Goal: Task Accomplishment & Management: Use online tool/utility

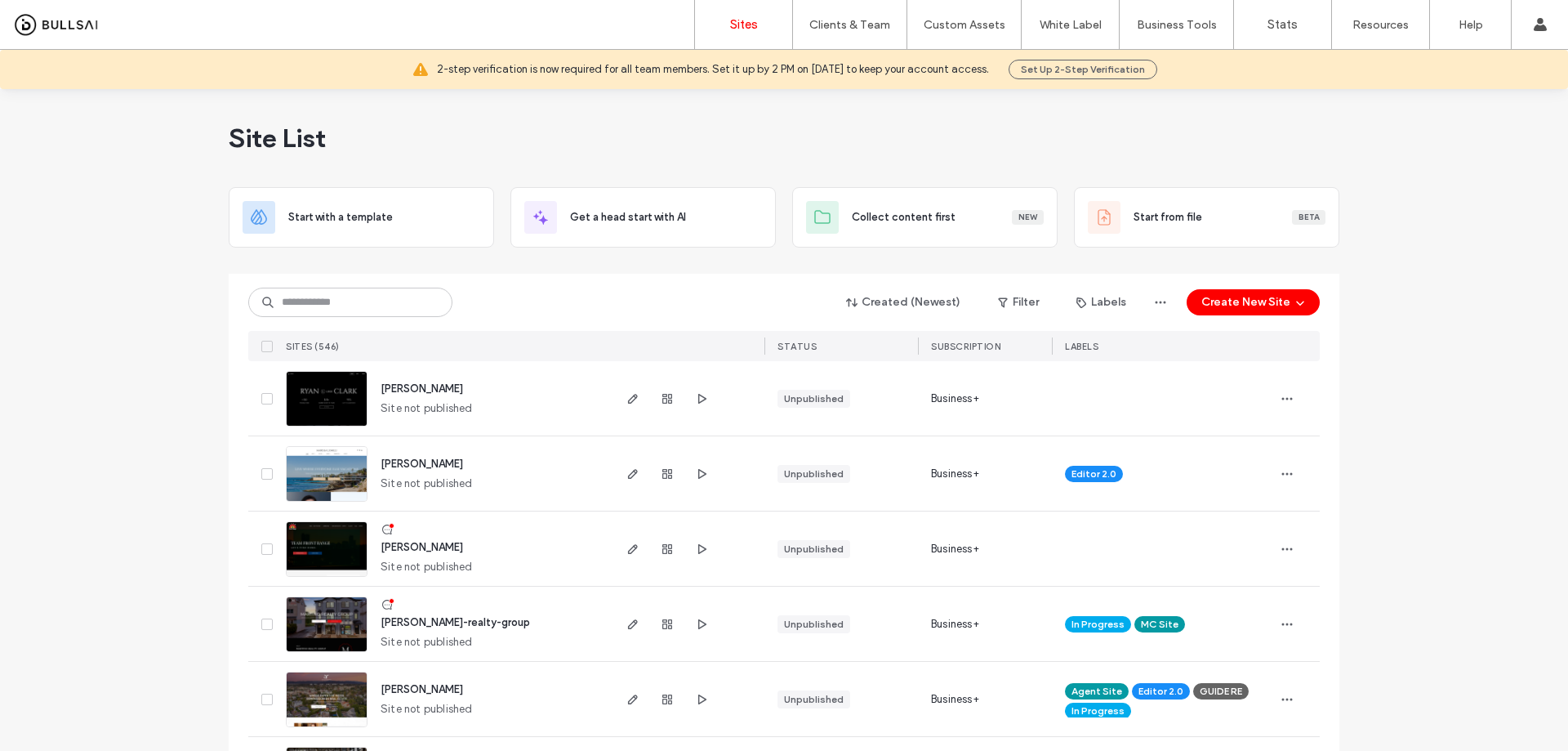
click at [606, 122] on div "Site List" at bounding box center [784, 138] width 1111 height 98
click at [428, 621] on span "[PERSON_NAME]-realty-group" at bounding box center [455, 622] width 149 height 12
drag, startPoint x: 433, startPoint y: 623, endPoint x: 218, endPoint y: 522, distance: 237.5
click at [433, 624] on span "[PERSON_NAME]-realty-group" at bounding box center [455, 622] width 149 height 12
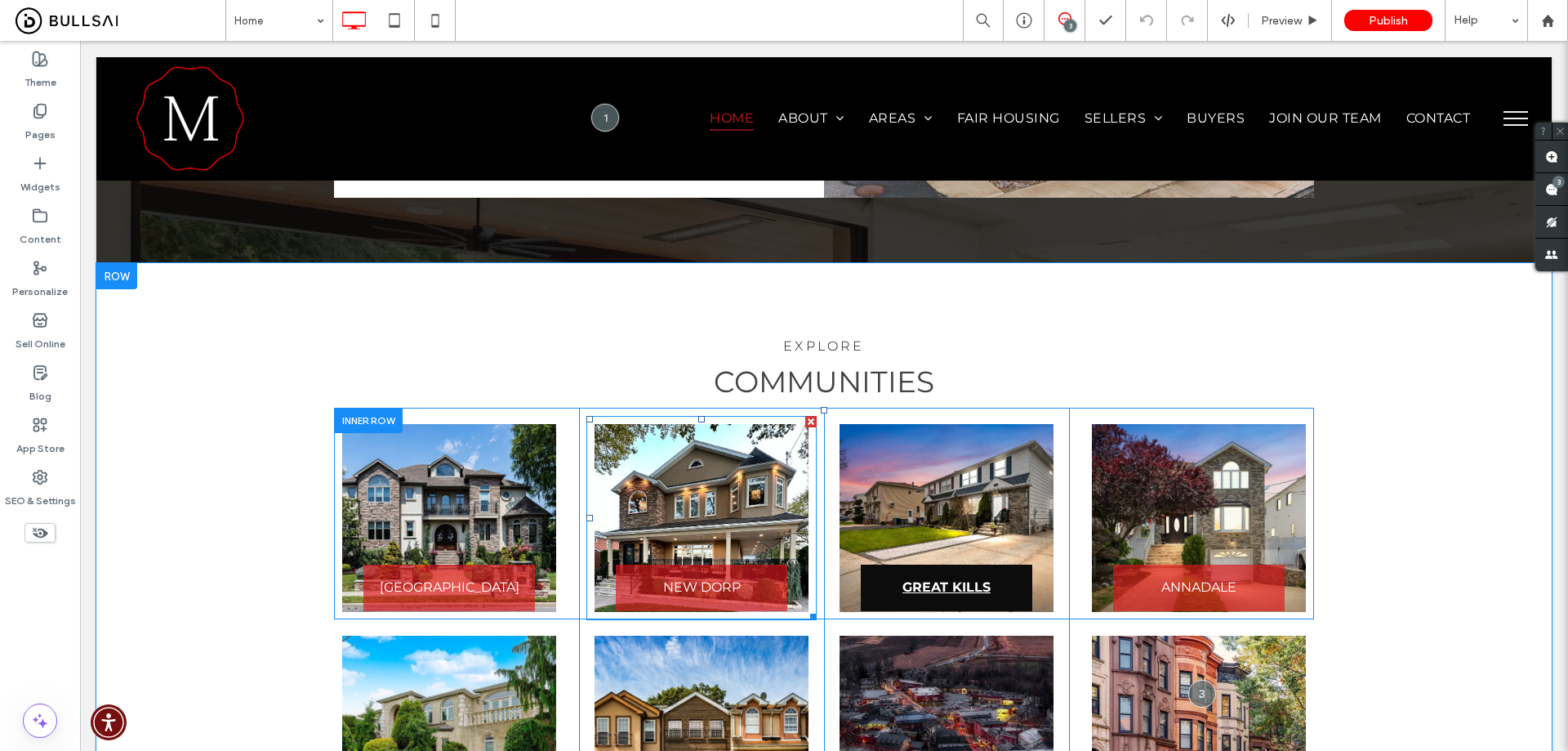
scroll to position [2450, 0]
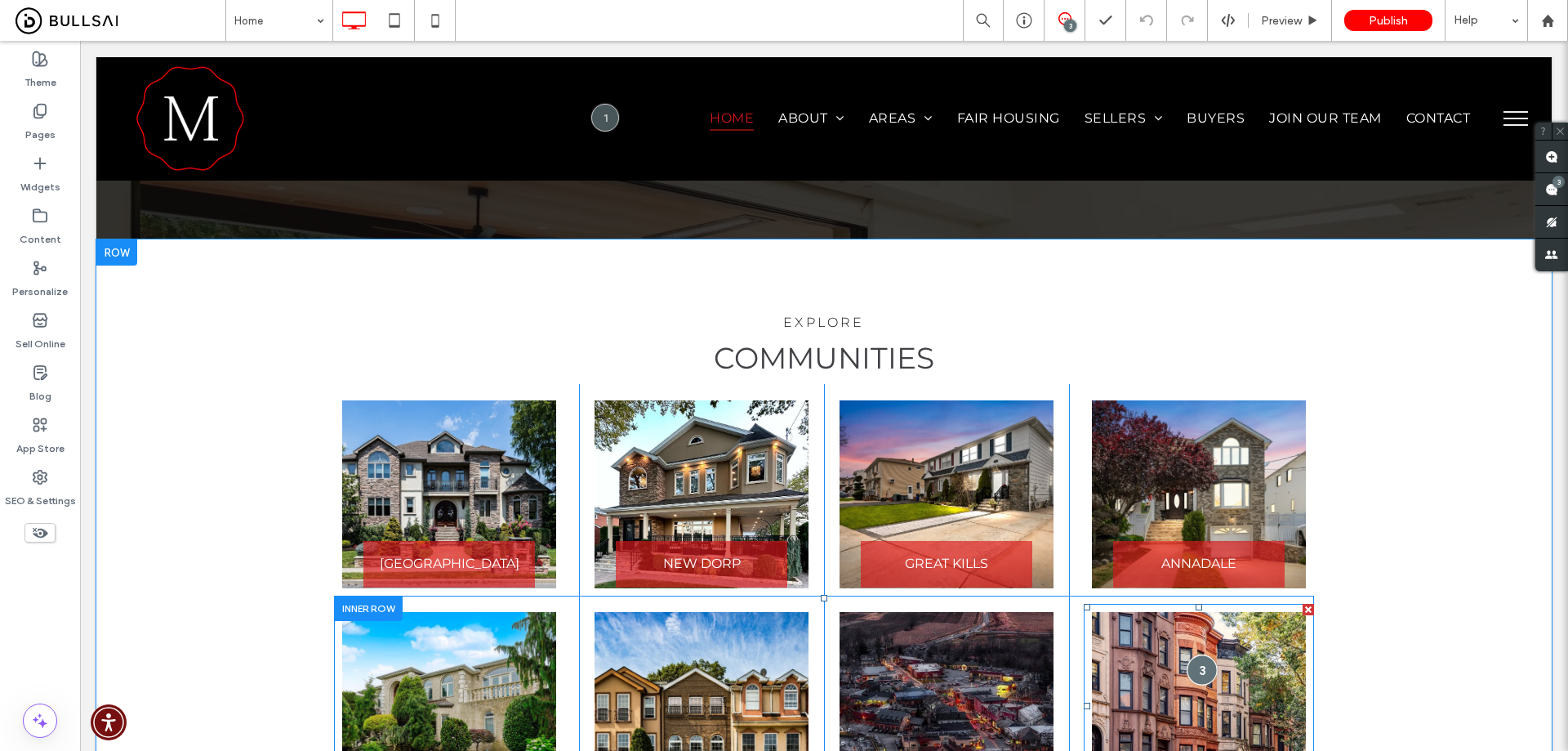
click at [1201, 655] on div at bounding box center [1203, 671] width 31 height 31
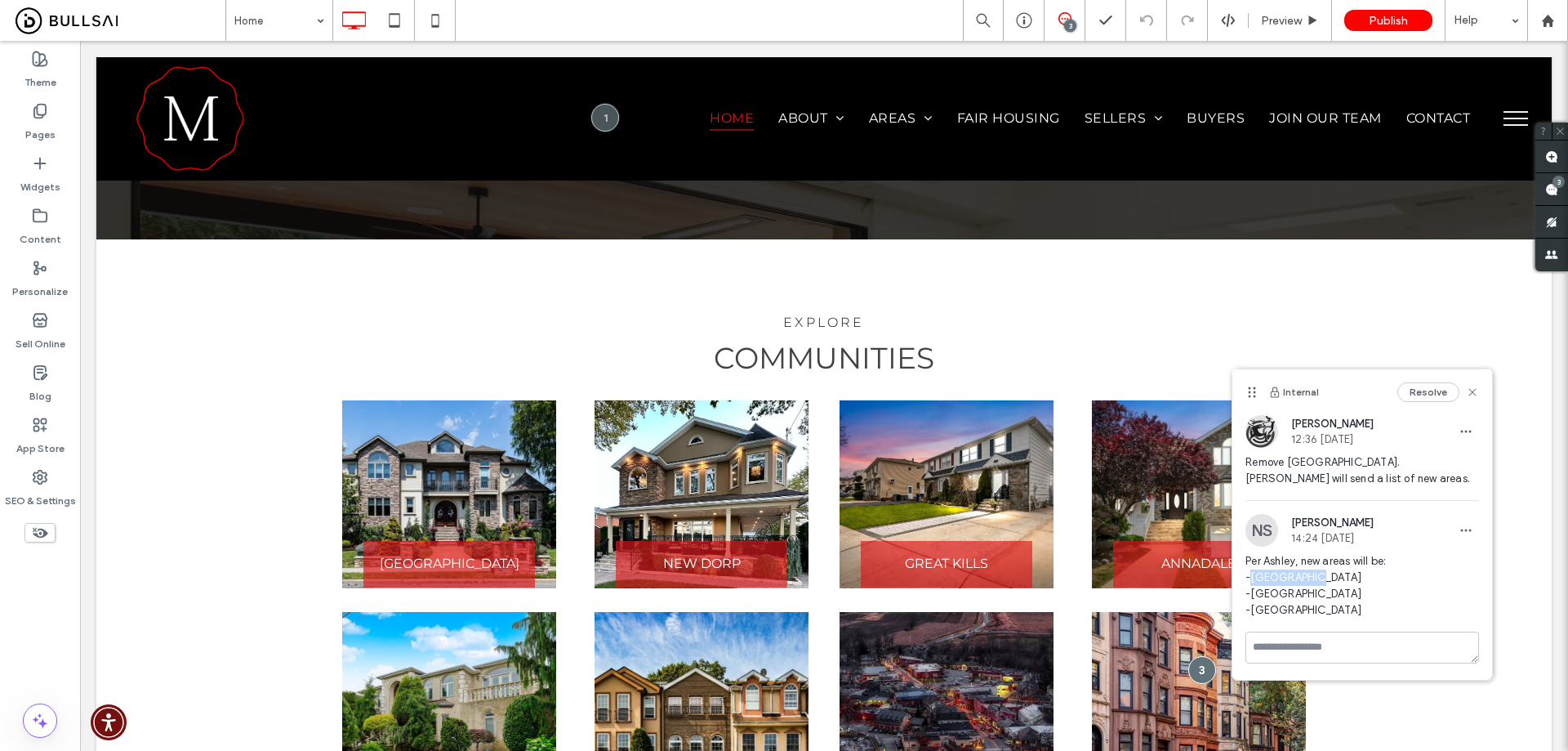
drag, startPoint x: 1311, startPoint y: 575, endPoint x: 1254, endPoint y: 584, distance: 57.7
click at [1254, 584] on span "Per Ashley, new areas will be: -North Shore -Mid Island -South Shore" at bounding box center [1362, 585] width 233 height 65
copy span "North Shore"
click at [1154, 612] on link at bounding box center [1200, 706] width 214 height 188
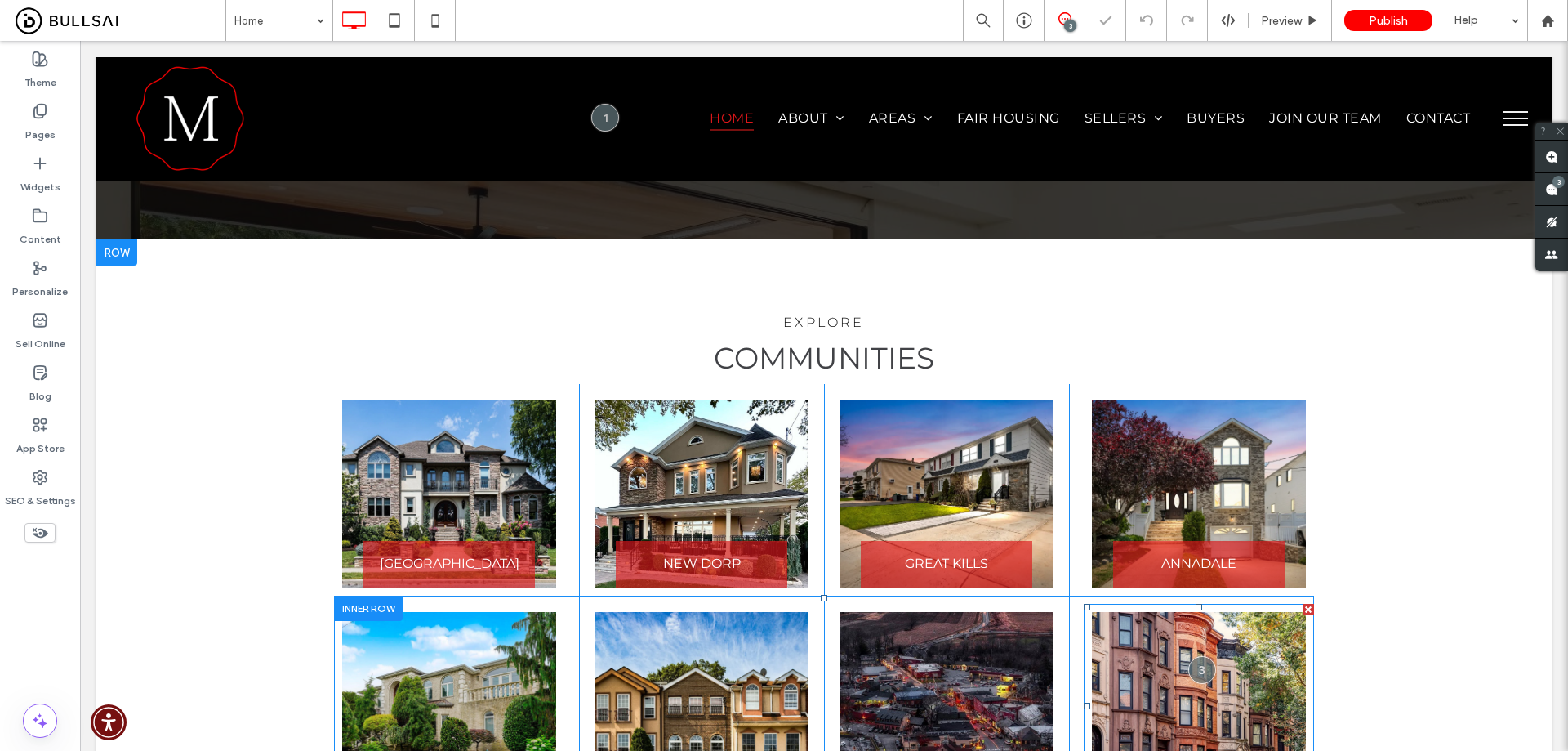
click at [1154, 612] on link at bounding box center [1200, 706] width 214 height 188
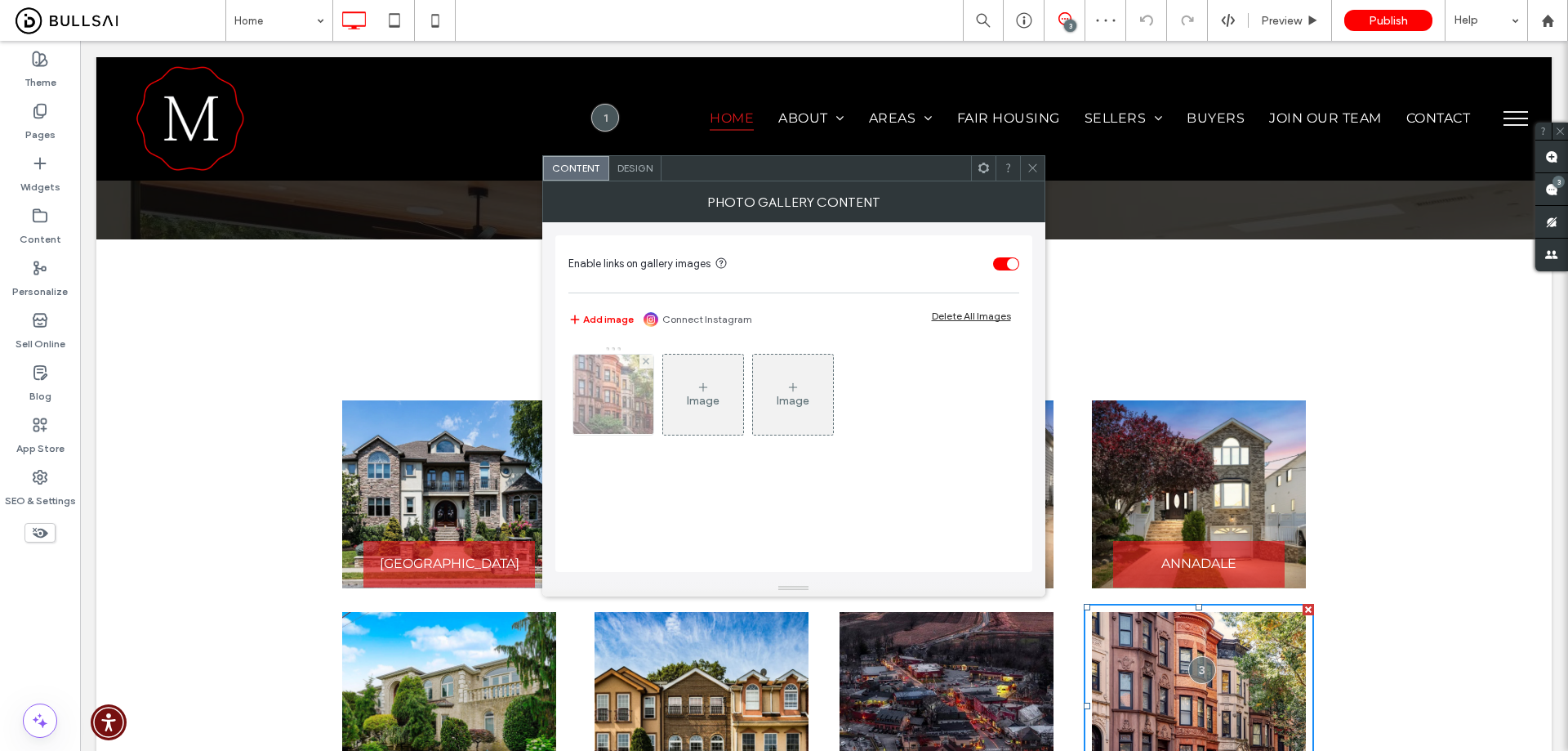
click at [608, 390] on img at bounding box center [613, 395] width 121 height 80
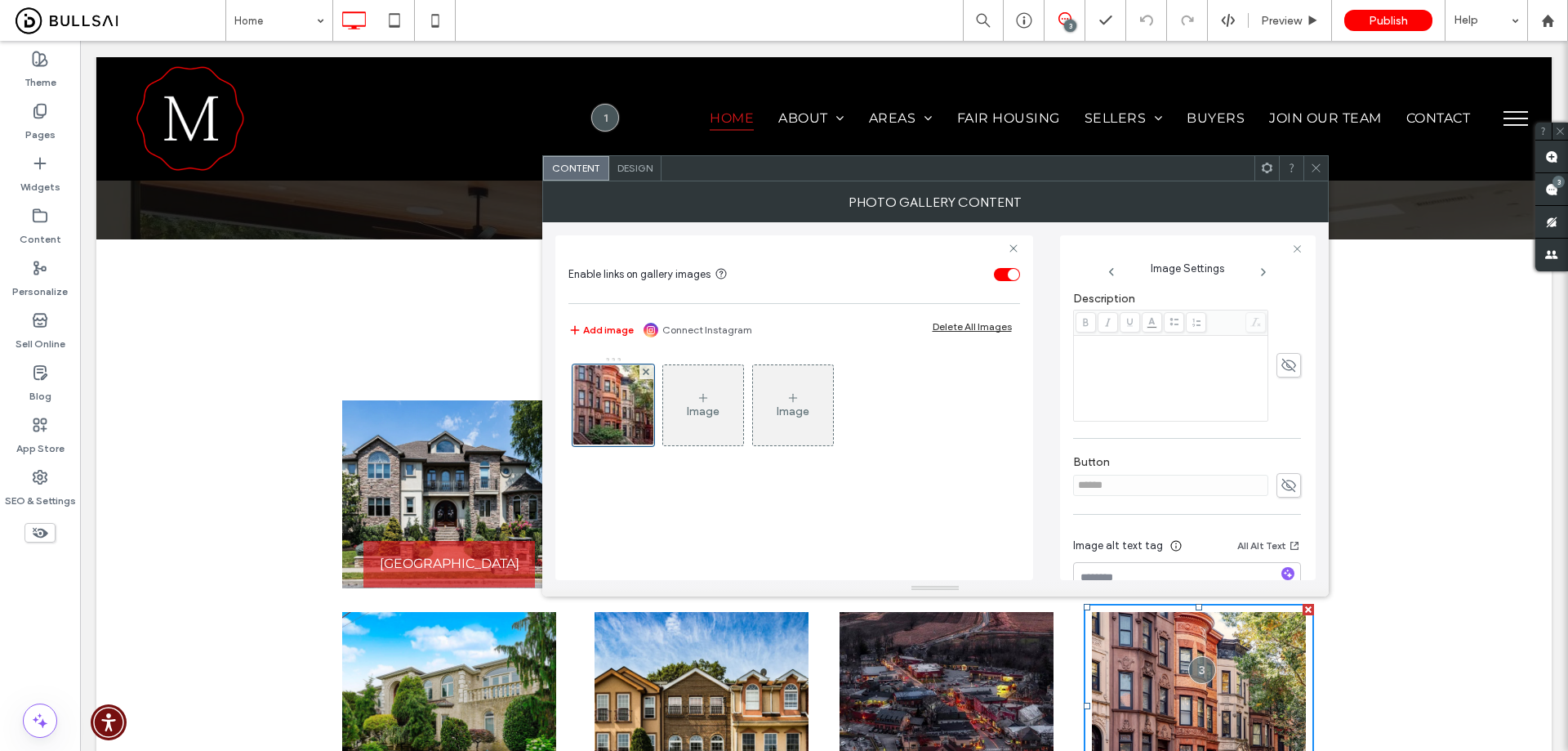
scroll to position [478, 0]
click at [1313, 162] on icon at bounding box center [1316, 167] width 12 height 12
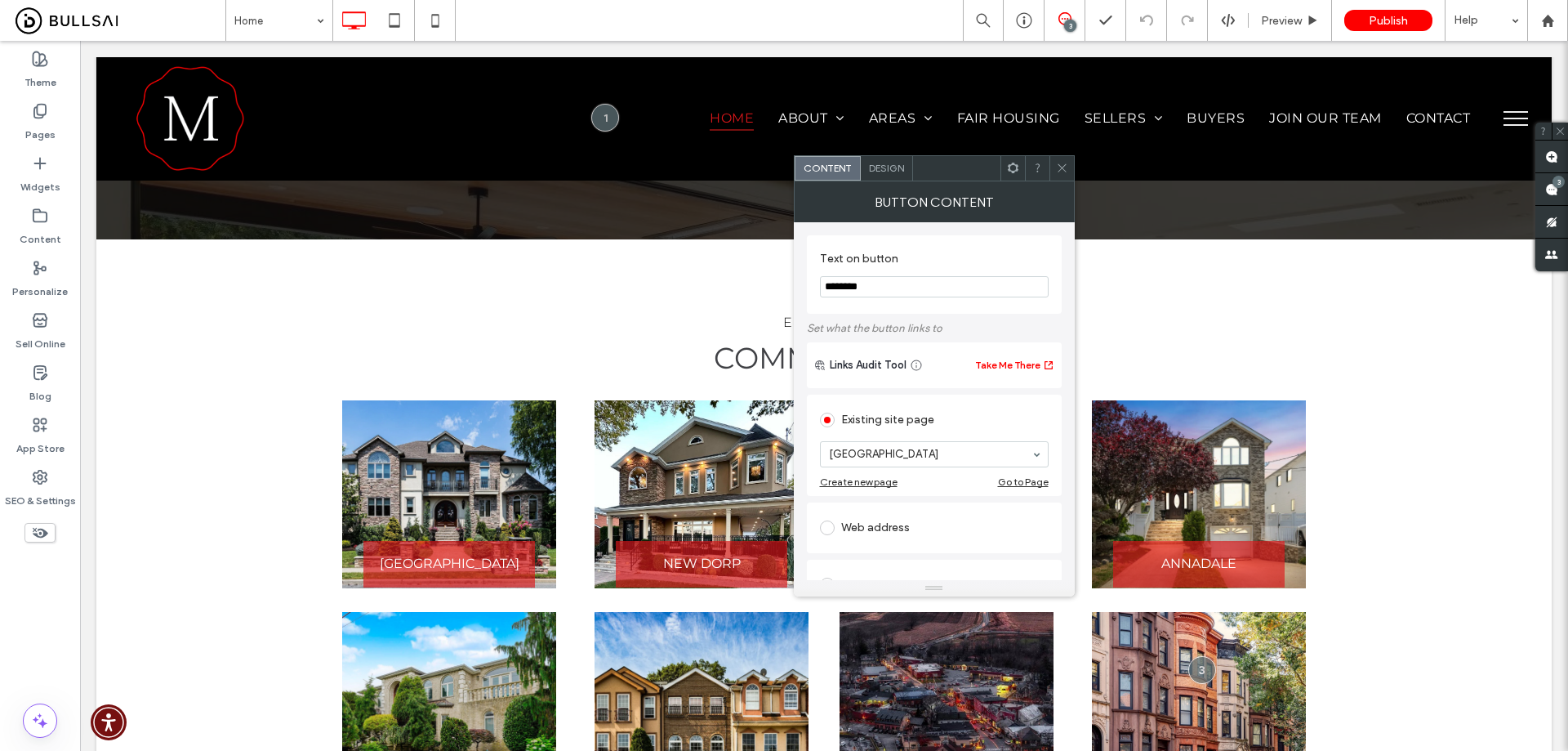
drag, startPoint x: 990, startPoint y: 332, endPoint x: 495, endPoint y: 258, distance: 500.5
type input "**********"
click at [1066, 168] on icon at bounding box center [1062, 167] width 12 height 12
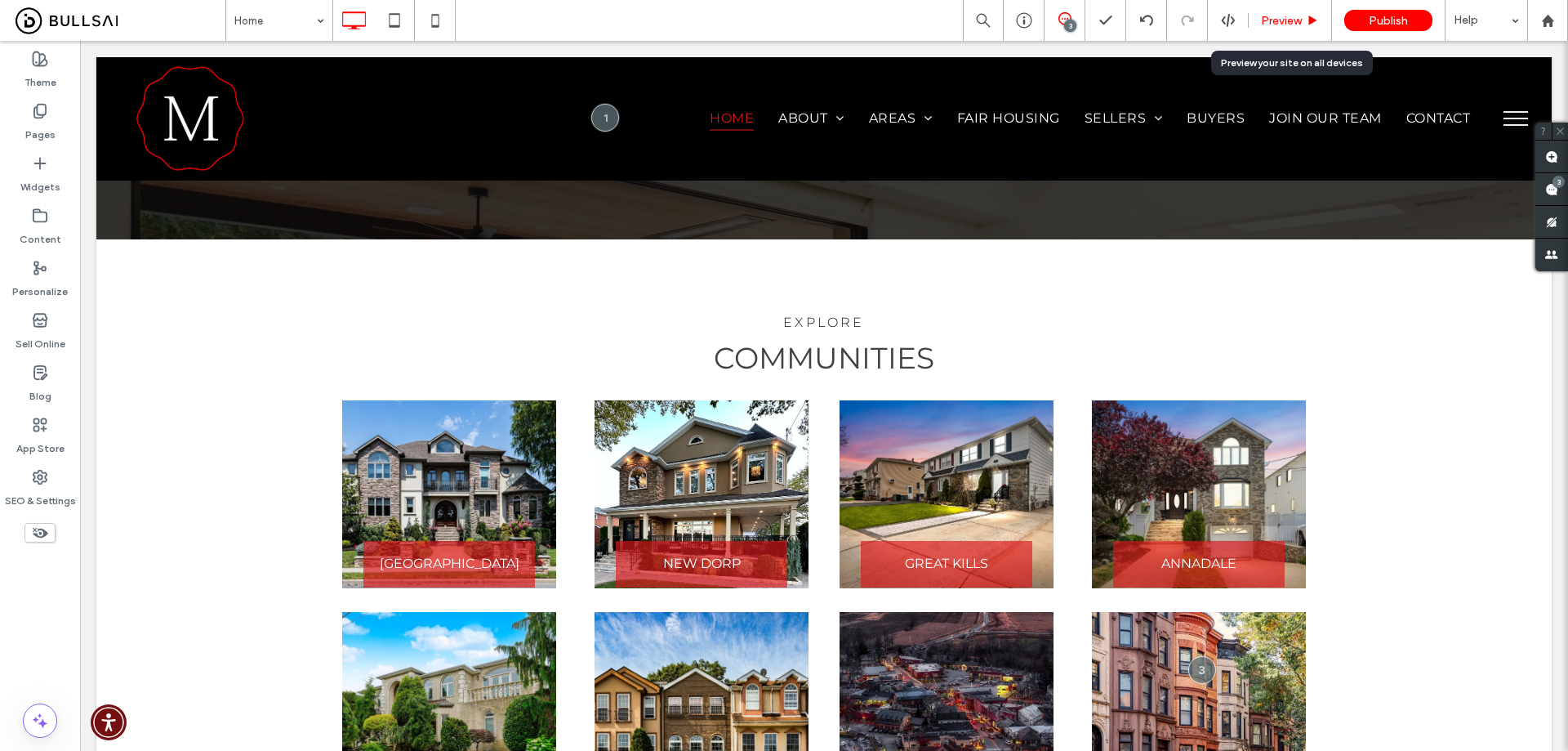
click at [1274, 18] on span "Preview" at bounding box center [1281, 21] width 41 height 14
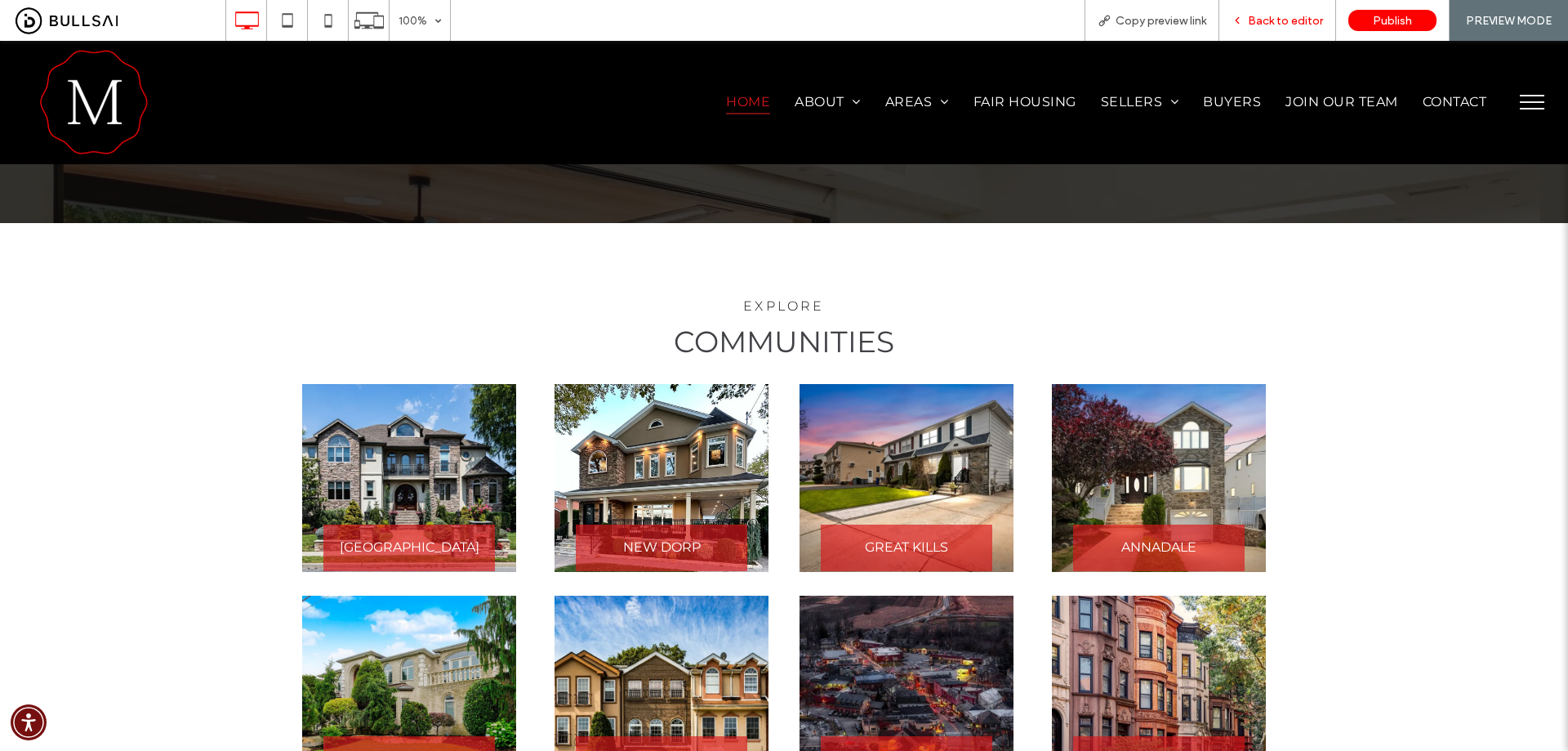
click at [1282, 17] on span "Back to editor" at bounding box center [1286, 21] width 76 height 14
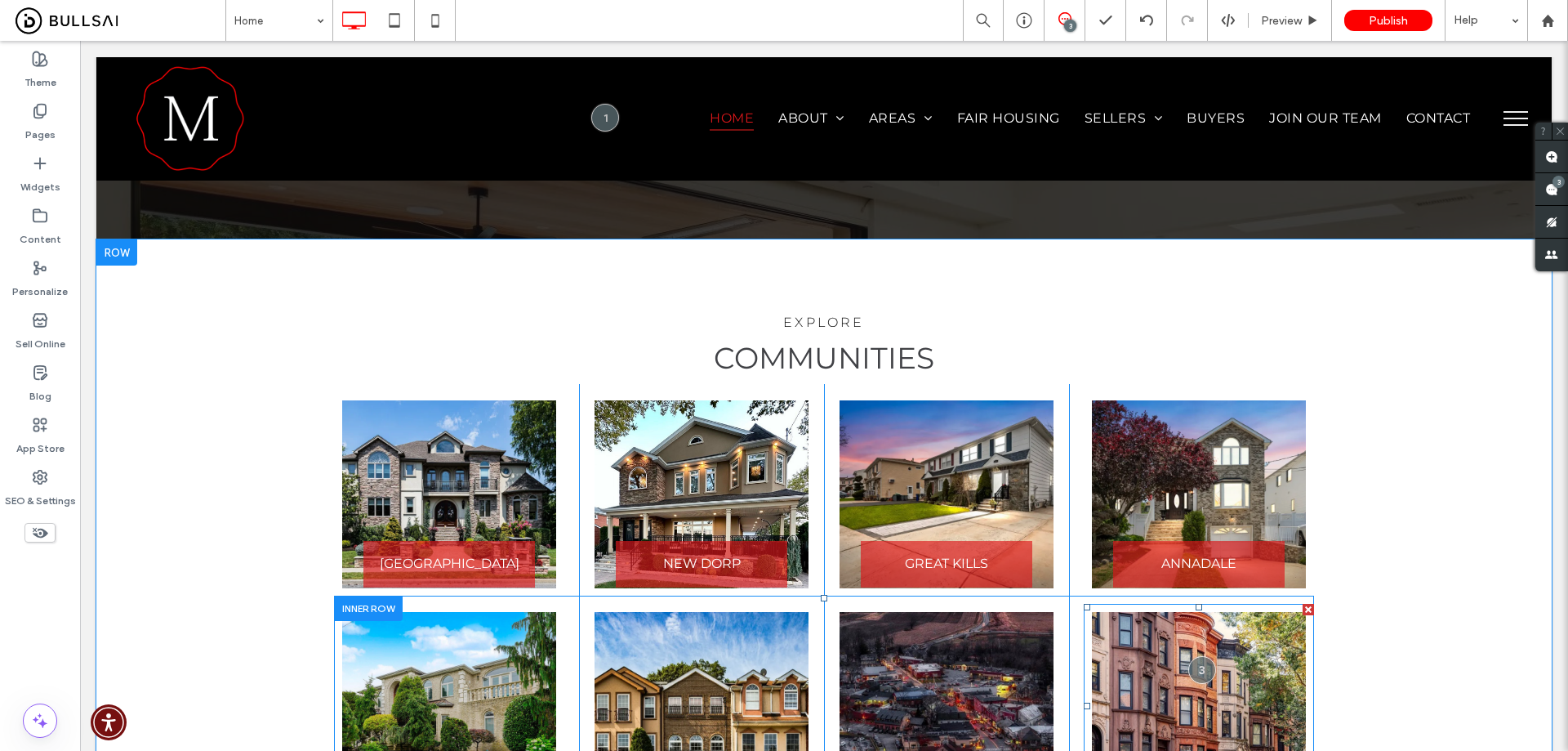
click at [1221, 612] on link at bounding box center [1200, 706] width 214 height 188
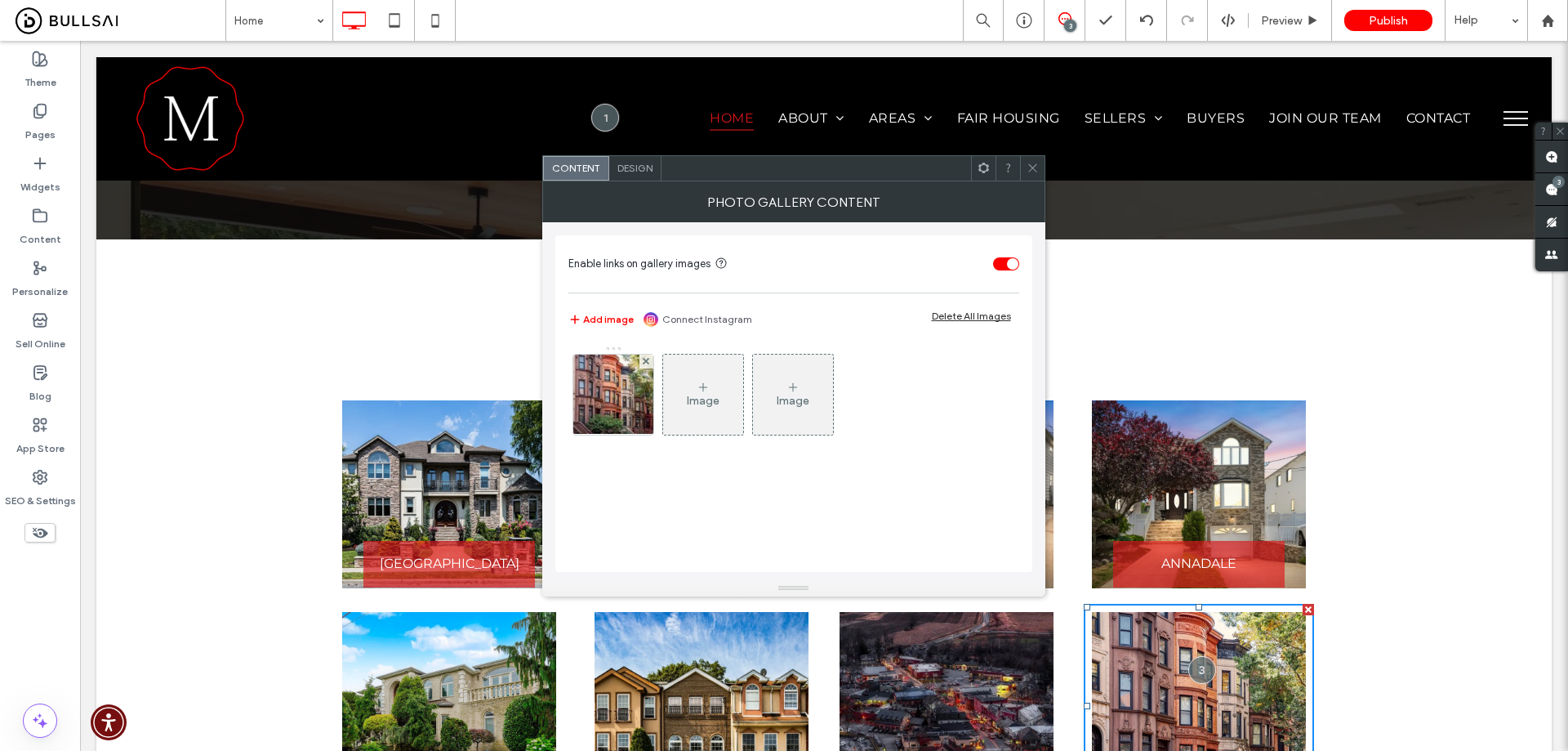
click at [605, 382] on img at bounding box center [613, 395] width 121 height 80
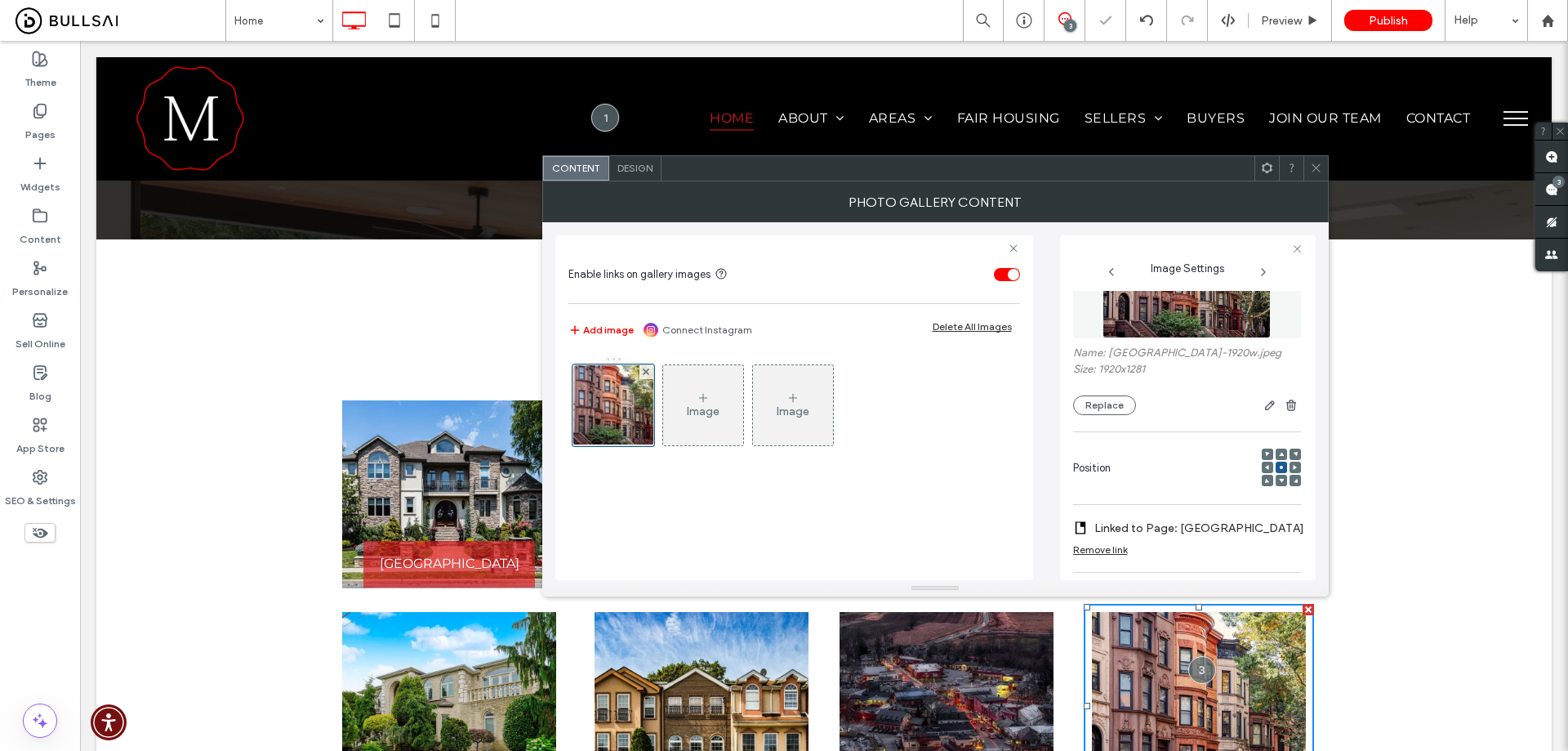
scroll to position [81, 0]
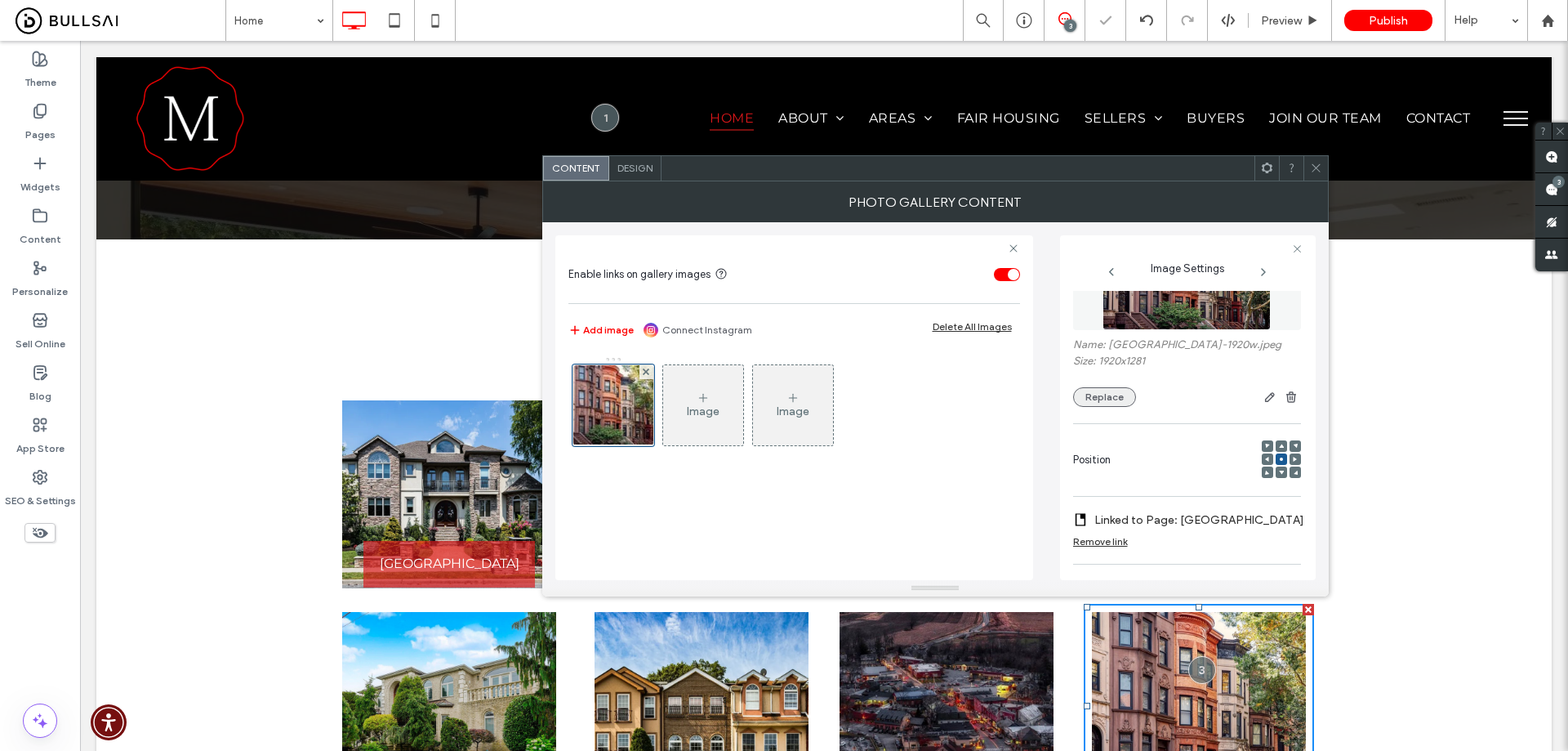
click at [1110, 394] on button "Replace" at bounding box center [1105, 397] width 63 height 19
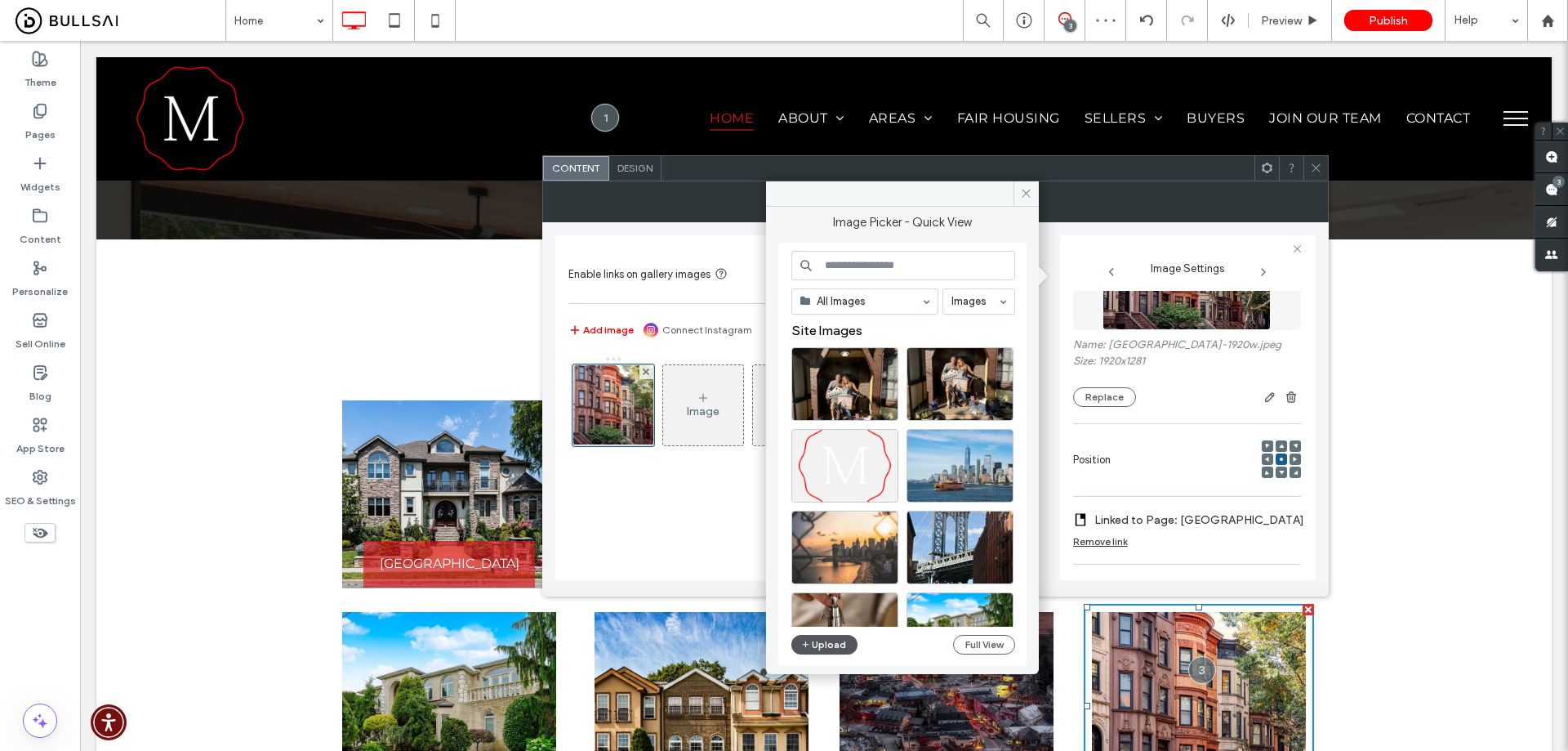
click at [821, 634] on button "Upload" at bounding box center [825, 644] width 67 height 19
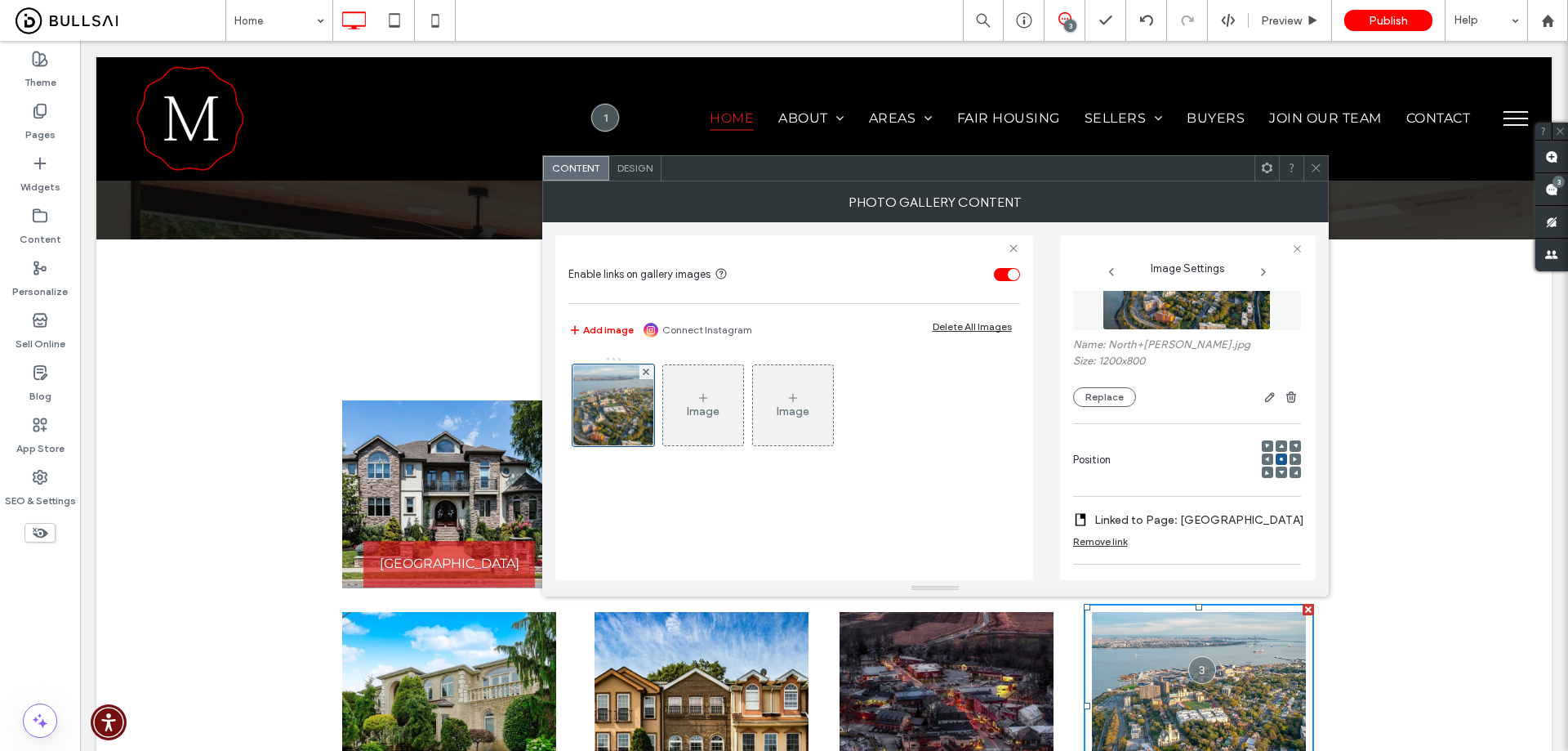
click at [1319, 168] on icon at bounding box center [1316, 167] width 12 height 12
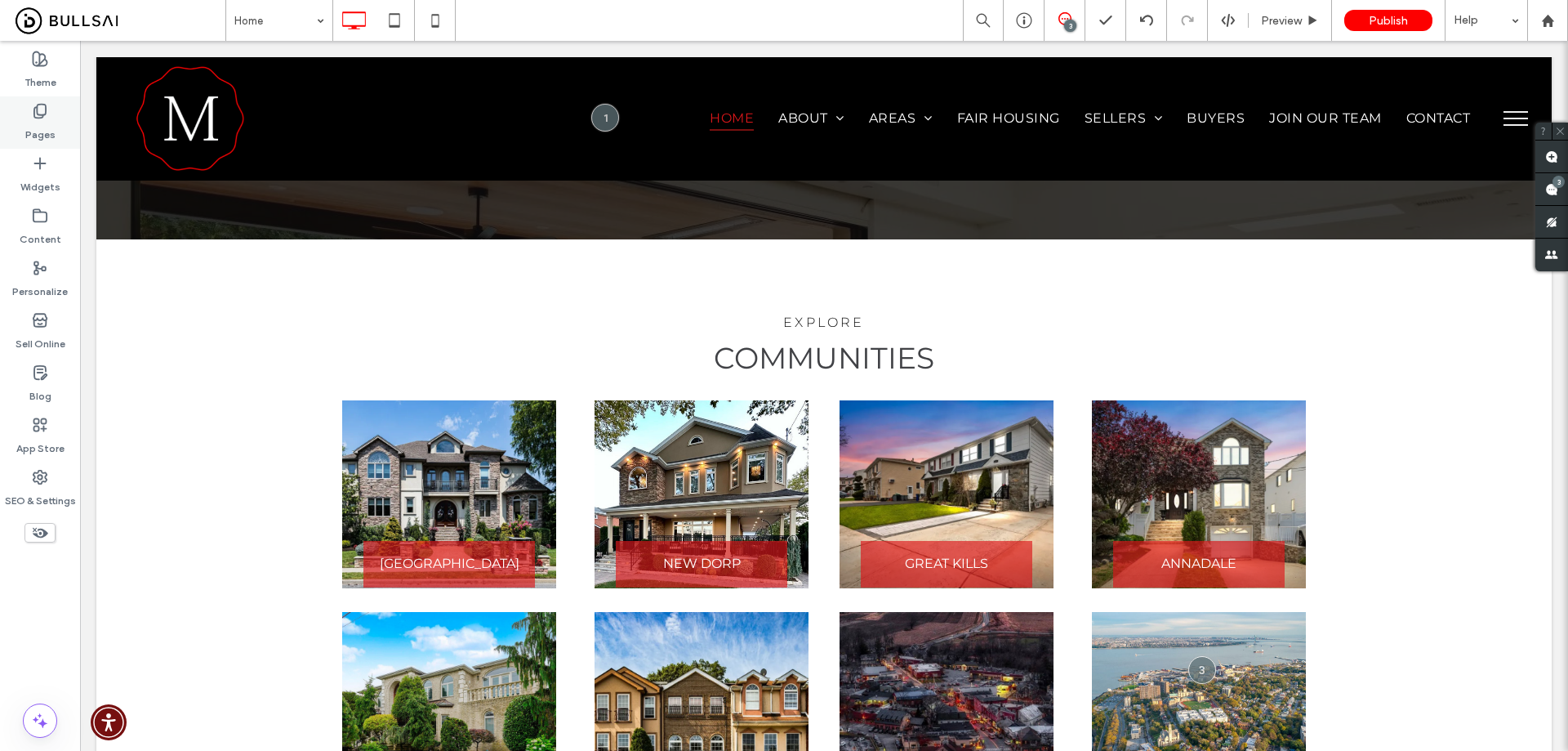
click at [61, 118] on div "Pages" at bounding box center [40, 122] width 80 height 53
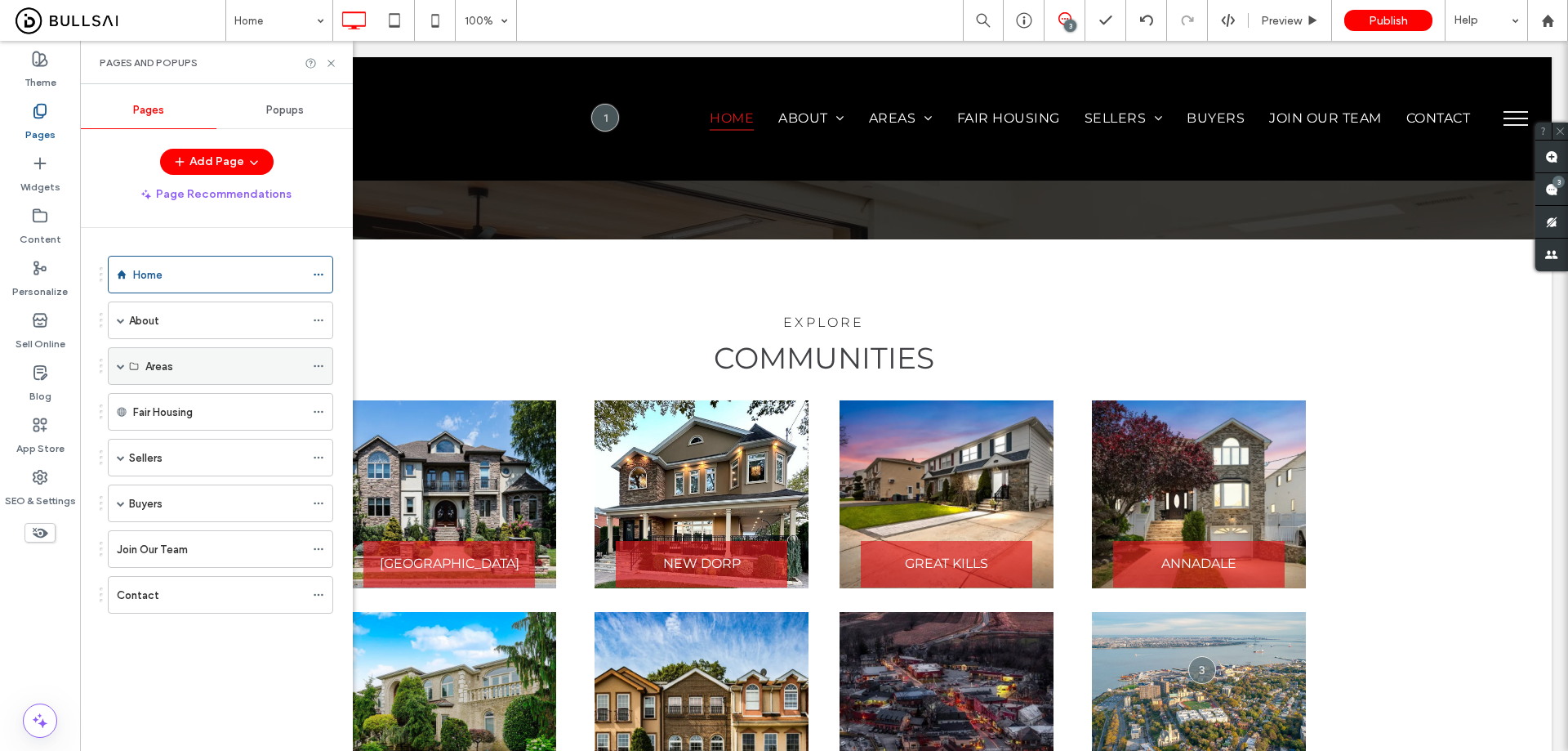
click at [122, 368] on span at bounding box center [121, 365] width 9 height 9
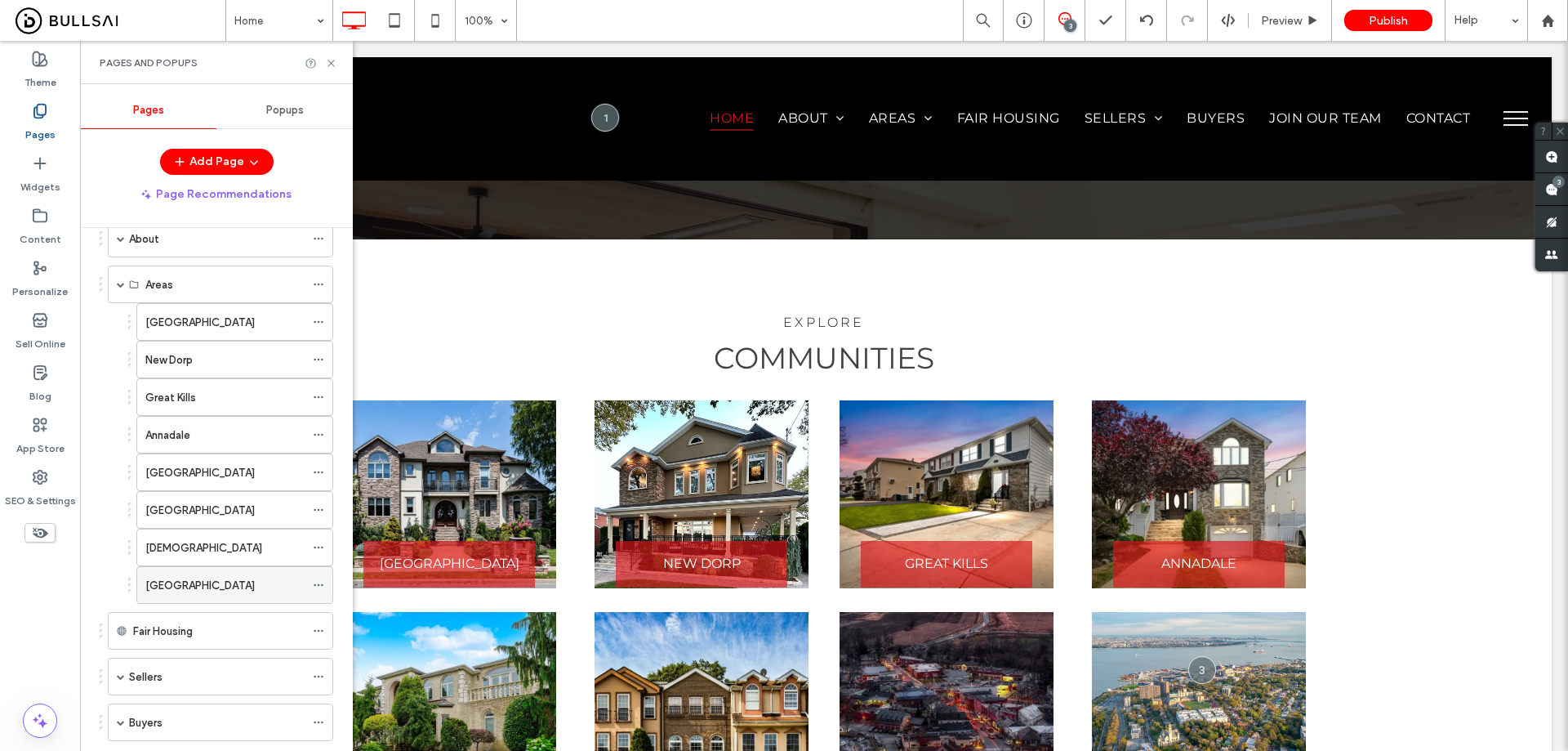
click at [254, 575] on div "Brooklyn" at bounding box center [225, 585] width 159 height 36
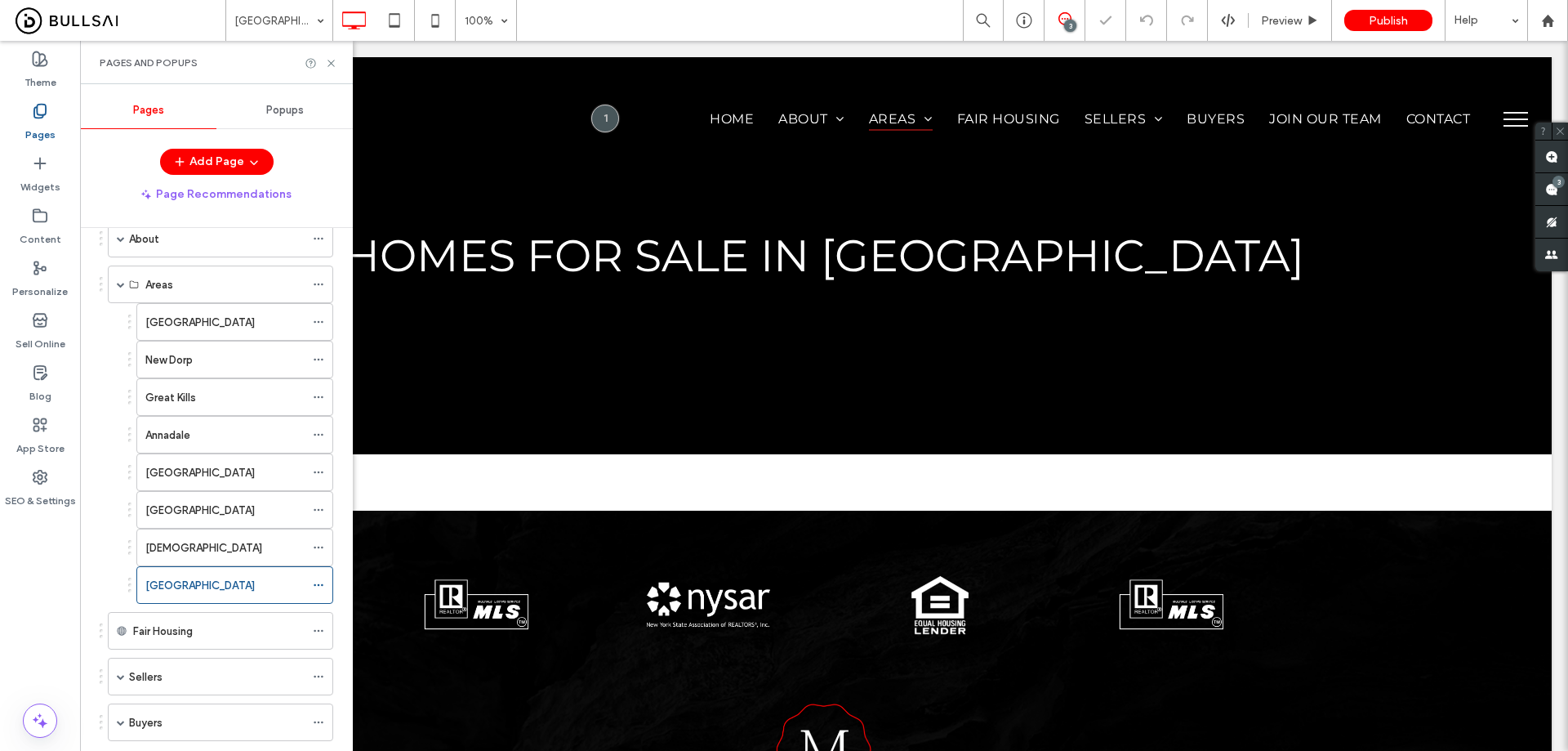
click at [944, 259] on span "homes for sale in brooklyn" at bounding box center [824, 255] width 961 height 54
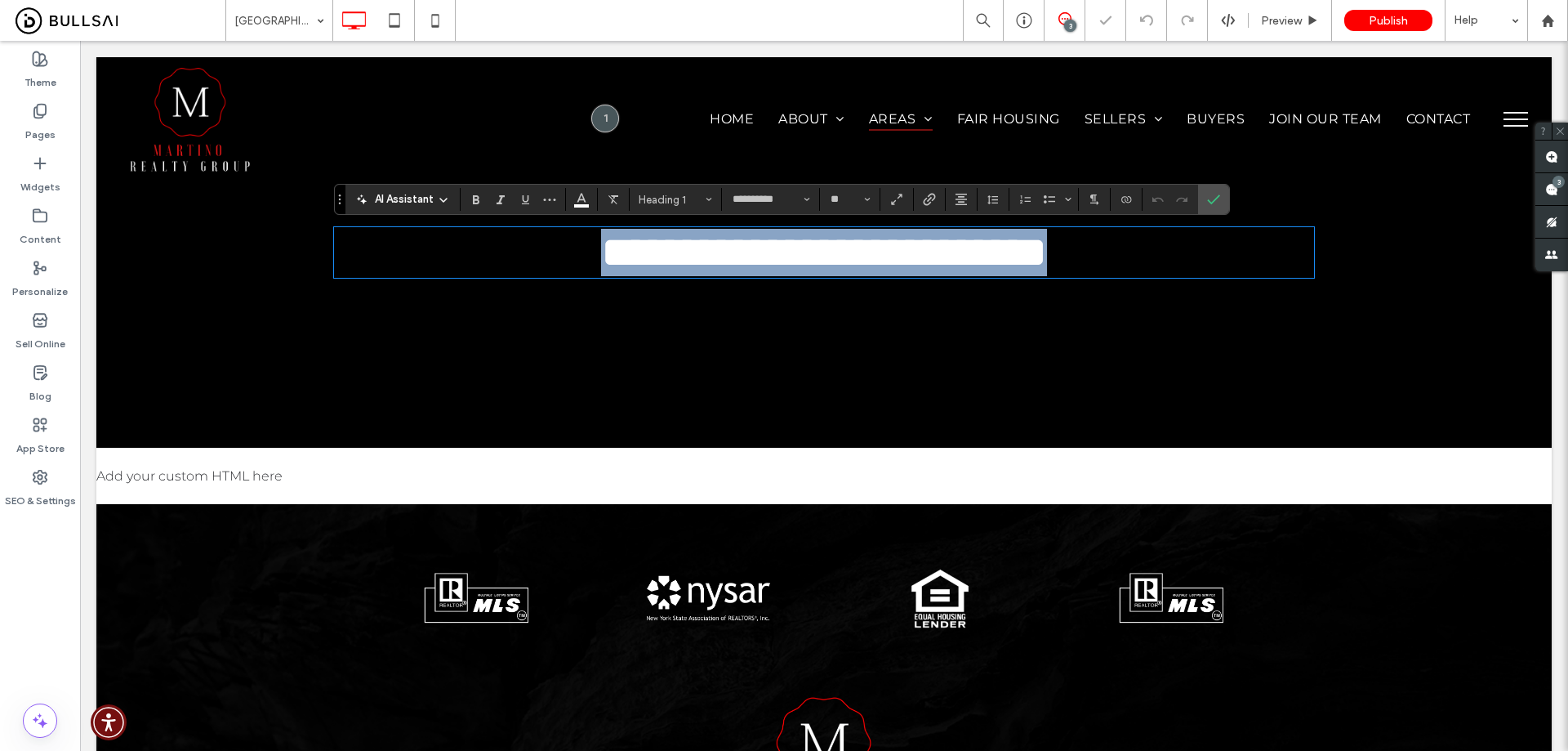
click at [939, 259] on span "**********" at bounding box center [824, 252] width 446 height 43
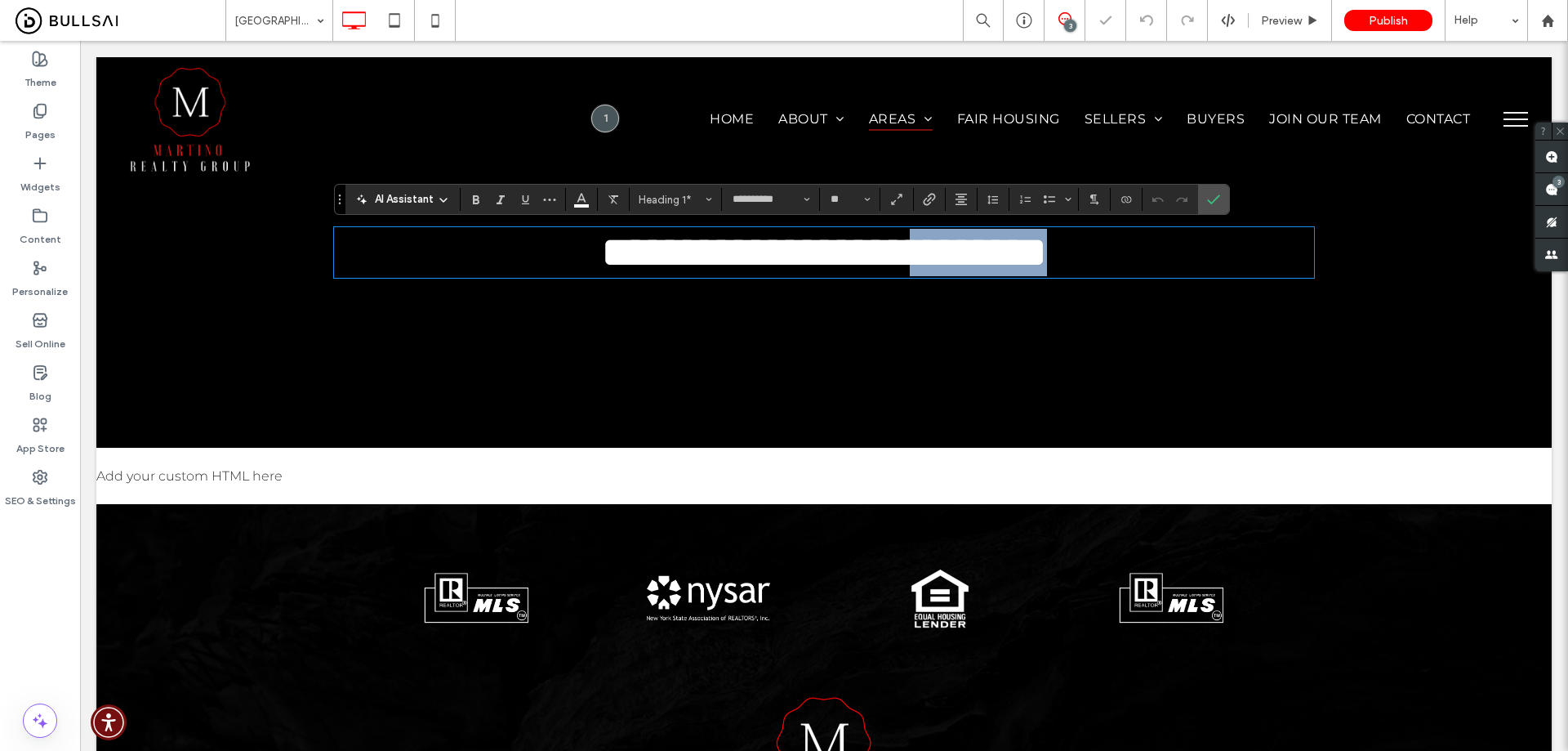
drag, startPoint x: 935, startPoint y: 258, endPoint x: 1300, endPoint y: 279, distance: 365.6
click at [1303, 276] on h1 "**********" at bounding box center [824, 253] width 981 height 48
click at [42, 131] on label "Pages" at bounding box center [40, 131] width 31 height 23
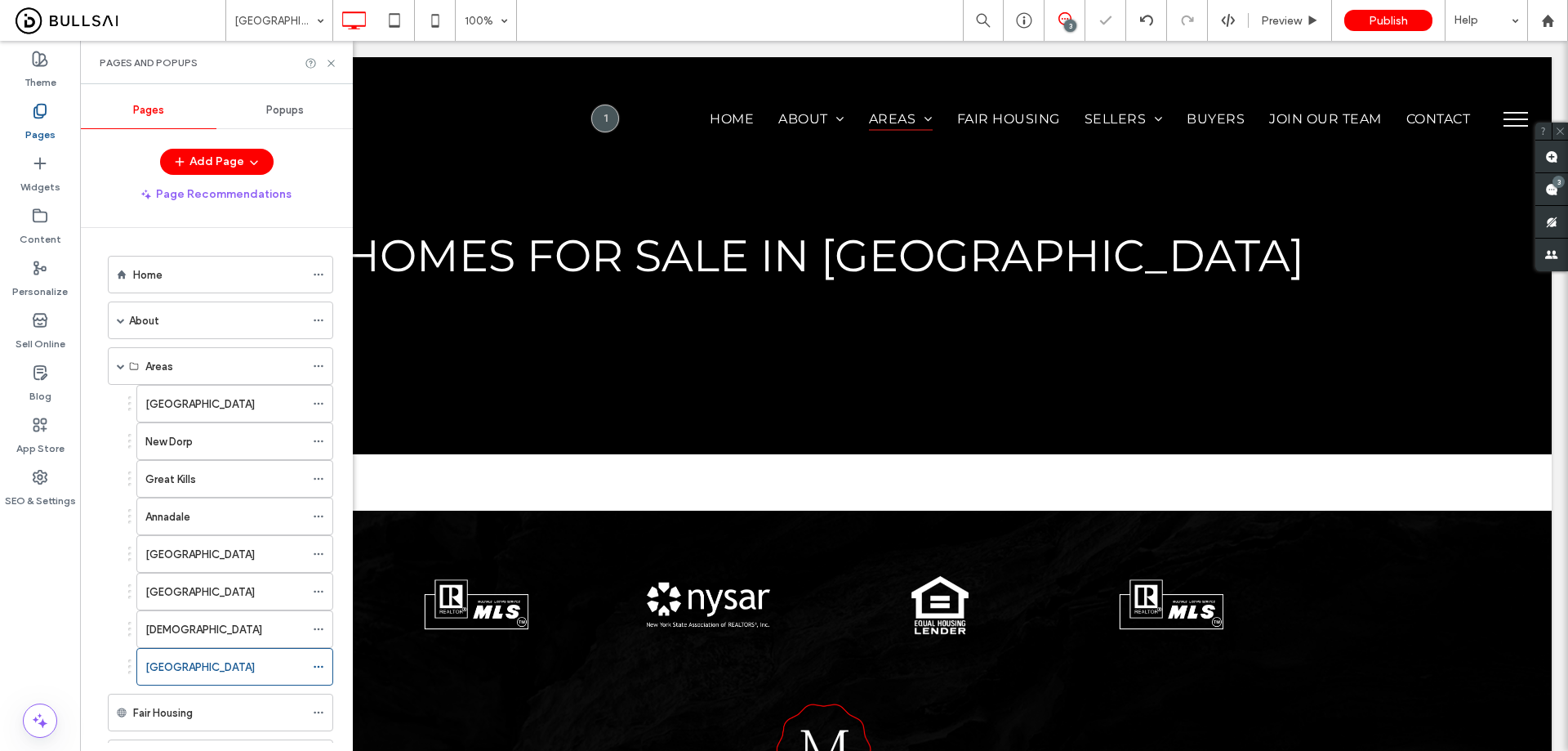
drag, startPoint x: 320, startPoint y: 666, endPoint x: 334, endPoint y: 652, distance: 19.8
click at [321, 665] on icon at bounding box center [319, 667] width 11 height 11
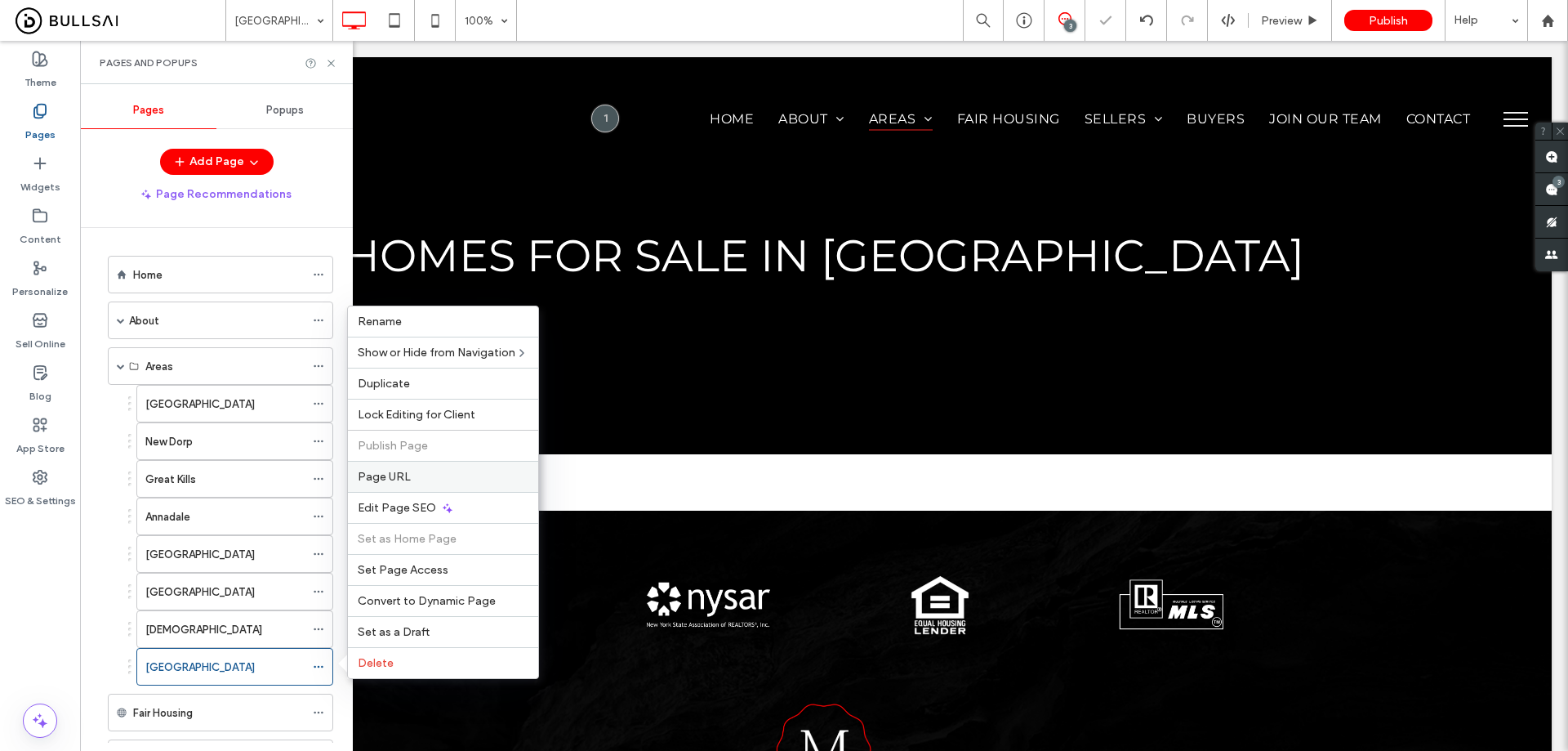
click at [431, 479] on label "Page URL" at bounding box center [443, 476] width 170 height 14
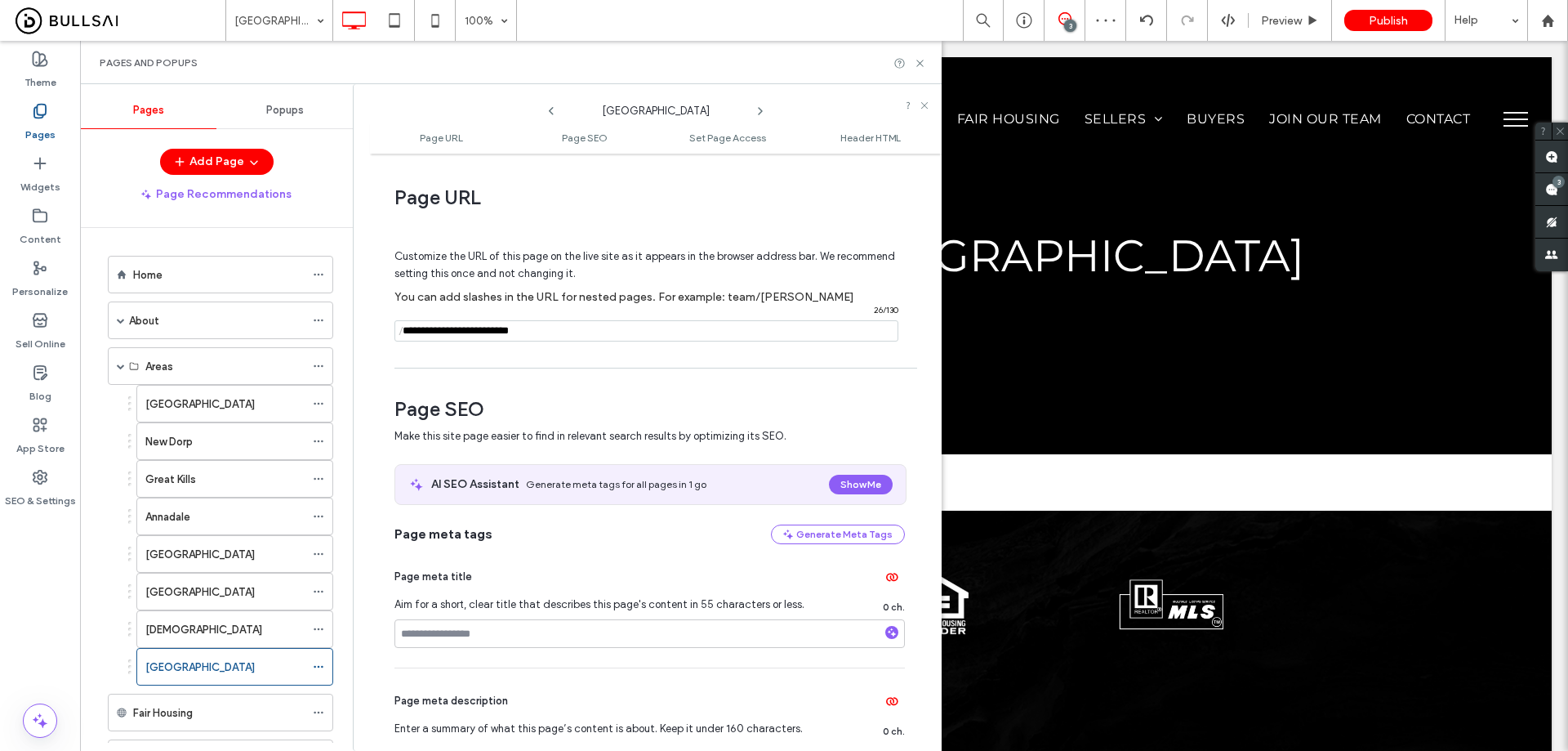
drag, startPoint x: 580, startPoint y: 331, endPoint x: 501, endPoint y: 338, distance: 79.3
click at [501, 338] on input "notEmpty" at bounding box center [646, 331] width 504 height 21
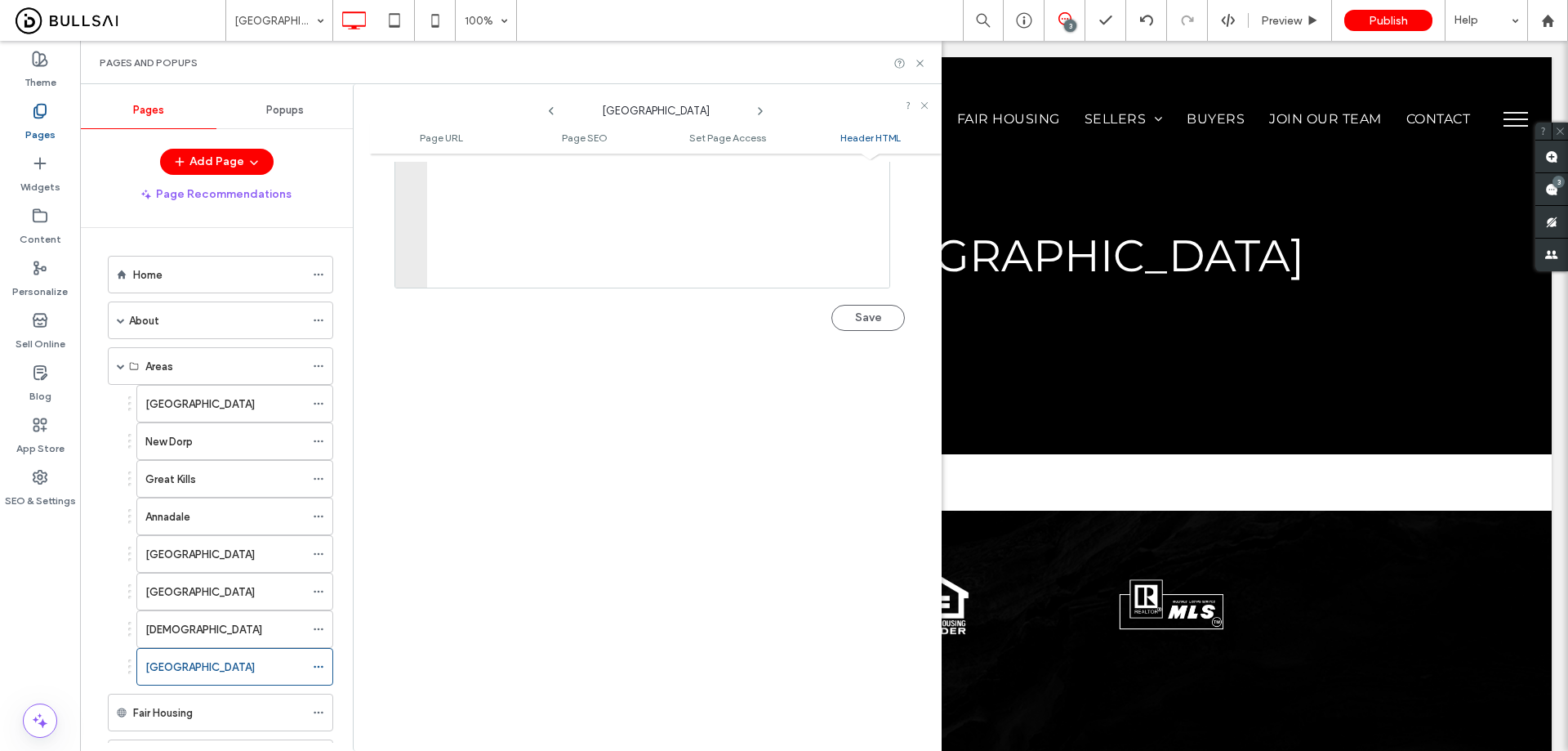
scroll to position [1823, 0]
type input "**********"
click at [870, 319] on button "Save" at bounding box center [868, 314] width 74 height 26
click at [320, 668] on icon at bounding box center [319, 667] width 11 height 11
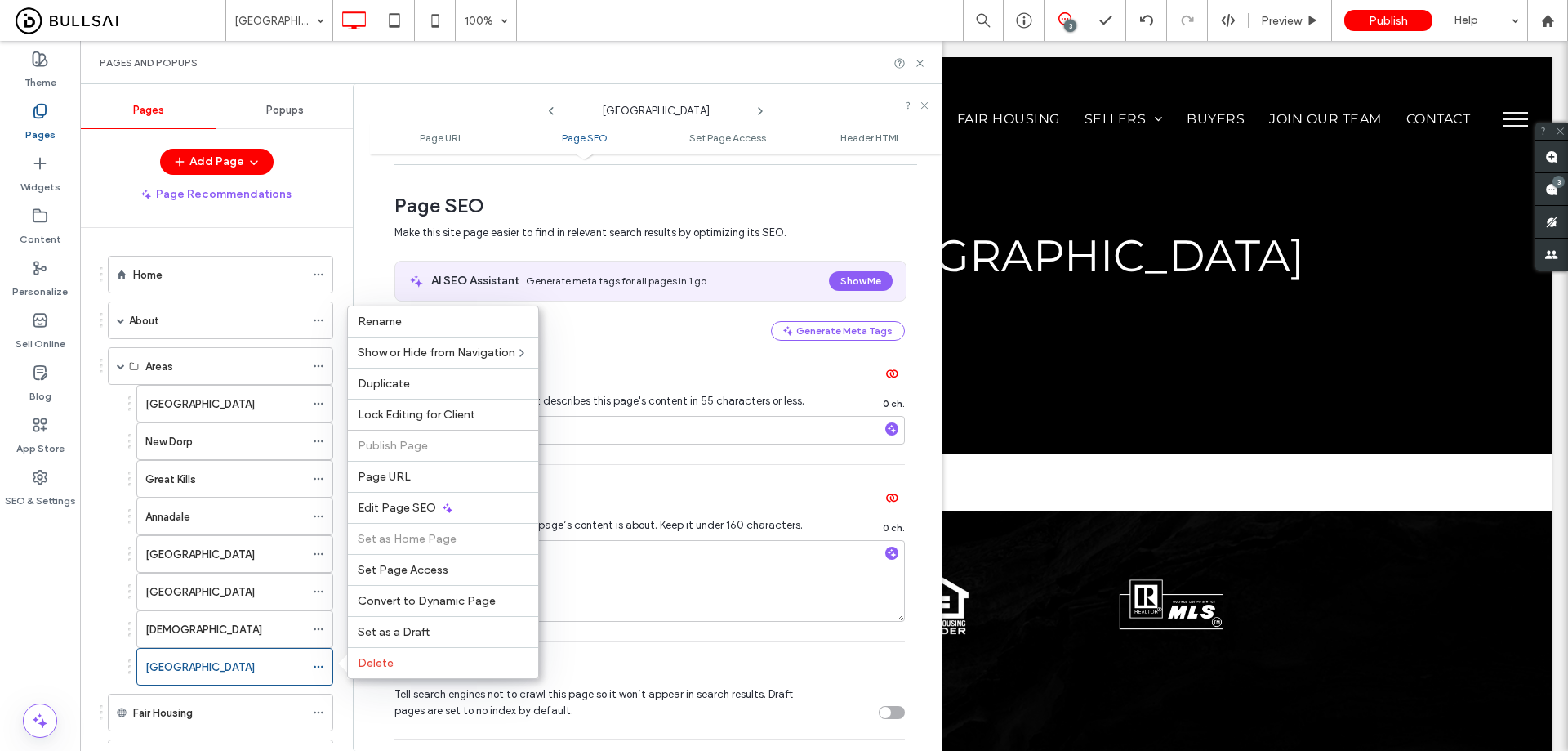
scroll to position [189, 0]
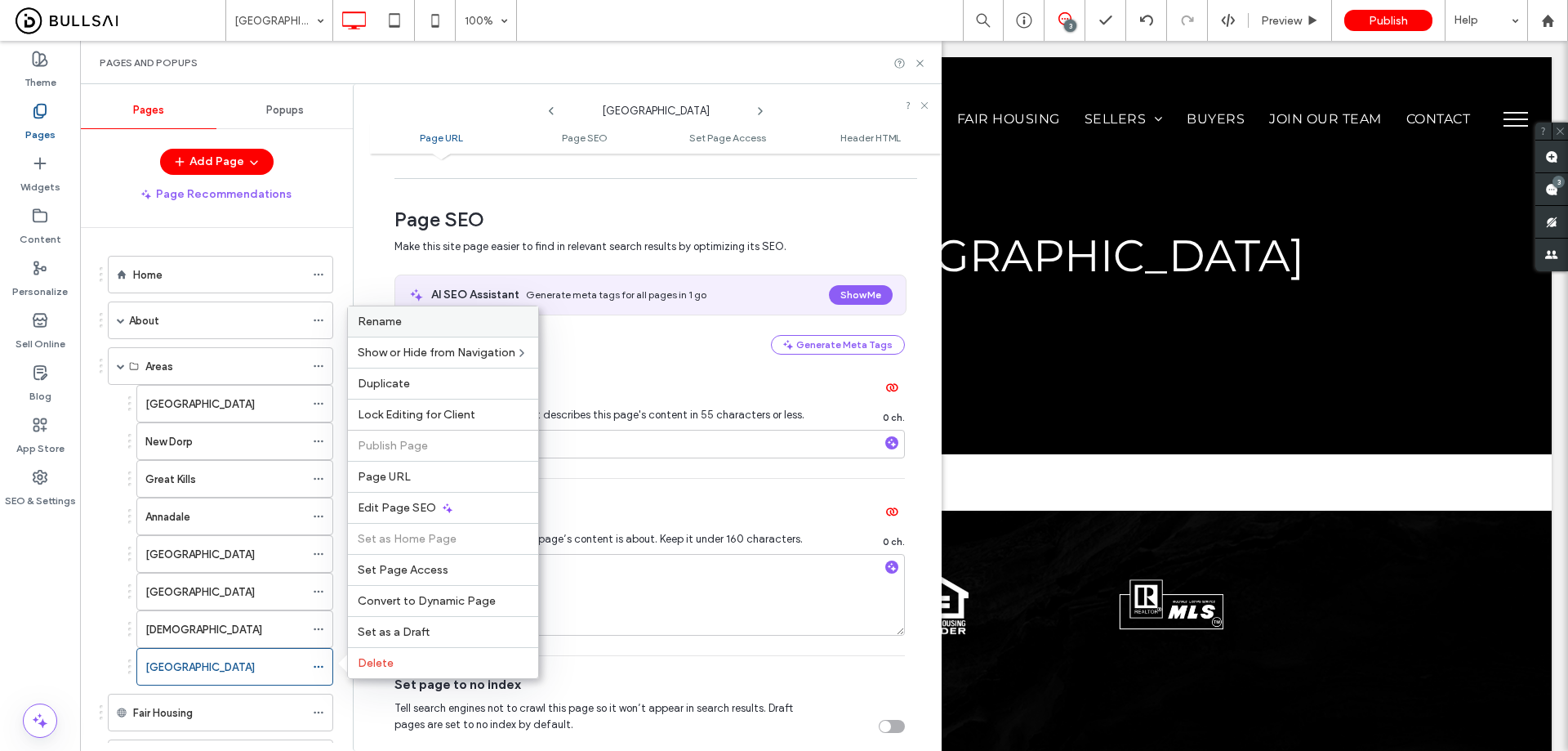
click at [450, 322] on label "Rename" at bounding box center [443, 321] width 170 height 14
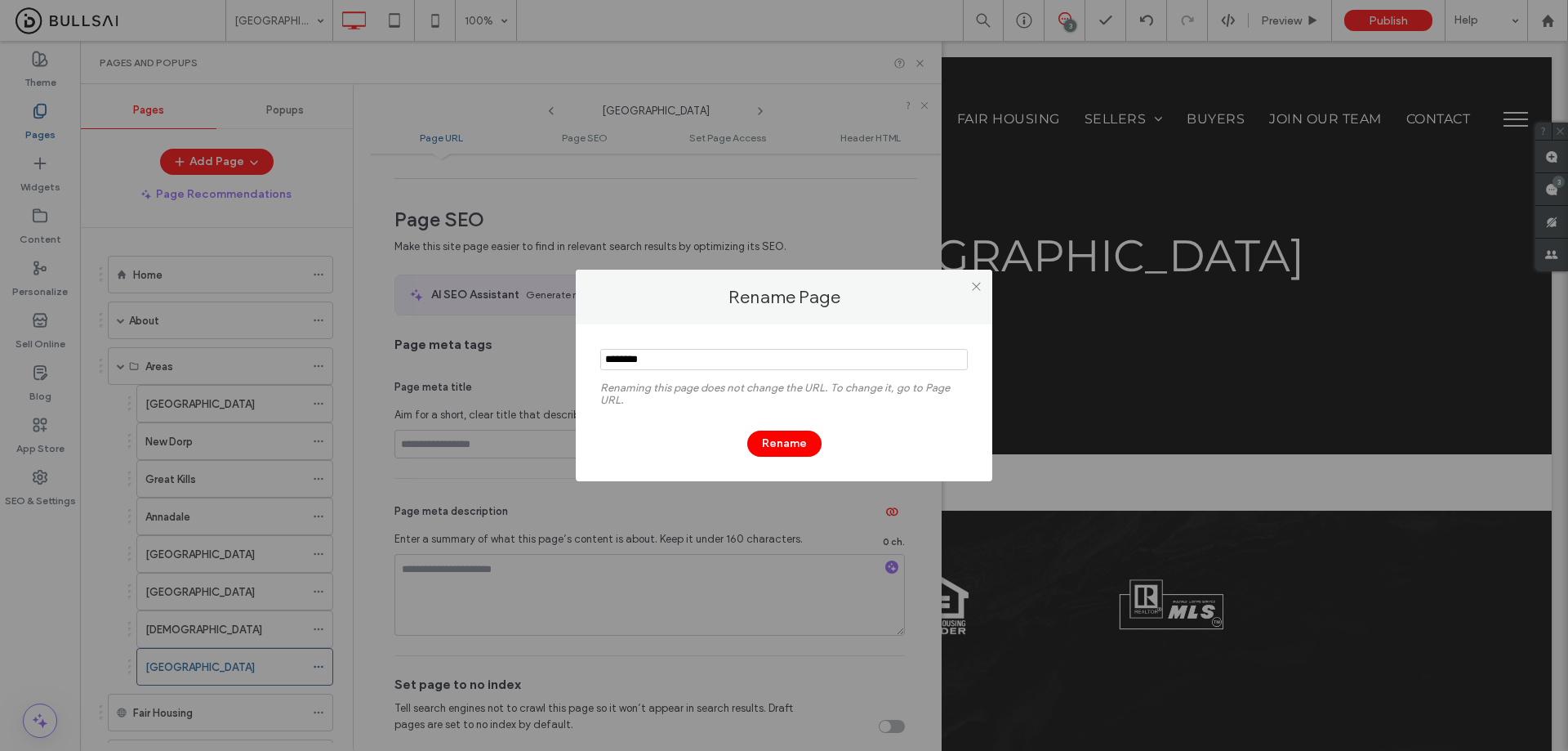
drag, startPoint x: 596, startPoint y: 359, endPoint x: 358, endPoint y: 346, distance: 238.4
click at [422, 347] on div "Rename Page Renaming this page does not change the URL. To change it, go to Pag…" at bounding box center [784, 375] width 1568 height 751
type input "**********"
click at [795, 441] on button "Rename" at bounding box center [784, 443] width 75 height 26
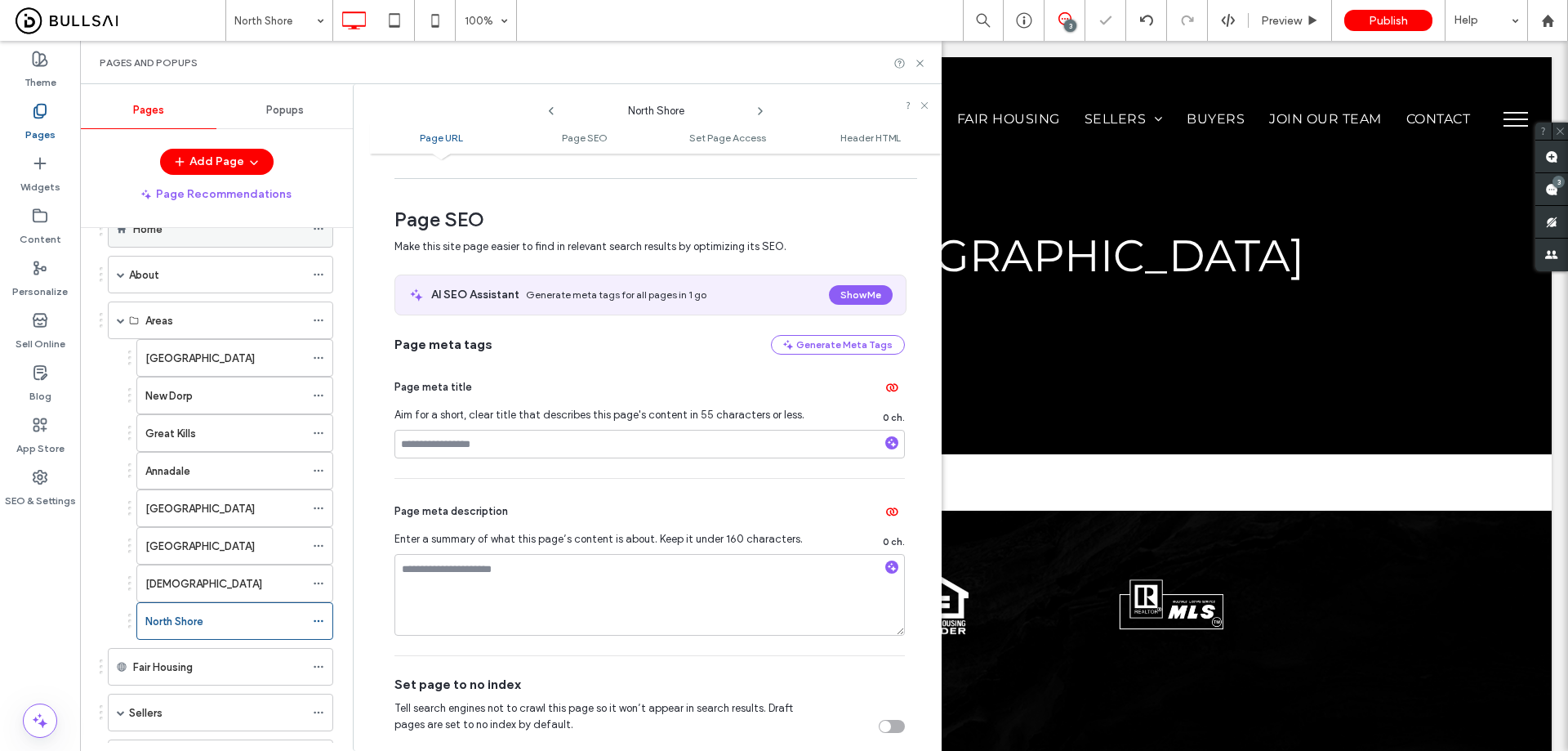
scroll to position [0, 0]
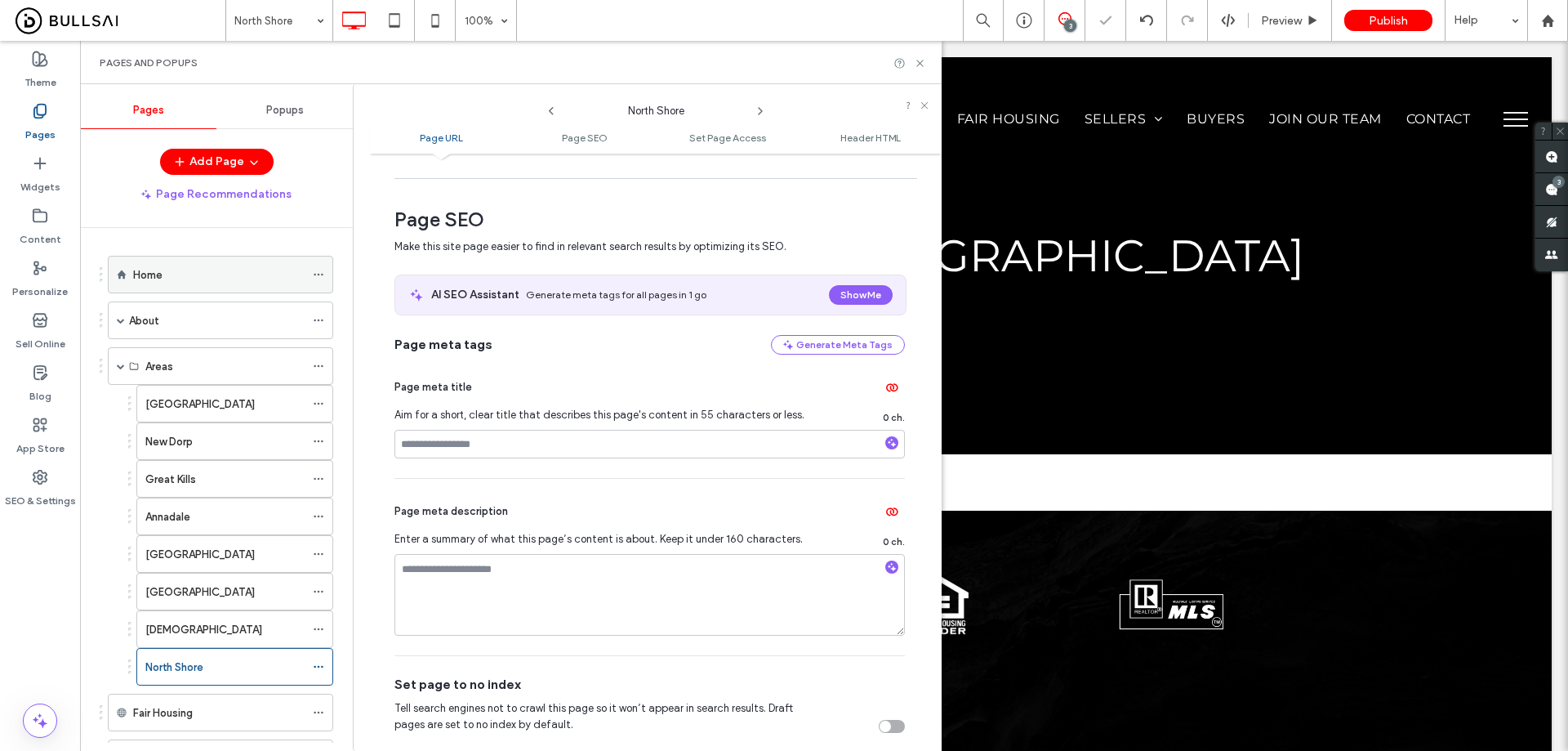
click at [193, 272] on div "Home" at bounding box center [218, 275] width 171 height 17
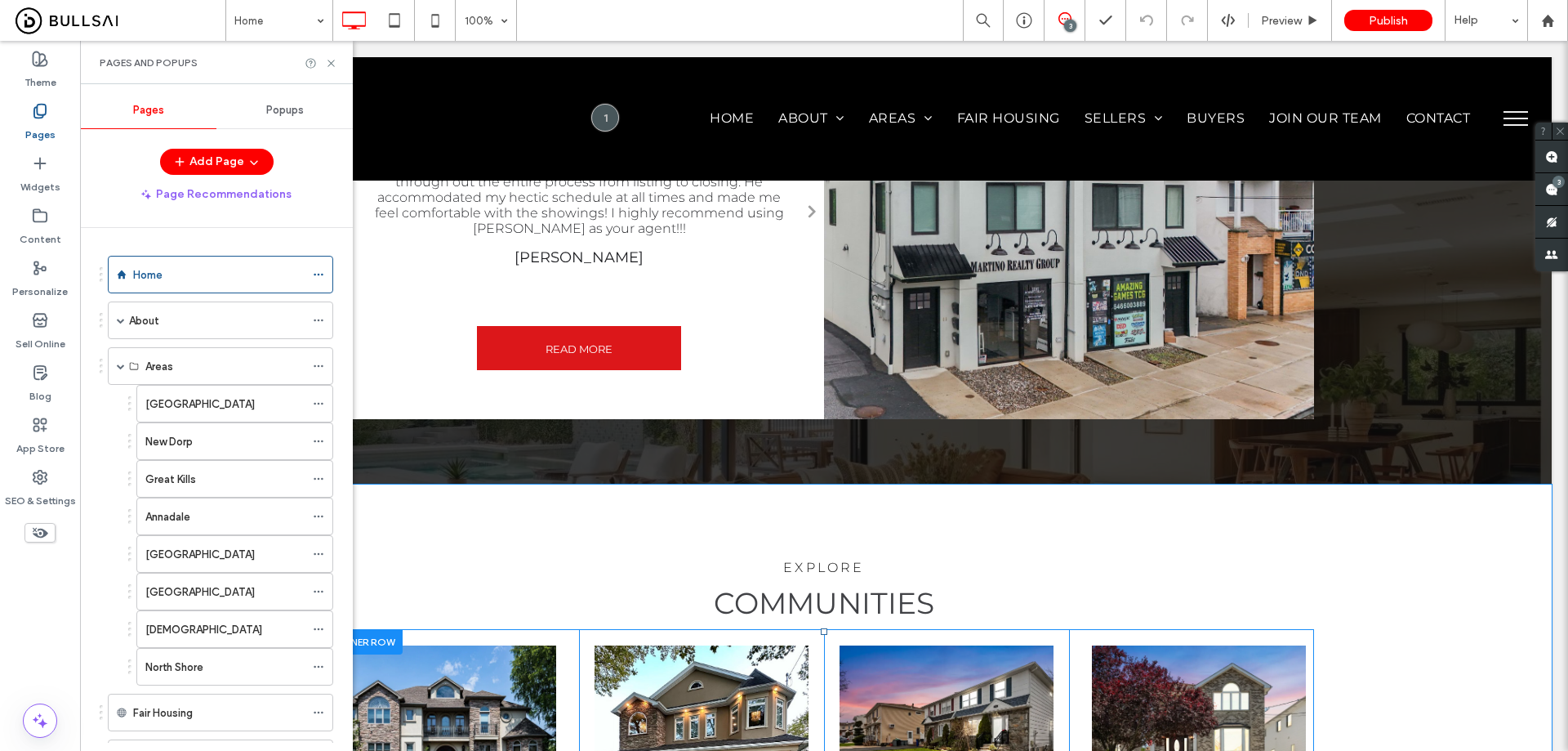
scroll to position [2450, 0]
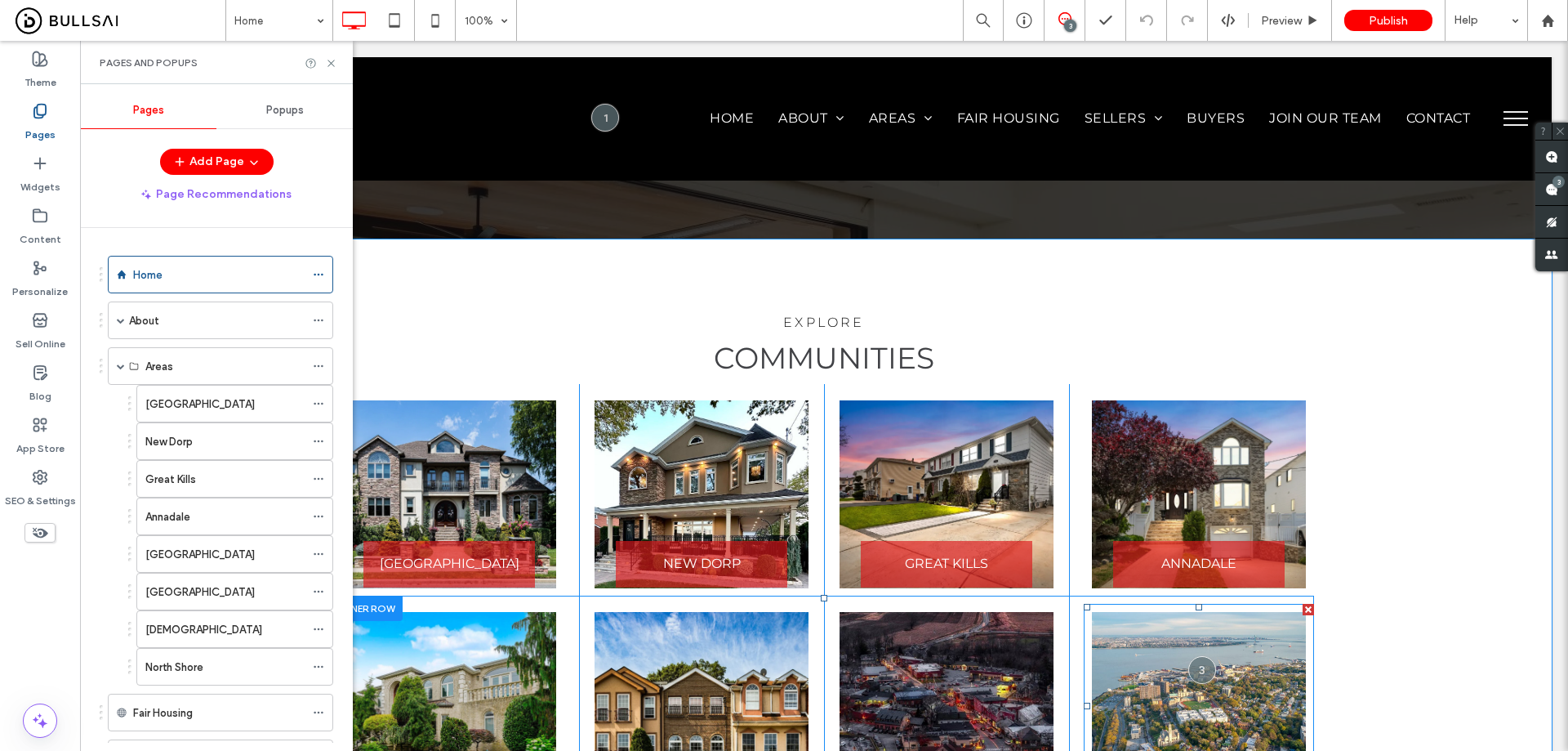
click at [1170, 612] on link at bounding box center [1200, 706] width 214 height 188
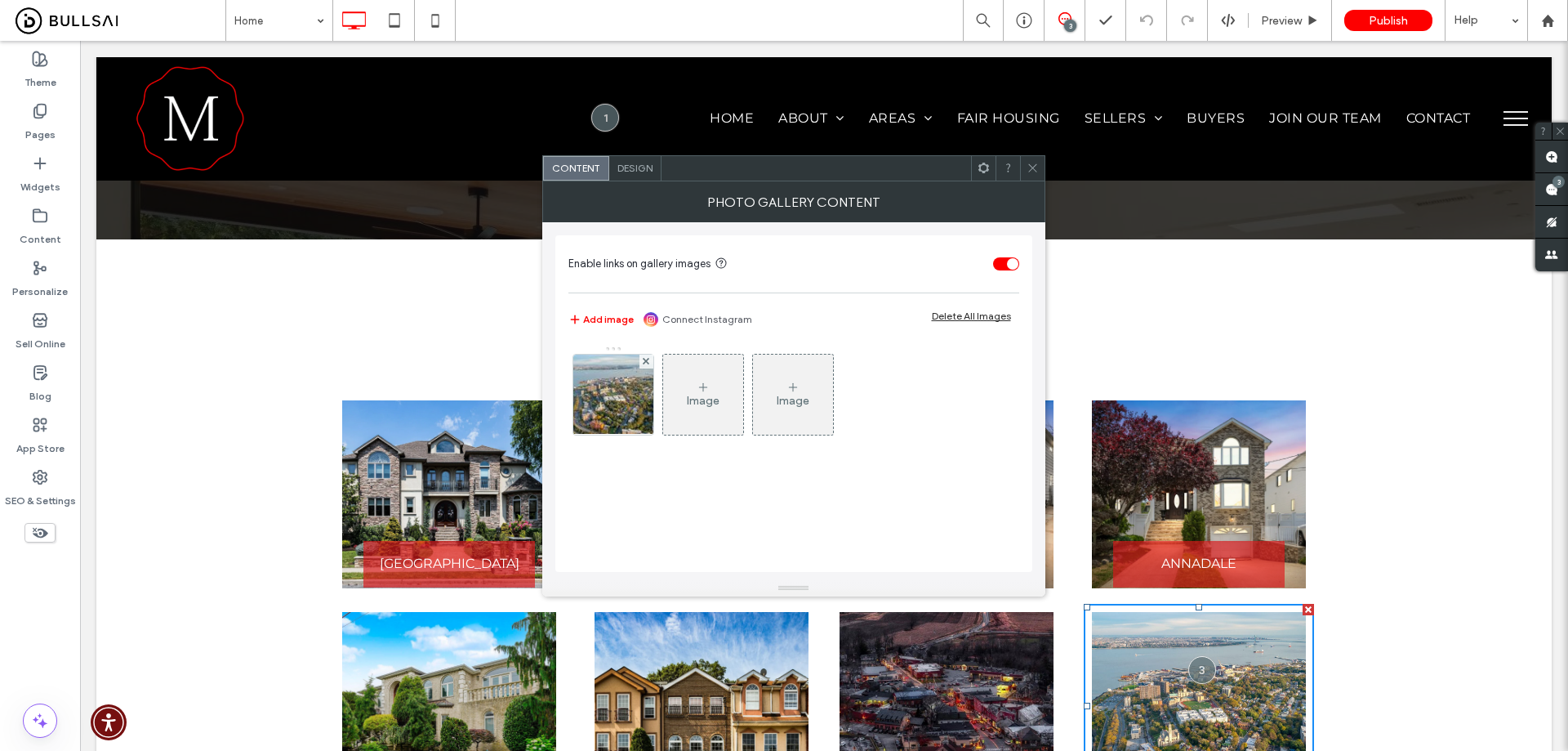
click at [1037, 166] on icon at bounding box center [1032, 167] width 12 height 12
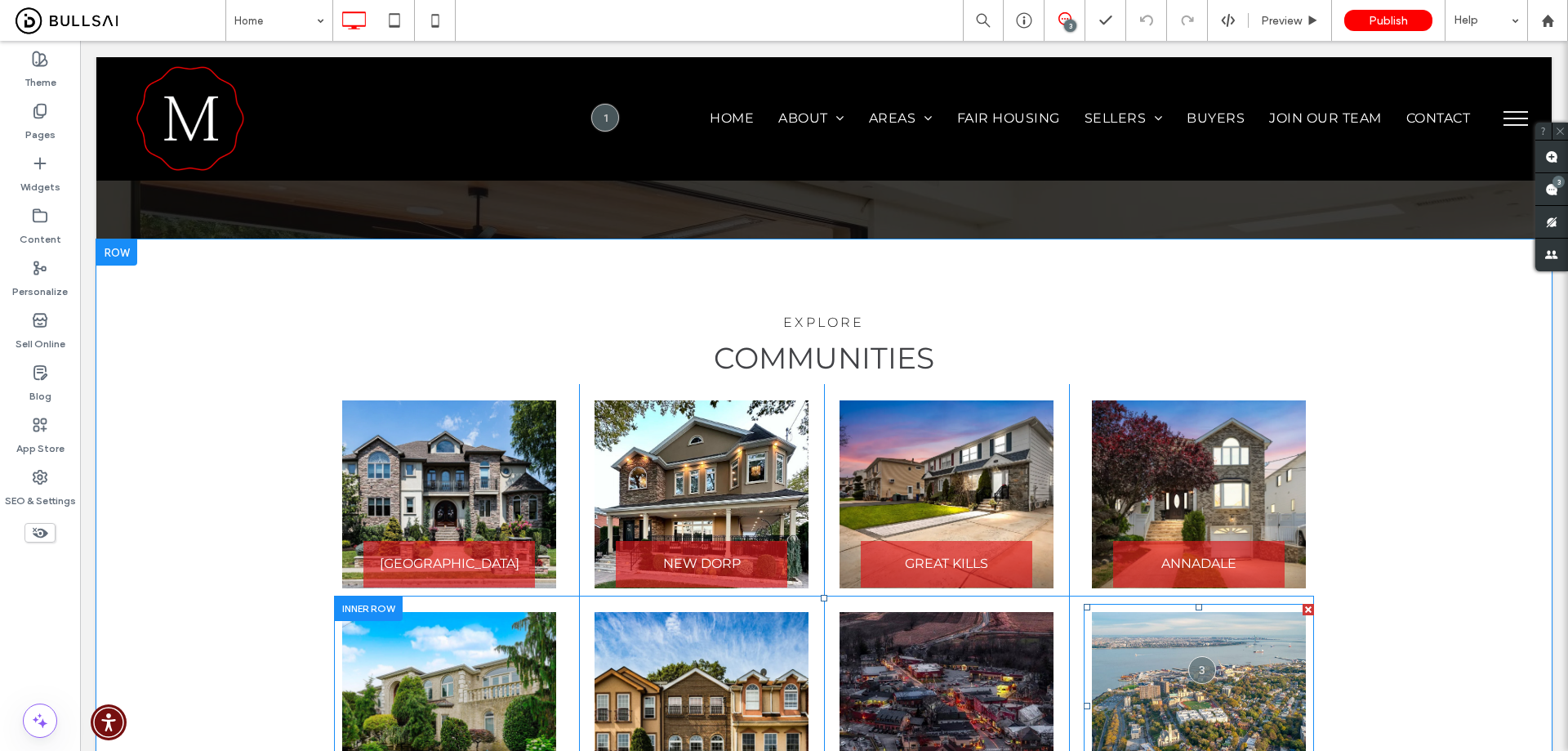
click at [1194, 612] on link at bounding box center [1200, 706] width 214 height 188
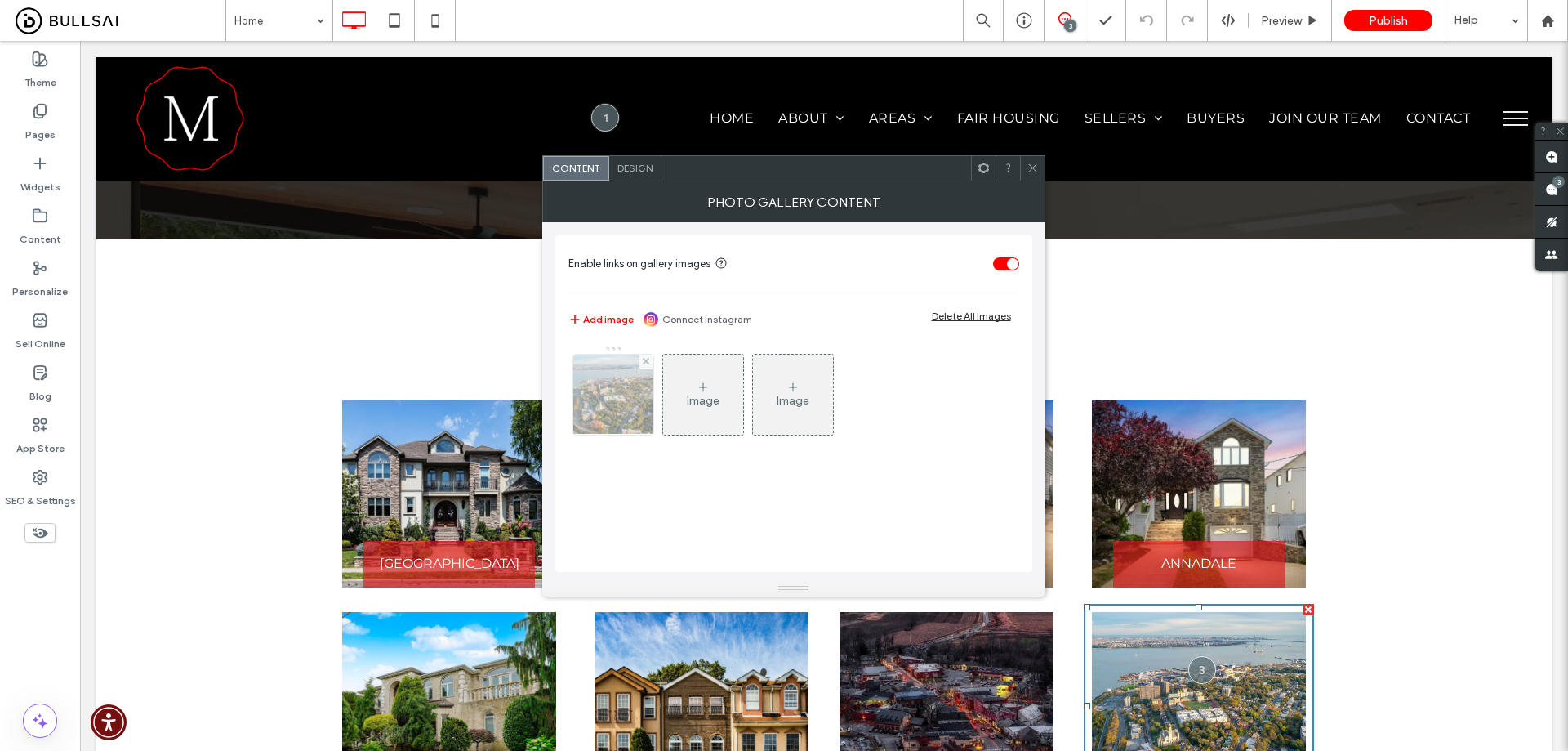
click at [626, 407] on img at bounding box center [613, 395] width 121 height 80
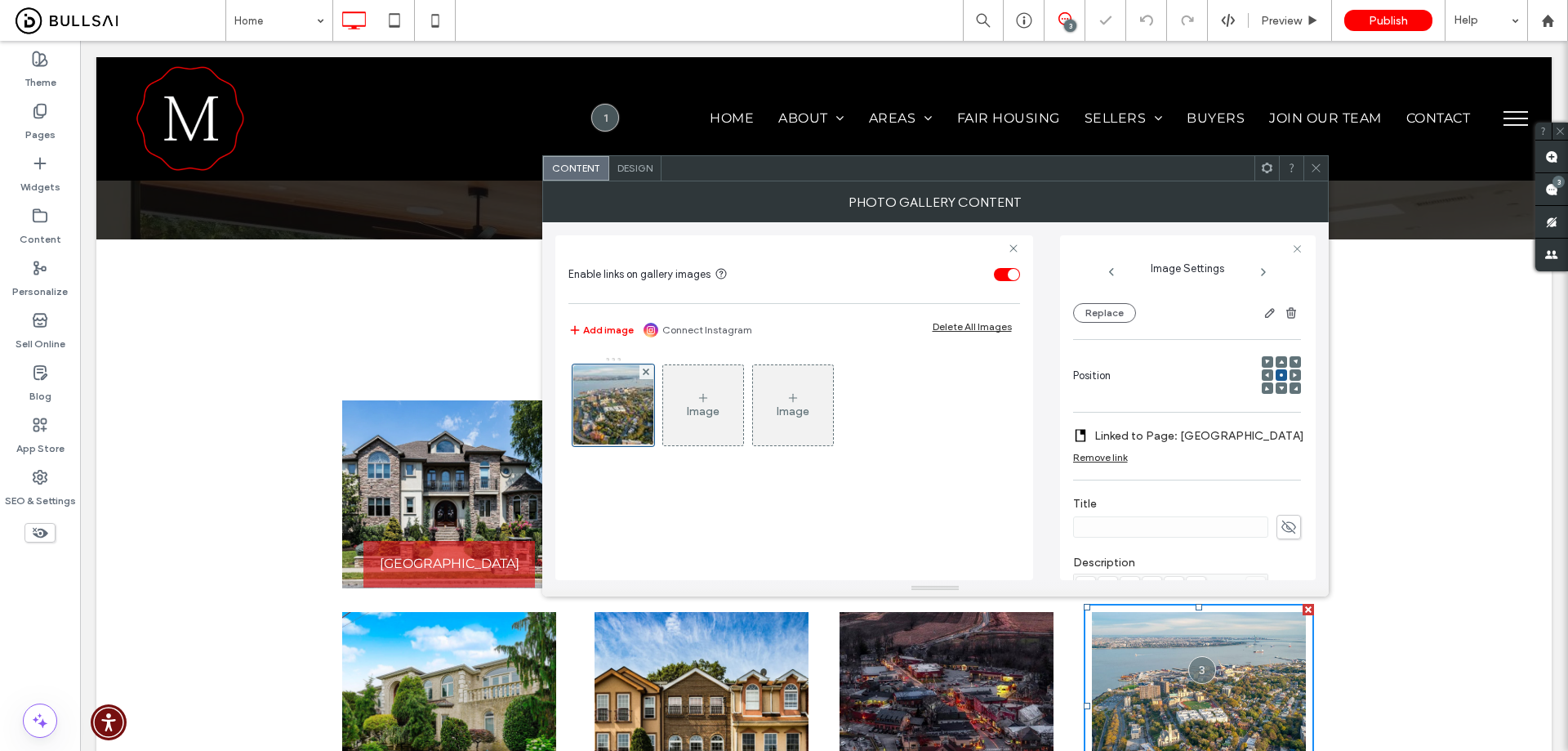
scroll to position [164, 0]
click at [1314, 170] on use at bounding box center [1315, 168] width 9 height 9
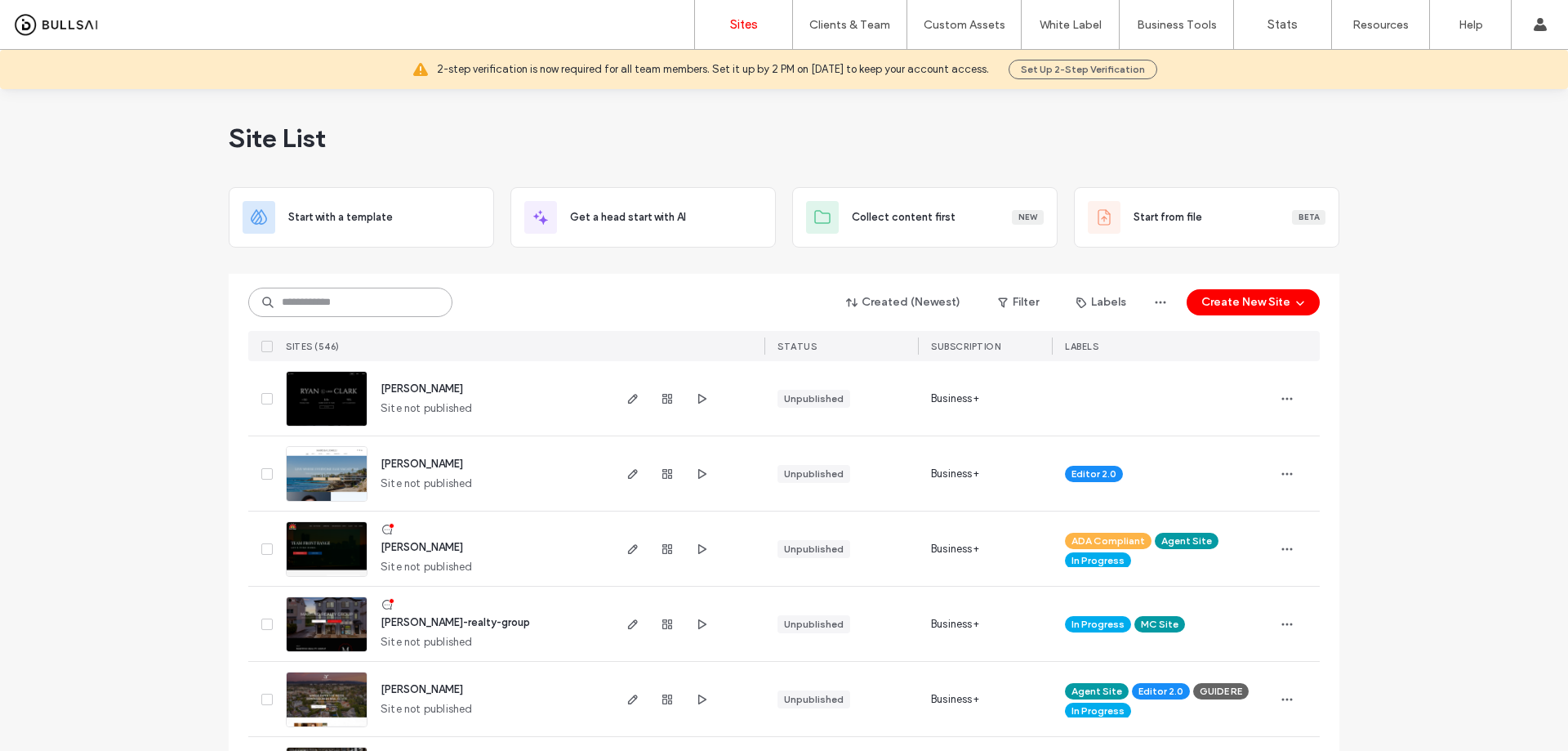
click at [405, 302] on input at bounding box center [350, 302] width 204 height 30
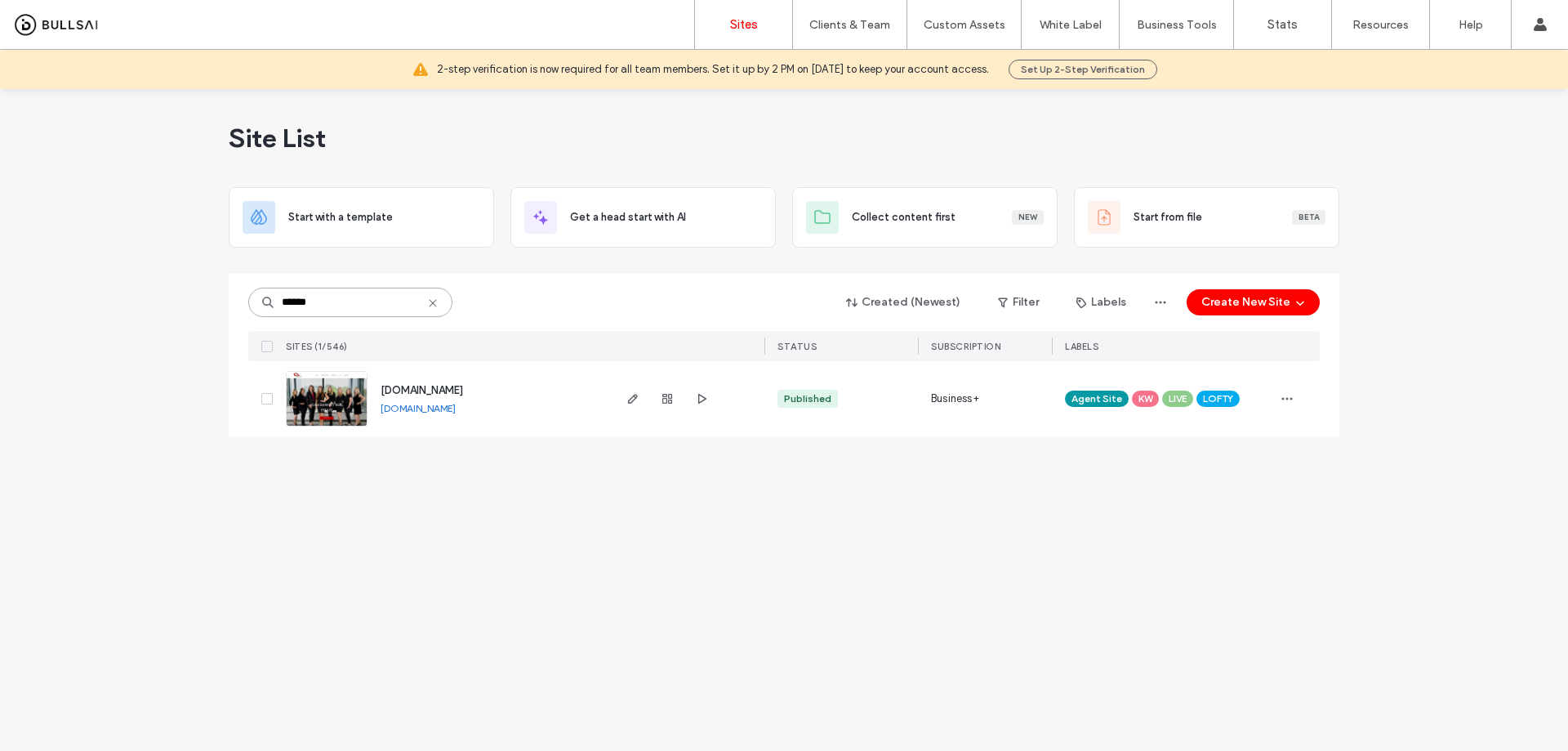
type input "******"
click at [463, 385] on span "www.teambarrettrealestate.com" at bounding box center [422, 389] width 82 height 12
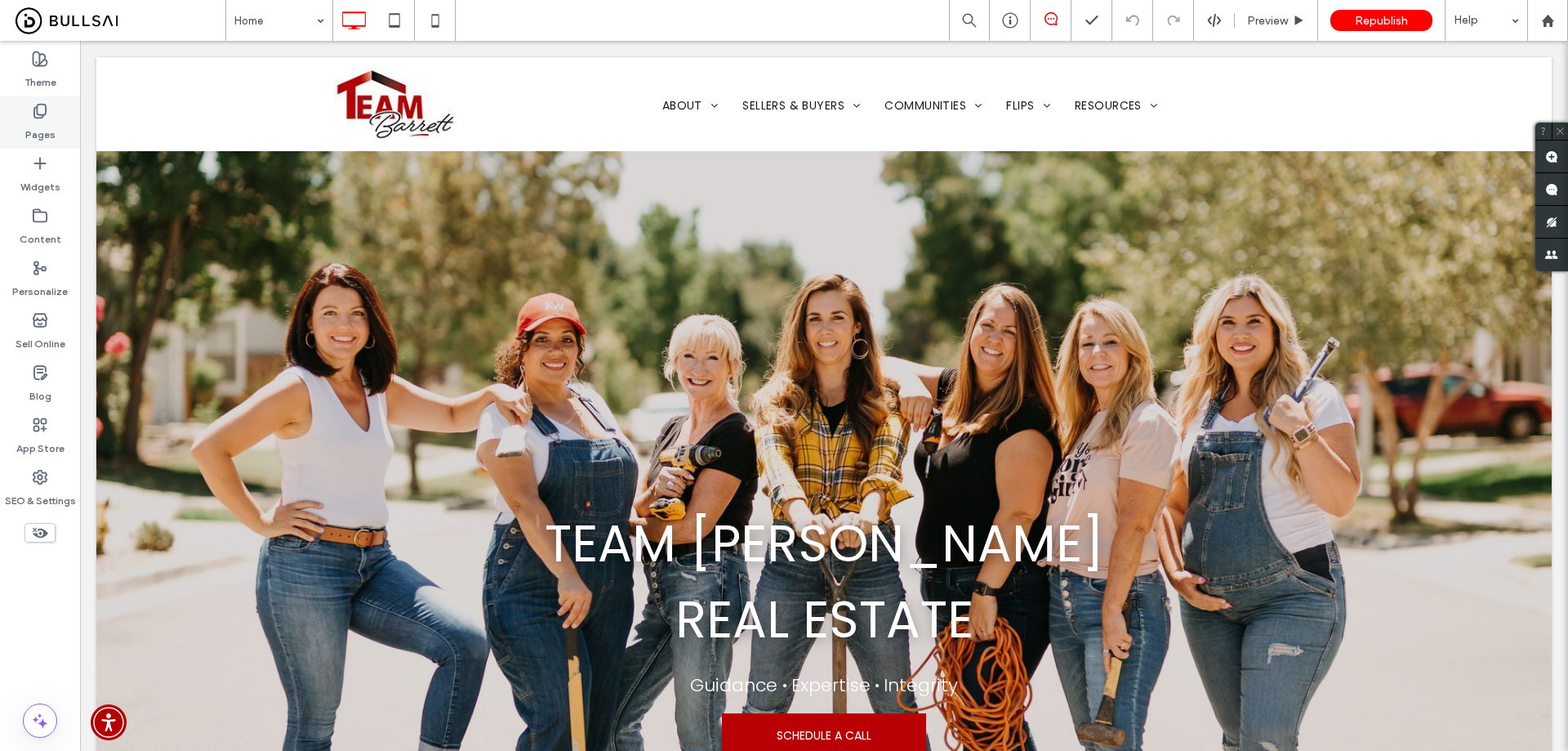
click at [33, 118] on icon at bounding box center [39, 111] width 16 height 16
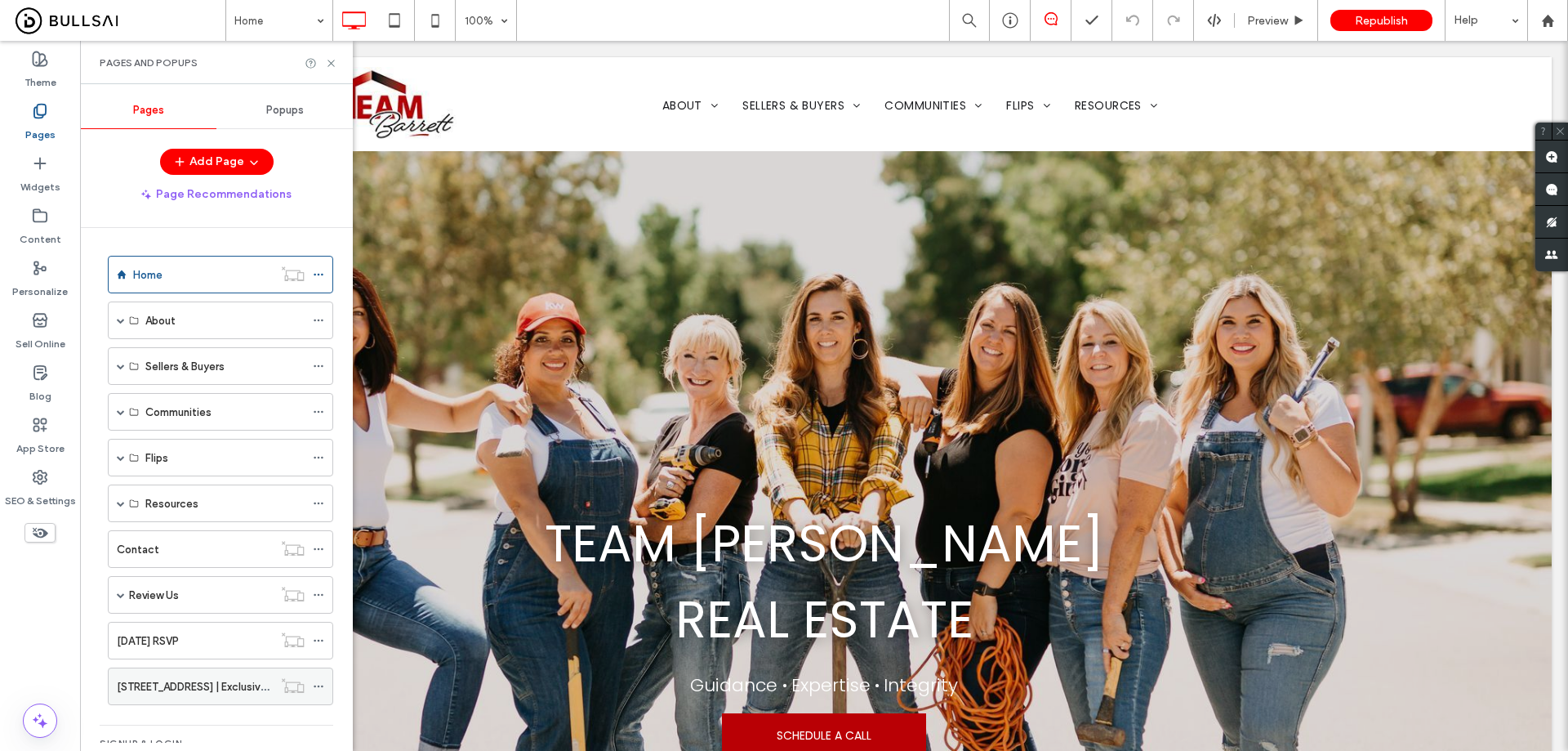
click at [222, 681] on label "6420 Soda Bay Rd | Exclusive Lakefront Broker's Open Tour" at bounding box center [264, 687] width 296 height 29
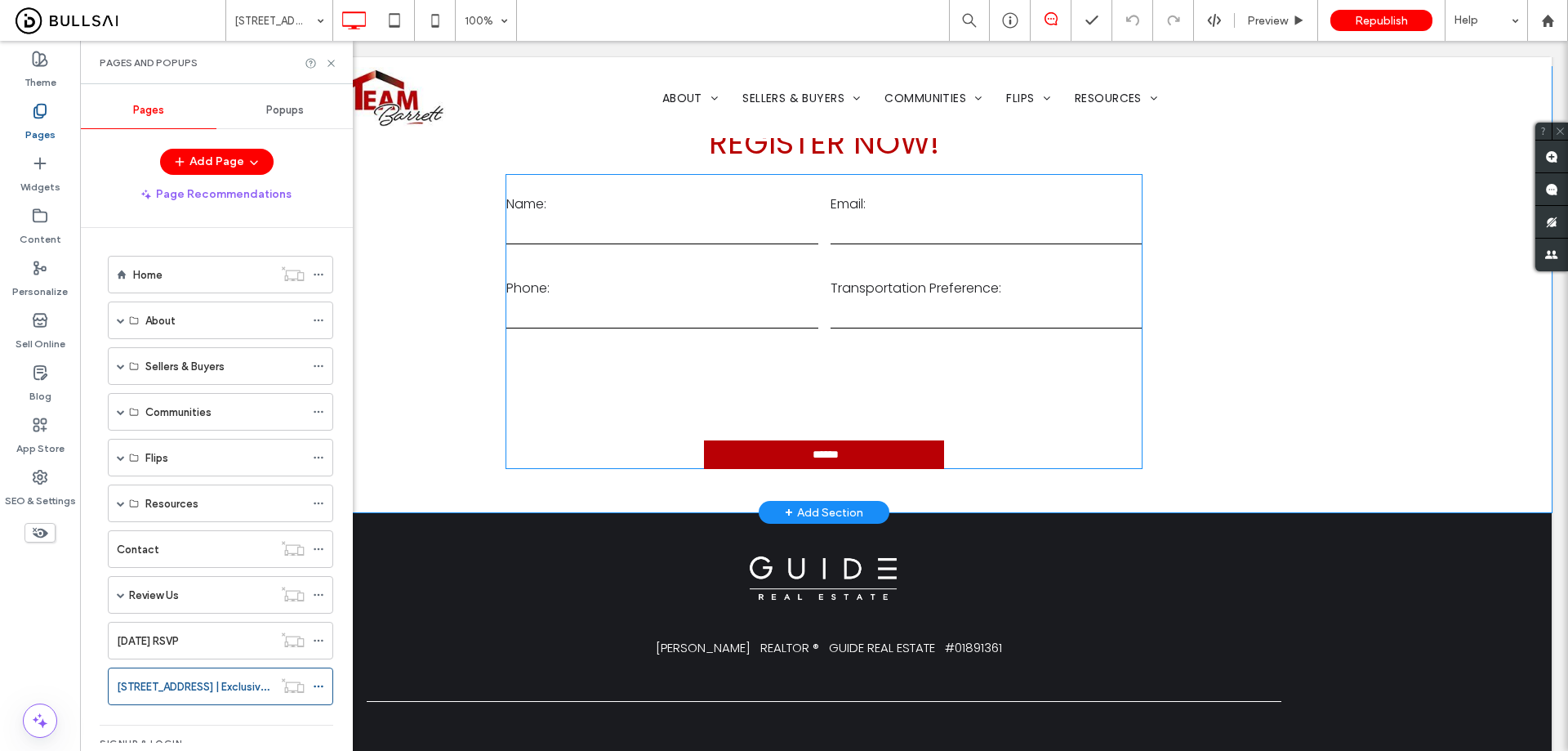
scroll to position [1797, 0]
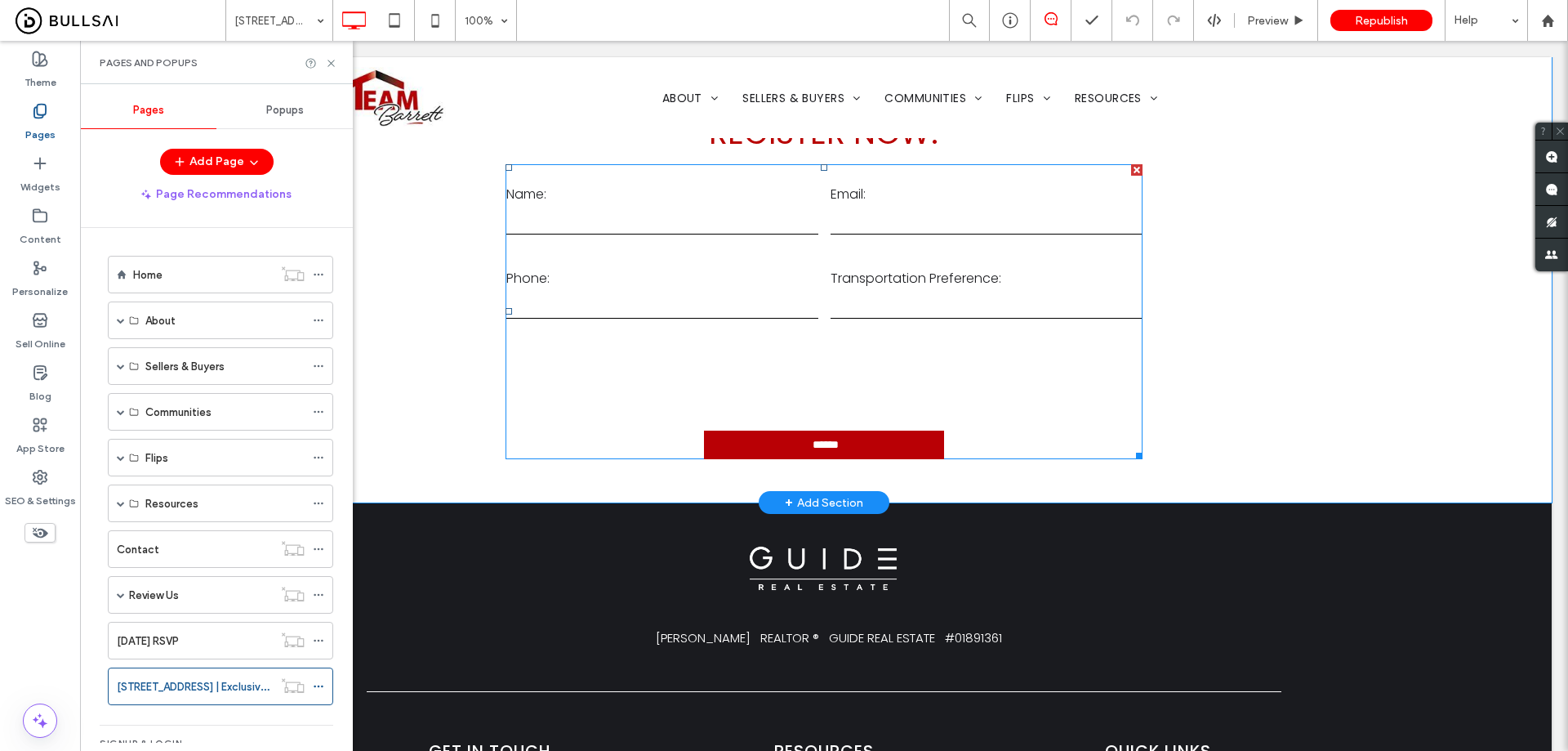
click at [833, 419] on div at bounding box center [824, 381] width 648 height 76
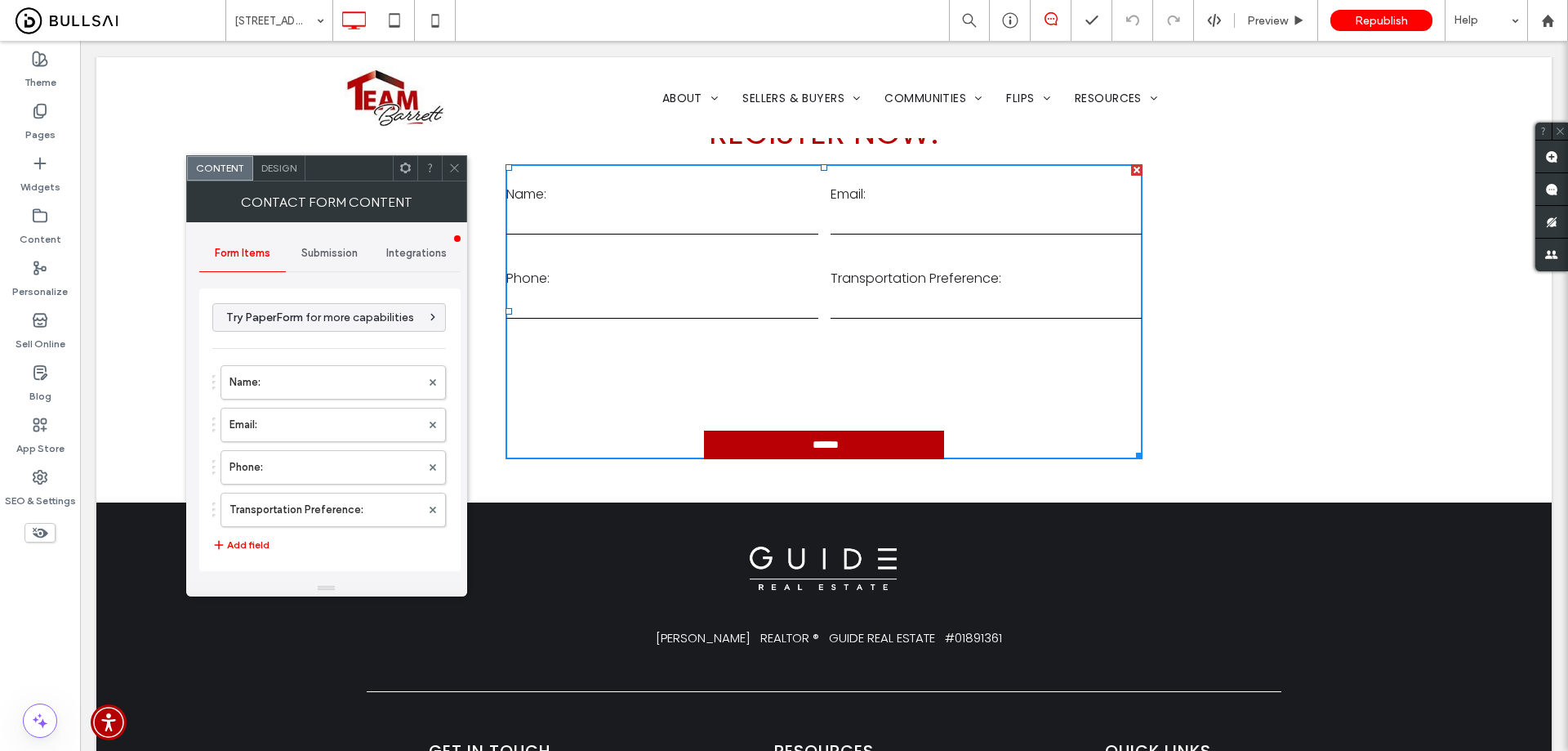
click at [332, 503] on label "Transportation Preference:" at bounding box center [325, 510] width 191 height 33
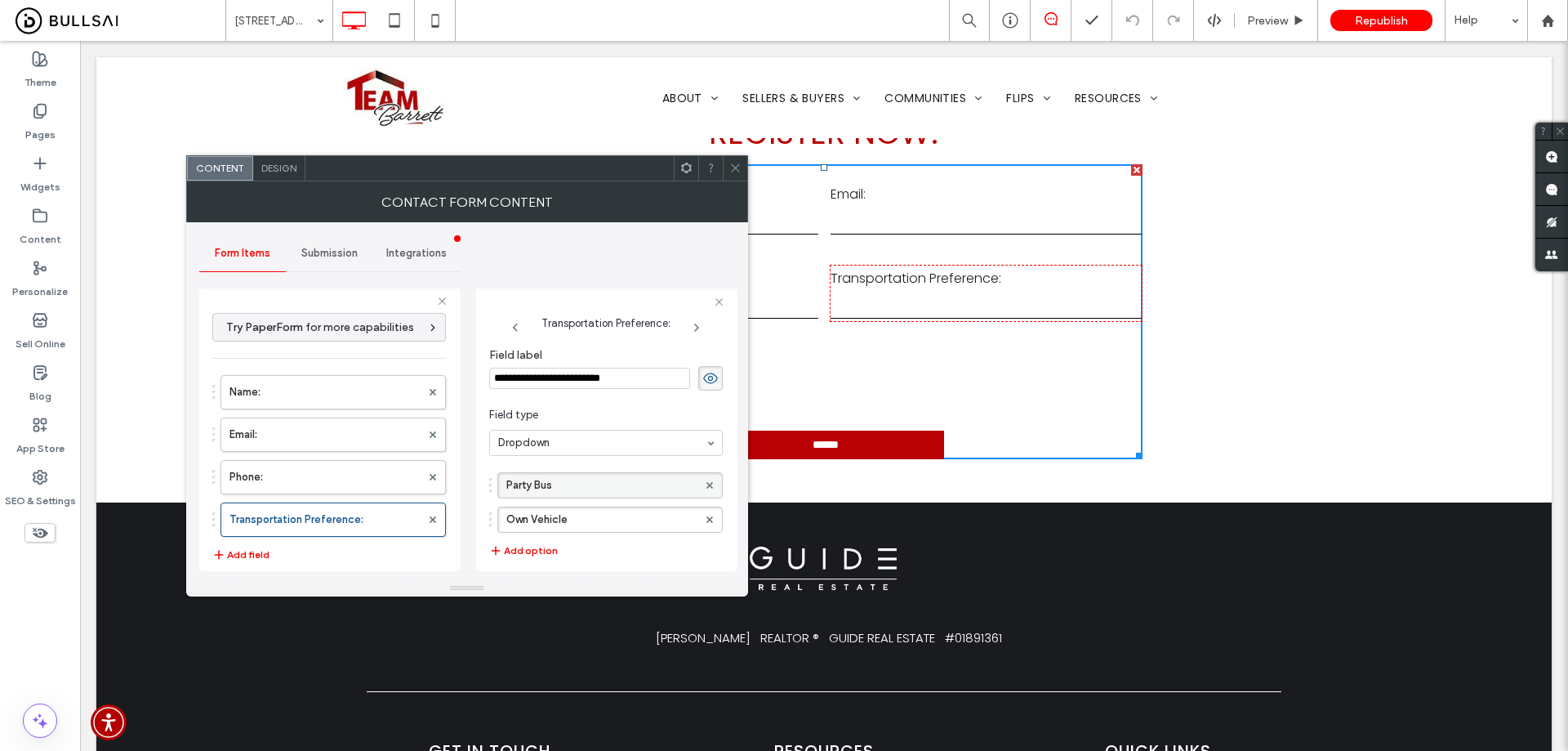
click at [594, 478] on label "Party Bus" at bounding box center [602, 485] width 191 height 25
type input "**********"
click at [612, 528] on label "Own Vehicle" at bounding box center [602, 519] width 191 height 25
click at [534, 549] on button "Add option" at bounding box center [523, 550] width 69 height 19
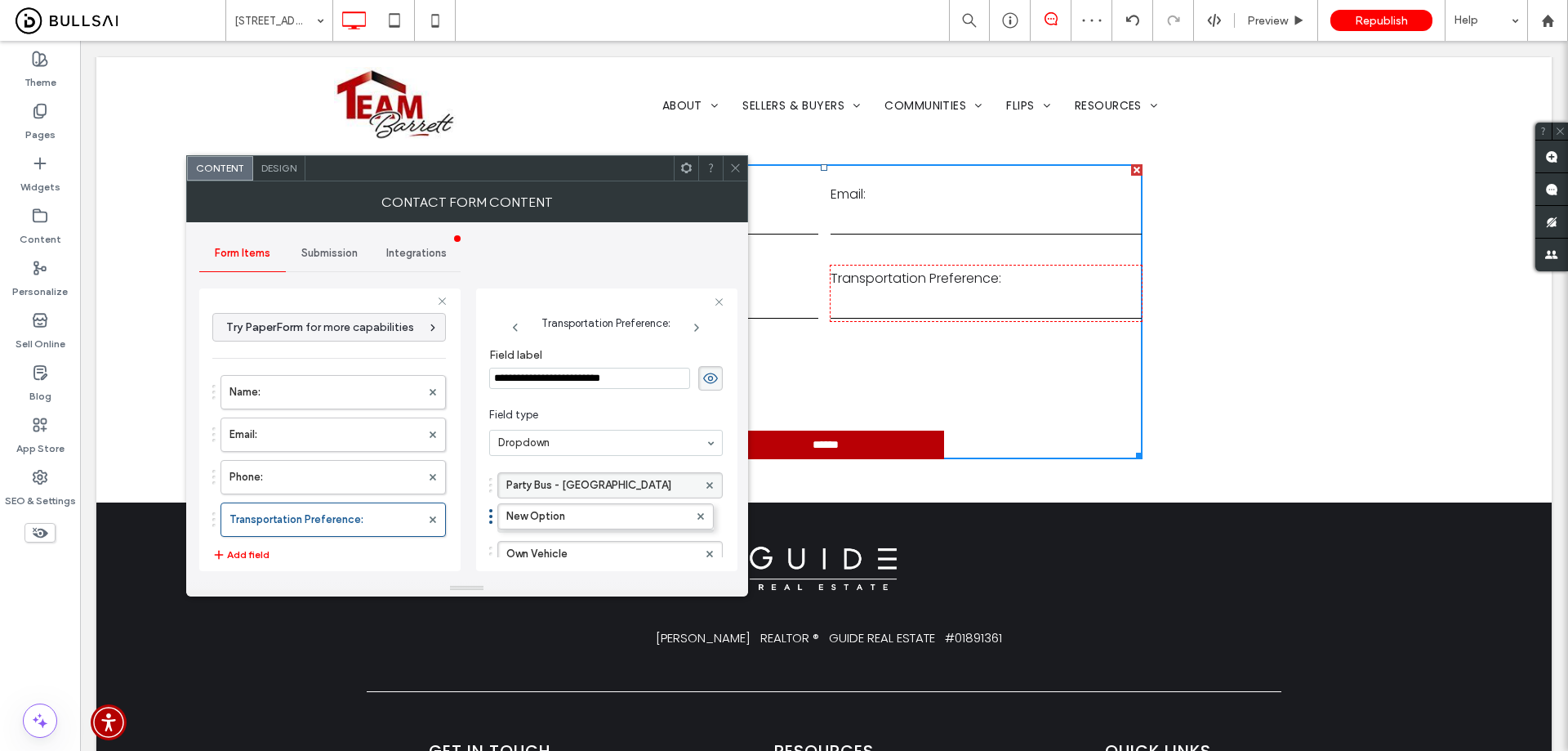
drag, startPoint x: 554, startPoint y: 547, endPoint x: 561, endPoint y: 498, distance: 49.5
click at [557, 516] on label "New Option" at bounding box center [602, 519] width 191 height 25
click at [557, 516] on input "**********" at bounding box center [602, 519] width 191 height 11
type input "**********"
click at [742, 166] on div at bounding box center [736, 168] width 25 height 25
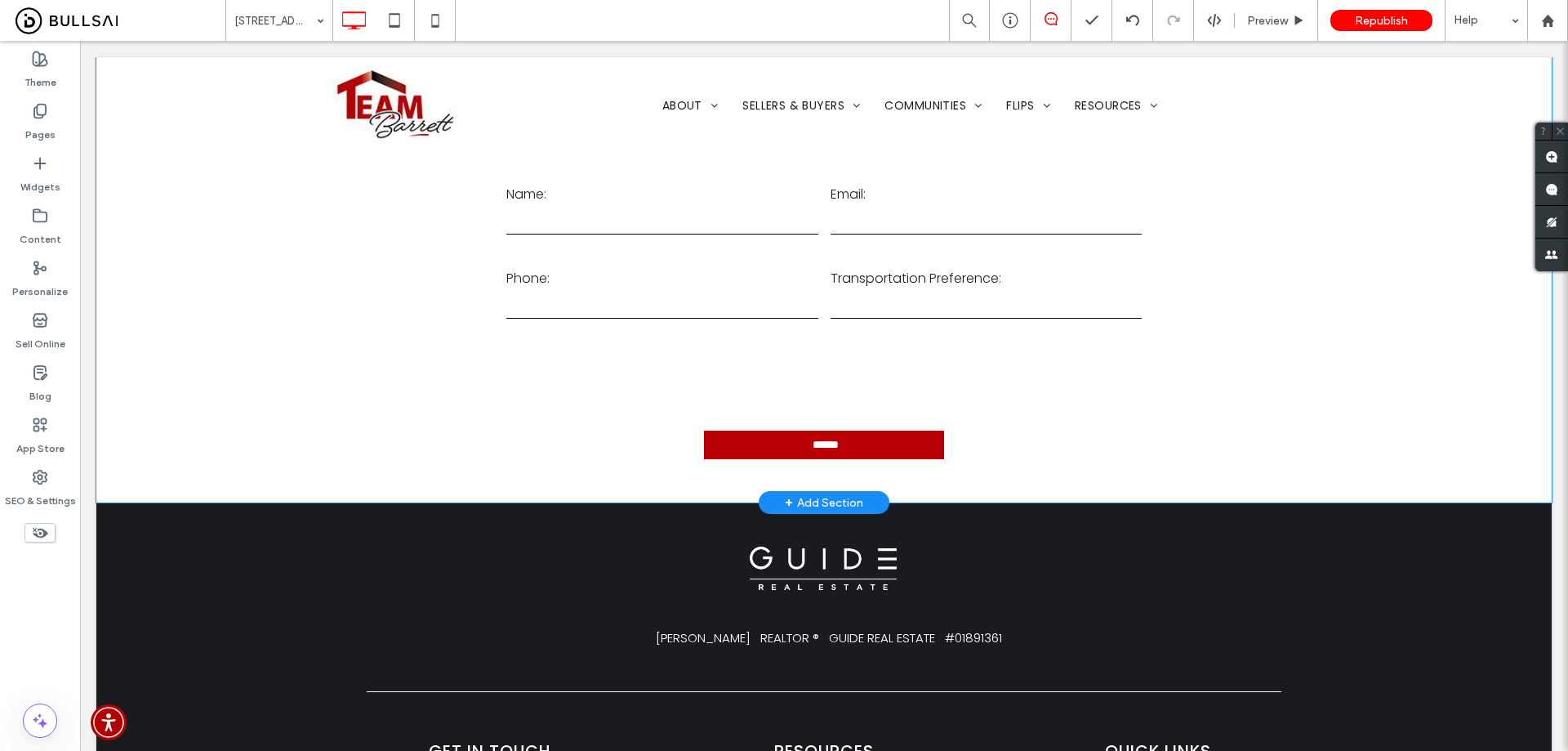
drag, startPoint x: 1425, startPoint y: 343, endPoint x: 1244, endPoint y: 397, distance: 188.9
click at [1425, 343] on div "**********" at bounding box center [825, 279] width 1456 height 445
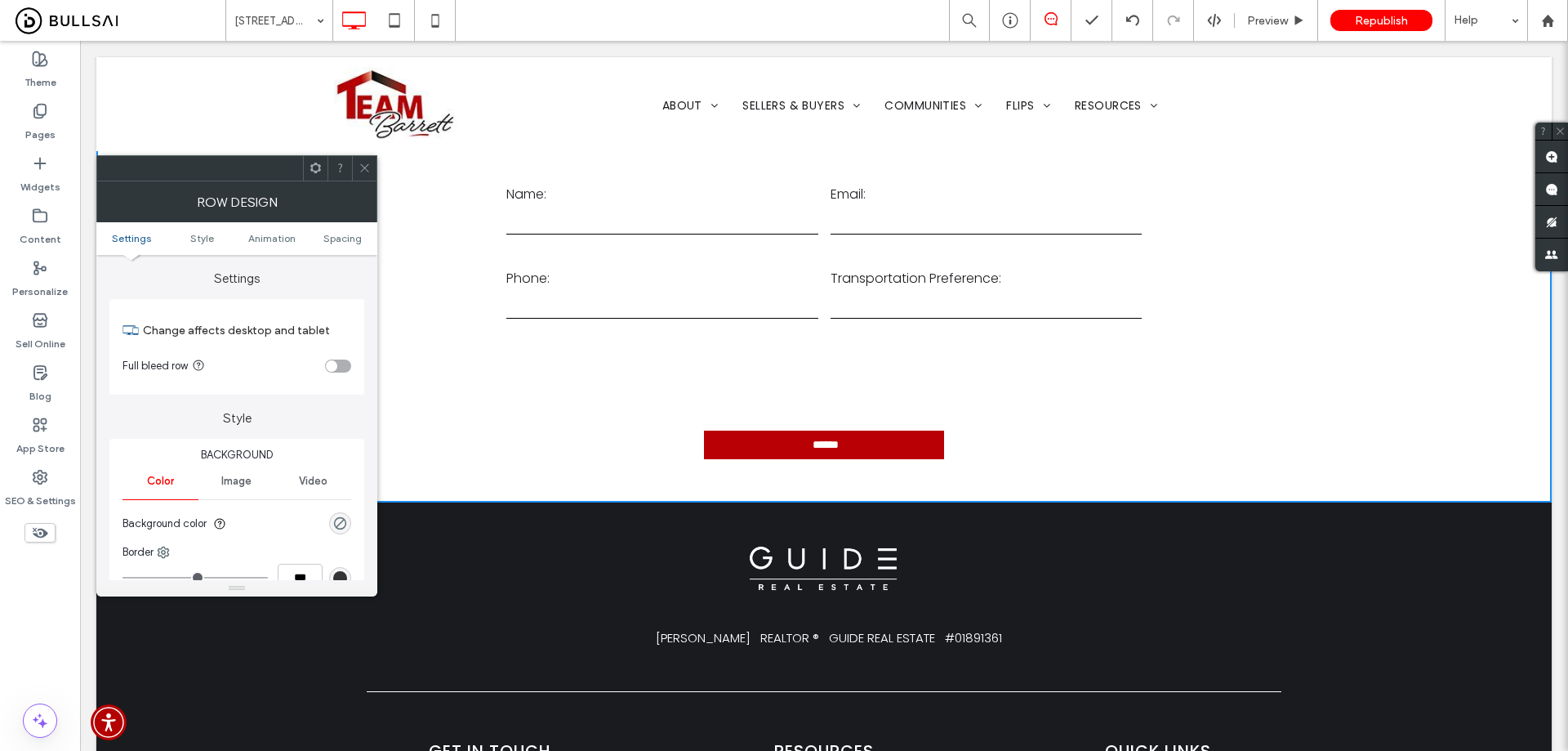
click at [364, 169] on use at bounding box center [364, 168] width 9 height 9
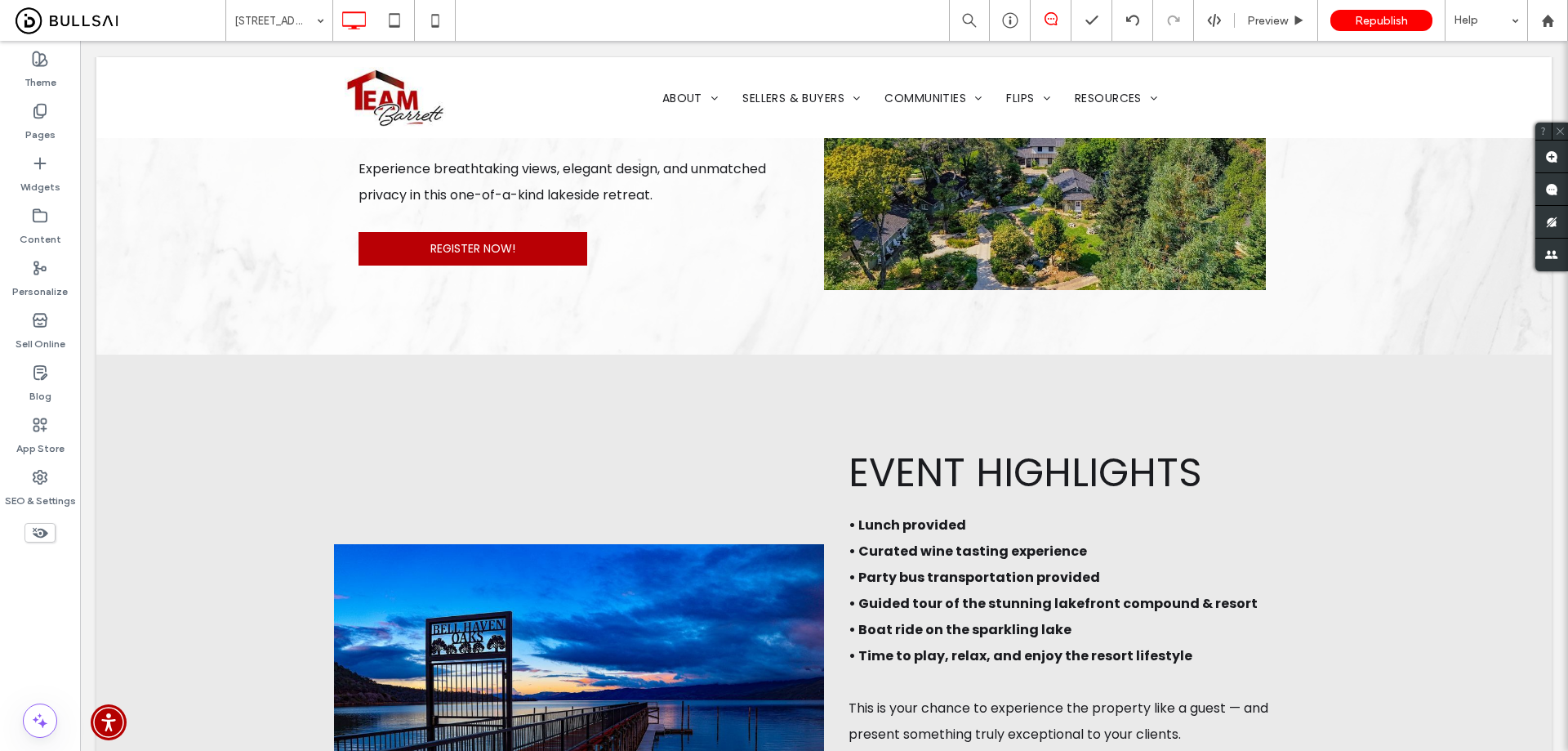
scroll to position [0, 0]
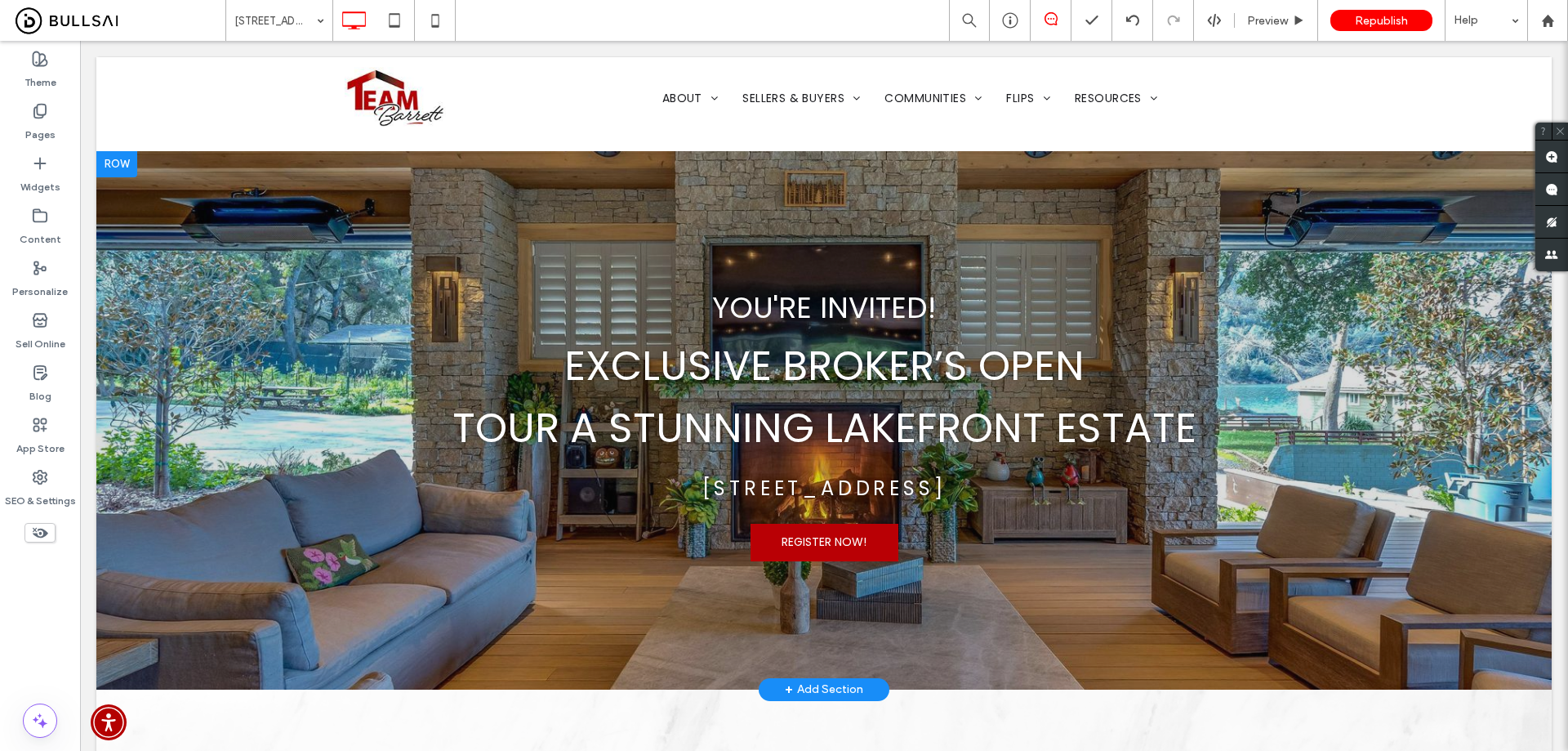
drag, startPoint x: 408, startPoint y: 440, endPoint x: 450, endPoint y: 230, distance: 214.2
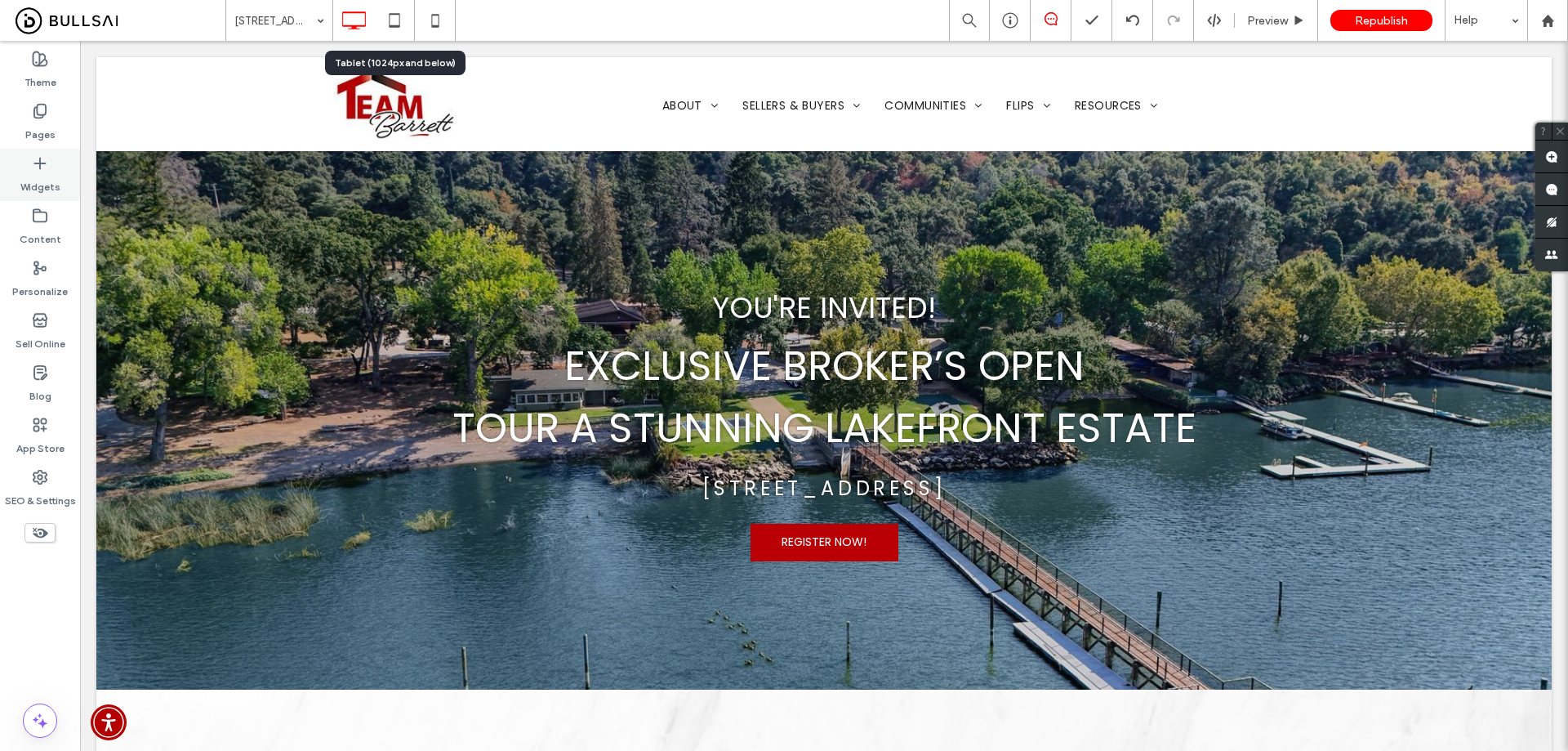
click at [49, 159] on div "Widgets" at bounding box center [40, 174] width 80 height 53
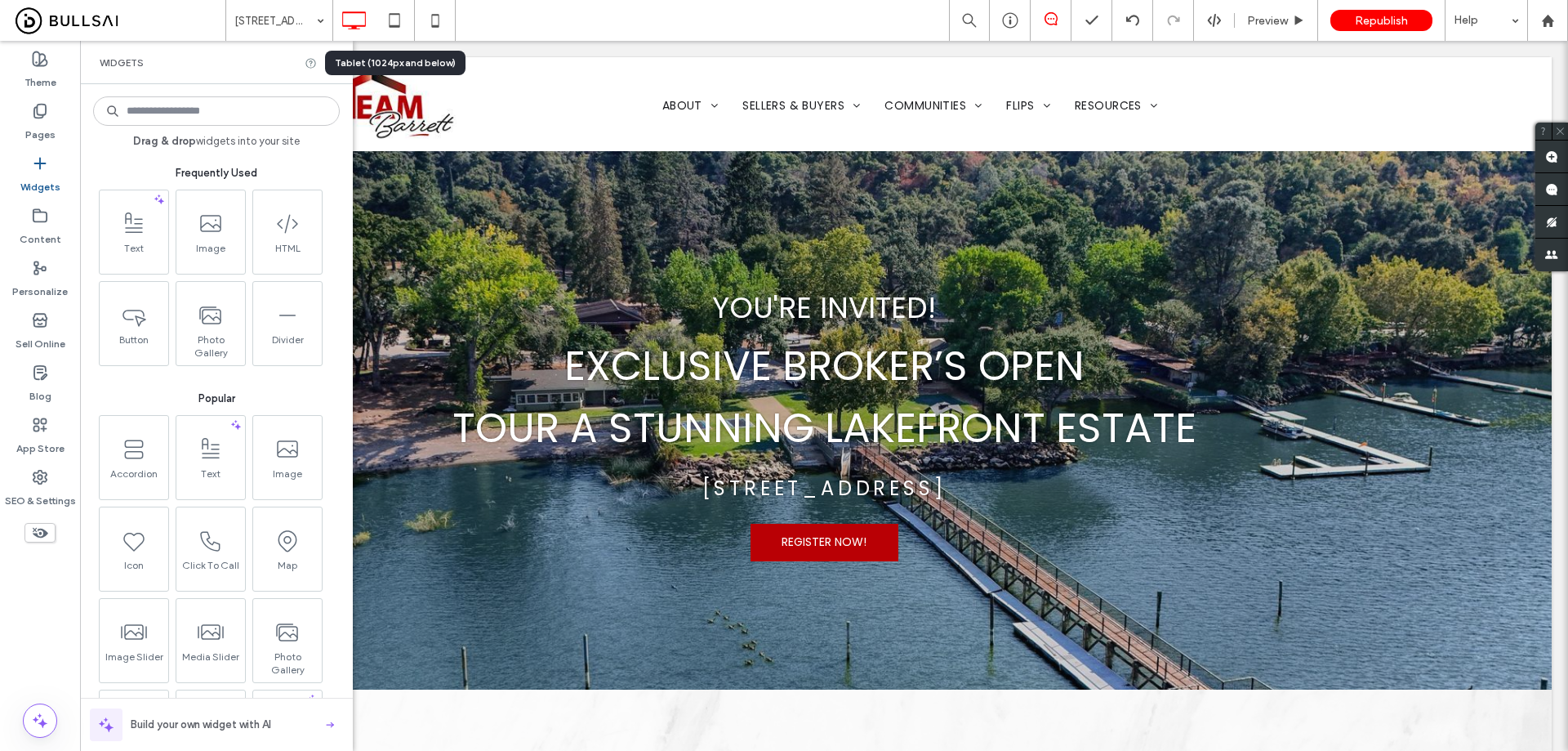
click at [53, 128] on label "Pages" at bounding box center [40, 131] width 31 height 23
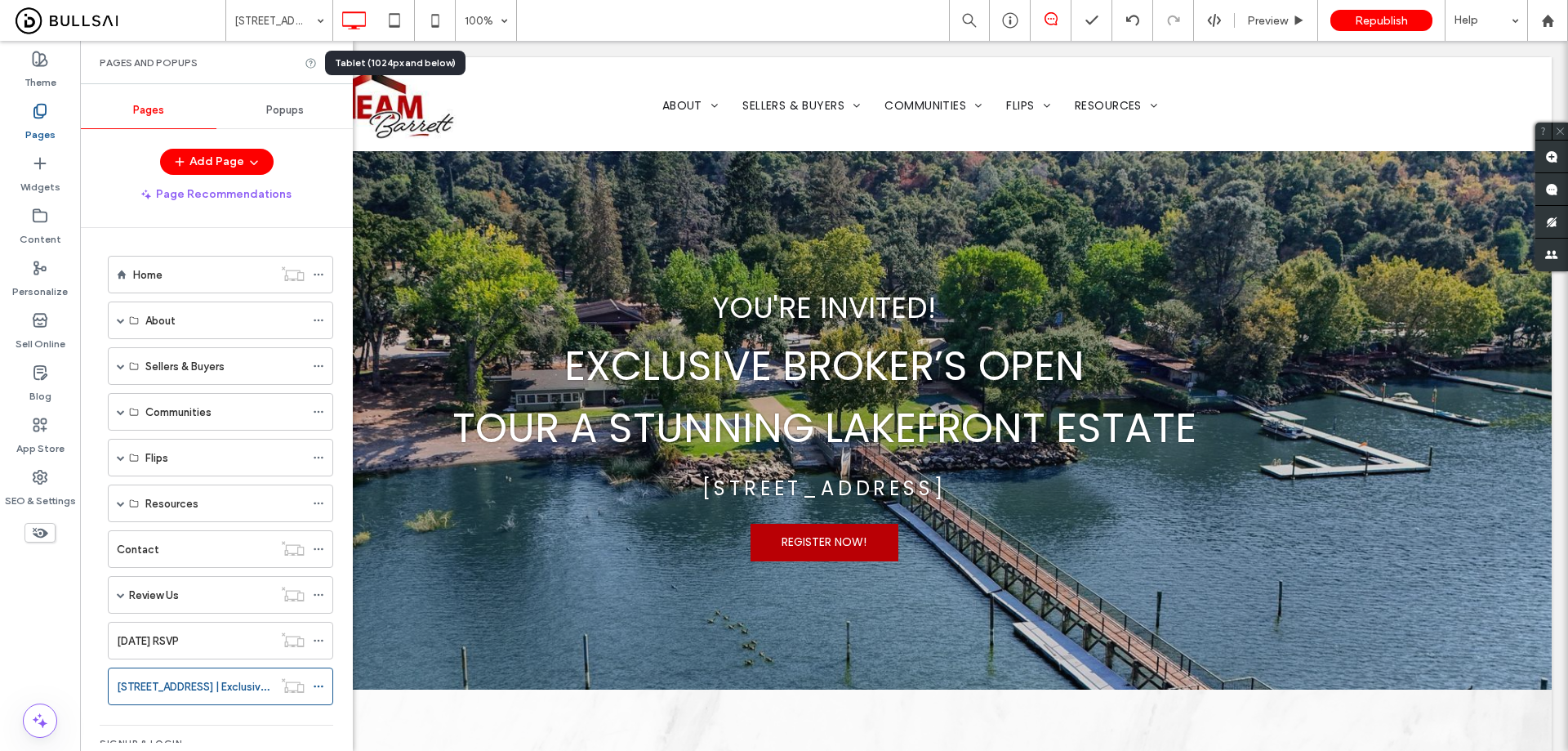
scroll to position [81, 0]
click at [204, 641] on div "Media Day RSVP" at bounding box center [194, 641] width 156 height 17
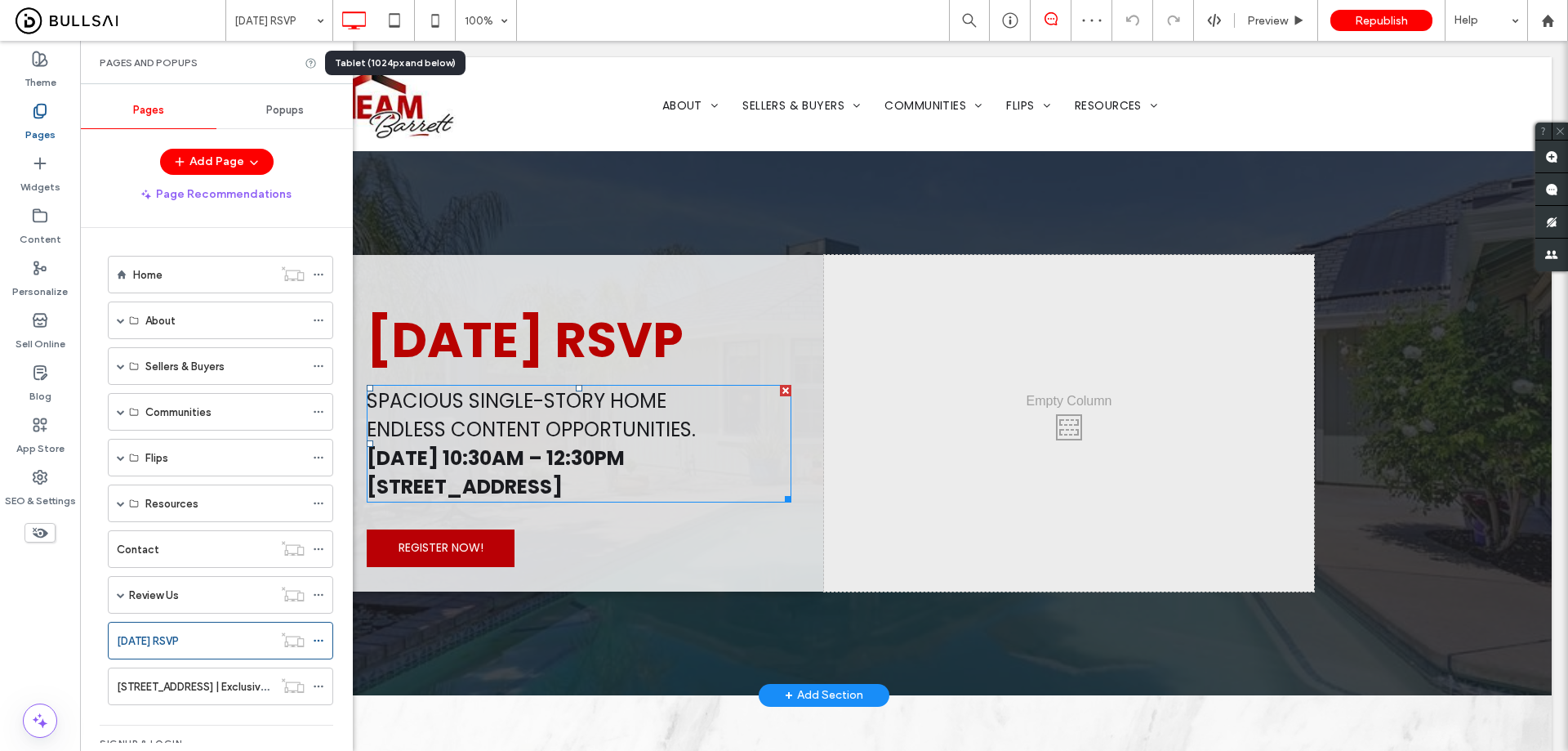
click at [526, 467] on strong "WEDNESDAY june 11th | 10:30AM – 12:30PM" at bounding box center [496, 457] width 258 height 27
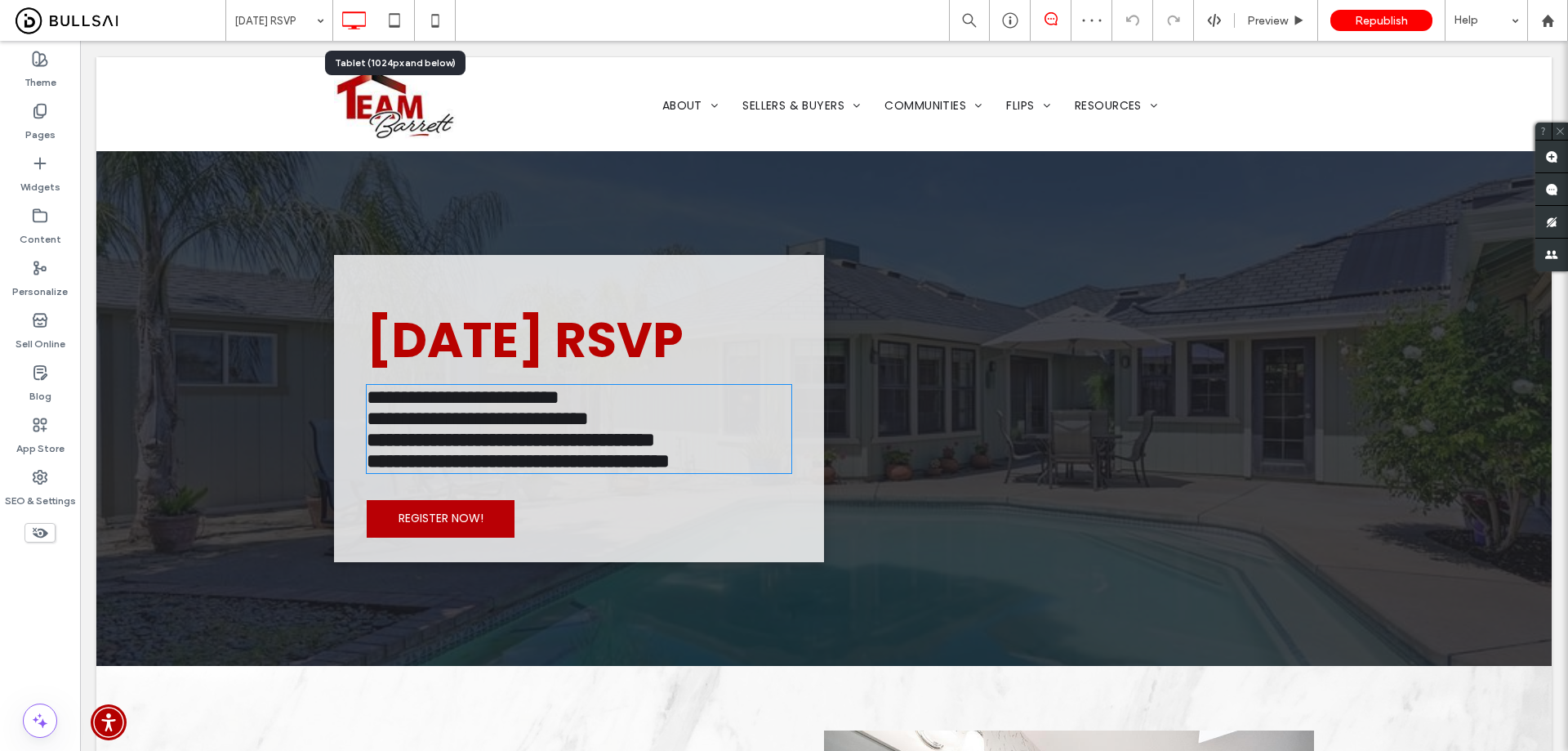
click at [525, 450] on strong "**********" at bounding box center [510, 439] width 288 height 19
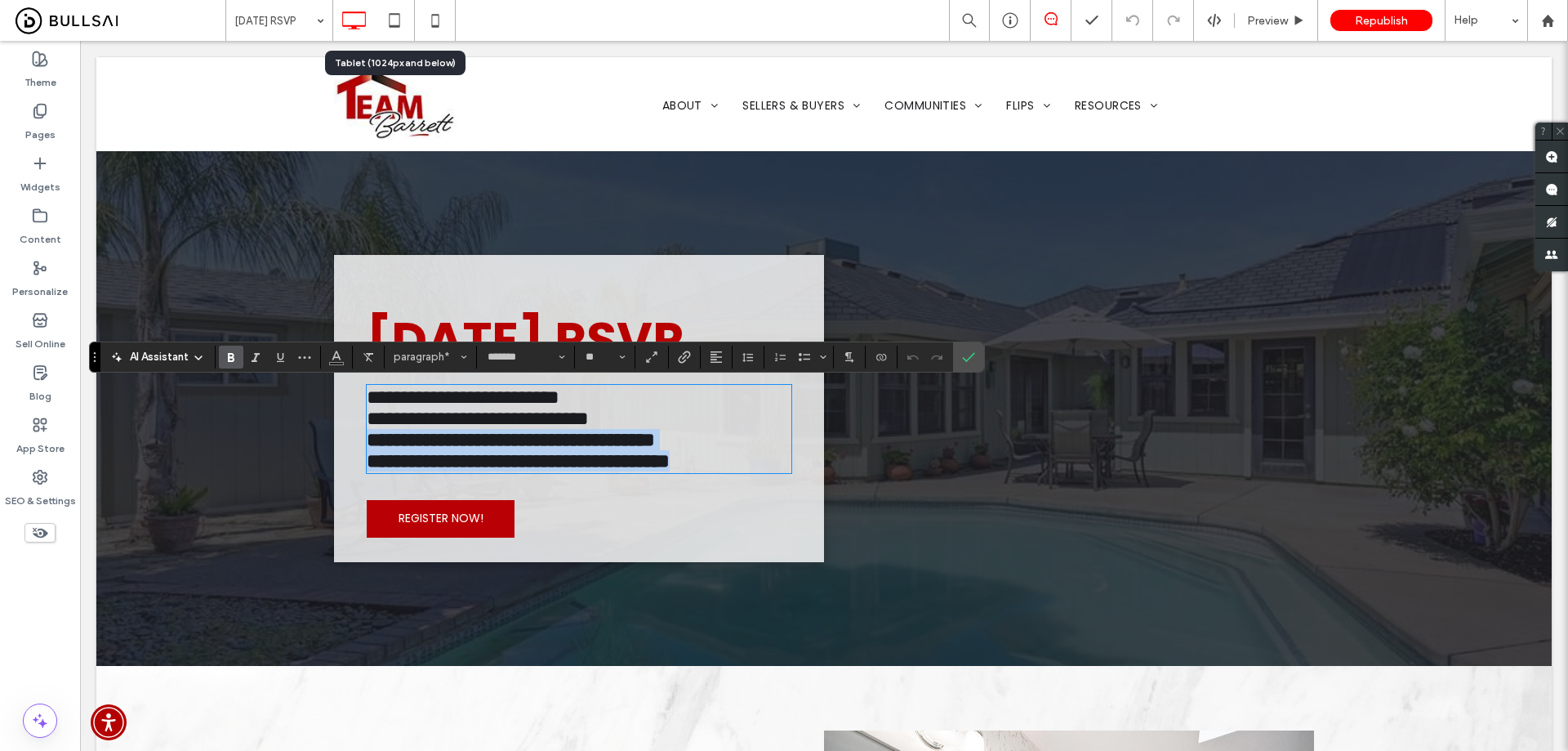
drag, startPoint x: 405, startPoint y: 478, endPoint x: 546, endPoint y: 545, distance: 156.1
click at [546, 545] on div "**********" at bounding box center [579, 408] width 490 height 307
copy p "**********"
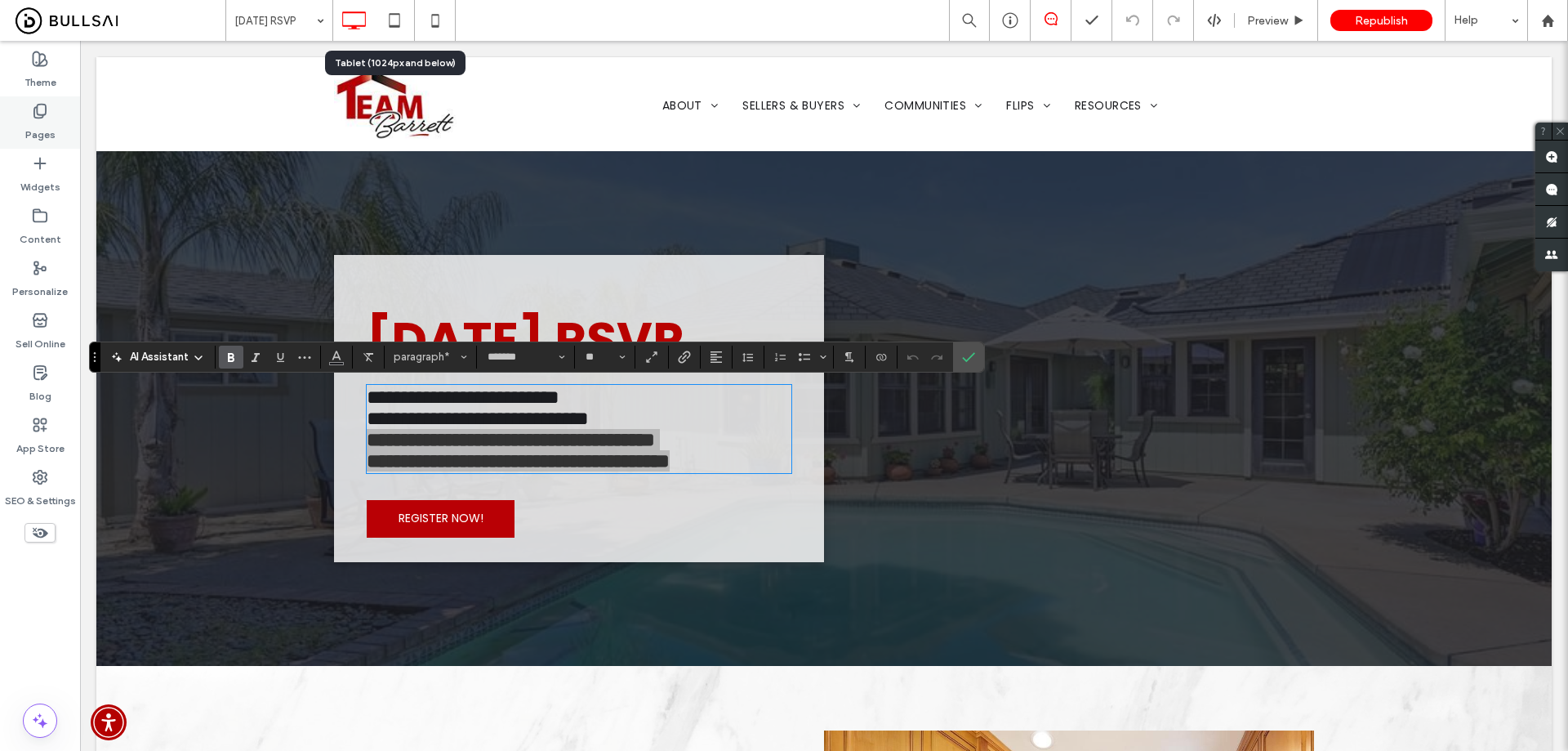
click at [54, 122] on label "Pages" at bounding box center [40, 131] width 31 height 23
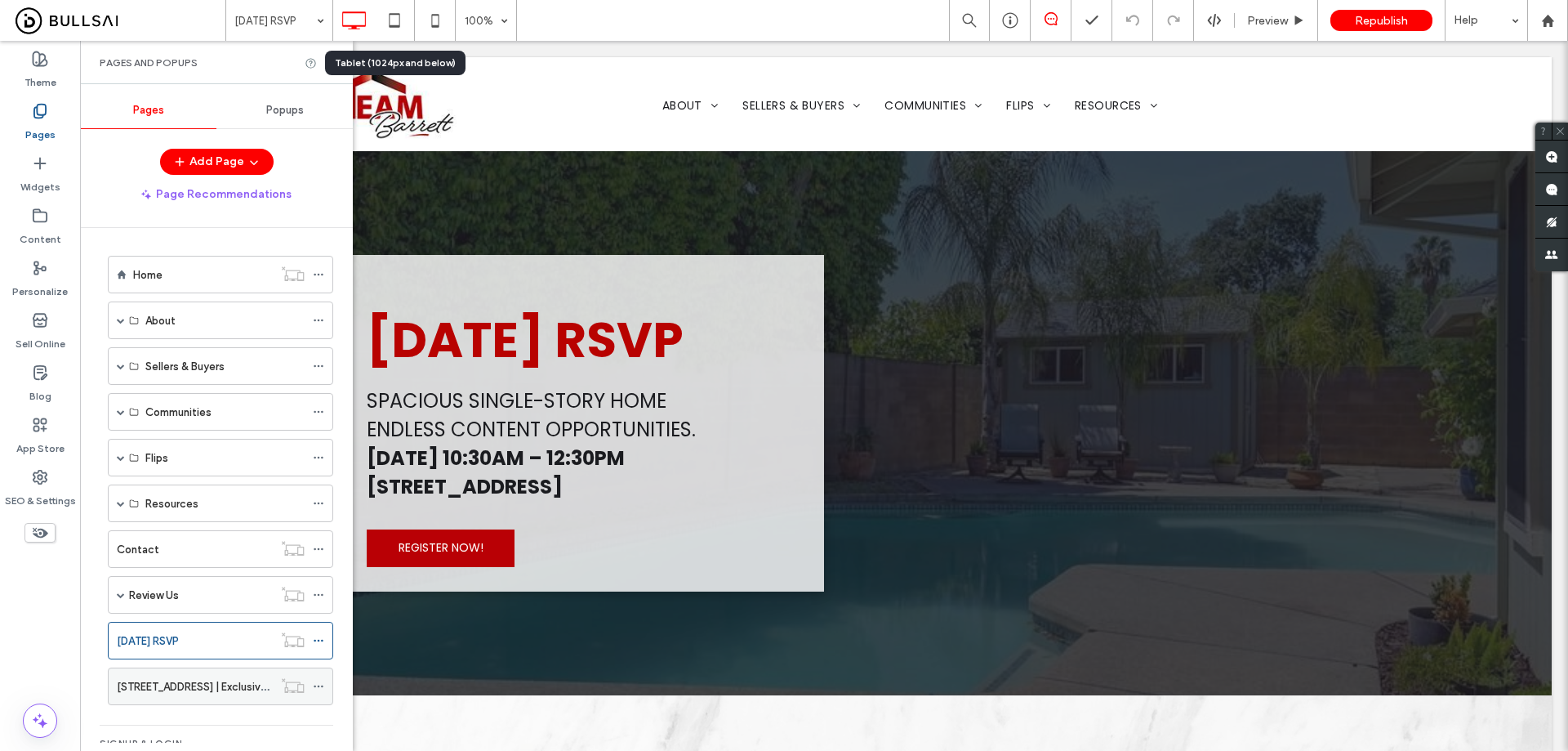
drag, startPoint x: 196, startPoint y: 674, endPoint x: 181, endPoint y: 649, distance: 29.2
click at [194, 674] on div "6420 Soda Bay Rd | Exclusive Lakefront Broker's Open Tour" at bounding box center [194, 686] width 156 height 36
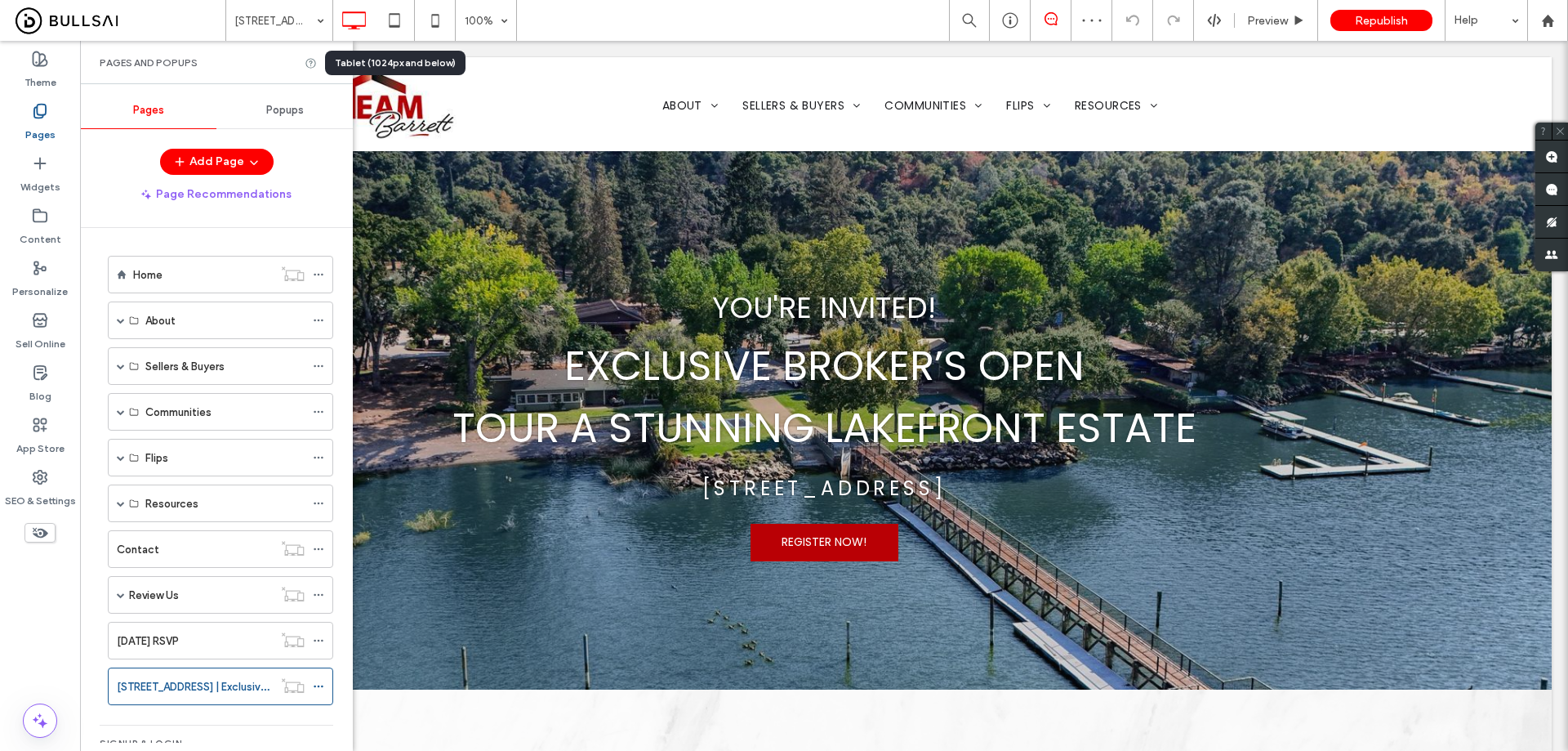
click at [48, 160] on icon at bounding box center [39, 163] width 16 height 16
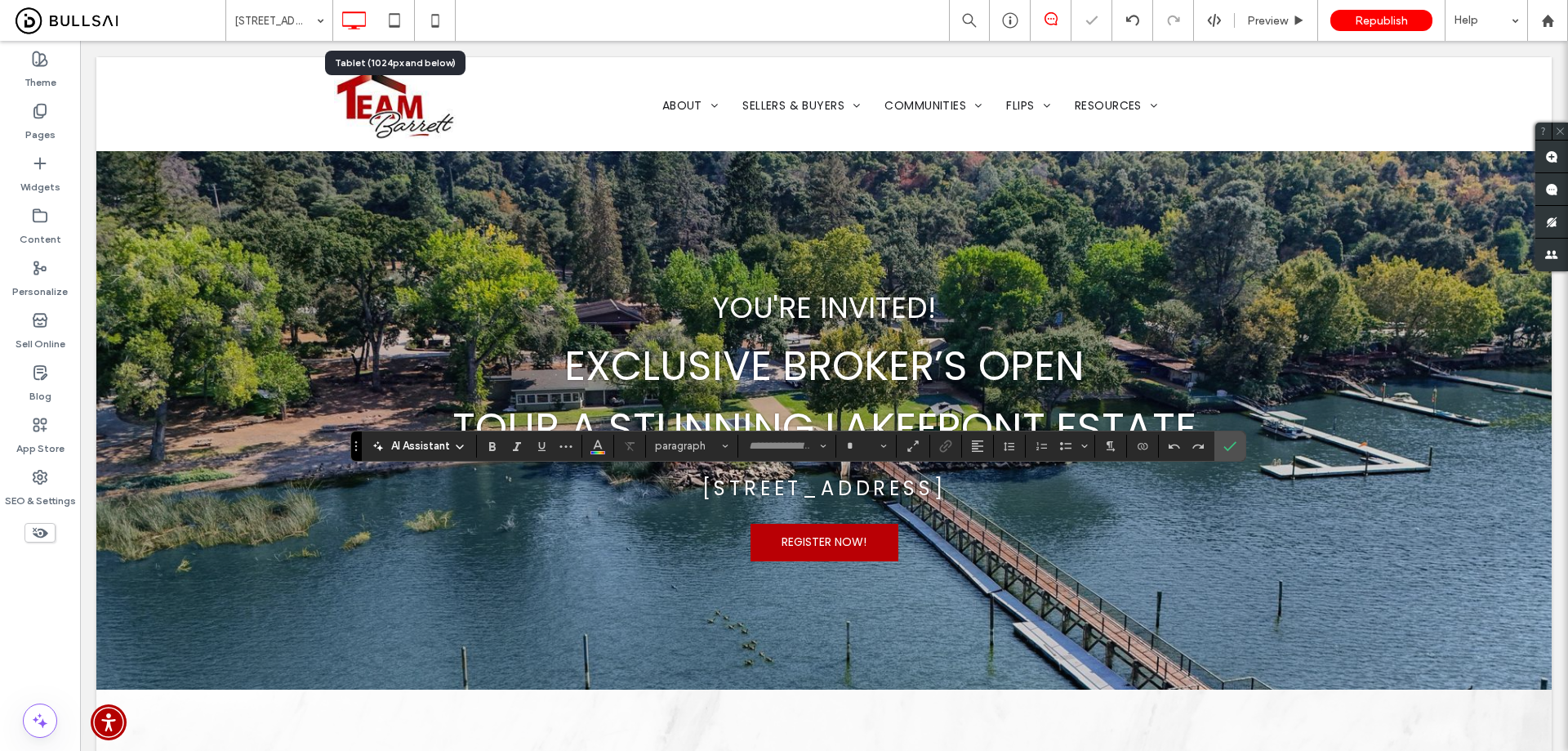
type input "*******"
type input "**"
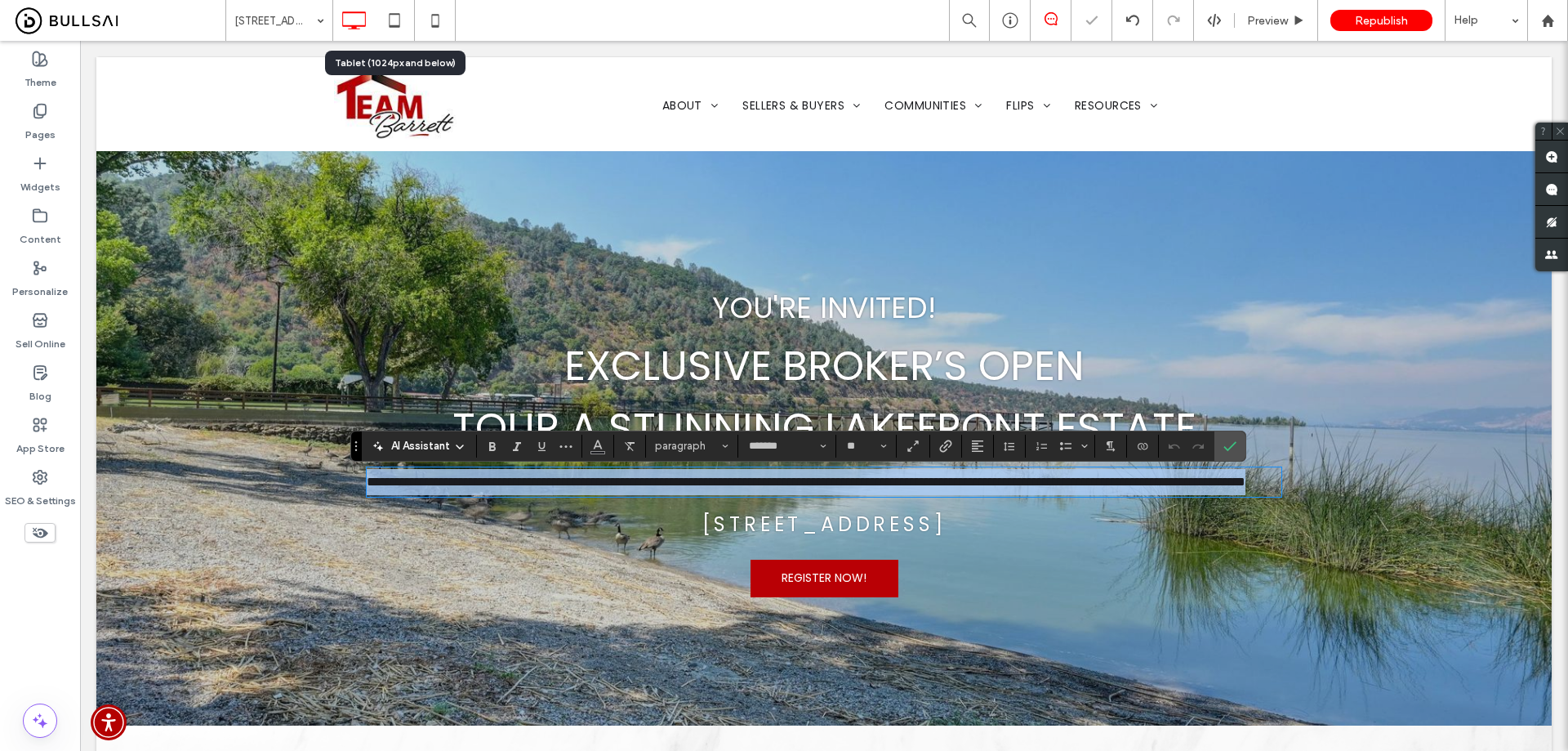
click at [844, 488] on span "**********" at bounding box center [806, 481] width 879 height 12
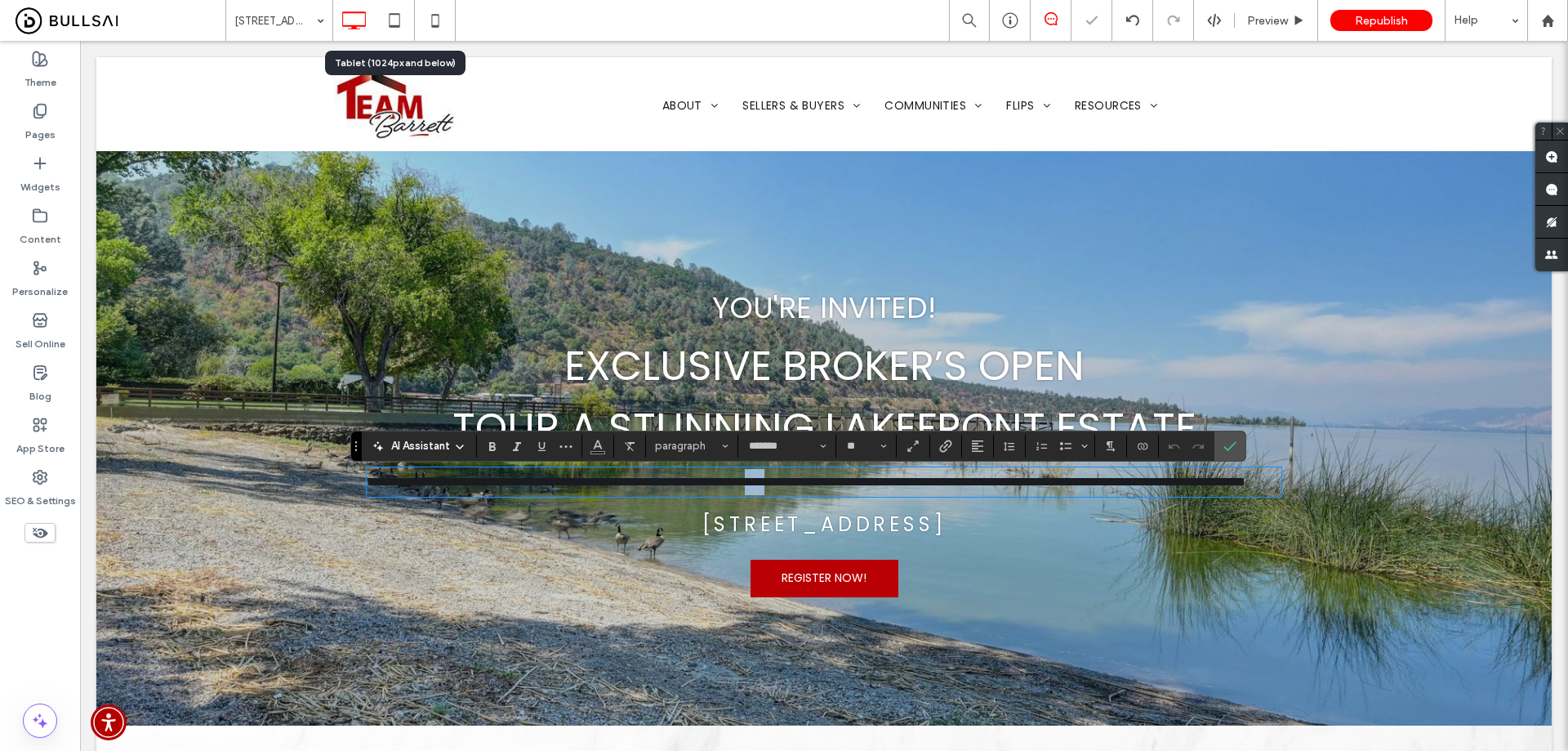
click at [844, 488] on span "**********" at bounding box center [806, 481] width 879 height 12
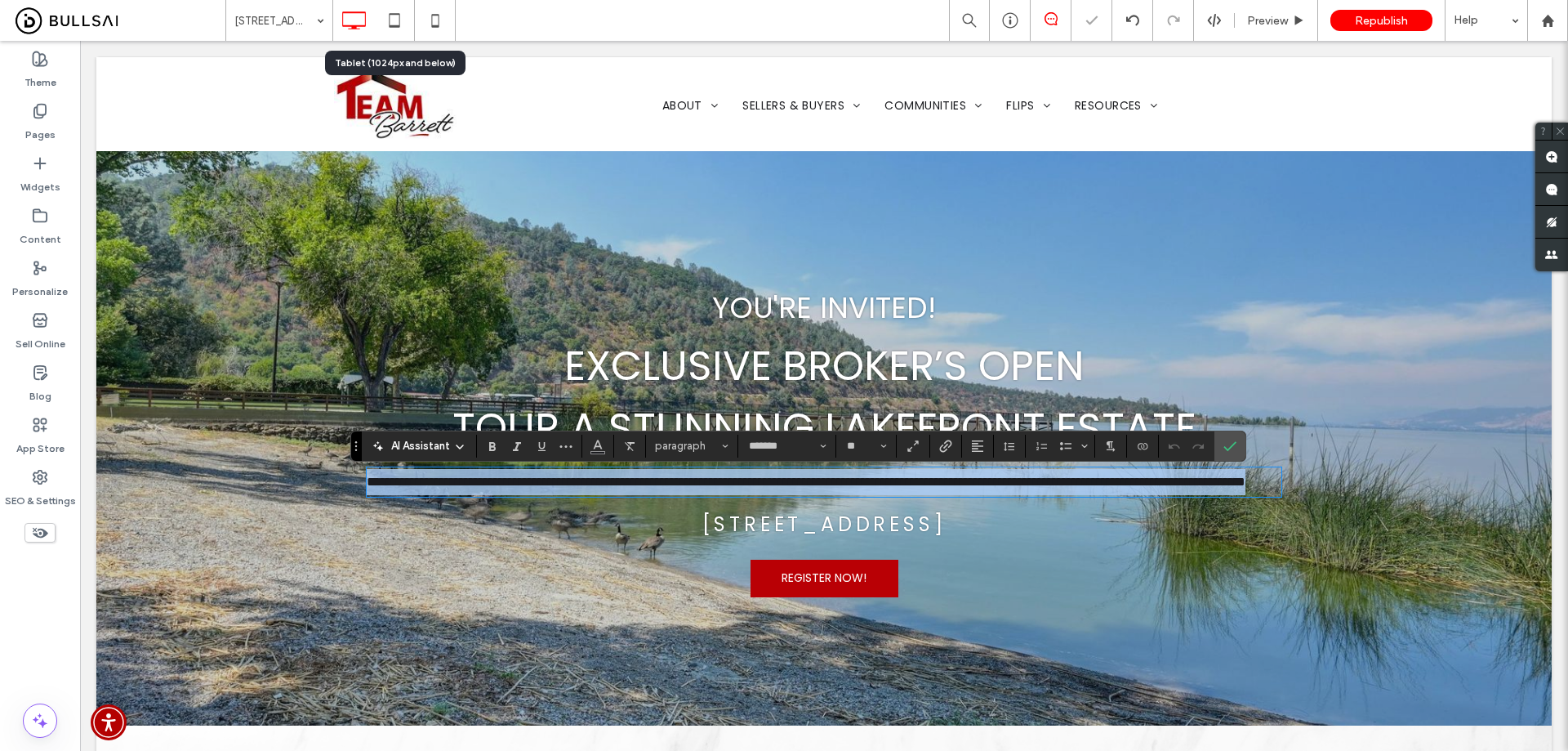
click at [844, 488] on span "**********" at bounding box center [806, 481] width 879 height 12
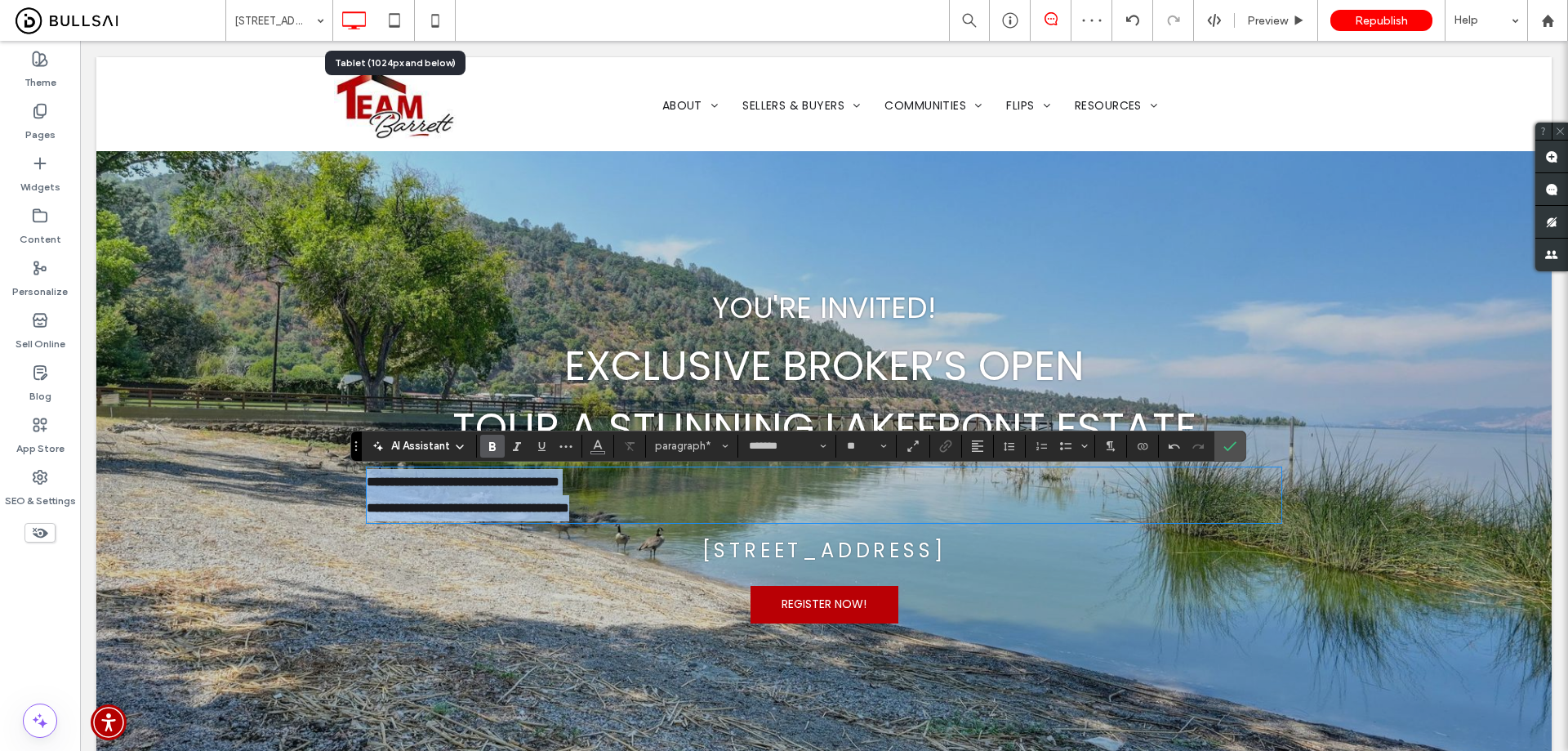
drag, startPoint x: 365, startPoint y: 485, endPoint x: 793, endPoint y: 533, distance: 430.7
click at [793, 533] on div "**********" at bounding box center [824, 451] width 981 height 393
click at [594, 445] on icon "Color" at bounding box center [598, 445] width 13 height 13
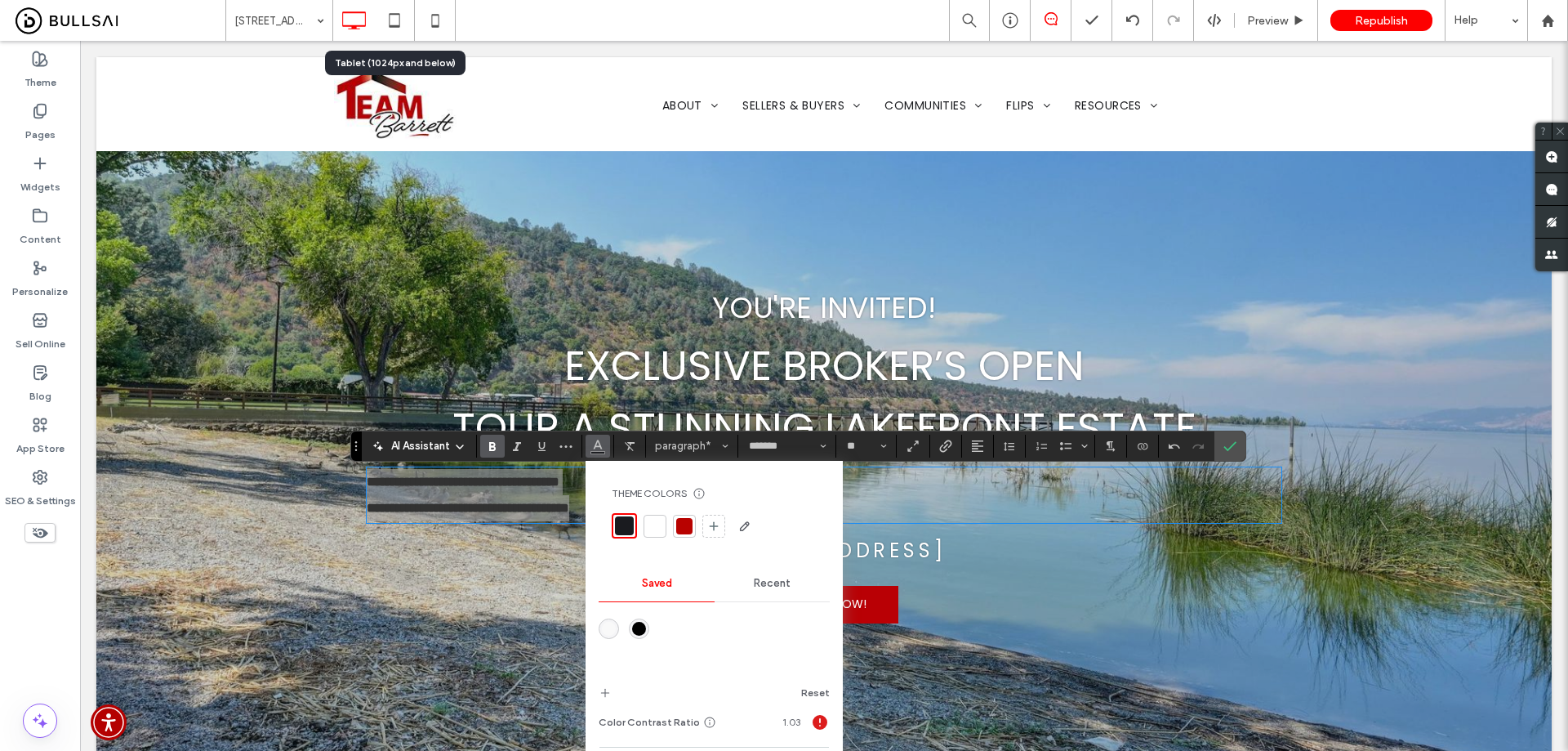
drag, startPoint x: 613, startPoint y: 623, endPoint x: 809, endPoint y: 425, distance: 278.6
click at [613, 623] on div "rgba(249,249,249,1)" at bounding box center [608, 629] width 14 height 14
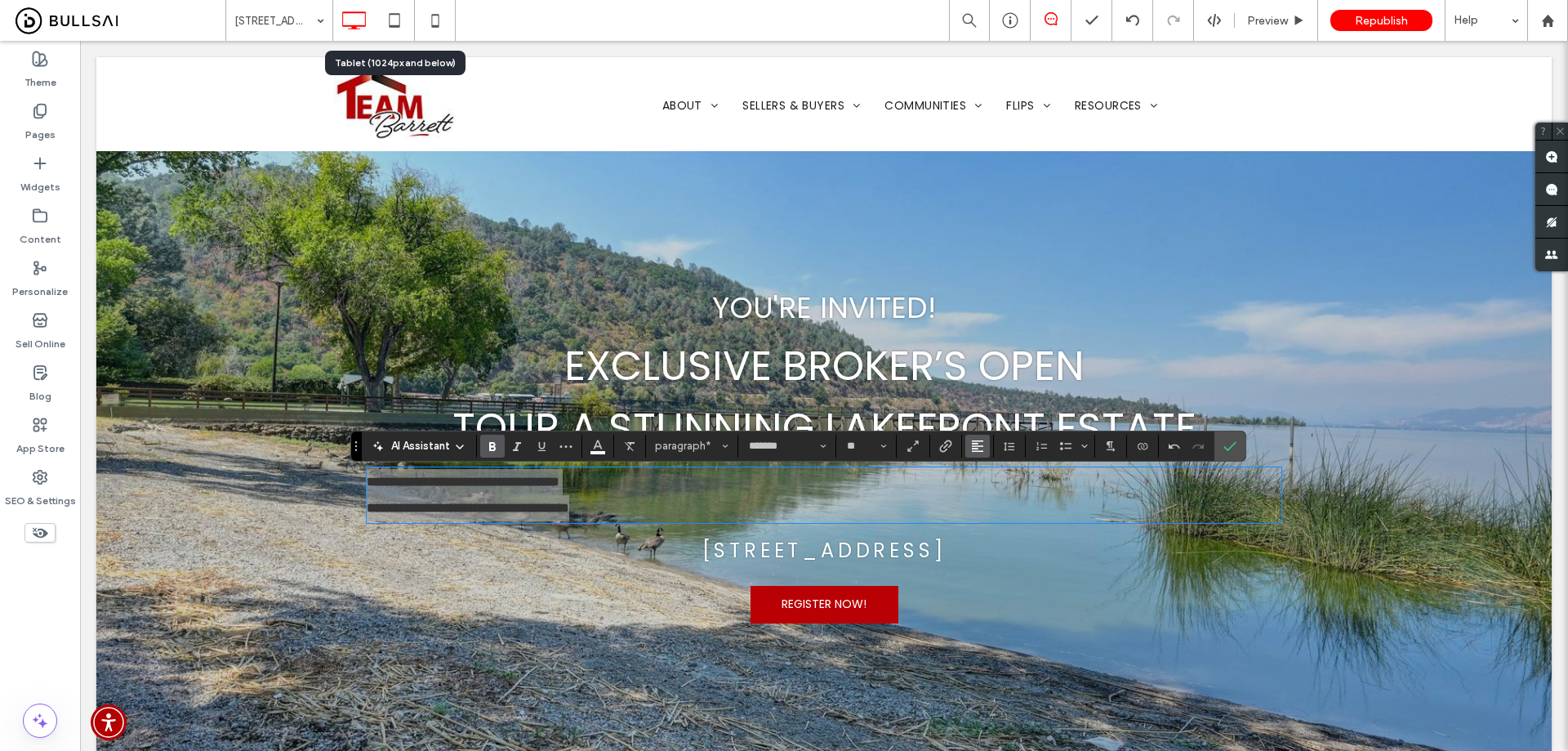
click at [981, 441] on use "Alignment" at bounding box center [978, 446] width 11 height 11
click at [996, 502] on icon "ui.textEditor.alignment.center" at bounding box center [990, 496] width 13 height 13
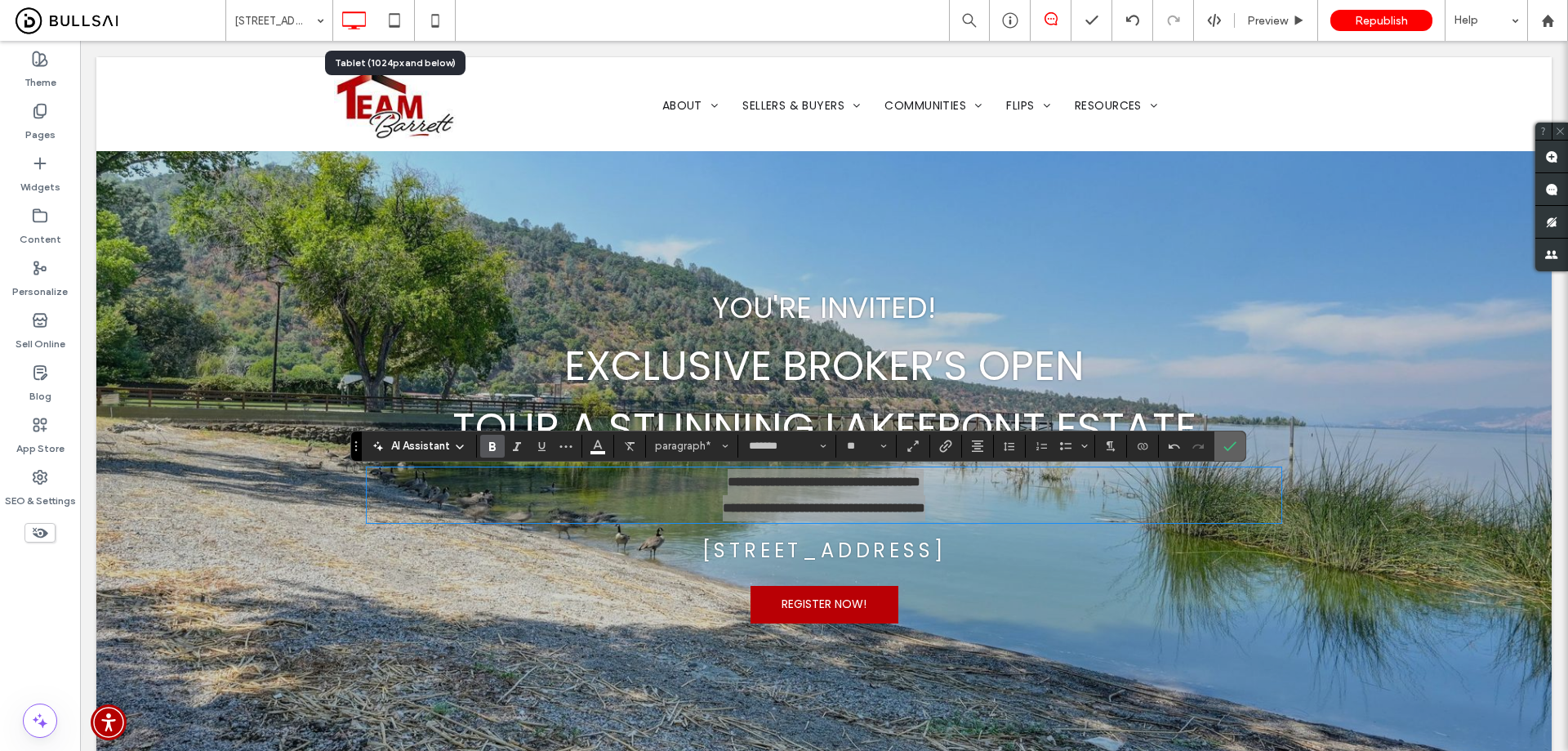
click at [1241, 448] on label "Confirm" at bounding box center [1230, 446] width 25 height 30
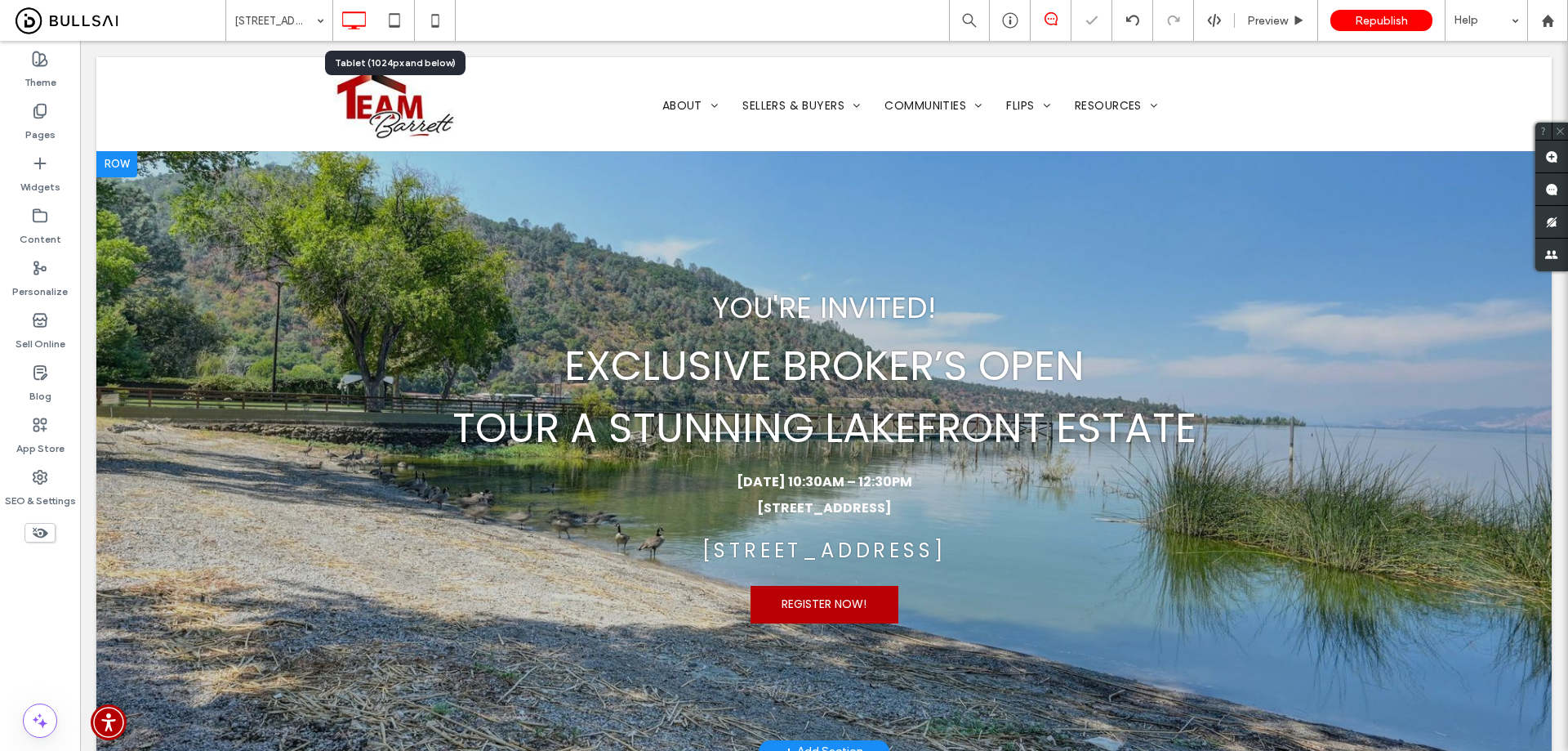
click at [807, 480] on strong "WEDNESDAY june 11th | 10:30AM – 12:30PM 8628 Banff Vista Dr., Elk Grove, CA 956…" at bounding box center [825, 495] width 176 height 45
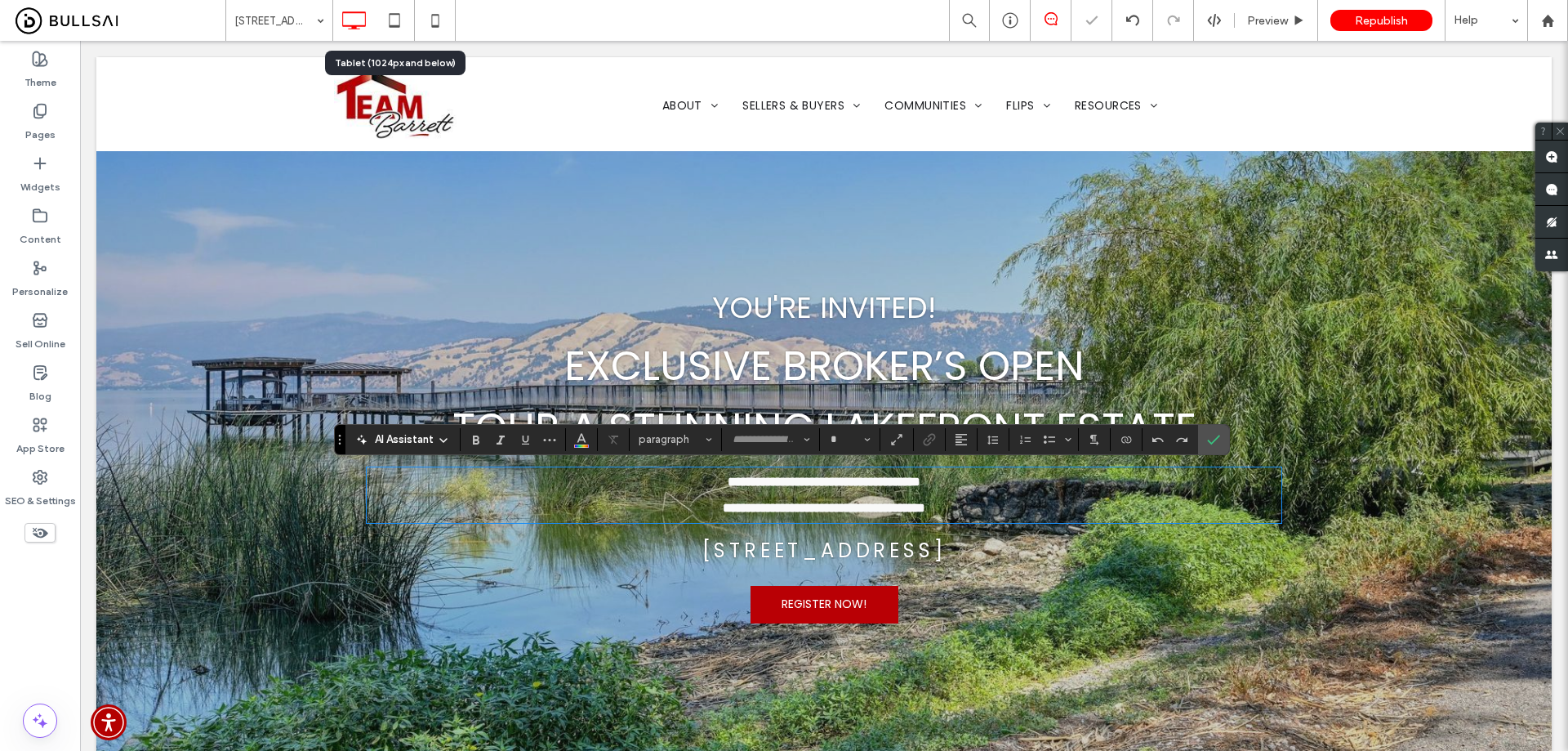
type input "*******"
type input "**"
click at [841, 439] on input "**" at bounding box center [845, 440] width 32 height 13
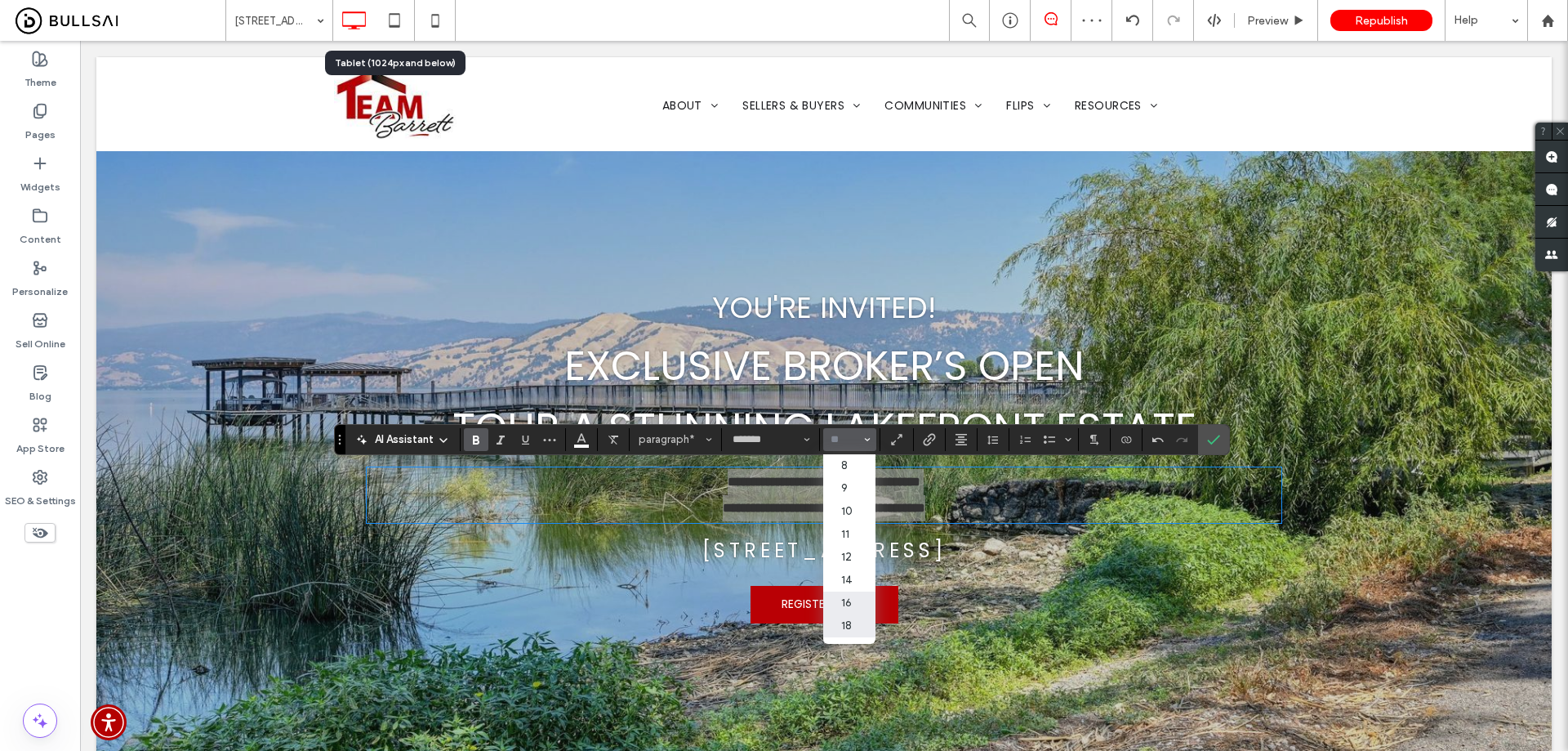
click at [858, 614] on label "18" at bounding box center [850, 626] width 53 height 23
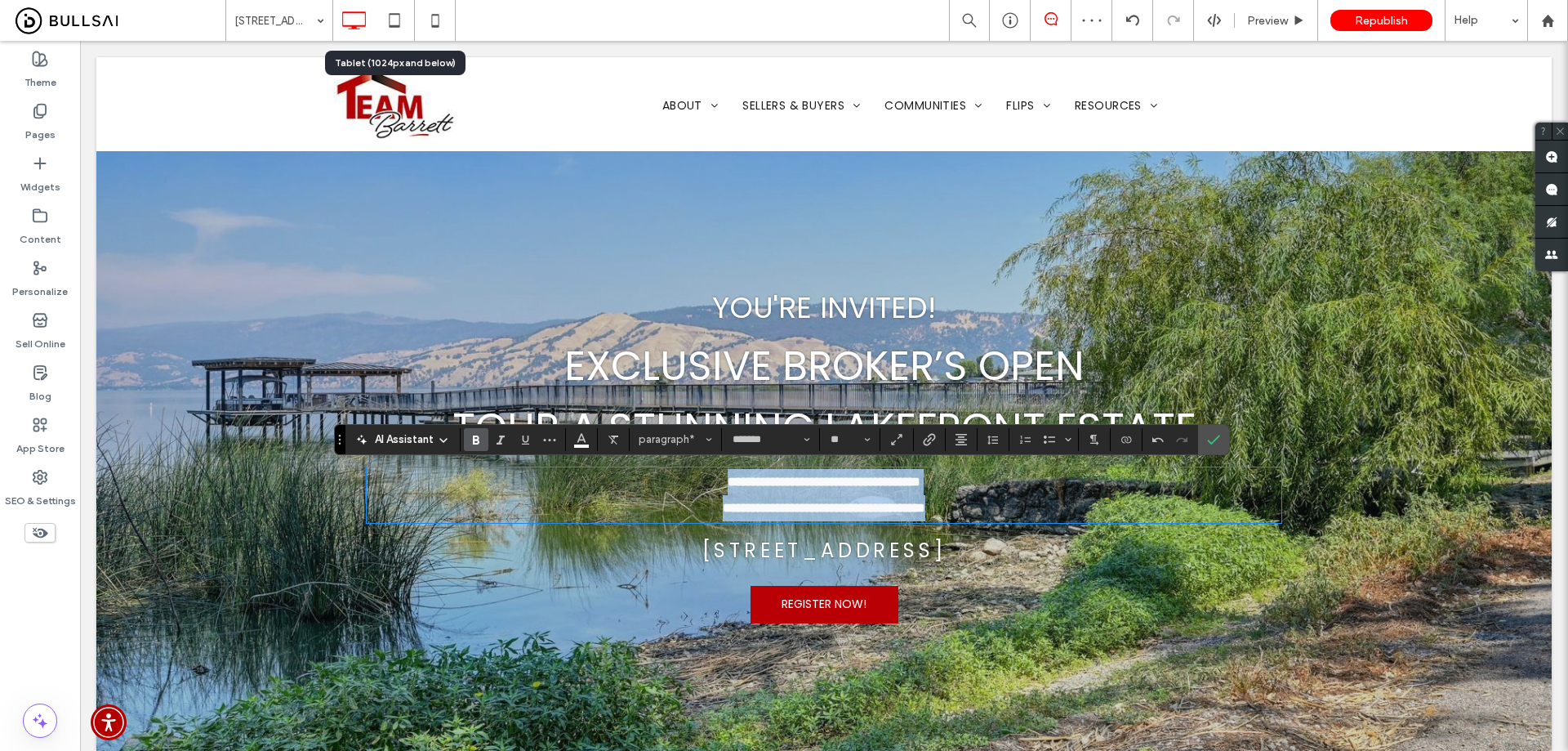
type input "**"
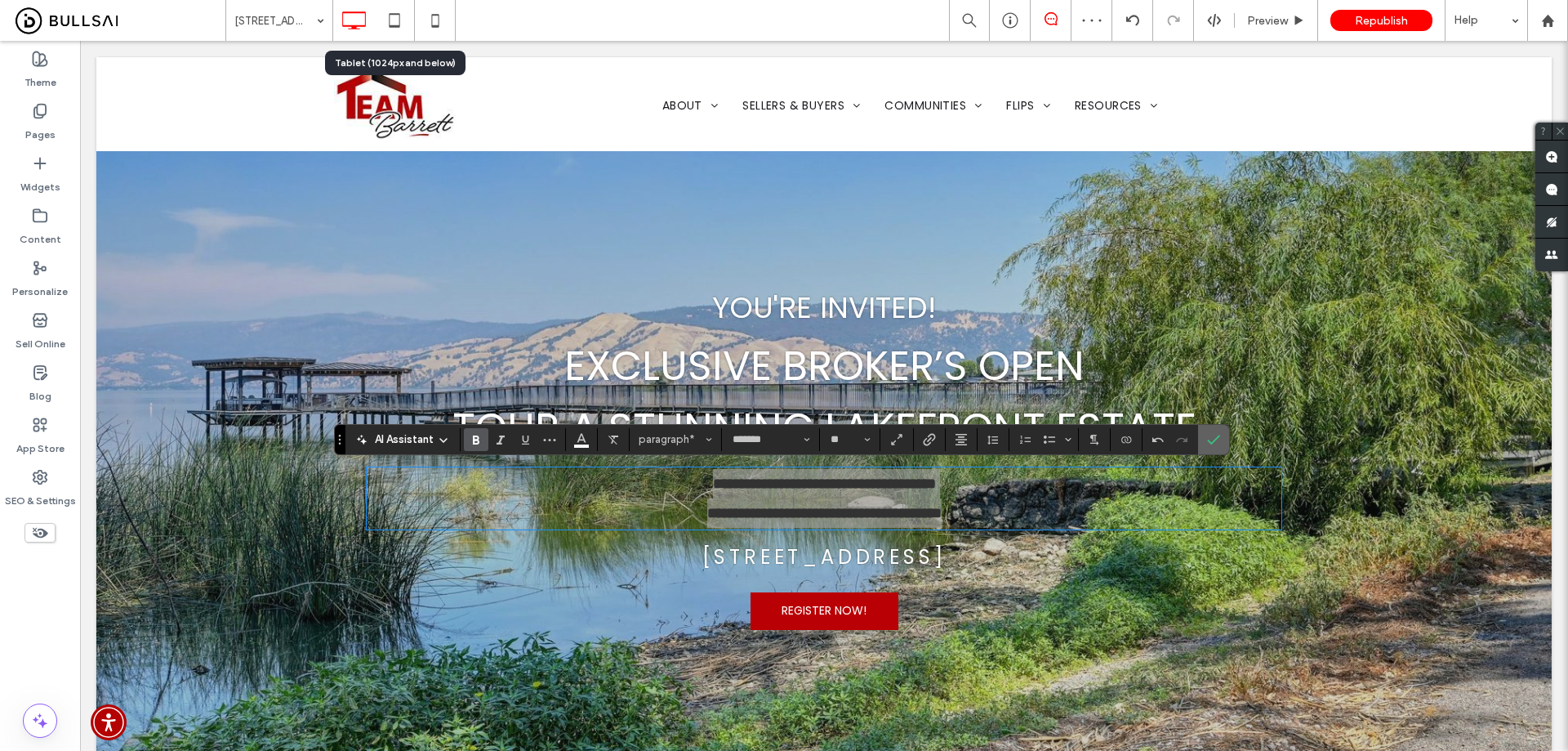
drag, startPoint x: 1226, startPoint y: 439, endPoint x: 1143, endPoint y: 396, distance: 93.5
click at [1226, 439] on label "Confirm" at bounding box center [1214, 439] width 25 height 30
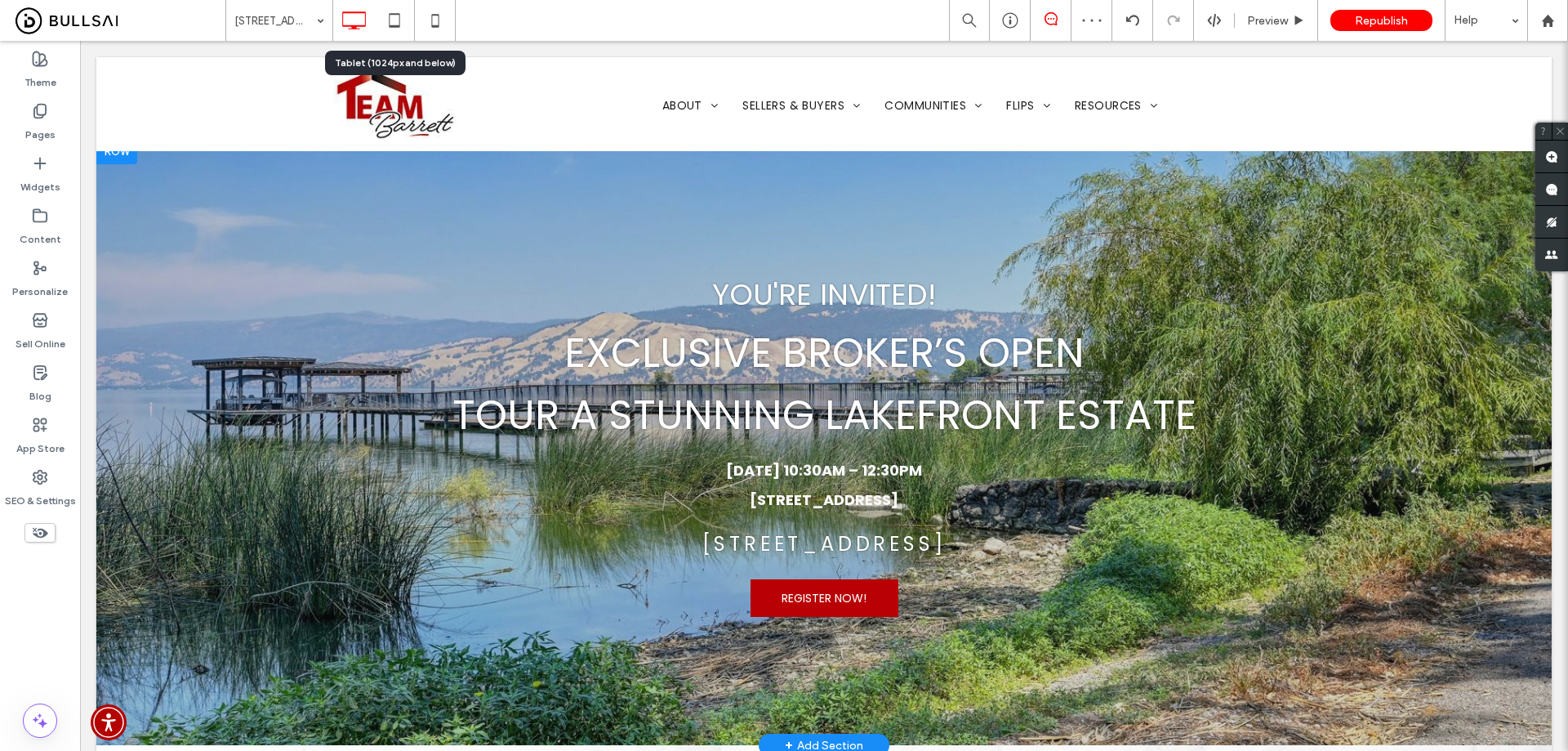
click at [198, 253] on div at bounding box center [825, 441] width 1456 height 607
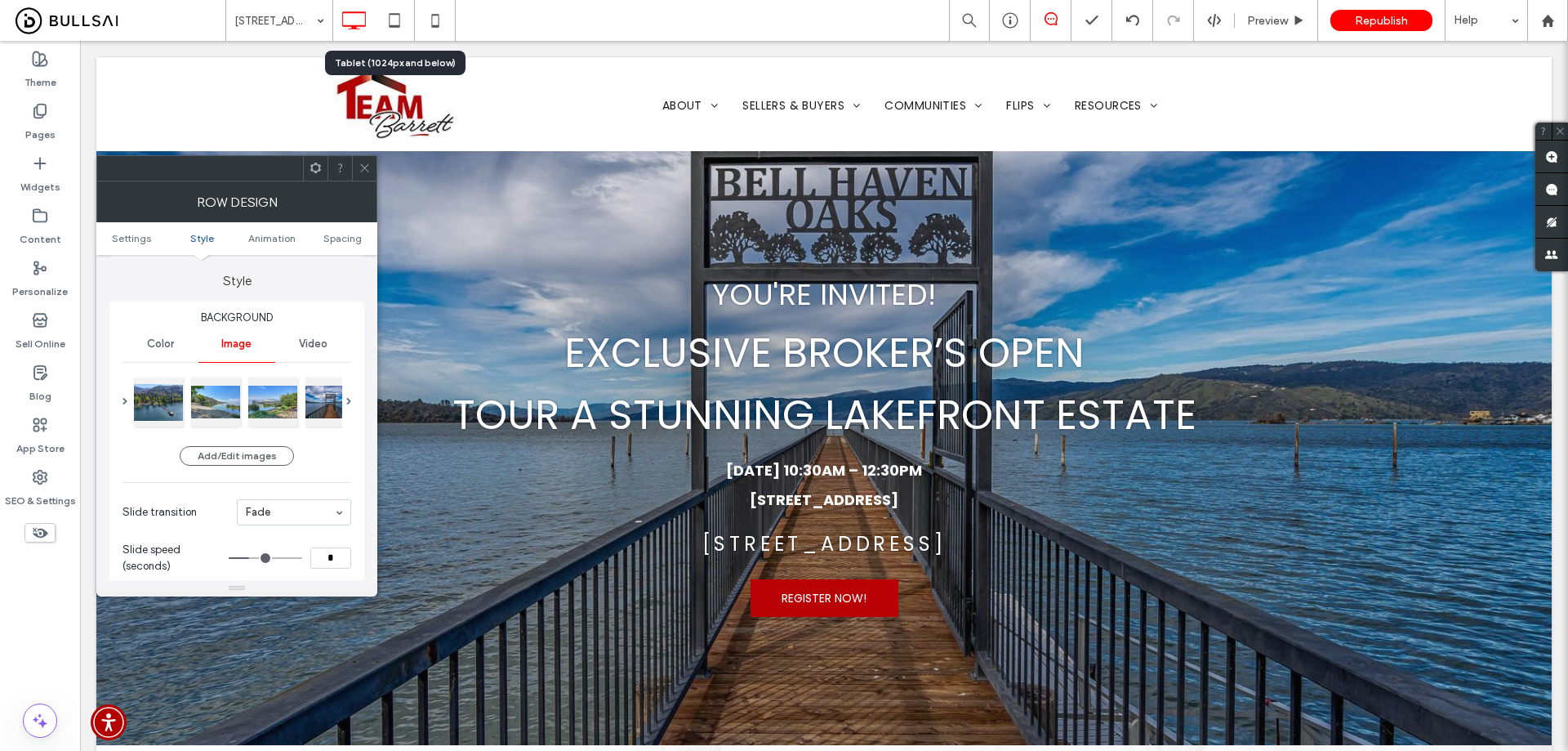
scroll to position [164, 0]
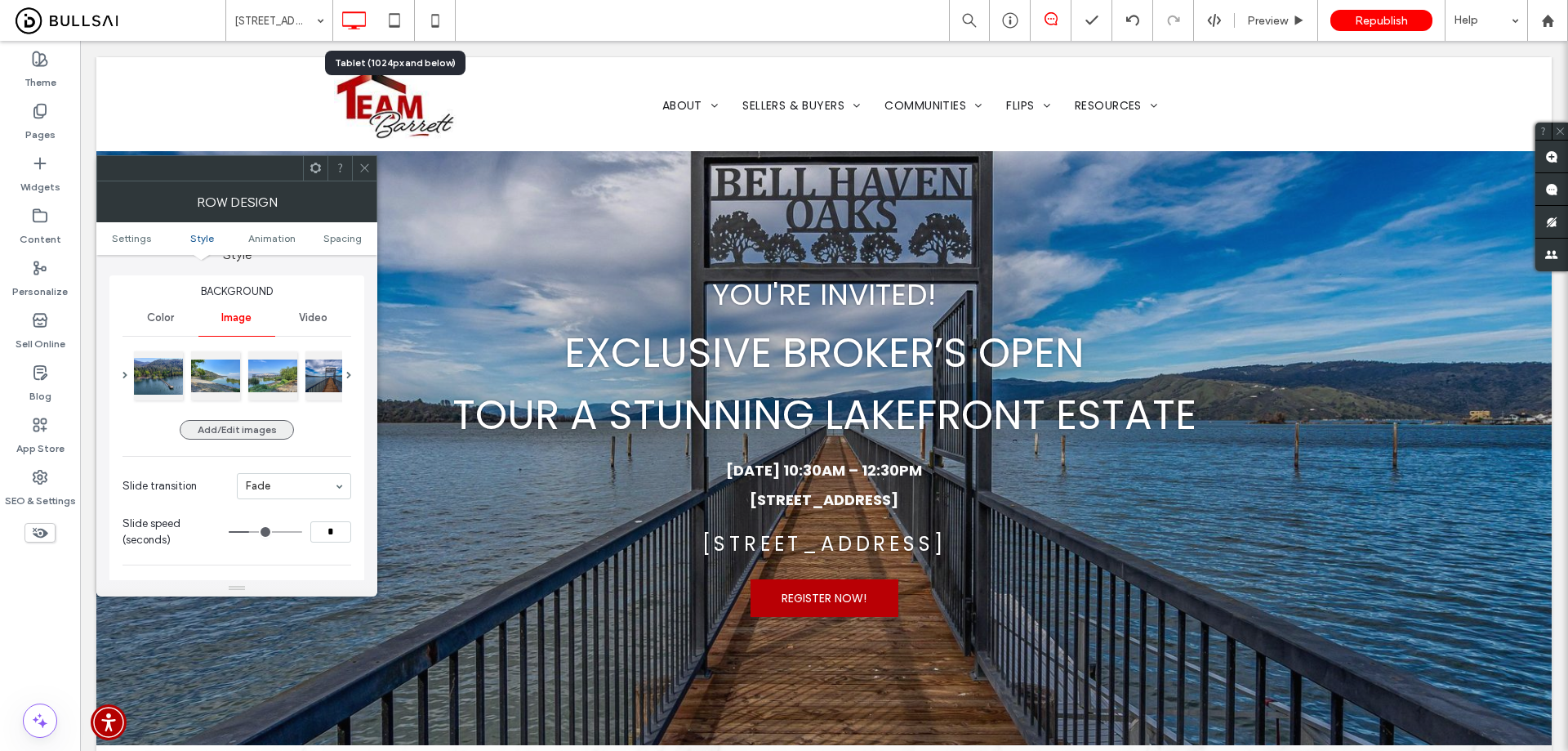
click at [259, 427] on button "Add/Edit images" at bounding box center [237, 430] width 115 height 19
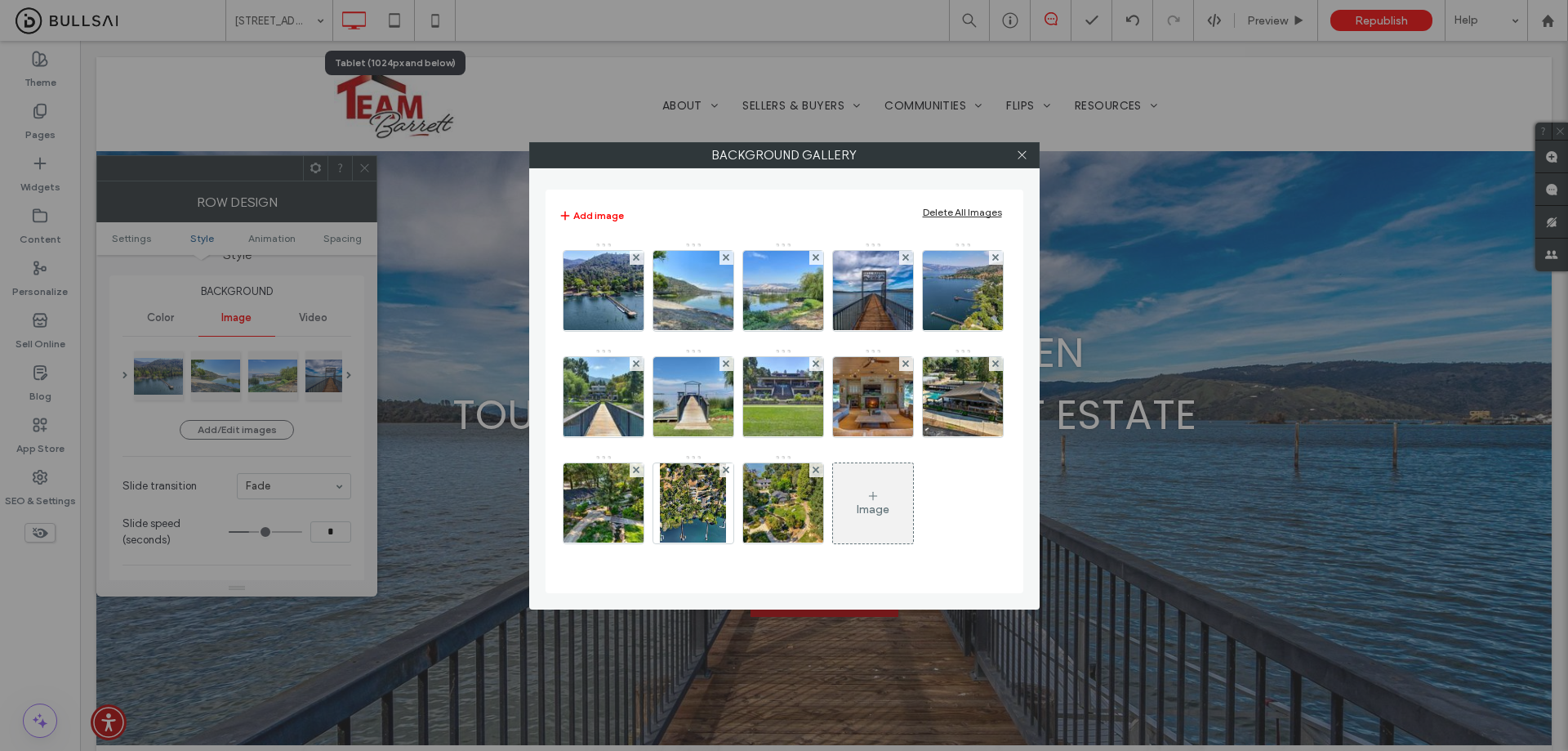
scroll to position [92, 0]
click at [1015, 155] on div at bounding box center [1023, 155] width 25 height 25
click at [1024, 154] on use at bounding box center [1022, 155] width 9 height 9
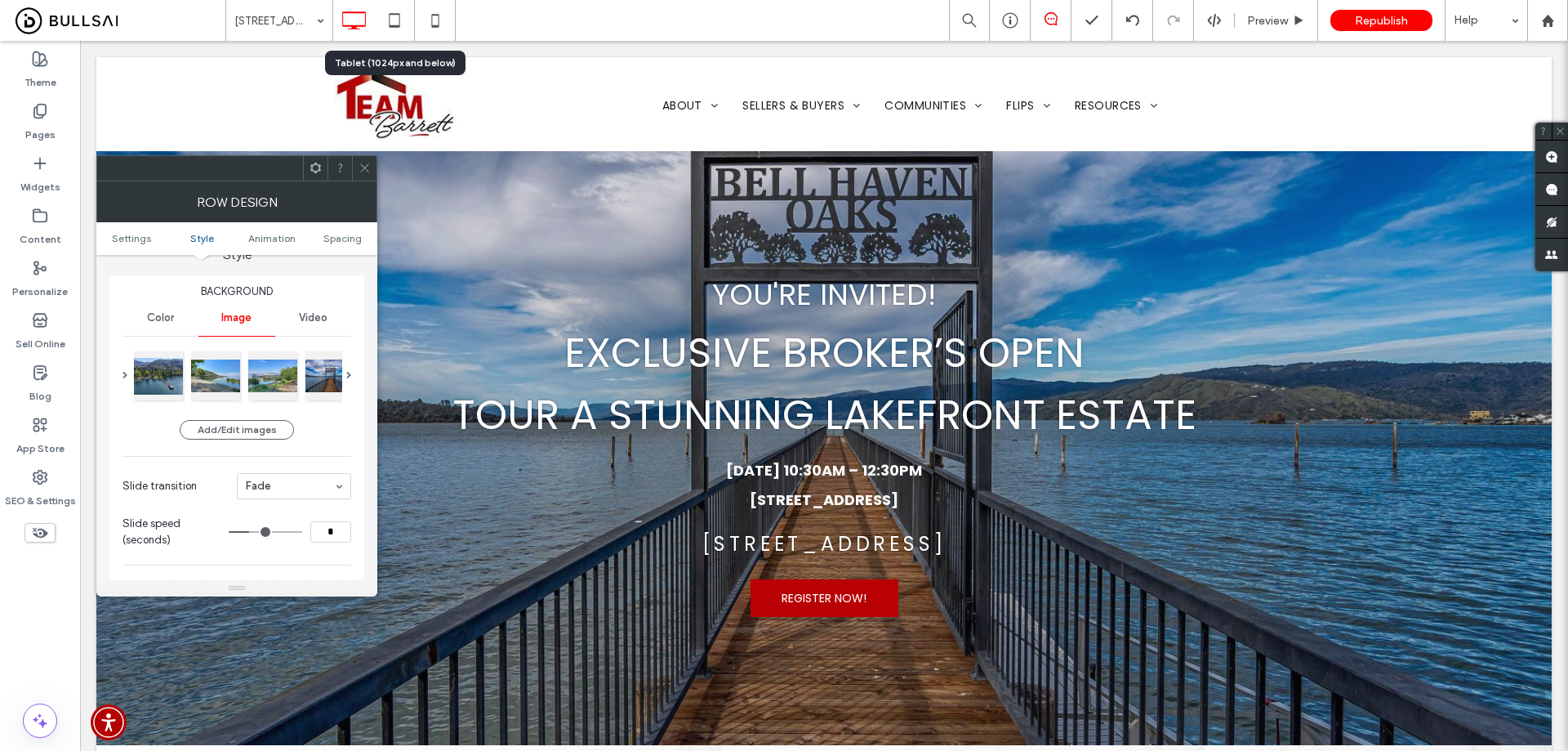
click at [361, 164] on icon at bounding box center [364, 167] width 12 height 12
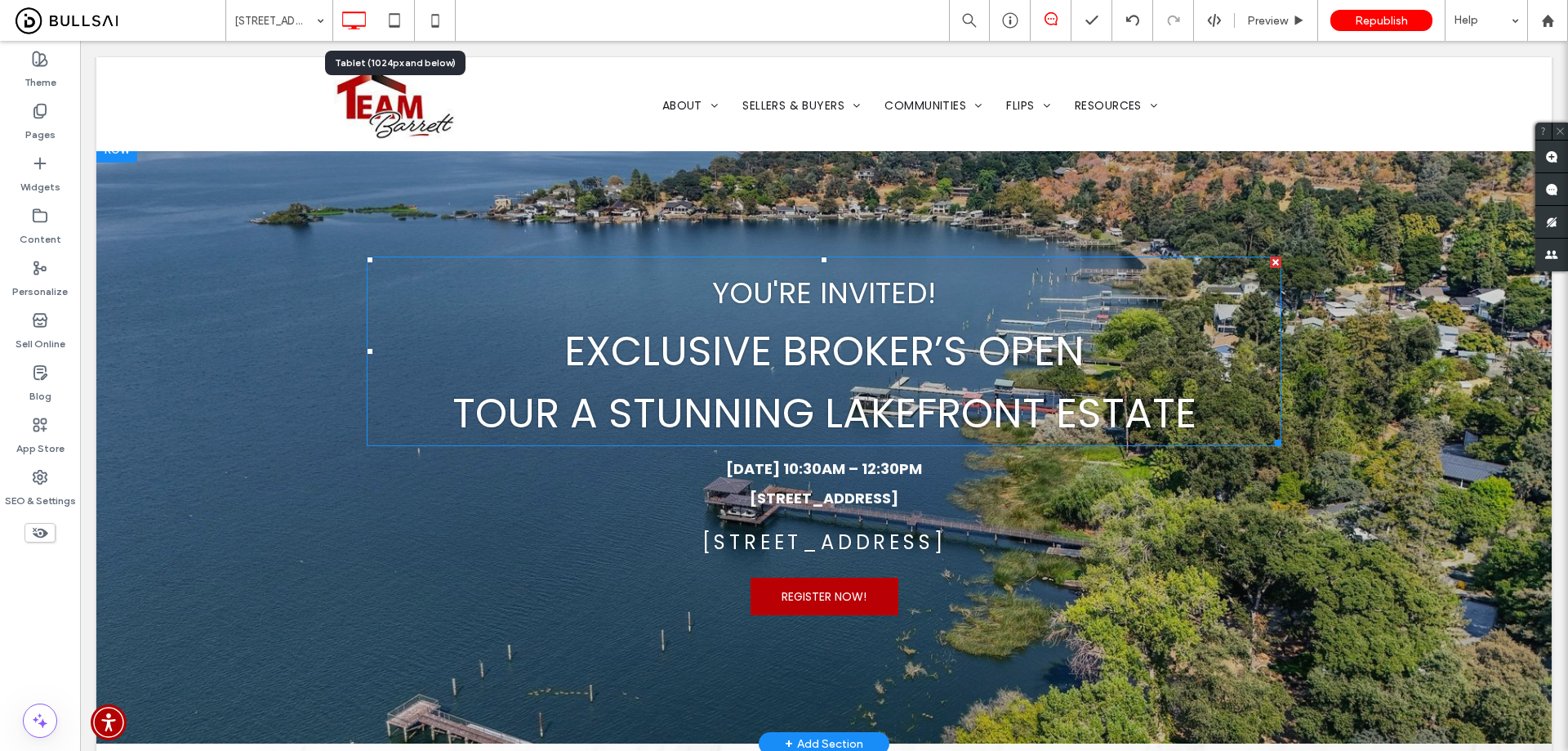
scroll to position [0, 0]
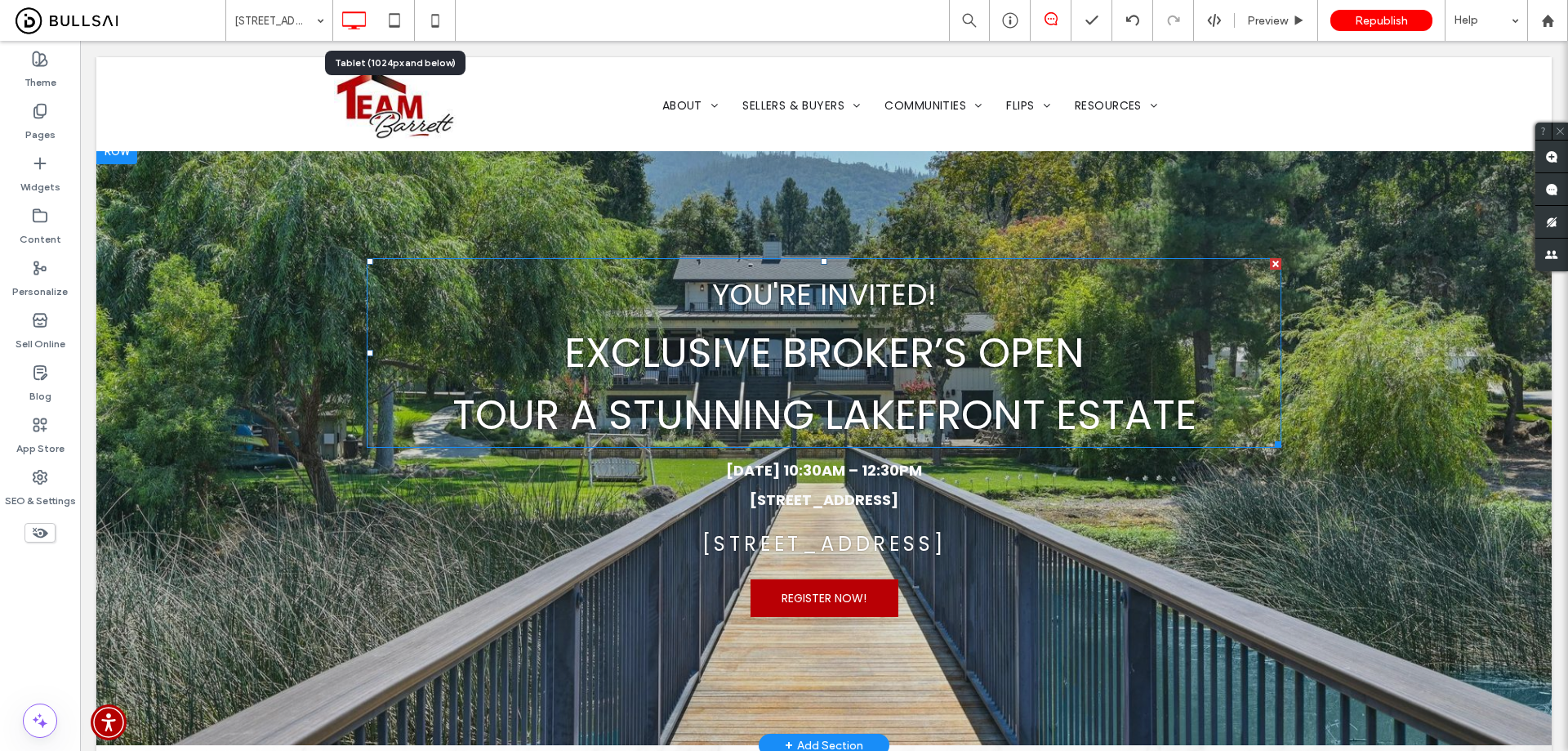
click at [835, 343] on span "Exclusive Broker’s Open" at bounding box center [825, 352] width 520 height 58
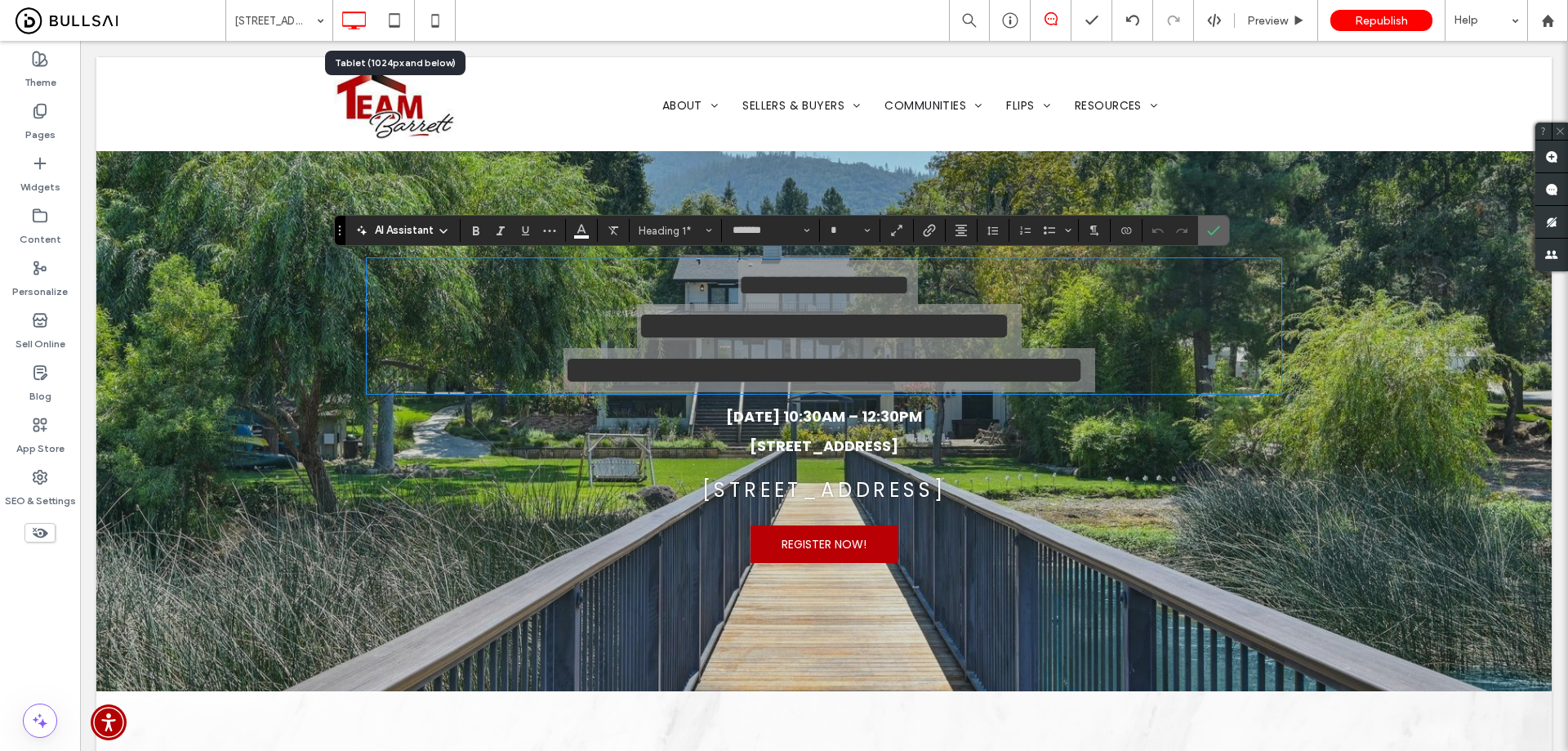
click at [1213, 227] on icon "Confirm" at bounding box center [1214, 231] width 13 height 13
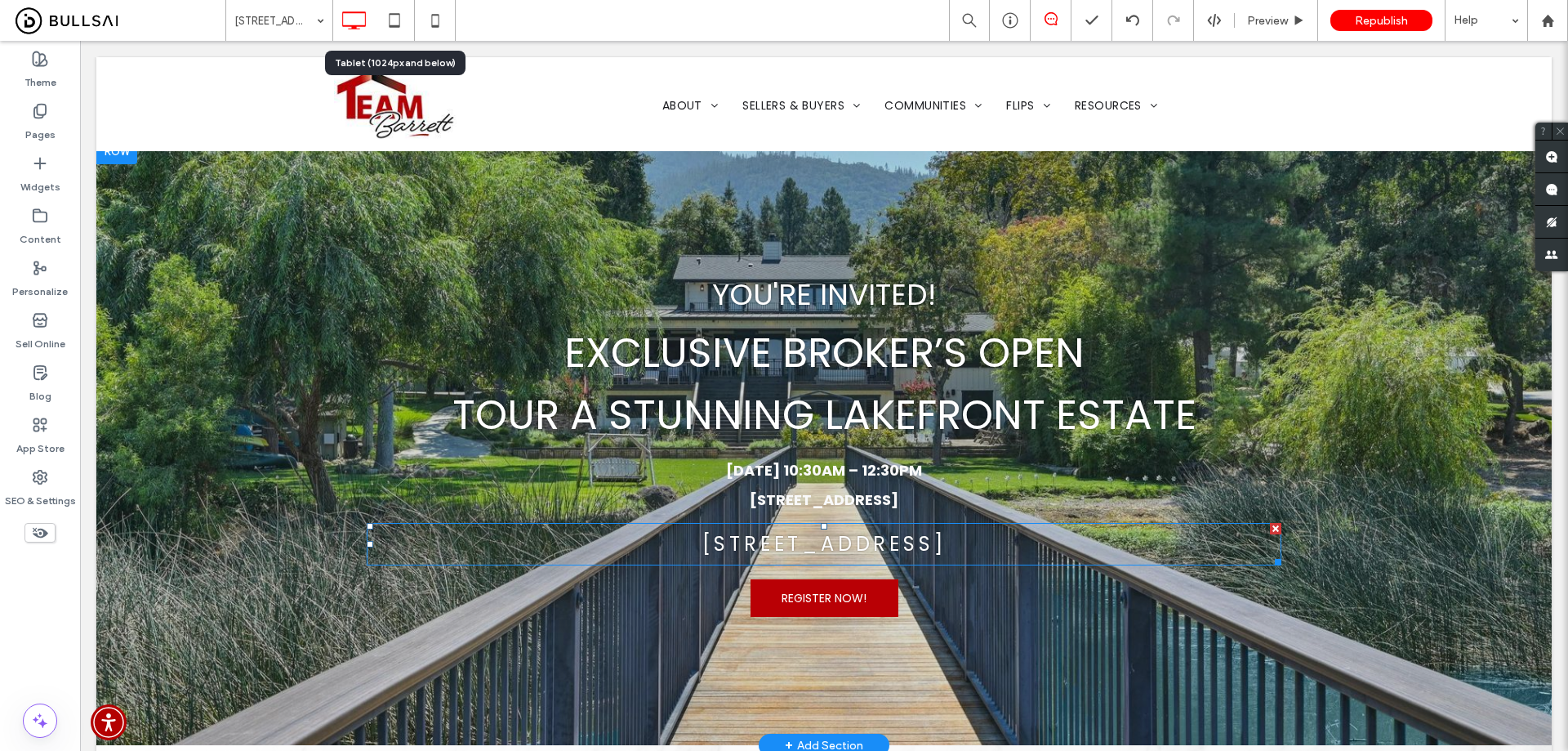
click at [924, 536] on span "6420 Soda Bay Rd Kelseyville, CA 95451" at bounding box center [824, 543] width 244 height 27
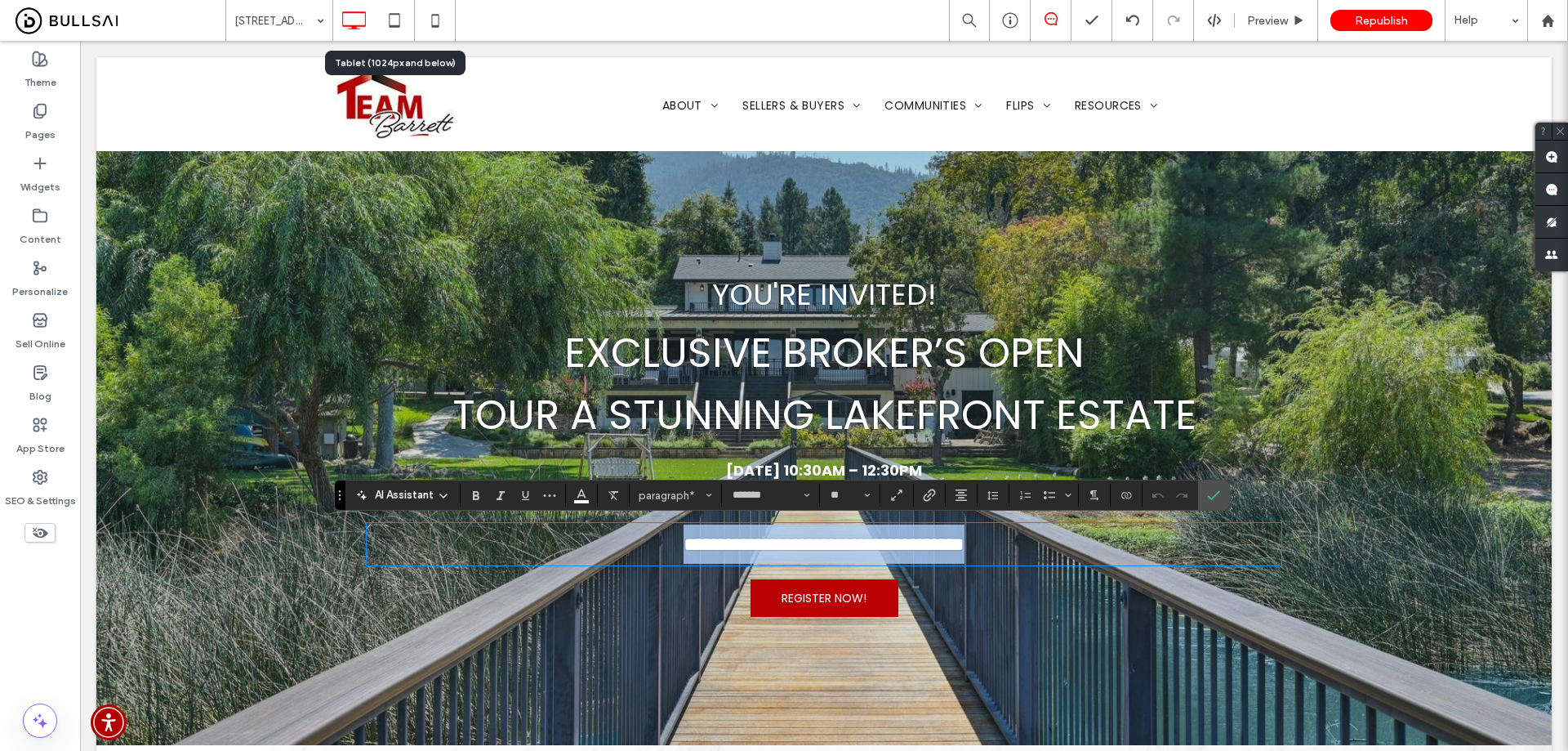
copy span "**********"
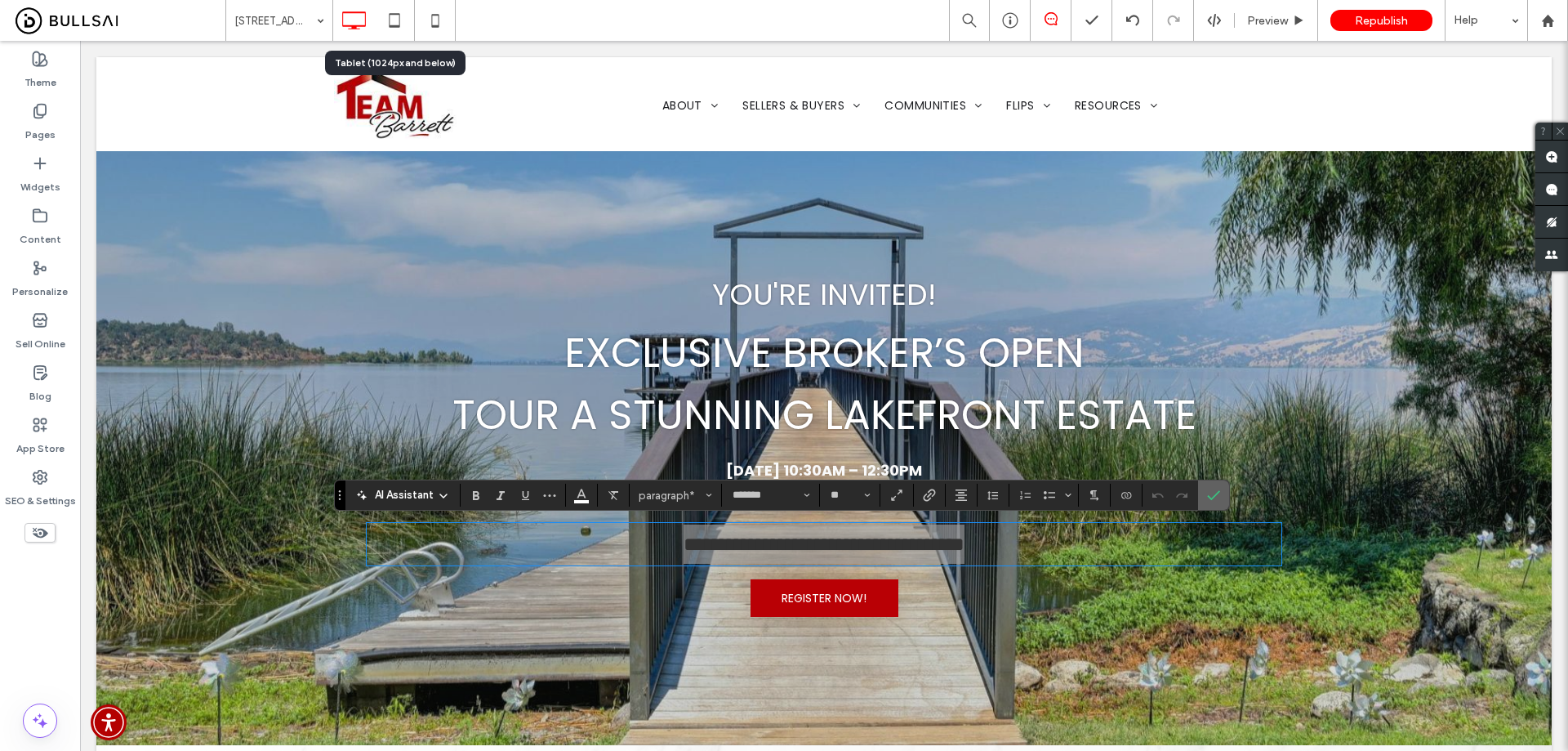
drag, startPoint x: 1204, startPoint y: 493, endPoint x: 9, endPoint y: 287, distance: 1212.6
click at [1204, 493] on label "Confirm" at bounding box center [1214, 495] width 25 height 30
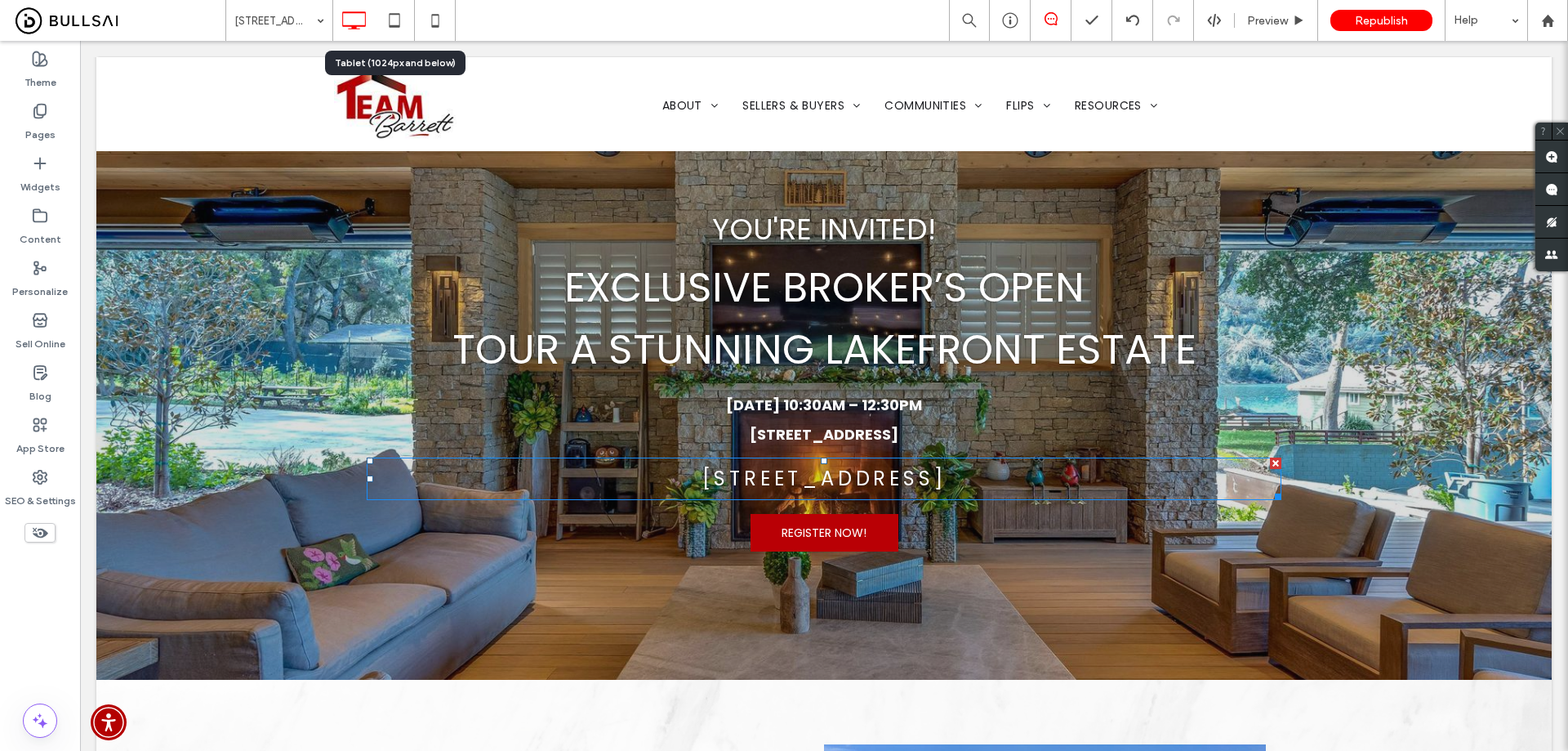
scroll to position [81, 0]
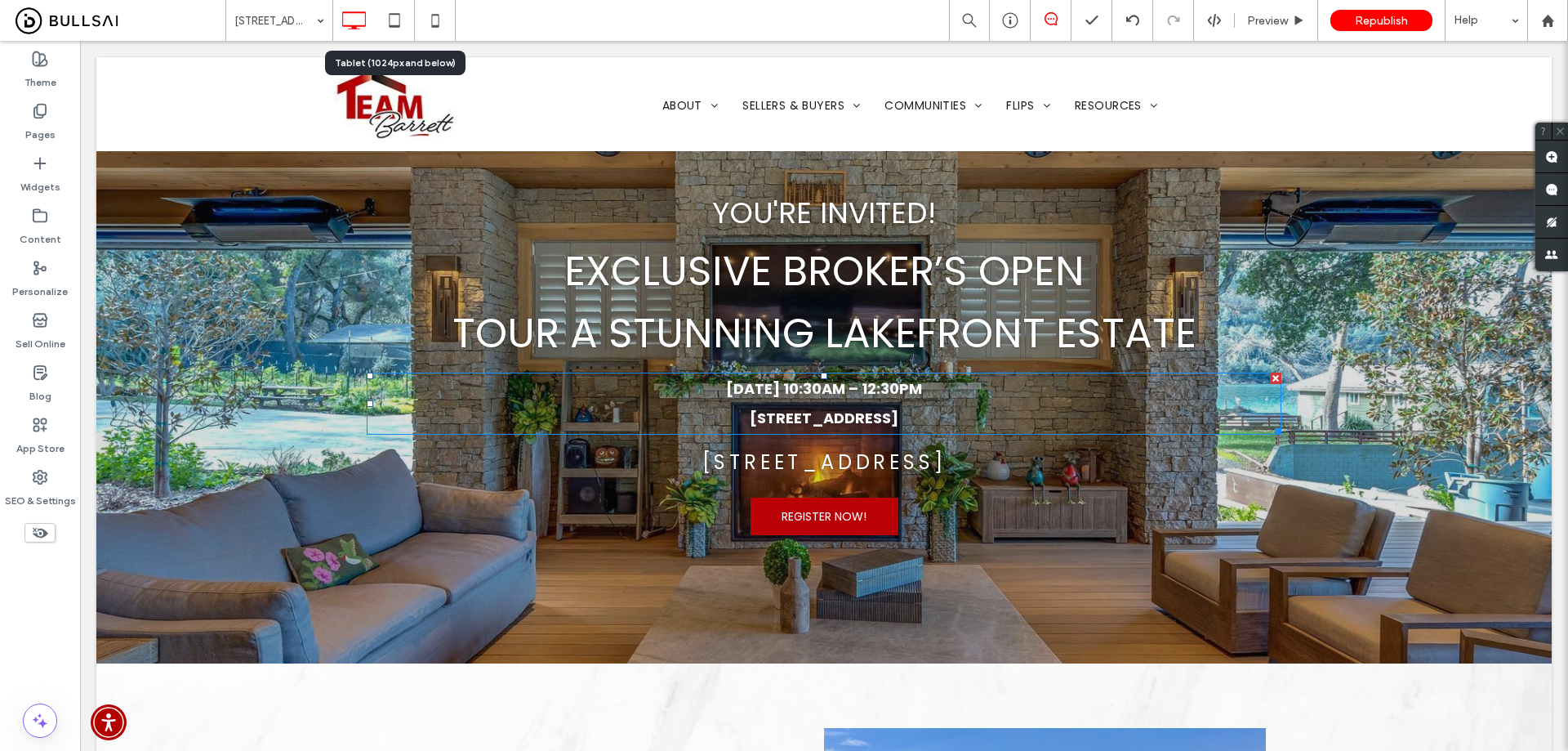
click at [886, 410] on strong "WEDNESDAY june 11th | 10:30AM – 12:30PM 8628 Banff Vista Dr., Elk Grove, CA 956…" at bounding box center [824, 403] width 196 height 50
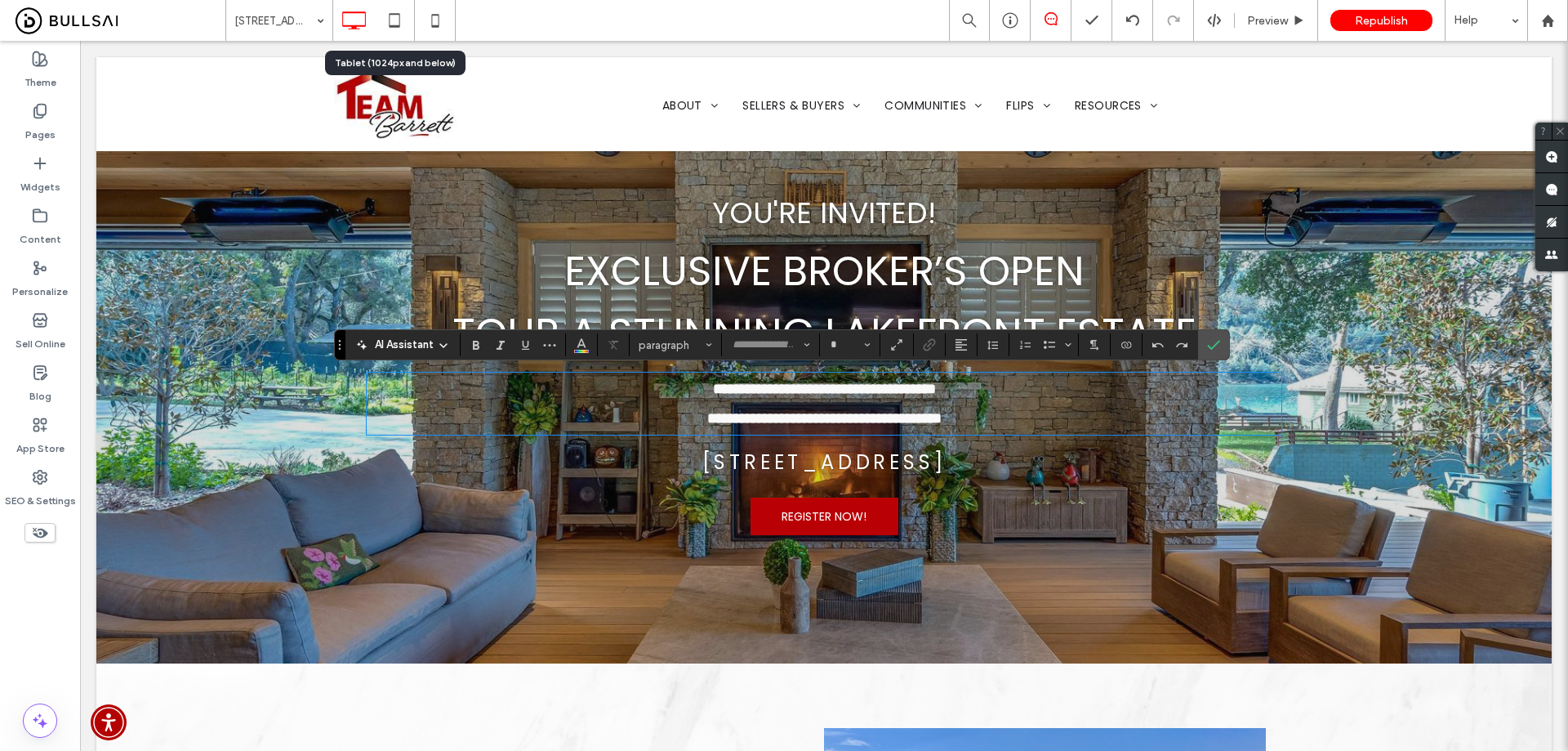
type input "*******"
type input "**"
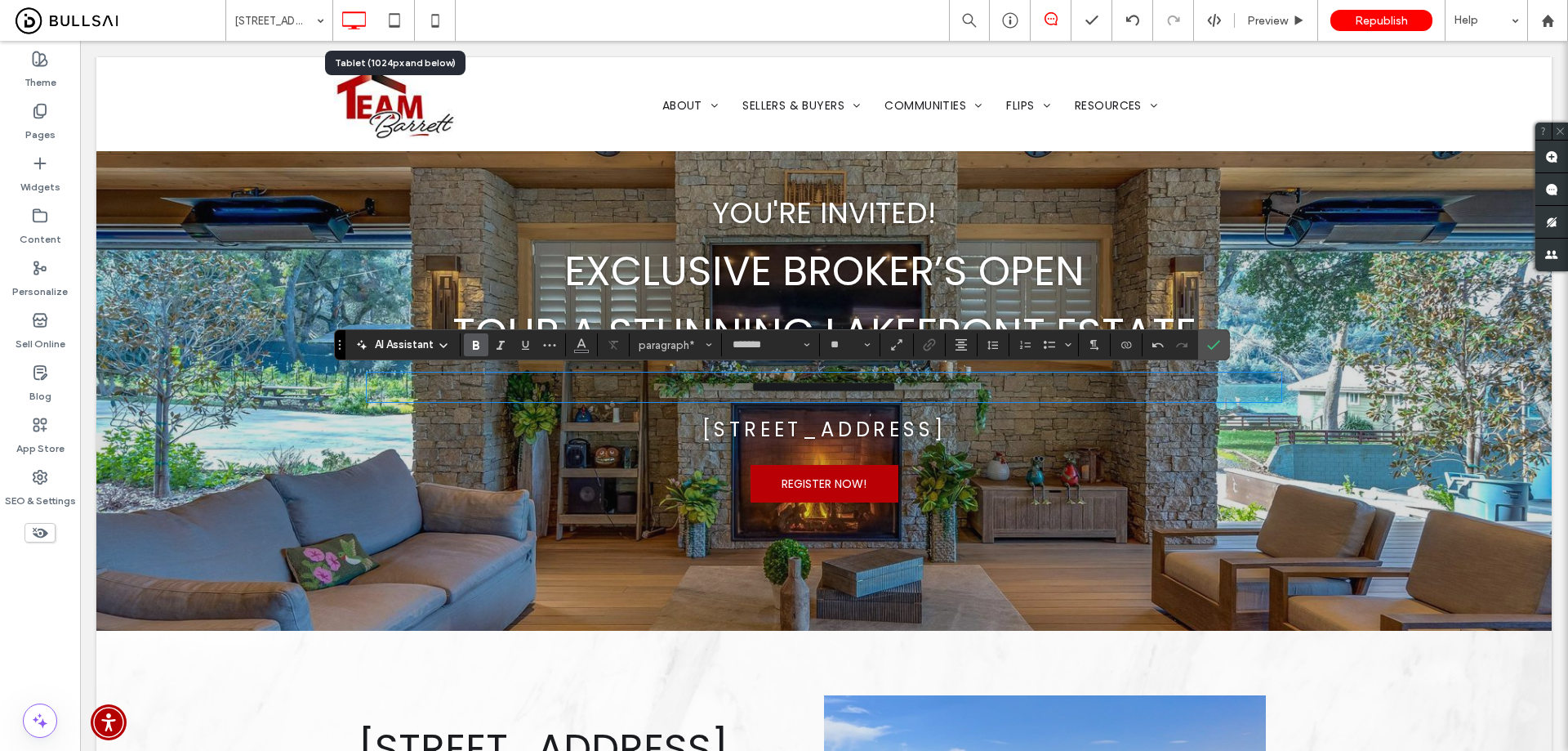
click at [844, 387] on strong "**********" at bounding box center [824, 387] width 144 height 12
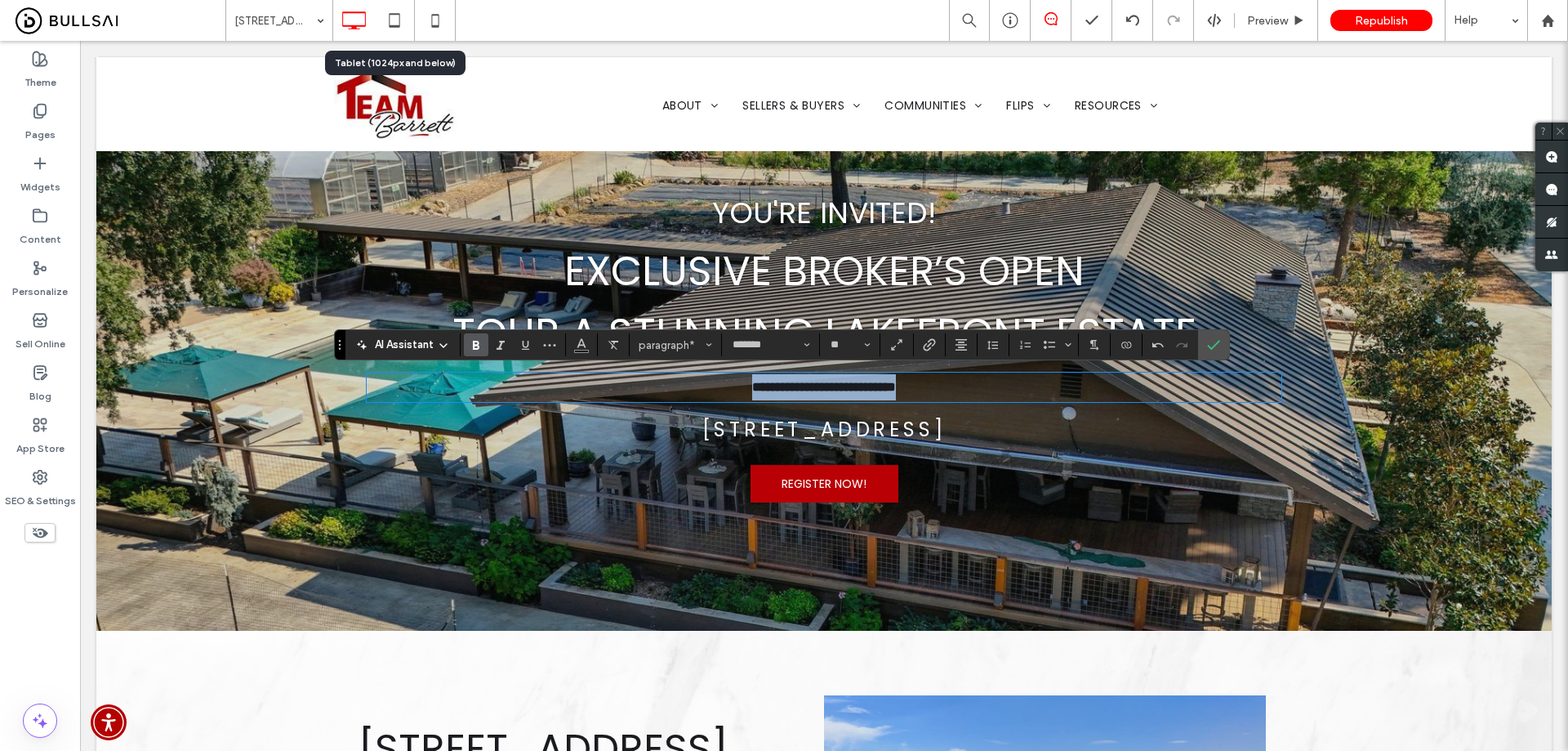
click at [844, 387] on strong "**********" at bounding box center [824, 387] width 144 height 12
click at [848, 346] on input "**" at bounding box center [845, 344] width 32 height 13
type input "**"
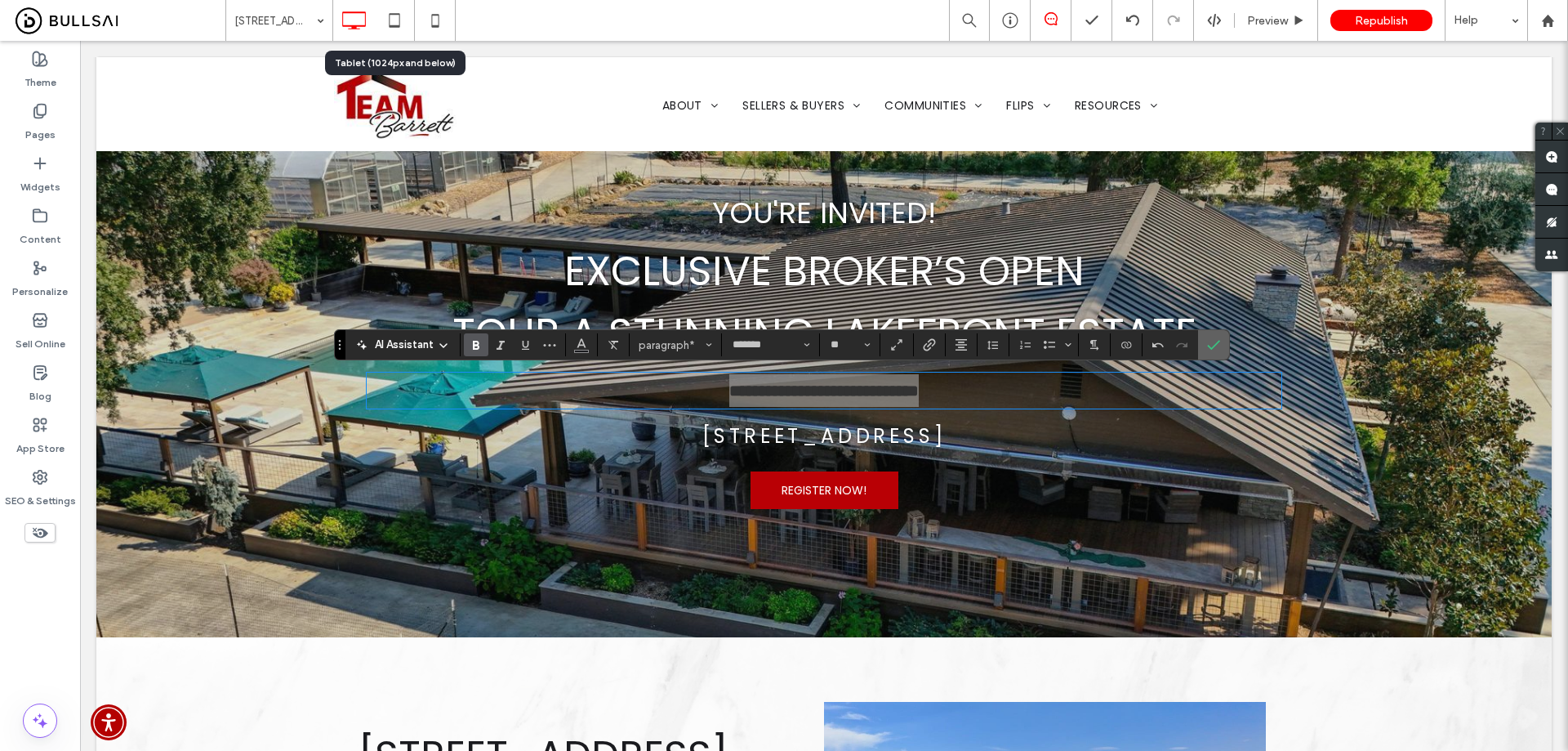
drag, startPoint x: 1214, startPoint y: 340, endPoint x: 1053, endPoint y: 326, distance: 161.6
click at [1214, 340] on icon "Confirm" at bounding box center [1214, 344] width 13 height 13
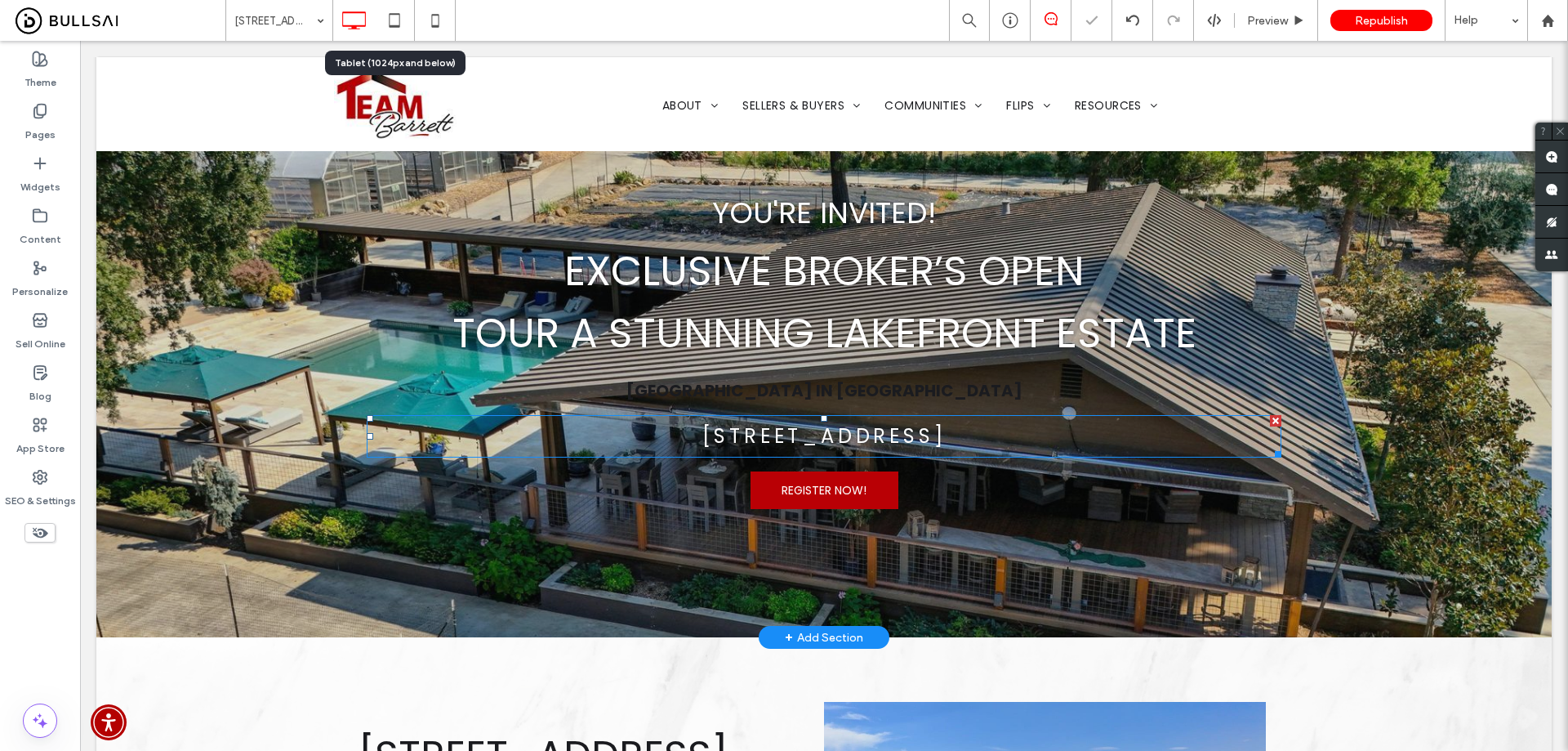
click at [914, 428] on span "6420 Soda Bay Rd Kelseyville, CA 95451" at bounding box center [824, 435] width 244 height 27
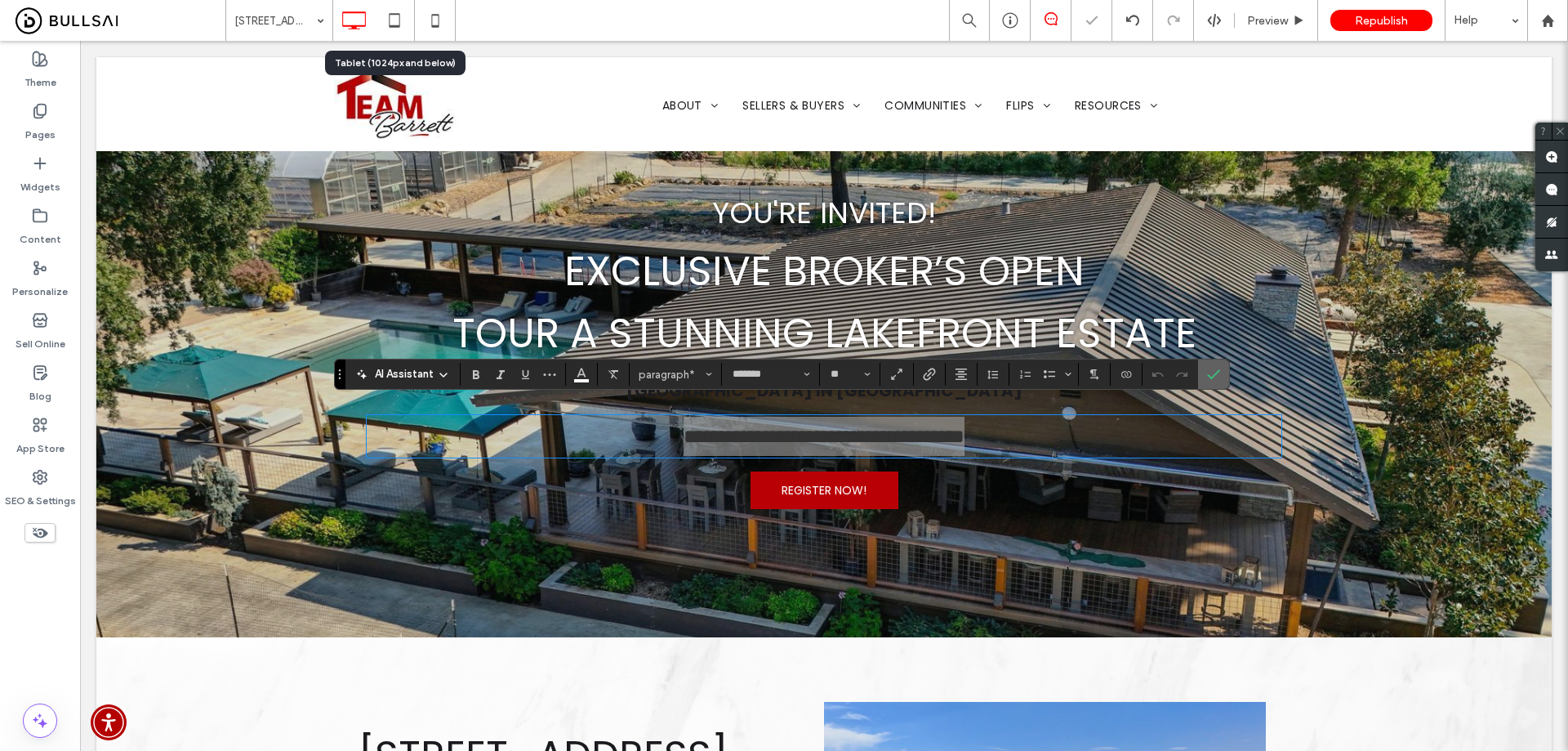
scroll to position [95, 0]
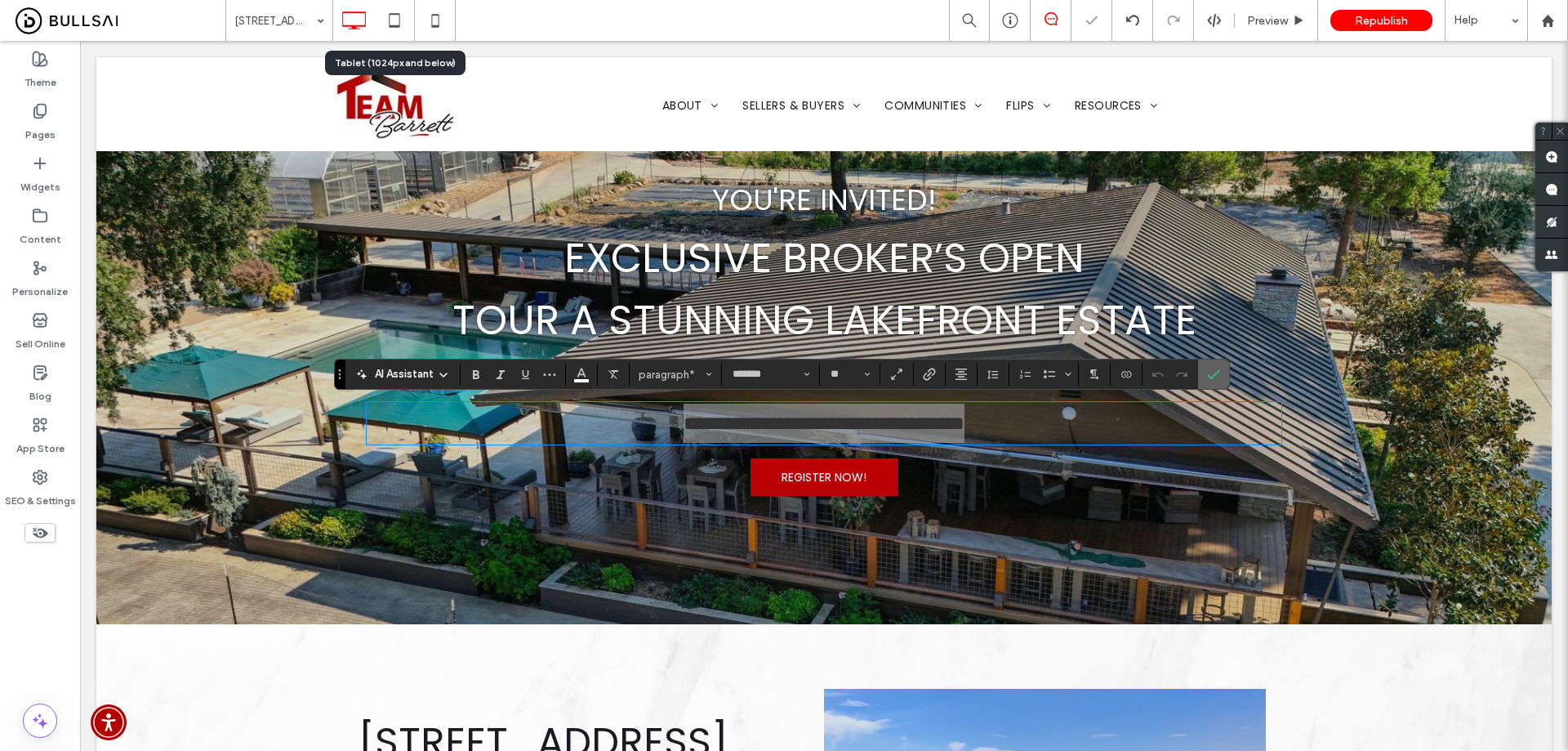
click at [1213, 385] on span "Confirm" at bounding box center [1211, 374] width 8 height 30
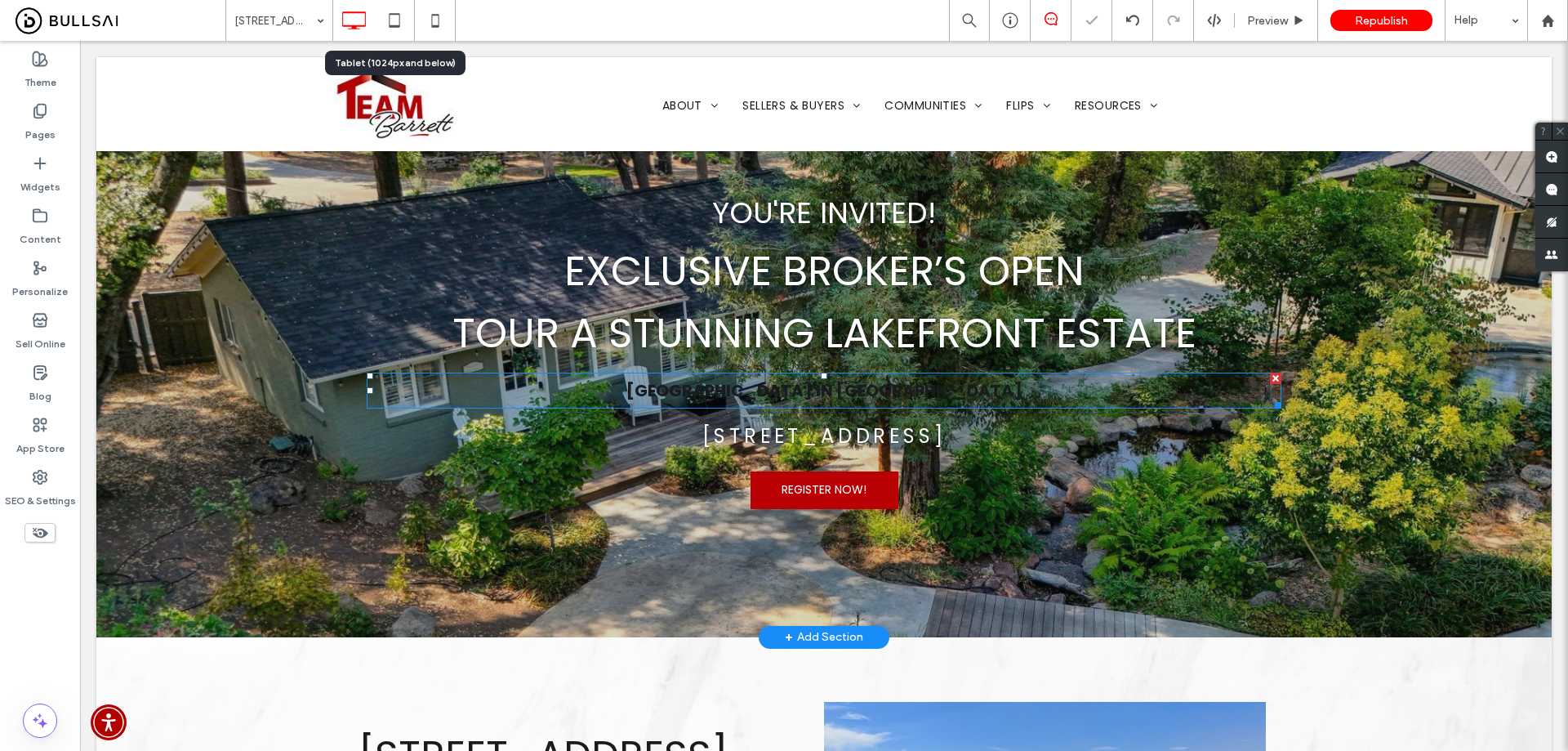
click at [902, 391] on strong "Bell Haven Resort in Soda Bay" at bounding box center [825, 390] width 396 height 23
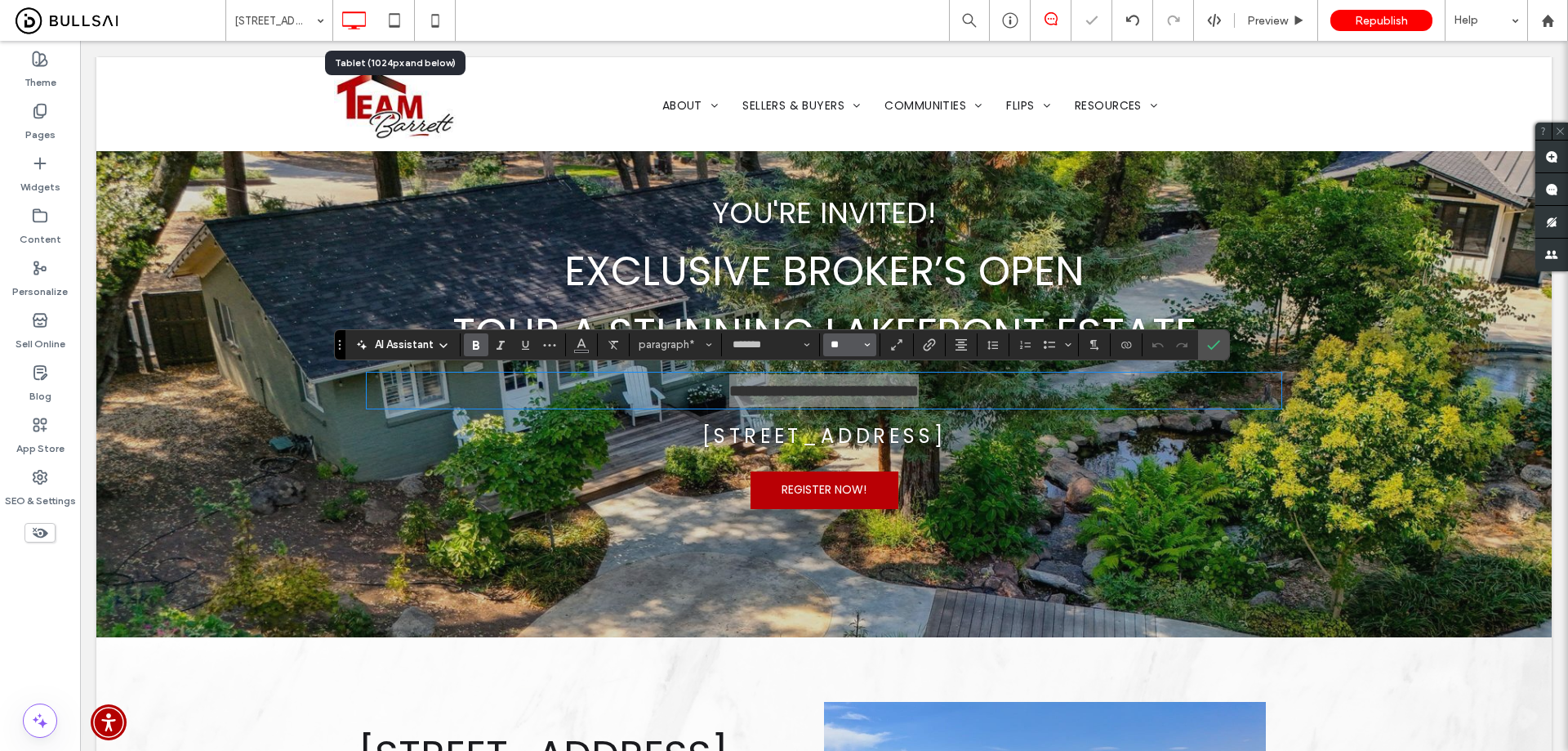
click at [837, 346] on input "**" at bounding box center [845, 344] width 32 height 13
type input "**"
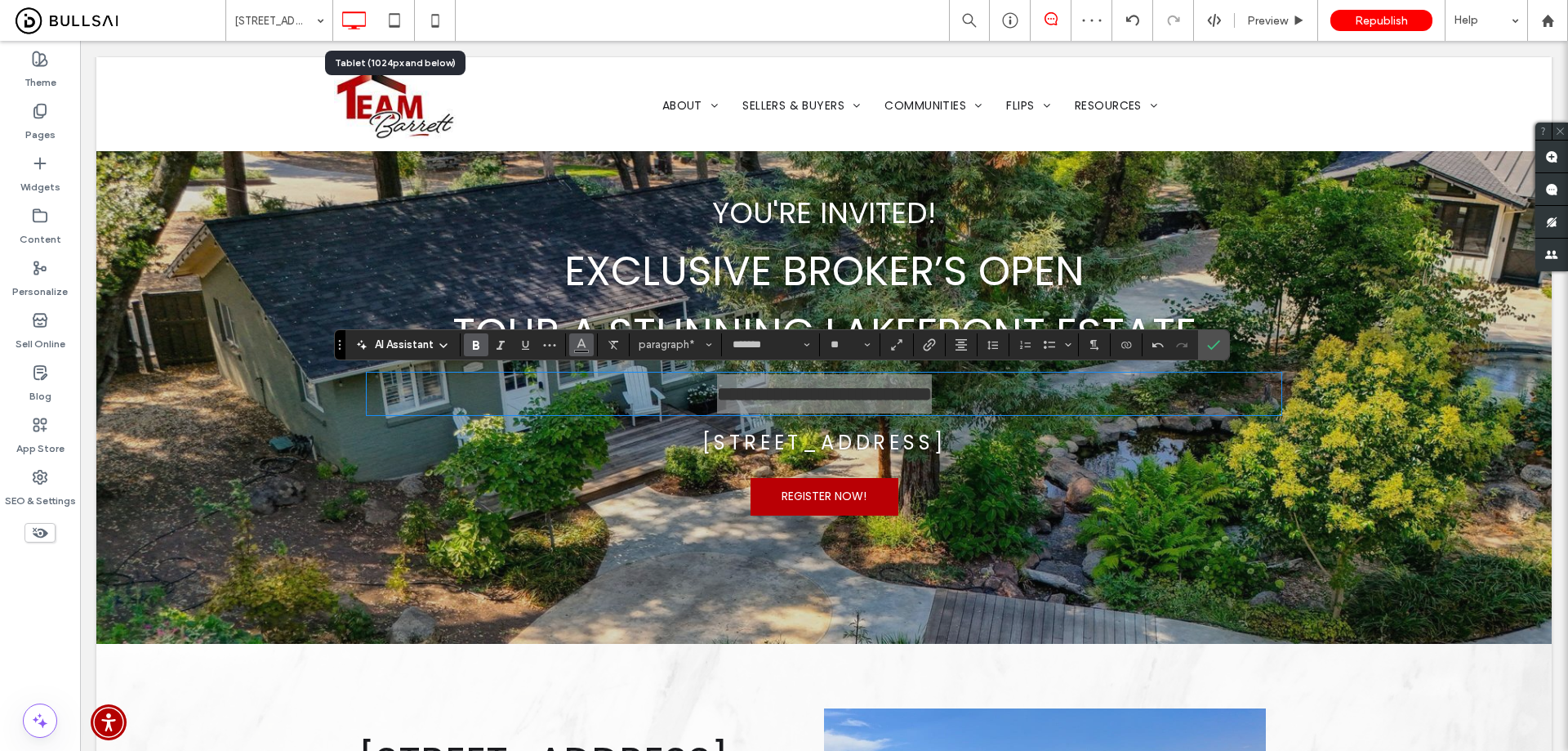
click at [579, 350] on span "Color" at bounding box center [582, 343] width 13 height 21
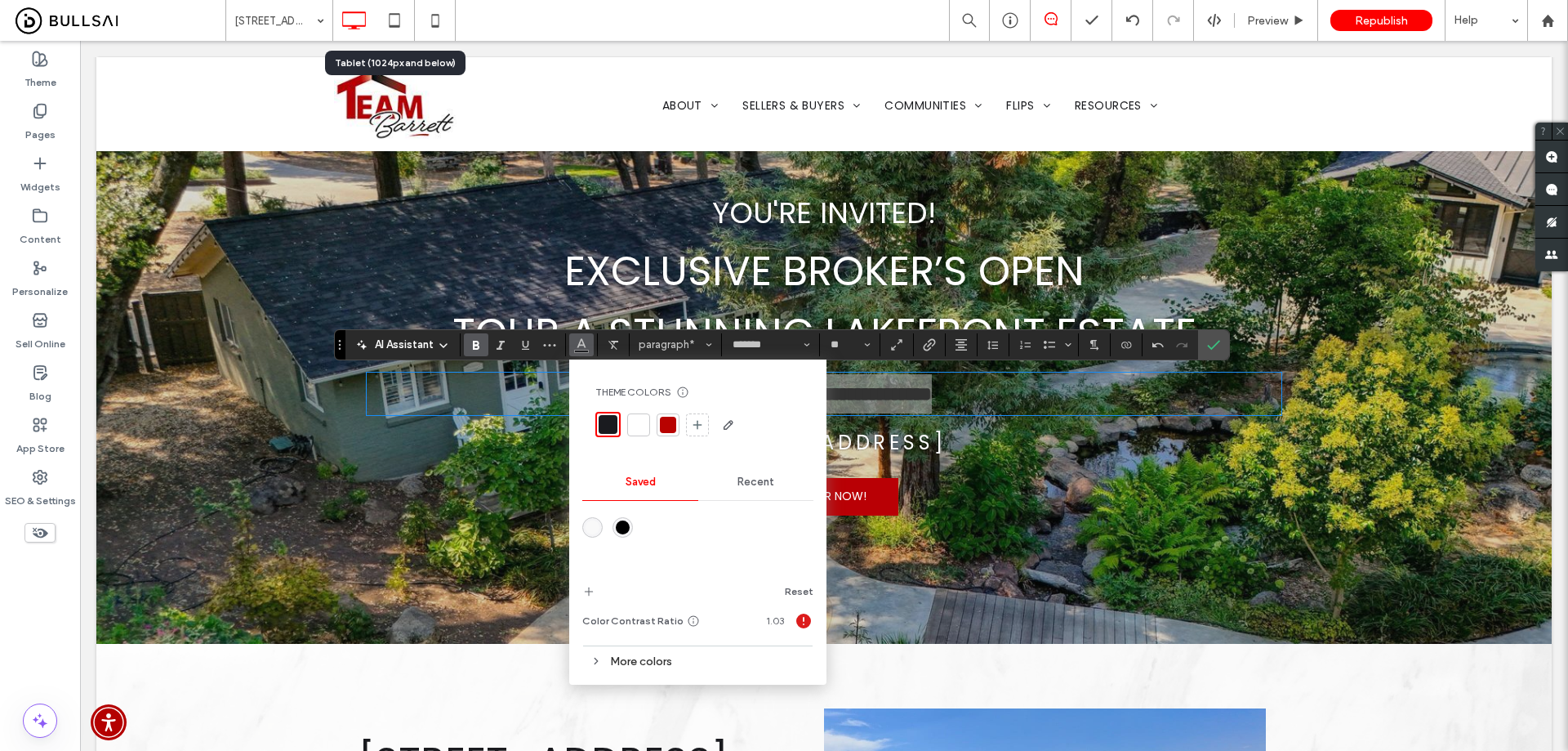
click at [599, 530] on div "rgba(249,249,249,1)" at bounding box center [592, 527] width 14 height 14
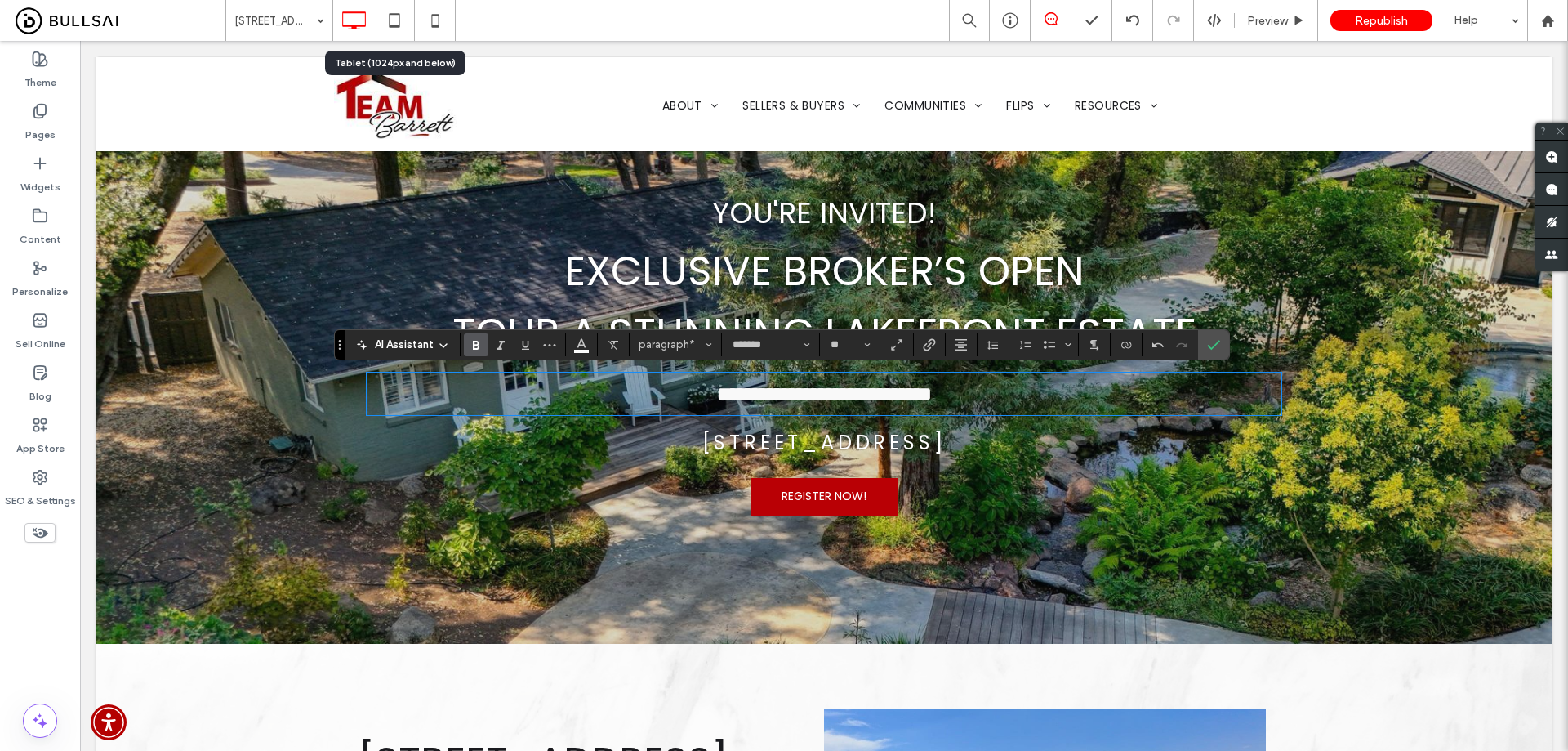
click at [812, 432] on span "6420 Soda Bay Rd Kelseyville, CA 95451" at bounding box center [824, 442] width 244 height 27
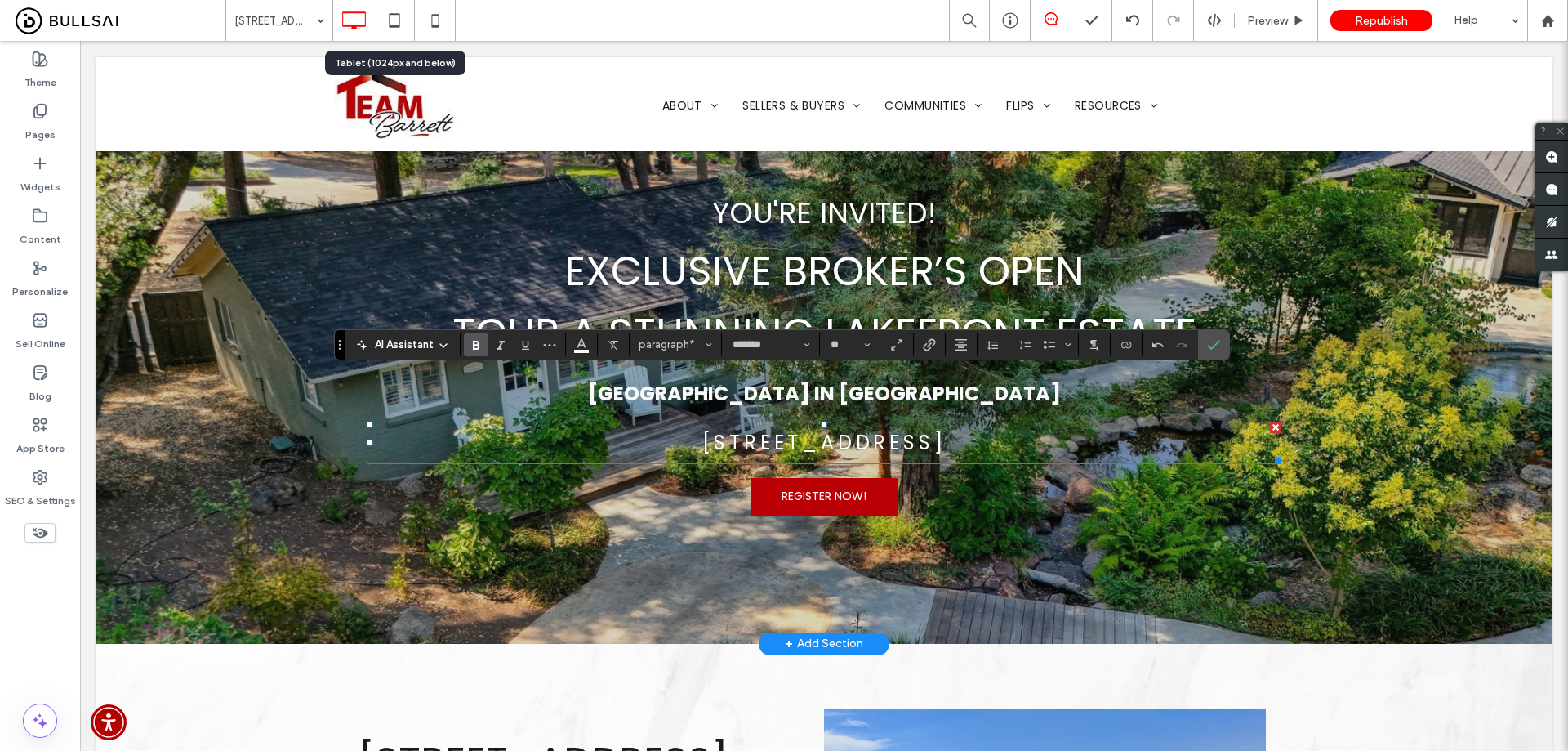
click at [812, 432] on span "6420 Soda Bay Rd Kelseyville, CA 95451" at bounding box center [824, 442] width 244 height 27
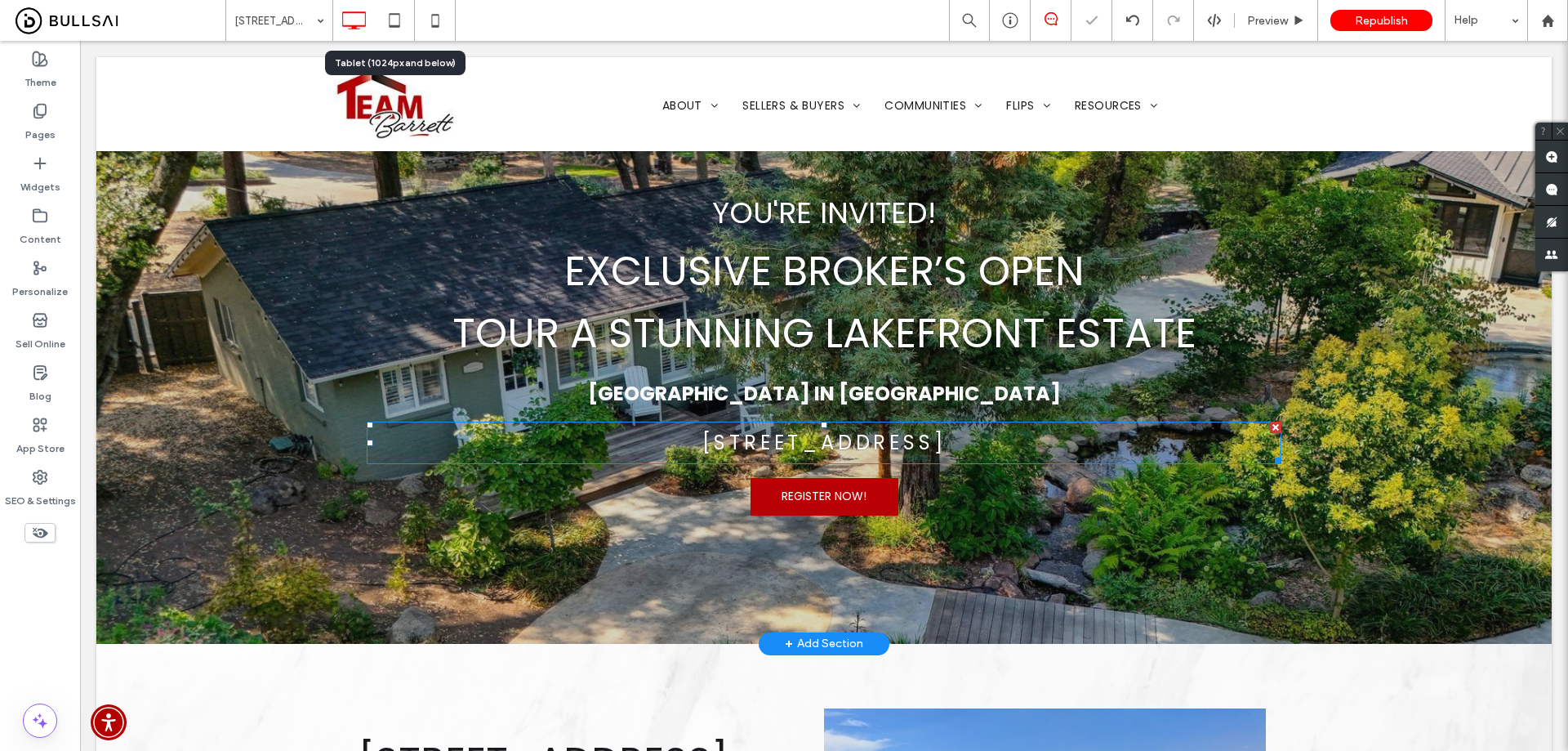
type input "*******"
type input "**"
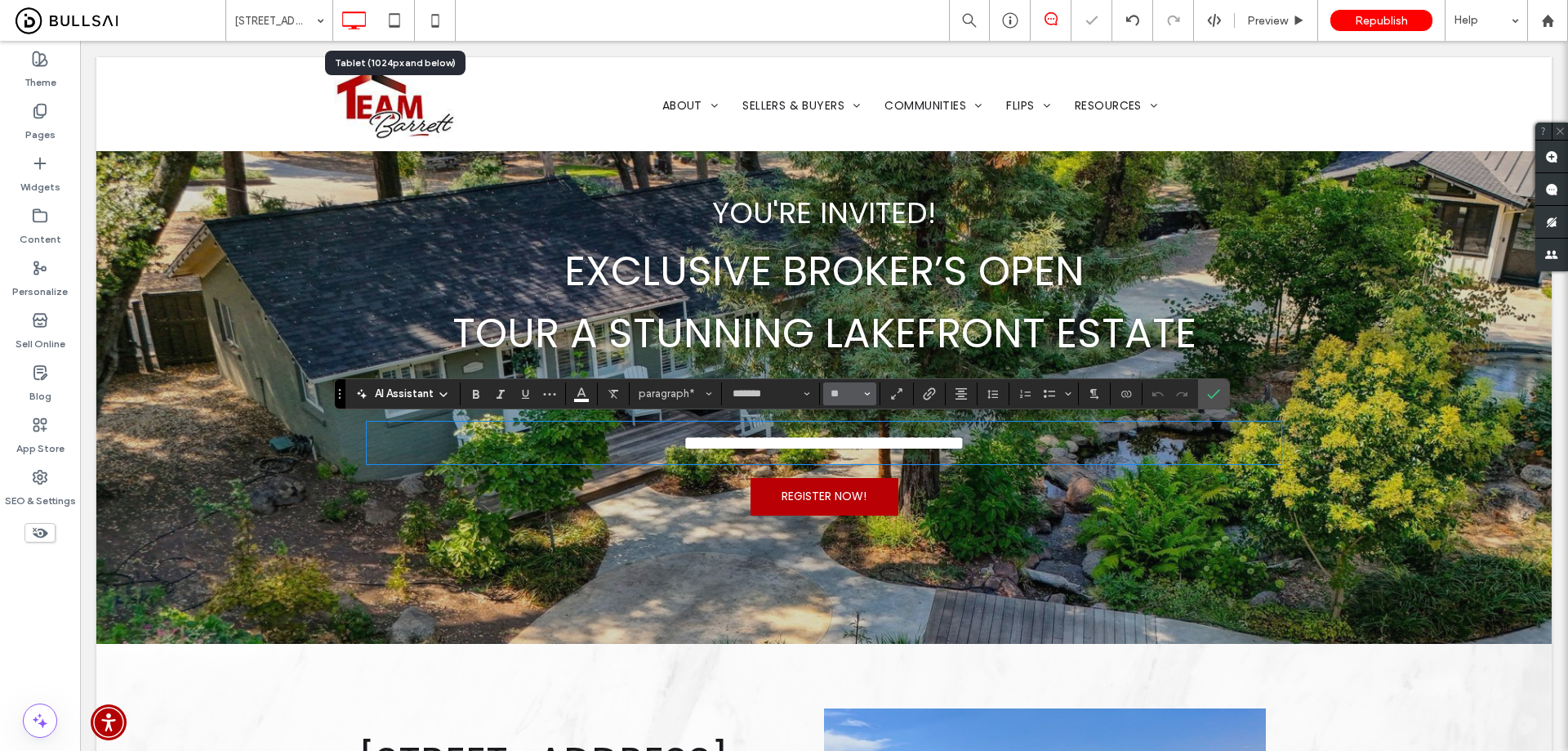
click at [858, 396] on input "**" at bounding box center [845, 394] width 32 height 13
click at [861, 502] on label "18" at bounding box center [850, 498] width 53 height 23
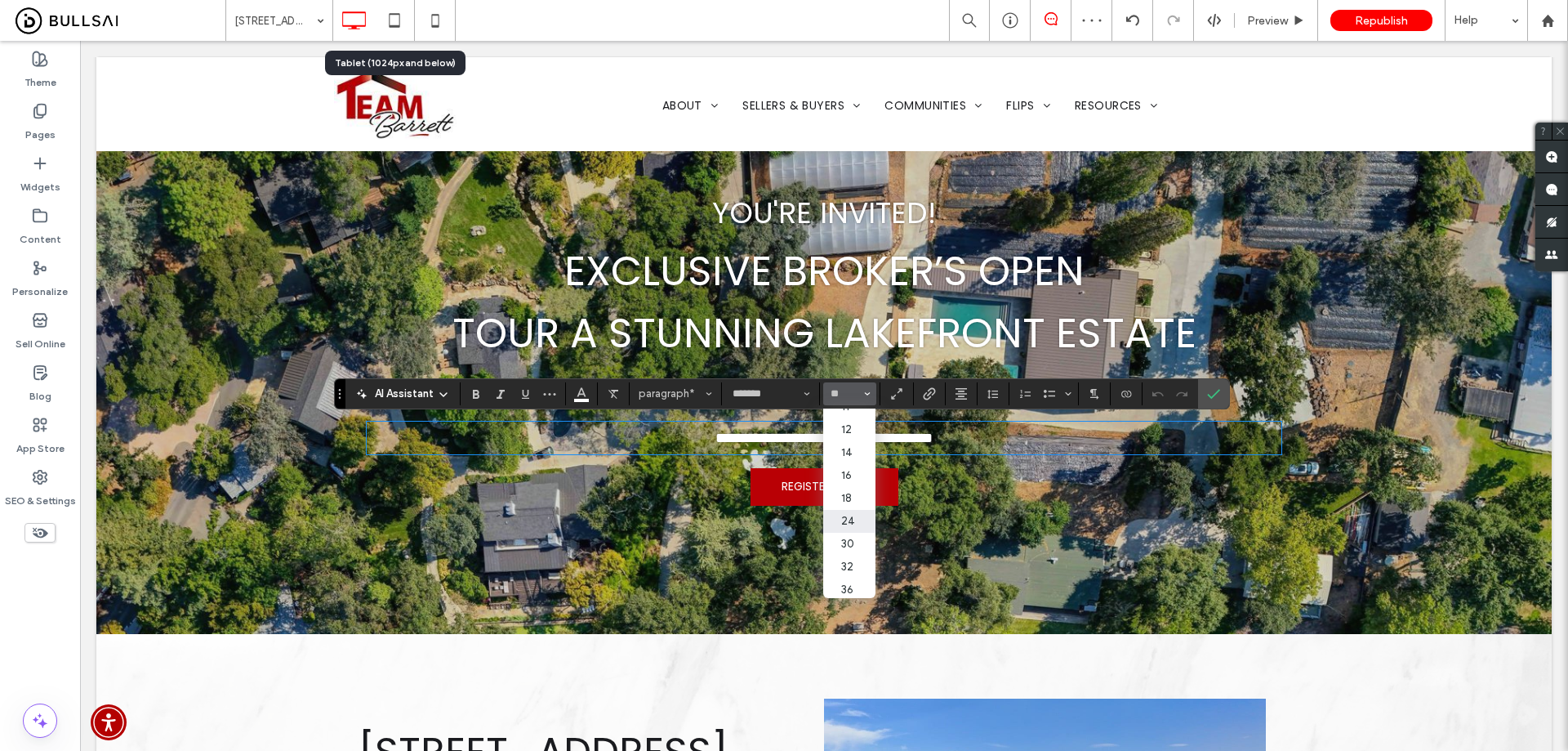
type input "**"
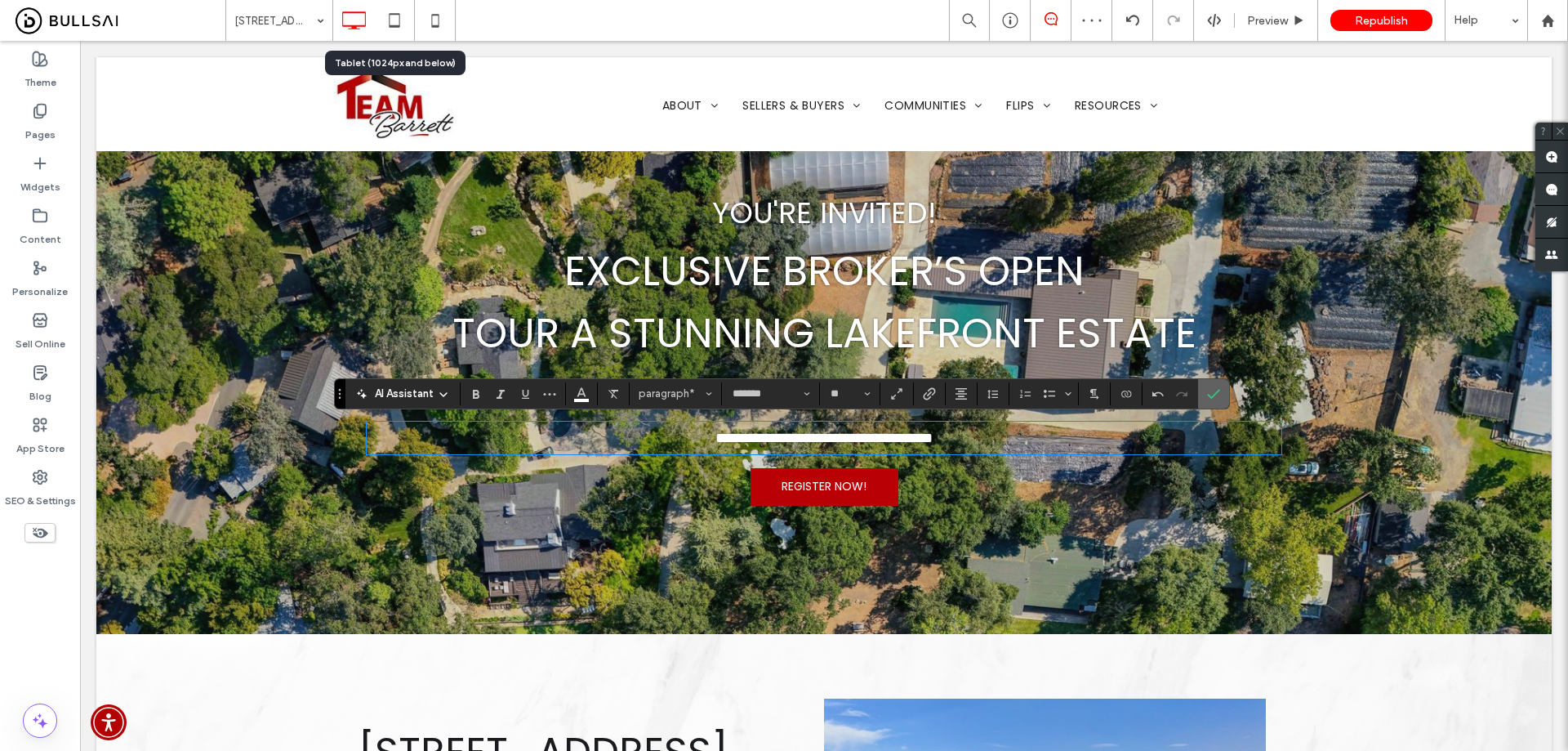
drag, startPoint x: 1214, startPoint y: 389, endPoint x: 943, endPoint y: 204, distance: 328.1
click at [1214, 389] on icon "Confirm" at bounding box center [1214, 394] width 13 height 13
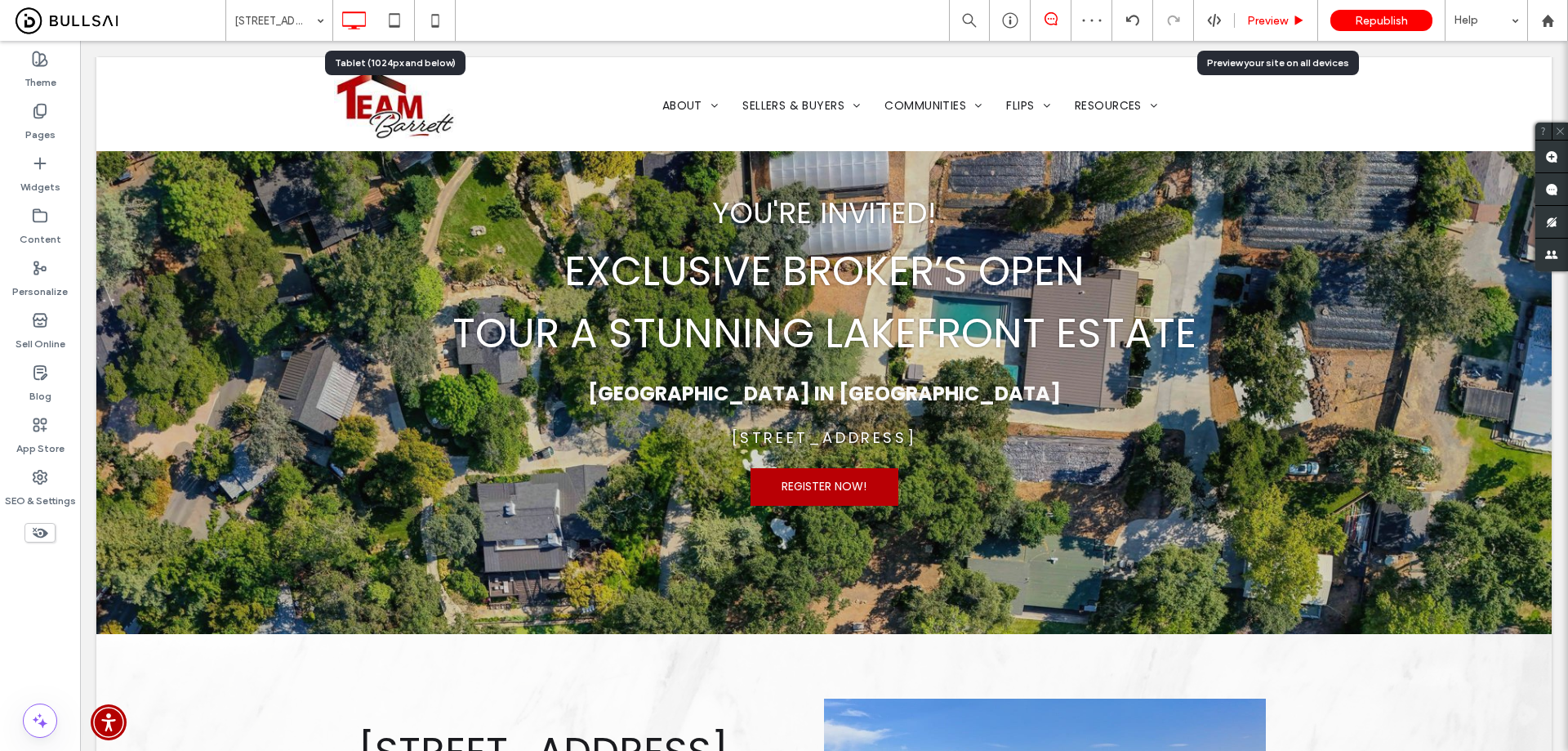
click at [1279, 19] on span "Preview" at bounding box center [1268, 21] width 41 height 14
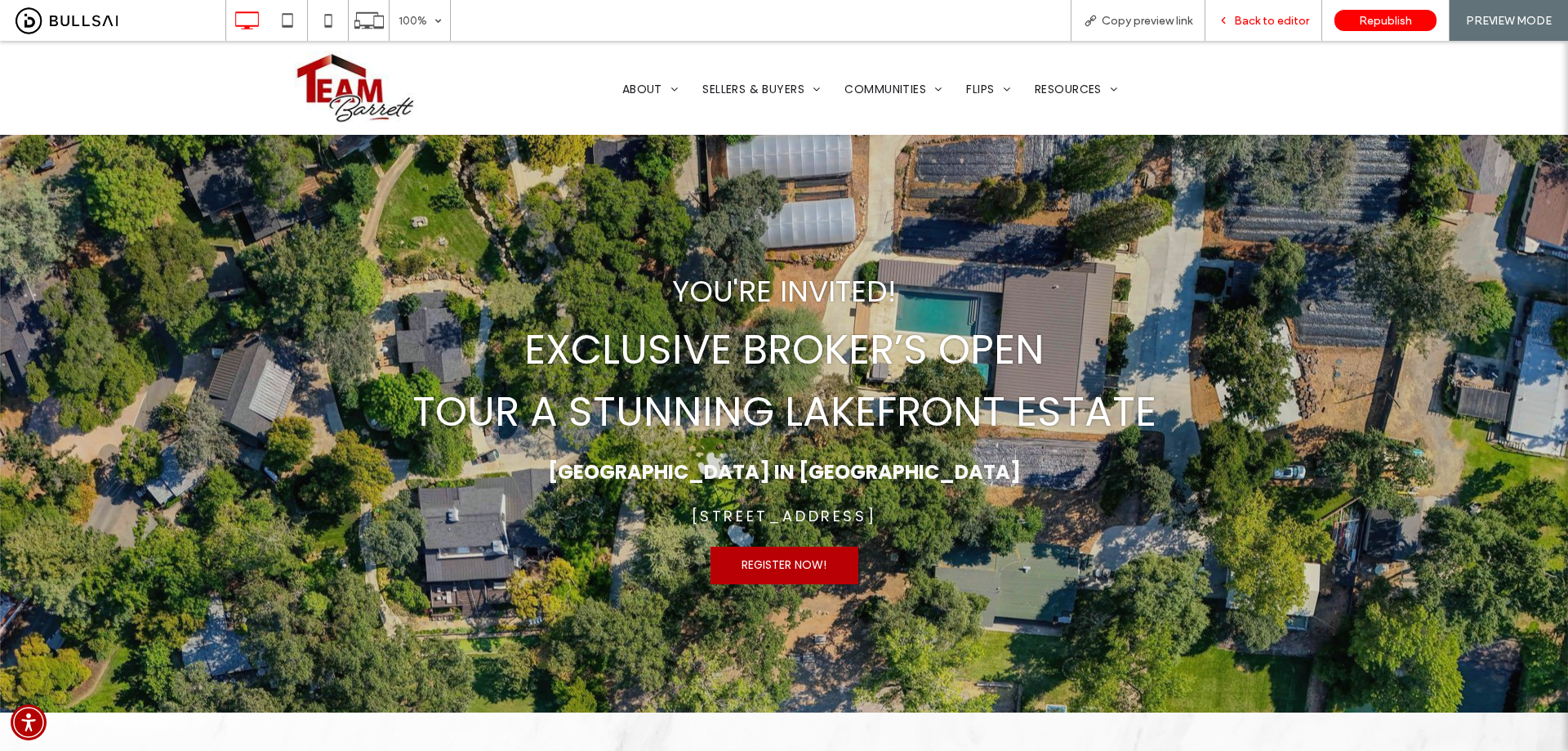
click at [1257, 21] on span "Back to editor" at bounding box center [1271, 21] width 76 height 14
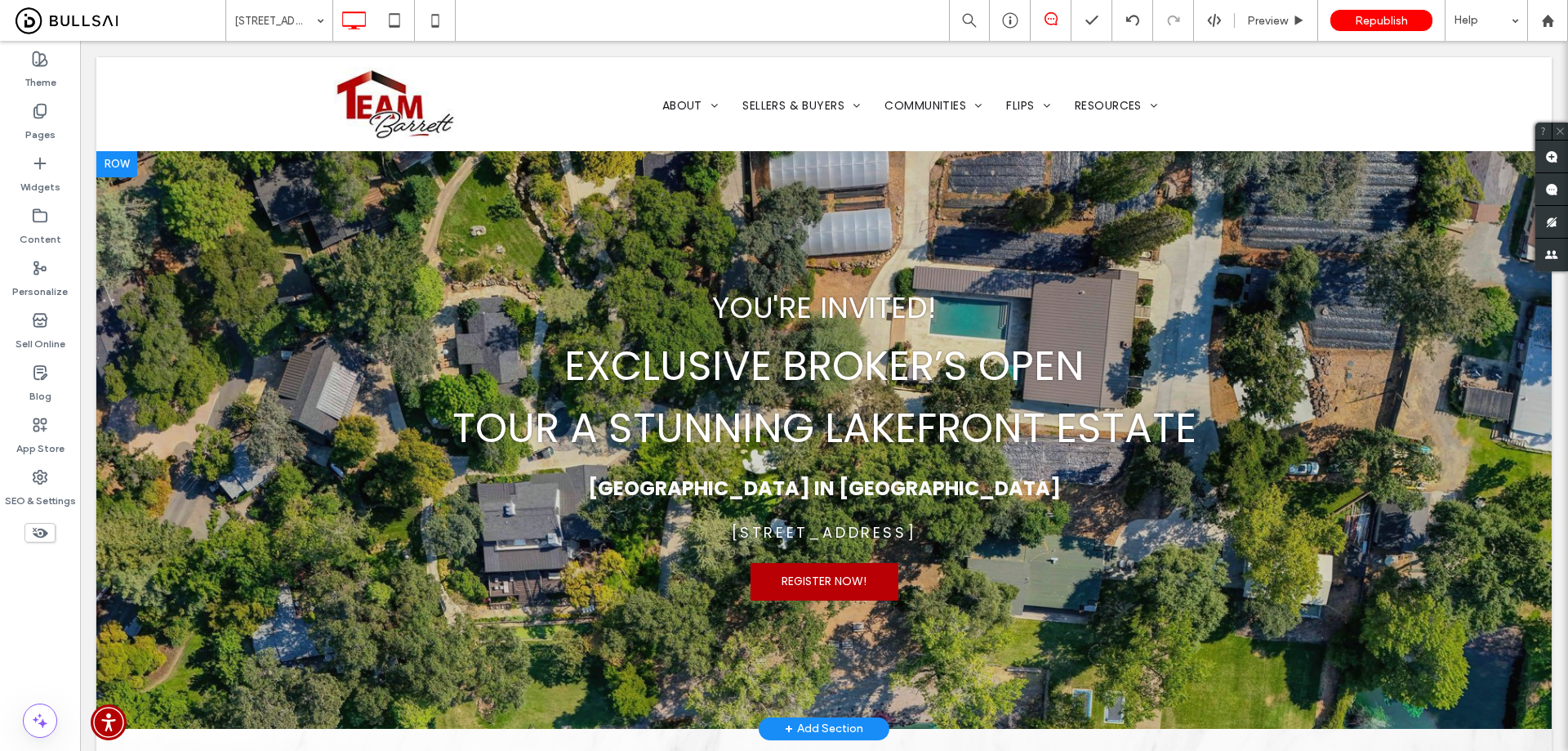
click at [252, 243] on div at bounding box center [825, 440] width 1456 height 578
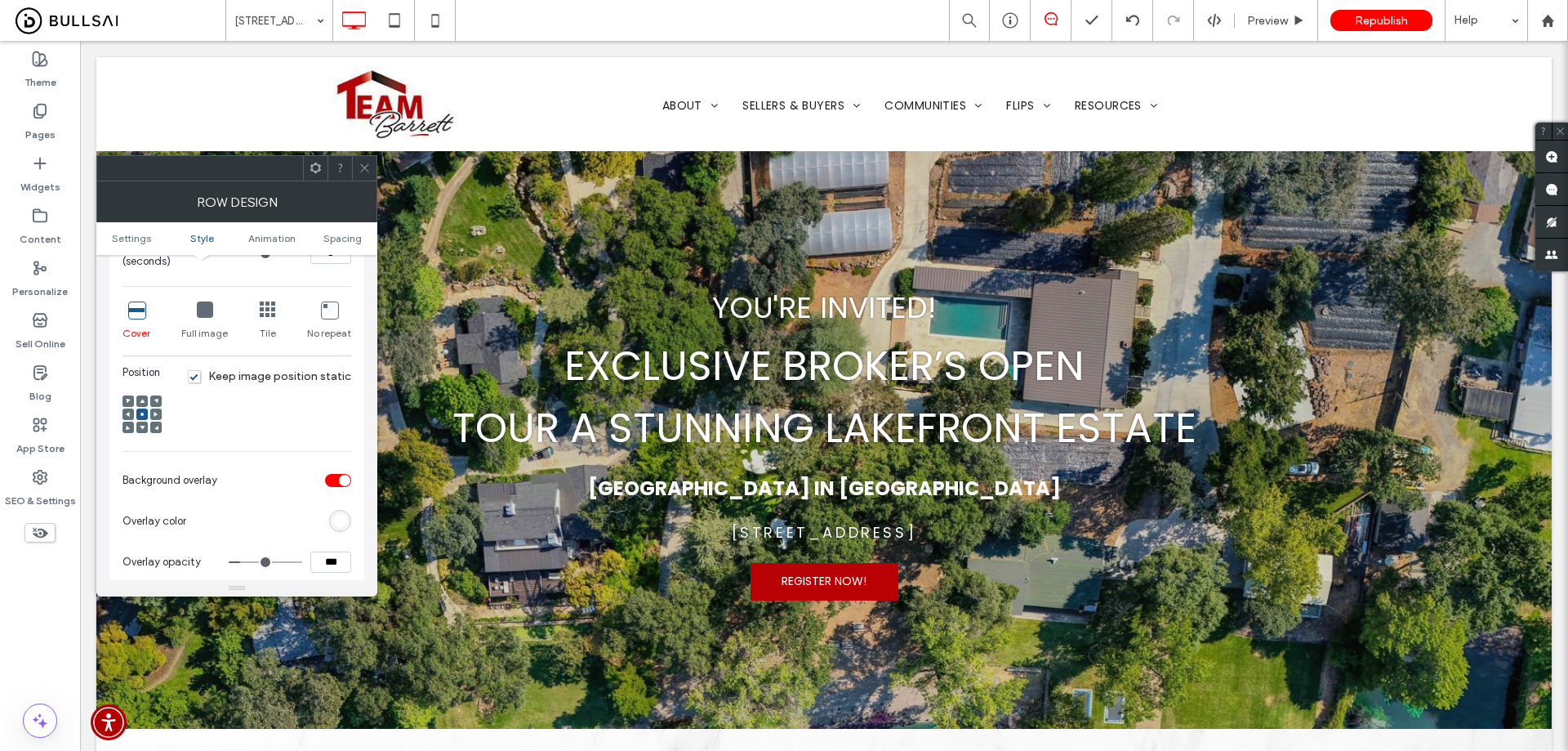
scroll to position [490, 0]
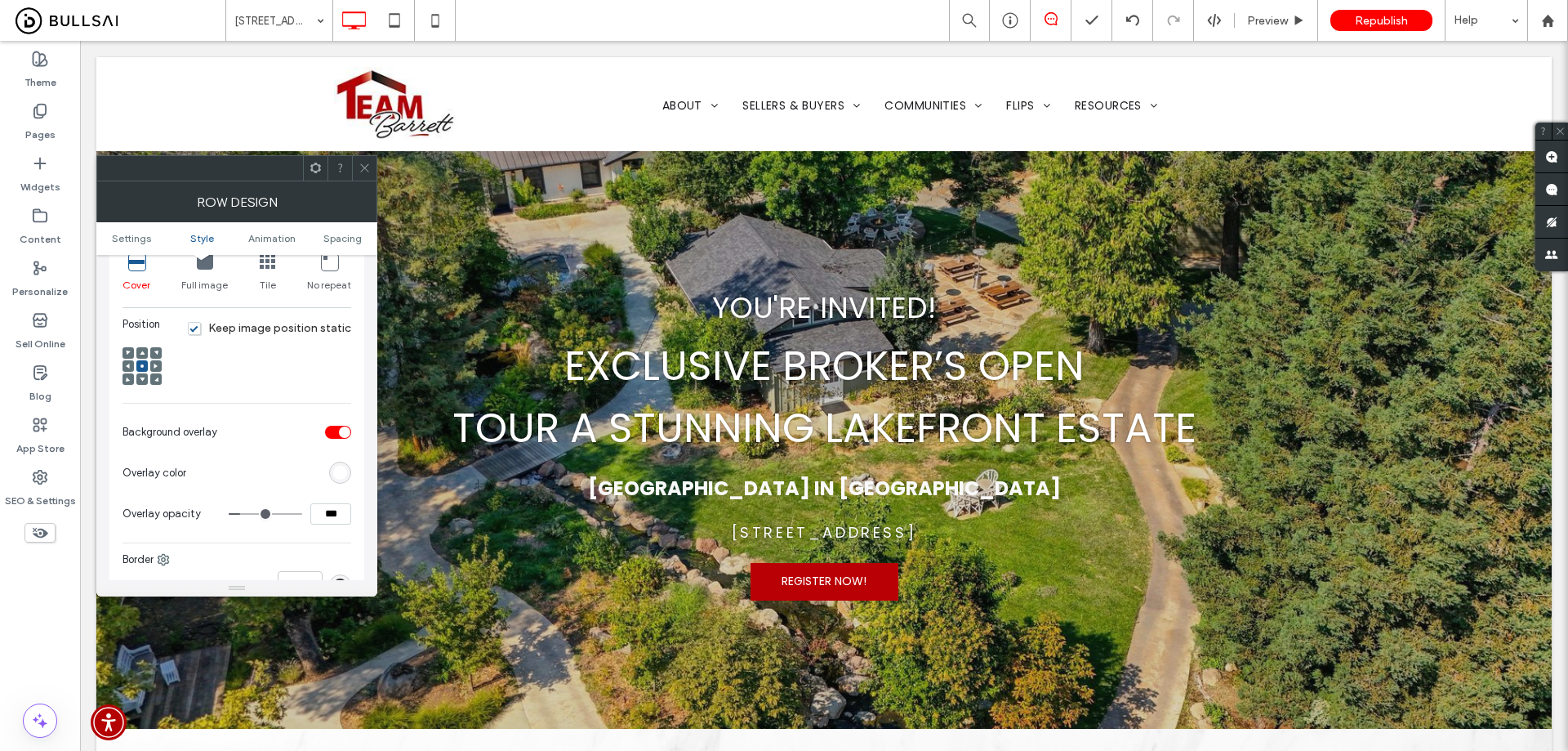
click at [337, 466] on div "rgb(255,255,255)" at bounding box center [340, 473] width 14 height 14
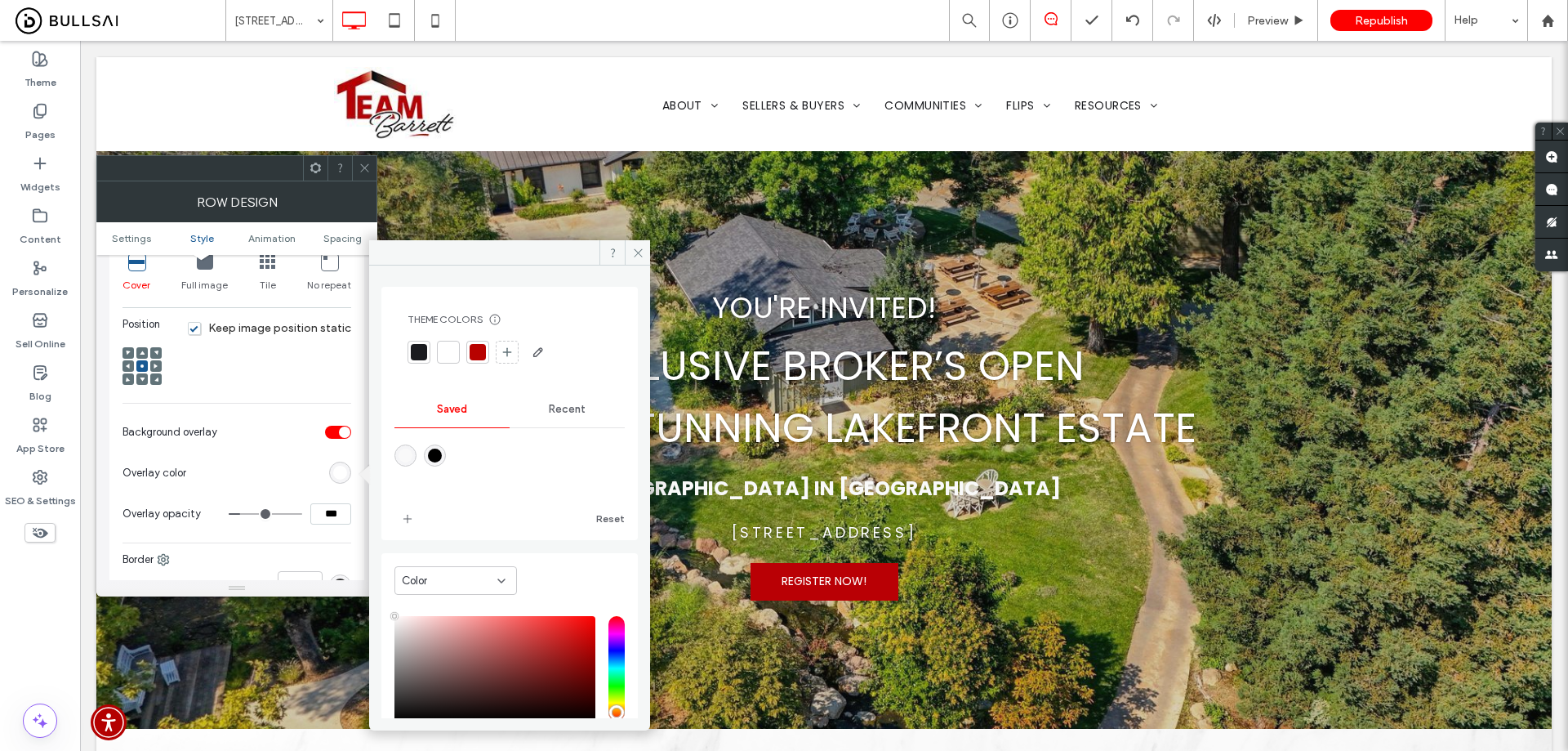
click at [433, 450] on div "rgba(0,0,0,1)" at bounding box center [434, 455] width 14 height 14
type input "*******"
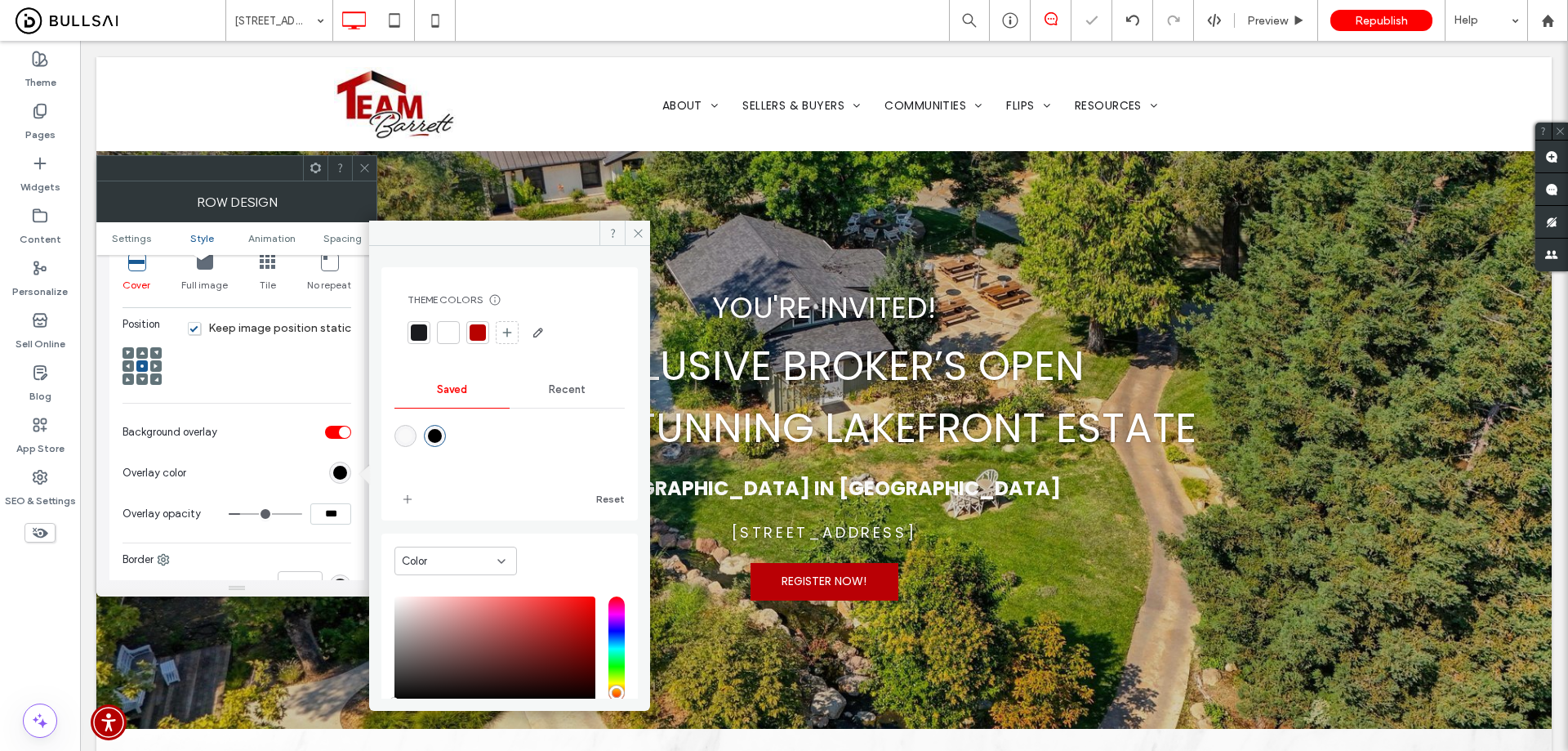
click at [327, 515] on input "***" at bounding box center [330, 514] width 41 height 21
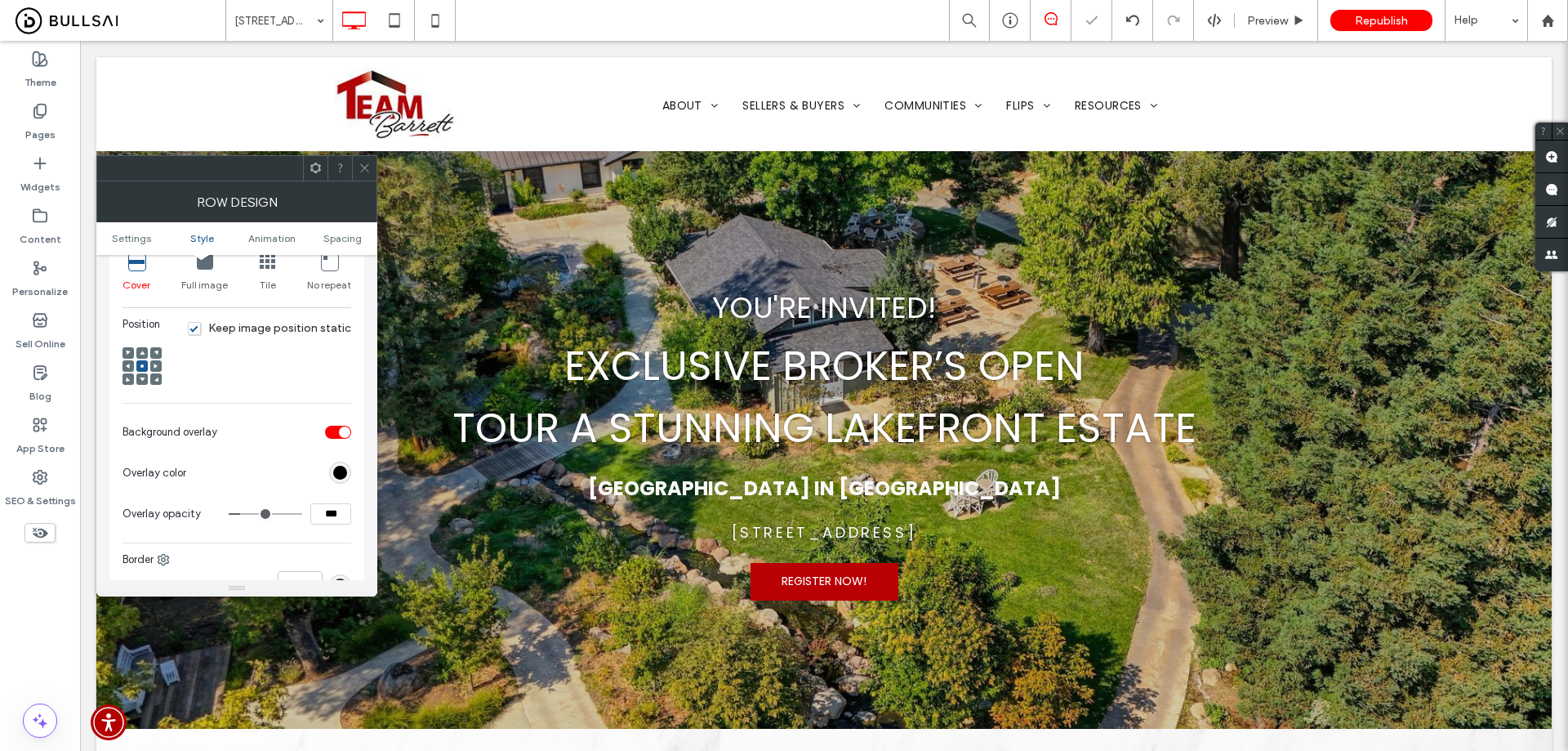
click at [327, 515] on input "***" at bounding box center [330, 514] width 41 height 21
type input "***"
type input "**"
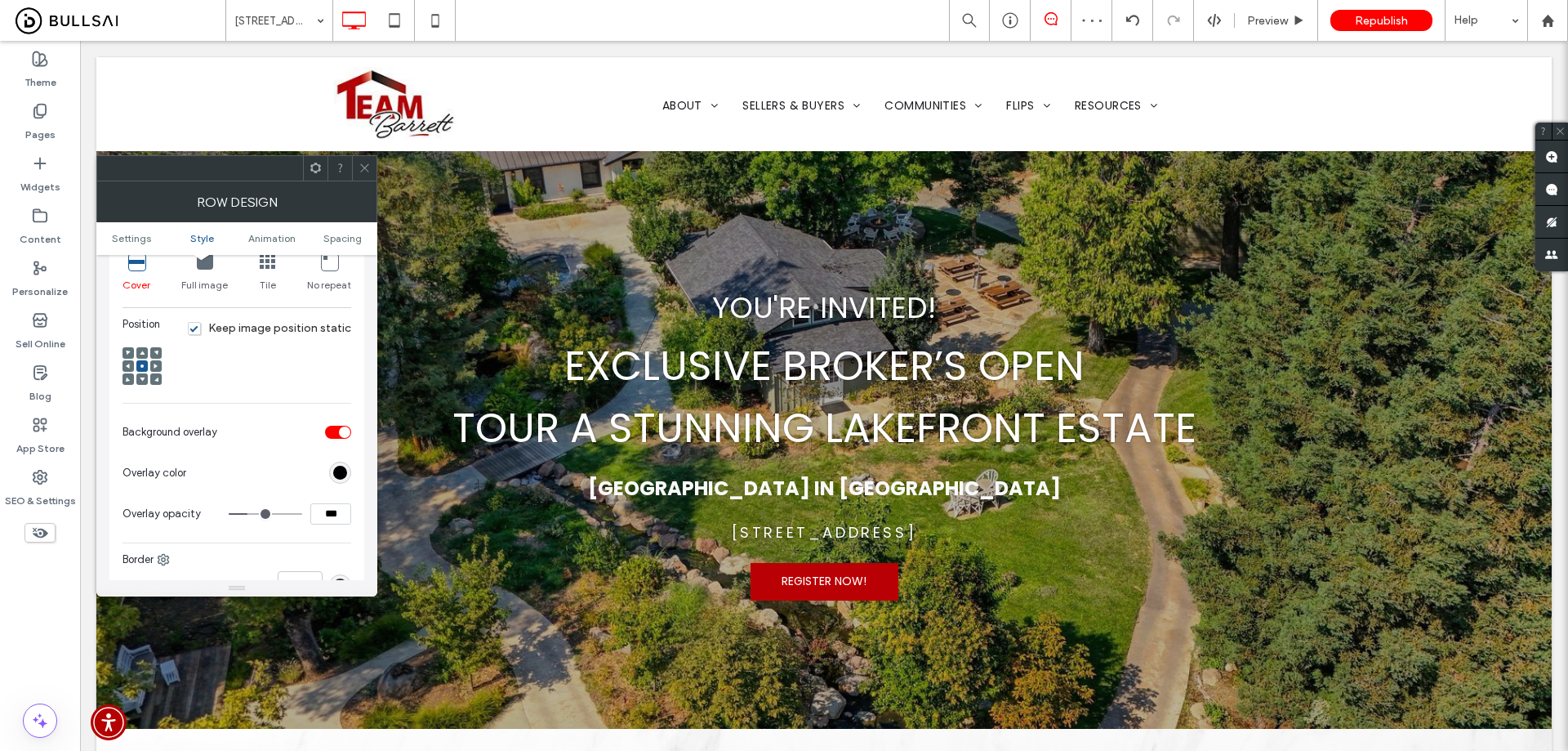
click at [361, 165] on icon at bounding box center [364, 167] width 12 height 12
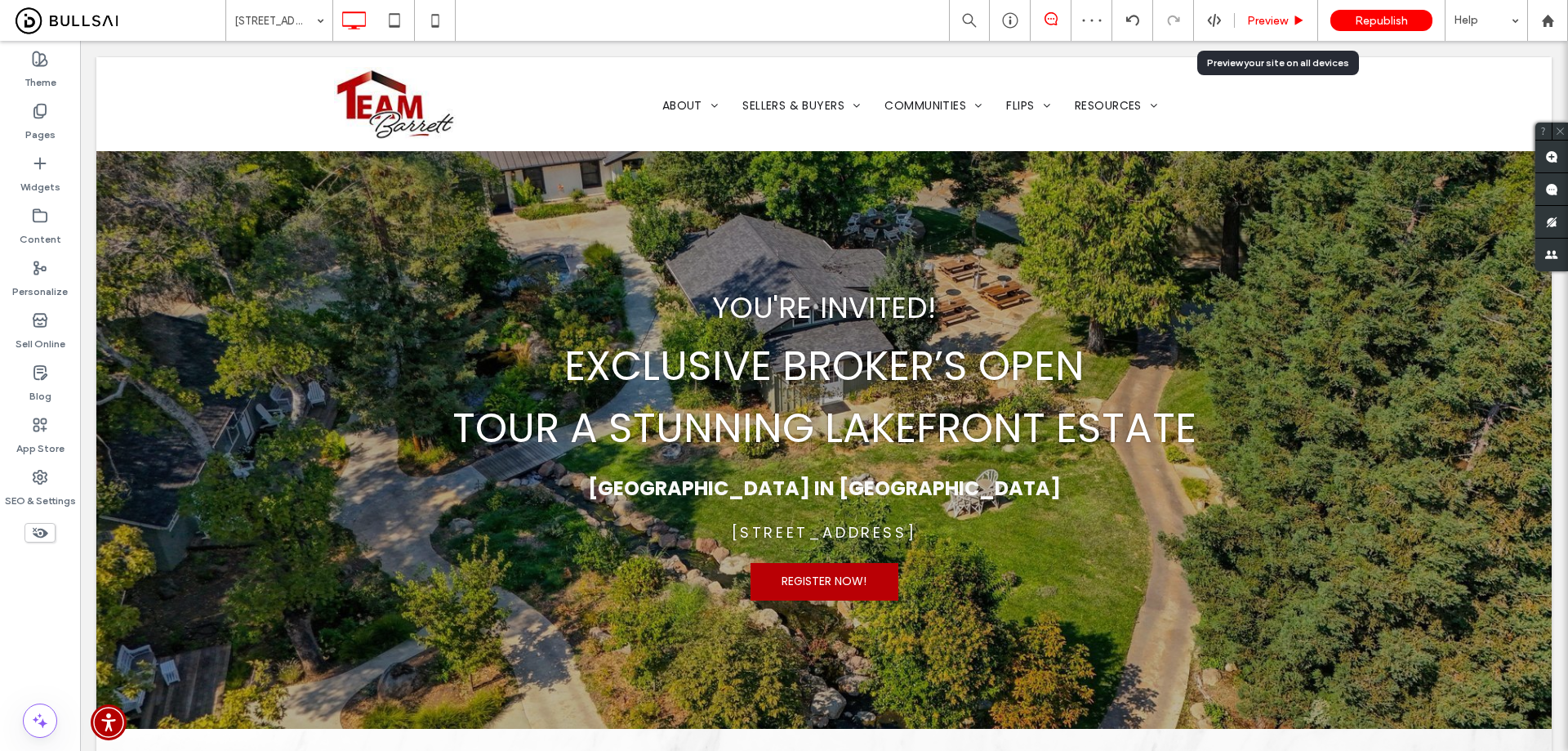
click at [1277, 24] on span "Preview" at bounding box center [1268, 21] width 41 height 14
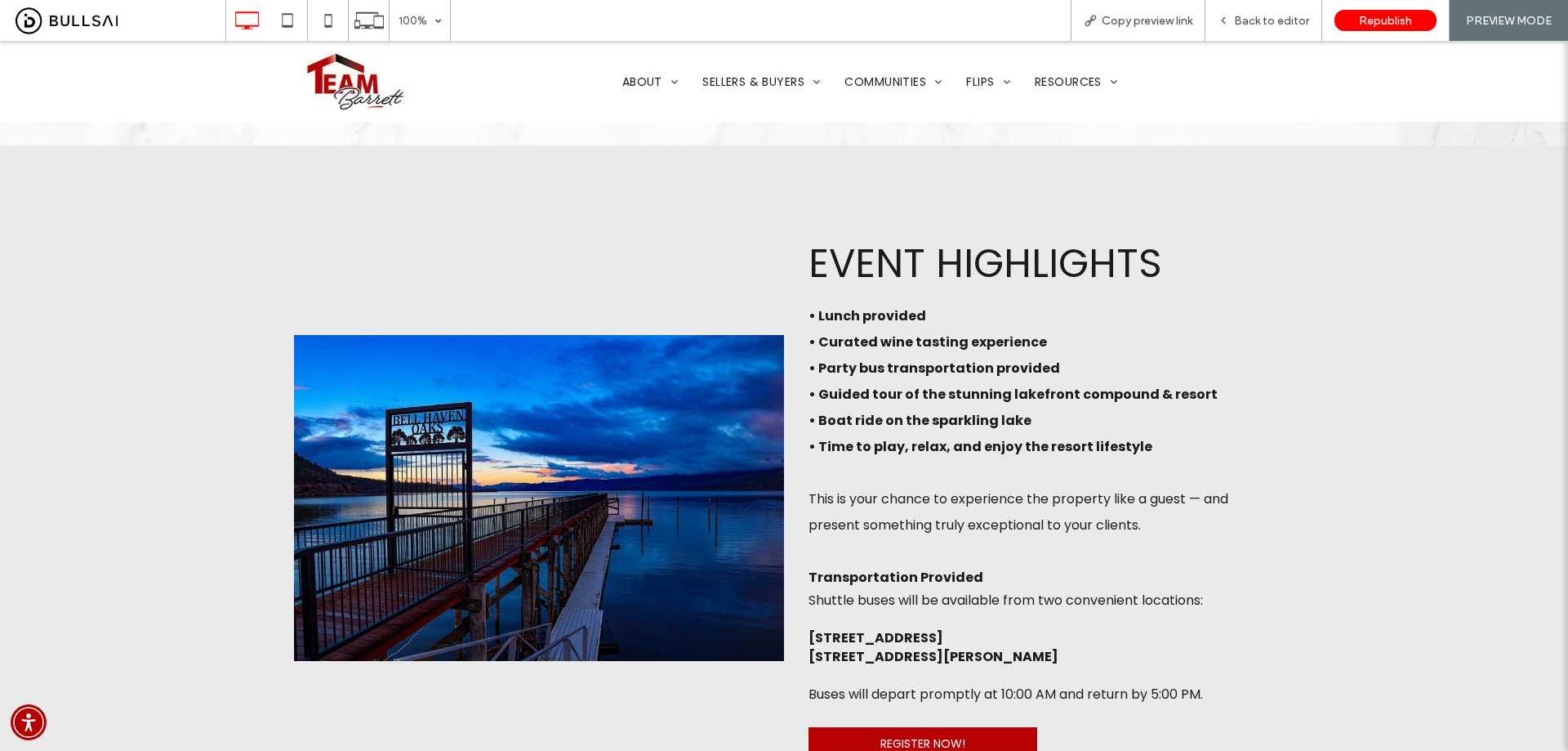
scroll to position [1062, 0]
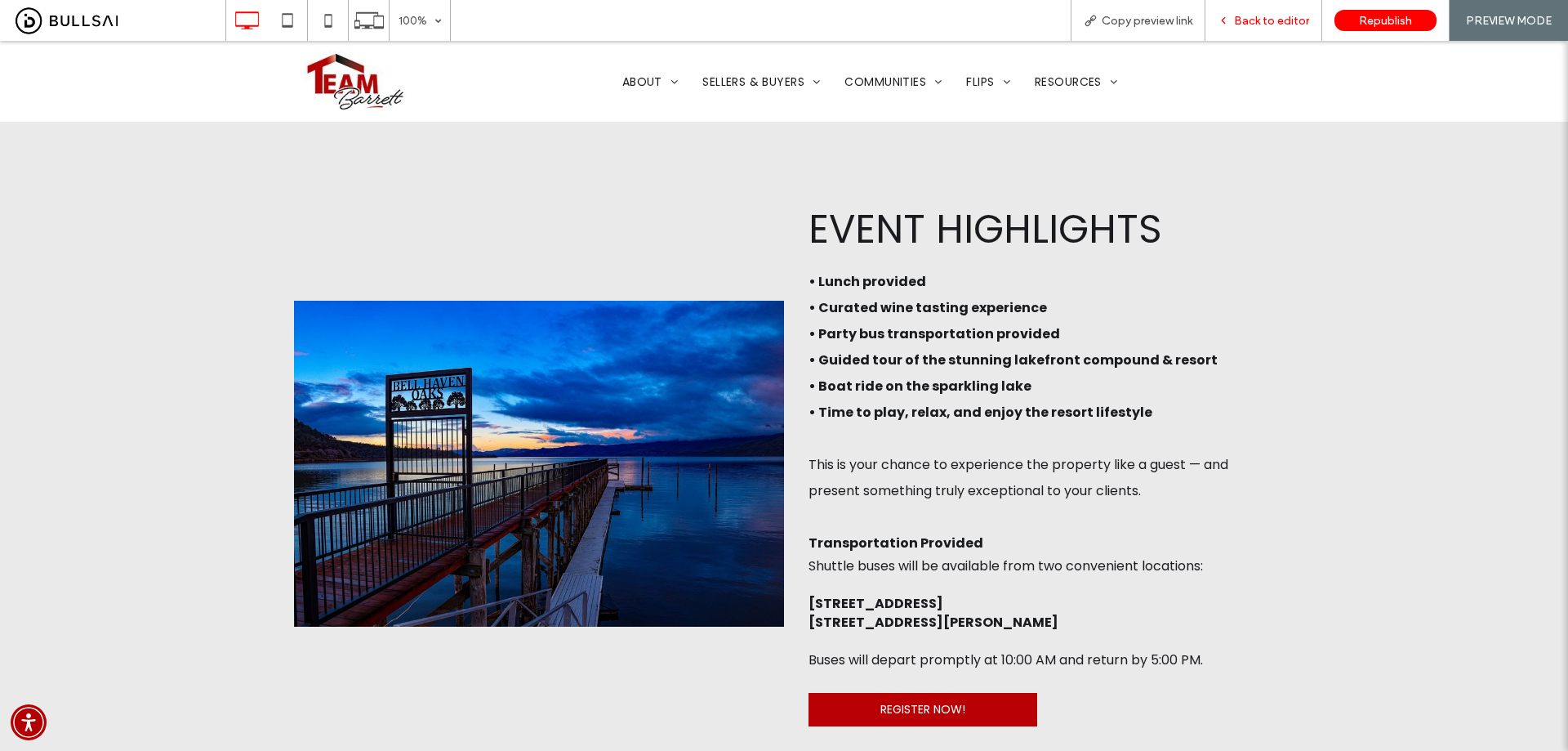
click at [1275, 20] on span "Back to editor" at bounding box center [1271, 21] width 76 height 14
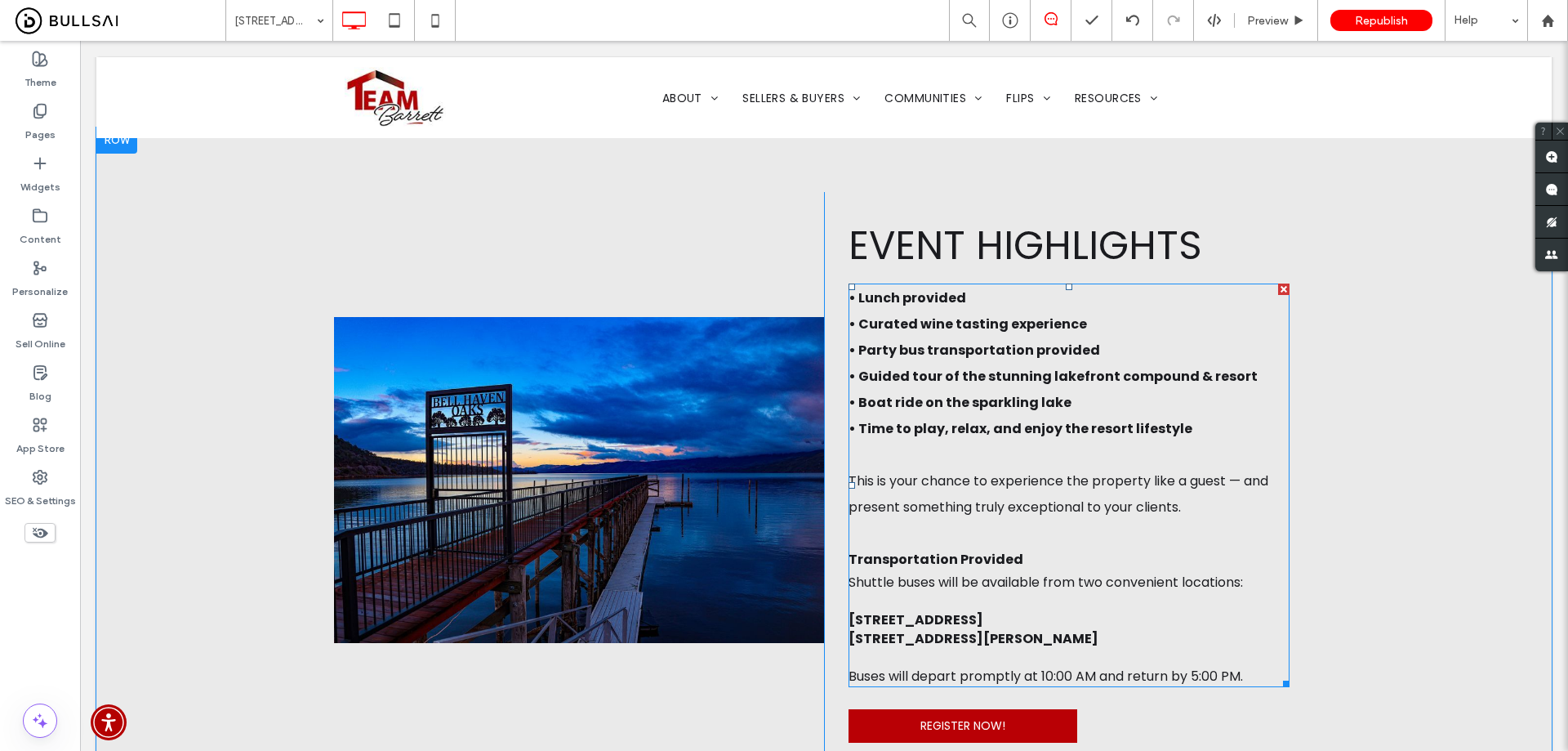
click at [1037, 442] on p "• Lunch provided • Curated wine tasting experience • Party bus transportation p…" at bounding box center [1069, 364] width 441 height 157
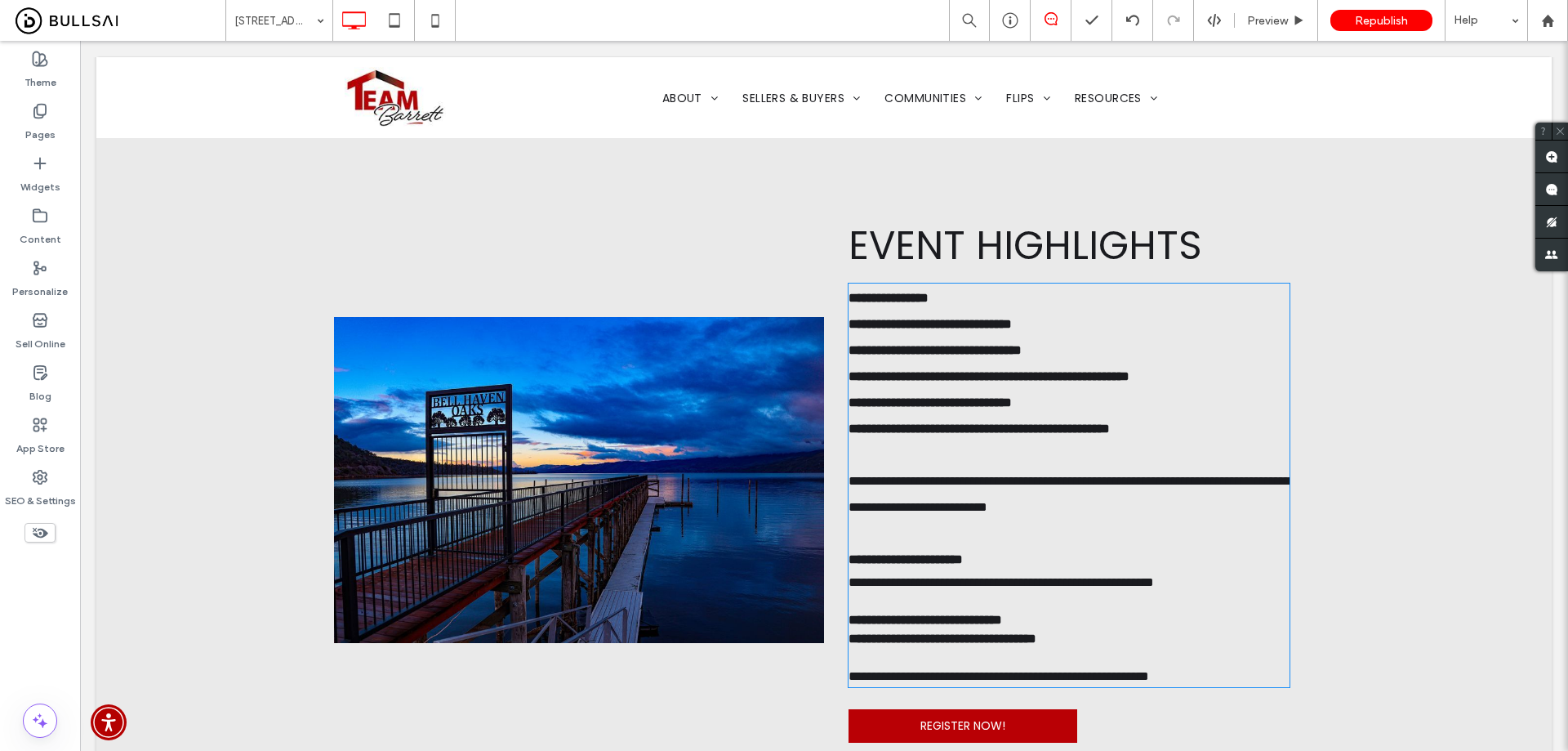
type input "*******"
type input "**"
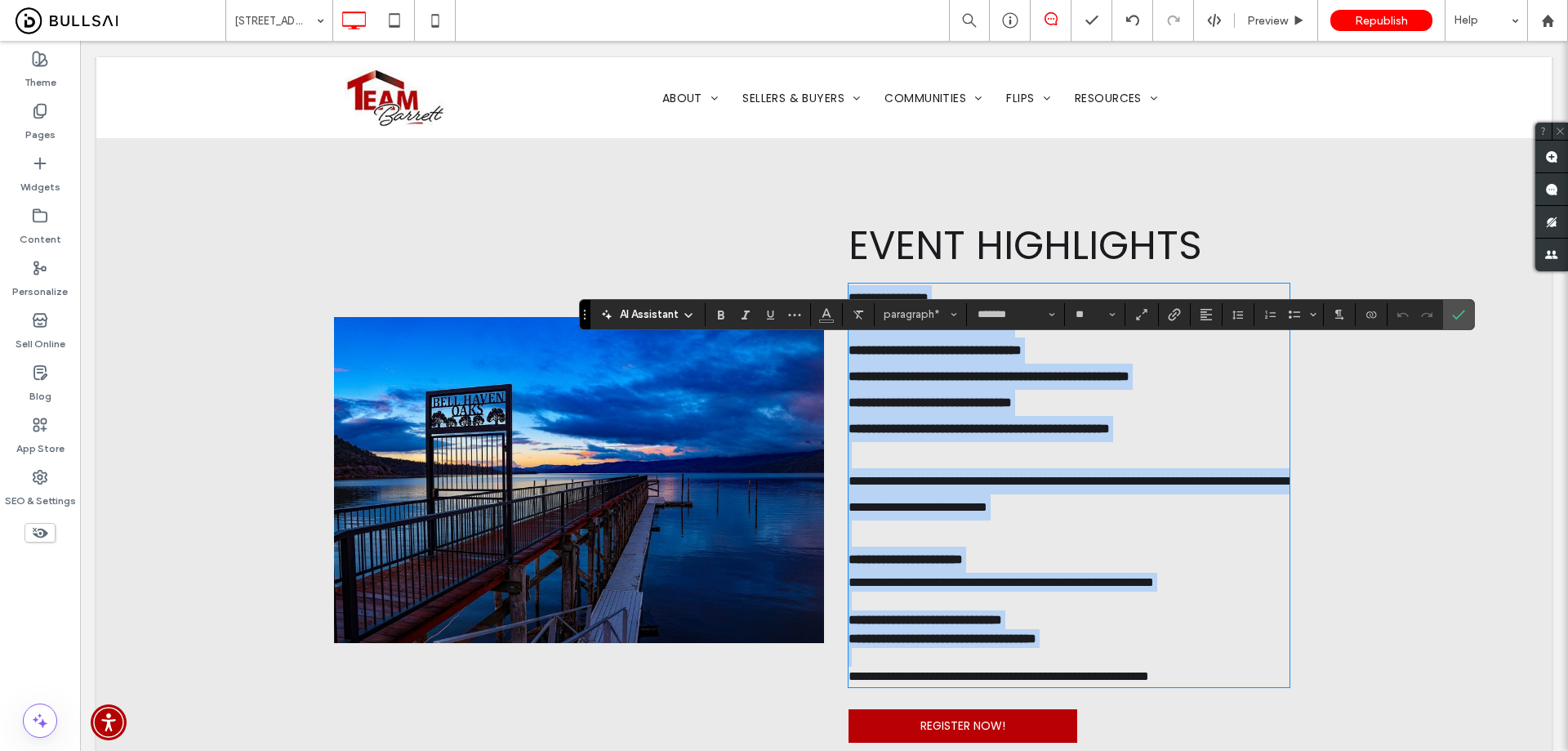
click at [1193, 442] on p "**********" at bounding box center [1069, 364] width 441 height 157
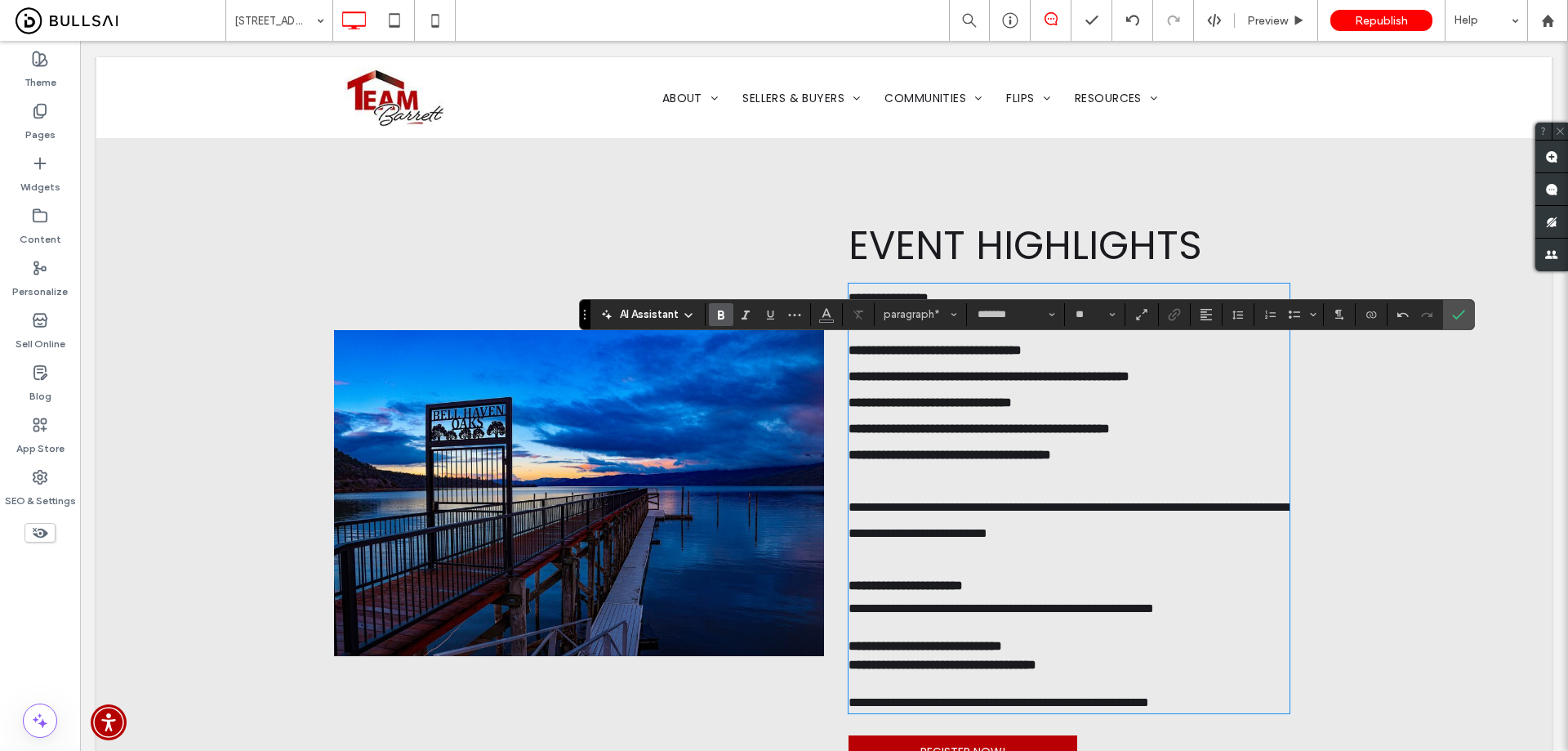
scroll to position [1218, 0]
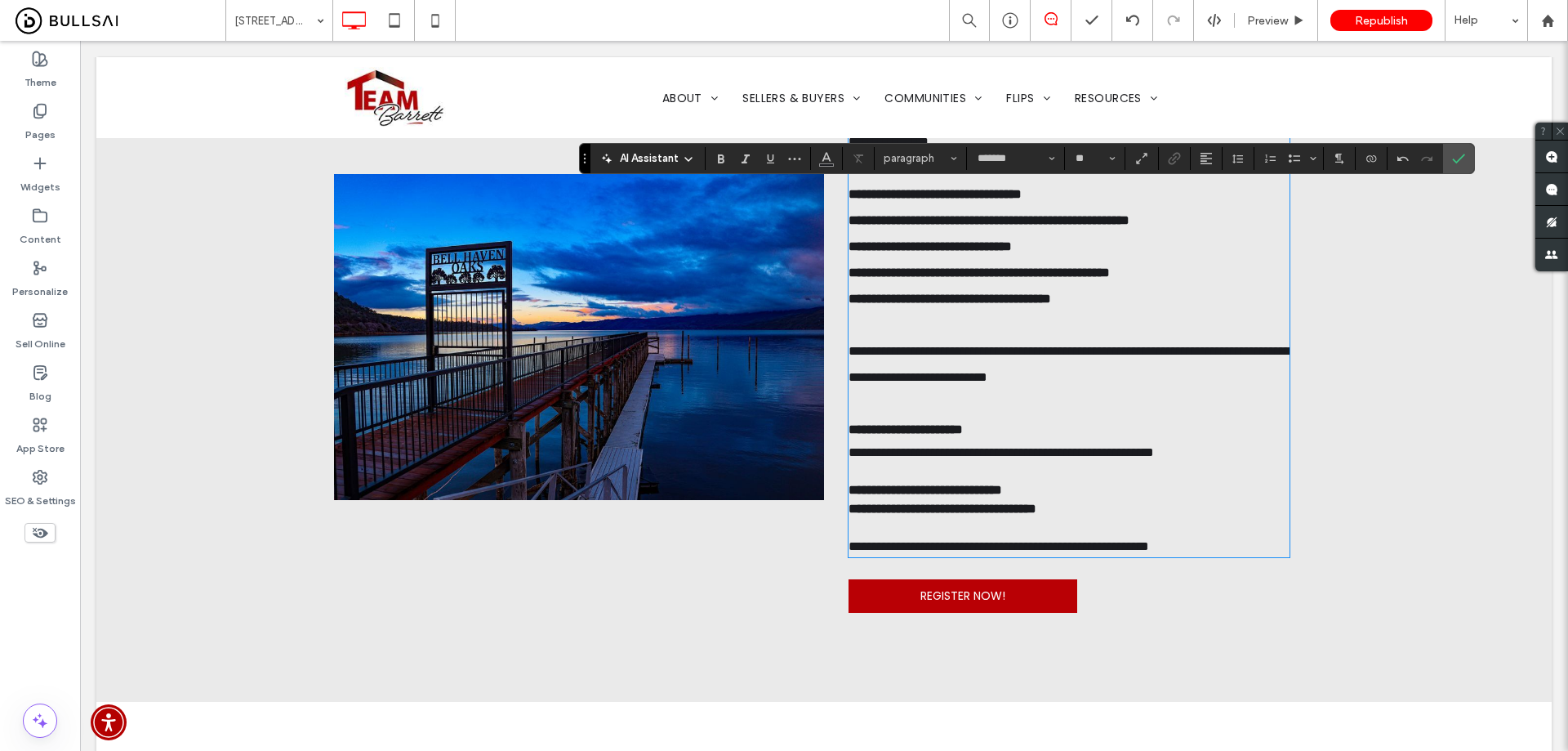
click at [849, 304] on strong "**********" at bounding box center [989, 220] width 281 height 169
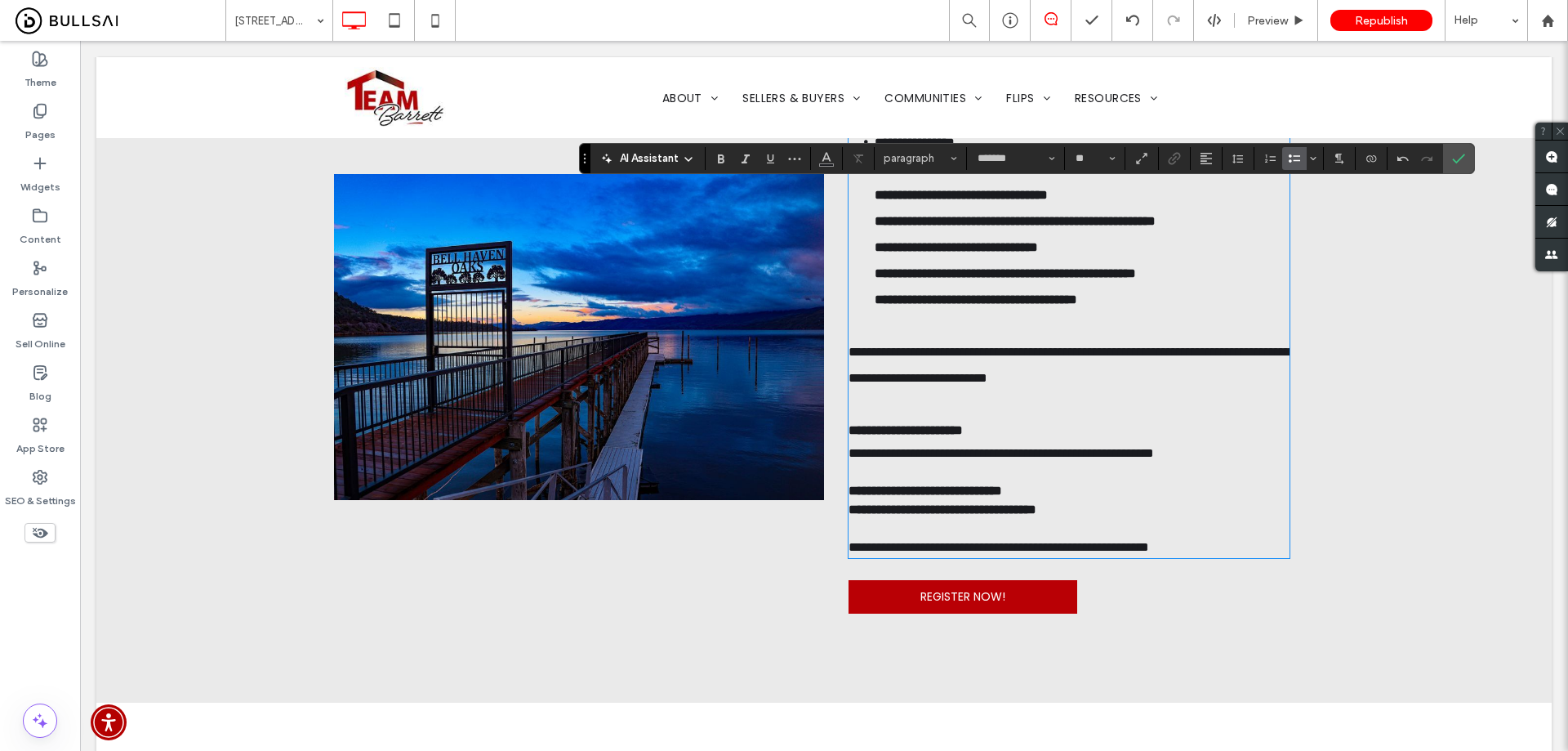
click at [1294, 159] on icon "Bulleted List" at bounding box center [1294, 159] width 13 height 13
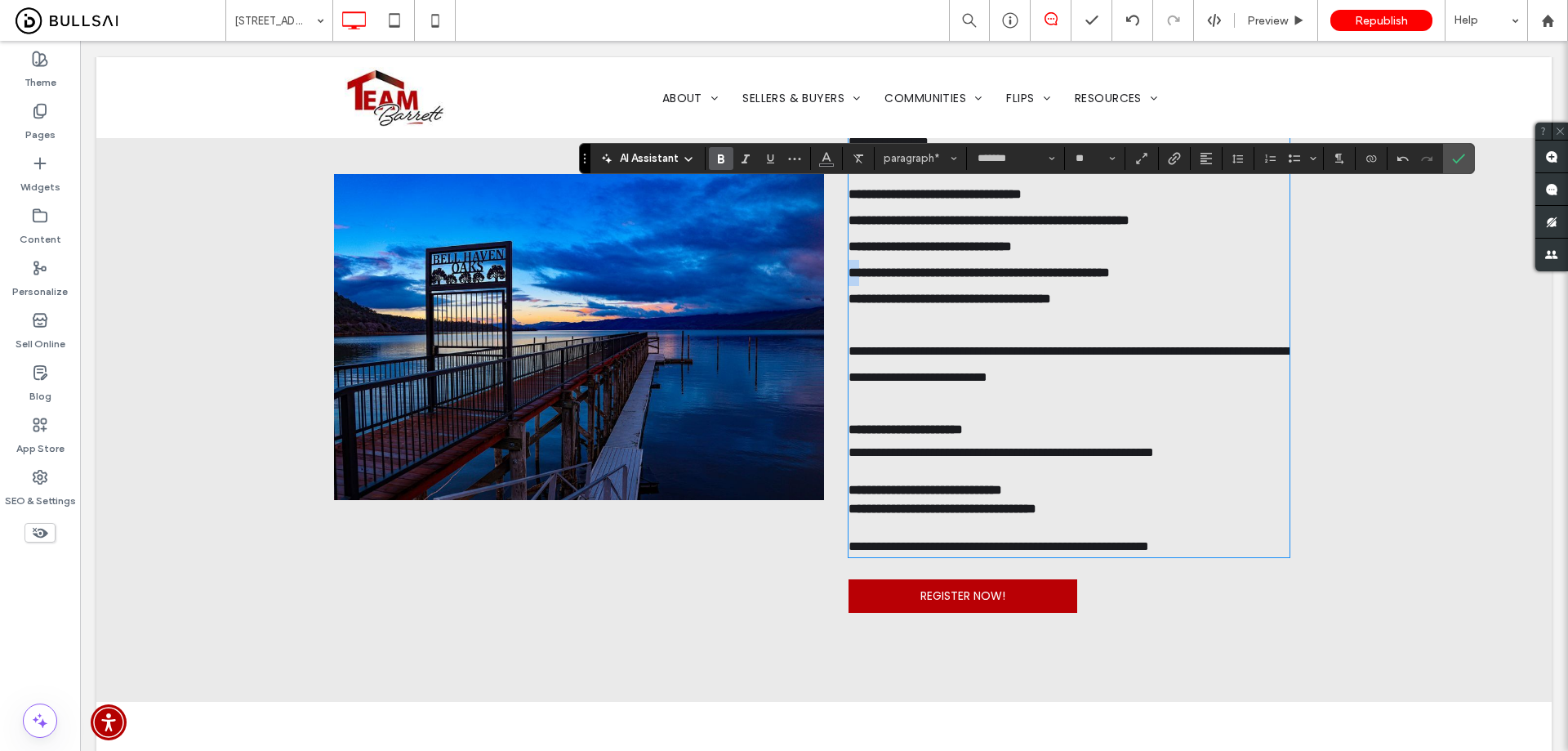
drag, startPoint x: 851, startPoint y: 334, endPoint x: 843, endPoint y: 333, distance: 8.1
click at [849, 304] on strong "**********" at bounding box center [989, 220] width 281 height 169
copy strong "**"
click at [849, 304] on strong "**********" at bounding box center [989, 220] width 281 height 169
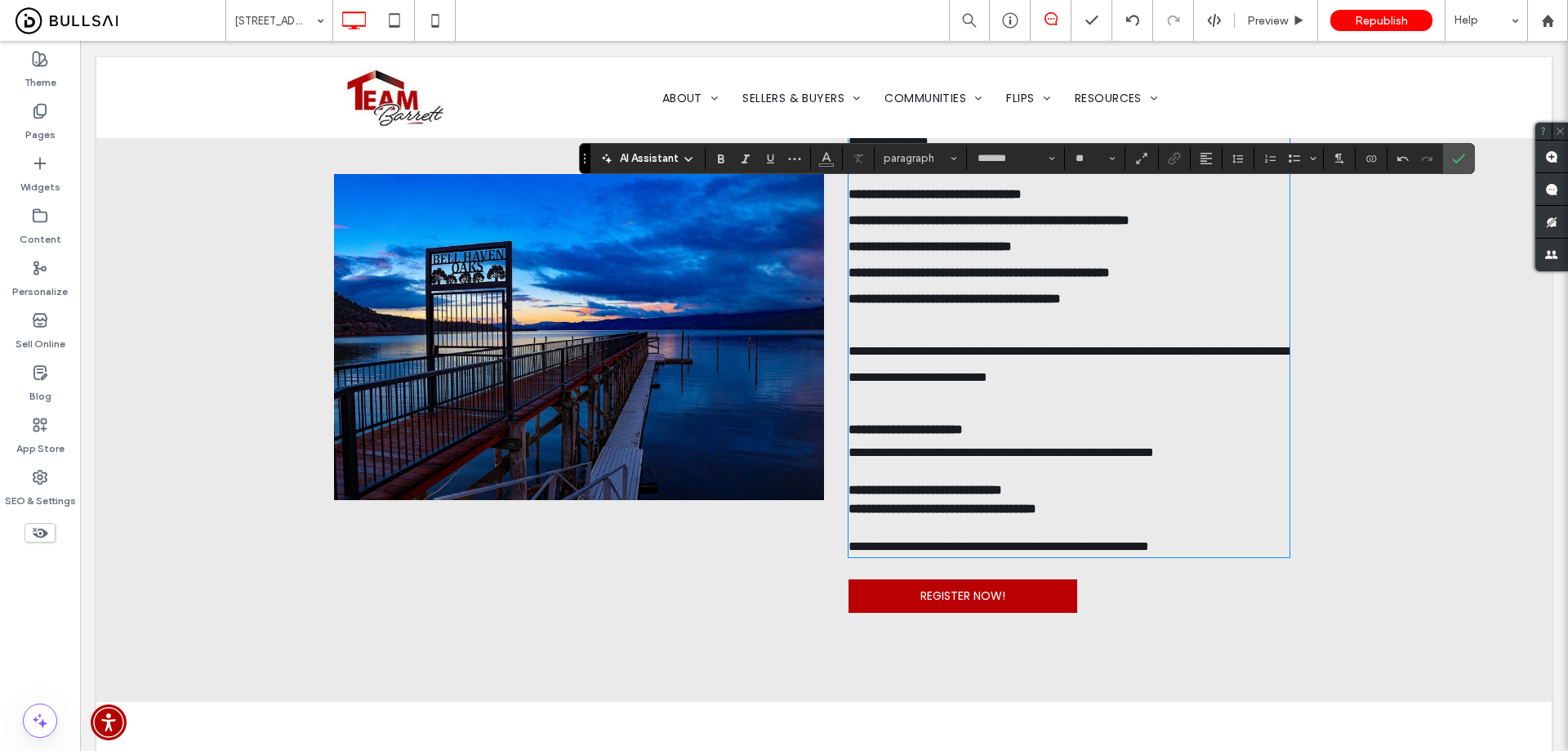
click at [858, 304] on strong "**********" at bounding box center [989, 220] width 281 height 169
click at [1461, 154] on icon "Confirm" at bounding box center [1459, 159] width 13 height 13
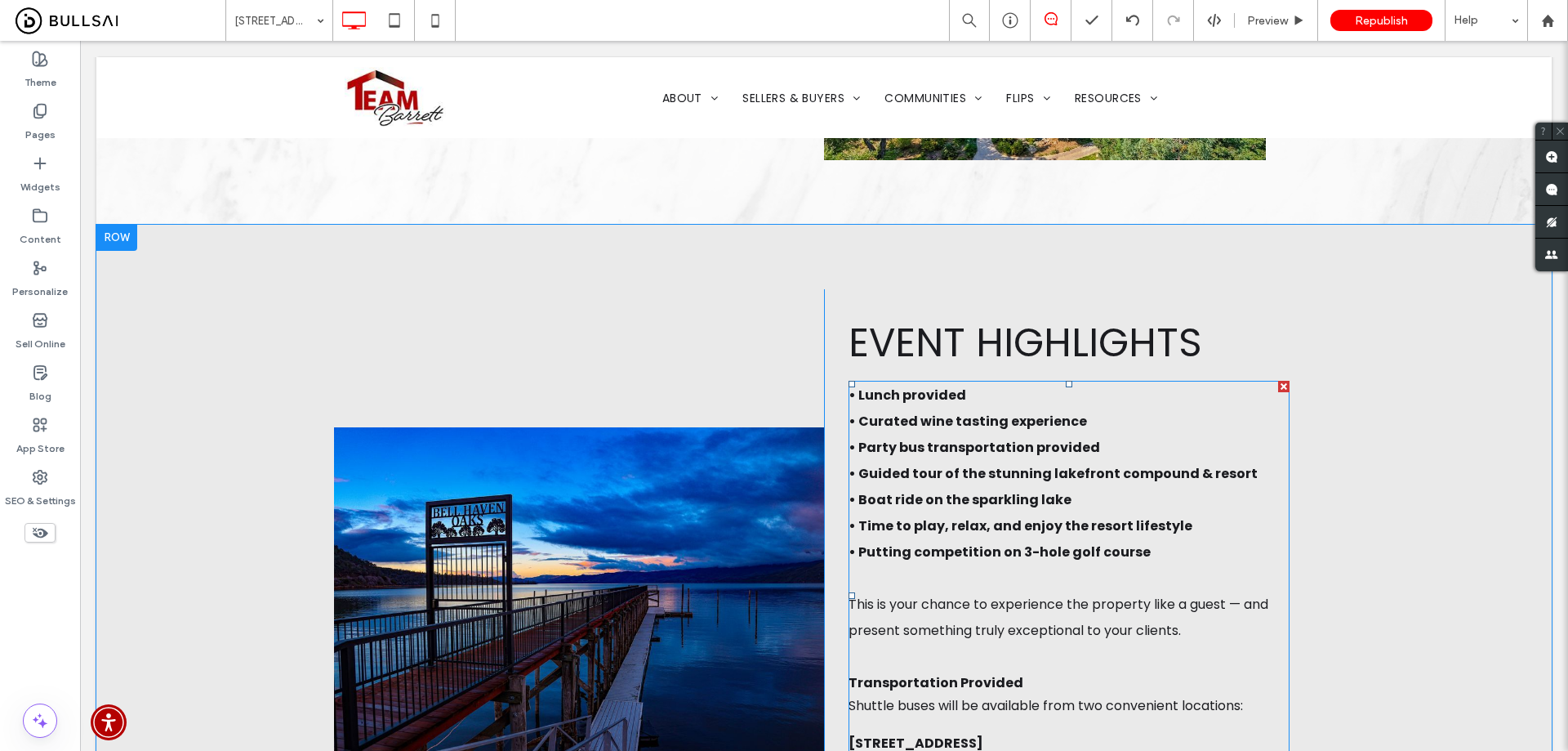
scroll to position [483, 0]
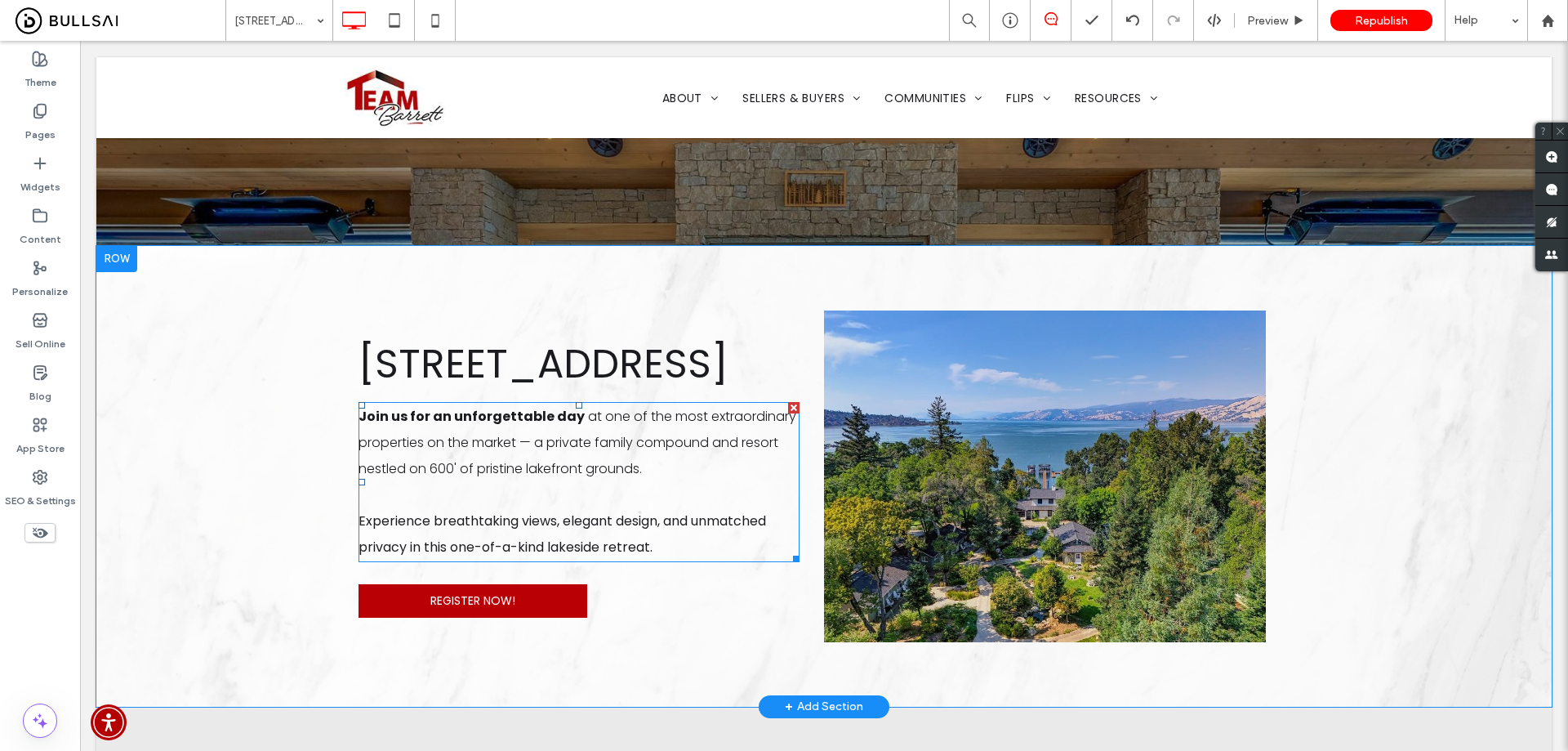
click at [597, 477] on span "at one of the most extraordinary properties on the market — a private family co…" at bounding box center [578, 442] width 438 height 71
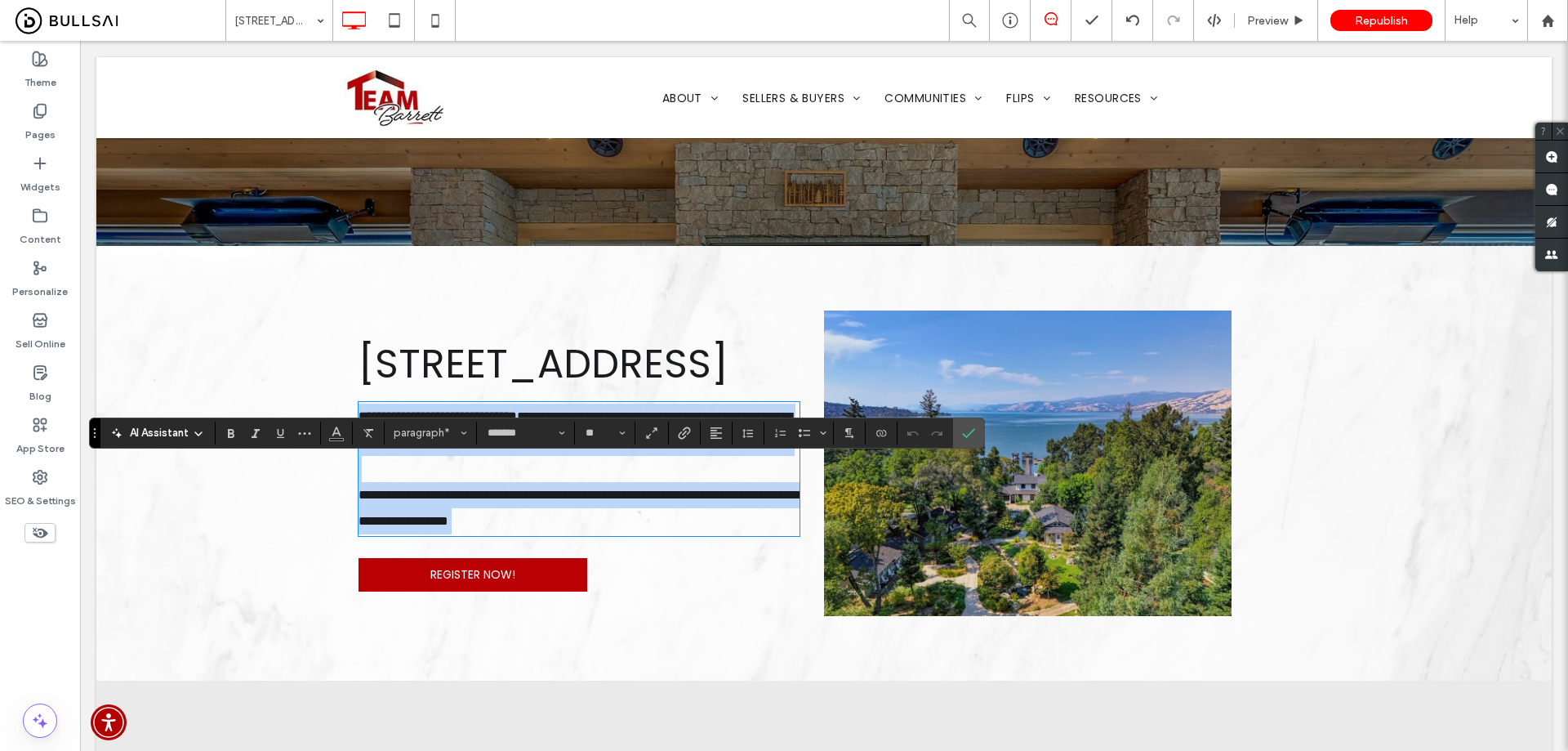
click at [555, 449] on span "**********" at bounding box center [575, 430] width 433 height 38
click at [546, 449] on span "**********" at bounding box center [575, 430] width 433 height 38
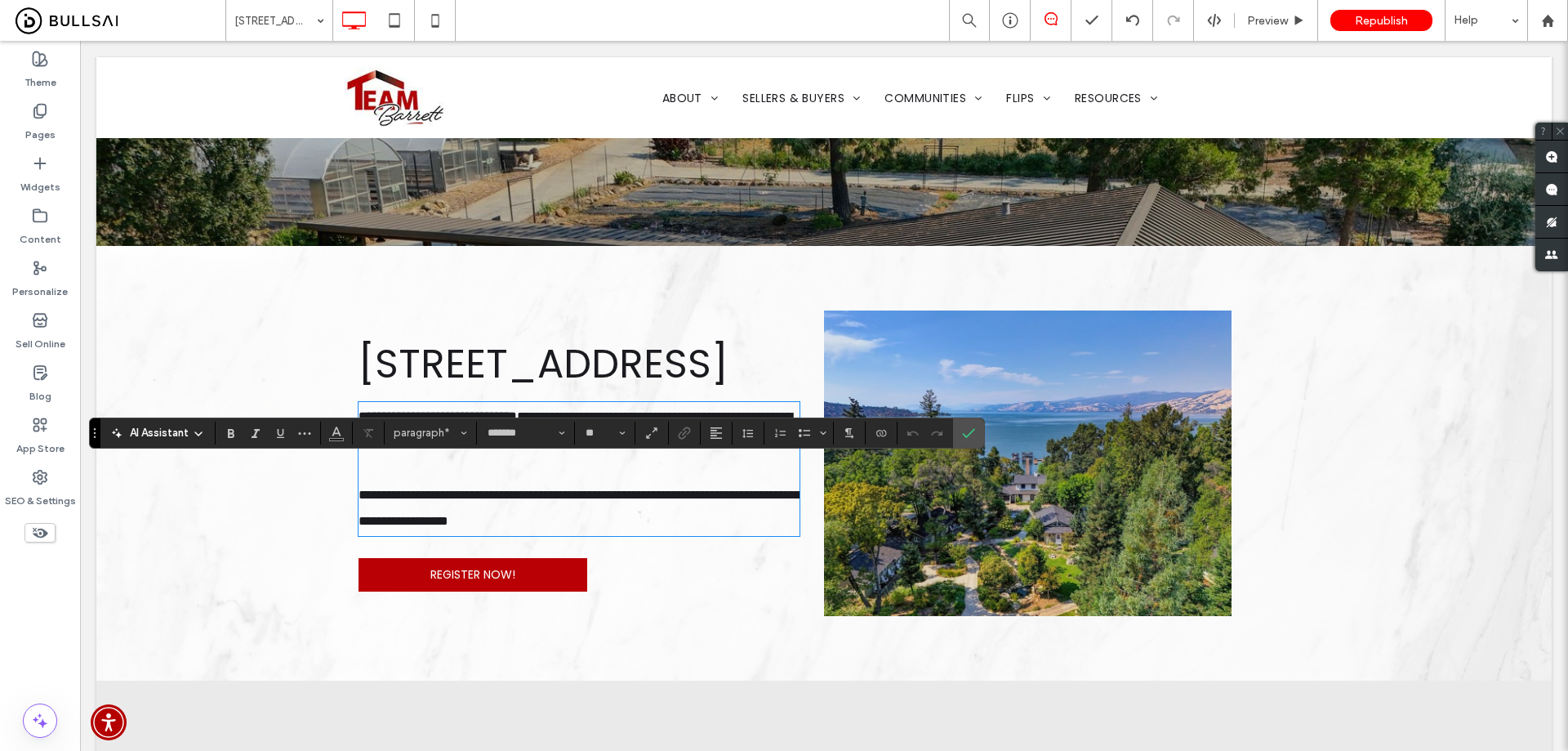
click at [713, 449] on span "**********" at bounding box center [575, 430] width 433 height 38
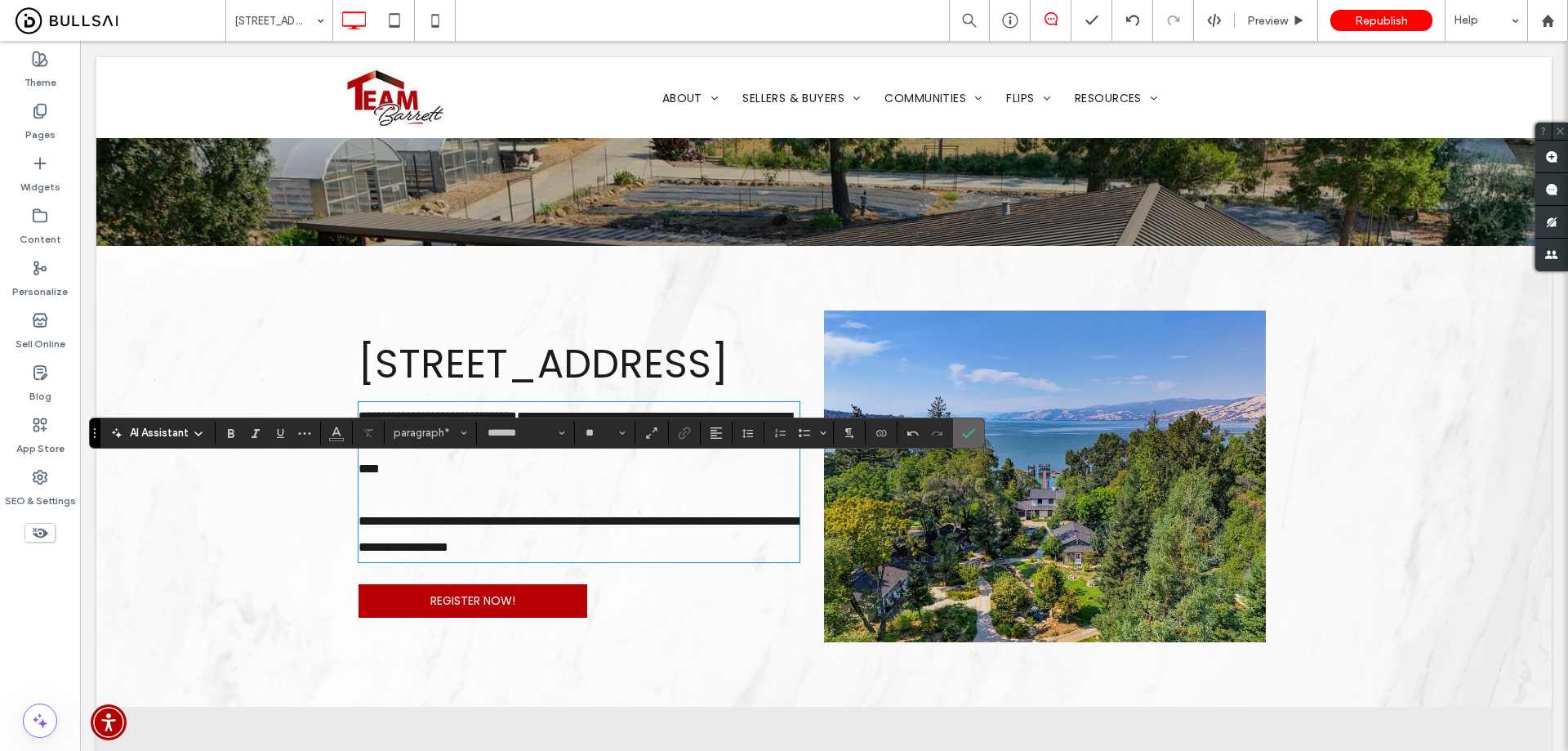
click at [960, 433] on label "Confirm" at bounding box center [969, 432] width 25 height 30
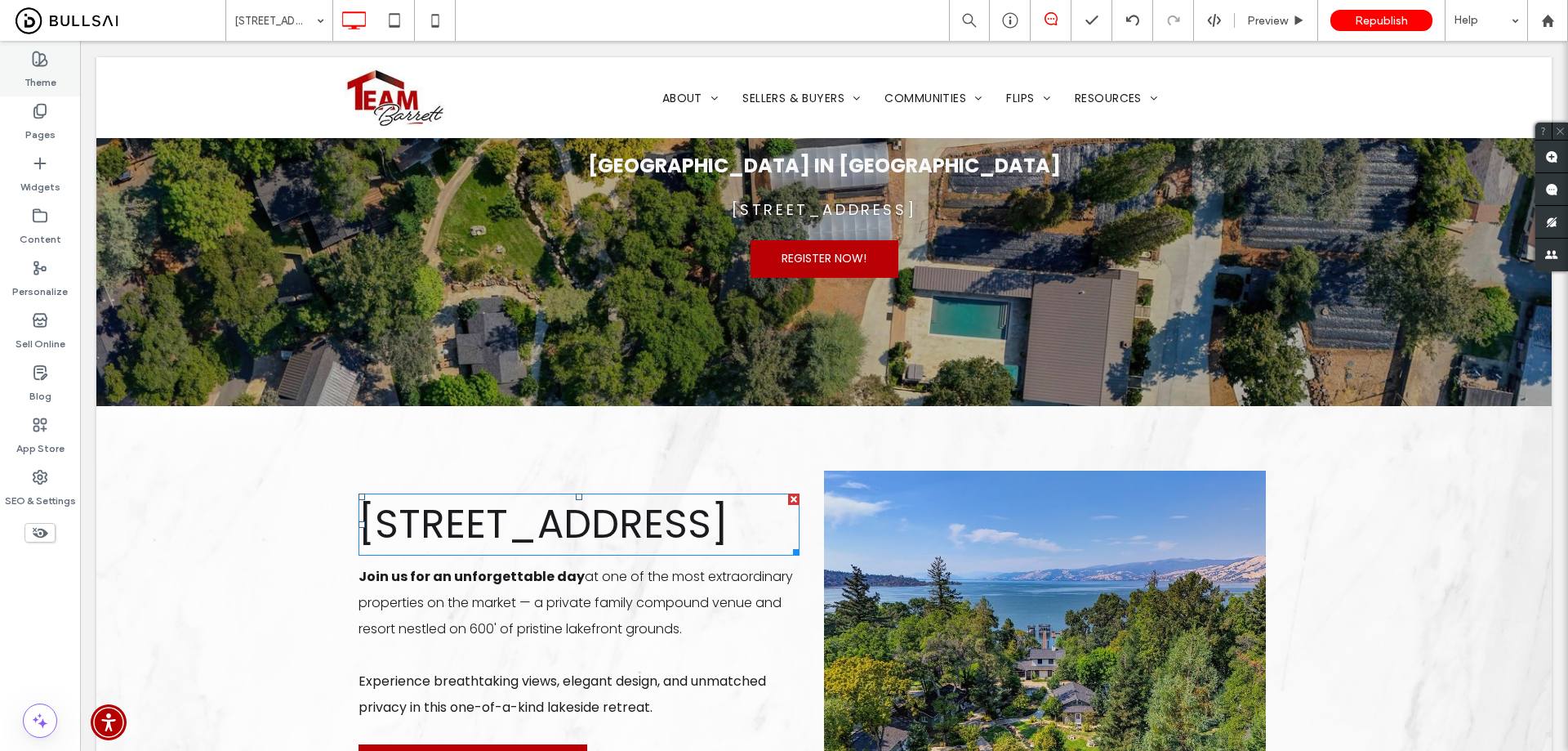
scroll to position [237, 0]
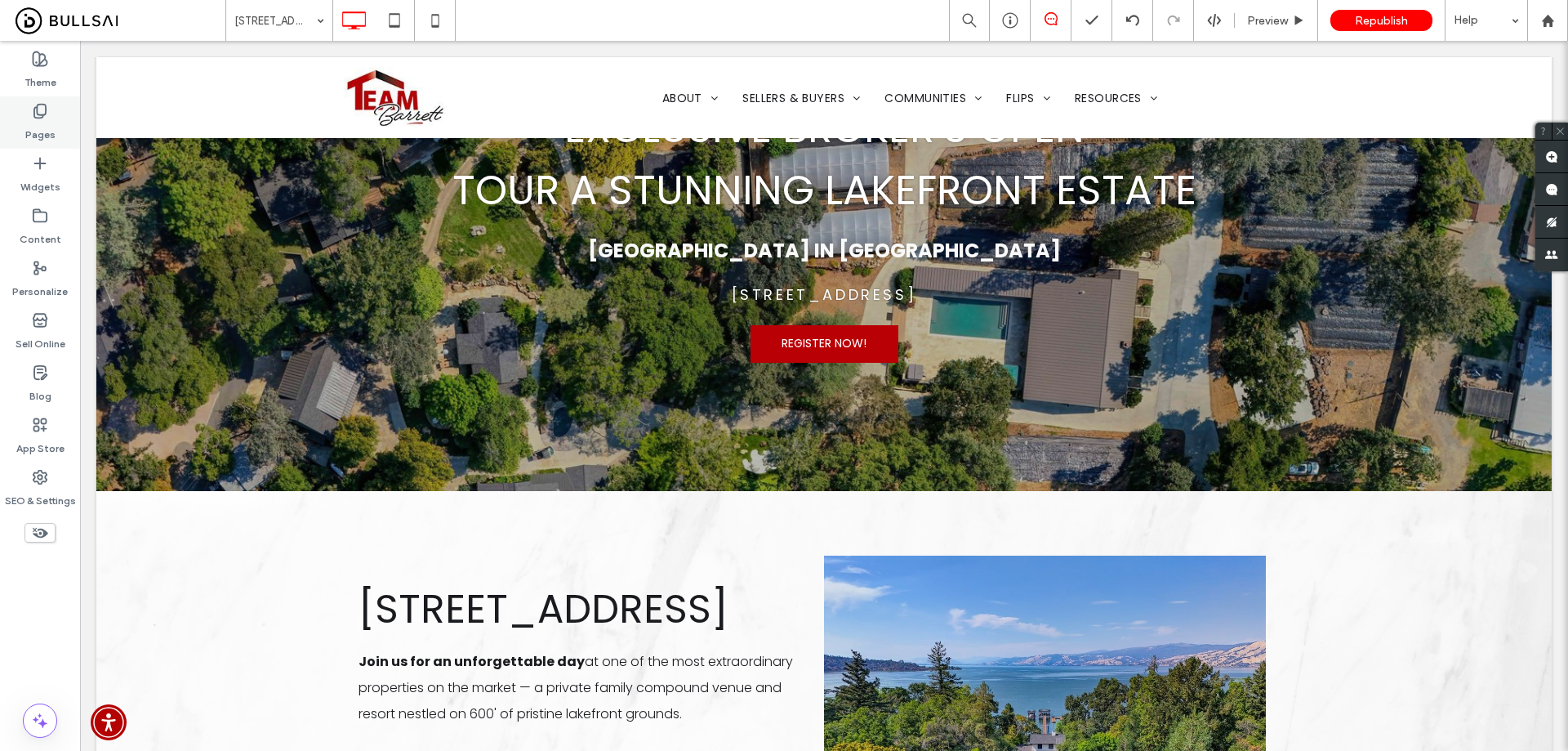
click at [35, 124] on label "Pages" at bounding box center [40, 131] width 31 height 23
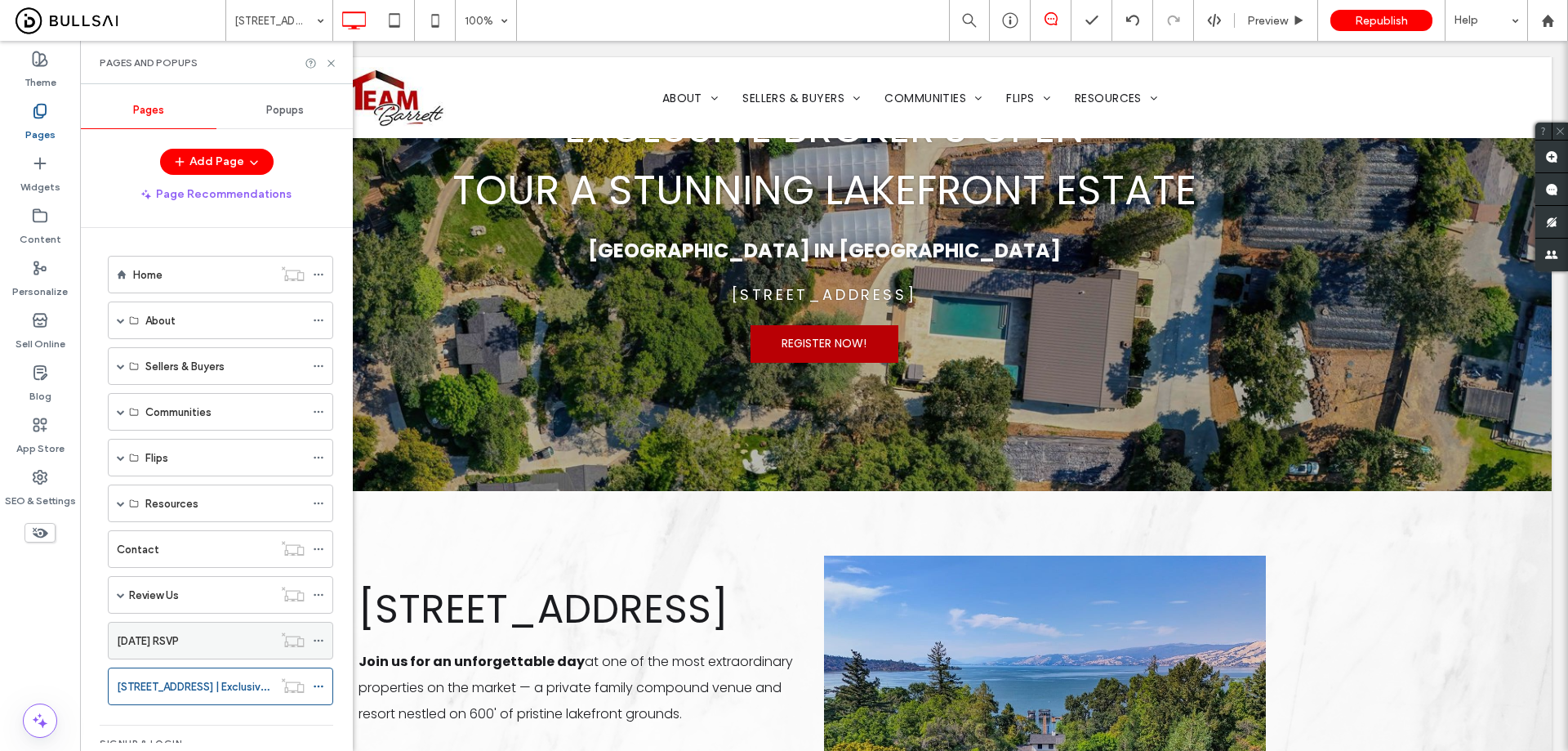
click at [163, 631] on label "Media Day RSVP" at bounding box center [147, 641] width 62 height 29
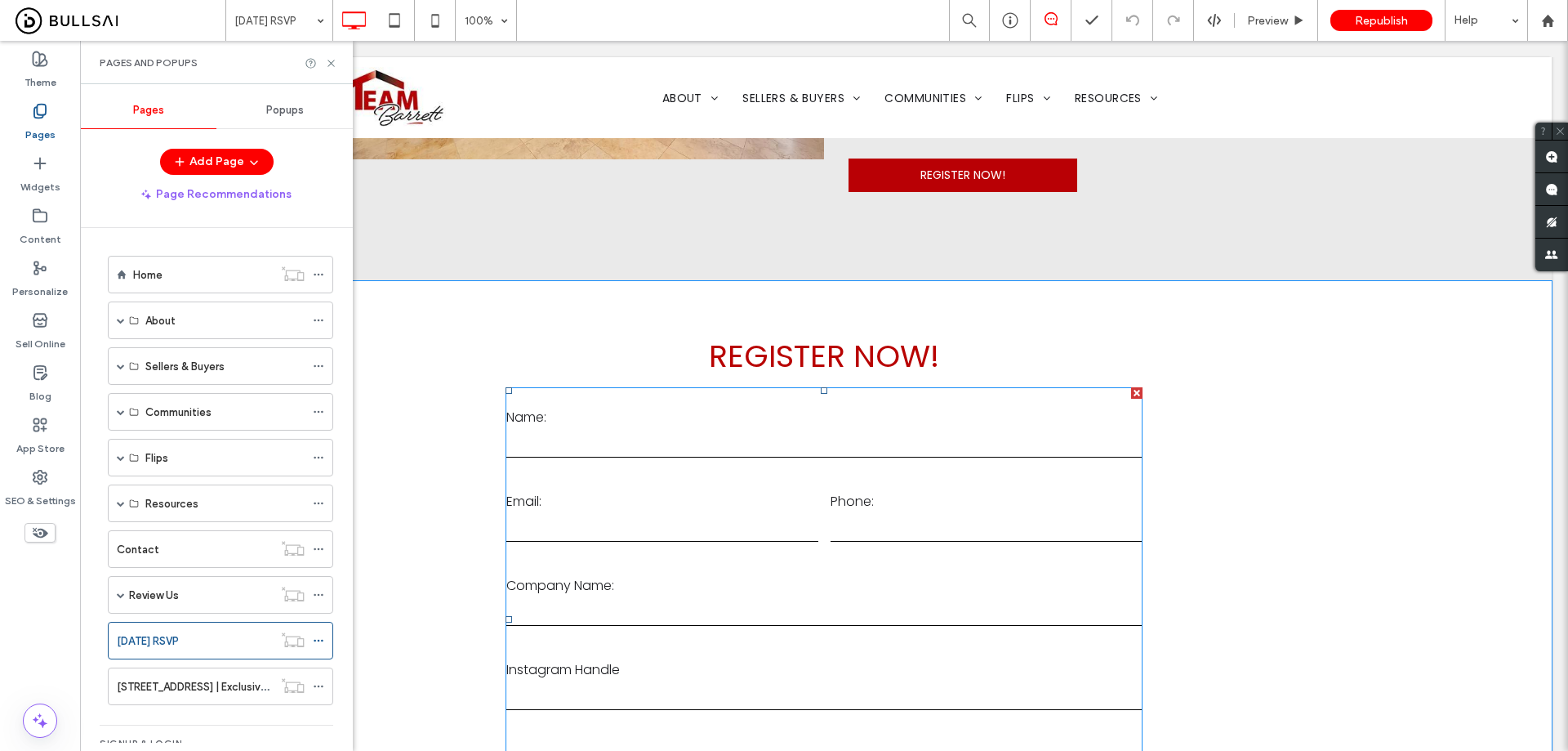
scroll to position [1300, 0]
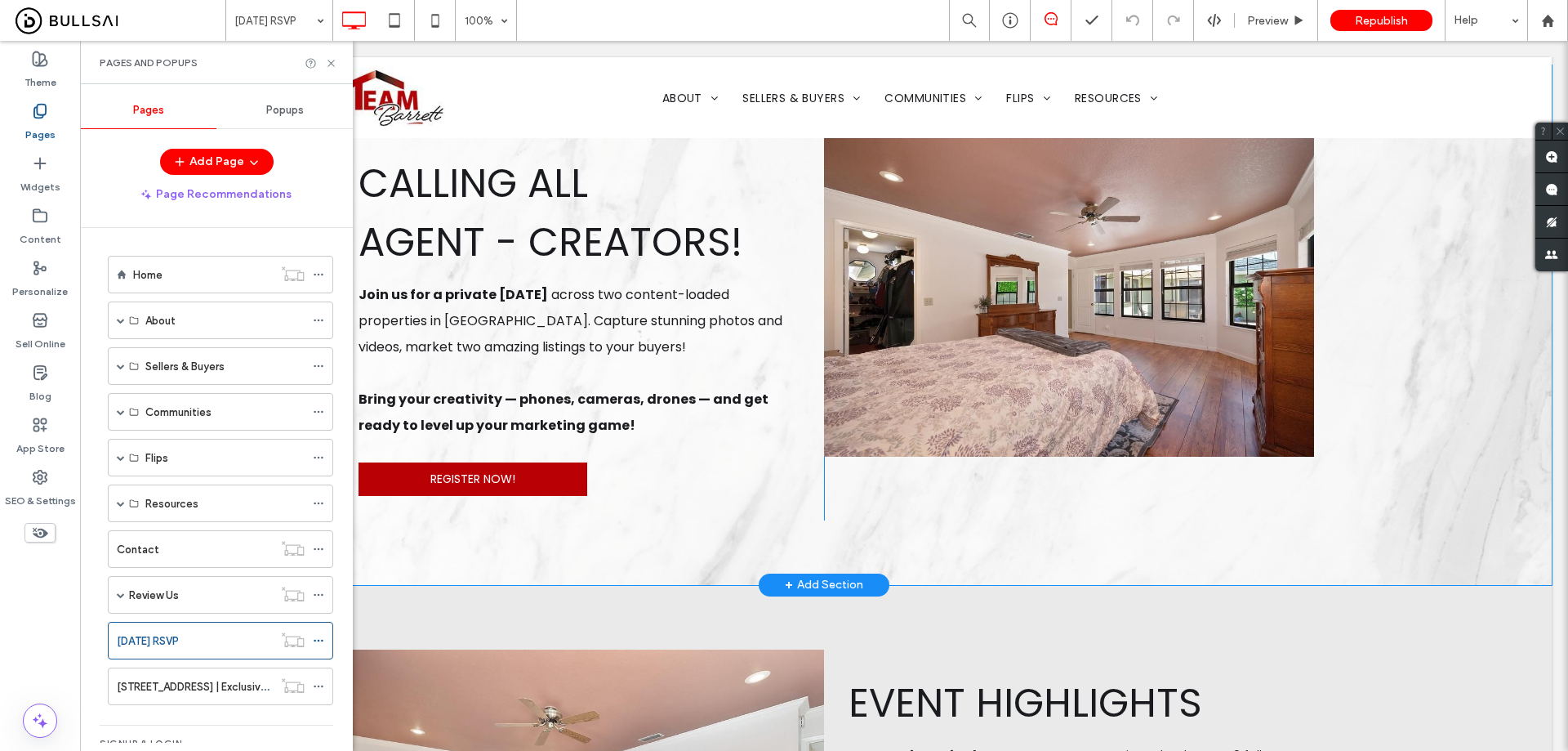
drag, startPoint x: 1260, startPoint y: 480, endPoint x: 1267, endPoint y: 341, distance: 139.2
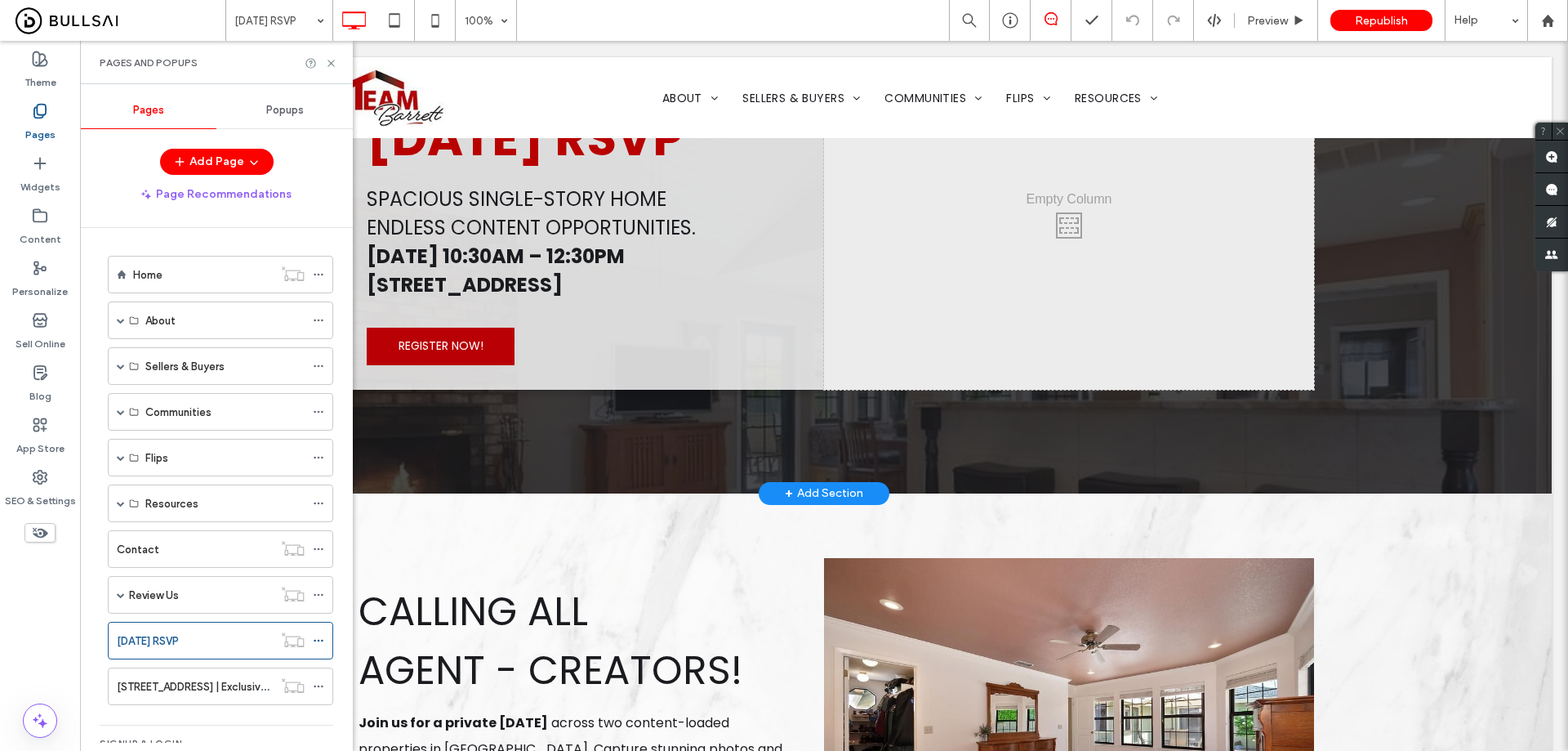
scroll to position [79, 0]
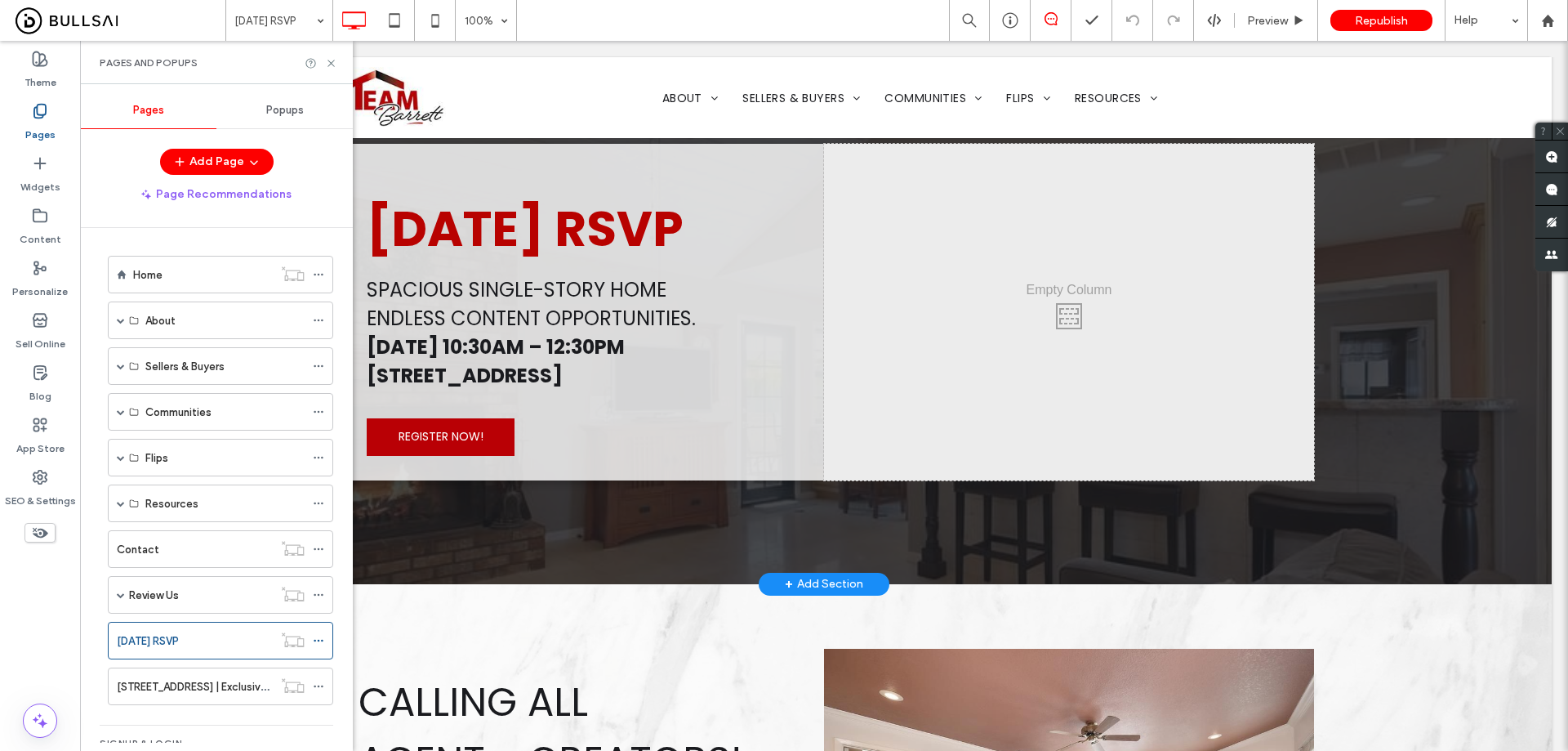
drag, startPoint x: 1328, startPoint y: 498, endPoint x: 1327, endPoint y: 384, distance: 114.0
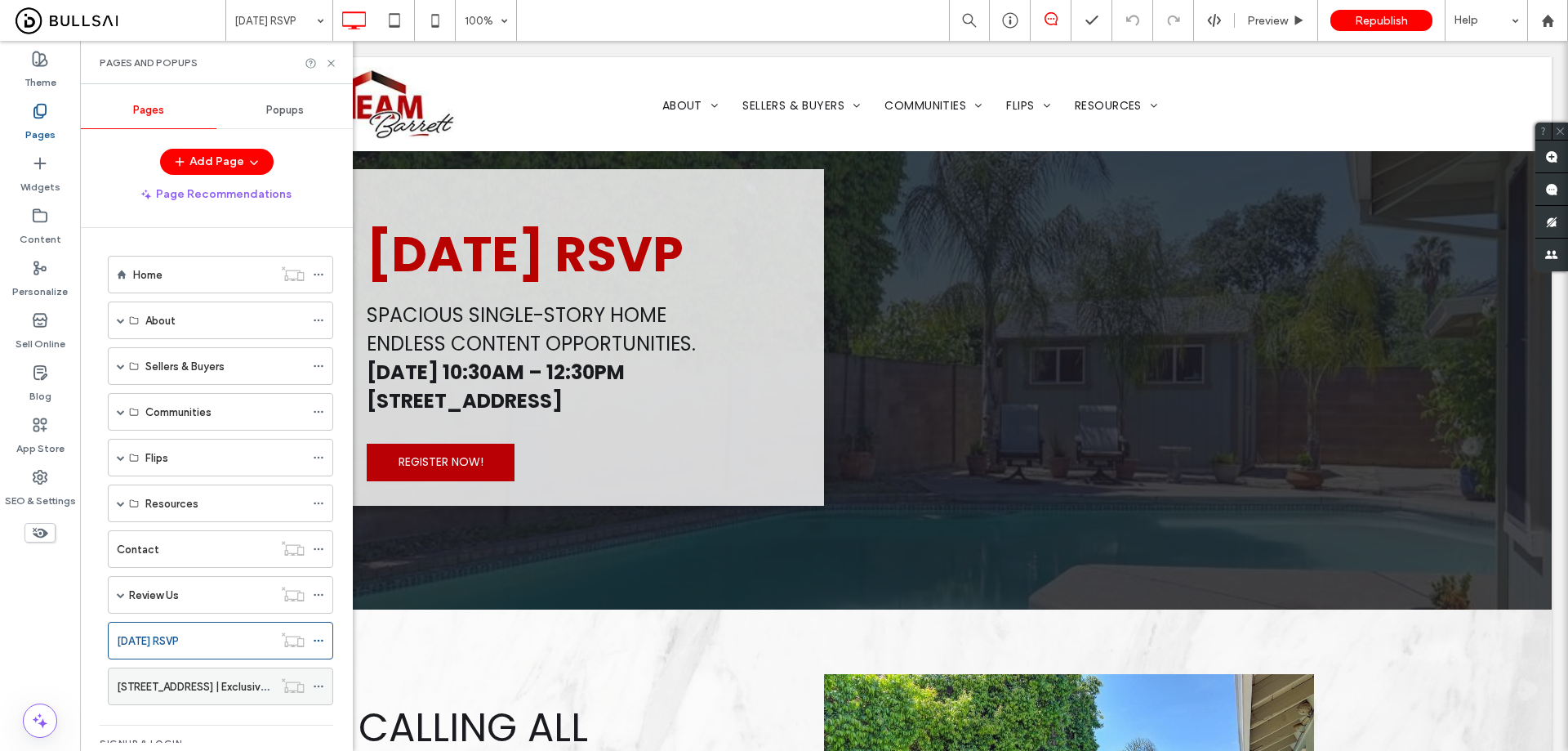
click at [224, 685] on label "6420 Soda Bay Rd | Exclusive Lakefront Broker's Open Tour" at bounding box center [264, 687] width 296 height 29
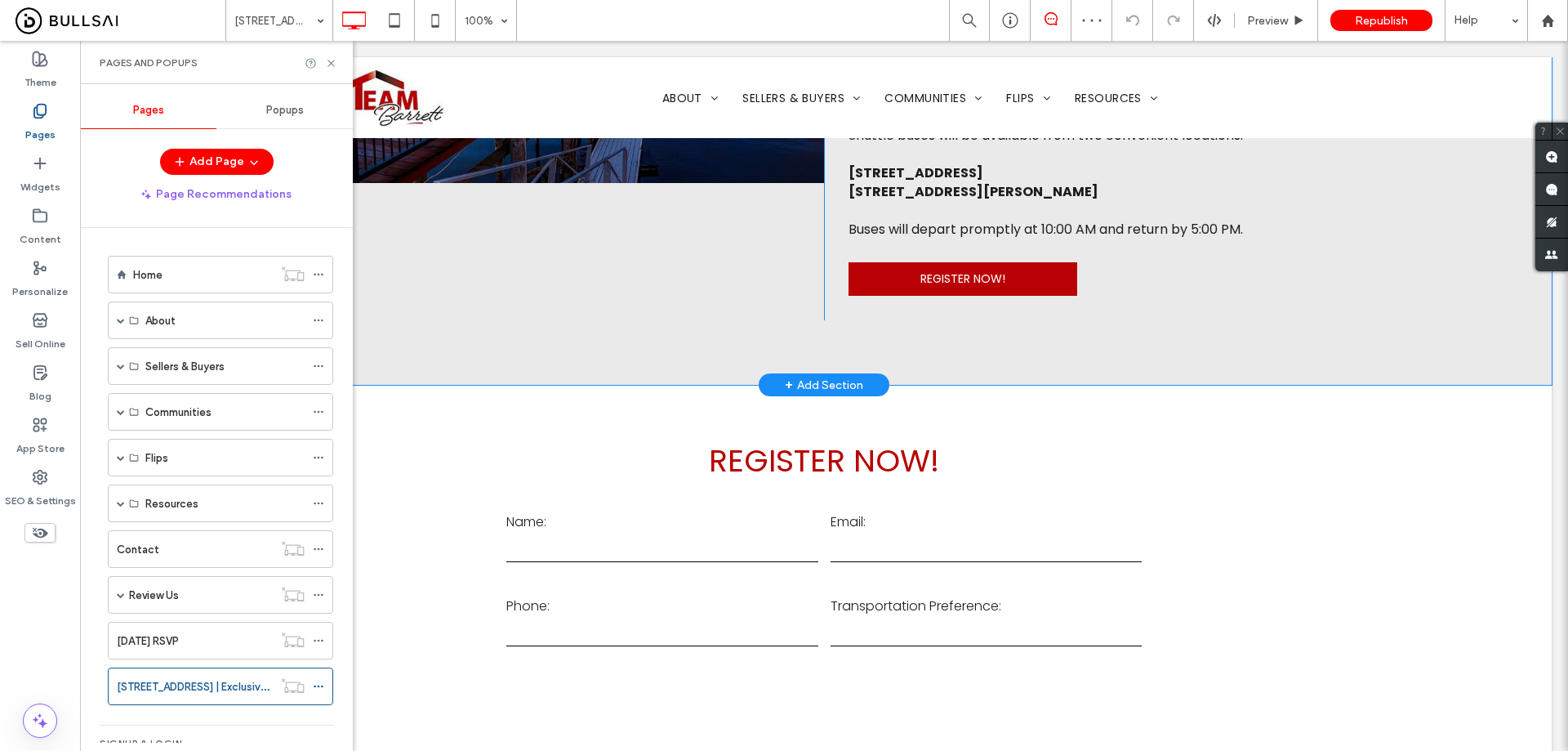
scroll to position [1552, 0]
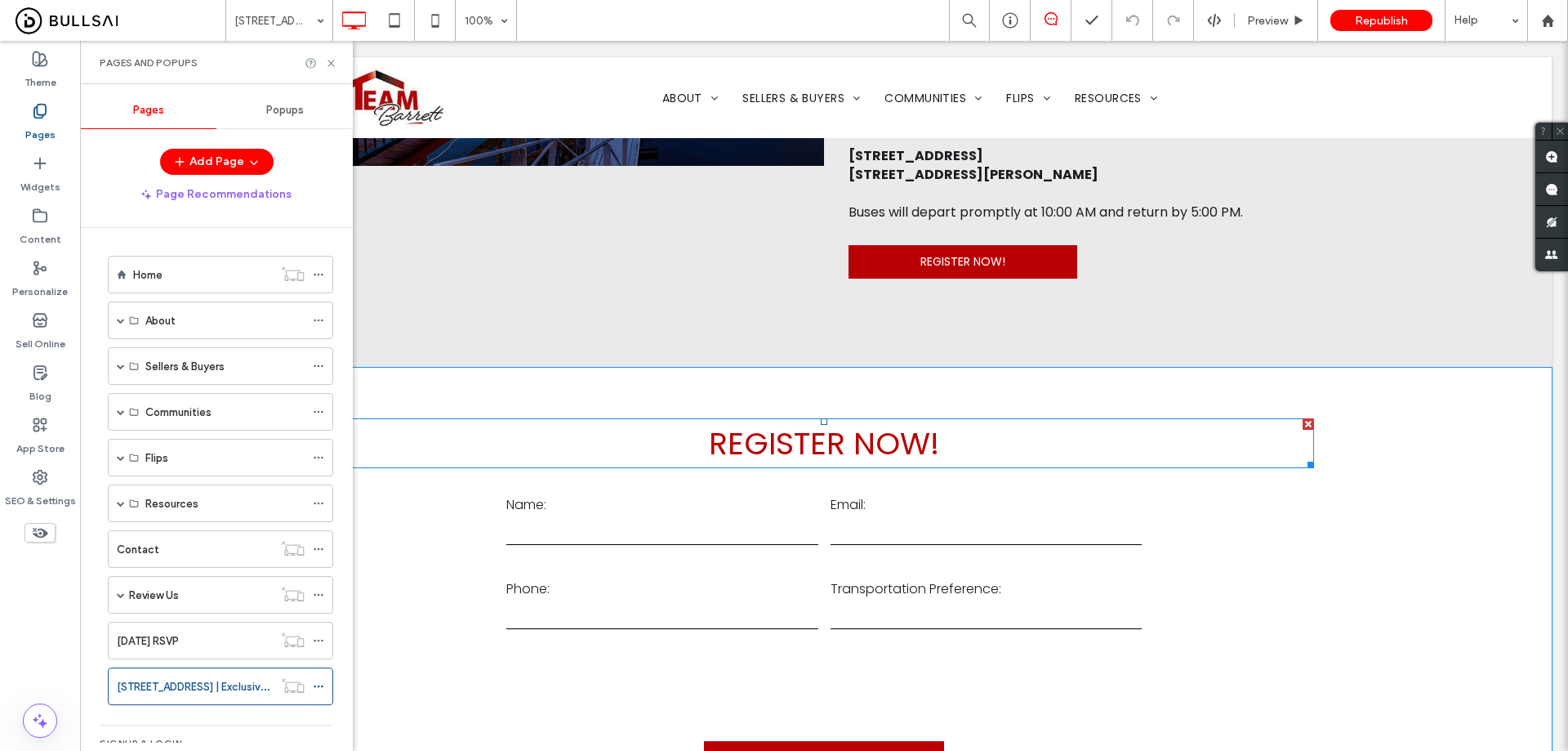
click at [726, 465] on span "REGISTER NOW!" at bounding box center [824, 443] width 231 height 43
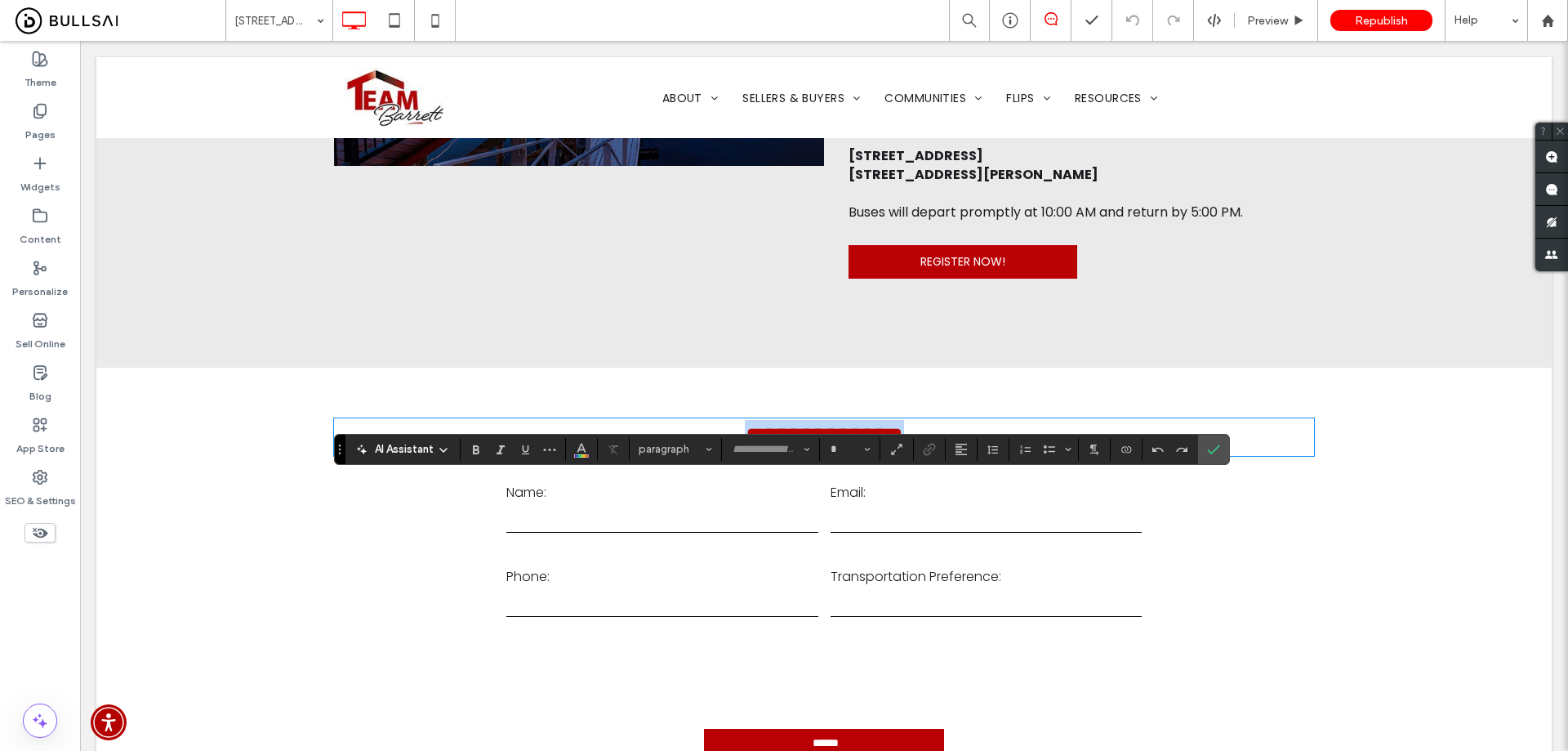
type input "*******"
type input "**"
click at [892, 453] on span "**********" at bounding box center [825, 437] width 159 height 31
click at [958, 454] on h2 "**********" at bounding box center [824, 437] width 981 height 34
drag, startPoint x: 1208, startPoint y: 452, endPoint x: 1126, endPoint y: 404, distance: 95.0
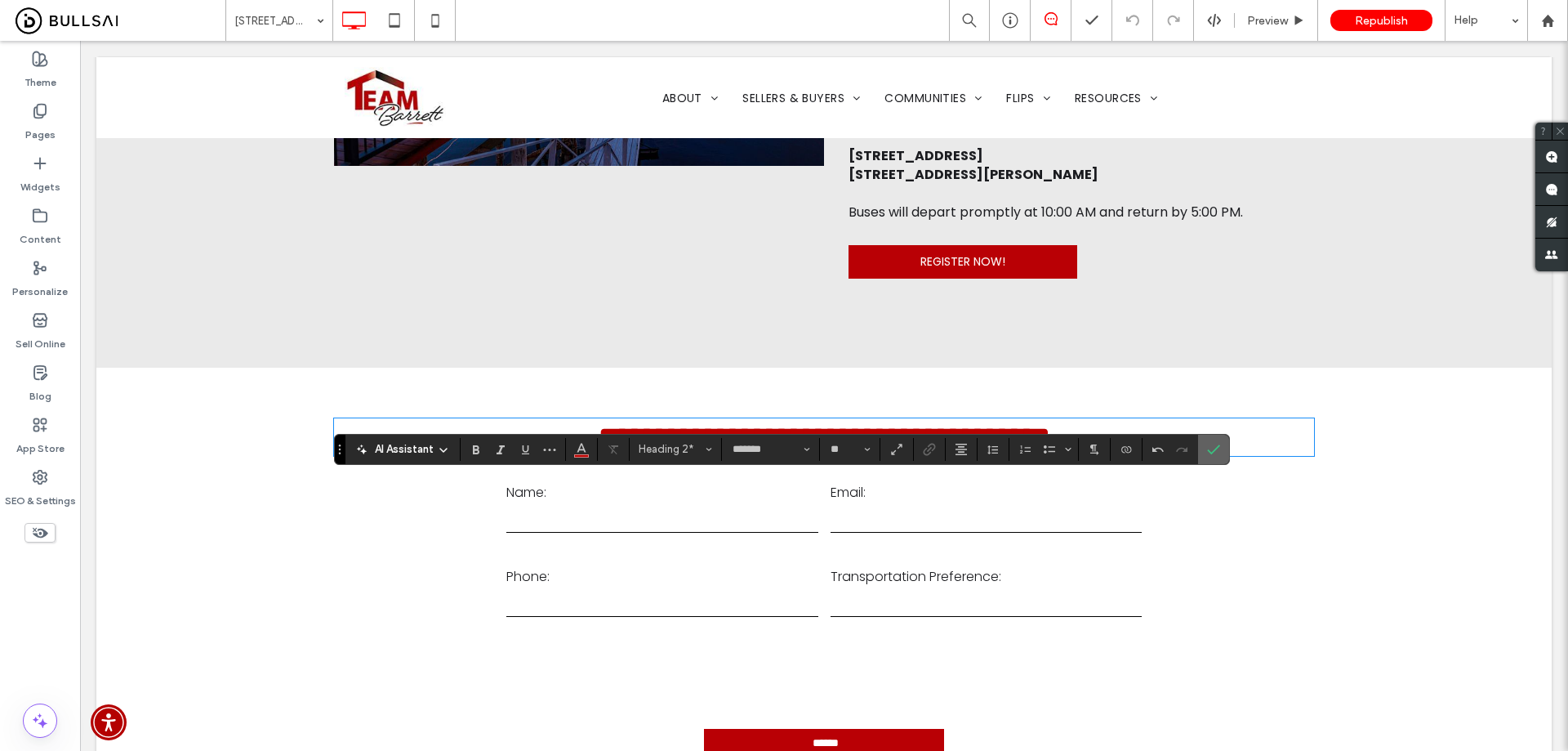
click at [1208, 452] on icon "Confirm" at bounding box center [1214, 450] width 13 height 13
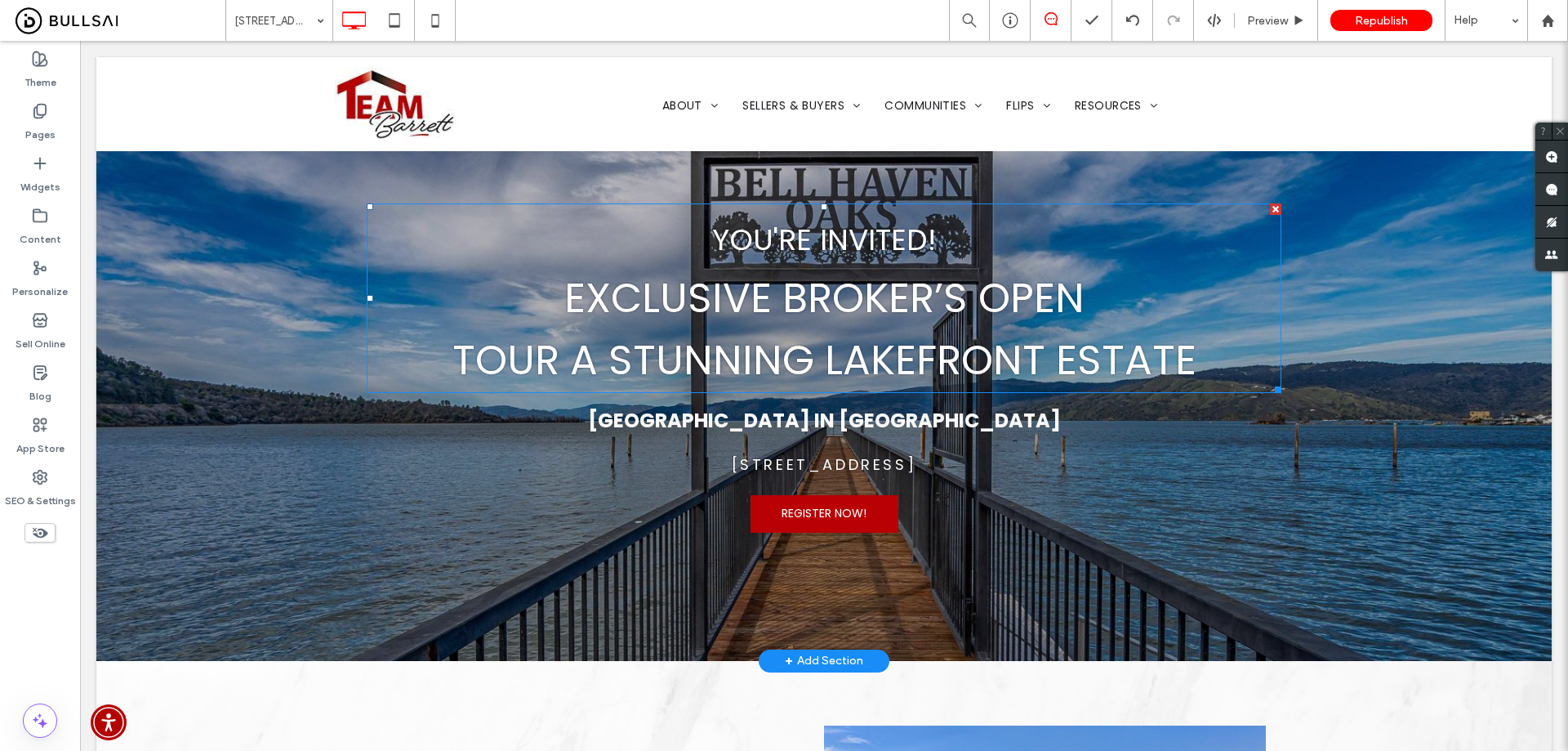
scroll to position [81, 0]
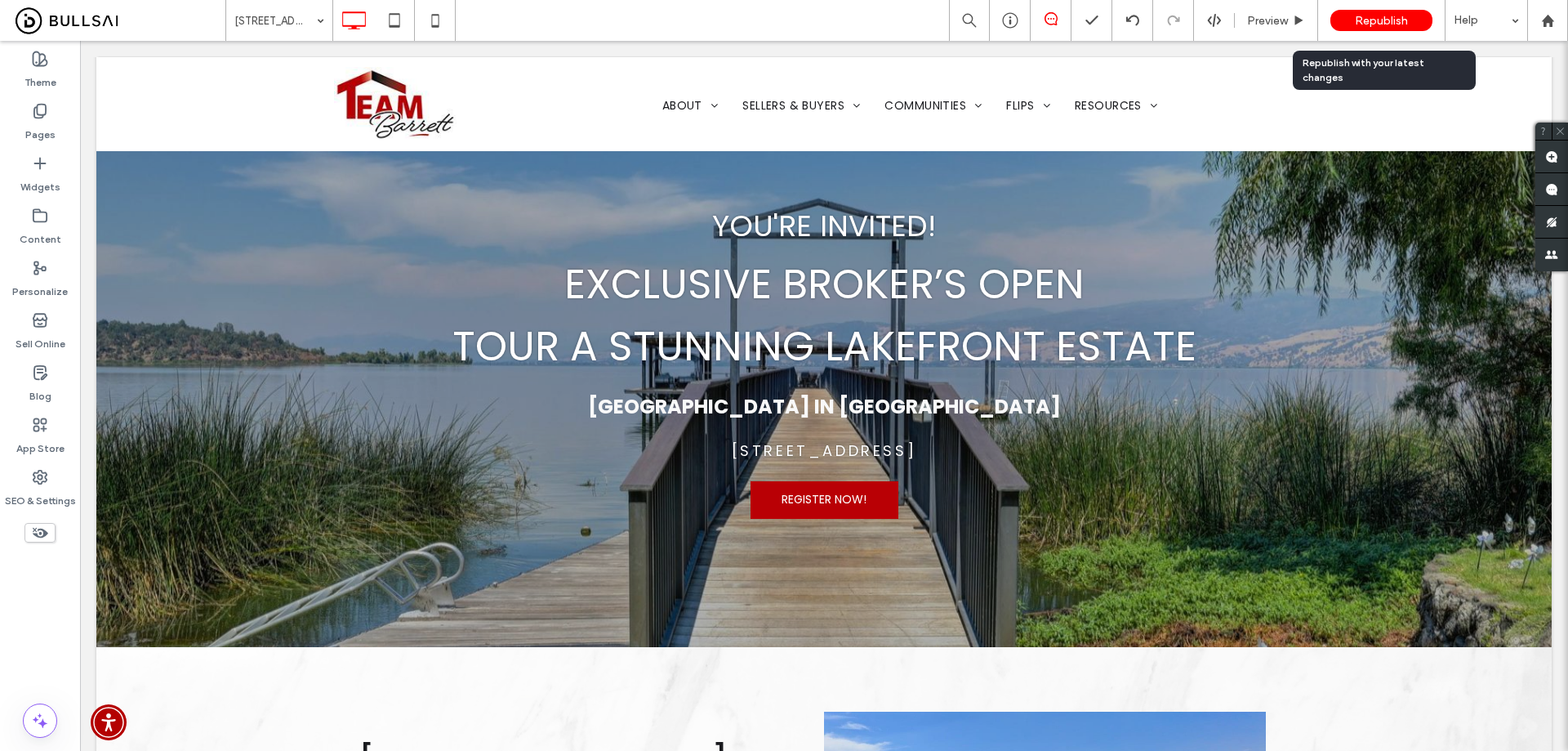
click at [1397, 19] on span "Republish" at bounding box center [1381, 21] width 53 height 14
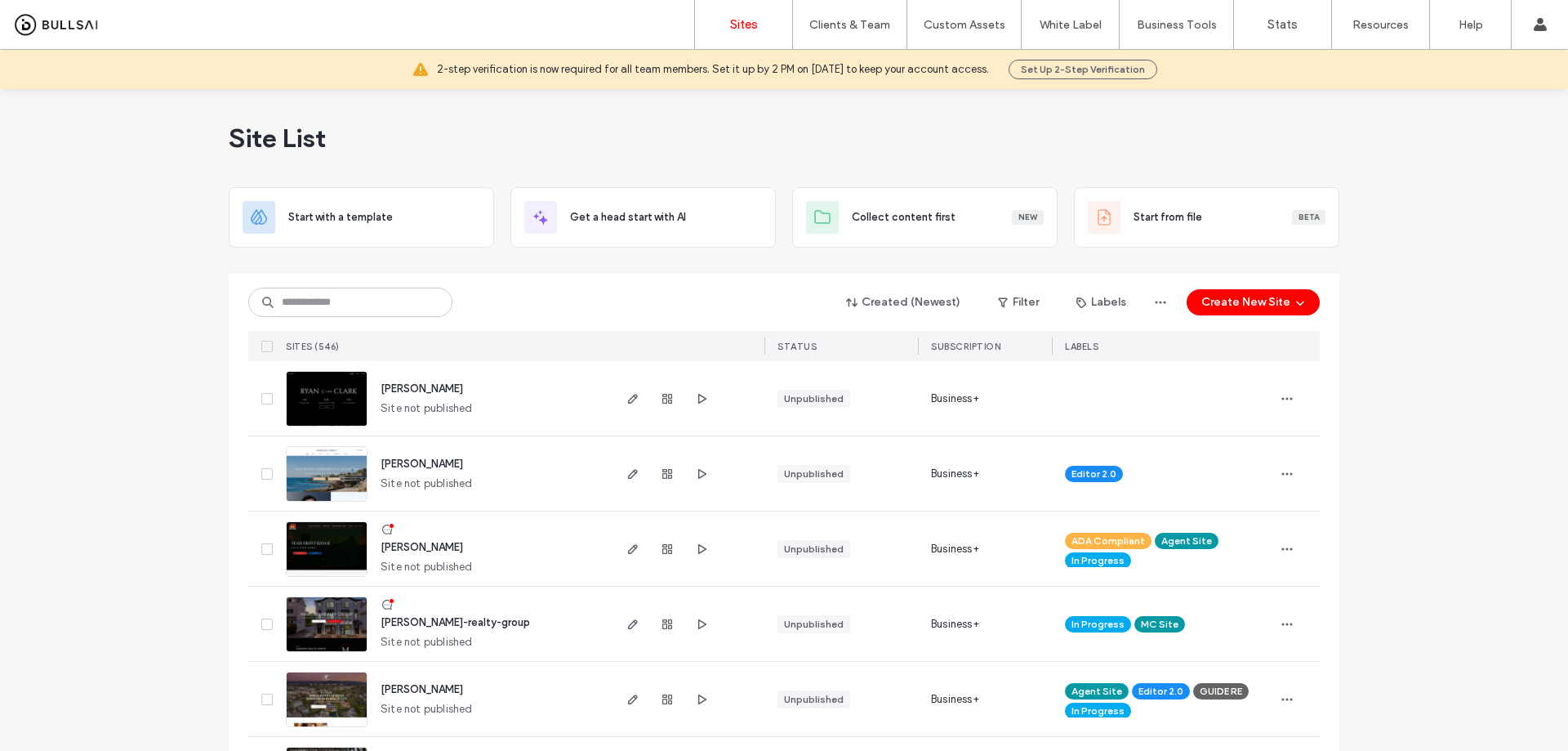
drag, startPoint x: 427, startPoint y: 622, endPoint x: 437, endPoint y: 554, distance: 68.7
click at [427, 622] on span "[PERSON_NAME]-realty-group" at bounding box center [455, 622] width 149 height 12
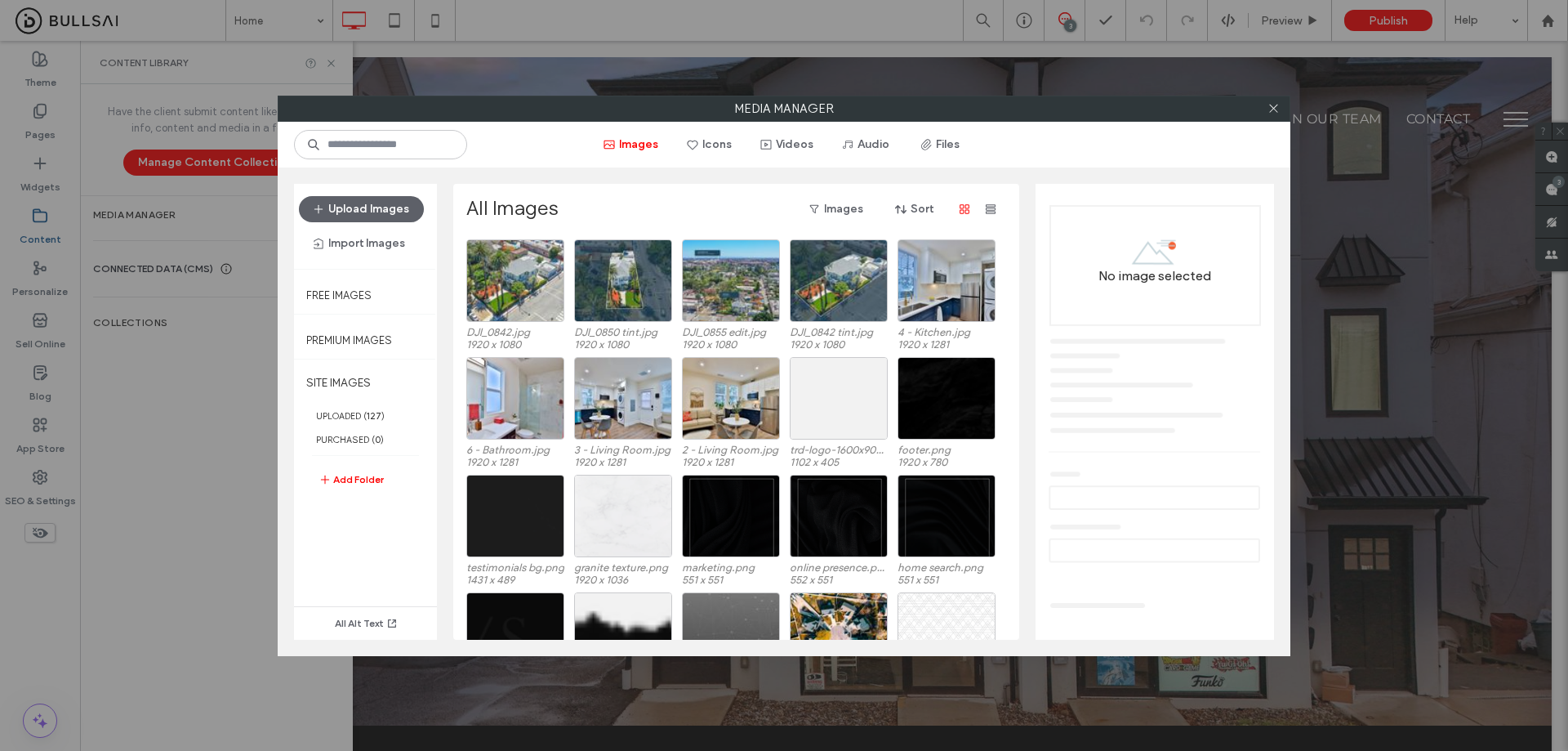
scroll to position [3087, 0]
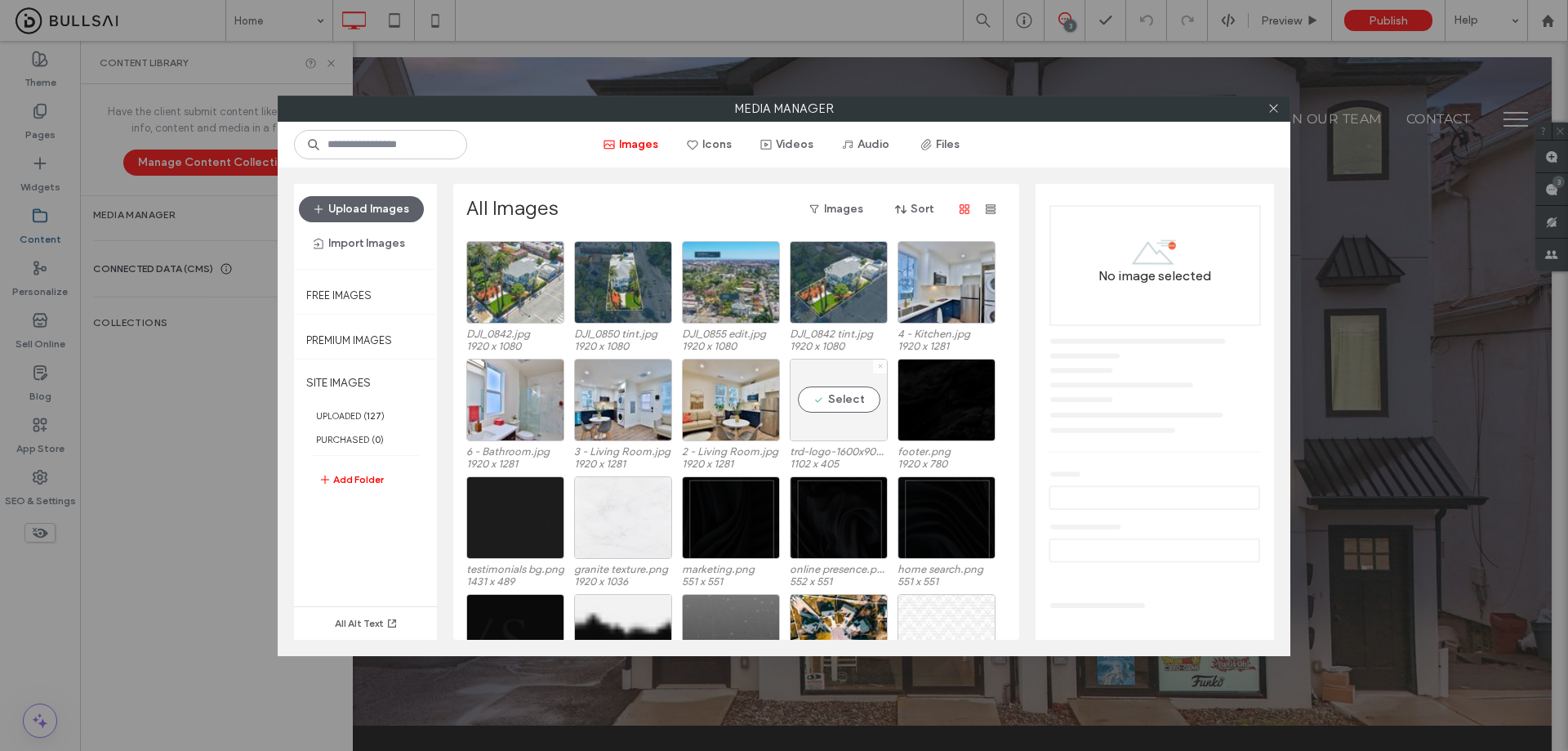
click at [880, 365] on icon at bounding box center [880, 365] width 7 height 7
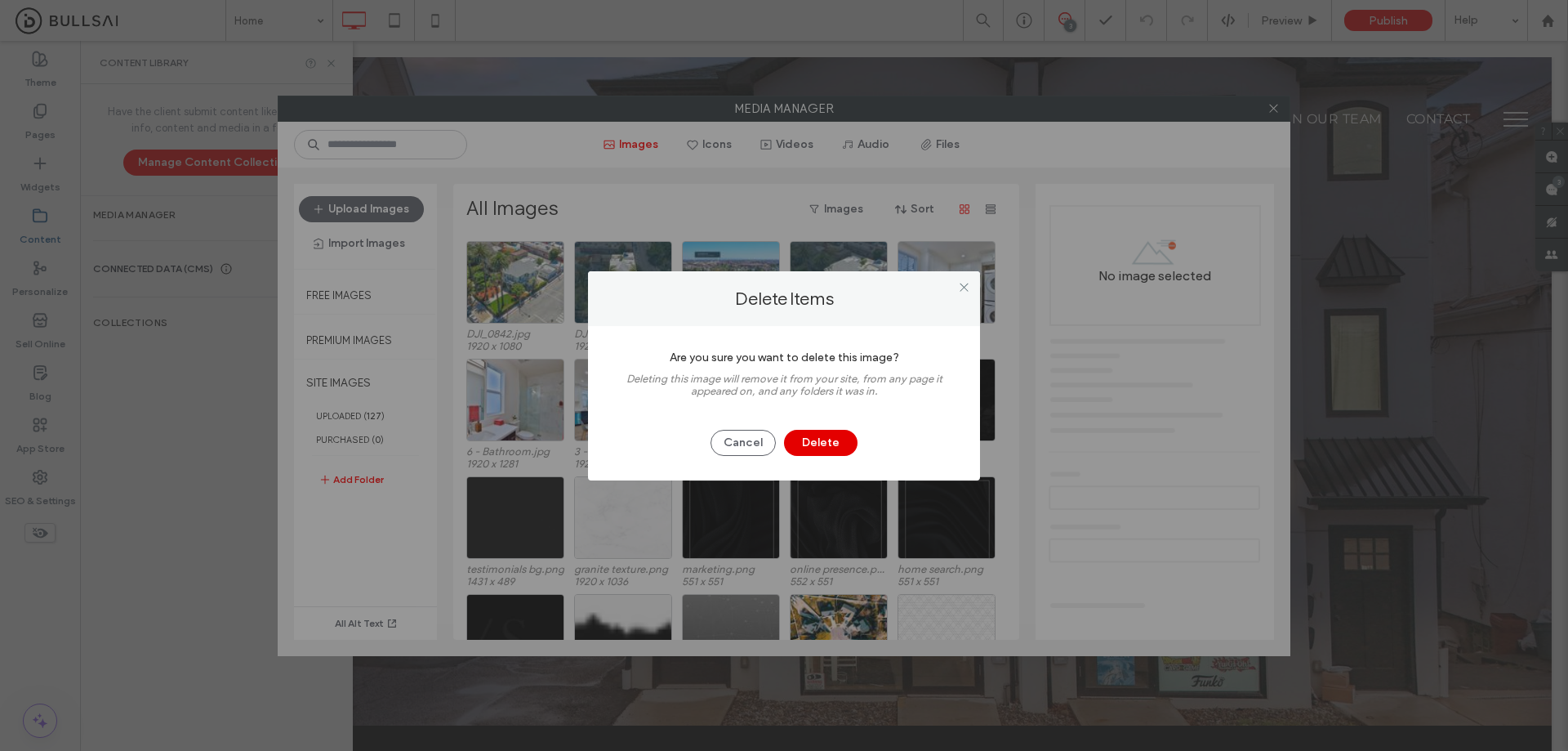
click at [849, 440] on button "Delete" at bounding box center [821, 442] width 74 height 26
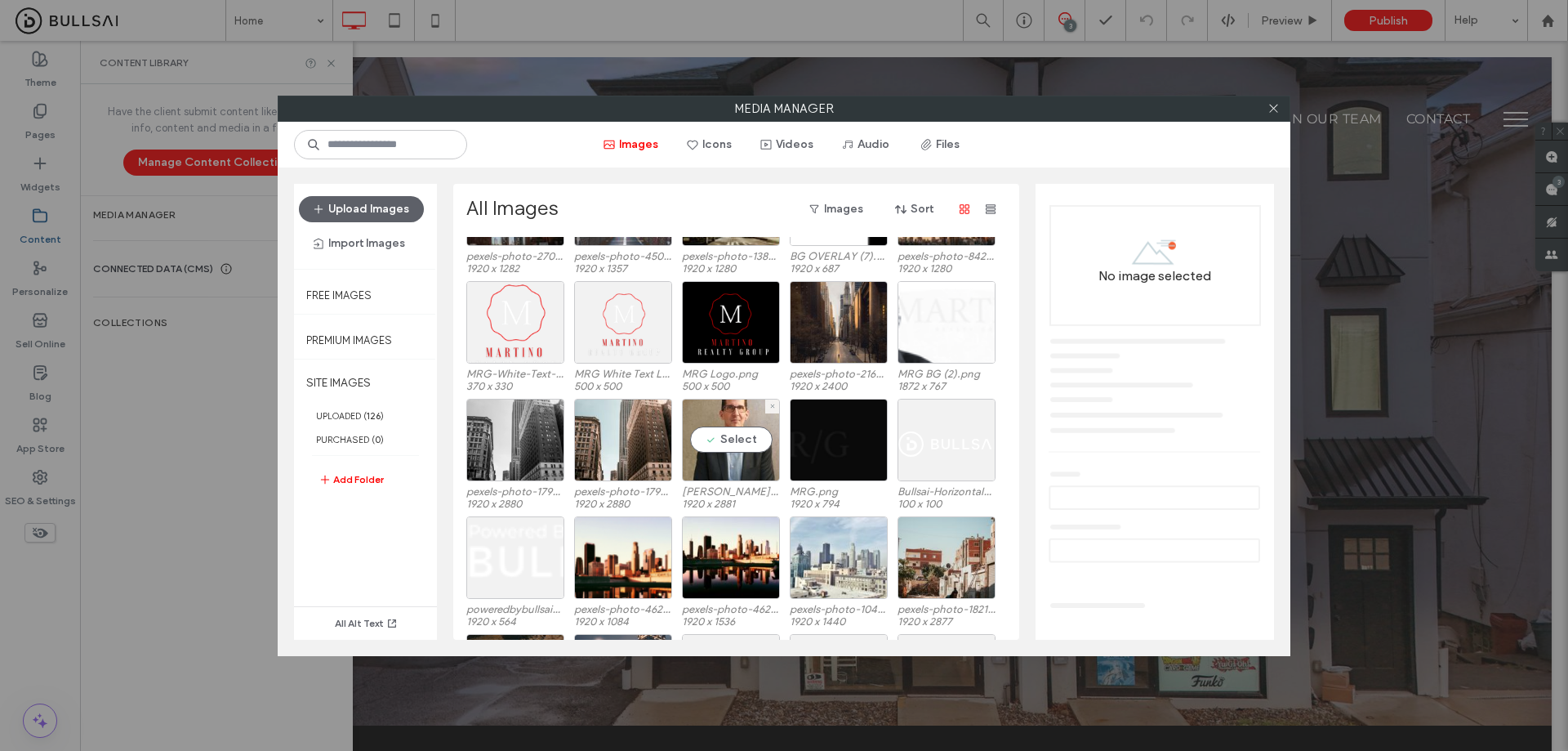
scroll to position [1815, 0]
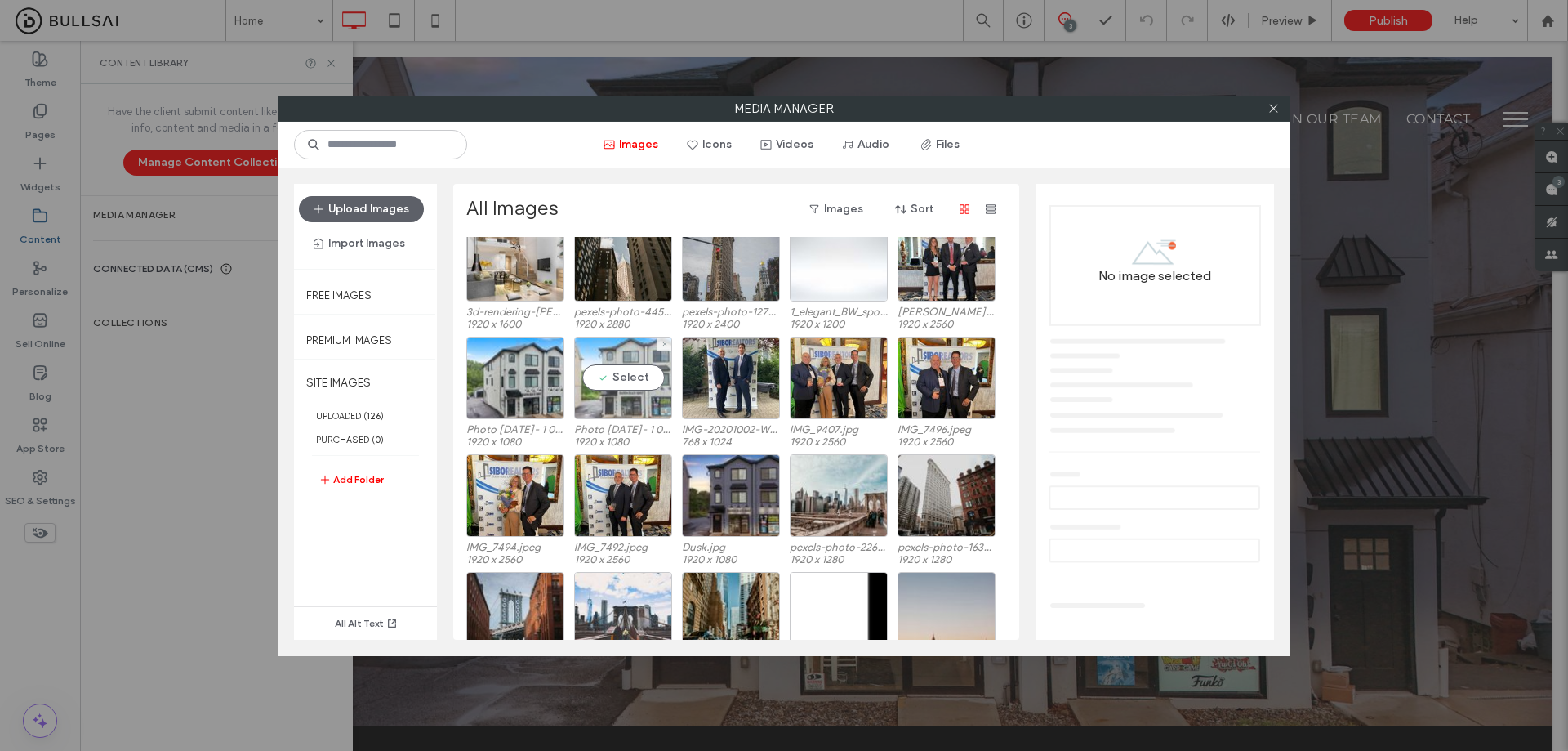
click at [632, 405] on div "Select" at bounding box center [623, 378] width 98 height 82
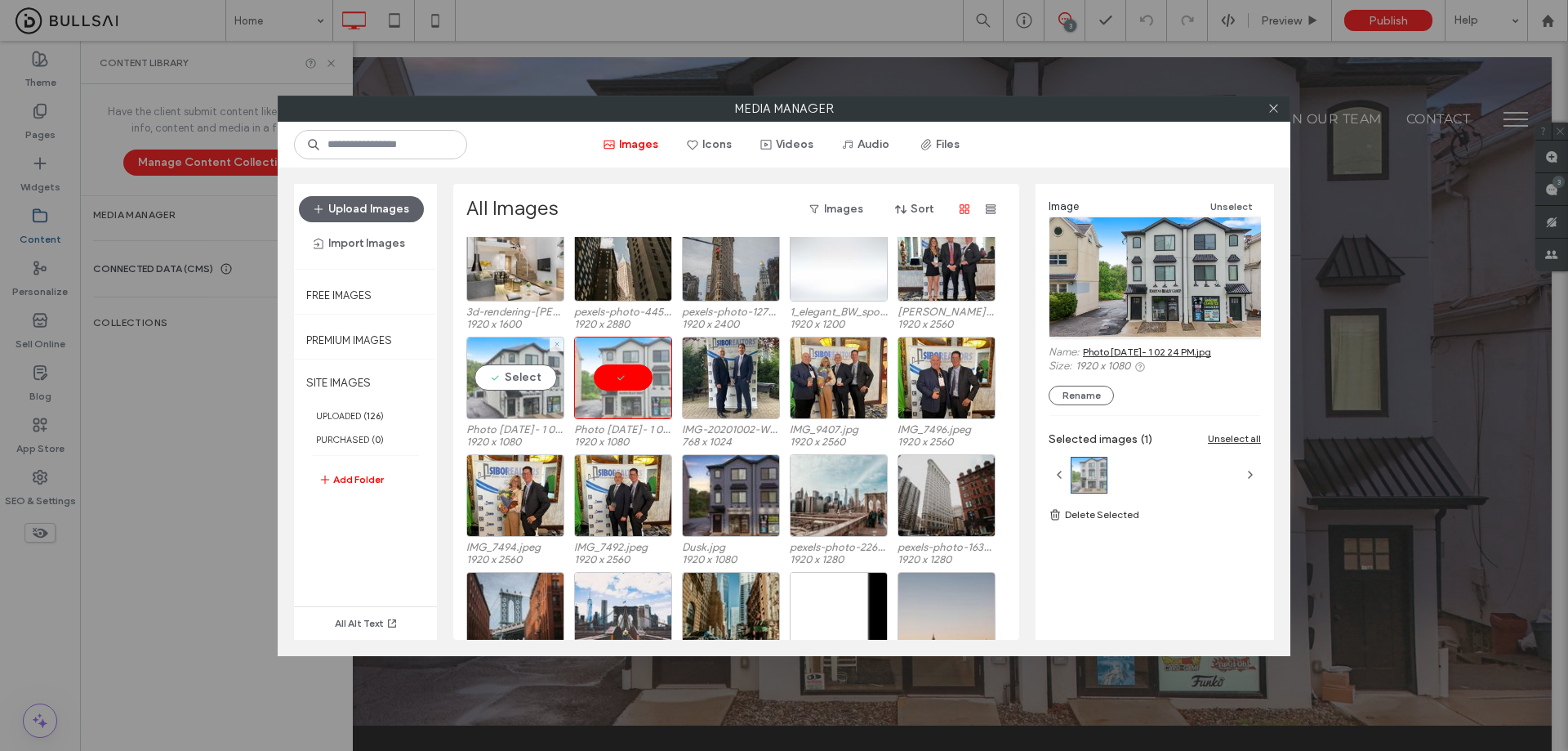
click at [534, 394] on div "Select" at bounding box center [516, 378] width 98 height 82
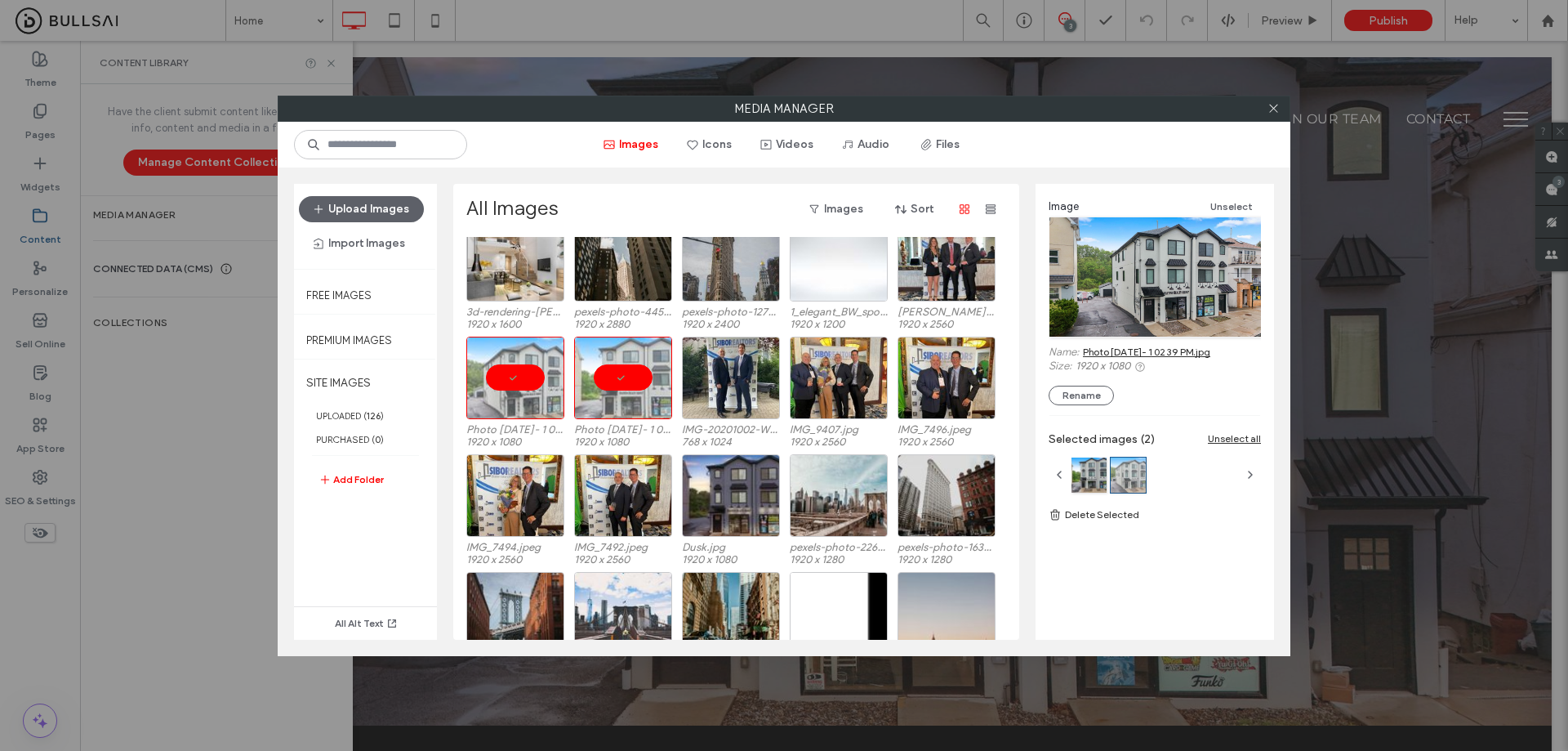
click at [1164, 354] on link "Photo Dec 20 2023- 1 02 39 PM.jpg" at bounding box center [1146, 351] width 127 height 12
click at [614, 389] on div at bounding box center [623, 378] width 98 height 82
click at [623, 395] on div "Select" at bounding box center [623, 378] width 98 height 82
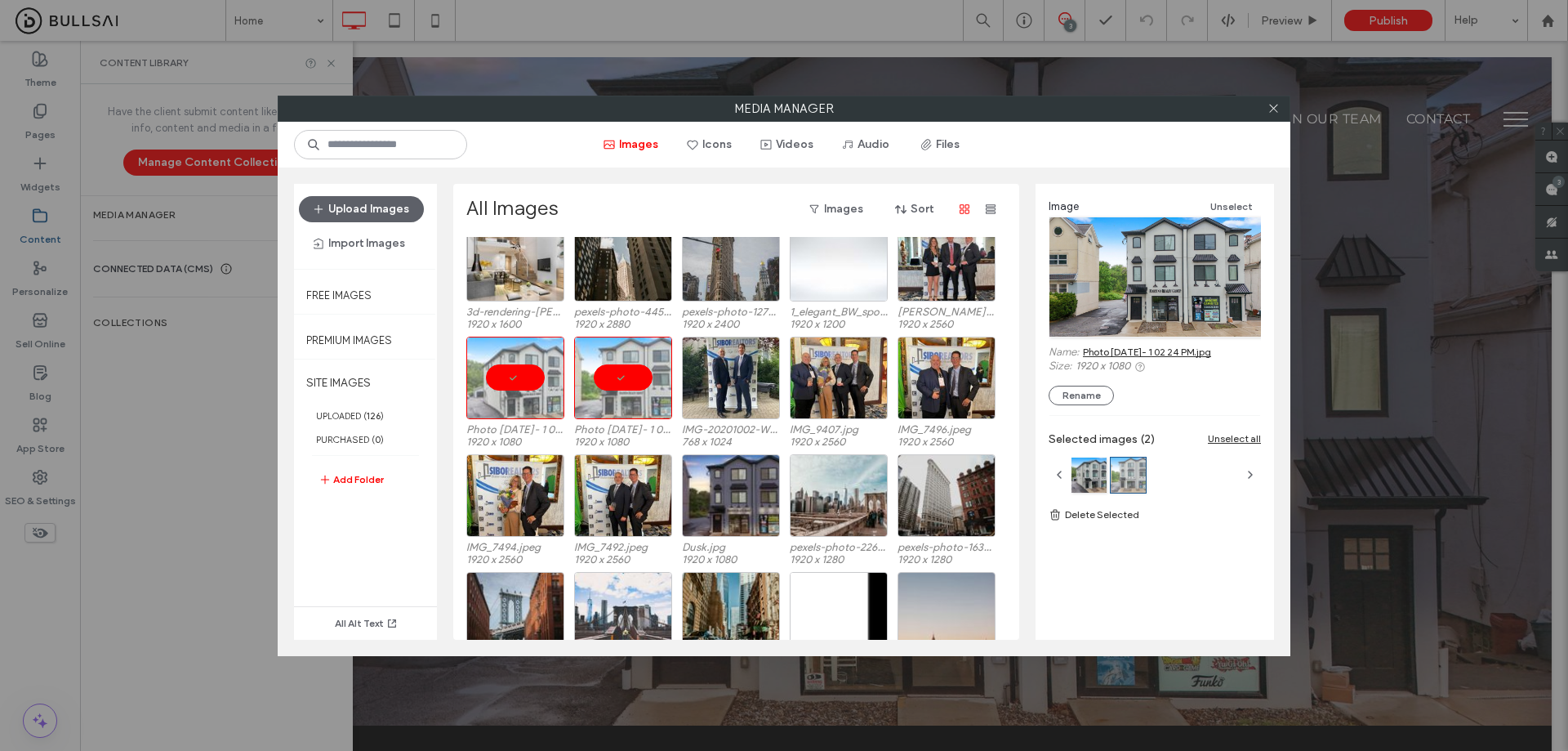
click at [1142, 354] on link "Photo Dec 20 2023- 1 02 24 PM.jpg" at bounding box center [1147, 351] width 128 height 12
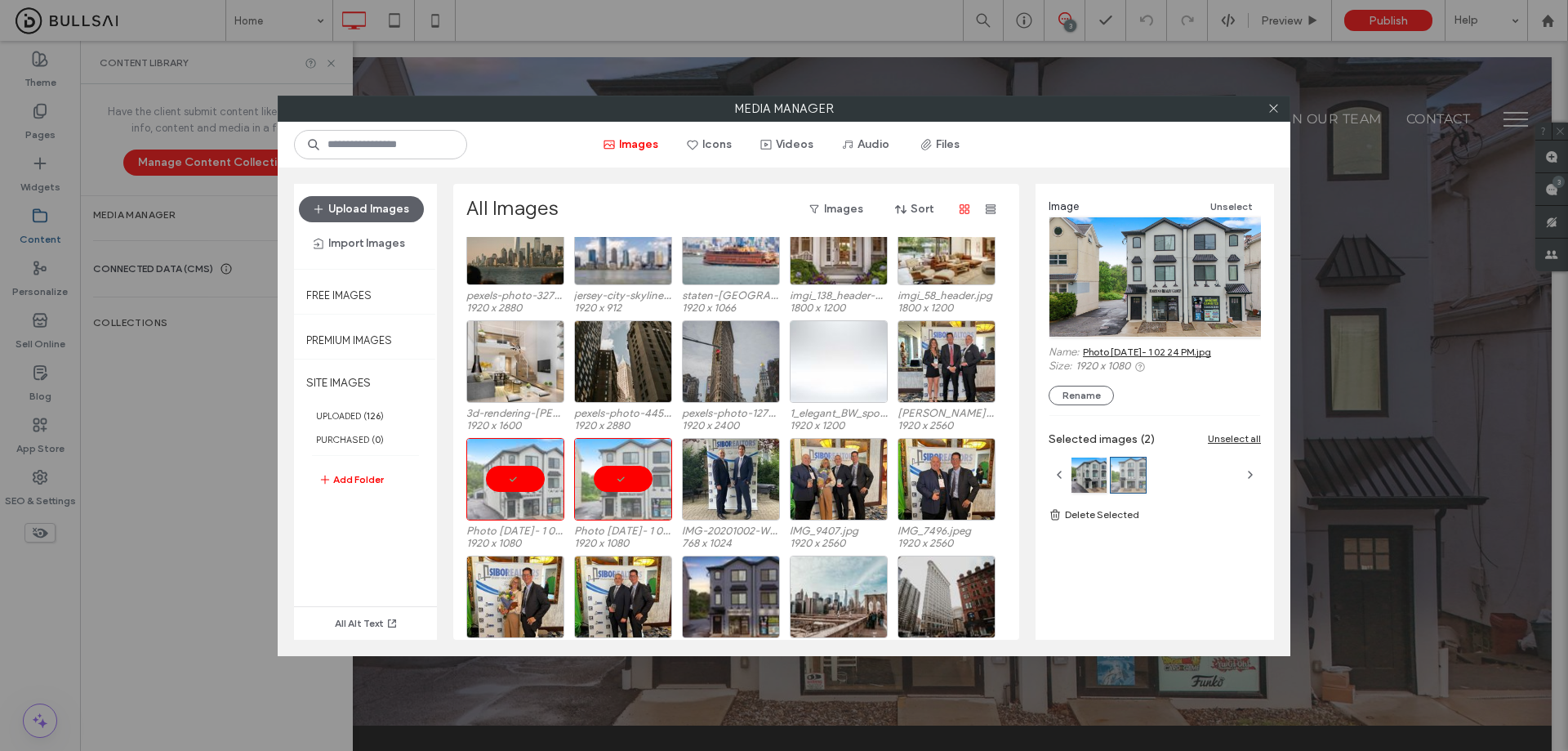
scroll to position [1734, 0]
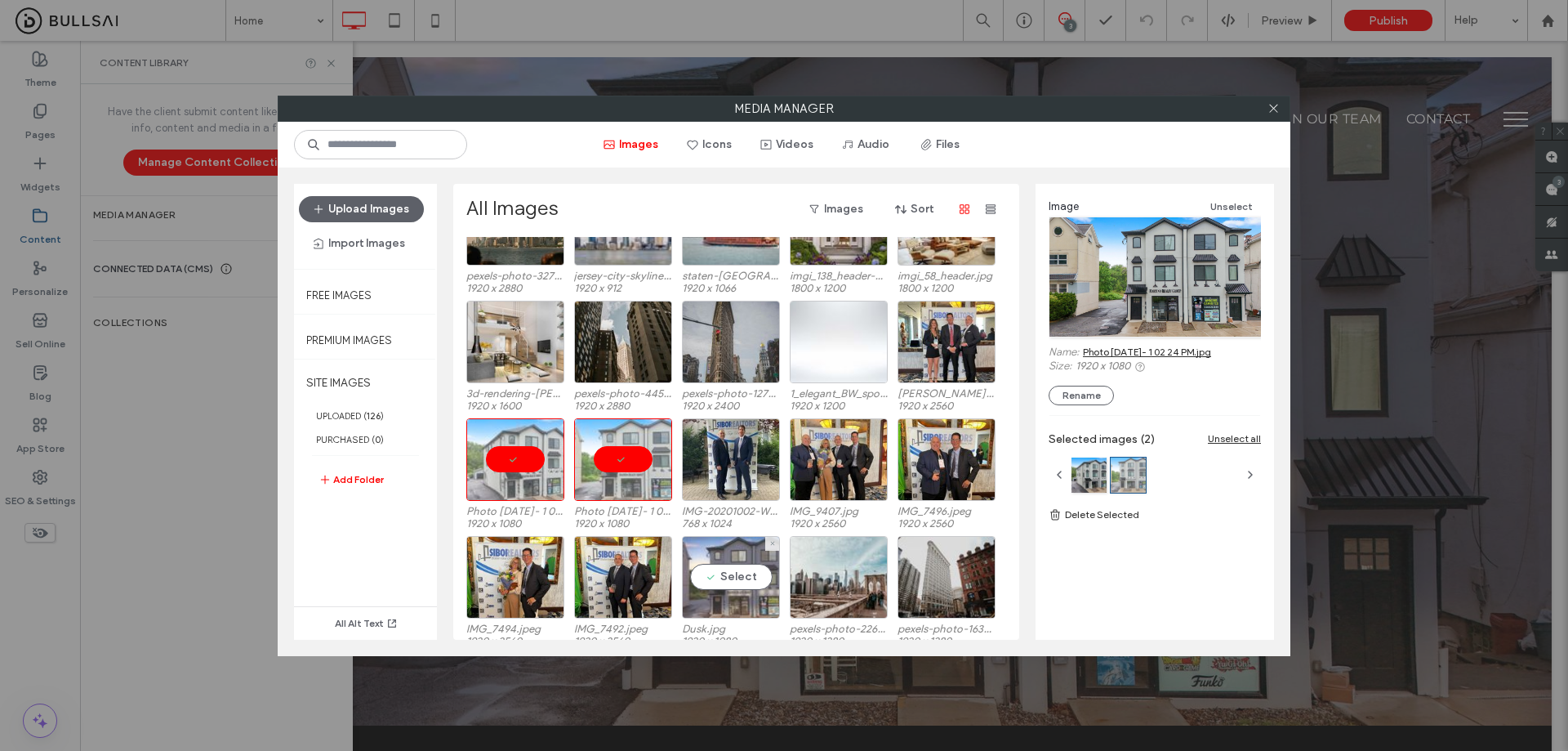
click at [762, 573] on div "Select" at bounding box center [731, 577] width 98 height 82
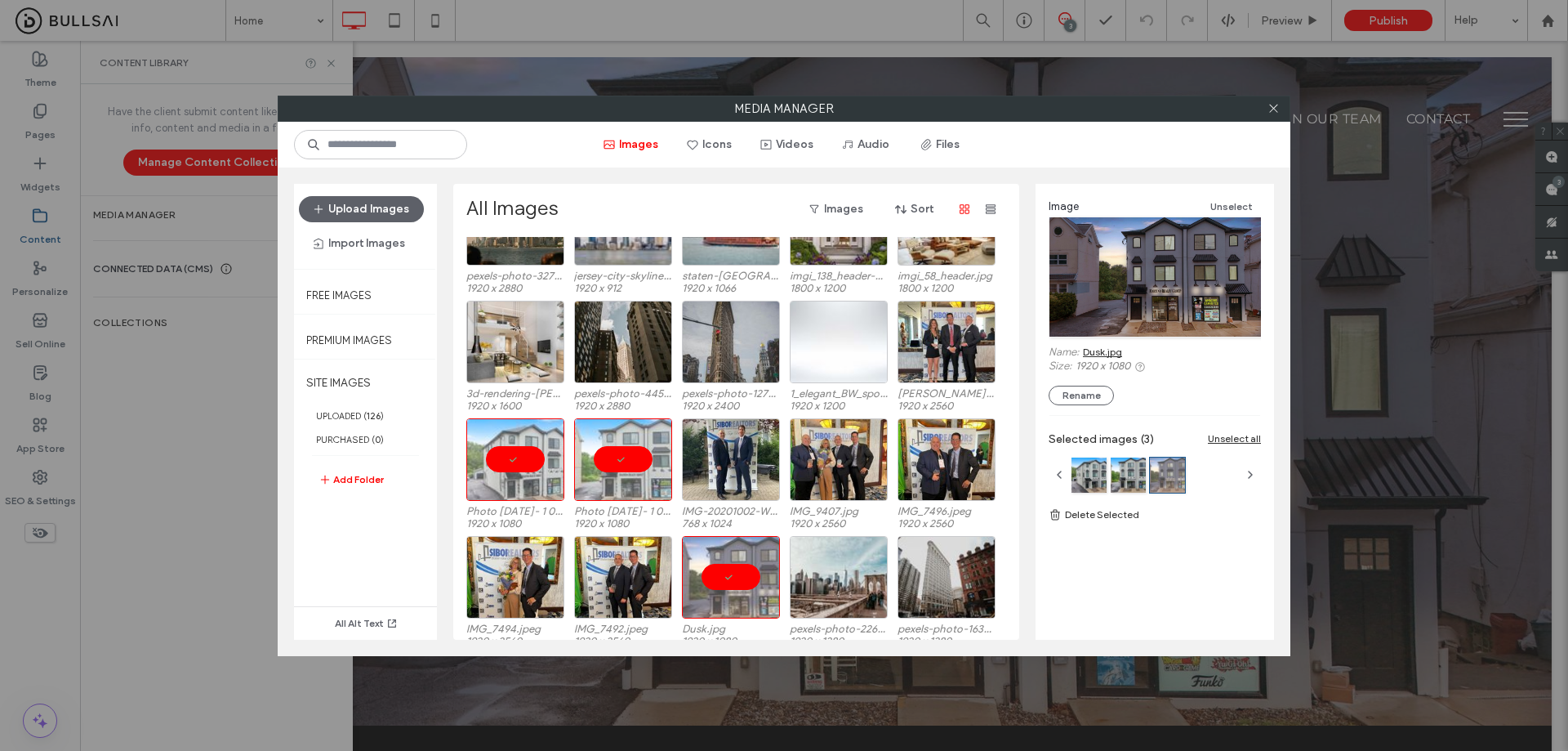
click at [1109, 347] on link "Dusk.jpg" at bounding box center [1102, 351] width 39 height 12
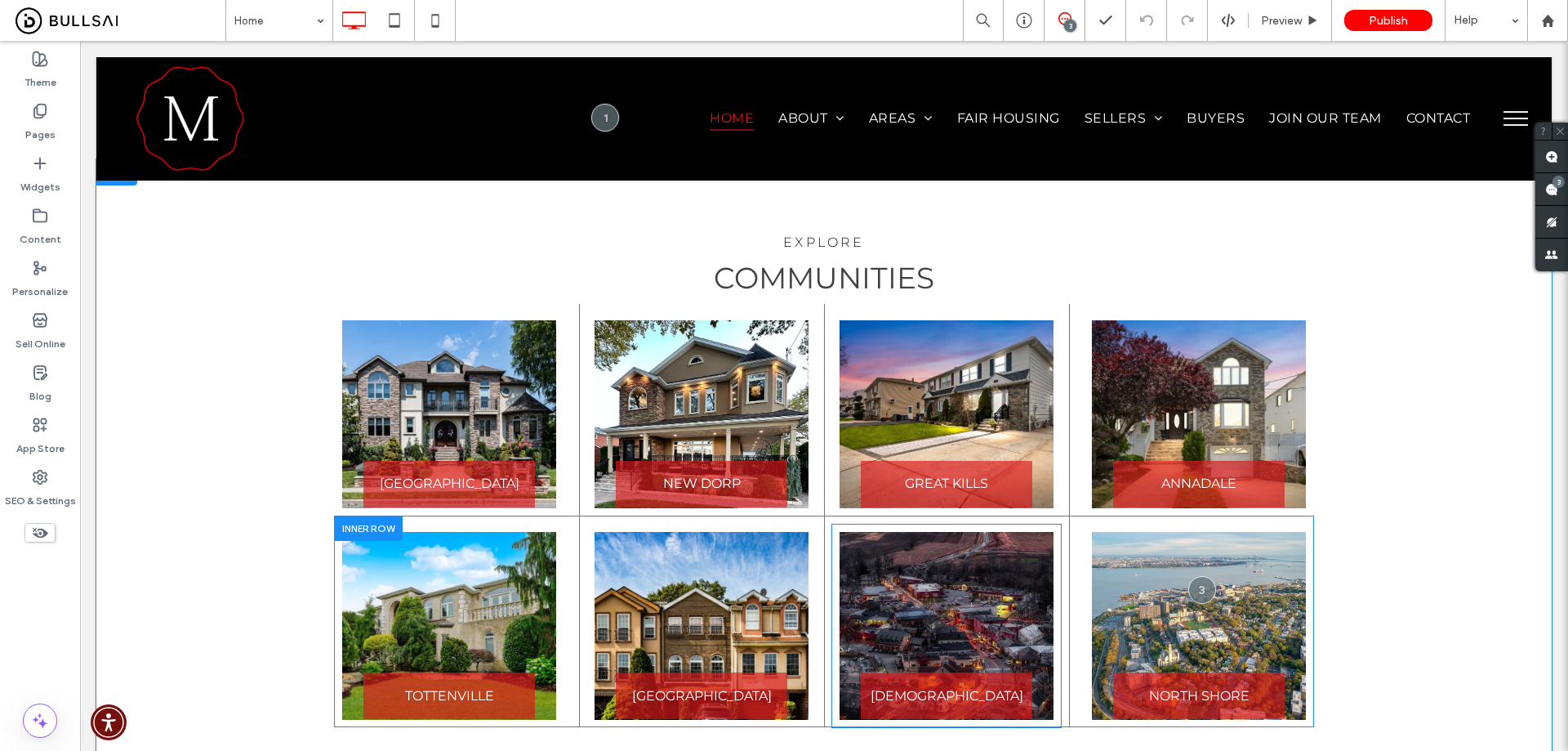
scroll to position [2532, 0]
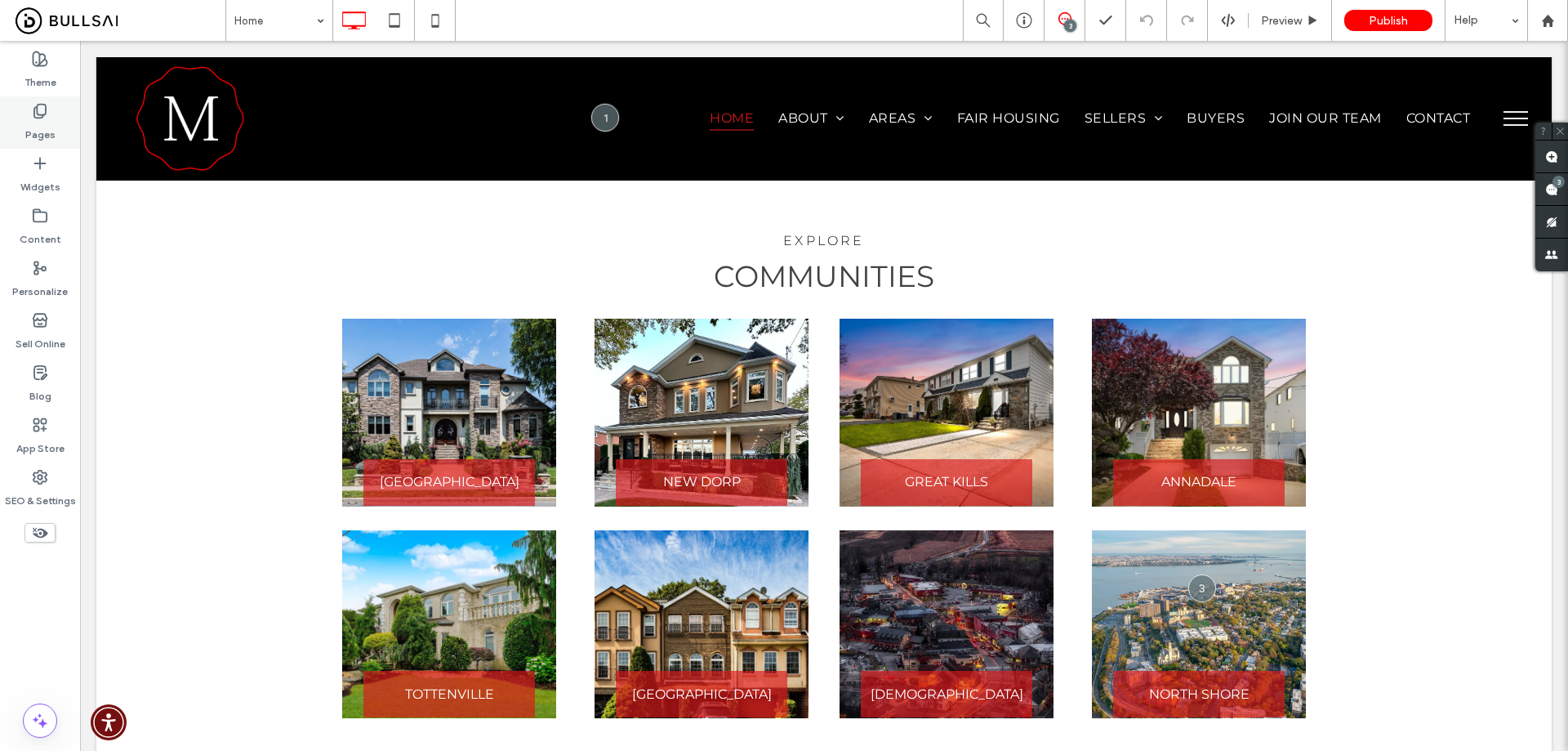
click at [46, 121] on label "Pages" at bounding box center [40, 131] width 31 height 23
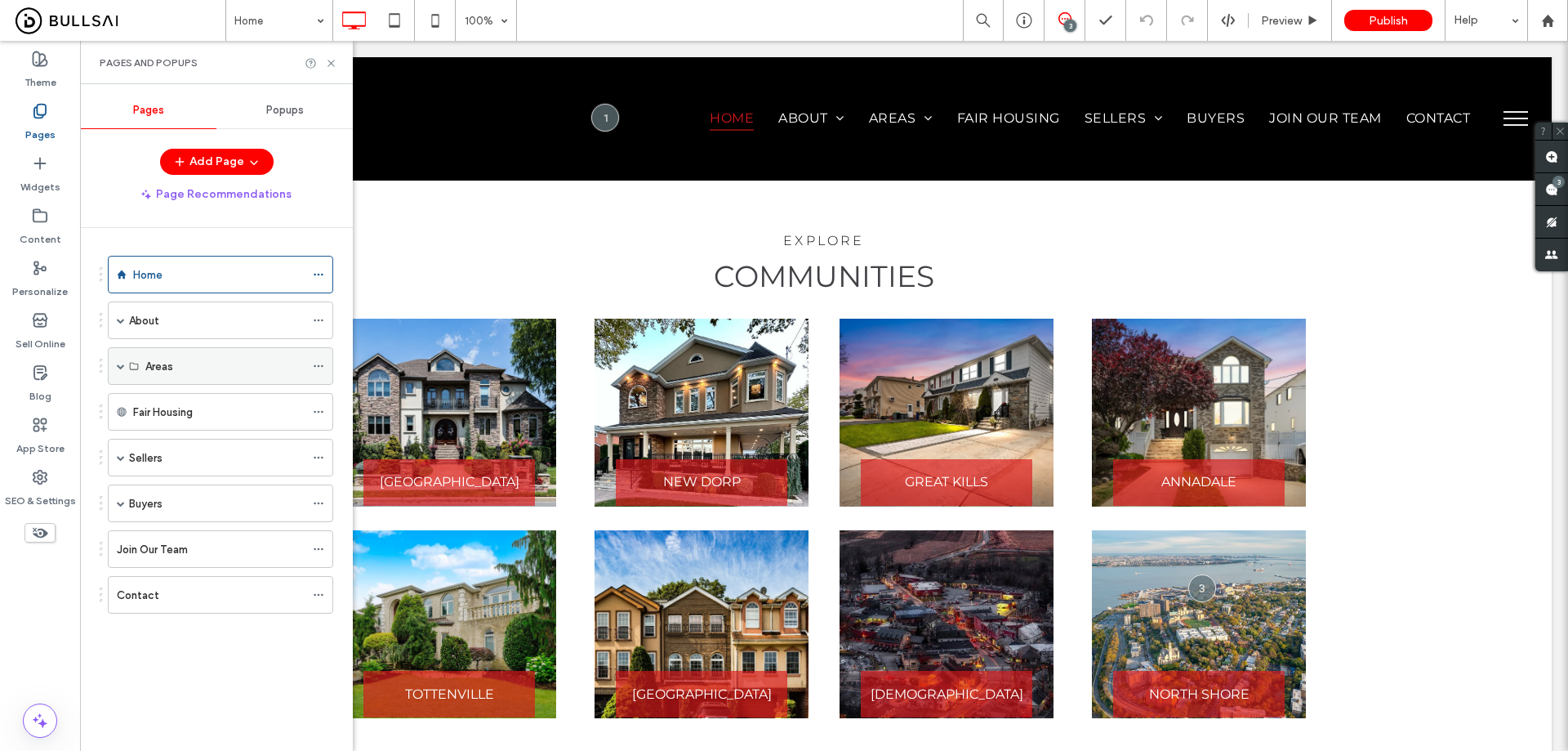
click at [119, 365] on span at bounding box center [121, 365] width 9 height 9
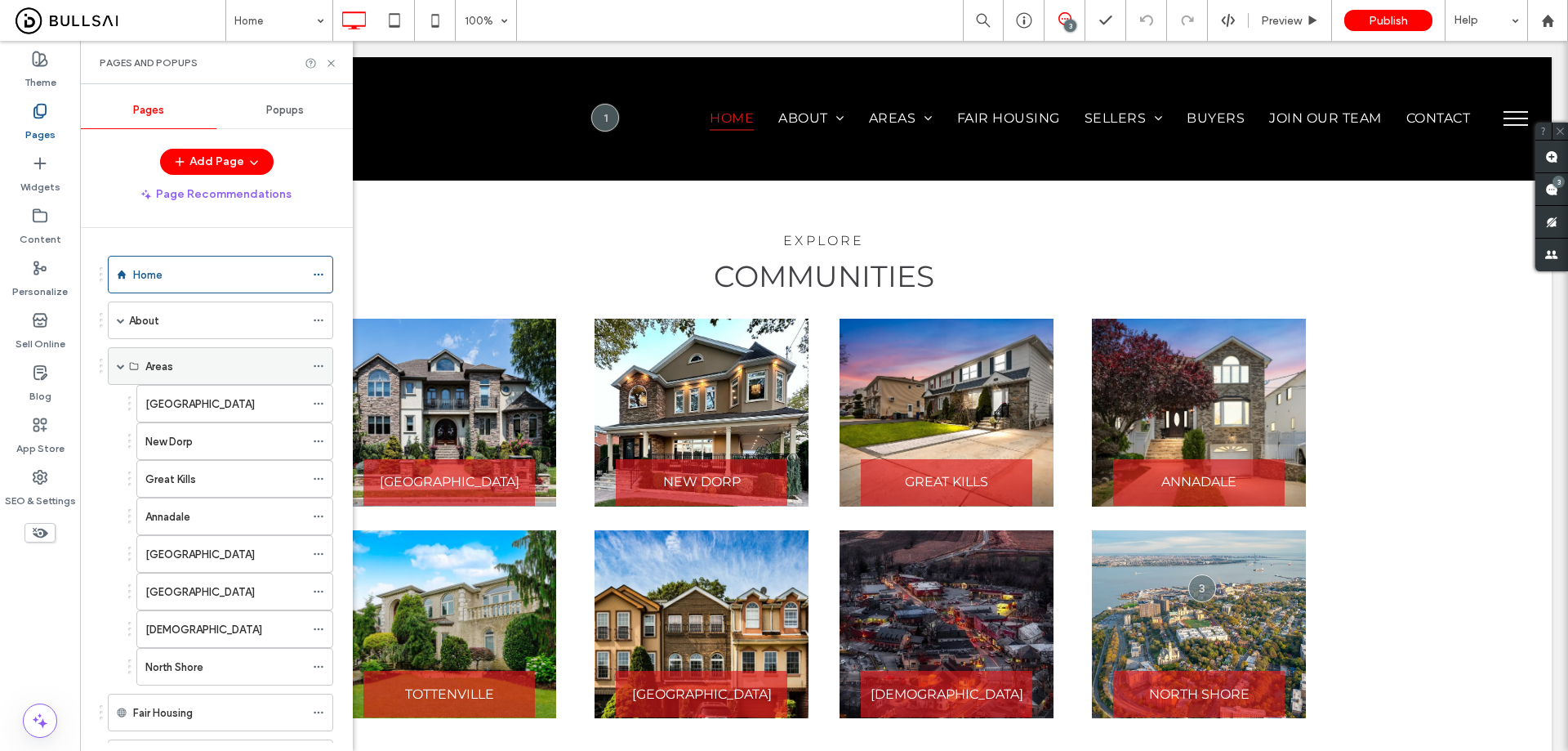
click at [121, 363] on span at bounding box center [121, 365] width 9 height 9
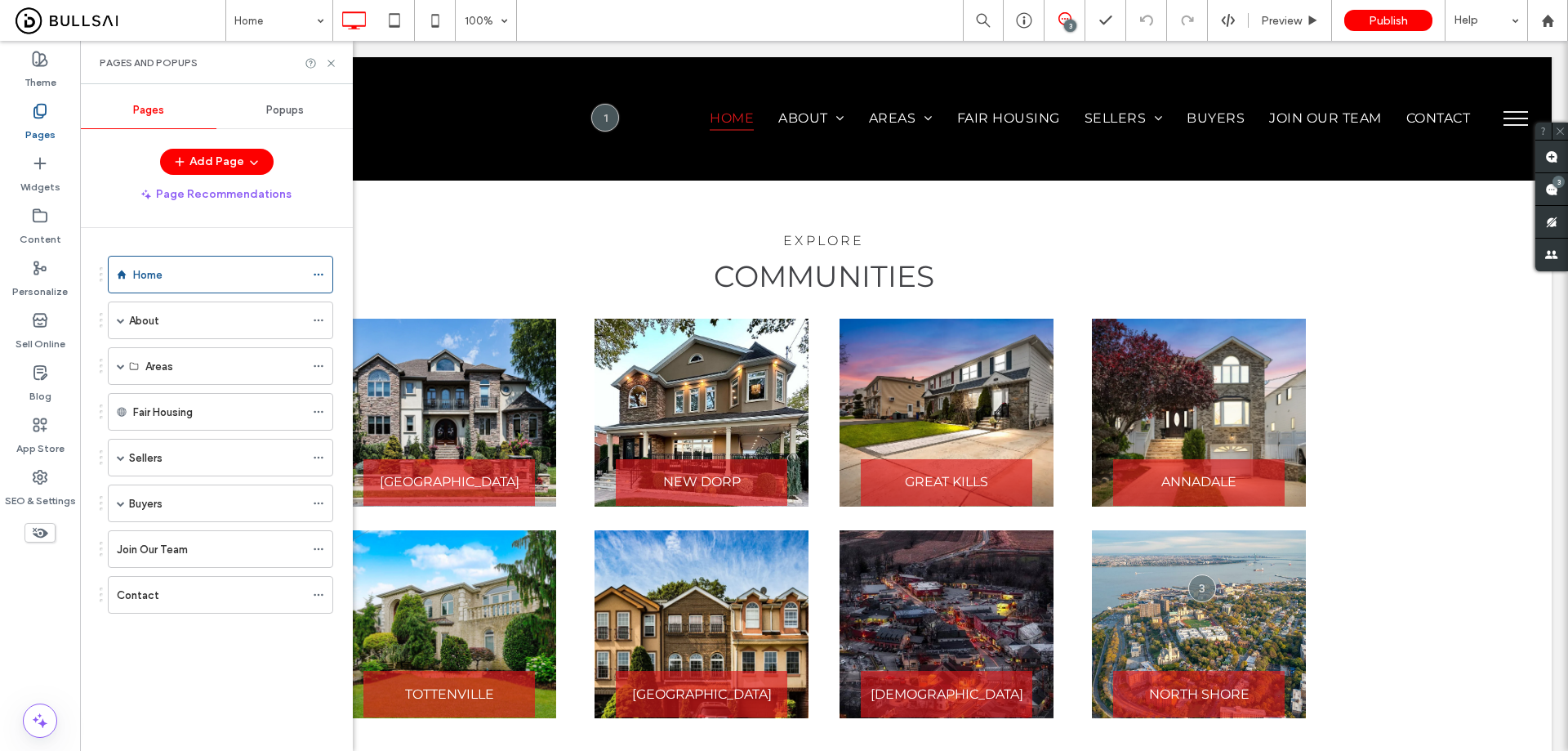
drag, startPoint x: 45, startPoint y: 177, endPoint x: 128, endPoint y: 194, distance: 84.7
click at [45, 176] on label "Widgets" at bounding box center [40, 183] width 40 height 23
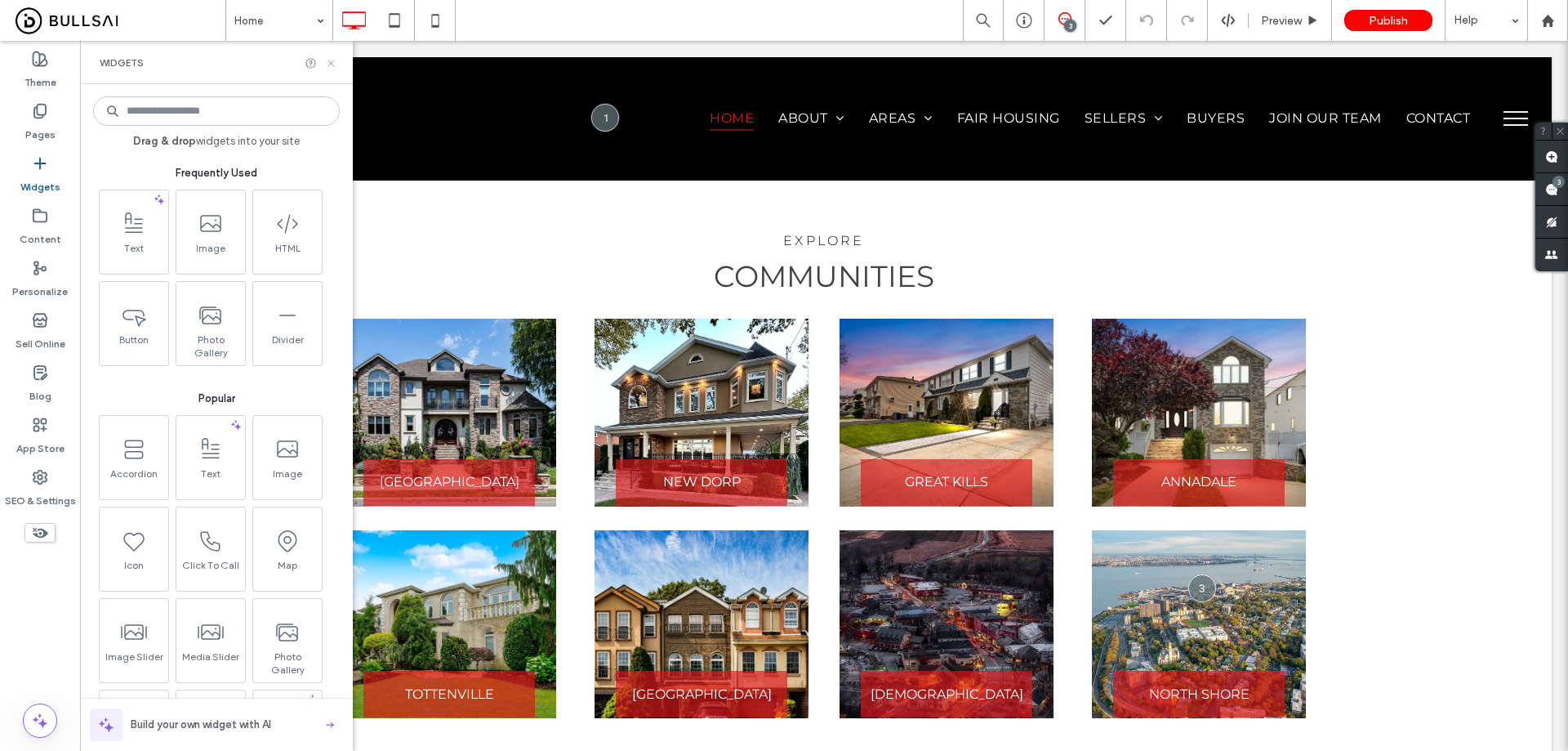
click at [326, 59] on icon at bounding box center [331, 63] width 12 height 12
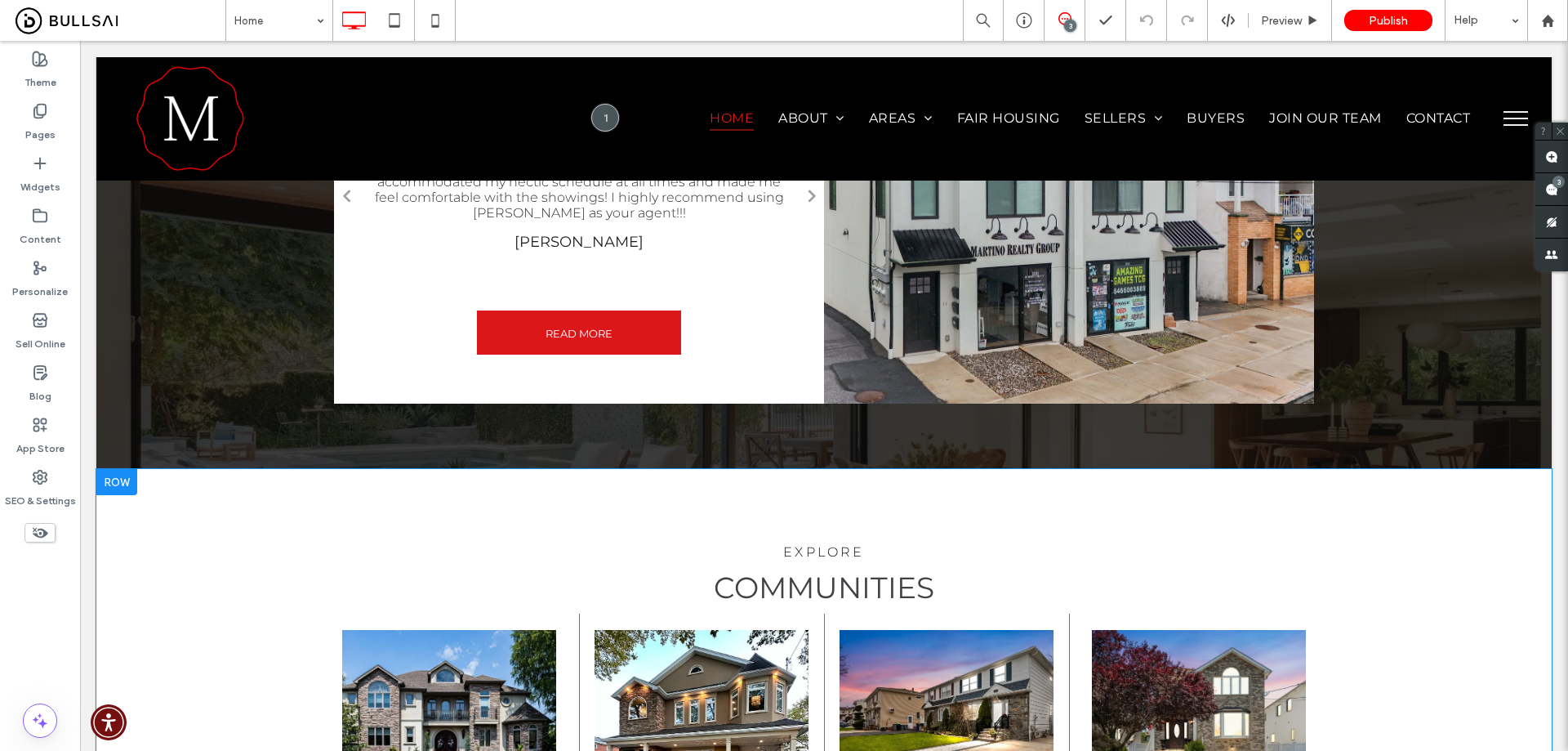
drag, startPoint x: 266, startPoint y: 312, endPoint x: 257, endPoint y: 230, distance: 82.5
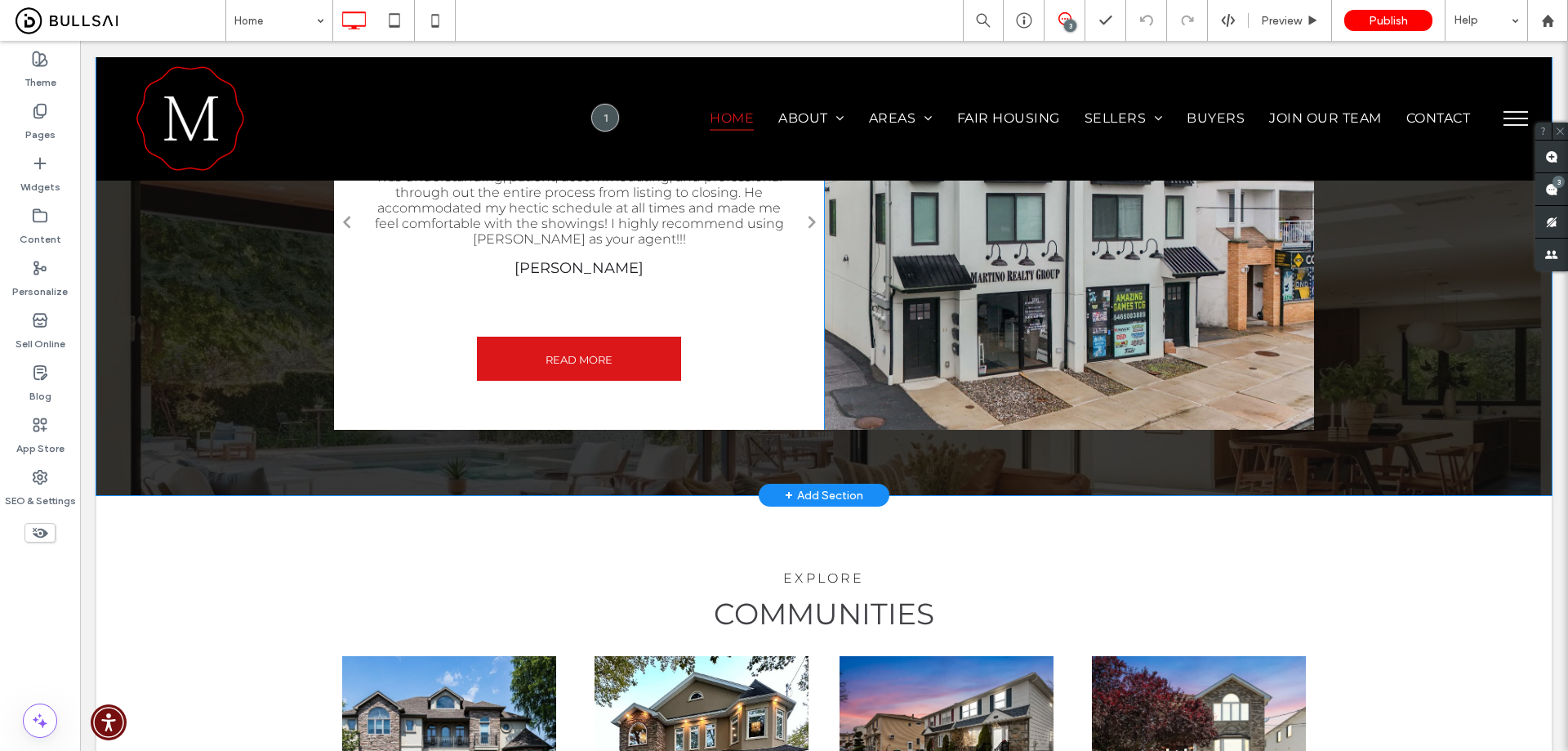
scroll to position [2163, 0]
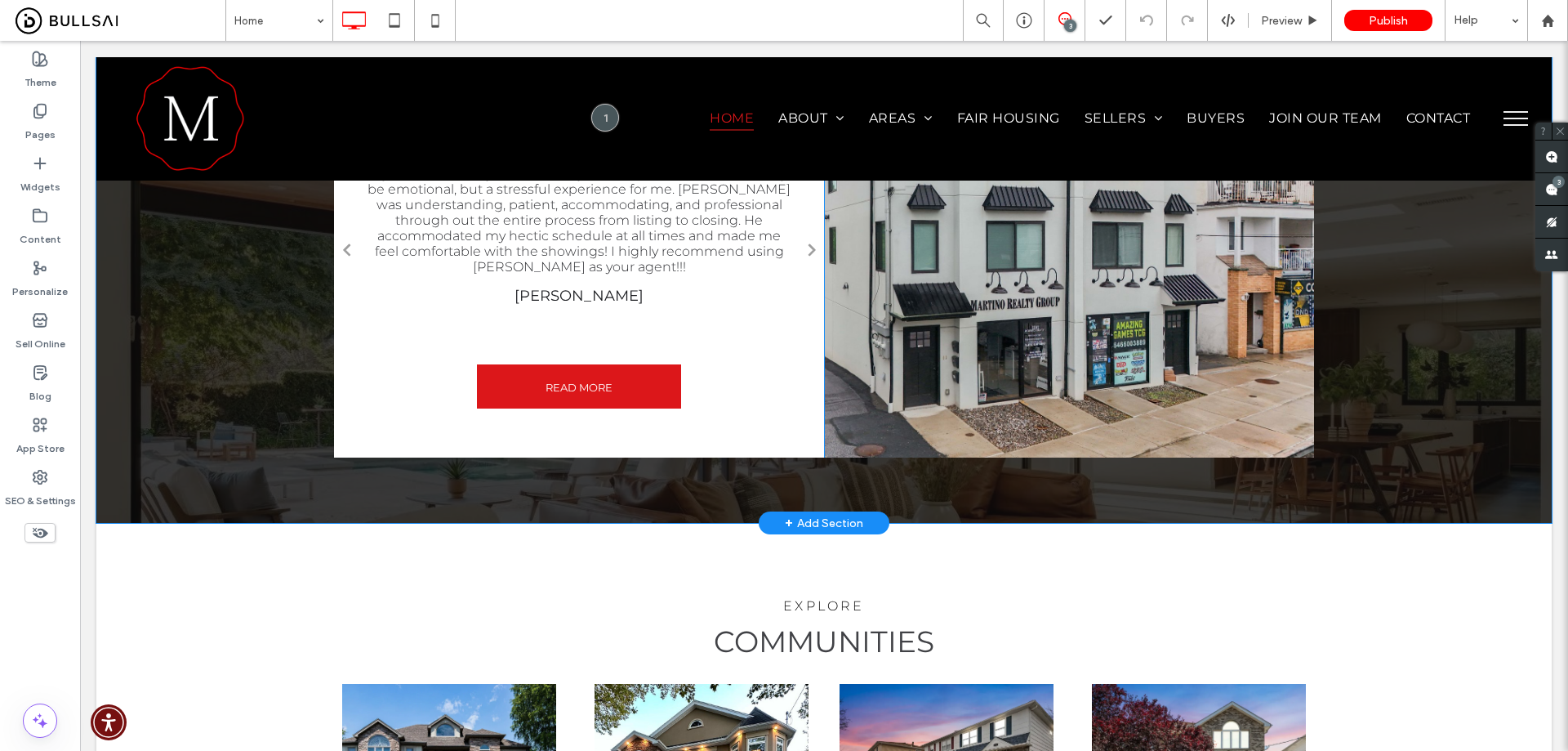
drag, startPoint x: 357, startPoint y: 321, endPoint x: 360, endPoint y: 303, distance: 18.2
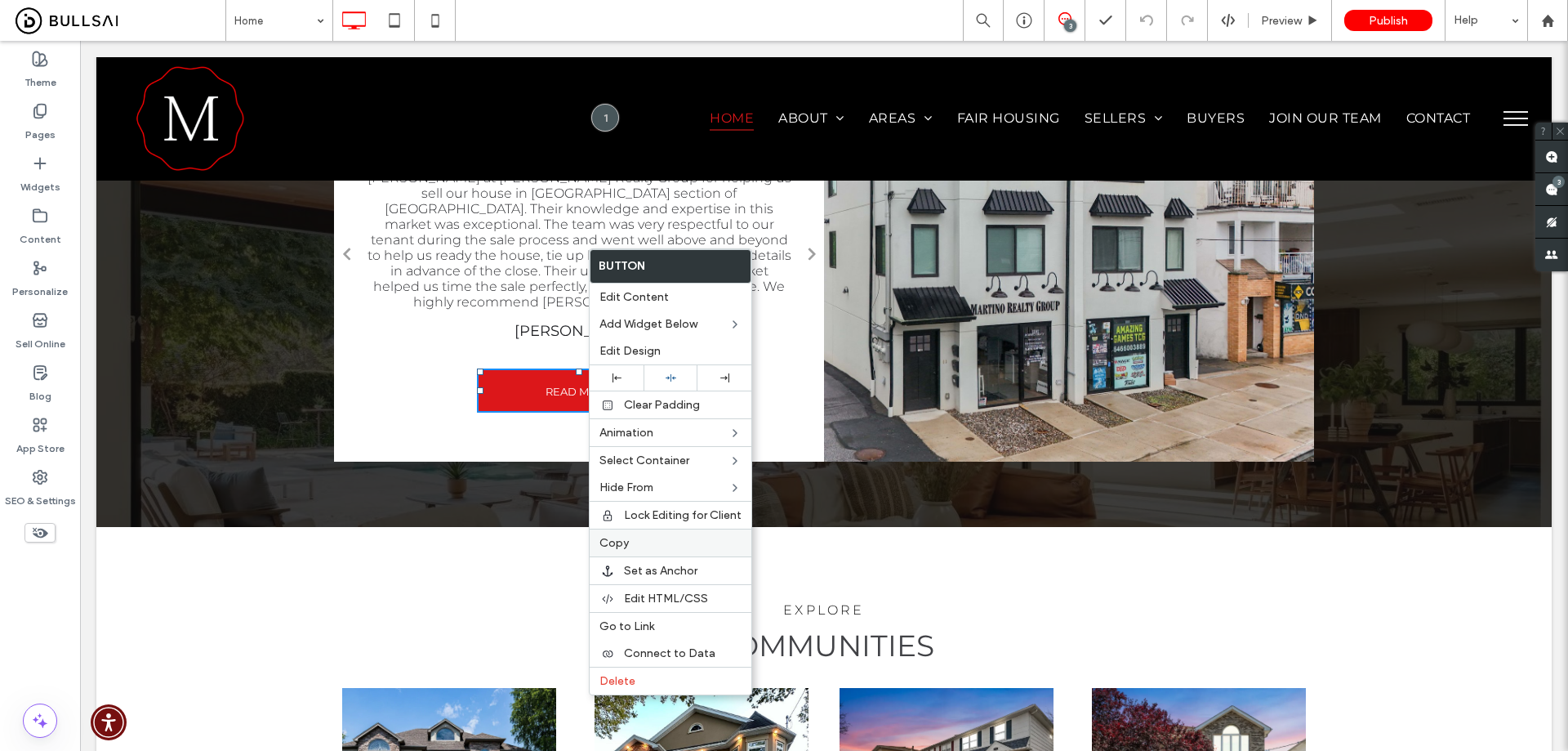
click at [646, 540] on label "Copy" at bounding box center [671, 542] width 143 height 14
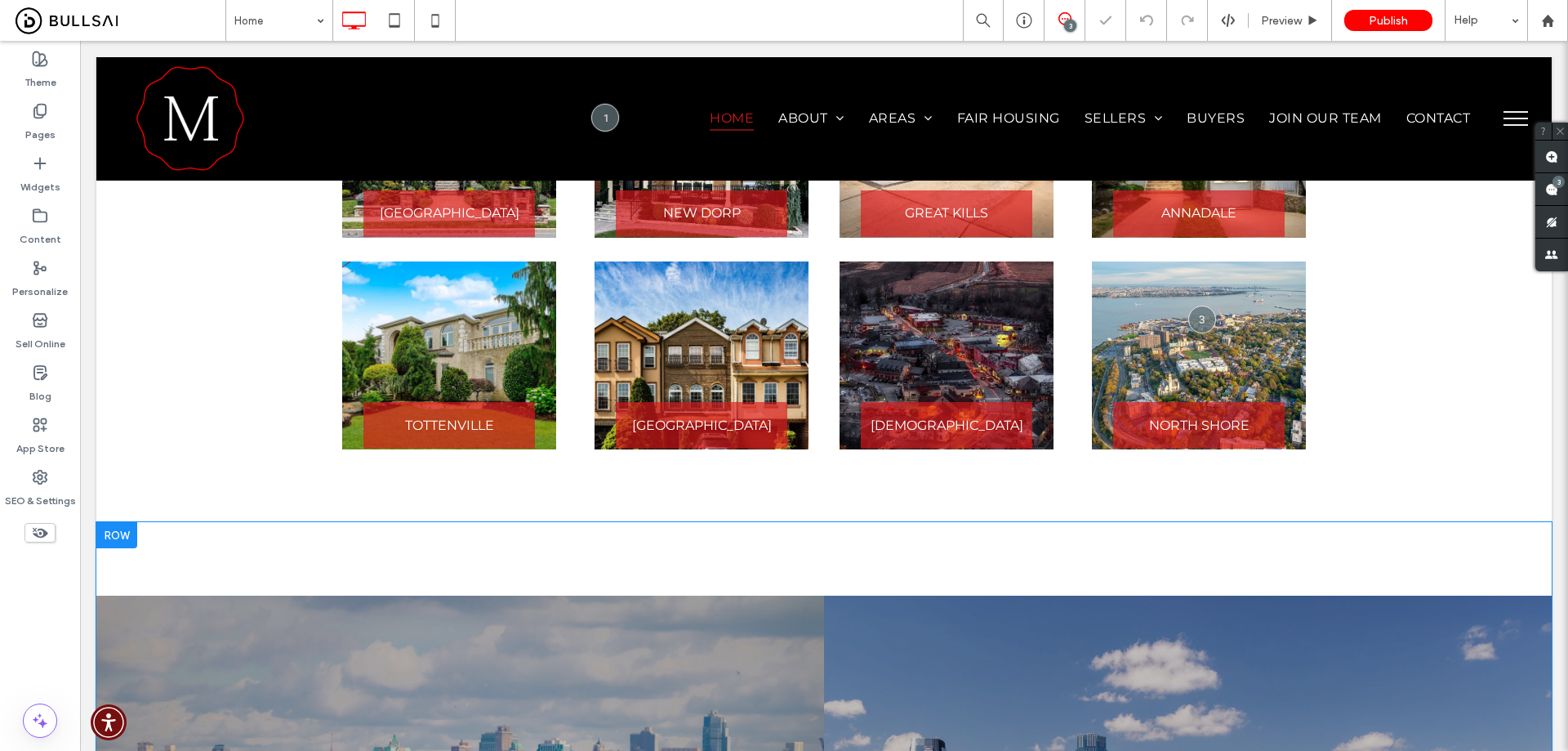
scroll to position [2816, 0]
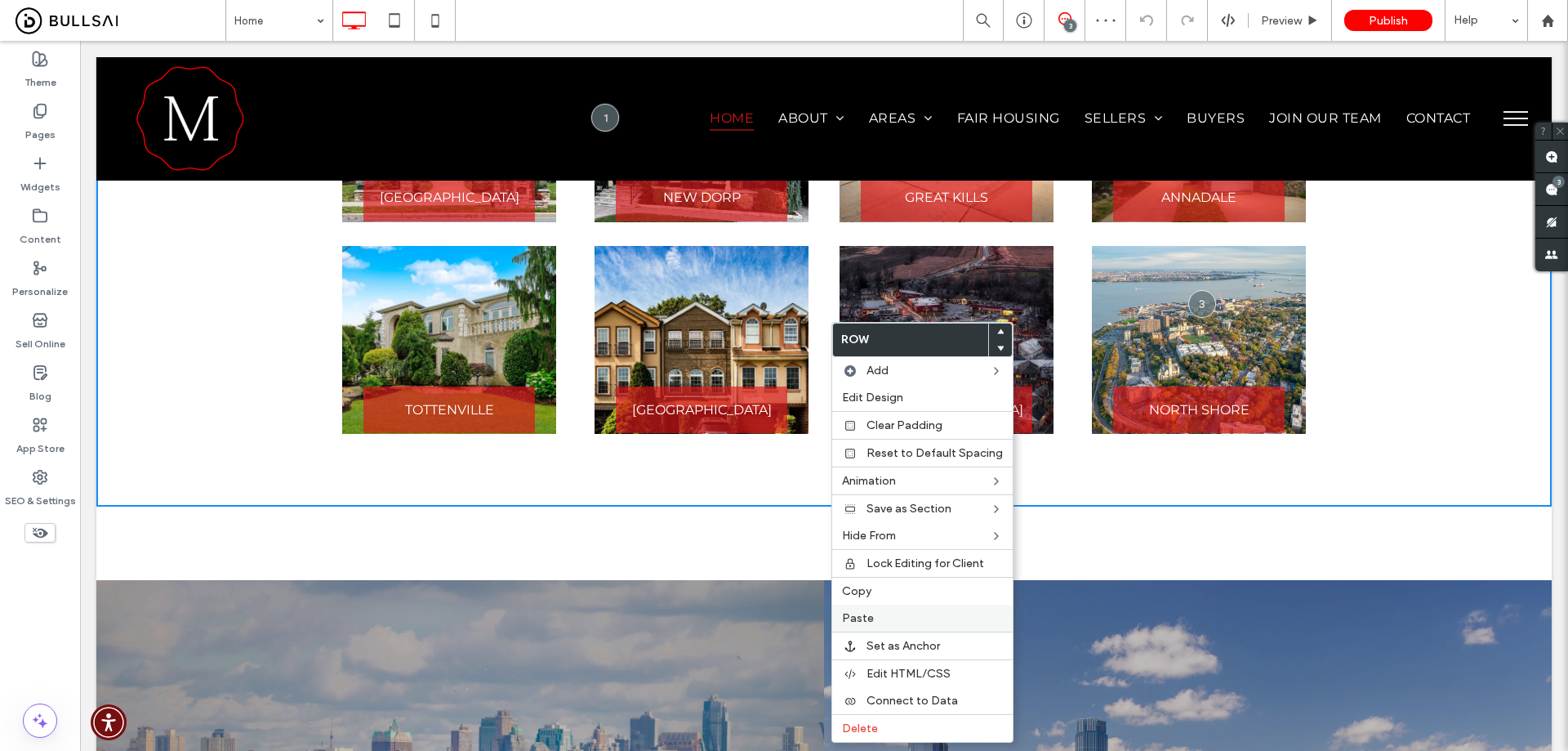
click at [886, 617] on label "Paste" at bounding box center [922, 618] width 161 height 14
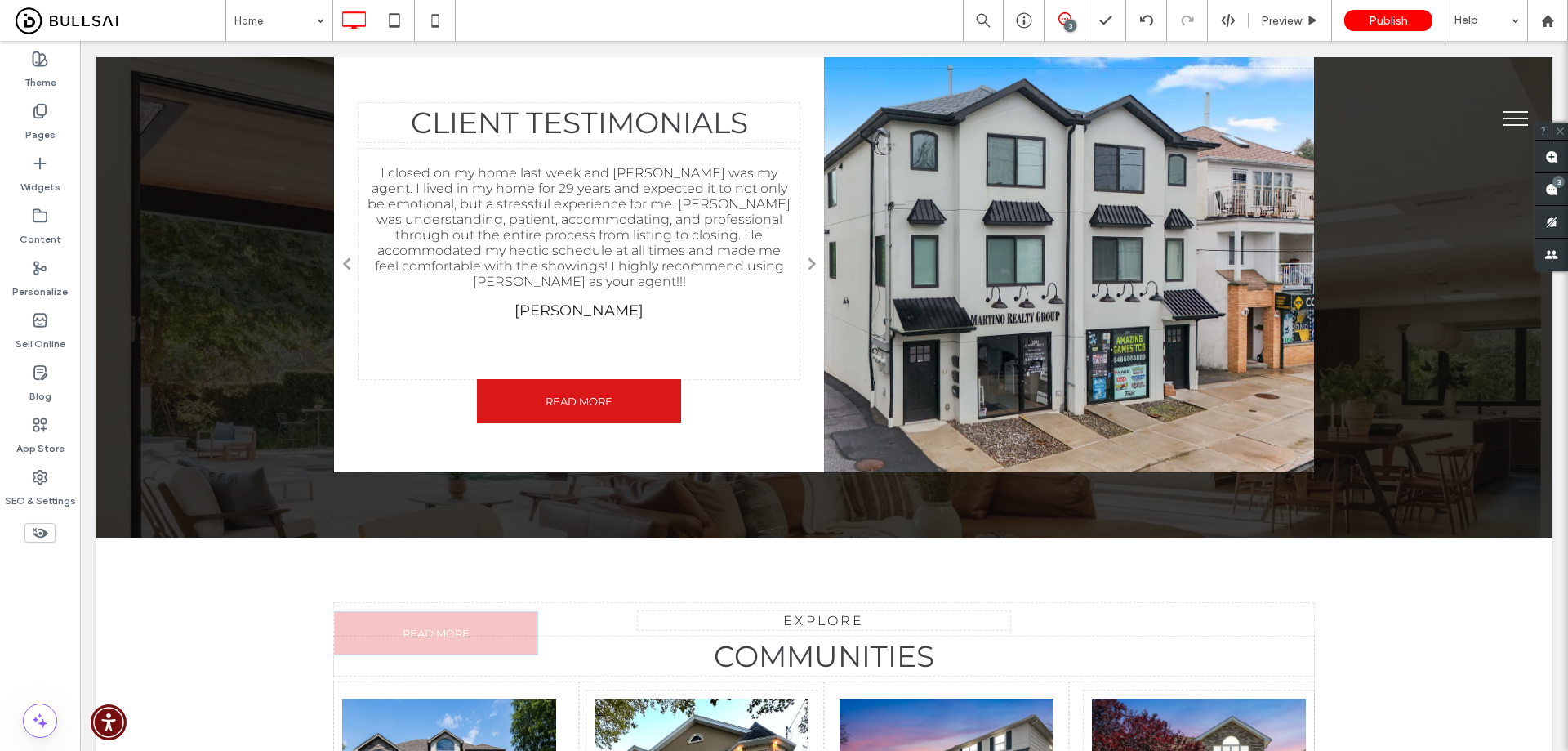
scroll to position [3052, 0]
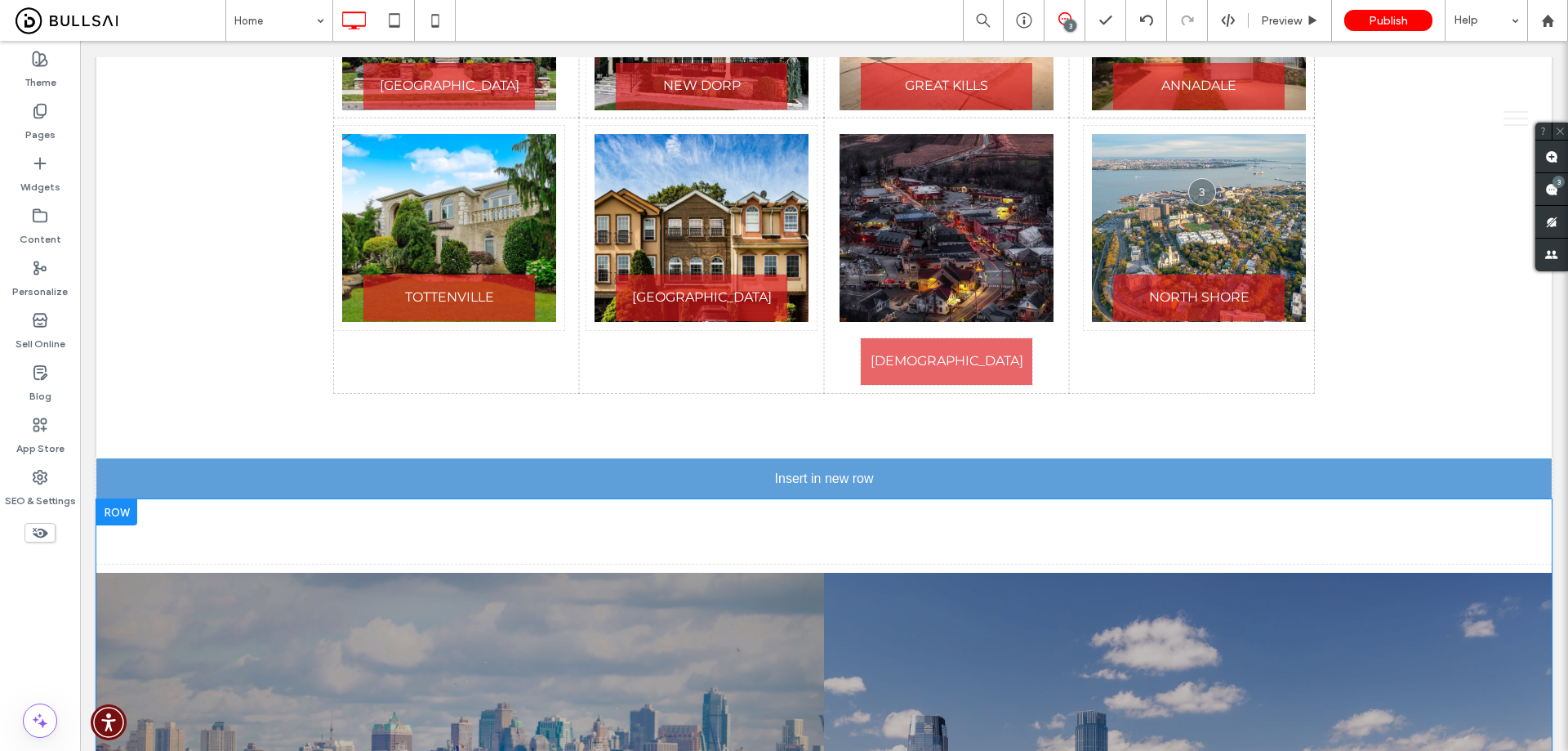
drag, startPoint x: 847, startPoint y: 361, endPoint x: 850, endPoint y: 340, distance: 21.2
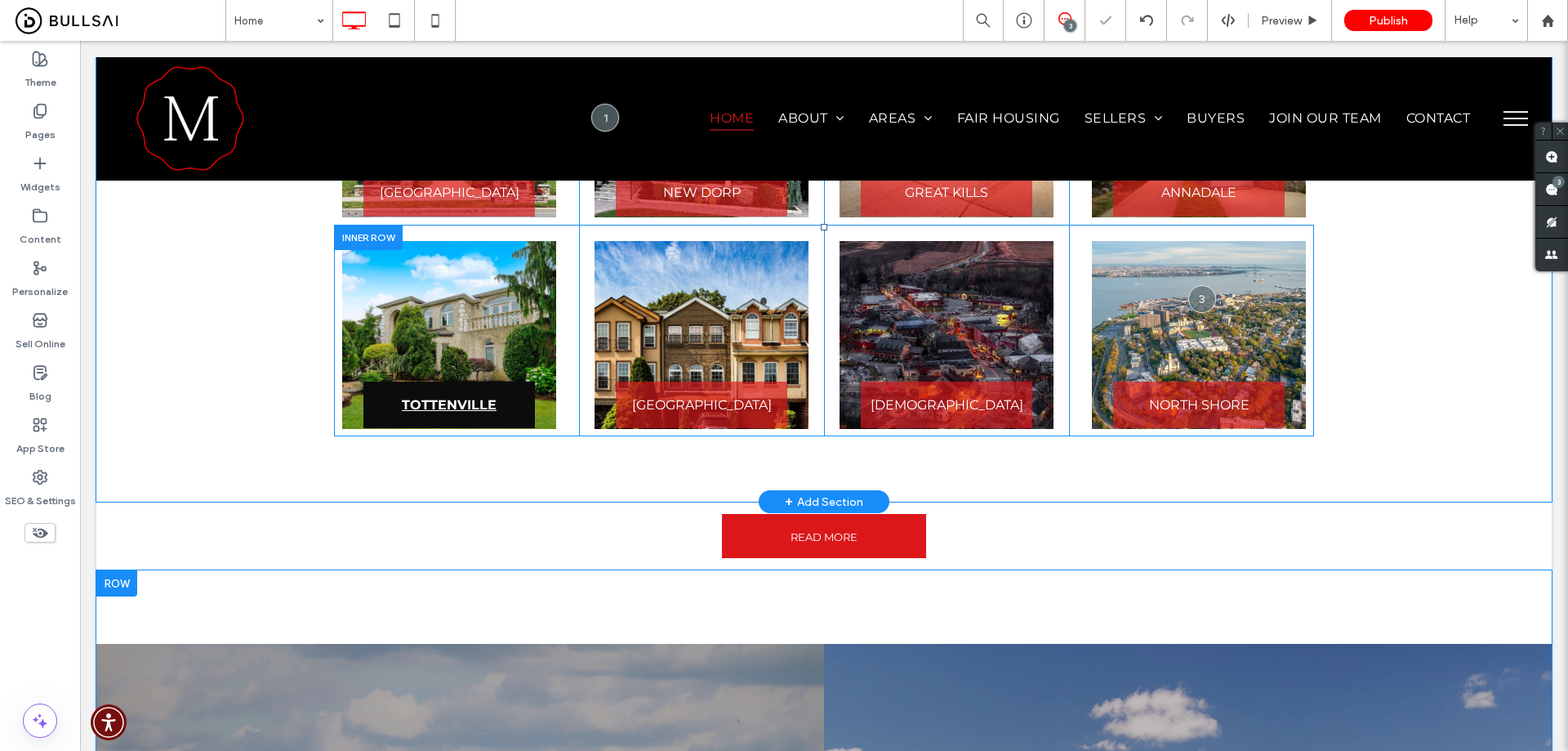
scroll to position [2725, 0]
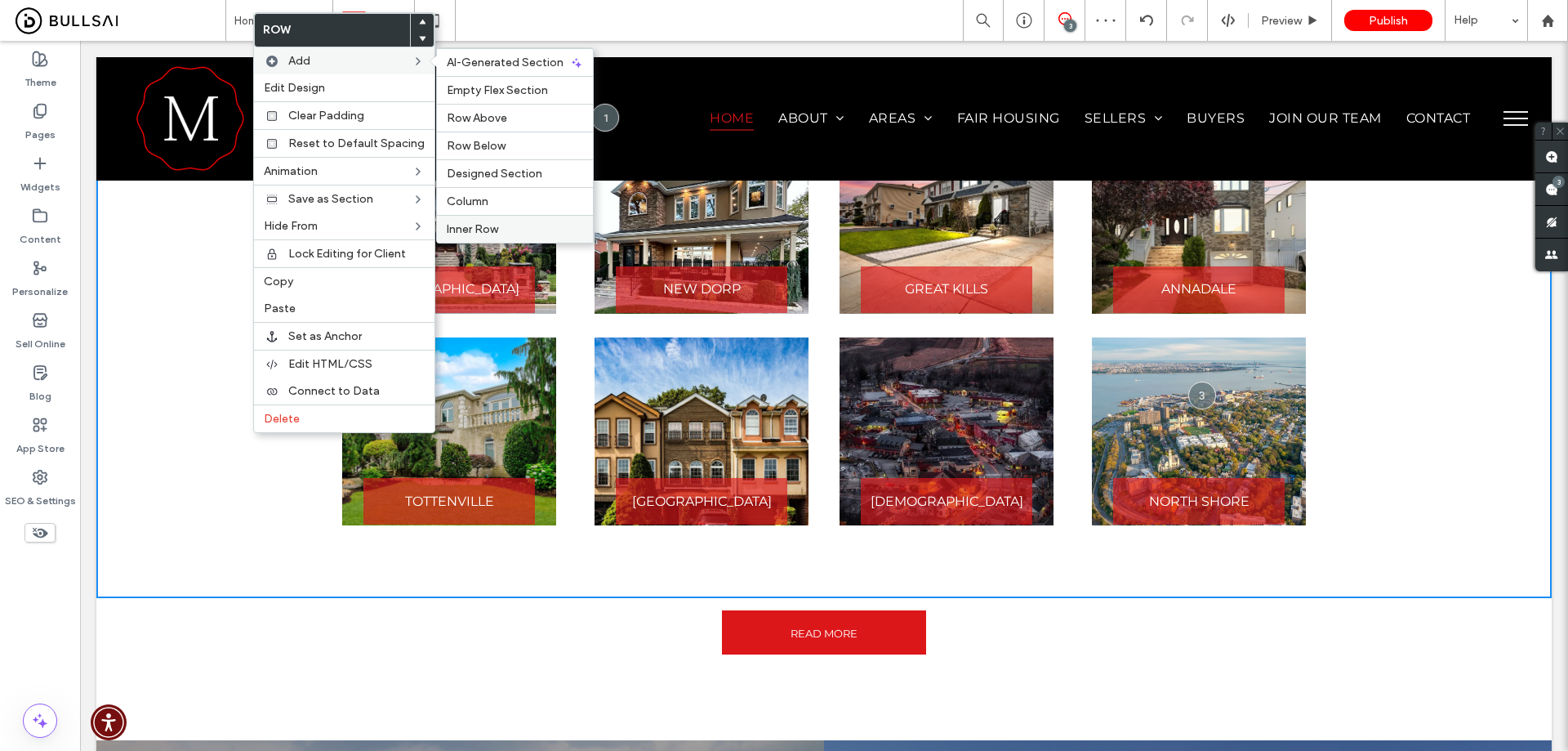
click at [497, 221] on div "Inner Row" at bounding box center [515, 229] width 156 height 28
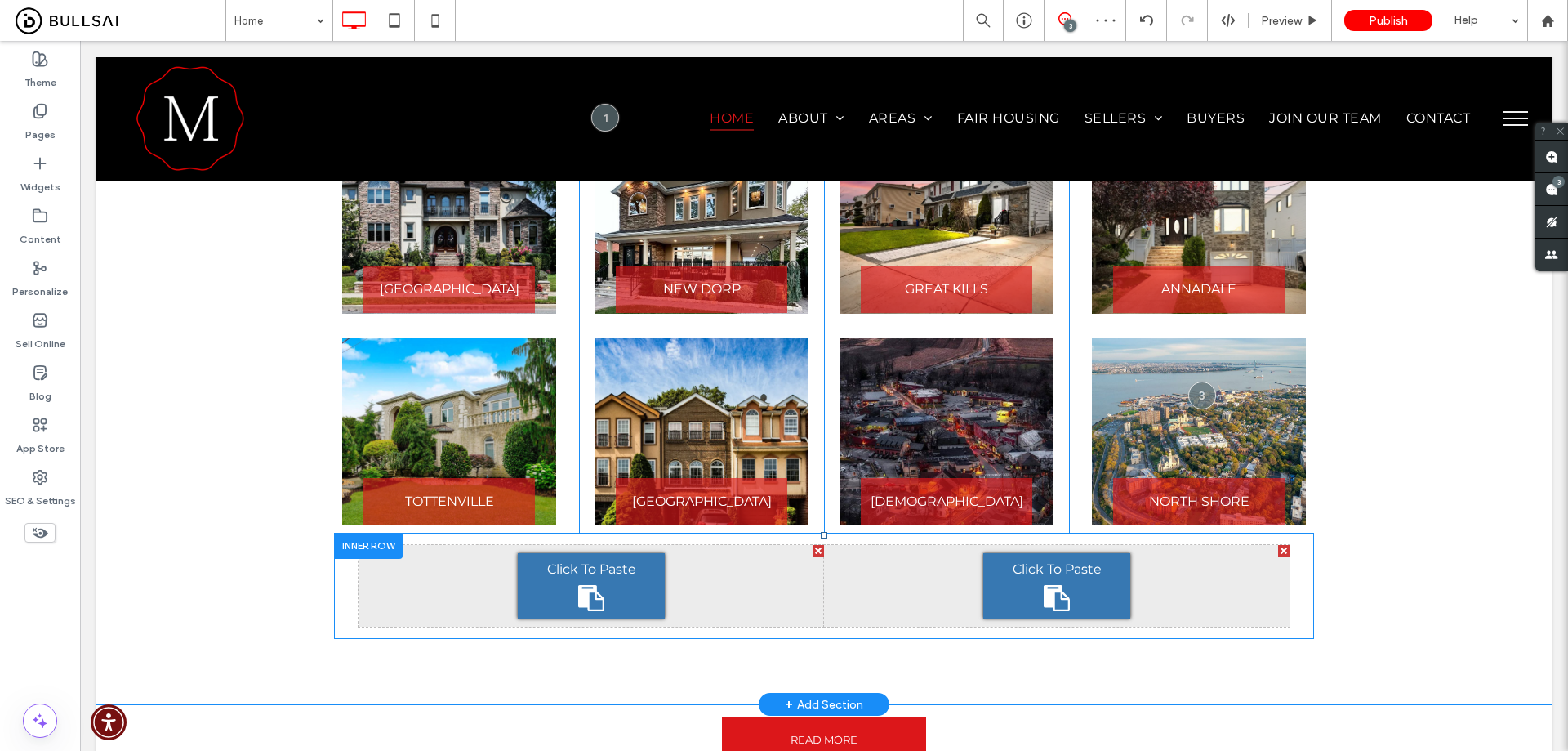
click at [1278, 545] on div at bounding box center [1284, 551] width 11 height 11
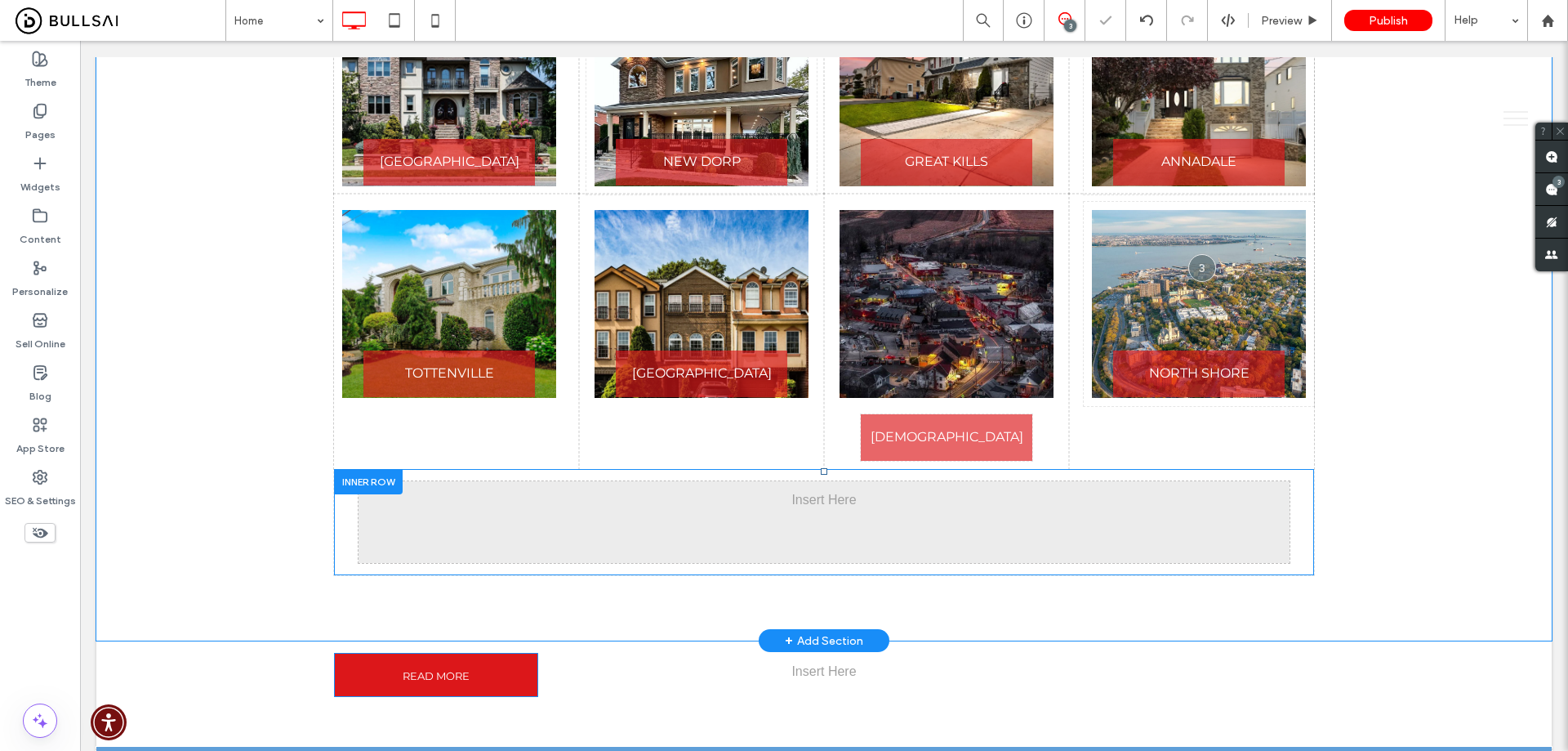
scroll to position [3051, 0]
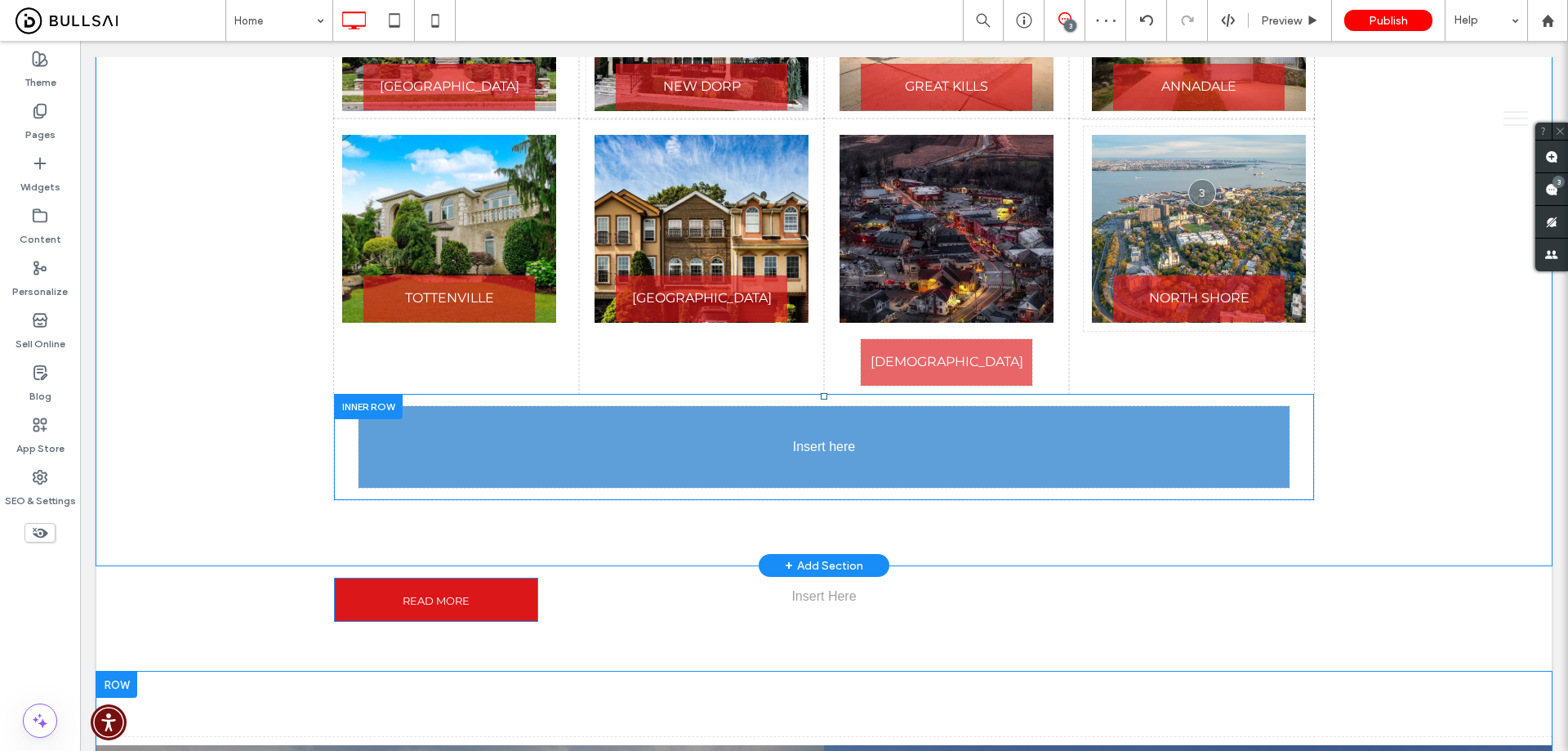
drag, startPoint x: 877, startPoint y: 584, endPoint x: 888, endPoint y: 342, distance: 242.2
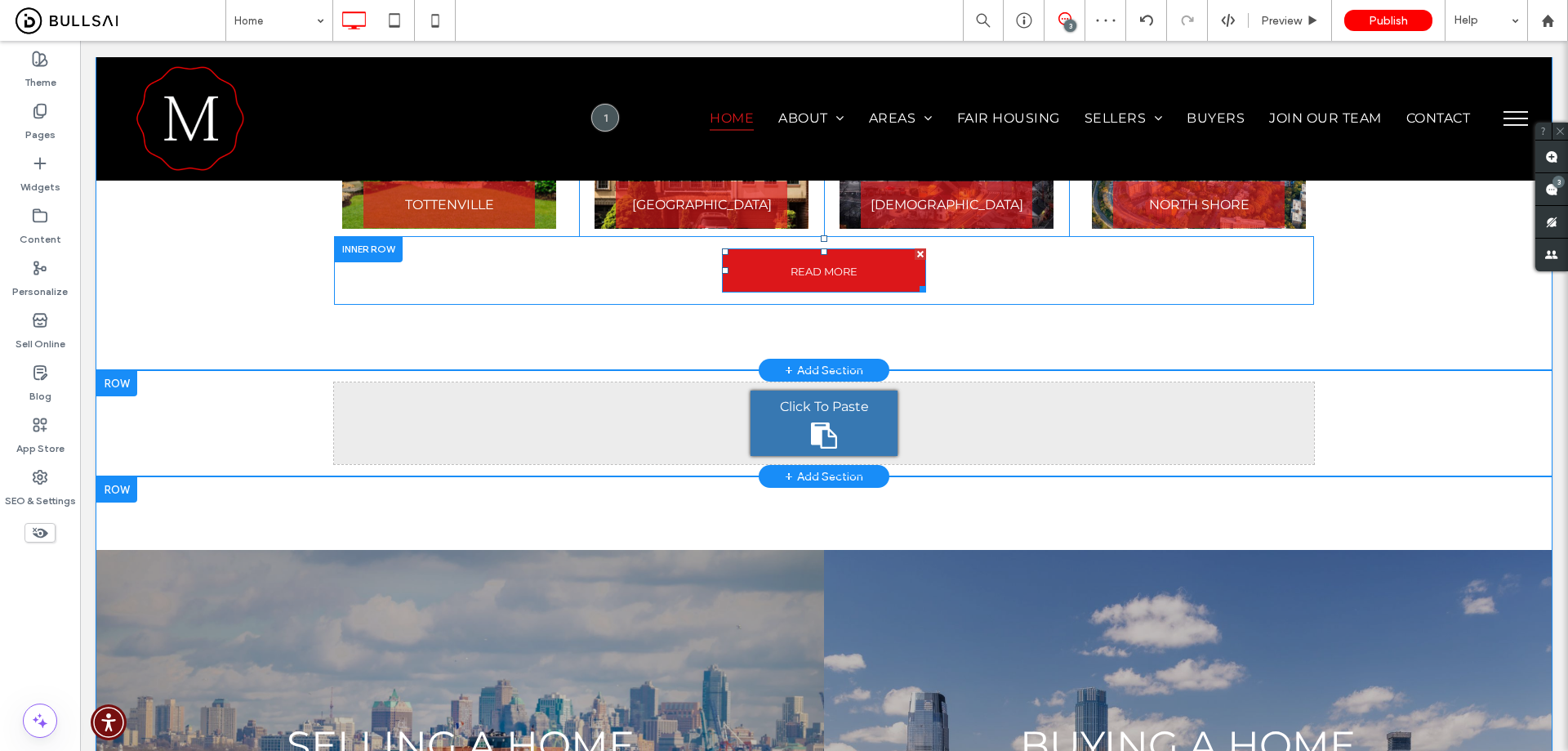
scroll to position [2970, 0]
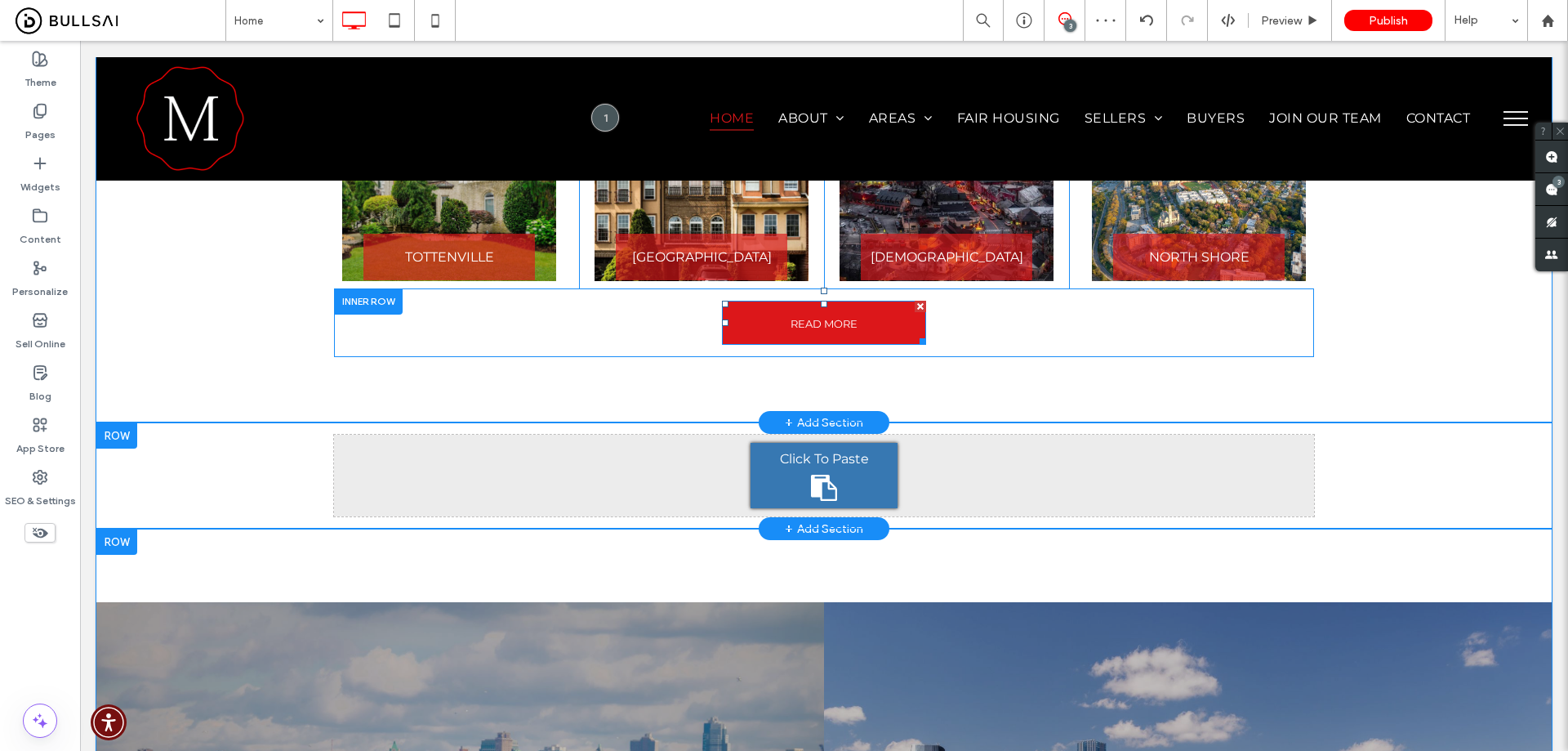
click at [119, 422] on div at bounding box center [117, 434] width 41 height 26
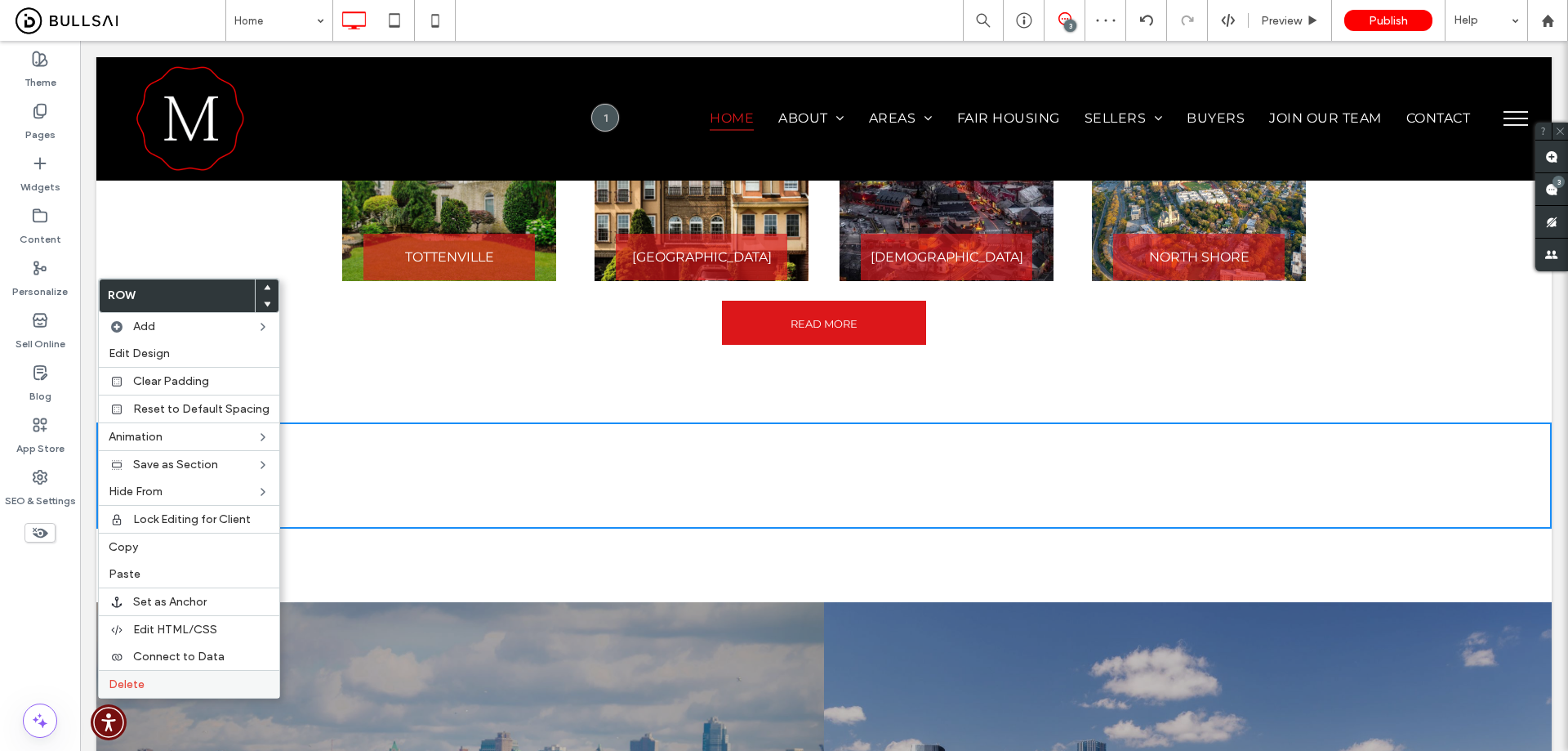
click at [168, 683] on label "Delete" at bounding box center [189, 684] width 161 height 14
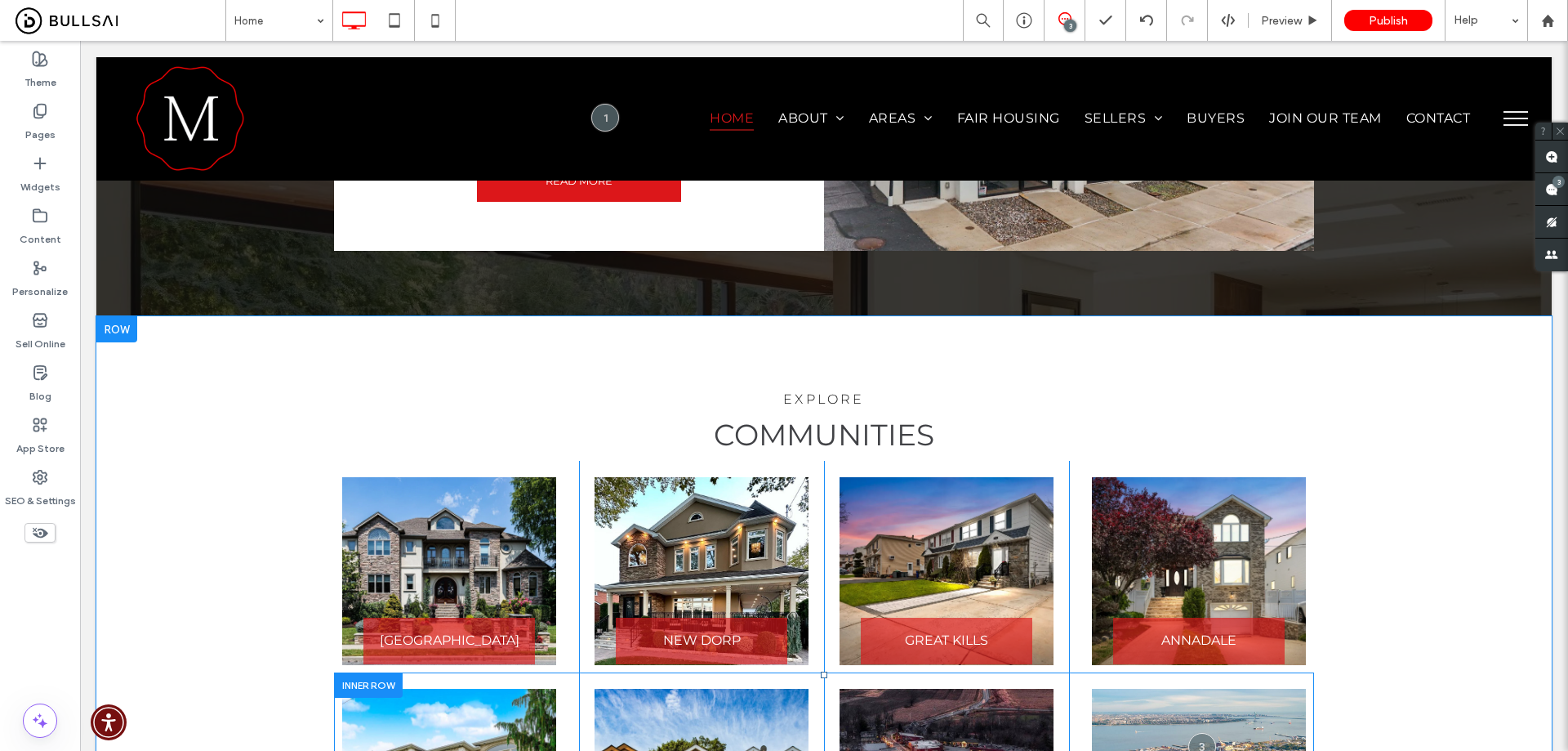
scroll to position [2642, 0]
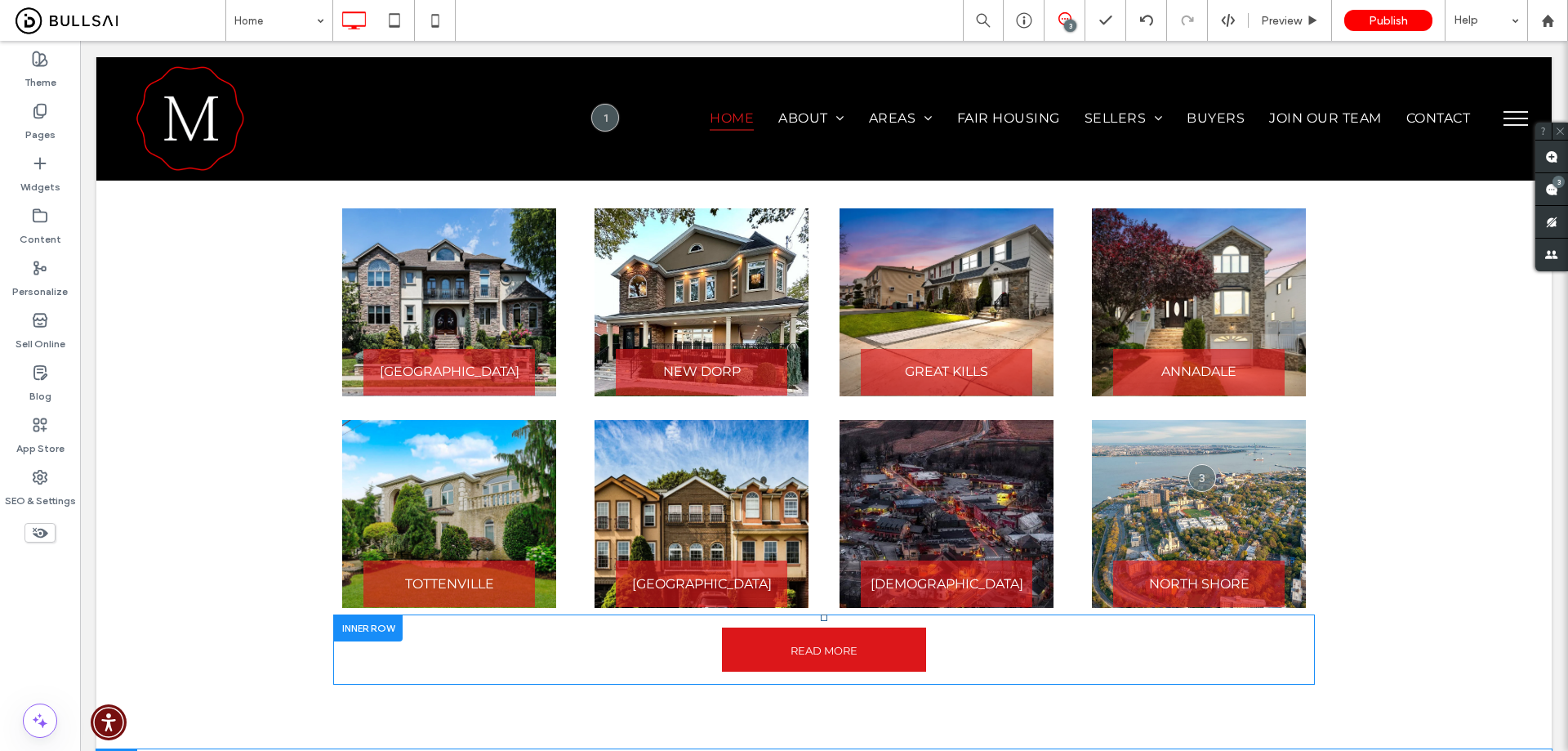
click at [495, 615] on div "Click To Paste Click To Paste READ MORE" at bounding box center [824, 650] width 981 height 69
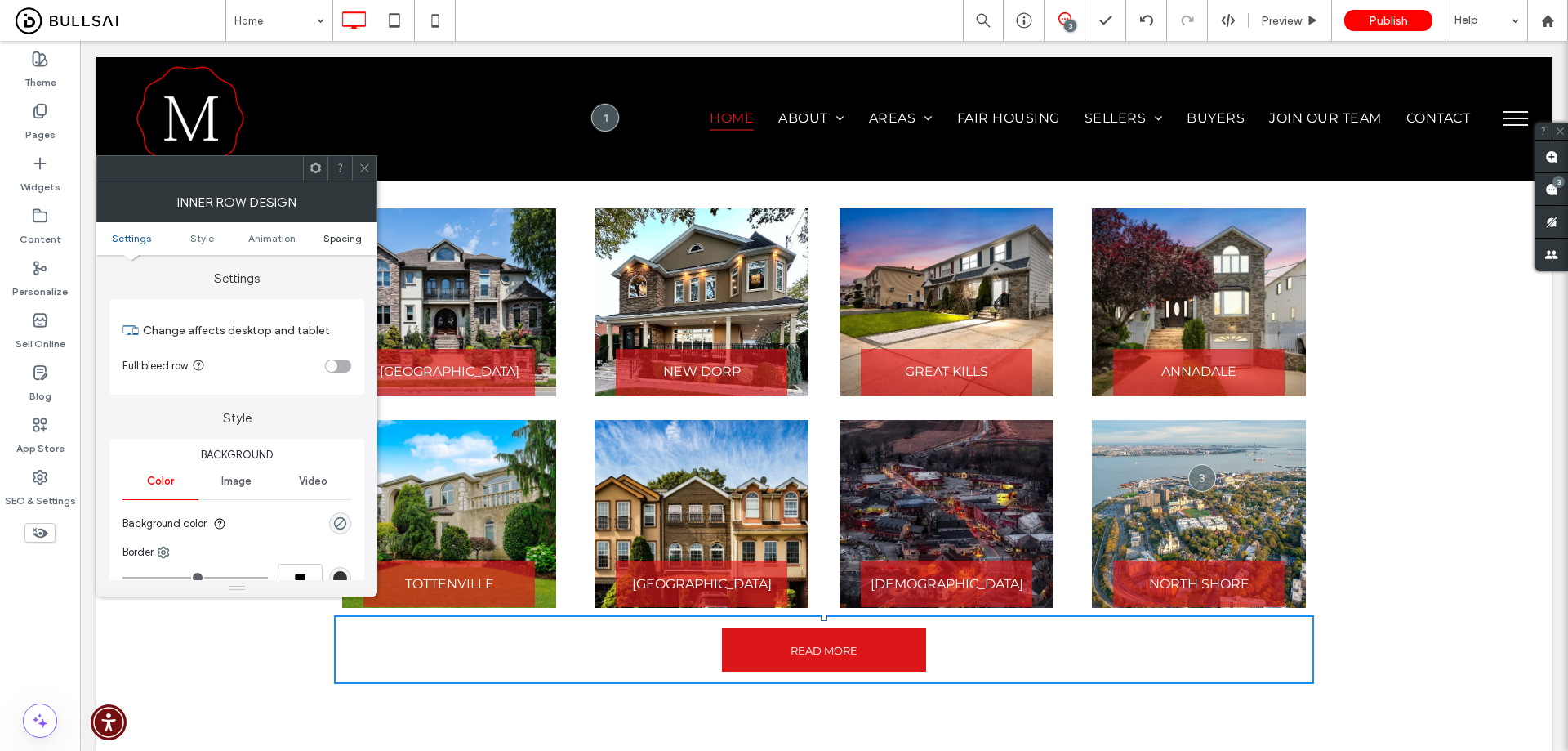
click at [349, 234] on span "Spacing" at bounding box center [342, 237] width 38 height 12
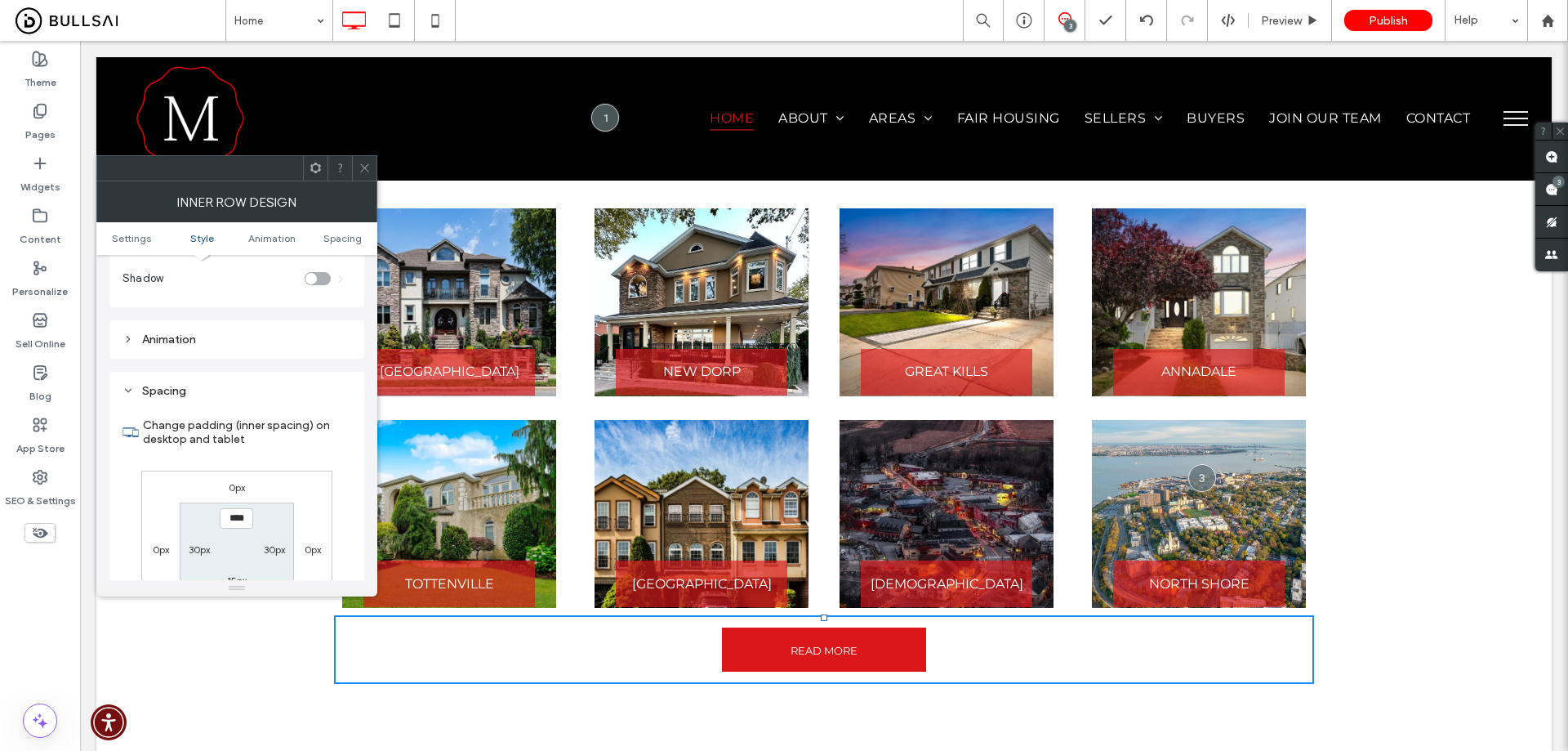
scroll to position [522, 0]
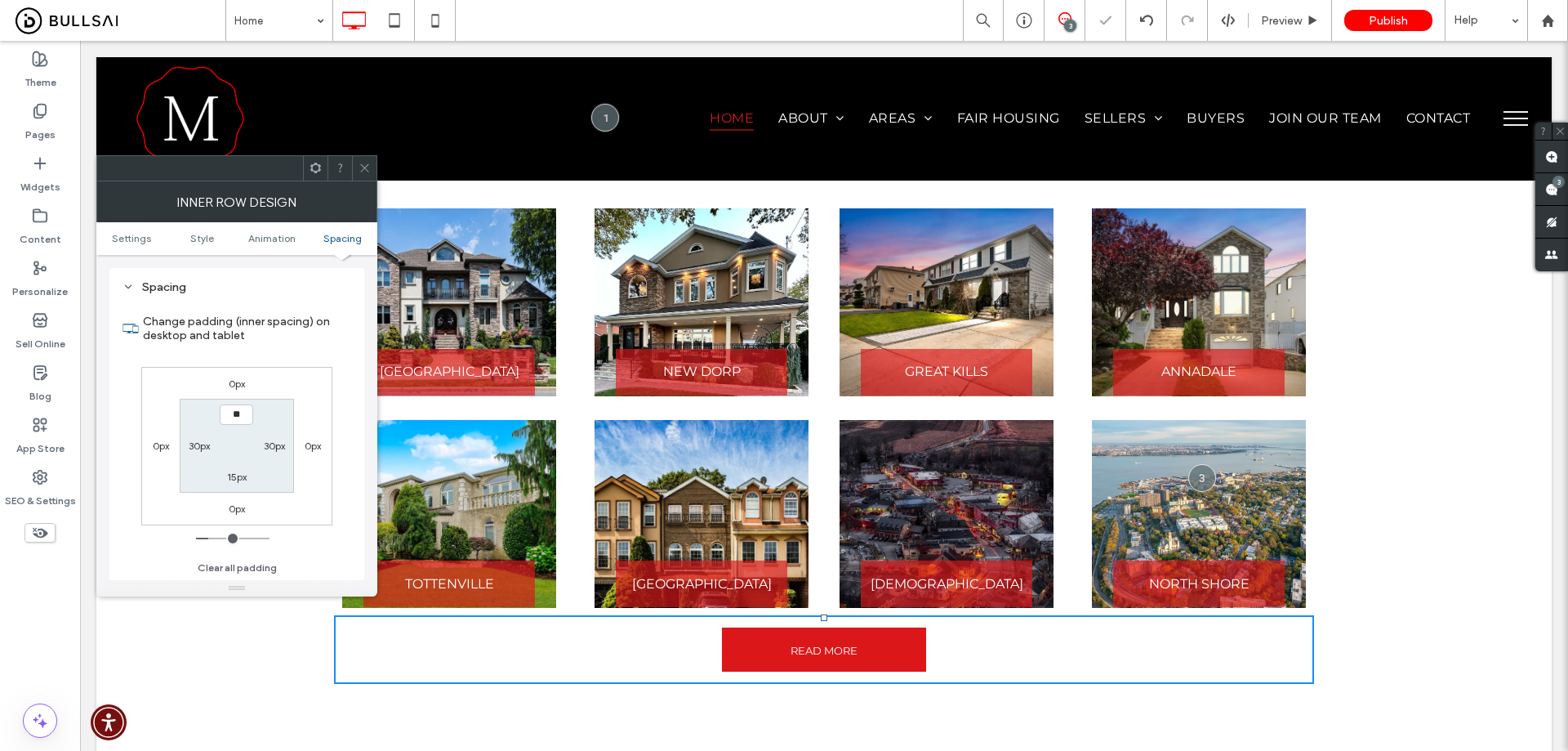
type input "****"
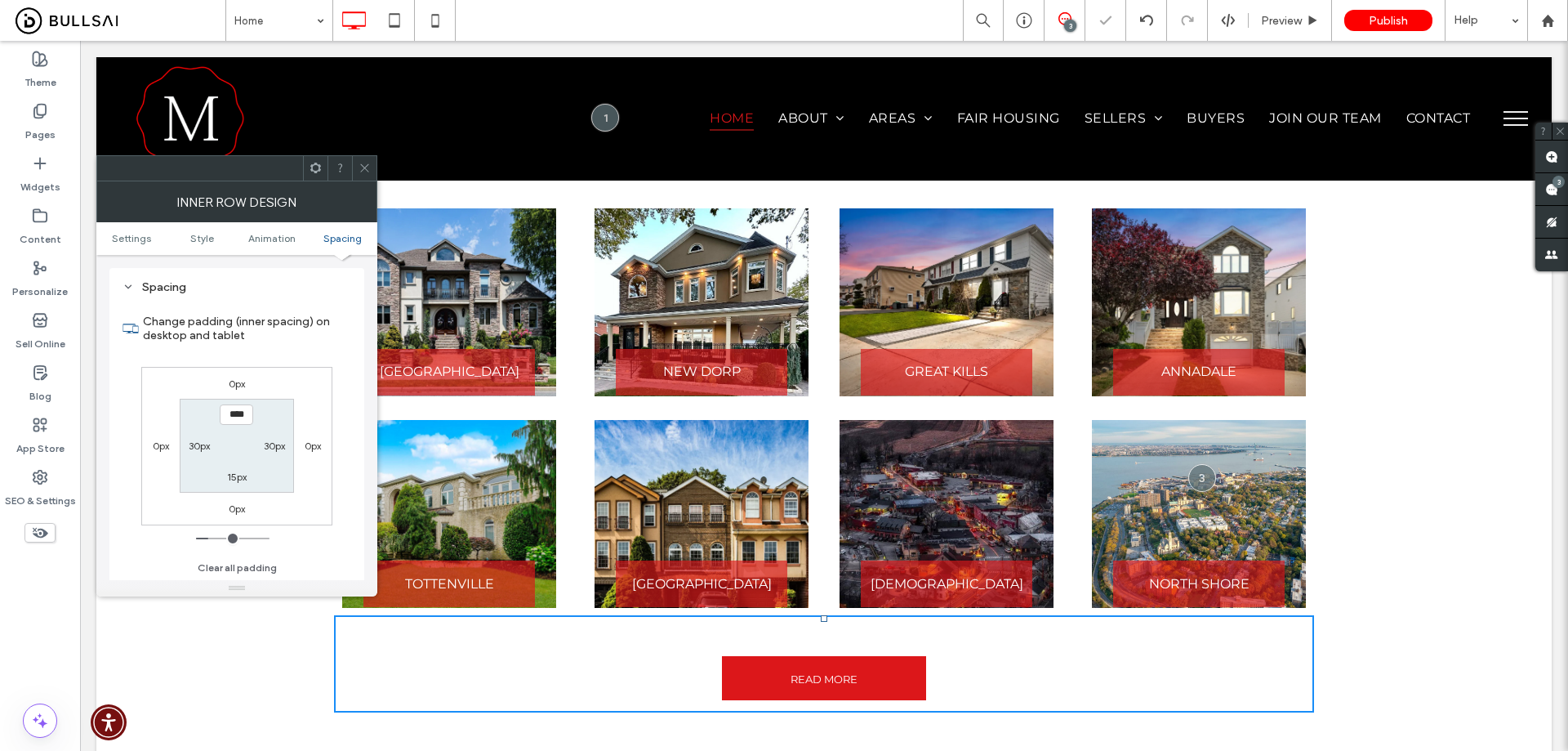
click at [242, 472] on label "15px" at bounding box center [236, 476] width 19 height 12
type input "**"
type input "****"
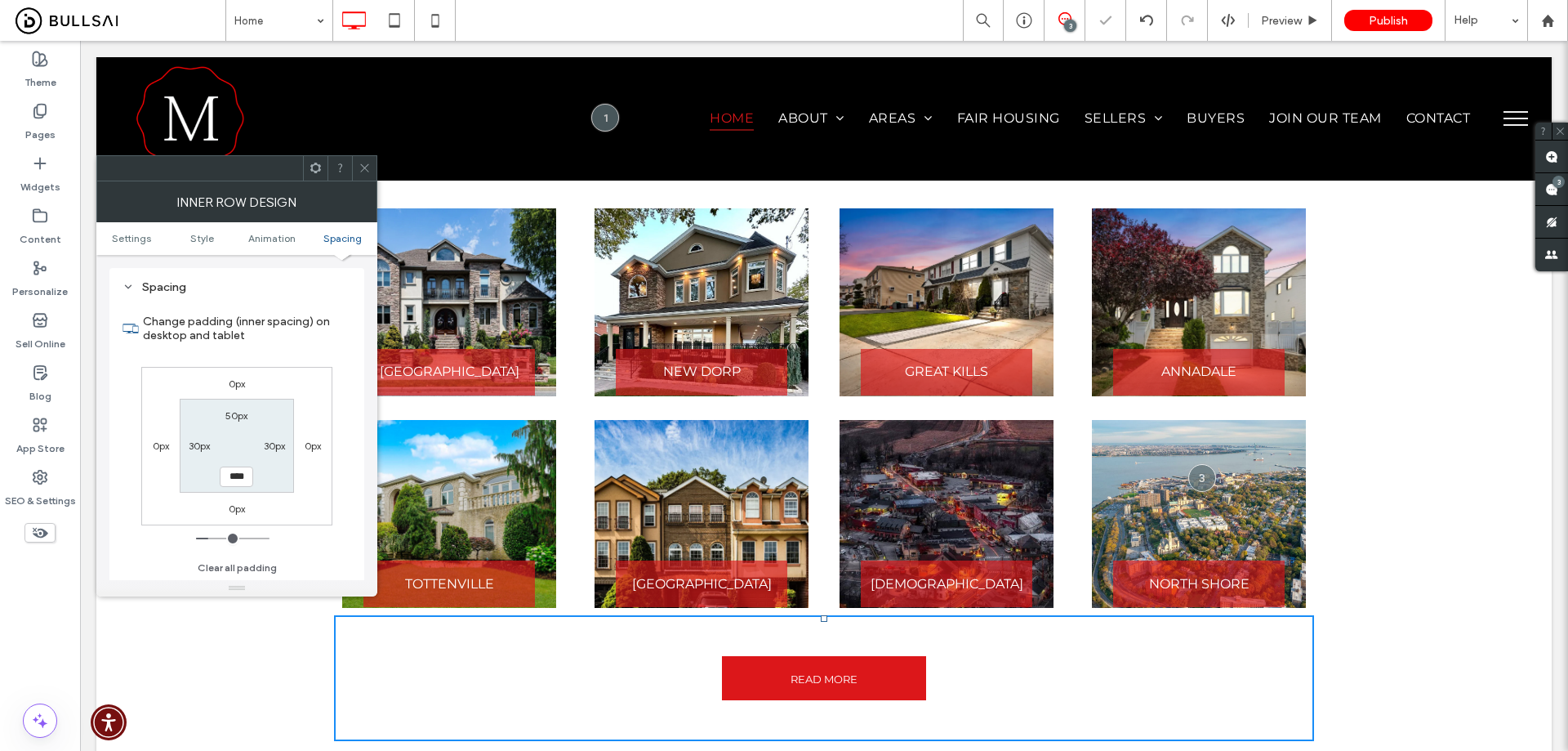
click at [363, 160] on span at bounding box center [364, 168] width 12 height 25
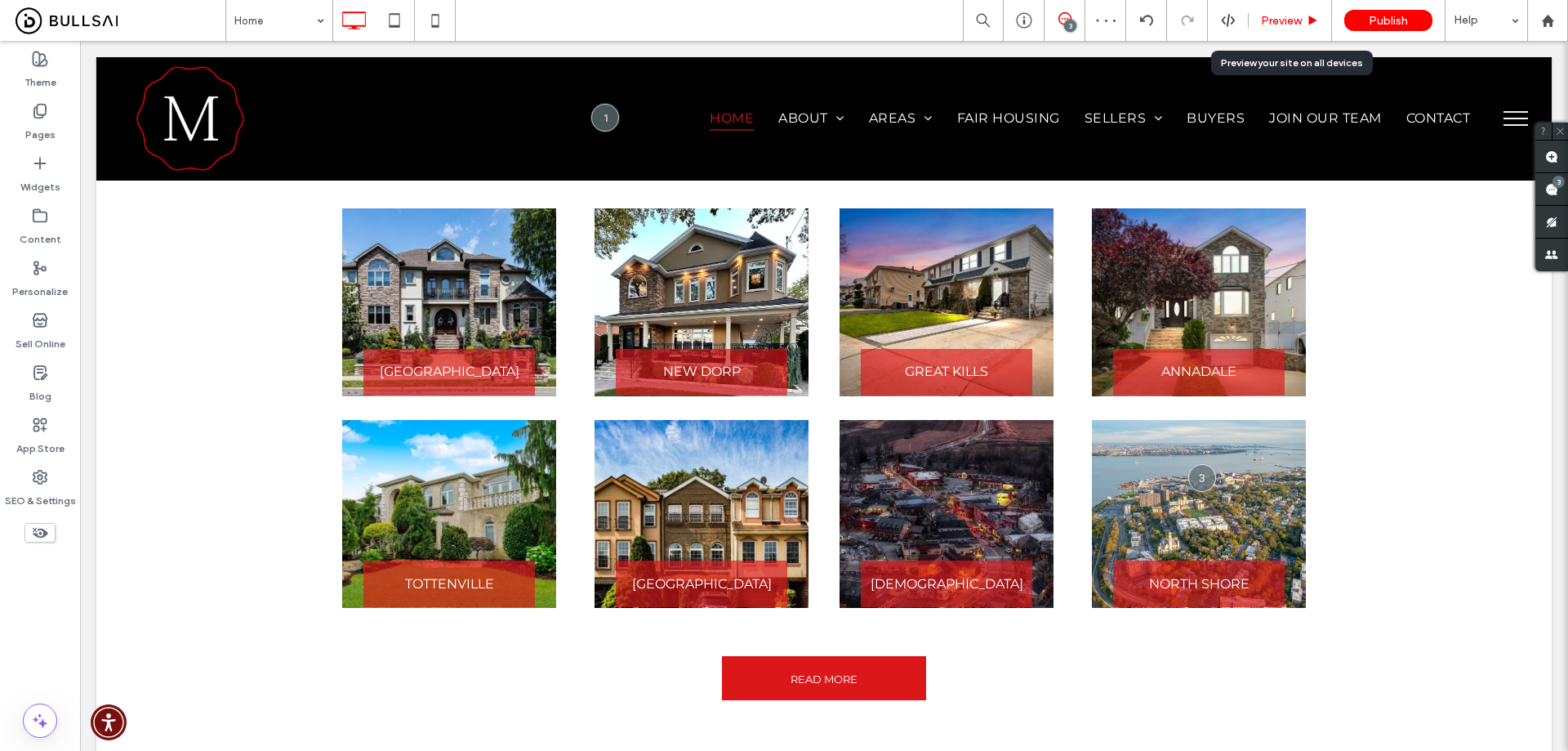
click at [1285, 27] on span "Preview" at bounding box center [1281, 21] width 41 height 14
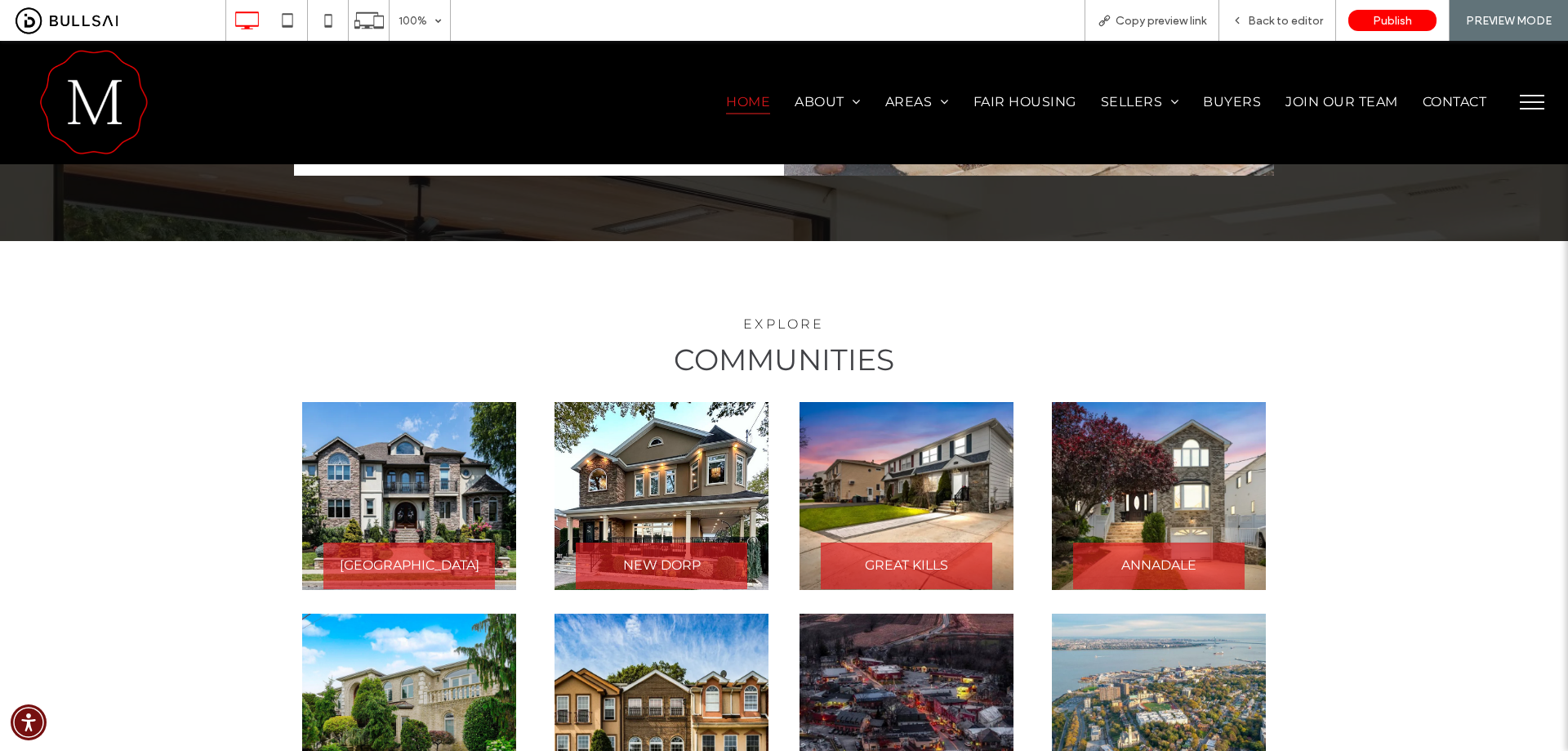
scroll to position [2479, 0]
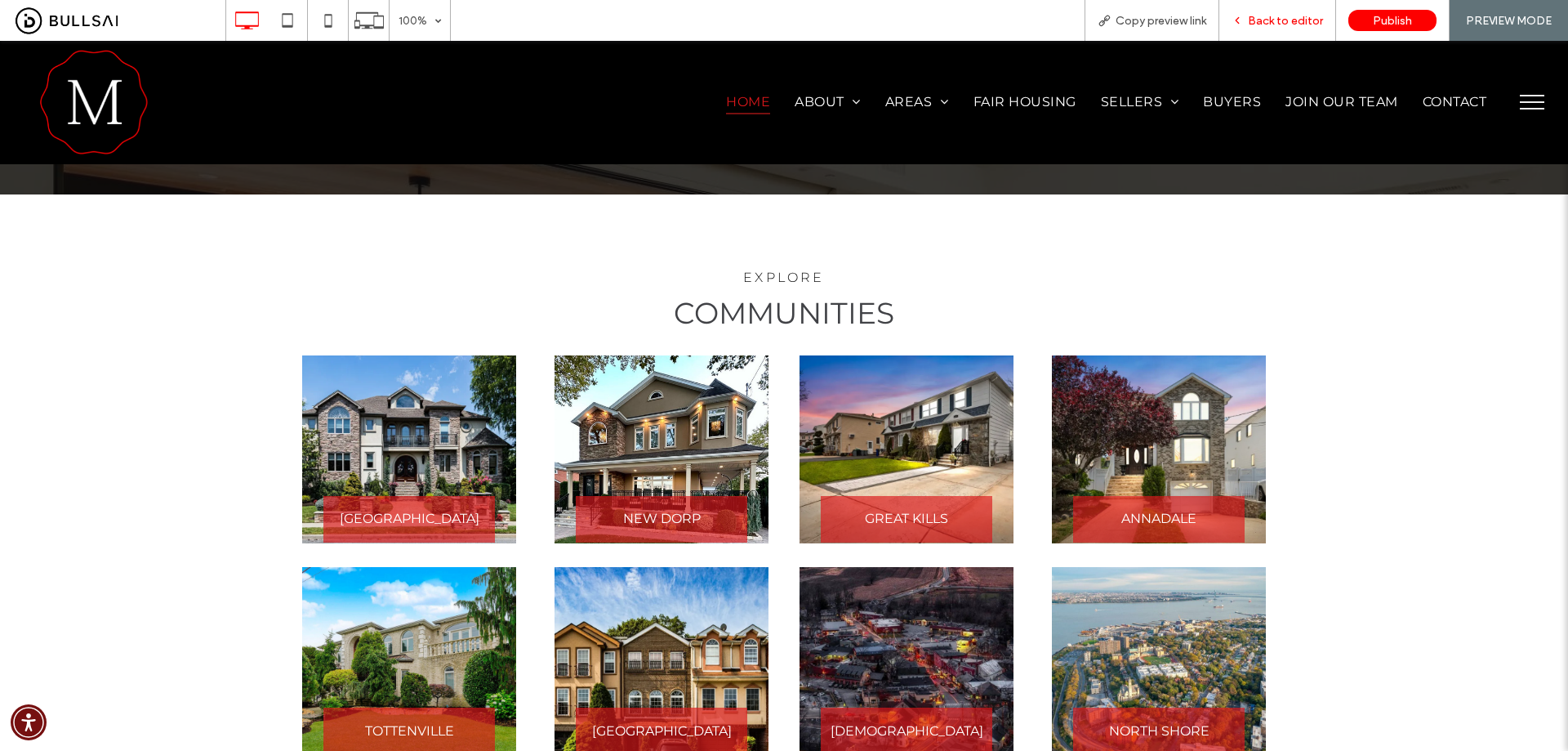
drag, startPoint x: 1292, startPoint y: 20, endPoint x: 1201, endPoint y: 109, distance: 127.3
click at [1292, 20] on span "Back to editor" at bounding box center [1286, 21] width 76 height 14
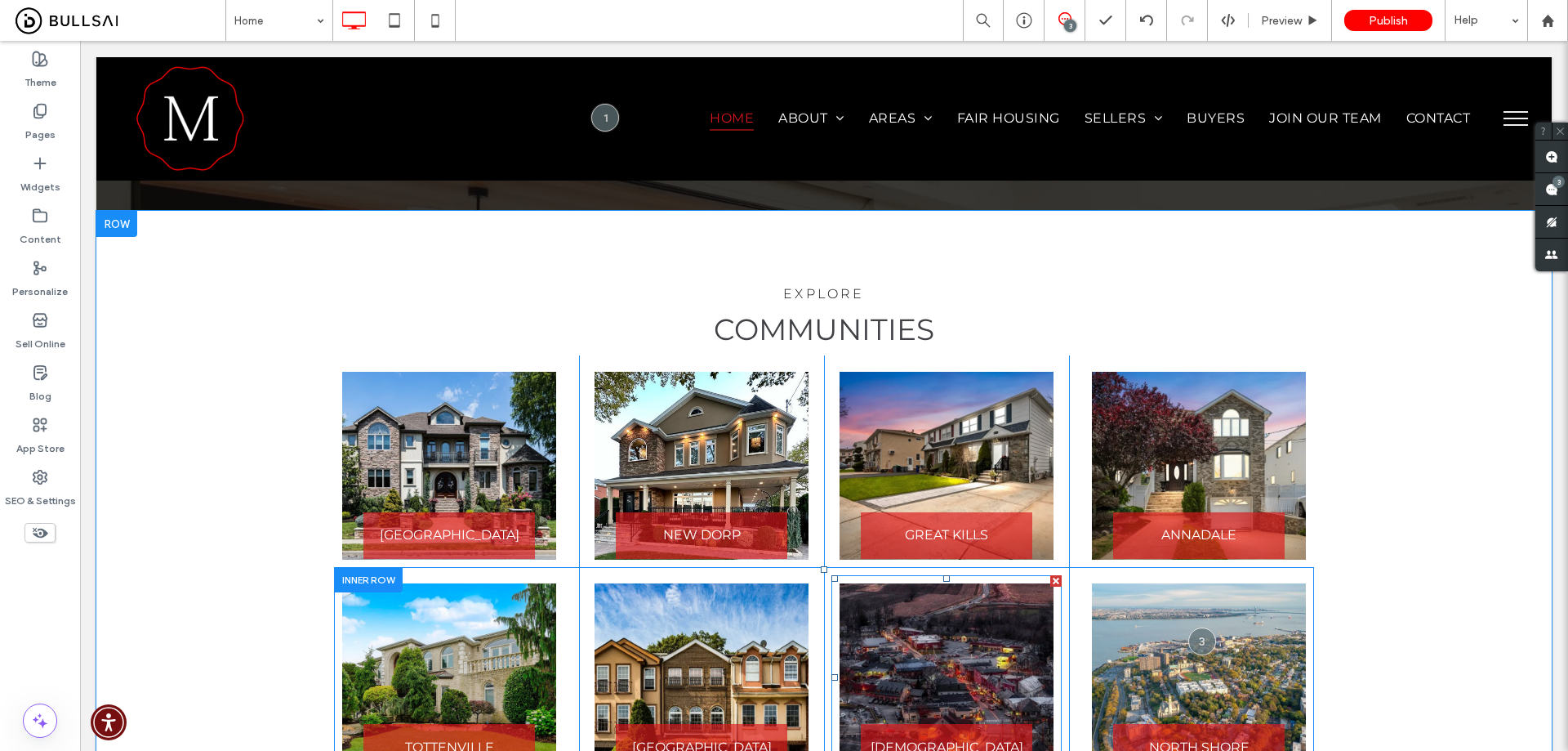
scroll to position [2561, 0]
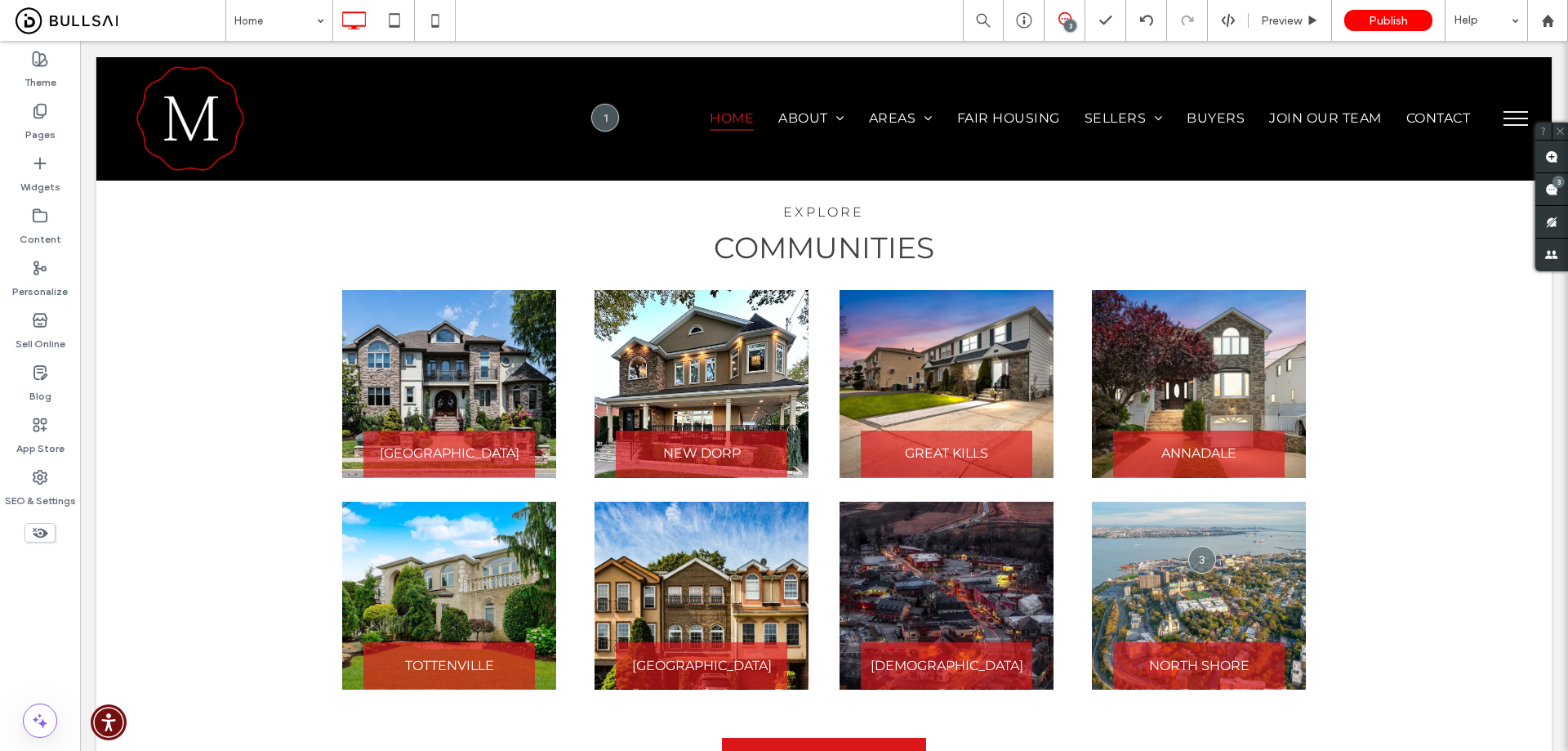
click at [854, 738] on link "READ MORE" at bounding box center [824, 760] width 204 height 44
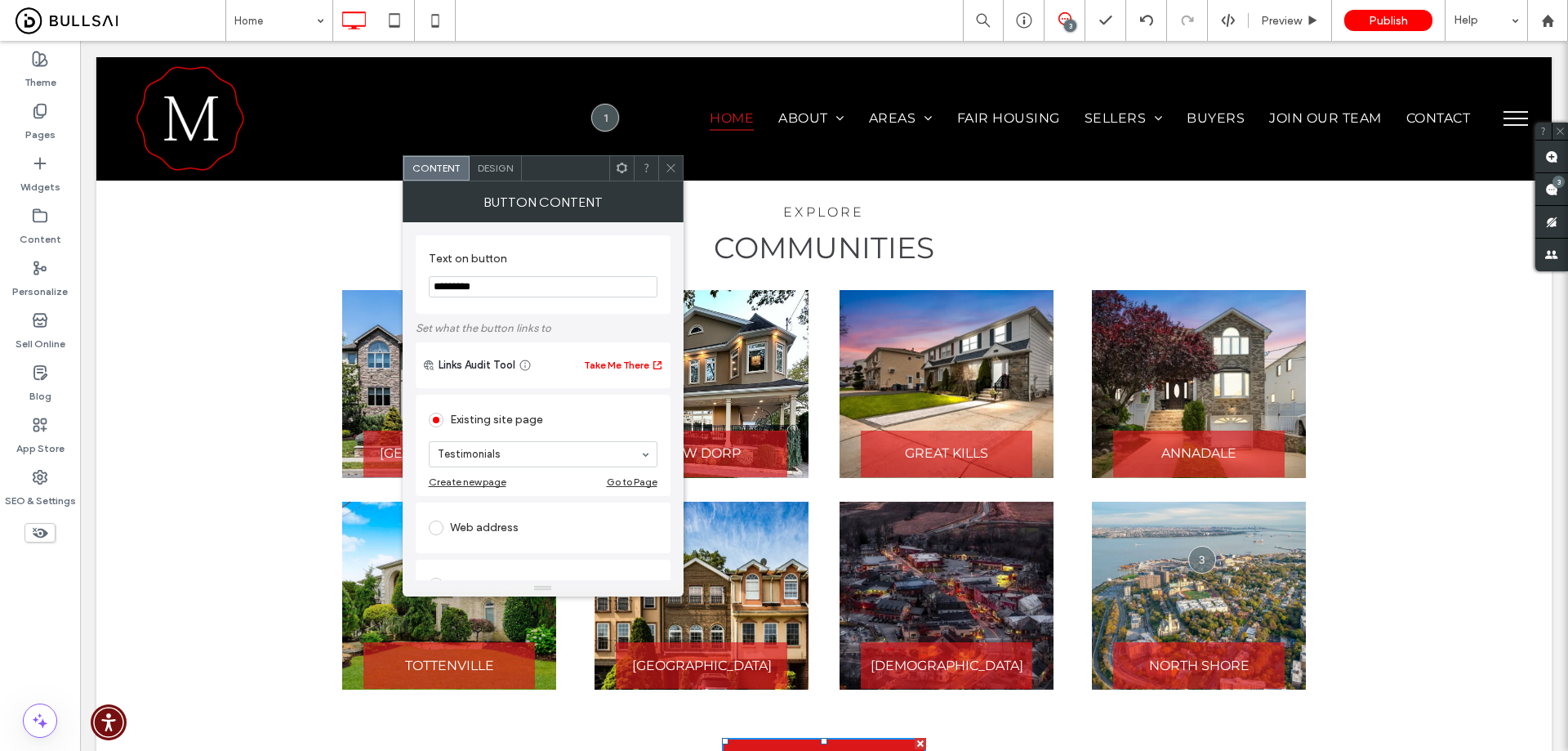
drag, startPoint x: 610, startPoint y: 326, endPoint x: 183, endPoint y: 276, distance: 429.9
type input "********"
click at [677, 168] on div at bounding box center [671, 168] width 25 height 25
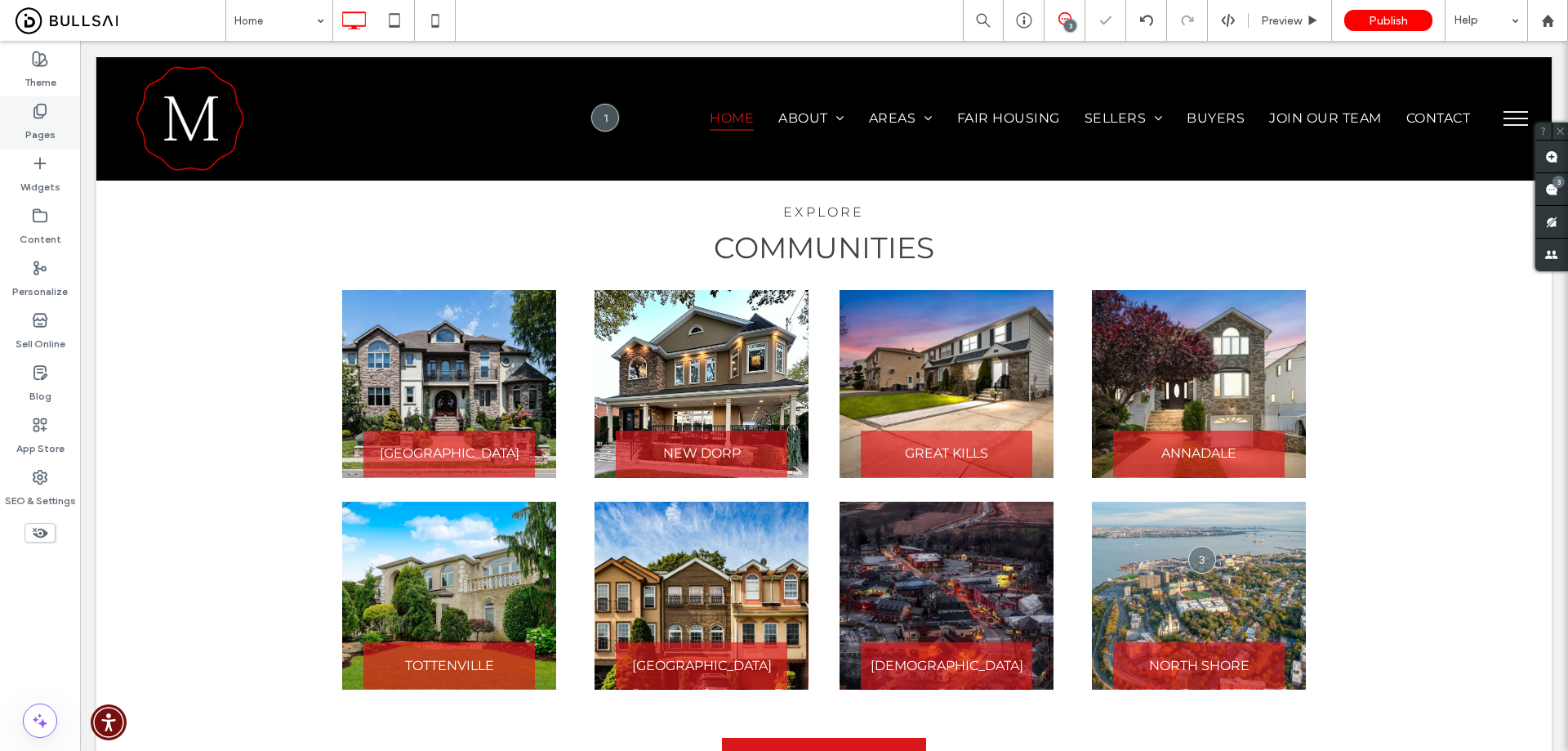
click at [39, 105] on icon at bounding box center [39, 111] width 16 height 16
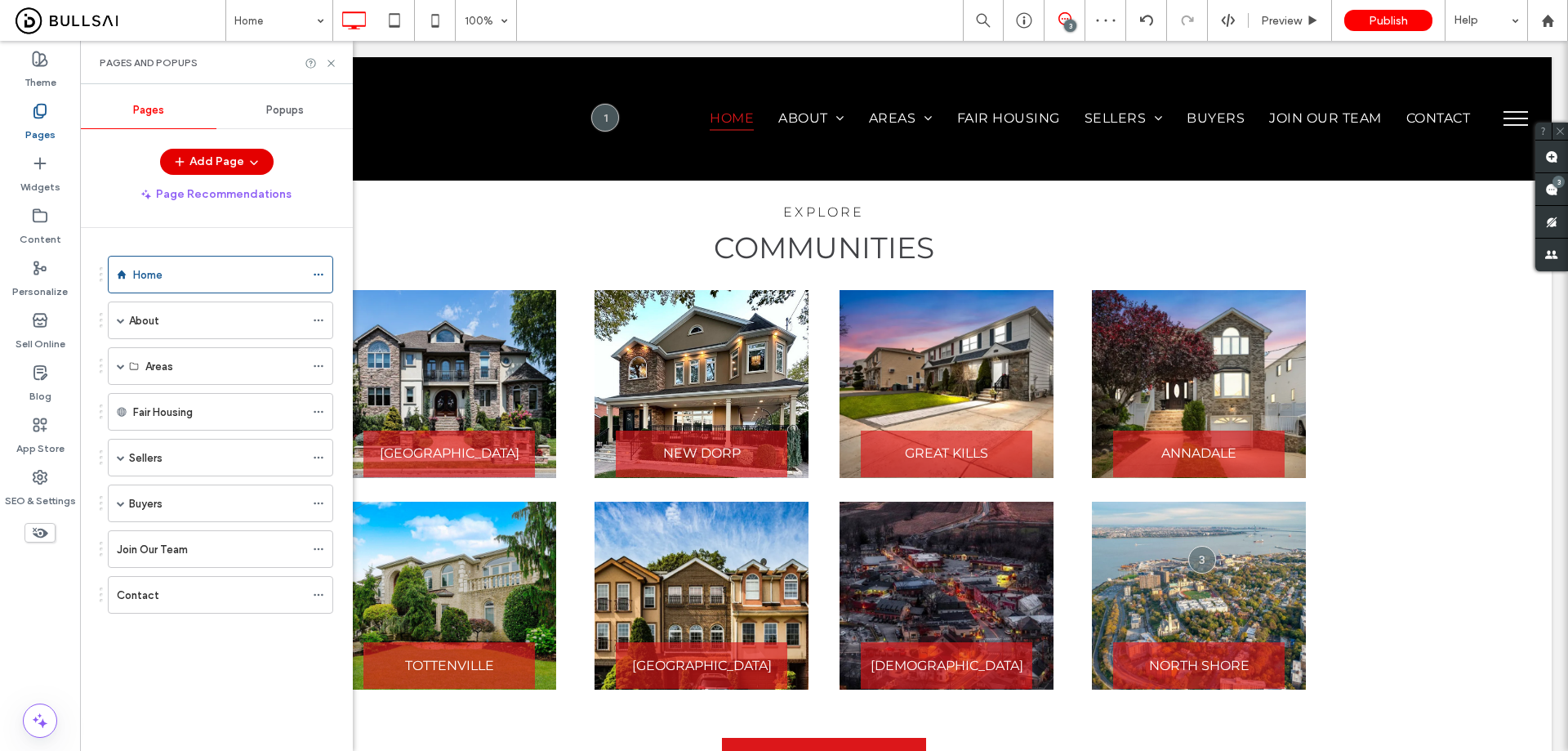
click at [208, 157] on button "Add Page" at bounding box center [216, 161] width 114 height 26
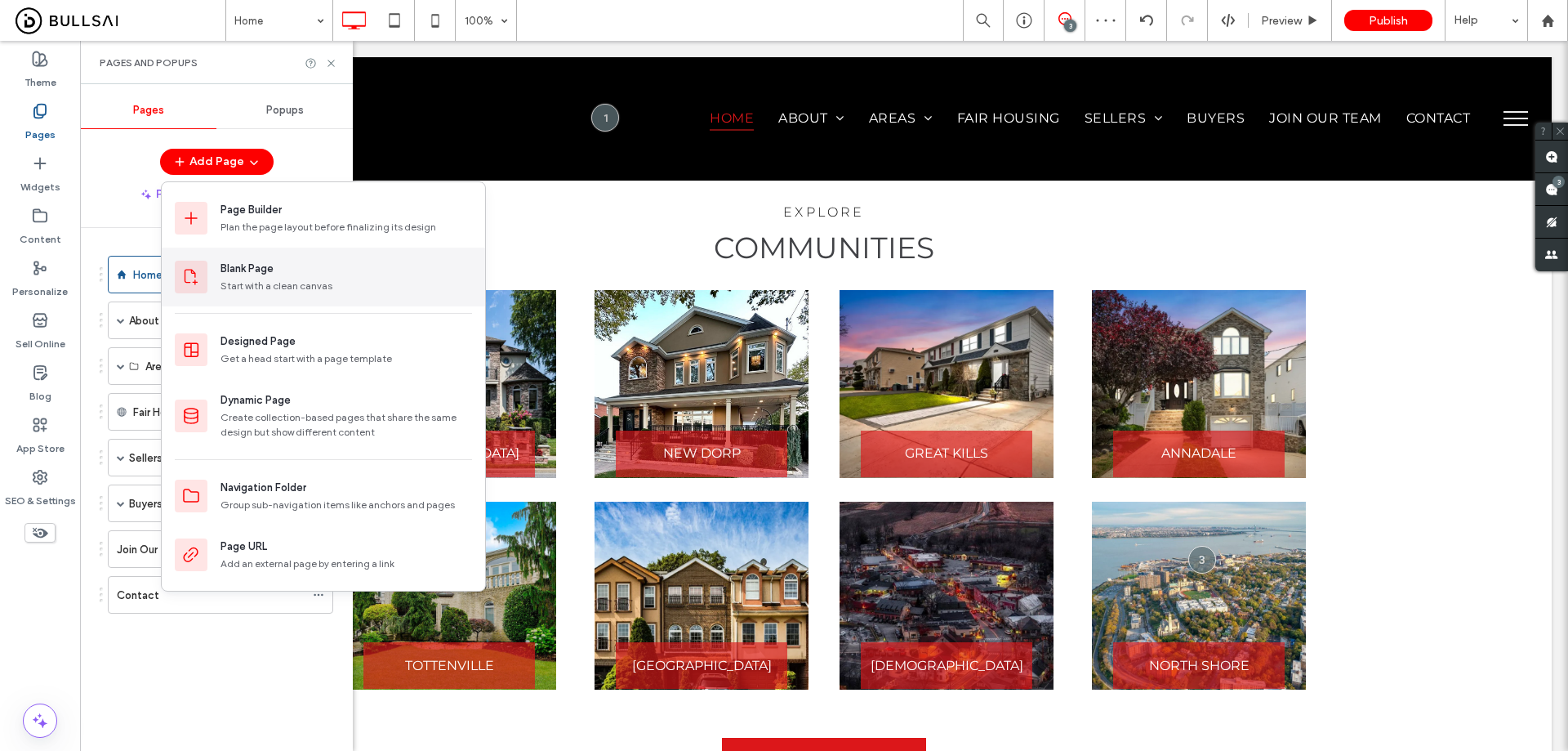
click at [265, 267] on div "Blank Page" at bounding box center [247, 268] width 53 height 16
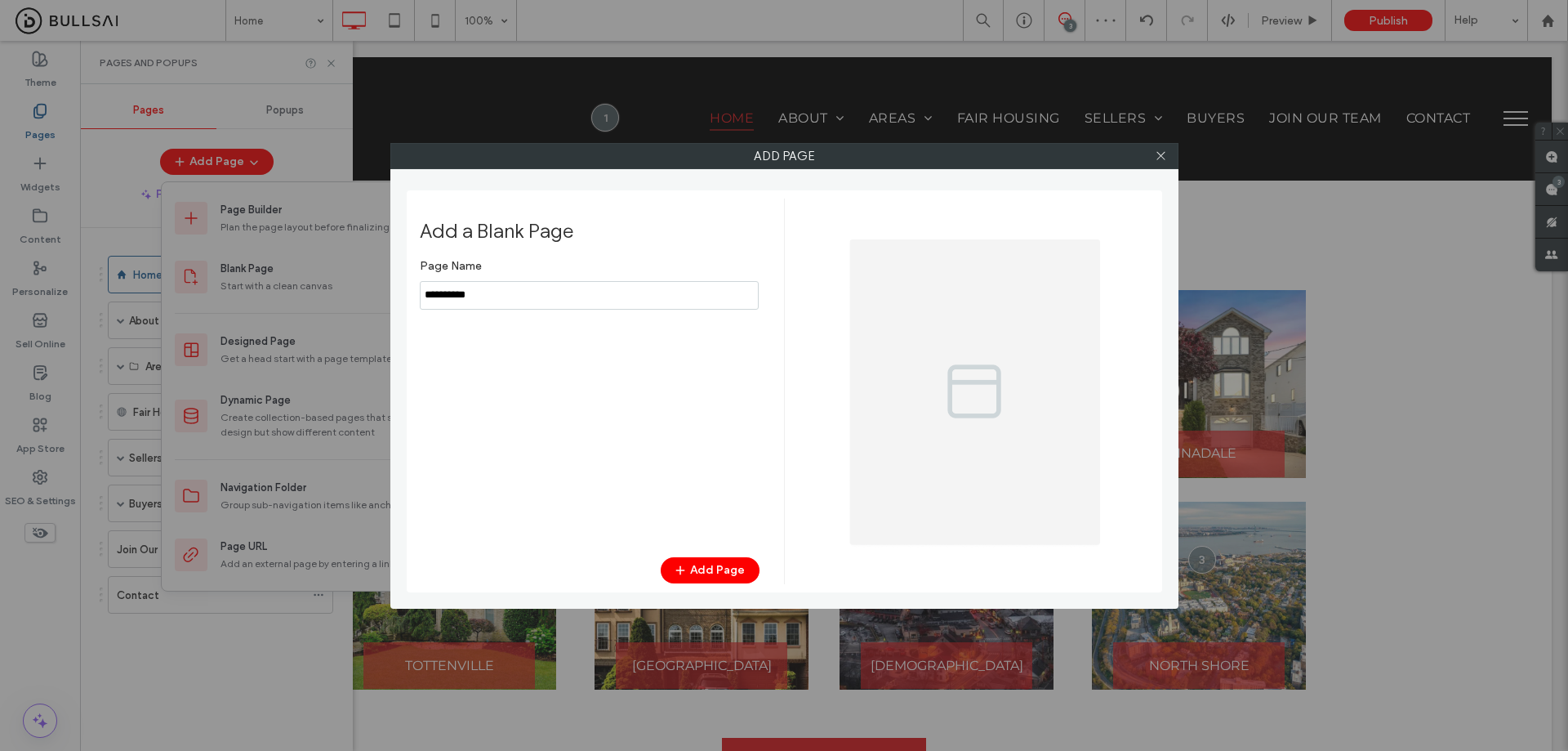
drag, startPoint x: 535, startPoint y: 292, endPoint x: 265, endPoint y: 291, distance: 270.0
click at [267, 288] on div "Add Page Add a Blank Page Page Name Add Page" at bounding box center [784, 375] width 1568 height 751
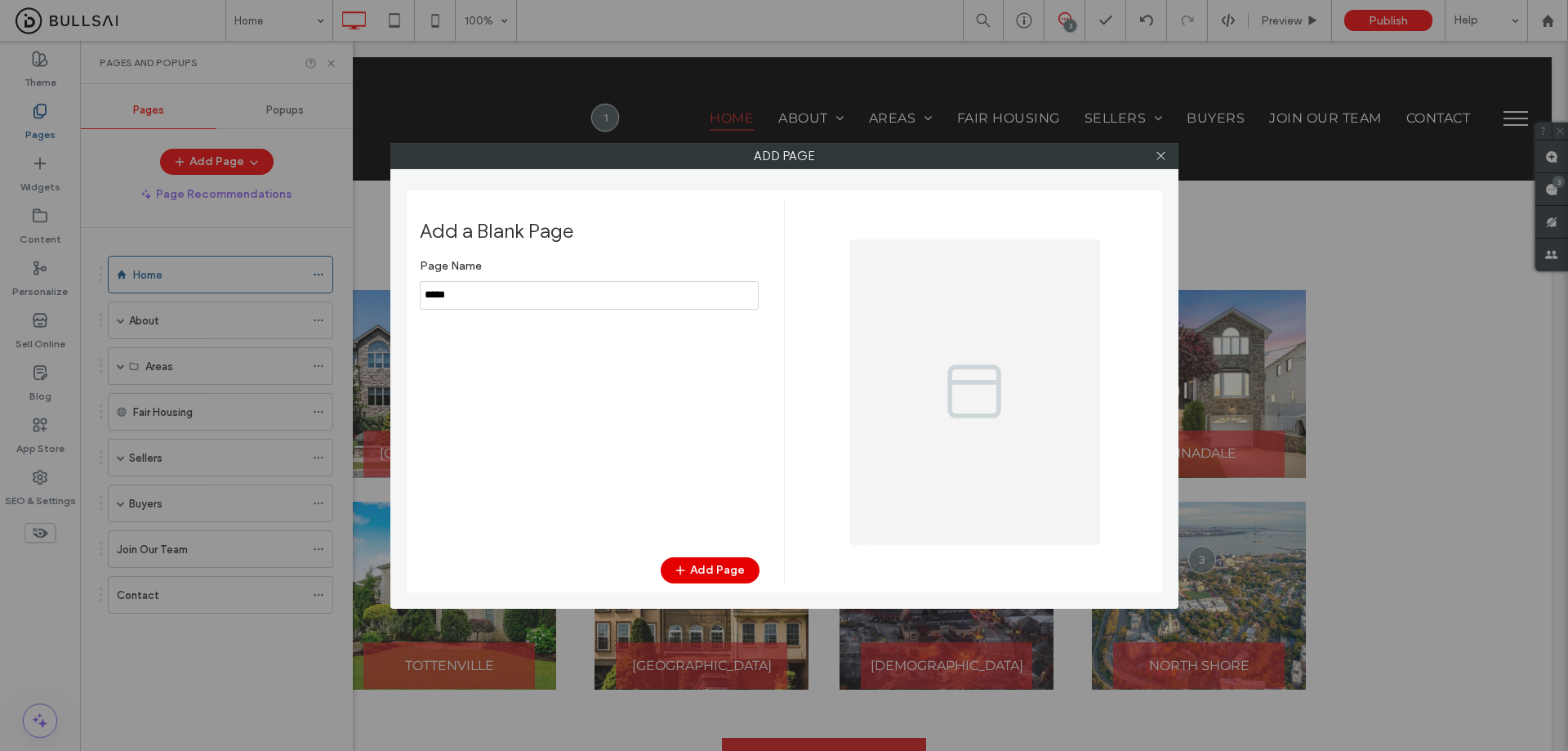
type input "*****"
click at [717, 568] on button "Add Page" at bounding box center [710, 569] width 99 height 26
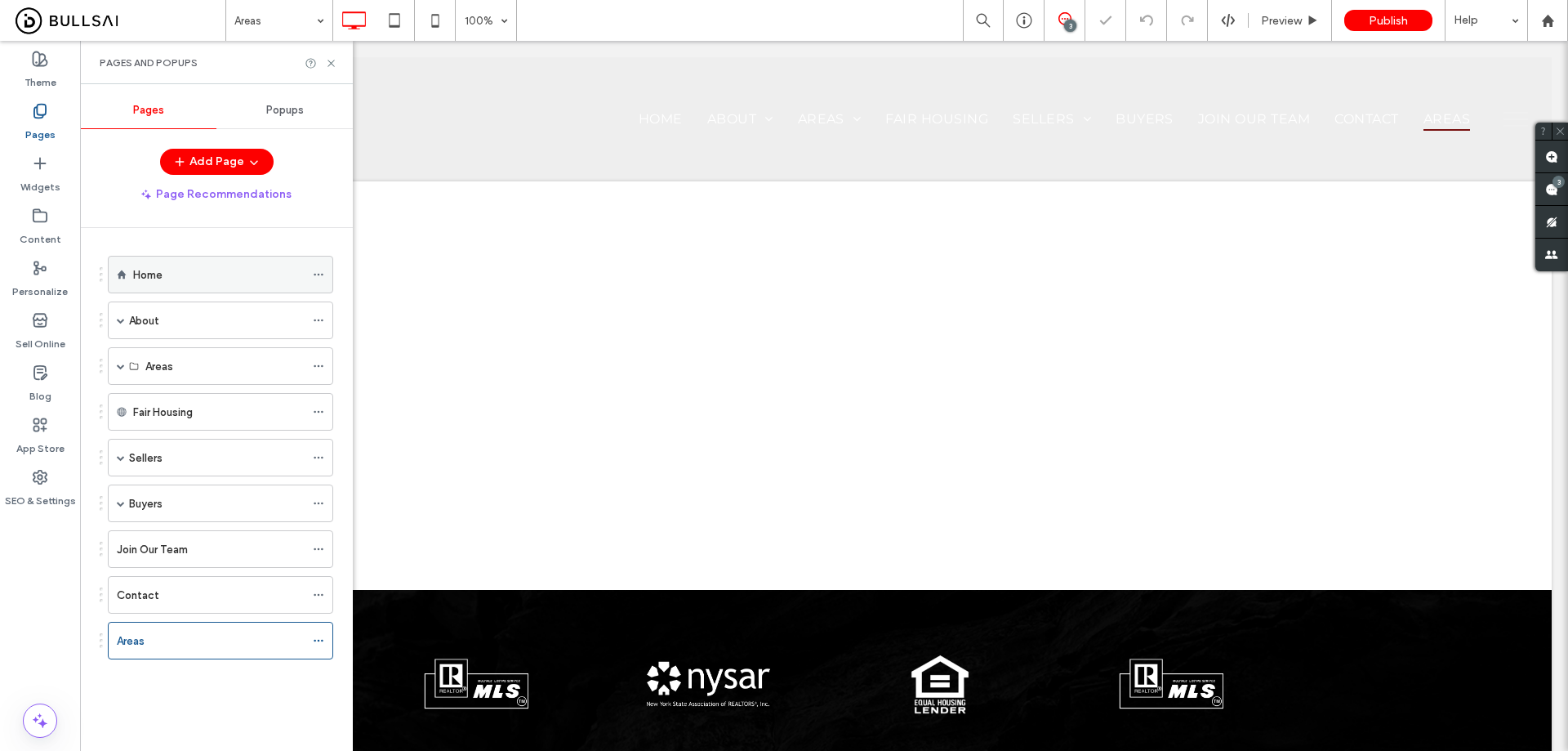
click at [206, 272] on div "Home" at bounding box center [218, 275] width 171 height 17
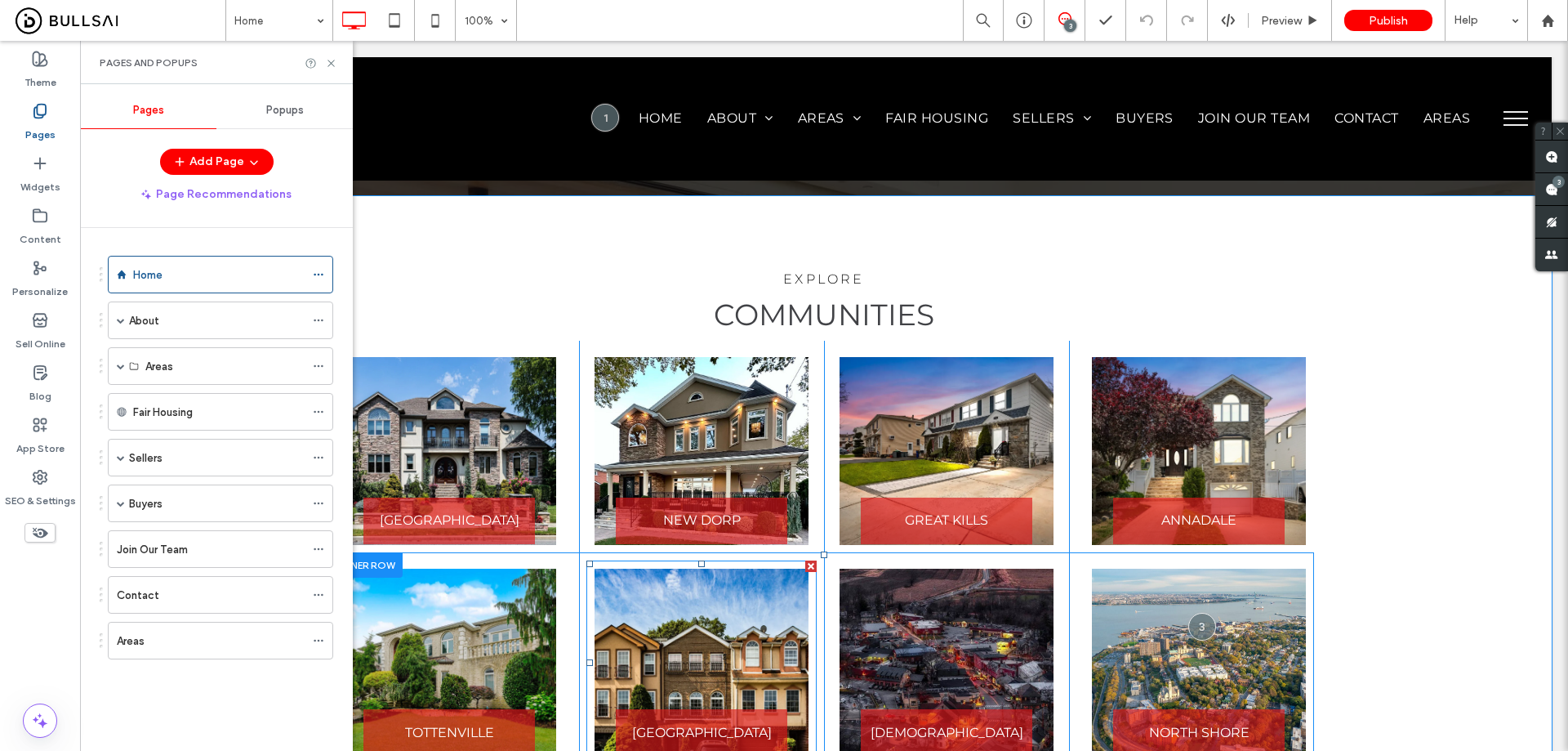
scroll to position [2450, 0]
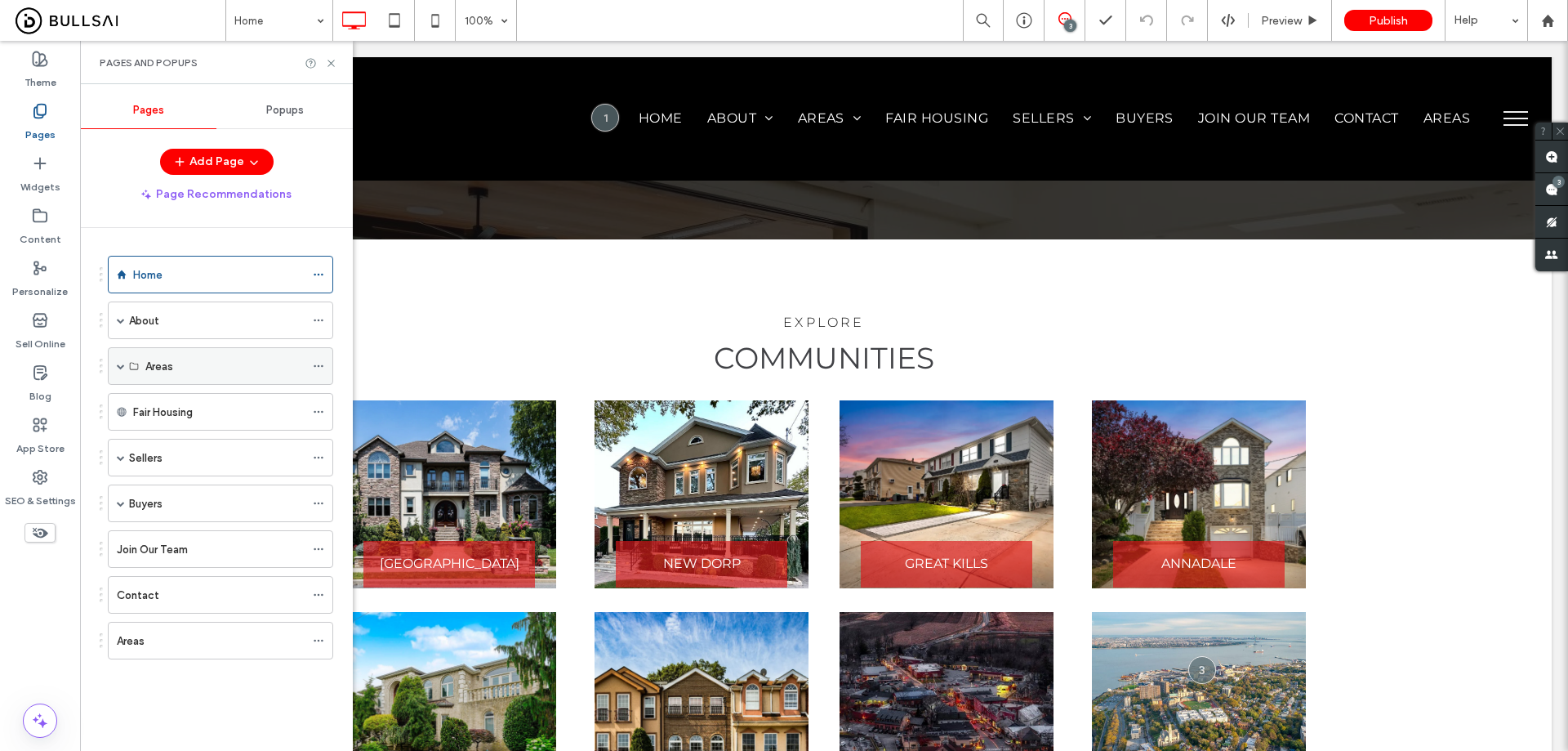
click at [120, 366] on span at bounding box center [121, 365] width 9 height 9
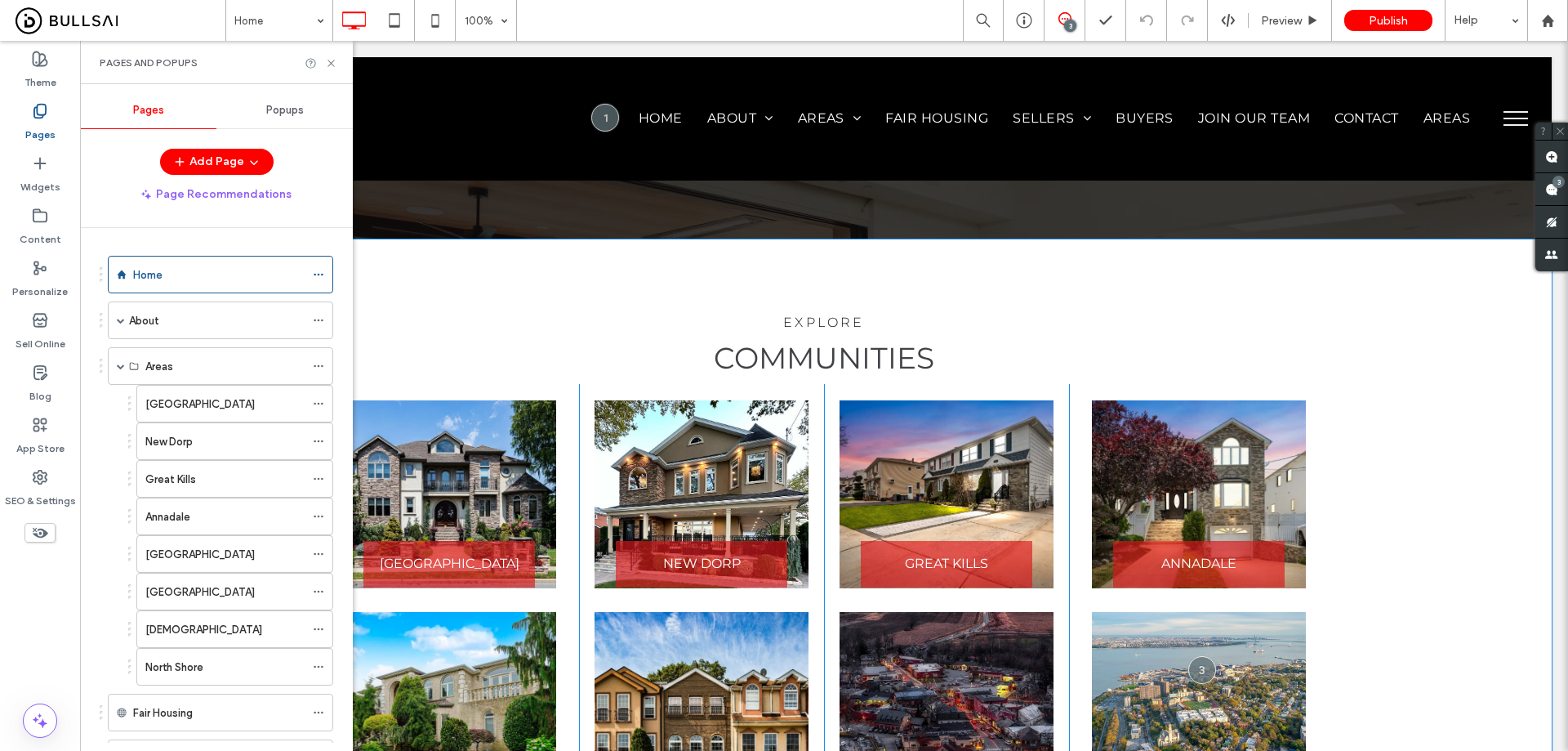
scroll to position [2614, 0]
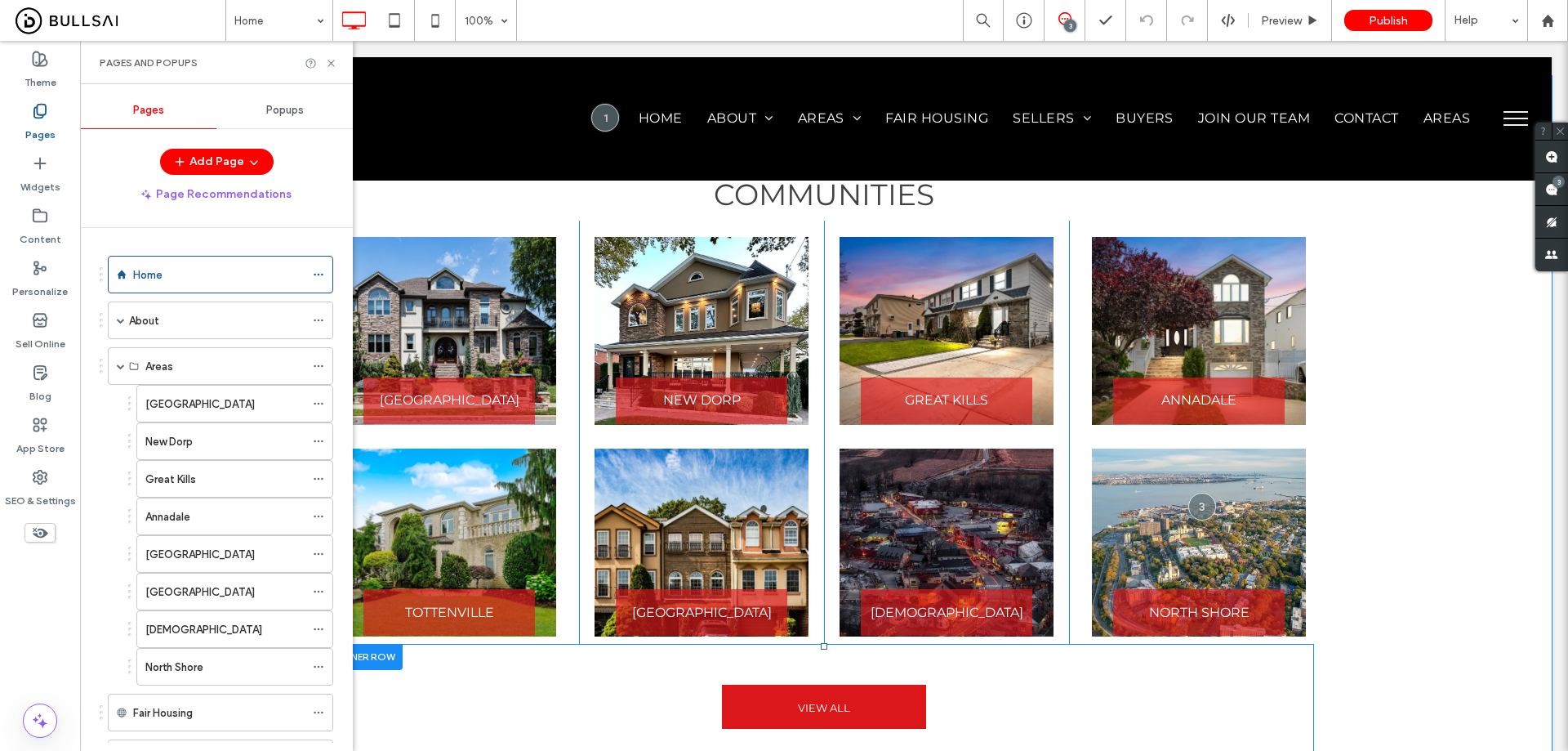
click at [386, 644] on div at bounding box center [368, 656] width 69 height 25
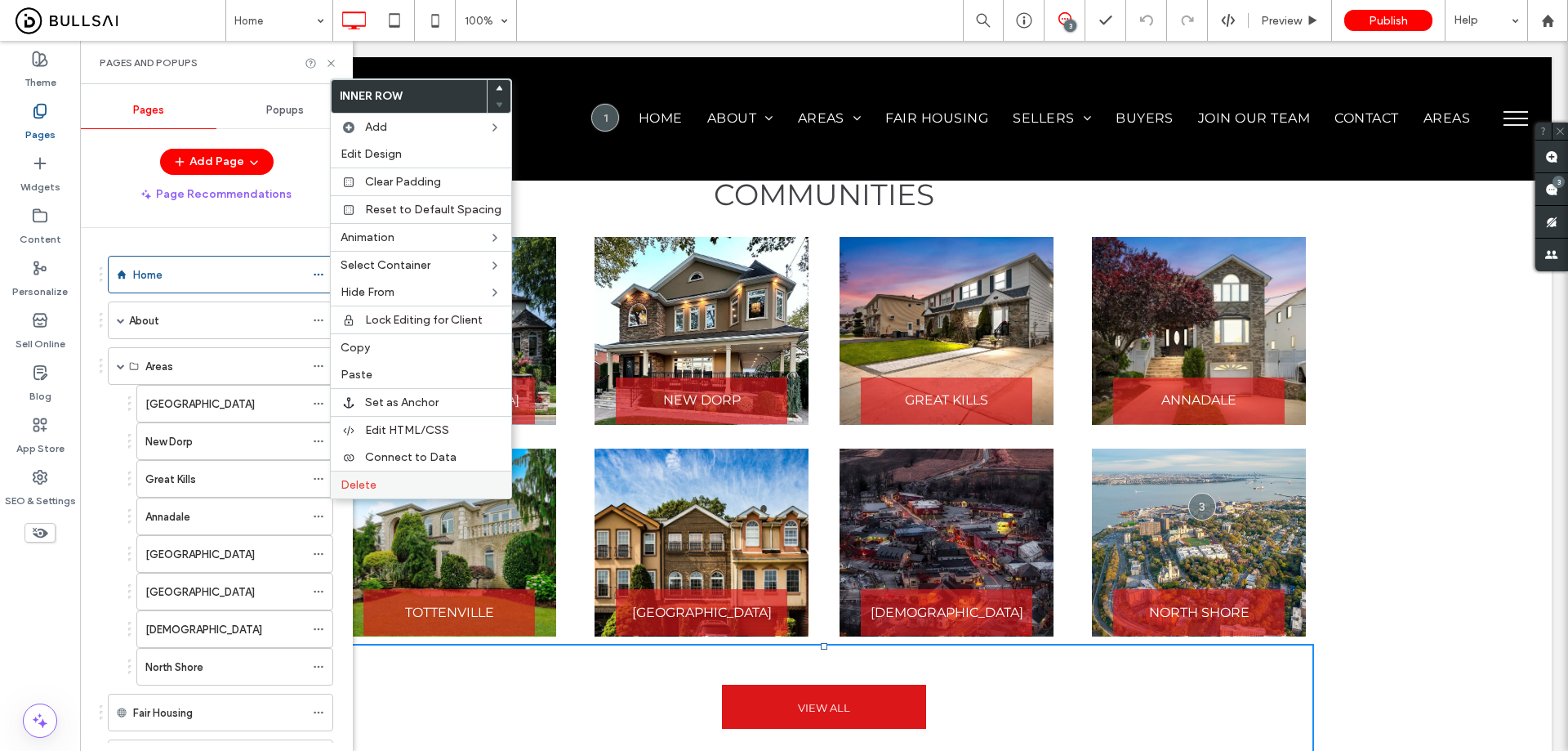
click at [402, 485] on label "Delete" at bounding box center [421, 484] width 161 height 14
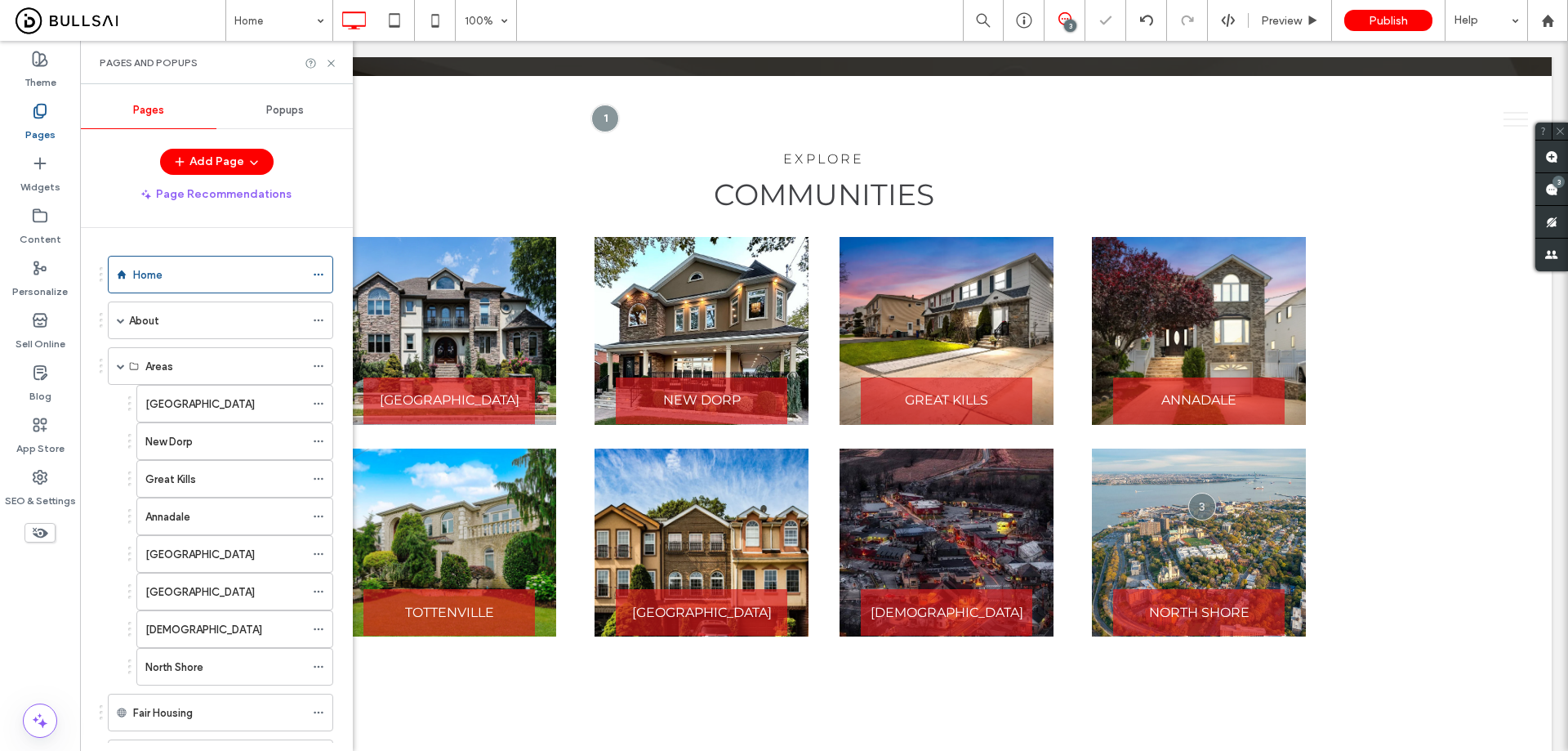
click at [330, 55] on div "Pages and Popups" at bounding box center [216, 62] width 273 height 43
click at [327, 59] on icon at bounding box center [331, 63] width 12 height 12
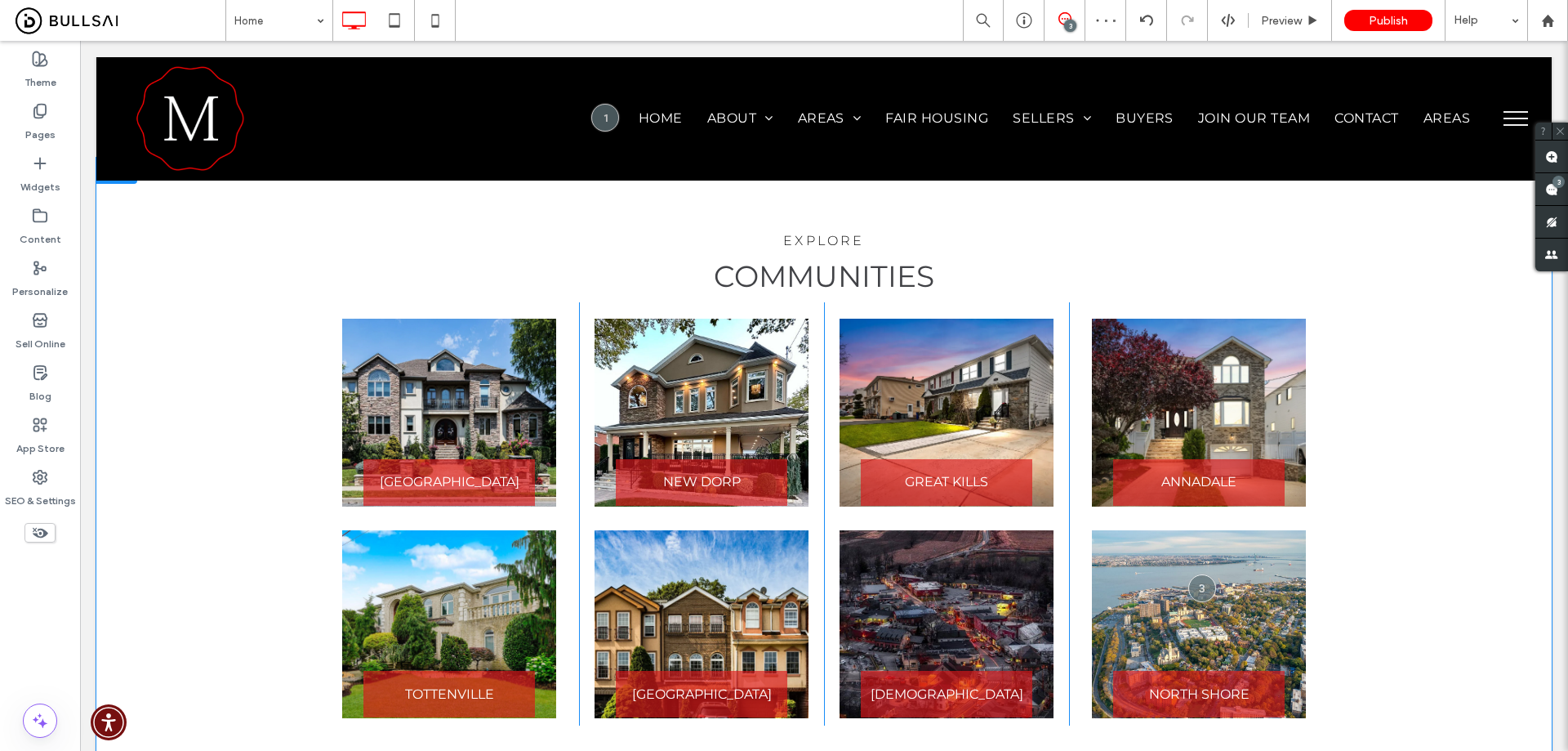
click at [200, 307] on div "explore communities Button RICHMONDTOWN Click To Paste Button NEW DORP Click To…" at bounding box center [825, 475] width 1456 height 633
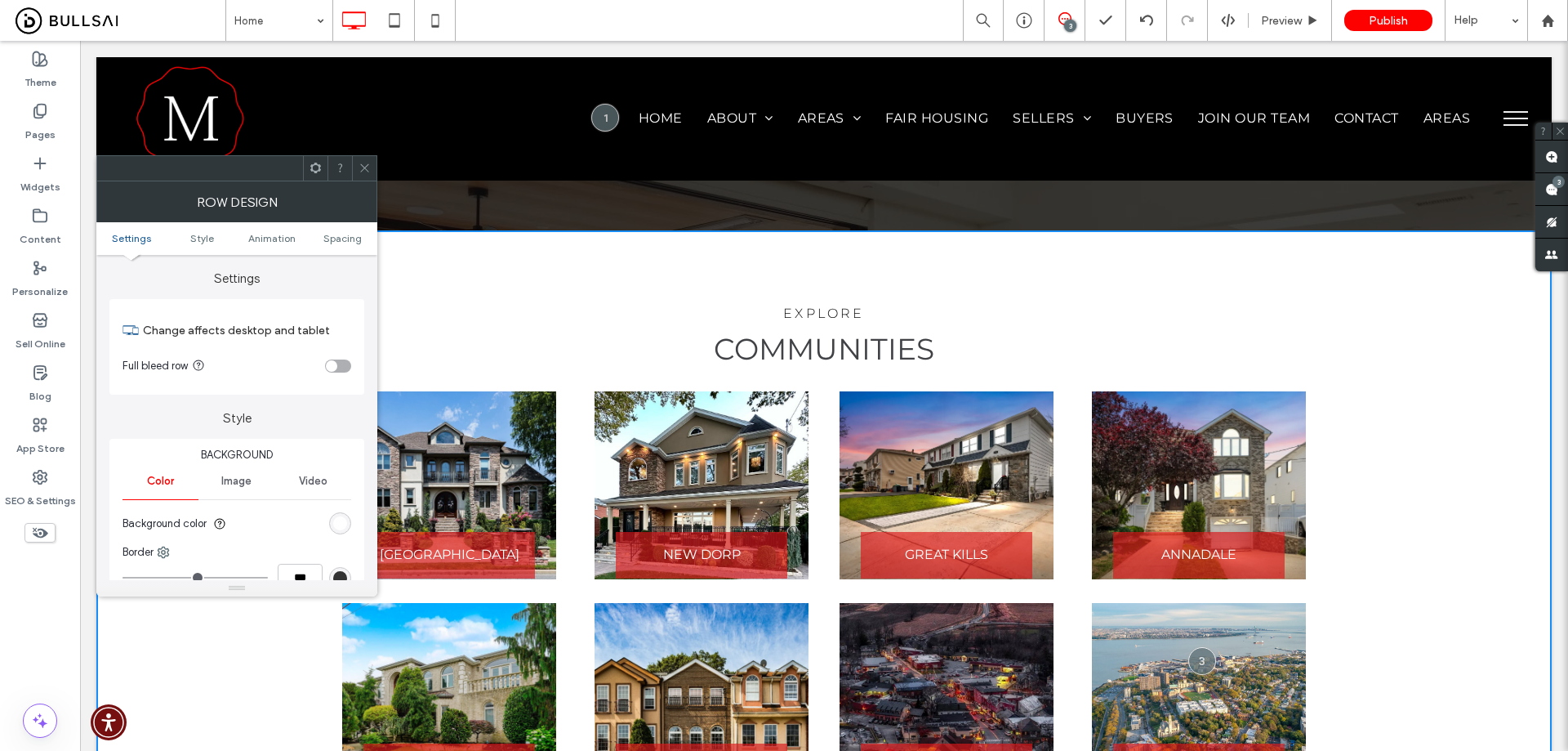
scroll to position [2430, 0]
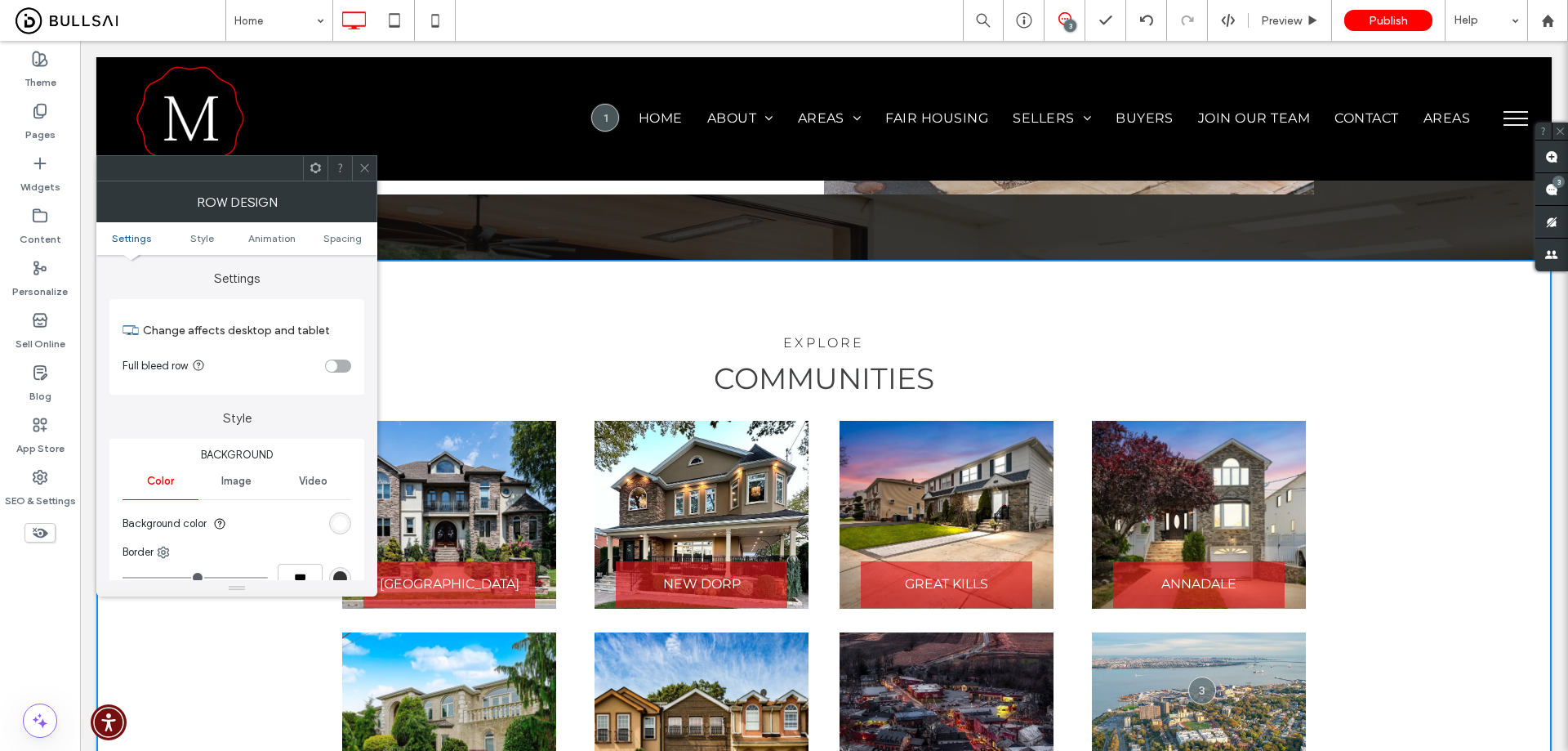
click at [350, 367] on div "toggle" at bounding box center [338, 366] width 26 height 13
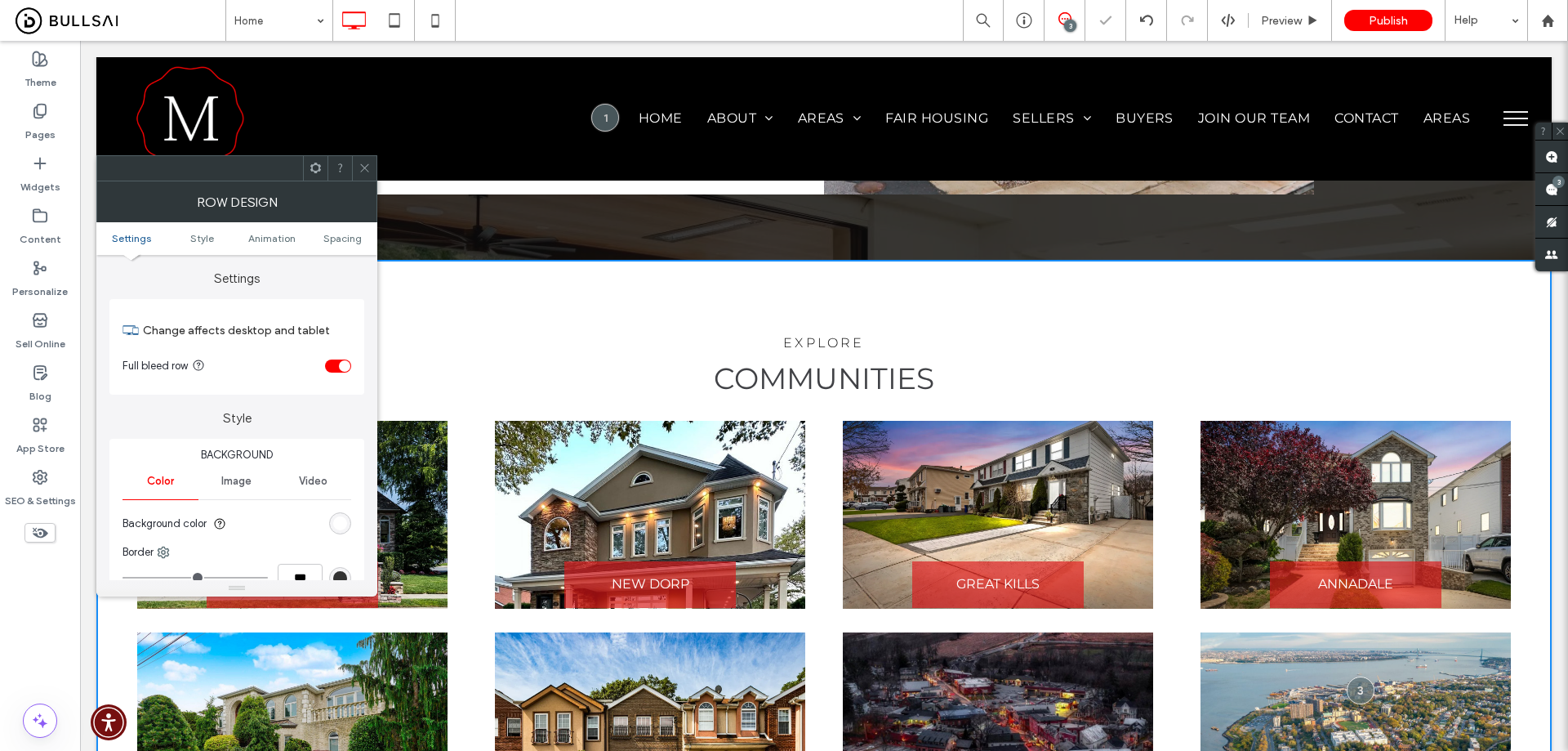
click at [358, 163] on div at bounding box center [364, 168] width 25 height 25
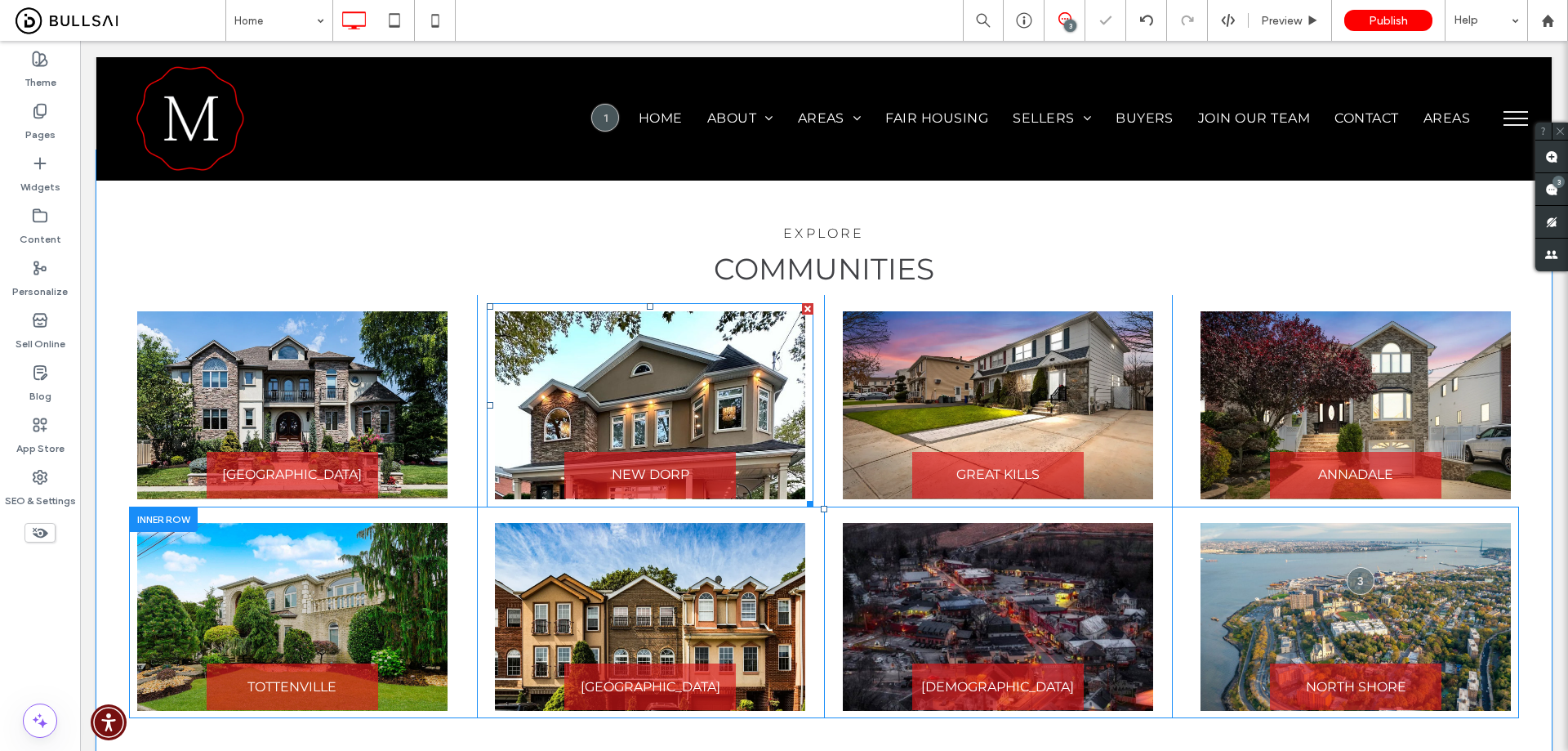
scroll to position [2675, 0]
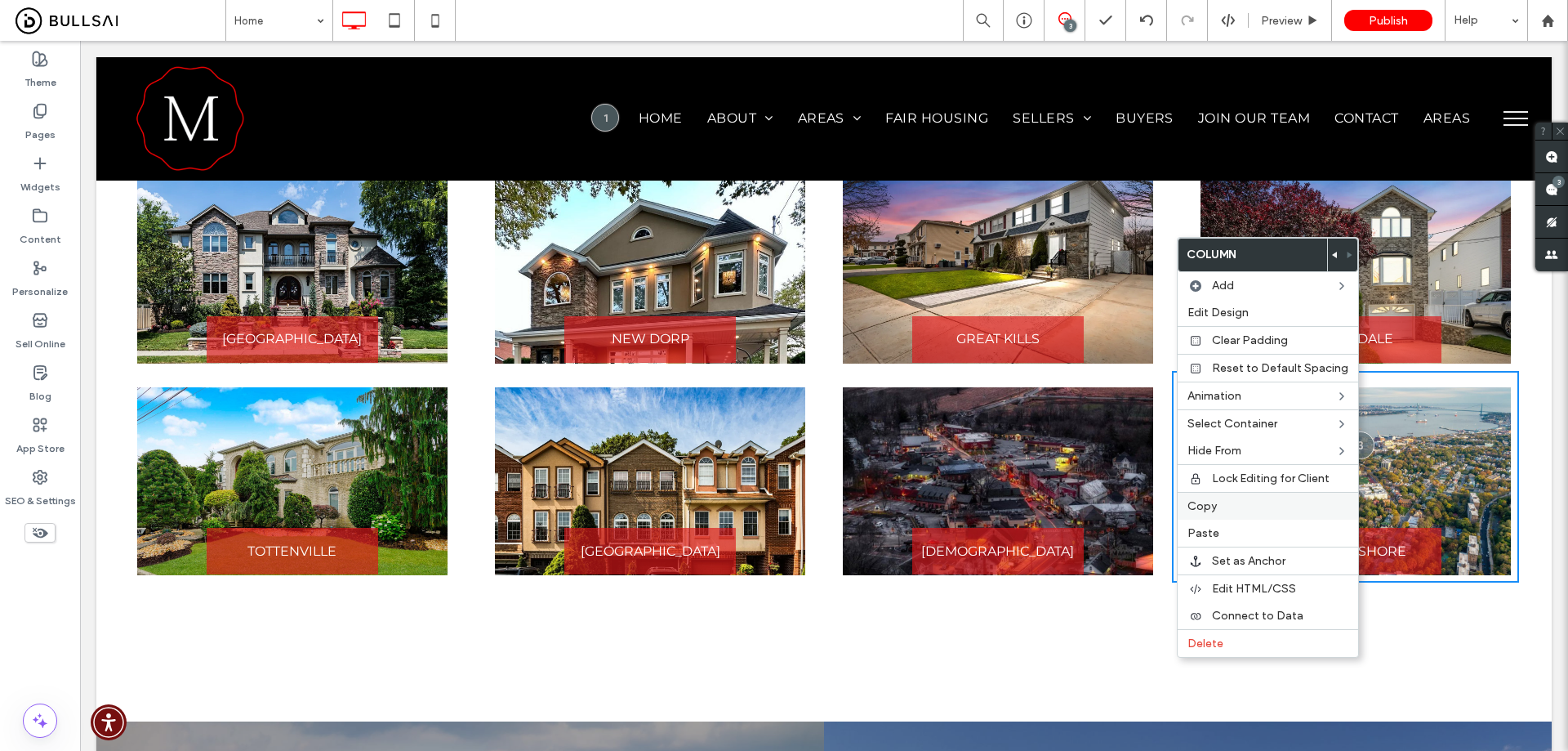
click at [1226, 500] on label "Copy" at bounding box center [1268, 506] width 161 height 14
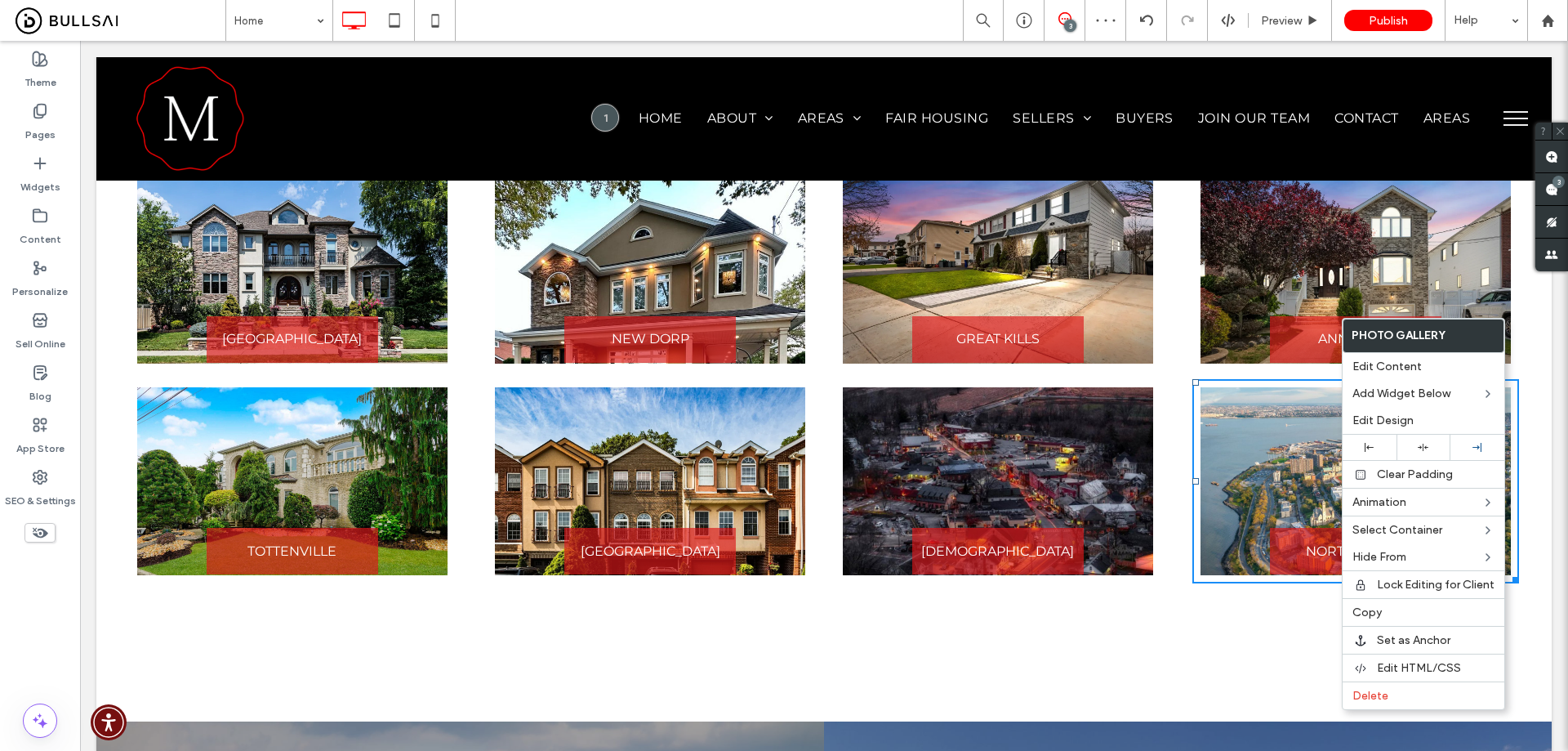
click at [1181, 426] on div "Button NORTH SHORE Click To Paste" at bounding box center [1346, 476] width 348 height 211
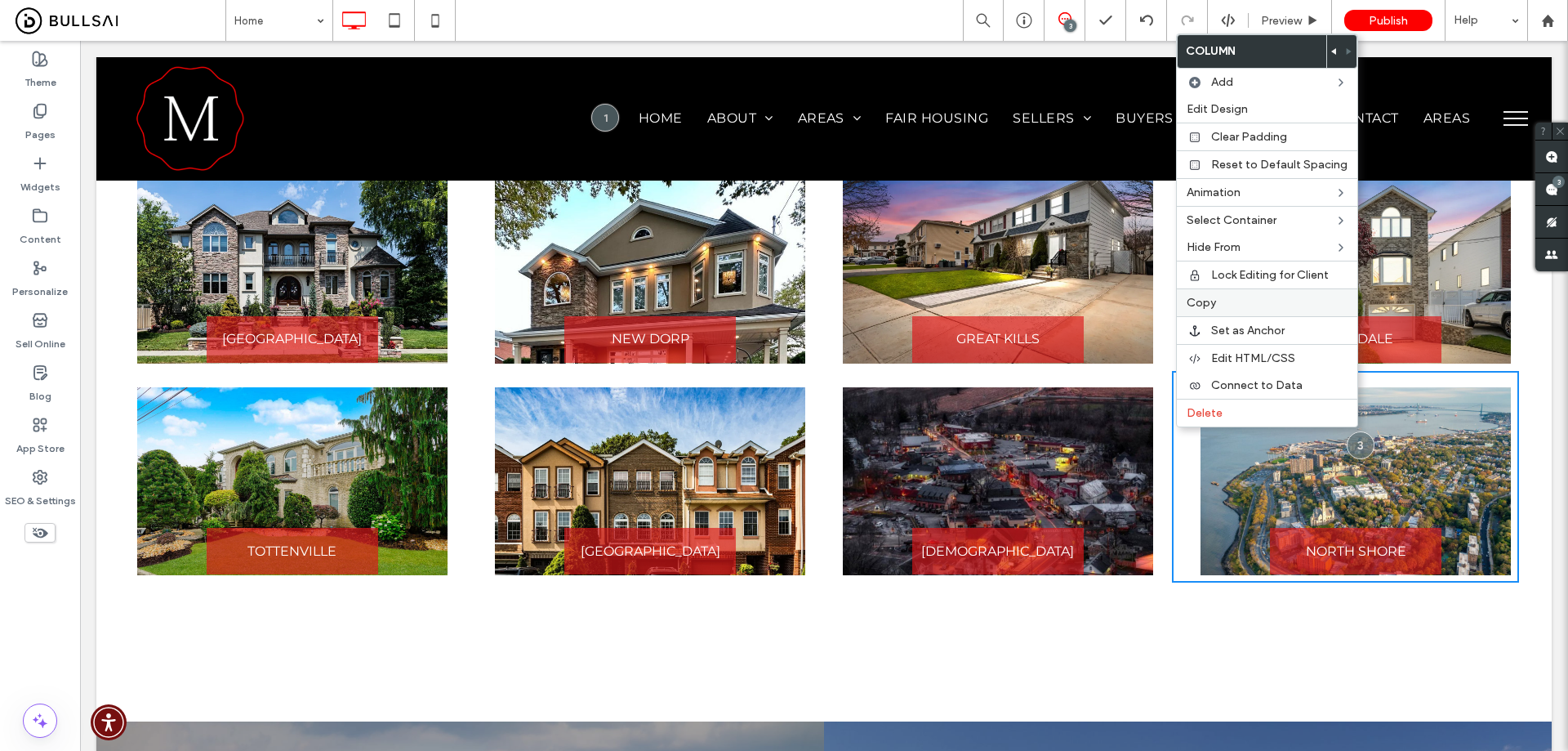
click at [1218, 297] on label "Copy" at bounding box center [1268, 302] width 161 height 14
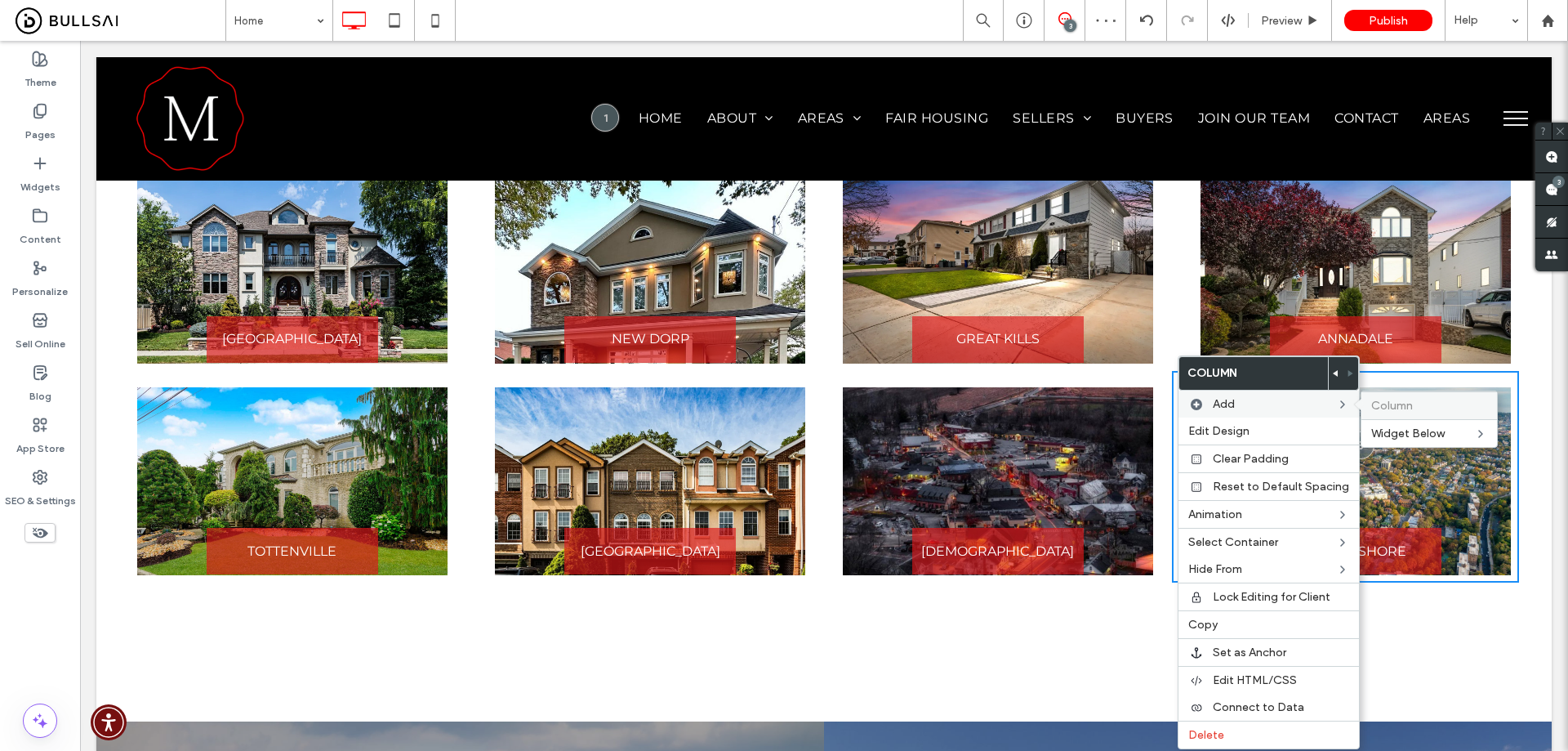
click at [1378, 408] on span "Column" at bounding box center [1393, 406] width 42 height 14
click at [994, 455] on div "explore communities Button RICHMONDTOWN Click To Paste Button NEW DORP Click To…" at bounding box center [825, 331] width 1456 height 633
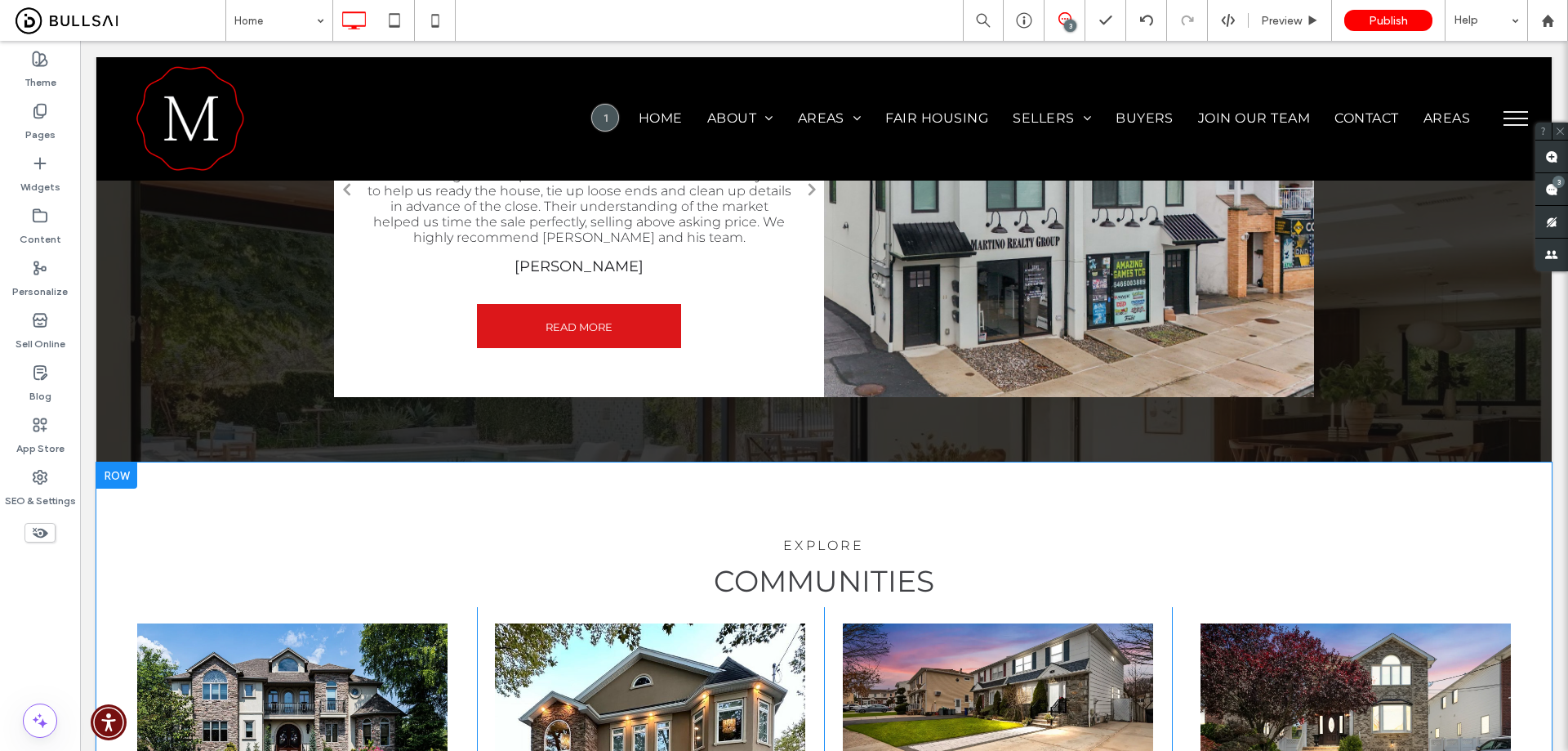
scroll to position [2185, 0]
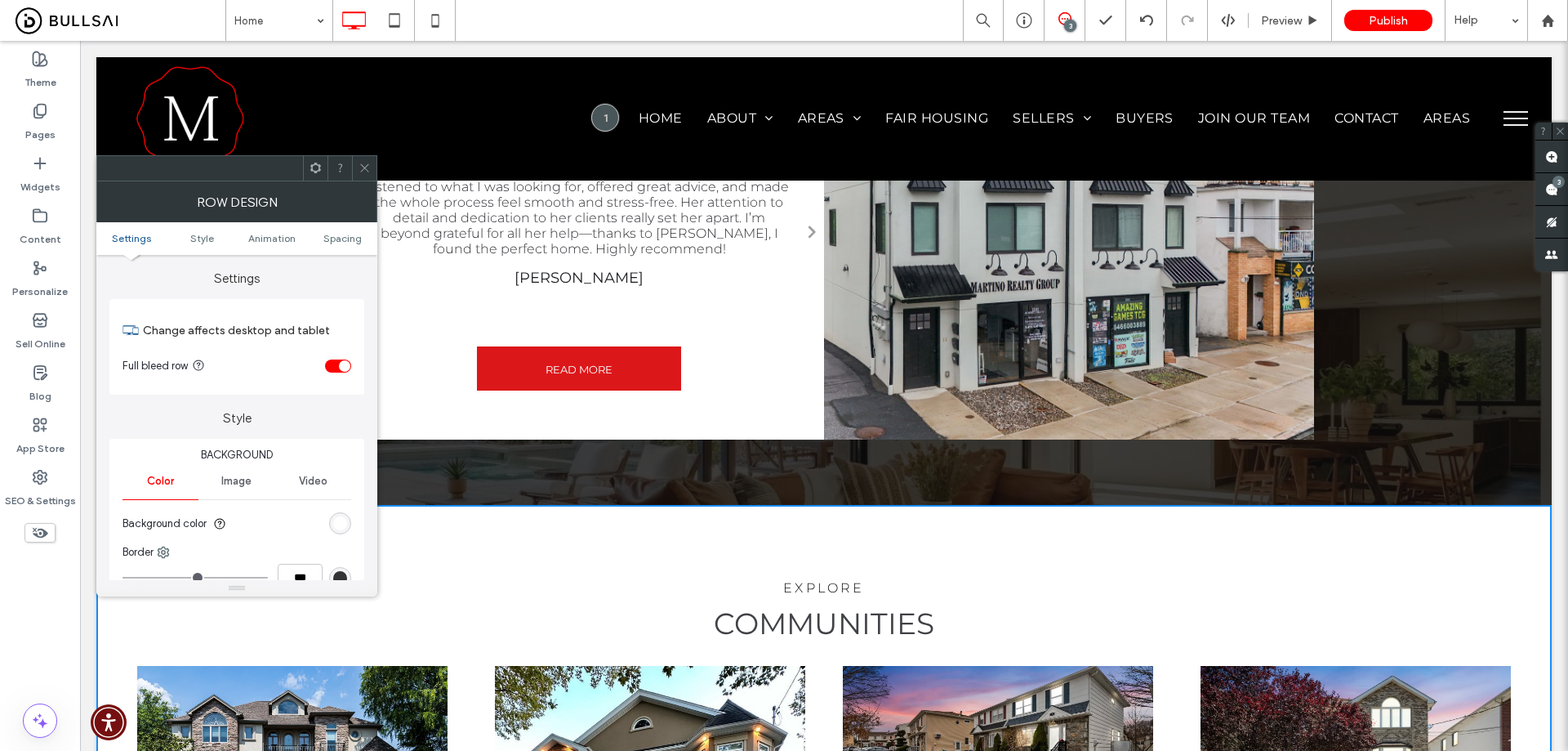
click at [343, 368] on div "toggle" at bounding box center [344, 366] width 11 height 11
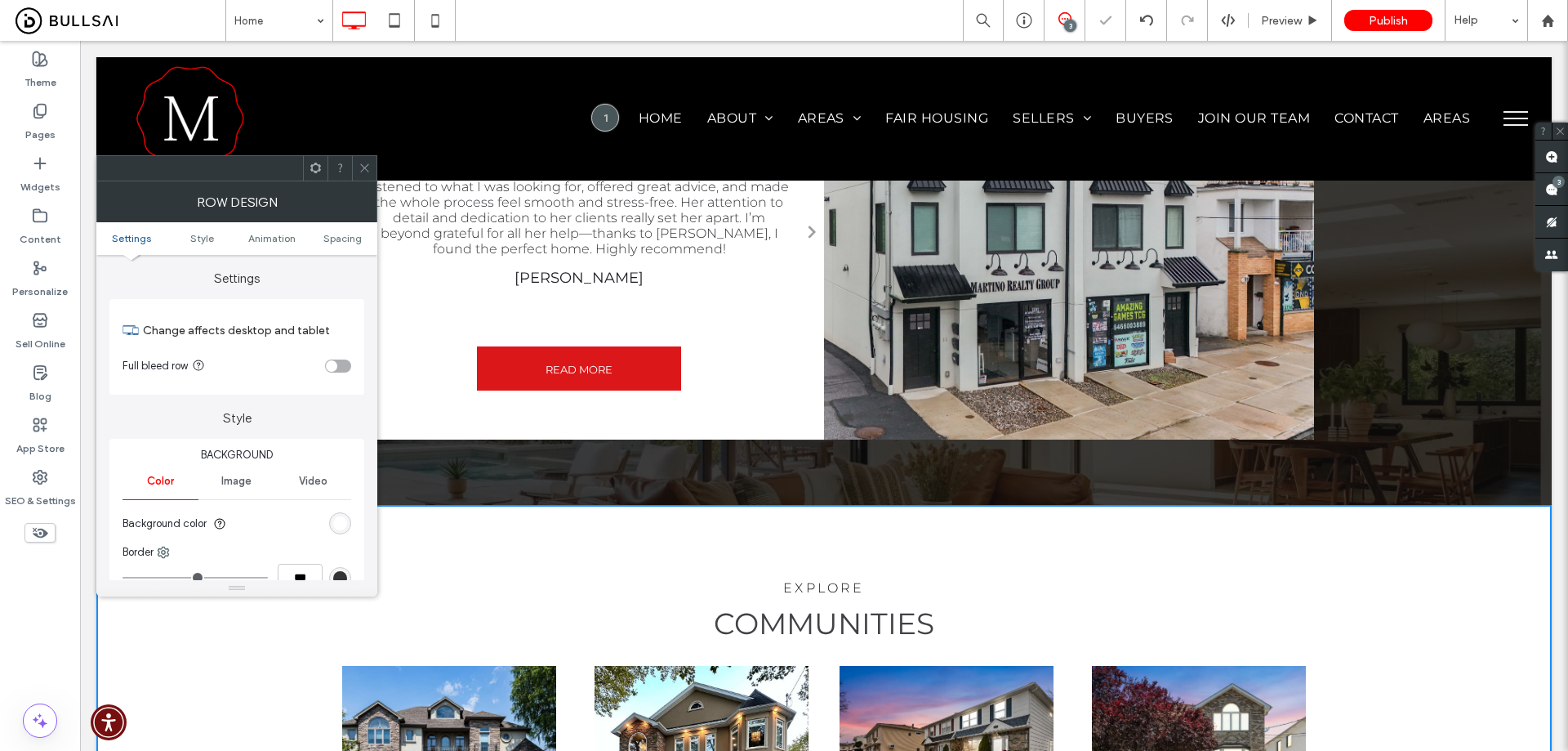
click at [368, 171] on use at bounding box center [364, 168] width 9 height 9
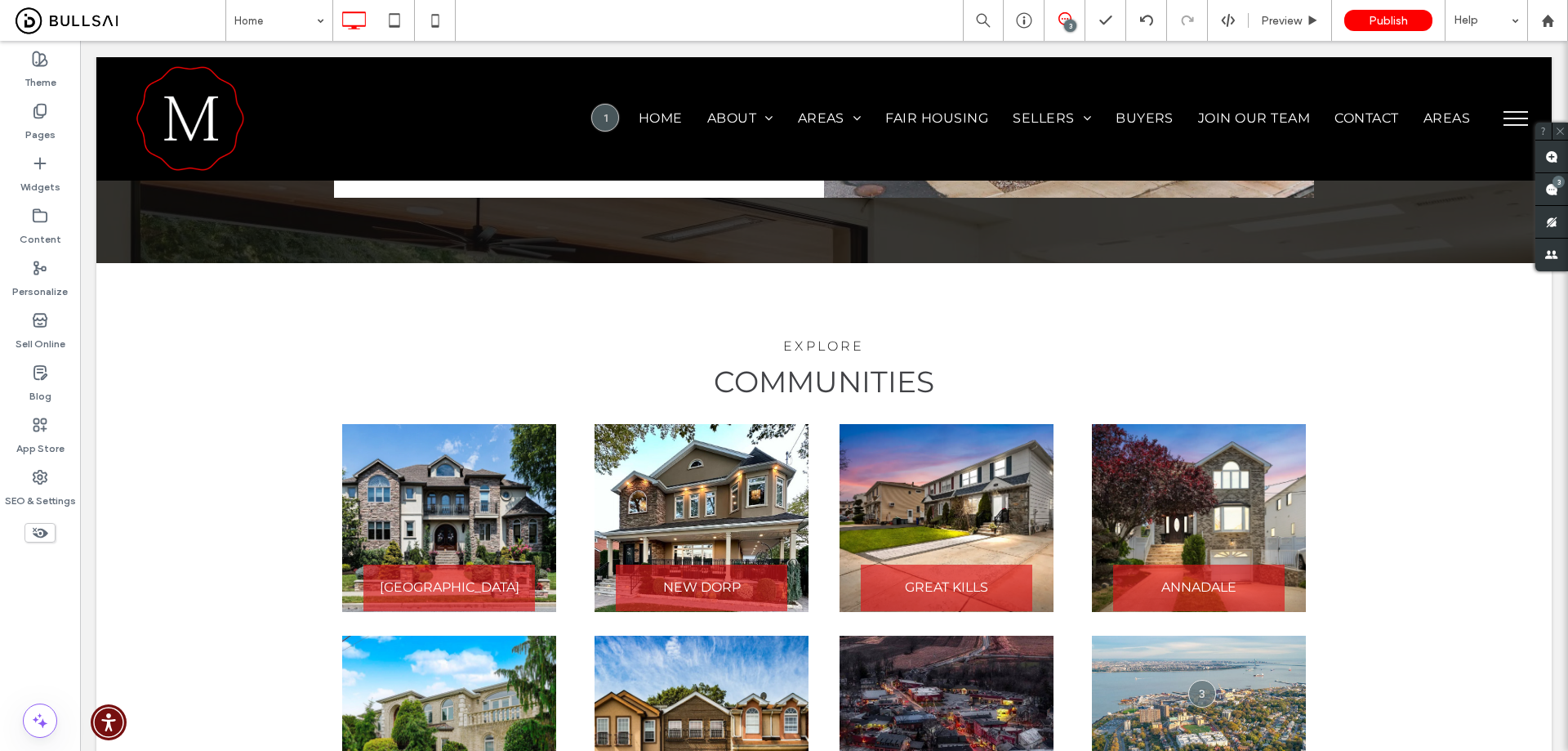
scroll to position [2440, 0]
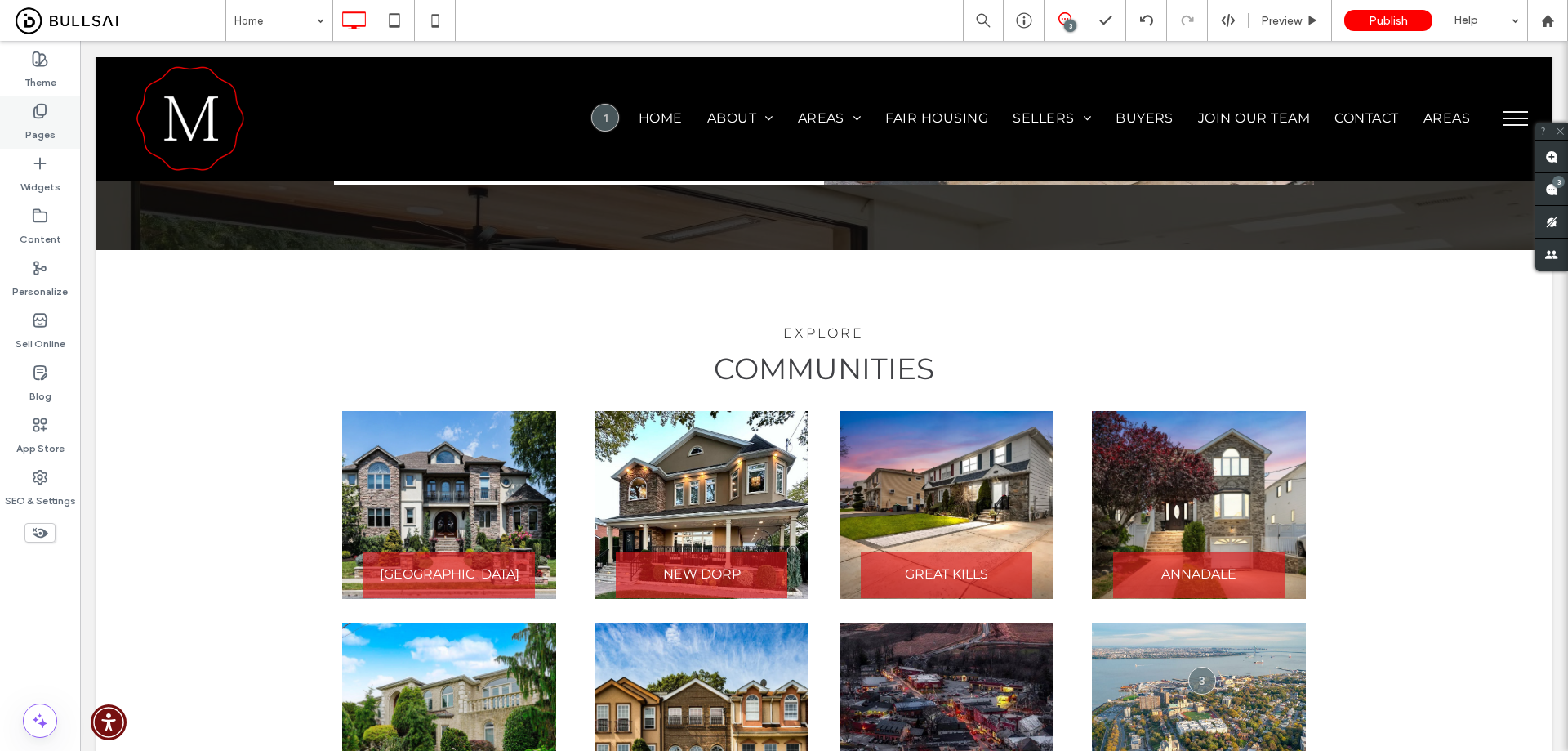
click at [60, 124] on div "Pages" at bounding box center [40, 122] width 80 height 53
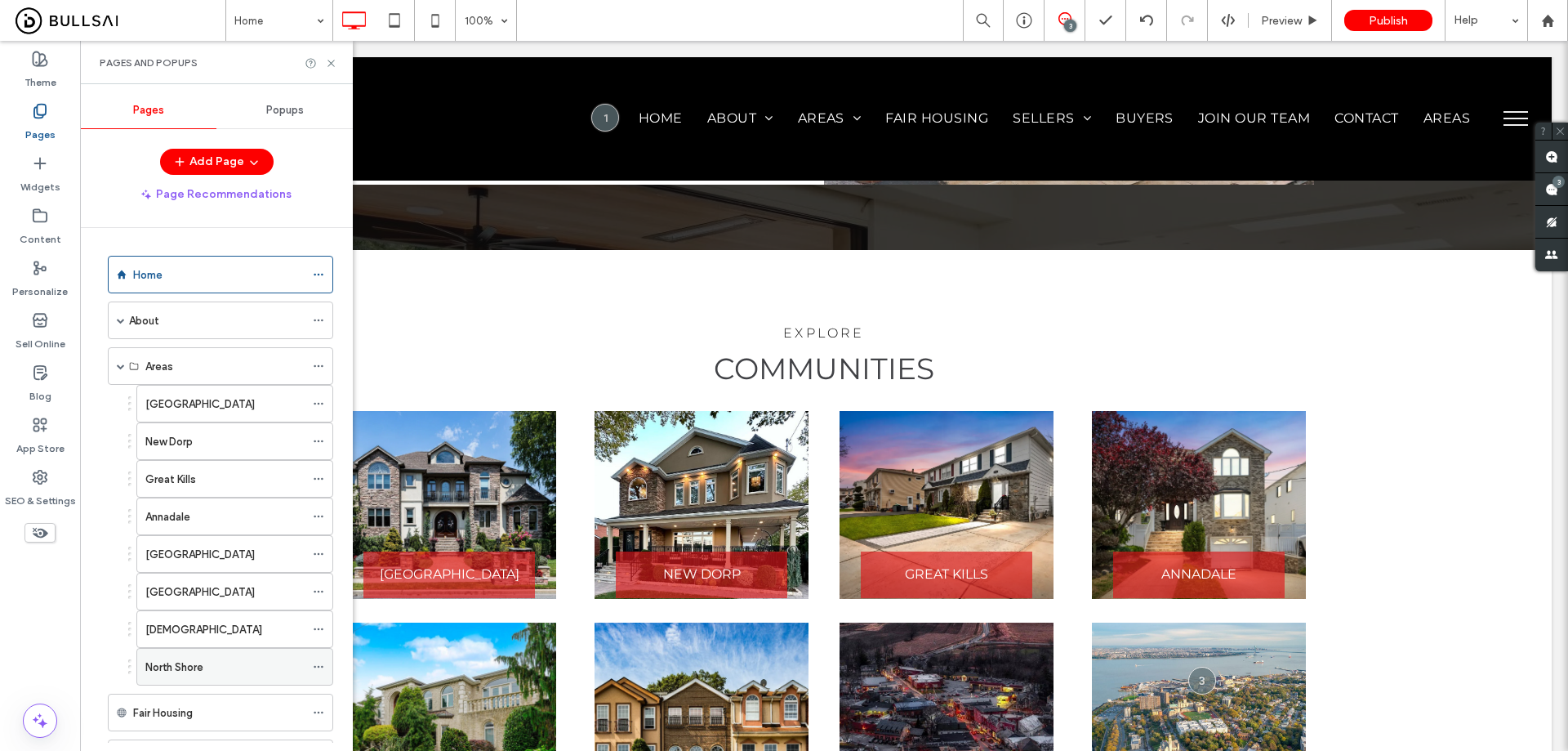
click at [317, 668] on icon at bounding box center [319, 667] width 11 height 11
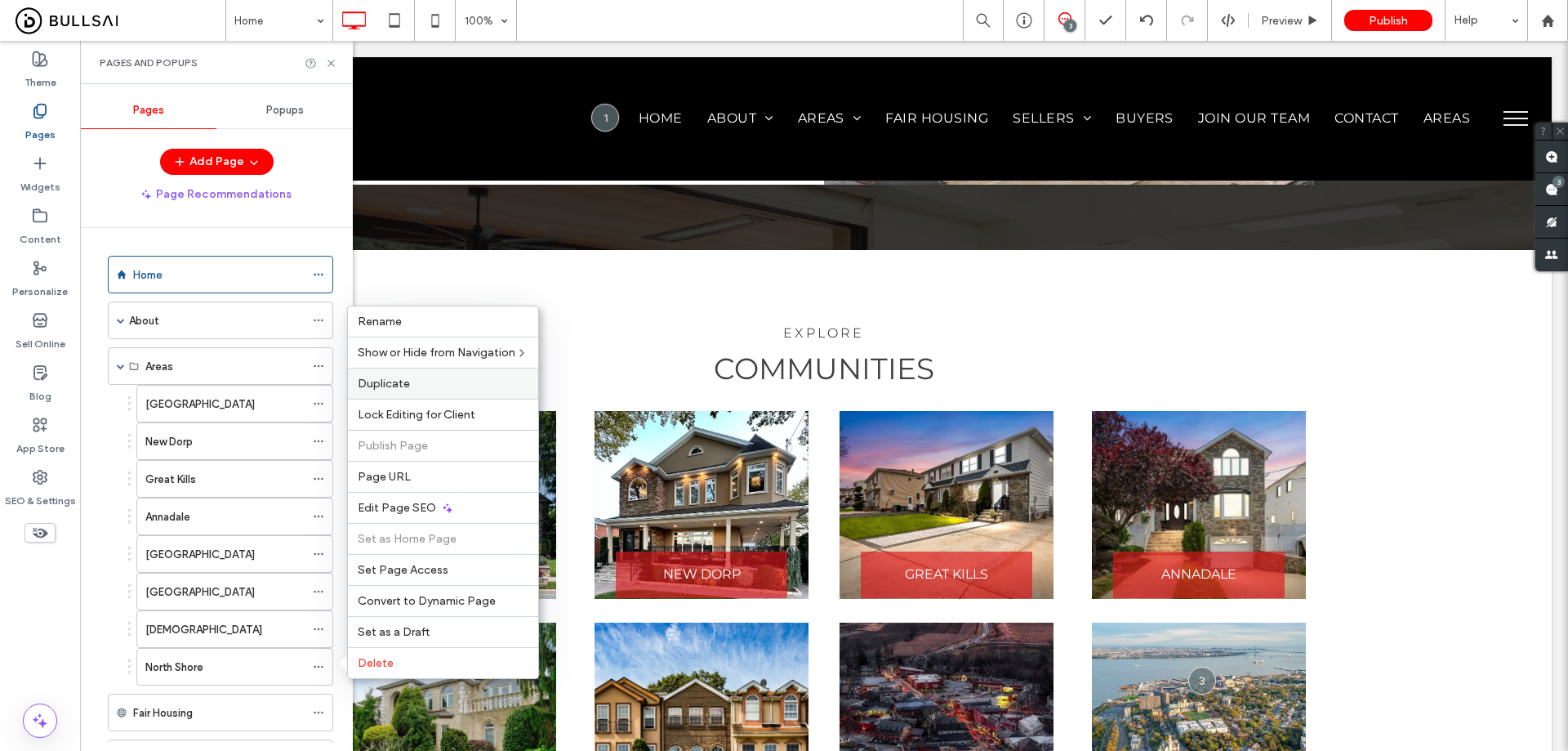
click at [410, 383] on label "Duplicate" at bounding box center [443, 384] width 170 height 14
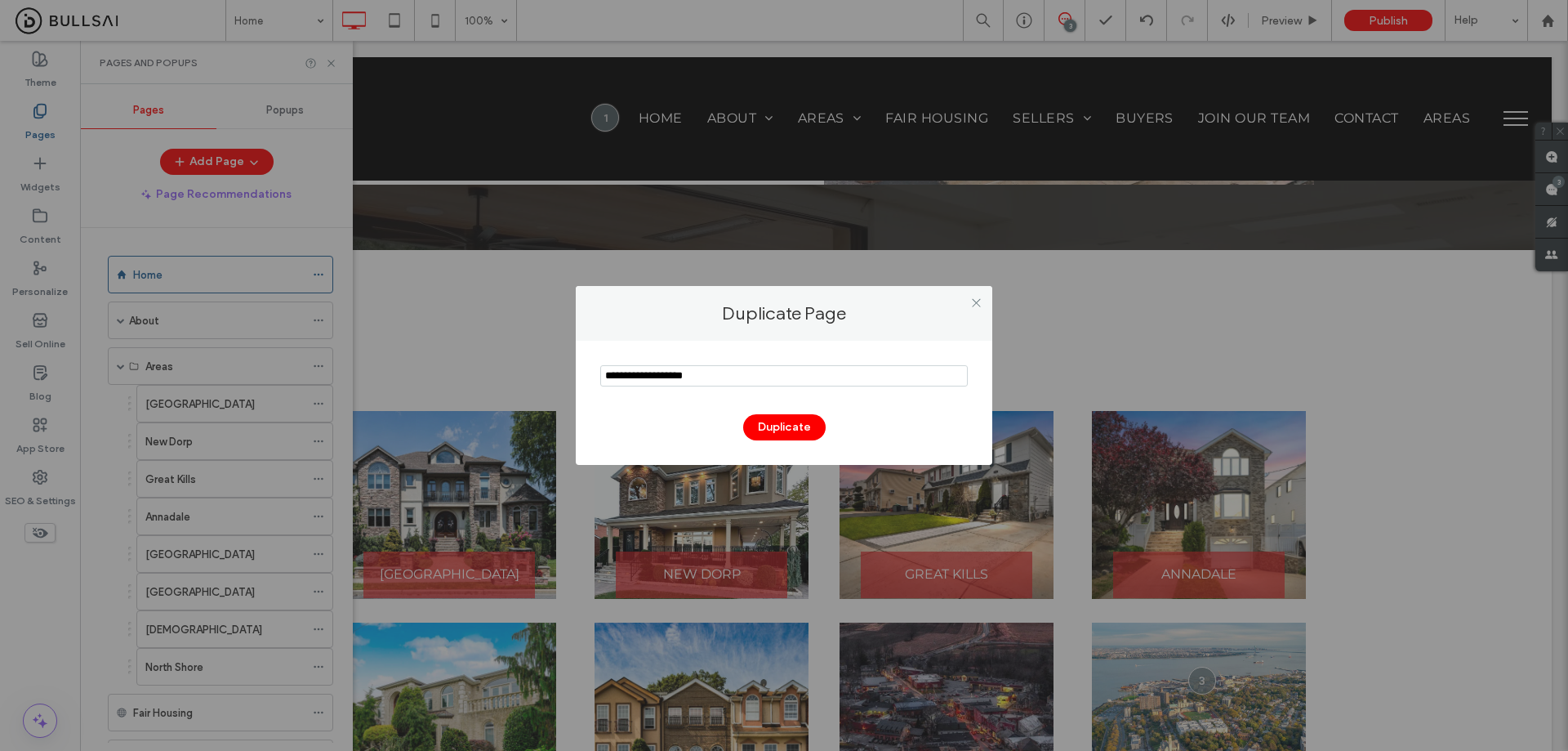
click at [694, 376] on input "notEmpty" at bounding box center [784, 376] width 367 height 21
type input "**********"
drag, startPoint x: 785, startPoint y: 417, endPoint x: 631, endPoint y: 436, distance: 155.2
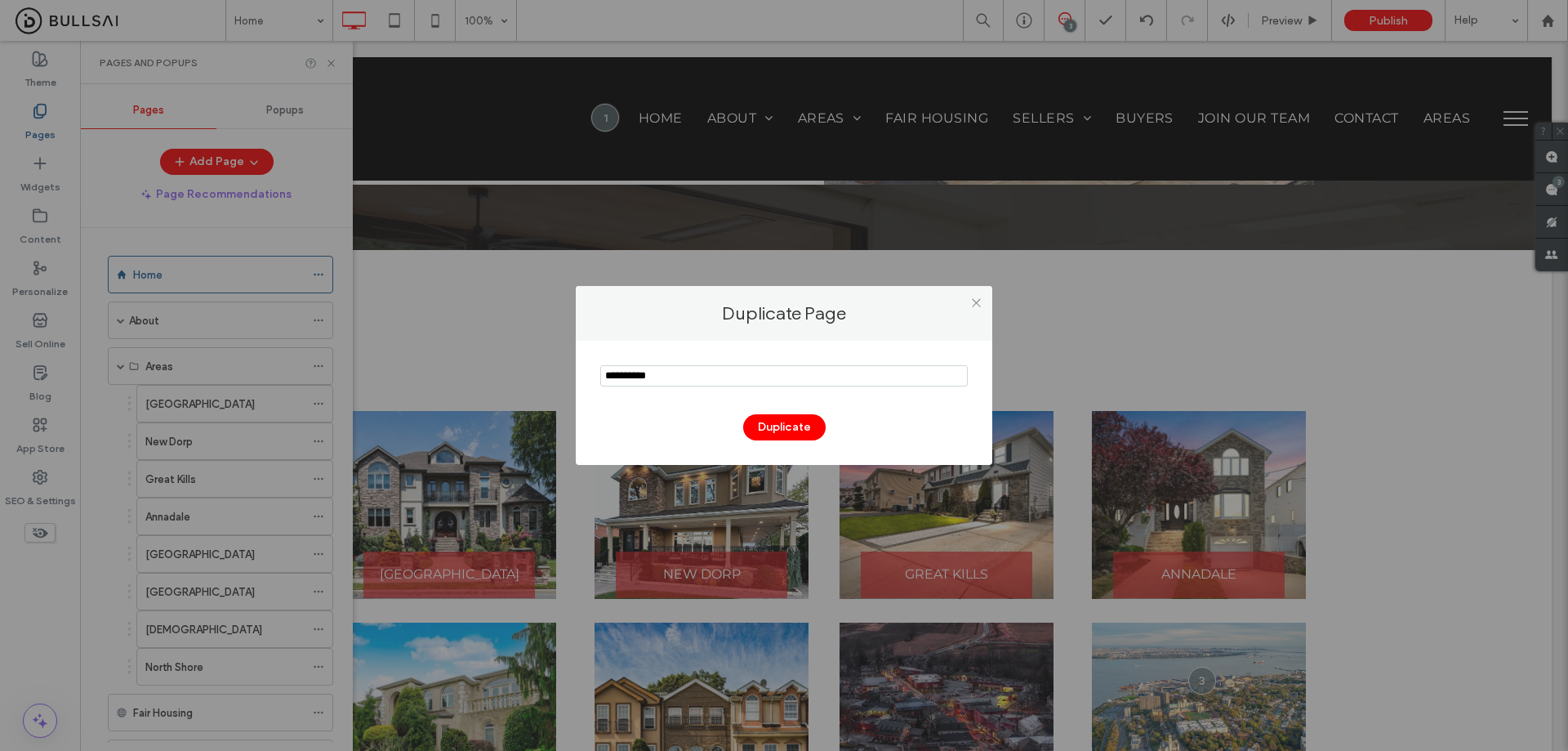
click at [787, 415] on button "Duplicate" at bounding box center [784, 427] width 82 height 26
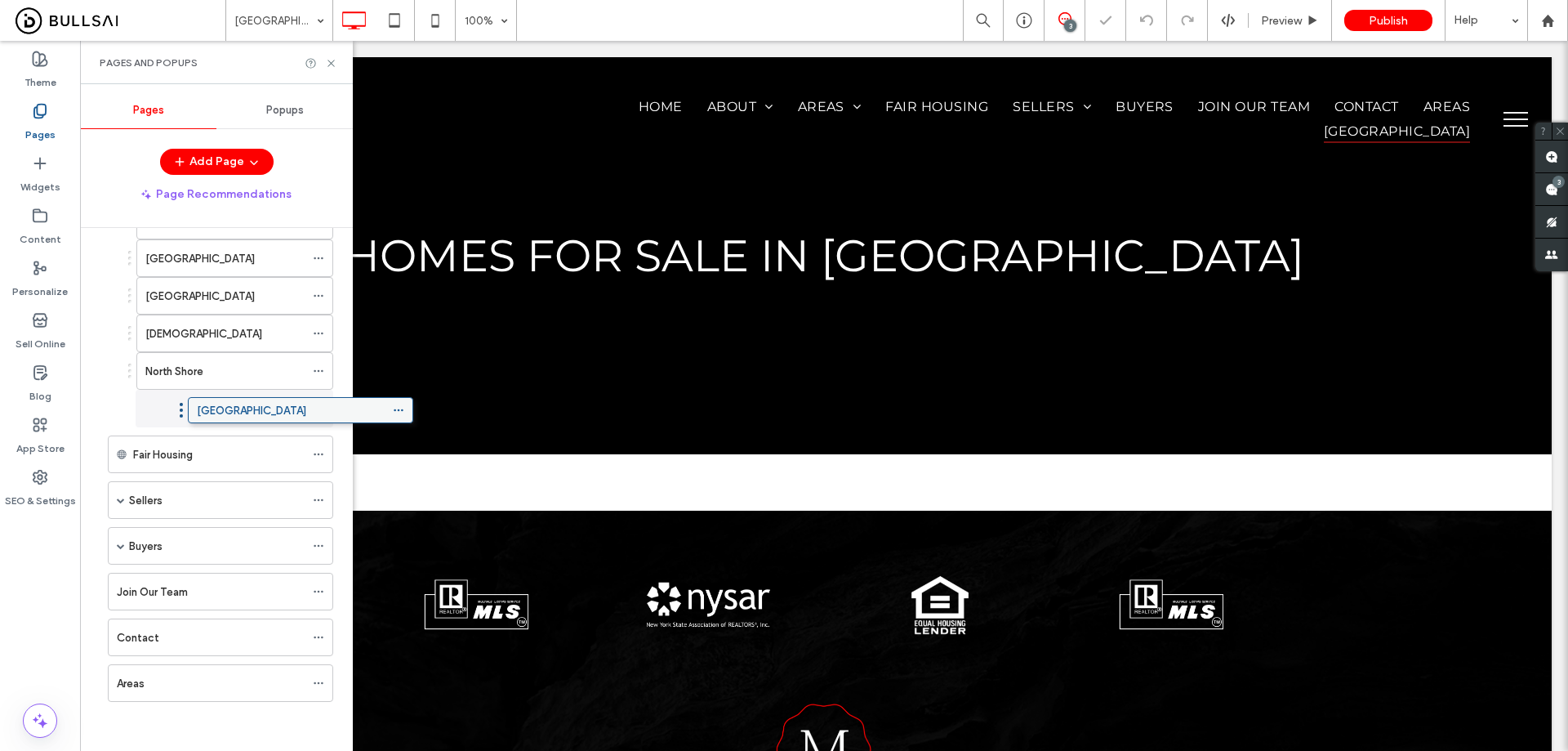
scroll to position [296, 0]
drag, startPoint x: 168, startPoint y: 672, endPoint x: 221, endPoint y: 390, distance: 286.9
click at [228, 404] on div "Mid Island" at bounding box center [225, 409] width 159 height 17
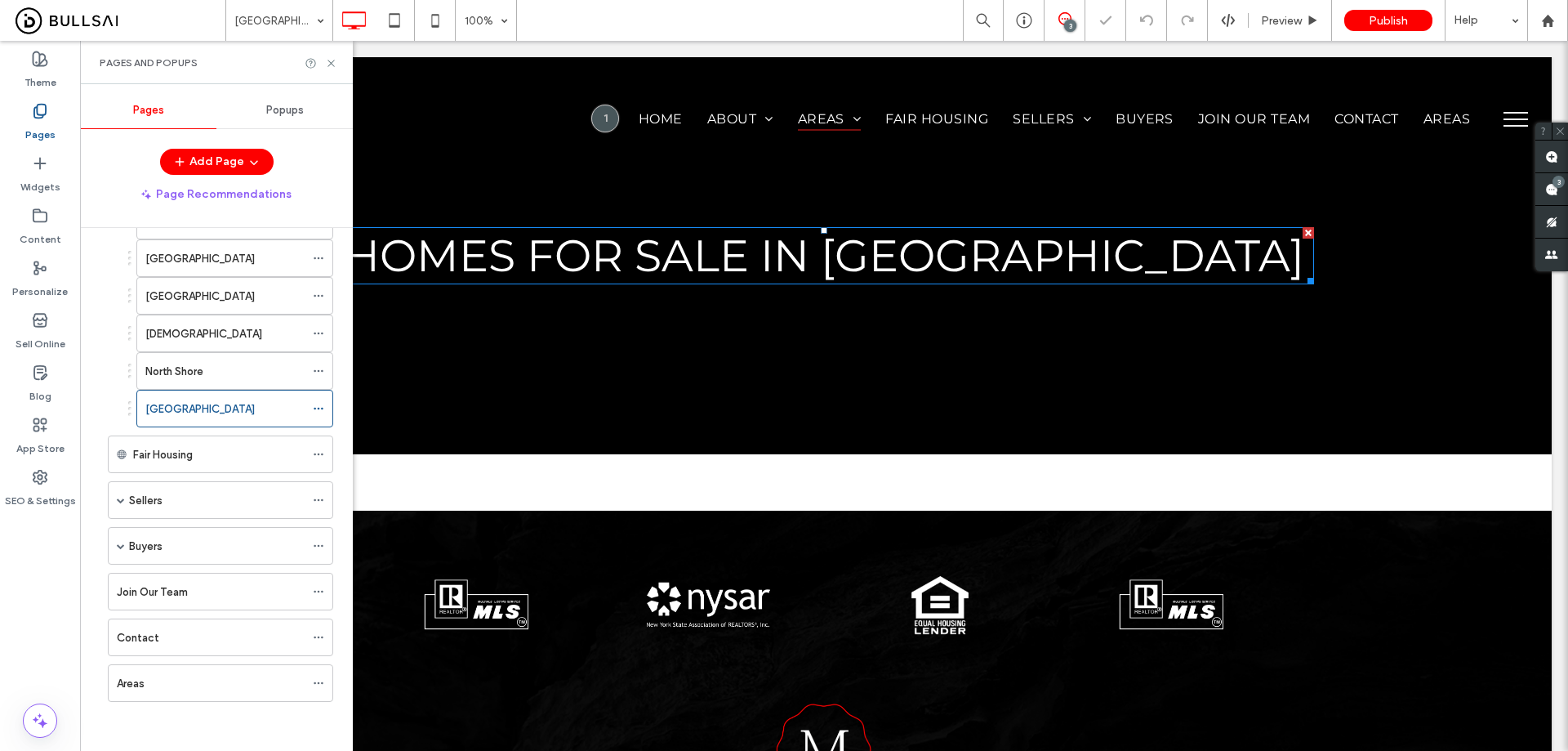
click at [1006, 254] on span "homes for sale in north shore" at bounding box center [824, 255] width 961 height 54
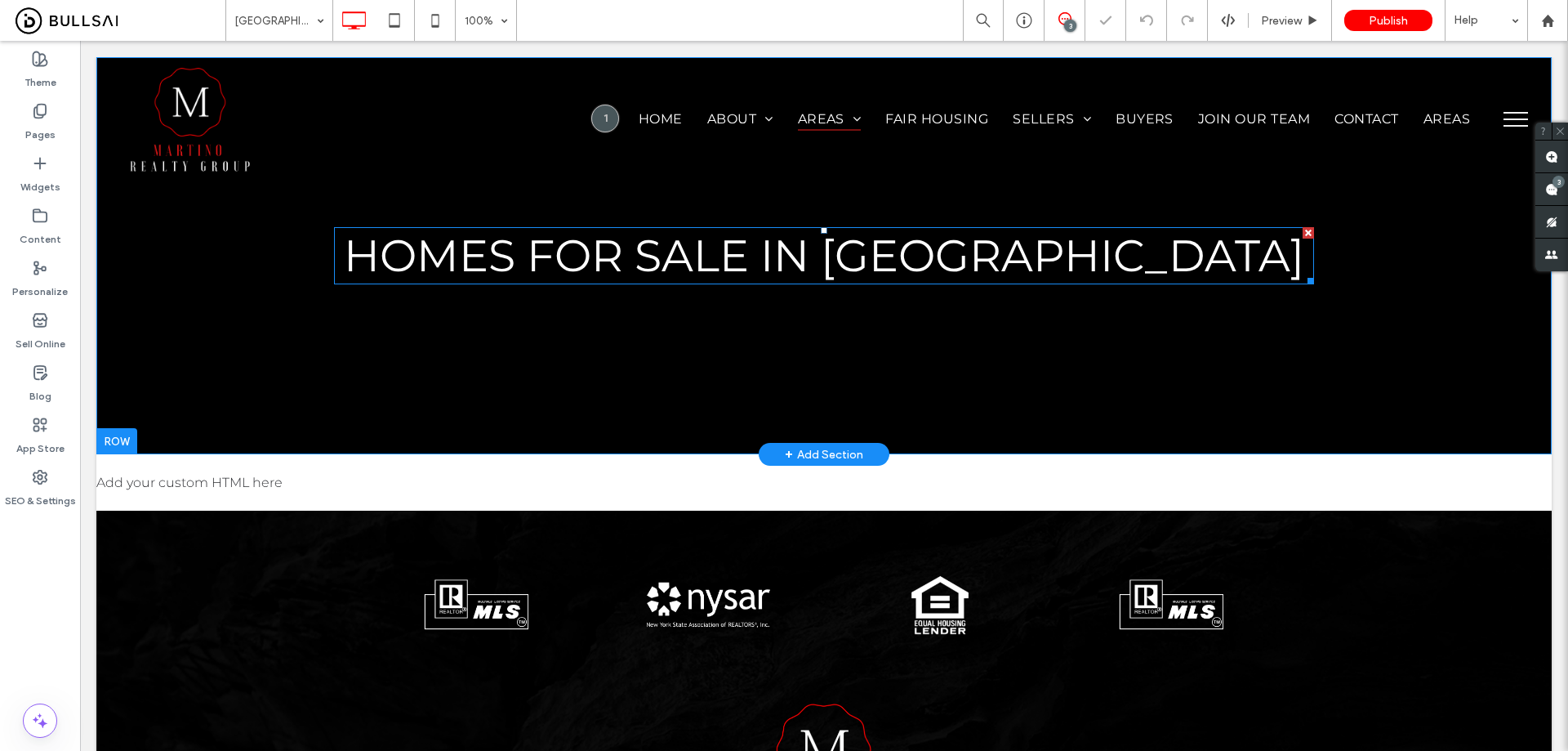
scroll to position [0, 0]
click at [898, 251] on span "homes for sale in north shore" at bounding box center [824, 255] width 961 height 54
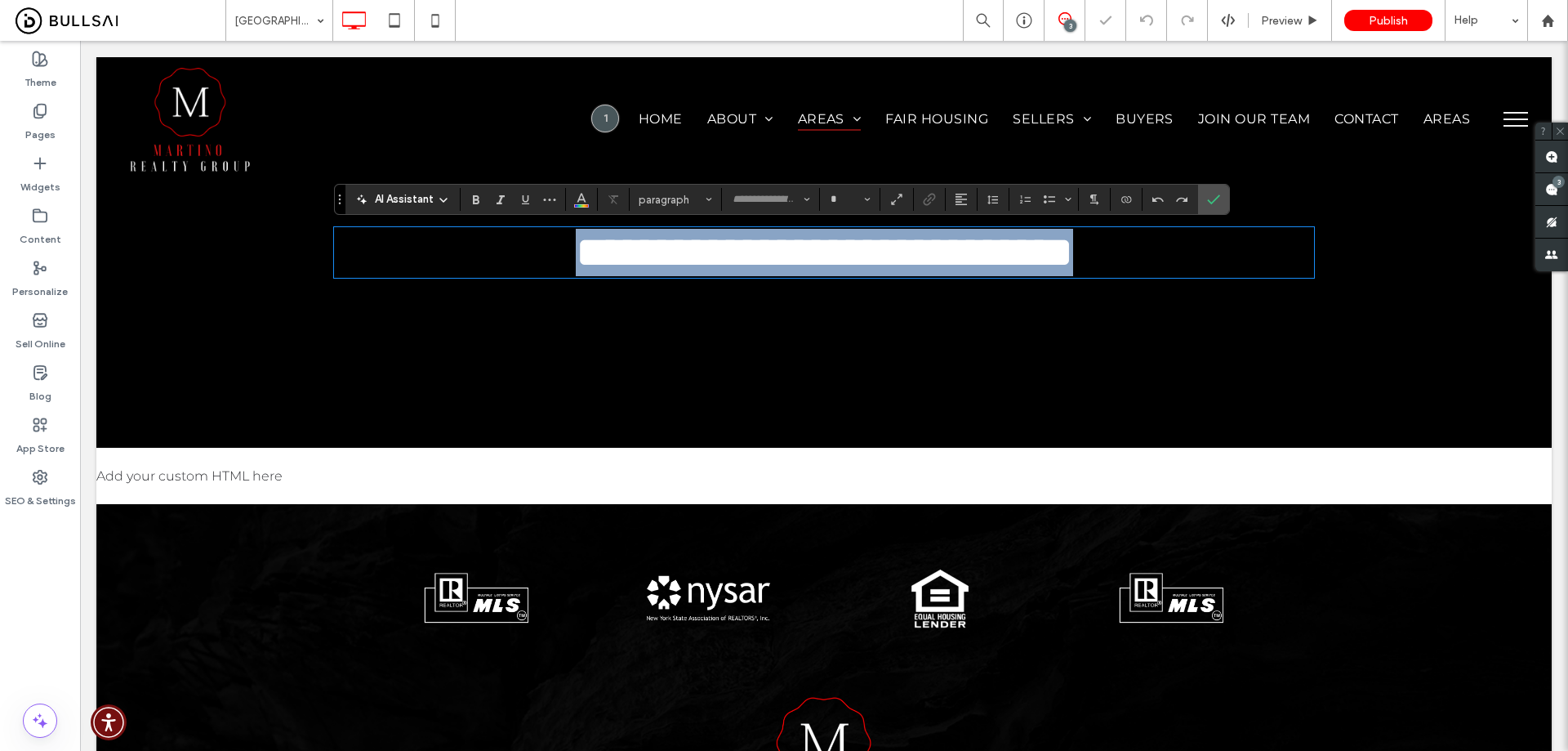
type input "**********"
type input "**"
click at [899, 254] on span "**********" at bounding box center [825, 252] width 497 height 43
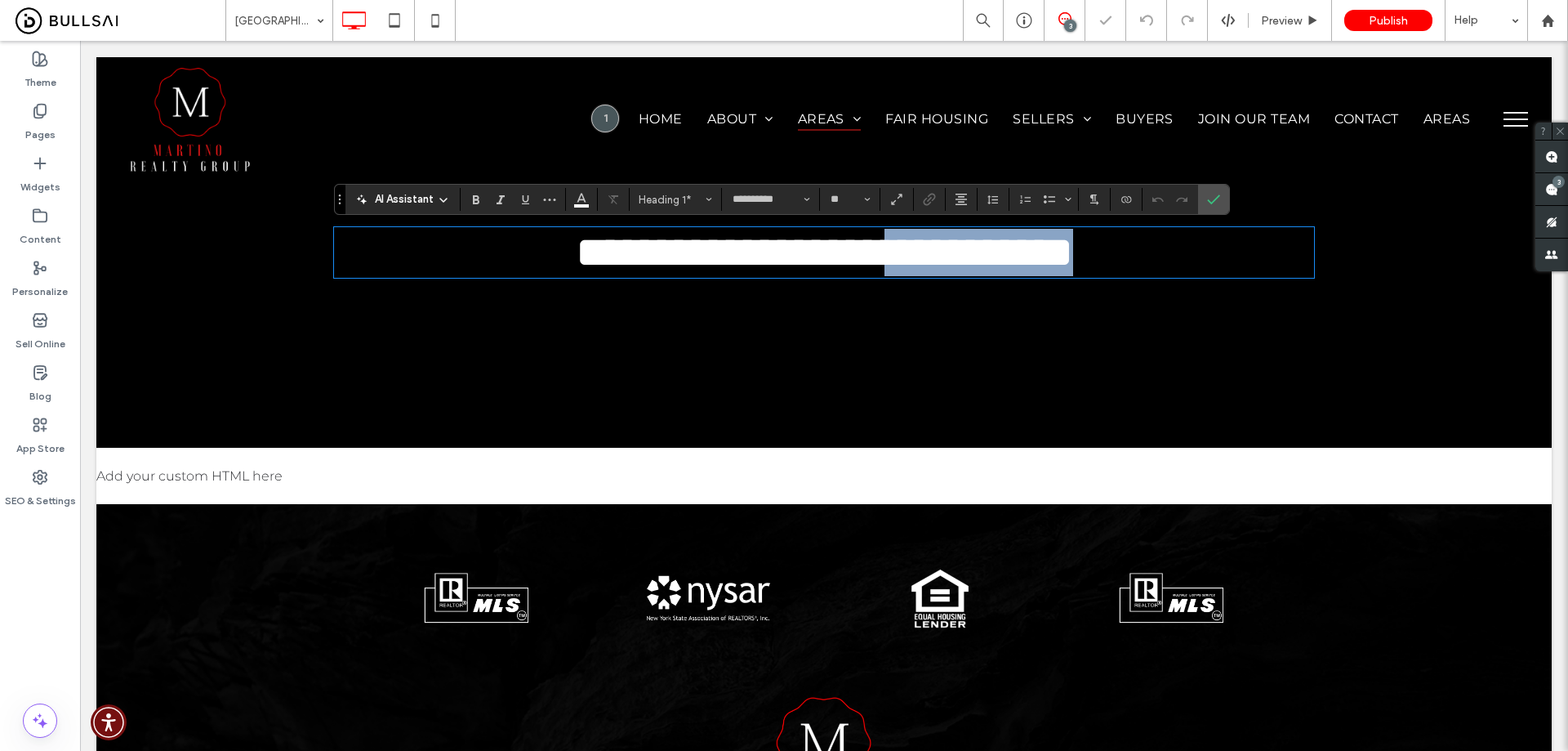
drag, startPoint x: 894, startPoint y: 256, endPoint x: 1256, endPoint y: 254, distance: 362.0
click at [1251, 256] on h1 "**********" at bounding box center [824, 253] width 981 height 48
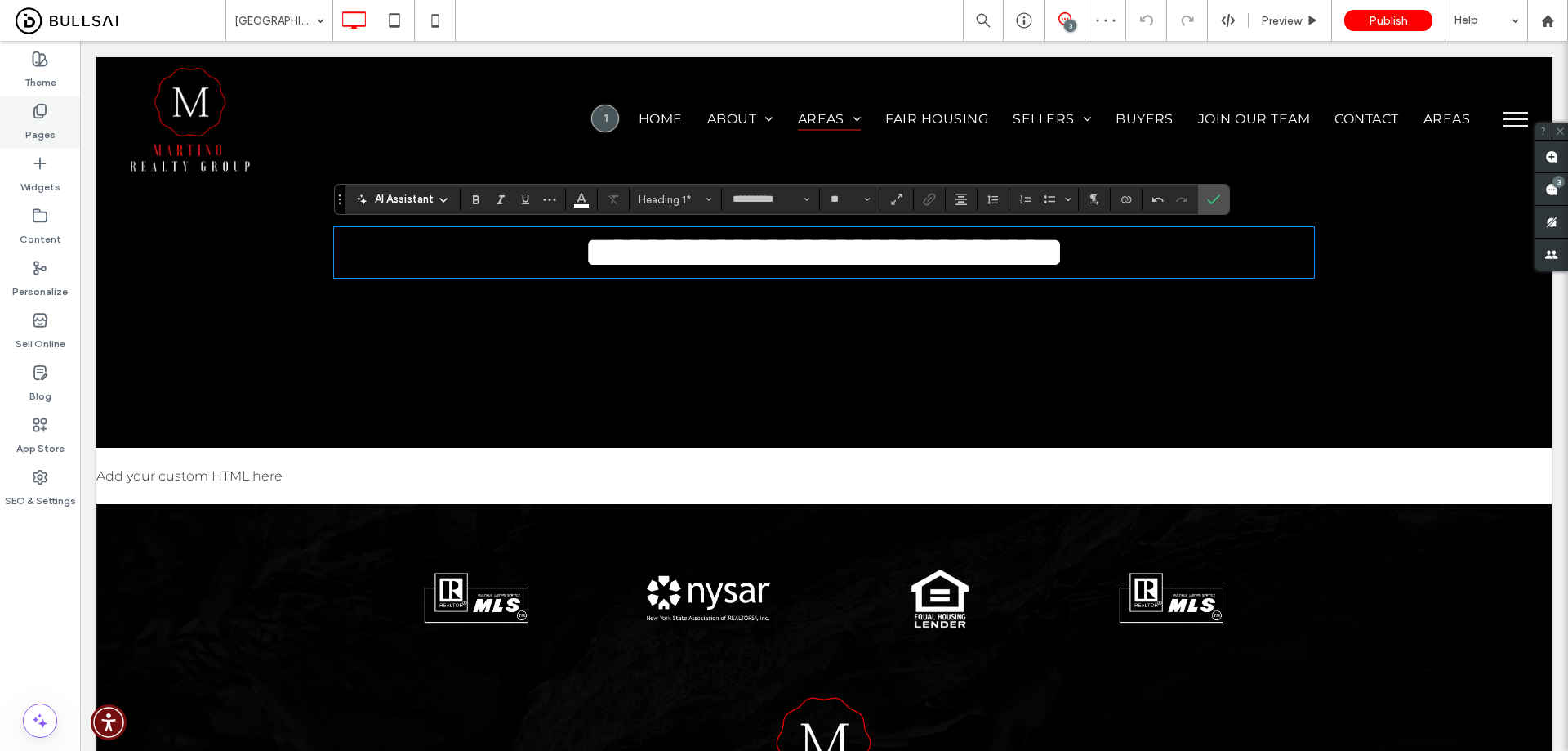
click at [46, 134] on label "Pages" at bounding box center [40, 131] width 31 height 23
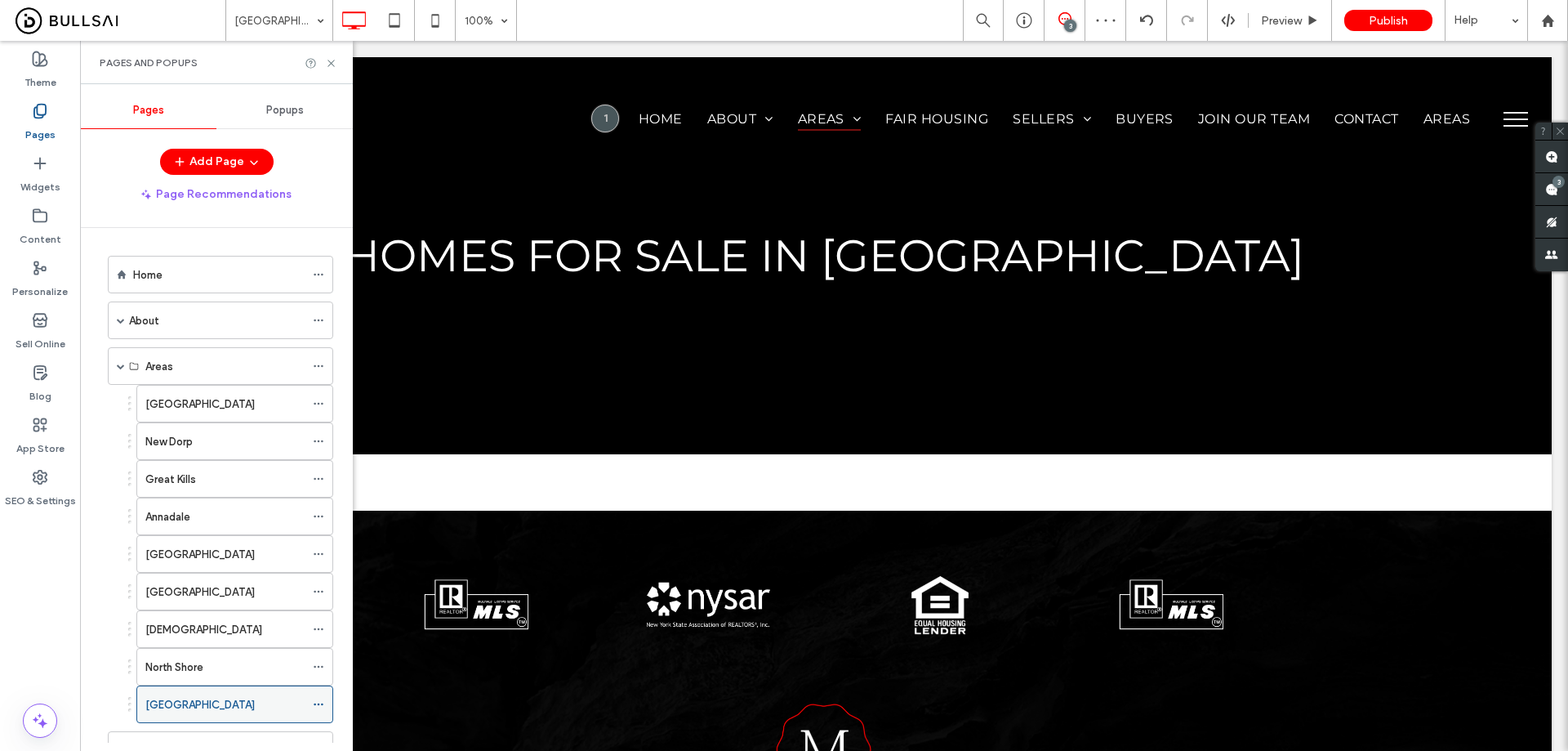
click at [320, 701] on icon at bounding box center [319, 704] width 11 height 11
click at [250, 662] on div "North Shore" at bounding box center [225, 667] width 159 height 17
click at [251, 697] on div "Mid Island" at bounding box center [225, 704] width 159 height 17
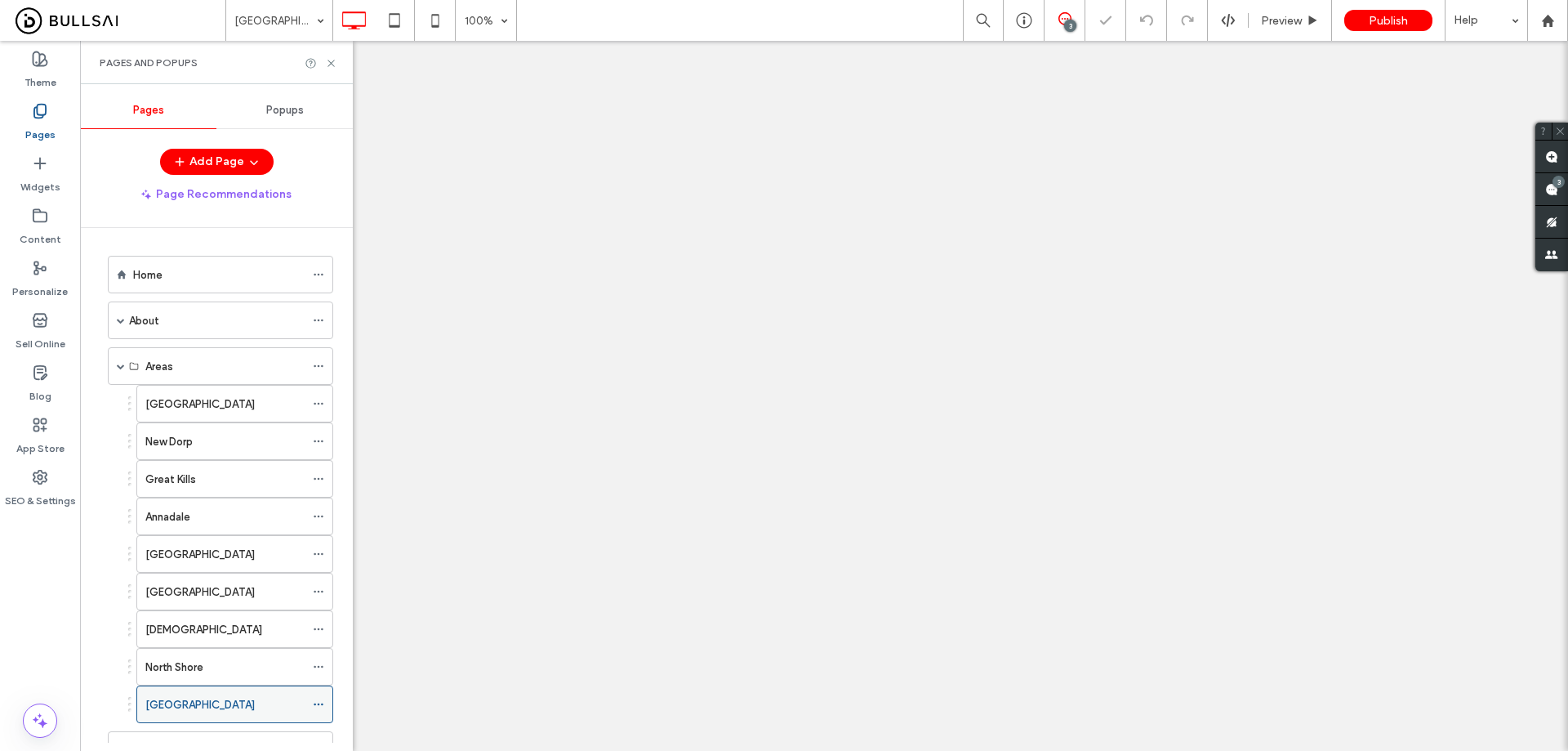
click at [319, 705] on use at bounding box center [318, 704] width 9 height 3
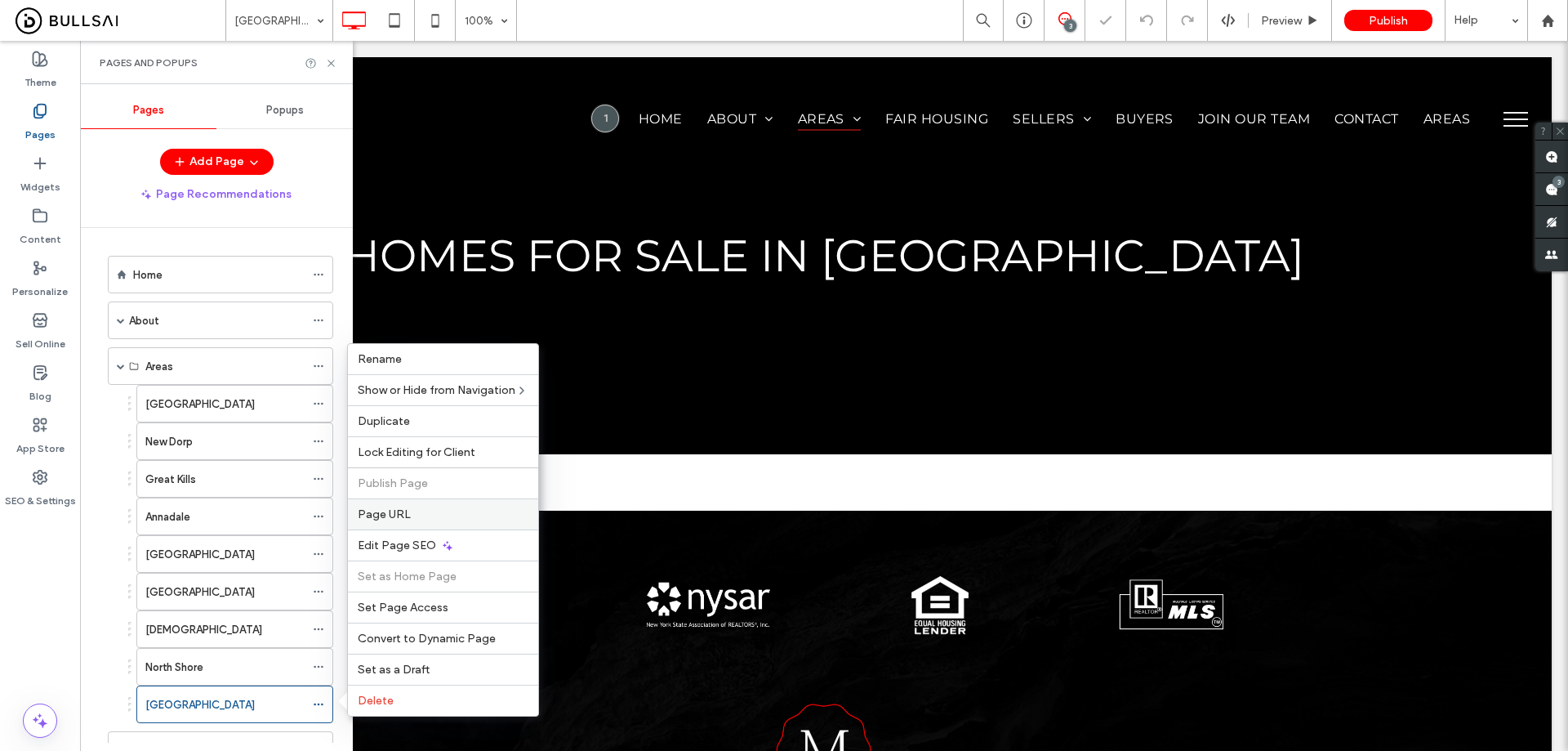
click at [413, 520] on label "Page URL" at bounding box center [443, 514] width 170 height 14
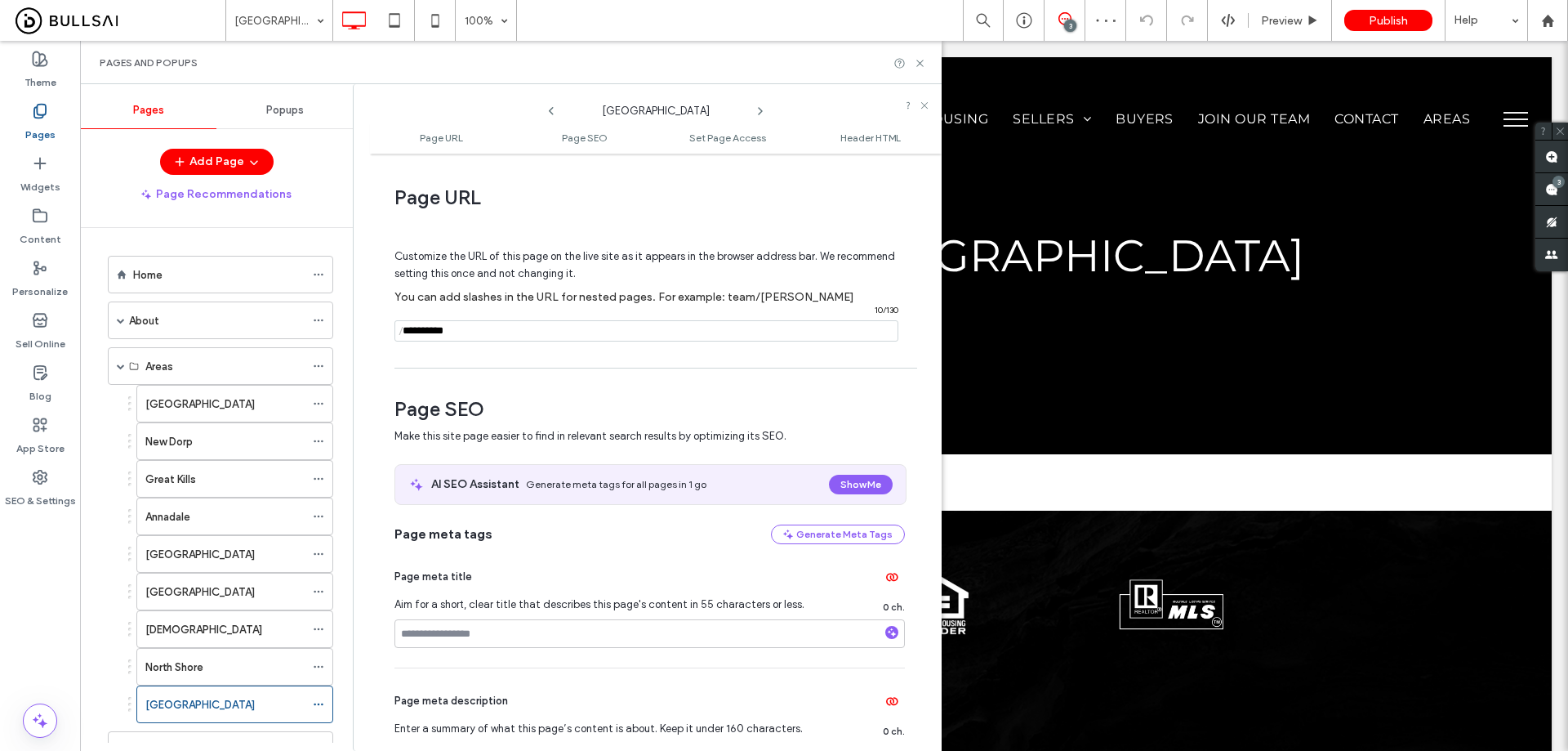
click at [408, 330] on span "/" at bounding box center [401, 331] width 13 height 20
click at [410, 335] on input "notEmpty" at bounding box center [646, 331] width 504 height 21
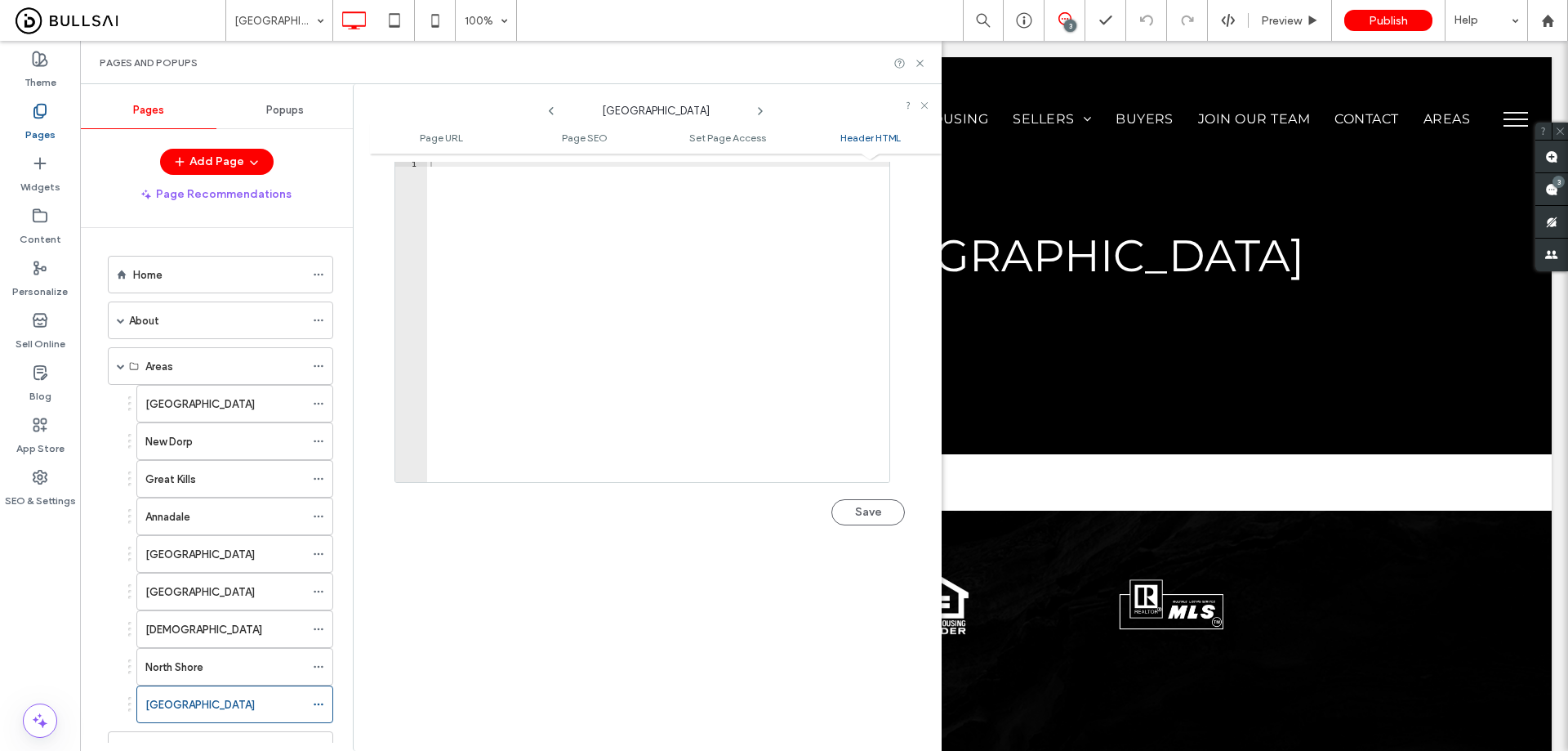
scroll to position [1634, 0]
type input "**********"
click at [867, 512] on button "Save" at bounding box center [868, 502] width 74 height 26
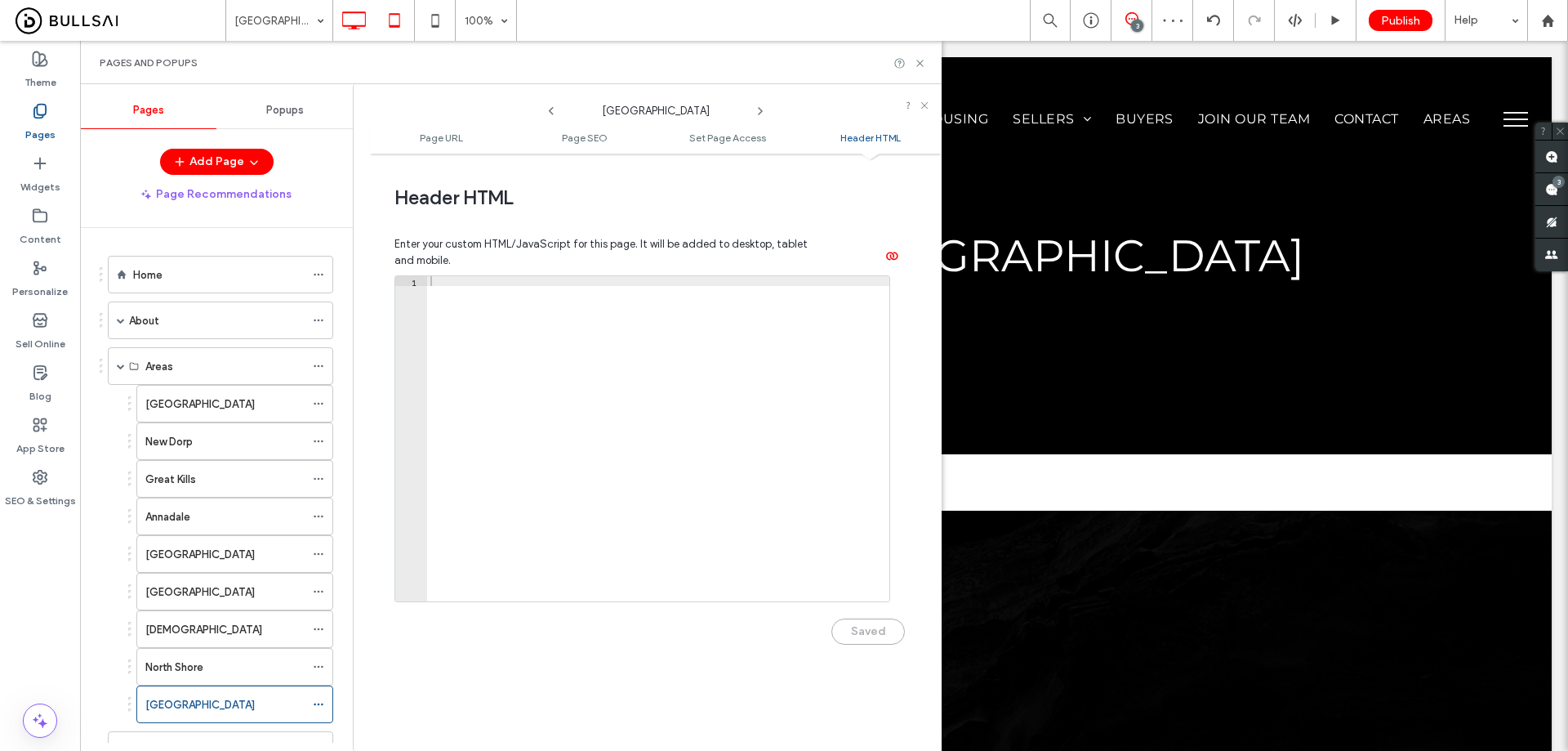
scroll to position [1506, 0]
click at [317, 704] on icon at bounding box center [319, 704] width 11 height 11
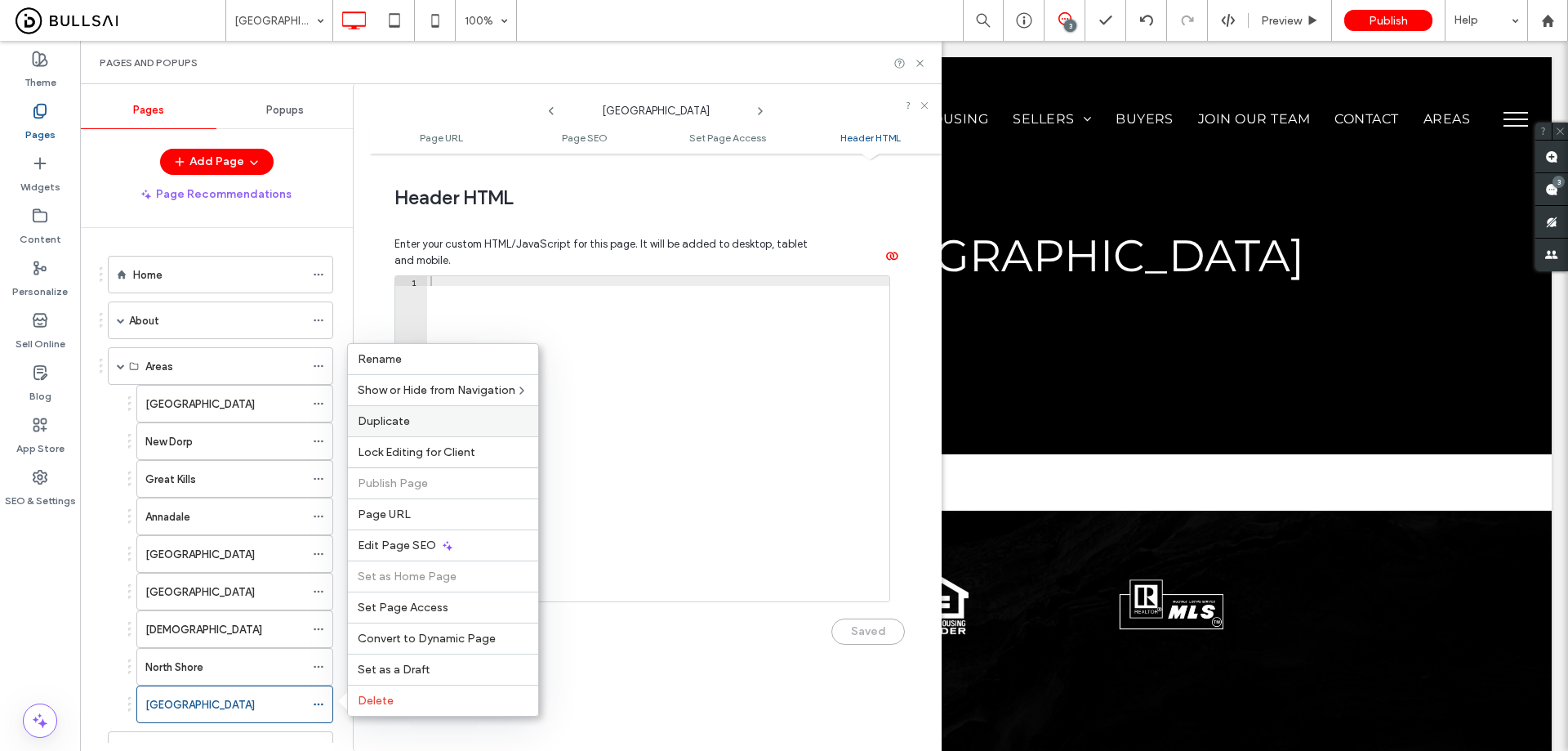
click at [427, 413] on div "Duplicate" at bounding box center [443, 420] width 190 height 31
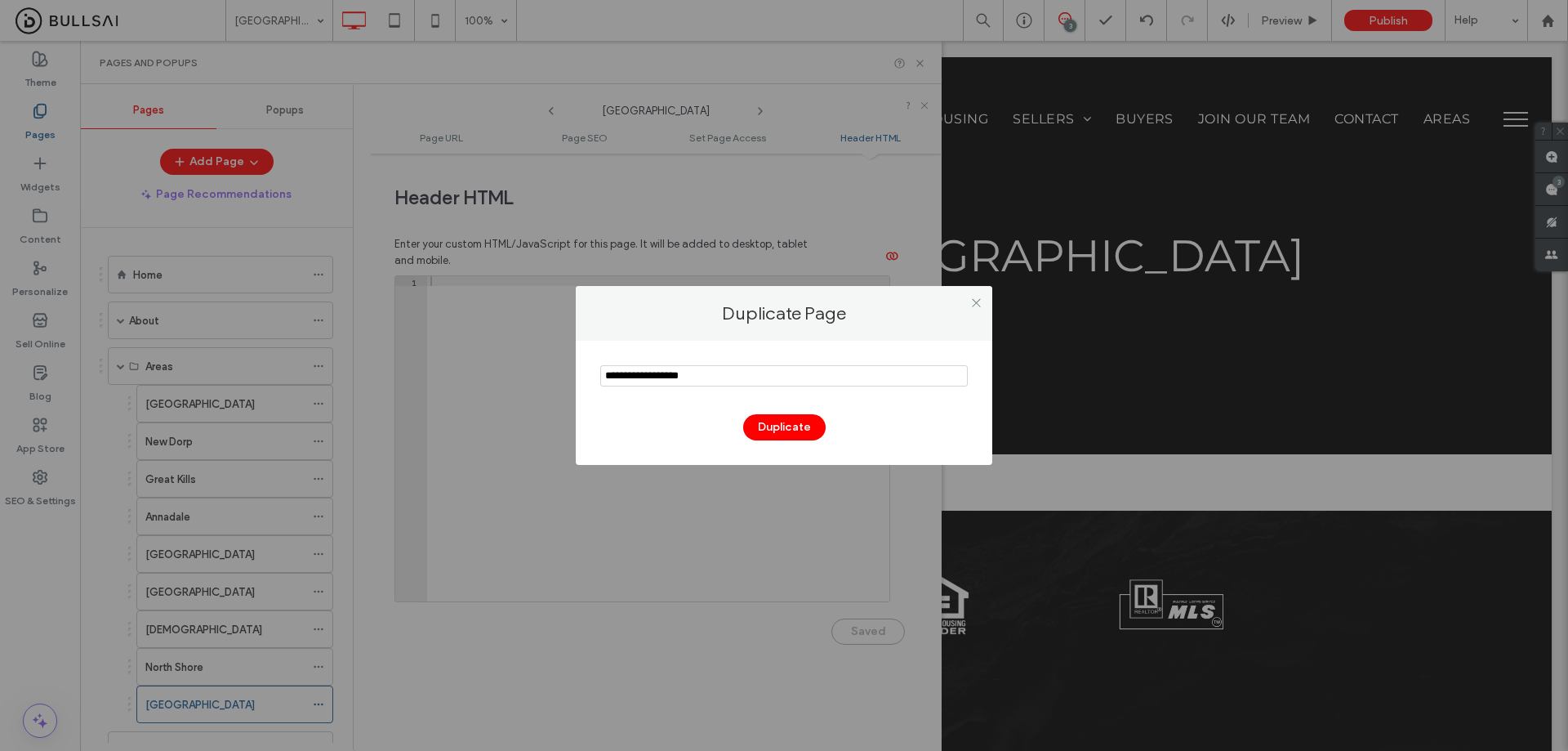
drag, startPoint x: 712, startPoint y: 379, endPoint x: 430, endPoint y: 377, distance: 282.0
click at [445, 377] on div "Duplicate Page Duplicate" at bounding box center [784, 375] width 1568 height 751
type input "**********"
click at [774, 421] on button "Duplicate" at bounding box center [784, 427] width 82 height 26
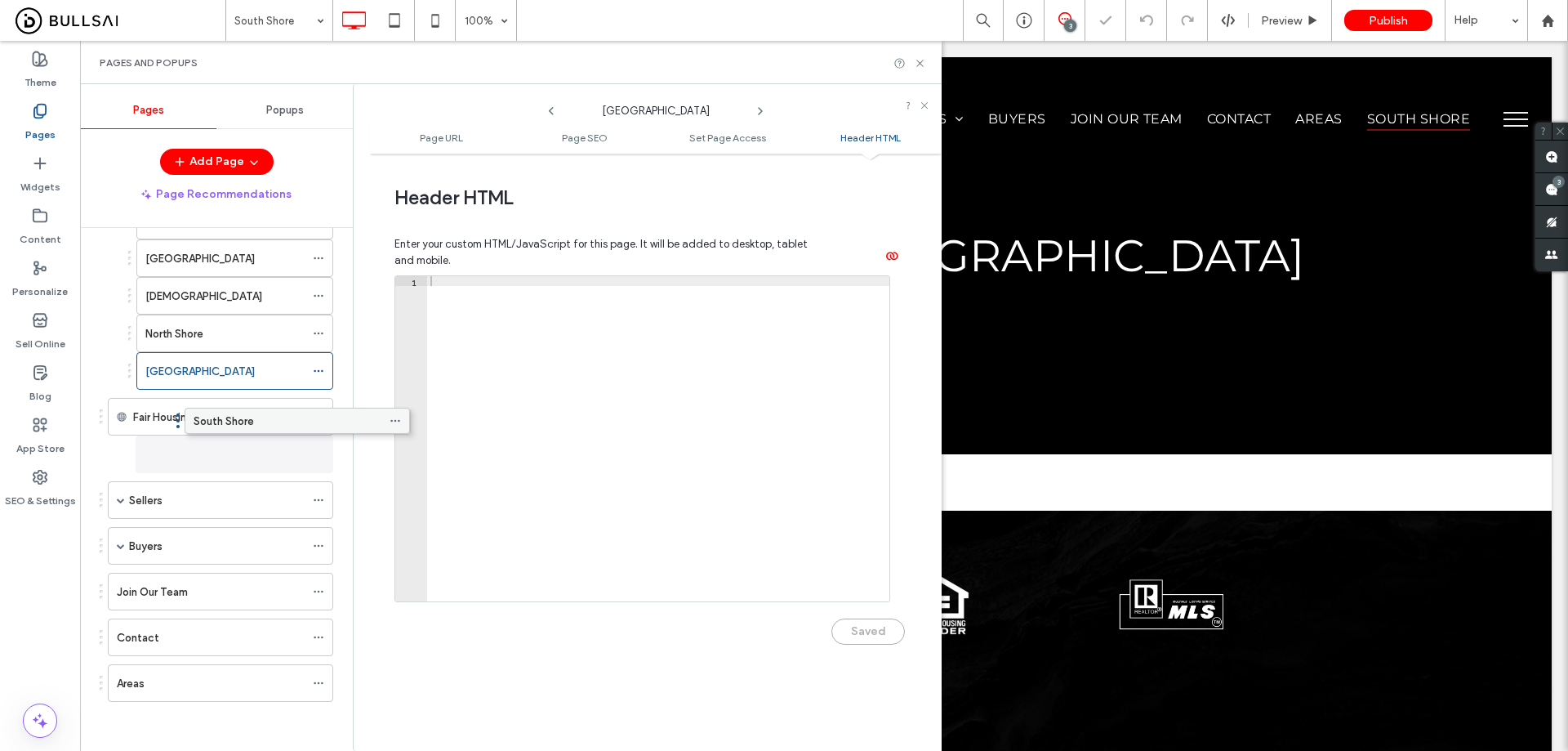
scroll to position [333, 0]
drag, startPoint x: 242, startPoint y: 453, endPoint x: 210, endPoint y: 399, distance: 62.8
click at [215, 413] on div "South Shore" at bounding box center [225, 409] width 159 height 17
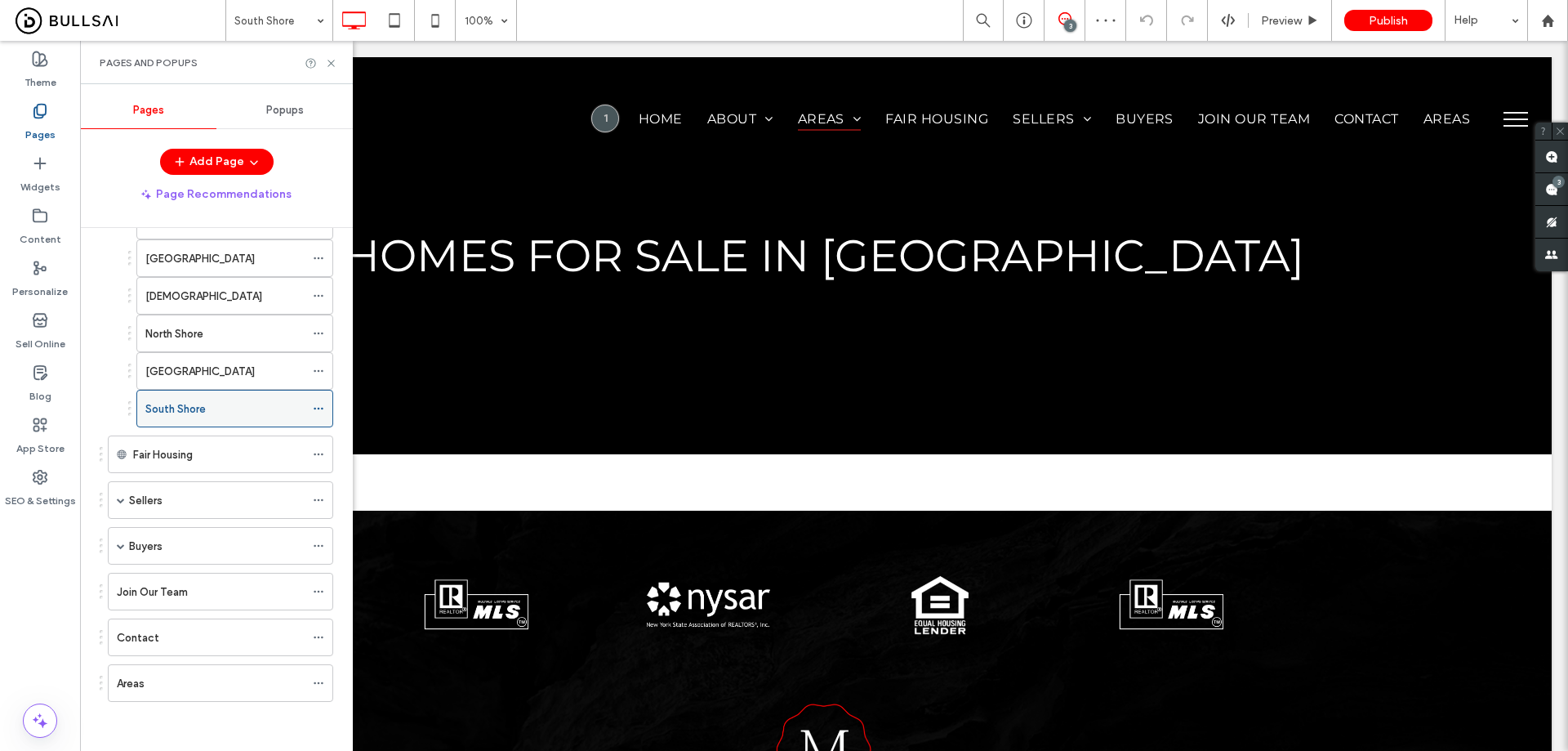
click at [321, 407] on icon at bounding box center [319, 409] width 11 height 11
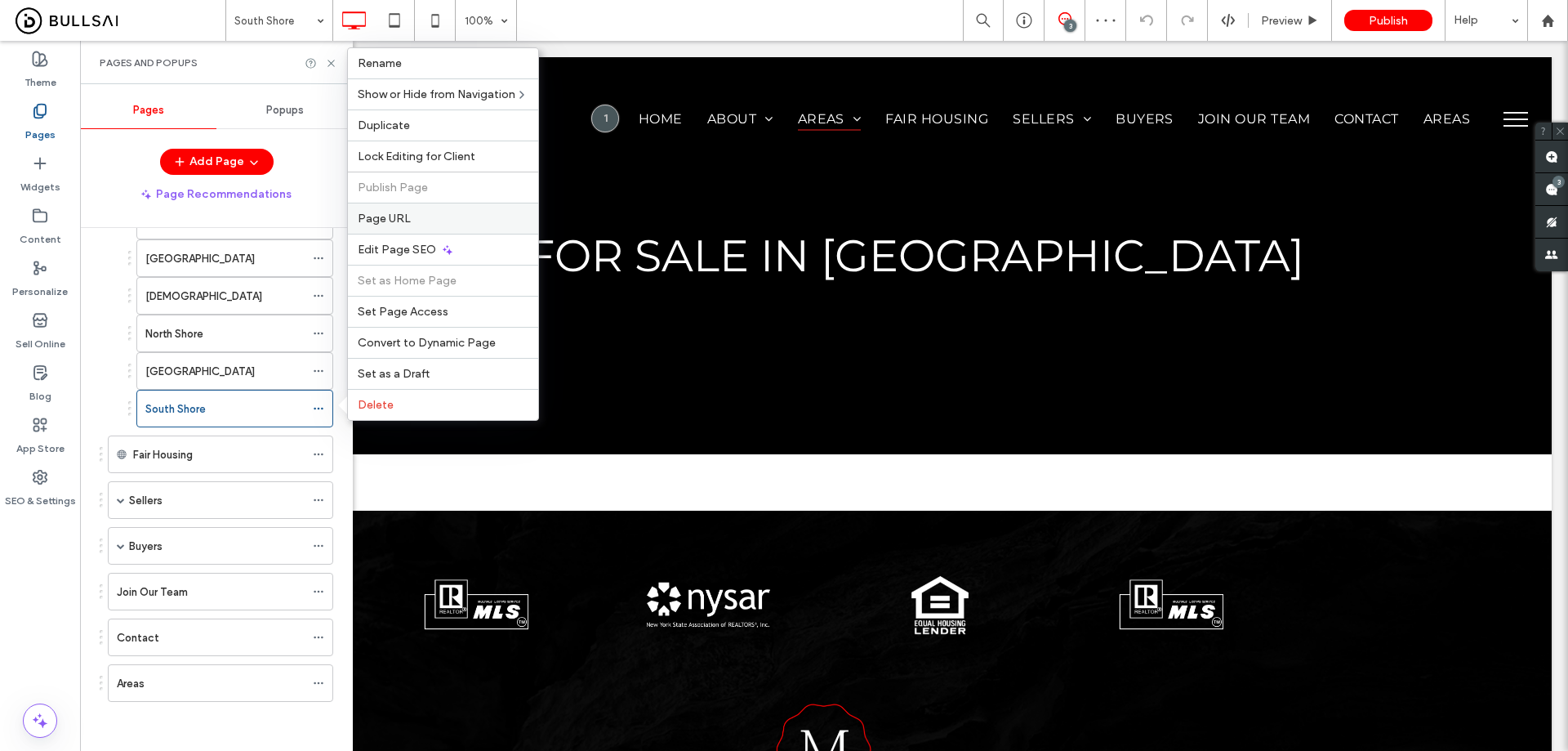
click at [419, 220] on label "Page URL" at bounding box center [443, 218] width 170 height 14
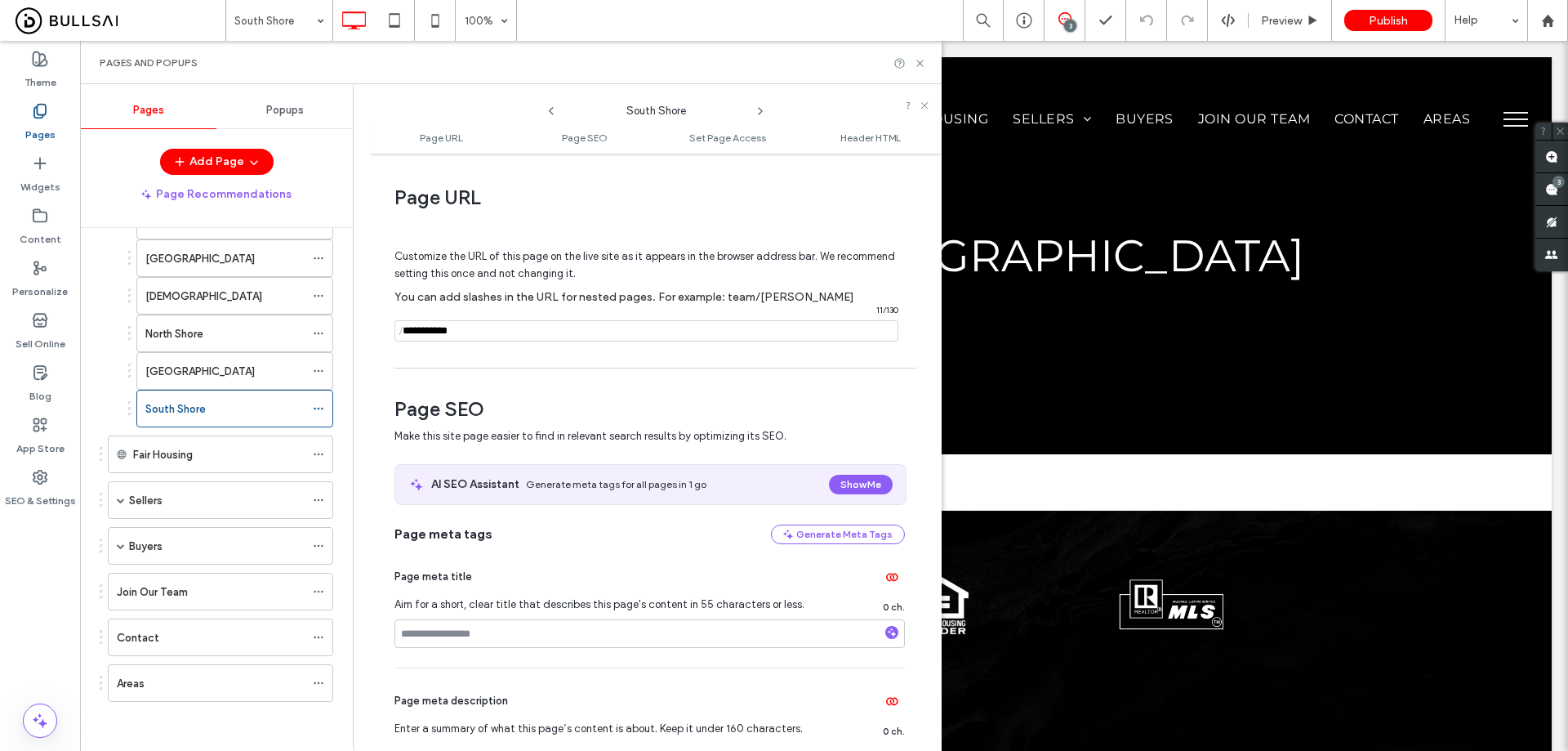
click at [406, 335] on span "/" at bounding box center [401, 331] width 13 height 20
click at [409, 339] on input "notEmpty" at bounding box center [646, 331] width 504 height 21
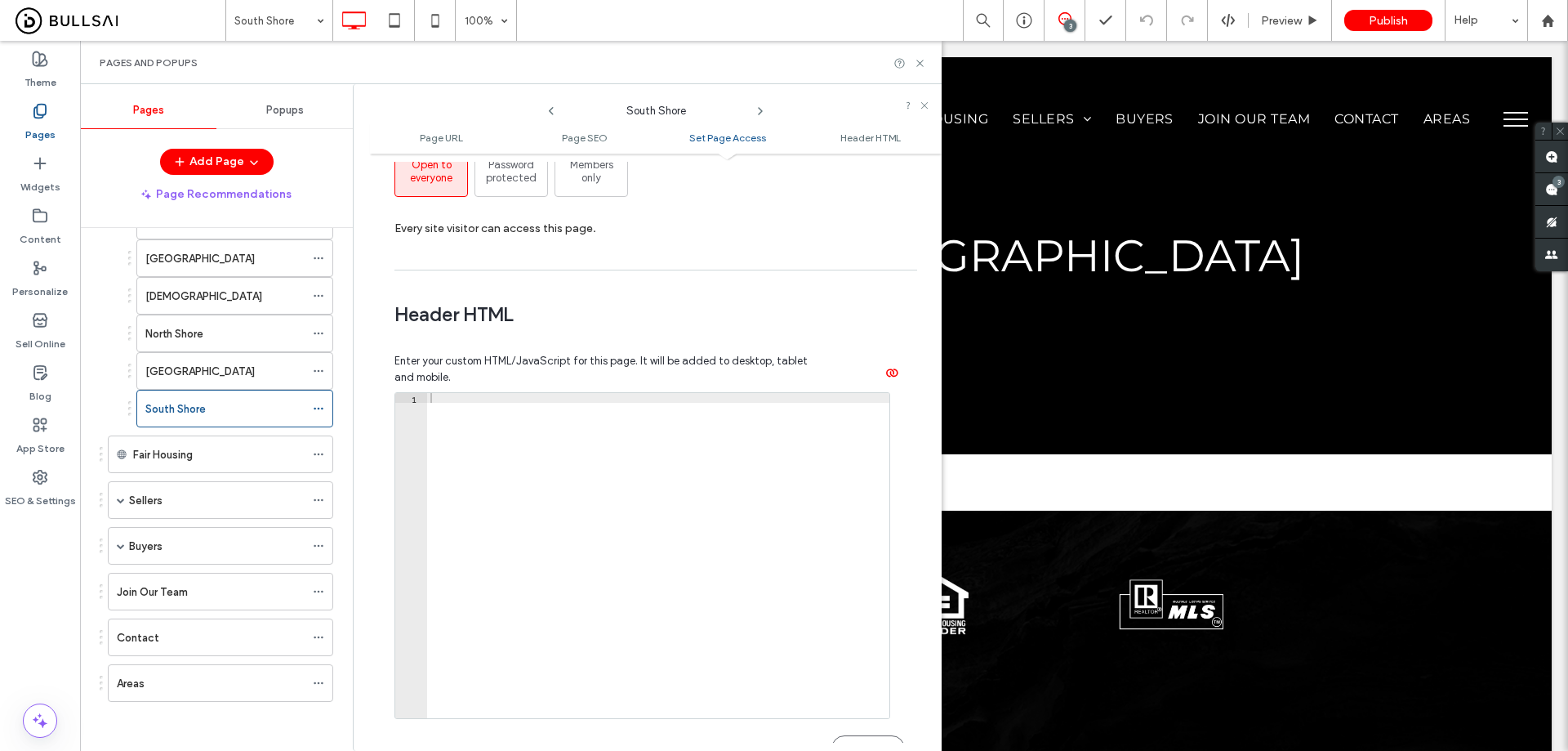
scroll to position [1506, 0]
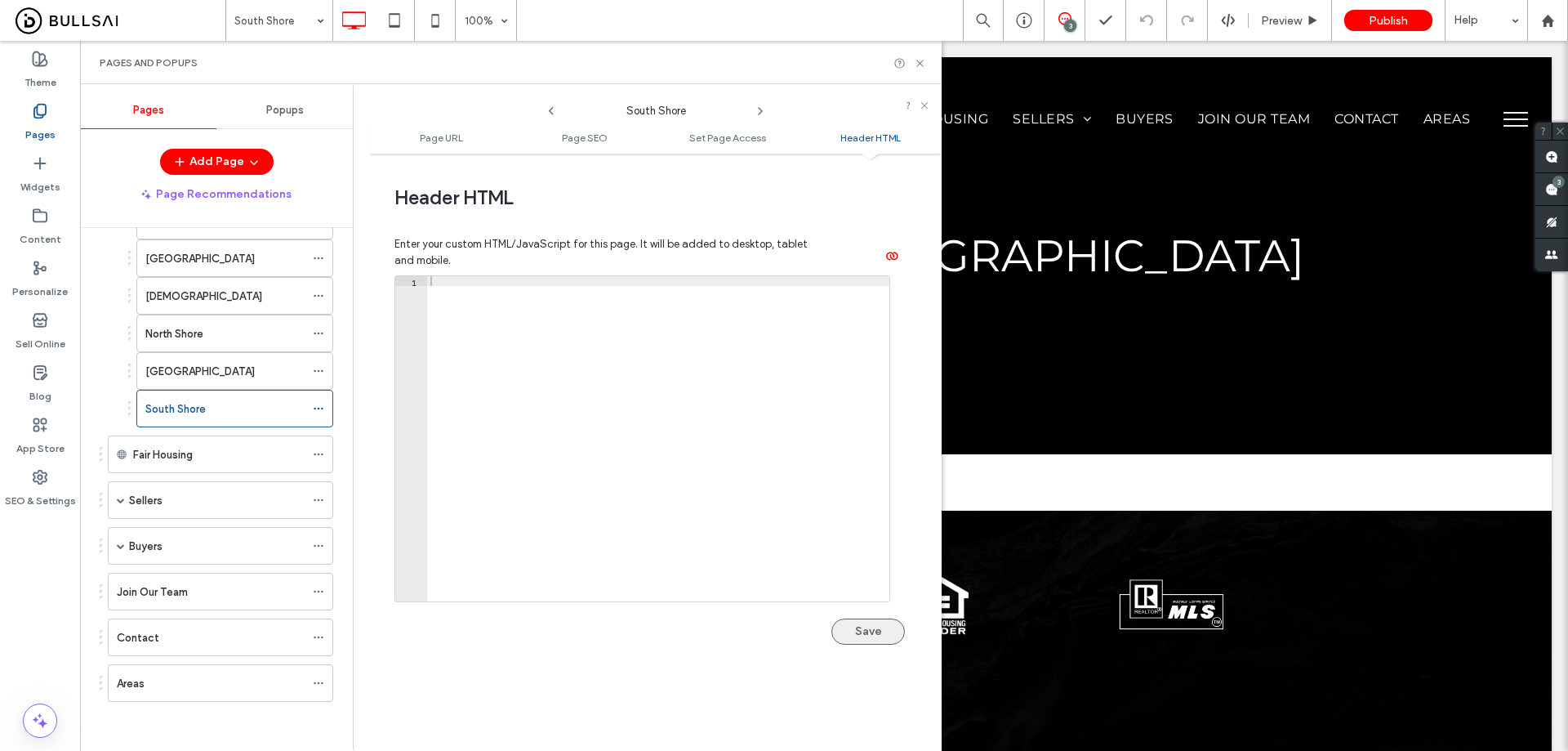
type input "**********"
click at [876, 619] on button "Save" at bounding box center [868, 630] width 74 height 26
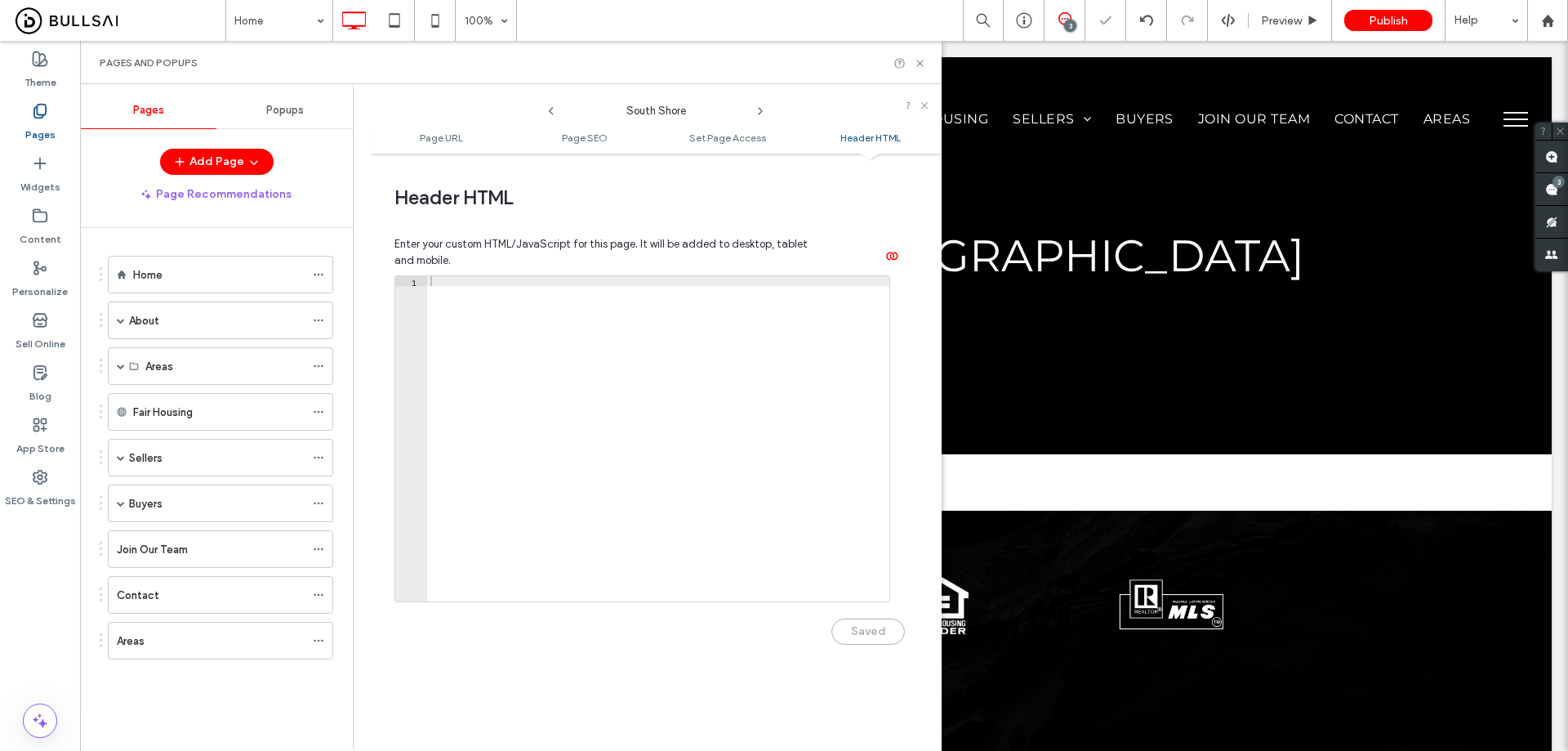
scroll to position [0, 0]
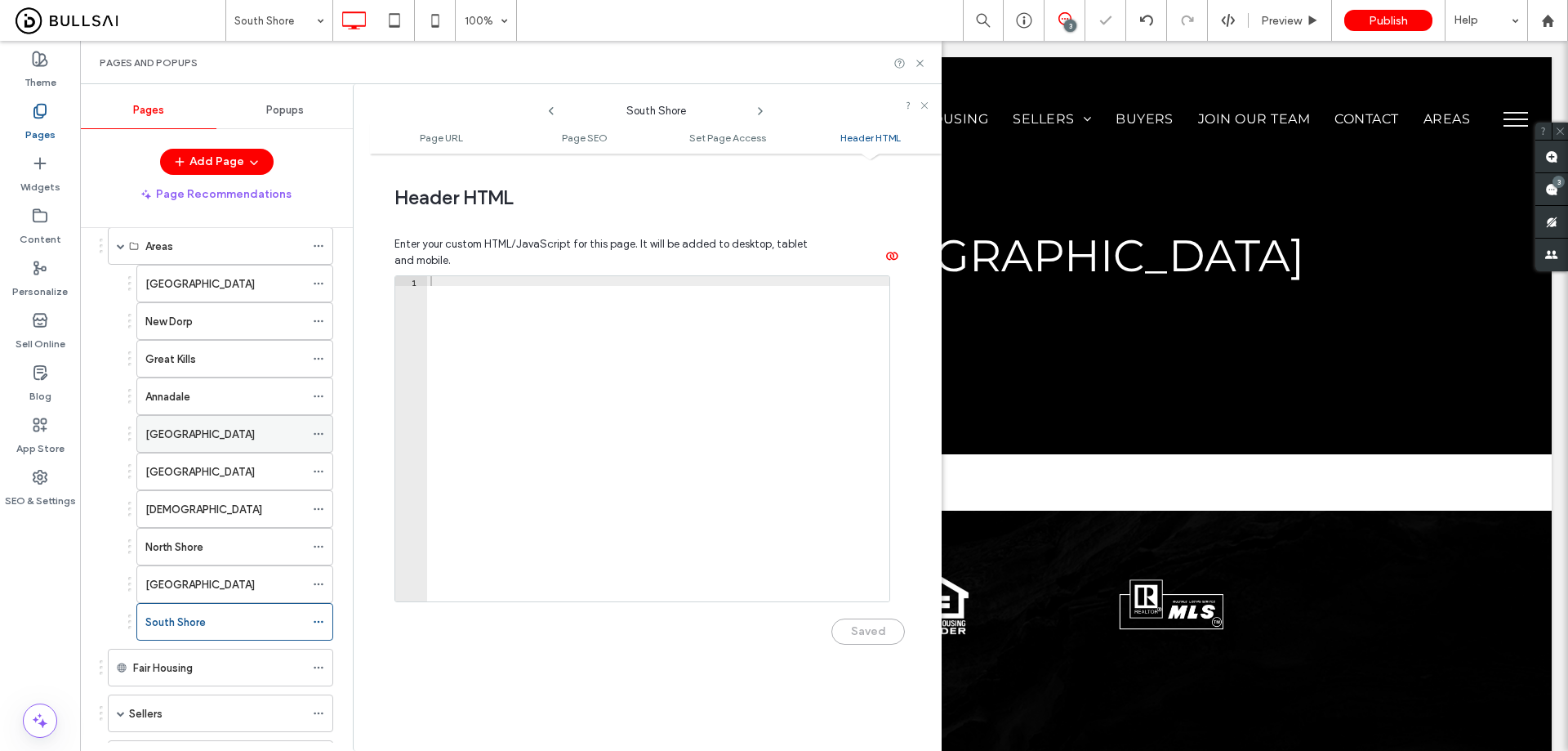
scroll to position [333, 0]
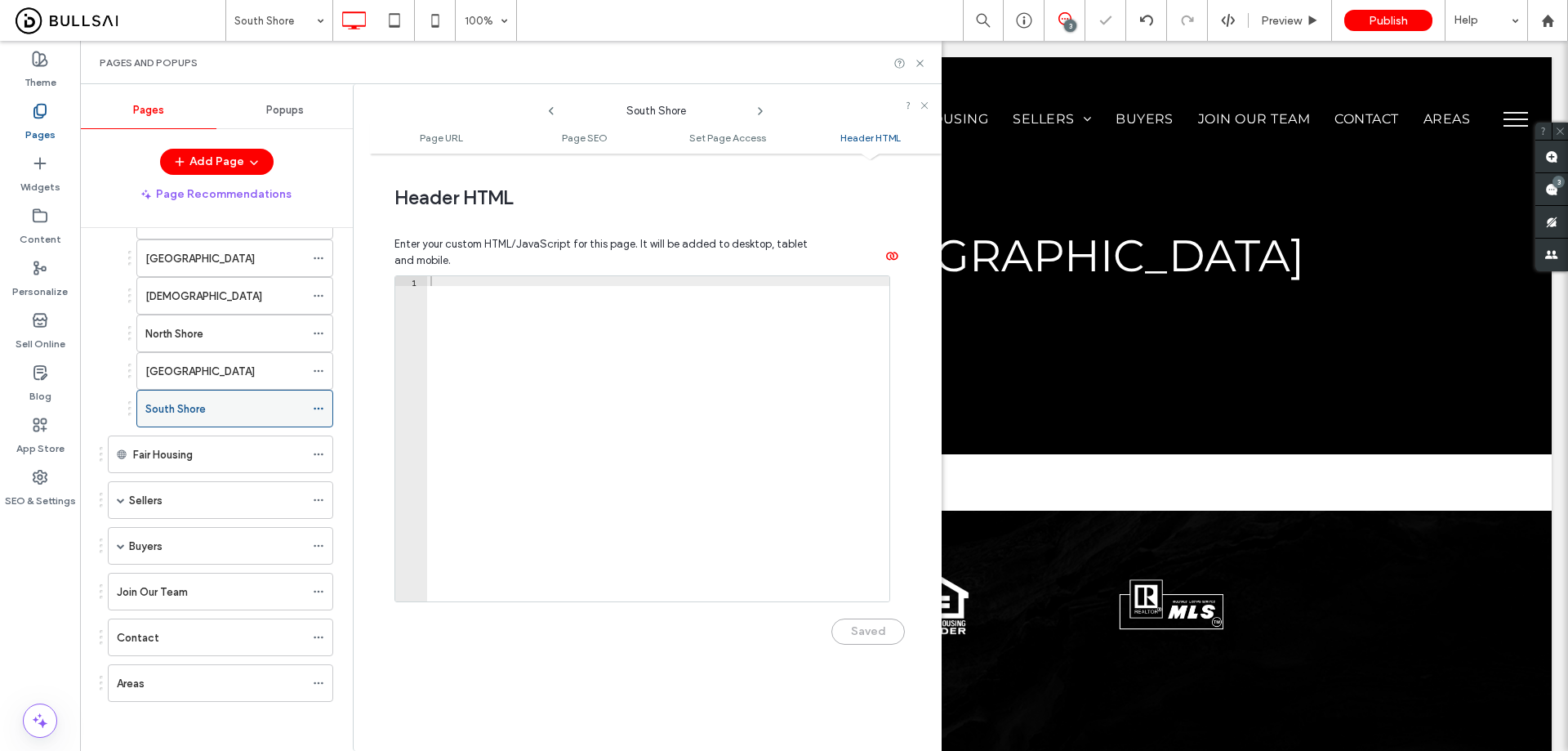
click at [318, 406] on icon at bounding box center [319, 409] width 11 height 11
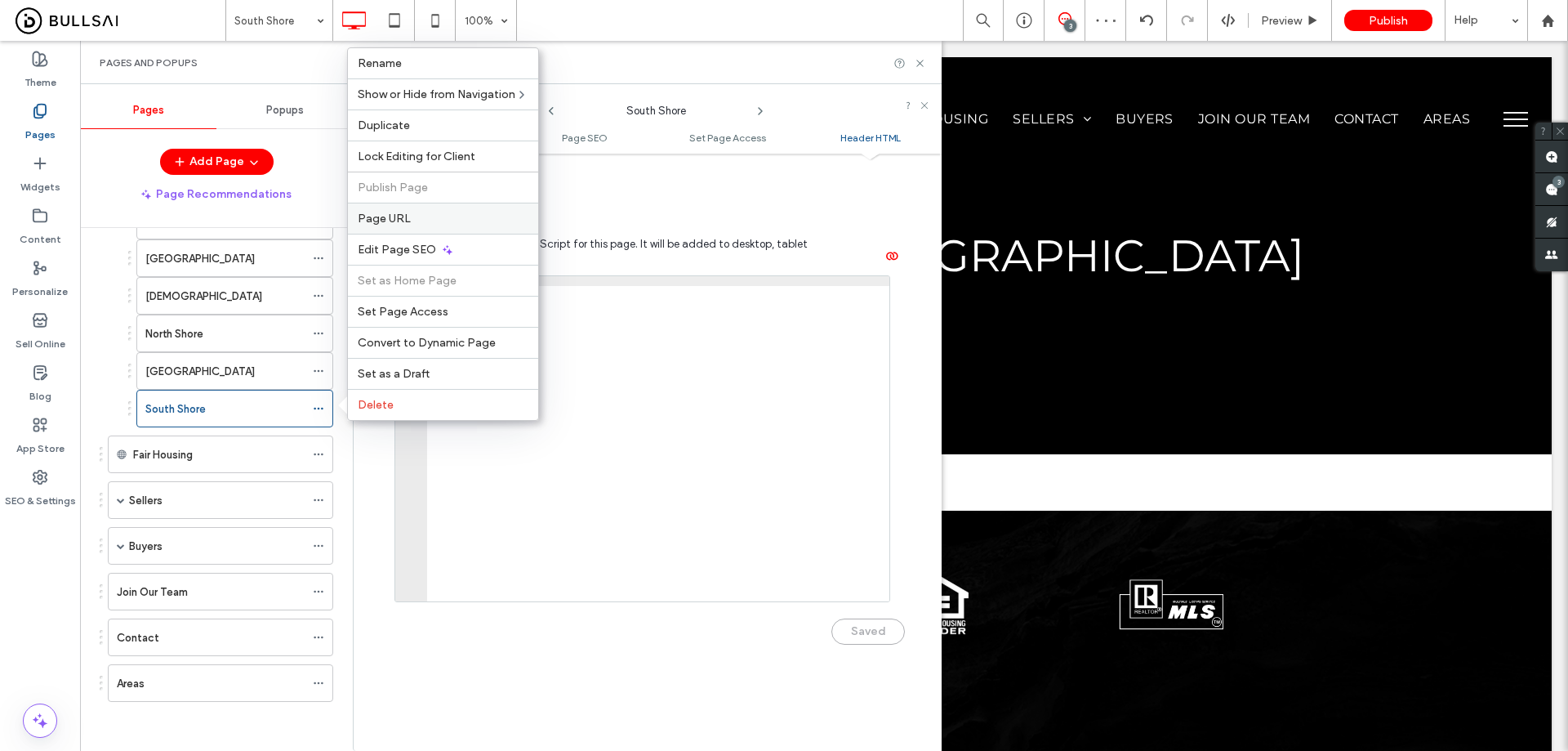
click at [428, 212] on label "Page URL" at bounding box center [443, 218] width 170 height 14
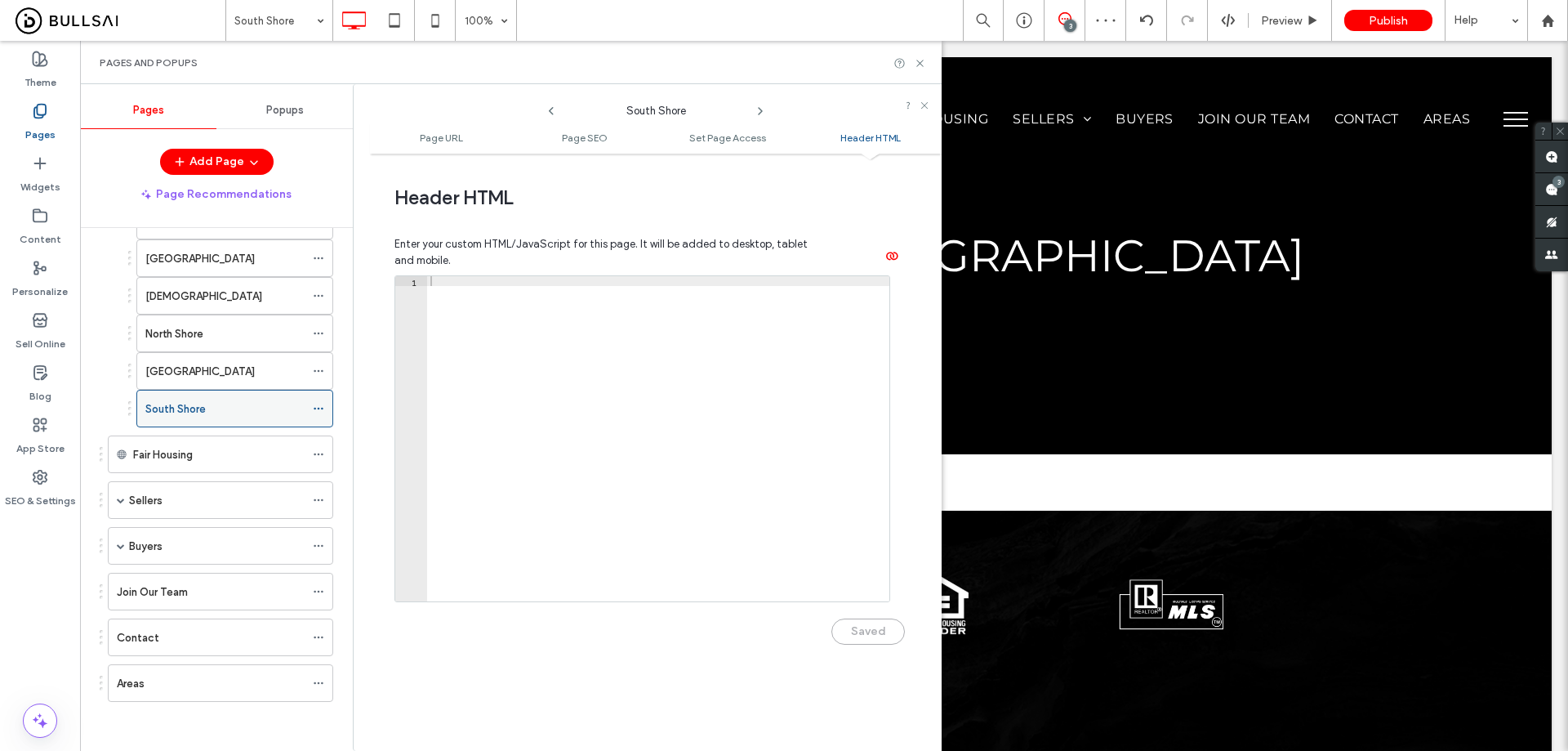
click at [320, 408] on icon at bounding box center [319, 409] width 11 height 11
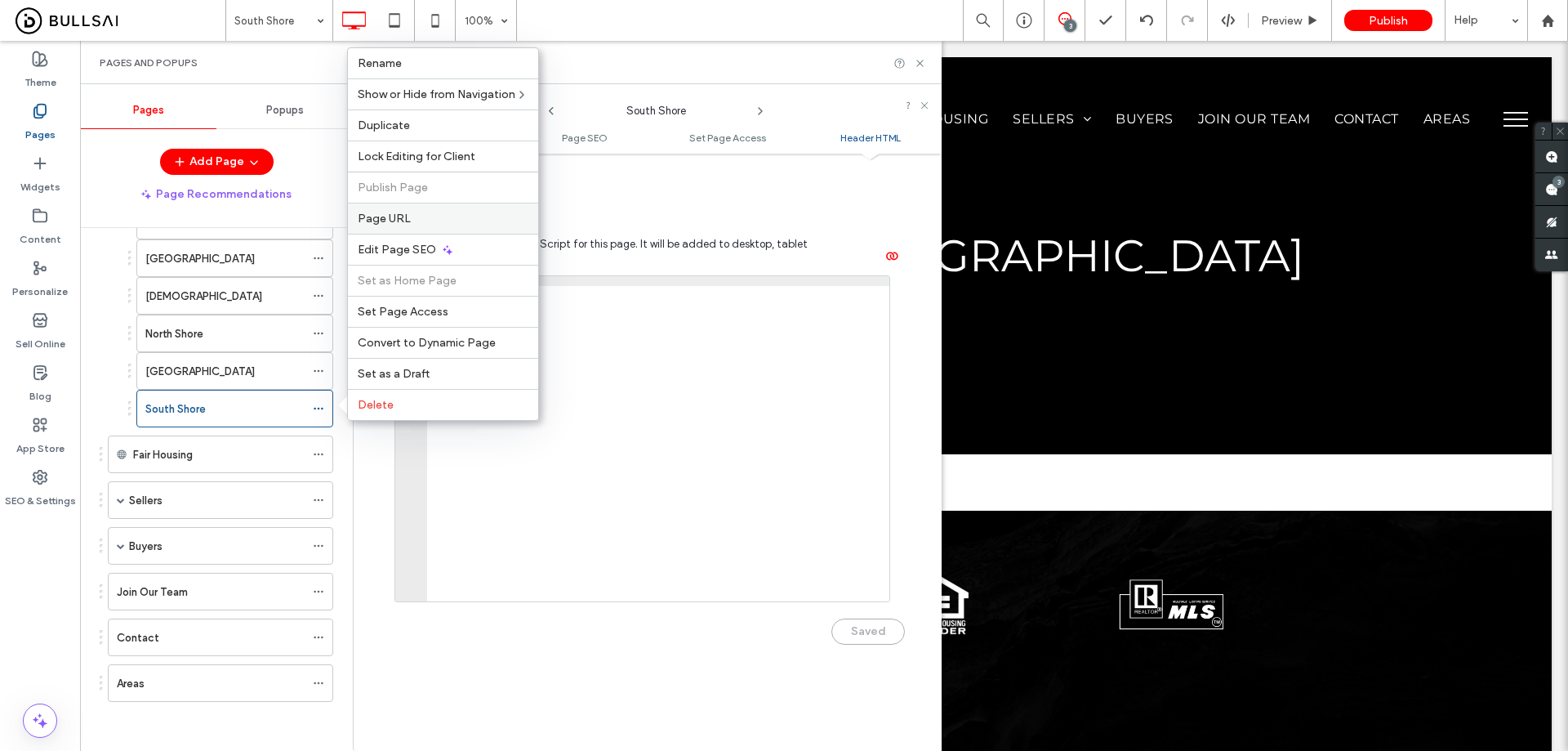
click at [450, 215] on label "Page URL" at bounding box center [443, 218] width 170 height 14
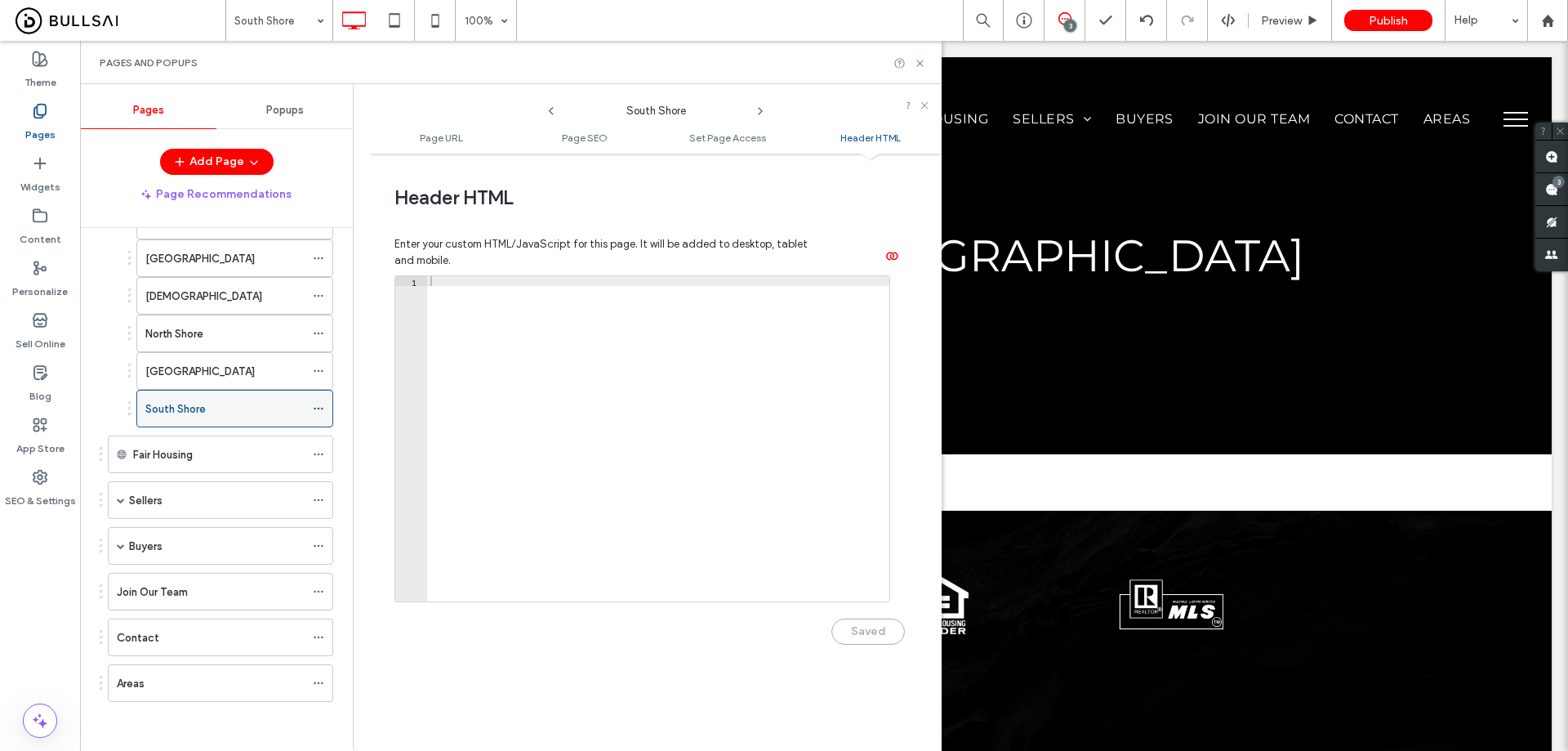
click at [276, 411] on div "South Shore" at bounding box center [225, 409] width 159 height 17
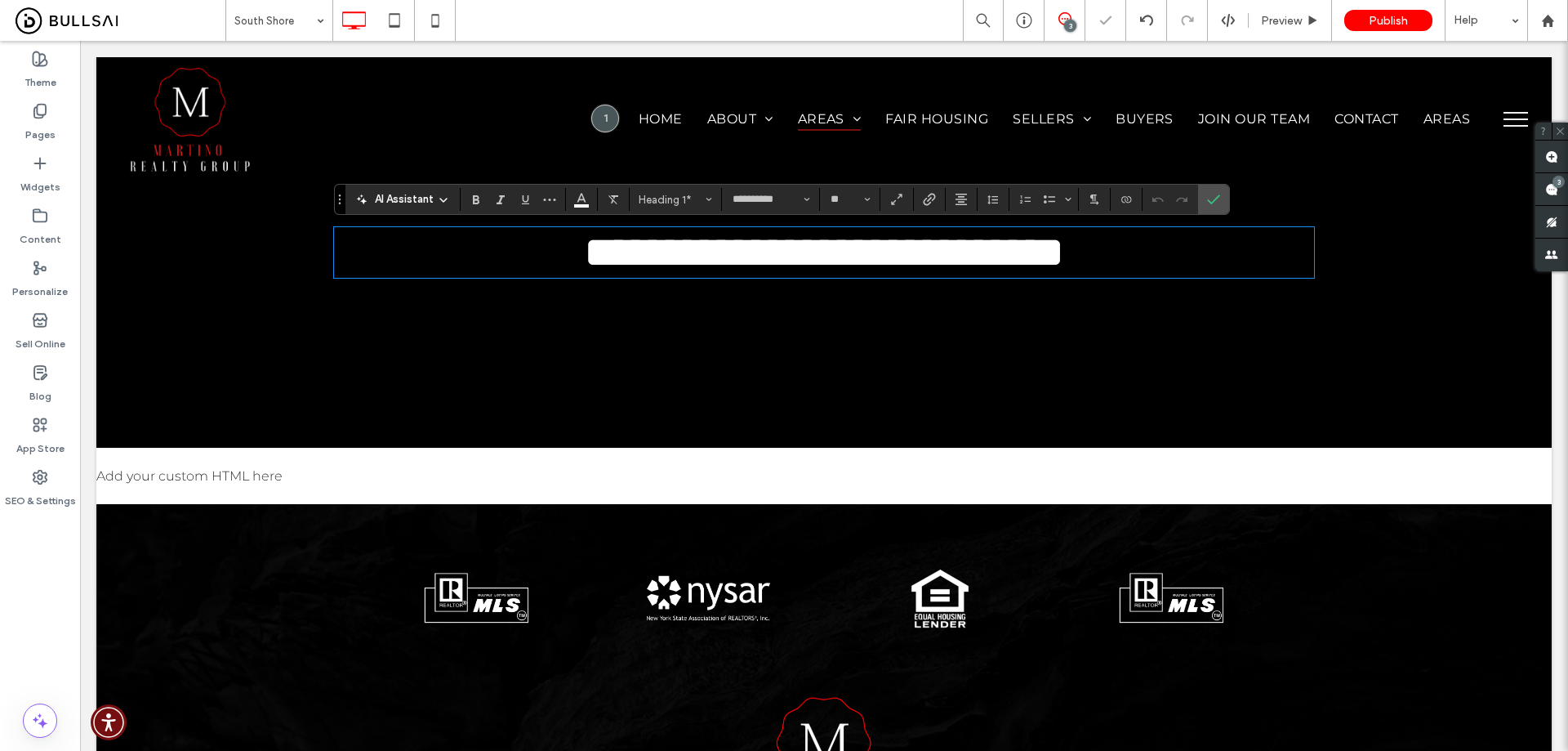
scroll to position [0, 0]
drag, startPoint x: 925, startPoint y: 259, endPoint x: 1288, endPoint y: 265, distance: 363.0
click at [1288, 265] on h1 "**********" at bounding box center [824, 253] width 981 height 48
click at [1216, 201] on icon "Confirm" at bounding box center [1214, 200] width 13 height 13
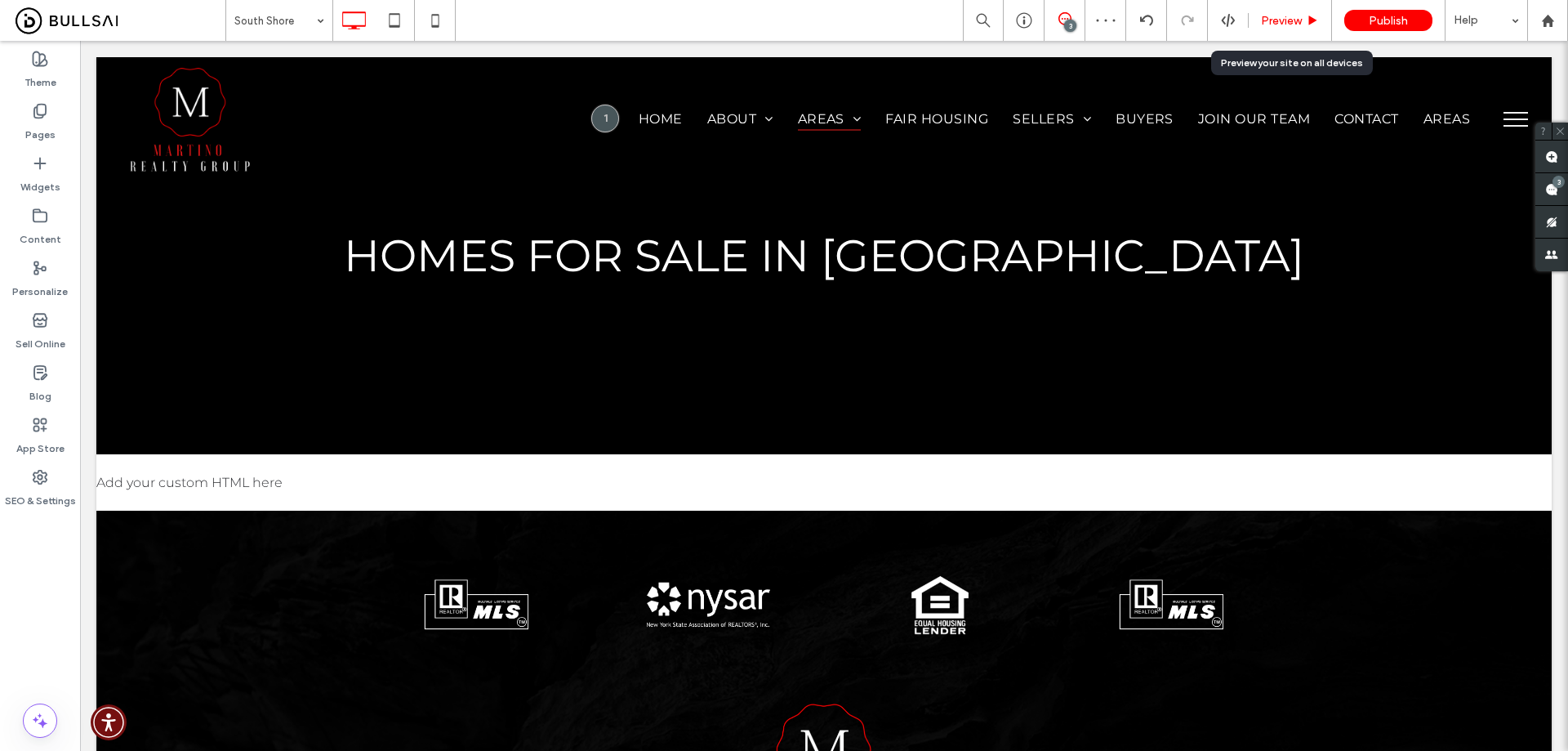
click at [1288, 14] on span "Preview" at bounding box center [1281, 21] width 41 height 14
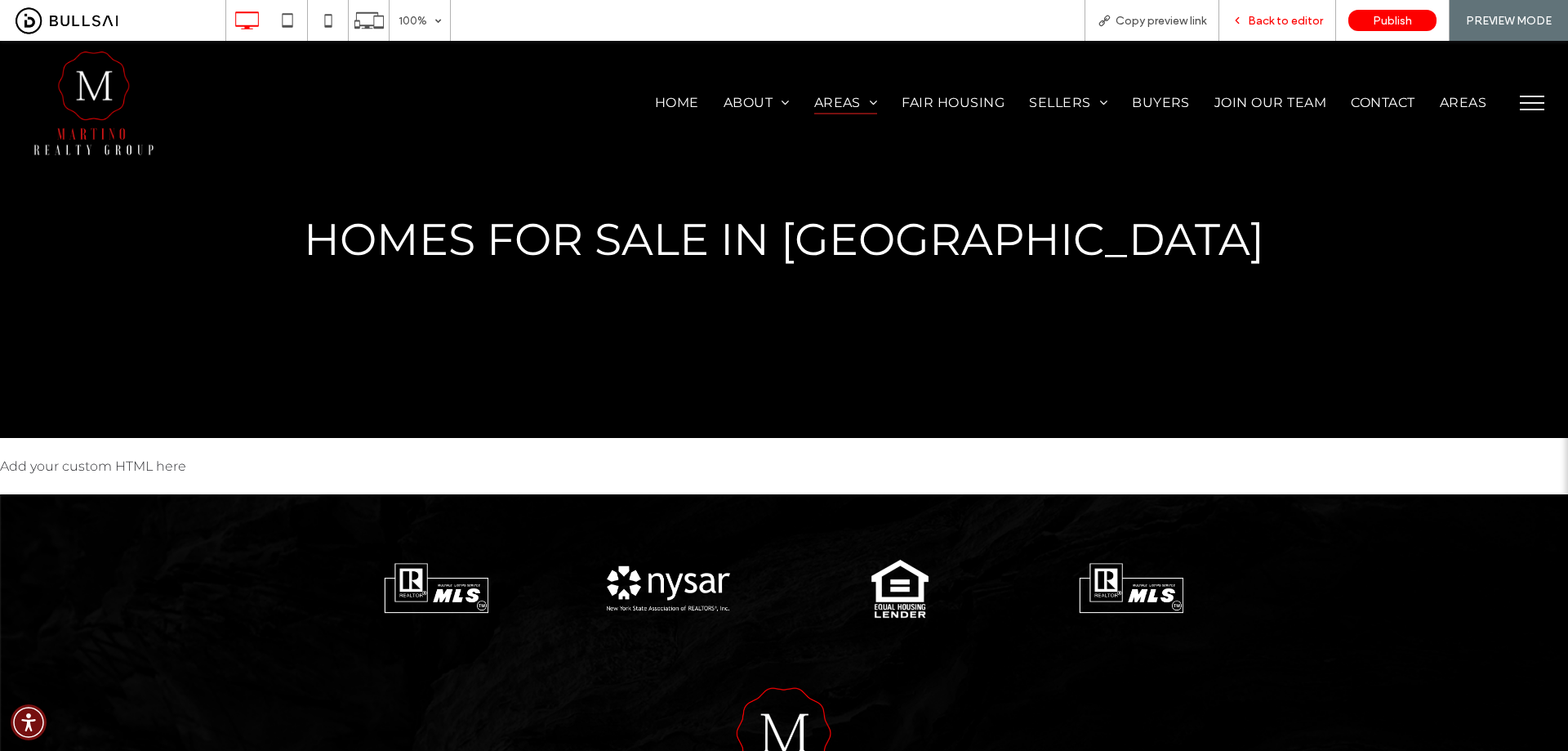
click at [1273, 17] on span "Back to editor" at bounding box center [1286, 21] width 76 height 14
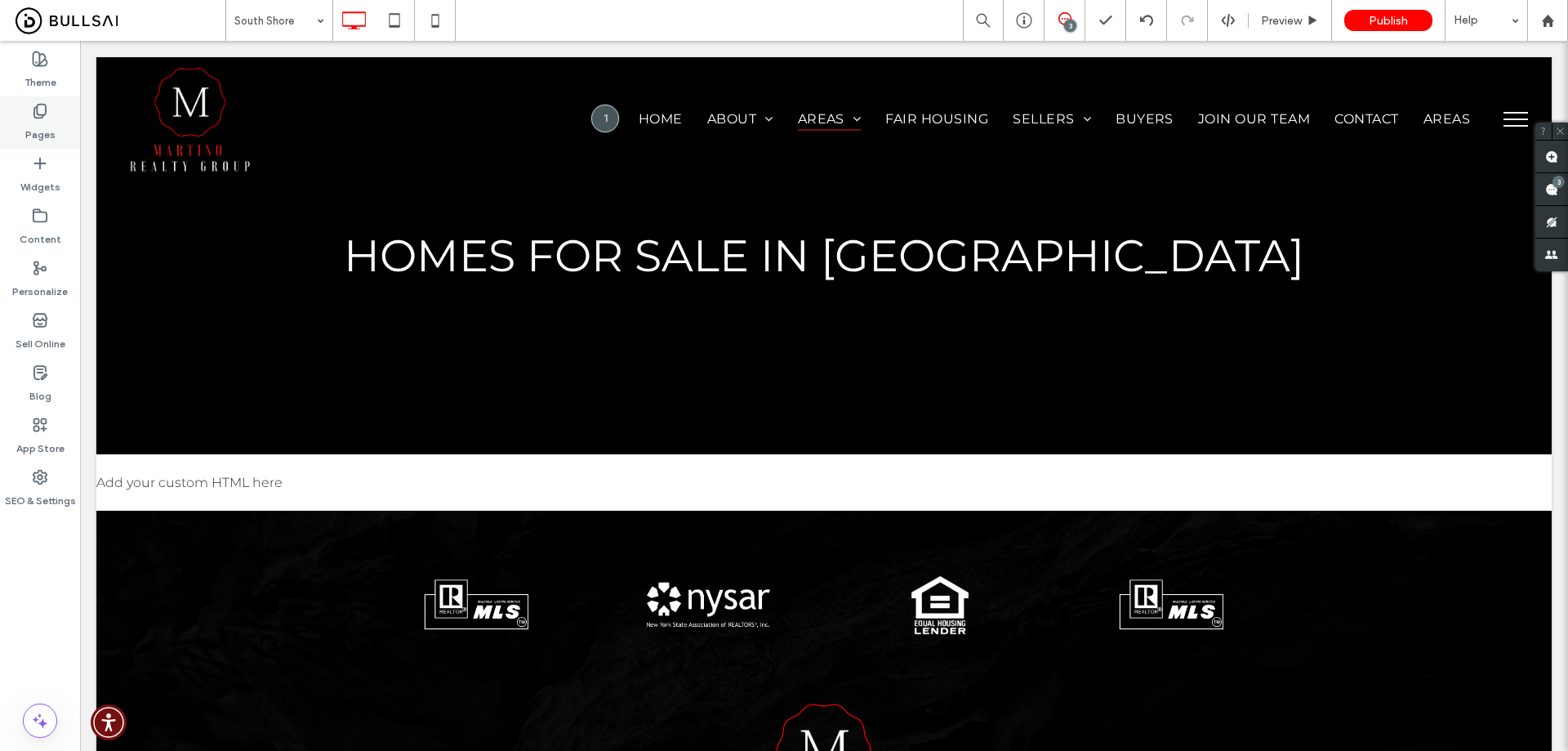
click at [28, 120] on label "Pages" at bounding box center [40, 131] width 31 height 23
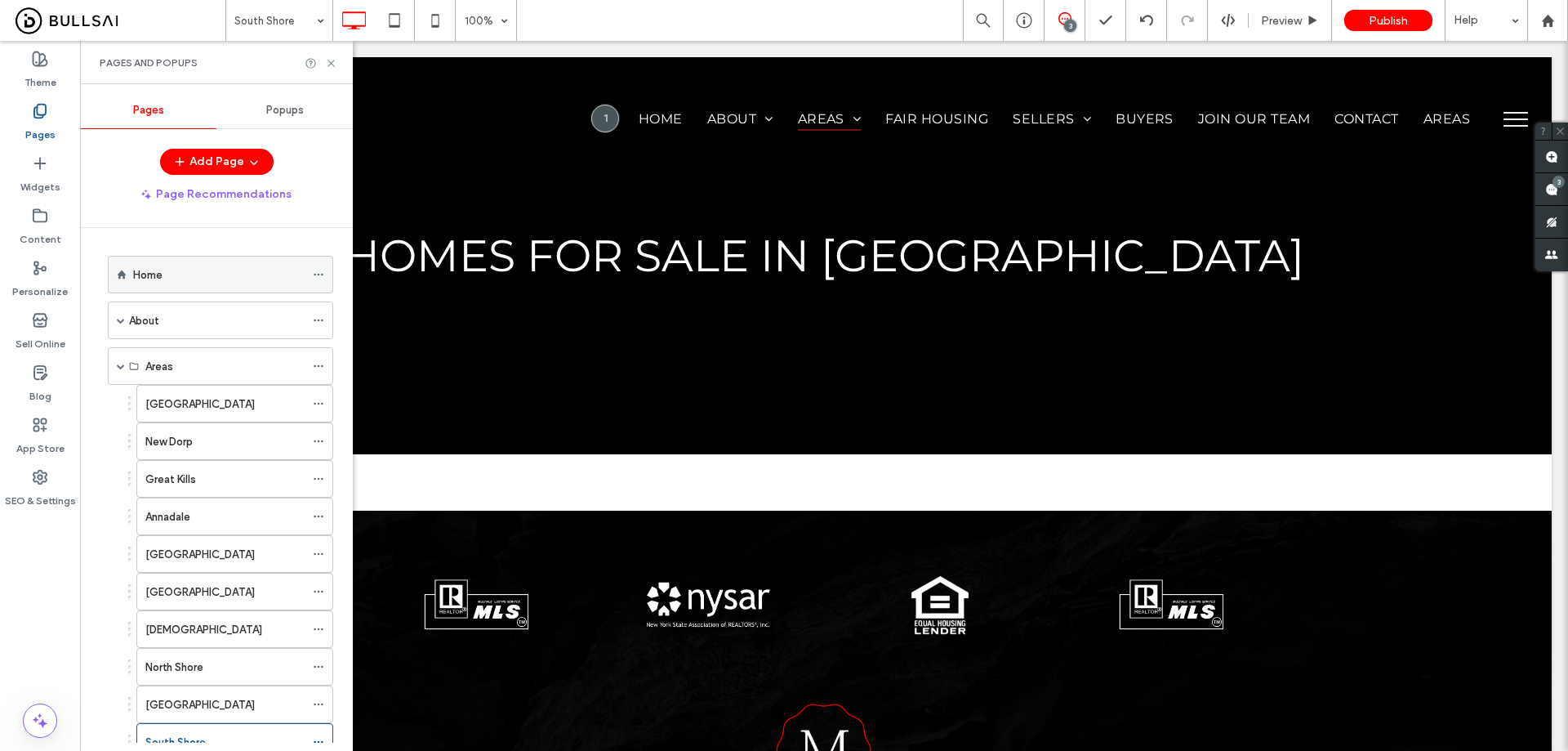
click at [193, 262] on div "Home" at bounding box center [218, 275] width 171 height 36
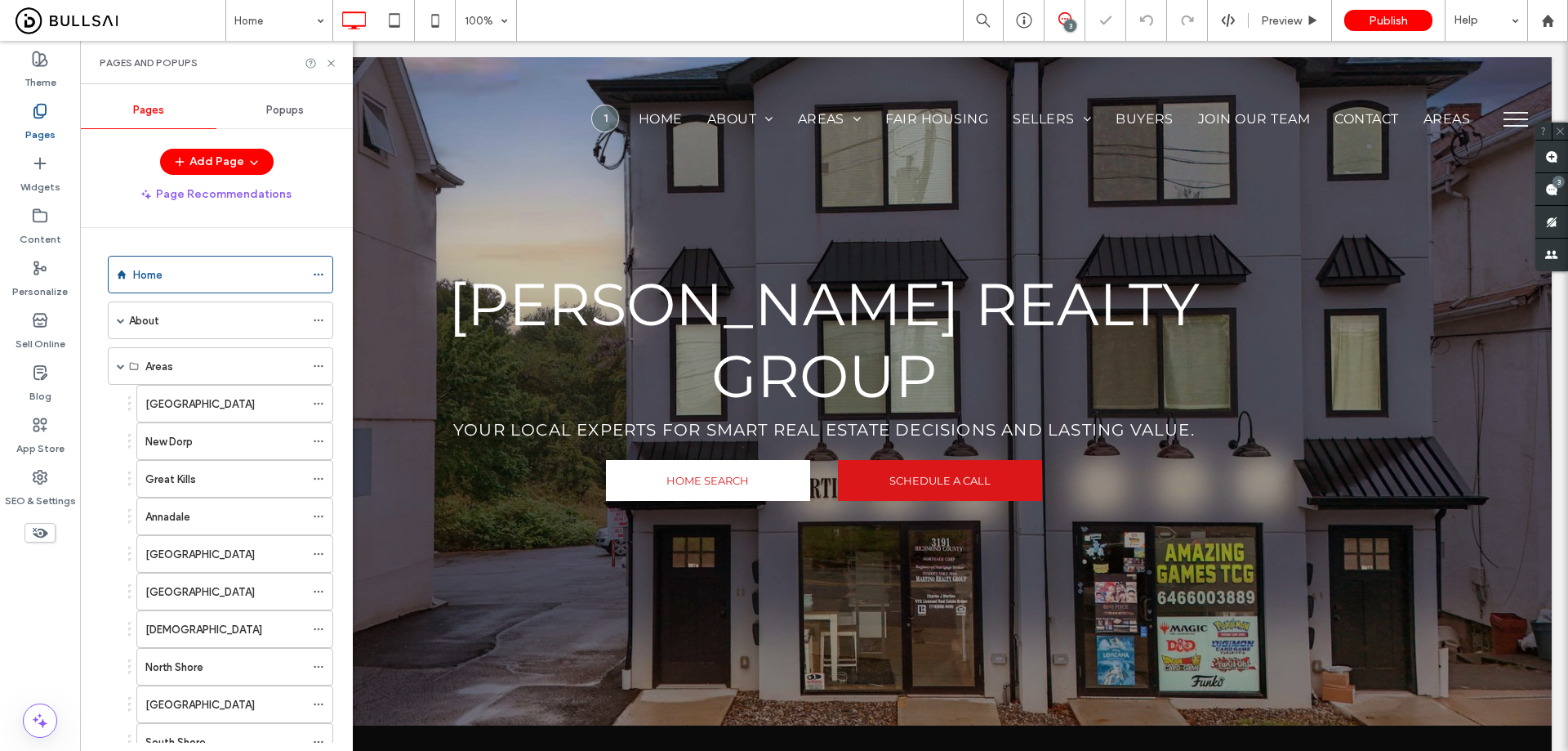
scroll to position [333, 0]
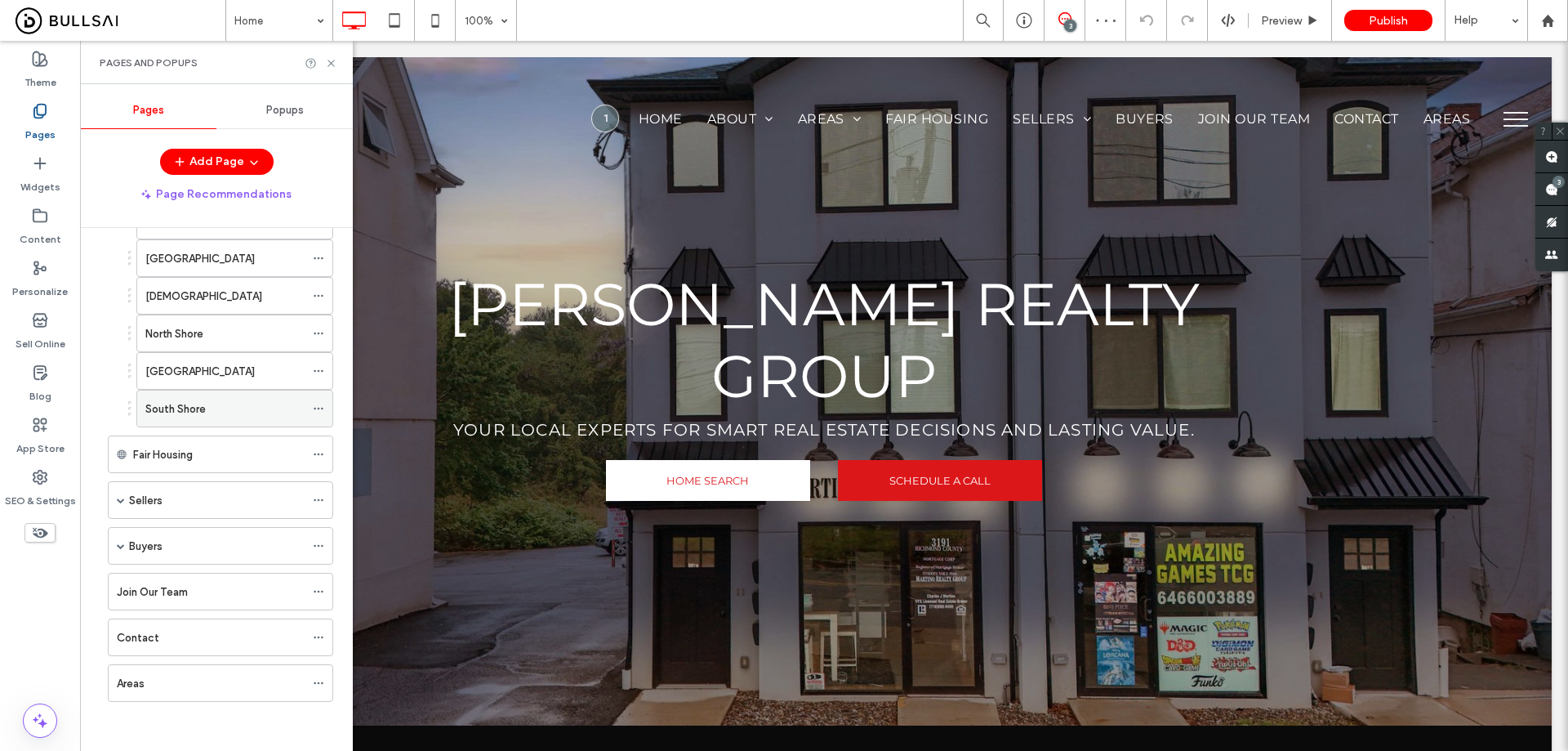
click at [222, 406] on div "South Shore" at bounding box center [225, 409] width 159 height 17
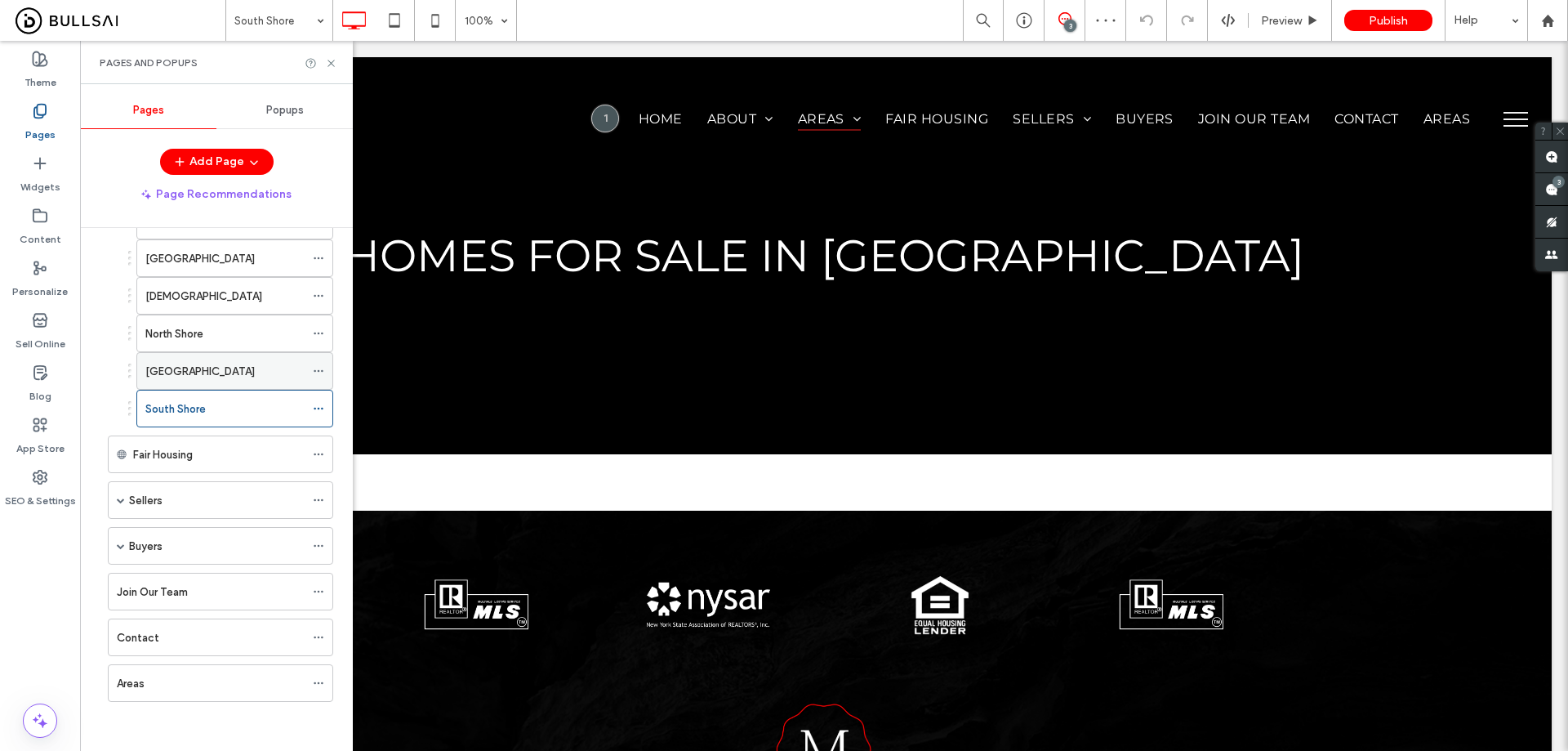
click at [220, 373] on div "Mid Island" at bounding box center [225, 371] width 159 height 17
click at [236, 409] on div "South Shore" at bounding box center [225, 409] width 159 height 17
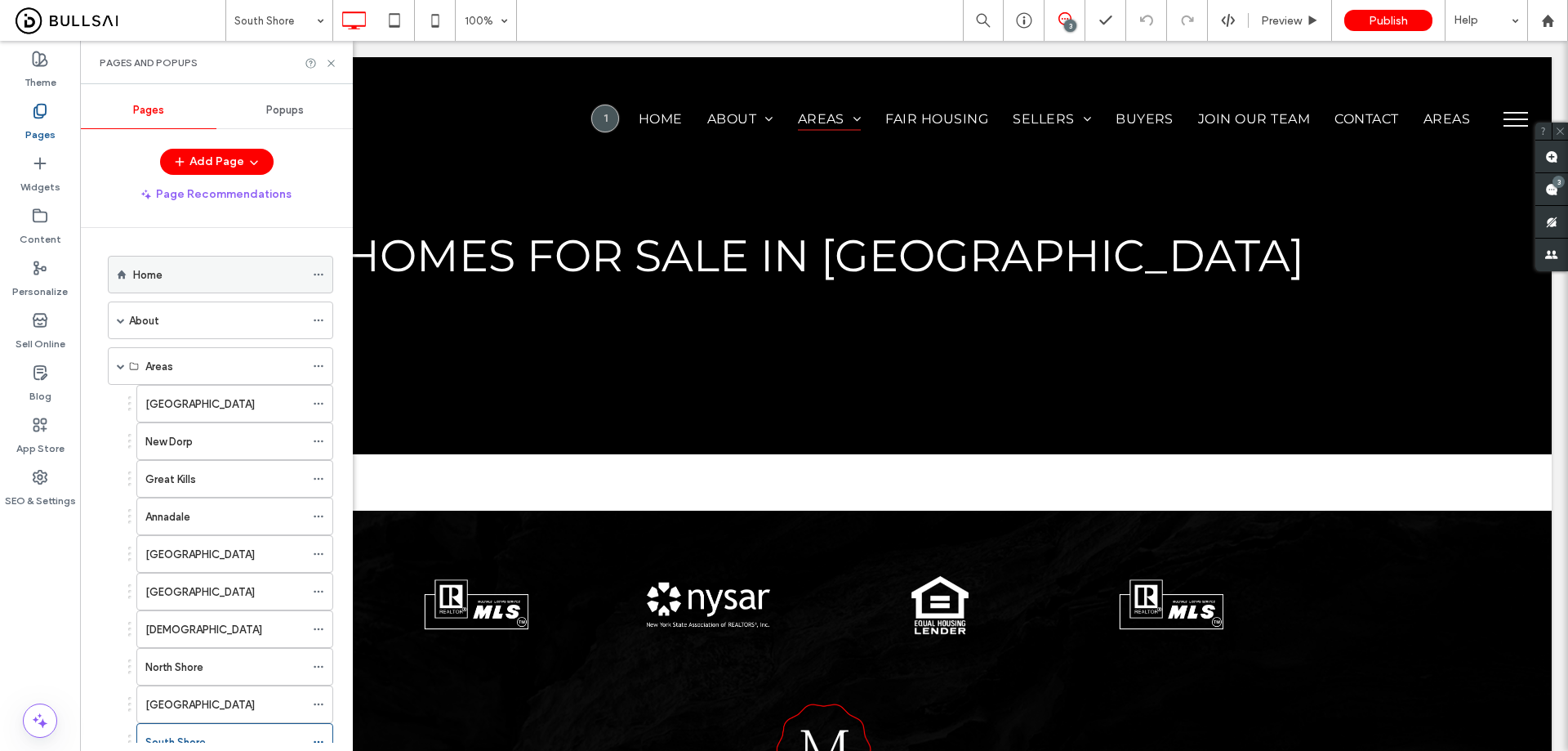
click at [234, 280] on div "Home" at bounding box center [218, 275] width 171 height 17
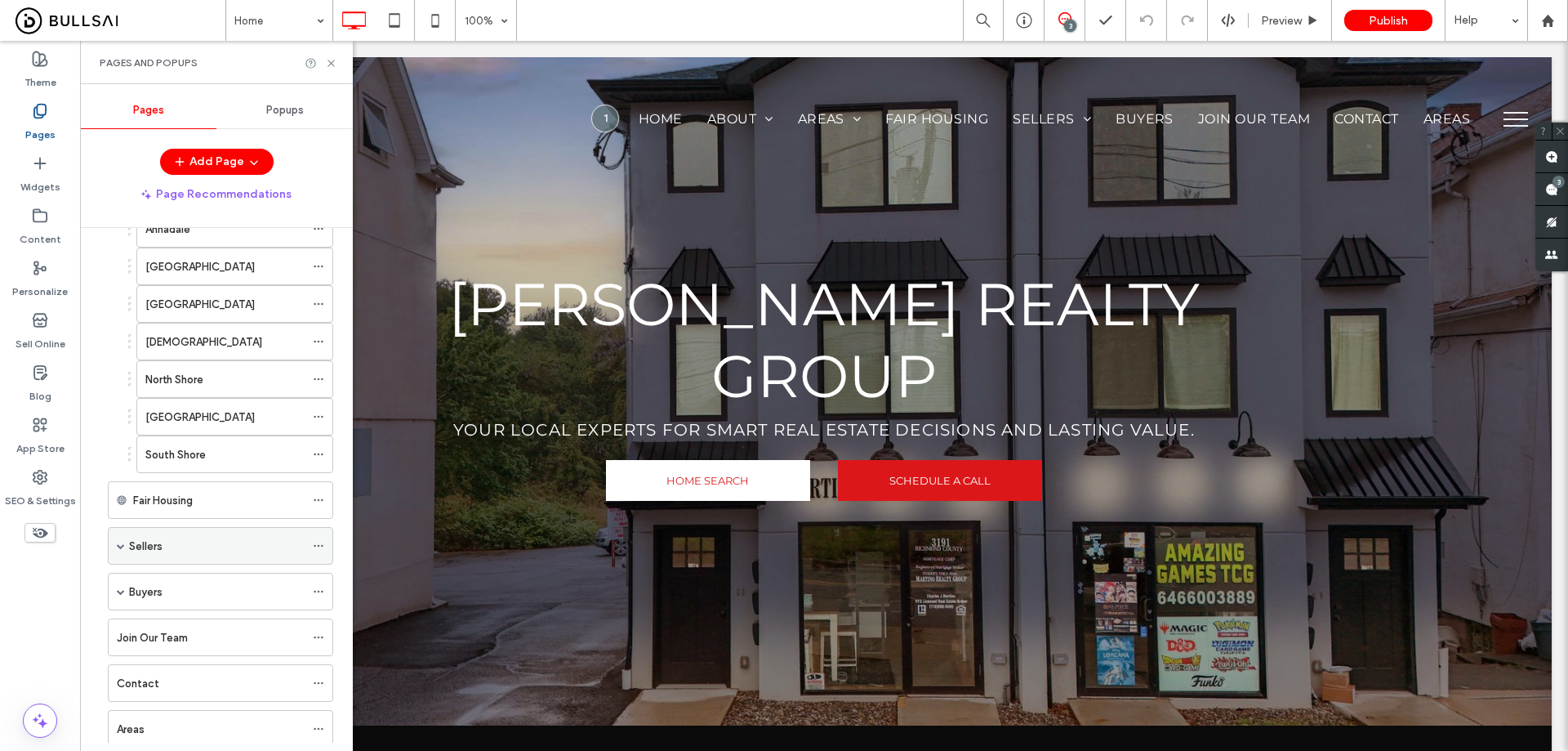
scroll to position [327, 0]
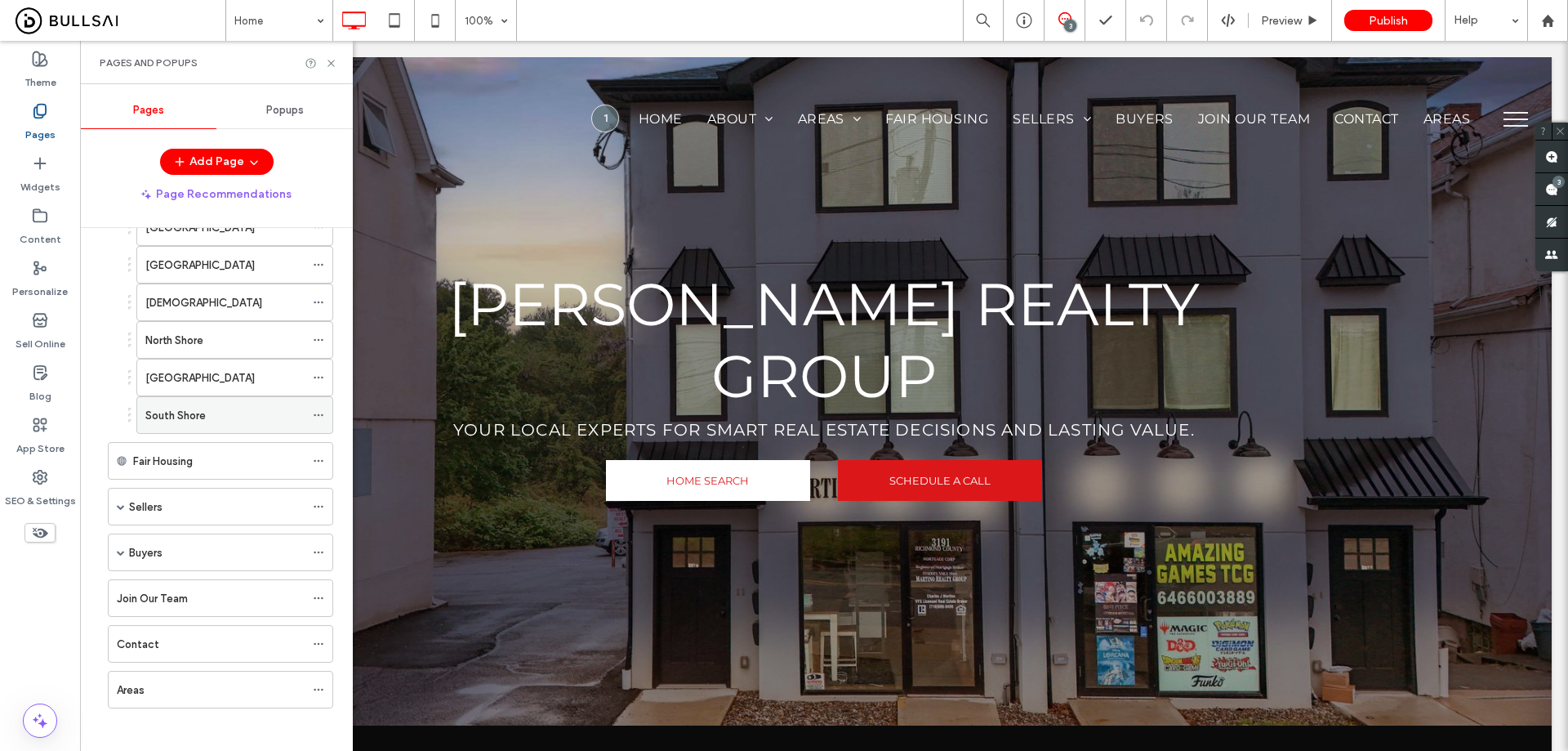
click at [215, 413] on div "South Shore" at bounding box center [225, 415] width 159 height 17
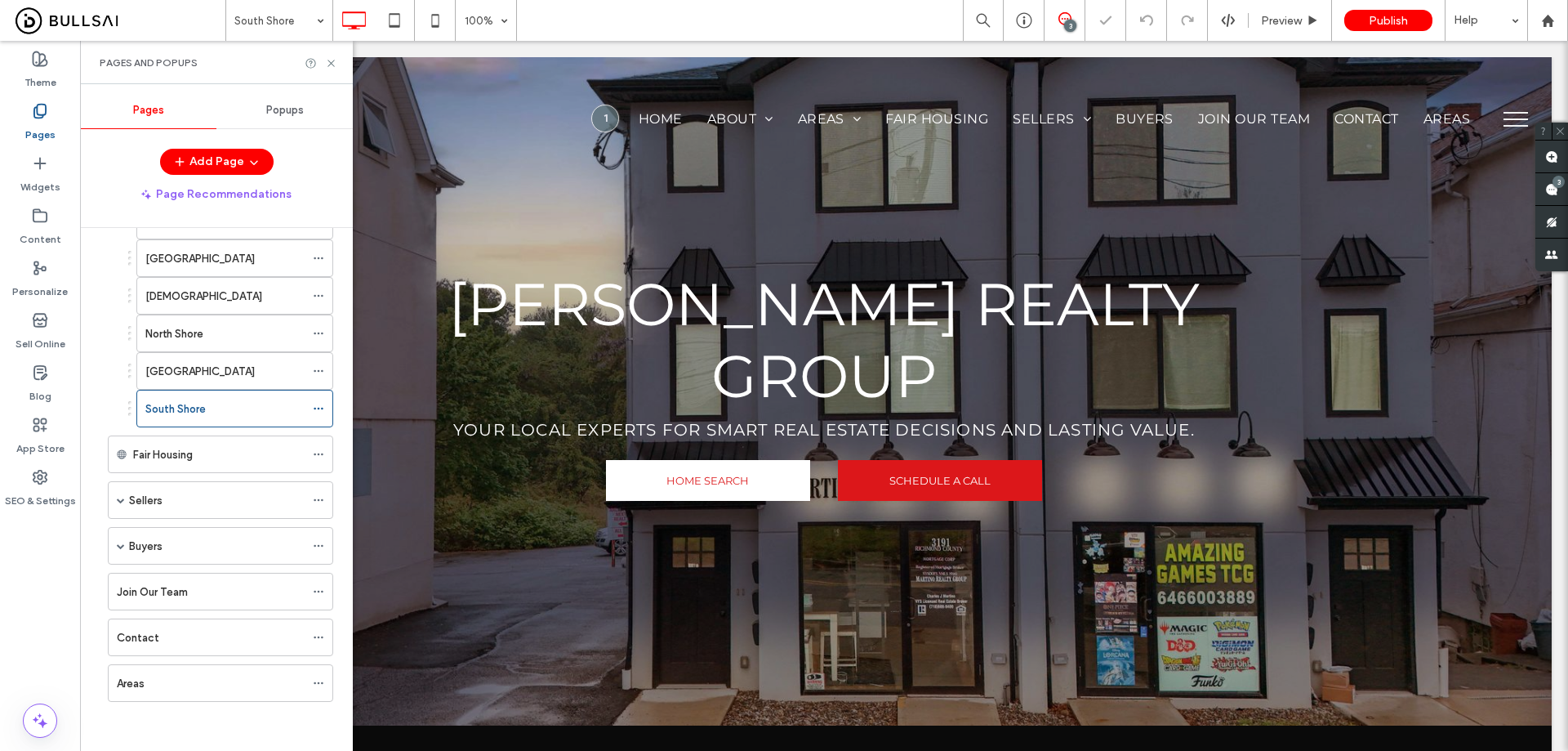
click at [219, 364] on div "[GEOGRAPHIC_DATA]" at bounding box center [225, 371] width 159 height 17
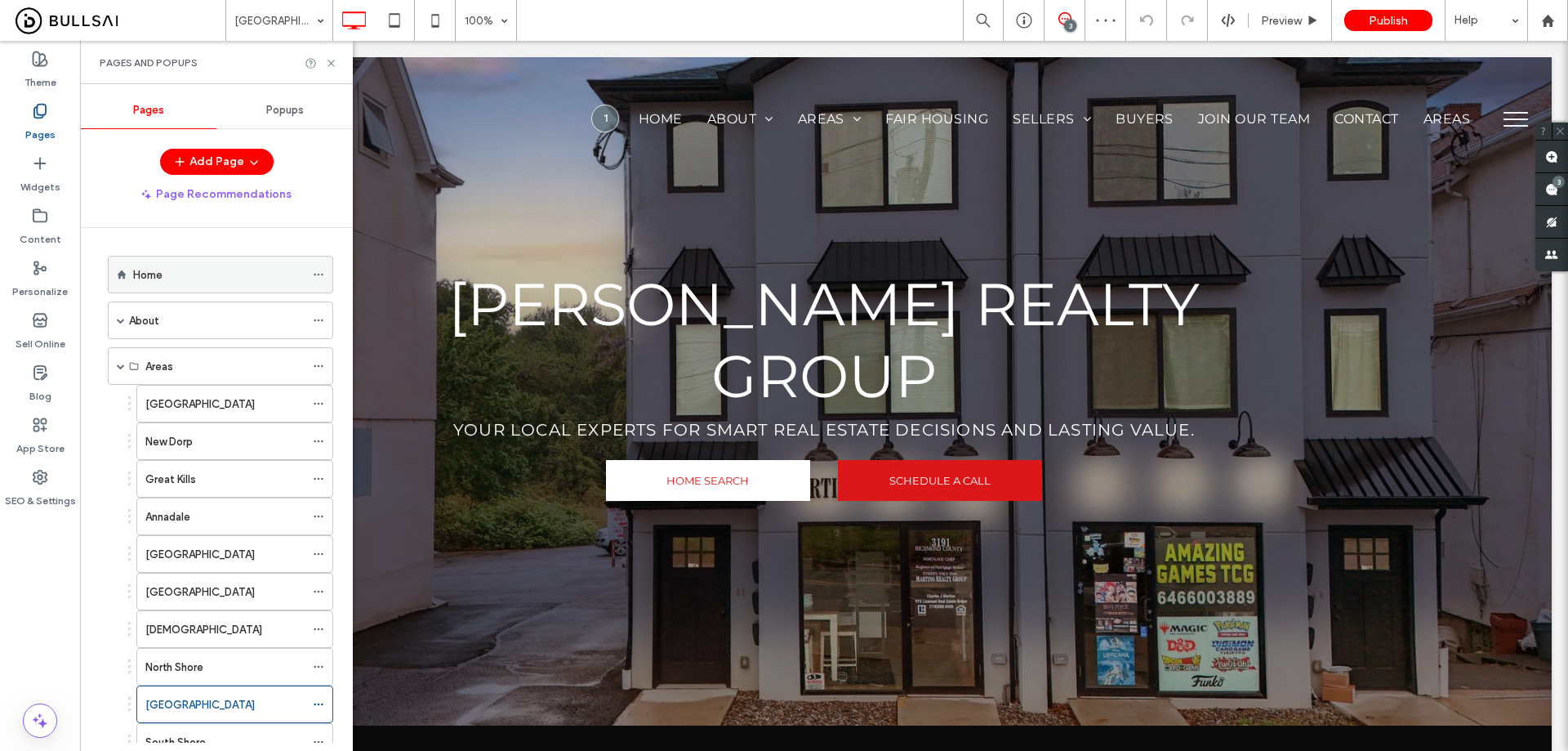
click at [207, 271] on div "Home" at bounding box center [218, 275] width 171 height 17
click at [194, 271] on div "Home" at bounding box center [218, 275] width 171 height 17
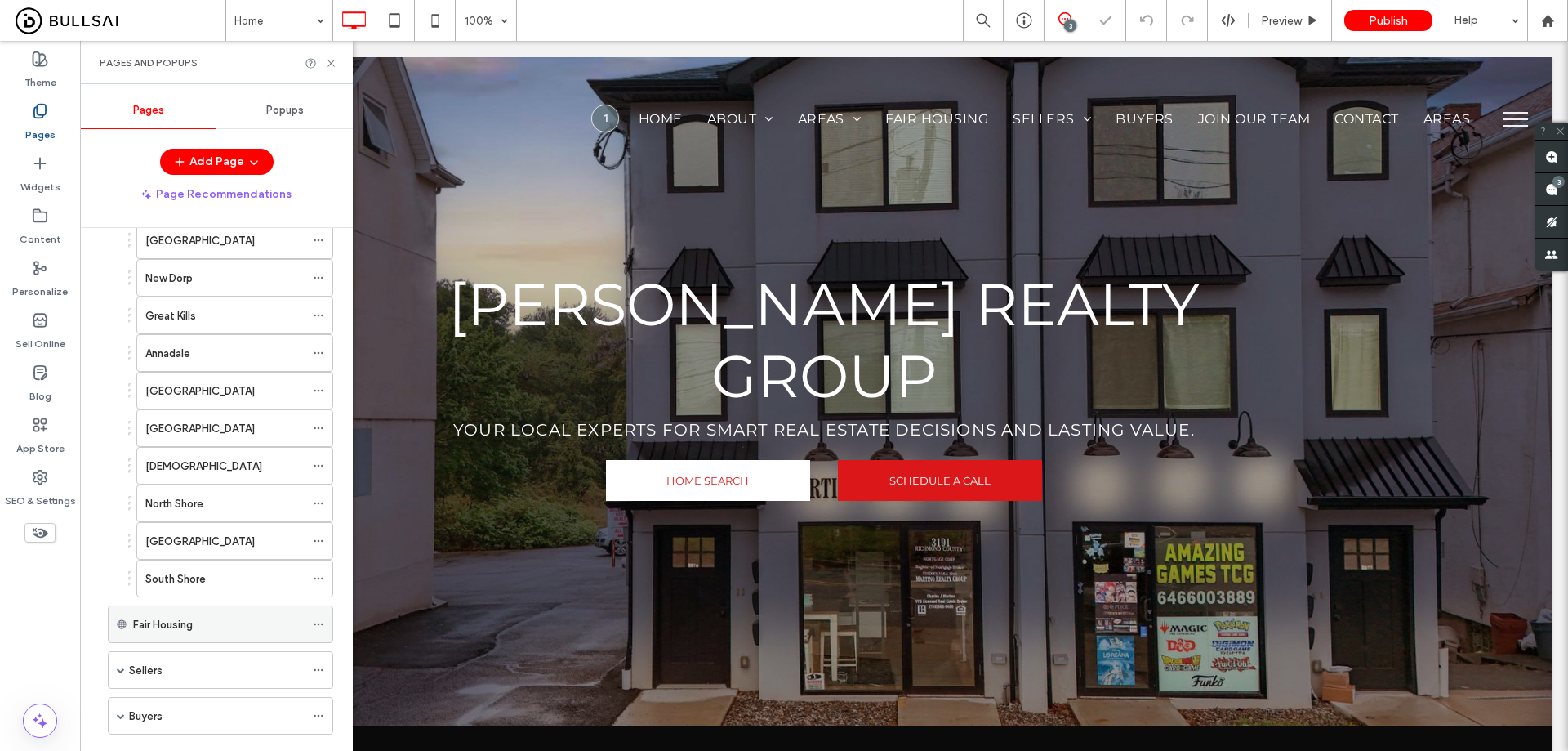
scroll to position [327, 0]
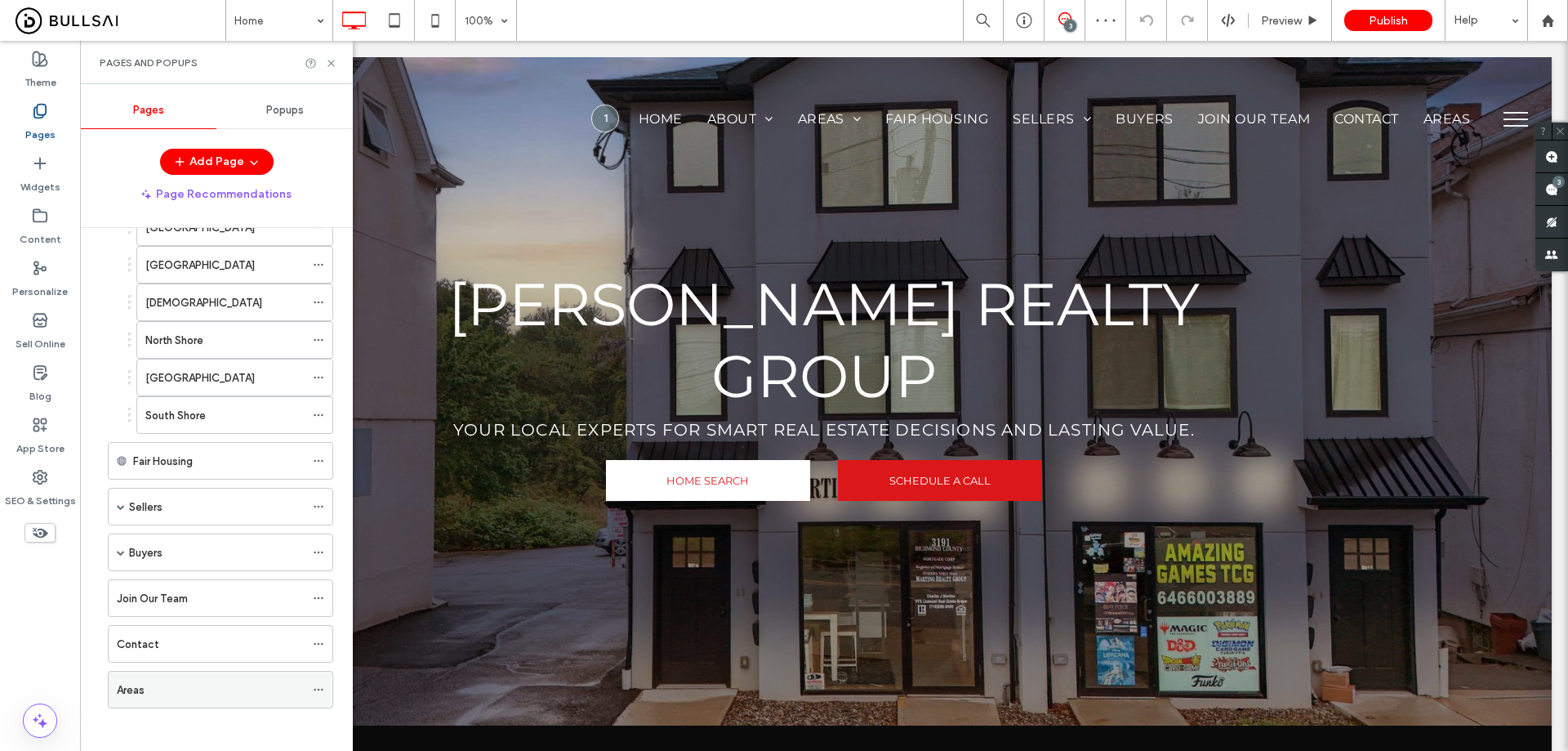
click at [318, 690] on use at bounding box center [318, 690] width 9 height 3
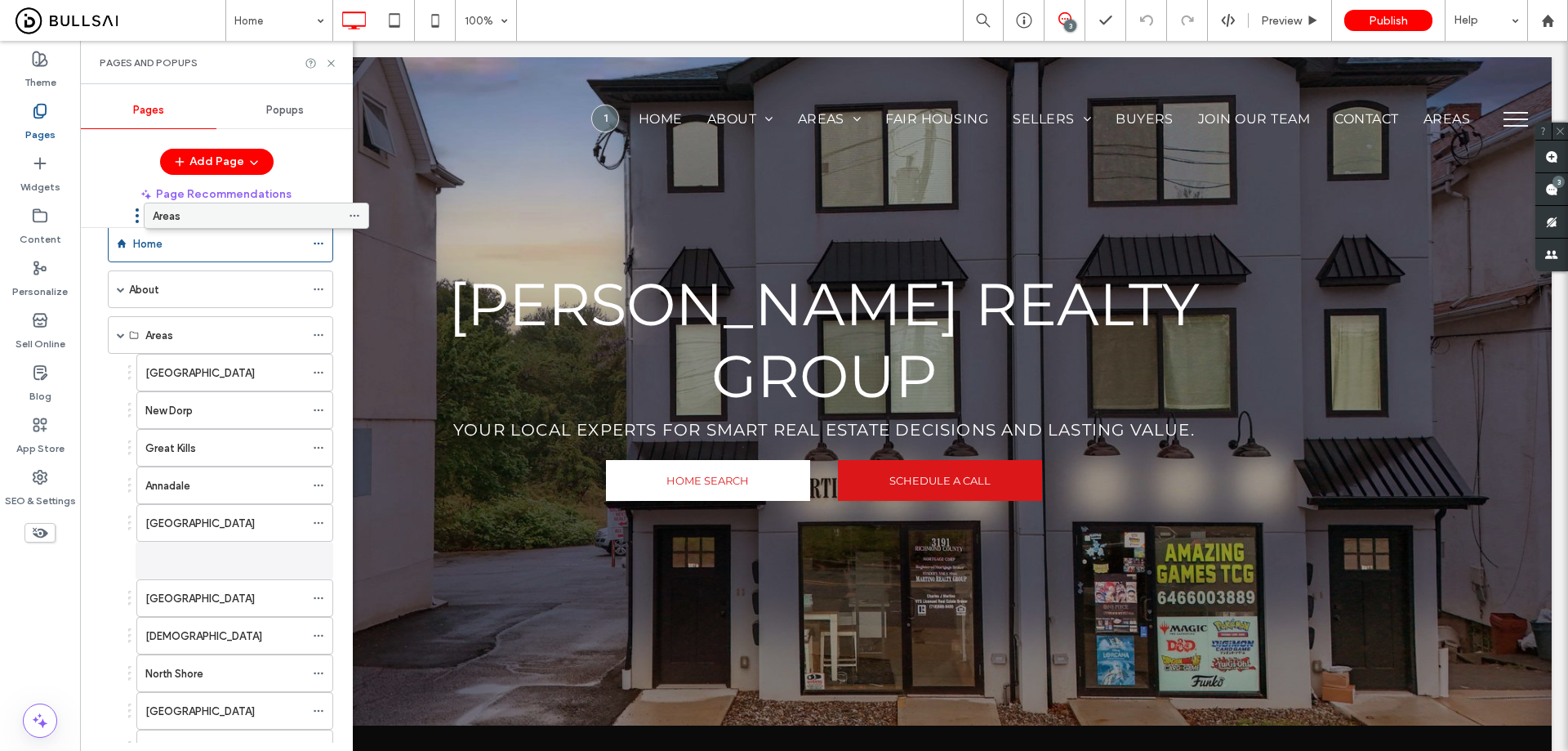
scroll to position [0, 0]
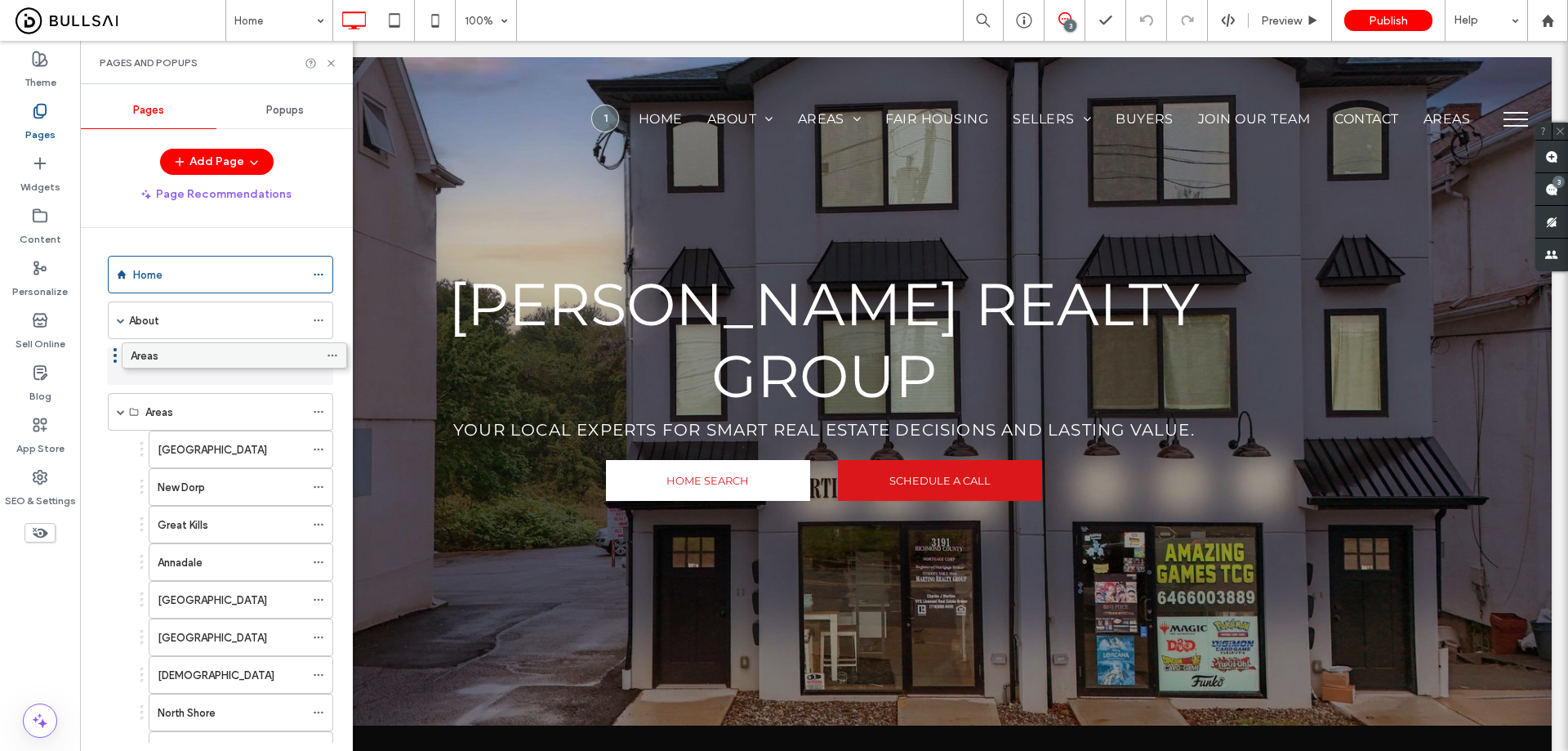
drag, startPoint x: 195, startPoint y: 688, endPoint x: 210, endPoint y: 360, distance: 328.3
click at [198, 371] on div "Areas" at bounding box center [210, 366] width 188 height 17
drag, startPoint x: 210, startPoint y: 440, endPoint x: 271, endPoint y: 422, distance: 63.6
click at [211, 440] on label "[GEOGRAPHIC_DATA]" at bounding box center [200, 450] width 109 height 29
click at [331, 64] on icon at bounding box center [331, 63] width 12 height 12
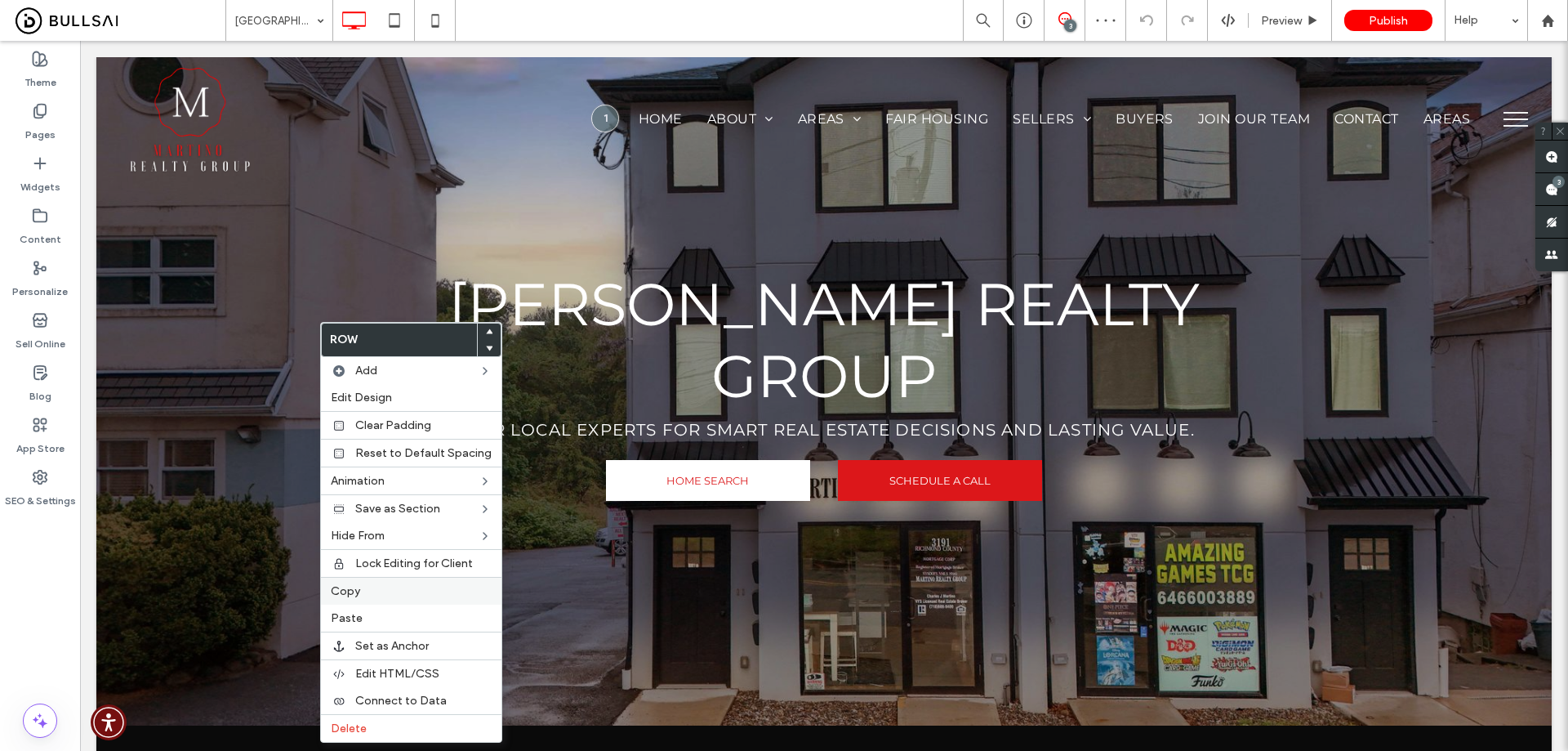
click at [384, 588] on label "Copy" at bounding box center [411, 590] width 161 height 14
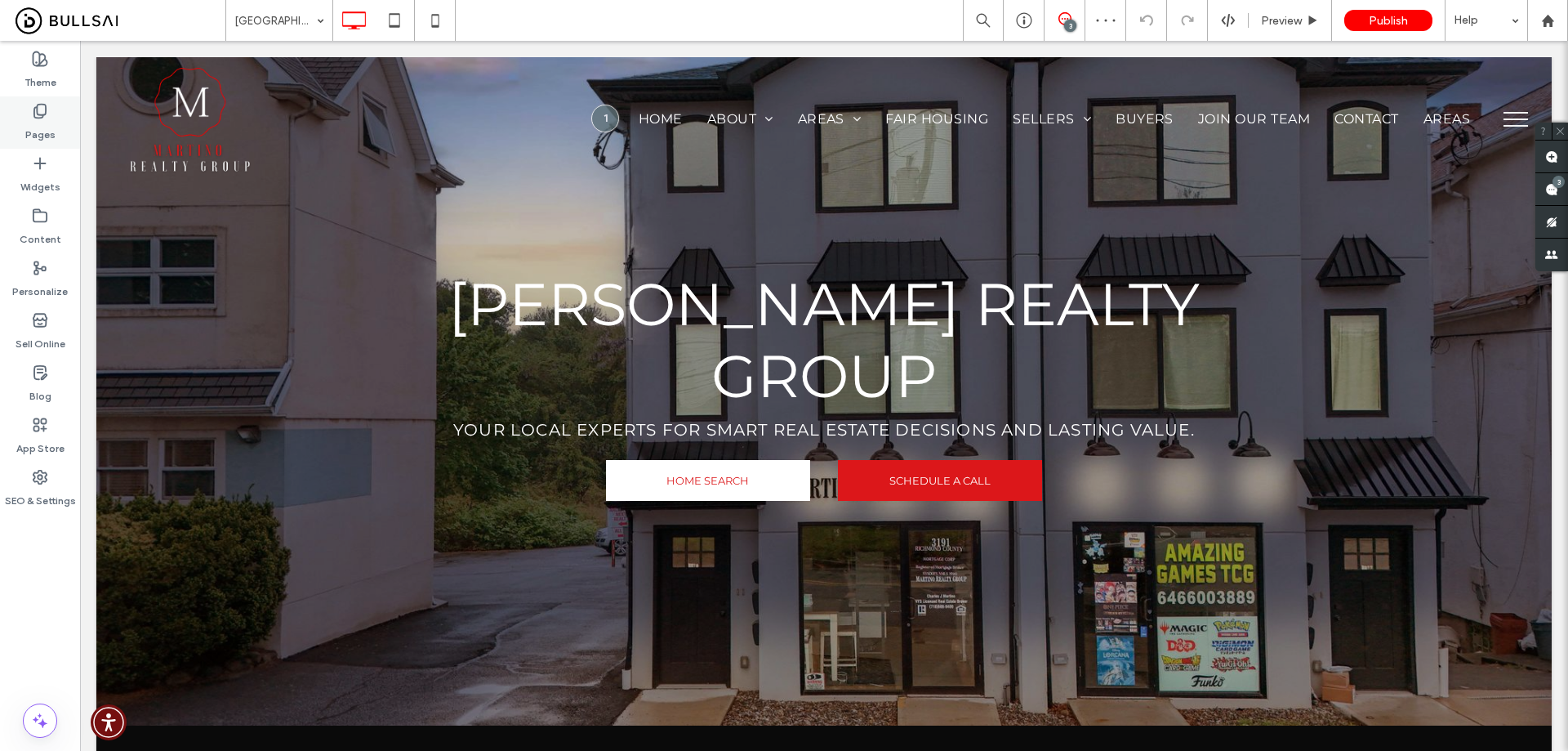
click at [46, 118] on icon at bounding box center [39, 111] width 16 height 16
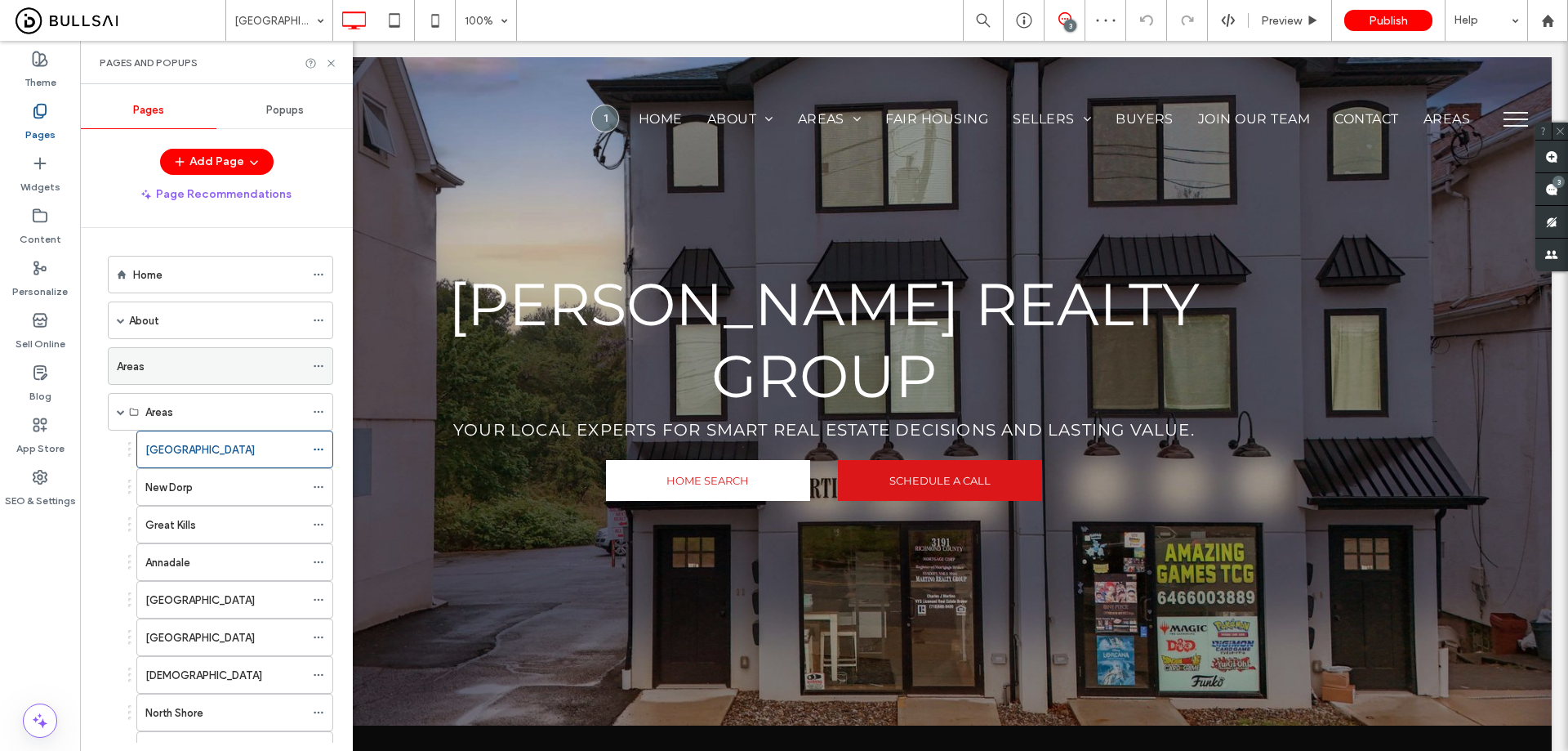
click at [180, 367] on div "Areas" at bounding box center [210, 366] width 188 height 17
click at [328, 62] on icon at bounding box center [331, 63] width 12 height 12
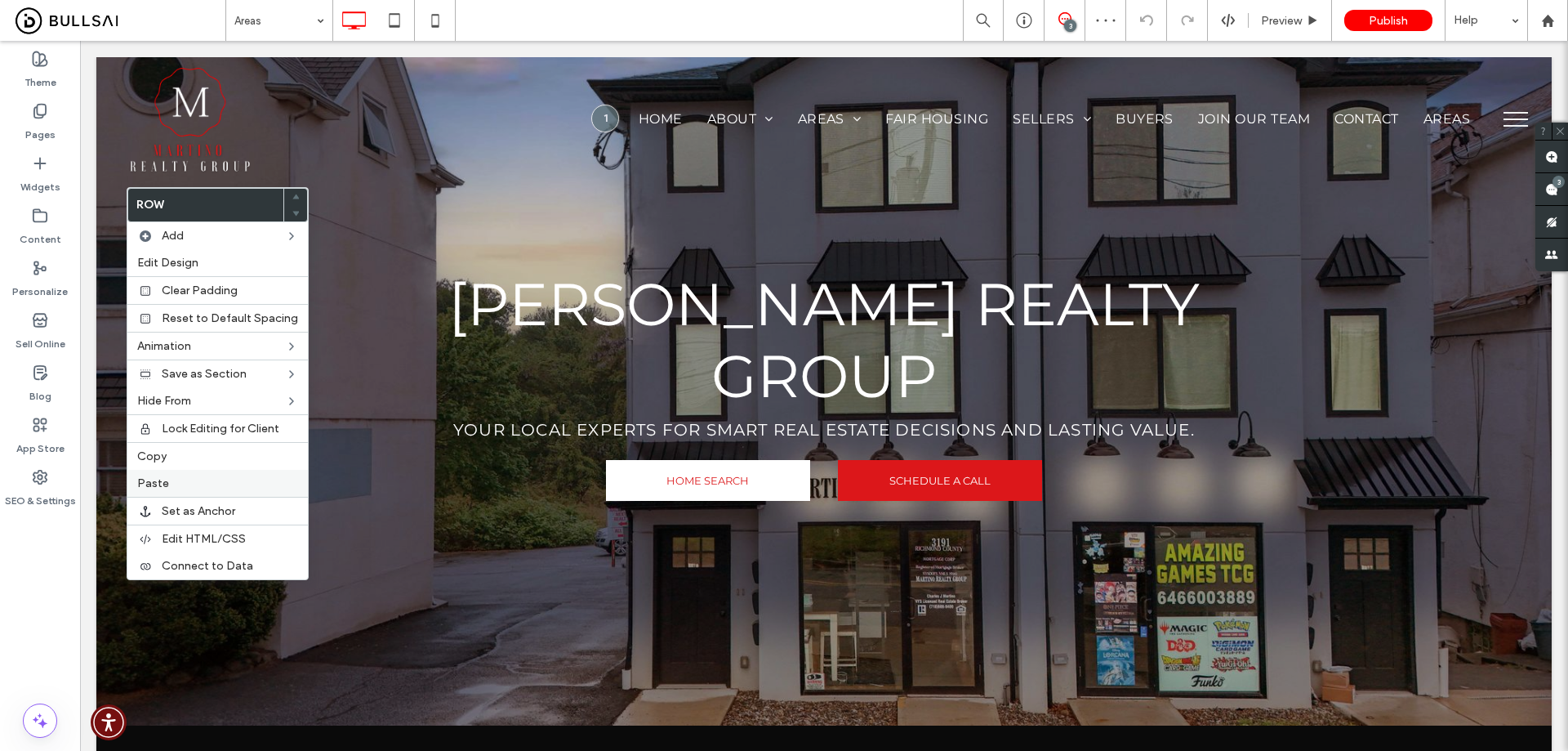
click at [193, 483] on label "Paste" at bounding box center [217, 483] width 161 height 14
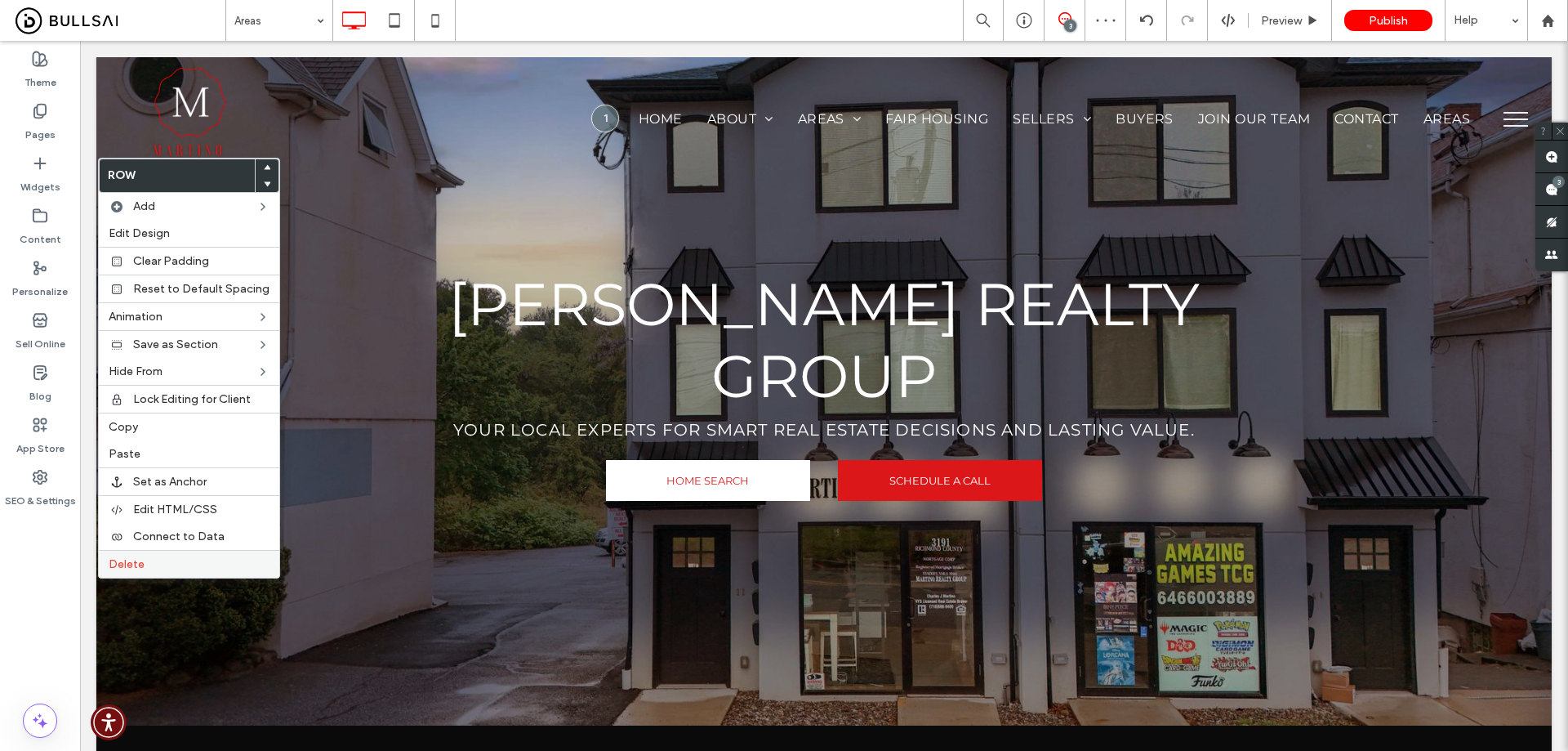
click at [153, 557] on label "Delete" at bounding box center [189, 563] width 161 height 14
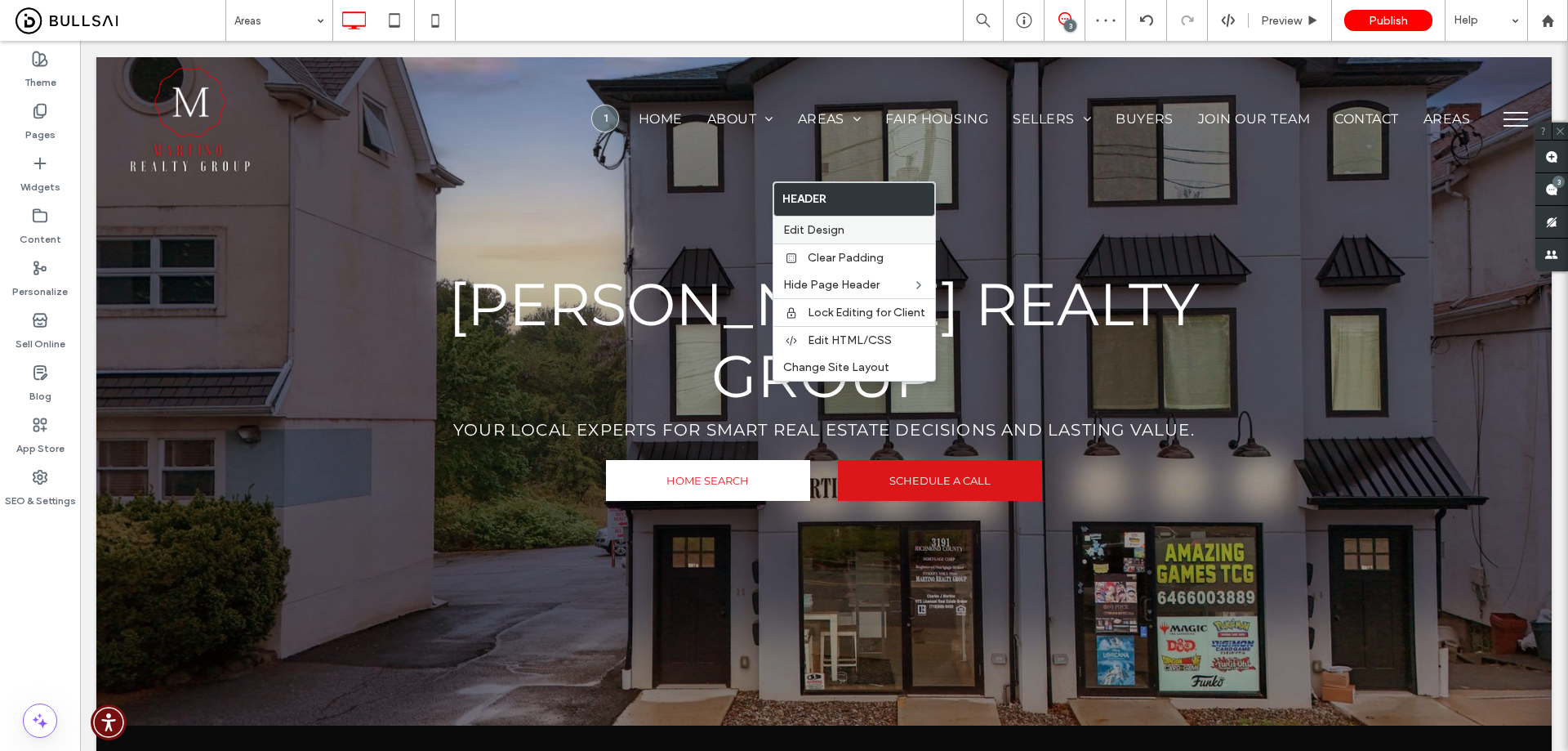
click at [830, 234] on span "Edit Design" at bounding box center [814, 230] width 61 height 14
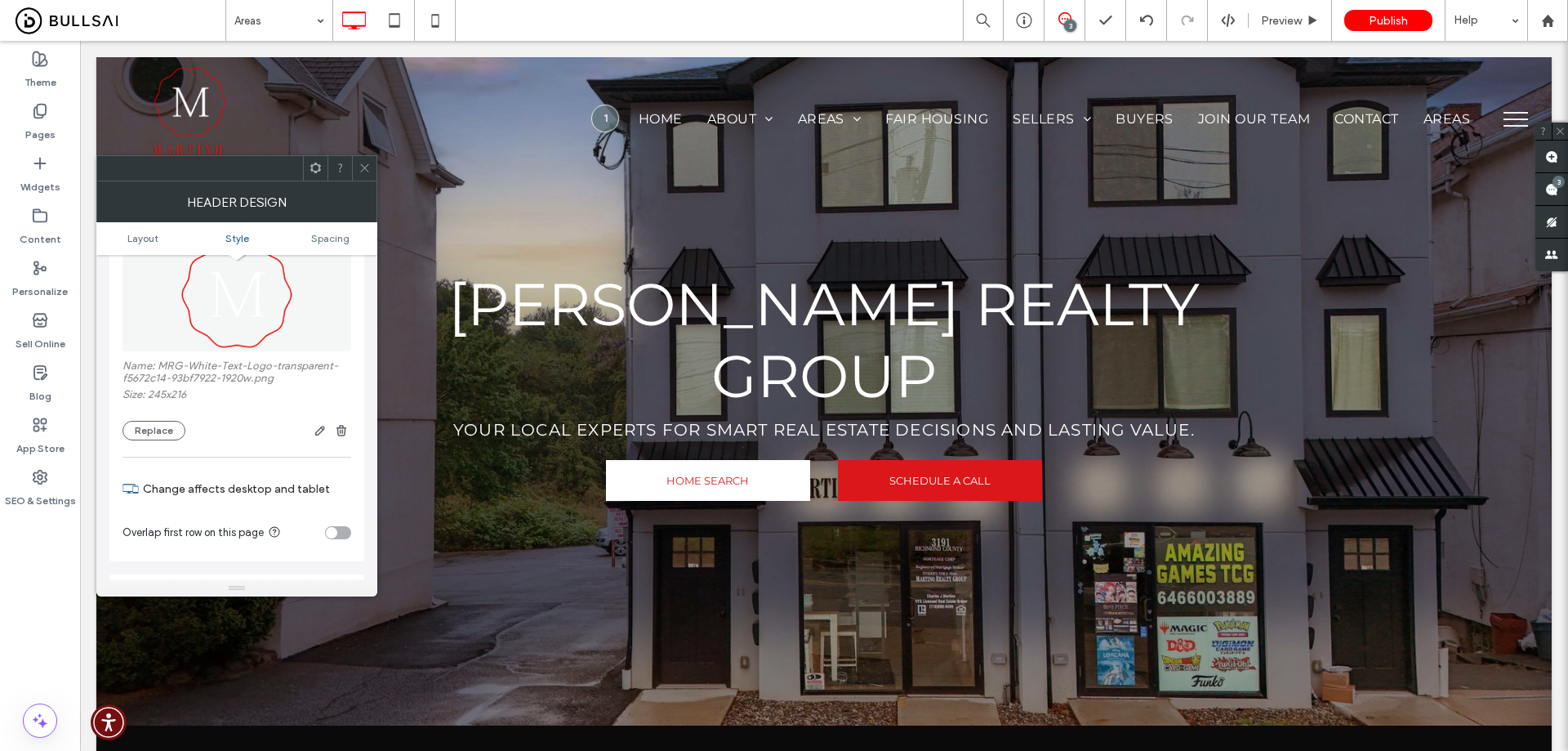
scroll to position [653, 0]
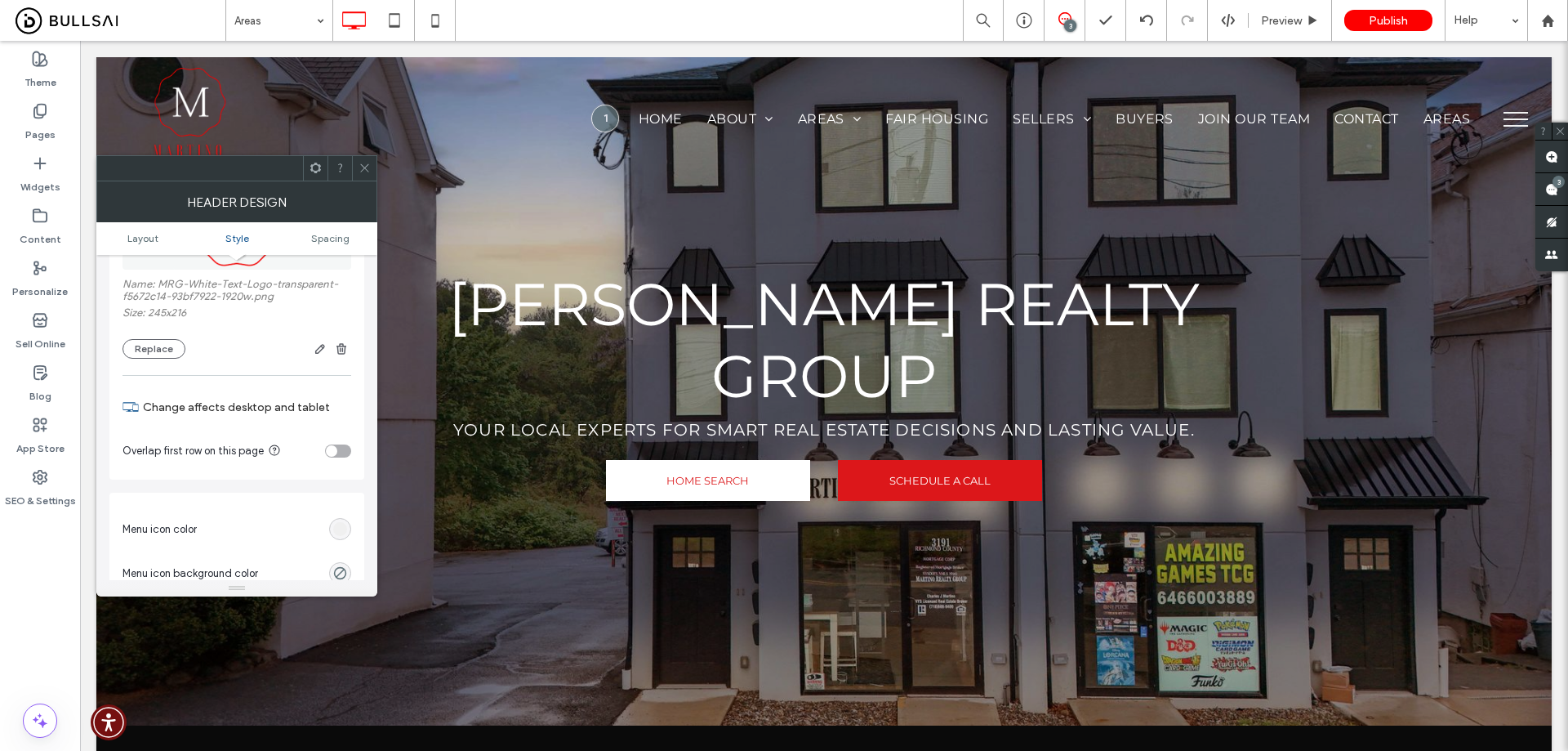
click at [335, 454] on div "toggle" at bounding box center [332, 451] width 11 height 11
click at [369, 164] on icon at bounding box center [364, 167] width 12 height 12
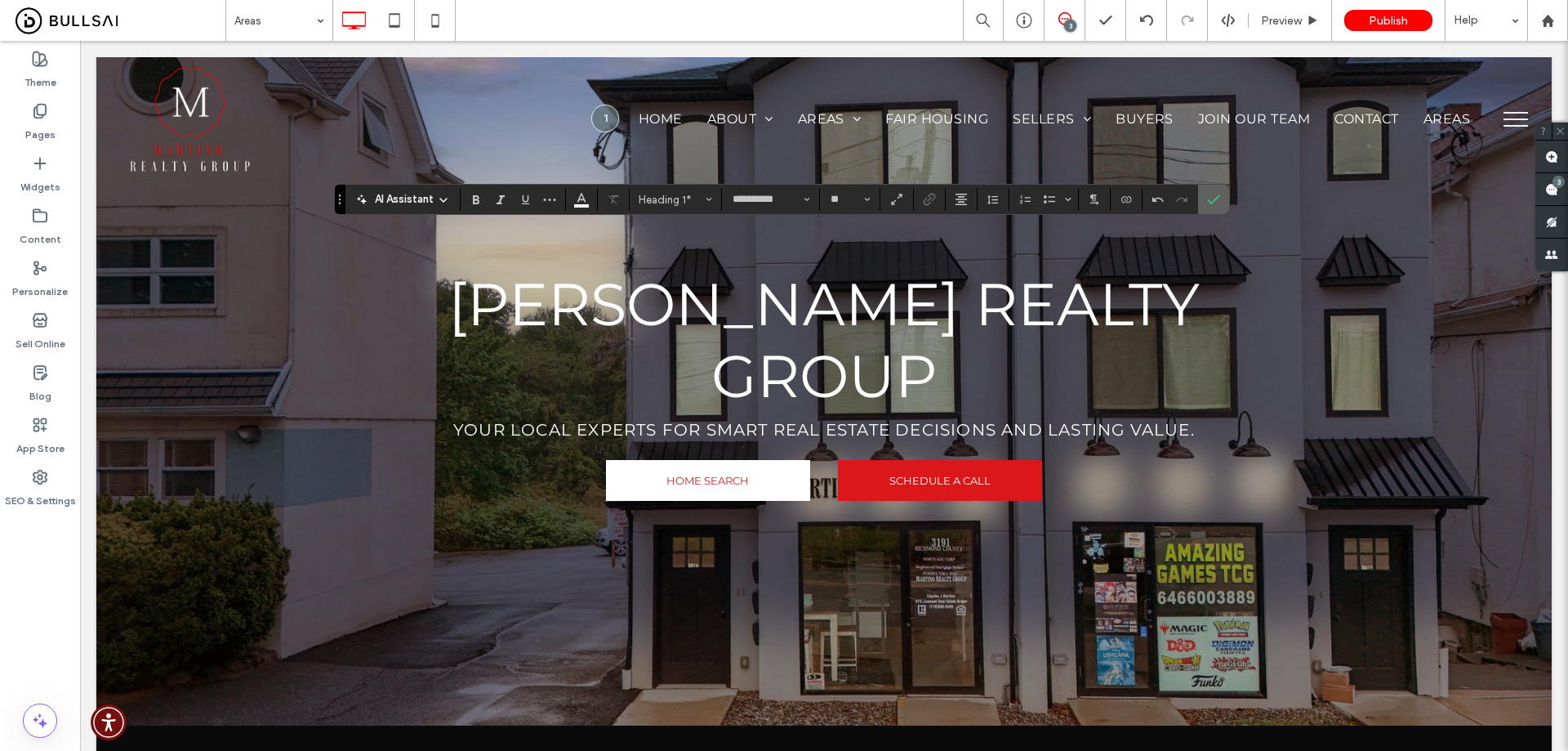
click at [1216, 197] on icon "Confirm" at bounding box center [1214, 200] width 13 height 13
click at [583, 197] on icon "Color" at bounding box center [582, 198] width 13 height 13
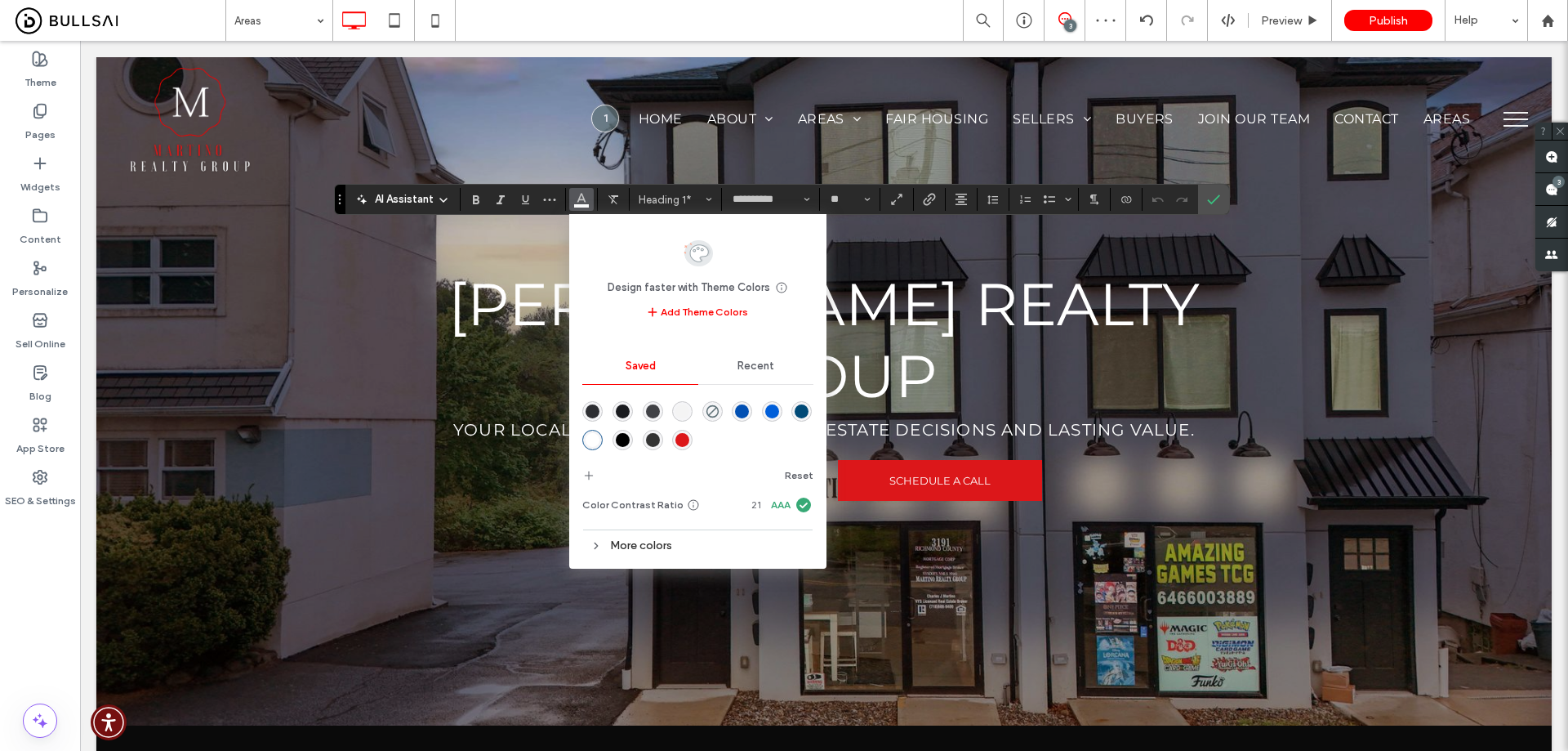
click at [690, 441] on div "rgba(220,23,26,1)" at bounding box center [682, 439] width 20 height 20
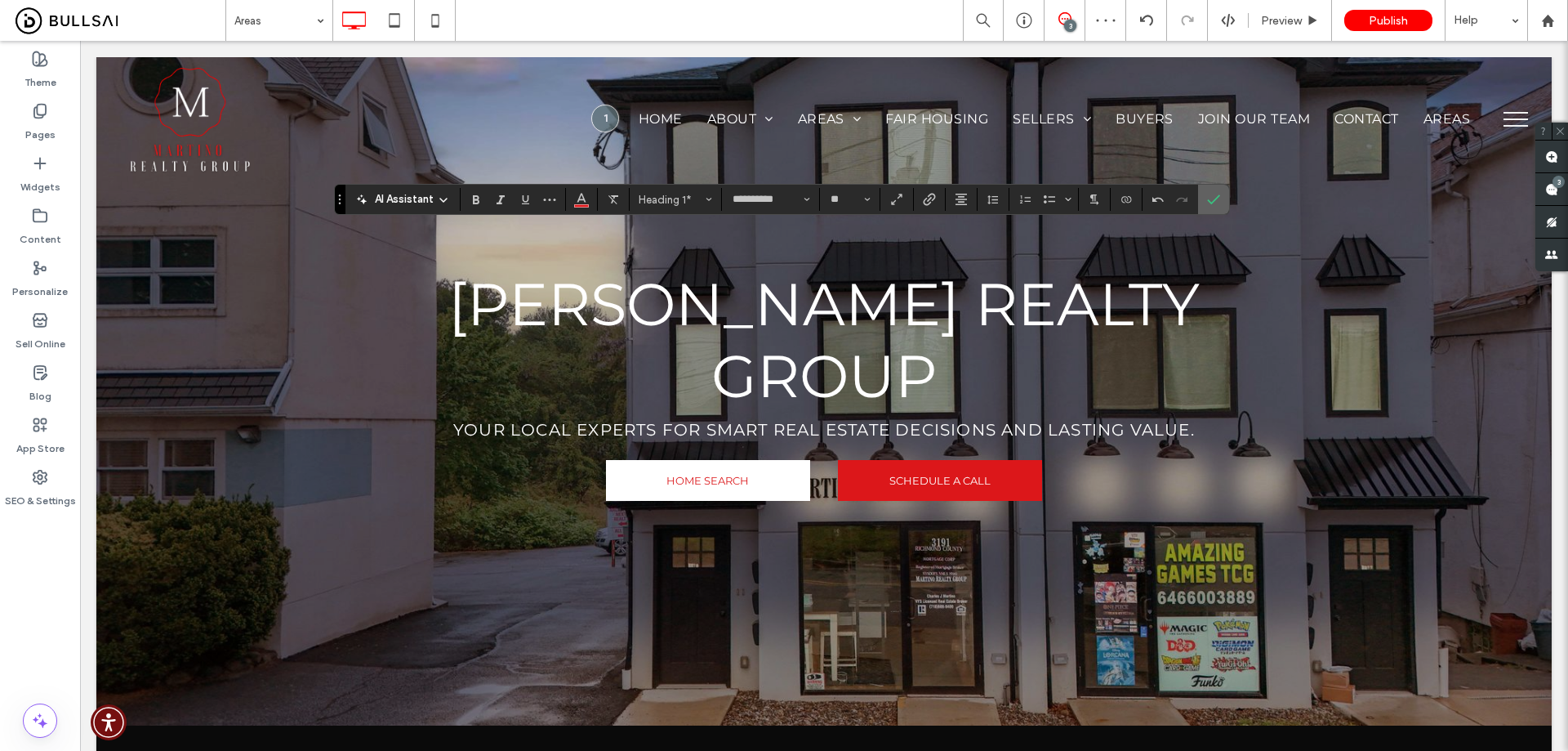
click at [1220, 194] on icon "Confirm" at bounding box center [1214, 200] width 13 height 13
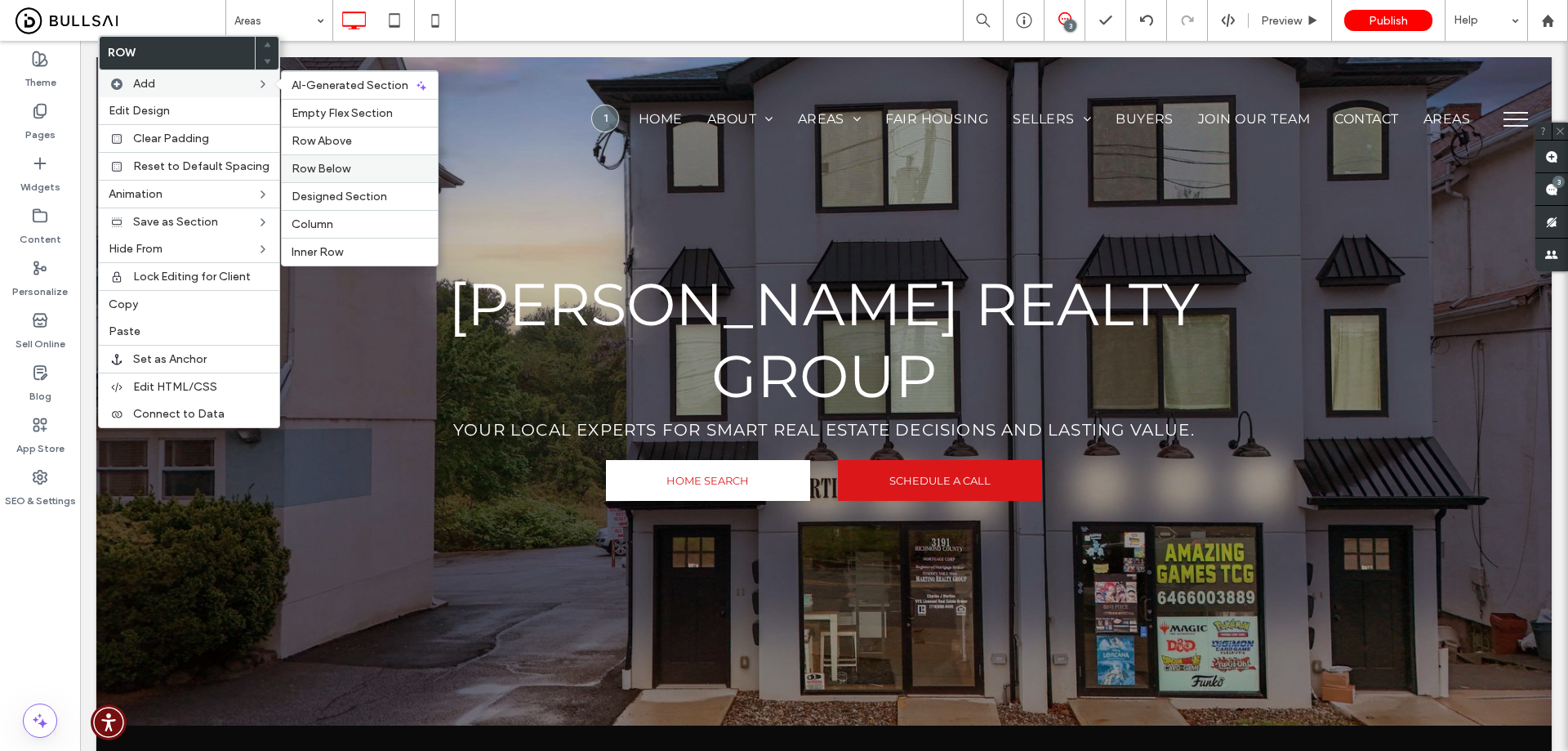
click at [348, 161] on div "Row Below" at bounding box center [360, 167] width 156 height 28
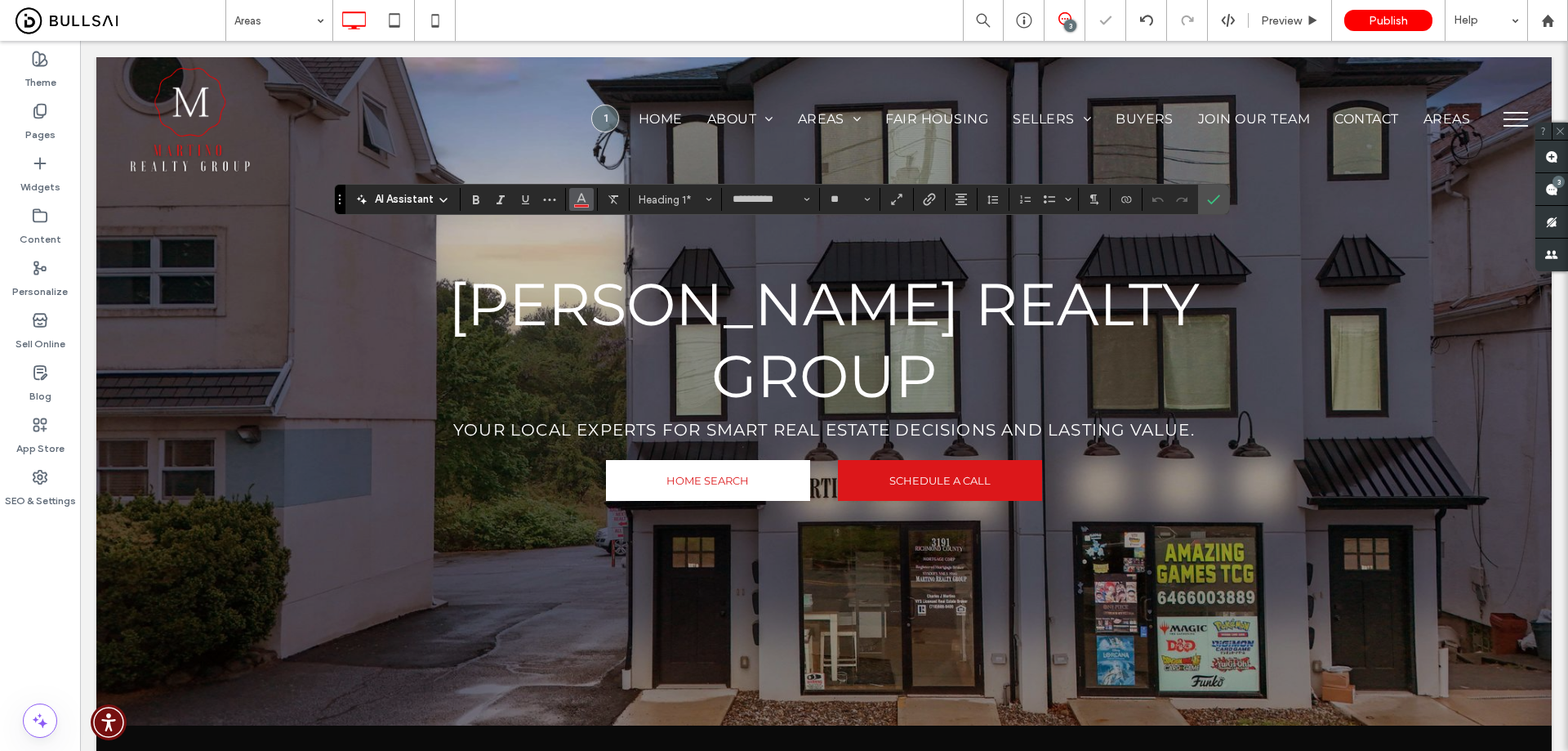
click at [577, 203] on icon "Color" at bounding box center [582, 198] width 13 height 13
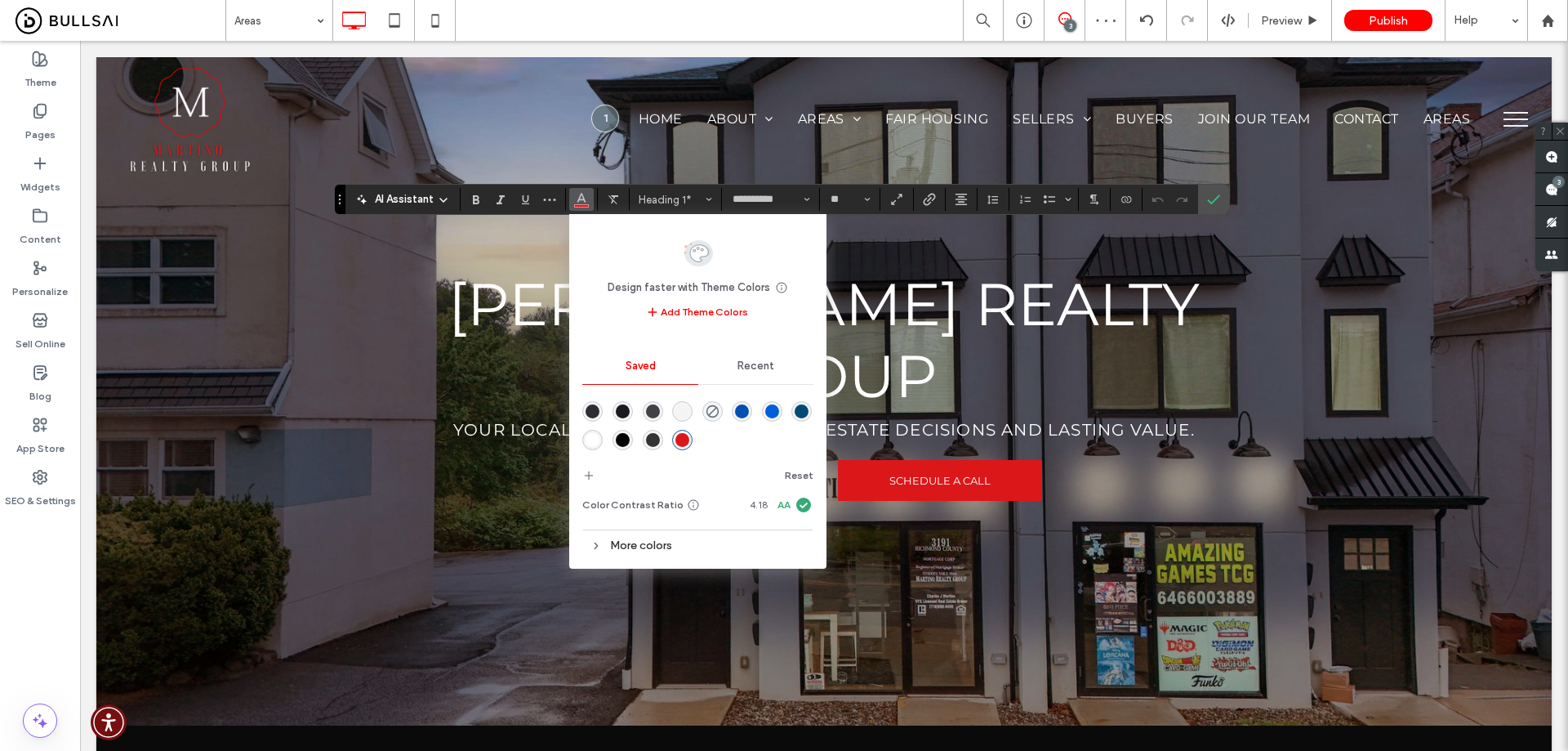
click at [593, 444] on div "rgba(255,255,255,1)" at bounding box center [592, 440] width 14 height 14
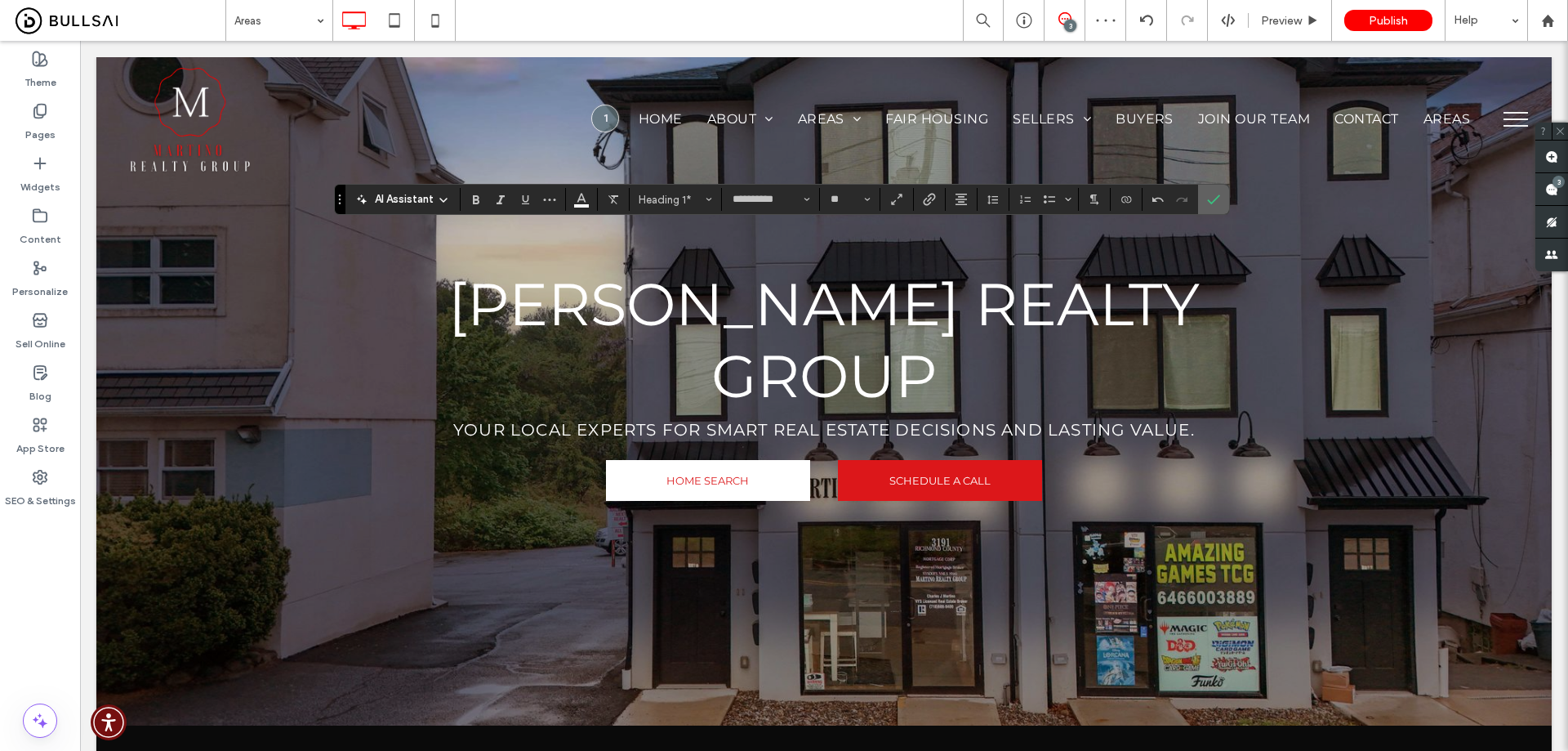
click at [1205, 195] on label "Confirm" at bounding box center [1214, 199] width 25 height 30
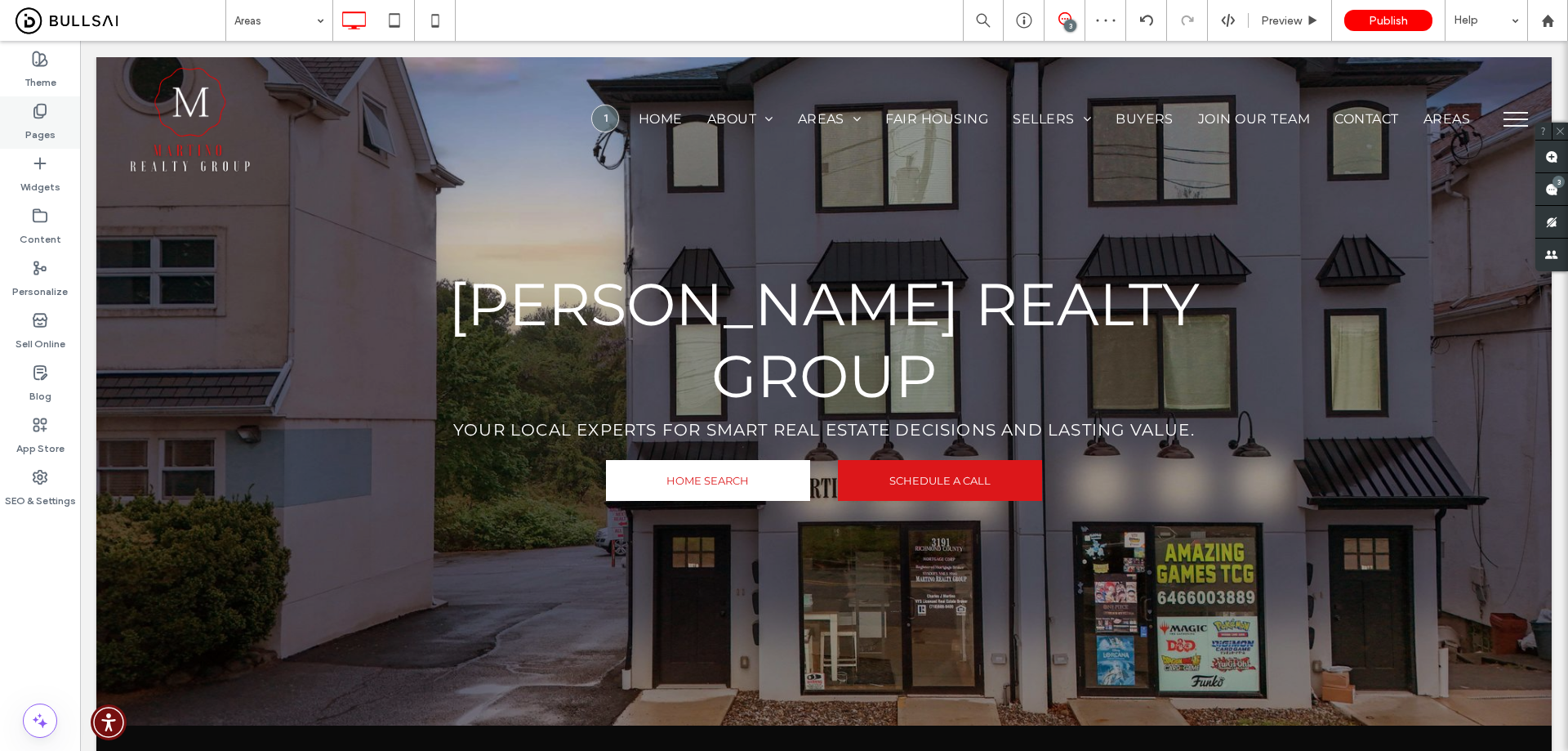
click at [53, 121] on label "Pages" at bounding box center [40, 131] width 31 height 23
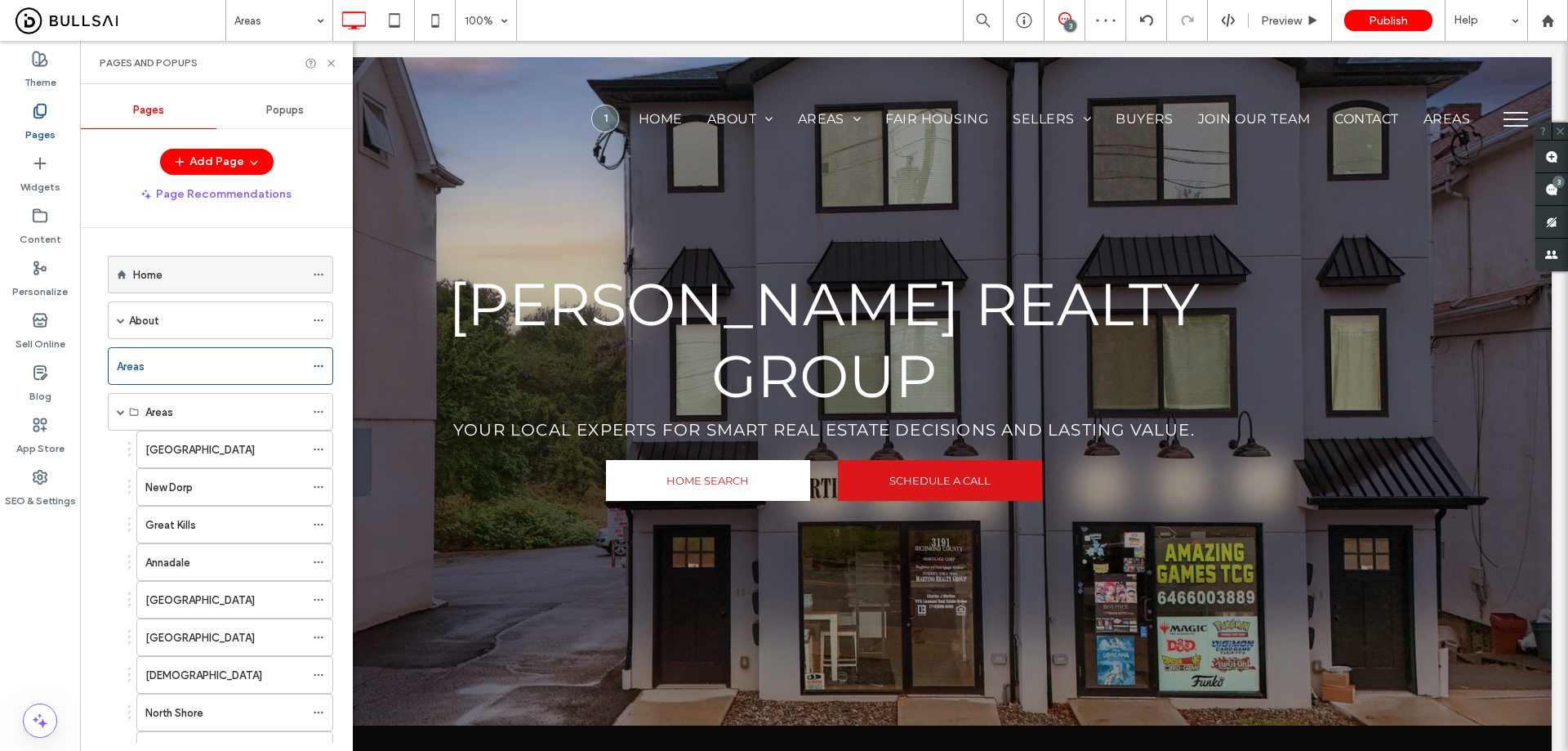
click at [182, 276] on div "Home" at bounding box center [218, 275] width 171 height 17
click at [228, 354] on div "Areas" at bounding box center [210, 366] width 188 height 36
click at [333, 65] on icon at bounding box center [331, 63] width 12 height 12
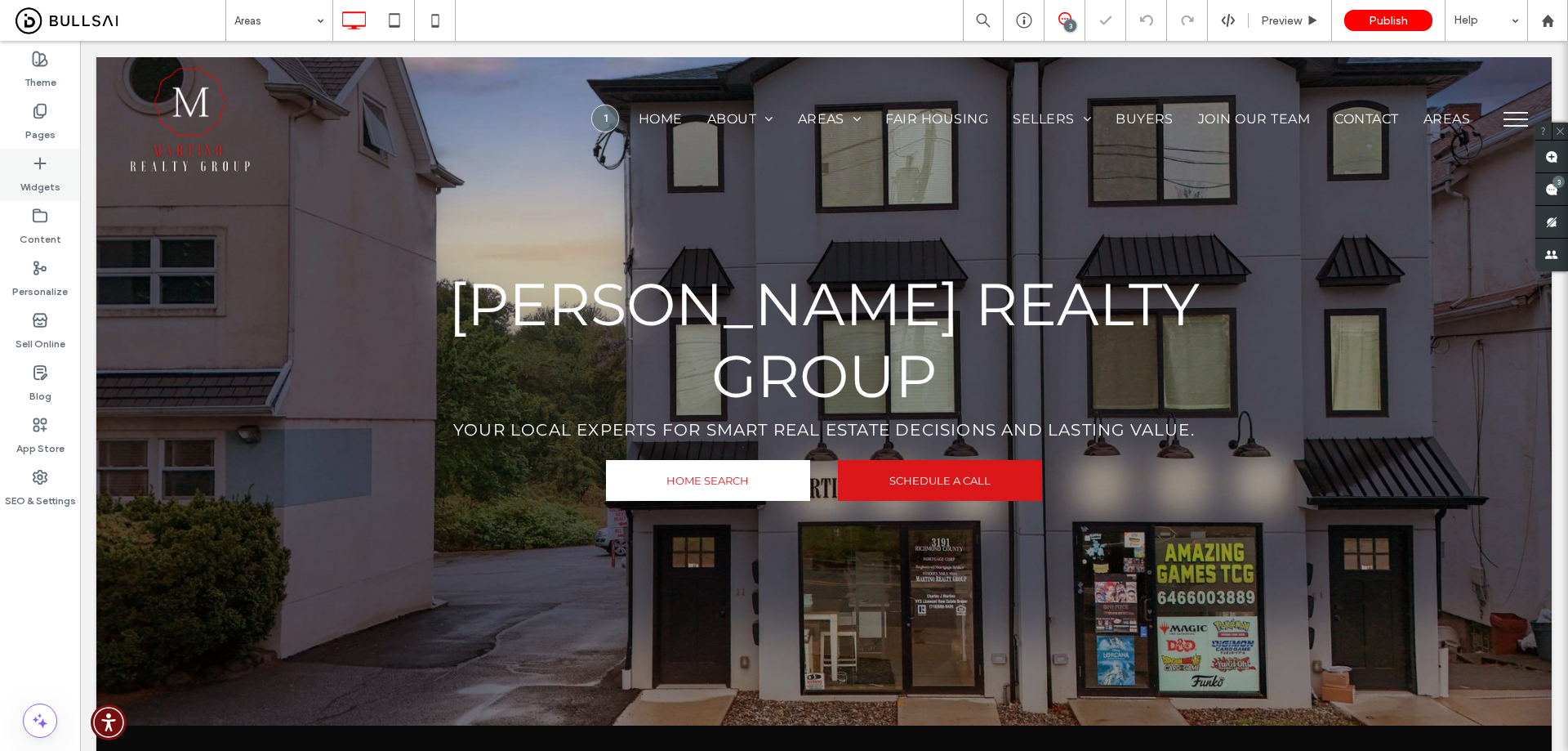
click at [51, 182] on label "Widgets" at bounding box center [40, 183] width 40 height 23
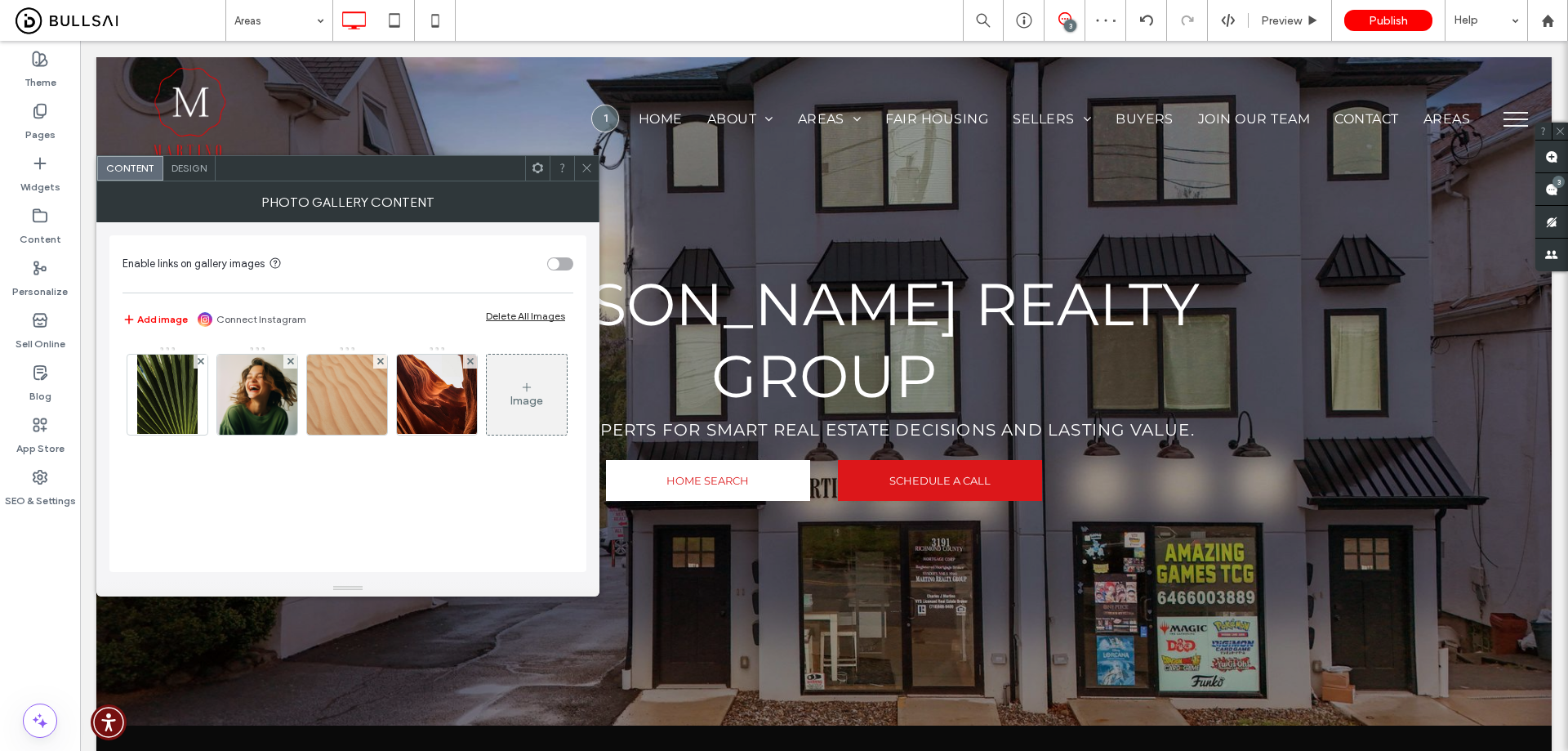
click at [191, 176] on div "Design" at bounding box center [189, 168] width 53 height 25
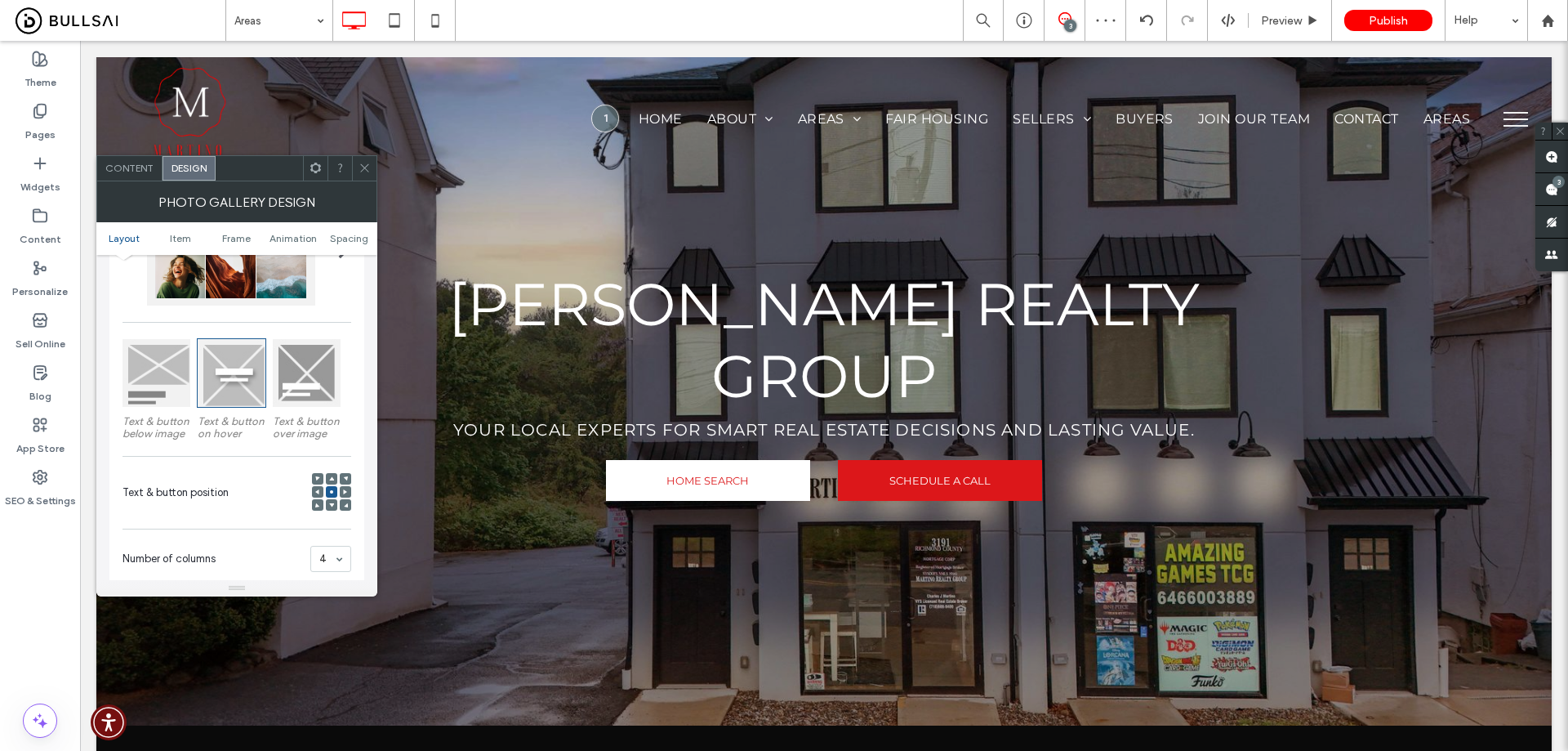
scroll to position [164, 0]
click at [307, 402] on div at bounding box center [306, 371] width 68 height 68
click at [329, 489] on icon at bounding box center [331, 491] width 5 height 5
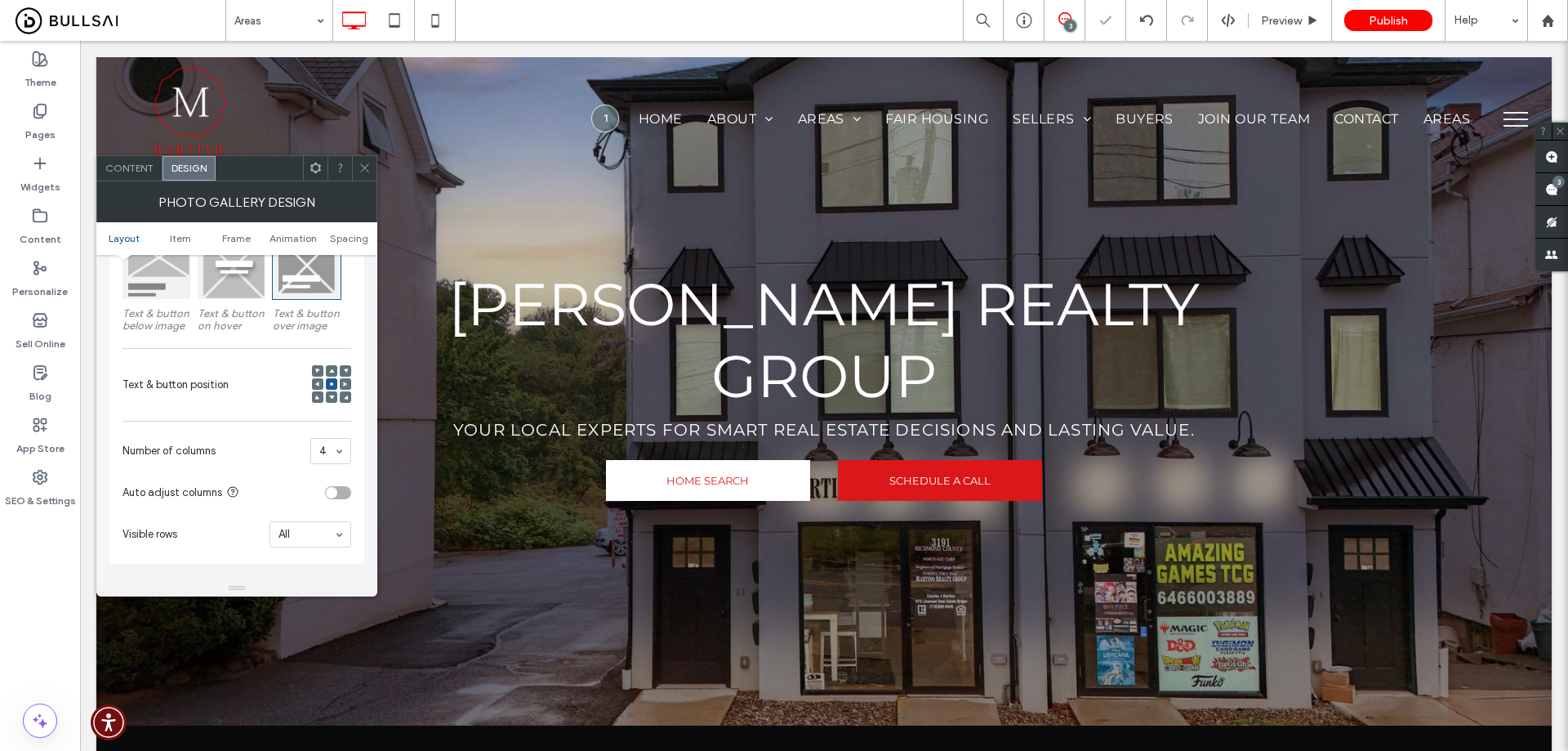
scroll to position [572, 0]
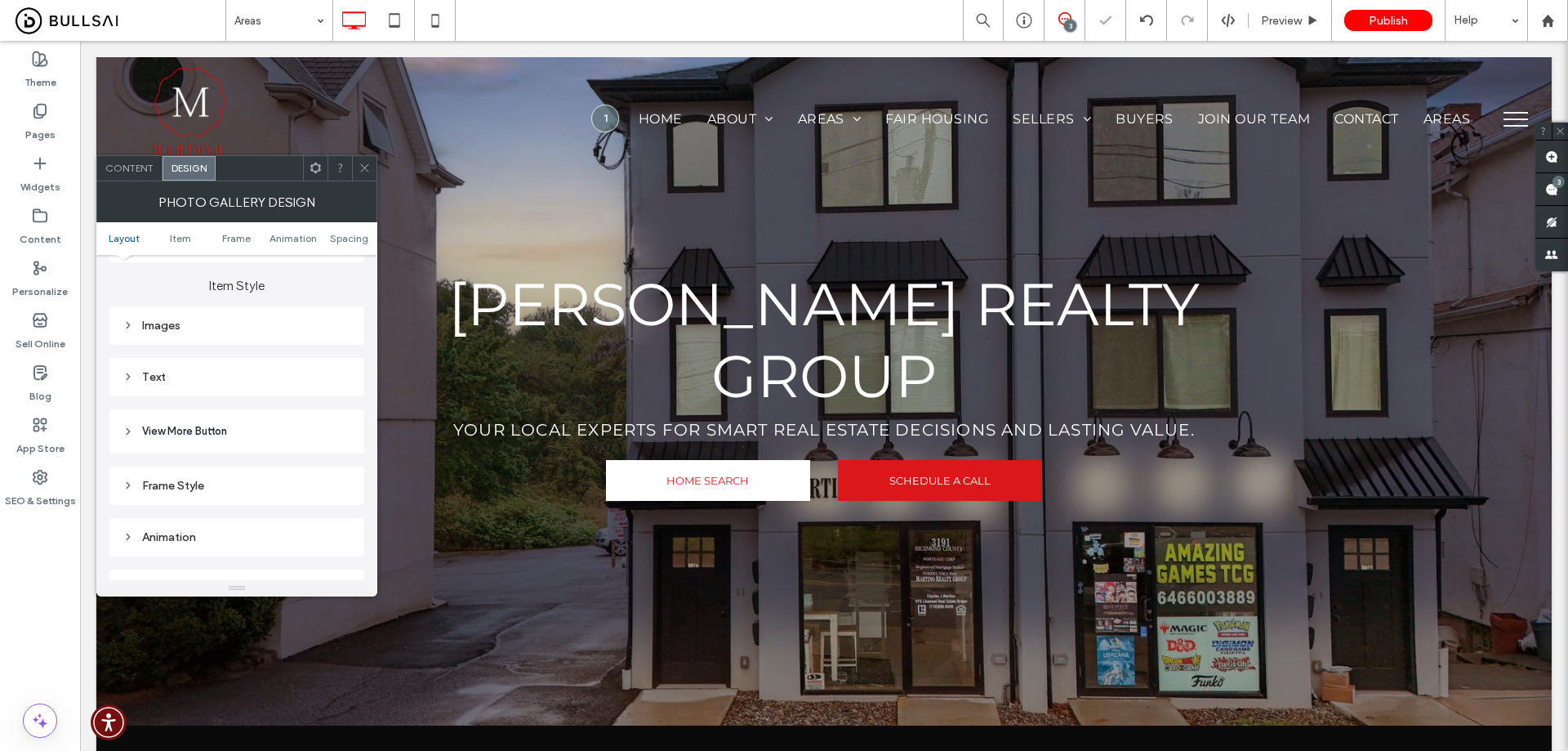
click at [214, 332] on div "Images" at bounding box center [236, 325] width 229 height 14
click at [192, 327] on div "Images" at bounding box center [236, 325] width 229 height 14
click at [208, 377] on div "Text" at bounding box center [236, 377] width 229 height 14
click at [291, 405] on span "Text" at bounding box center [294, 407] width 23 height 13
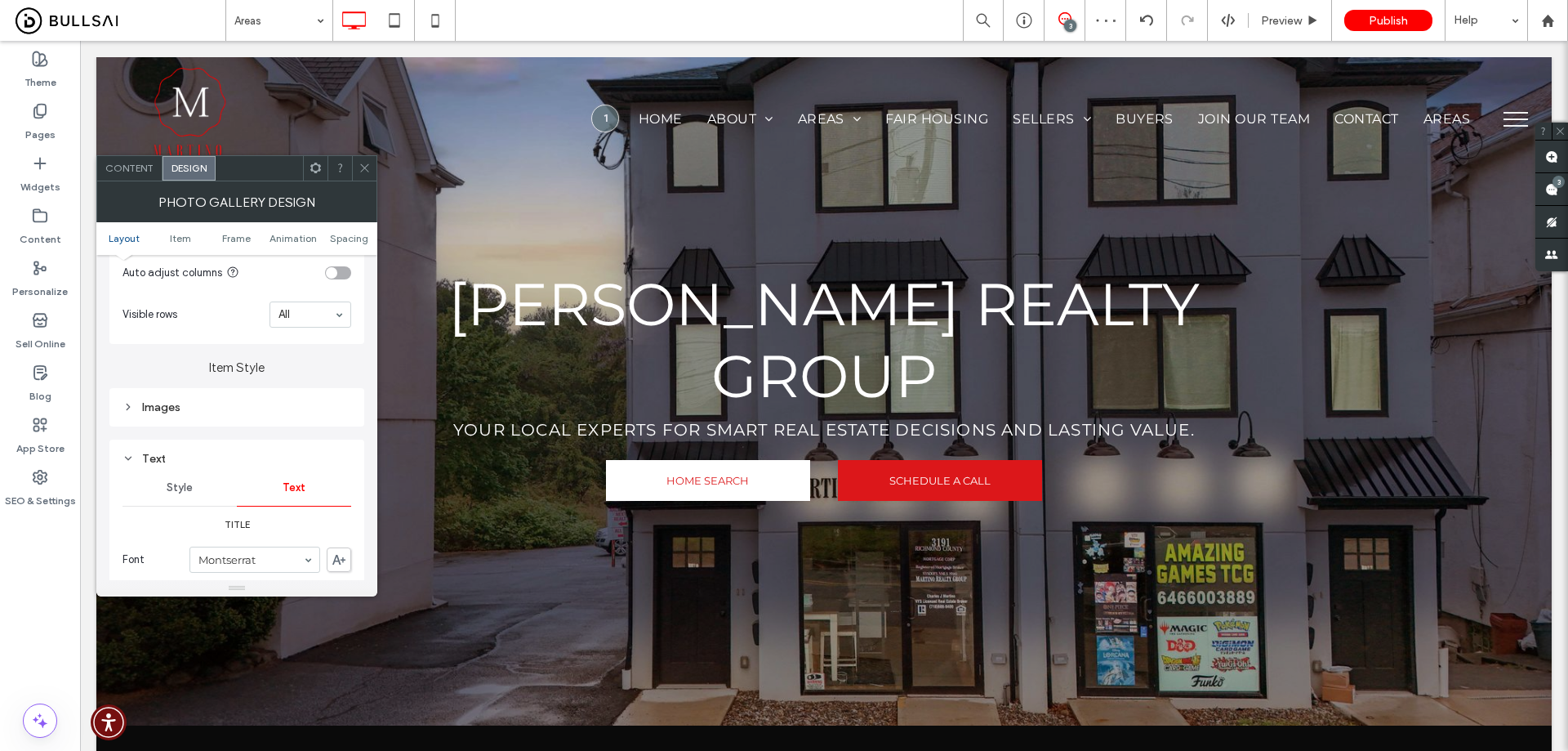
click at [188, 485] on span "Style" at bounding box center [179, 488] width 26 height 13
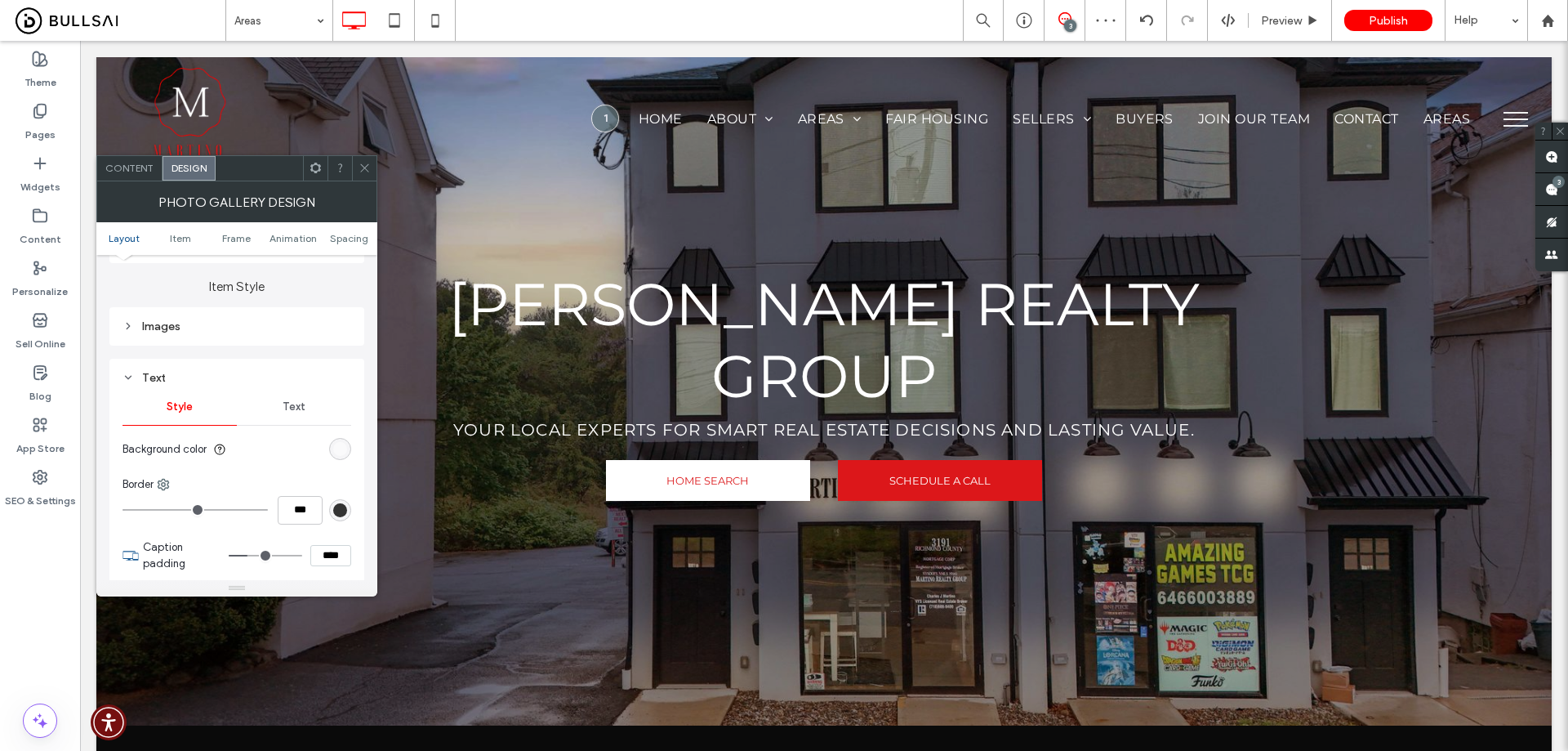
scroll to position [572, 0]
drag, startPoint x: 338, startPoint y: 445, endPoint x: 359, endPoint y: 447, distance: 21.1
click at [339, 444] on div "rgba(255, 255, 255, 0.5)" at bounding box center [340, 448] width 14 height 14
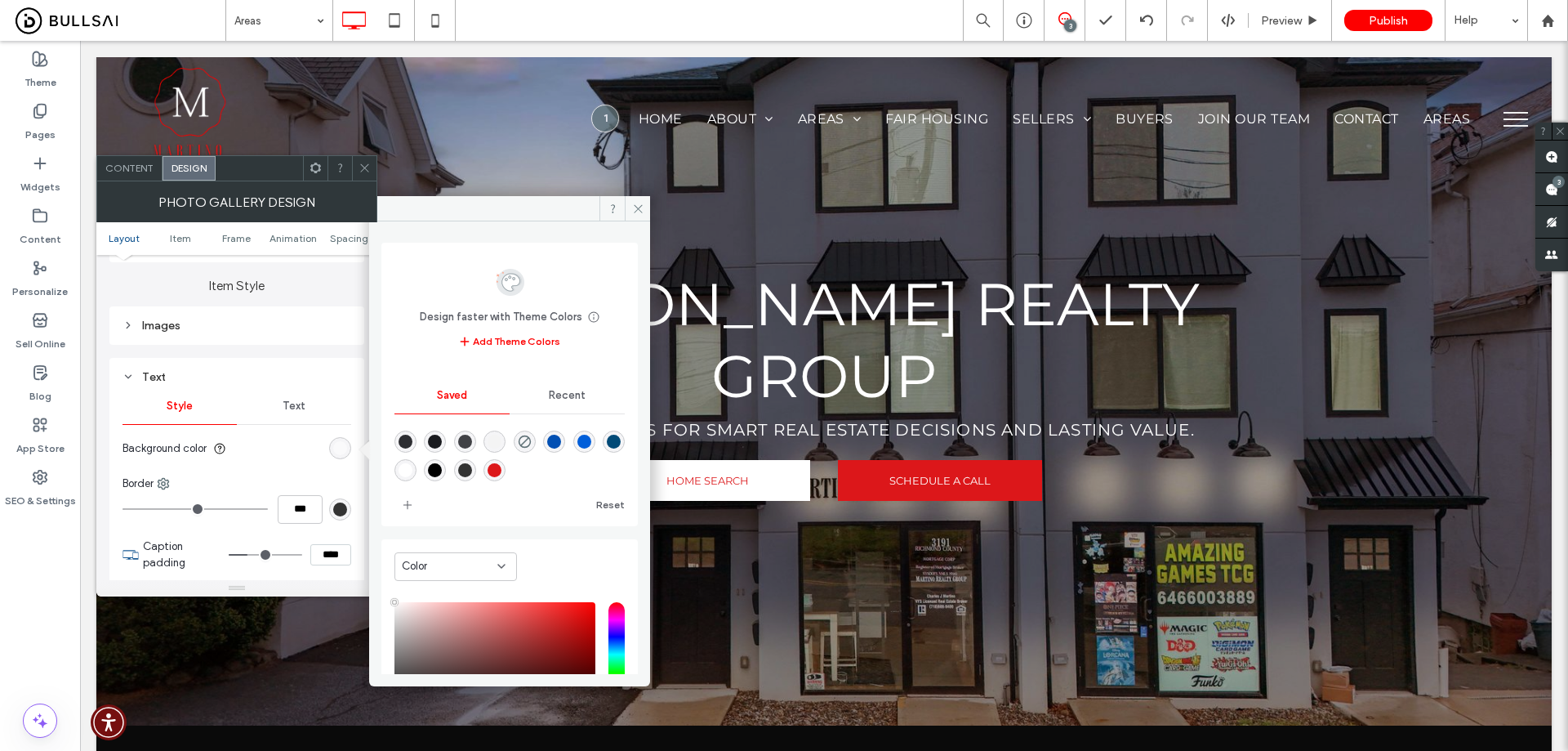
click at [442, 467] on div "rgba(0,0,0,1)" at bounding box center [434, 470] width 14 height 14
type input "*******"
type input "***"
type input "****"
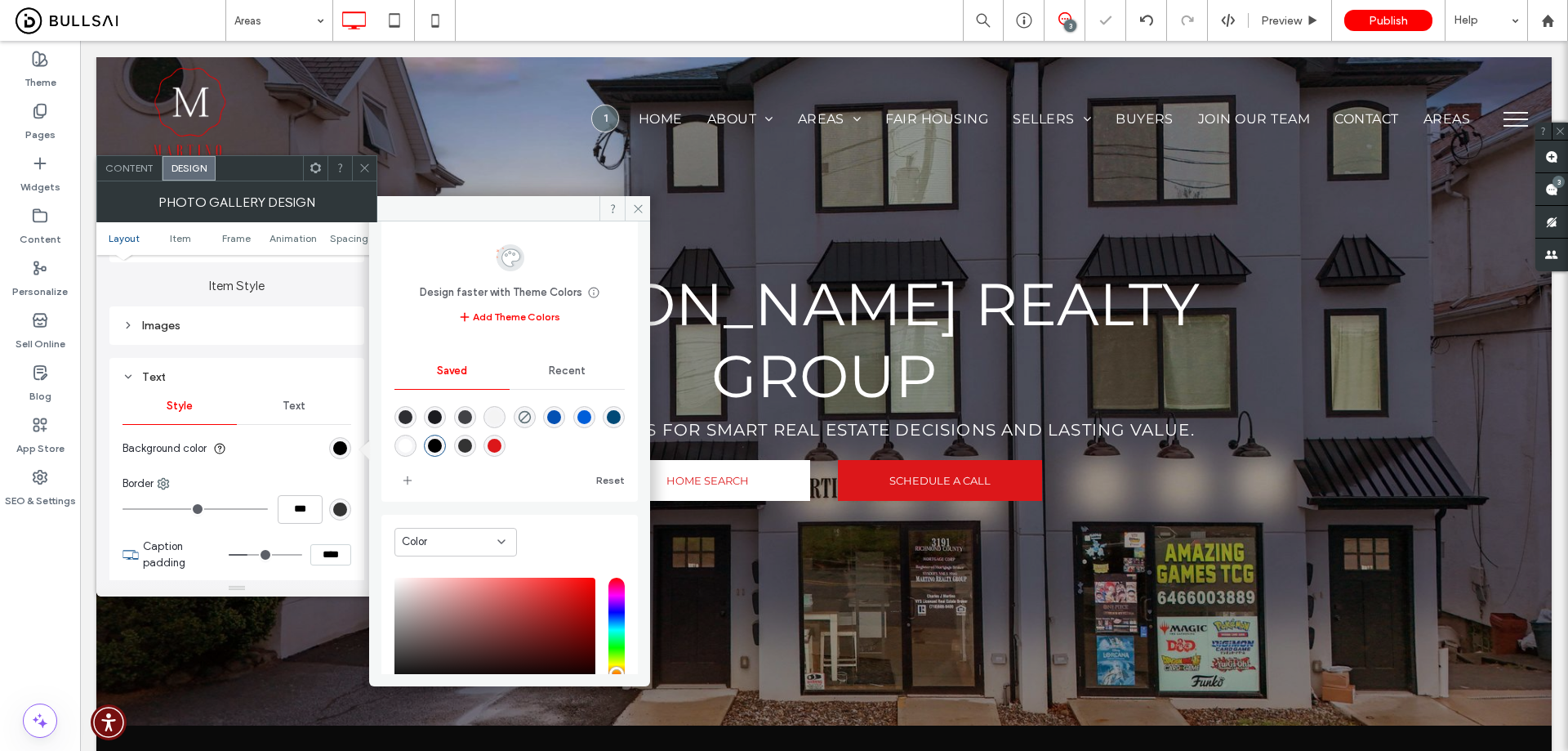
scroll to position [136, 0]
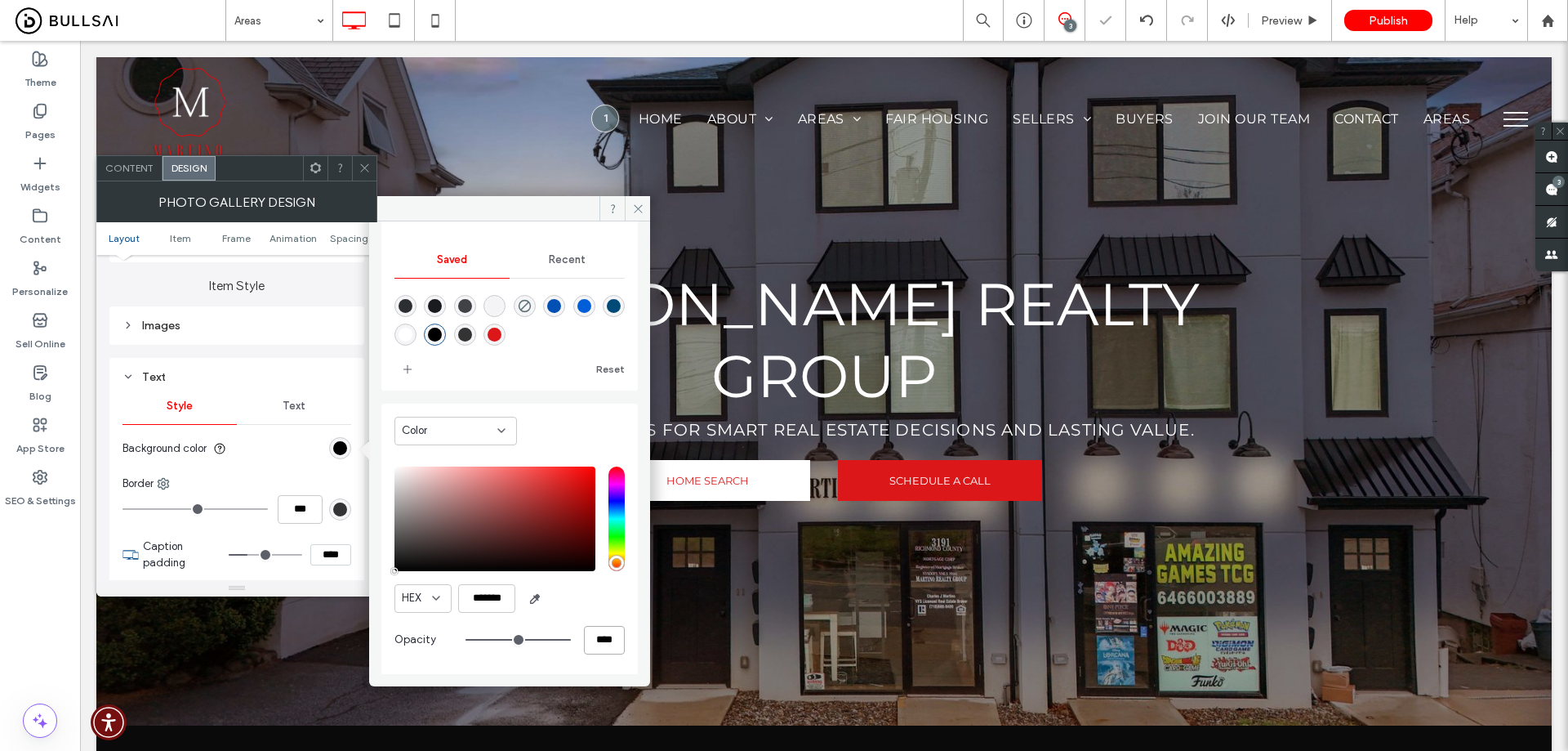
click at [602, 641] on input "****" at bounding box center [604, 640] width 41 height 29
click at [596, 644] on input "****" at bounding box center [604, 640] width 41 height 29
type input "*"
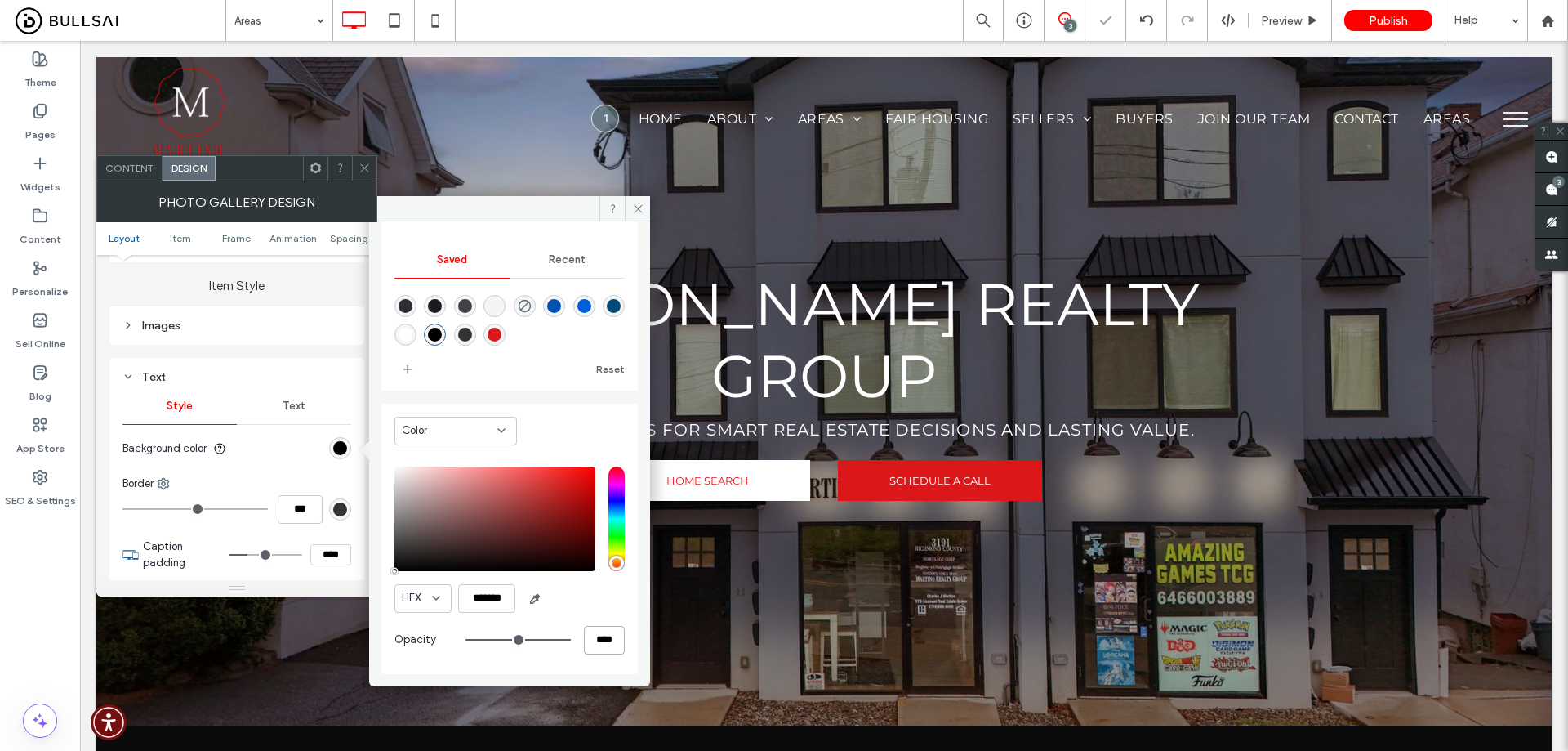
type input "**"
type input "***"
click at [294, 407] on span "Text" at bounding box center [294, 407] width 23 height 13
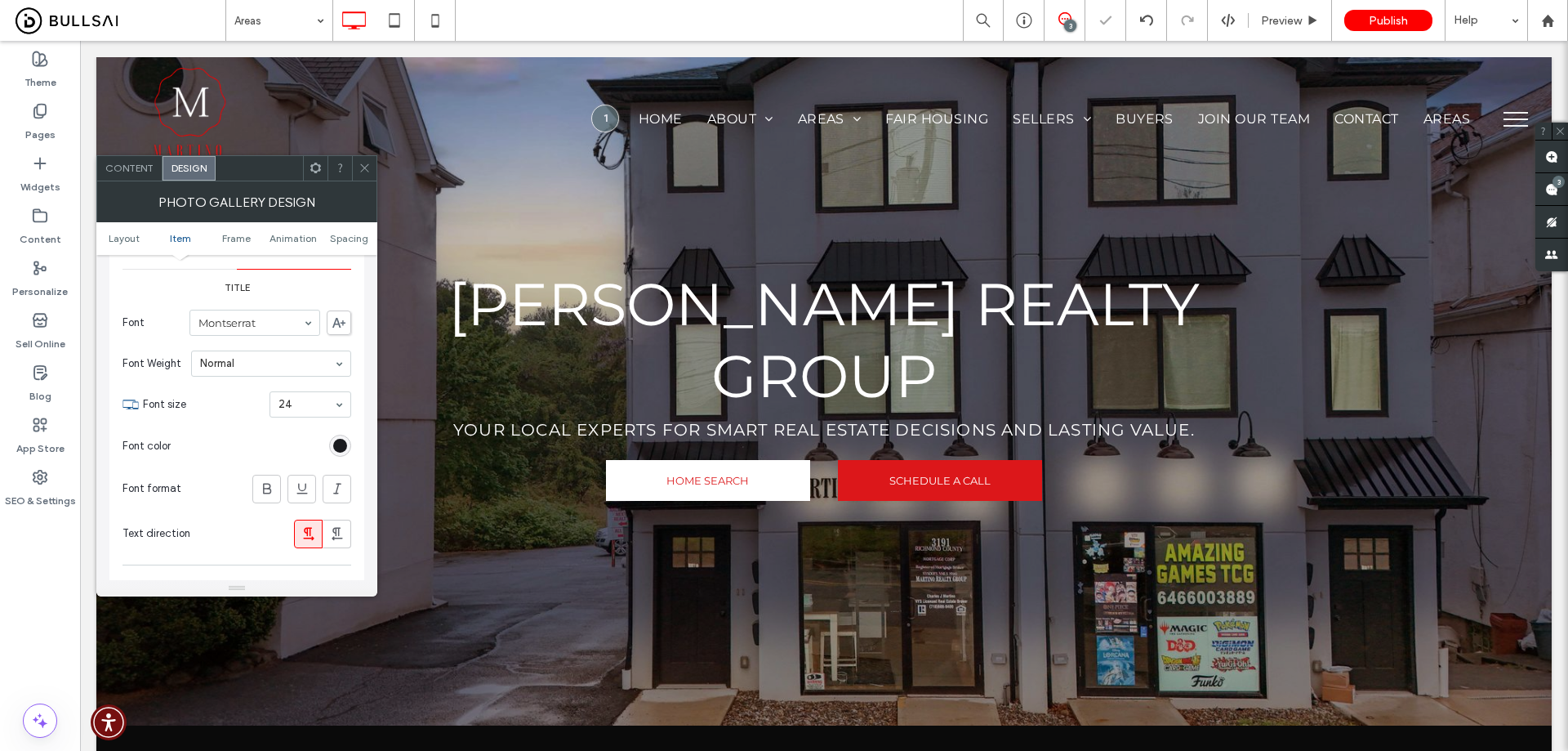
scroll to position [735, 0]
click at [342, 441] on div "rgb(26, 27, 31)" at bounding box center [340, 437] width 14 height 14
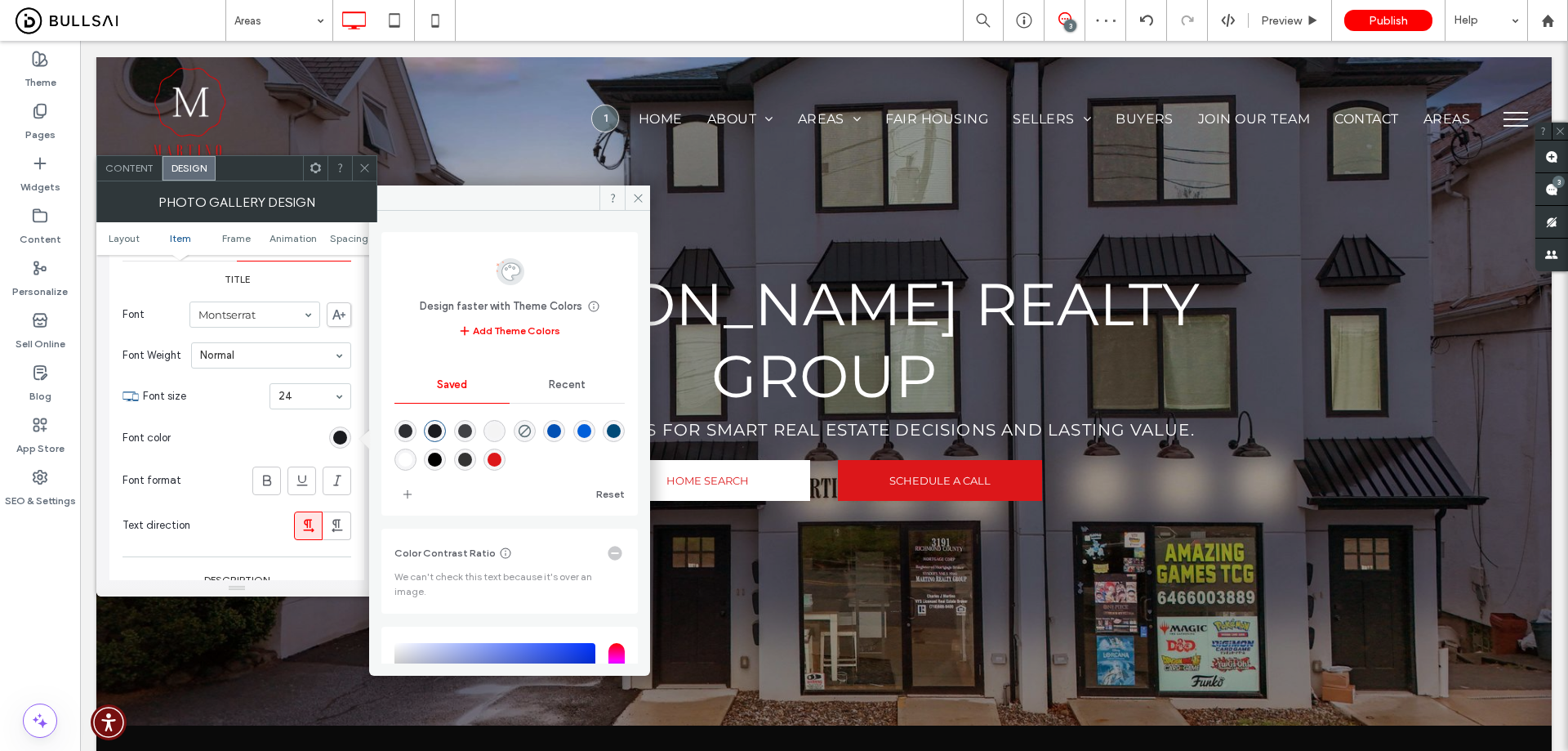
click at [412, 463] on div "rgba(255,255,255,1)" at bounding box center [406, 459] width 14 height 14
type input "*******"
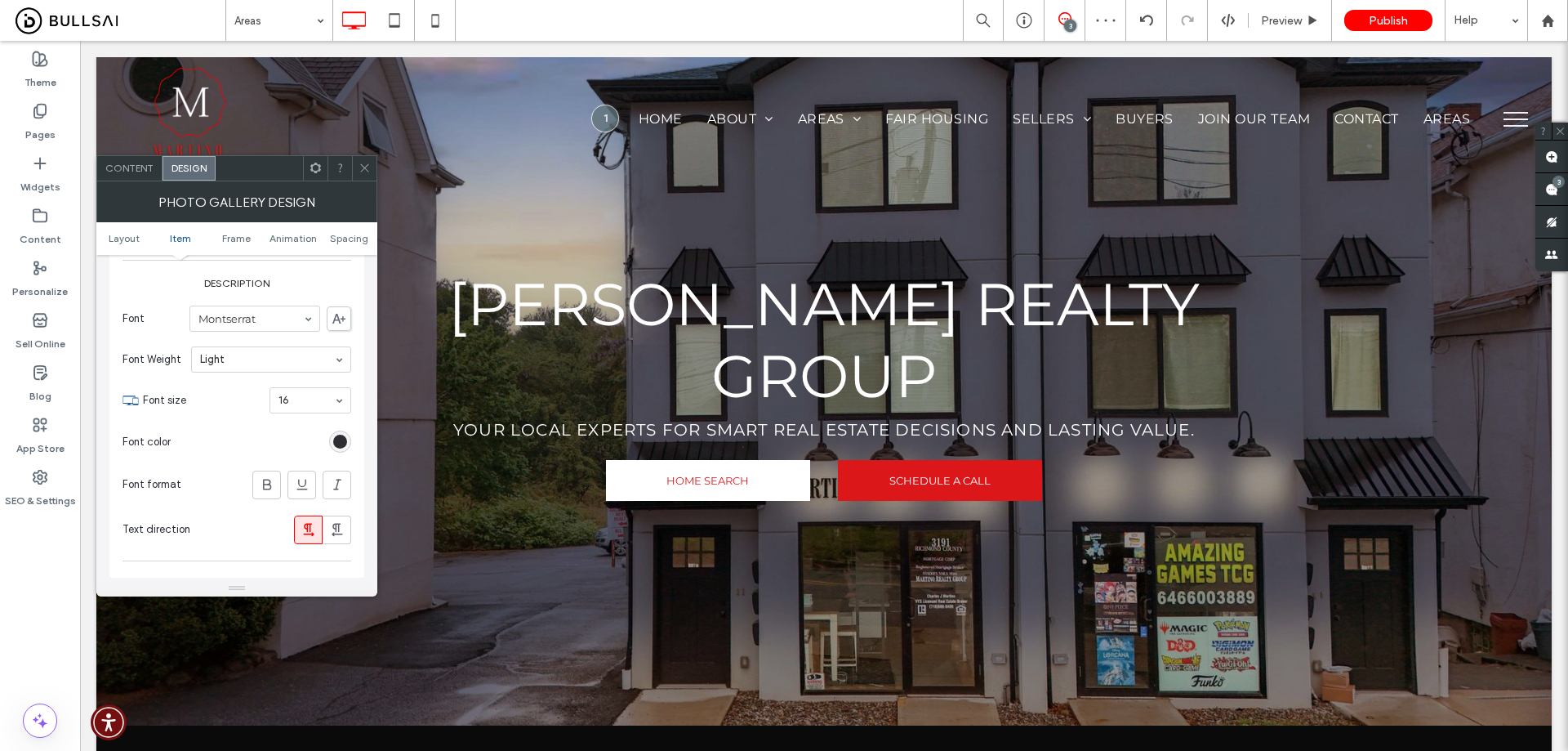
scroll to position [1062, 0]
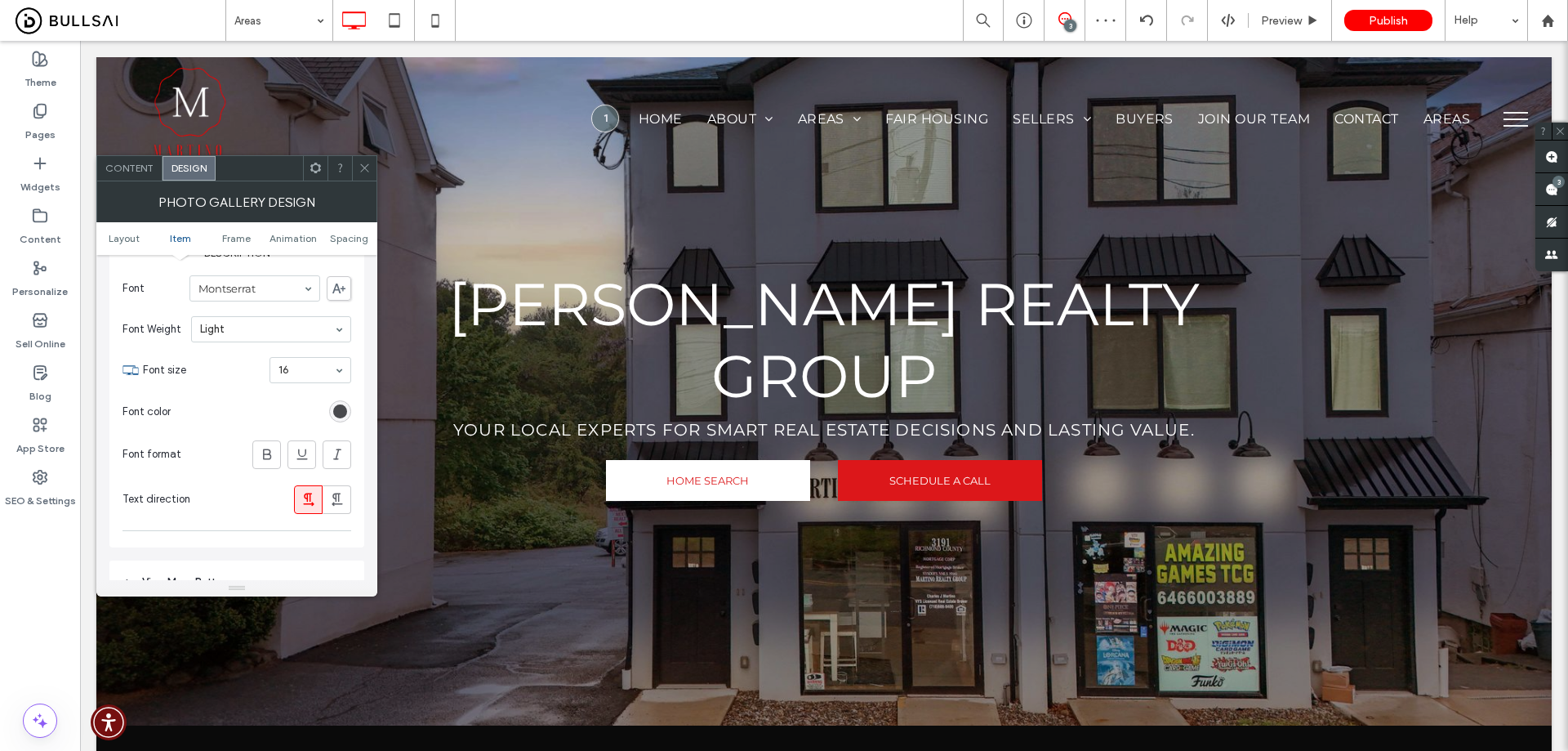
click at [338, 411] on div "rgb(45, 46, 50)" at bounding box center [340, 411] width 14 height 14
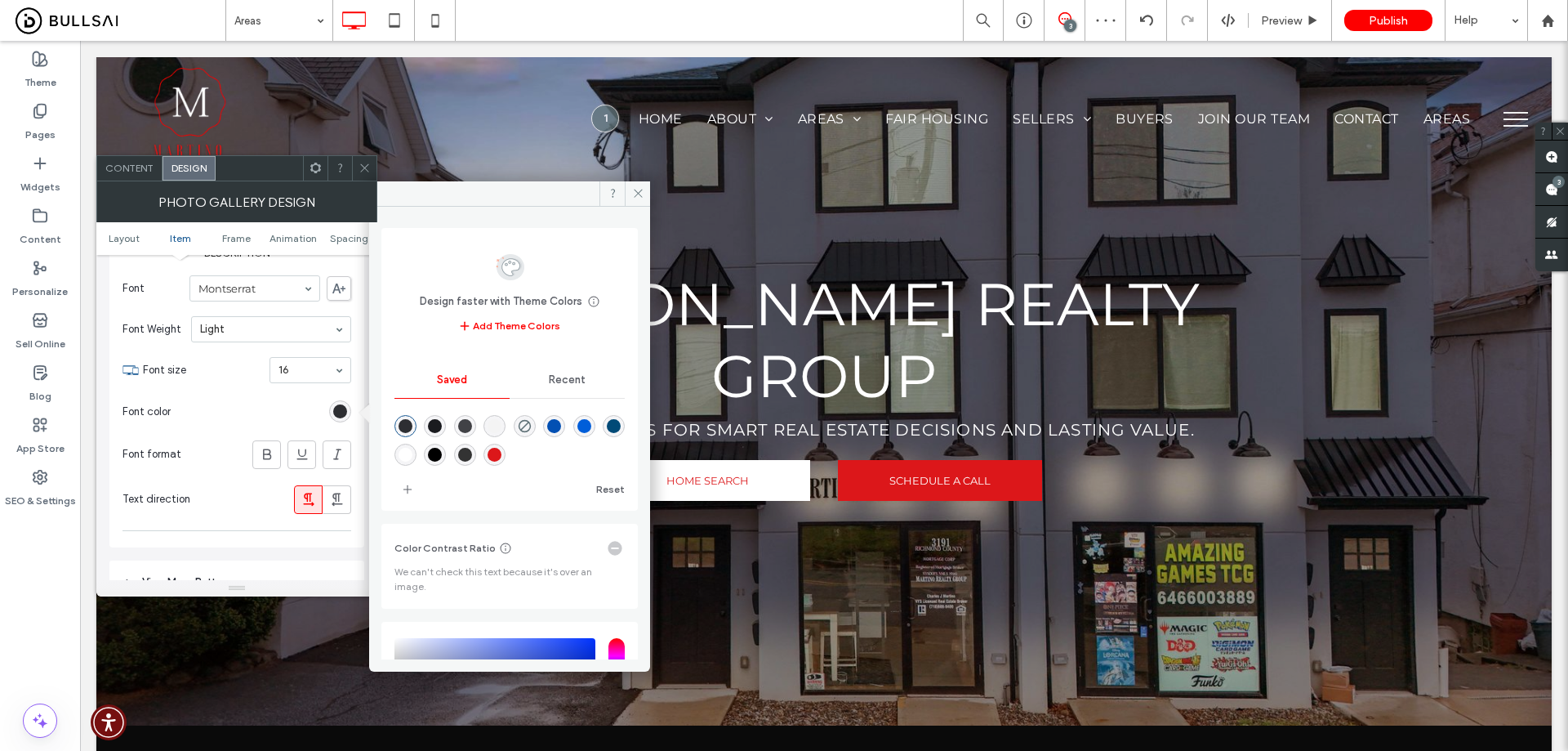
click at [412, 454] on div "rgba(255,255,255,1)" at bounding box center [406, 454] width 14 height 14
type input "*******"
click at [139, 165] on span "Content" at bounding box center [129, 167] width 48 height 12
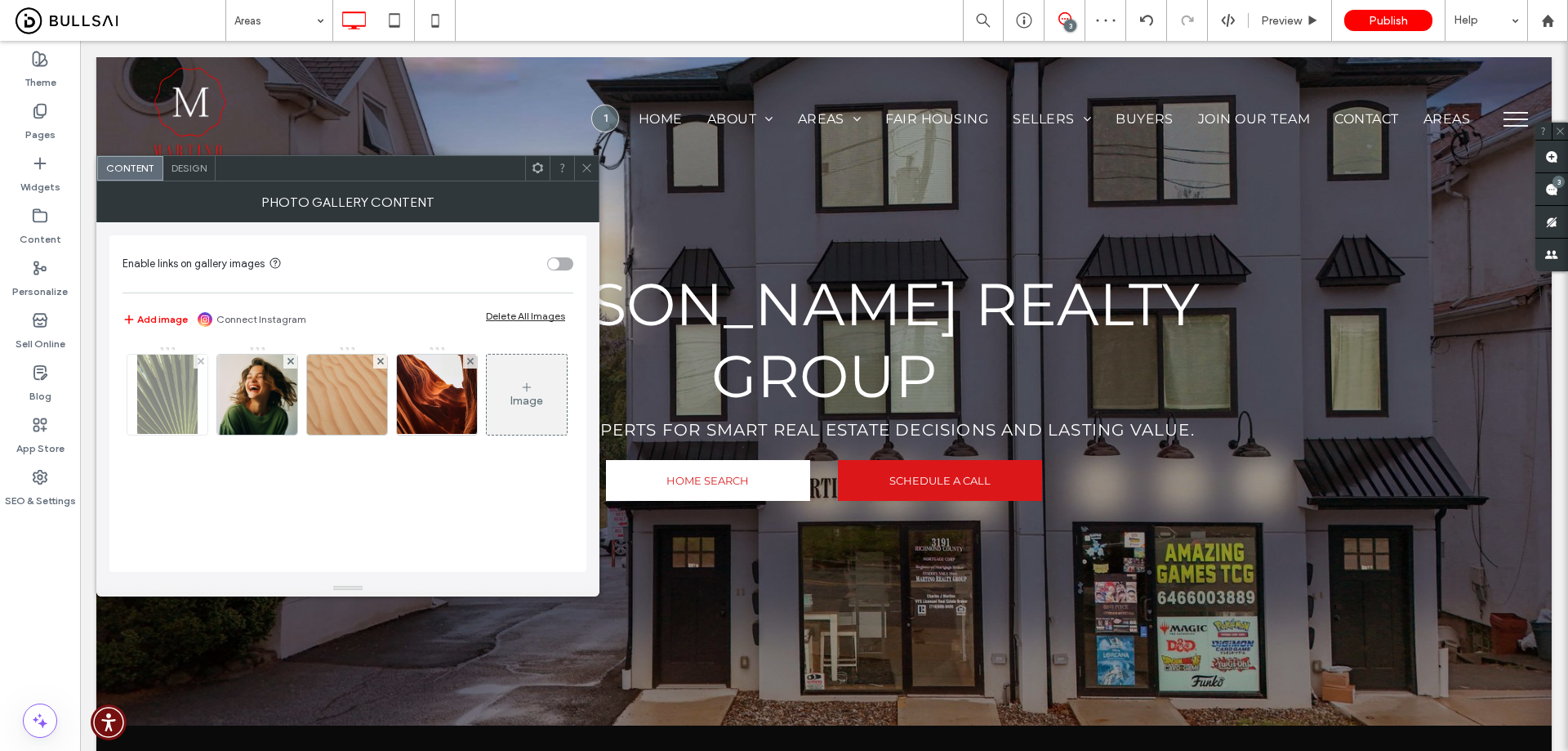
click at [198, 396] on img at bounding box center [167, 395] width 61 height 80
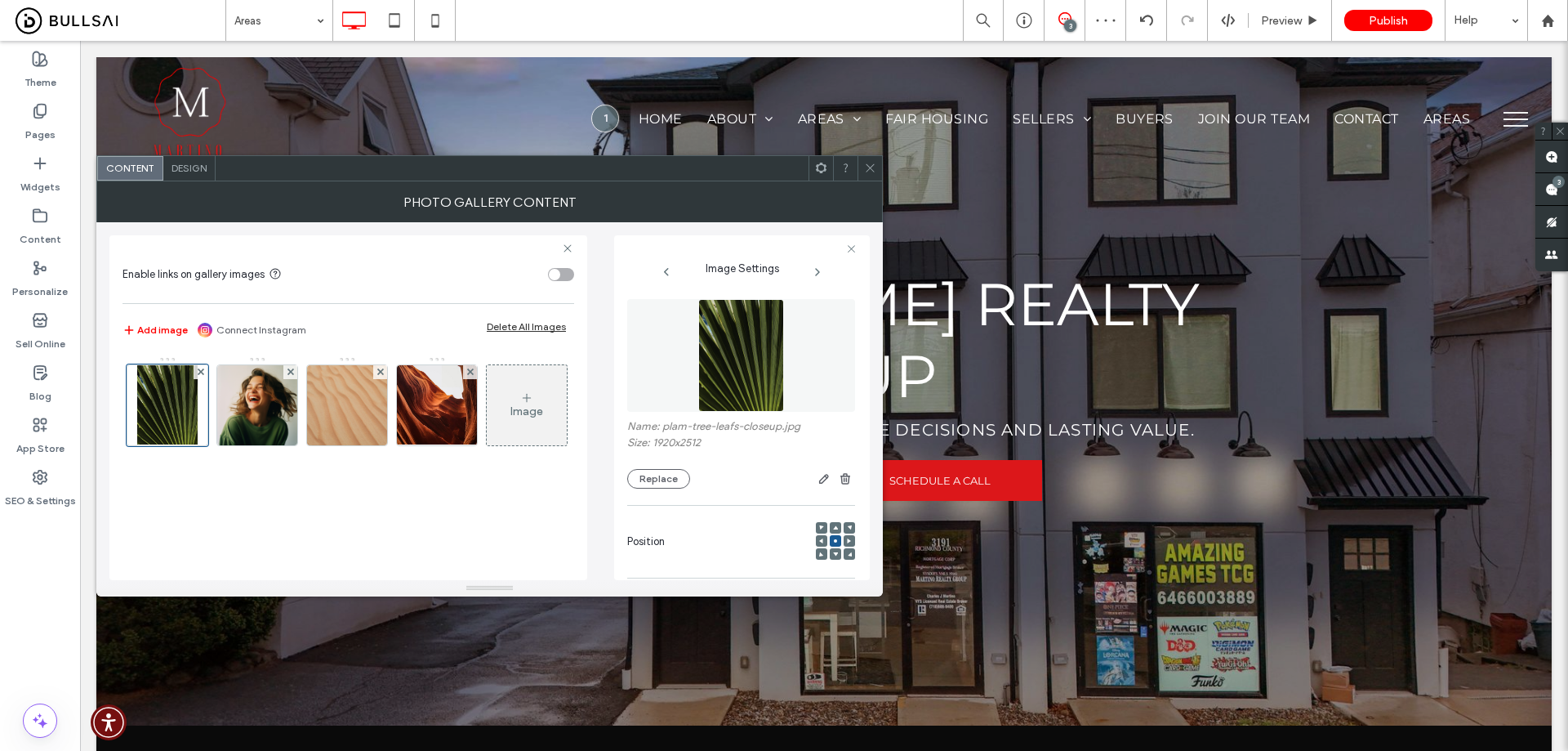
scroll to position [0, 0]
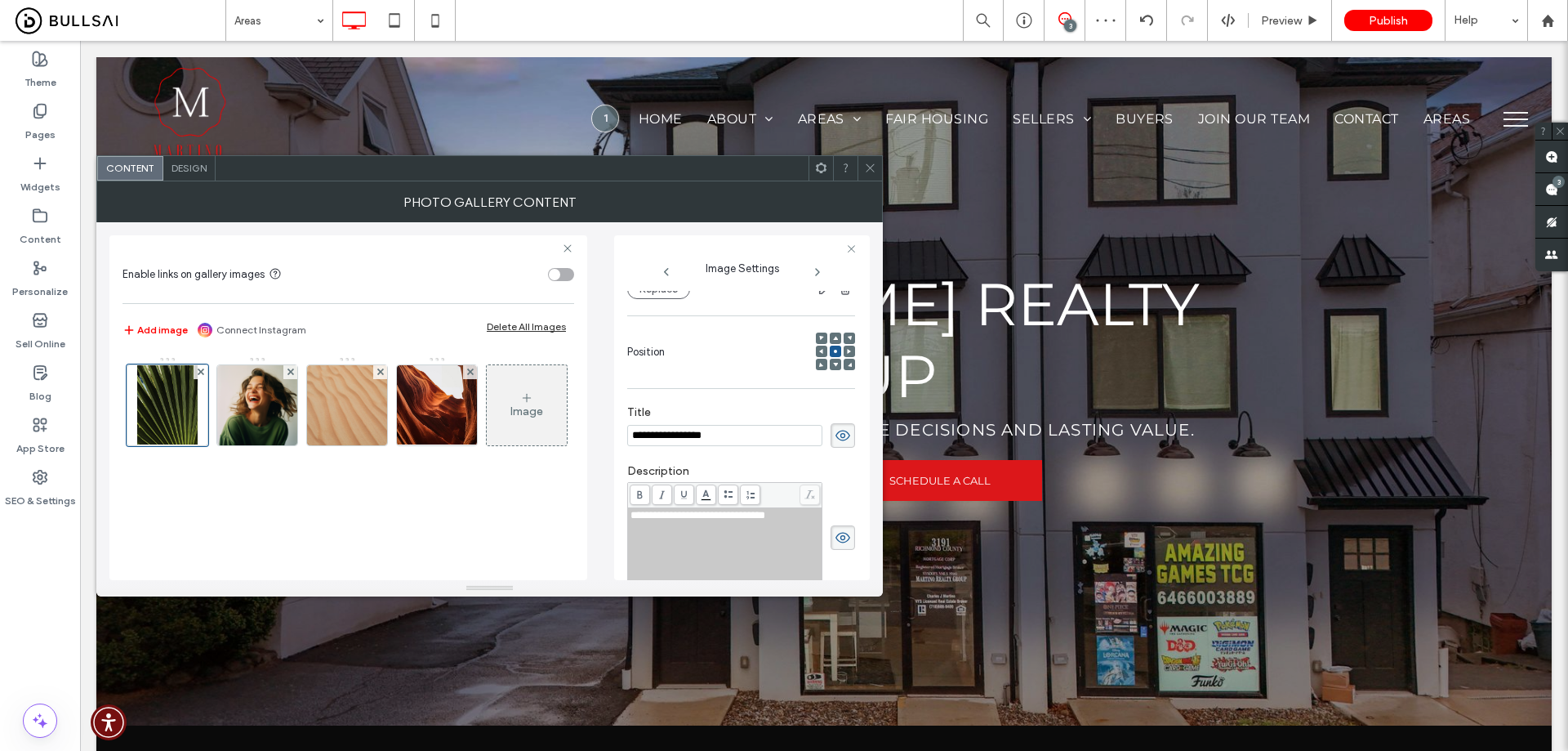
click at [765, 518] on span "**********" at bounding box center [697, 515] width 135 height 11
click at [203, 371] on icon at bounding box center [201, 371] width 7 height 7
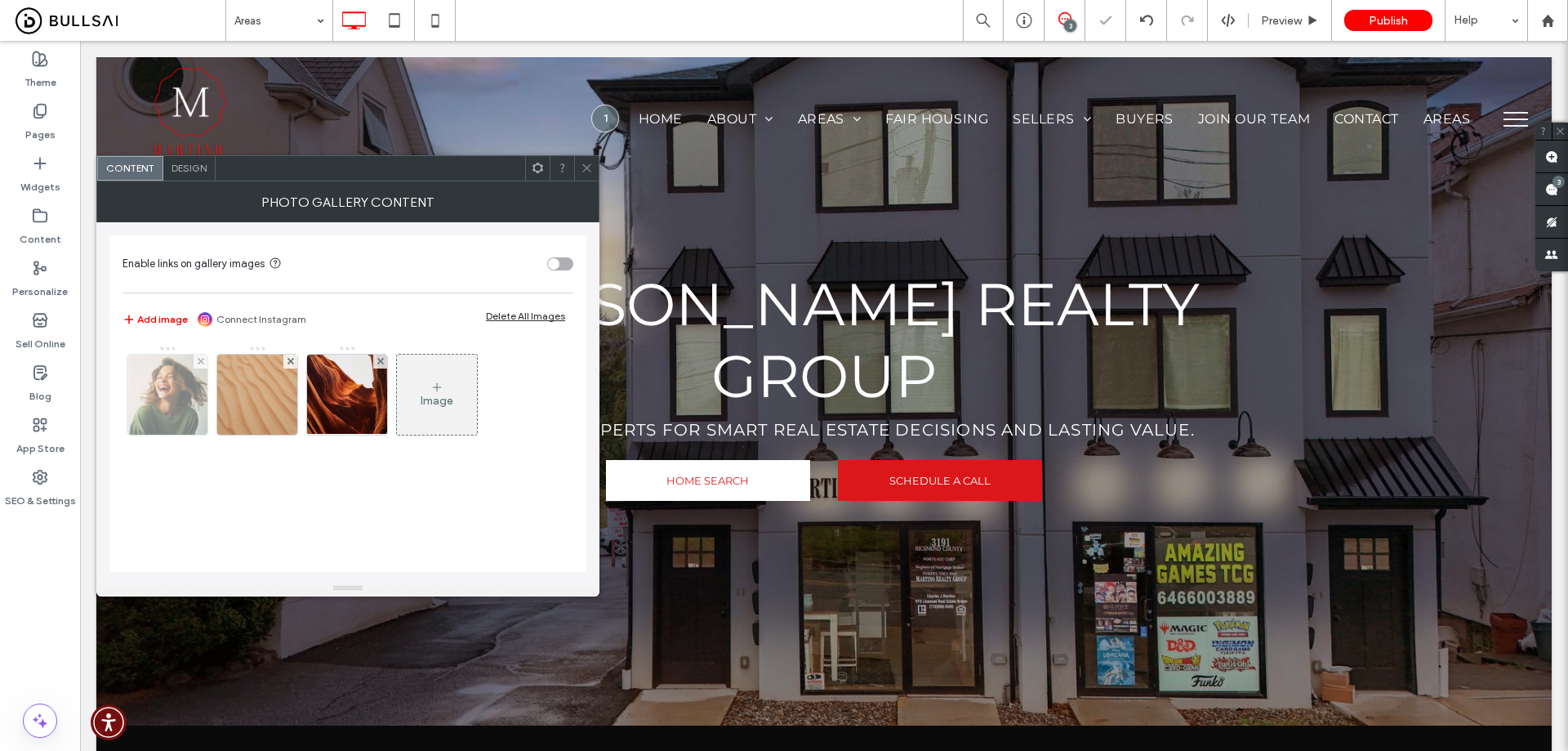
click at [201, 371] on img at bounding box center [167, 395] width 80 height 80
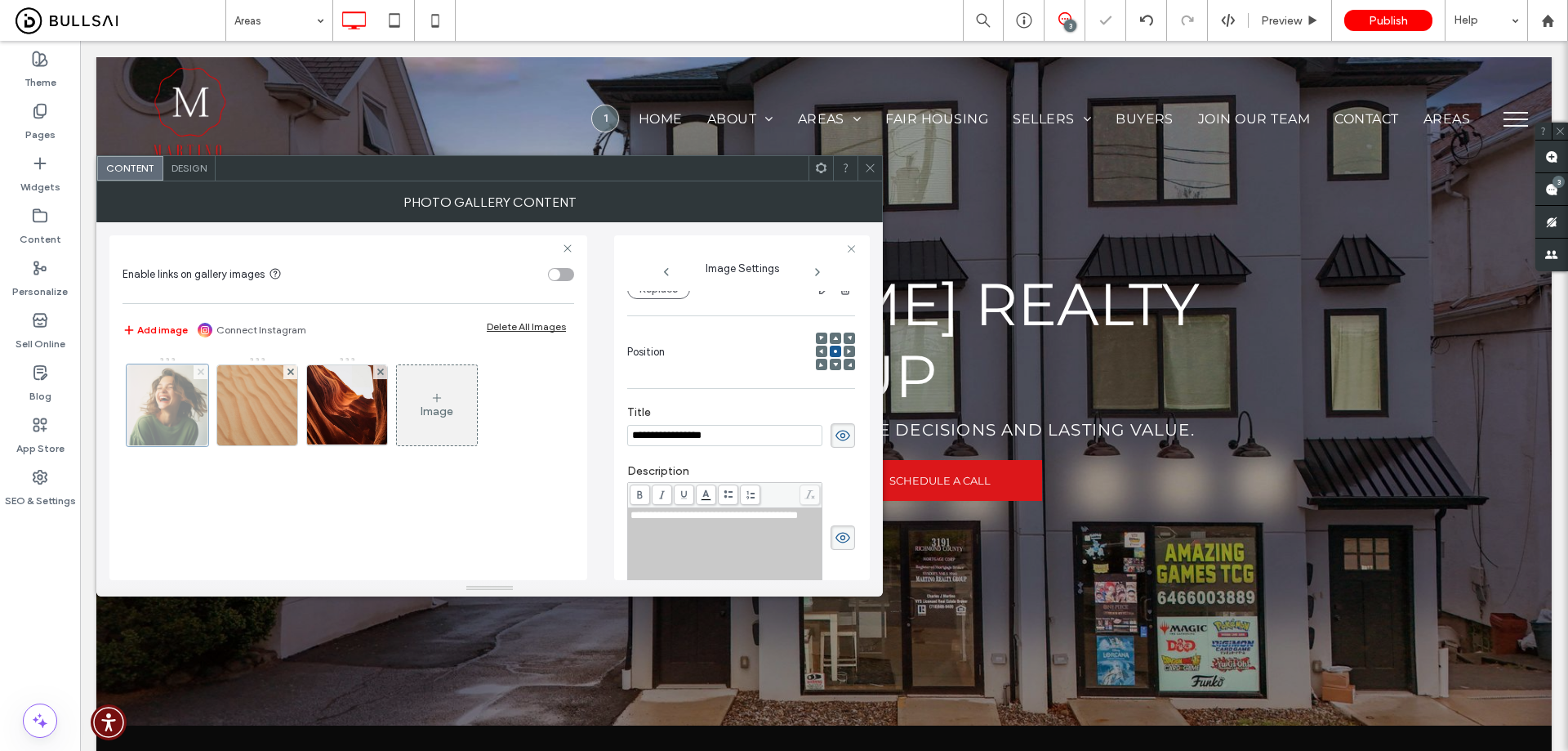
click at [201, 370] on icon at bounding box center [201, 371] width 7 height 7
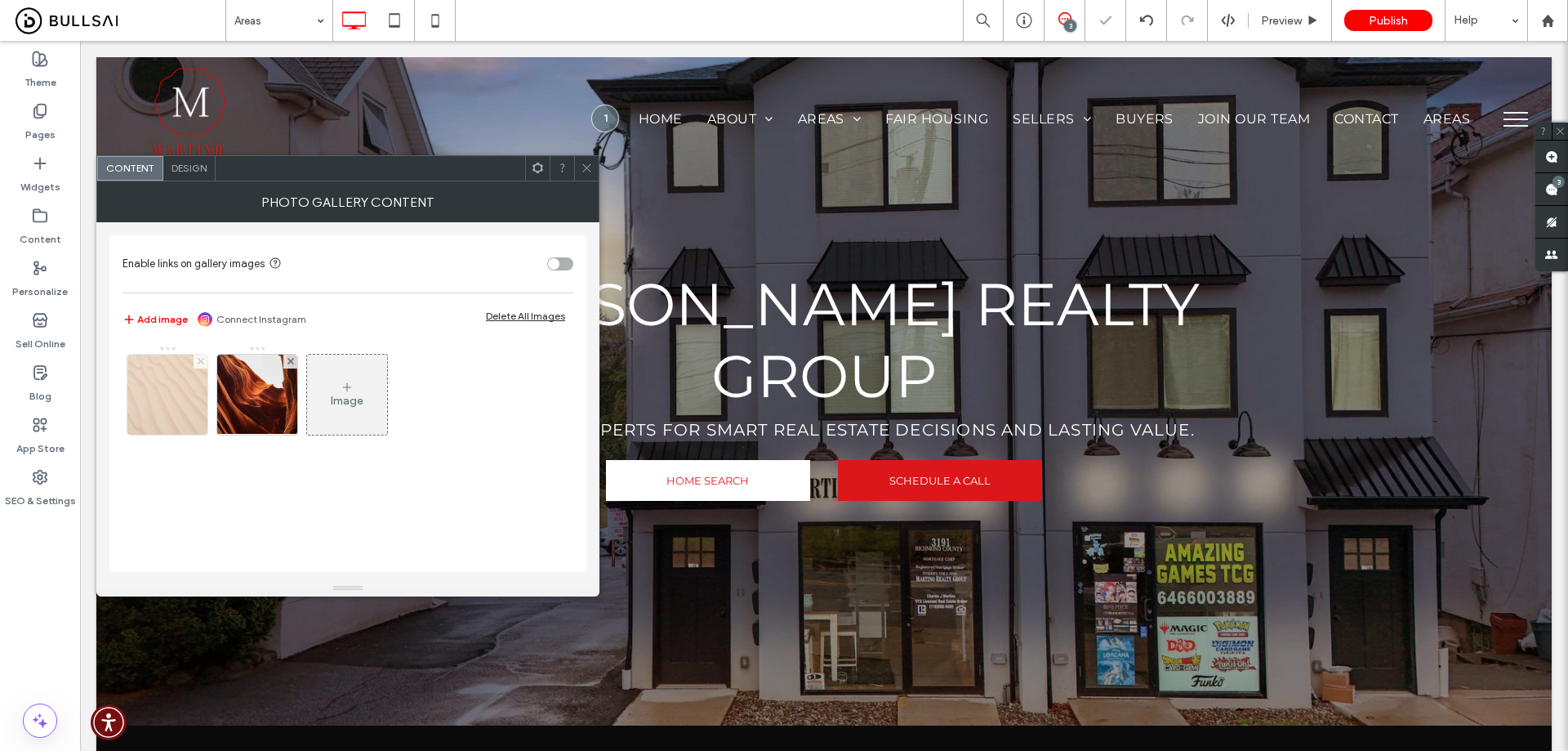
click at [201, 361] on use at bounding box center [200, 361] width 7 height 7
click at [202, 362] on icon at bounding box center [201, 361] width 7 height 7
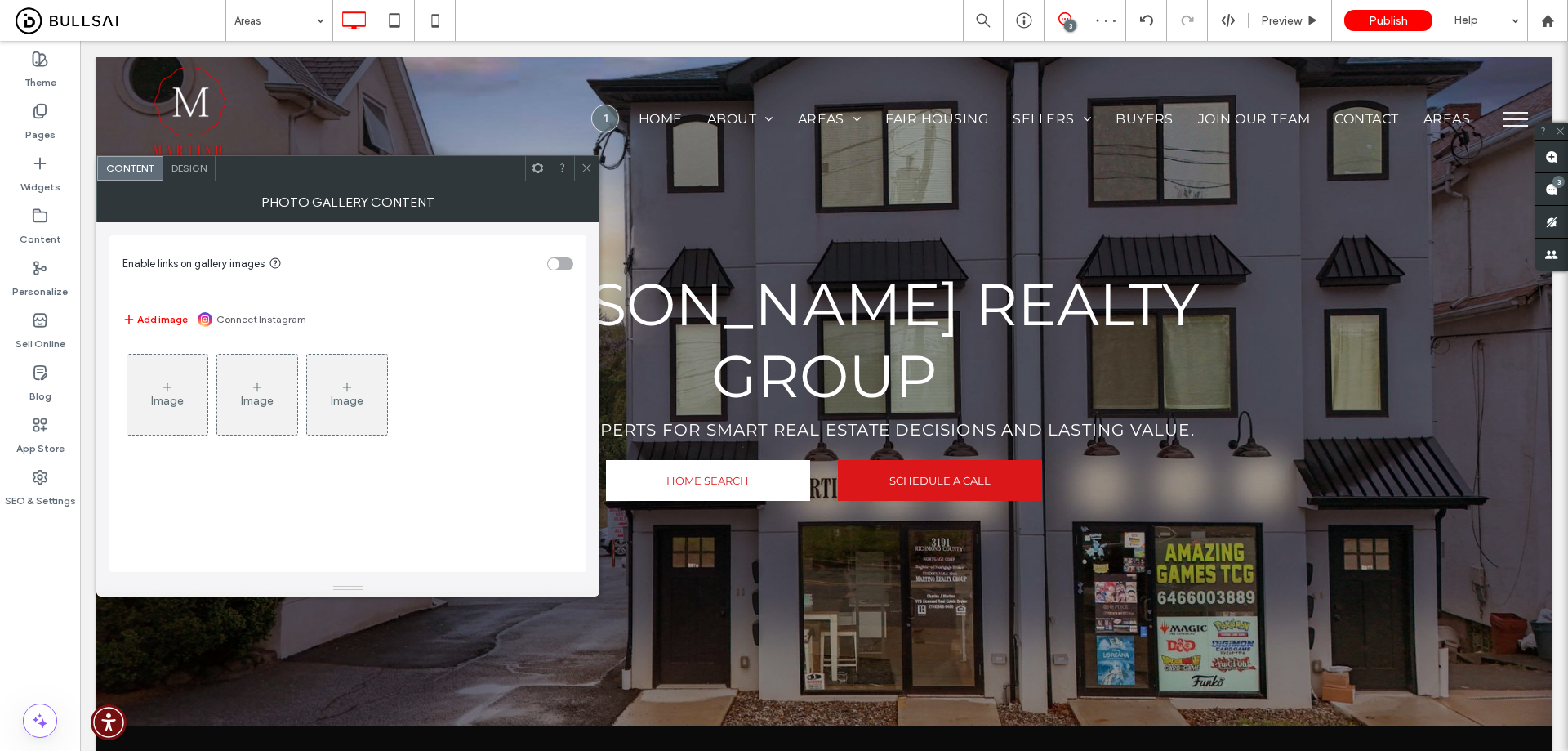
click at [190, 387] on div "Image" at bounding box center [167, 394] width 80 height 77
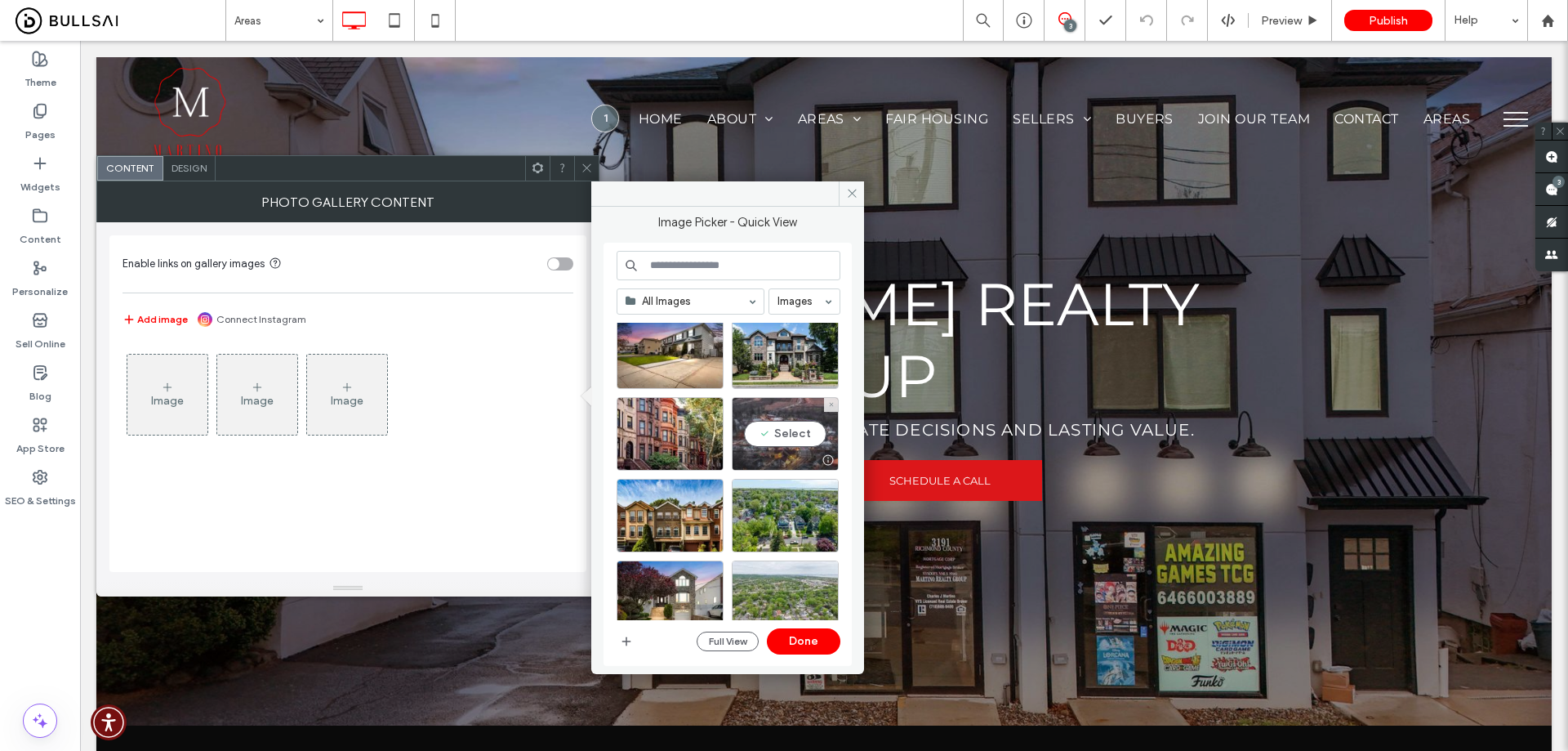
scroll to position [462, 0]
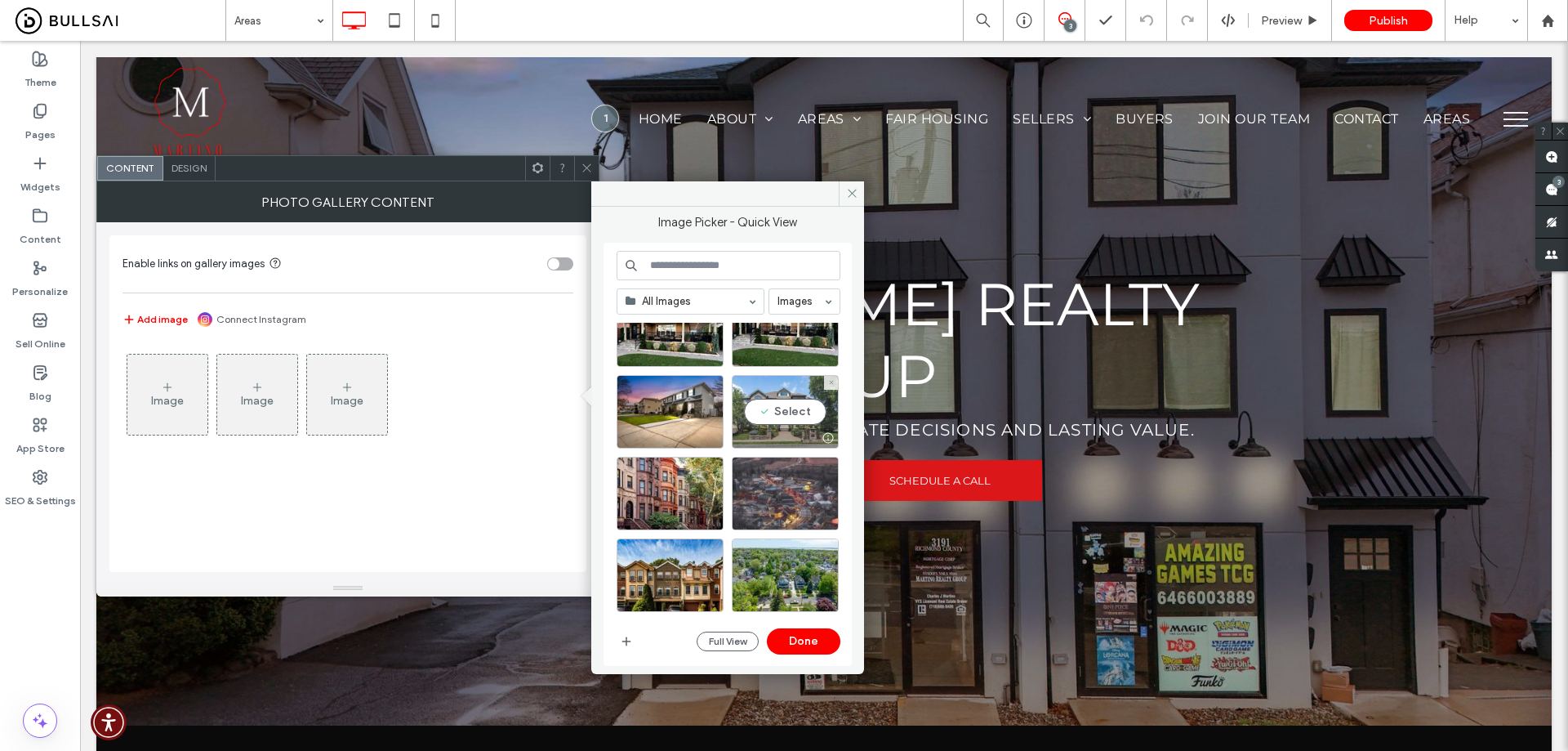
click at [772, 416] on div "Select" at bounding box center [785, 411] width 107 height 74
click at [818, 634] on button "Done" at bounding box center [804, 641] width 74 height 26
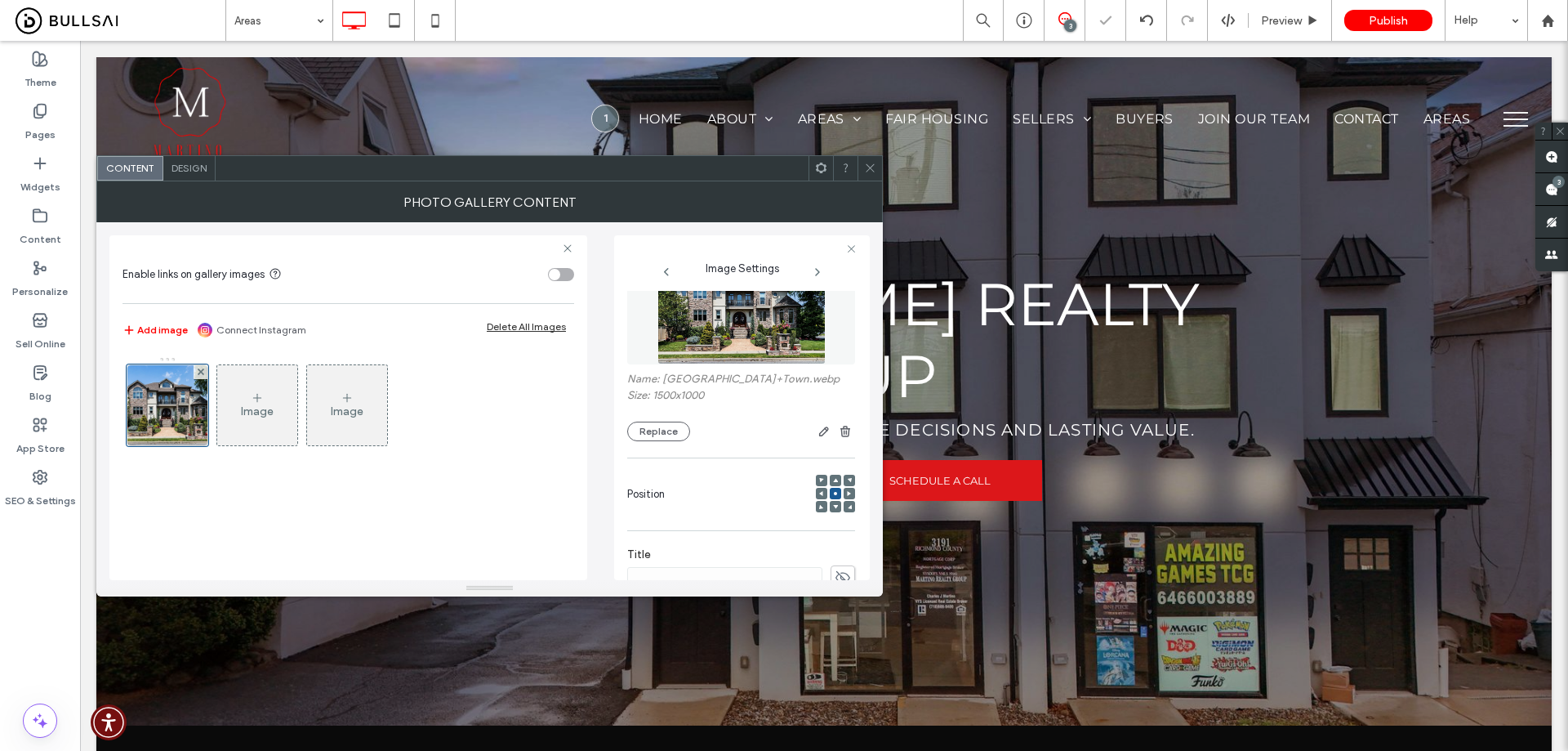
scroll to position [81, 0]
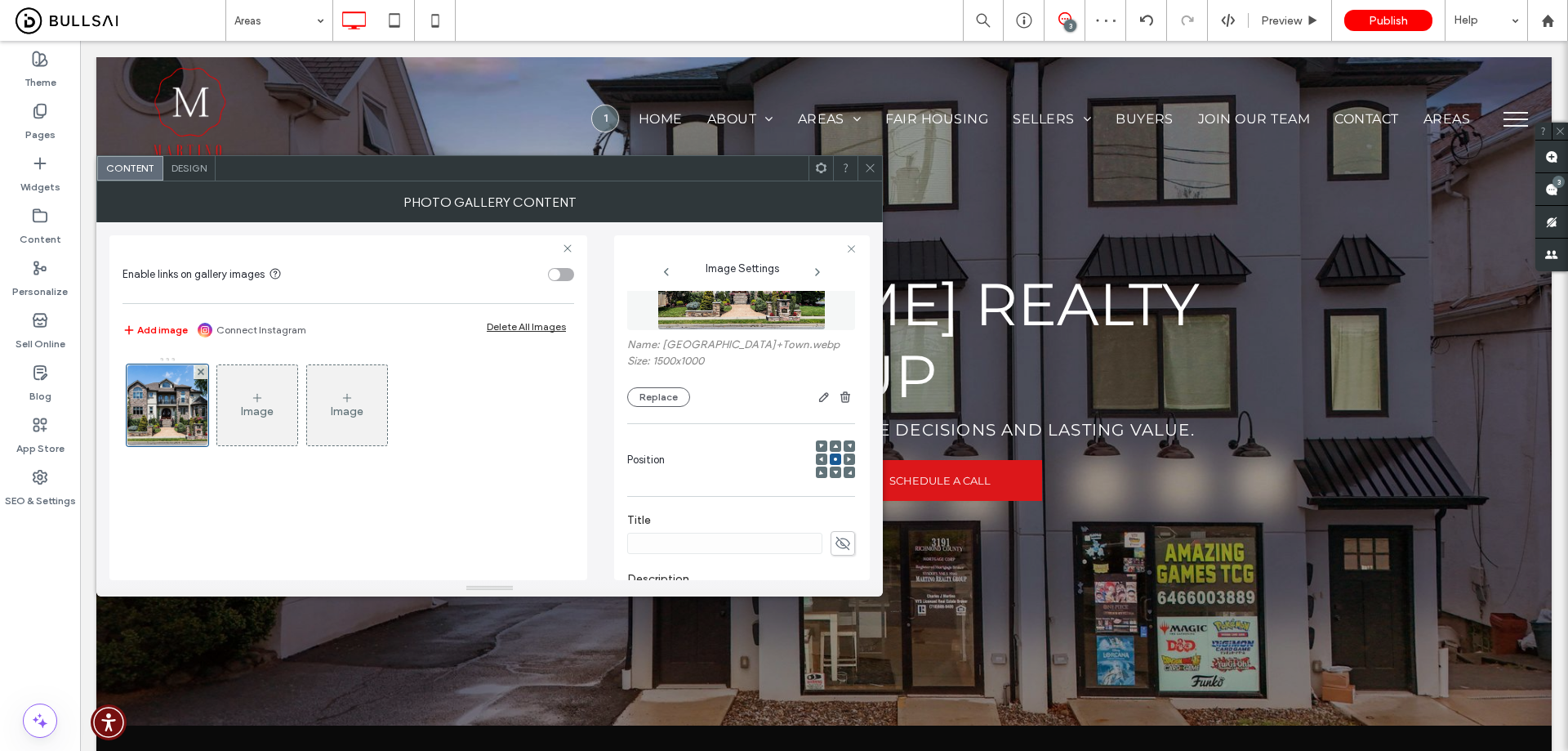
click at [839, 549] on icon at bounding box center [843, 542] width 16 height 18
click at [780, 545] on input at bounding box center [725, 543] width 195 height 21
type input "**********"
click at [179, 170] on span "Design" at bounding box center [188, 167] width 35 height 12
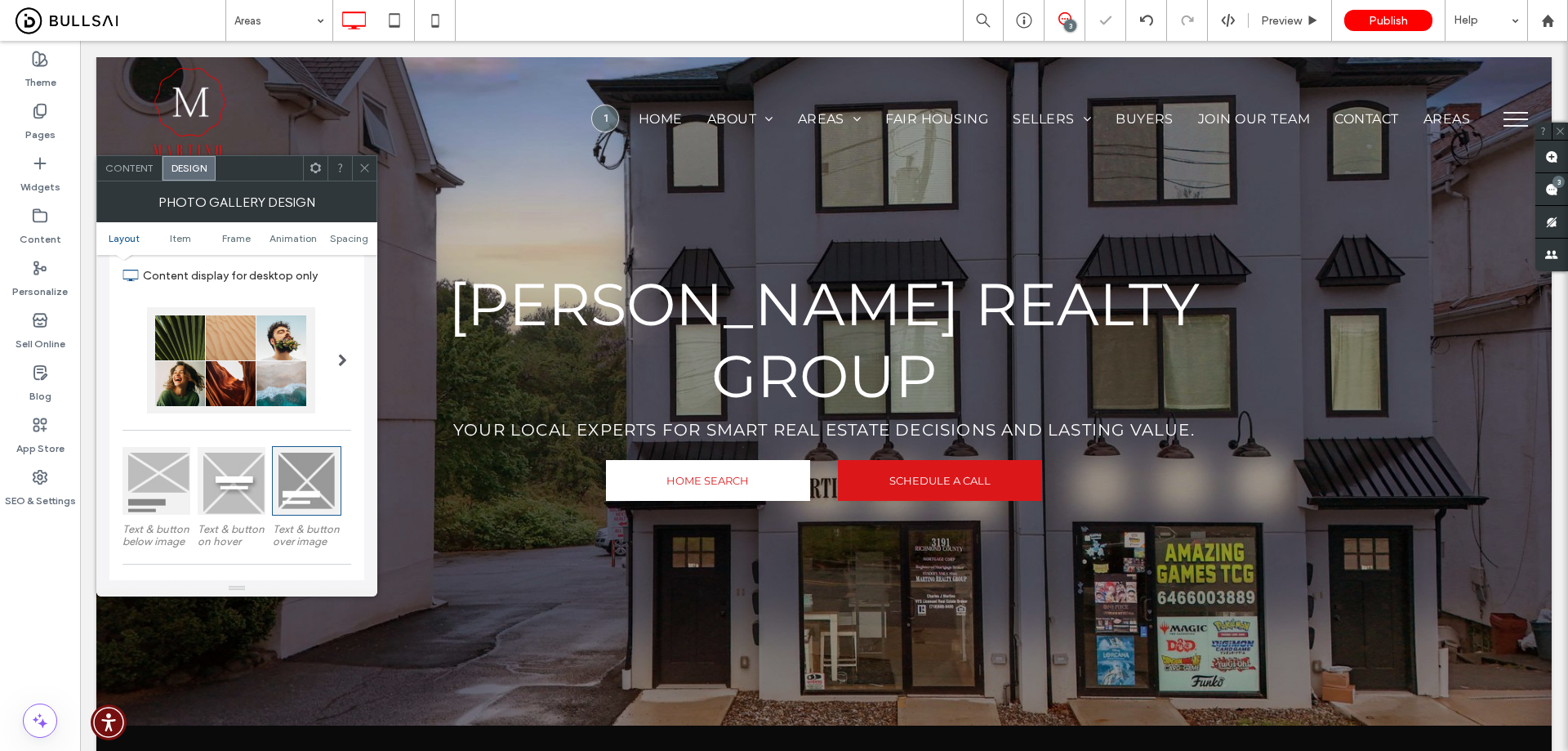
scroll to position [164, 0]
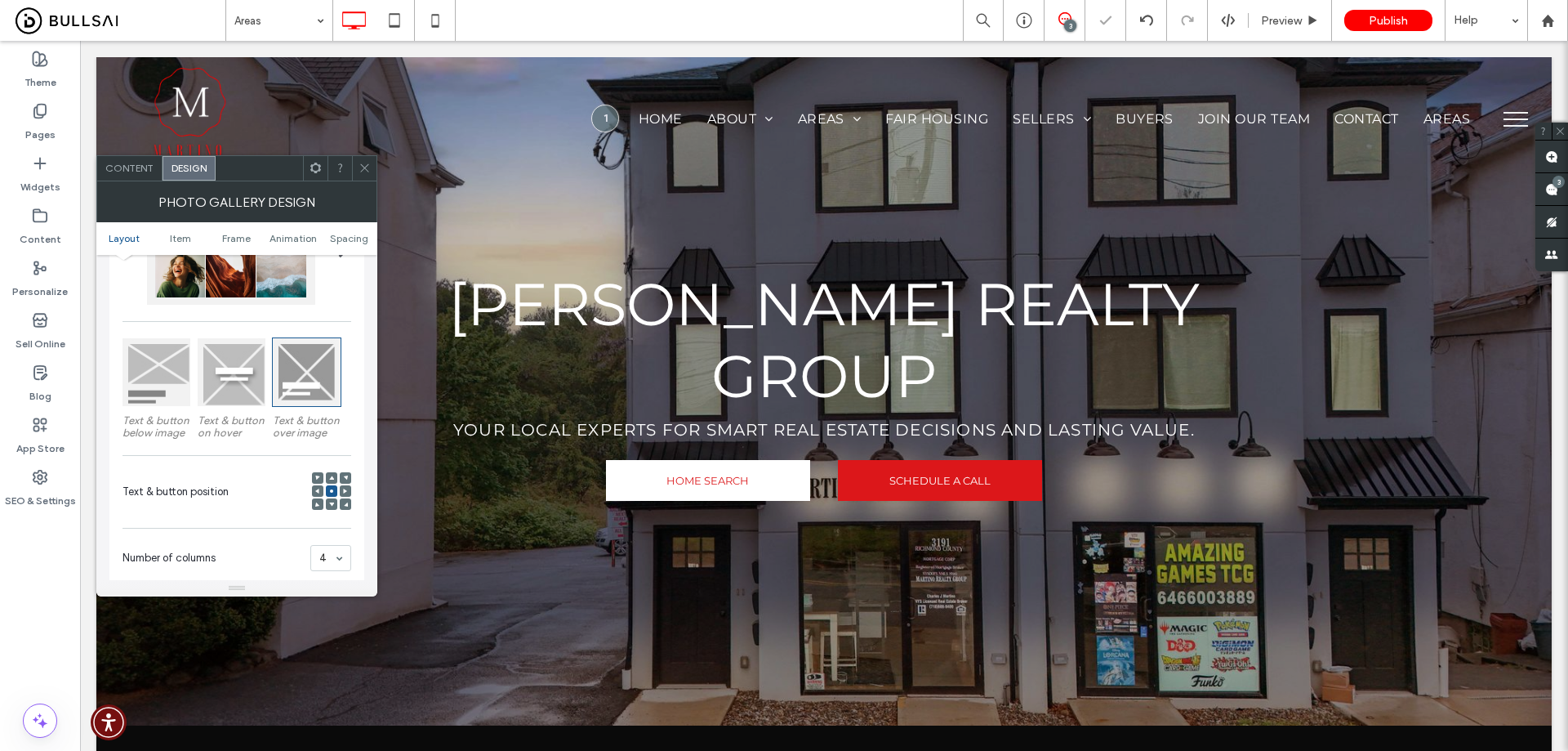
click at [346, 499] on span at bounding box center [345, 504] width 5 height 11
click at [142, 171] on span "Content" at bounding box center [129, 167] width 48 height 12
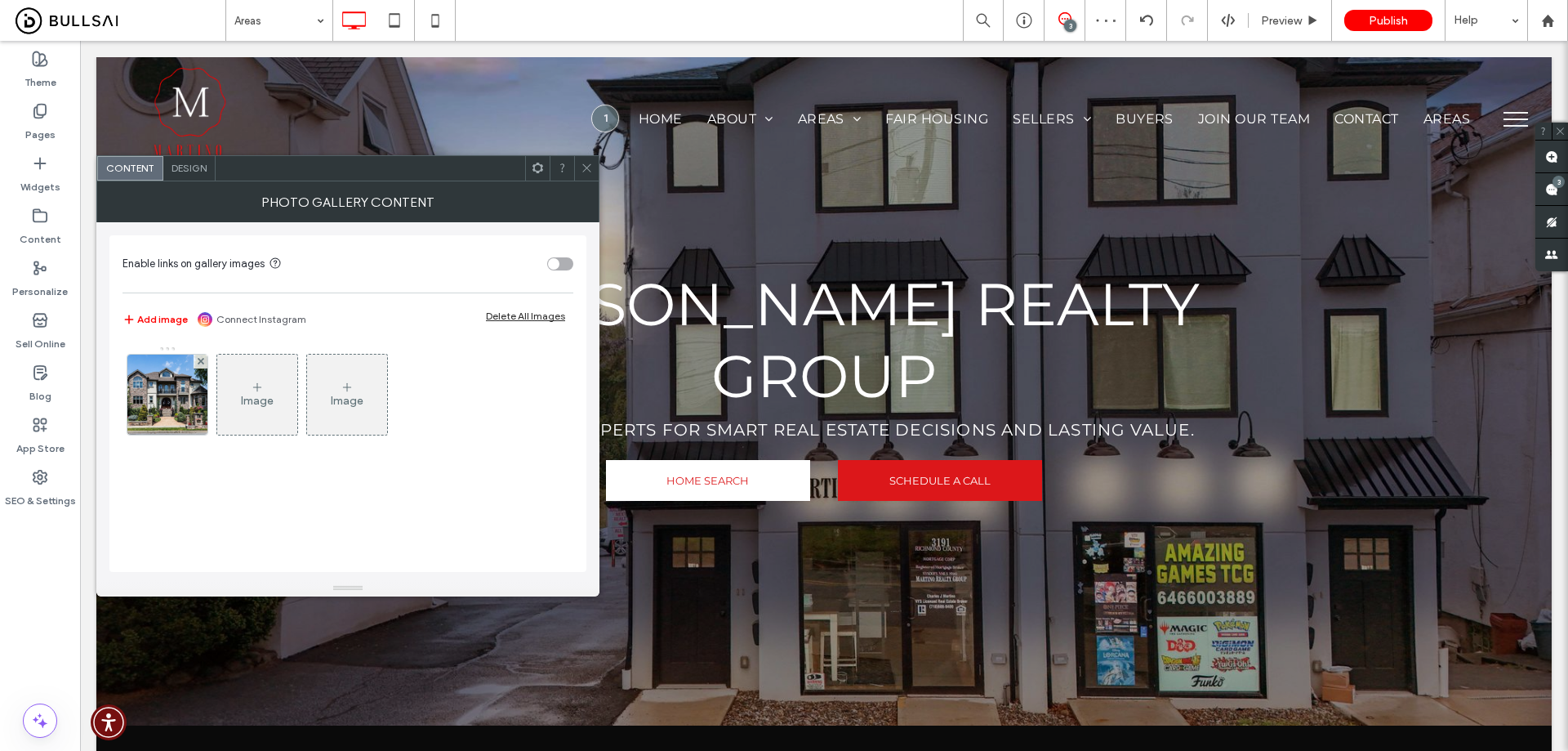
click at [261, 396] on div "Image" at bounding box center [257, 401] width 33 height 14
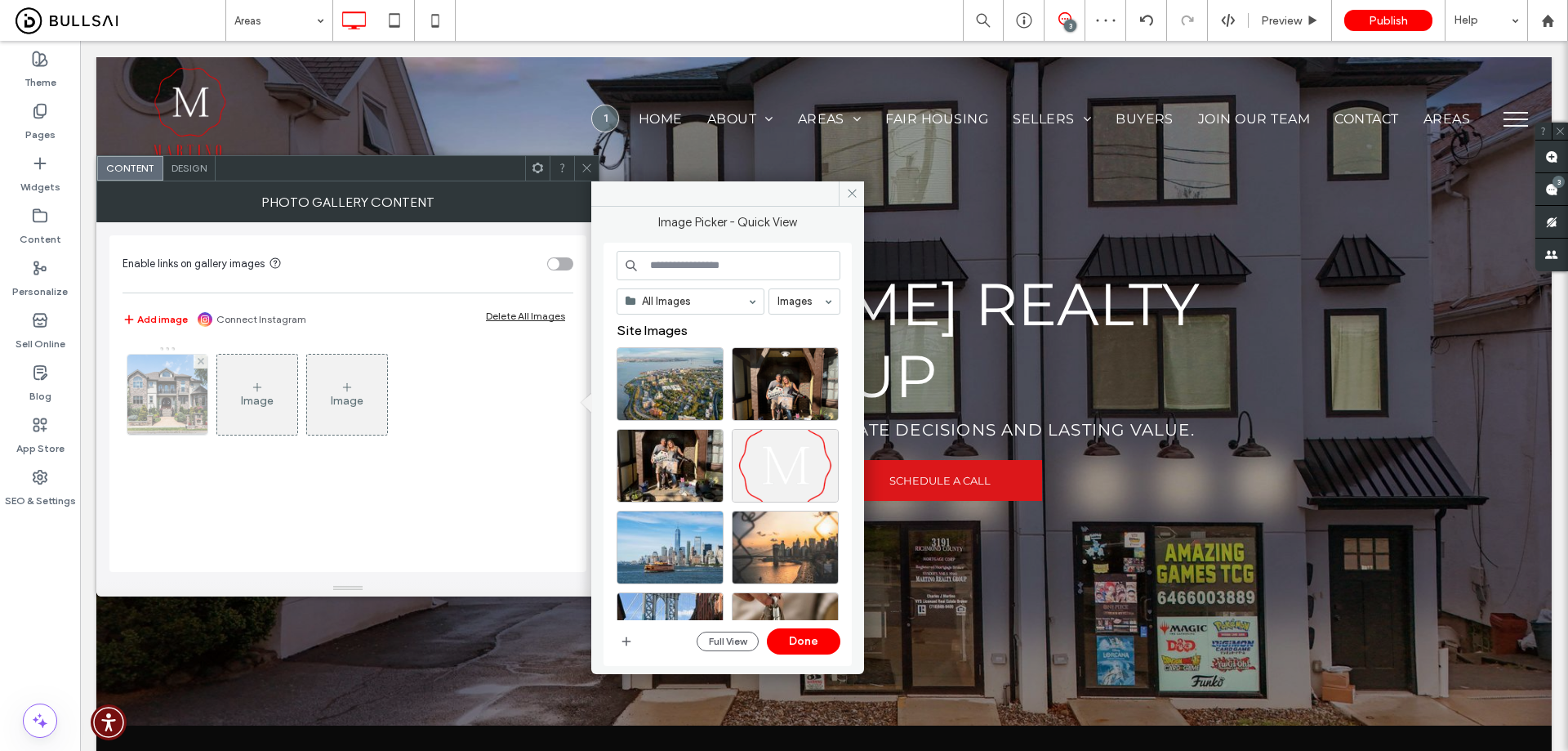
click at [186, 399] on img at bounding box center [168, 395] width 121 height 80
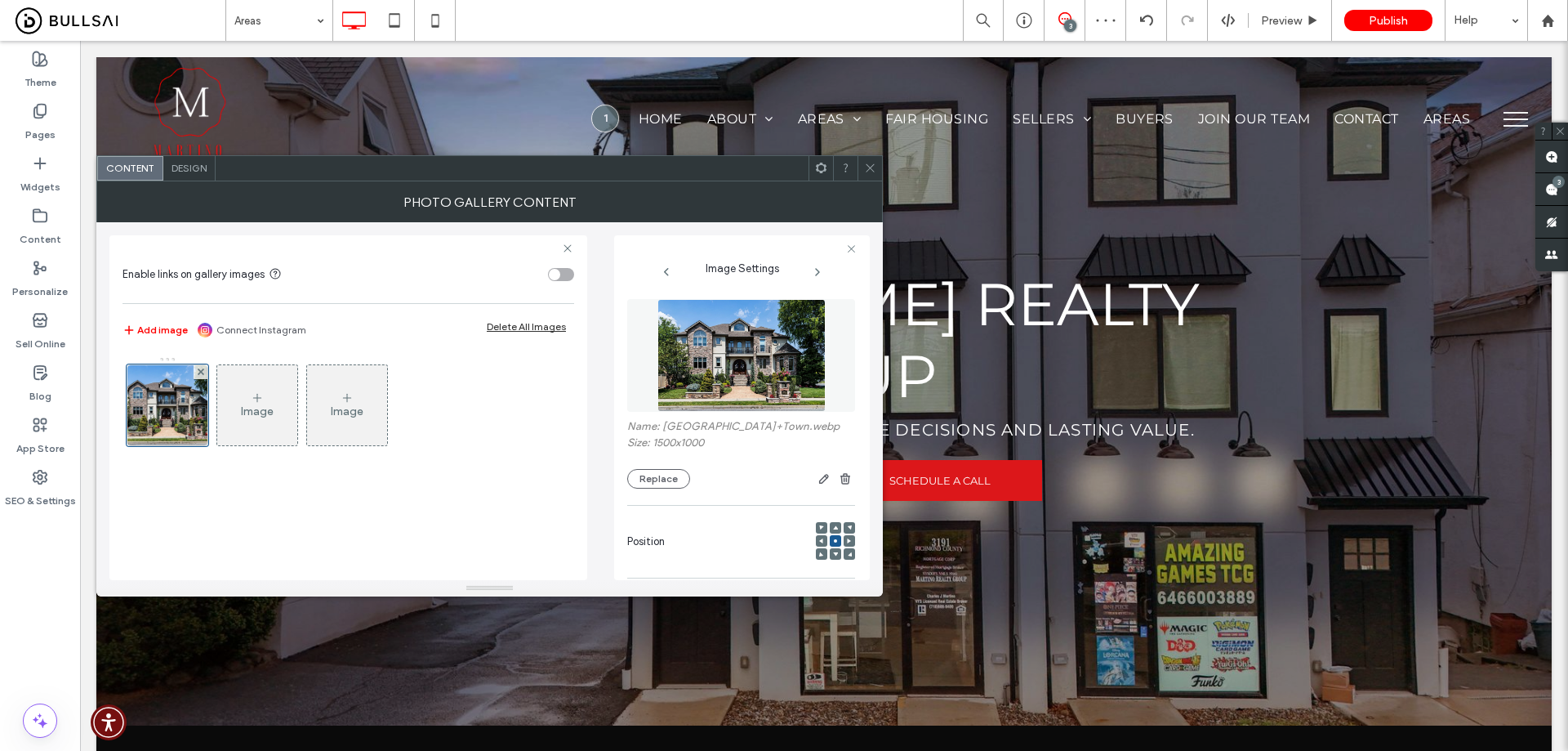
scroll to position [189, 0]
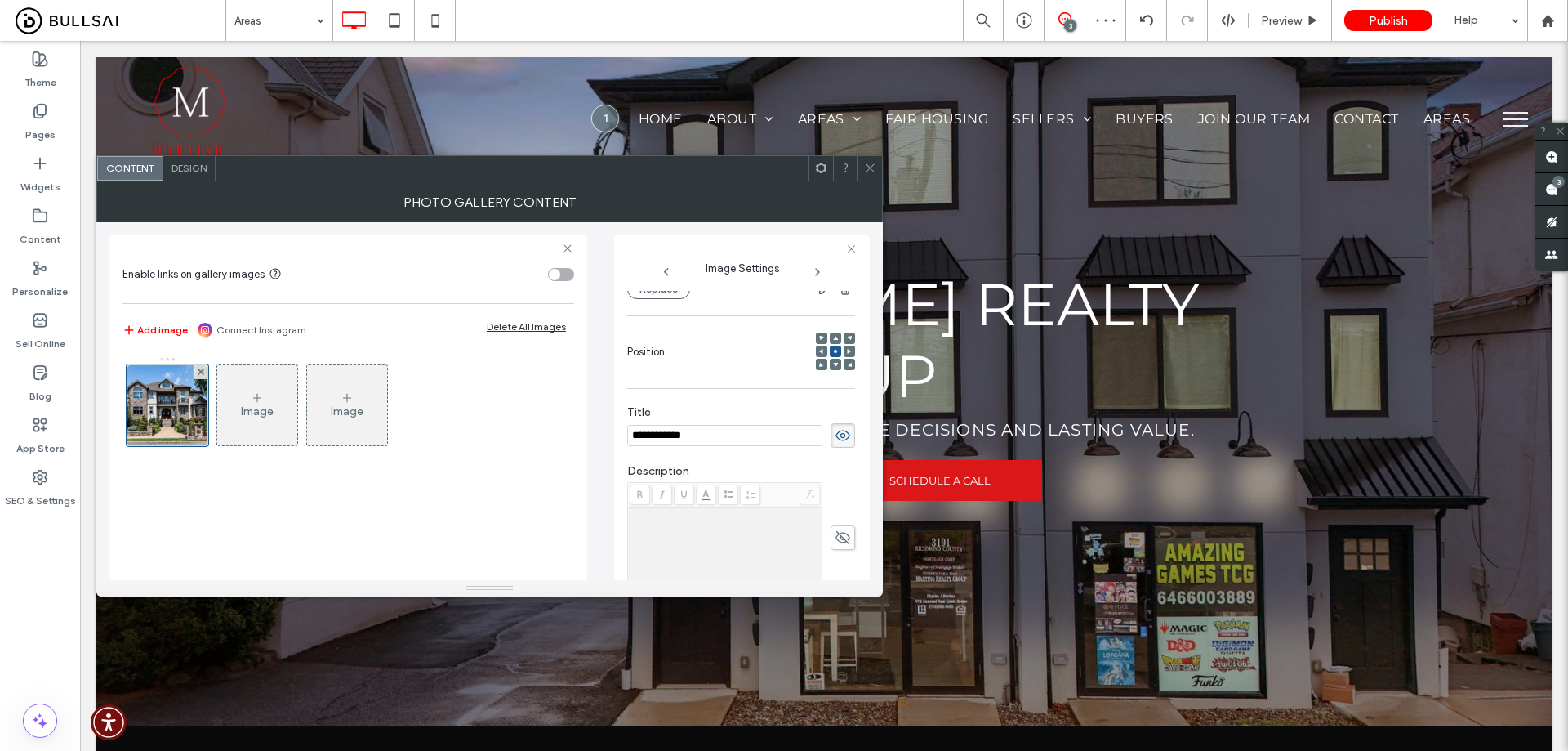
click at [566, 276] on div "toggle" at bounding box center [561, 275] width 26 height 13
click at [752, 409] on label "Edit Link" at bounding box center [736, 412] width 216 height 31
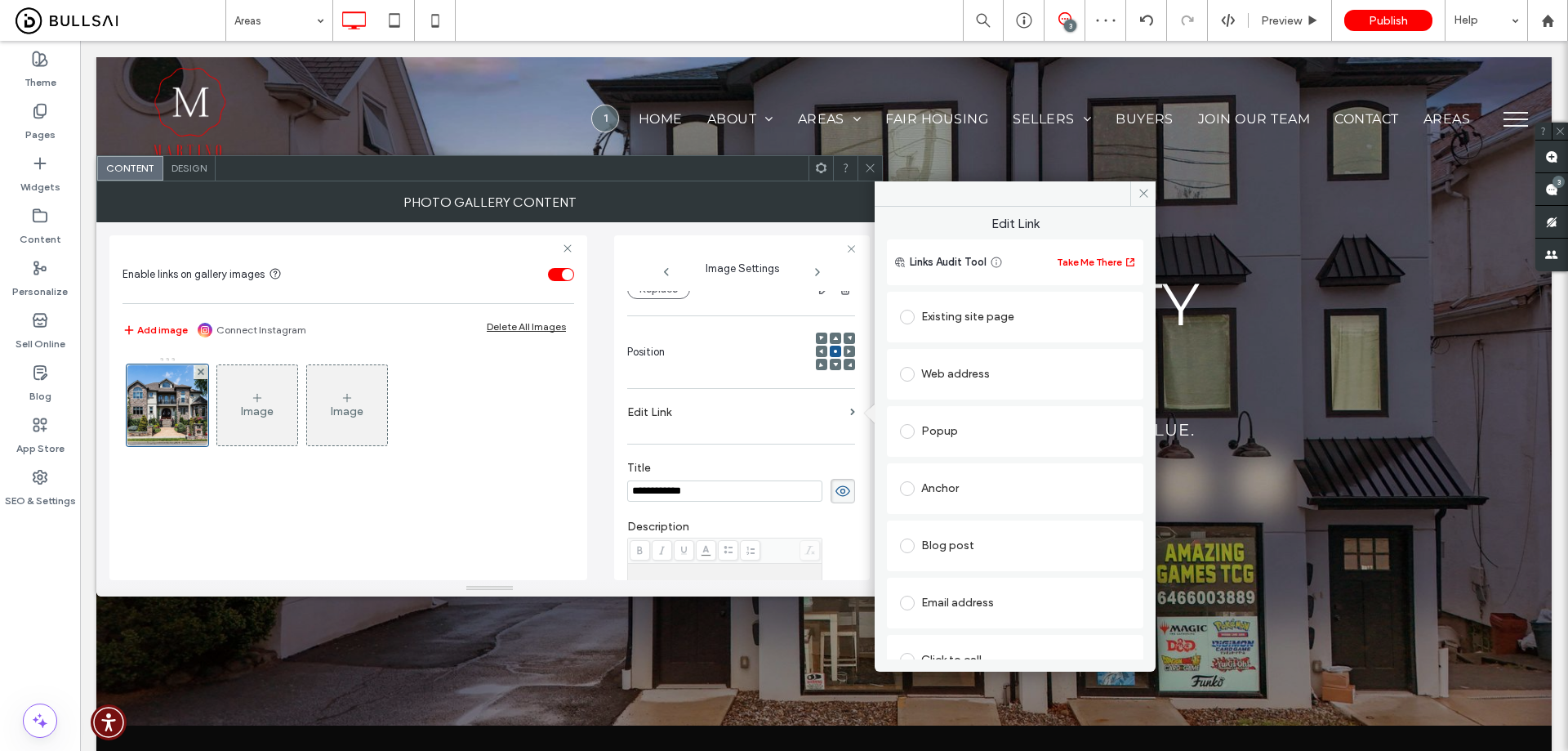
click at [962, 321] on div "Existing site page" at bounding box center [1015, 317] width 231 height 26
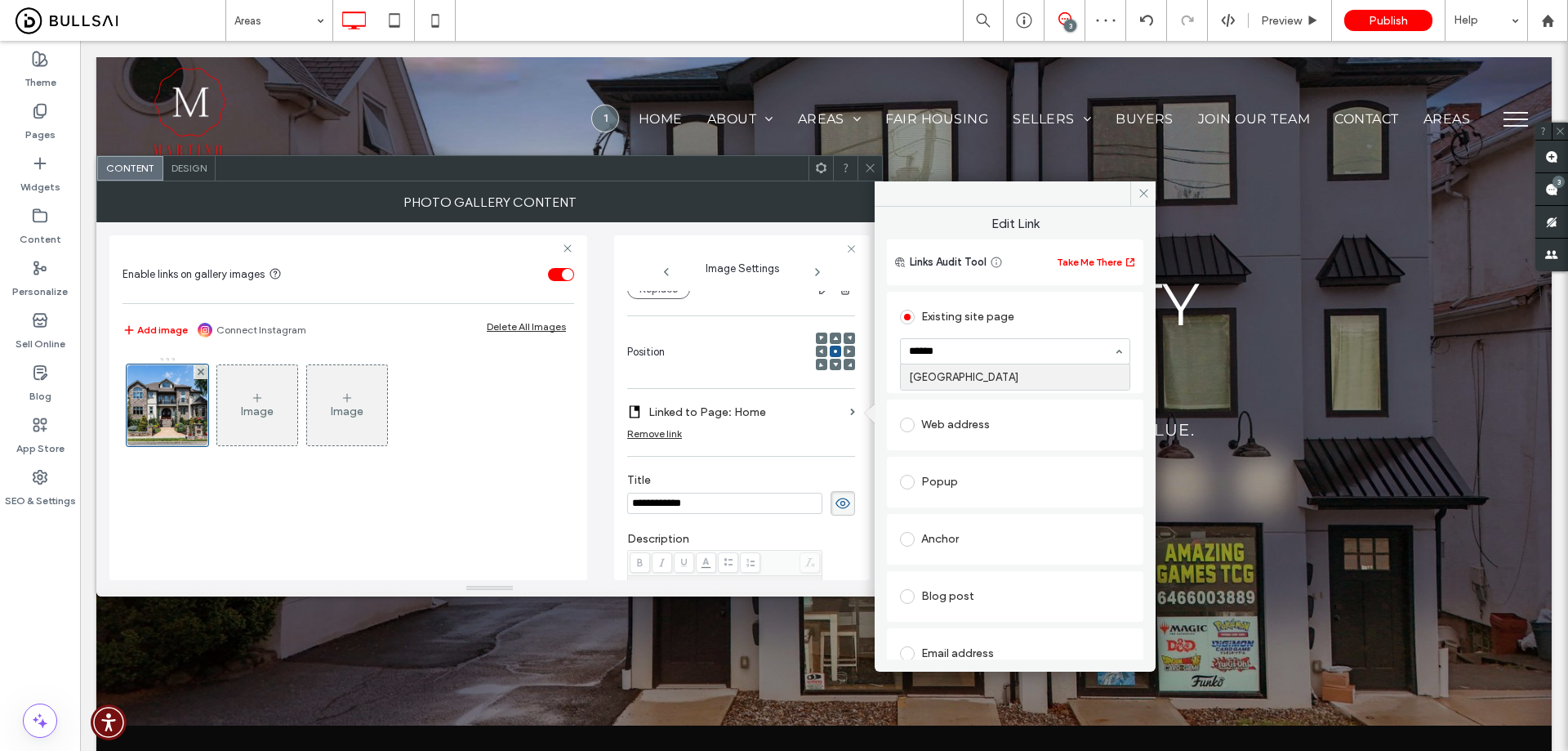
type input "*******"
click at [251, 400] on icon at bounding box center [257, 398] width 13 height 13
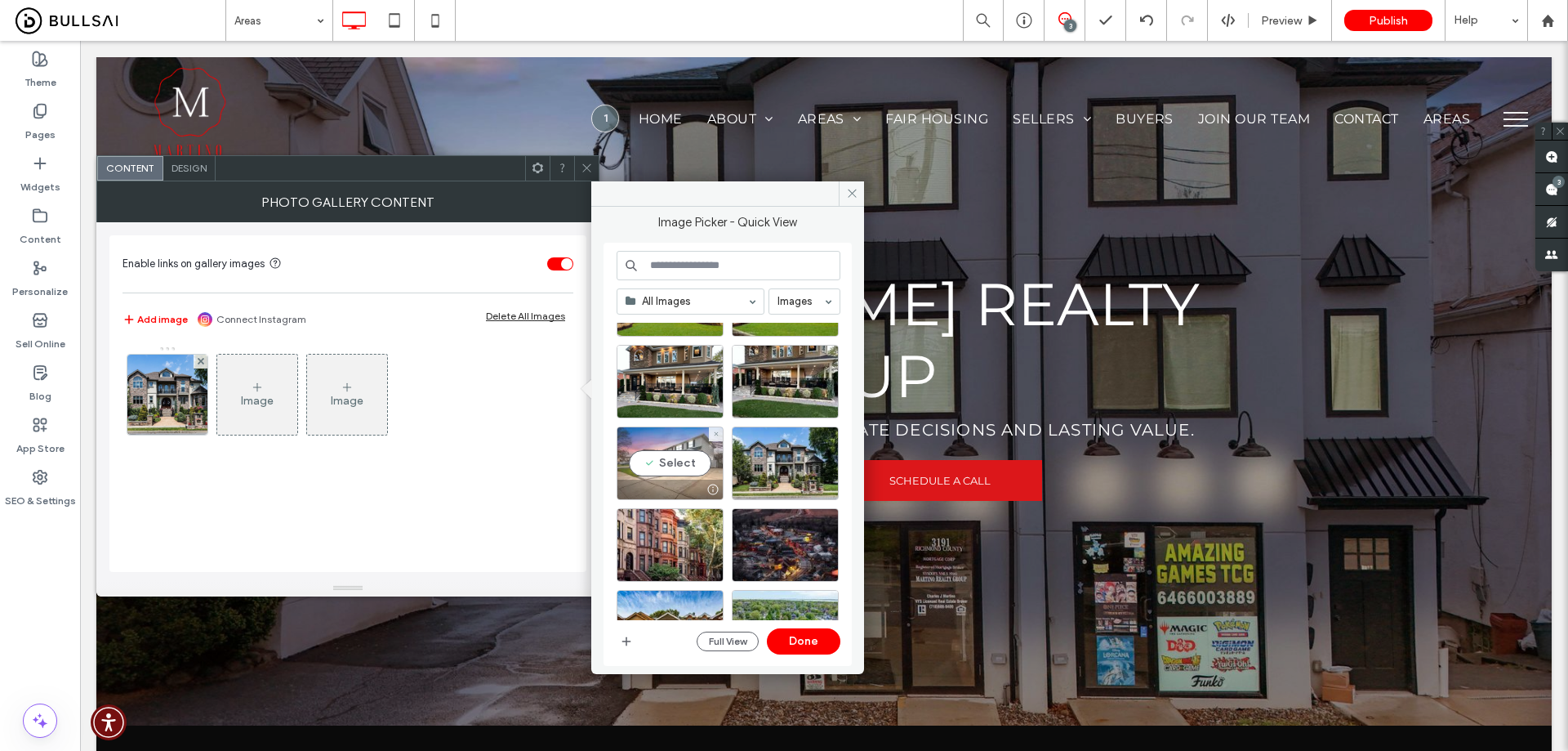
scroll to position [299, 0]
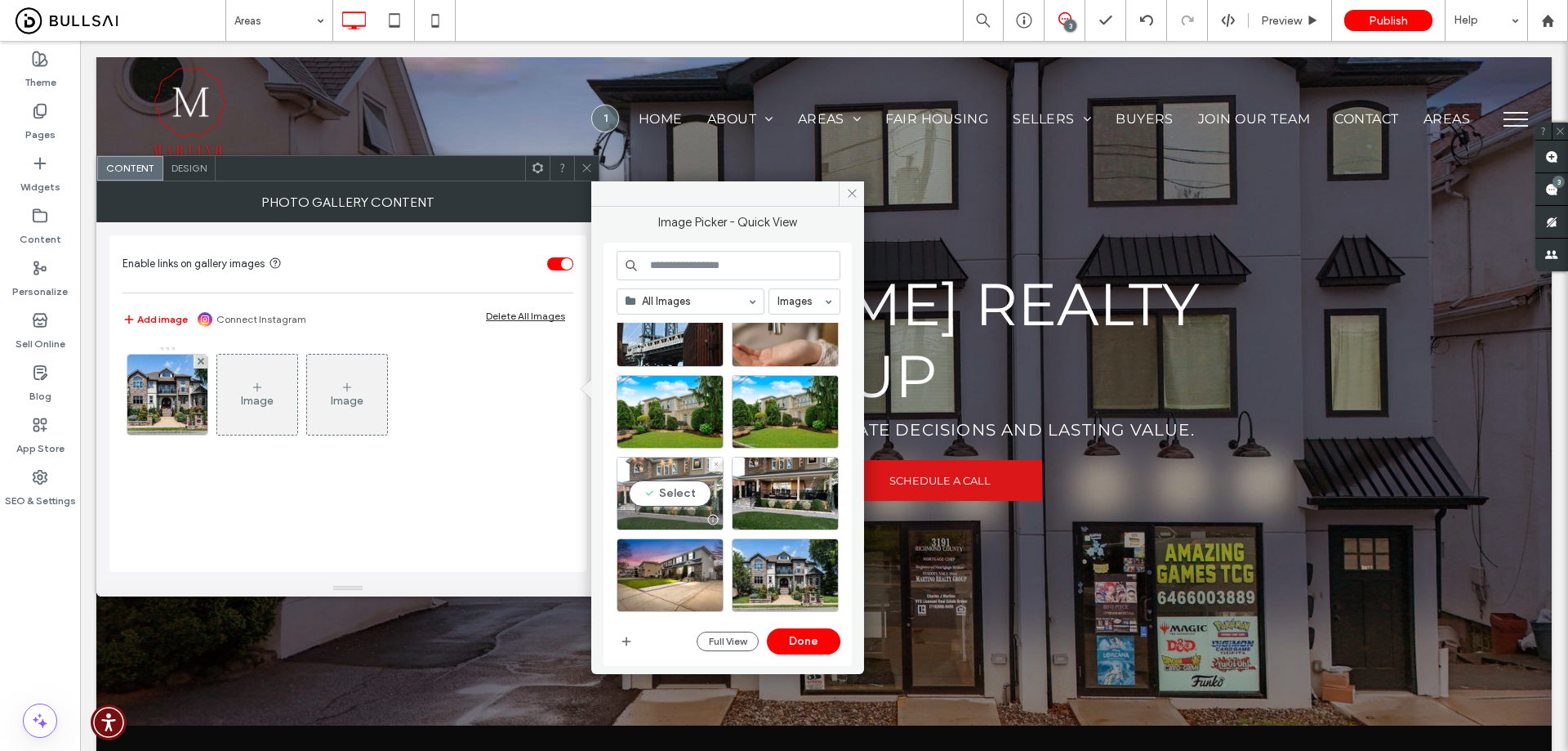
drag, startPoint x: 679, startPoint y: 494, endPoint x: 712, endPoint y: 501, distance: 33.7
click at [678, 494] on div "Select" at bounding box center [671, 493] width 107 height 74
click at [785, 633] on button "Done" at bounding box center [804, 641] width 74 height 26
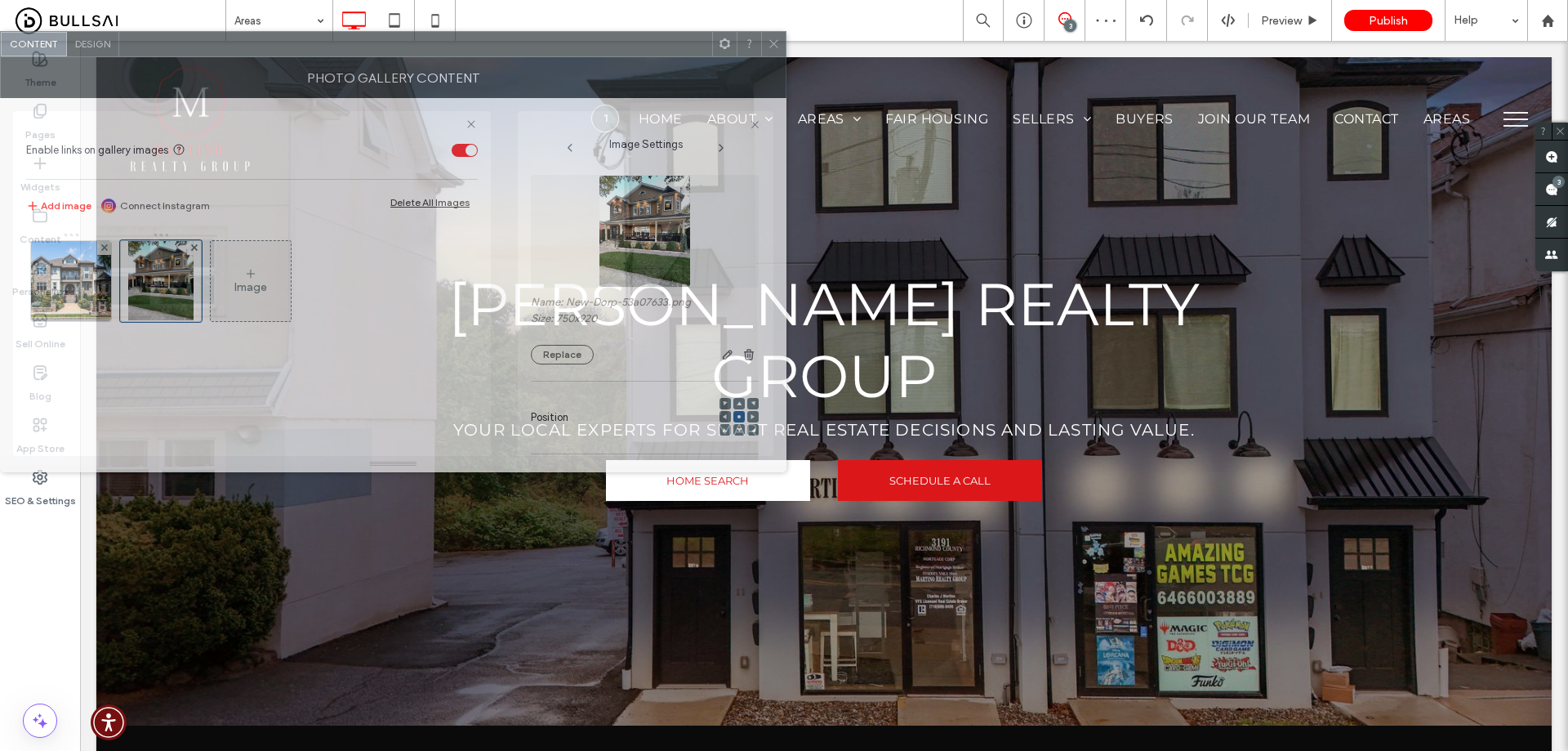
drag, startPoint x: 631, startPoint y: 181, endPoint x: 483, endPoint y: 59, distance: 191.8
click at [483, 59] on div "Photo Gallery Content" at bounding box center [393, 77] width 786 height 41
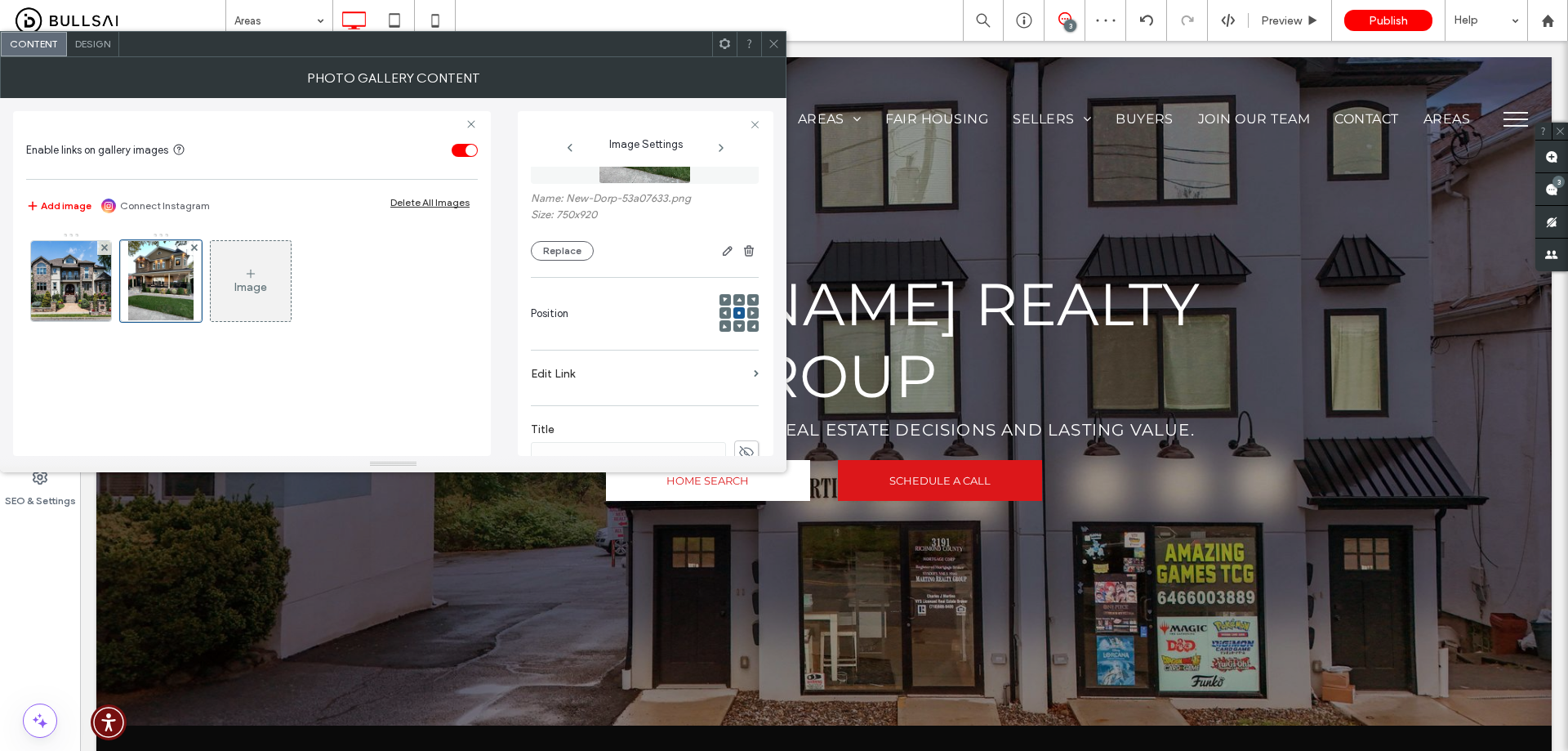
scroll to position [164, 0]
drag, startPoint x: 734, startPoint y: 394, endPoint x: 683, endPoint y: 394, distance: 51.0
click at [739, 395] on icon at bounding box center [746, 392] width 16 height 18
click at [643, 394] on input at bounding box center [629, 393] width 195 height 21
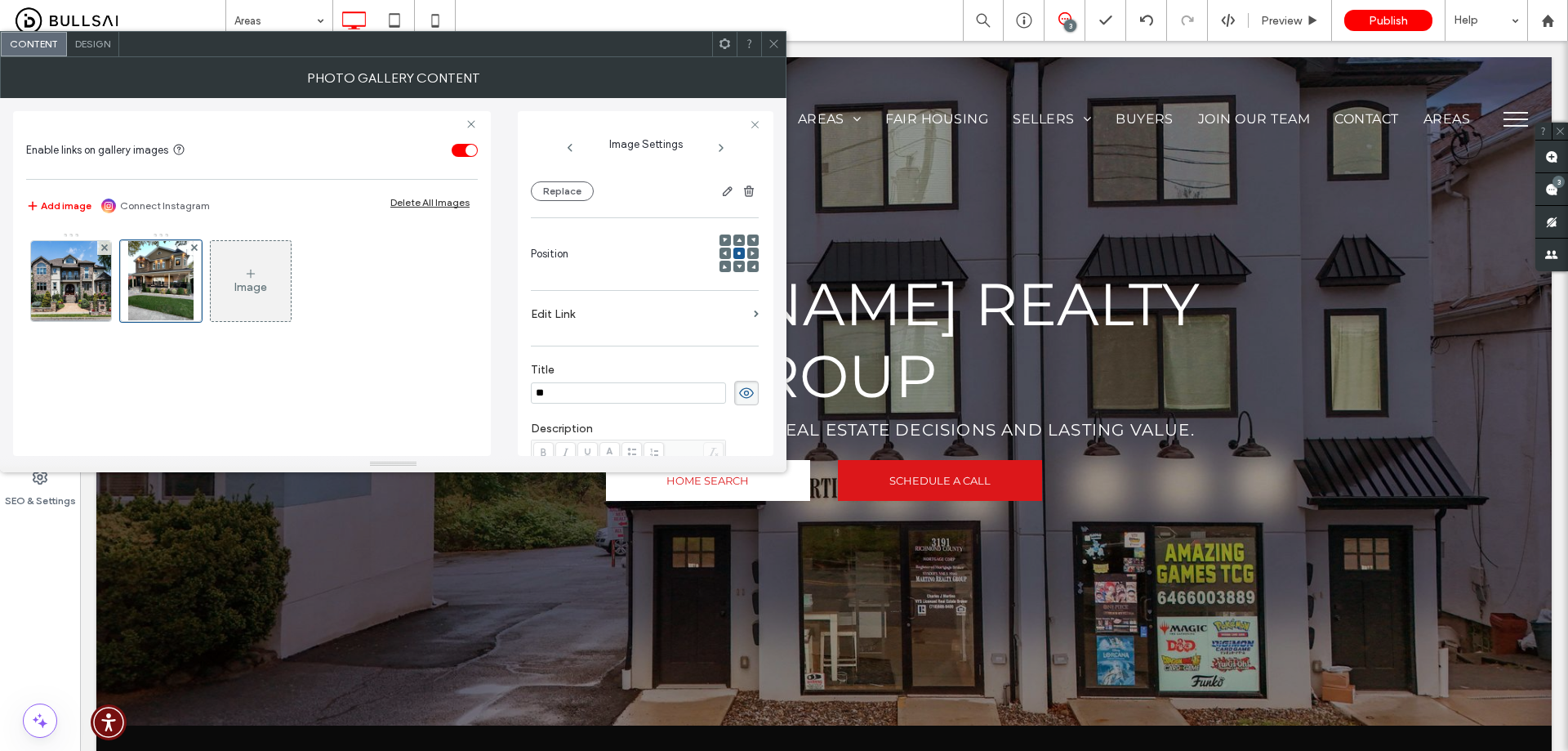
type input "*"
type input "********"
click at [701, 317] on label "Edit Link" at bounding box center [639, 315] width 216 height 31
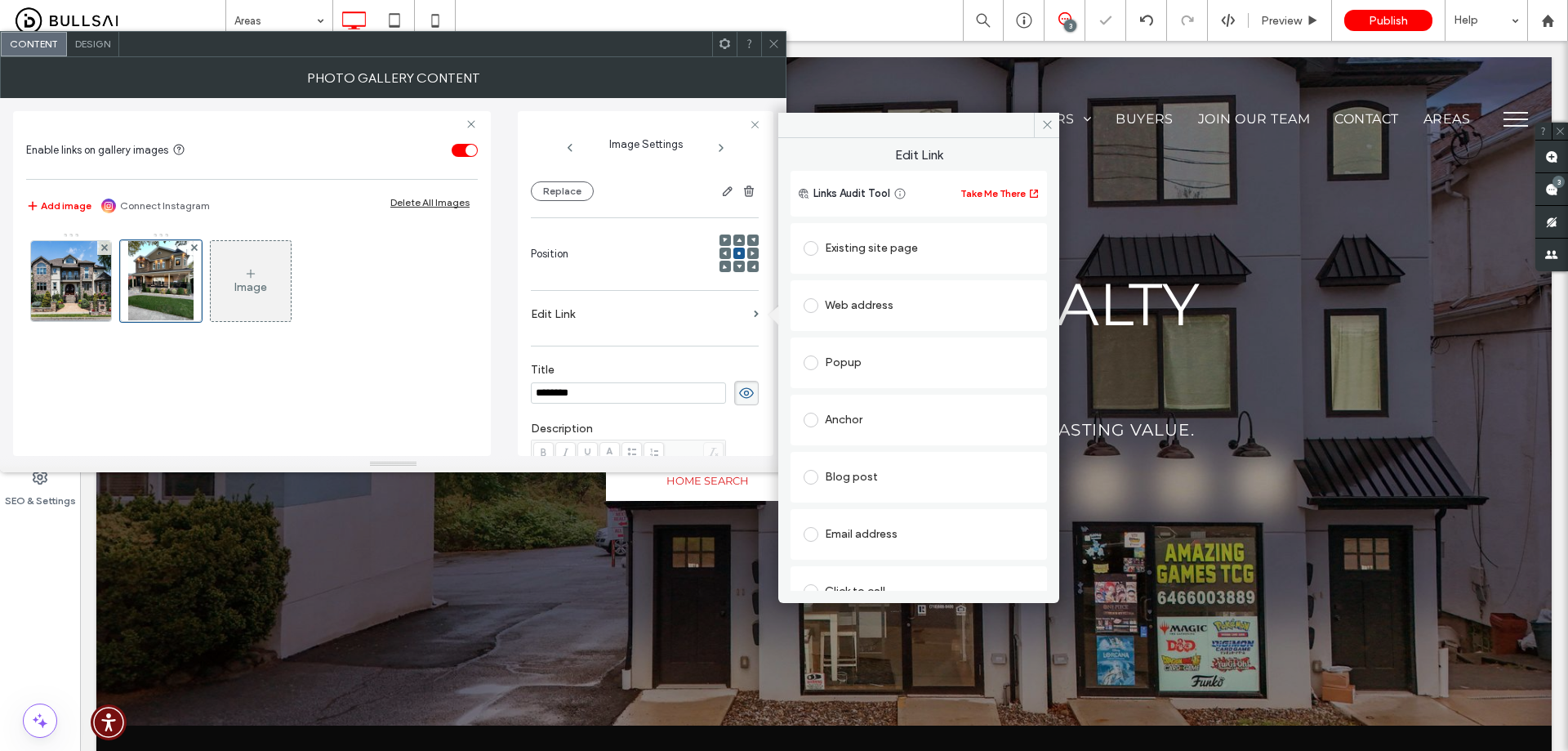
click at [880, 254] on div "Existing site page" at bounding box center [918, 248] width 231 height 26
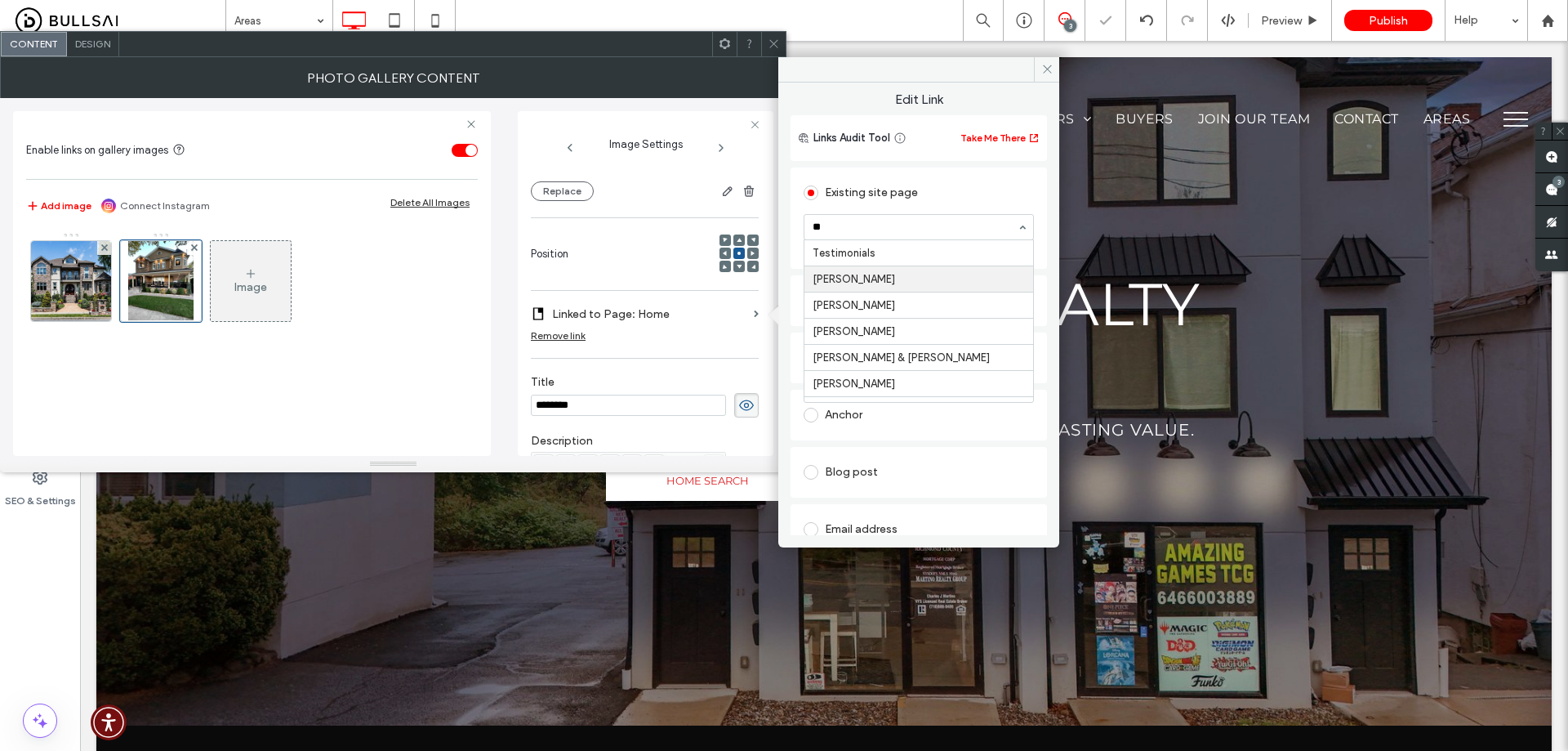
type input "***"
click at [880, 227] on input at bounding box center [915, 227] width 204 height 11
type input "***"
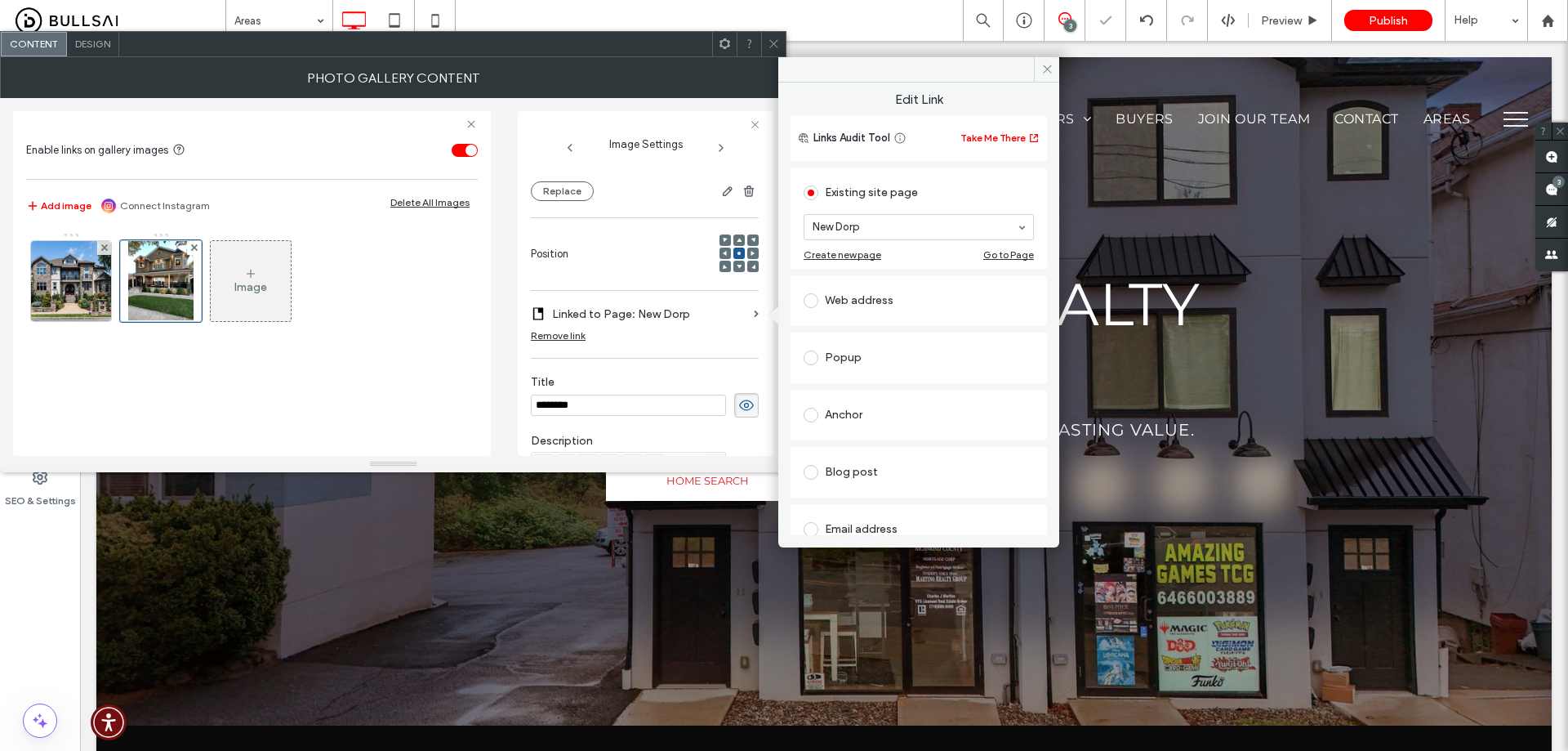
click at [231, 279] on div "Image" at bounding box center [251, 281] width 80 height 77
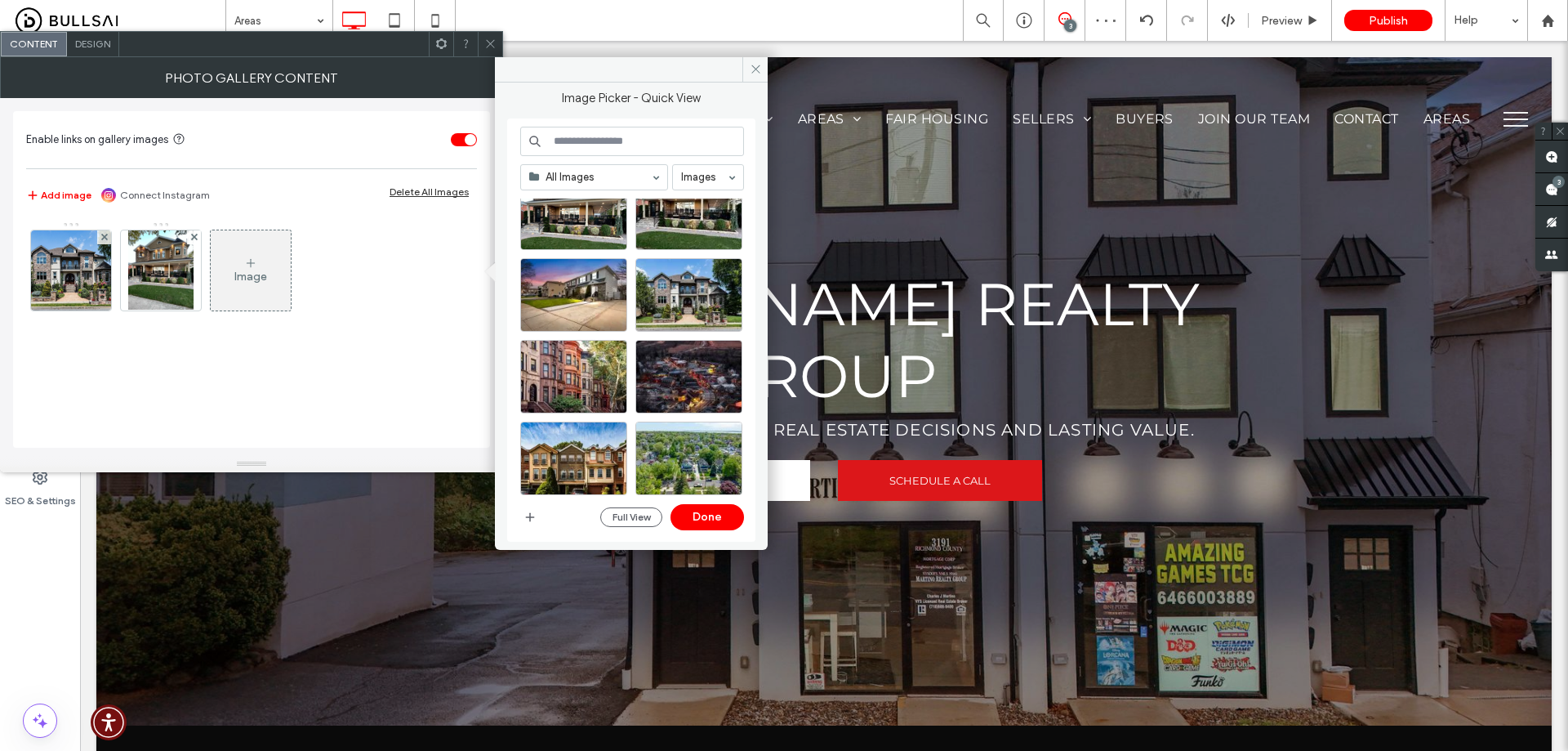
scroll to position [409, 0]
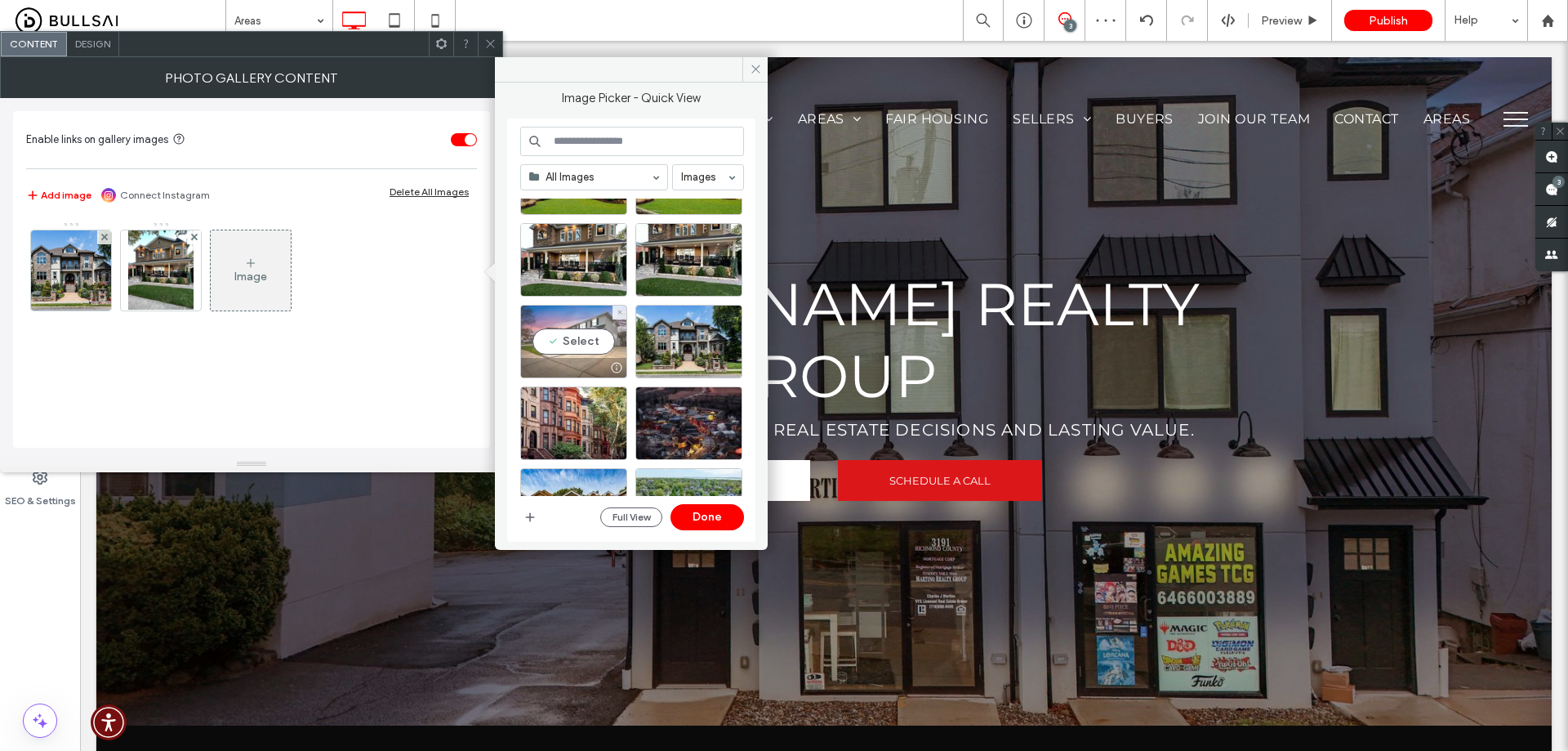
click at [589, 341] on div "Select" at bounding box center [574, 341] width 107 height 74
click at [723, 512] on button "Done" at bounding box center [707, 517] width 74 height 26
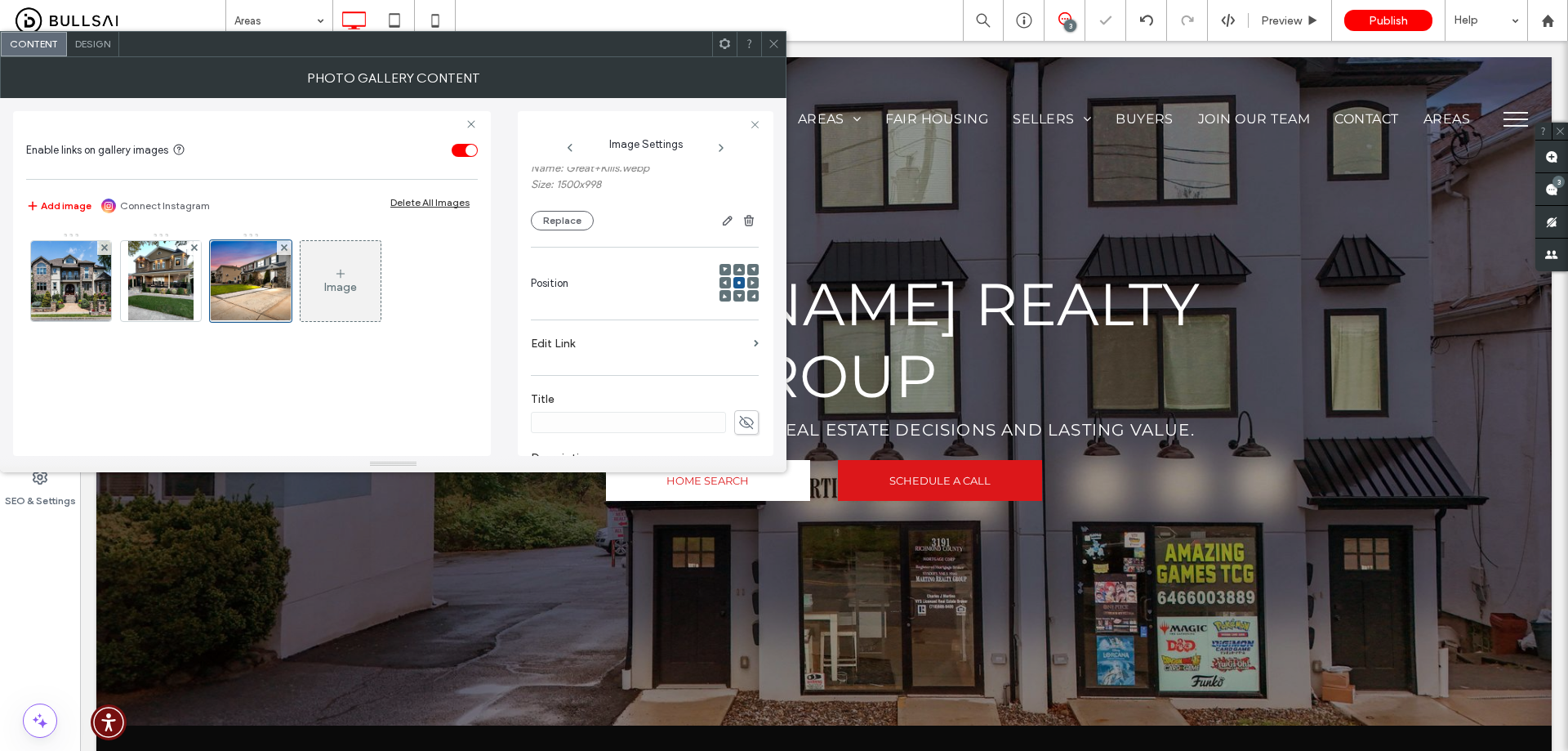
scroll to position [164, 0]
click at [739, 390] on icon at bounding box center [746, 392] width 16 height 18
click at [667, 391] on input at bounding box center [629, 393] width 195 height 21
type input "**********"
click at [721, 308] on label "Edit Link" at bounding box center [639, 315] width 216 height 31
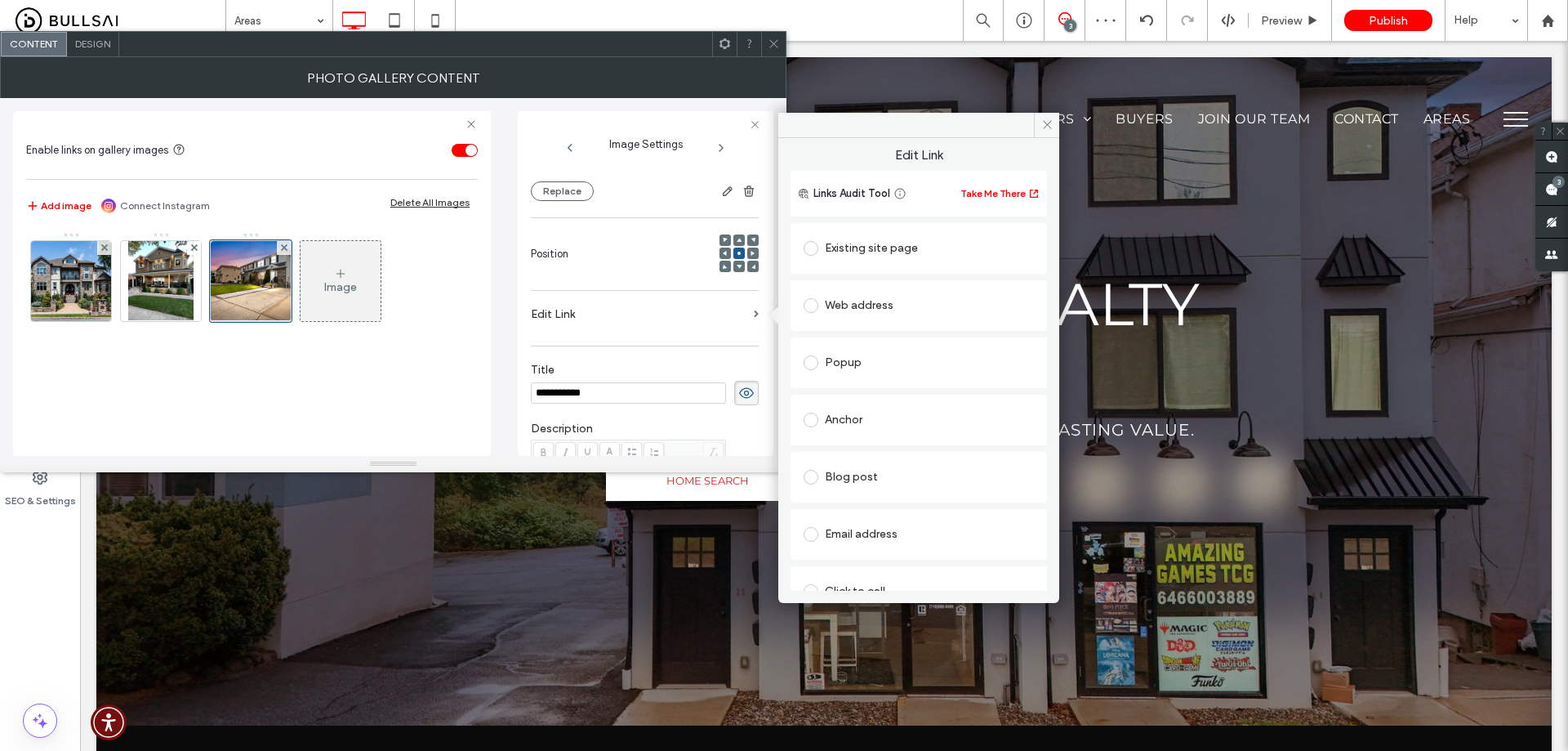
click at [867, 259] on div "Existing site page" at bounding box center [918, 248] width 231 height 26
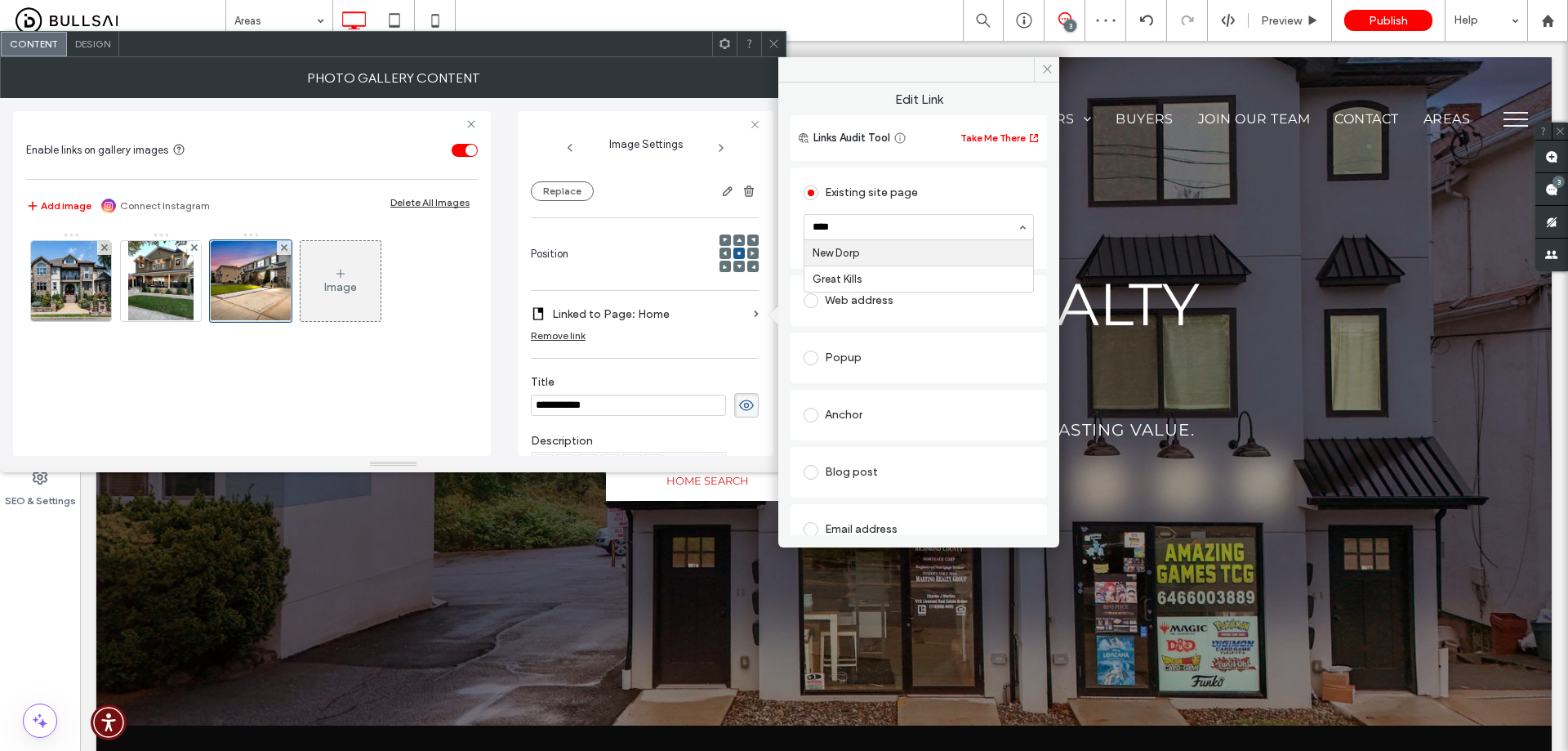
type input "*****"
click at [861, 225] on input at bounding box center [915, 227] width 204 height 11
type input "*****"
click at [334, 276] on icon at bounding box center [341, 274] width 13 height 13
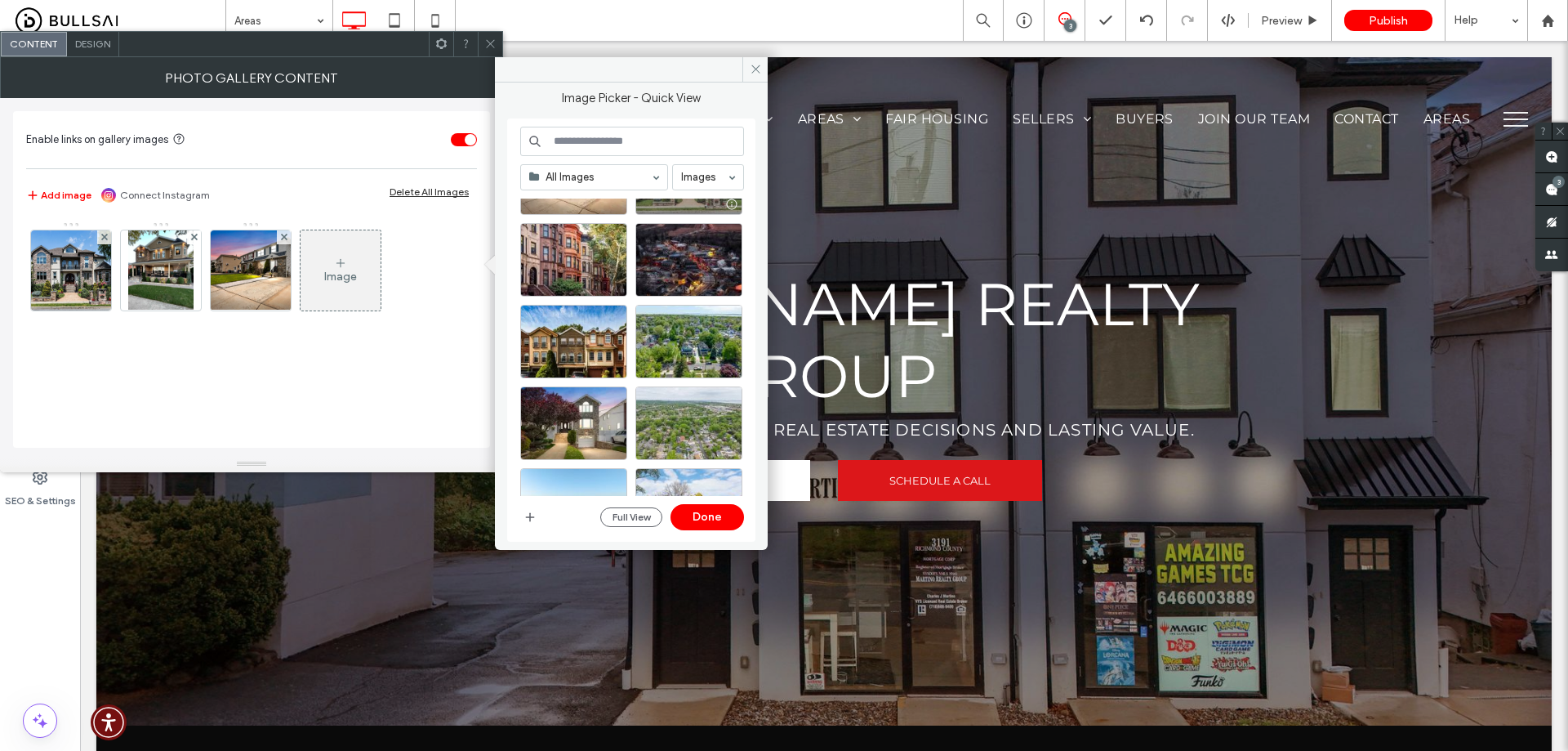
scroll to position [707, 0]
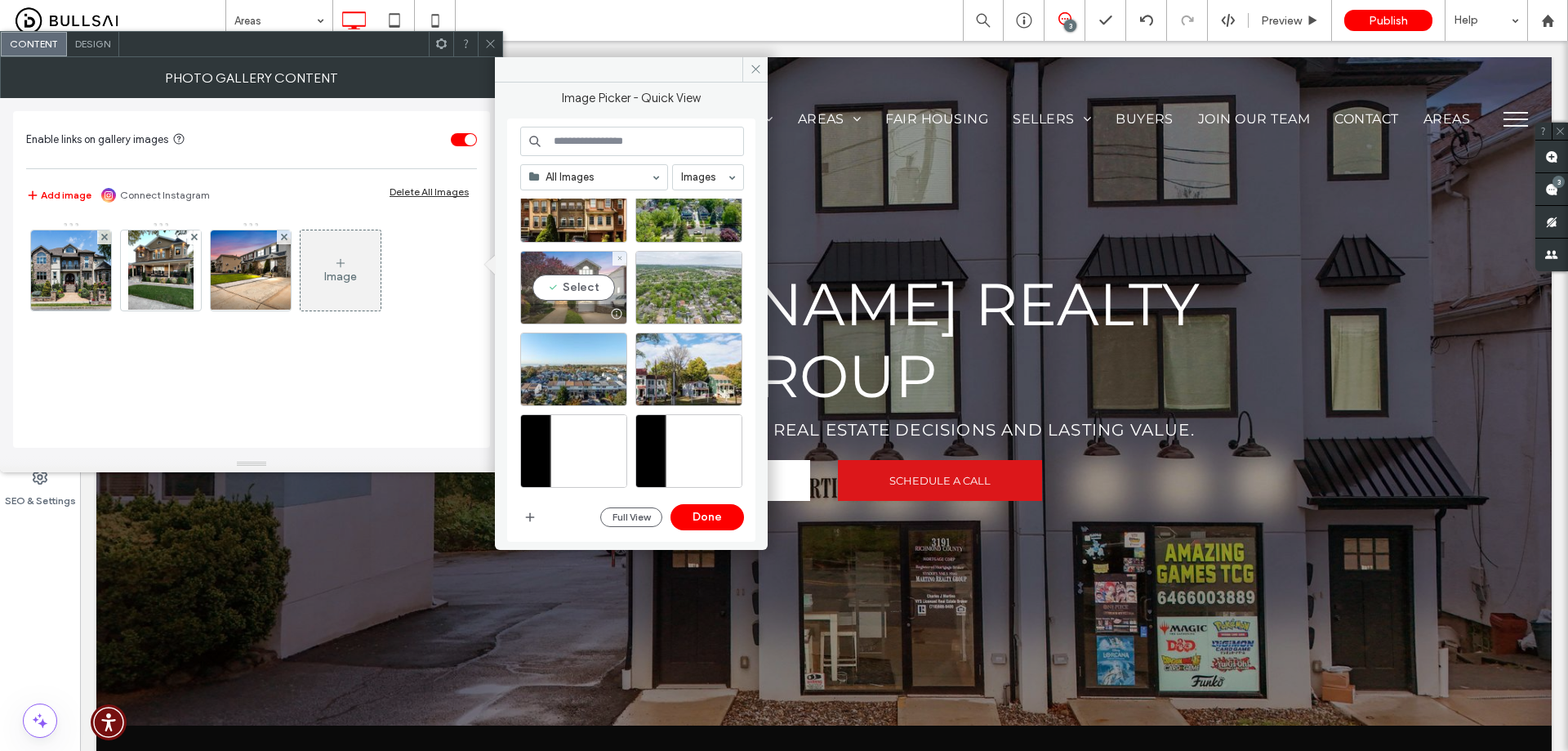
click at [588, 286] on div "Select" at bounding box center [574, 287] width 107 height 74
click at [722, 513] on button "Done" at bounding box center [707, 517] width 74 height 26
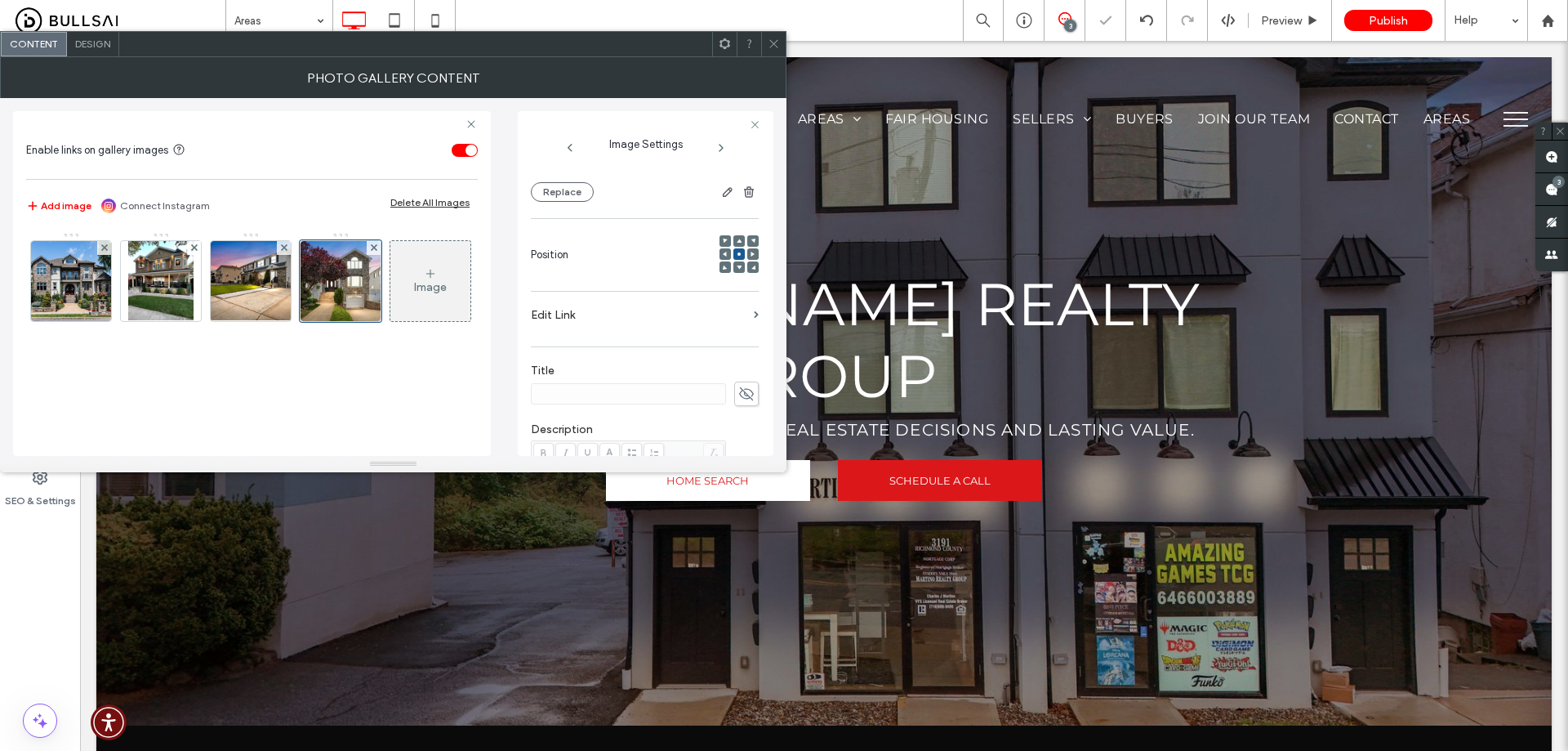
scroll to position [164, 0]
click at [739, 384] on icon at bounding box center [746, 392] width 16 height 18
click at [643, 393] on input at bounding box center [629, 393] width 195 height 21
type input "********"
drag, startPoint x: 642, startPoint y: 310, endPoint x: 657, endPoint y: 311, distance: 15.0
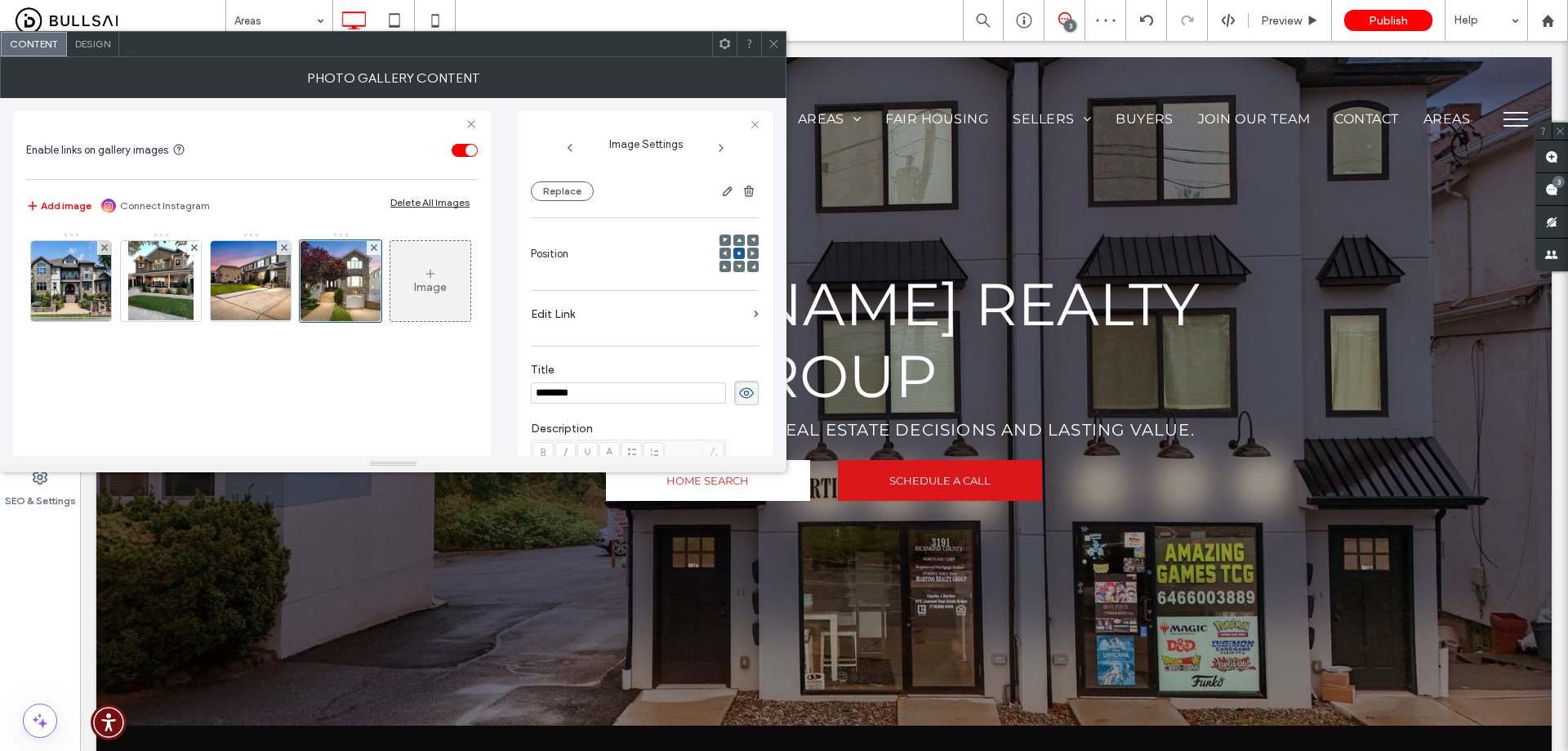
click at [643, 310] on label "Edit Link" at bounding box center [639, 315] width 216 height 31
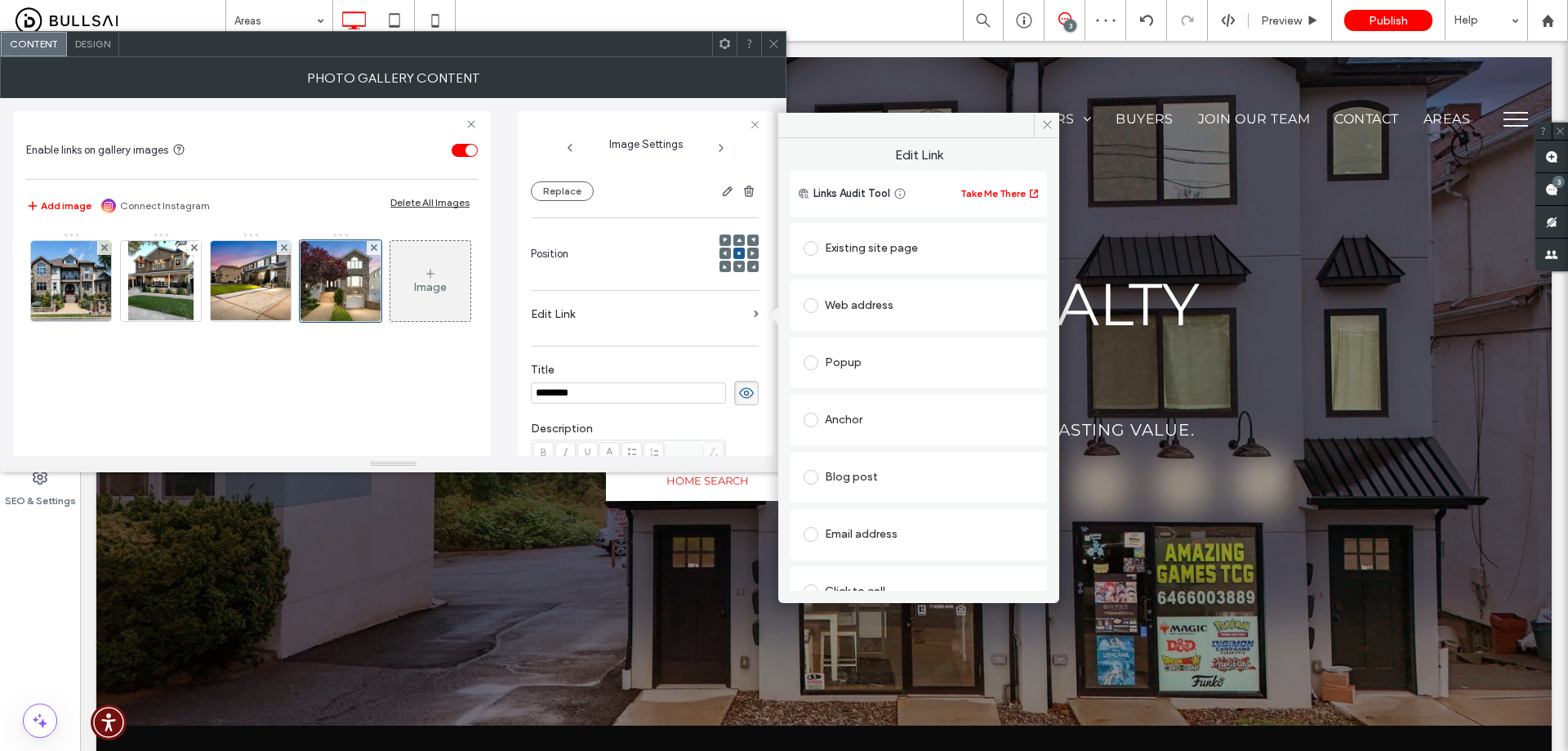
click at [862, 254] on div "Existing site page" at bounding box center [918, 248] width 231 height 26
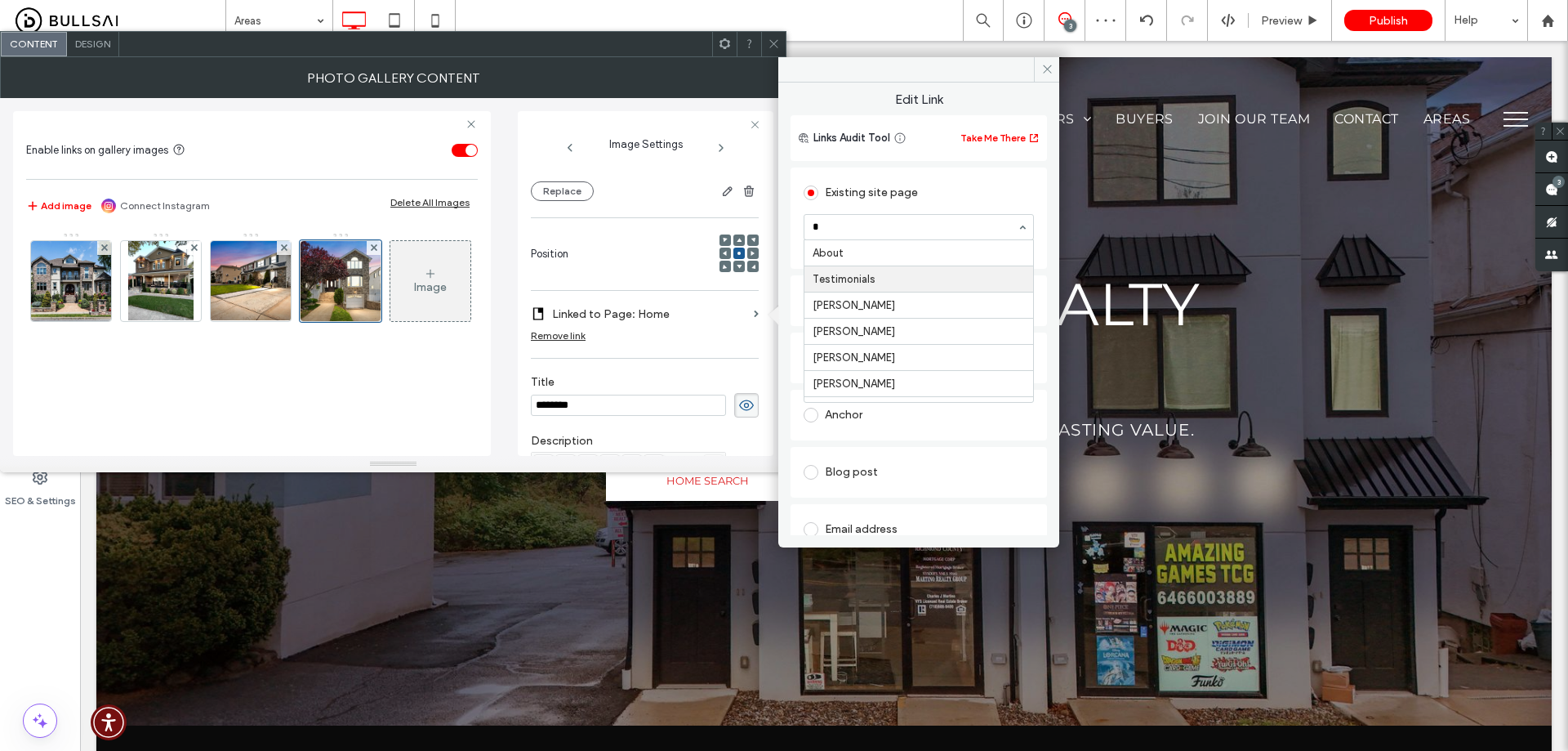
type input "**"
click at [390, 320] on div "Image" at bounding box center [431, 281] width 80 height 77
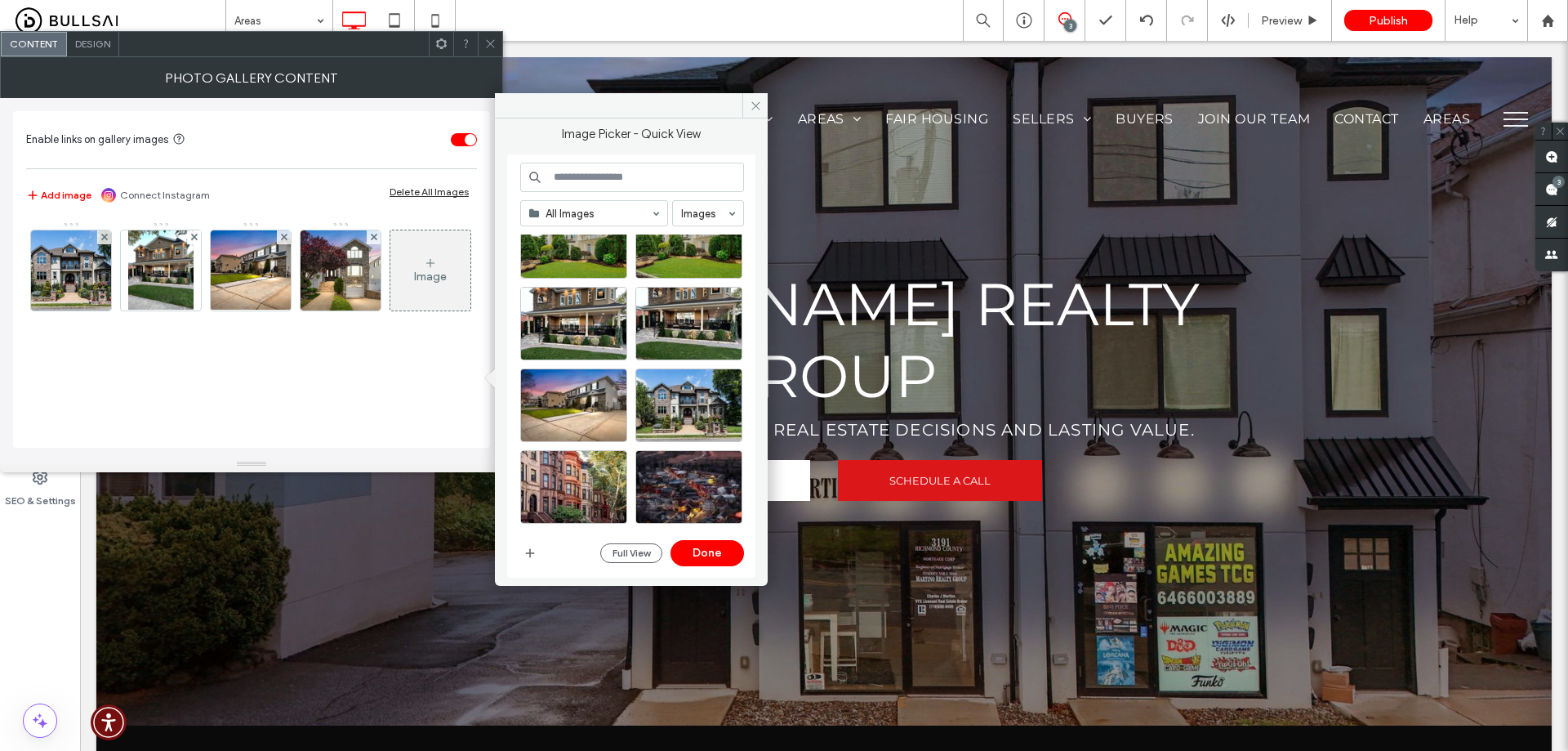
scroll to position [299, 0]
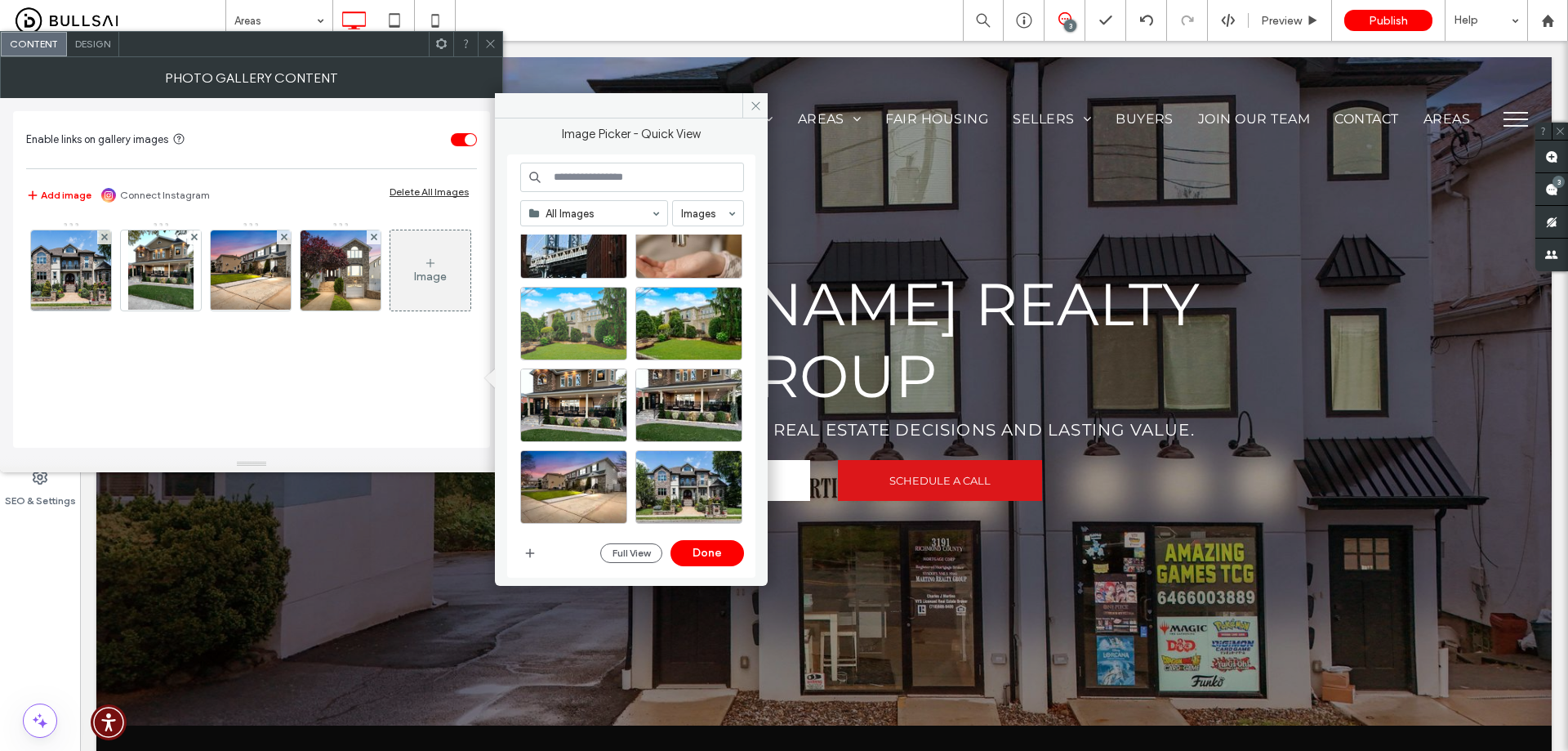
click at [594, 321] on div at bounding box center [574, 323] width 107 height 74
click at [707, 546] on button "Done" at bounding box center [707, 552] width 74 height 26
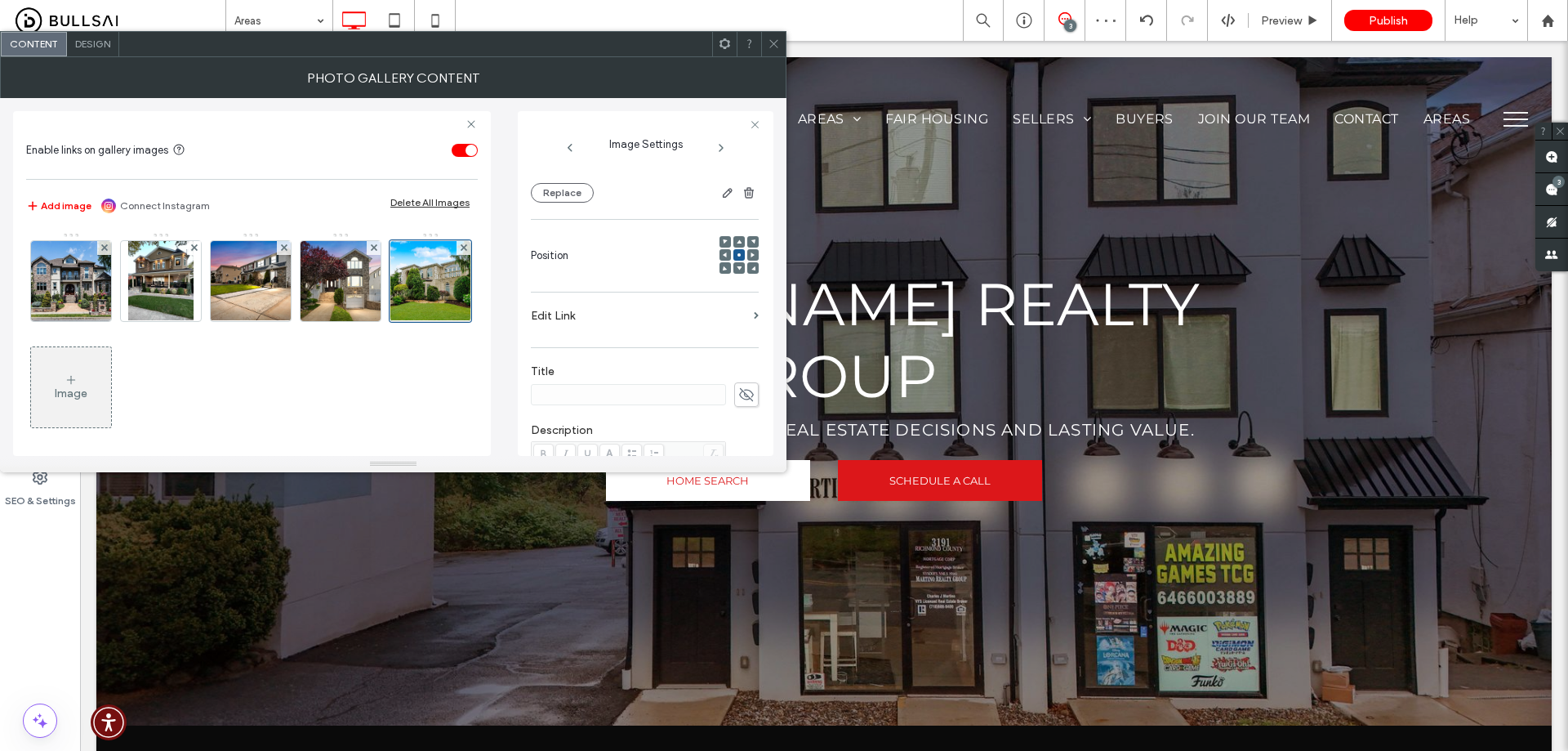
scroll to position [164, 0]
click at [740, 387] on icon at bounding box center [746, 392] width 16 height 18
click at [673, 393] on input at bounding box center [629, 393] width 195 height 21
type input "**********"
click at [740, 304] on section "Edit Link" at bounding box center [645, 319] width 228 height 38
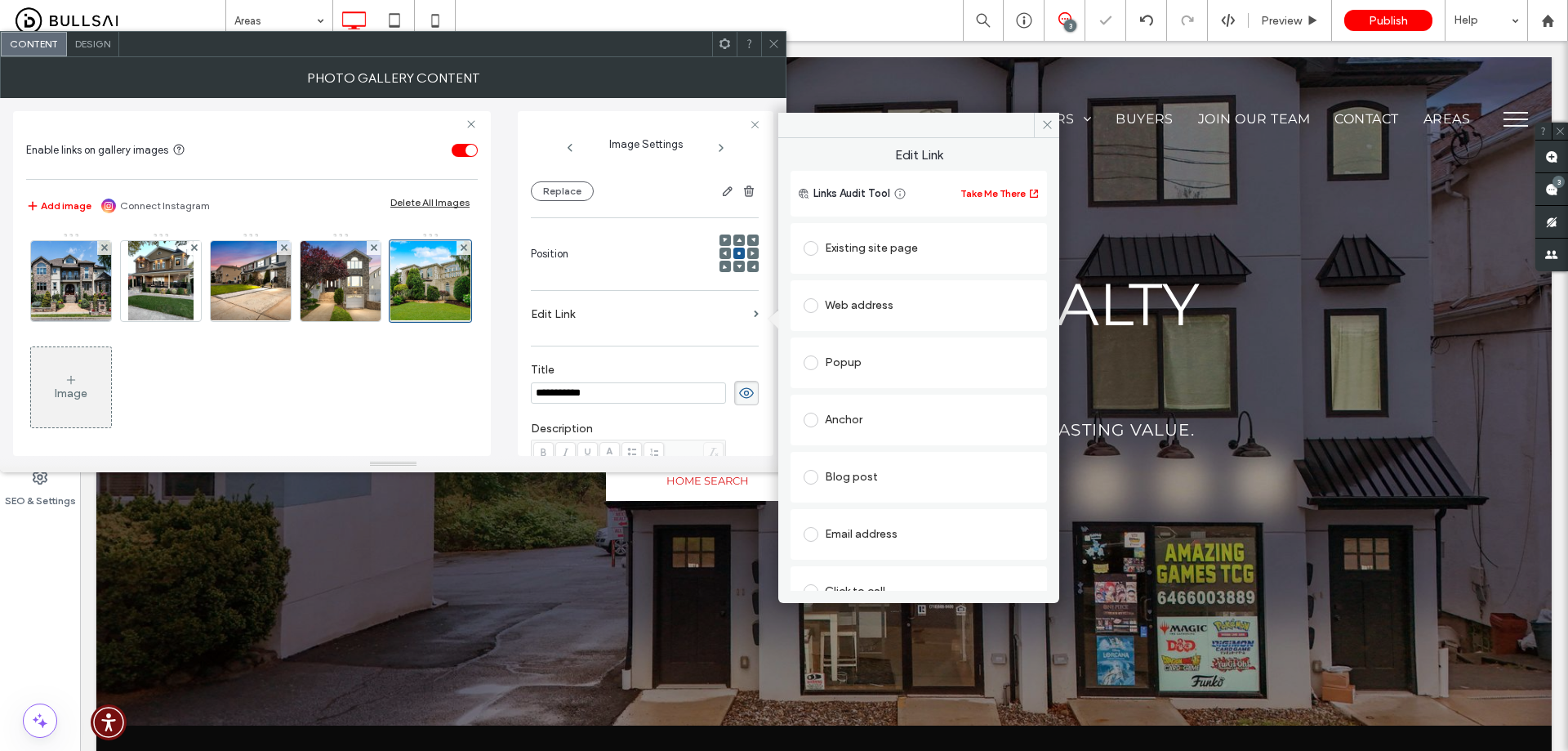
click at [873, 252] on div "Existing site page" at bounding box center [918, 248] width 231 height 26
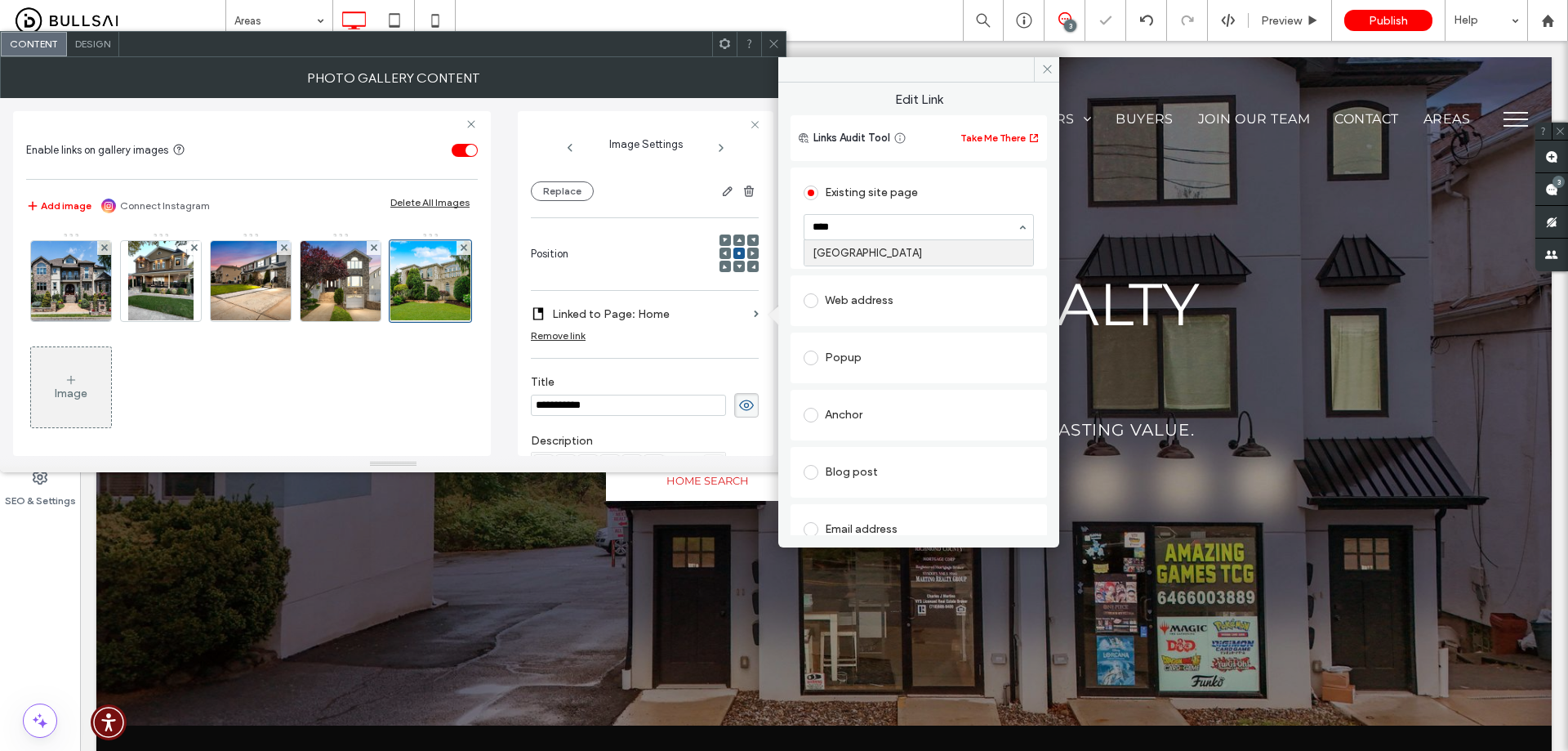
type input "*****"
click at [111, 383] on div "Image" at bounding box center [71, 387] width 80 height 77
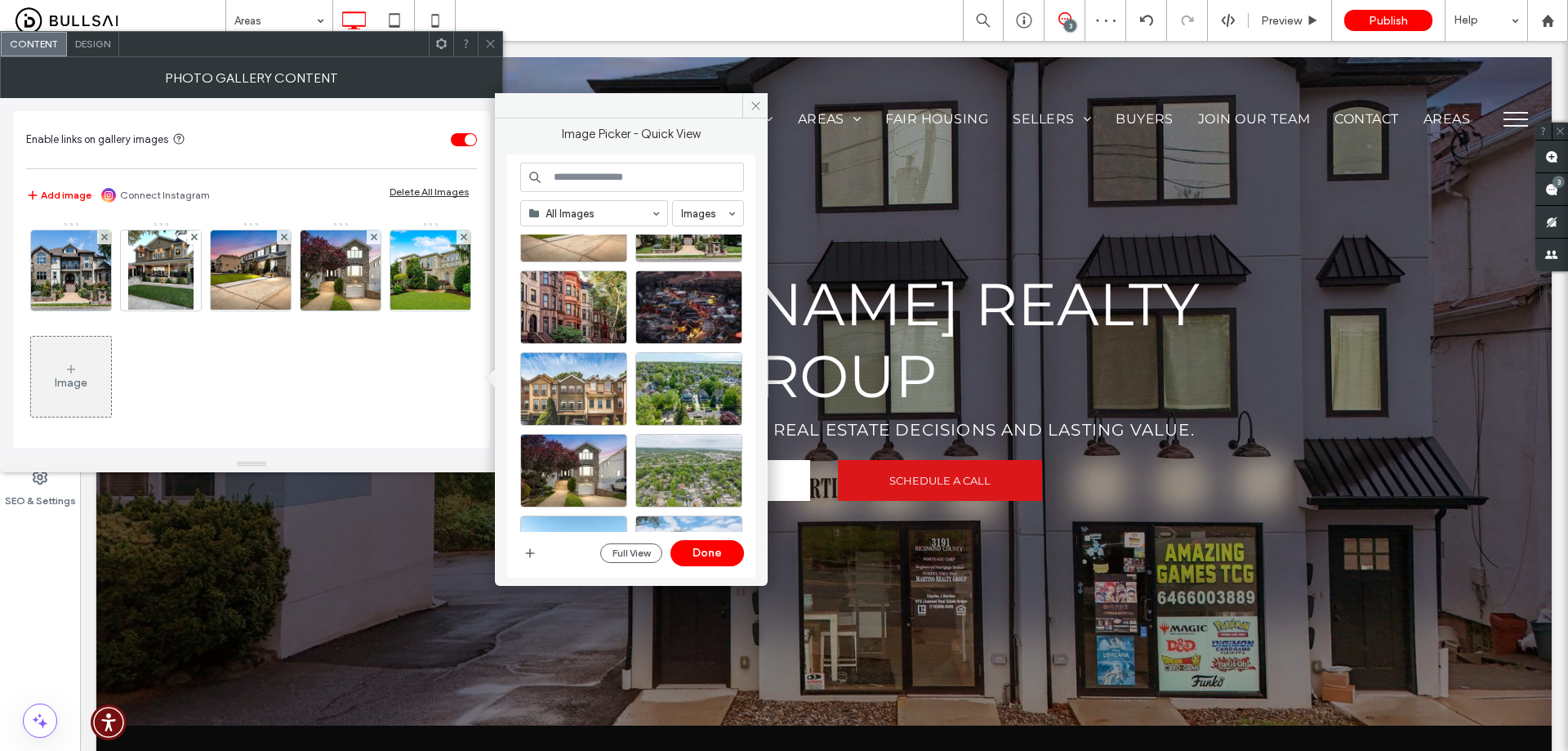
scroll to position [572, 0]
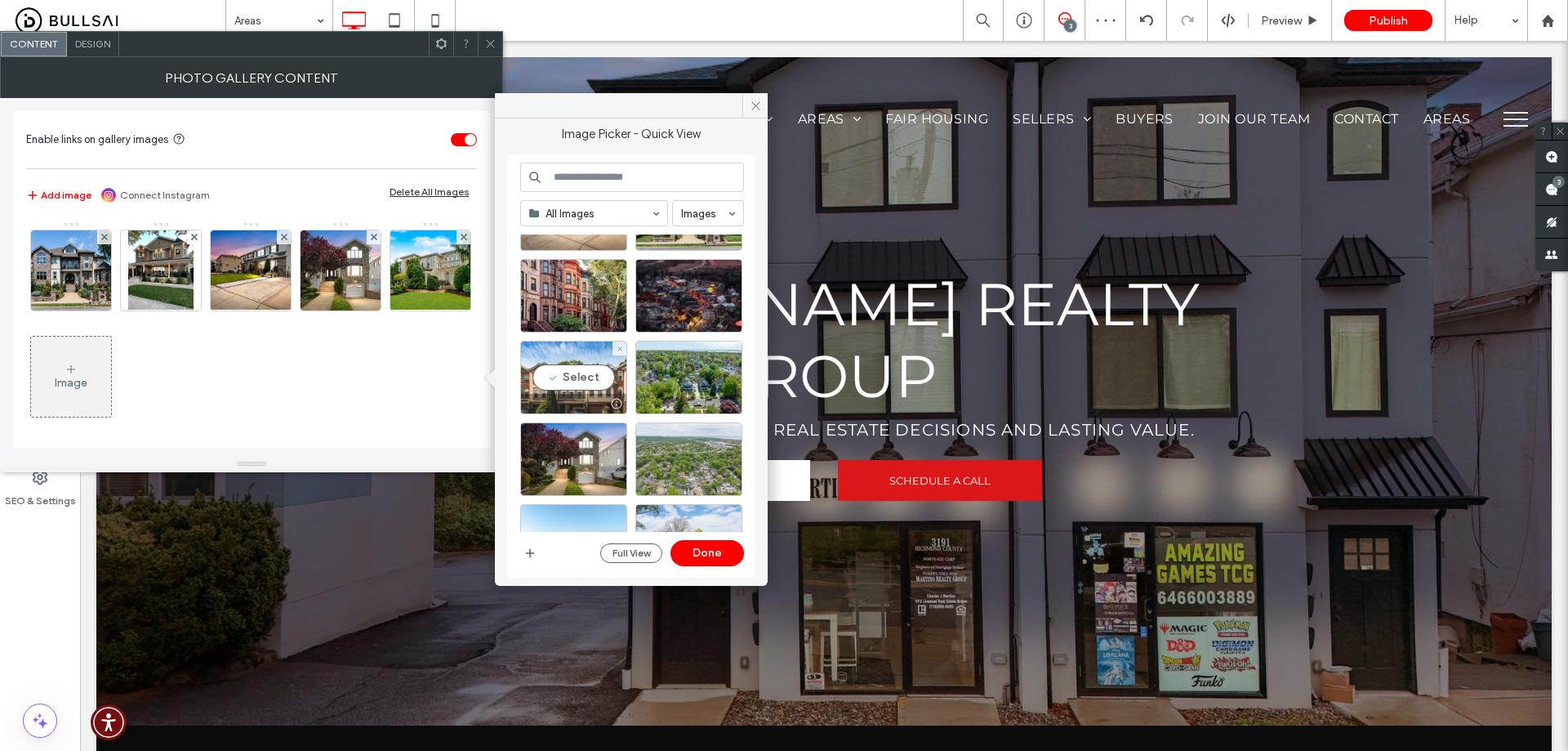
click at [576, 377] on div "Select" at bounding box center [574, 377] width 107 height 74
click at [718, 548] on button "Done" at bounding box center [707, 552] width 74 height 26
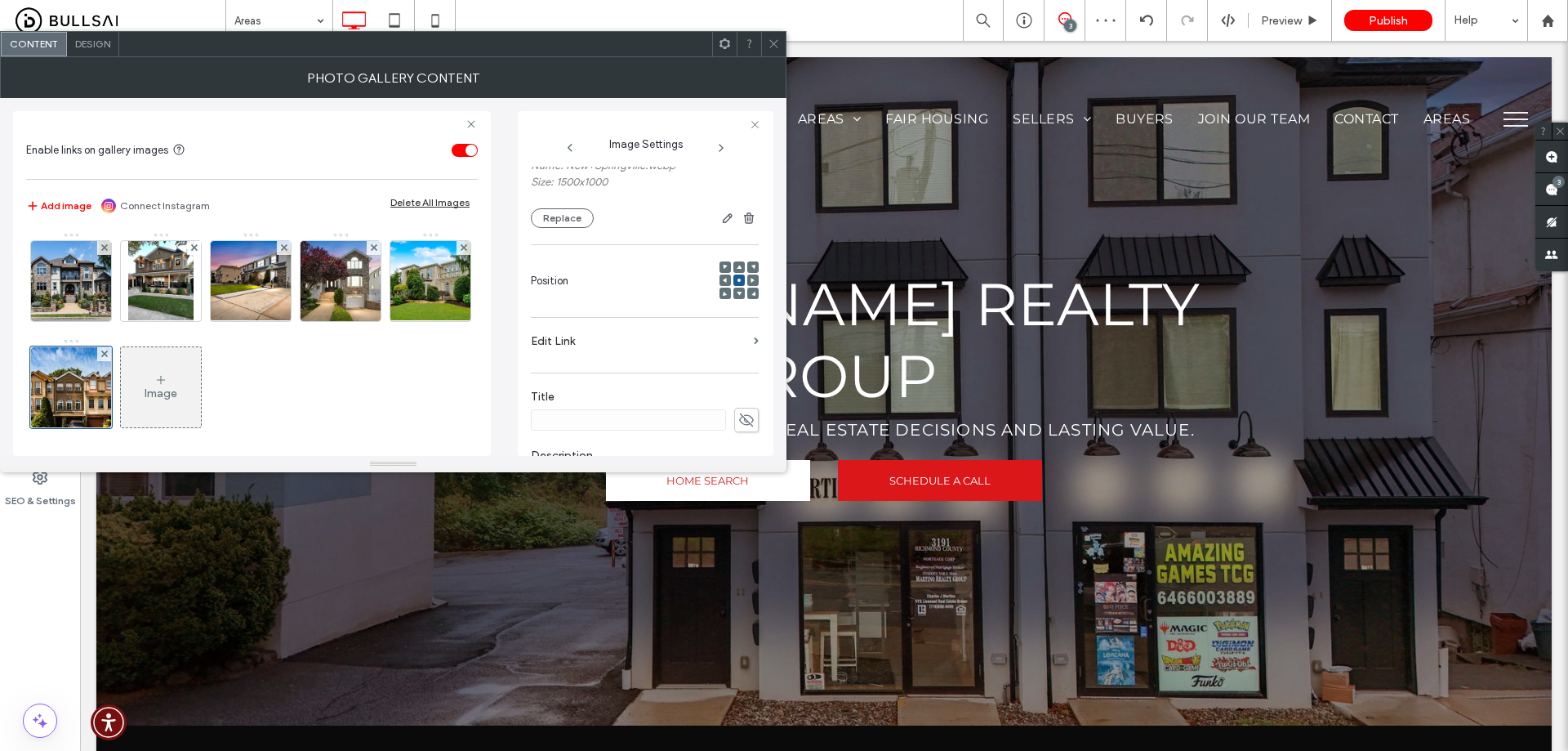
scroll to position [164, 0]
click at [740, 388] on use at bounding box center [746, 393] width 14 height 13
click at [646, 388] on input at bounding box center [629, 393] width 195 height 21
type input "**********"
click at [718, 306] on label "Edit Link" at bounding box center [639, 315] width 216 height 31
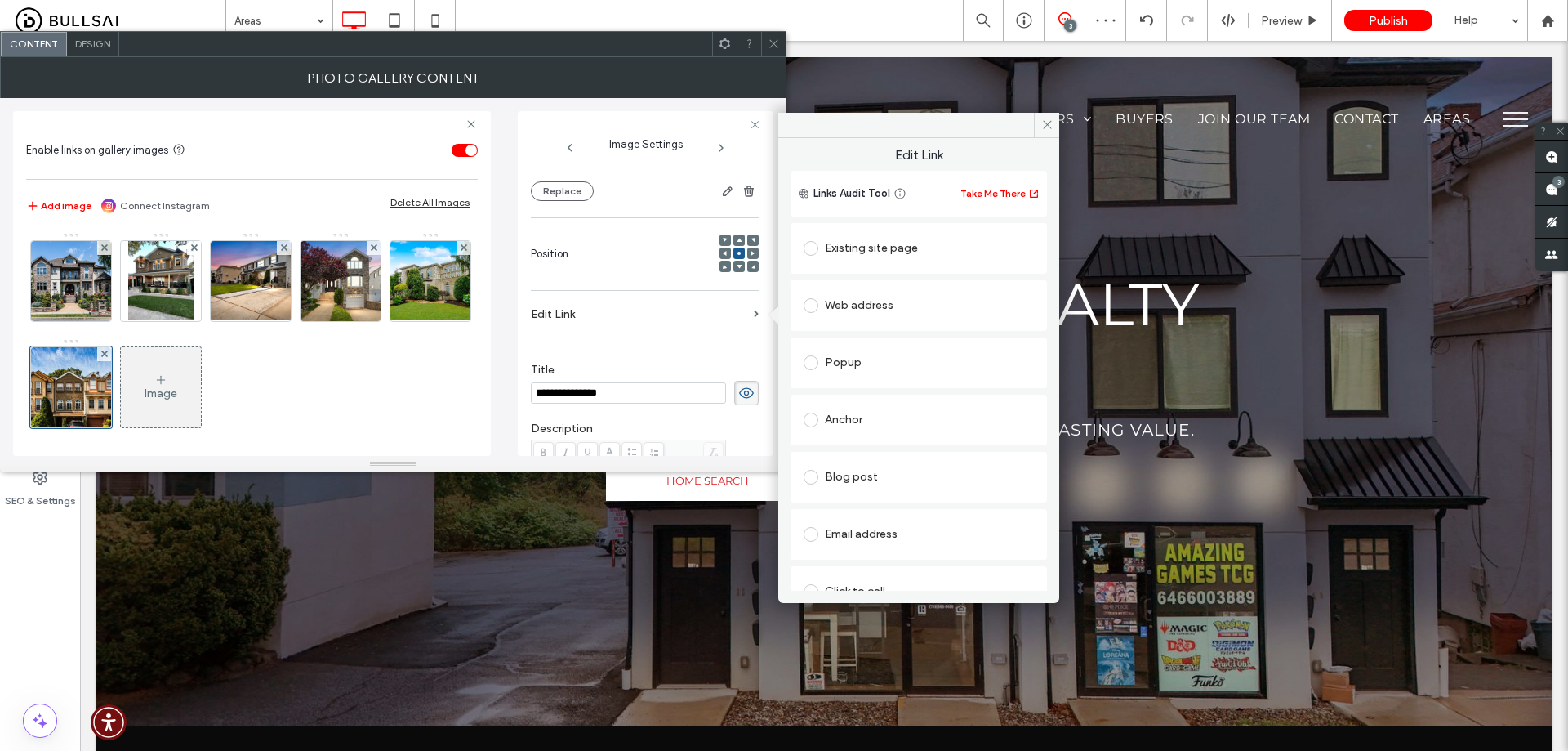
click at [882, 254] on div "Existing site page" at bounding box center [918, 248] width 231 height 26
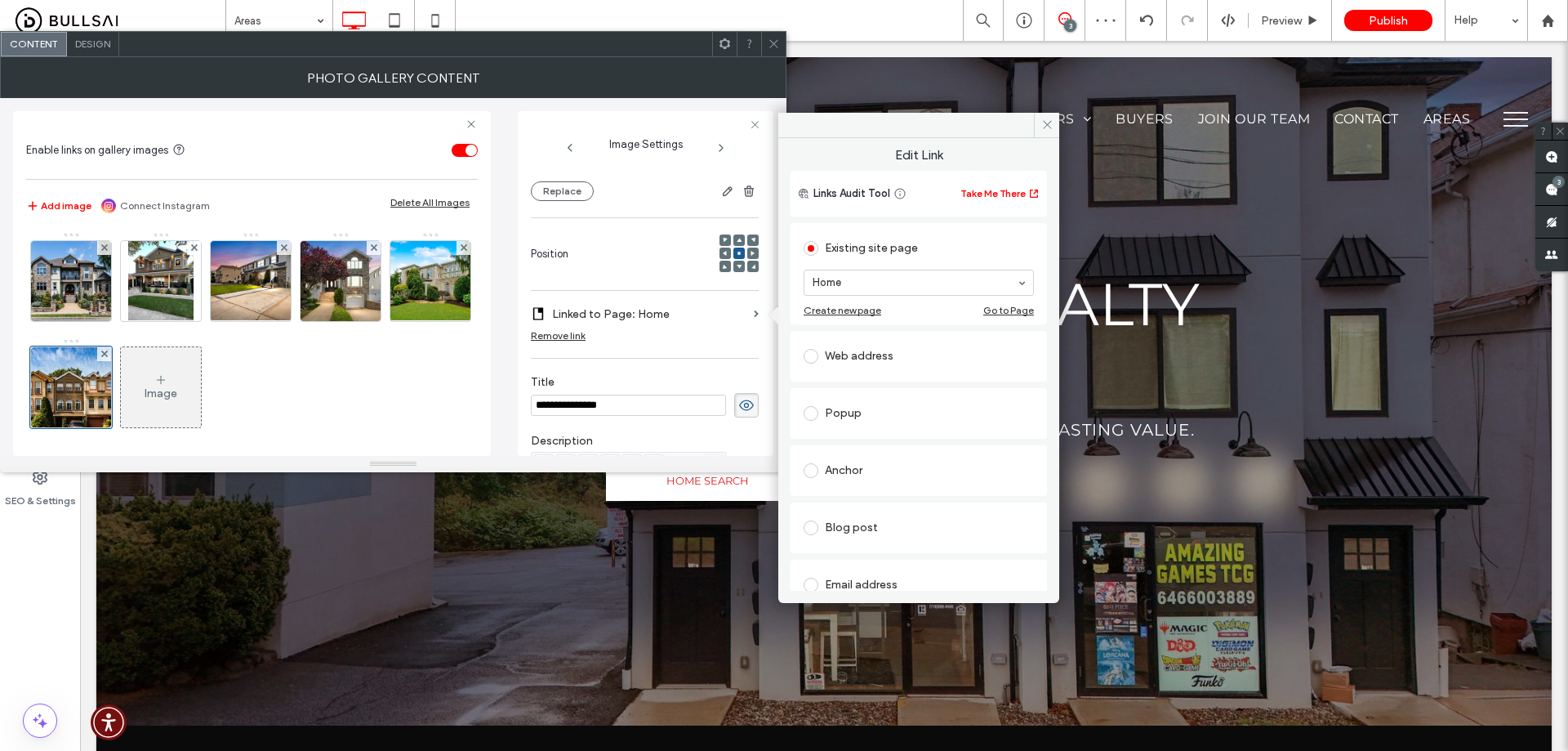
click at [874, 297] on section "Home" at bounding box center [918, 282] width 231 height 42
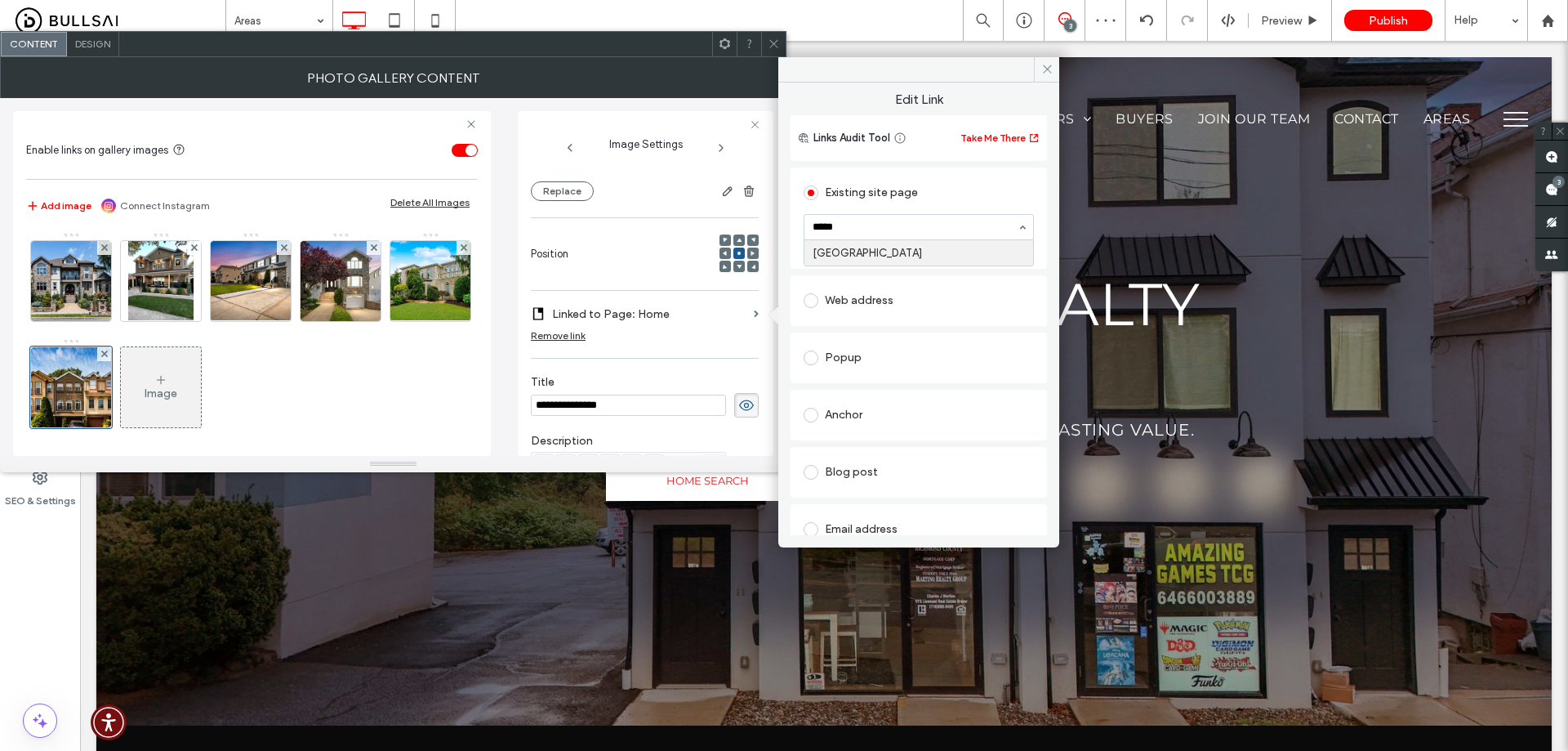
type input "******"
click at [177, 387] on div "Image" at bounding box center [161, 393] width 33 height 14
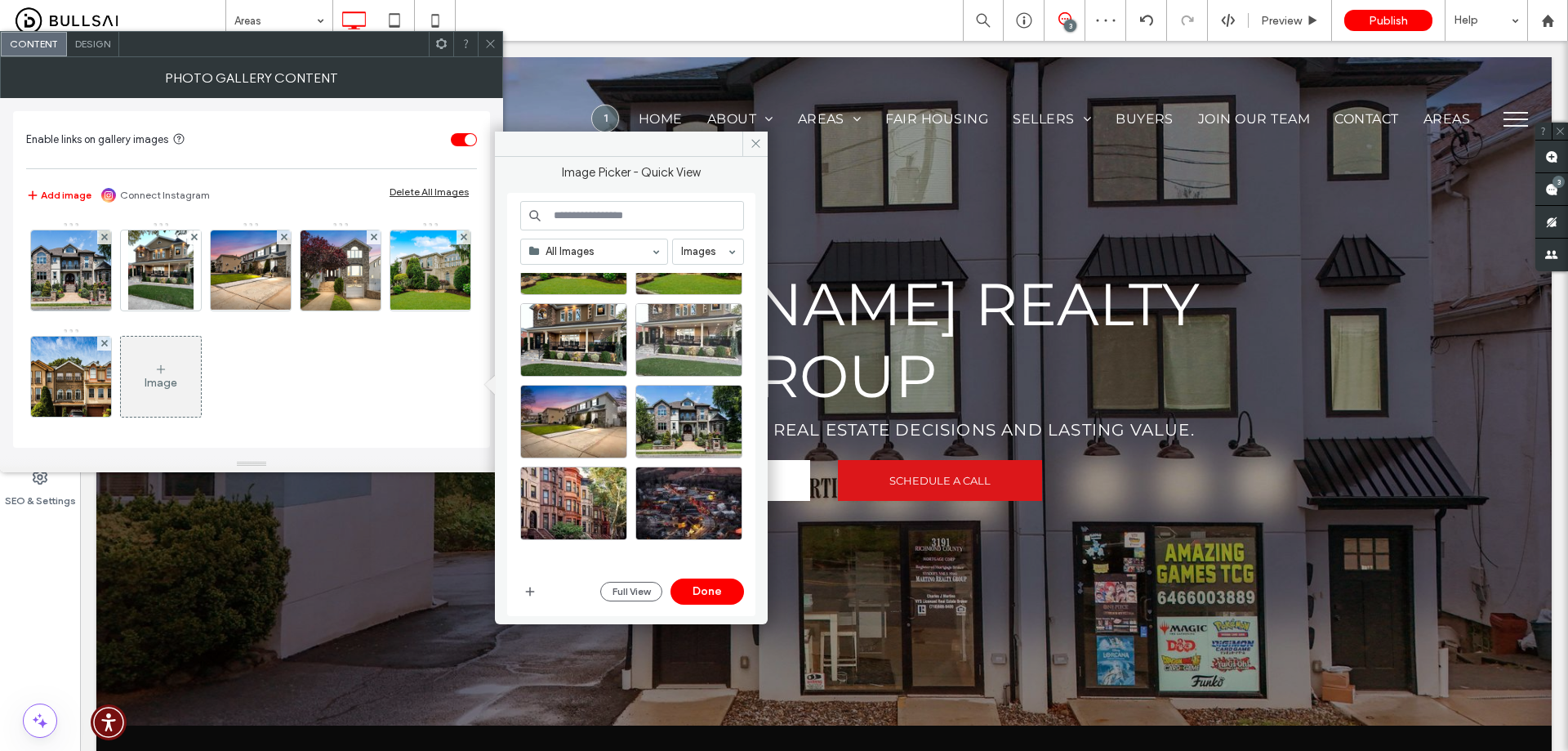
scroll to position [409, 0]
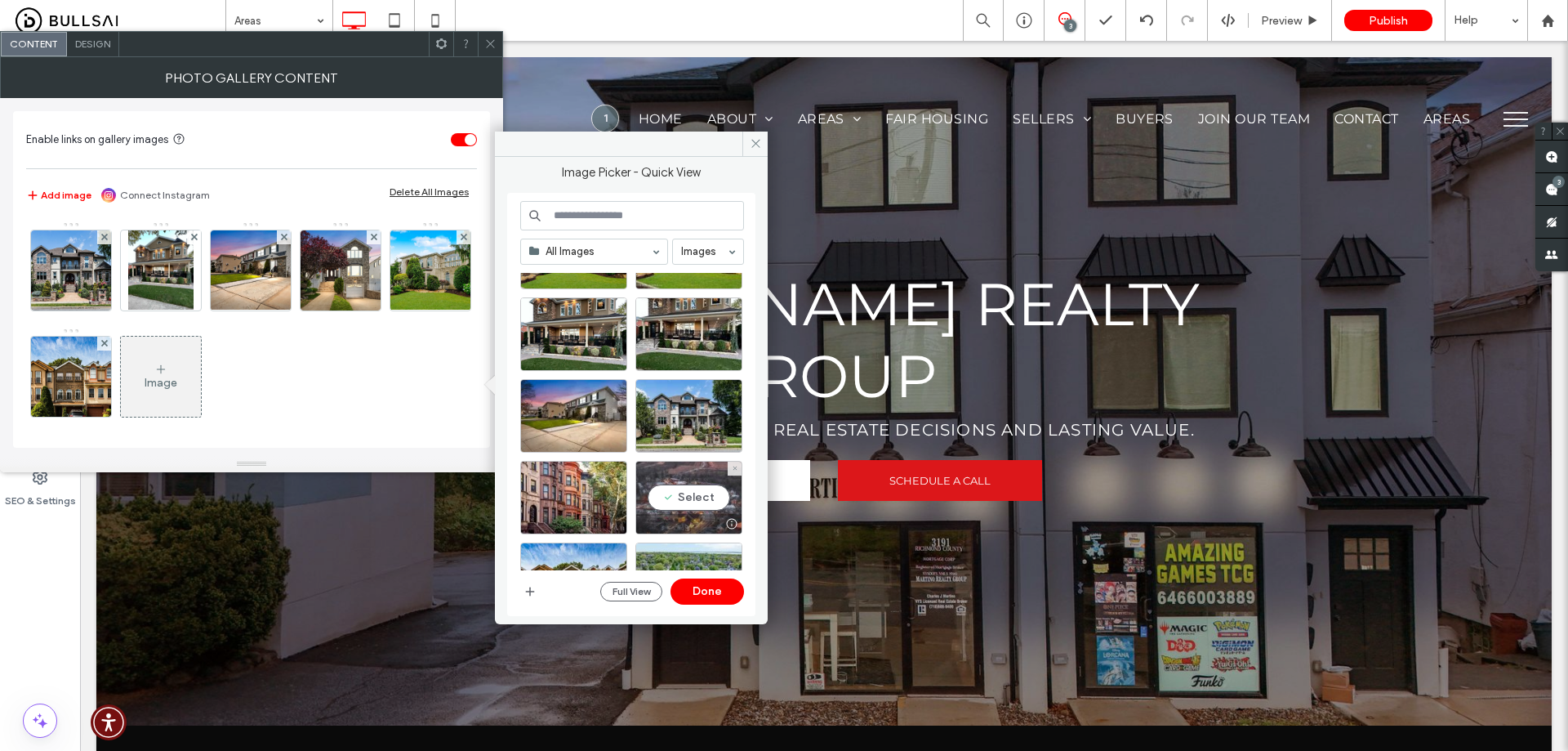
click at [694, 512] on div "Select" at bounding box center [689, 497] width 107 height 74
click at [704, 595] on button "Done" at bounding box center [707, 591] width 74 height 26
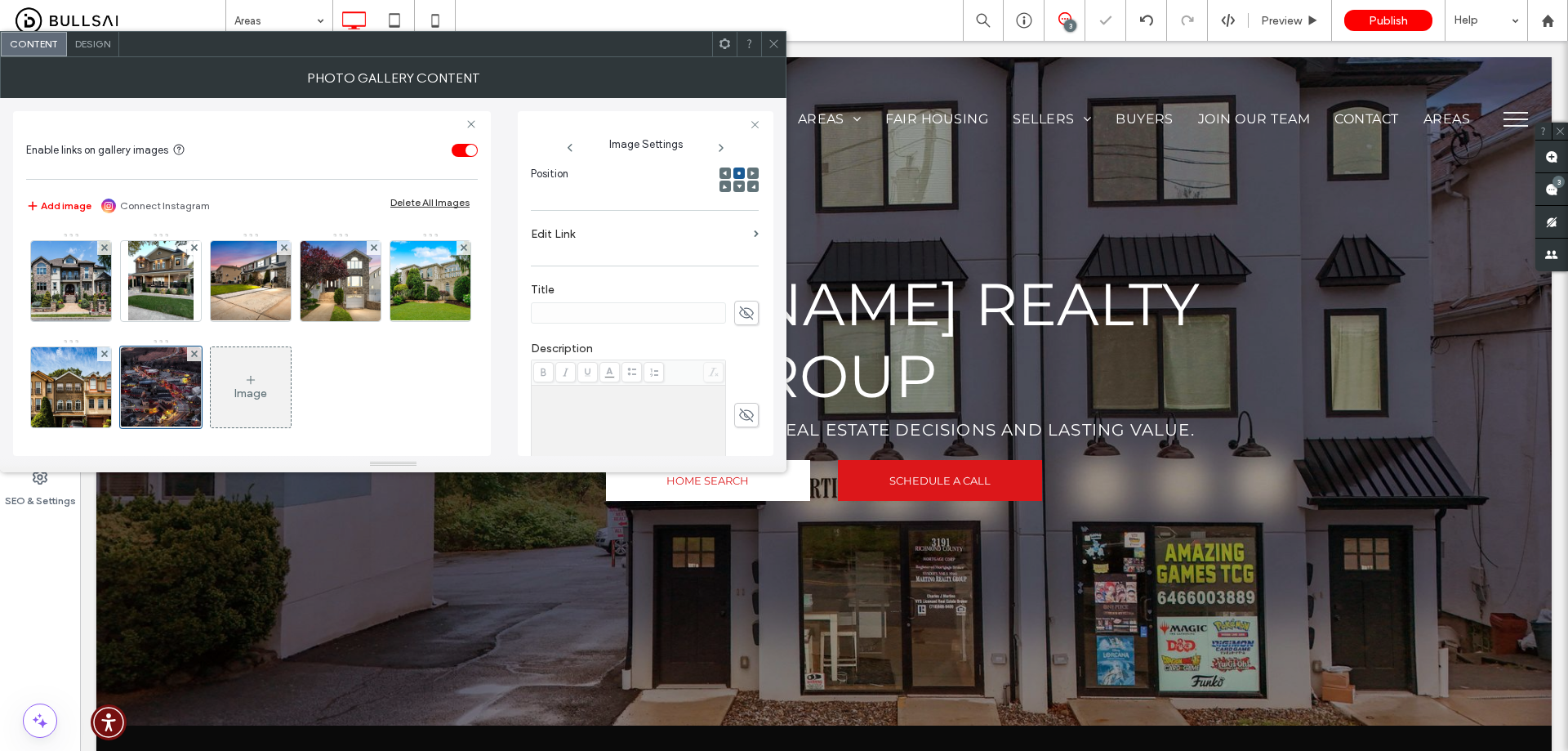
scroll to position [327, 0]
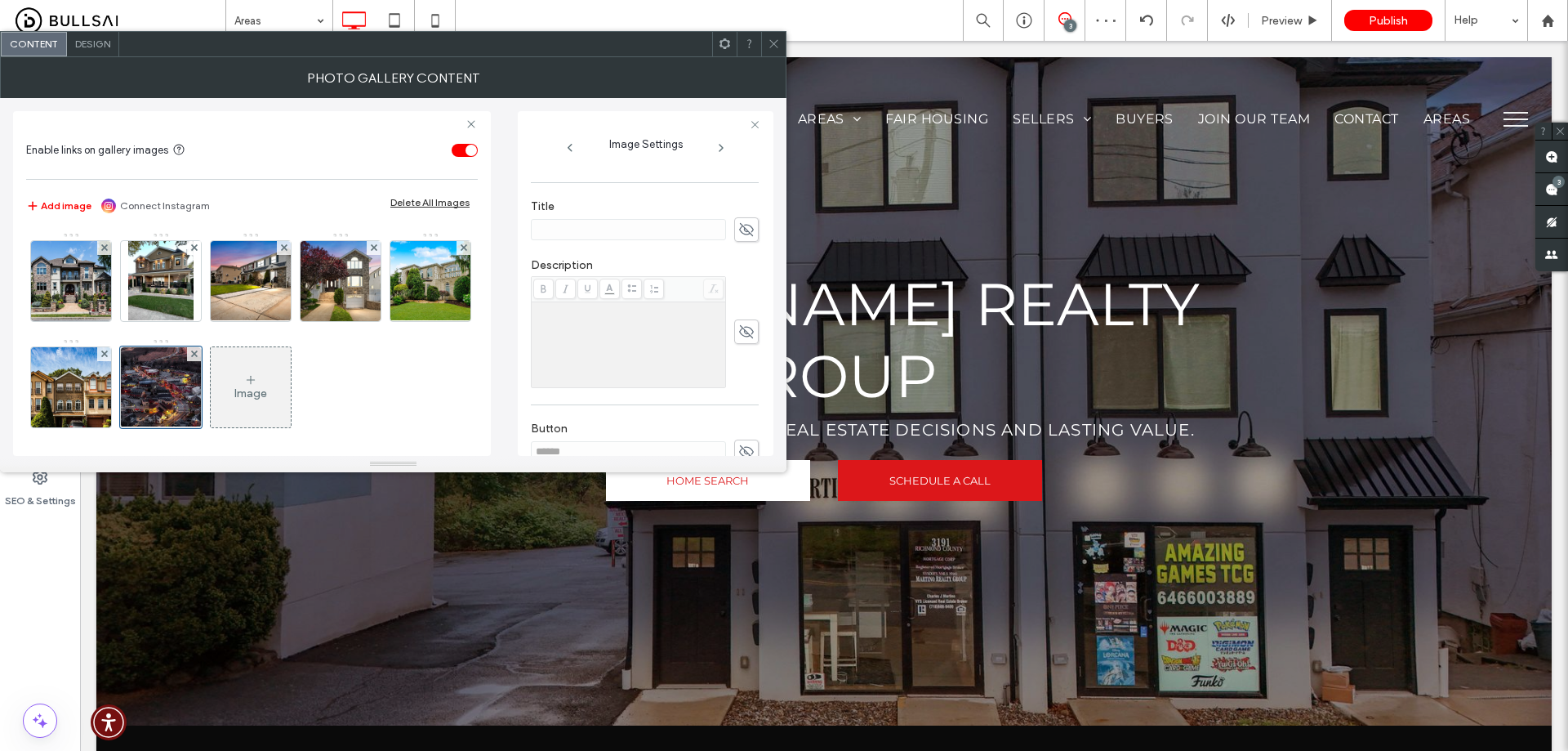
click at [740, 233] on use at bounding box center [746, 230] width 14 height 13
click at [629, 231] on input at bounding box center [629, 230] width 195 height 21
type input "********"
click at [257, 381] on icon at bounding box center [251, 380] width 13 height 13
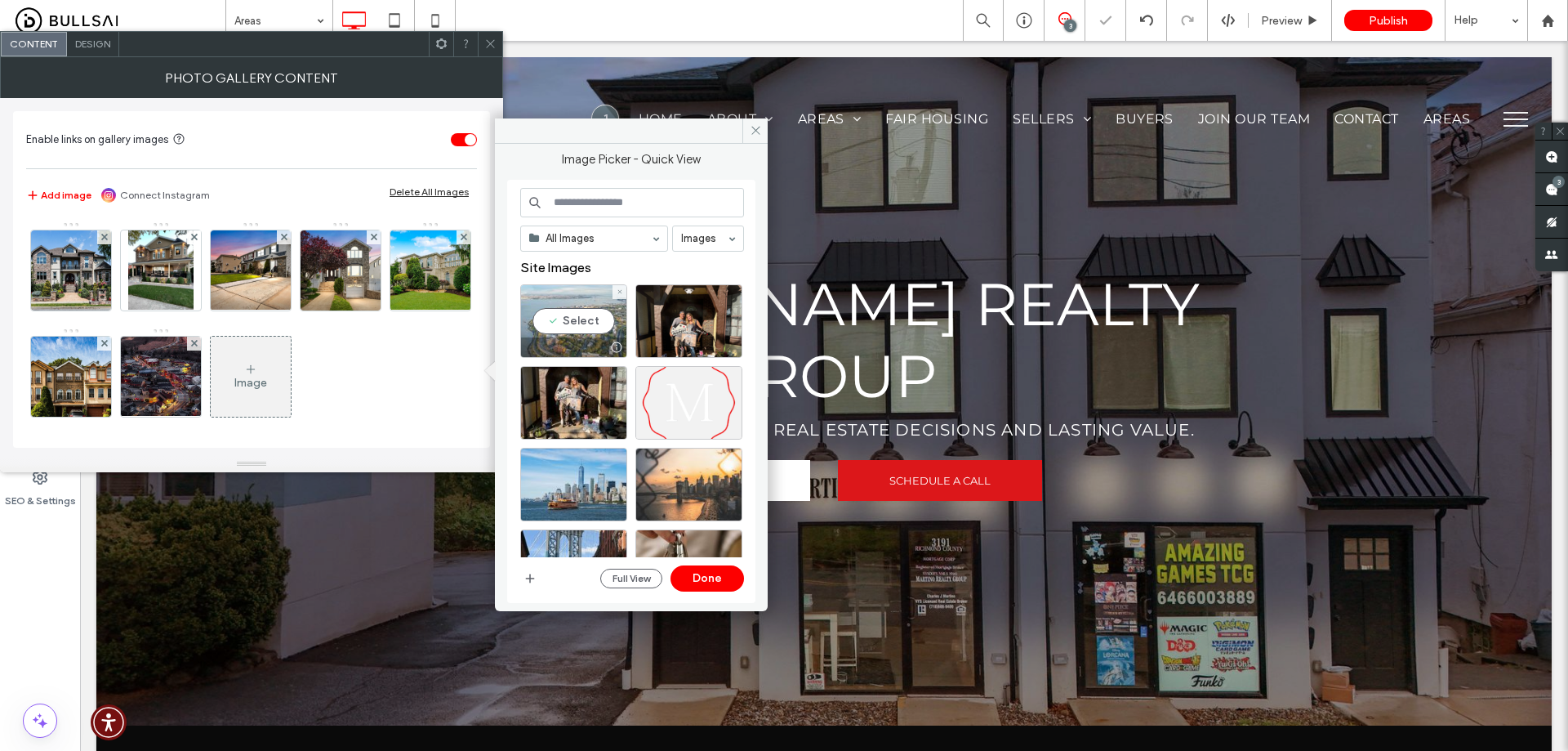
click at [597, 313] on div "Select" at bounding box center [574, 320] width 107 height 74
click at [710, 578] on button "Done" at bounding box center [707, 578] width 74 height 26
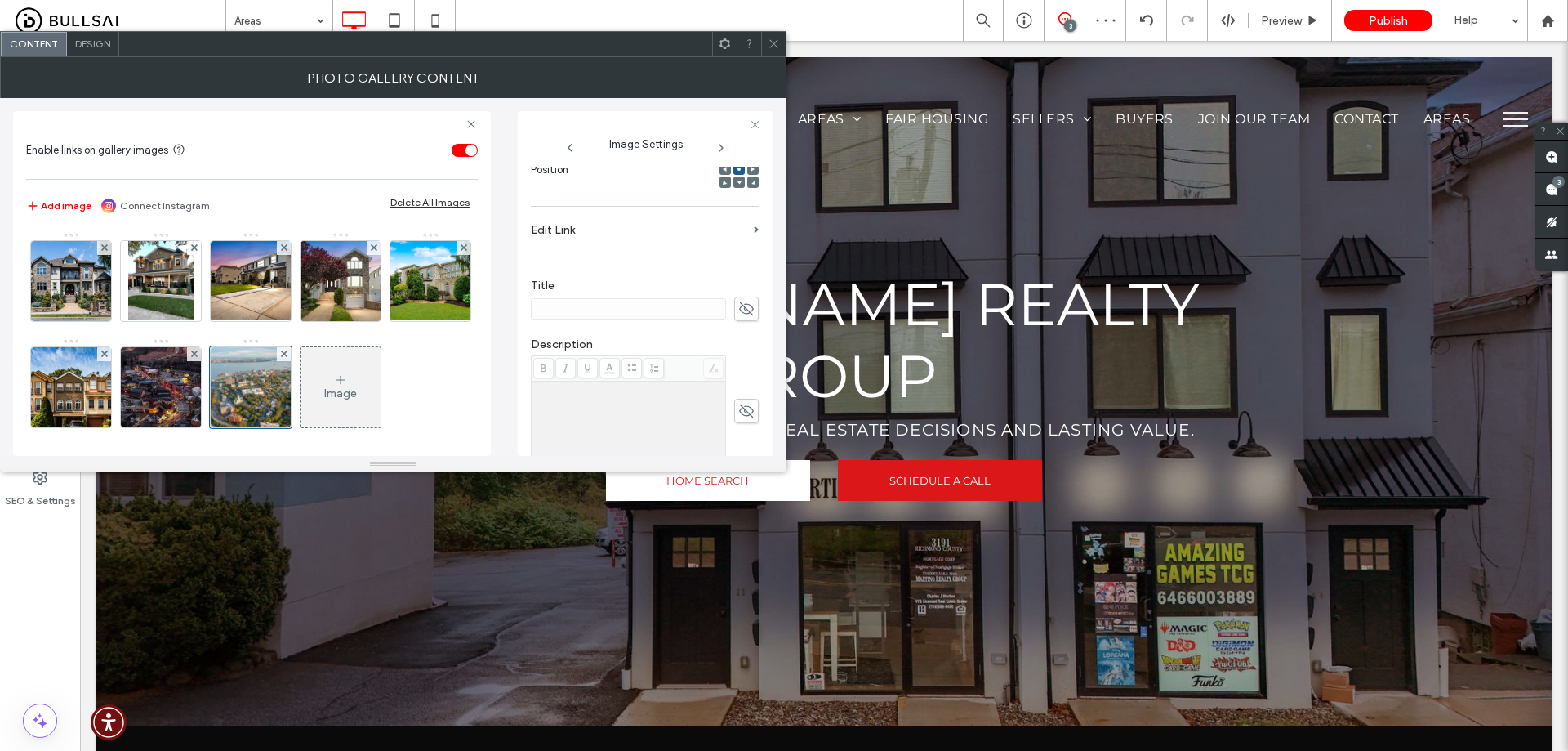
scroll to position [245, 0]
click at [739, 312] on icon at bounding box center [746, 311] width 16 height 18
click at [669, 315] on input at bounding box center [629, 311] width 195 height 21
type input "**********"
click at [723, 237] on label "Edit Link" at bounding box center [639, 232] width 216 height 31
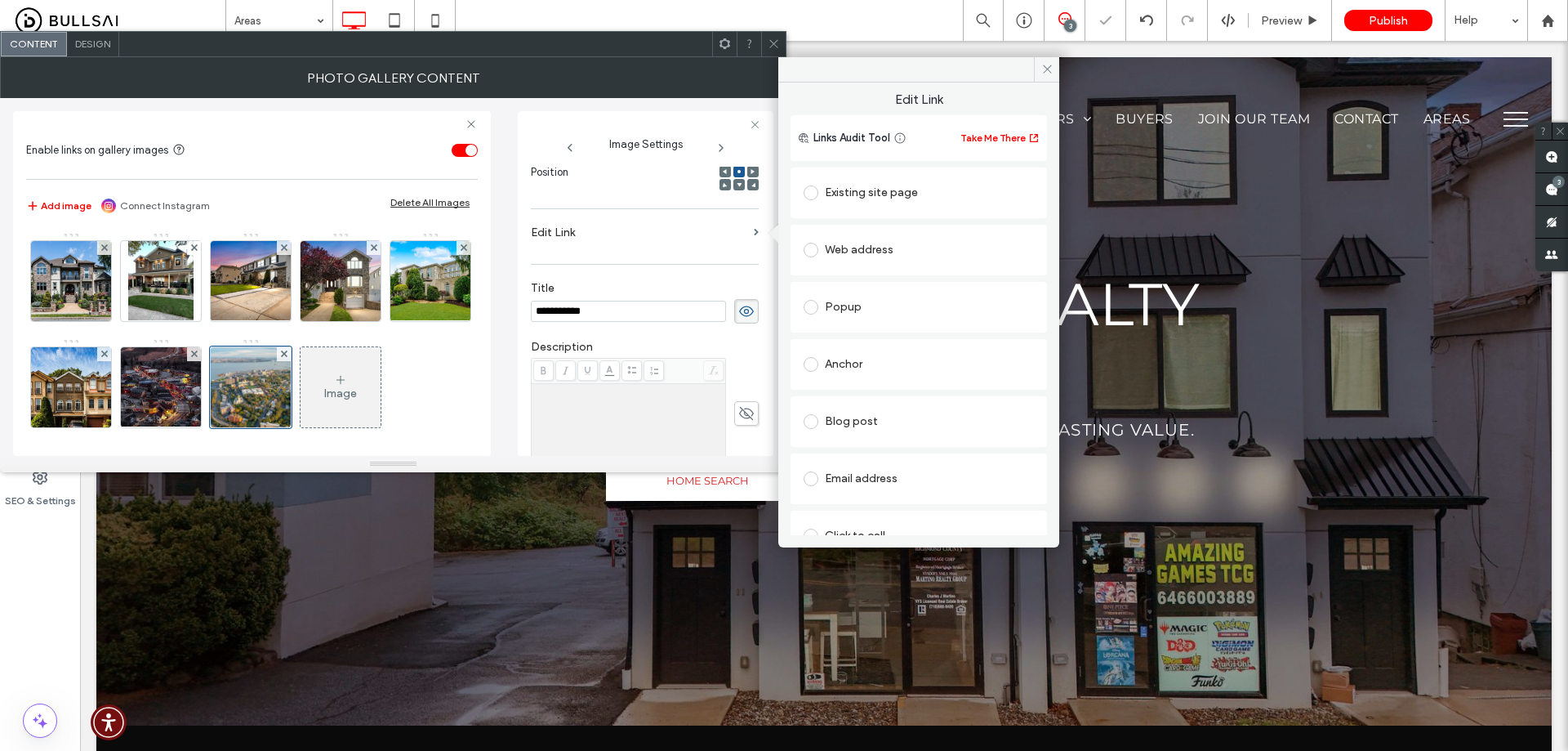
drag, startPoint x: 886, startPoint y: 185, endPoint x: 885, endPoint y: 204, distance: 19.0
click at [886, 186] on div "Existing site page" at bounding box center [918, 192] width 231 height 26
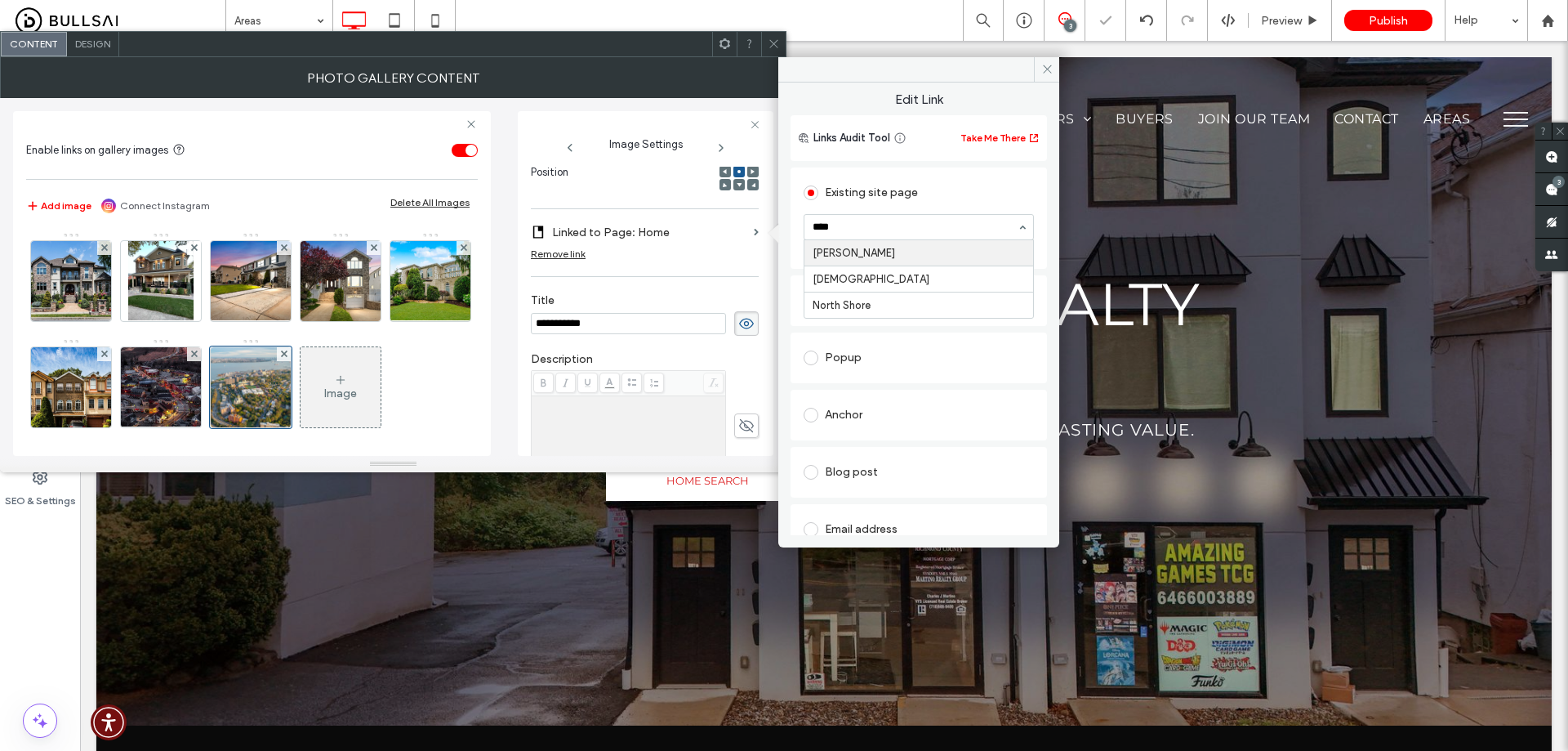
type input "*****"
click at [780, 35] on span at bounding box center [774, 44] width 12 height 25
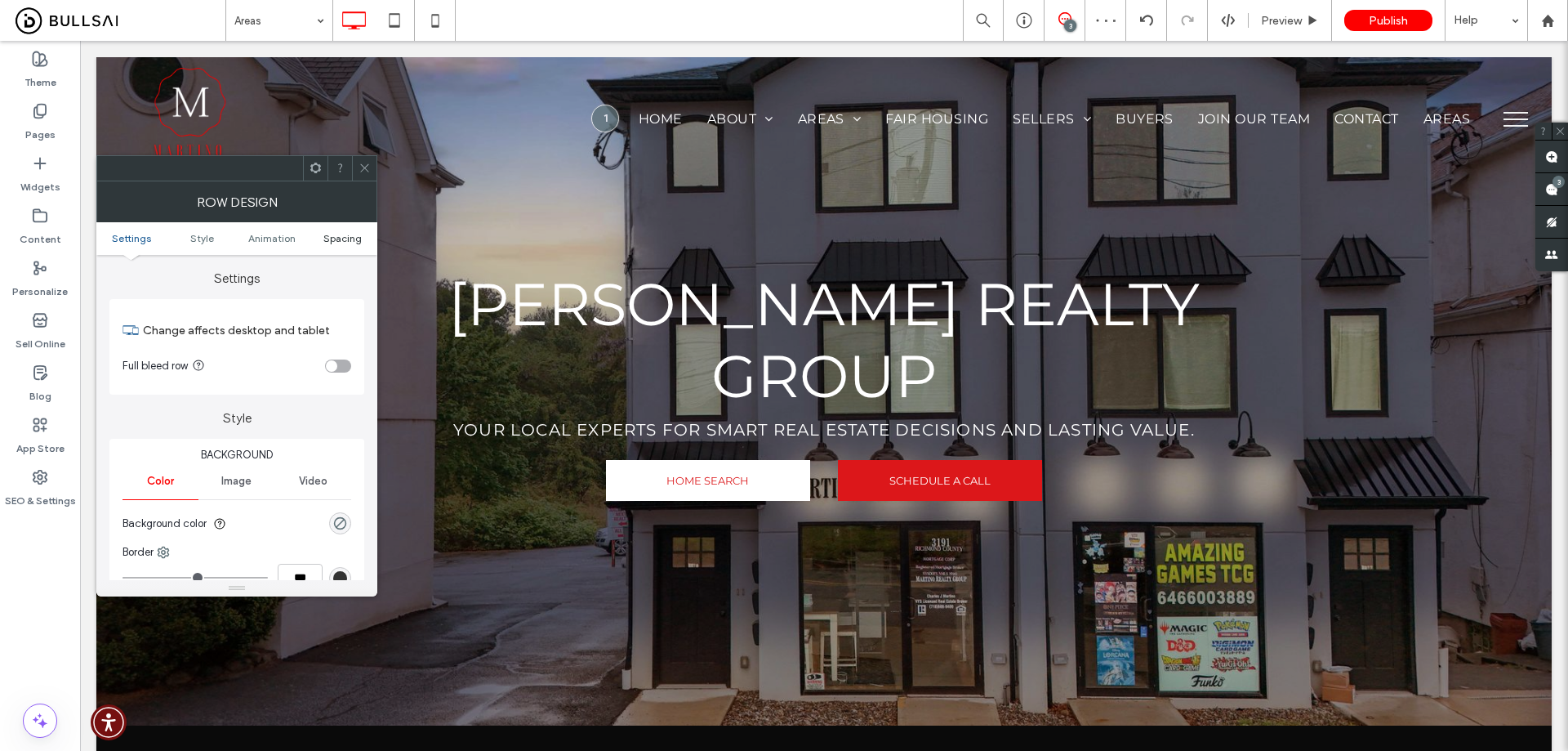
click at [354, 238] on span "Spacing" at bounding box center [342, 237] width 38 height 12
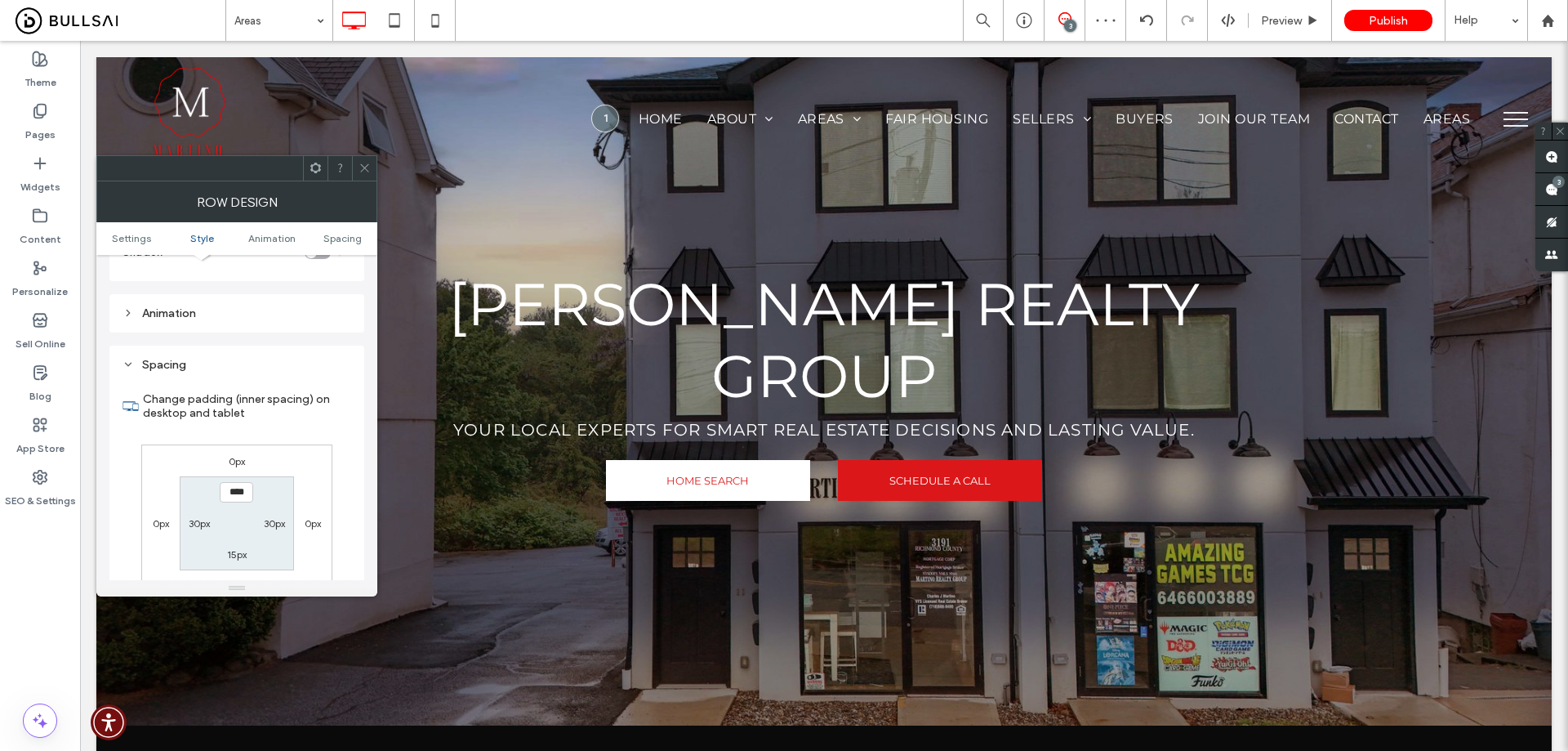
scroll to position [461, 0]
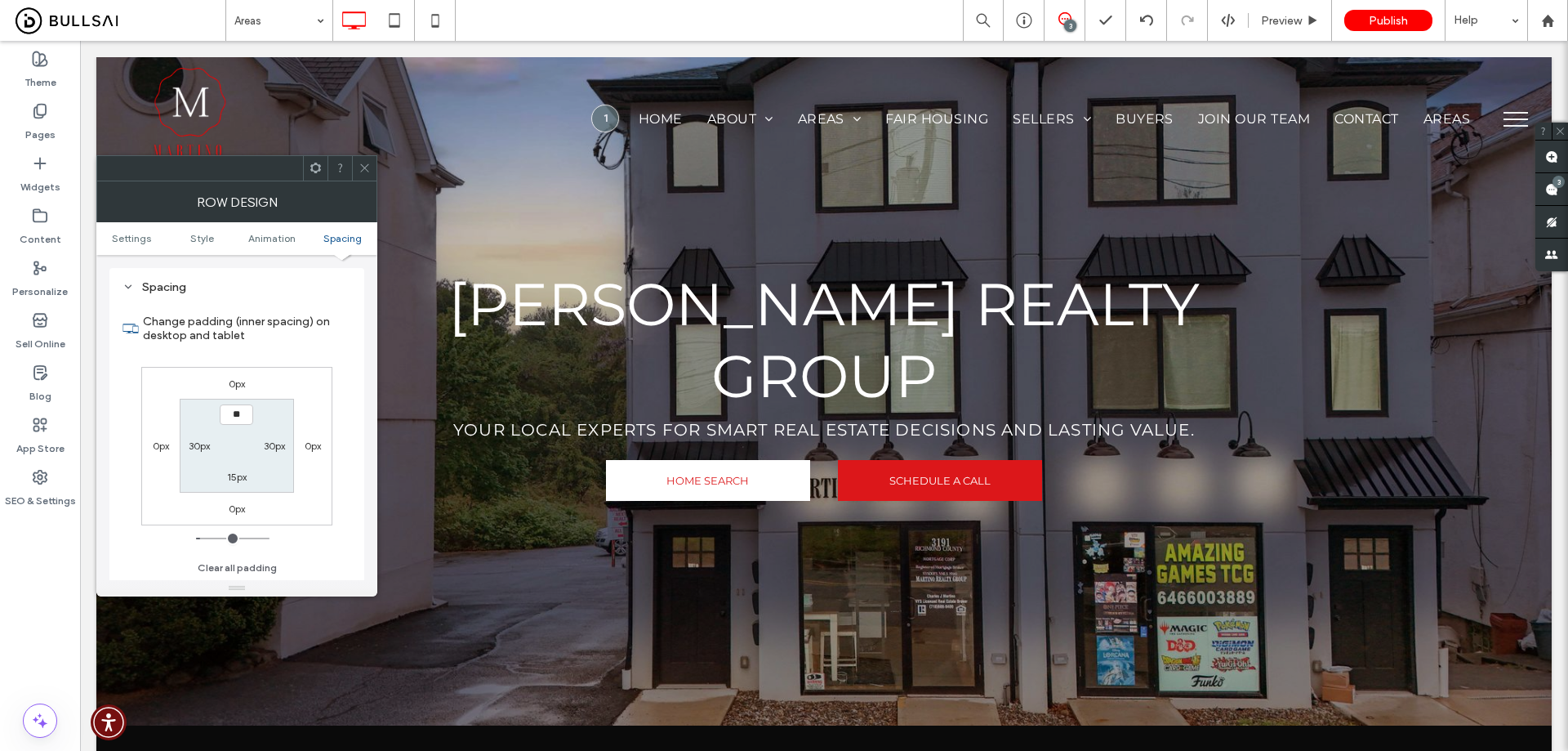
type input "****"
click at [244, 476] on label "15px" at bounding box center [236, 476] width 19 height 12
type input "**"
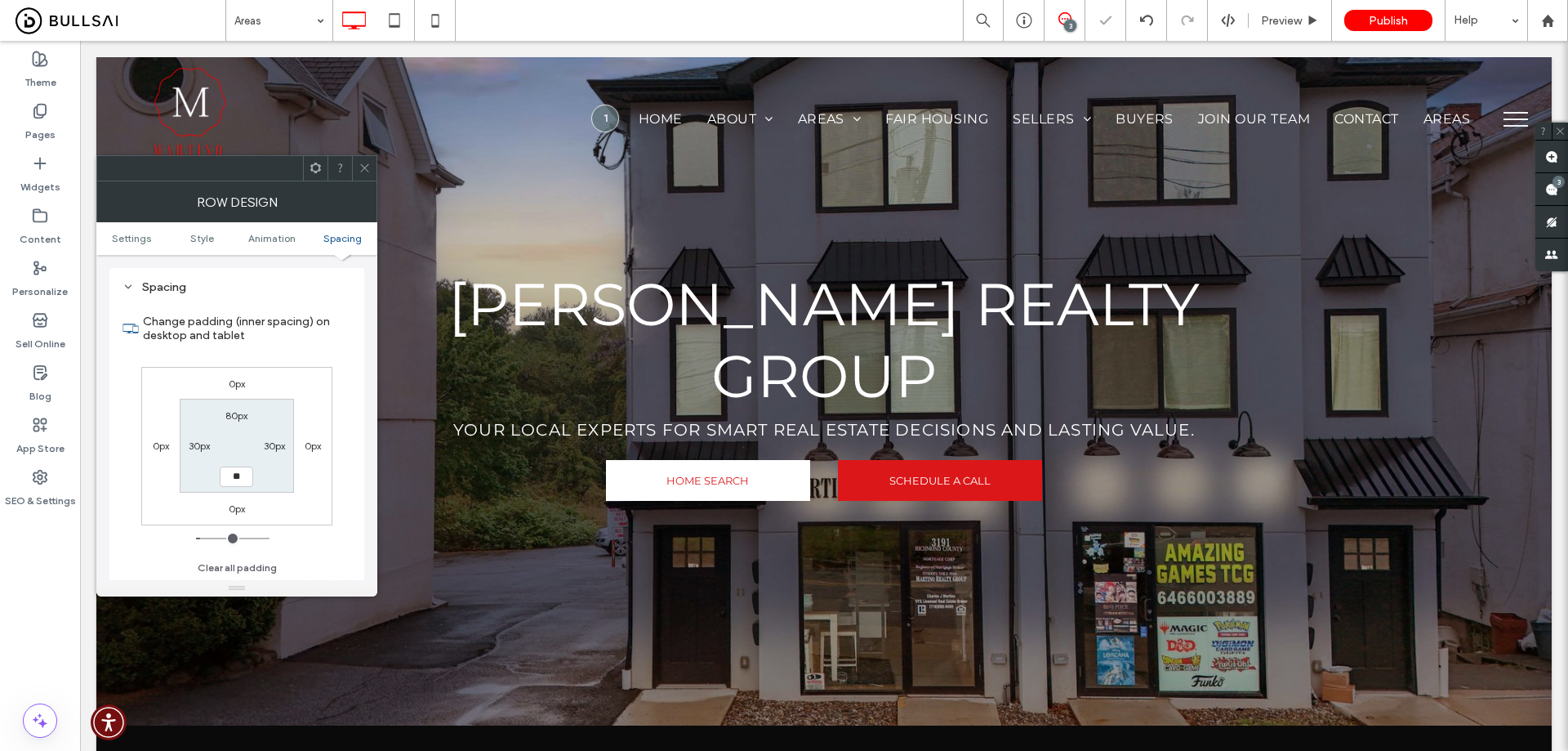
type input "****"
click at [368, 160] on span at bounding box center [364, 168] width 12 height 25
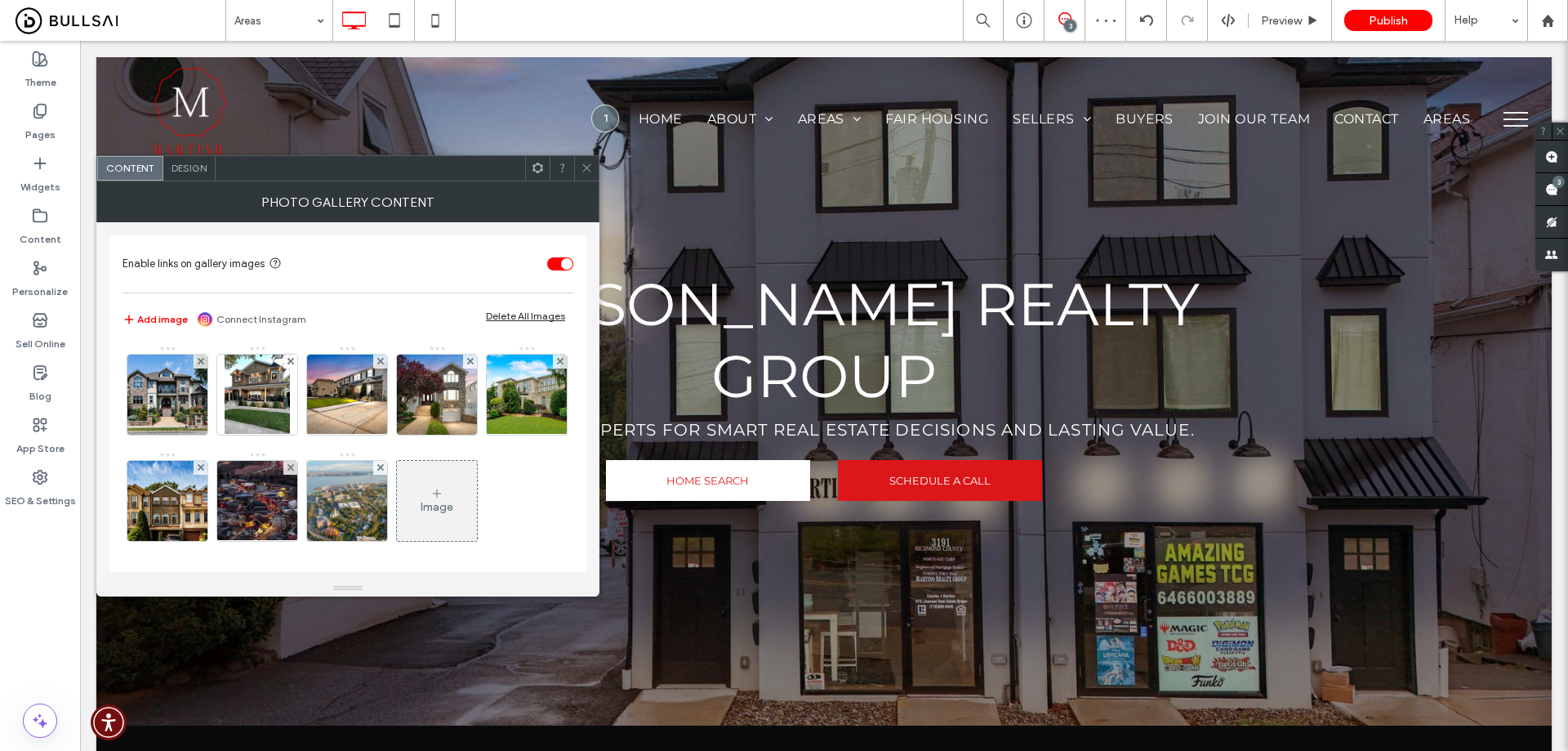
click at [175, 169] on span "Design" at bounding box center [188, 167] width 35 height 12
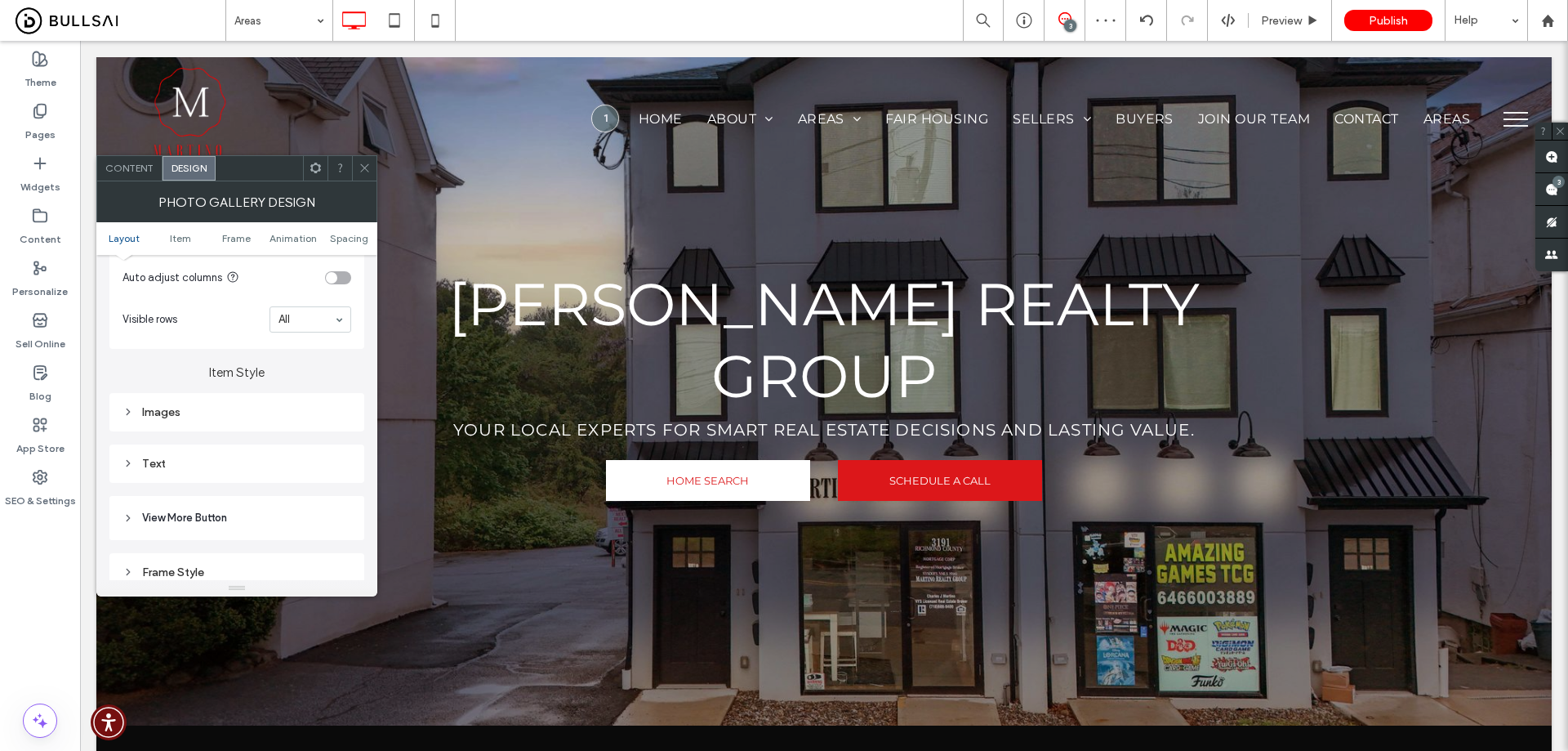
scroll to position [490, 0]
click at [211, 402] on div "Images" at bounding box center [236, 407] width 229 height 14
click at [342, 481] on input "***" at bounding box center [330, 483] width 41 height 21
type input "****"
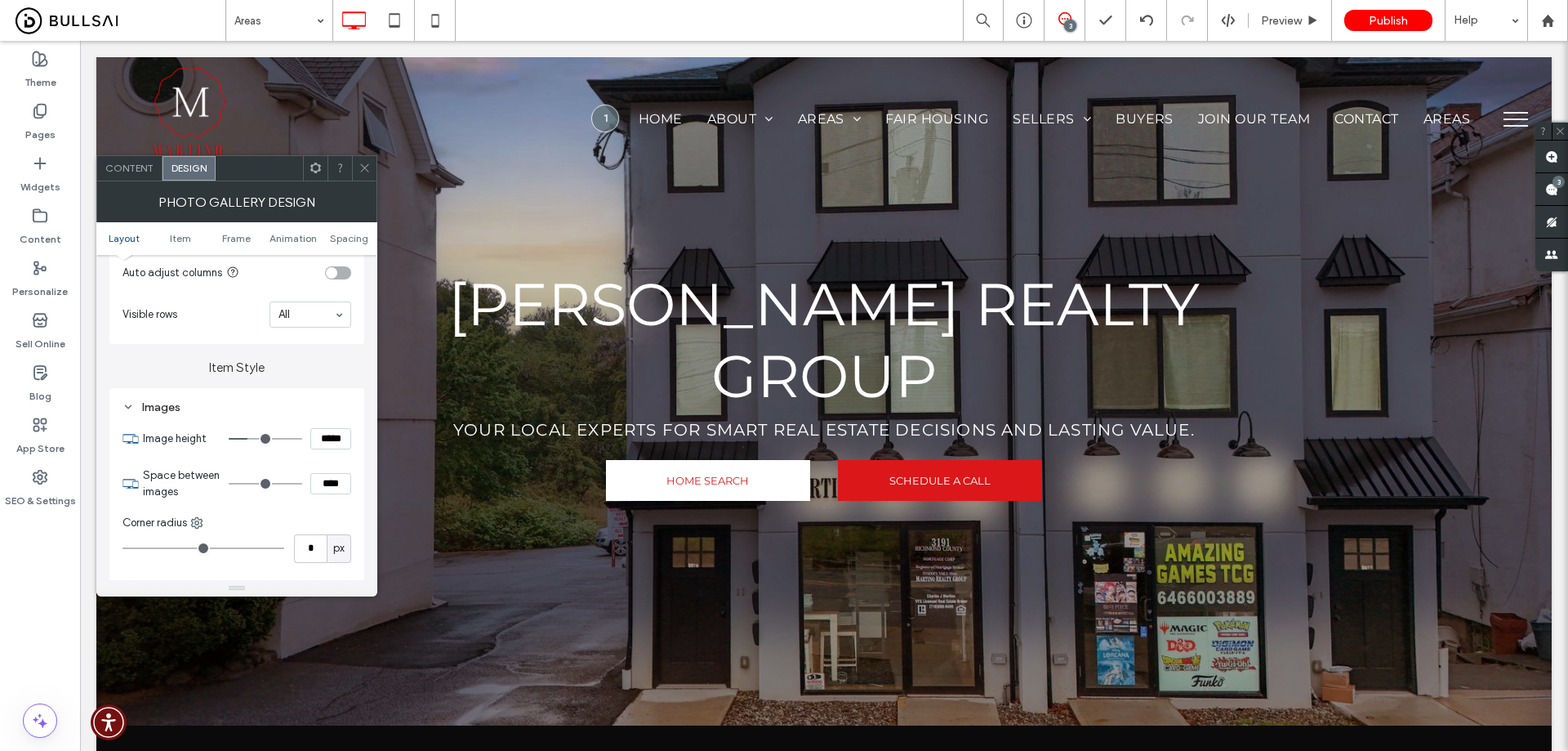
type input "**"
click at [364, 165] on icon at bounding box center [364, 167] width 12 height 12
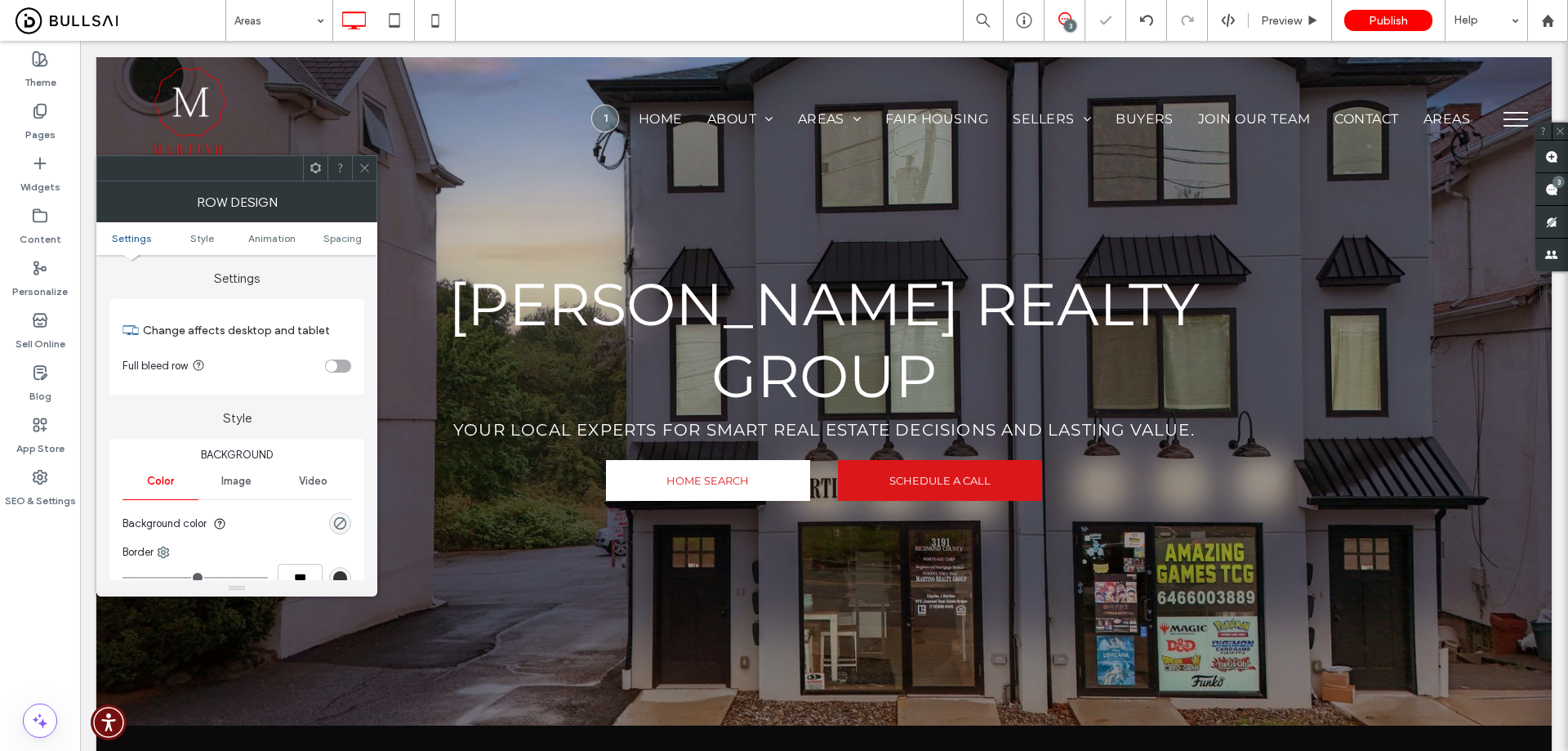
click at [341, 366] on div "toggle" at bounding box center [338, 366] width 26 height 13
click at [365, 165] on icon at bounding box center [364, 167] width 12 height 12
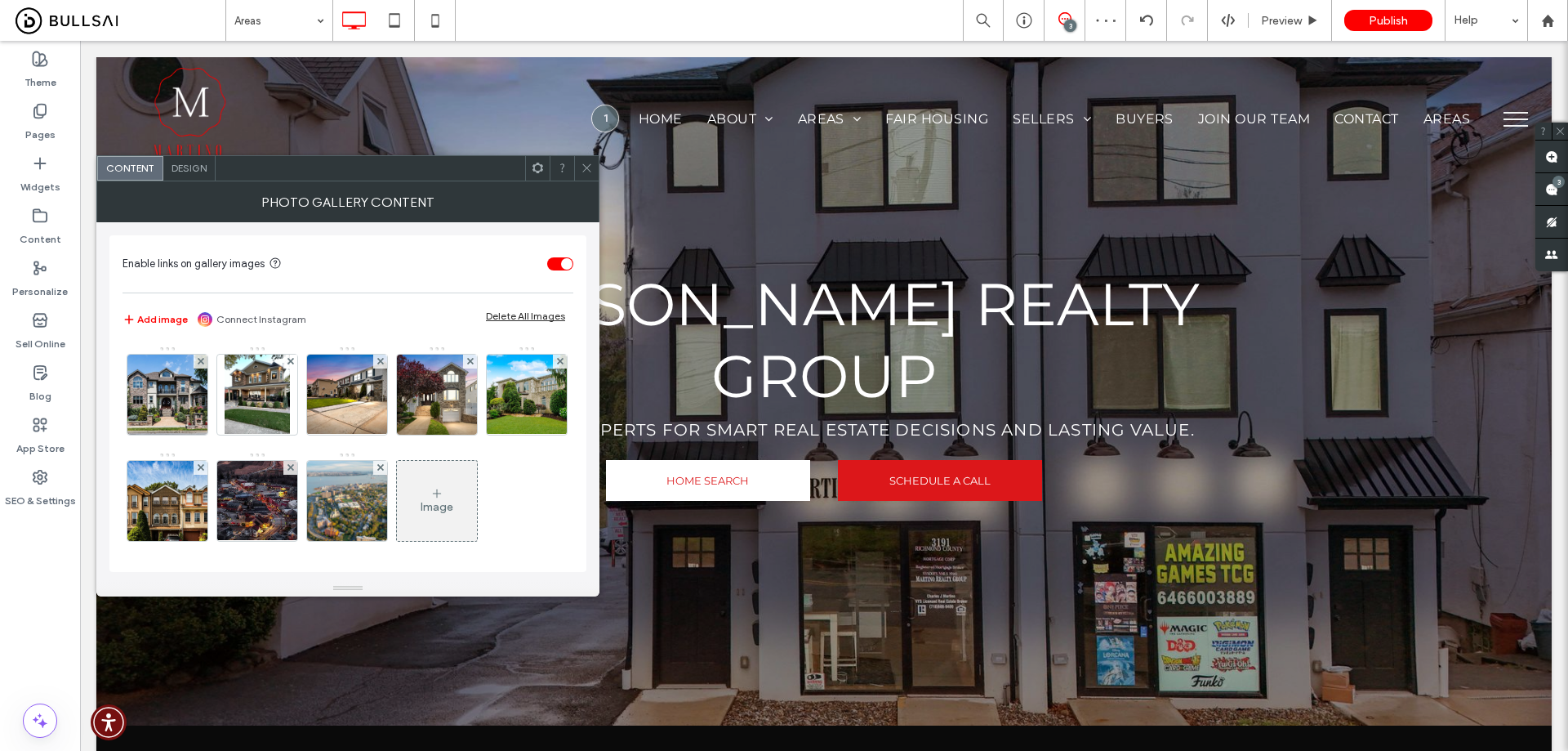
click at [188, 169] on span "Design" at bounding box center [188, 167] width 35 height 12
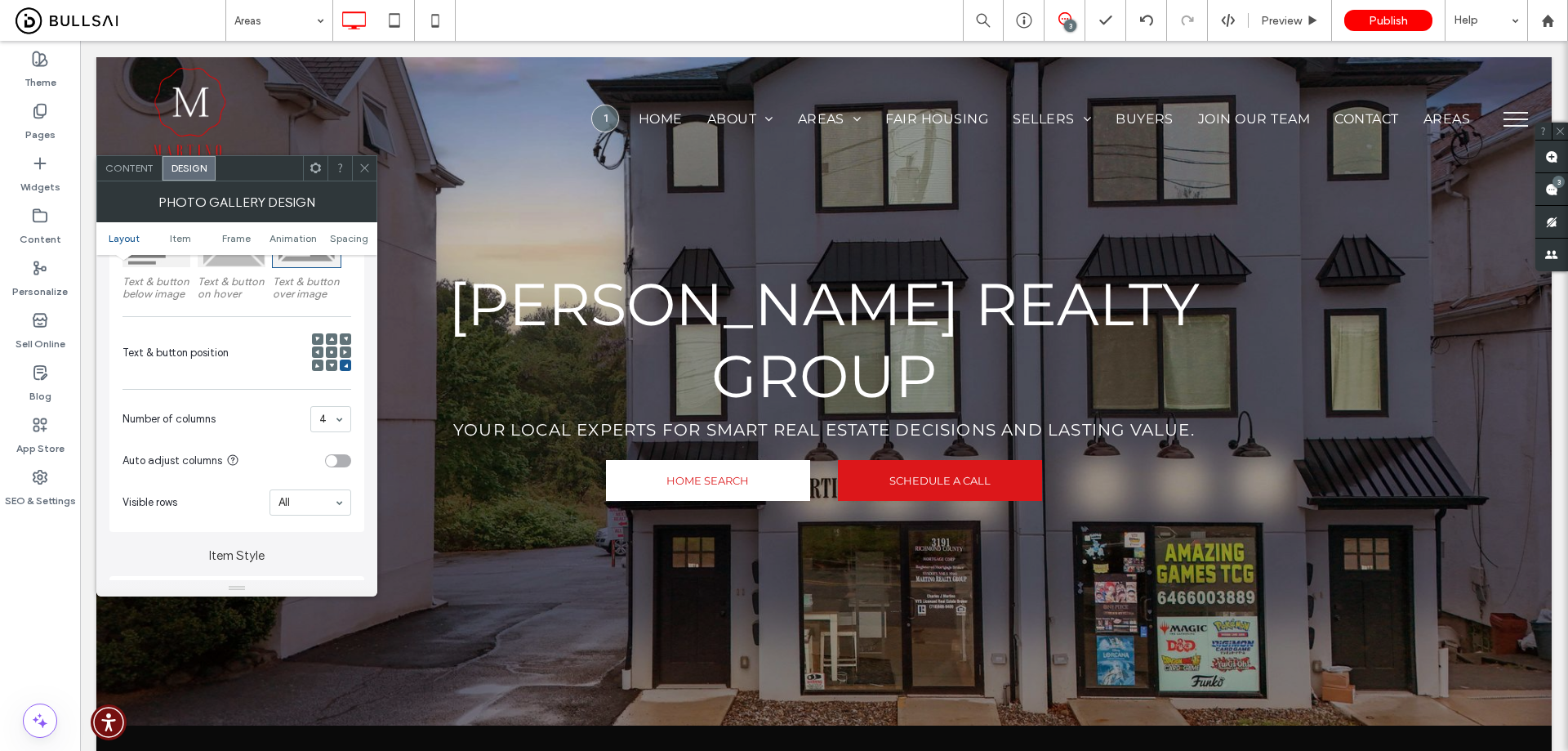
scroll to position [327, 0]
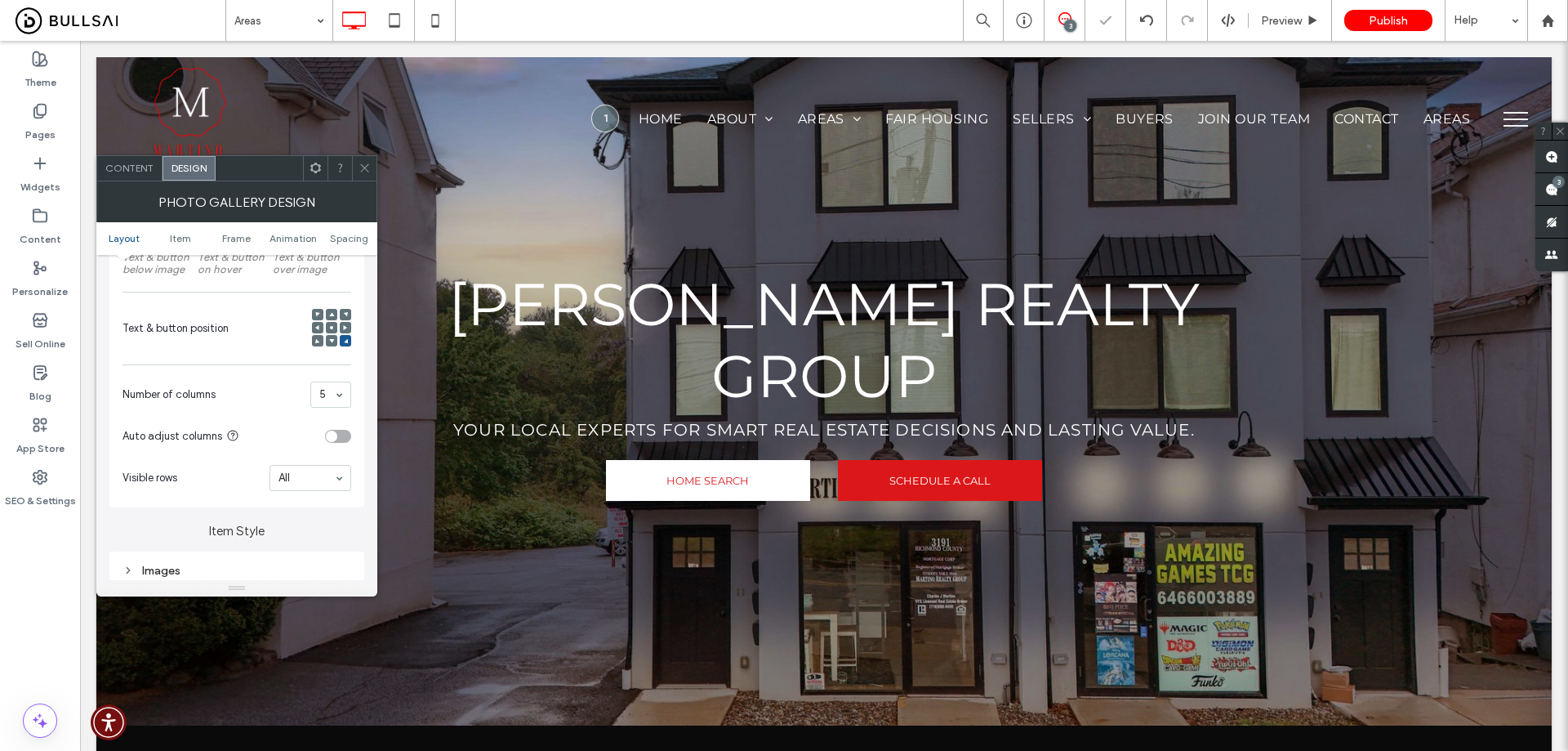
click at [360, 159] on div at bounding box center [364, 168] width 25 height 25
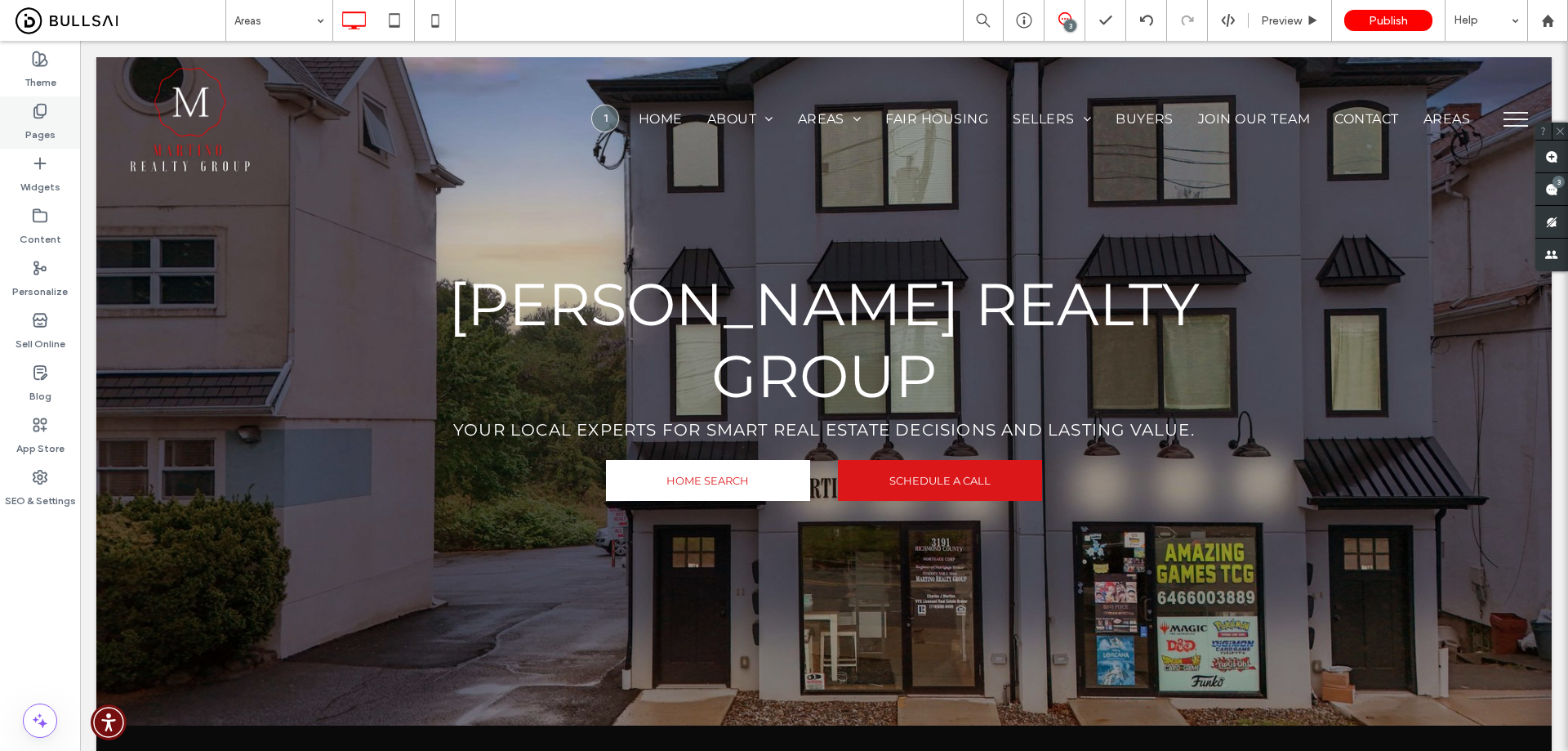
click at [45, 132] on label "Pages" at bounding box center [40, 131] width 31 height 23
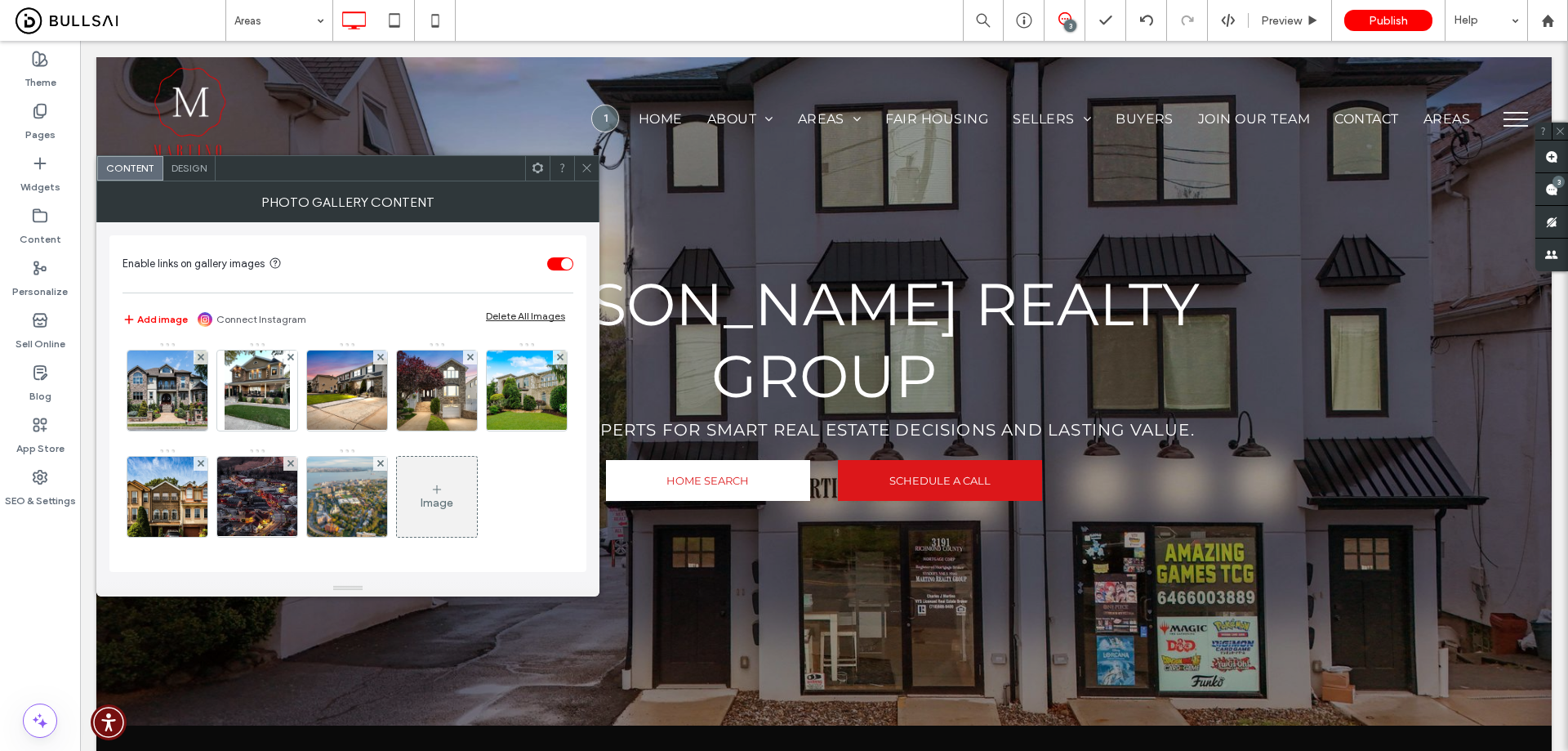
scroll to position [110, 0]
click at [421, 500] on div "Image" at bounding box center [437, 502] width 33 height 14
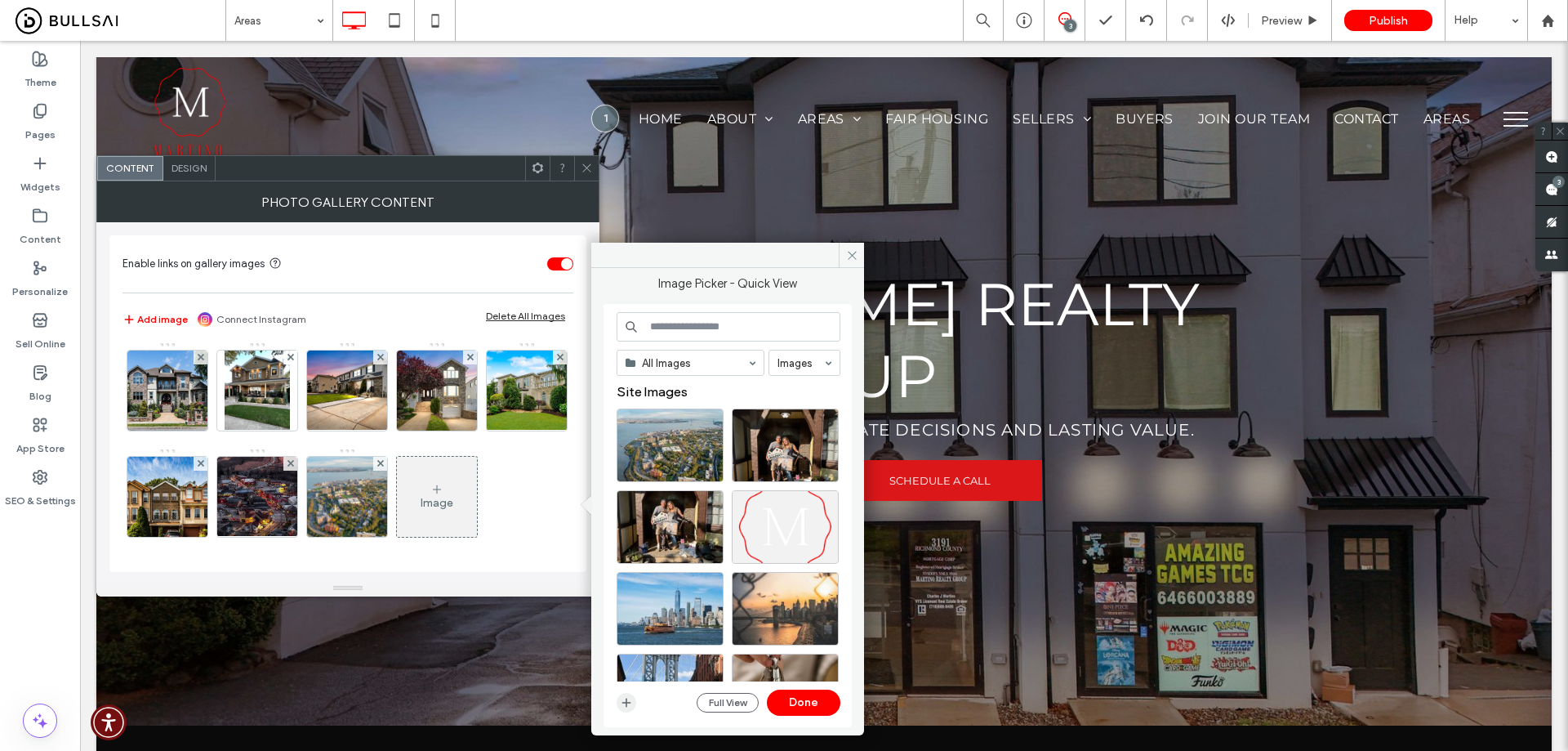
click at [627, 698] on use "button" at bounding box center [627, 702] width 9 height 9
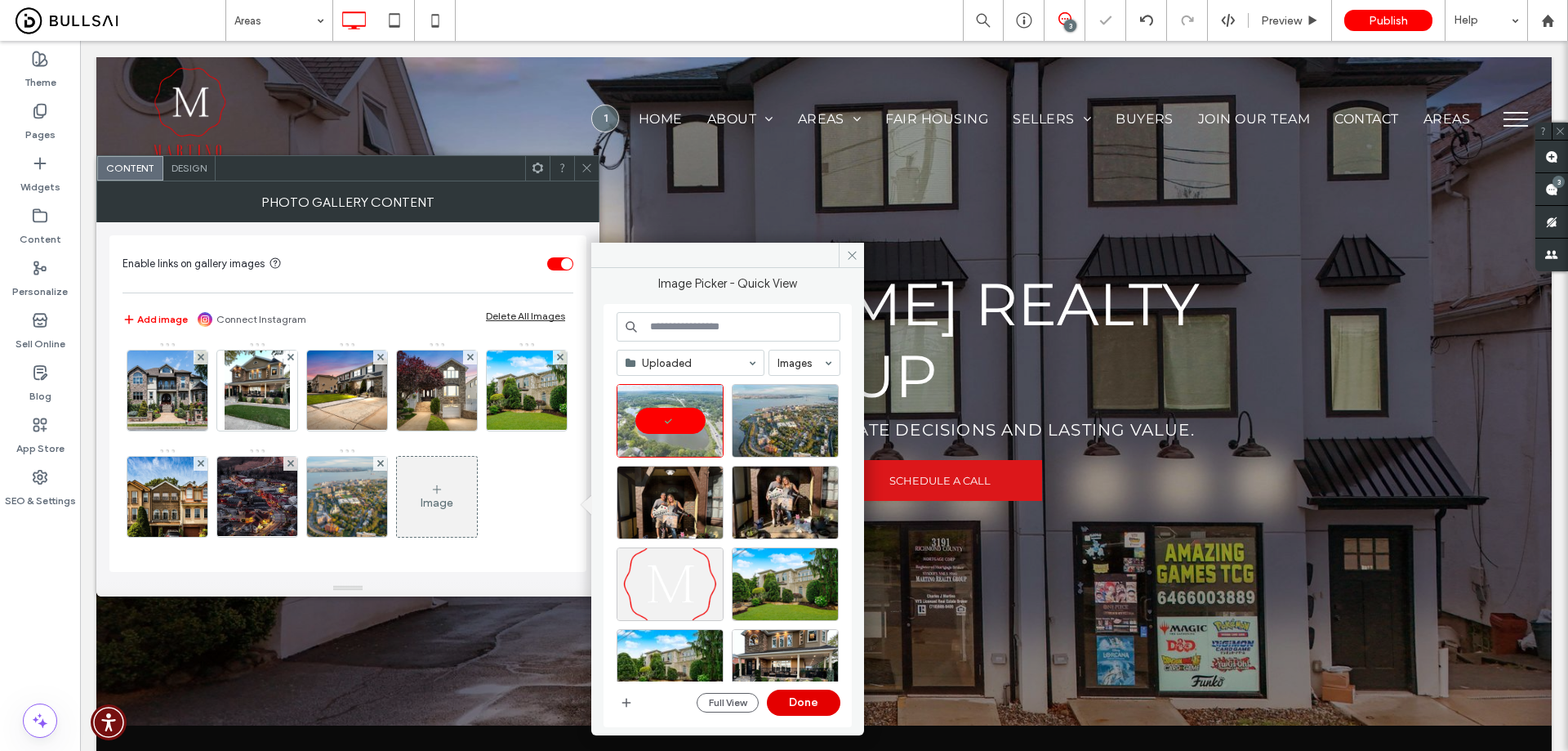
click at [804, 706] on button "Done" at bounding box center [804, 702] width 74 height 26
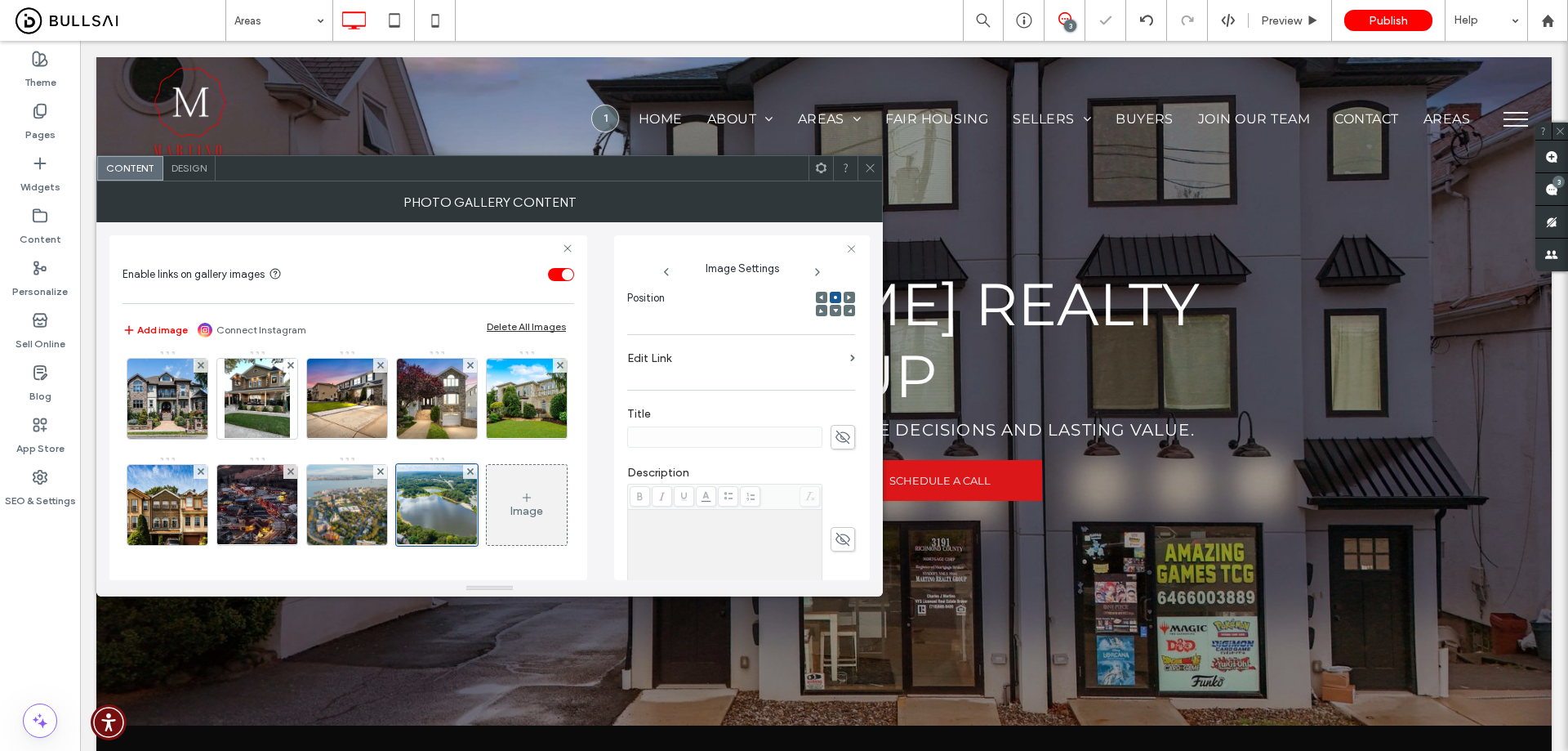
scroll to position [245, 0]
click at [834, 444] on span at bounding box center [843, 435] width 25 height 25
type input "*"
type input "**********"
click at [823, 349] on label "Edit Link" at bounding box center [736, 357] width 216 height 31
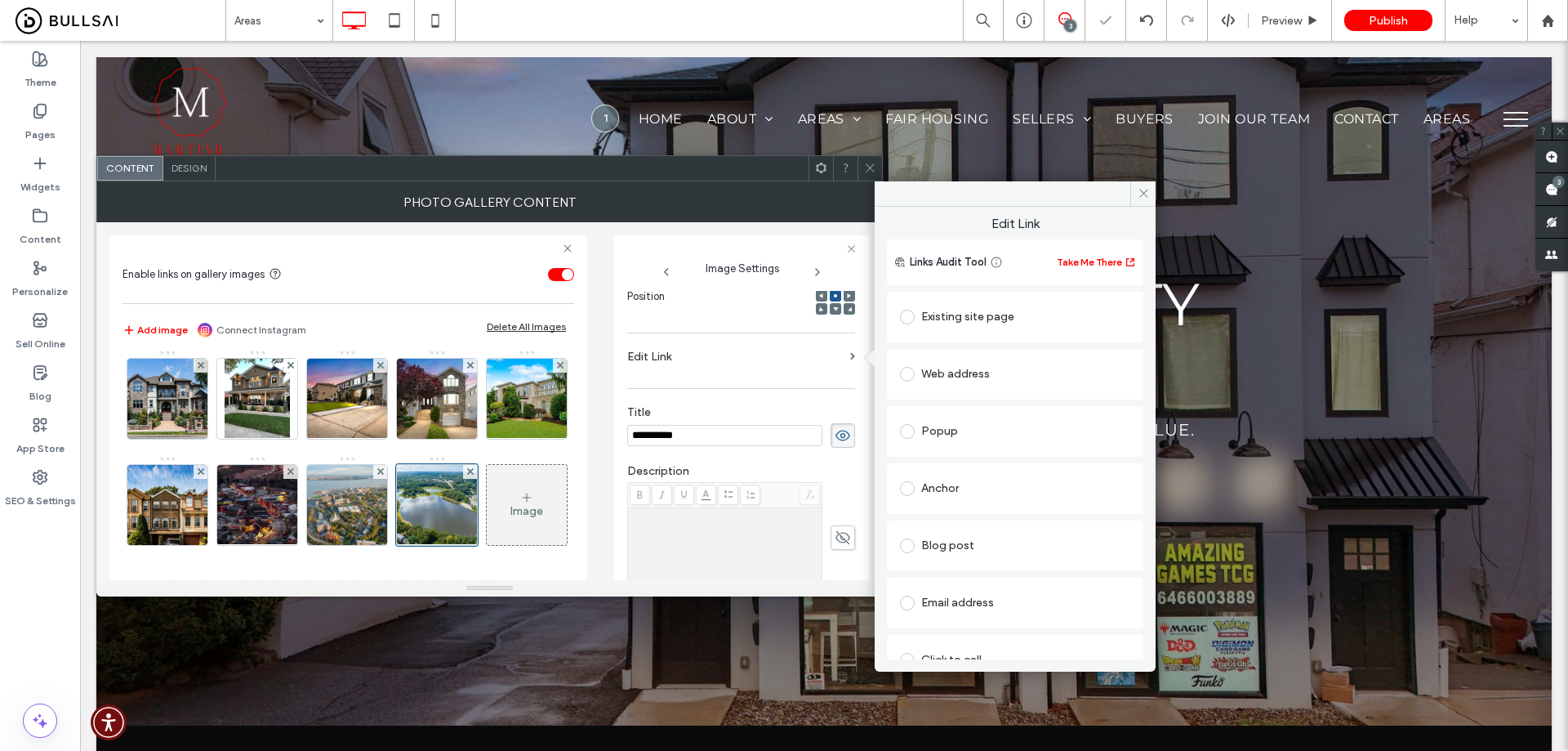
click at [981, 316] on div "Existing site page" at bounding box center [1015, 317] width 231 height 26
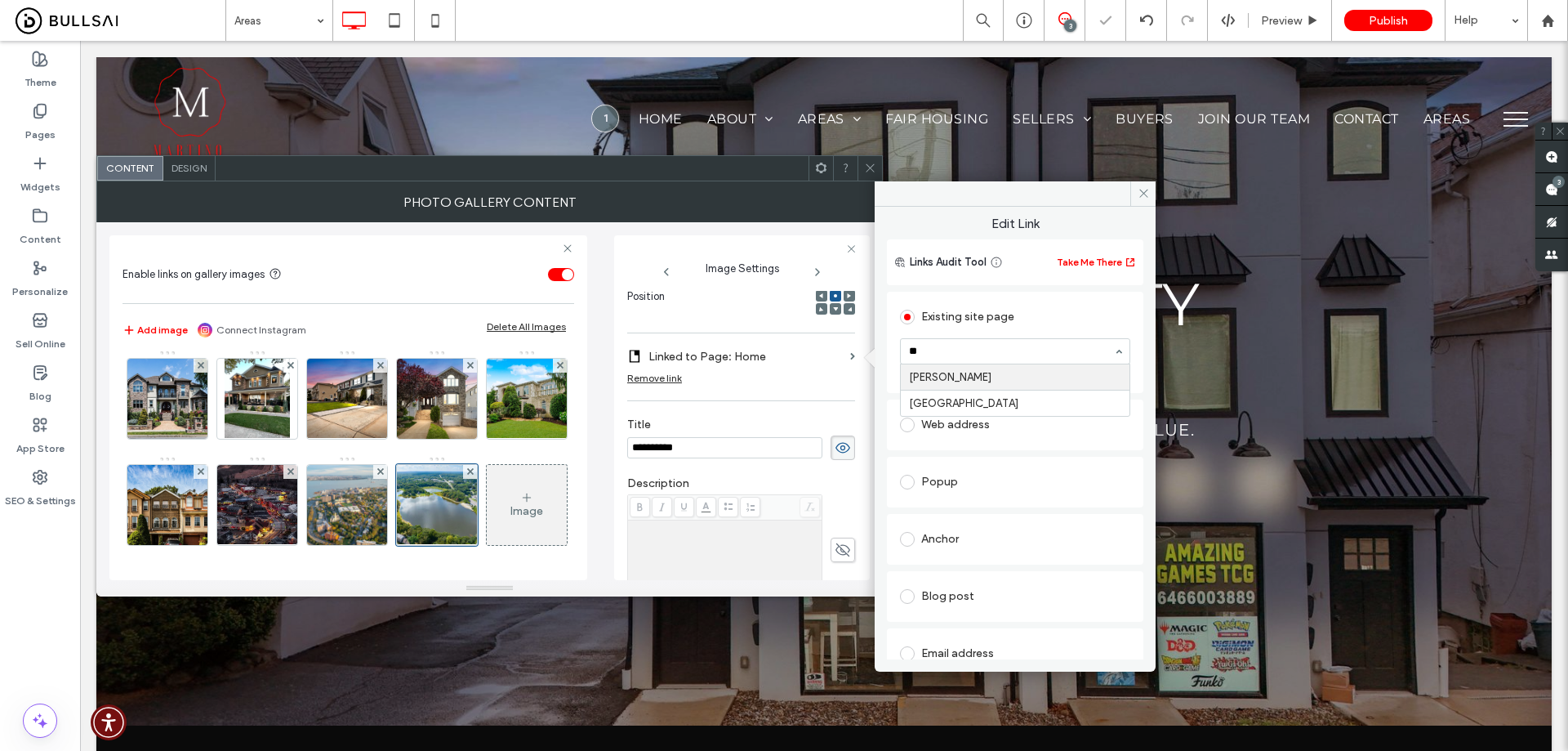
type input "***"
click at [873, 166] on icon at bounding box center [870, 167] width 12 height 12
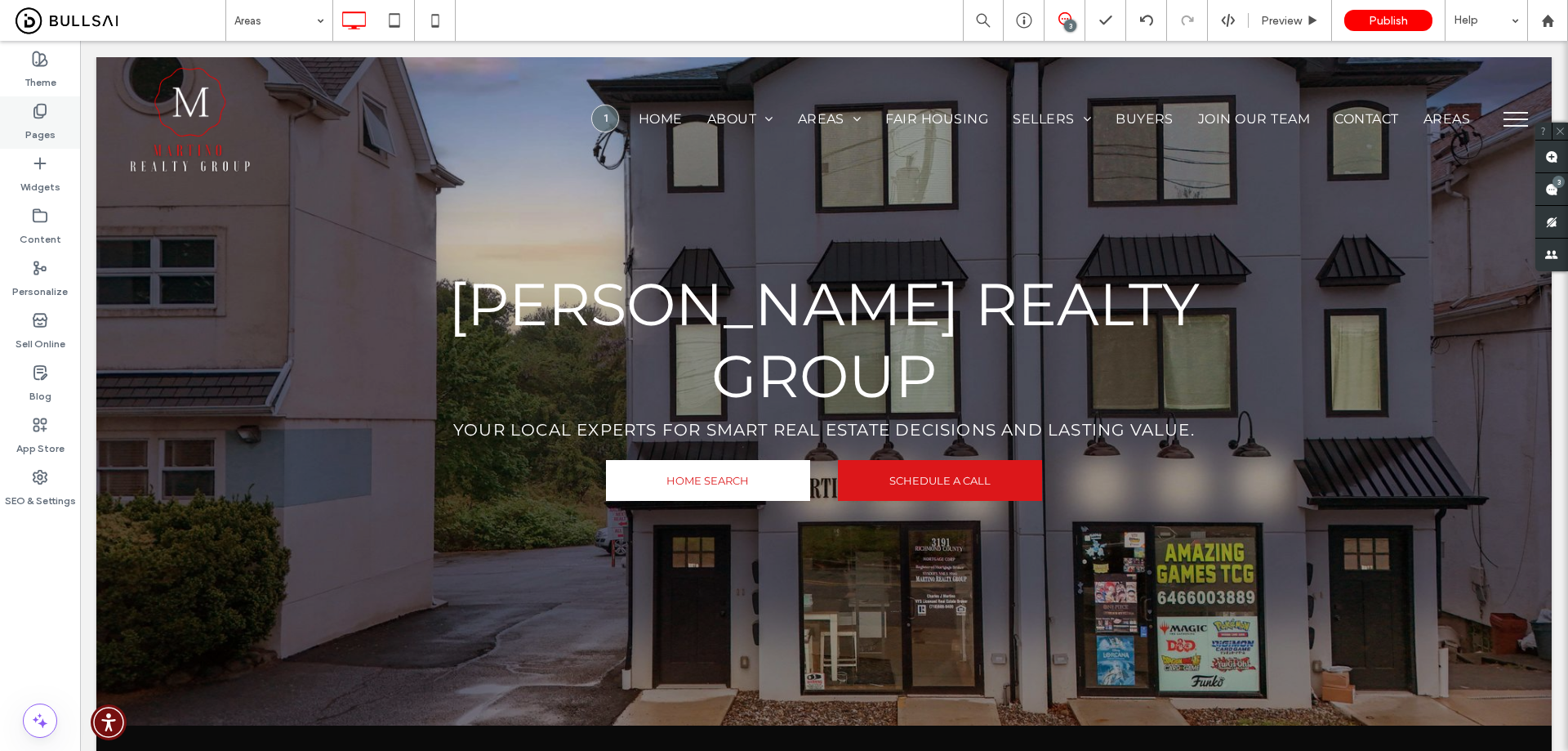
click at [43, 109] on icon at bounding box center [39, 111] width 16 height 16
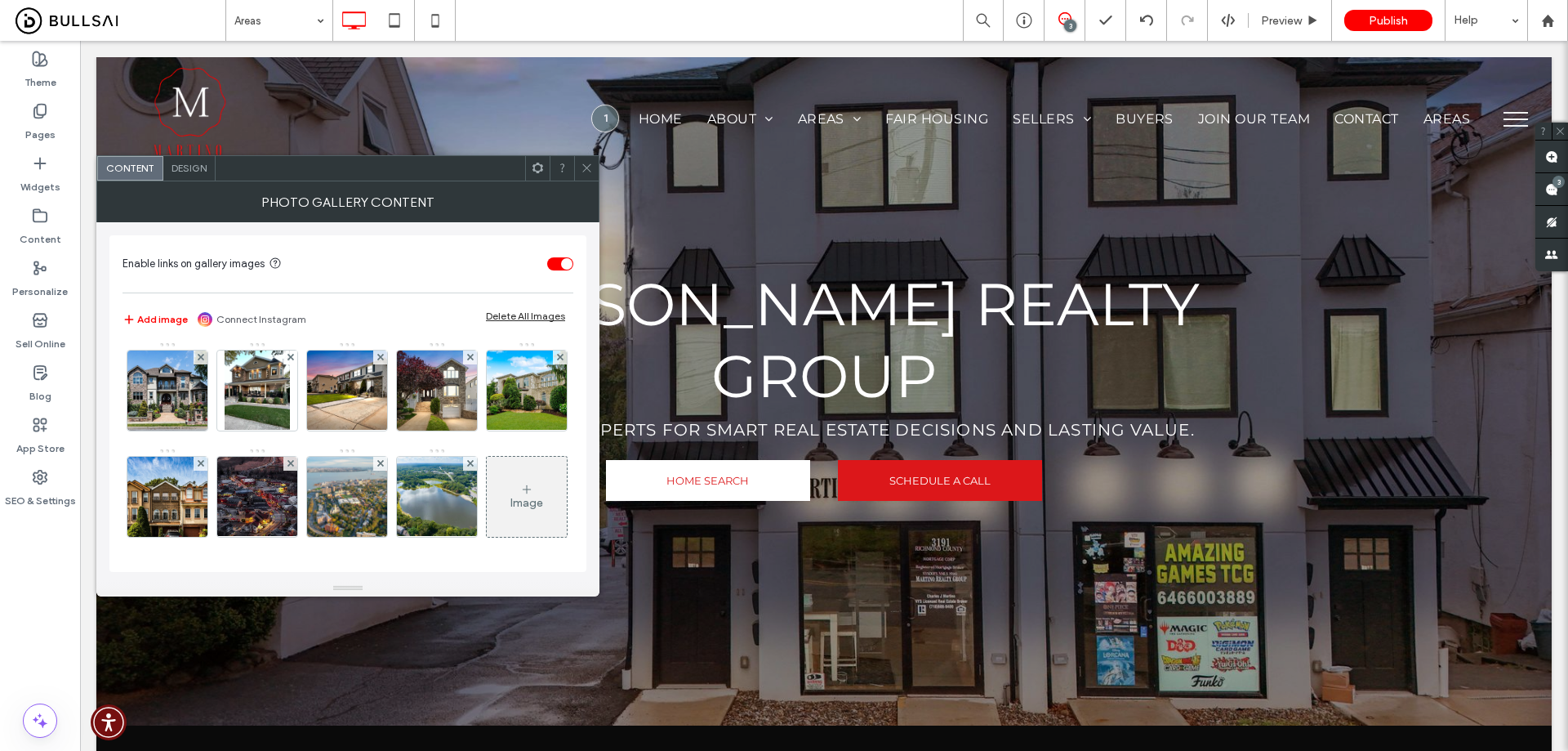
scroll to position [110, 0]
click at [377, 472] on img at bounding box center [437, 497] width 121 height 80
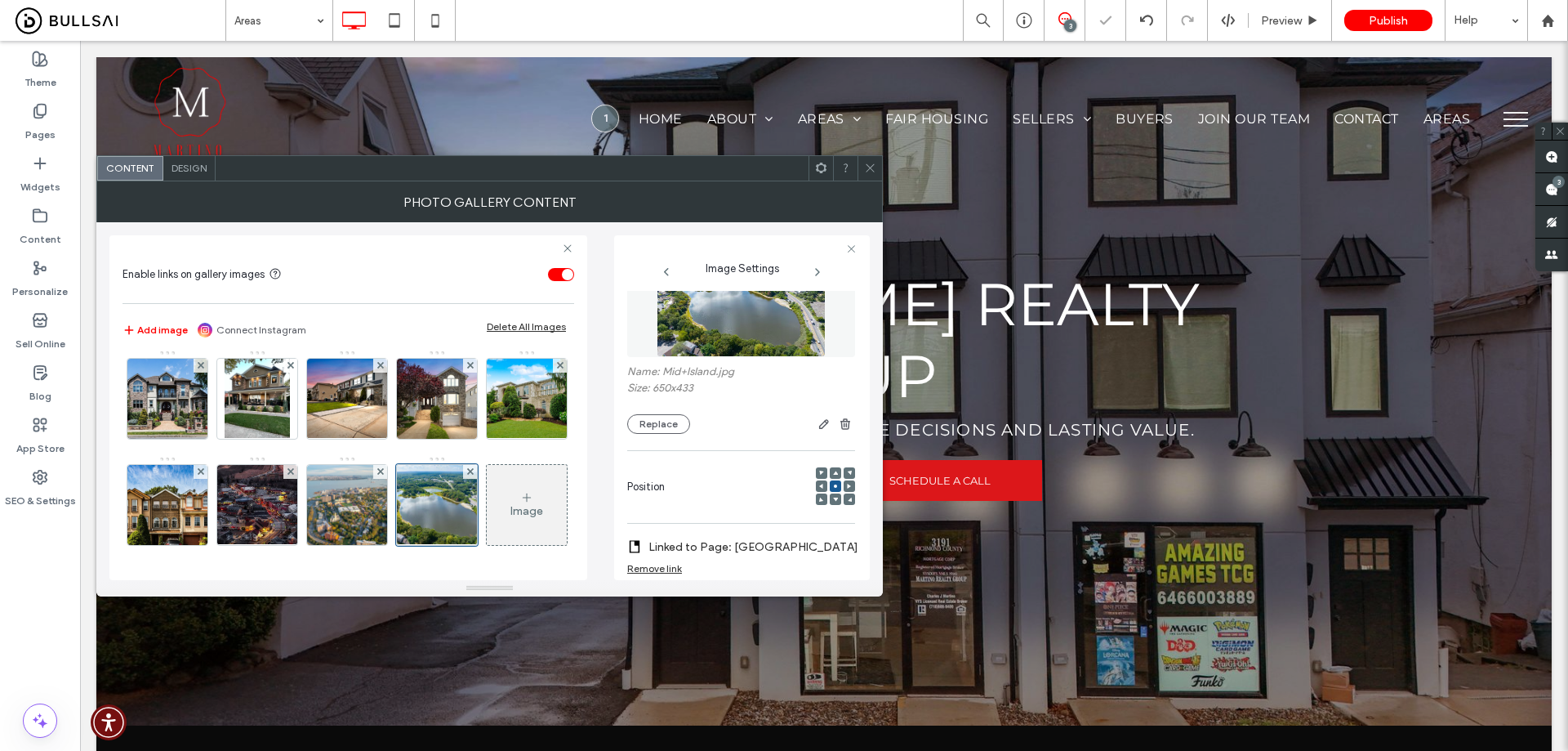
scroll to position [0, 0]
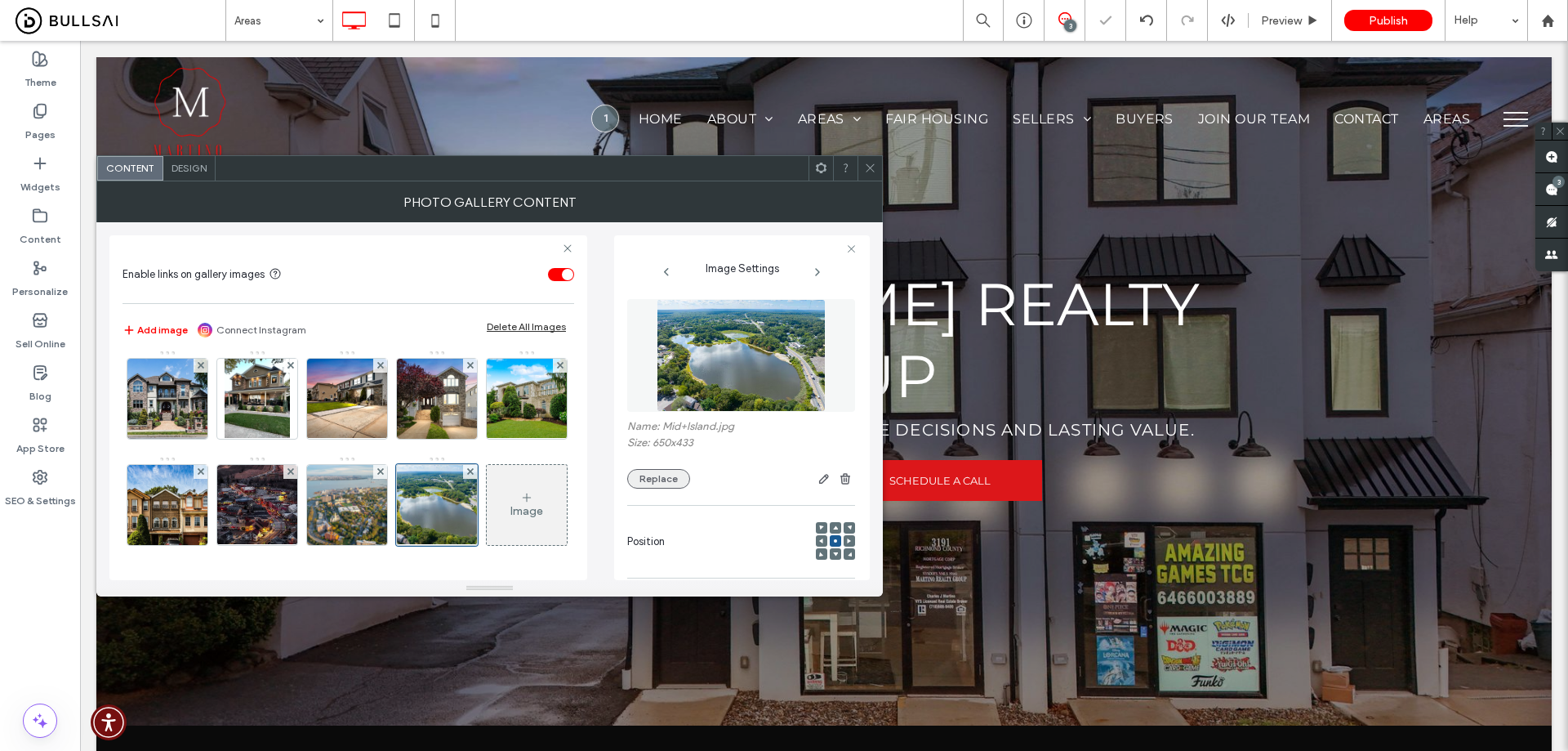
click at [670, 476] on button "Replace" at bounding box center [659, 478] width 63 height 19
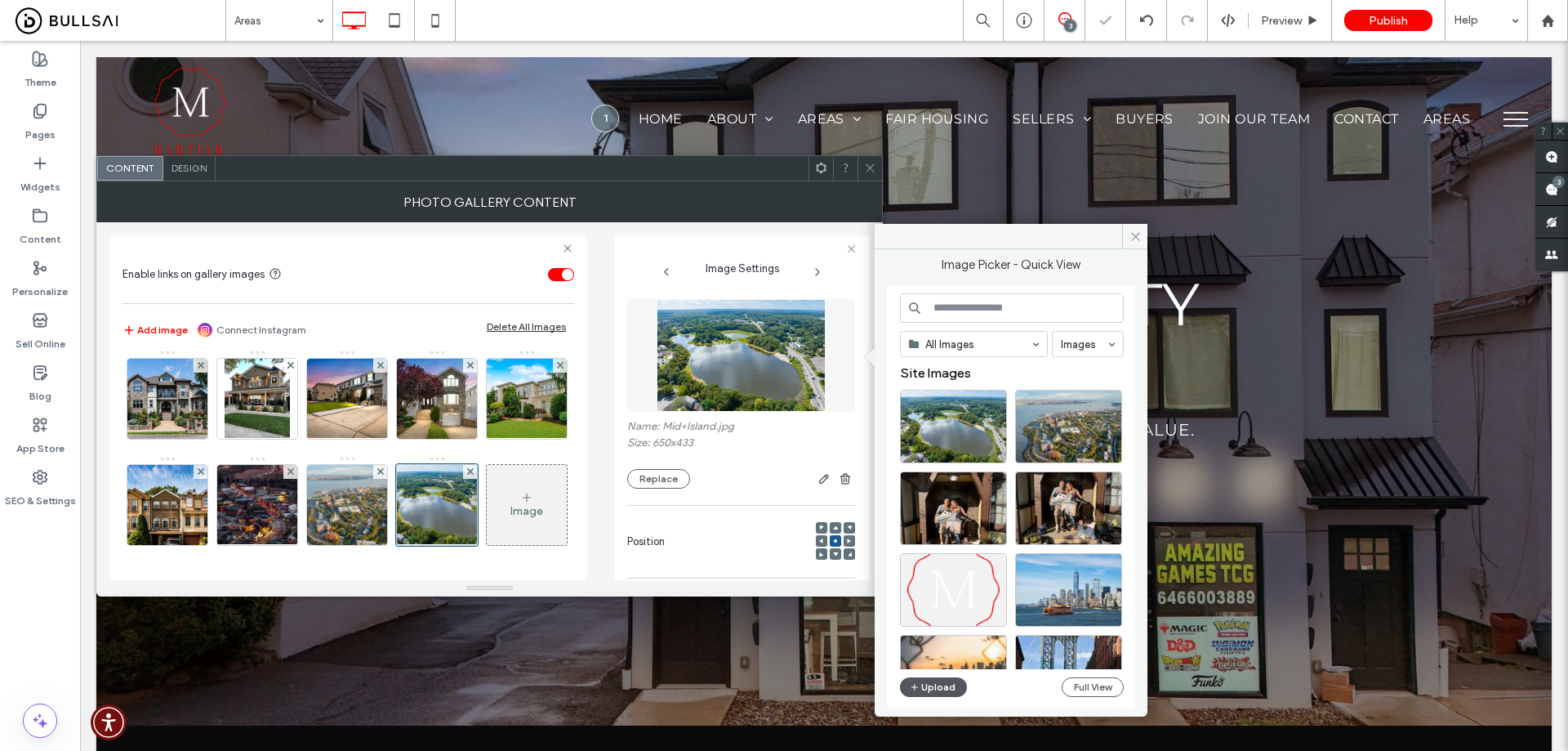
click at [951, 685] on button "Upload" at bounding box center [934, 687] width 67 height 19
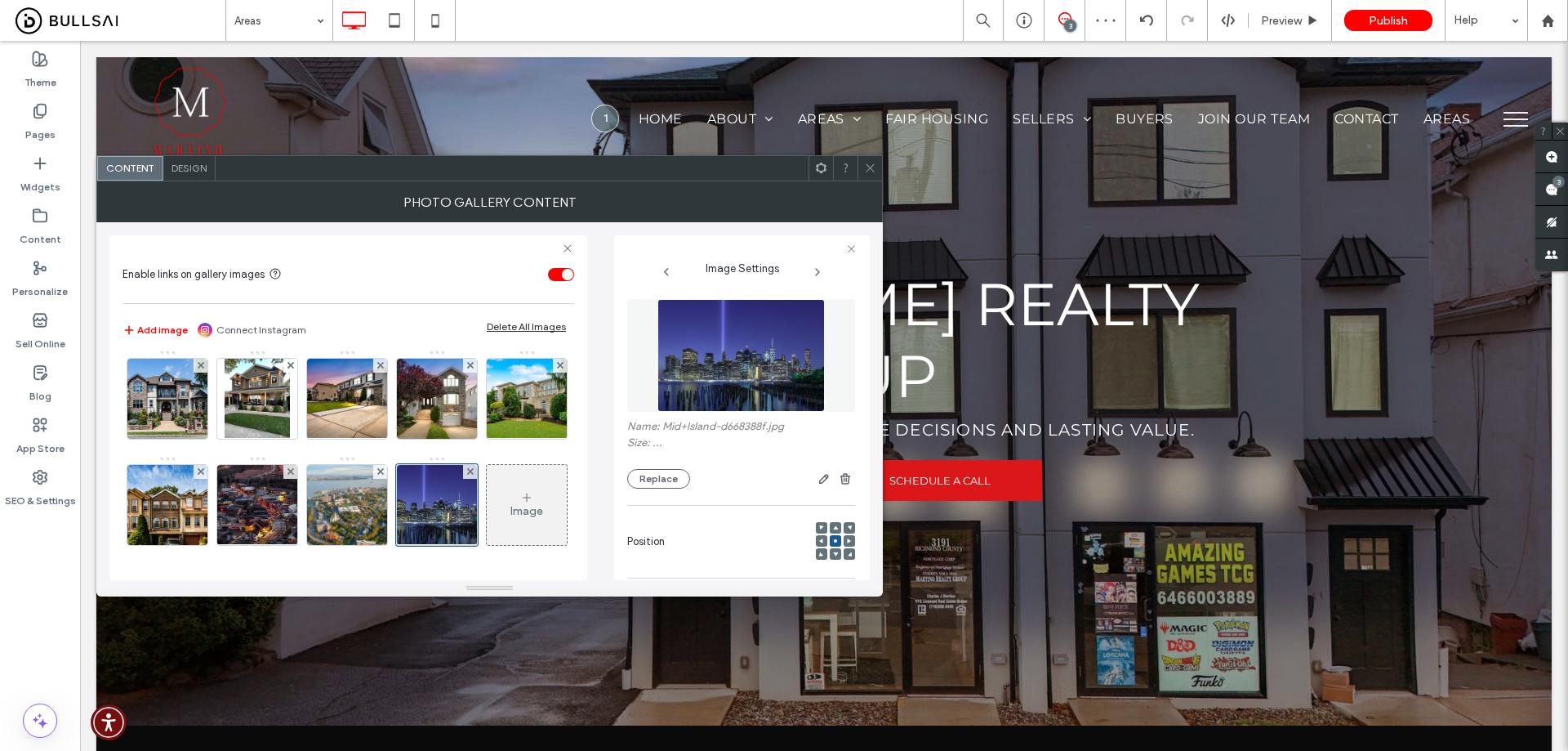
click at [874, 165] on icon at bounding box center [870, 167] width 12 height 12
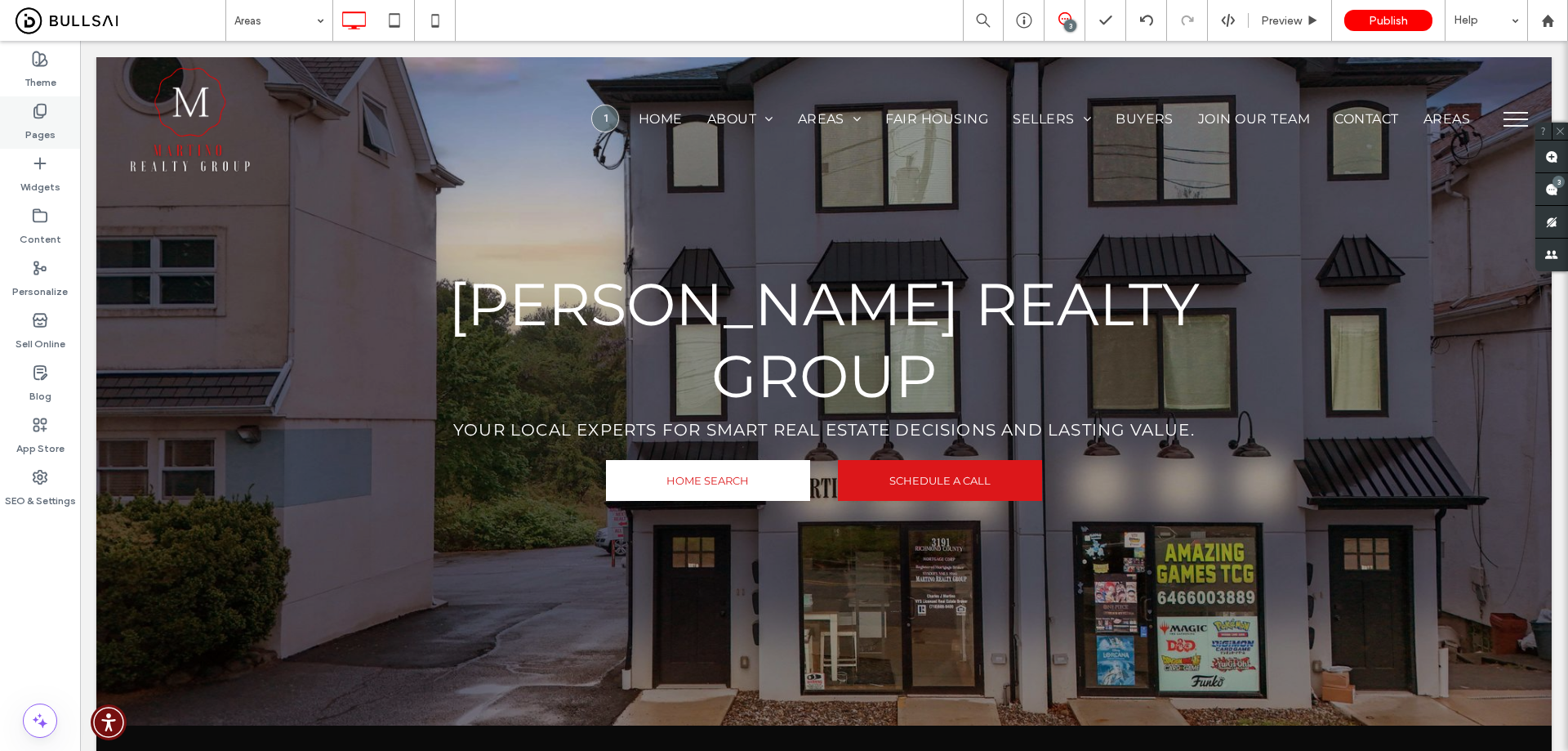
click at [36, 123] on label "Pages" at bounding box center [40, 131] width 31 height 23
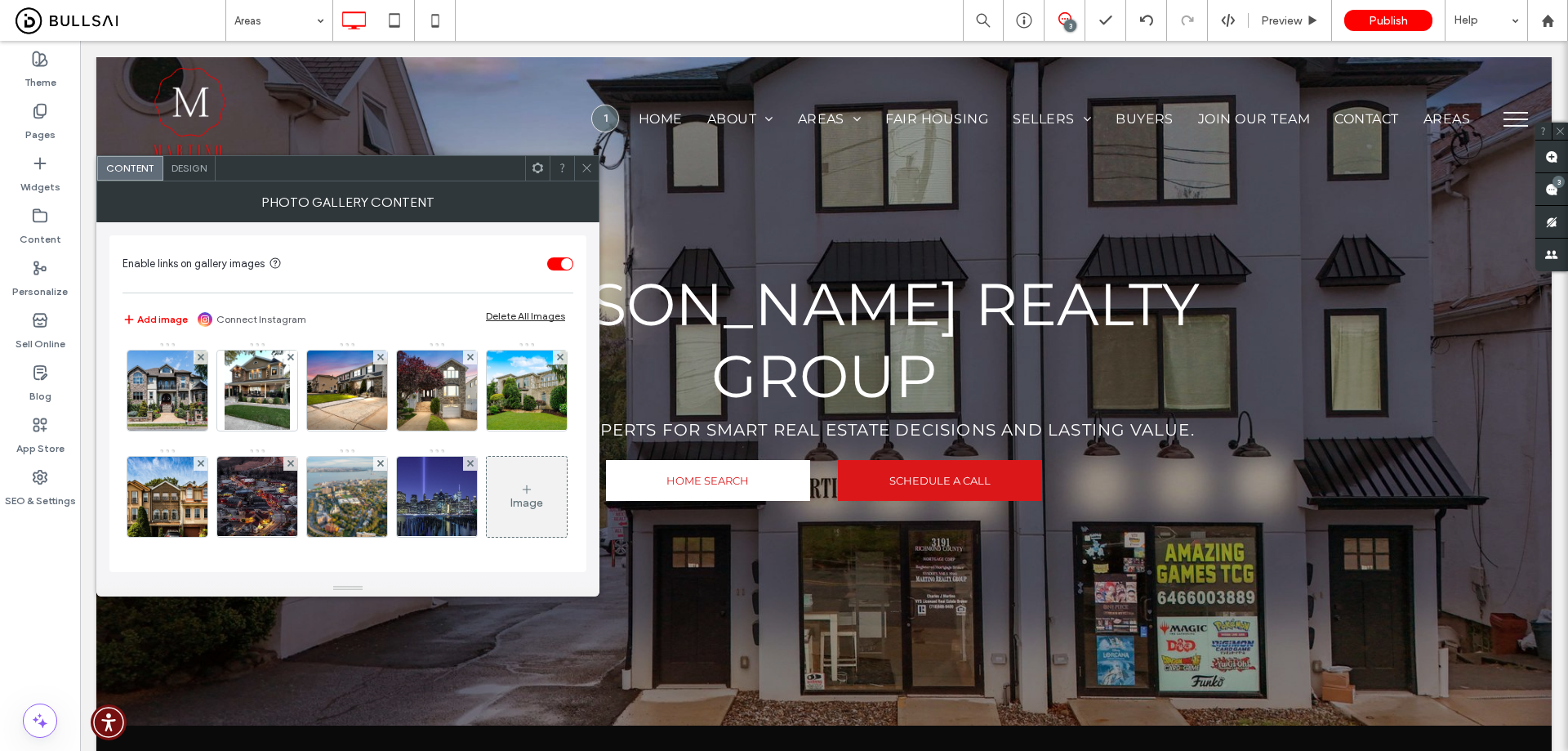
scroll to position [81, 0]
click at [511, 510] on div "Image" at bounding box center [527, 502] width 33 height 14
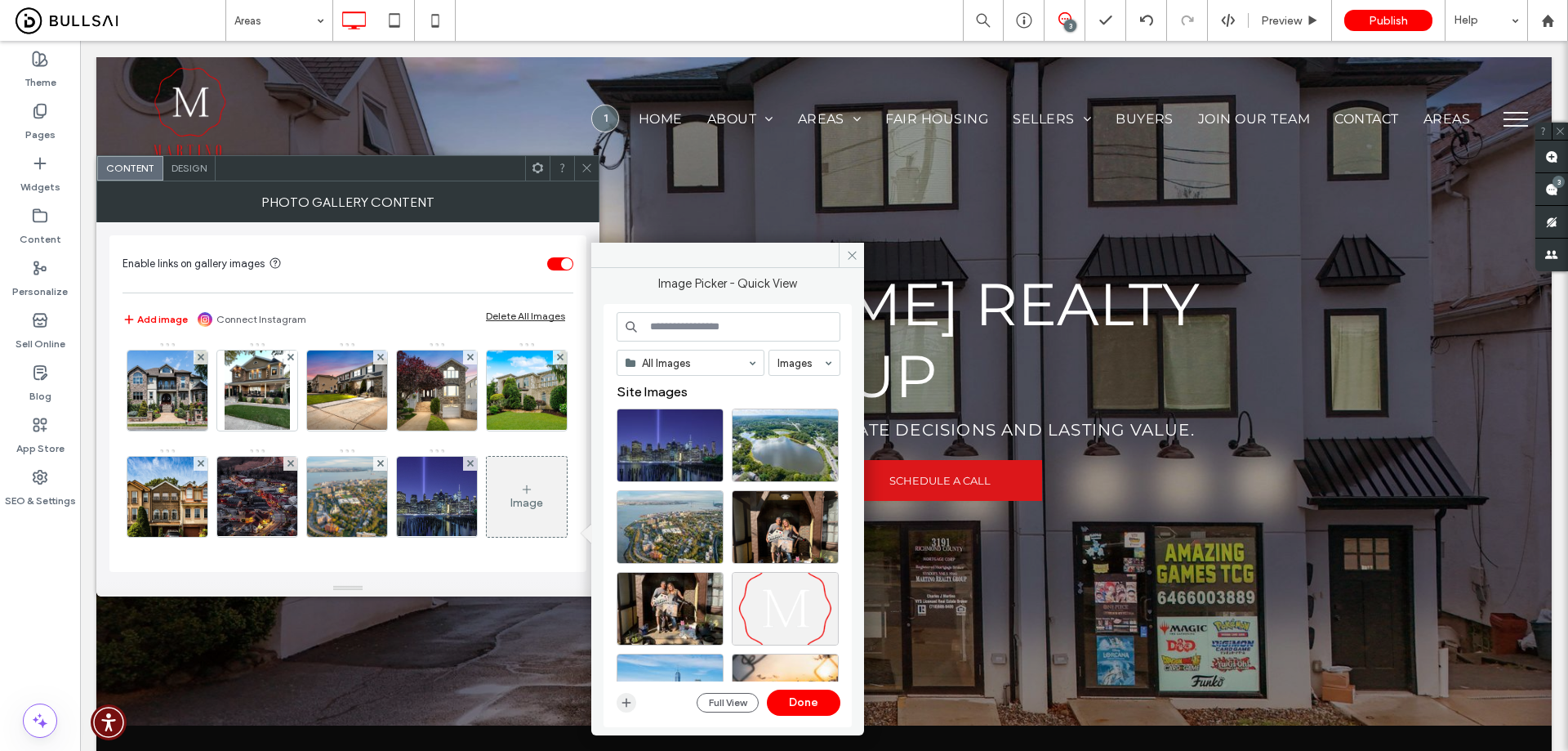
click at [626, 706] on icon "button" at bounding box center [627, 702] width 13 height 13
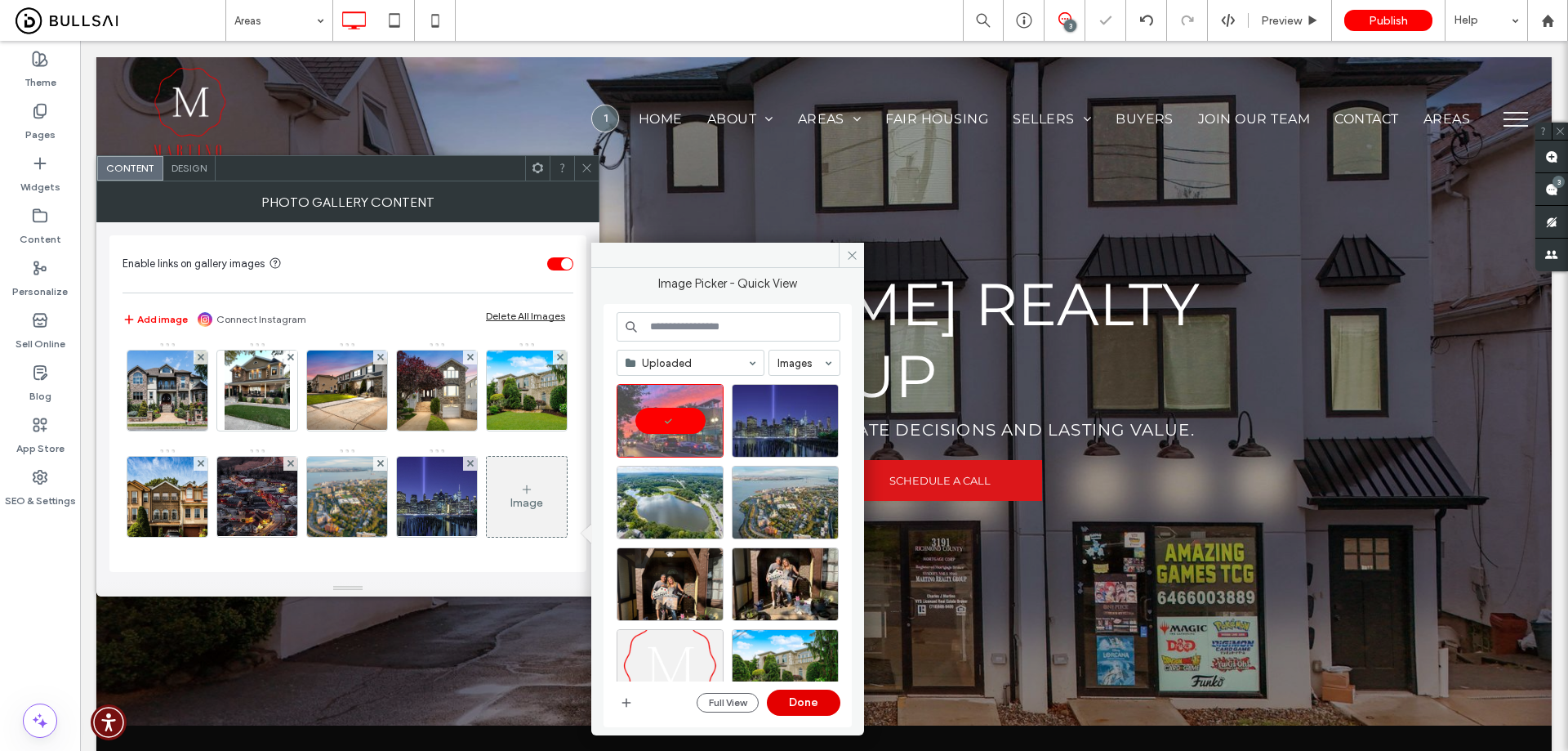
click at [807, 697] on button "Done" at bounding box center [804, 702] width 74 height 26
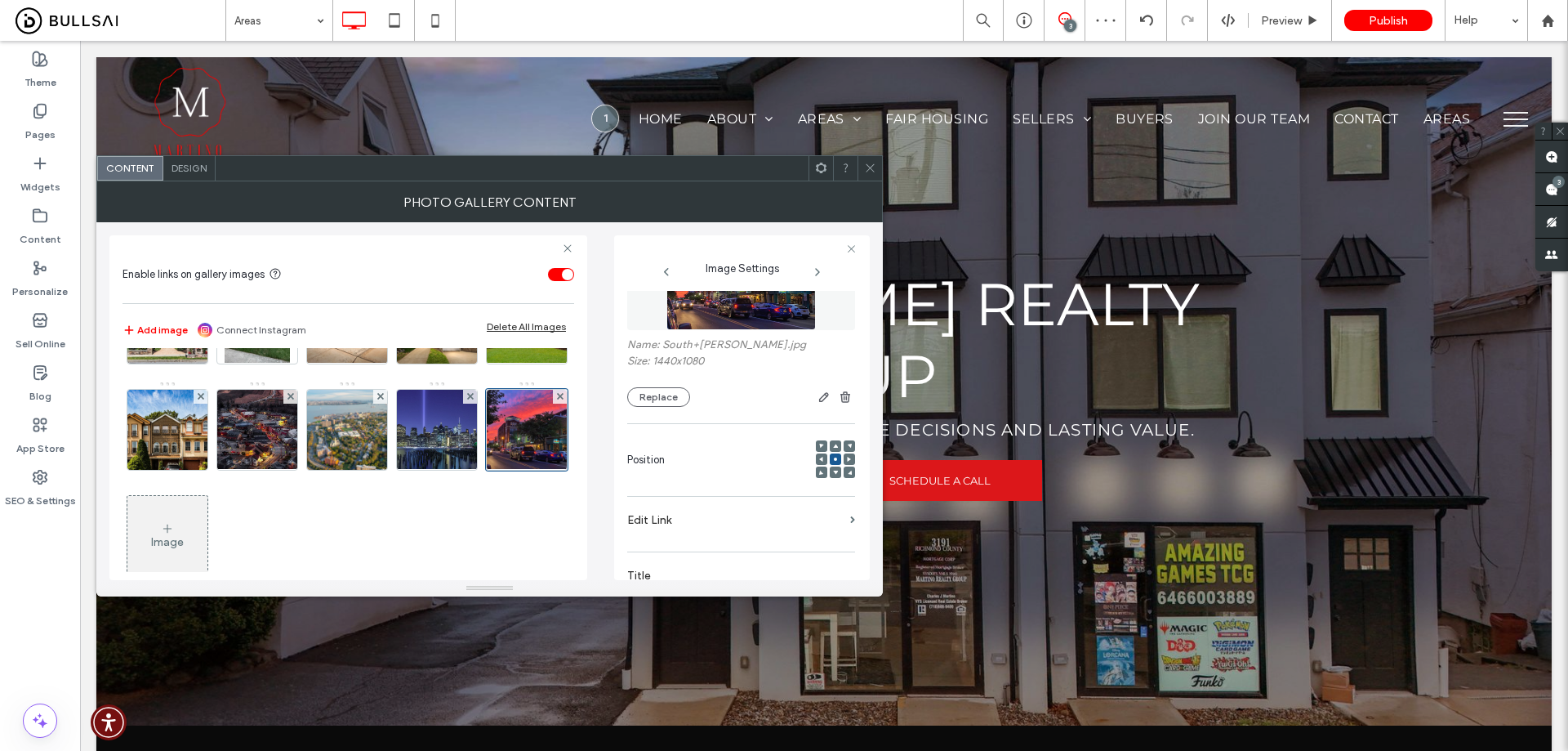
click at [835, 525] on section "Edit Link" at bounding box center [741, 524] width 228 height 38
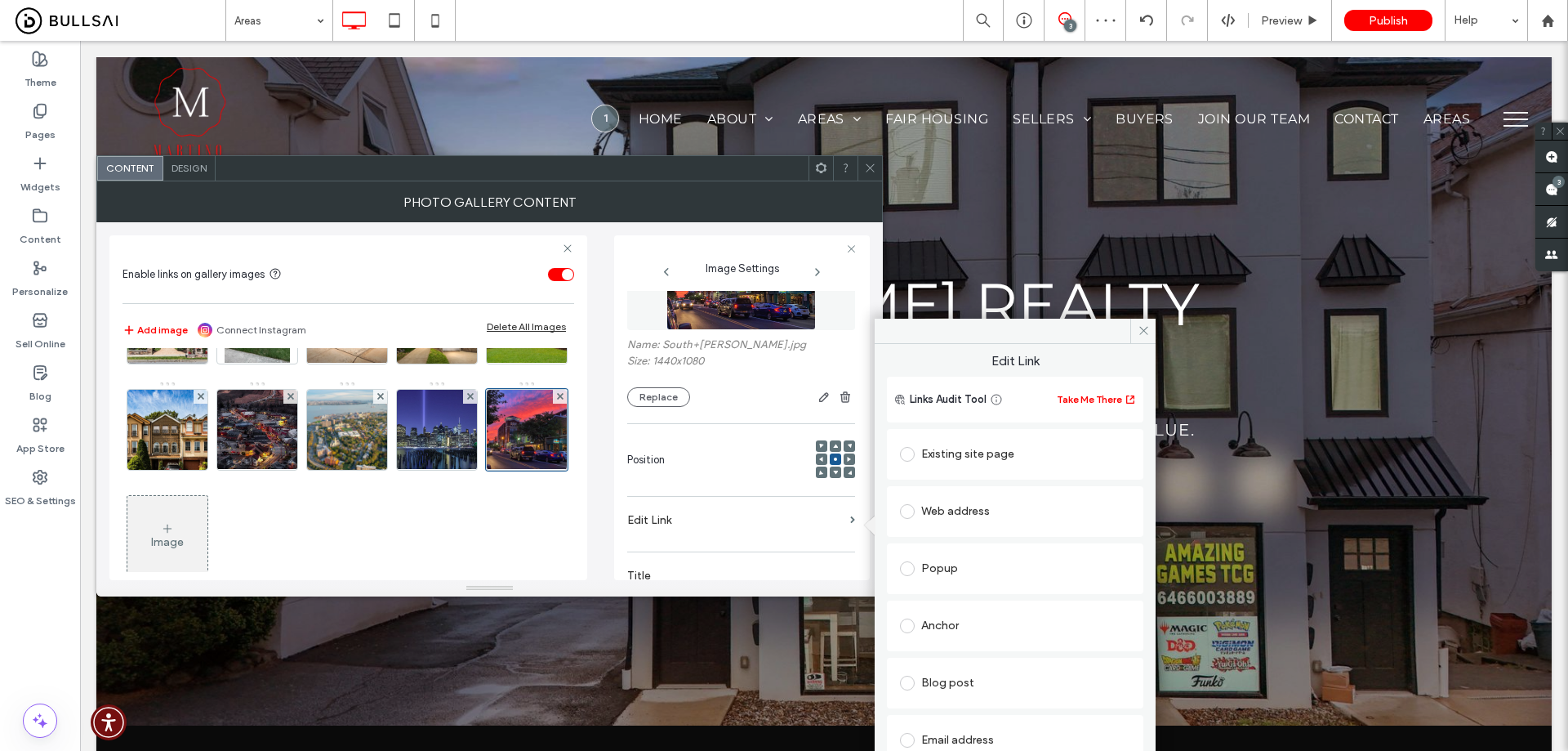
click at [976, 467] on div "Existing site page" at bounding box center [1015, 453] width 231 height 26
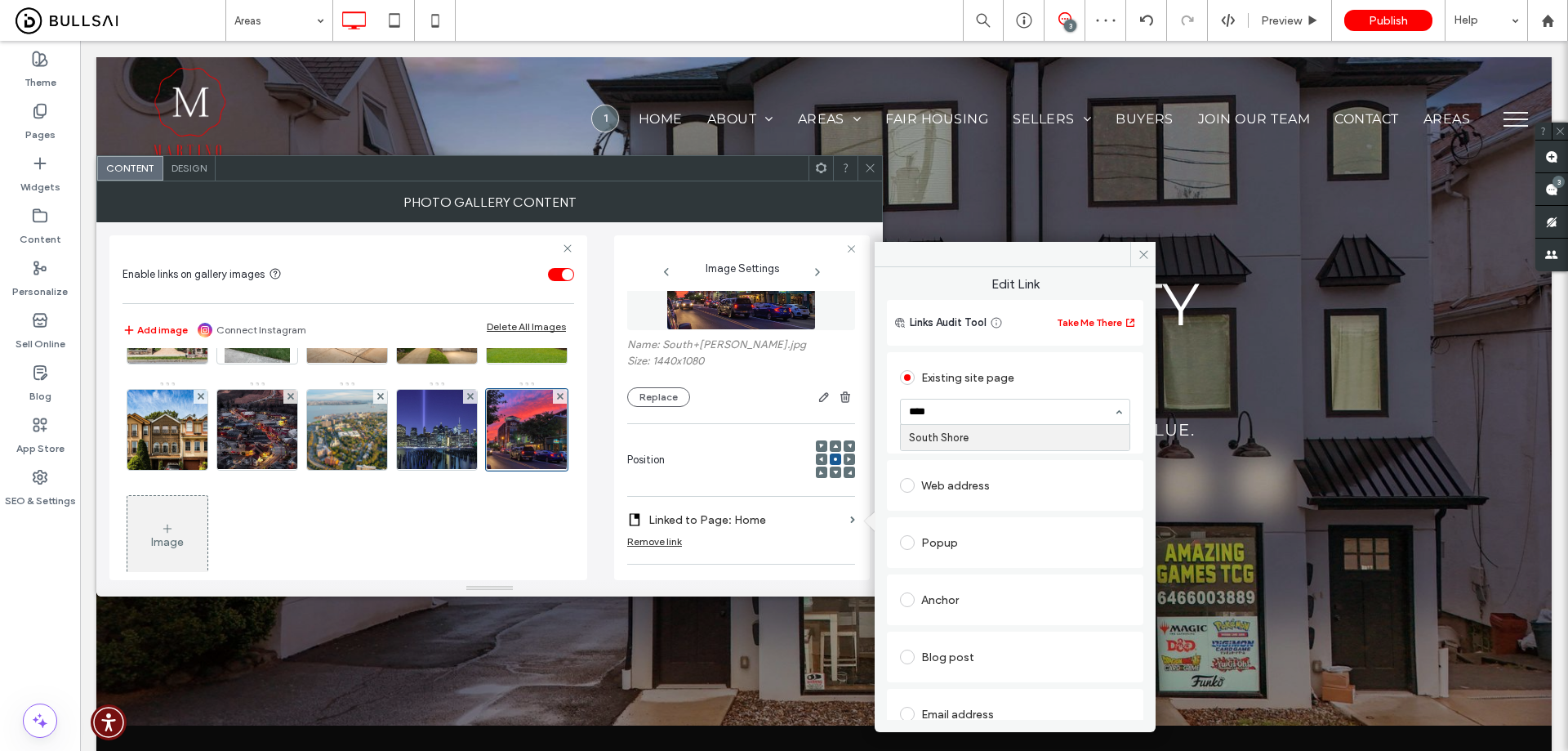
type input "*****"
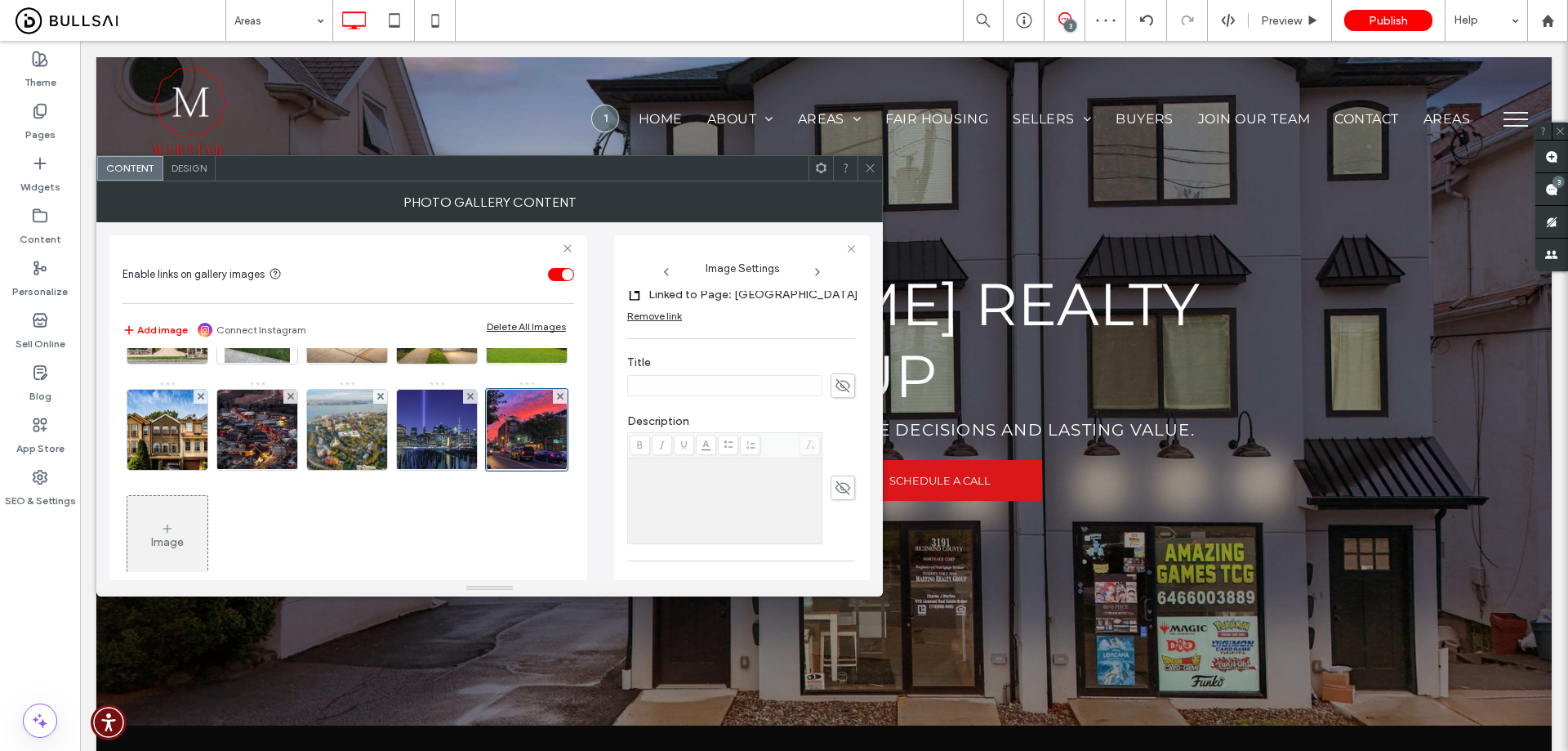
scroll to position [327, 0]
click at [830, 375] on span at bounding box center [843, 366] width 25 height 25
click at [797, 375] on input at bounding box center [725, 365] width 195 height 21
type input "**********"
click at [874, 165] on icon at bounding box center [870, 167] width 12 height 12
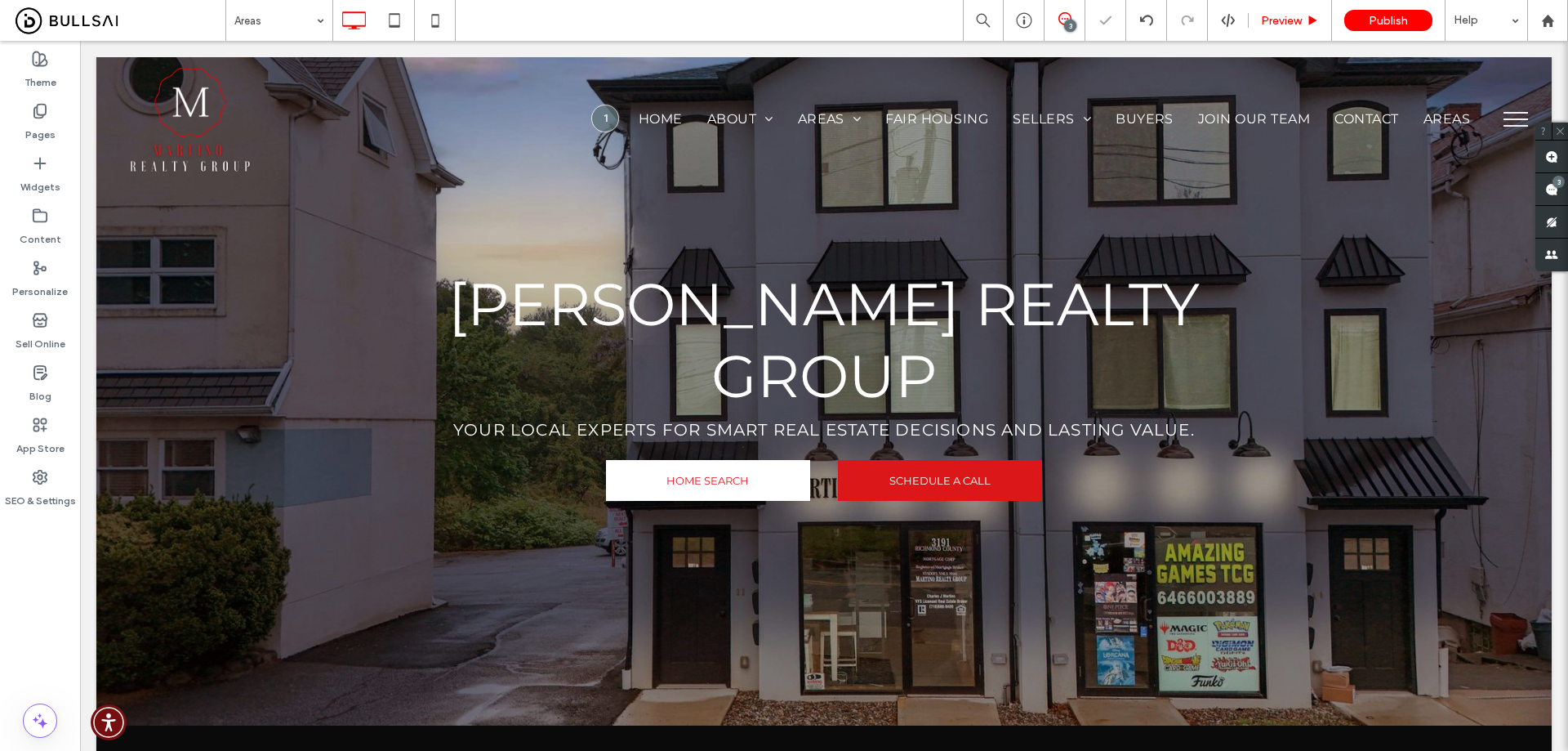
click at [1289, 25] on span "Preview" at bounding box center [1281, 21] width 41 height 14
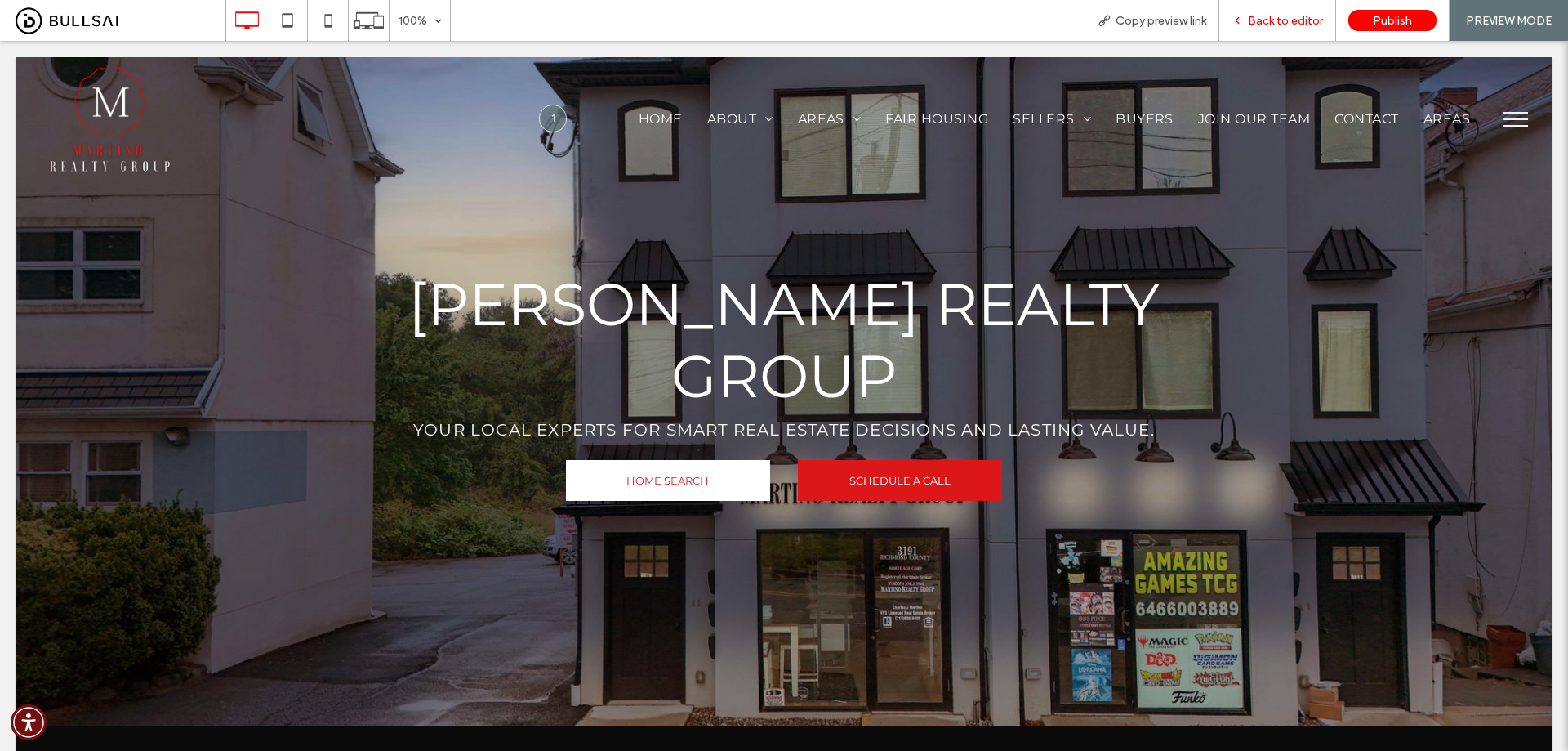
click at [1291, 25] on span "Back to editor" at bounding box center [1286, 21] width 76 height 14
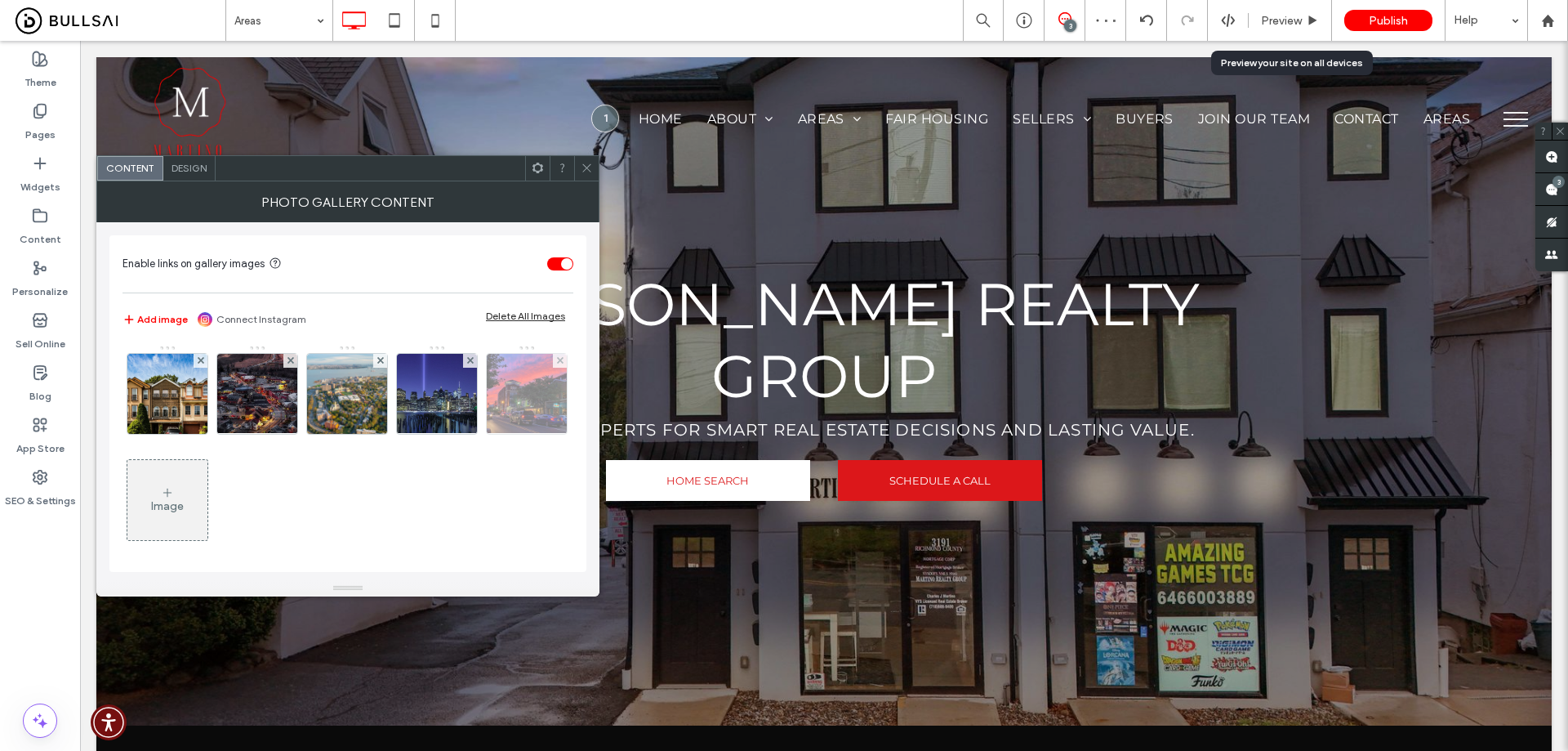
scroll to position [110, 0]
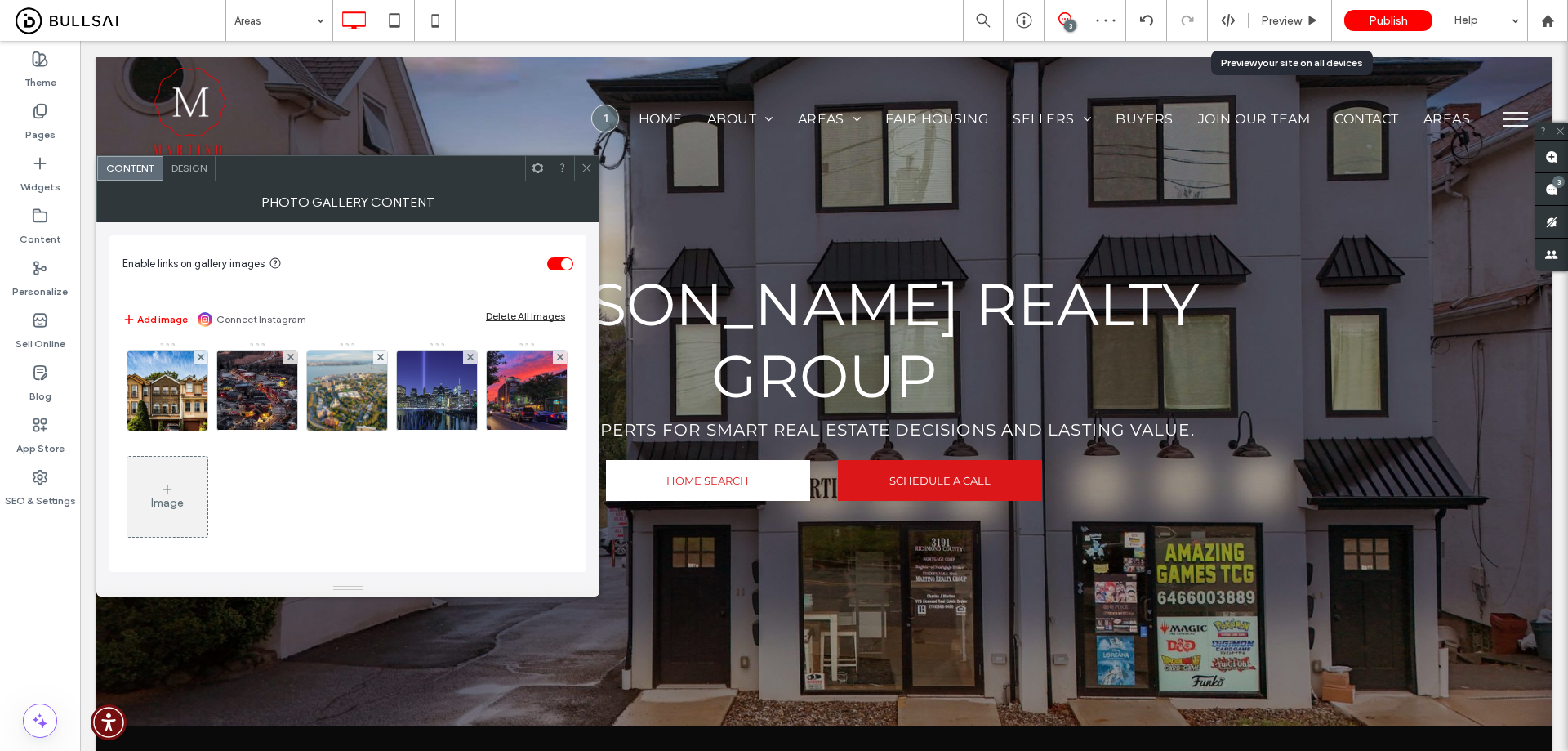
drag, startPoint x: 287, startPoint y: 500, endPoint x: 331, endPoint y: 494, distance: 44.4
click at [474, 431] on img at bounding box center [527, 390] width 107 height 80
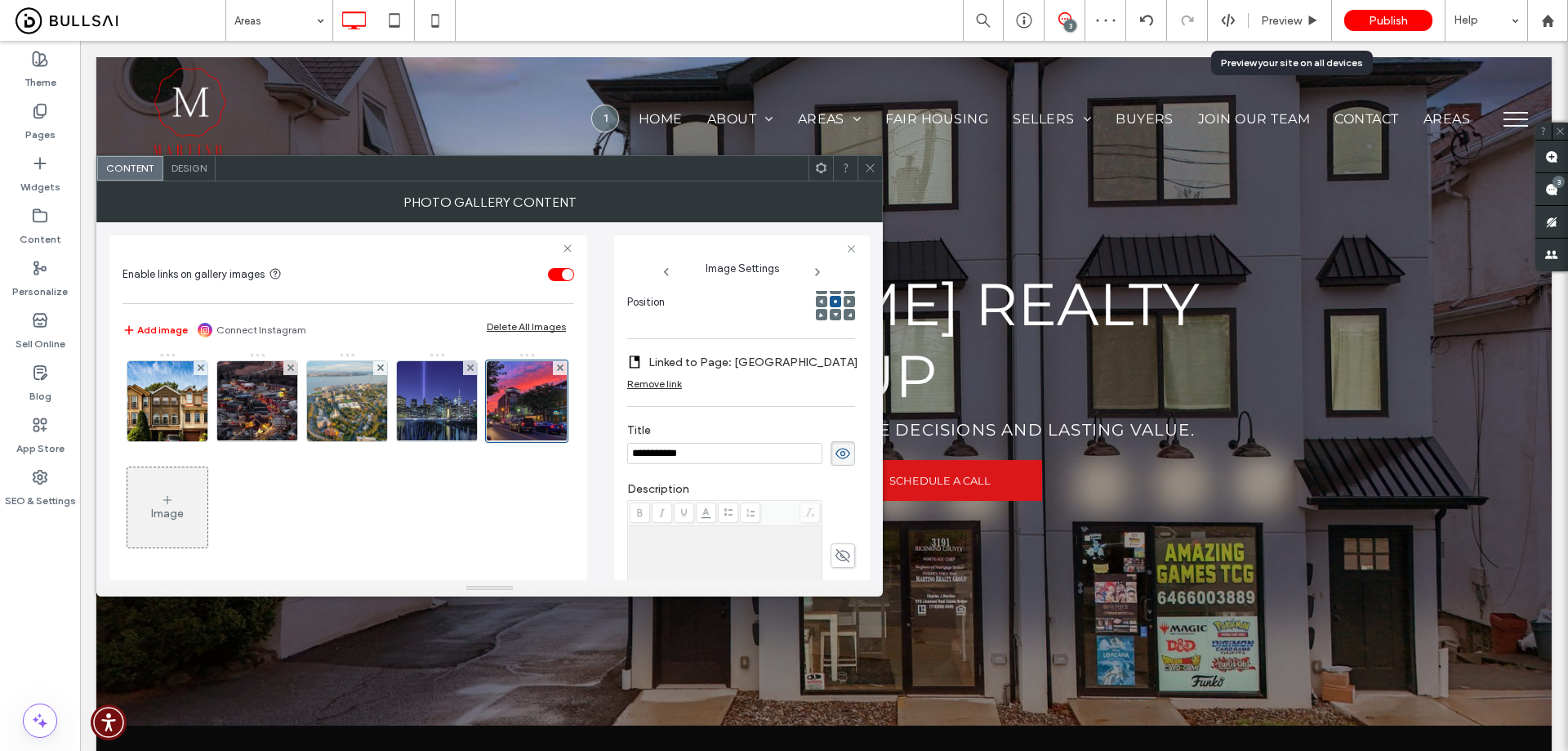
scroll to position [0, 0]
drag, startPoint x: 734, startPoint y: 455, endPoint x: 395, endPoint y: 443, distance: 339.2
click at [473, 436] on div "**********" at bounding box center [489, 401] width 761 height 358
type input "**********"
click at [872, 166] on use at bounding box center [870, 168] width 9 height 9
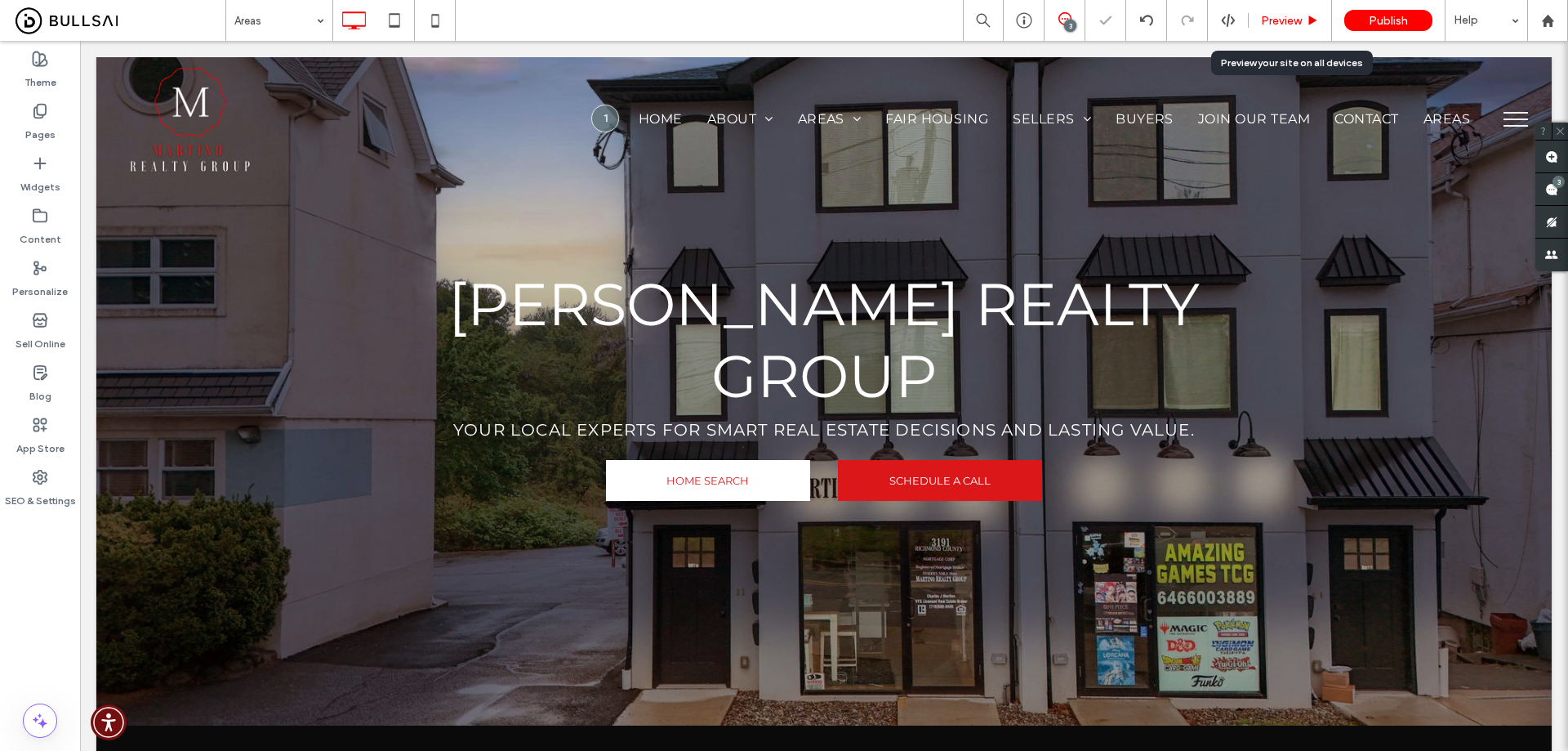
click at [1270, 16] on span "Preview" at bounding box center [1281, 21] width 41 height 14
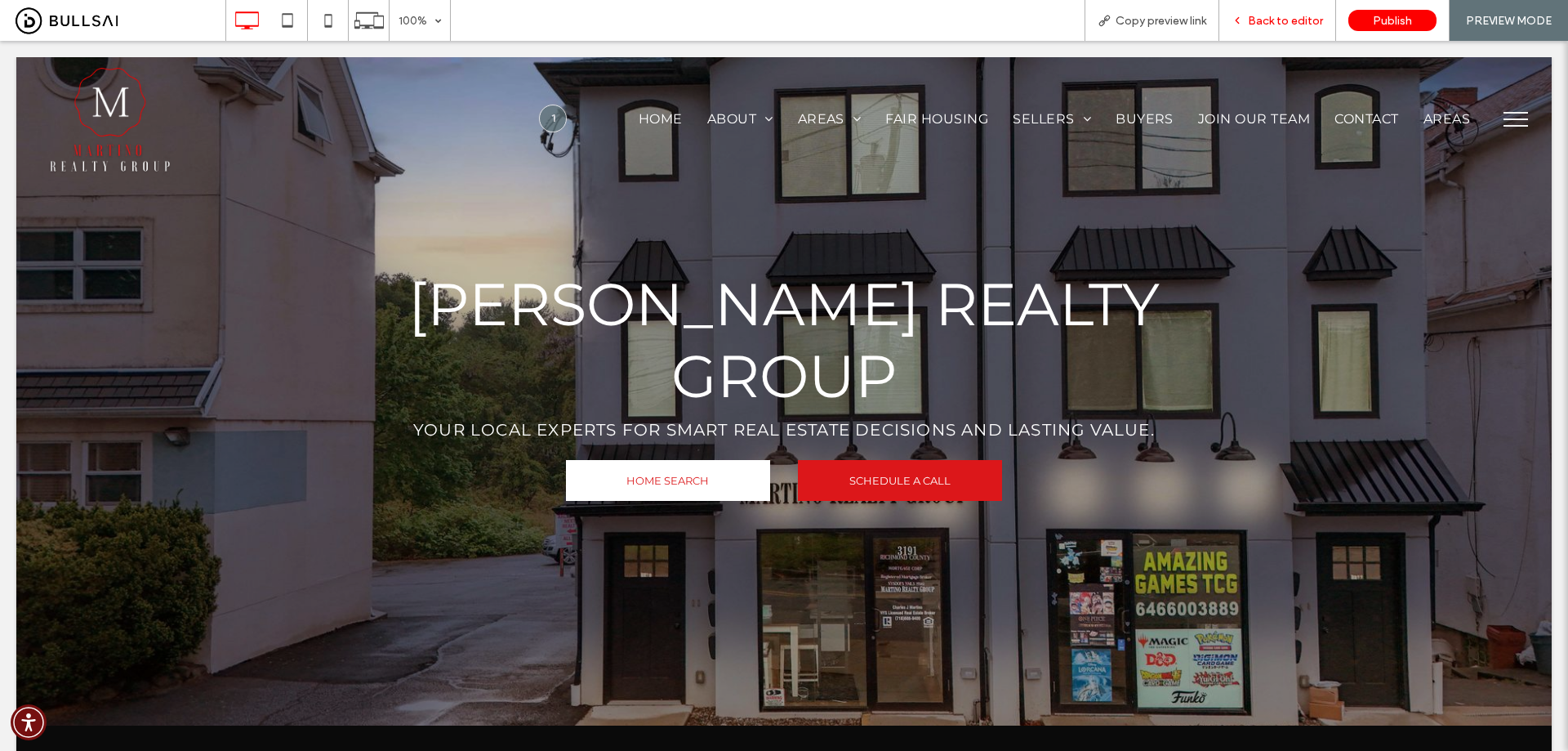
click at [1275, 12] on div "Back to editor" at bounding box center [1278, 20] width 117 height 41
click at [1257, 16] on span "Back to editor" at bounding box center [1286, 21] width 76 height 14
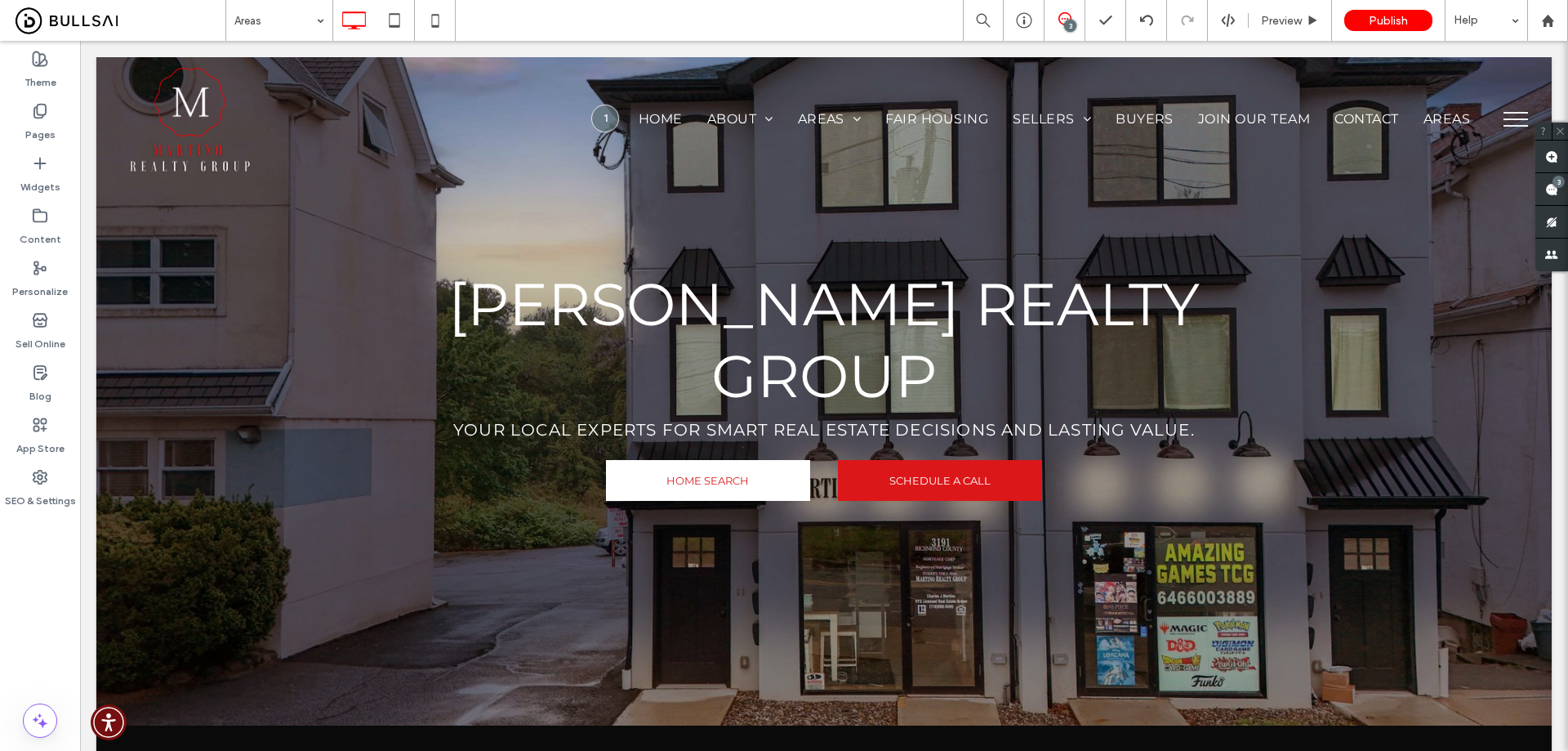
type input "**********"
type input "**"
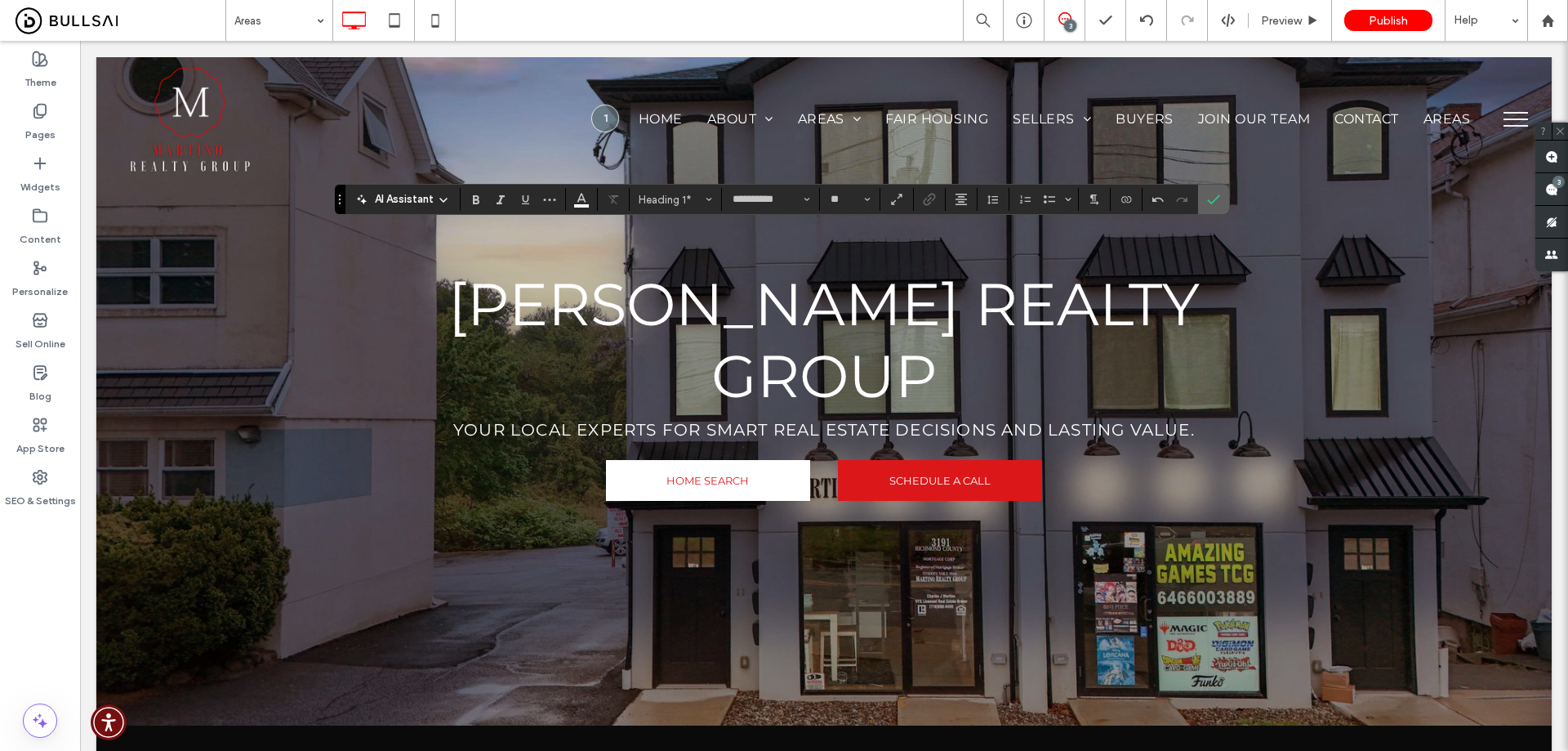
click at [1209, 197] on icon "Confirm" at bounding box center [1214, 200] width 13 height 13
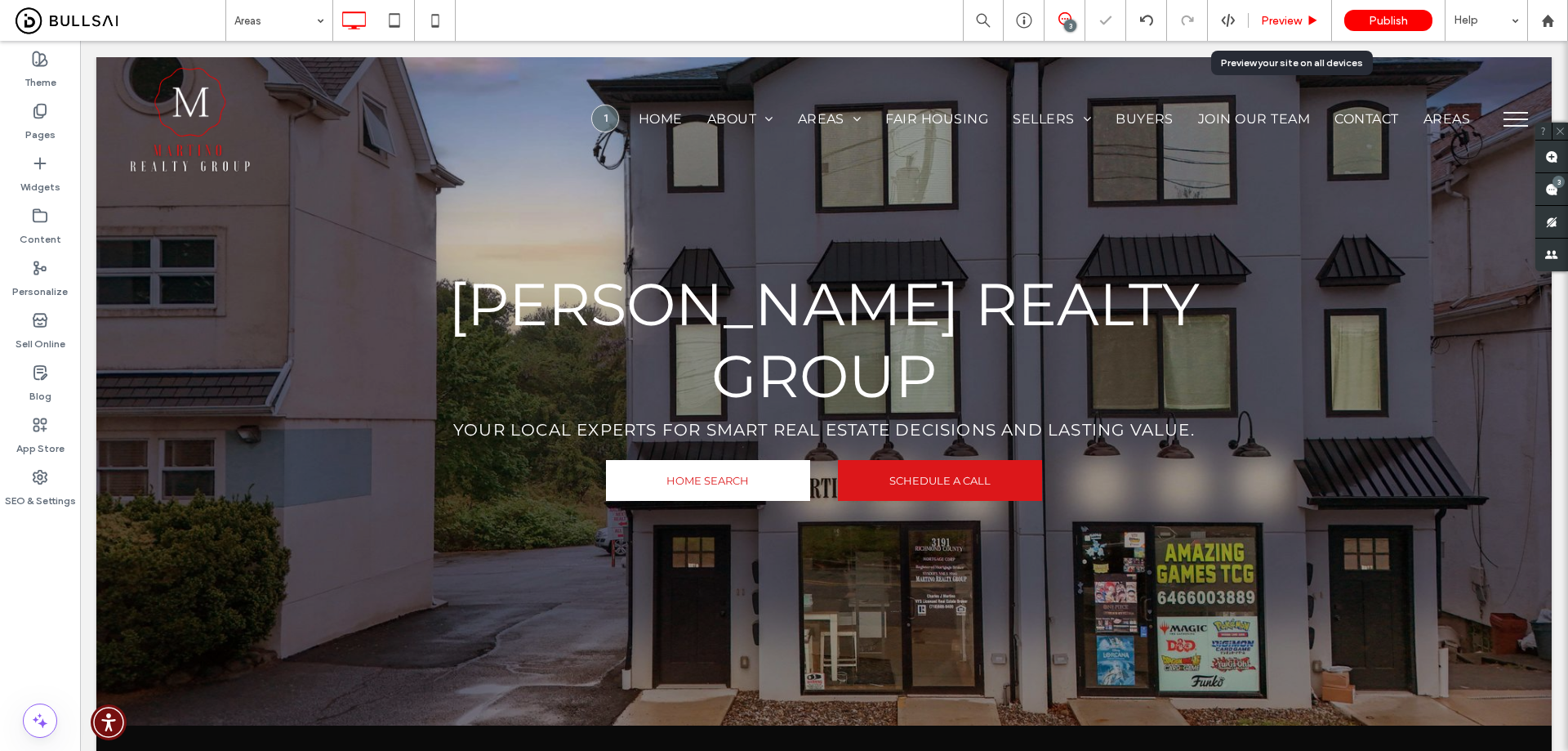
click at [1275, 22] on span "Preview" at bounding box center [1281, 21] width 41 height 14
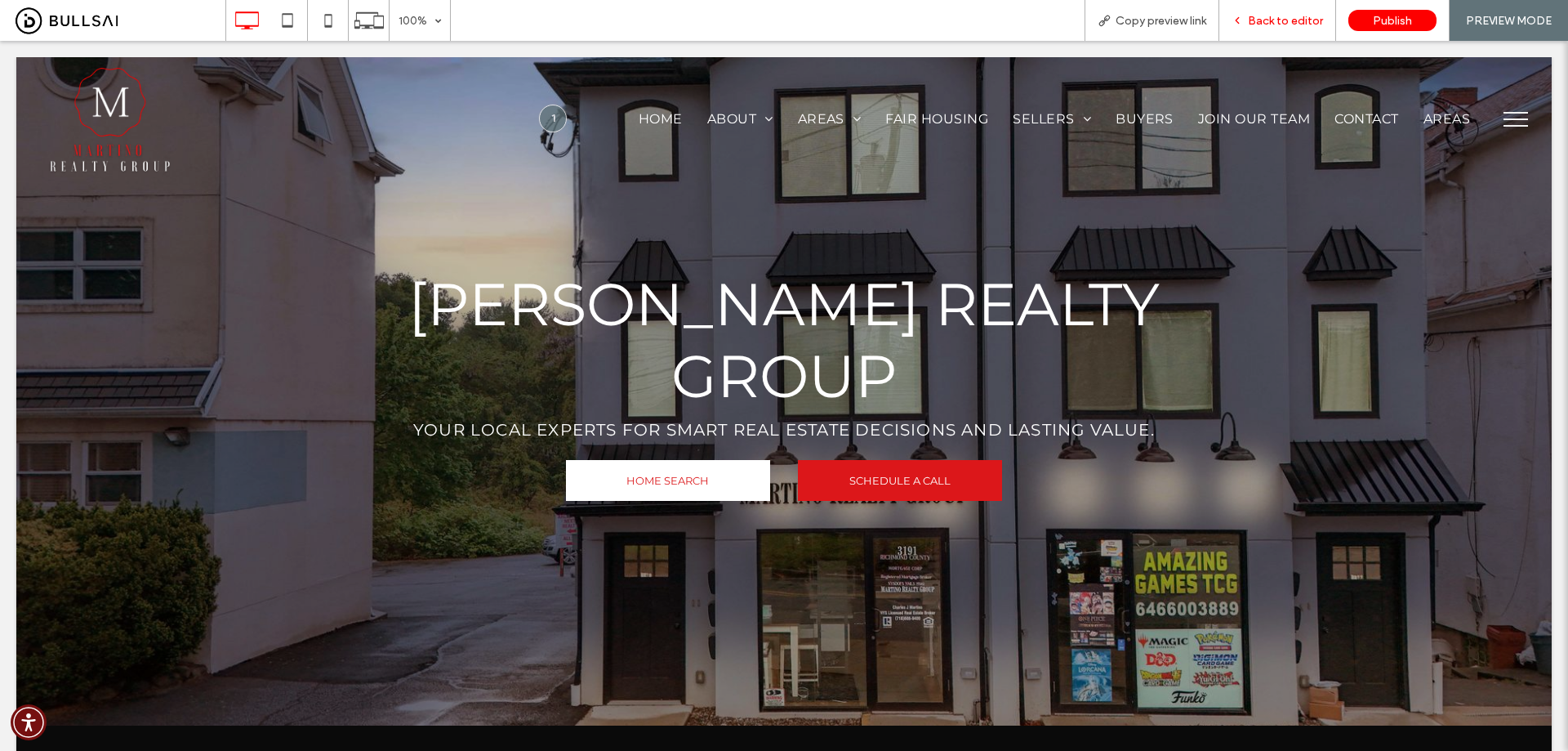
click at [1299, 14] on span "Back to editor" at bounding box center [1286, 21] width 76 height 14
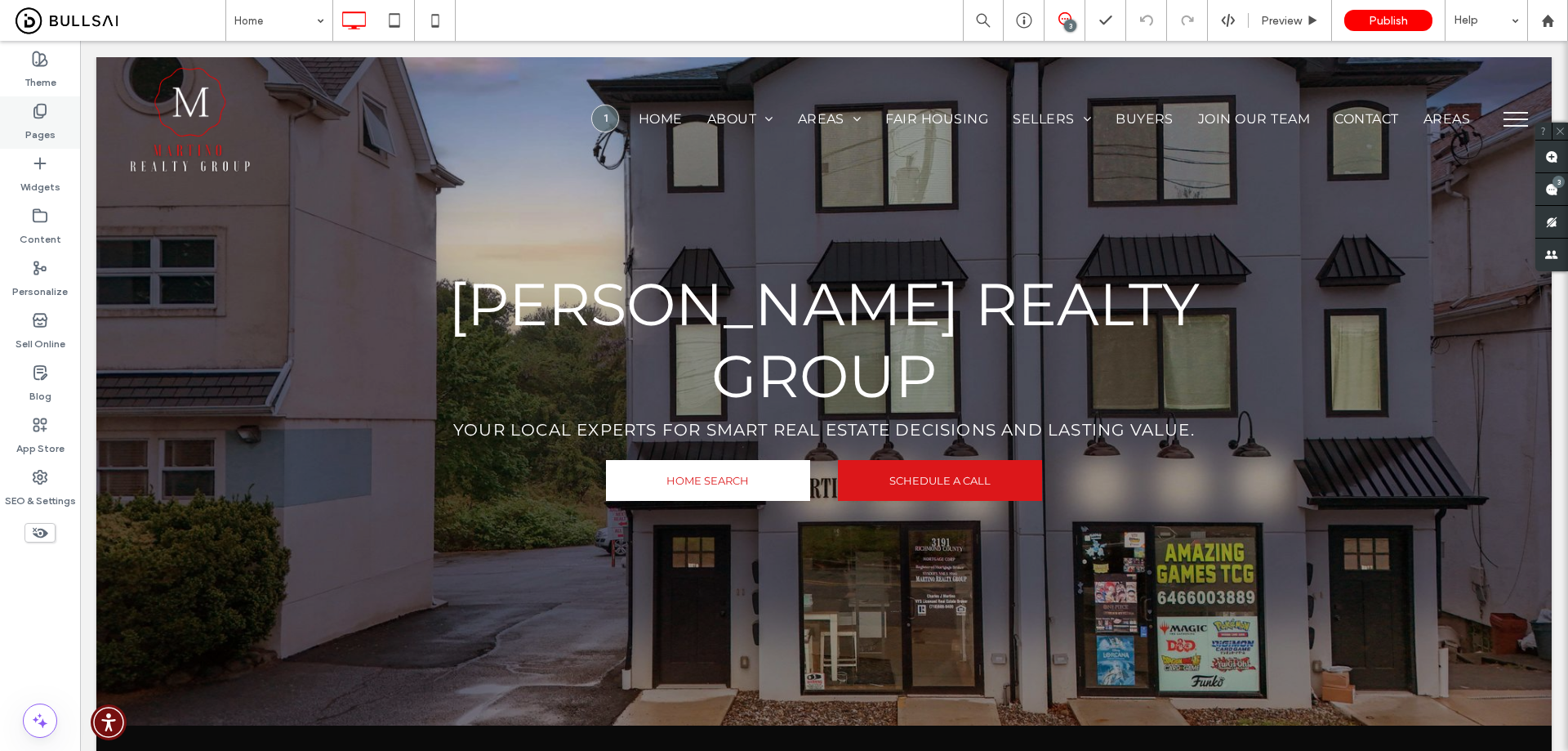
click at [48, 121] on label "Pages" at bounding box center [40, 131] width 31 height 23
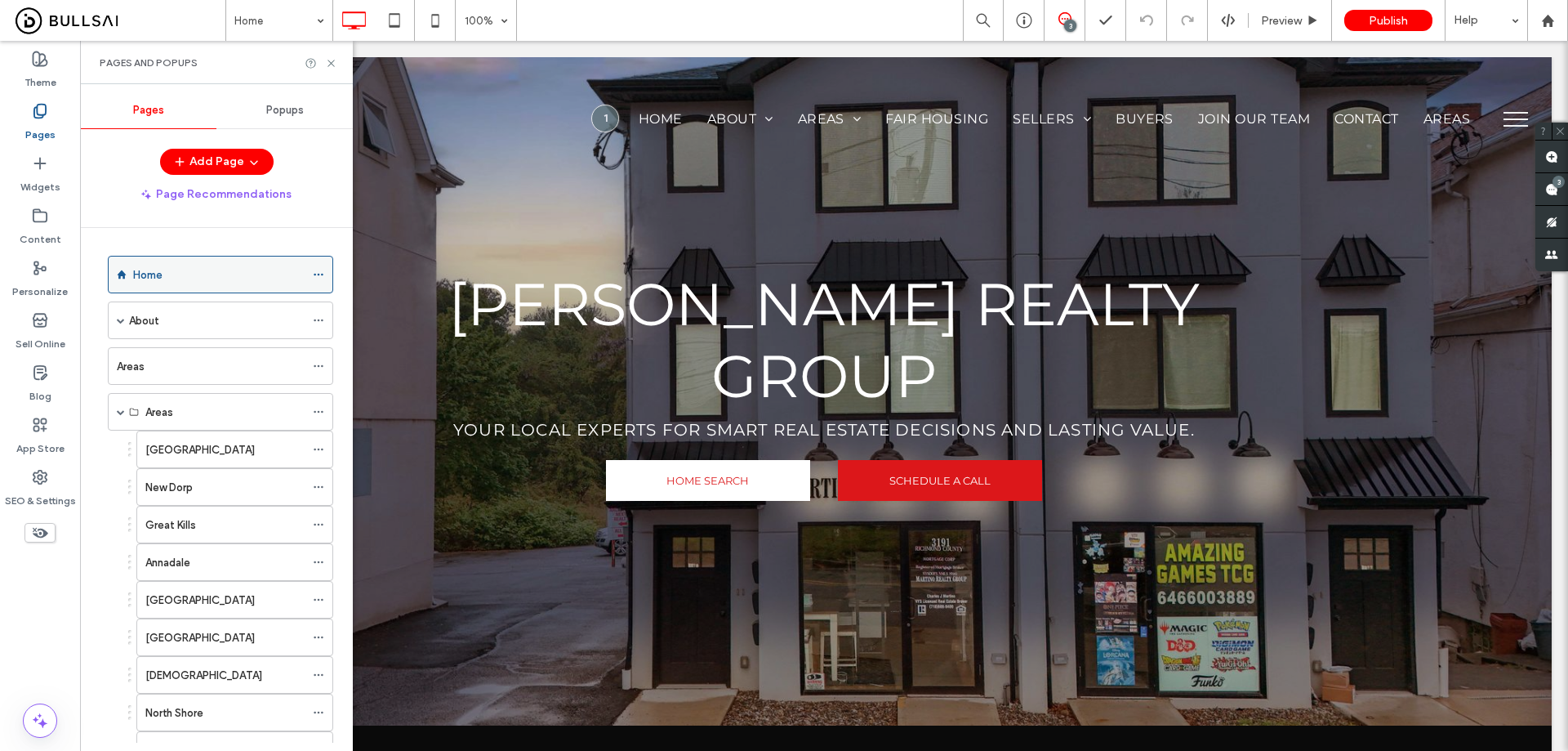
click at [247, 276] on div "Home" at bounding box center [218, 275] width 171 height 17
click at [334, 63] on icon at bounding box center [331, 63] width 12 height 12
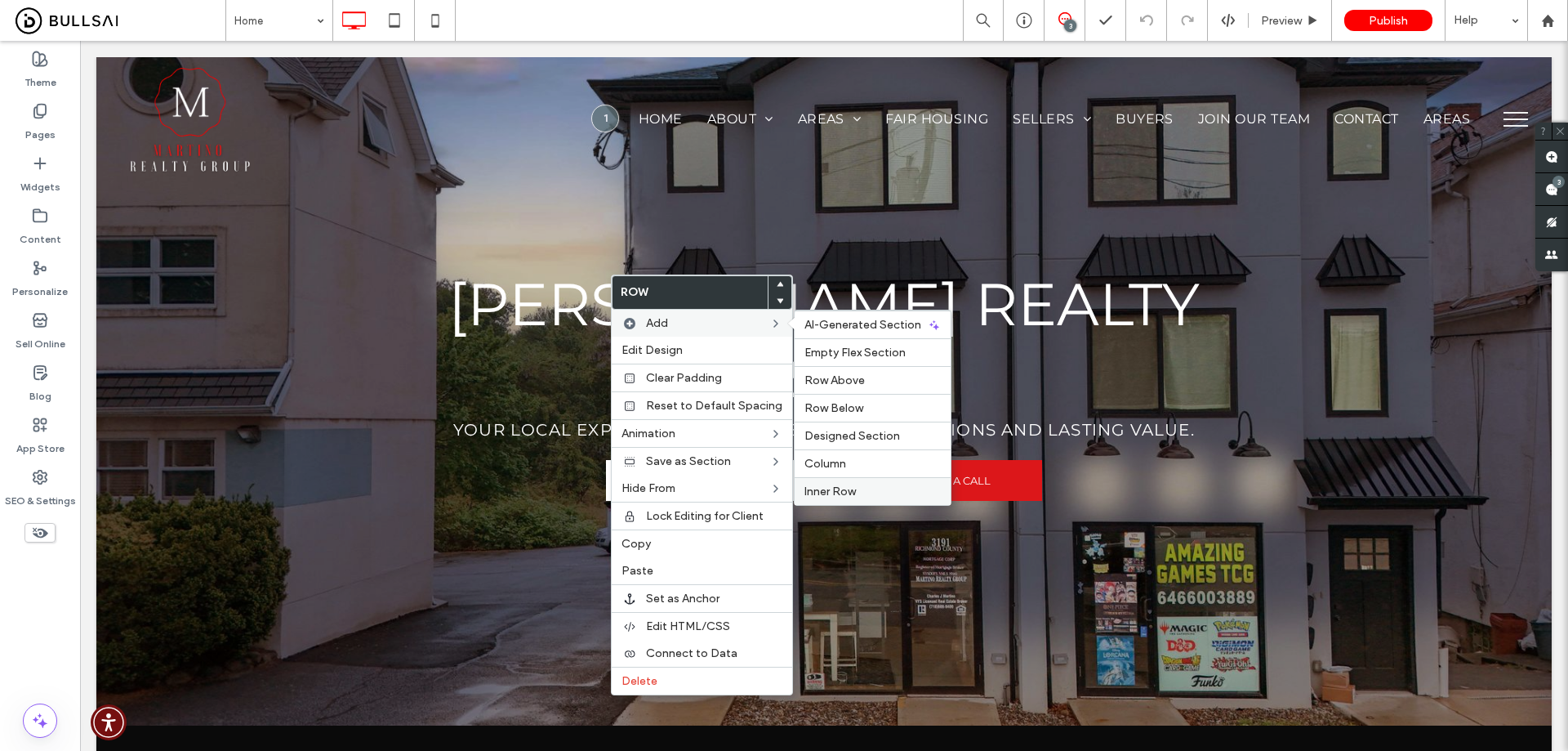
click at [872, 490] on label "Inner Row" at bounding box center [872, 491] width 137 height 14
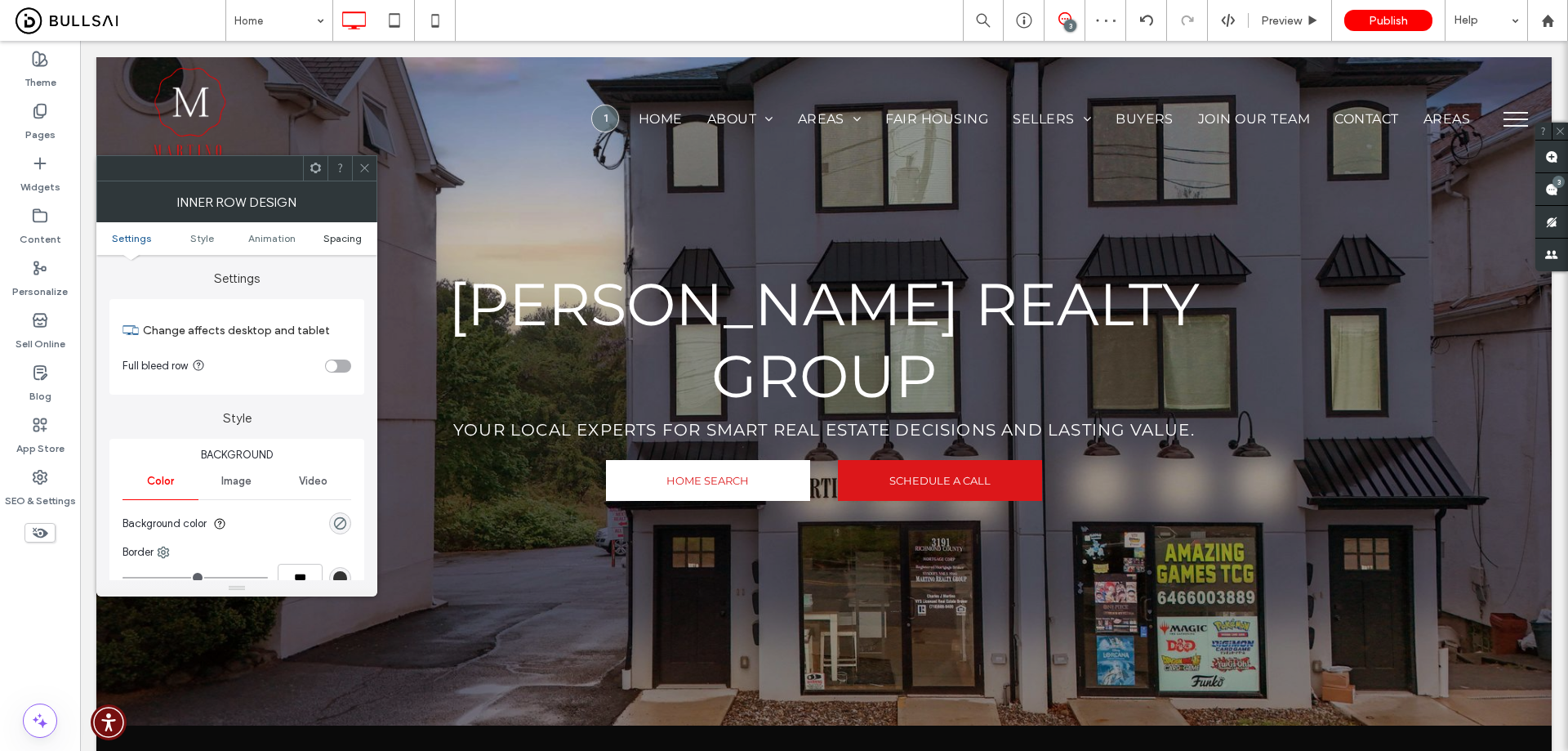
click at [353, 232] on ul "Settings Style Animation Spacing" at bounding box center [237, 238] width 281 height 33
click at [359, 234] on span "Spacing" at bounding box center [342, 237] width 38 height 12
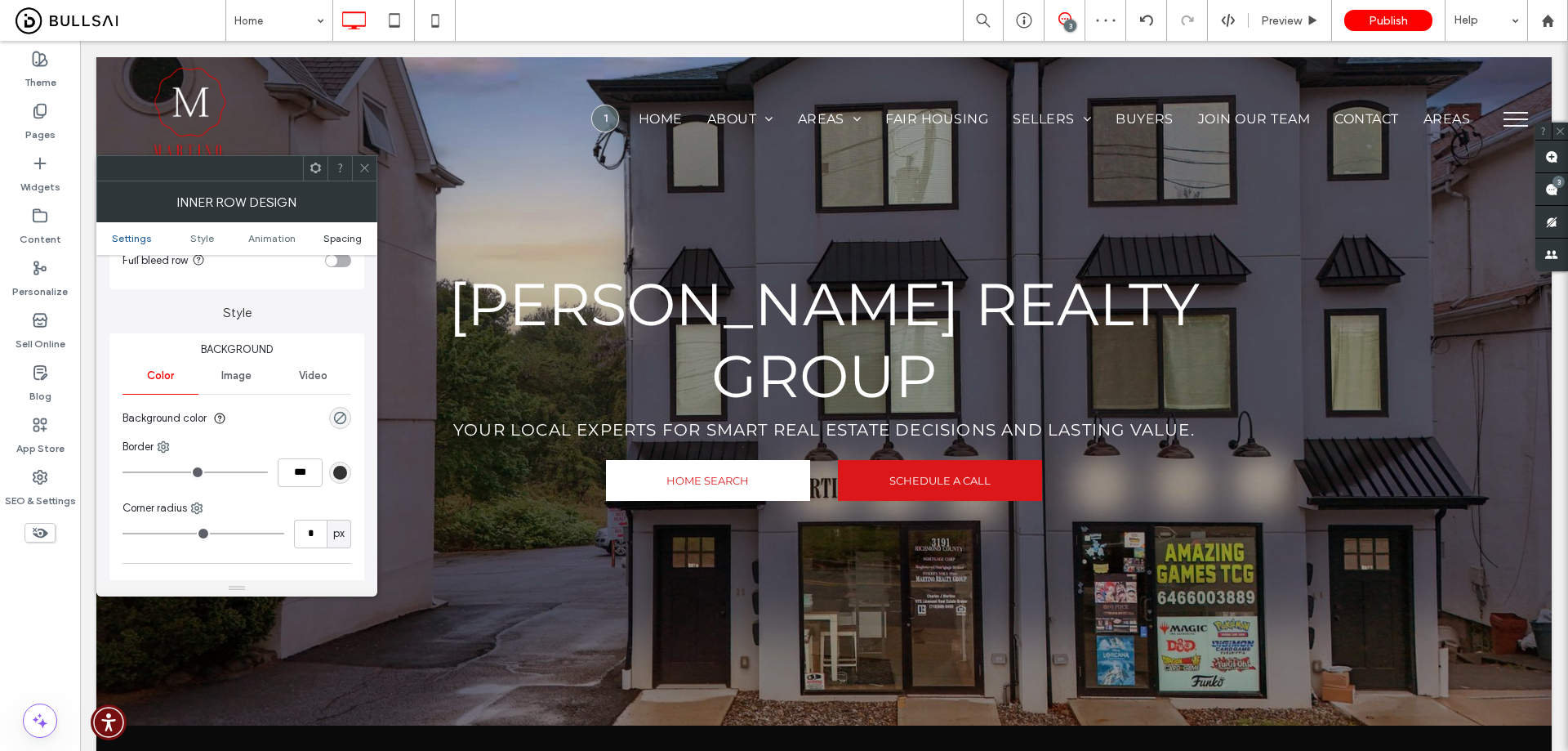
click at [352, 234] on span "Spacing" at bounding box center [342, 237] width 38 height 12
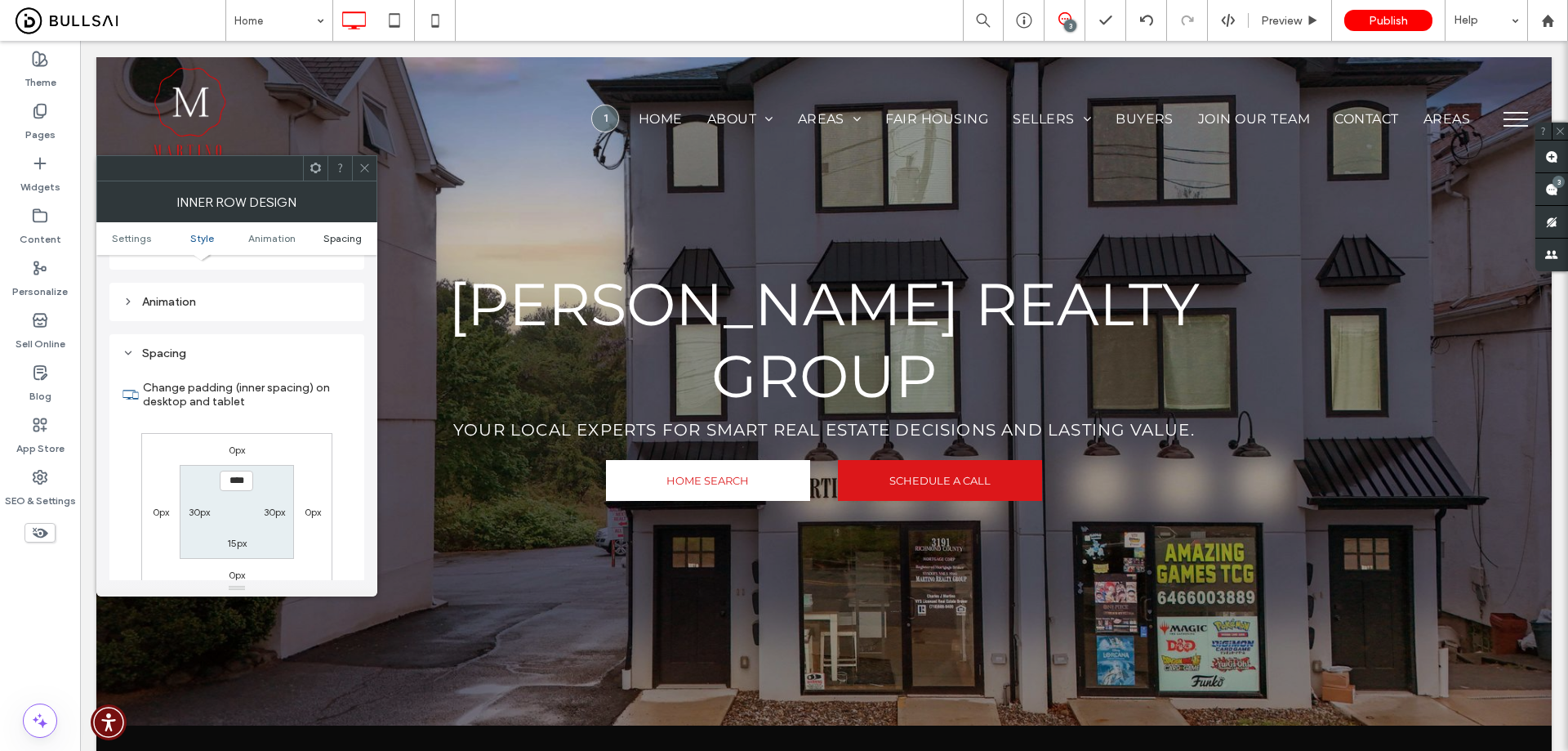
scroll to position [522, 0]
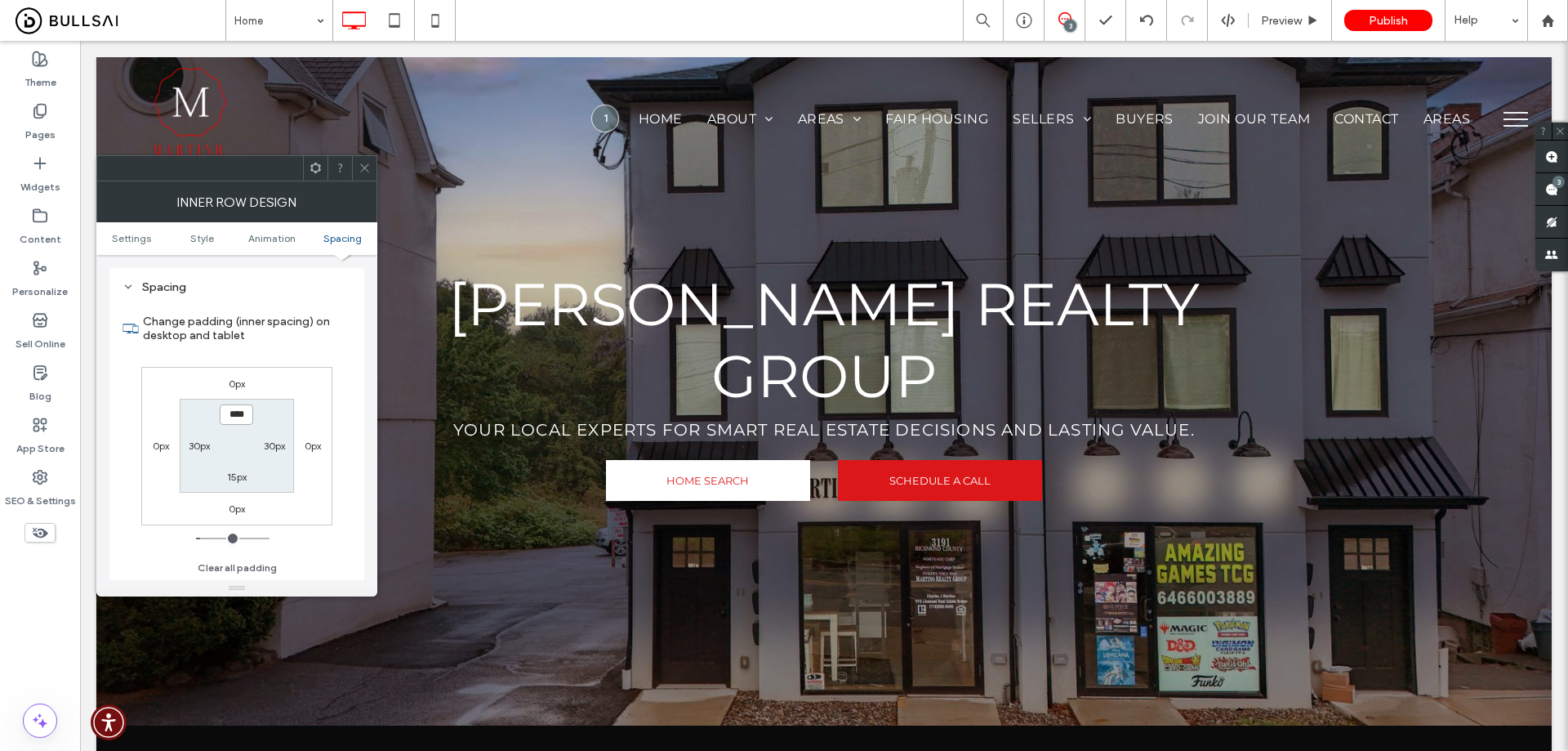
drag, startPoint x: 226, startPoint y: 412, endPoint x: 236, endPoint y: 436, distance: 26.0
click at [227, 412] on input "****" at bounding box center [236, 414] width 33 height 20
type input "****"
click at [238, 477] on label "15px" at bounding box center [236, 476] width 19 height 12
type input "**"
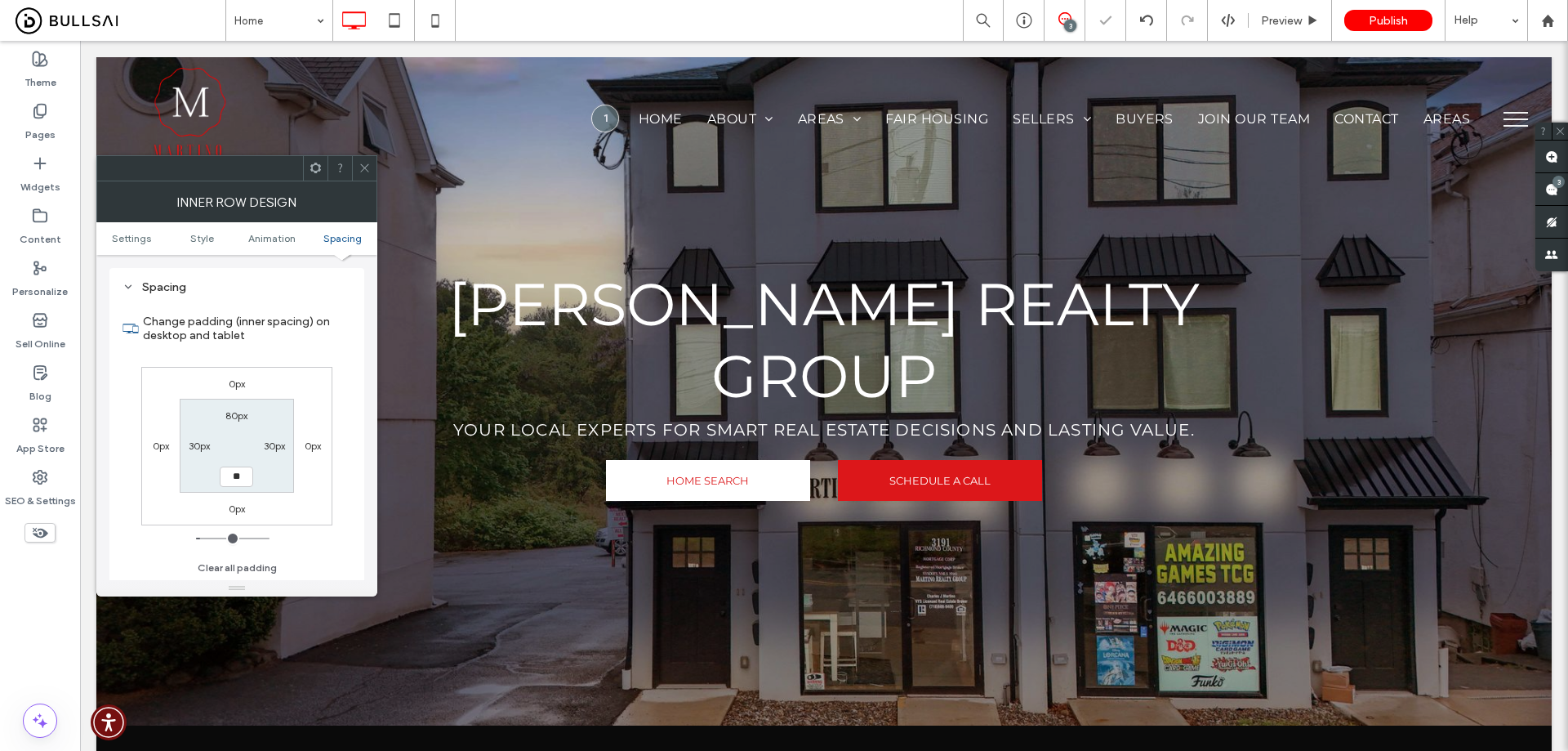
type input "**"
click at [232, 482] on input "****" at bounding box center [236, 476] width 33 height 20
type input "*"
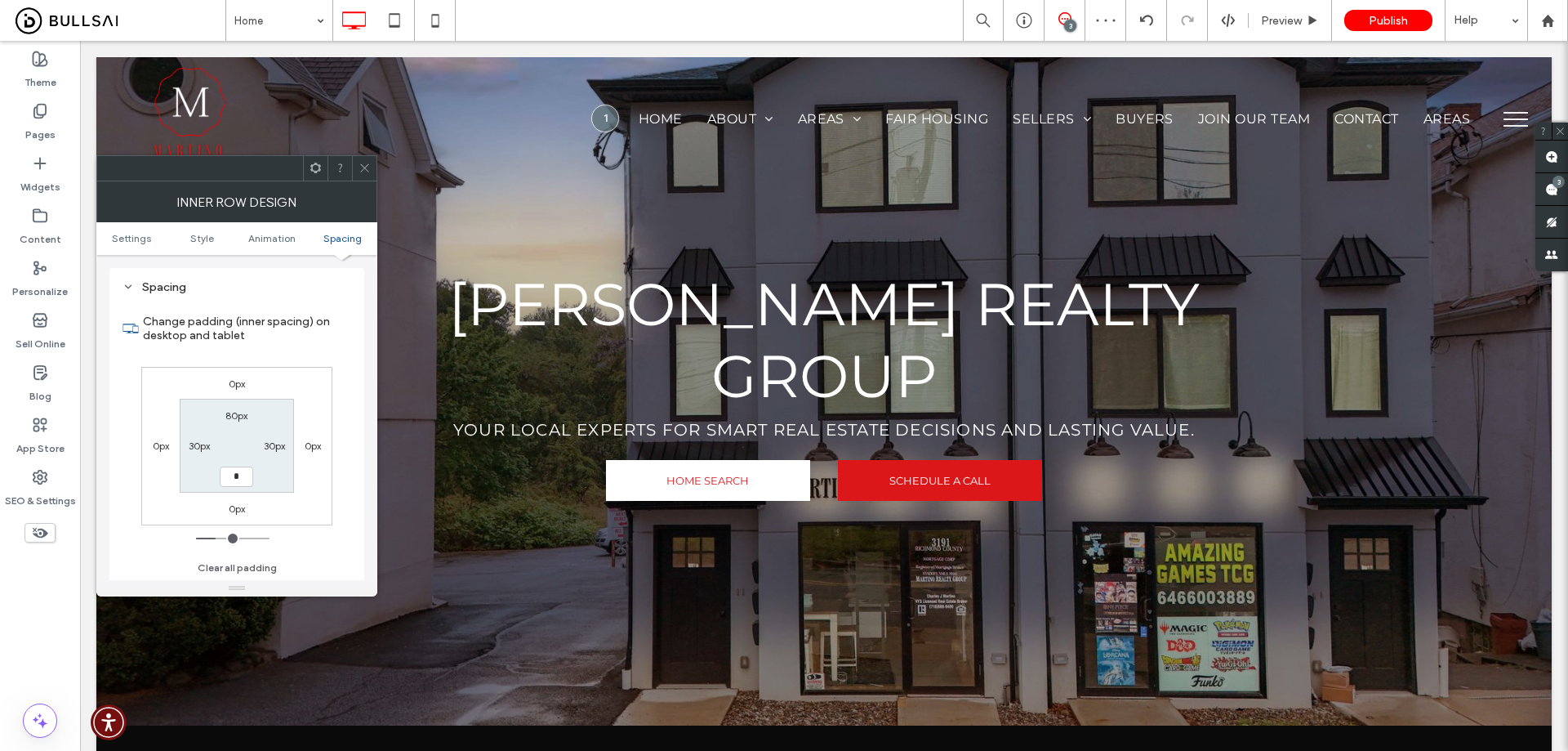
type input "*"
type input "***"
click at [365, 170] on icon at bounding box center [364, 167] width 12 height 12
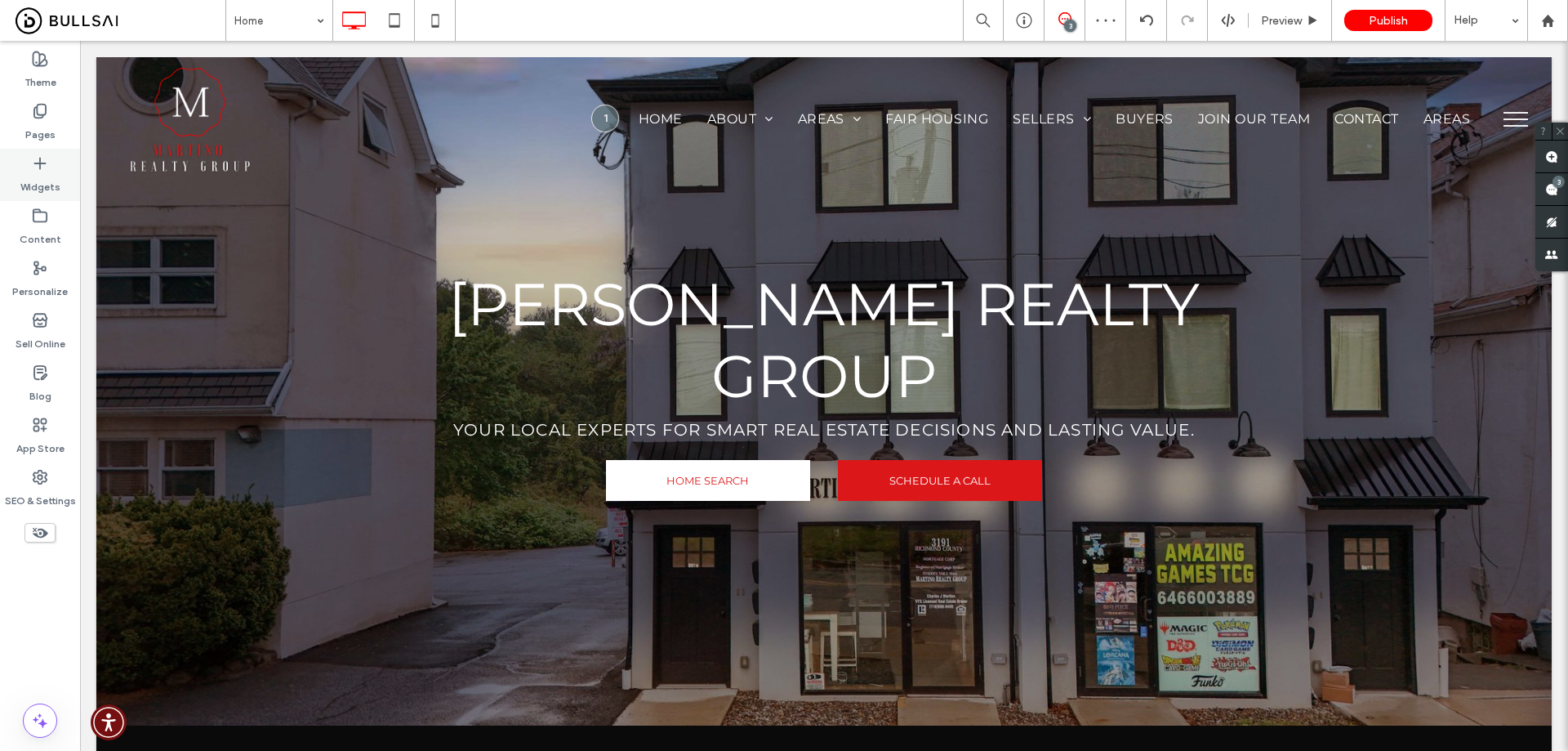
click at [43, 188] on label "Widgets" at bounding box center [40, 183] width 40 height 23
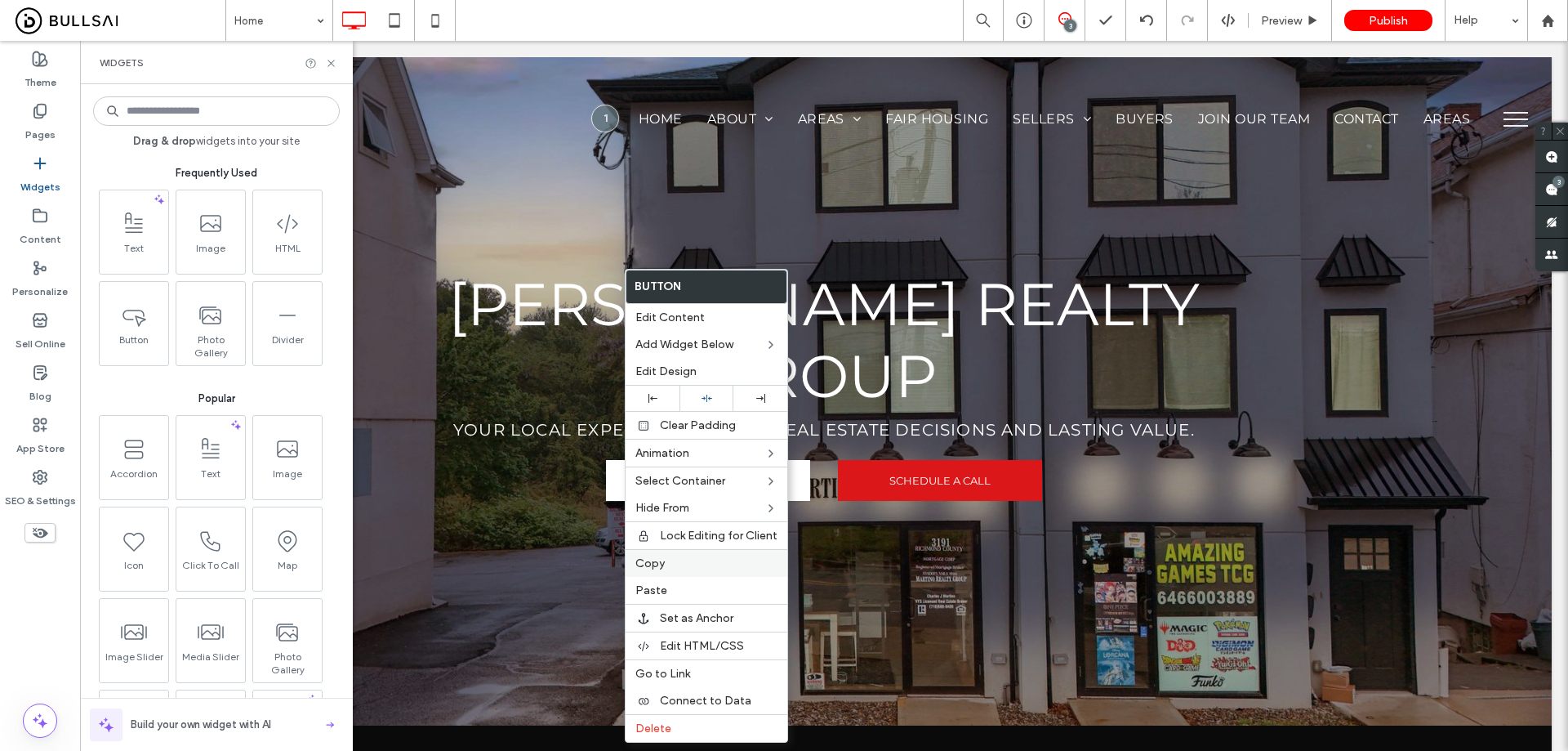
click at [702, 567] on label "Copy" at bounding box center [706, 563] width 143 height 14
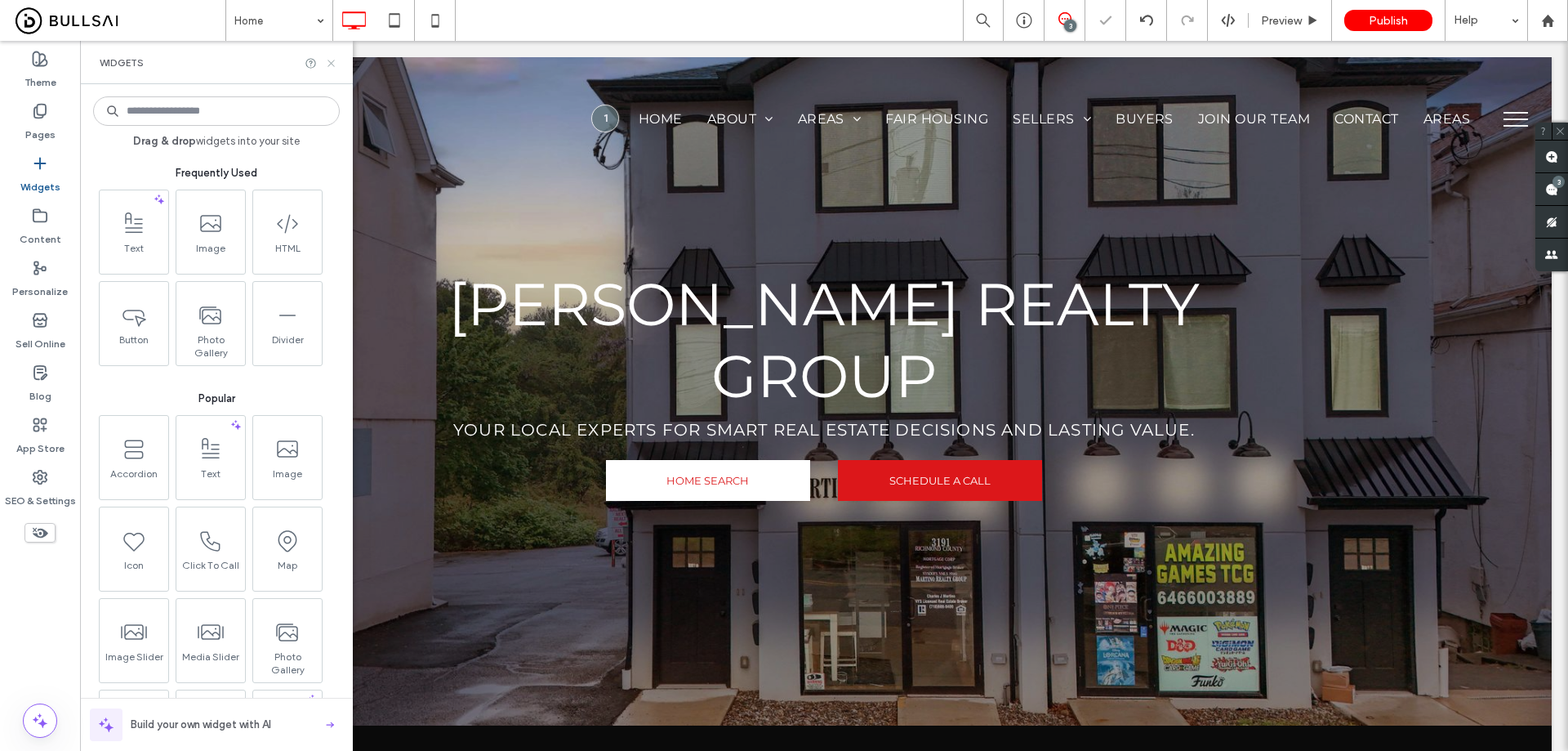
click at [336, 65] on icon at bounding box center [331, 63] width 12 height 12
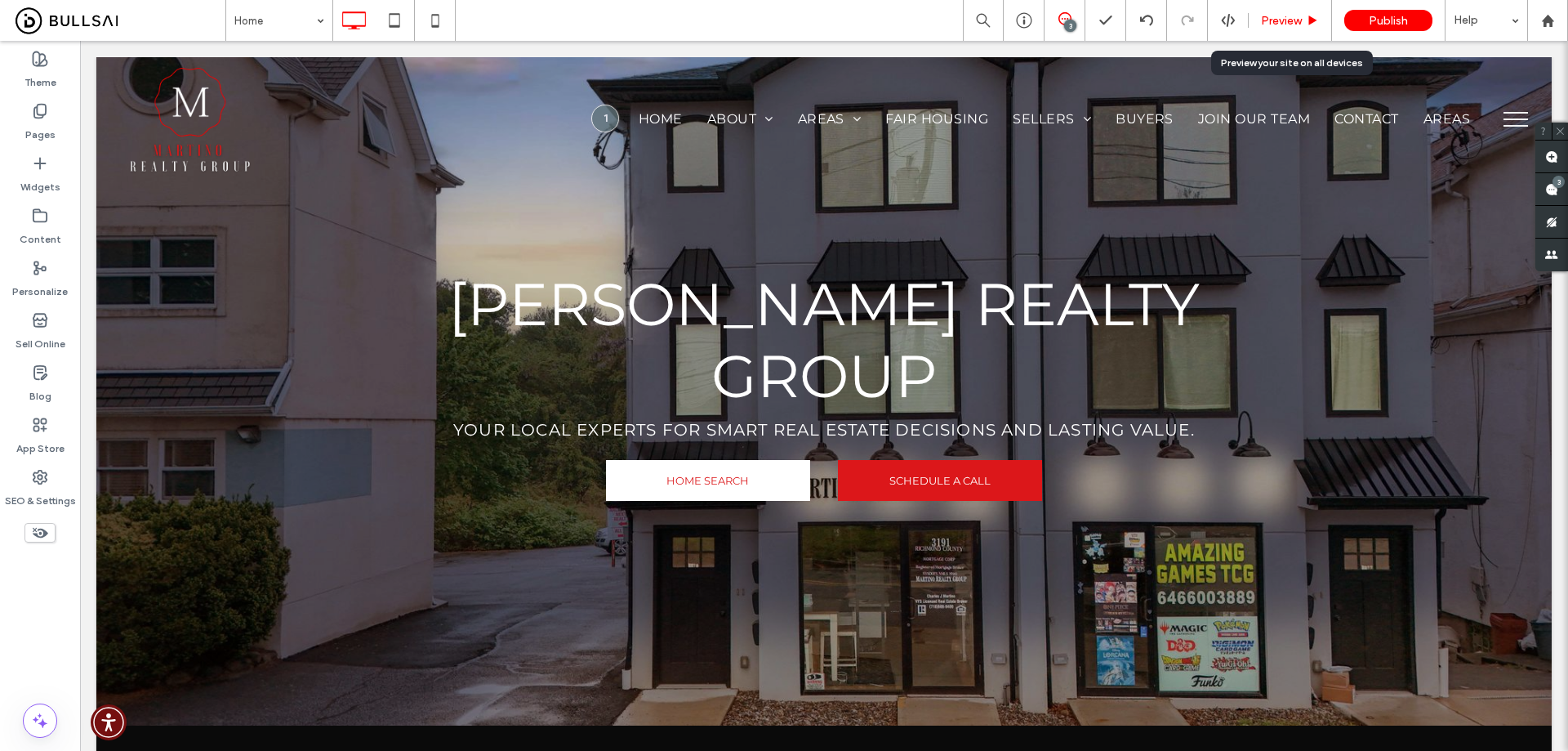
click at [1306, 19] on div "Preview" at bounding box center [1291, 21] width 82 height 14
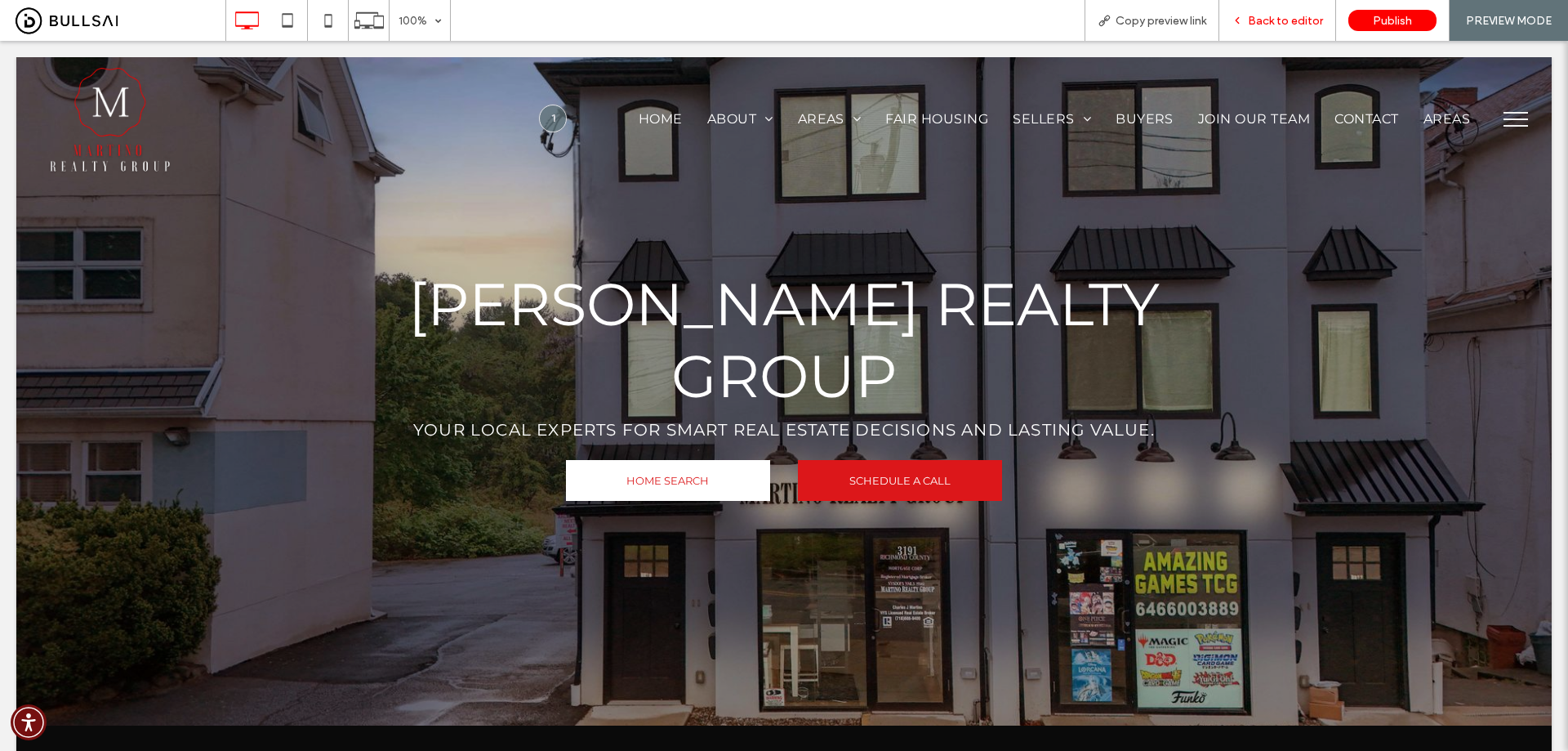
click at [1268, 26] on span "Back to editor" at bounding box center [1286, 21] width 76 height 14
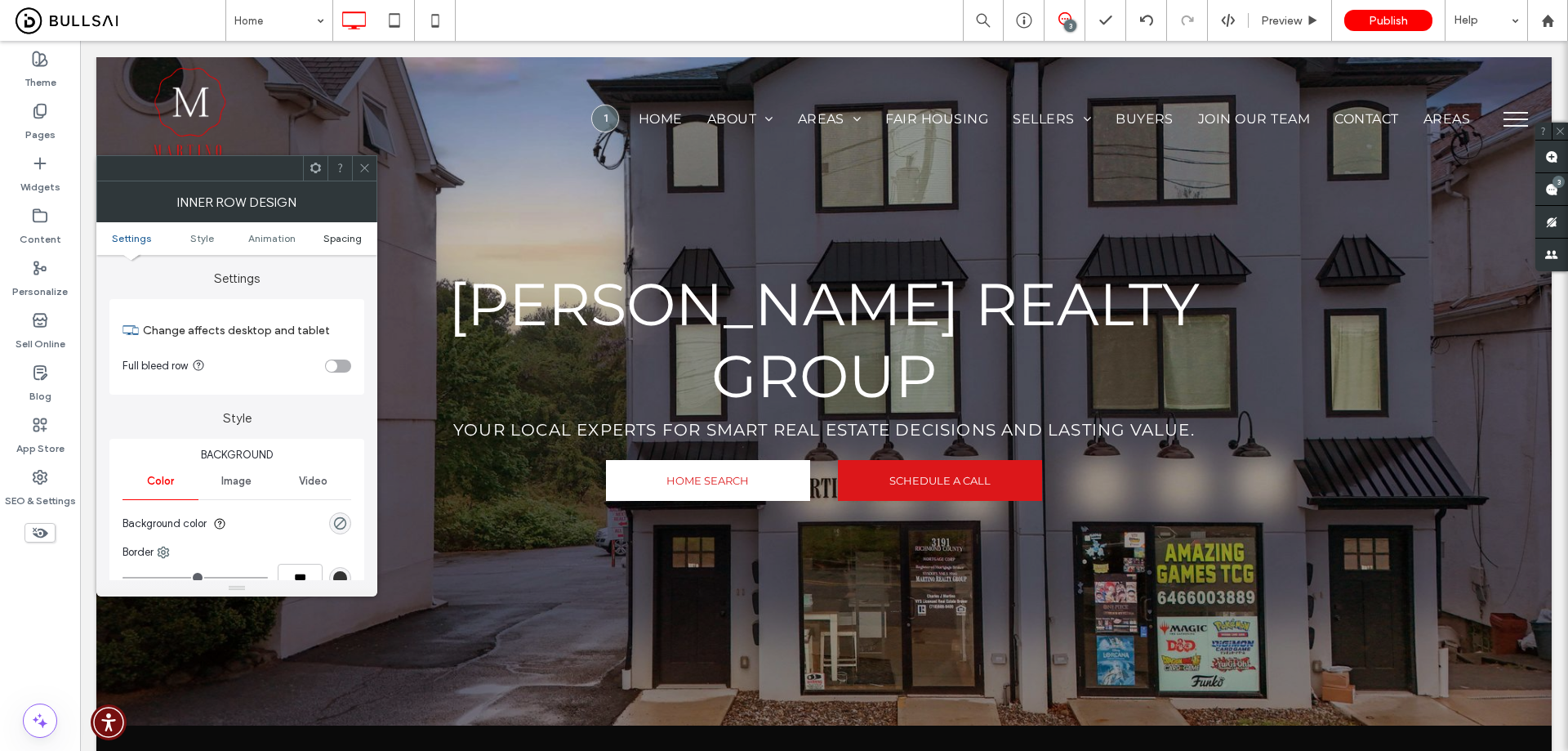
drag, startPoint x: 342, startPoint y: 231, endPoint x: 340, endPoint y: 238, distance: 7.3
click at [341, 238] on ul "Settings Style Animation Spacing" at bounding box center [237, 238] width 281 height 33
click at [340, 238] on span "Spacing" at bounding box center [342, 237] width 38 height 12
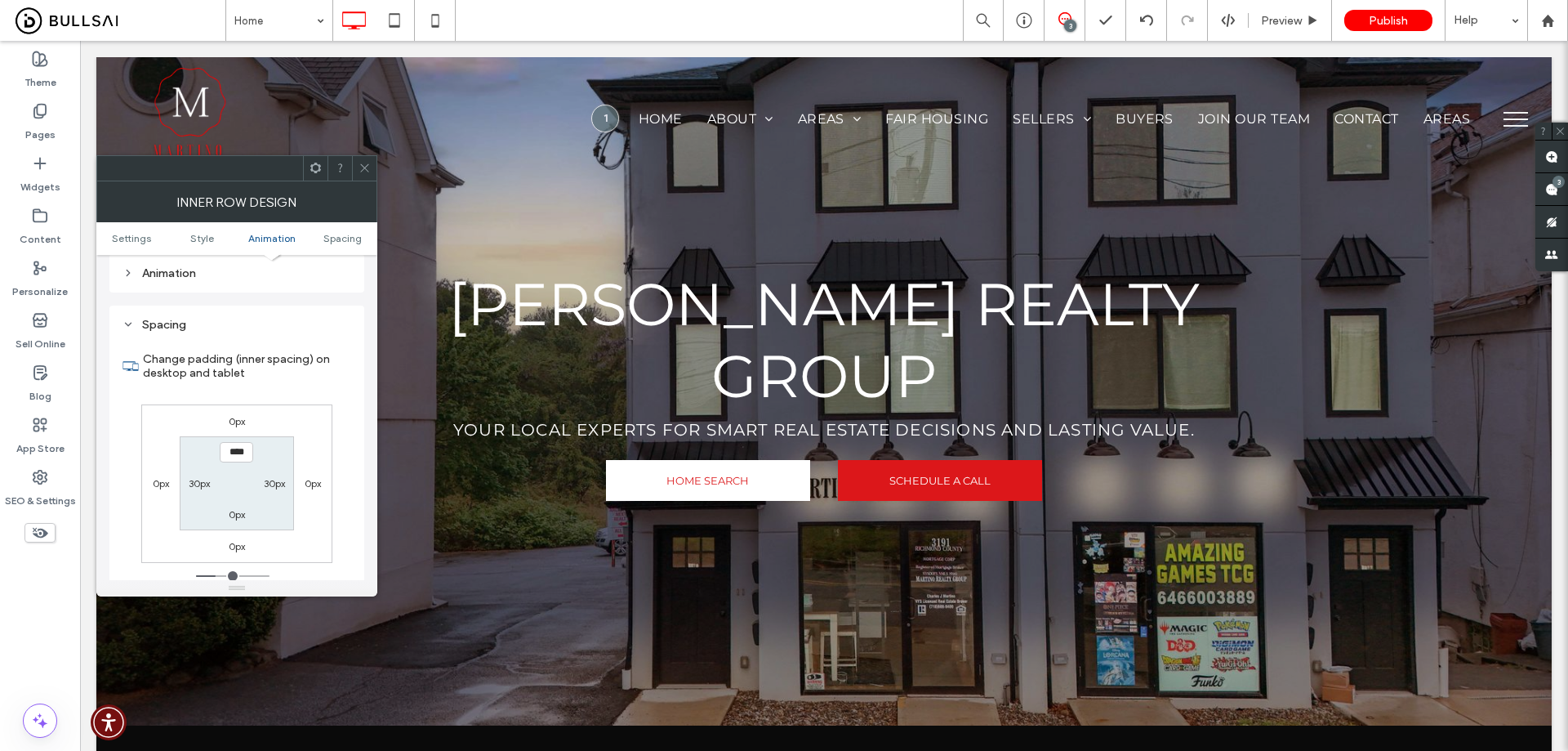
scroll to position [522, 0]
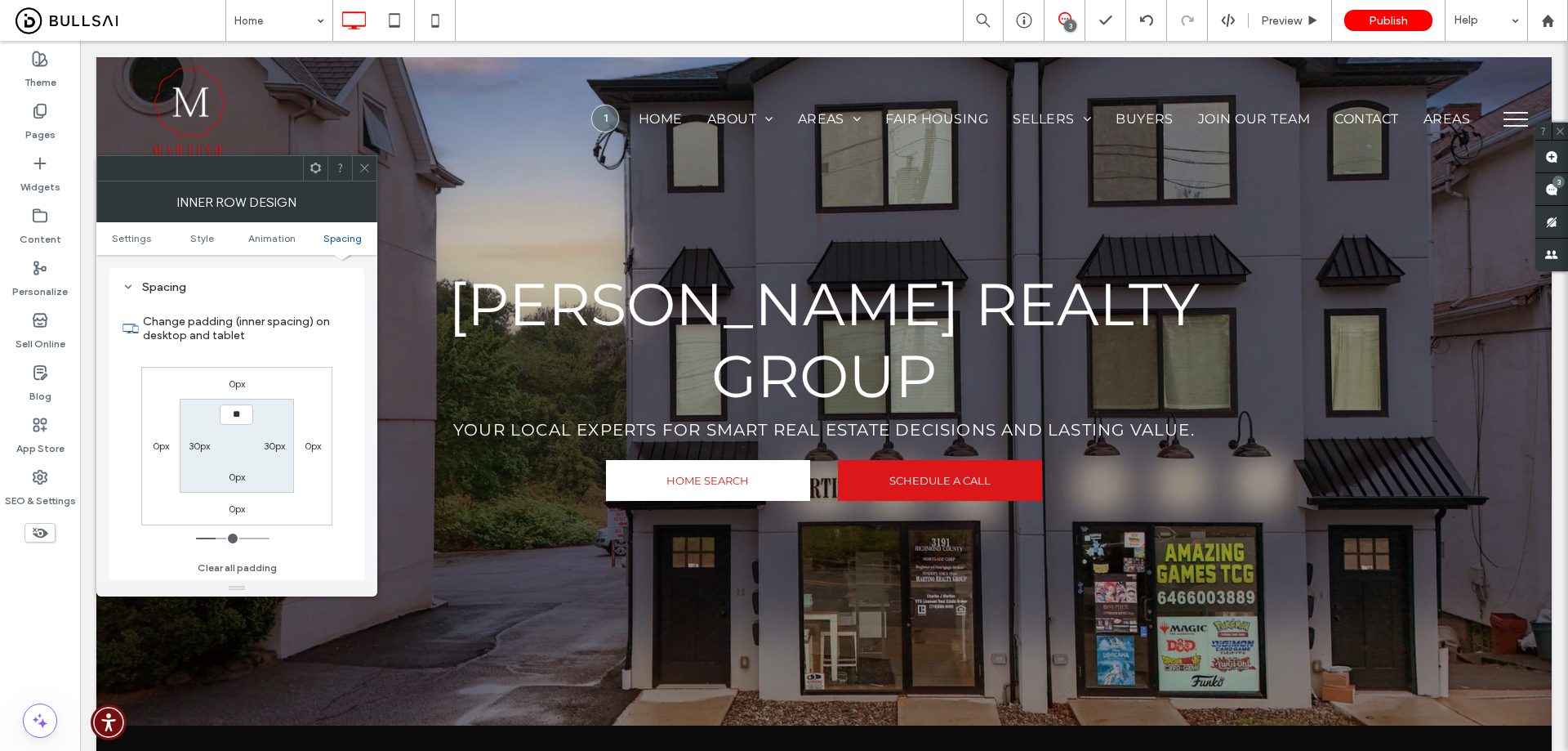
type input "****"
click at [238, 477] on label "0px" at bounding box center [236, 476] width 16 height 12
type input "*"
type input "**"
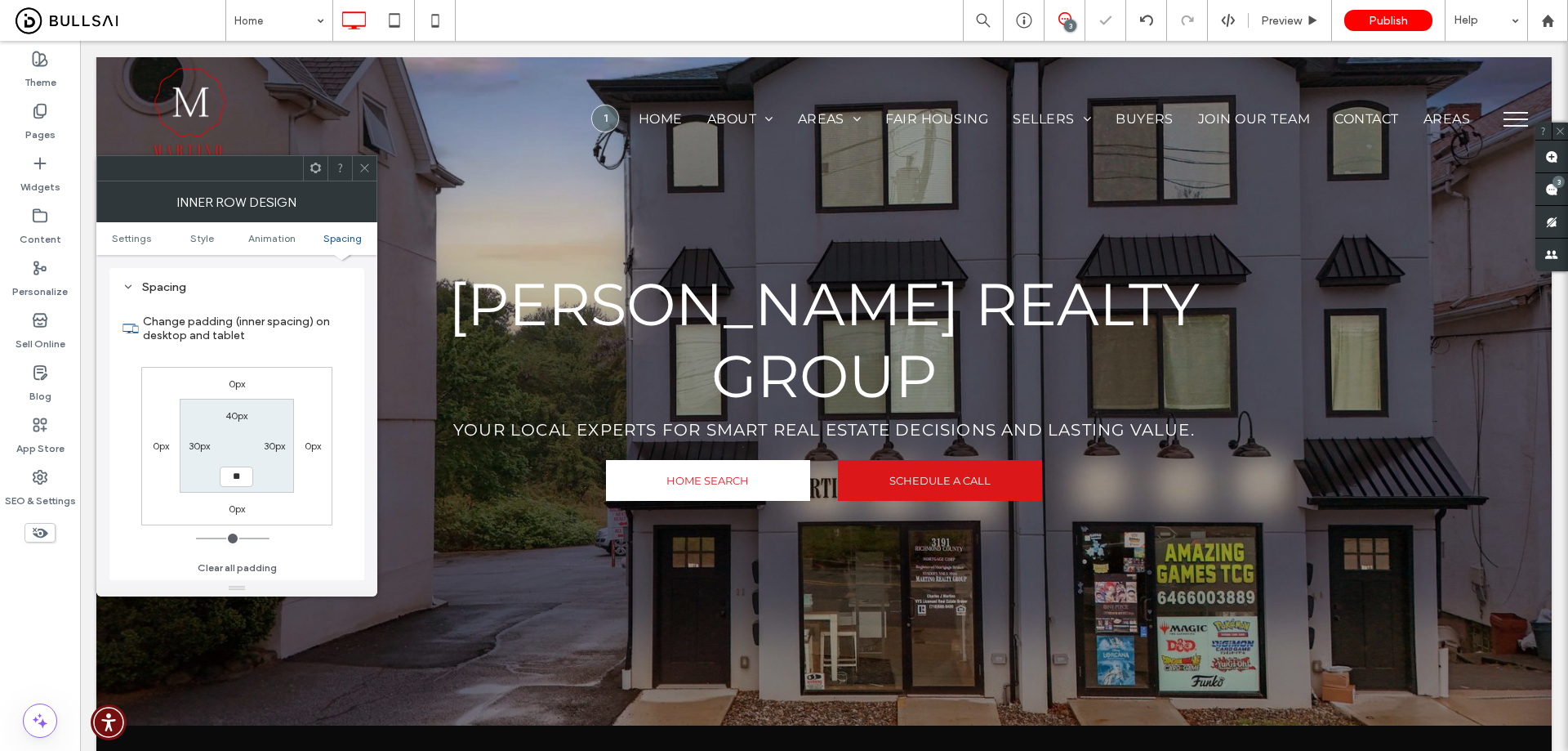
type input "****"
click at [366, 164] on icon at bounding box center [364, 167] width 12 height 12
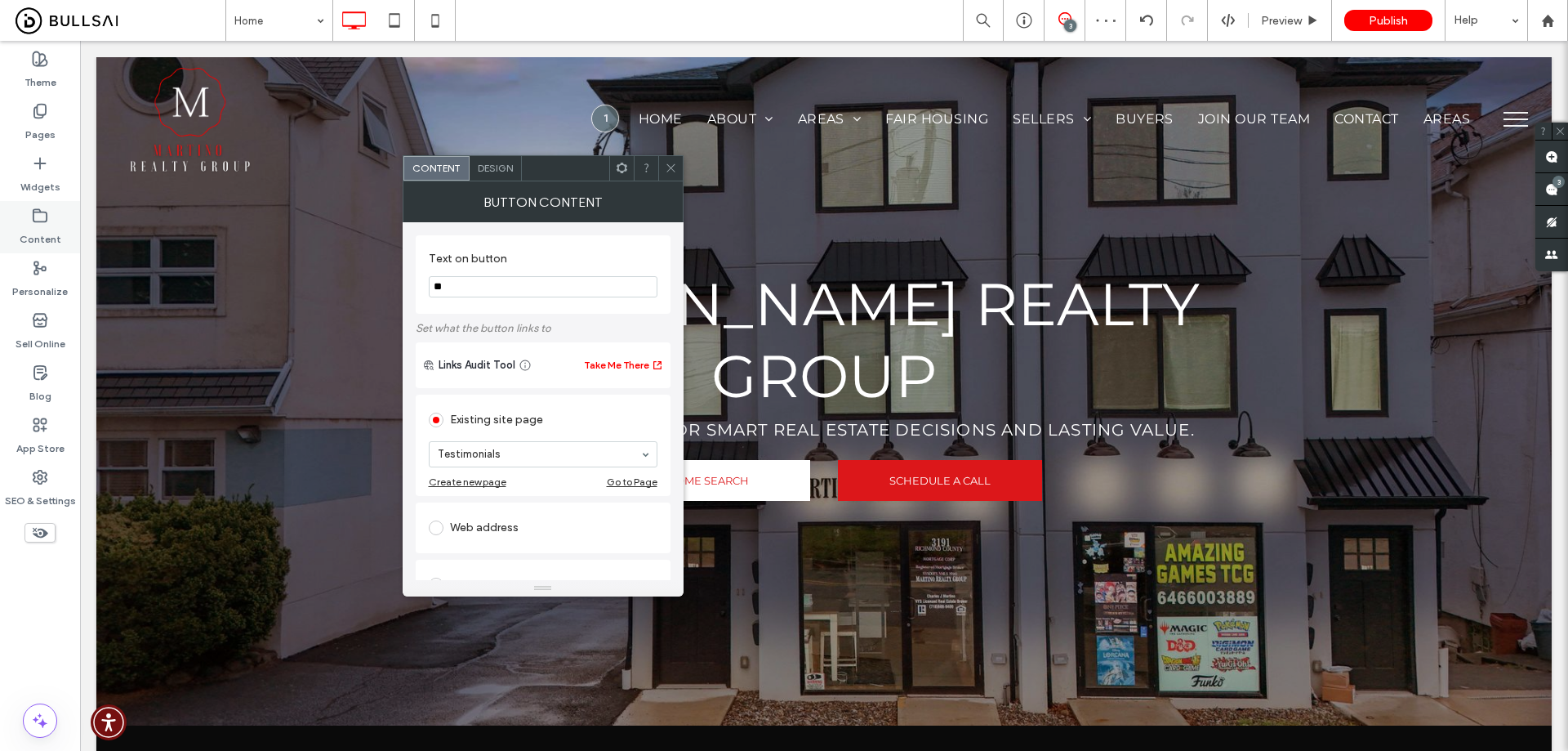
type input "*"
type input "**********"
type input "*****"
click at [669, 160] on span at bounding box center [671, 168] width 12 height 25
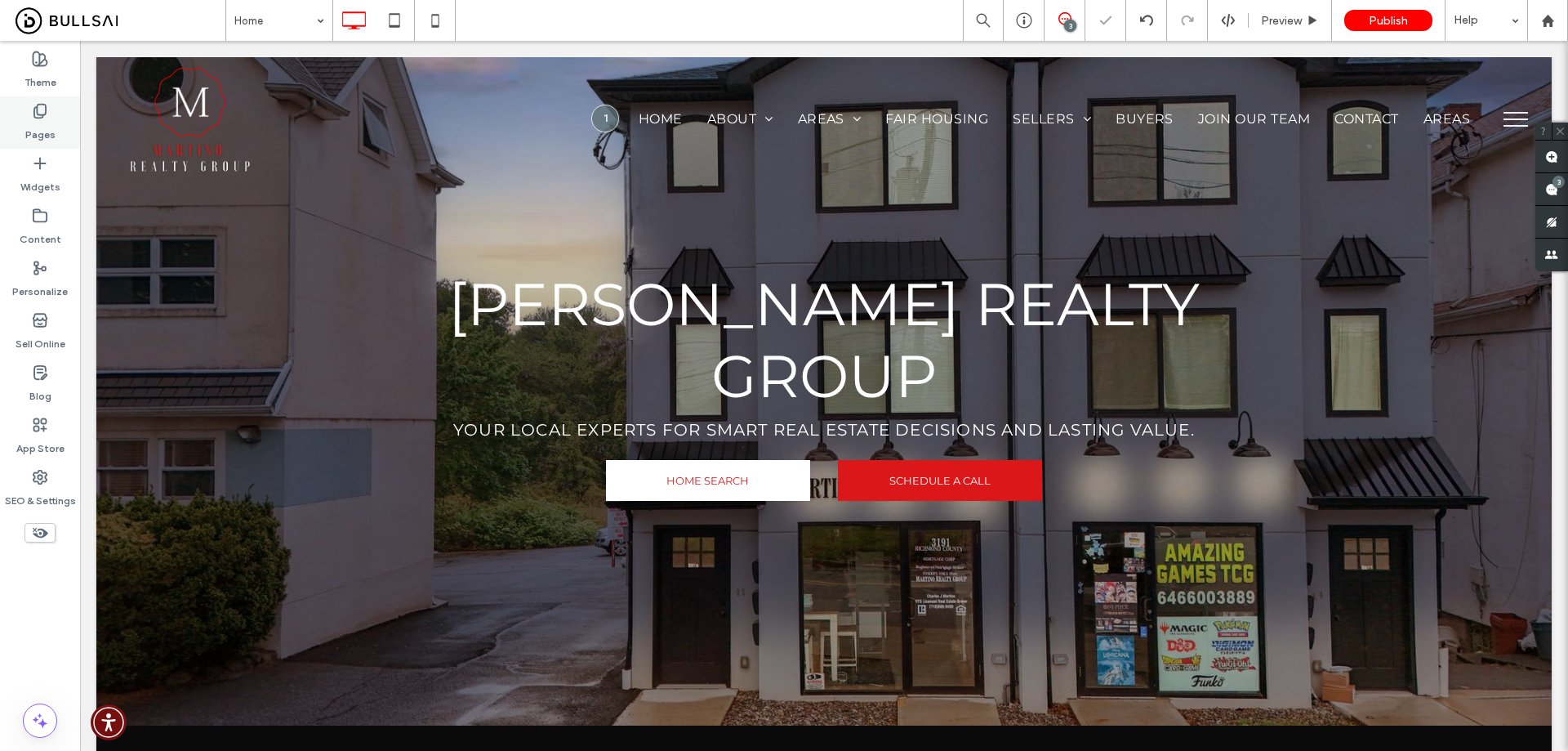
click at [35, 121] on label "Pages" at bounding box center [40, 131] width 31 height 23
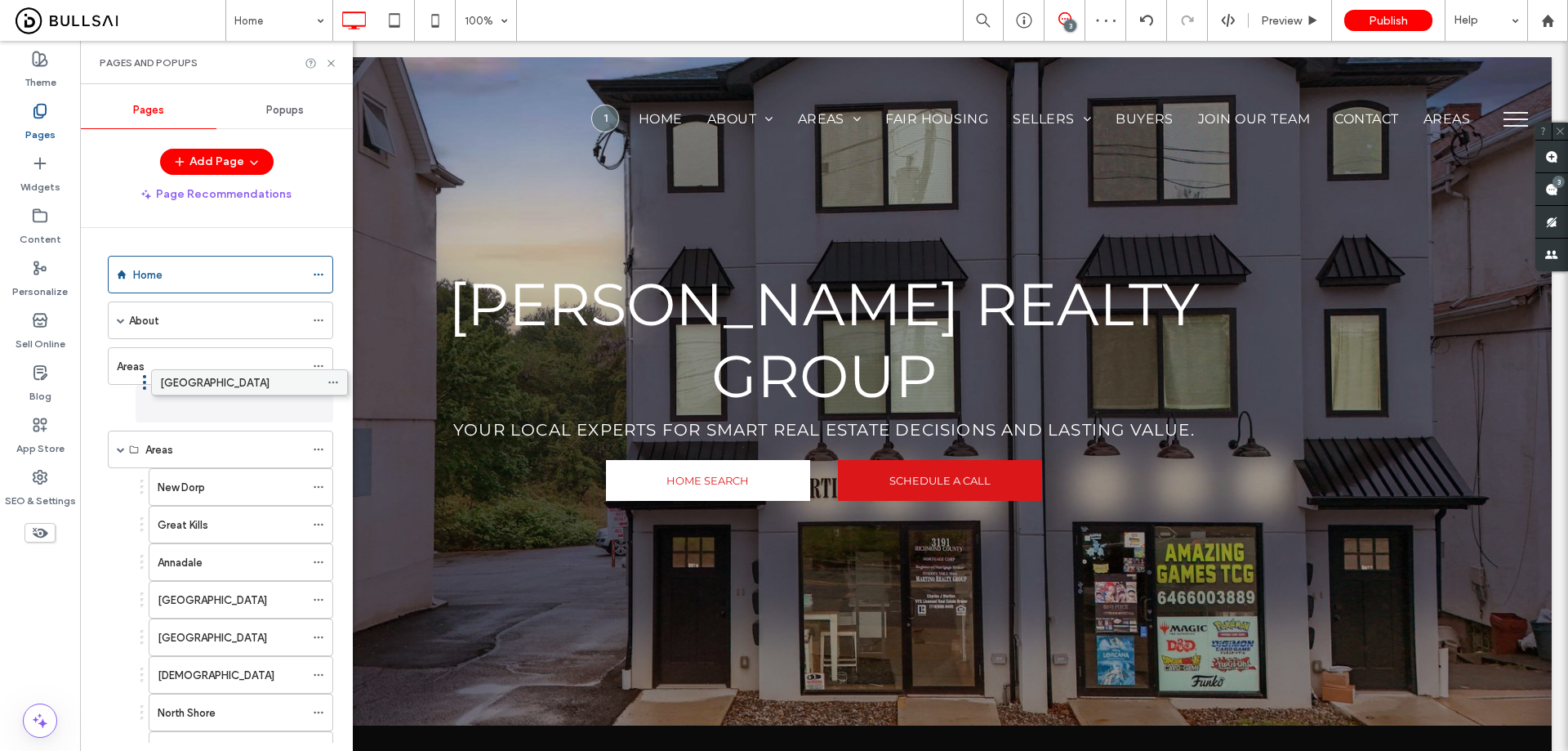
drag, startPoint x: 198, startPoint y: 443, endPoint x: 212, endPoint y: 373, distance: 71.4
drag, startPoint x: 206, startPoint y: 513, endPoint x: 207, endPoint y: 475, distance: 38.0
drag, startPoint x: 197, startPoint y: 559, endPoint x: 194, endPoint y: 513, distance: 46.1
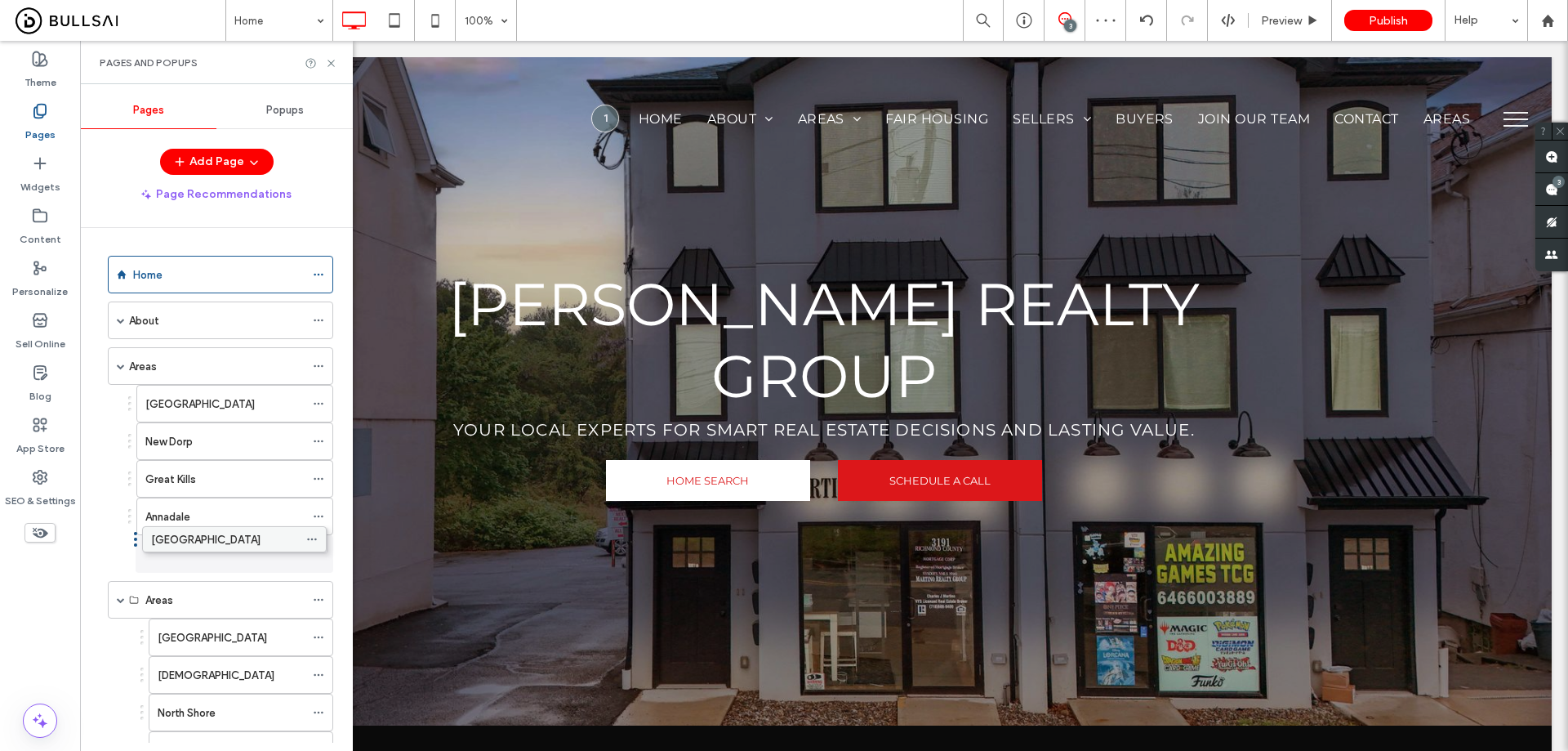
drag, startPoint x: 201, startPoint y: 591, endPoint x: 193, endPoint y: 534, distance: 57.6
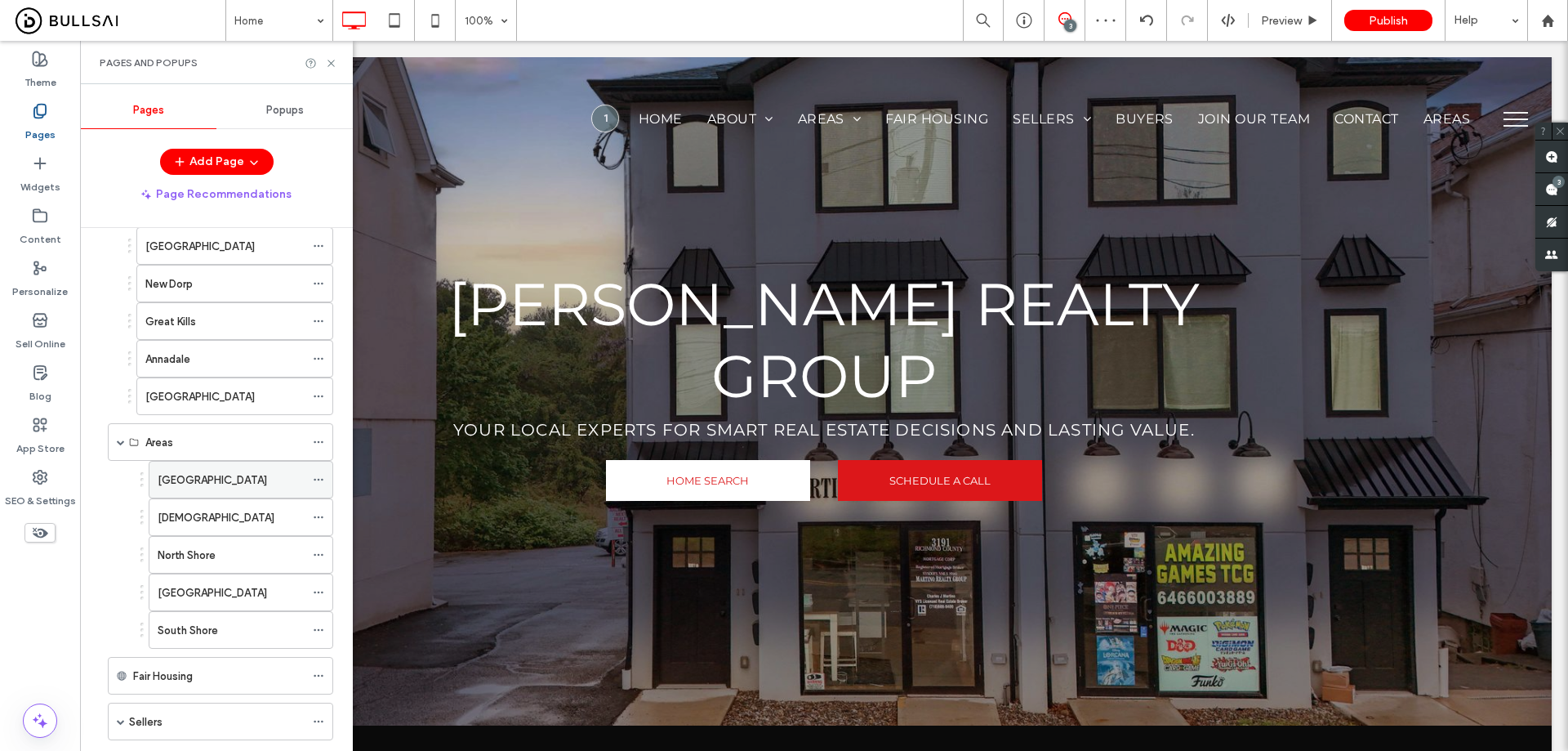
scroll to position [164, 0]
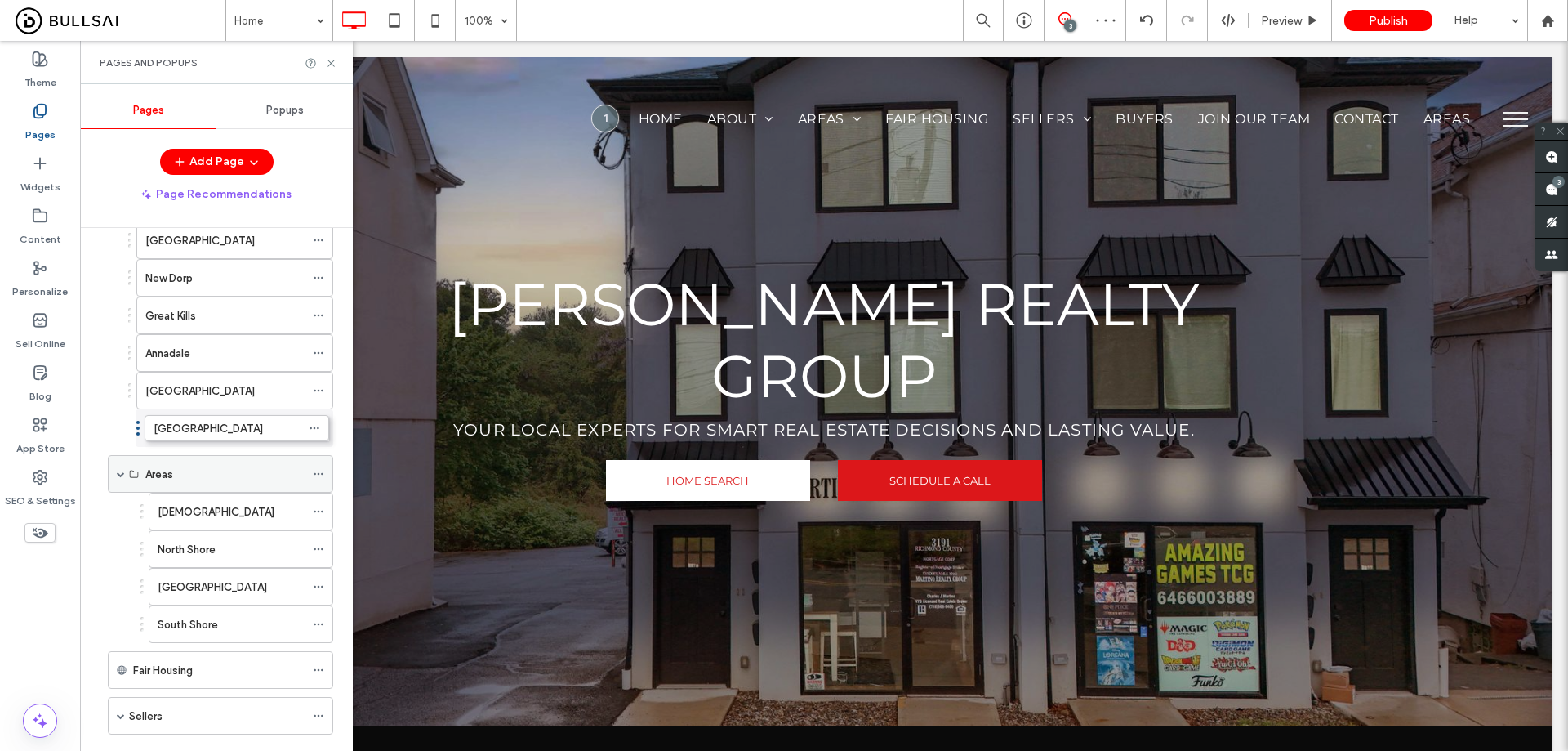
drag, startPoint x: 223, startPoint y: 394, endPoint x: 204, endPoint y: 479, distance: 87.1
drag, startPoint x: 213, startPoint y: 439, endPoint x: 200, endPoint y: 459, distance: 23.9
drag, startPoint x: 207, startPoint y: 550, endPoint x: 198, endPoint y: 490, distance: 60.7
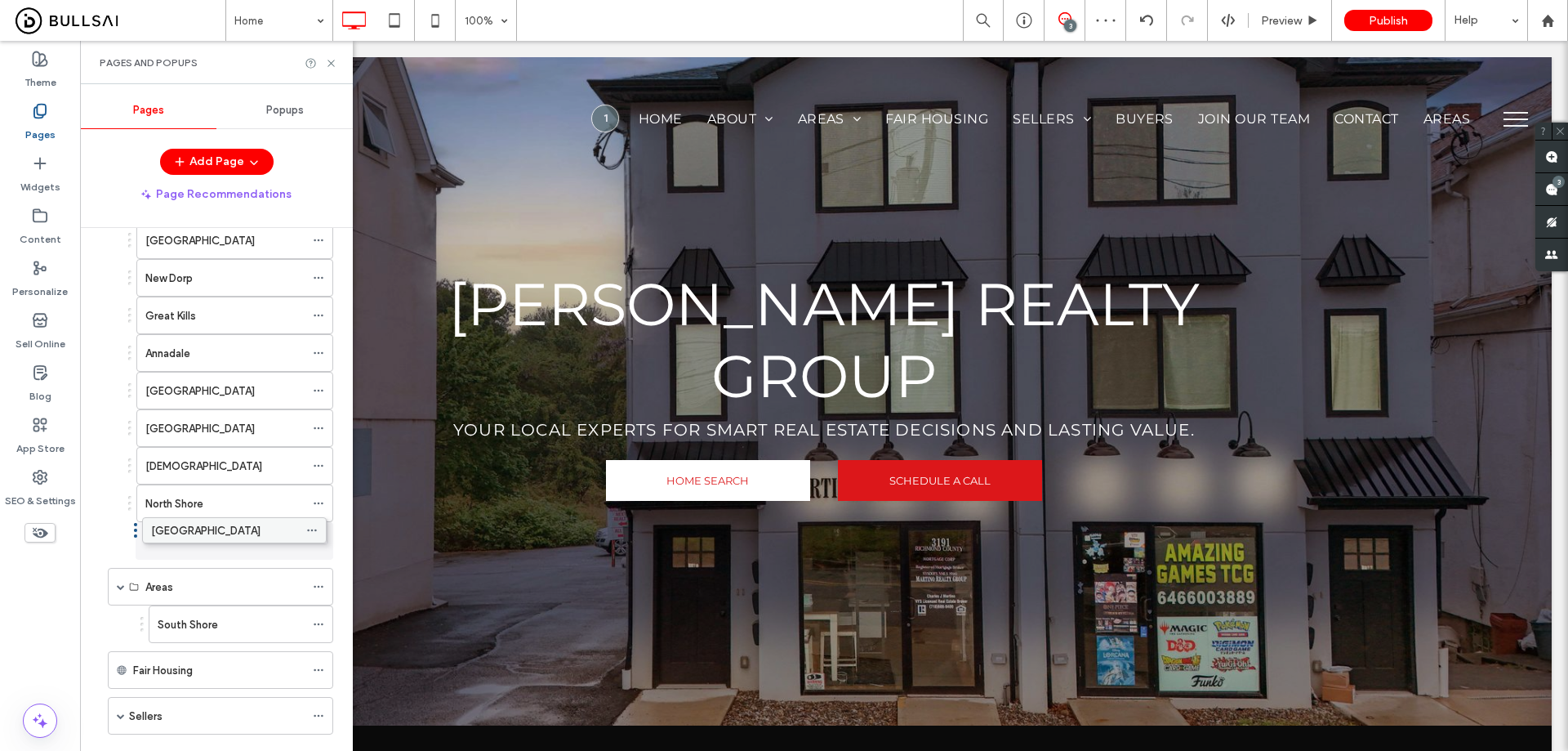
drag, startPoint x: 201, startPoint y: 579, endPoint x: 194, endPoint y: 520, distance: 59.4
drag, startPoint x: 202, startPoint y: 629, endPoint x: 187, endPoint y: 571, distance: 59.9
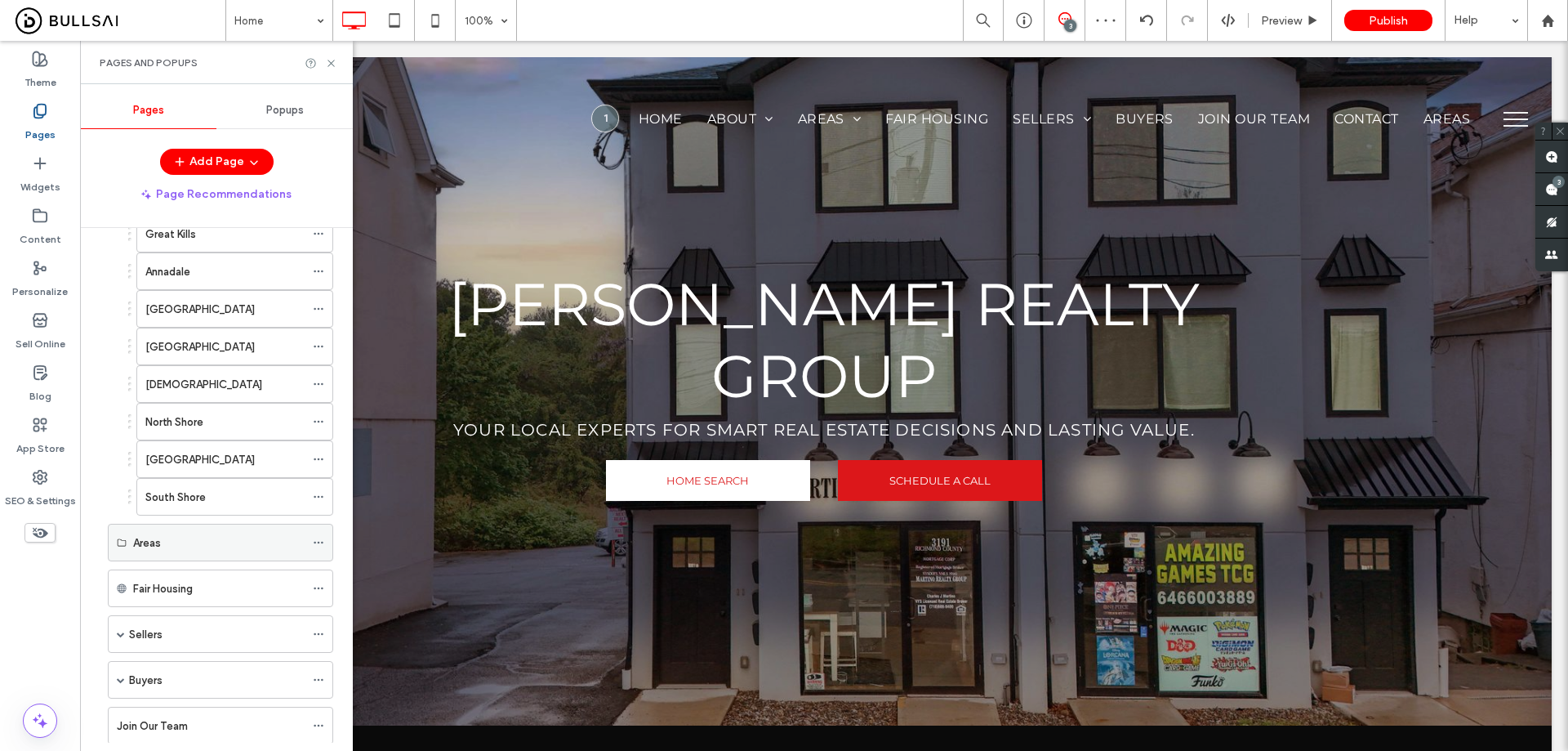
click at [320, 544] on icon at bounding box center [319, 542] width 11 height 11
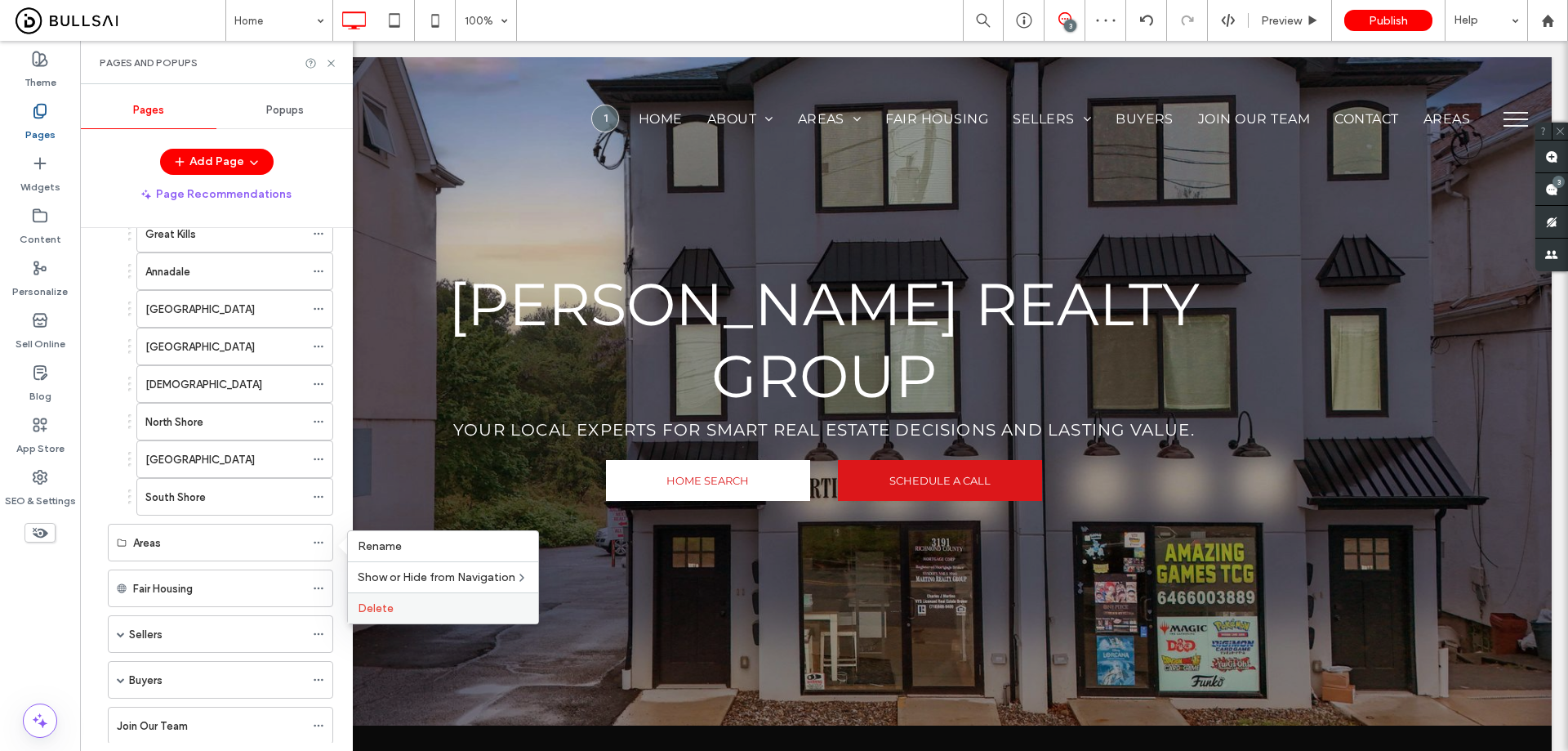
click at [404, 607] on label "Delete" at bounding box center [443, 607] width 170 height 14
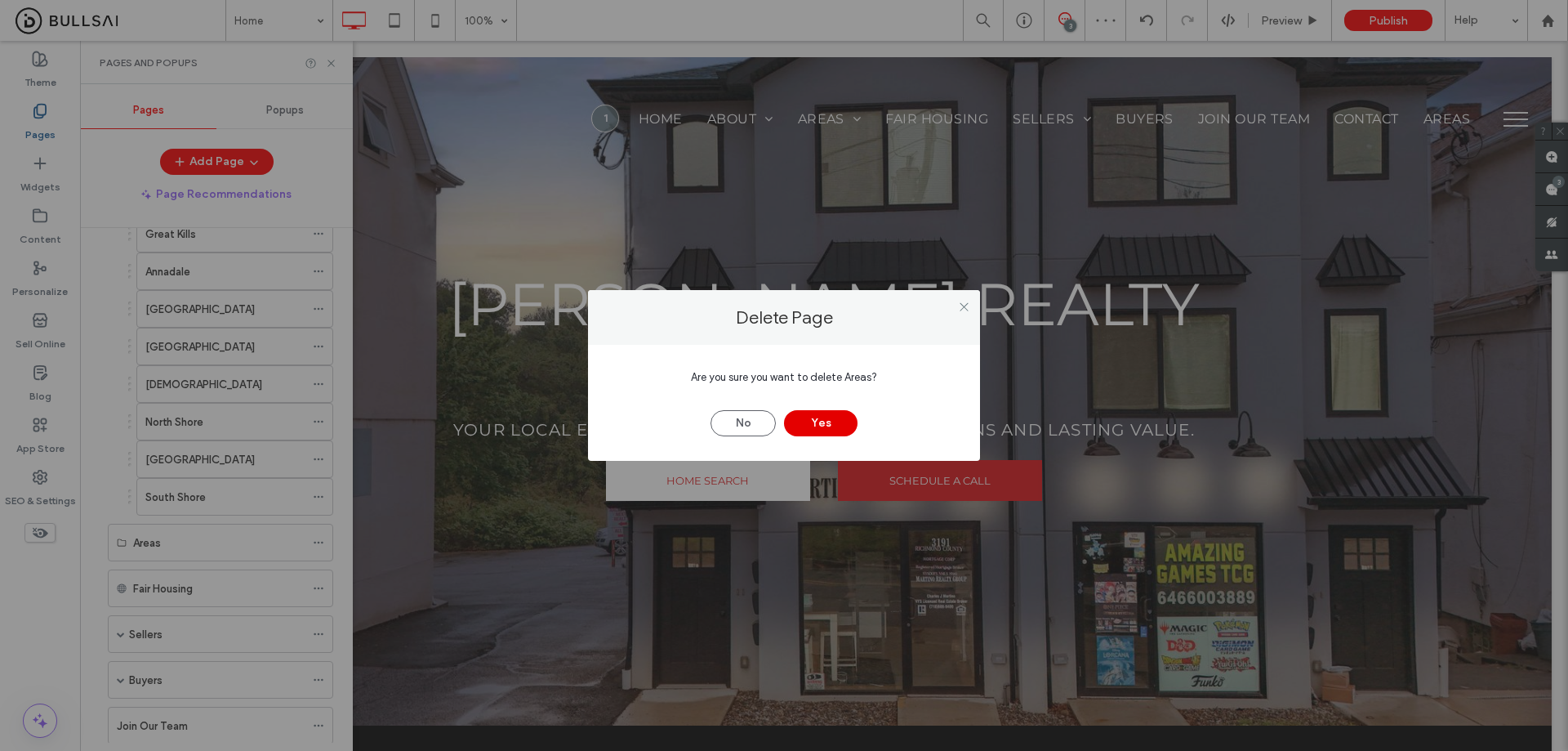
click at [839, 428] on button "Yes" at bounding box center [821, 423] width 74 height 26
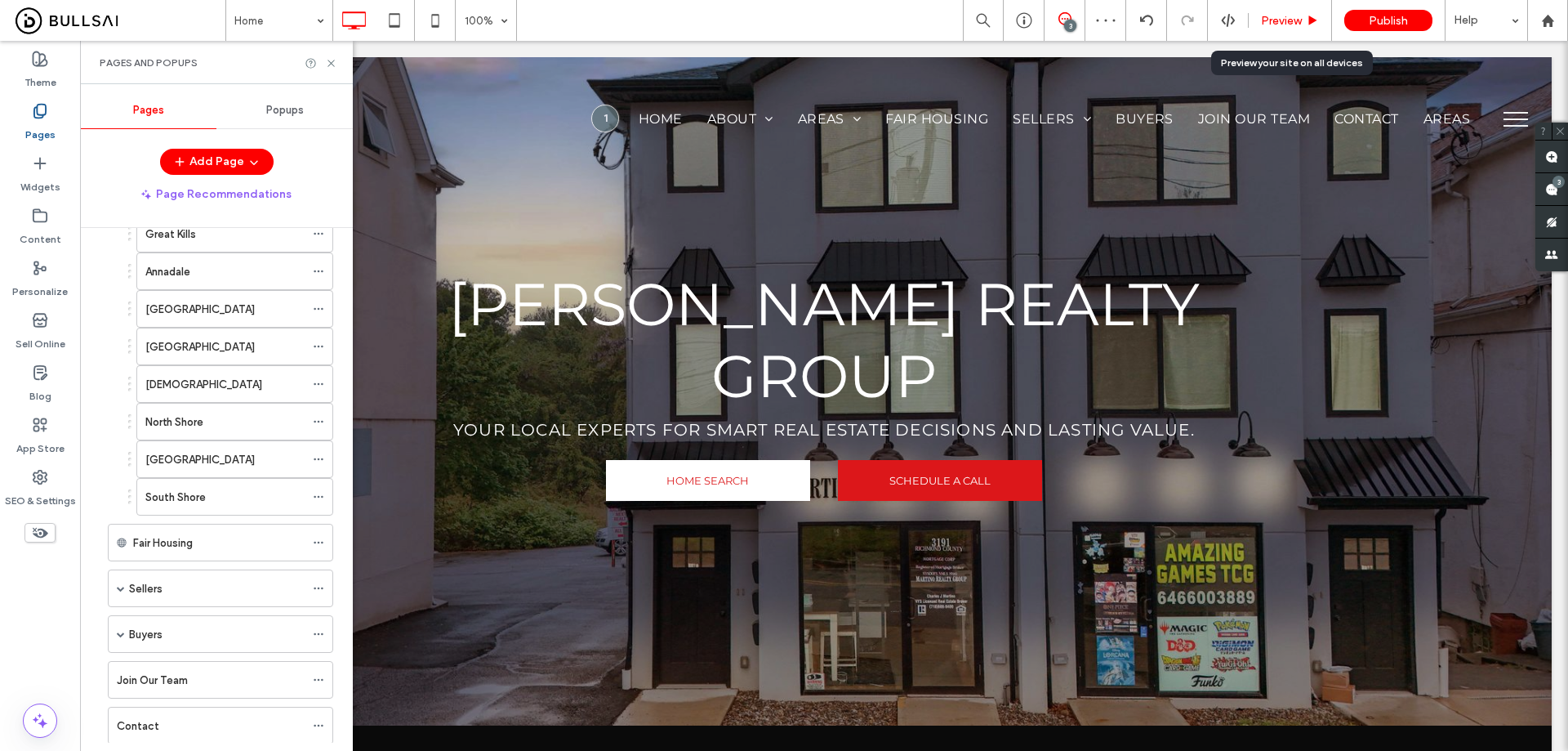
click at [1300, 18] on span "Preview" at bounding box center [1281, 21] width 41 height 14
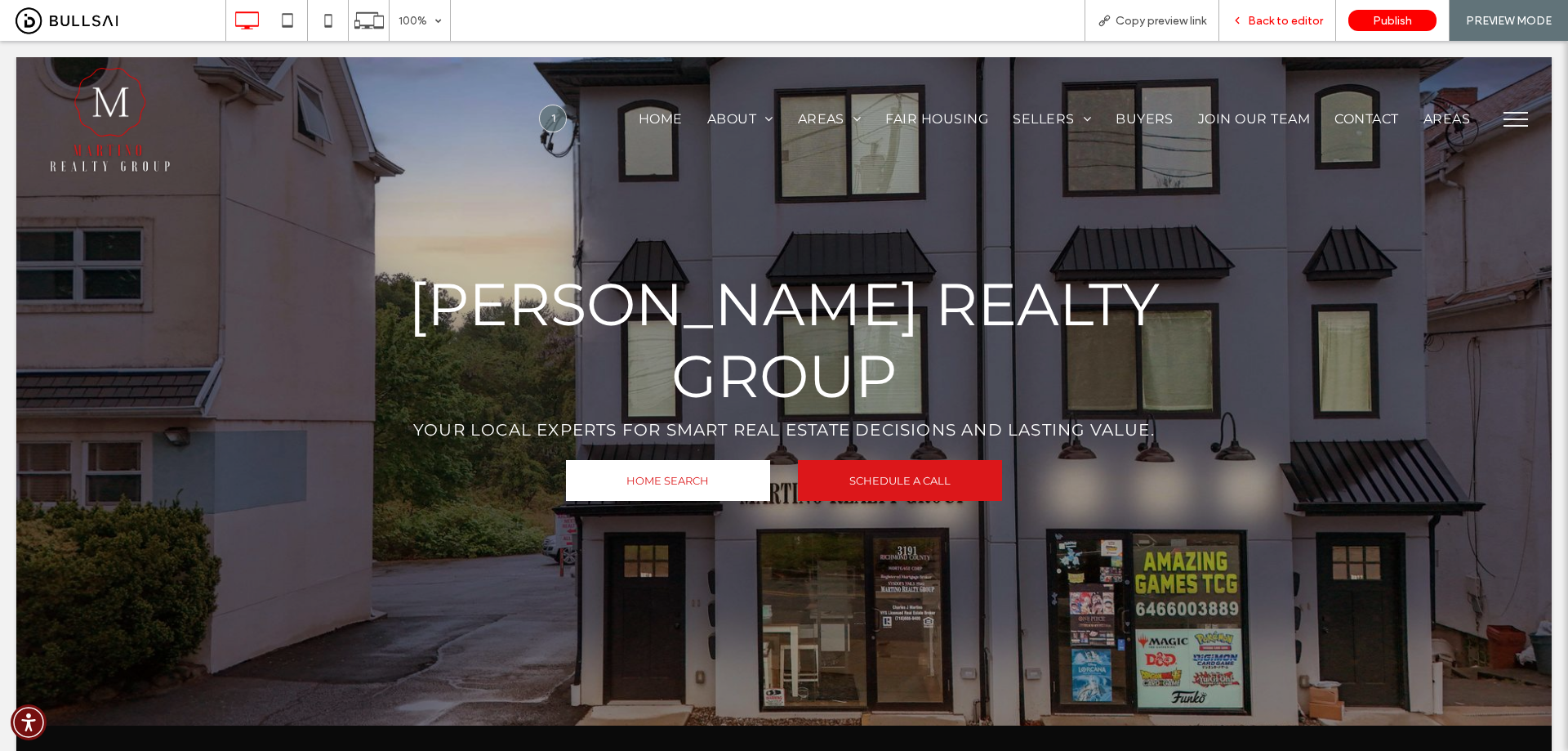
click at [1288, 21] on span "Back to editor" at bounding box center [1286, 21] width 76 height 14
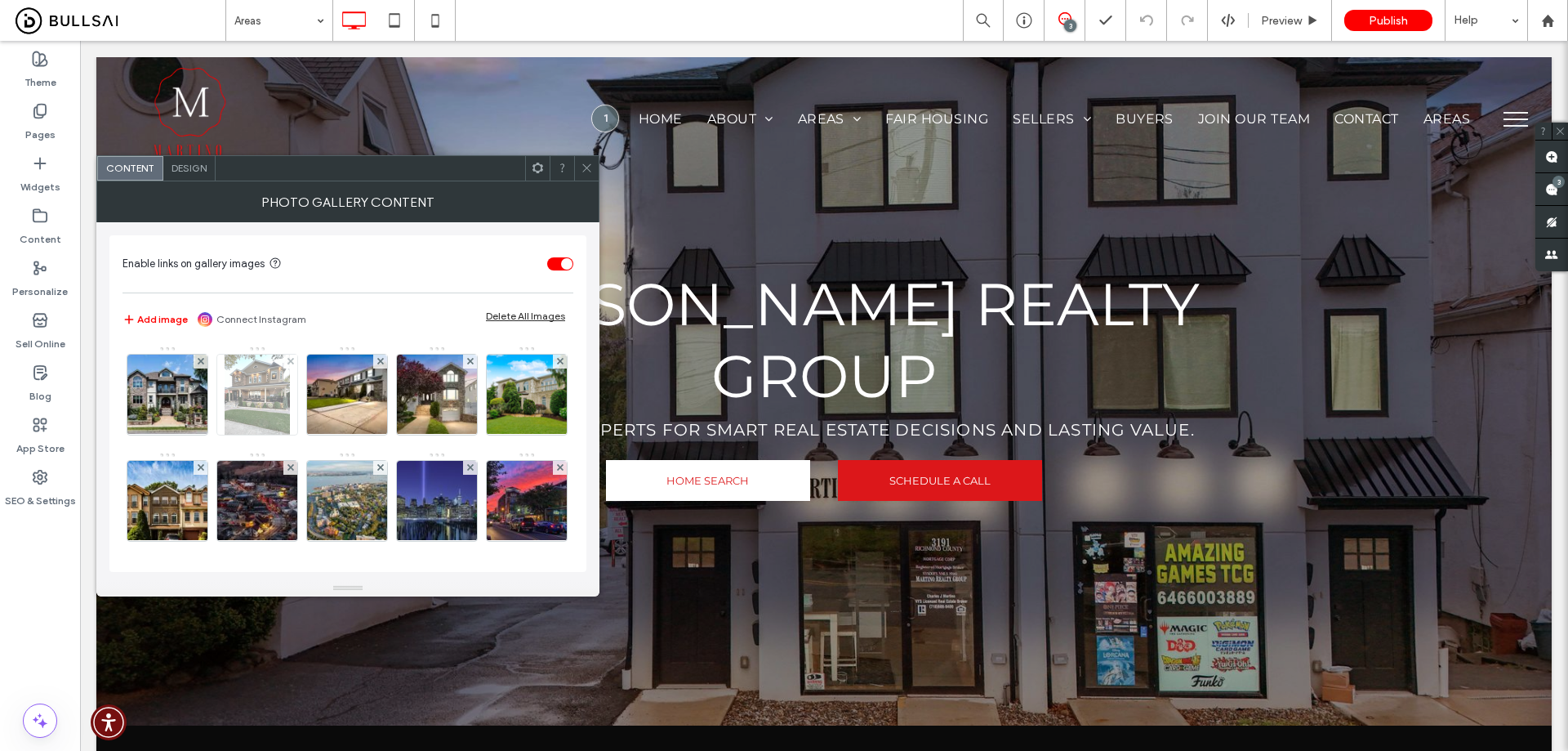
click at [288, 405] on img at bounding box center [257, 395] width 65 height 80
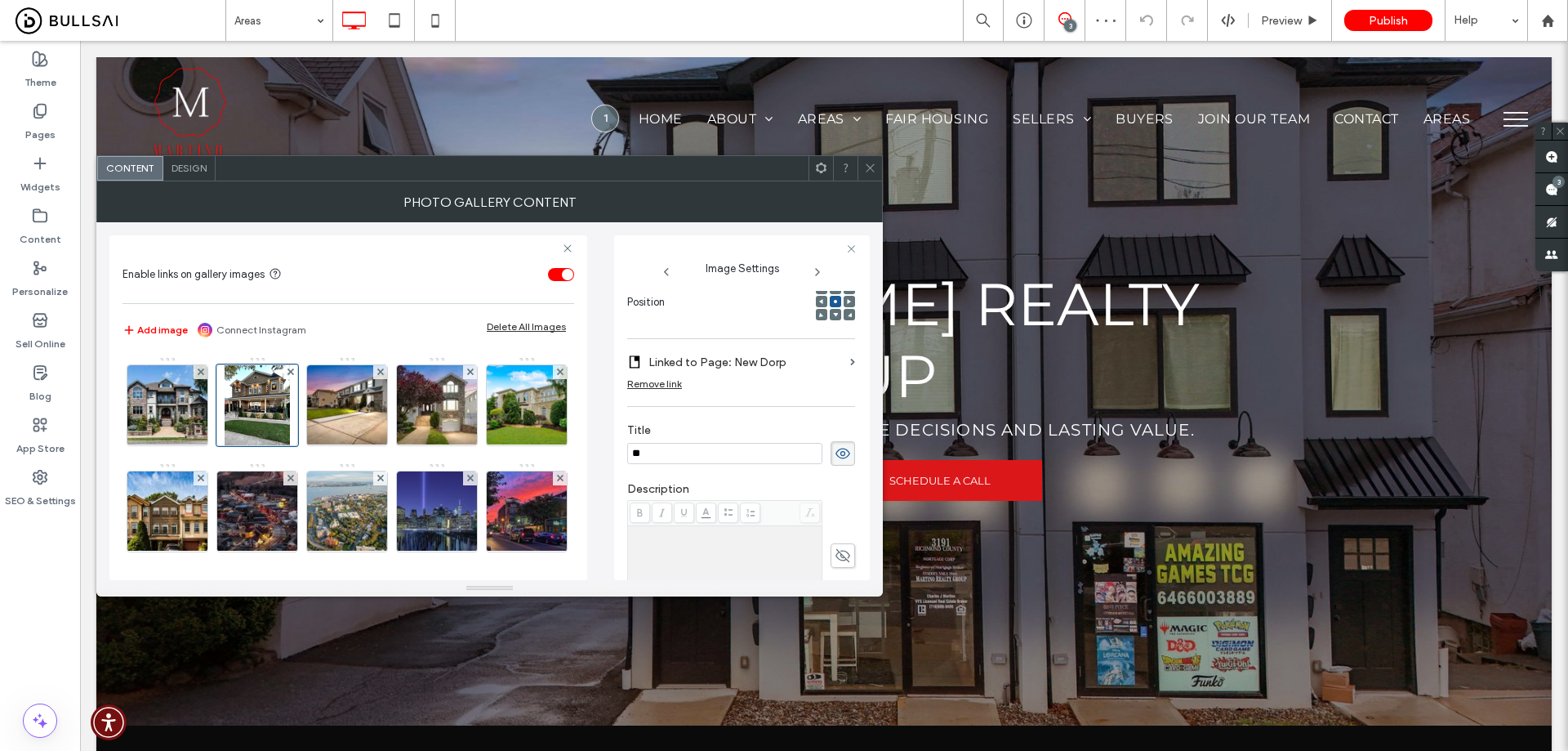
type input "*"
type input "********"
click at [868, 166] on icon at bounding box center [870, 167] width 12 height 12
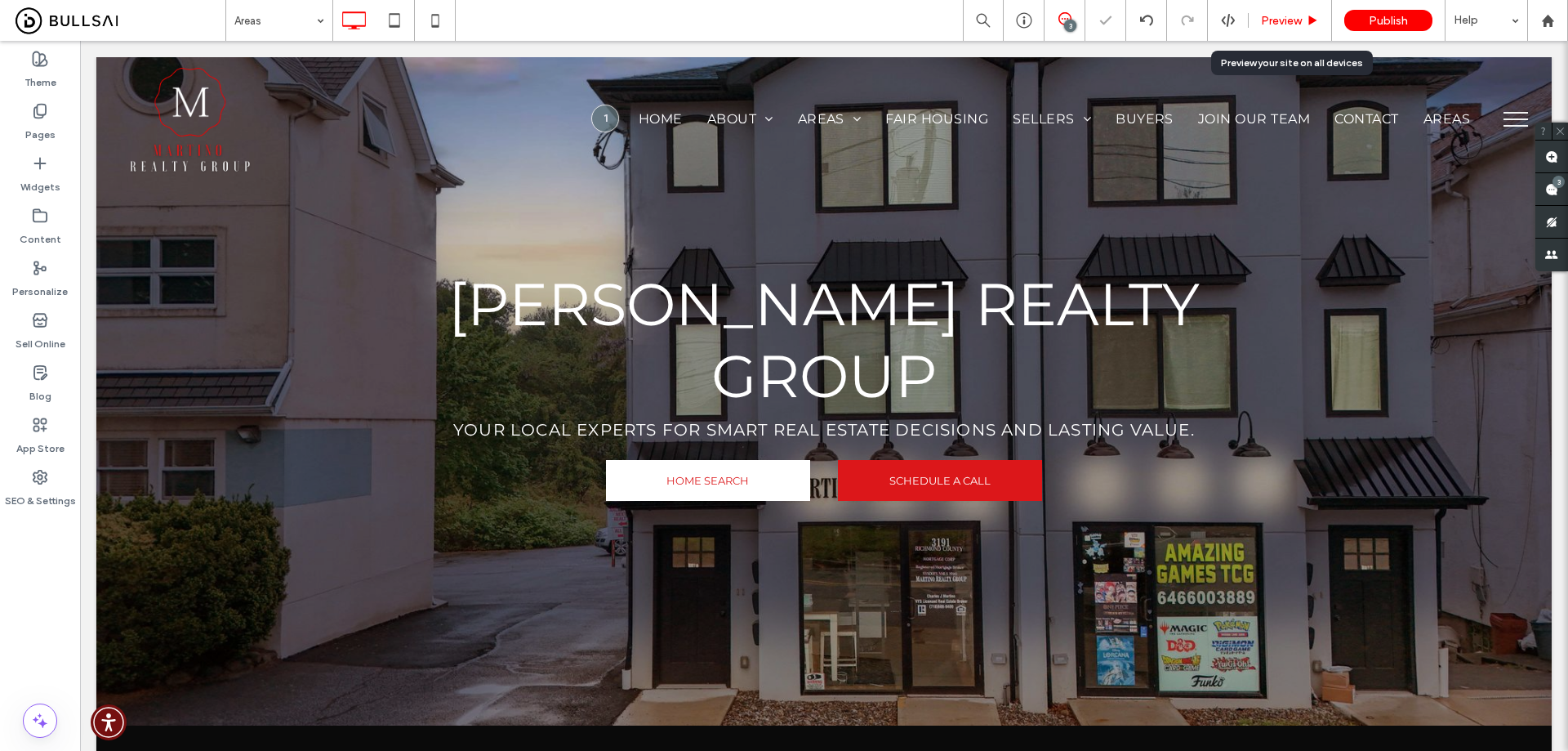
click at [1266, 18] on span "Preview" at bounding box center [1281, 21] width 41 height 14
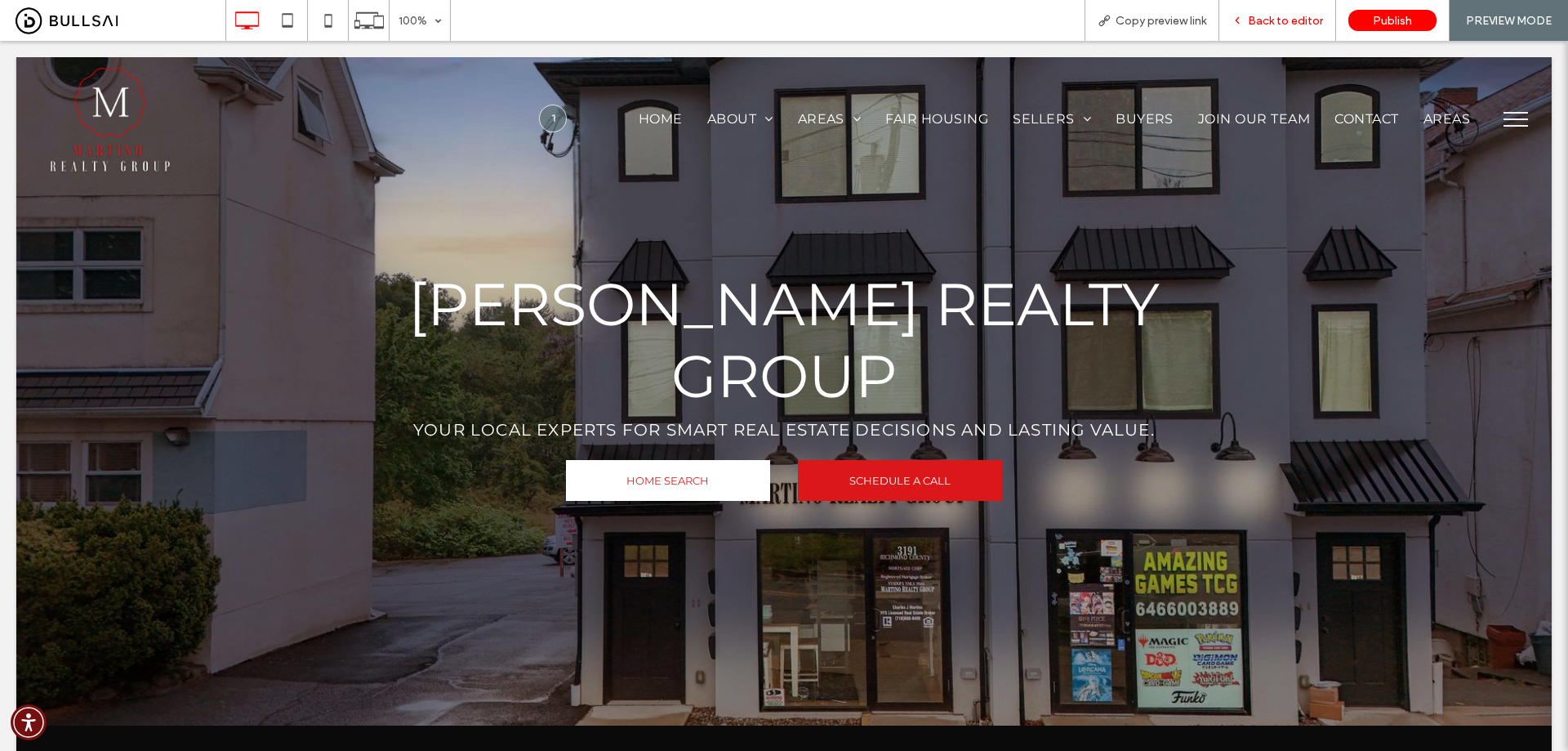
click at [1261, 21] on span "Back to editor" at bounding box center [1286, 21] width 76 height 14
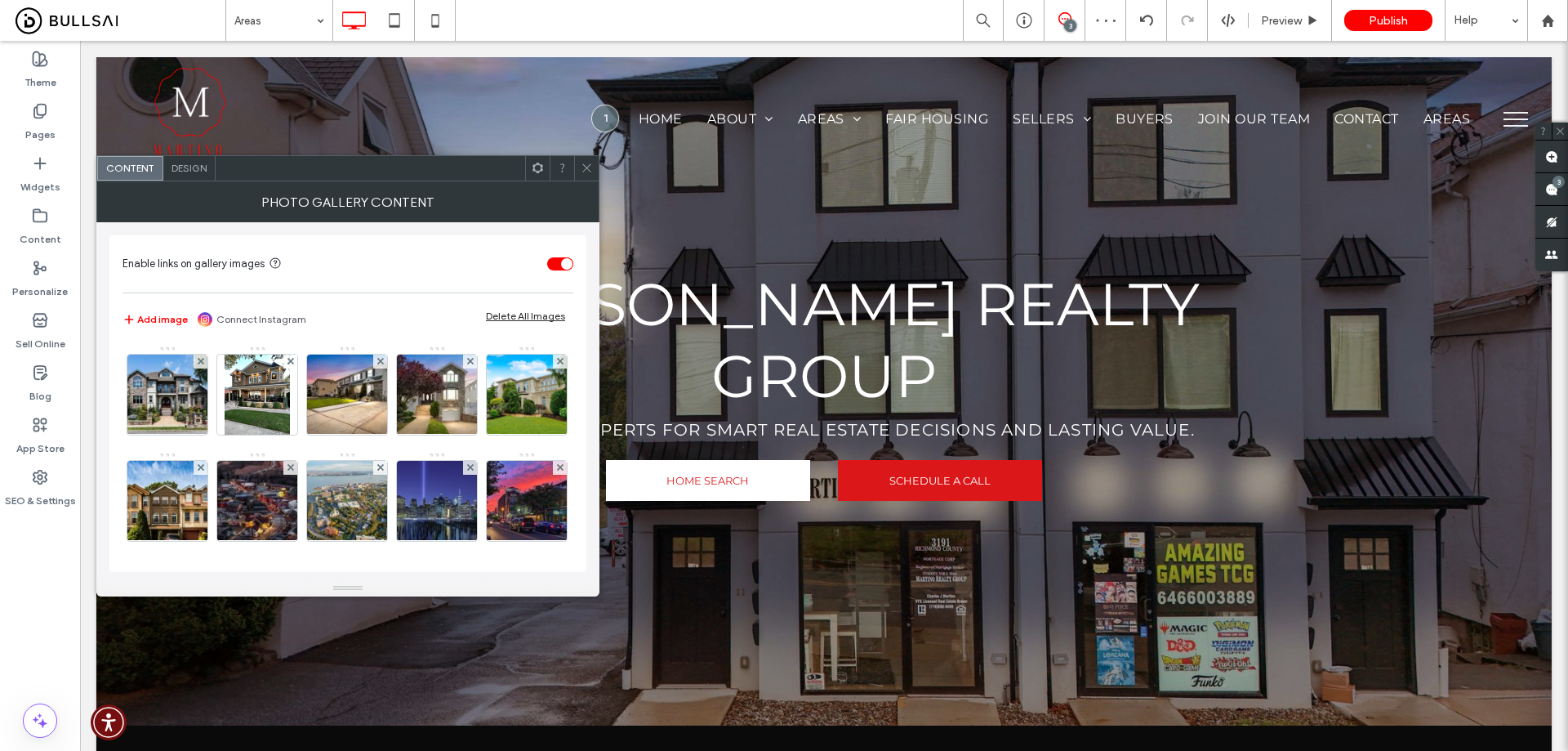
click at [178, 164] on span "Design" at bounding box center [188, 167] width 35 height 12
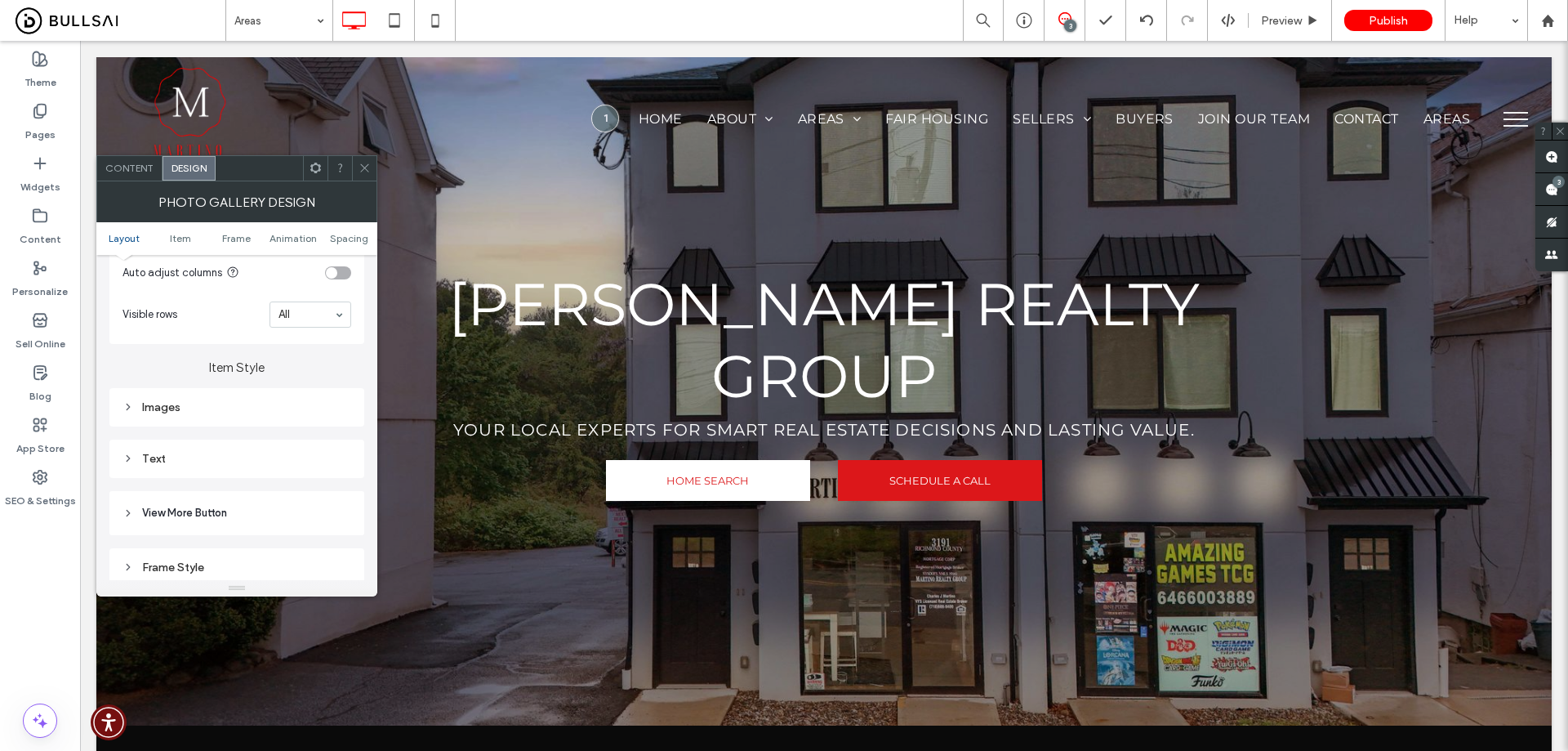
click at [248, 415] on div "Images" at bounding box center [236, 407] width 229 height 22
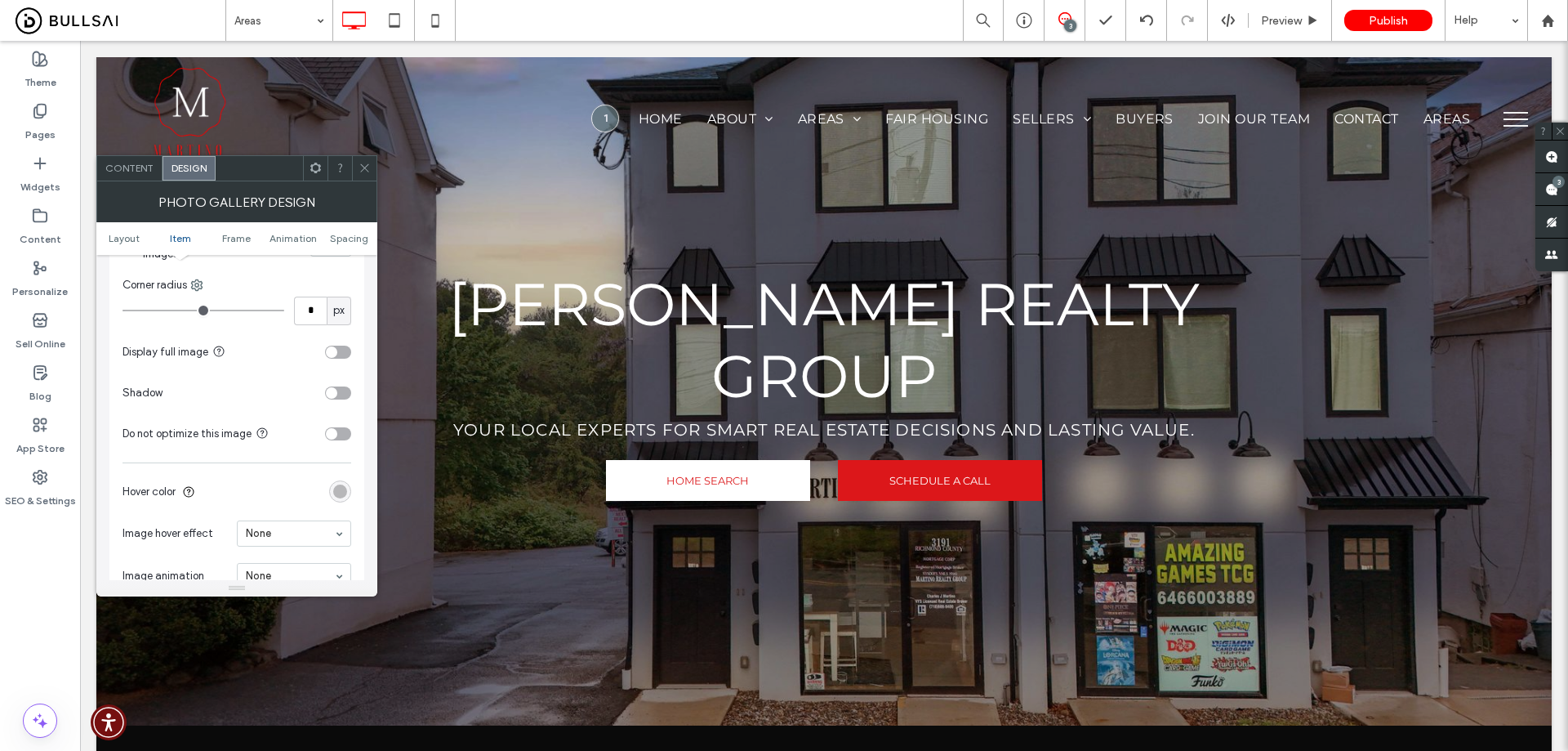
scroll to position [735, 0]
click at [293, 528] on input at bounding box center [290, 526] width 88 height 11
click at [298, 523] on input at bounding box center [290, 526] width 88 height 11
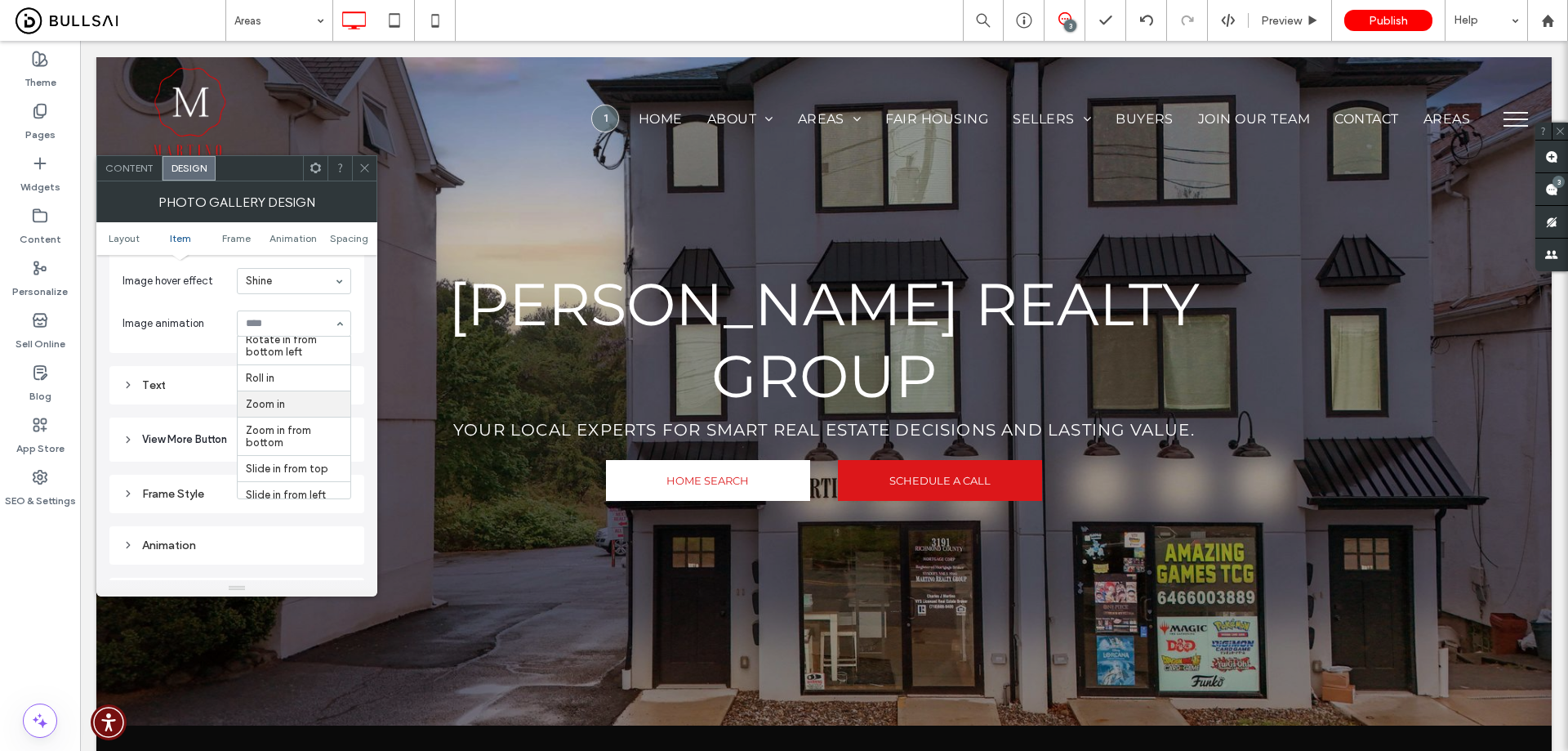
scroll to position [653, 0]
click at [300, 325] on input at bounding box center [290, 323] width 88 height 11
click at [365, 175] on span at bounding box center [364, 168] width 12 height 25
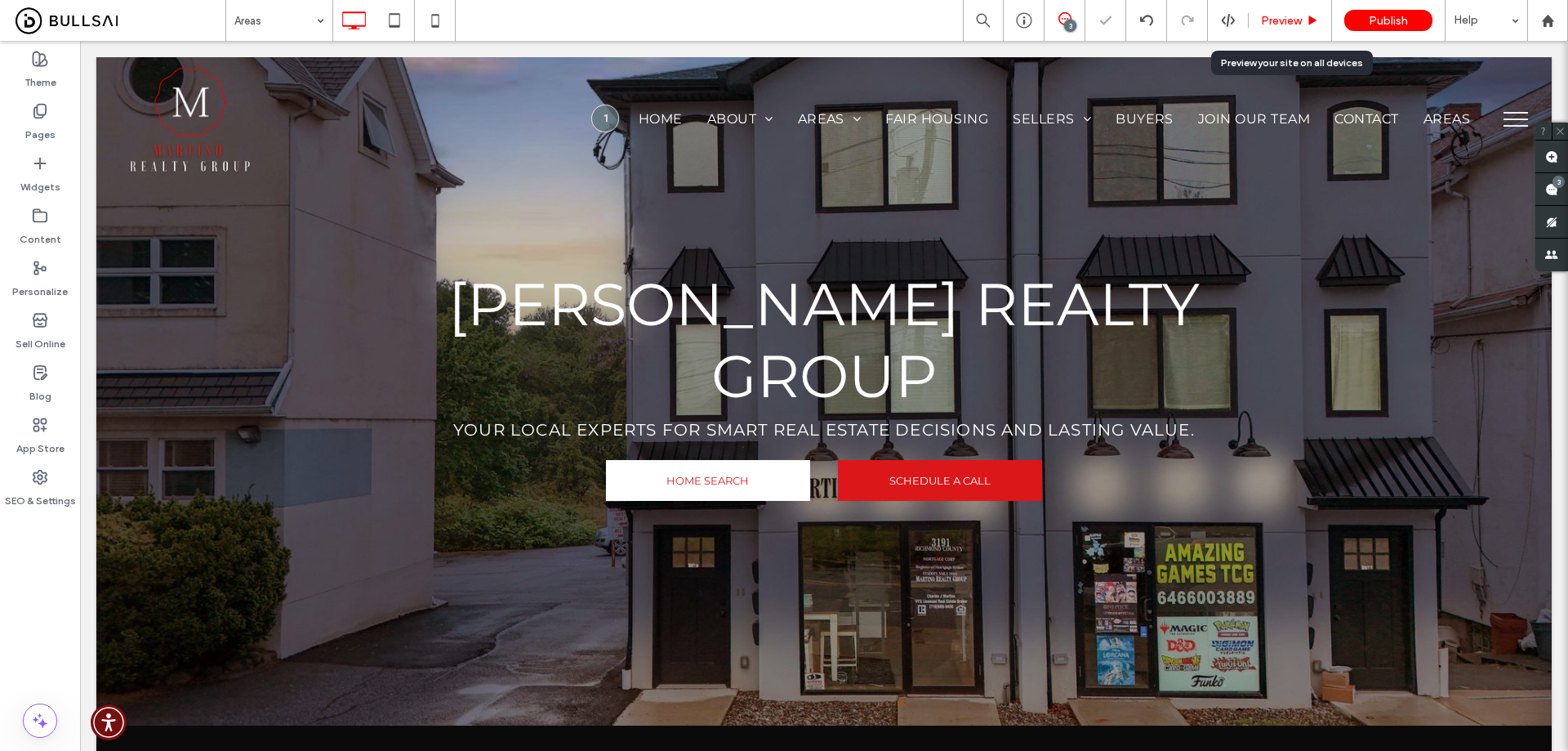
click at [1271, 19] on span "Preview" at bounding box center [1281, 21] width 41 height 14
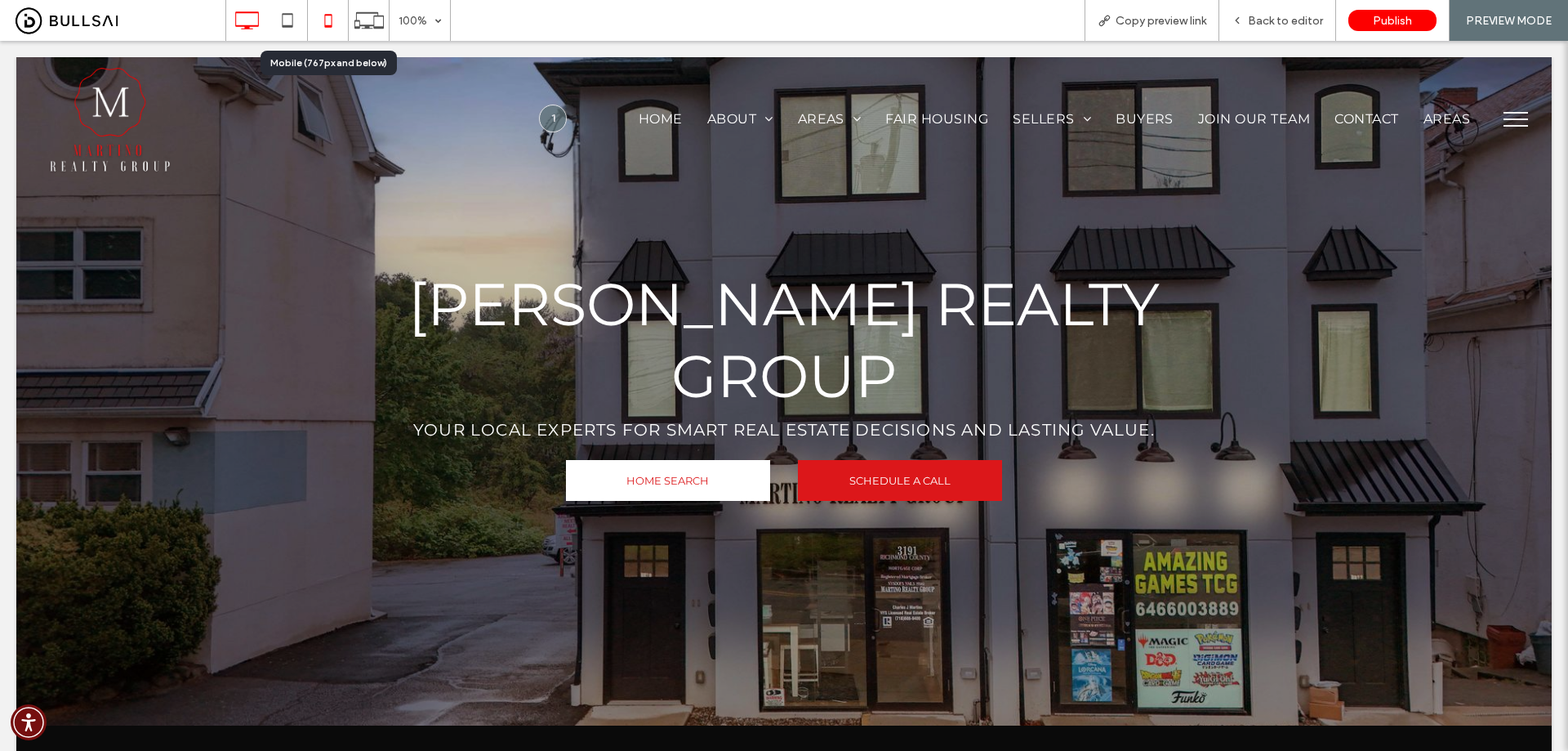
click at [338, 10] on icon at bounding box center [328, 20] width 33 height 33
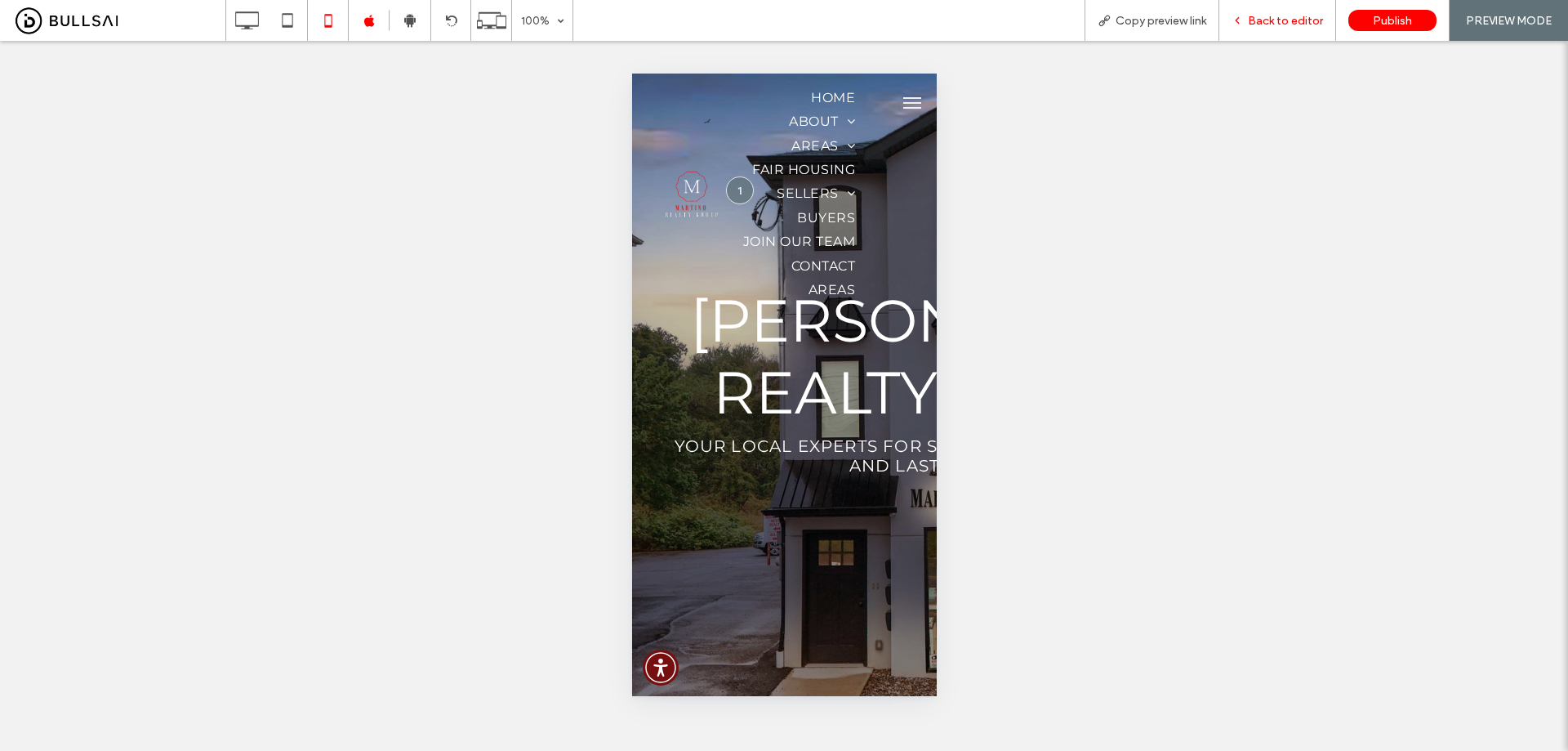
click at [1277, 21] on span "Back to editor" at bounding box center [1286, 21] width 76 height 14
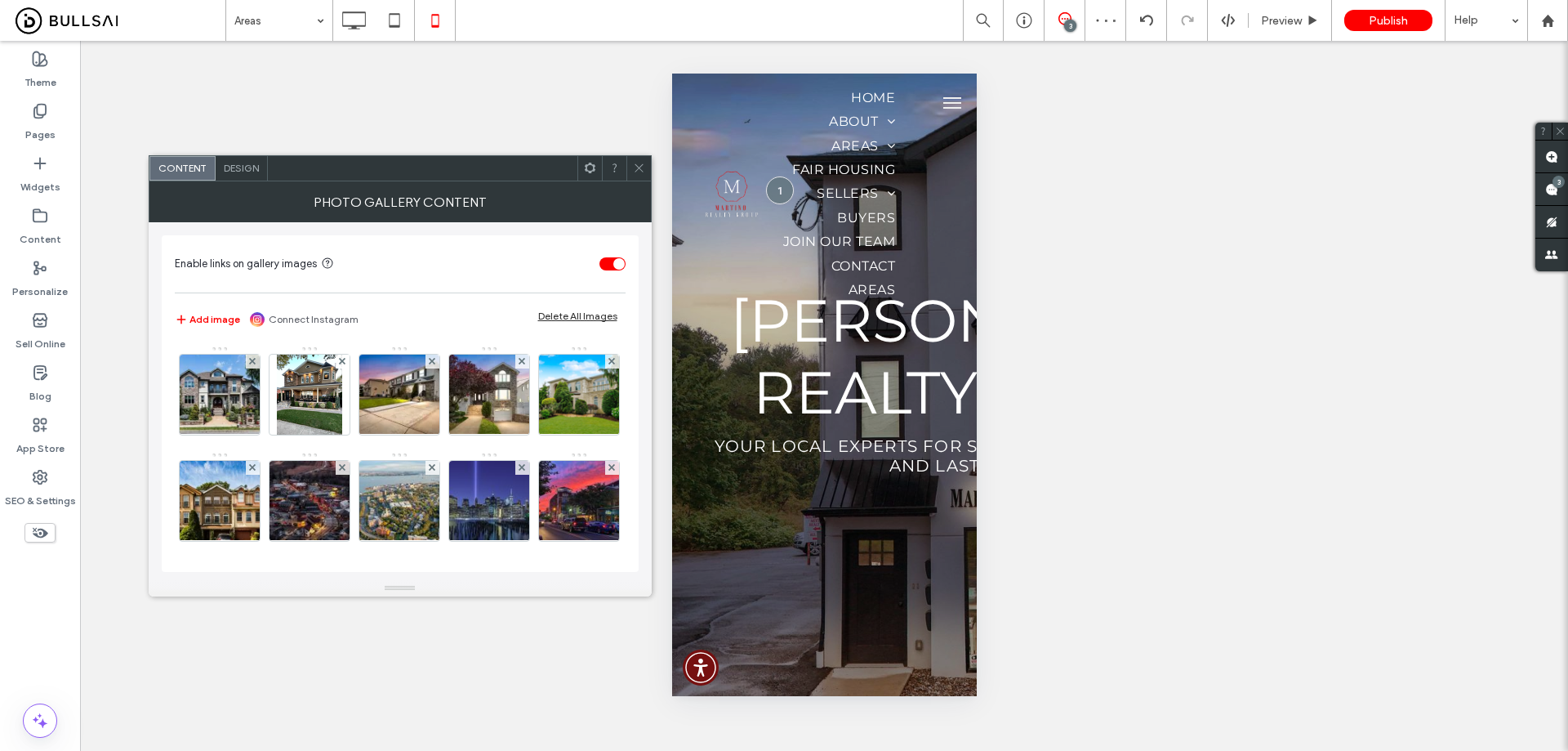
click at [228, 168] on span "Design" at bounding box center [241, 167] width 35 height 12
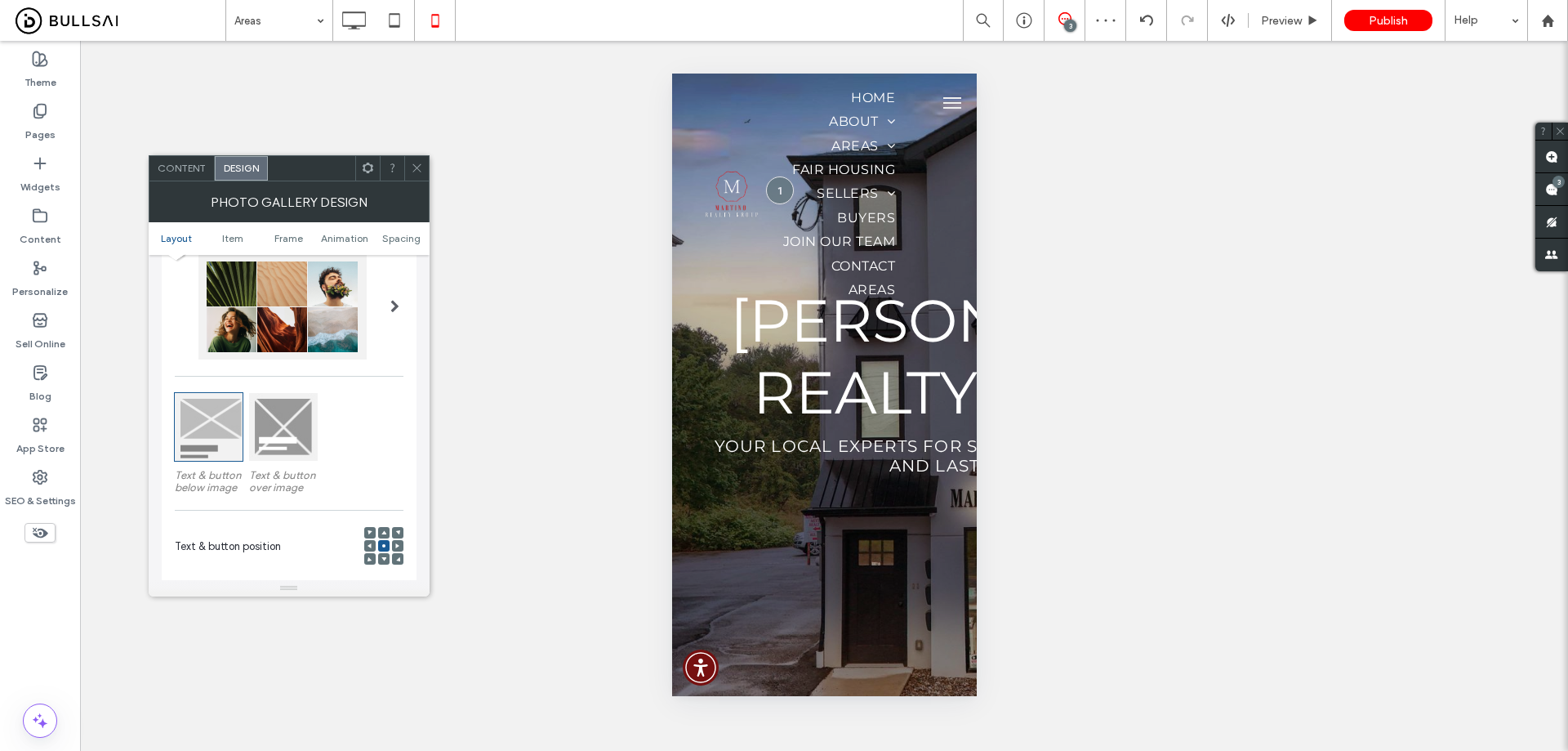
scroll to position [164, 0]
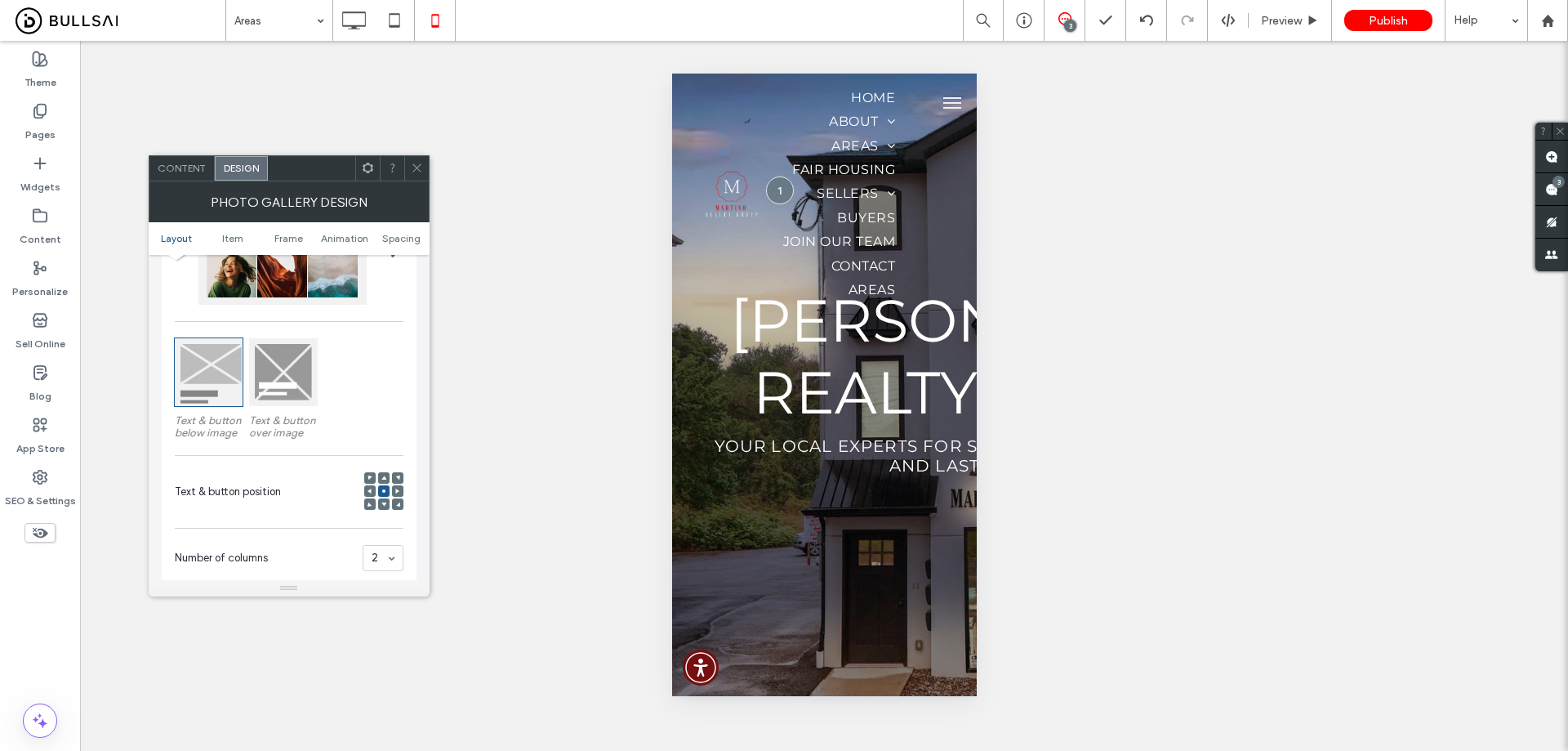
drag, startPoint x: 289, startPoint y: 382, endPoint x: 362, endPoint y: 405, distance: 76.5
click at [289, 380] on div at bounding box center [282, 371] width 68 height 68
click at [399, 504] on use at bounding box center [398, 504] width 4 height 4
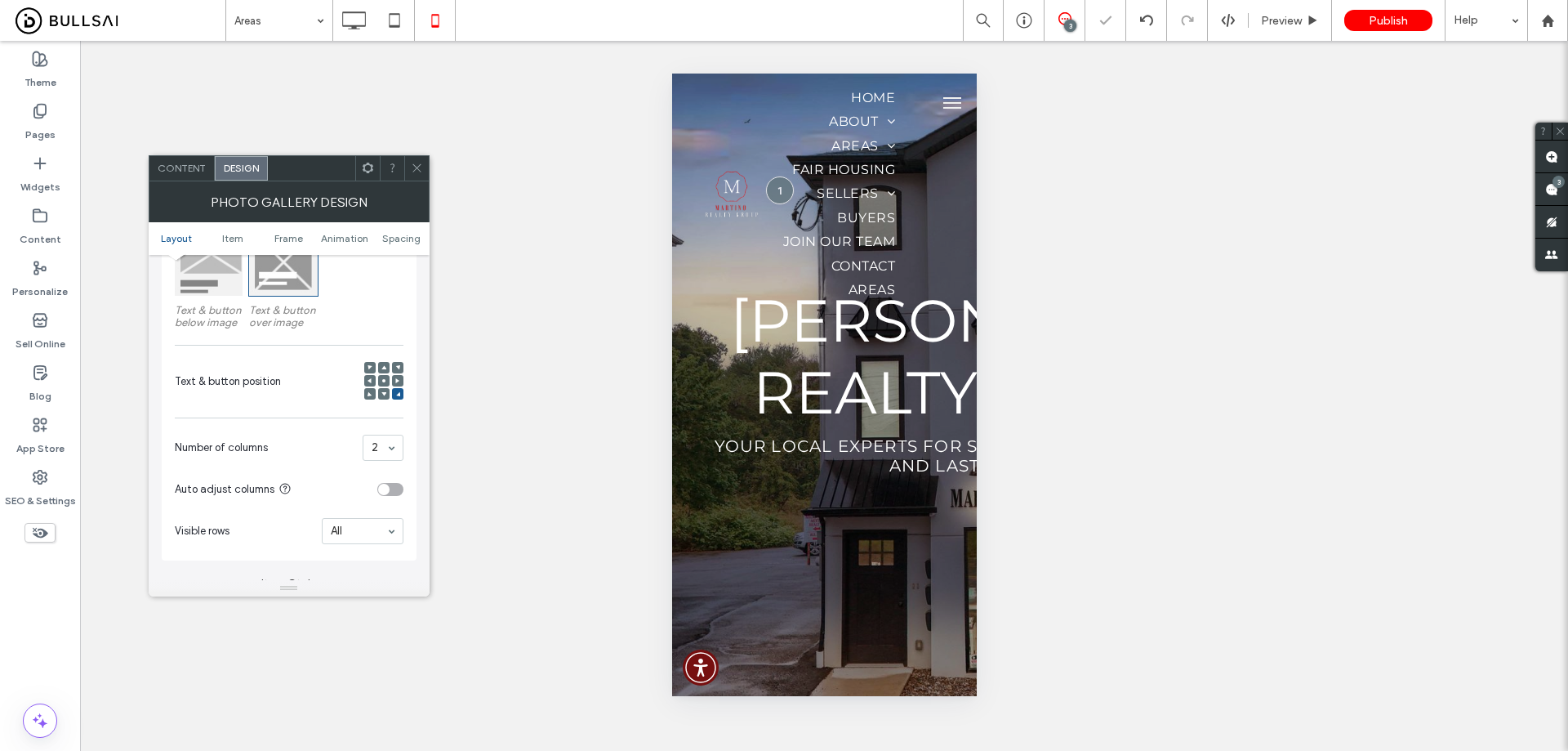
scroll to position [490, 0]
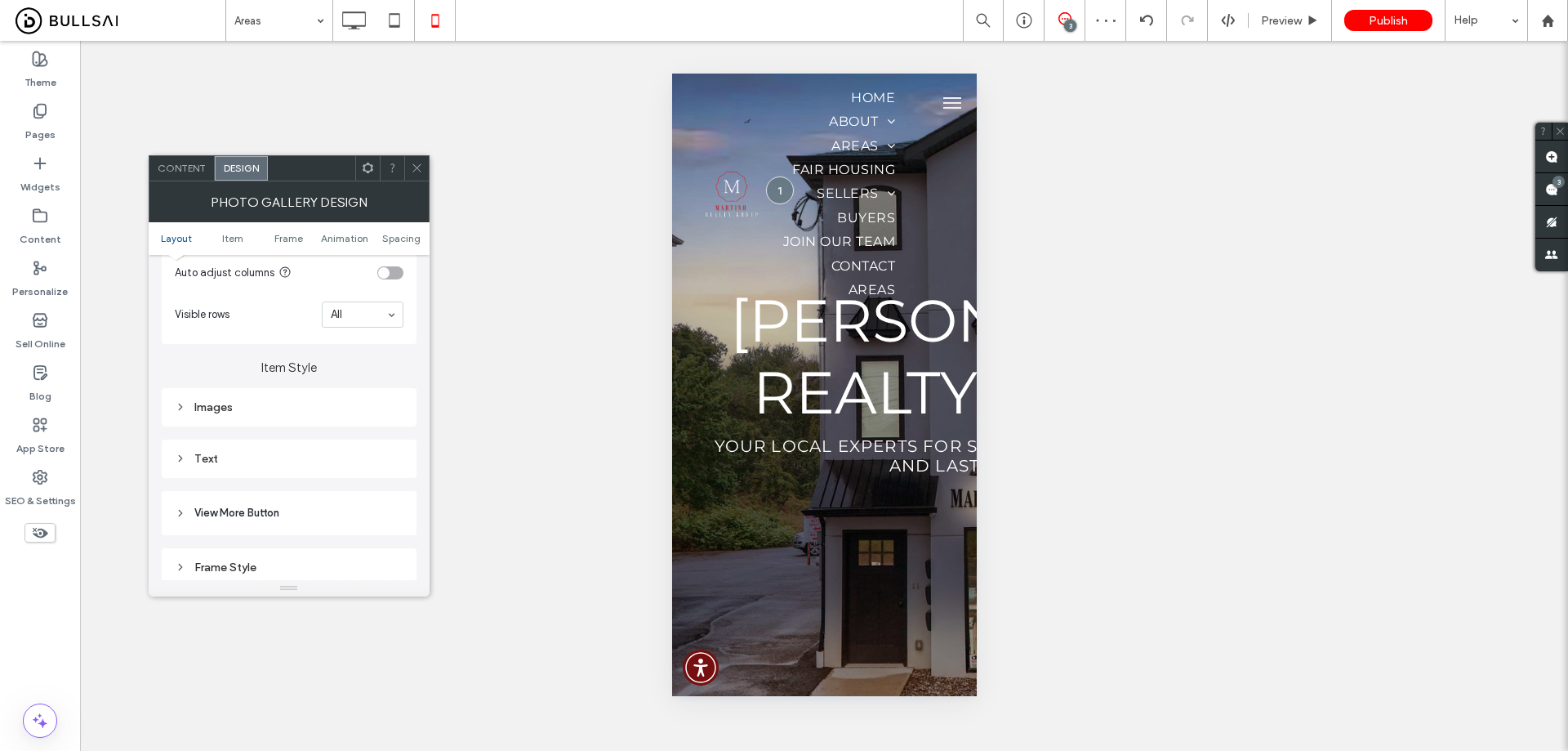
click at [281, 408] on div "Images" at bounding box center [289, 407] width 229 height 14
click at [260, 404] on div "Images" at bounding box center [289, 407] width 229 height 14
click at [289, 450] on div "Text" at bounding box center [289, 458] width 229 height 22
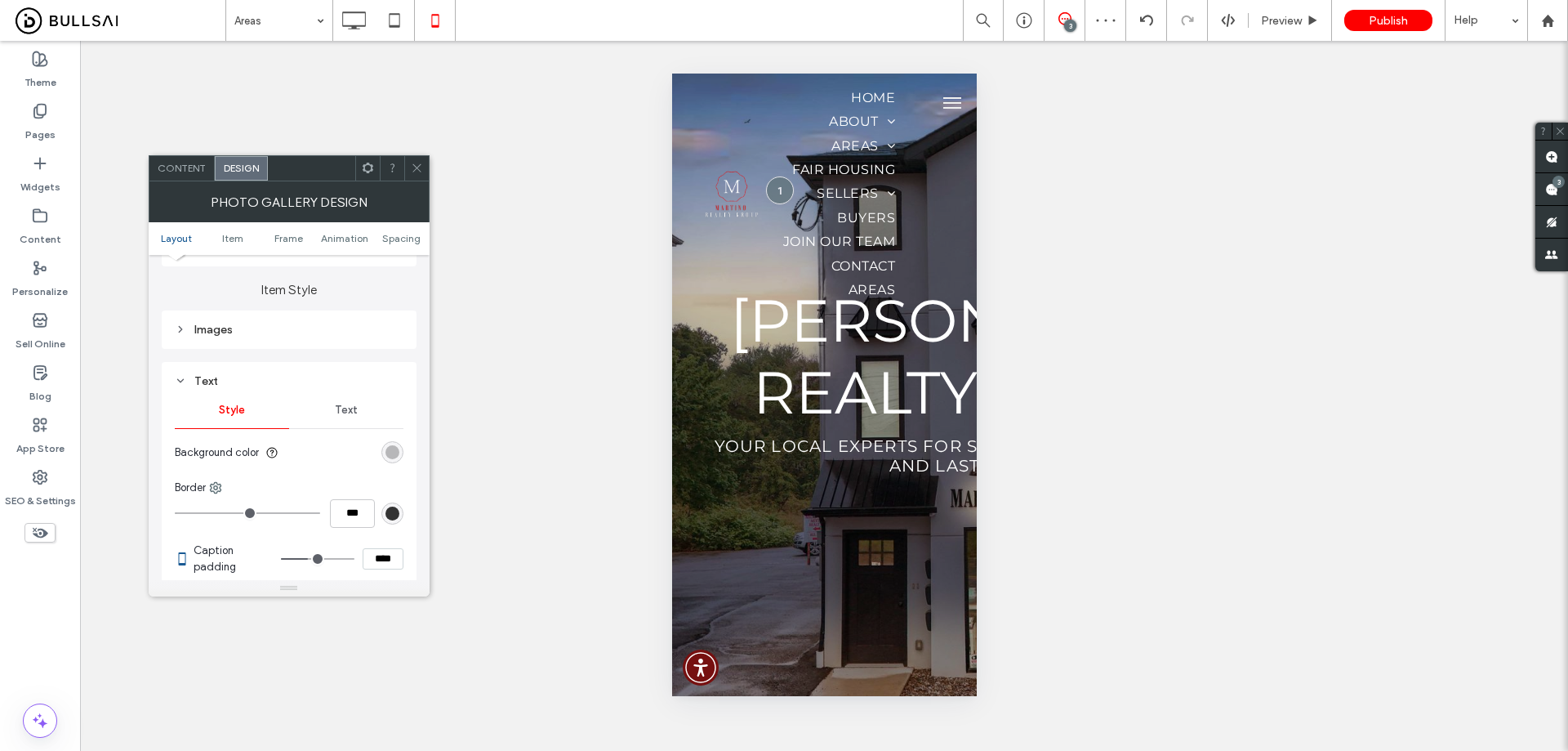
scroll to position [572, 0]
click at [256, 332] on div "Images" at bounding box center [289, 325] width 229 height 22
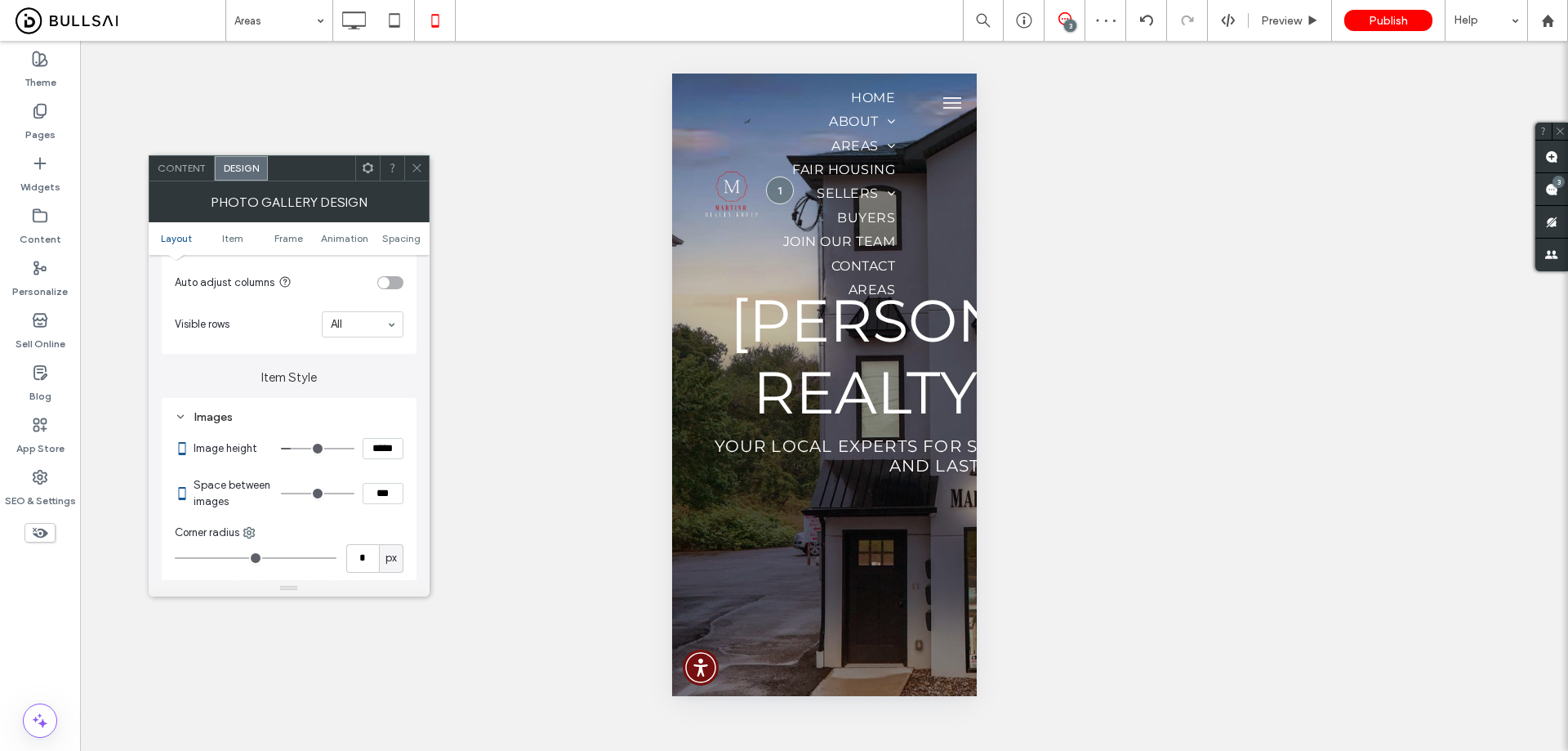
scroll to position [490, 0]
click at [378, 490] on input "***" at bounding box center [383, 483] width 41 height 21
type input "****"
type input "**"
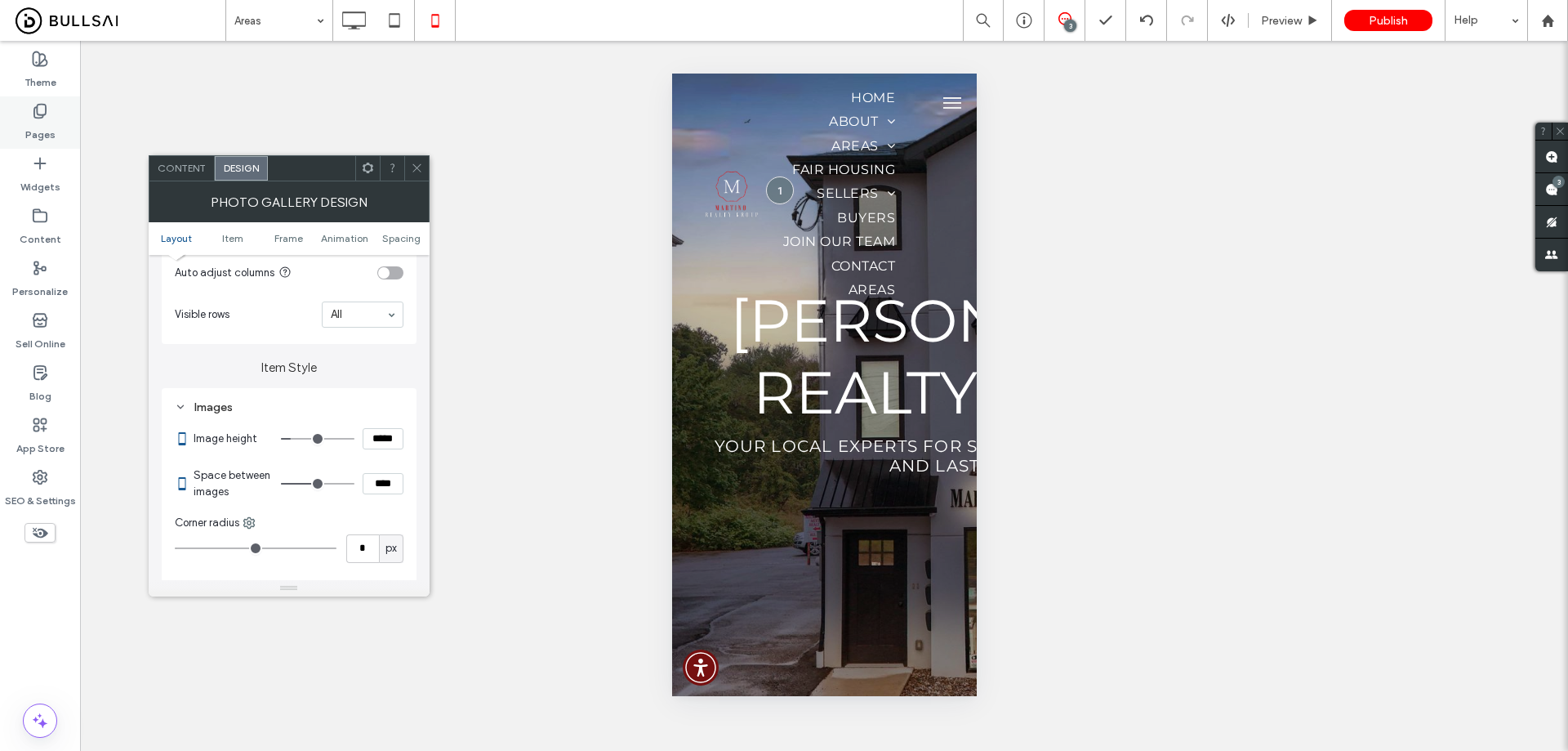
click at [36, 117] on icon at bounding box center [39, 111] width 16 height 16
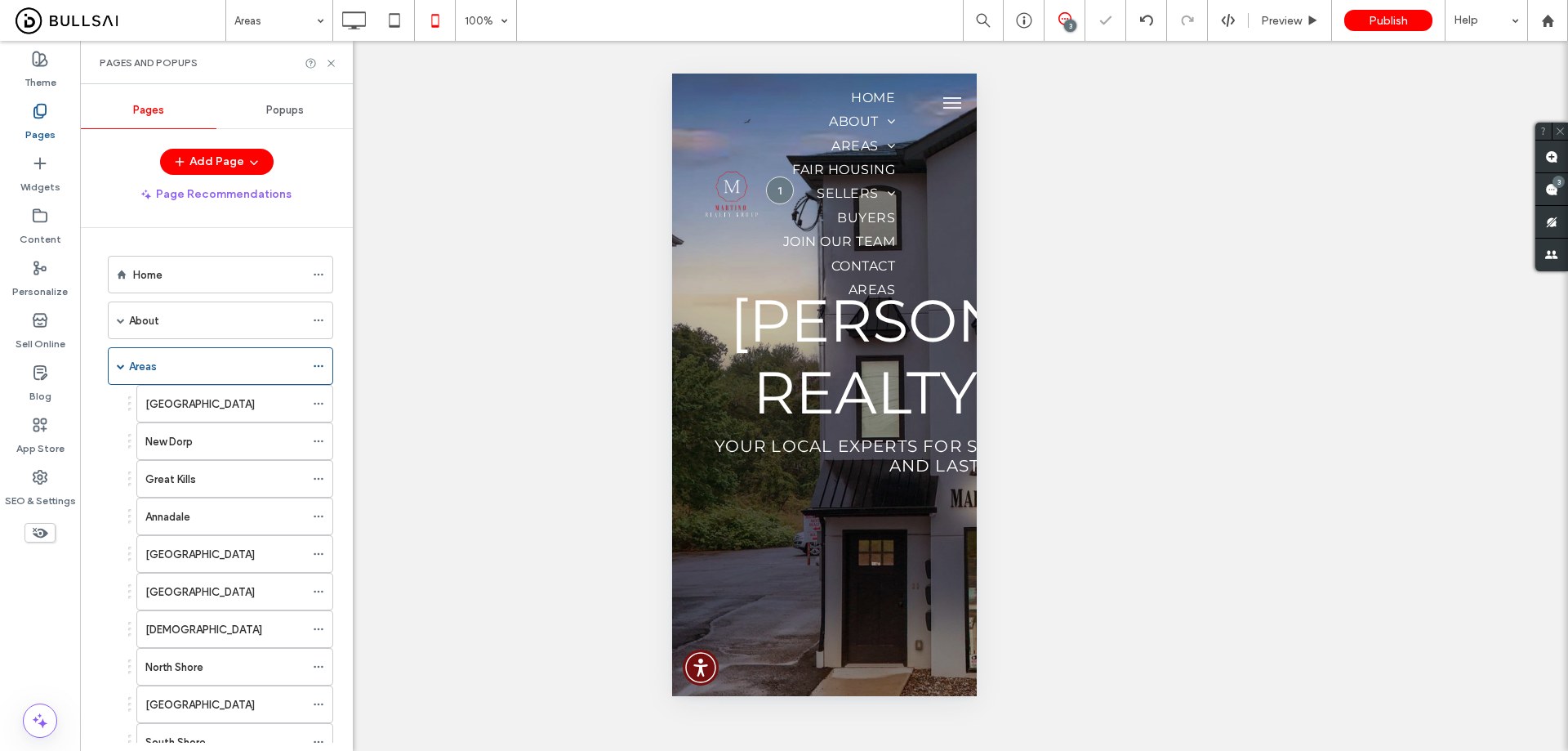
drag, startPoint x: 188, startPoint y: 276, endPoint x: 207, endPoint y: 272, distance: 19.4
click at [188, 276] on div "Home" at bounding box center [218, 275] width 171 height 17
click at [198, 364] on div "Areas" at bounding box center [217, 366] width 176 height 17
click at [193, 321] on div "About" at bounding box center [217, 320] width 176 height 17
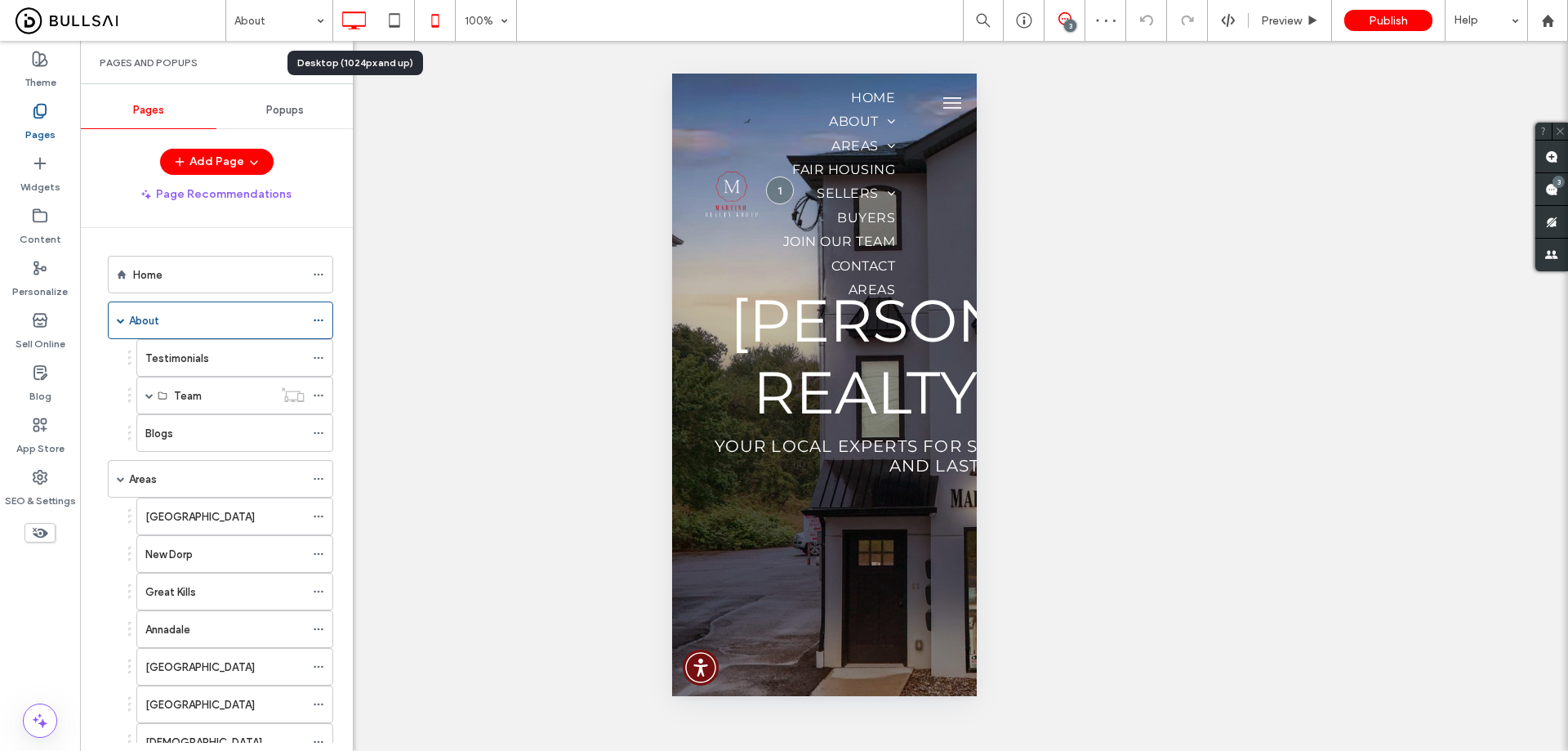
click at [363, 17] on icon at bounding box center [354, 20] width 33 height 33
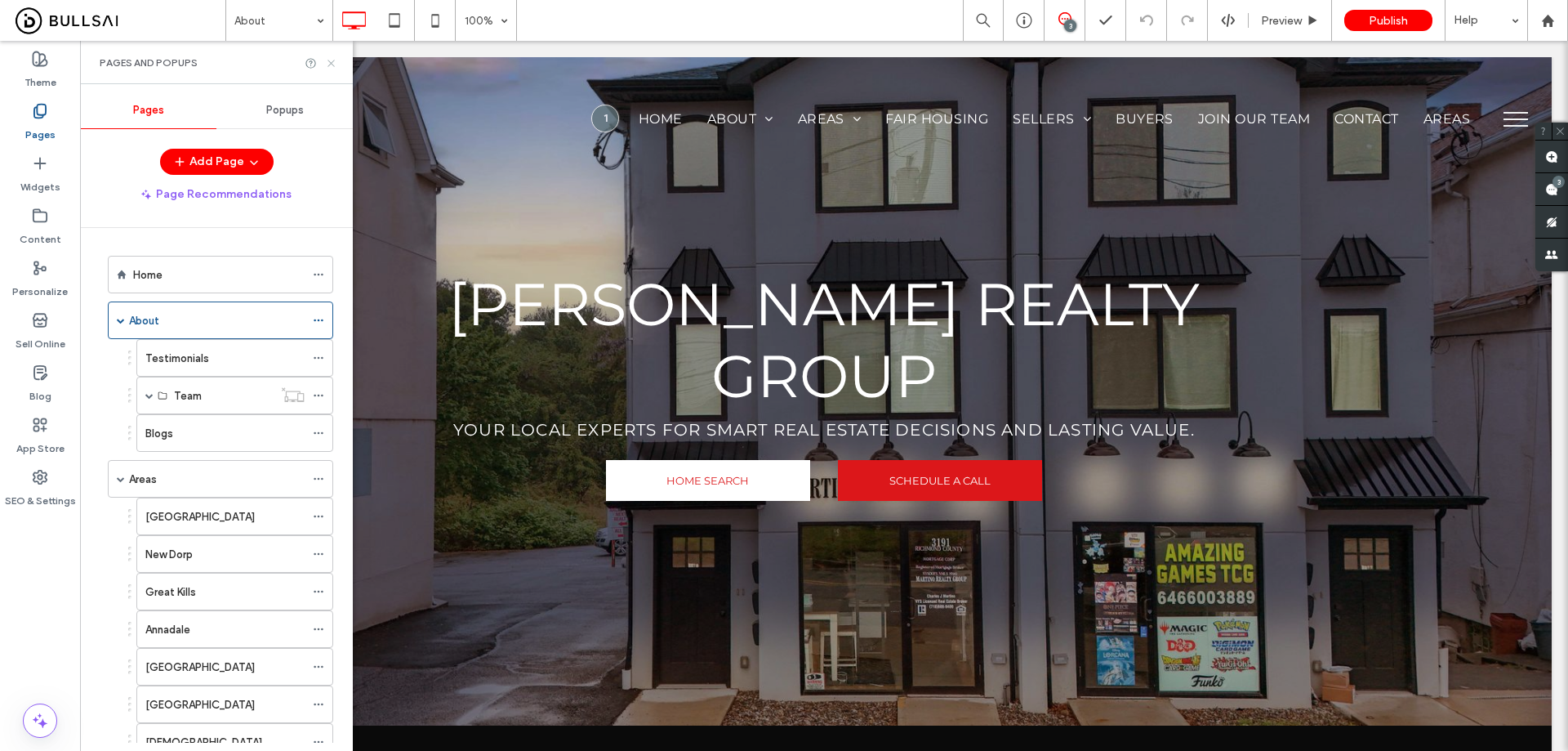
click at [328, 63] on icon at bounding box center [331, 63] width 12 height 12
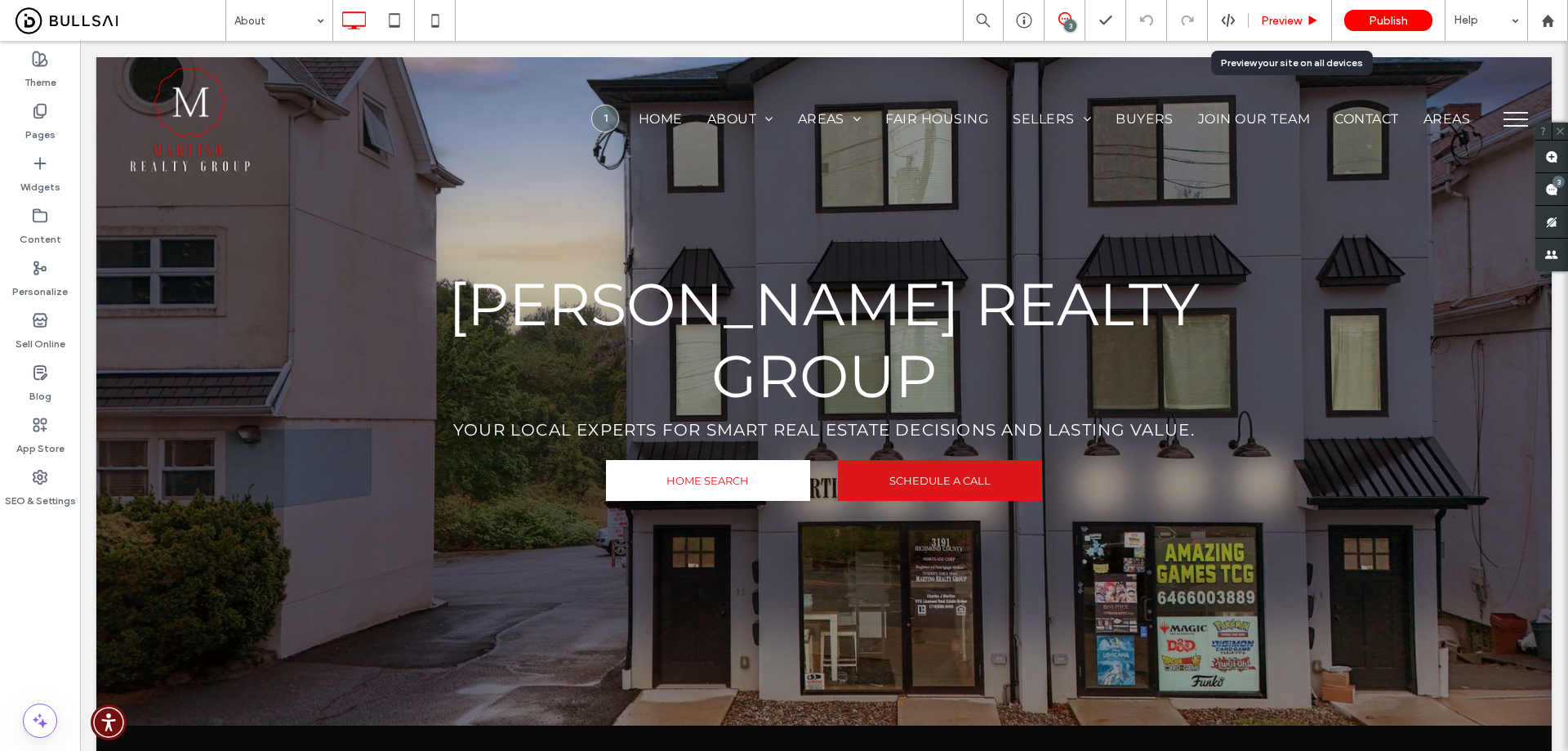
click at [1299, 16] on span "Preview" at bounding box center [1281, 21] width 41 height 14
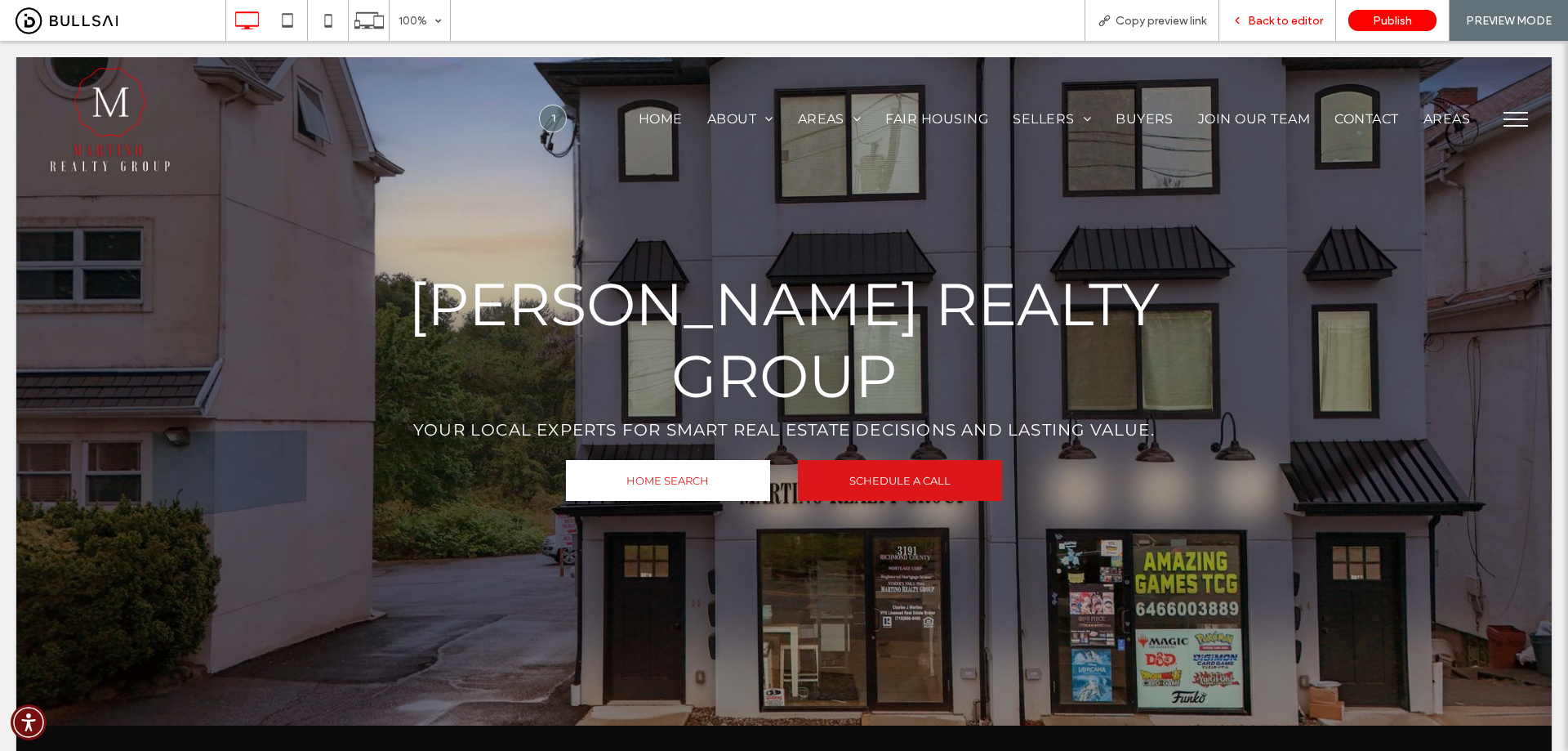
click at [1304, 16] on span "Back to editor" at bounding box center [1286, 21] width 76 height 14
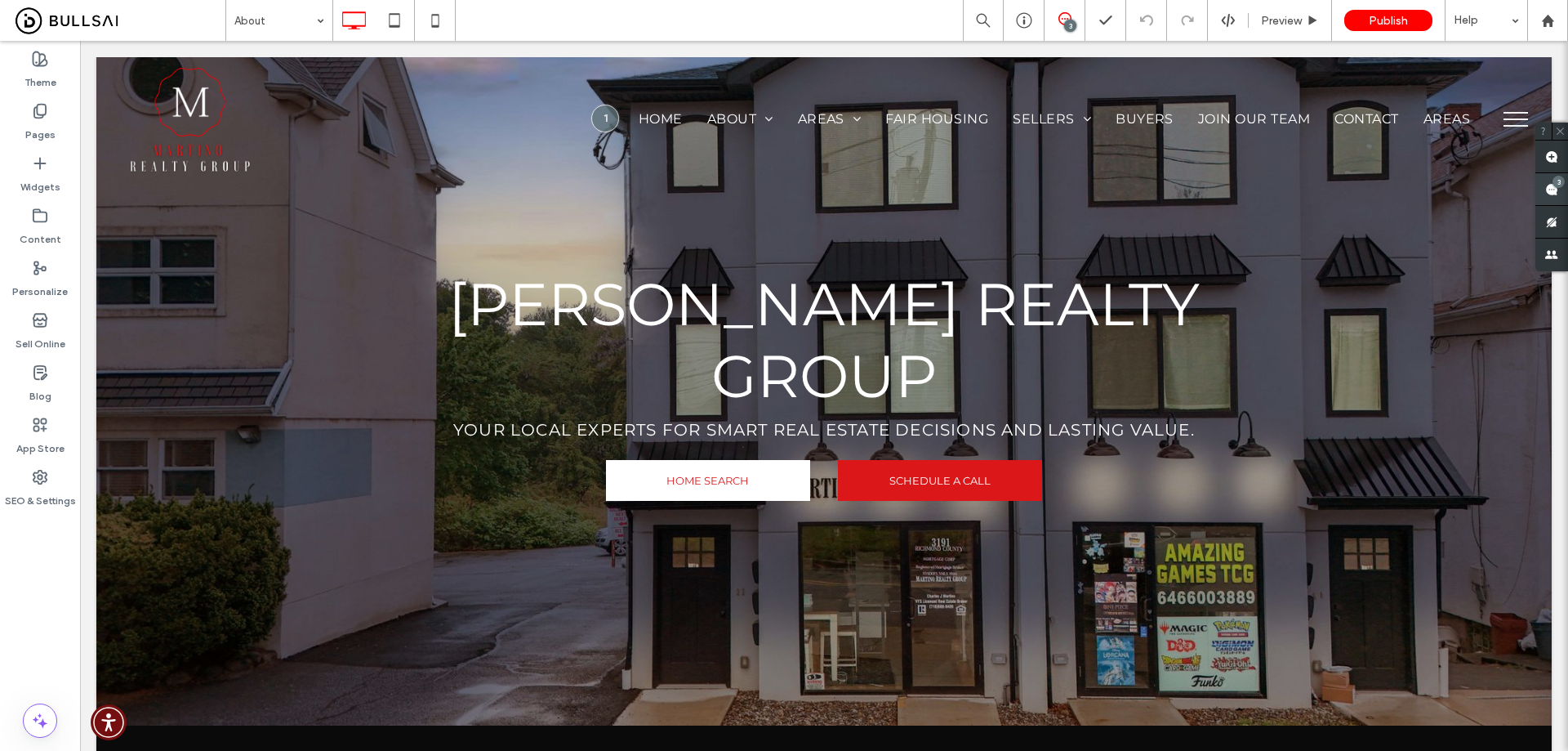
click at [1544, 186] on span at bounding box center [1552, 188] width 33 height 32
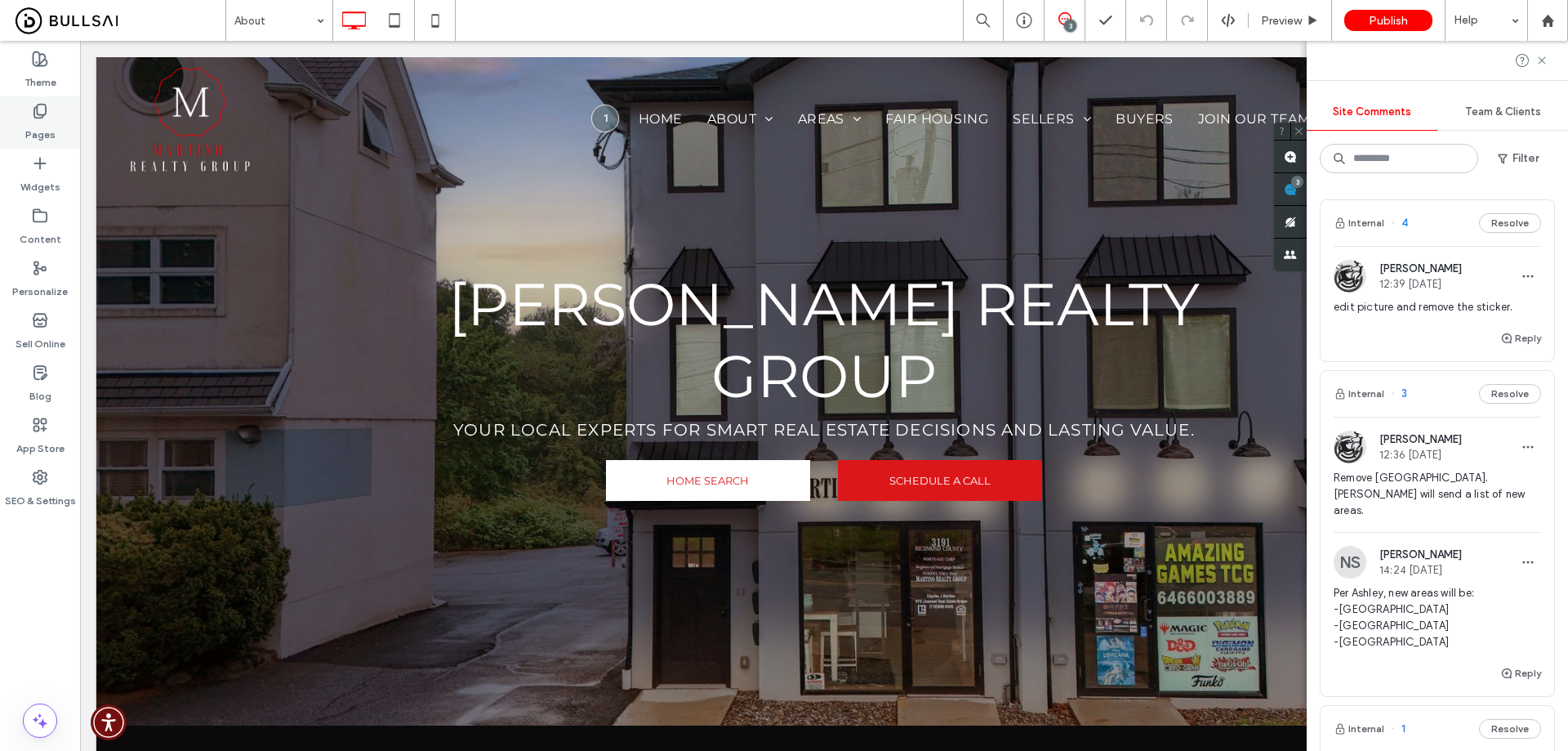
click at [25, 126] on div "Pages" at bounding box center [40, 122] width 80 height 53
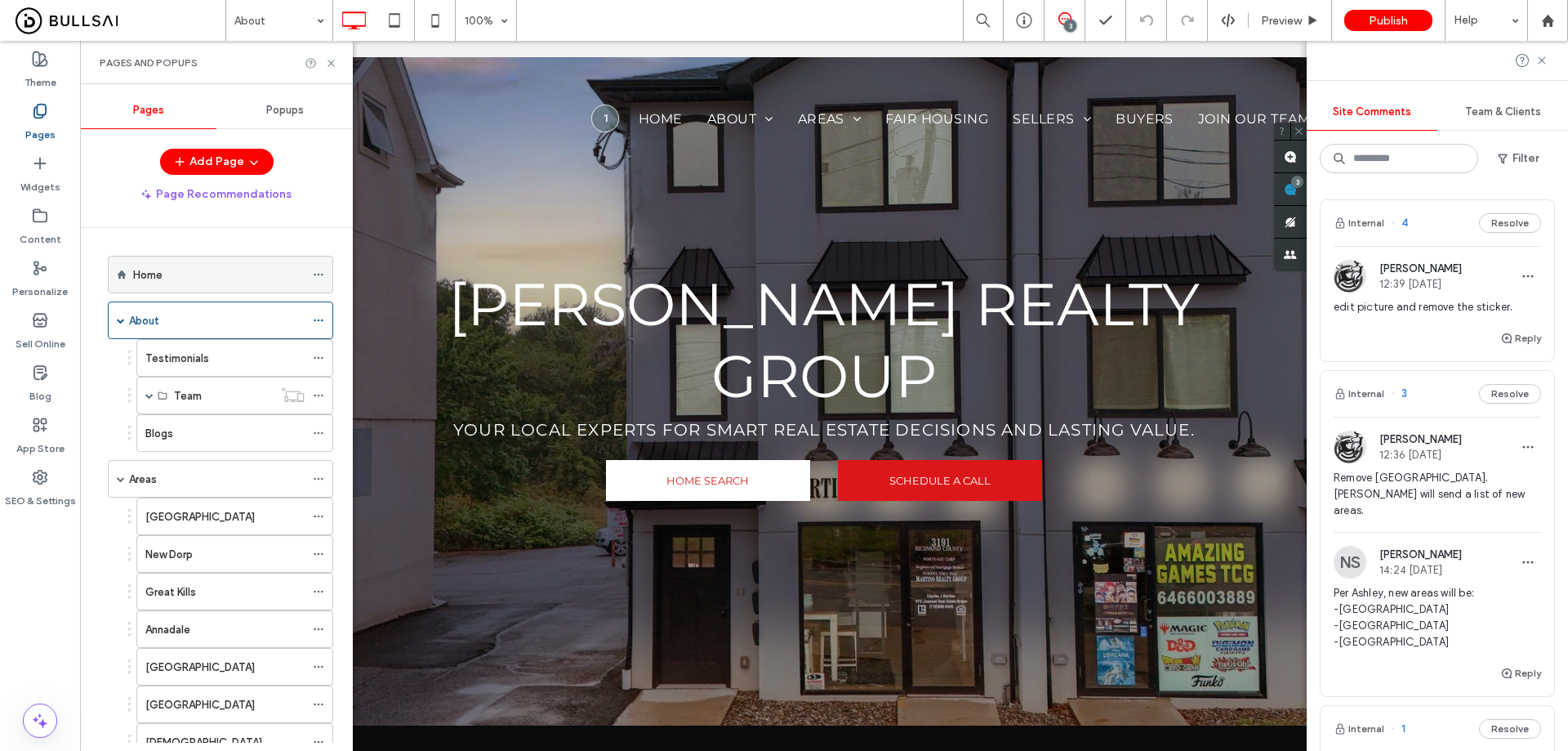
click at [165, 274] on div "Home" at bounding box center [218, 275] width 171 height 17
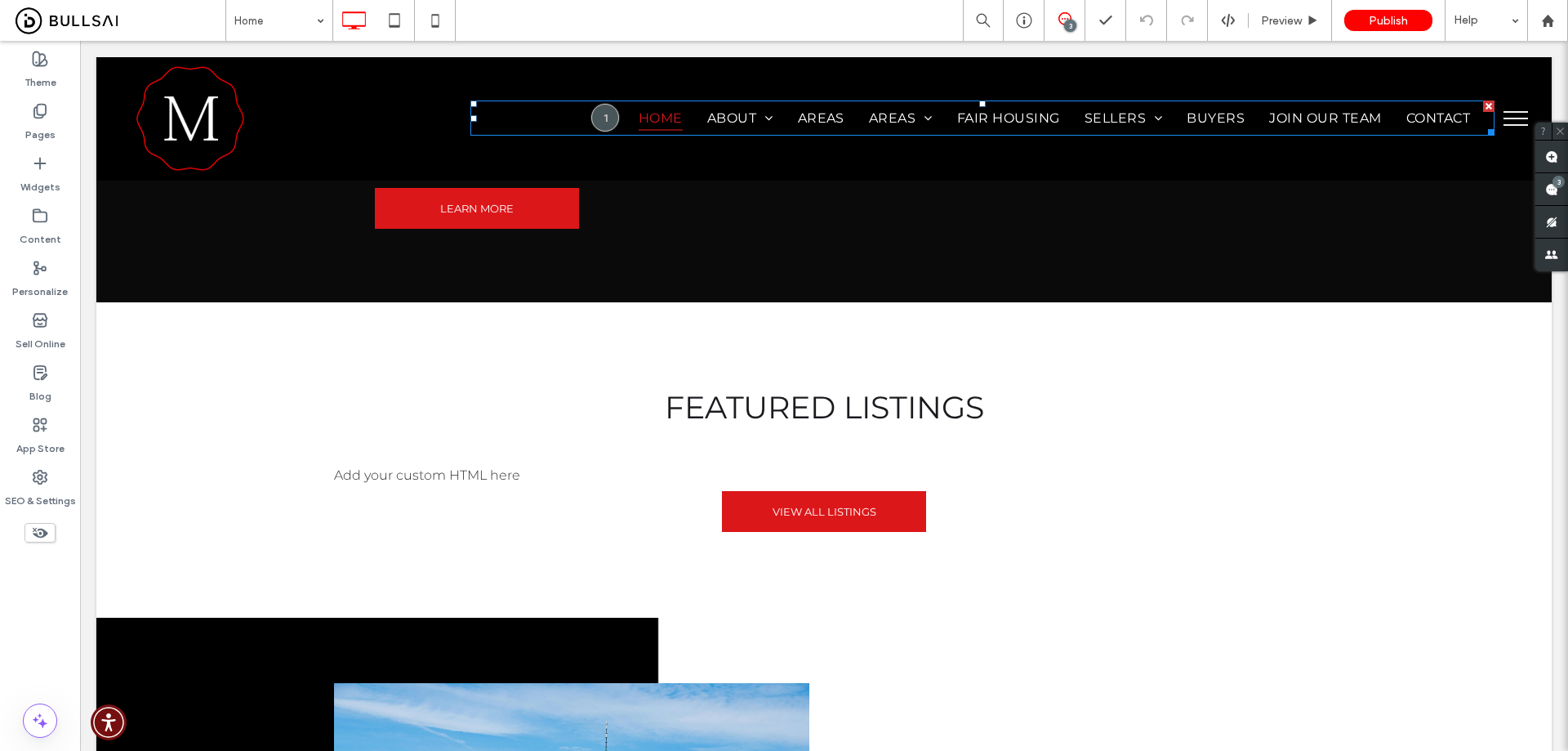
scroll to position [1226, 0]
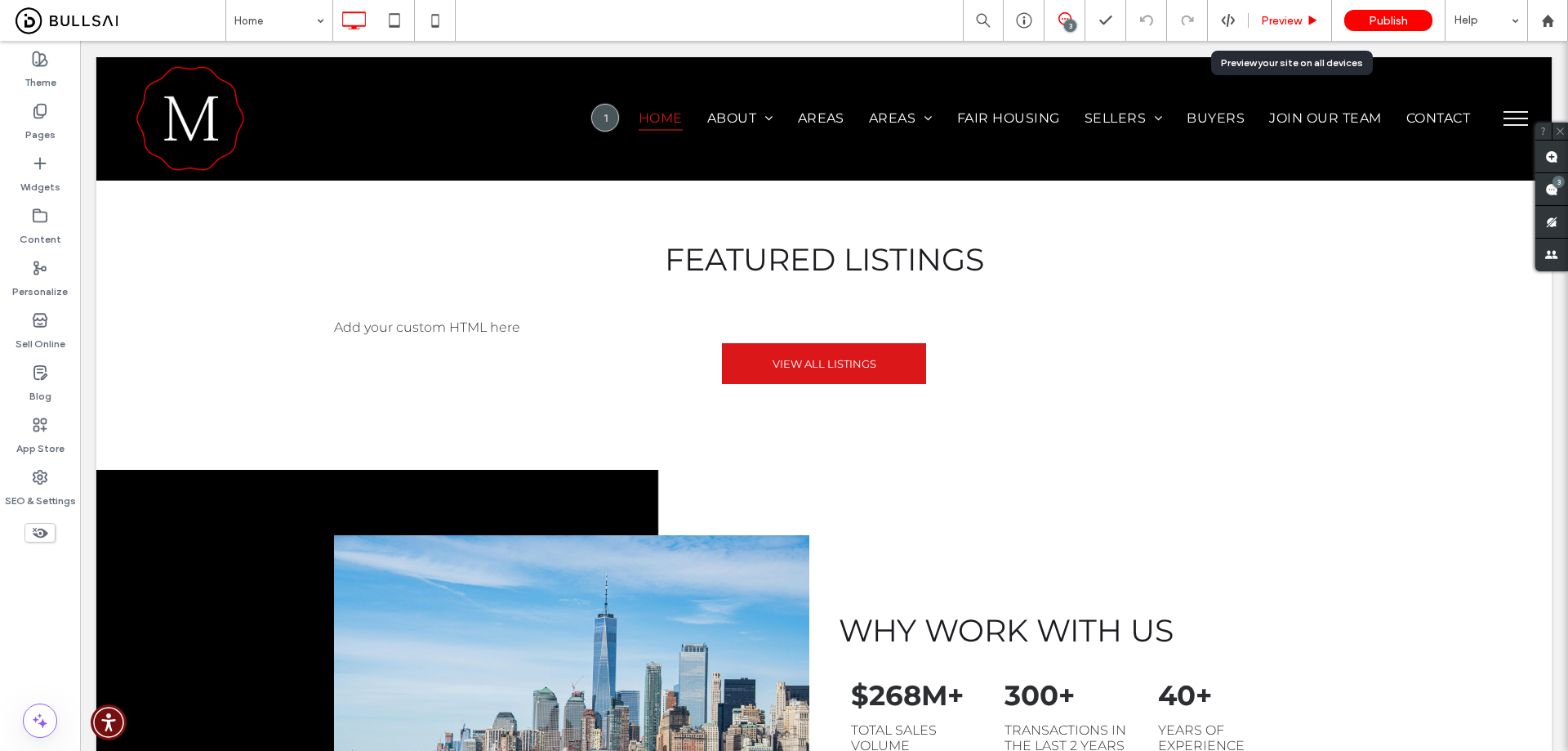
click at [1289, 23] on span "Preview" at bounding box center [1281, 21] width 41 height 14
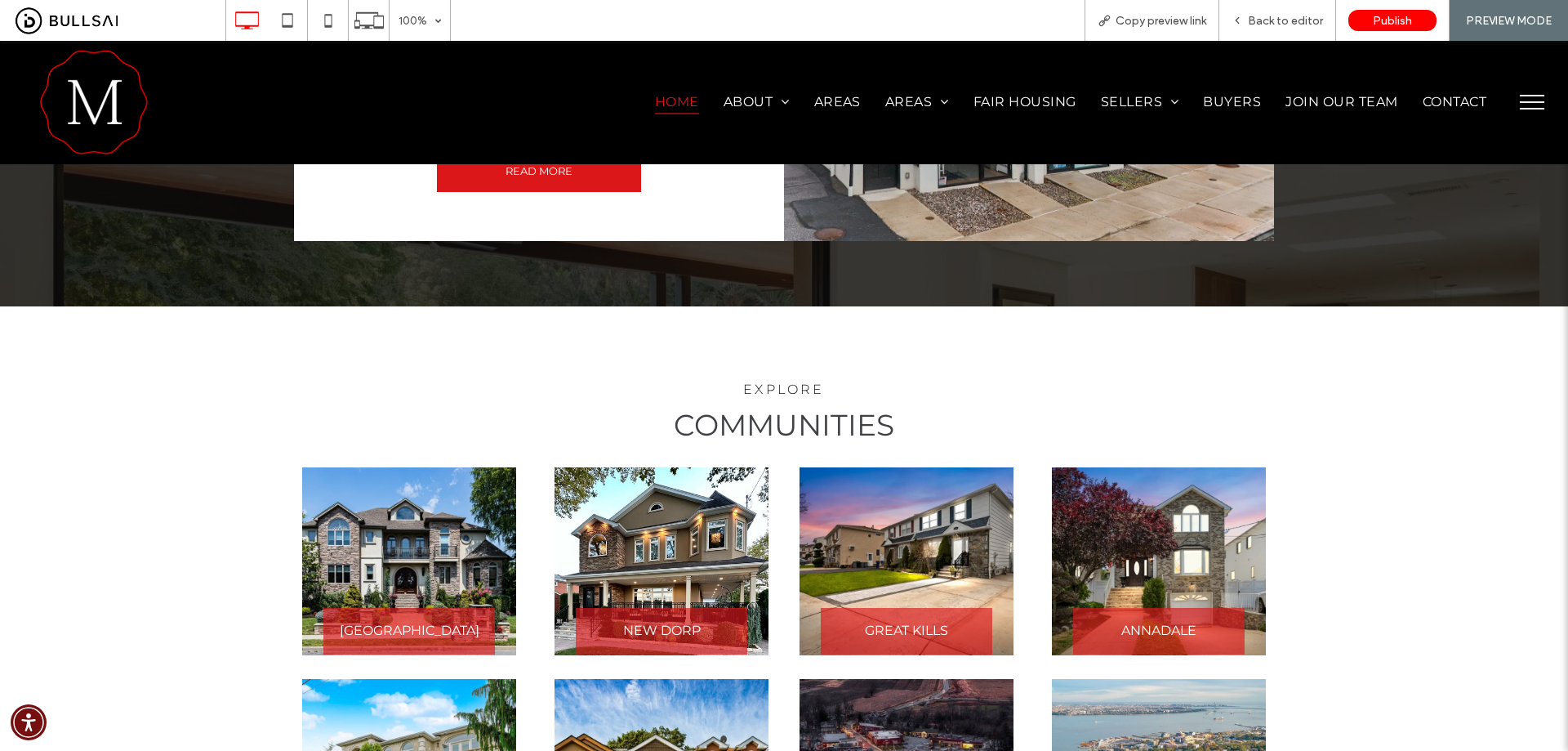
scroll to position [2450, 0]
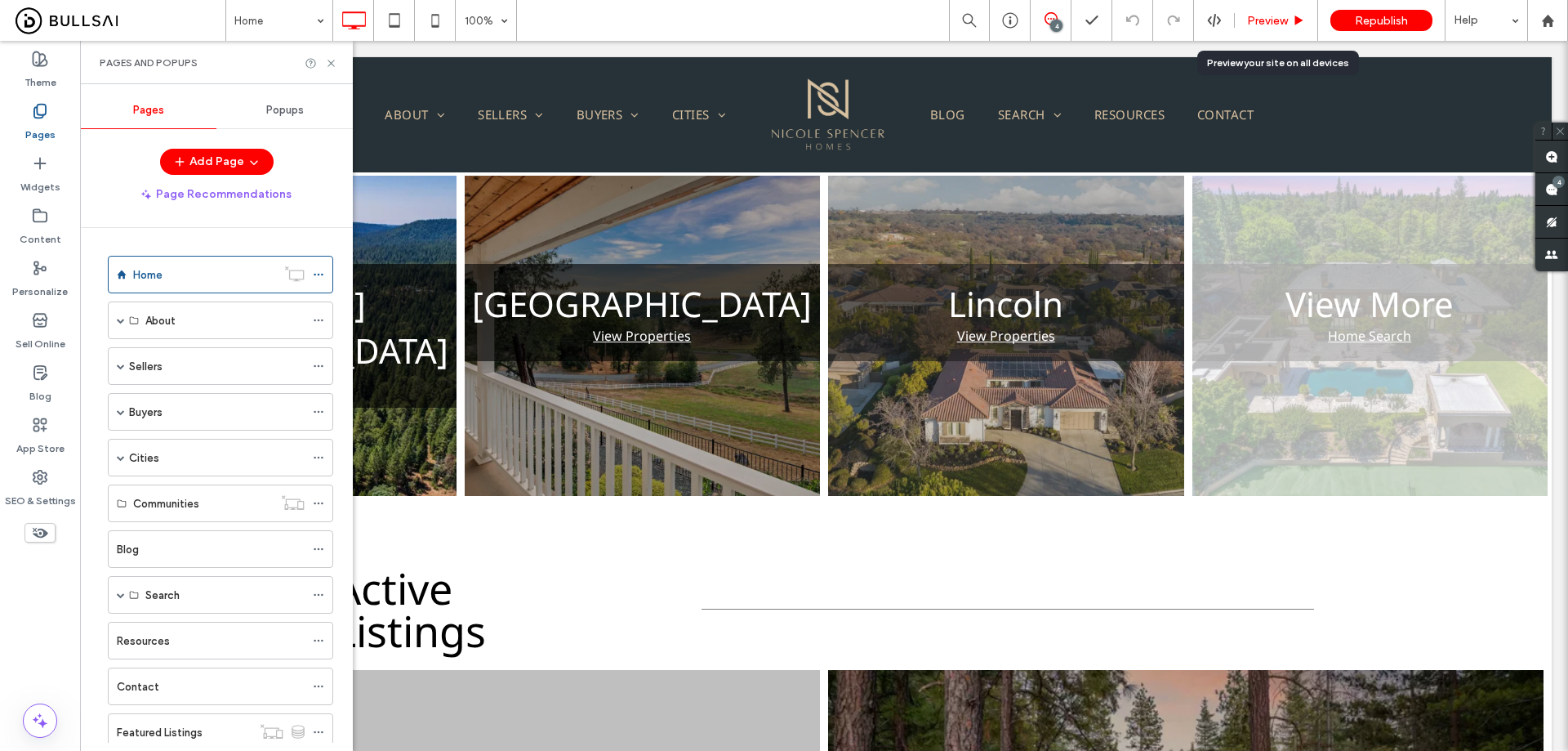
click at [1262, 23] on span "Preview" at bounding box center [1268, 21] width 41 height 14
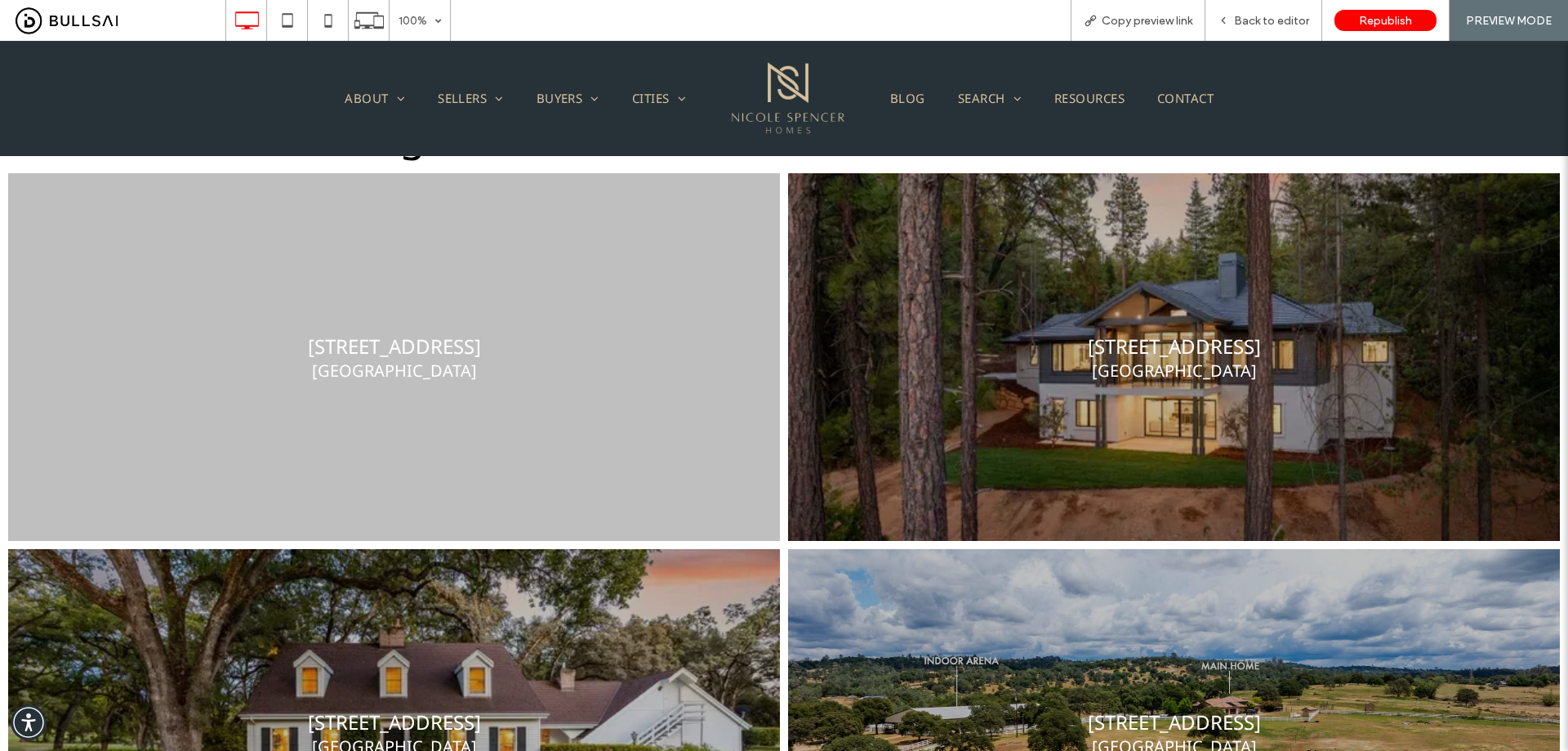
scroll to position [1307, 0]
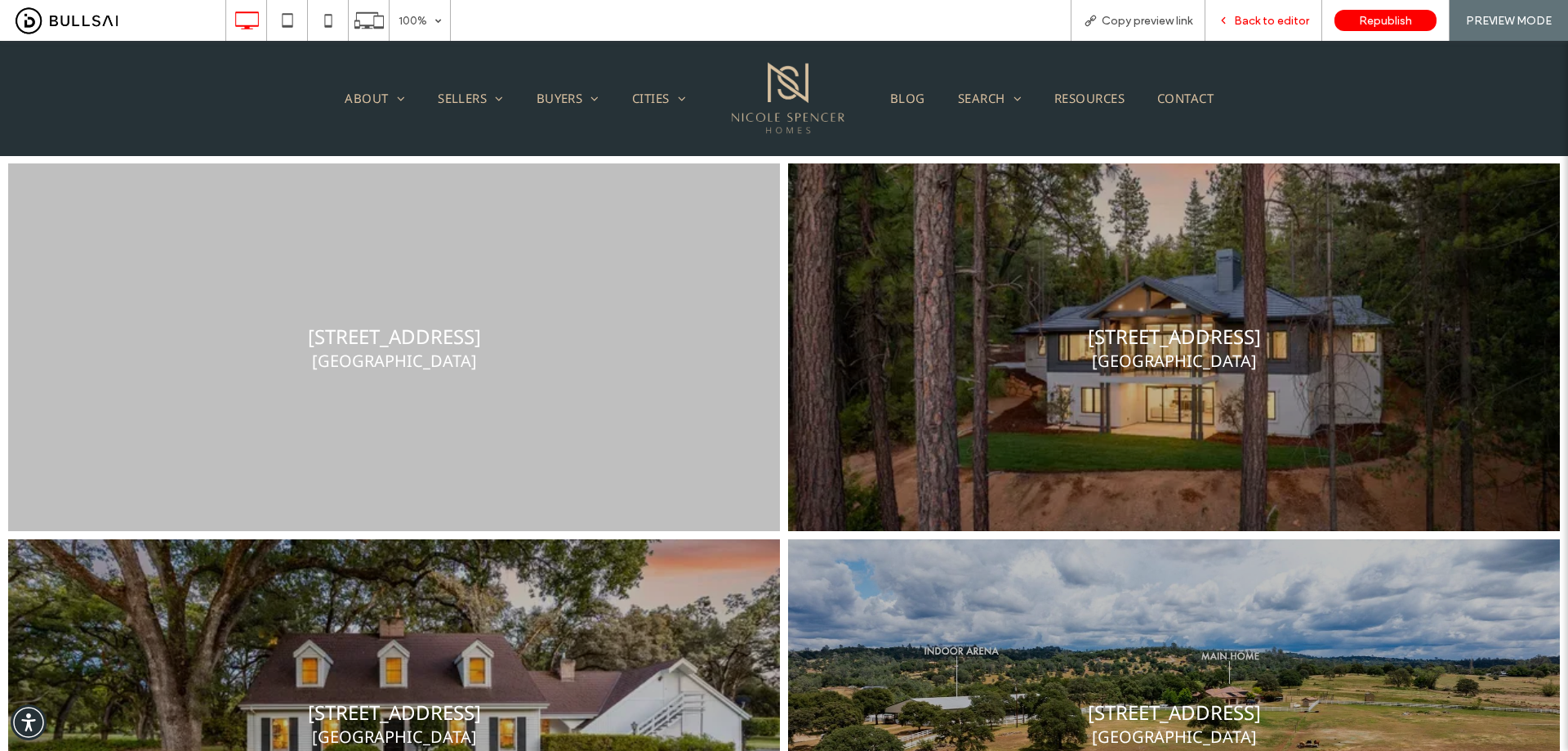
click at [1265, 21] on span "Back to editor" at bounding box center [1271, 21] width 76 height 14
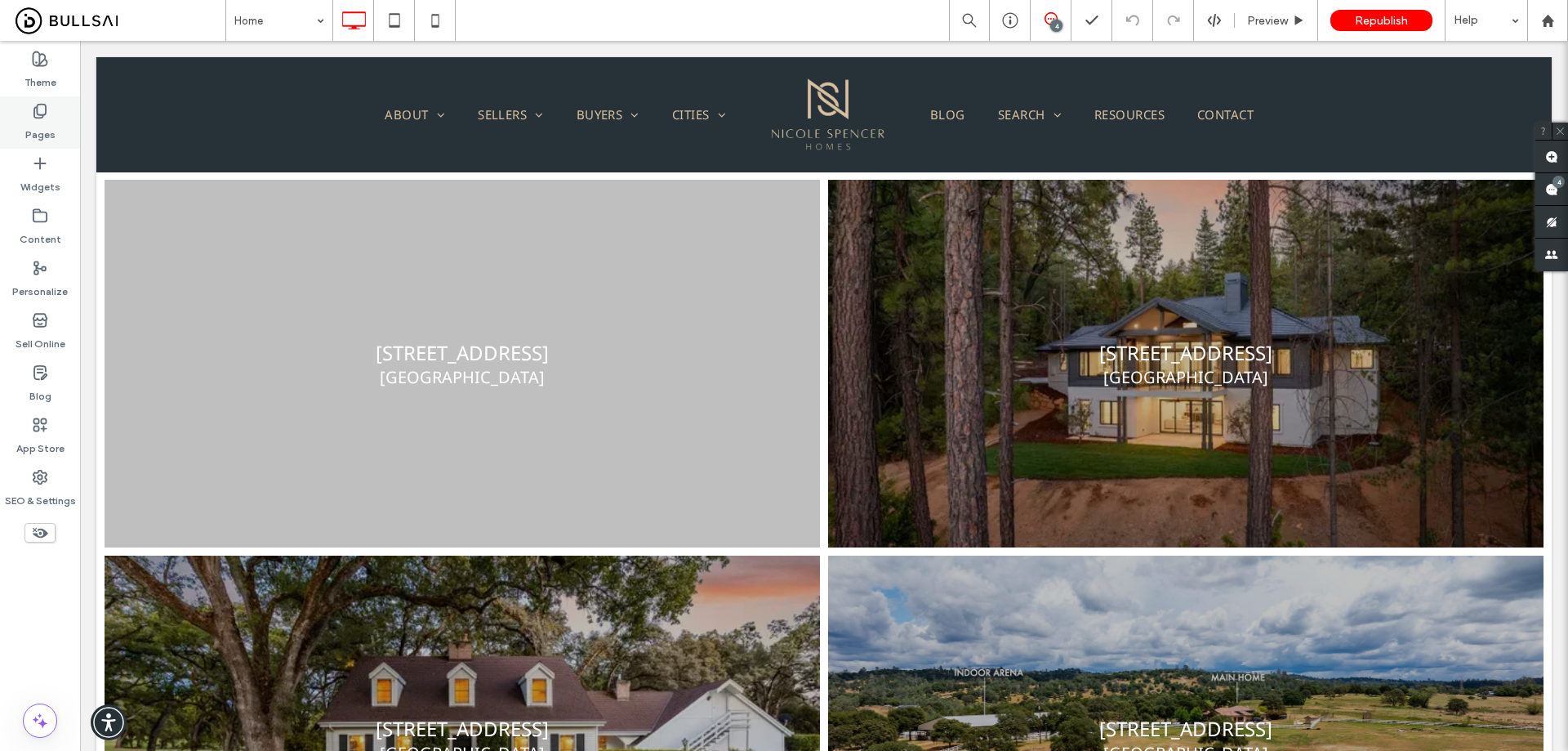
click at [46, 129] on label "Pages" at bounding box center [40, 131] width 31 height 23
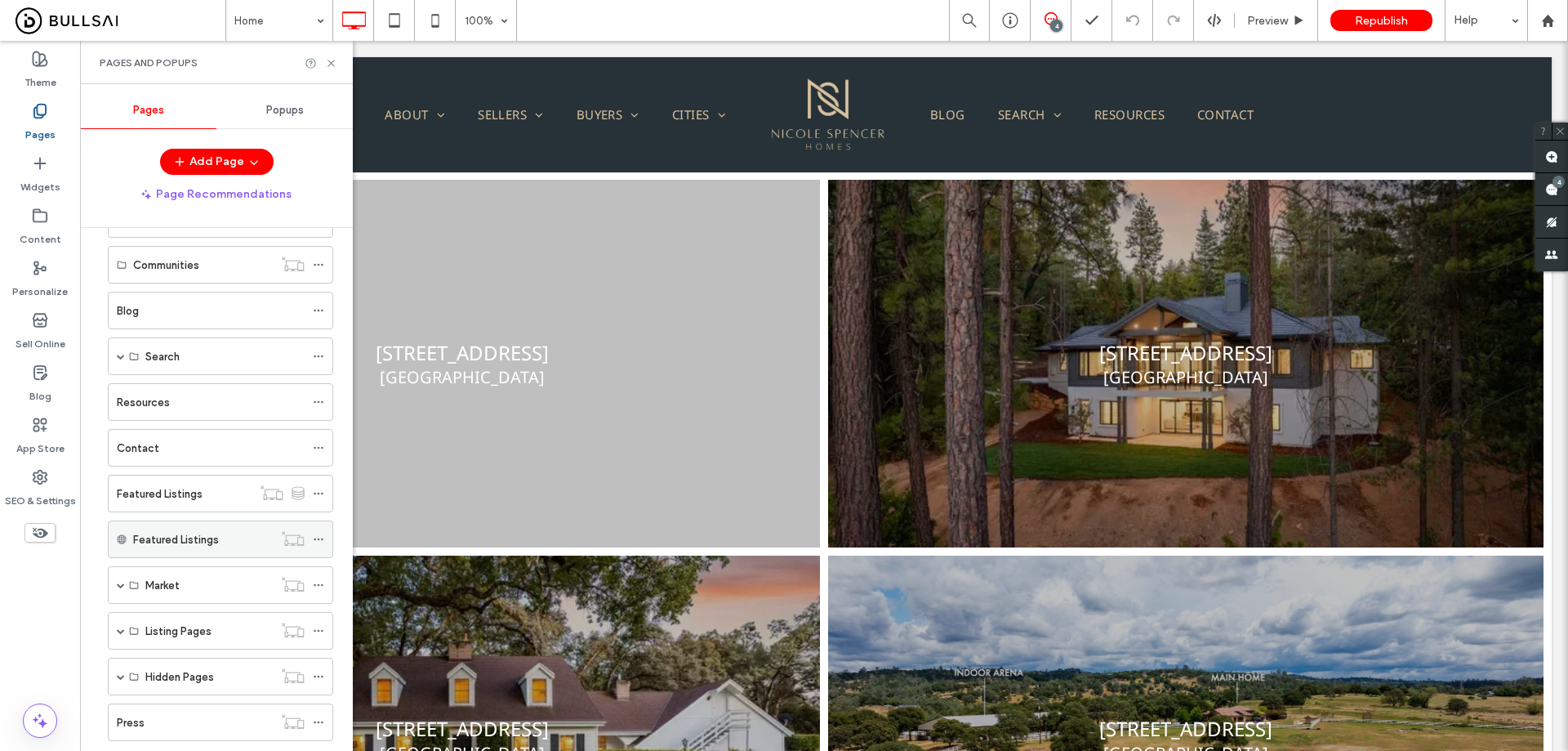
scroll to position [277, 0]
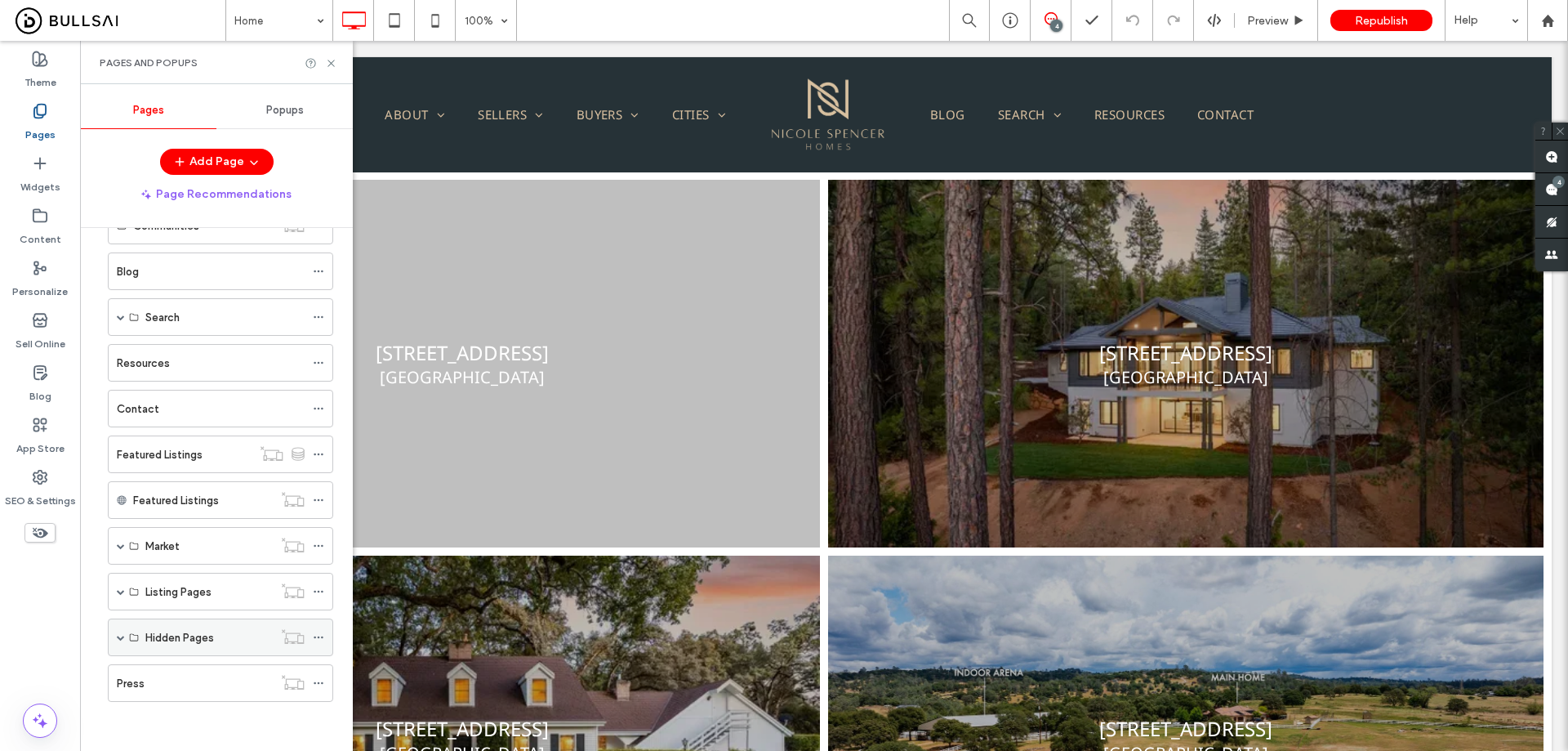
click at [119, 636] on span at bounding box center [121, 637] width 9 height 9
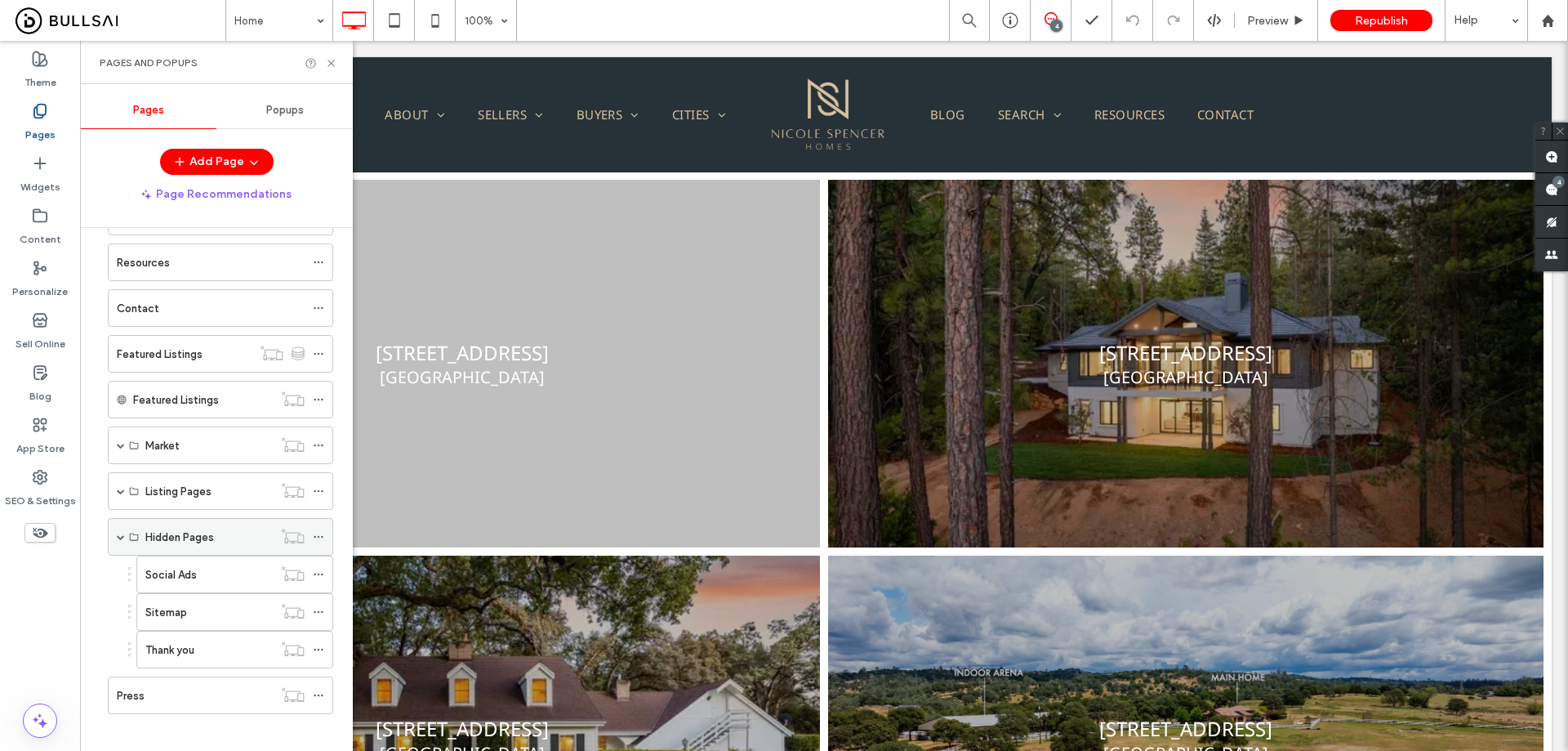
scroll to position [390, 0]
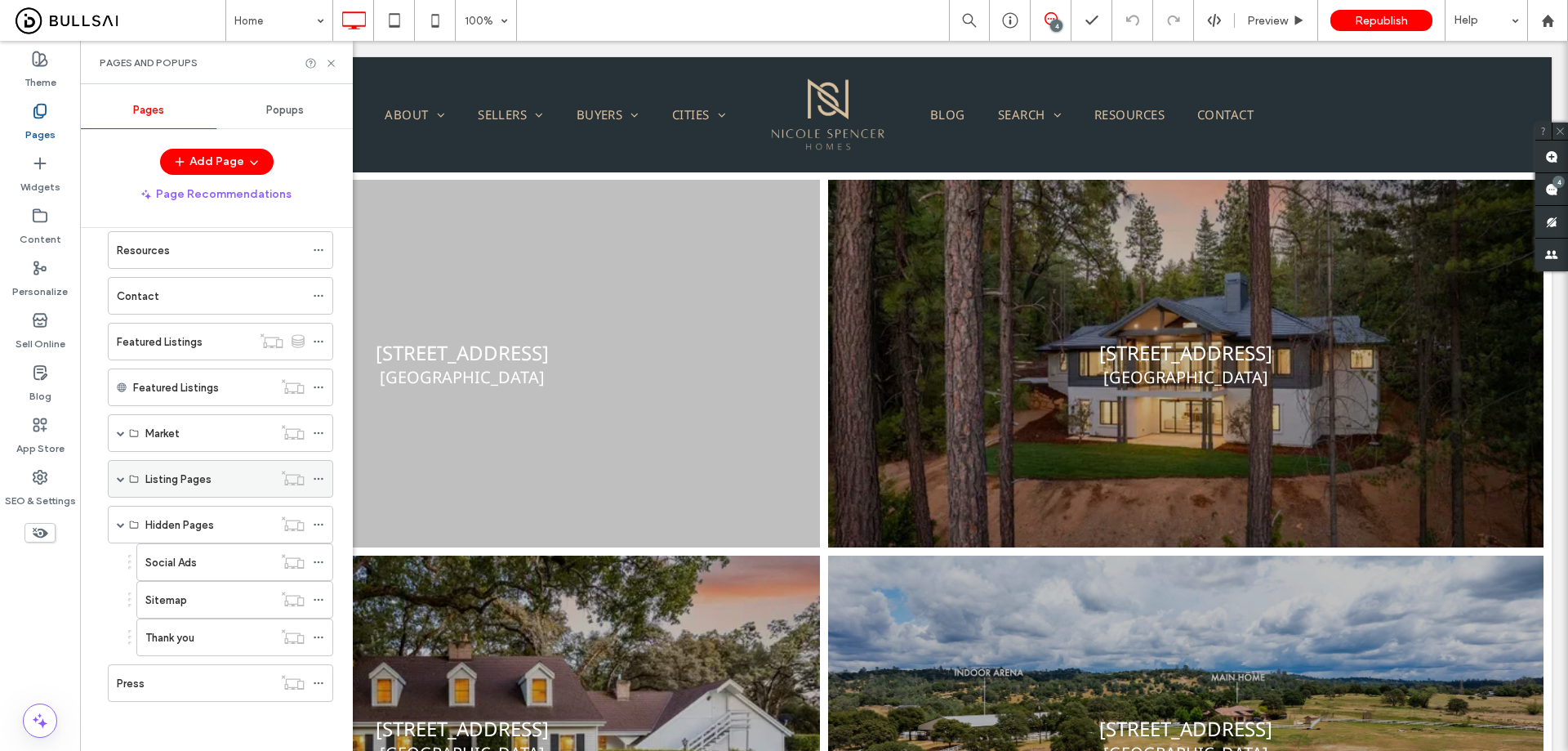
click at [120, 477] on span at bounding box center [121, 478] width 9 height 9
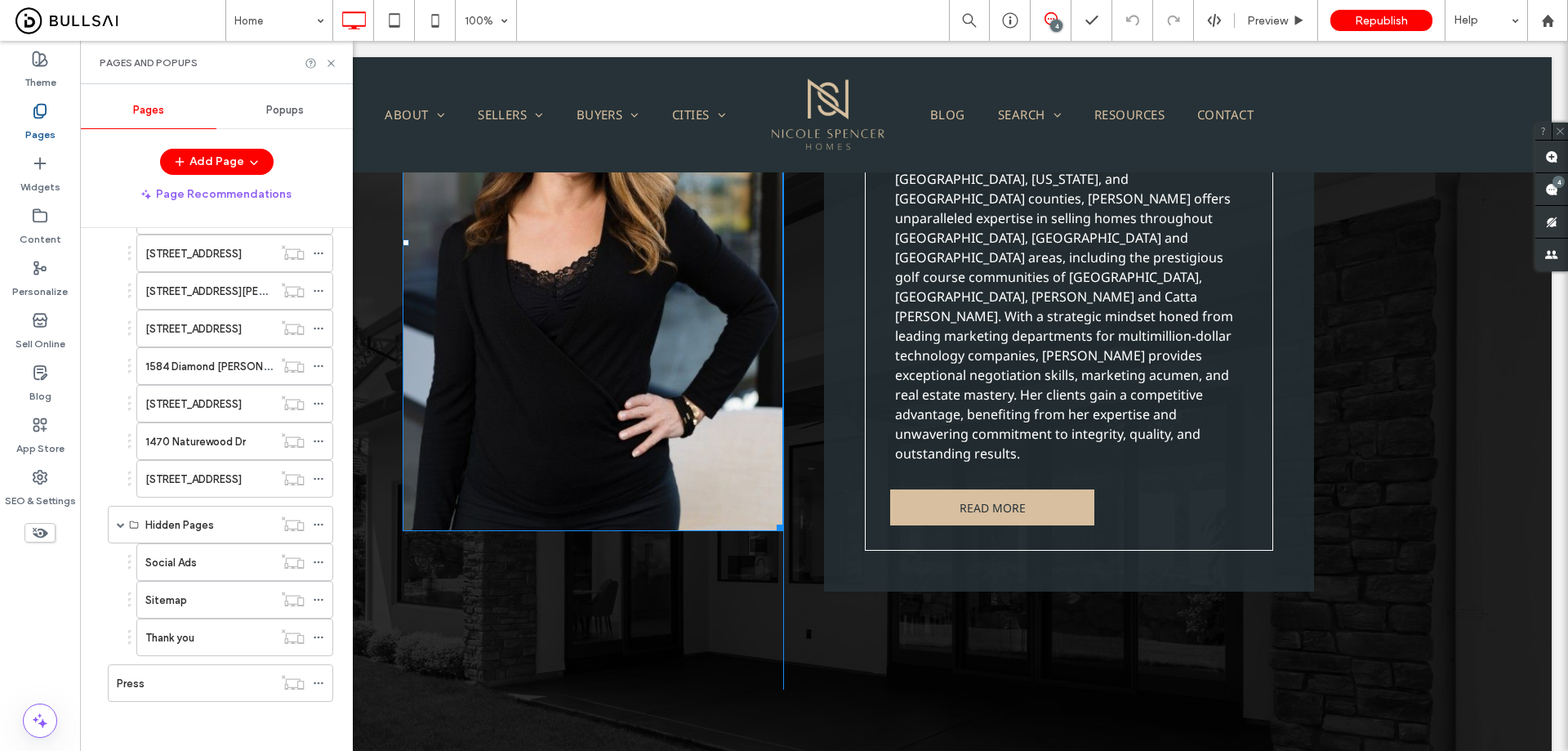
scroll to position [2614, 0]
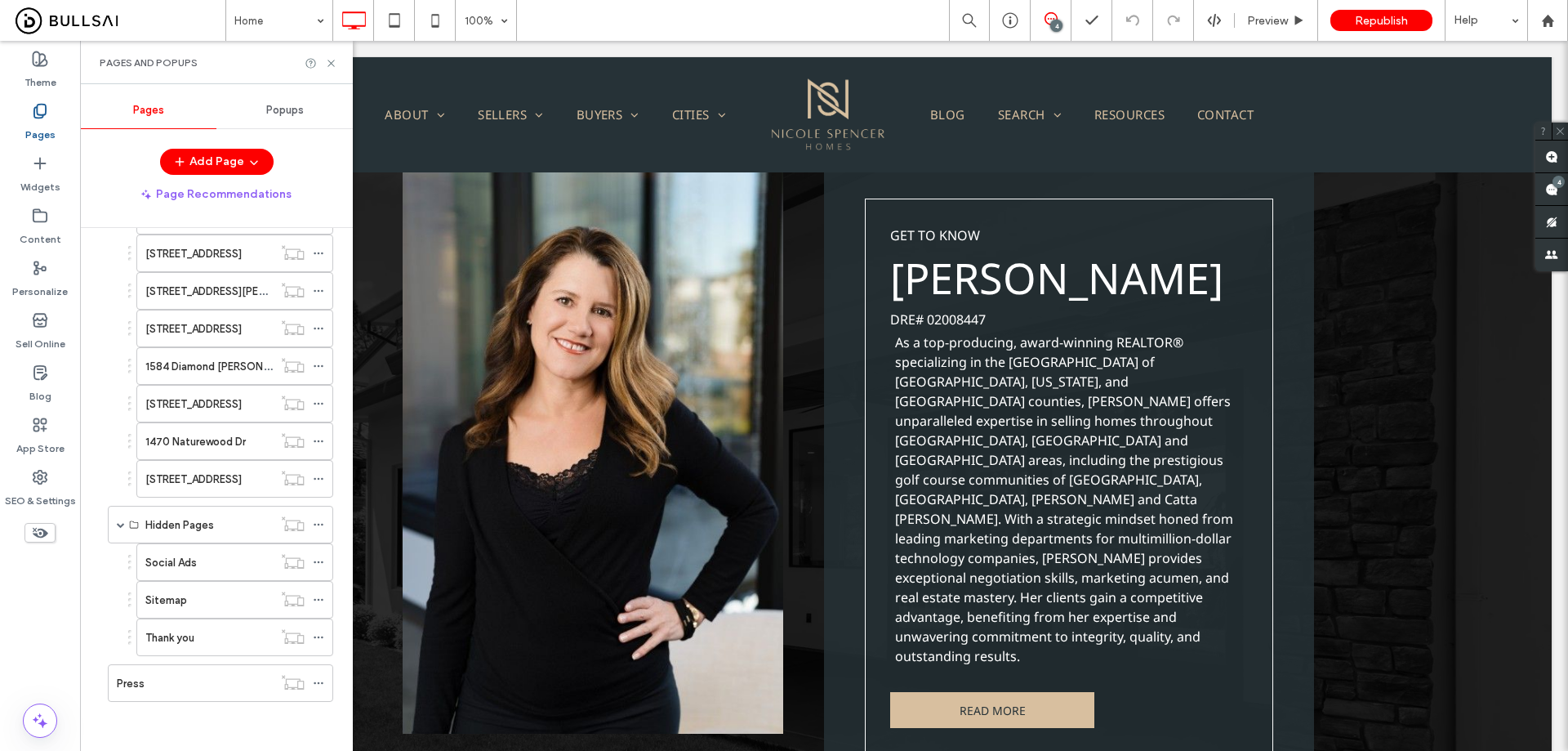
drag, startPoint x: 1562, startPoint y: 703, endPoint x: 1358, endPoint y: 69, distance: 666.0
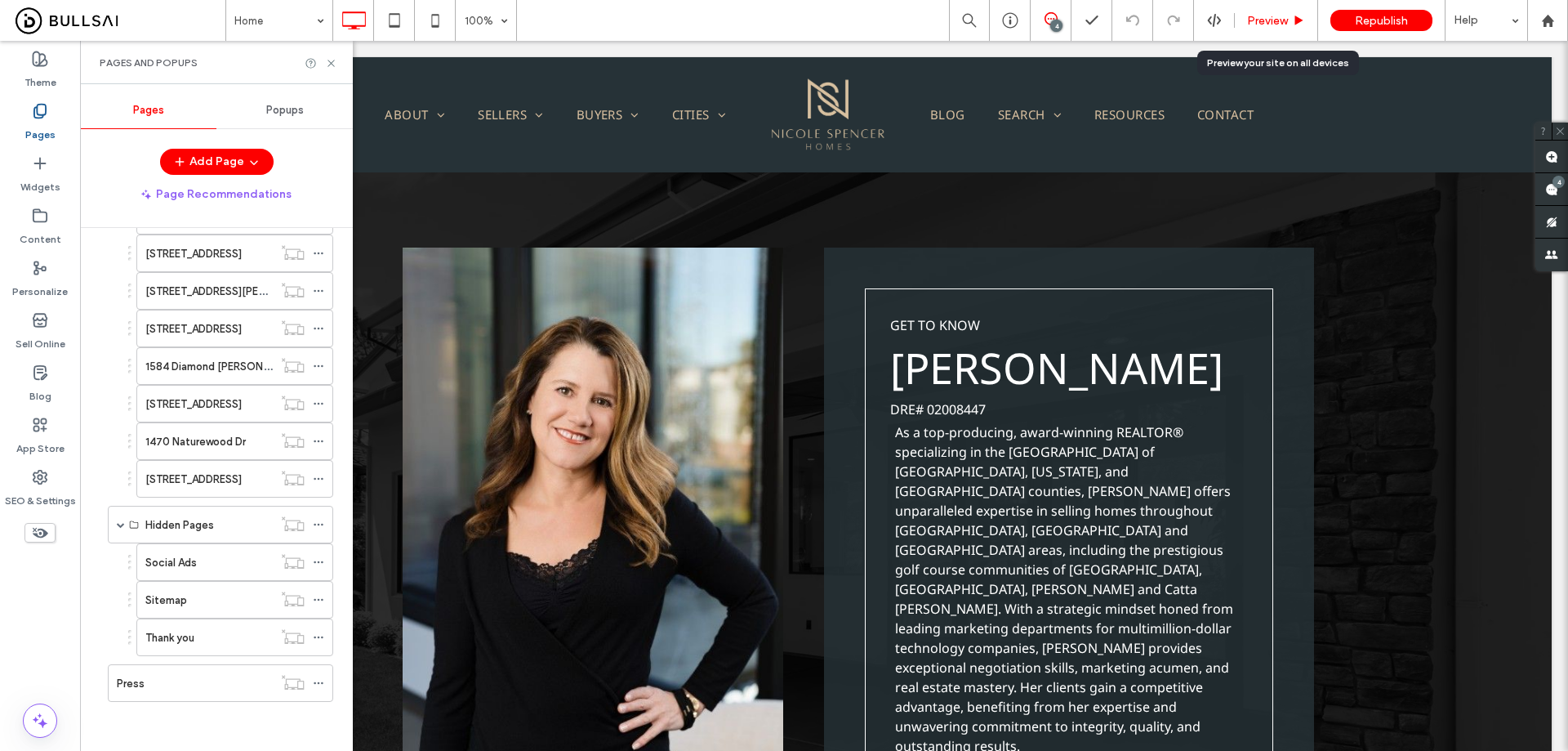
drag, startPoint x: 1278, startPoint y: 14, endPoint x: 606, endPoint y: 65, distance: 673.9
click at [1278, 14] on span "Preview" at bounding box center [1268, 21] width 41 height 14
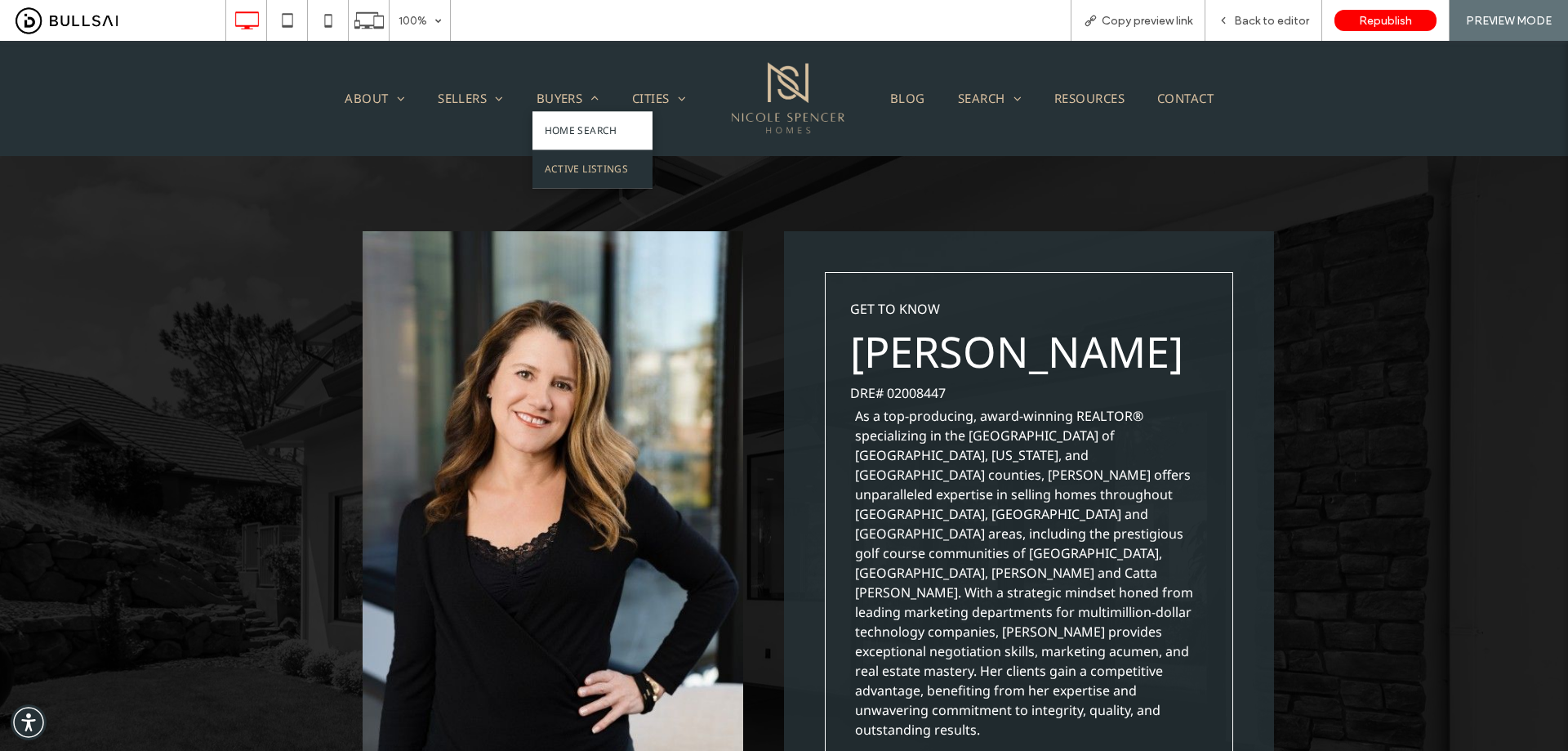
click at [574, 163] on span "Active Listings" at bounding box center [586, 169] width 83 height 14
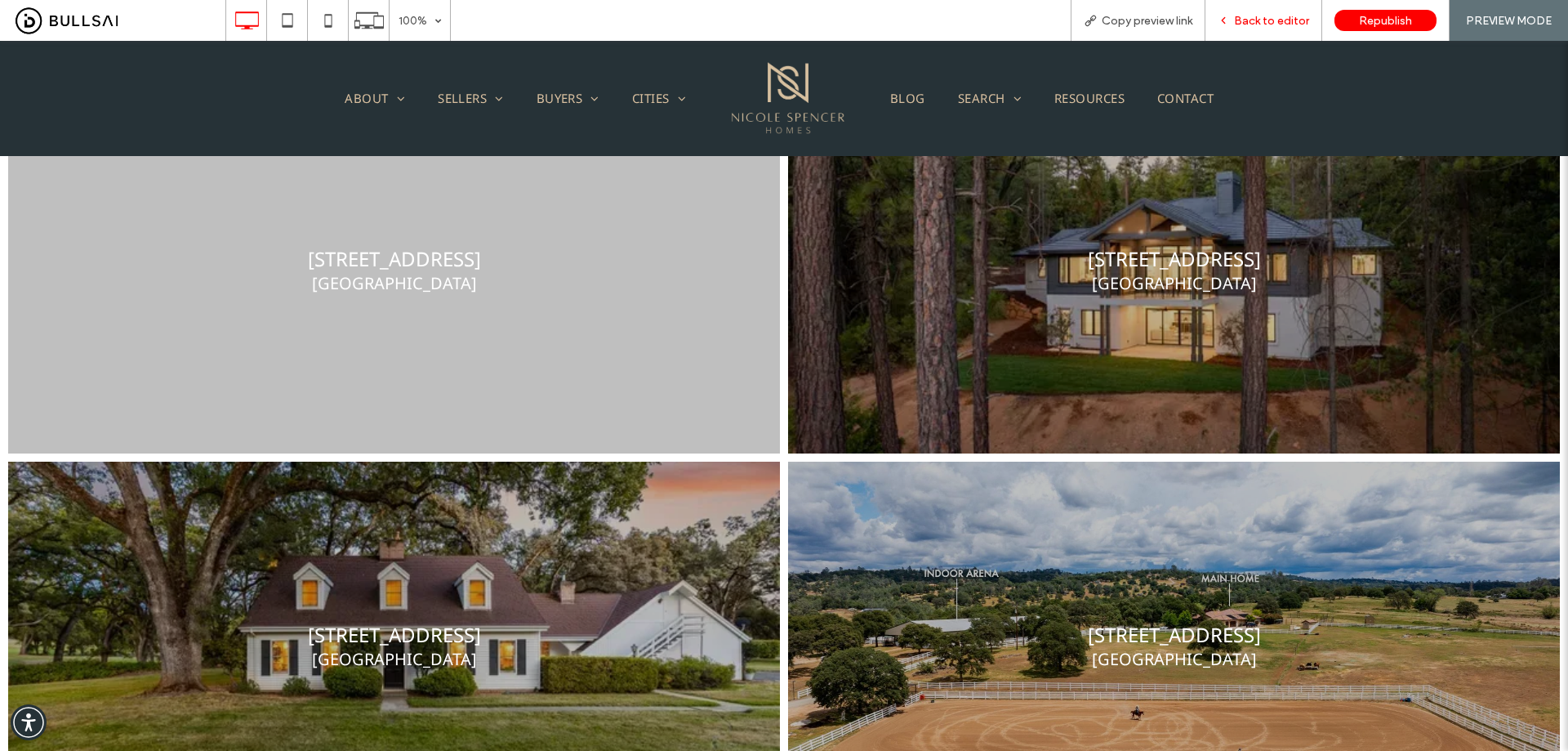
click at [1288, 19] on span "Back to editor" at bounding box center [1271, 21] width 76 height 14
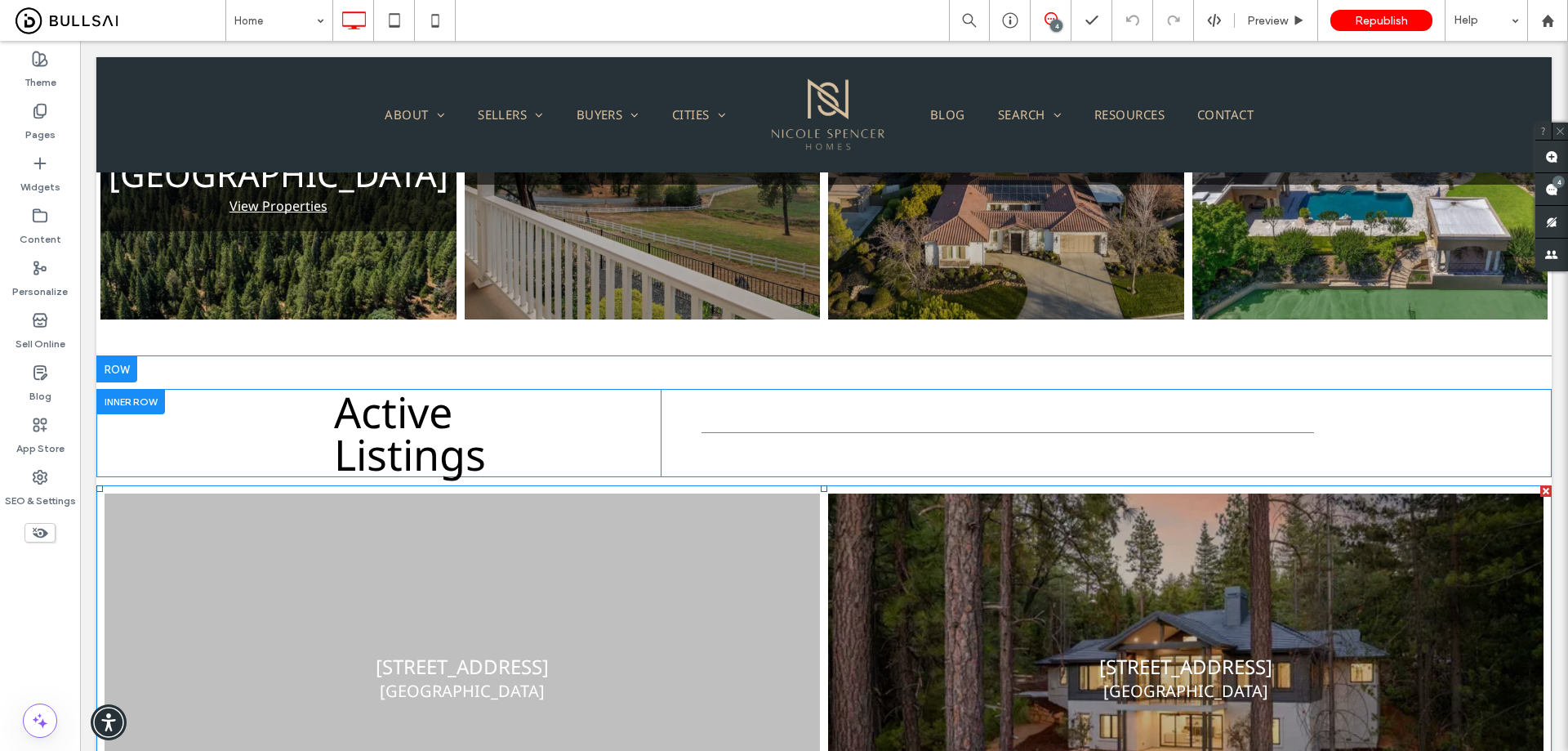
scroll to position [976, 0]
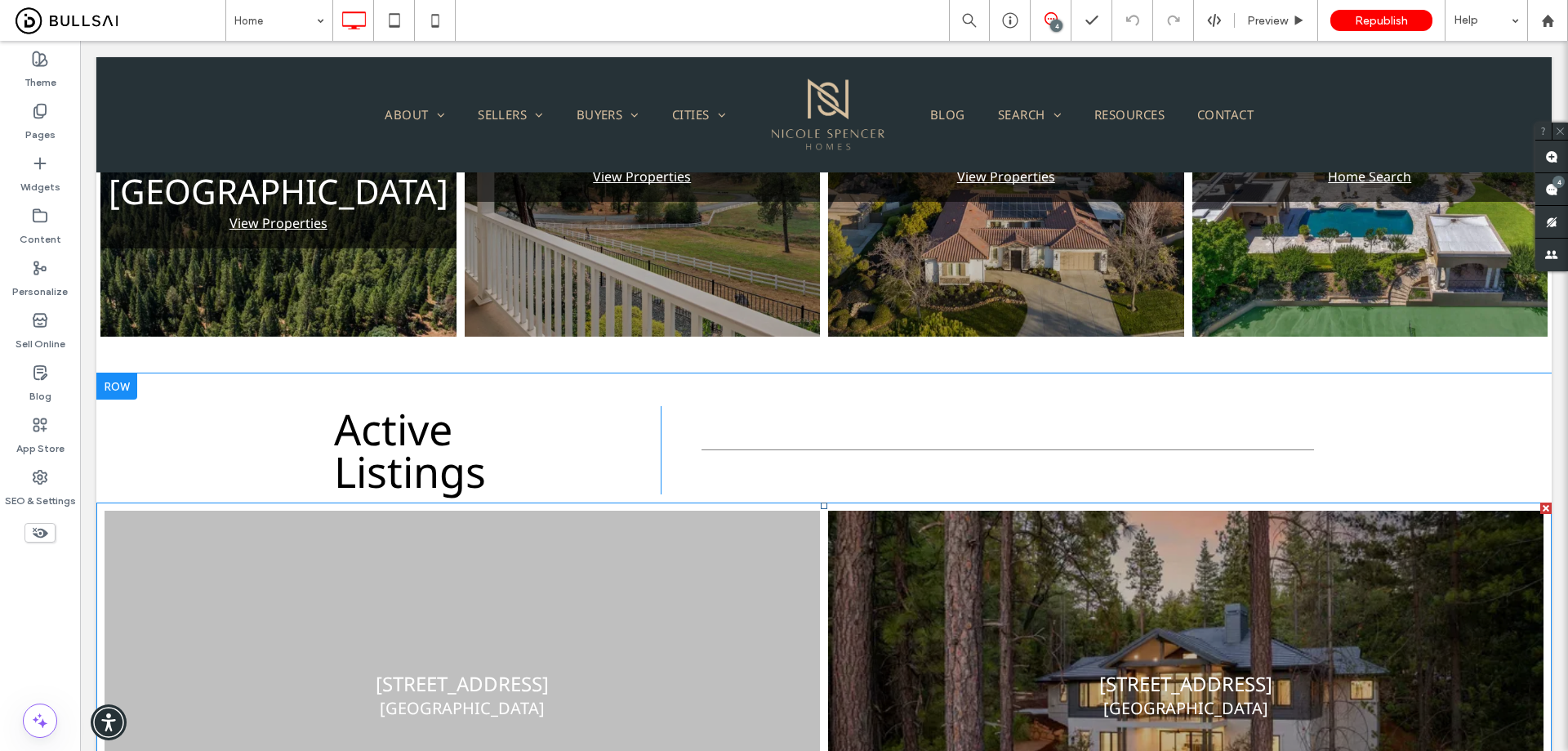
click at [590, 529] on link at bounding box center [462, 695] width 759 height 389
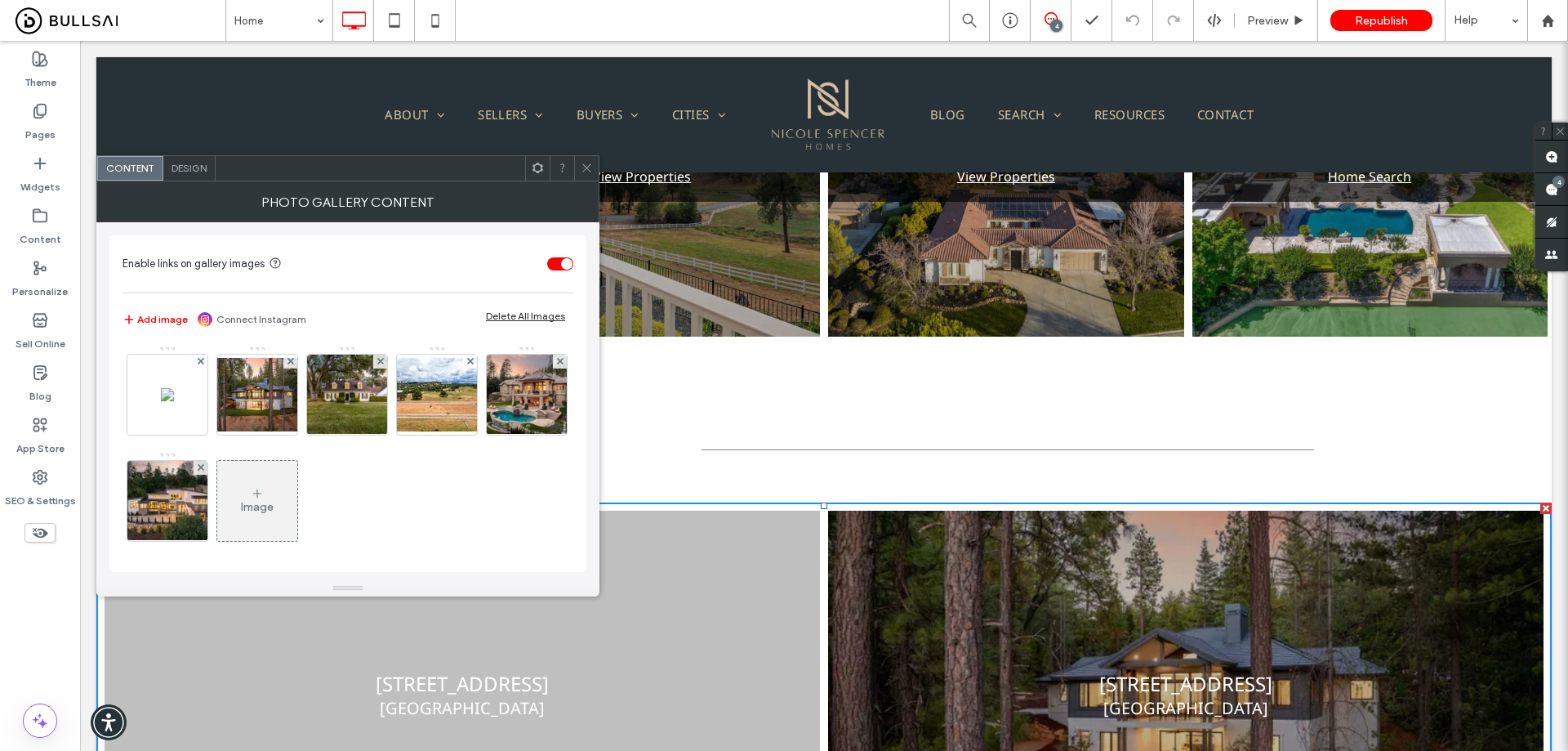
click at [298, 497] on div "Image" at bounding box center [257, 500] width 80 height 77
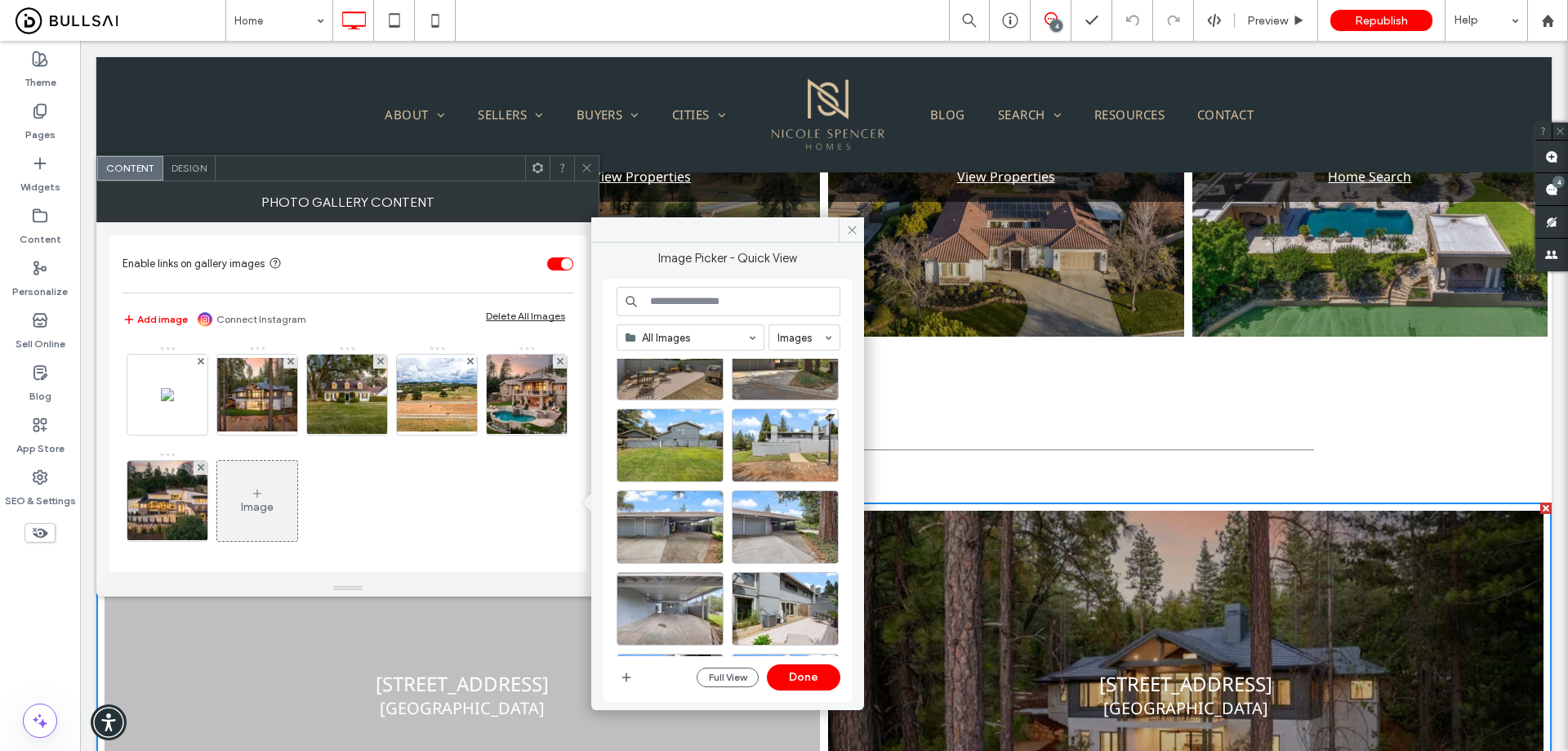
scroll to position [0, 0]
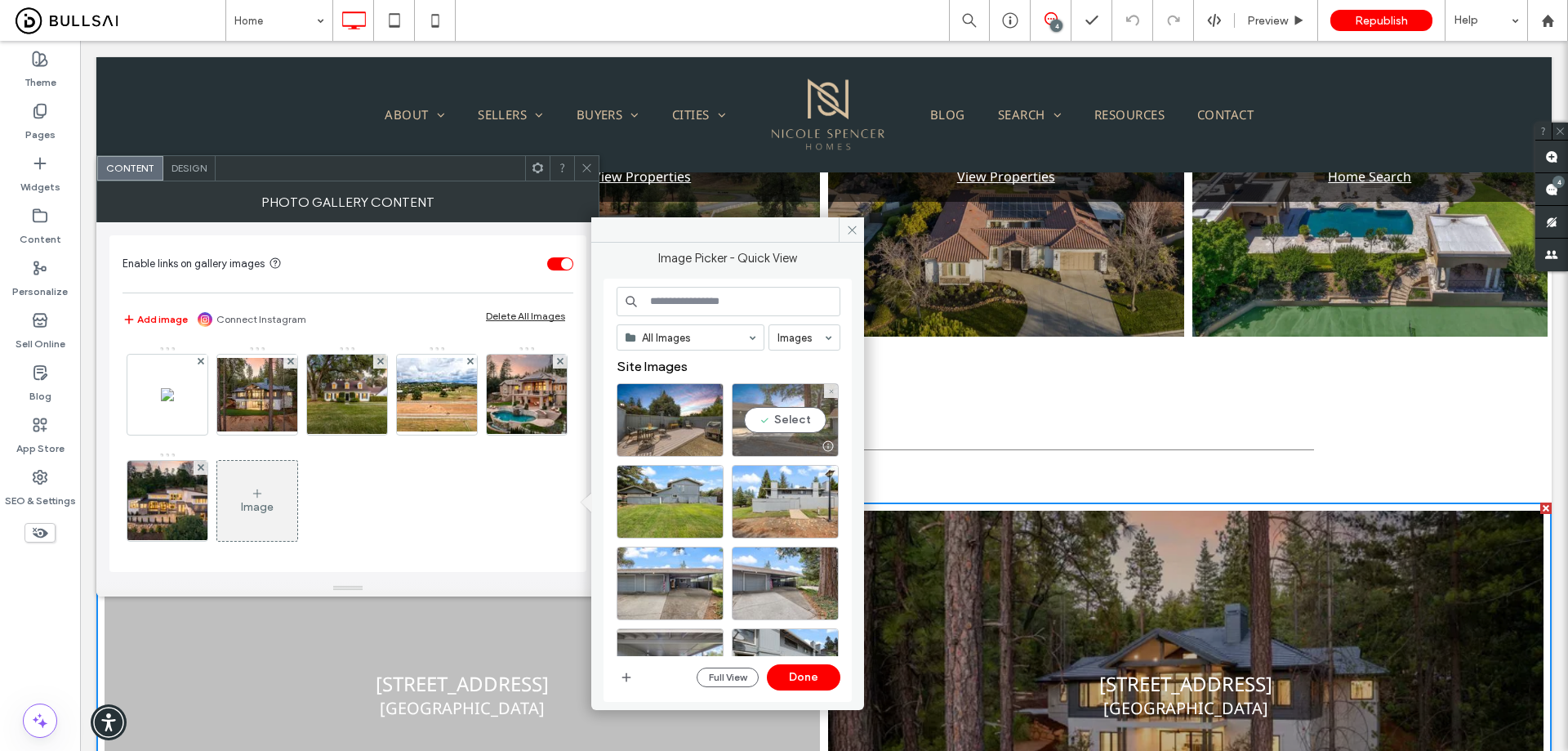
click at [785, 416] on div "Select" at bounding box center [785, 419] width 107 height 74
click at [806, 679] on button "Done" at bounding box center [804, 676] width 74 height 26
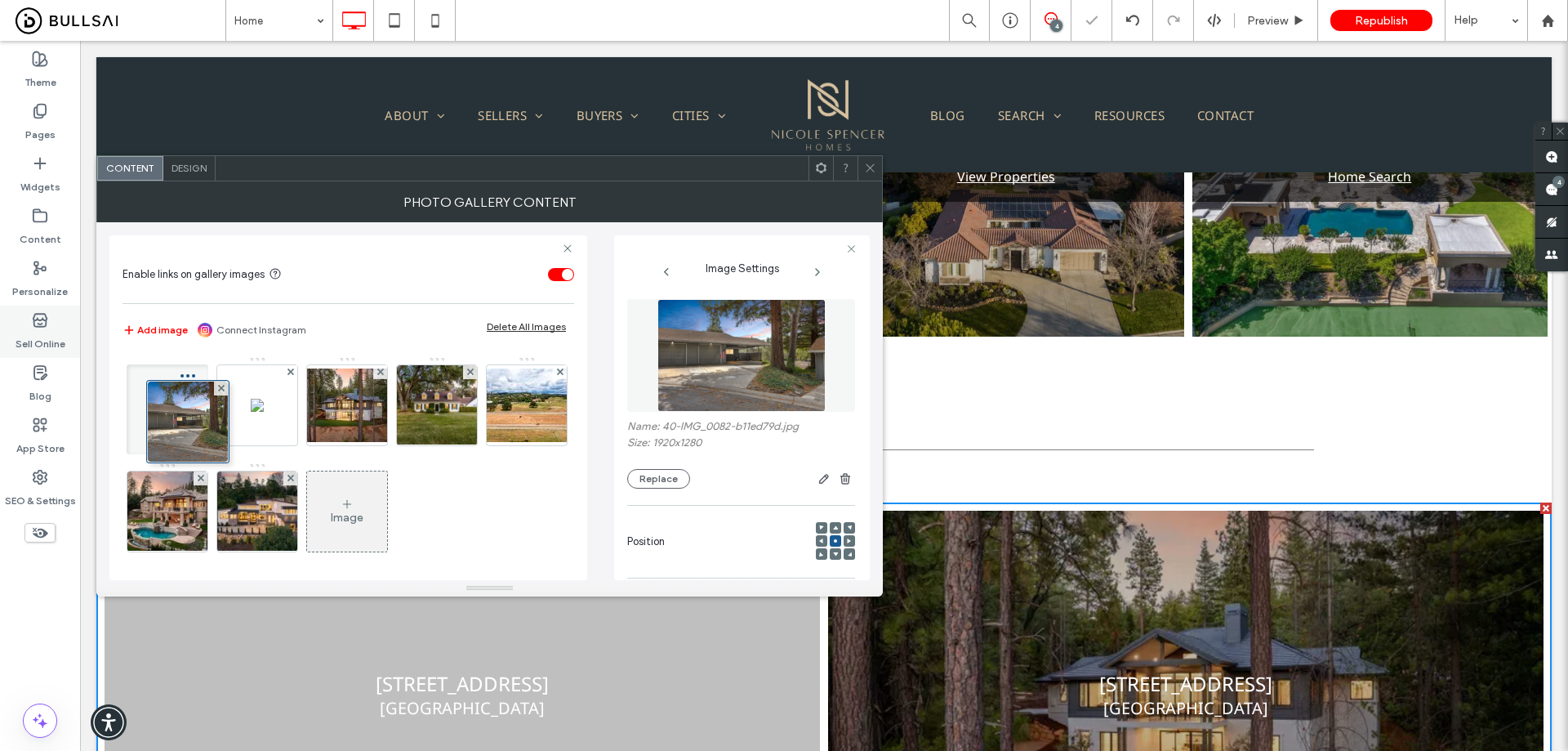
drag, startPoint x: 341, startPoint y: 496, endPoint x: 16, endPoint y: 323, distance: 368.2
click at [16, 323] on body ".wqwq-1{fill:#231f20;} .cls-1q, .cls-2q { fill-rule: evenodd; } .cls-2q { fill:…" at bounding box center [784, 375] width 1568 height 751
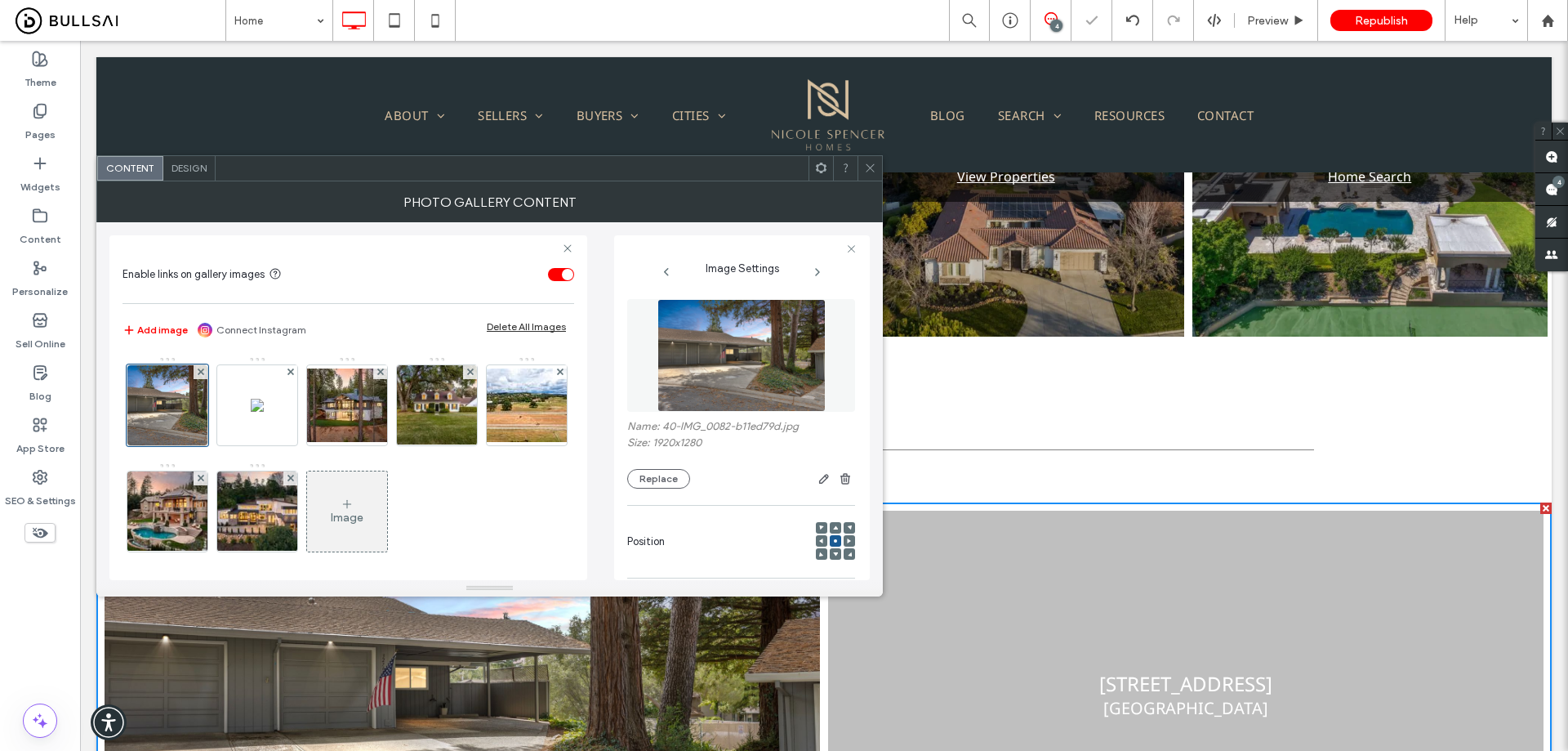
drag, startPoint x: 168, startPoint y: 397, endPoint x: 594, endPoint y: 413, distance: 426.3
click at [168, 396] on div at bounding box center [166, 405] width 81 height 81
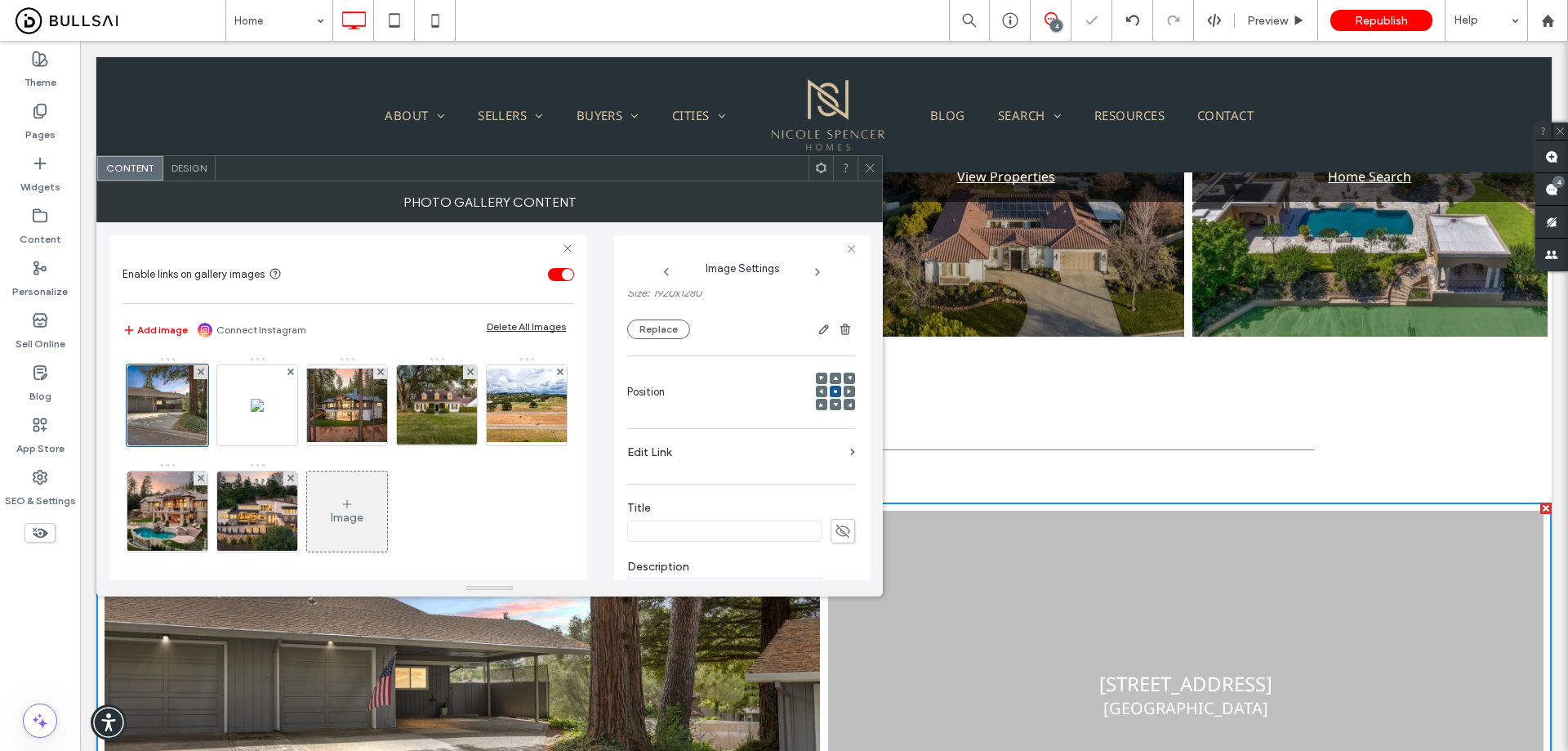
scroll to position [164, 0]
click at [835, 526] on span at bounding box center [843, 518] width 25 height 25
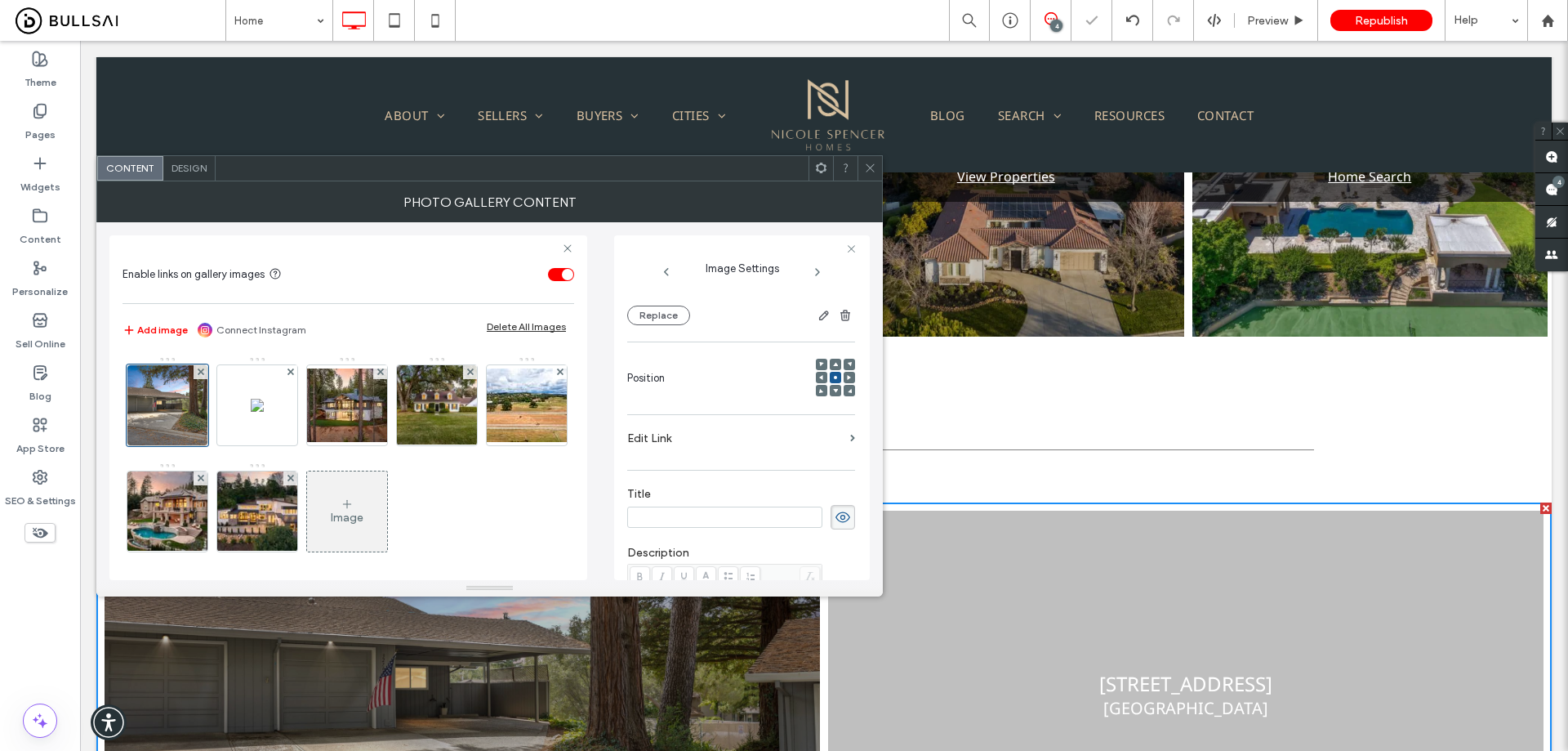
click at [733, 521] on input at bounding box center [725, 517] width 195 height 21
click at [688, 509] on input at bounding box center [725, 517] width 195 height 21
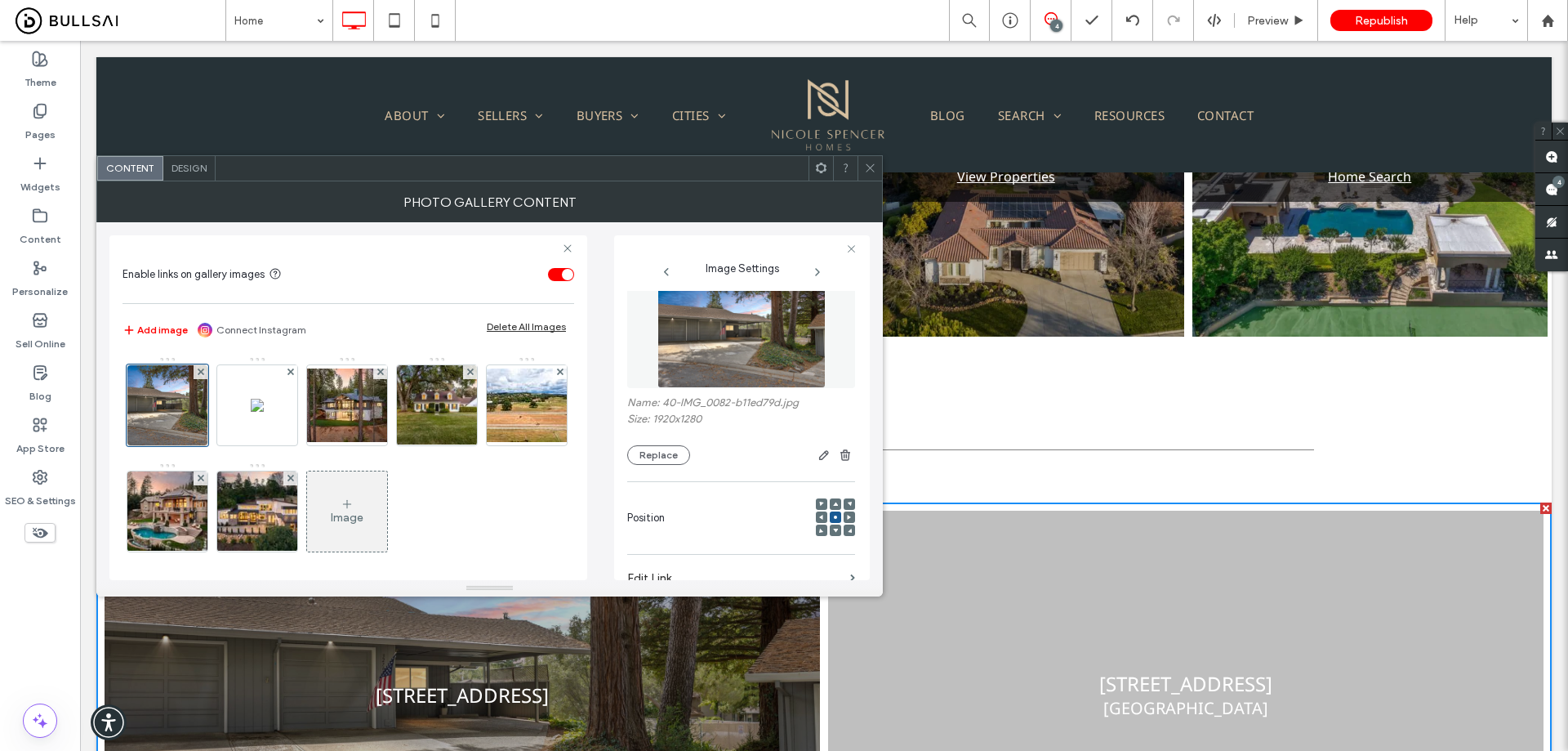
scroll to position [0, 0]
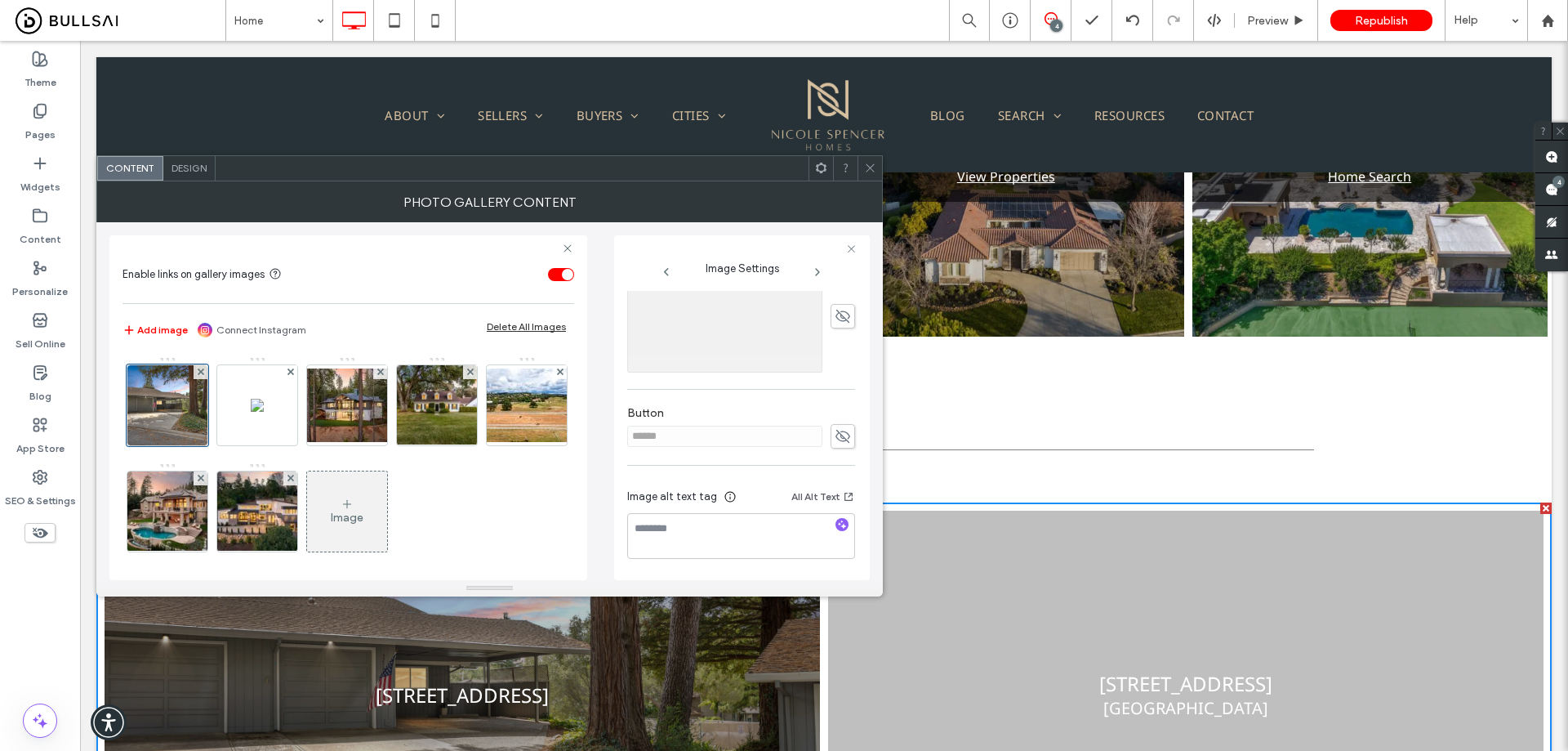
type input "**********"
click at [836, 315] on div "**********" at bounding box center [741, 201] width 228 height 754
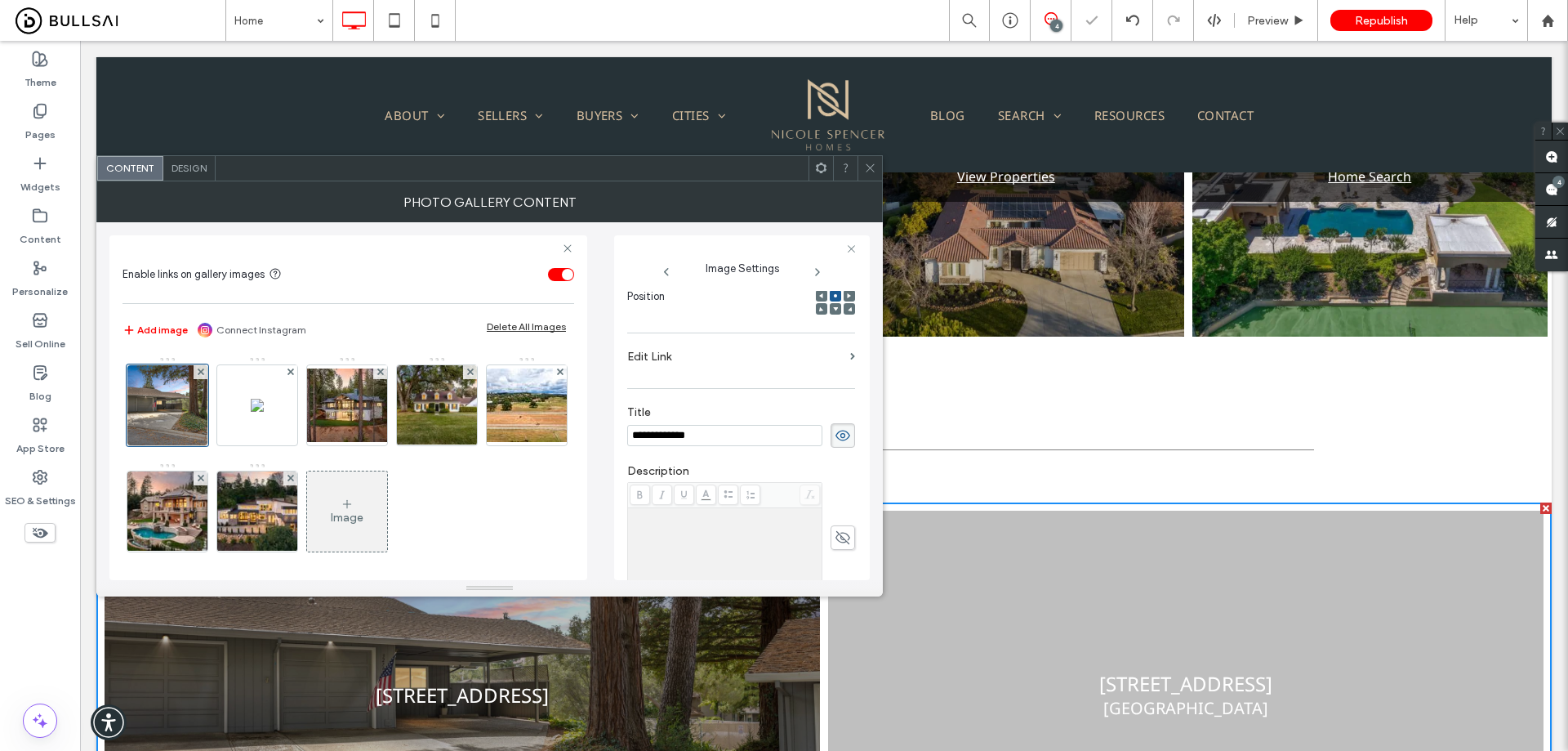
click at [744, 323] on div "Position" at bounding box center [741, 297] width 228 height 55
click at [718, 520] on div "Rich Text Editor" at bounding box center [725, 516] width 189 height 11
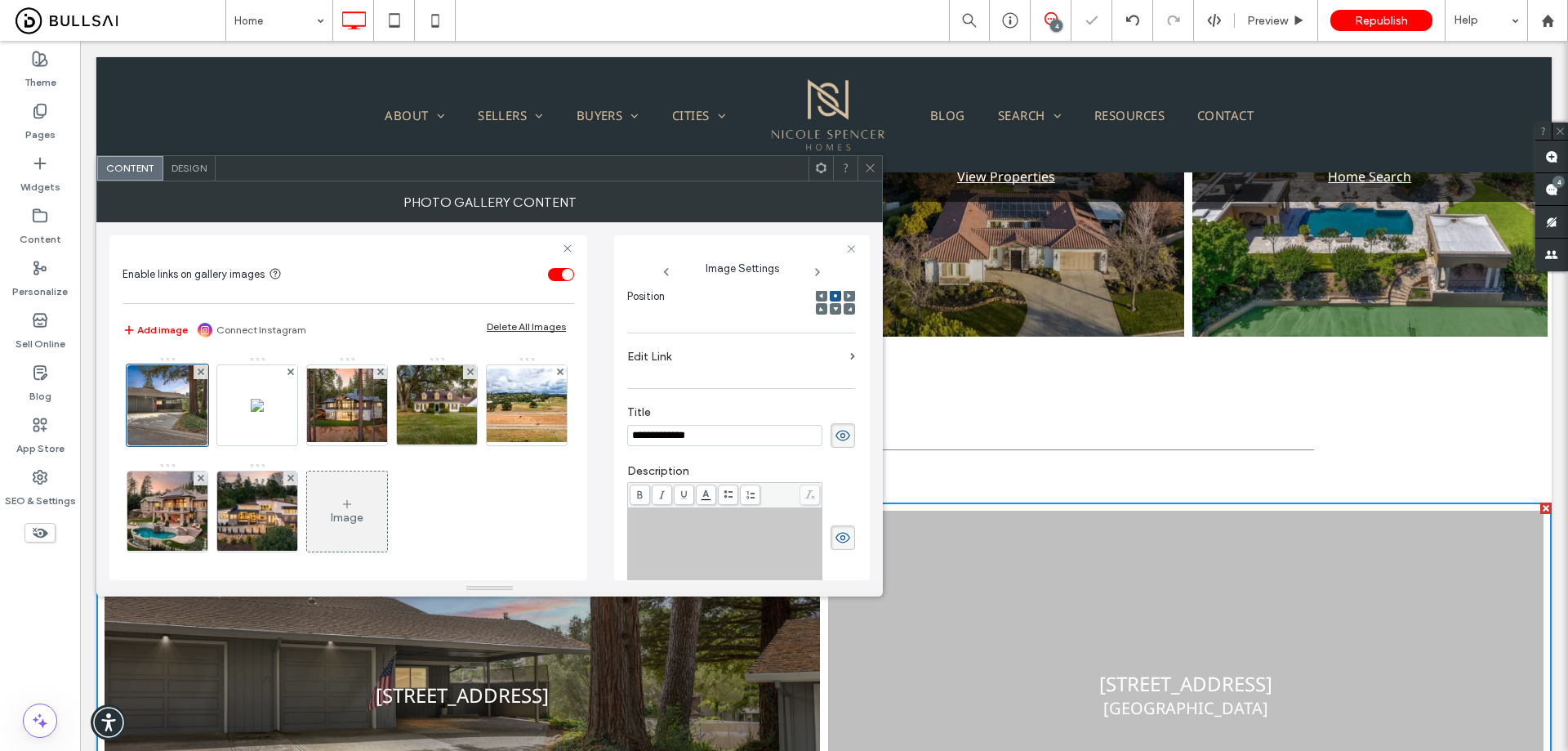
click at [717, 521] on div "Rich Text Editor" at bounding box center [725, 516] width 189 height 11
click at [869, 171] on icon at bounding box center [870, 167] width 12 height 12
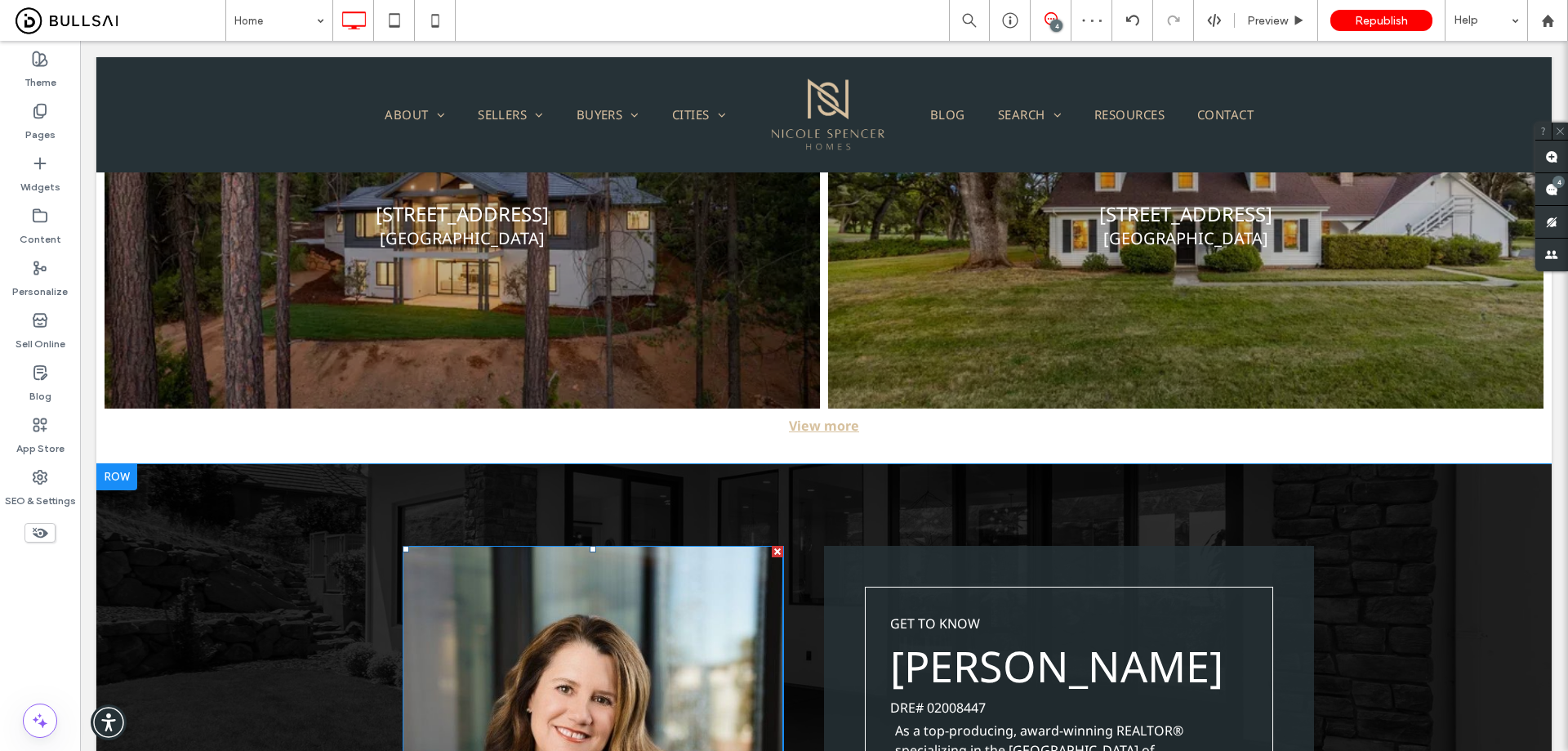
scroll to position [1875, 0]
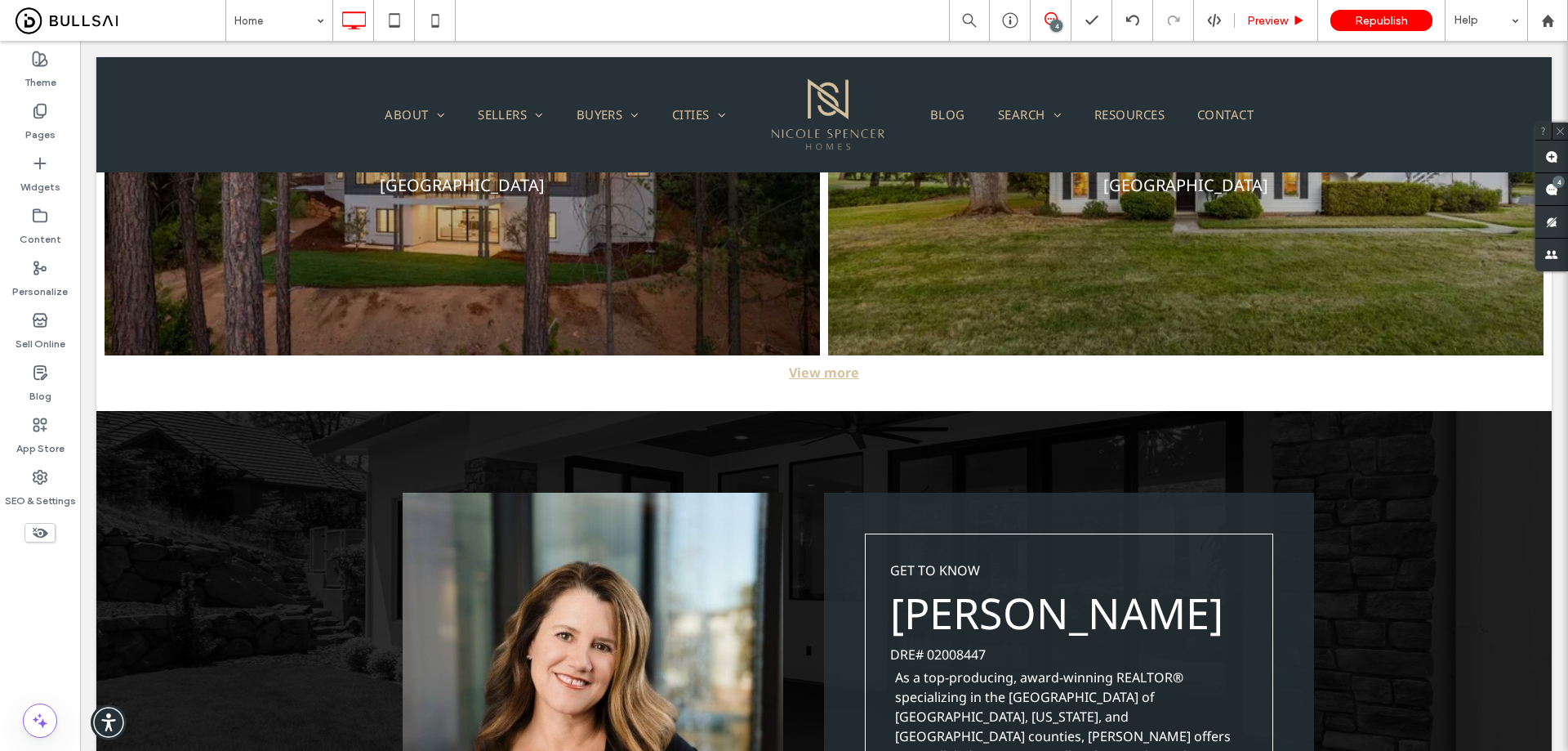
click at [1296, 14] on div "Preview" at bounding box center [1276, 21] width 82 height 14
click at [1277, 21] on span "Preview" at bounding box center [1268, 21] width 41 height 14
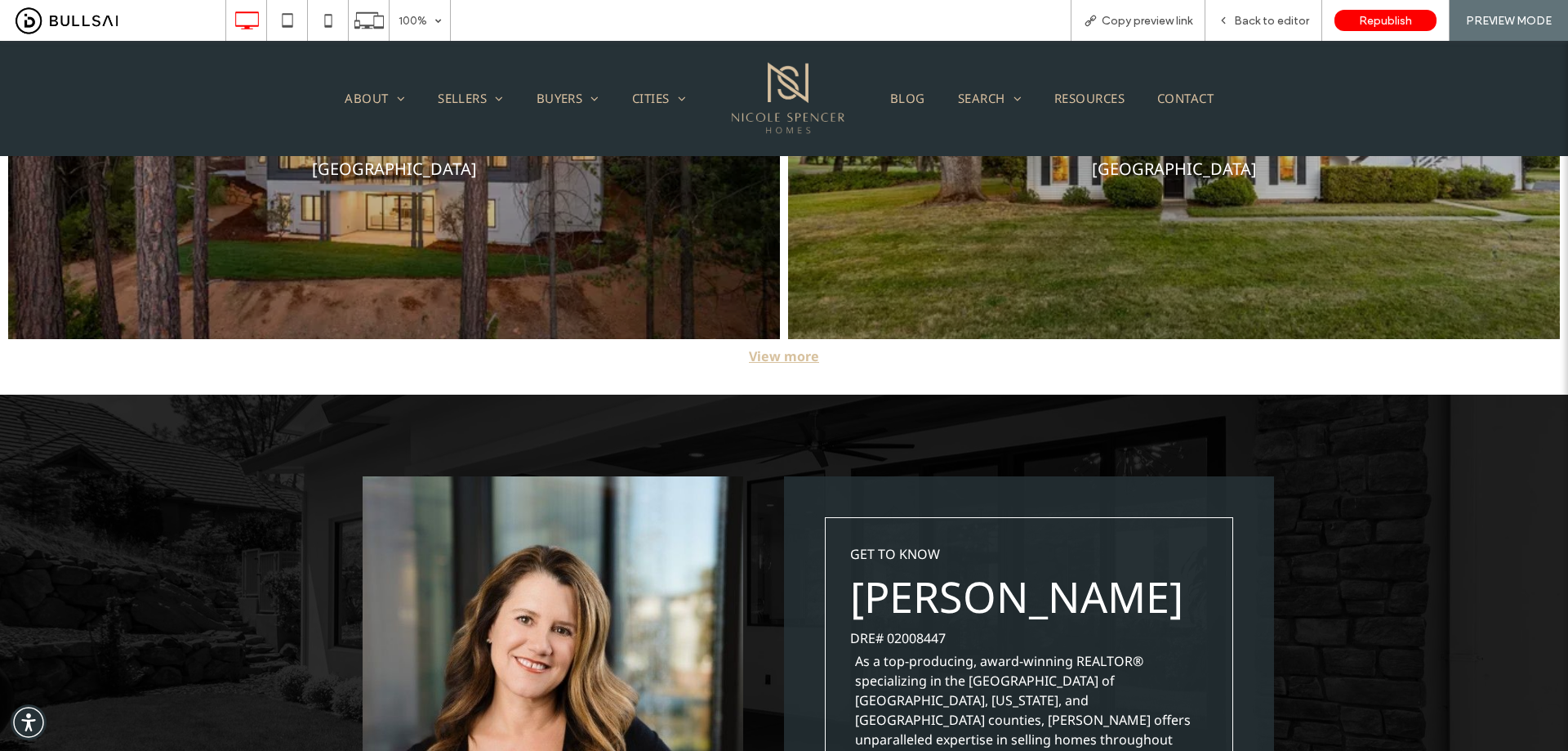
click at [792, 347] on div "View more" at bounding box center [784, 356] width 1568 height 18
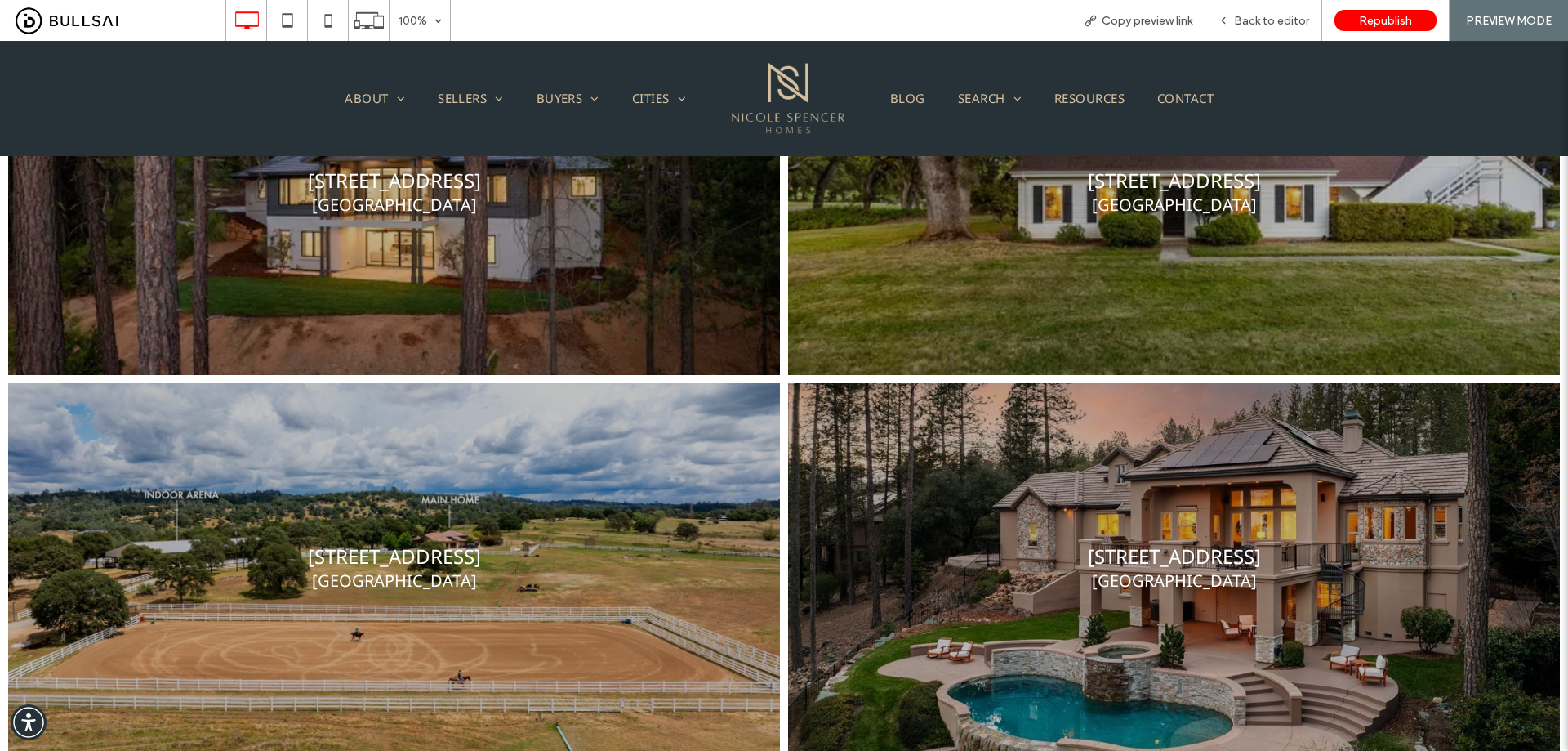
scroll to position [1728, 0]
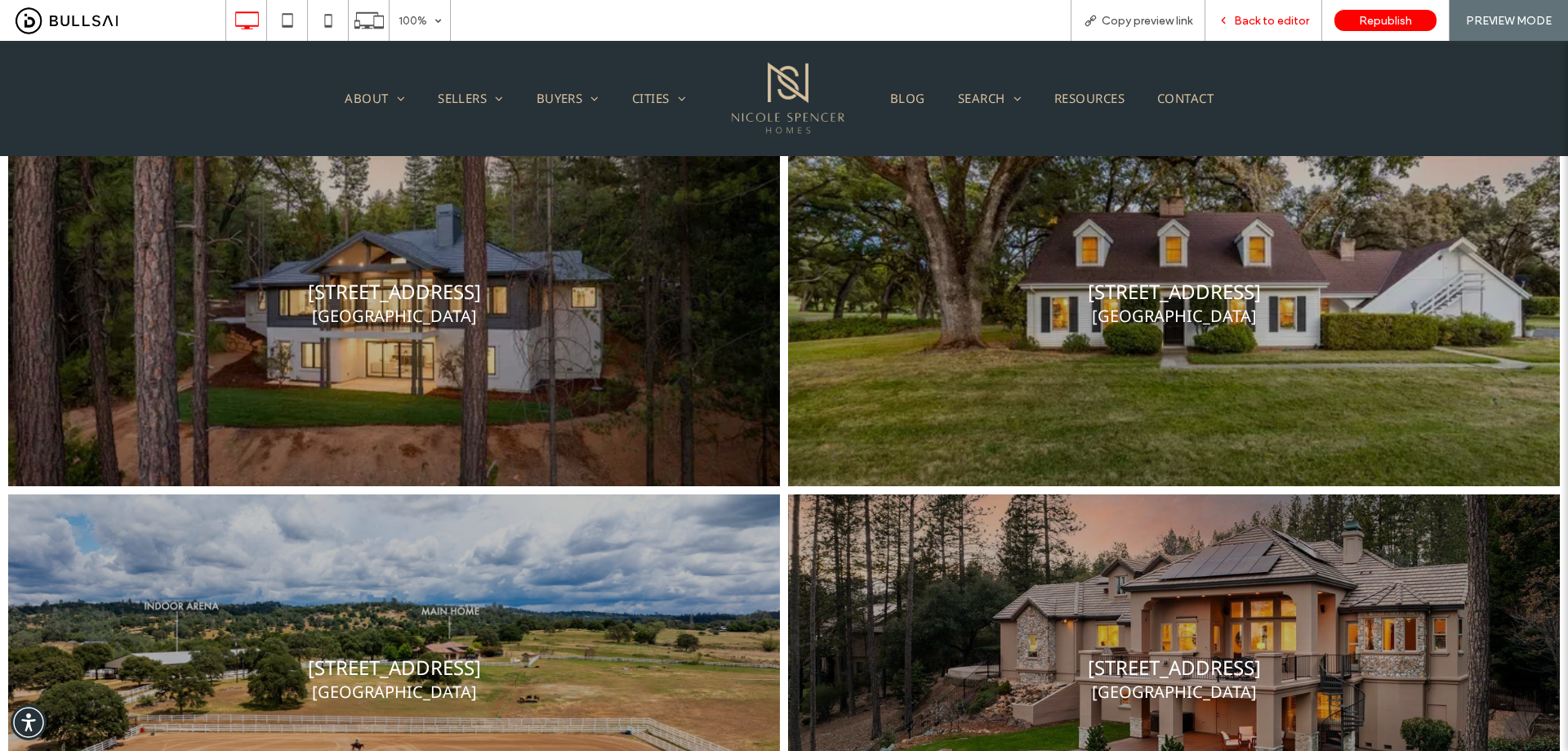
drag, startPoint x: 1253, startPoint y: 13, endPoint x: 1132, endPoint y: 166, distance: 195.1
click at [1253, 14] on span "Back to editor" at bounding box center [1271, 21] width 76 height 14
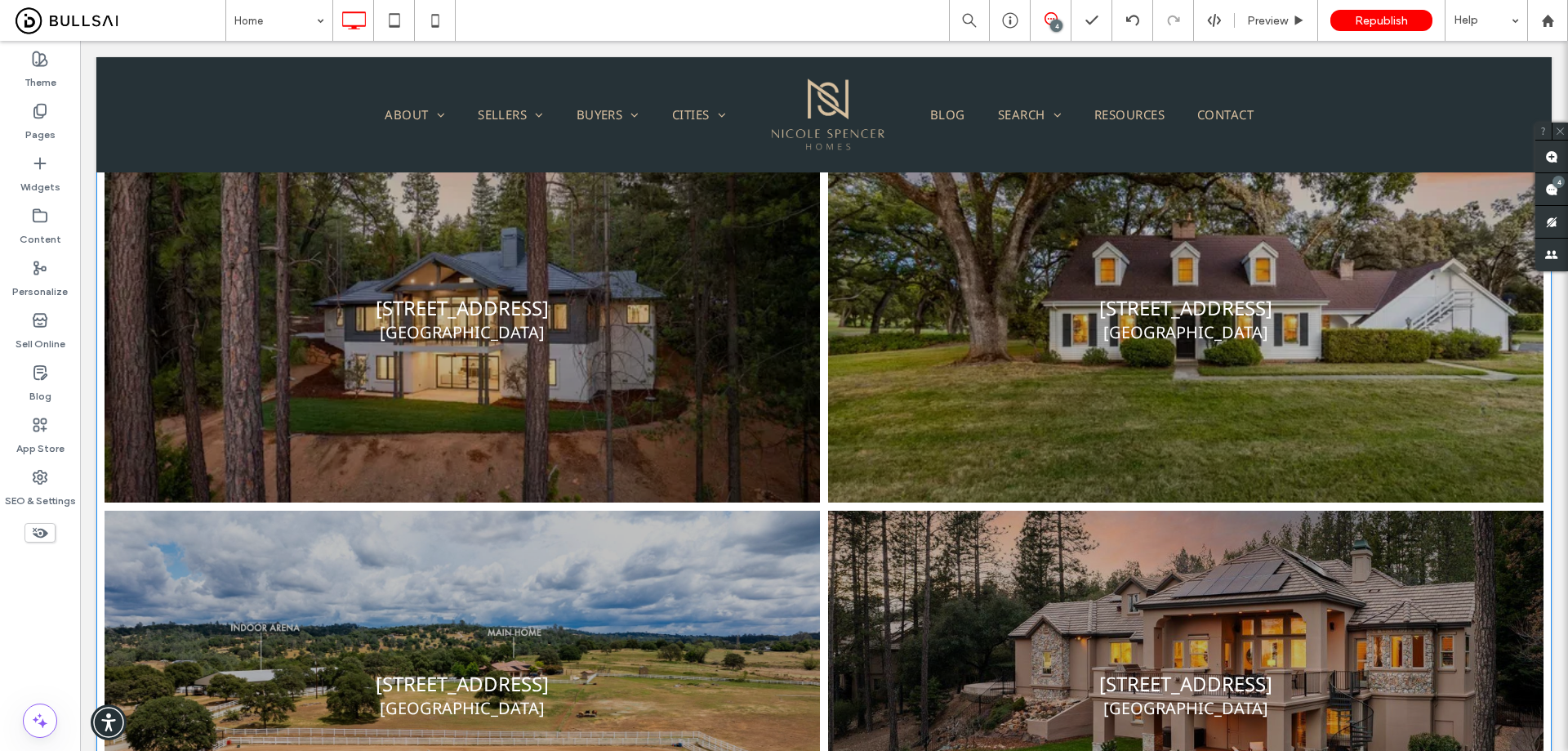
click at [1151, 548] on link at bounding box center [1186, 695] width 759 height 389
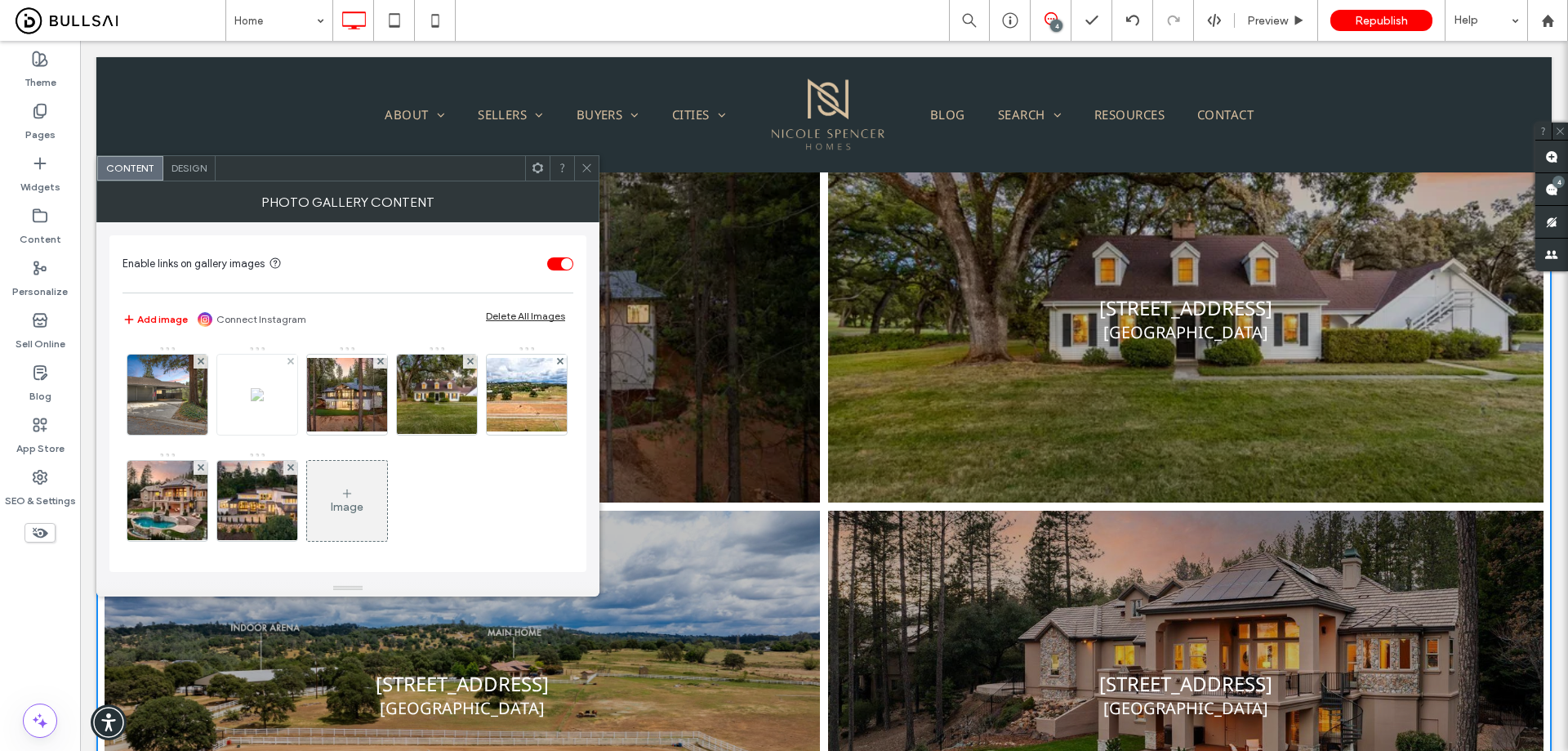
scroll to position [4, 0]
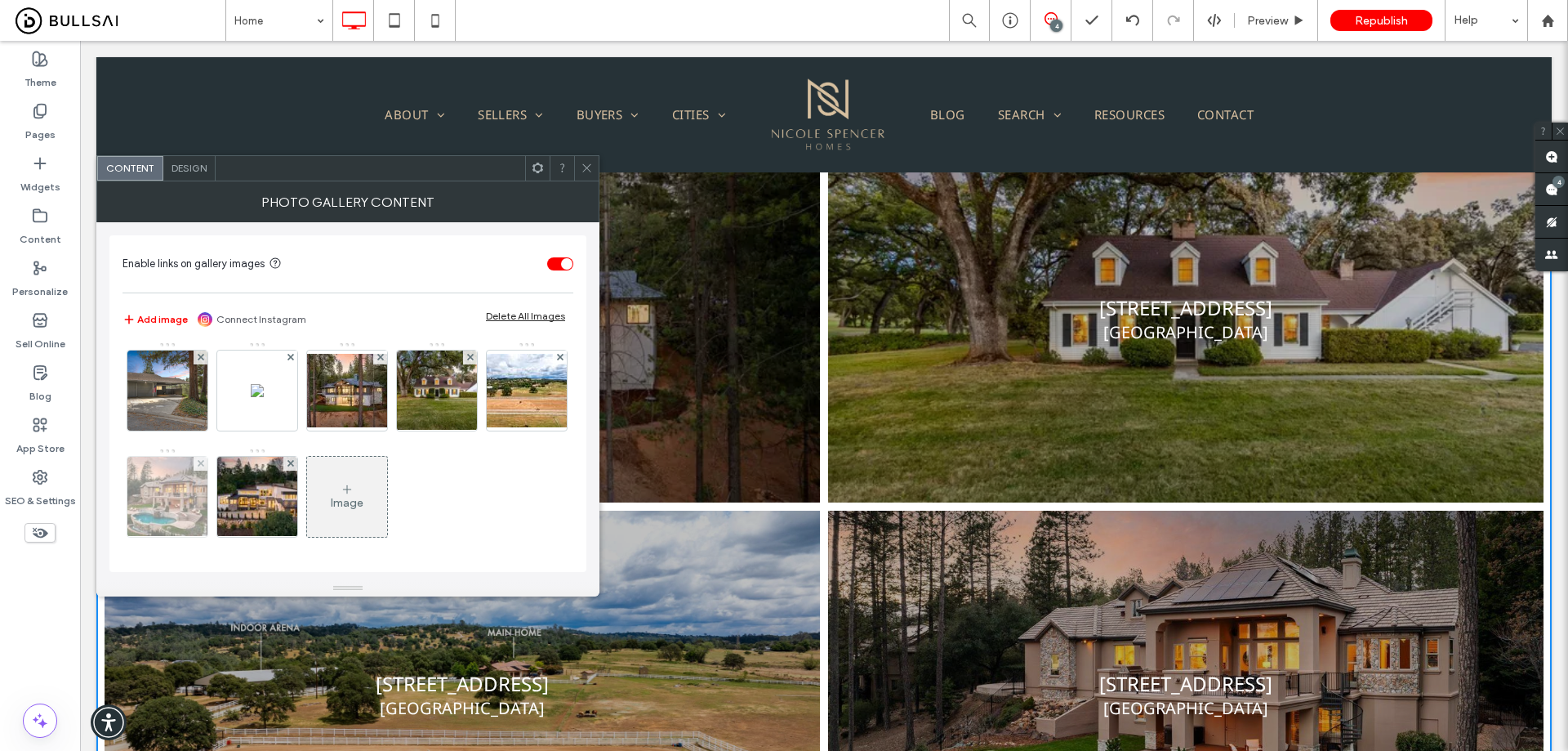
click at [228, 491] on img at bounding box center [168, 497] width 121 height 80
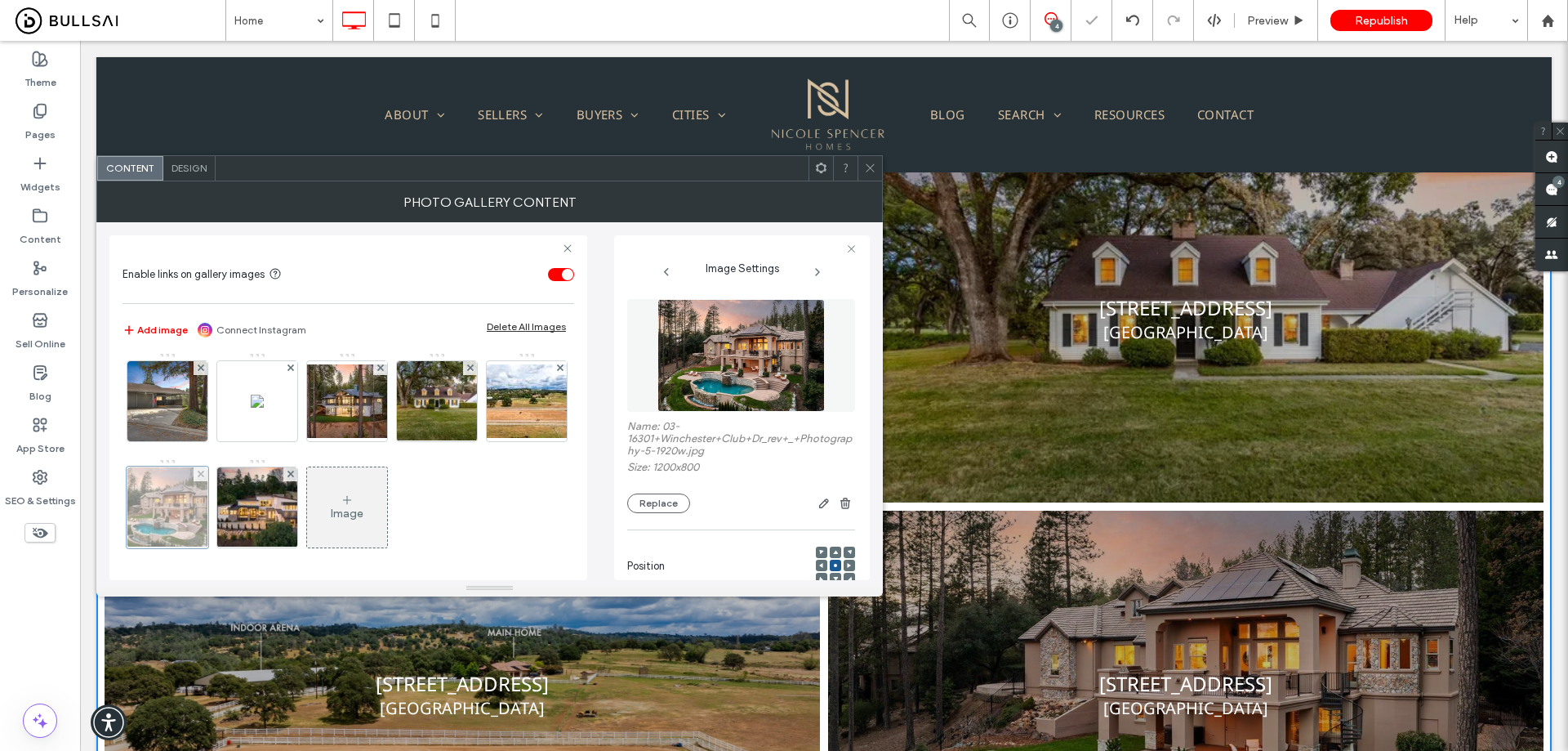
scroll to position [264, 0]
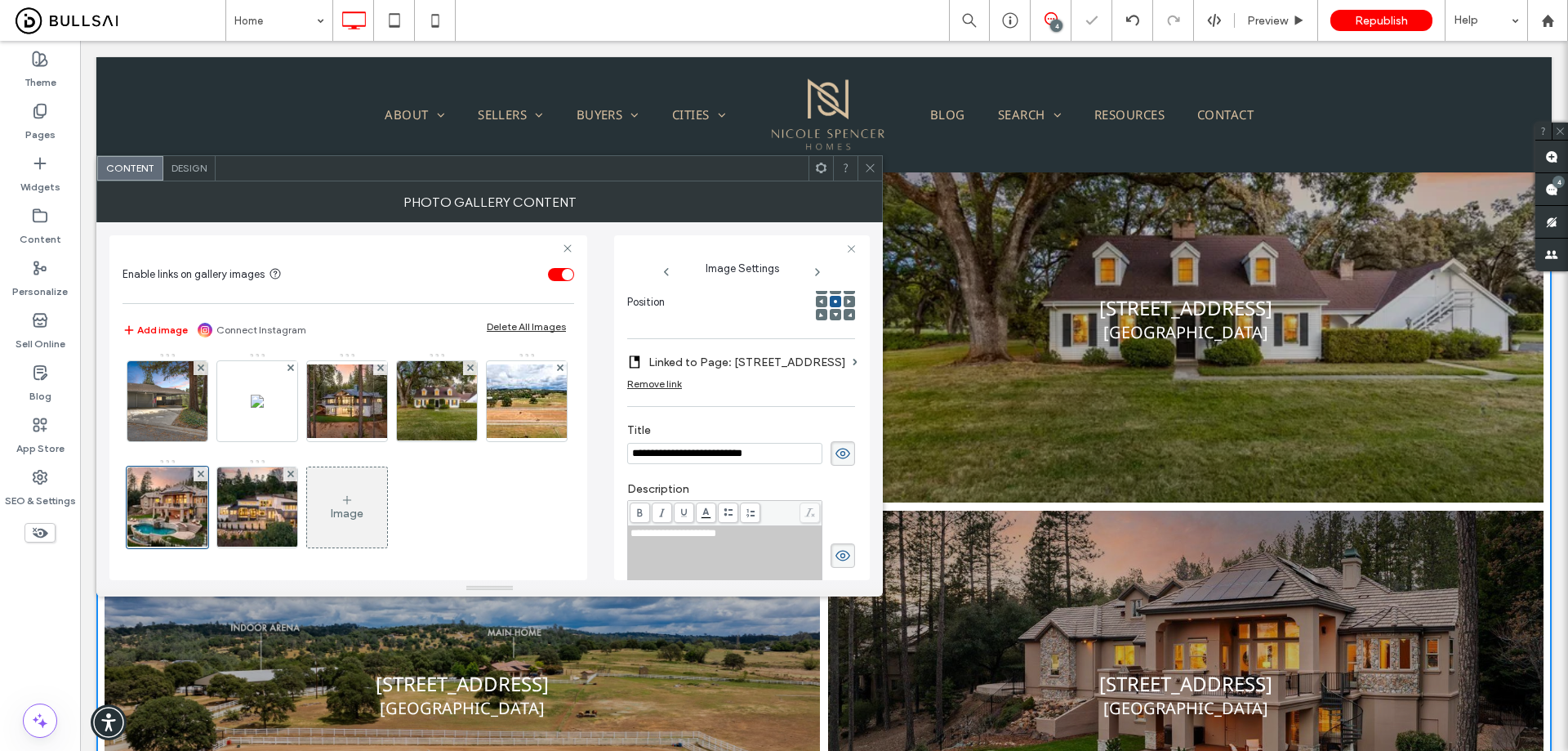
click at [717, 537] on span "**********" at bounding box center [674, 533] width 86 height 11
click at [705, 539] on span "**********" at bounding box center [674, 533] width 86 height 11
click at [700, 539] on span "**********" at bounding box center [674, 533] width 86 height 11
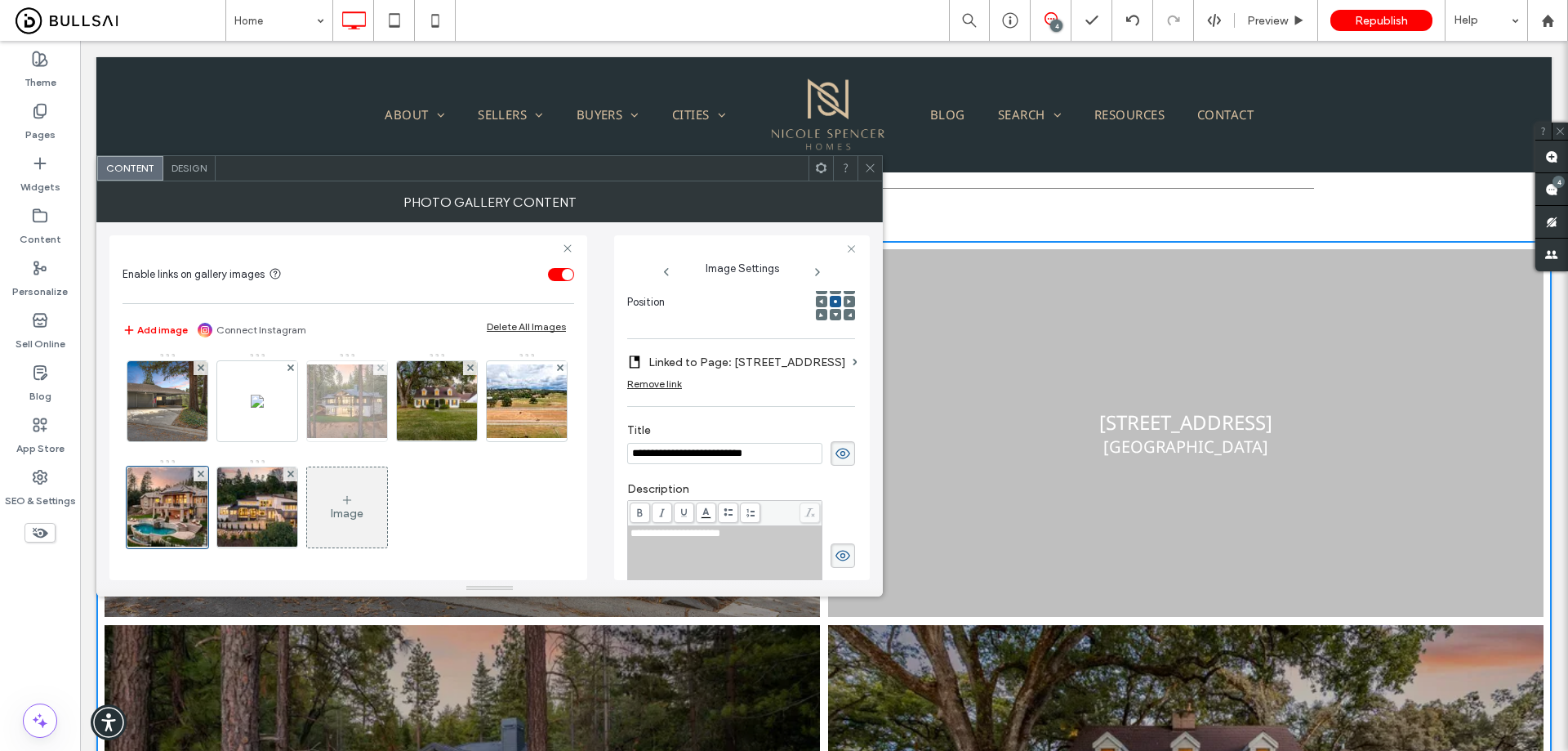
scroll to position [0, 0]
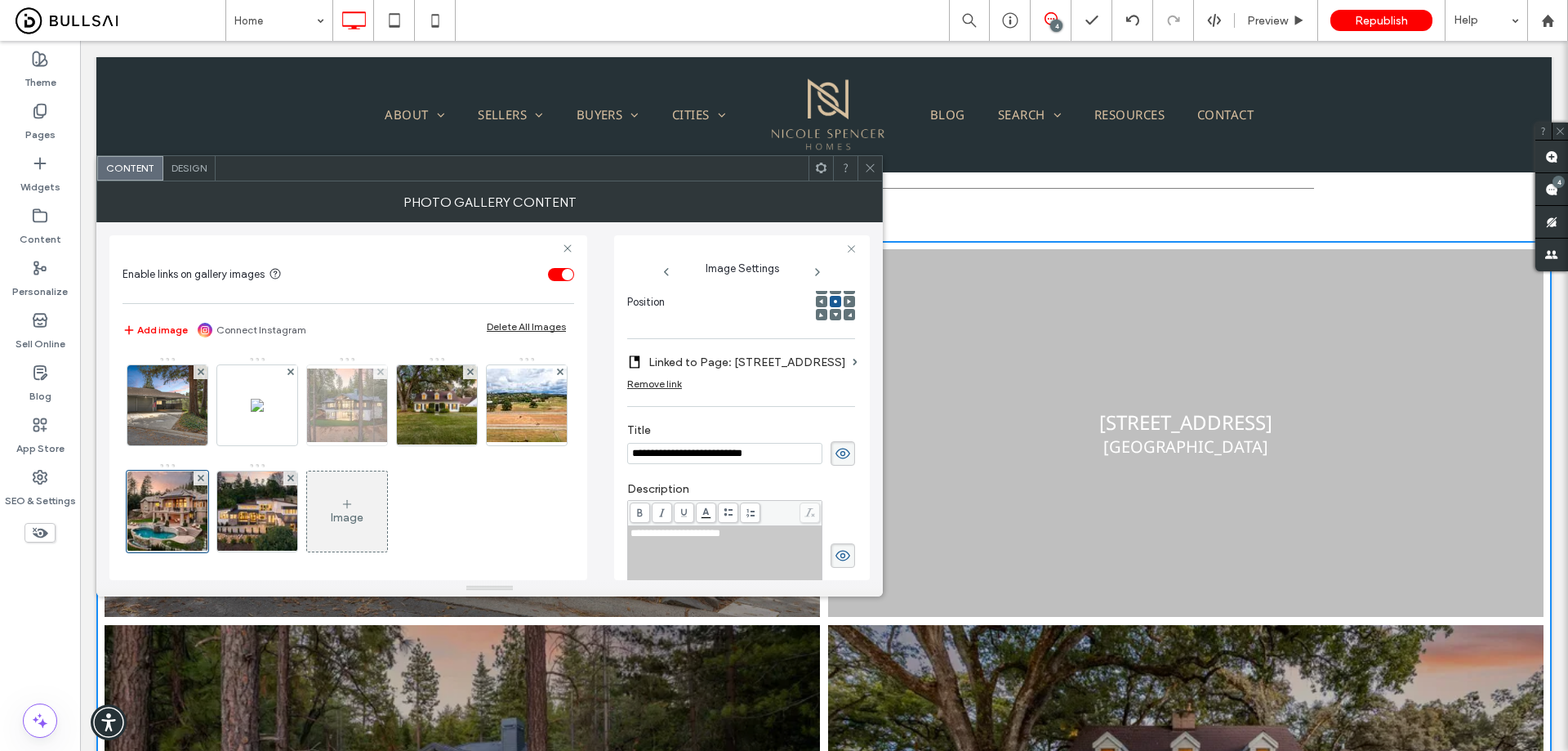
click at [324, 414] on img at bounding box center [347, 405] width 131 height 74
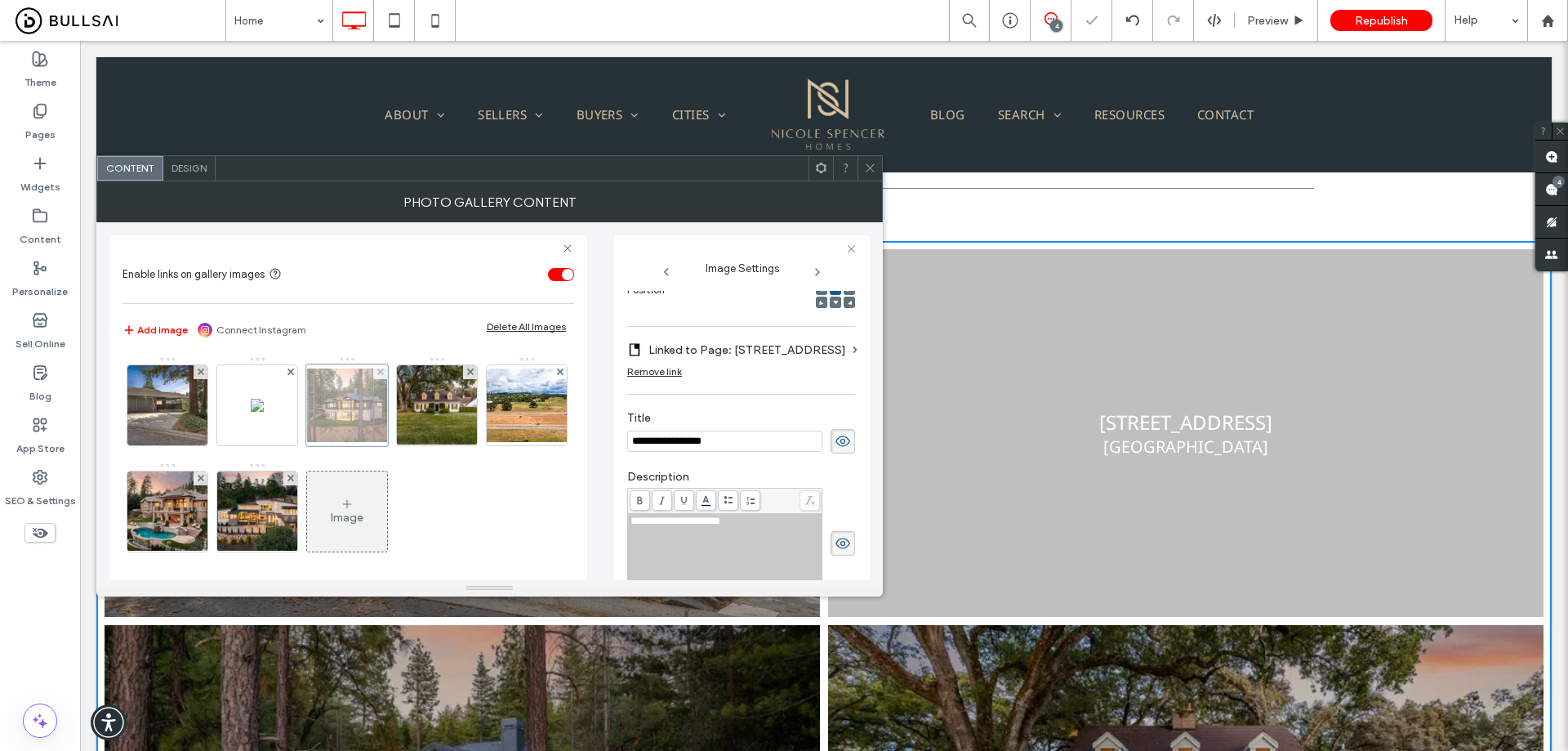
scroll to position [252, 0]
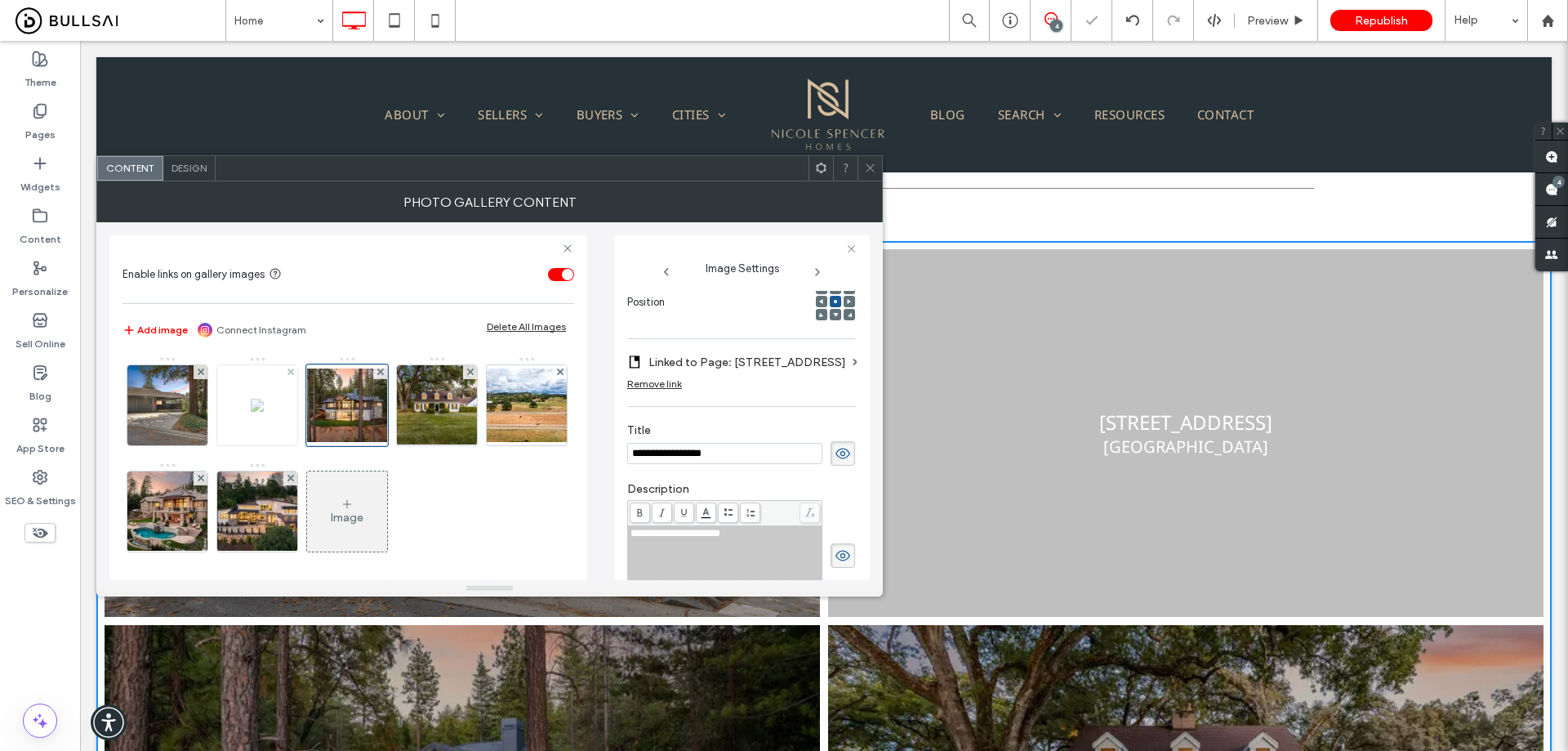
click at [258, 411] on img at bounding box center [257, 406] width 13 height 13
click at [701, 539] on span "**********" at bounding box center [674, 533] width 86 height 11
click at [174, 403] on img at bounding box center [168, 406] width 121 height 80
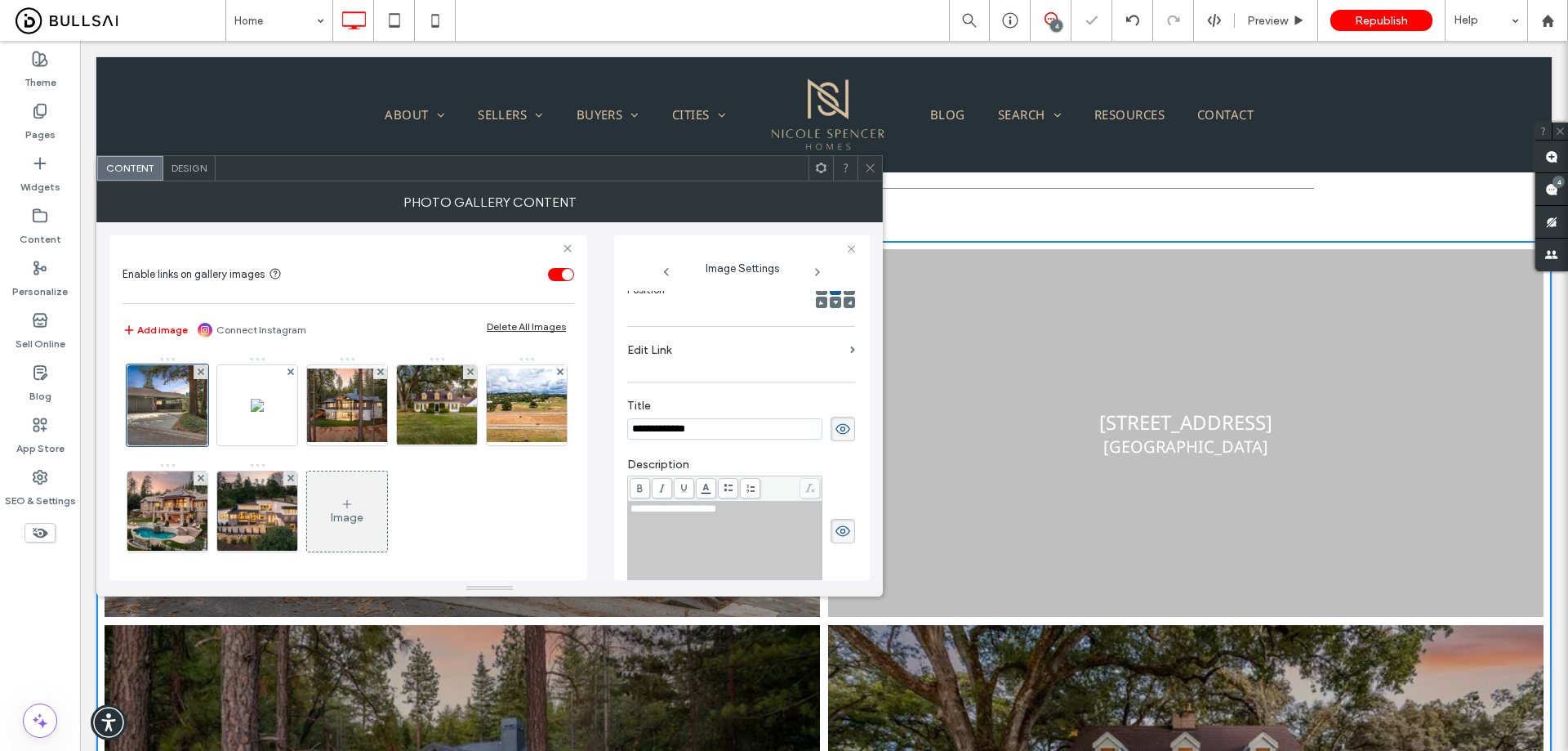
scroll to position [239, 0]
click at [701, 525] on span "**********" at bounding box center [674, 520] width 86 height 11
click at [871, 175] on span at bounding box center [870, 168] width 12 height 25
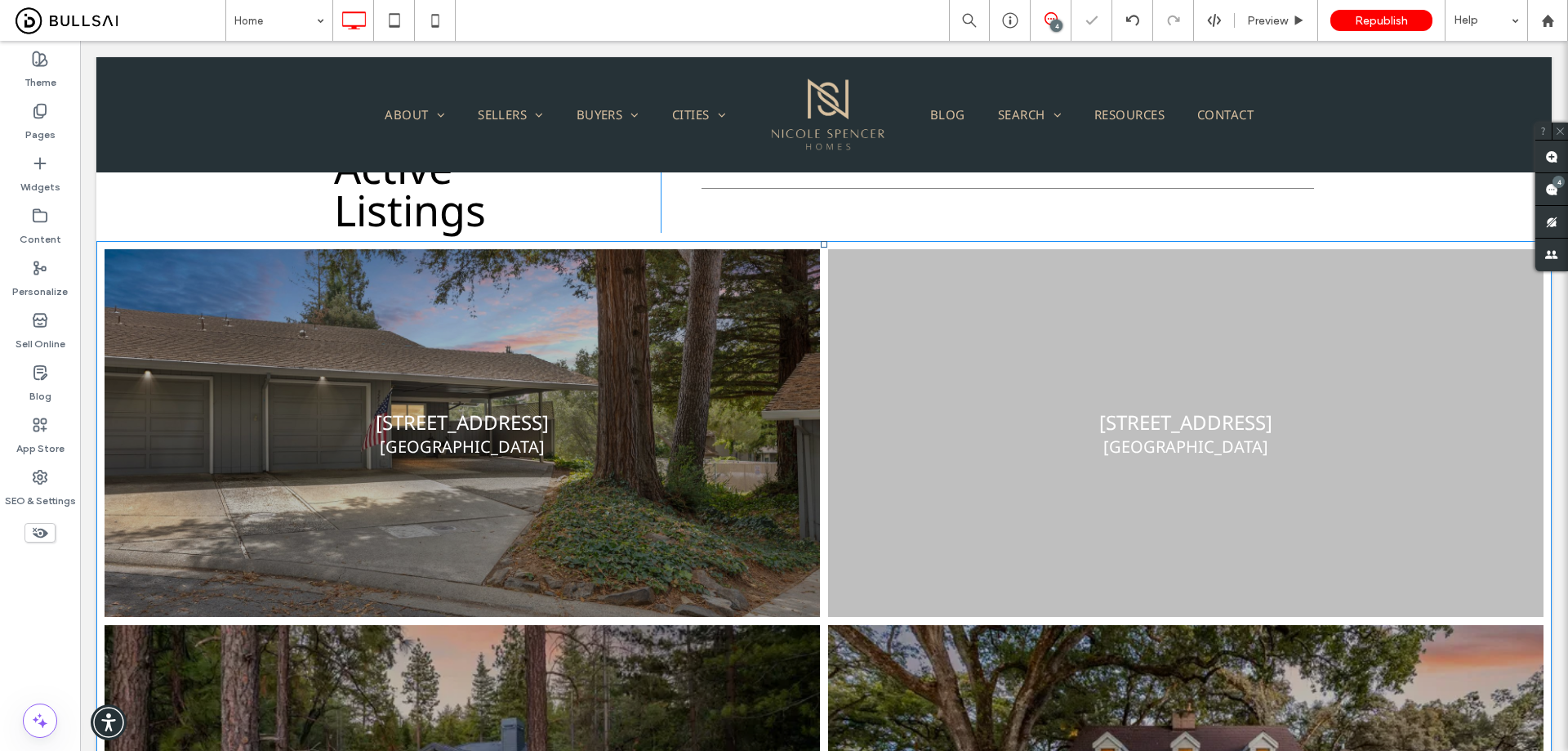
click at [633, 398] on link at bounding box center [462, 432] width 759 height 389
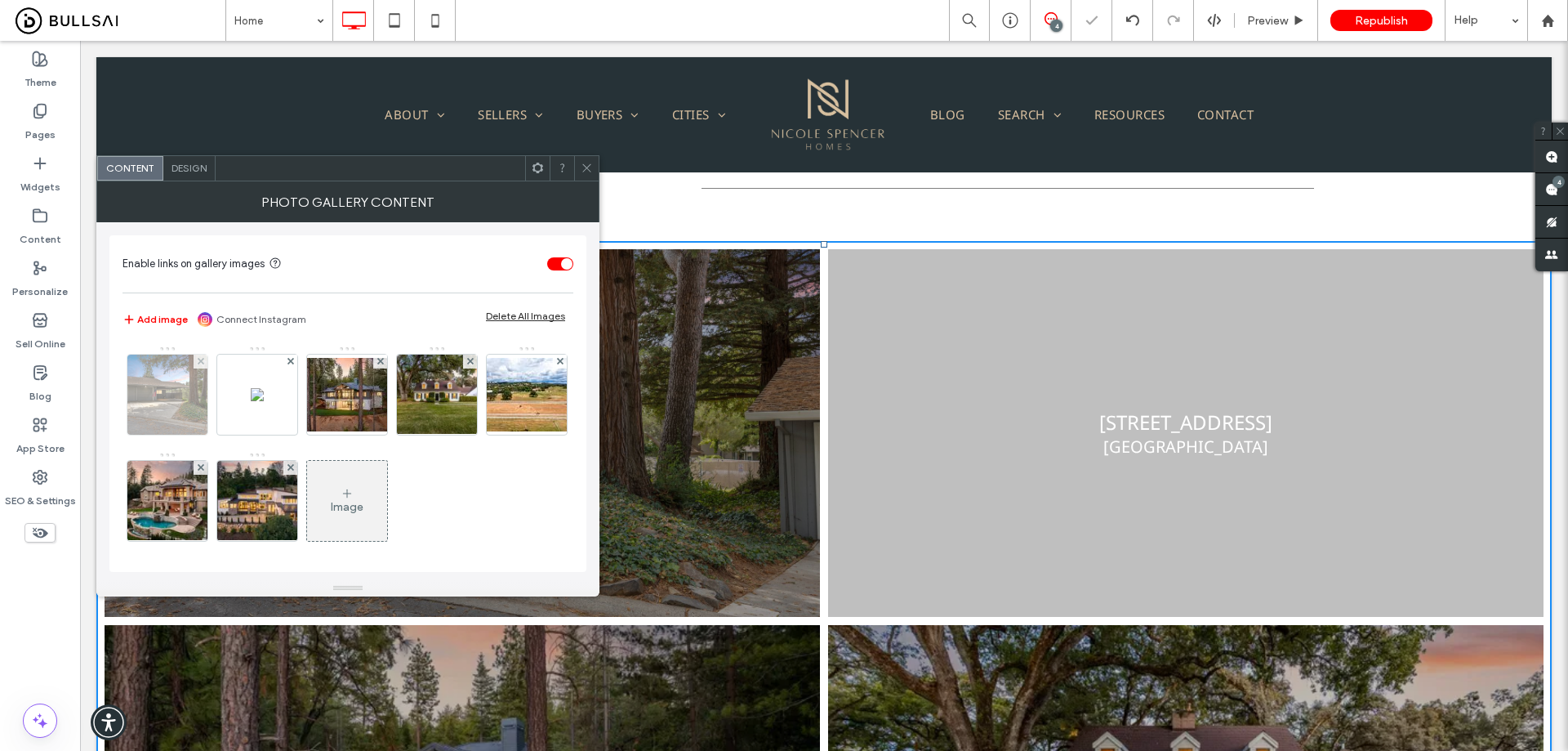
click at [141, 406] on img at bounding box center [168, 395] width 121 height 80
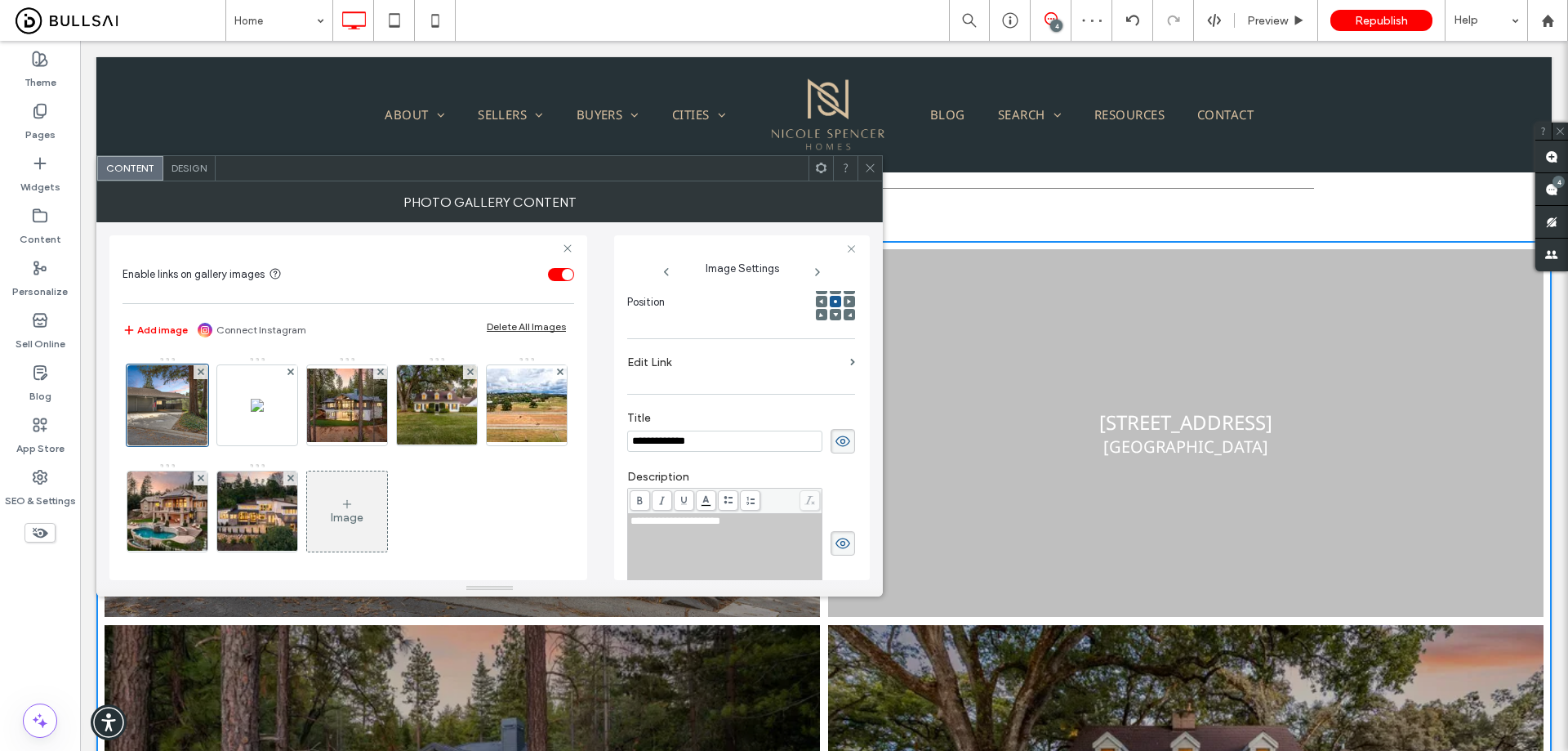
scroll to position [0, 0]
drag, startPoint x: 776, startPoint y: 371, endPoint x: 773, endPoint y: 364, distance: 7.6
click at [775, 370] on label "Edit Link" at bounding box center [736, 363] width 216 height 31
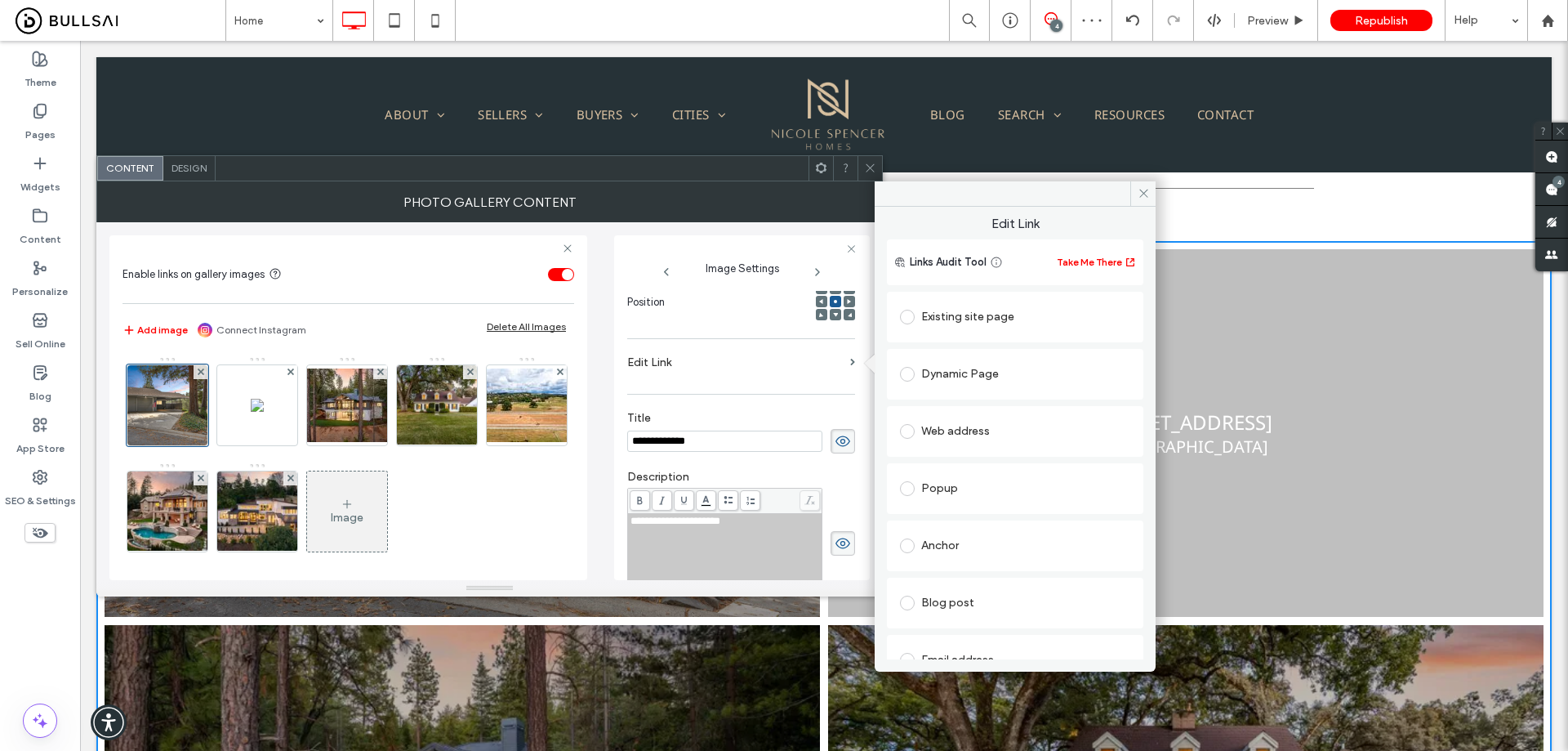
click at [957, 317] on div "Existing site page" at bounding box center [1015, 317] width 231 height 26
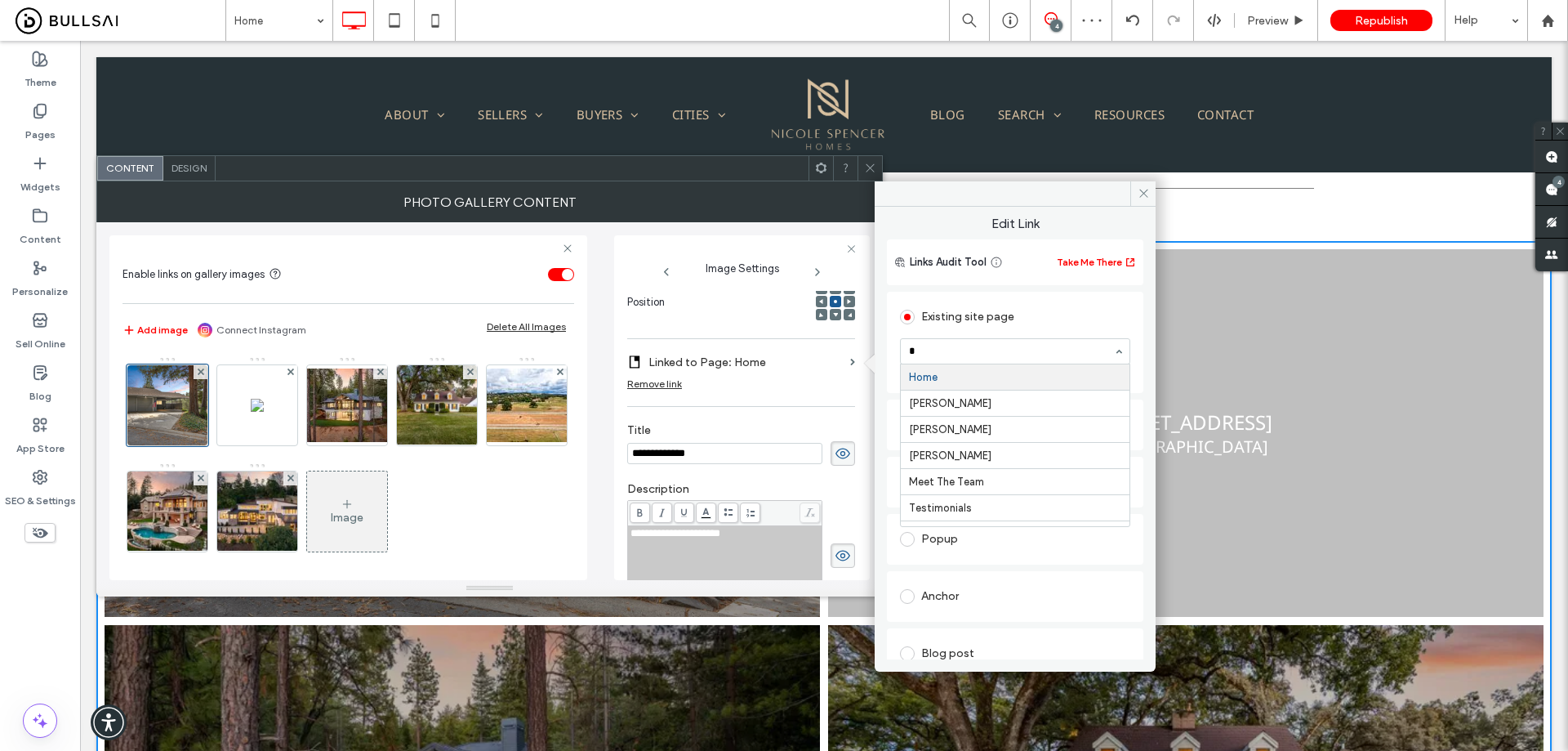
type input "**"
click at [869, 163] on icon at bounding box center [870, 167] width 12 height 12
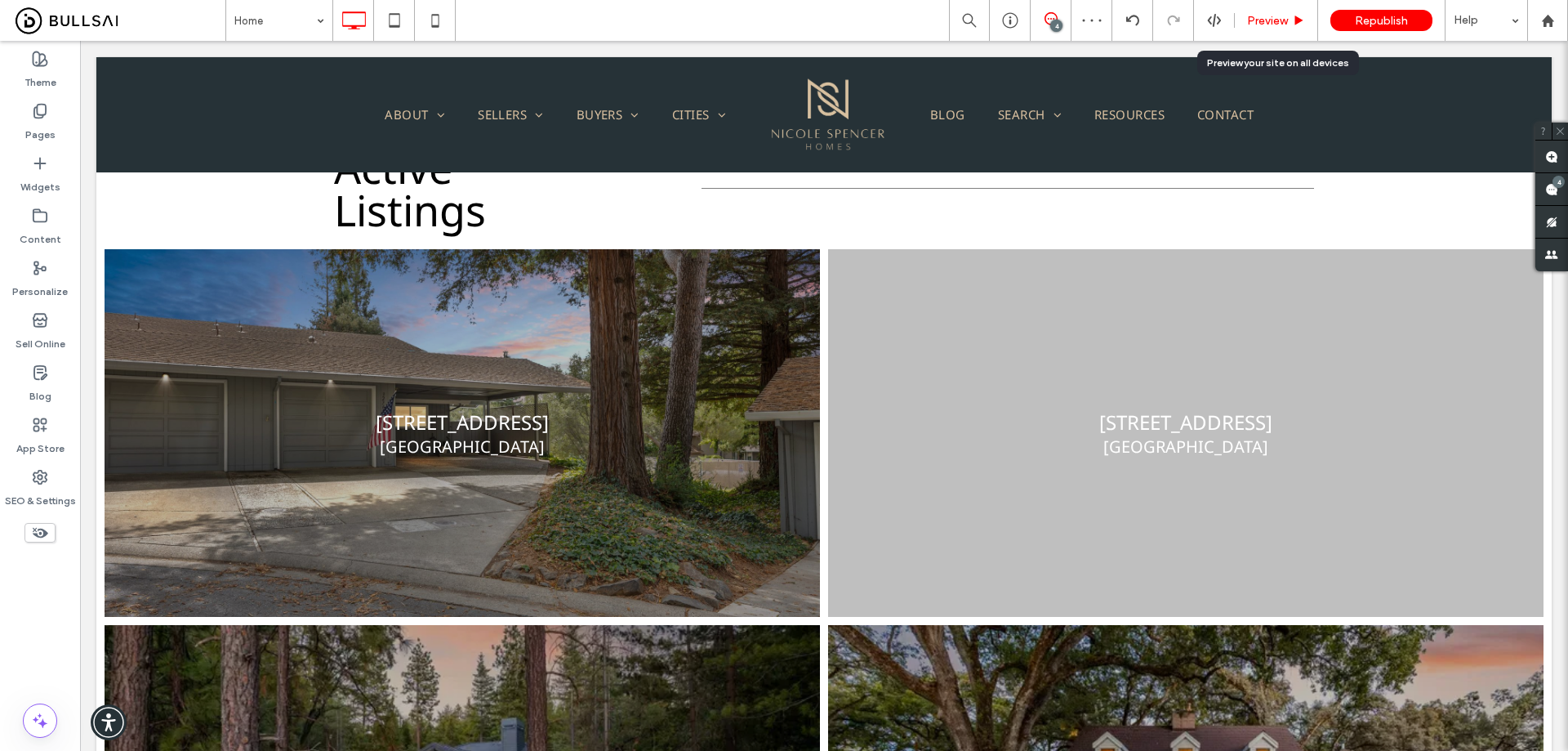
drag, startPoint x: 1263, startPoint y: 21, endPoint x: 548, endPoint y: 188, distance: 734.2
click at [1263, 21] on span "Preview" at bounding box center [1268, 21] width 41 height 14
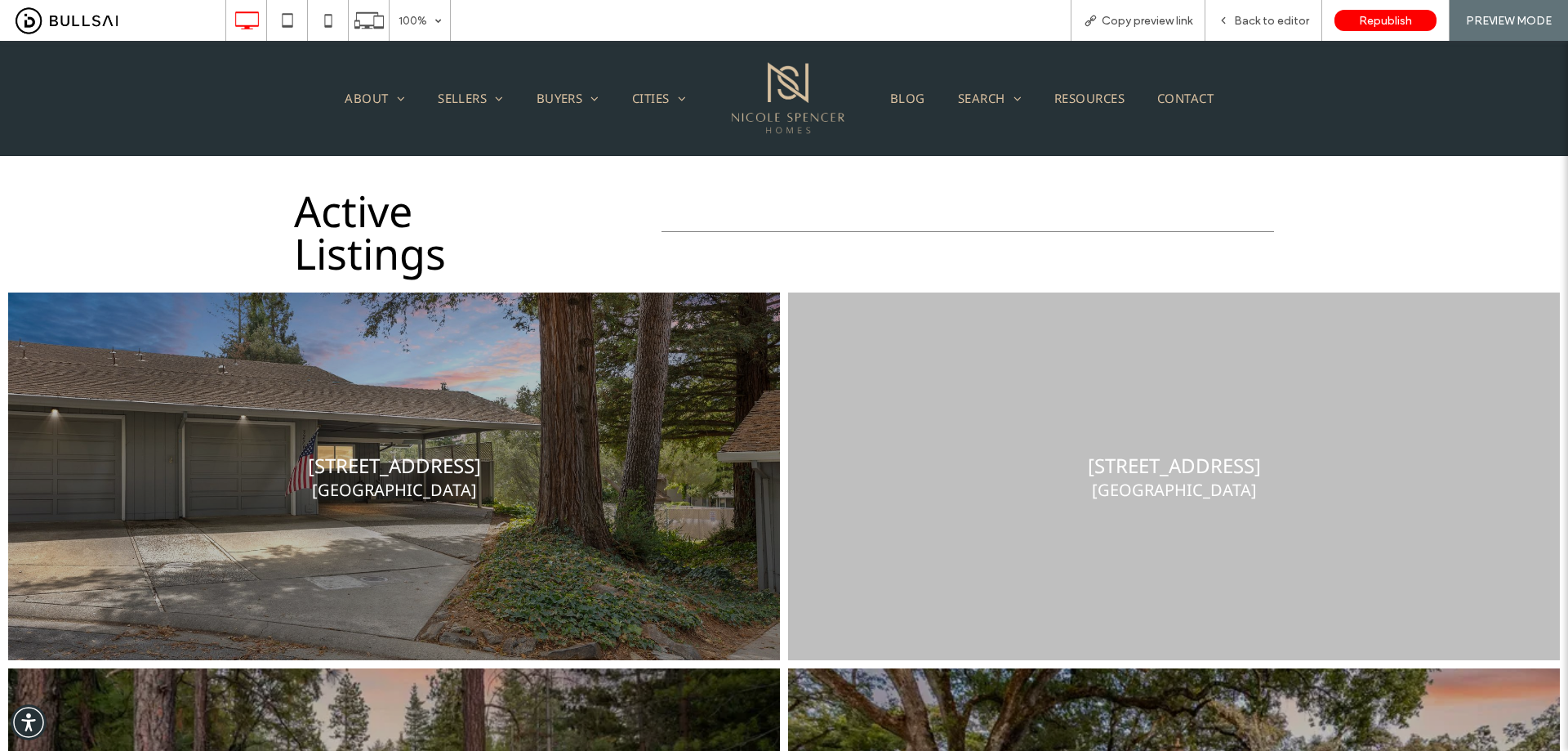
scroll to position [1156, 0]
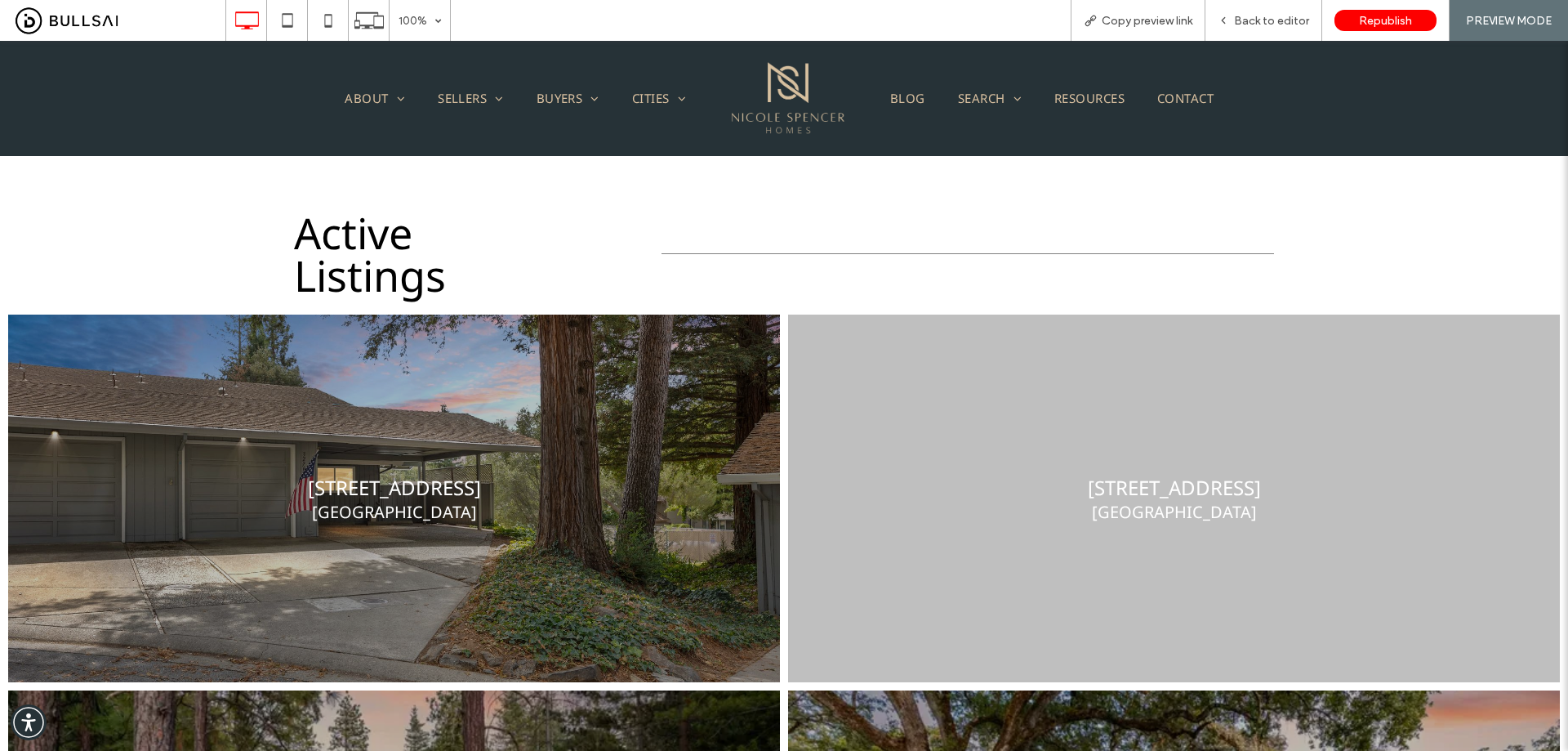
click at [511, 346] on link at bounding box center [395, 498] width 819 height 389
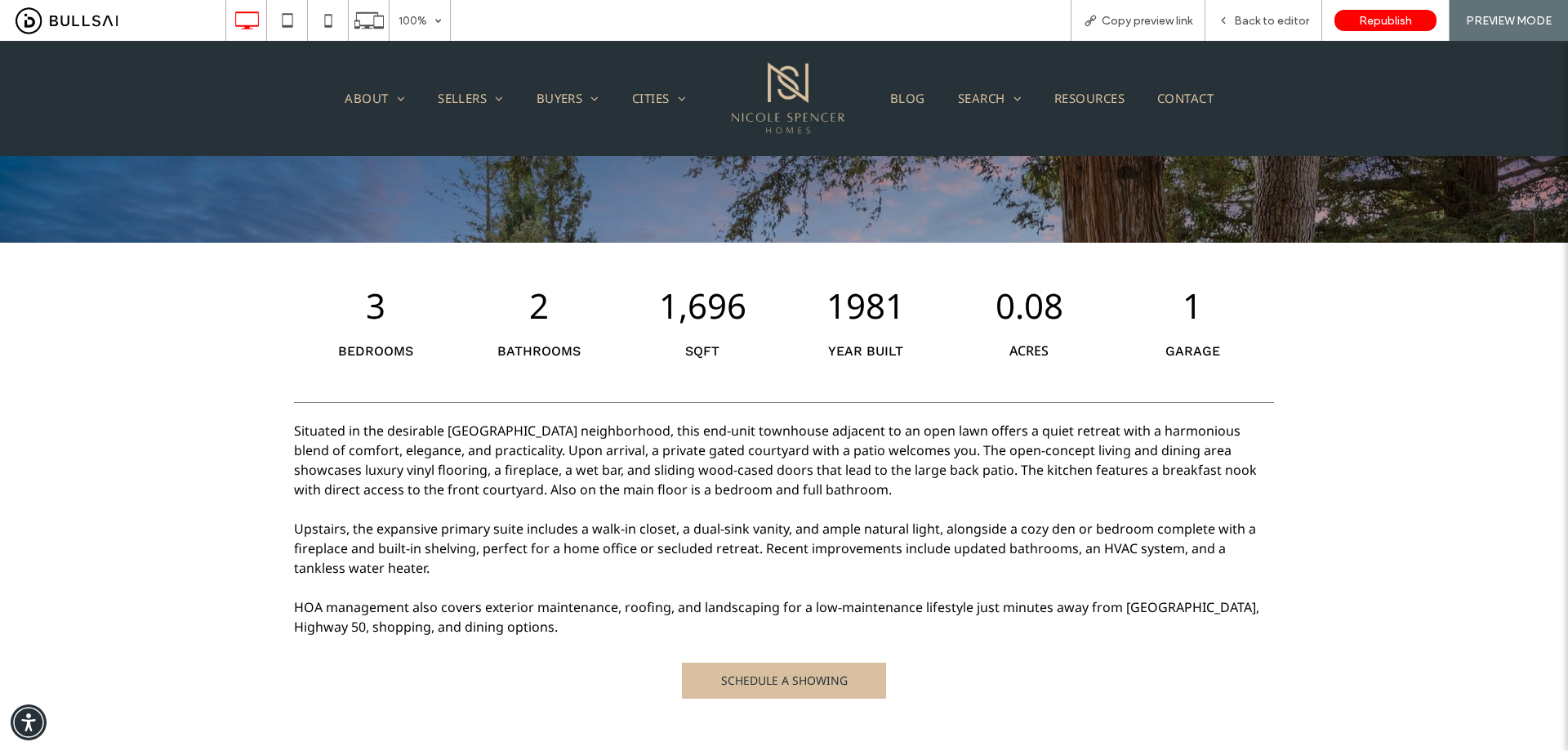
scroll to position [572, 0]
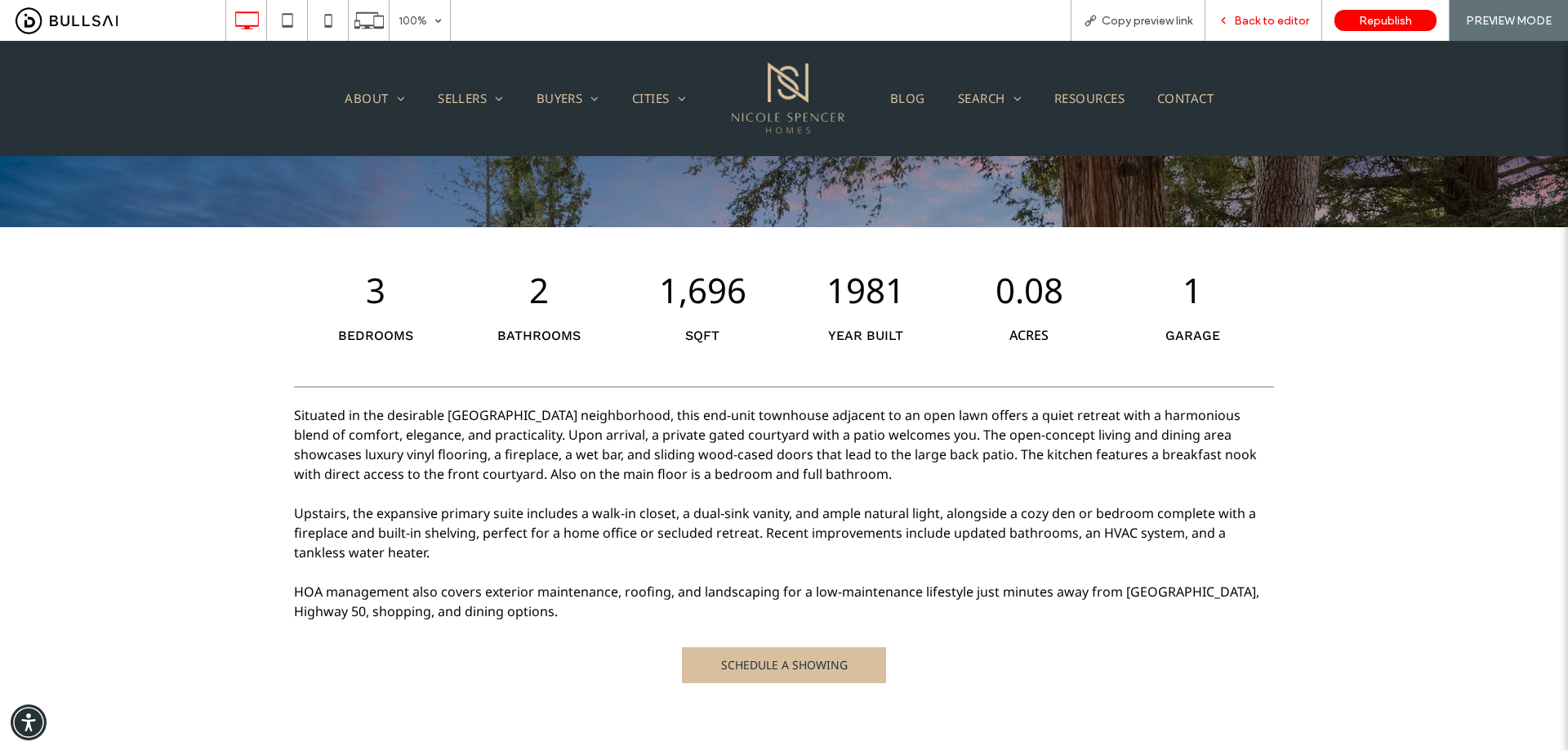
click at [1241, 19] on span "Back to editor" at bounding box center [1271, 21] width 76 height 14
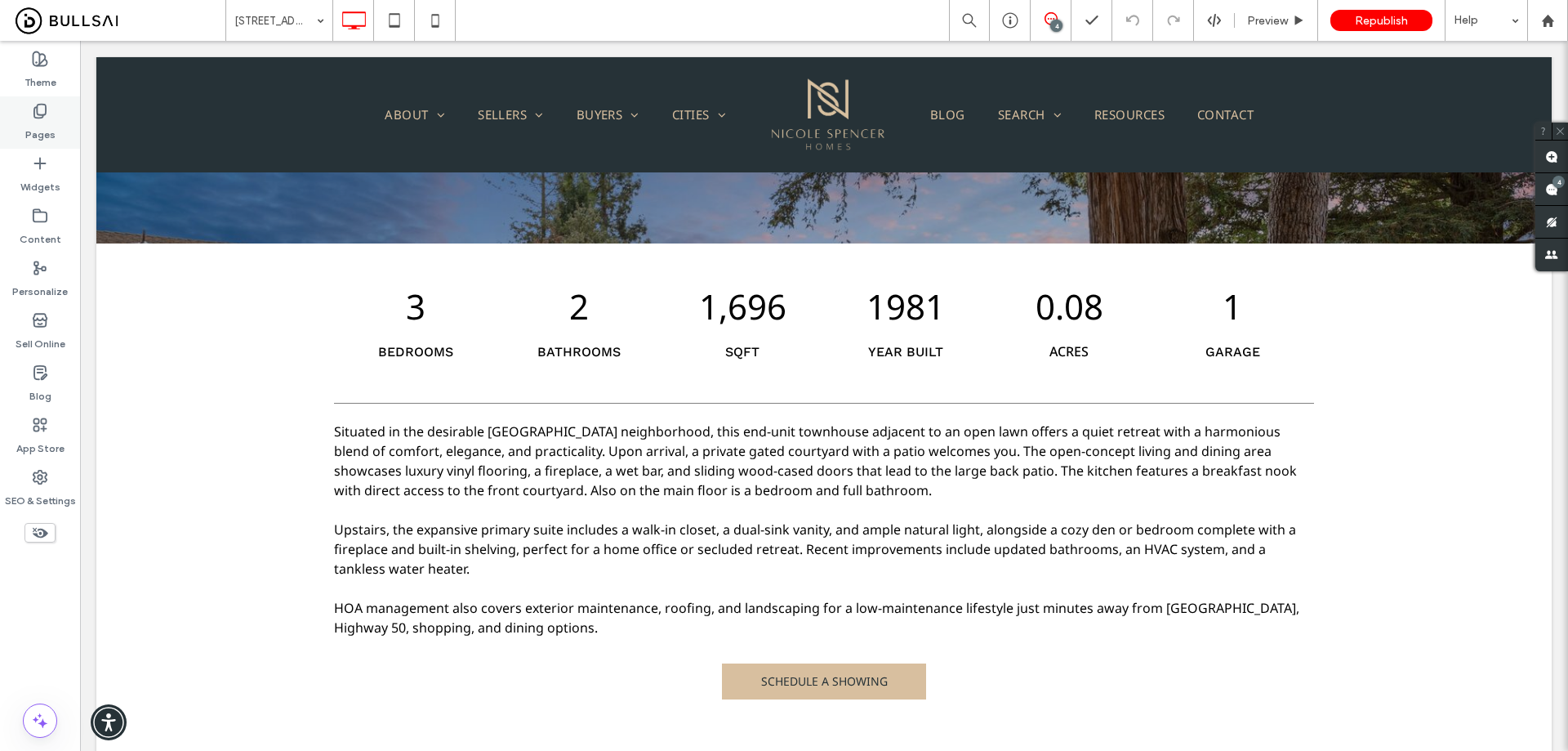
click at [35, 121] on label "Pages" at bounding box center [40, 131] width 31 height 23
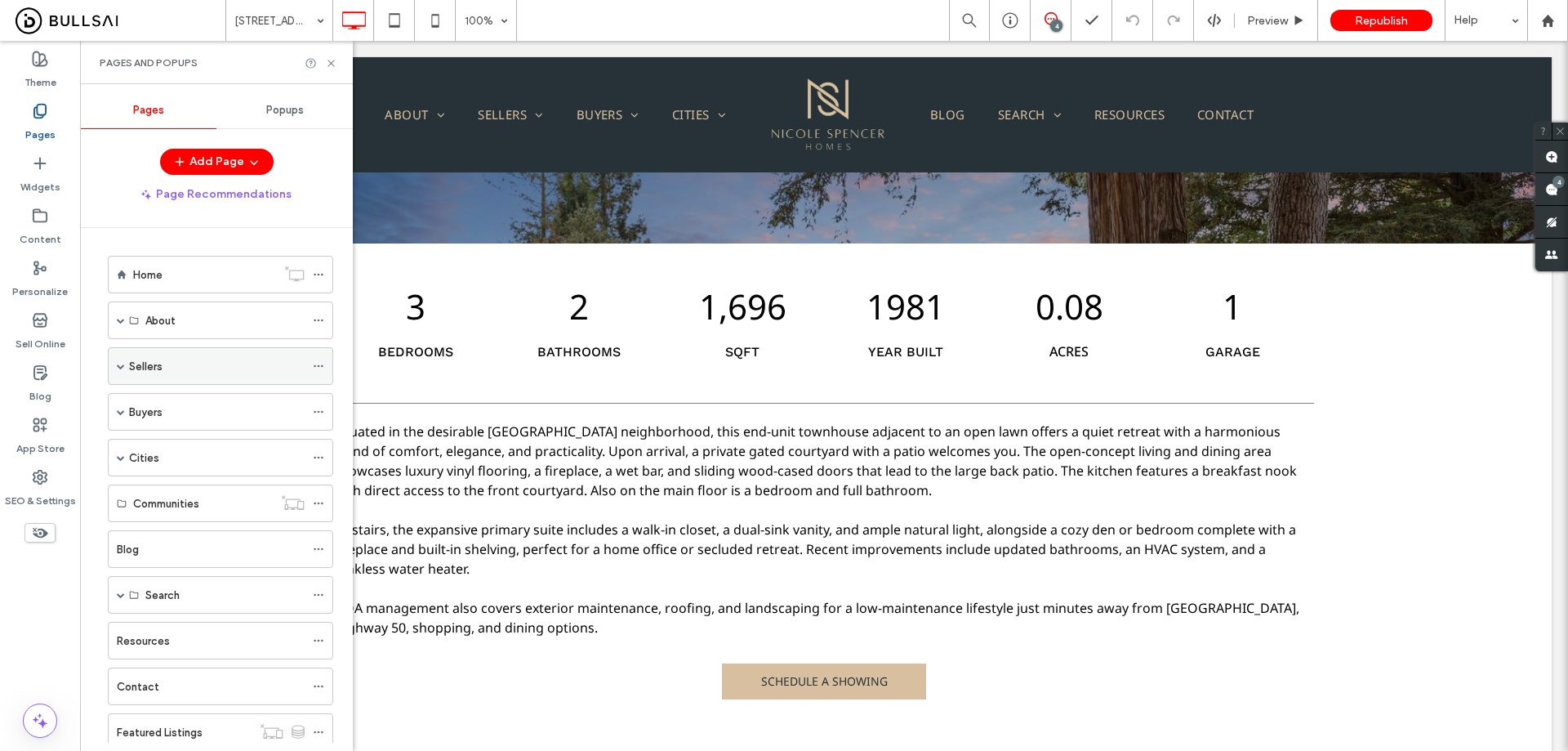
click at [122, 367] on span at bounding box center [121, 365] width 9 height 9
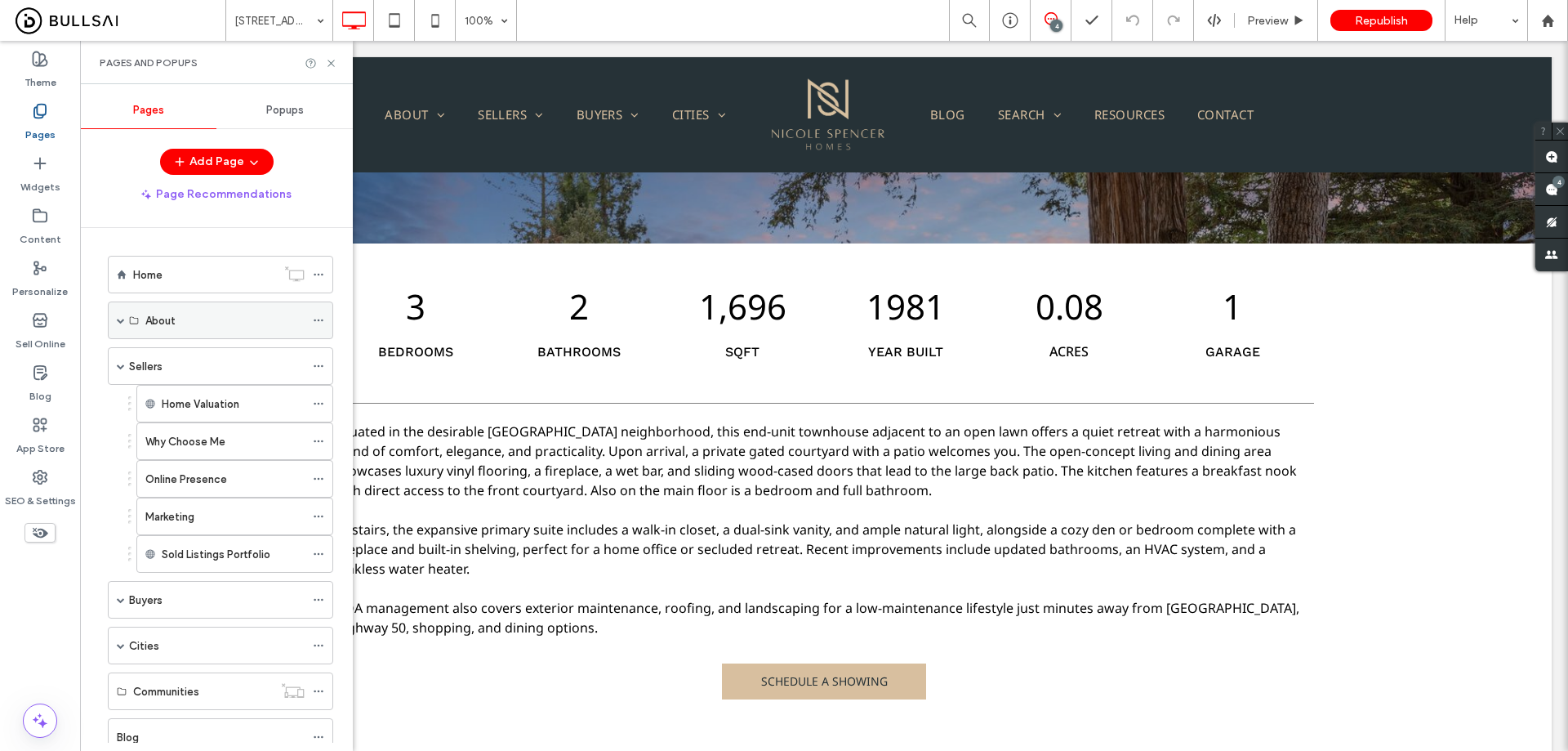
click at [121, 324] on span at bounding box center [121, 320] width 9 height 36
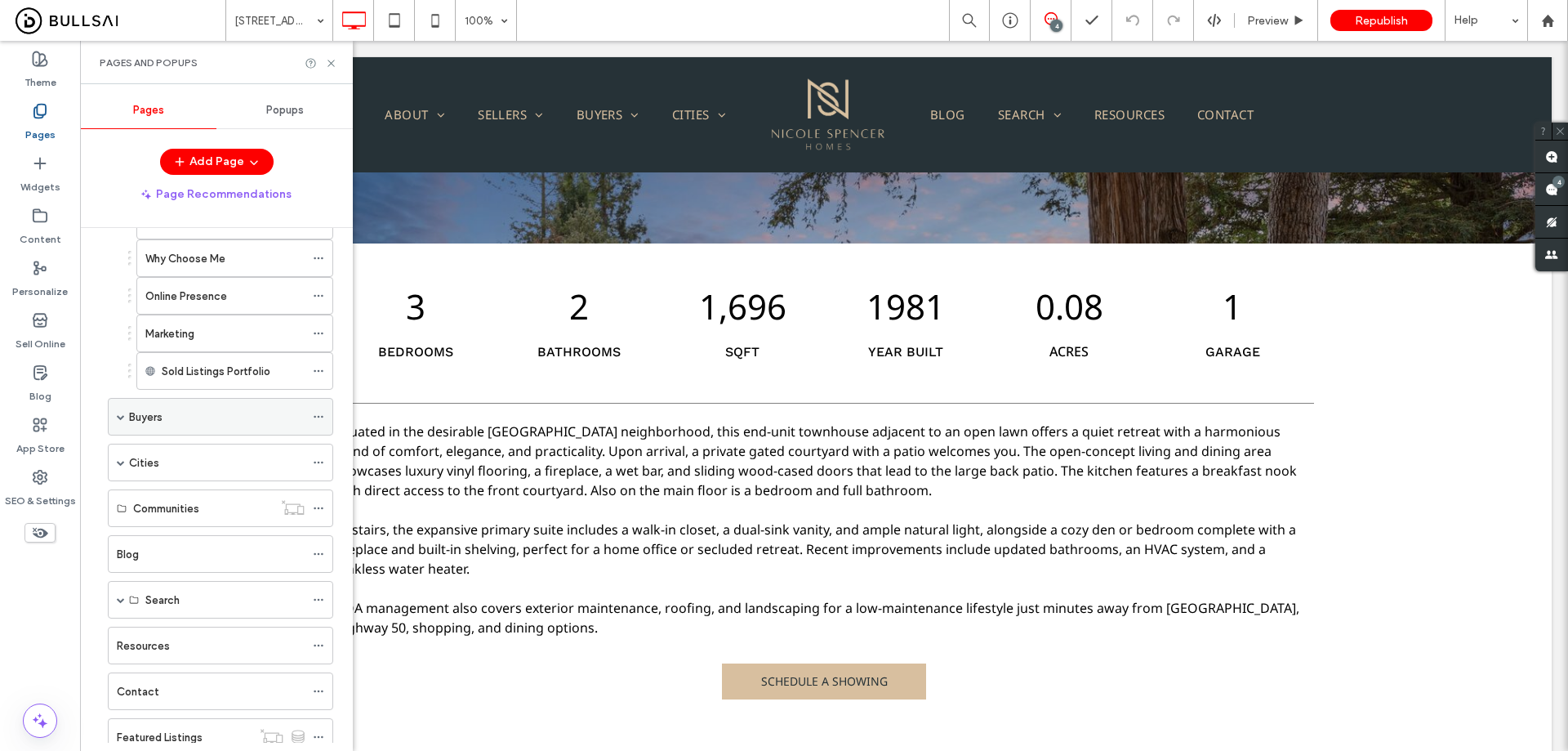
click at [121, 416] on span at bounding box center [121, 416] width 9 height 9
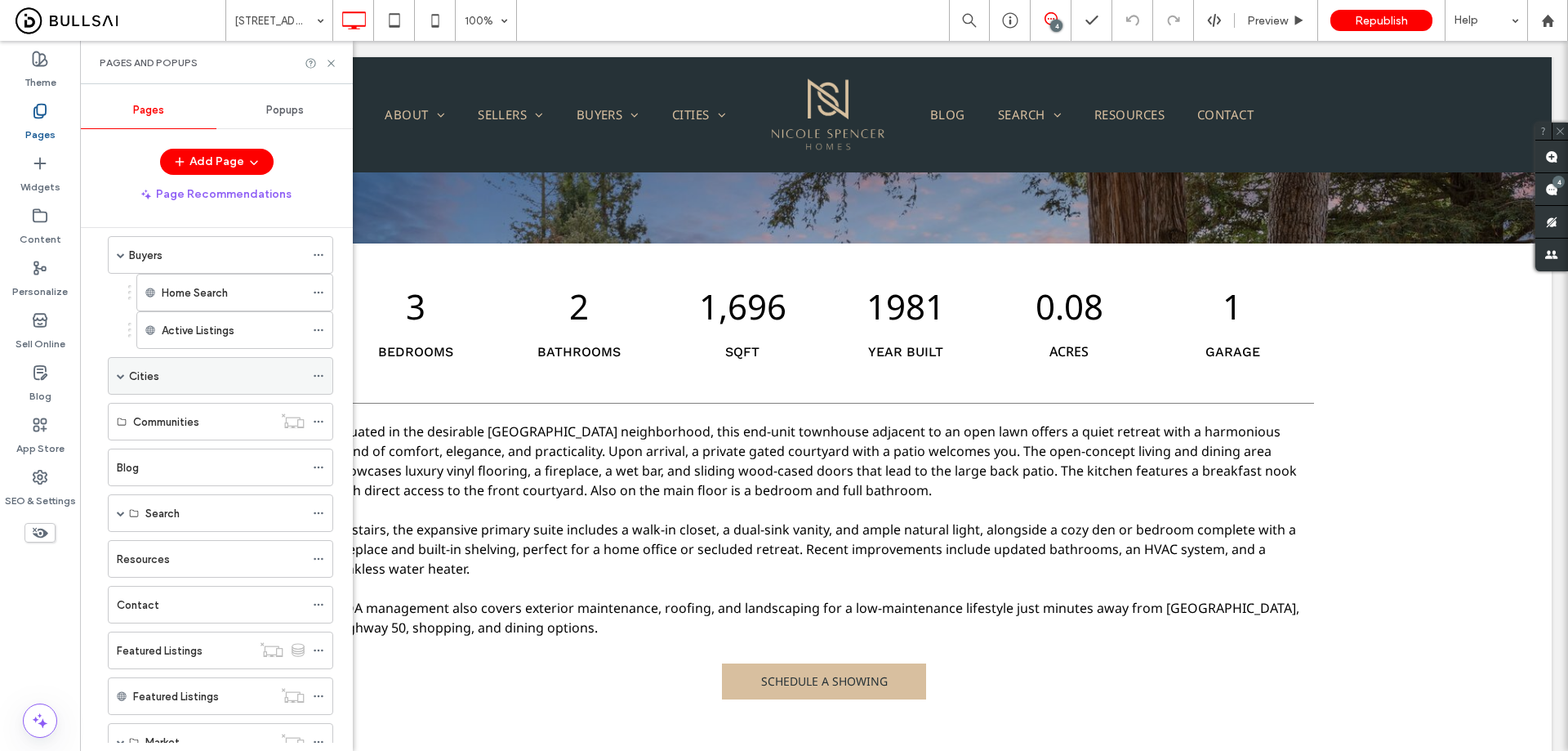
scroll to position [572, 0]
click at [120, 377] on span at bounding box center [121, 374] width 9 height 9
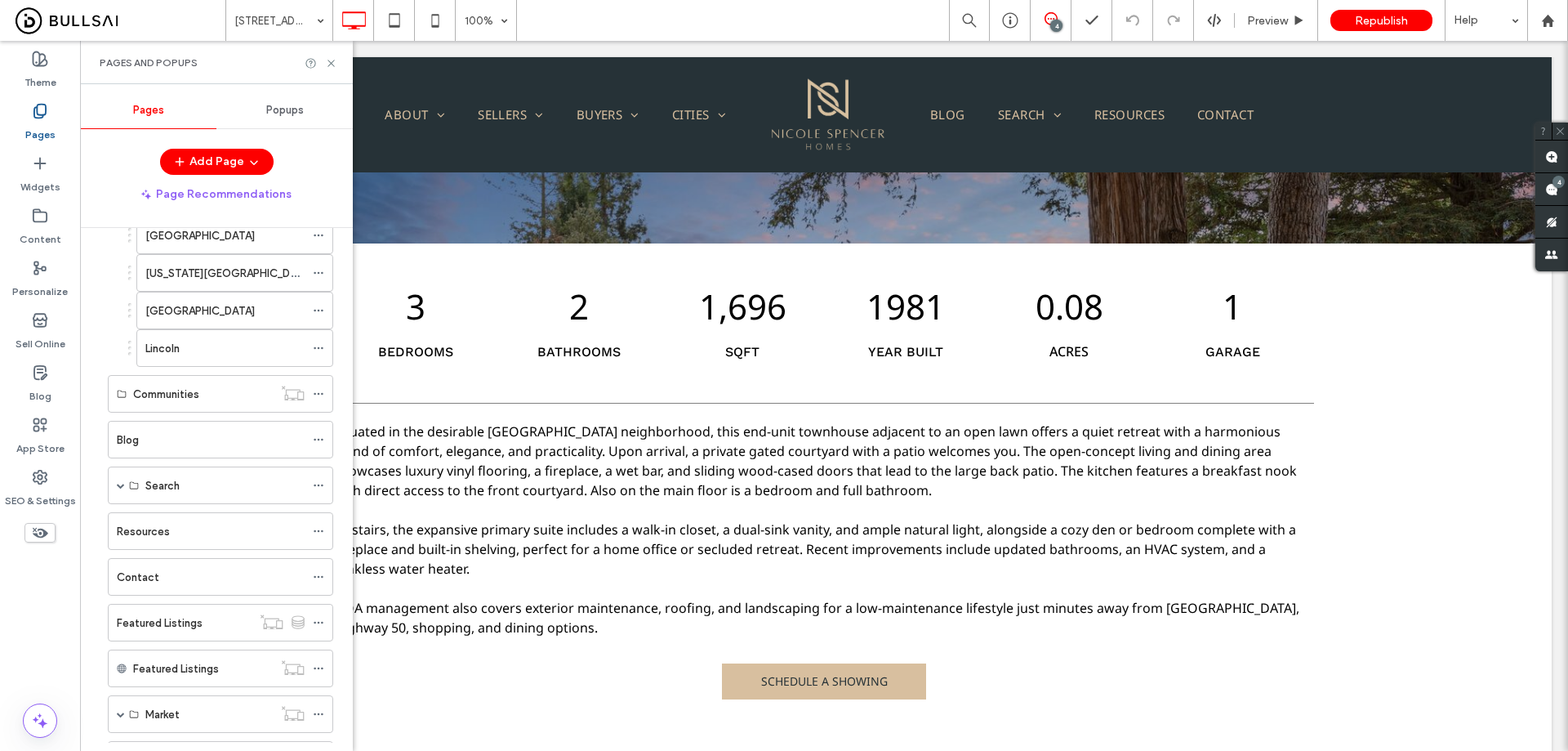
scroll to position [981, 0]
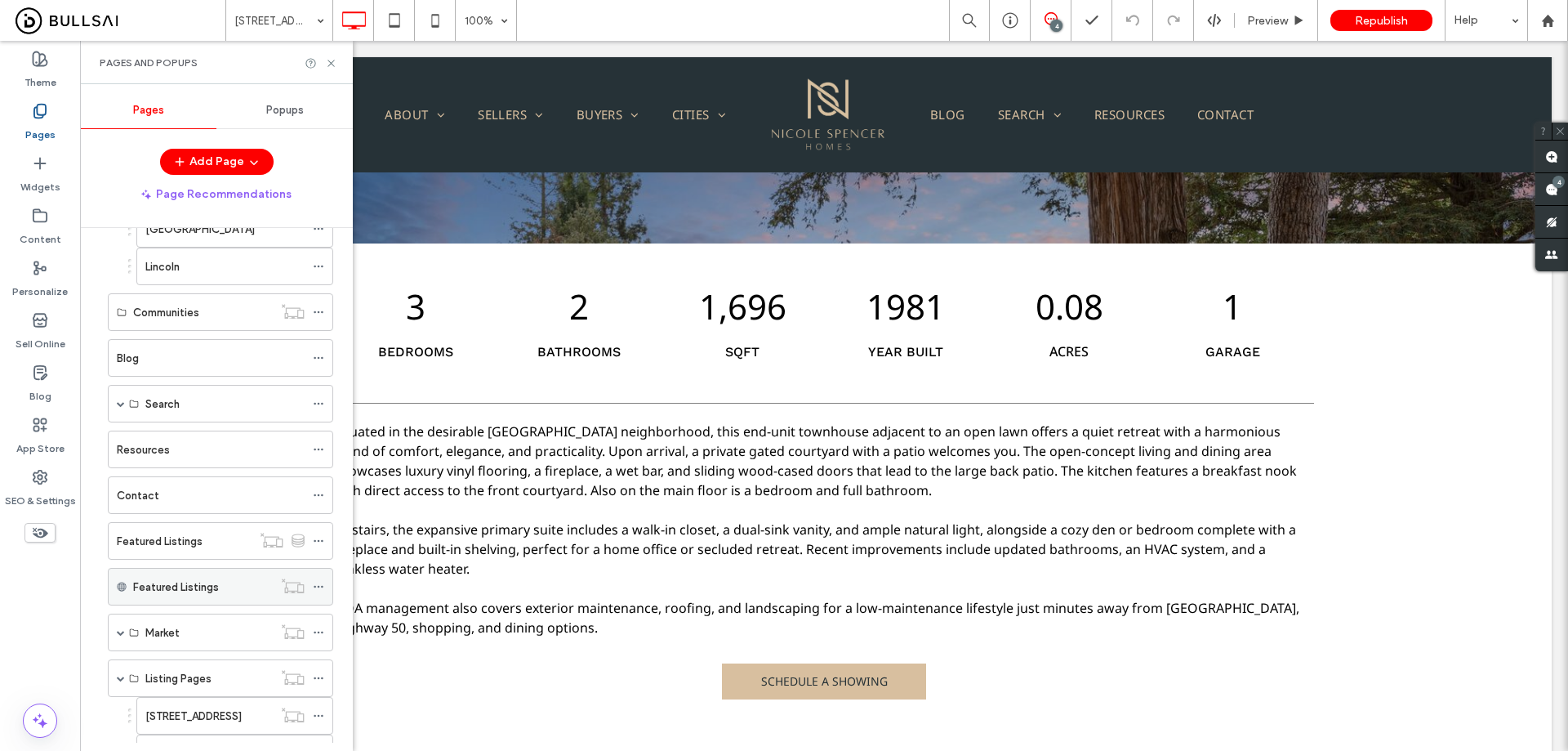
click at [220, 582] on div "Featured Listings" at bounding box center [203, 587] width 140 height 17
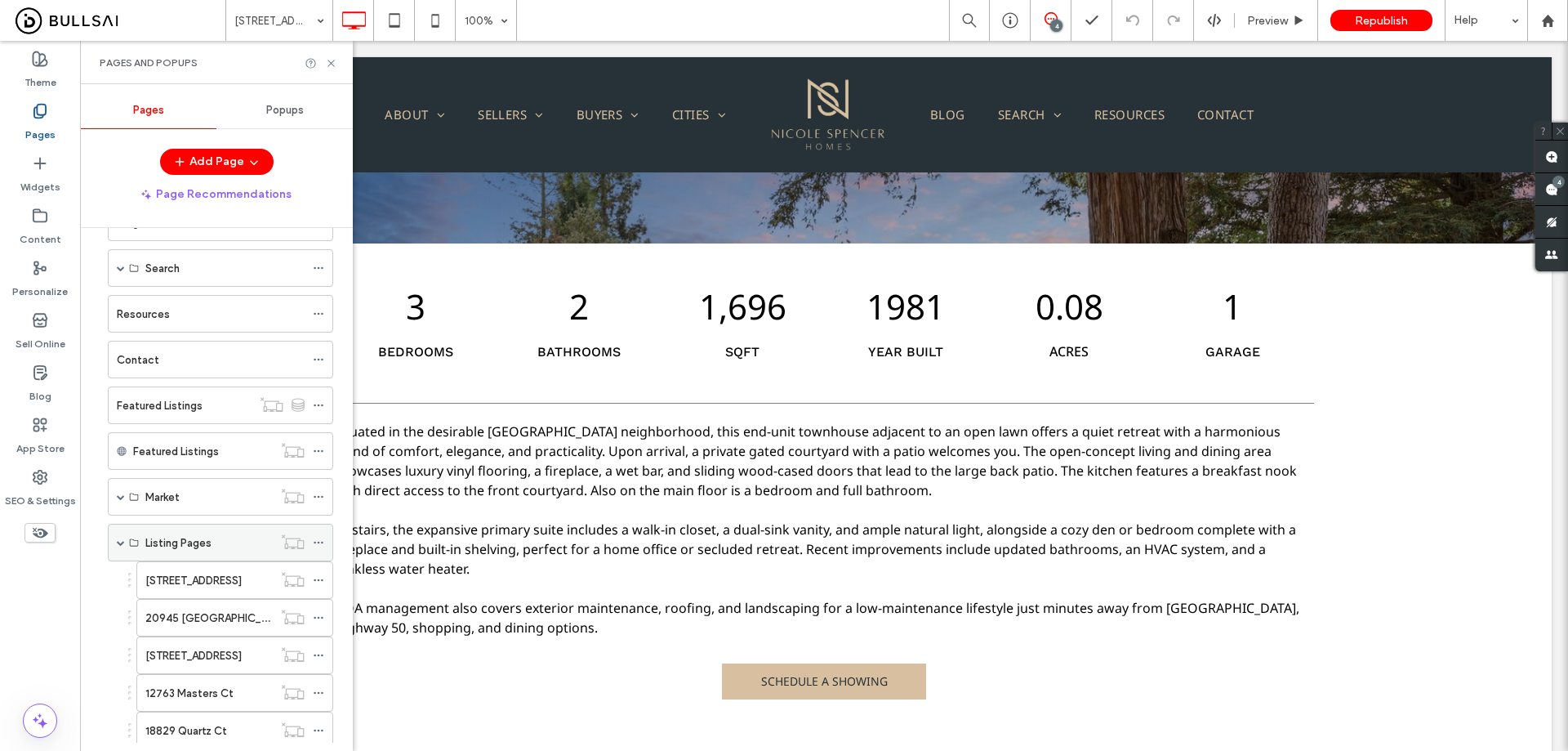
scroll to position [1143, 0]
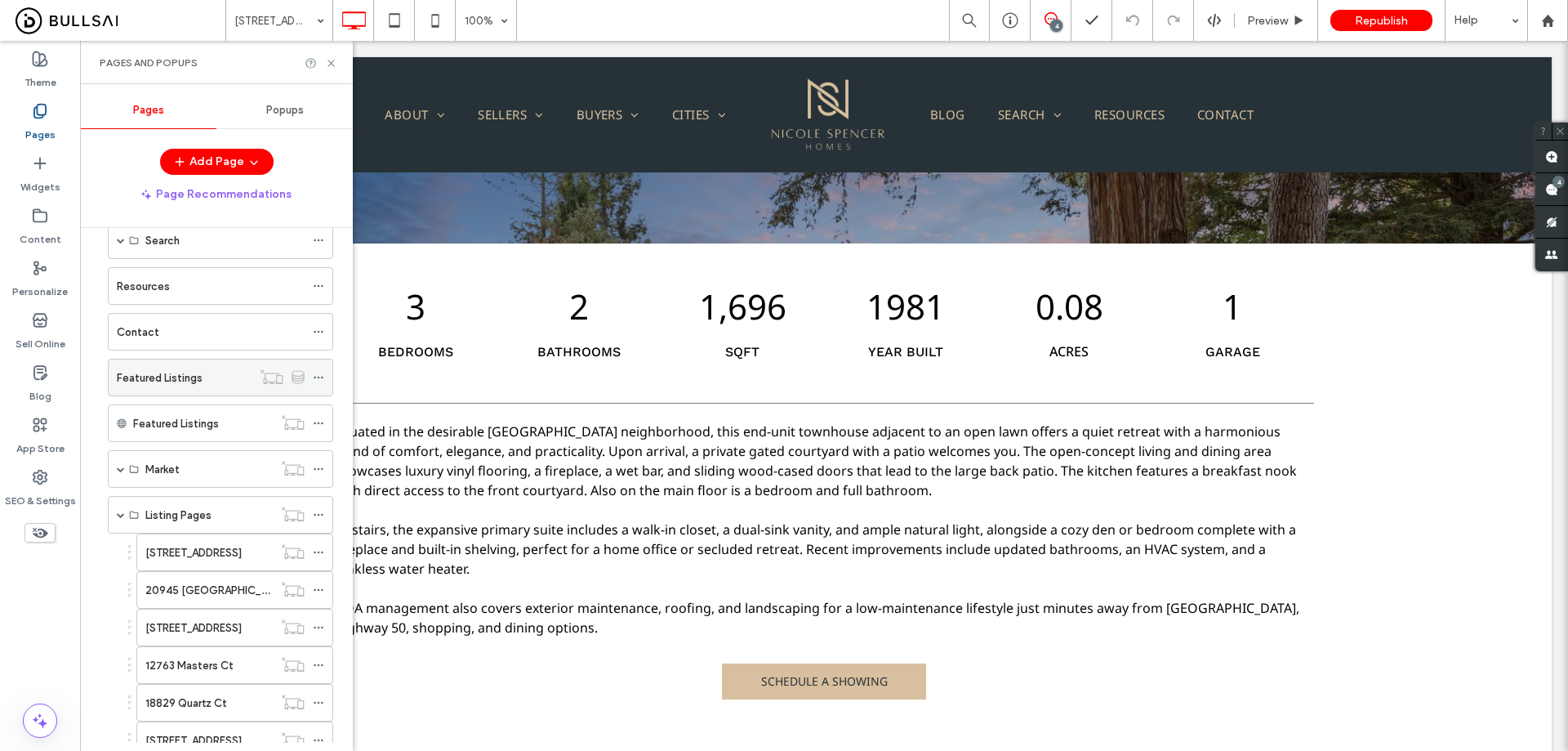
click at [208, 379] on div "Featured Listings" at bounding box center [184, 378] width 135 height 17
click at [1192, 23] on span "Preview" at bounding box center [1184, 21] width 41 height 14
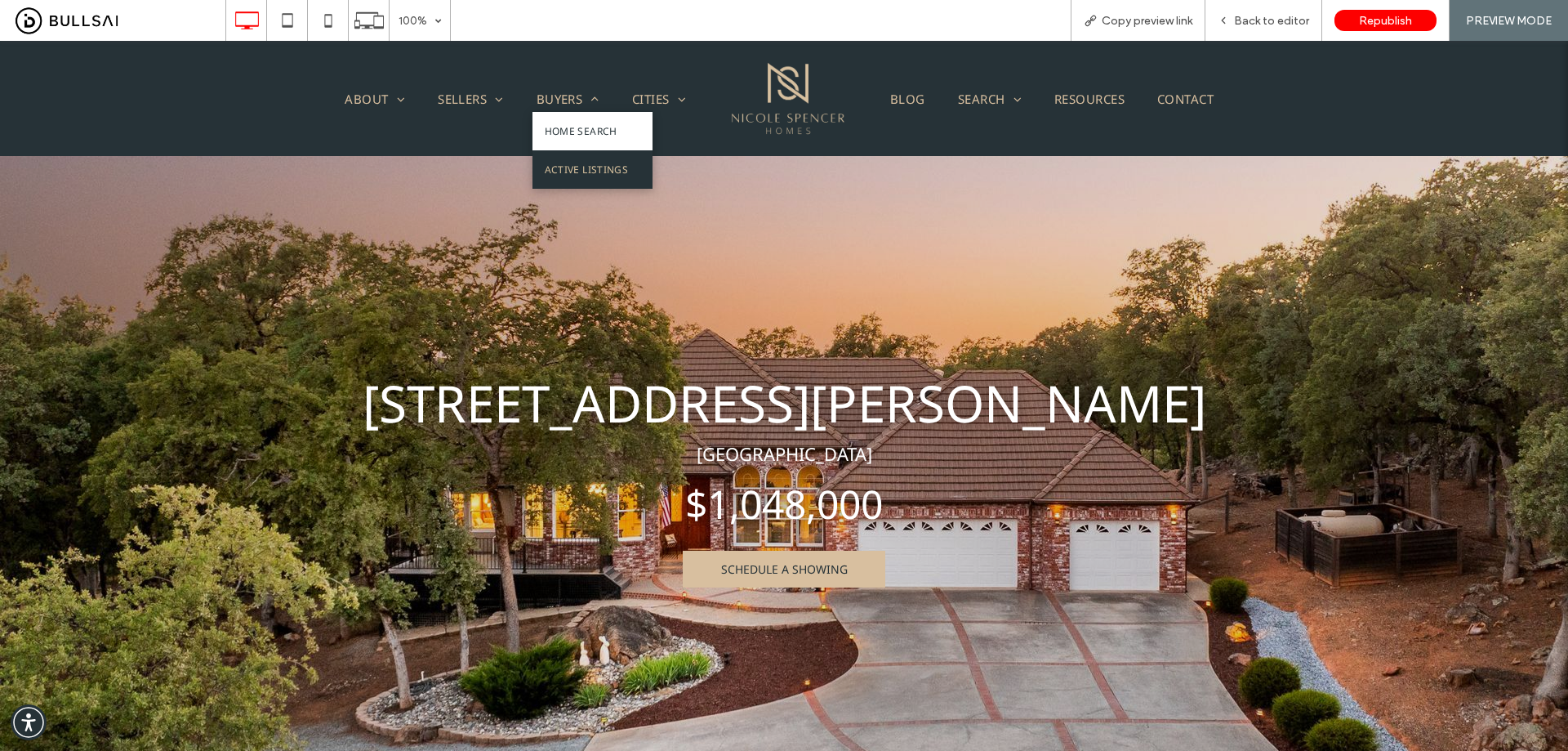
click at [570, 157] on link "Active Listings" at bounding box center [593, 169] width 121 height 38
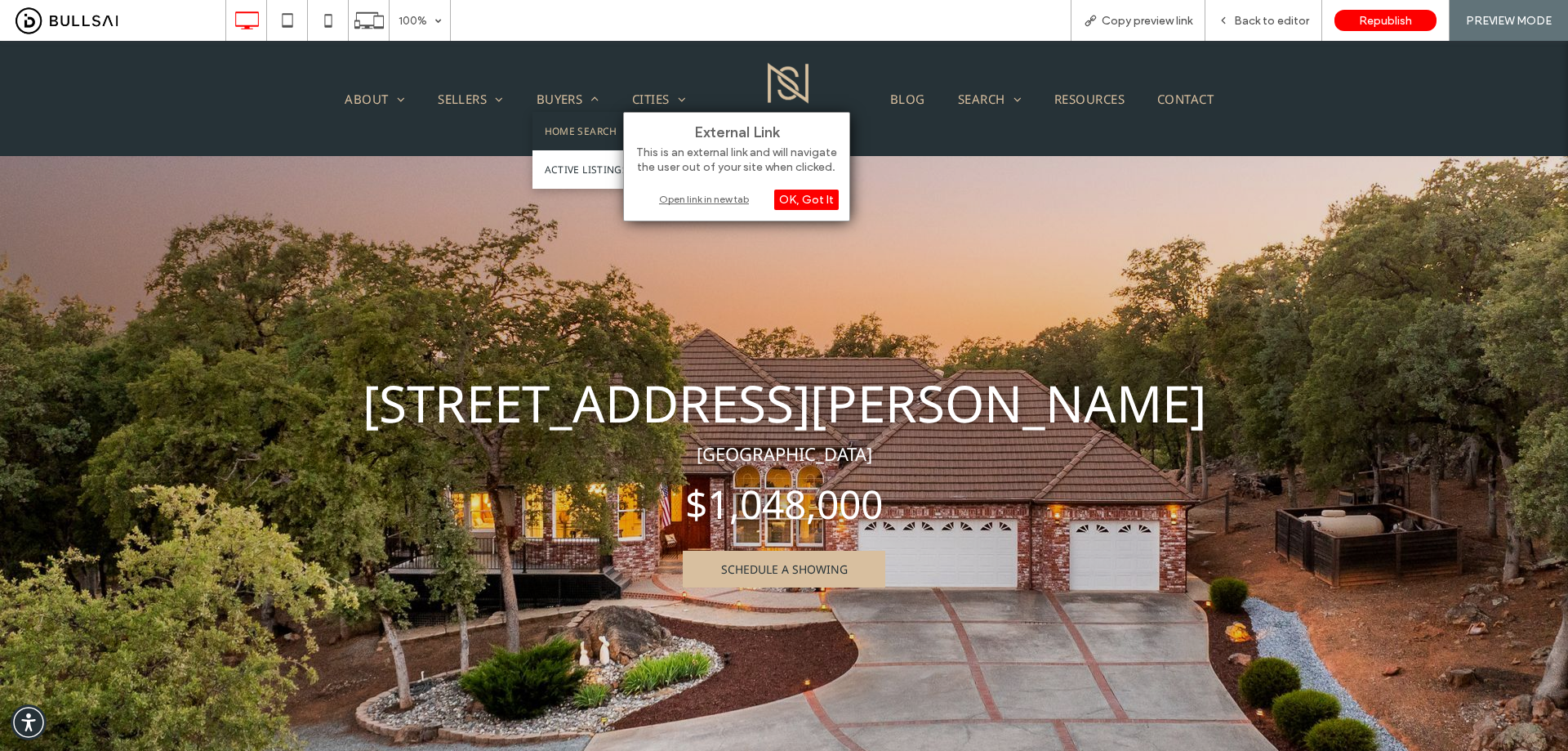
click at [563, 136] on span "Home Search" at bounding box center [582, 131] width 73 height 14
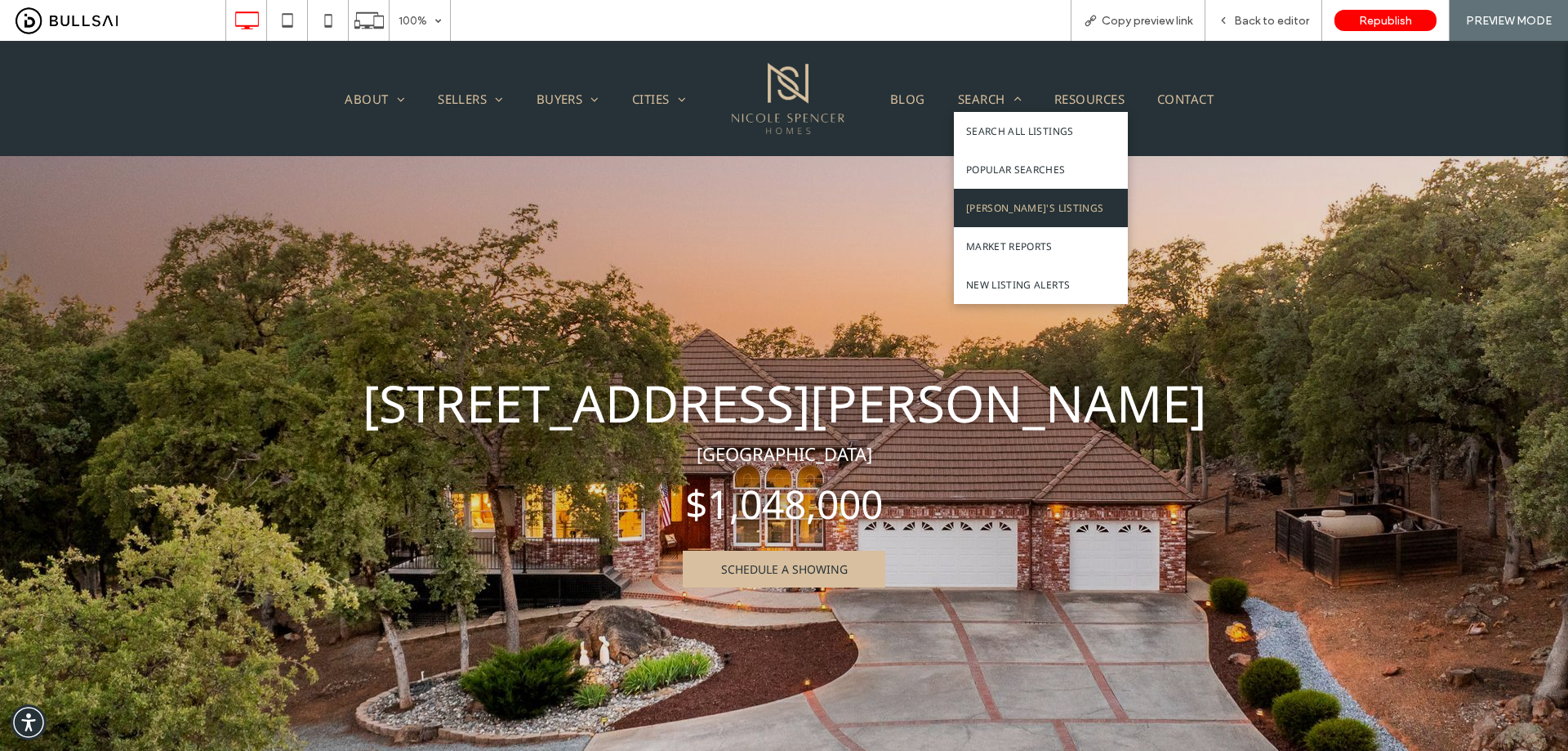
click at [1020, 206] on span "Nicole's Listings" at bounding box center [1035, 208] width 138 height 14
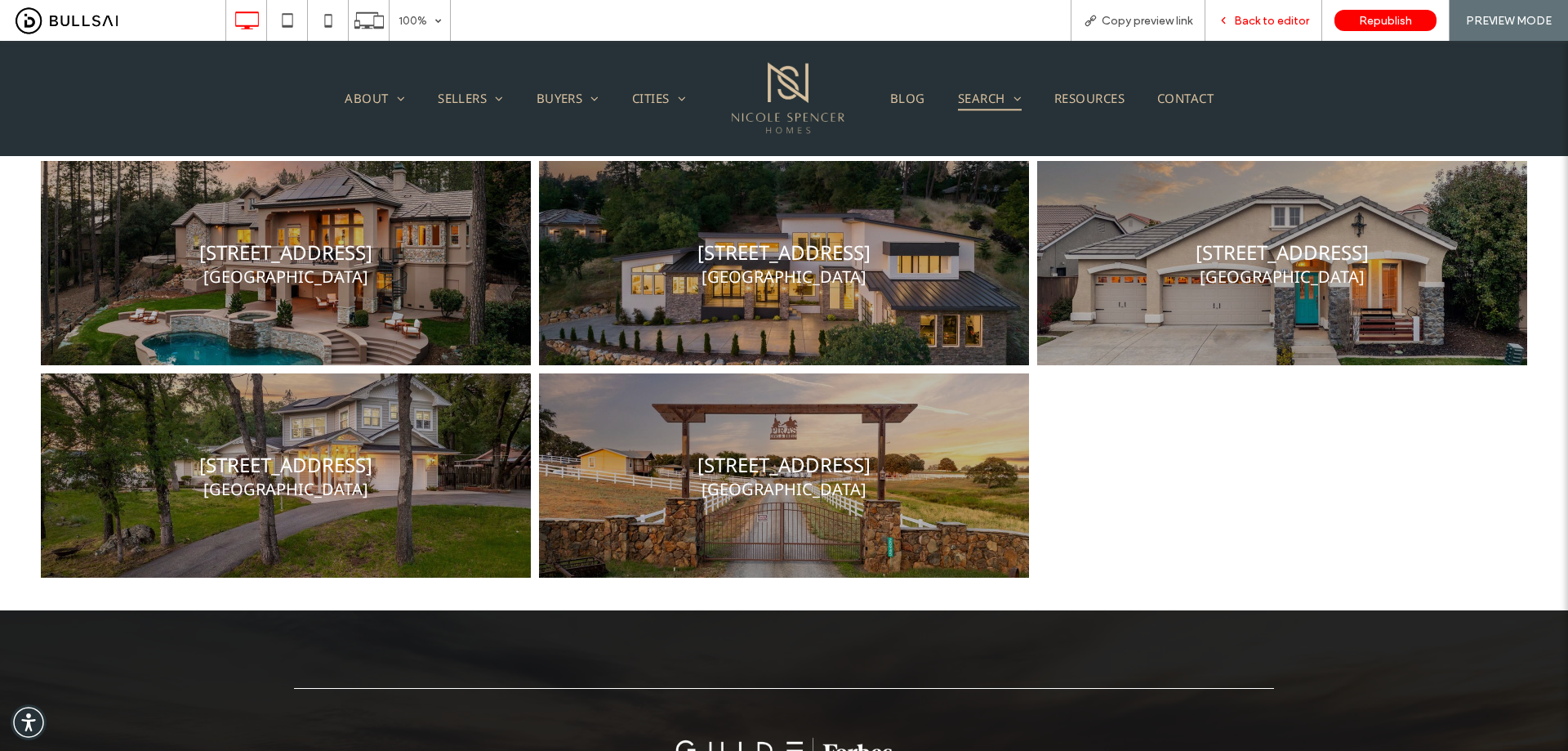
click at [1271, 23] on span "Back to editor" at bounding box center [1271, 21] width 76 height 14
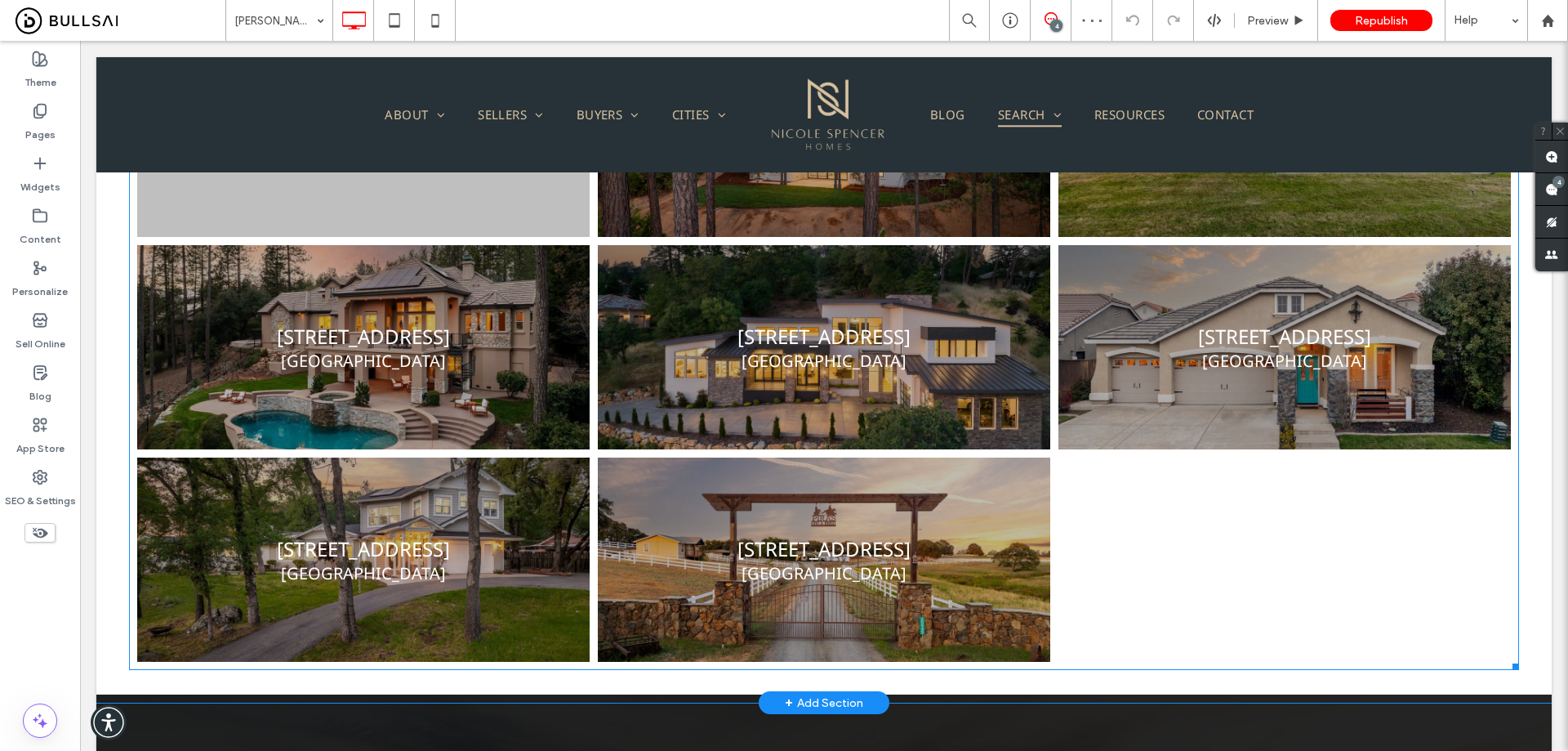
scroll to position [409, 0]
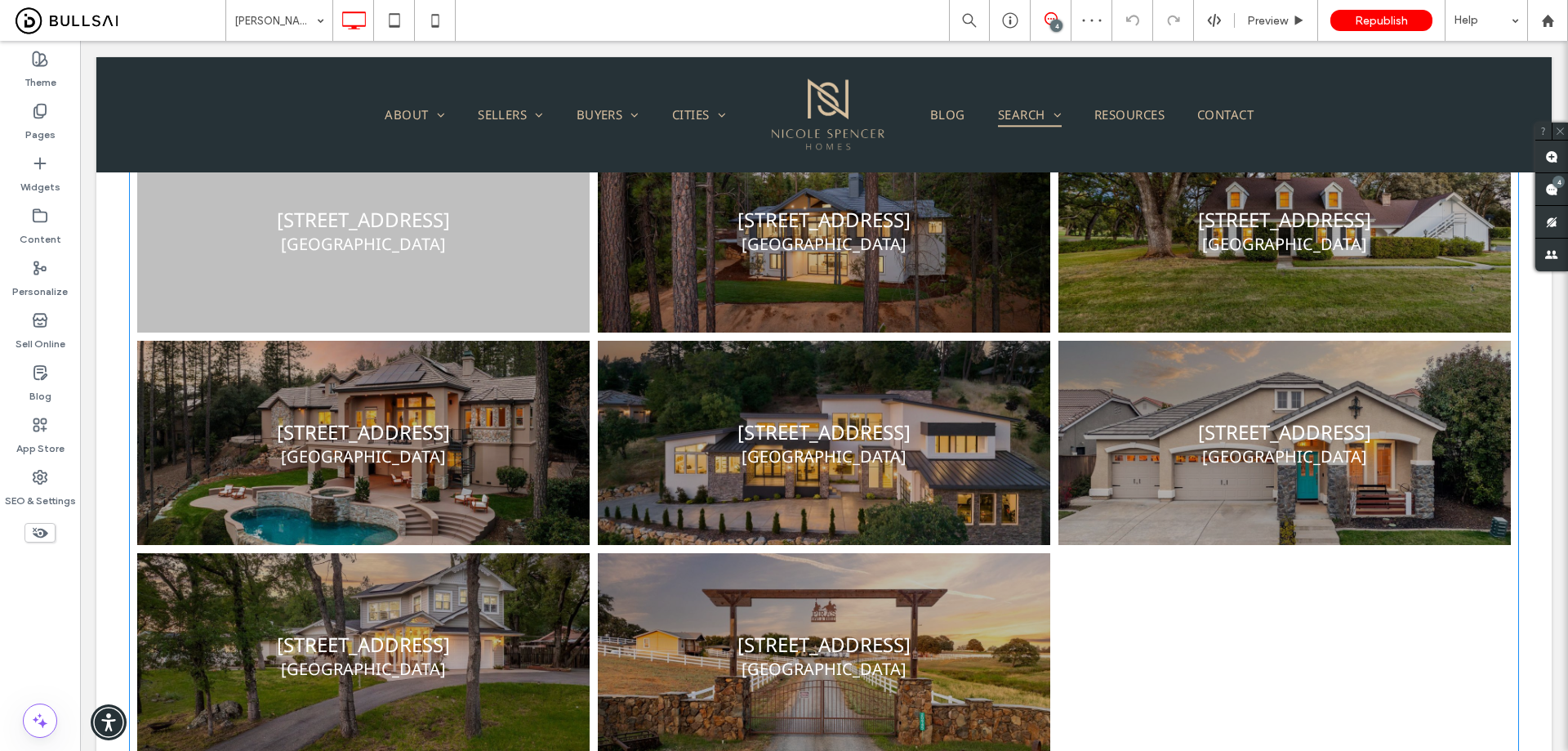
click at [672, 369] on link at bounding box center [823, 443] width 479 height 216
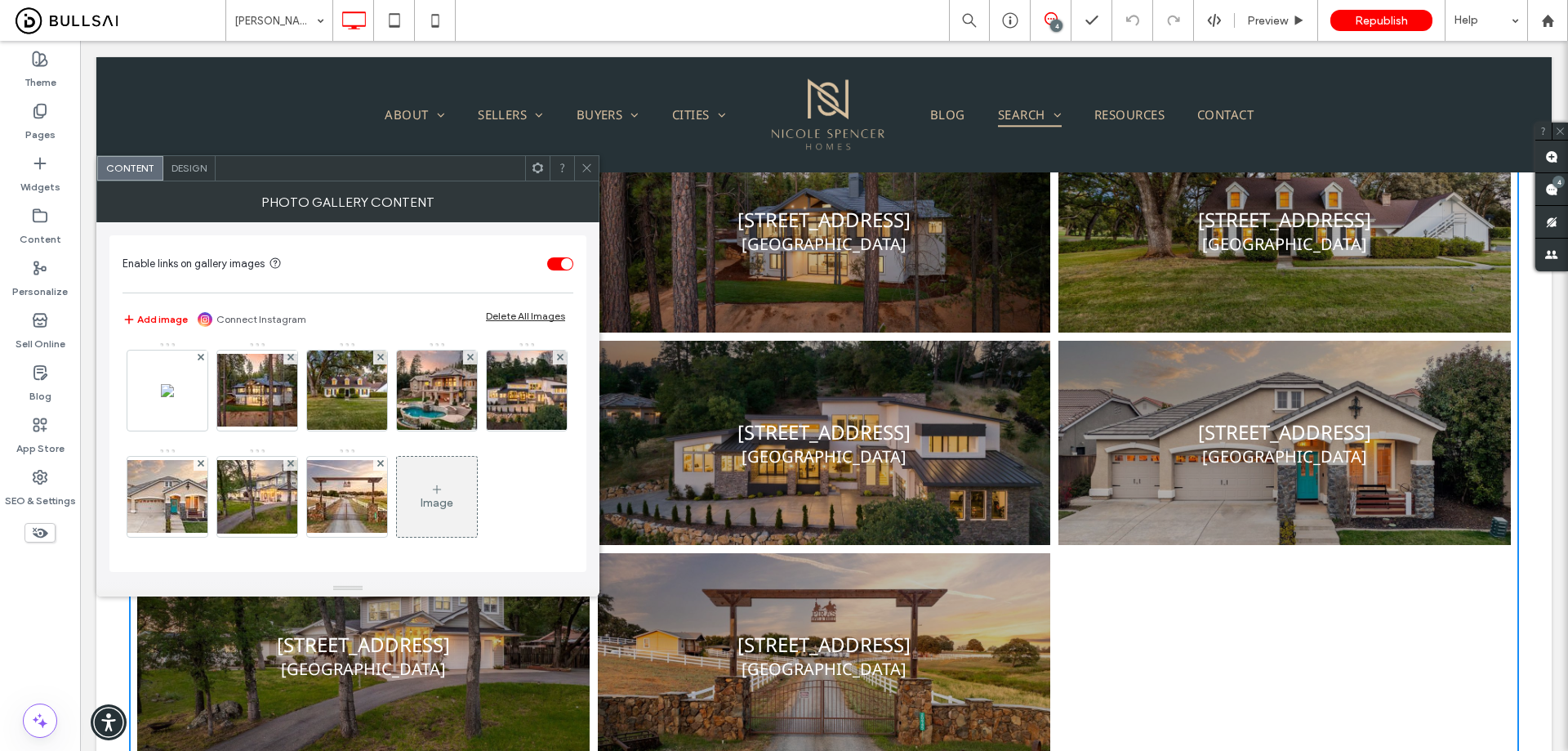
scroll to position [110, 0]
click at [397, 495] on div "Image" at bounding box center [437, 497] width 80 height 77
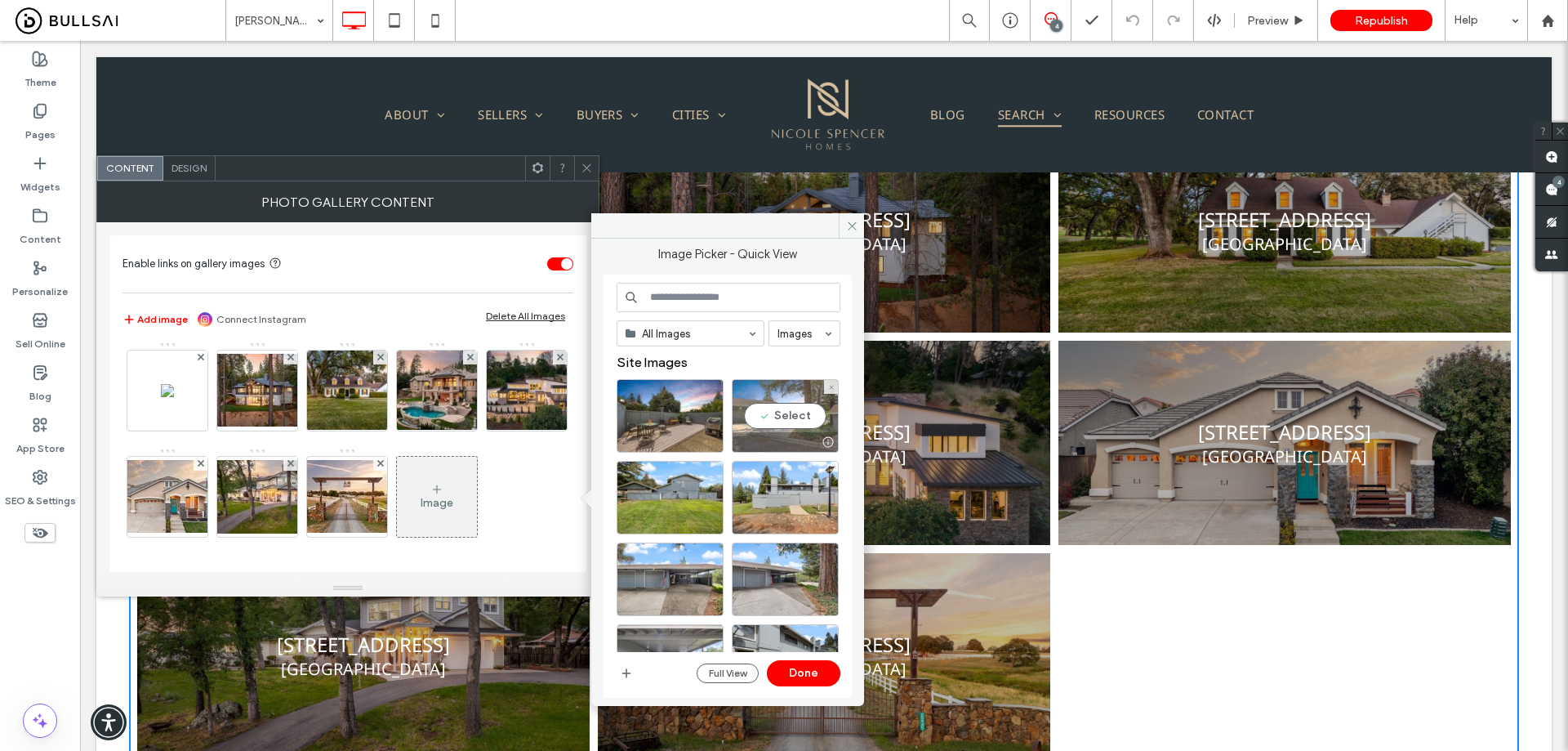
click at [785, 412] on div "Select" at bounding box center [785, 415] width 107 height 74
click at [814, 660] on div "All Images Images Site Images Full View Done" at bounding box center [729, 486] width 224 height 408
click at [805, 669] on button "Done" at bounding box center [804, 673] width 74 height 26
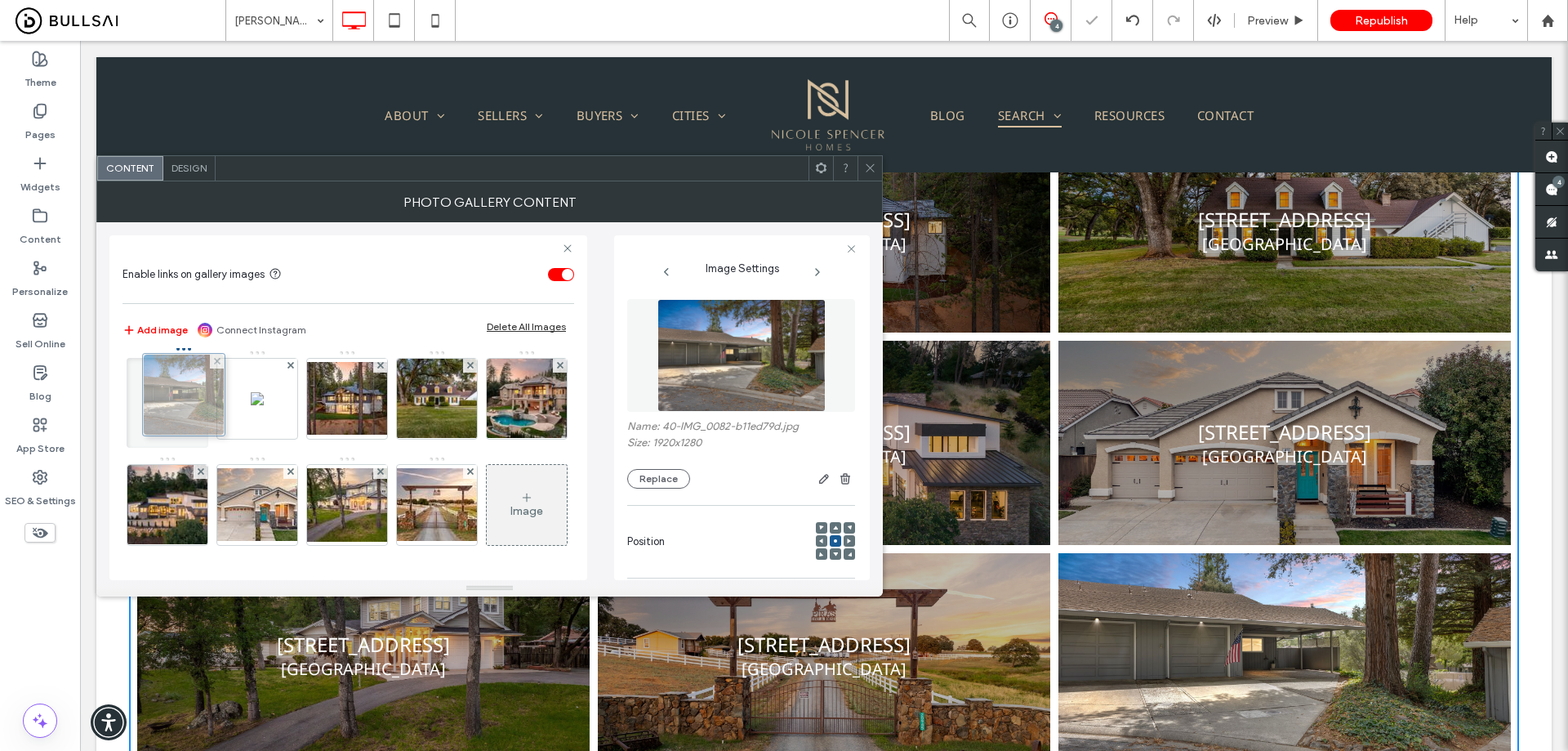
scroll to position [0, 0]
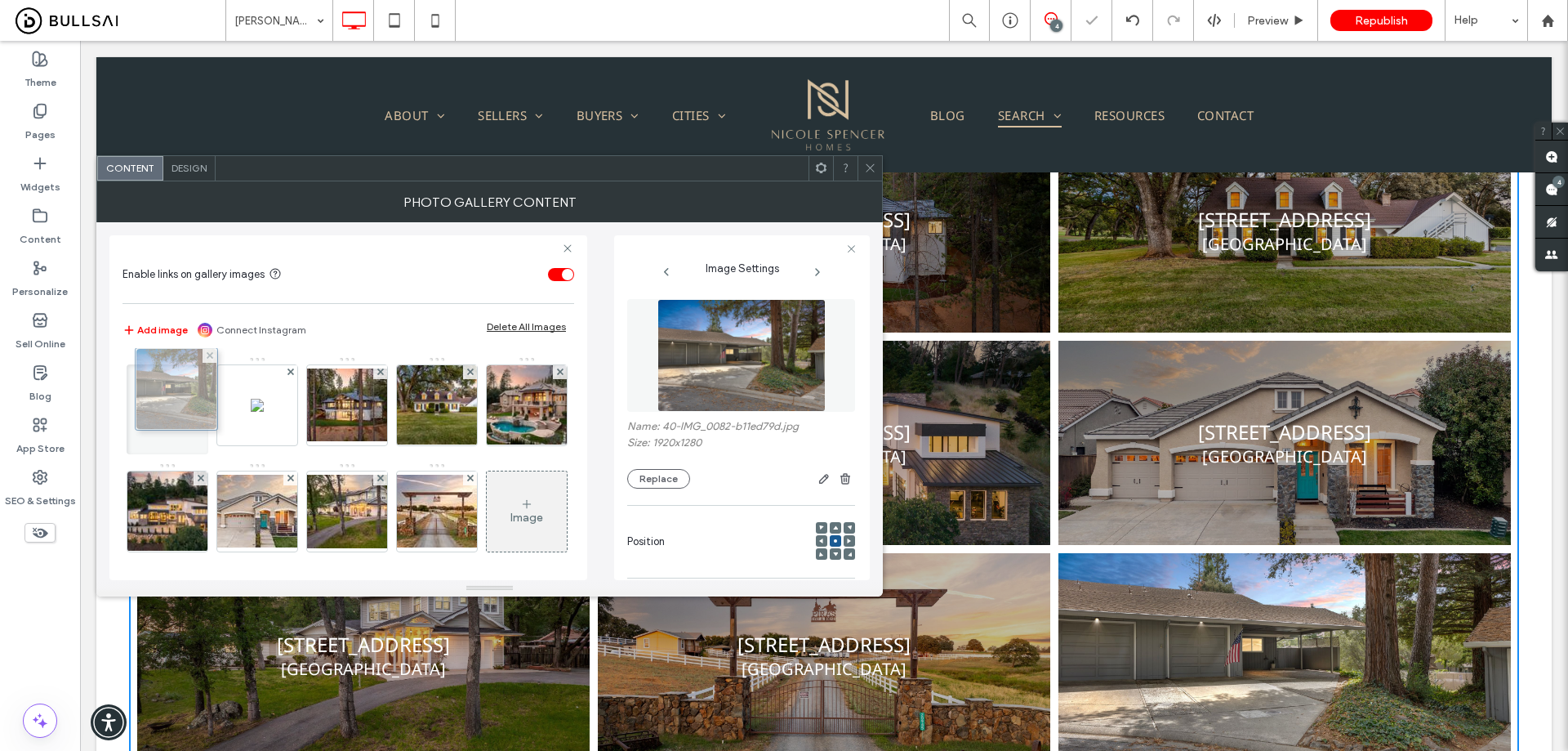
drag, startPoint x: 182, startPoint y: 483, endPoint x: 188, endPoint y: 364, distance: 119.2
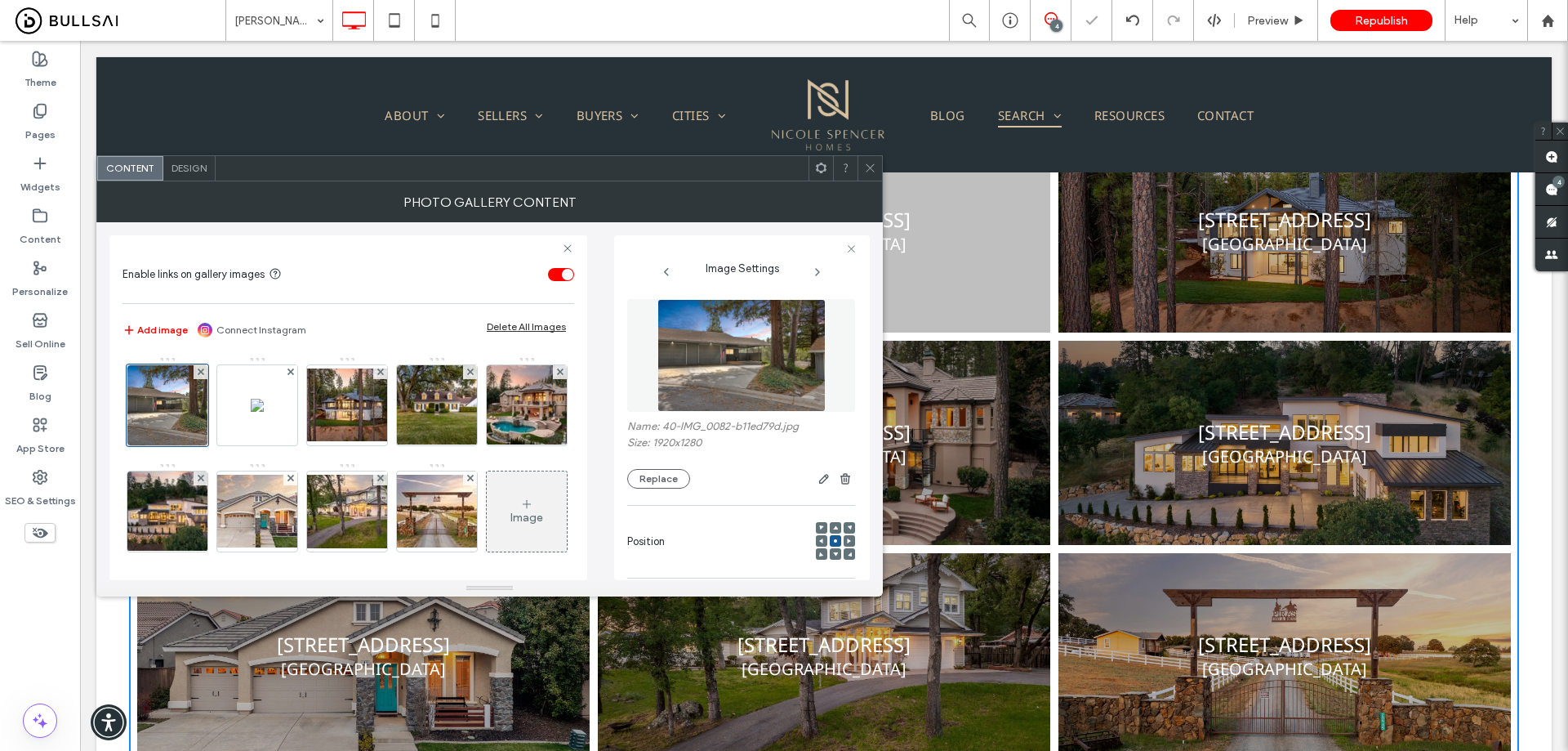
click at [865, 171] on icon at bounding box center [870, 167] width 12 height 12
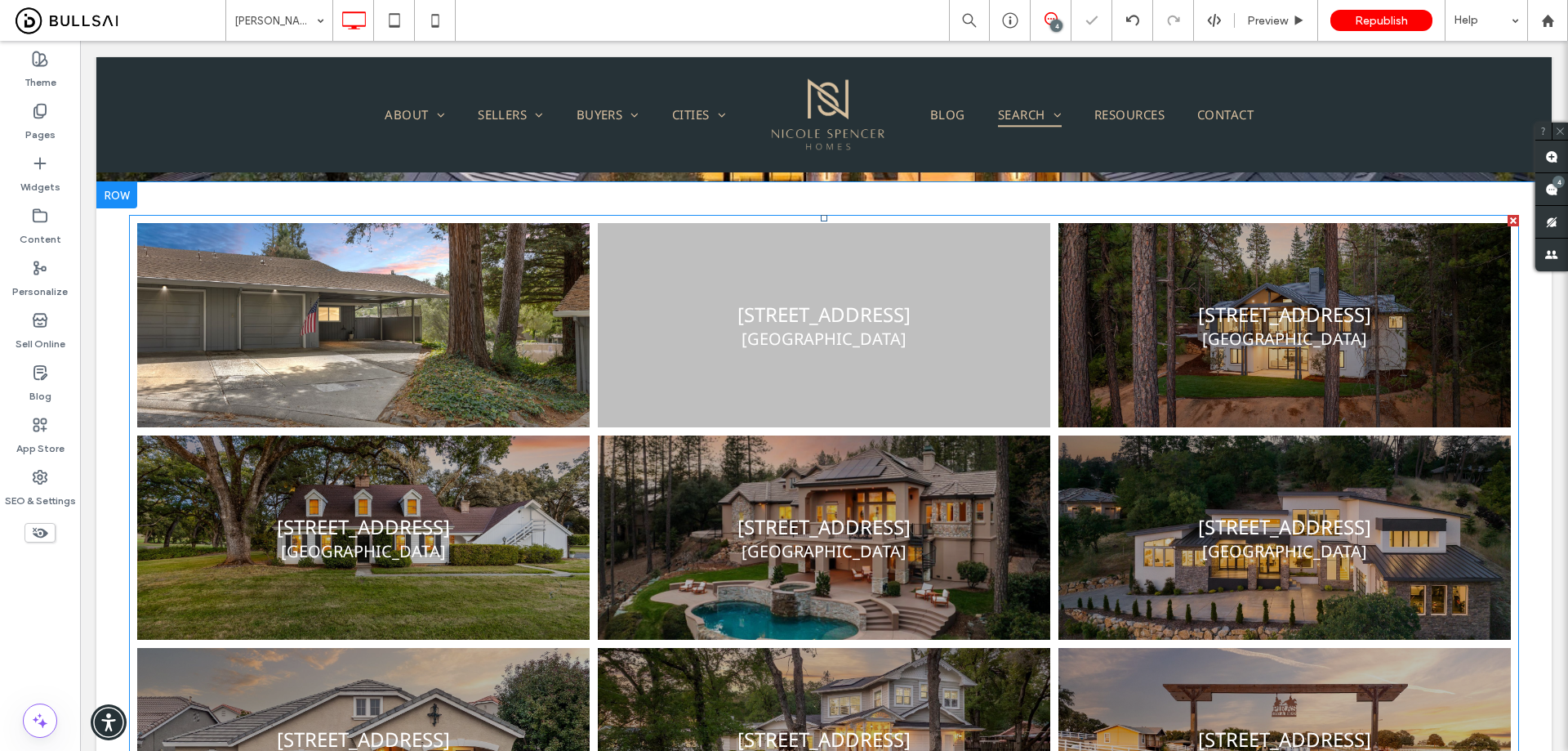
scroll to position [245, 0]
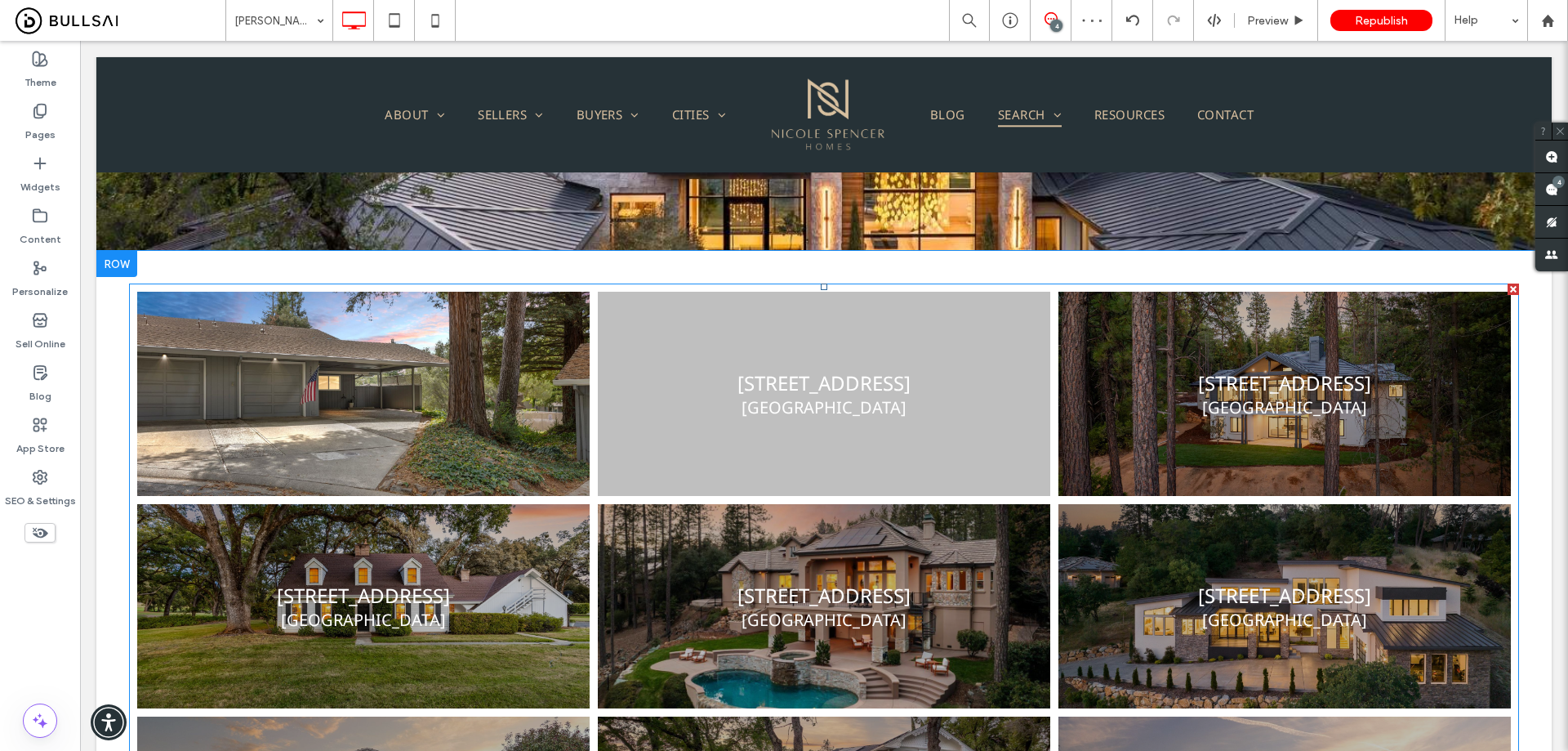
click at [511, 381] on link at bounding box center [363, 394] width 479 height 216
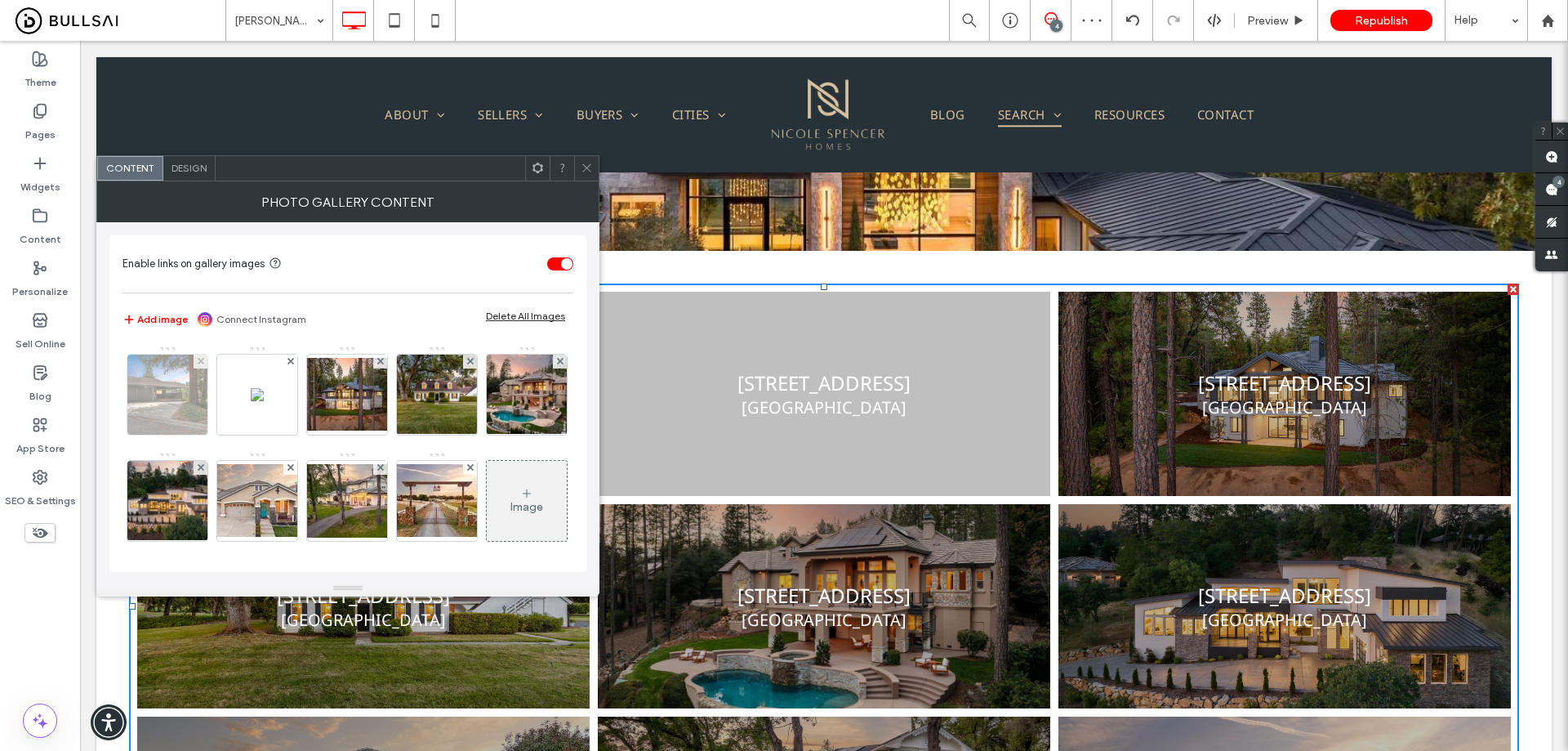
click at [176, 404] on img at bounding box center [168, 395] width 121 height 80
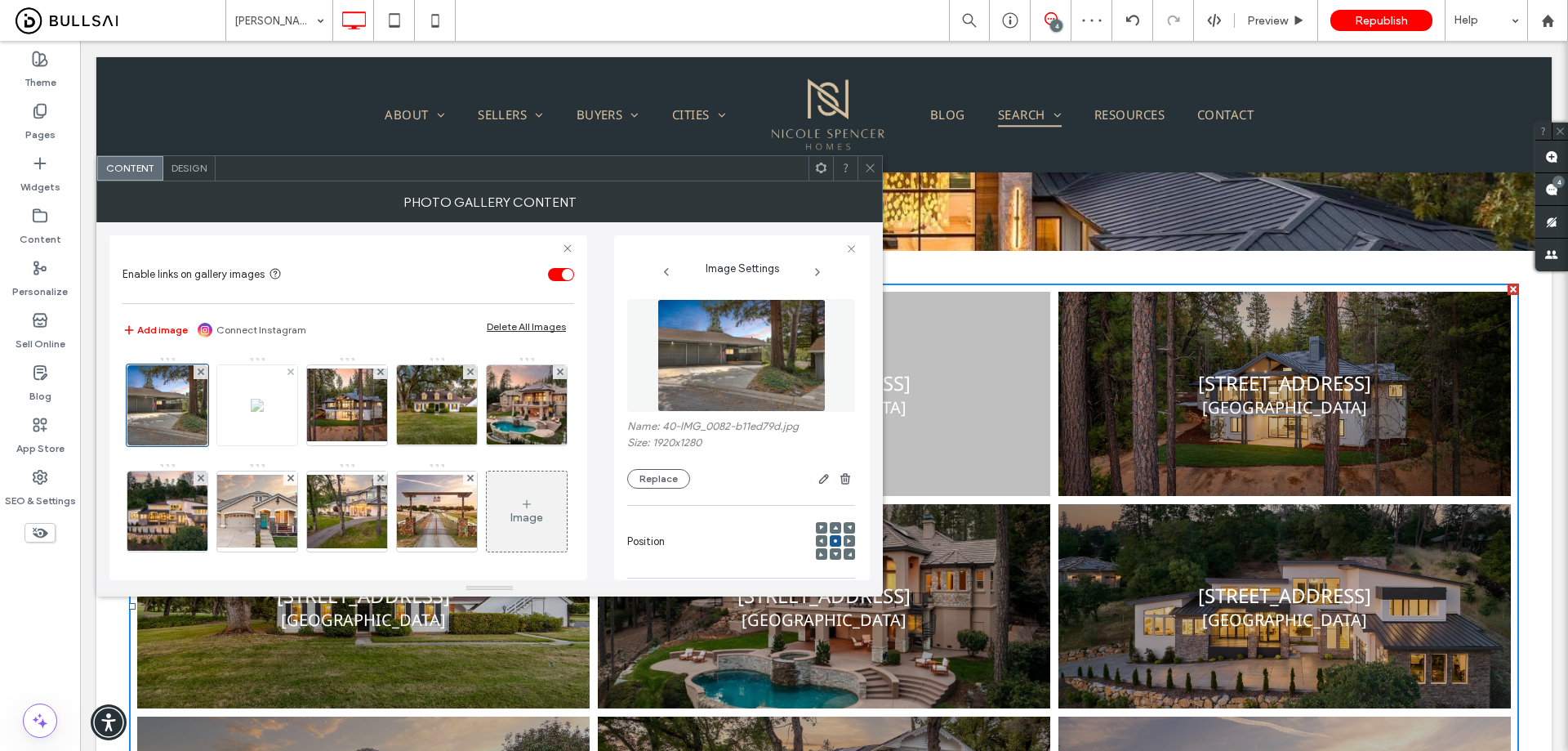
click at [264, 401] on img at bounding box center [257, 406] width 13 height 13
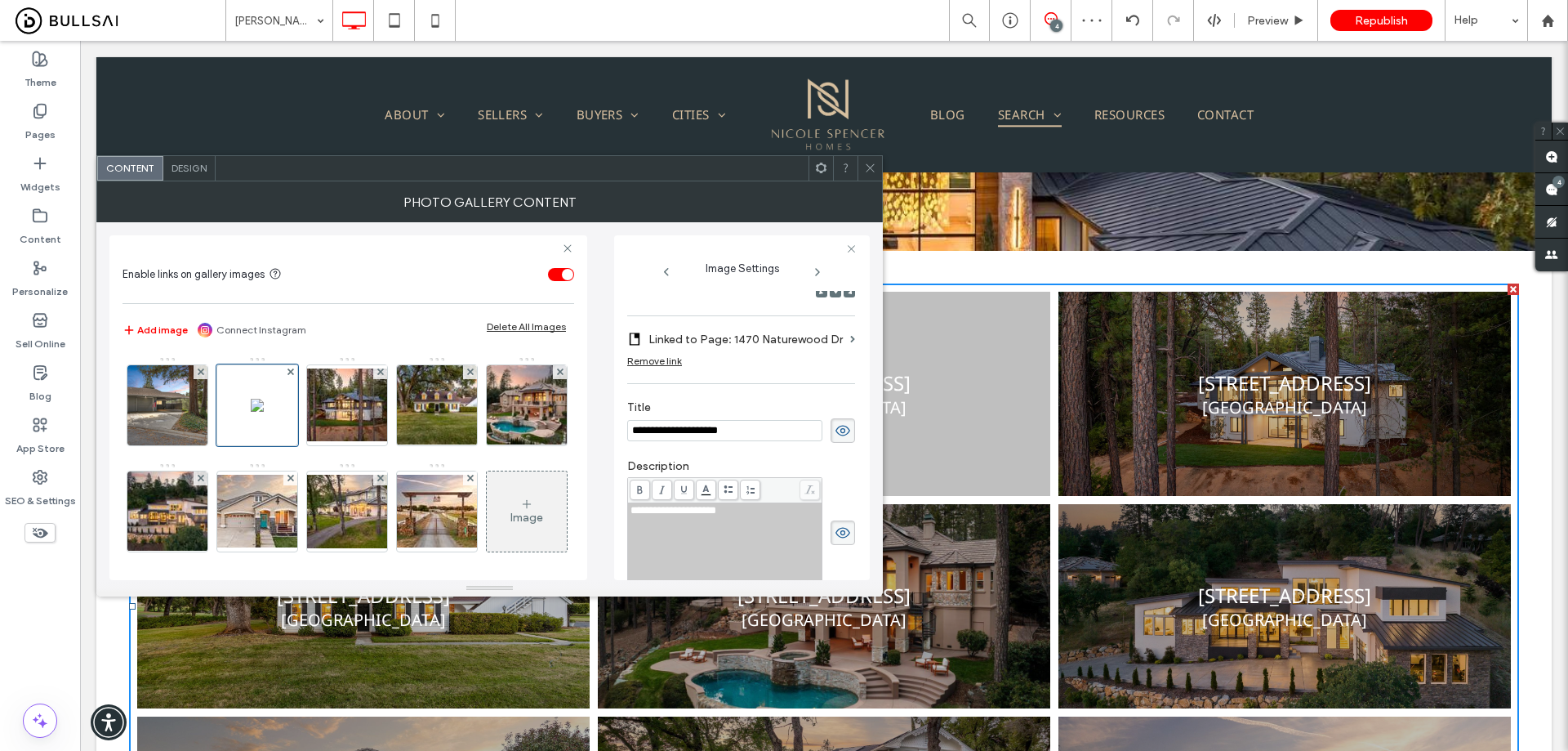
click at [875, 167] on icon at bounding box center [870, 167] width 12 height 12
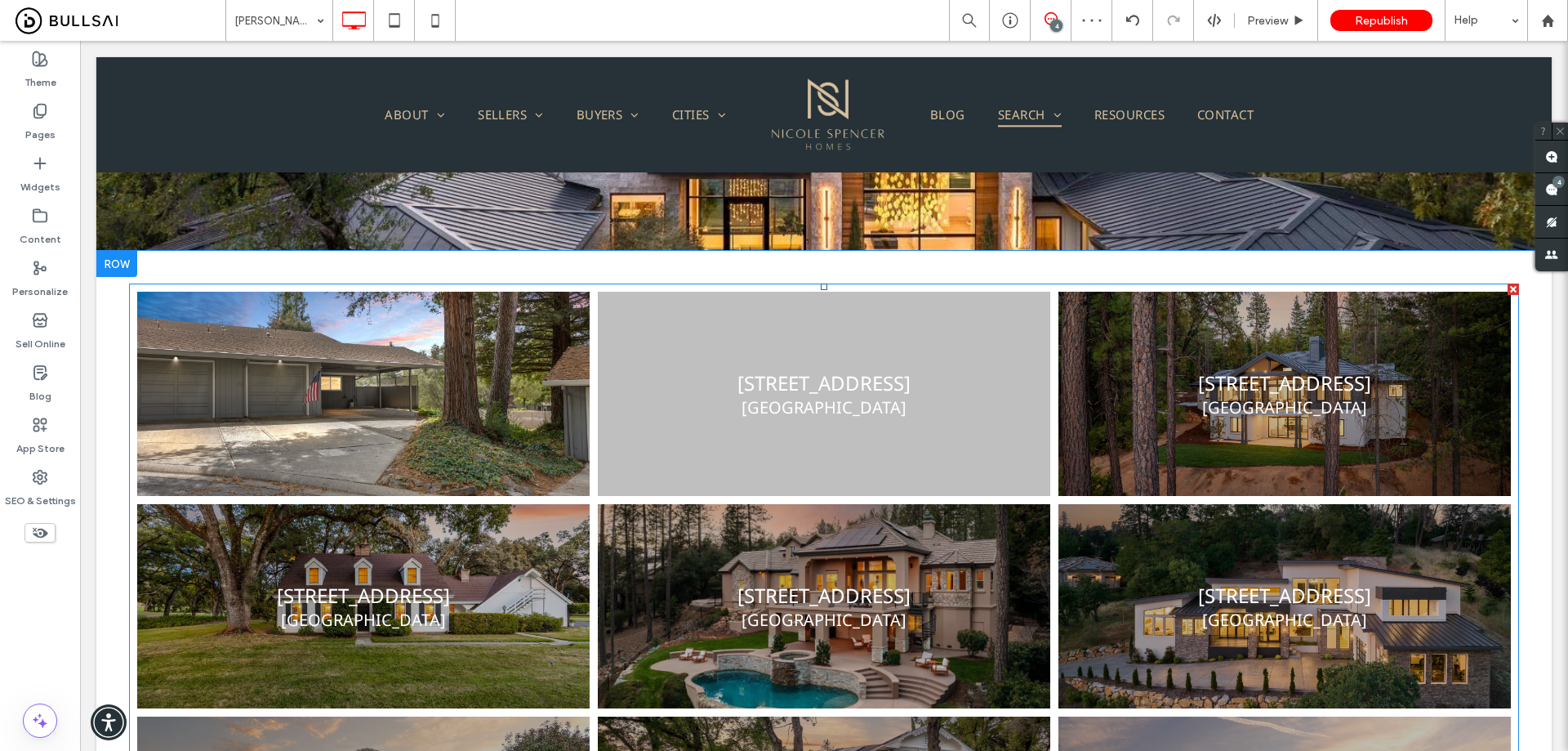
click at [775, 385] on link at bounding box center [823, 394] width 479 height 216
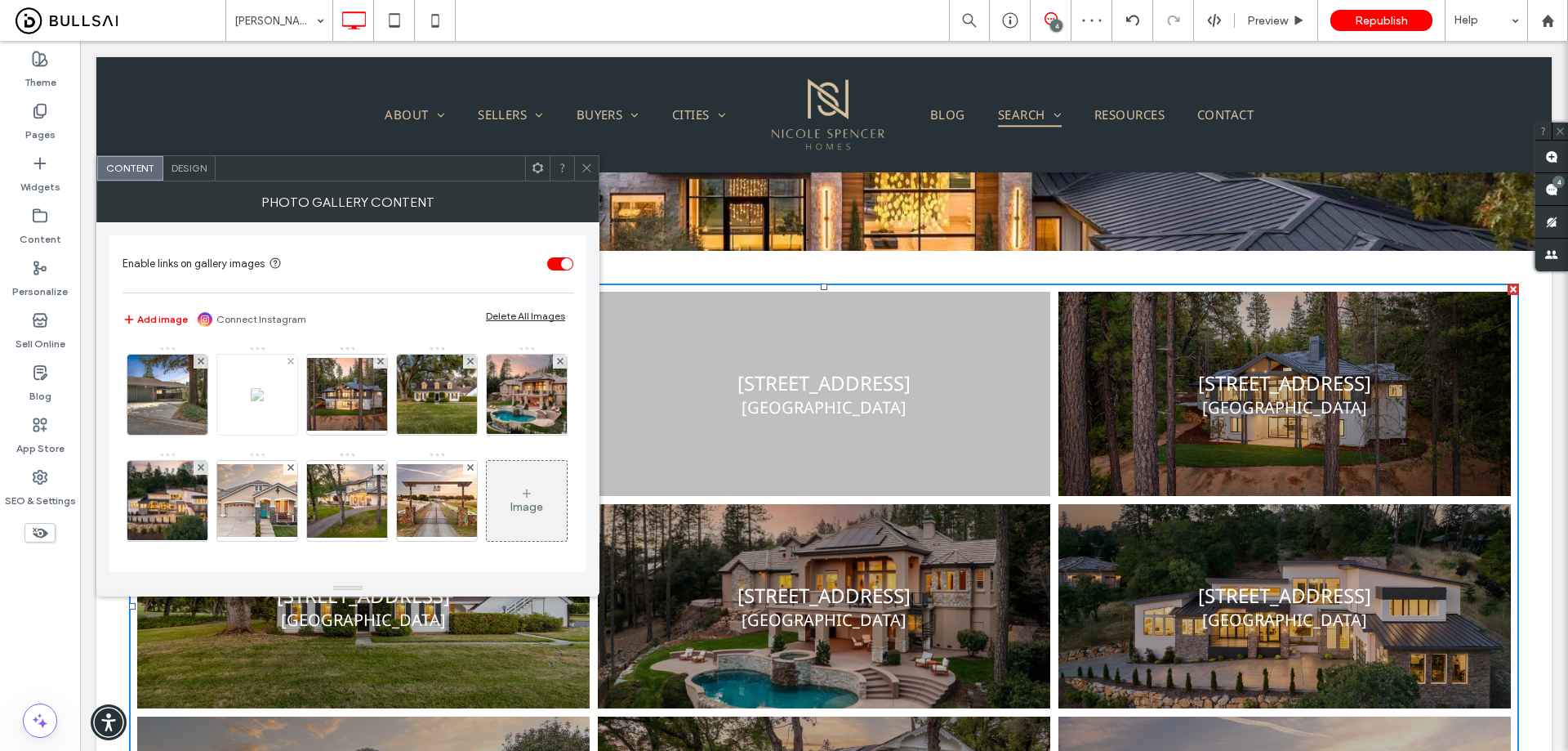
click at [264, 388] on img at bounding box center [257, 395] width 13 height 13
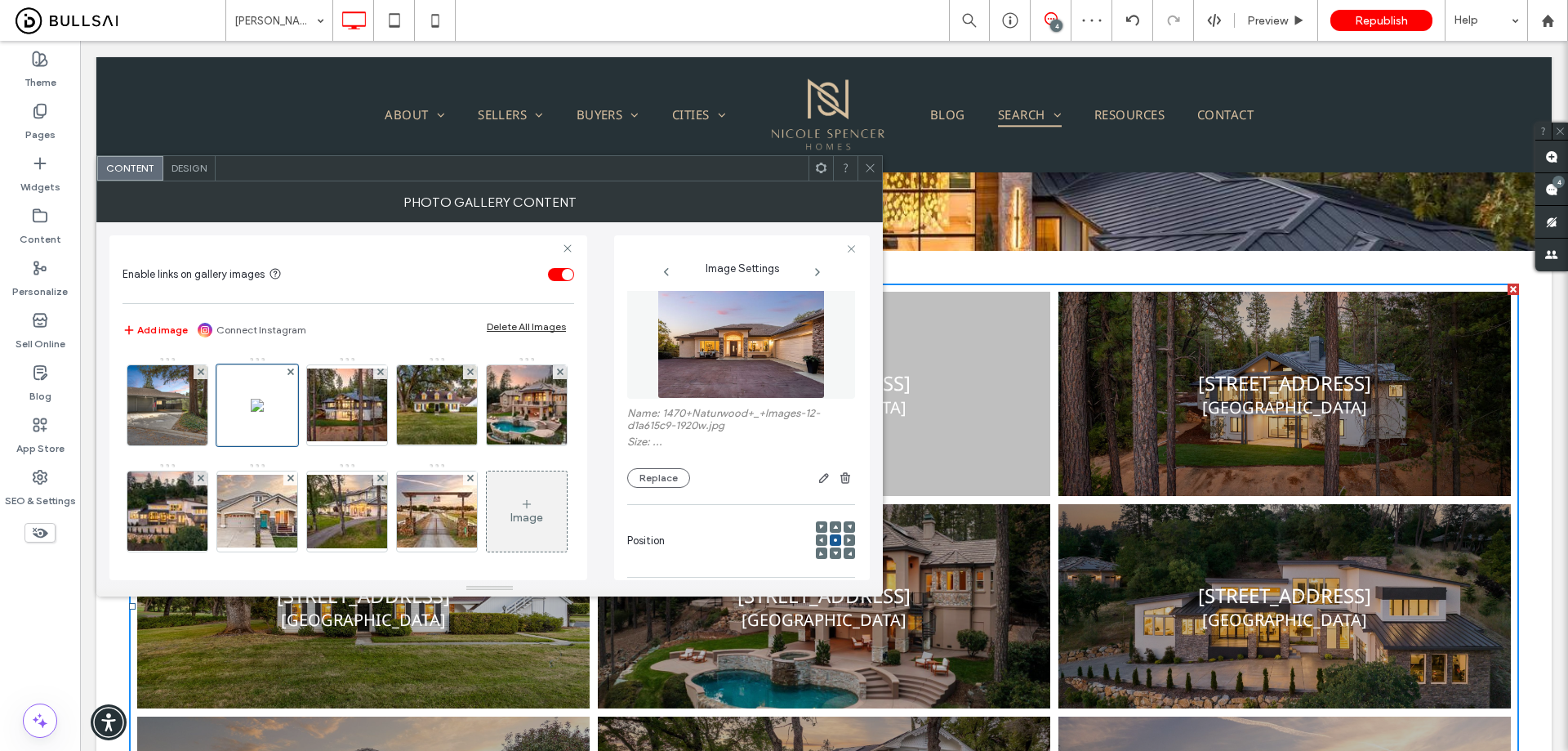
scroll to position [7, 0]
click at [866, 172] on icon at bounding box center [870, 167] width 12 height 12
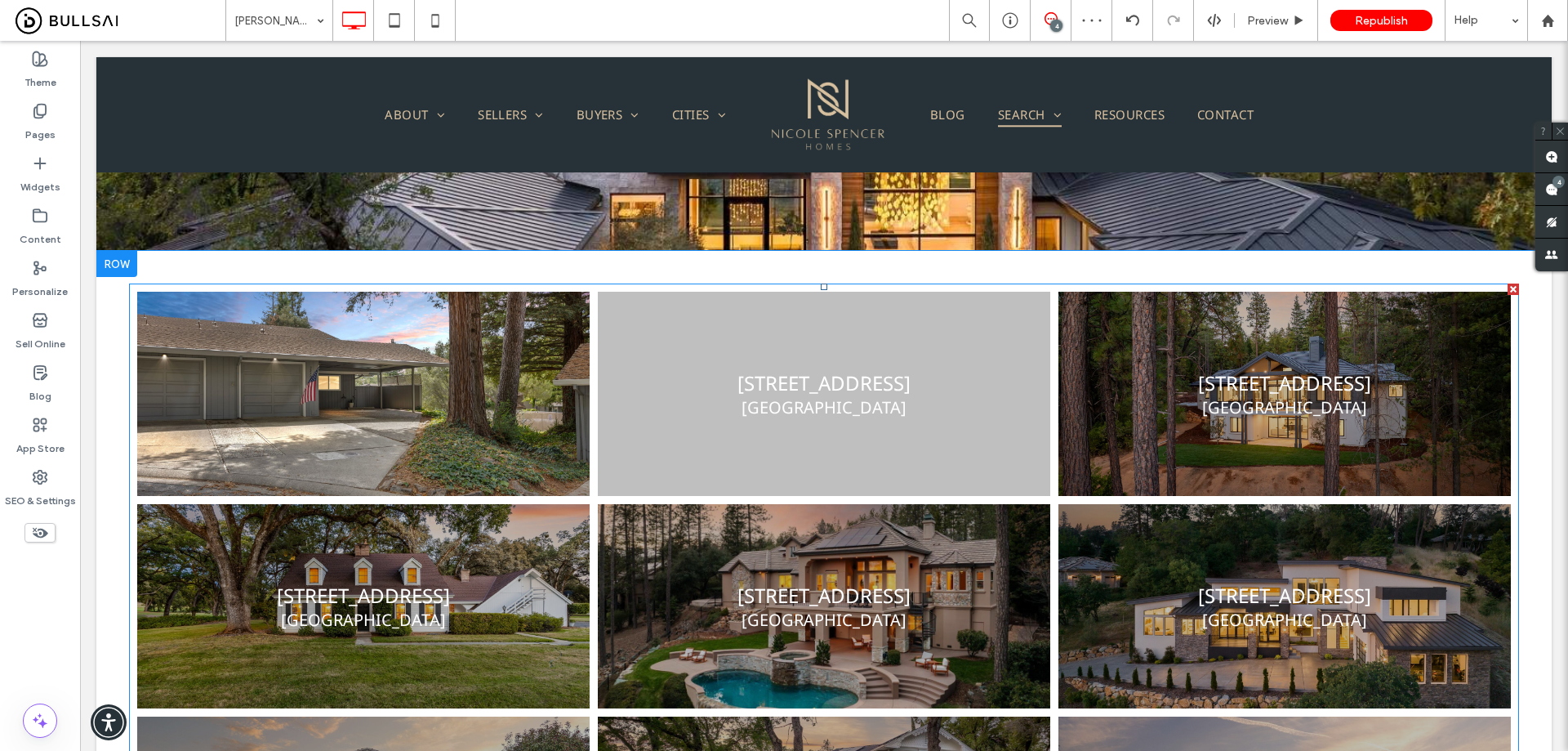
click at [386, 419] on link at bounding box center [363, 394] width 479 height 216
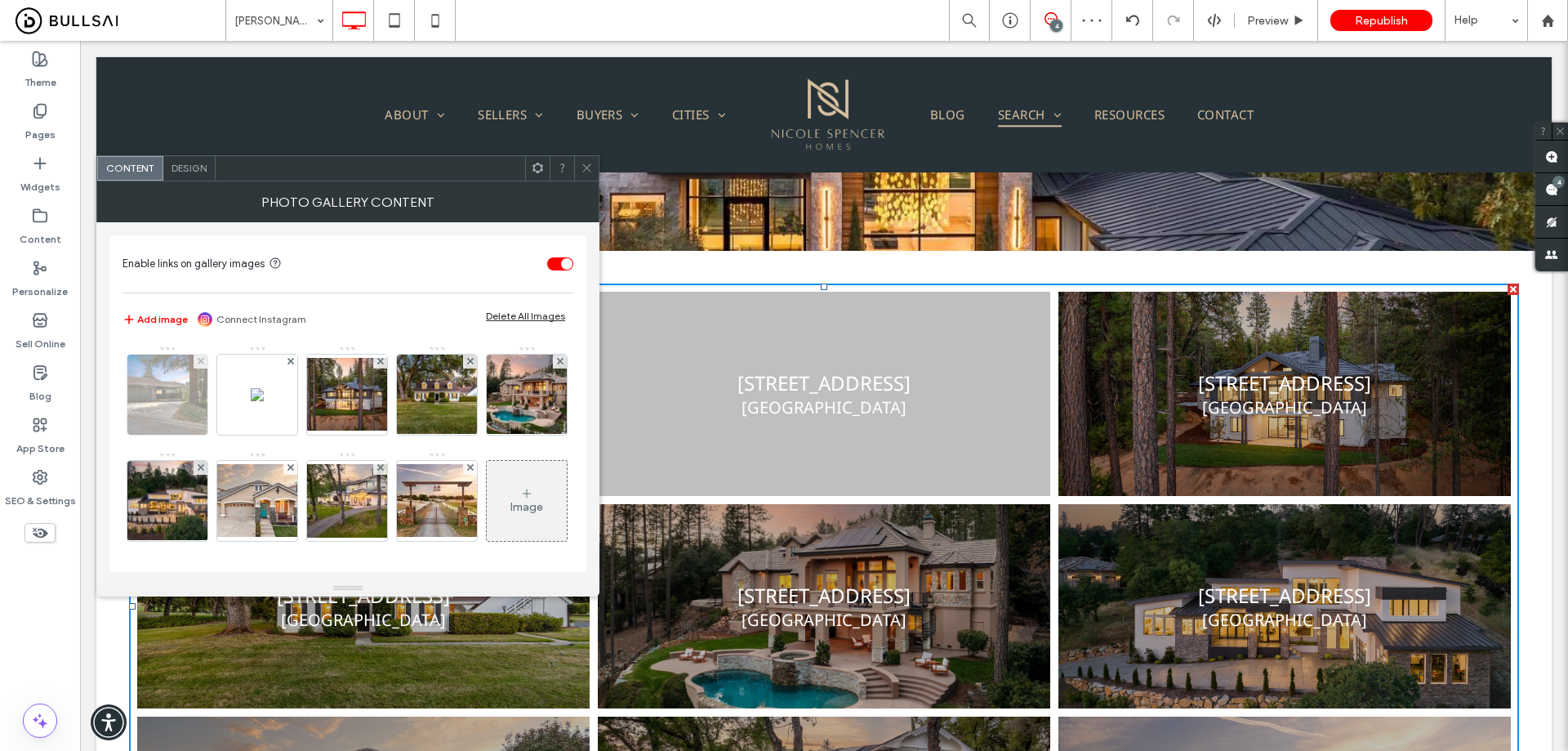
click at [166, 400] on img at bounding box center [168, 395] width 121 height 80
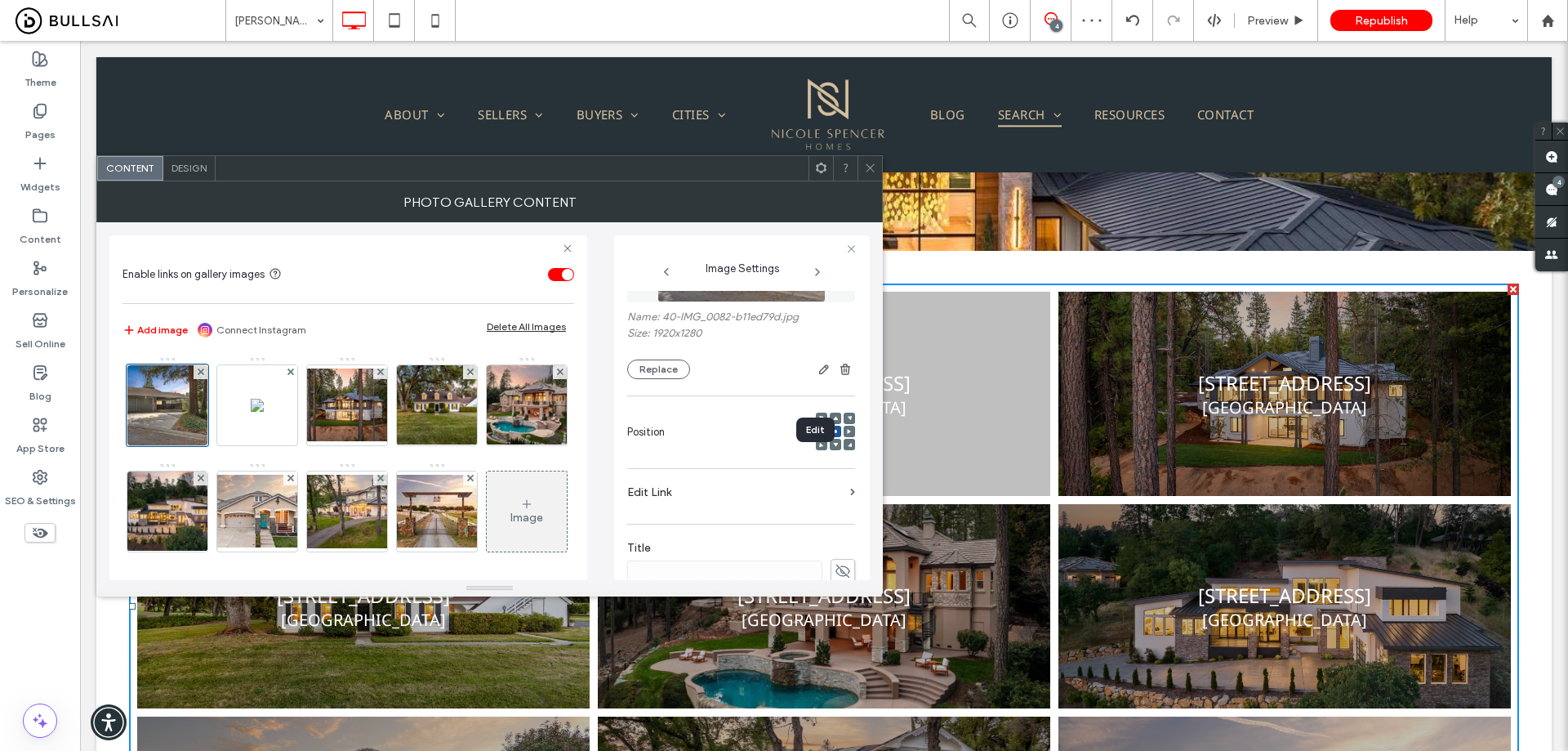
scroll to position [245, 0]
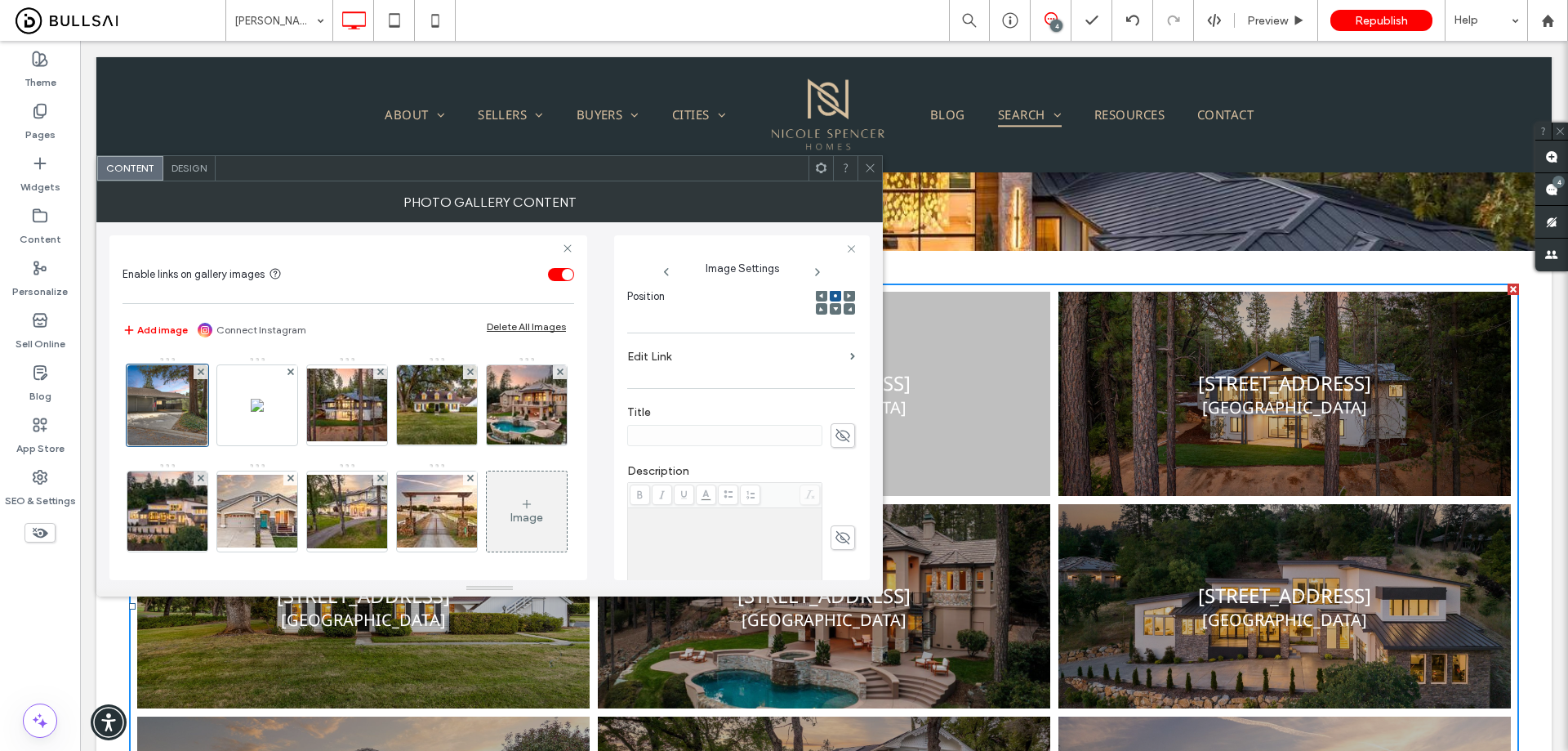
click at [837, 433] on icon at bounding box center [843, 435] width 16 height 18
click at [730, 433] on input at bounding box center [725, 435] width 195 height 21
click at [714, 442] on input "****" at bounding box center [725, 435] width 195 height 21
type input "**********"
click at [775, 355] on label "Edit Link" at bounding box center [736, 357] width 216 height 31
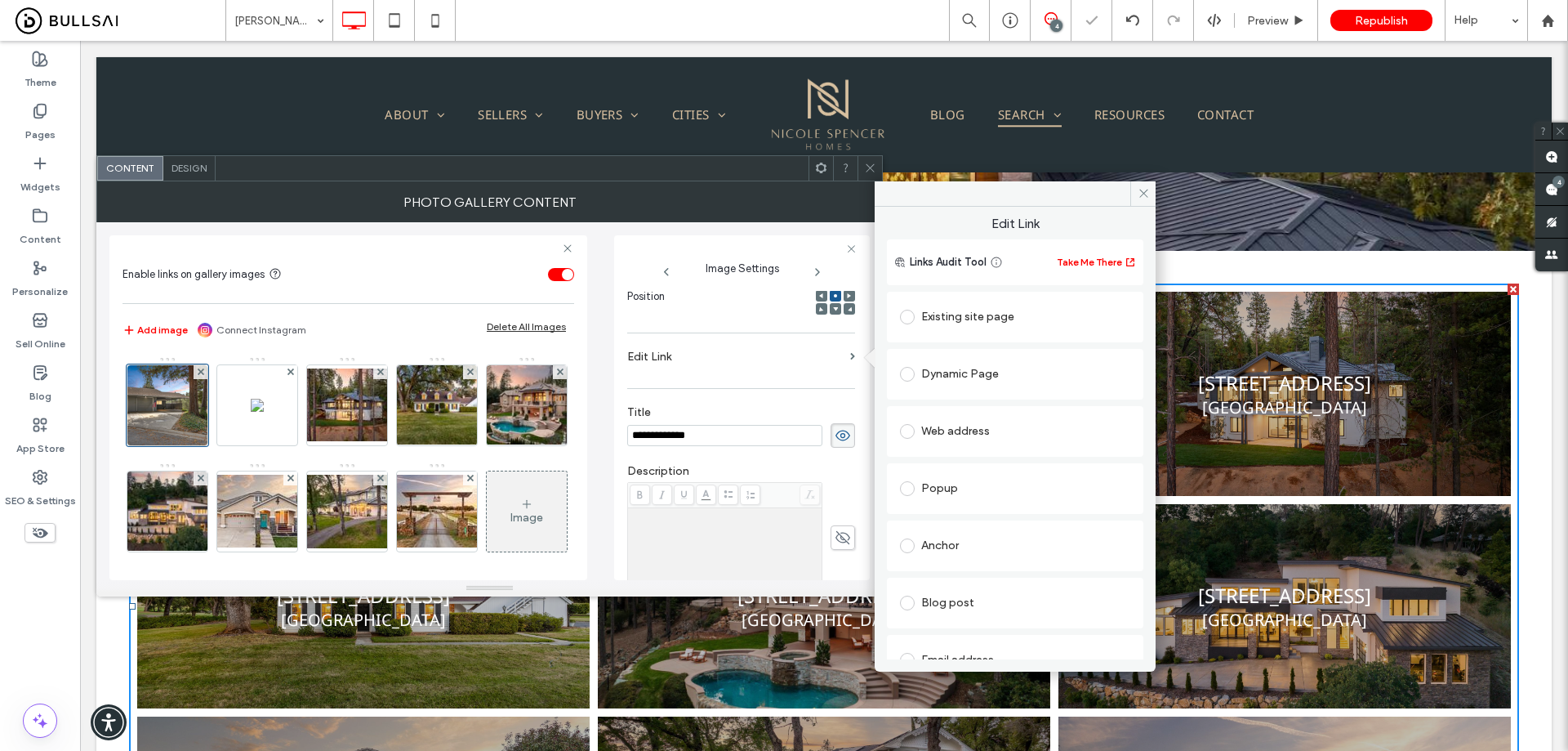
click at [952, 318] on div "Existing site page" at bounding box center [1015, 317] width 231 height 26
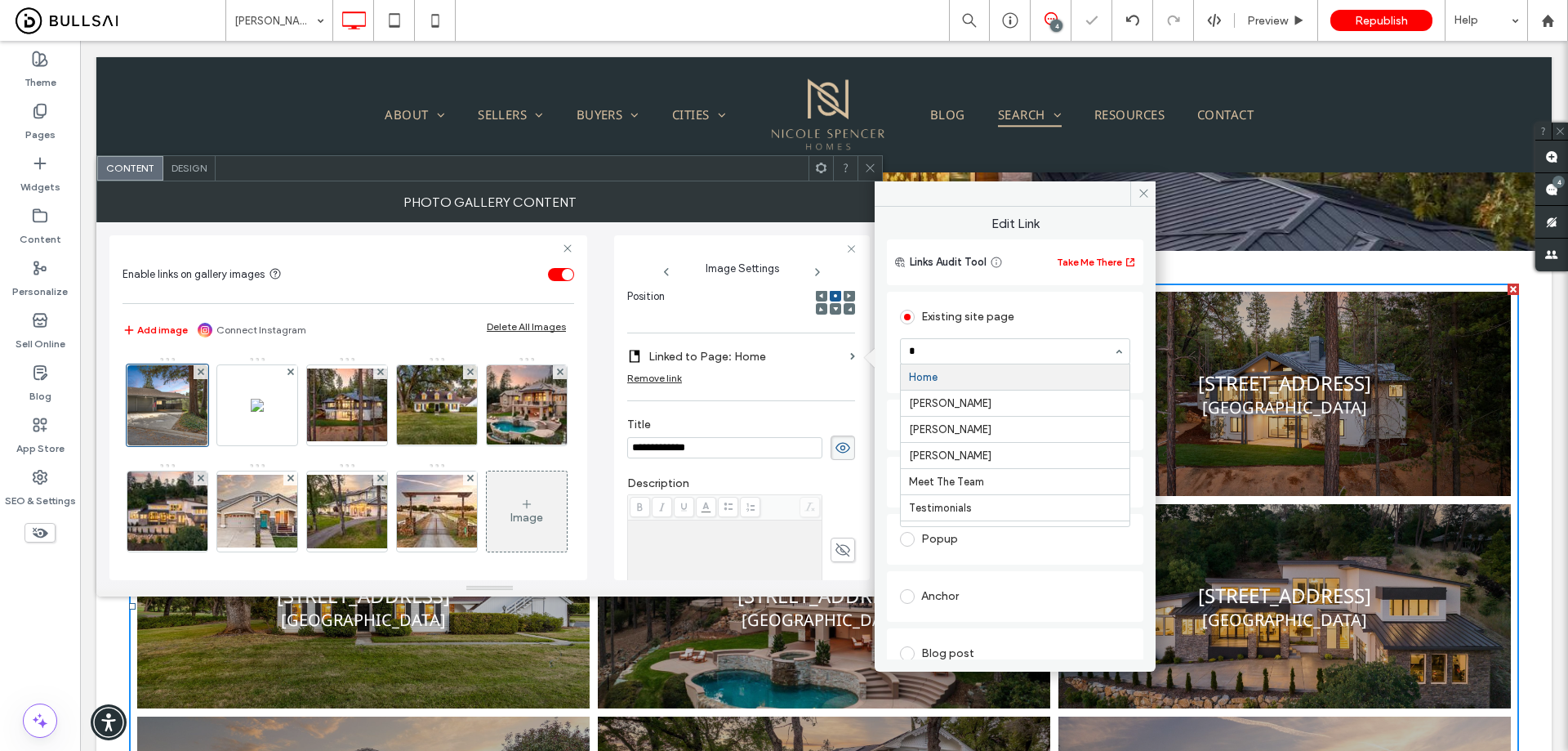
type input "**"
click at [745, 529] on div "Rich Text Editor" at bounding box center [725, 528] width 189 height 11
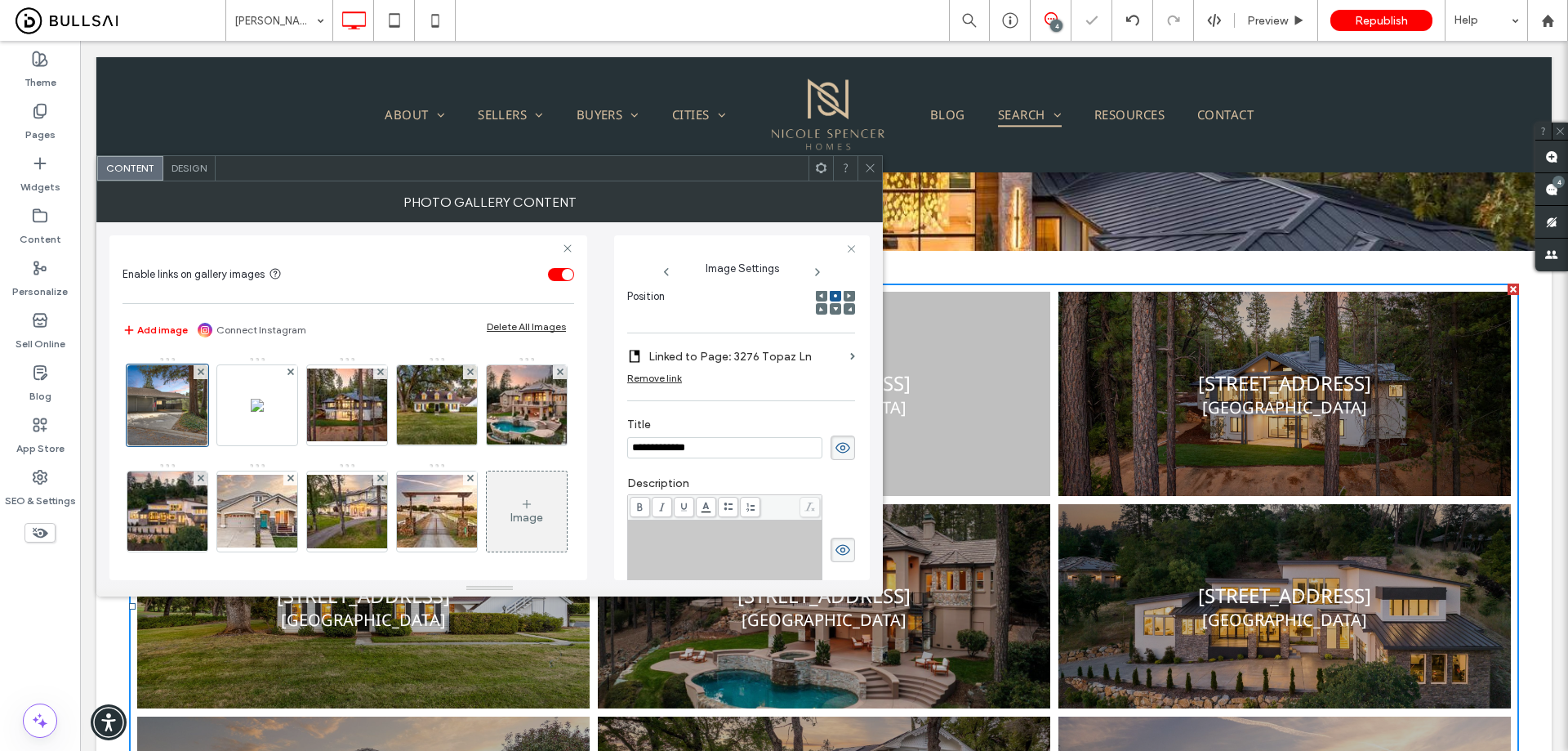
click at [757, 534] on div "Rich Text Editor" at bounding box center [725, 528] width 189 height 11
click at [872, 165] on icon at bounding box center [870, 167] width 12 height 12
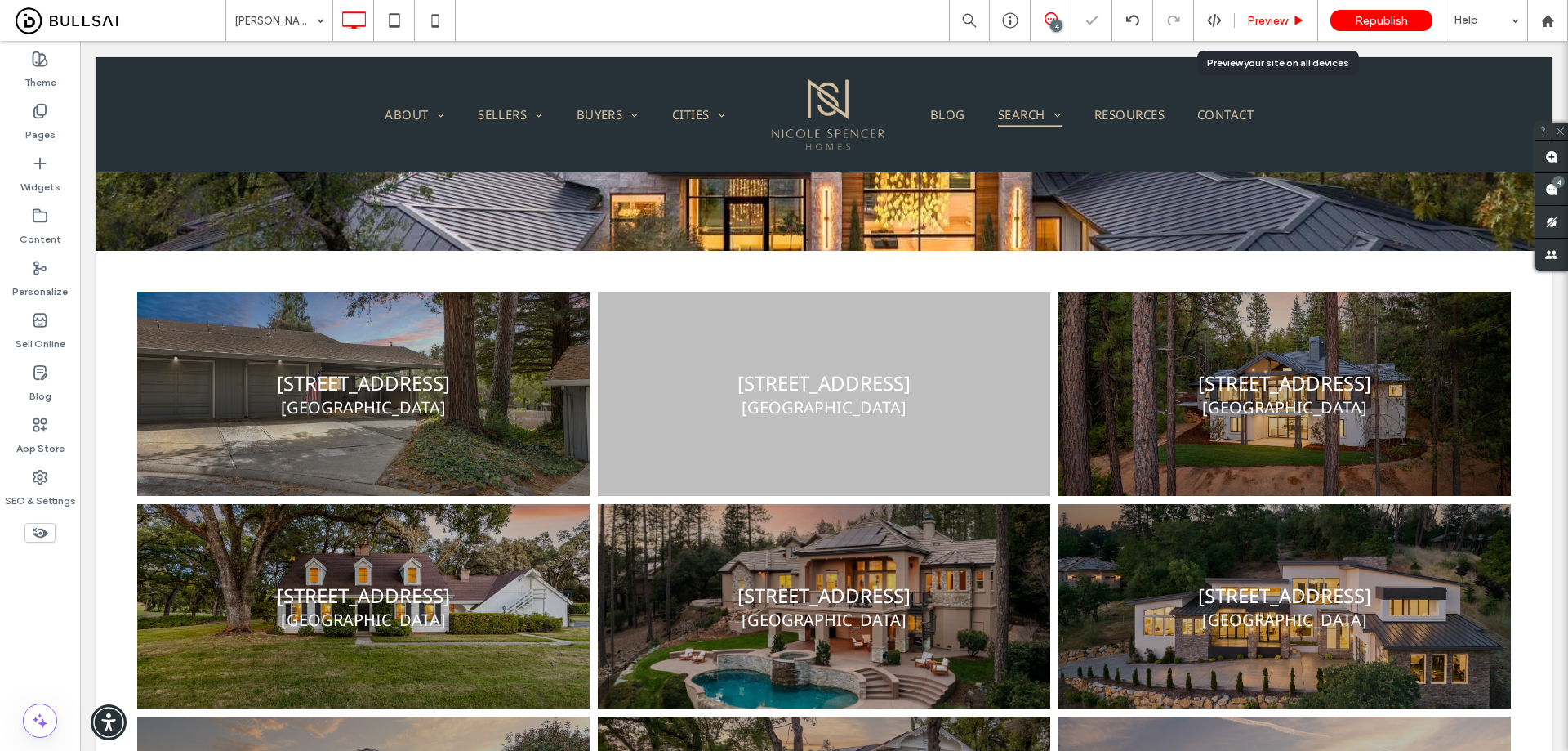
click at [1284, 23] on span "Preview" at bounding box center [1268, 21] width 41 height 14
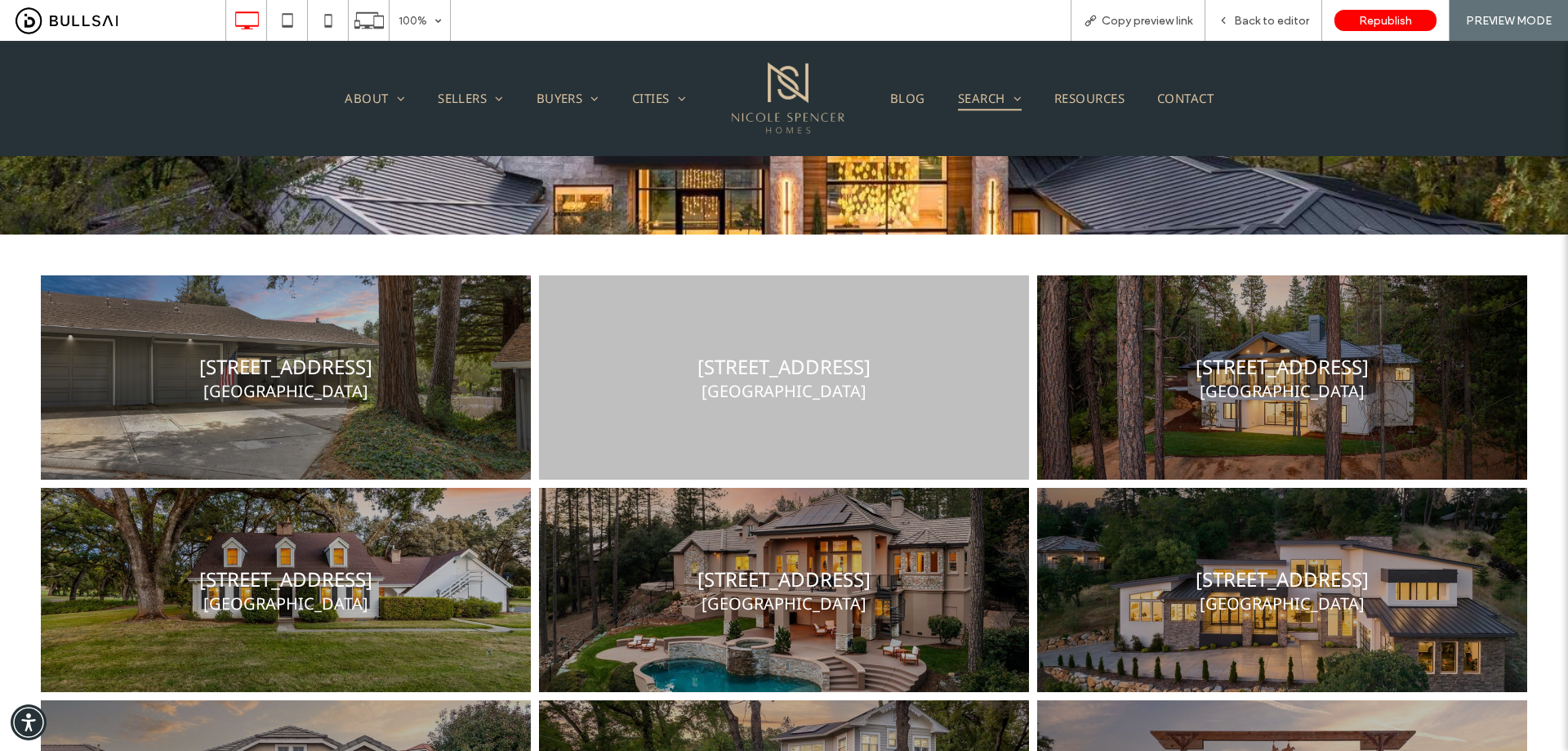
click at [377, 398] on link at bounding box center [285, 378] width 519 height 216
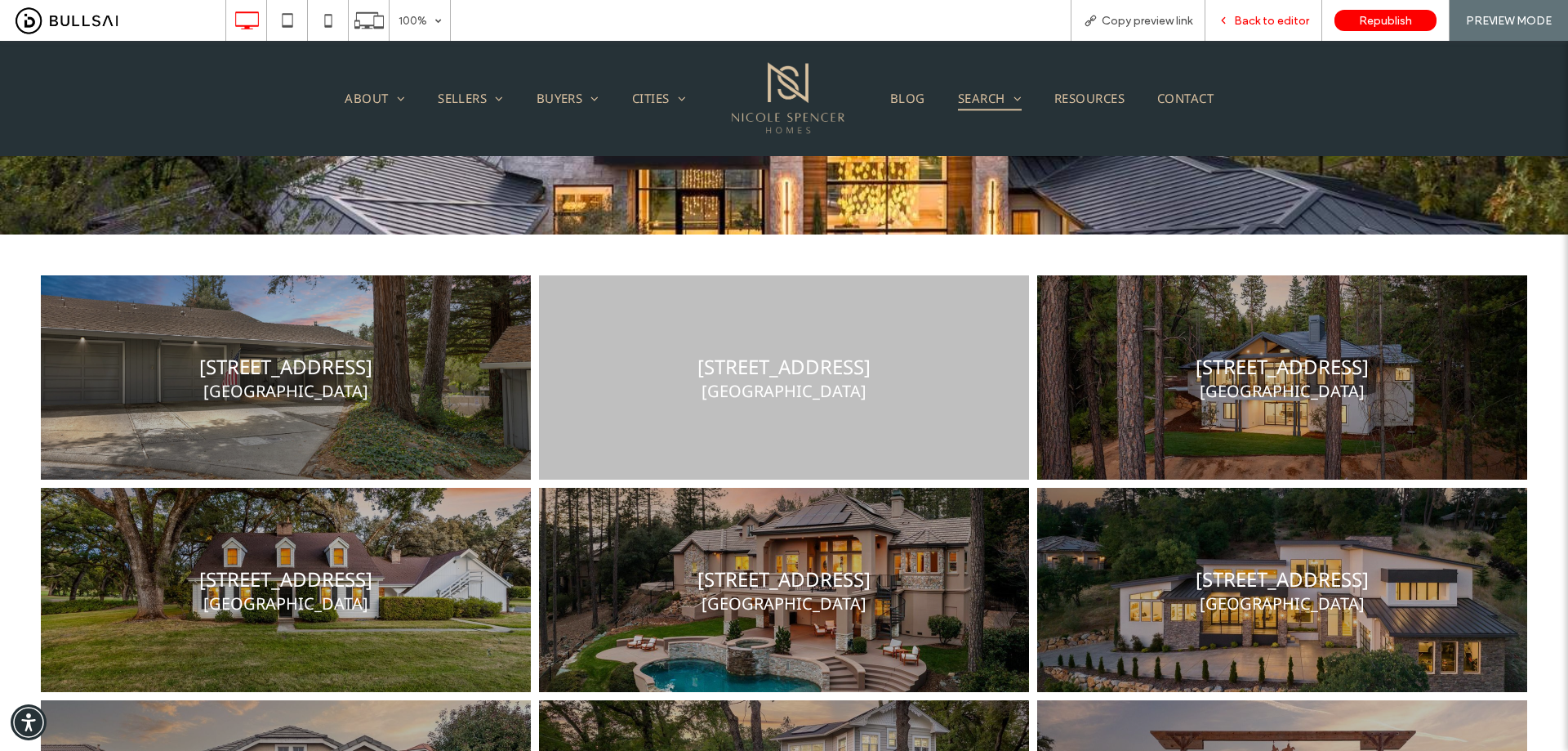
click at [1282, 24] on span "Back to editor" at bounding box center [1271, 21] width 76 height 14
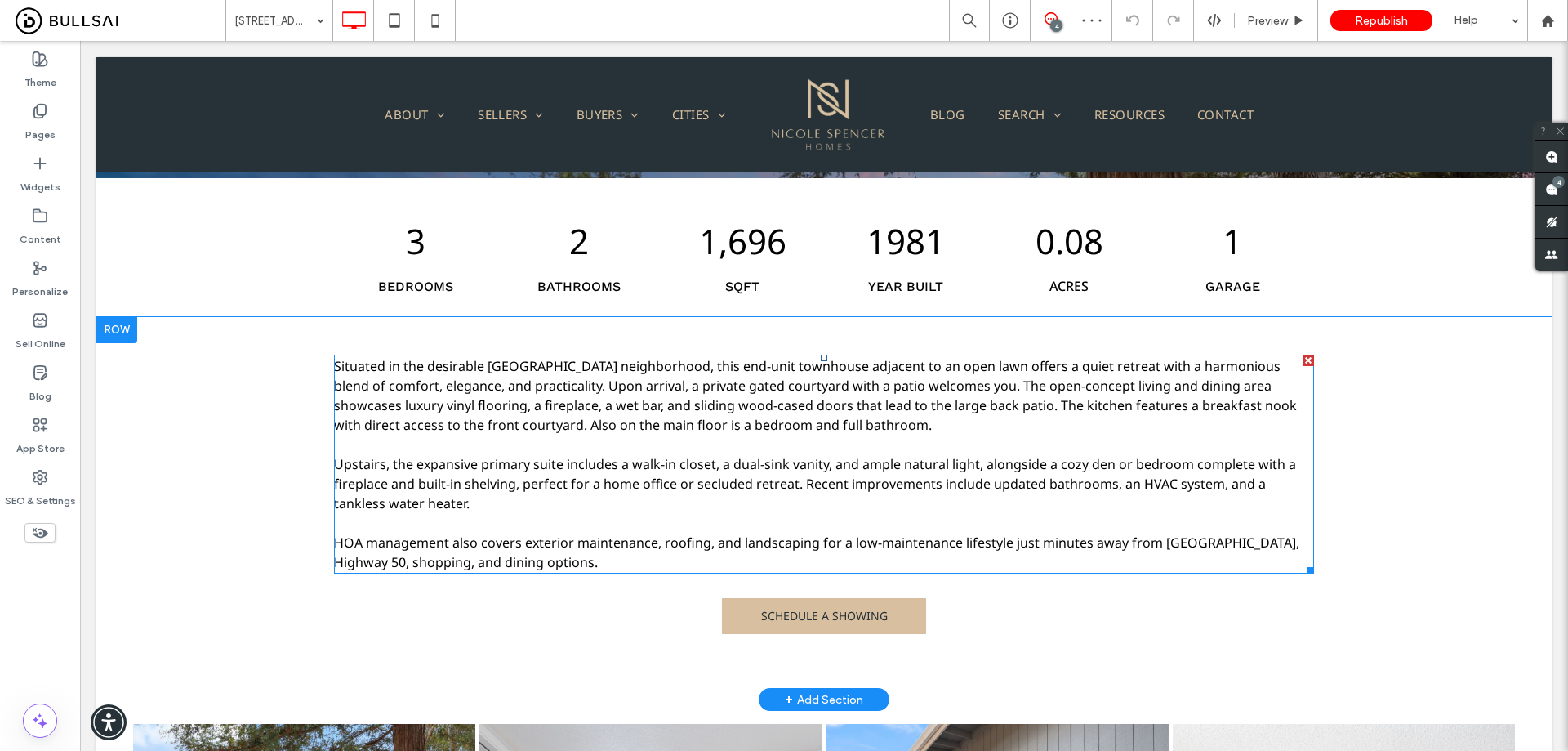
scroll to position [653, 0]
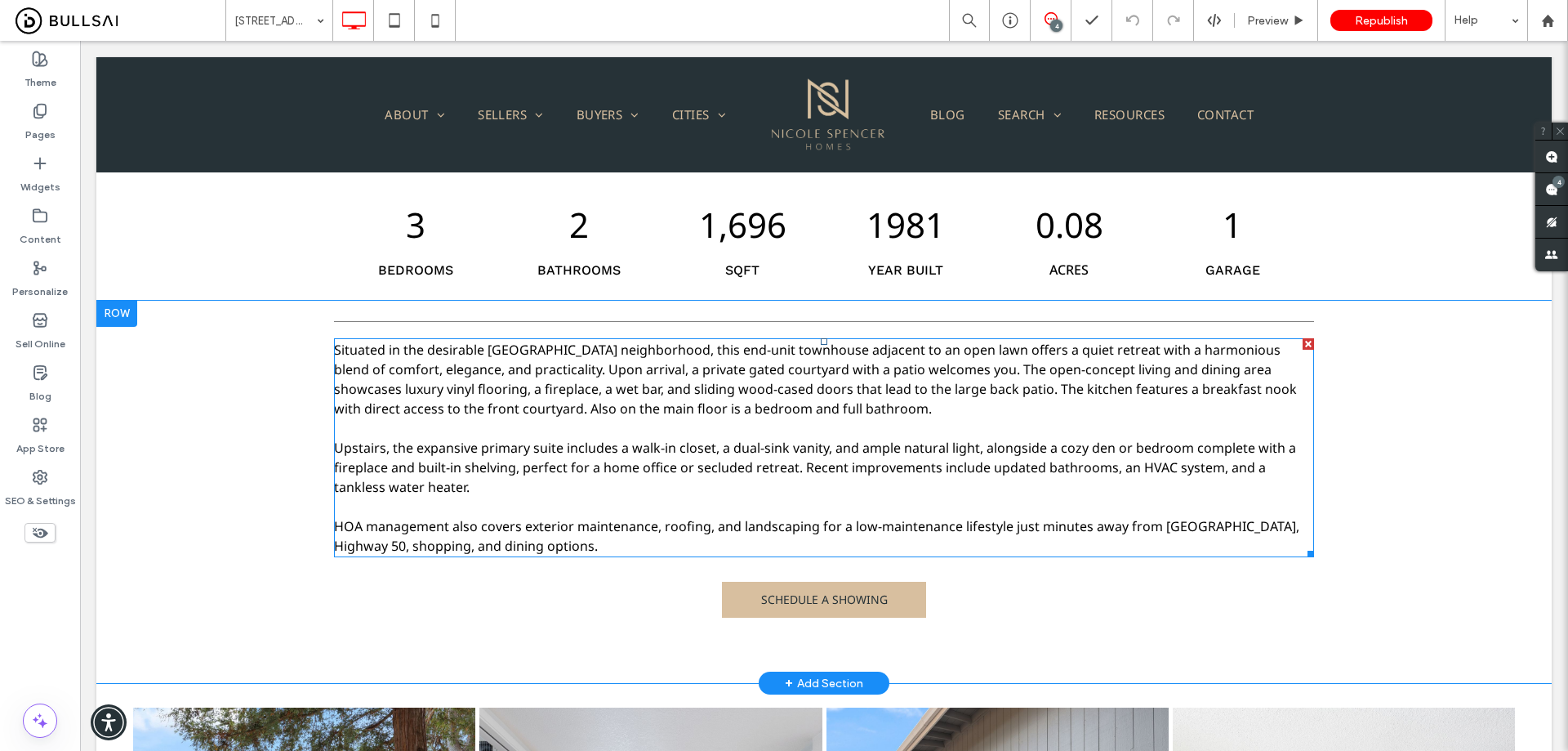
click at [589, 462] on span "Situated in the desirable Royal Heights neighborhood, this end-unit townhouse a…" at bounding box center [816, 448] width 965 height 214
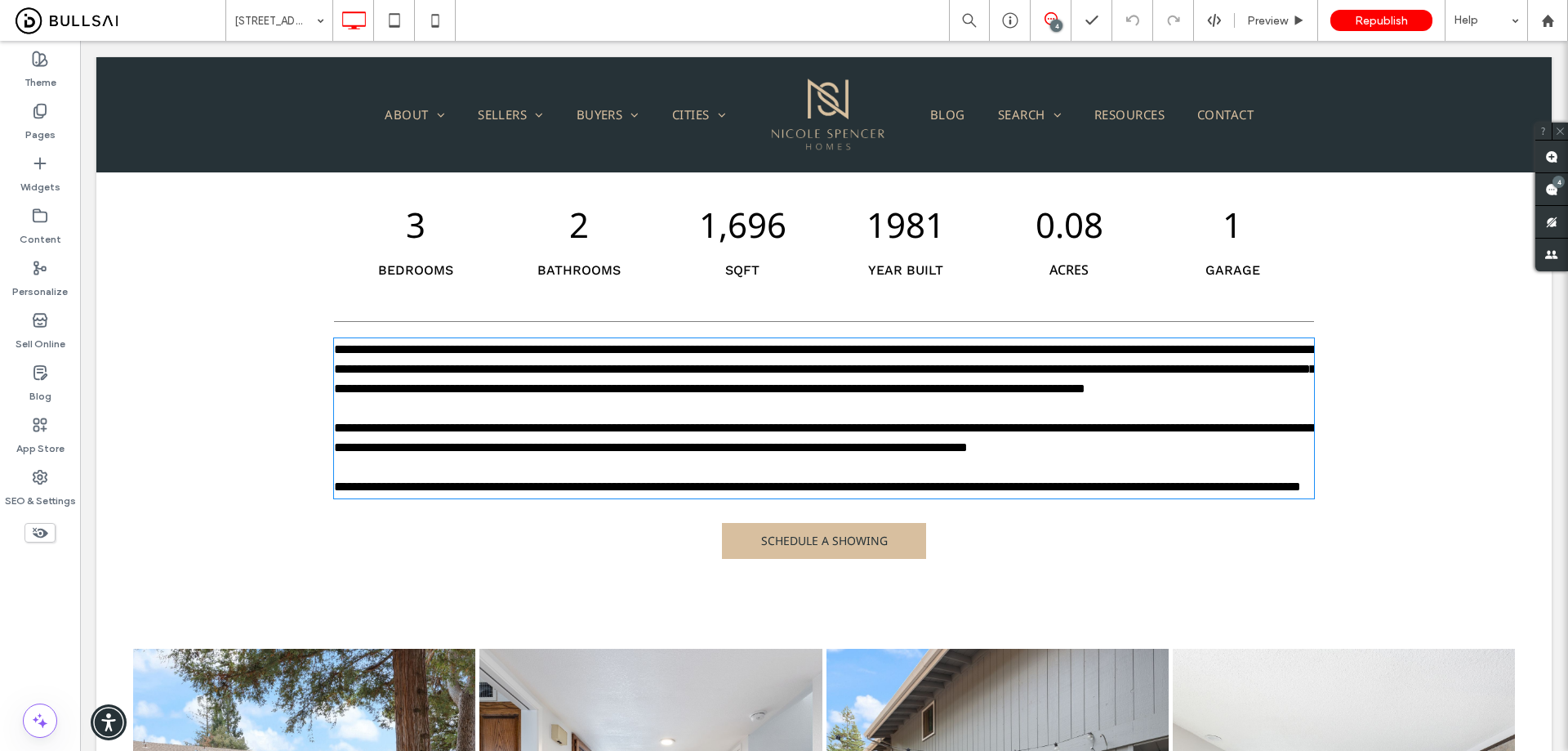
type input "*********"
type input "**"
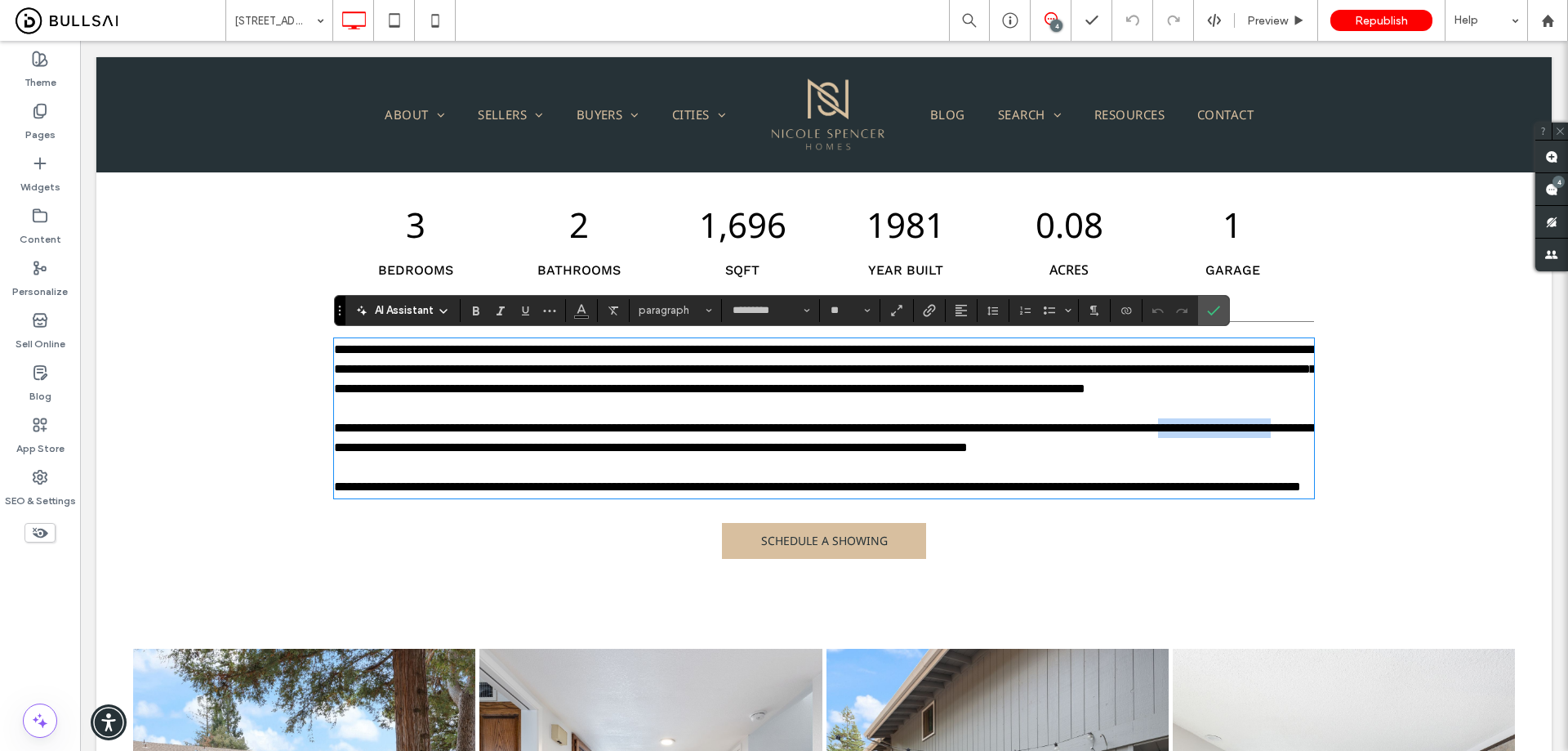
drag, startPoint x: 383, startPoint y: 468, endPoint x: 516, endPoint y: 470, distance: 133.0
click at [516, 470] on span "**********" at bounding box center [825, 418] width 982 height 149
click at [499, 468] on span "**********" at bounding box center [825, 418] width 982 height 149
drag, startPoint x: 509, startPoint y: 470, endPoint x: 383, endPoint y: 471, distance: 126.0
click at [383, 471] on span "**********" at bounding box center [825, 418] width 982 height 149
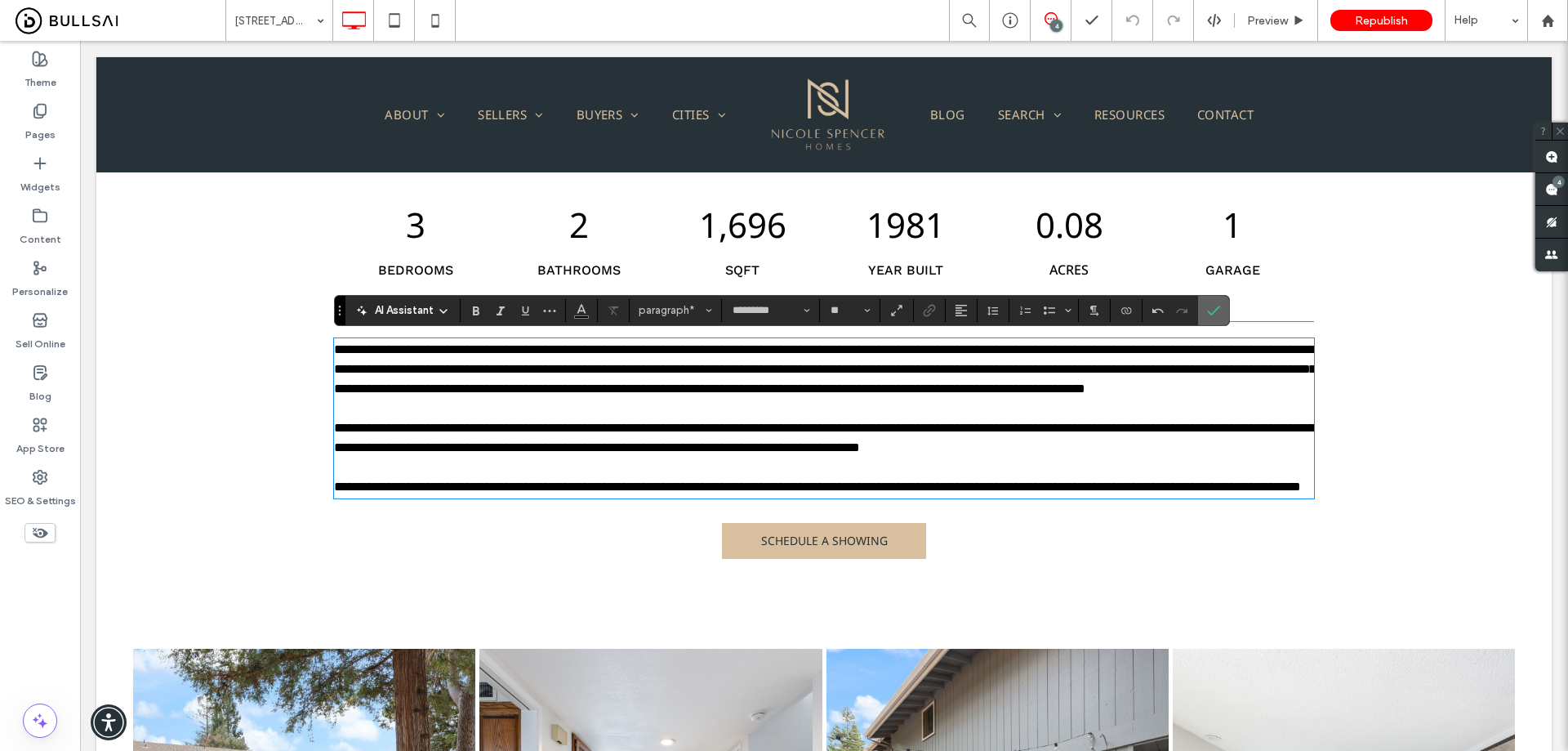
drag, startPoint x: 1211, startPoint y: 310, endPoint x: 757, endPoint y: 294, distance: 454.3
click at [1211, 310] on icon "Confirm" at bounding box center [1214, 311] width 13 height 13
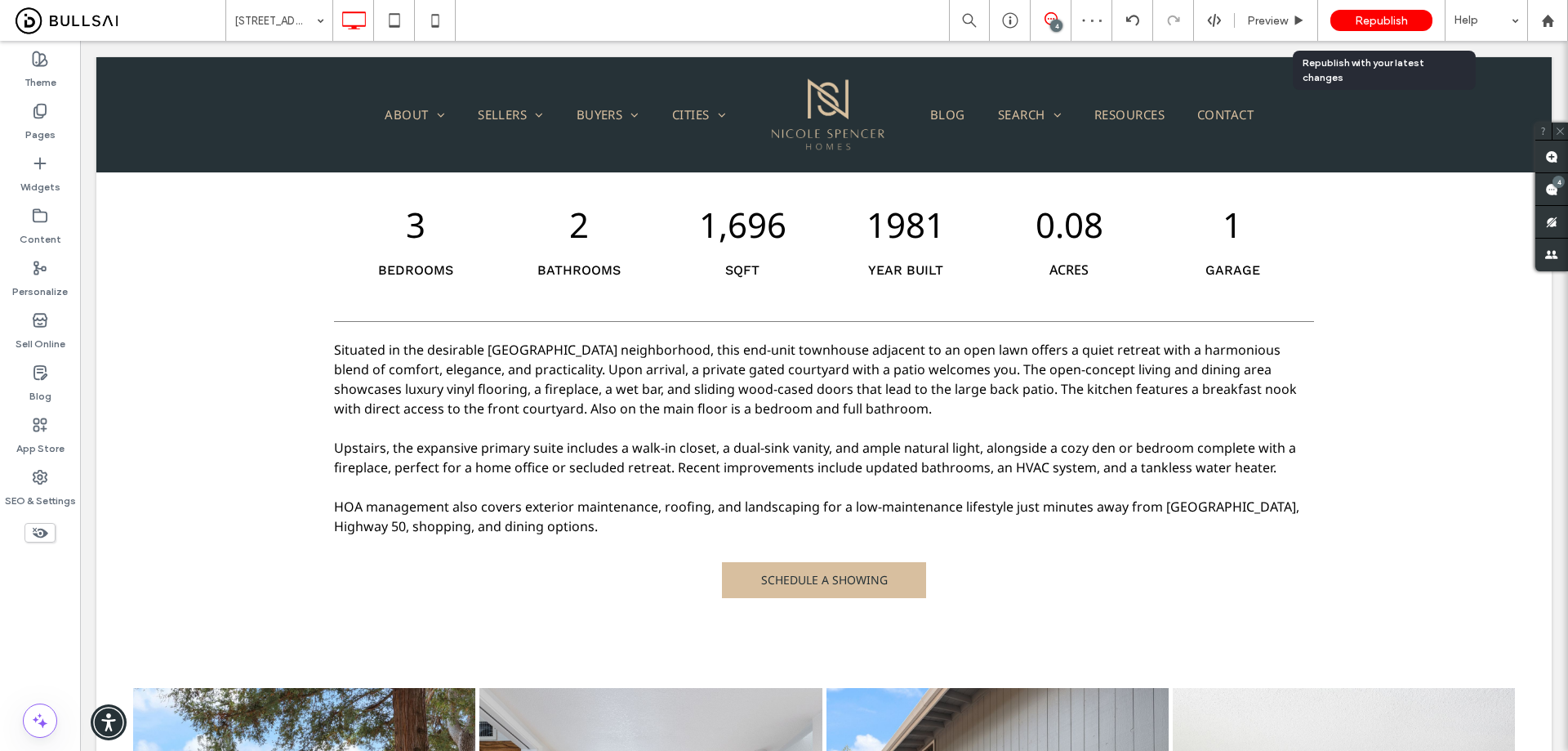
click at [1403, 12] on div "Republish" at bounding box center [1381, 20] width 102 height 21
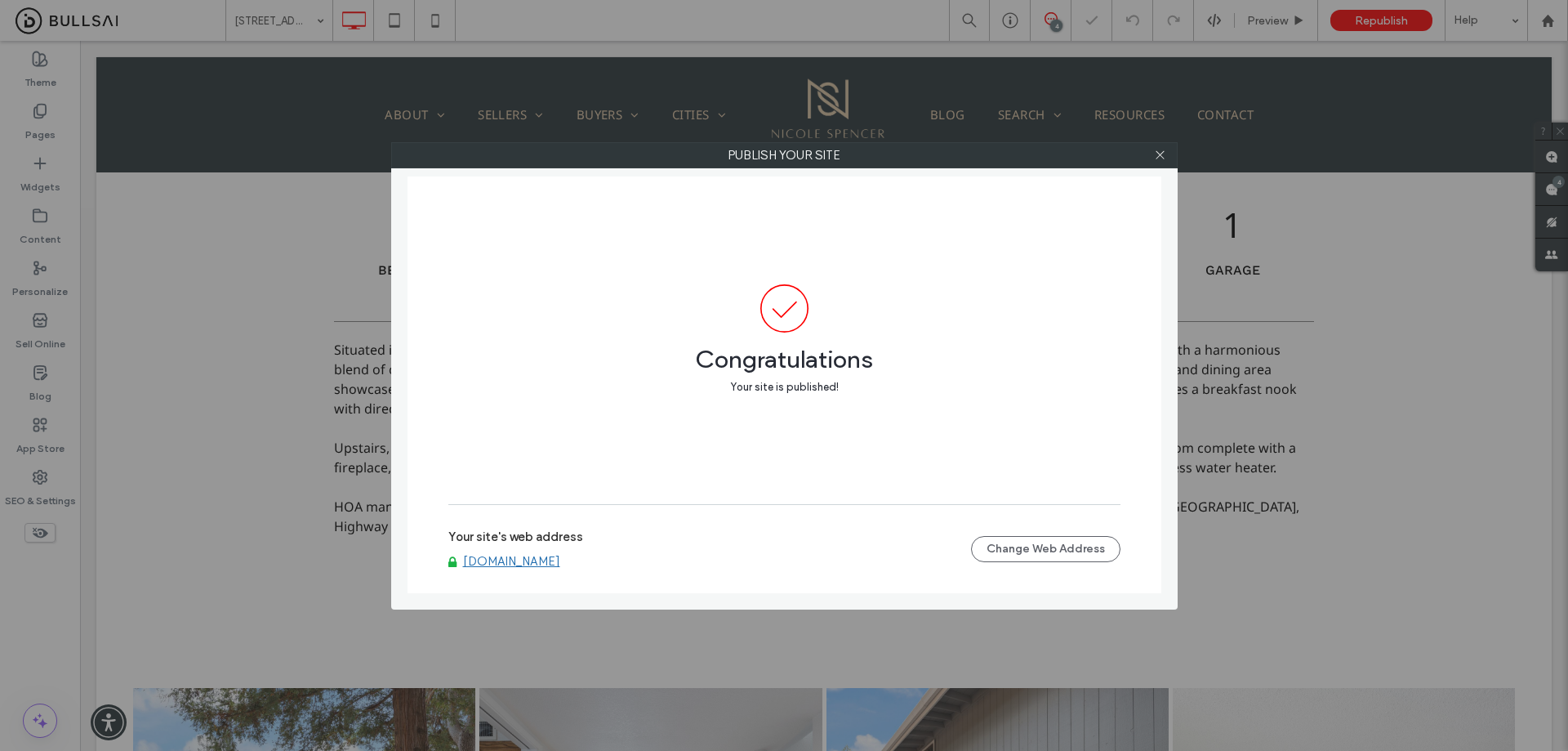
click at [561, 564] on link "www.nicolespencerhomes.com" at bounding box center [512, 561] width 98 height 14
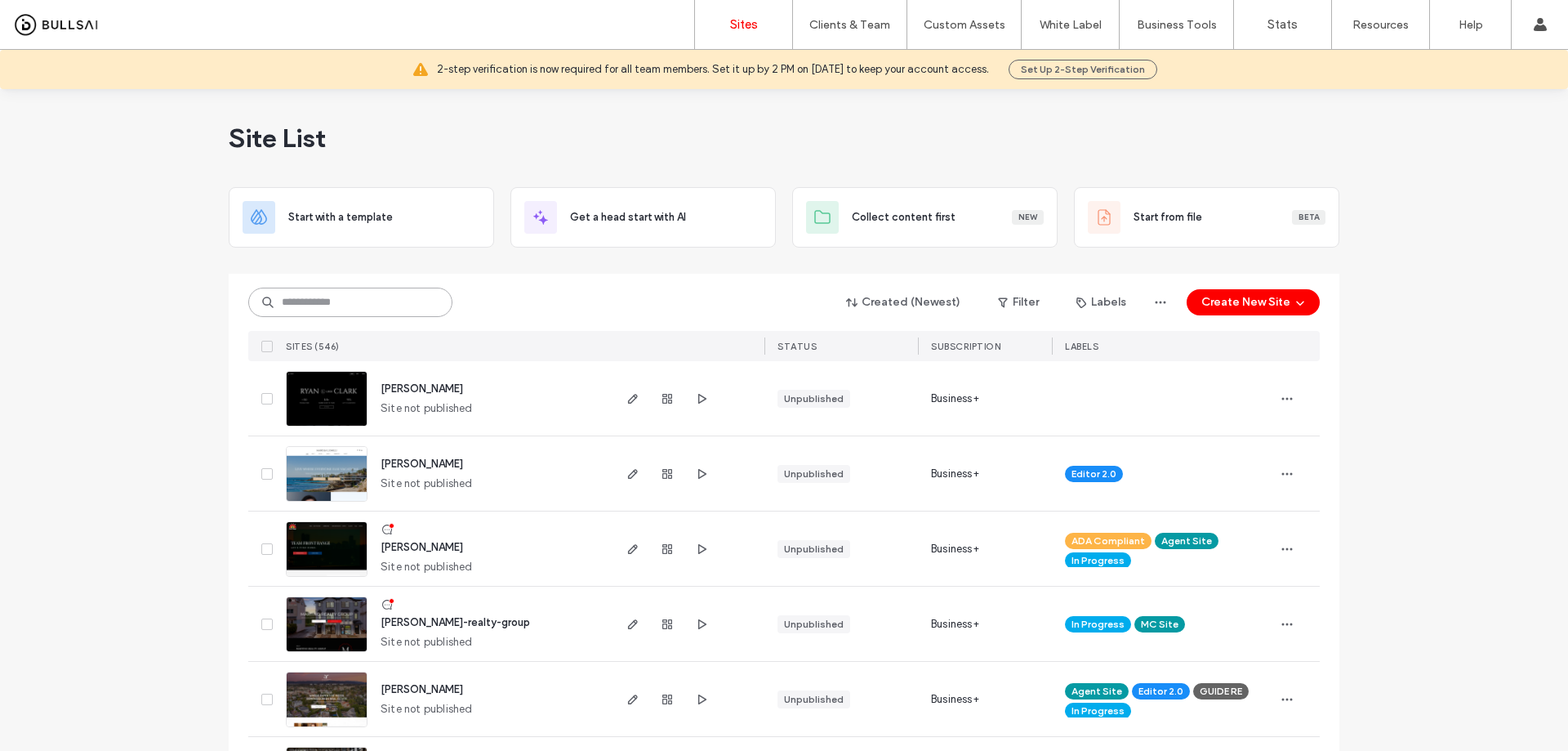
click at [397, 299] on input at bounding box center [350, 302] width 204 height 30
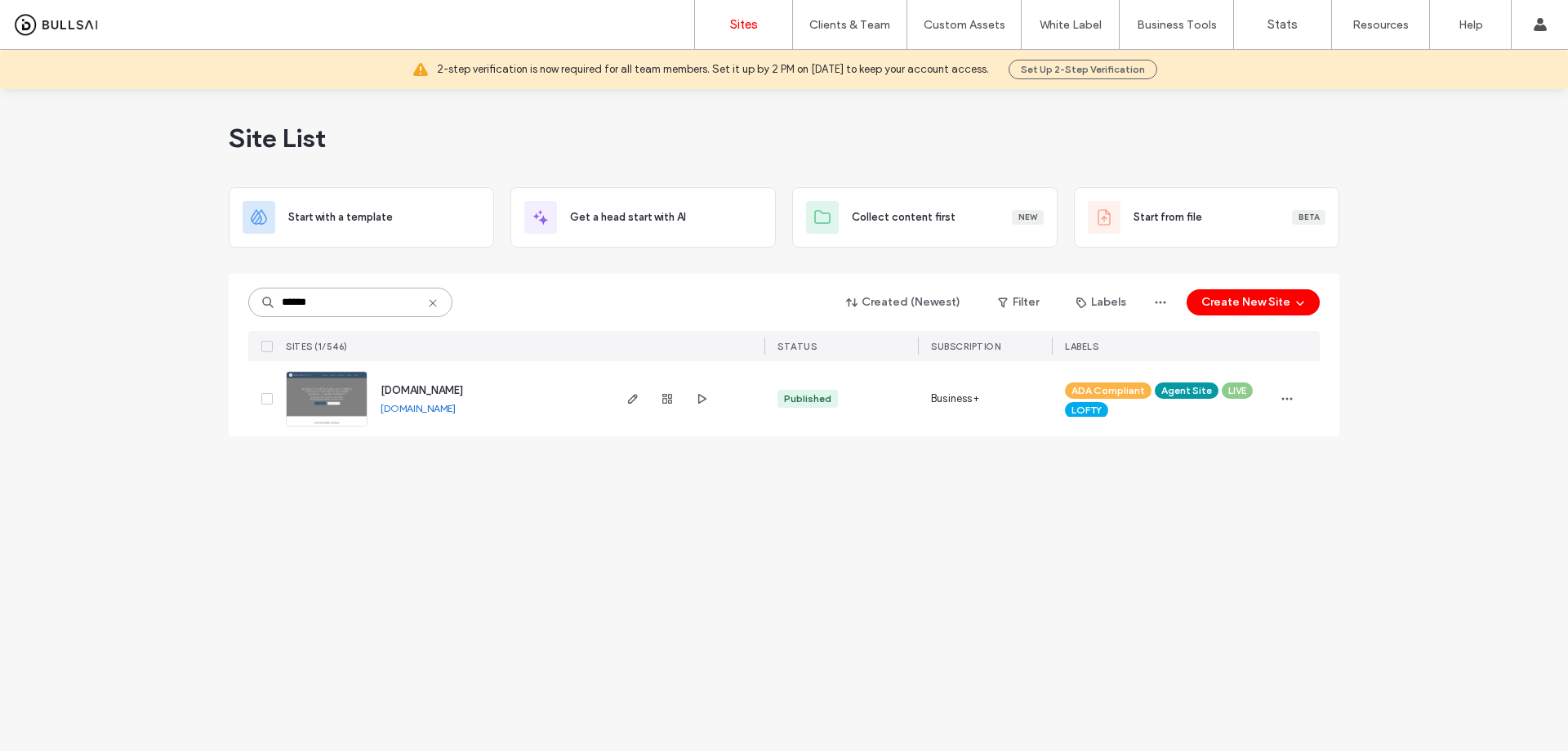
type input "******"
click at [447, 385] on span "[DOMAIN_NAME]" at bounding box center [422, 389] width 82 height 12
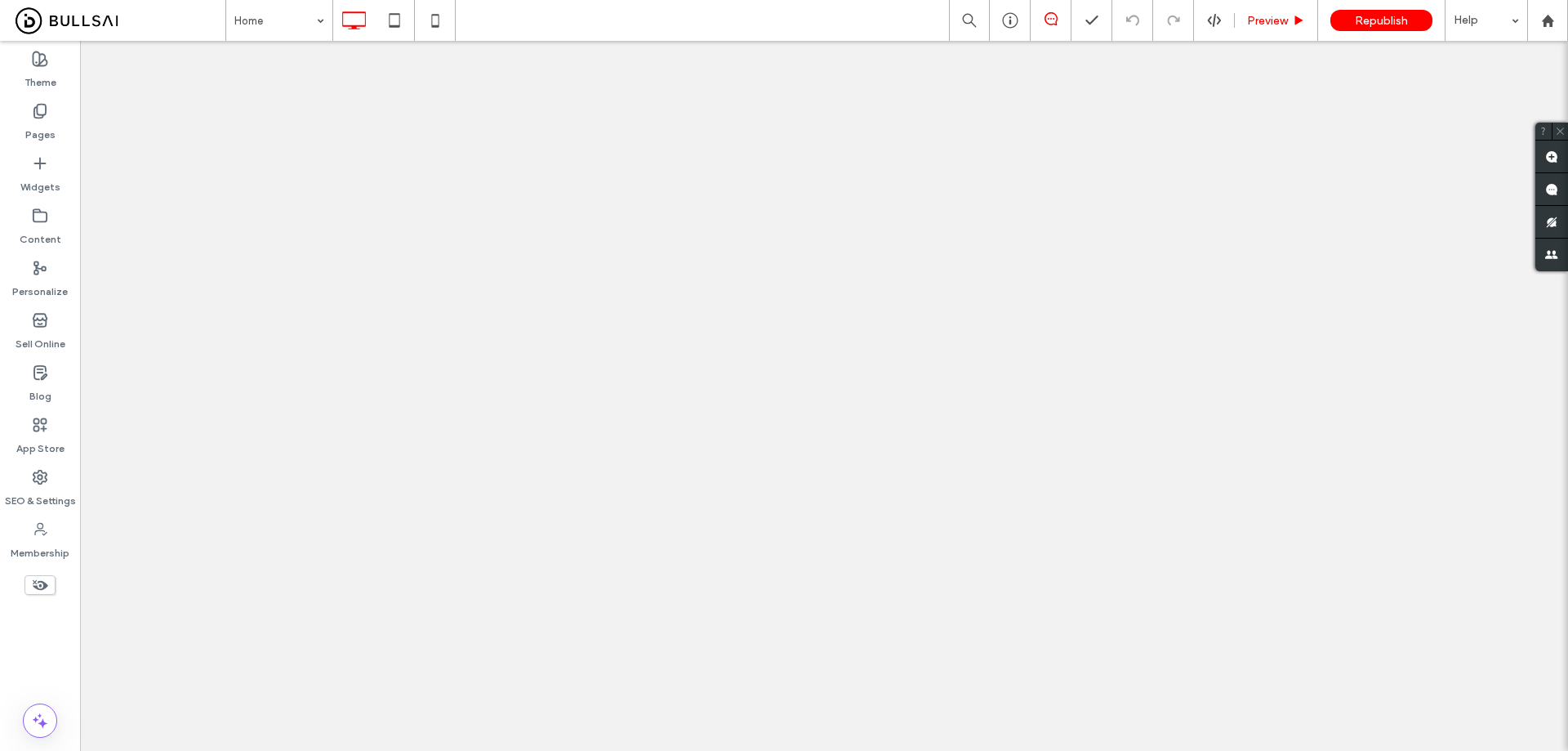
click at [1258, 25] on span "Preview" at bounding box center [1268, 21] width 41 height 14
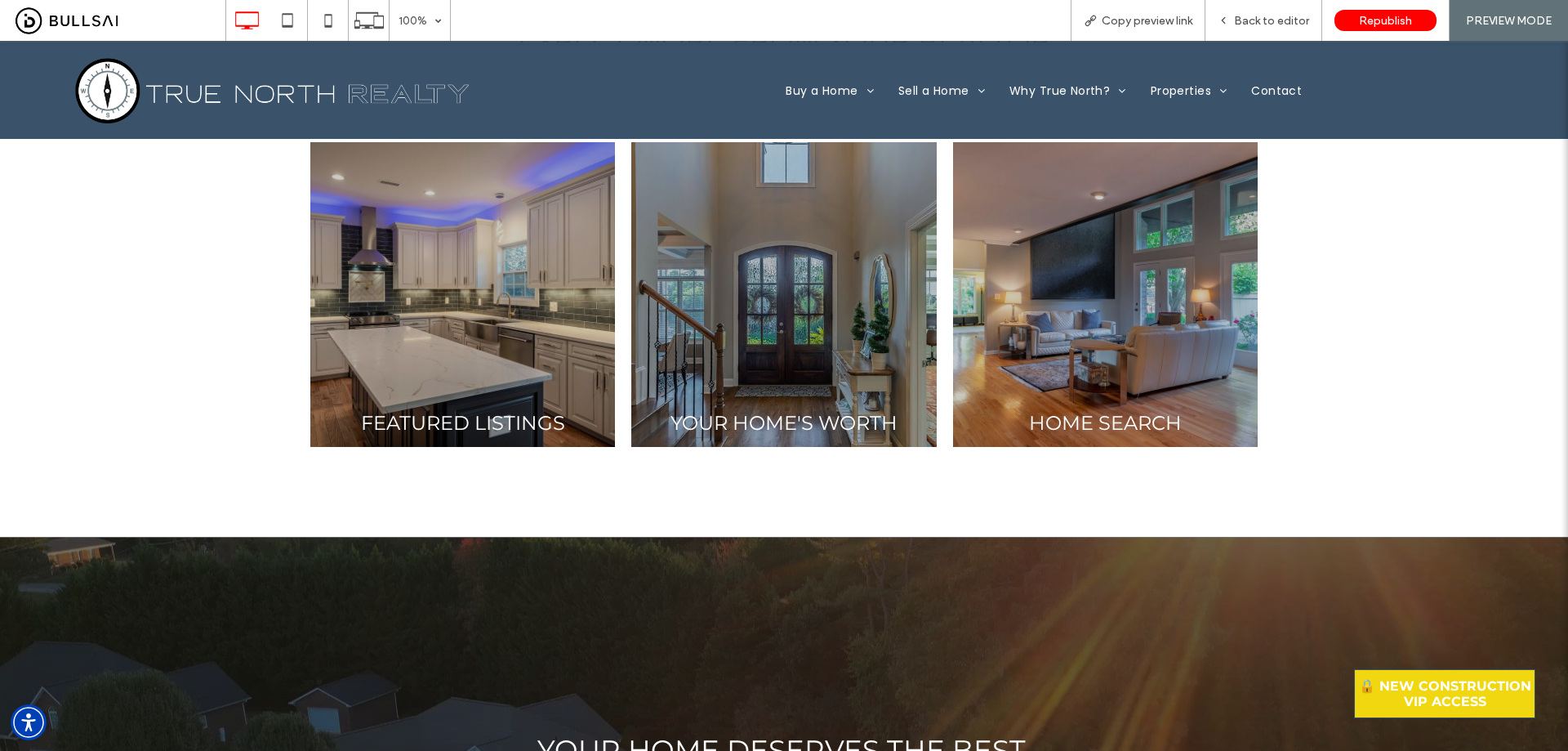
scroll to position [1797, 0]
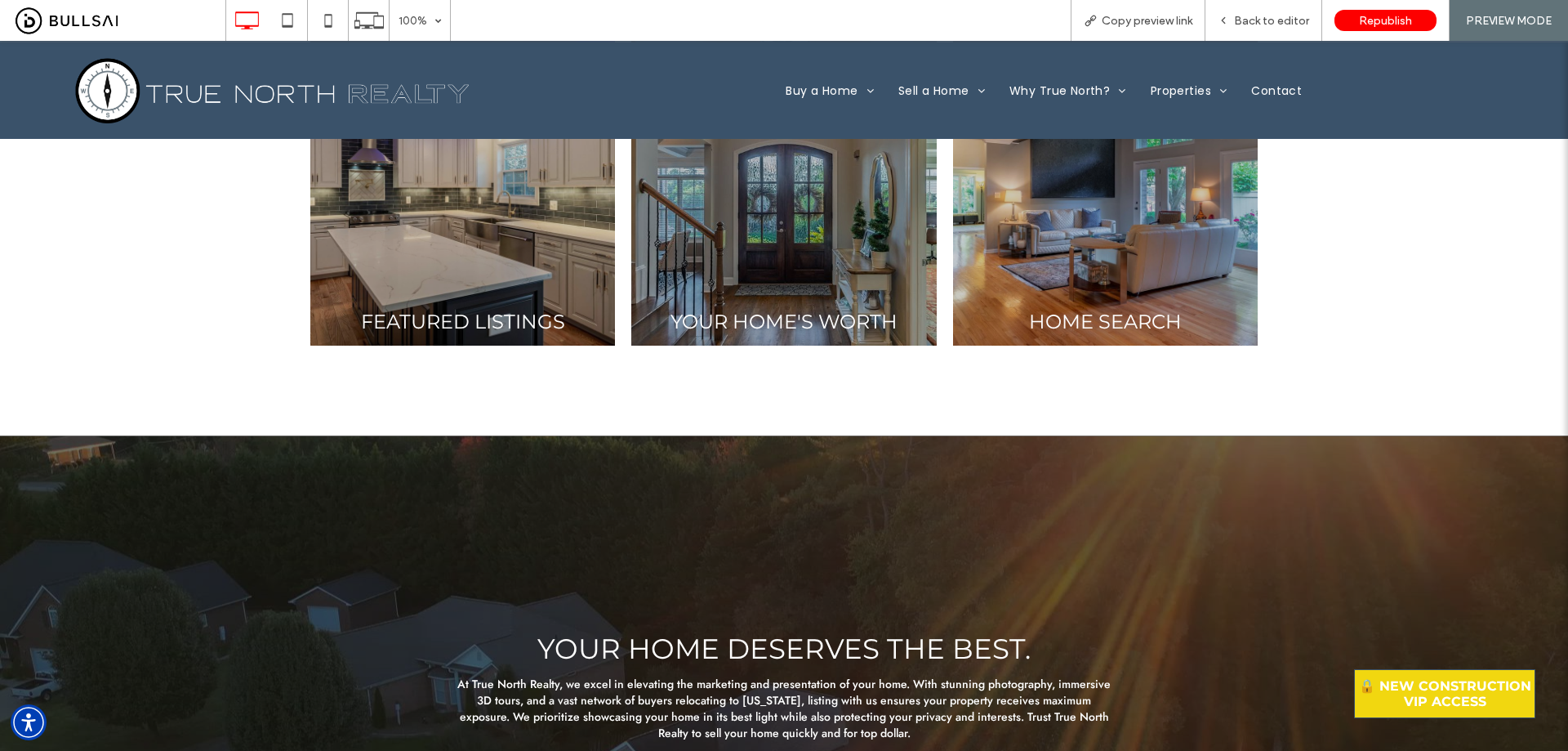
click at [527, 271] on link at bounding box center [463, 193] width 323 height 323
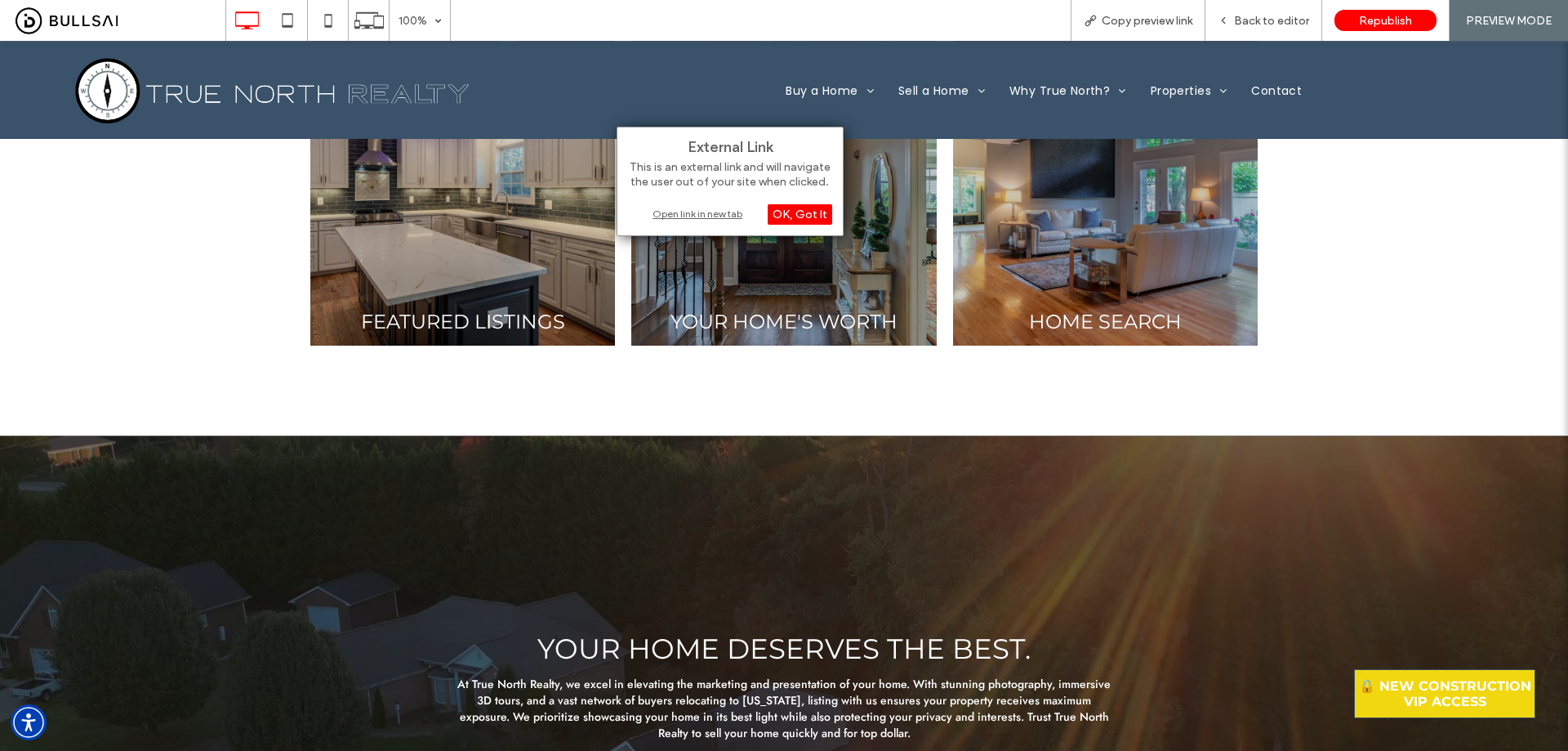
click at [715, 210] on div "Open link in new tab" at bounding box center [730, 213] width 204 height 17
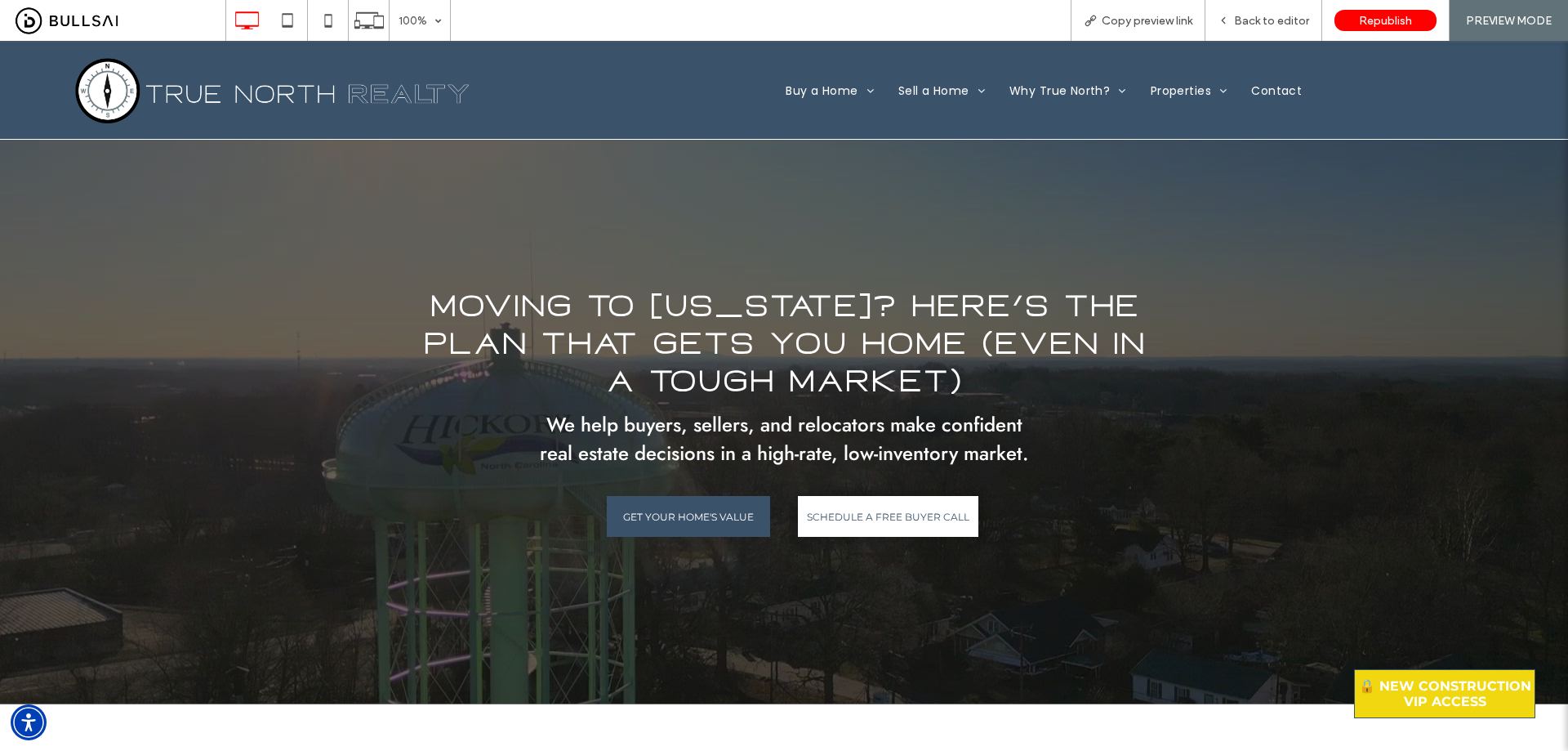
scroll to position [0, 0]
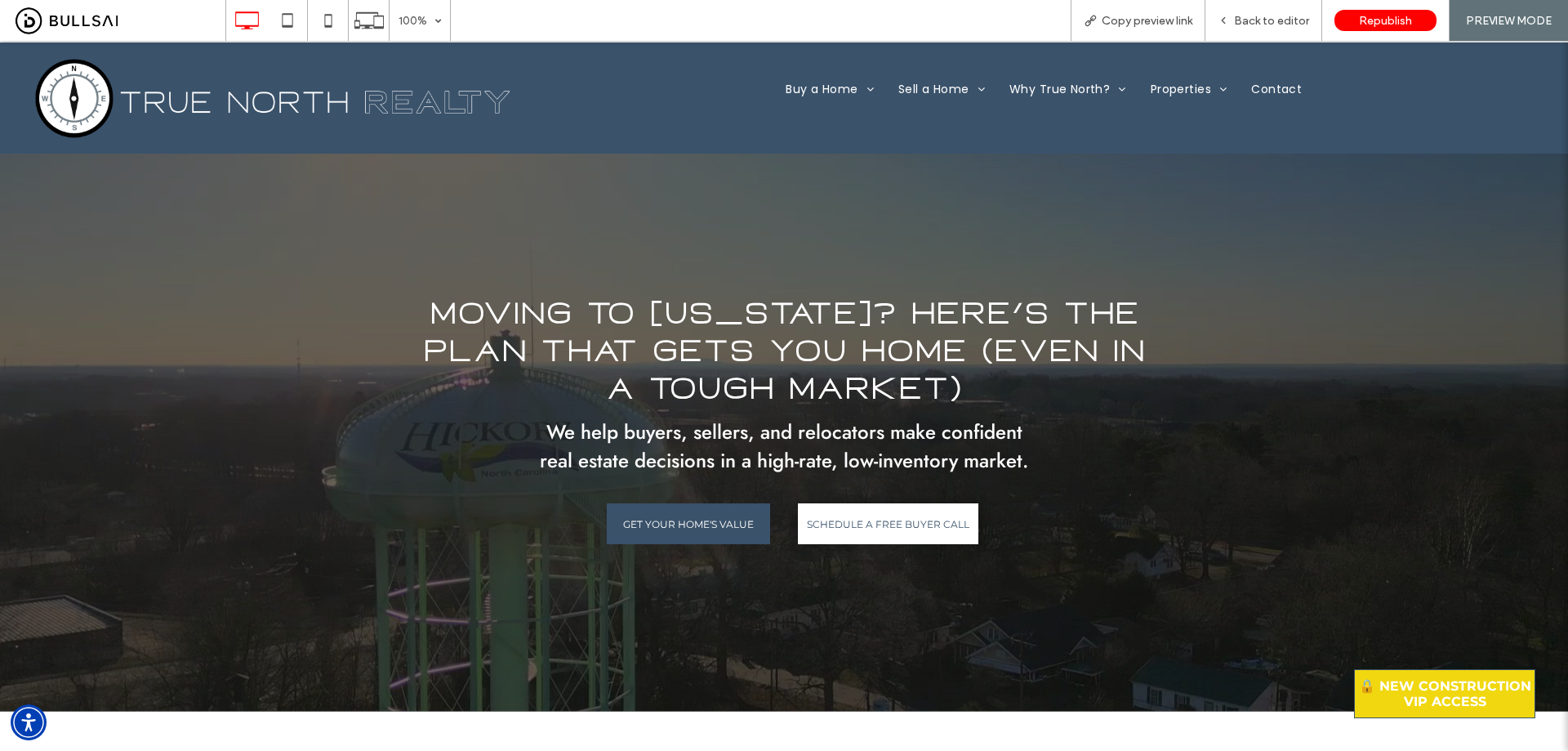
click at [528, 316] on span "Moving to [US_STATE]? Here’s the Plan That Gets You Home (Even in a Tough Marke…" at bounding box center [784, 351] width 722 height 113
click at [1269, 16] on span "Back to editor" at bounding box center [1271, 21] width 76 height 14
click at [786, 339] on span "Moving to [US_STATE]? Here’s the Plan That Gets You Home (Even in a Tough Marke…" at bounding box center [784, 351] width 722 height 113
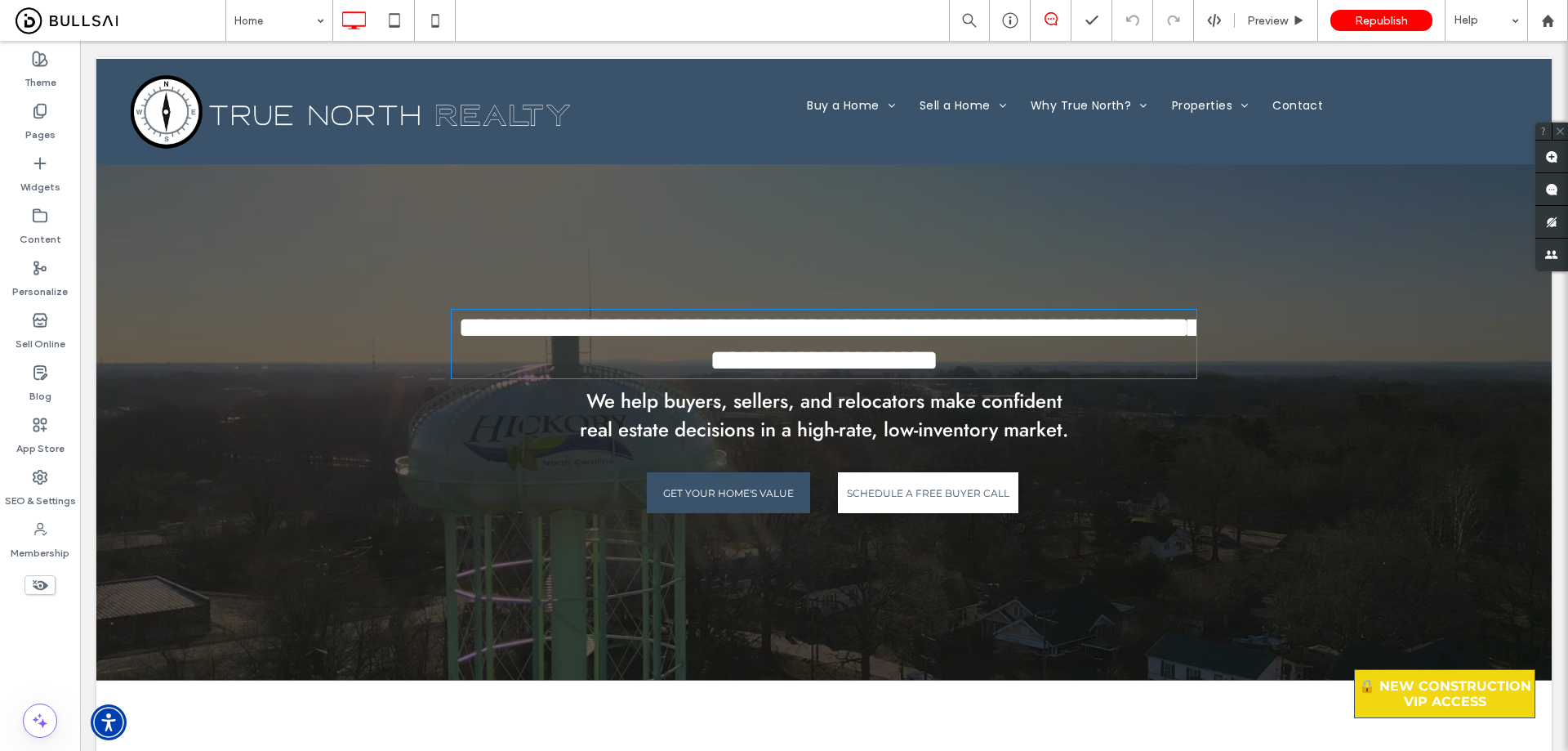
type input "*********"
type input "**"
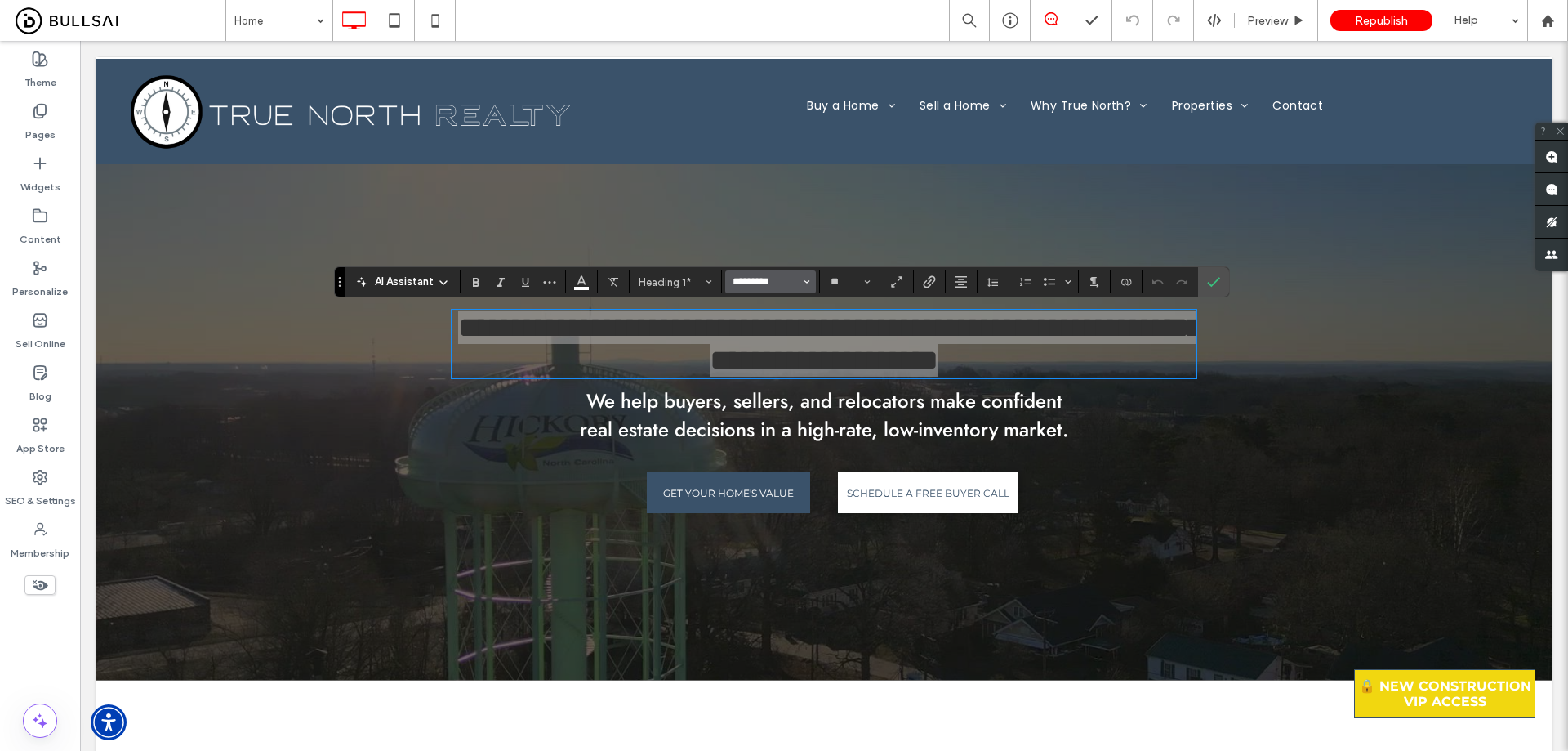
click at [757, 288] on input "*********" at bounding box center [765, 282] width 70 height 13
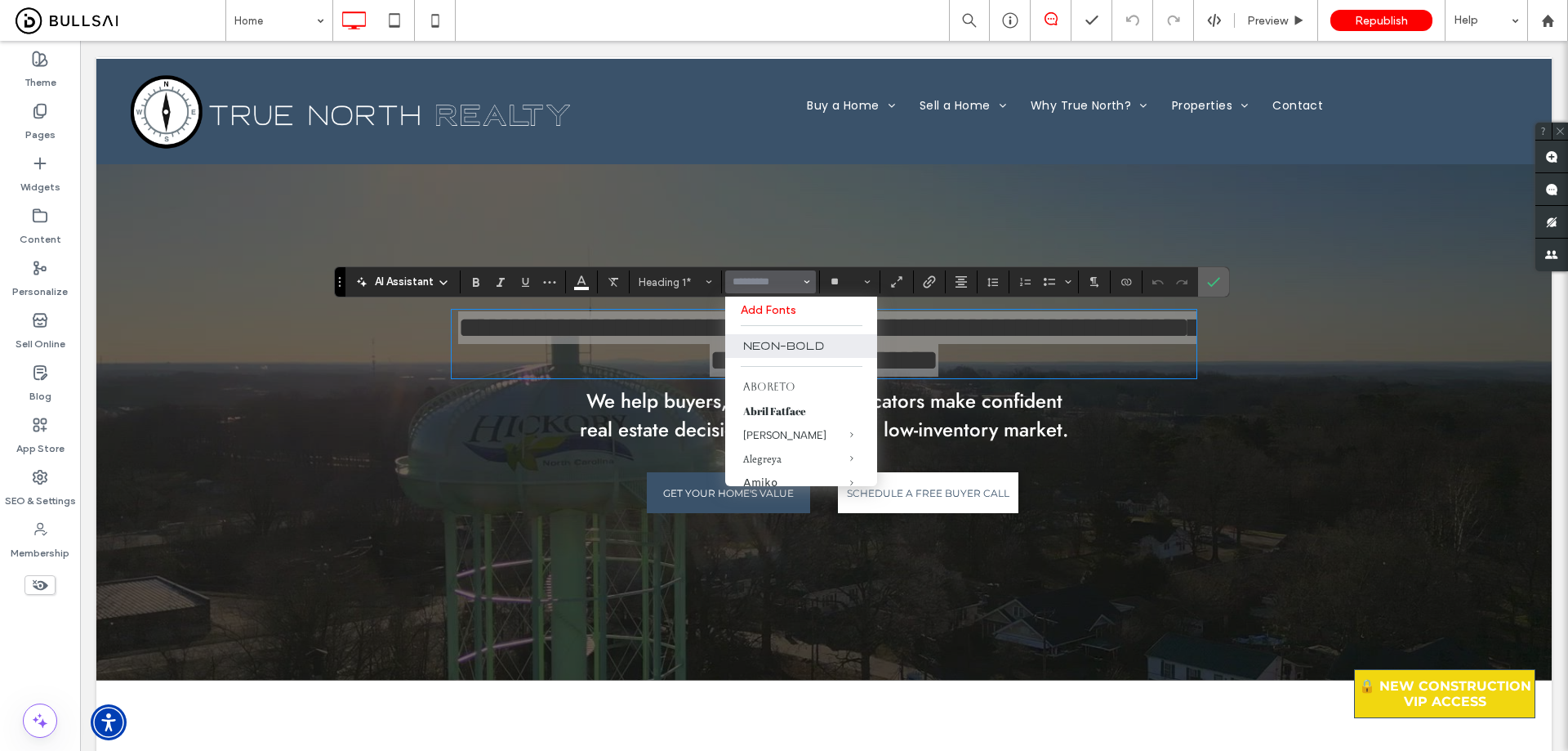
drag, startPoint x: 1204, startPoint y: 282, endPoint x: 1064, endPoint y: 249, distance: 143.8
click at [1204, 282] on label "Confirm" at bounding box center [1214, 281] width 25 height 30
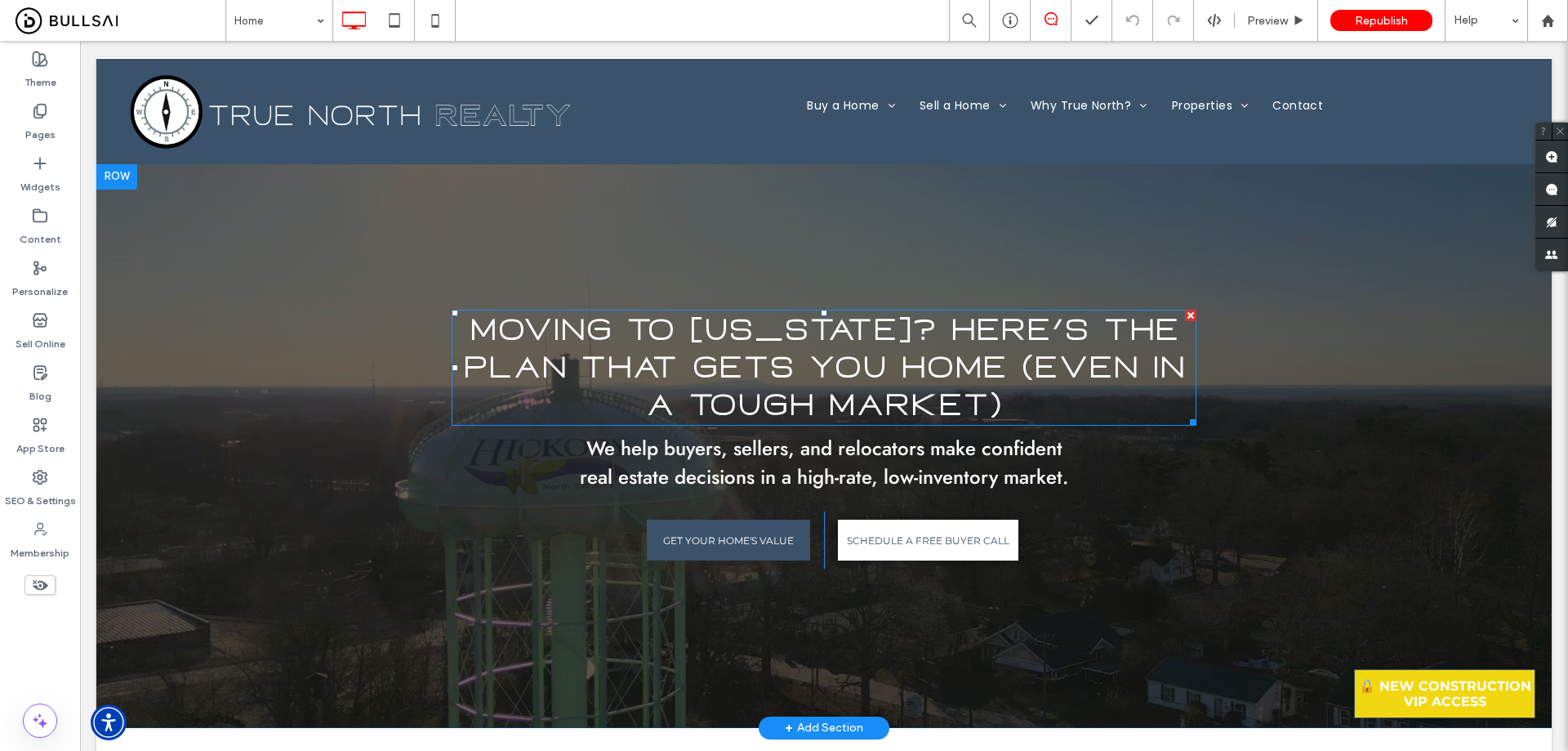
click at [840, 355] on span "Moving to [US_STATE]? Here’s the Plan That Gets You Home (Even in a Tough Marke…" at bounding box center [824, 367] width 722 height 113
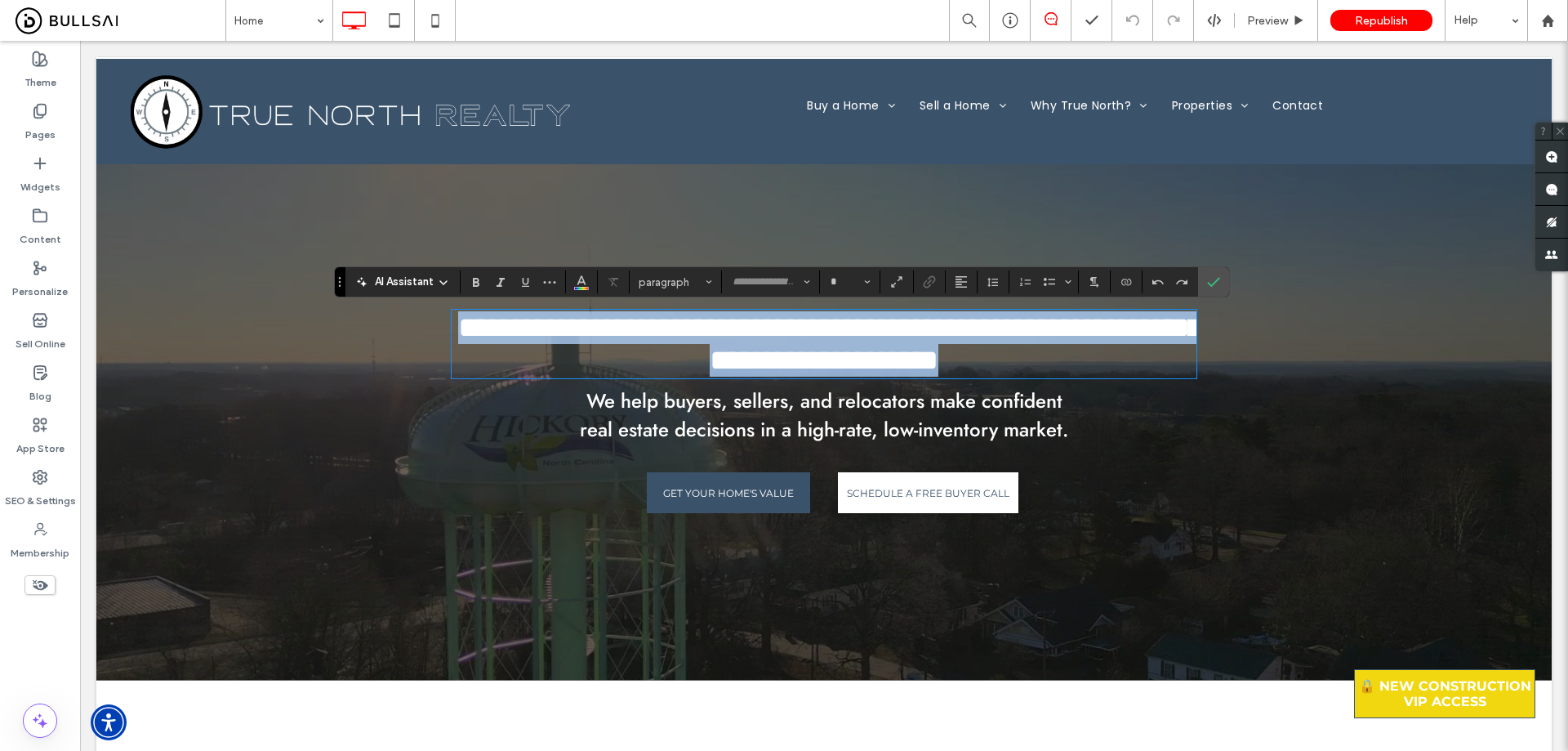
type input "*********"
type input "**"
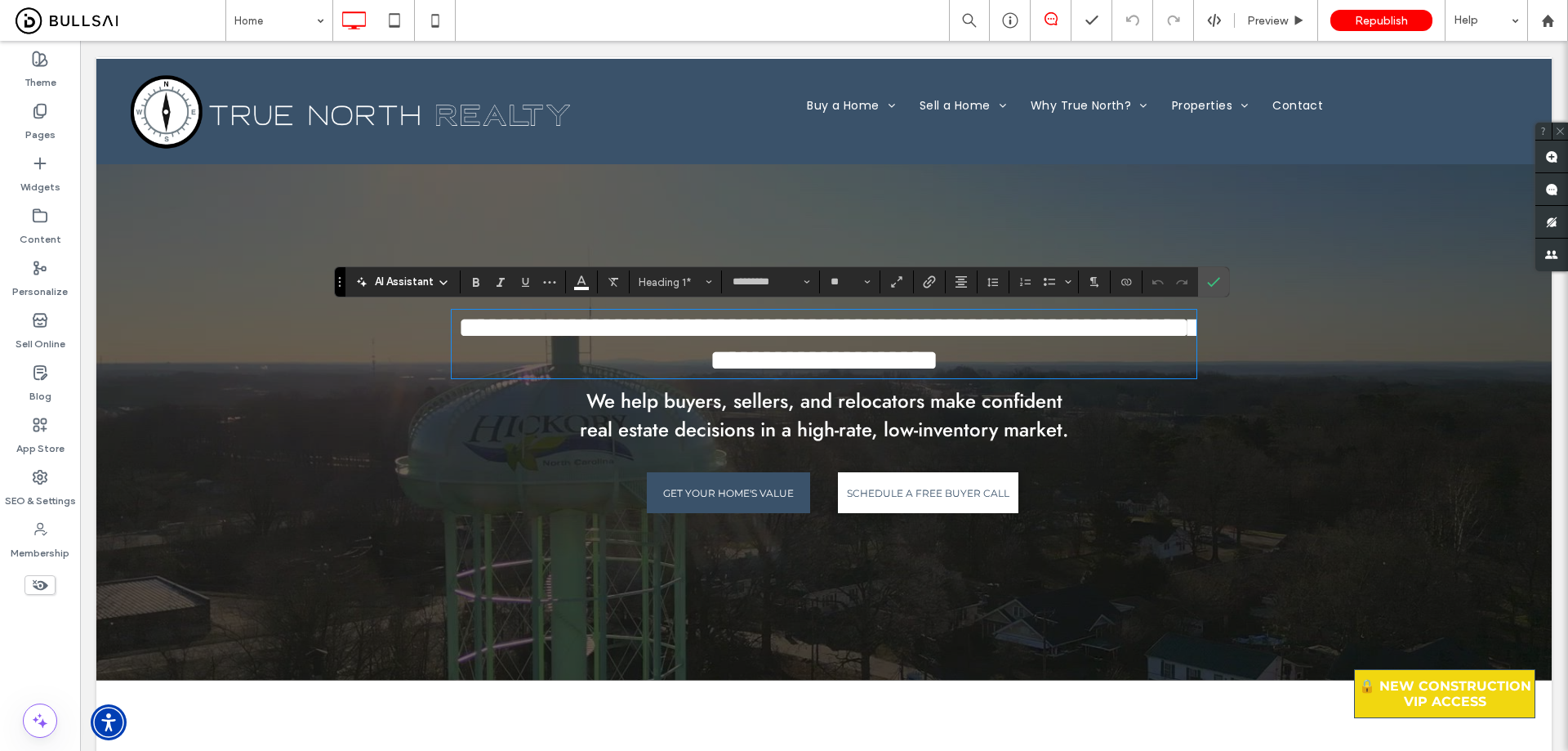
click at [746, 444] on span "We help buyers, sellers, and relocators make confident real estate decisions in…" at bounding box center [824, 415] width 489 height 57
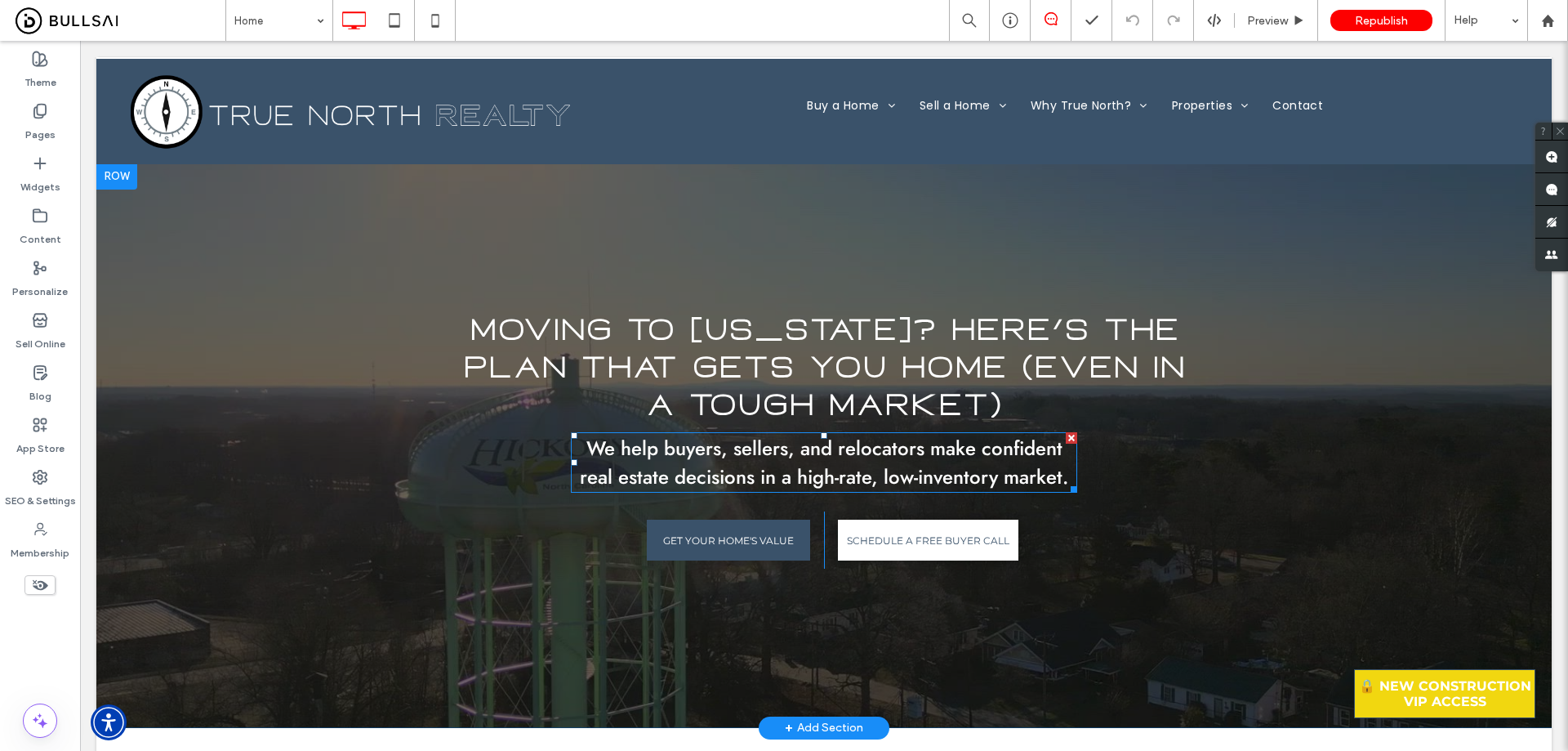
click at [841, 444] on span "We help buyers, sellers, and relocators make confident real estate decisions in…" at bounding box center [824, 462] width 489 height 57
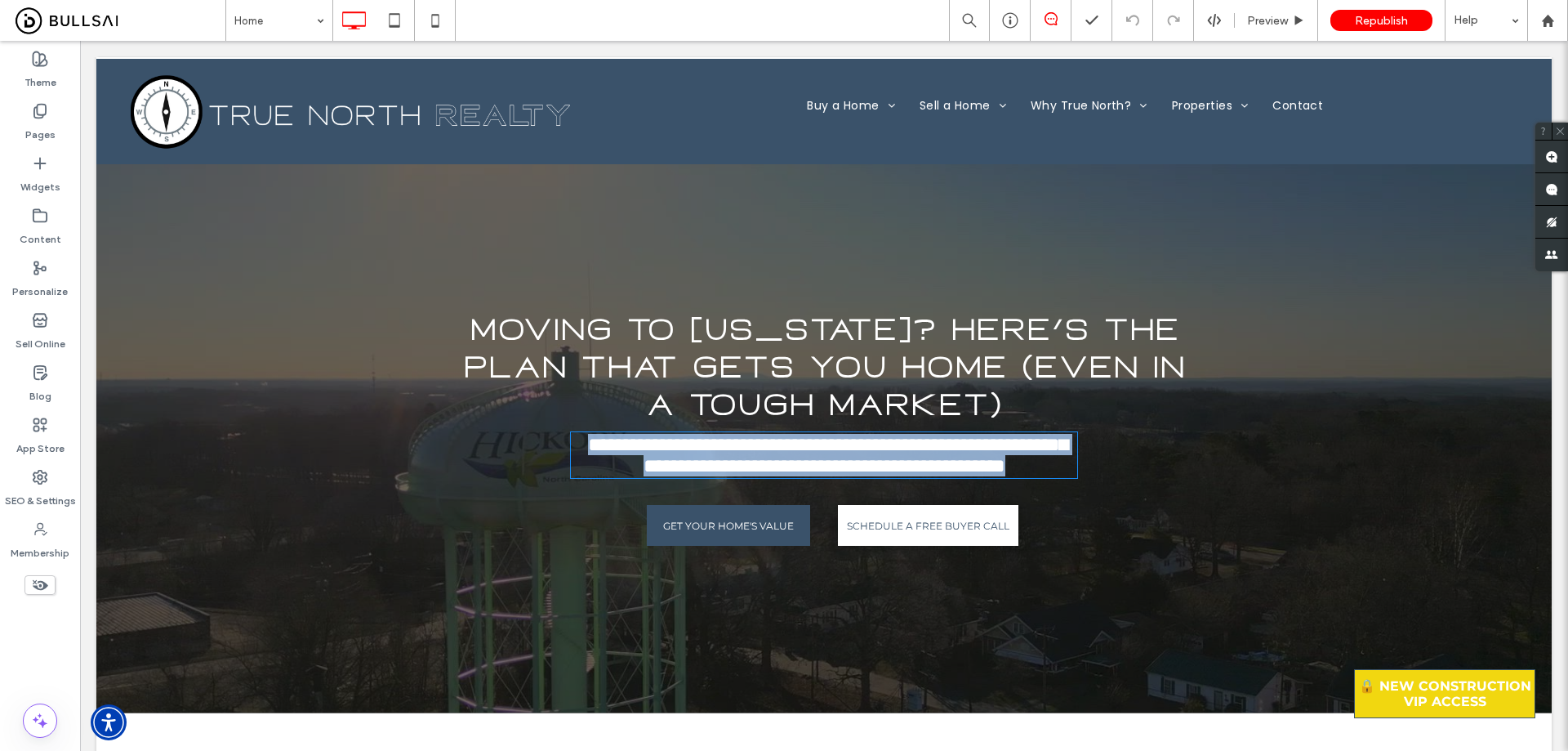
type input "****"
type input "**"
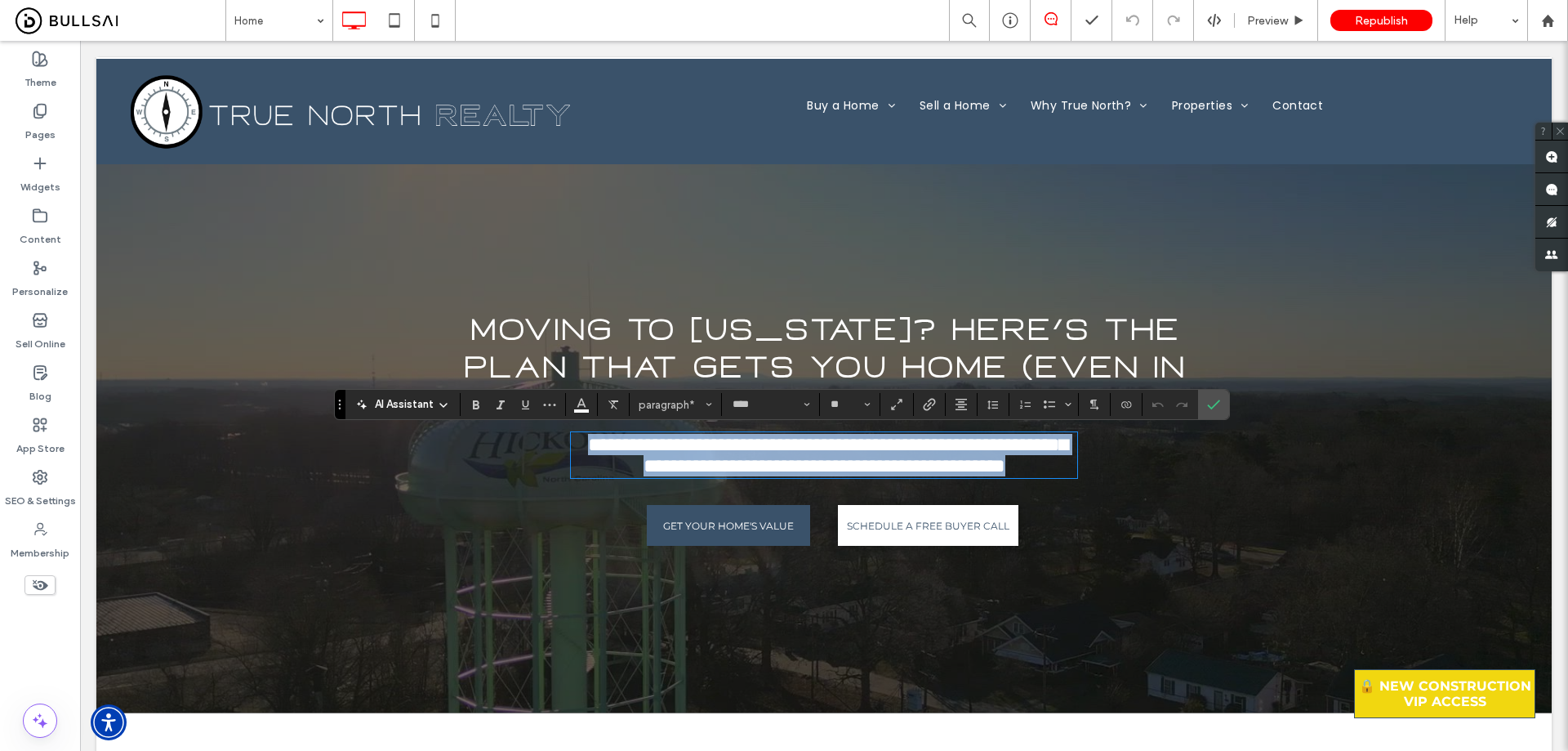
click at [835, 451] on span "**********" at bounding box center [828, 454] width 479 height 41
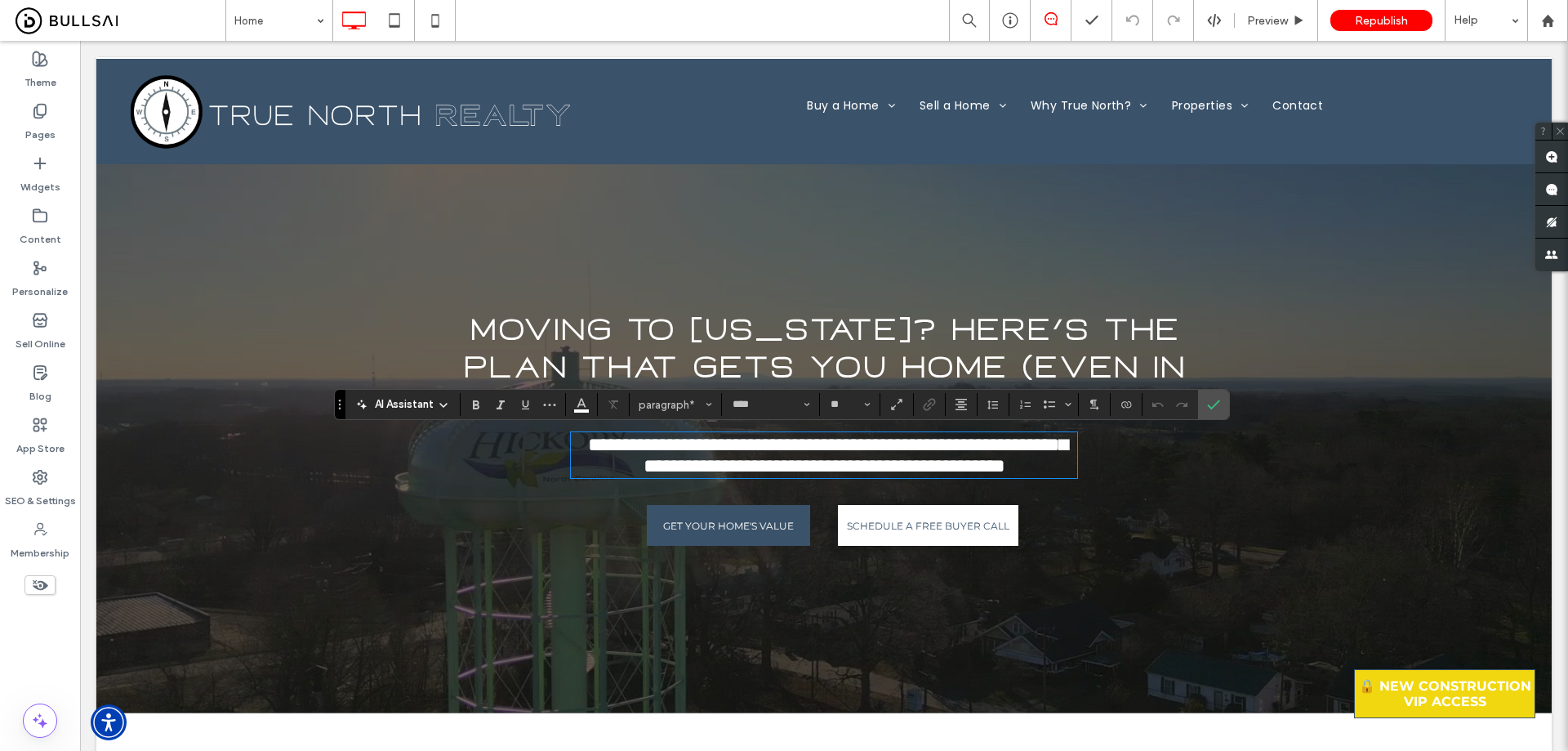
click at [791, 326] on span "Moving to North Carolina? Here’s the Plan That Gets You Home (Even in a Tough M…" at bounding box center [824, 367] width 722 height 113
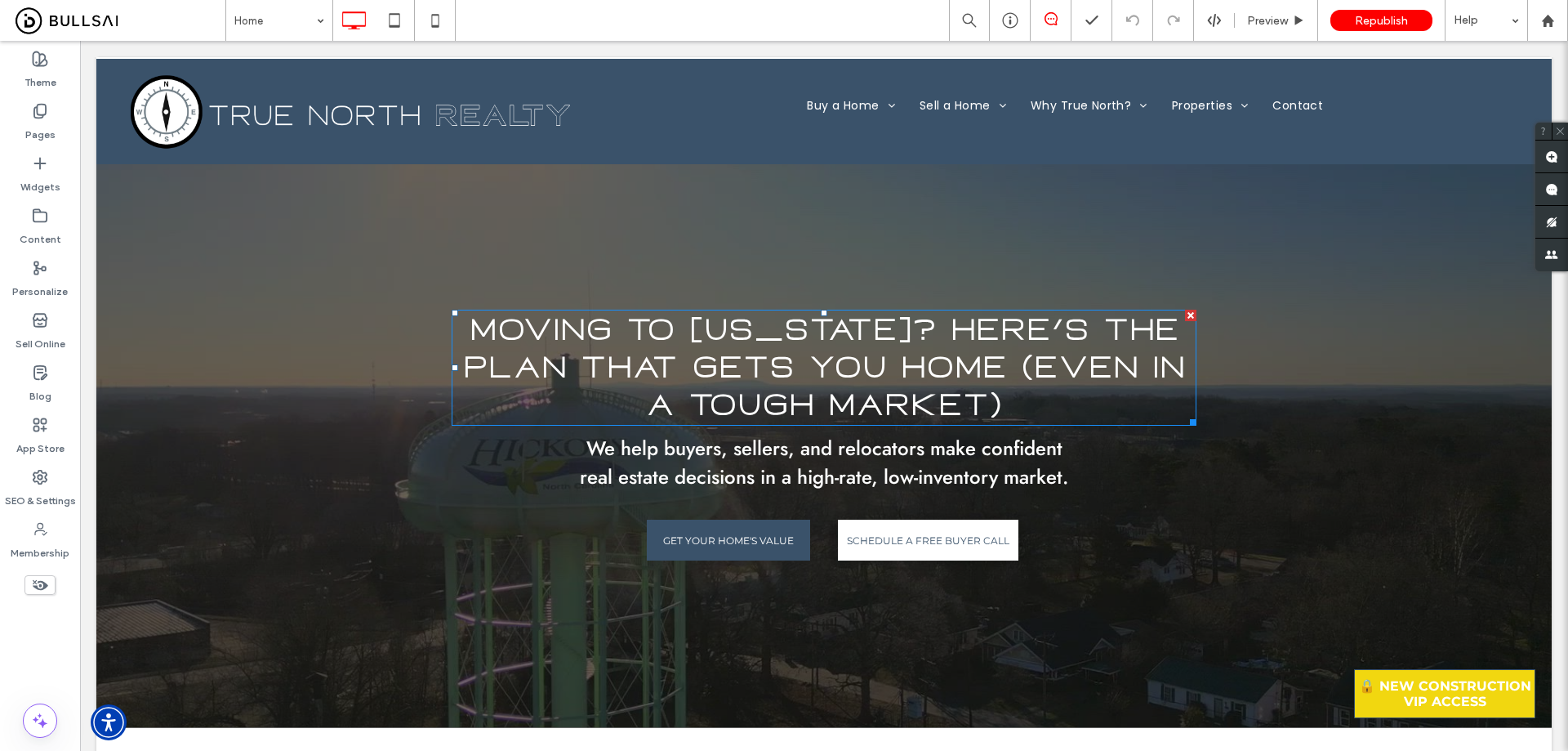
click at [790, 321] on span "Moving to North Carolina? Here’s the Plan That Gets You Home (Even in a Tough M…" at bounding box center [824, 367] width 722 height 113
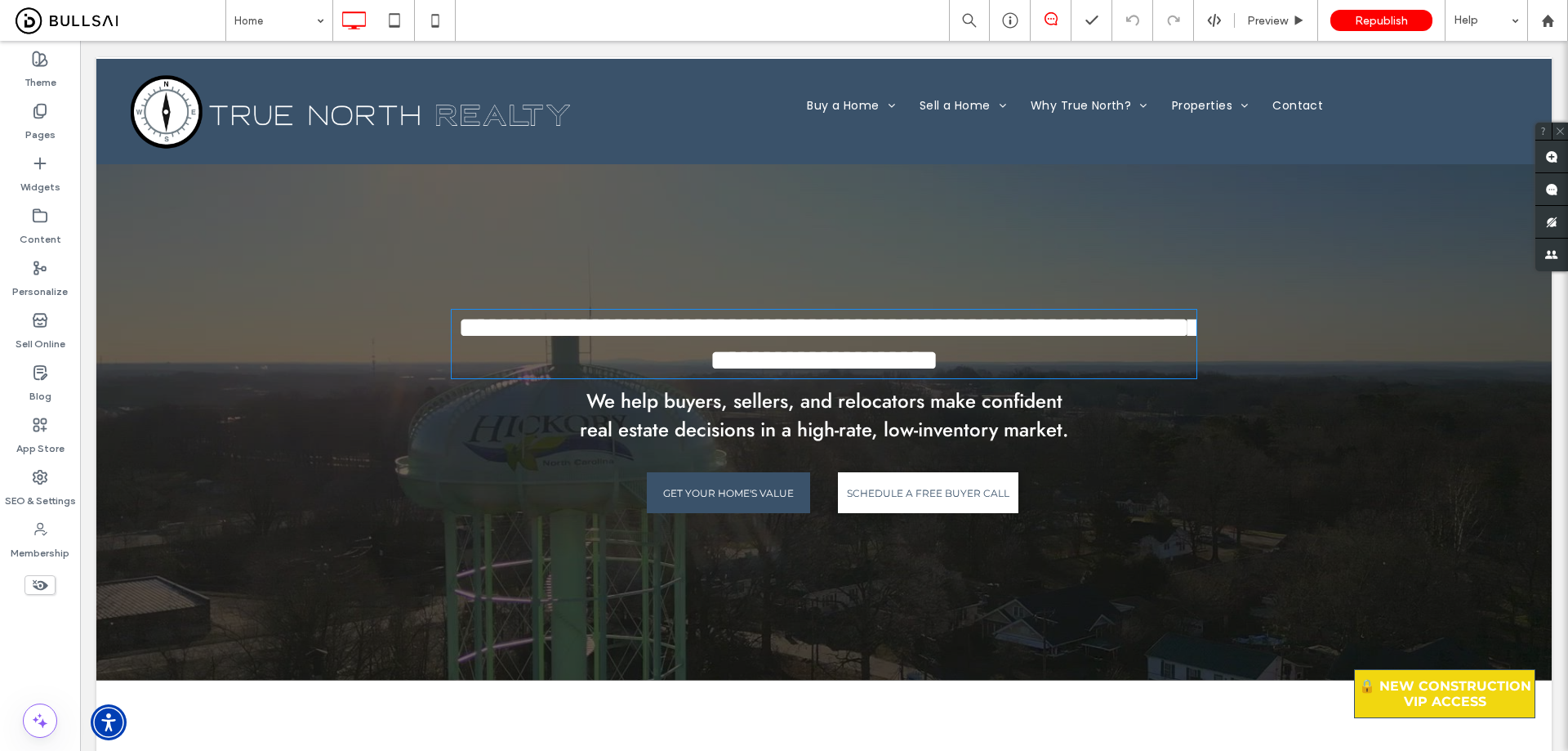
click at [790, 321] on span "**********" at bounding box center [829, 343] width 743 height 62
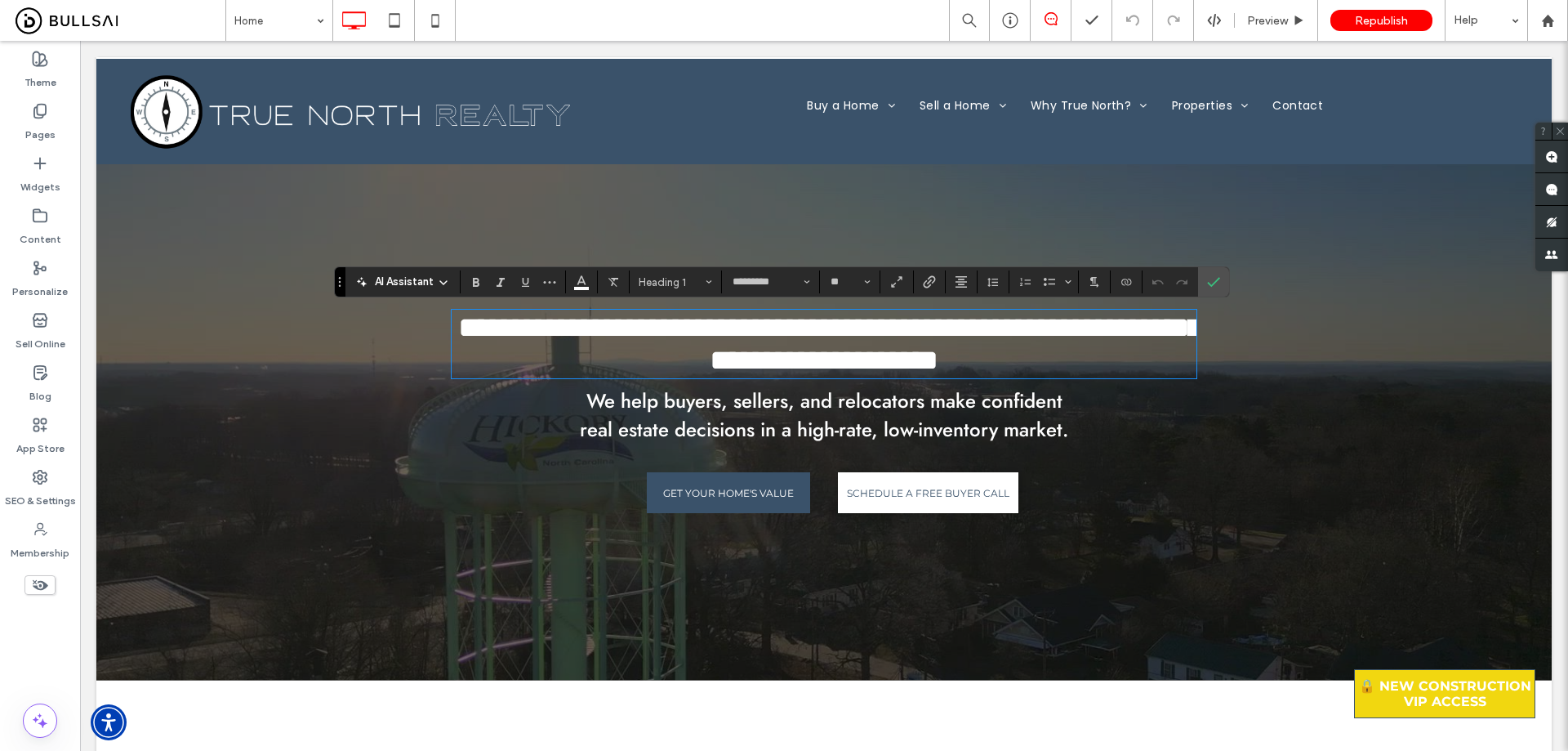
type input "*********"
type input "**"
click at [48, 490] on label "SEO & Settings" at bounding box center [40, 497] width 71 height 23
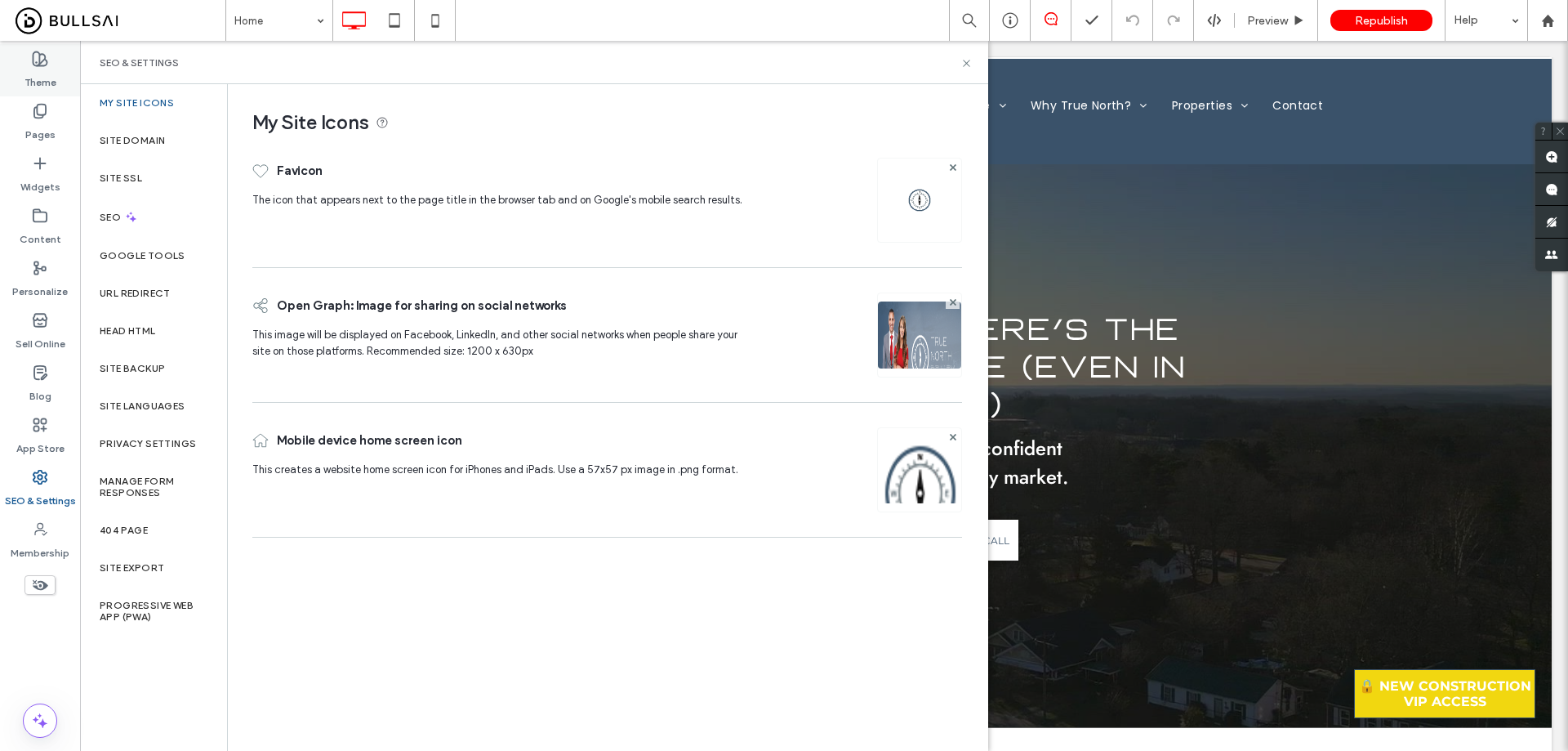
click at [37, 69] on label "Theme" at bounding box center [40, 78] width 32 height 23
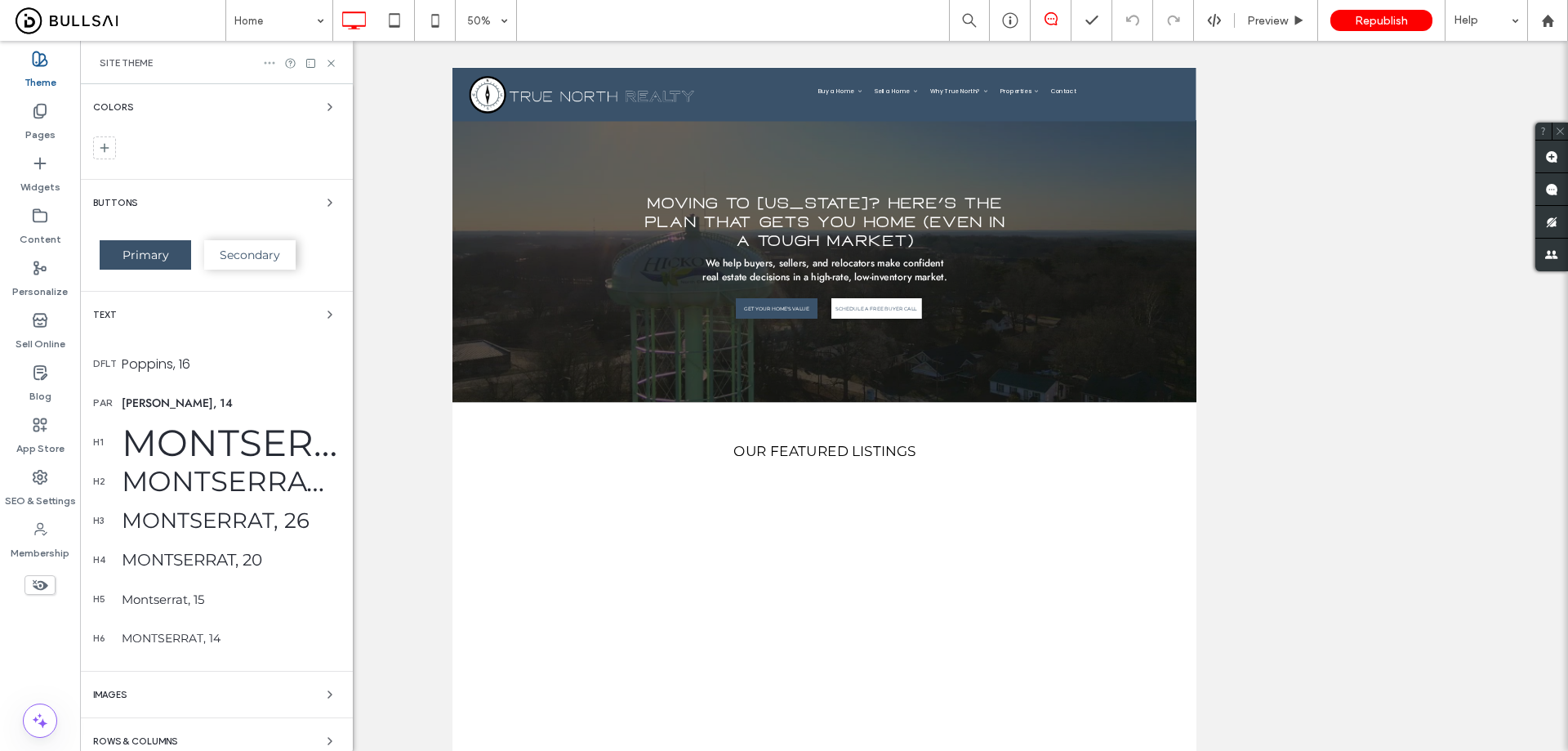
click at [268, 64] on icon at bounding box center [270, 63] width 13 height 13
click at [204, 66] on div "Site Theme" at bounding box center [216, 63] width 233 height 13
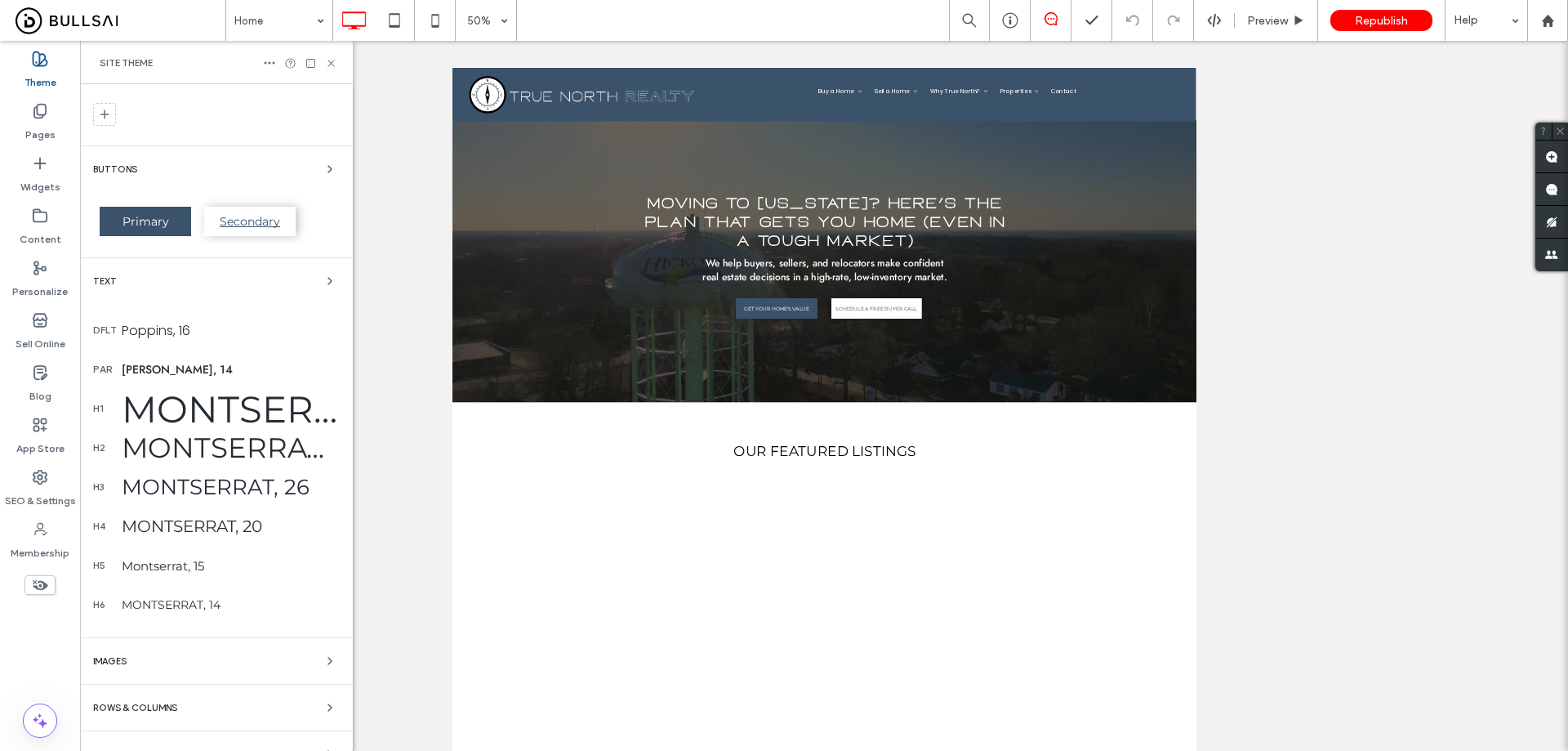
scroll to position [81, 0]
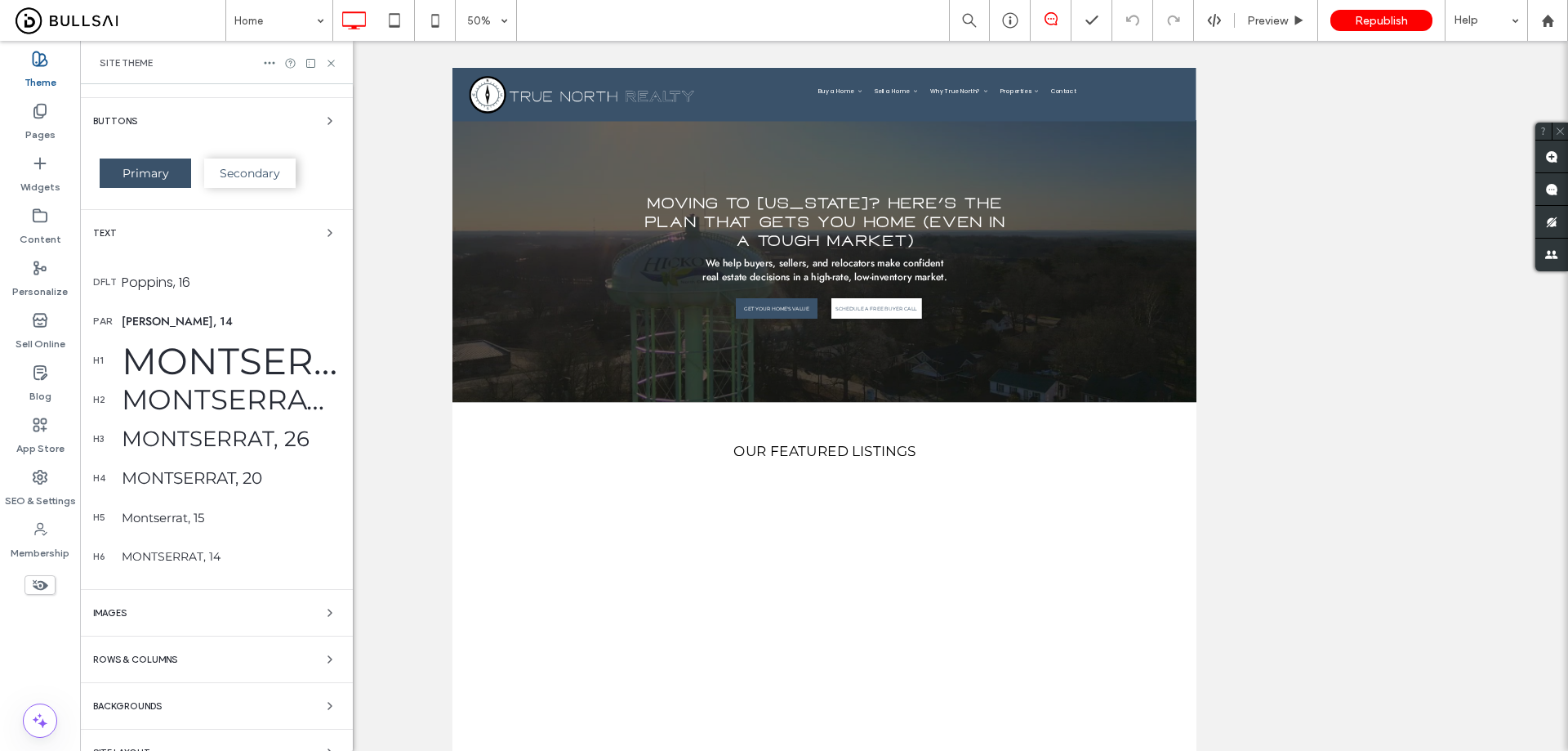
click at [206, 354] on div "Montserrat, 52" at bounding box center [231, 360] width 218 height 45
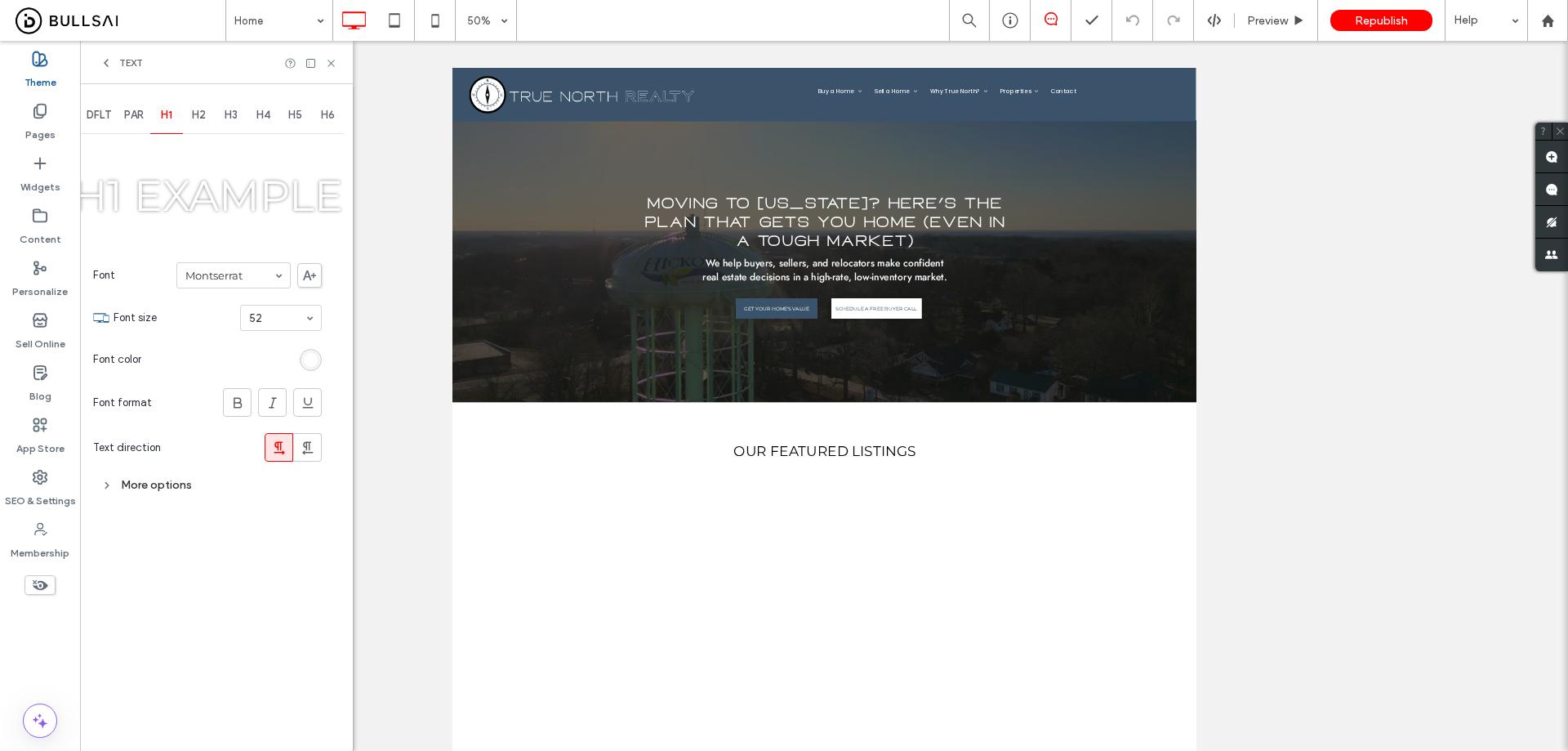
scroll to position [0, 0]
click at [310, 273] on icon at bounding box center [310, 276] width 13 height 10
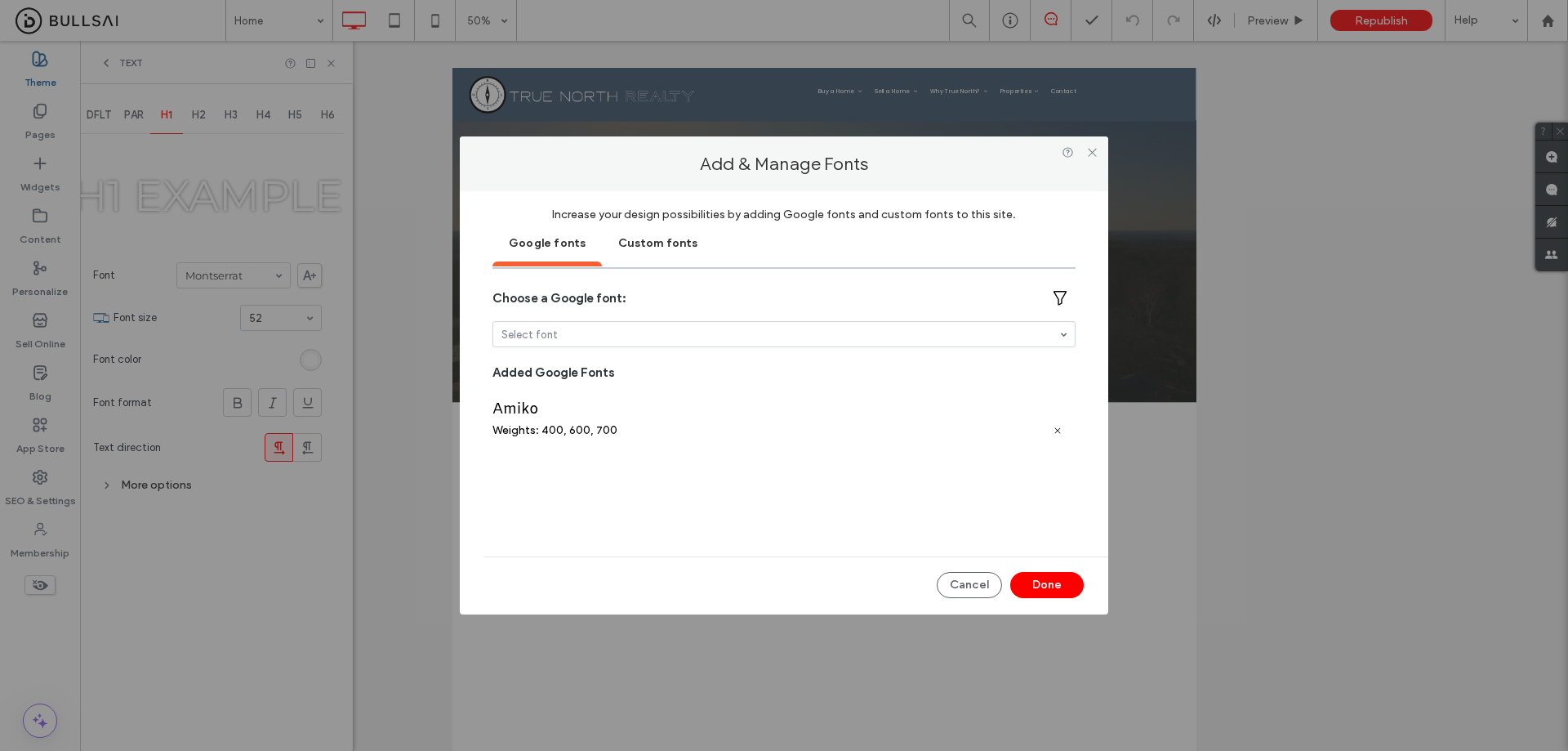
click at [651, 239] on div "Custom fonts" at bounding box center [657, 241] width 112 height 41
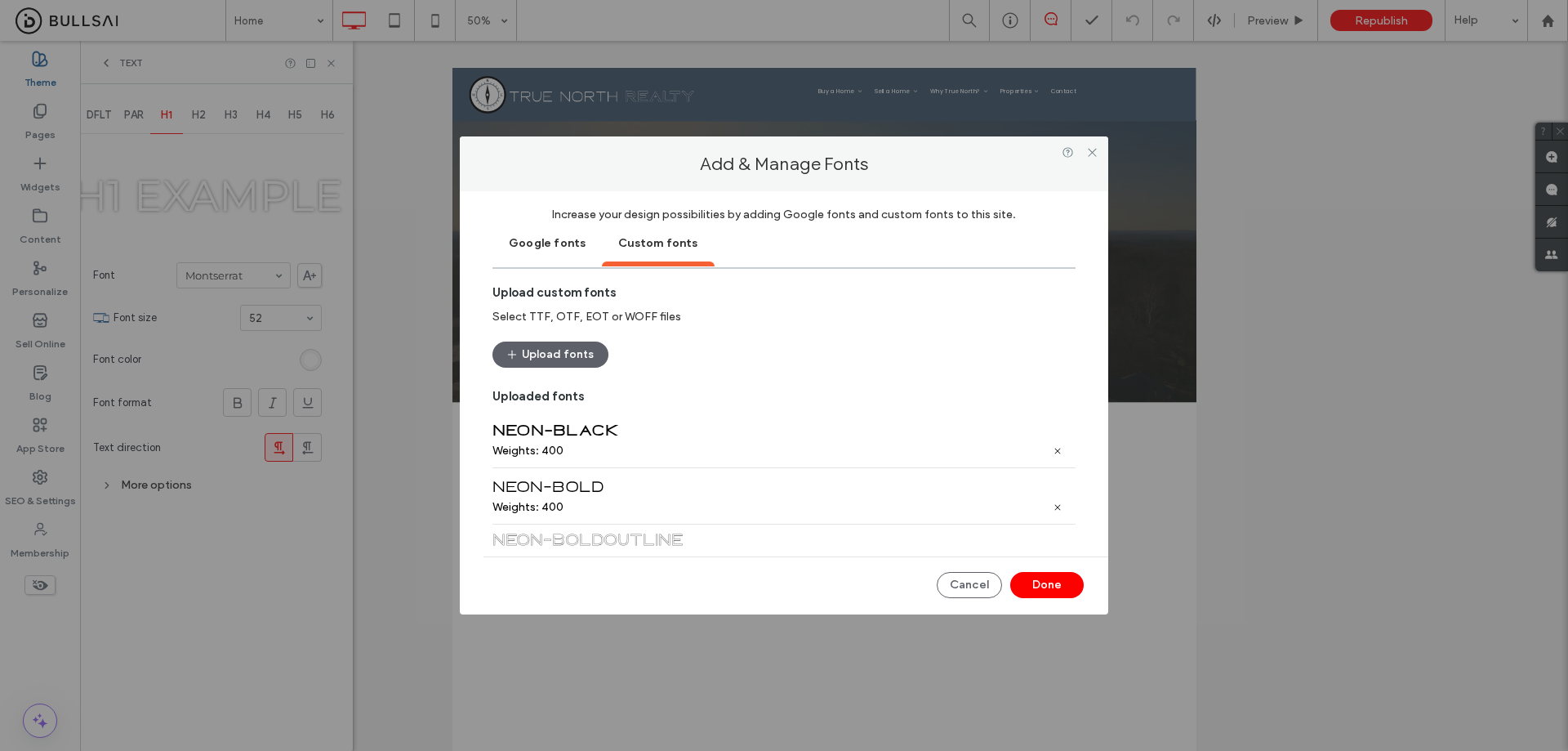
click at [576, 433] on div "Neon-Black" at bounding box center [784, 431] width 584 height 18
drag, startPoint x: 589, startPoint y: 430, endPoint x: 510, endPoint y: 433, distance: 79.1
click at [510, 433] on div "Neon-Black" at bounding box center [784, 431] width 584 height 18
click at [497, 433] on div "Neon-Black" at bounding box center [784, 431] width 584 height 18
drag, startPoint x: 495, startPoint y: 431, endPoint x: 636, endPoint y: 432, distance: 141.0
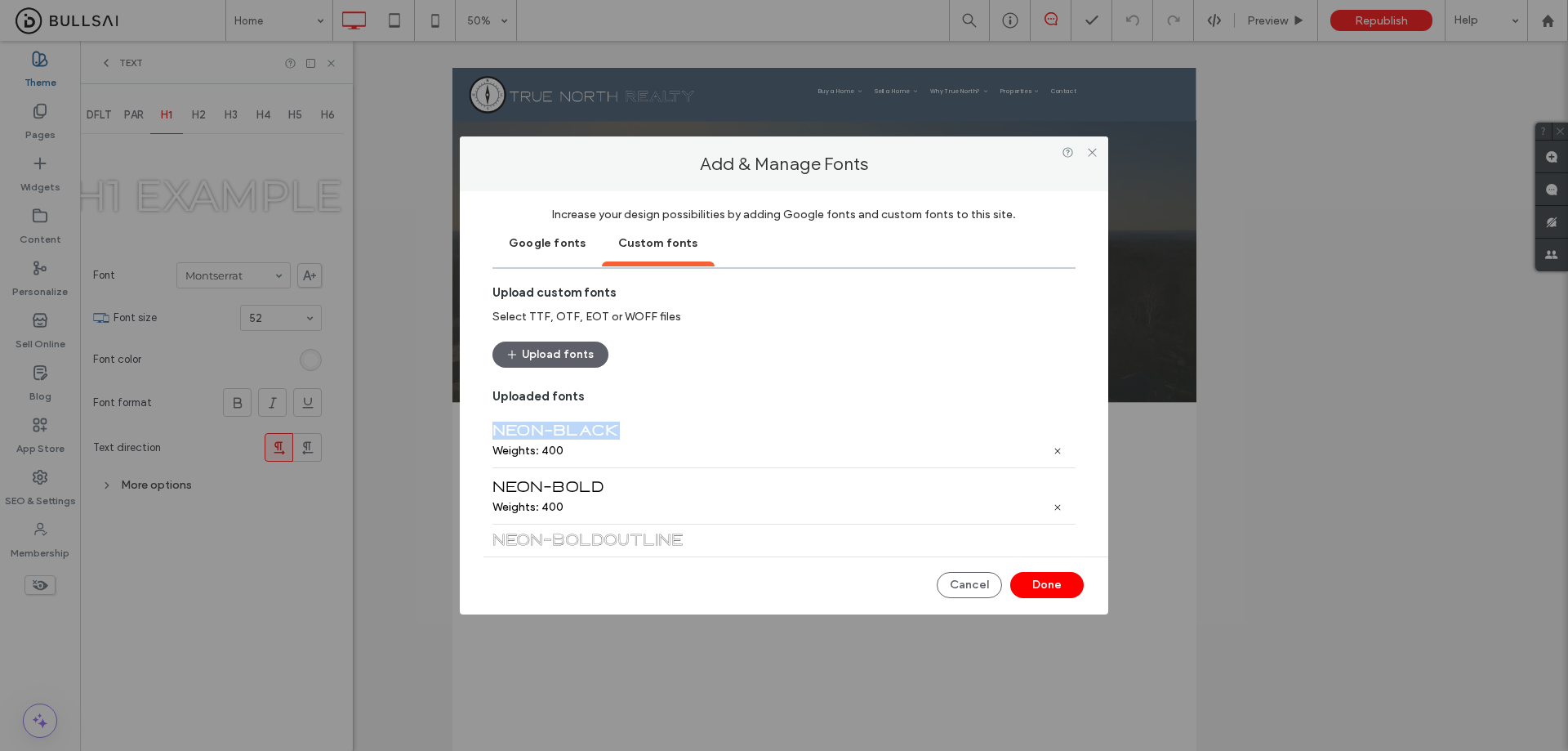
click at [636, 432] on div "Neon-Black" at bounding box center [784, 431] width 584 height 18
drag, startPoint x: 604, startPoint y: 486, endPoint x: 497, endPoint y: 495, distance: 107.4
click at [497, 495] on div "Neon-Bold" at bounding box center [784, 486] width 584 height 18
copy div "Neon-Bold"
click at [1089, 150] on icon at bounding box center [1093, 152] width 12 height 12
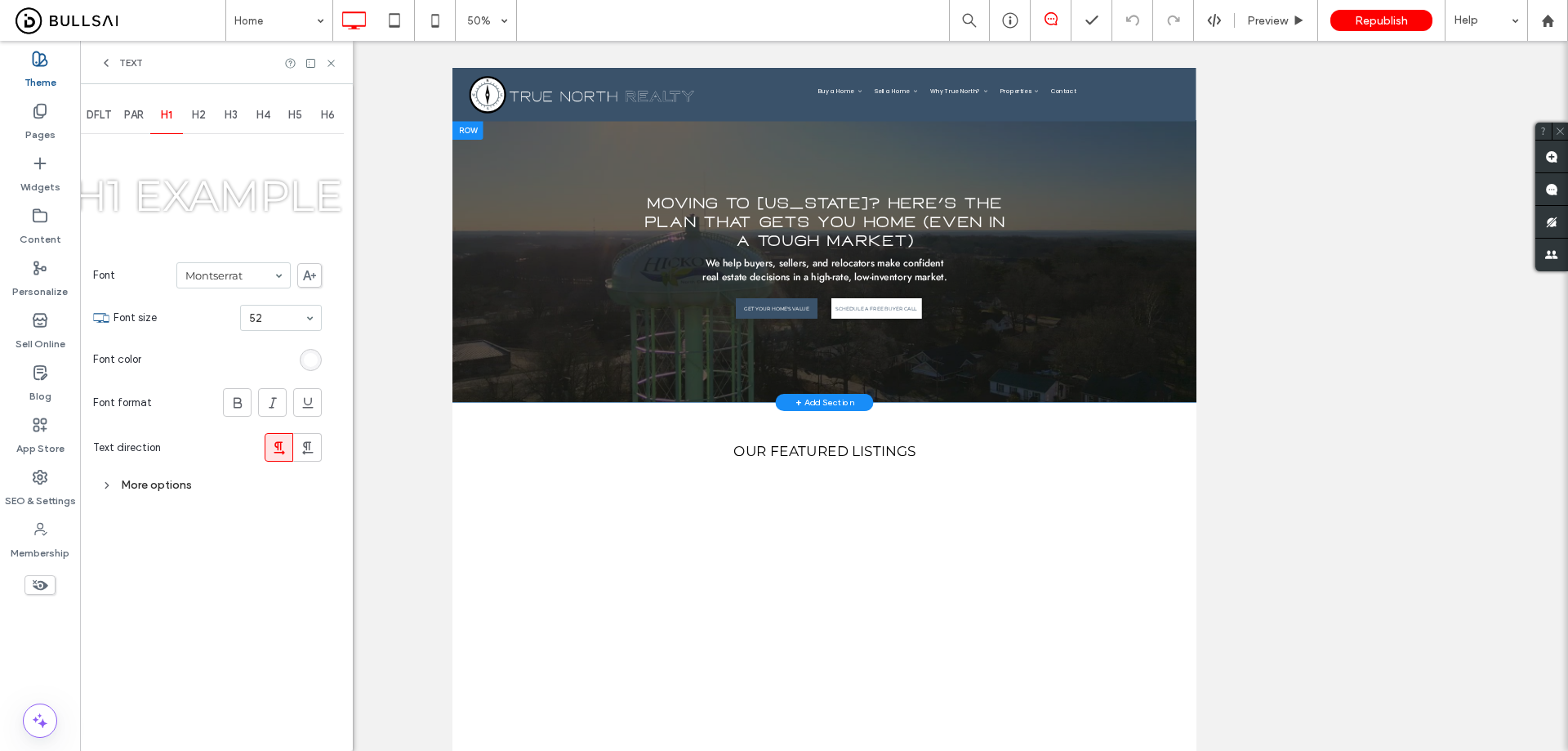
scroll to position [81, 0]
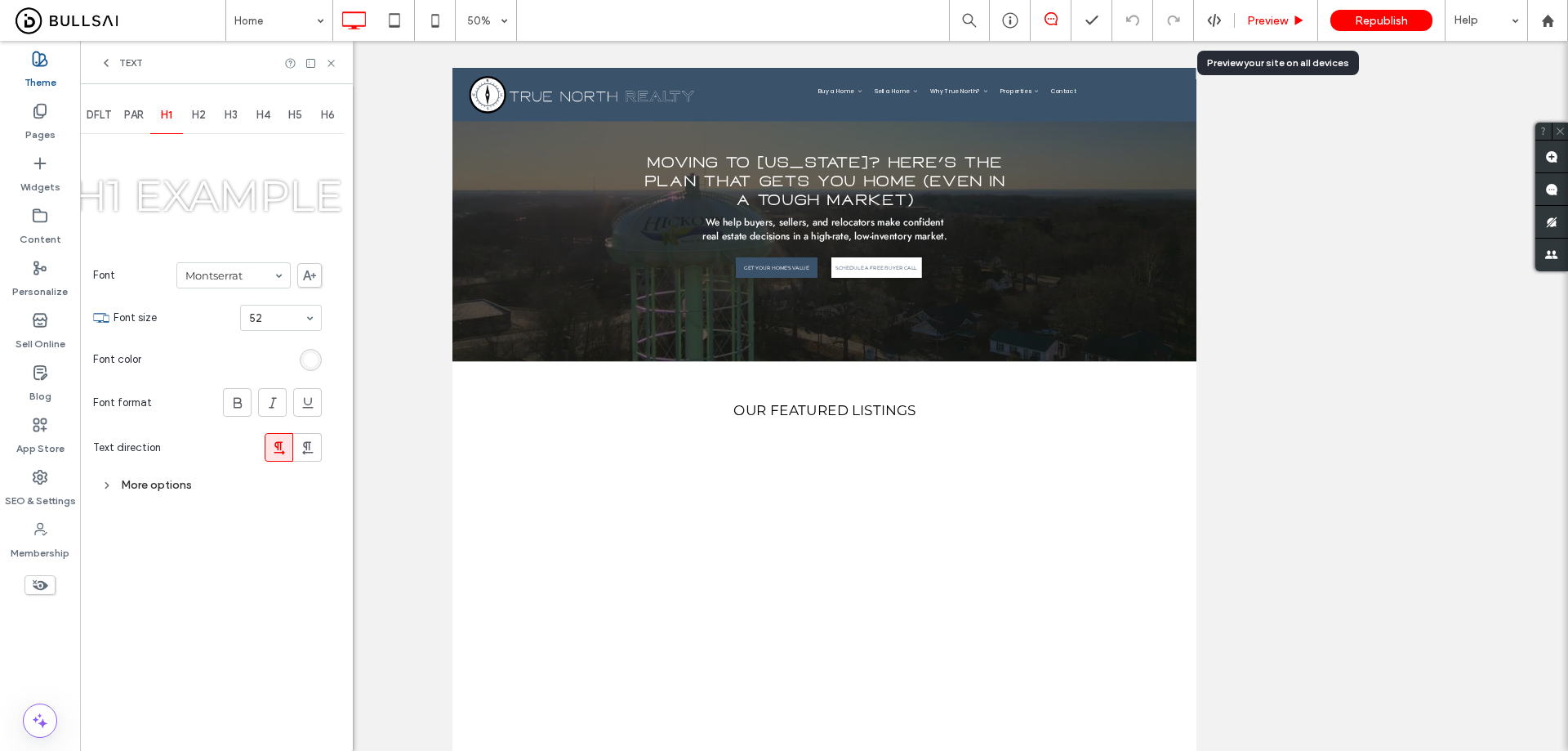
click at [1283, 27] on span "Preview" at bounding box center [1268, 21] width 41 height 14
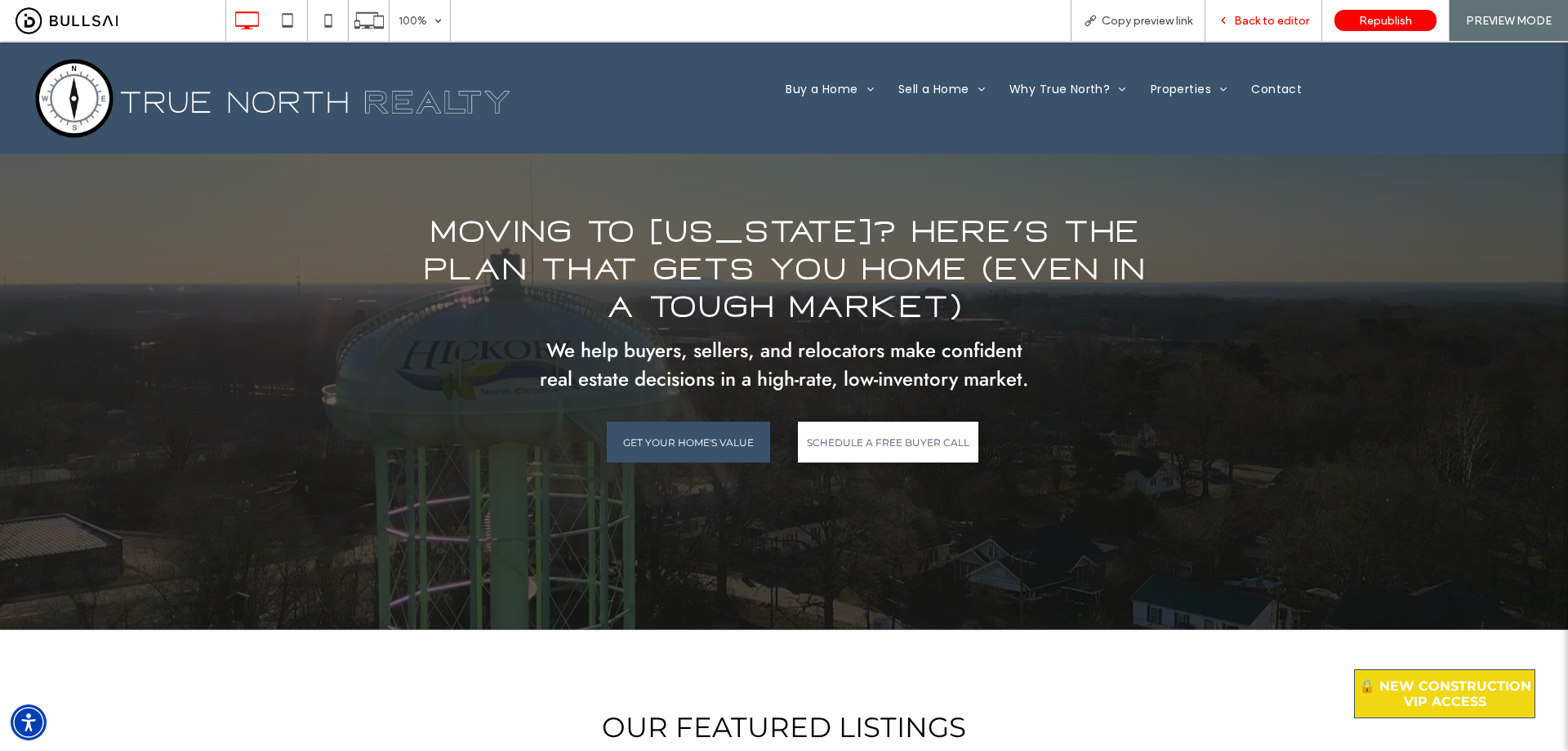
click at [1277, 17] on span "Back to editor" at bounding box center [1271, 21] width 76 height 14
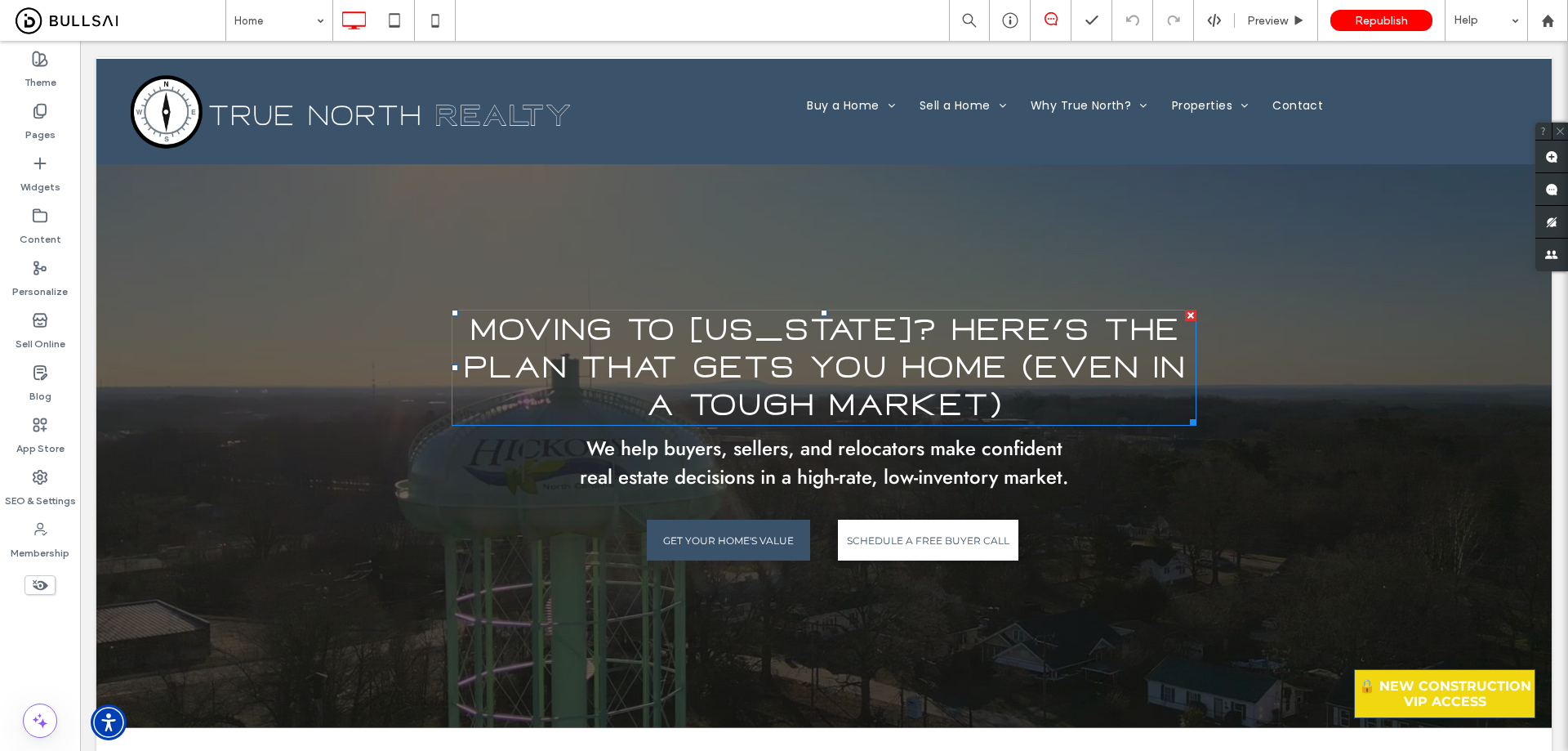
click at [873, 336] on span "Moving to [US_STATE]? Here’s the Plan That Gets You Home (Even in a Tough Marke…" at bounding box center [824, 367] width 722 height 113
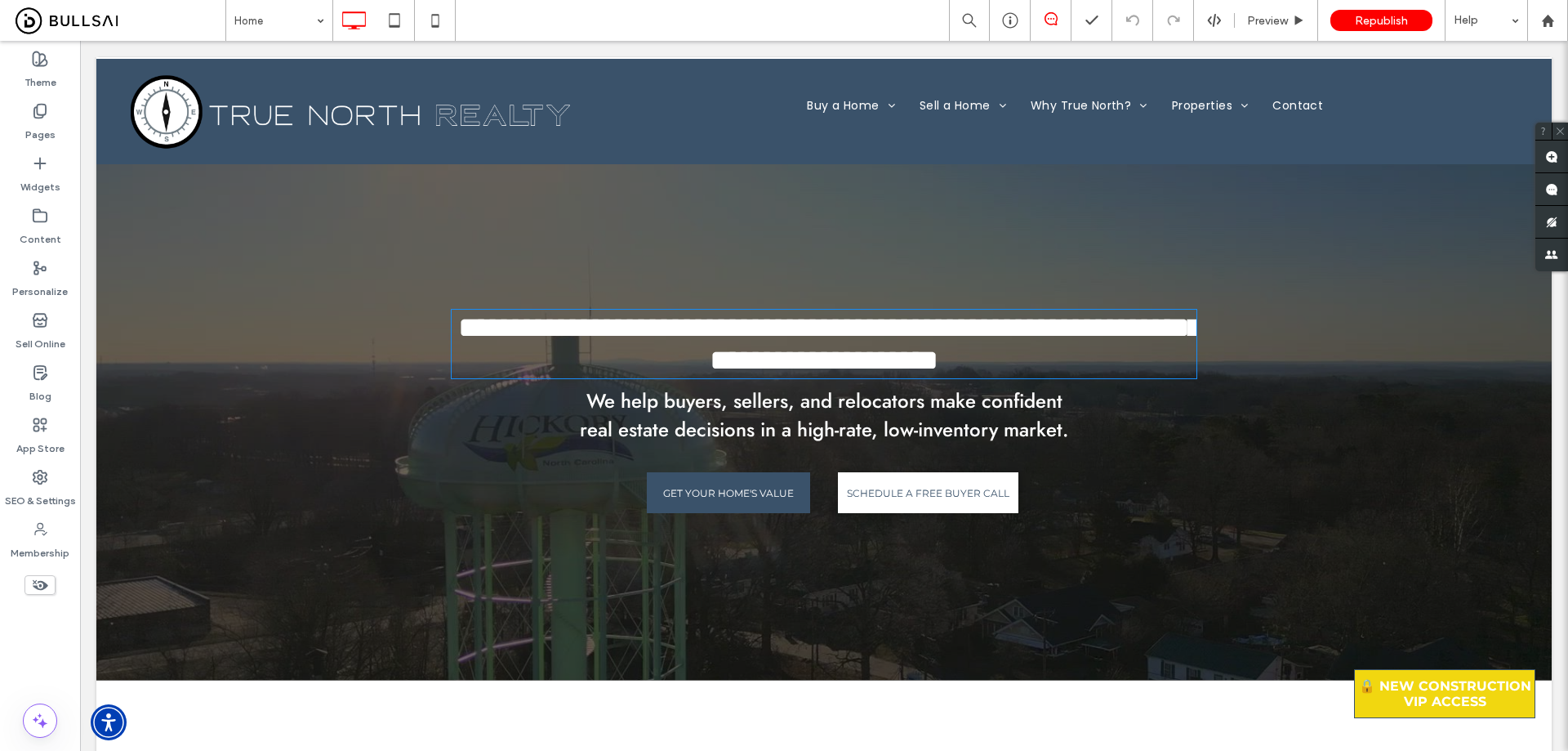
type input "*********"
type input "**"
click at [753, 331] on span "**********" at bounding box center [829, 343] width 743 height 62
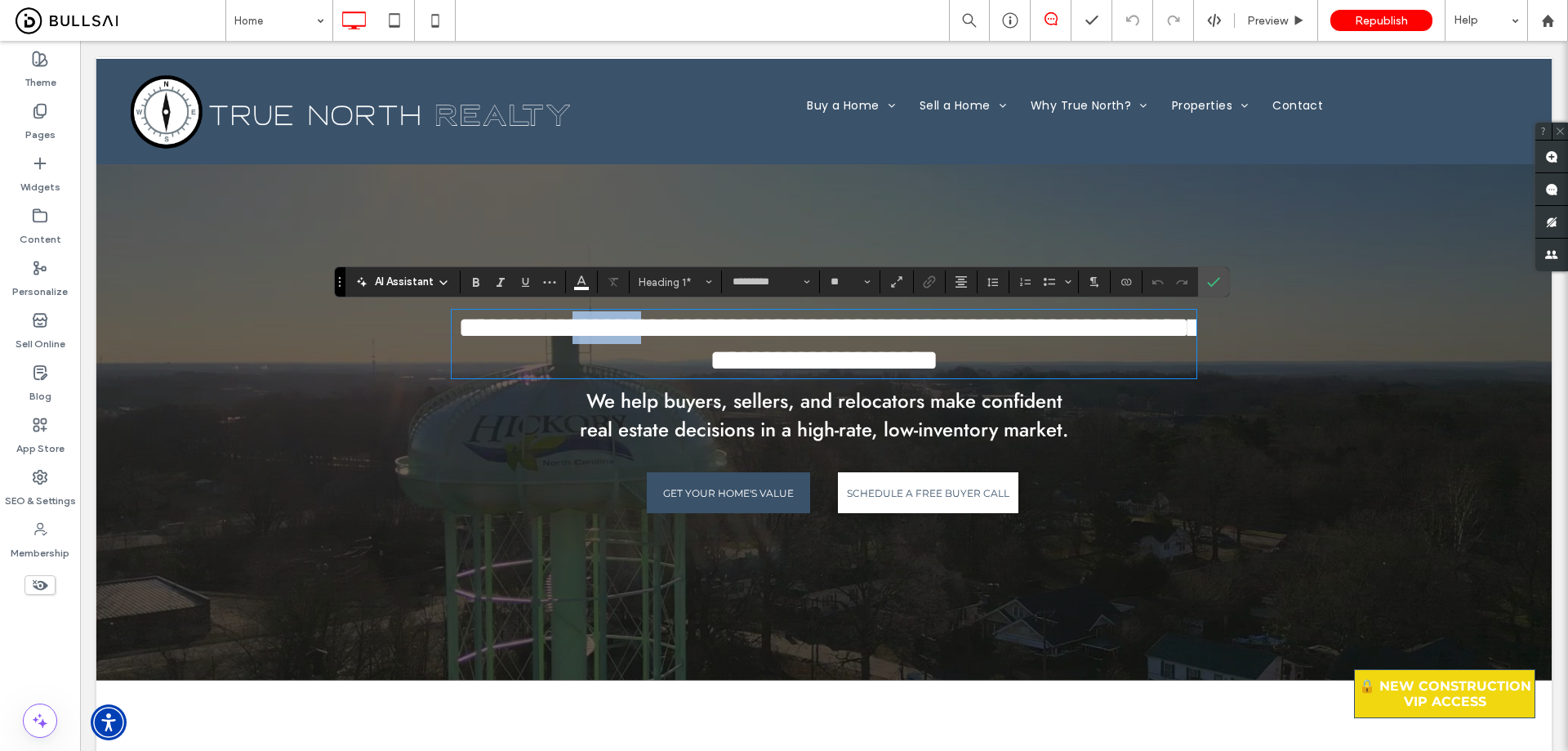
click at [753, 331] on span "**********" at bounding box center [829, 343] width 743 height 62
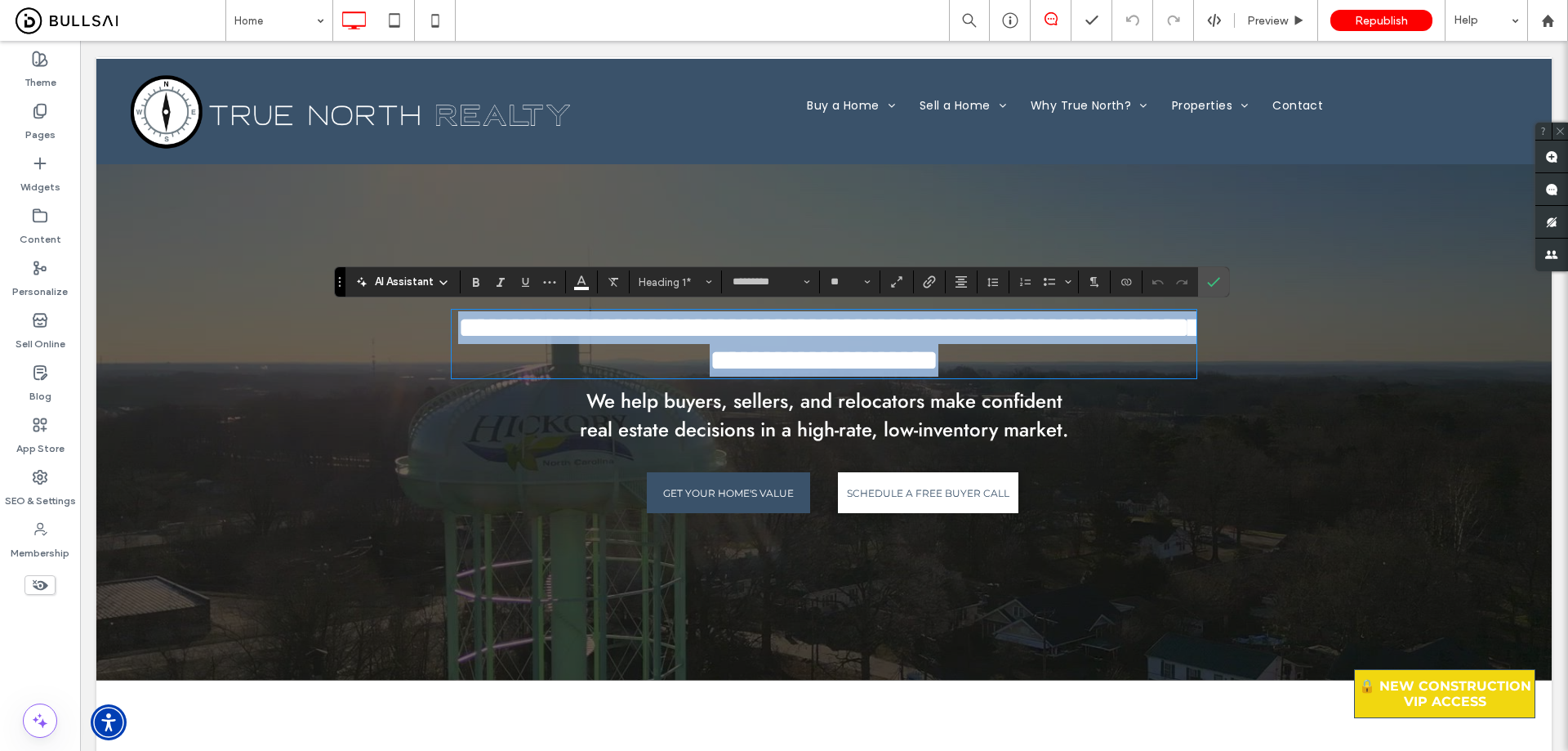
click at [753, 331] on span "**********" at bounding box center [829, 343] width 743 height 62
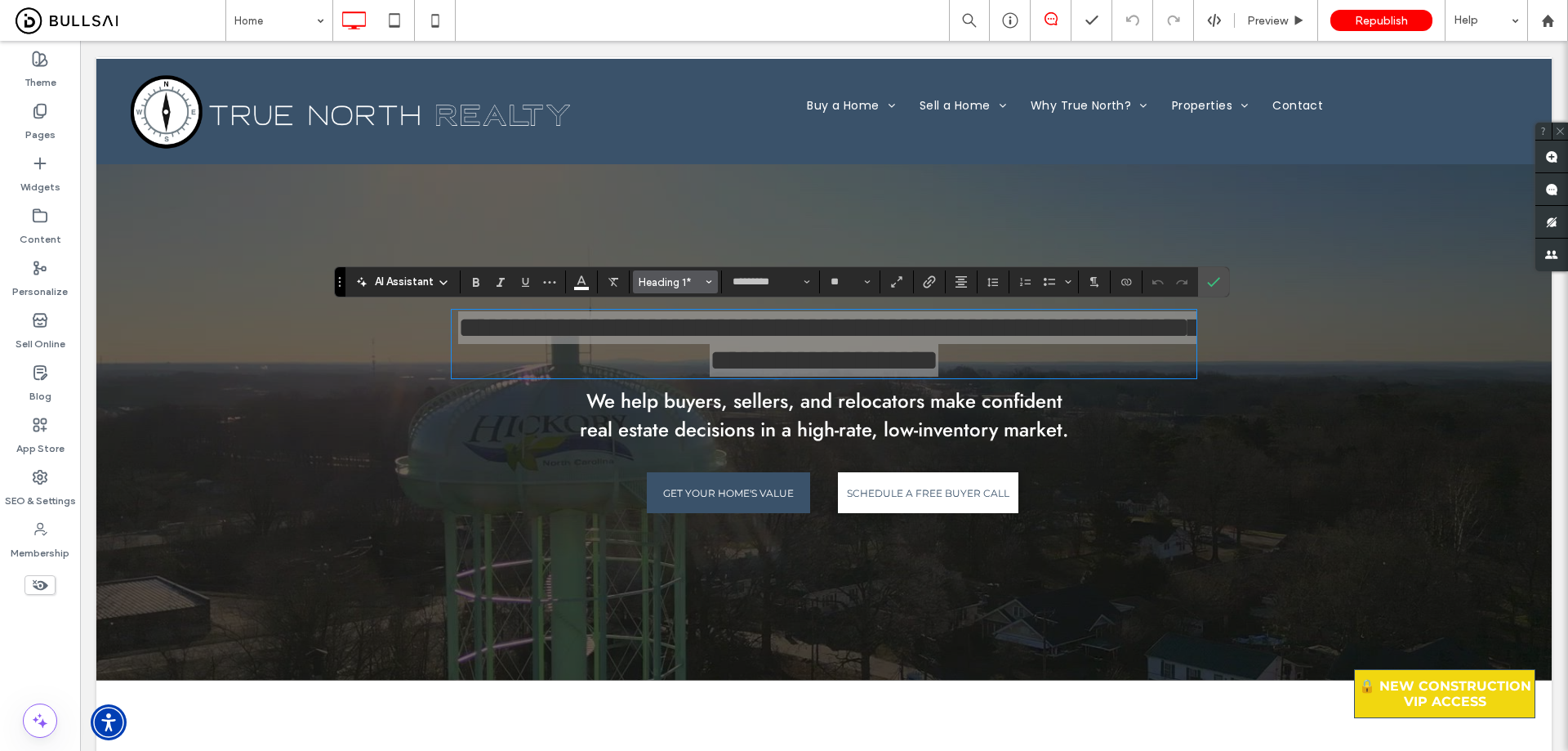
click at [674, 277] on span "Heading 1*" at bounding box center [671, 282] width 64 height 12
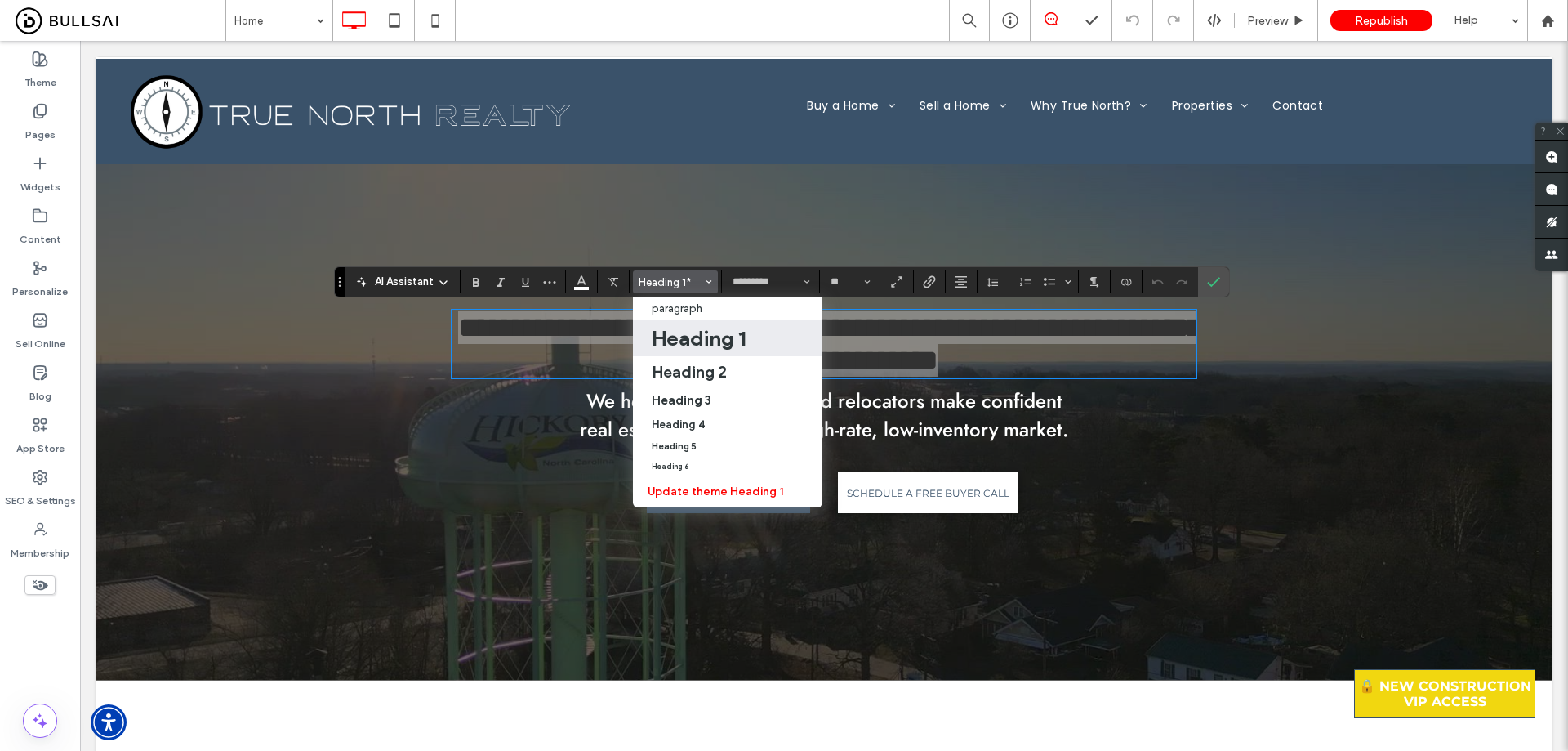
click at [708, 337] on h1 "Heading 1" at bounding box center [698, 338] width 94 height 26
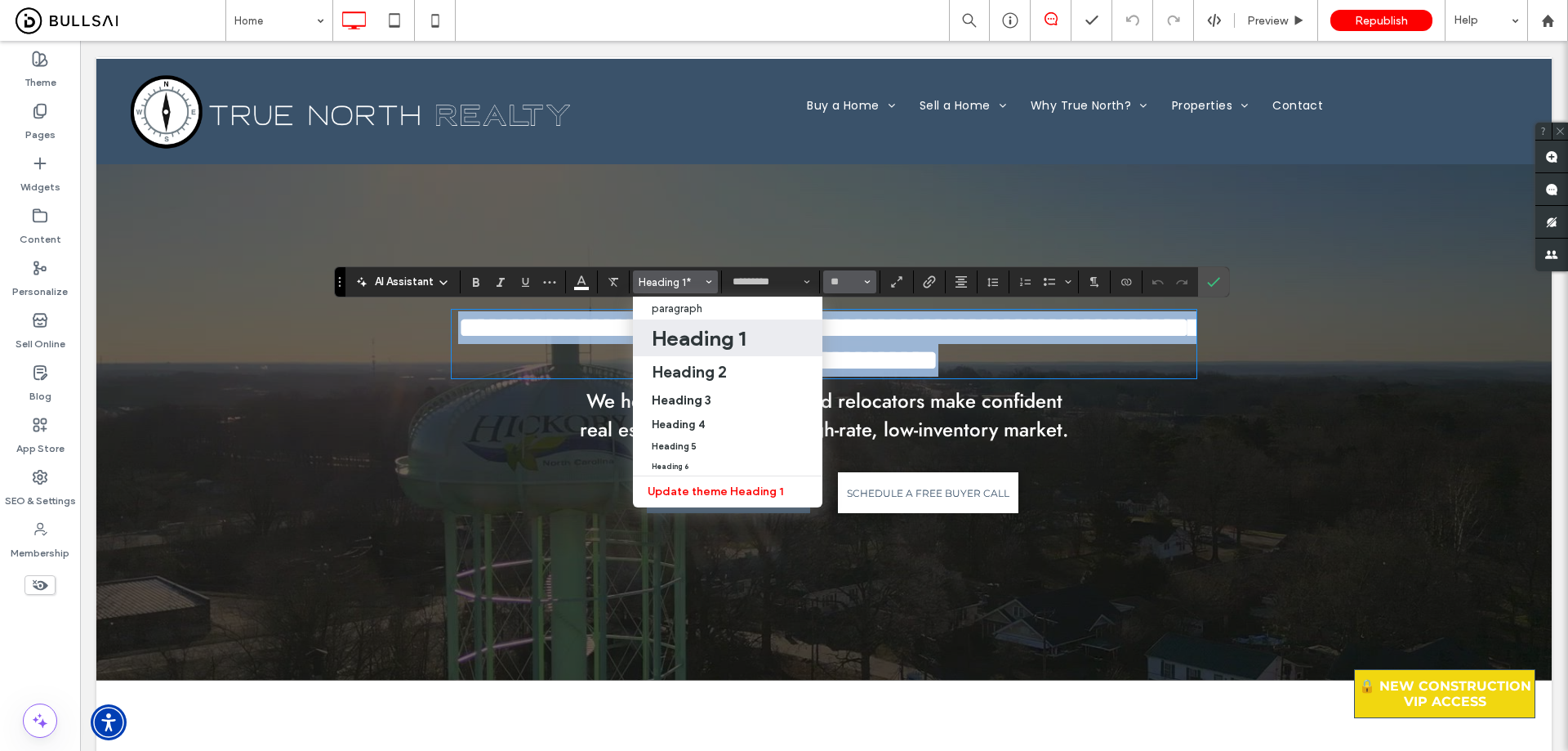
type input "**********"
type input "**"
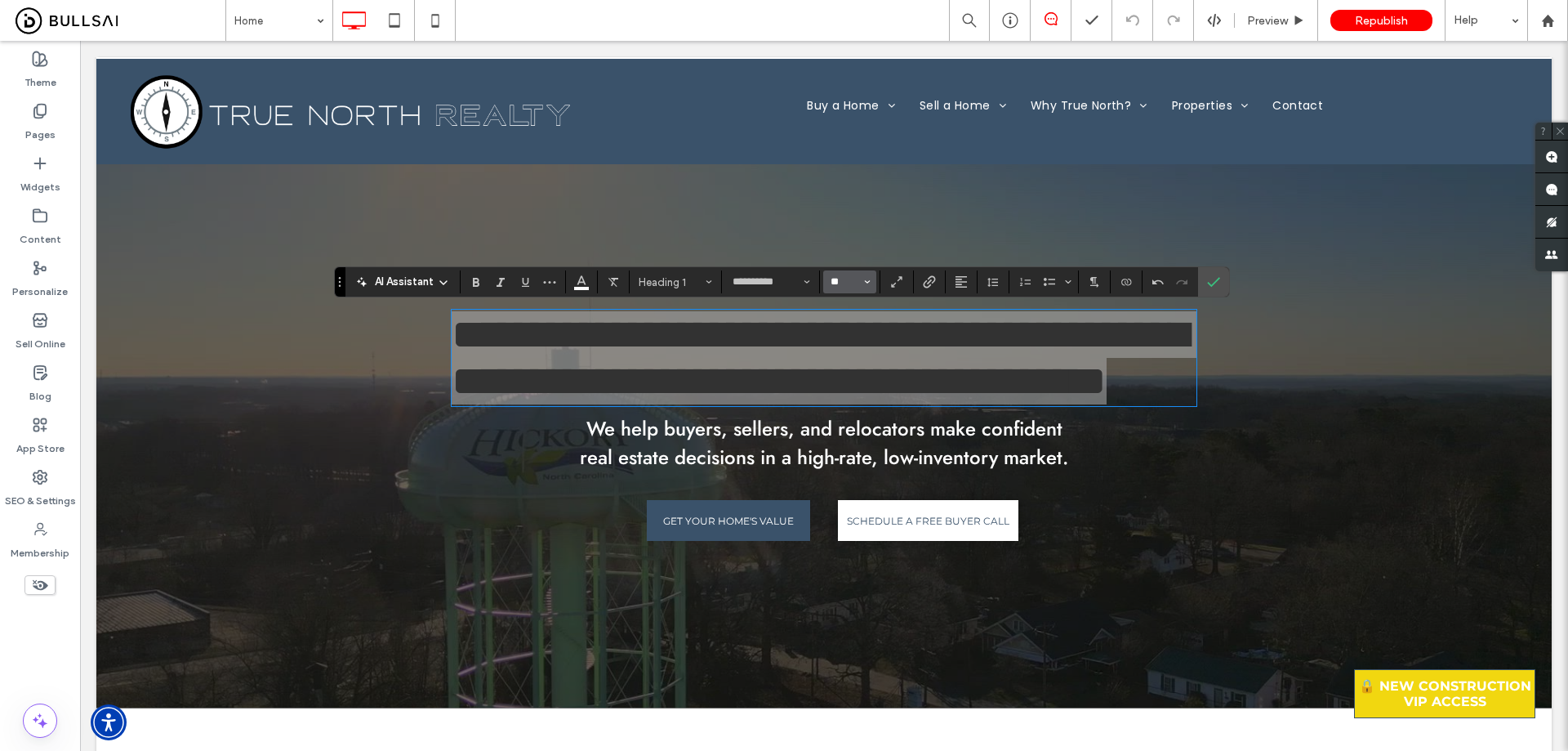
click at [841, 280] on input "**" at bounding box center [845, 282] width 32 height 13
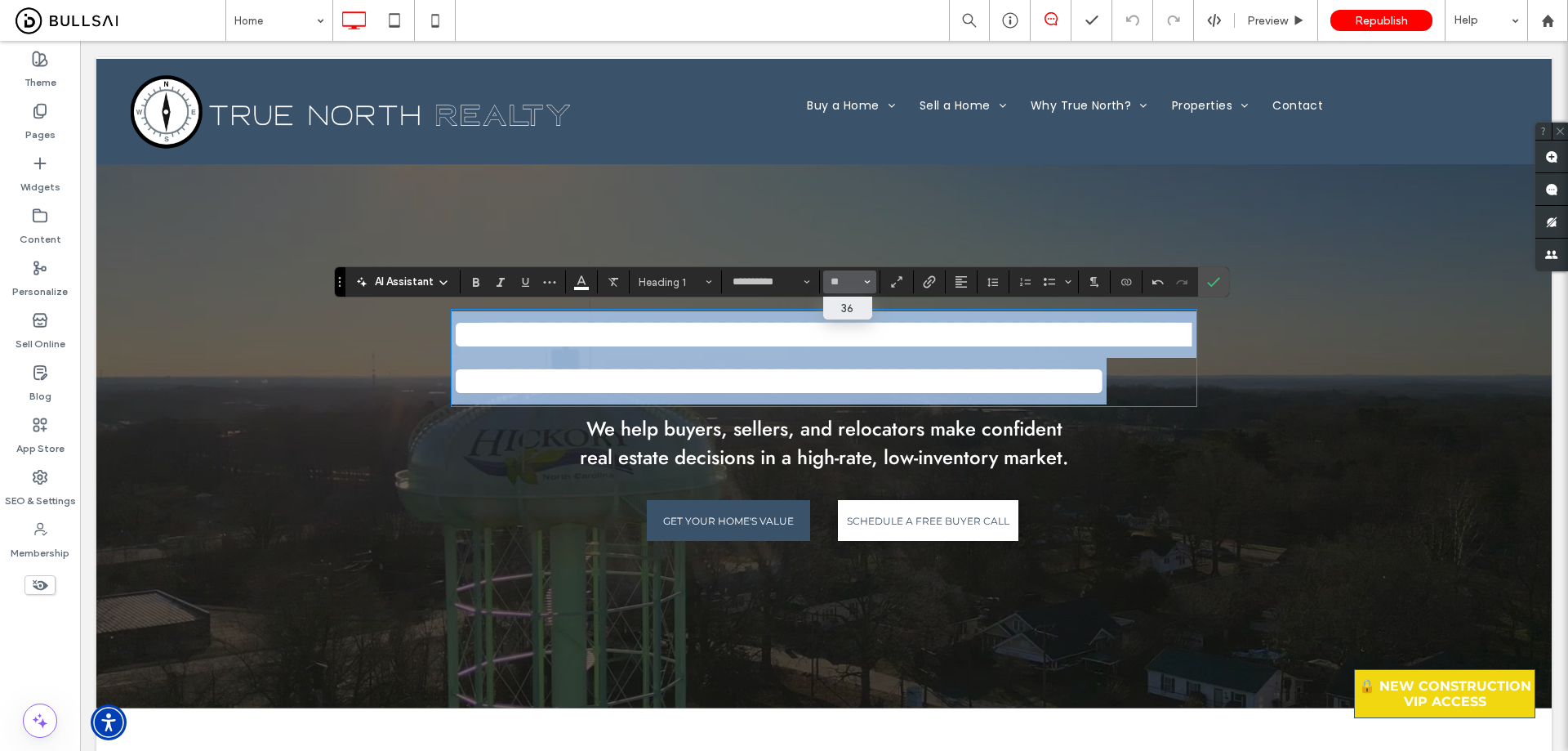
type input "**"
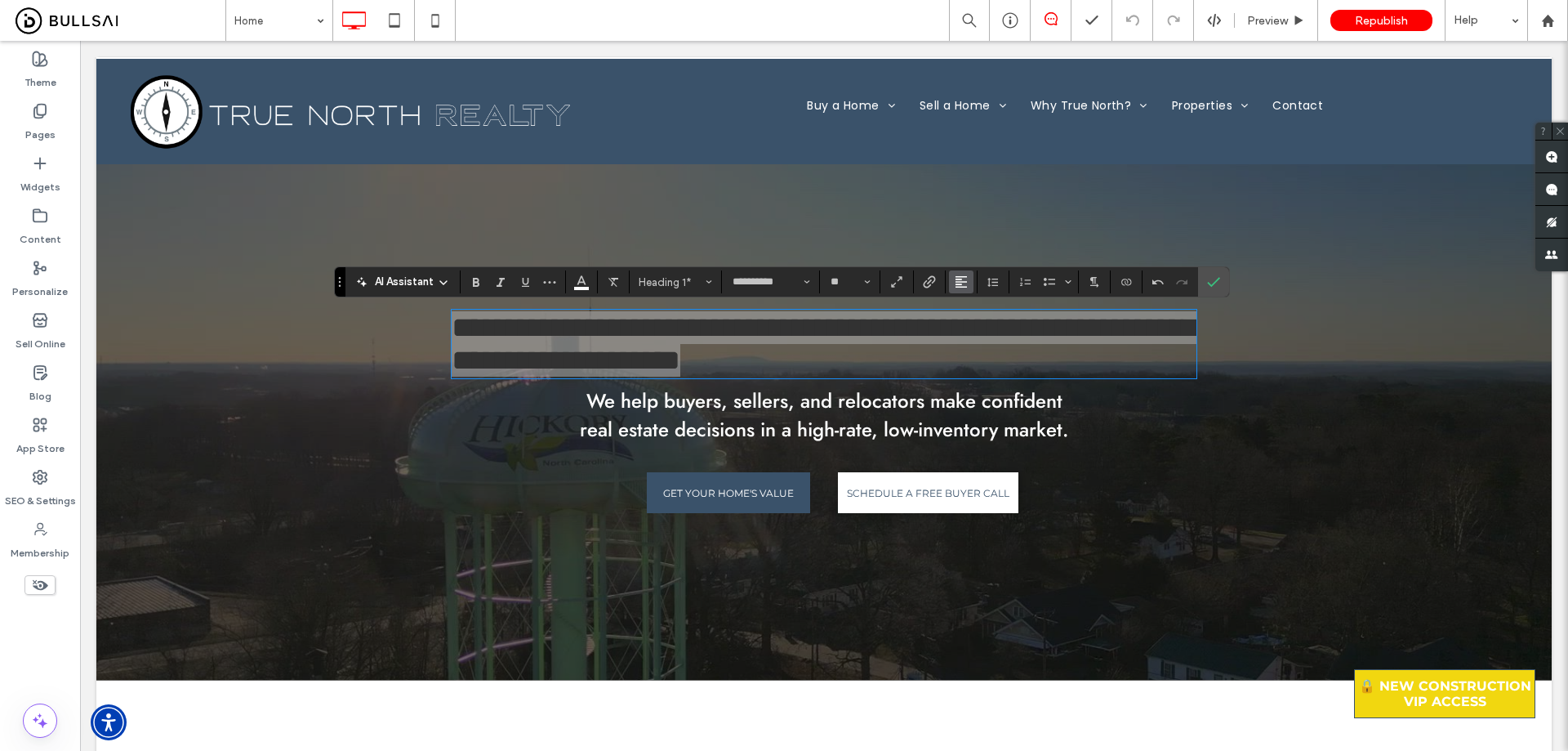
drag, startPoint x: 956, startPoint y: 275, endPoint x: 965, endPoint y: 286, distance: 14.2
click at [958, 276] on span "Alignment" at bounding box center [961, 281] width 13 height 21
click at [976, 335] on use "ui.textEditor.alignment.center" at bounding box center [974, 333] width 11 height 11
drag, startPoint x: 1211, startPoint y: 285, endPoint x: 1088, endPoint y: 220, distance: 139.1
click at [1211, 285] on use "Confirm" at bounding box center [1214, 282] width 13 height 10
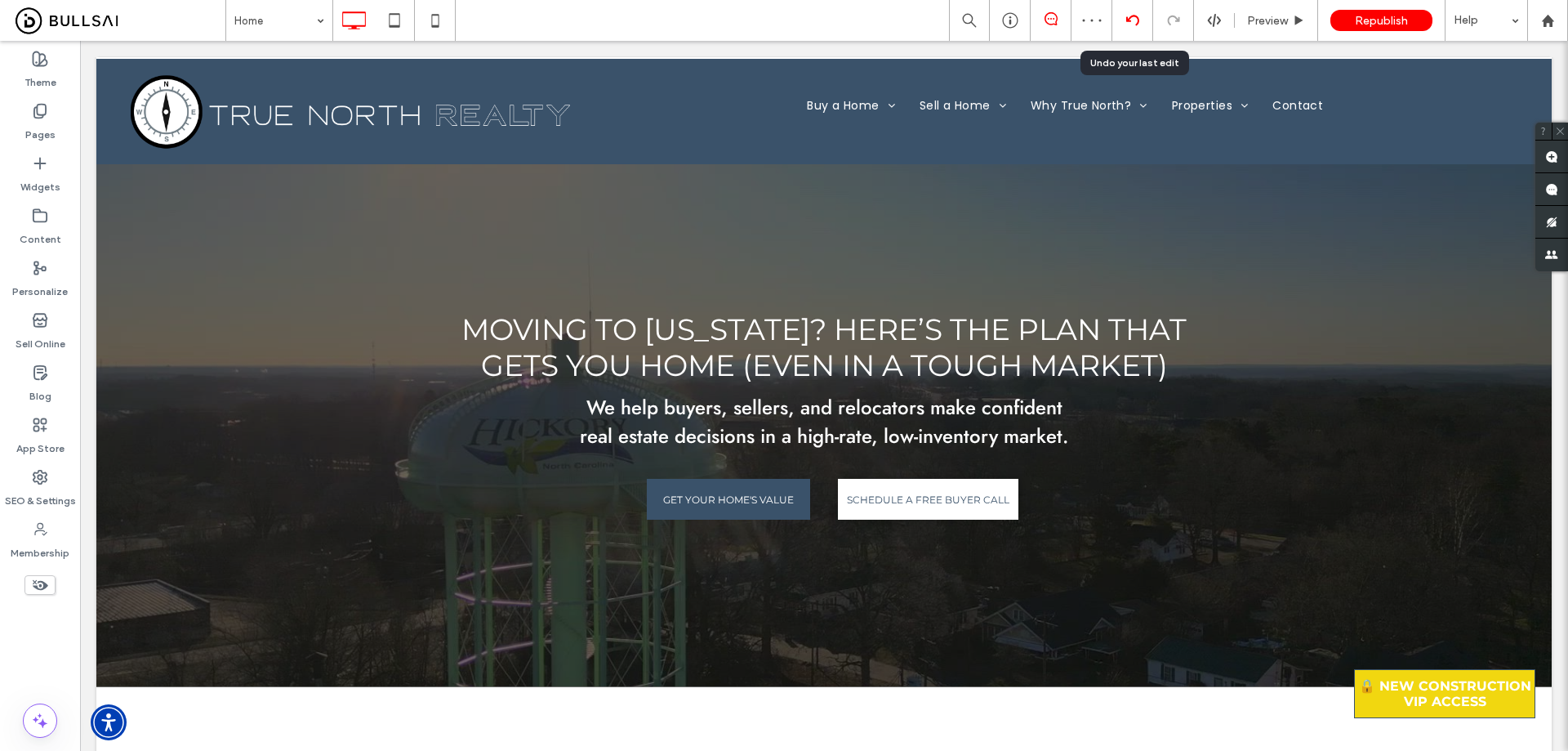
click at [1138, 15] on icon at bounding box center [1133, 21] width 13 height 13
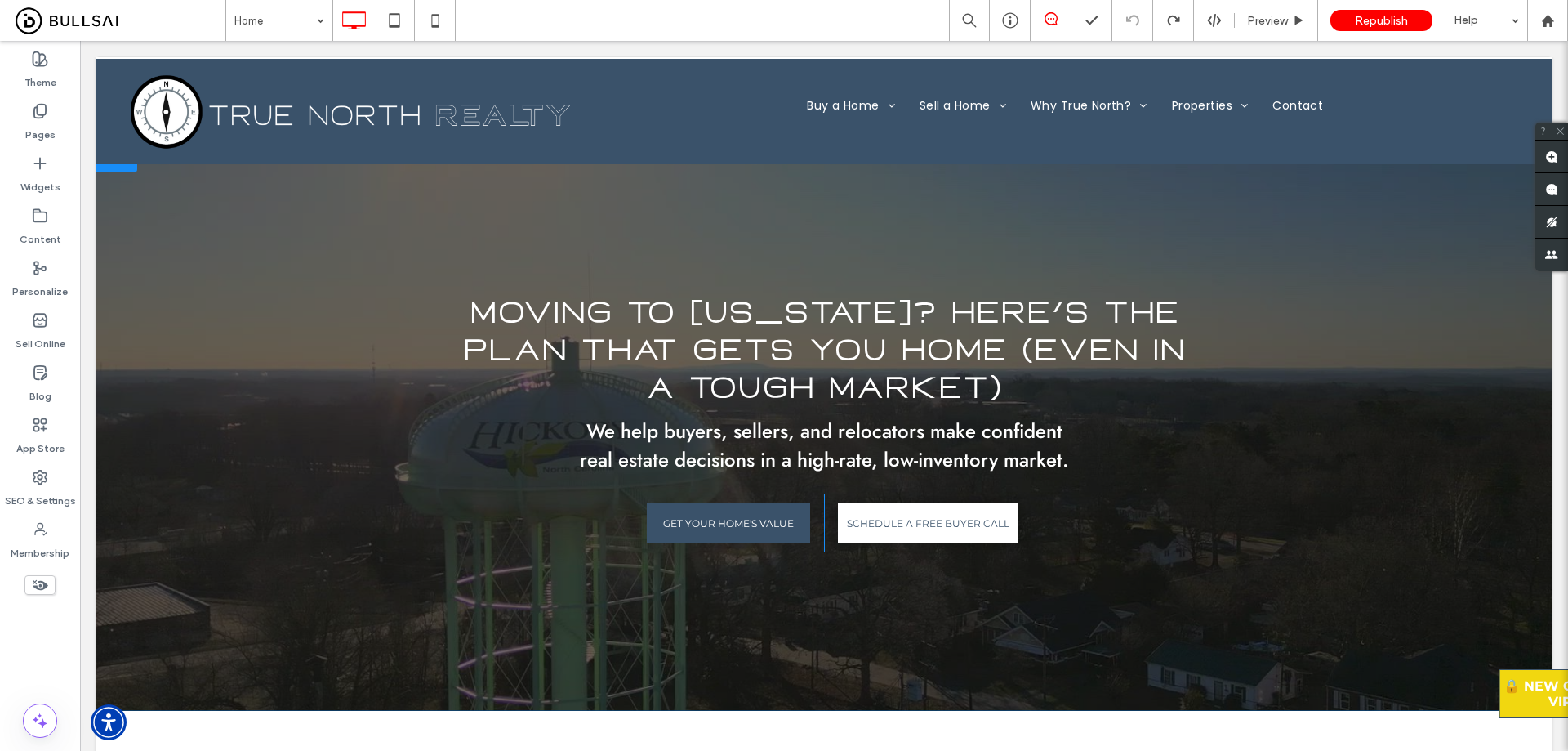
click at [755, 332] on span "Moving to [US_STATE]? Here’s the Plan That Gets You Home (Even in a Tough Marke…" at bounding box center [824, 350] width 722 height 113
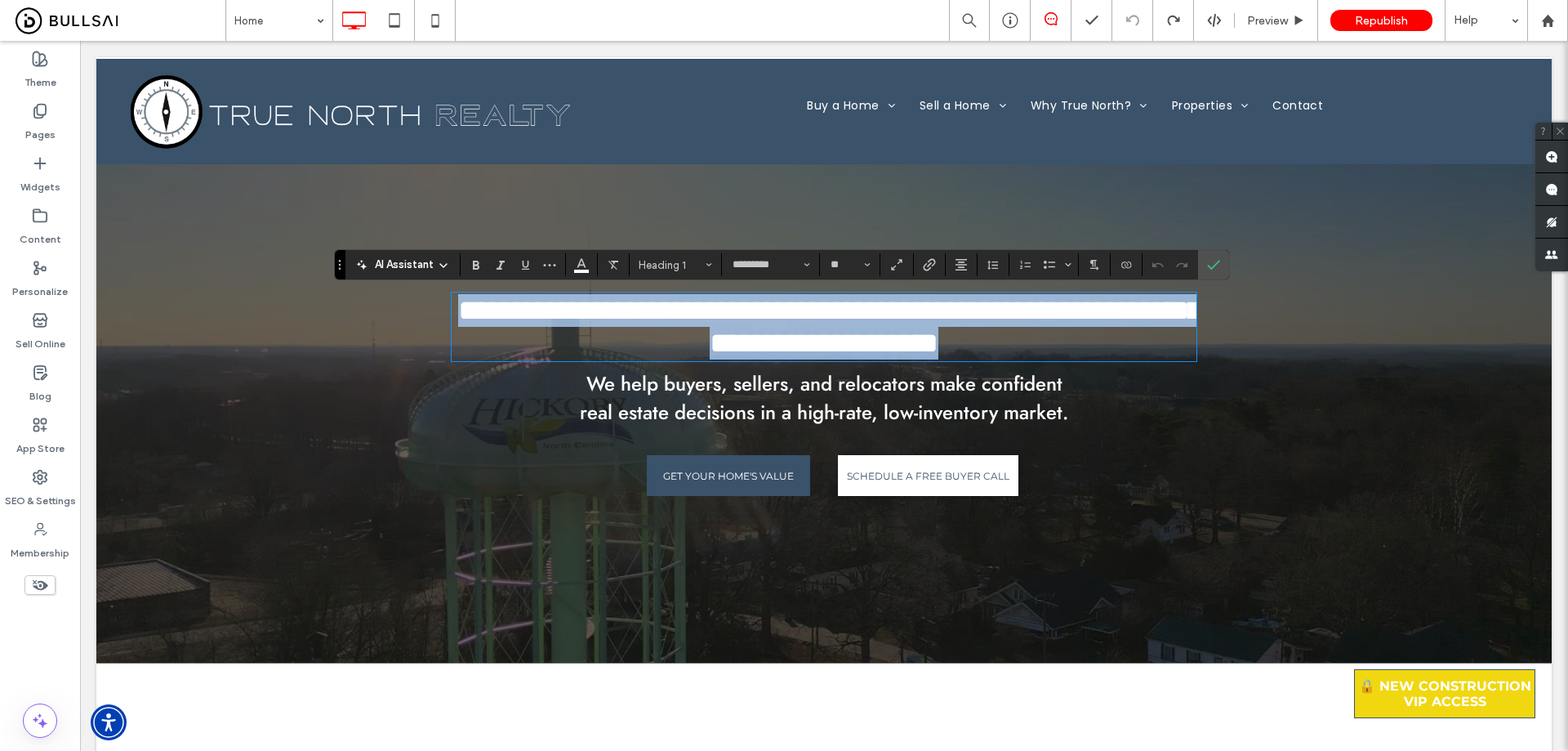
click at [780, 321] on span "**********" at bounding box center [829, 326] width 743 height 62
type input "*********"
type input "**"
click at [780, 321] on span "**********" at bounding box center [829, 326] width 743 height 62
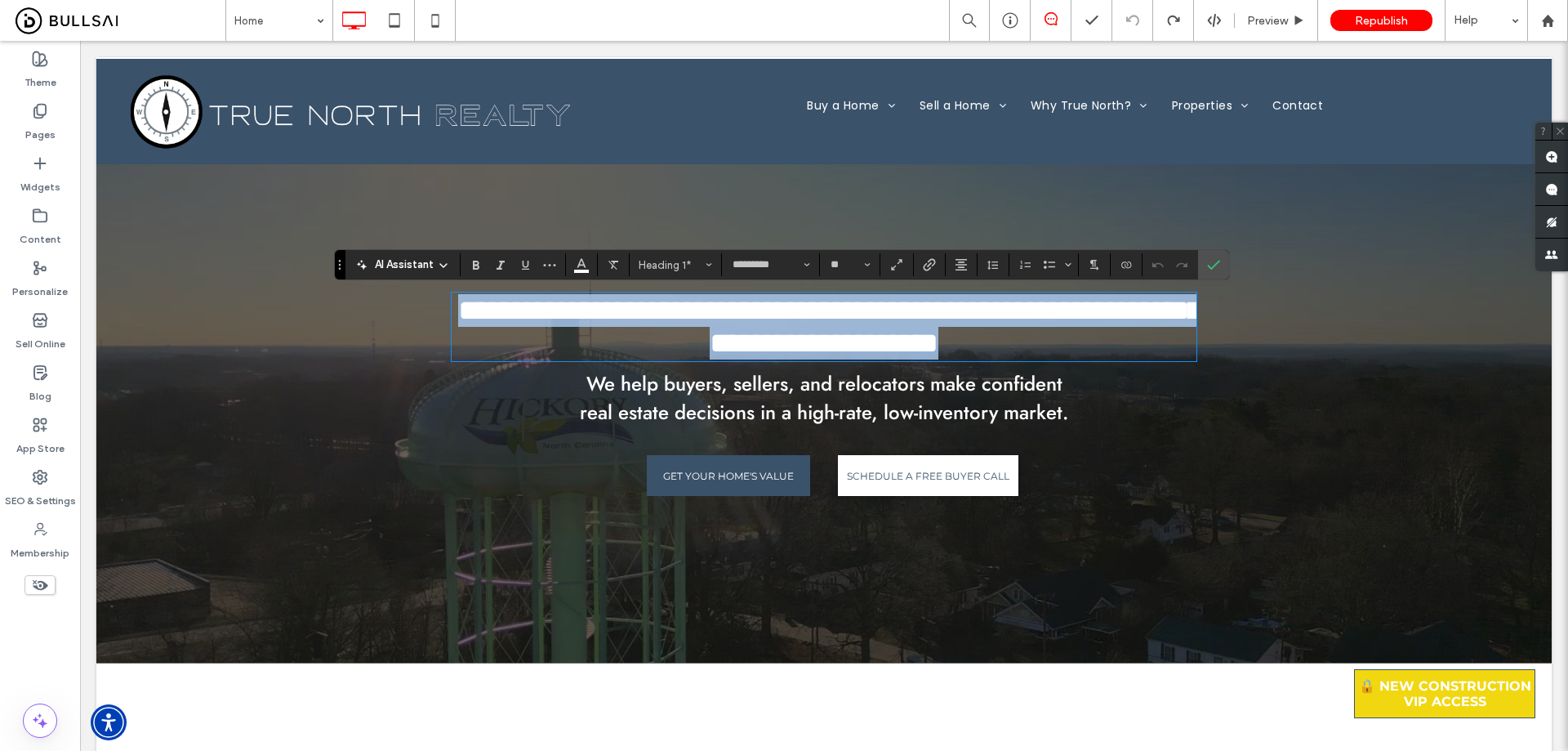
click at [757, 427] on span "We help buyers, sellers, and relocators make confident real estate decisions in…" at bounding box center [824, 398] width 489 height 57
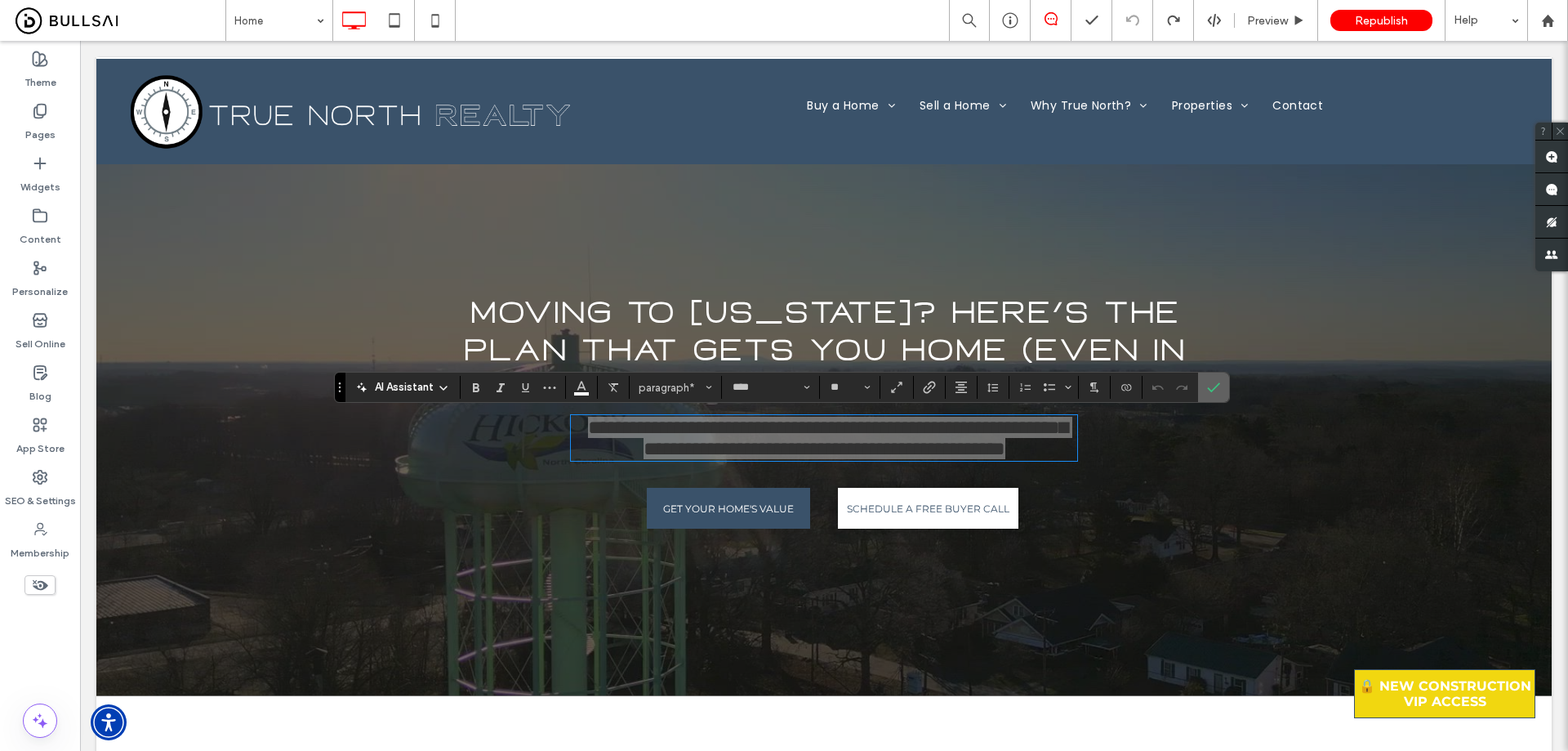
click at [1214, 386] on icon "Confirm" at bounding box center [1214, 387] width 13 height 13
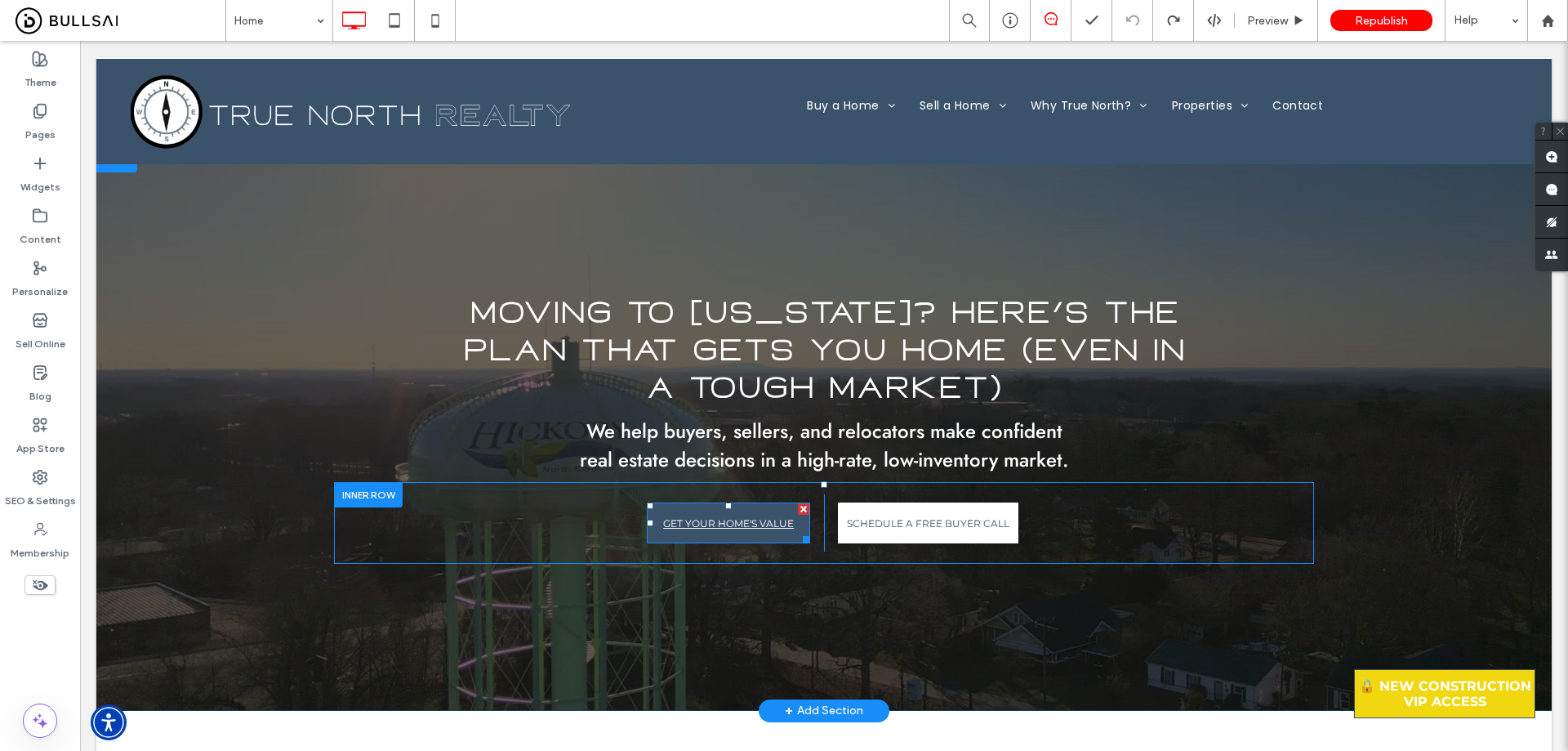
click at [745, 507] on link "GET YOUR HOME'S VALUE" at bounding box center [728, 522] width 164 height 41
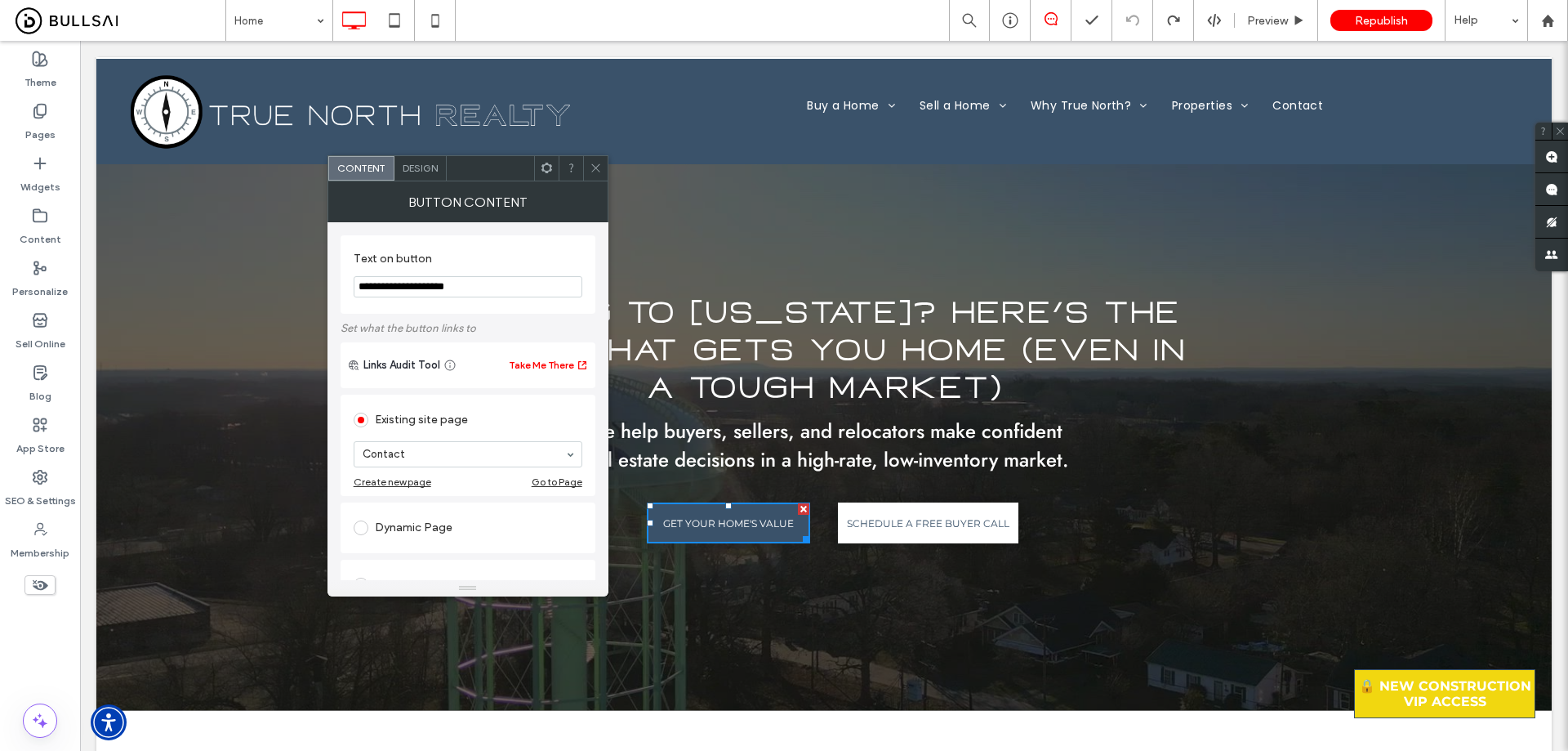
click at [410, 156] on div "Design" at bounding box center [420, 168] width 53 height 25
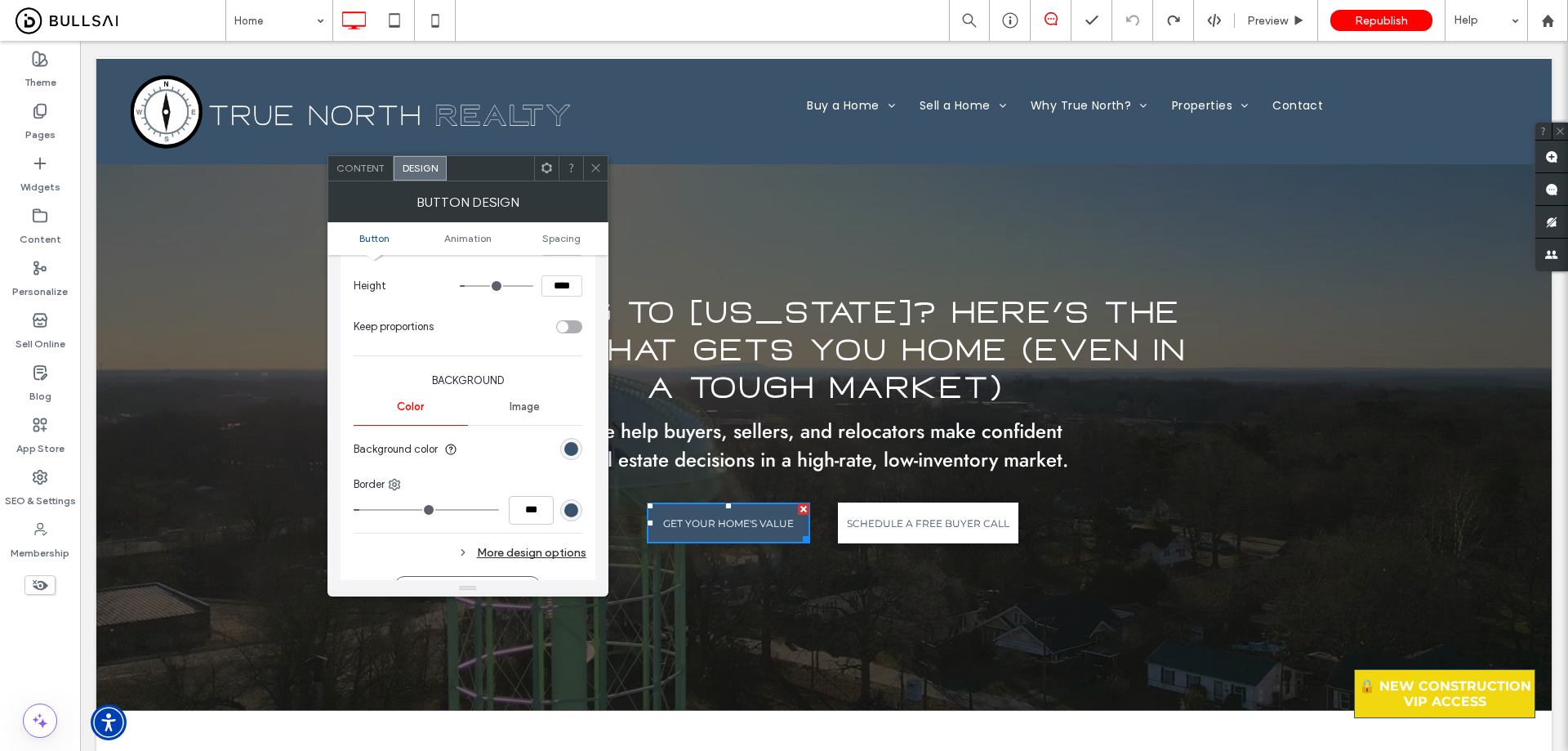
scroll to position [327, 0]
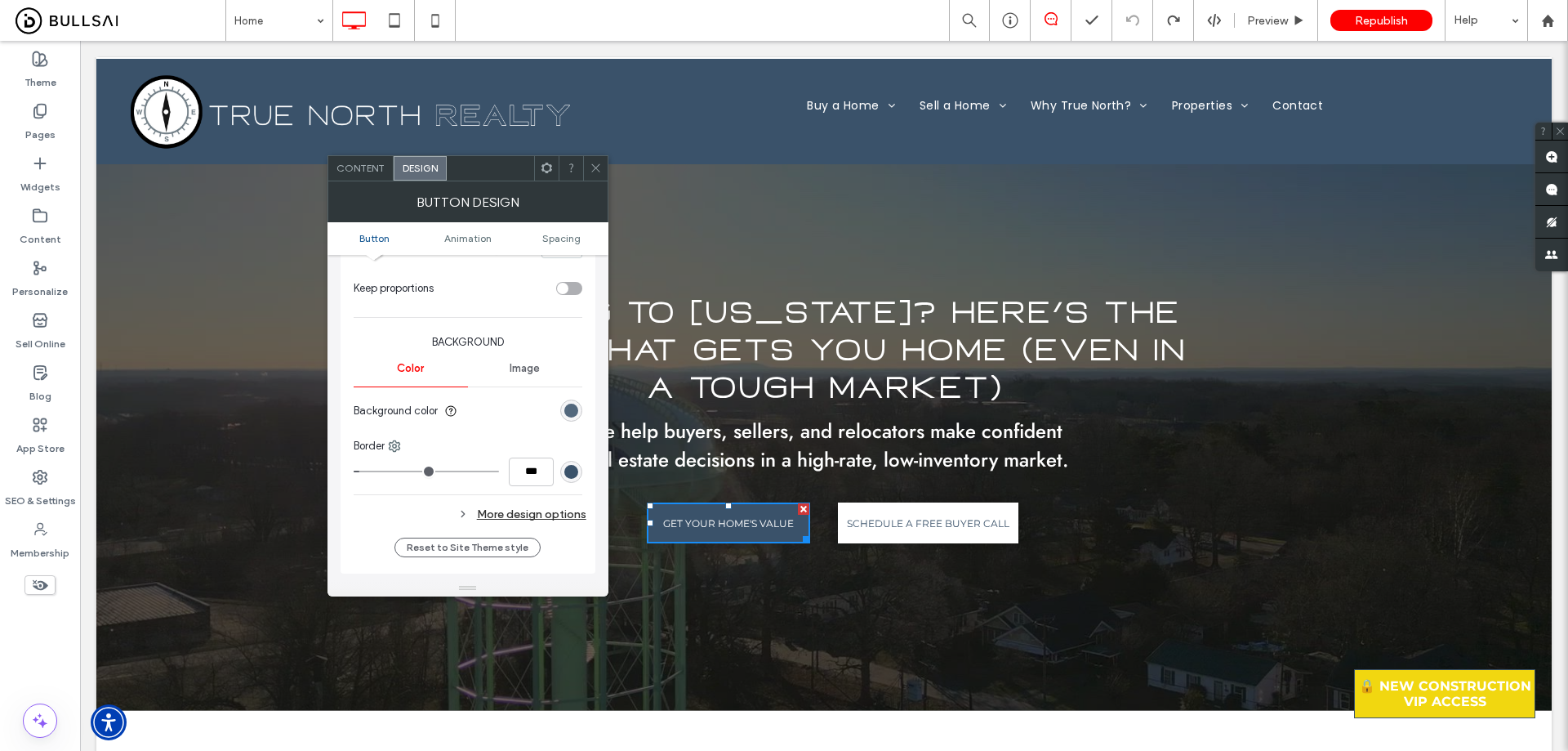
click at [573, 405] on div "rgb(58, 82, 106)" at bounding box center [571, 410] width 22 height 22
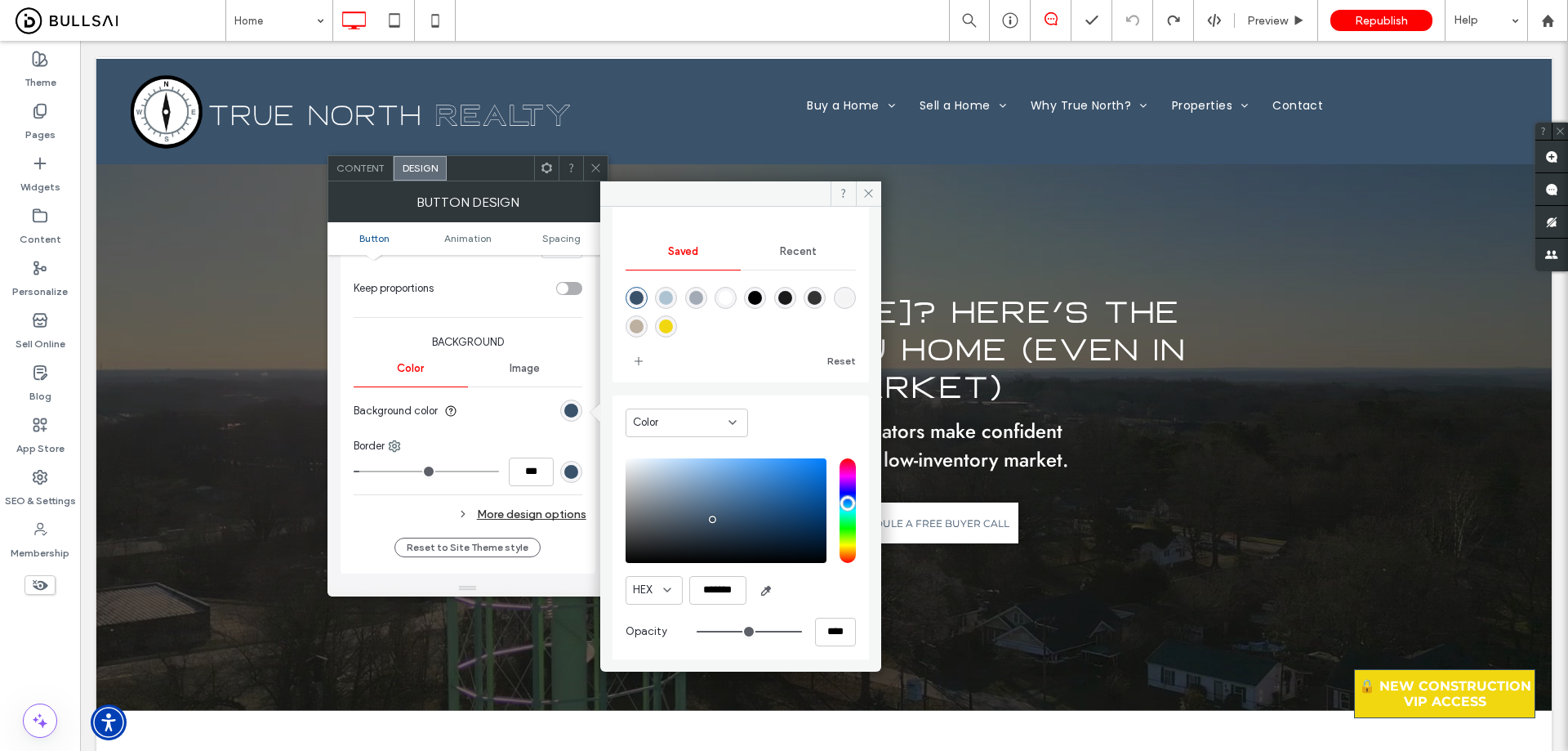
scroll to position [136, 0]
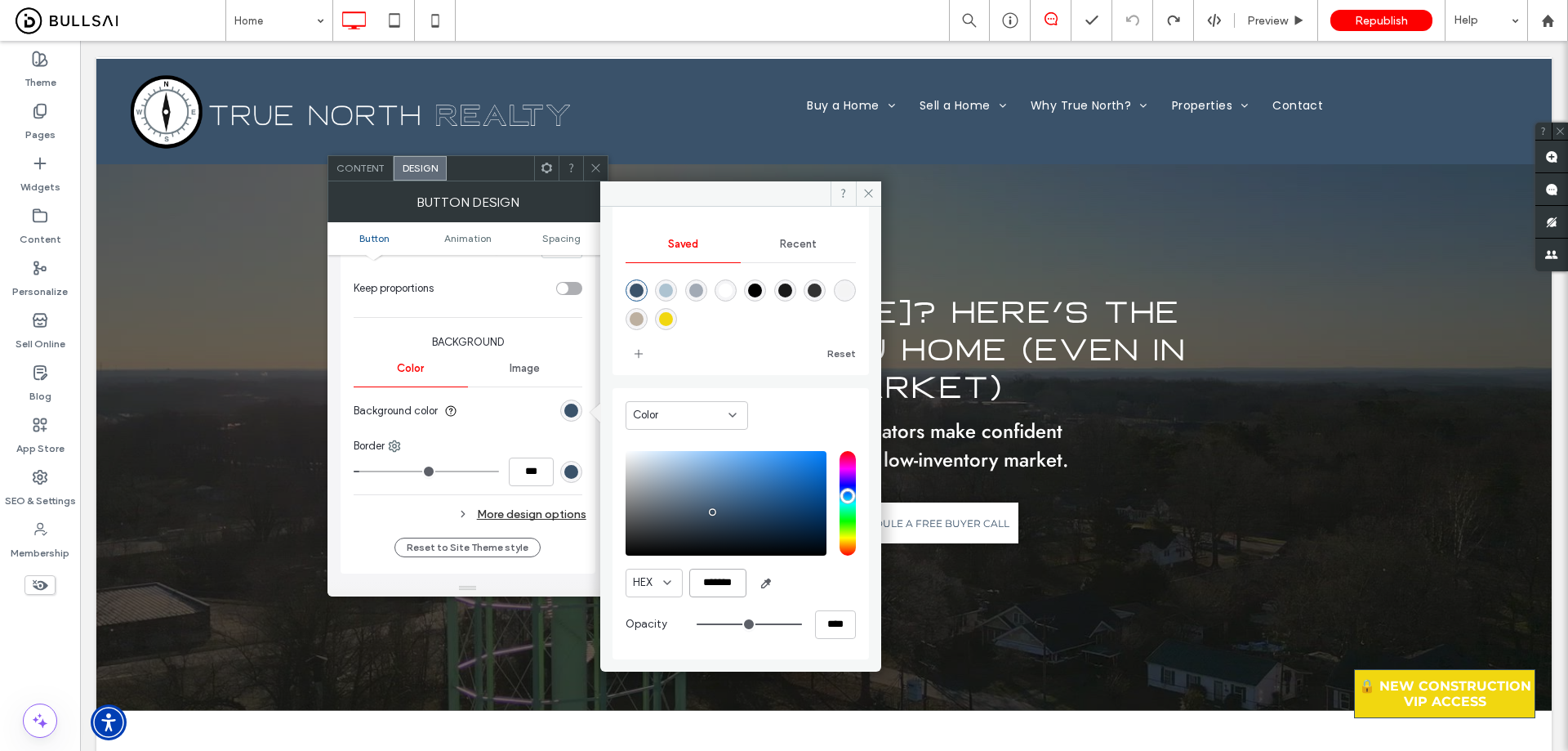
click at [723, 583] on input "*******" at bounding box center [718, 583] width 57 height 29
click at [595, 165] on icon at bounding box center [595, 167] width 12 height 12
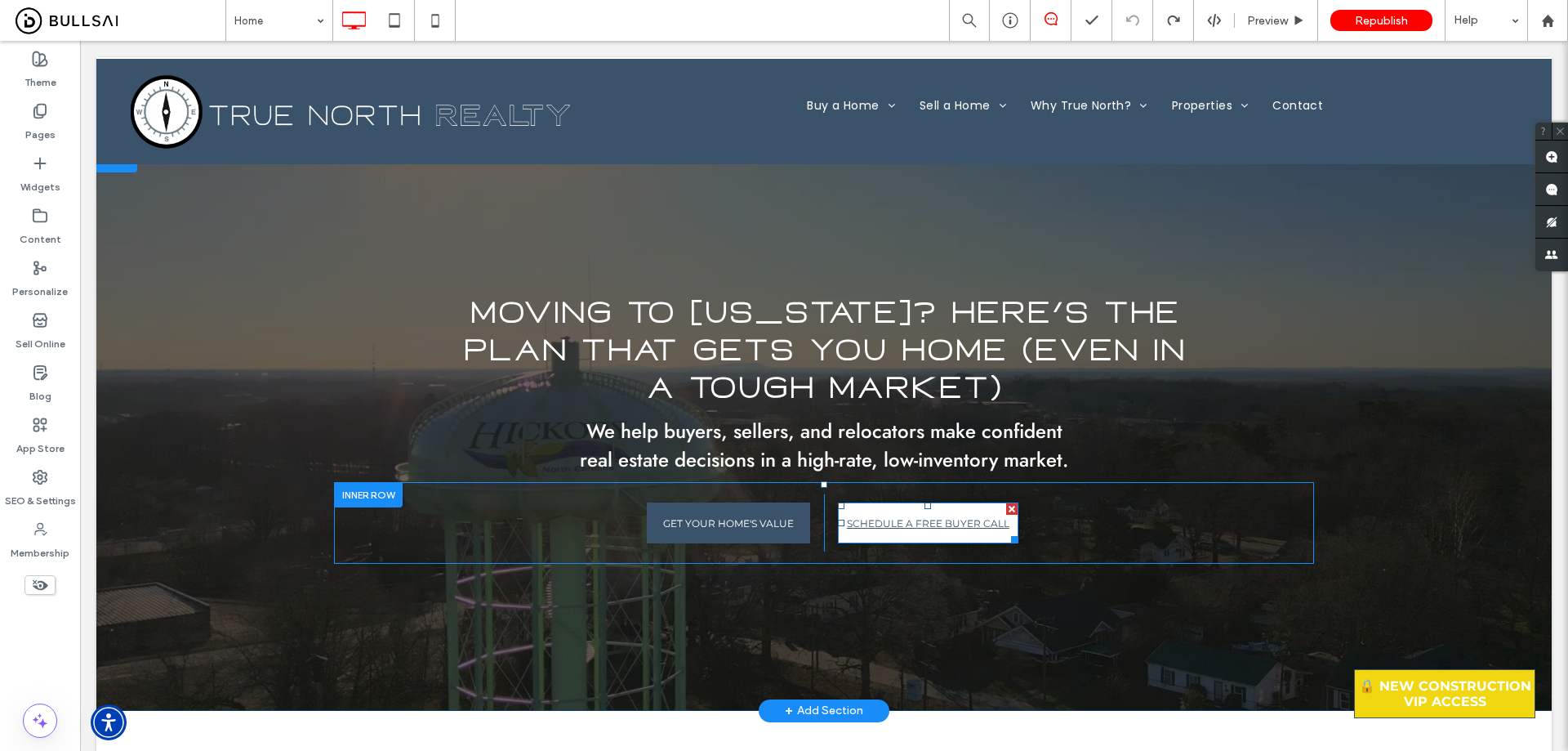
click at [871, 512] on span "SCHEDULE A FREE BUYER CALL" at bounding box center [928, 523] width 163 height 29
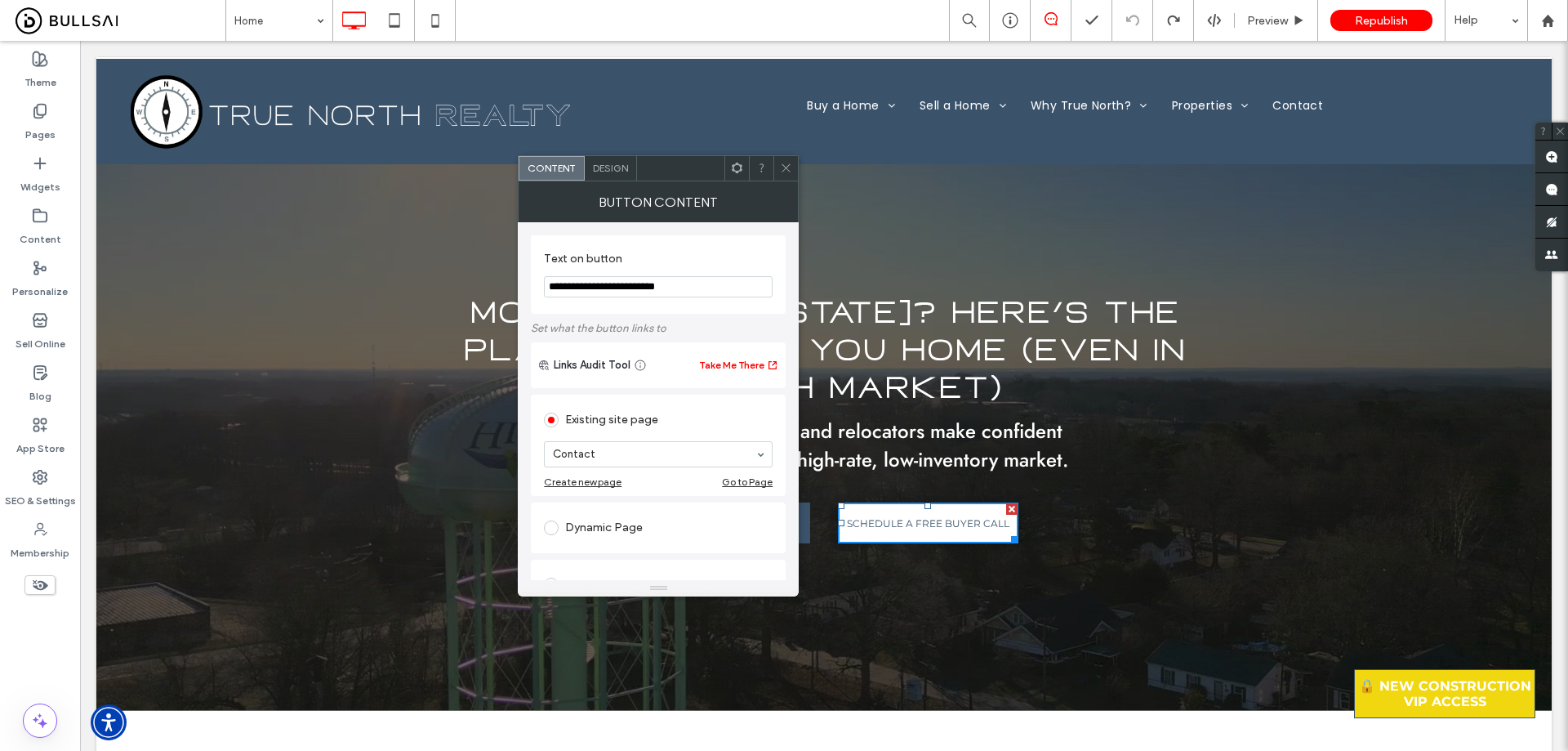
click at [610, 156] on div "Design" at bounding box center [610, 168] width 53 height 25
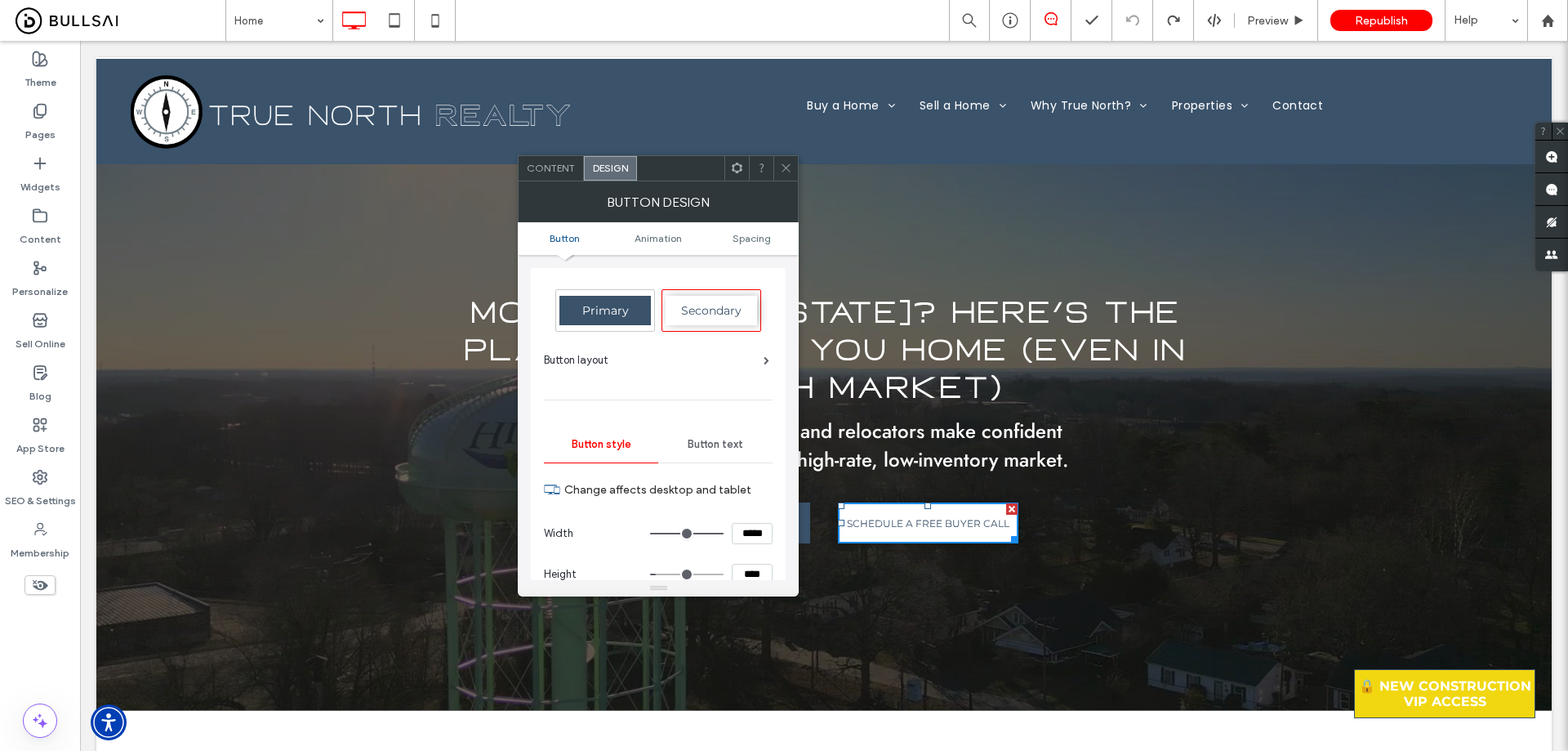
drag, startPoint x: 736, startPoint y: 447, endPoint x: 745, endPoint y: 452, distance: 10.3
click at [736, 446] on span "Button text" at bounding box center [716, 445] width 55 height 13
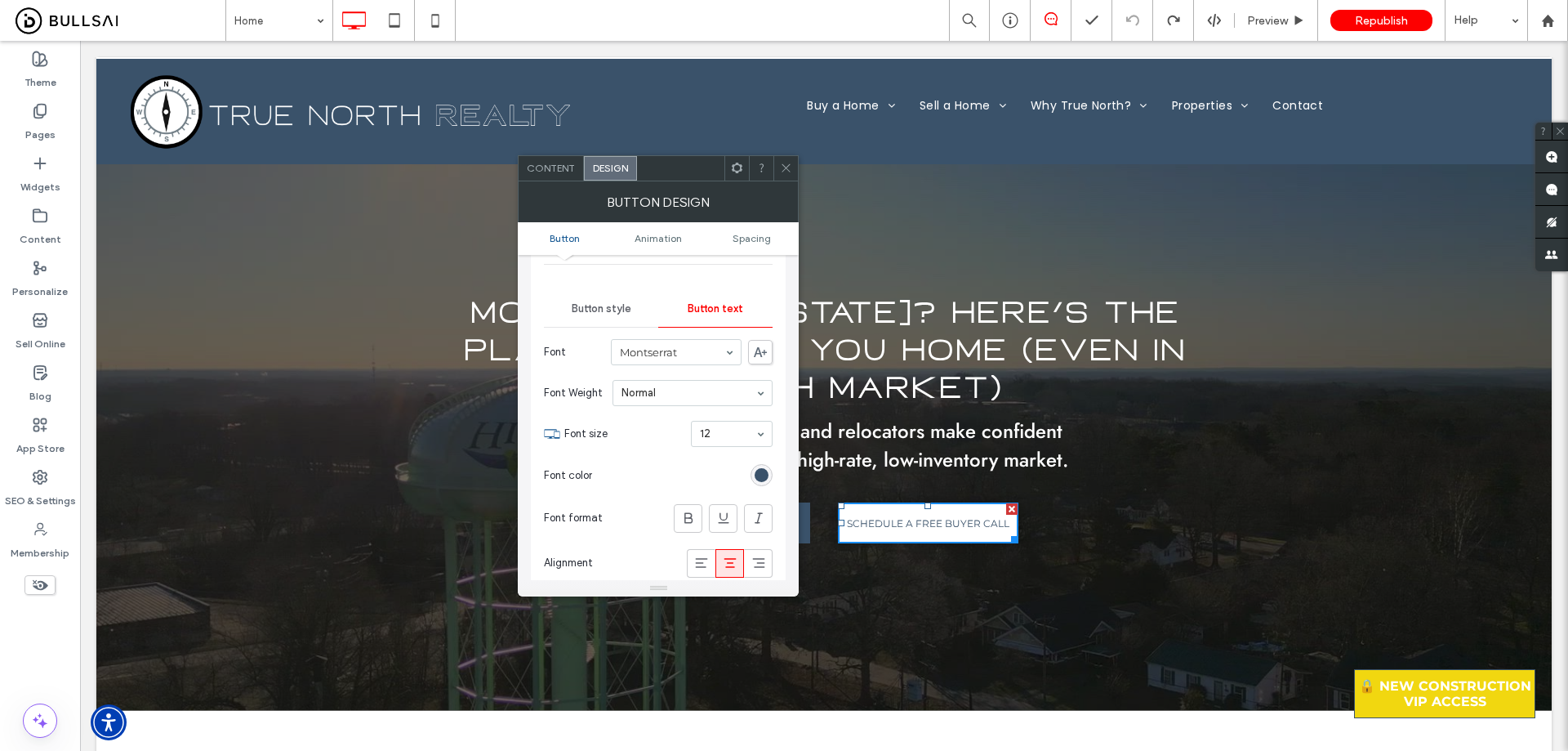
scroll to position [327, 0]
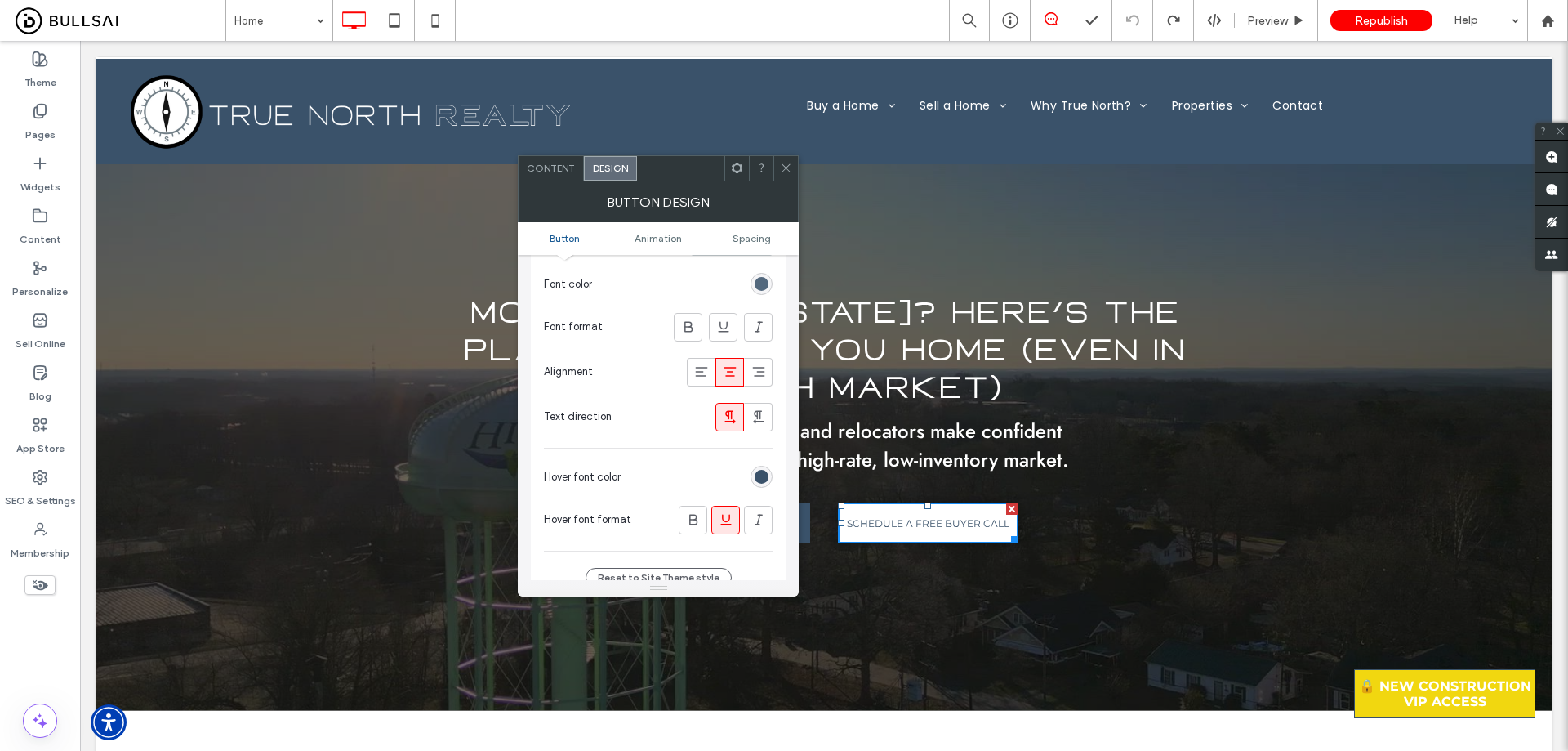
click at [765, 282] on div "rgb(58, 82, 106)" at bounding box center [762, 283] width 14 height 14
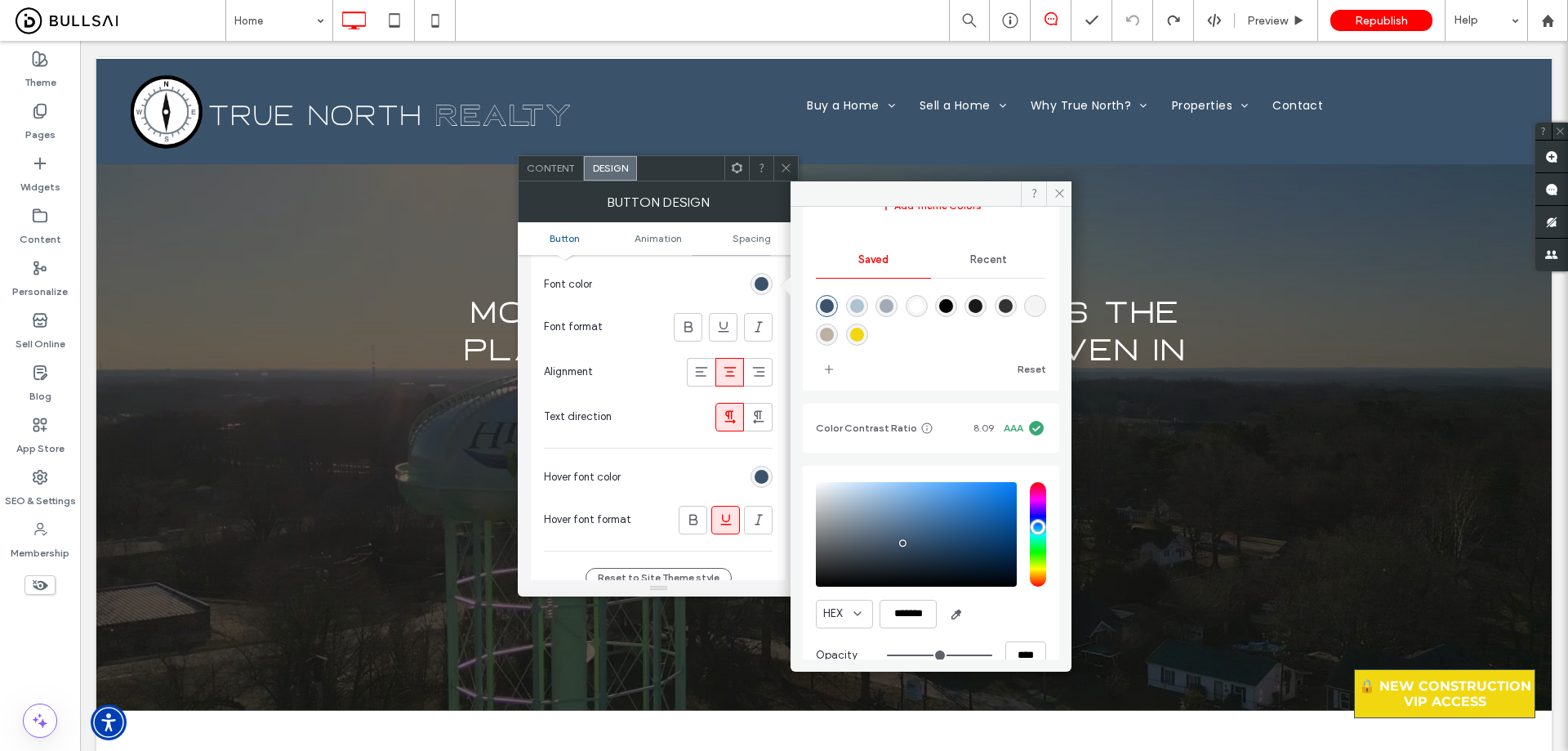
scroll to position [151, 0]
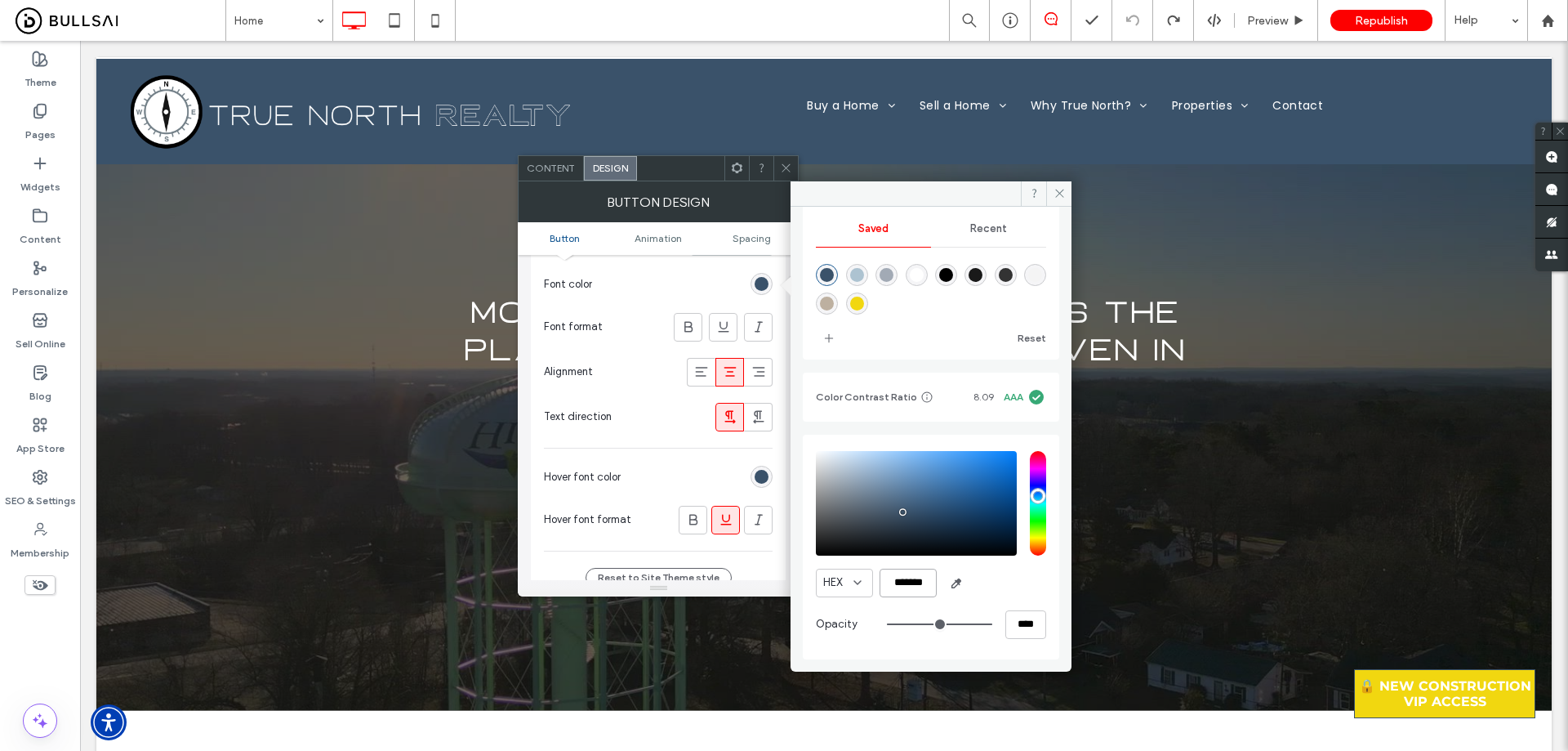
click at [919, 584] on input "*******" at bounding box center [909, 583] width 57 height 29
click at [784, 163] on icon at bounding box center [785, 167] width 12 height 12
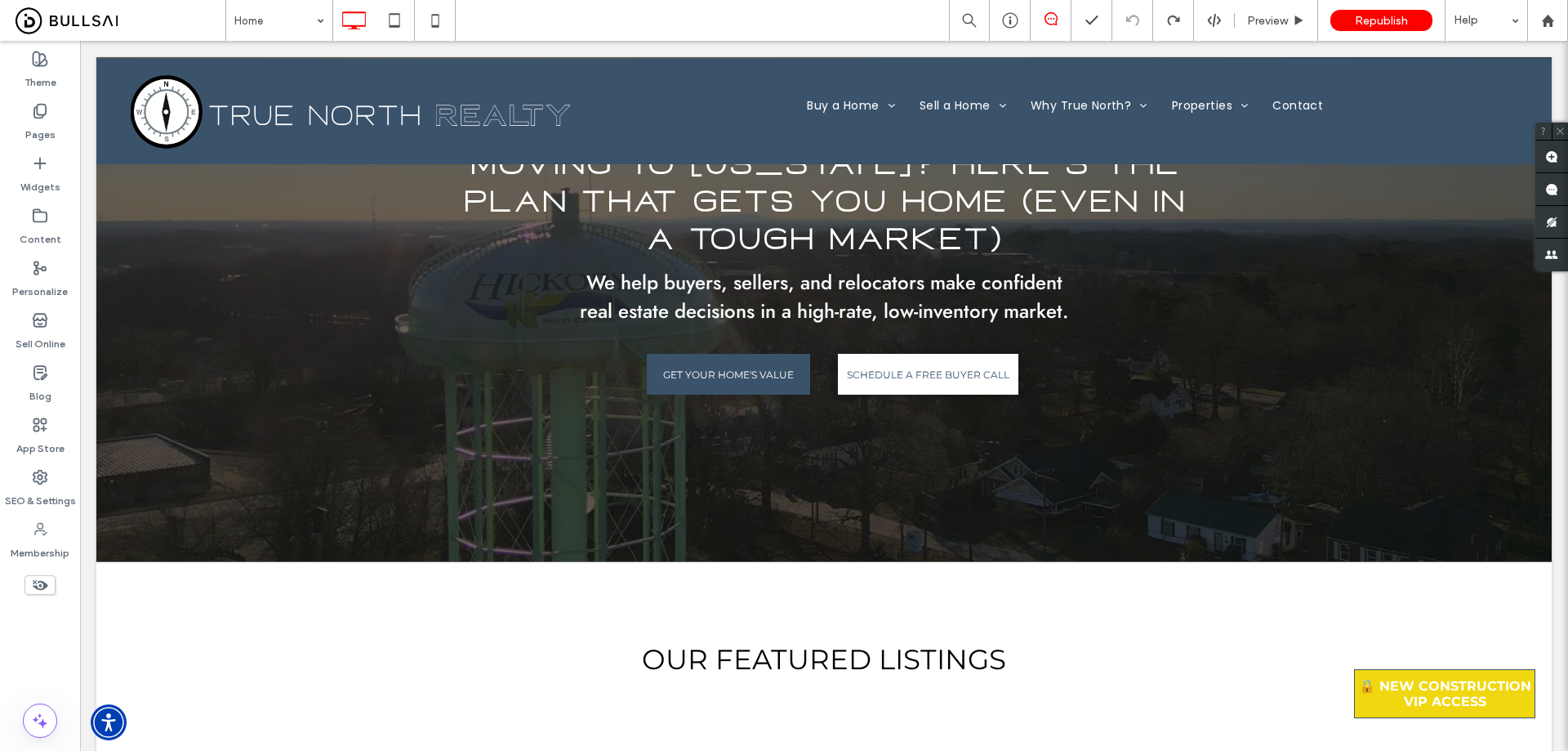
scroll to position [0, 0]
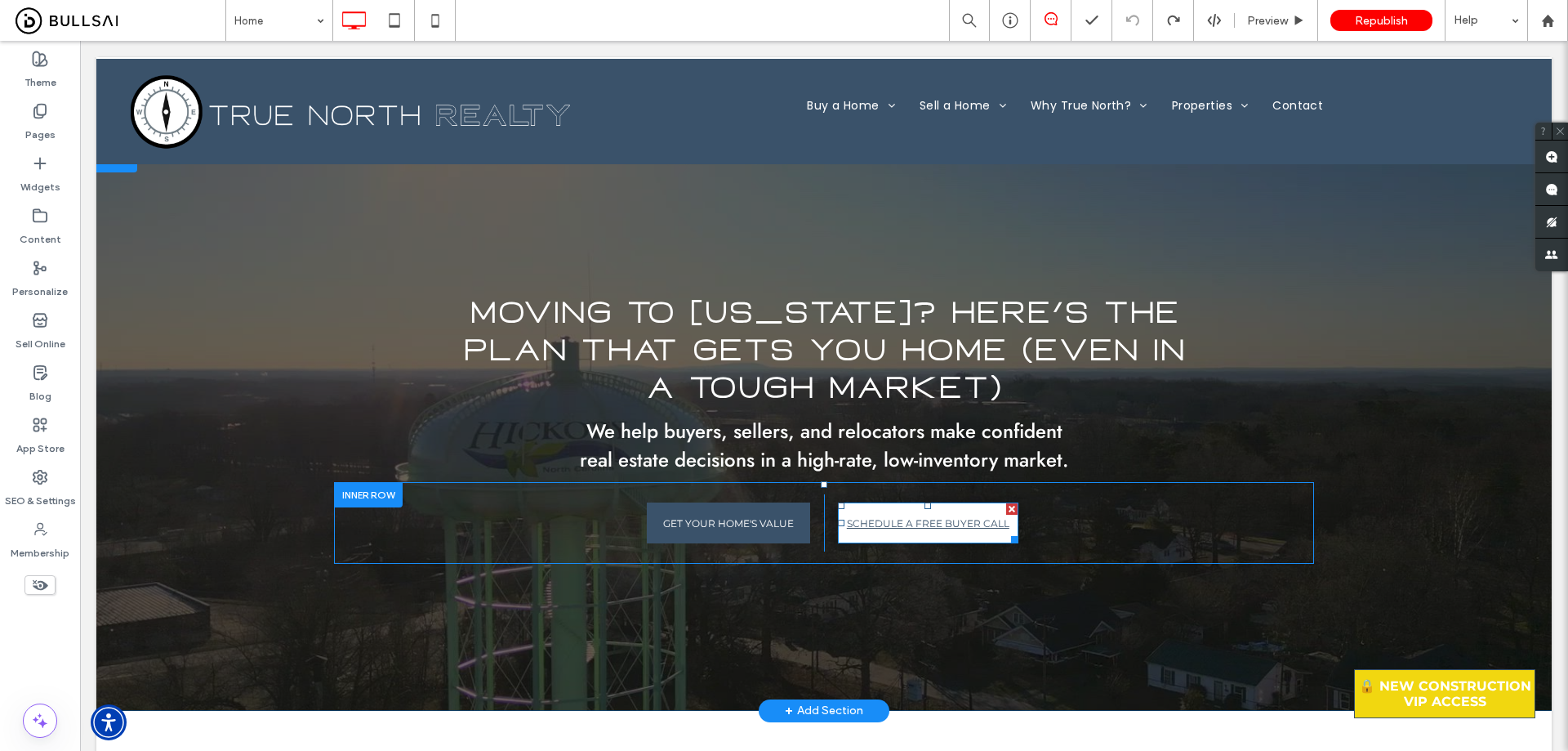
click at [909, 526] on span "SCHEDULE A FREE BUYER CALL" at bounding box center [928, 523] width 163 height 29
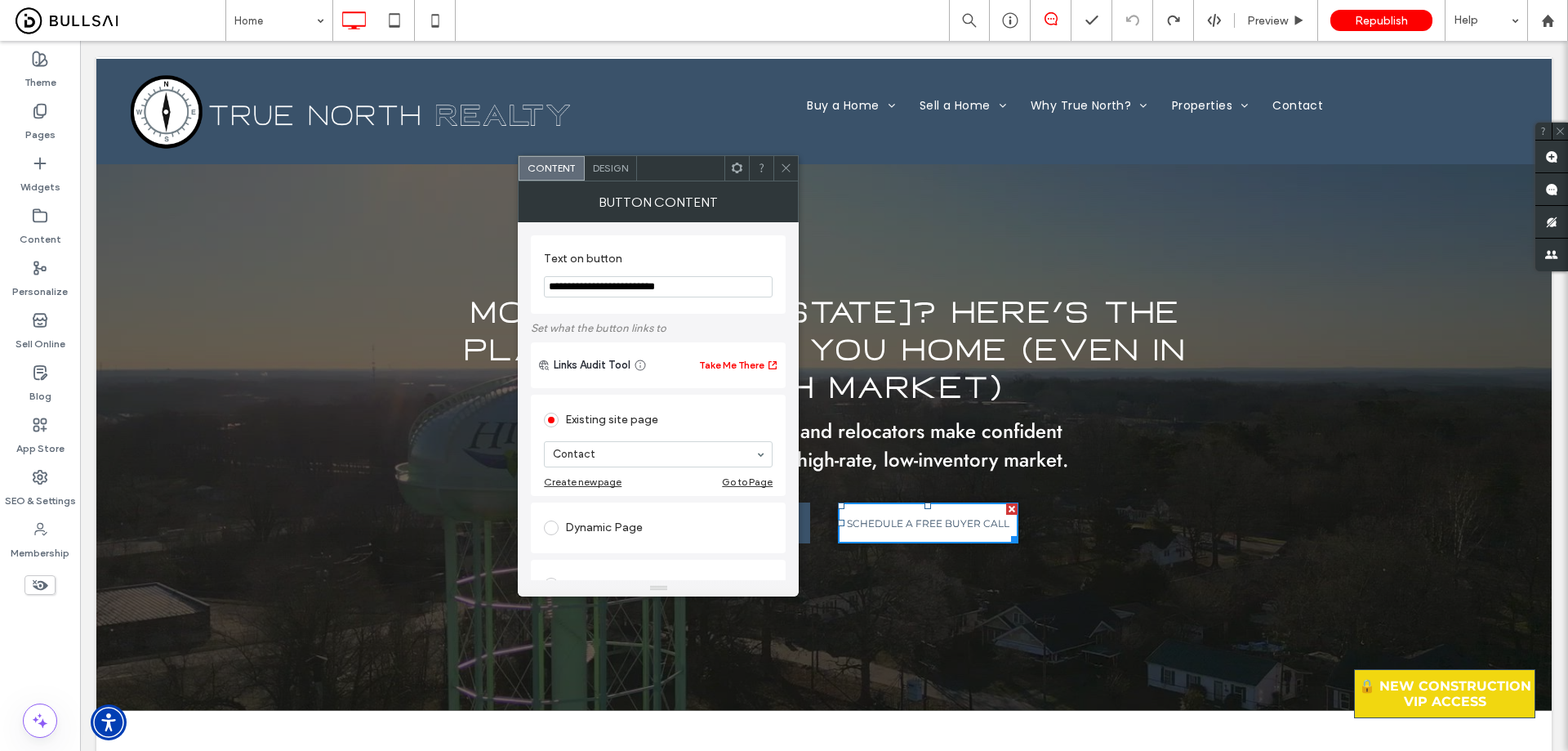
click at [776, 167] on div at bounding box center [786, 168] width 25 height 25
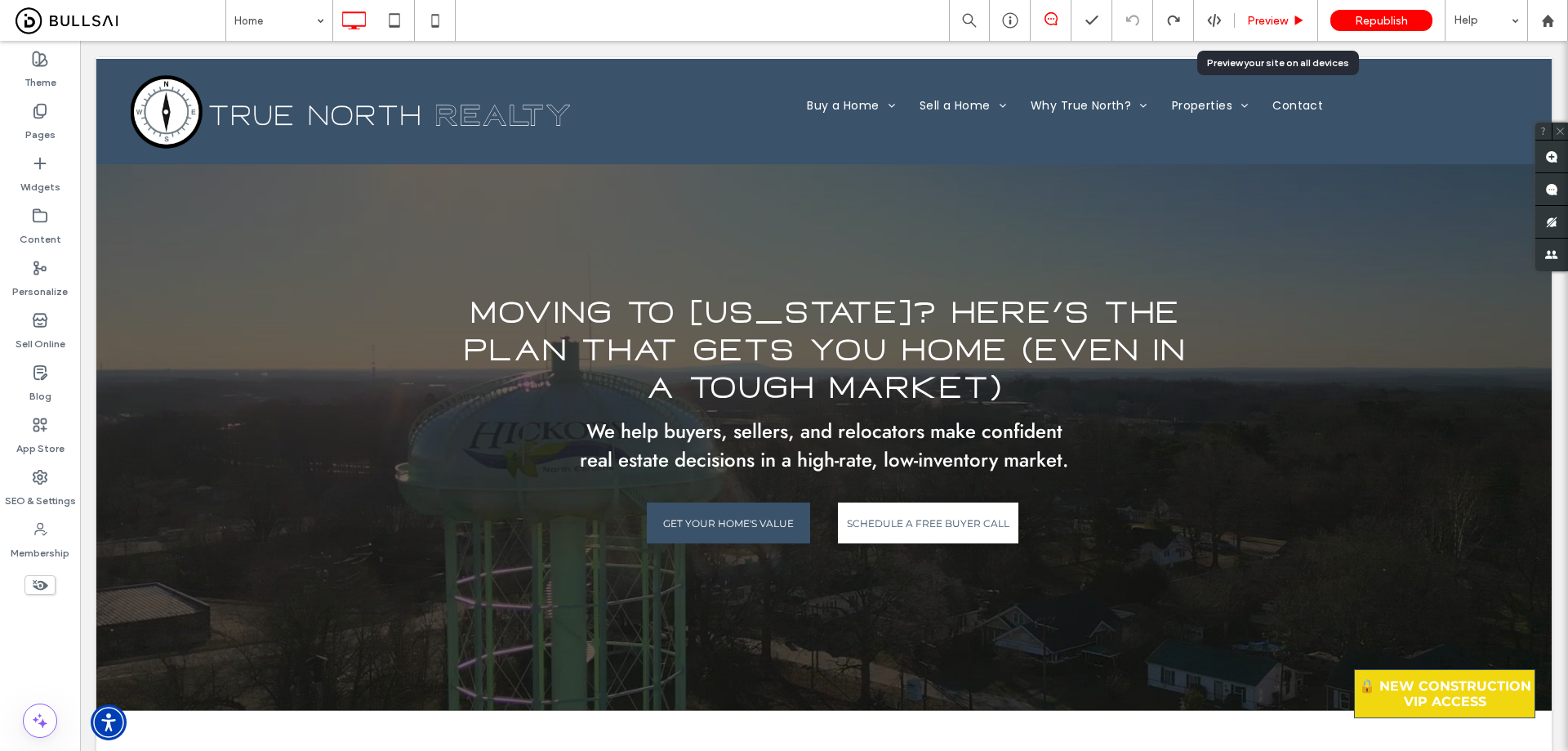
drag, startPoint x: 1270, startPoint y: 21, endPoint x: 672, endPoint y: 401, distance: 708.5
click at [1270, 21] on span "Preview" at bounding box center [1268, 21] width 41 height 14
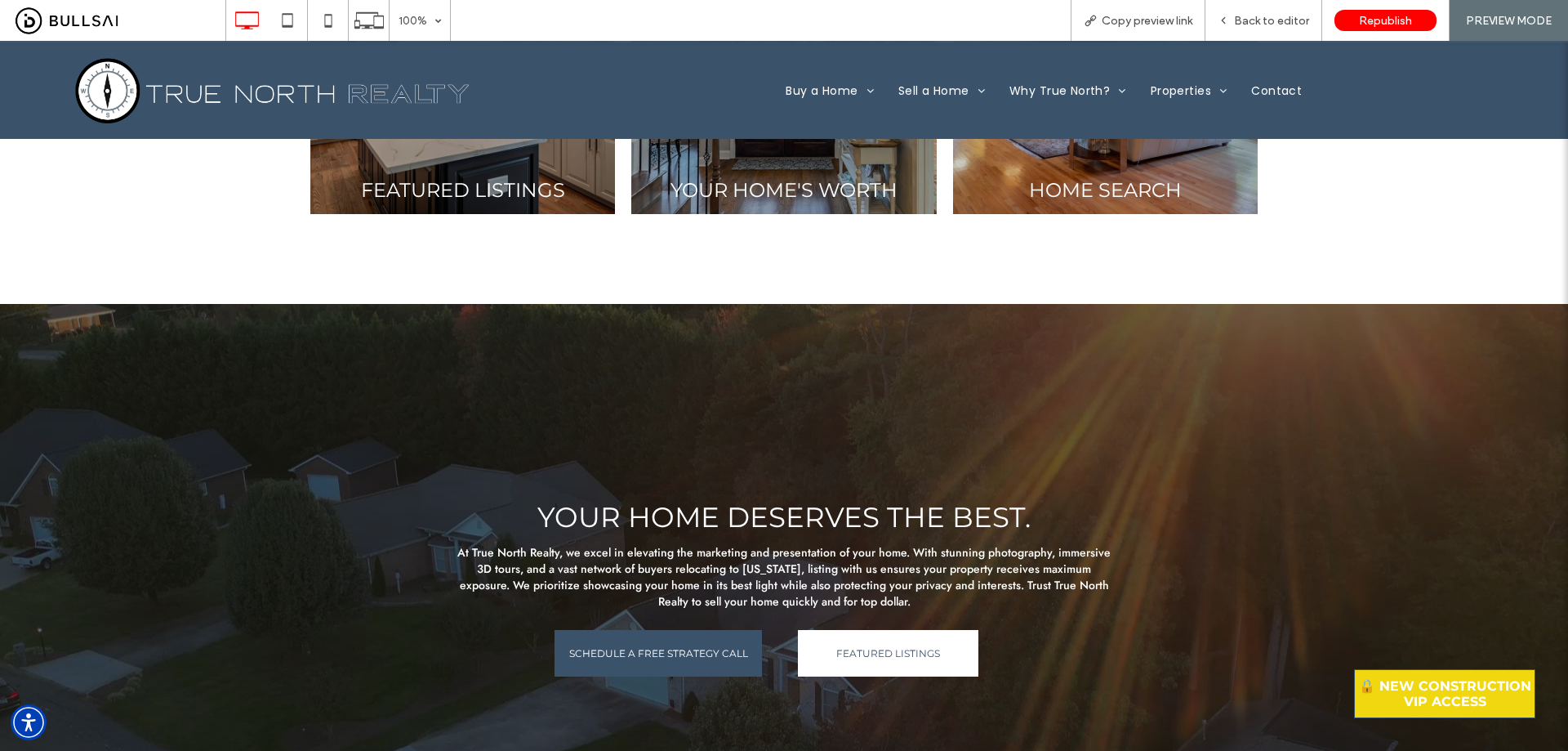
scroll to position [2051, 0]
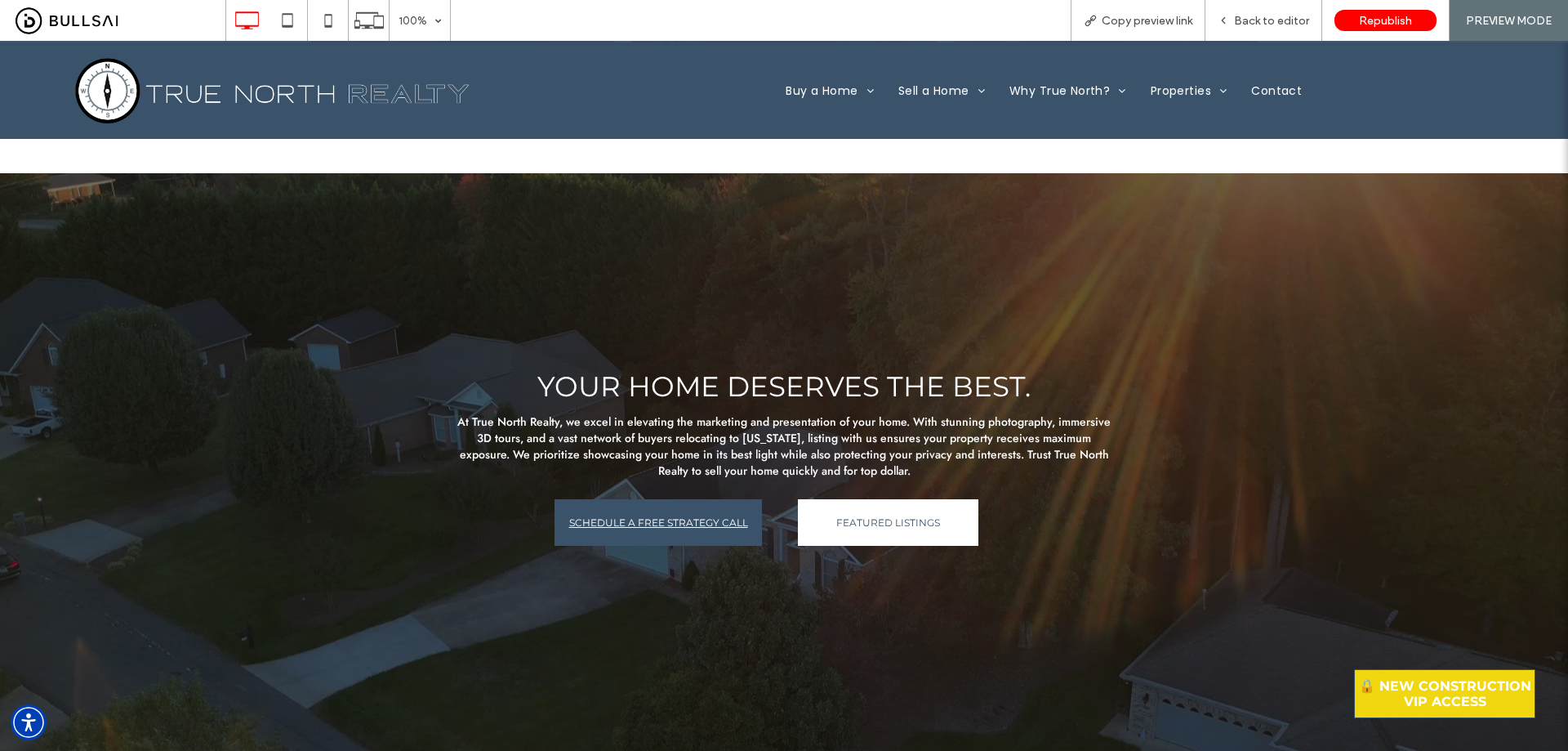
click at [676, 519] on span "SCHEDULE A FREE STRATEGY CALL" at bounding box center [658, 522] width 179 height 29
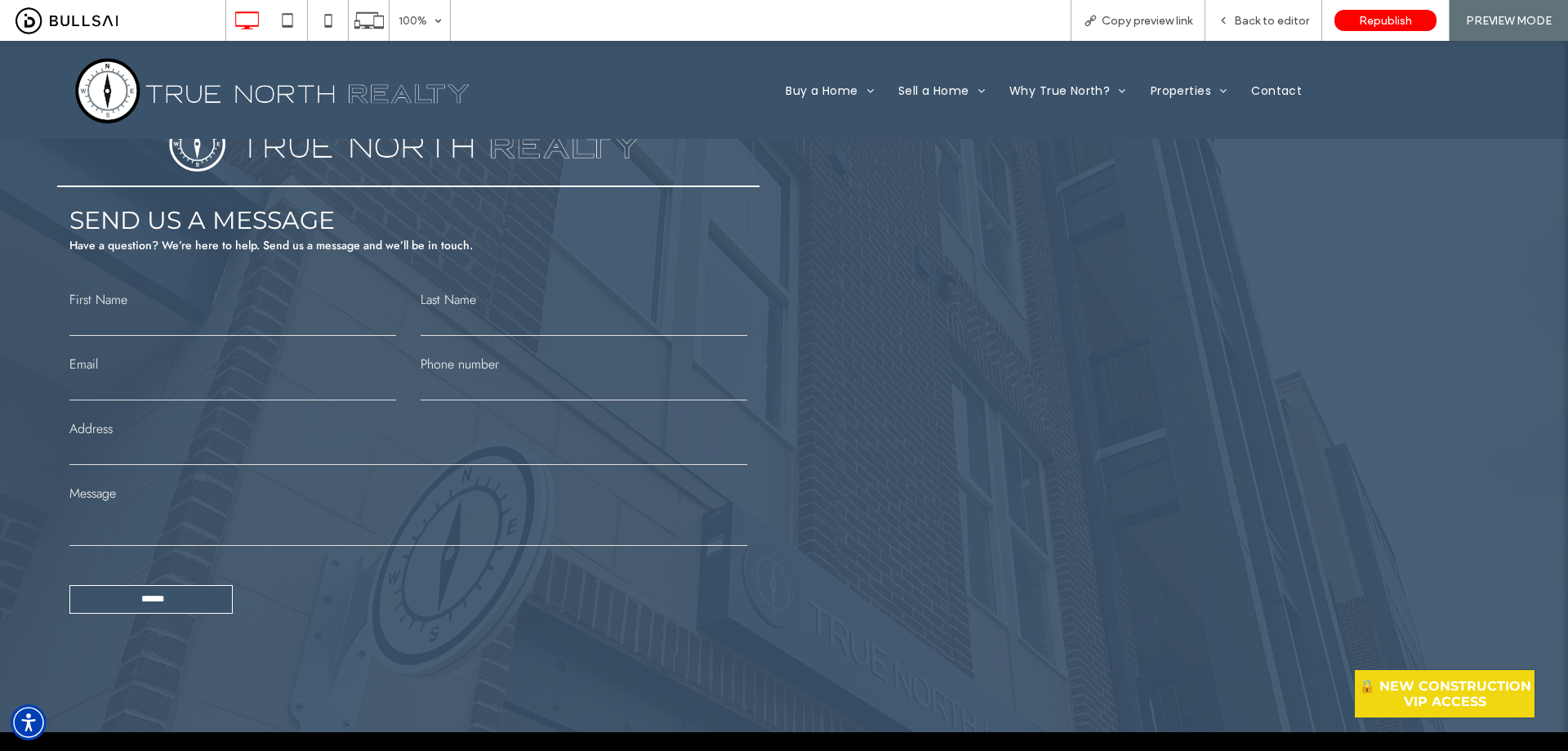
scroll to position [81, 0]
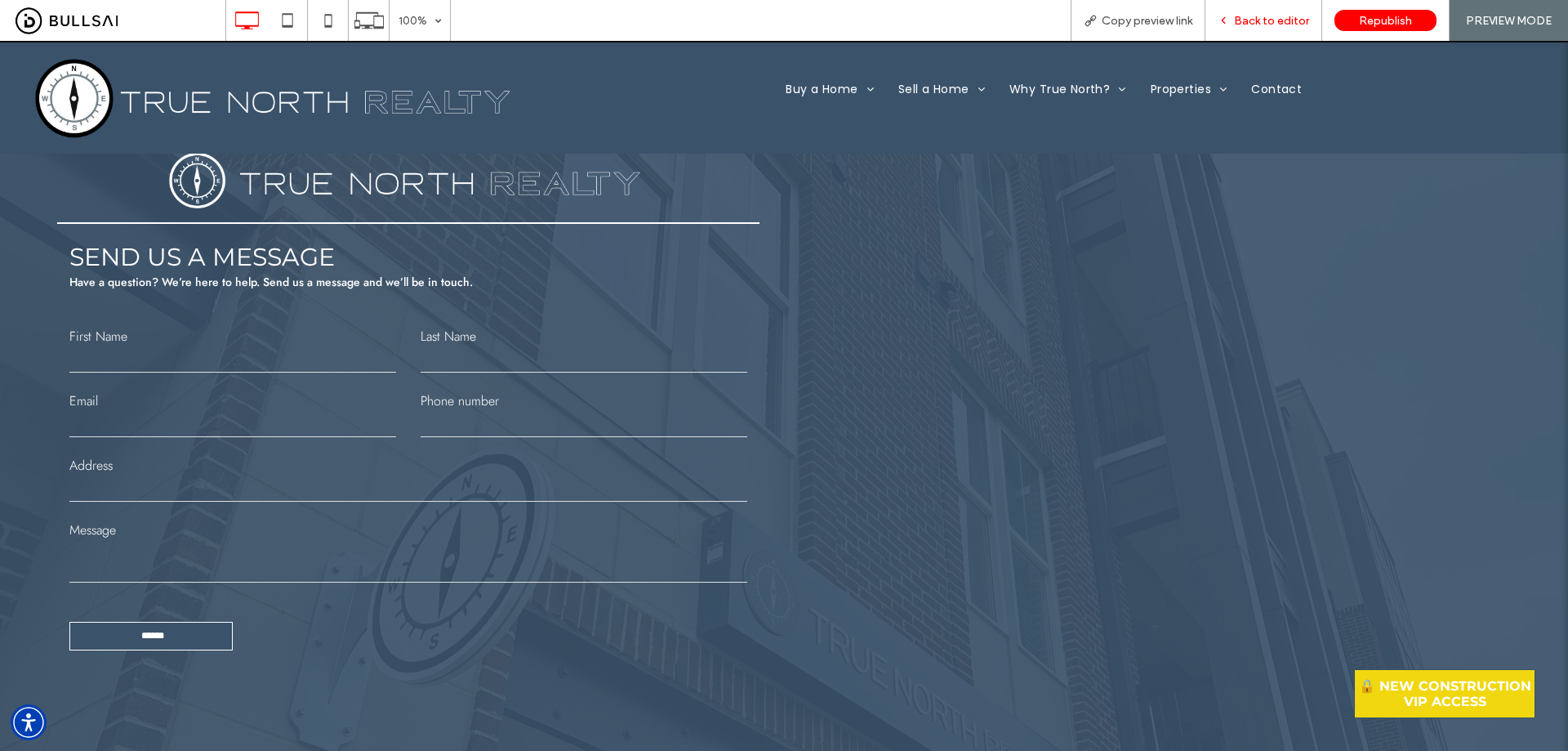
click at [1289, 15] on span "Back to editor" at bounding box center [1271, 21] width 76 height 14
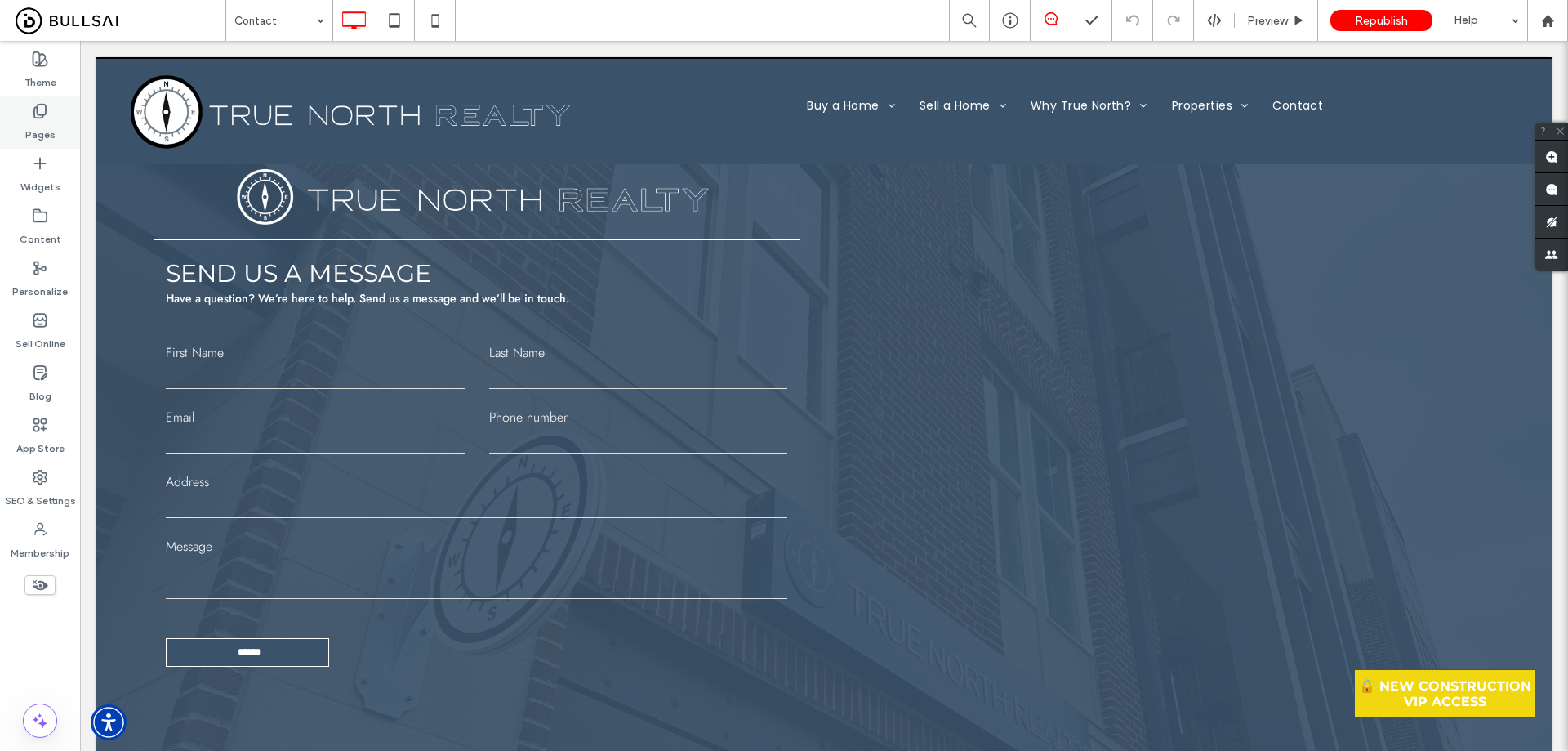
click at [47, 115] on icon at bounding box center [39, 111] width 16 height 16
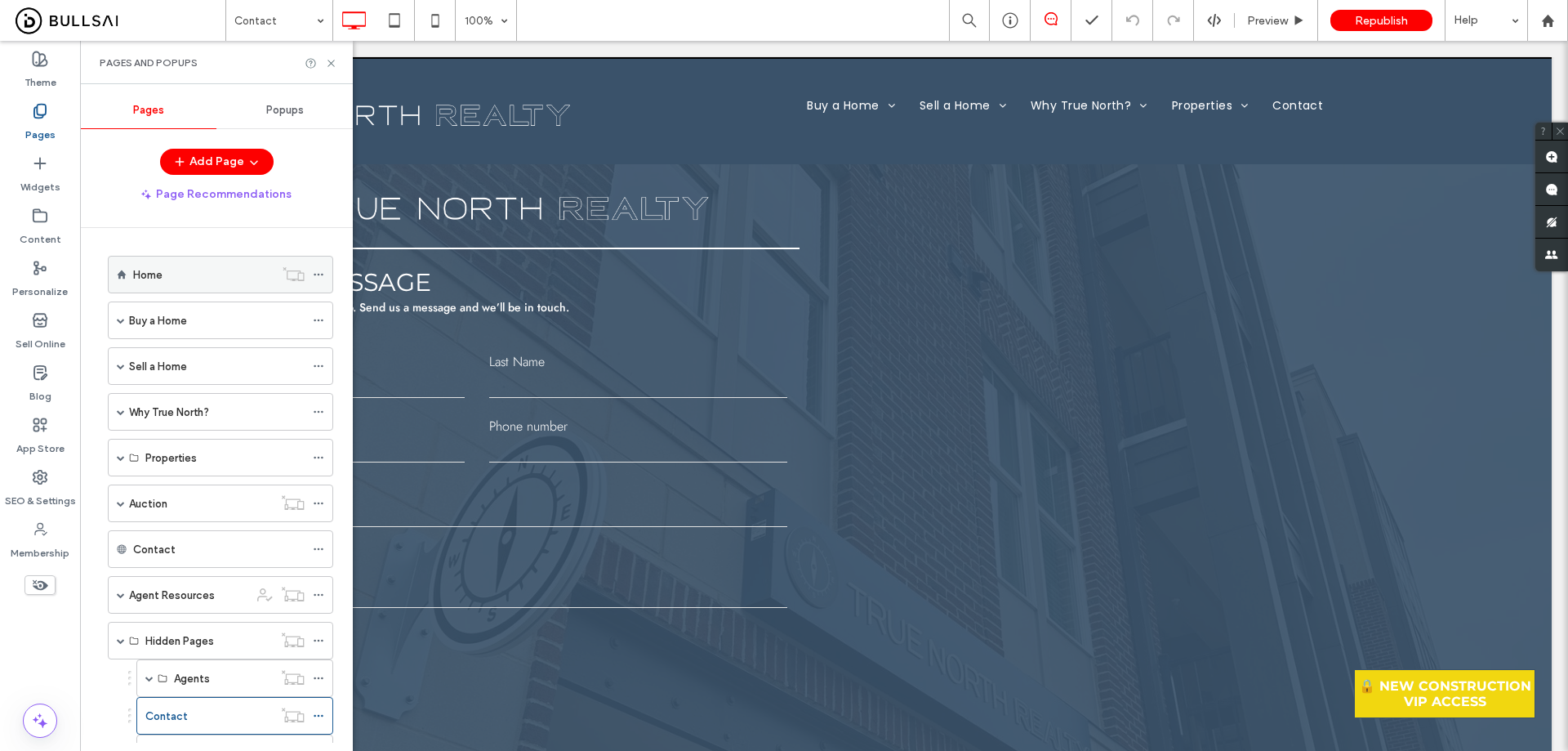
click at [203, 266] on div "Home" at bounding box center [204, 275] width 142 height 17
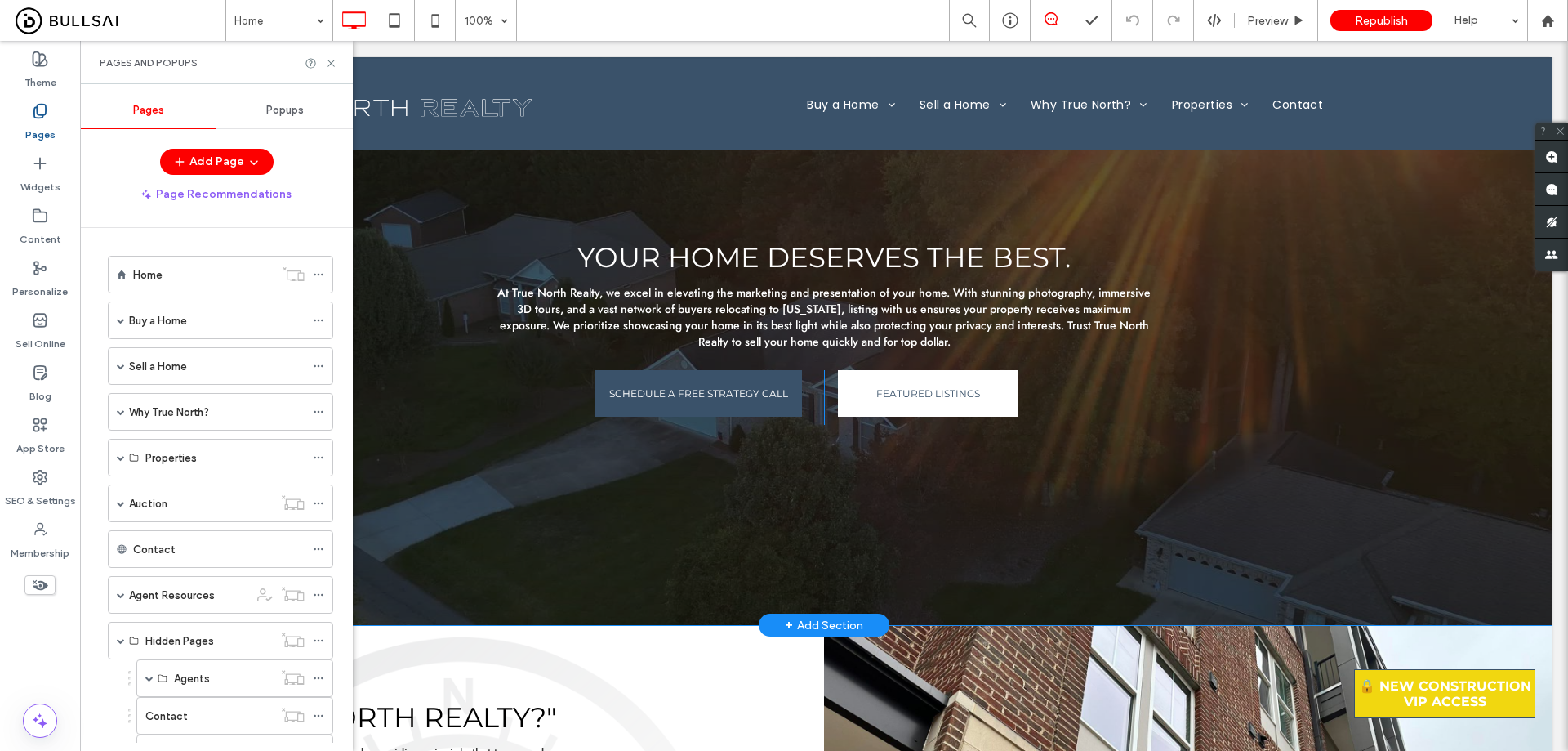
scroll to position [2205, 0]
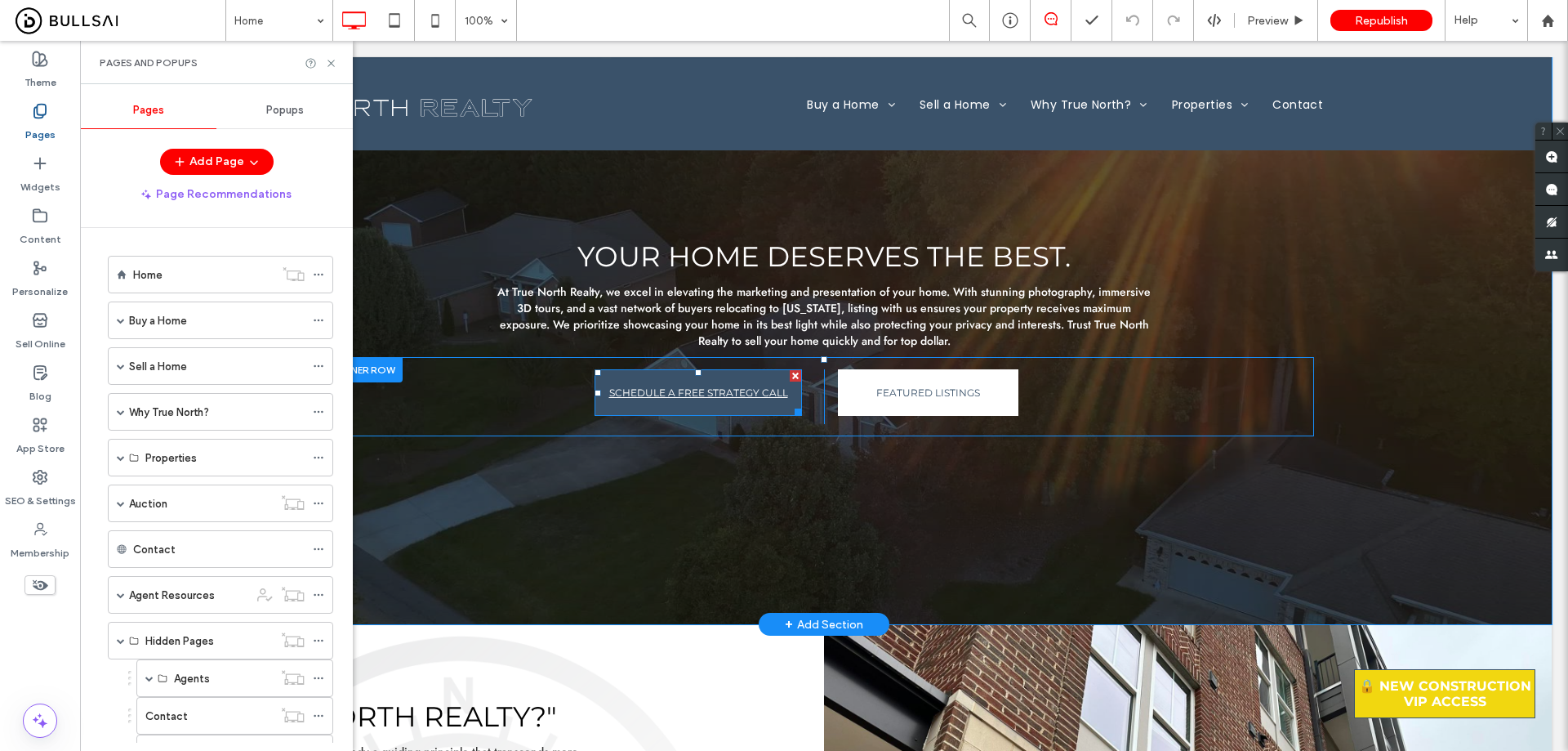
click at [714, 404] on span "SCHEDULE A FREE STRATEGY CALL" at bounding box center [698, 392] width 179 height 29
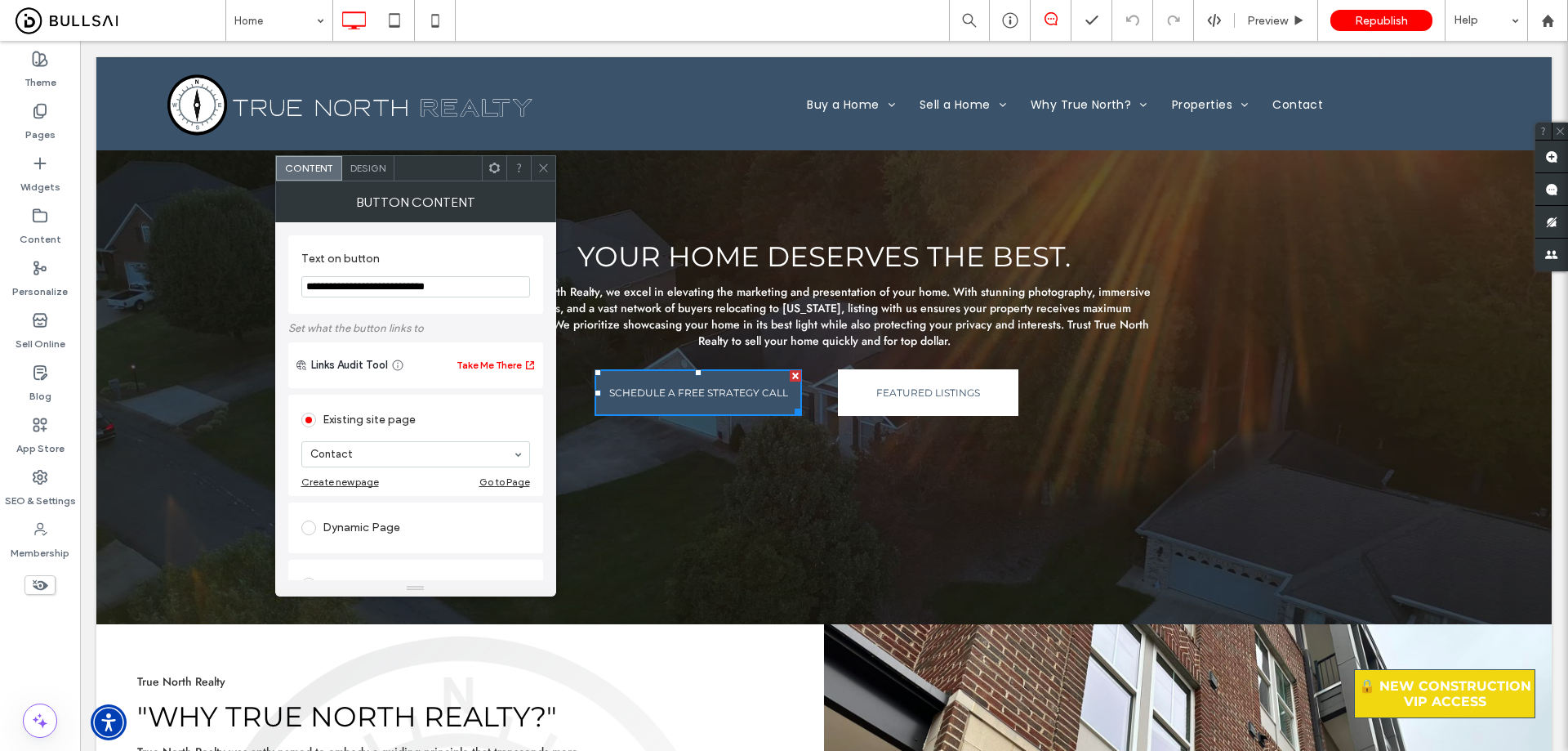
click at [361, 165] on span "Design" at bounding box center [367, 167] width 35 height 12
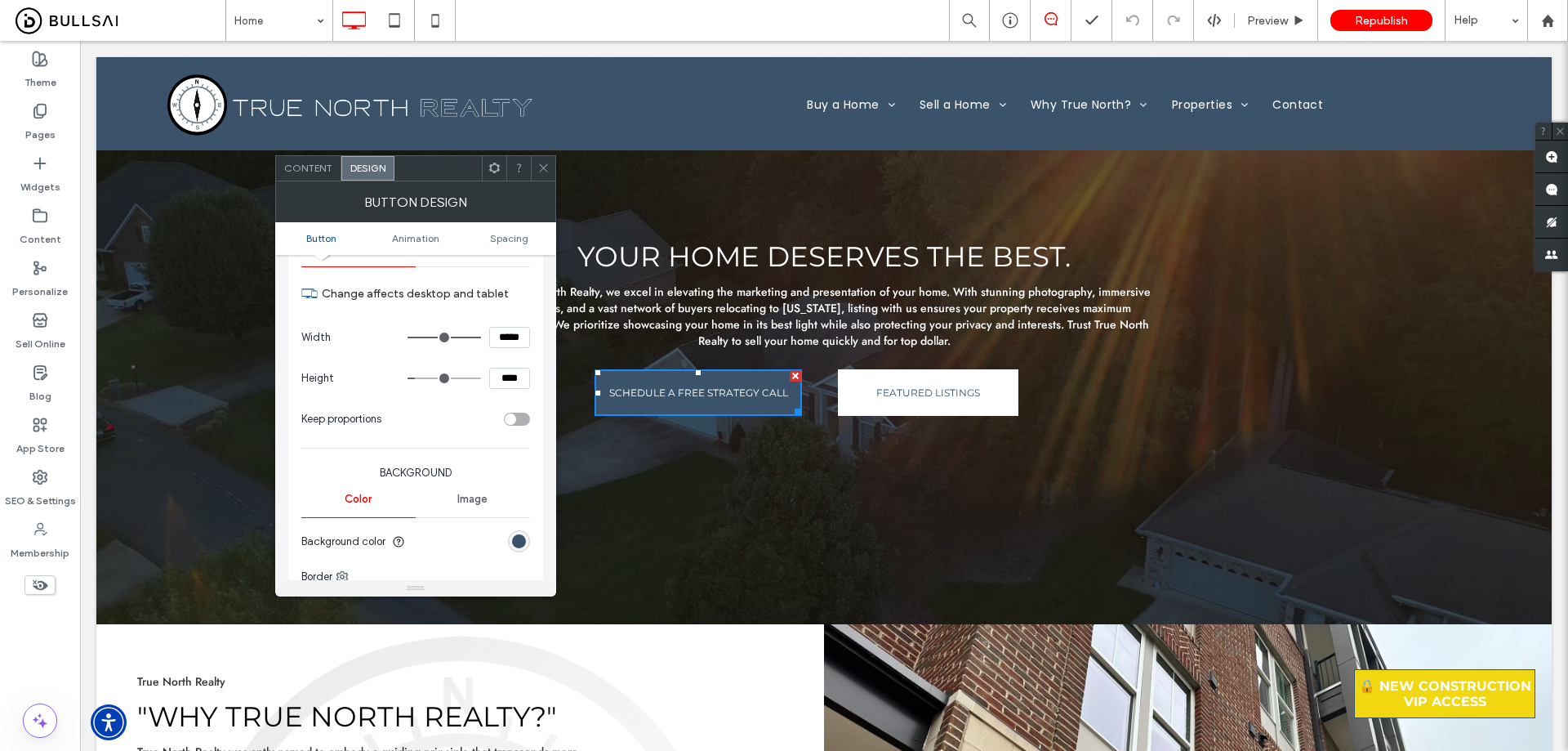
scroll to position [245, 0]
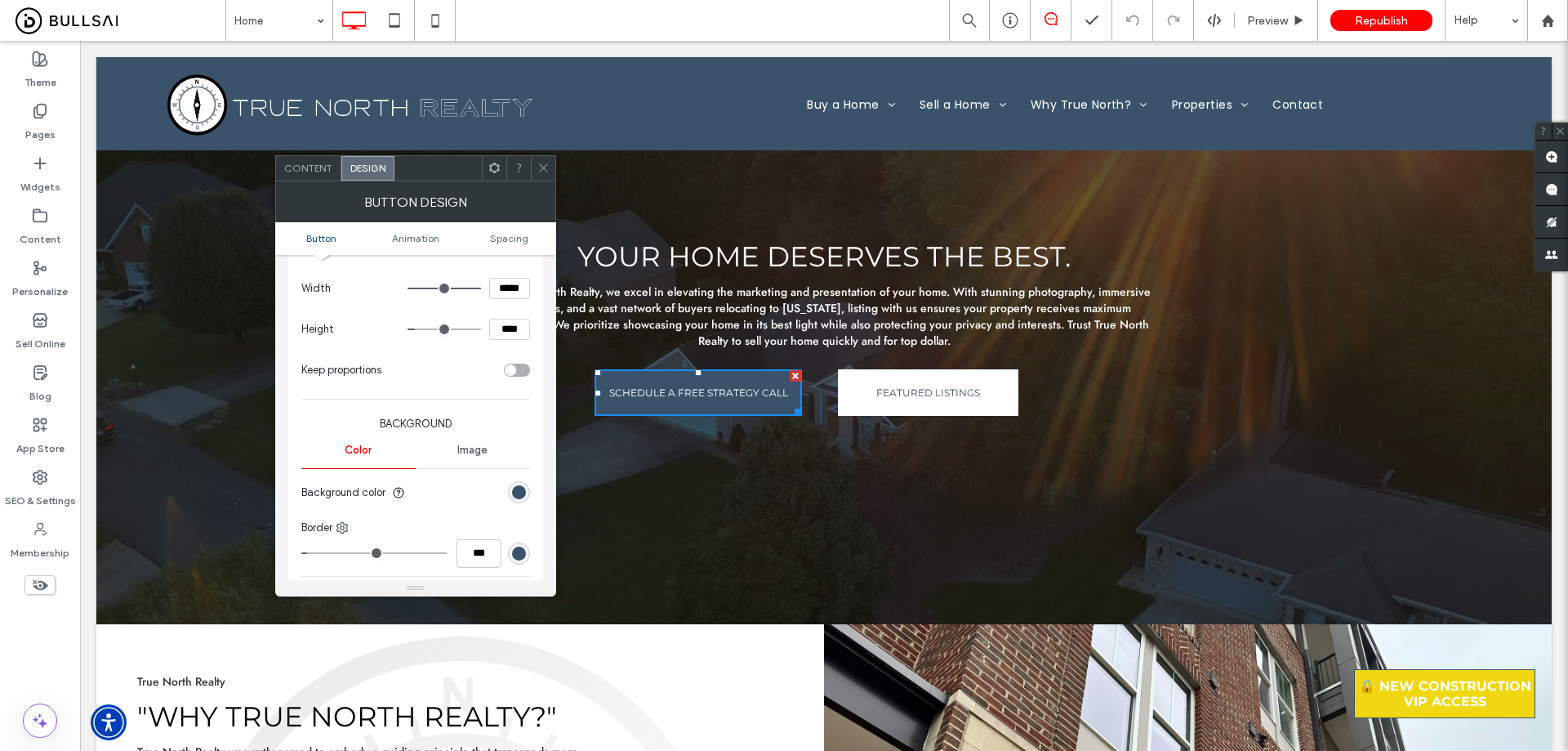
click at [526, 492] on div "rgb(58, 82, 106)" at bounding box center [519, 492] width 22 height 22
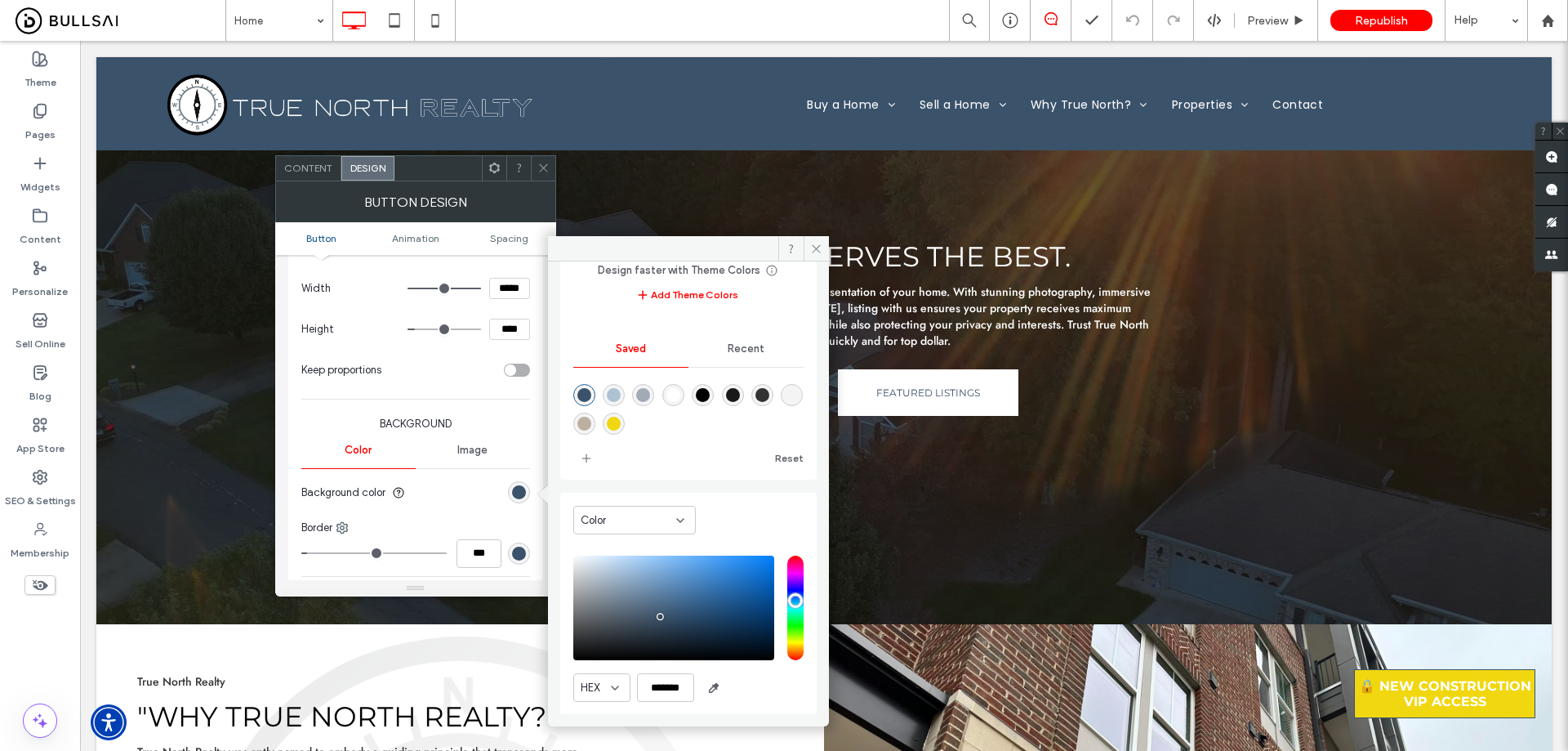
scroll to position [136, 0]
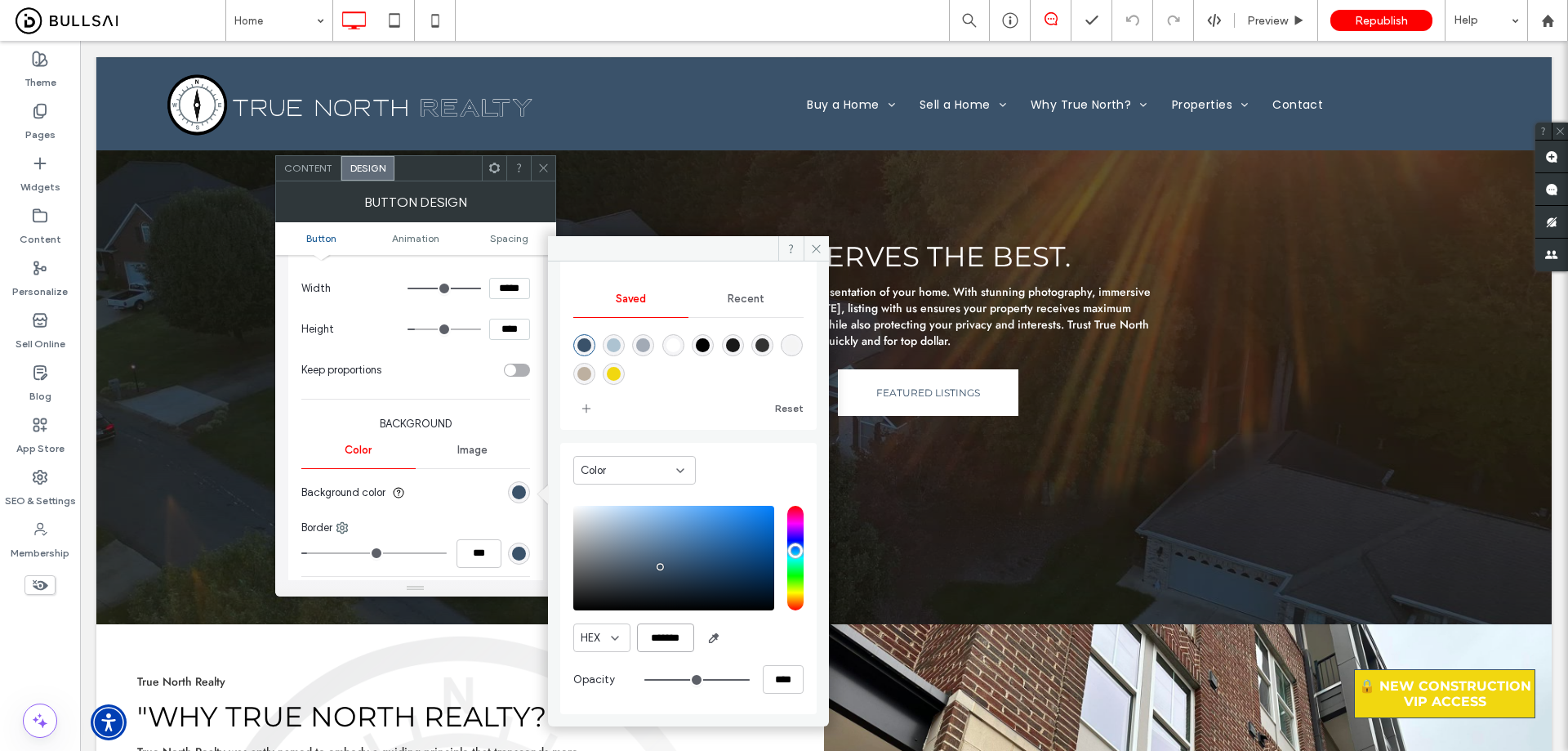
click at [668, 637] on input "*******" at bounding box center [666, 637] width 57 height 29
click at [668, 636] on input "*******" at bounding box center [666, 637] width 57 height 29
click at [546, 172] on icon at bounding box center [543, 167] width 12 height 12
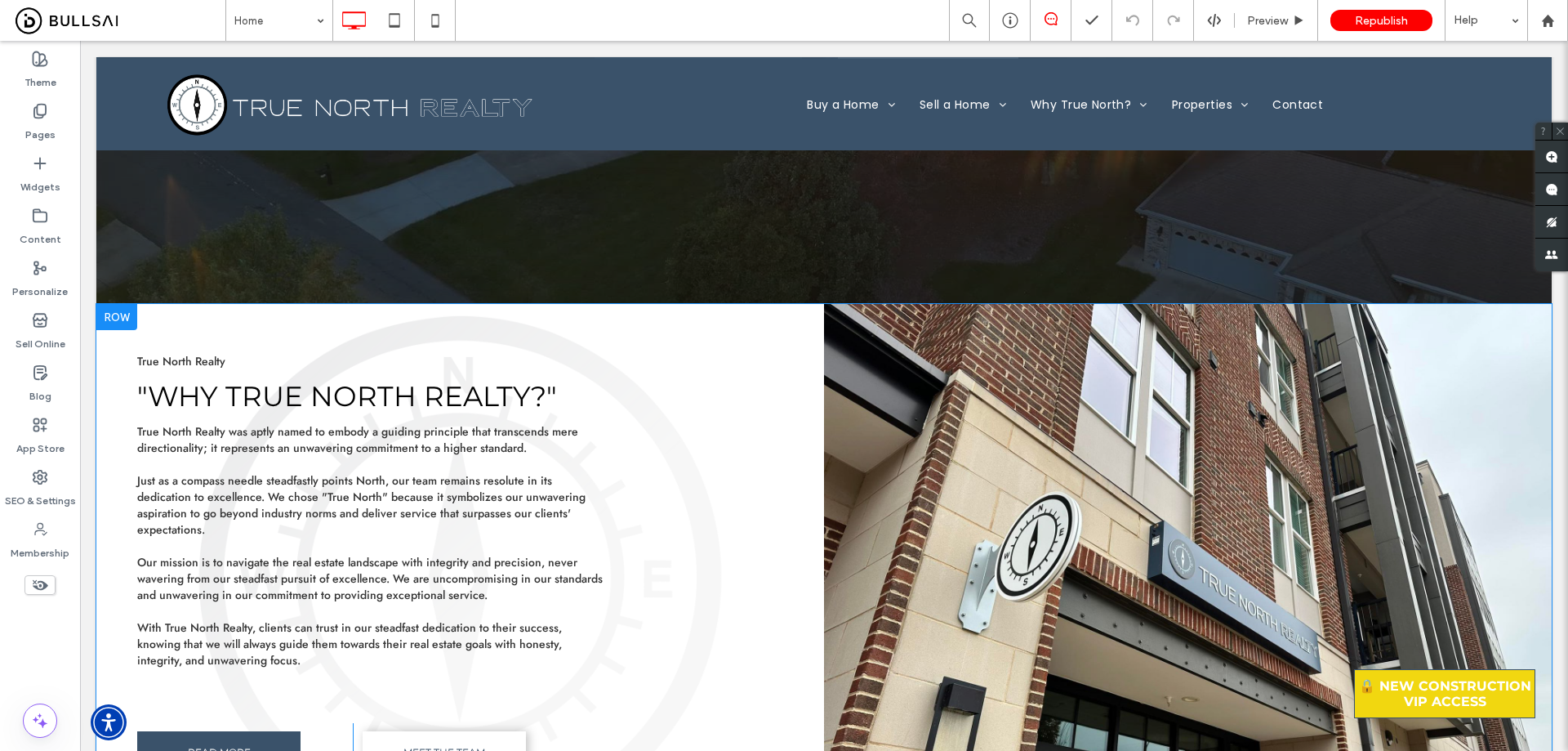
scroll to position [2696, 0]
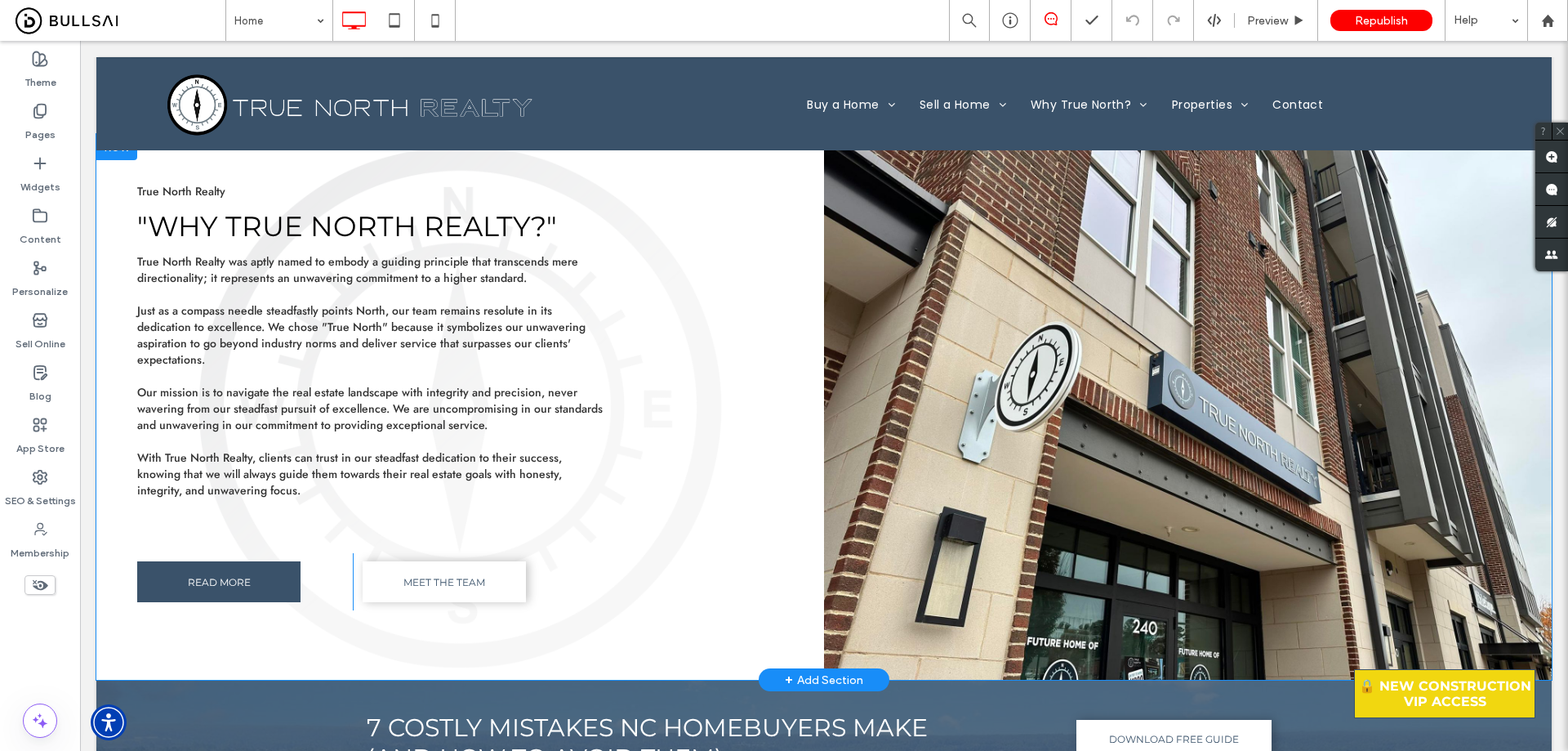
click at [736, 181] on div "True North Realty "Why true north realty?" ﻿ True North Realty was aptly named …" at bounding box center [460, 407] width 728 height 545
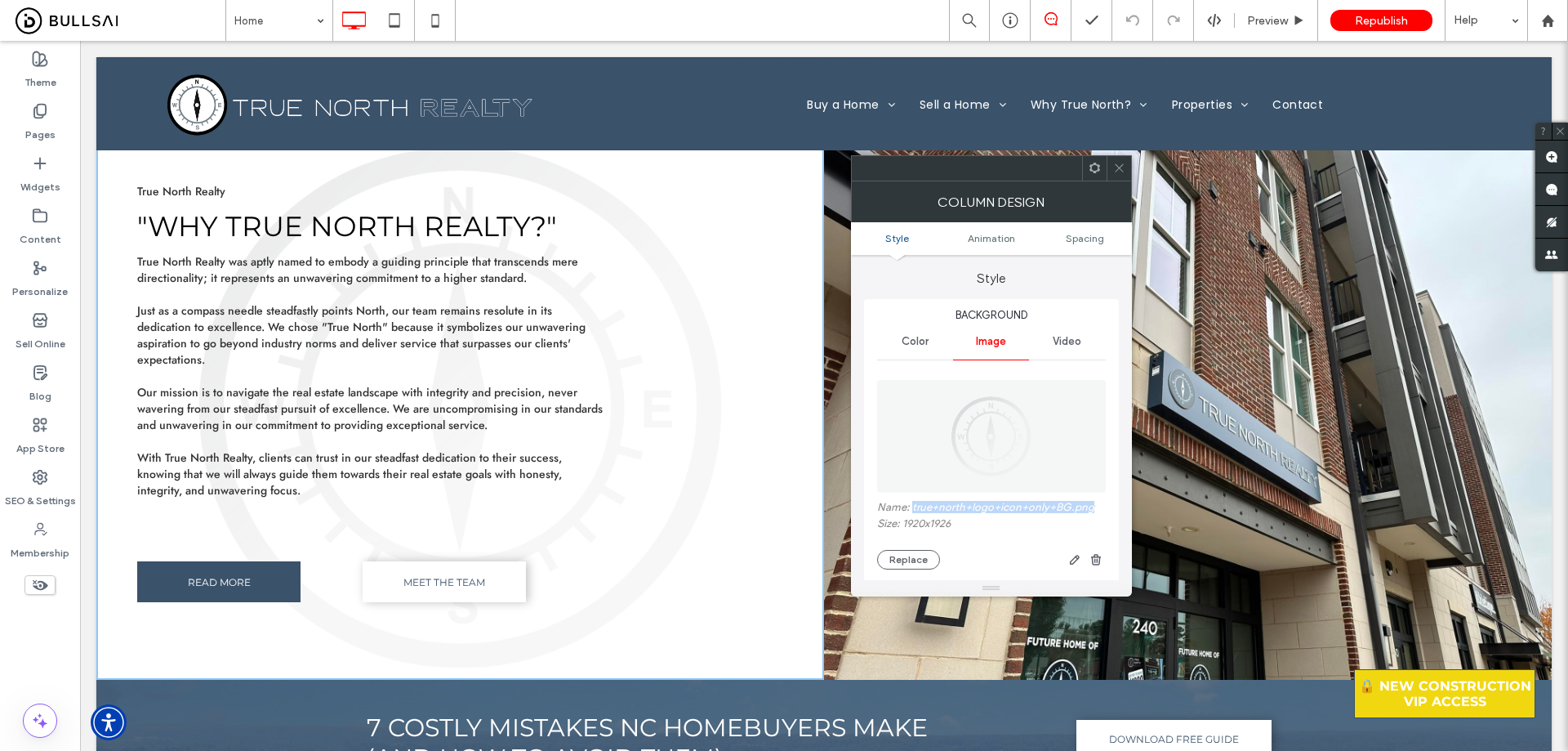
drag, startPoint x: 1050, startPoint y: 503, endPoint x: 913, endPoint y: 511, distance: 137.2
click at [913, 511] on label "Name: true+north+logo+icon+only+BG.png" at bounding box center [991, 508] width 229 height 16
copy label "true+north+logo+icon+only+BG.png"
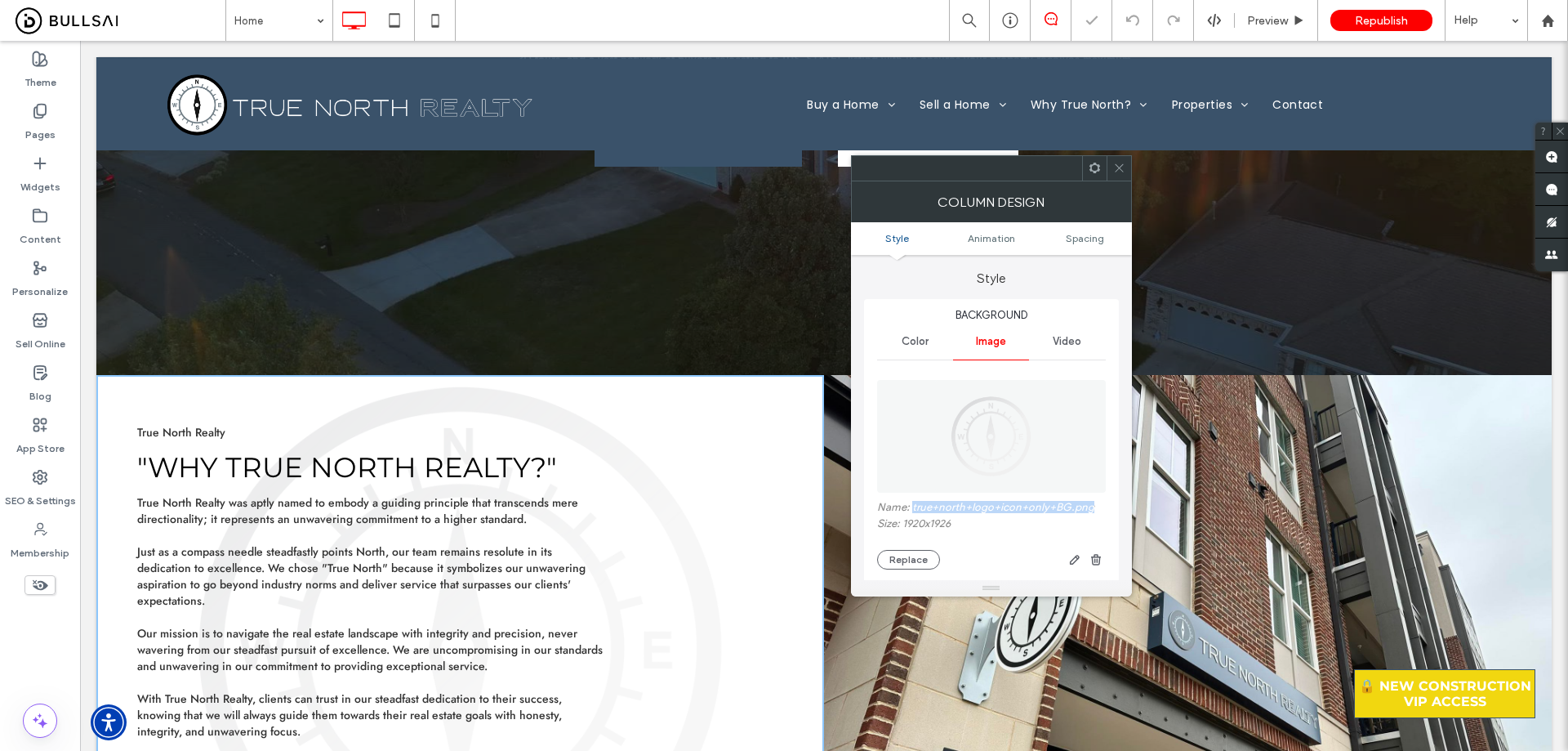
scroll to position [2450, 0]
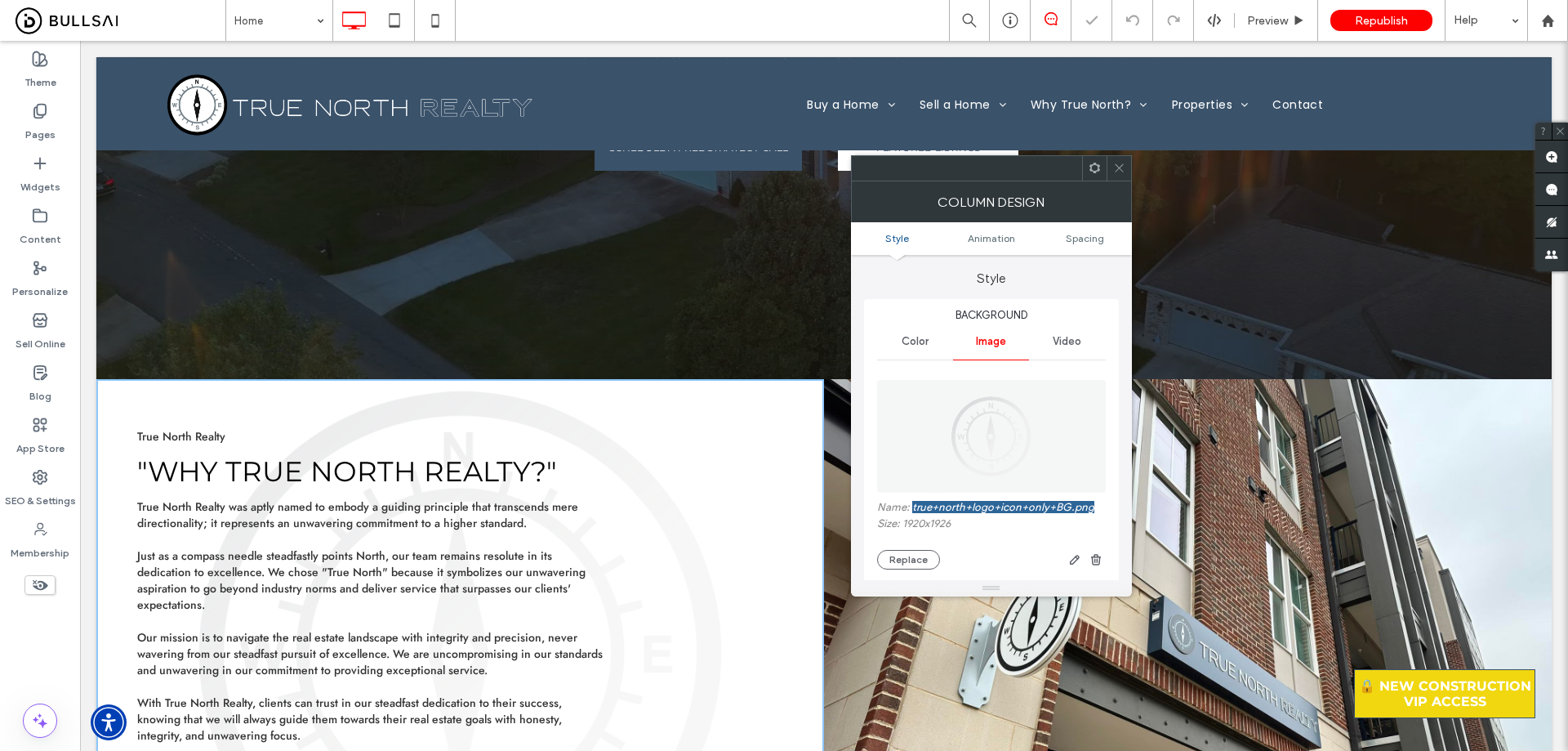
click at [701, 412] on div "True North Realty "Why true north realty?" ﻿ True North Realty was aptly named …" at bounding box center [460, 652] width 728 height 545
click at [1114, 167] on icon at bounding box center [1119, 167] width 12 height 12
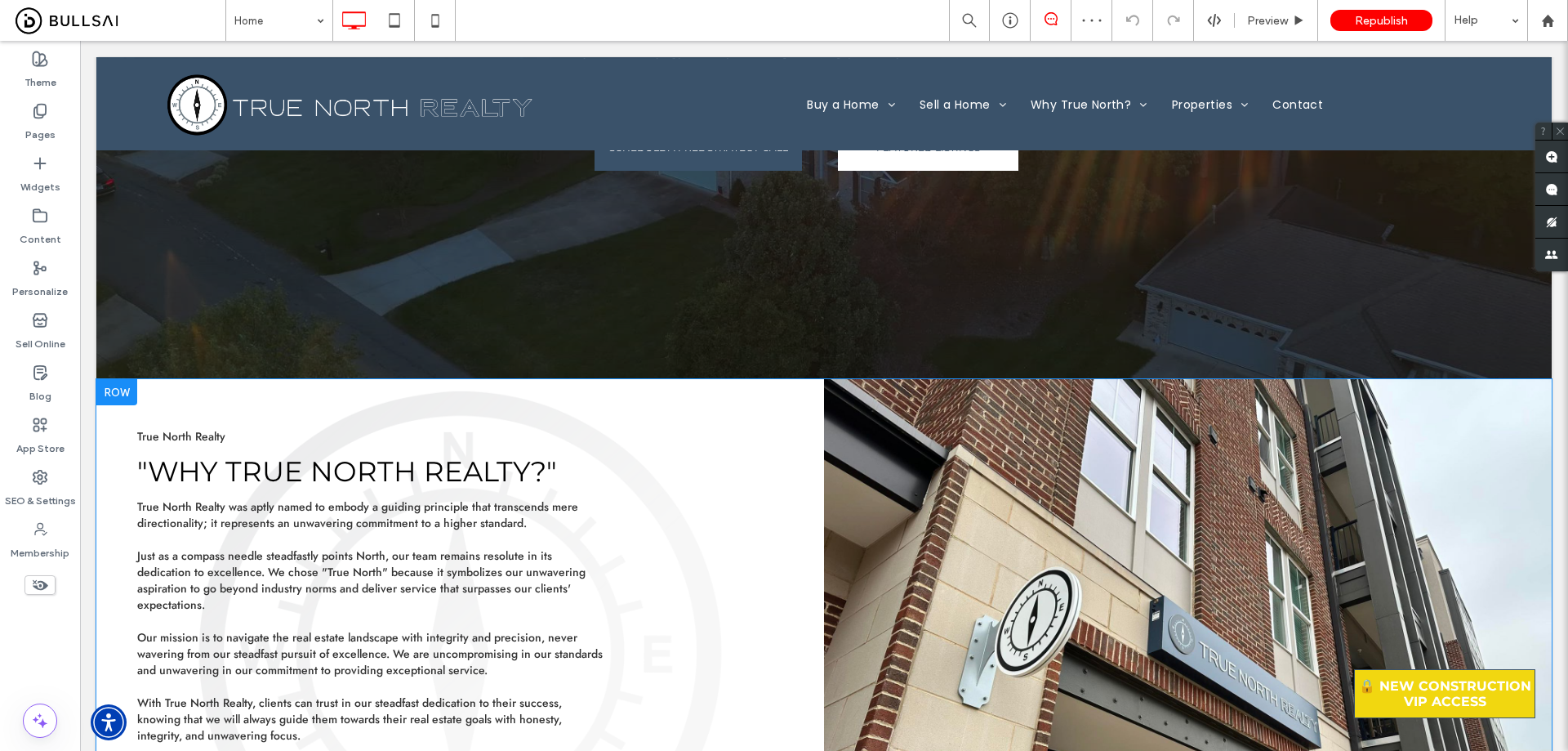
click at [723, 394] on div "True North Realty "Why true north realty?" ﻿ True North Realty was aptly named …" at bounding box center [460, 652] width 728 height 545
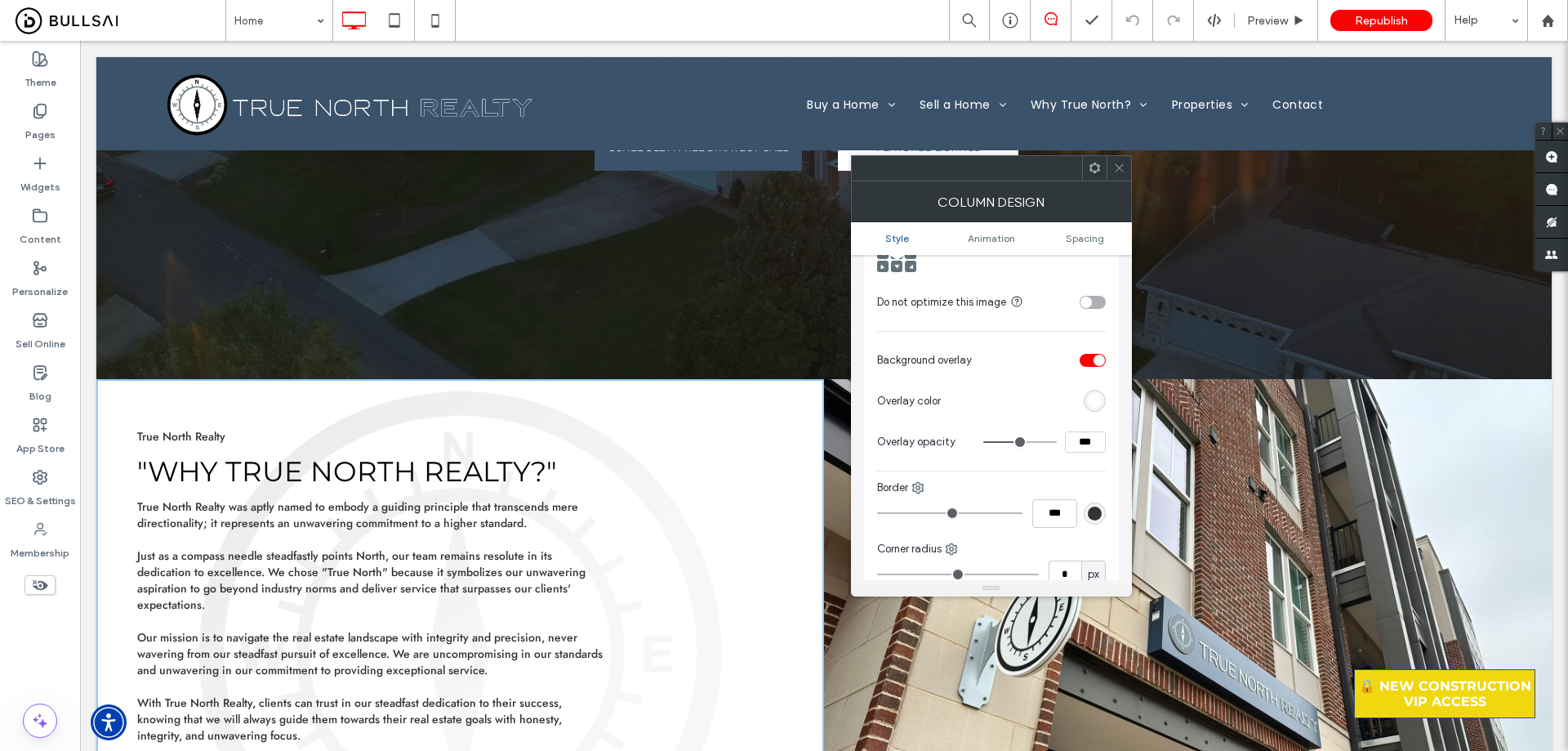
scroll to position [490, 0]
click at [62, 125] on div "Pages" at bounding box center [40, 122] width 80 height 53
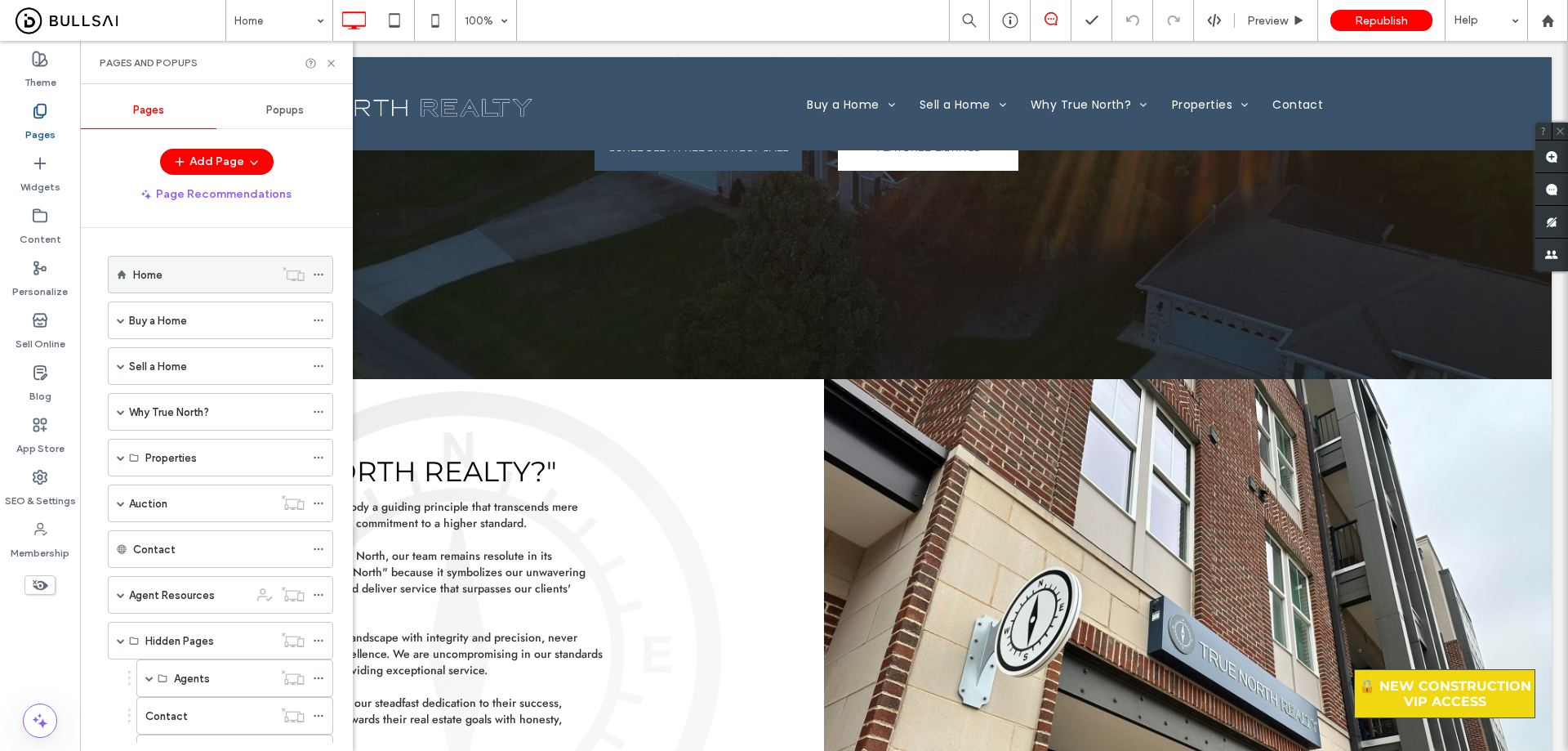
click at [49, 216] on div "Content" at bounding box center [40, 227] width 80 height 53
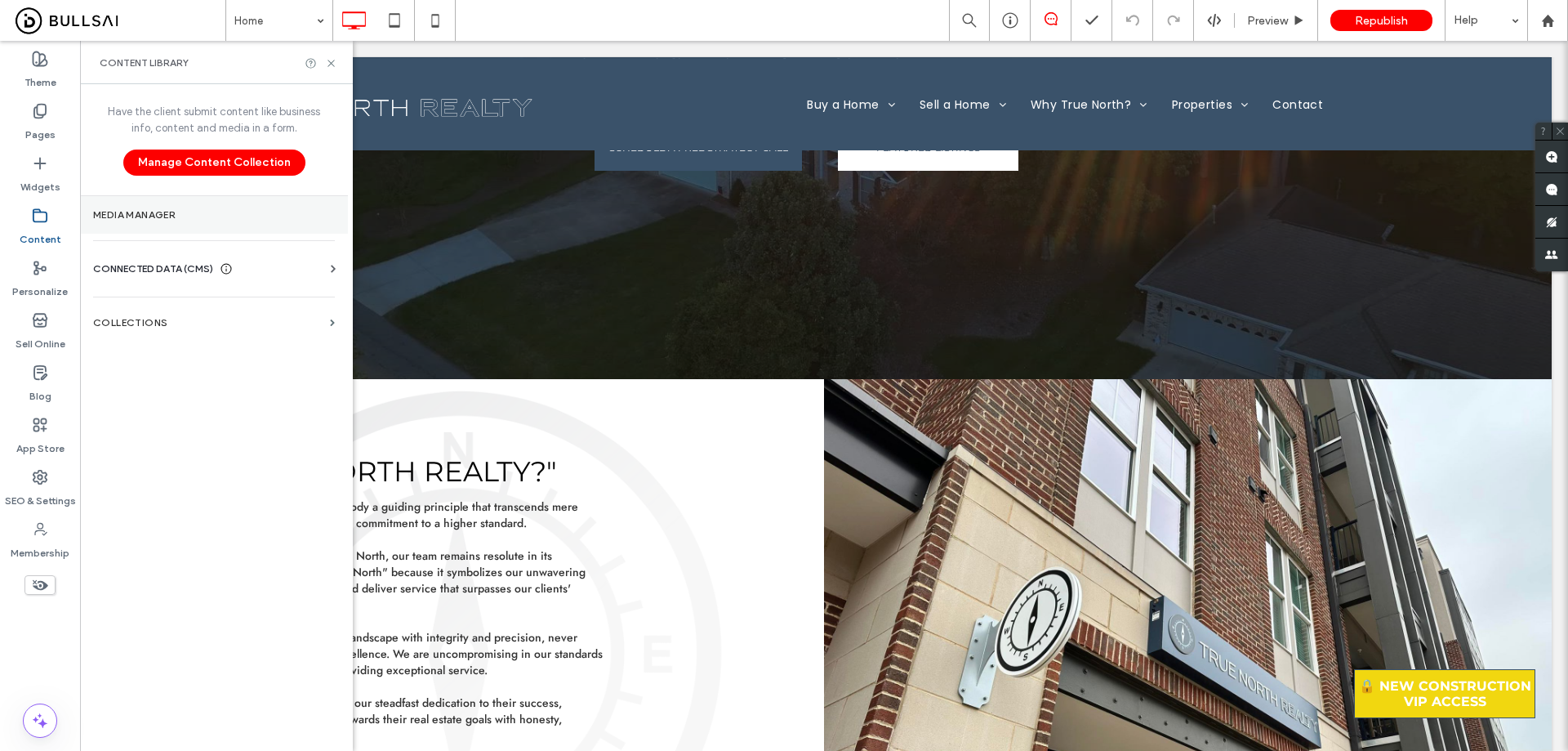
click at [186, 210] on label "Media Manager" at bounding box center [213, 215] width 242 height 11
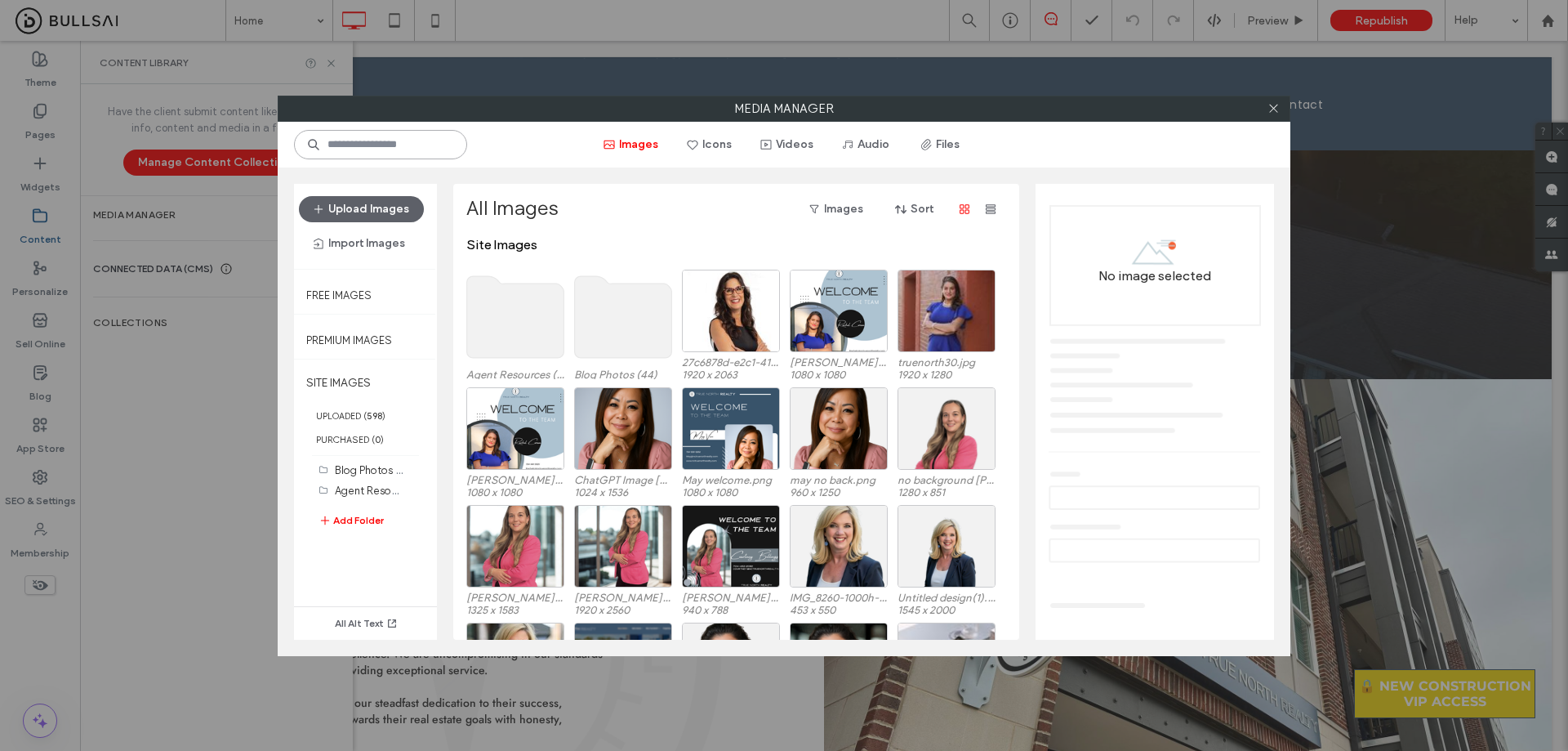
click at [396, 146] on input at bounding box center [380, 144] width 173 height 30
paste input "**********"
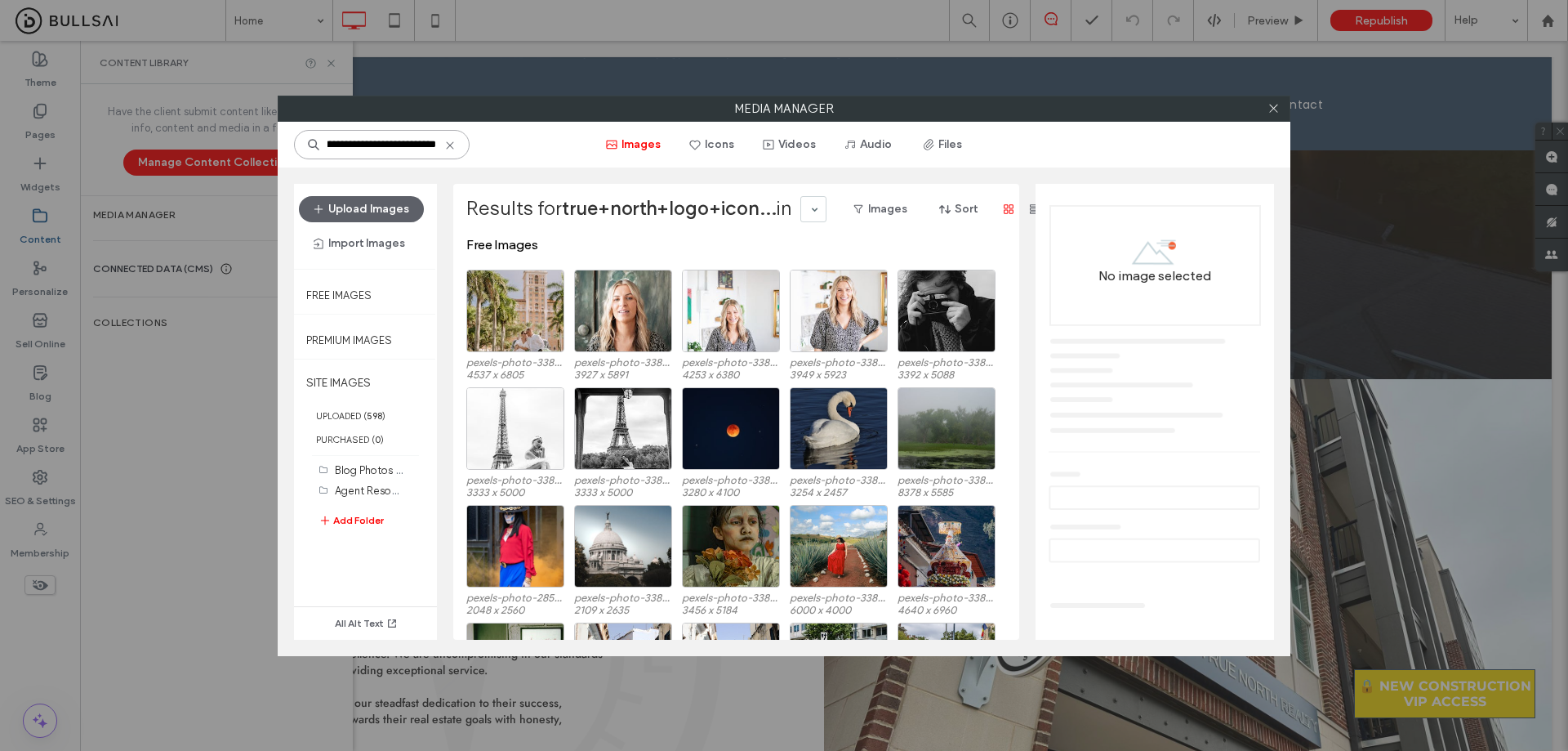
scroll to position [0, 0]
drag, startPoint x: 353, startPoint y: 153, endPoint x: 343, endPoint y: 149, distance: 10.8
click at [334, 154] on input "**********" at bounding box center [382, 144] width 176 height 30
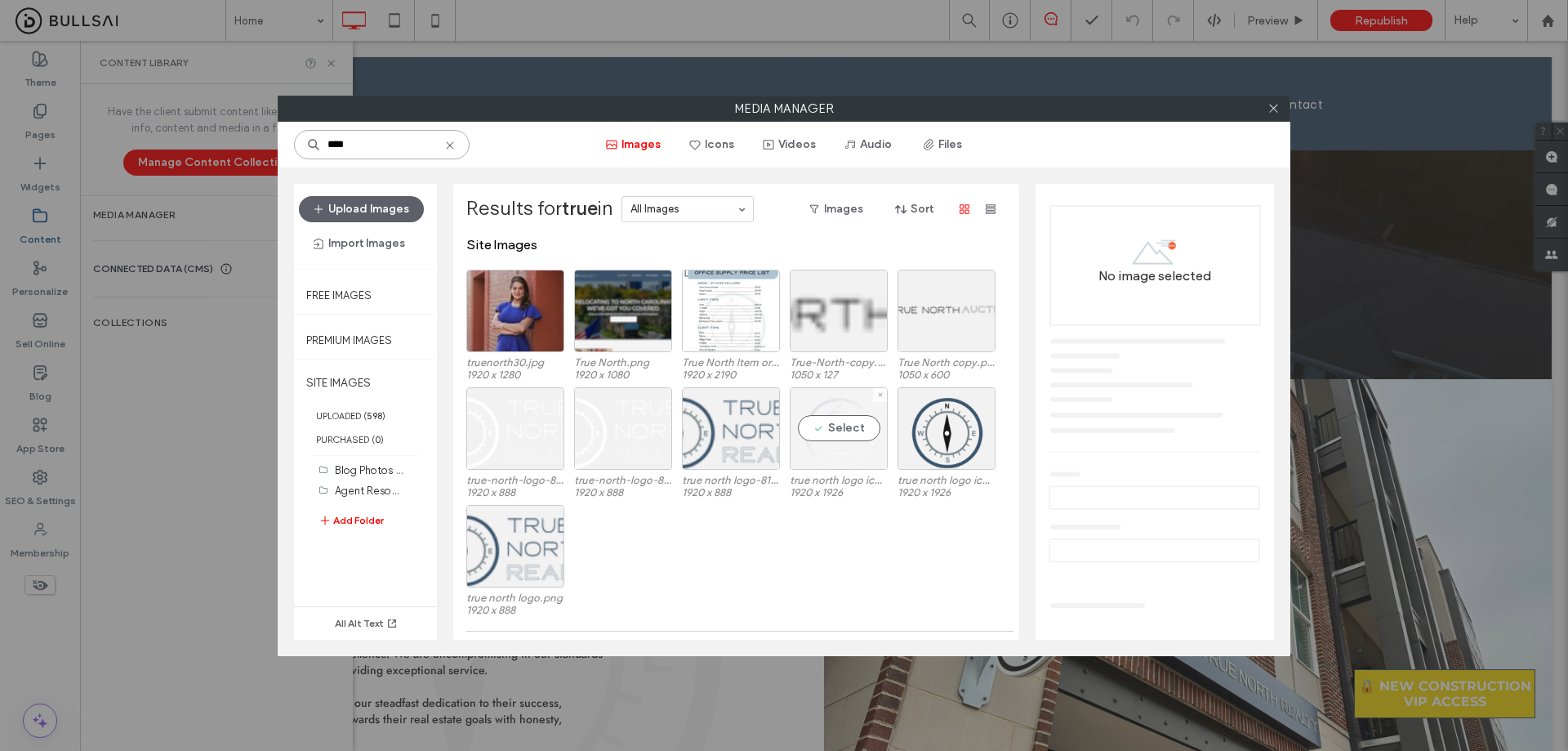
type input "****"
click at [831, 448] on div "Select" at bounding box center [839, 429] width 98 height 82
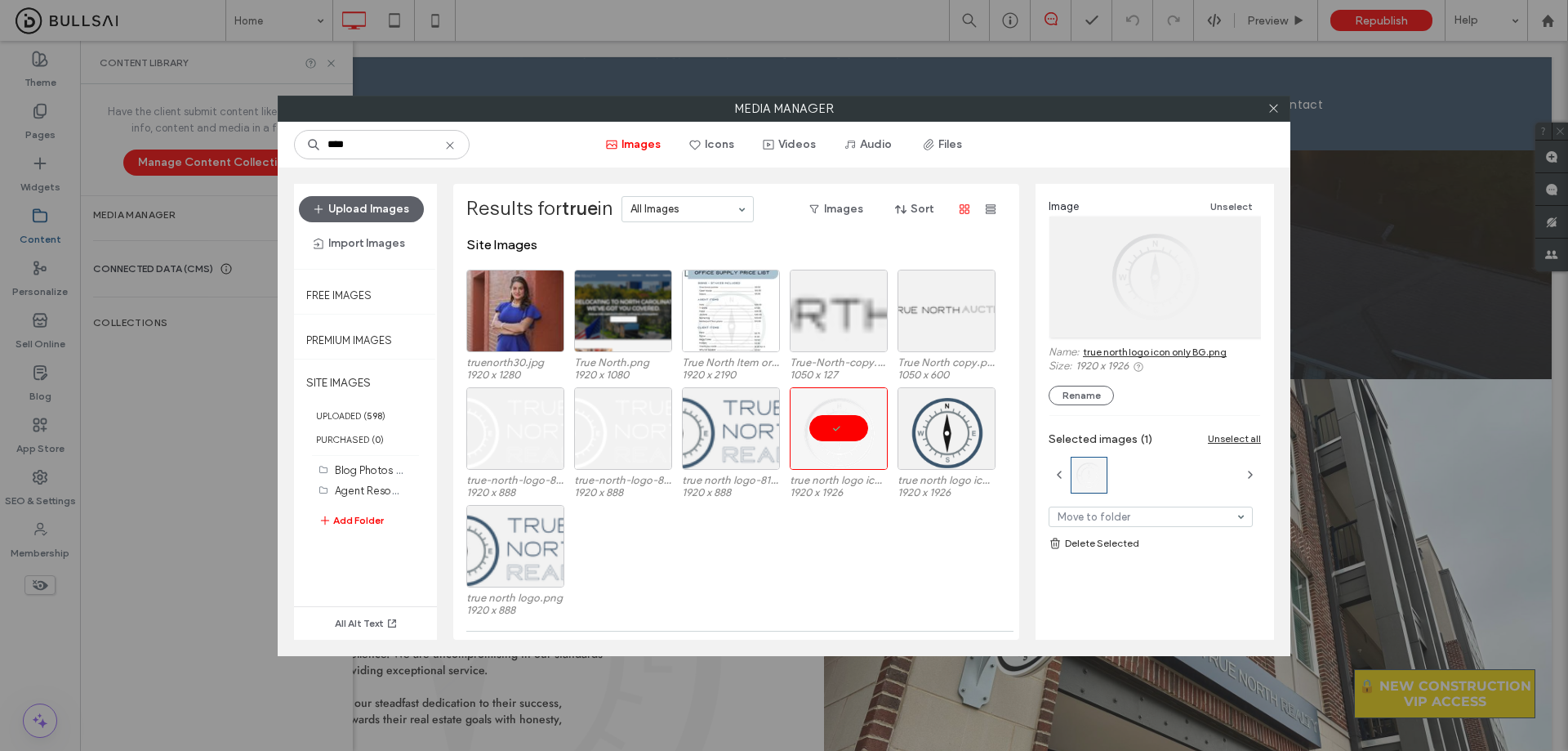
click at [1148, 353] on link "true north logo icon only BG.png" at bounding box center [1155, 351] width 144 height 12
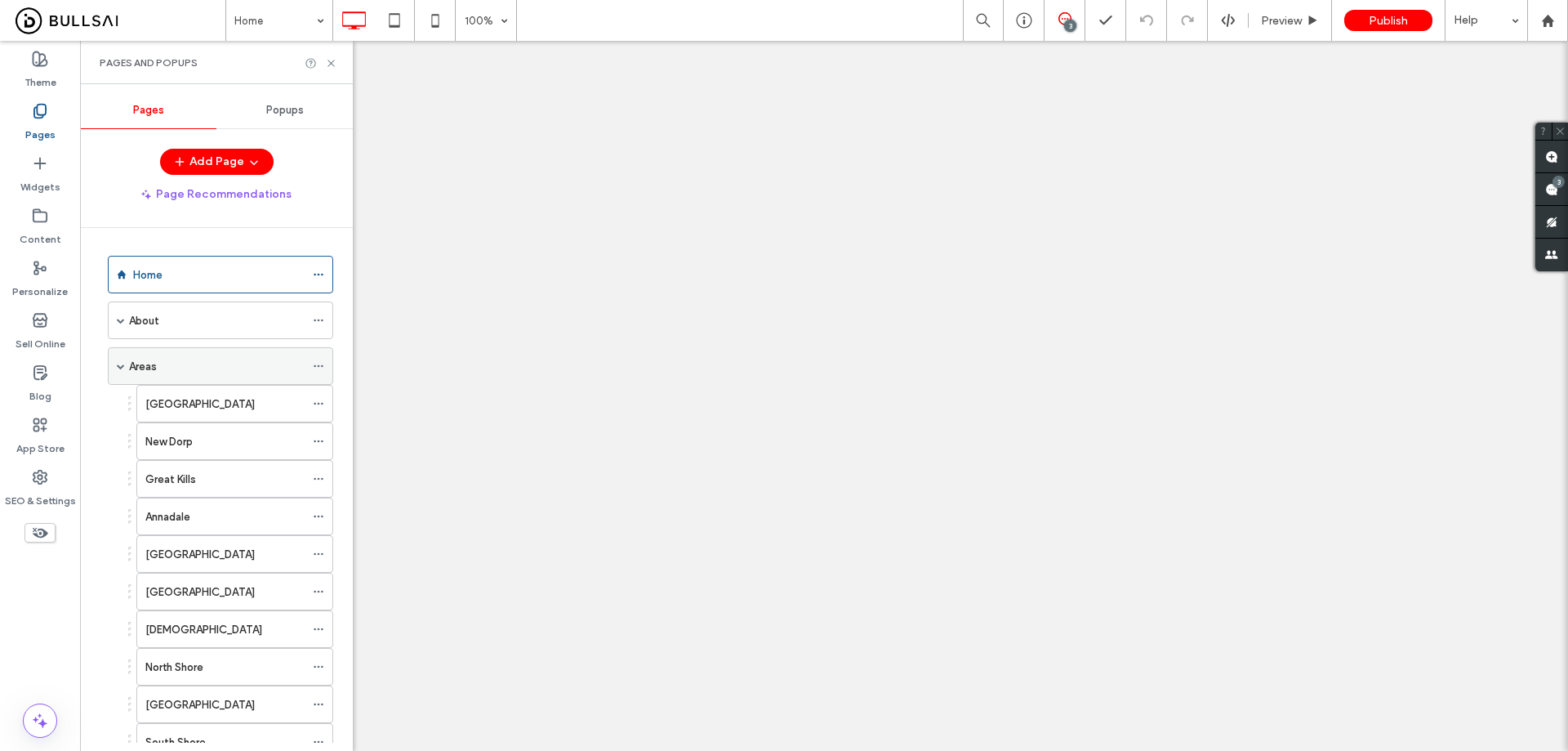
click at [187, 364] on div "Areas" at bounding box center [217, 366] width 176 height 17
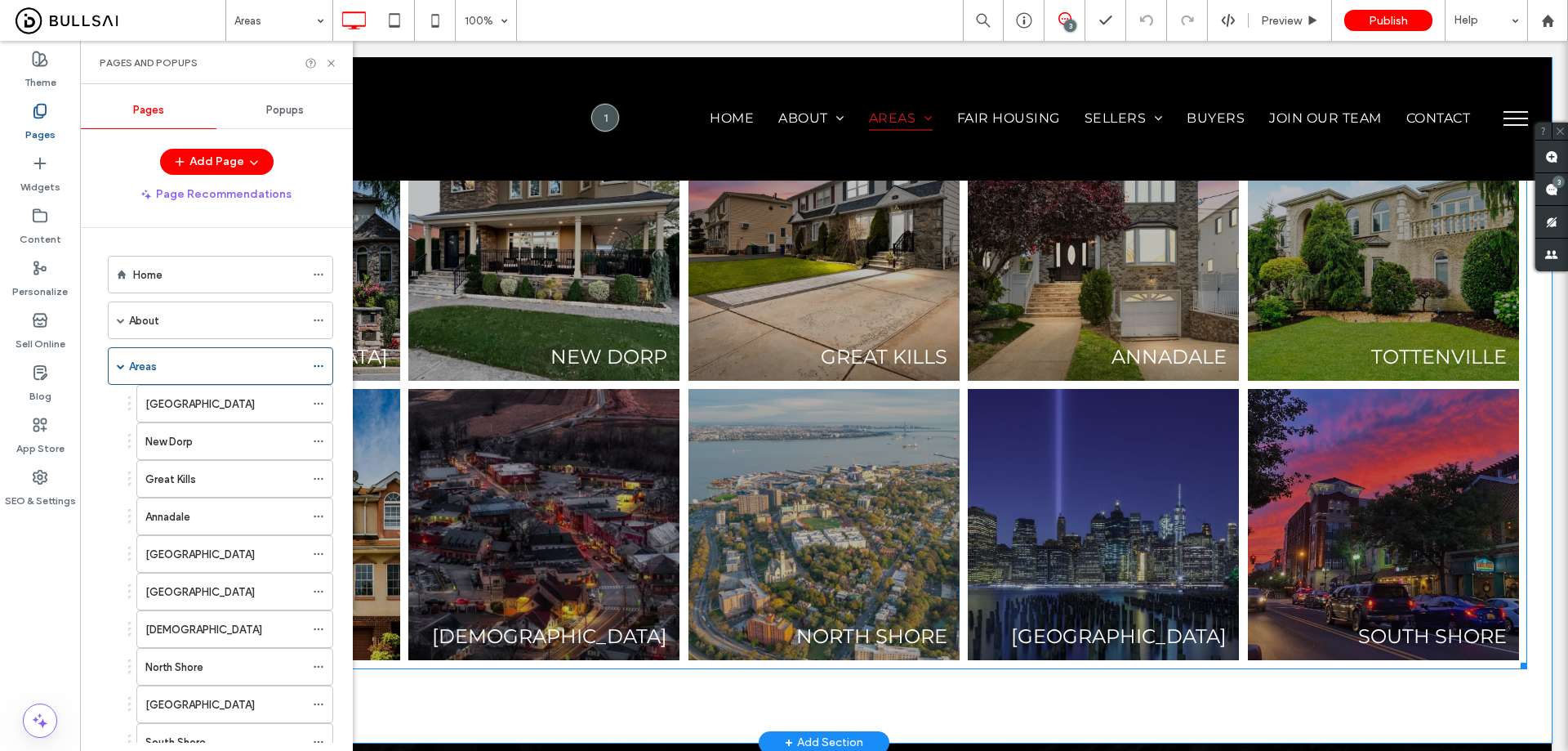
scroll to position [572, 0]
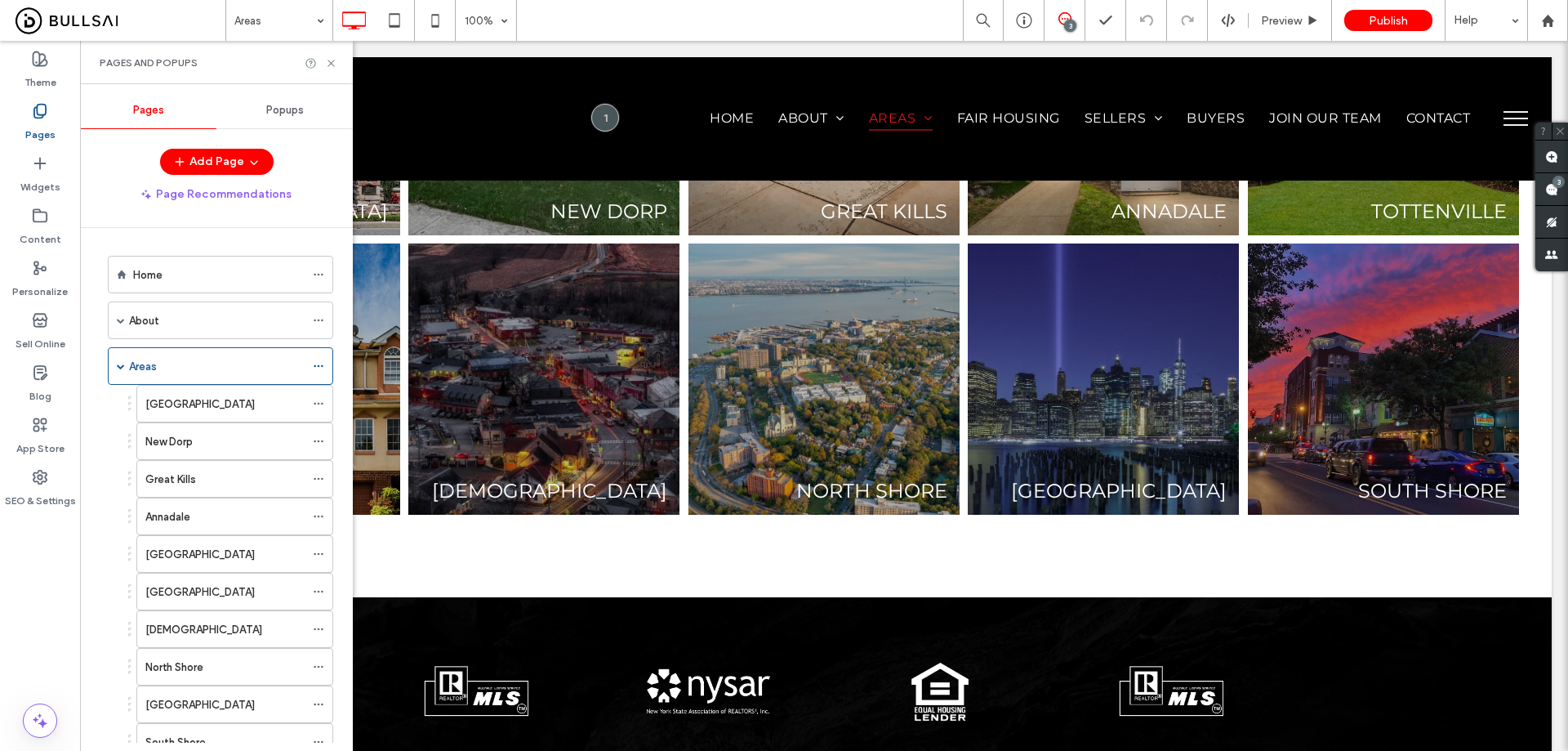
click at [215, 267] on div "Home" at bounding box center [218, 275] width 171 height 17
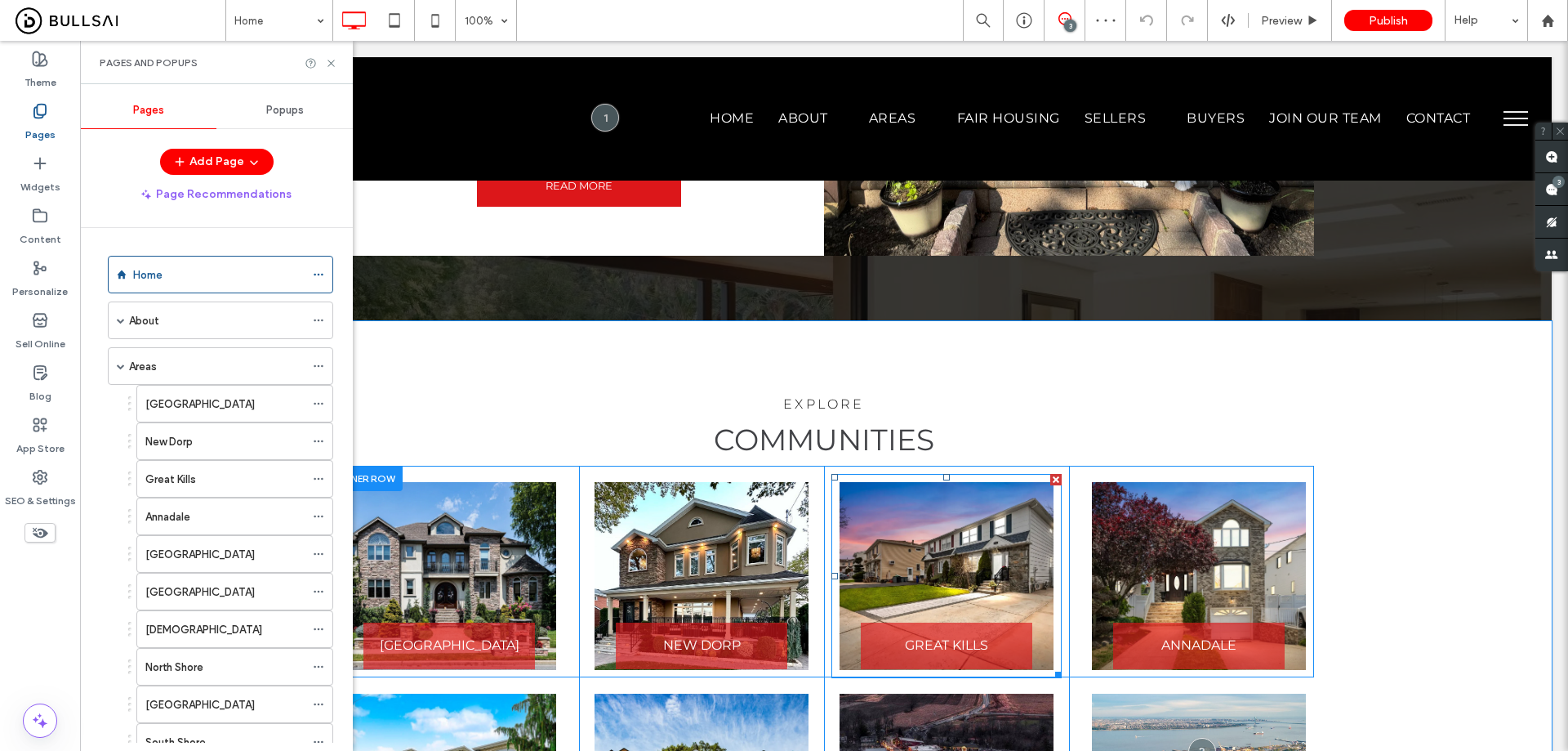
scroll to position [2696, 0]
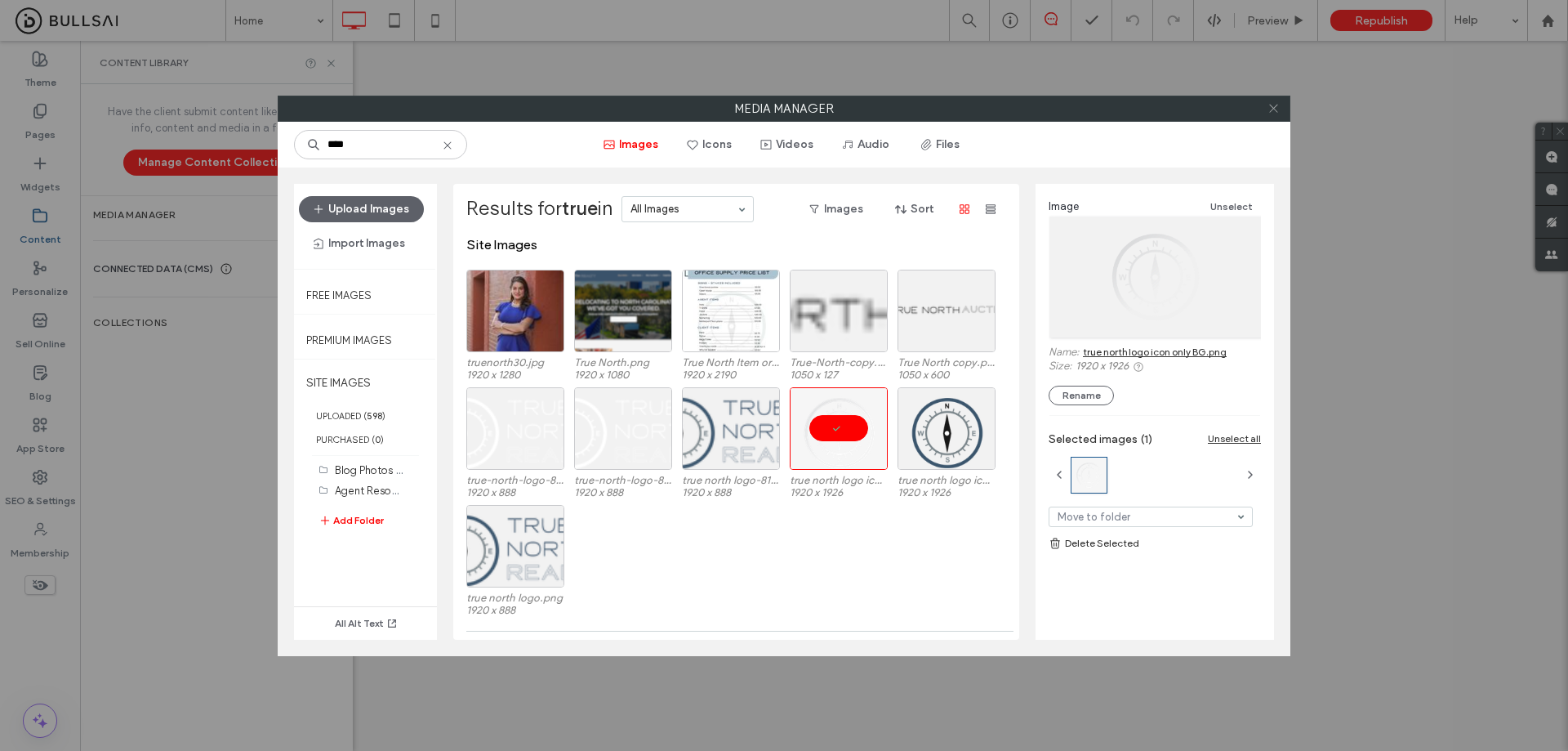
click at [1276, 114] on icon at bounding box center [1273, 108] width 12 height 12
click at [1270, 112] on use at bounding box center [1273, 108] width 9 height 9
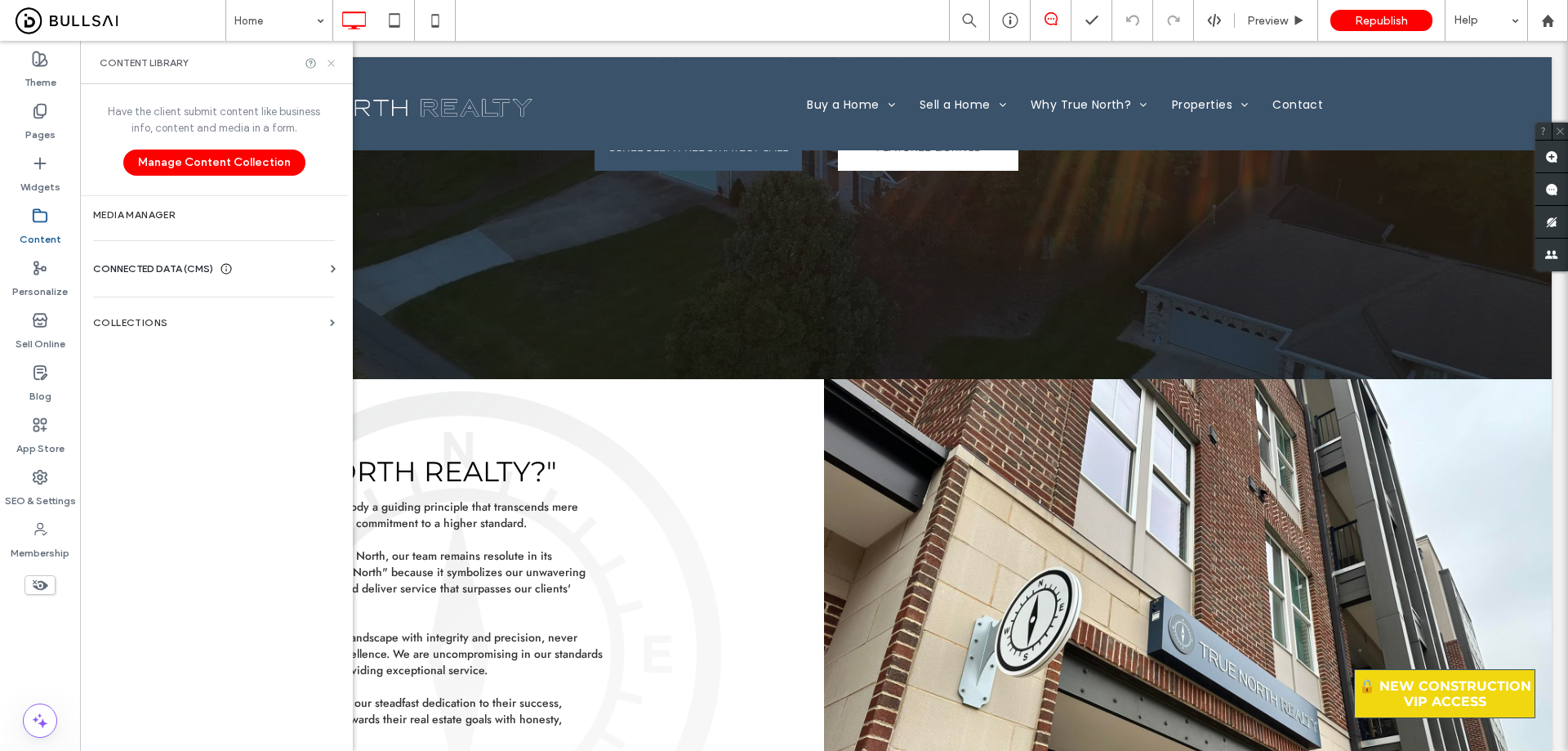
click at [333, 66] on icon at bounding box center [331, 63] width 12 height 12
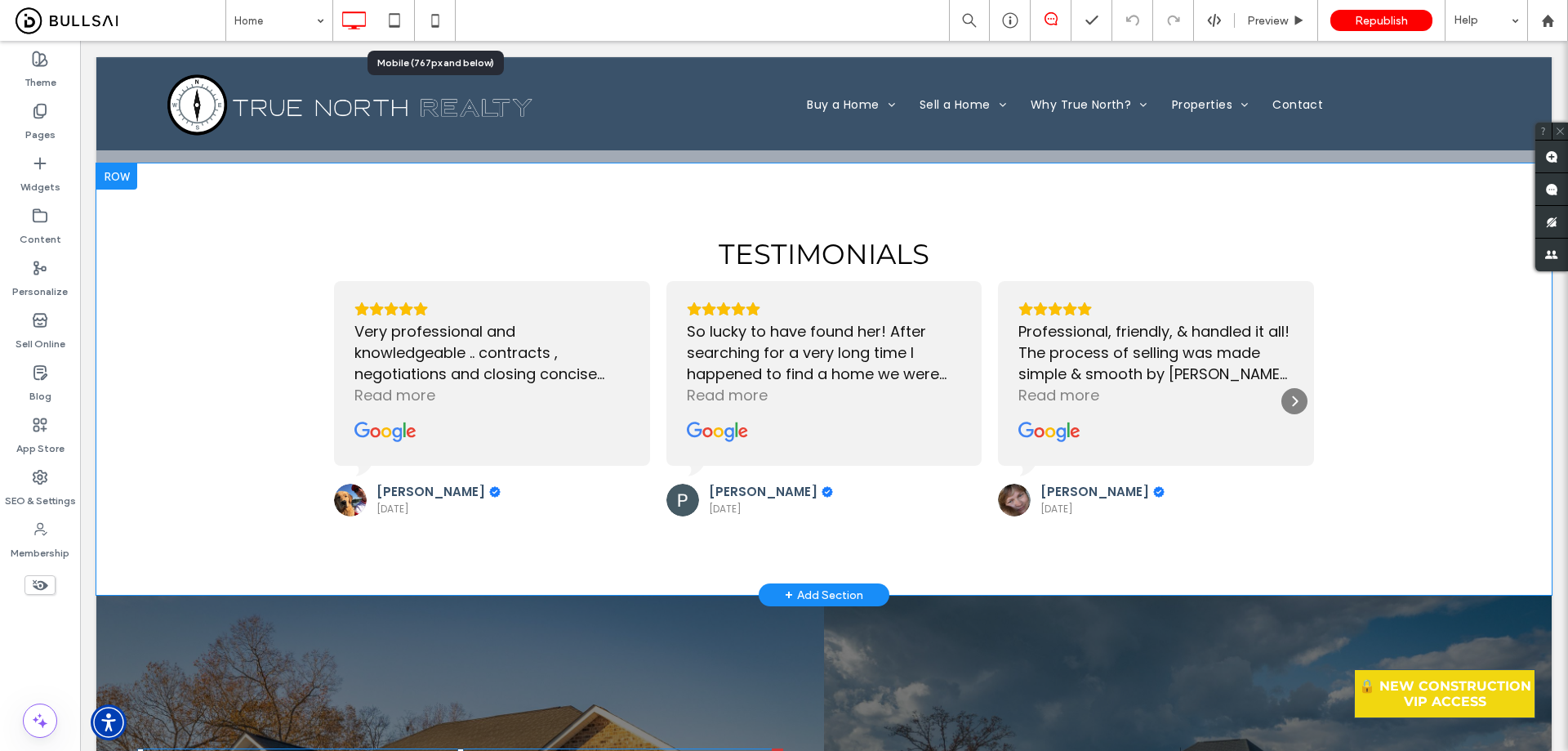
scroll to position [4901, 0]
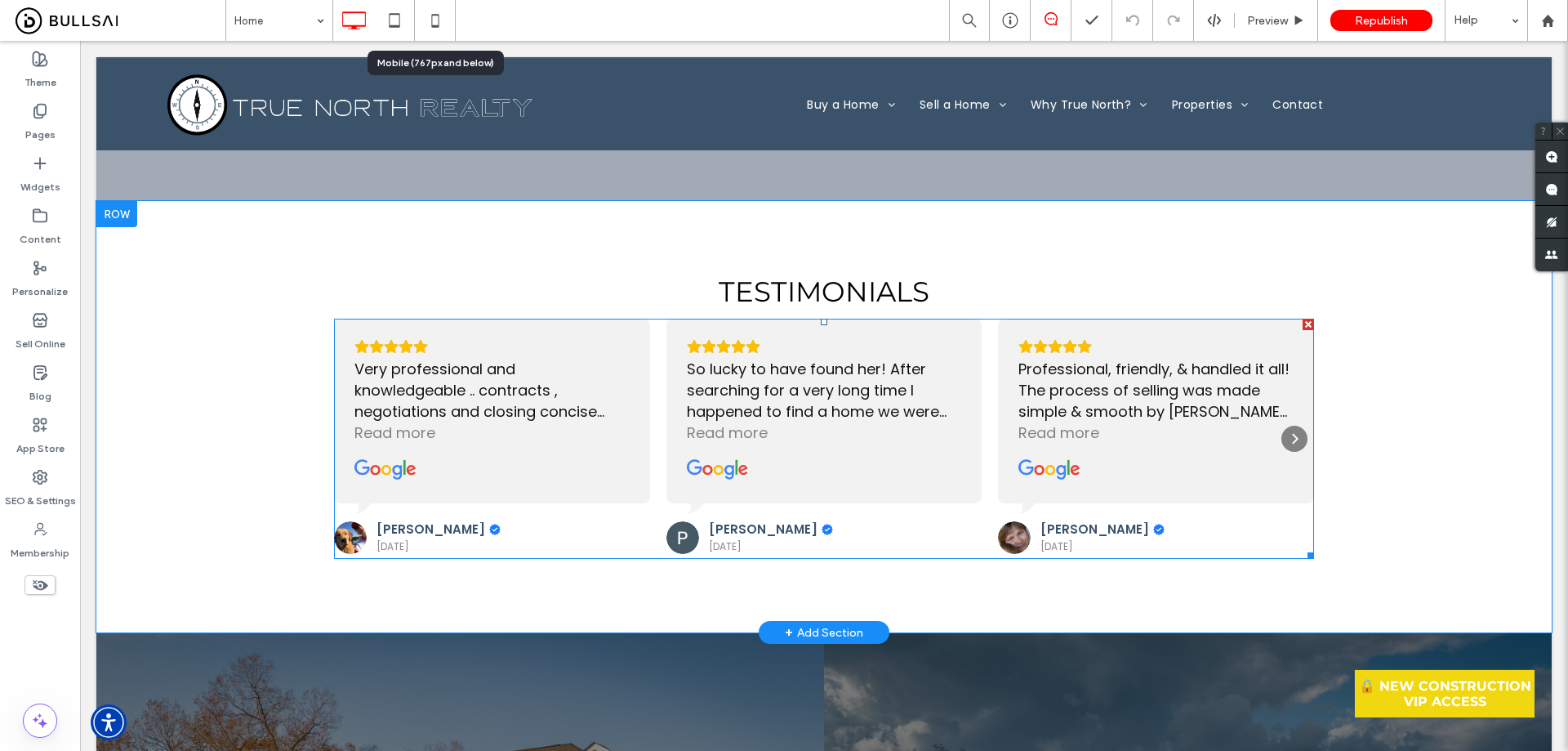
click at [633, 394] on span at bounding box center [824, 438] width 981 height 240
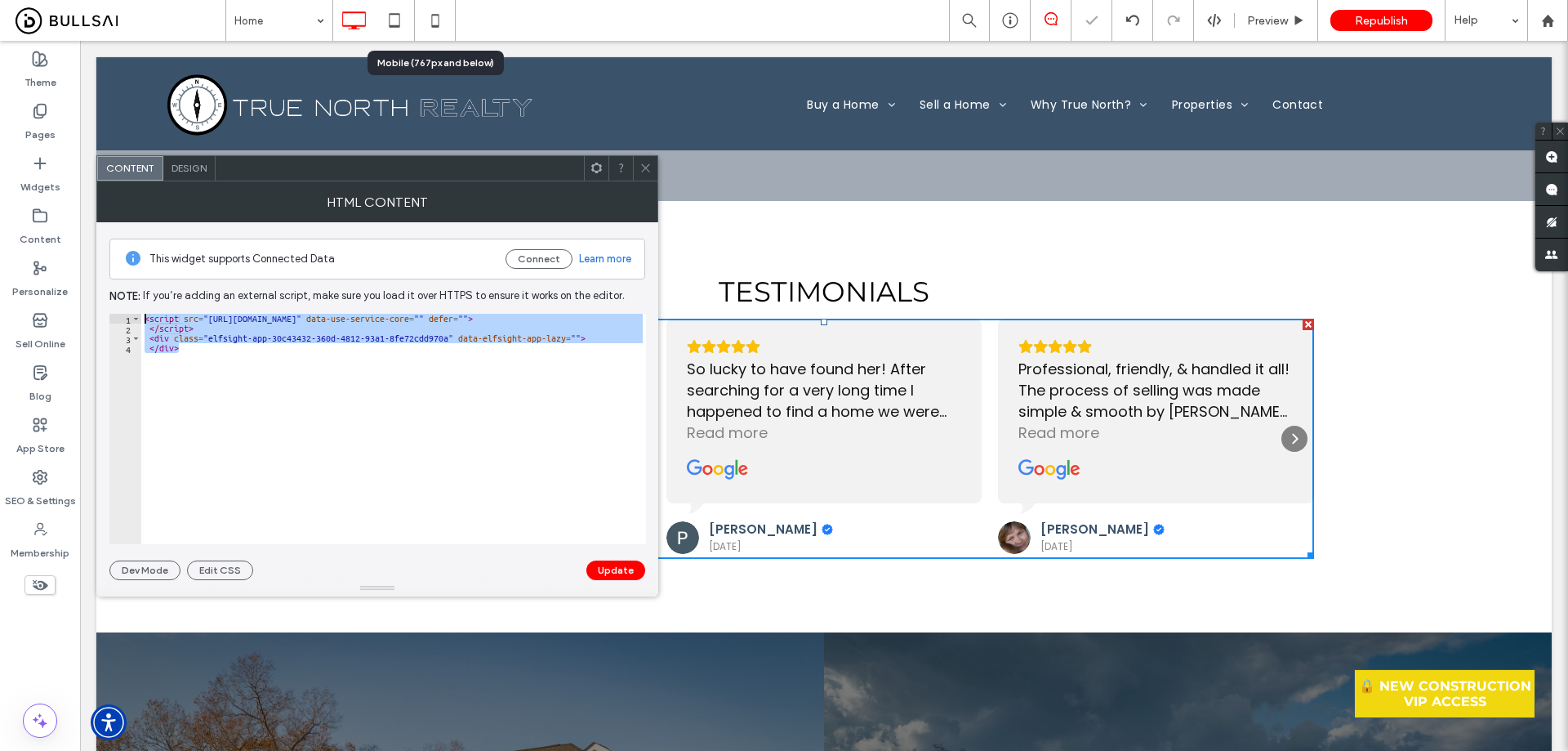
drag, startPoint x: 228, startPoint y: 346, endPoint x: 111, endPoint y: 294, distance: 128.0
click at [111, 294] on div "This widget supports Connected Data Connect Learn more Note: If you’re adding a…" at bounding box center [377, 401] width 536 height 358
type textarea "**********"
click at [638, 162] on div at bounding box center [646, 168] width 25 height 25
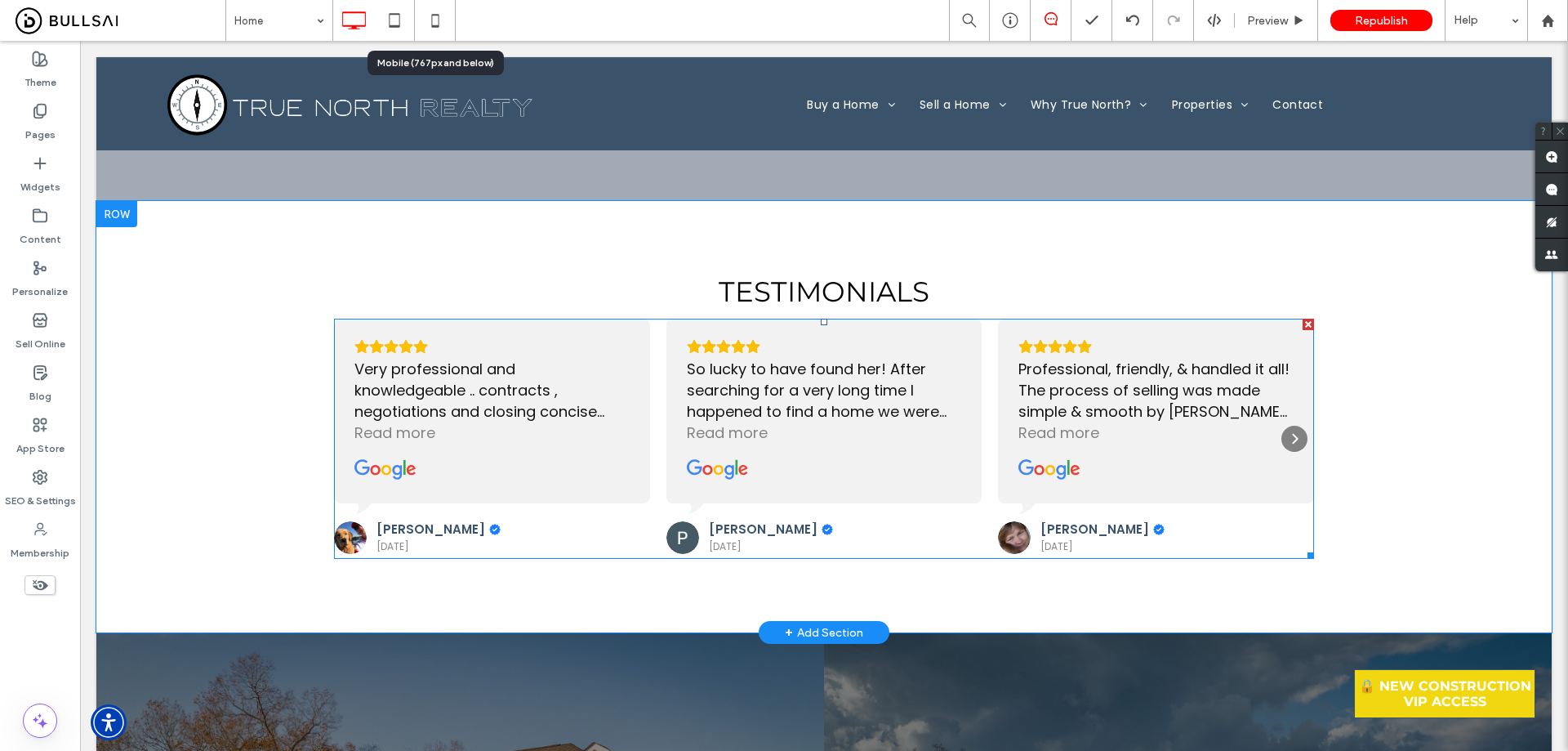
click at [518, 374] on span at bounding box center [824, 438] width 981 height 240
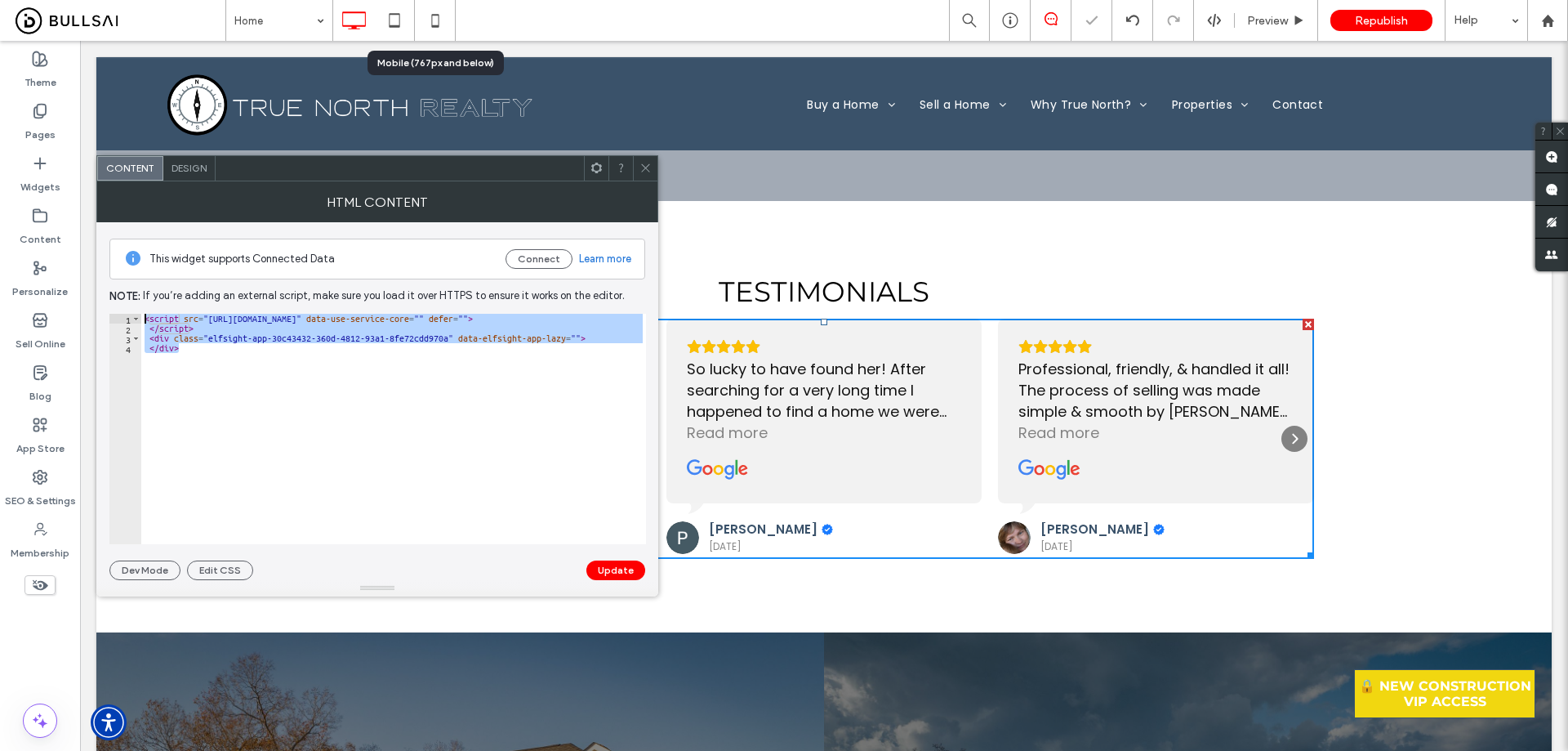
drag, startPoint x: 309, startPoint y: 396, endPoint x: 89, endPoint y: 301, distance: 239.6
type textarea "**********"
drag, startPoint x: 648, startPoint y: 165, endPoint x: 589, endPoint y: 138, distance: 64.9
click at [648, 165] on icon at bounding box center [646, 167] width 12 height 12
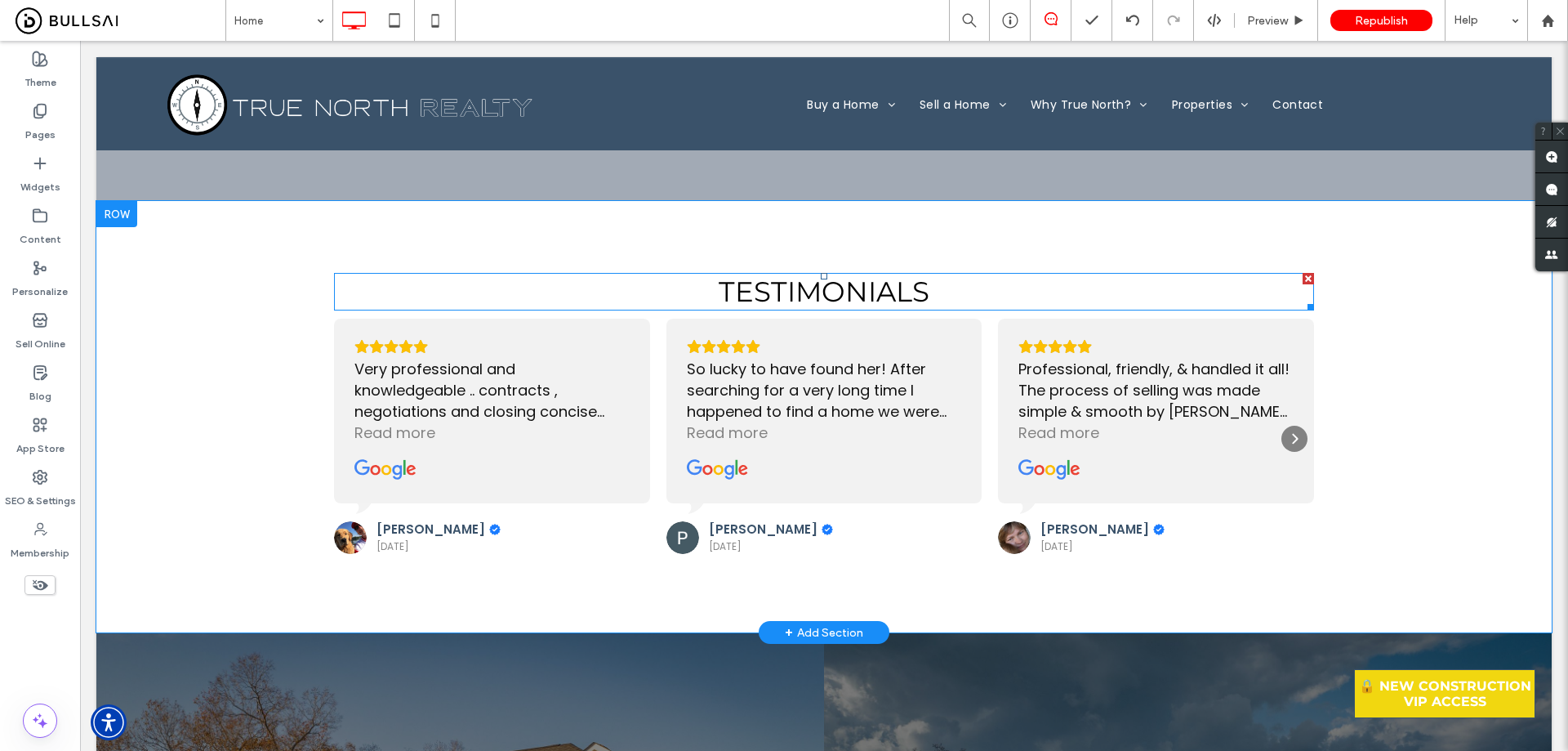
click at [793, 287] on span "Testimonials" at bounding box center [824, 292] width 210 height 34
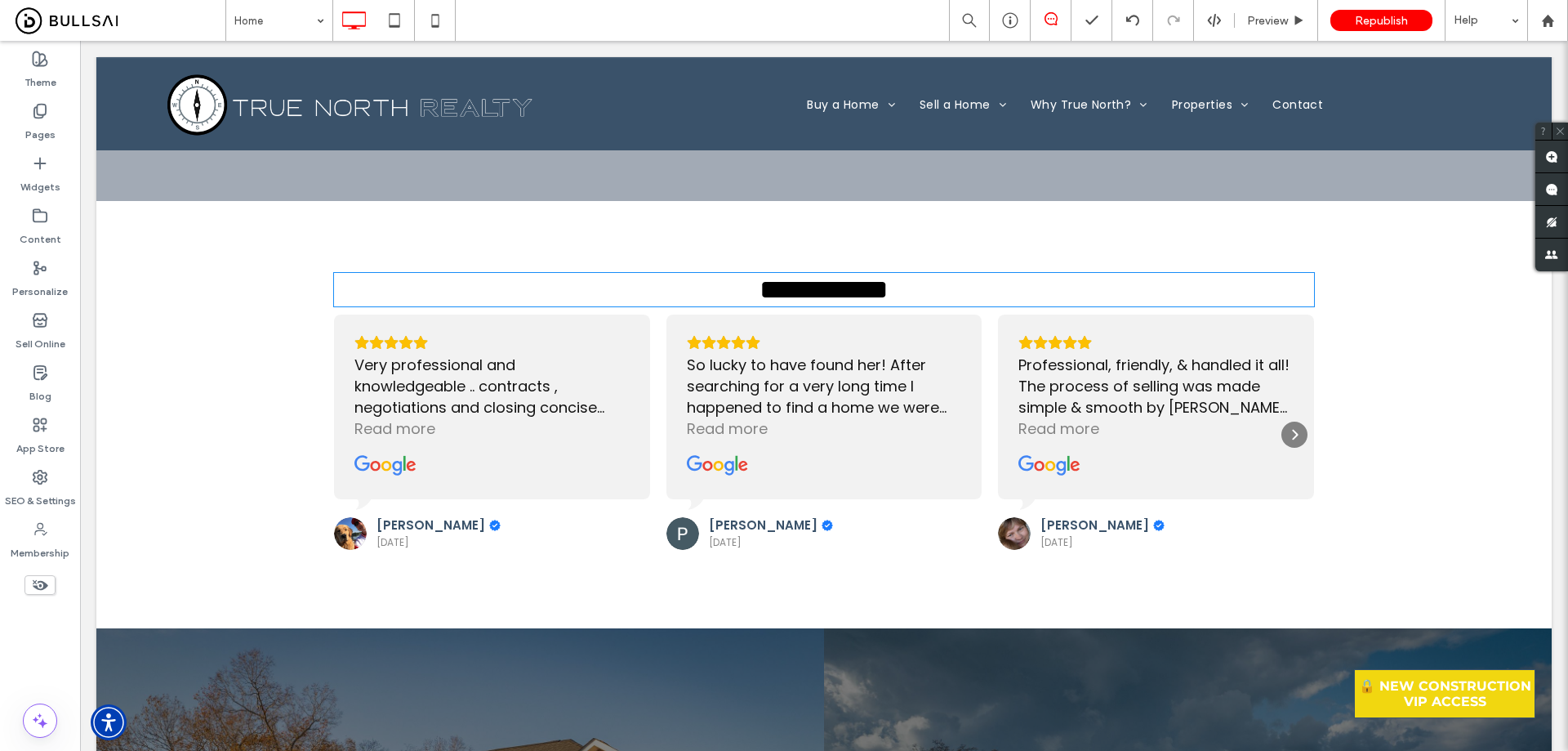
type input "**********"
type input "**"
click at [796, 282] on span "**********" at bounding box center [824, 289] width 129 height 28
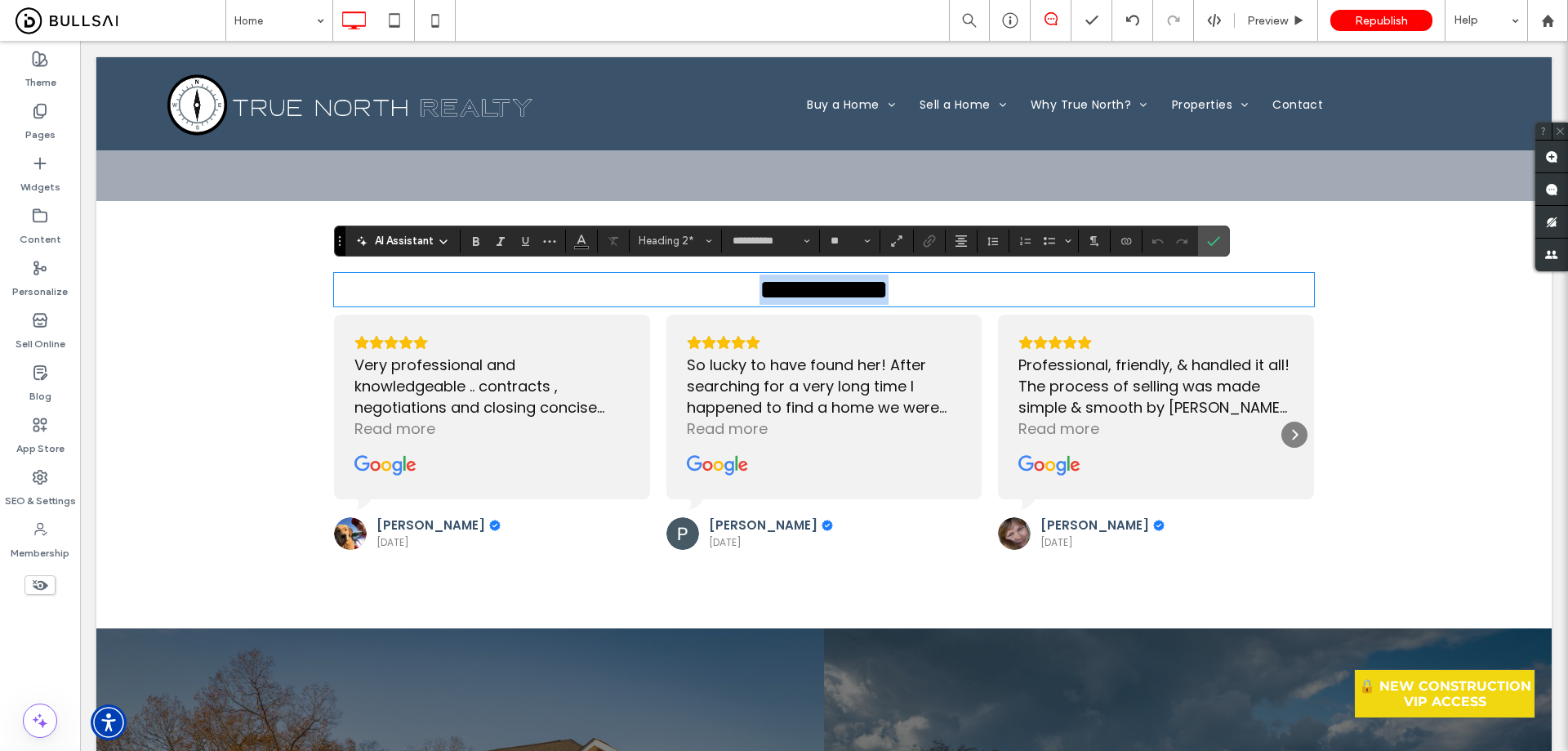
click at [796, 282] on span "**********" at bounding box center [824, 289] width 129 height 28
click at [766, 239] on input "**********" at bounding box center [765, 241] width 70 height 13
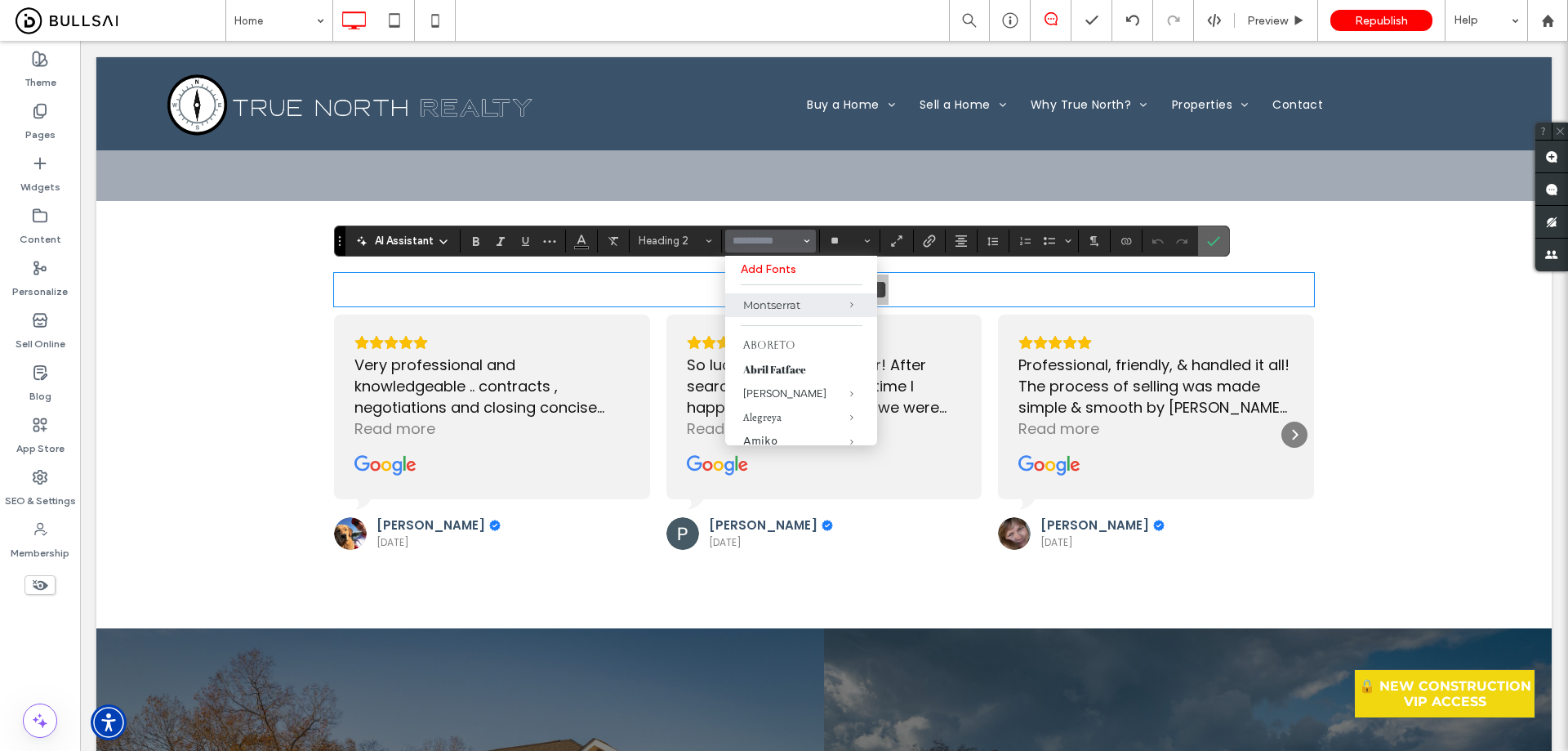
click at [1215, 237] on icon "Confirm" at bounding box center [1214, 241] width 13 height 13
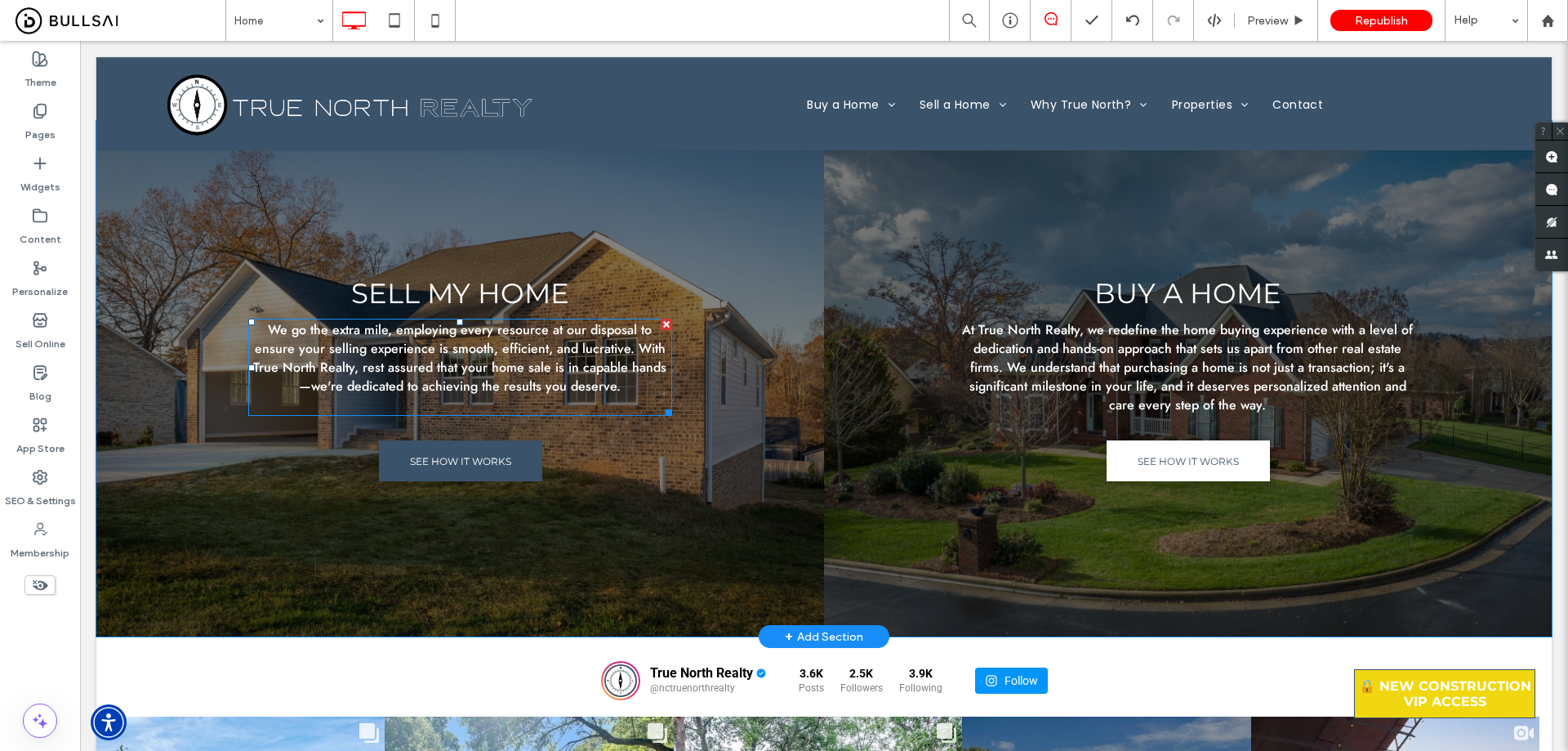
scroll to position [5391, 0]
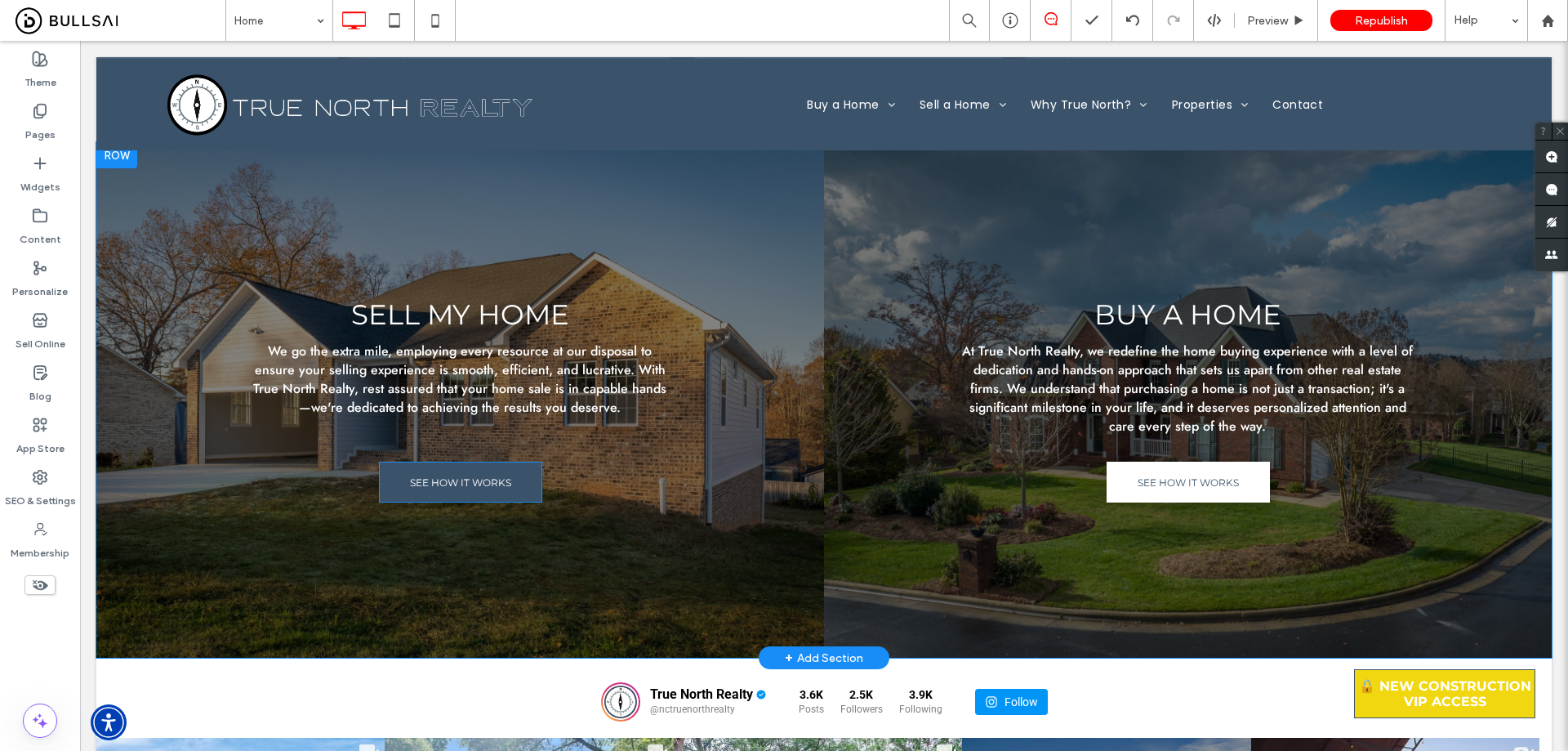
click at [442, 475] on span "SEE HOW IT WORKS" at bounding box center [461, 482] width 101 height 29
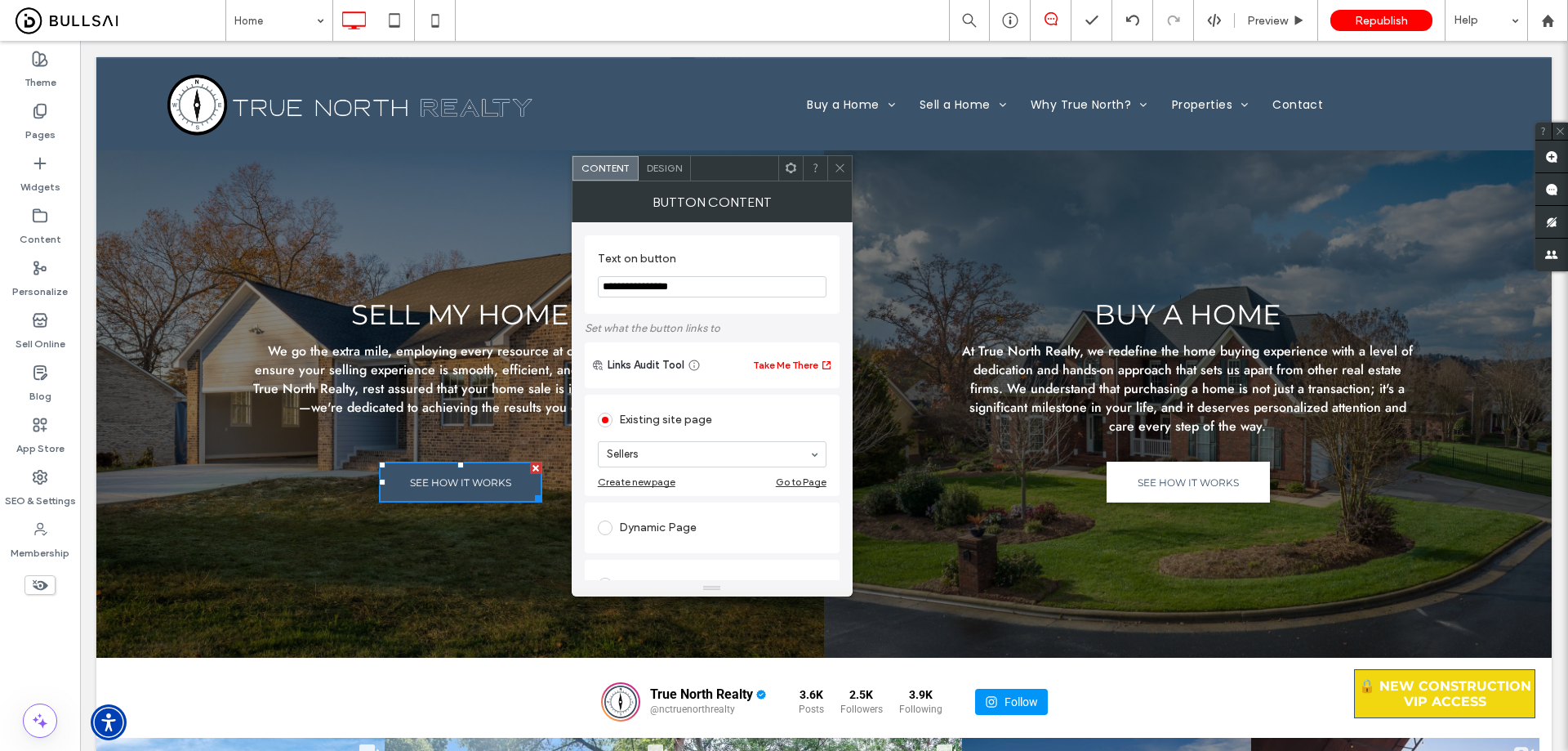
drag, startPoint x: 841, startPoint y: 168, endPoint x: 811, endPoint y: 109, distance: 66.2
click at [841, 167] on use at bounding box center [839, 168] width 9 height 9
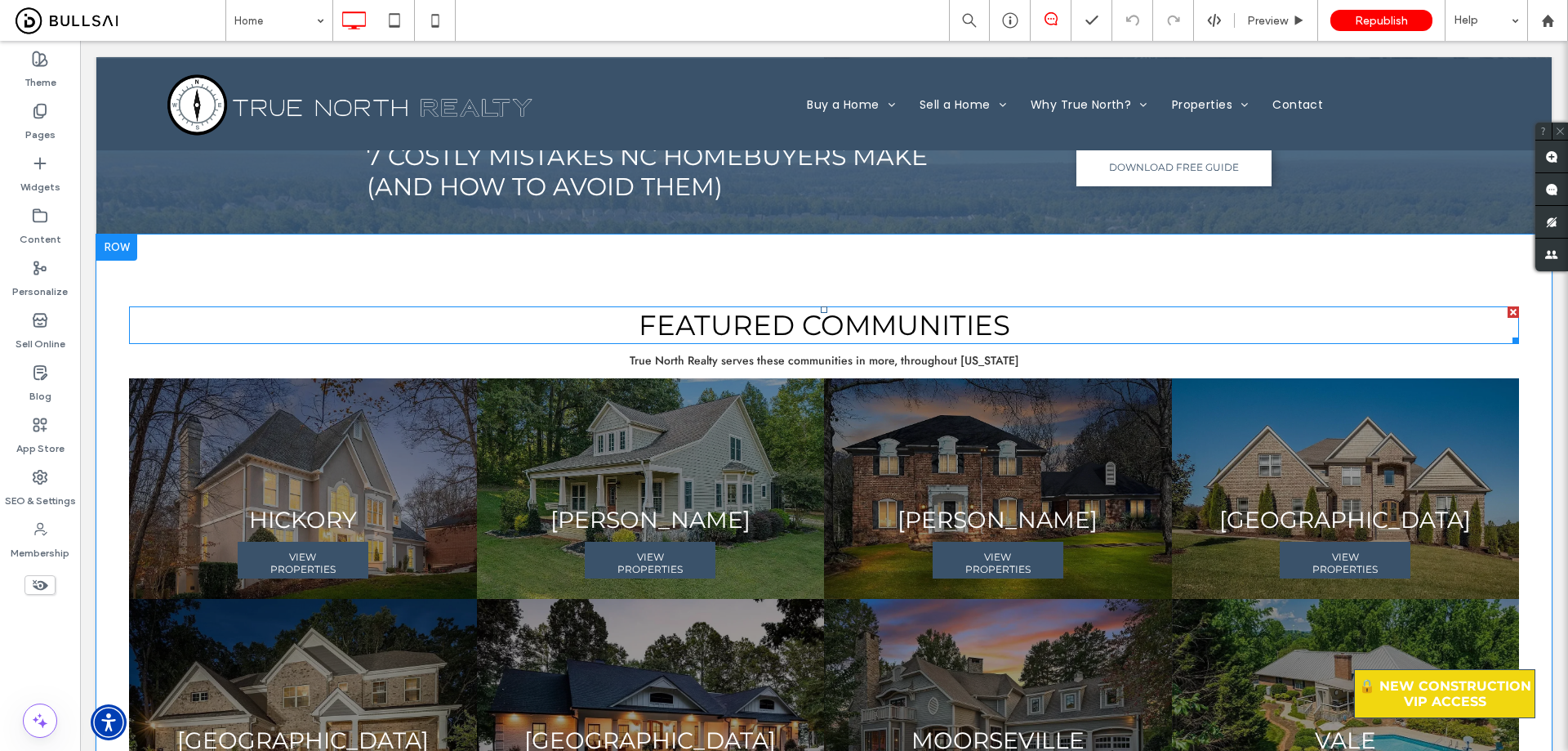
click at [740, 310] on span "Featured Communities" at bounding box center [825, 325] width 371 height 34
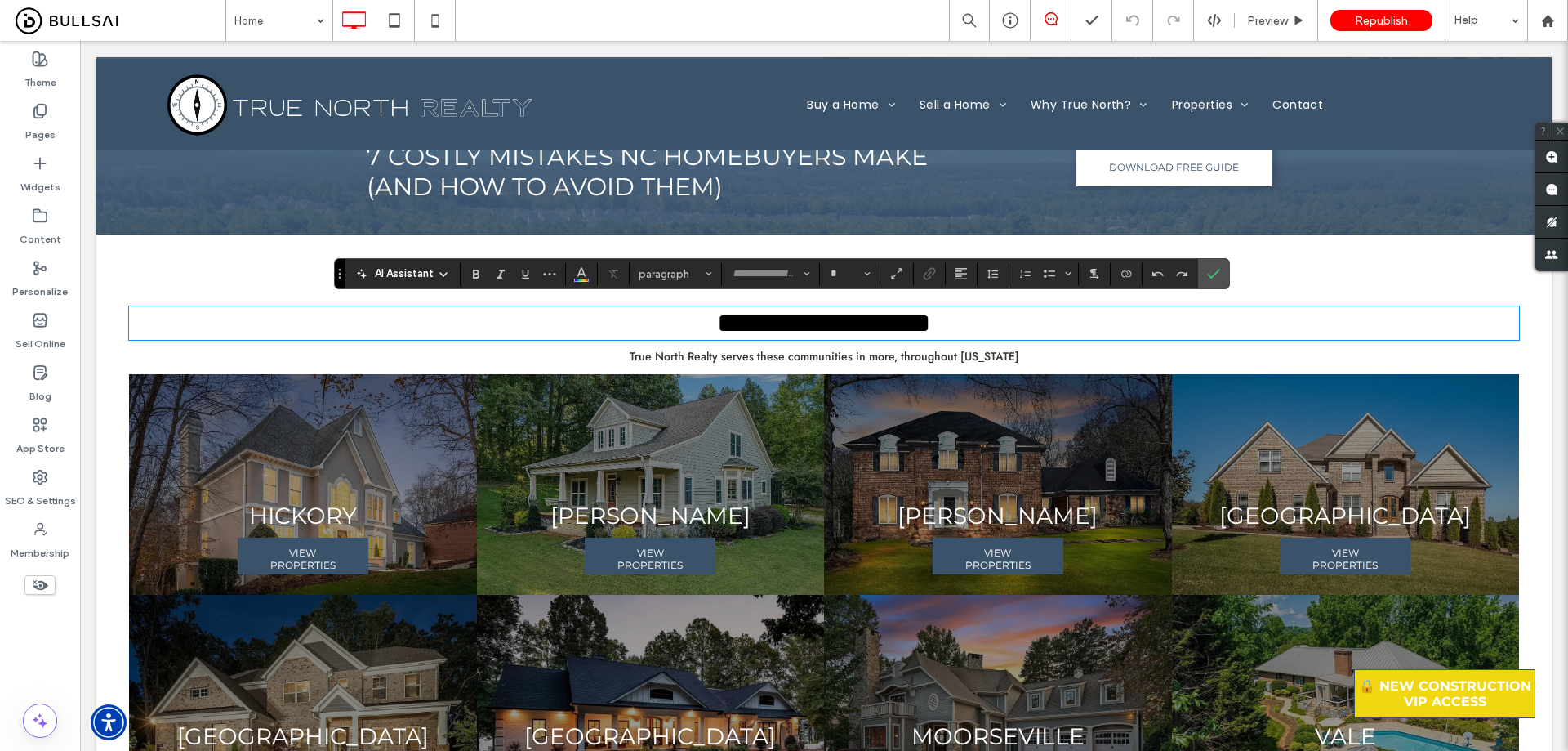
click at [747, 312] on span "**********" at bounding box center [825, 322] width 214 height 28
type input "**********"
type input "**"
click at [766, 271] on input "**********" at bounding box center [765, 274] width 70 height 13
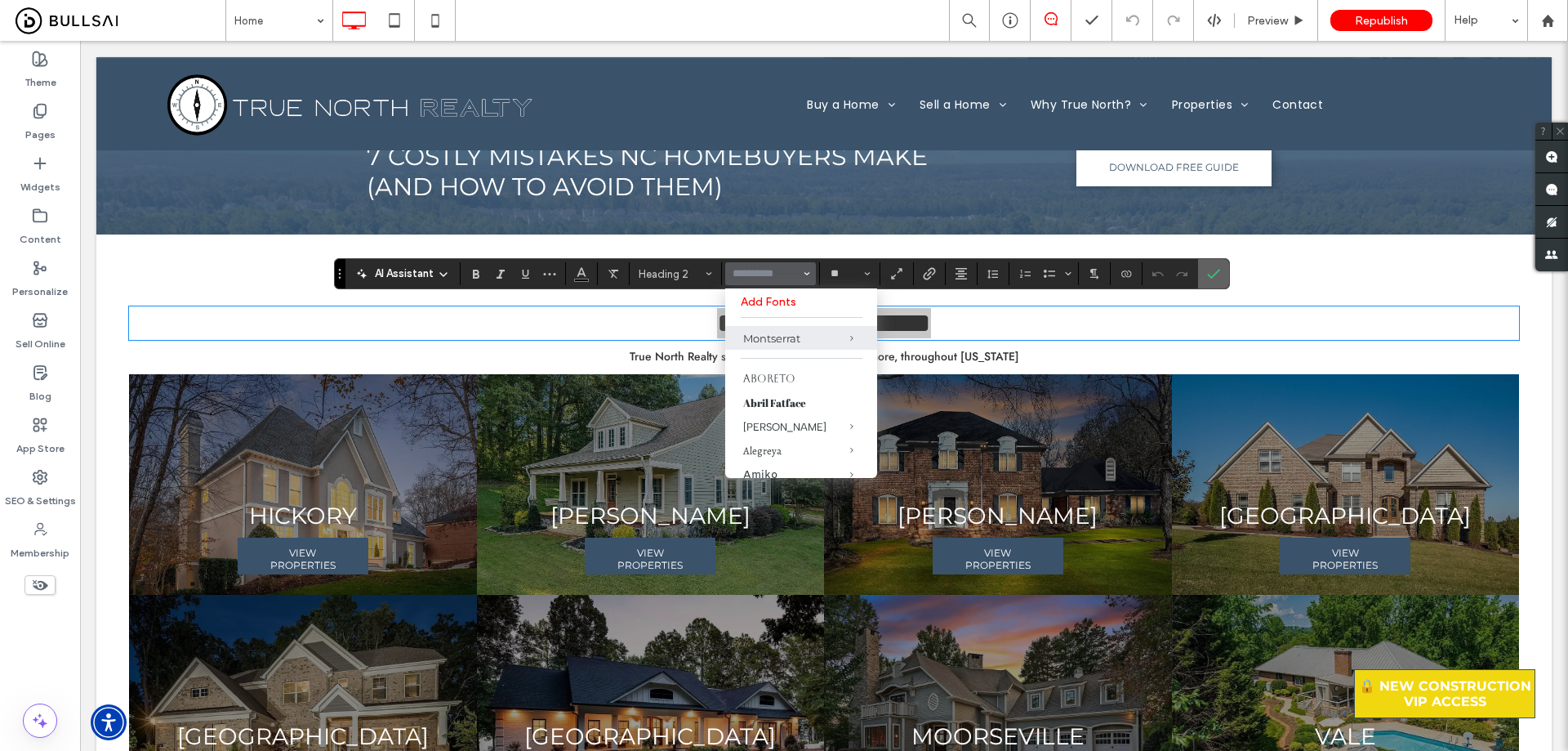
click at [1215, 271] on icon "Confirm" at bounding box center [1214, 274] width 13 height 13
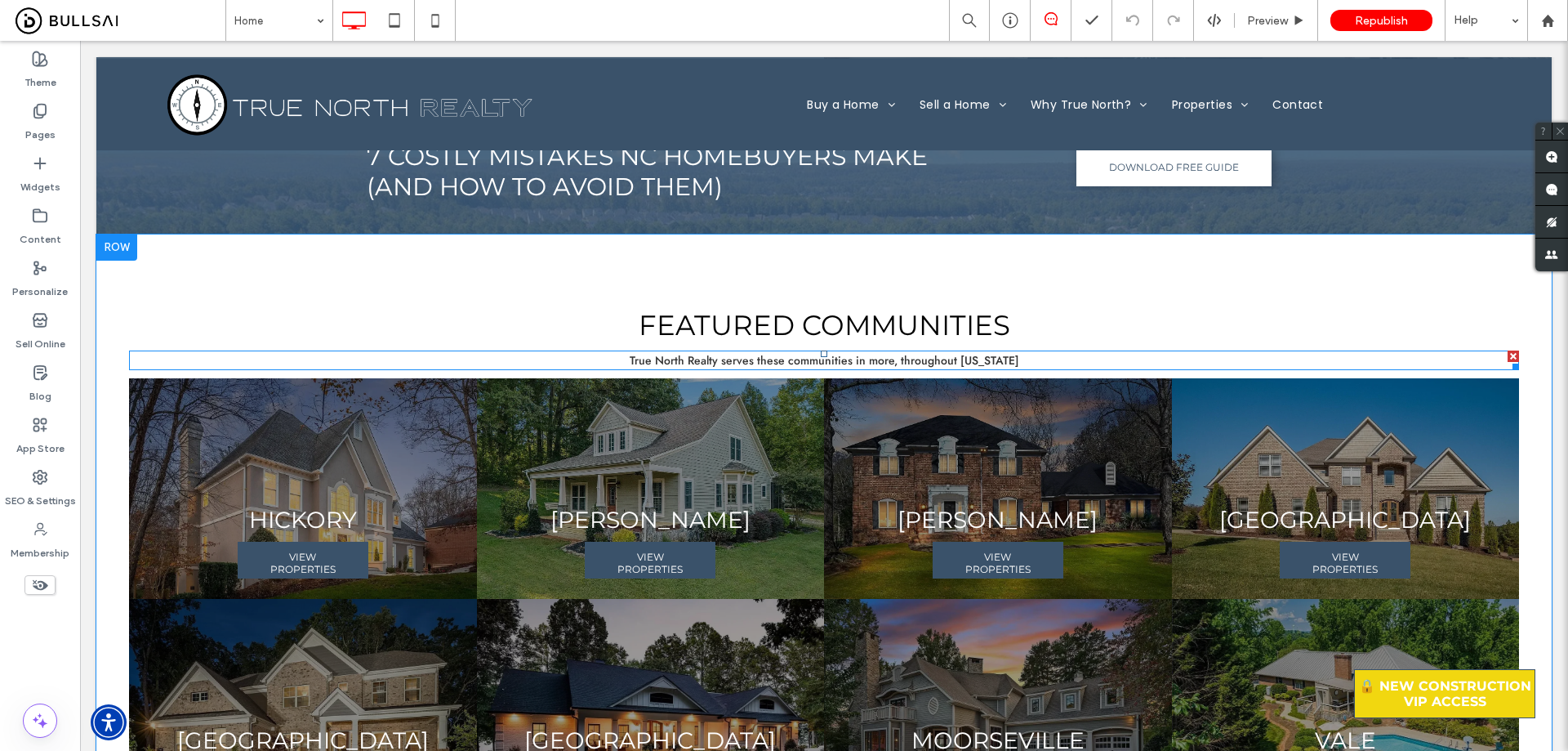
click at [856, 352] on span "True North Realty serves these communities in more, throughout [US_STATE]" at bounding box center [824, 360] width 389 height 16
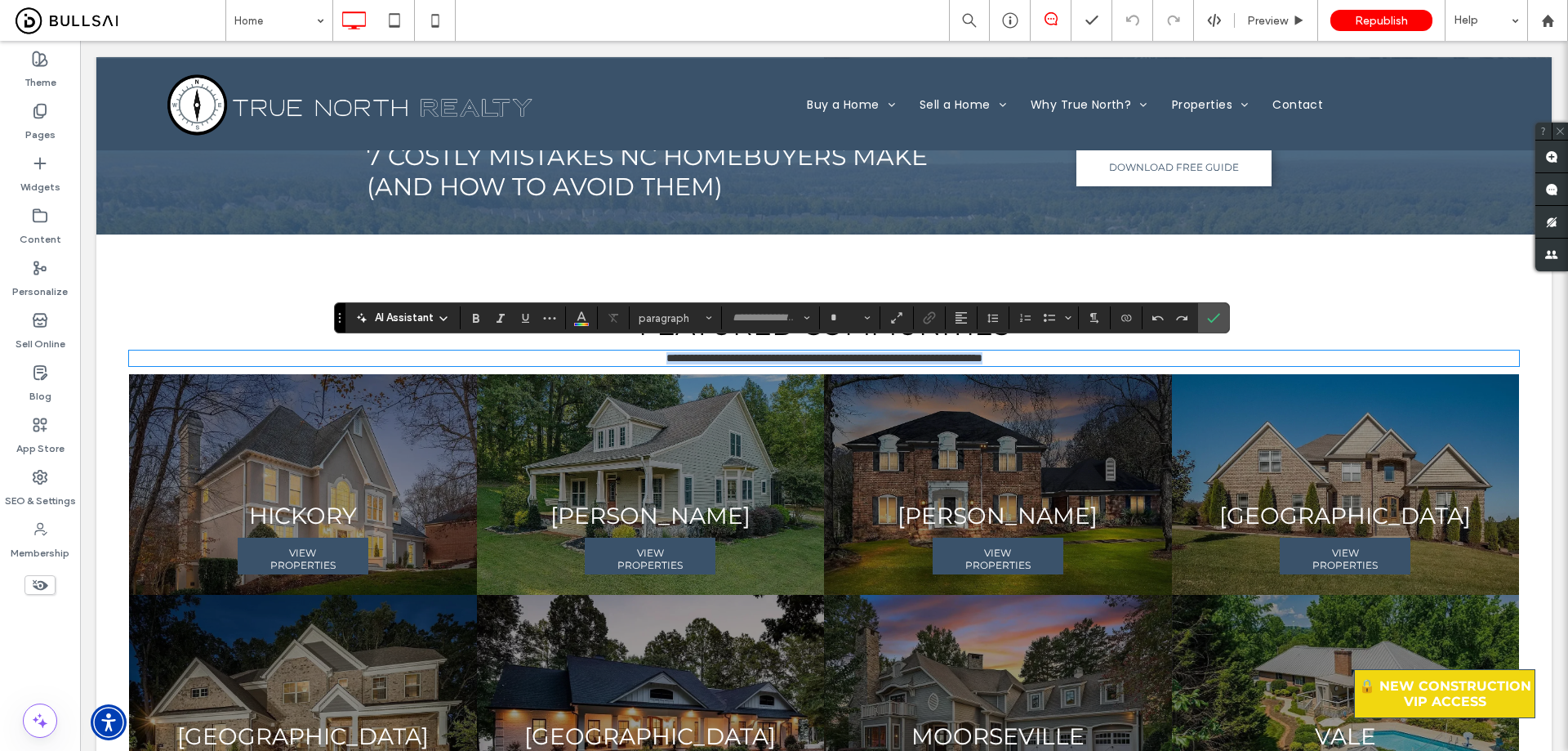
type input "****"
type input "**"
click at [855, 352] on span "**********" at bounding box center [825, 358] width 316 height 11
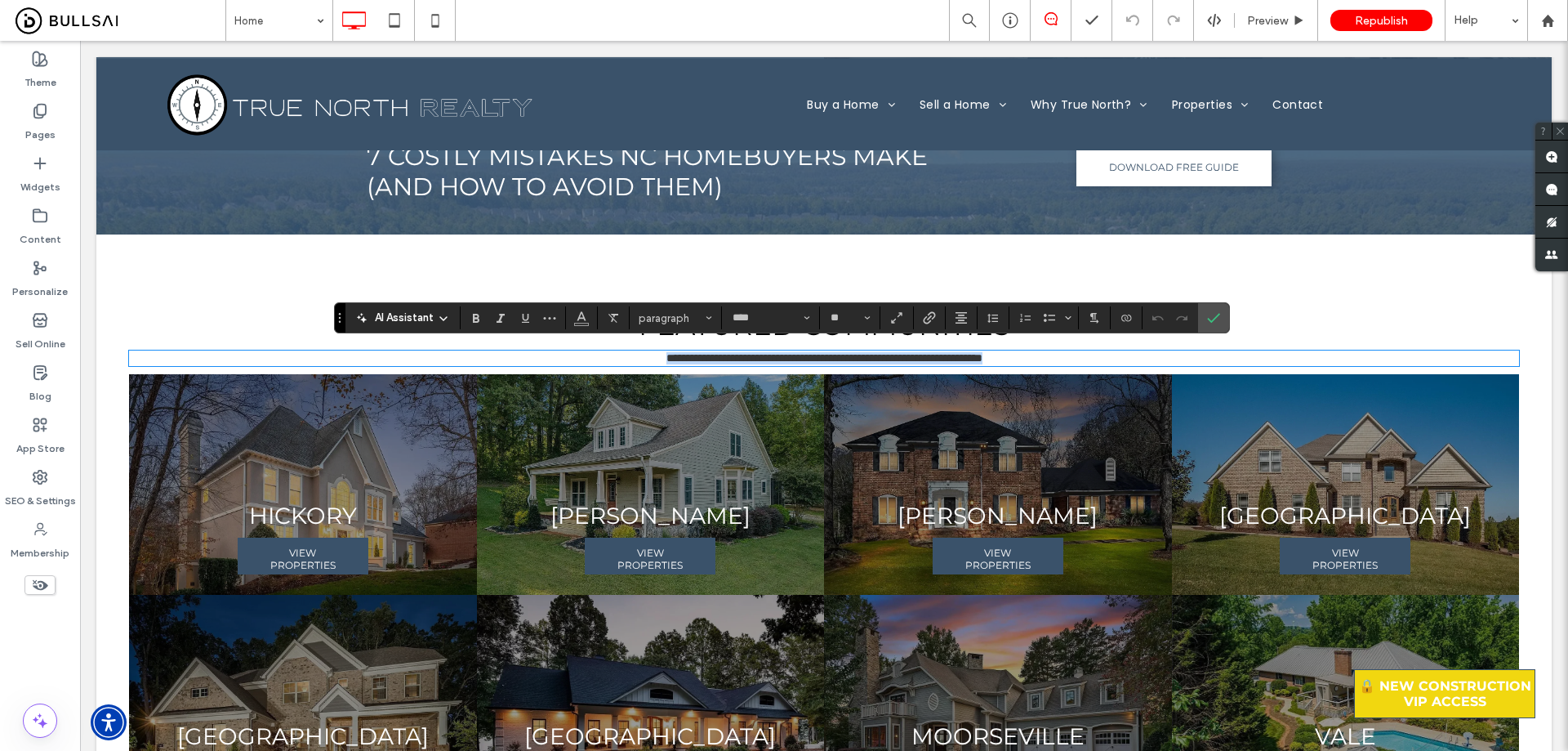
copy span "**********"
click at [842, 352] on span "**********" at bounding box center [825, 358] width 316 height 11
drag, startPoint x: 1204, startPoint y: 316, endPoint x: 977, endPoint y: 224, distance: 244.9
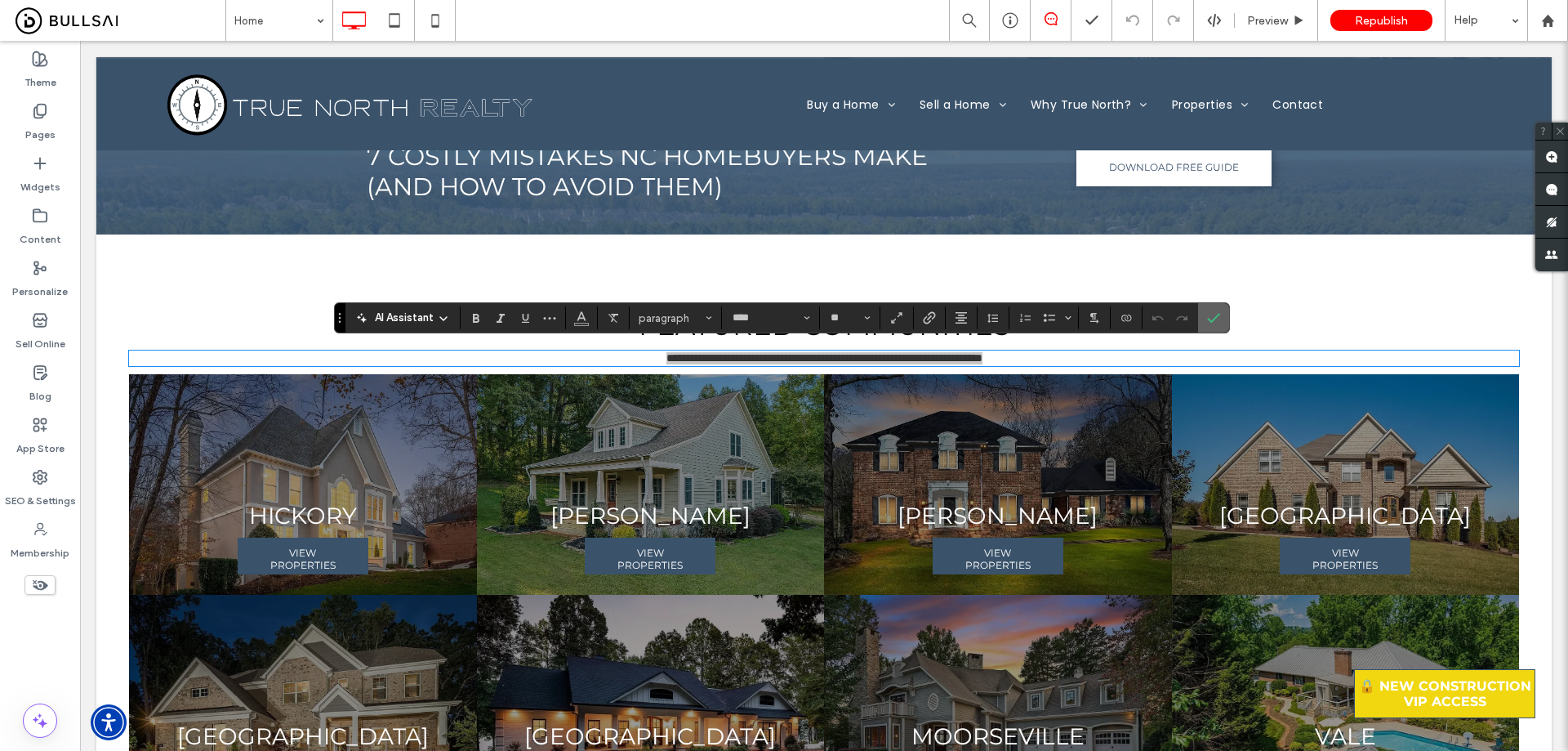
click at [1204, 316] on label "Confirm" at bounding box center [1214, 318] width 25 height 30
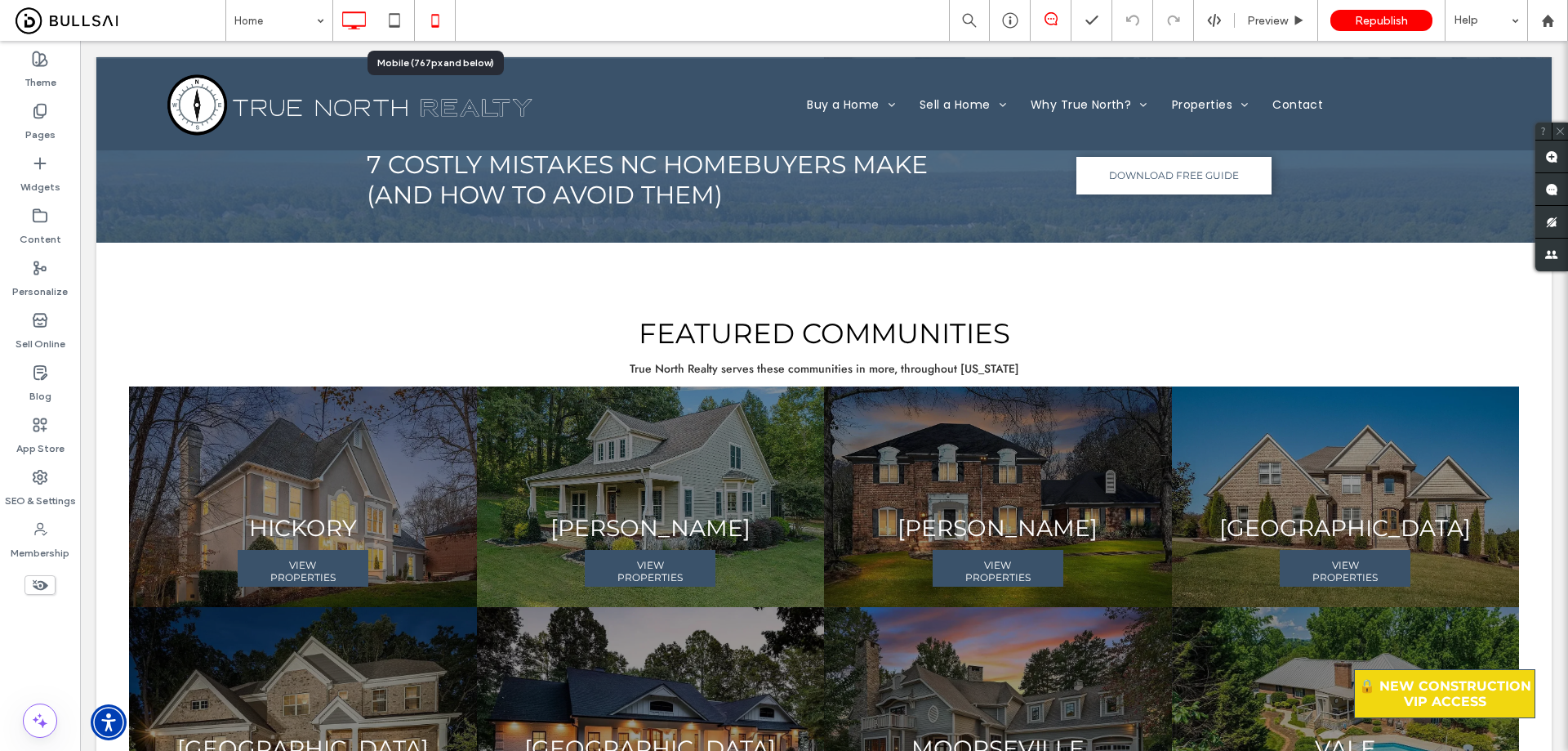
scroll to position [3090, 0]
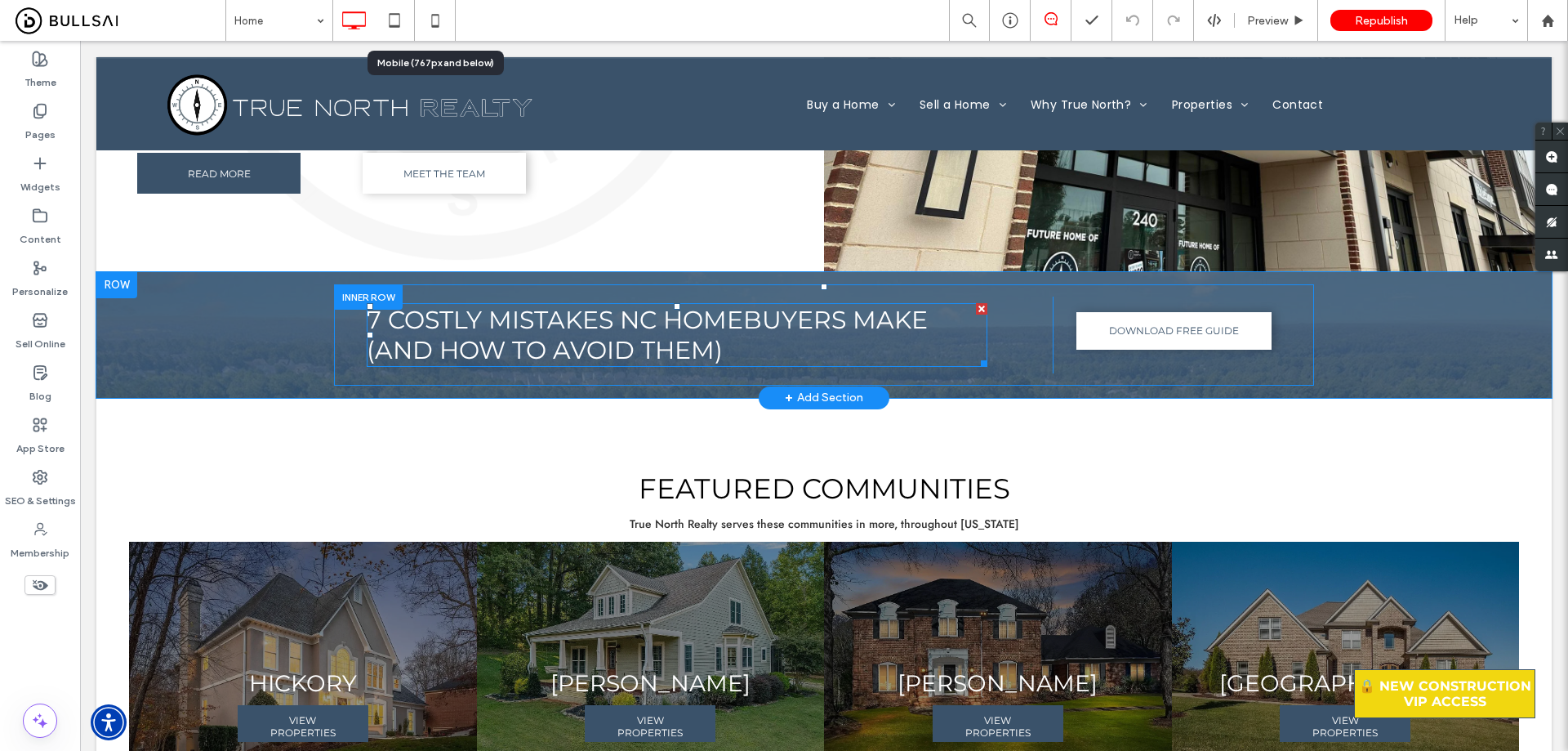
click at [507, 330] on span "7 Costly Mistakes NC Homebuyers Make (and How to Avoid Them)" at bounding box center [647, 334] width 562 height 60
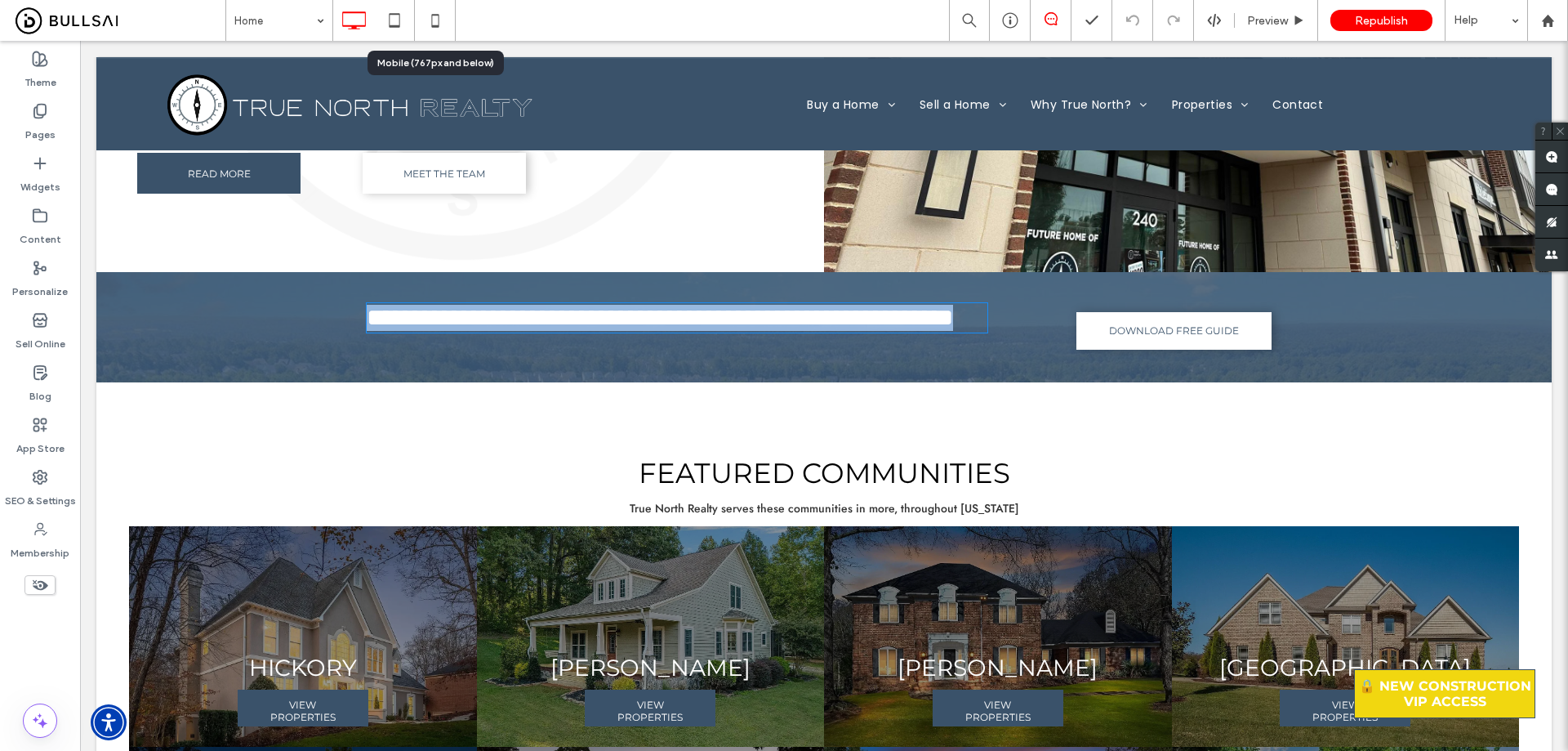
click at [503, 320] on span "**********" at bounding box center [659, 317] width 586 height 24
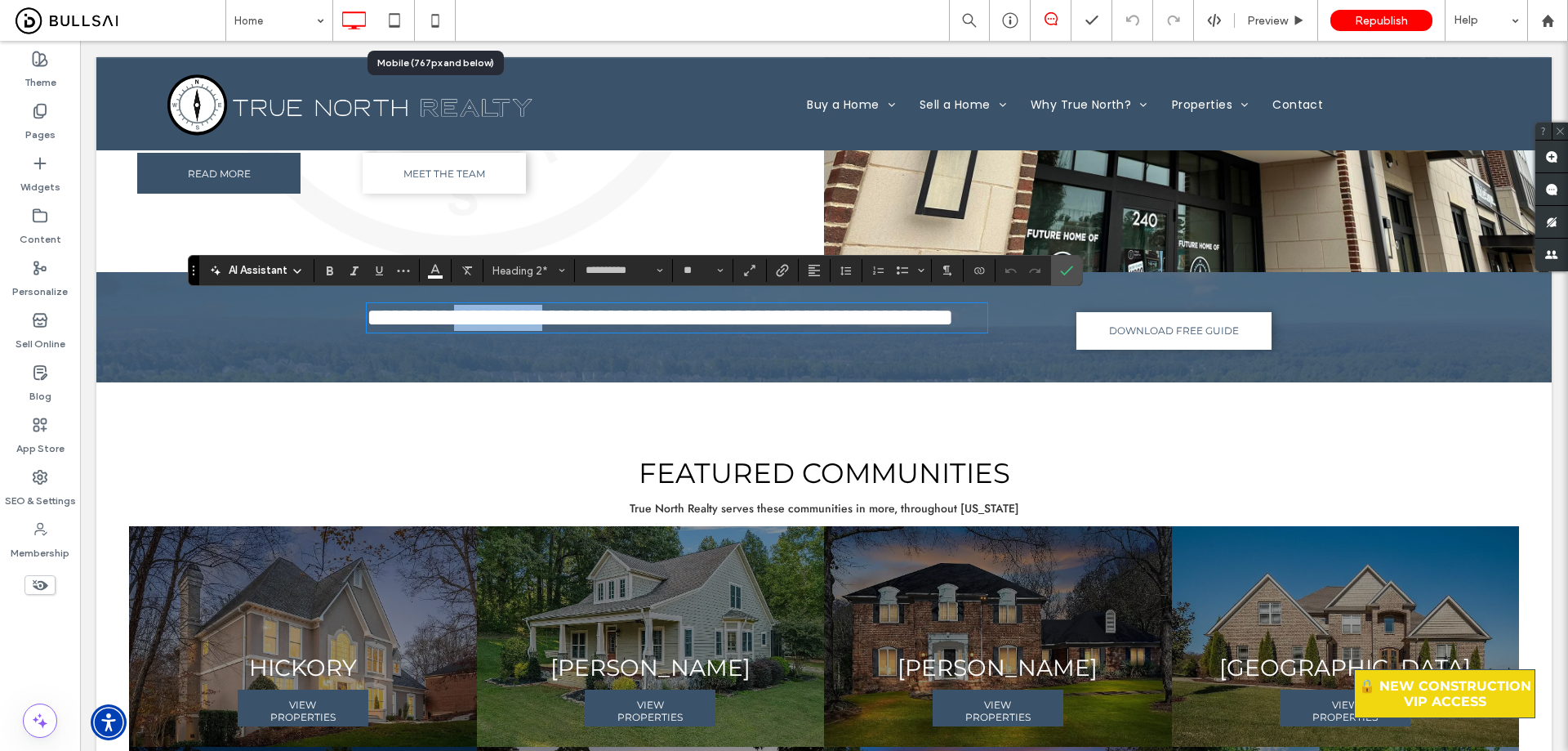
click at [503, 320] on span "**********" at bounding box center [659, 317] width 586 height 24
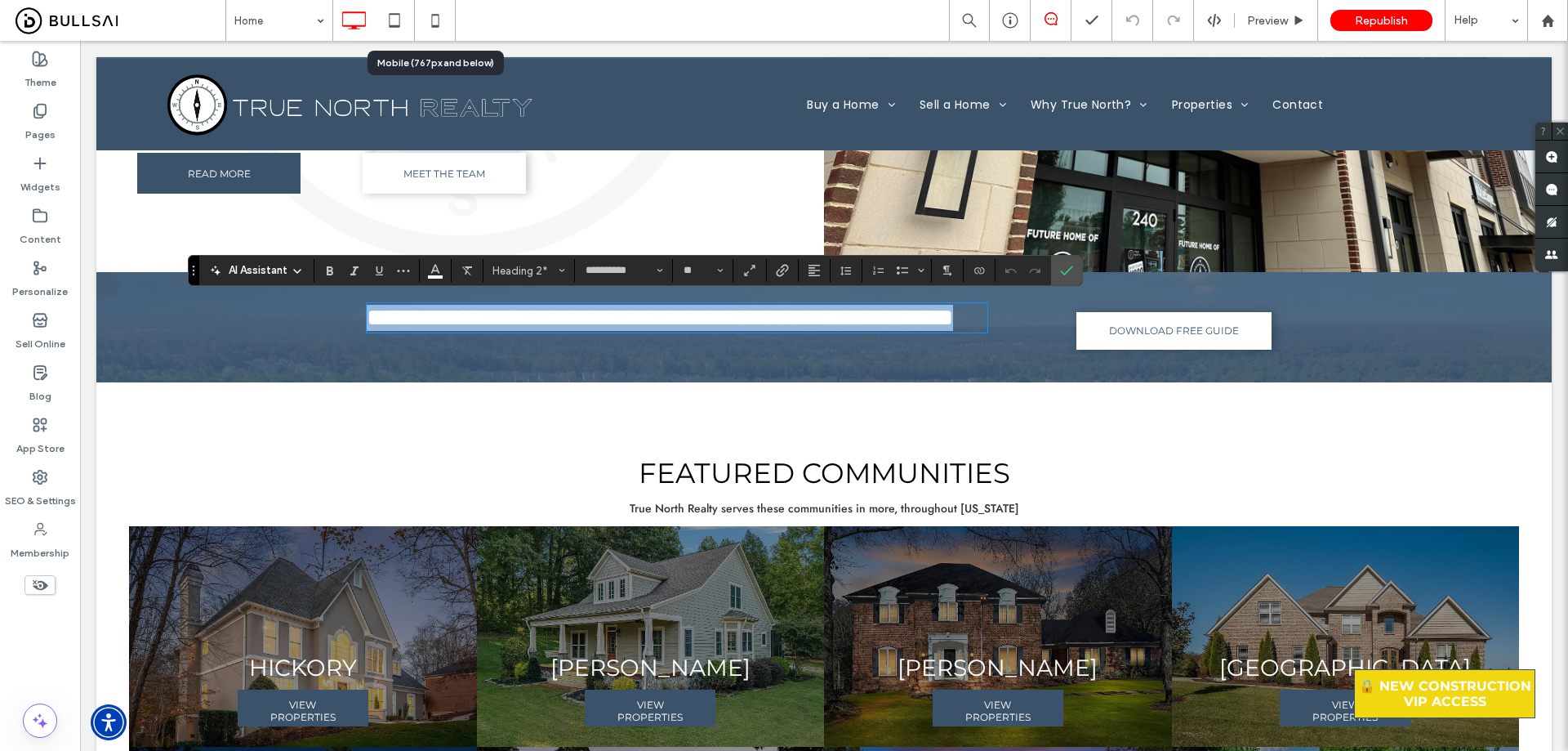
click at [503, 320] on span "**********" at bounding box center [659, 317] width 586 height 24
copy span "**********"
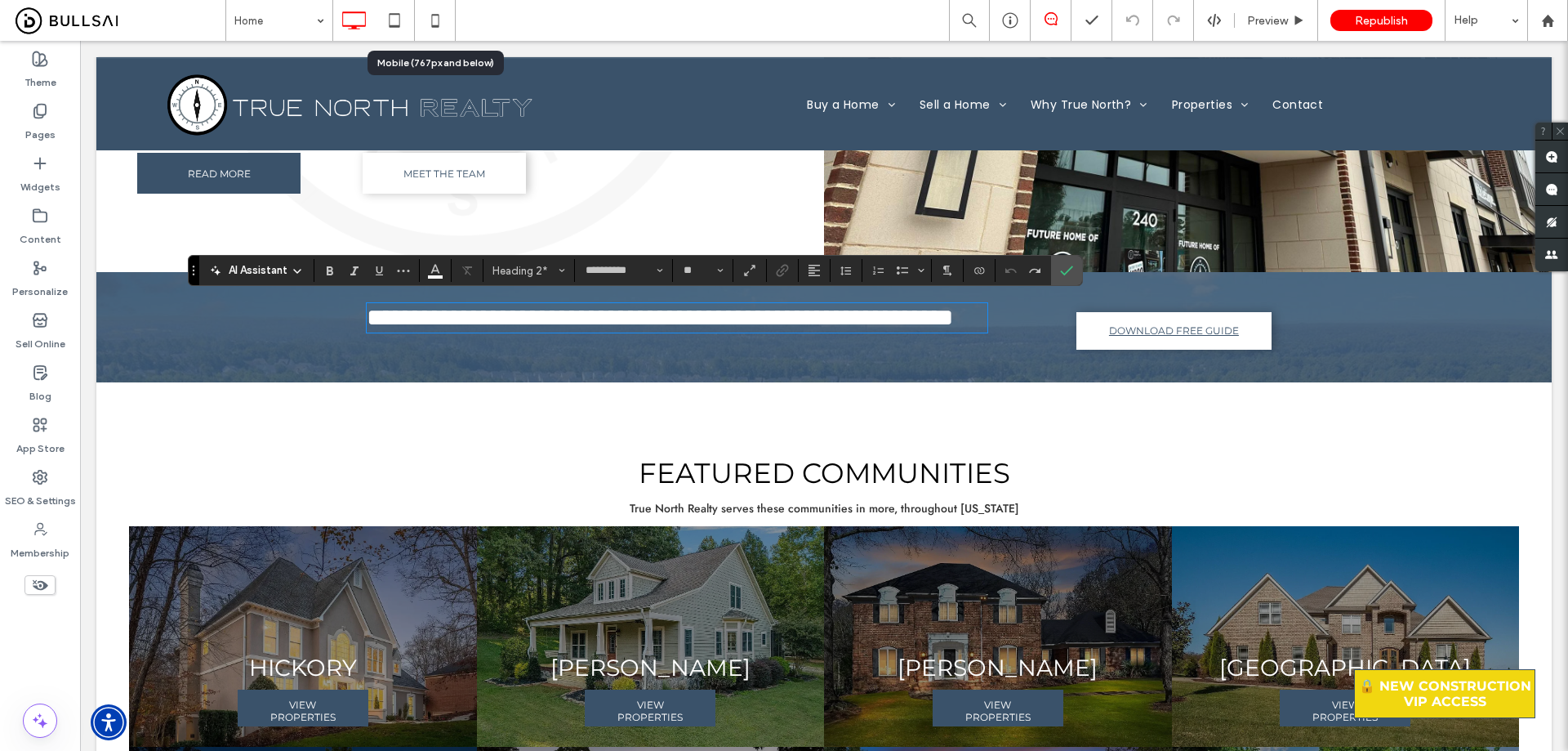
click at [1212, 316] on link "DOWNLOAD FREE GUIDE" at bounding box center [1174, 331] width 195 height 38
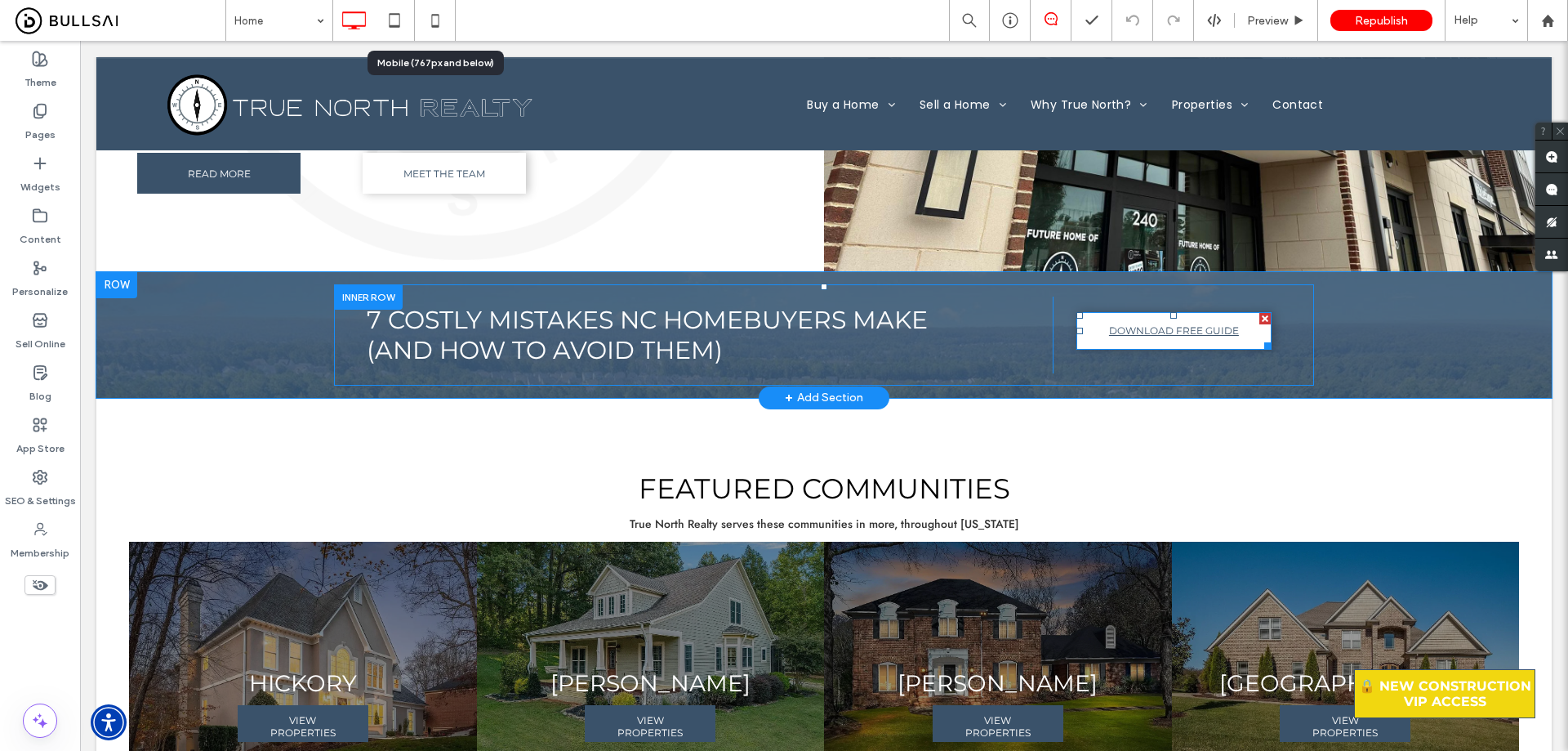
click at [1171, 314] on div at bounding box center [1174, 315] width 7 height 7
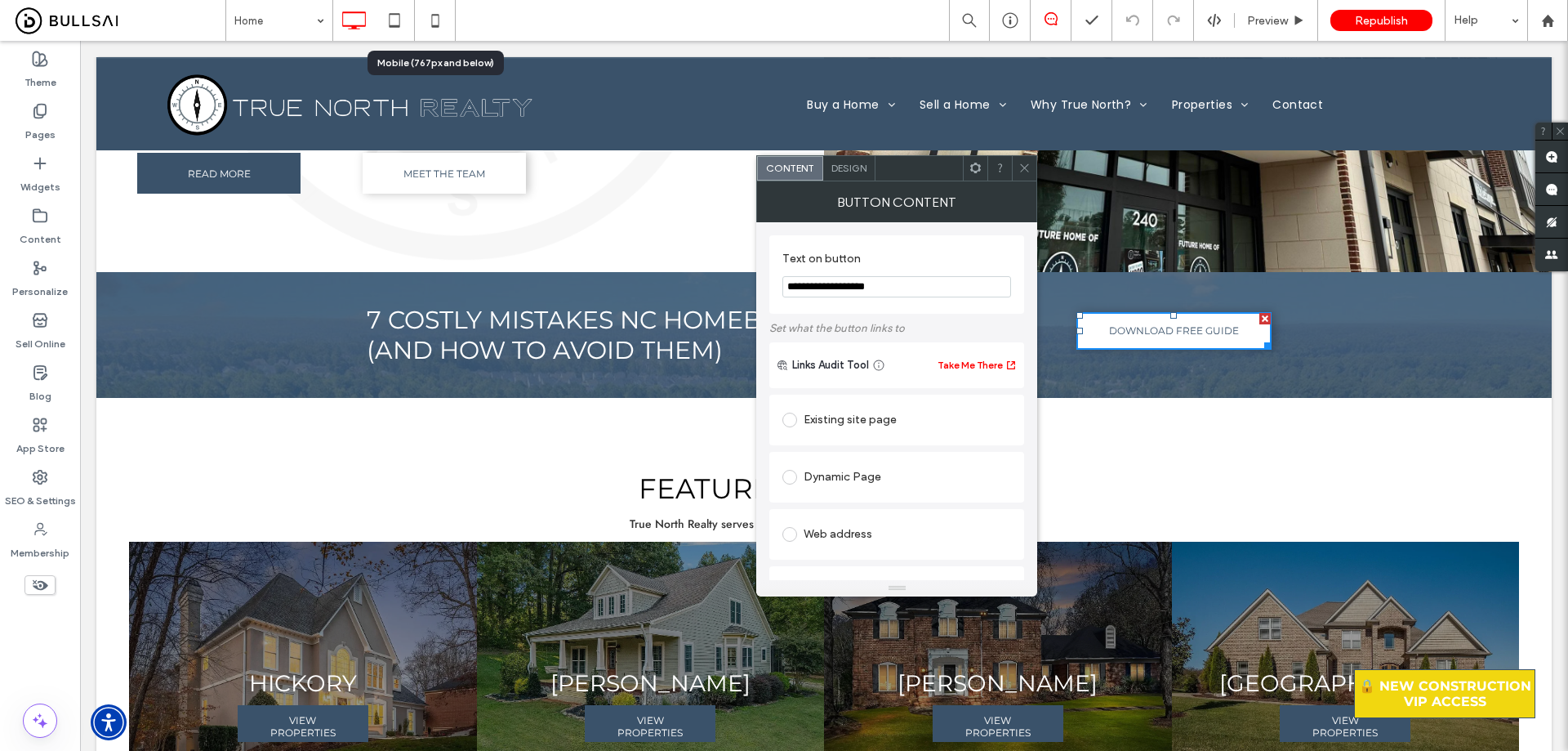
click at [837, 161] on div "Design" at bounding box center [850, 168] width 53 height 25
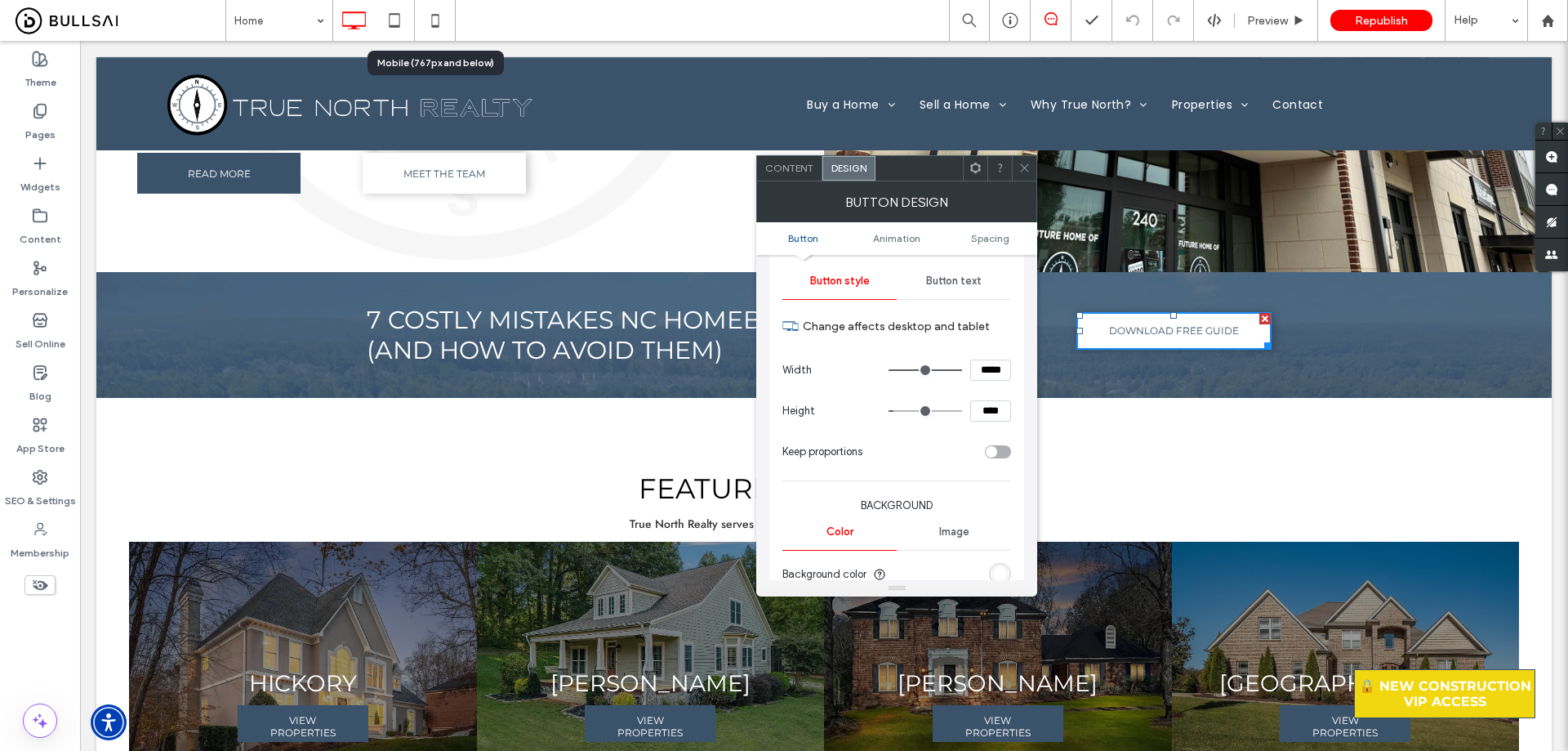
click at [965, 287] on span "Button text" at bounding box center [954, 281] width 55 height 13
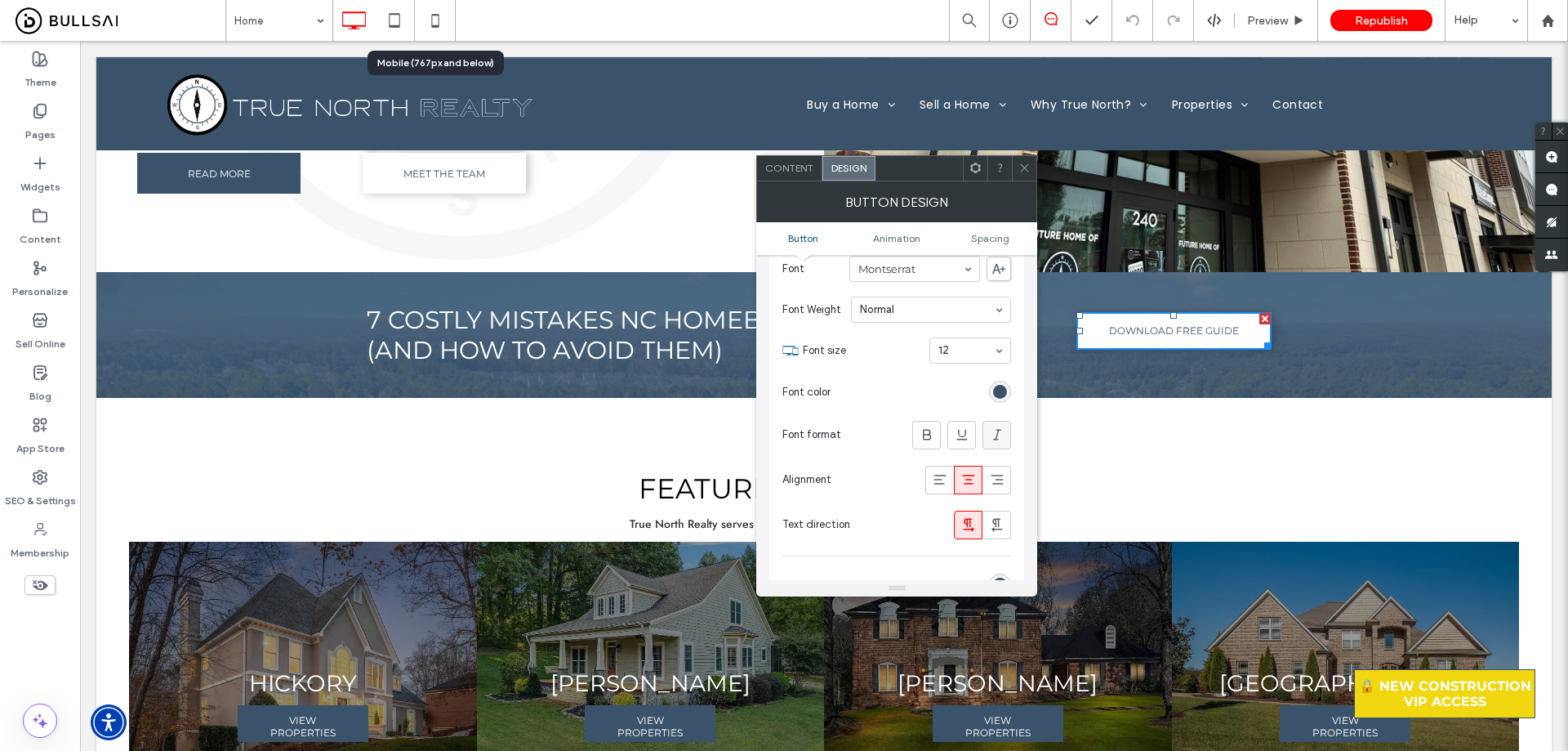
scroll to position [245, 0]
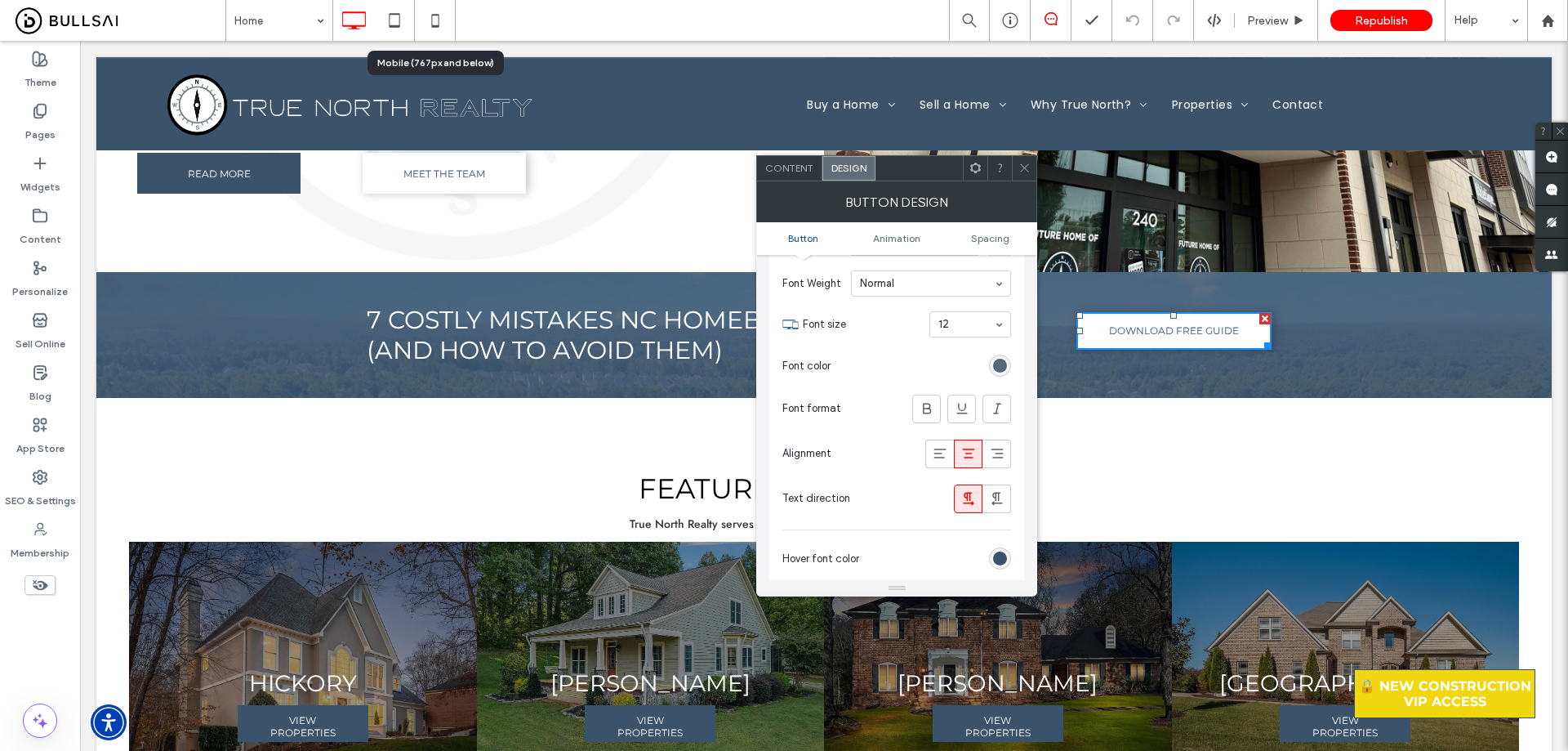
click at [1002, 364] on div "rgb(58, 82, 106)" at bounding box center [1000, 365] width 14 height 14
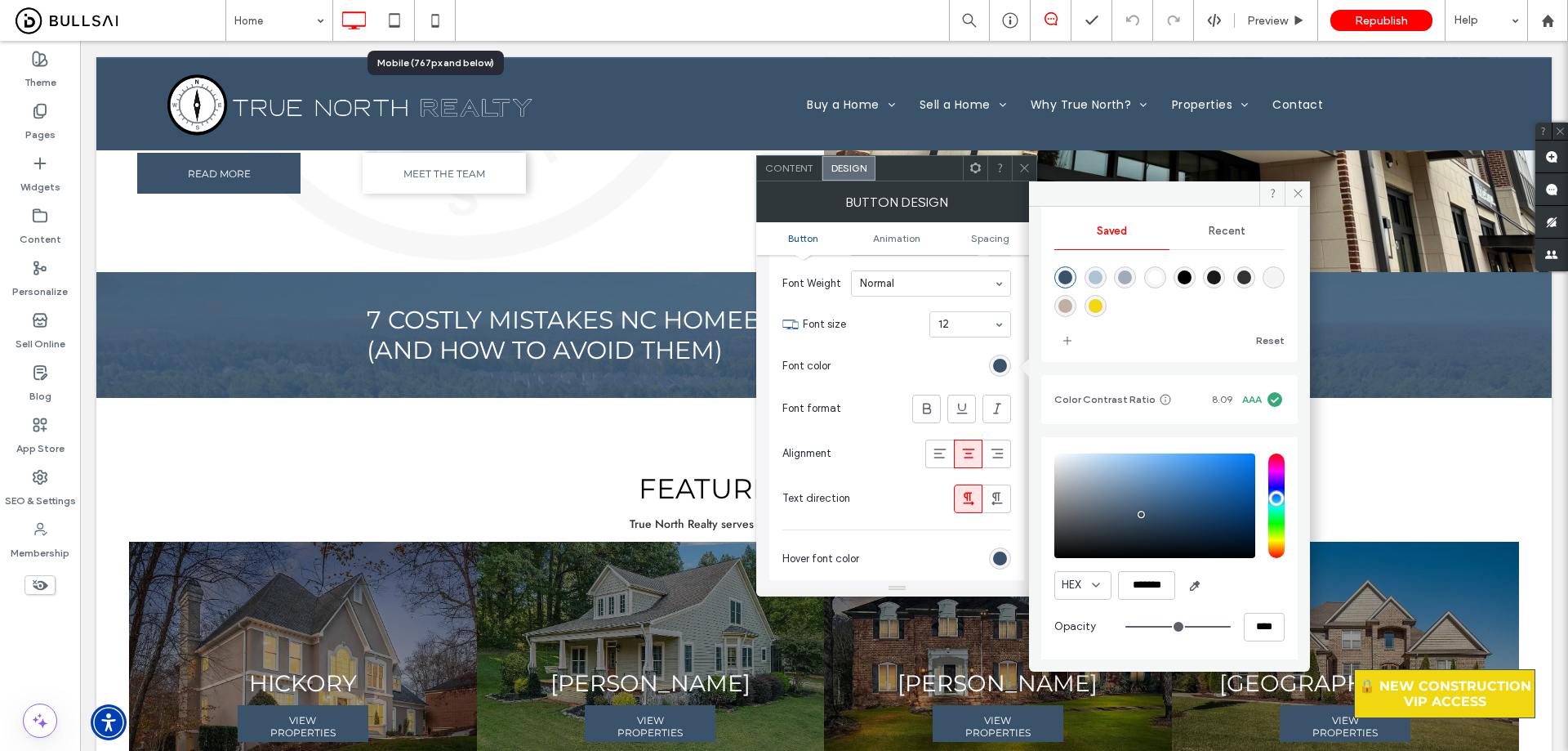
scroll to position [151, 0]
click at [1149, 593] on input "*******" at bounding box center [1147, 583] width 57 height 29
click at [1026, 162] on icon at bounding box center [1025, 167] width 12 height 12
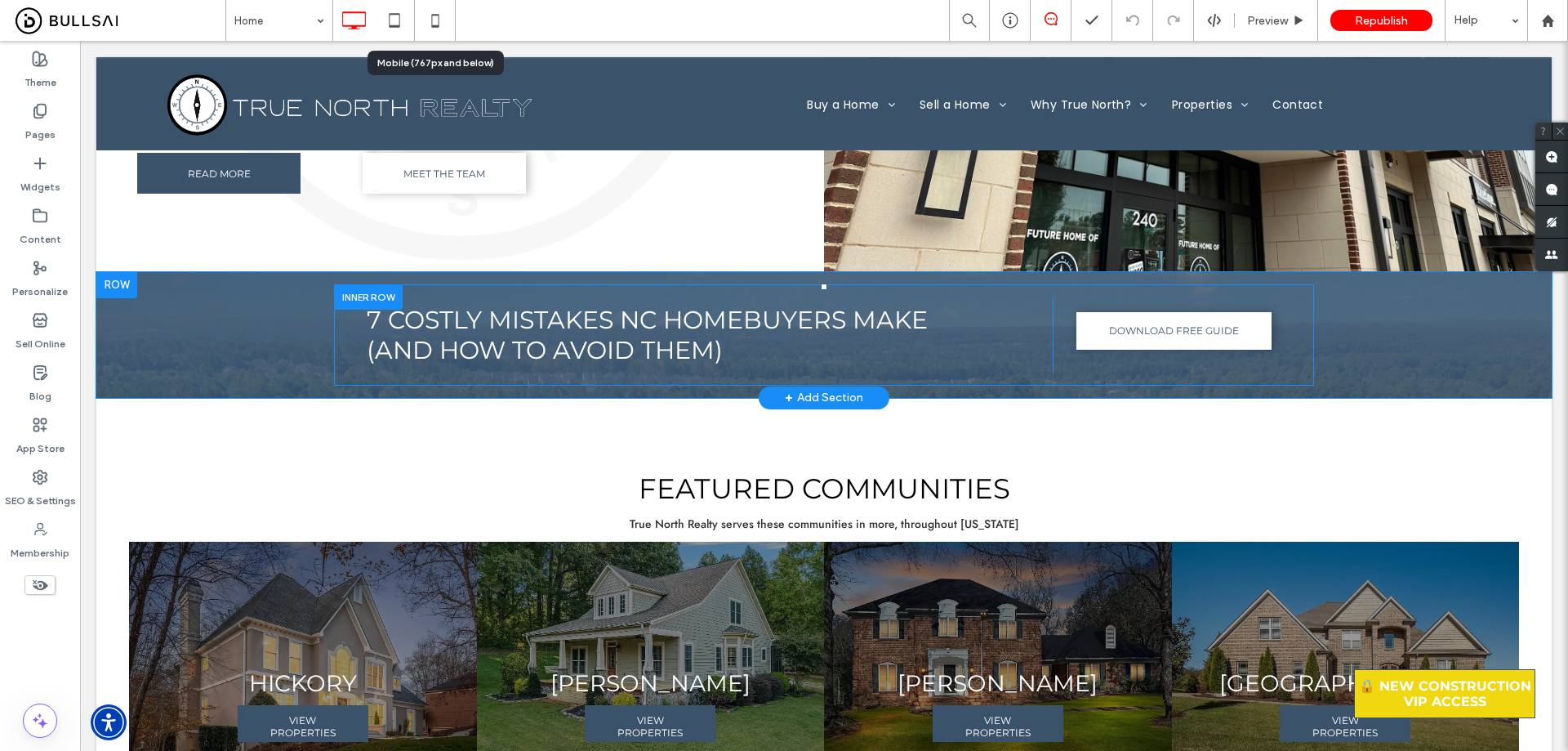
drag, startPoint x: 1307, startPoint y: 271, endPoint x: 682, endPoint y: 343, distance: 629.1
click at [1307, 272] on div "7 Costly Mistakes NC Homebuyers Make (and How to Avoid Them) Click To Paste DOW…" at bounding box center [825, 334] width 1456 height 125
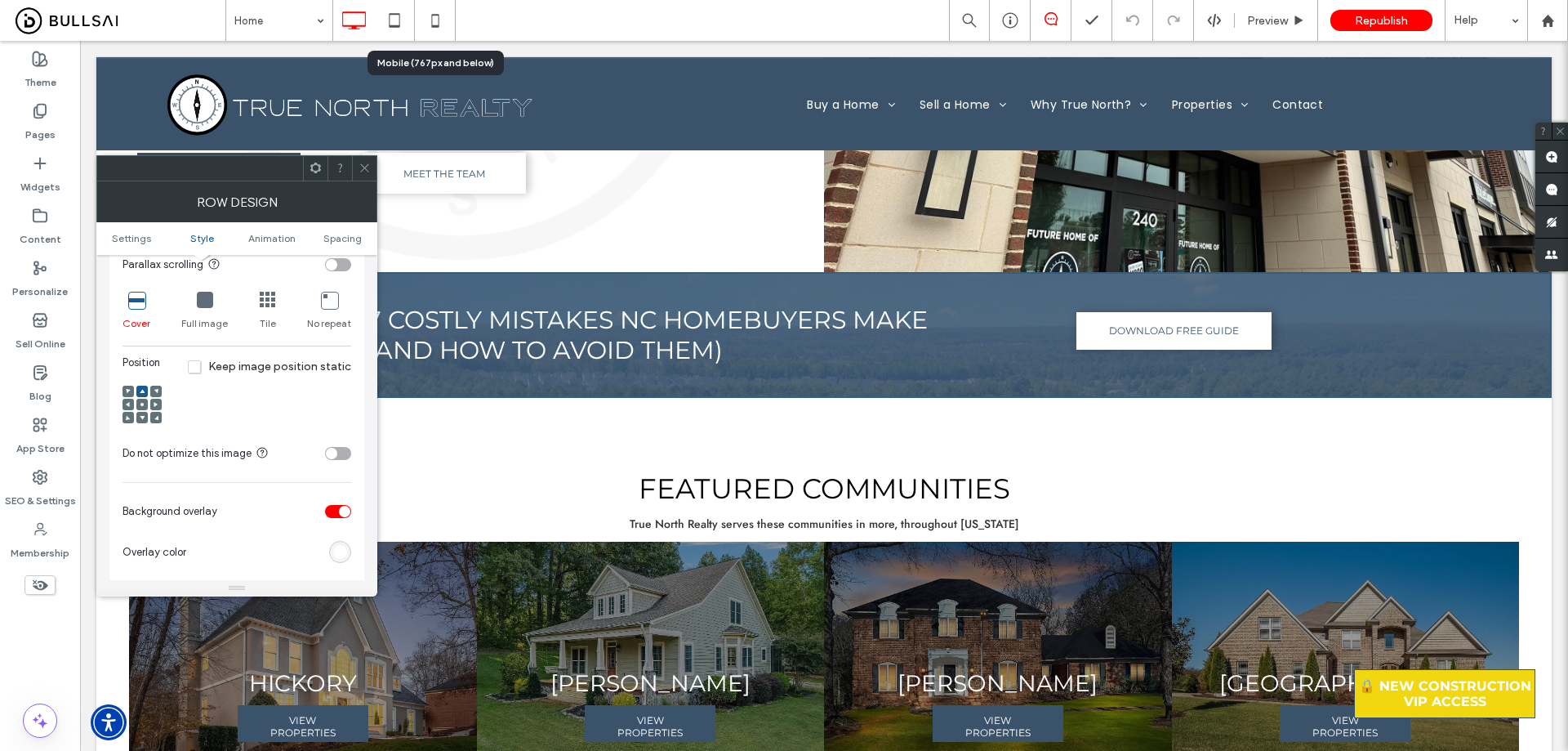
scroll to position [572, 0]
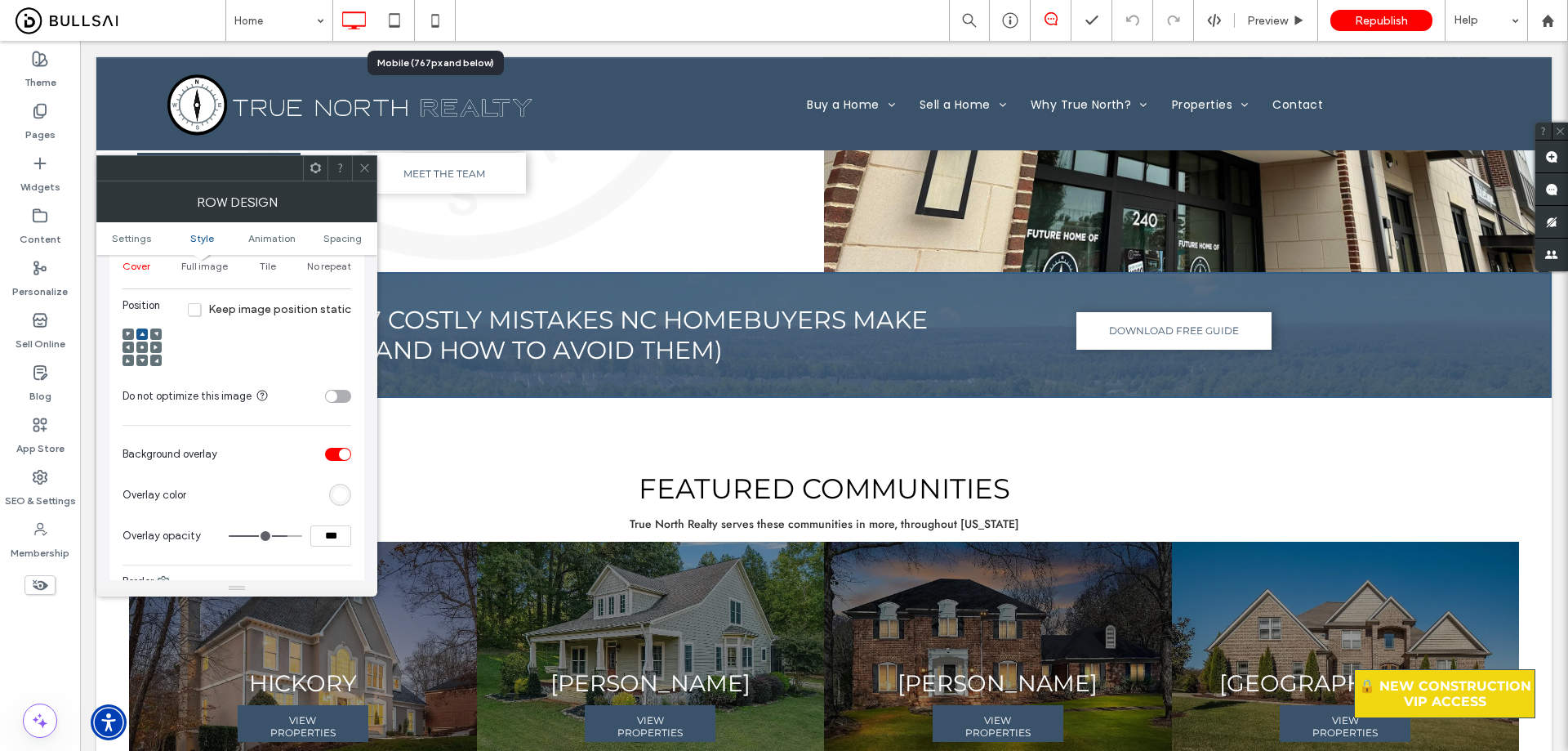
drag, startPoint x: 334, startPoint y: 500, endPoint x: 356, endPoint y: 497, distance: 22.2
click at [336, 500] on div "rgb(255,255,255)" at bounding box center [340, 495] width 14 height 14
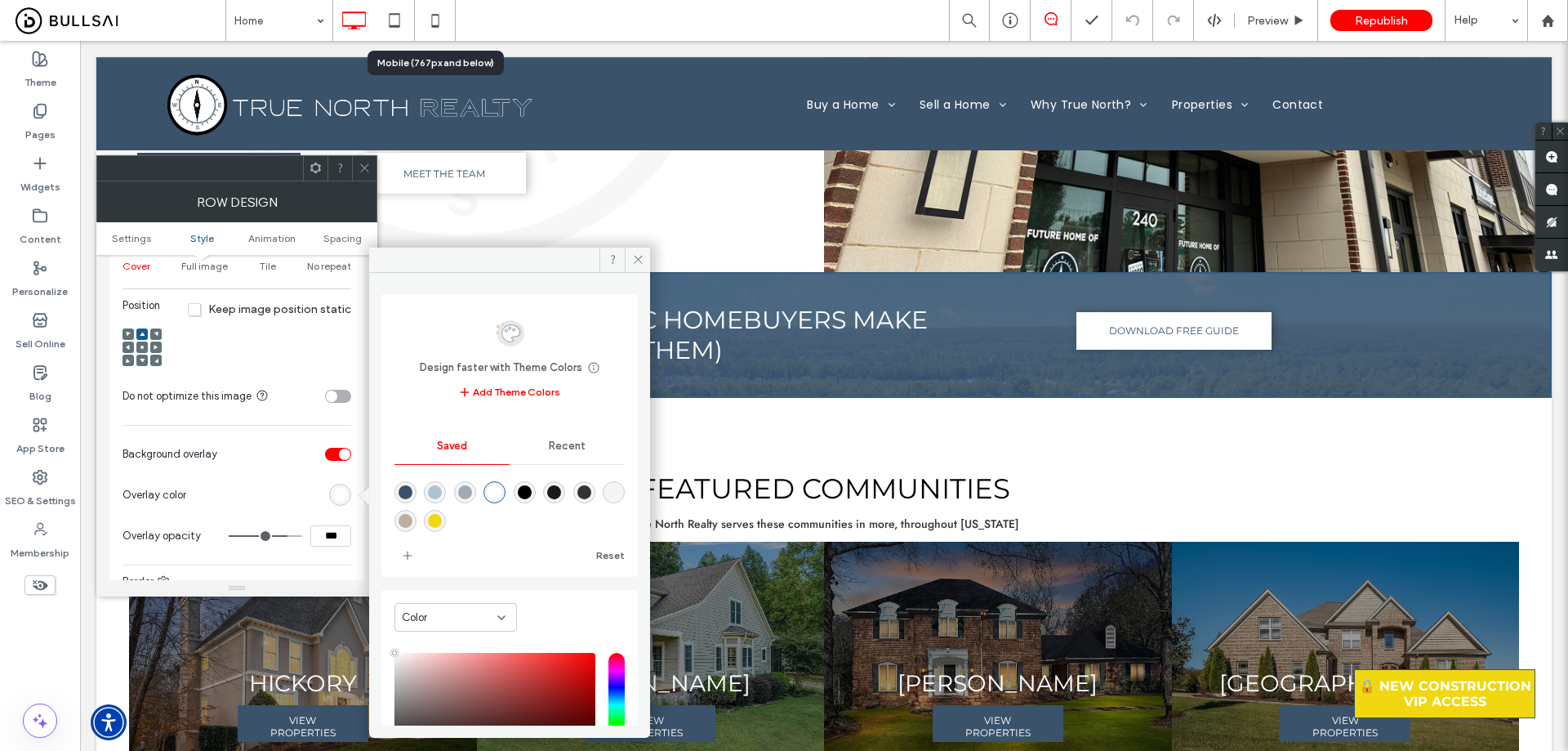
click at [374, 168] on div at bounding box center [364, 168] width 25 height 25
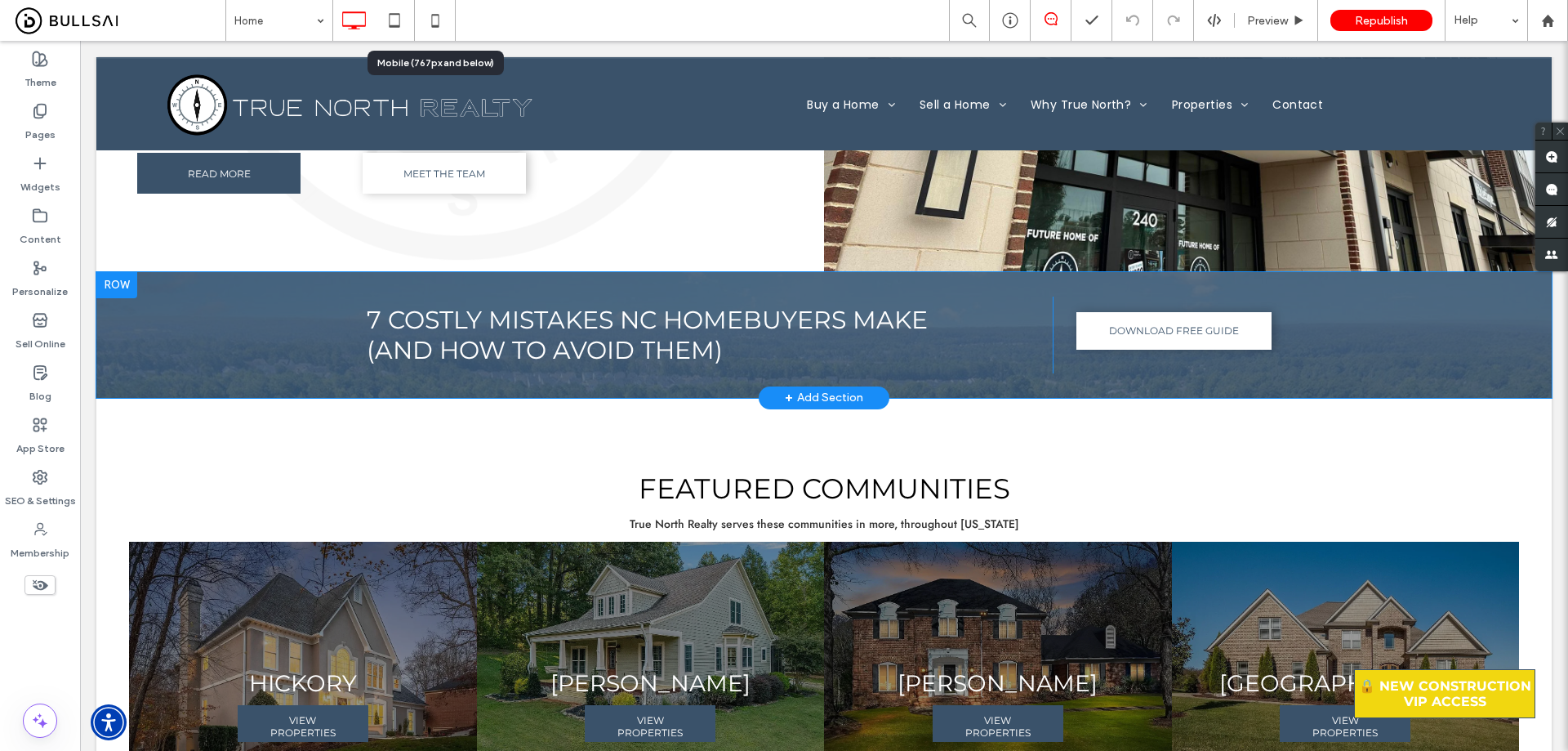
click at [231, 292] on div "7 Costly Mistakes NC Homebuyers Make (and How to Avoid Them) Click To Paste DOW…" at bounding box center [825, 334] width 1456 height 125
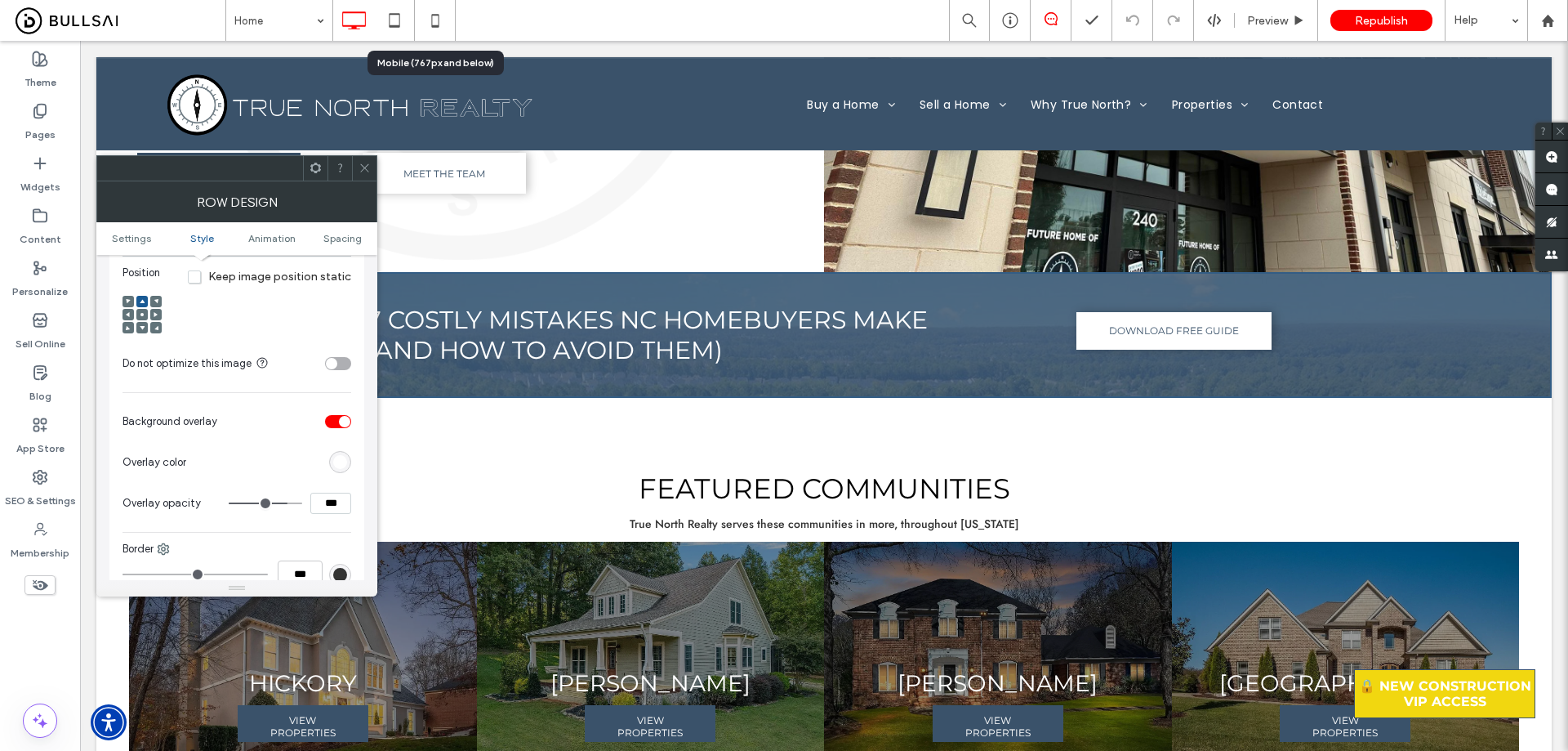
scroll to position [653, 0]
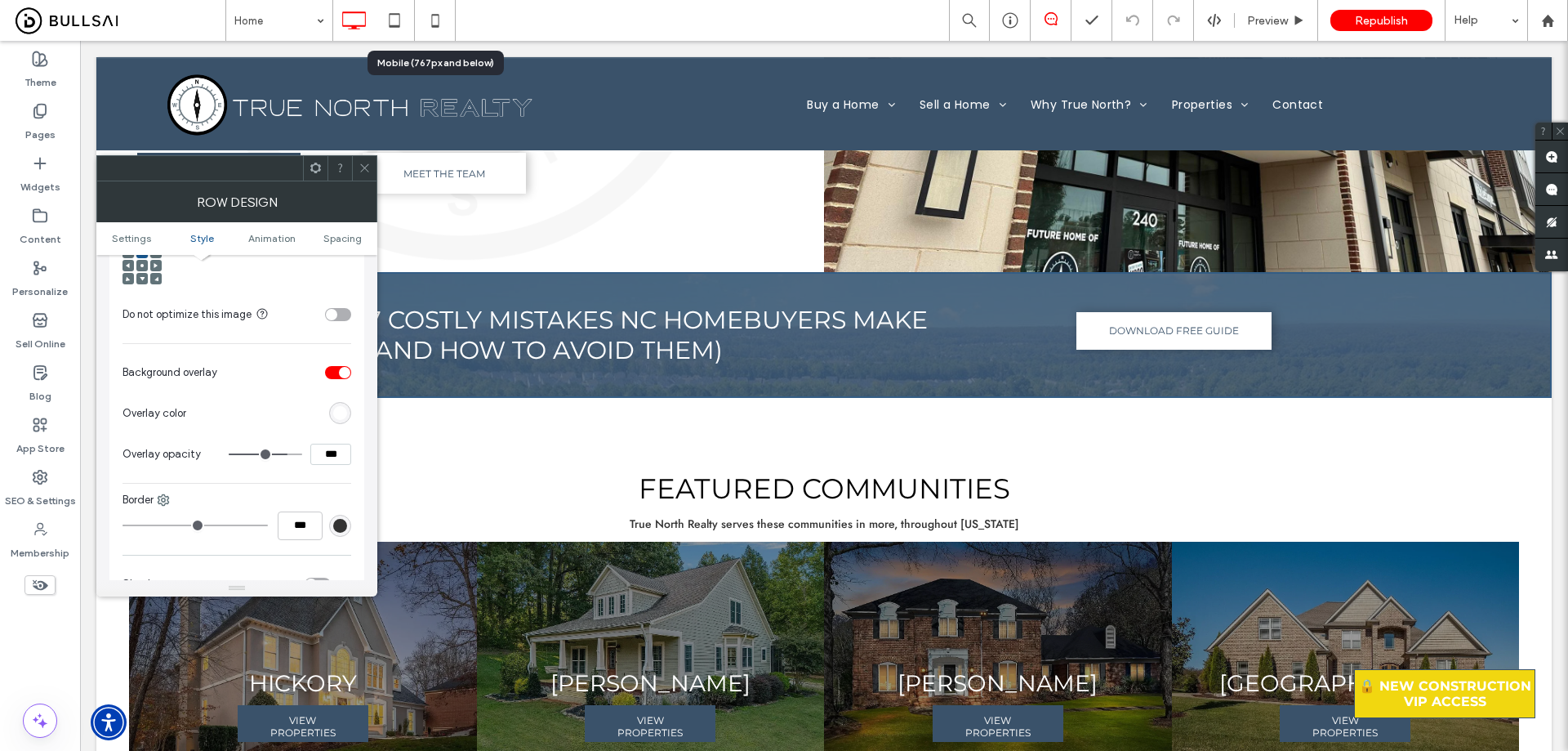
click at [334, 422] on div "rgb(255,255,255)" at bounding box center [340, 412] width 22 height 22
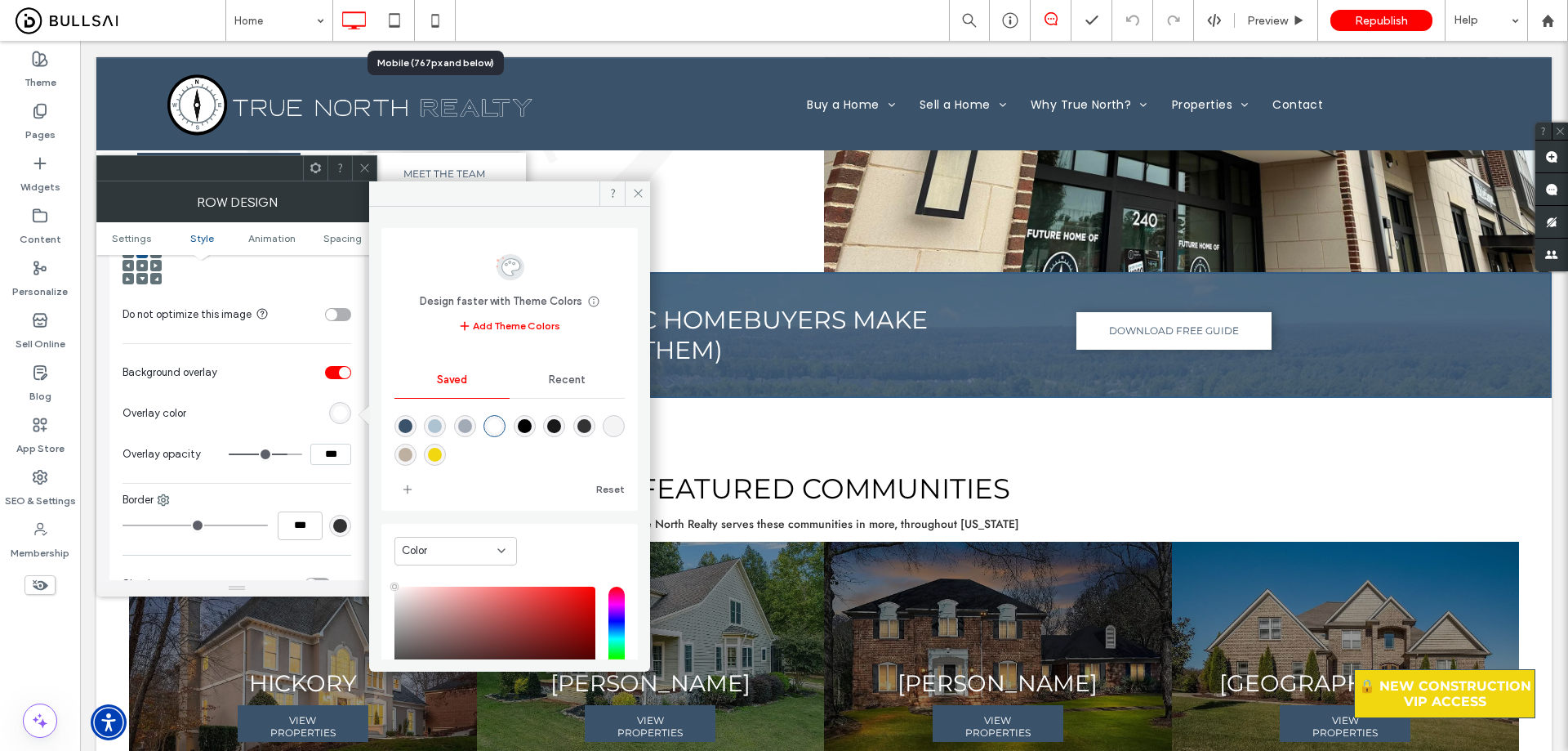
click at [407, 426] on div "rgba(58,82,106,1)" at bounding box center [406, 426] width 14 height 14
type input "*******"
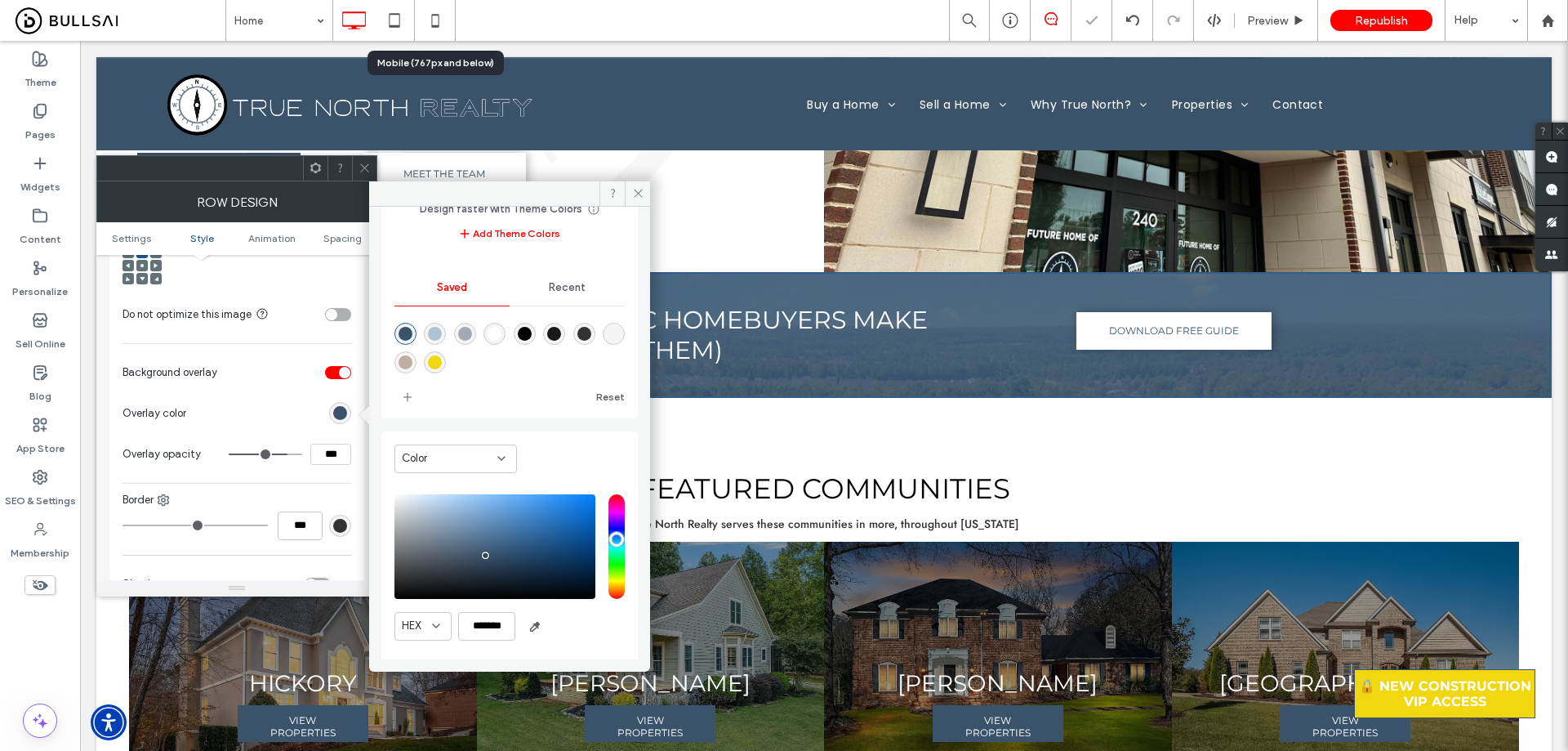
scroll to position [94, 0]
click at [495, 621] on input "*******" at bounding box center [487, 625] width 57 height 29
drag, startPoint x: 363, startPoint y: 167, endPoint x: 375, endPoint y: 170, distance: 12.4
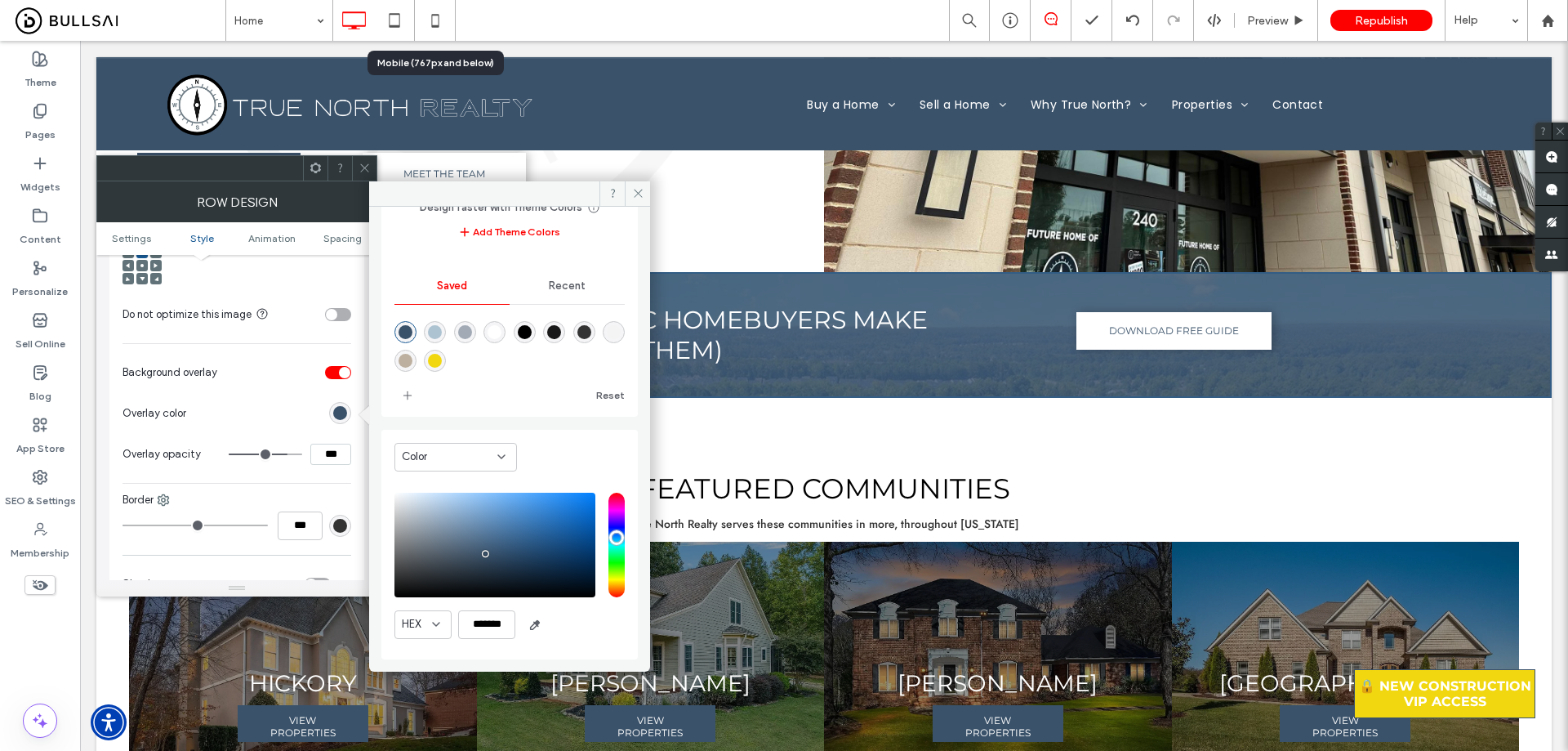
click at [363, 167] on icon at bounding box center [364, 167] width 12 height 12
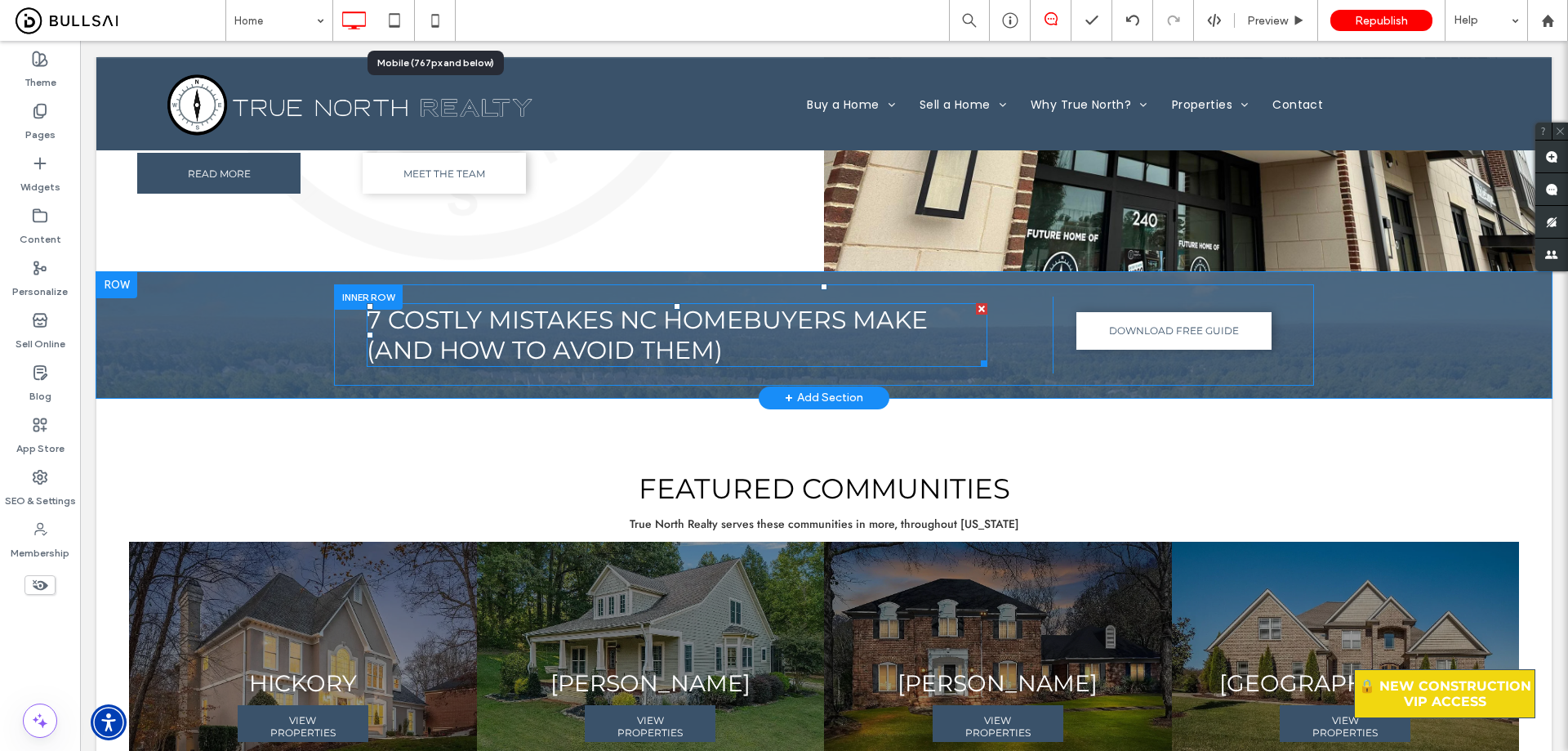
click at [532, 329] on span "7 Costly Mistakes NC Homebuyers Make (and How to Avoid Them)" at bounding box center [647, 334] width 562 height 60
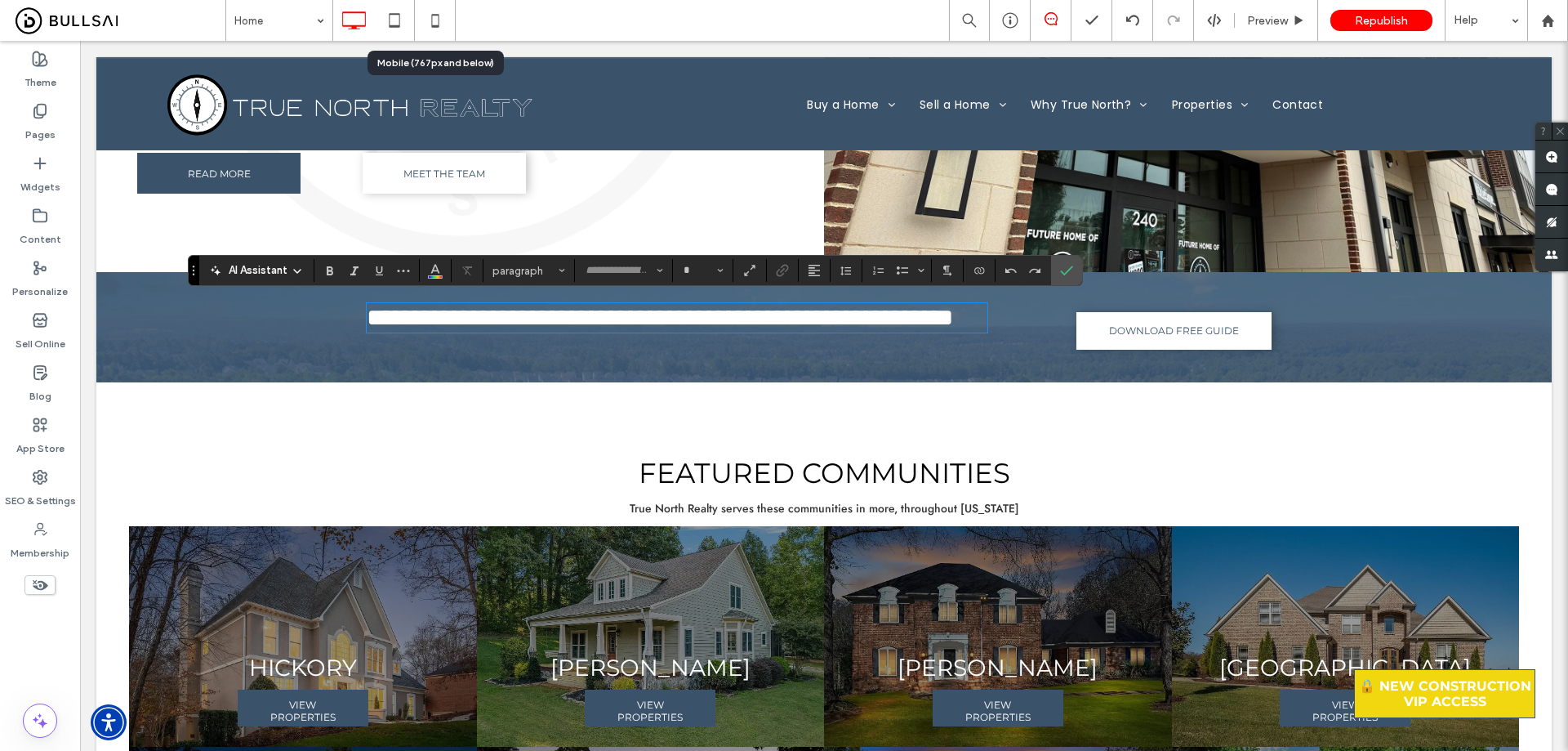
click at [560, 325] on span "**********" at bounding box center [659, 317] width 586 height 24
type input "**********"
type input "**"
click at [560, 325] on span "**********" at bounding box center [659, 317] width 586 height 24
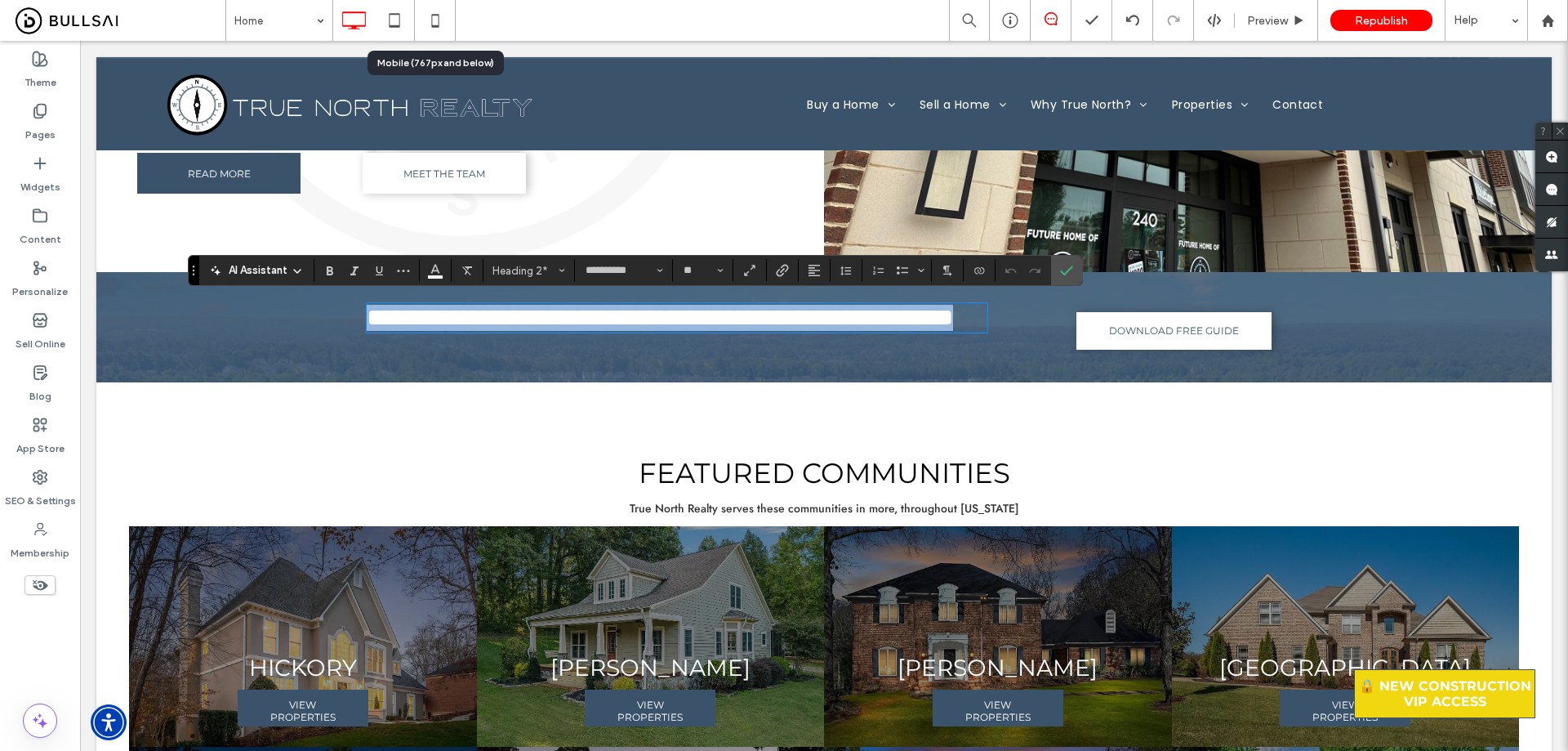
click at [560, 325] on span "**********" at bounding box center [659, 317] width 586 height 24
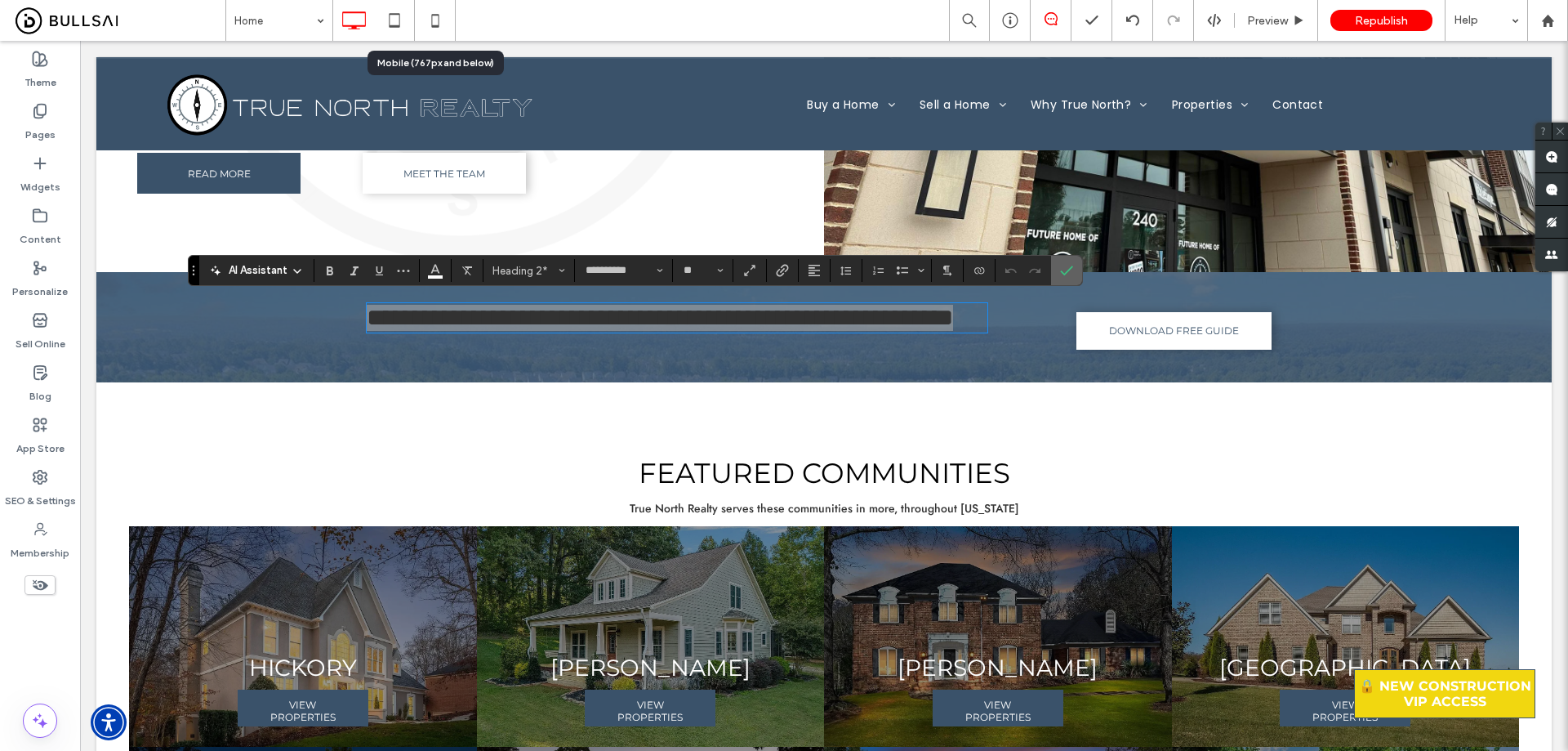
click at [1067, 265] on icon "Confirm" at bounding box center [1067, 271] width 13 height 13
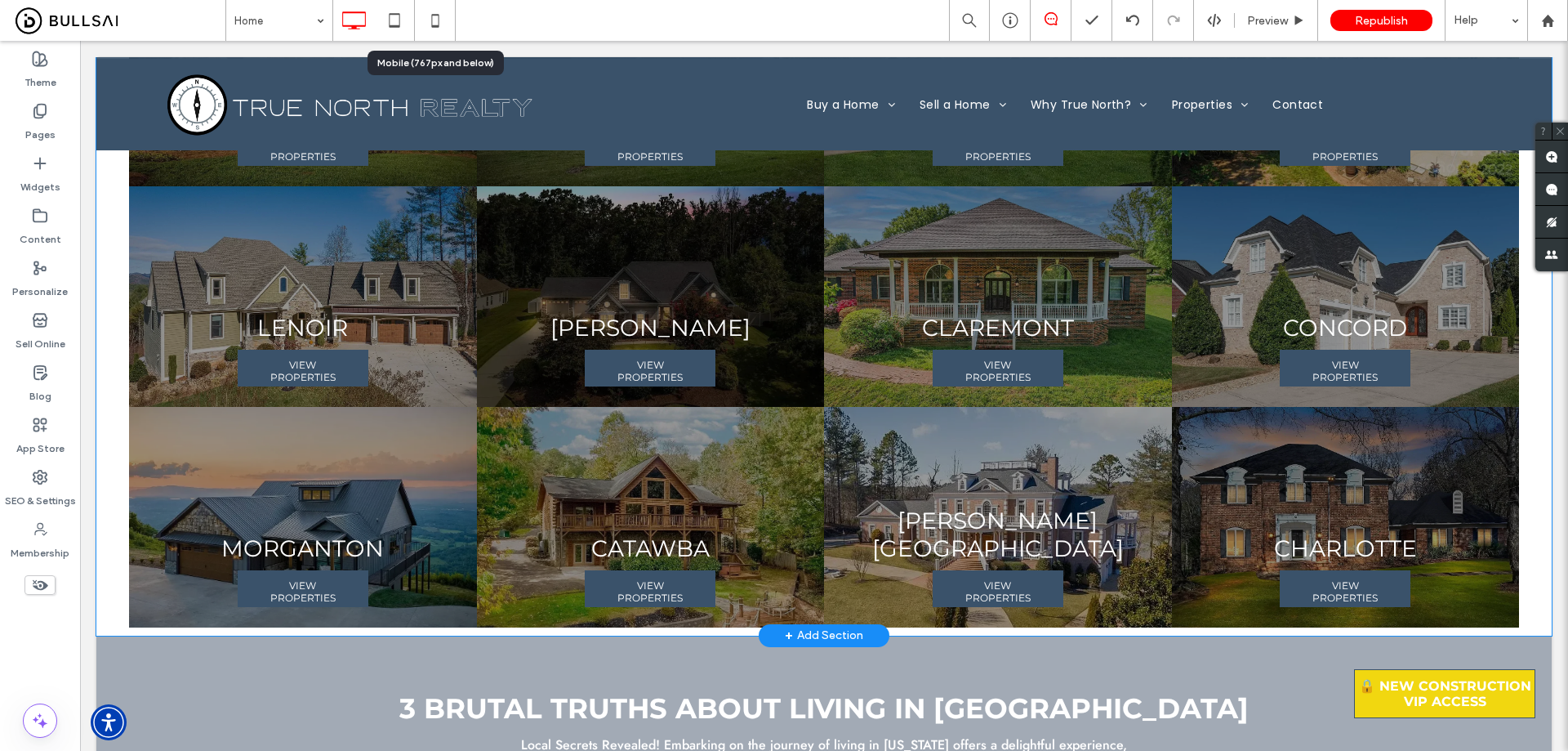
scroll to position [3825, 0]
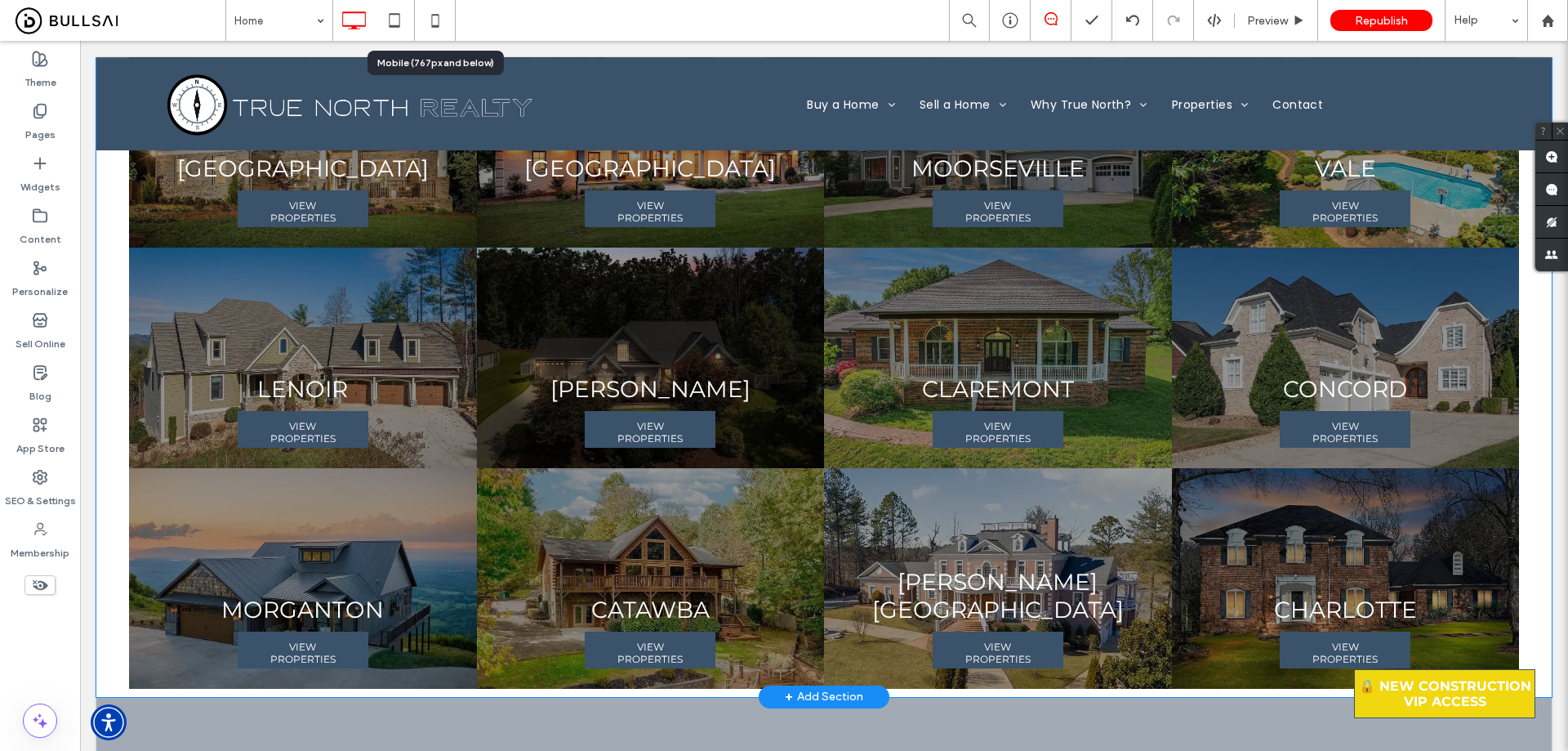
click at [734, 308] on link at bounding box center [651, 358] width 368 height 233
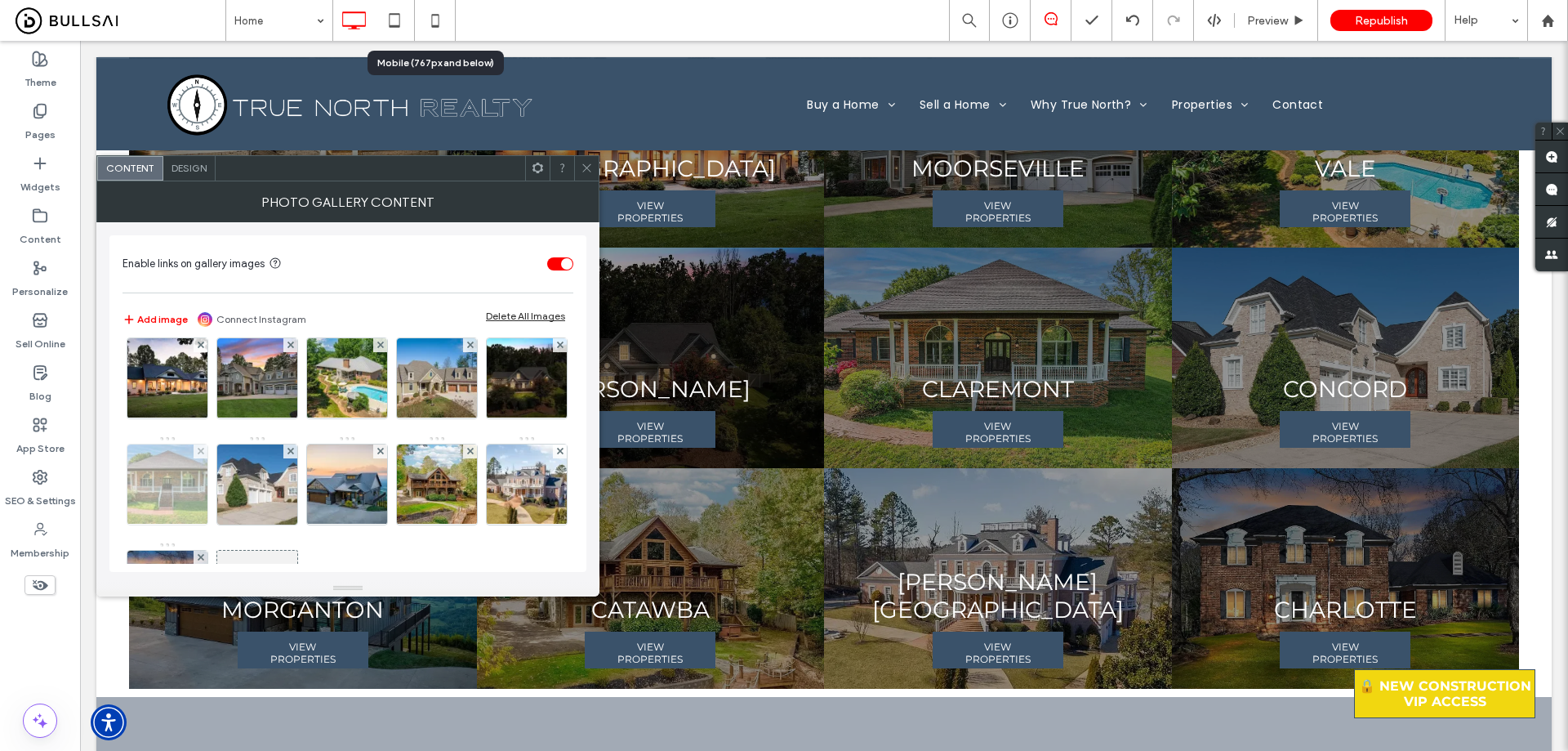
scroll to position [164, 0]
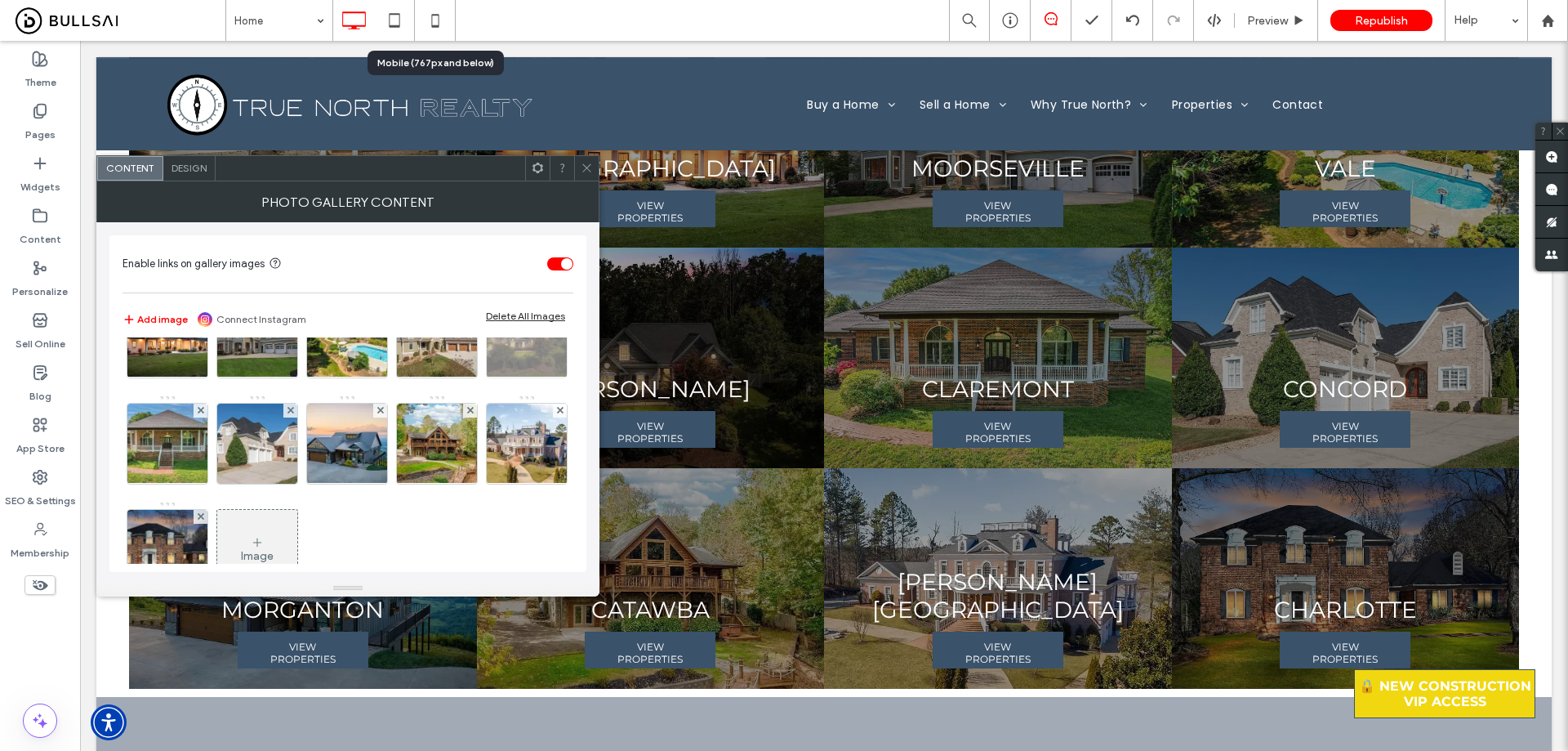
click at [472, 377] on img at bounding box center [526, 338] width 110 height 80
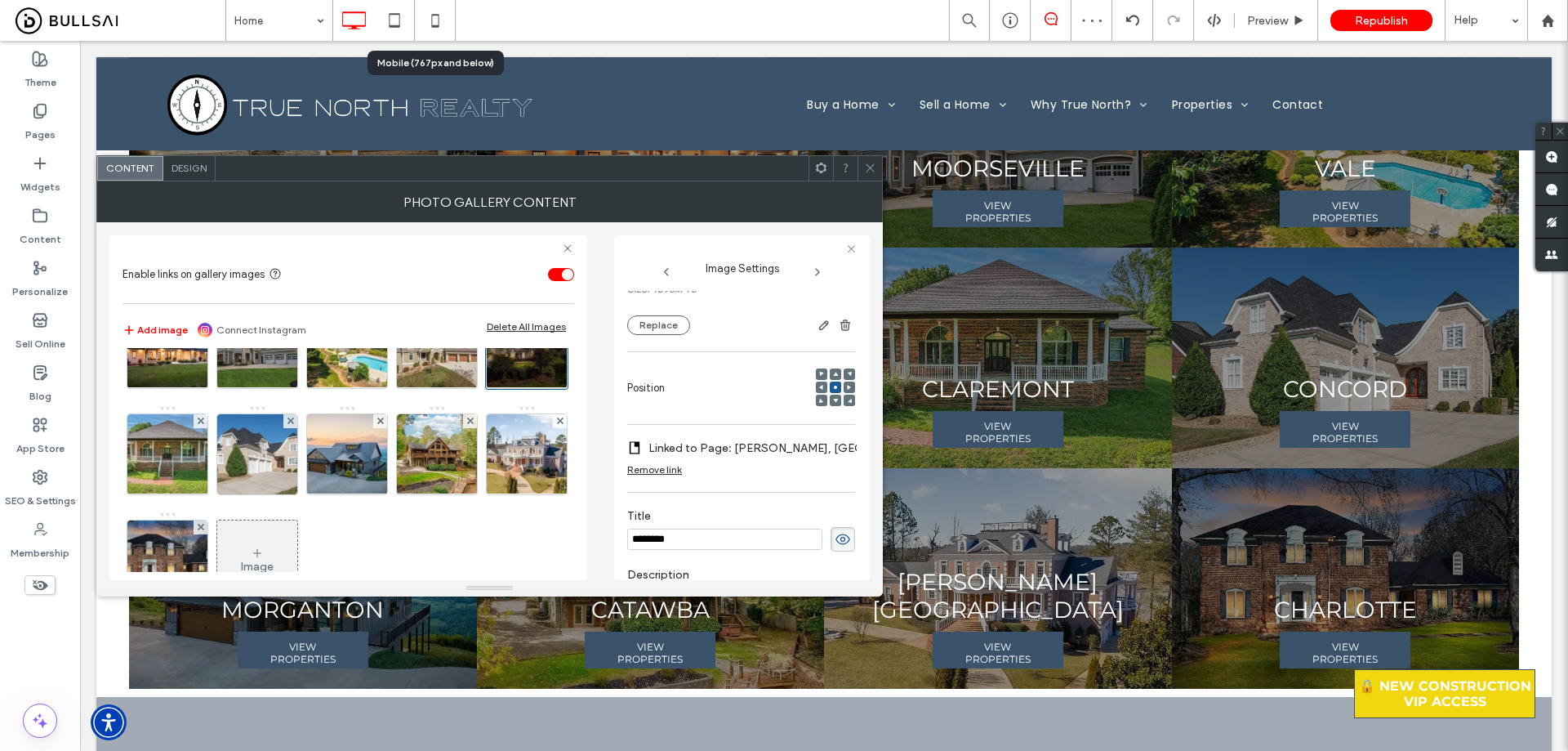
scroll to position [76, 0]
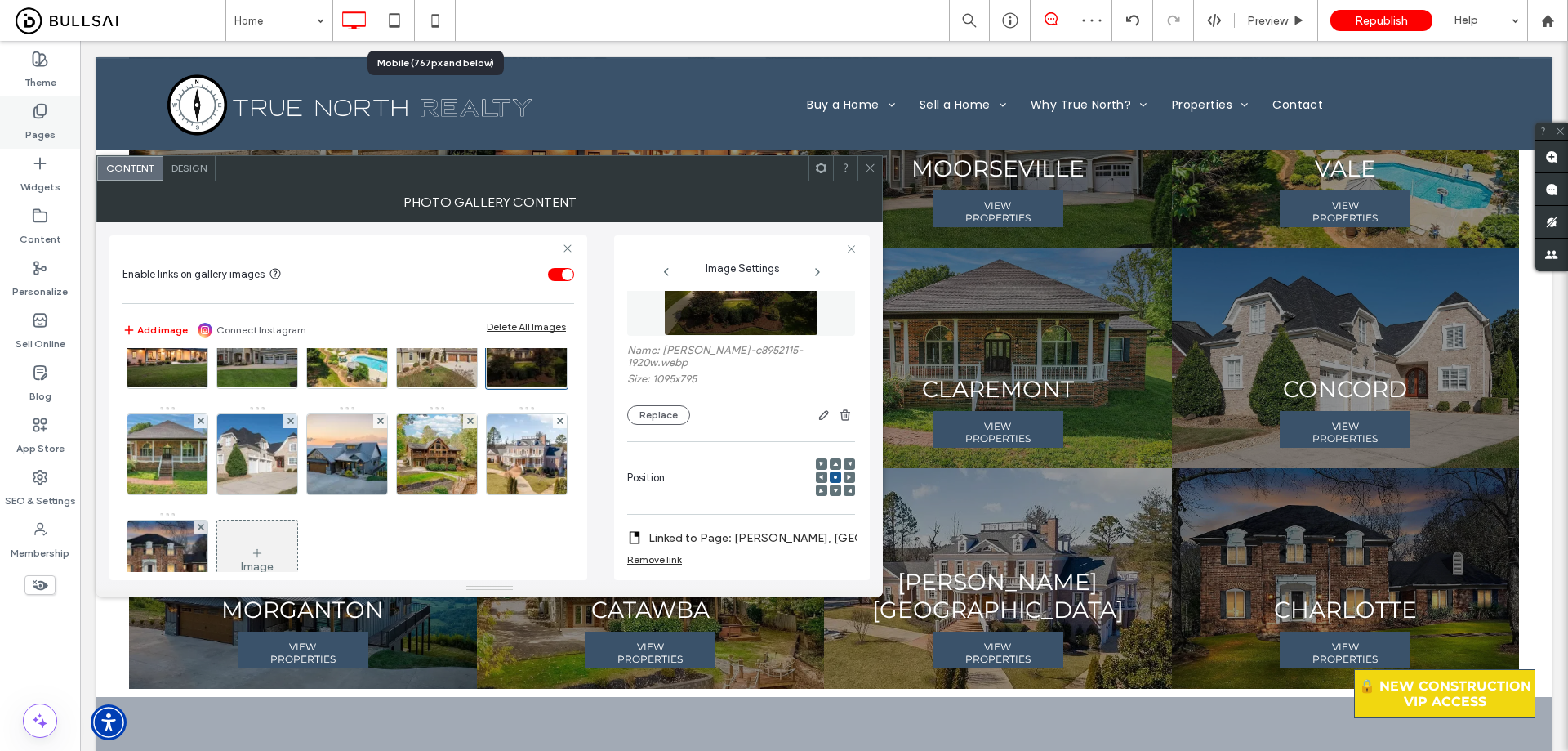
click at [55, 128] on div "Pages" at bounding box center [40, 122] width 80 height 53
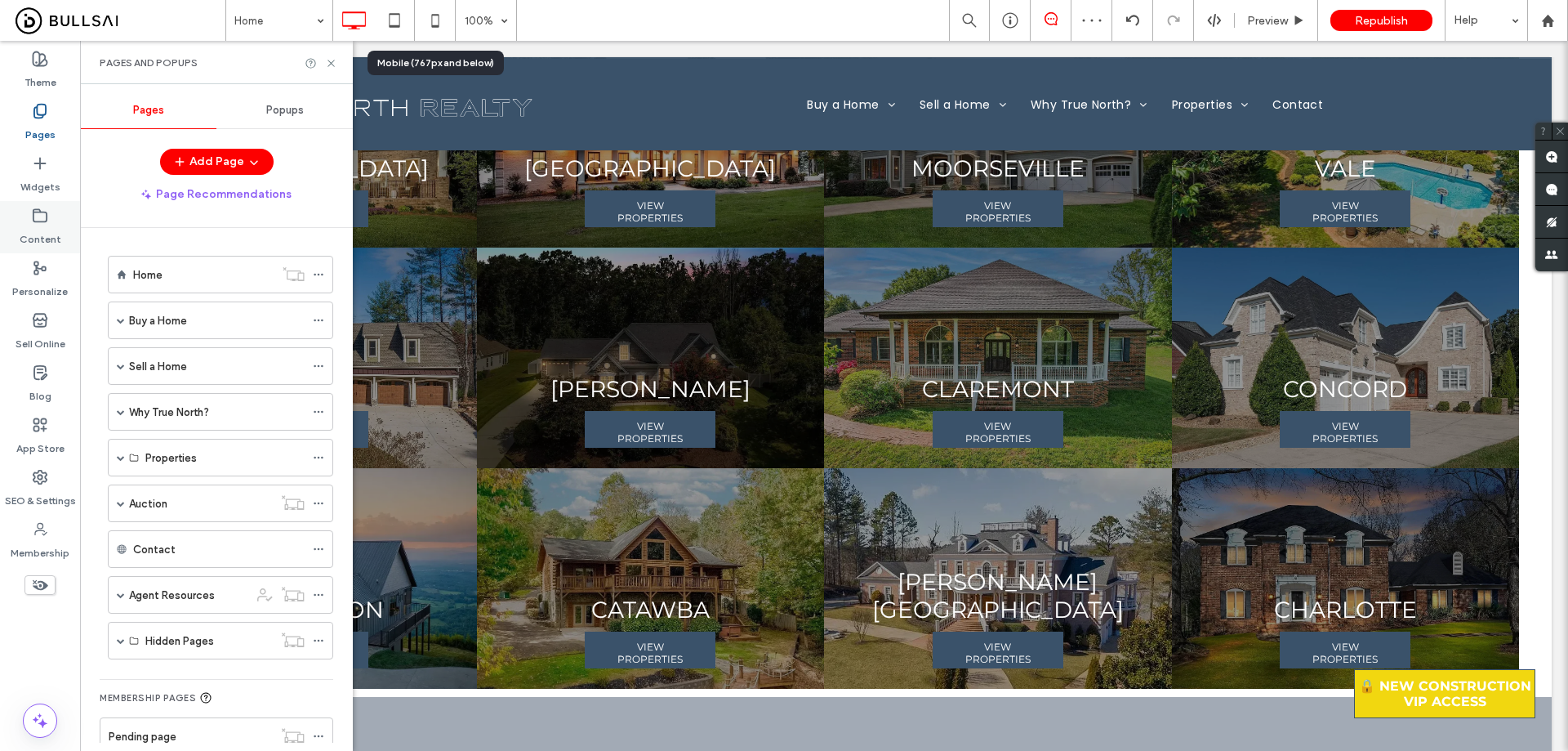
click at [52, 223] on div "Content" at bounding box center [40, 227] width 80 height 53
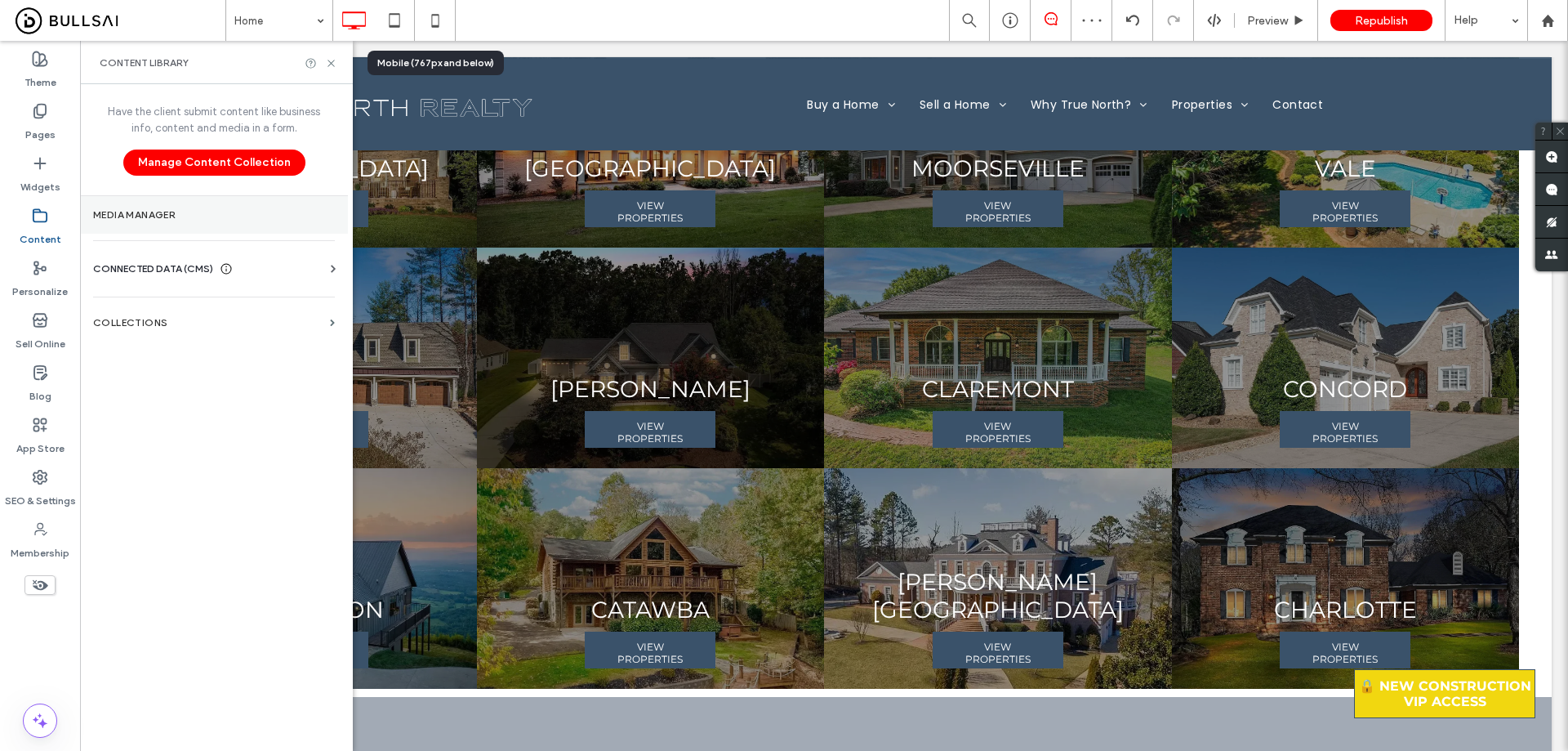
click at [224, 215] on label "Media Manager" at bounding box center [213, 215] width 242 height 11
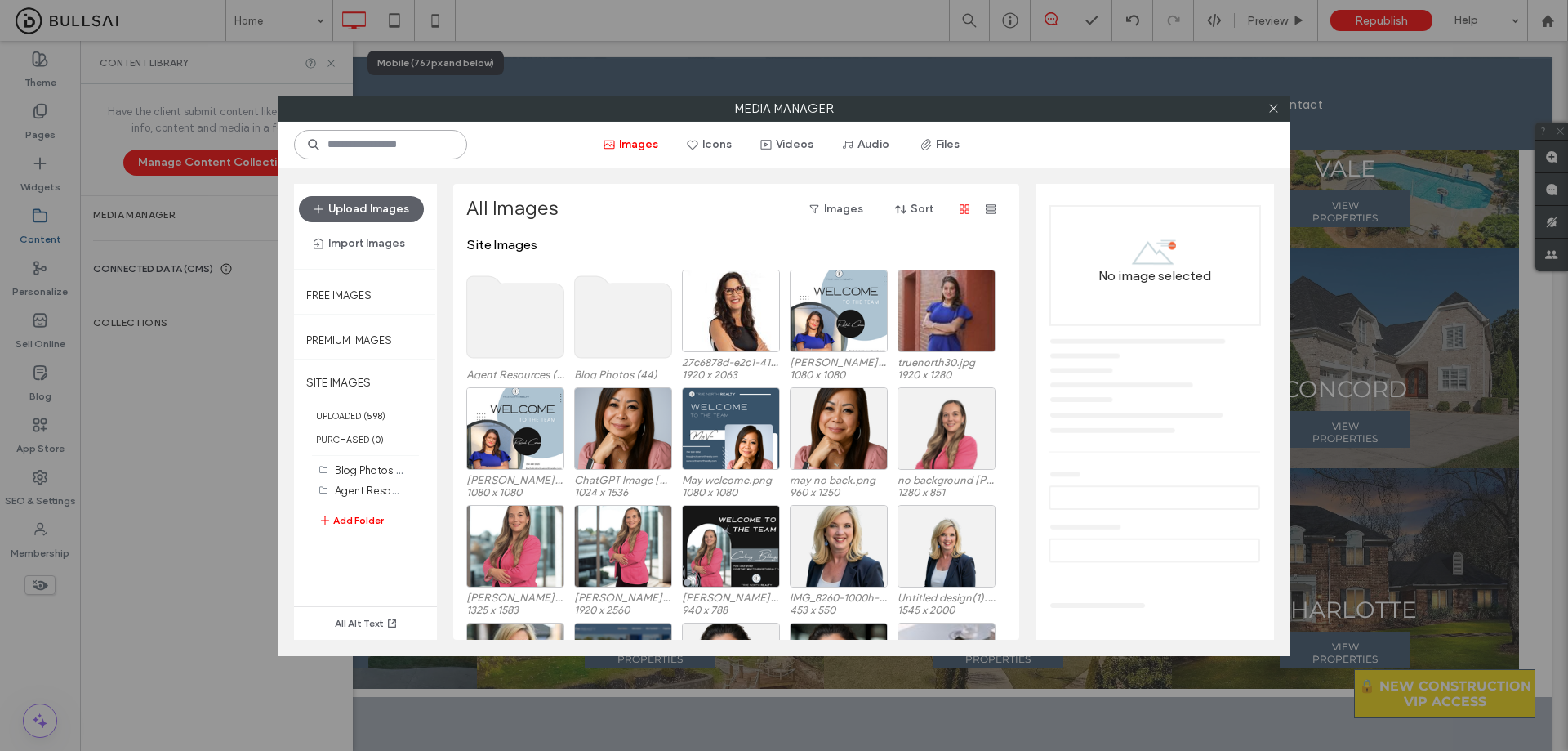
click at [385, 139] on input at bounding box center [380, 144] width 173 height 30
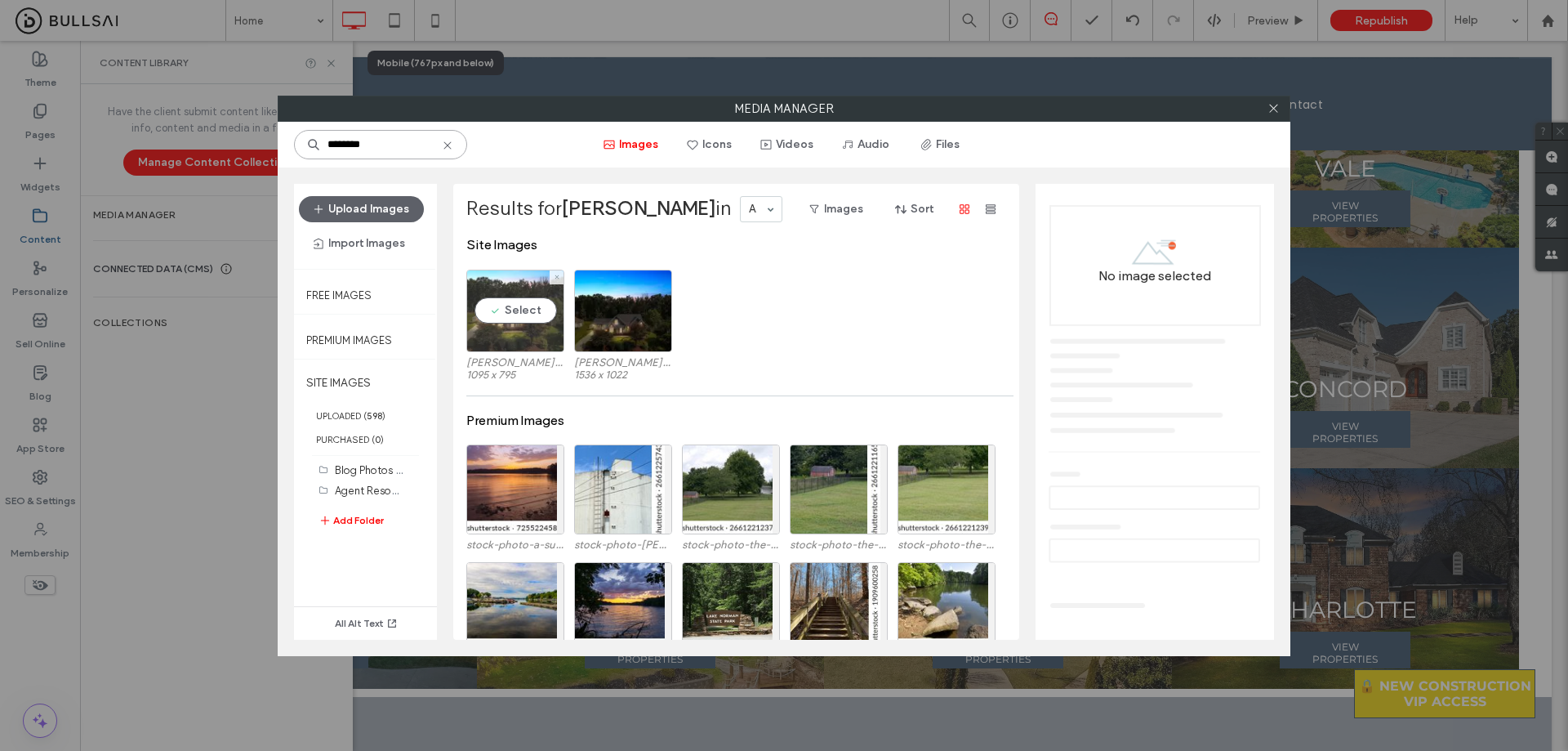
type input "********"
click at [550, 329] on div "Select" at bounding box center [516, 311] width 98 height 82
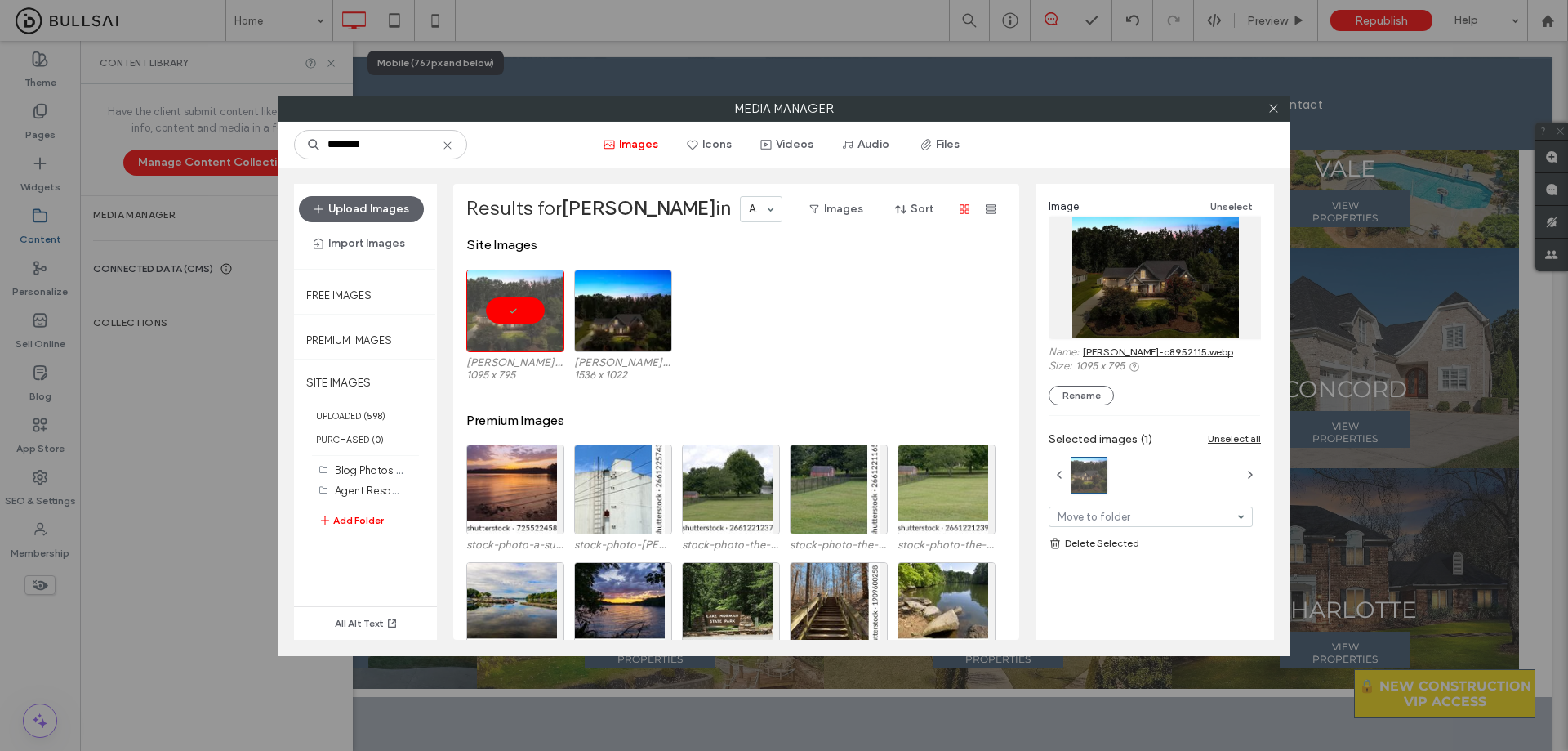
click at [1148, 353] on link "Troutman-c8952115.webp" at bounding box center [1158, 351] width 150 height 12
click at [1272, 110] on icon at bounding box center [1273, 108] width 12 height 12
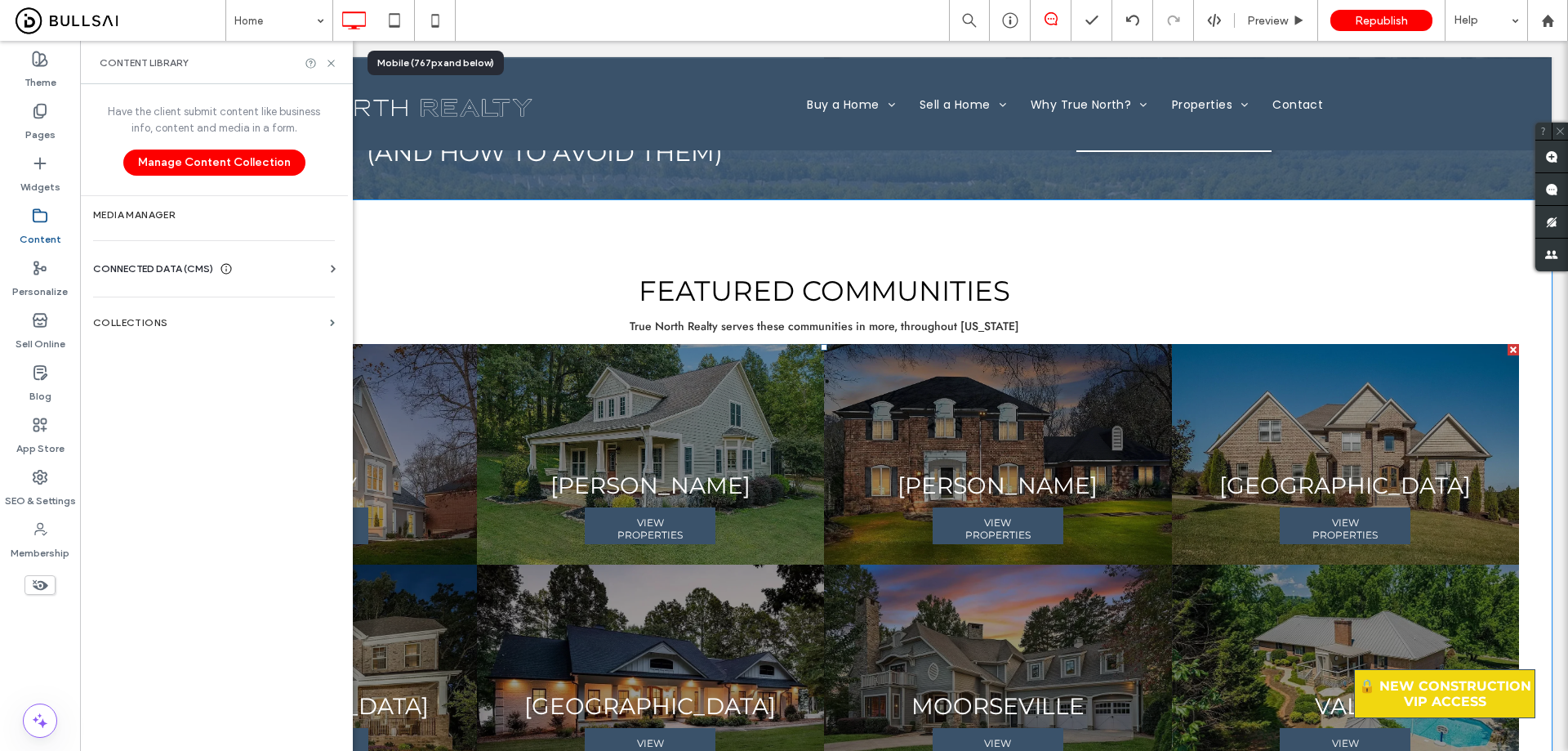
scroll to position [3254, 0]
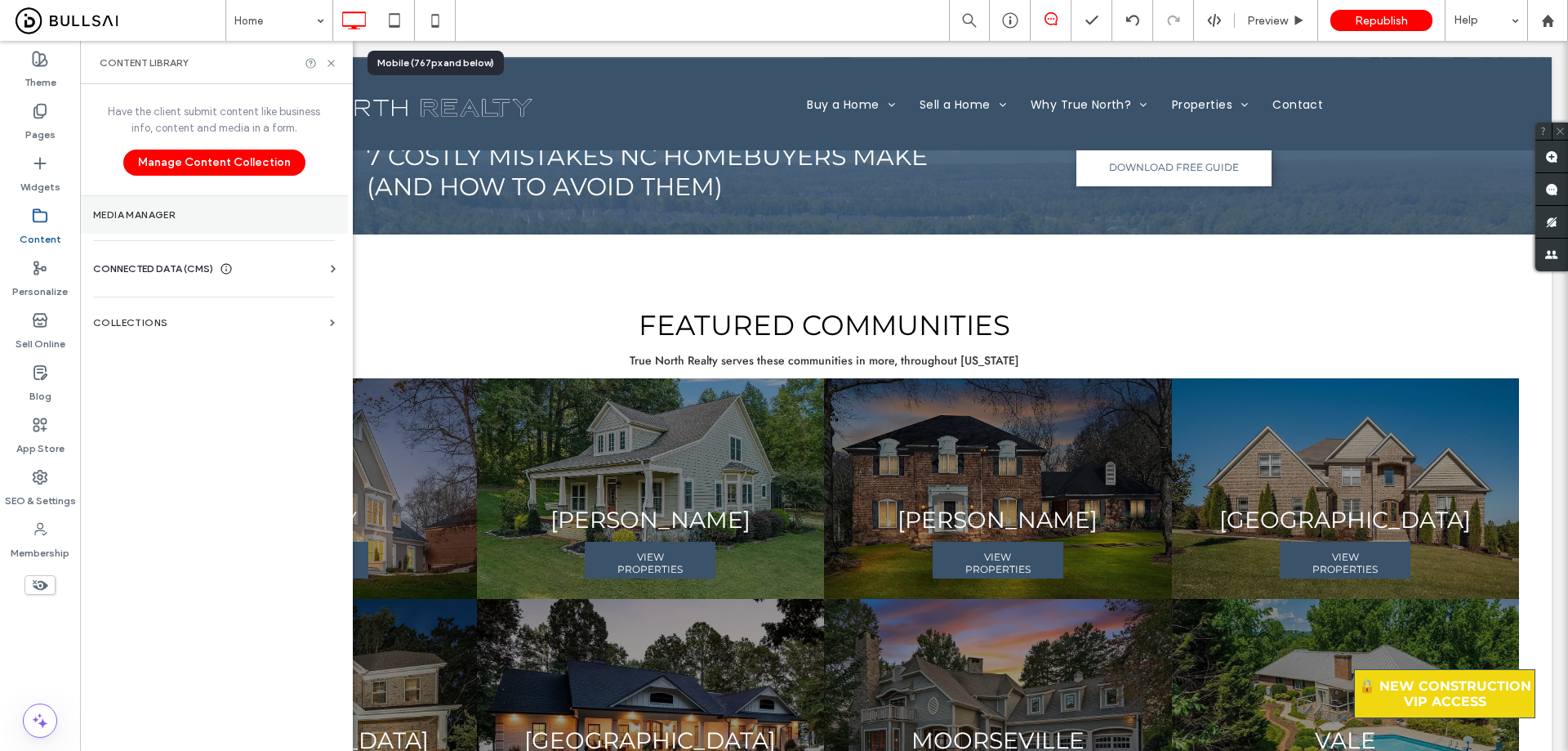
click at [158, 221] on section "Media Manager" at bounding box center [214, 214] width 268 height 37
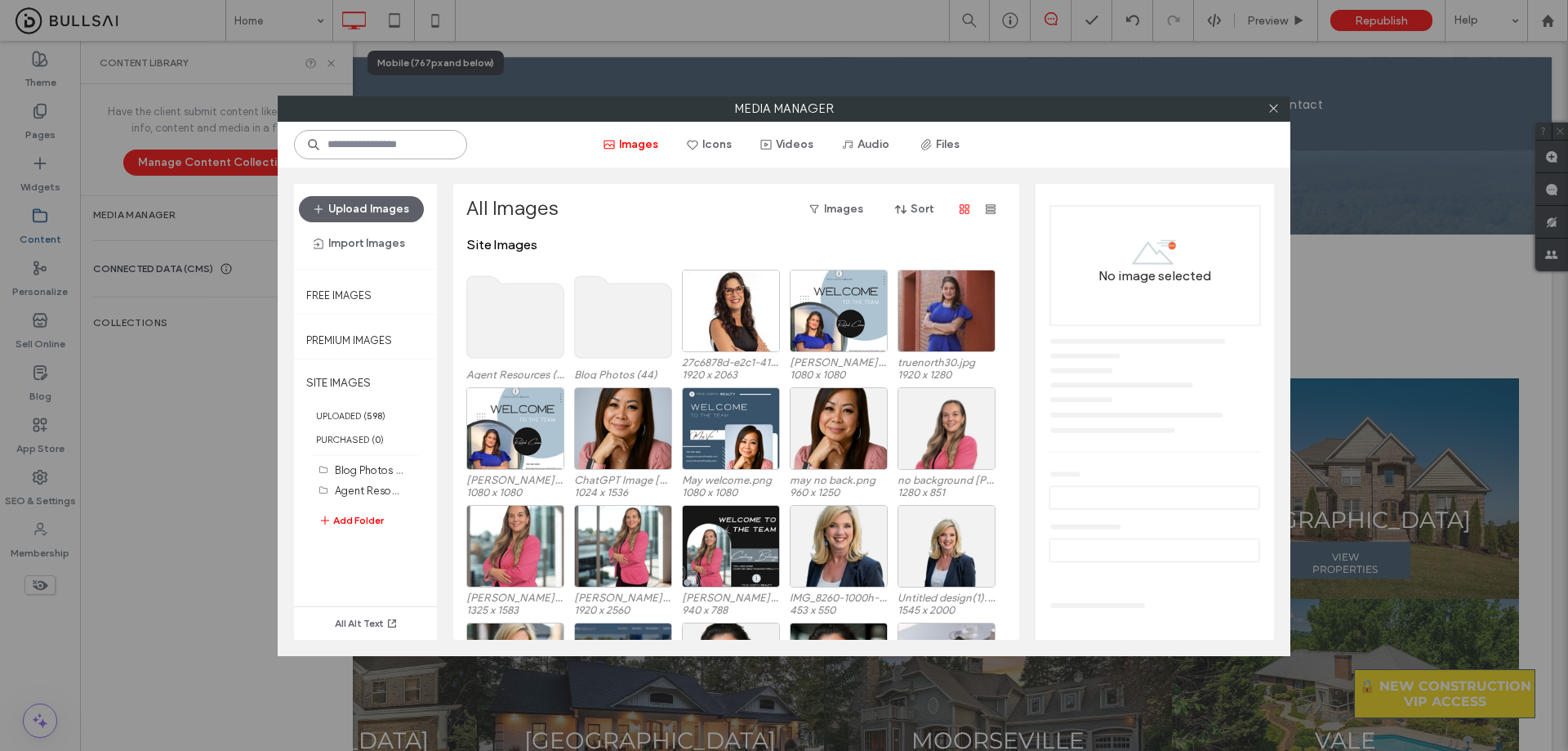
click at [389, 147] on input at bounding box center [380, 144] width 173 height 30
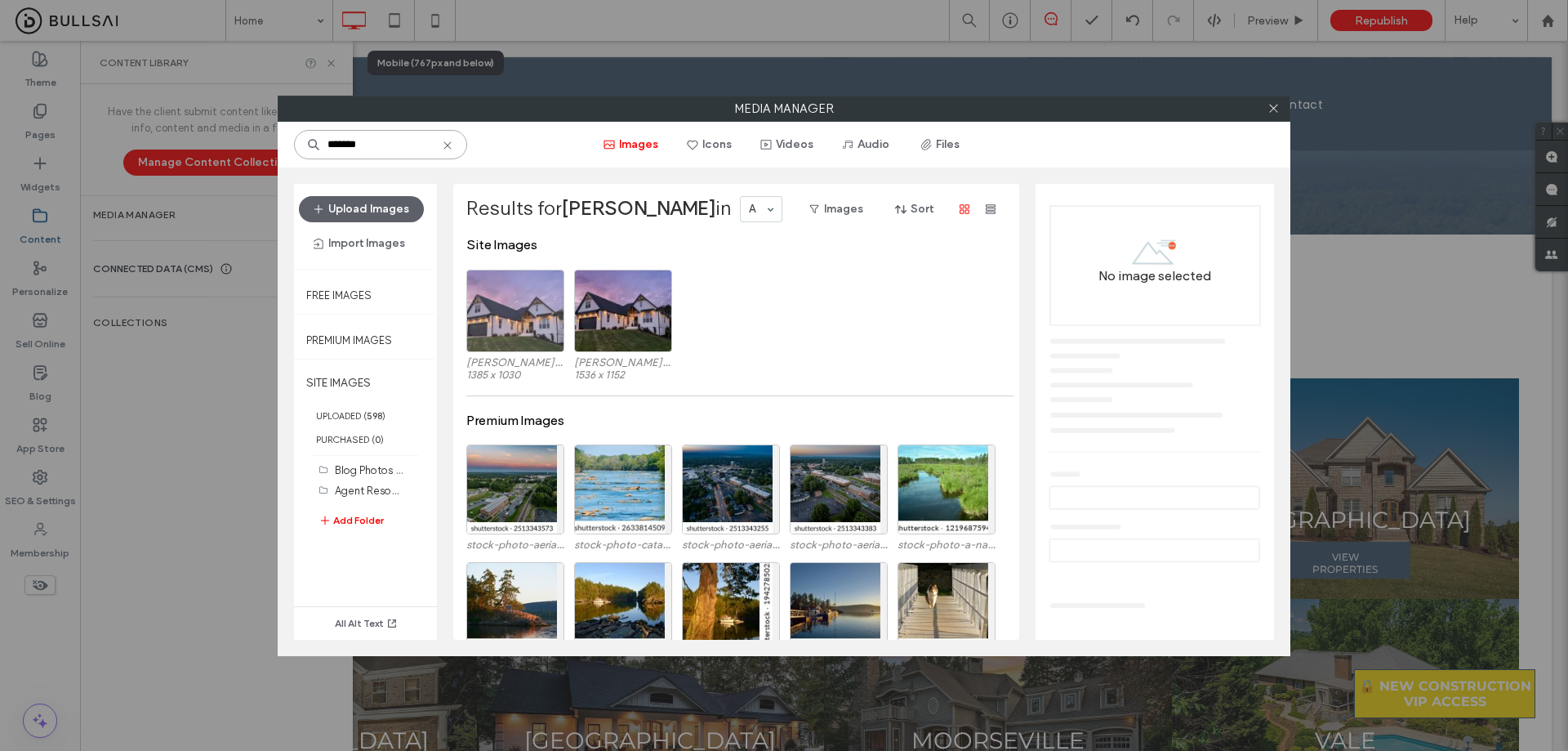
type input "*******"
click at [517, 320] on div "Select" at bounding box center [516, 311] width 98 height 82
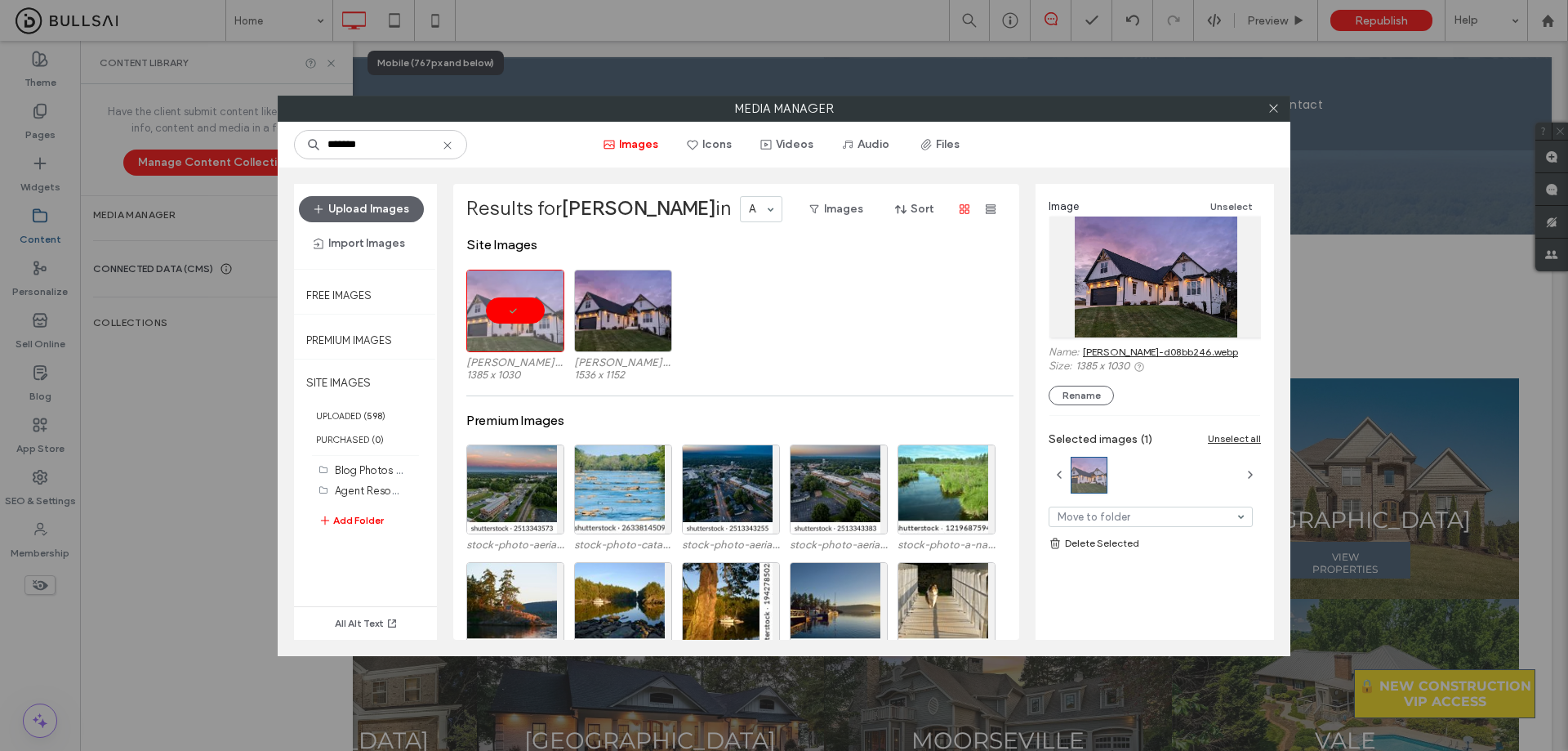
click at [1178, 353] on link "conover-d08bb246.webp" at bounding box center [1160, 351] width 155 height 12
click at [1268, 109] on icon at bounding box center [1273, 108] width 12 height 12
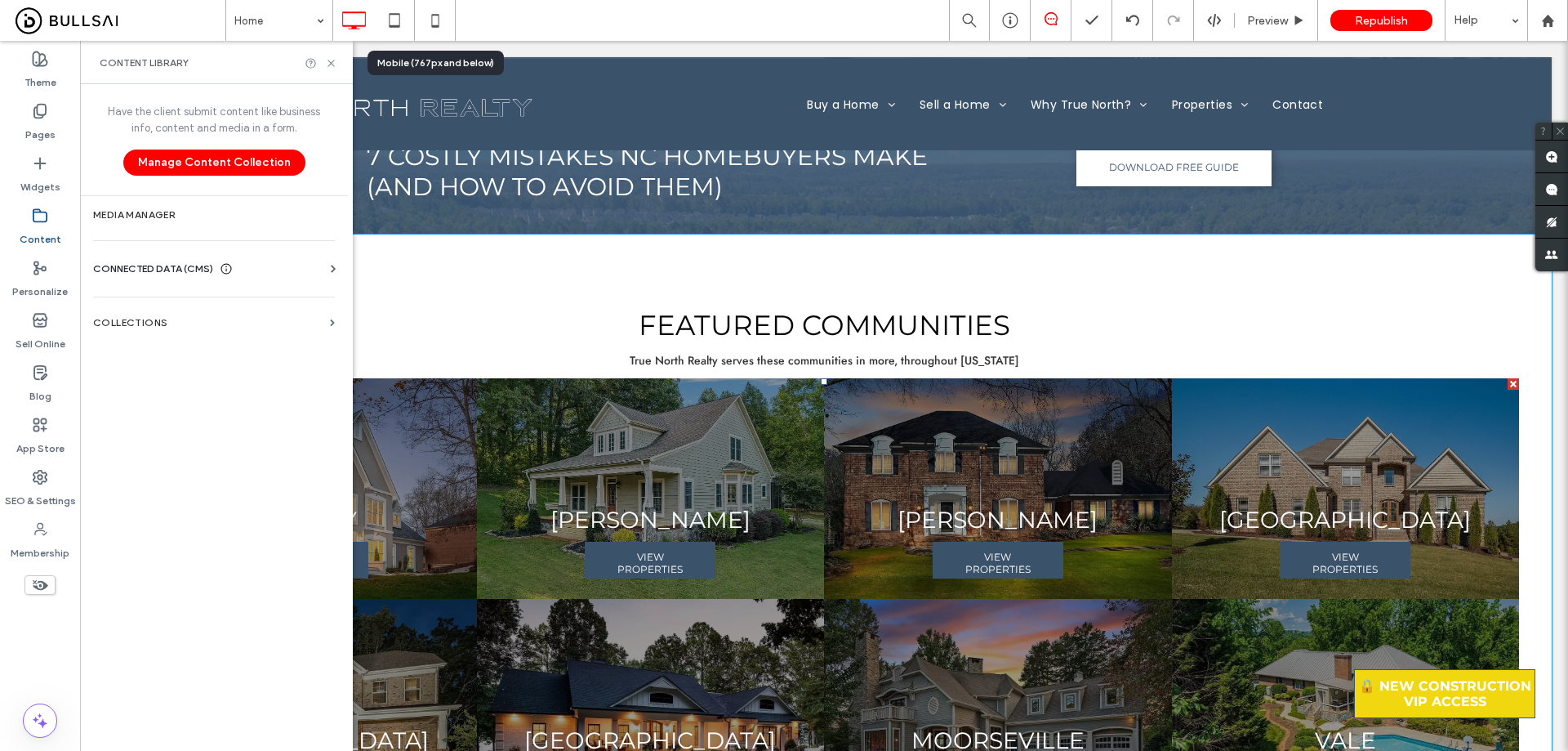
click at [1001, 450] on link at bounding box center [997, 488] width 368 height 233
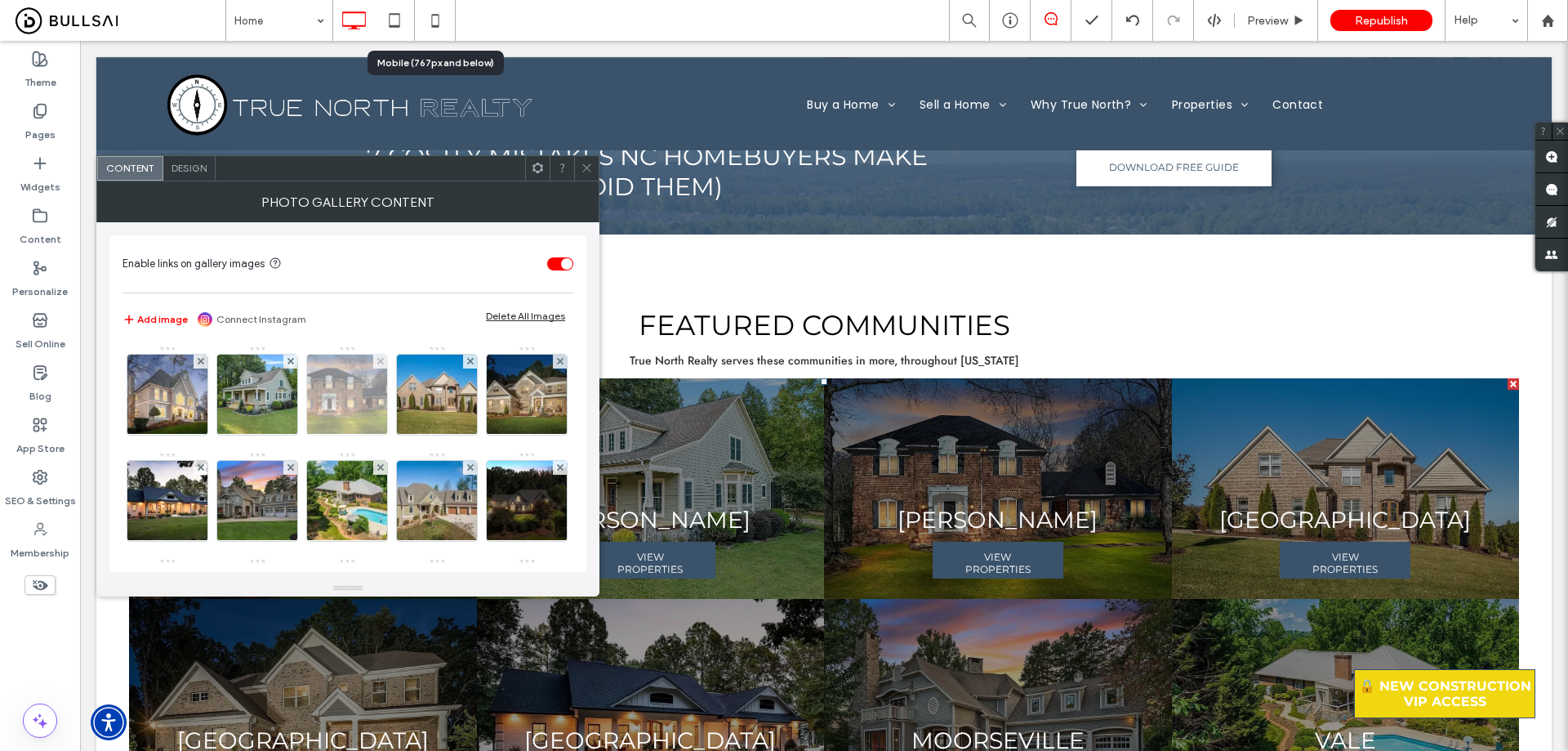
click at [337, 395] on img at bounding box center [346, 395] width 129 height 80
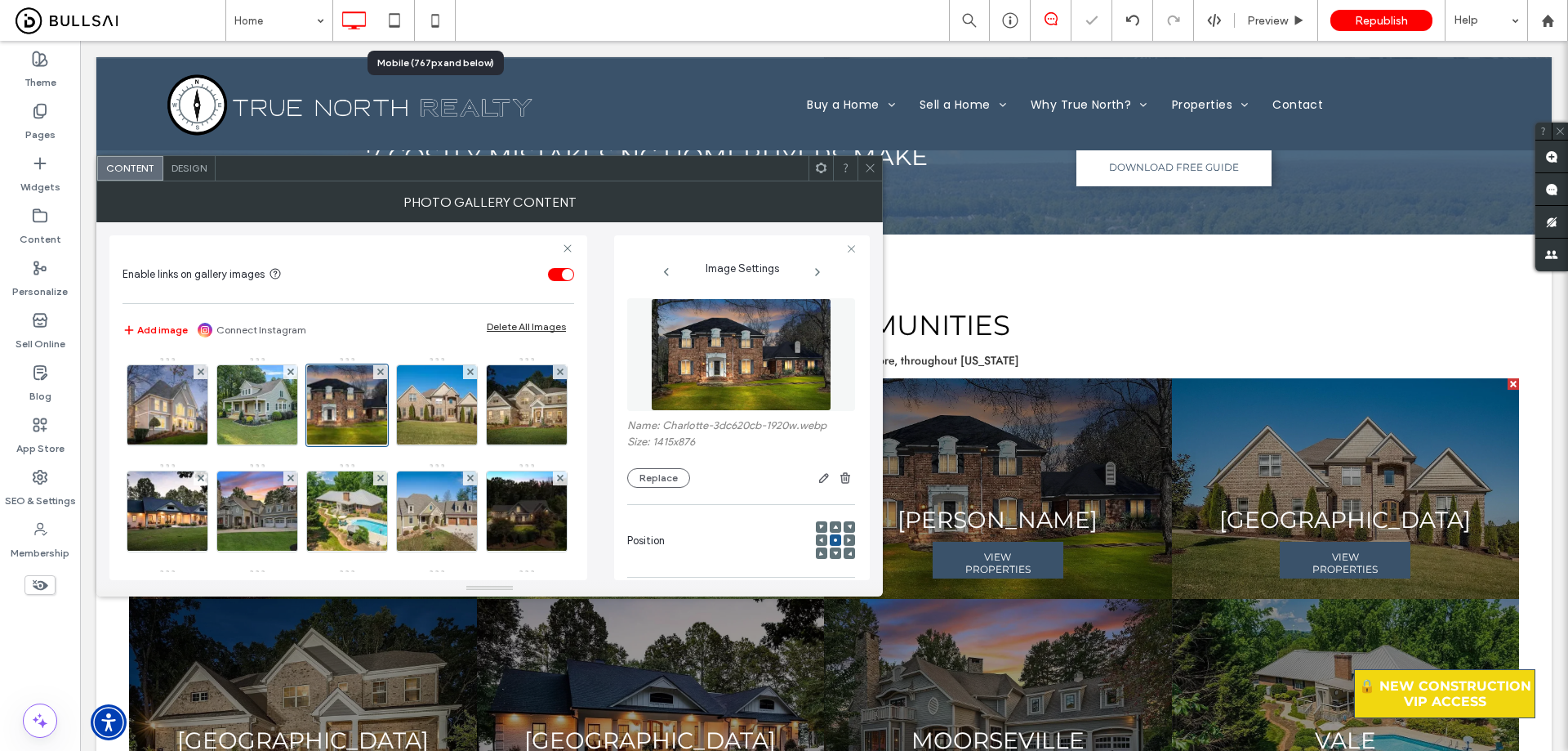
scroll to position [0, 0]
click at [672, 479] on button "Replace" at bounding box center [659, 478] width 63 height 19
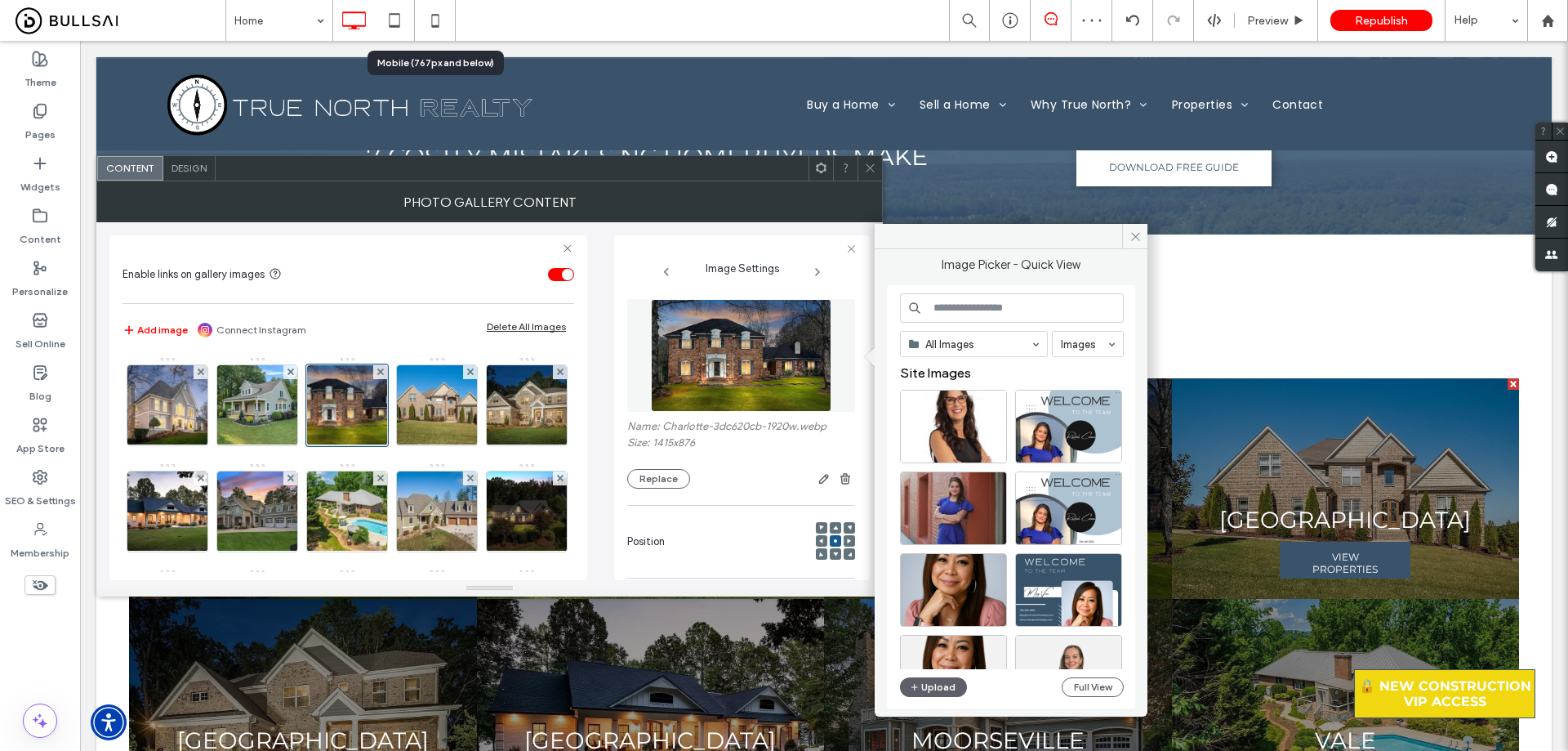
click at [975, 304] on input at bounding box center [1012, 308] width 224 height 30
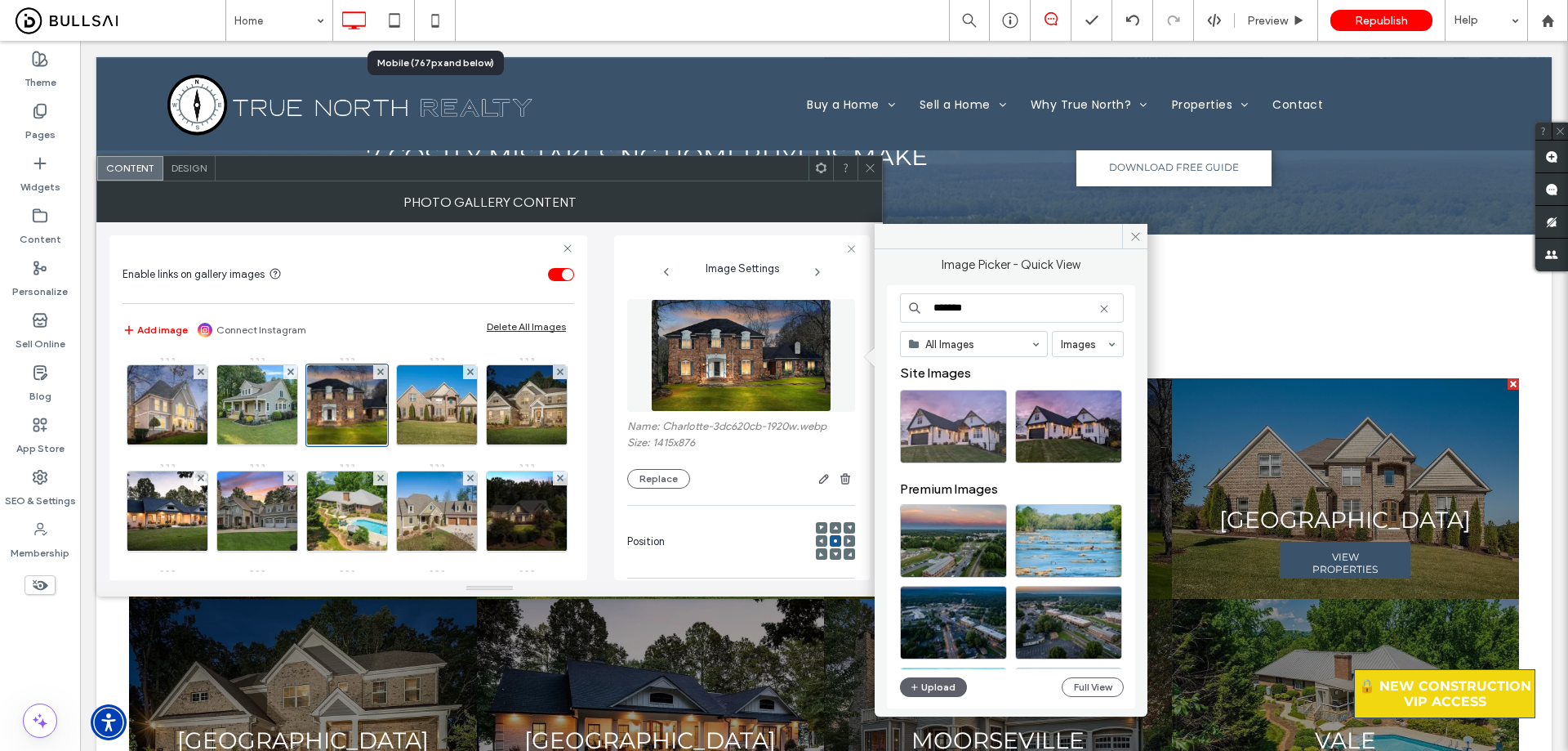
type input "*******"
drag, startPoint x: 971, startPoint y: 415, endPoint x: 1042, endPoint y: 590, distance: 188.9
click at [971, 415] on div "Select" at bounding box center [954, 426] width 107 height 74
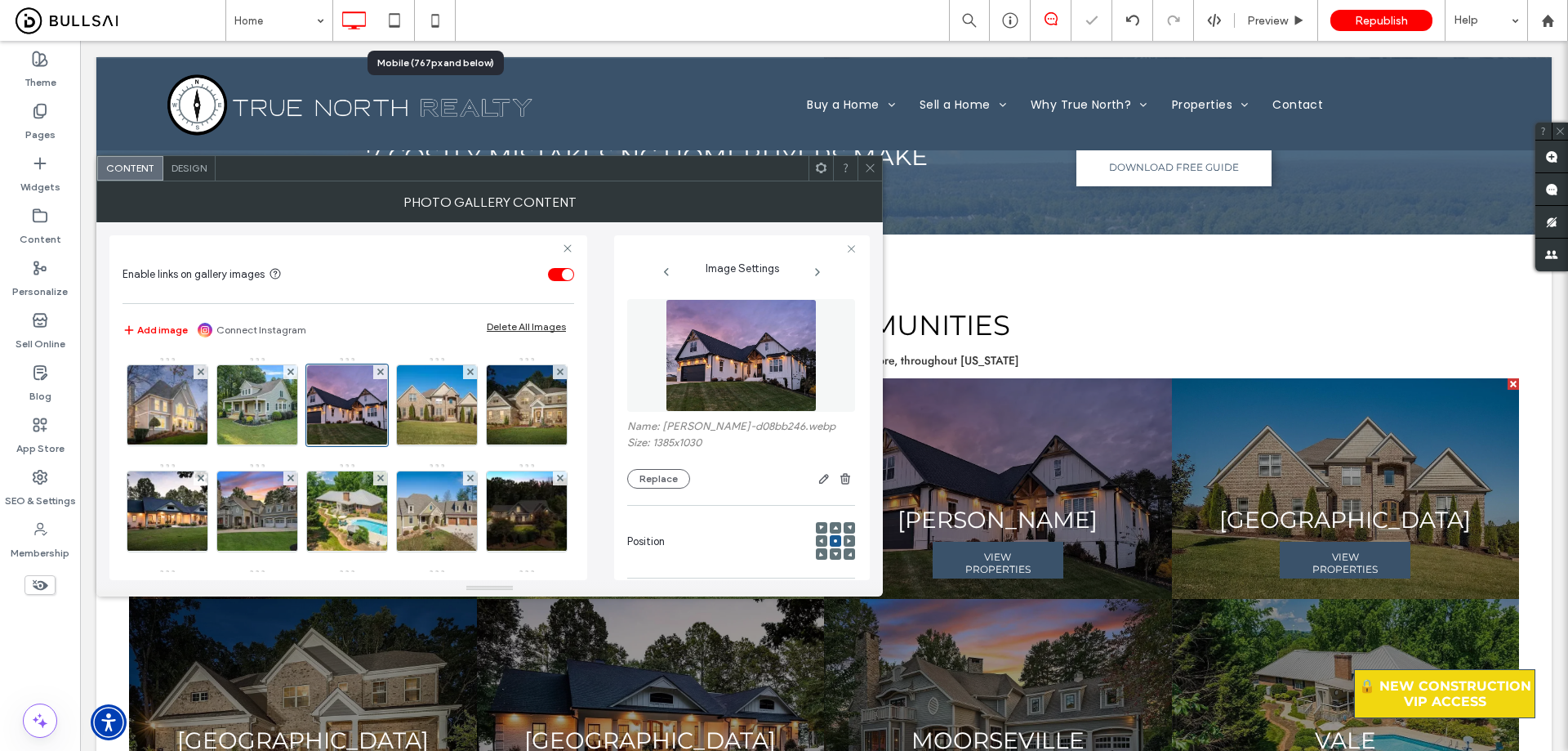
click at [872, 163] on icon at bounding box center [870, 167] width 12 height 12
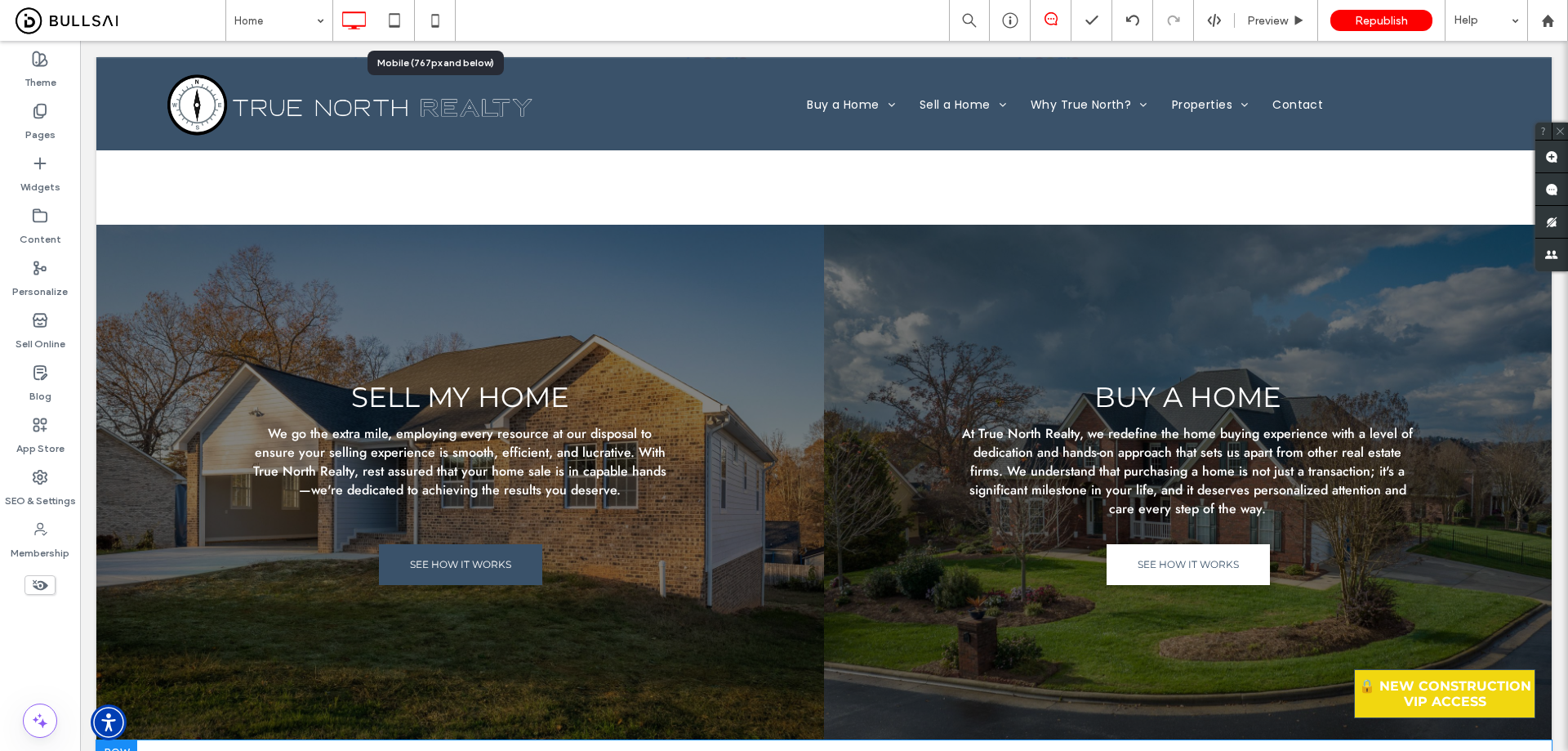
scroll to position [5704, 0]
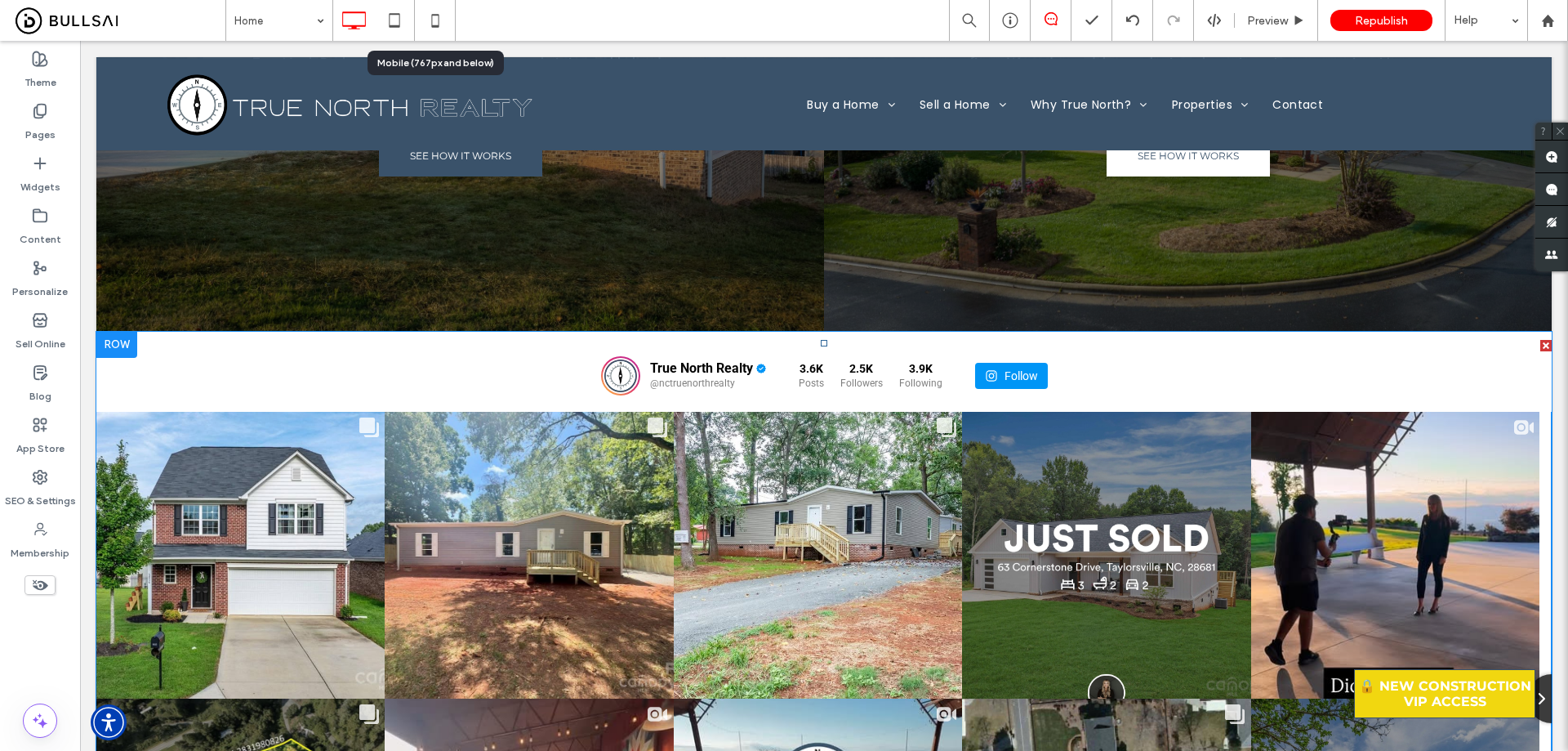
click at [1004, 400] on span at bounding box center [825, 662] width 1456 height 646
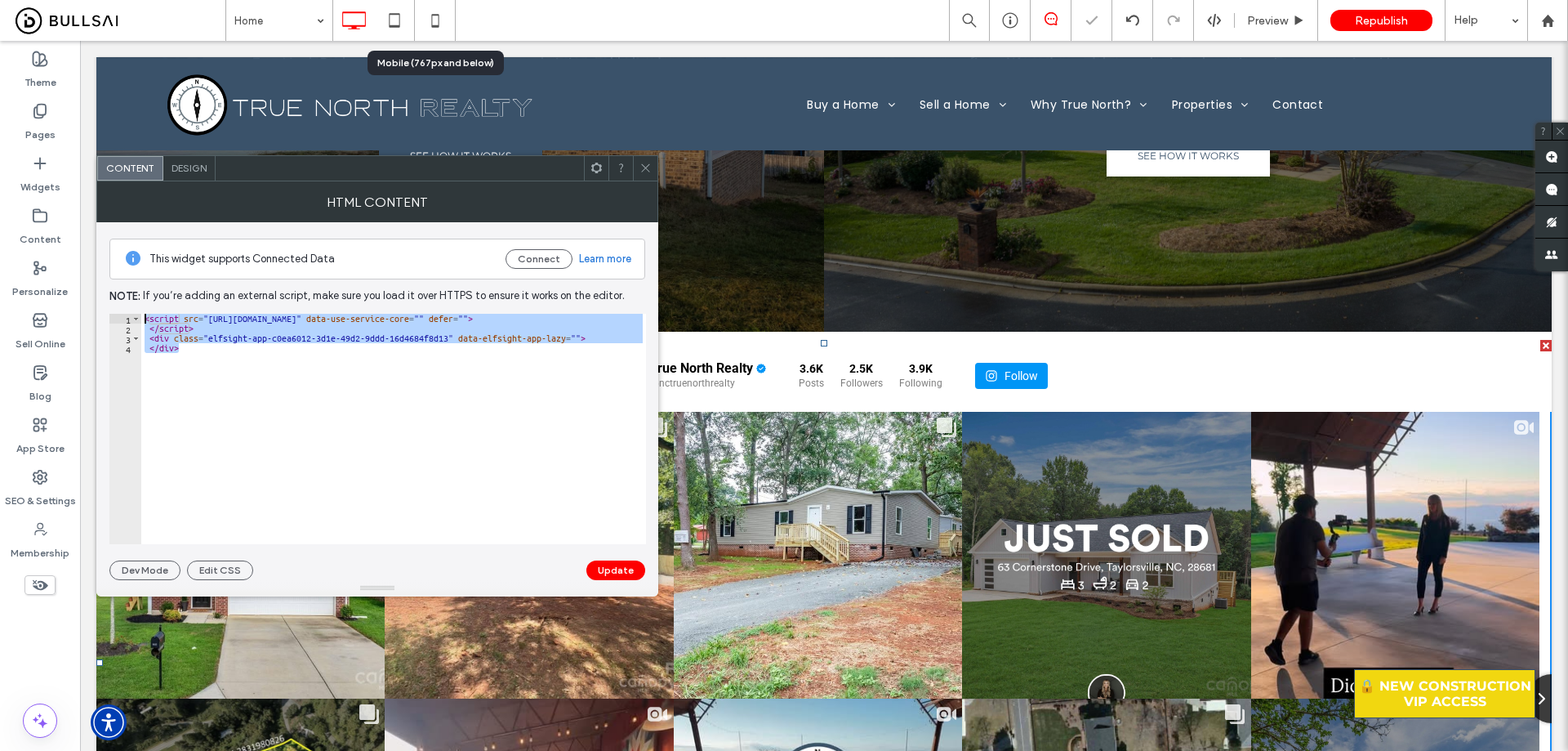
drag, startPoint x: 221, startPoint y: 347, endPoint x: 116, endPoint y: 294, distance: 117.6
click at [116, 294] on div "This widget supports Connected Data Connect Learn more Note: If you’re adding a…" at bounding box center [377, 401] width 536 height 358
type textarea "**********"
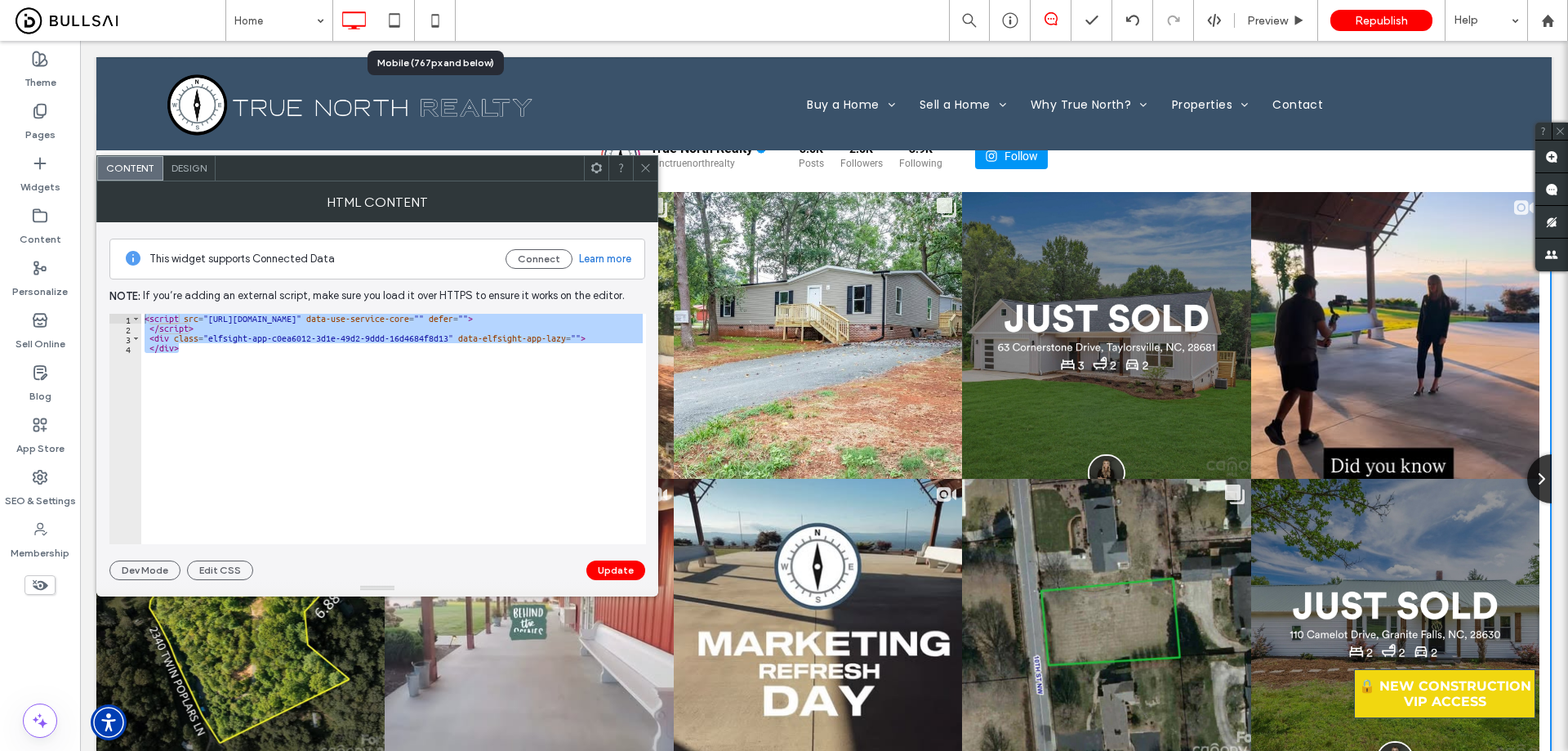
scroll to position [5949, 0]
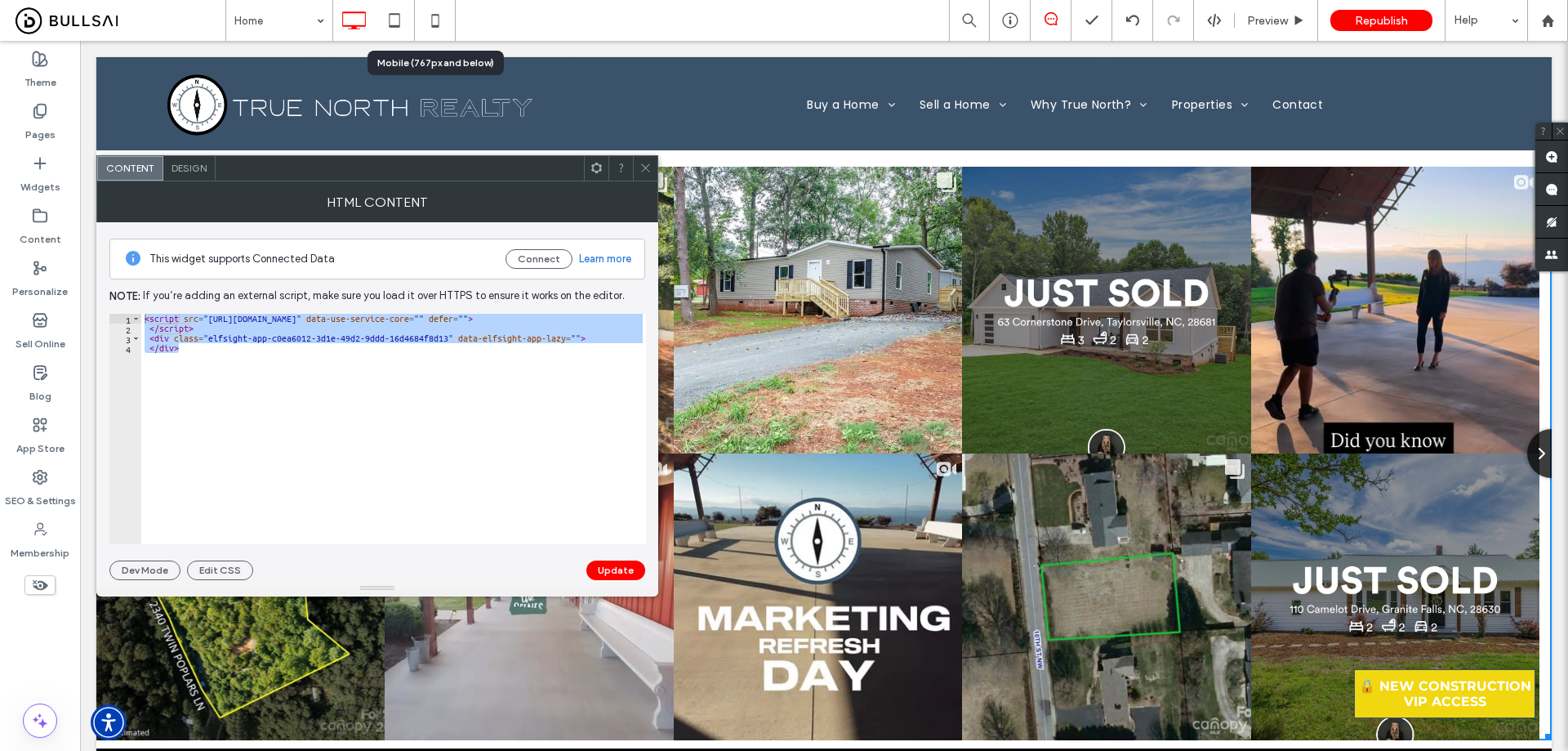
click at [646, 165] on icon at bounding box center [646, 167] width 12 height 12
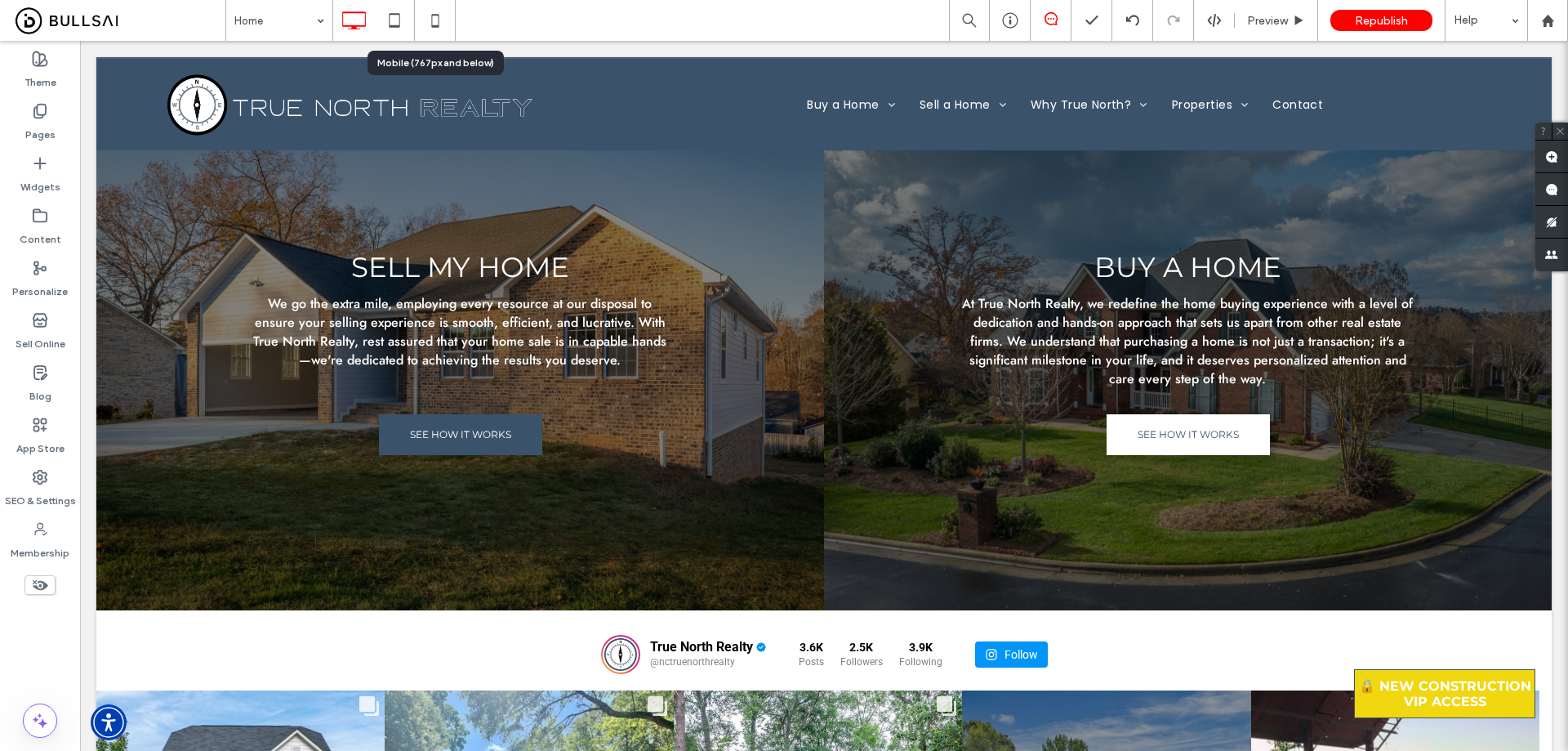
scroll to position [5422, 0]
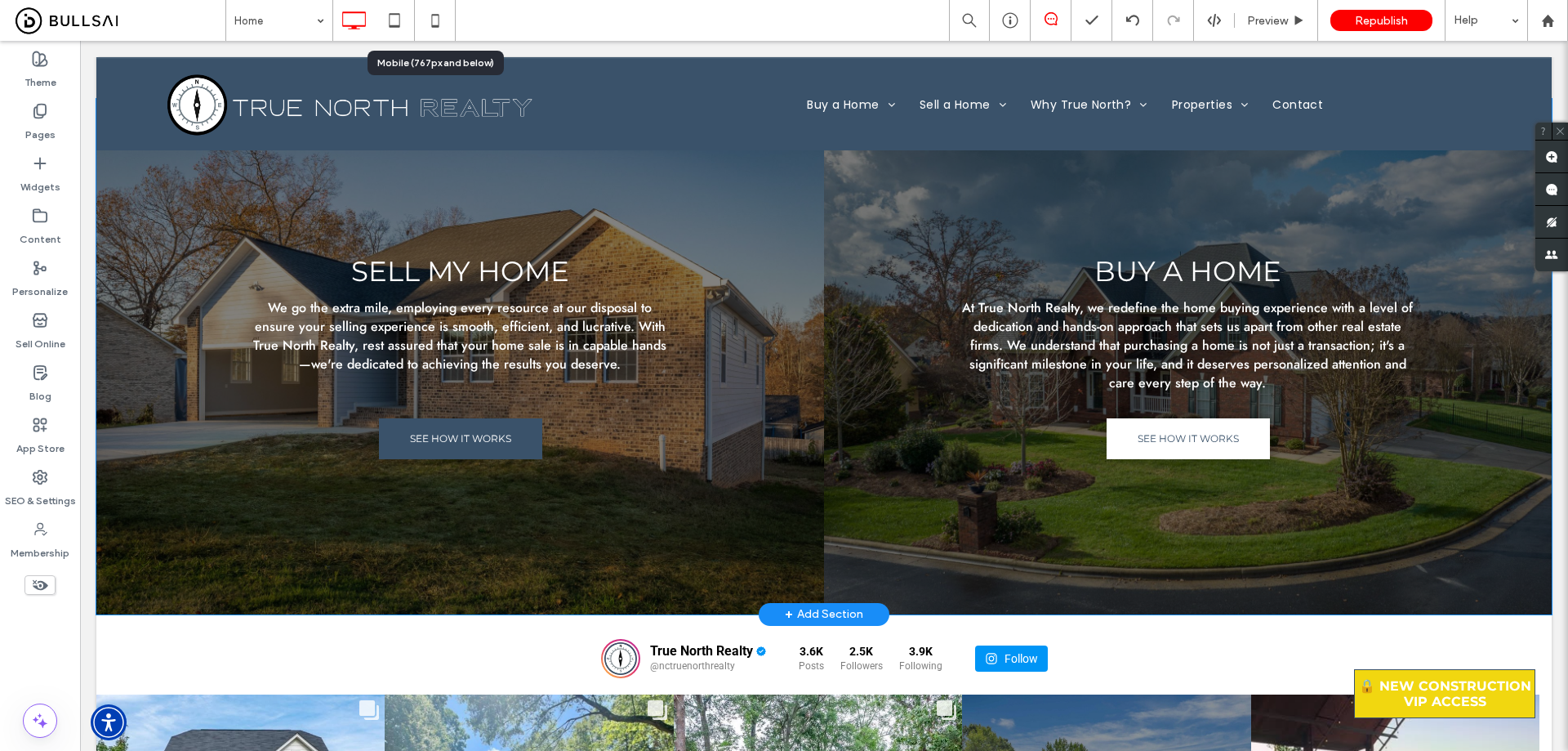
click at [620, 179] on div "Sell My Home We go the extra mile, employing every resource at our disposal to …" at bounding box center [460, 356] width 728 height 516
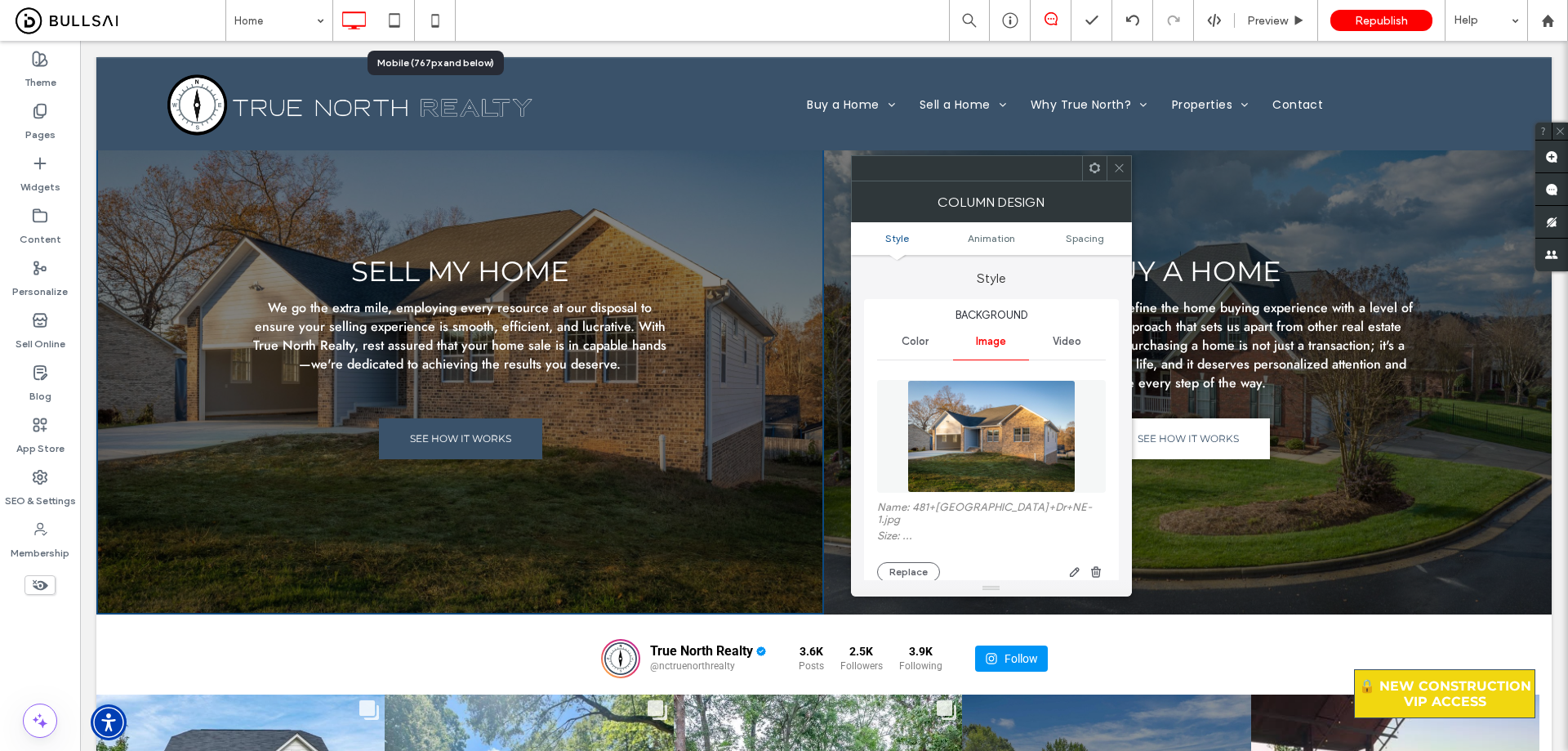
click at [659, 178] on div "Sell My Home We go the extra mile, employing every resource at our disposal to …" at bounding box center [460, 356] width 728 height 516
drag, startPoint x: 1069, startPoint y: 505, endPoint x: 911, endPoint y: 513, distance: 158.2
click at [911, 513] on label "Name: 481+14th+Avenue+Dr+NE-1.jpg" at bounding box center [991, 515] width 229 height 29
copy label "481+14th+Avenue+Dr+NE-1.jpg"
click at [39, 232] on label "Content" at bounding box center [40, 235] width 42 height 23
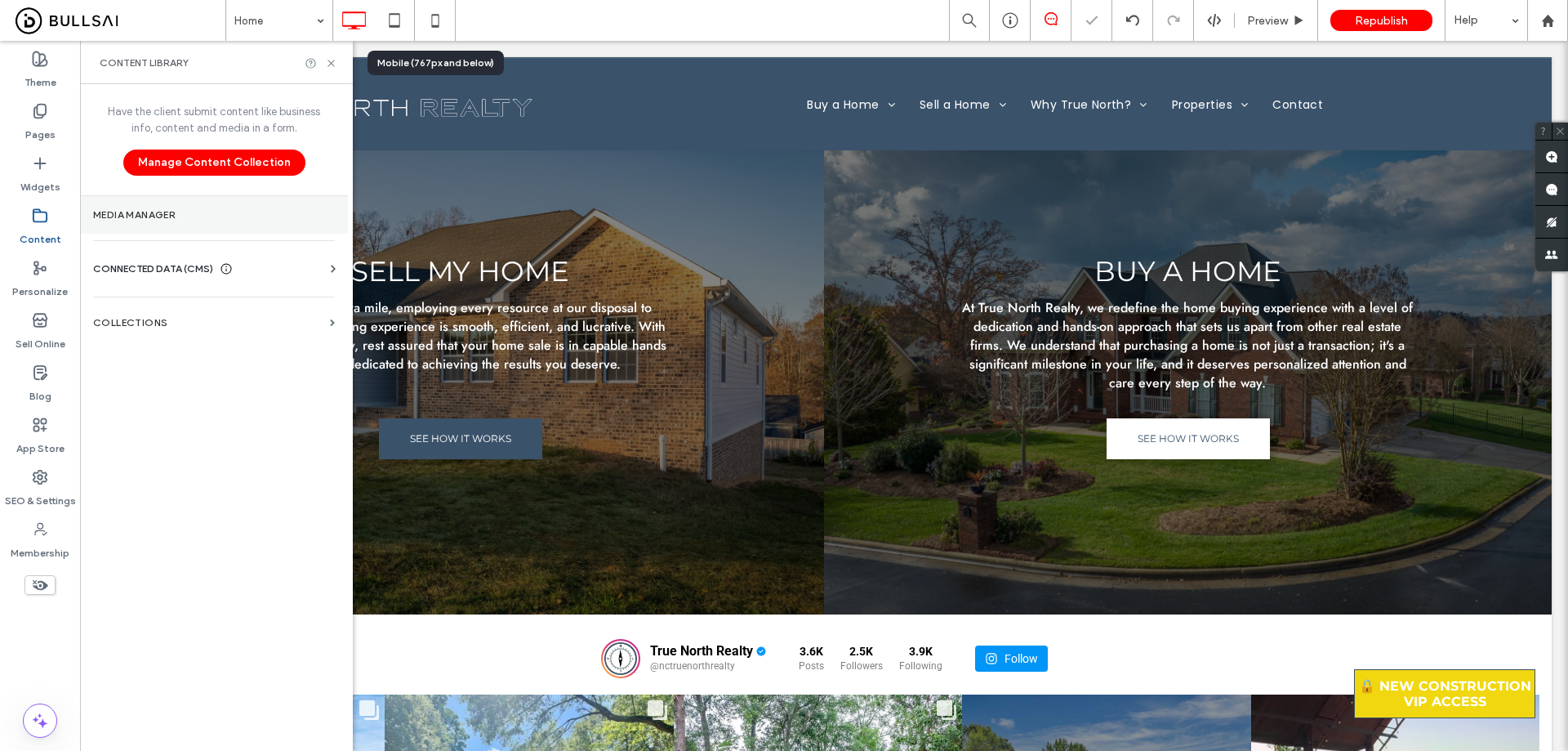
click at [164, 222] on section "Media Manager" at bounding box center [214, 214] width 268 height 37
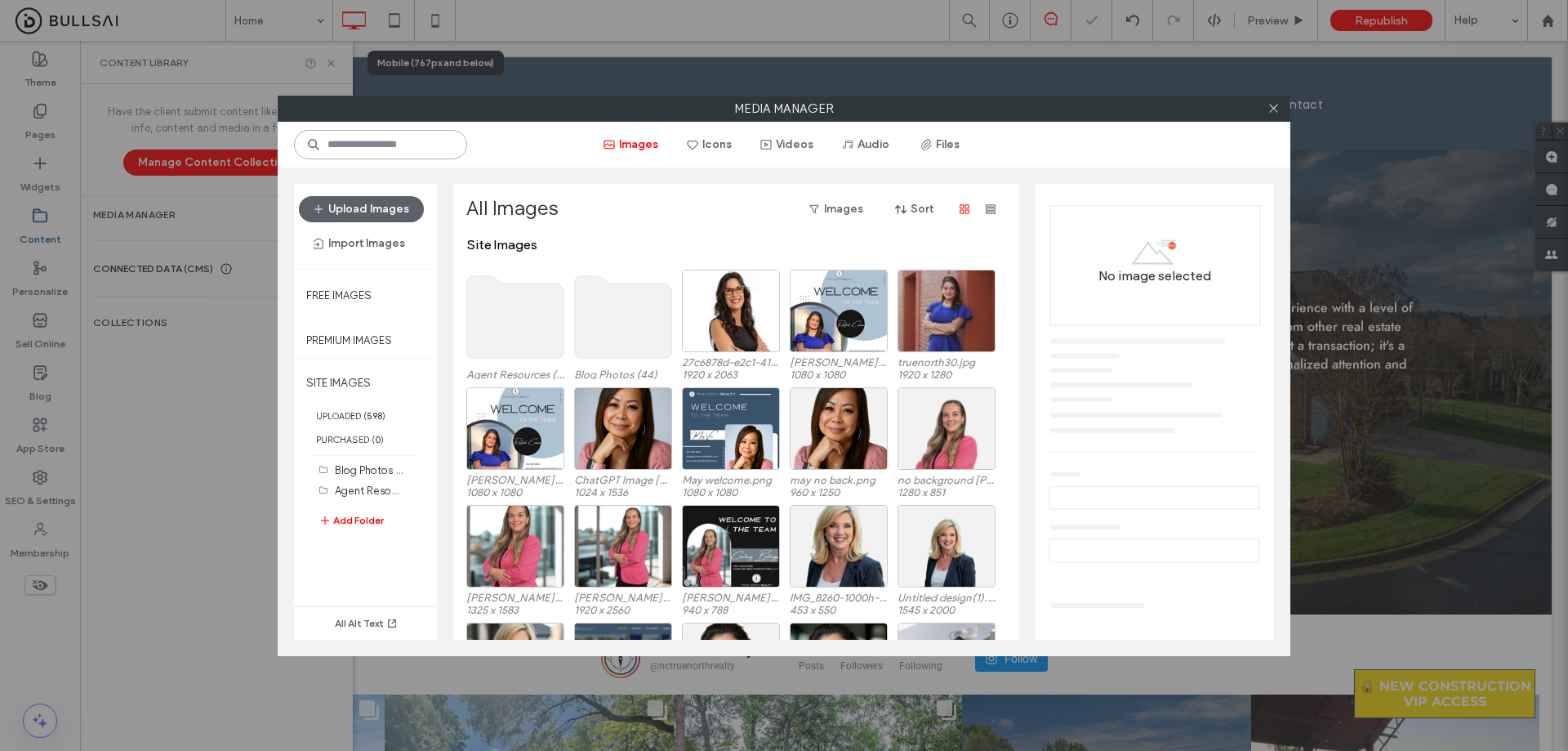
click at [404, 137] on input at bounding box center [380, 144] width 173 height 30
paste input "**********"
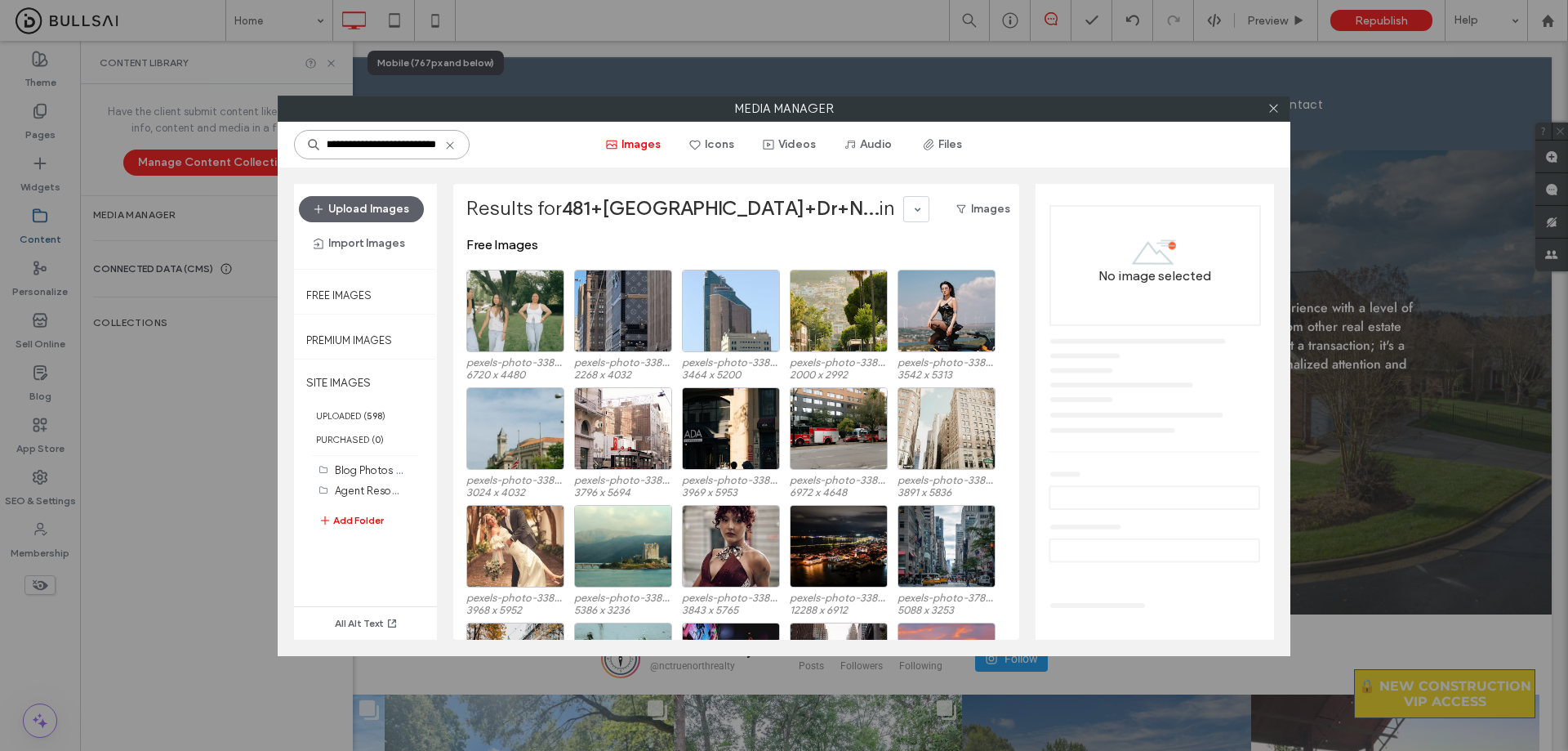
scroll to position [0, 42]
drag, startPoint x: 333, startPoint y: 147, endPoint x: 575, endPoint y: 161, distance: 242.4
click at [575, 161] on div "**********" at bounding box center [784, 144] width 1013 height 46
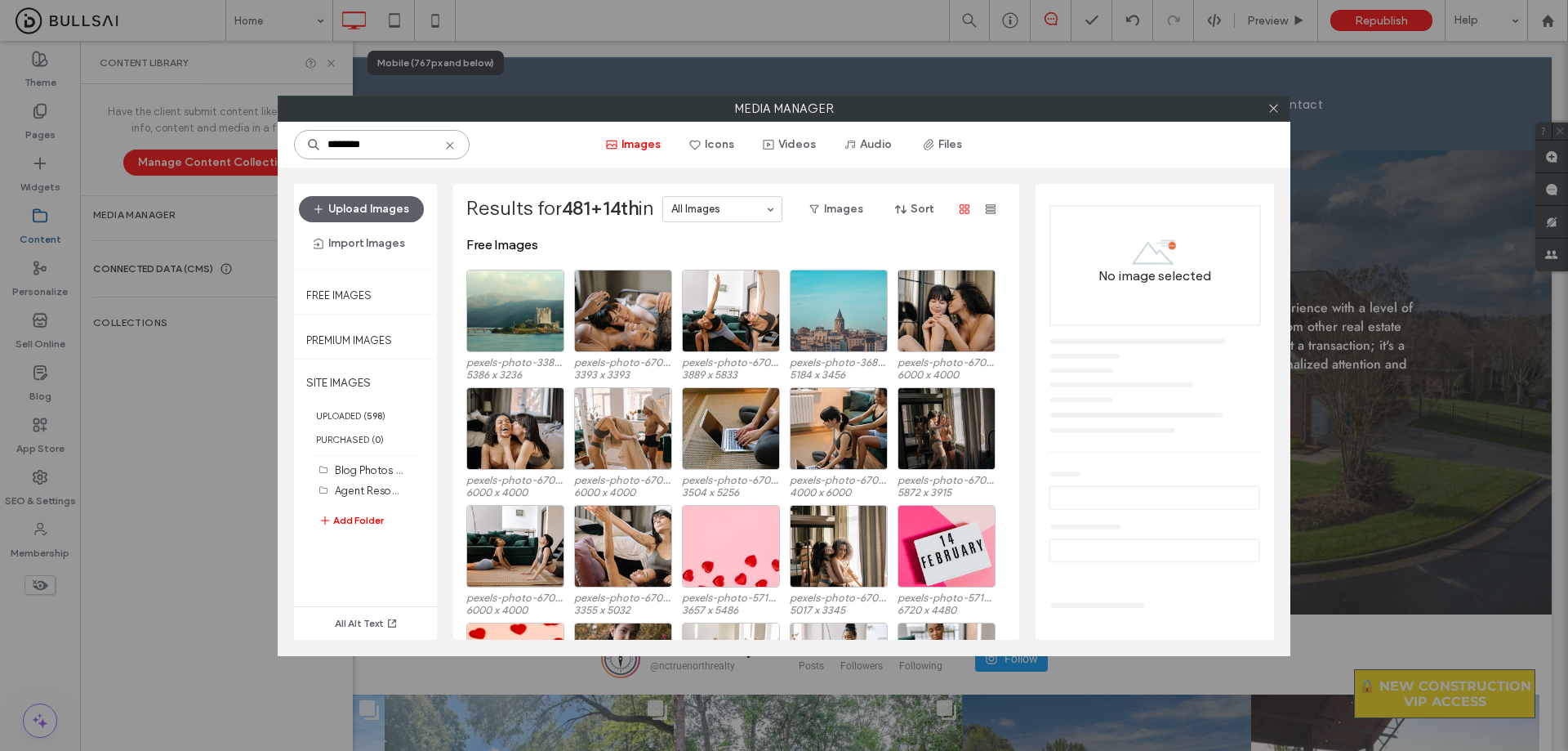
drag, startPoint x: 377, startPoint y: 144, endPoint x: 346, endPoint y: 150, distance: 31.6
click at [346, 150] on input "********" at bounding box center [382, 144] width 176 height 30
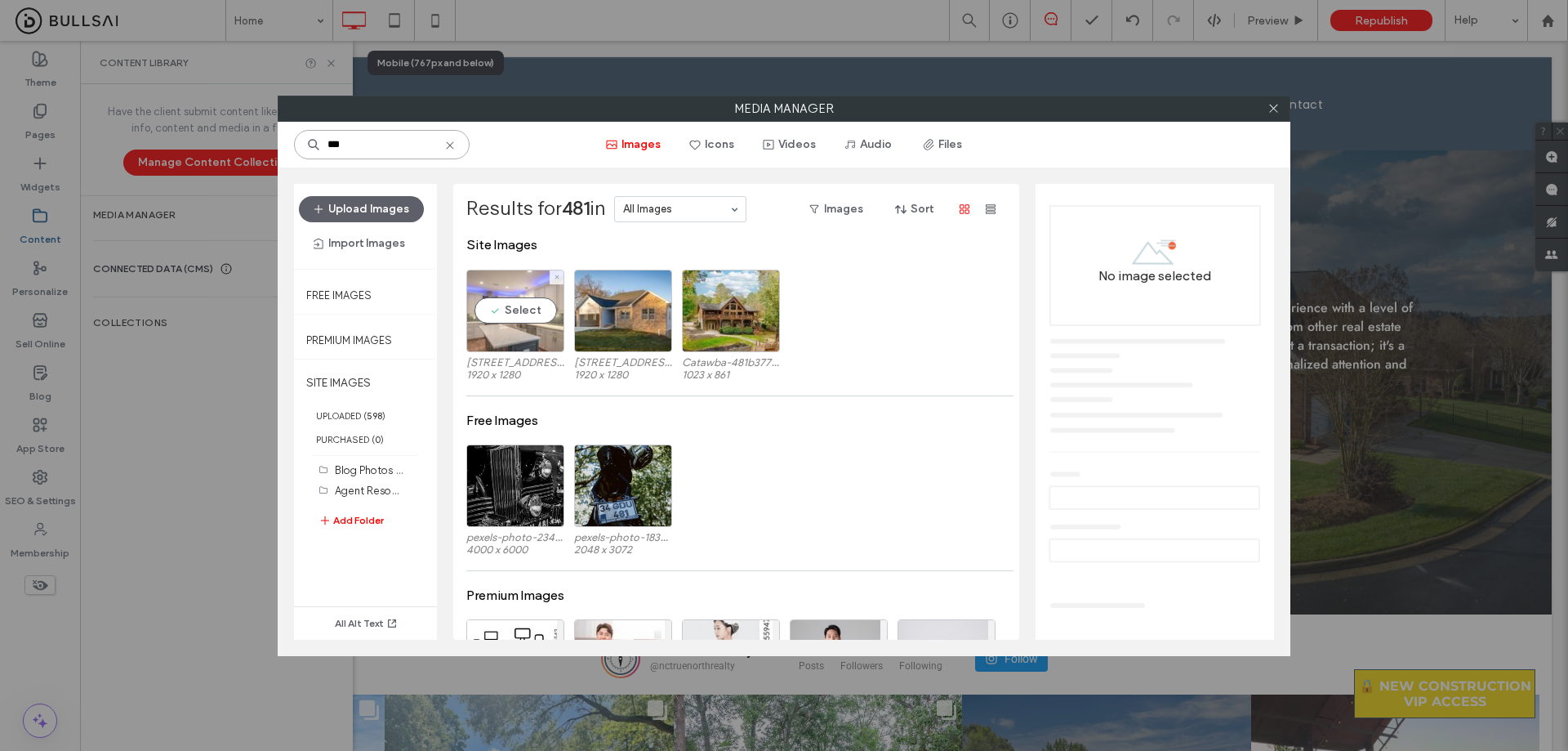
type input "***"
click at [542, 323] on div "Select" at bounding box center [516, 311] width 98 height 82
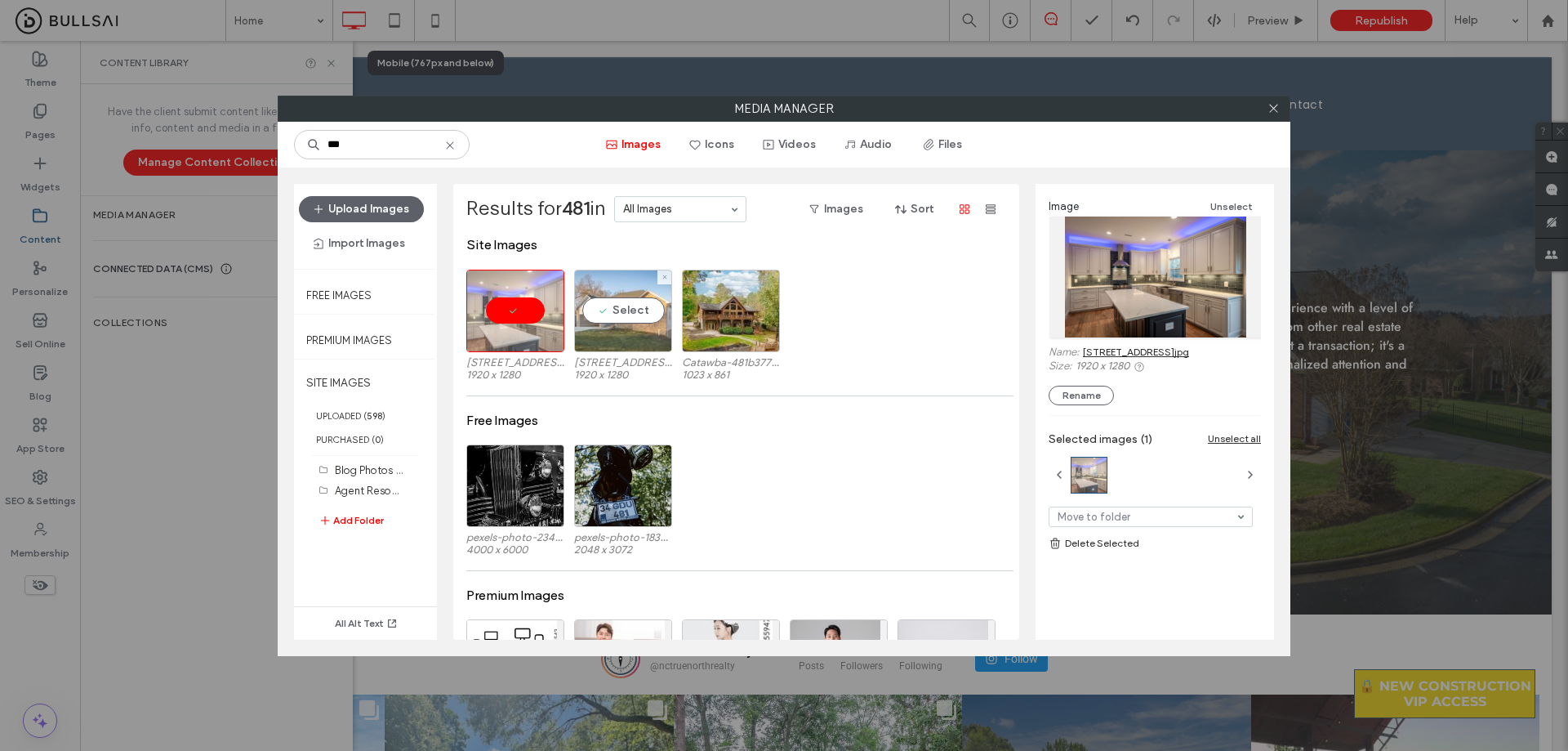
click at [629, 321] on div "Select" at bounding box center [623, 311] width 98 height 82
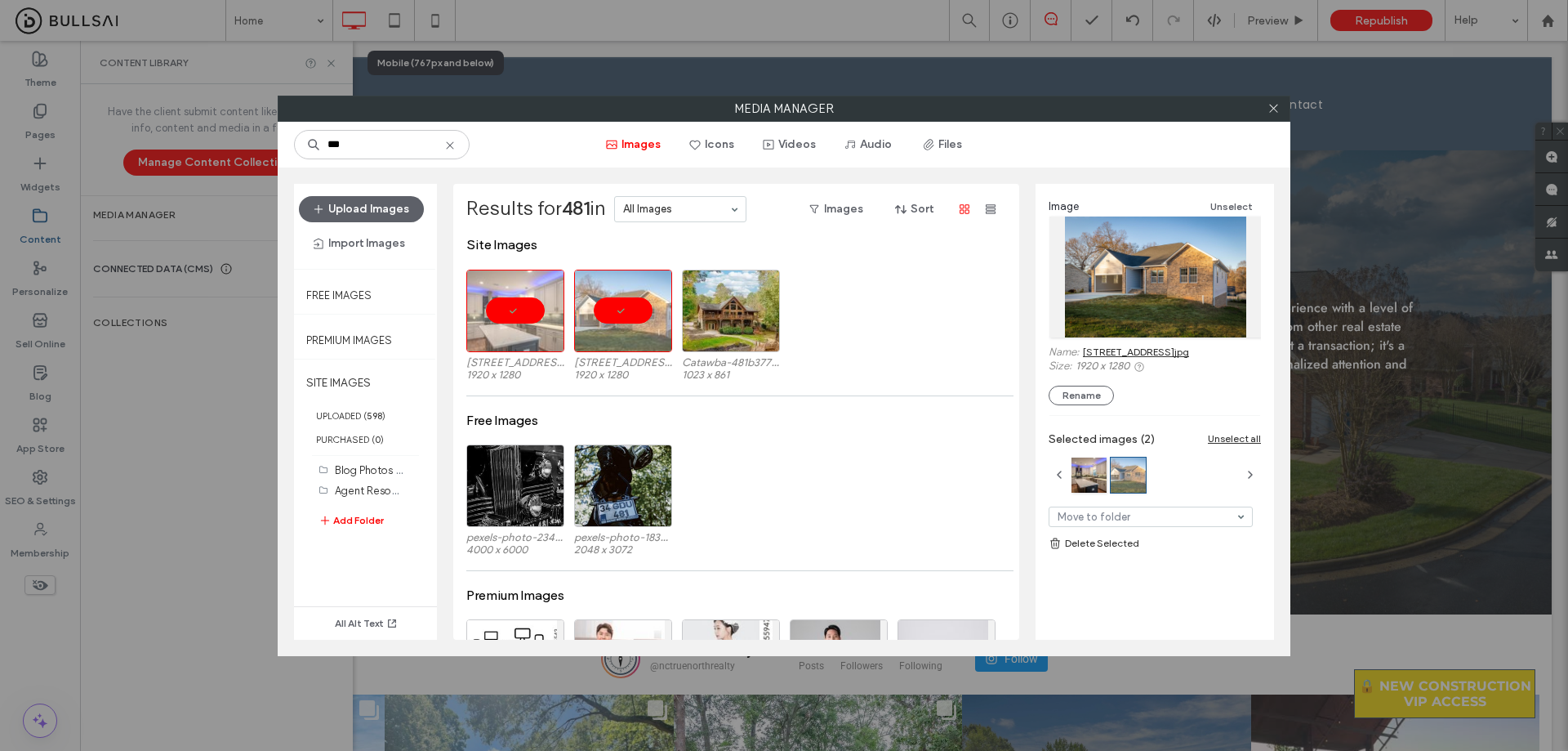
click at [1136, 356] on link "481 14th Avenue Dr NE-1.jpg" at bounding box center [1136, 351] width 106 height 12
click at [1270, 112] on icon at bounding box center [1273, 108] width 12 height 12
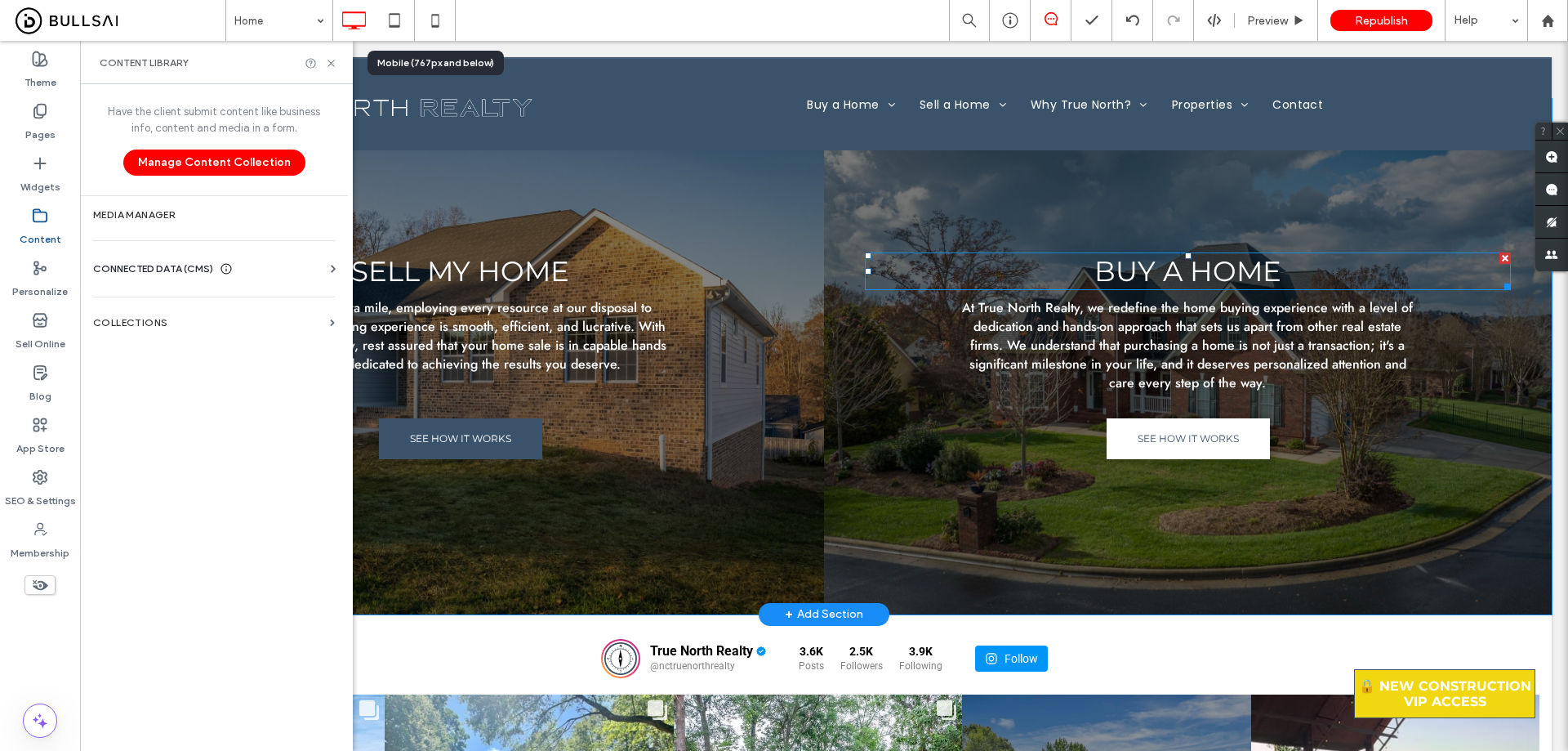
click at [885, 215] on div "Buy a Home At True North Realty, we redefine the home buying experience with a …" at bounding box center [1188, 356] width 728 height 516
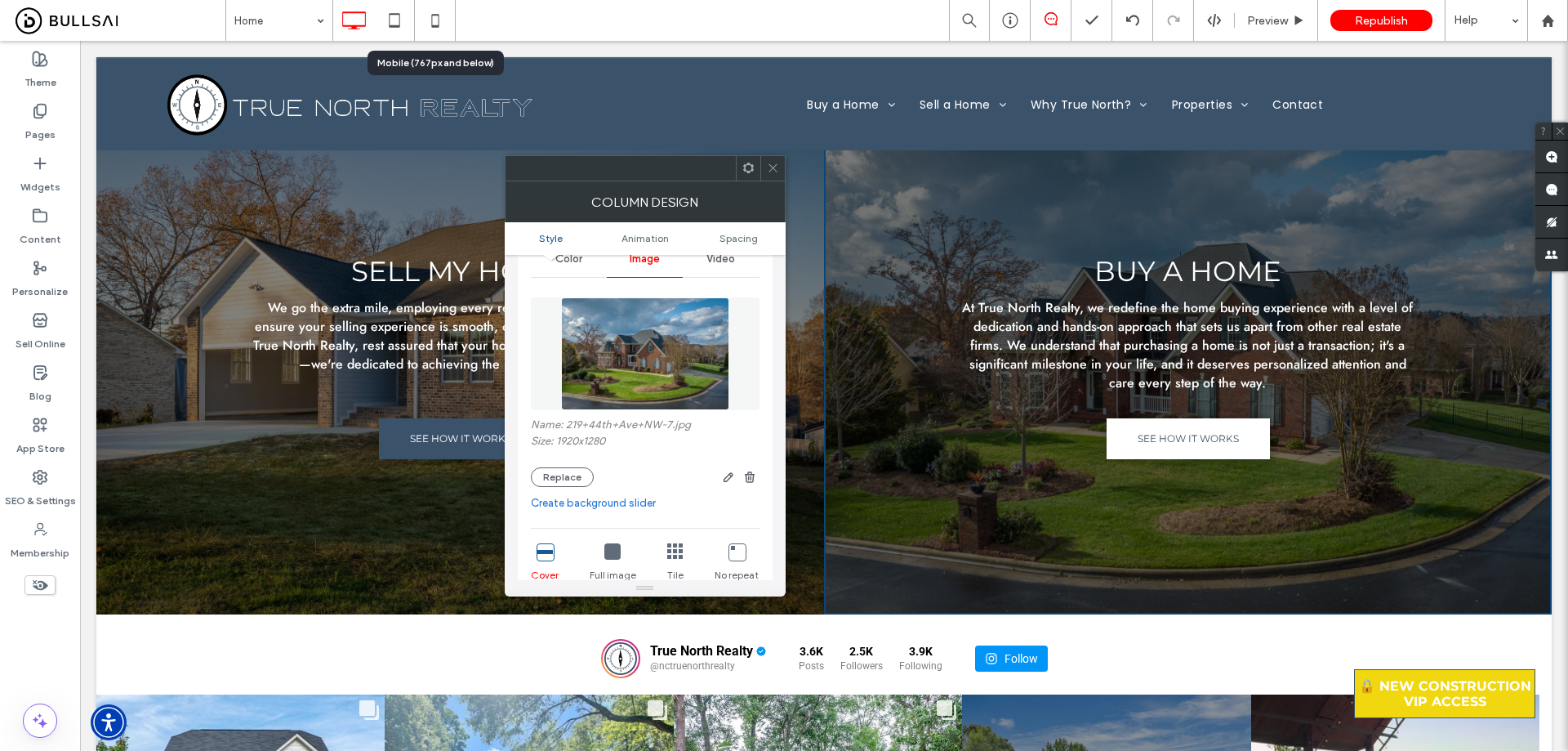
scroll to position [164, 0]
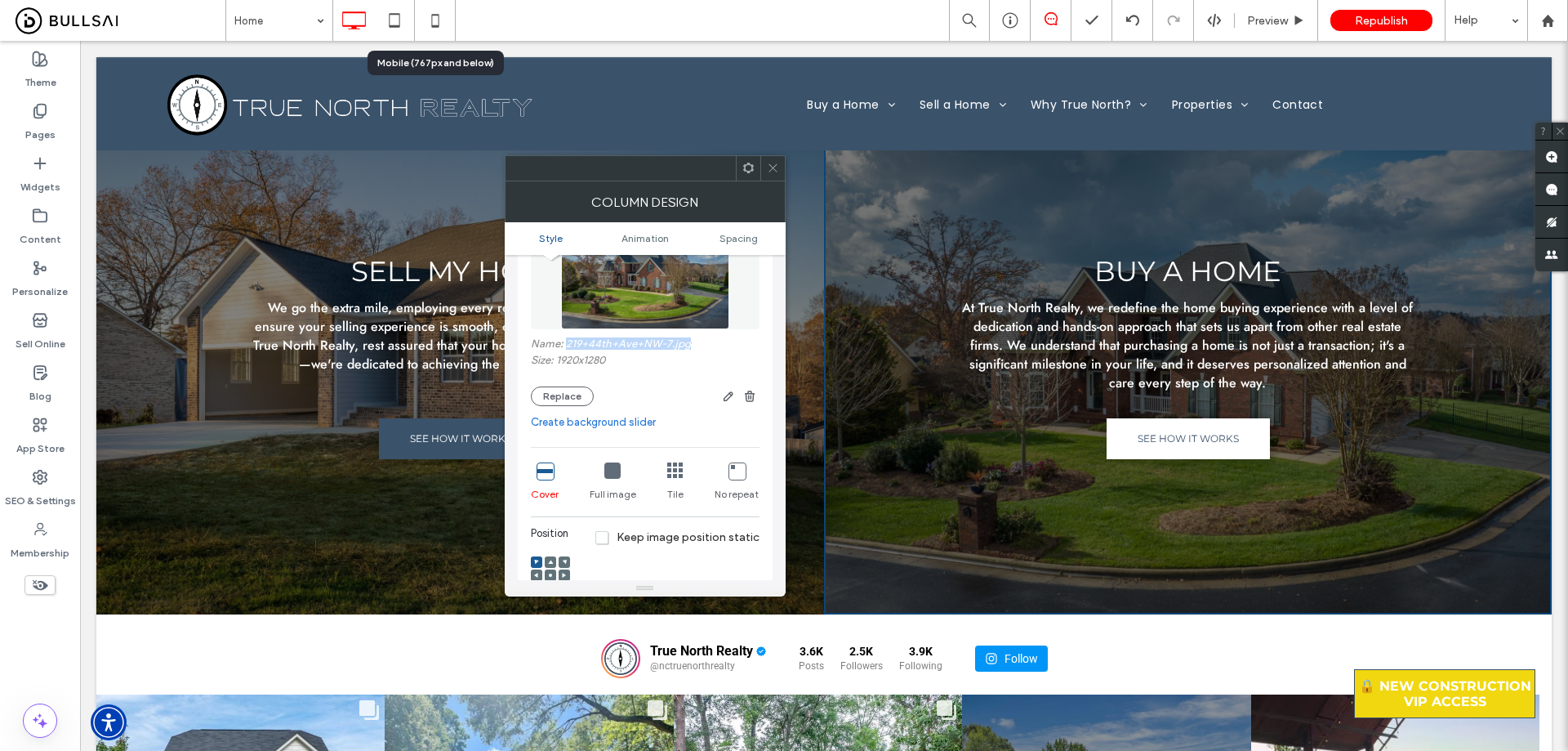
drag, startPoint x: 687, startPoint y: 349, endPoint x: 565, endPoint y: 346, distance: 122.0
click at [565, 346] on label "Name: 219+44th+Ave+NW-7.jpg" at bounding box center [645, 345] width 229 height 16
copy label "219+44th+Ave+NW-7.jpg"
click at [34, 217] on icon at bounding box center [39, 215] width 16 height 16
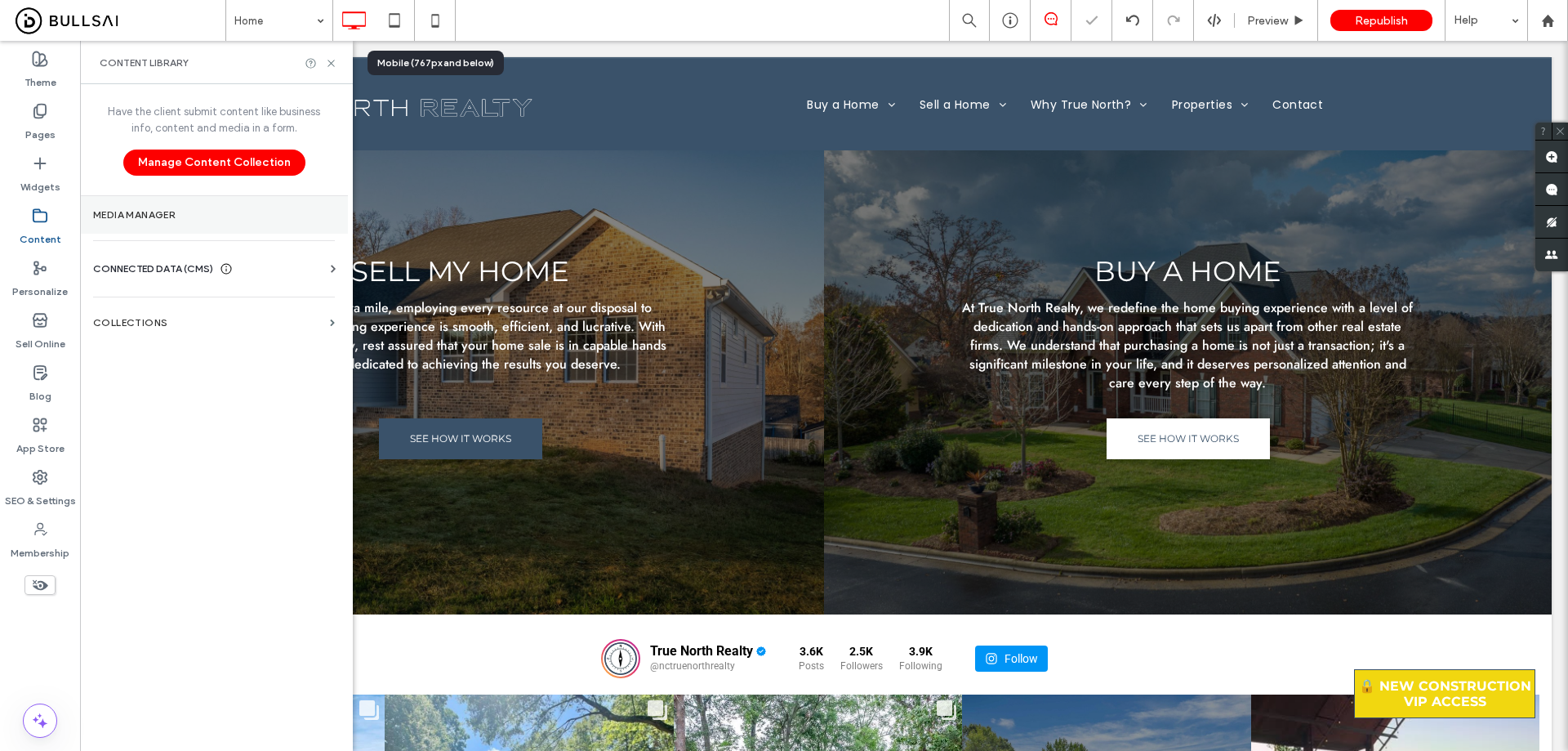
click at [172, 226] on section "Media Manager" at bounding box center [214, 214] width 268 height 37
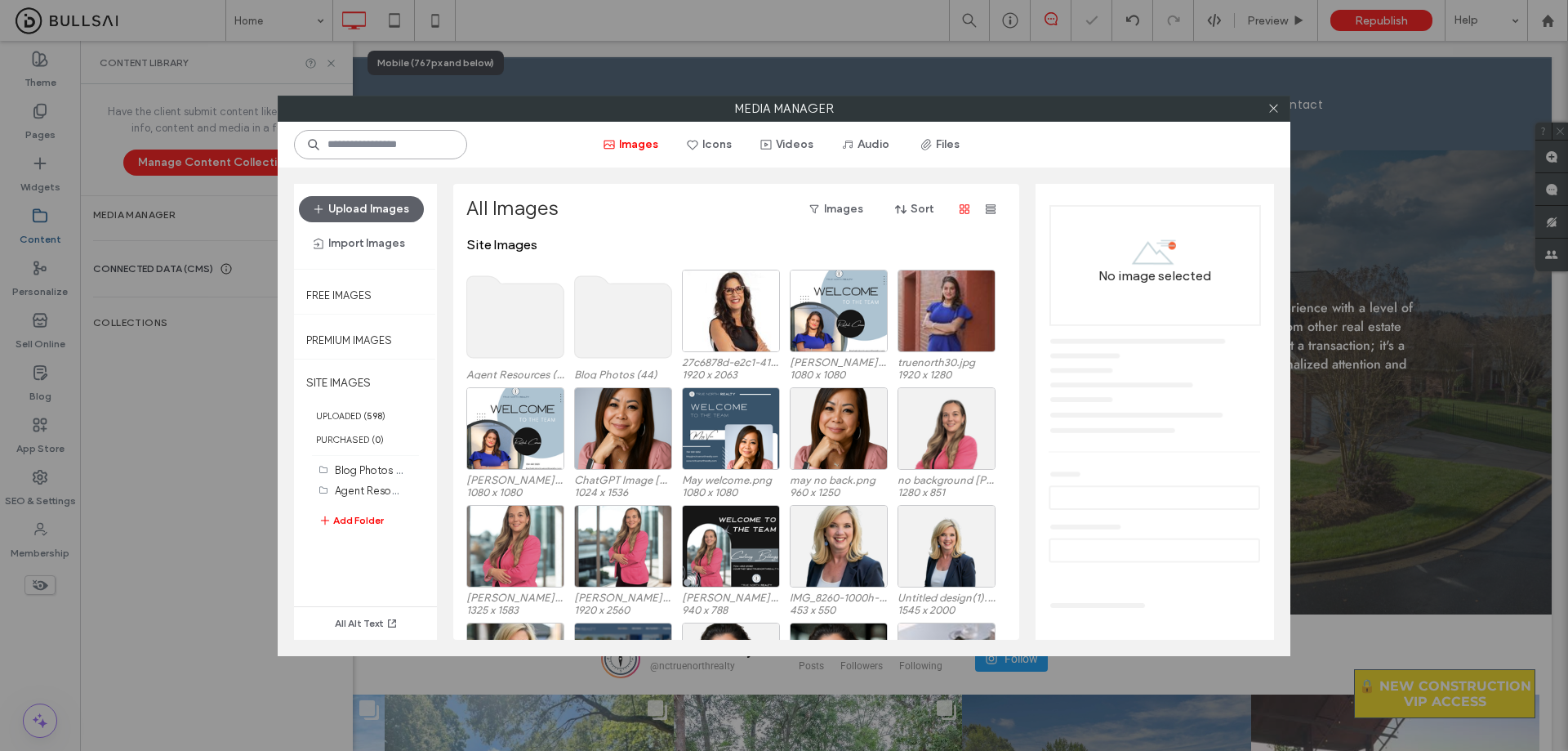
click at [394, 141] on input at bounding box center [380, 144] width 173 height 30
paste input "**********"
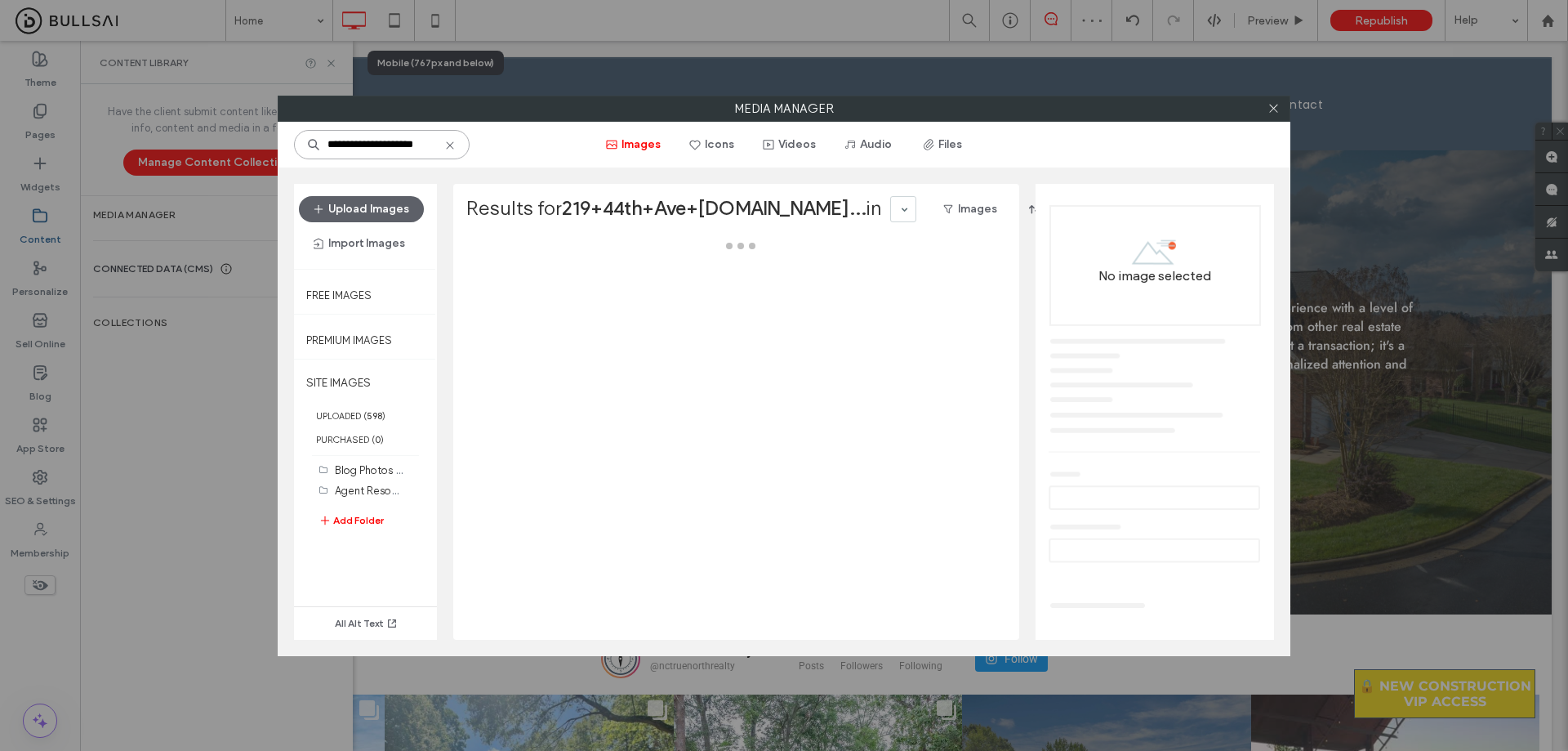
scroll to position [0, 13]
drag, startPoint x: 331, startPoint y: 144, endPoint x: 442, endPoint y: 151, distance: 111.2
click at [442, 152] on input "**********" at bounding box center [382, 144] width 176 height 30
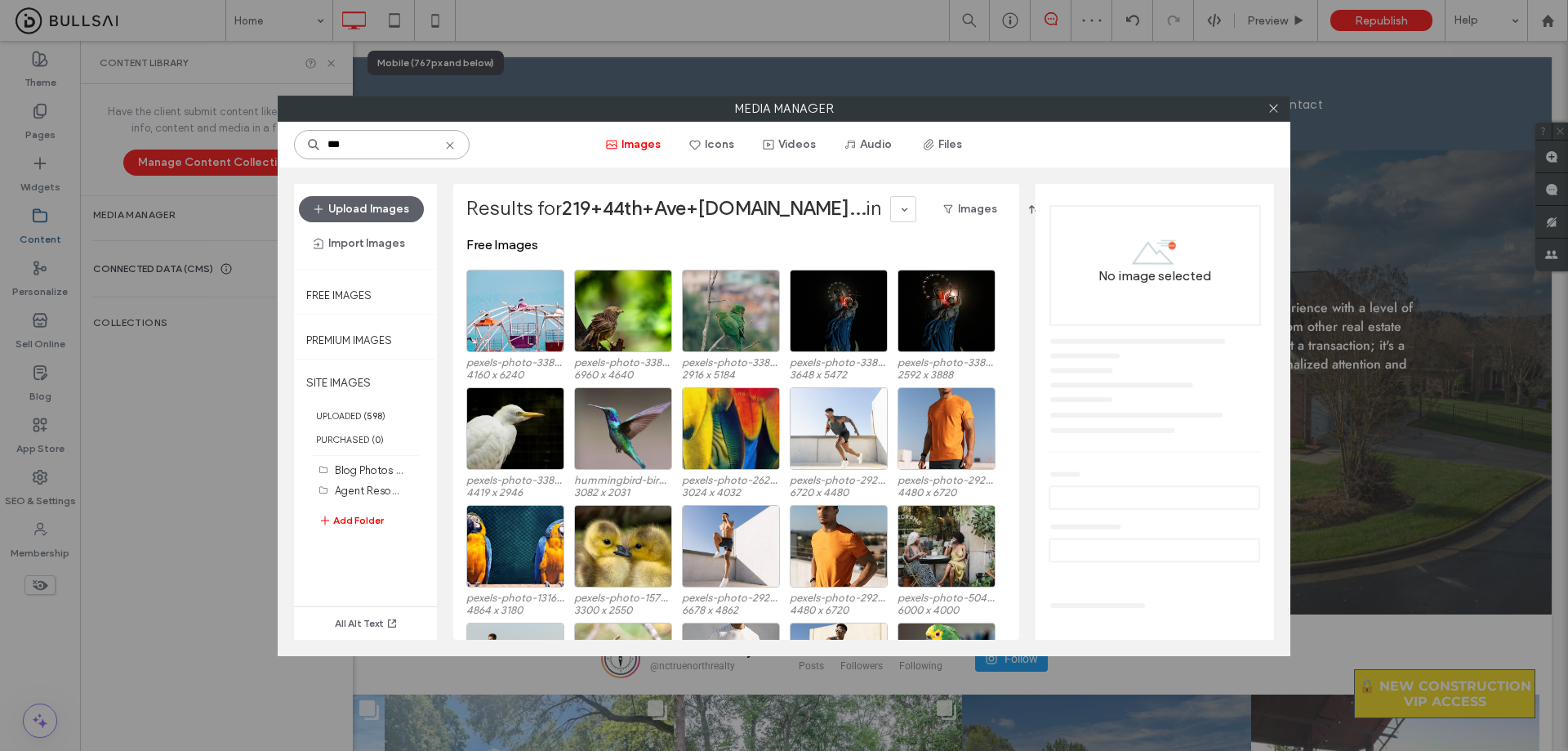
scroll to position [0, 0]
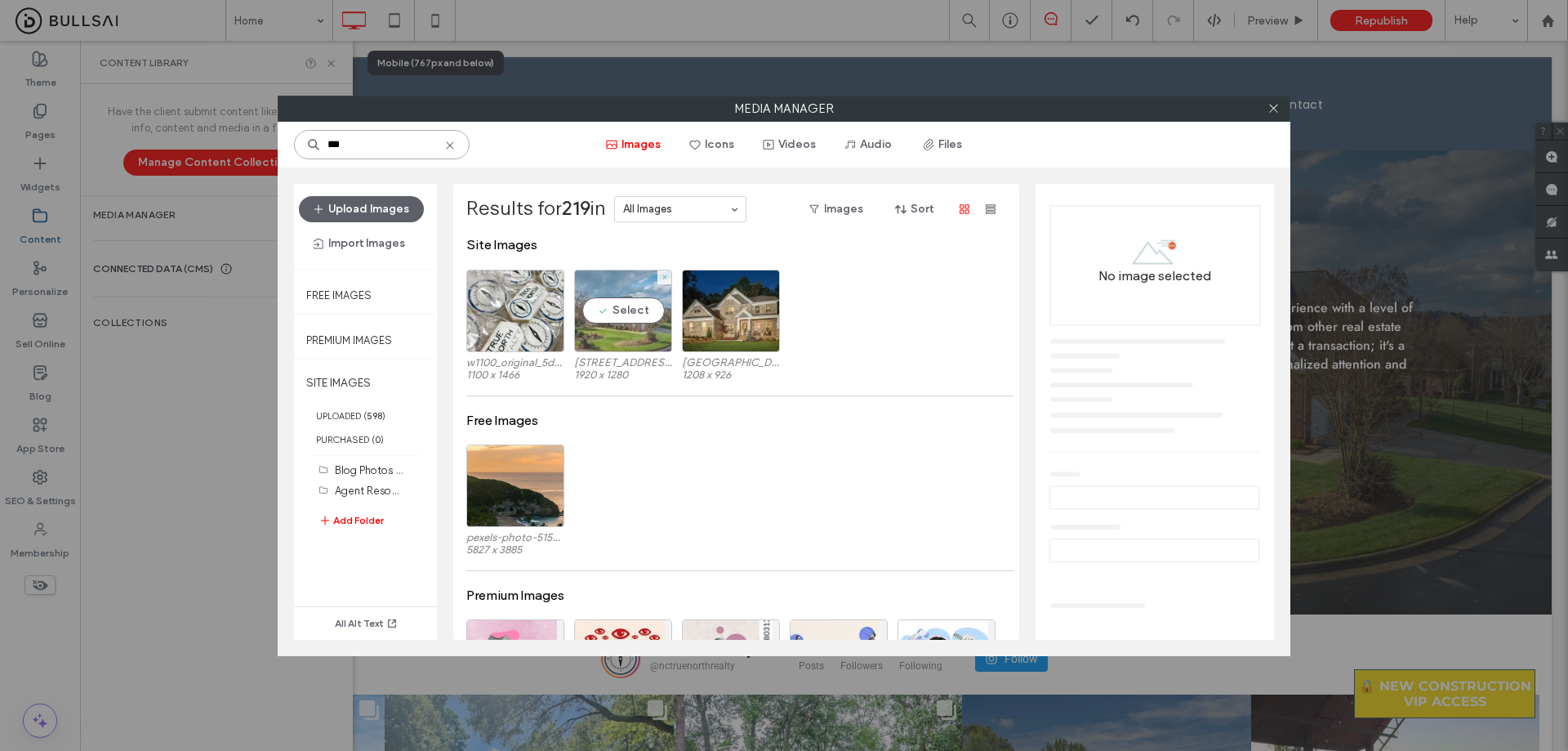
type input "***"
click at [634, 329] on div "Select" at bounding box center [623, 311] width 98 height 82
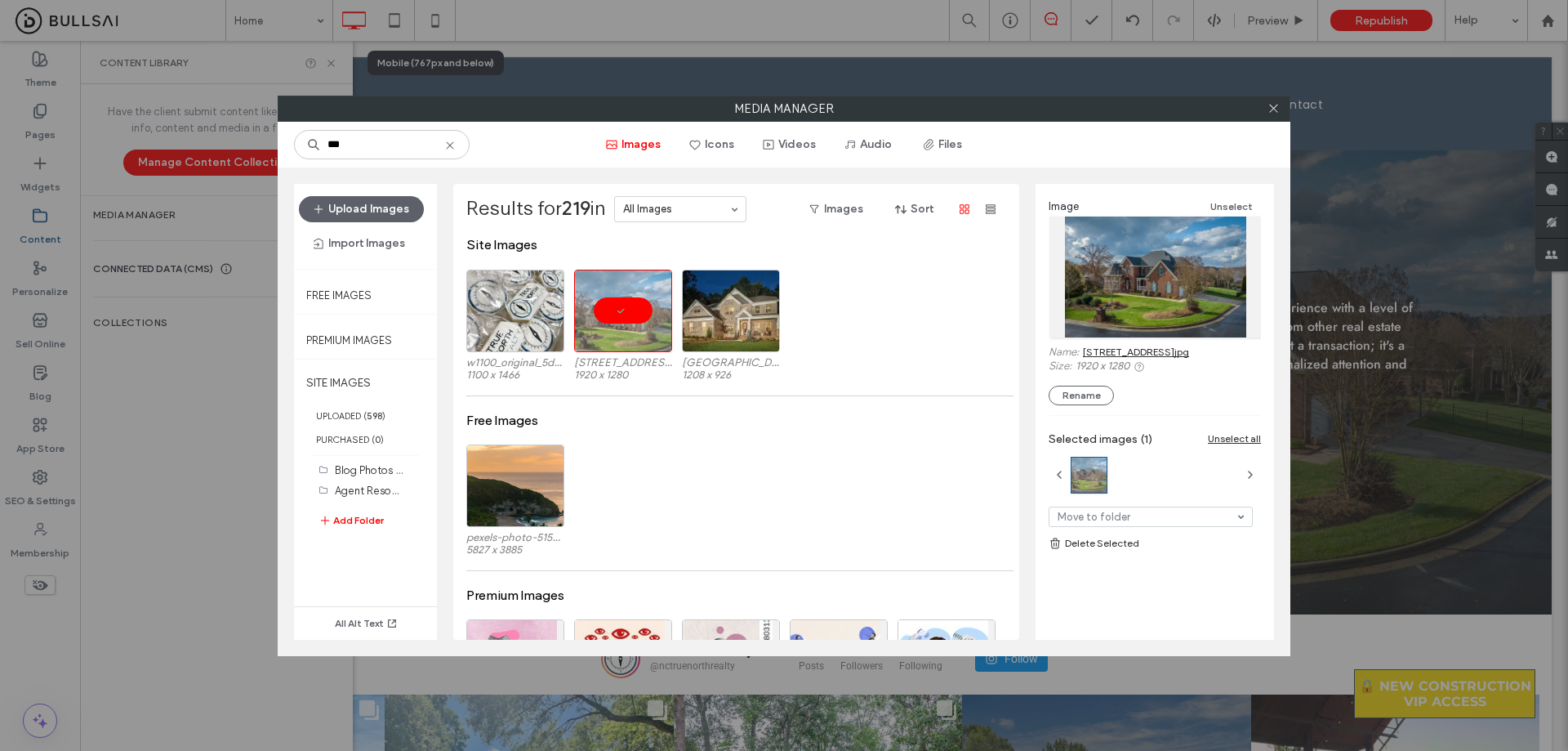
click at [1176, 352] on link "219 44th Ave NW-7.jpg" at bounding box center [1136, 351] width 106 height 12
click at [1271, 115] on span at bounding box center [1273, 109] width 12 height 25
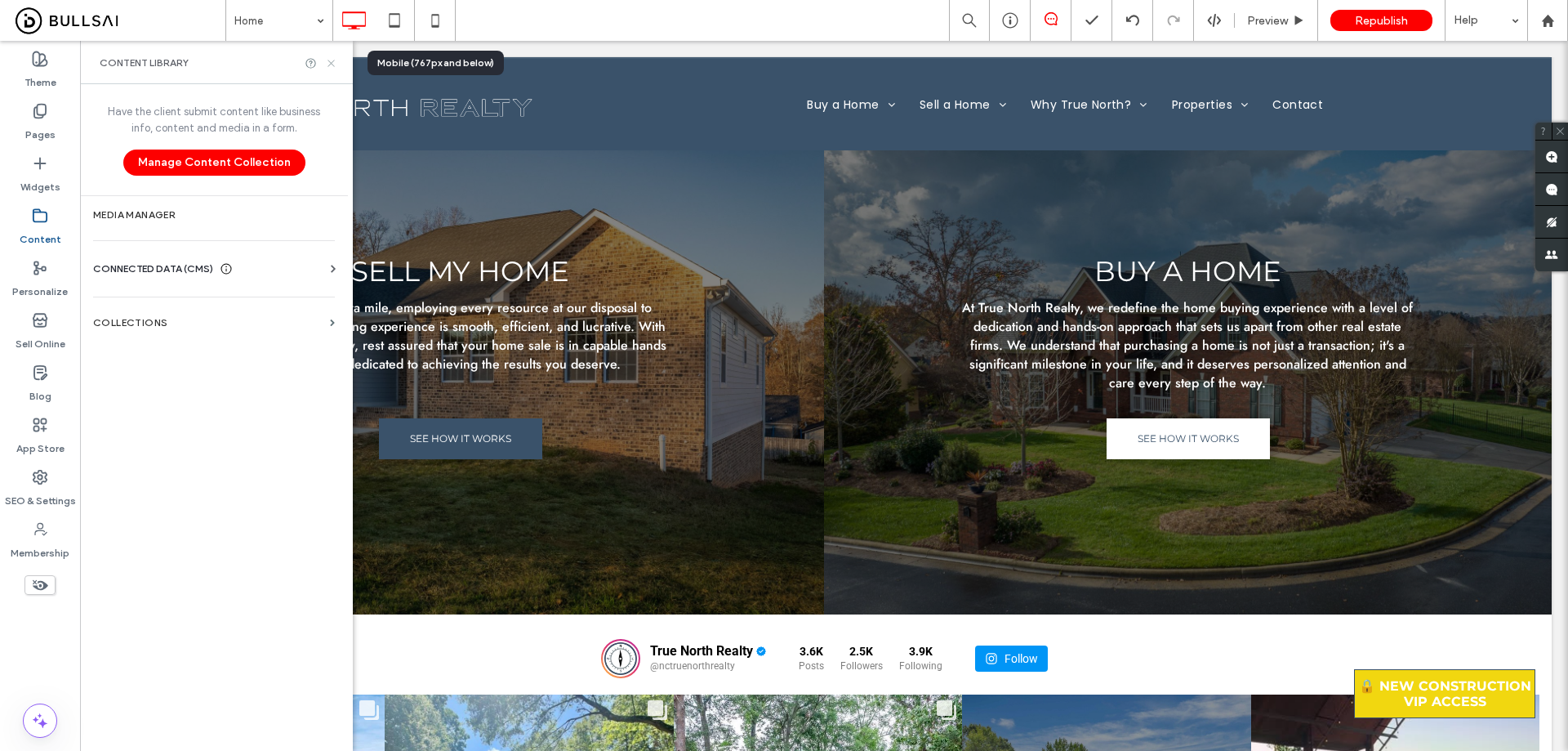
click at [333, 64] on use at bounding box center [330, 62] width 7 height 7
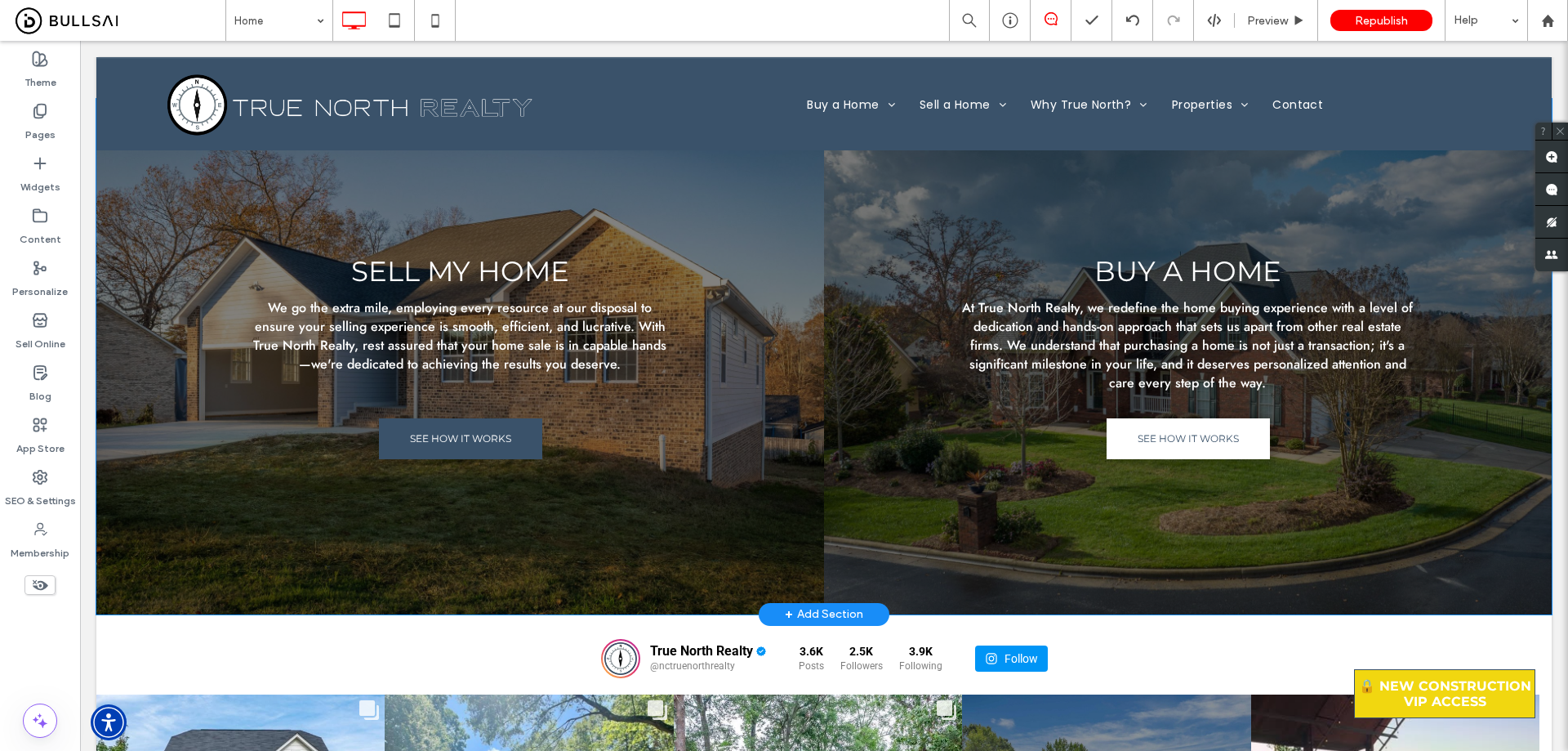
click at [738, 190] on div "Sell My Home We go the extra mile, employing every resource at our disposal to …" at bounding box center [460, 356] width 728 height 516
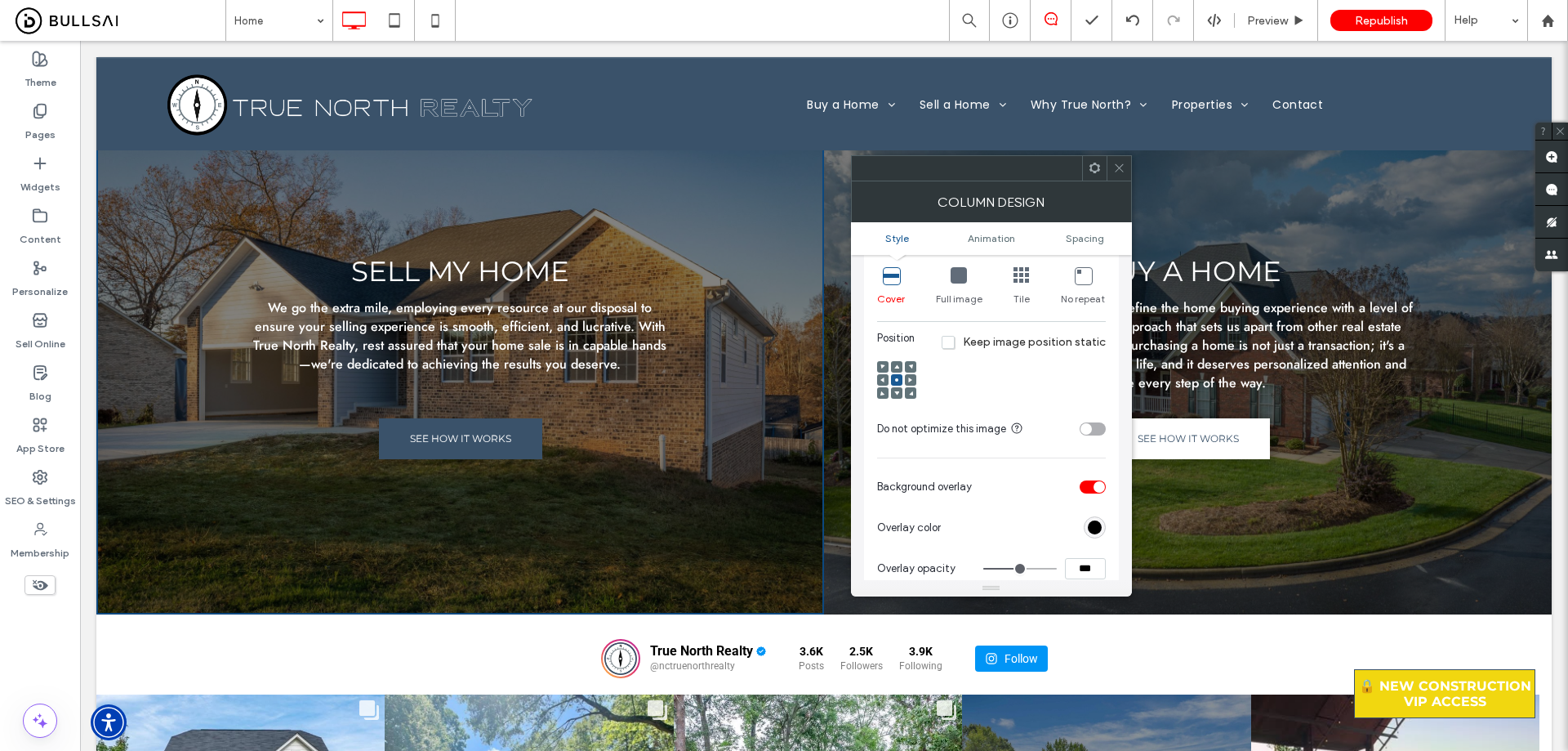
scroll to position [409, 0]
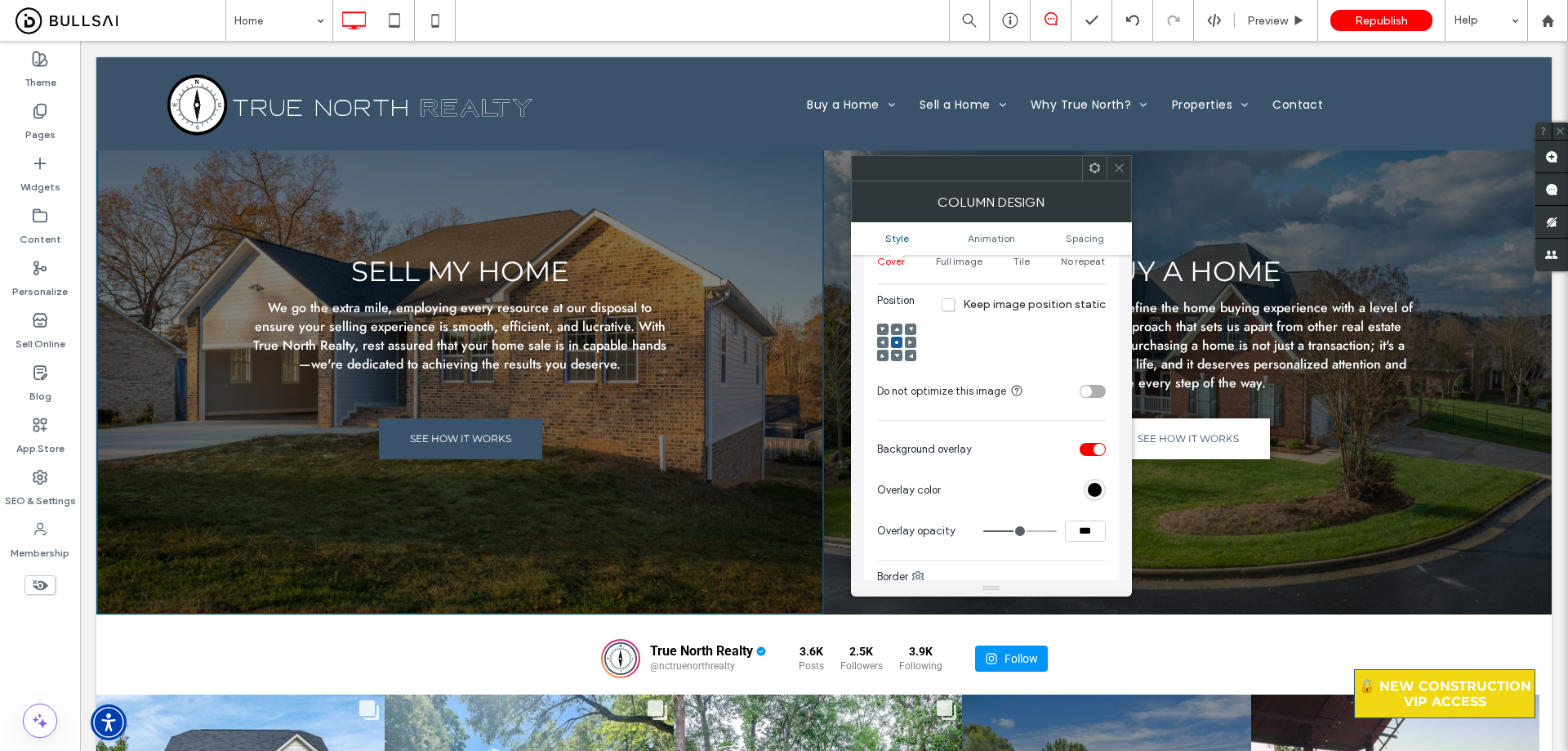
click at [477, 267] on span "Sell My Home" at bounding box center [460, 272] width 218 height 34
click at [477, 264] on span "Sell My Home" at bounding box center [460, 272] width 218 height 34
click at [1118, 172] on icon at bounding box center [1119, 167] width 12 height 12
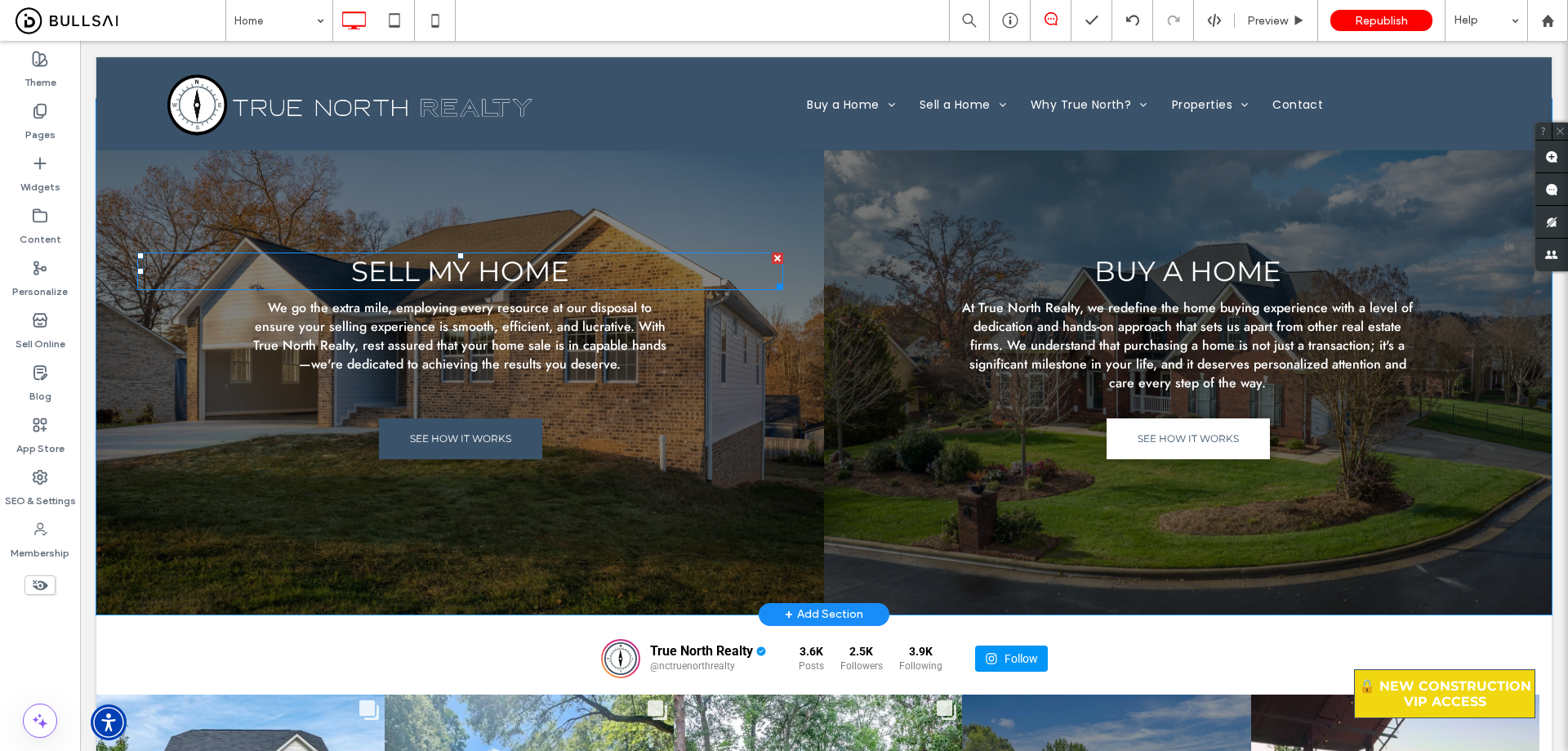
click at [487, 260] on span "Sell My Home" at bounding box center [460, 272] width 218 height 34
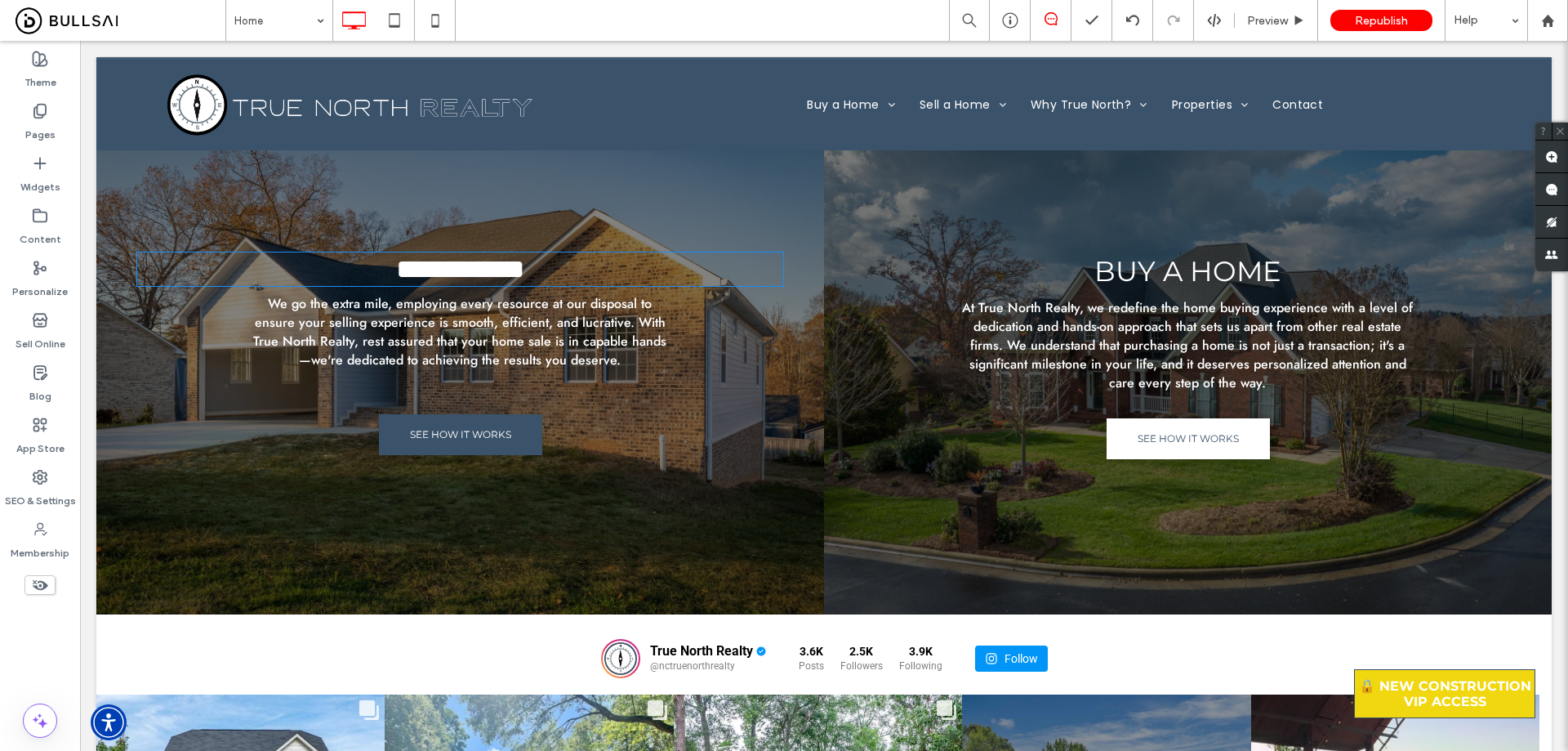
type input "**********"
type input "**"
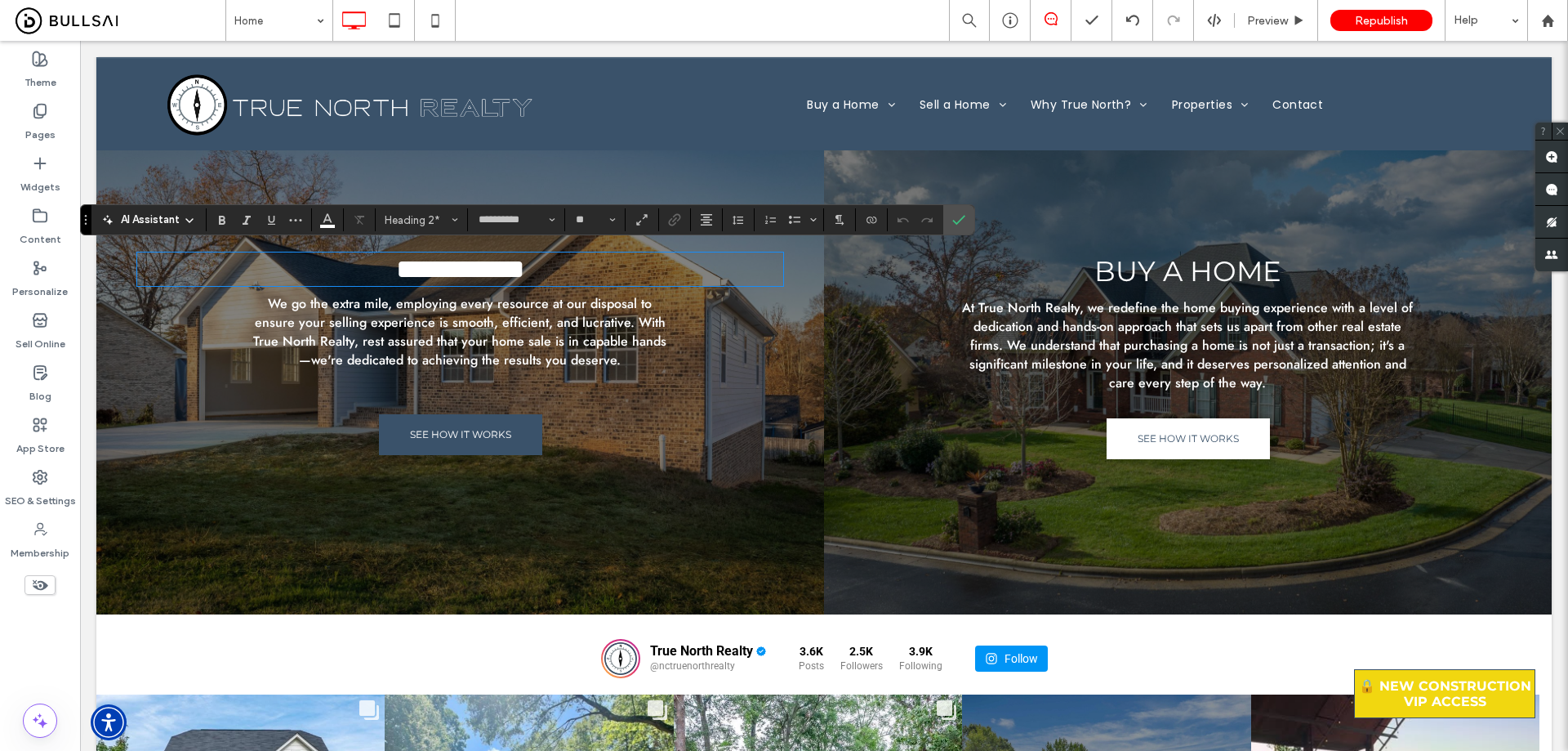
click at [449, 320] on span "We go the extra mile, employing every resource at our disposal to ensure your s…" at bounding box center [460, 331] width 413 height 76
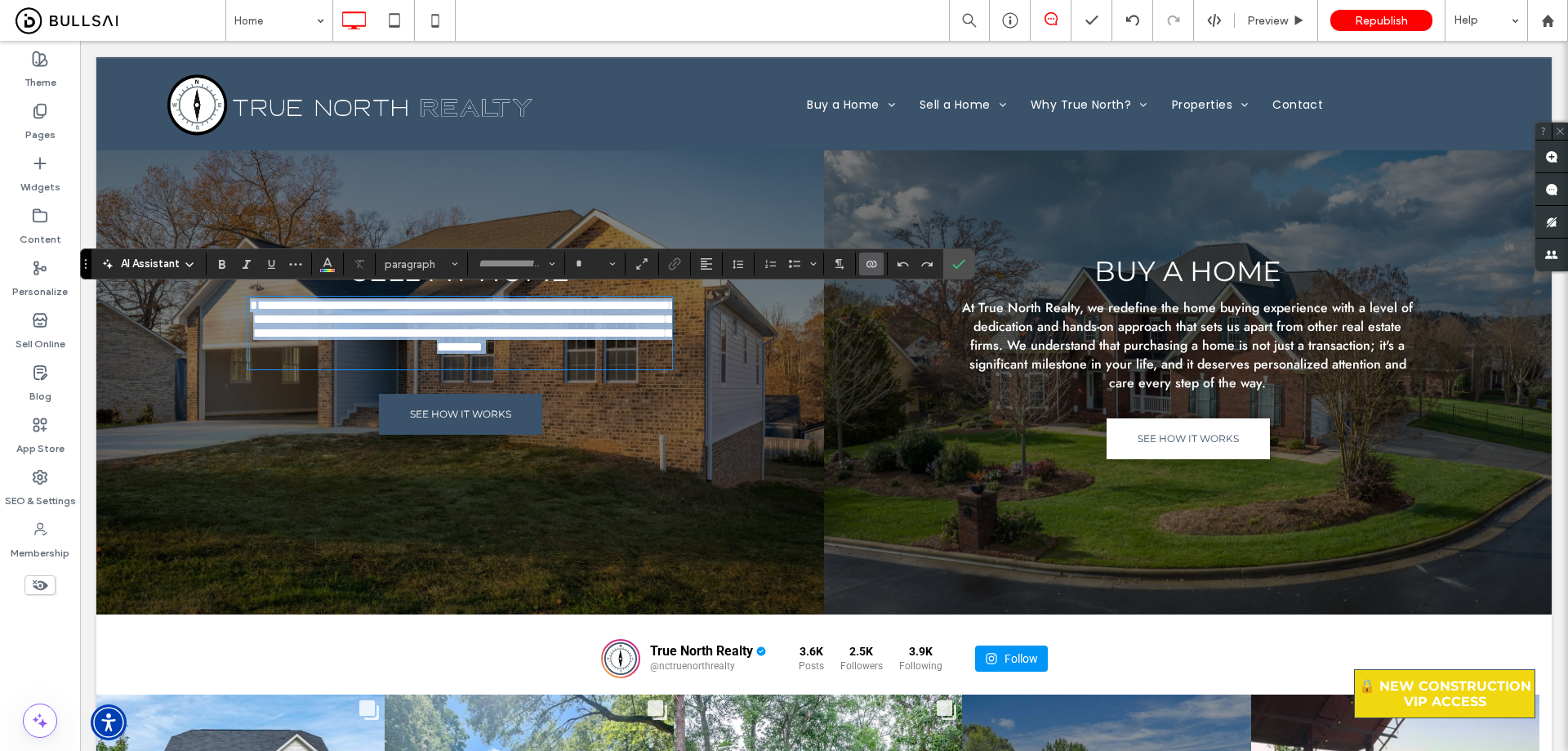
type input "****"
type input "**"
click at [422, 299] on span "**********" at bounding box center [462, 326] width 426 height 54
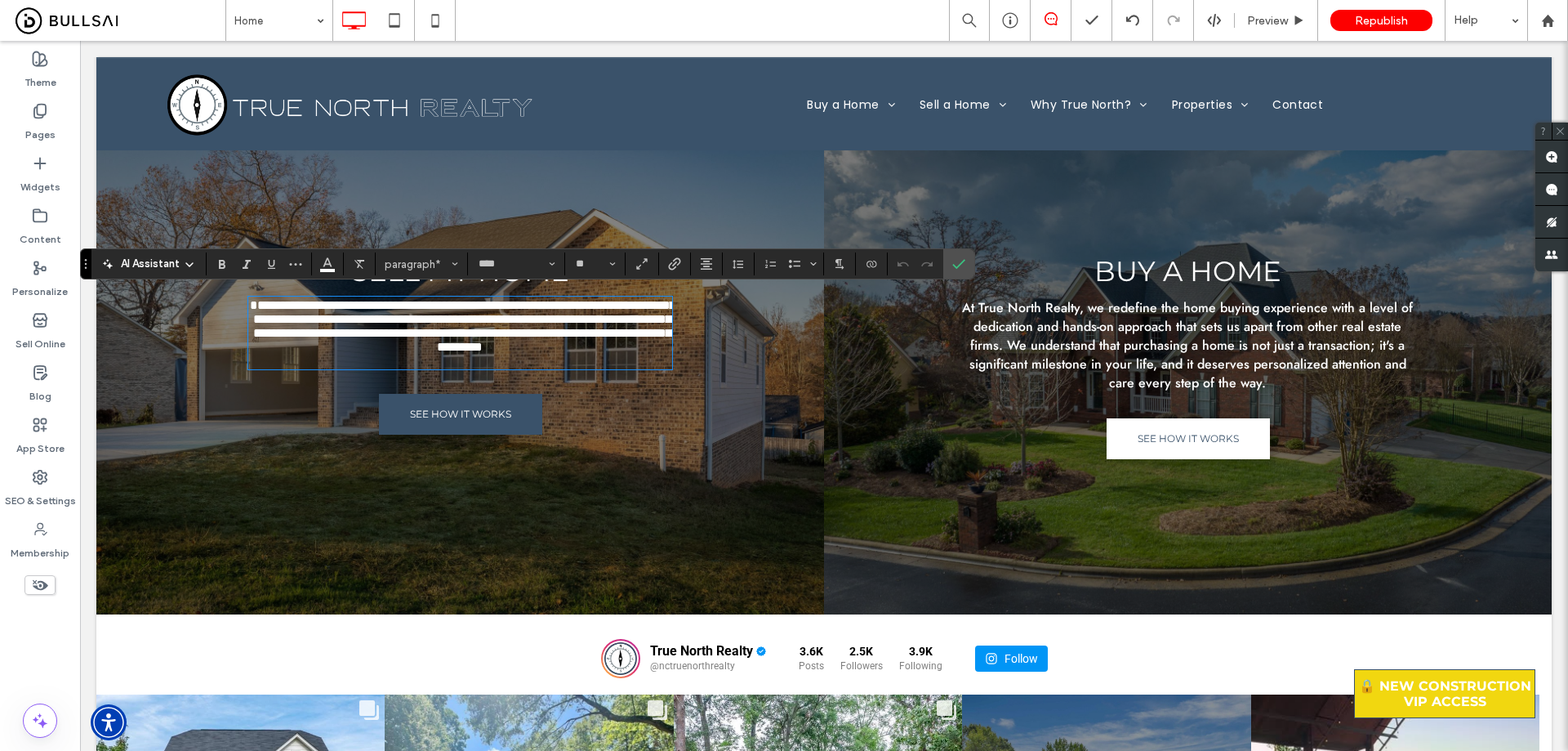
click at [448, 313] on span "**********" at bounding box center [462, 326] width 426 height 54
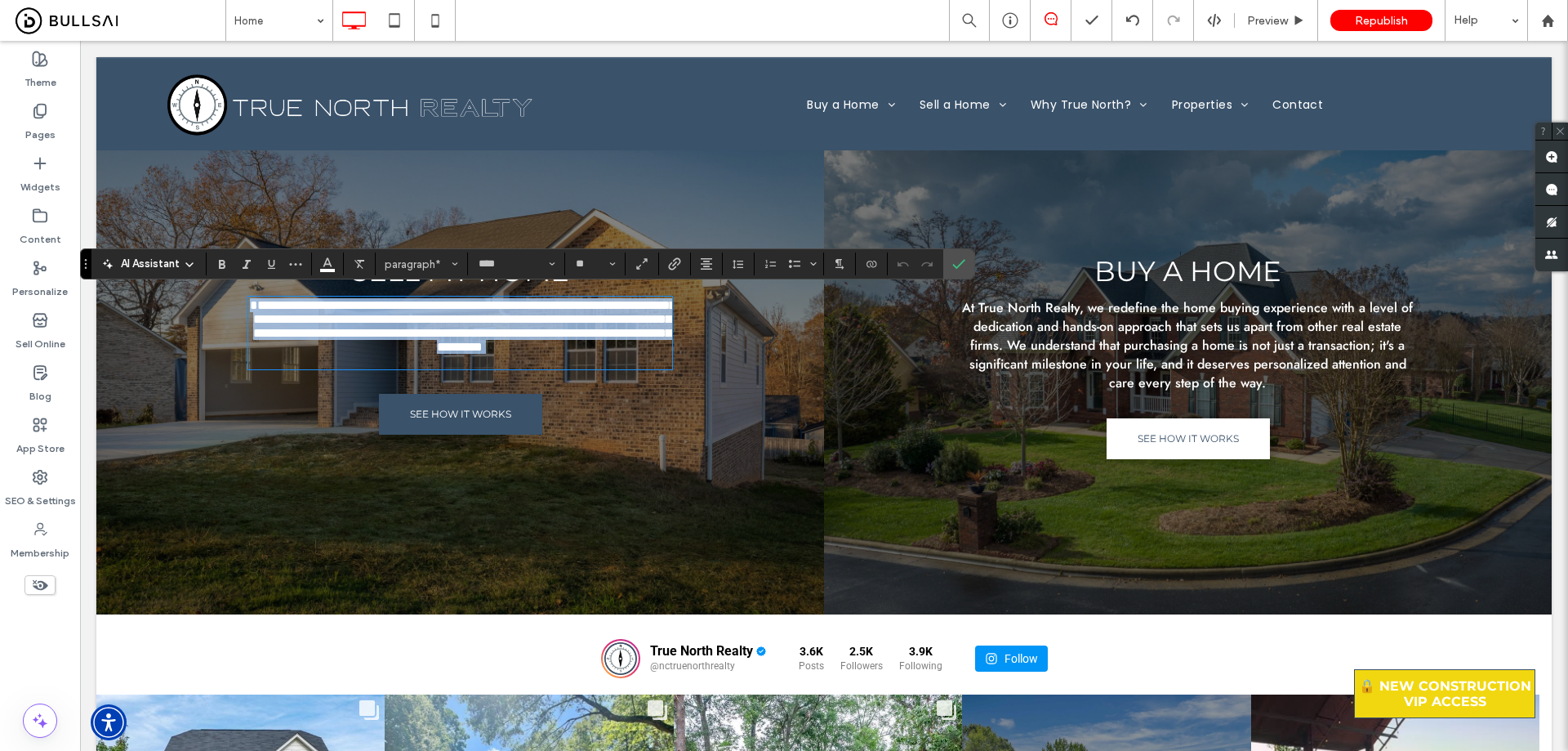
copy span "**********"
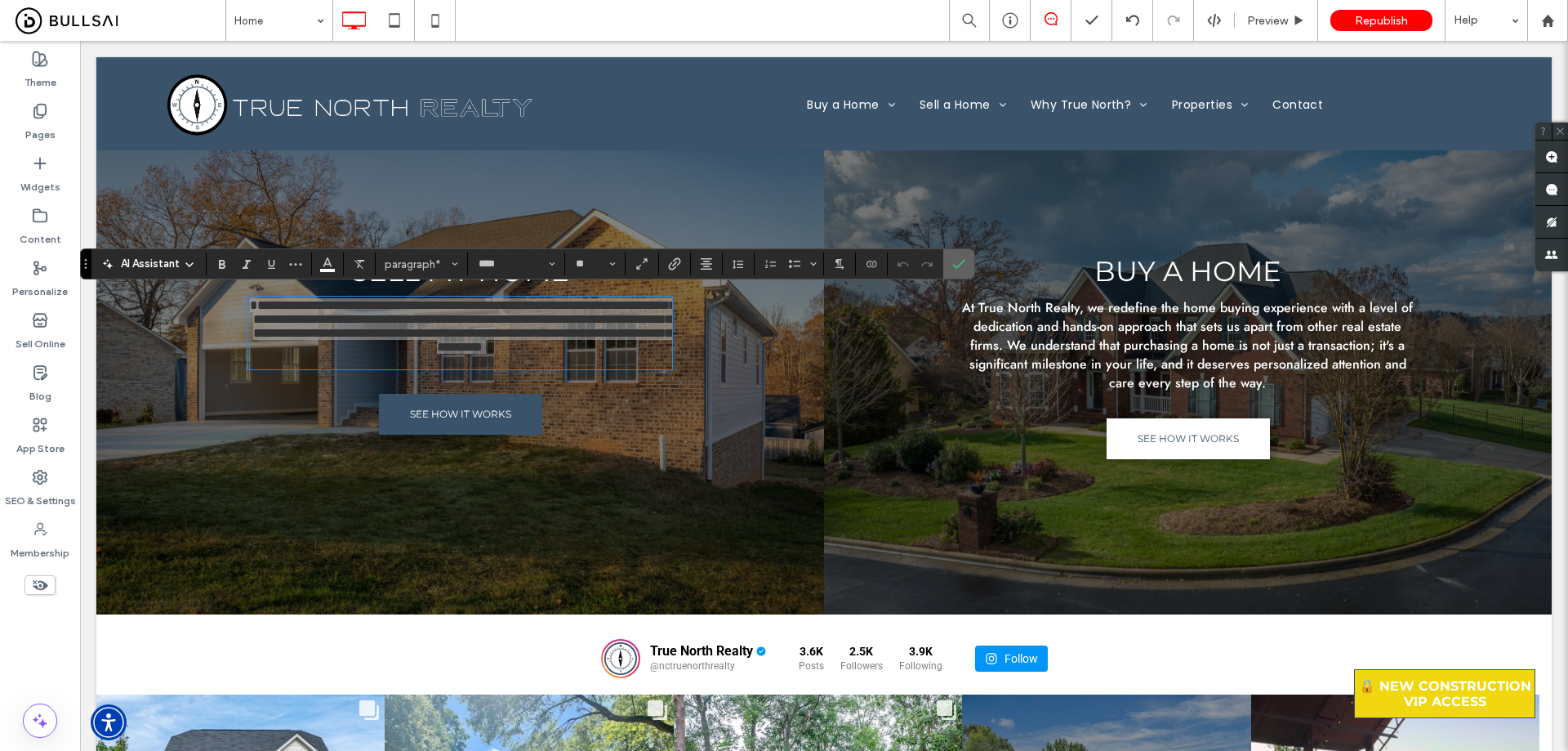
drag, startPoint x: 875, startPoint y: 209, endPoint x: 956, endPoint y: 260, distance: 95.7
click at [956, 260] on icon "Confirm" at bounding box center [960, 264] width 13 height 13
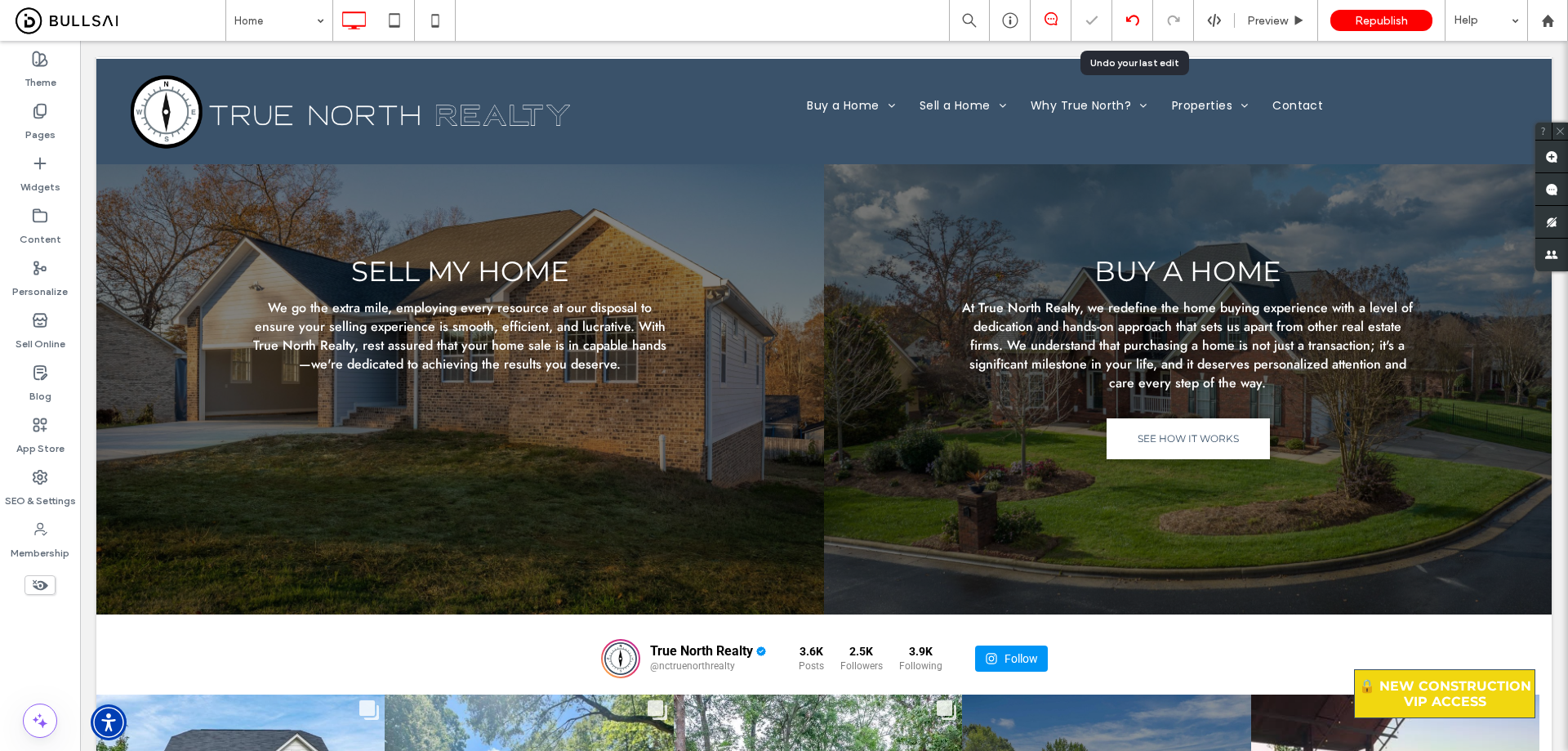
click at [1132, 6] on div at bounding box center [1133, 20] width 41 height 41
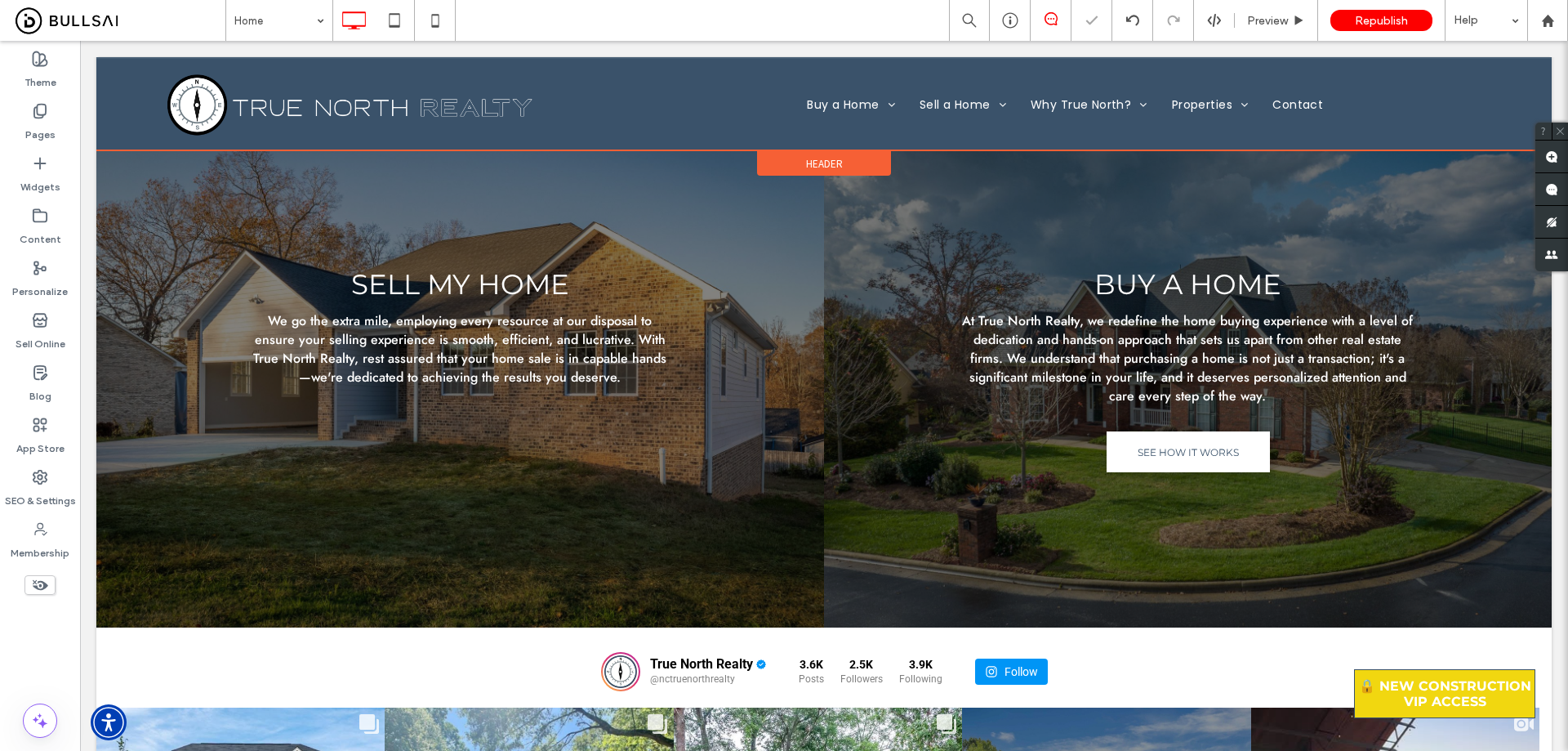
scroll to position [5435, 0]
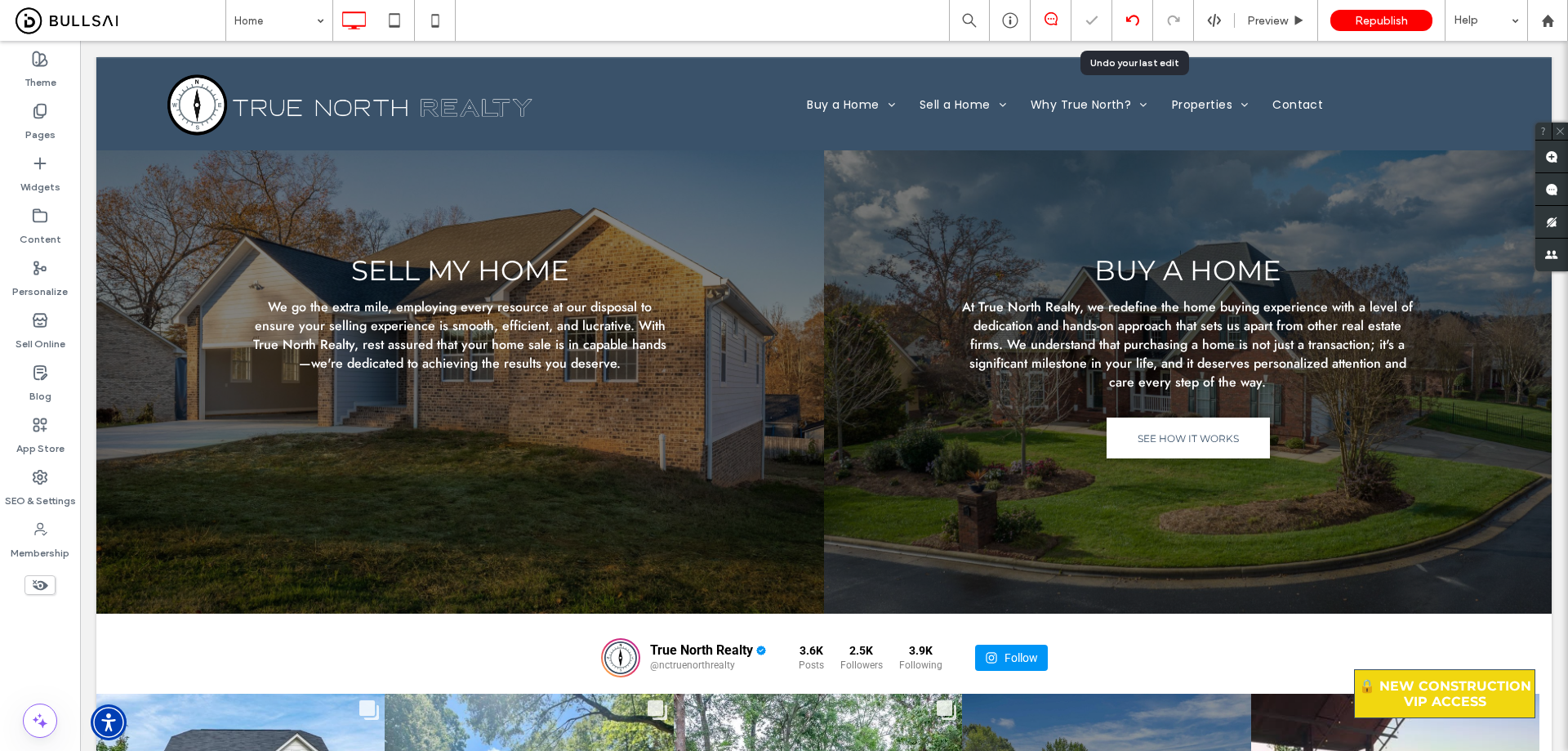
click at [1129, 24] on icon at bounding box center [1133, 21] width 13 height 13
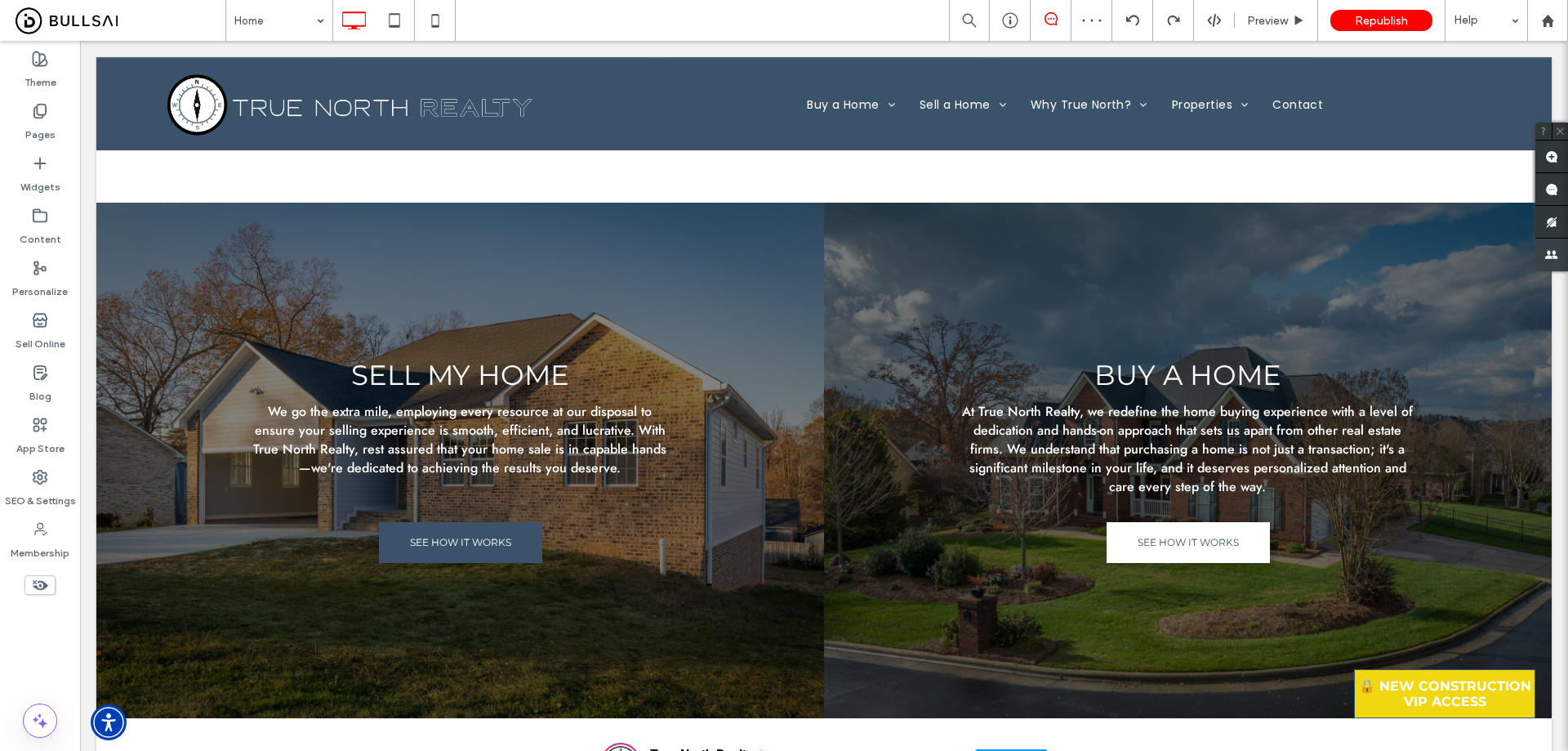
scroll to position [5334, 0]
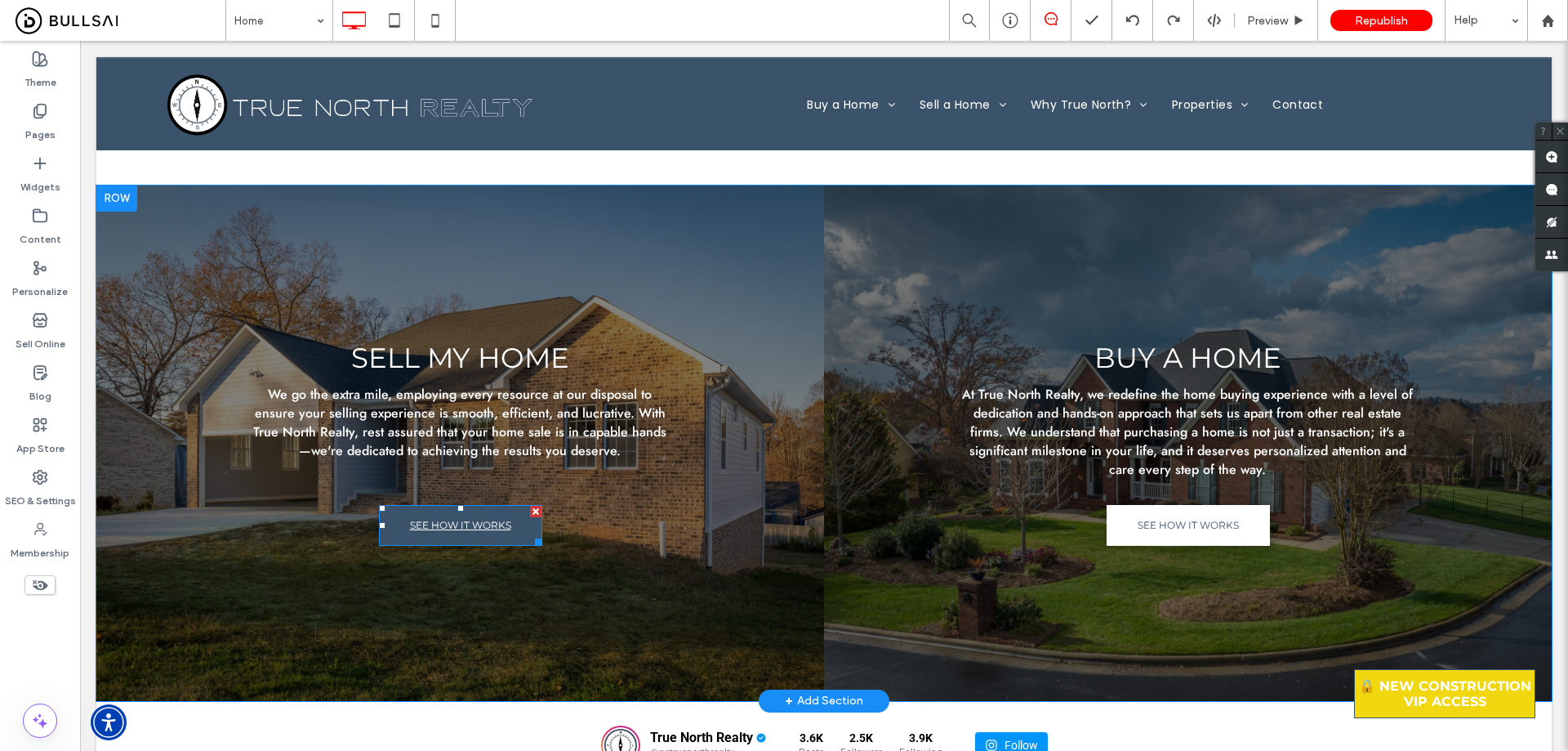
click at [451, 515] on span "SEE HOW IT WORKS" at bounding box center [461, 525] width 101 height 29
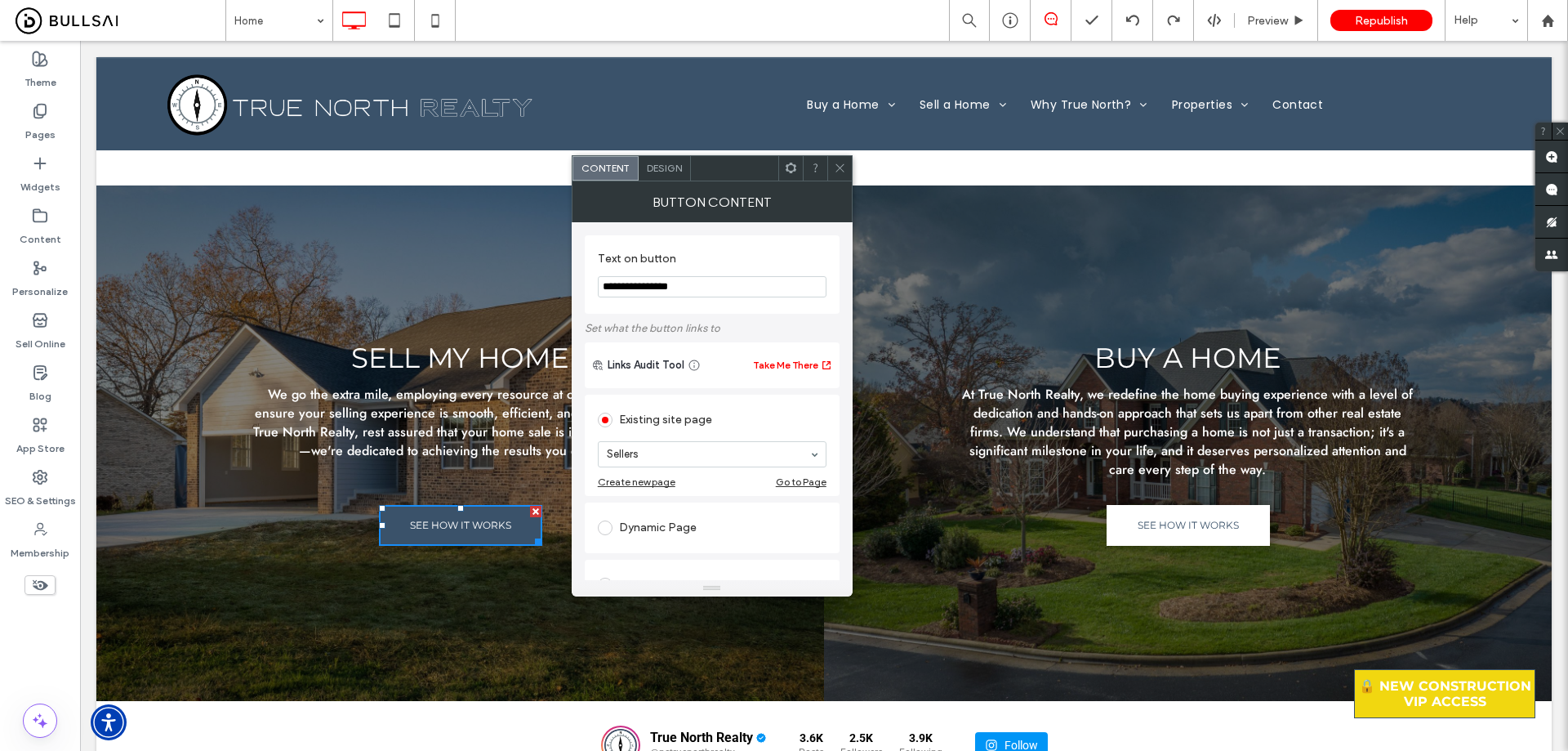
click at [655, 160] on div "Design" at bounding box center [665, 168] width 53 height 25
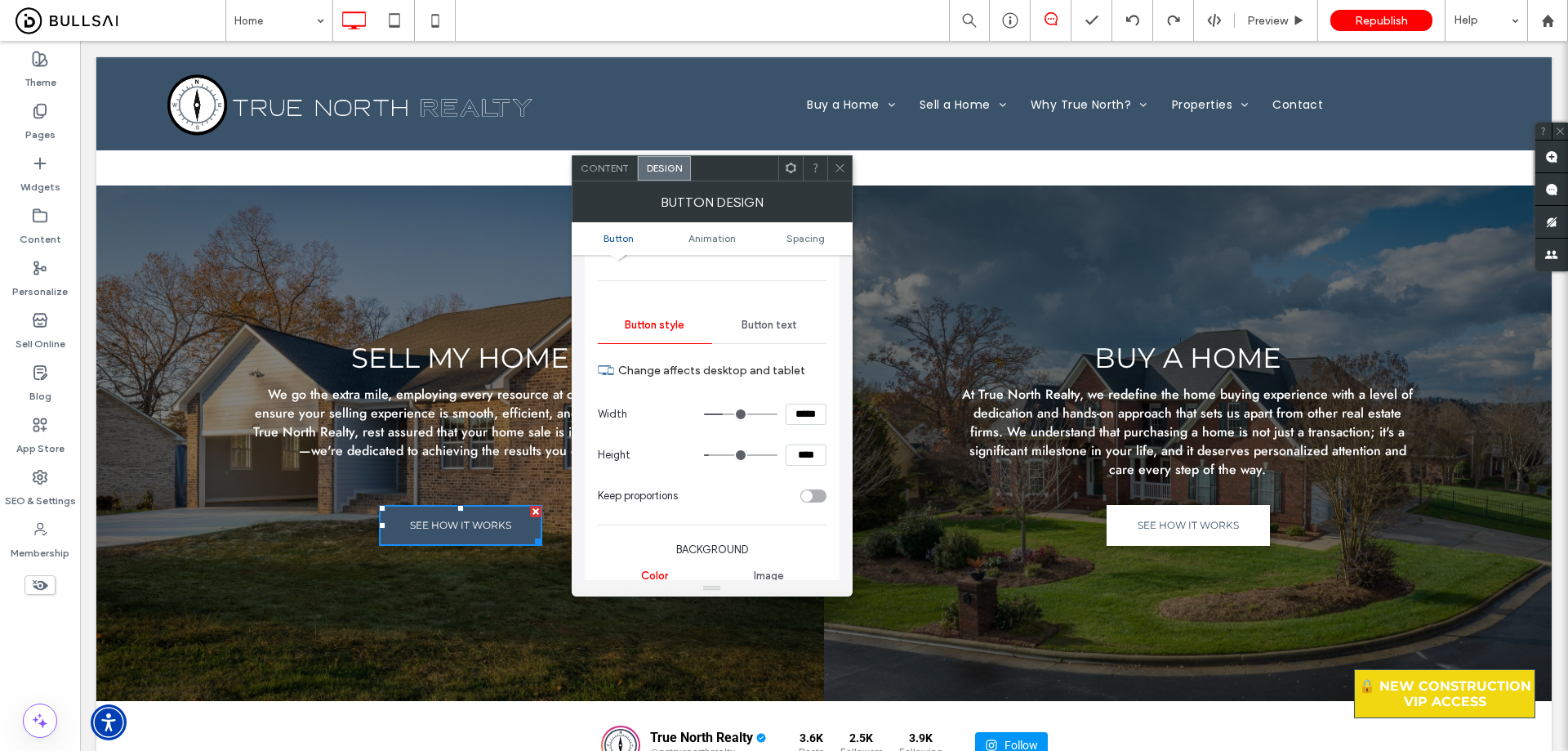
scroll to position [164, 0]
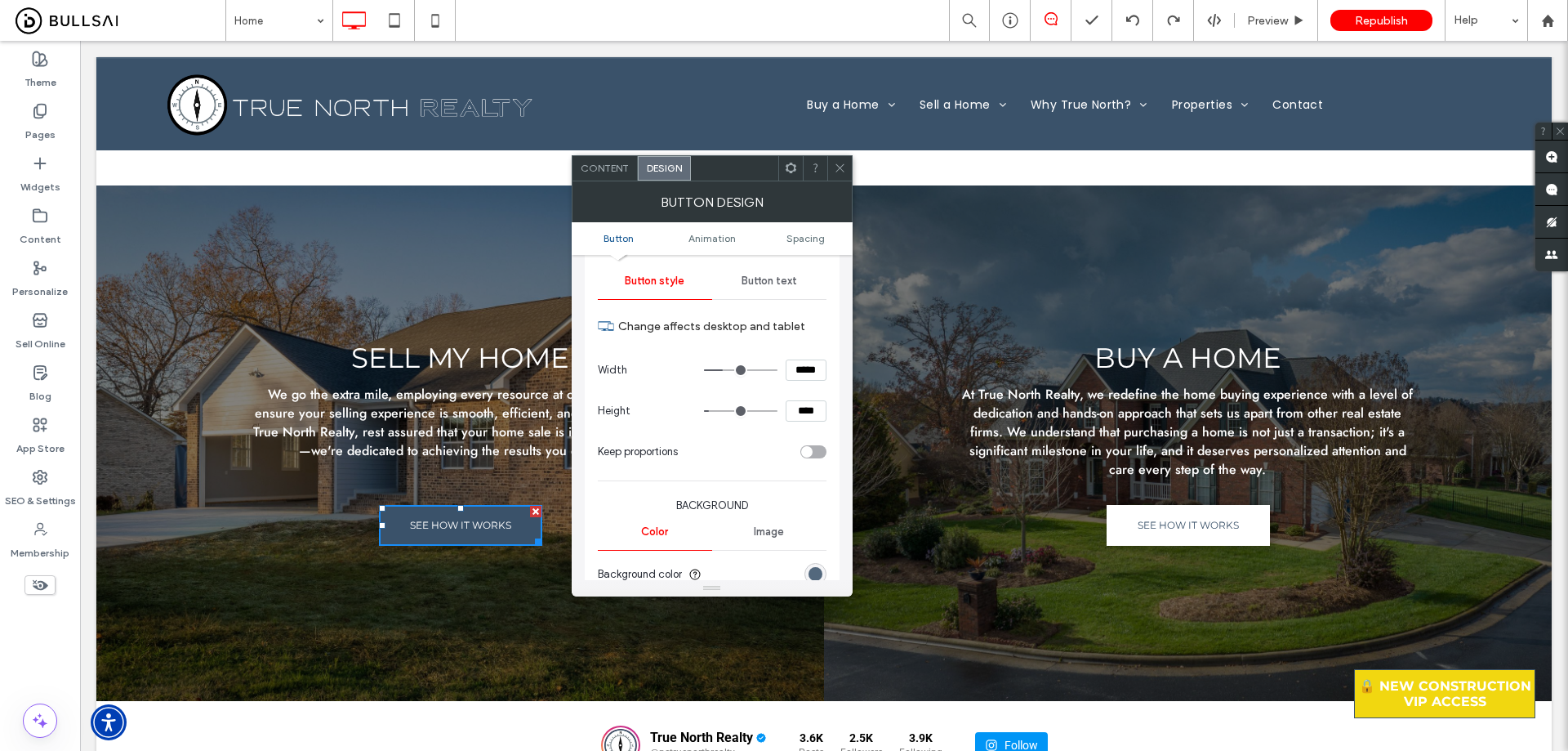
click at [811, 571] on div "rgb(58, 82, 106)" at bounding box center [815, 574] width 14 height 14
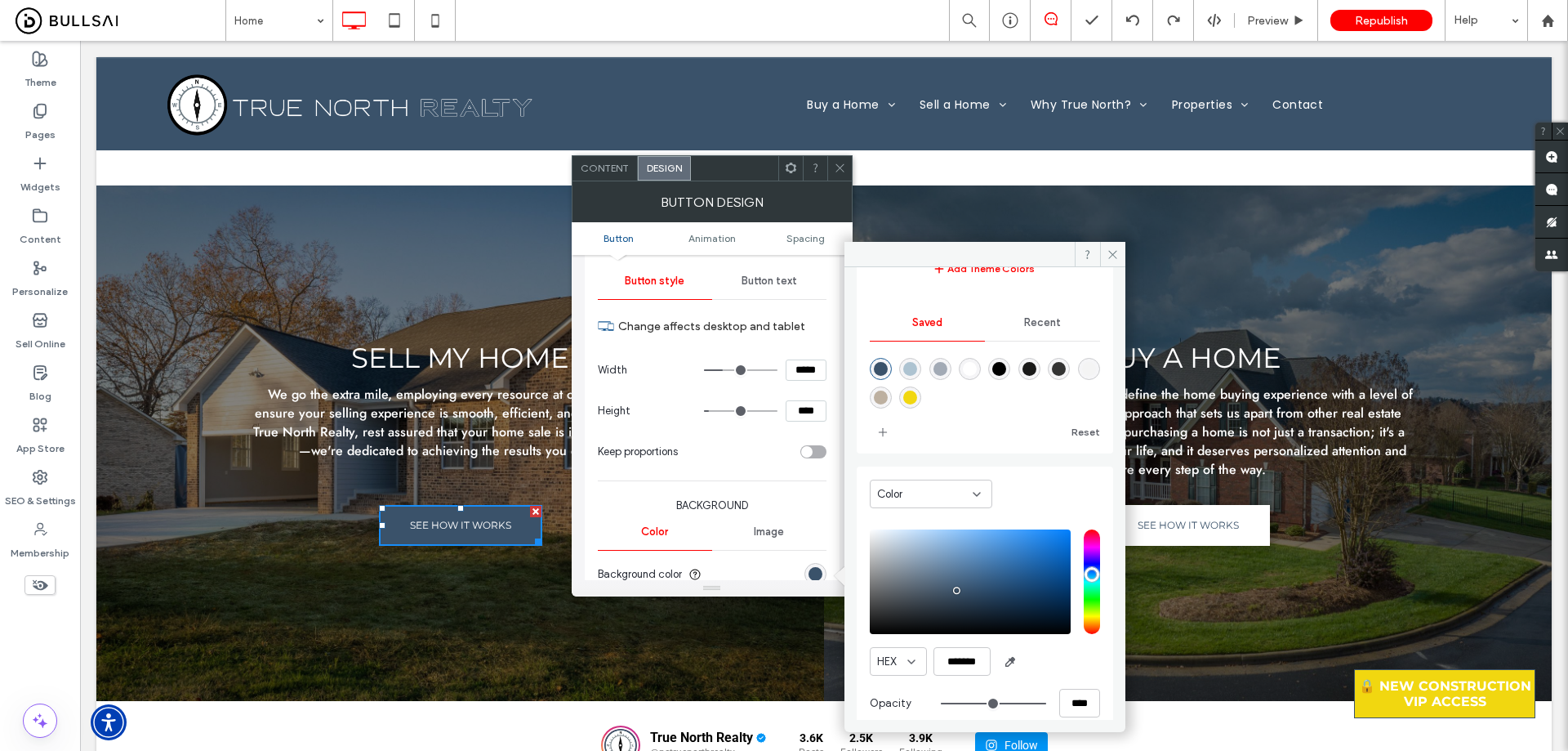
scroll to position [136, 0]
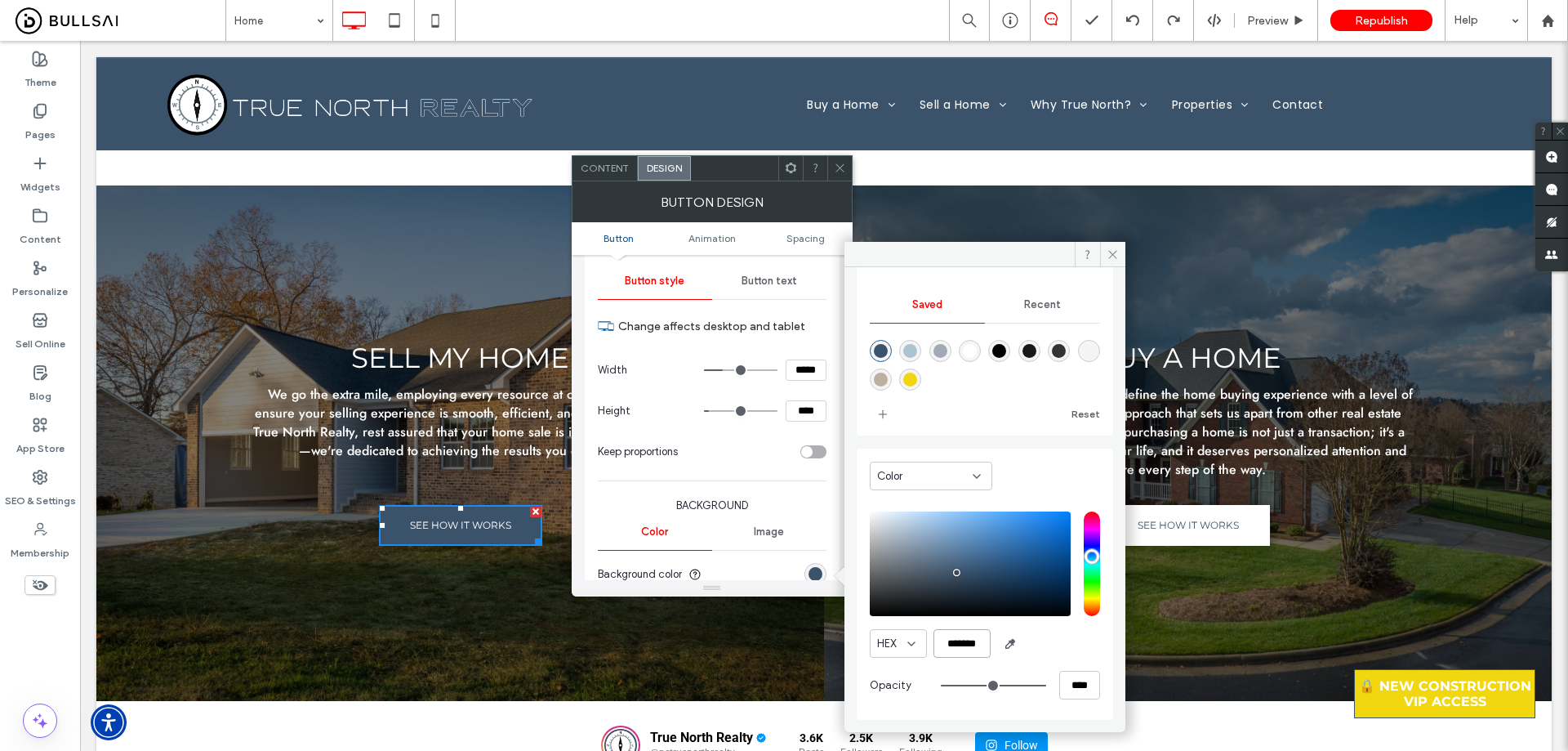
click at [961, 640] on input "*******" at bounding box center [962, 643] width 57 height 29
click at [835, 164] on icon at bounding box center [840, 167] width 12 height 12
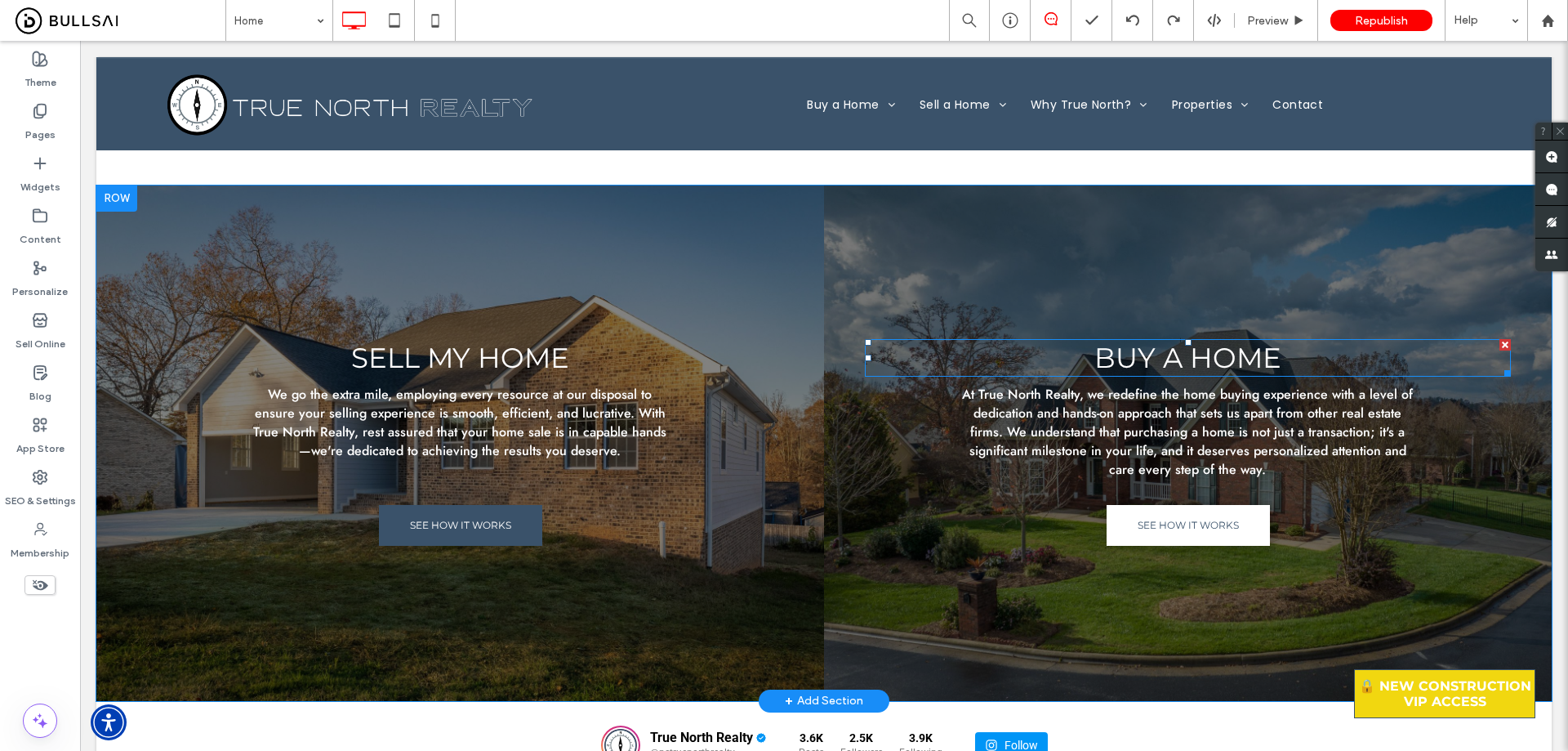
click at [1165, 347] on span "Buy a Home" at bounding box center [1188, 358] width 188 height 34
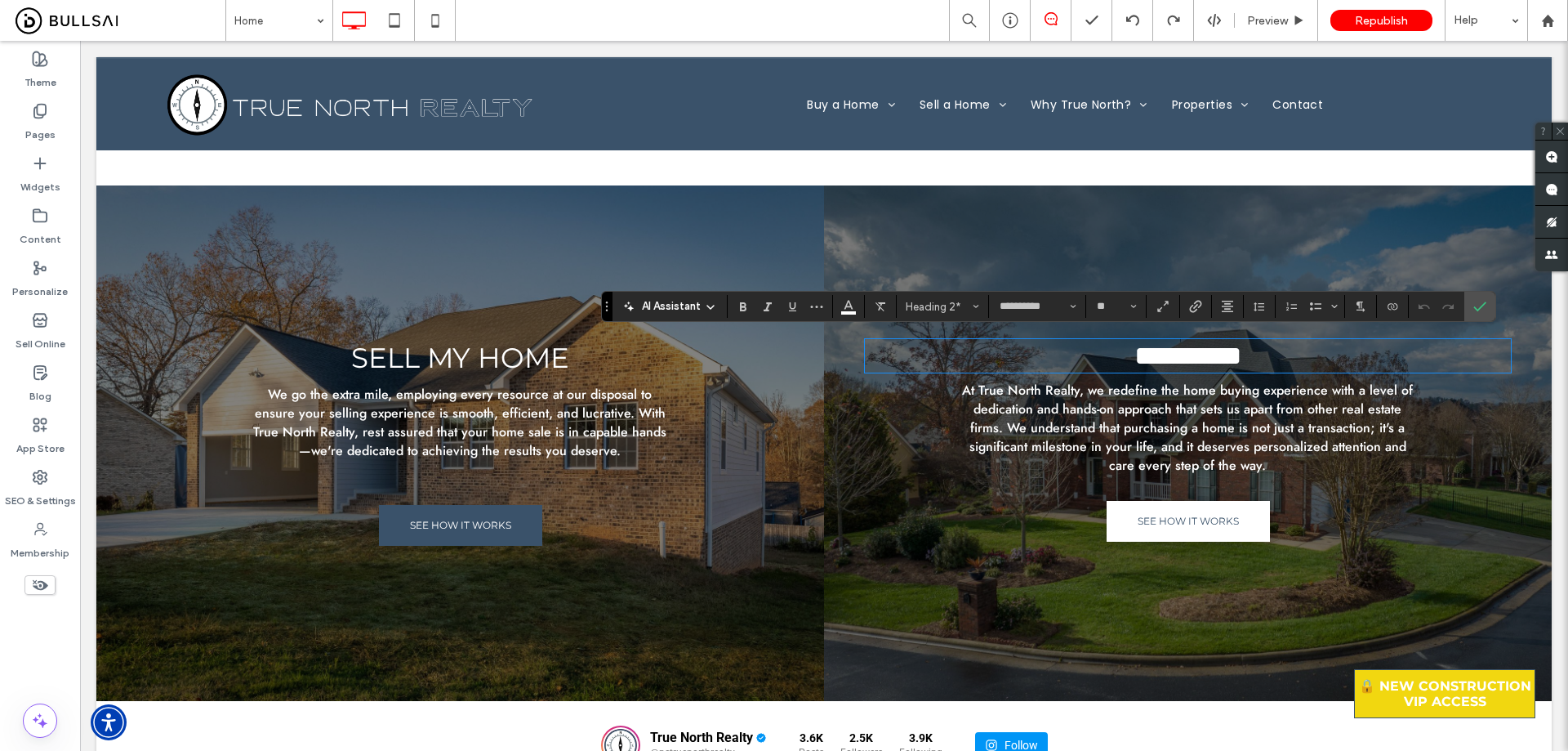
click at [1092, 392] on span "At True North Realty, we redefine the home buying experience with a level of de…" at bounding box center [1187, 428] width 451 height 94
click at [1096, 393] on span "At True North Realty, we redefine the home buying experience with a level of de…" at bounding box center [1187, 428] width 451 height 94
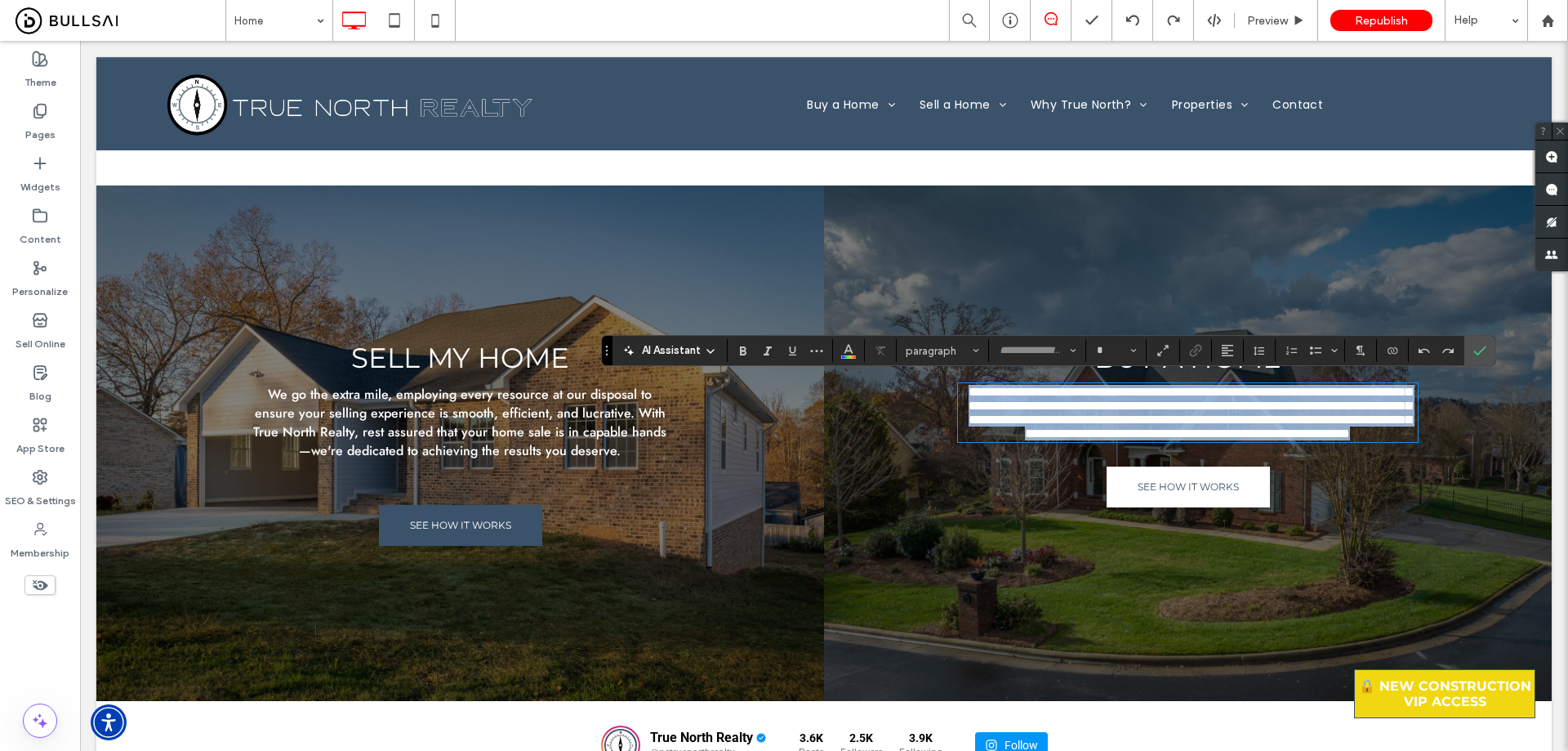
type input "****"
type input "**"
copy span "**********"
click at [1204, 500] on span "SEE HOW IT WORKS" at bounding box center [1188, 487] width 101 height 29
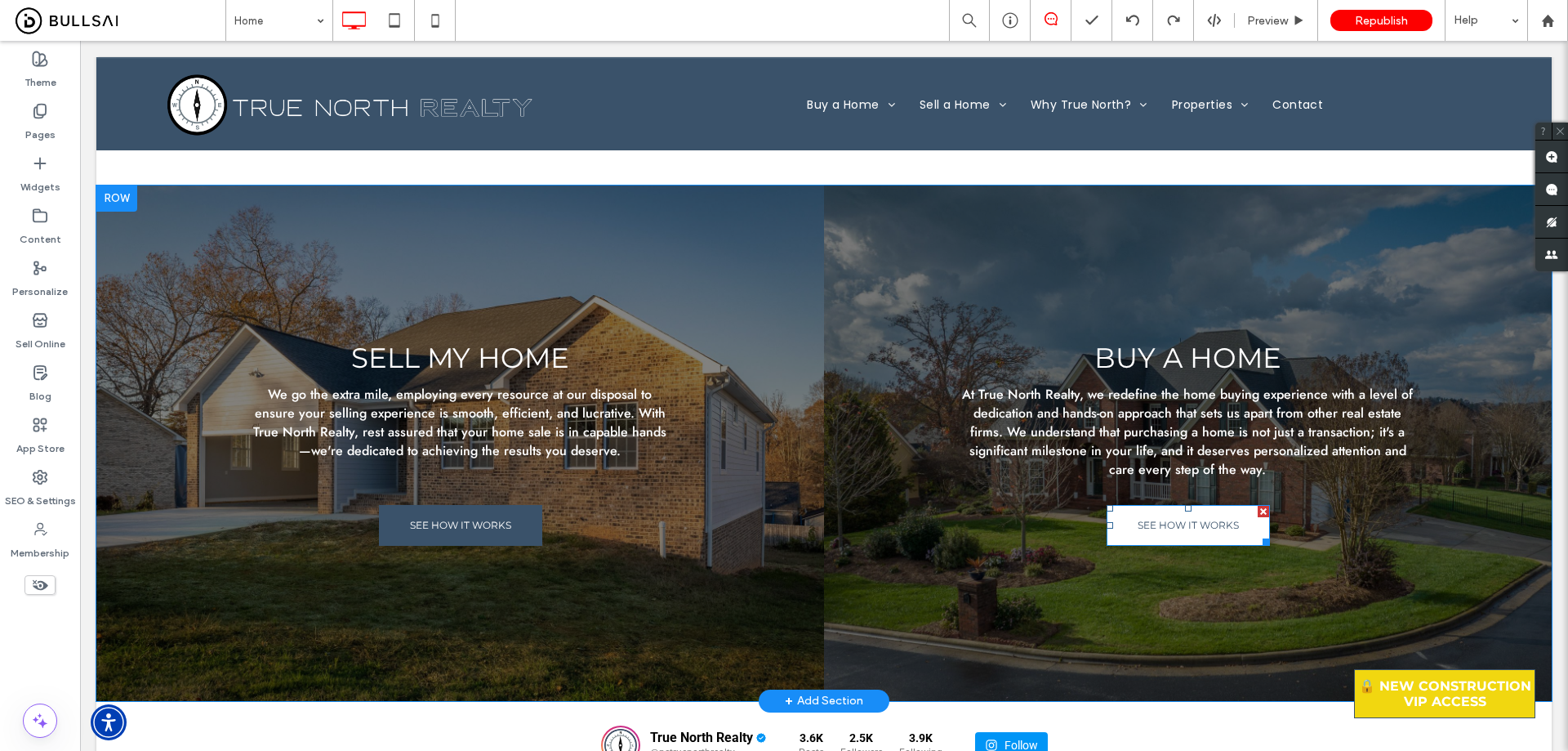
click at [1221, 505] on link "SEE HOW IT WORKS" at bounding box center [1188, 525] width 164 height 41
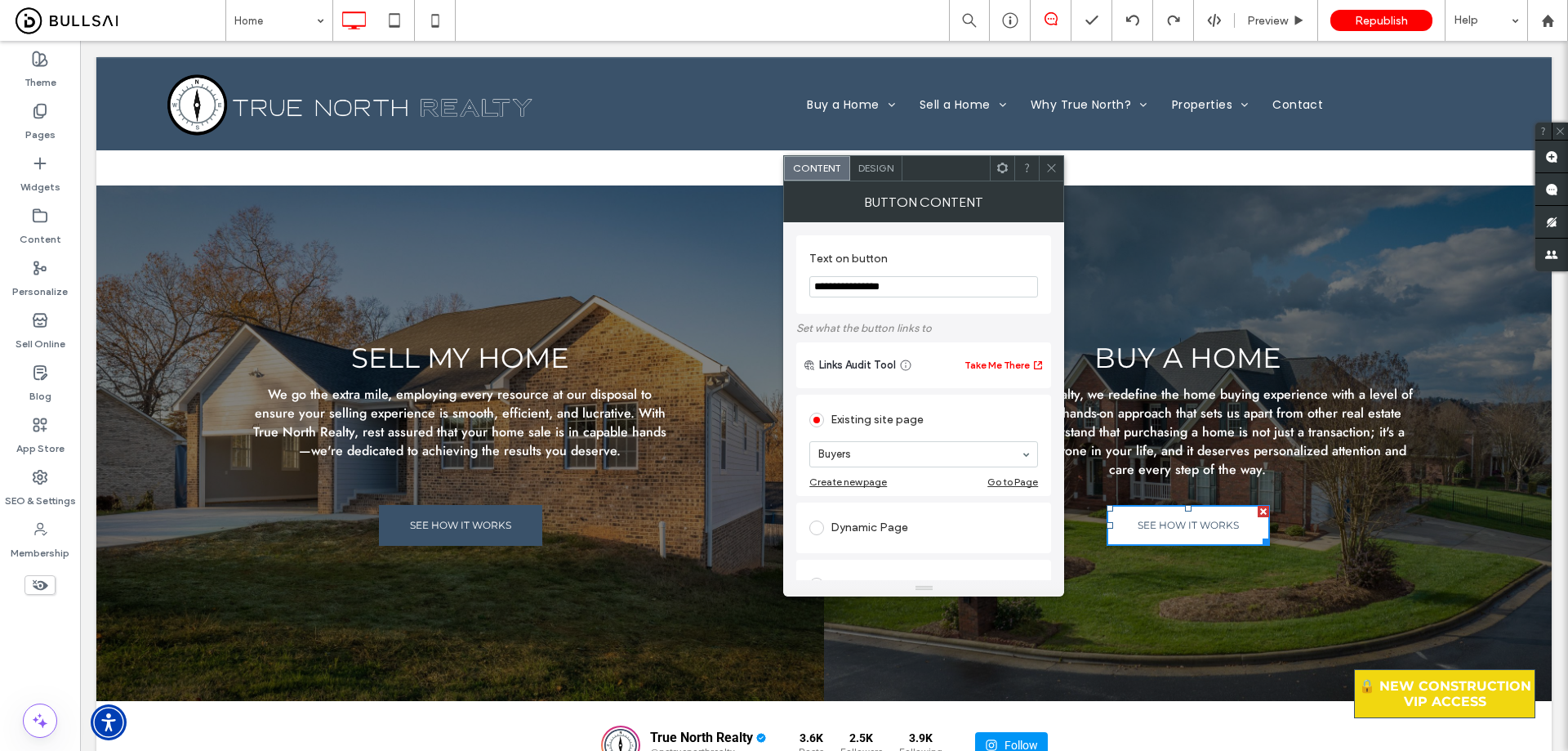
click at [873, 159] on div "Design" at bounding box center [876, 168] width 53 height 25
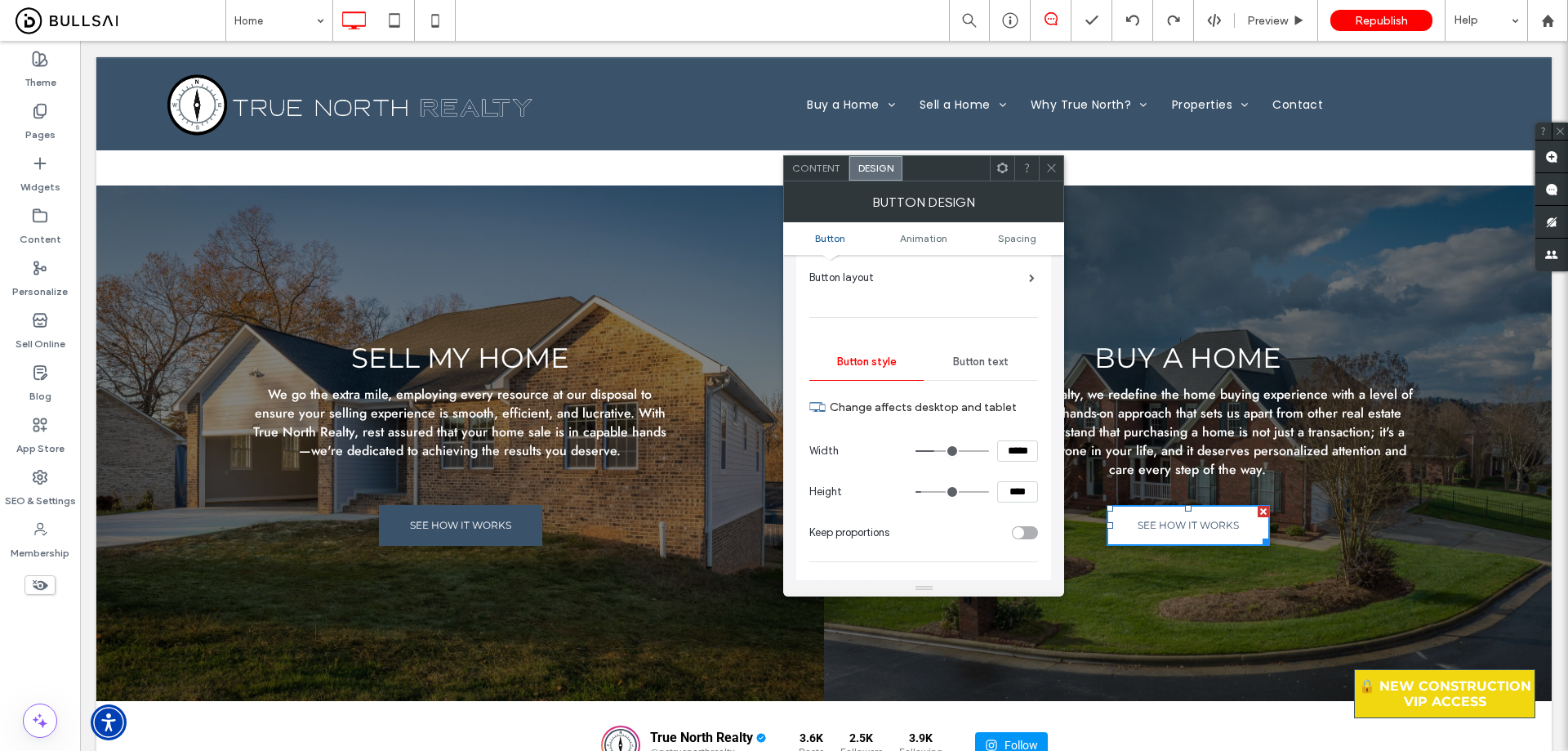
scroll to position [81, 0]
click at [987, 370] on div "Button text" at bounding box center [982, 363] width 115 height 36
click at [1031, 521] on div "rgb(58, 82, 106)" at bounding box center [1027, 528] width 22 height 22
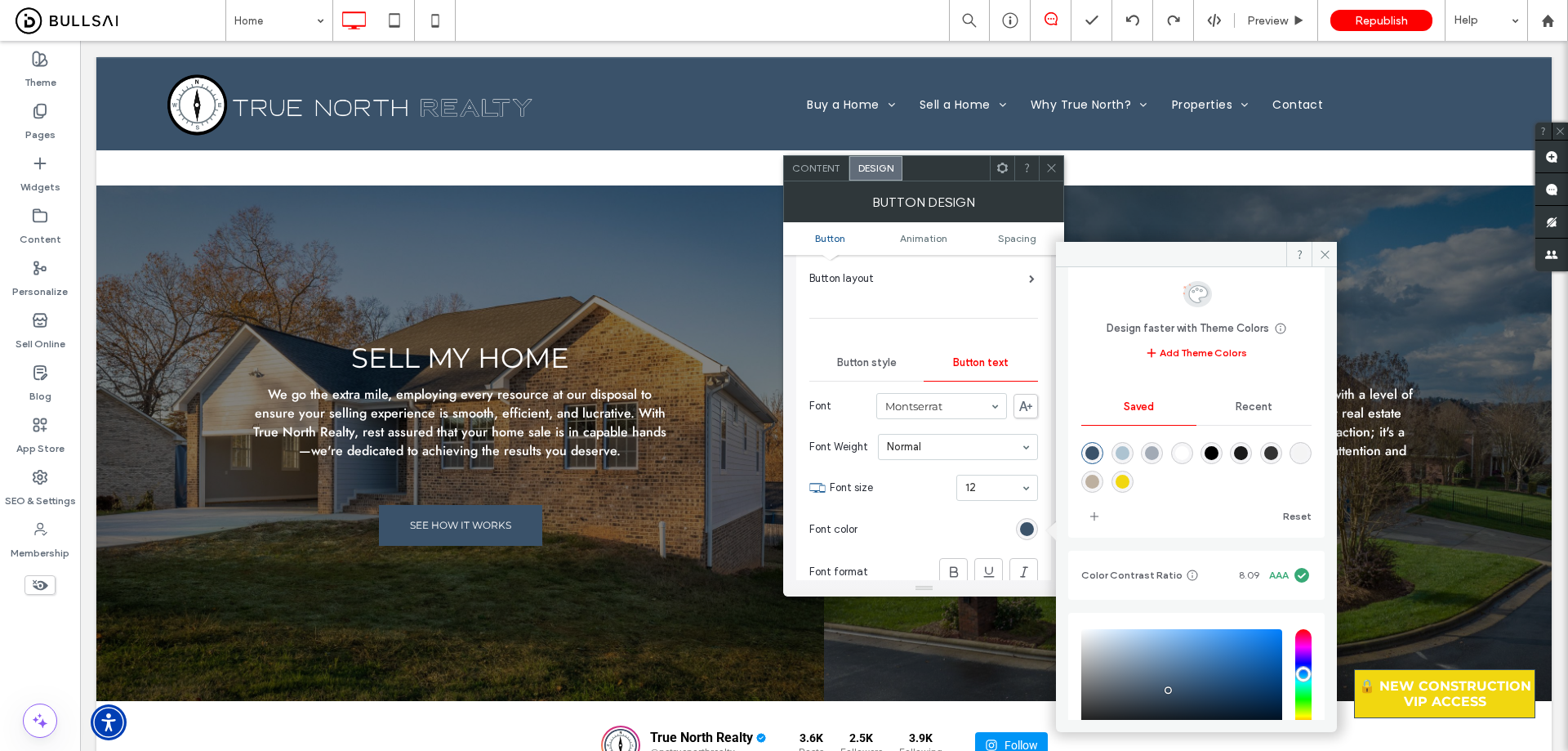
scroll to position [151, 0]
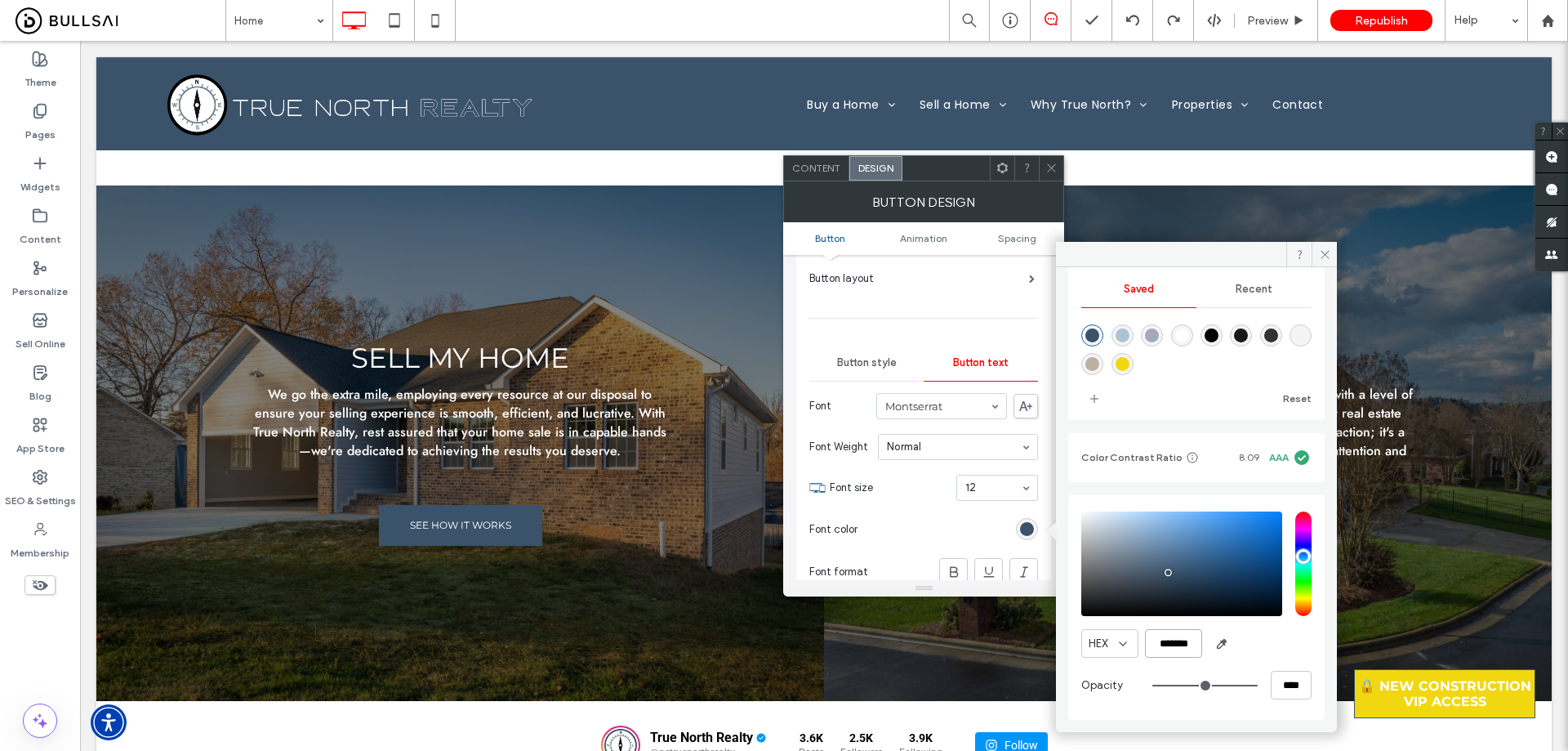
click at [1179, 640] on input "*******" at bounding box center [1174, 643] width 57 height 29
drag, startPoint x: 1053, startPoint y: 165, endPoint x: 1006, endPoint y: 128, distance: 59.8
click at [1053, 165] on icon at bounding box center [1051, 167] width 12 height 12
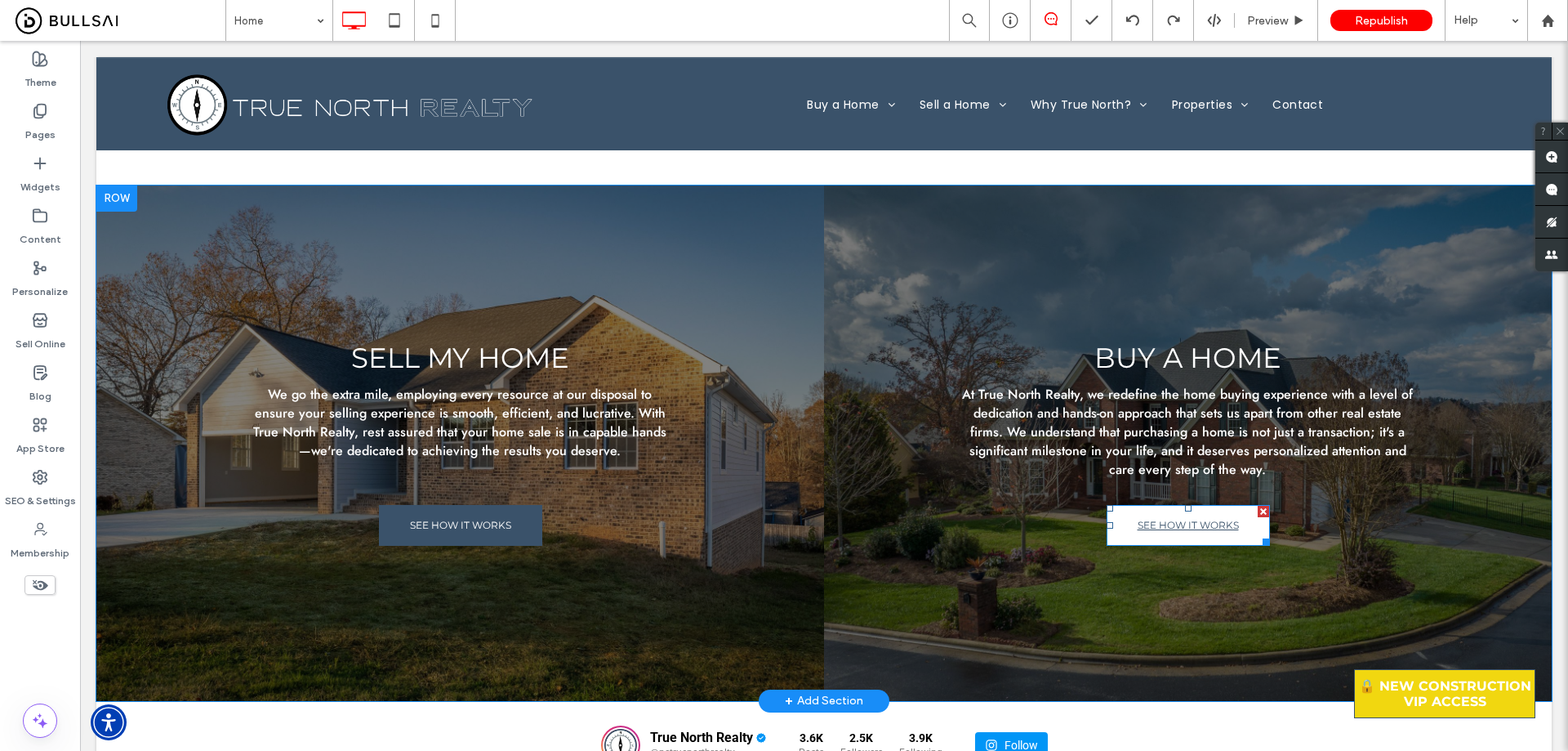
click at [1164, 514] on span "SEE HOW IT WORKS" at bounding box center [1188, 525] width 101 height 29
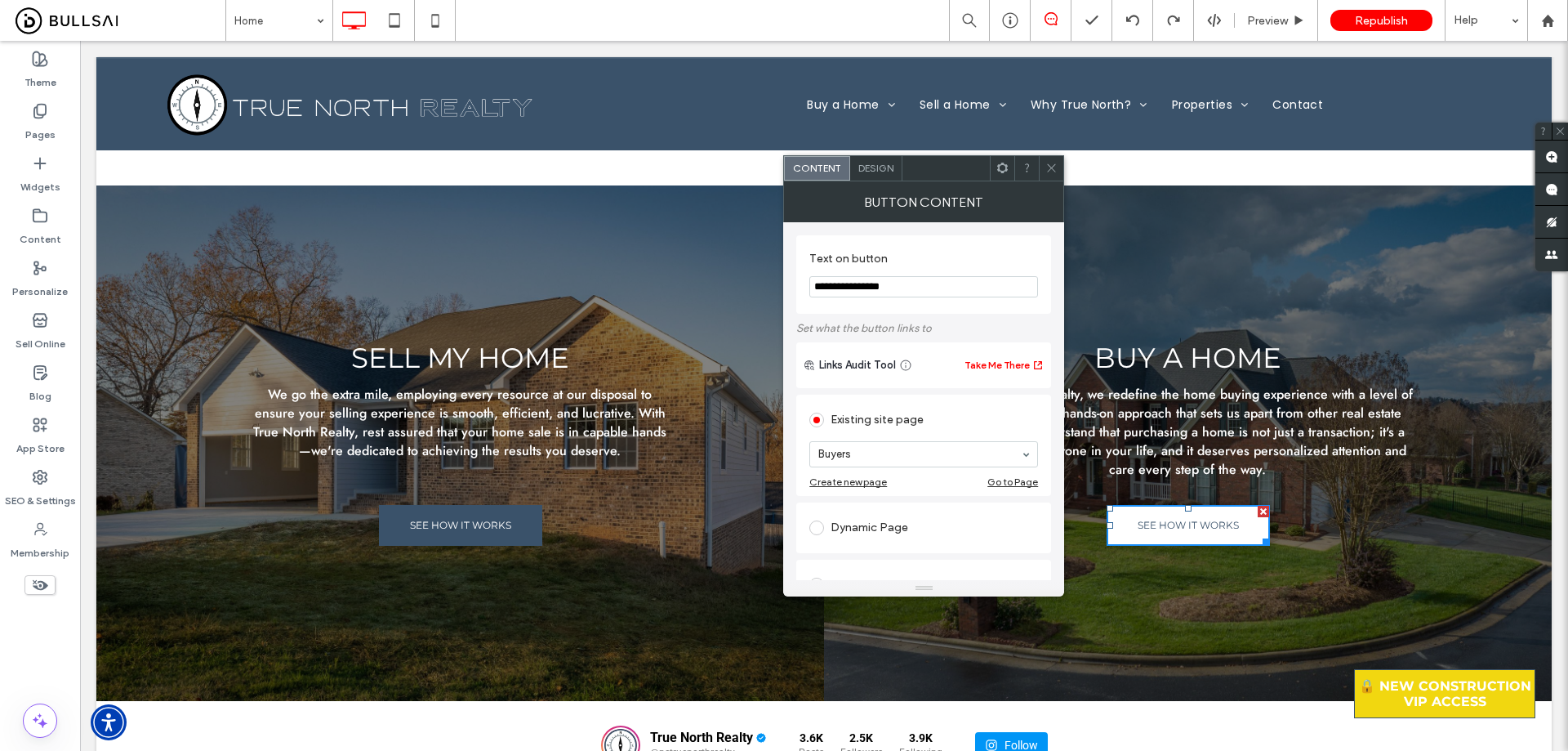
click at [1058, 175] on span at bounding box center [1051, 168] width 12 height 25
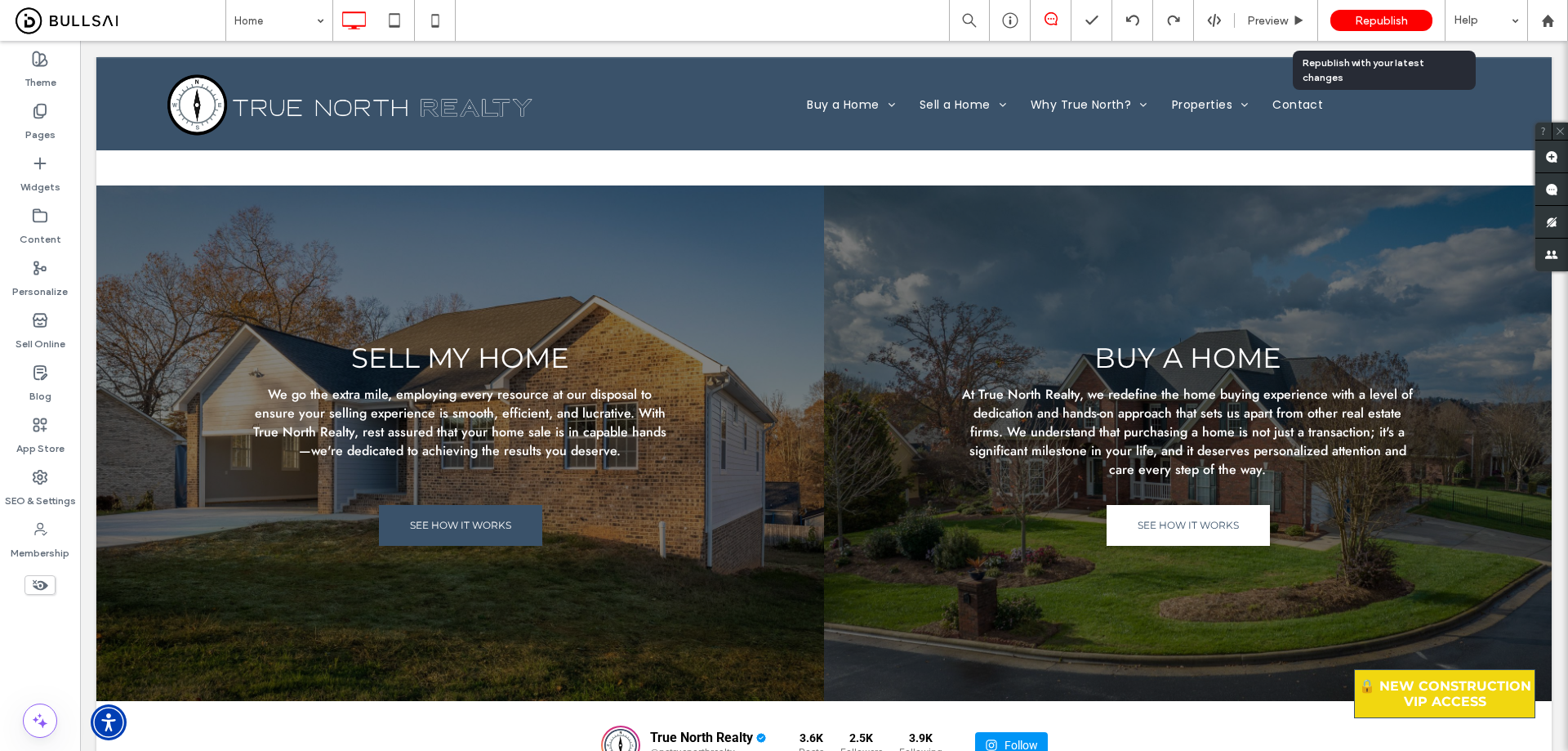
click at [1405, 22] on span "Republish" at bounding box center [1381, 21] width 53 height 14
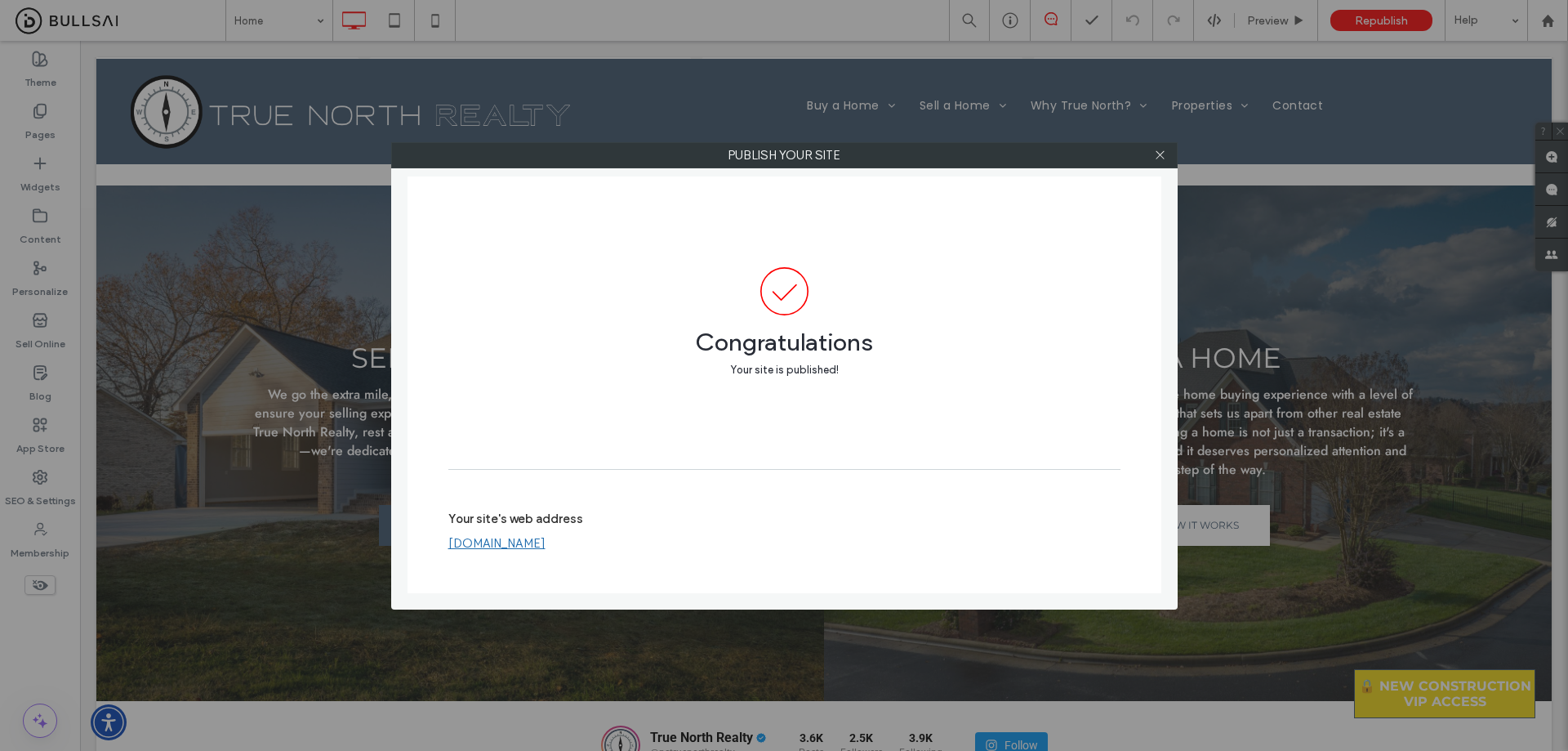
click at [549, 536] on label "Your site's web address" at bounding box center [516, 523] width 135 height 25
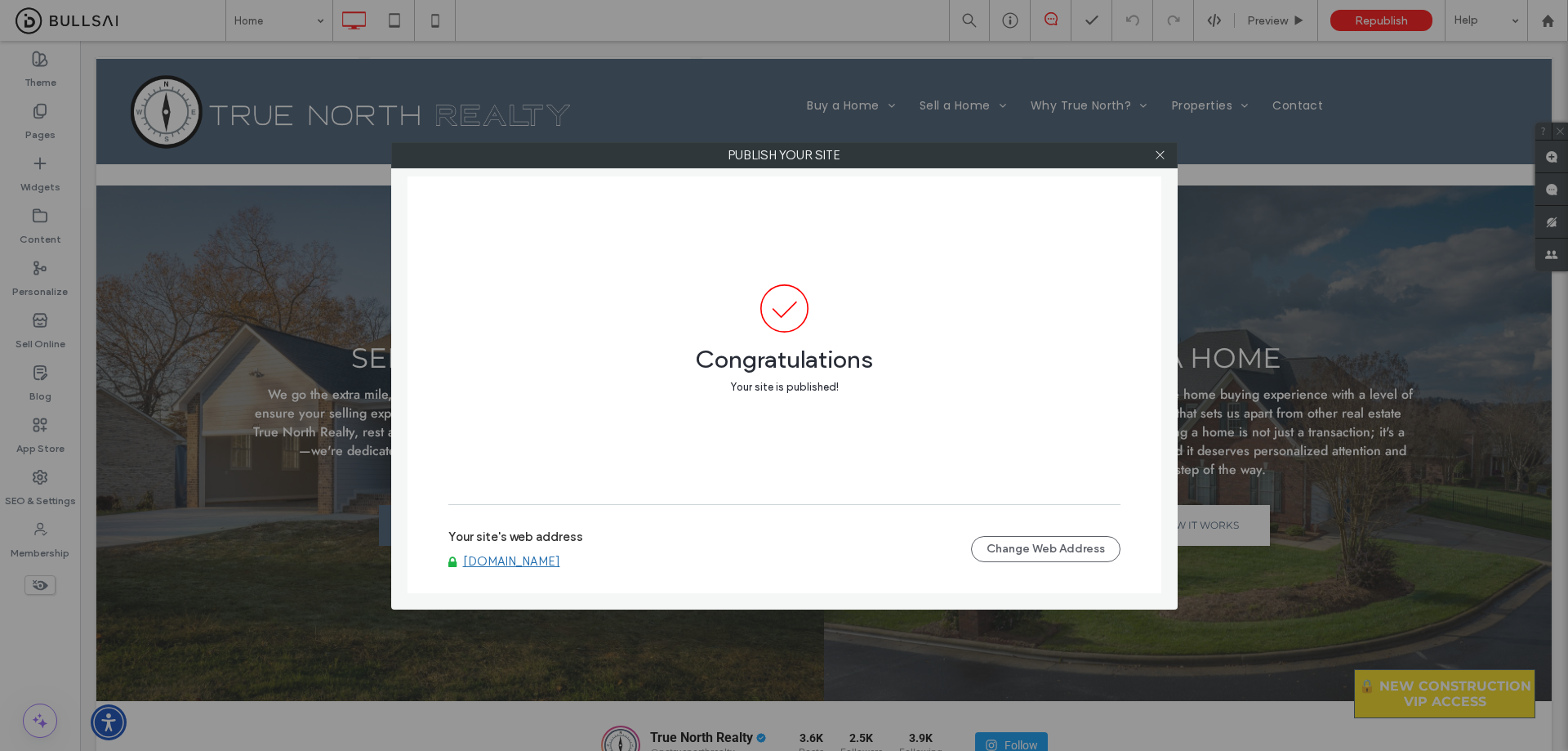
click at [561, 559] on link "www.nctruenorthrealty.com" at bounding box center [512, 561] width 98 height 14
click at [1174, 158] on label "Publish your site" at bounding box center [784, 155] width 785 height 25
click at [1163, 159] on icon at bounding box center [1159, 154] width 12 height 12
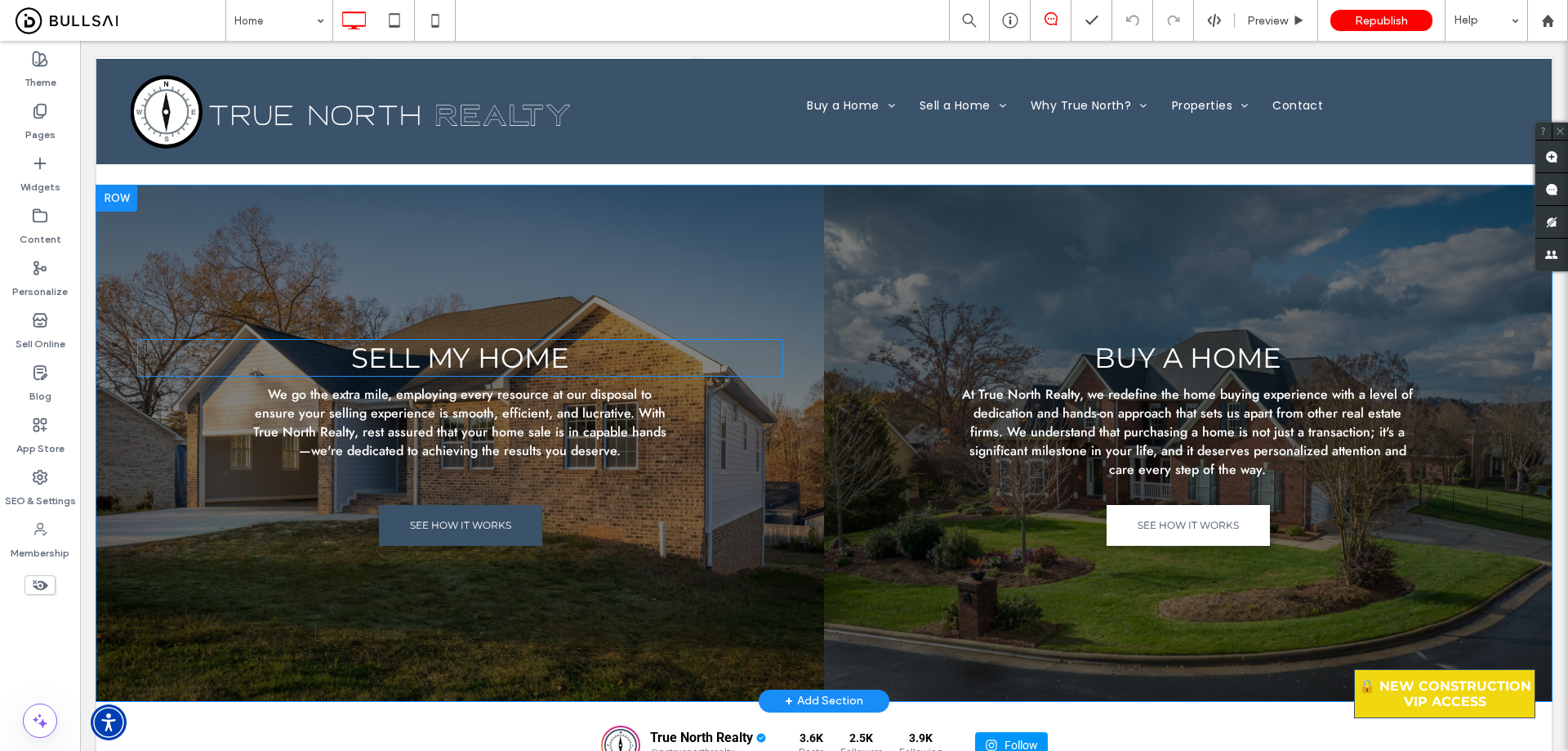
click at [502, 351] on span "Sell My Home" at bounding box center [460, 358] width 218 height 34
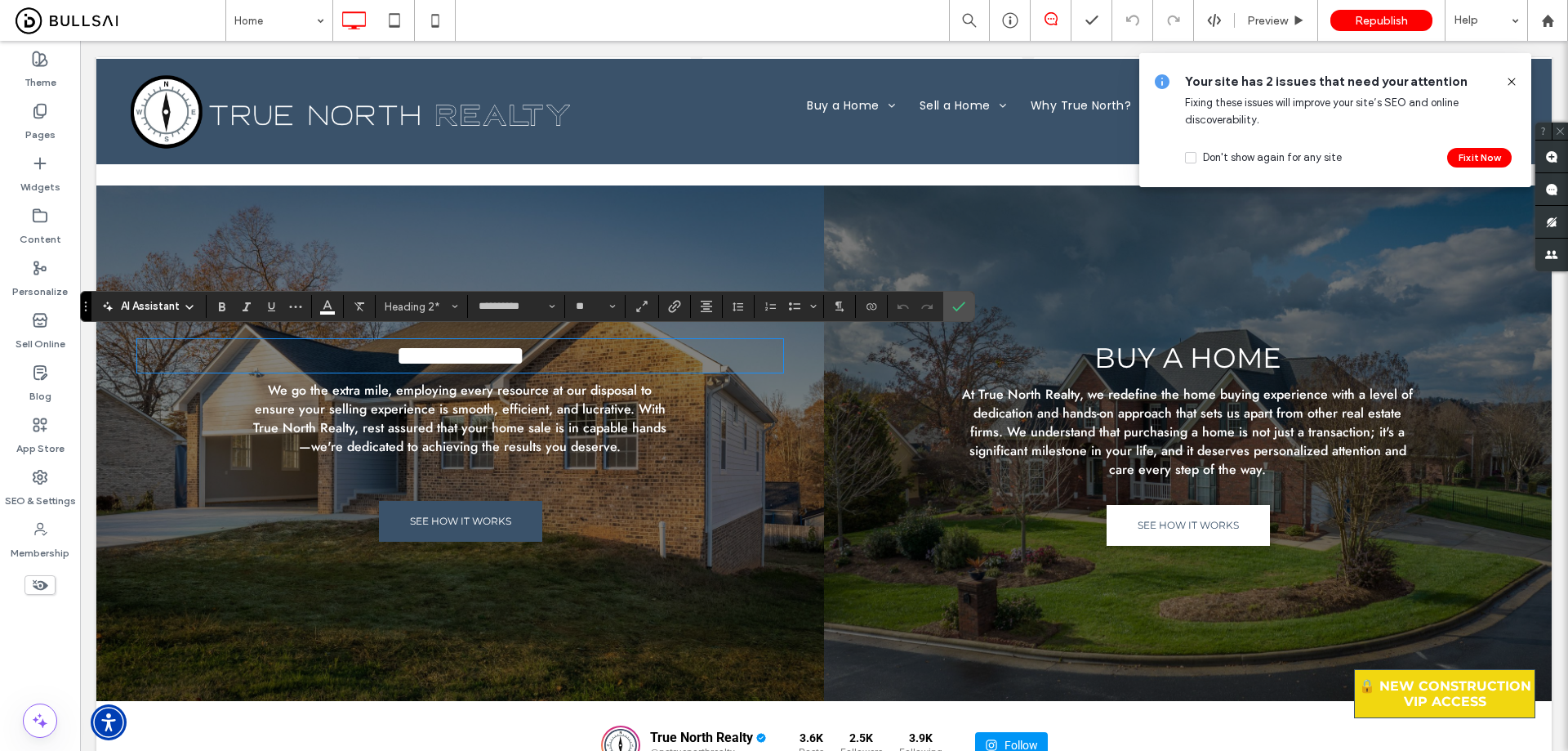
click at [331, 402] on span "We go the extra mile, employing every resource at our disposal to ensure your s…" at bounding box center [460, 418] width 413 height 76
click at [338, 404] on span "We go the extra mile, employing every resource at our disposal to ensure your s…" at bounding box center [460, 418] width 413 height 76
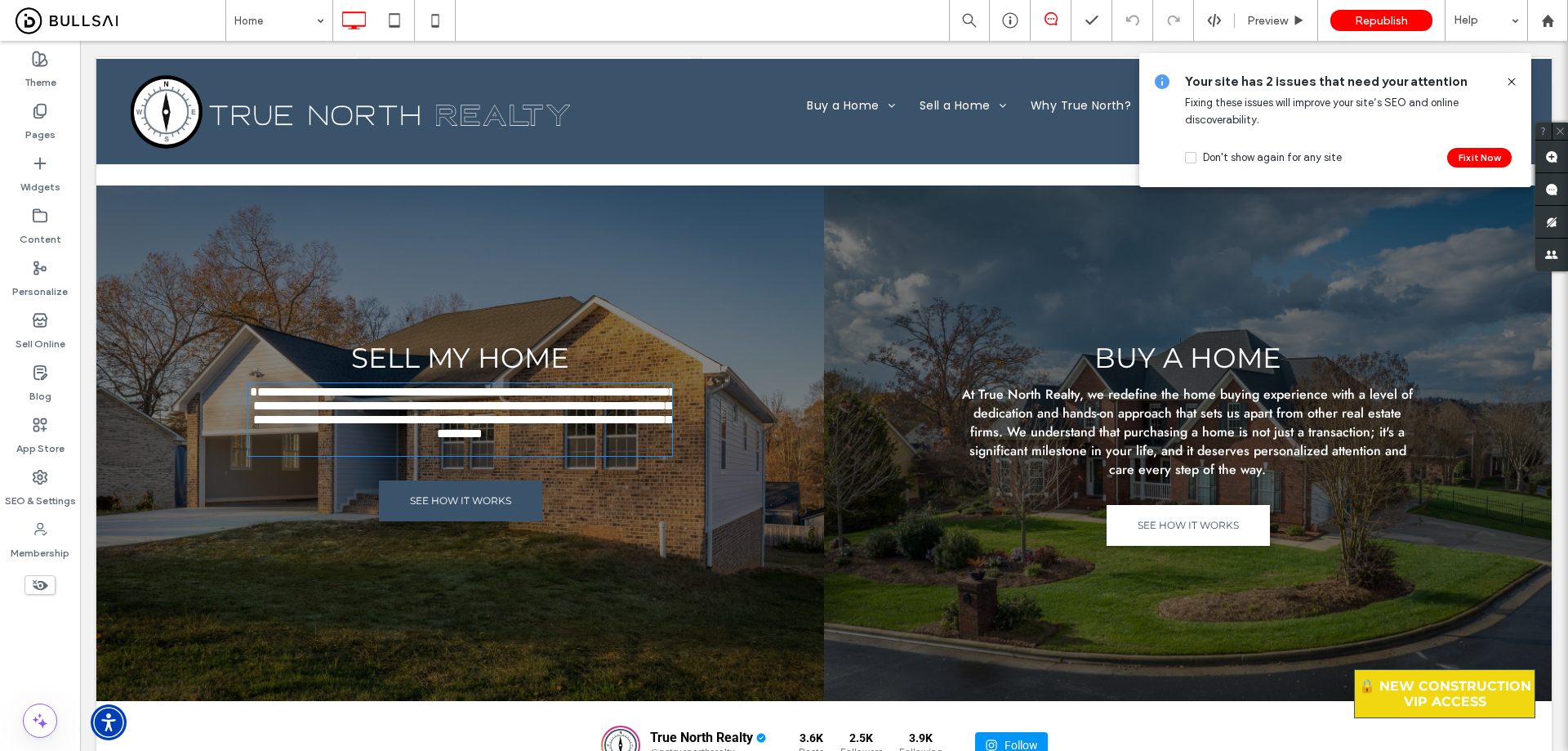
click at [338, 404] on span "**********" at bounding box center [462, 412] width 426 height 54
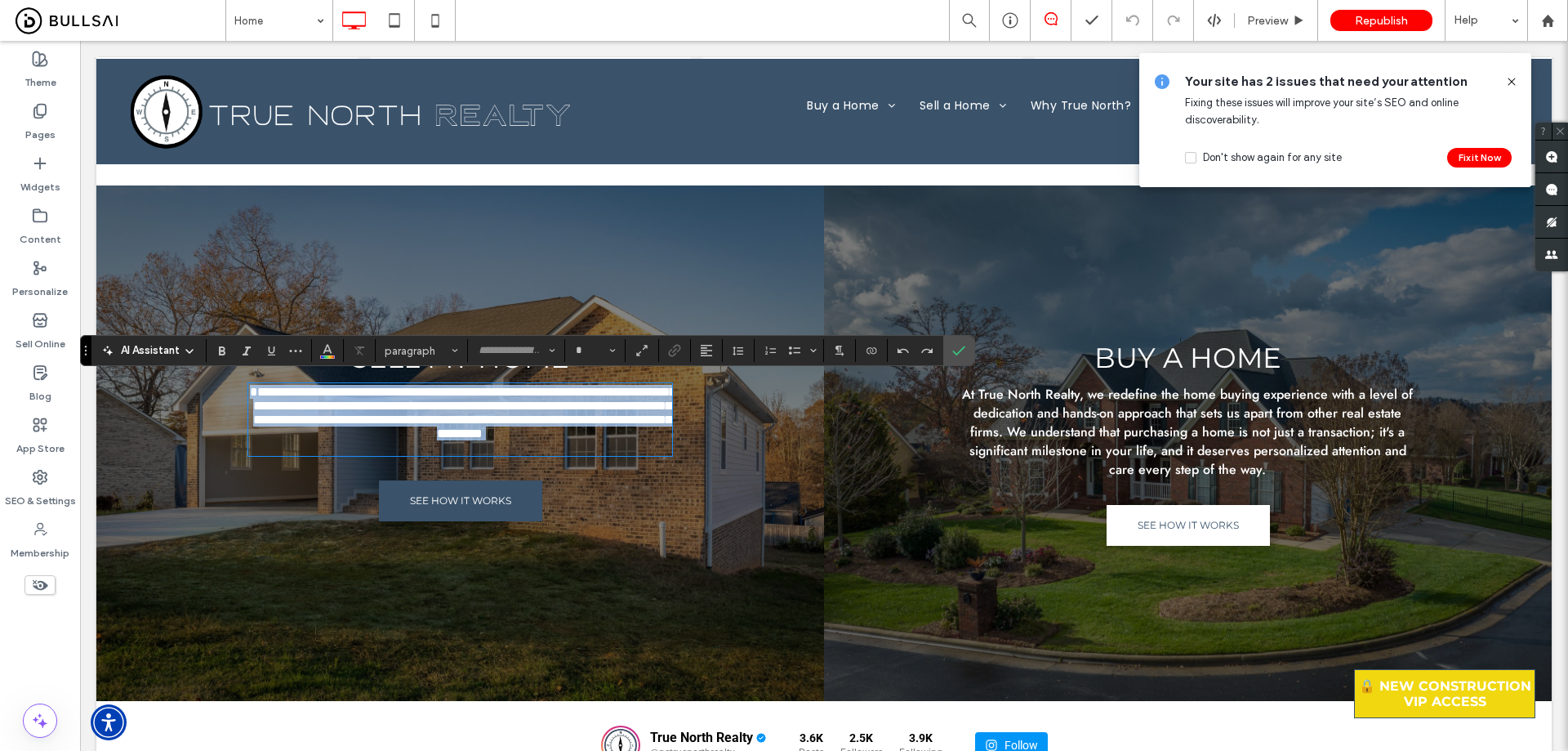
type input "****"
type input "**"
copy span "**********"
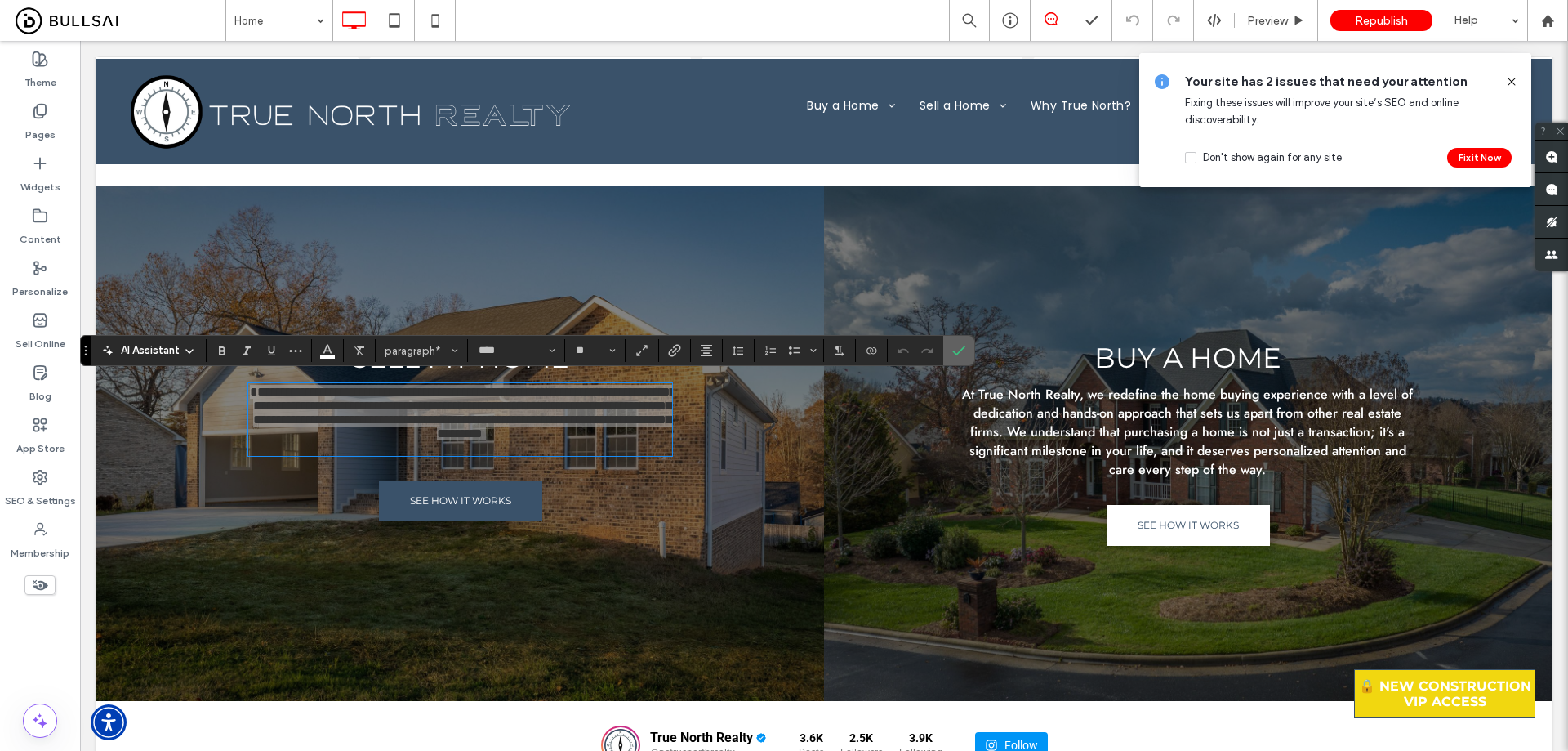
drag, startPoint x: 954, startPoint y: 343, endPoint x: 422, endPoint y: 483, distance: 550.1
click at [954, 343] on span "Confirm" at bounding box center [957, 350] width 8 height 30
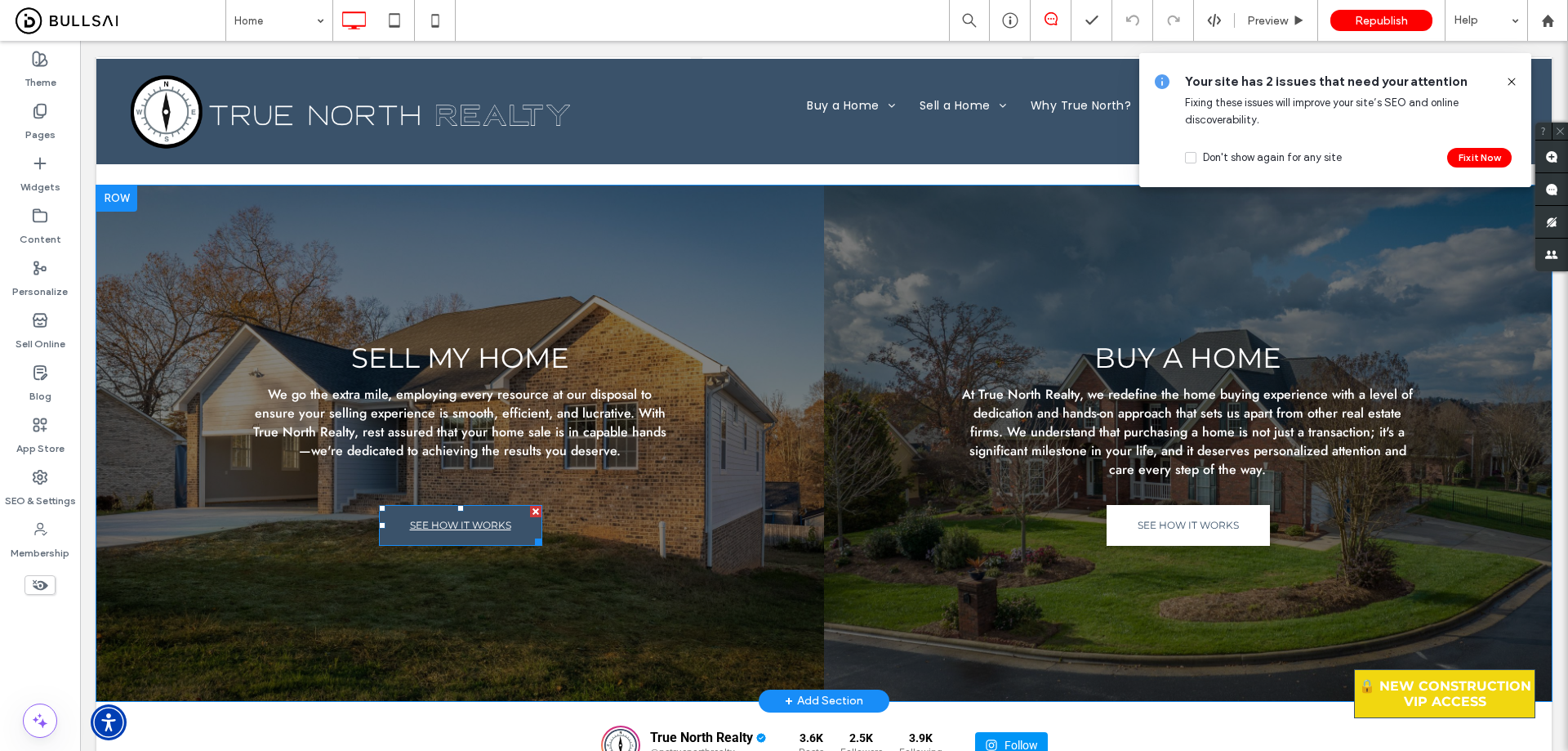
click at [503, 520] on span "SEE HOW IT WORKS" at bounding box center [461, 525] width 101 height 29
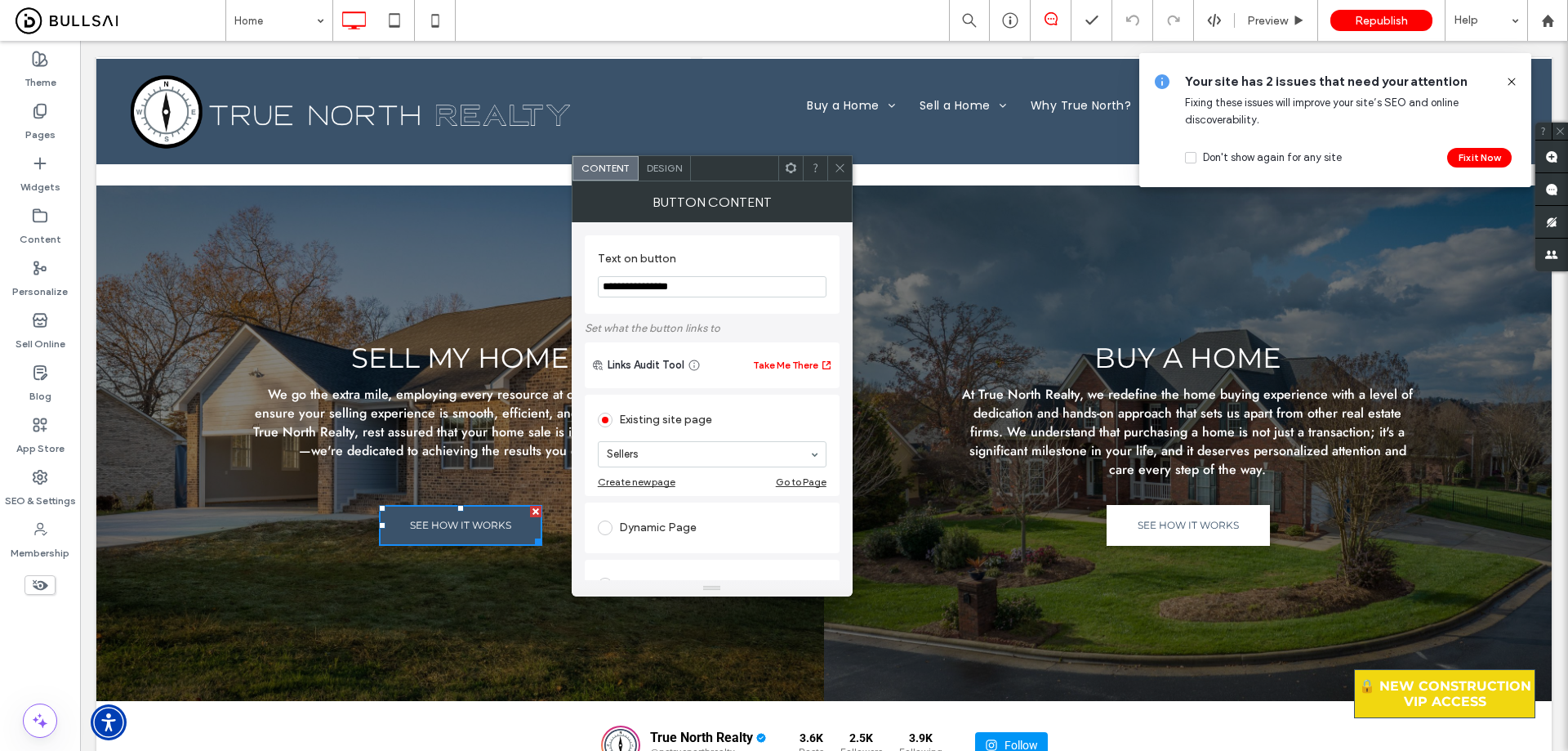
click at [674, 177] on div "Design" at bounding box center [665, 168] width 53 height 25
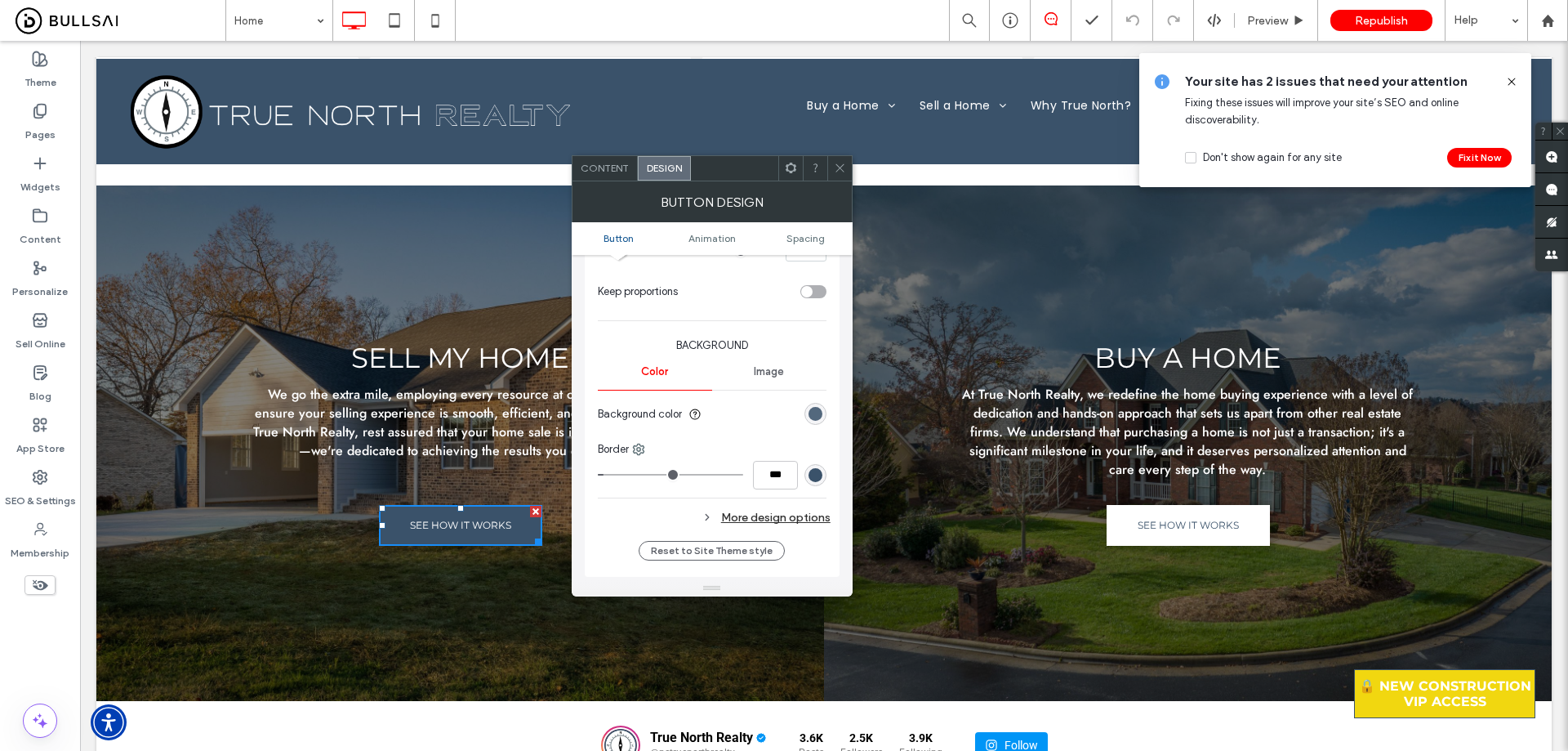
scroll to position [327, 0]
click at [812, 412] on div "rgb(58, 82, 106)" at bounding box center [815, 410] width 14 height 14
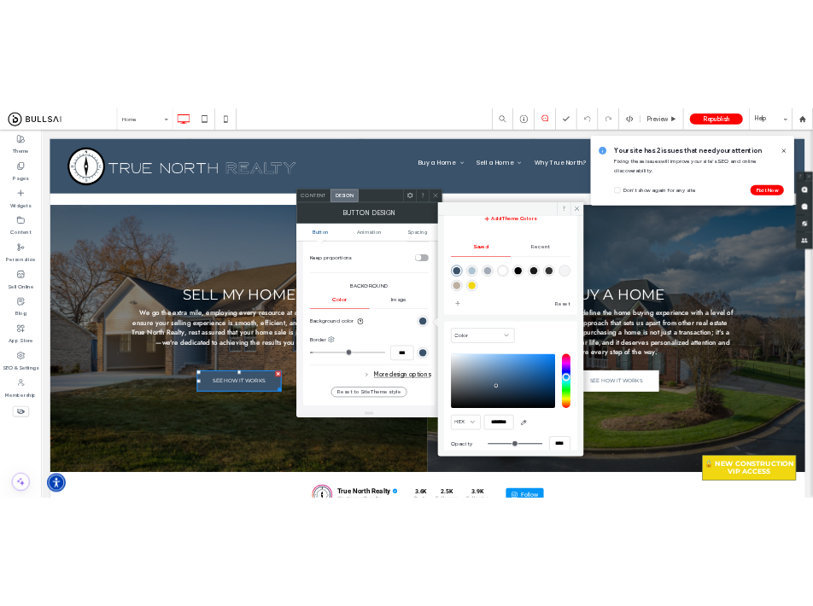
scroll to position [142, 0]
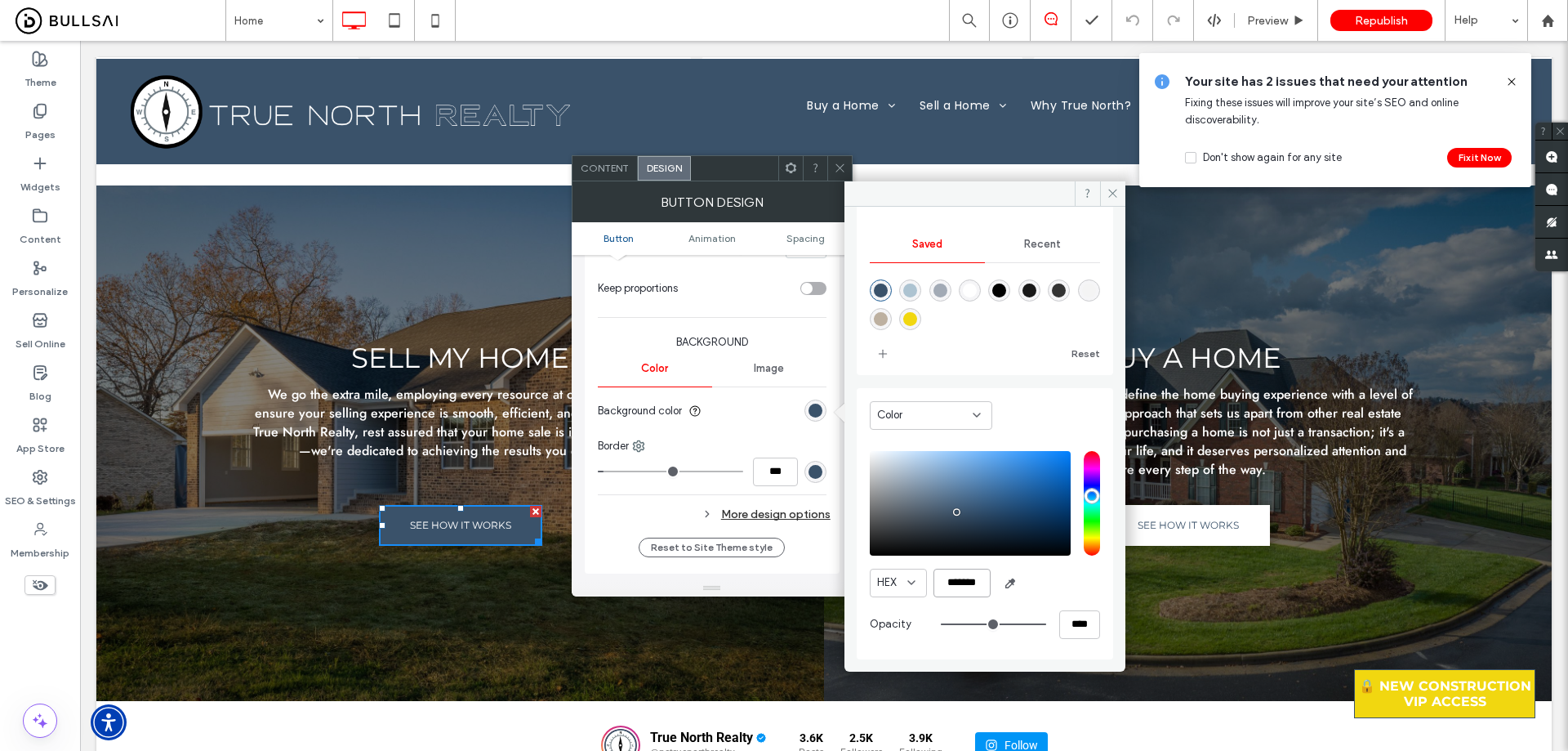
click at [961, 589] on input "*******" at bounding box center [962, 583] width 57 height 29
click at [847, 165] on div at bounding box center [840, 168] width 25 height 25
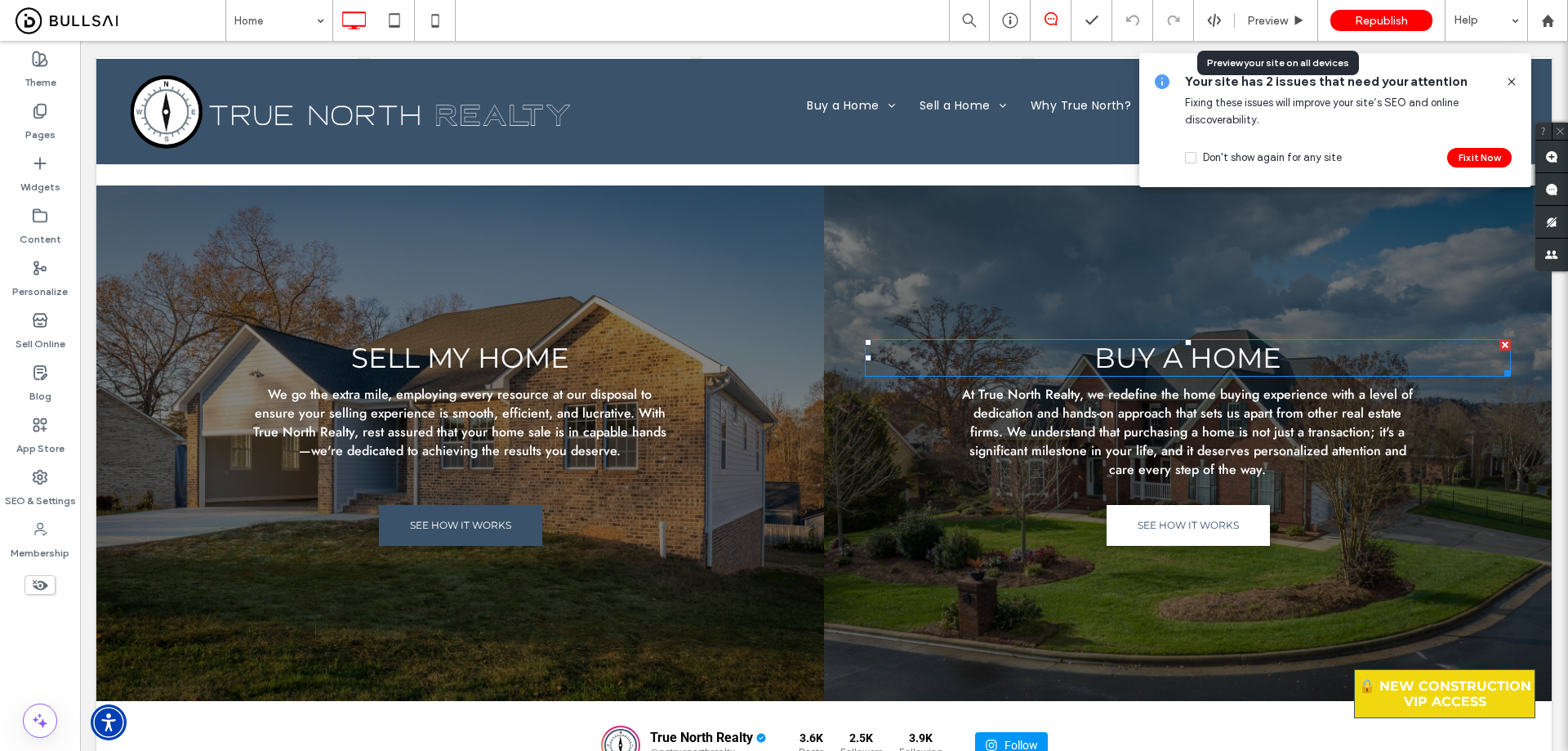
click at [1185, 341] on span "Buy a Home" at bounding box center [1188, 358] width 188 height 34
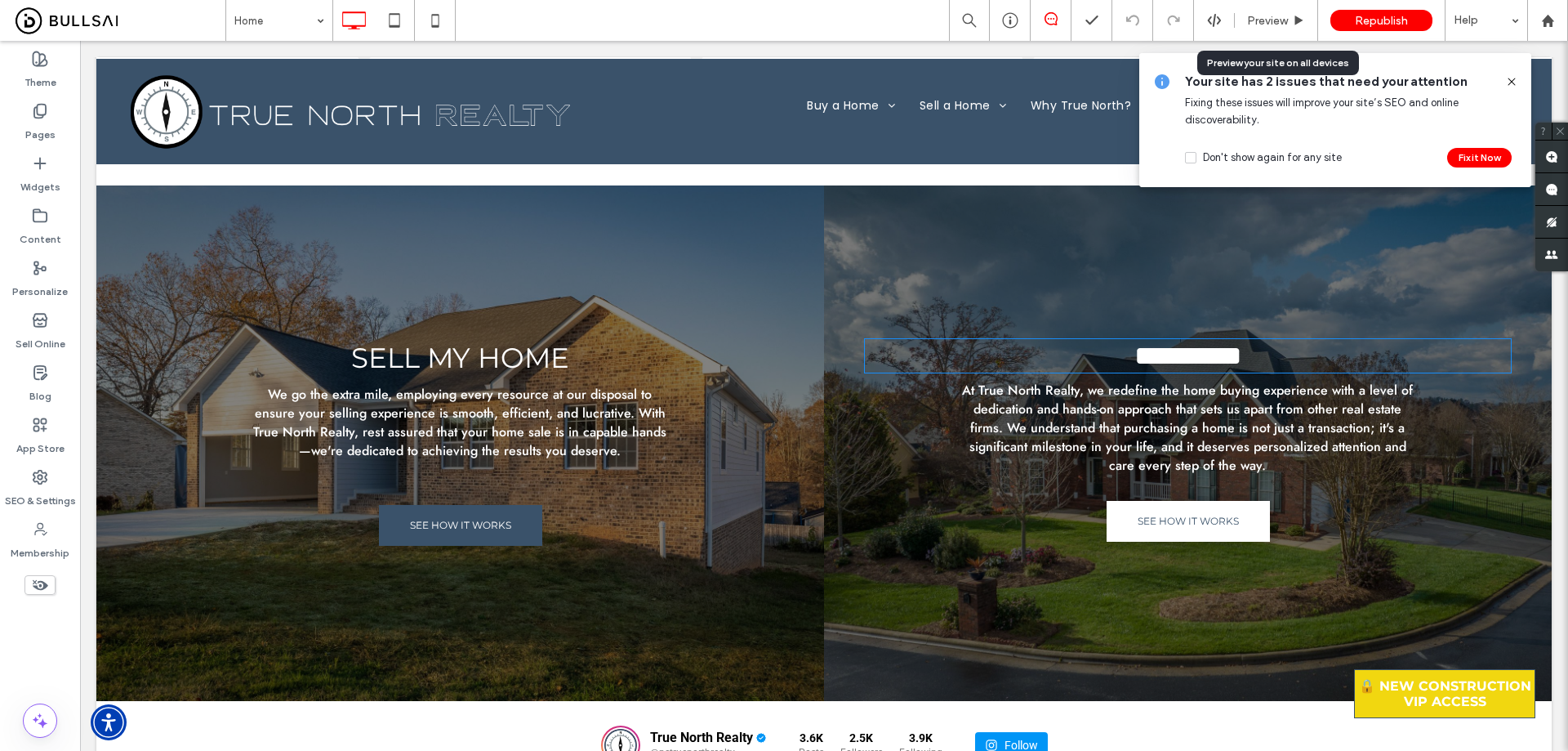
type input "**********"
type input "**"
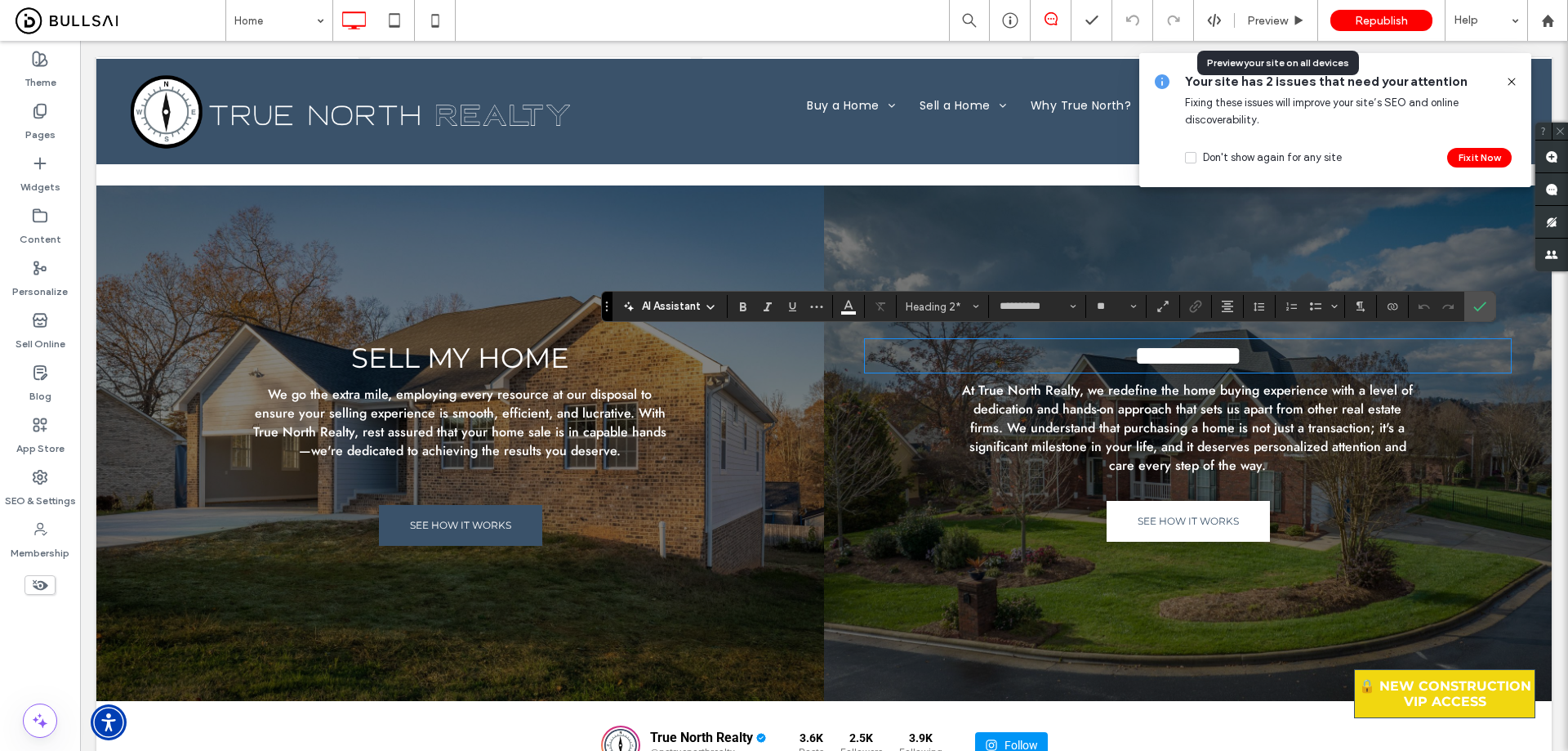
click at [1205, 434] on span "At True North Realty, we redefine the home buying experience with a level of de…" at bounding box center [1187, 428] width 451 height 94
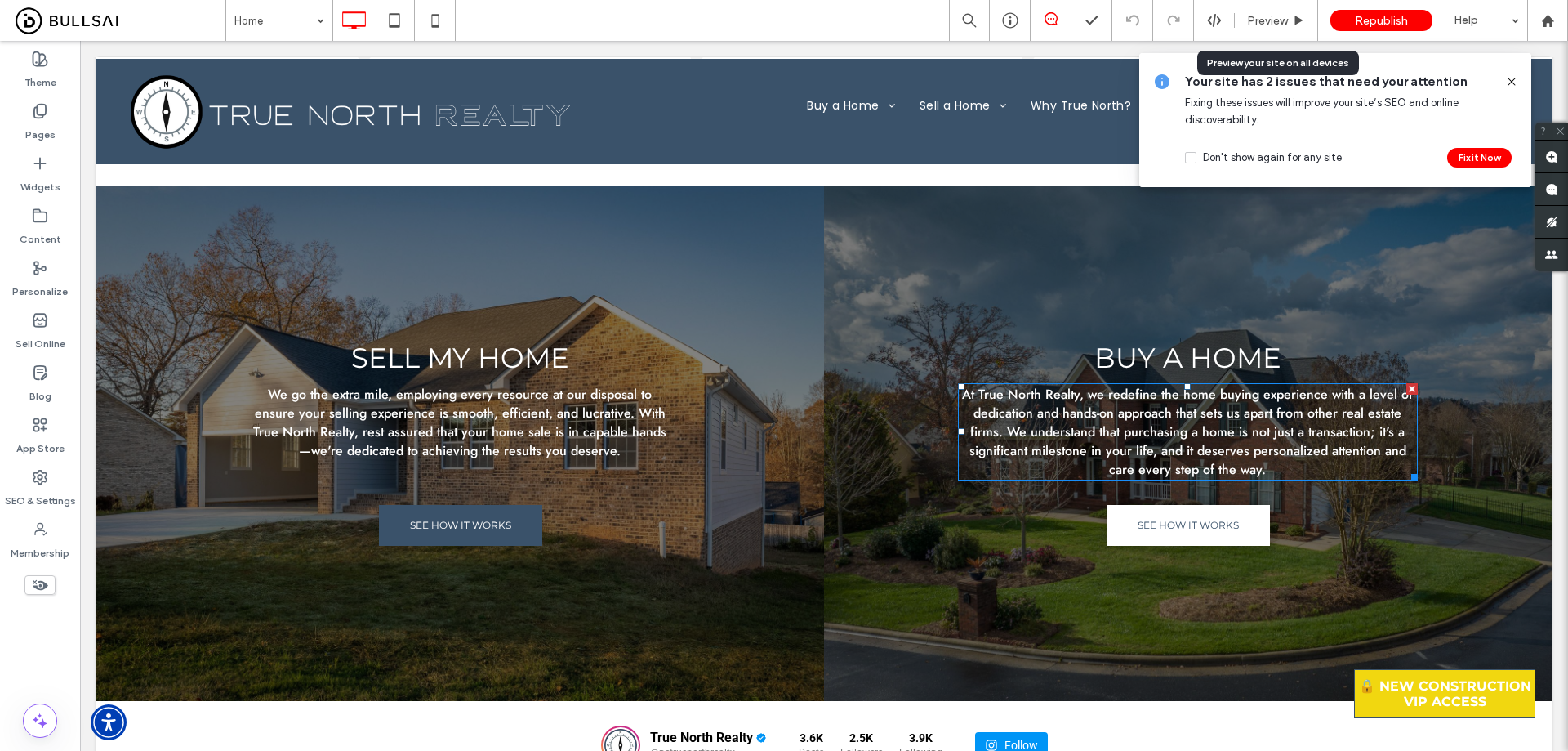
click at [1178, 414] on span "At True North Realty, we redefine the home buying experience with a level of de…" at bounding box center [1187, 431] width 451 height 94
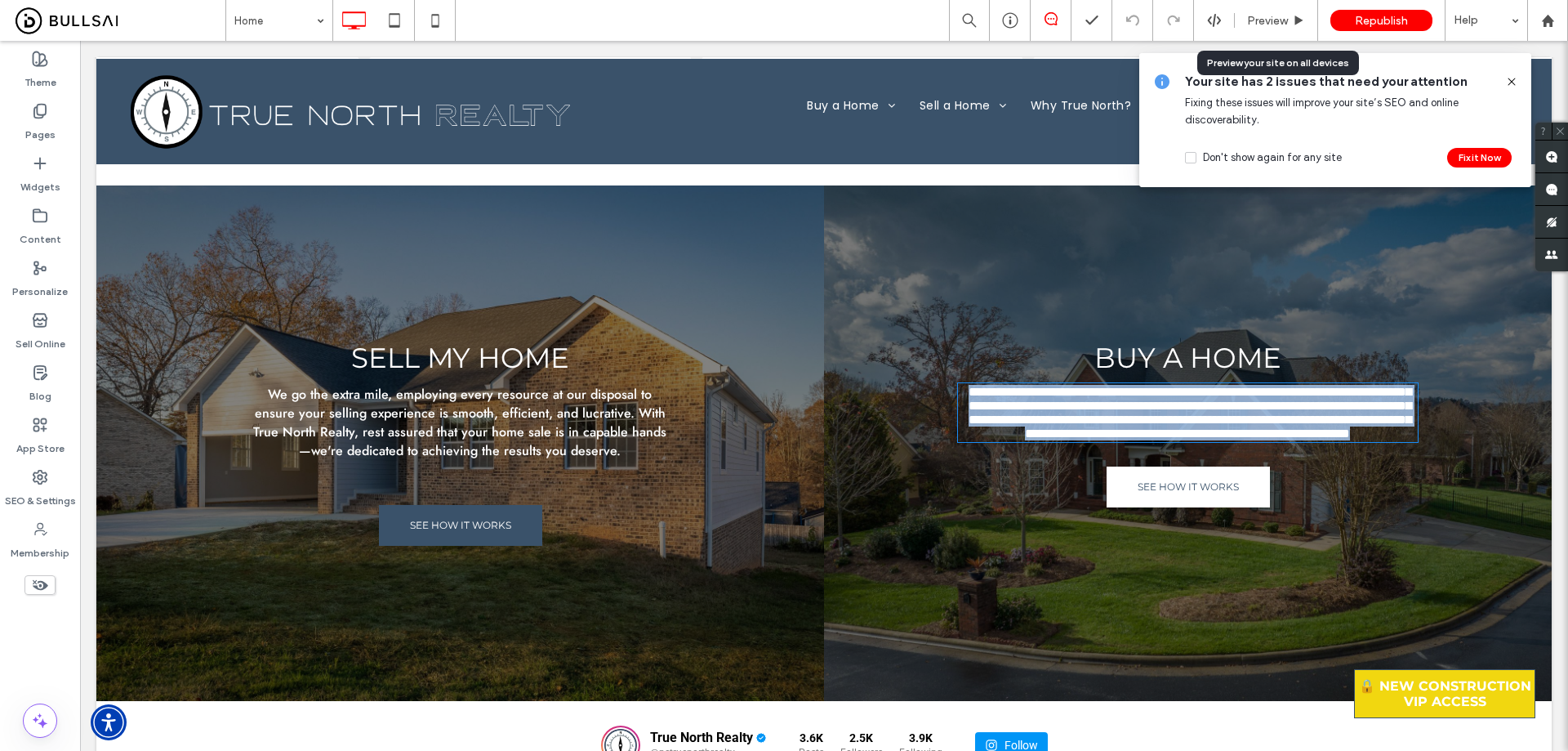
type input "****"
type input "**"
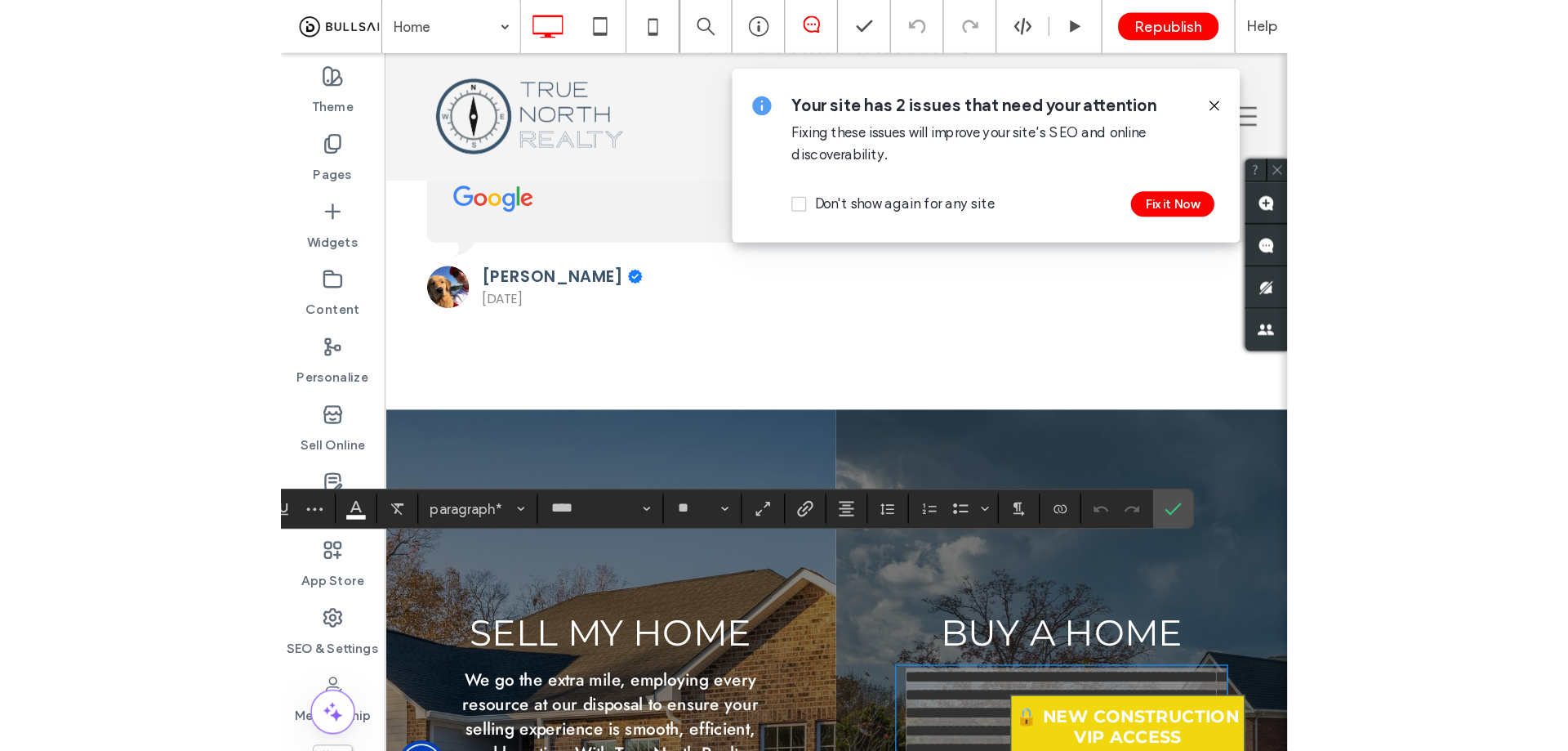
scroll to position [5334, 0]
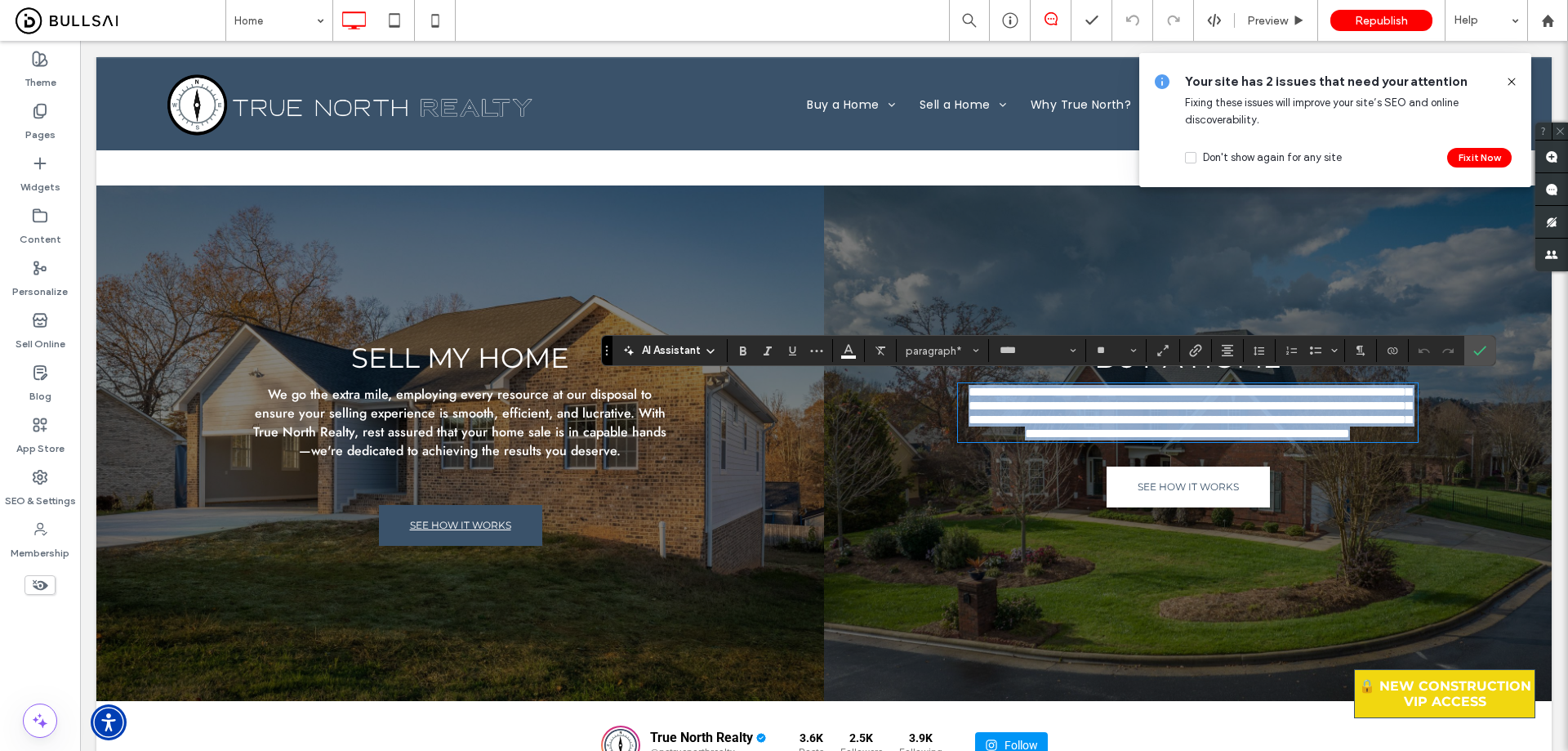
click at [489, 522] on span "SEE HOW IT WORKS" at bounding box center [461, 525] width 101 height 29
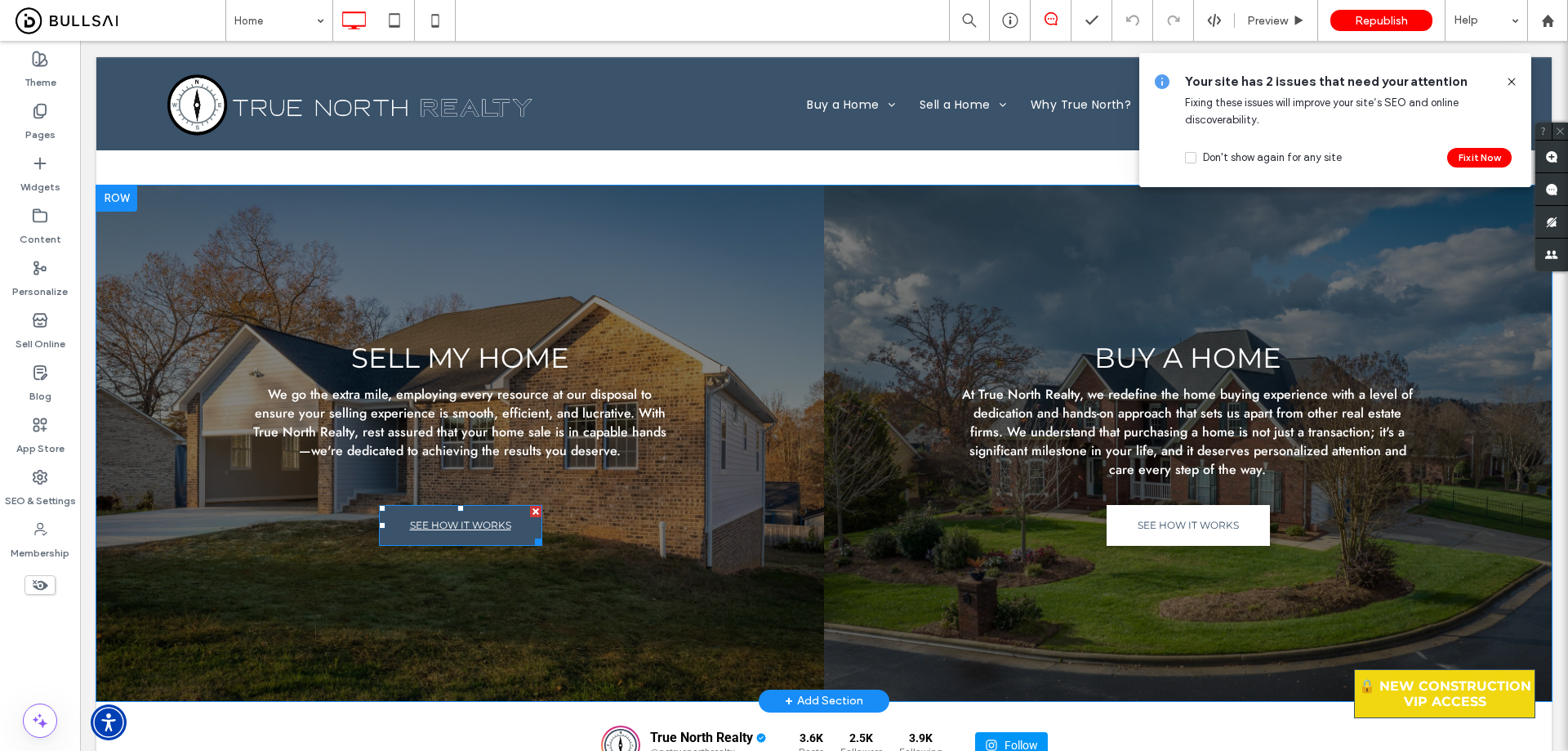
click at [516, 508] on link "SEE HOW IT WORKS" at bounding box center [460, 525] width 164 height 41
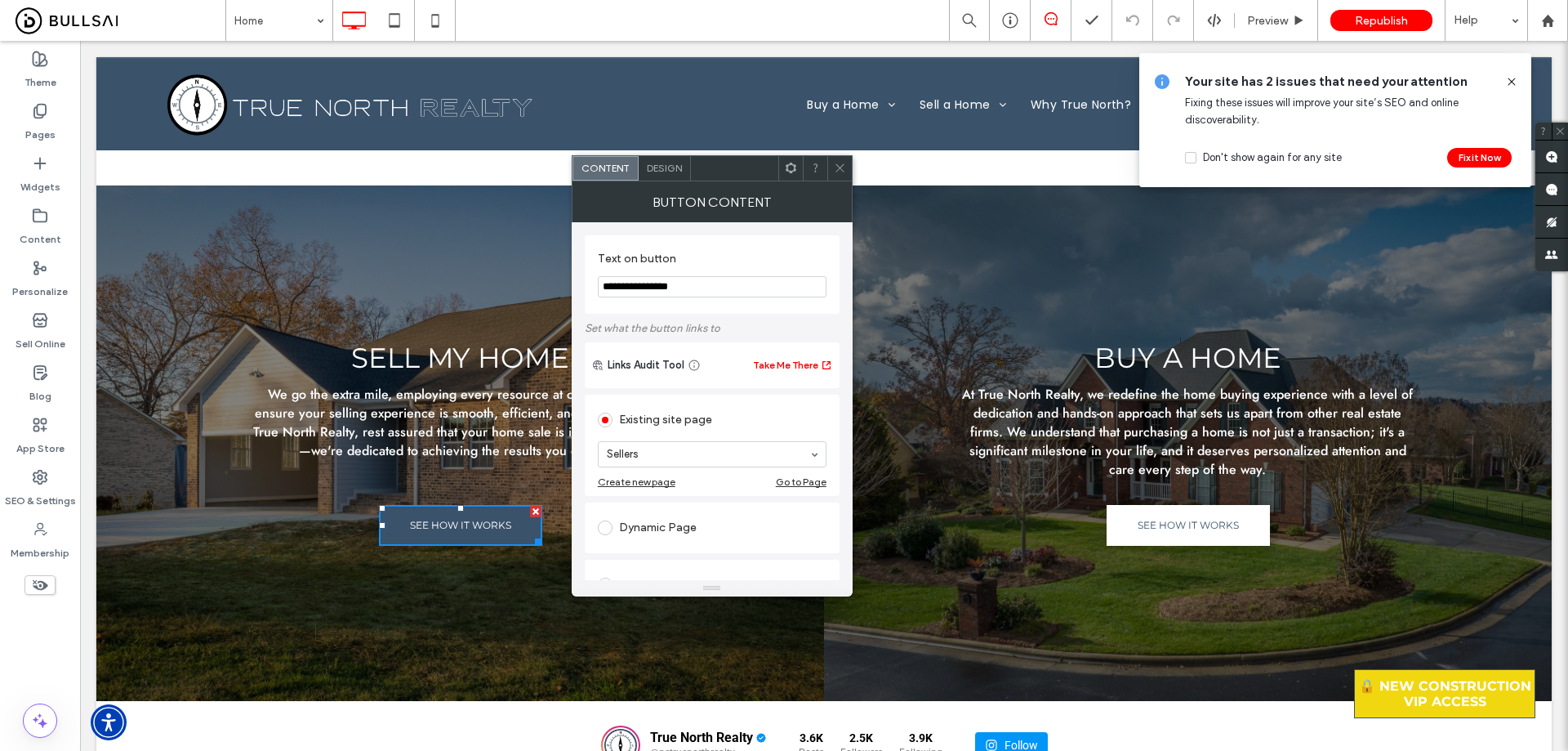
click at [668, 162] on span "Design" at bounding box center [664, 167] width 35 height 12
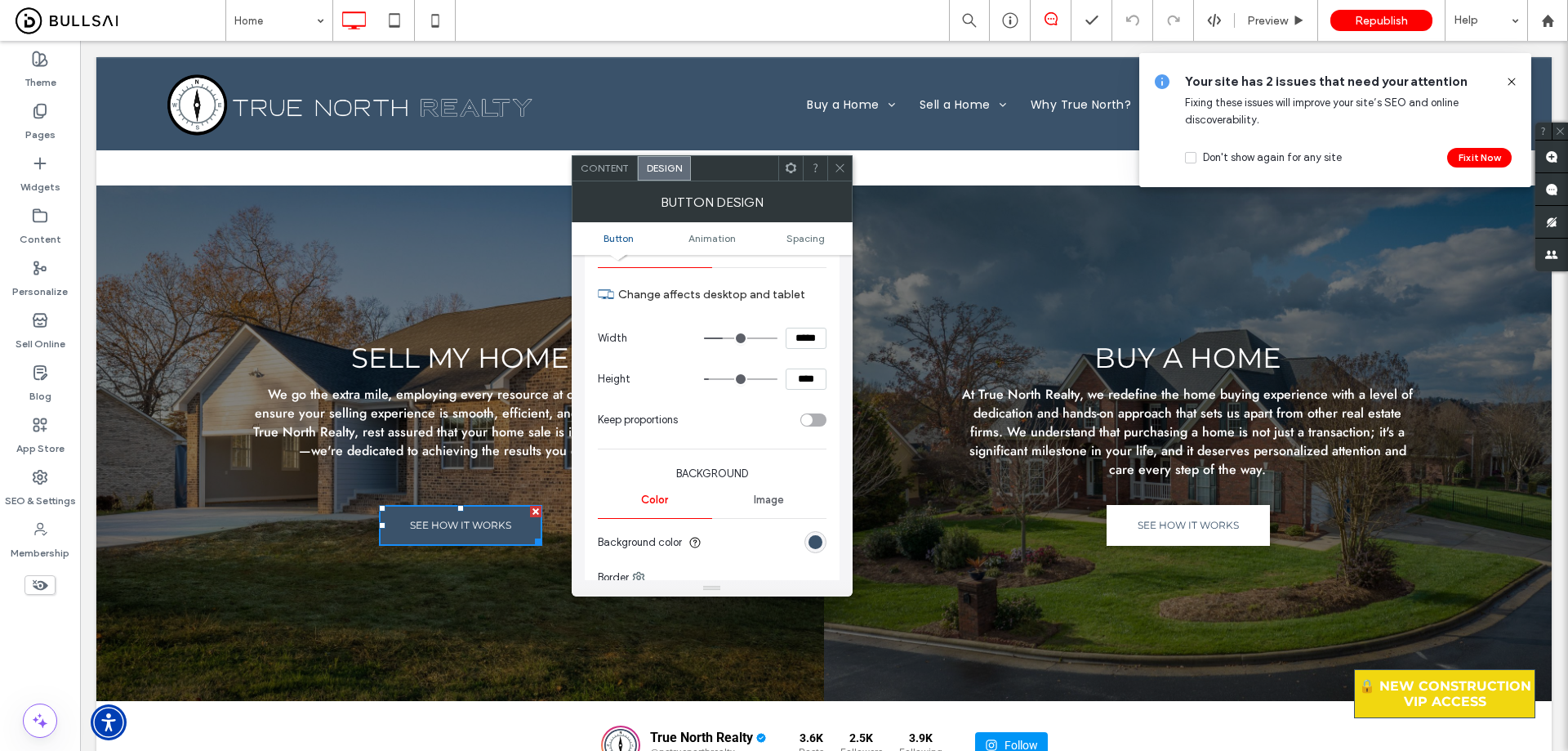
scroll to position [327, 0]
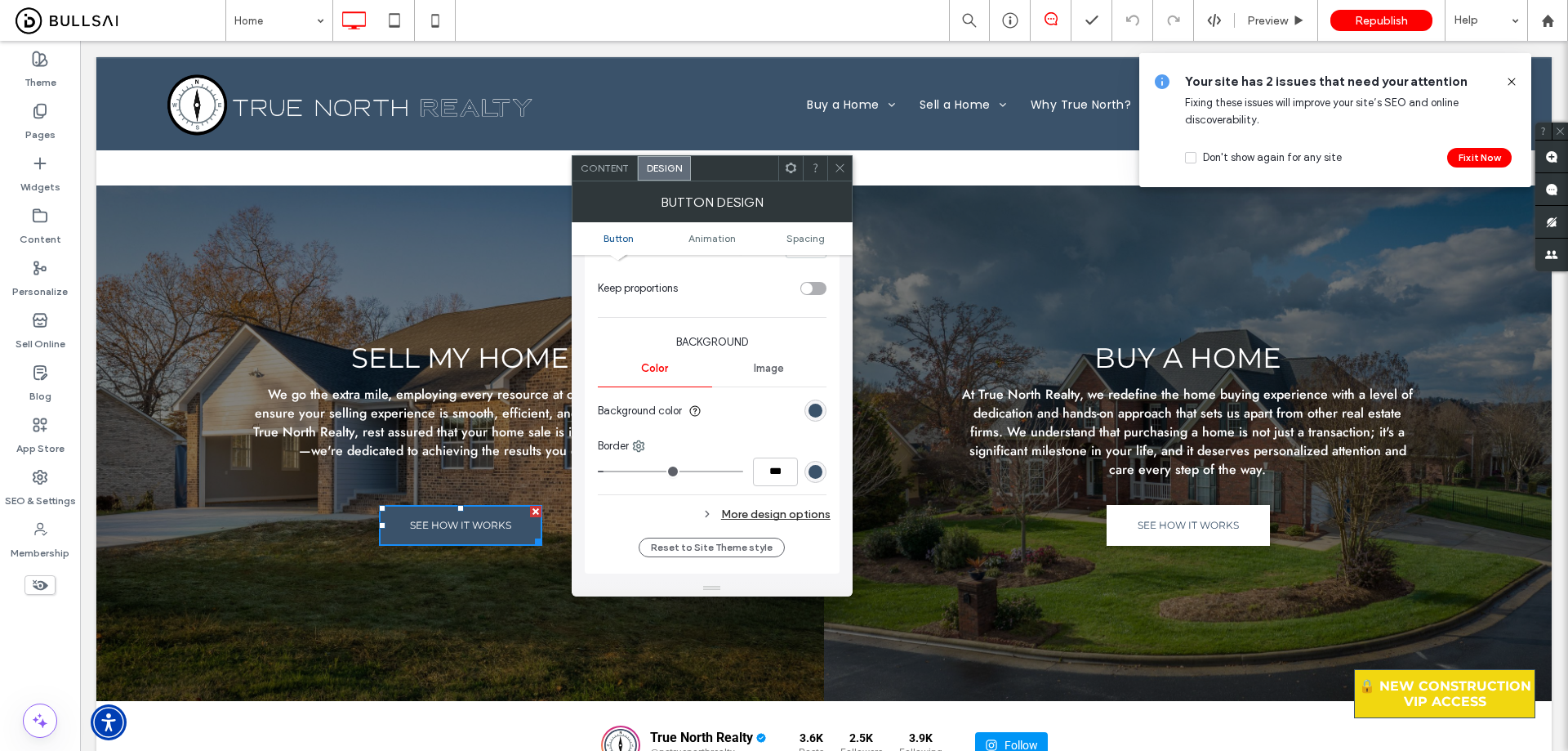
click at [823, 394] on section "Background color" at bounding box center [712, 410] width 229 height 41
click at [821, 403] on div "rgb(58, 82, 106)" at bounding box center [815, 410] width 22 height 22
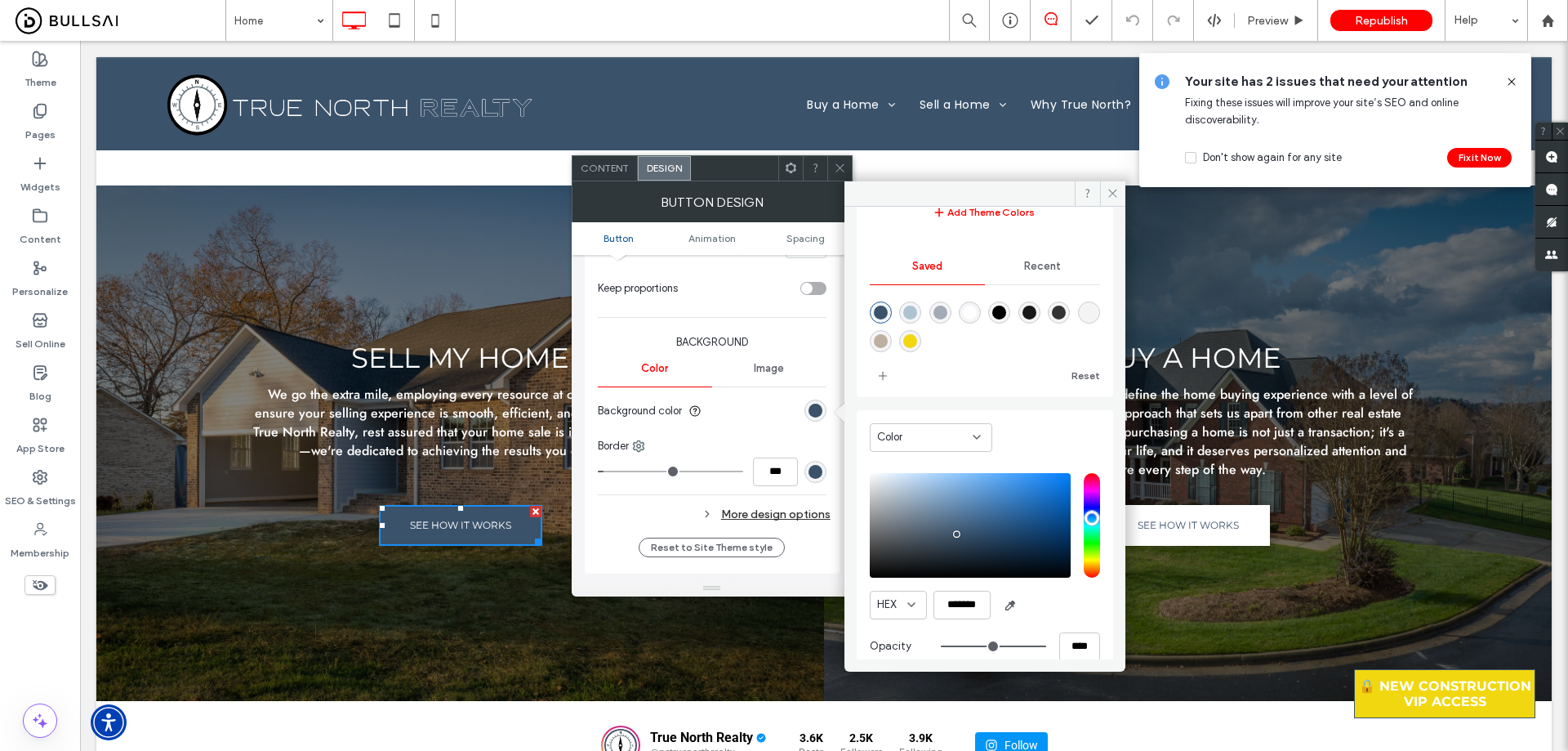
scroll to position [136, 0]
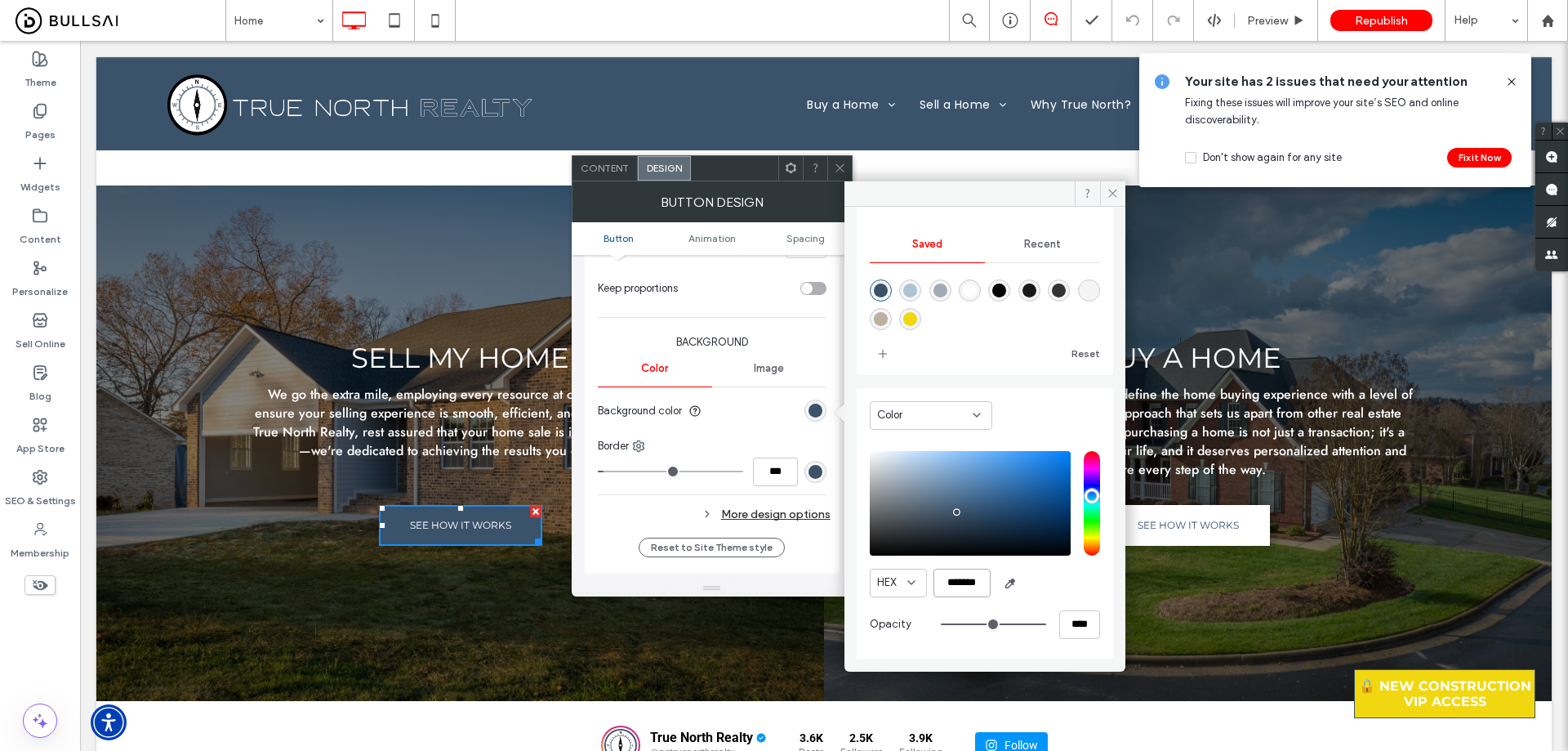
click at [974, 579] on input "*******" at bounding box center [962, 583] width 57 height 29
click at [1112, 193] on icon at bounding box center [1113, 193] width 12 height 12
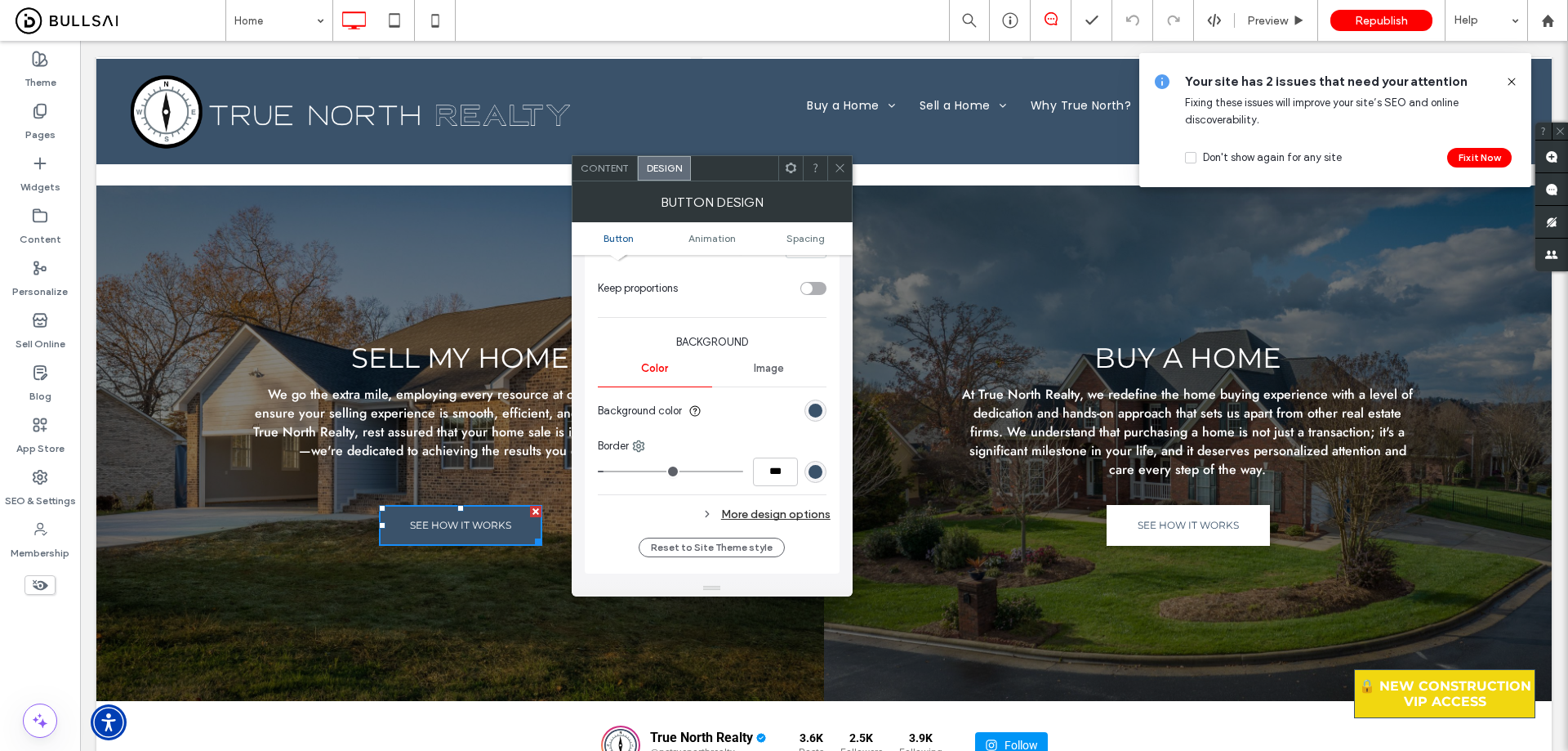
click at [831, 167] on div at bounding box center [840, 168] width 25 height 25
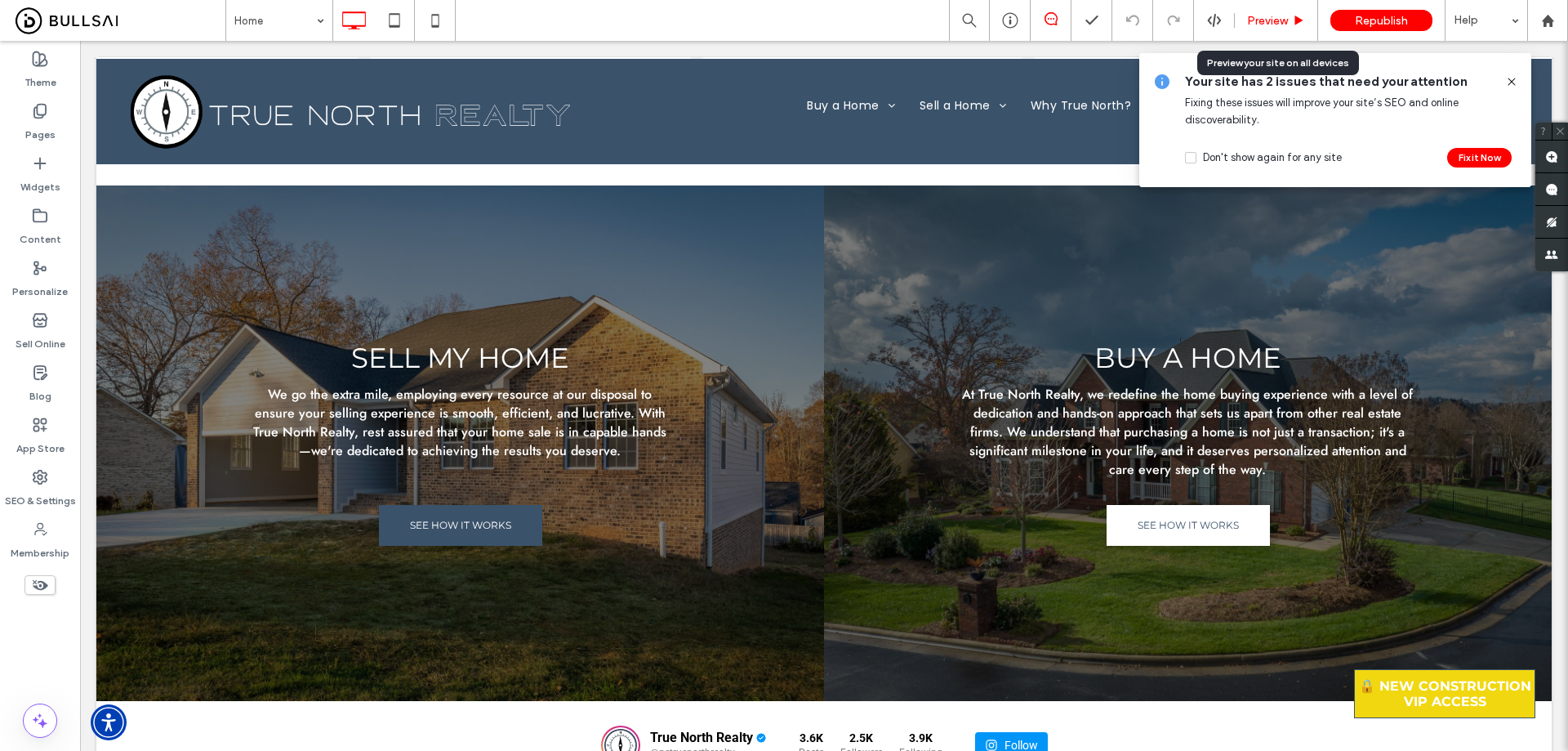
drag, startPoint x: 1295, startPoint y: 19, endPoint x: 753, endPoint y: 43, distance: 542.5
click at [1295, 19] on use at bounding box center [1299, 19] width 9 height 9
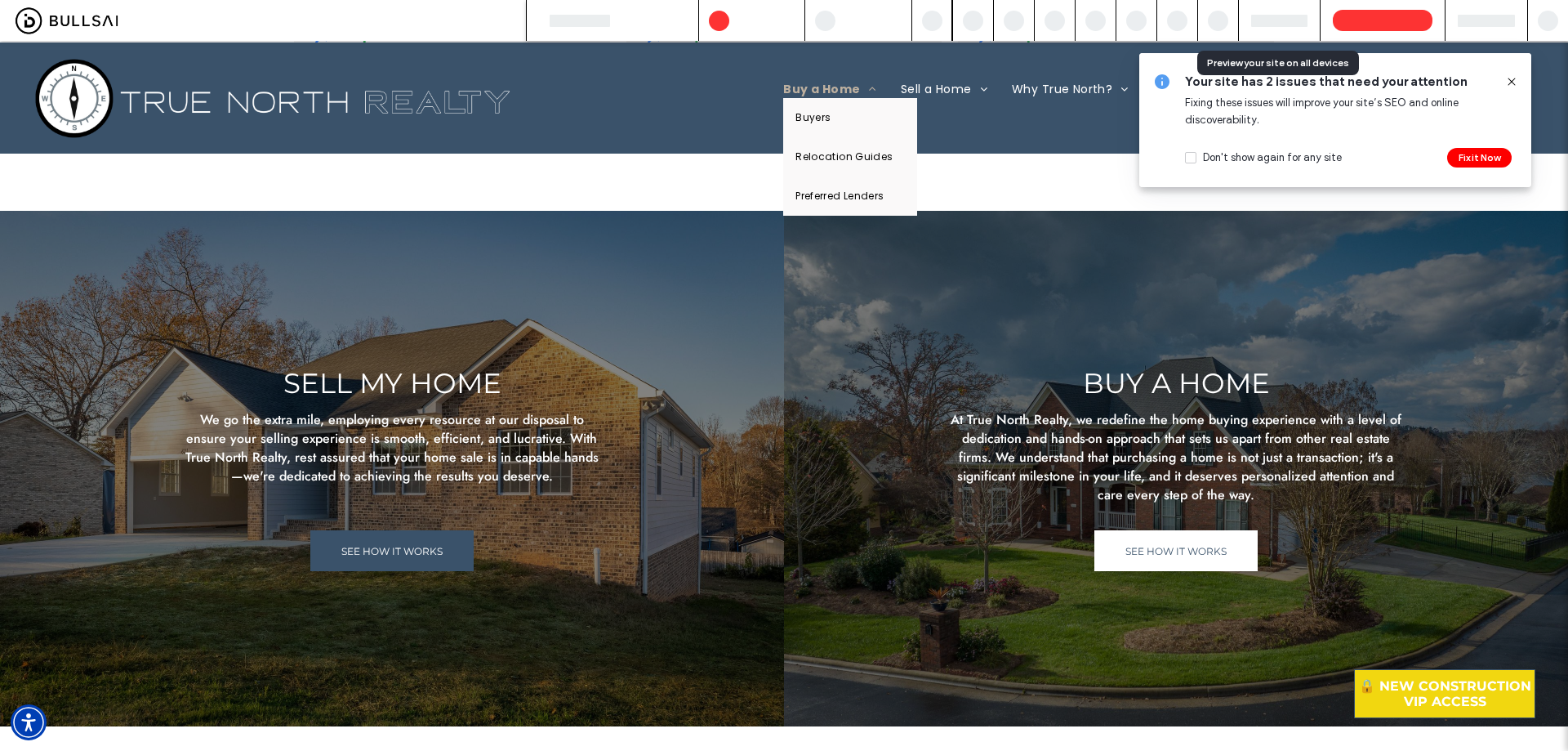
scroll to position [5365, 0]
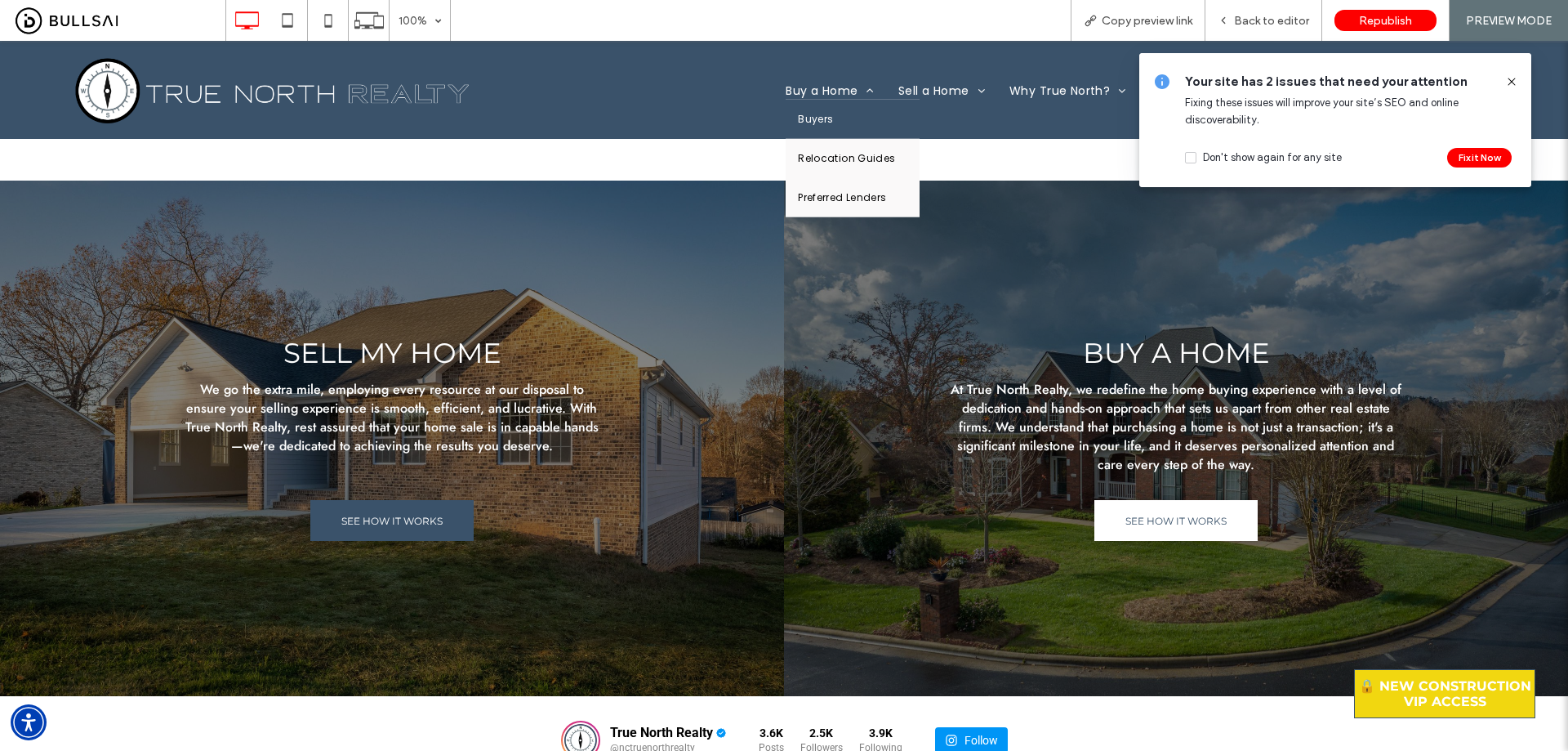
click at [815, 115] on span "Buyers" at bounding box center [815, 119] width 35 height 14
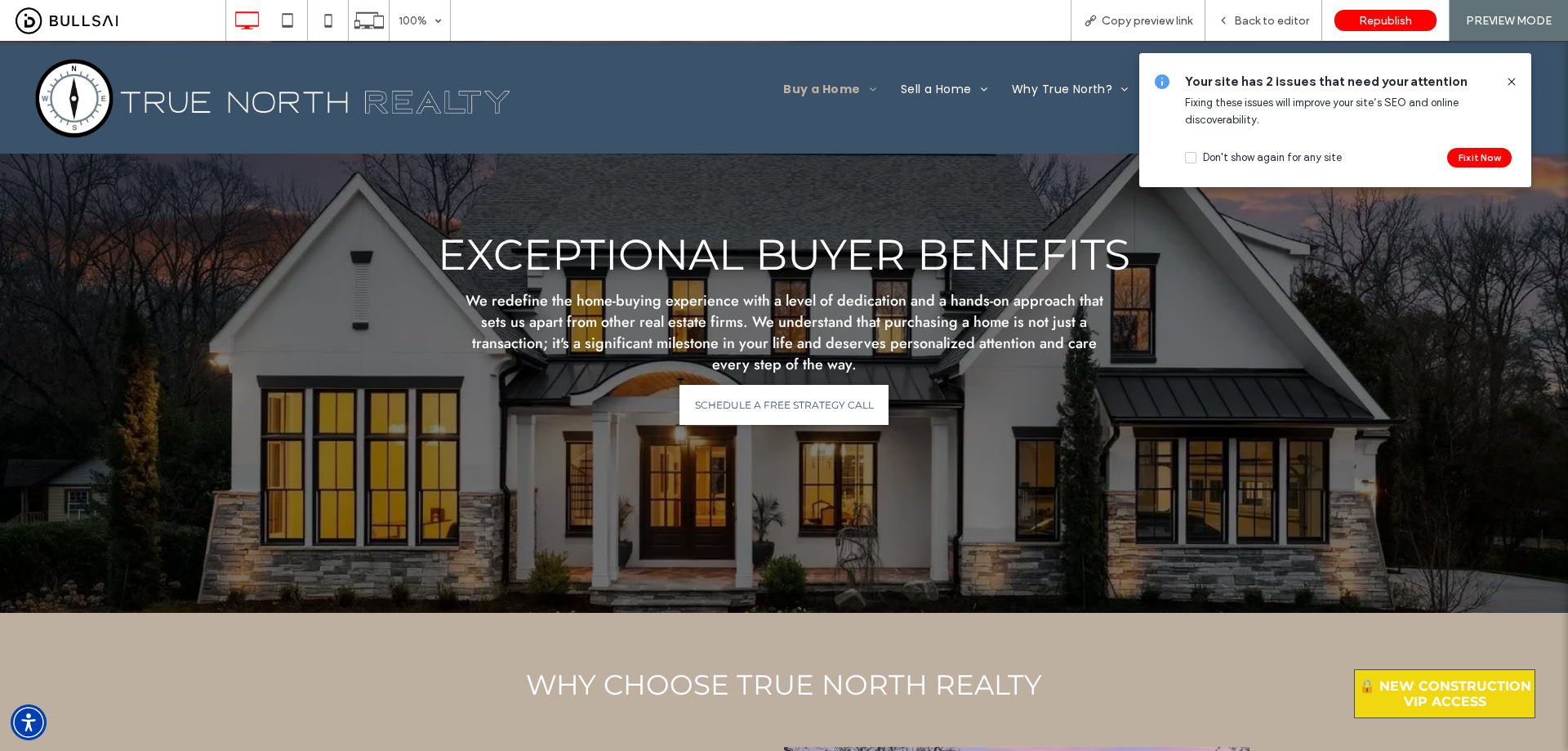
drag, startPoint x: 1507, startPoint y: 82, endPoint x: 1508, endPoint y: 42, distance: 40.0
click at [1508, 82] on icon at bounding box center [1513, 82] width 13 height 13
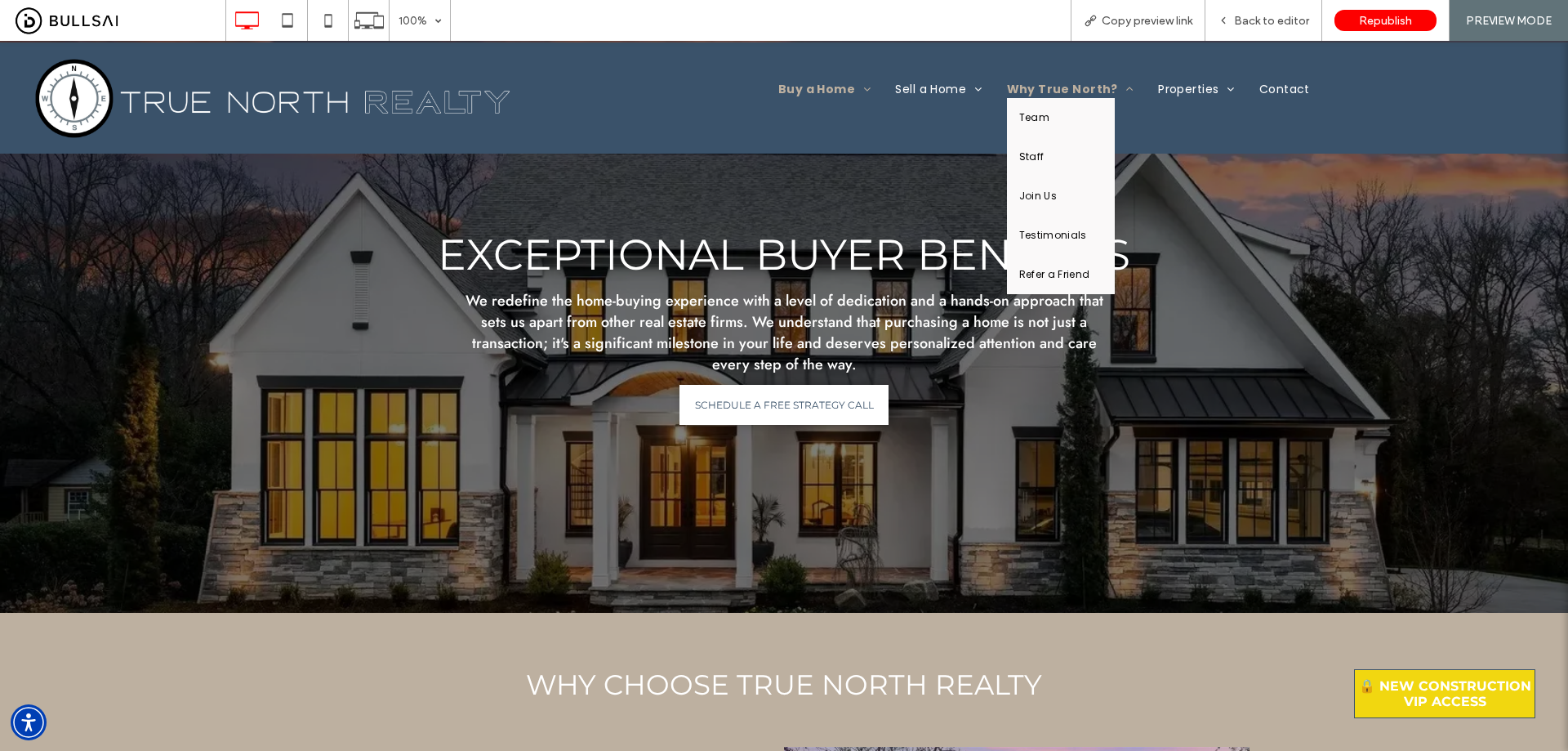
click at [1053, 83] on span "Why True North?" at bounding box center [1071, 90] width 127 height 17
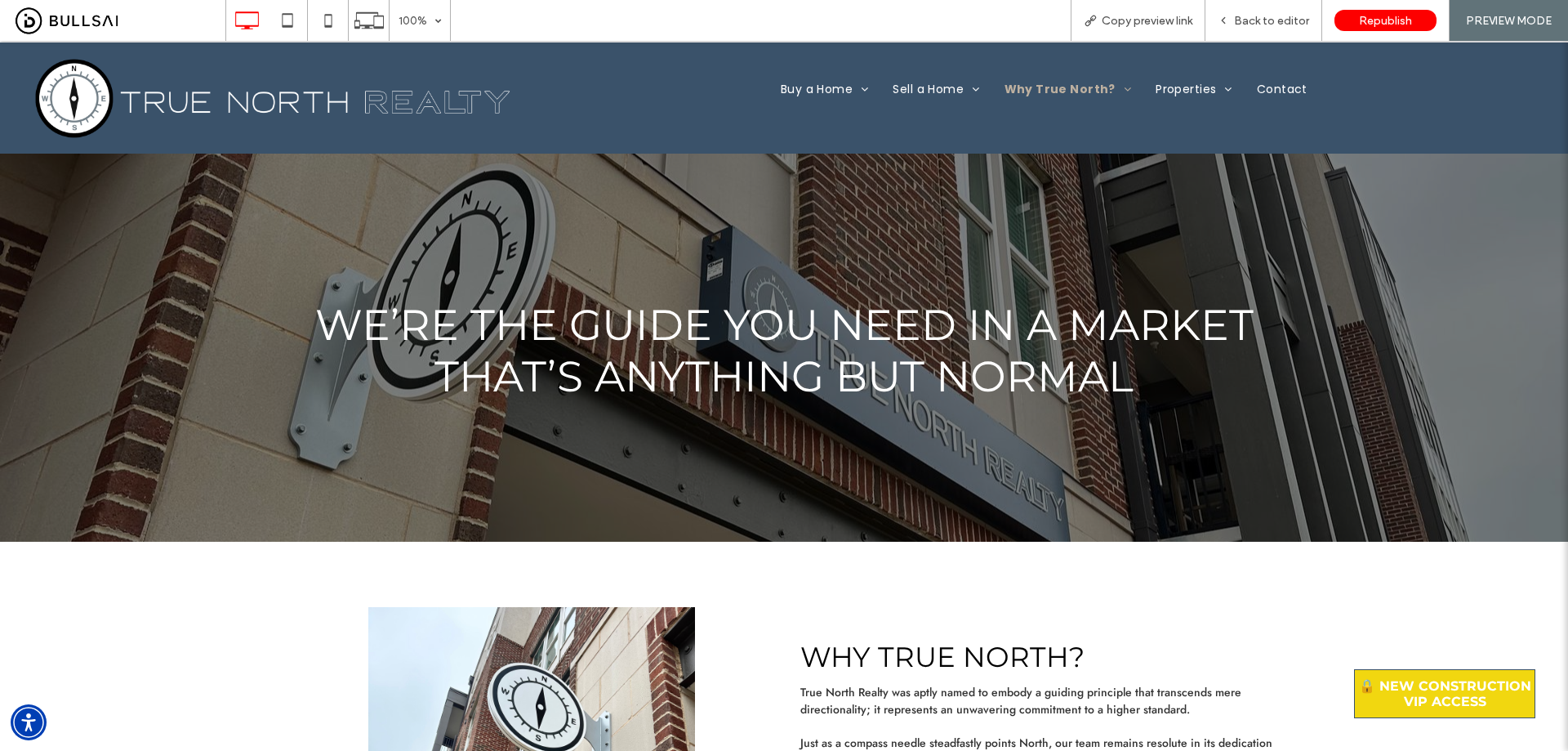
drag, startPoint x: 1239, startPoint y: 389, endPoint x: 1264, endPoint y: 170, distance: 220.4
click at [807, 115] on span "Buyers" at bounding box center [810, 117] width 35 height 14
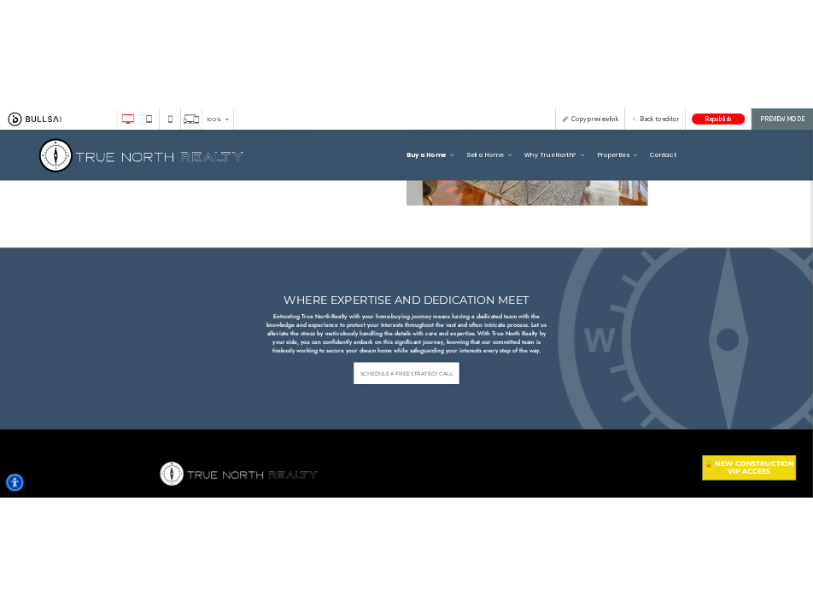
scroll to position [2220, 0]
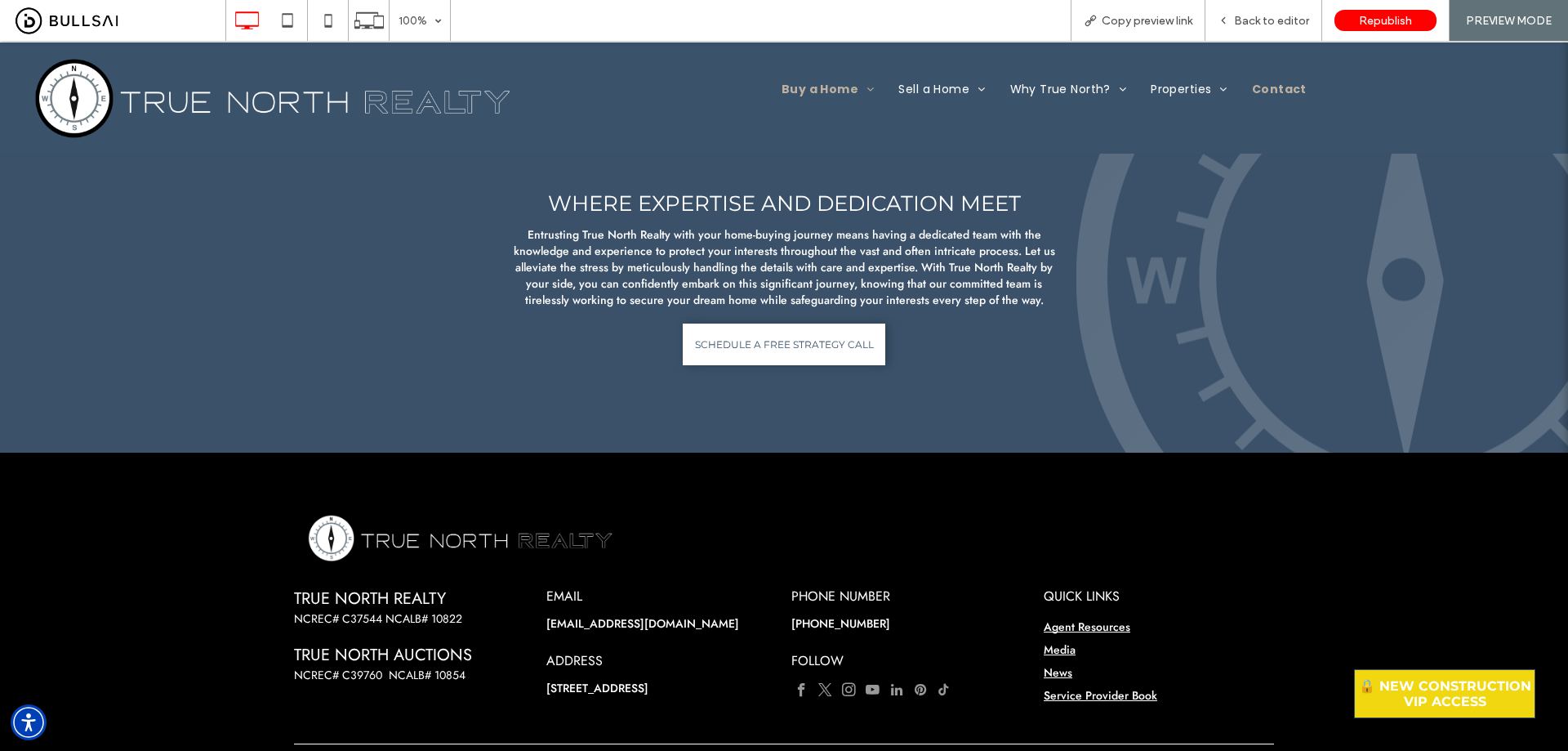
click at [1260, 83] on span "Contact" at bounding box center [1279, 90] width 55 height 17
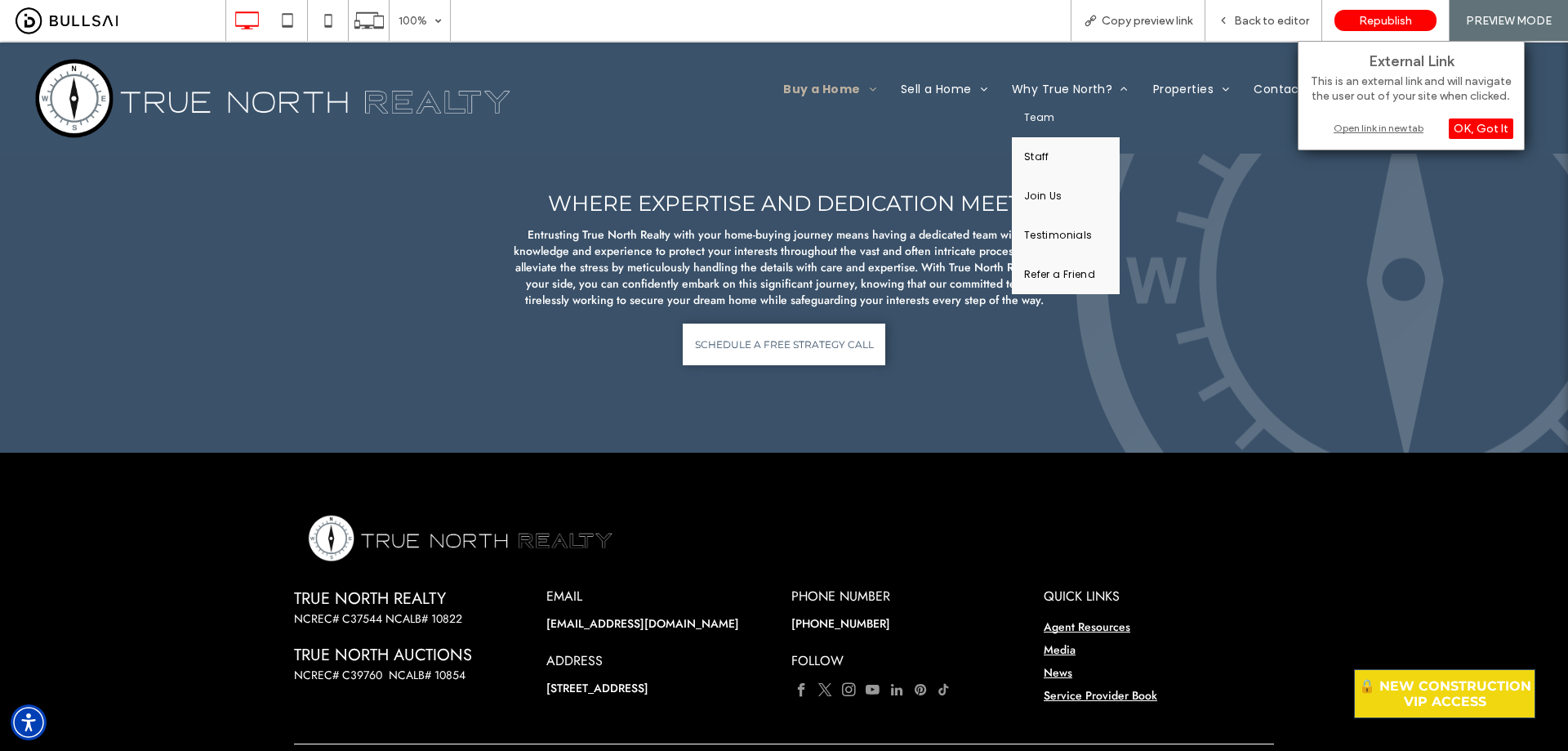
click at [1061, 121] on link "Team" at bounding box center [1066, 117] width 108 height 39
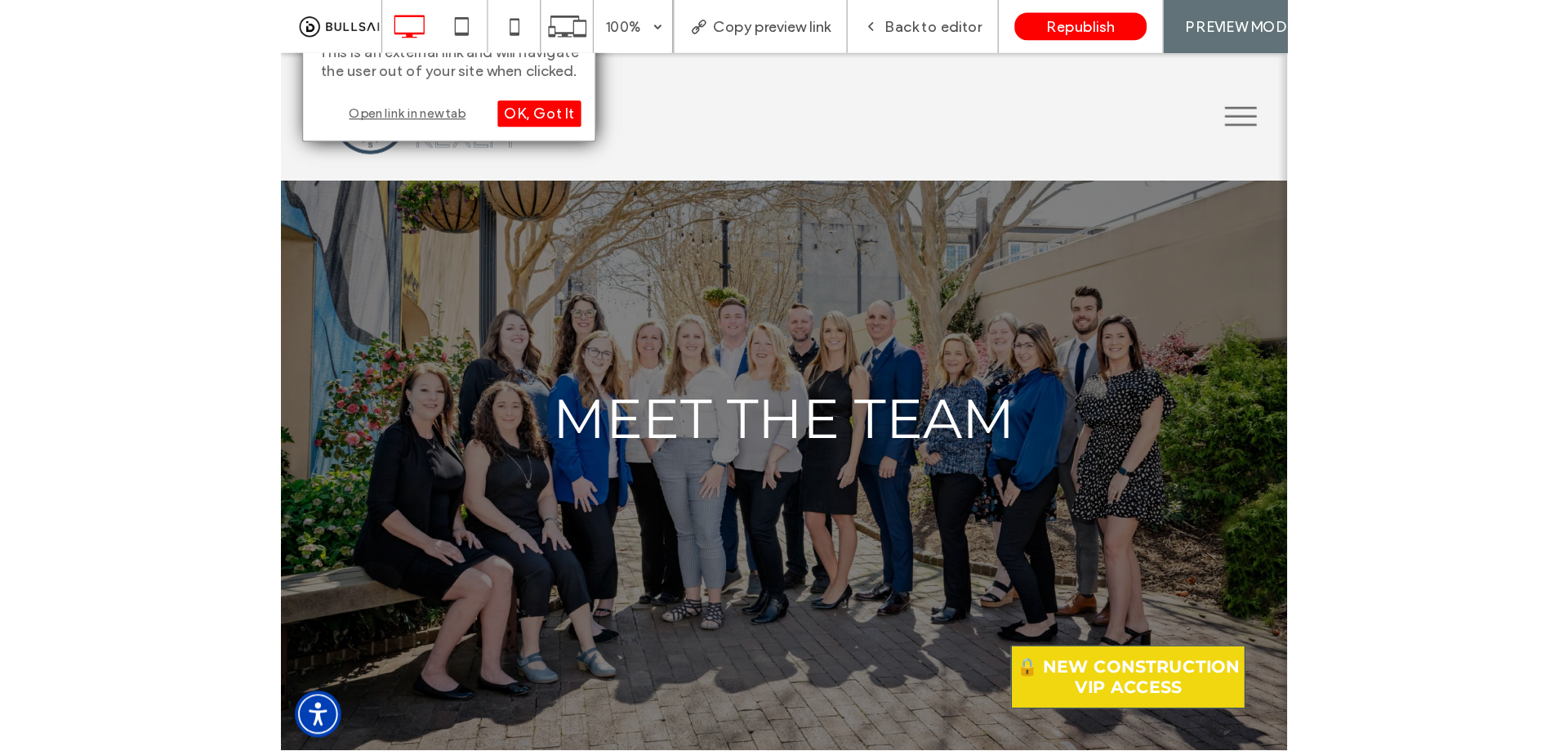
scroll to position [245, 0]
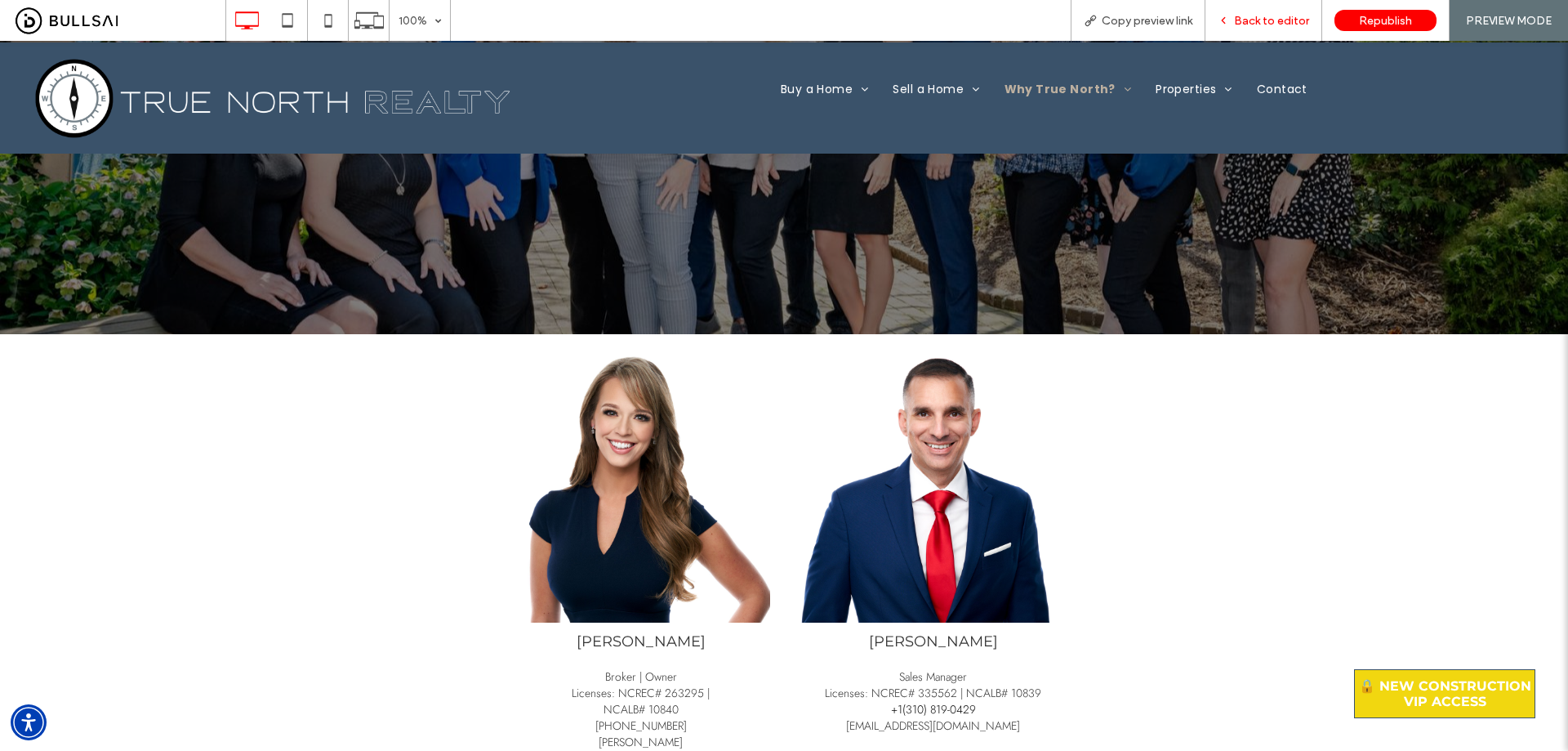
click at [777, 22] on span "Back to editor" at bounding box center [1271, 21] width 76 height 14
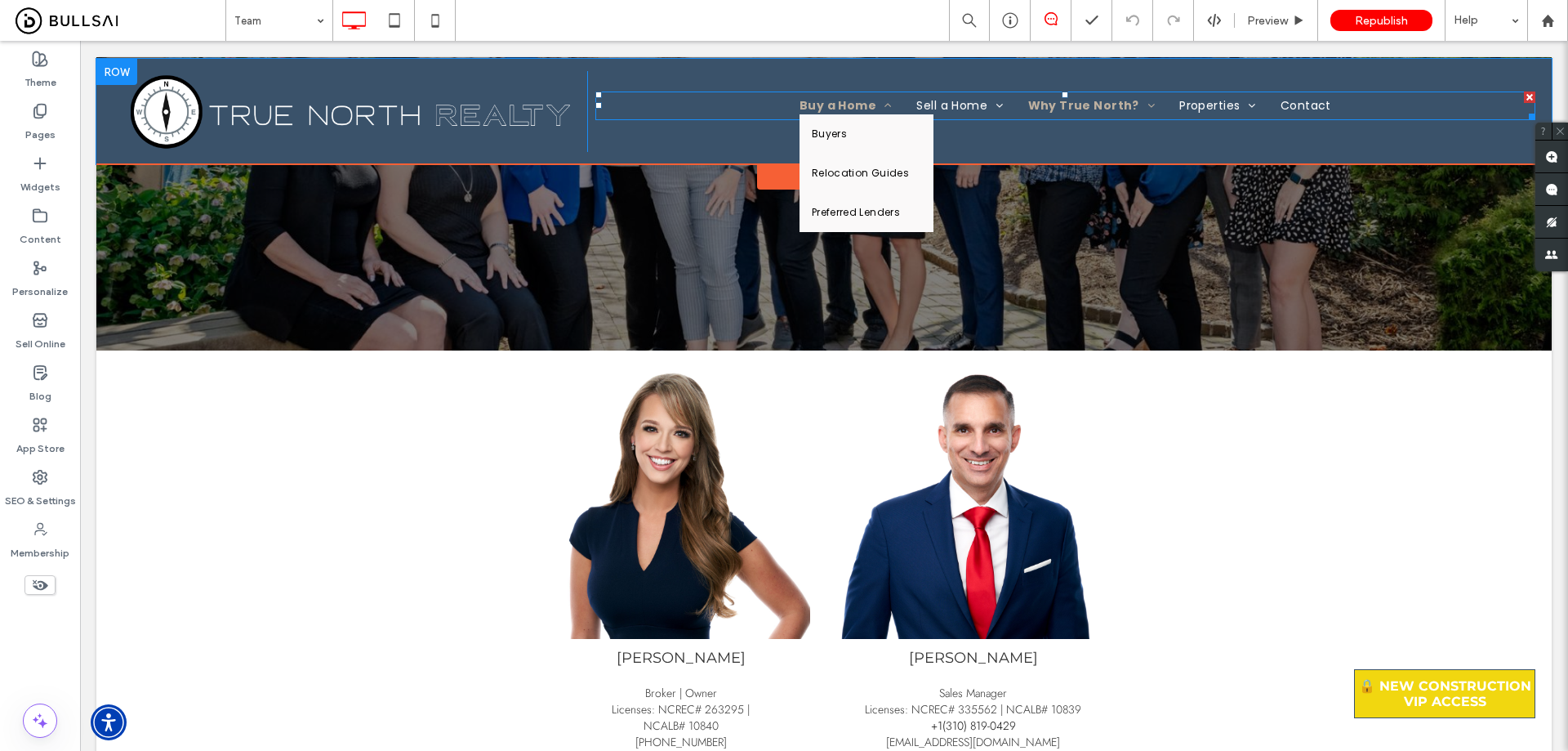
click at [777, 105] on span at bounding box center [884, 105] width 15 height 11
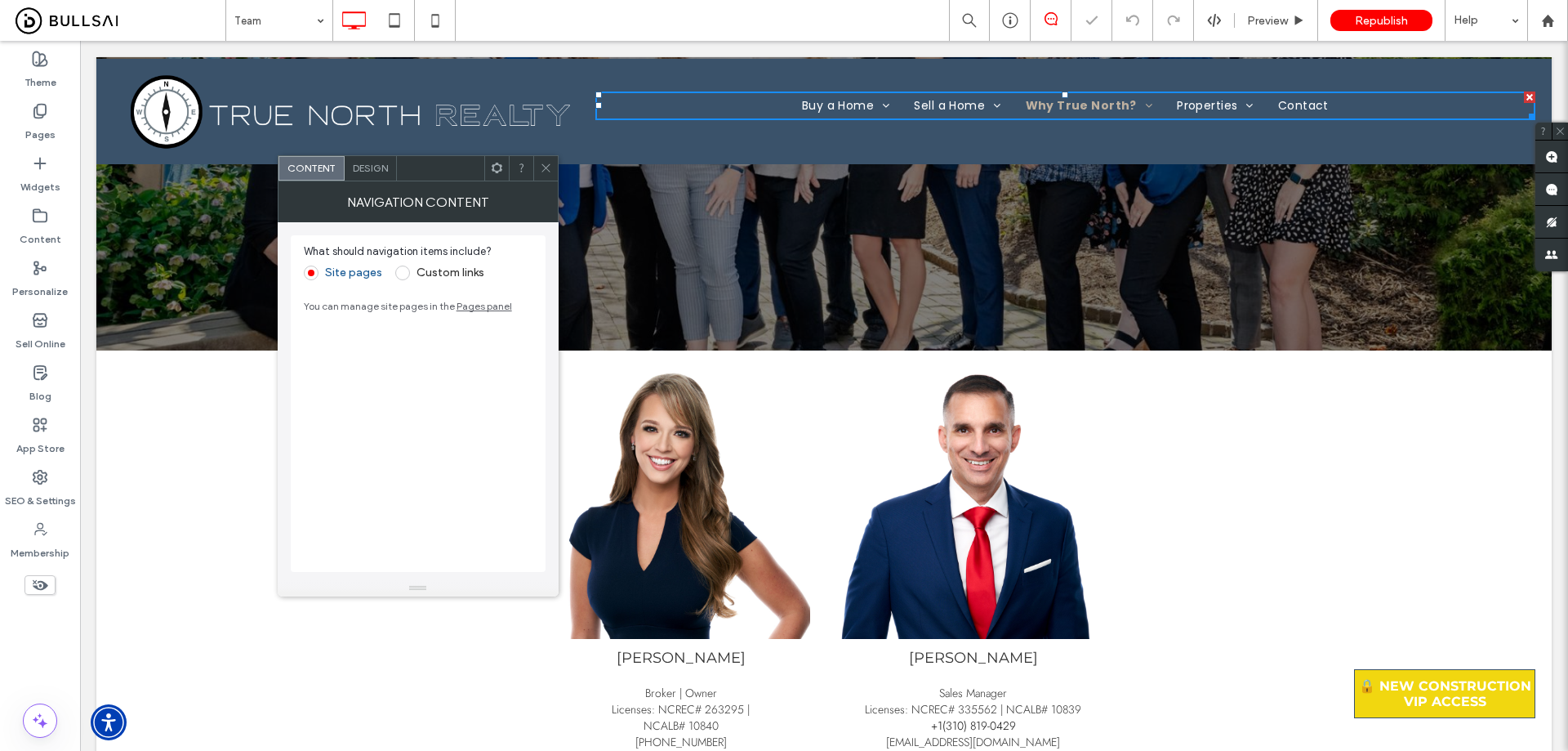
click at [367, 169] on span "Design" at bounding box center [370, 167] width 35 height 12
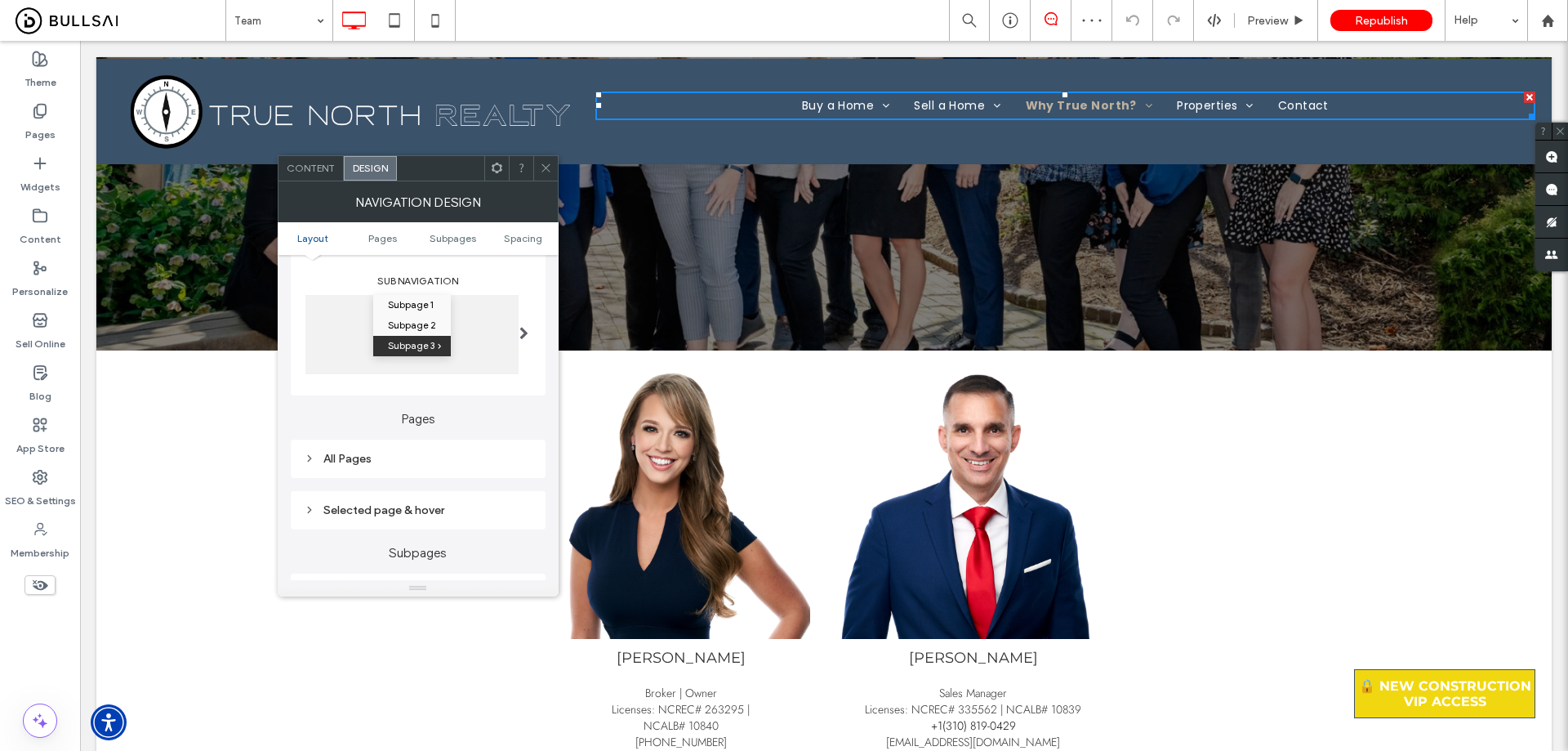
click at [388, 457] on div "All Pages" at bounding box center [418, 458] width 229 height 14
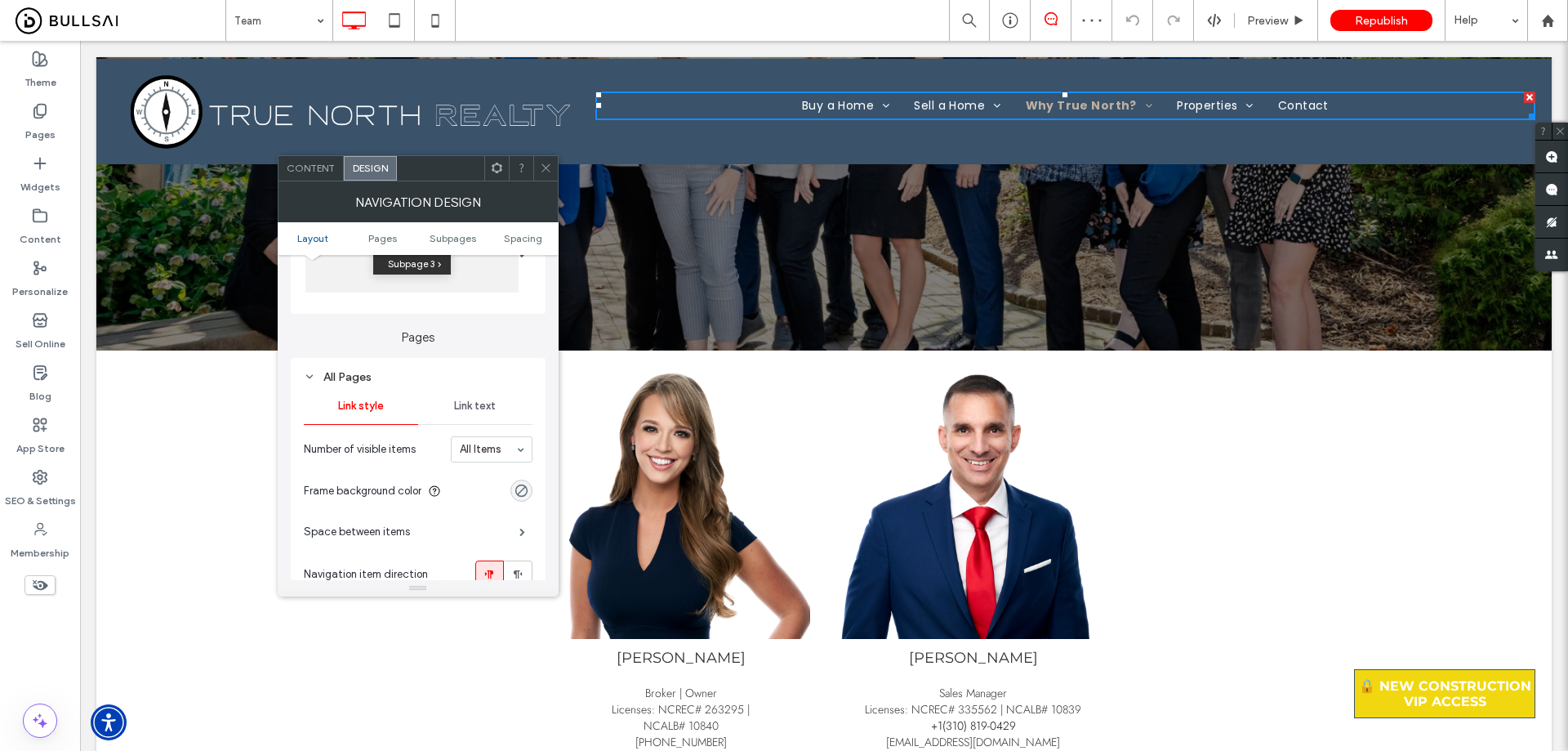
click at [477, 409] on span "Link text" at bounding box center [475, 407] width 42 height 13
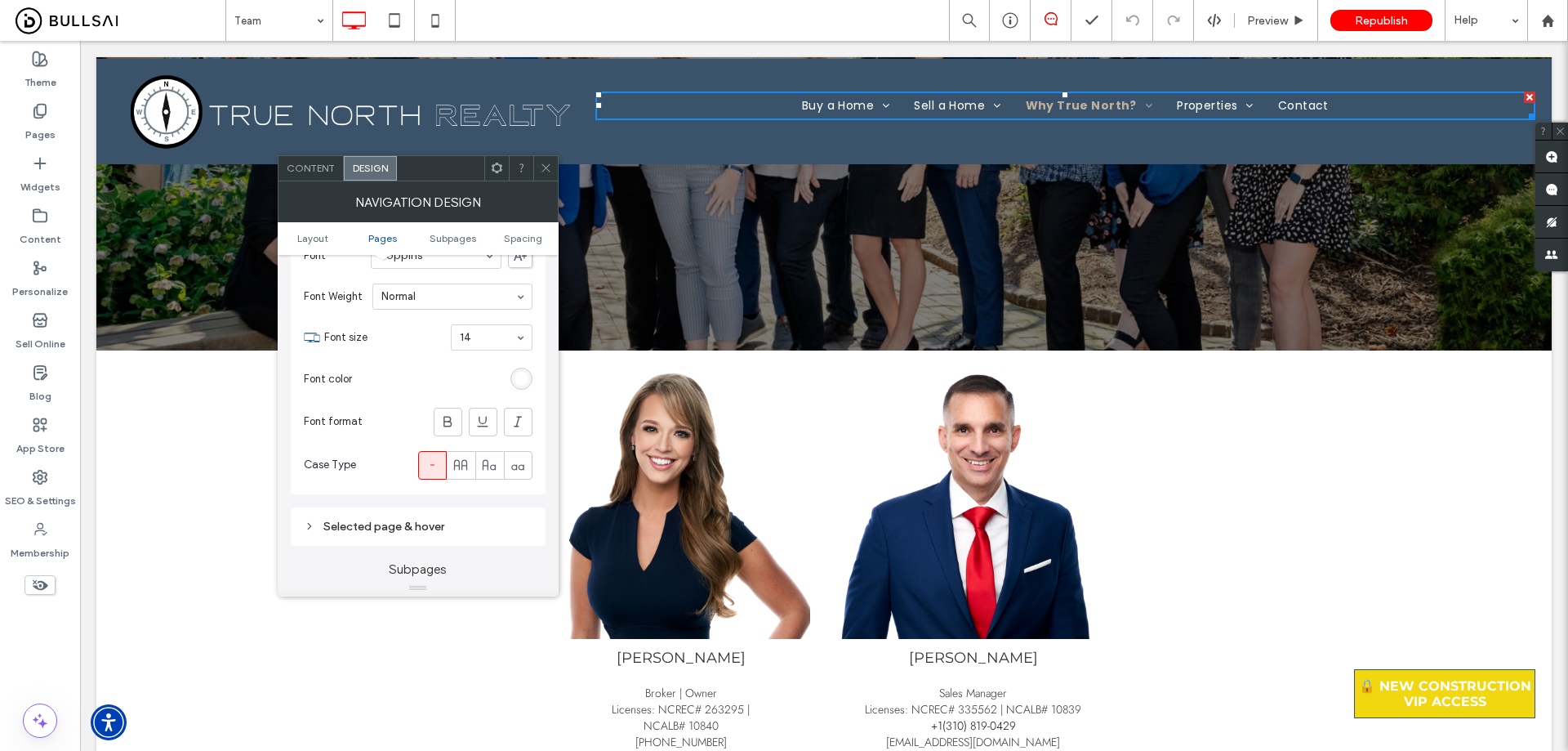
scroll to position [572, 0]
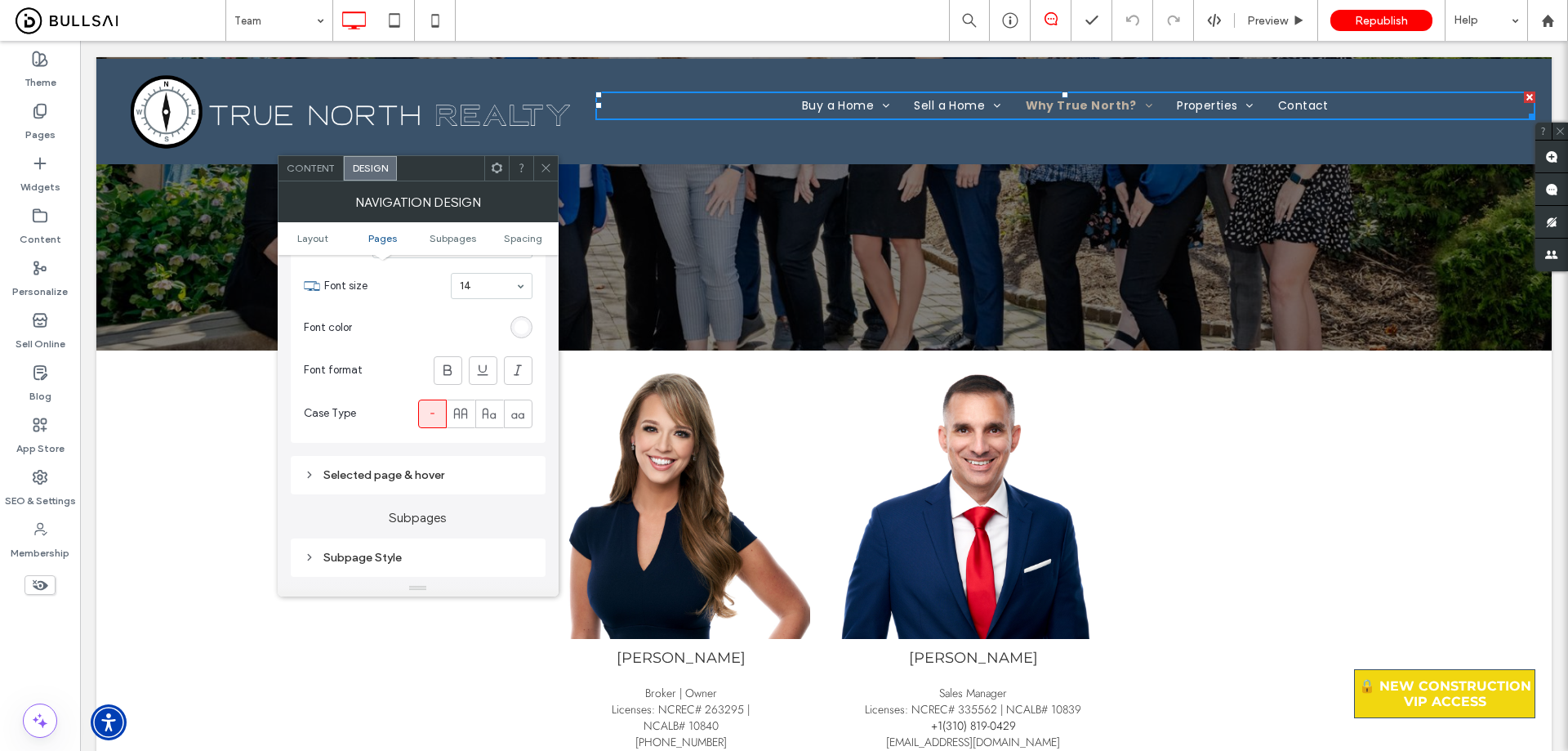
drag, startPoint x: 433, startPoint y: 553, endPoint x: 433, endPoint y: 498, distance: 55.0
click at [433, 551] on div "Subpage Style" at bounding box center [418, 557] width 229 height 14
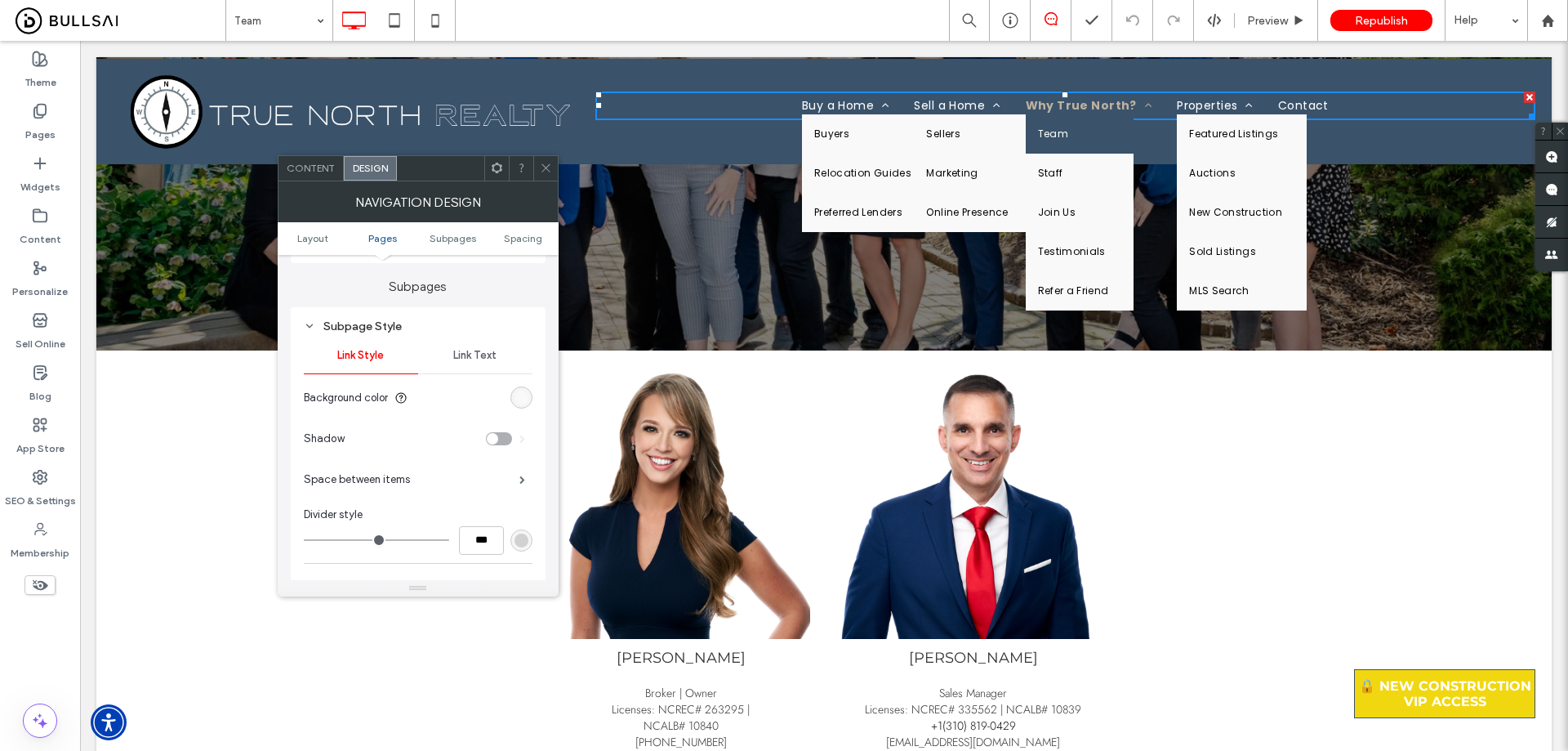
scroll to position [817, 0]
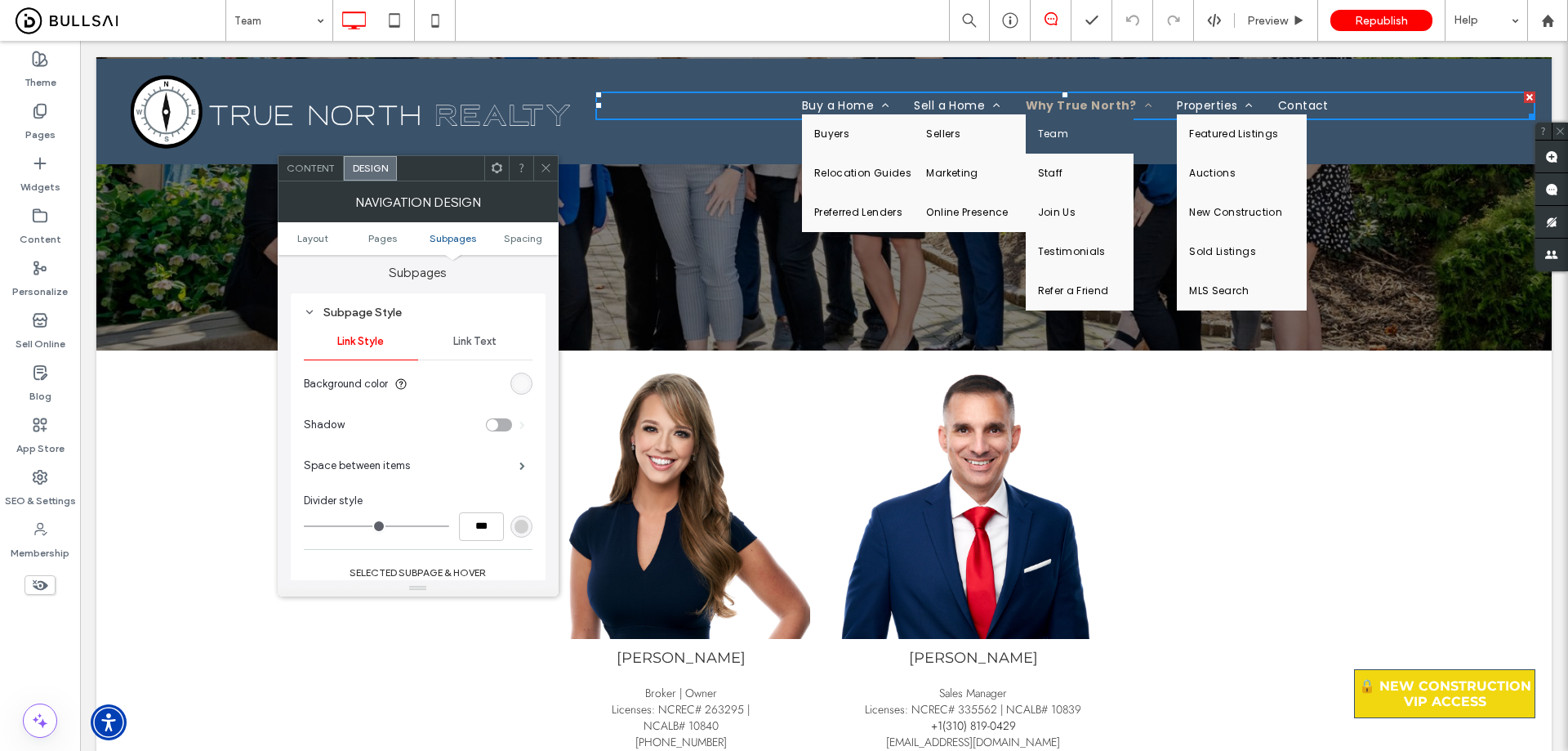
click at [476, 325] on div "Link Text" at bounding box center [475, 342] width 115 height 36
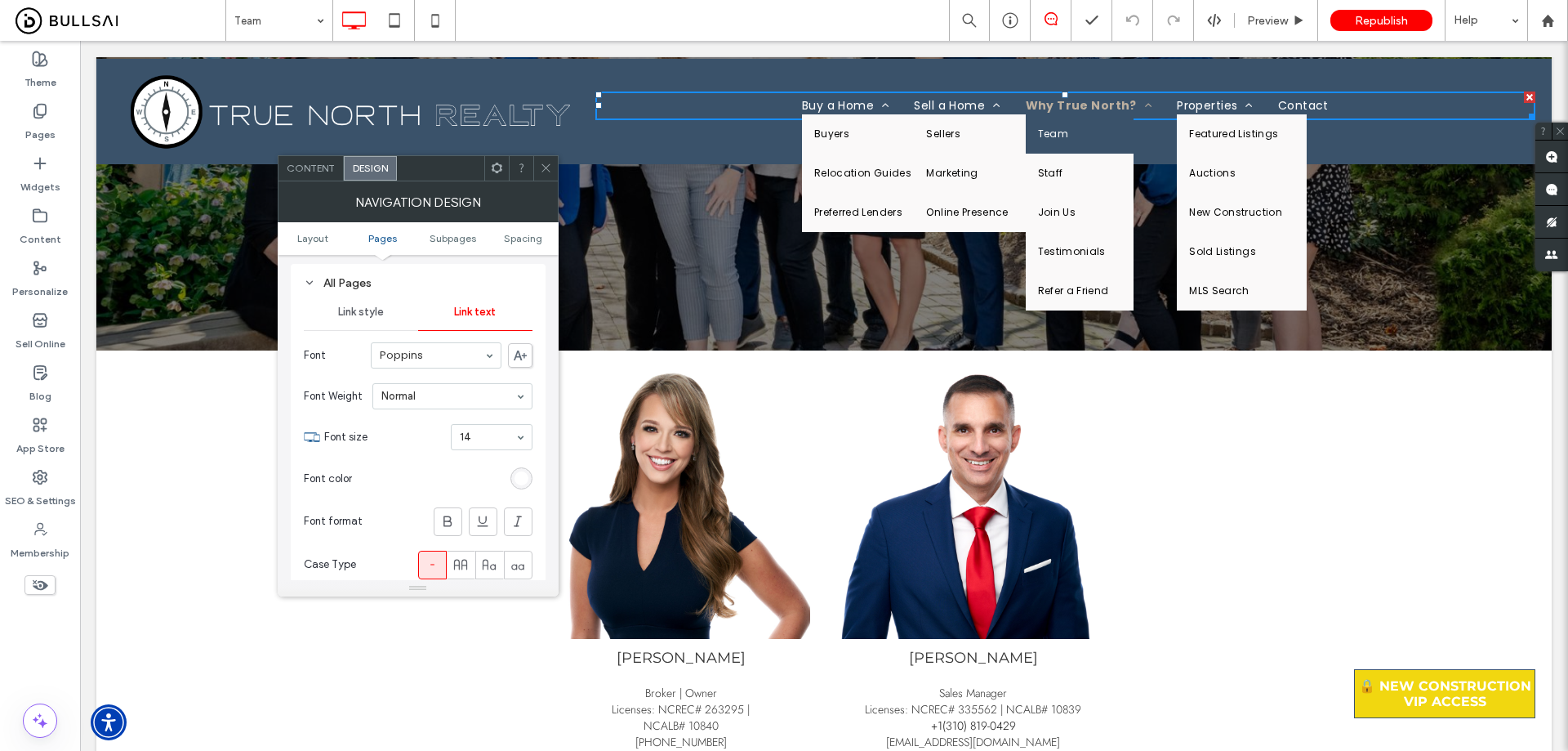
scroll to position [409, 0]
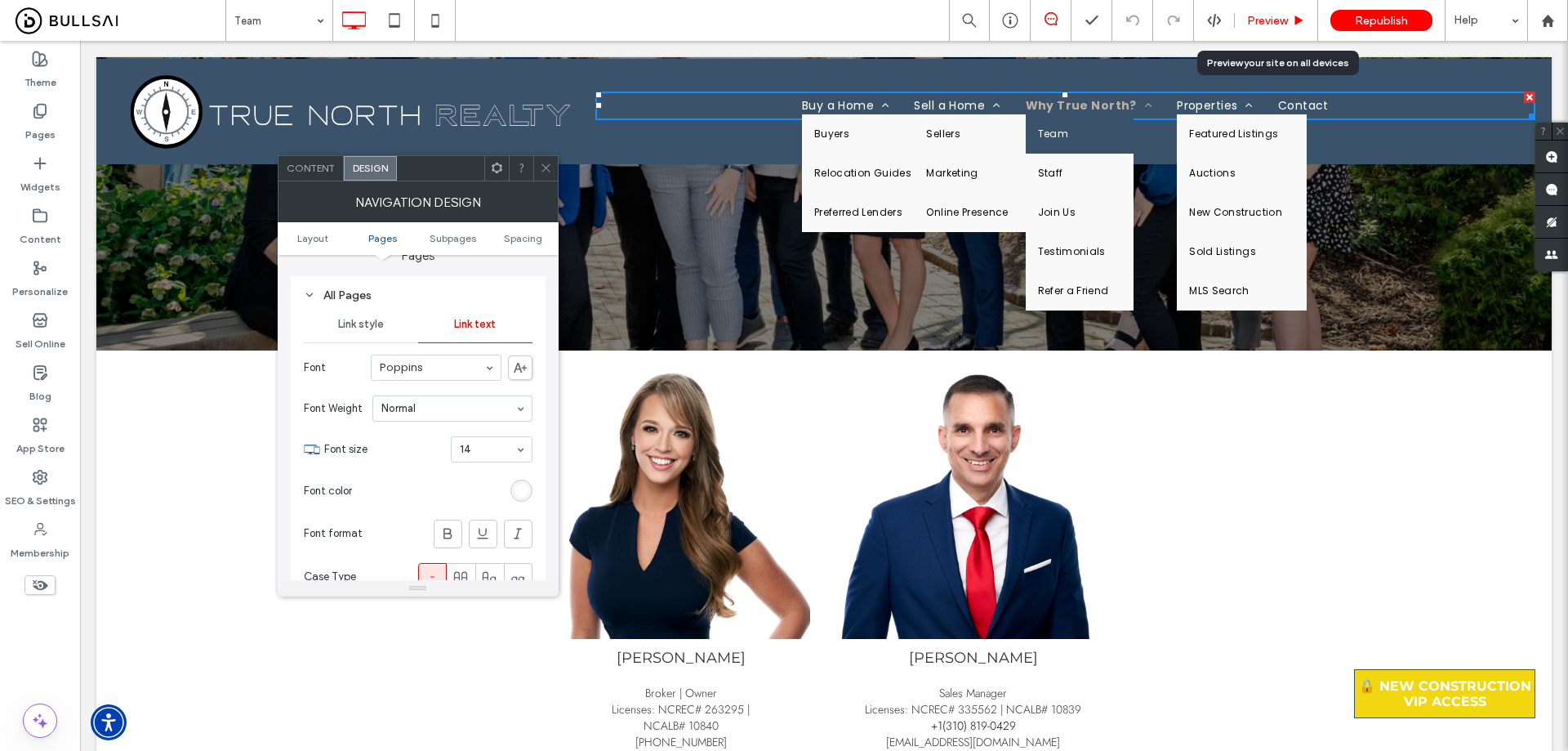
drag, startPoint x: 1278, startPoint y: 19, endPoint x: 900, endPoint y: 8, distance: 378.2
click at [777, 19] on span "Preview" at bounding box center [1268, 21] width 41 height 14
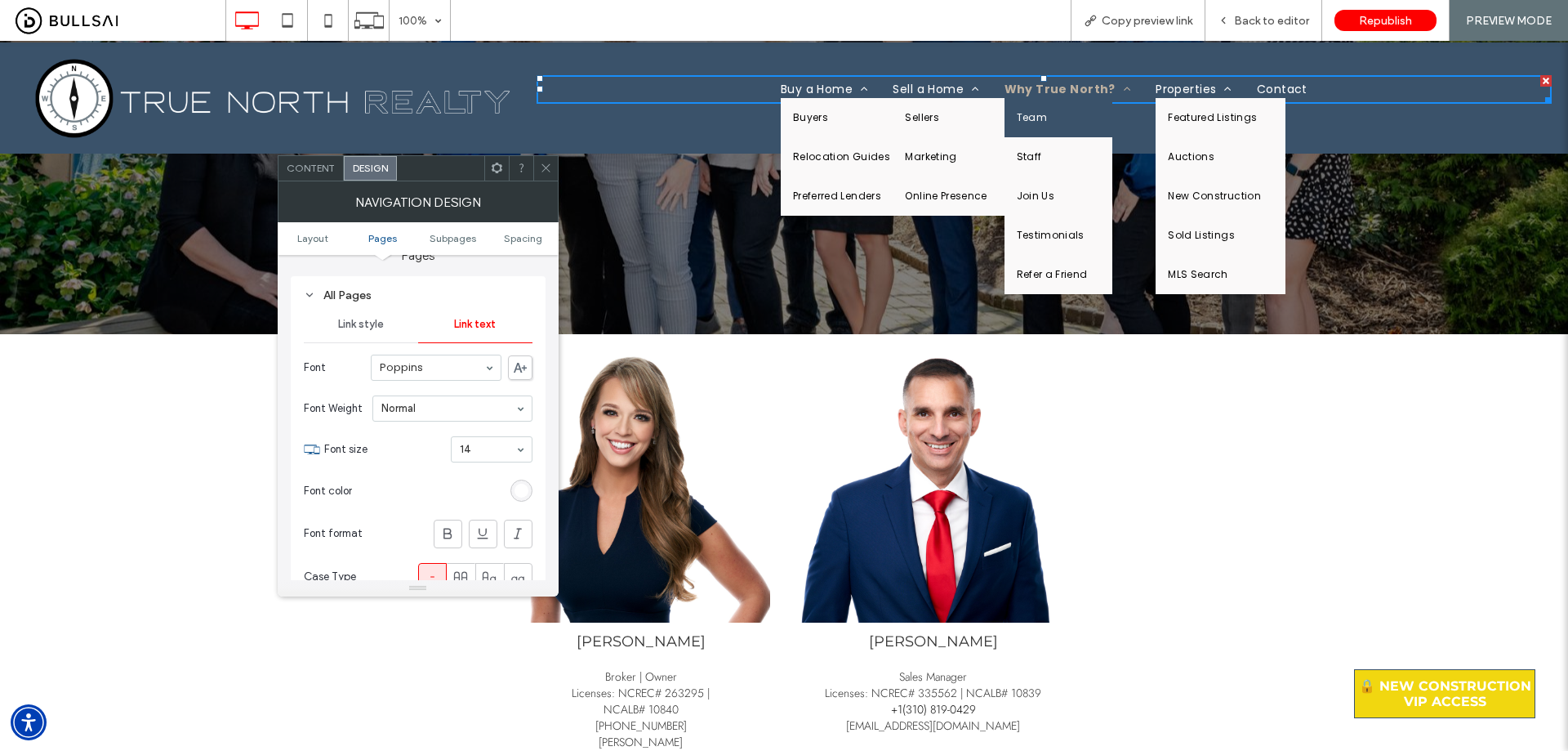
drag, startPoint x: 539, startPoint y: 166, endPoint x: 558, endPoint y: 165, distance: 19.0
click at [539, 166] on div at bounding box center [546, 168] width 25 height 25
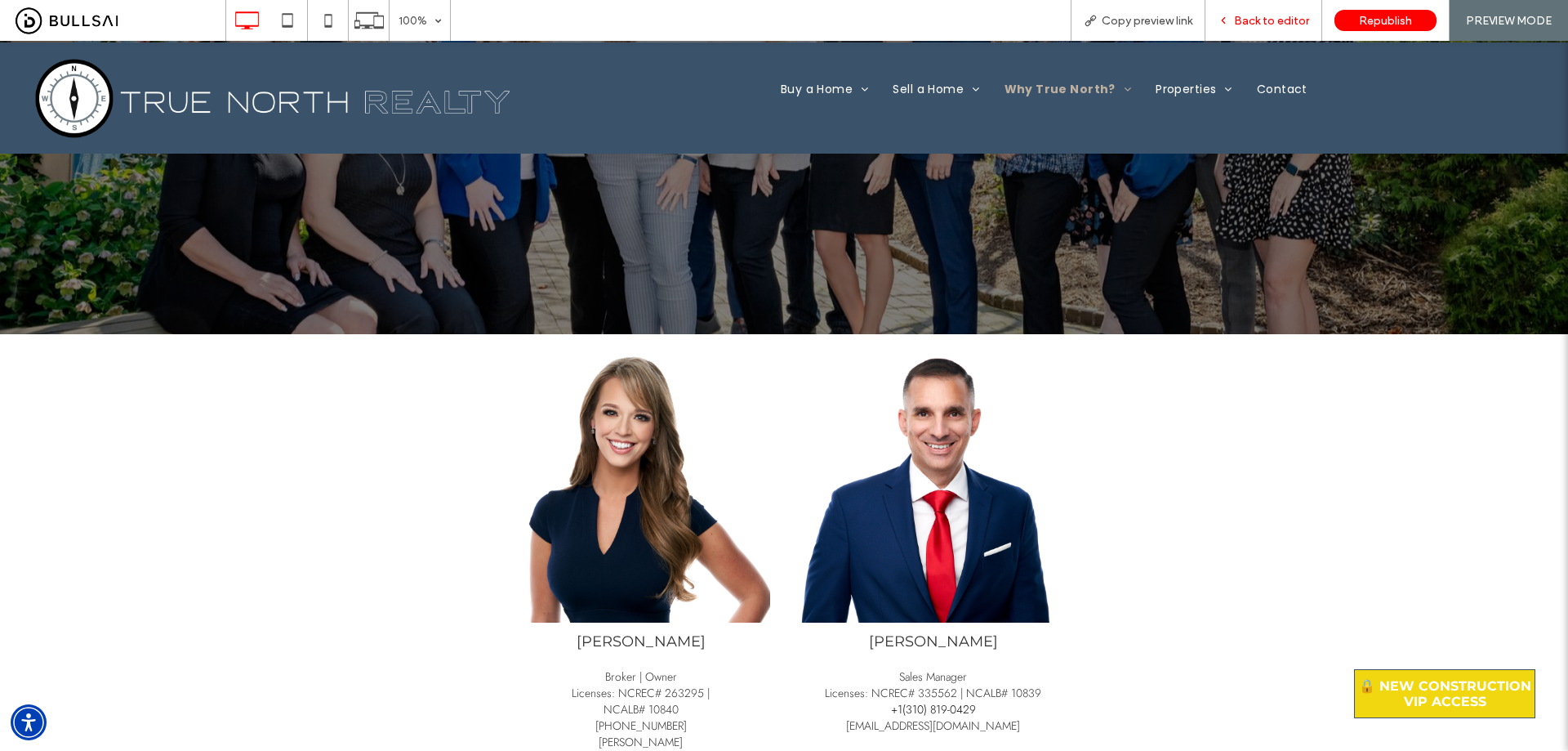
click at [777, 12] on div "Back to editor" at bounding box center [1264, 20] width 117 height 41
click at [777, 16] on span "Back to editor" at bounding box center [1271, 21] width 76 height 14
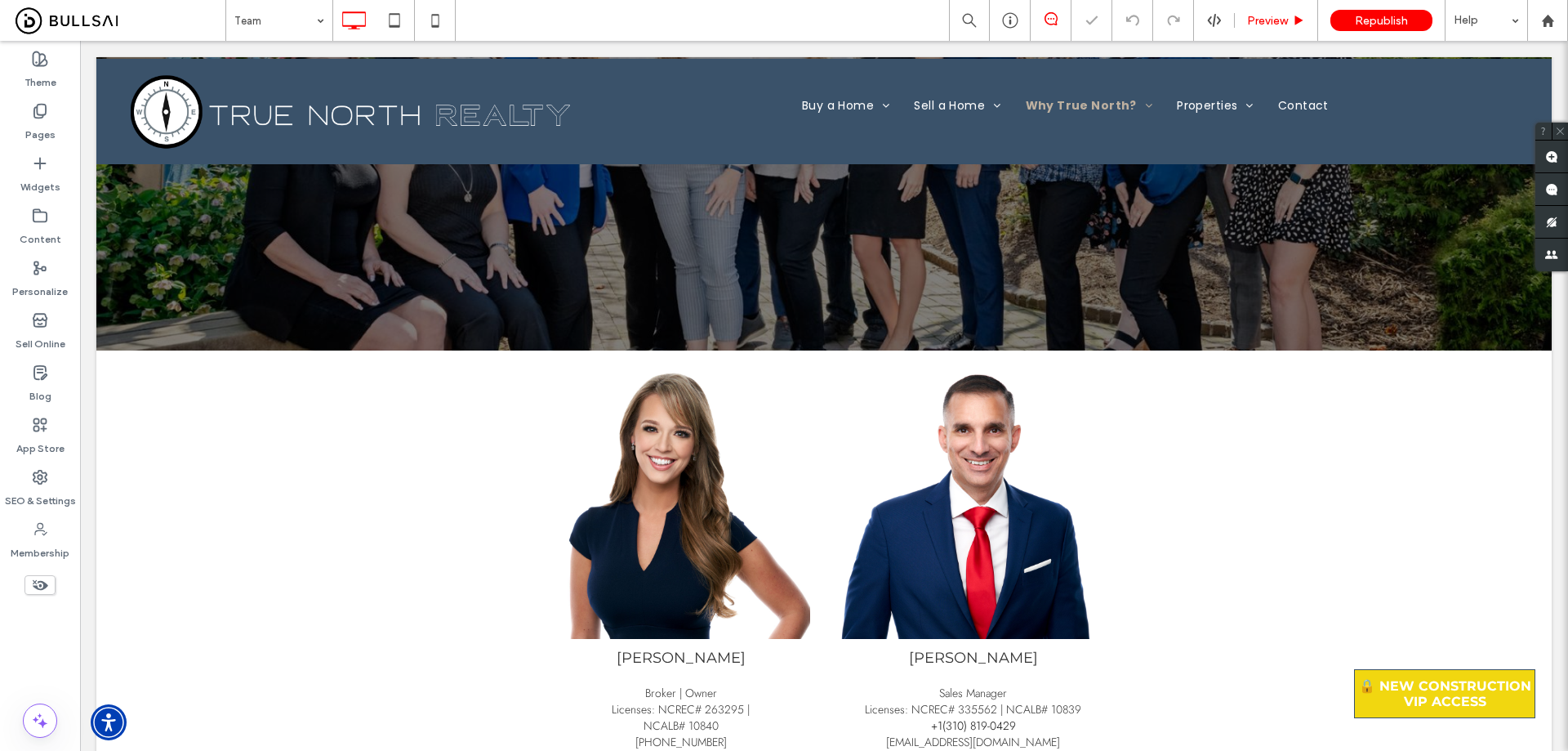
click at [777, 17] on span "Preview" at bounding box center [1268, 21] width 41 height 14
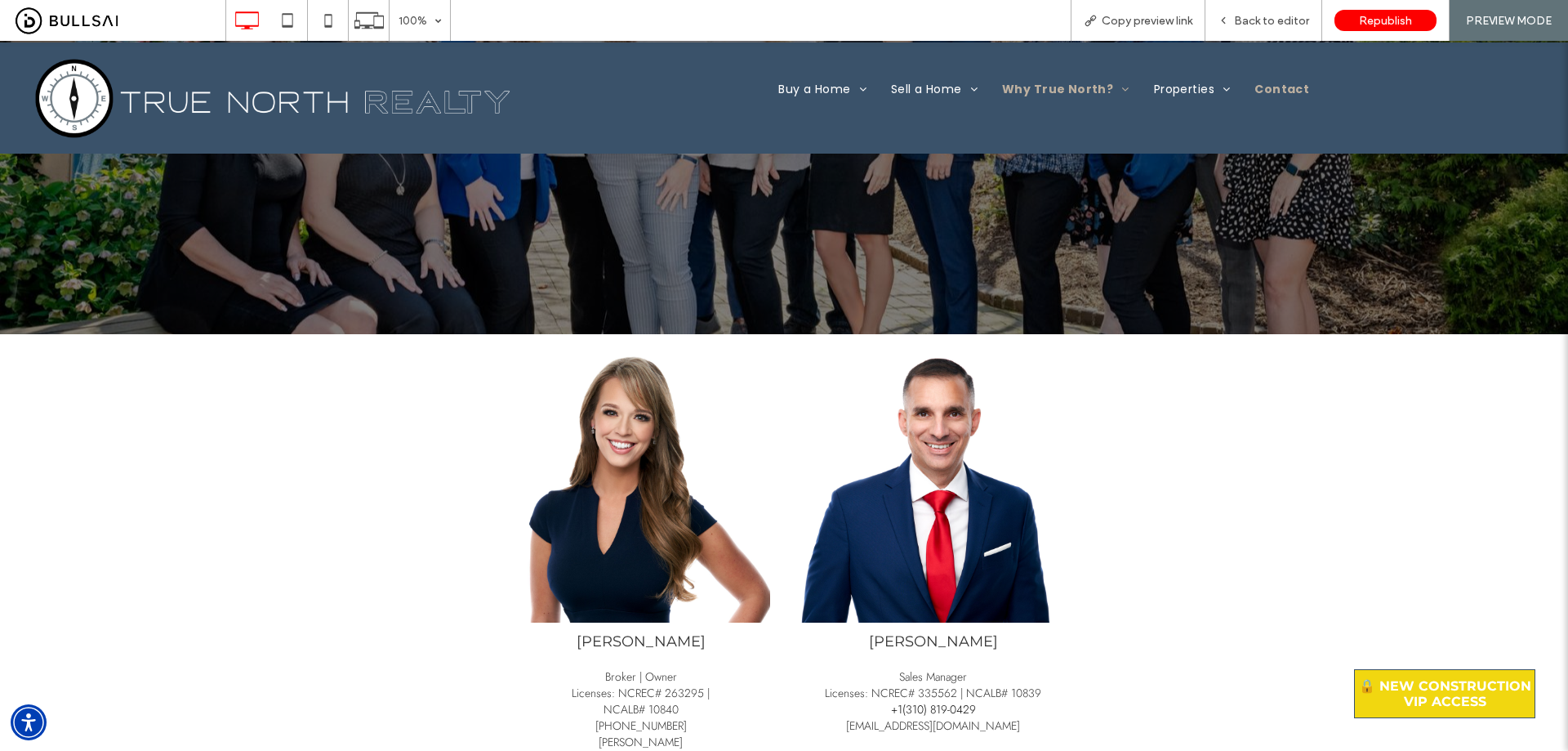
click at [777, 84] on span "Contact" at bounding box center [1281, 90] width 55 height 17
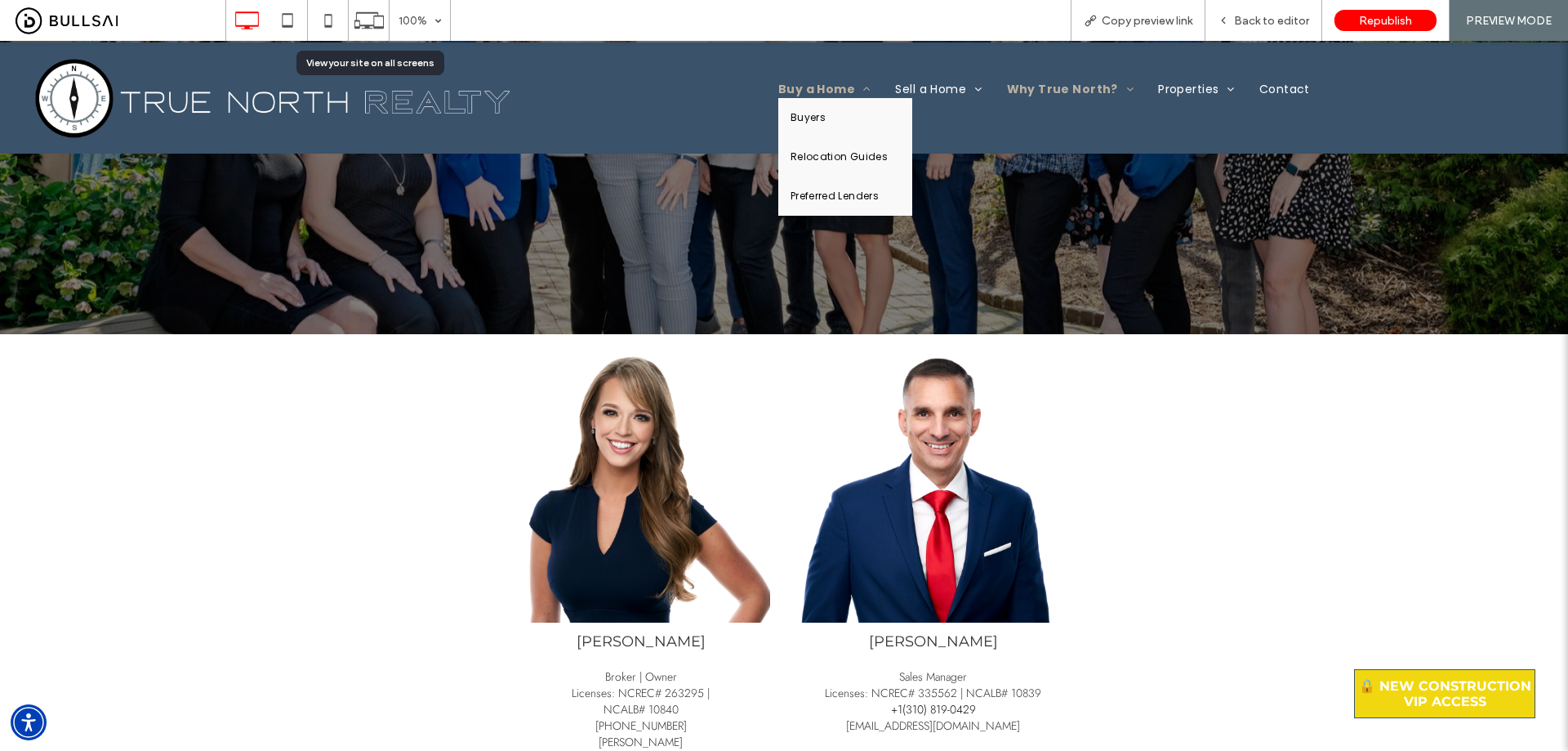
click at [777, 88] on span "Buy a Home" at bounding box center [825, 90] width 93 height 17
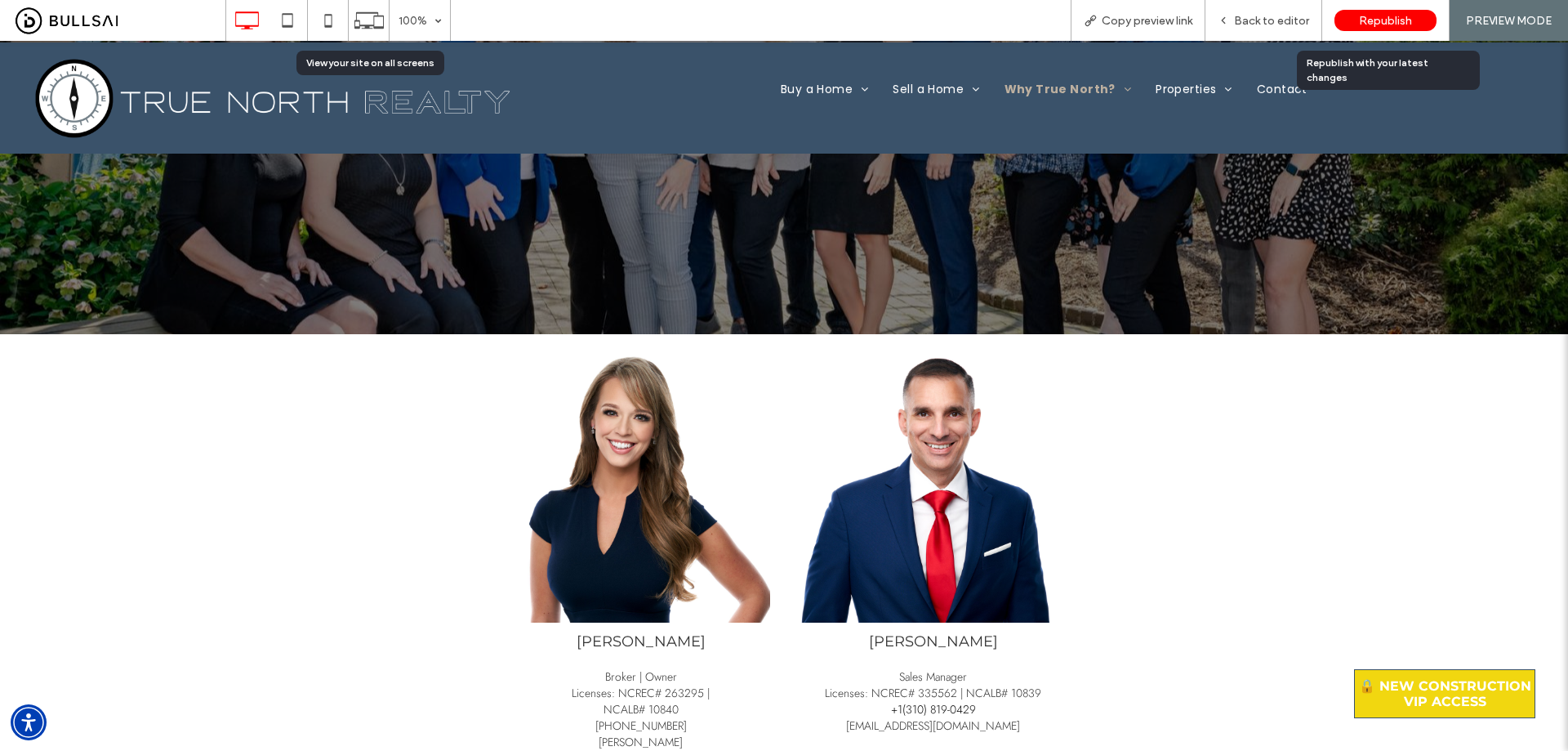
drag, startPoint x: 1395, startPoint y: 12, endPoint x: 1381, endPoint y: 11, distance: 14.0
click at [777, 12] on div "Republish" at bounding box center [1385, 20] width 102 height 21
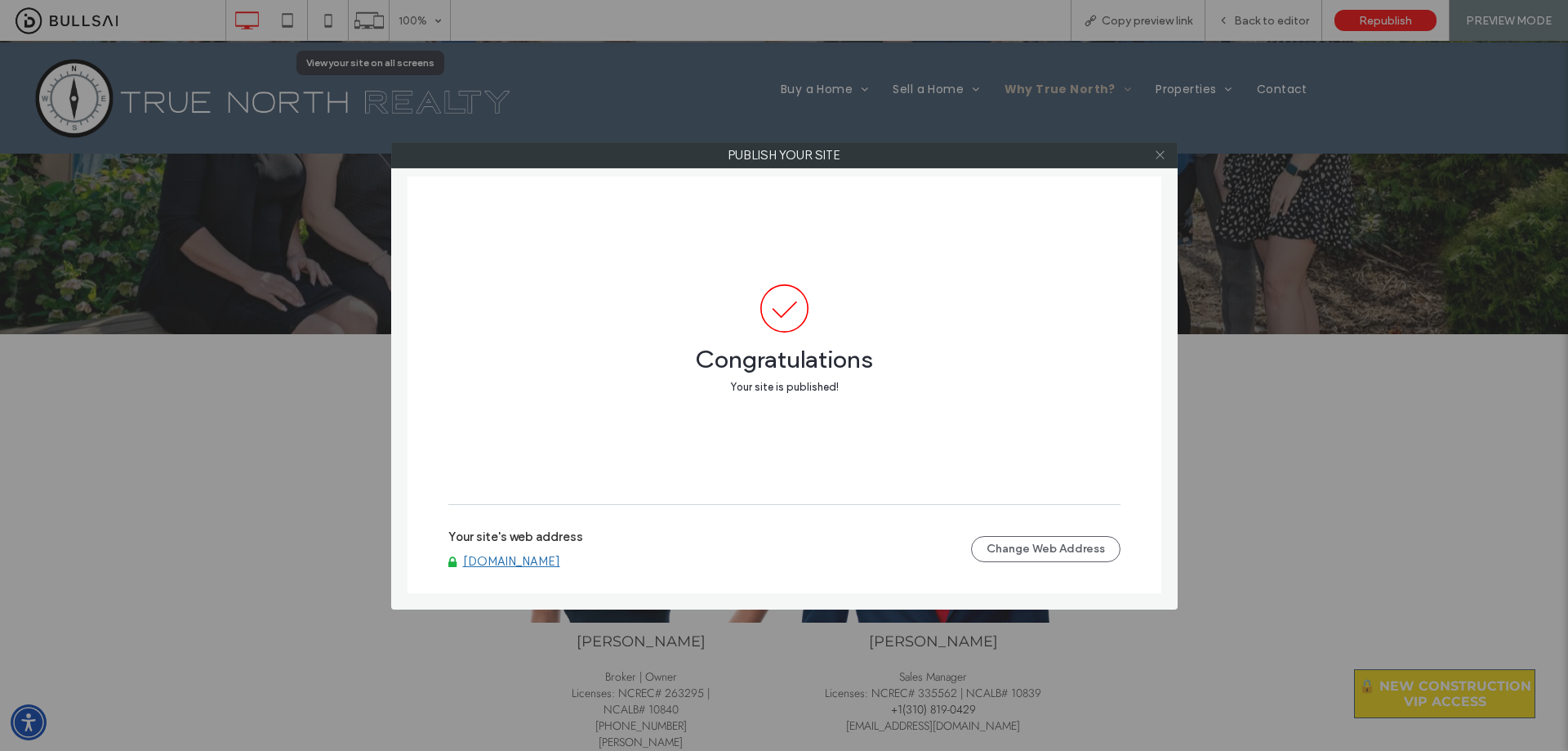
click at [777, 158] on icon at bounding box center [1159, 154] width 12 height 12
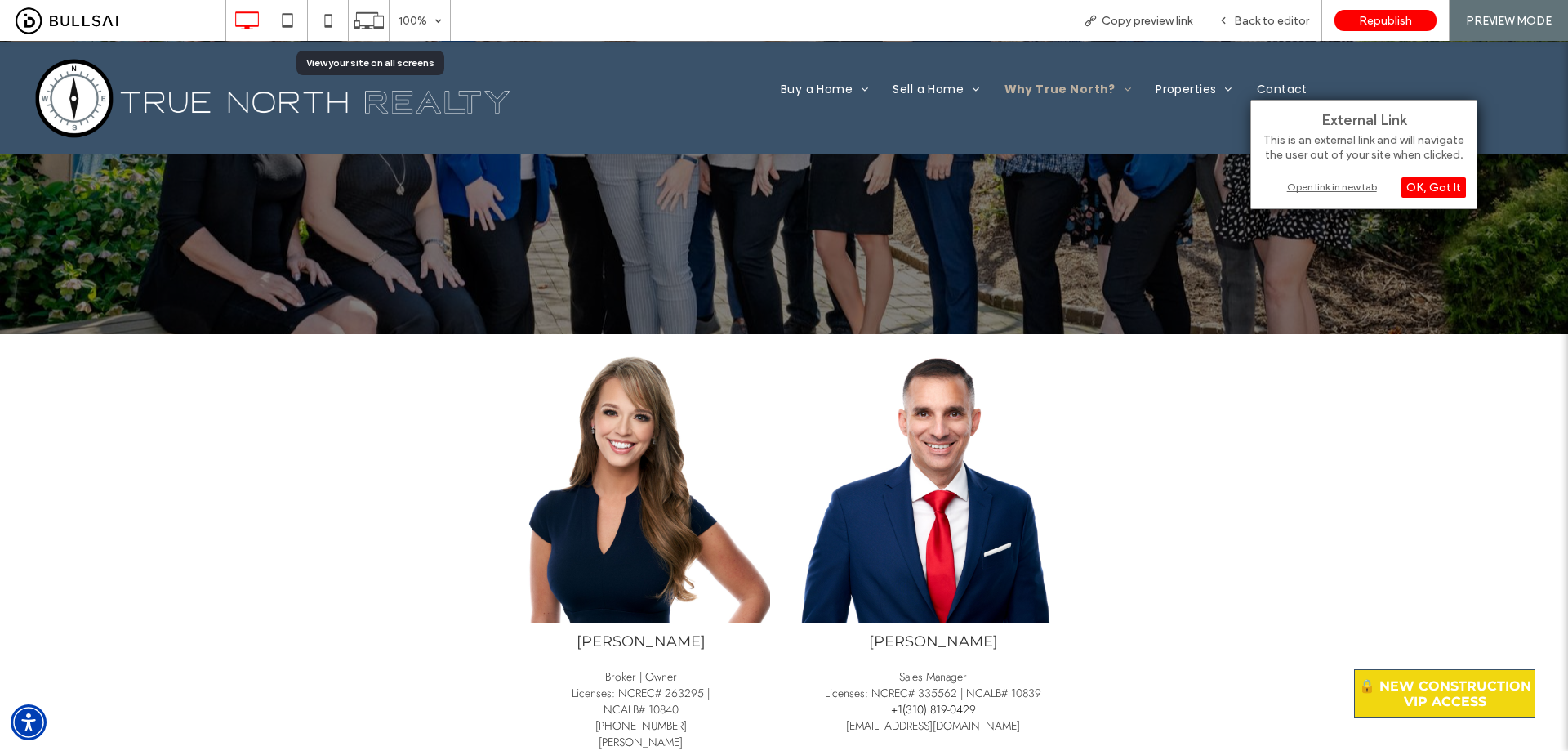
click at [777, 185] on div "Open link in new tab" at bounding box center [1363, 187] width 204 height 17
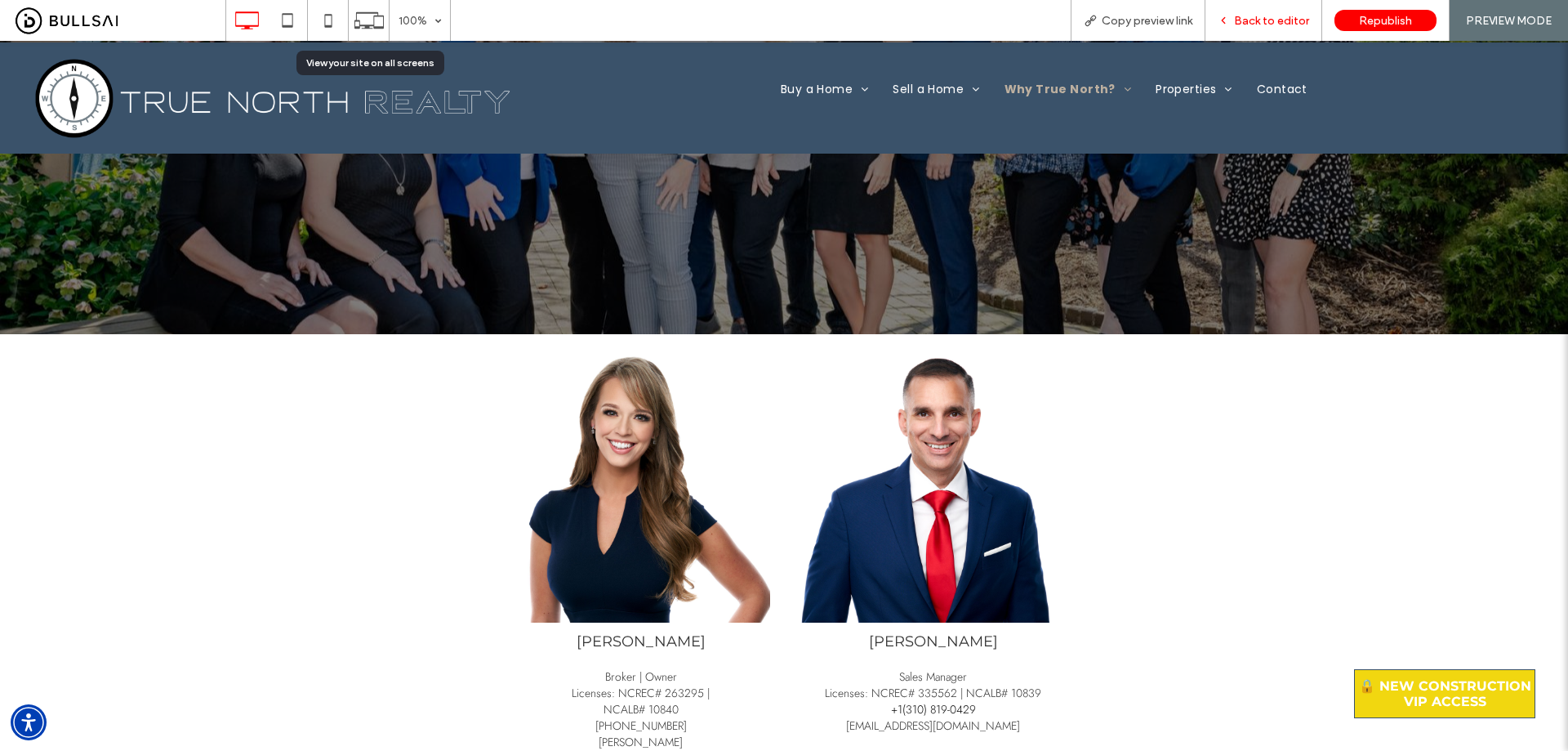
click at [777, 20] on span "Back to editor" at bounding box center [1271, 21] width 76 height 14
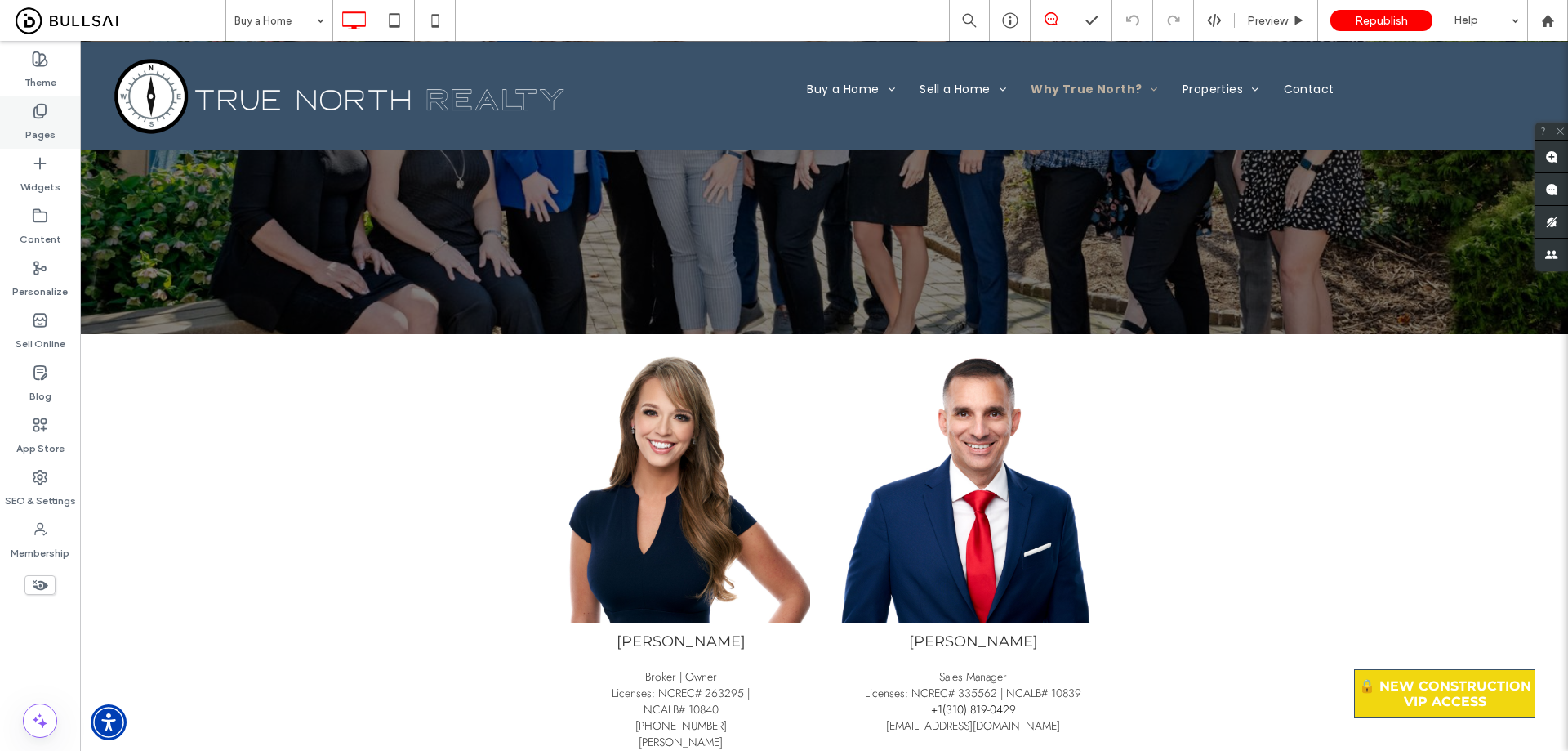
click at [43, 117] on use at bounding box center [40, 111] width 11 height 14
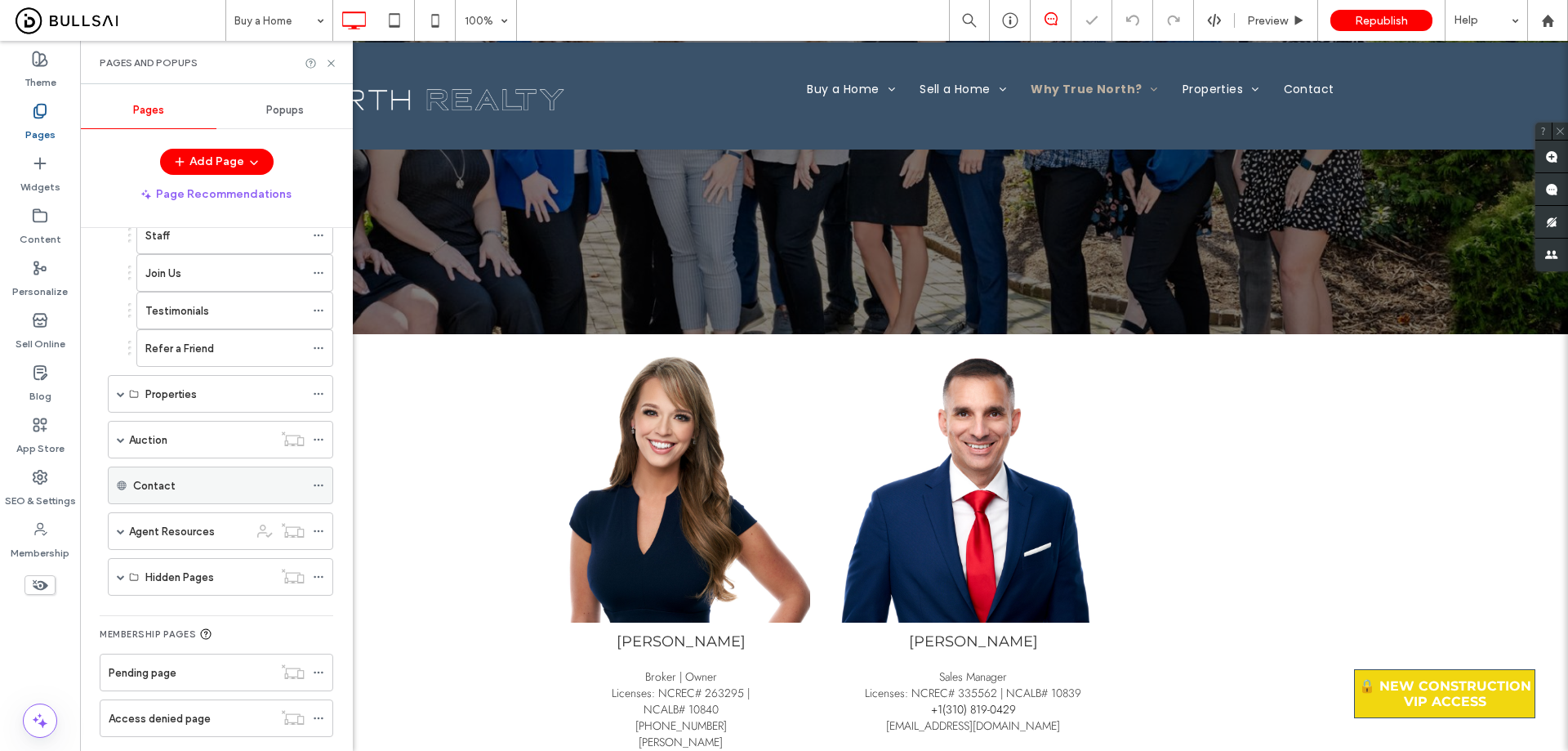
scroll to position [409, 0]
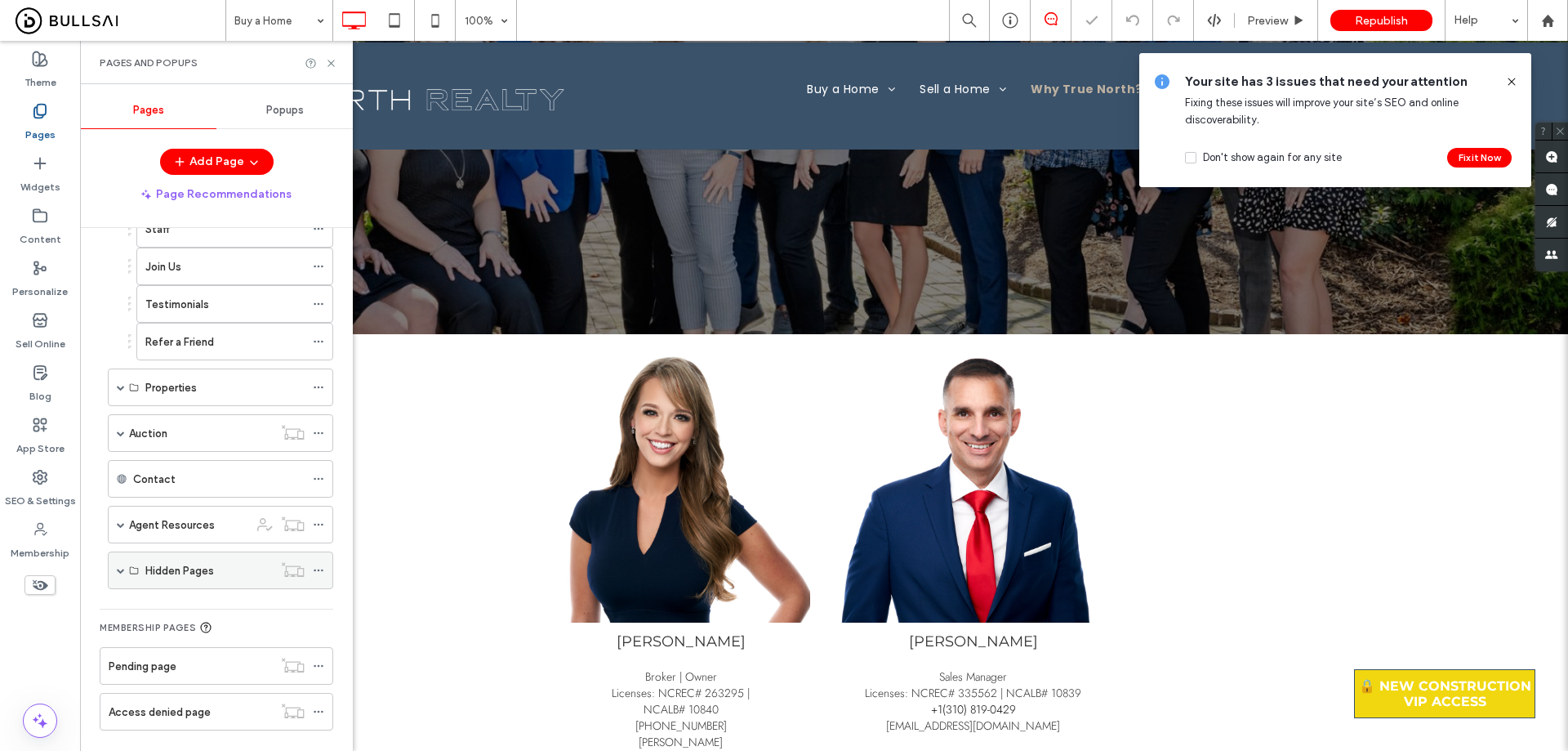
click at [122, 572] on span at bounding box center [121, 570] width 9 height 9
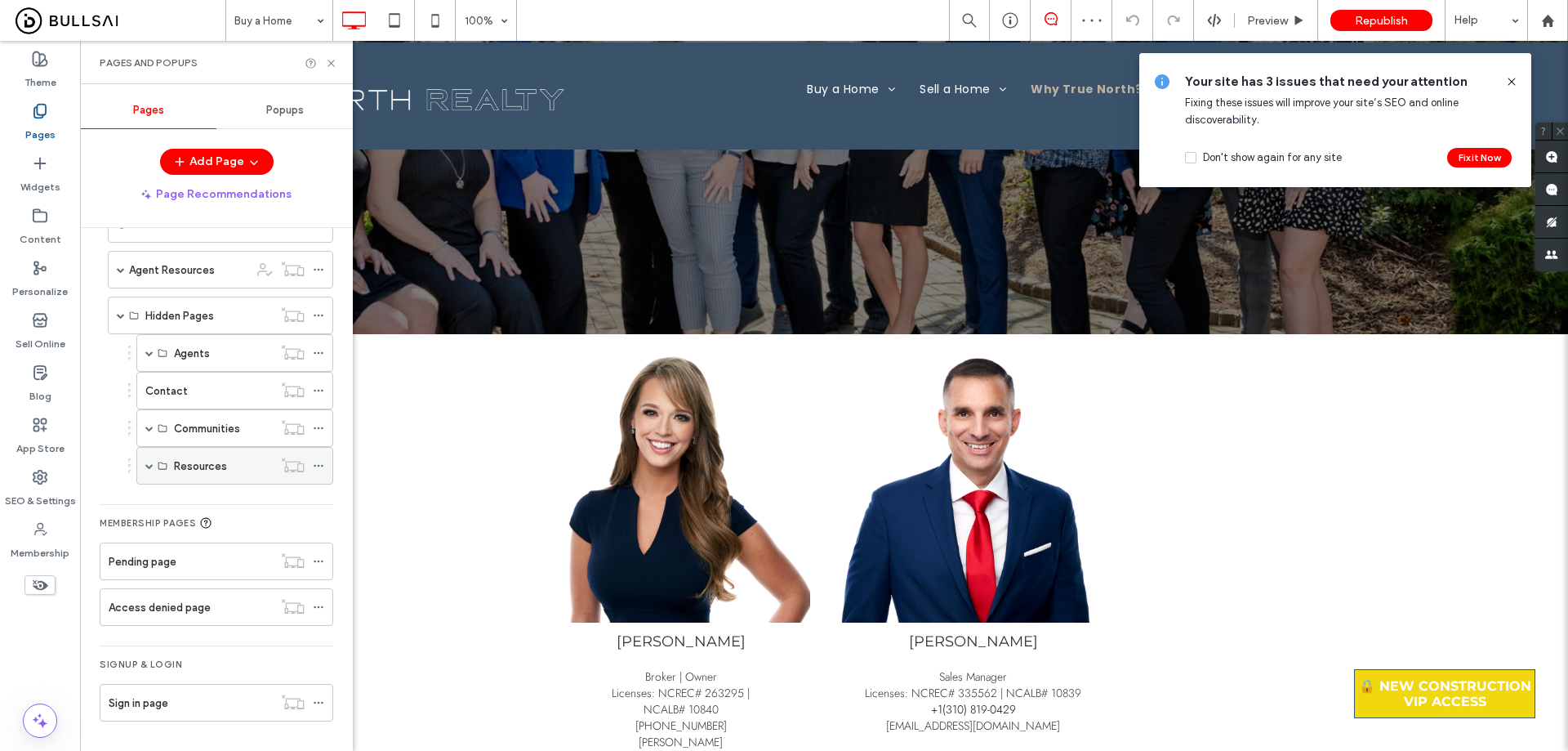
click at [146, 467] on span at bounding box center [149, 465] width 9 height 9
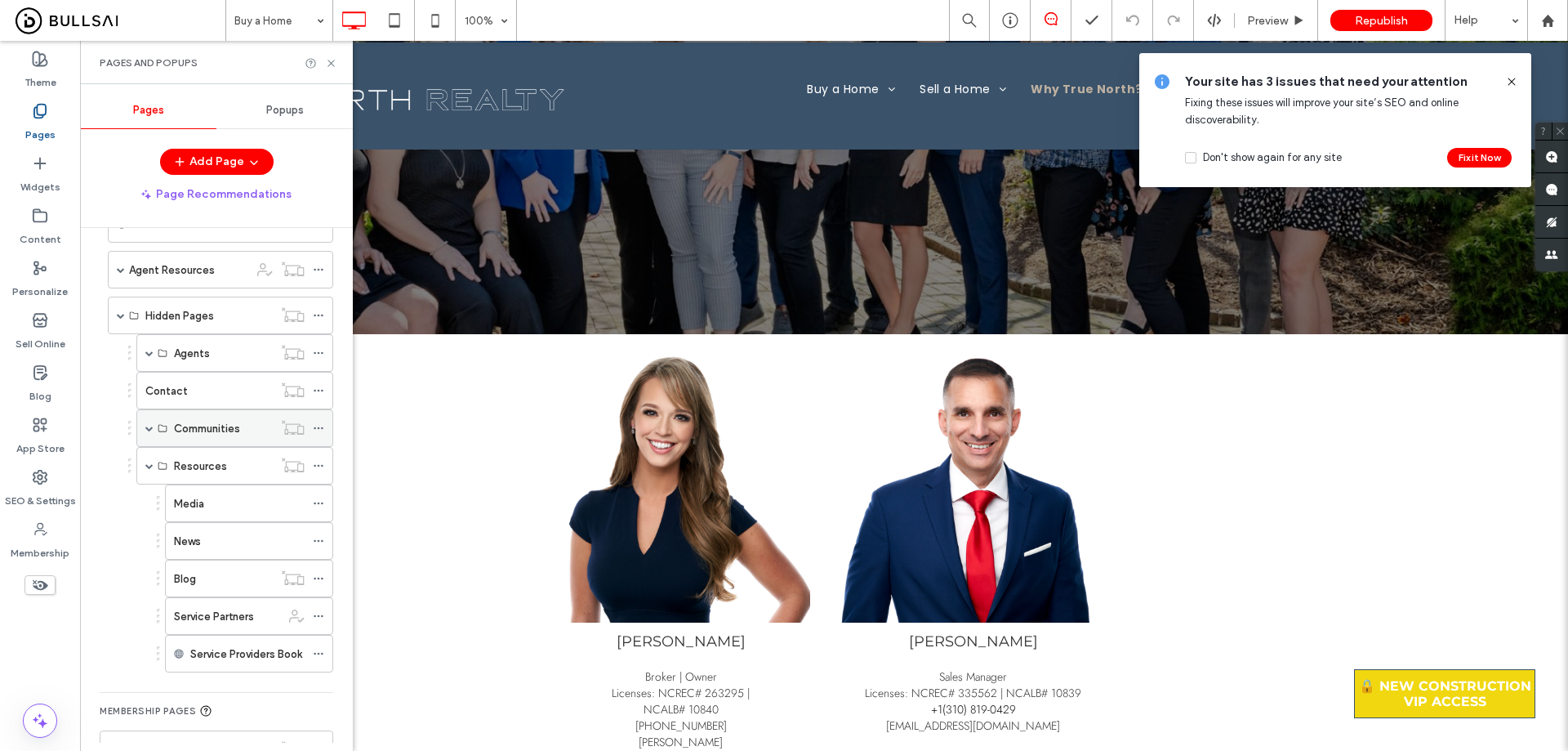
click at [151, 428] on span at bounding box center [149, 428] width 9 height 9
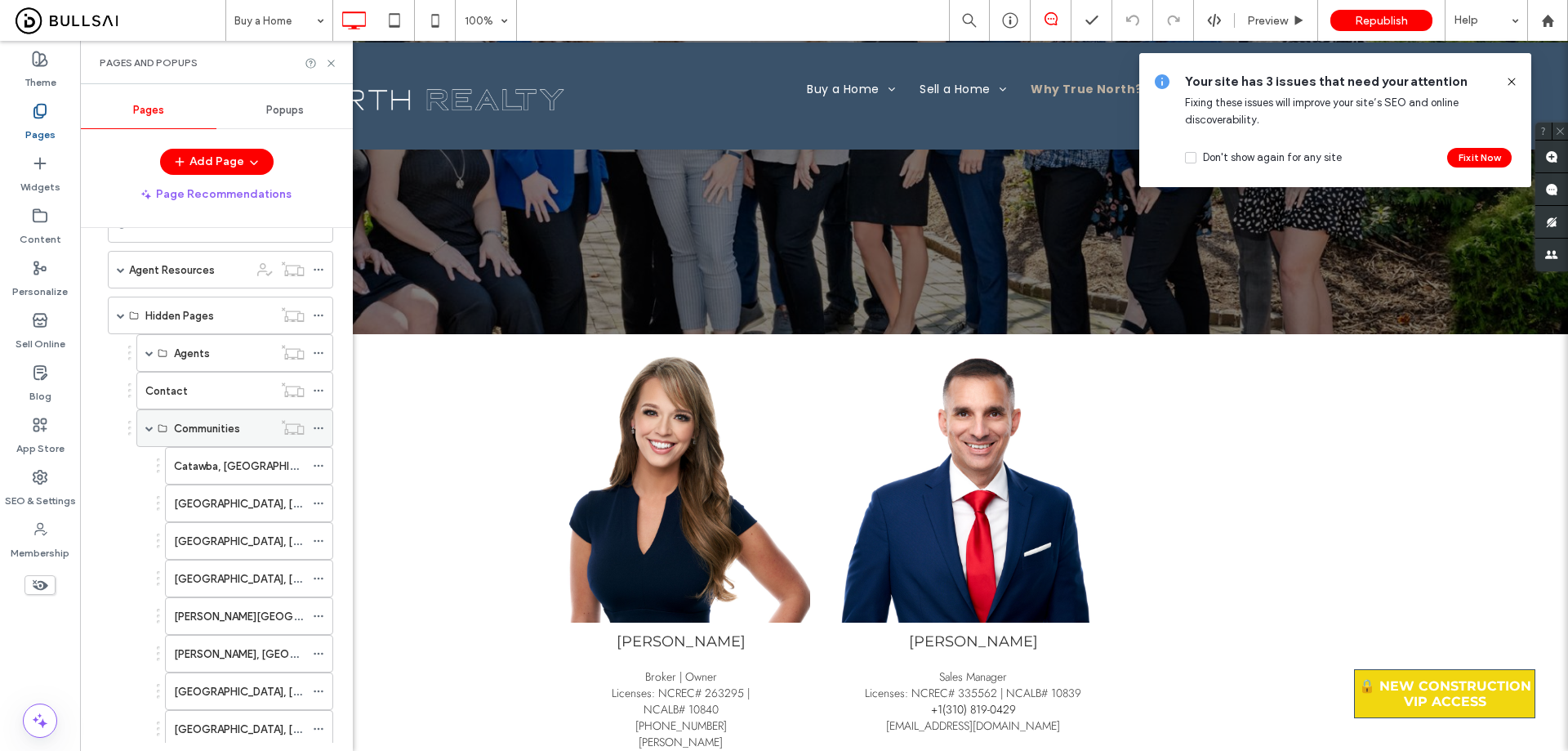
click at [150, 428] on span at bounding box center [149, 428] width 9 height 9
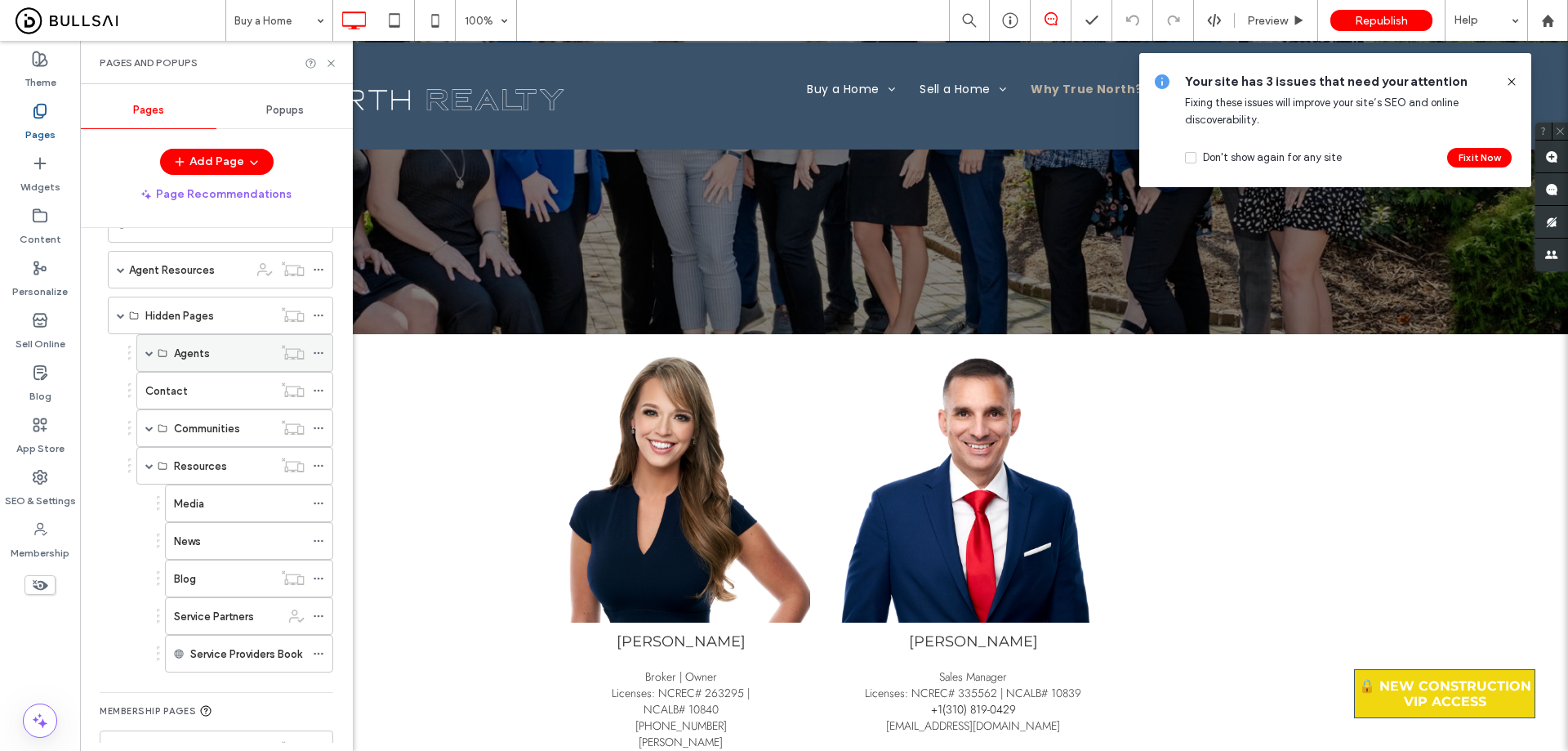
click at [148, 350] on span at bounding box center [149, 353] width 9 height 9
click at [152, 350] on span at bounding box center [149, 353] width 9 height 9
click at [124, 271] on span at bounding box center [121, 269] width 9 height 9
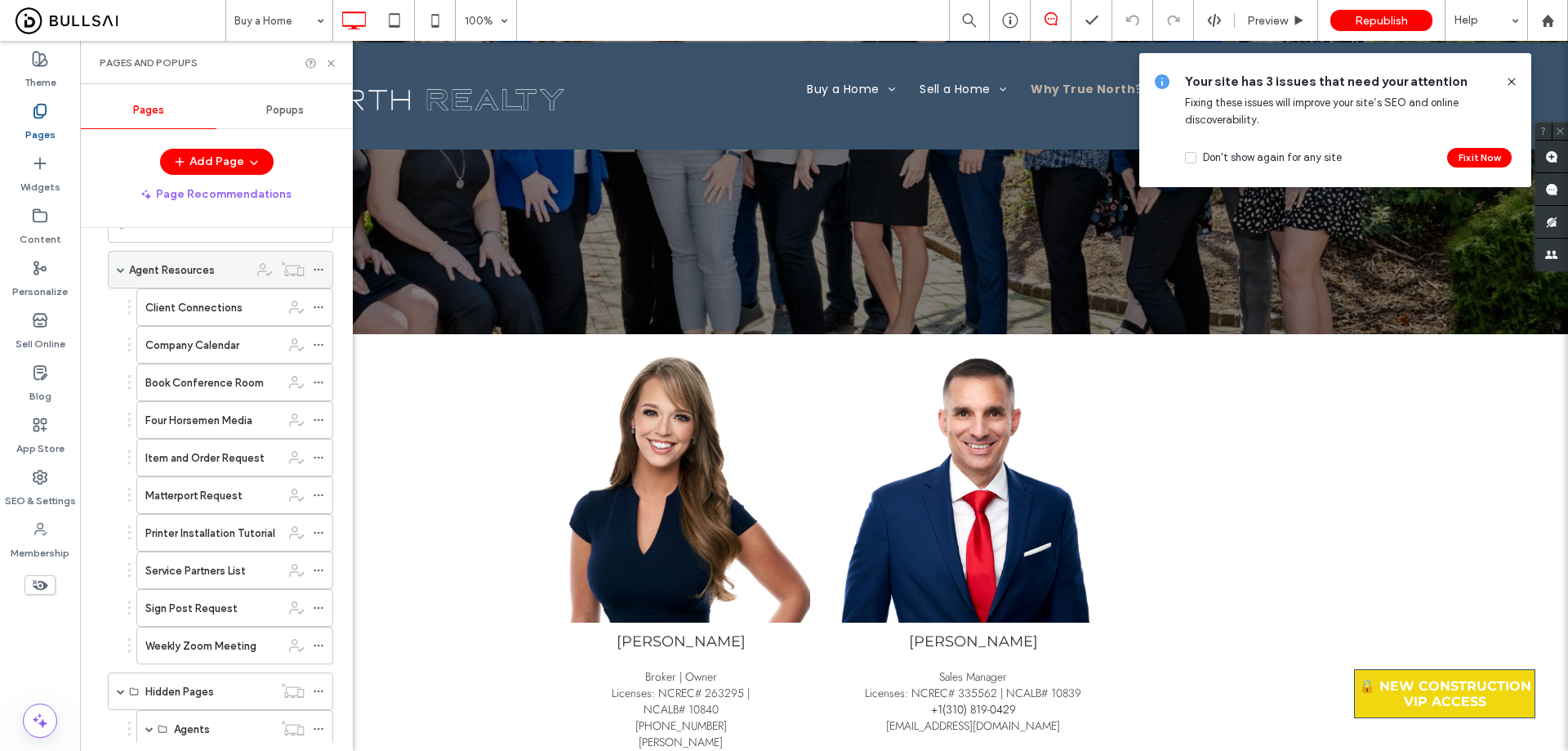
click at [123, 270] on span at bounding box center [121, 269] width 9 height 9
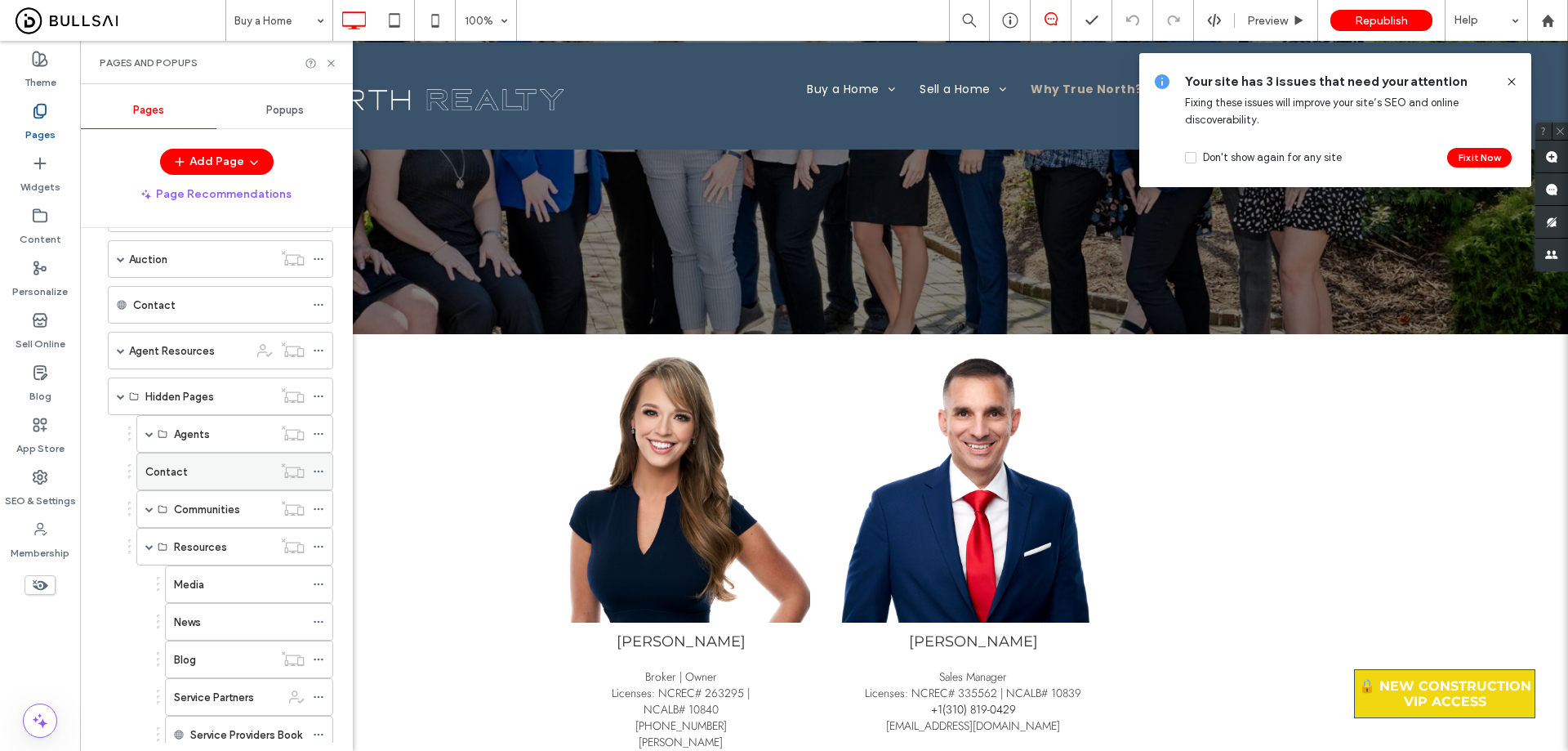
scroll to position [337, 0]
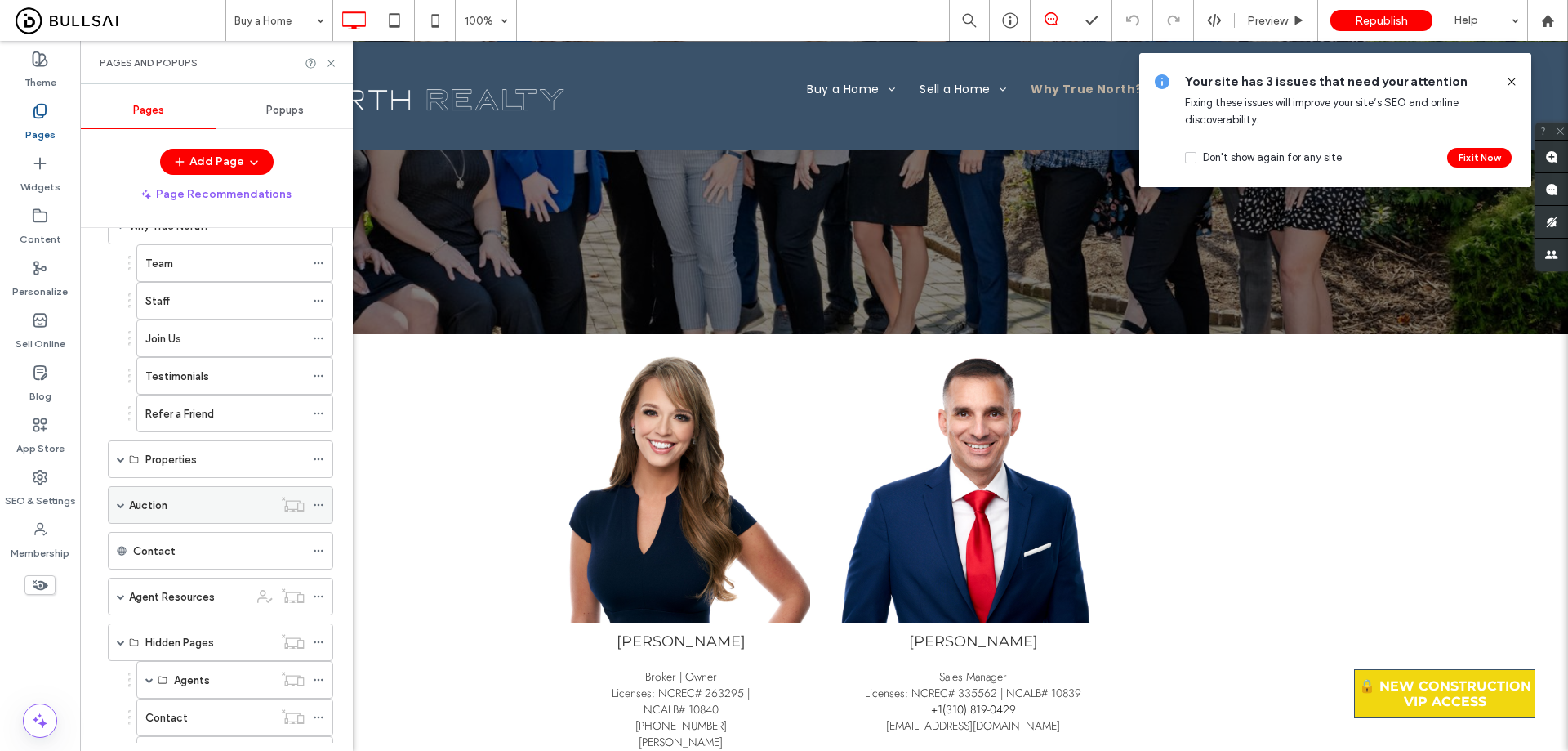
click at [117, 501] on span at bounding box center [121, 504] width 9 height 9
click at [228, 504] on div "Auction" at bounding box center [201, 505] width 144 height 17
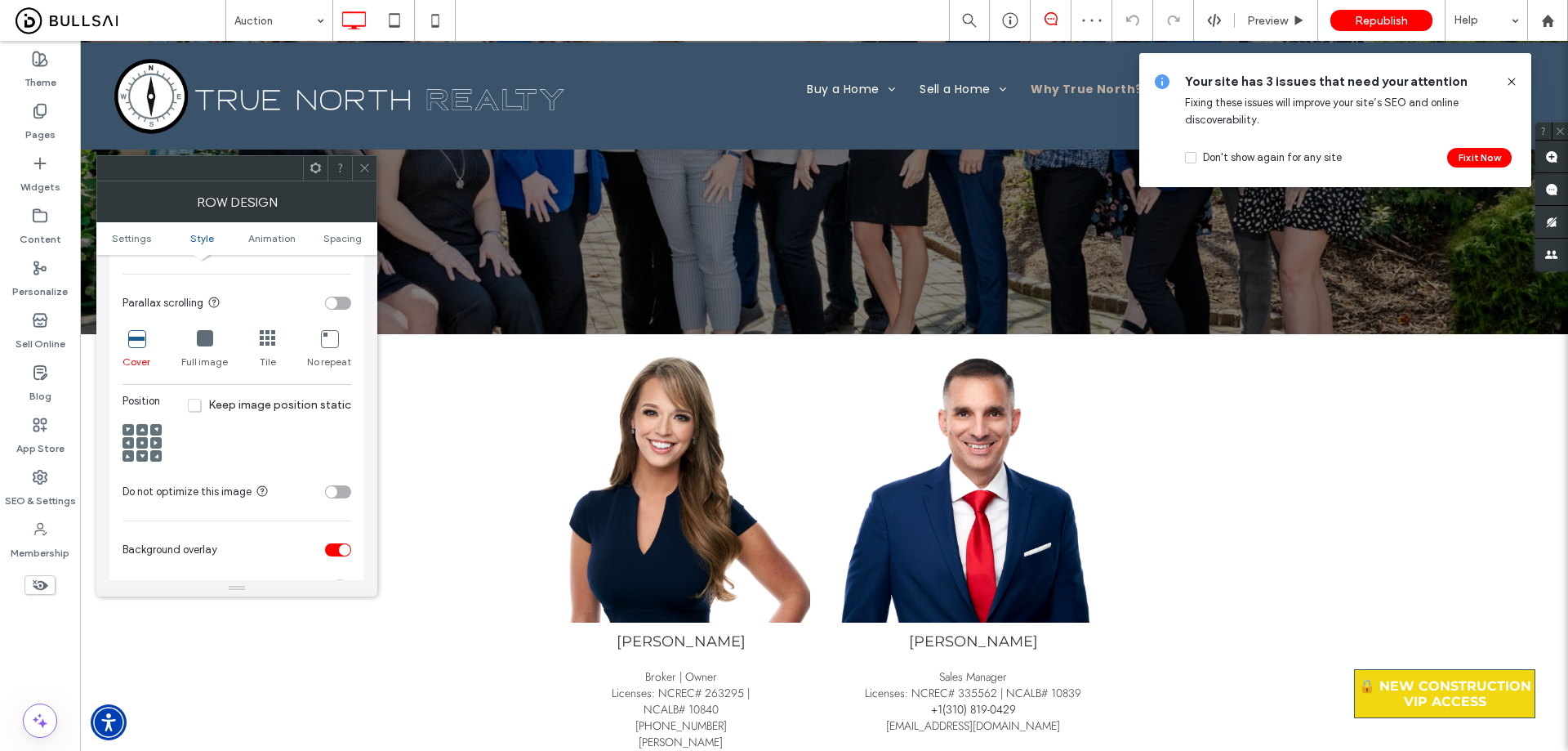
scroll to position [572, 0]
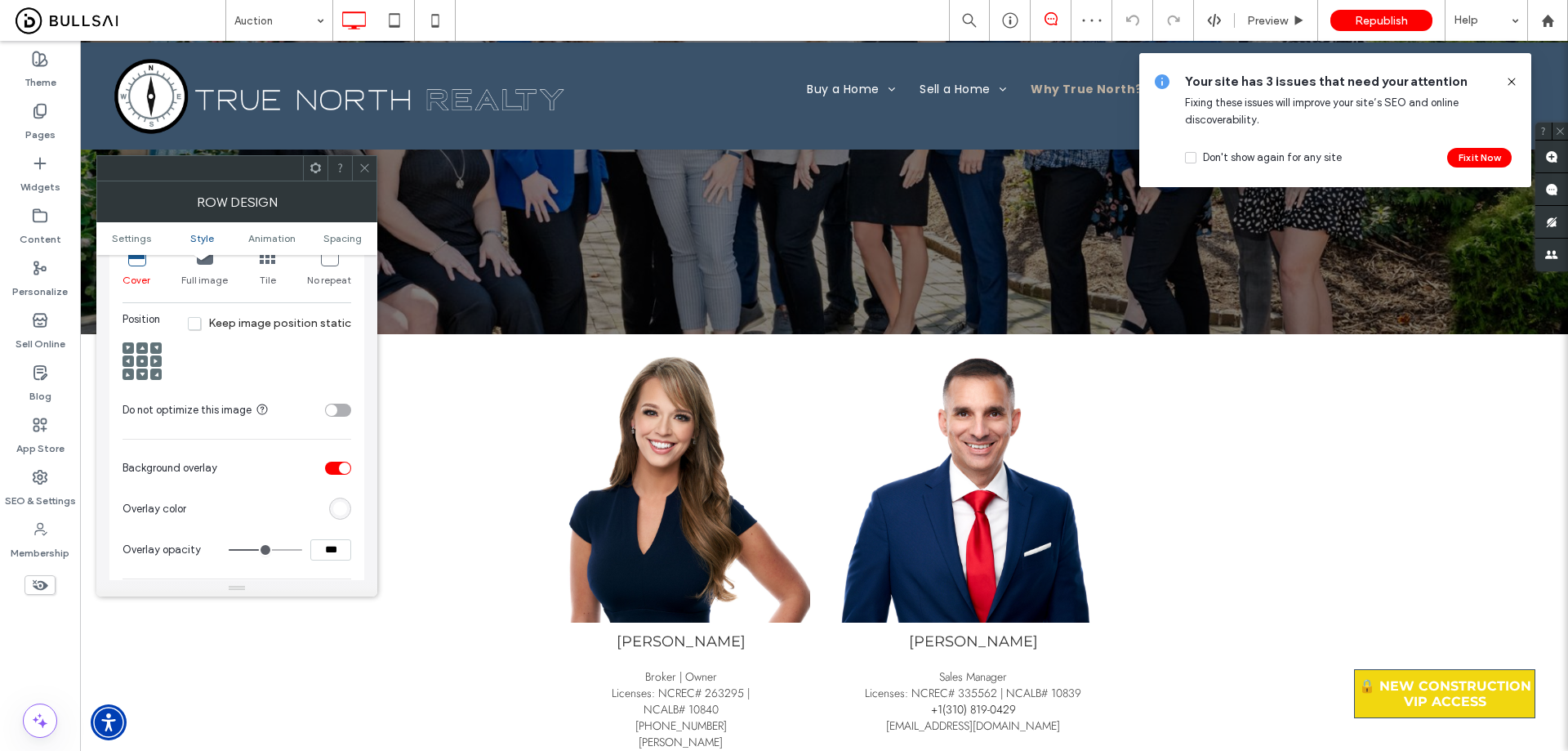
click at [341, 514] on div "rgb(255,255,255)" at bounding box center [340, 508] width 14 height 14
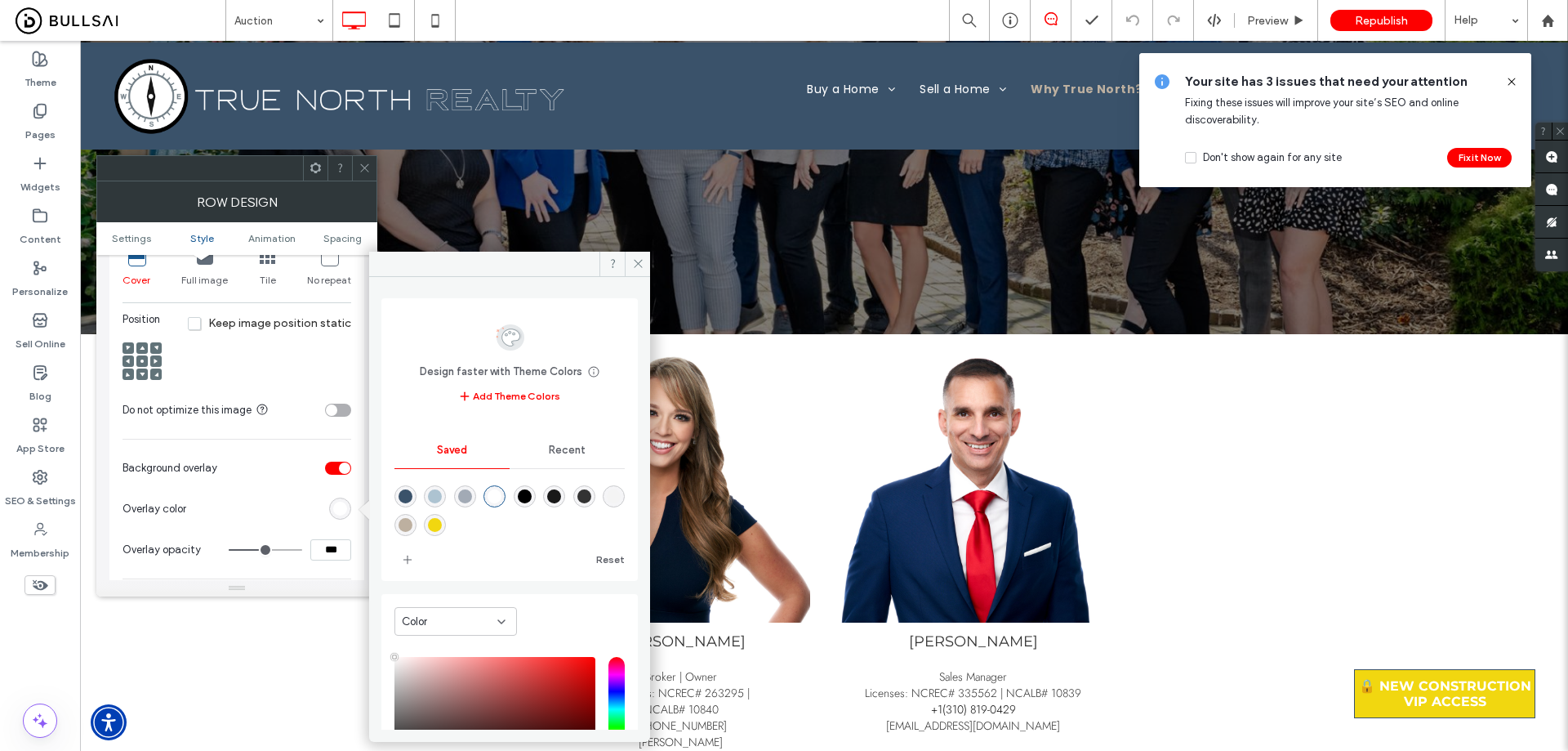
click at [532, 495] on div "rgba(0,0,0,1)" at bounding box center [524, 496] width 14 height 14
type input "*******"
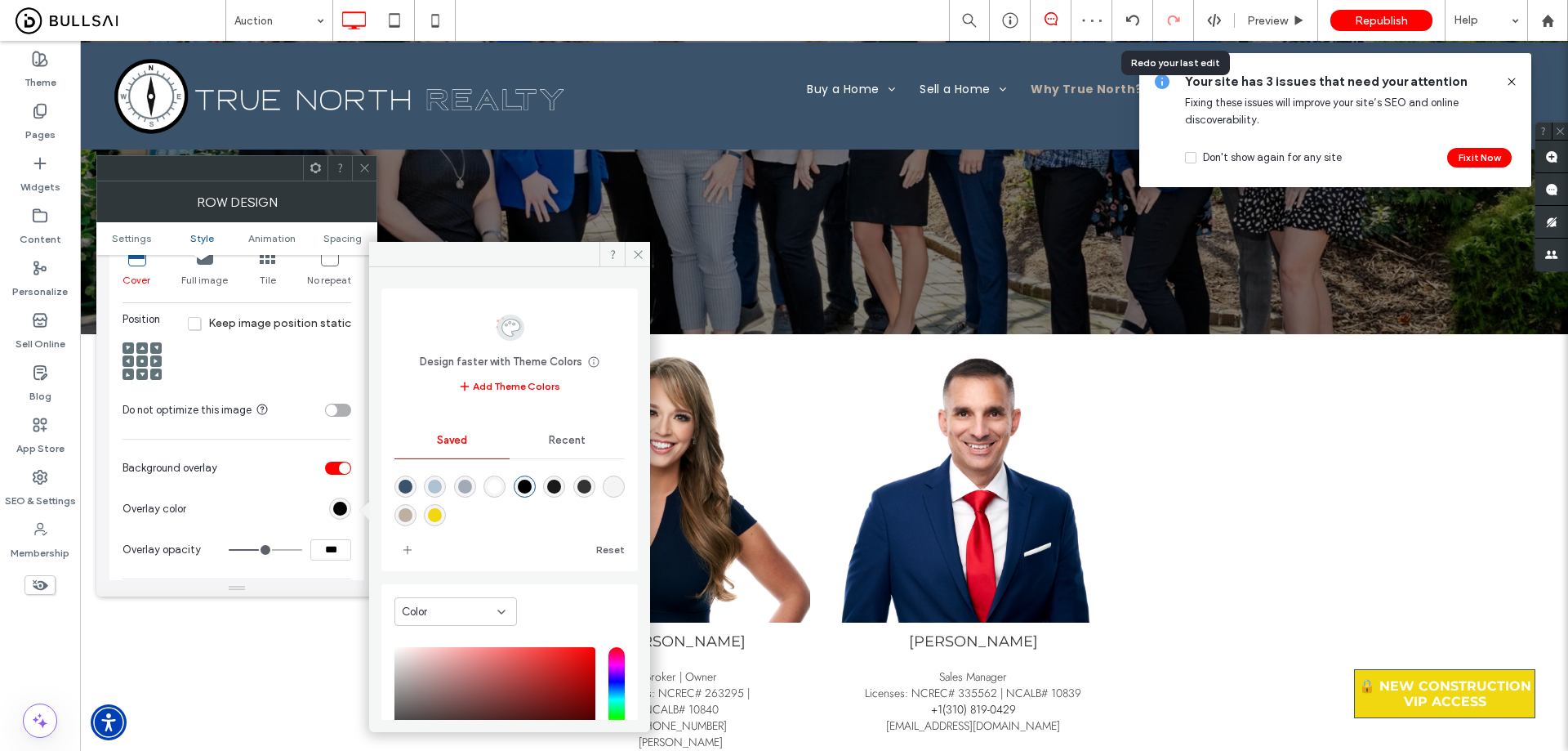
click at [777, 16] on icon at bounding box center [1174, 21] width 13 height 13
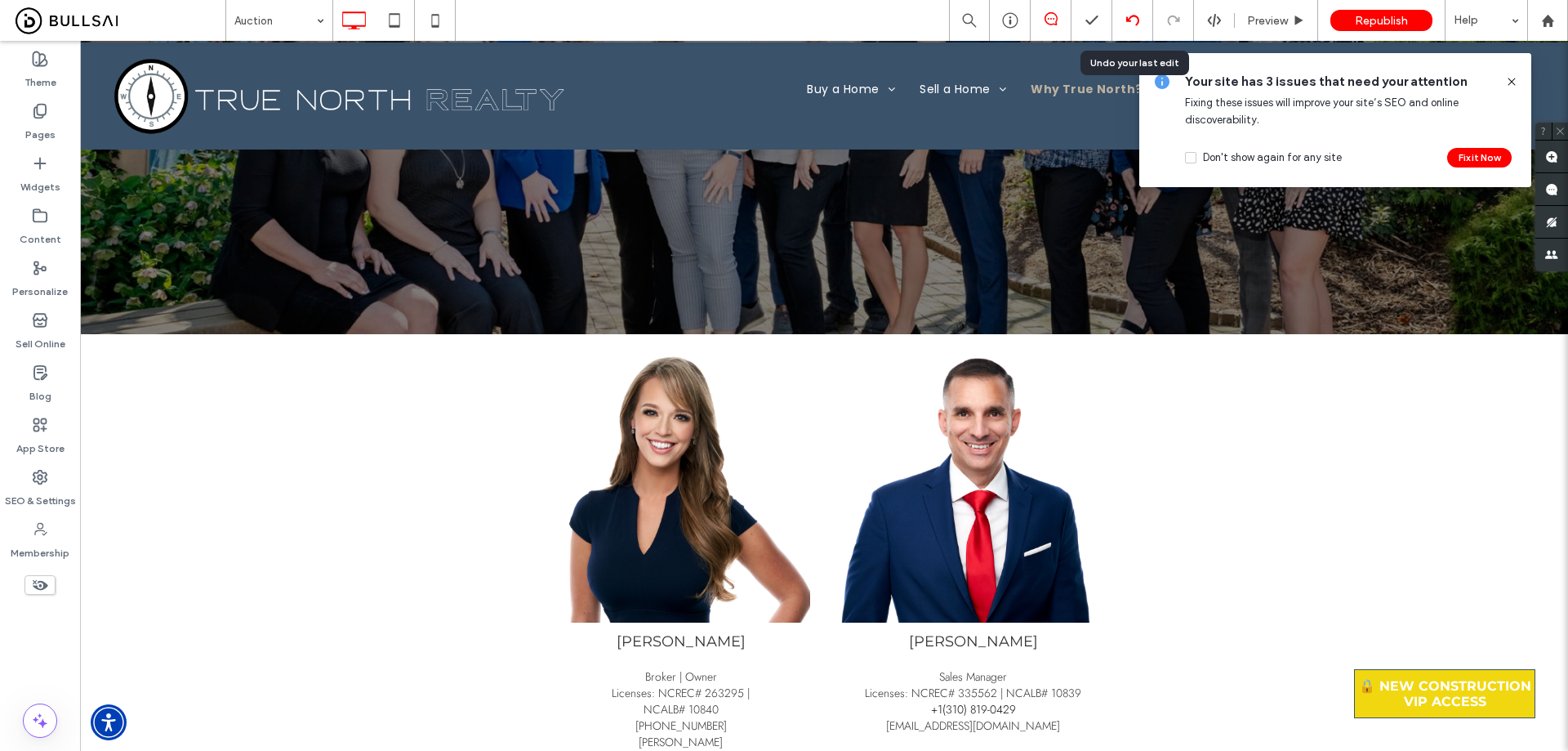
click at [777, 15] on icon at bounding box center [1133, 21] width 13 height 13
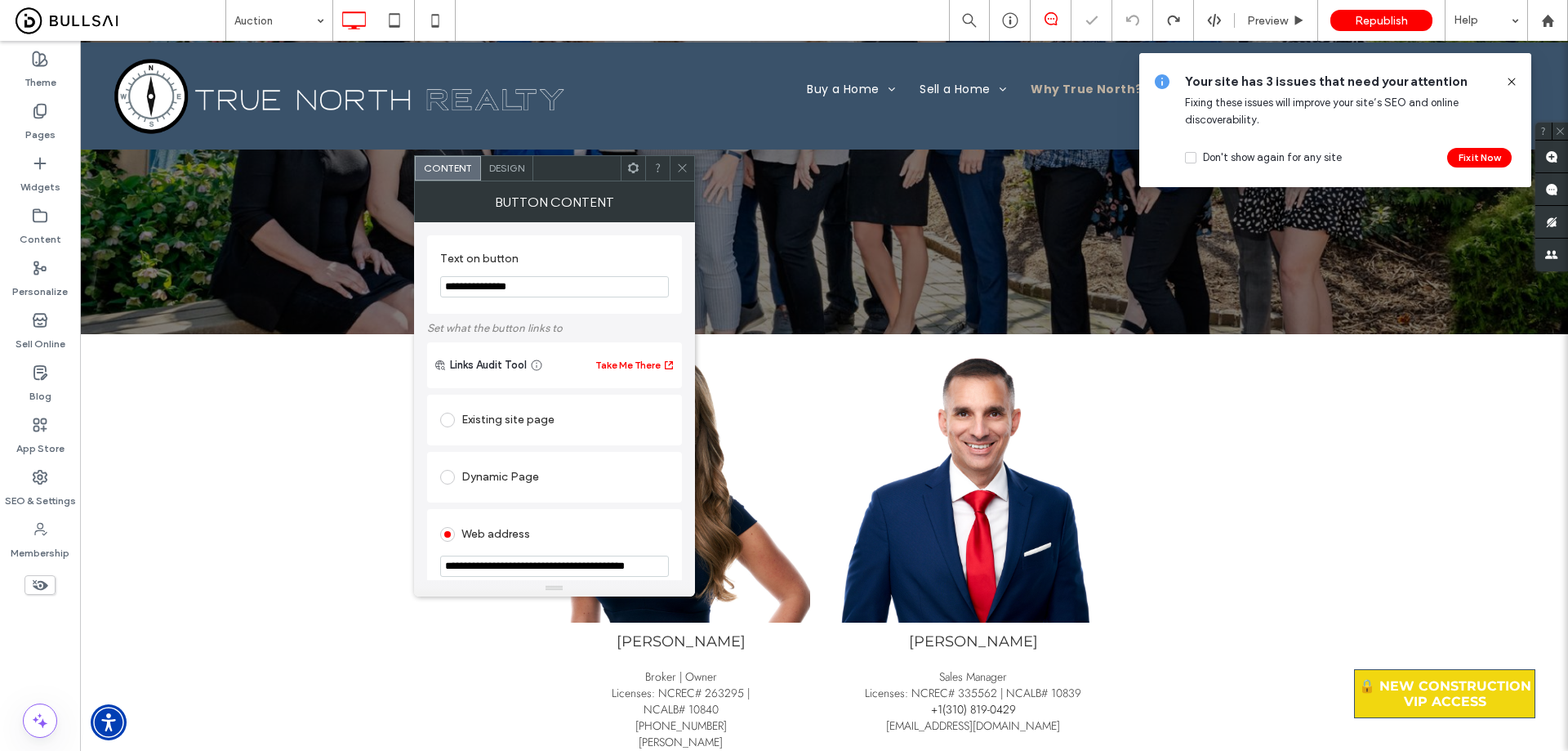
click at [481, 165] on div "Design" at bounding box center [507, 168] width 53 height 25
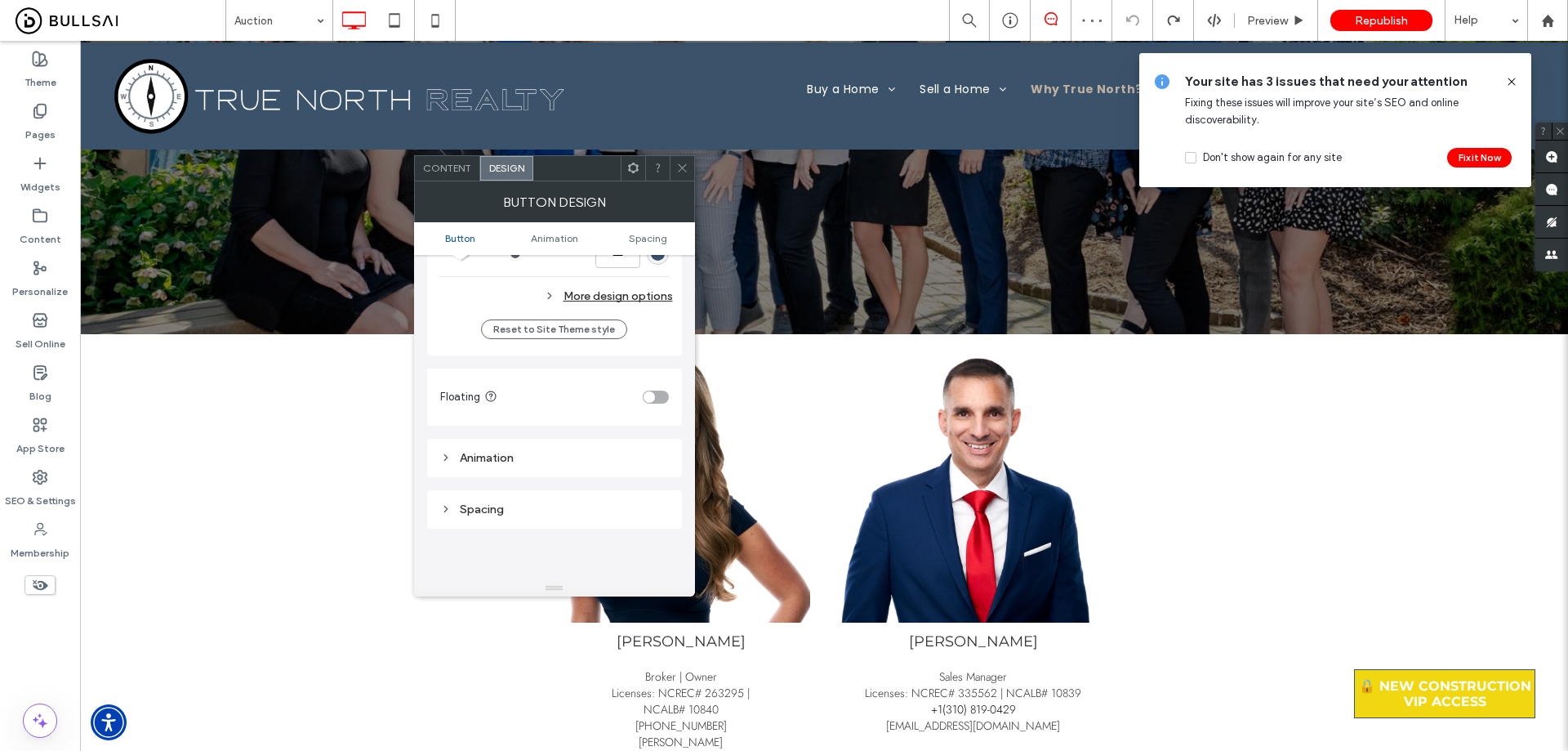
scroll to position [409, 0]
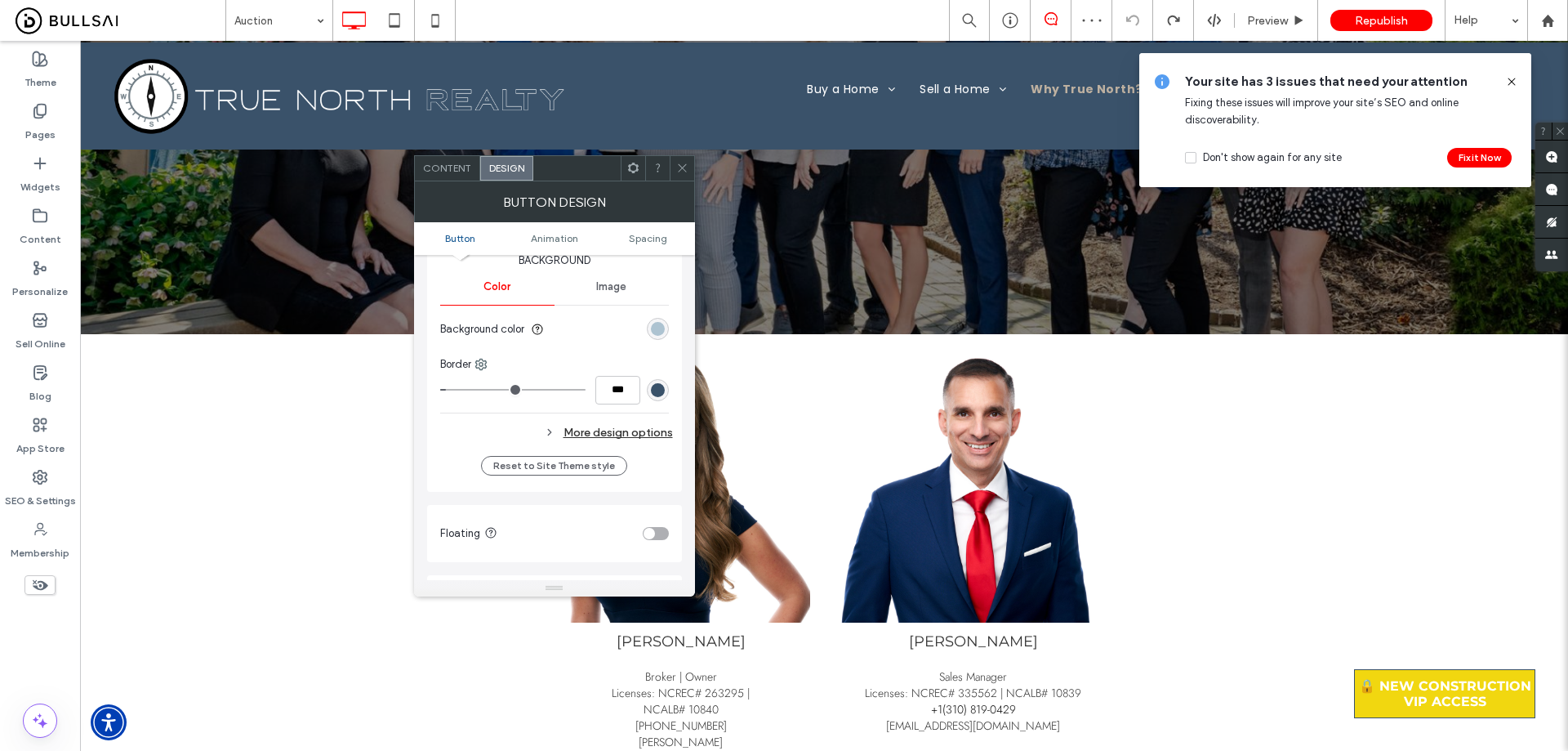
type input "*"
type input "***"
drag, startPoint x: 451, startPoint y: 388, endPoint x: 346, endPoint y: 370, distance: 106.5
type input "*"
click at [440, 388] on input "range" at bounding box center [513, 389] width 145 height 2
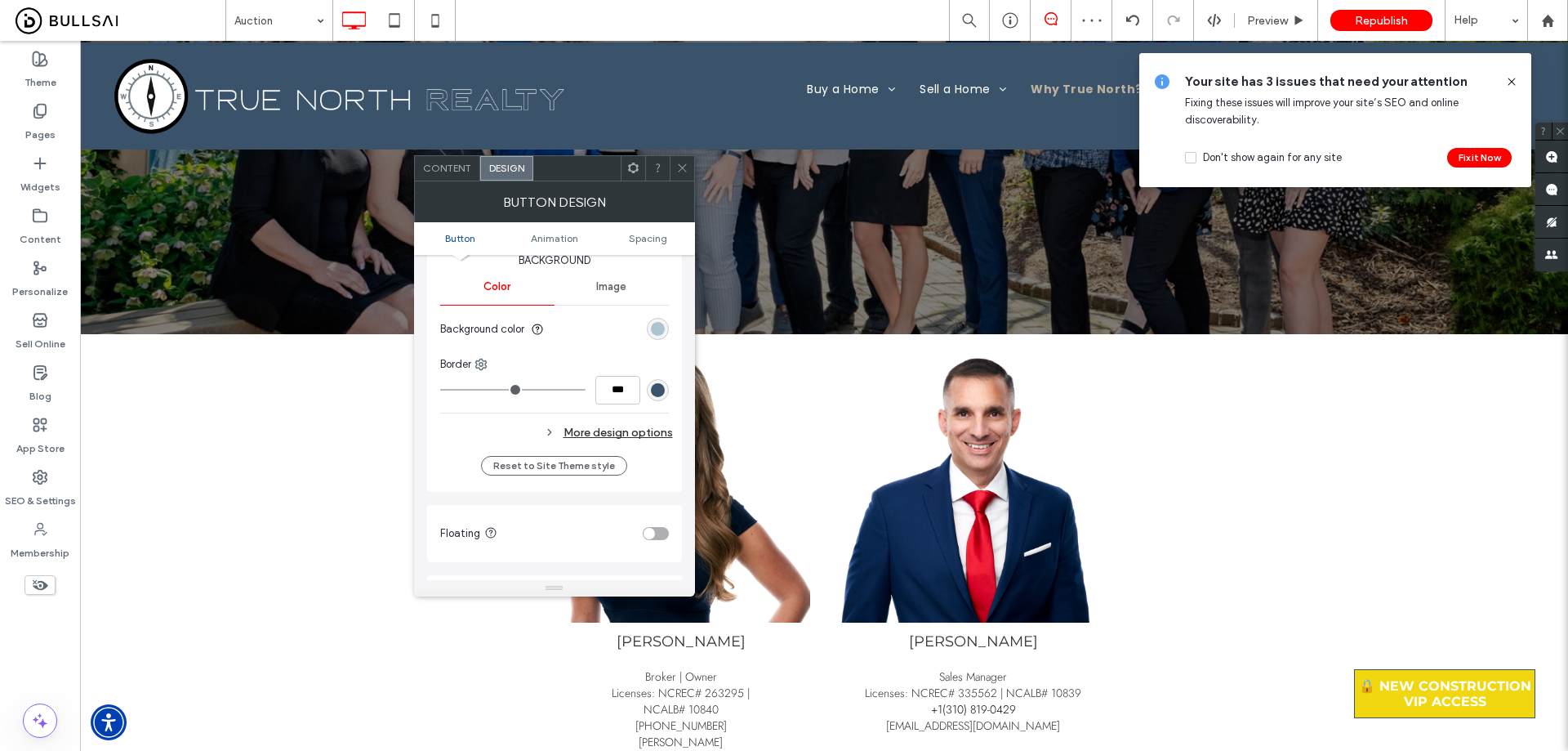
click at [682, 174] on span at bounding box center [682, 168] width 12 height 25
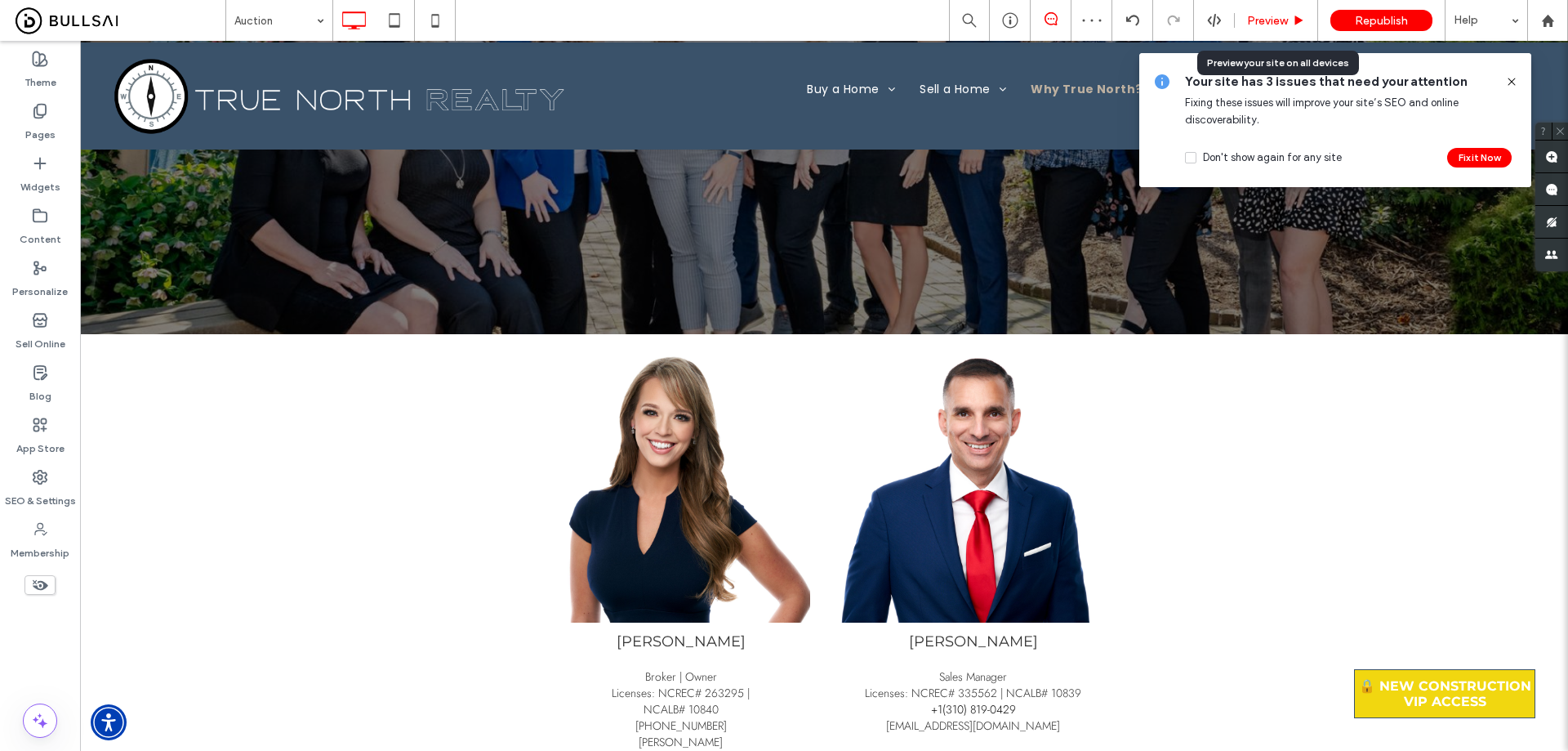
click at [777, 24] on span "Preview" at bounding box center [1268, 21] width 41 height 14
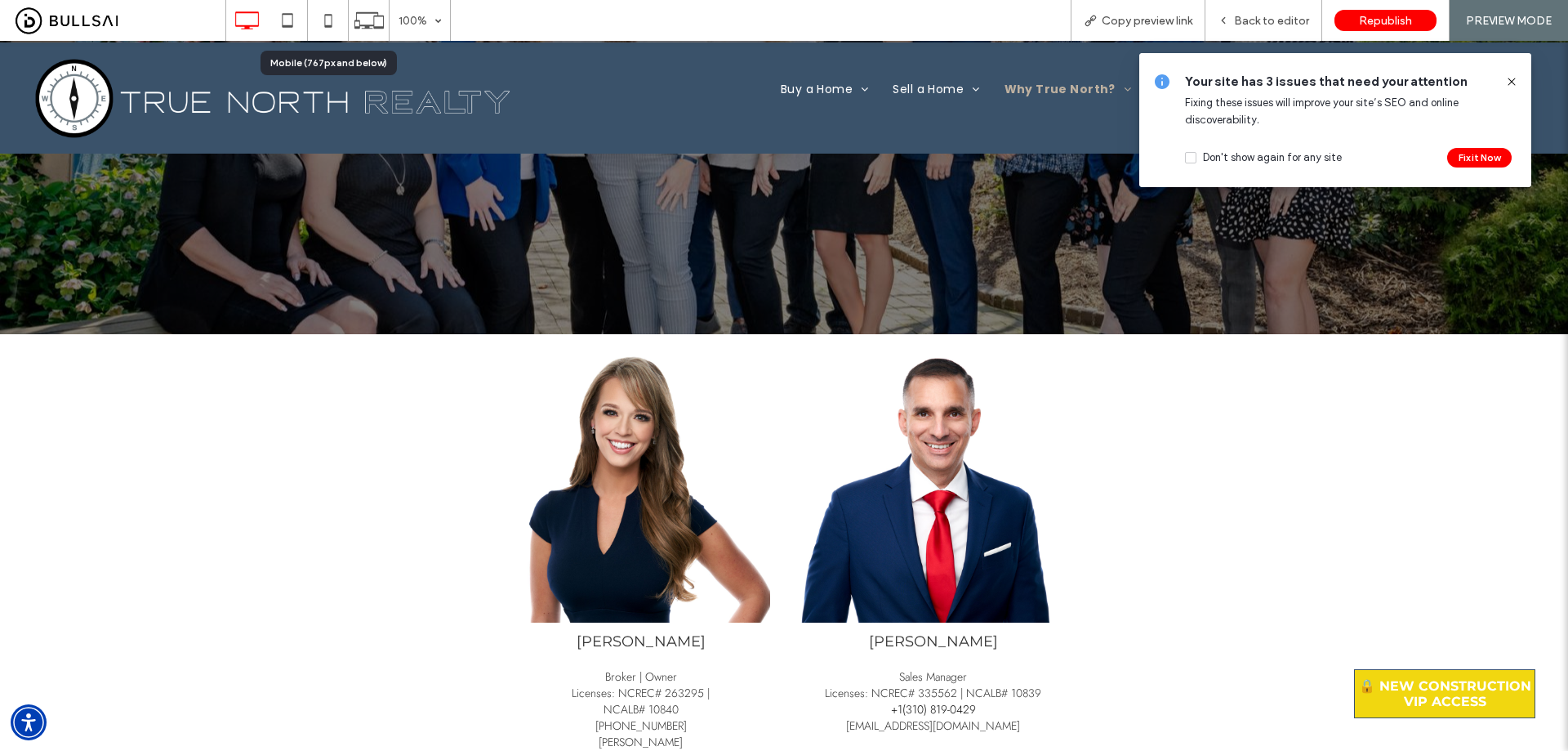
click at [327, 23] on icon at bounding box center [328, 20] width 33 height 33
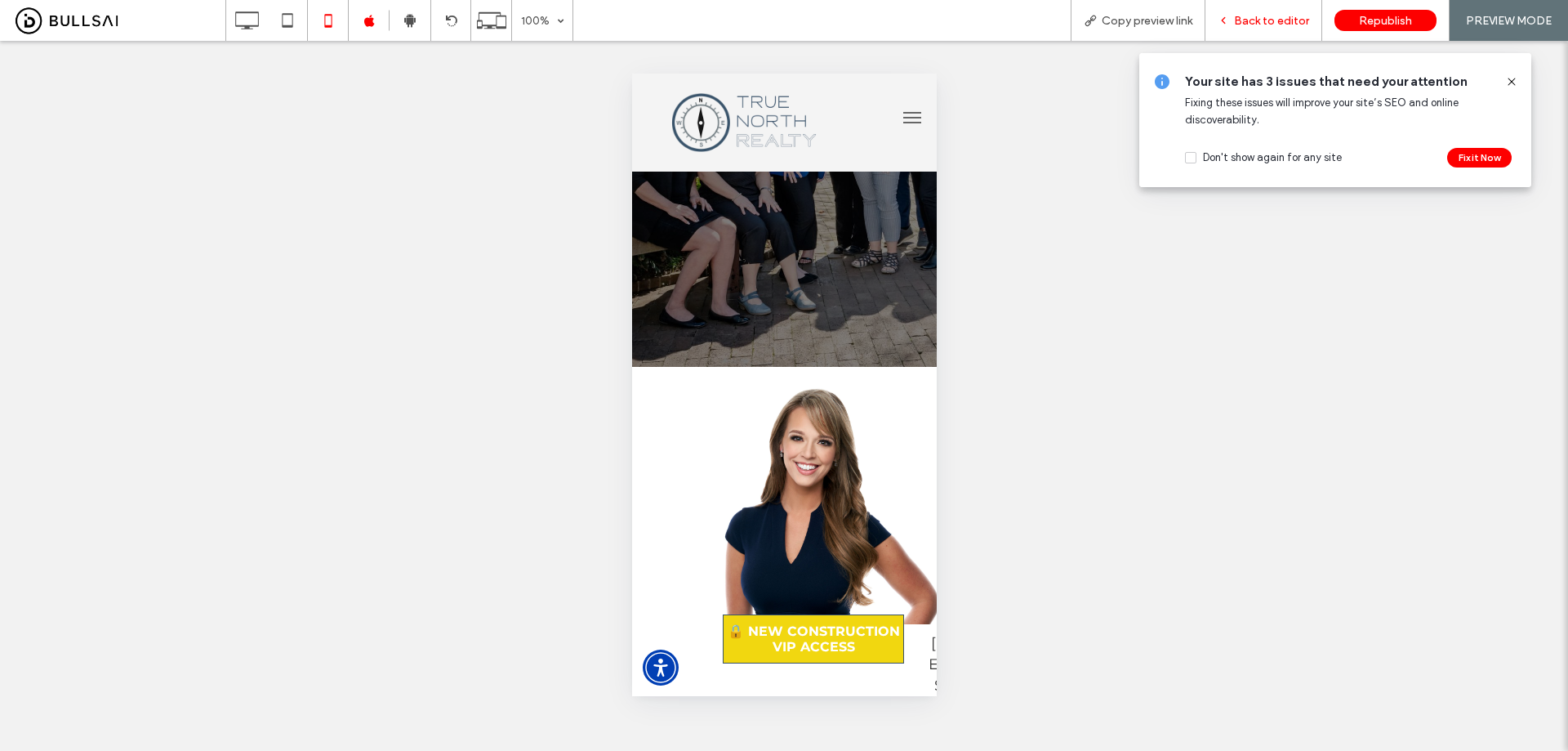
click at [777, 20] on span "Back to editor" at bounding box center [1271, 21] width 76 height 14
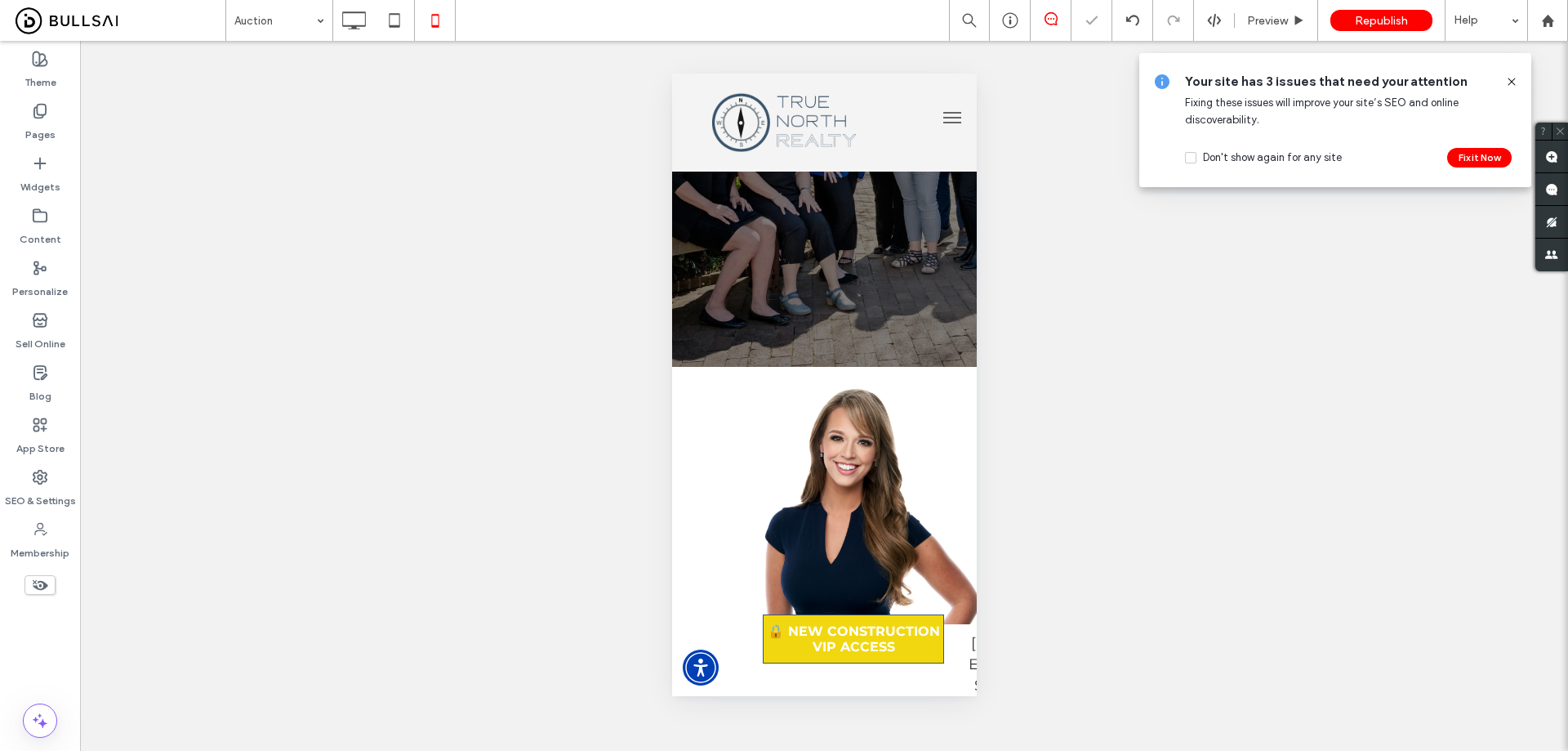
type input "**********"
type input "**"
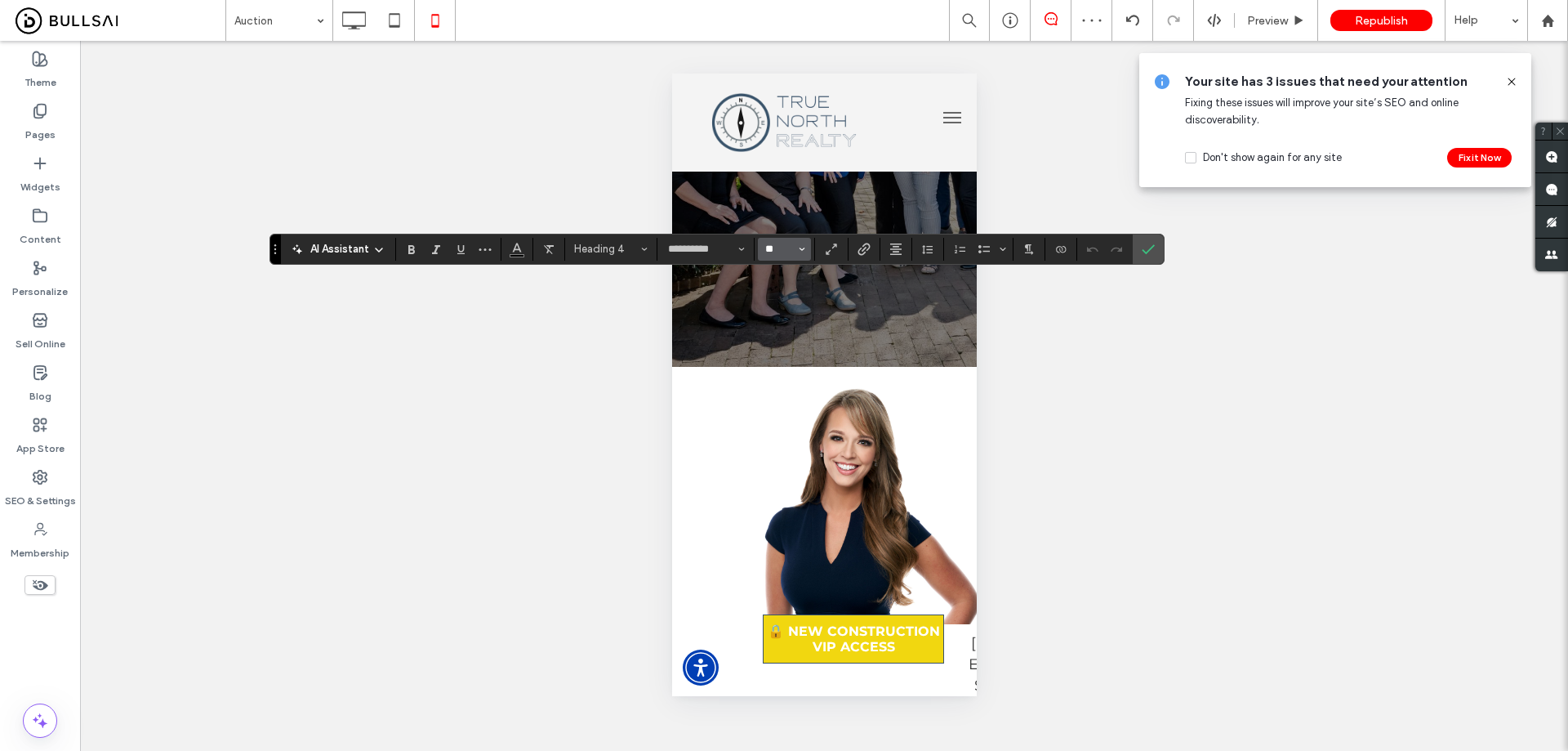
click at [774, 249] on input "**" at bounding box center [779, 250] width 32 height 13
type input "**"
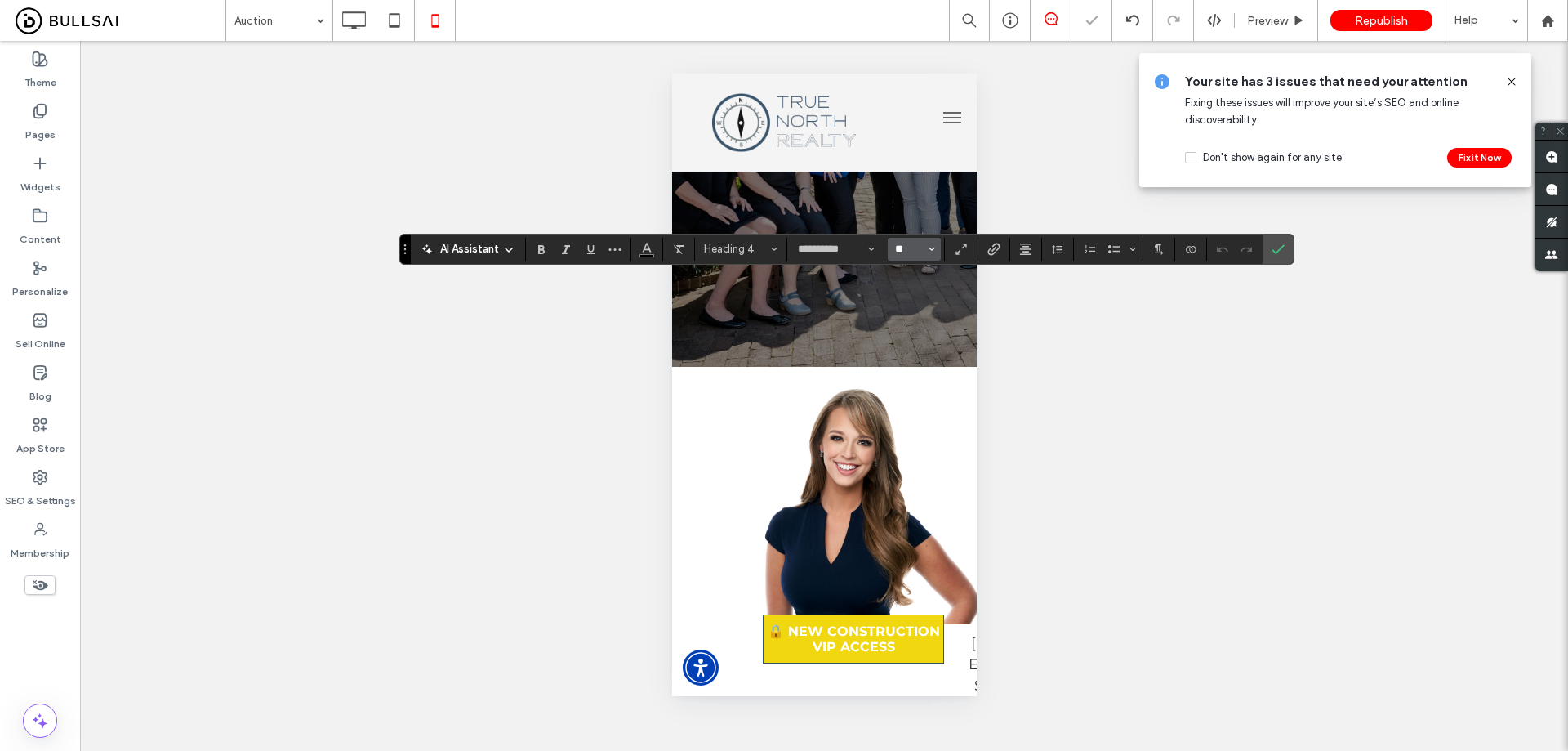
click at [777, 248] on input "**" at bounding box center [909, 250] width 32 height 13
type input "**"
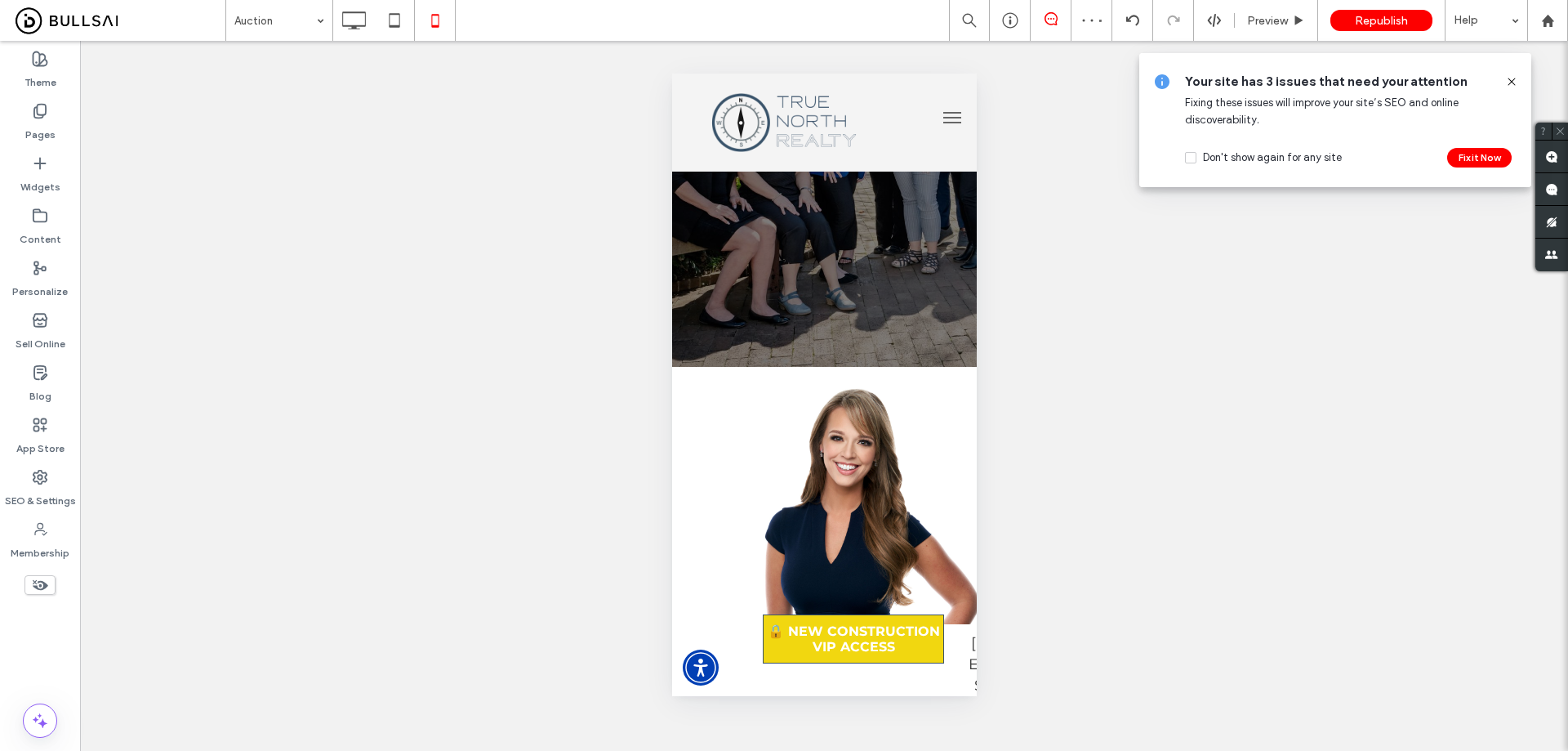
type input "**********"
type input "**"
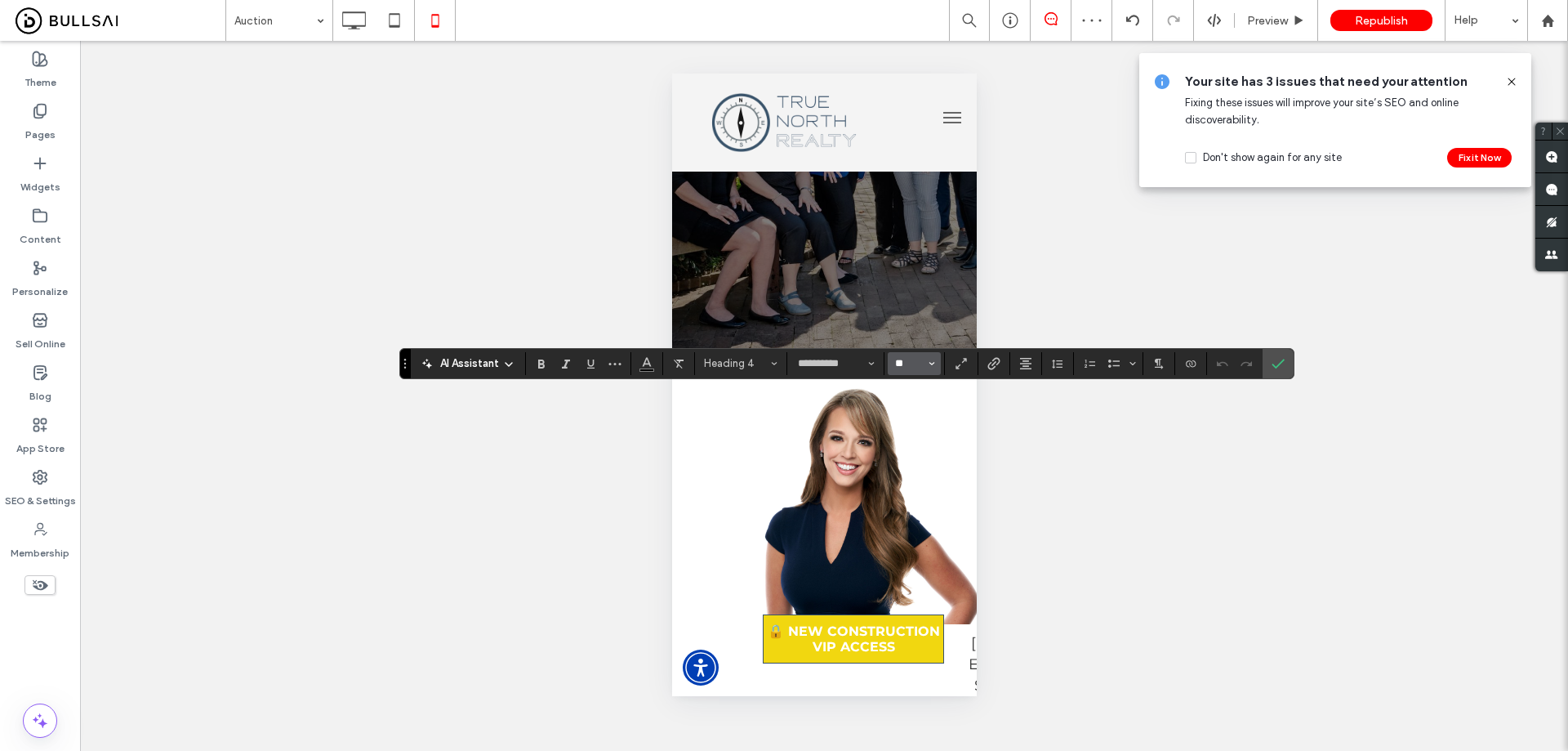
click at [777, 360] on input "**" at bounding box center [909, 364] width 32 height 13
type input "**"
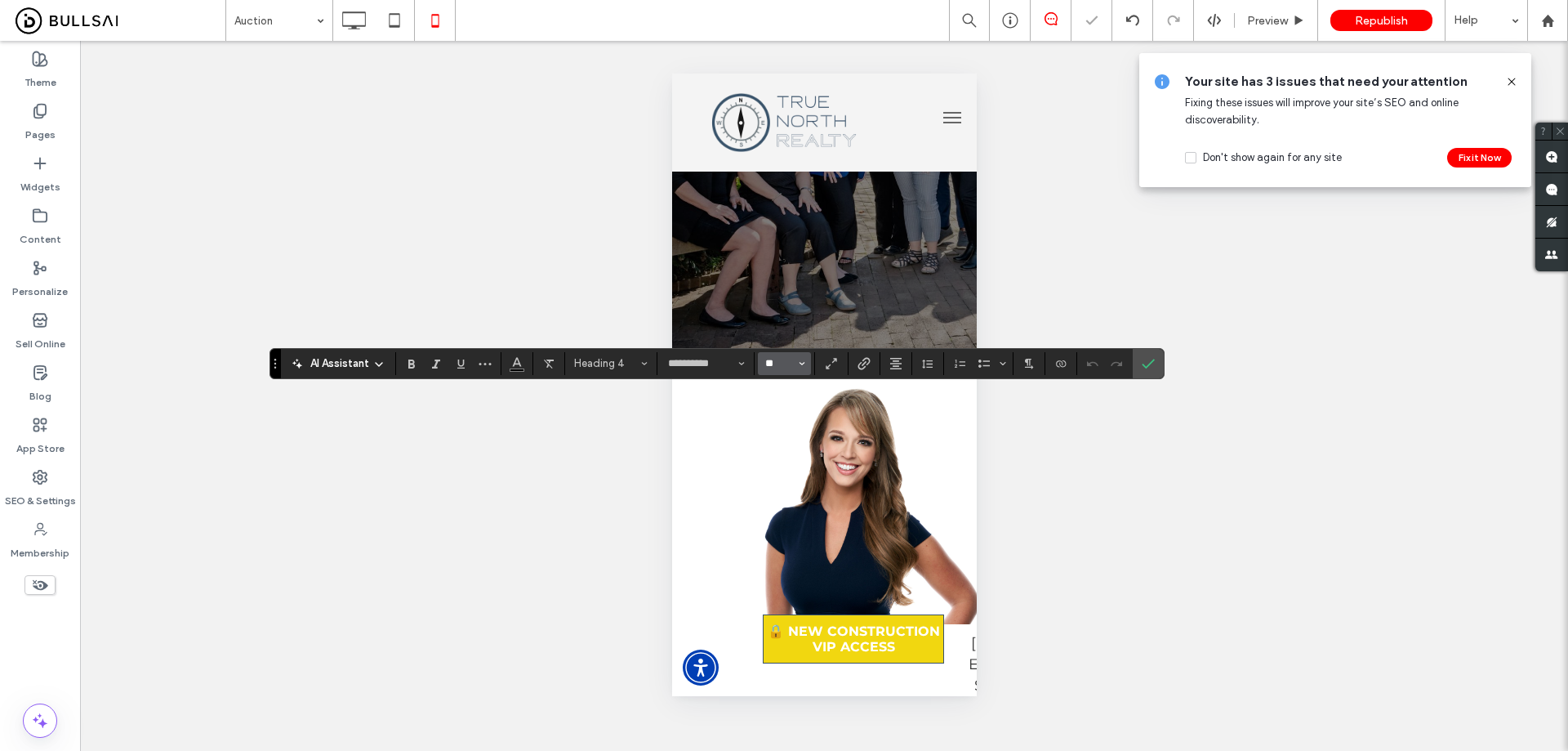
click at [771, 362] on input "**" at bounding box center [779, 364] width 32 height 13
type input "**"
click at [777, 361] on icon "Confirm" at bounding box center [1149, 364] width 13 height 13
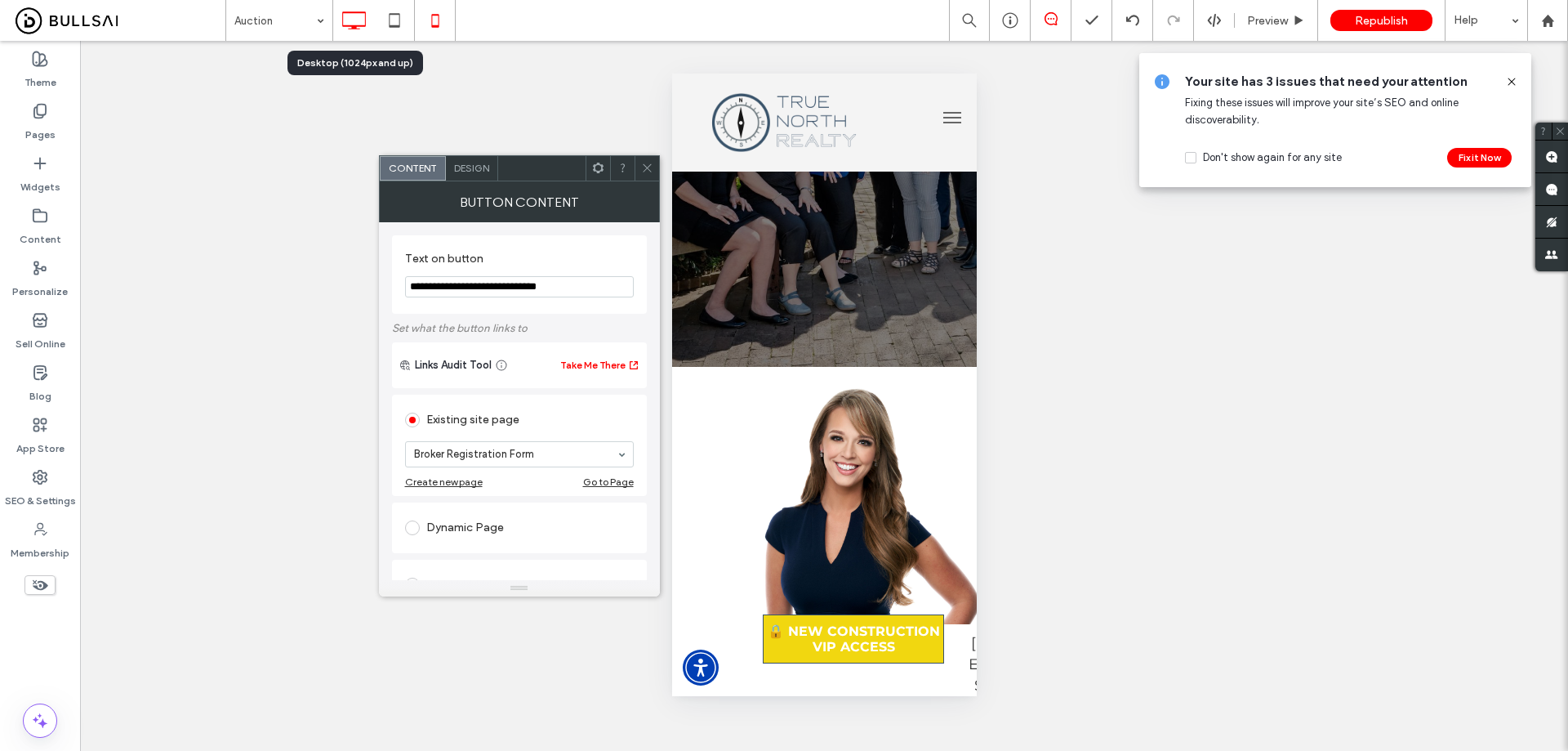
click at [356, 6] on icon at bounding box center [354, 20] width 33 height 33
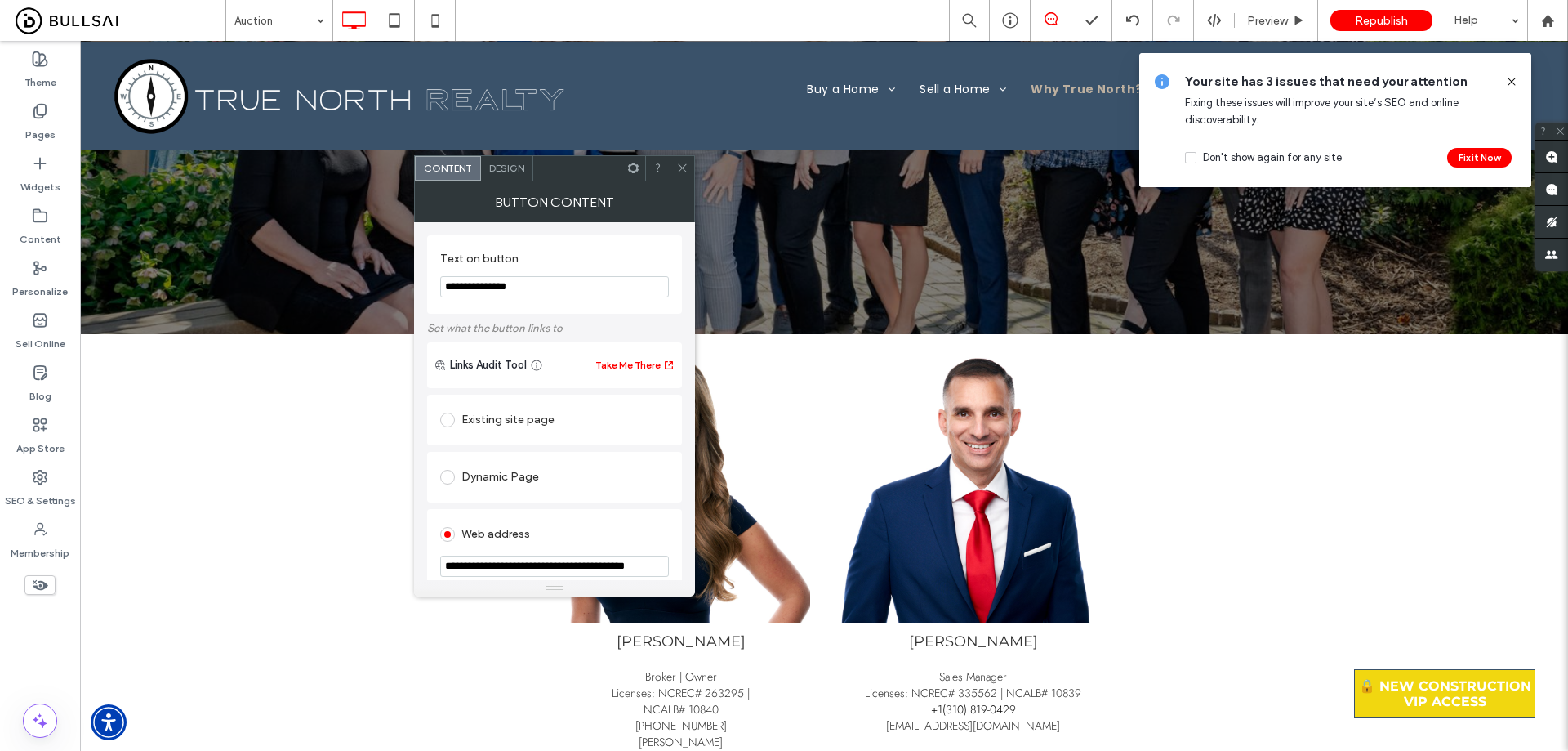
click at [506, 170] on span "Design" at bounding box center [506, 167] width 35 height 12
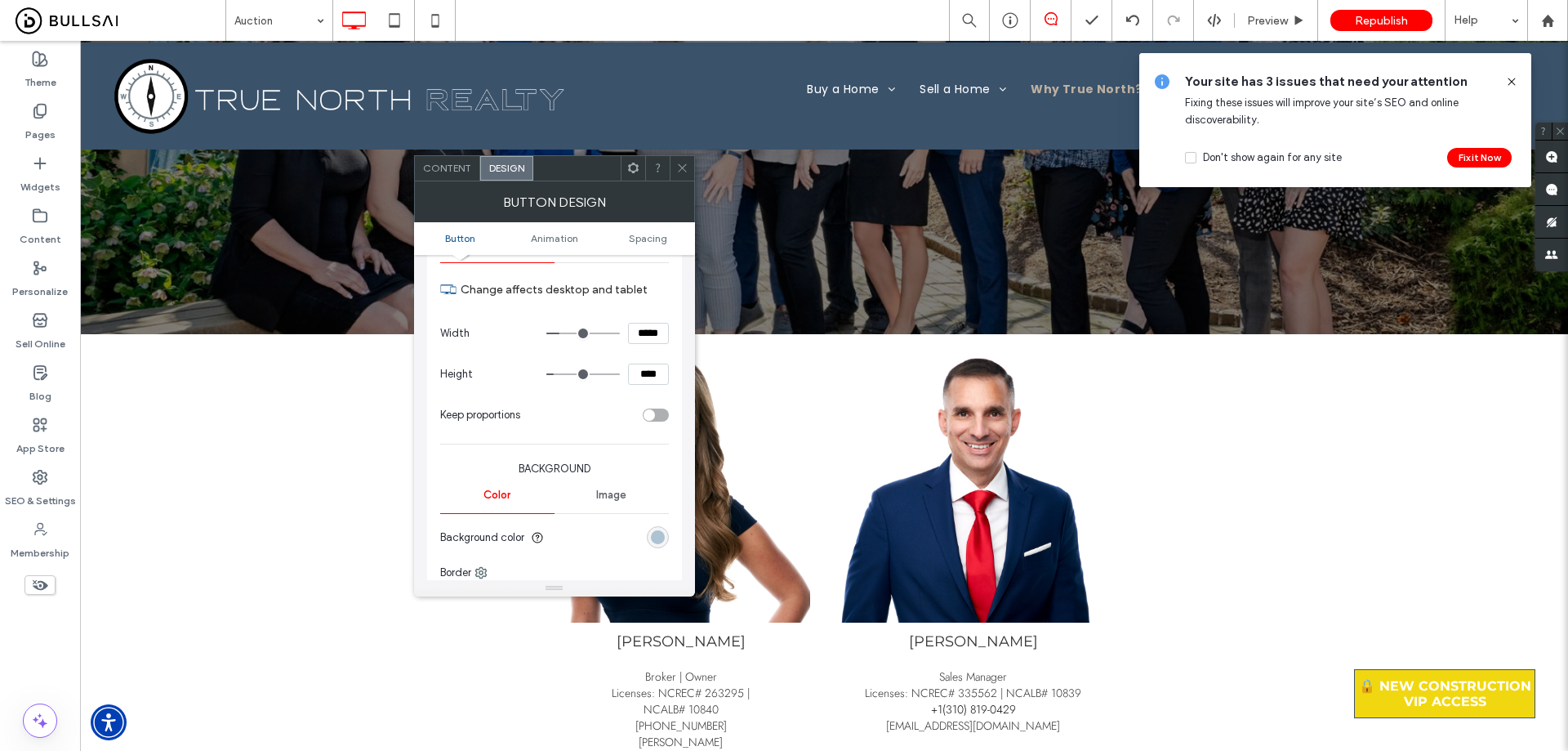
scroll to position [245, 0]
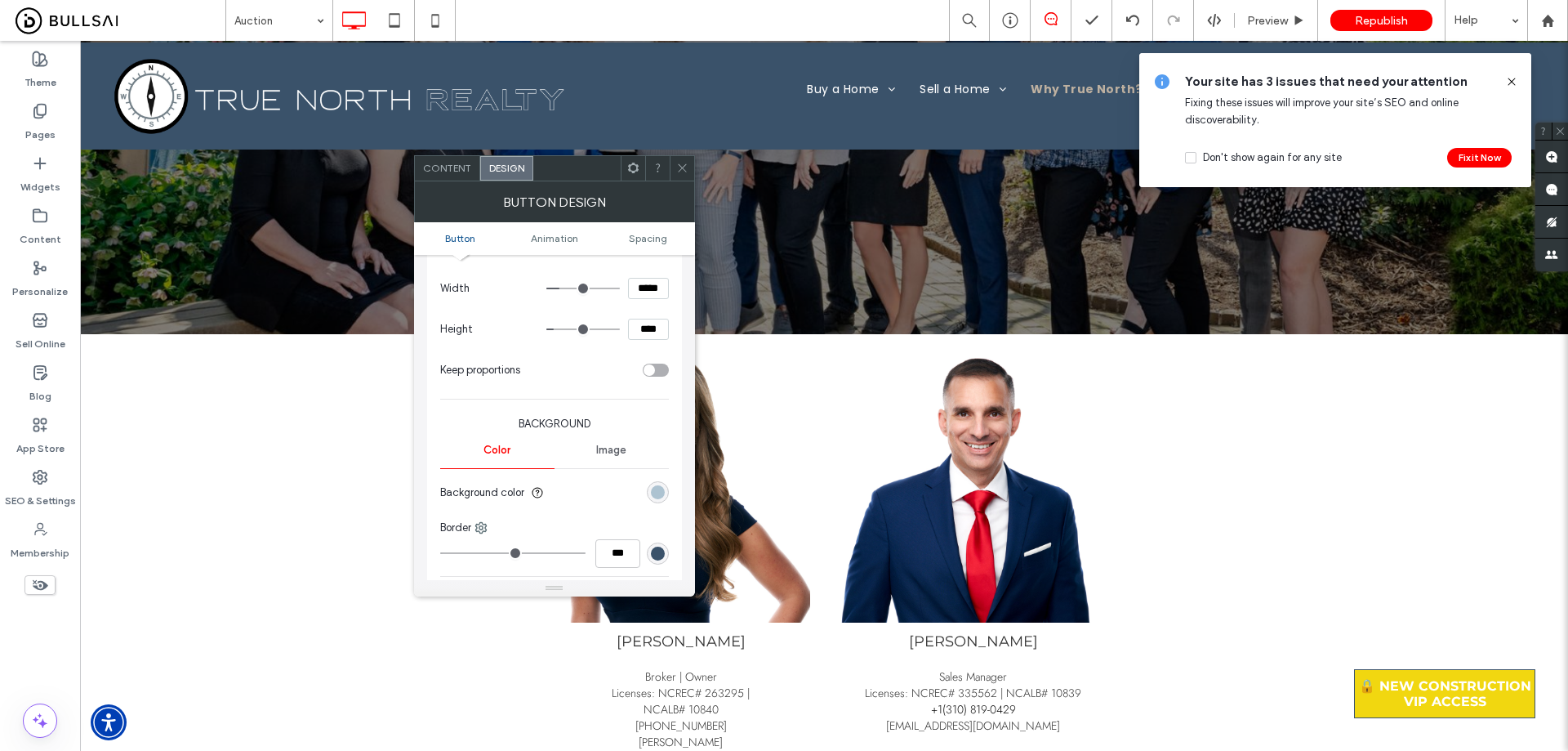
click at [656, 557] on div "rgb(58, 82, 106)" at bounding box center [658, 553] width 14 height 14
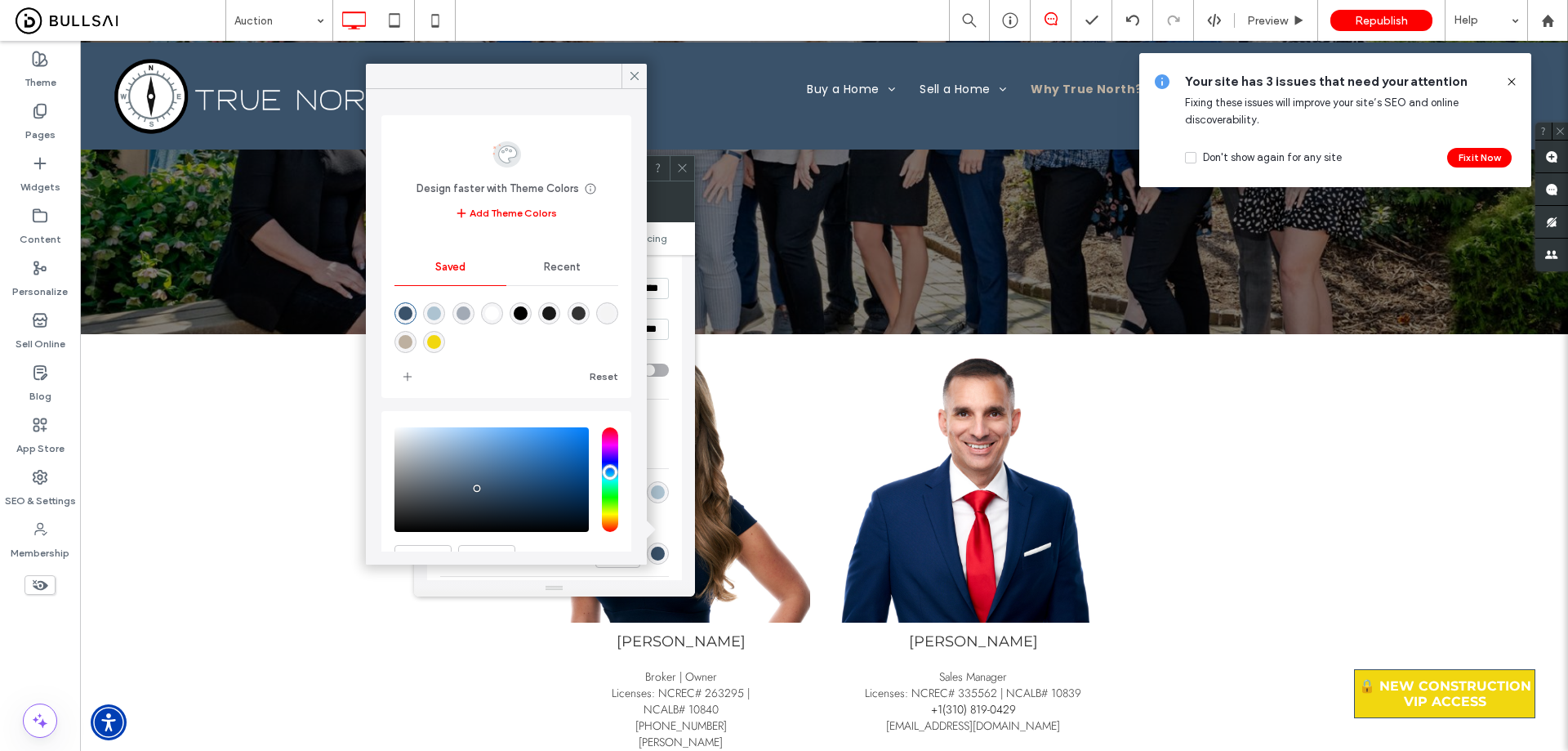
click at [528, 310] on div "rgba(0,0,0,1)" at bounding box center [520, 313] width 14 height 14
type input "*"
type input "***"
type input "*******"
click at [684, 165] on icon at bounding box center [682, 167] width 12 height 12
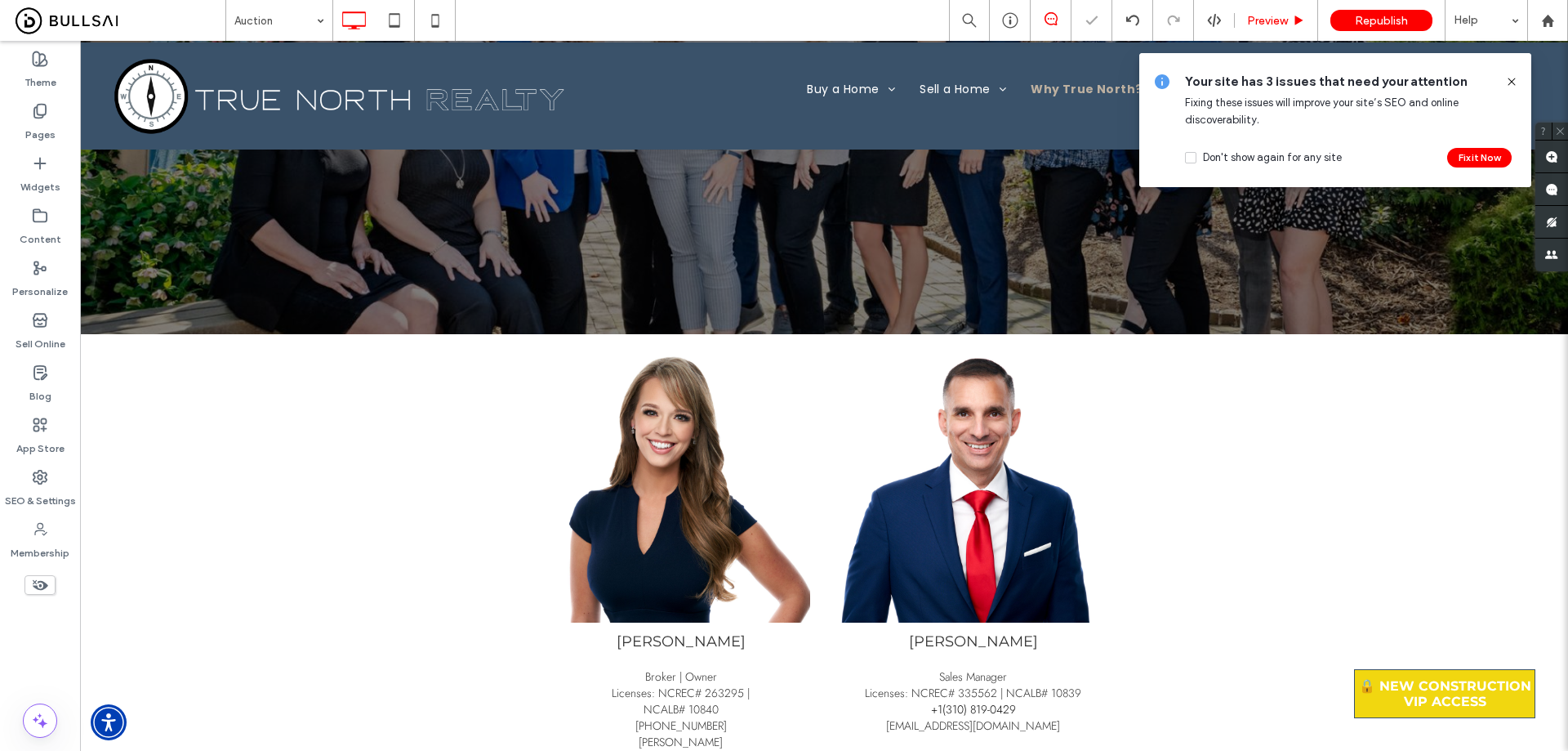
click at [777, 36] on div "Preview" at bounding box center [1276, 20] width 83 height 41
click at [777, 32] on div "Preview" at bounding box center [1276, 20] width 83 height 41
click at [777, 19] on span "Preview" at bounding box center [1268, 21] width 41 height 14
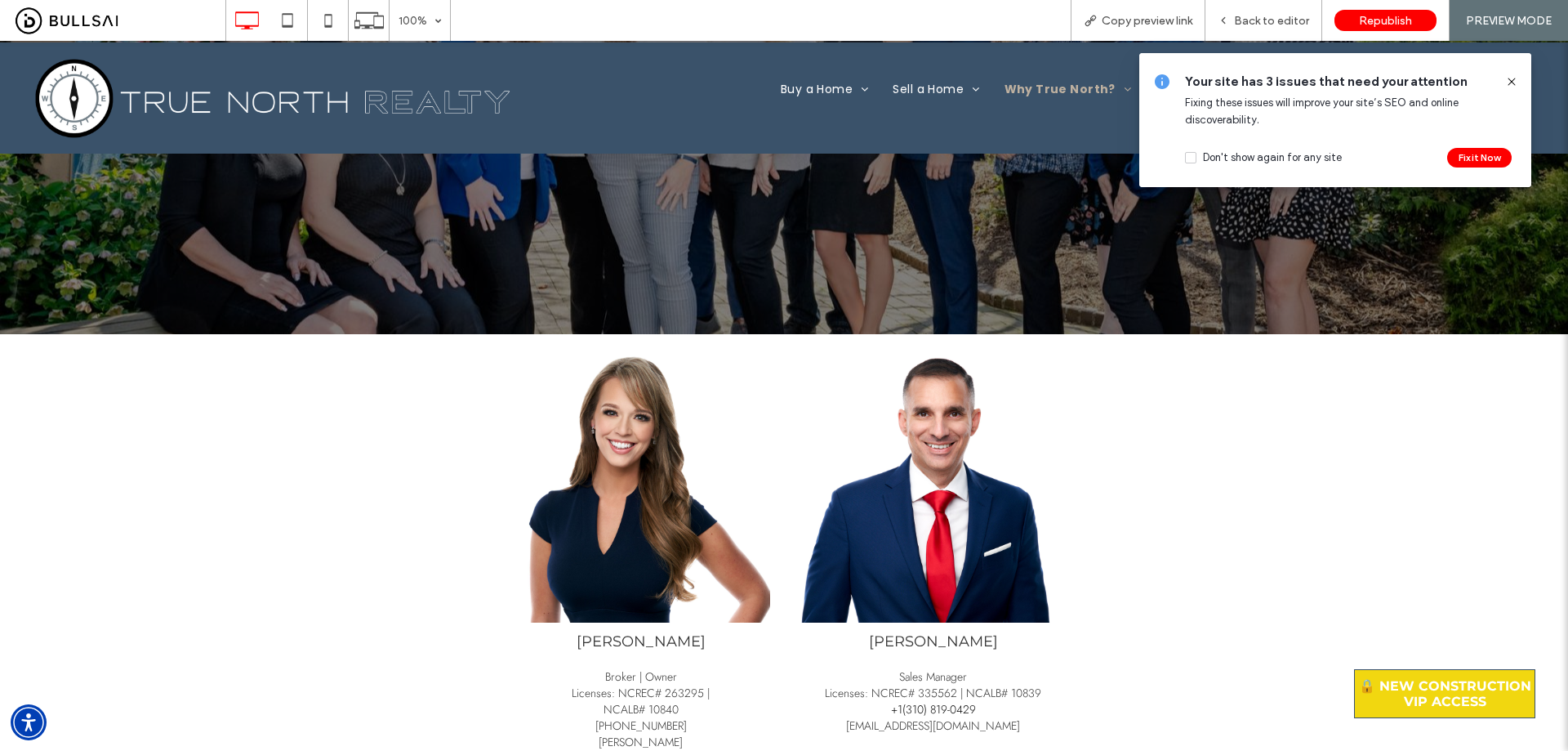
click at [777, 84] on icon at bounding box center [1513, 82] width 13 height 13
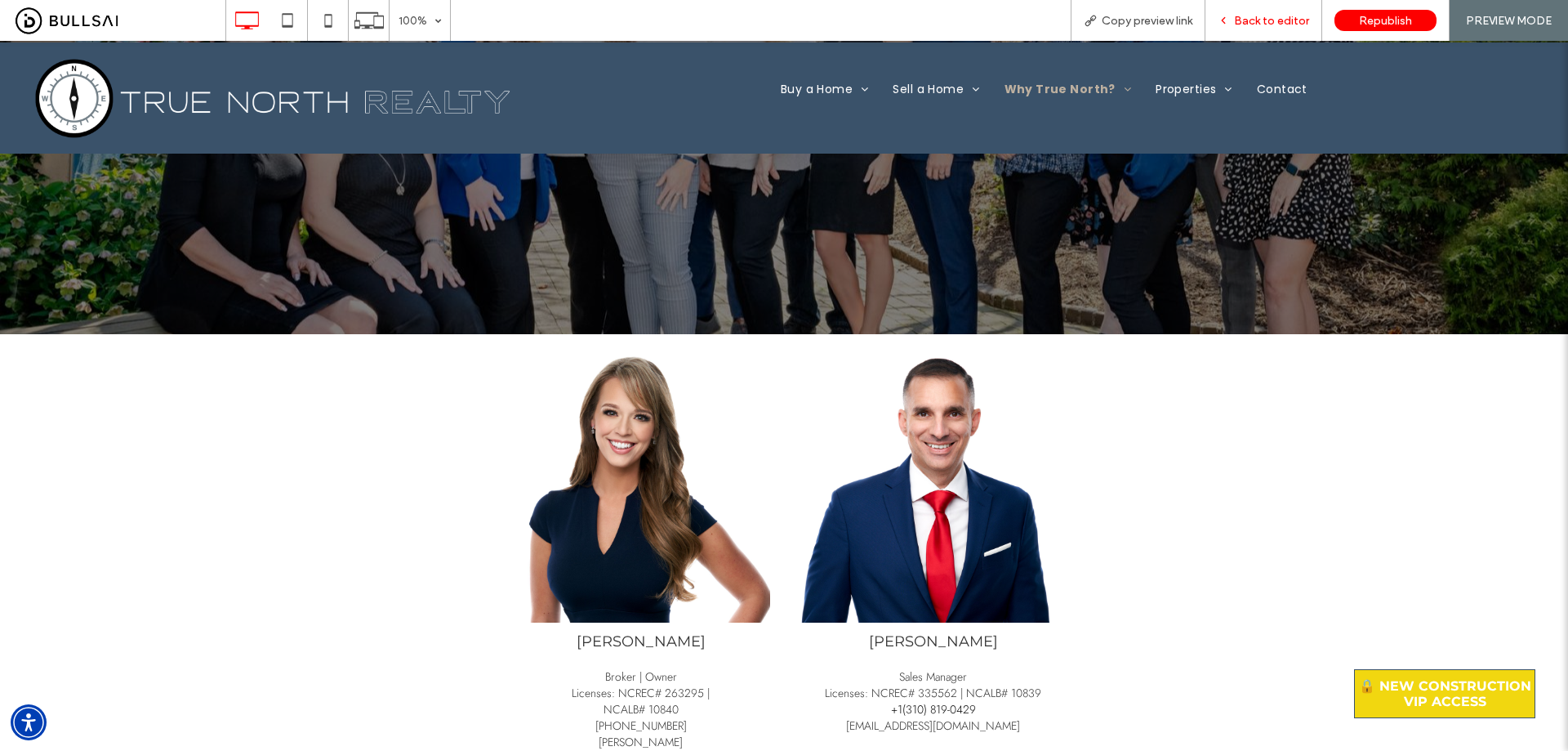
click at [777, 6] on div "Back to editor" at bounding box center [1264, 20] width 117 height 41
click at [777, 15] on span "Back to editor" at bounding box center [1271, 21] width 76 height 14
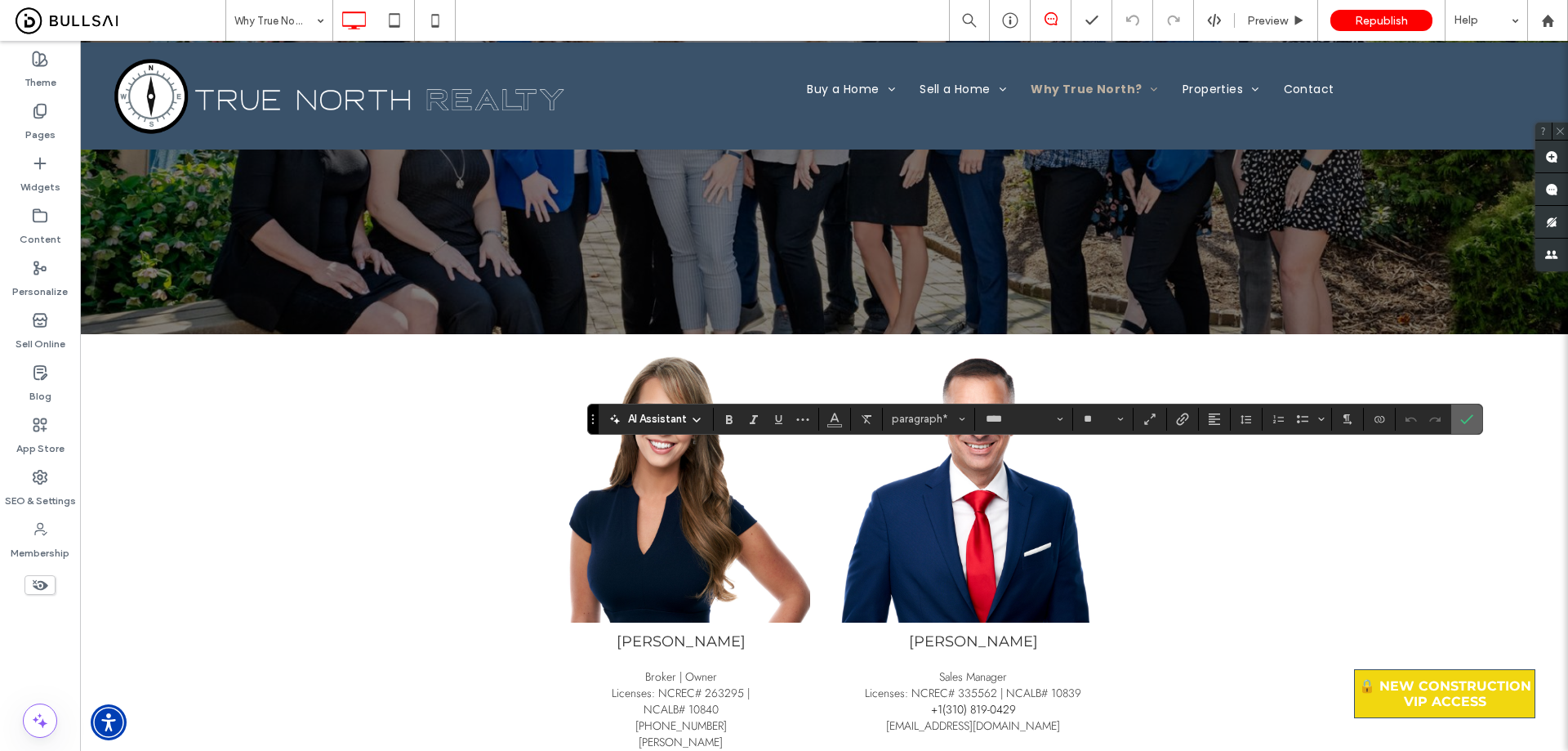
click at [777, 418] on label "Confirm" at bounding box center [1468, 419] width 25 height 30
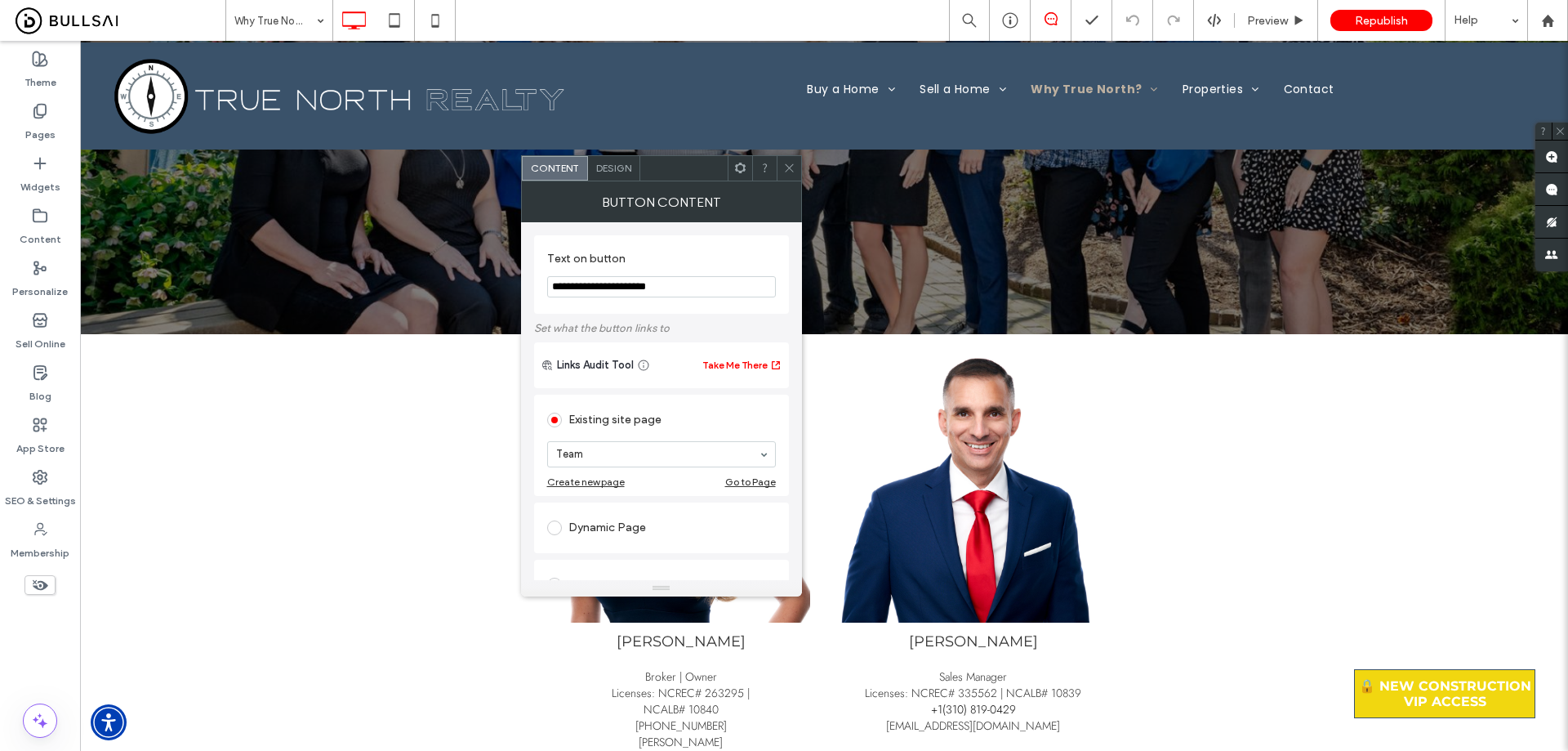
click at [777, 166] on div at bounding box center [789, 168] width 25 height 25
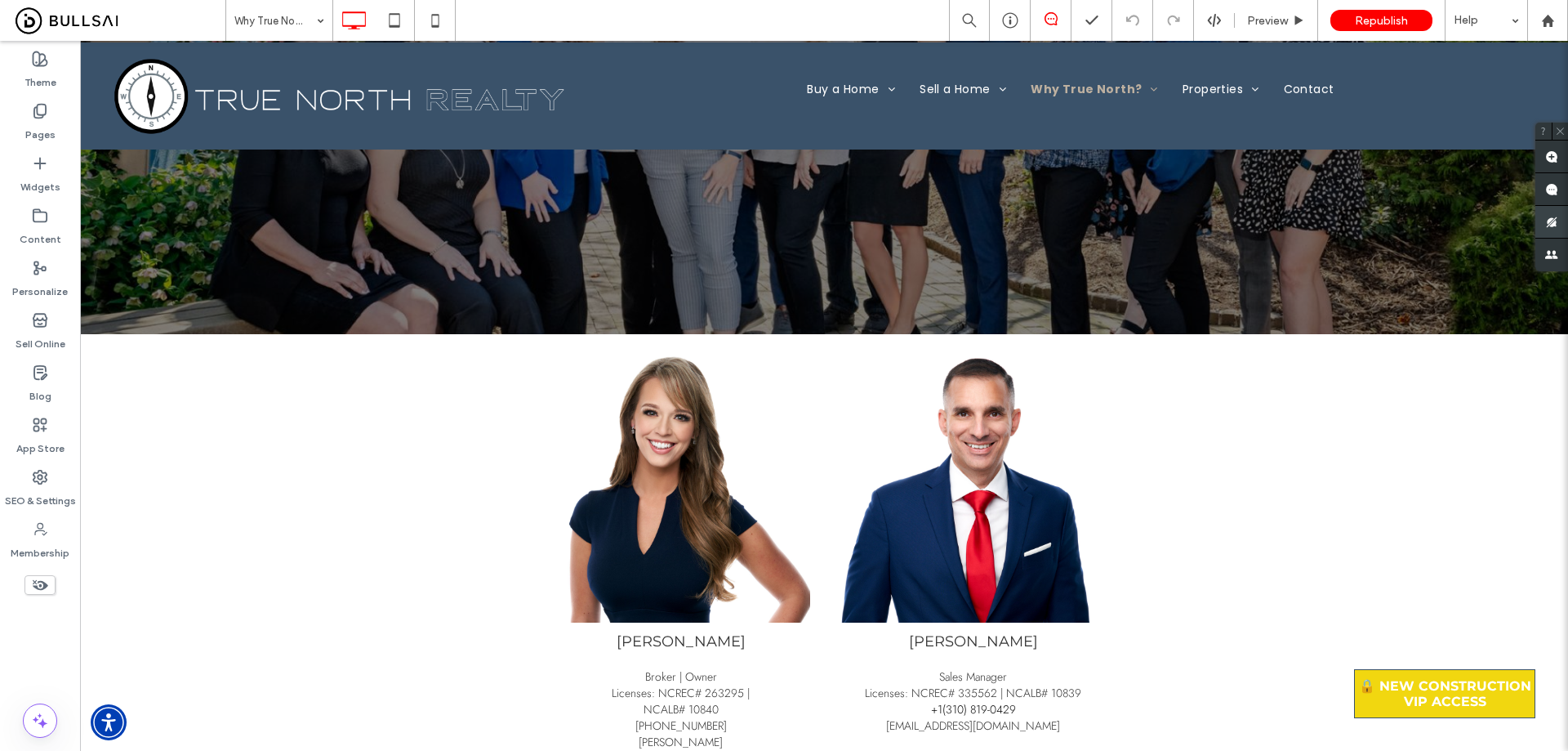
type input "****"
type input "**"
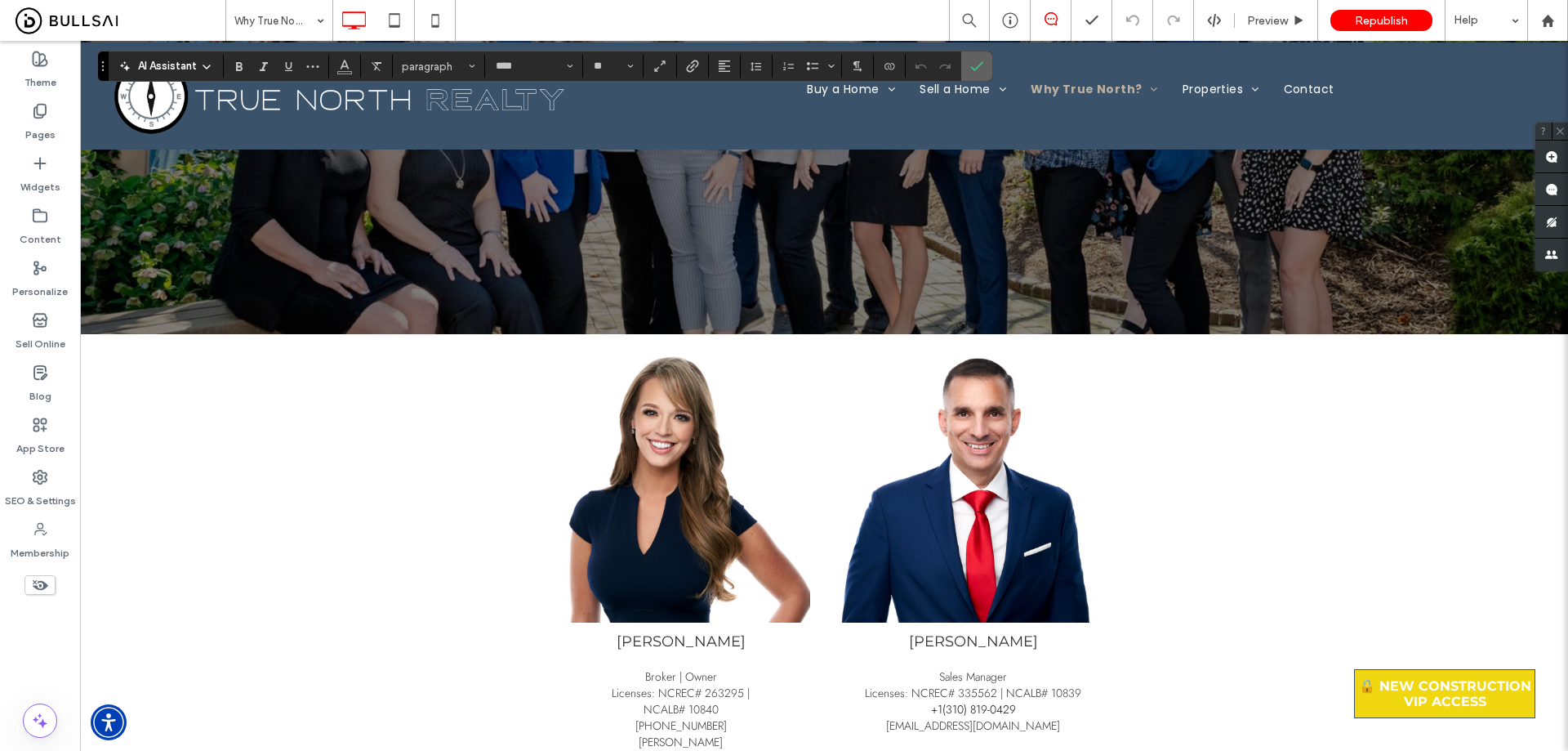
click at [777, 64] on icon "Confirm" at bounding box center [977, 66] width 13 height 13
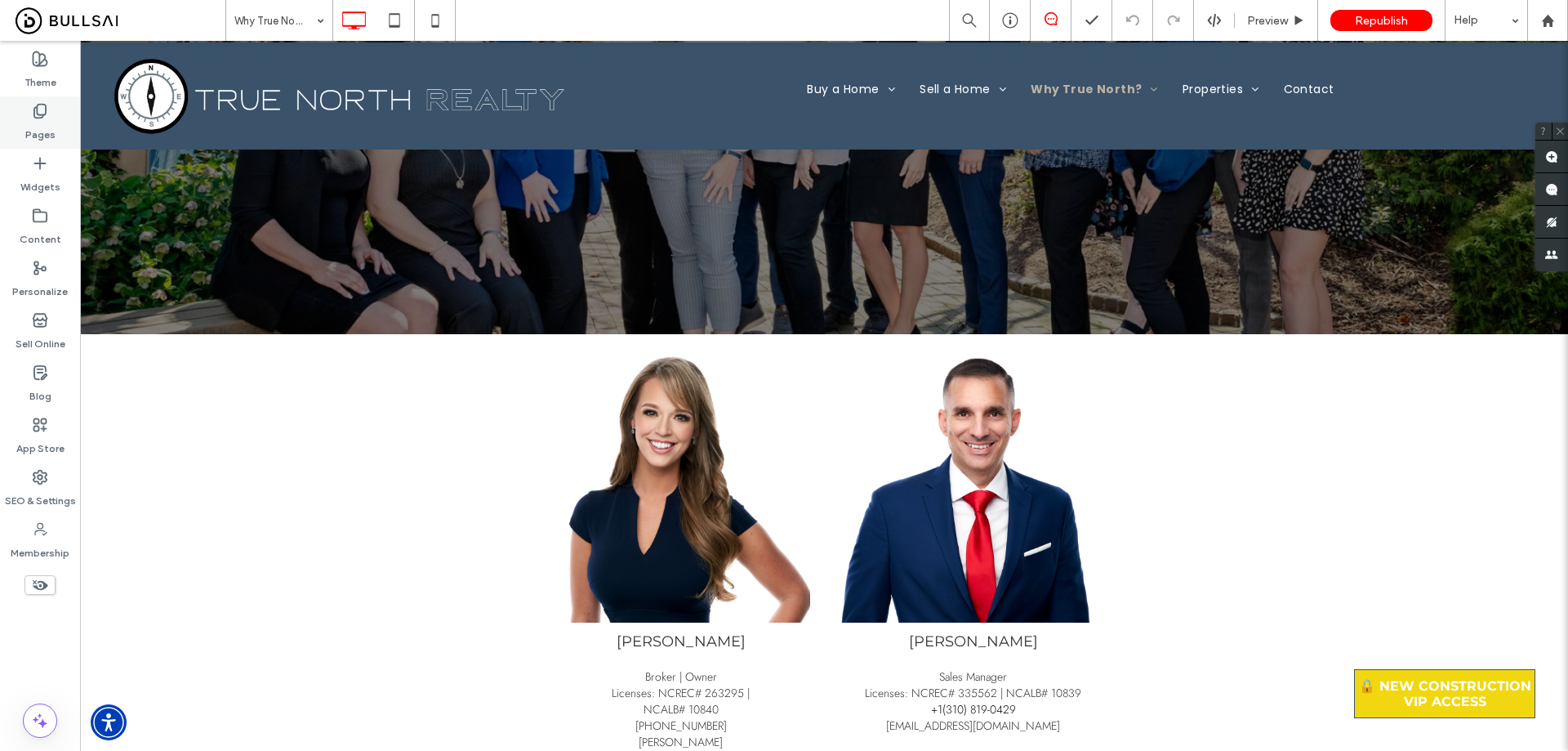
click at [38, 110] on icon at bounding box center [39, 111] width 16 height 16
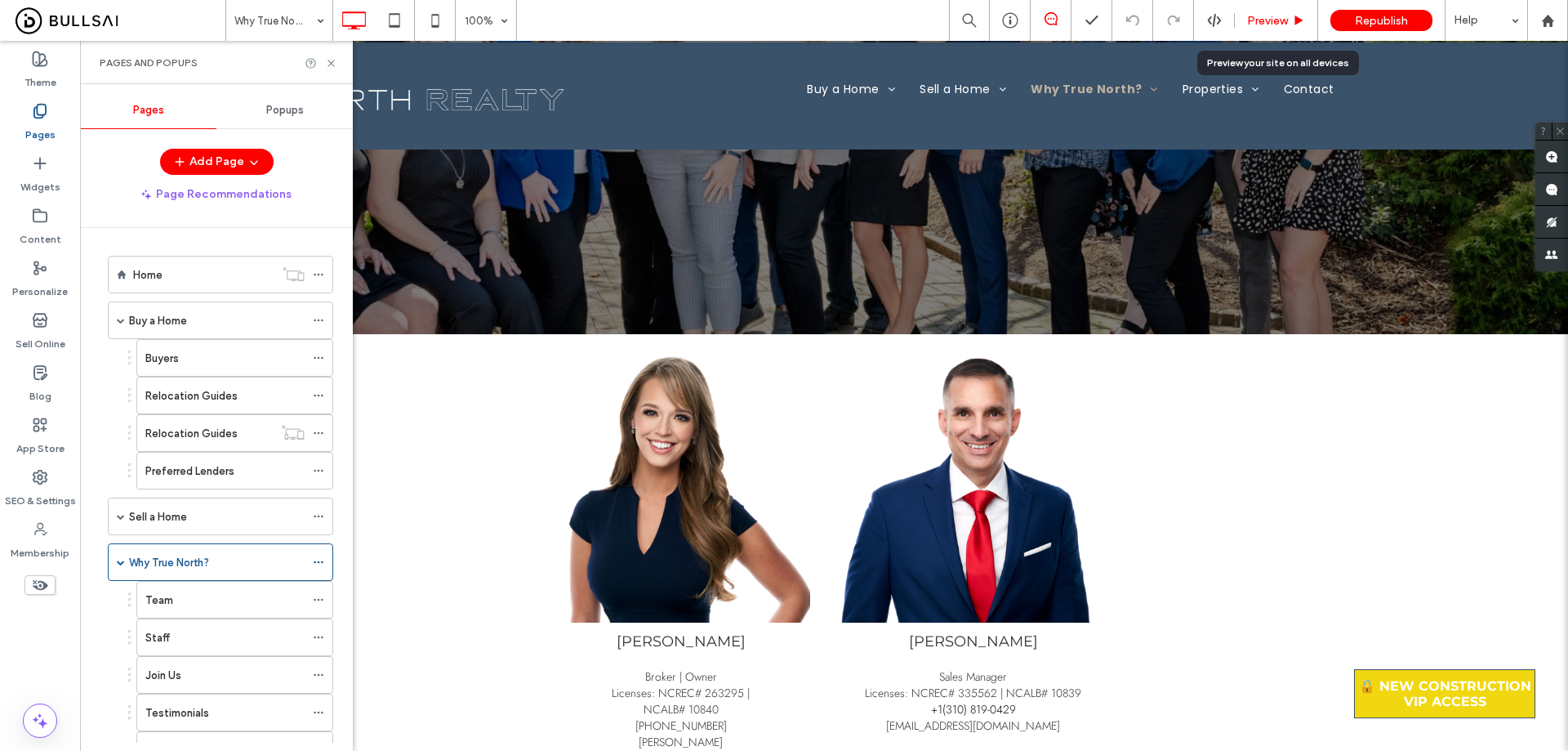
click at [777, 11] on div "Preview" at bounding box center [1276, 20] width 83 height 41
click at [777, 15] on span "Preview" at bounding box center [1268, 21] width 41 height 14
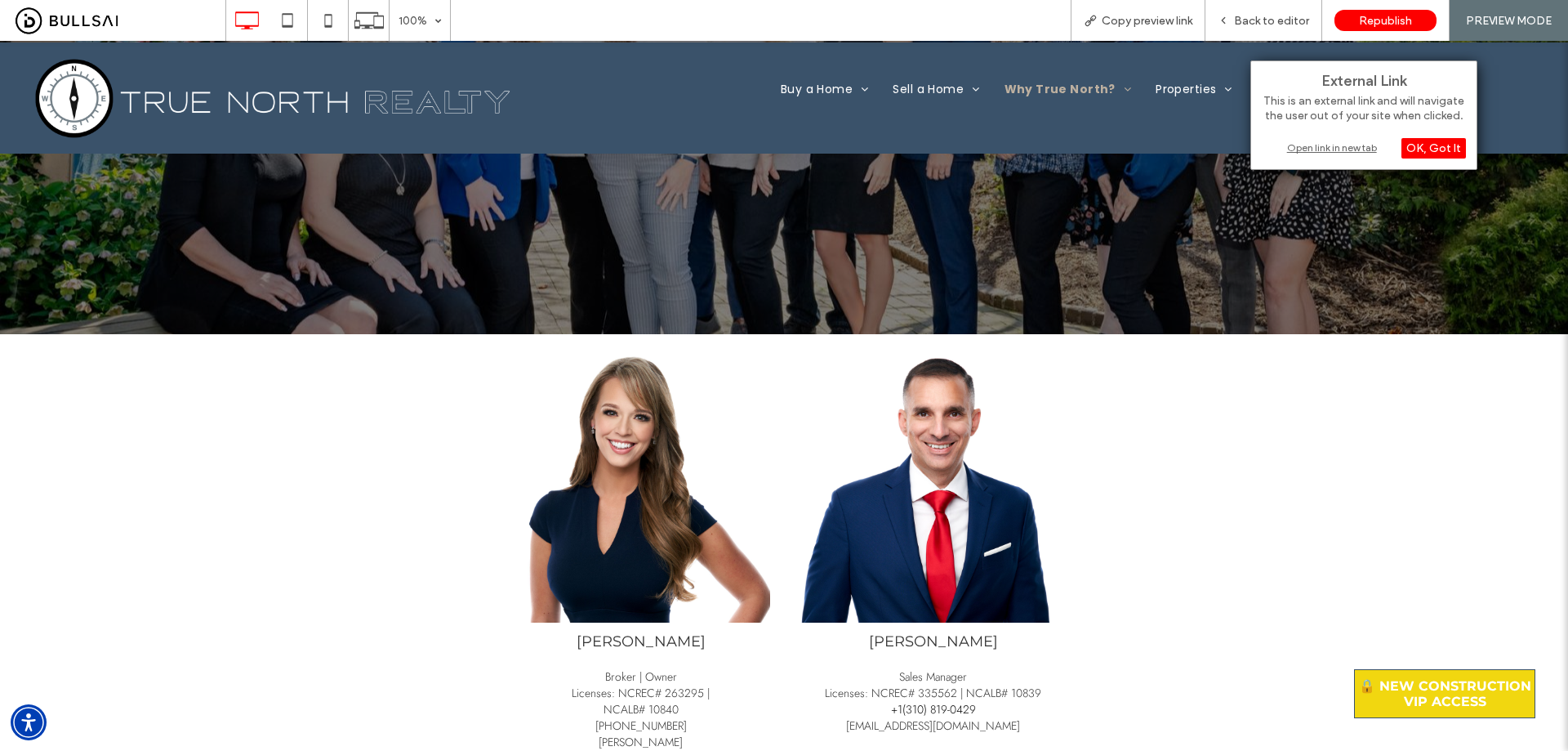
click at [777, 150] on div "Open link in new tab" at bounding box center [1363, 147] width 204 height 17
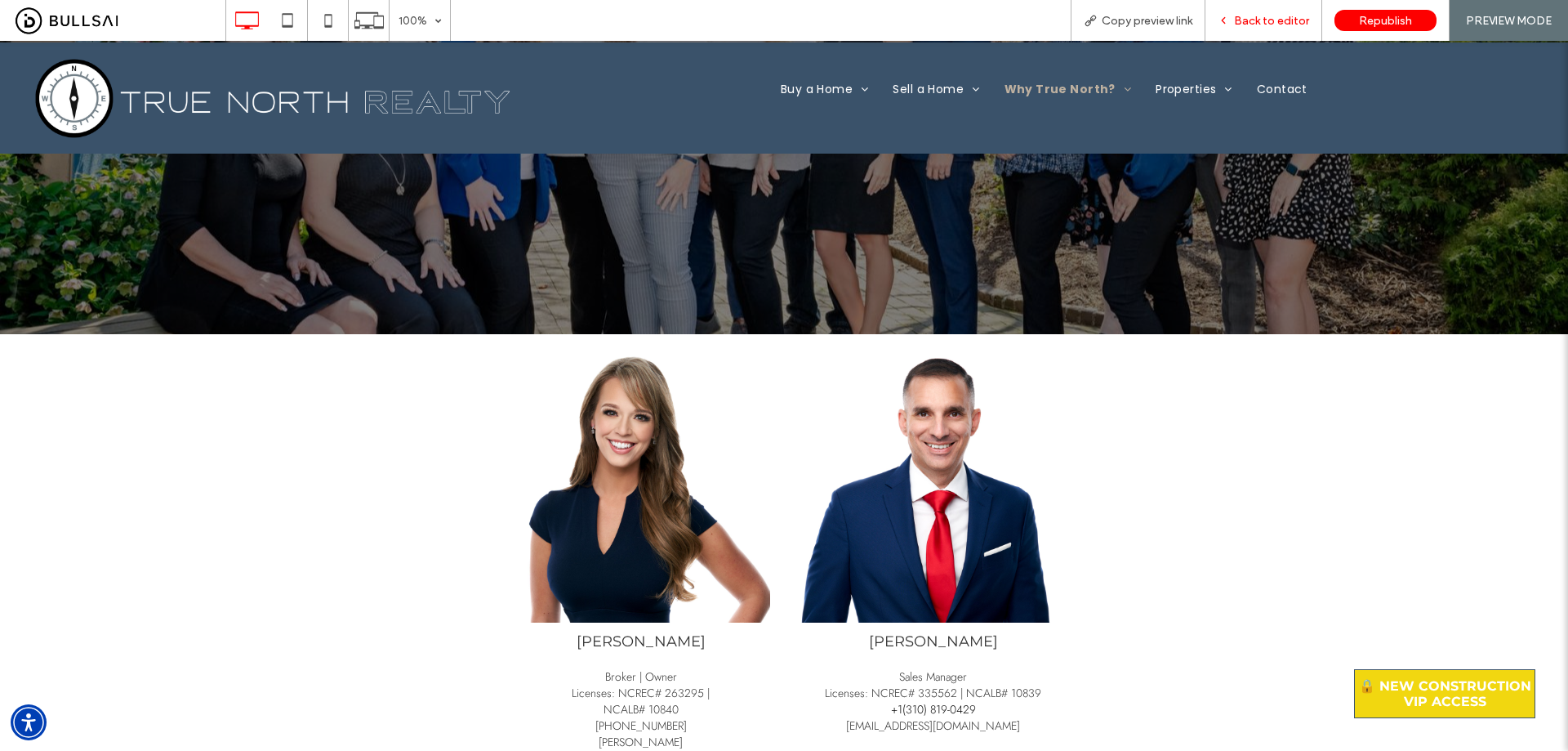
click at [777, 16] on span "Back to editor" at bounding box center [1271, 21] width 76 height 14
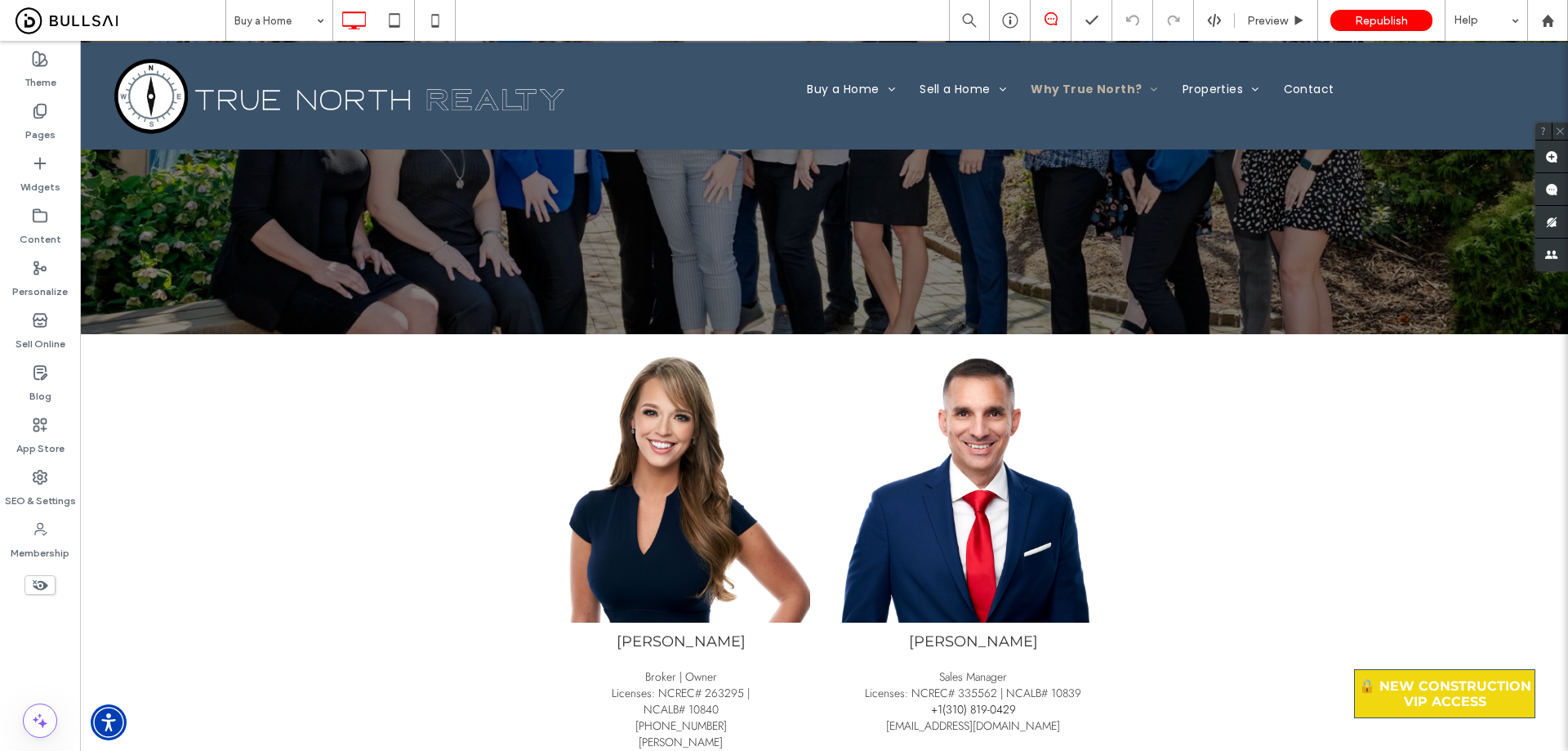
type input "**********"
type input "**"
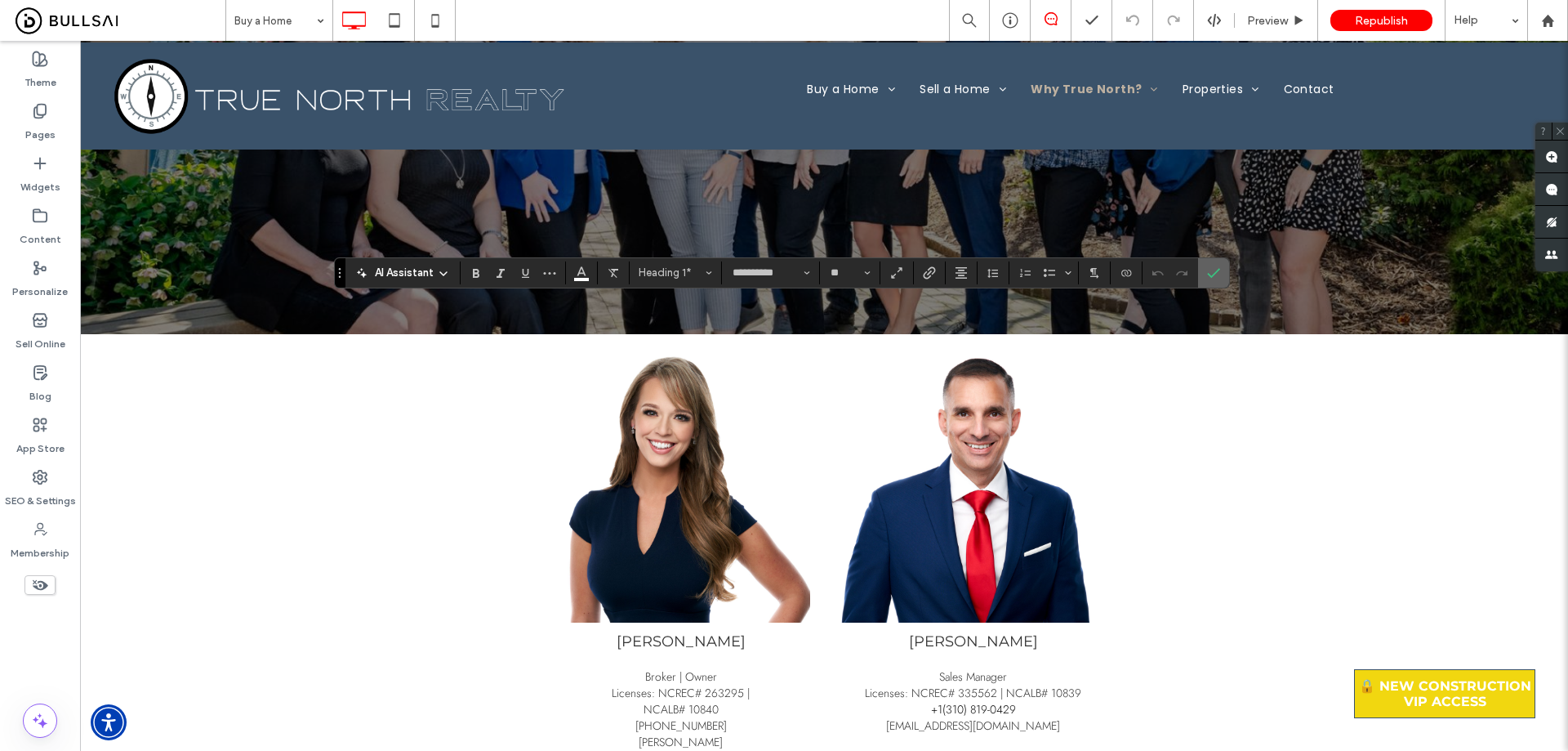
click at [777, 269] on section at bounding box center [1214, 273] width 31 height 30
click at [777, 269] on icon "Confirm" at bounding box center [1214, 273] width 13 height 13
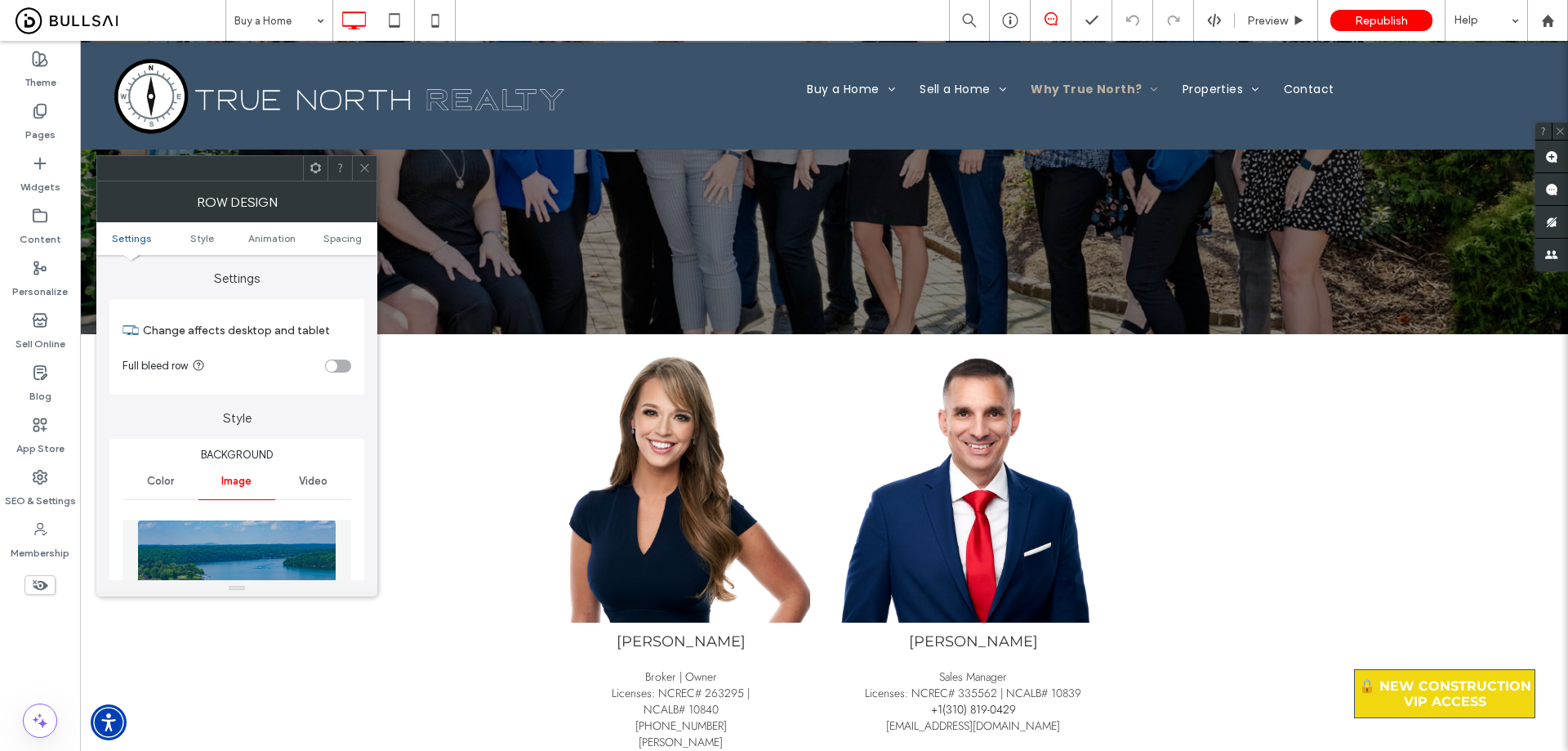
scroll to position [164, 0]
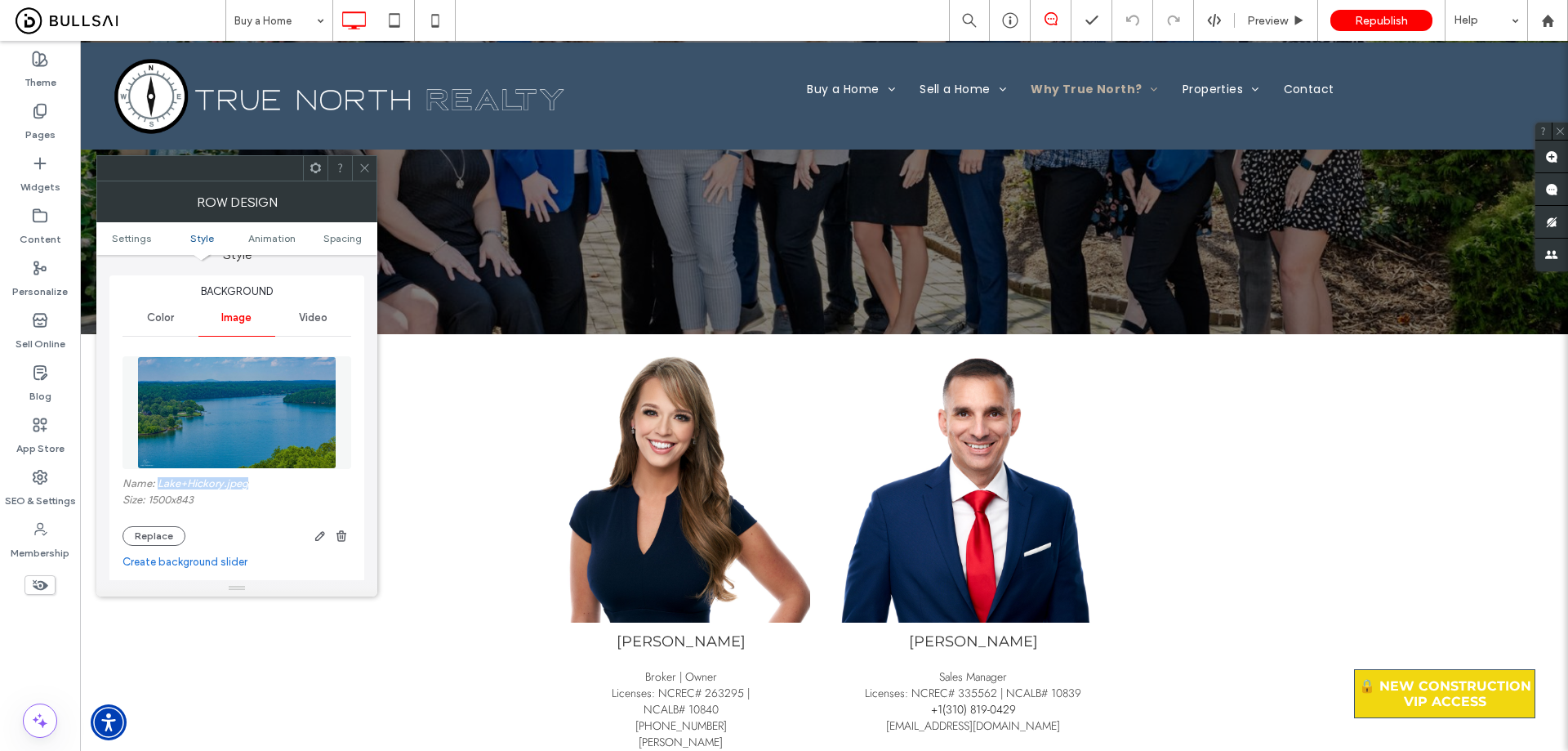
drag, startPoint x: 256, startPoint y: 480, endPoint x: 159, endPoint y: 485, distance: 97.1
click at [159, 485] on label "Name: Lake+Hickory.jpeg" at bounding box center [236, 485] width 229 height 16
copy label "Lake+Hickory.jpeg"
click at [39, 115] on use at bounding box center [40, 111] width 11 height 14
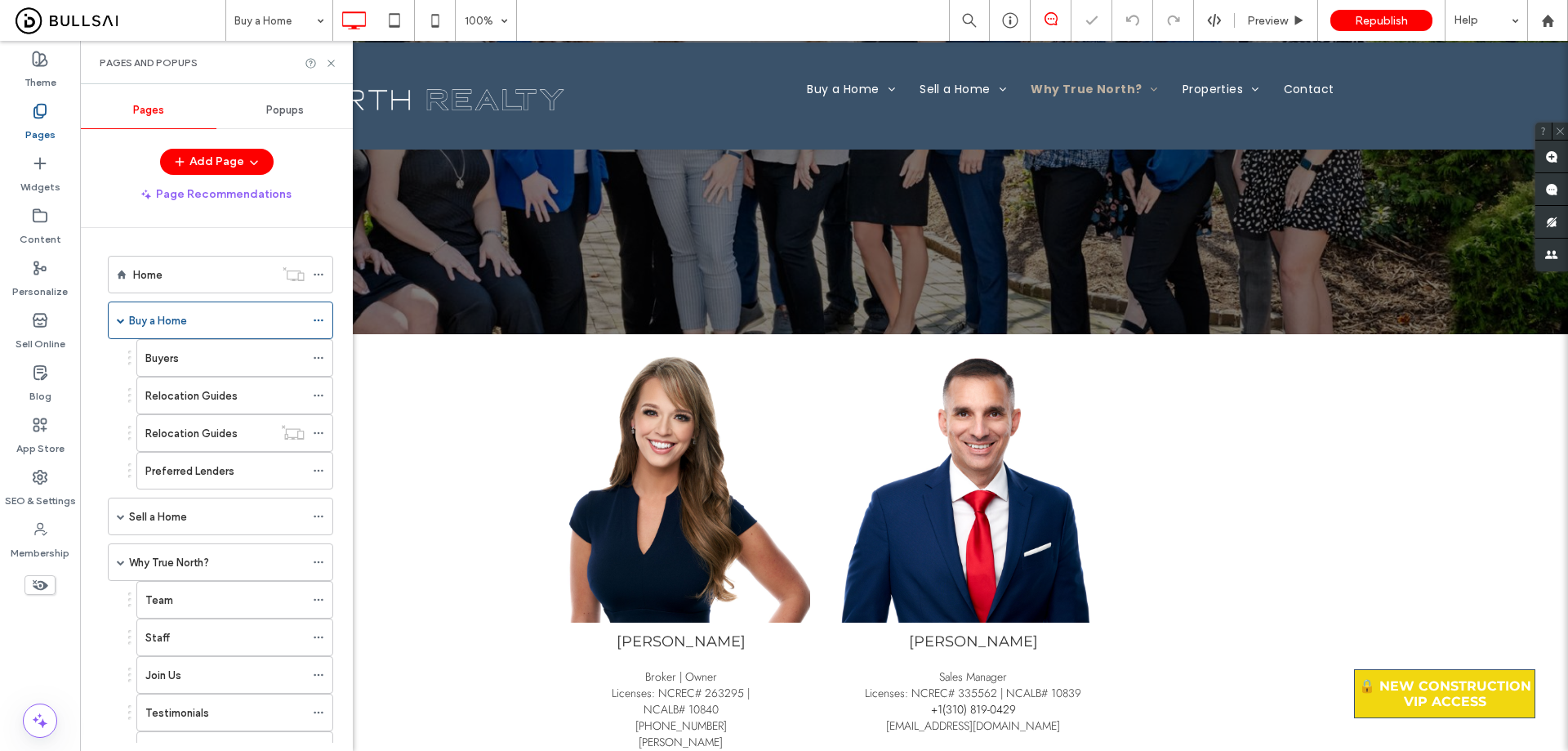
drag, startPoint x: 46, startPoint y: 221, endPoint x: 226, endPoint y: 223, distance: 180.0
click at [46, 220] on icon at bounding box center [39, 215] width 16 height 16
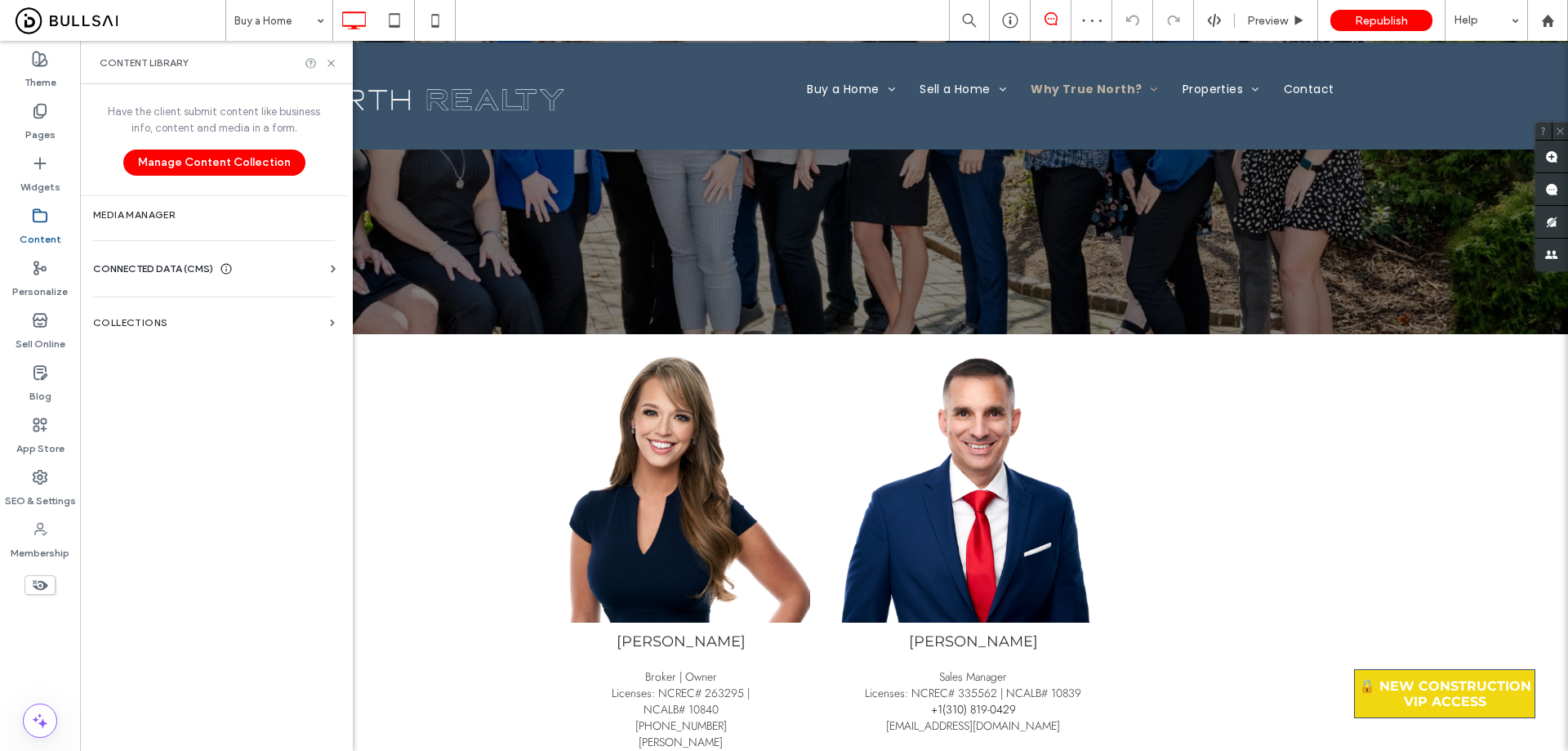
drag, startPoint x: 166, startPoint y: 222, endPoint x: 179, endPoint y: 216, distance: 14.3
click at [166, 221] on div "Add Page Page Recommendations Home Buy a Home Buyers Relocation Guides Relocati…" at bounding box center [216, 445] width 273 height 594
click at [177, 214] on label "Media Manager" at bounding box center [213, 215] width 242 height 11
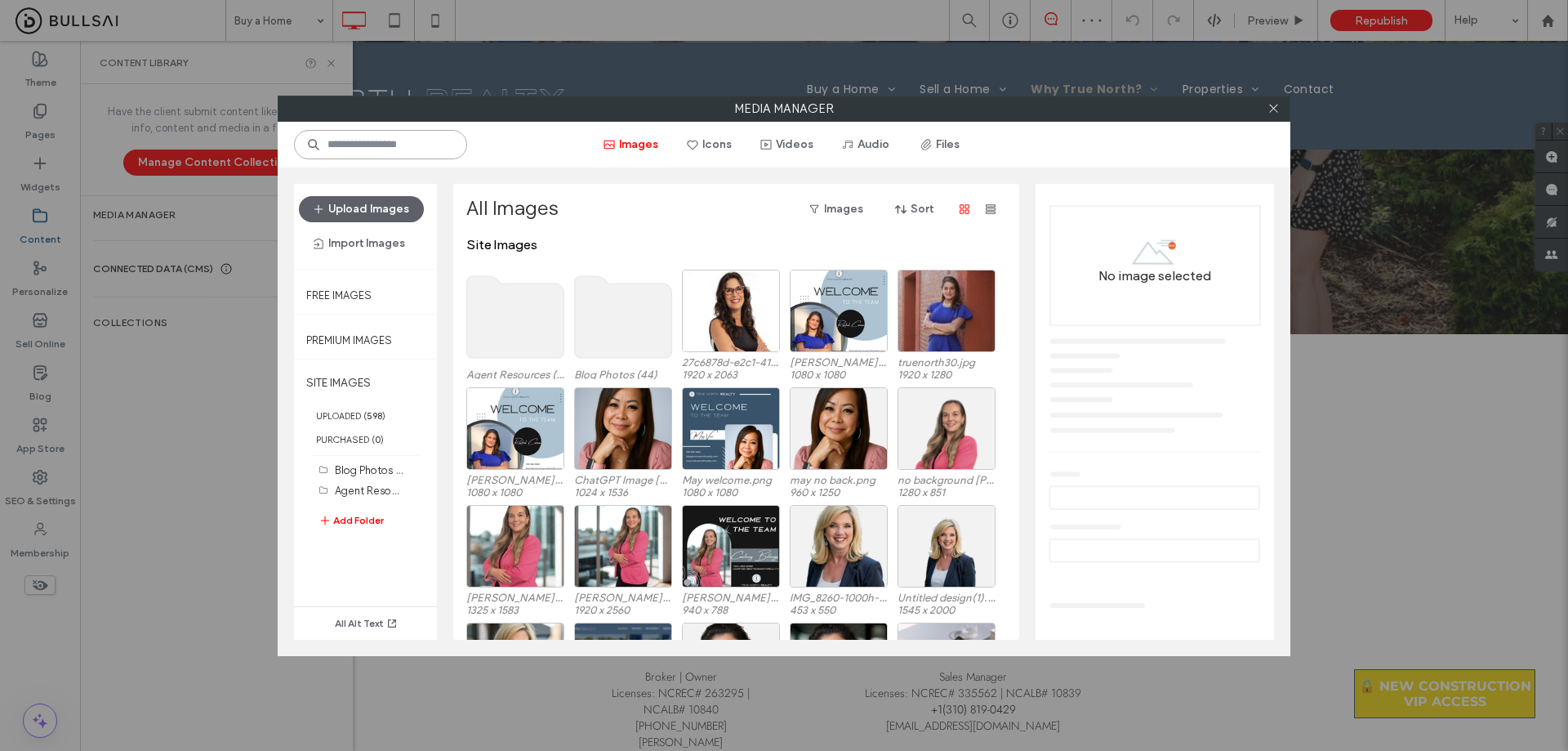
click at [423, 142] on input at bounding box center [380, 144] width 173 height 30
paste input "**********"
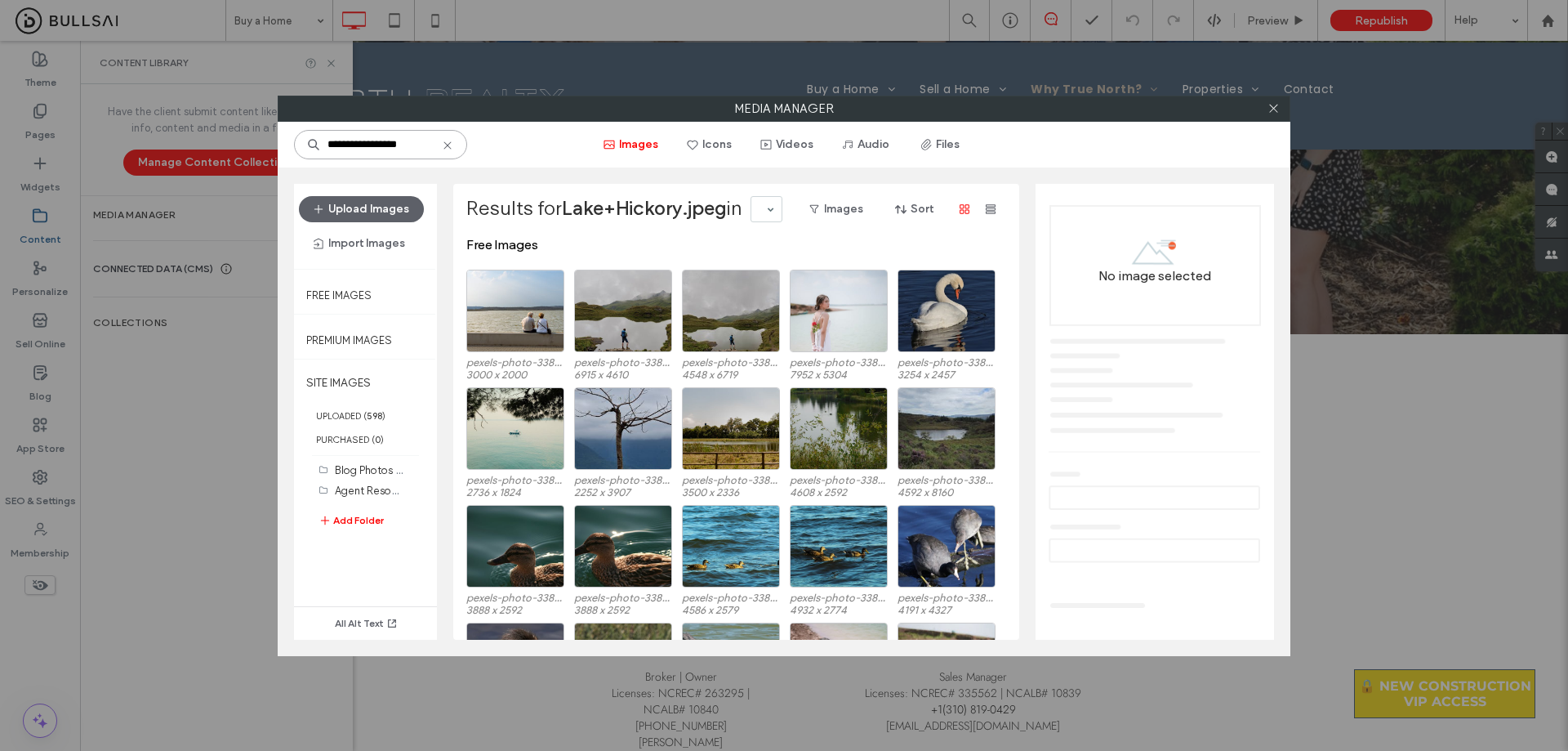
drag, startPoint x: 422, startPoint y: 144, endPoint x: 348, endPoint y: 153, distance: 74.5
click at [348, 153] on input "**********" at bounding box center [380, 144] width 173 height 30
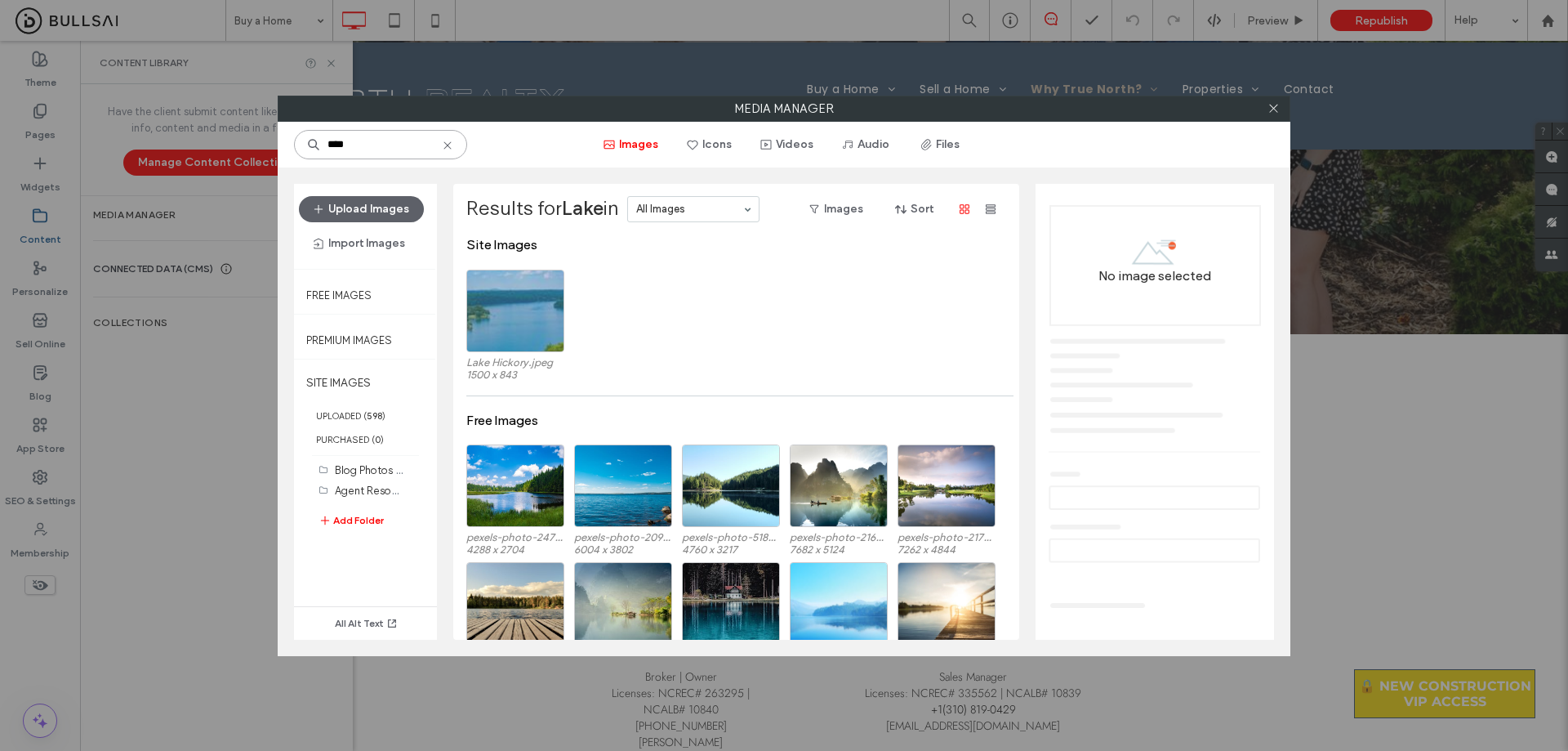
type input "****"
click at [522, 322] on div "Select" at bounding box center [516, 311] width 98 height 82
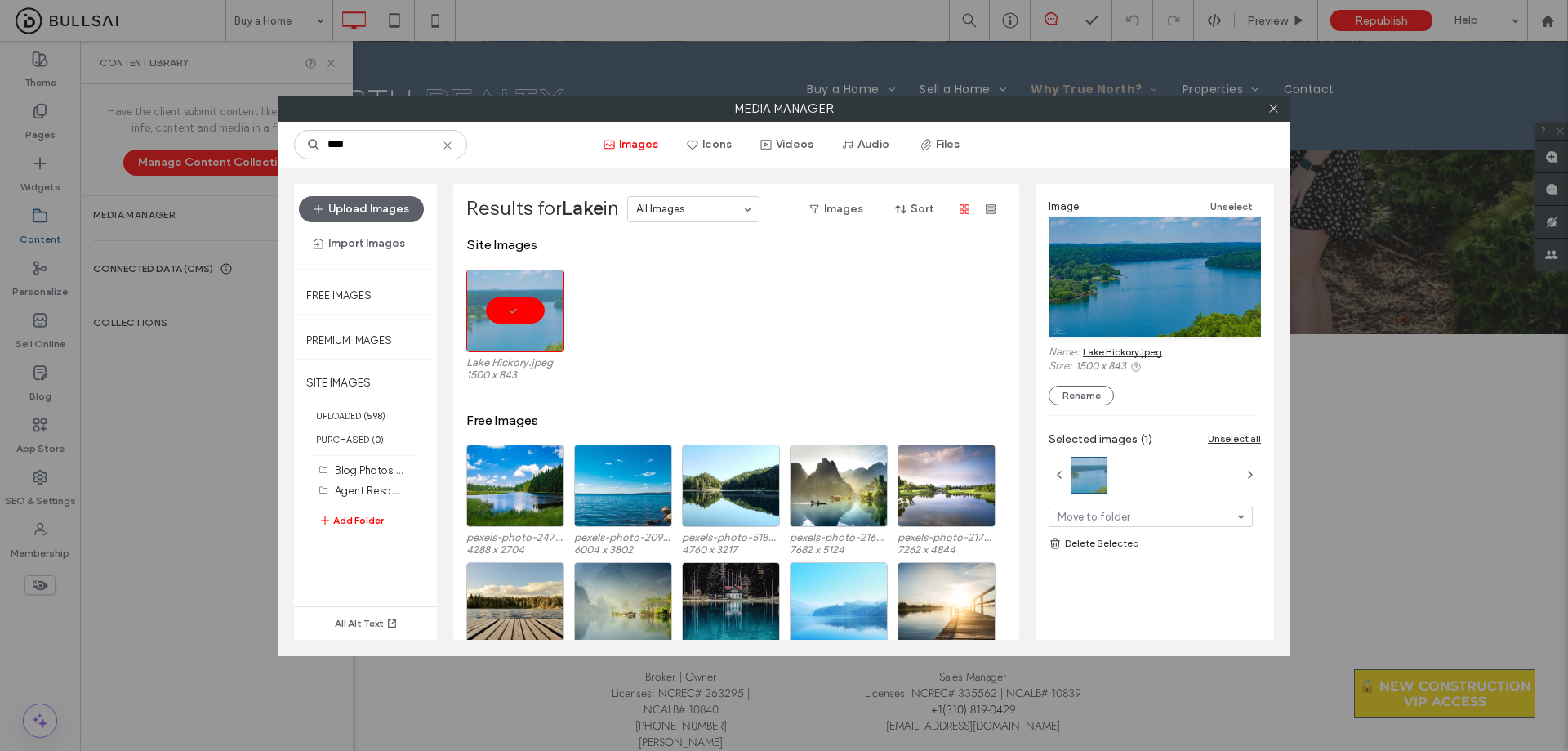
click at [777, 354] on link "Lake Hickory.jpeg" at bounding box center [1122, 351] width 79 height 12
click at [777, 107] on icon at bounding box center [1273, 108] width 12 height 12
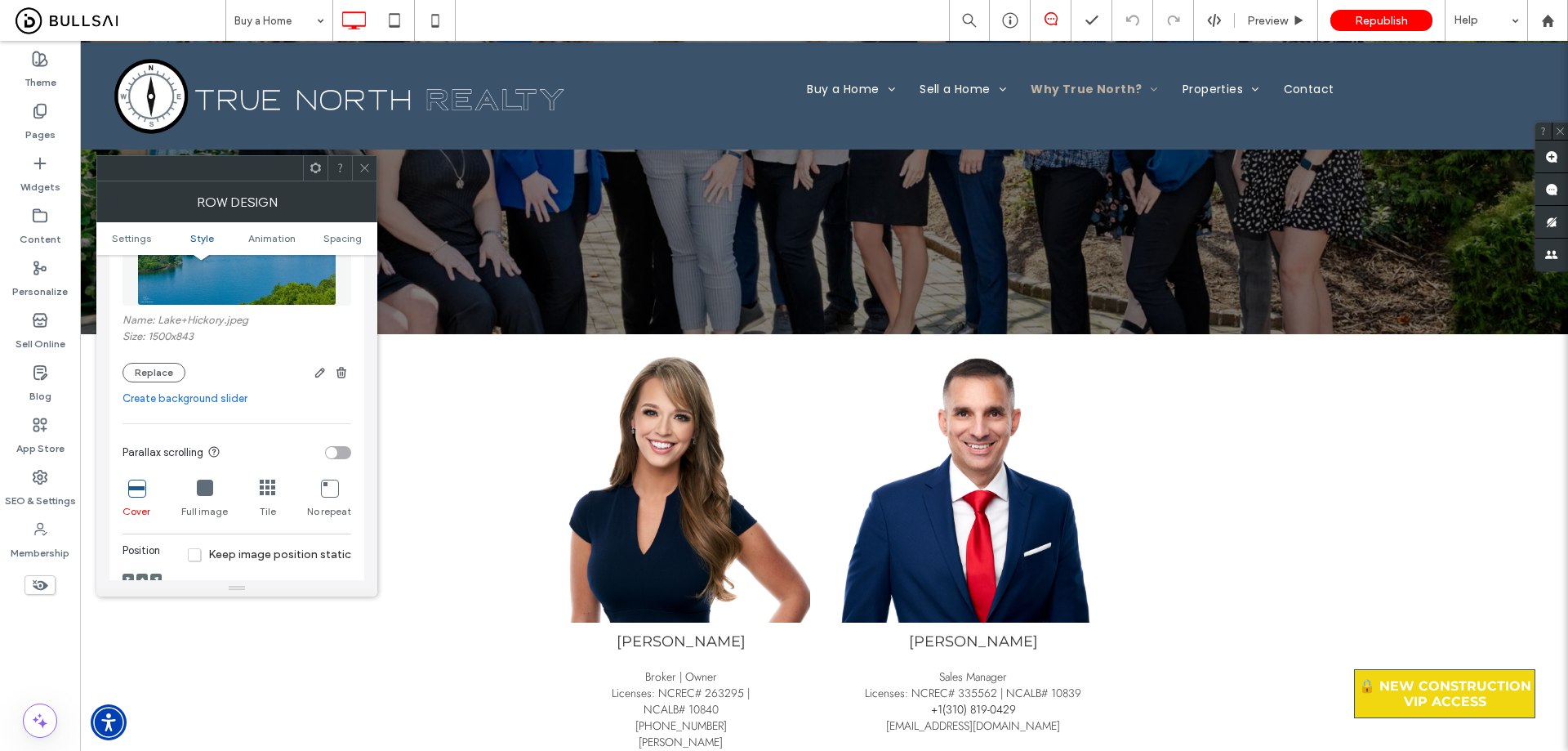
scroll to position [572, 0]
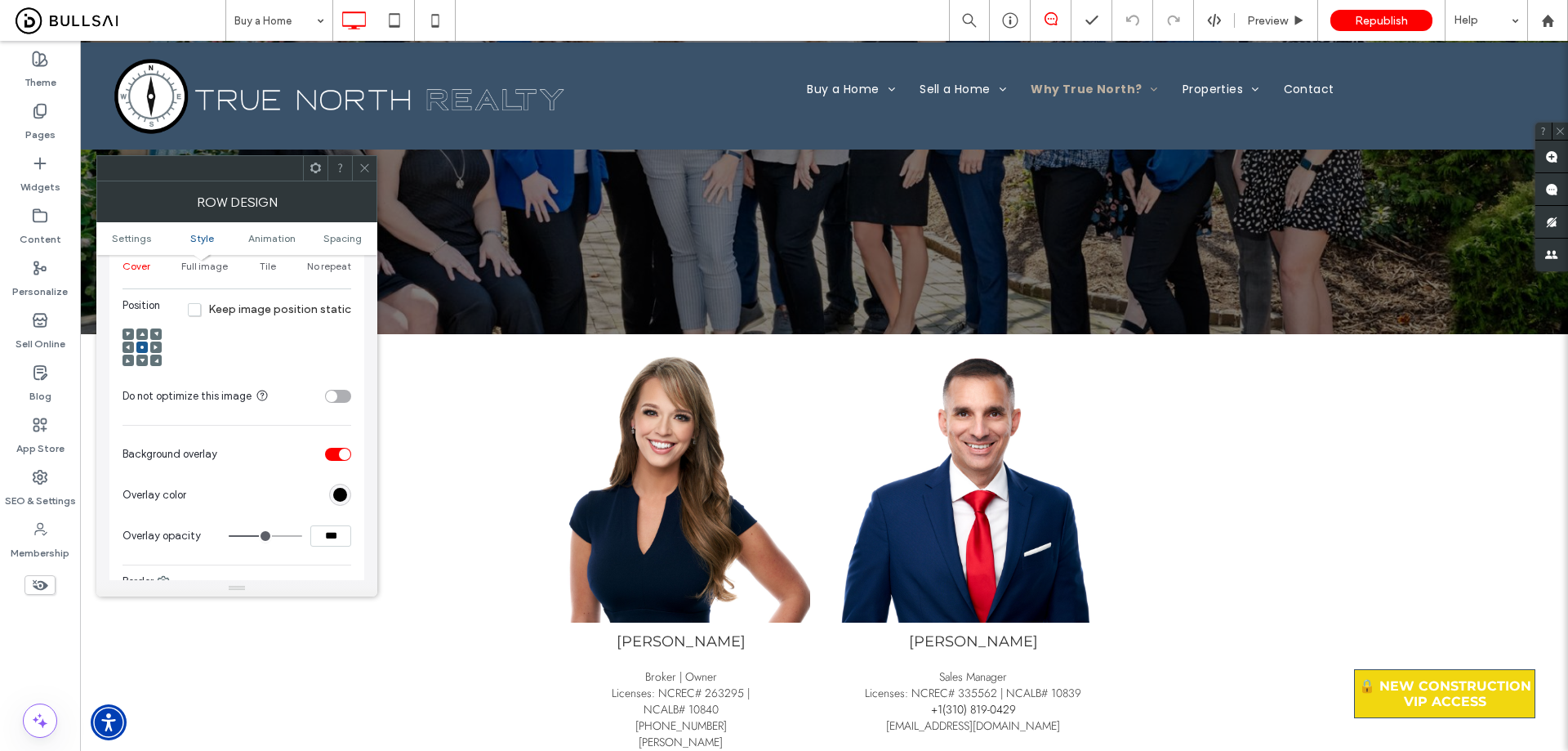
click at [364, 162] on span at bounding box center [364, 168] width 12 height 25
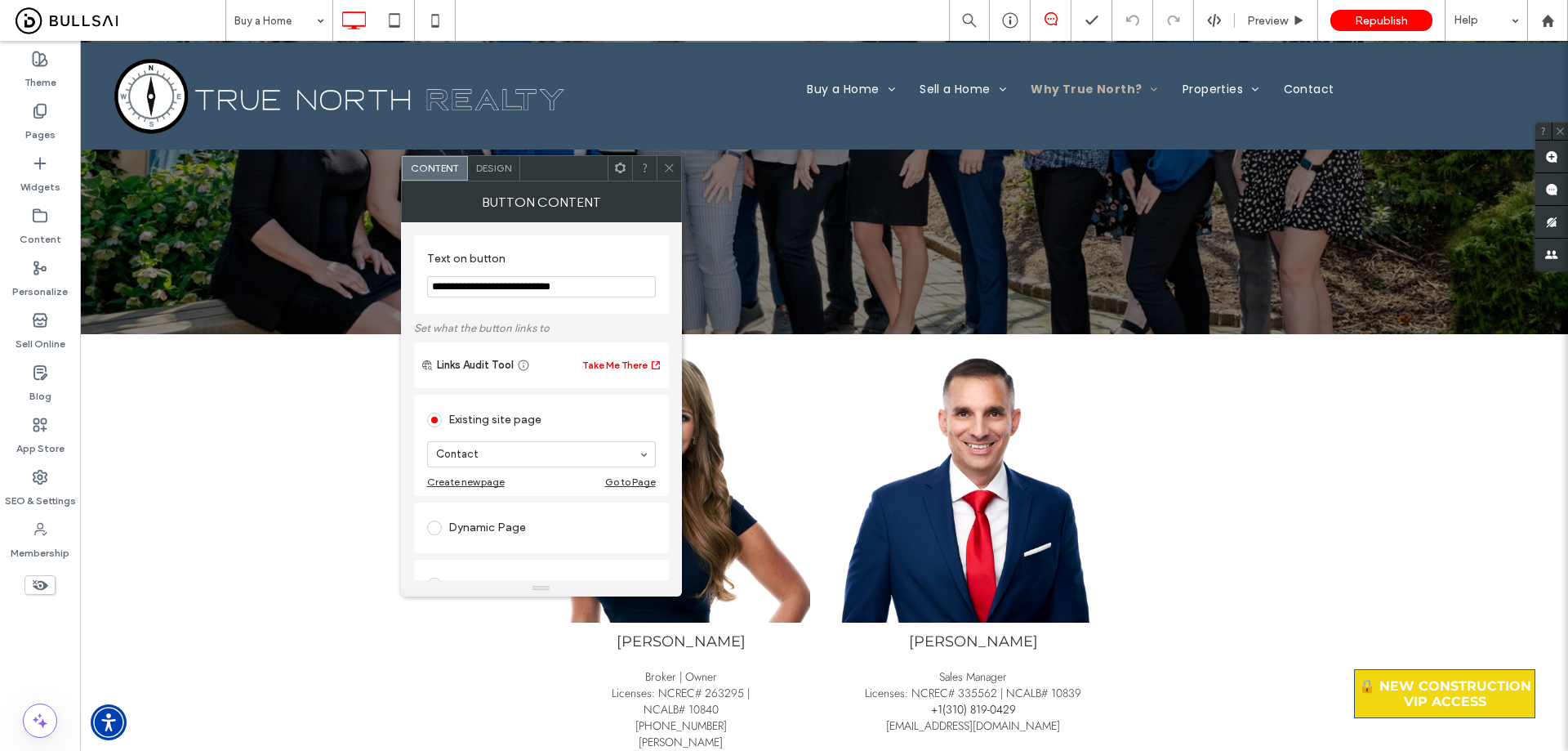
click at [511, 170] on span "Design" at bounding box center [494, 167] width 35 height 12
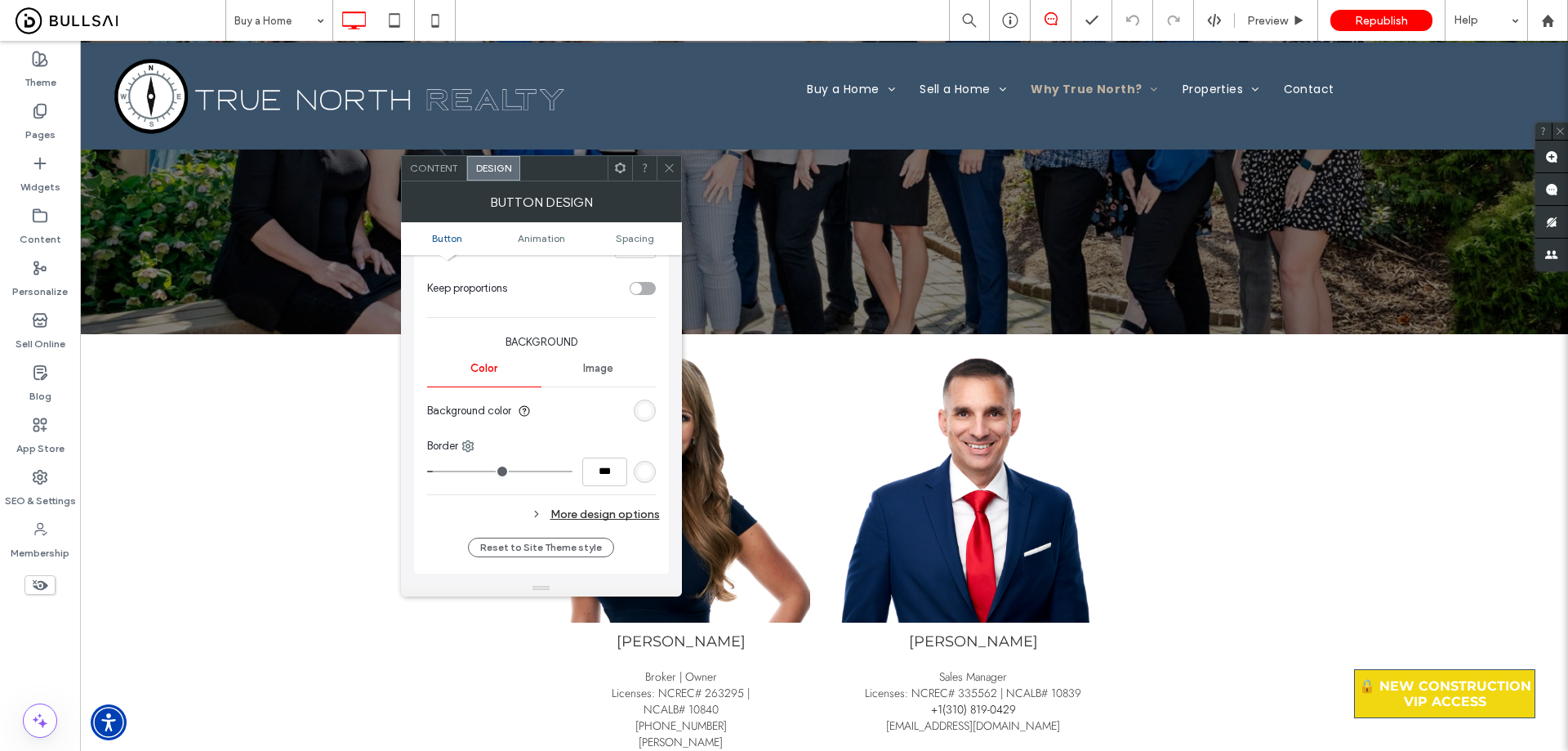
scroll to position [164, 0]
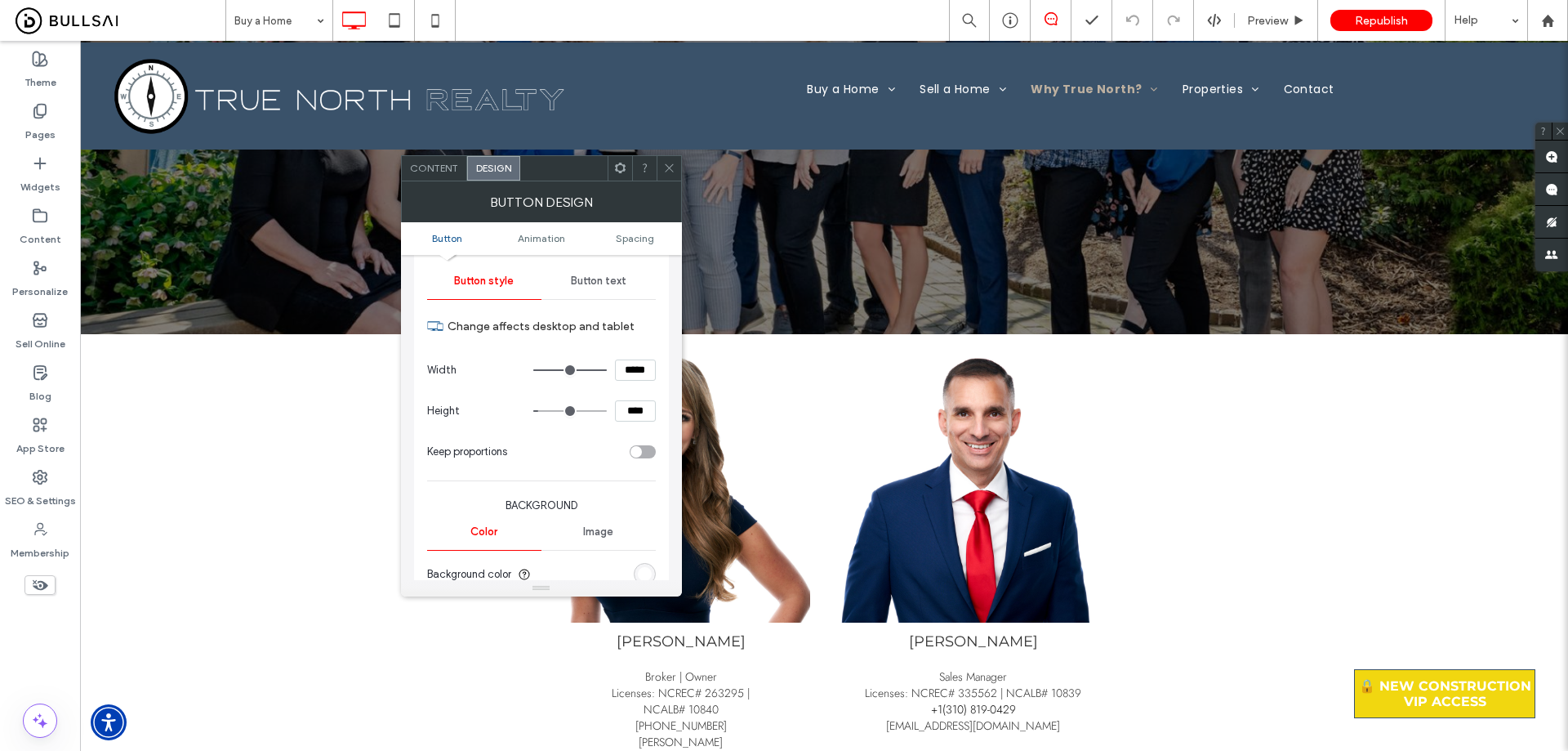
click at [612, 288] on div "Button text" at bounding box center [599, 281] width 115 height 36
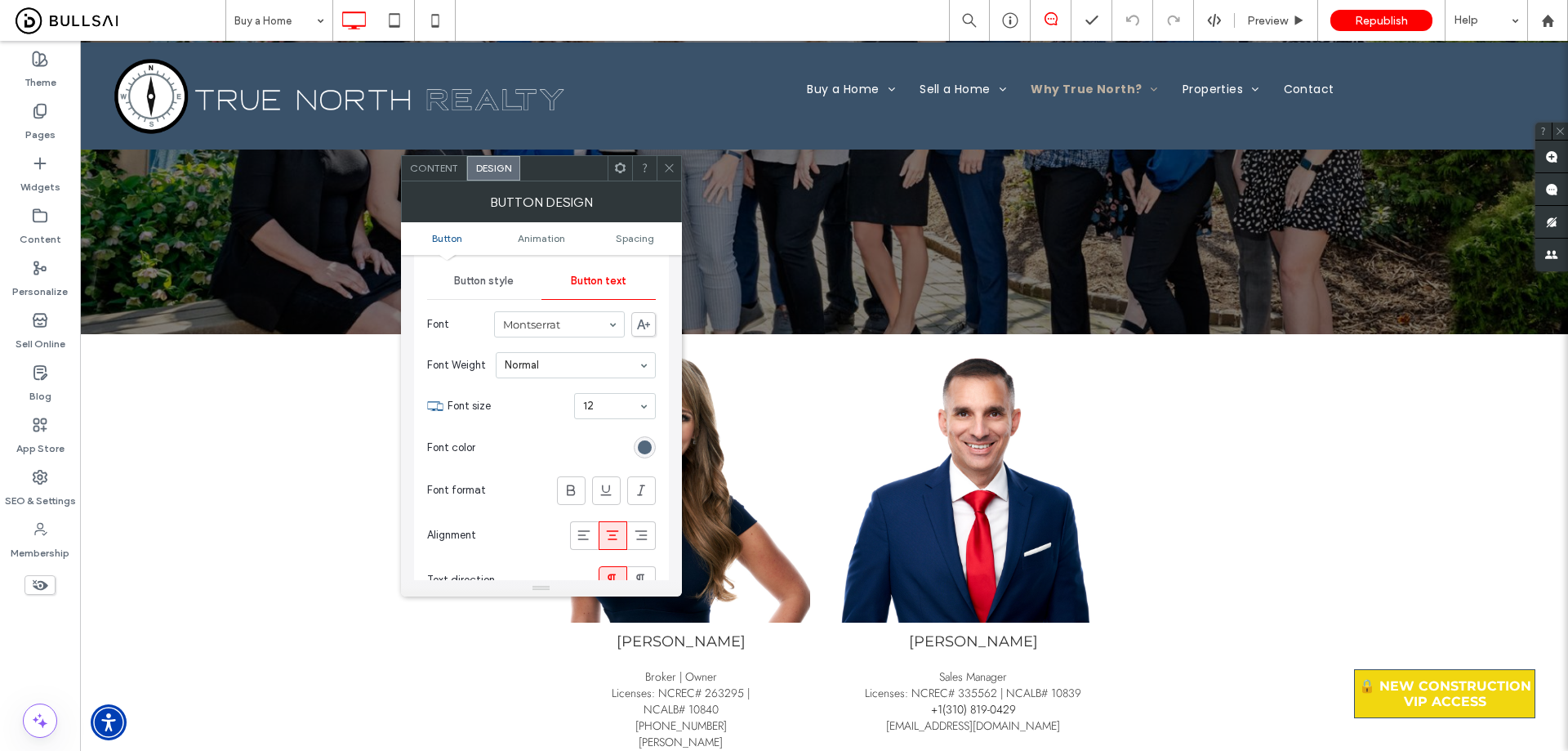
click at [646, 448] on div "rgb(58, 82, 106)" at bounding box center [645, 447] width 14 height 14
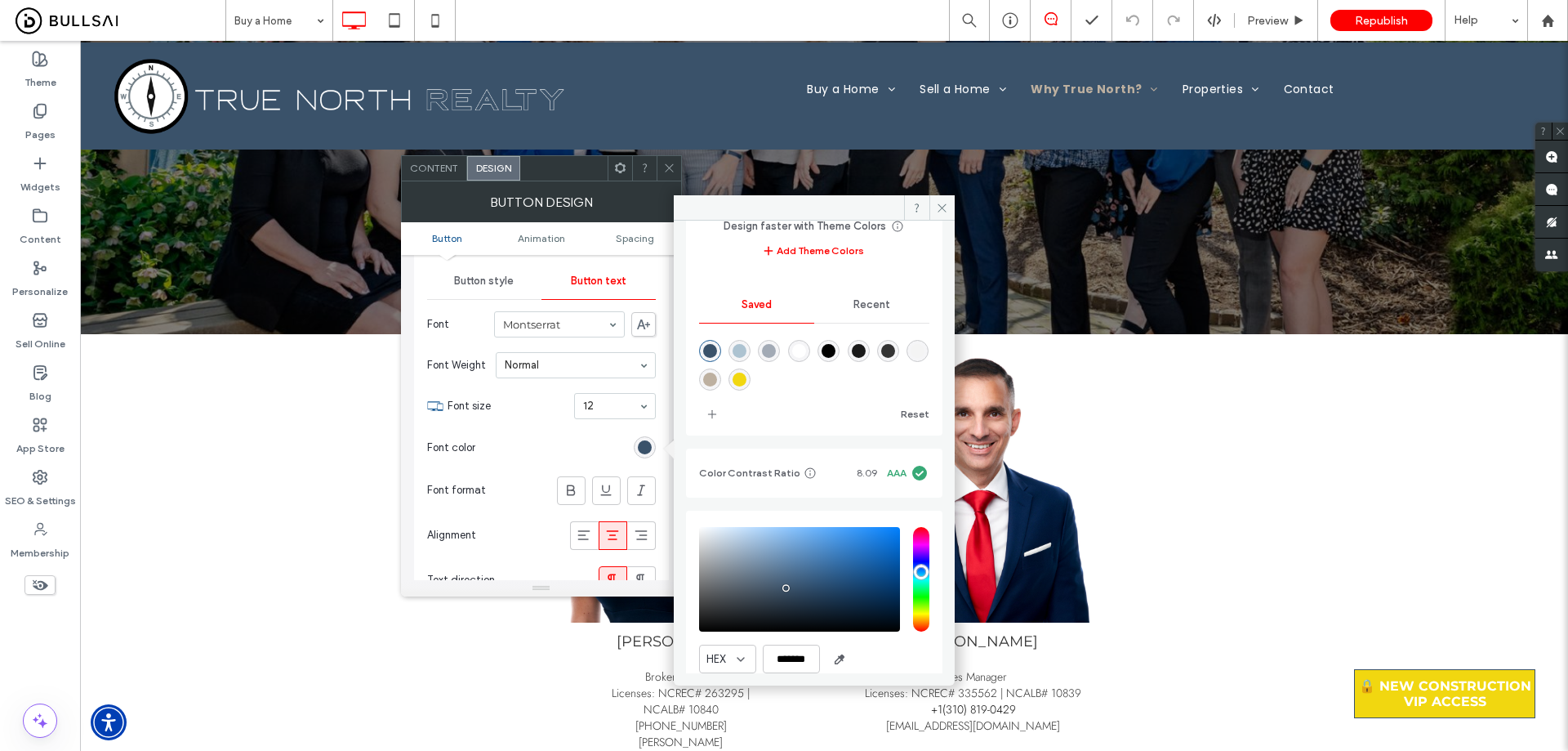
scroll to position [151, 0]
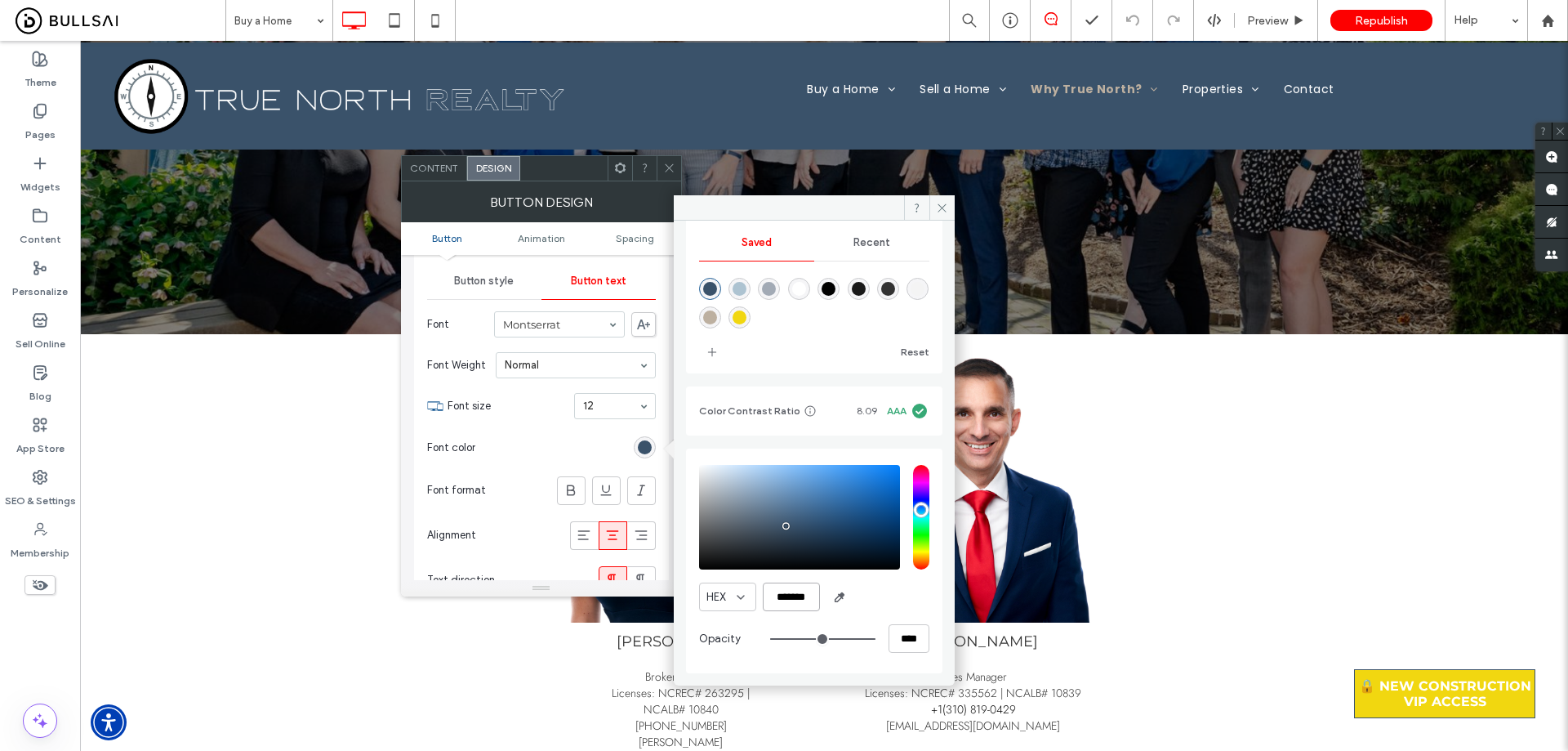
click at [777, 579] on input "*******" at bounding box center [791, 597] width 57 height 29
click at [777, 207] on icon at bounding box center [941, 208] width 12 height 12
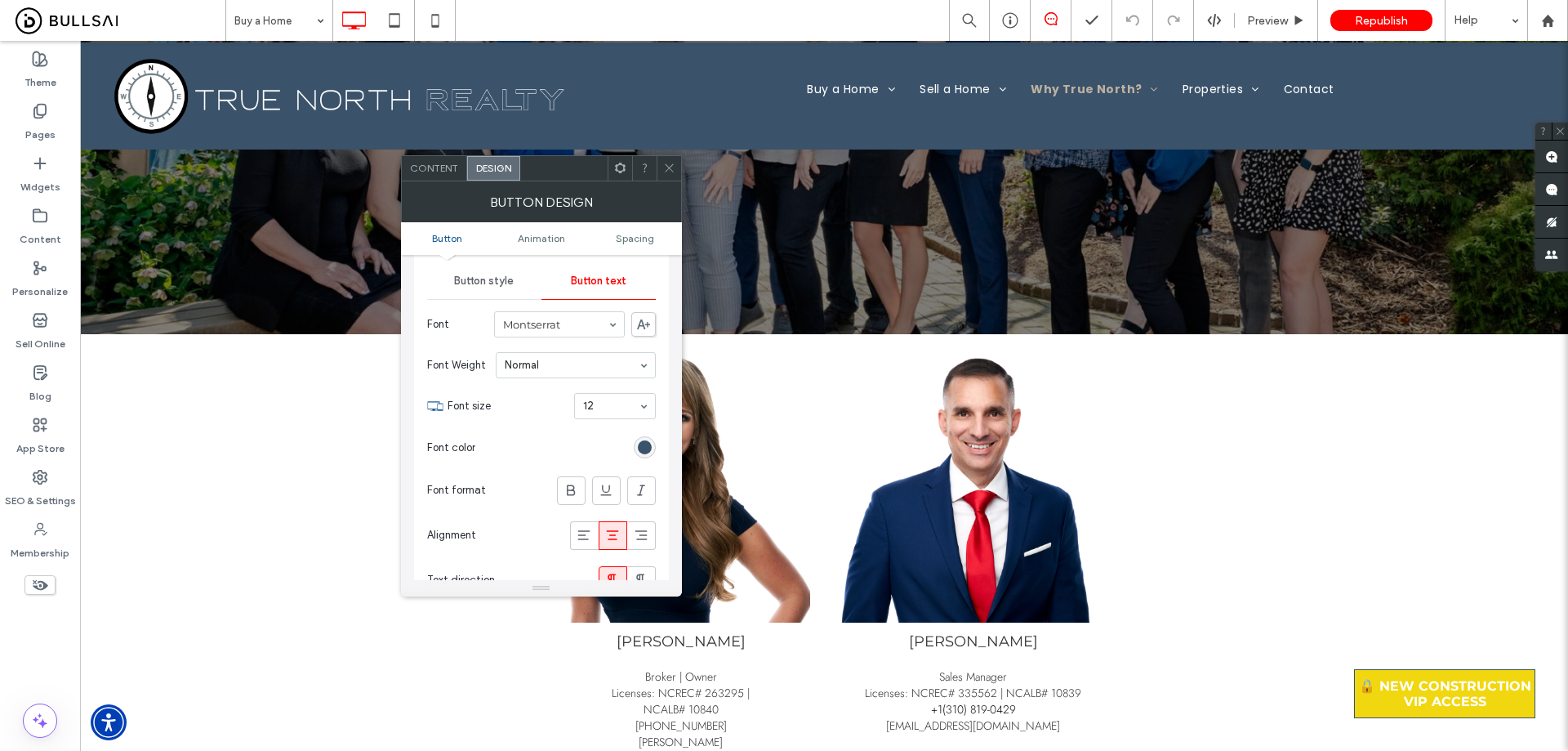
click at [670, 158] on span at bounding box center [669, 168] width 12 height 25
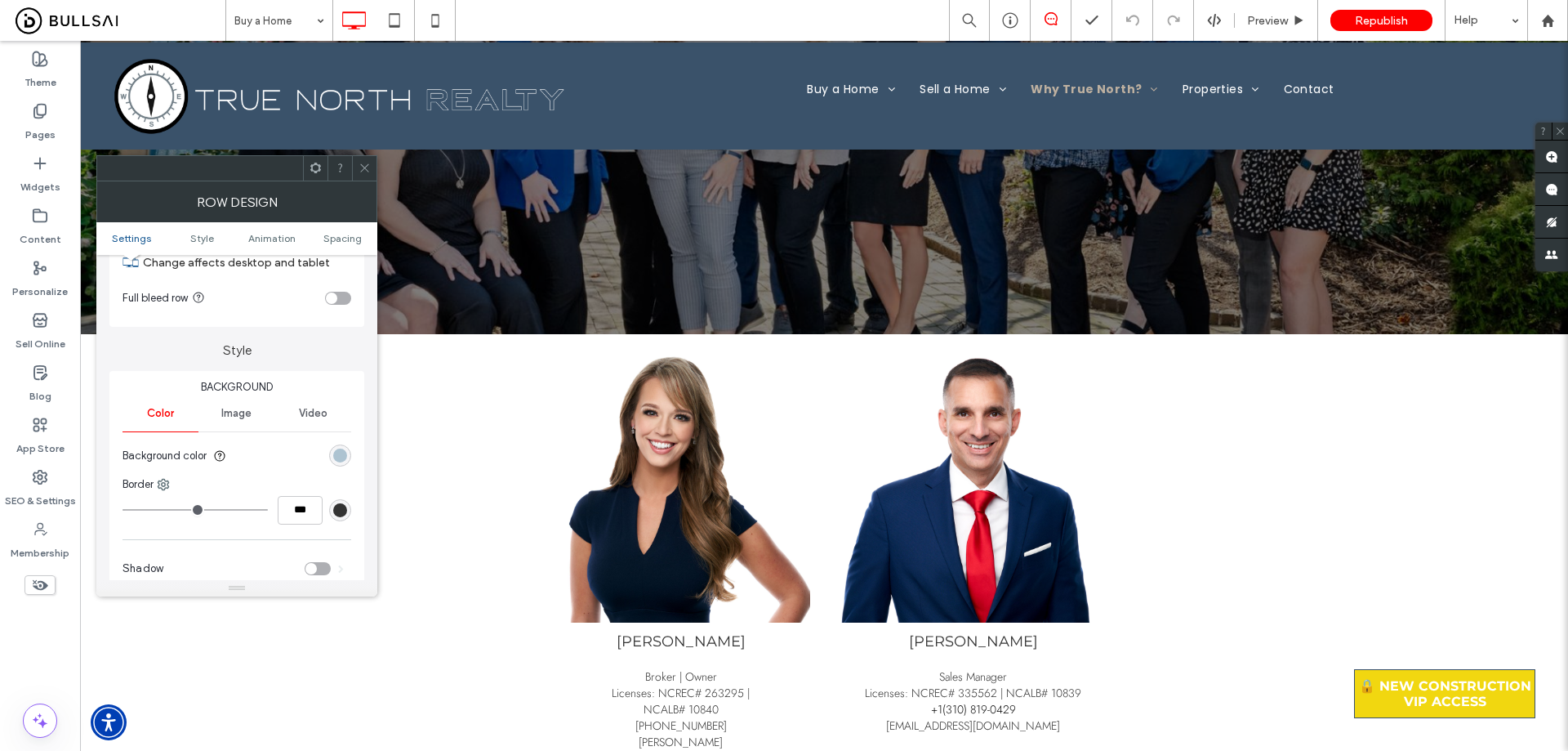
scroll to position [81, 0]
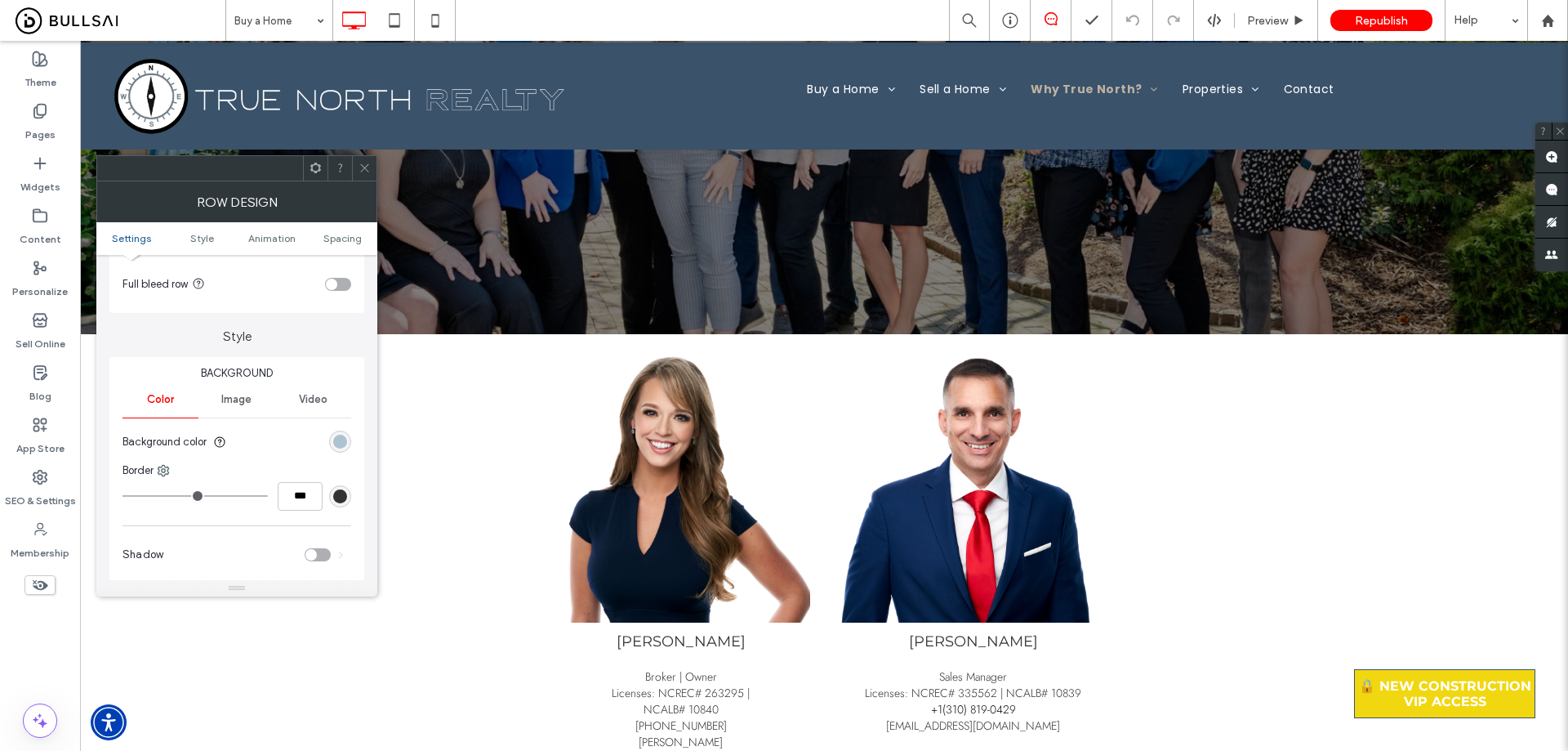
click at [341, 449] on div "rgb(173, 195, 209)" at bounding box center [340, 441] width 22 height 22
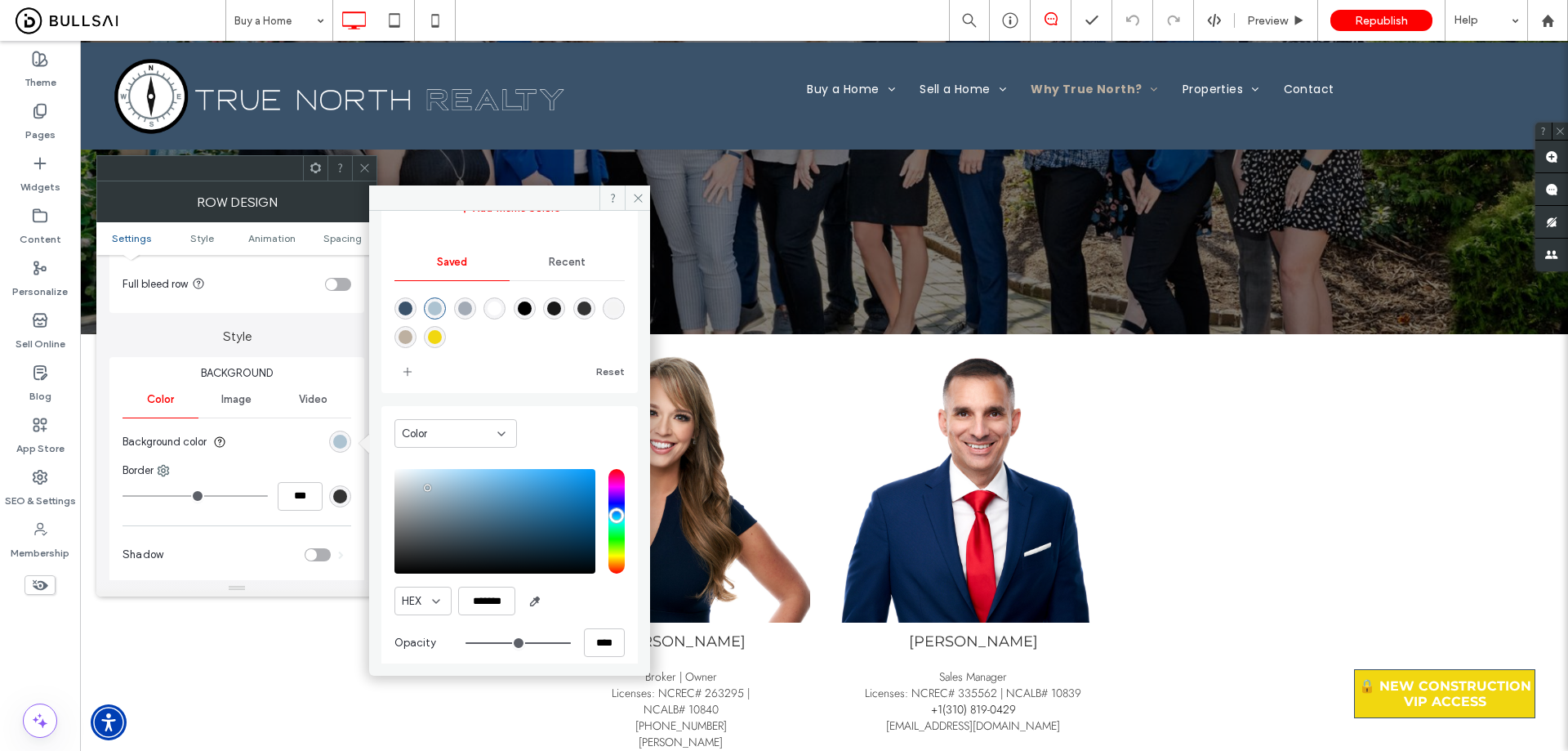
scroll to position [136, 0]
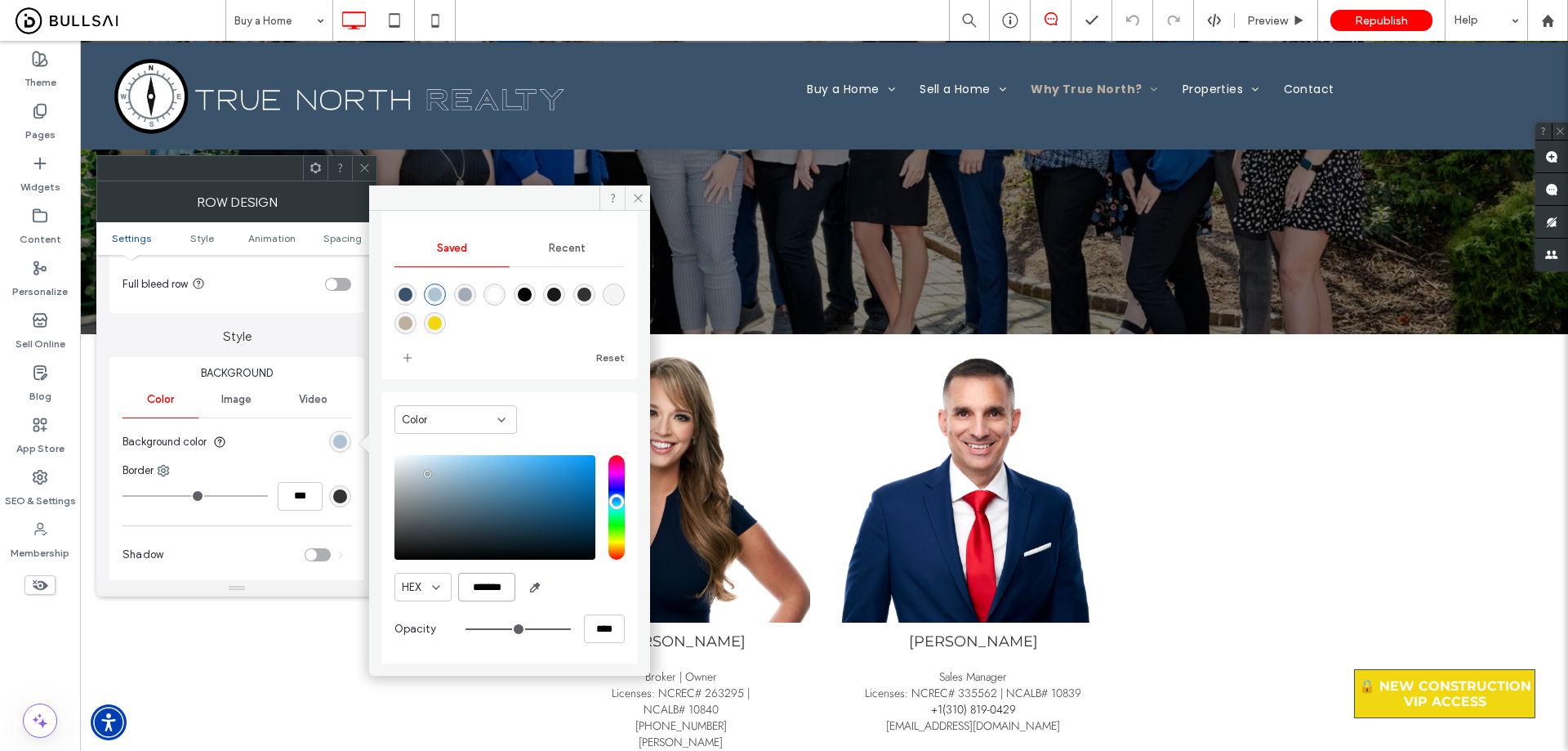
click at [494, 579] on input "*******" at bounding box center [487, 587] width 57 height 29
drag, startPoint x: 358, startPoint y: 163, endPoint x: 370, endPoint y: 161, distance: 12.2
click at [358, 163] on div at bounding box center [364, 168] width 25 height 25
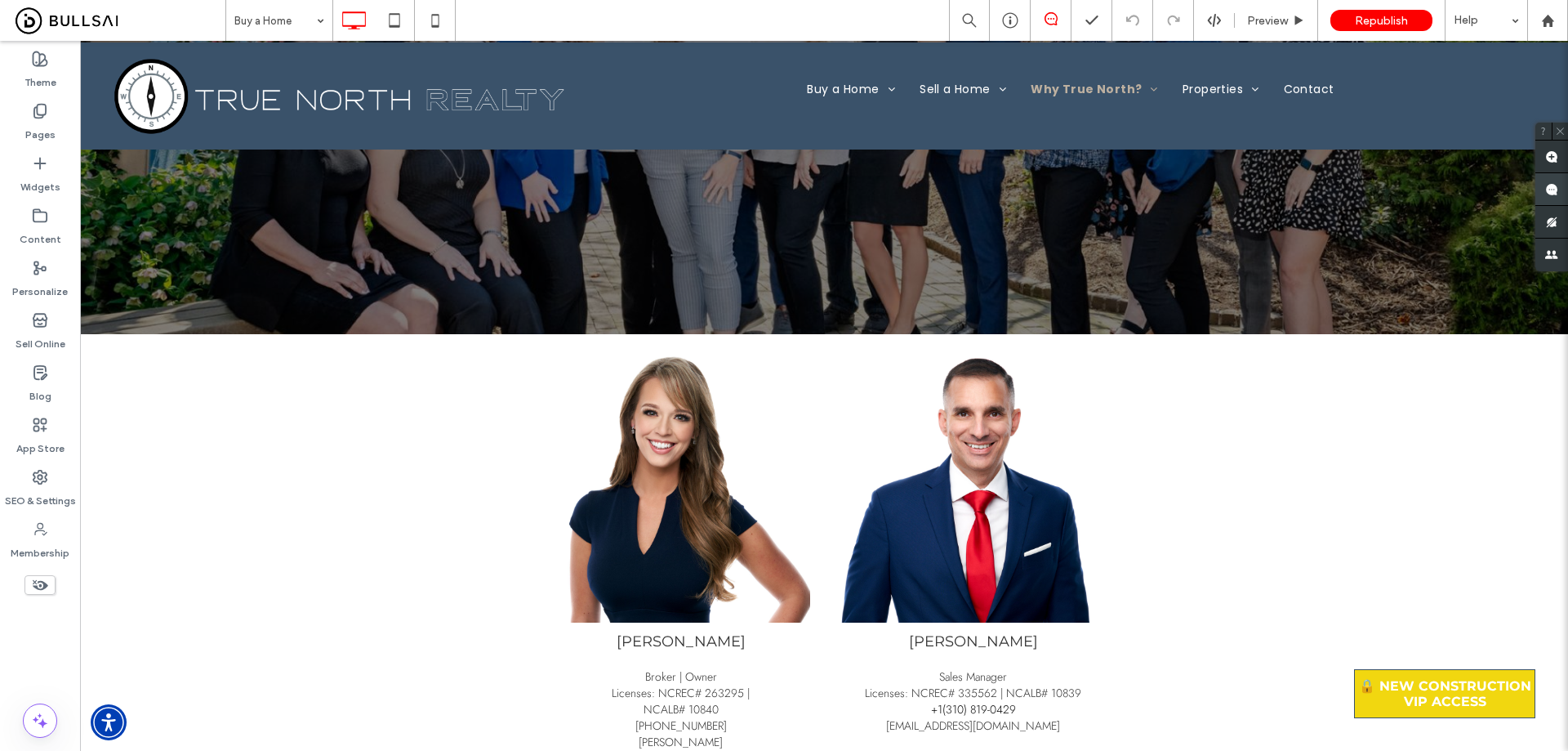
type input "**********"
type input "**"
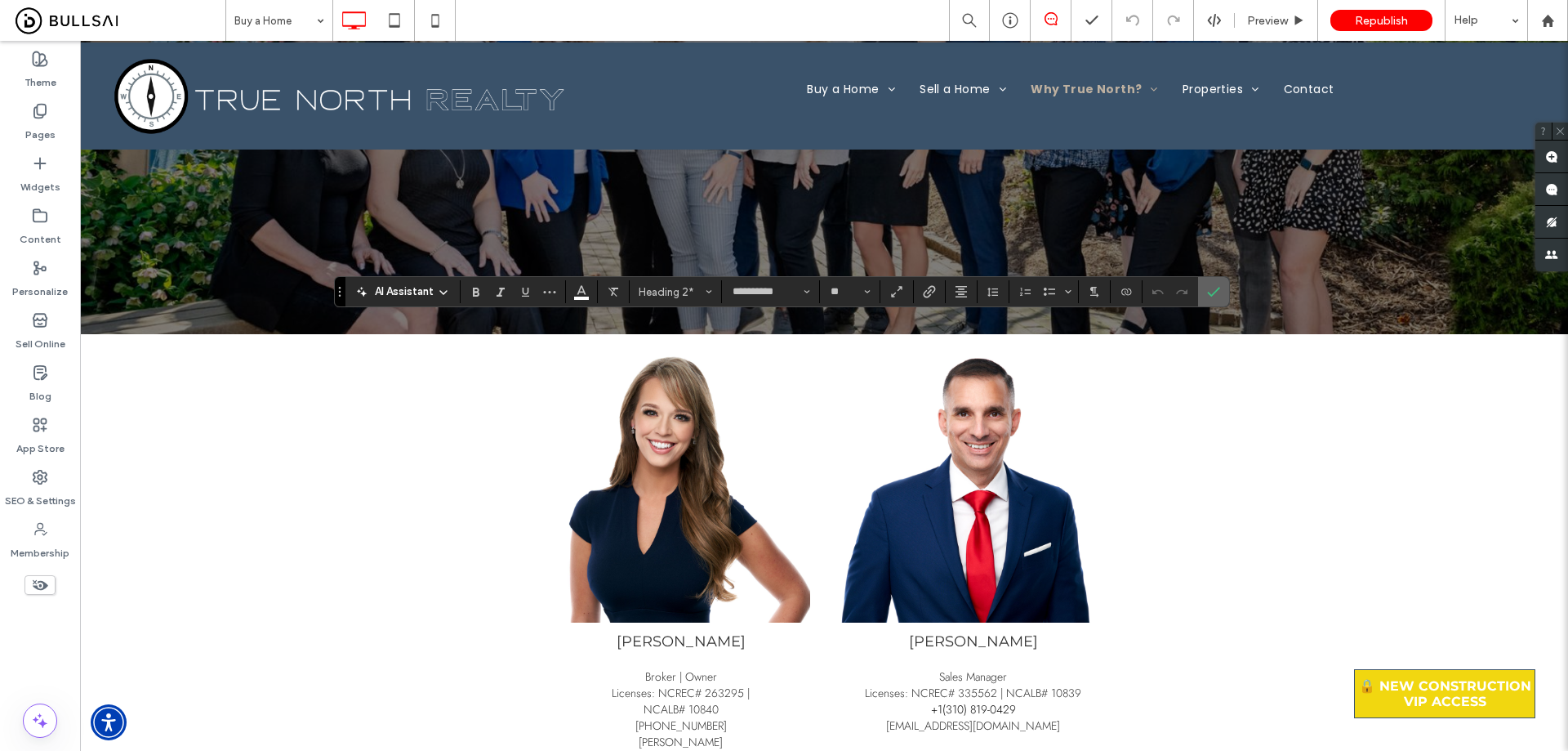
click at [777, 287] on icon "Confirm" at bounding box center [1214, 292] width 13 height 13
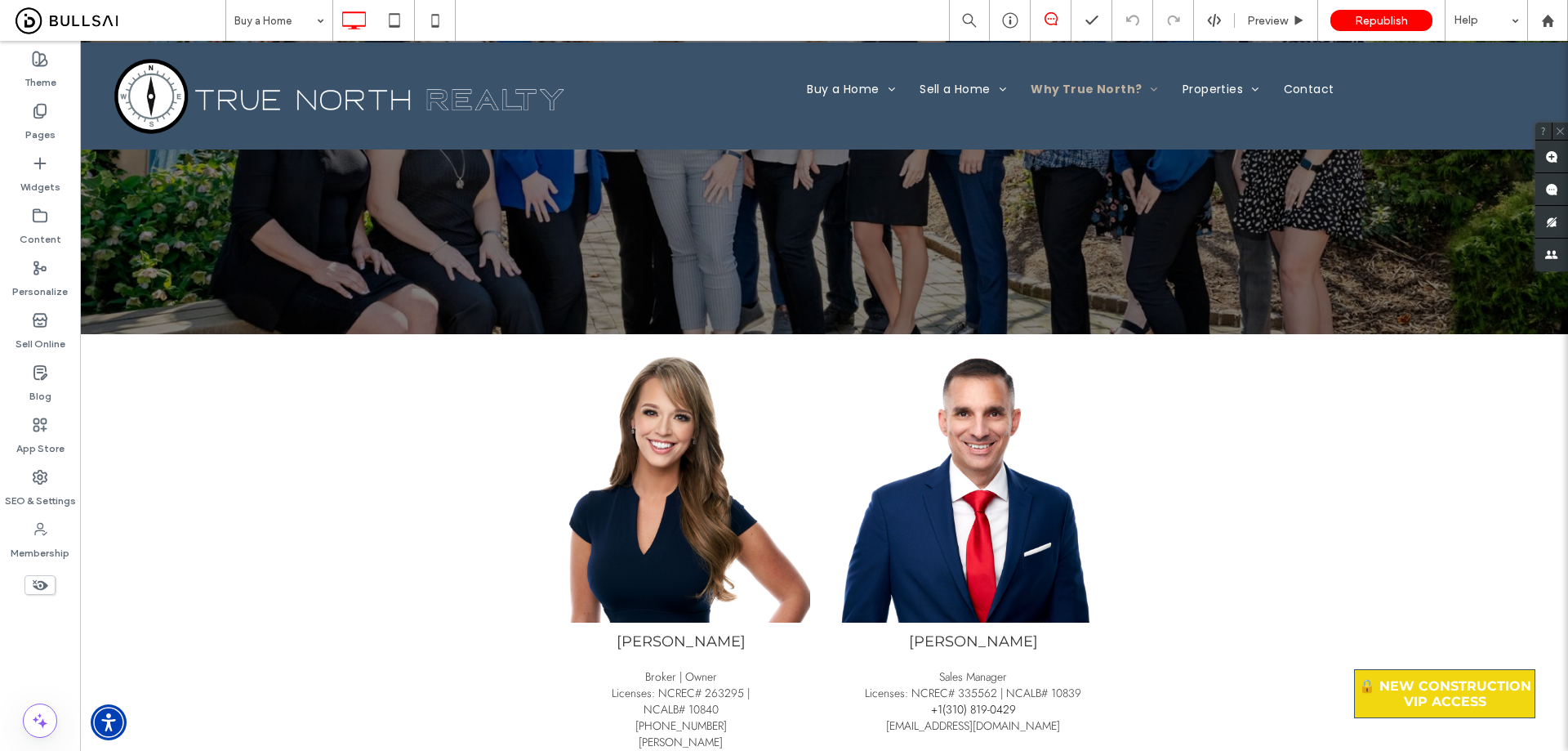
type input "**********"
type input "**"
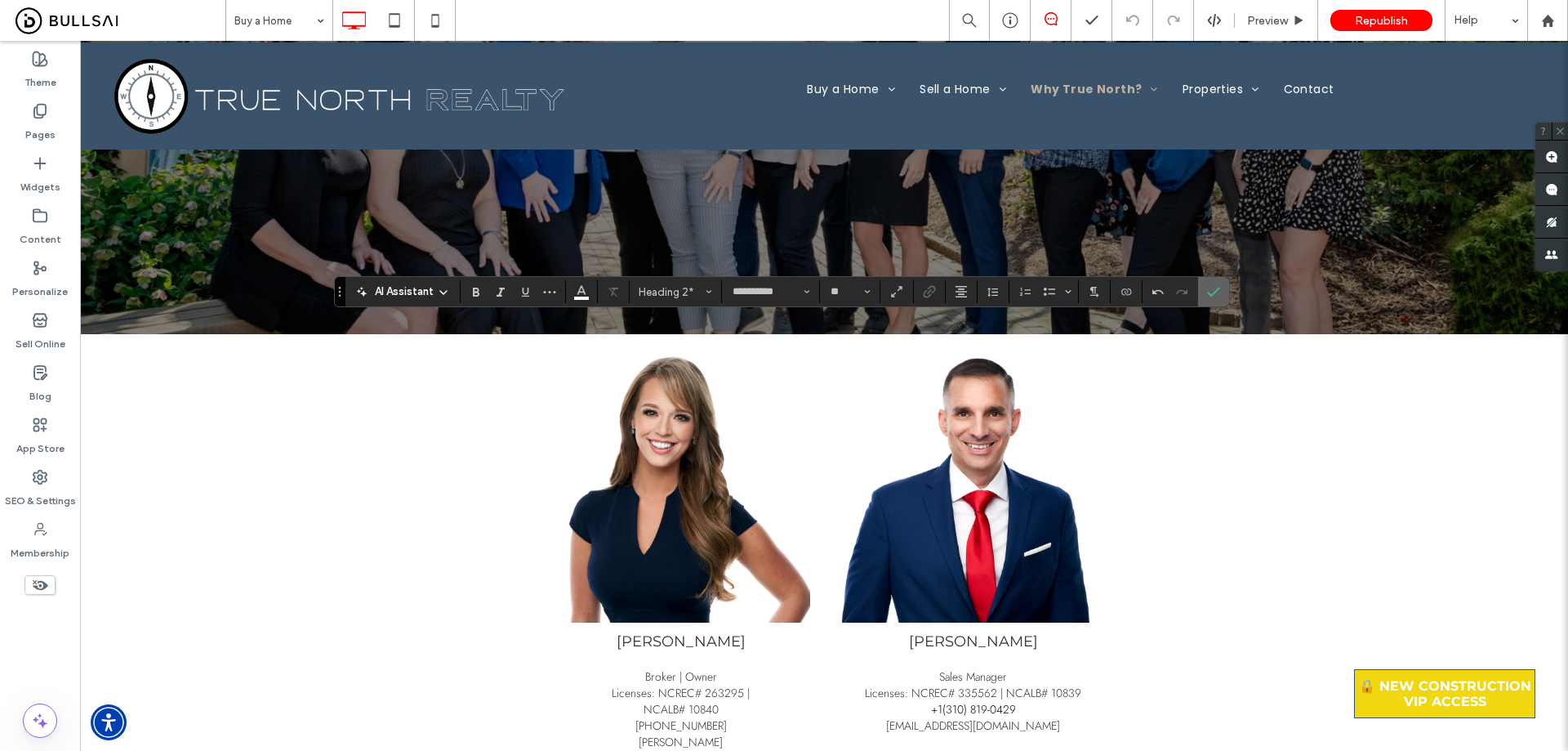
click at [777, 290] on label "Confirm" at bounding box center [1214, 291] width 25 height 30
click at [777, 297] on icon "Confirm" at bounding box center [1214, 292] width 13 height 13
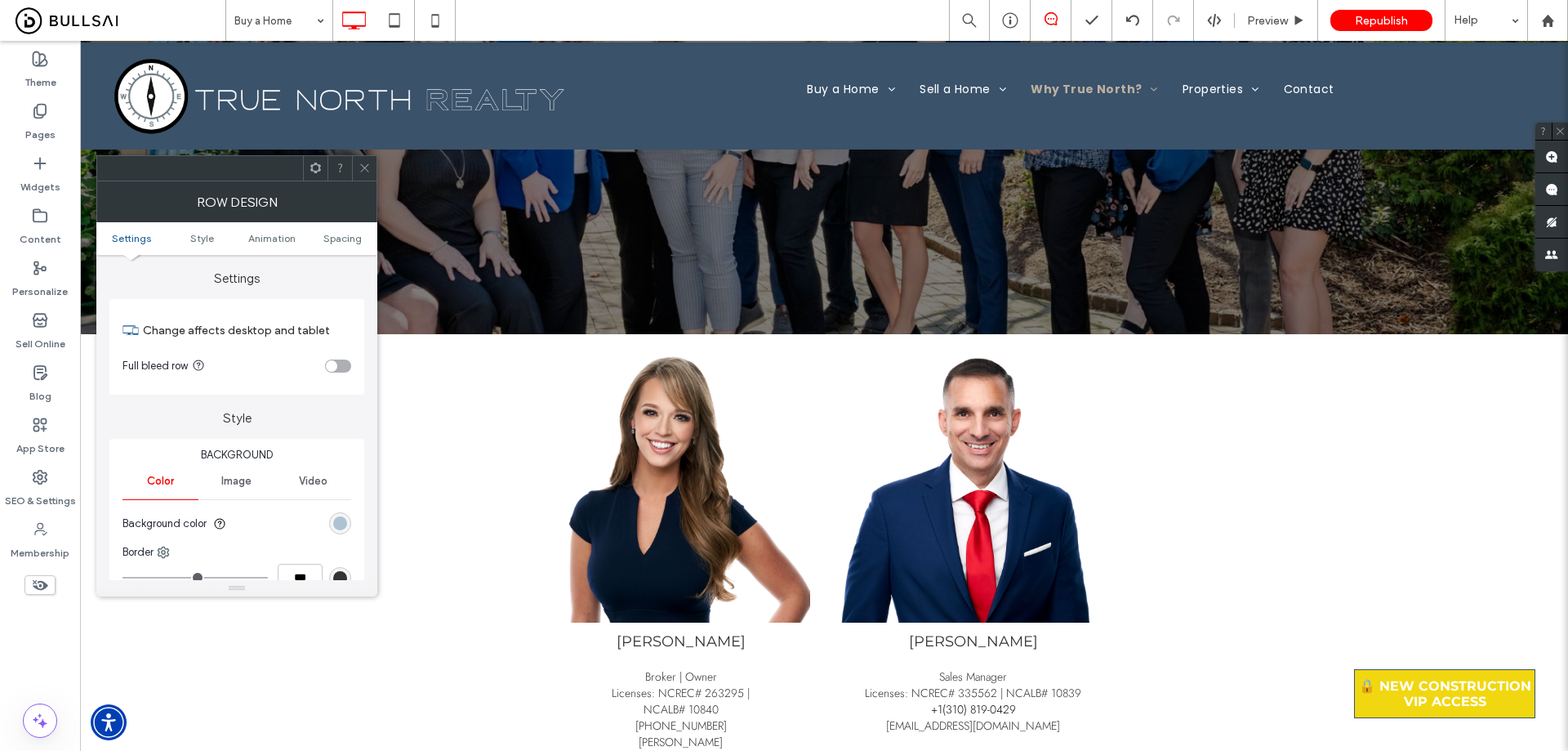
click at [334, 516] on div "rgb(173, 195, 209)" at bounding box center [340, 522] width 22 height 22
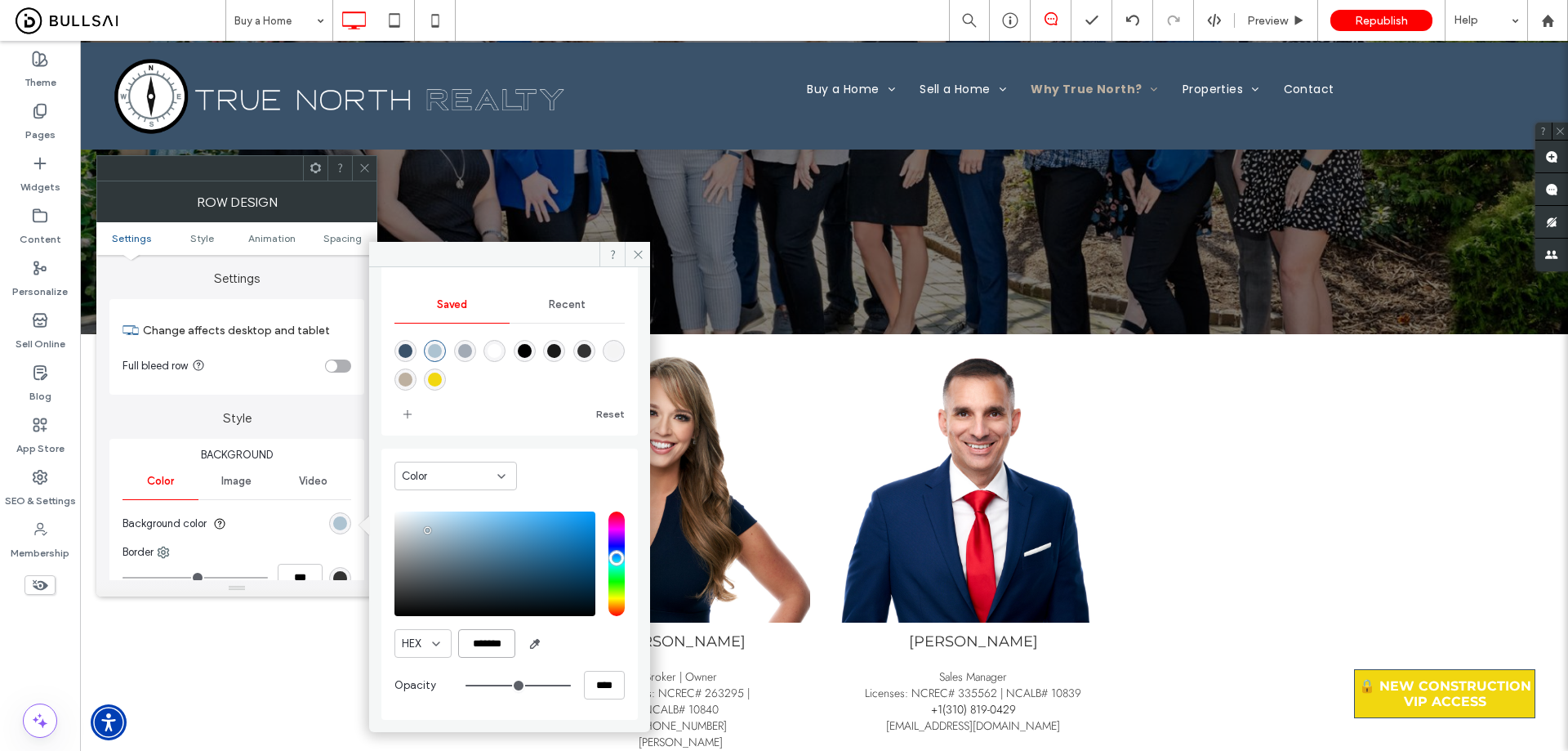
click at [498, 579] on input "*******" at bounding box center [487, 643] width 57 height 29
click at [362, 168] on icon at bounding box center [364, 167] width 12 height 12
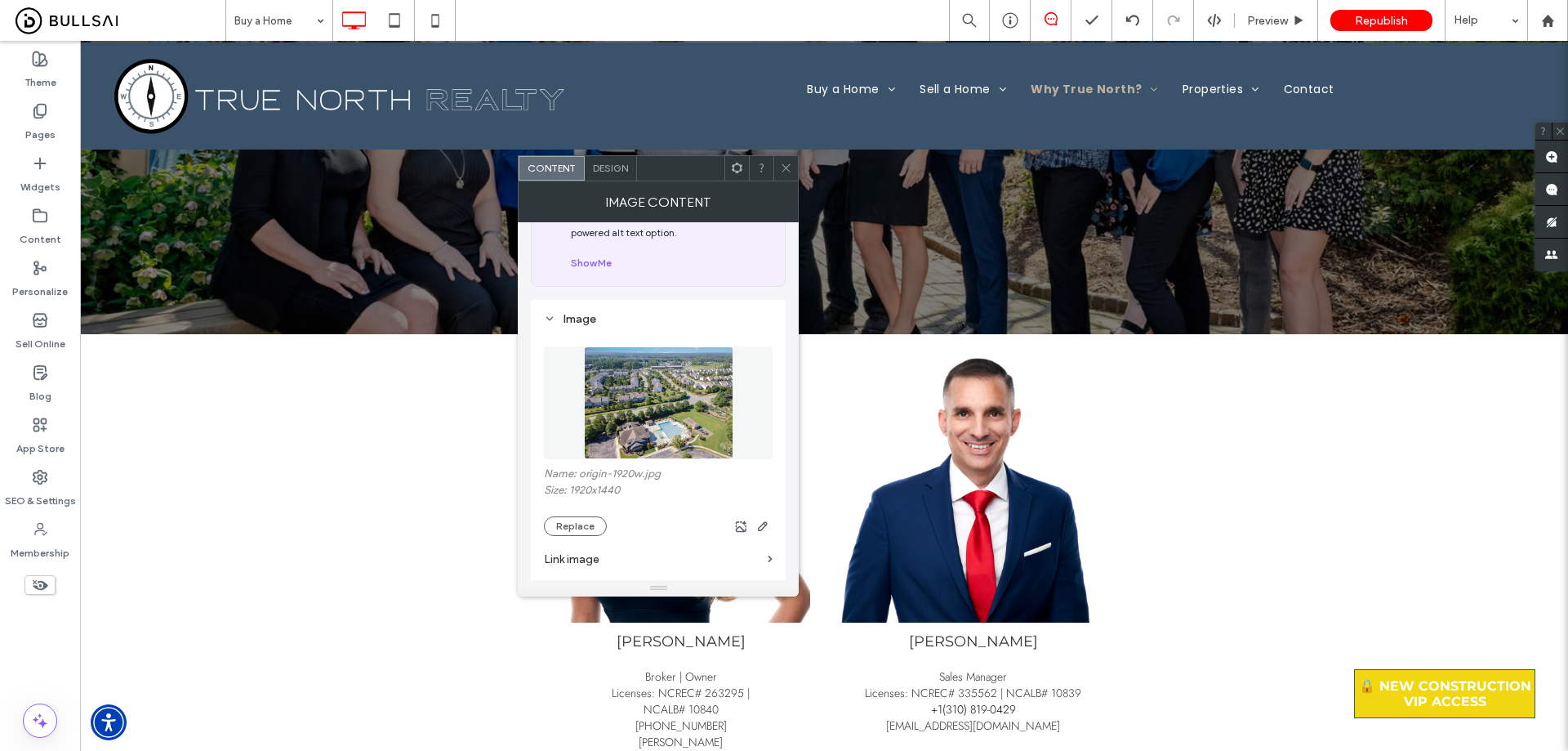
scroll to position [81, 0]
drag, startPoint x: 673, startPoint y: 470, endPoint x: 581, endPoint y: 473, distance: 92.0
click at [581, 473] on label "Name: origin-1920w.jpg" at bounding box center [658, 471] width 229 height 16
copy label "origin-1920w.jpg"
click at [34, 125] on label "Pages" at bounding box center [40, 131] width 31 height 23
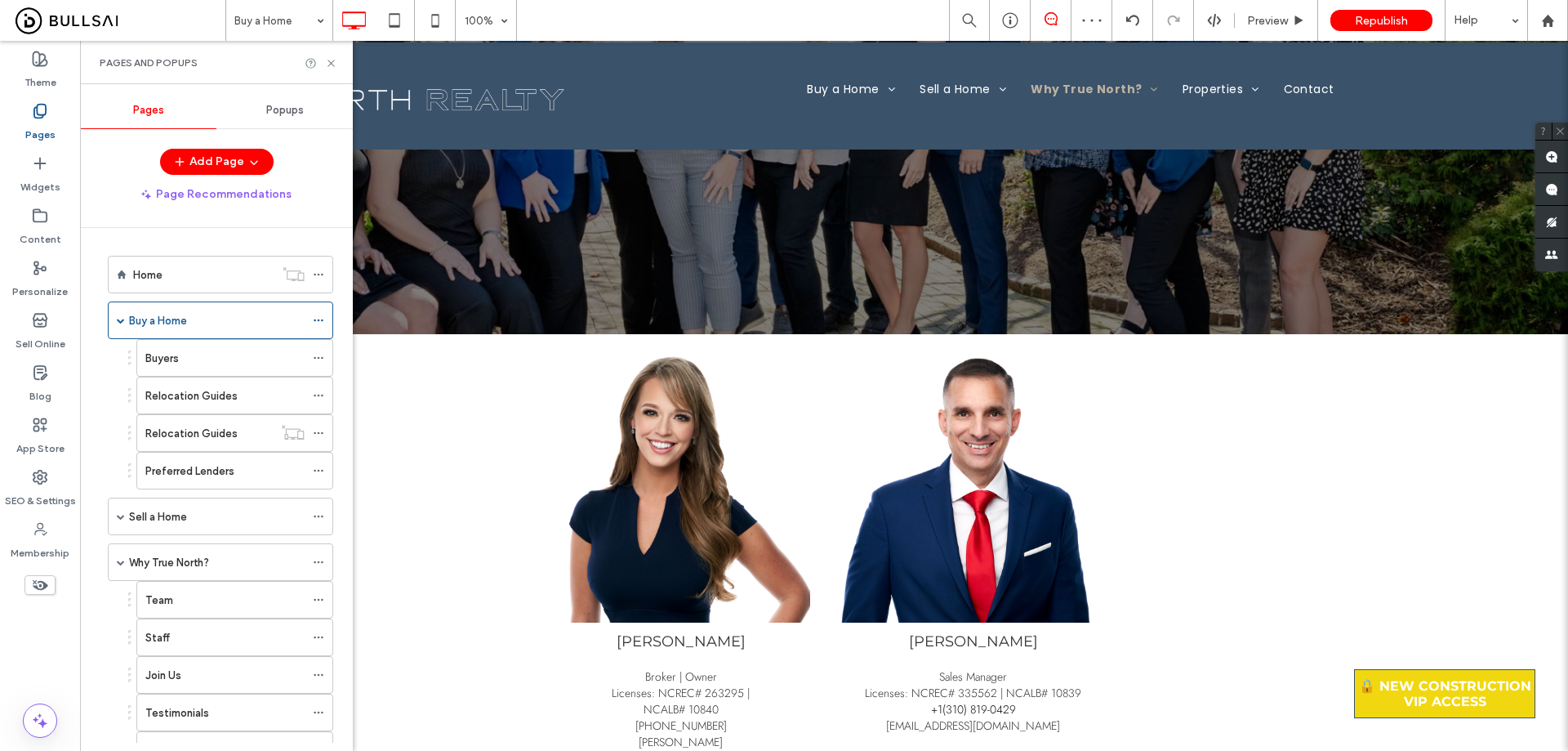
click at [51, 228] on label "Content" at bounding box center [40, 235] width 42 height 23
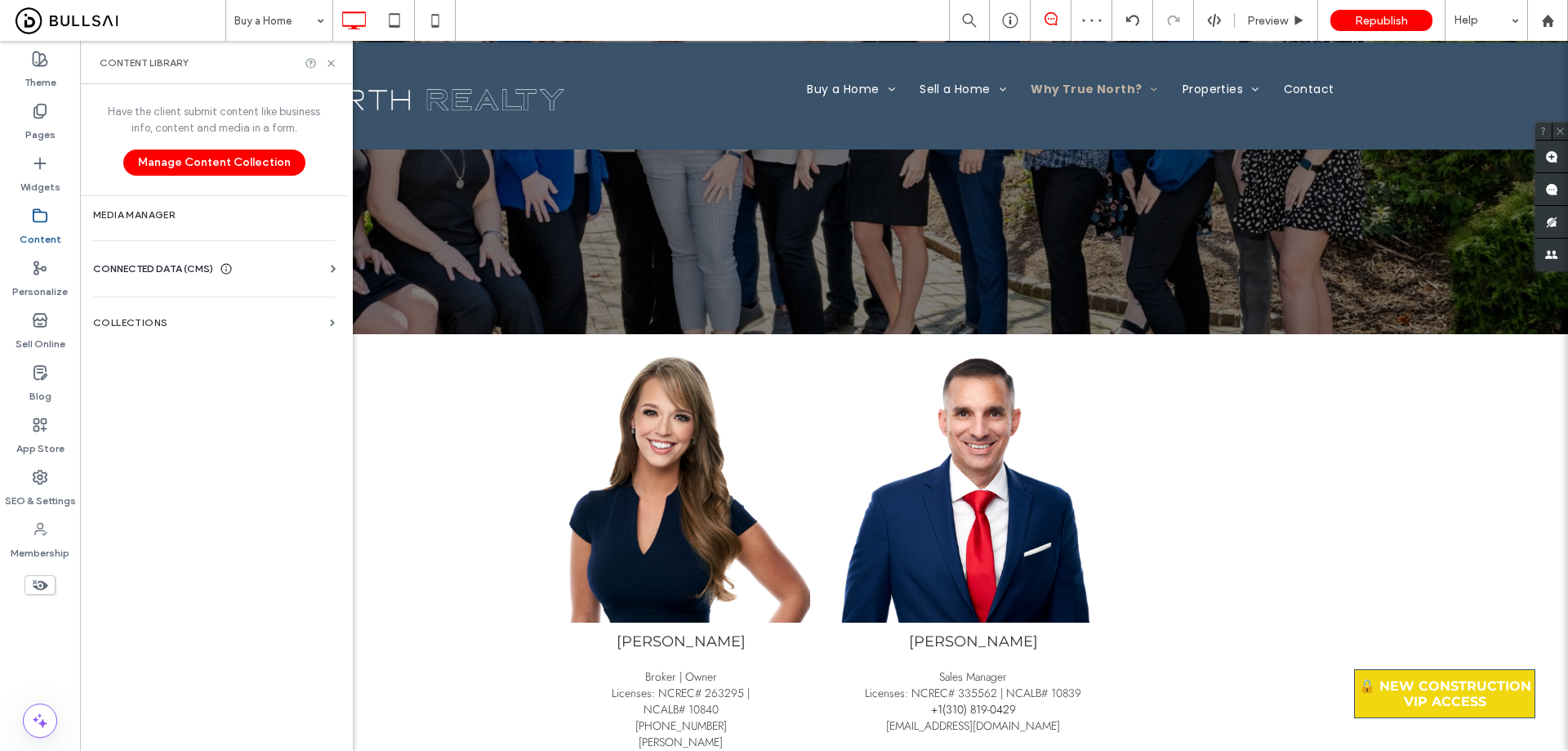
click at [178, 213] on div "Add Page Page Recommendations Home Buy a Home Buyers Relocation Guides Relocati…" at bounding box center [216, 445] width 273 height 594
click at [202, 210] on label "Media Manager" at bounding box center [213, 215] width 242 height 11
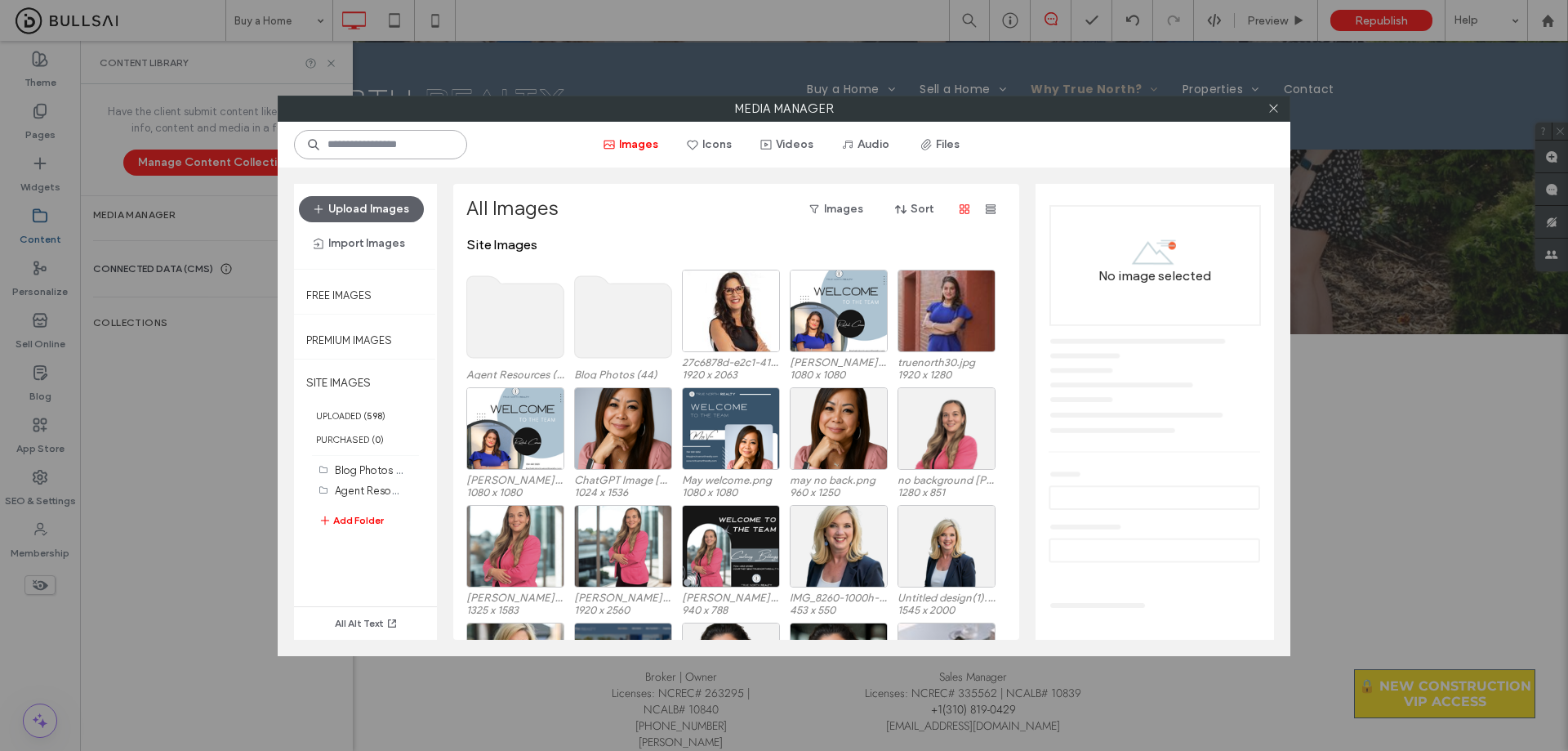
click at [411, 151] on input at bounding box center [380, 144] width 173 height 30
paste input "**********"
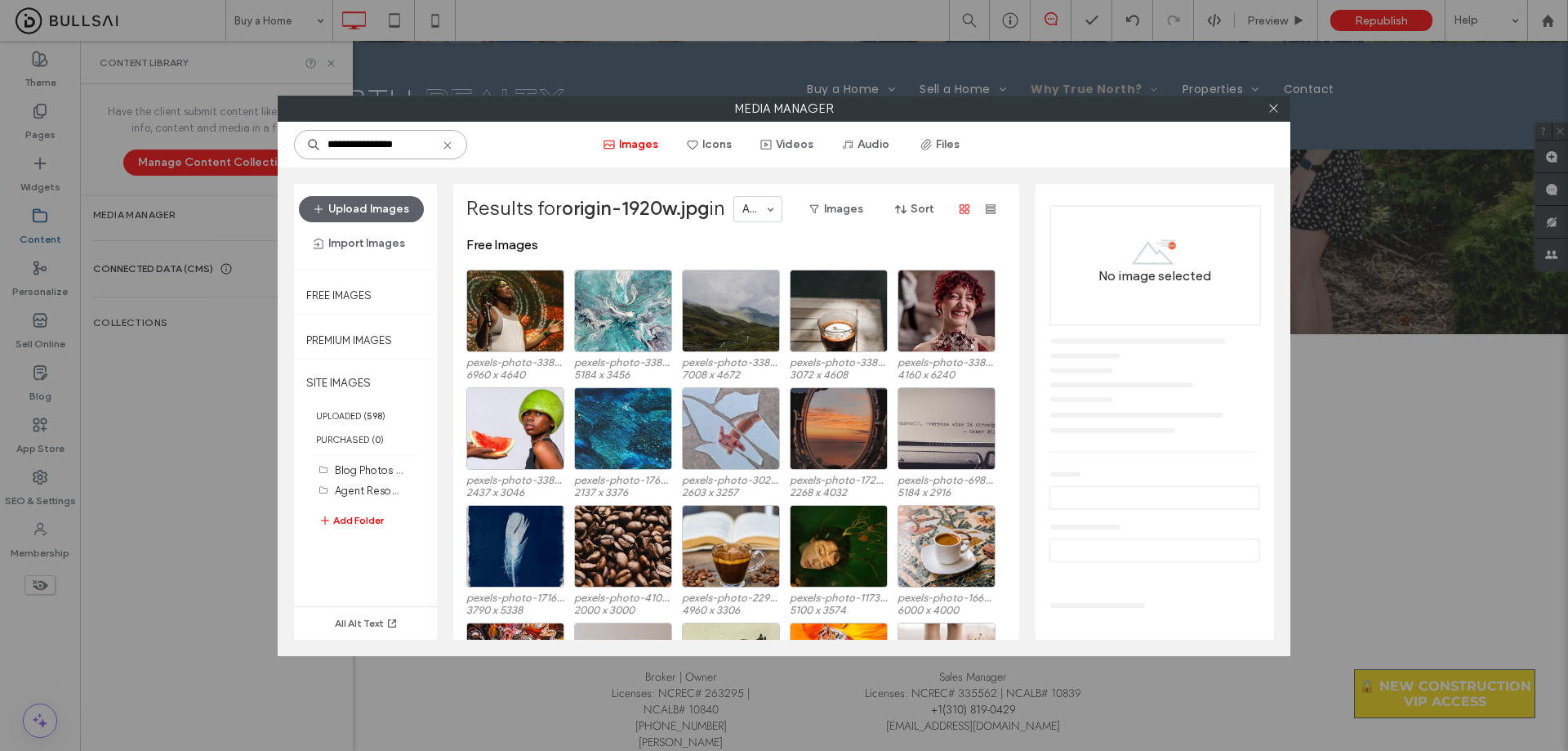
drag, startPoint x: 416, startPoint y: 145, endPoint x: 358, endPoint y: 148, distance: 58.1
click at [358, 148] on input "**********" at bounding box center [380, 144] width 173 height 30
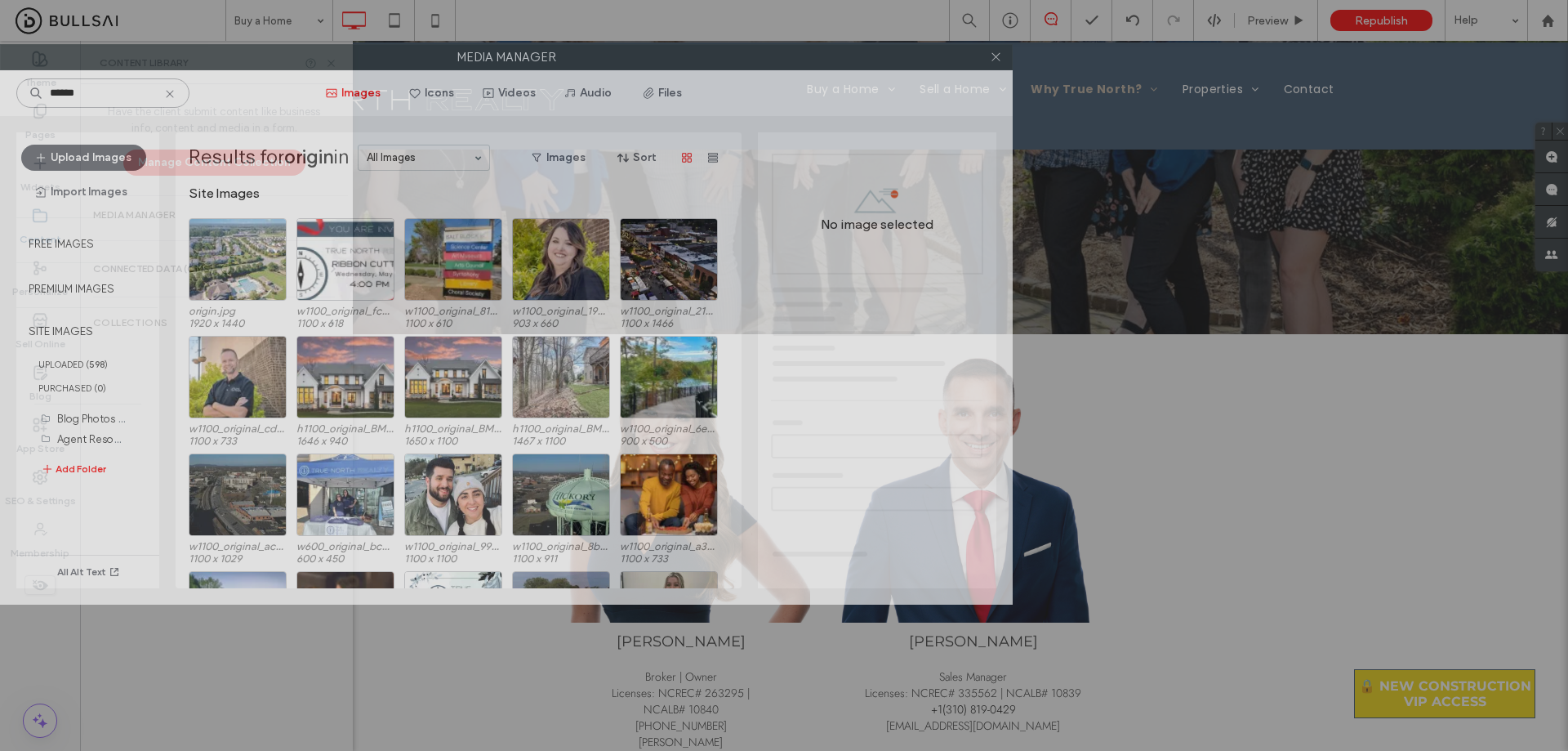
drag, startPoint x: 595, startPoint y: 105, endPoint x: 193, endPoint y: 54, distance: 405.2
click at [193, 54] on label "Media Manager" at bounding box center [506, 57] width 1011 height 25
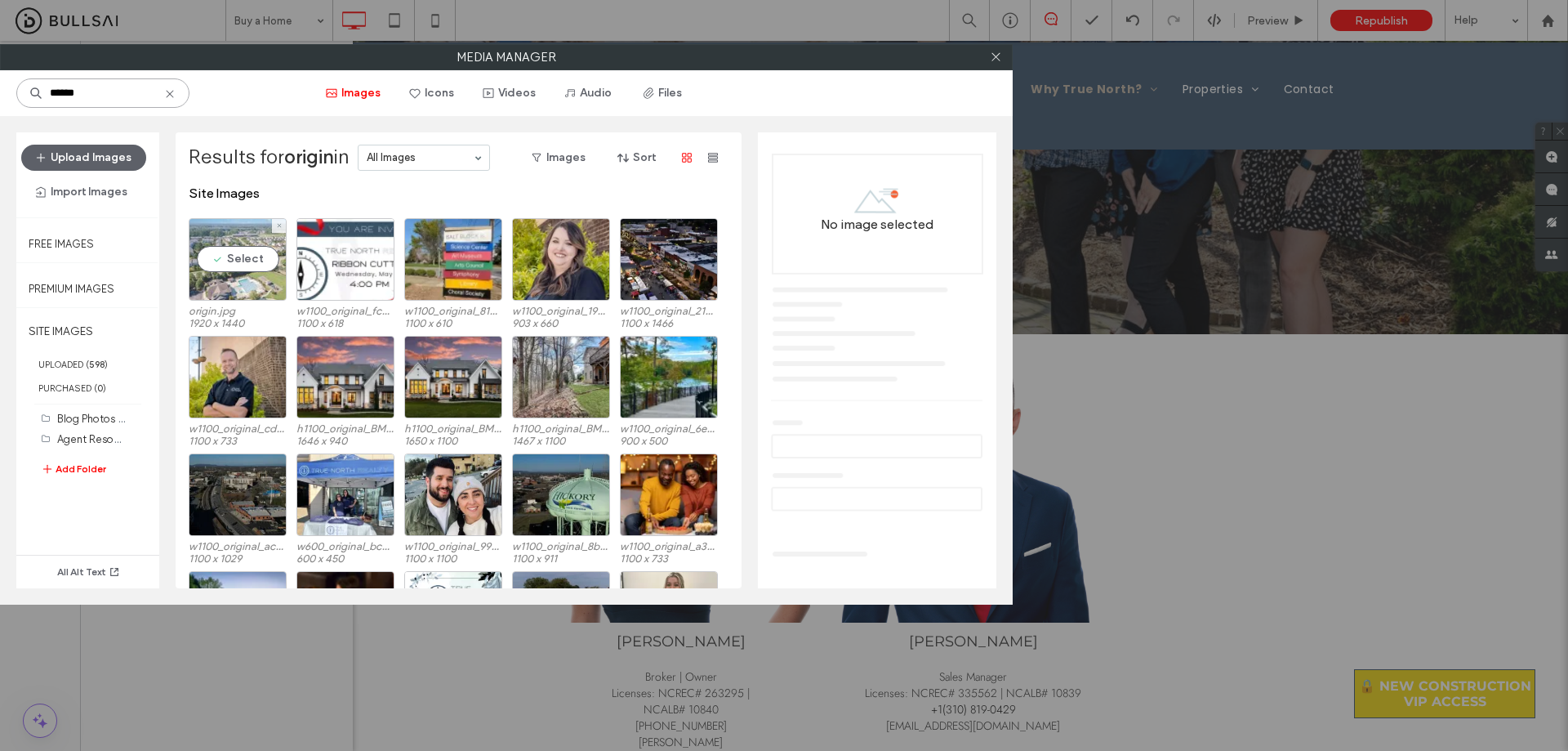
type input "******"
click at [240, 249] on div "Select" at bounding box center [237, 259] width 98 height 82
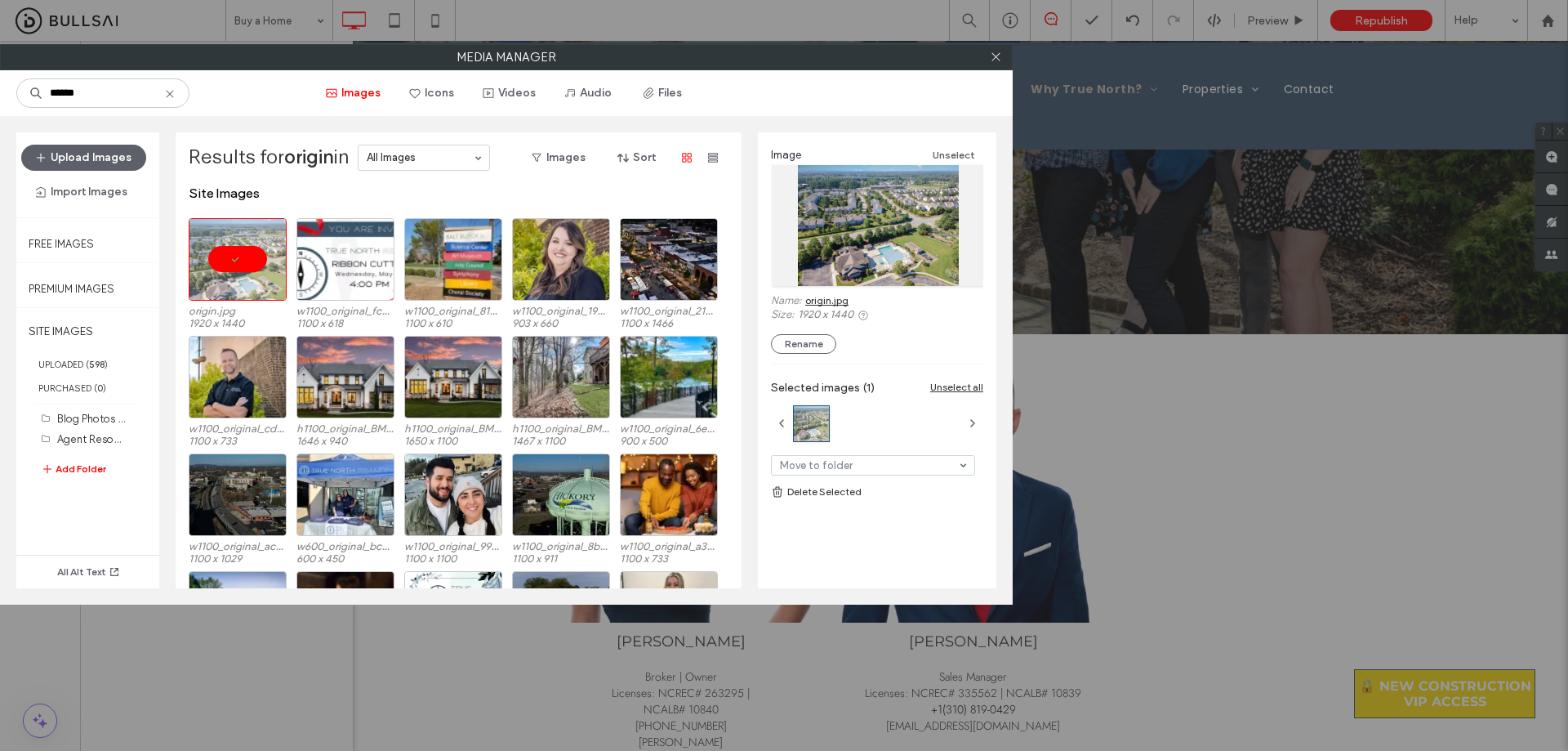
click at [777, 299] on link "origin.jpg" at bounding box center [827, 299] width 43 height 12
click at [777, 55] on div at bounding box center [996, 57] width 25 height 25
click at [777, 55] on use at bounding box center [996, 56] width 9 height 9
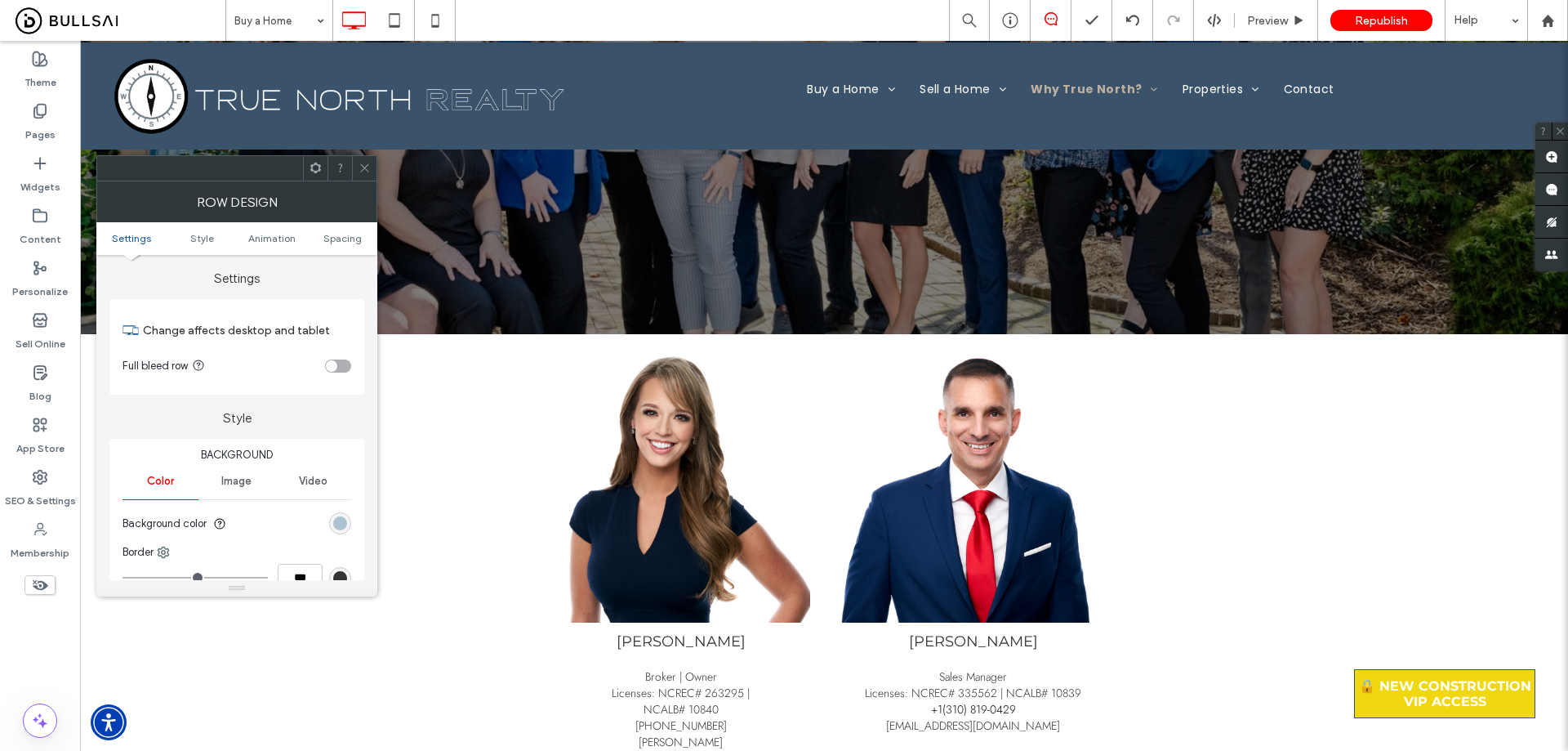
click at [347, 511] on section "Background color" at bounding box center [236, 523] width 229 height 41
click at [343, 515] on div "rgb(173, 195, 209)" at bounding box center [340, 522] width 22 height 22
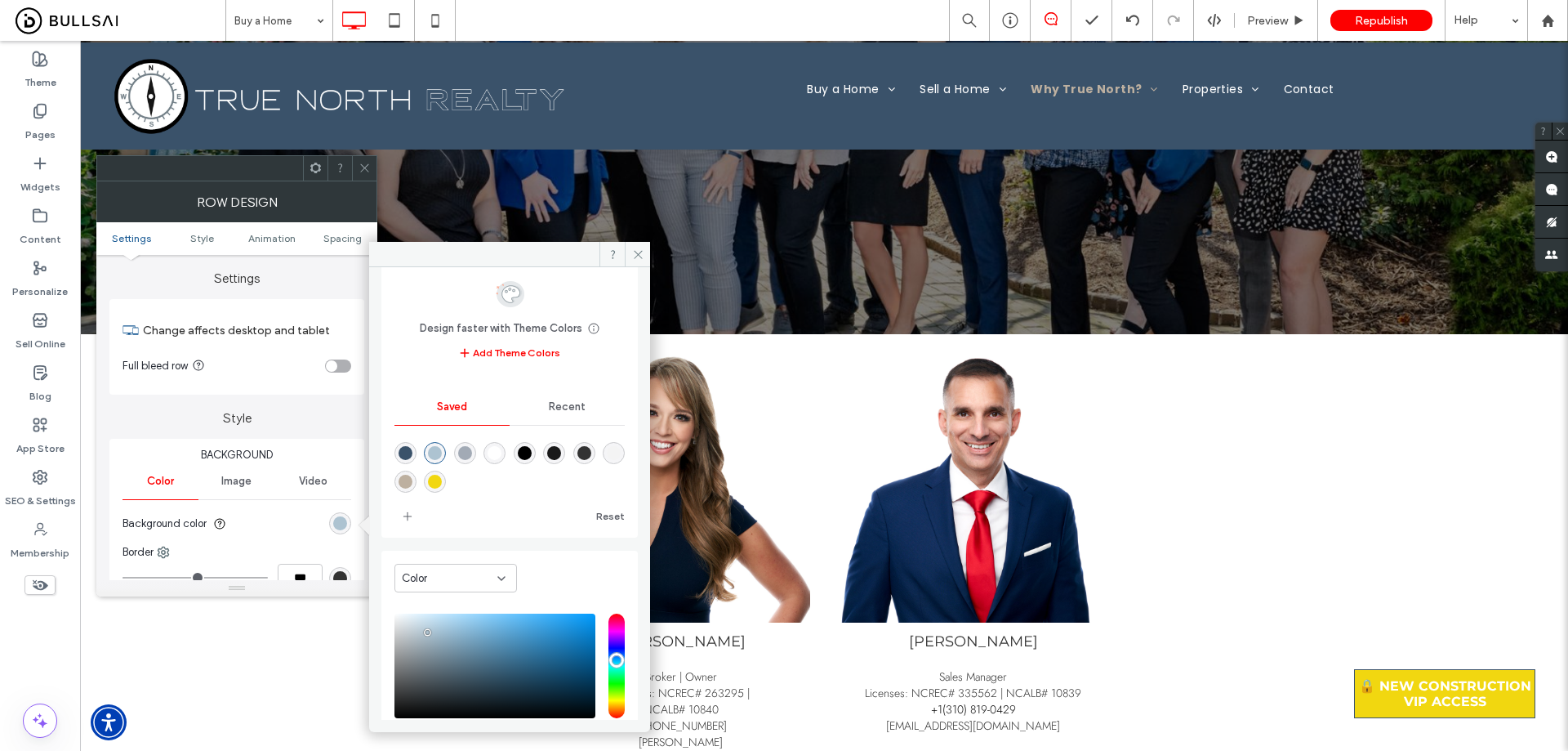
scroll to position [136, 0]
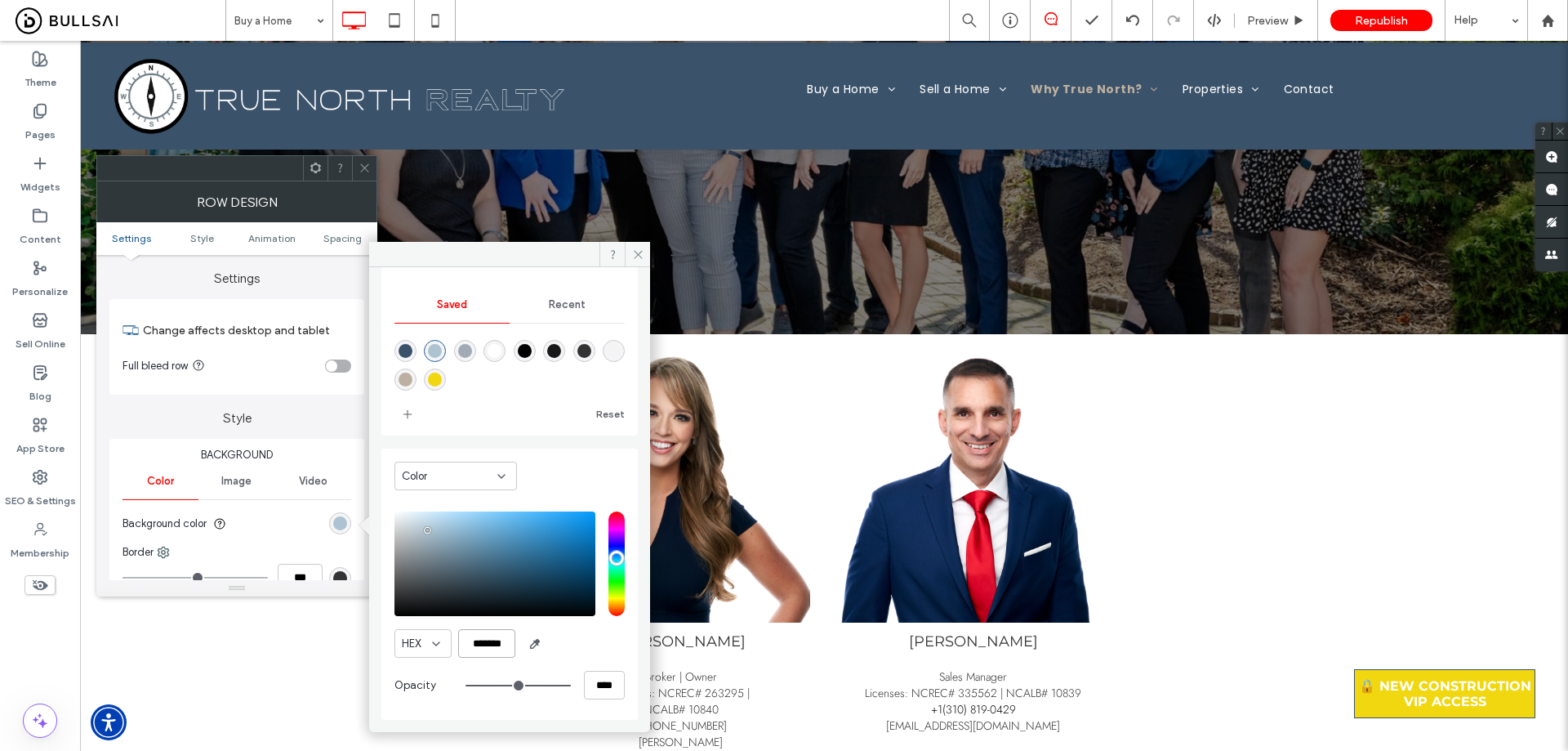
click at [508, 579] on input "*******" at bounding box center [487, 643] width 57 height 29
click at [372, 166] on div at bounding box center [364, 168] width 25 height 25
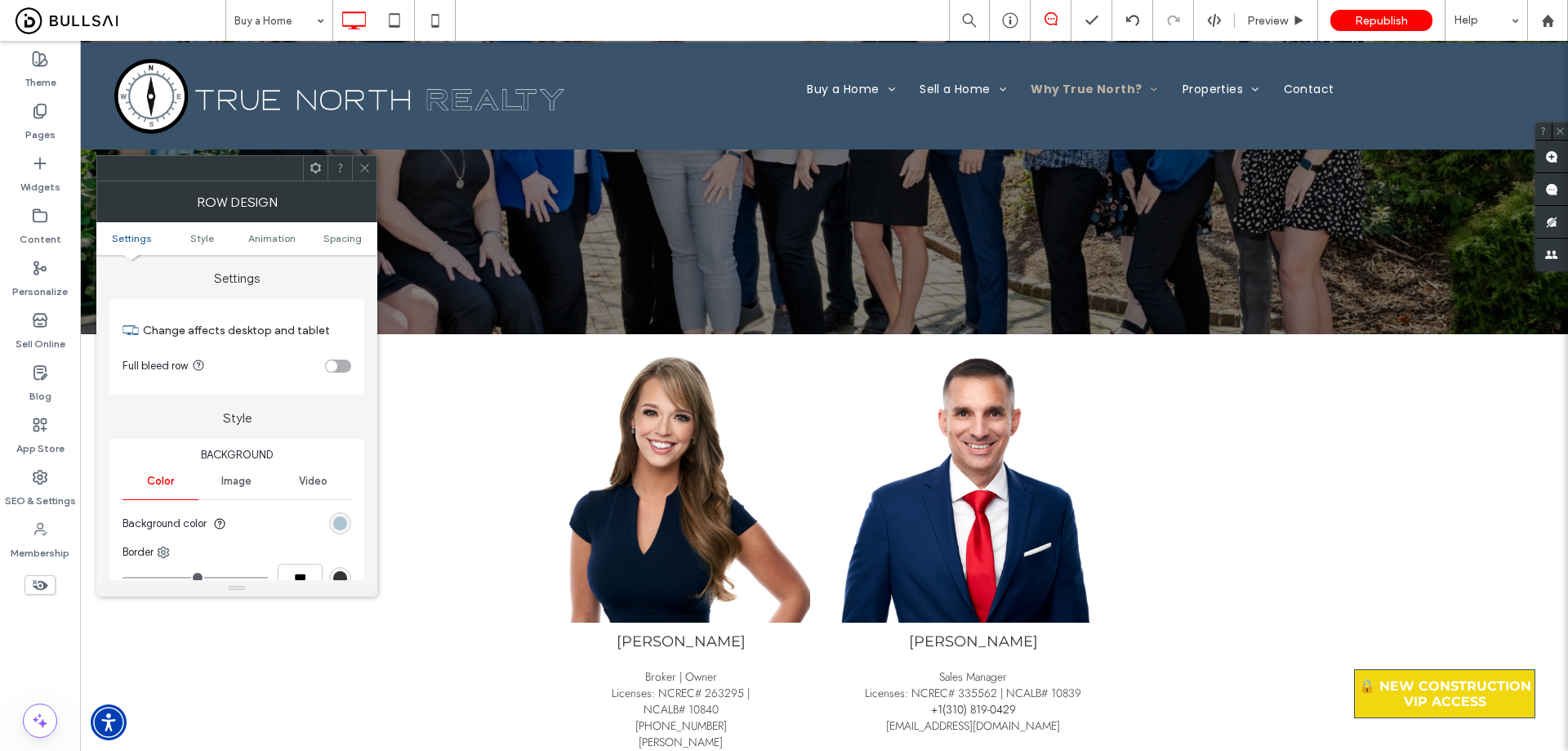
click at [338, 519] on div "rgb(173, 195, 209)" at bounding box center [340, 523] width 14 height 14
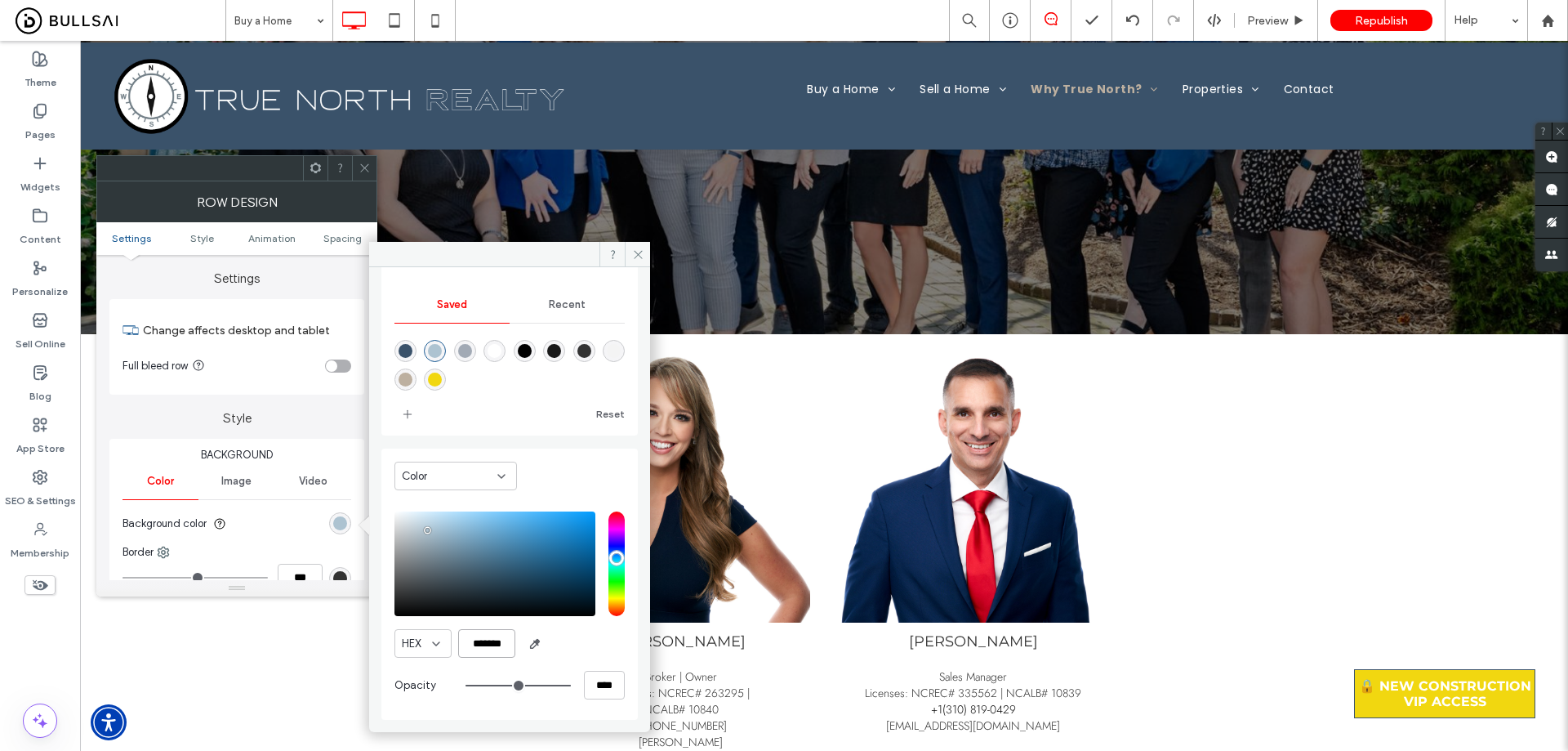
click at [500, 579] on input "*******" at bounding box center [487, 643] width 57 height 29
click at [357, 161] on div at bounding box center [364, 168] width 25 height 25
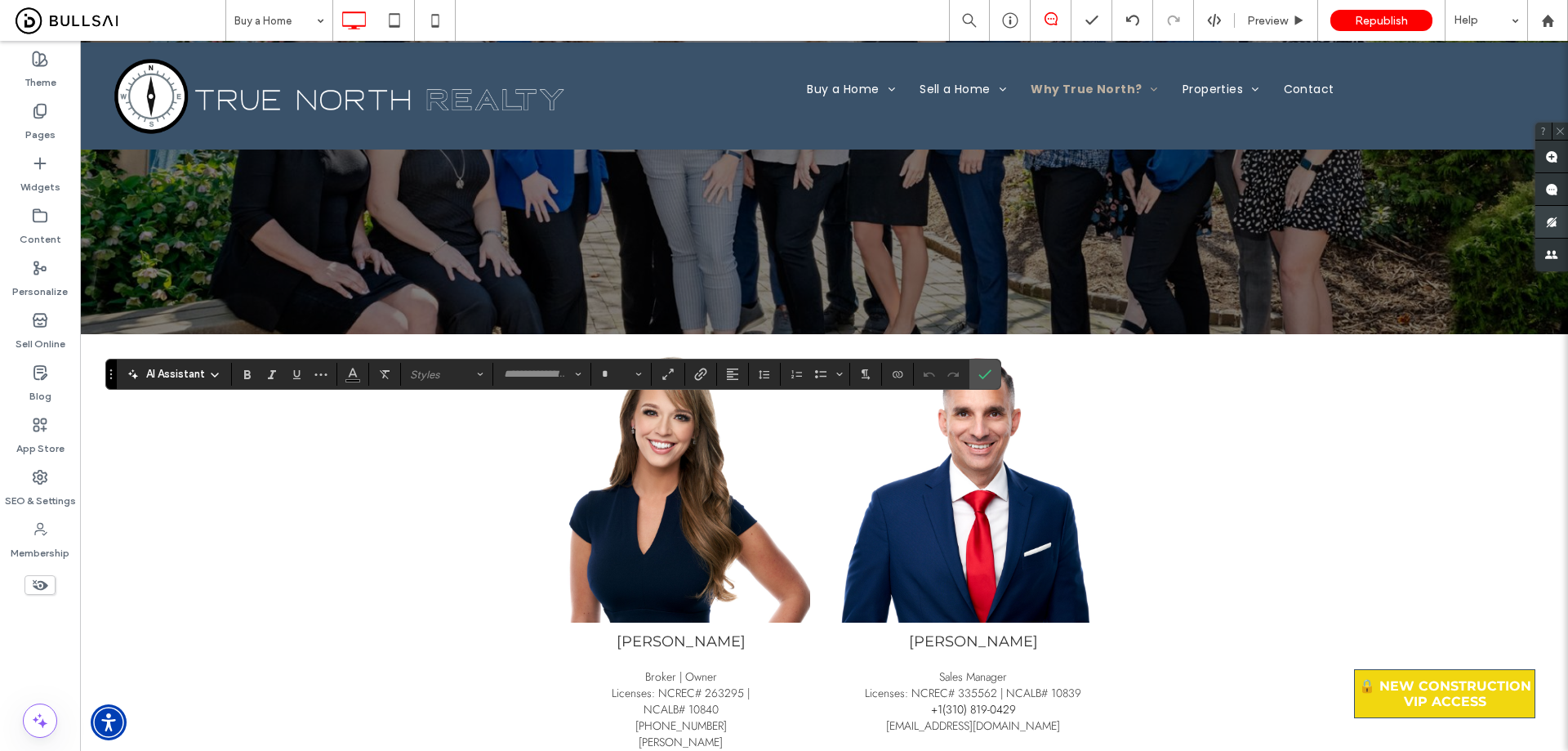
type input "**********"
type input "**"
type input "****"
type input "**"
click at [777, 369] on icon "Confirm" at bounding box center [985, 374] width 13 height 13
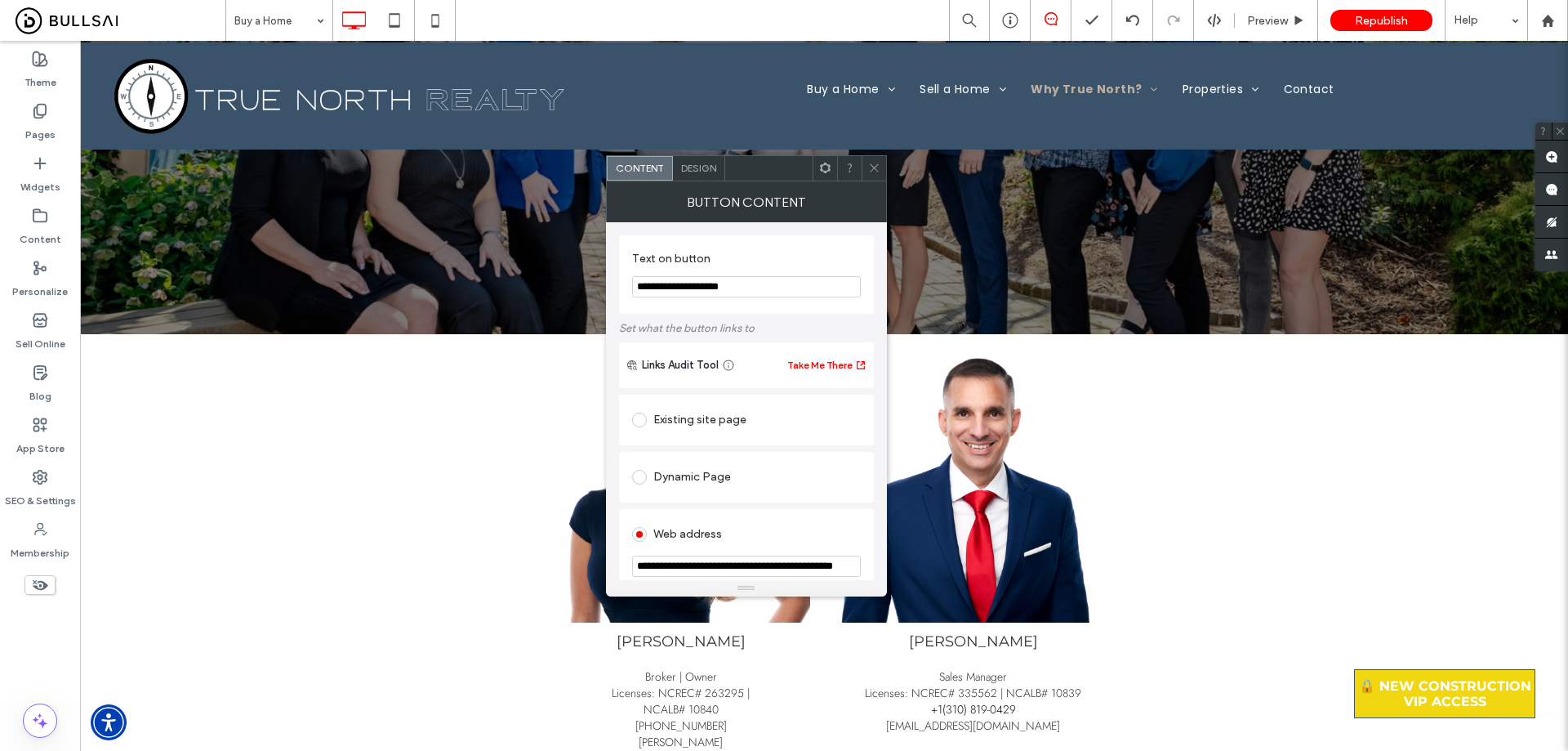
scroll to position [0, 47]
drag, startPoint x: 792, startPoint y: 564, endPoint x: 840, endPoint y: 568, distance: 48.2
click at [777, 568] on input "**********" at bounding box center [746, 566] width 229 height 22
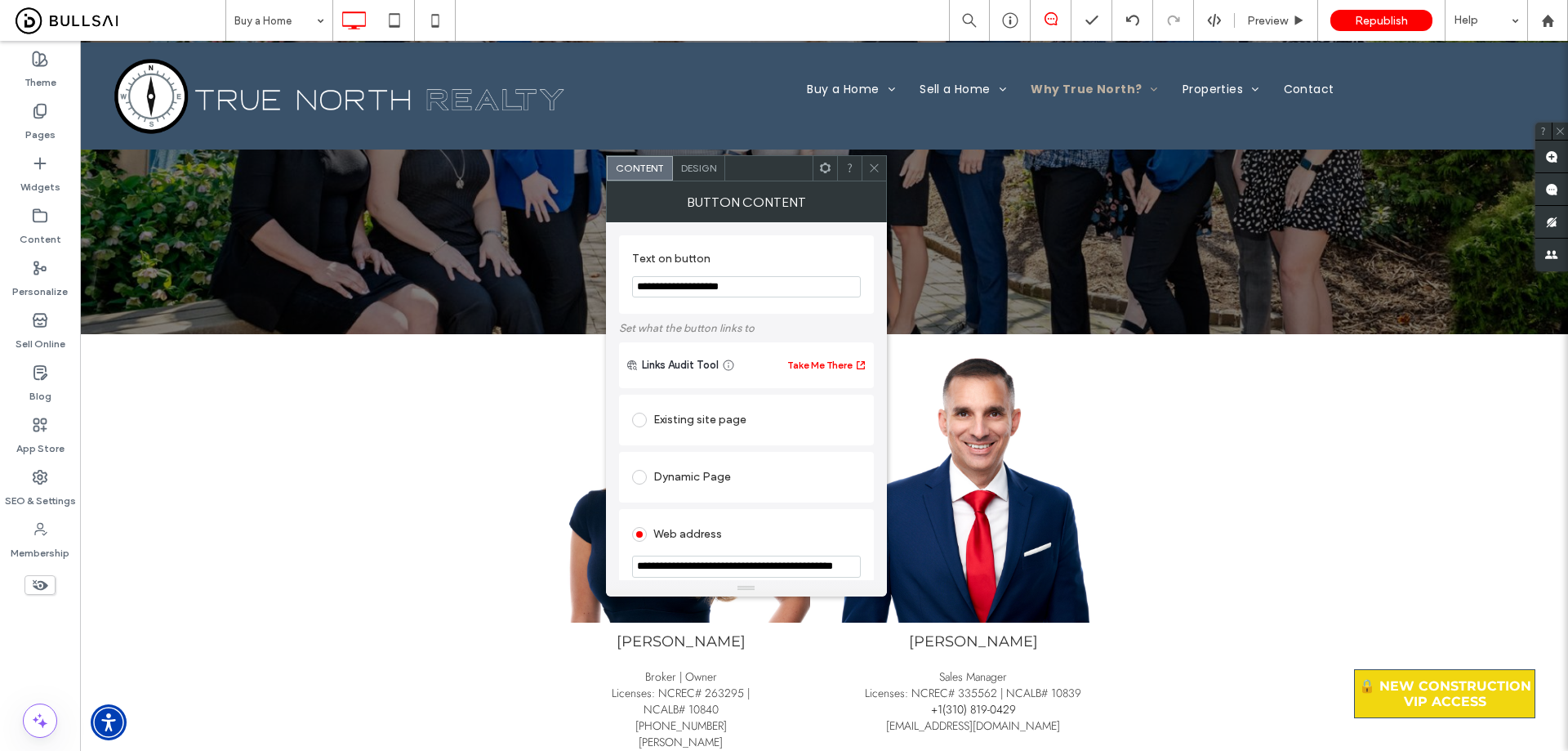
click at [777, 568] on input "**********" at bounding box center [746, 566] width 229 height 22
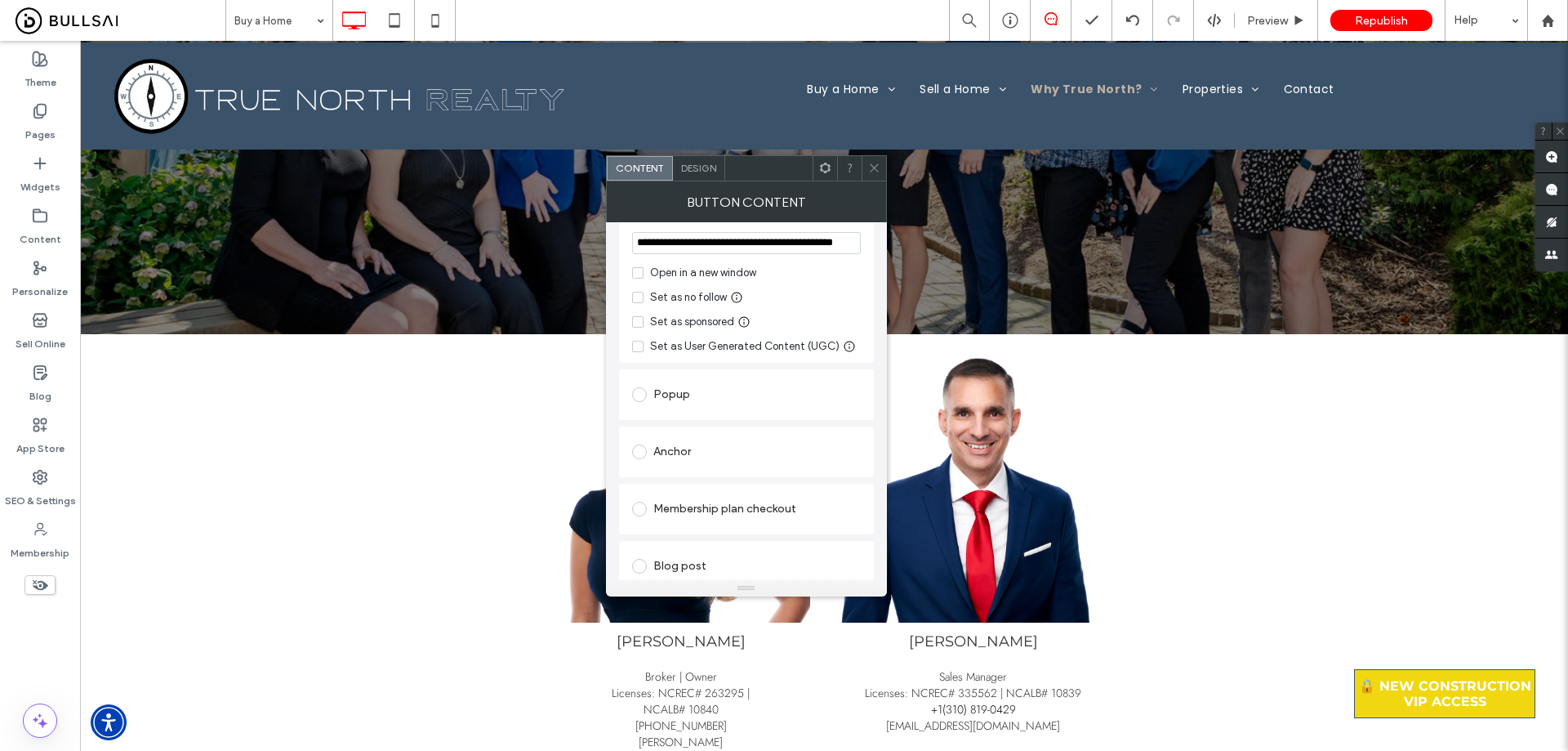
scroll to position [327, 0]
click at [709, 168] on span "Design" at bounding box center [698, 167] width 35 height 12
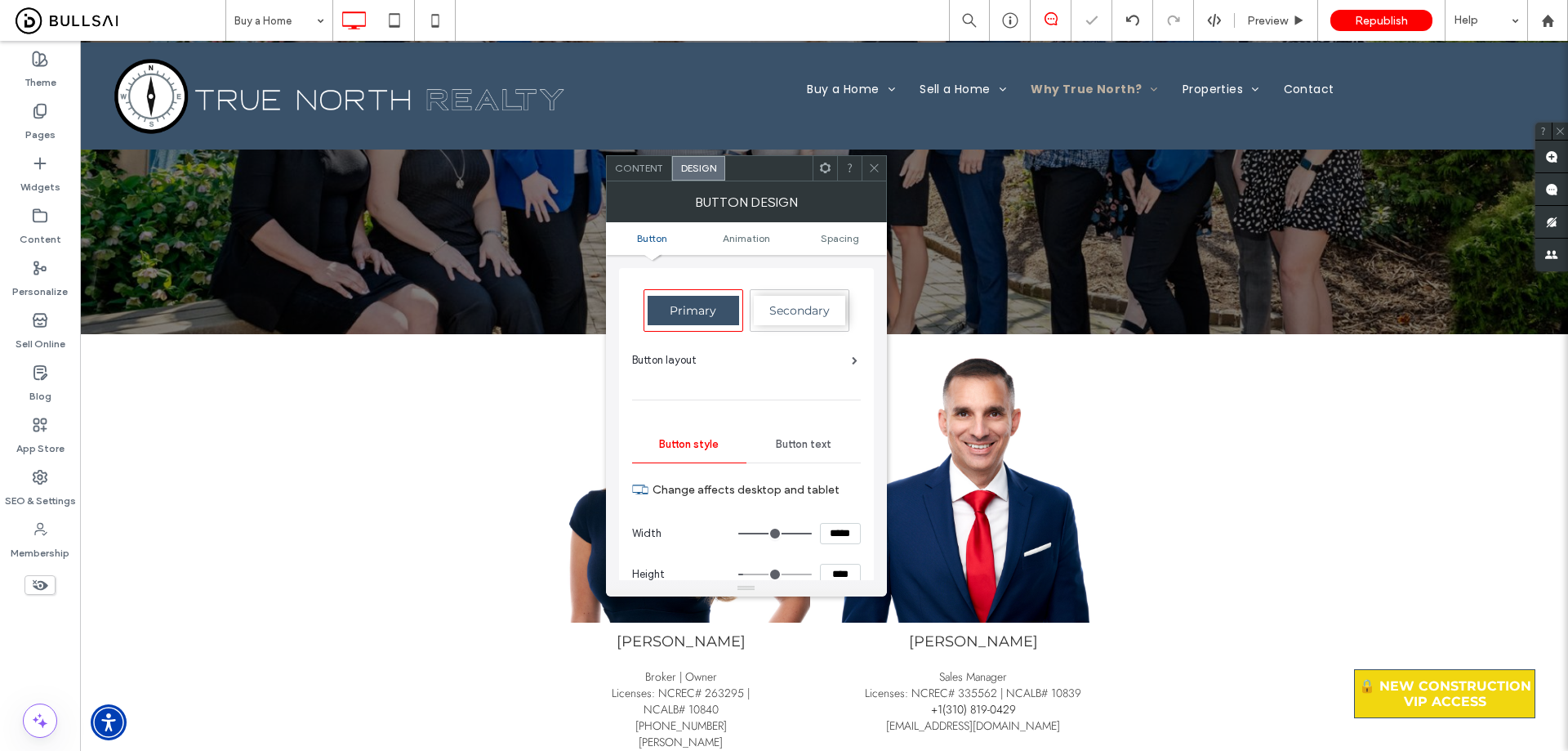
click at [777, 445] on span "Button text" at bounding box center [804, 445] width 55 height 13
drag, startPoint x: 713, startPoint y: 450, endPoint x: 725, endPoint y: 455, distance: 13.0
click at [713, 450] on span "Button style" at bounding box center [689, 445] width 59 height 13
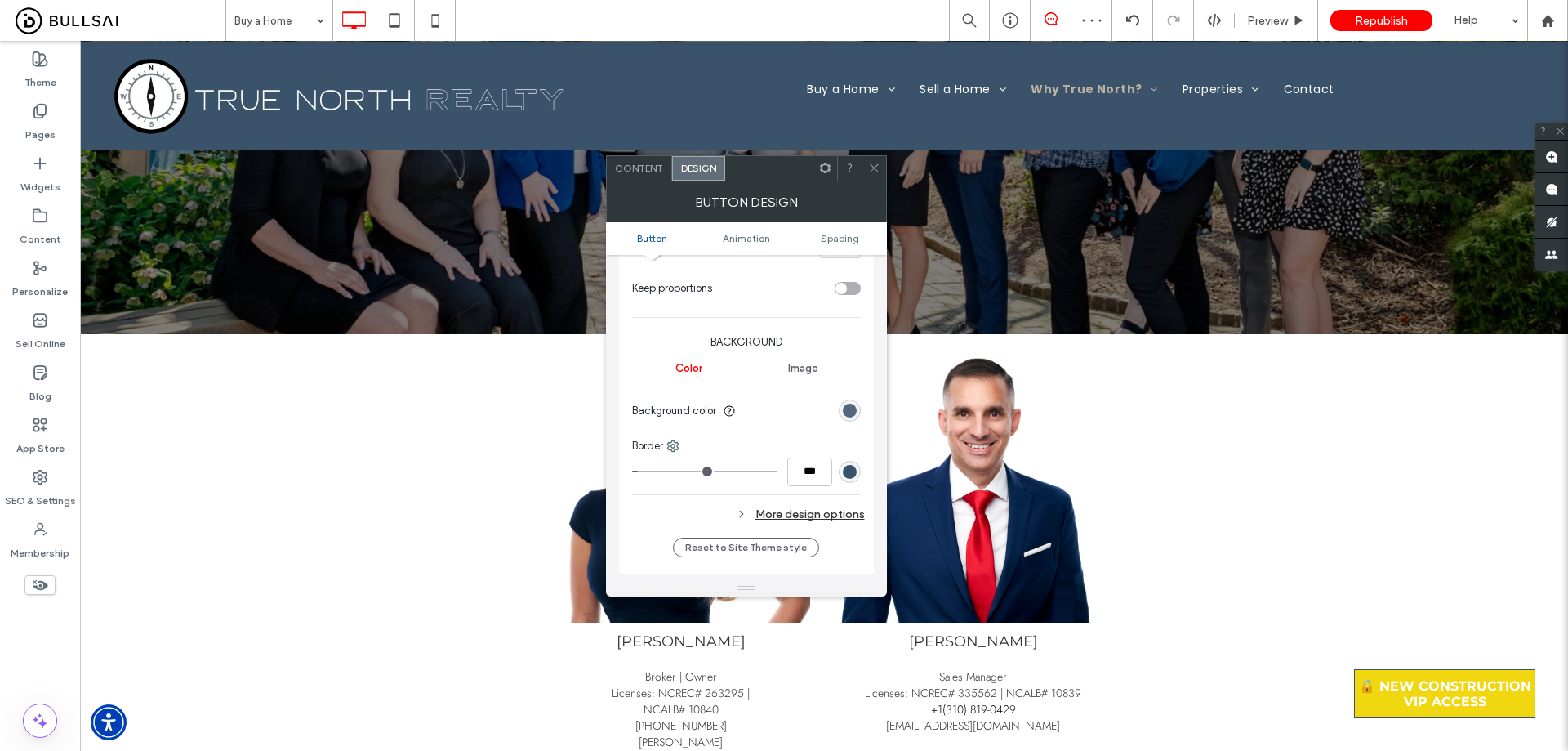
click at [777, 415] on div "rgb(58, 82, 106)" at bounding box center [850, 410] width 14 height 14
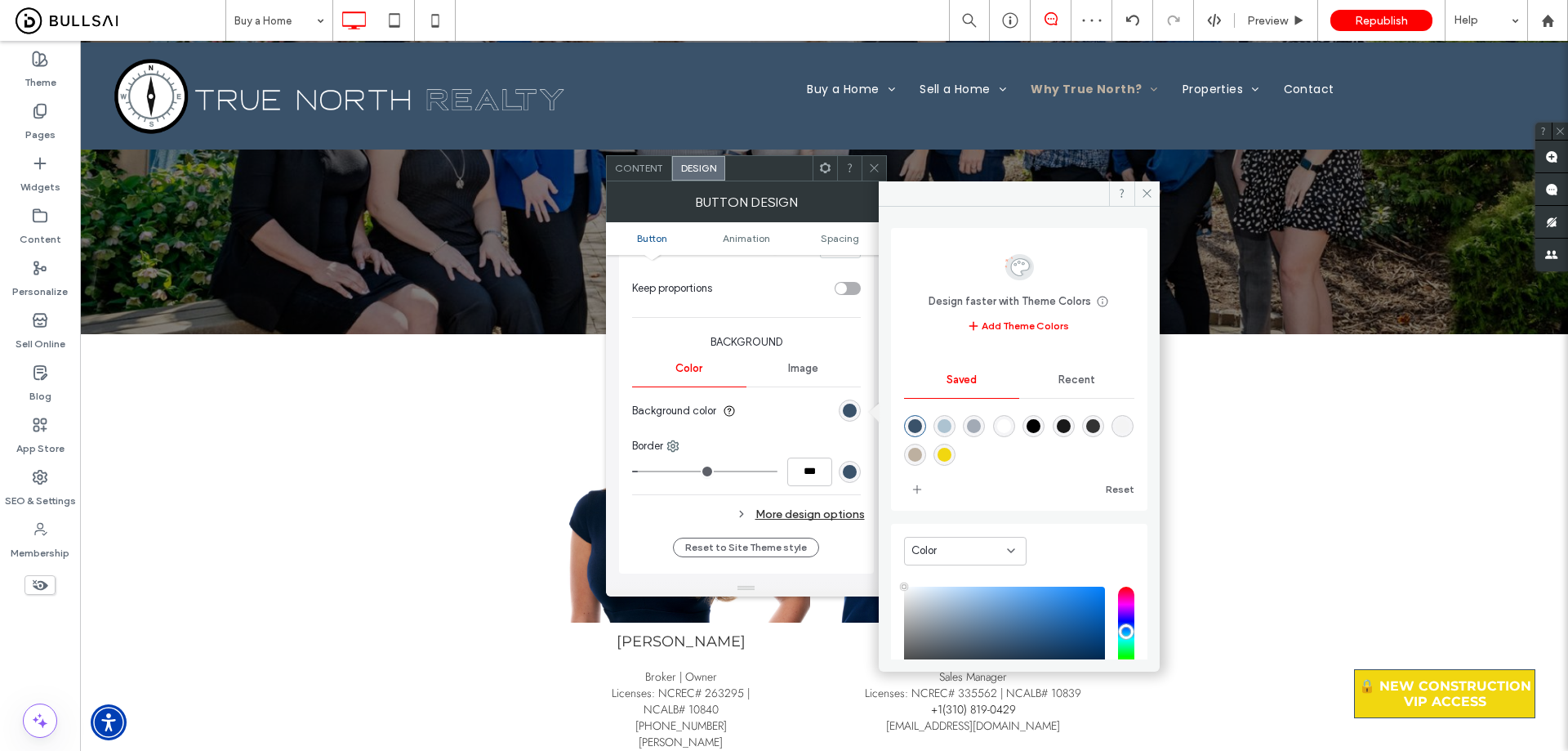
type input "****"
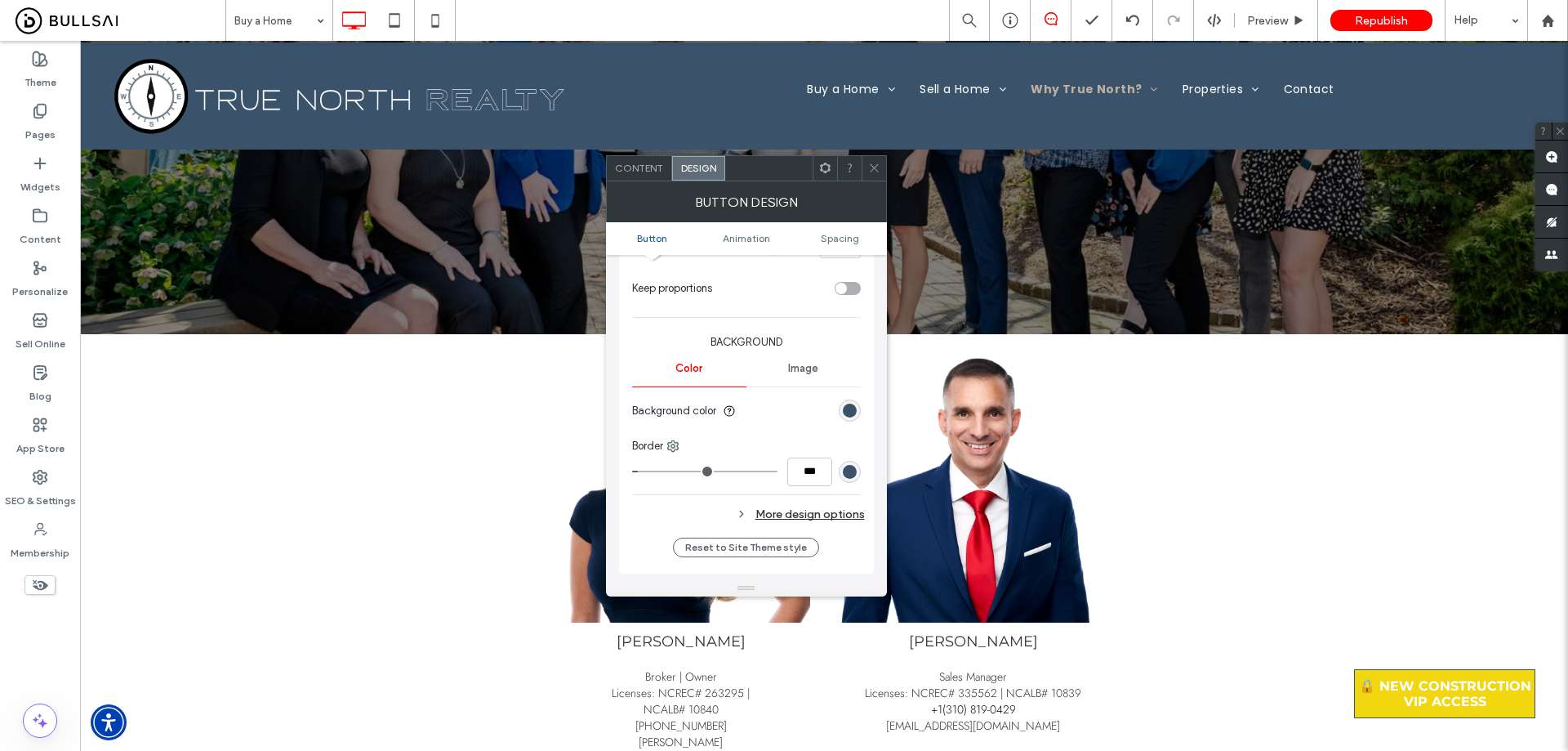
click at [777, 419] on div "rgb(58, 82, 106)" at bounding box center [850, 410] width 22 height 22
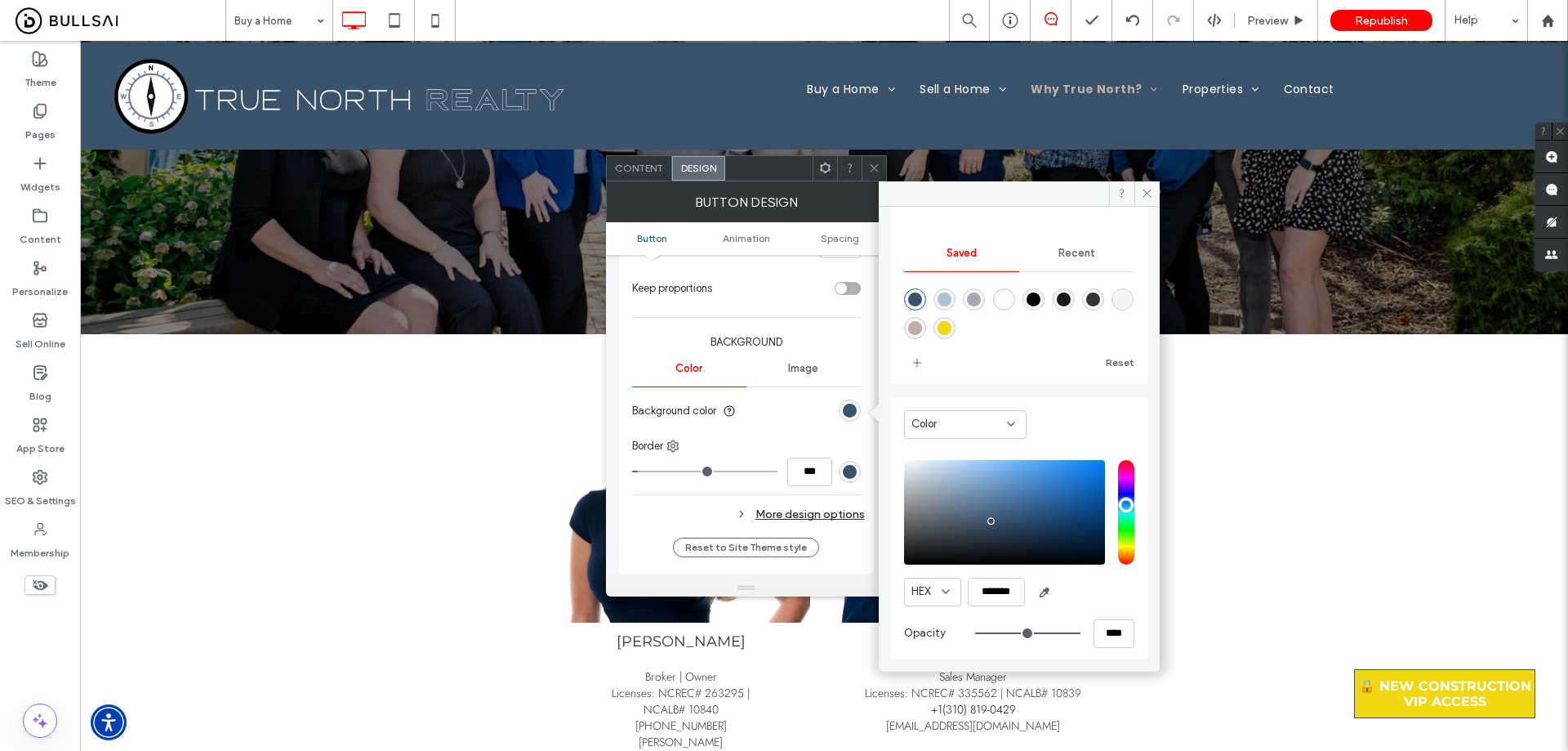
scroll to position [136, 0]
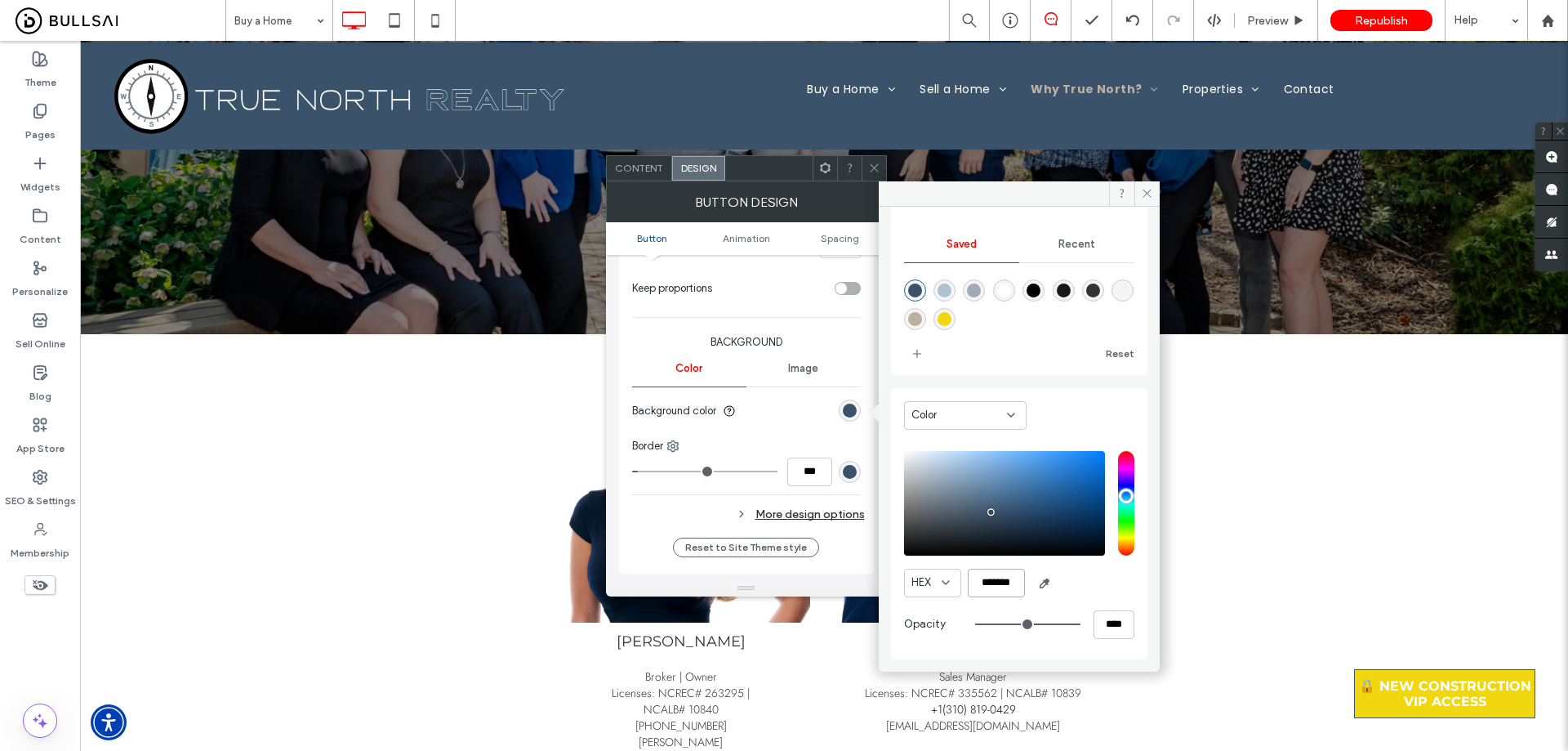
click at [777, 579] on input "*******" at bounding box center [997, 583] width 57 height 29
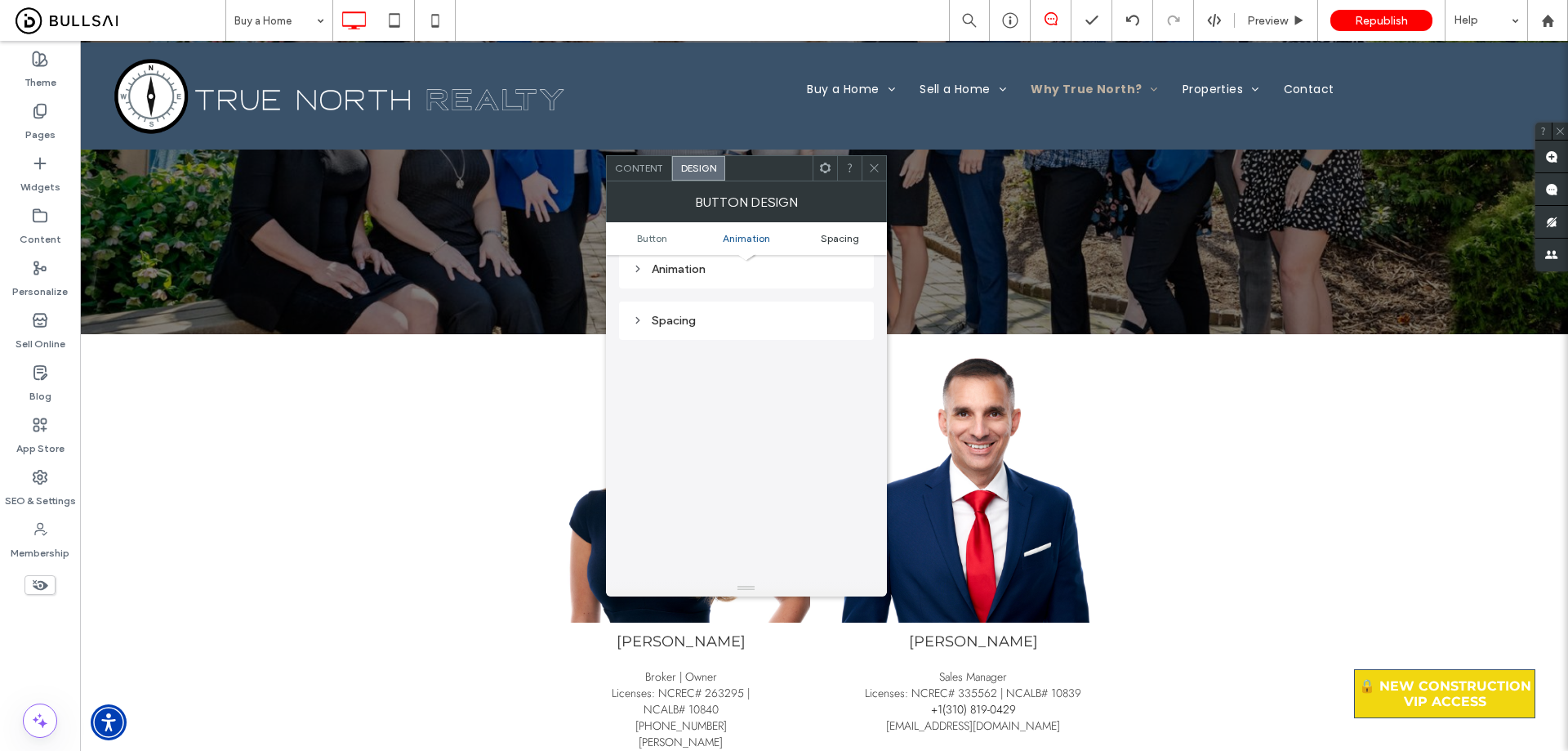
scroll to position [735, 0]
click at [777, 165] on div at bounding box center [874, 168] width 25 height 25
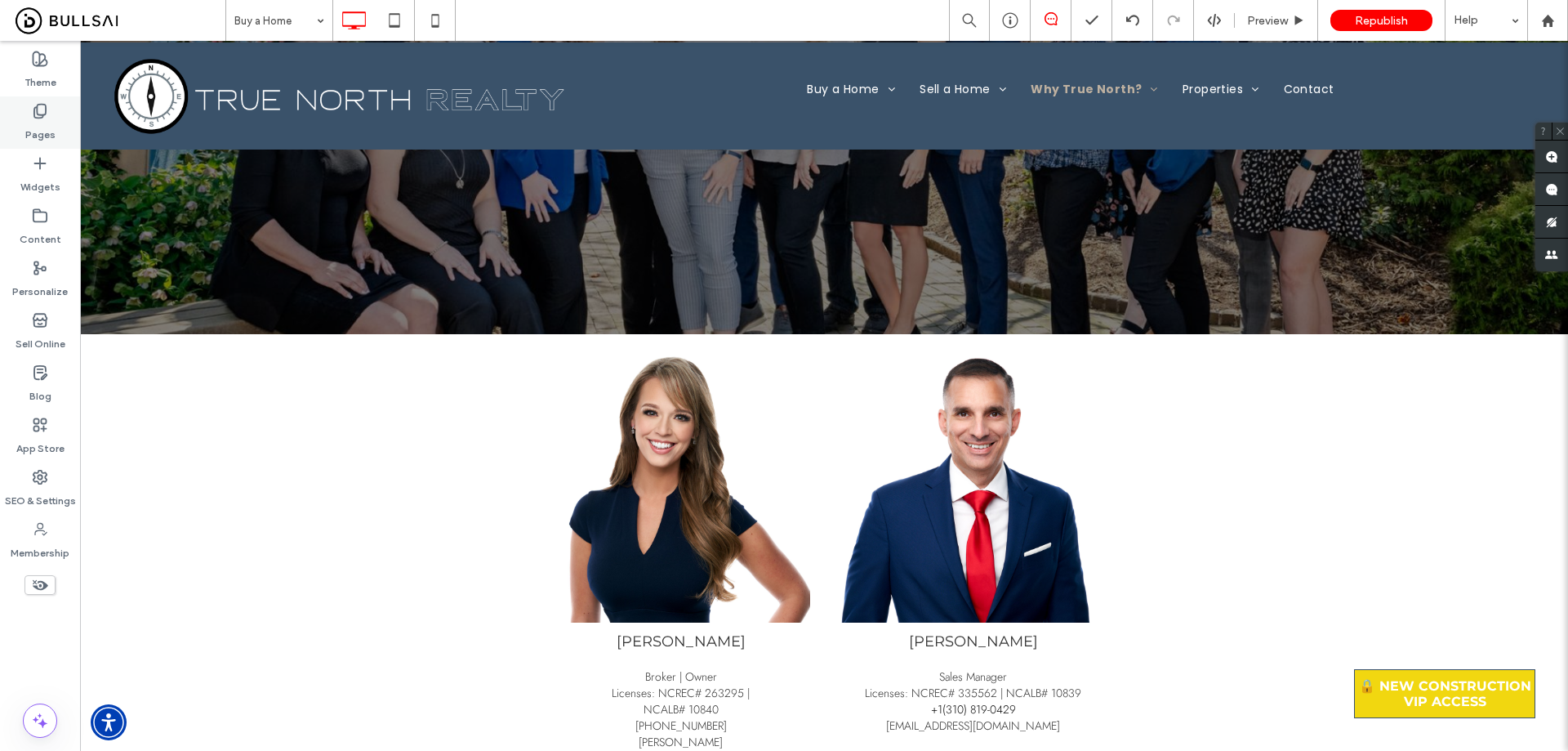
click at [36, 109] on use at bounding box center [40, 111] width 11 height 14
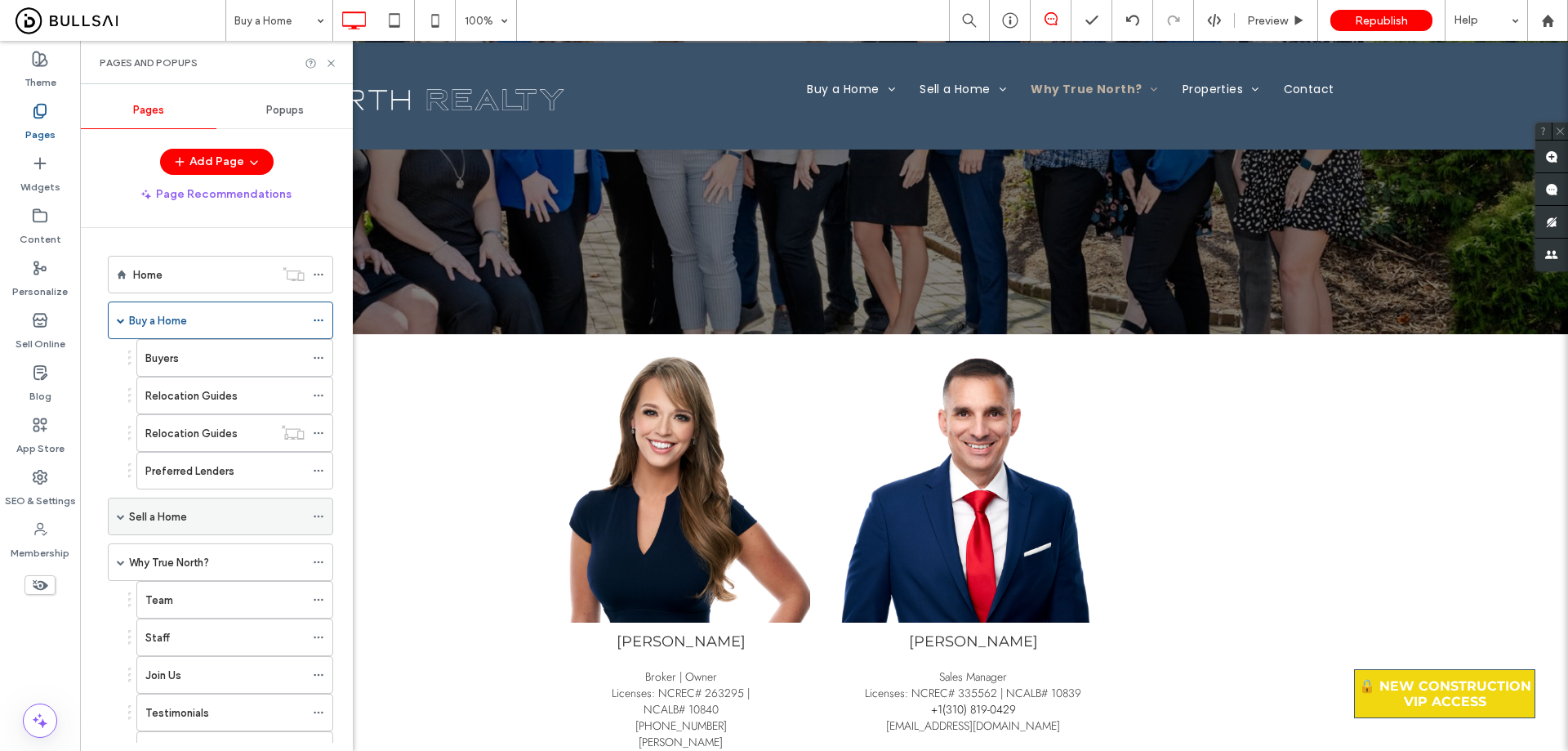
click at [178, 518] on label "Sell a Home" at bounding box center [158, 517] width 58 height 29
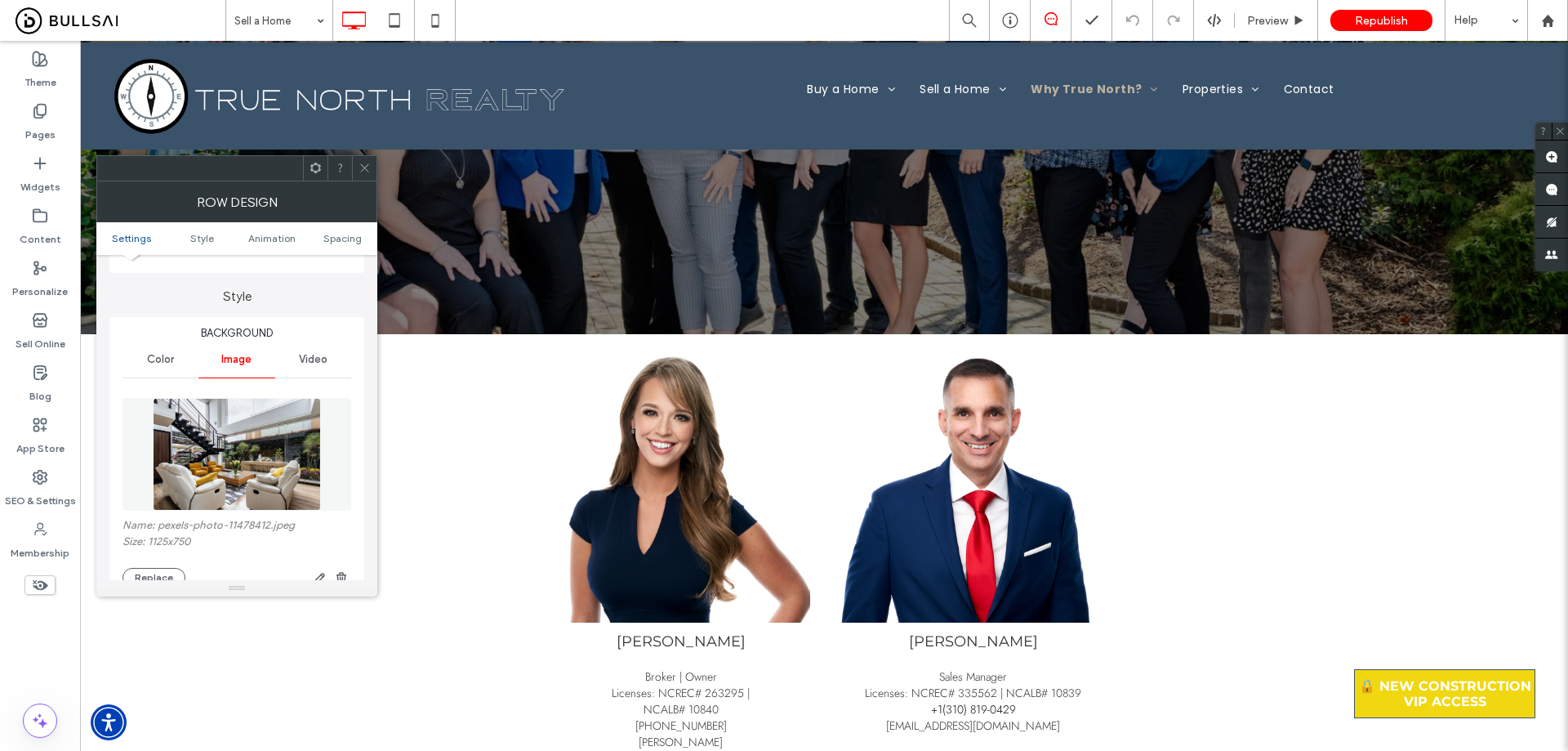
scroll to position [164, 0]
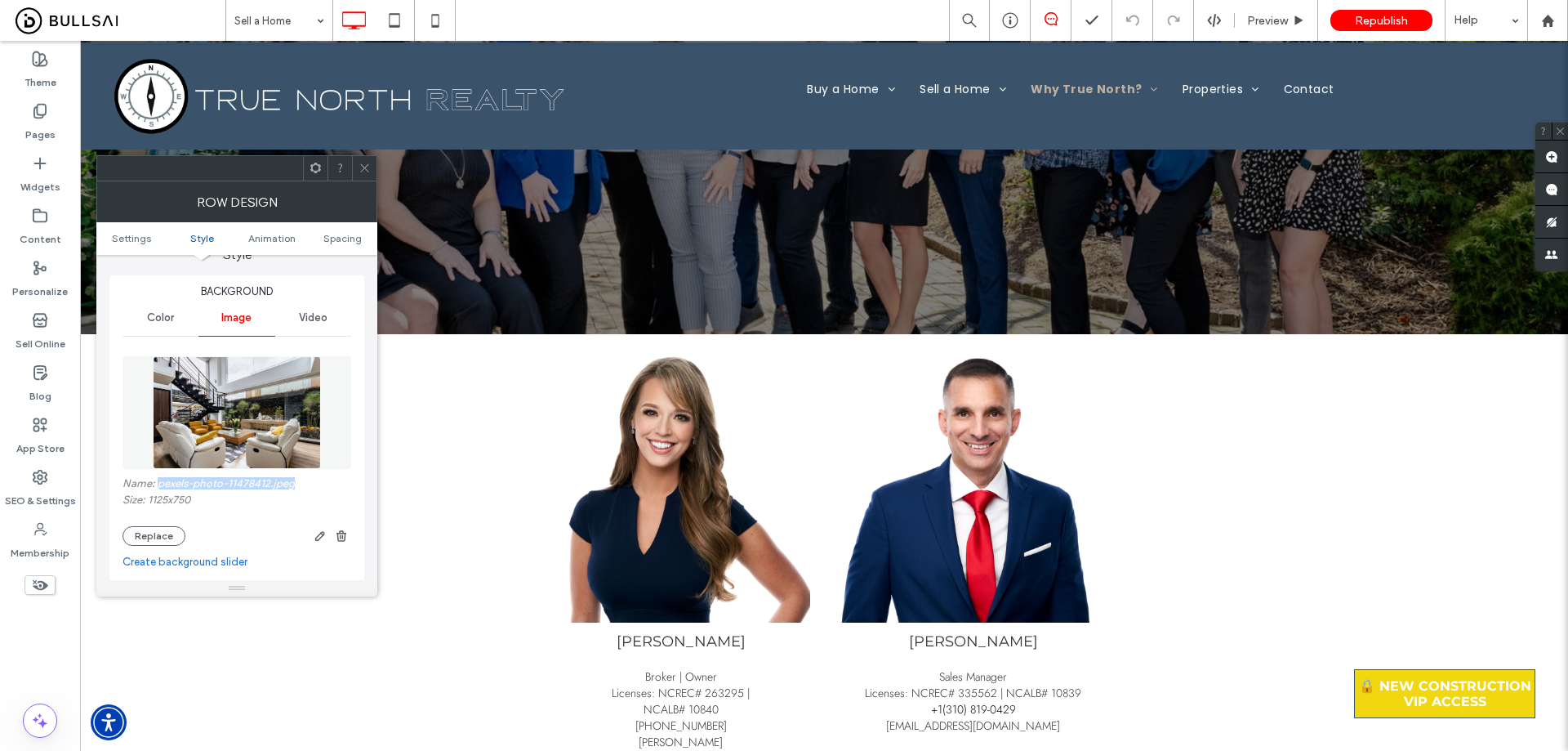
drag, startPoint x: 231, startPoint y: 480, endPoint x: 159, endPoint y: 490, distance: 72.7
click at [159, 490] on label "Name: pexels-photo-11478412.jpeg" at bounding box center [236, 485] width 229 height 16
copy label "pexels-photo-11478412.jpeg"
click at [41, 232] on label "Content" at bounding box center [40, 235] width 42 height 23
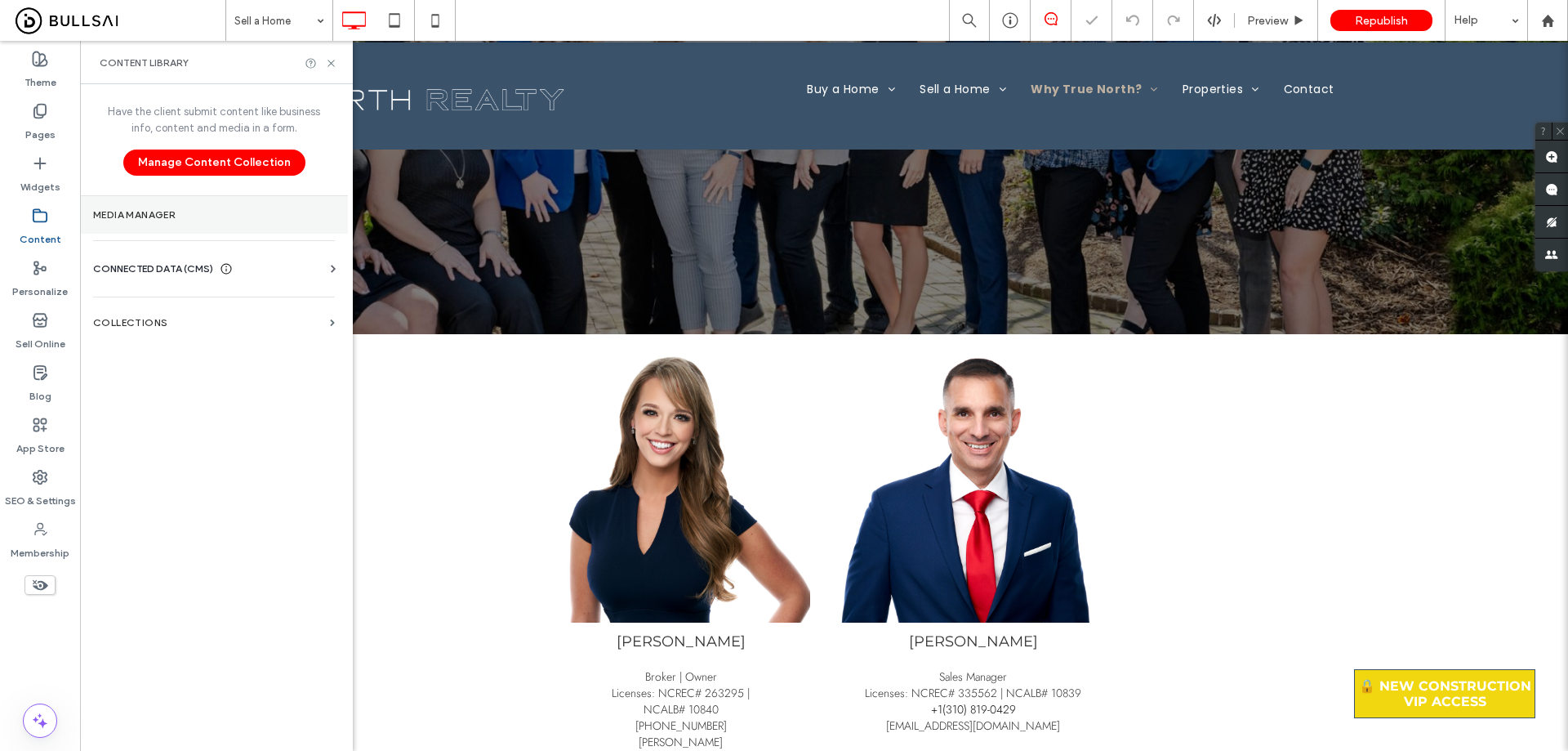
click at [206, 212] on label "Media Manager" at bounding box center [213, 215] width 242 height 11
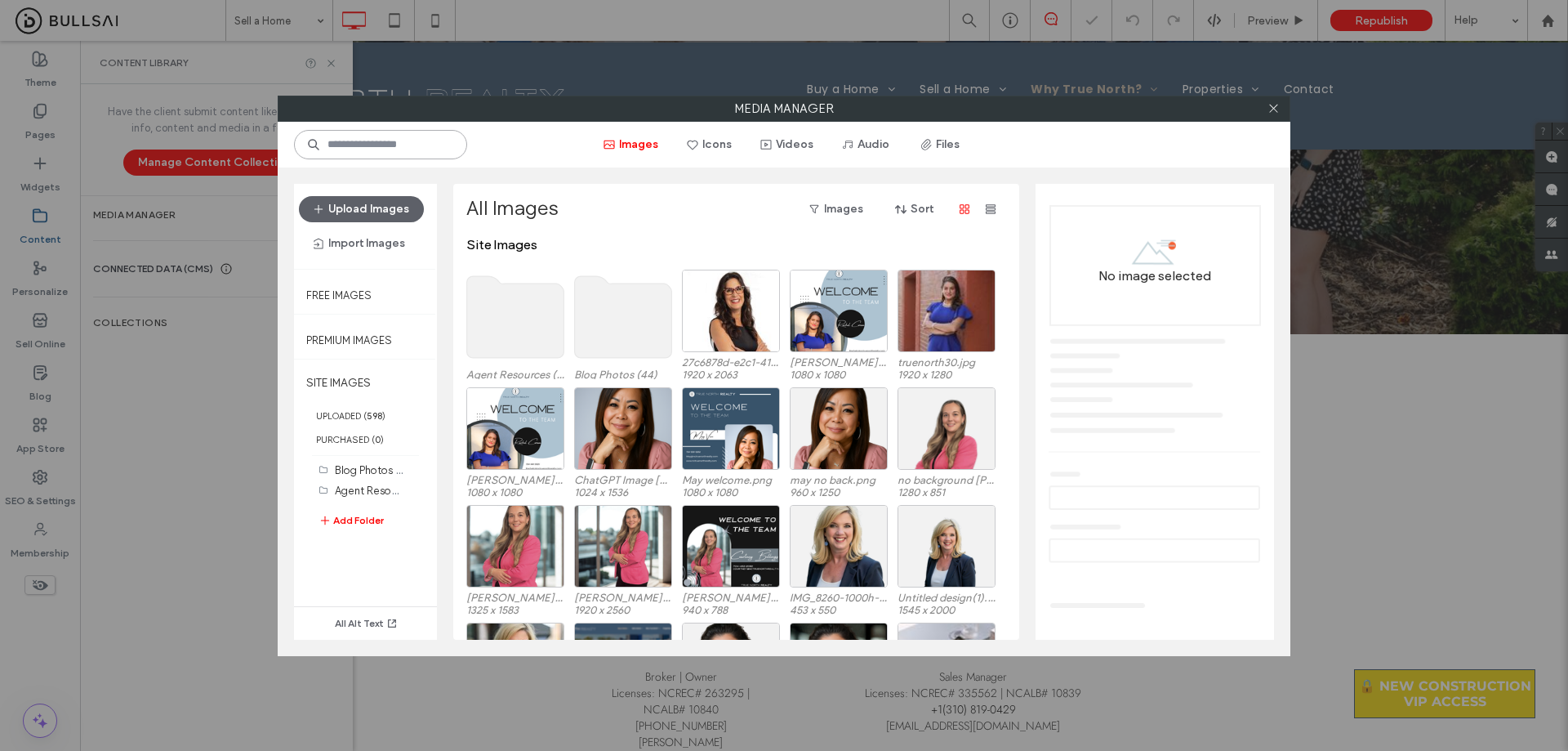
click at [391, 140] on input at bounding box center [380, 144] width 173 height 30
paste input "**********"
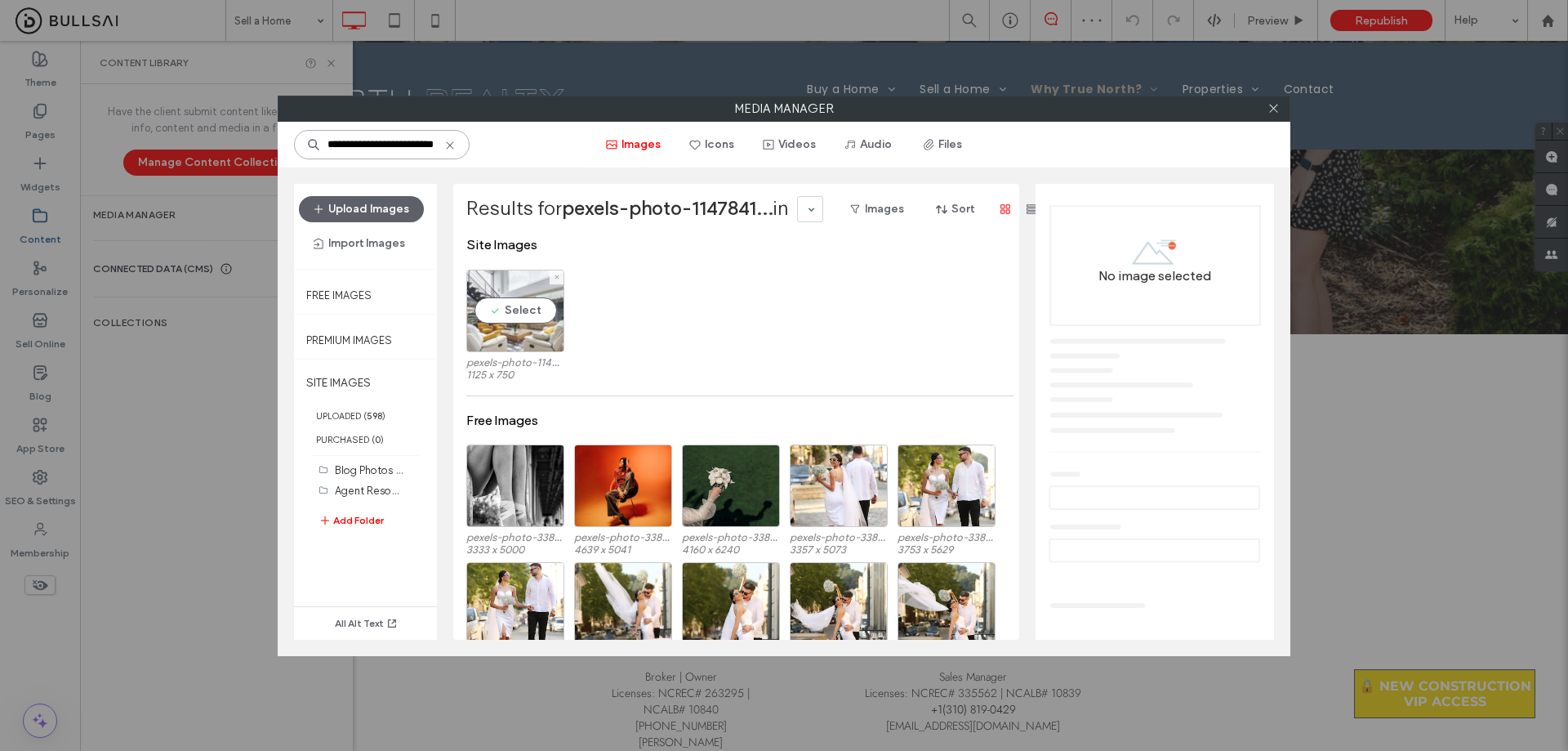
type input "**********"
click at [528, 317] on div "Select" at bounding box center [516, 311] width 98 height 82
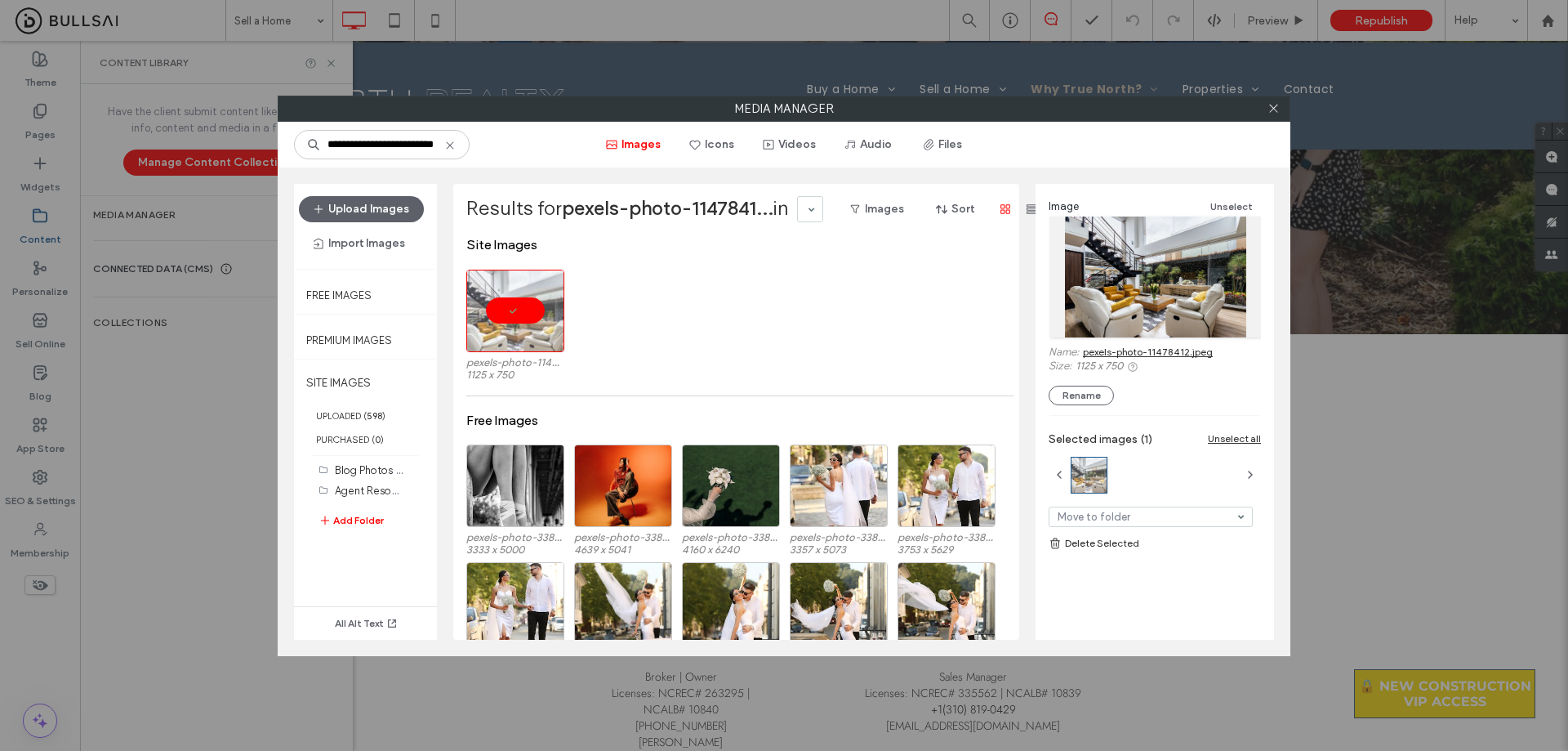
click at [777, 348] on link "pexels-photo-11478412.jpeg" at bounding box center [1148, 351] width 130 height 12
click at [777, 109] on icon at bounding box center [1273, 108] width 12 height 12
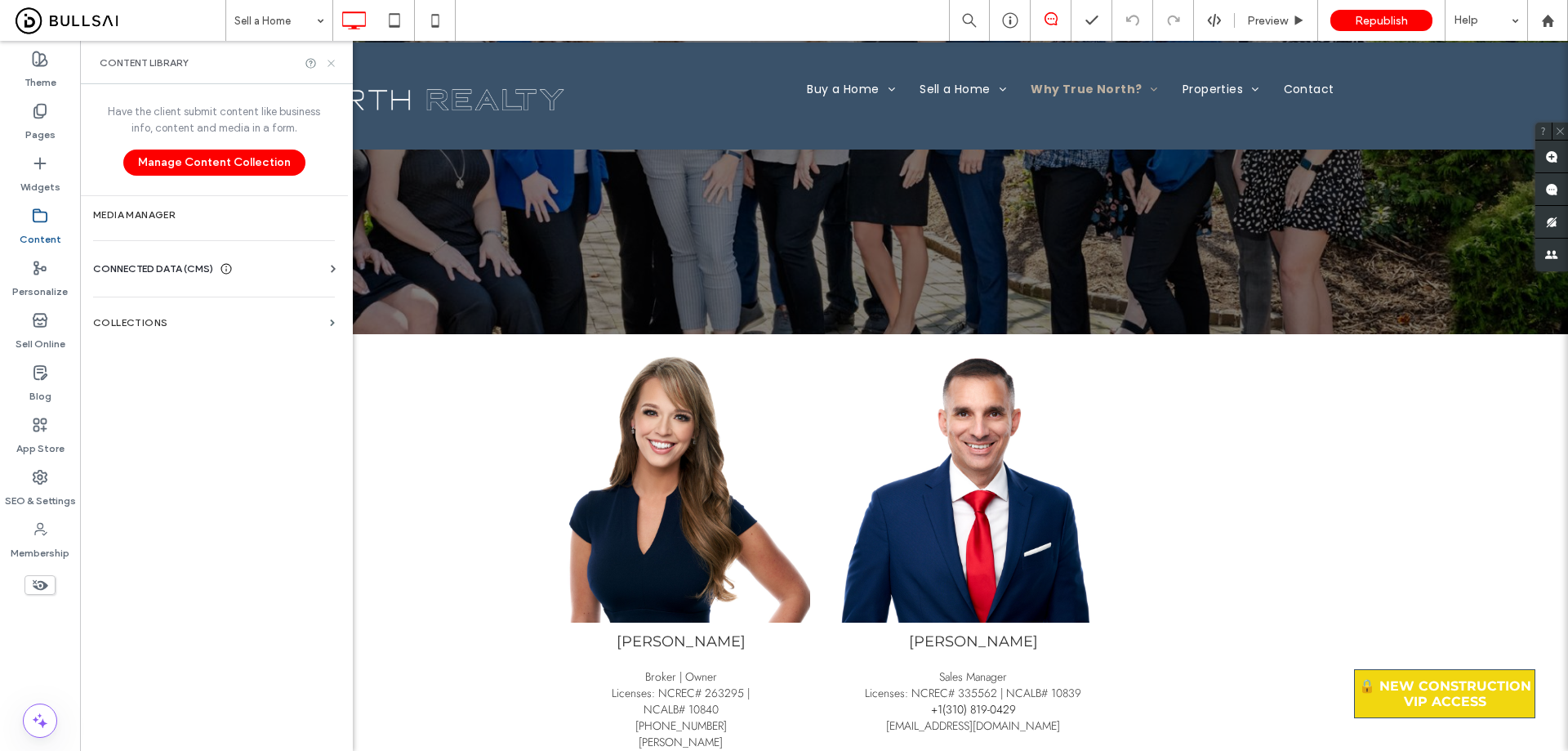
click at [334, 64] on icon at bounding box center [331, 63] width 12 height 12
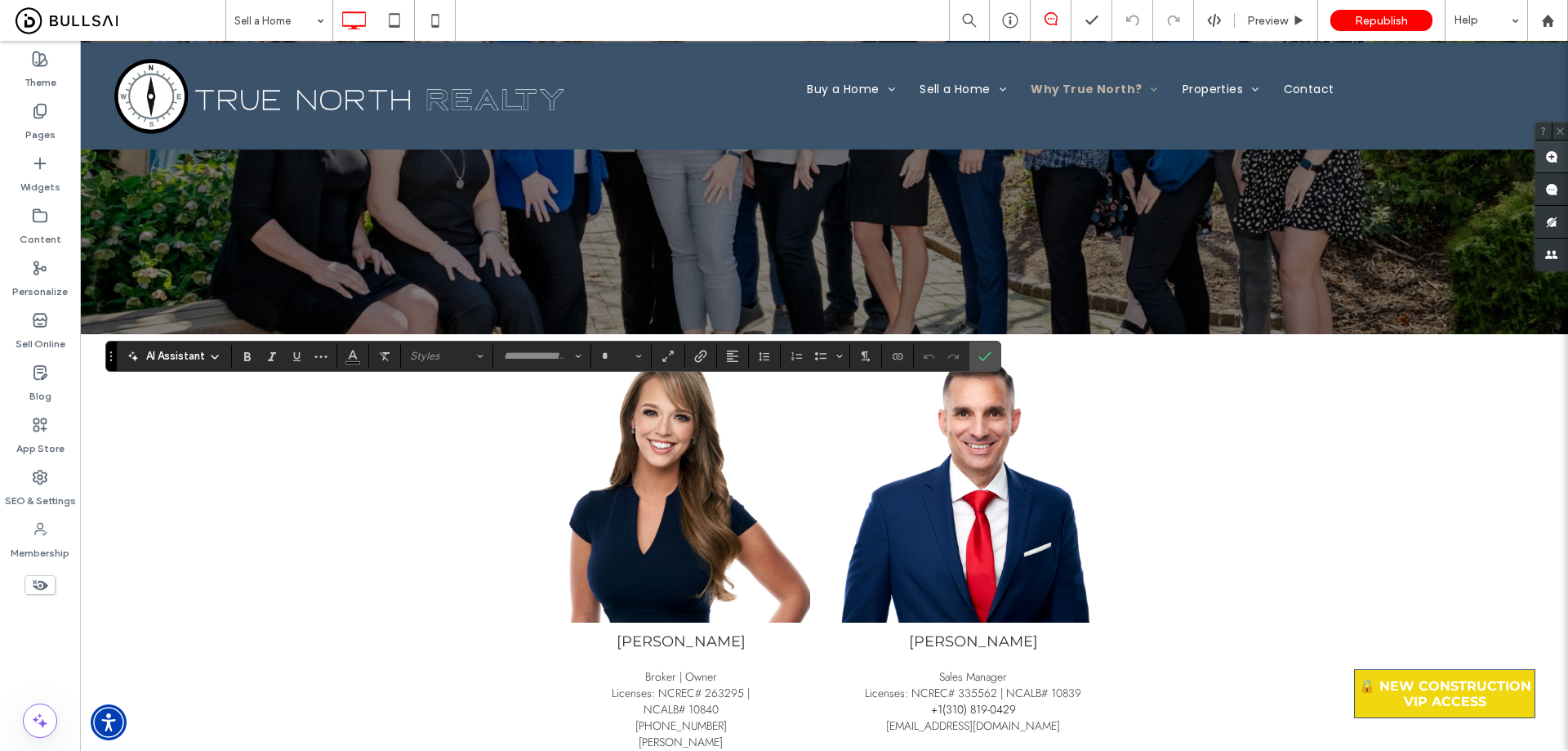
type input "****"
type input "**"
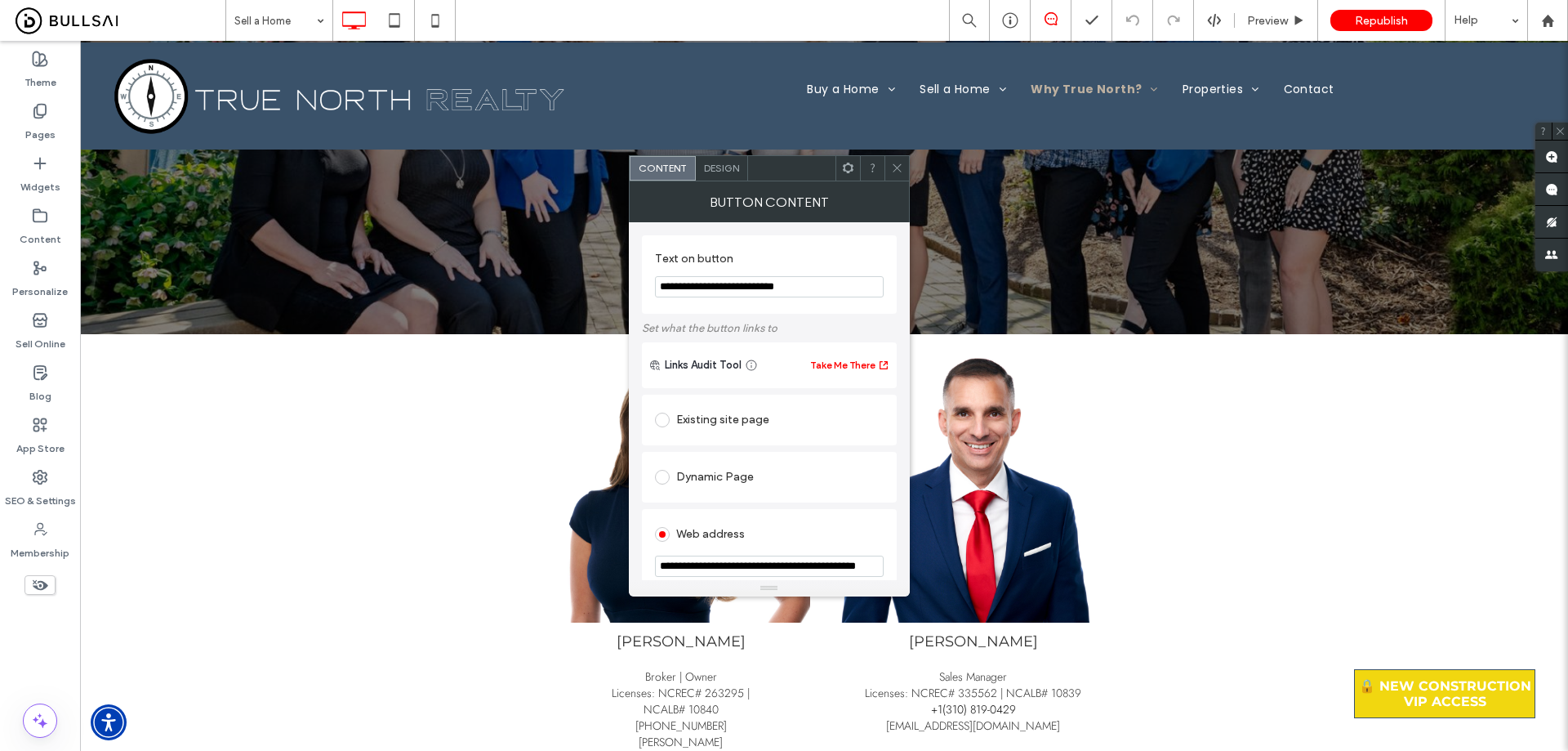
scroll to position [0, 47]
drag, startPoint x: 835, startPoint y: 564, endPoint x: 877, endPoint y: 560, distance: 42.2
click at [777, 560] on input "**********" at bounding box center [769, 566] width 229 height 22
click at [777, 175] on span at bounding box center [897, 168] width 12 height 25
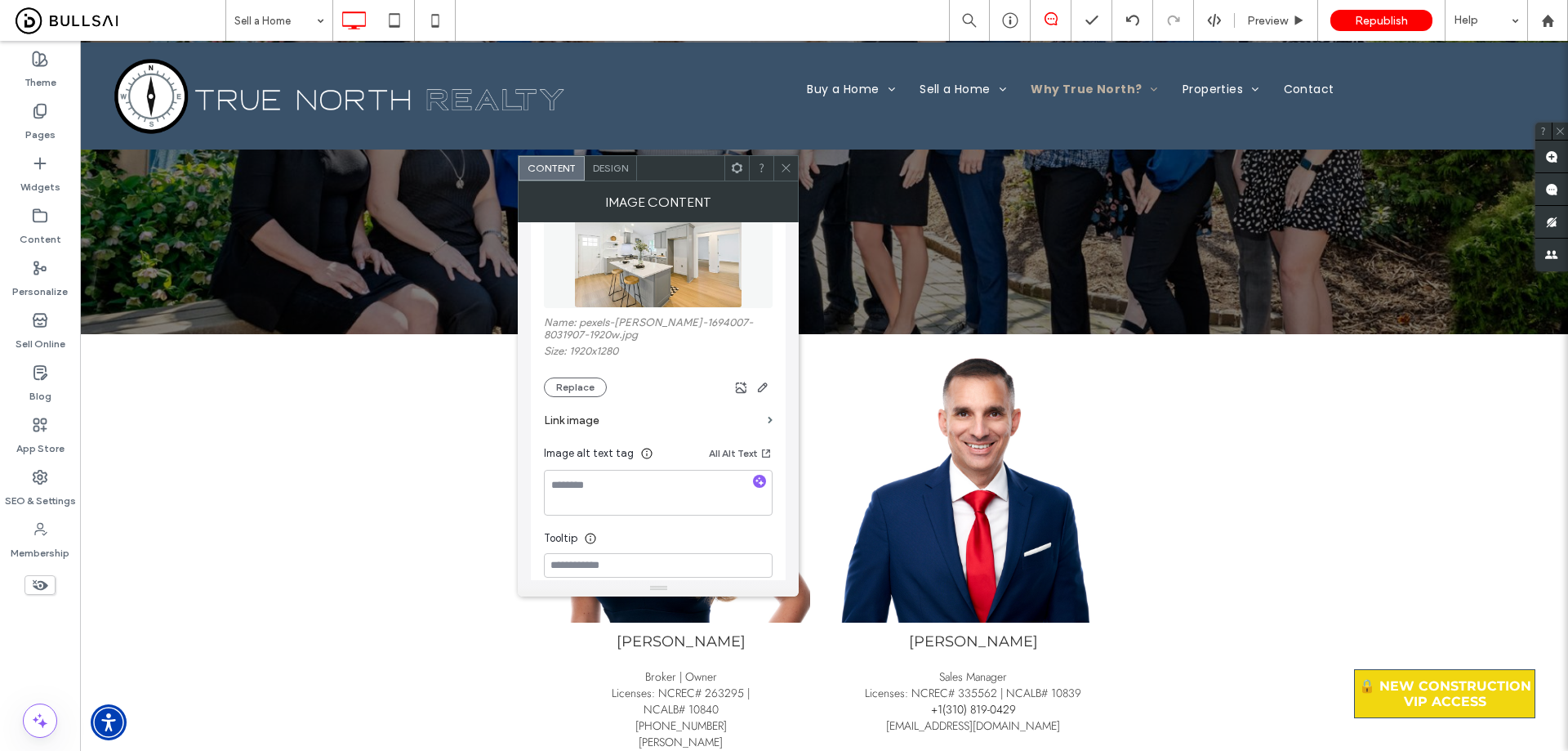
scroll to position [245, 0]
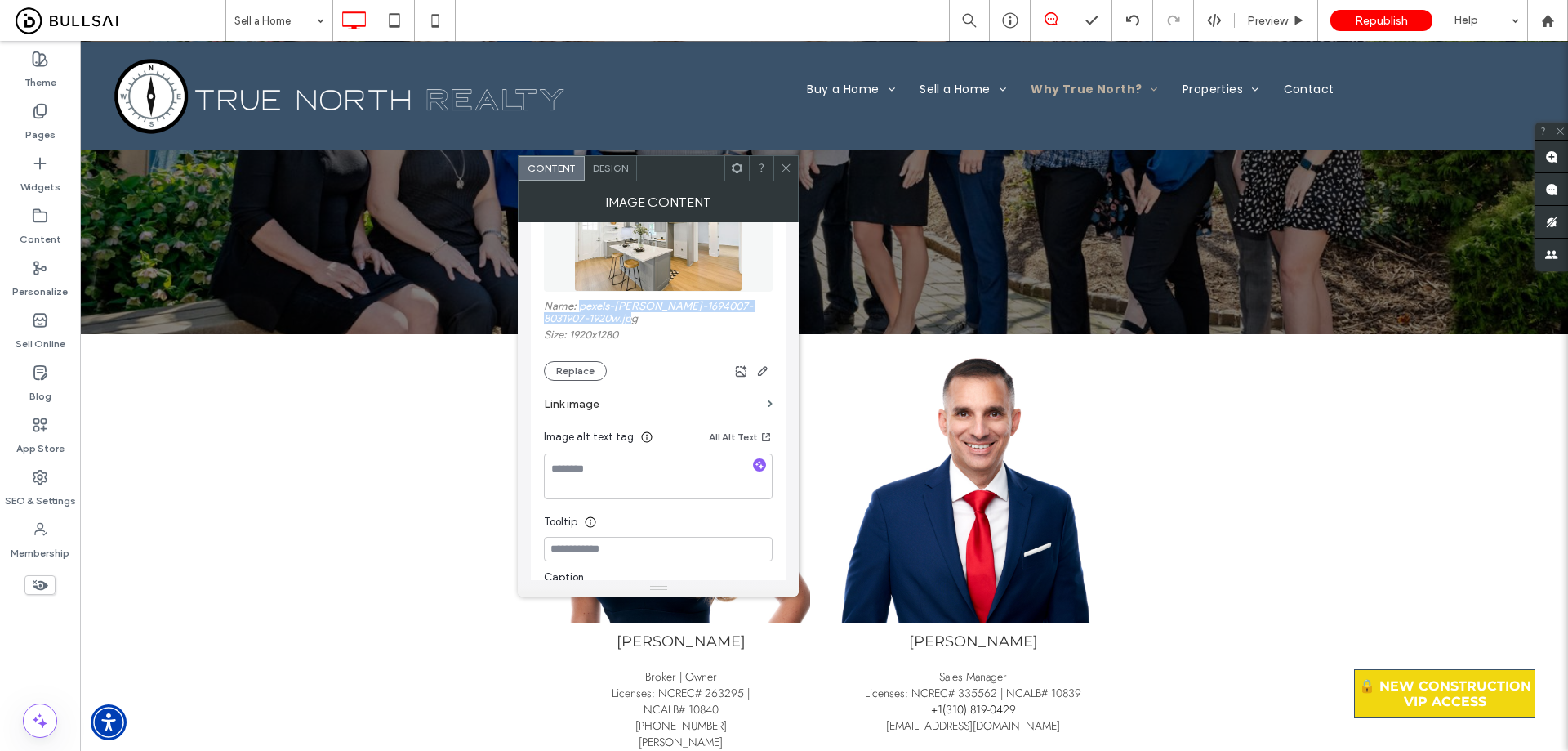
drag, startPoint x: 659, startPoint y: 316, endPoint x: 582, endPoint y: 311, distance: 77.2
click at [582, 311] on label "Name: pexels-curtis-adams-1694007-8031907-1920w.jpg" at bounding box center [658, 314] width 229 height 29
copy label "pexels-curtis-adams-1694007-8031907-1920w.jpg"
click at [28, 216] on div "Content" at bounding box center [40, 227] width 80 height 53
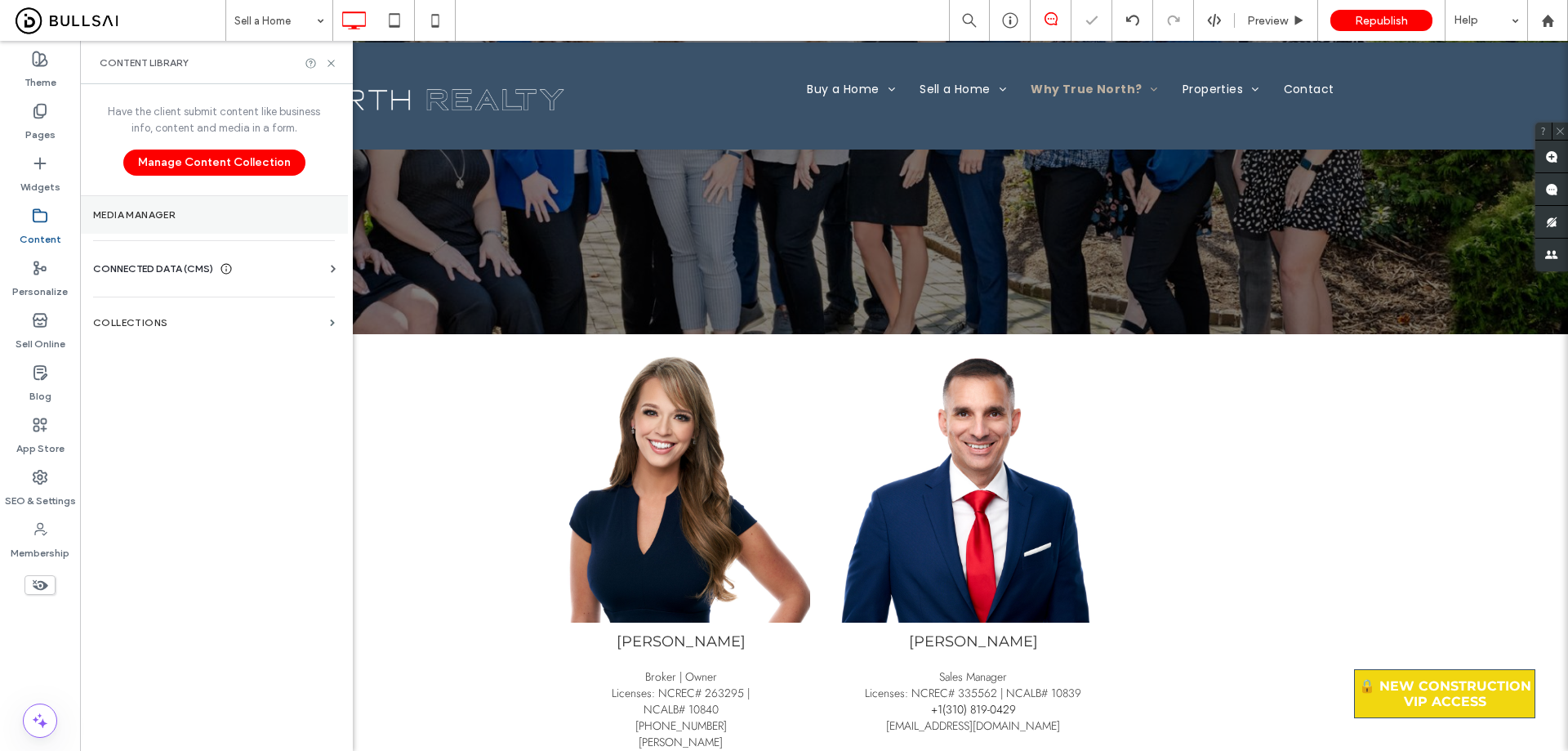
click at [201, 214] on label "Media Manager" at bounding box center [213, 215] width 242 height 11
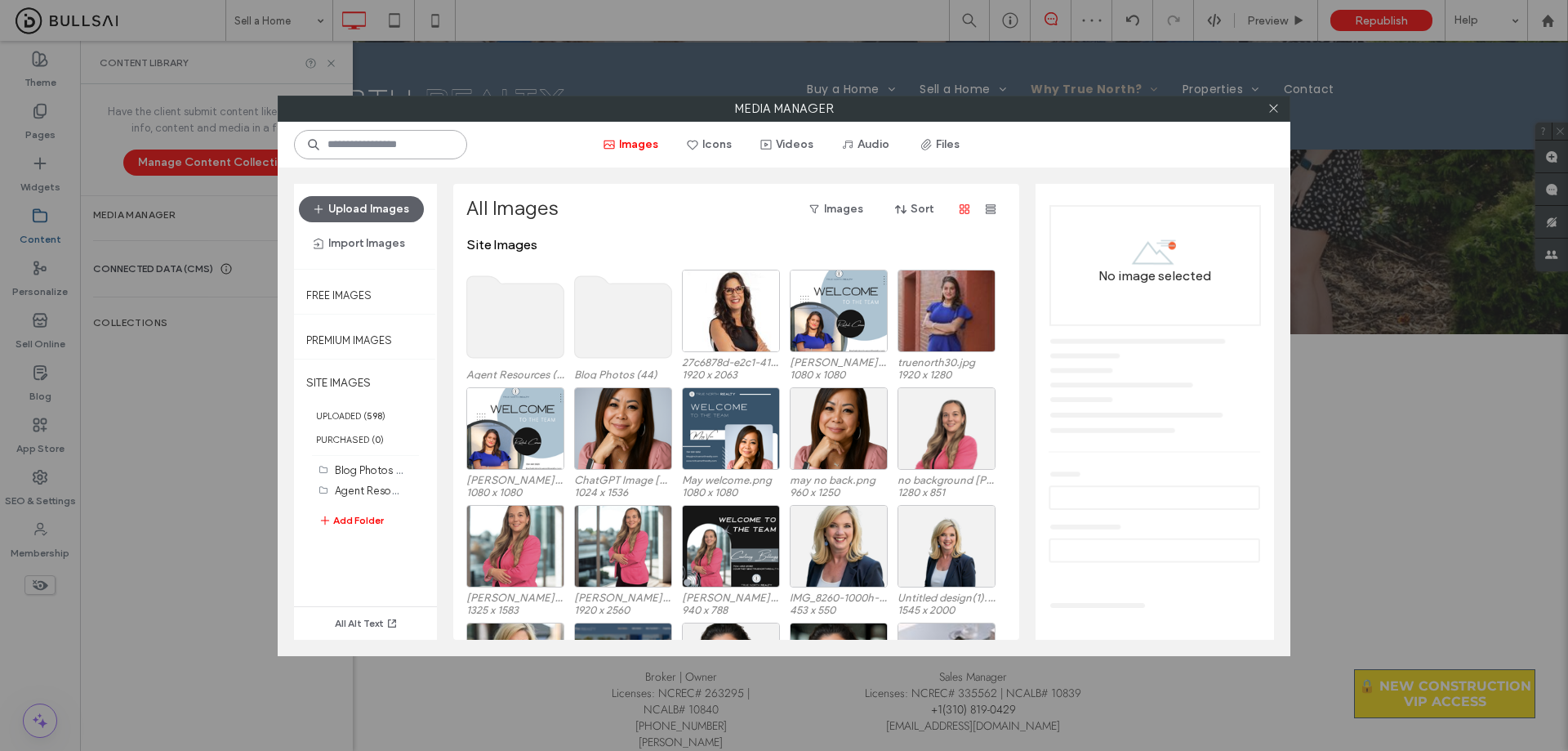
click at [406, 148] on input at bounding box center [380, 144] width 173 height 30
paste input "**********"
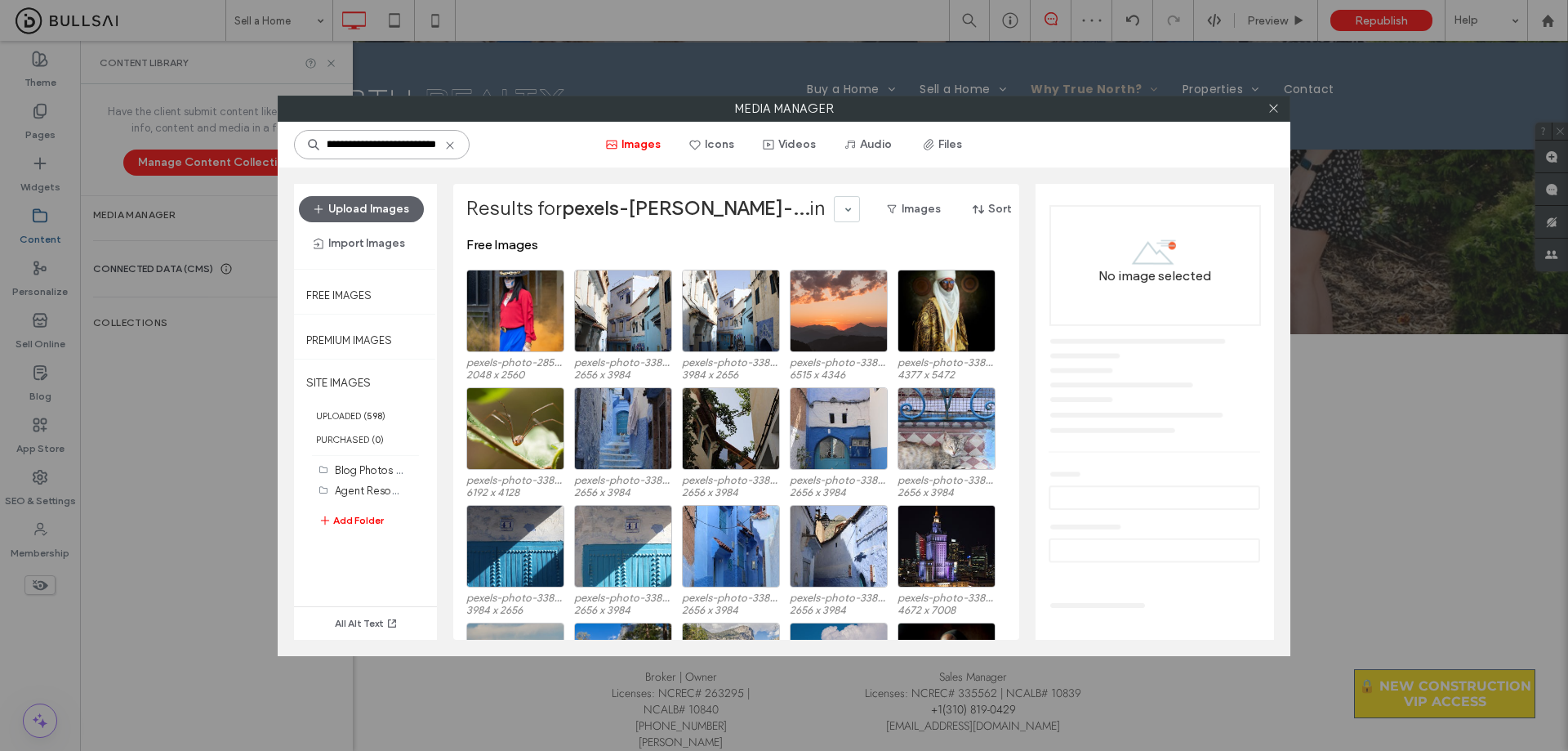
drag, startPoint x: 340, startPoint y: 144, endPoint x: 519, endPoint y: 150, distance: 179.1
click at [516, 150] on div "**********" at bounding box center [784, 144] width 1013 height 46
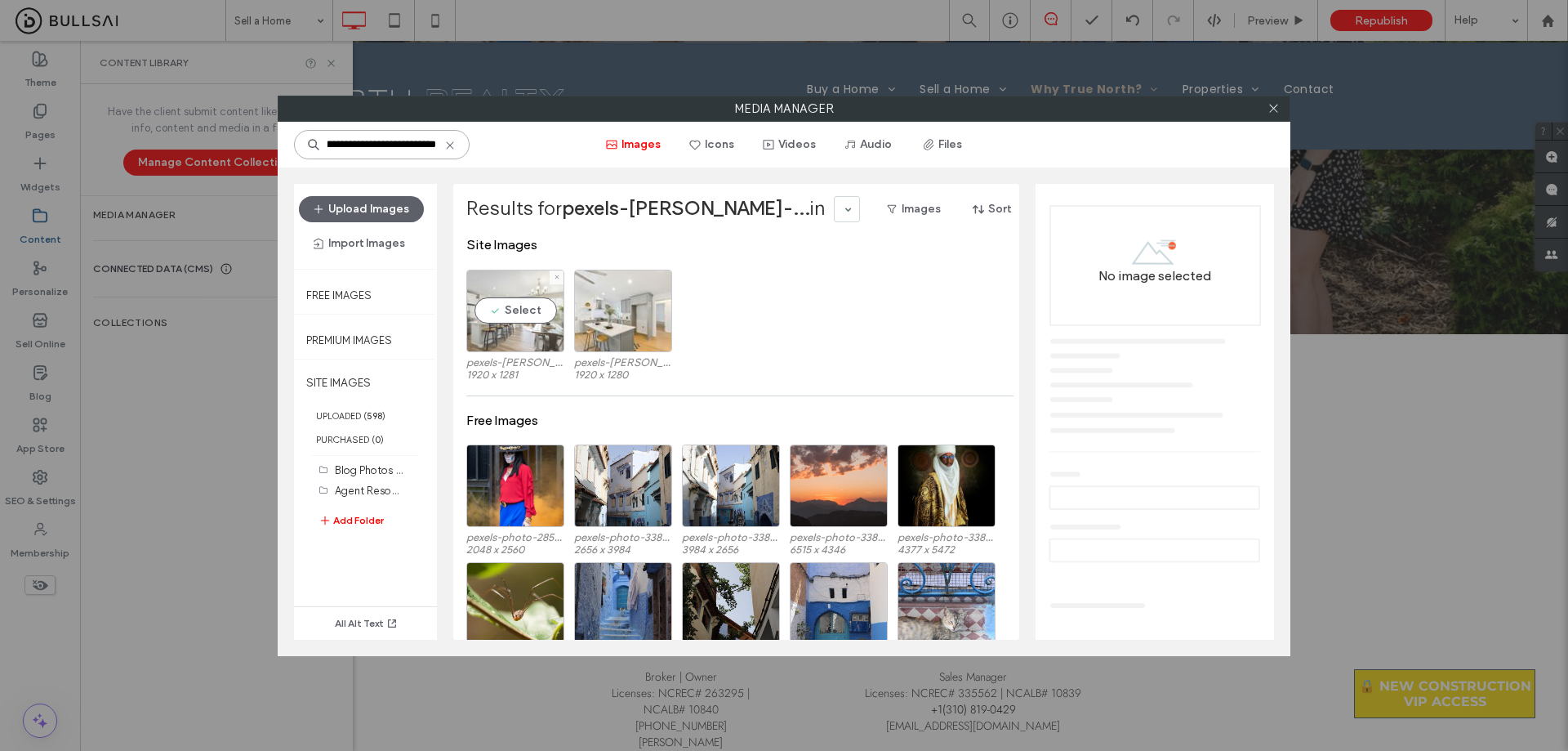
type input "**********"
click at [518, 334] on div "Select" at bounding box center [516, 311] width 98 height 82
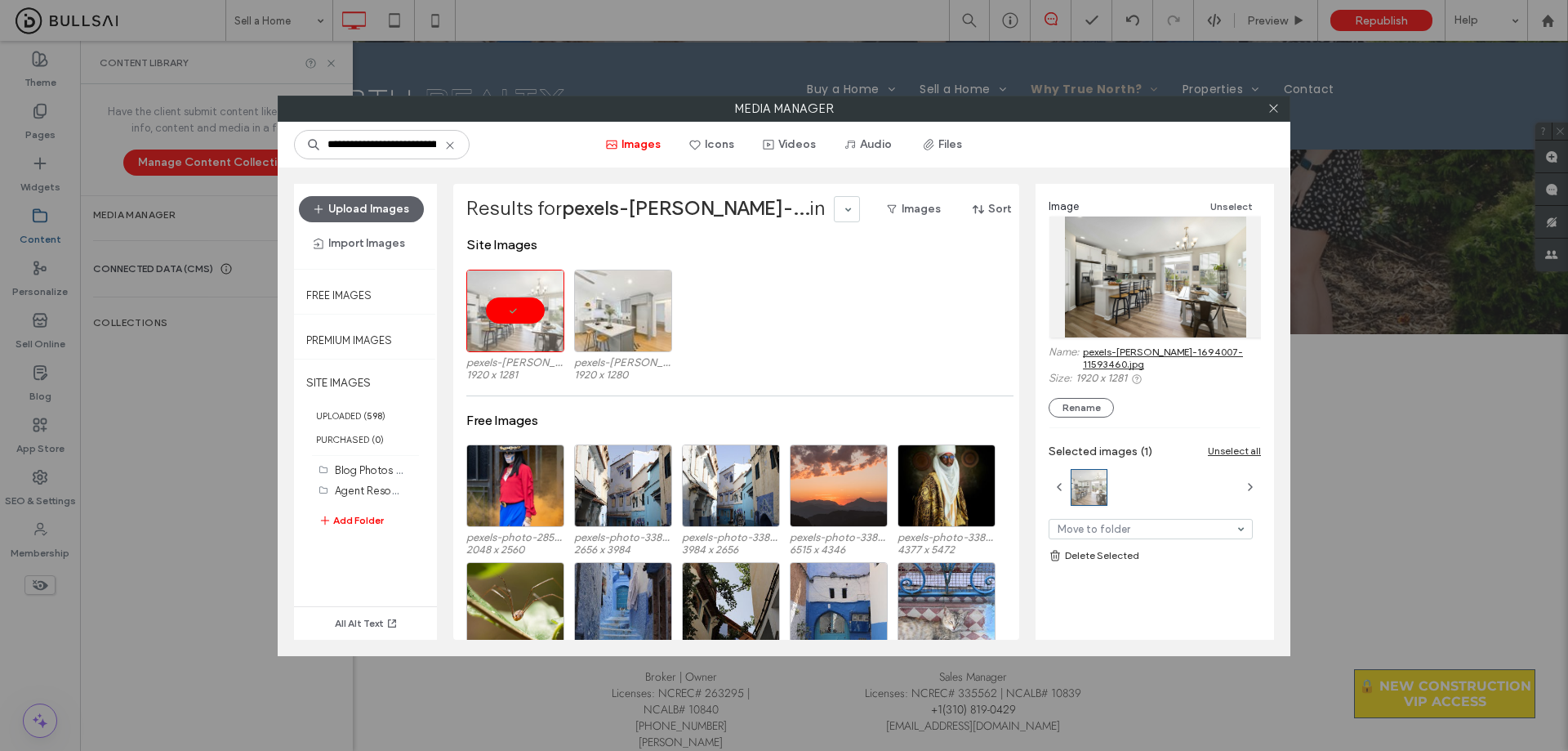
click at [777, 363] on link "pexels-curtis-adams-1694007-11593460.jpg" at bounding box center [1172, 358] width 178 height 25
click at [777, 107] on label "Media Manager" at bounding box center [784, 109] width 1011 height 25
click at [777, 108] on icon at bounding box center [1273, 108] width 12 height 12
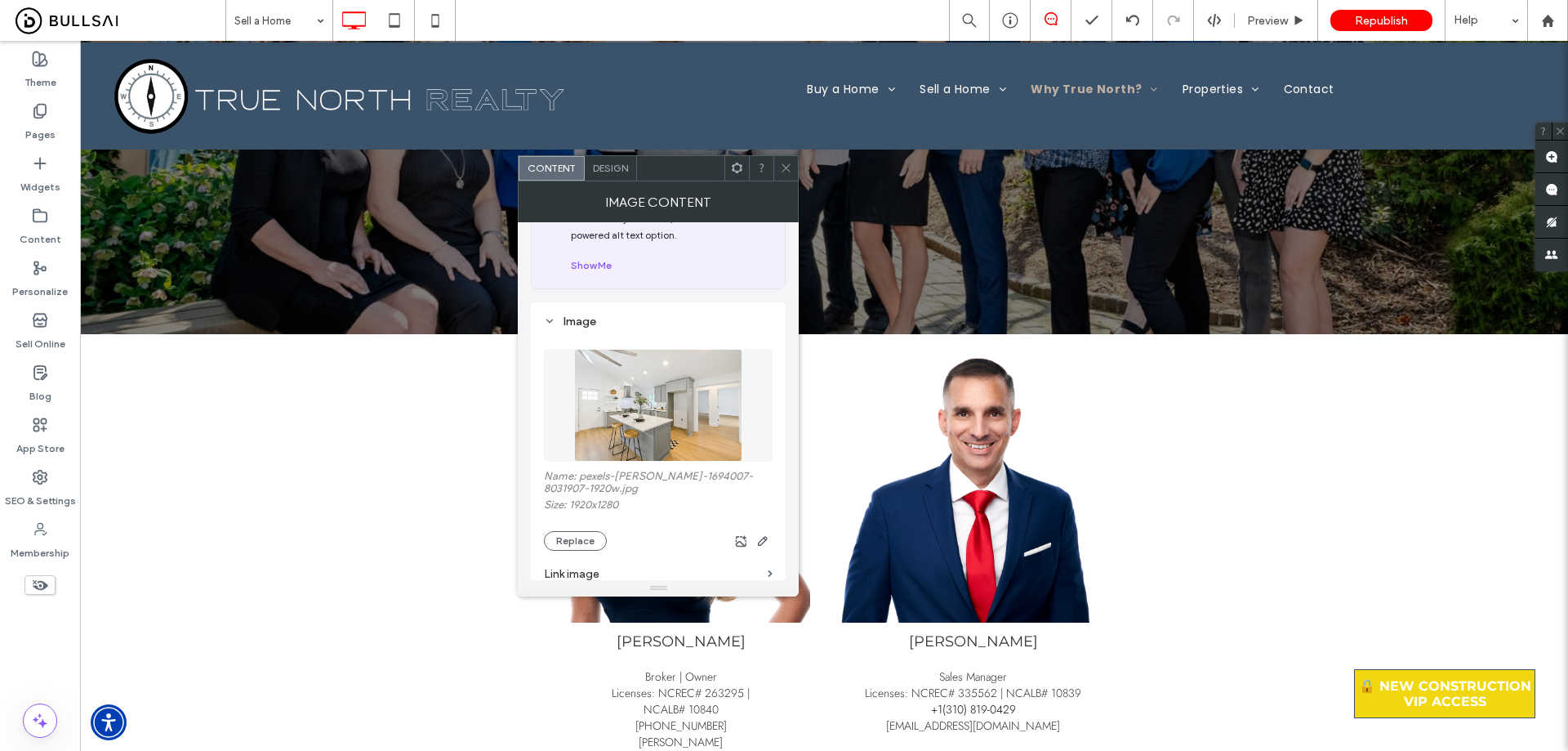
scroll to position [81, 0]
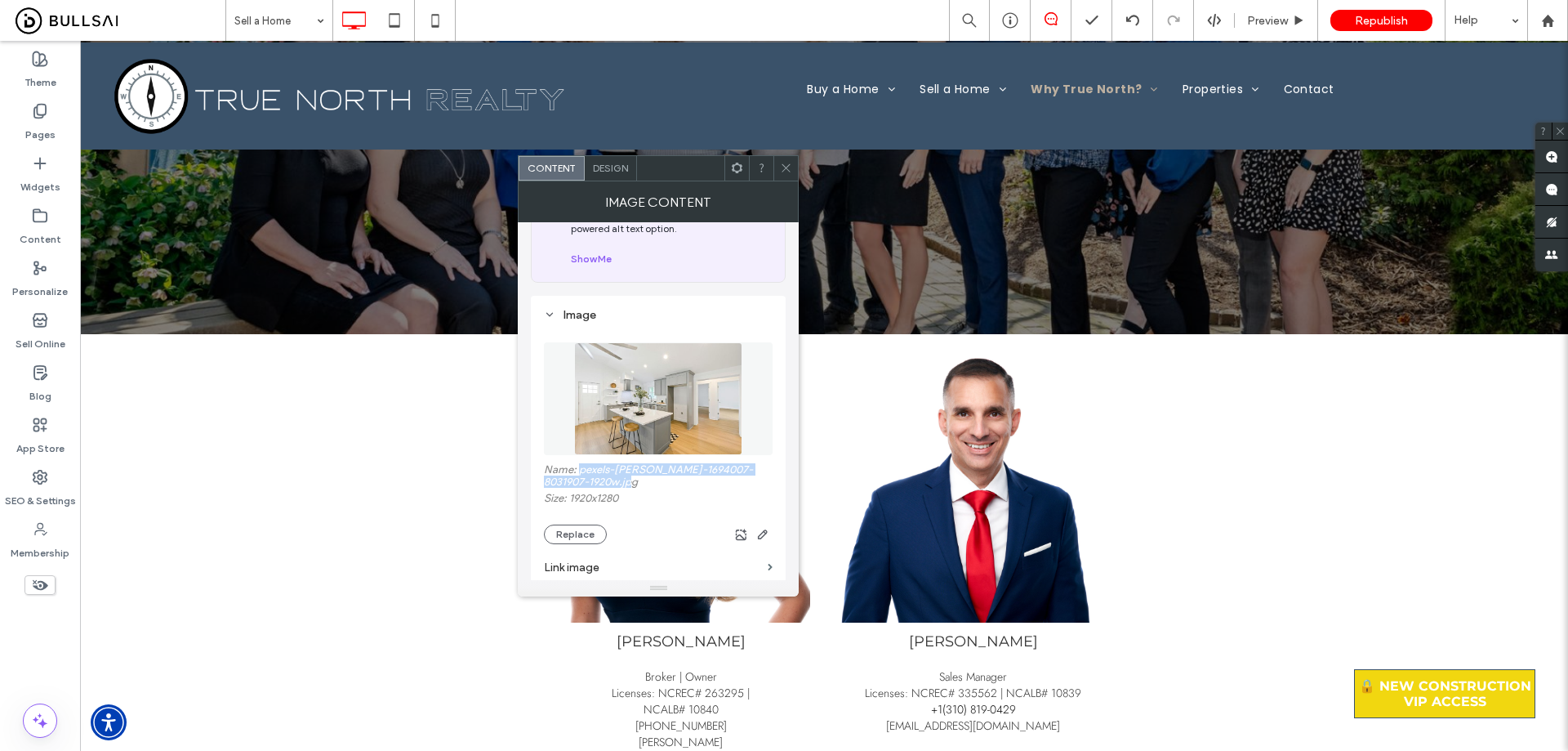
drag, startPoint x: 646, startPoint y: 477, endPoint x: 580, endPoint y: 473, distance: 66.1
click at [580, 473] on label "Name: pexels-curtis-adams-1694007-8031907-1920w.jpg" at bounding box center [658, 477] width 229 height 29
copy label "pexels-curtis-adams-1694007-8031907-1920w.jpg"
click at [48, 213] on icon at bounding box center [39, 215] width 16 height 16
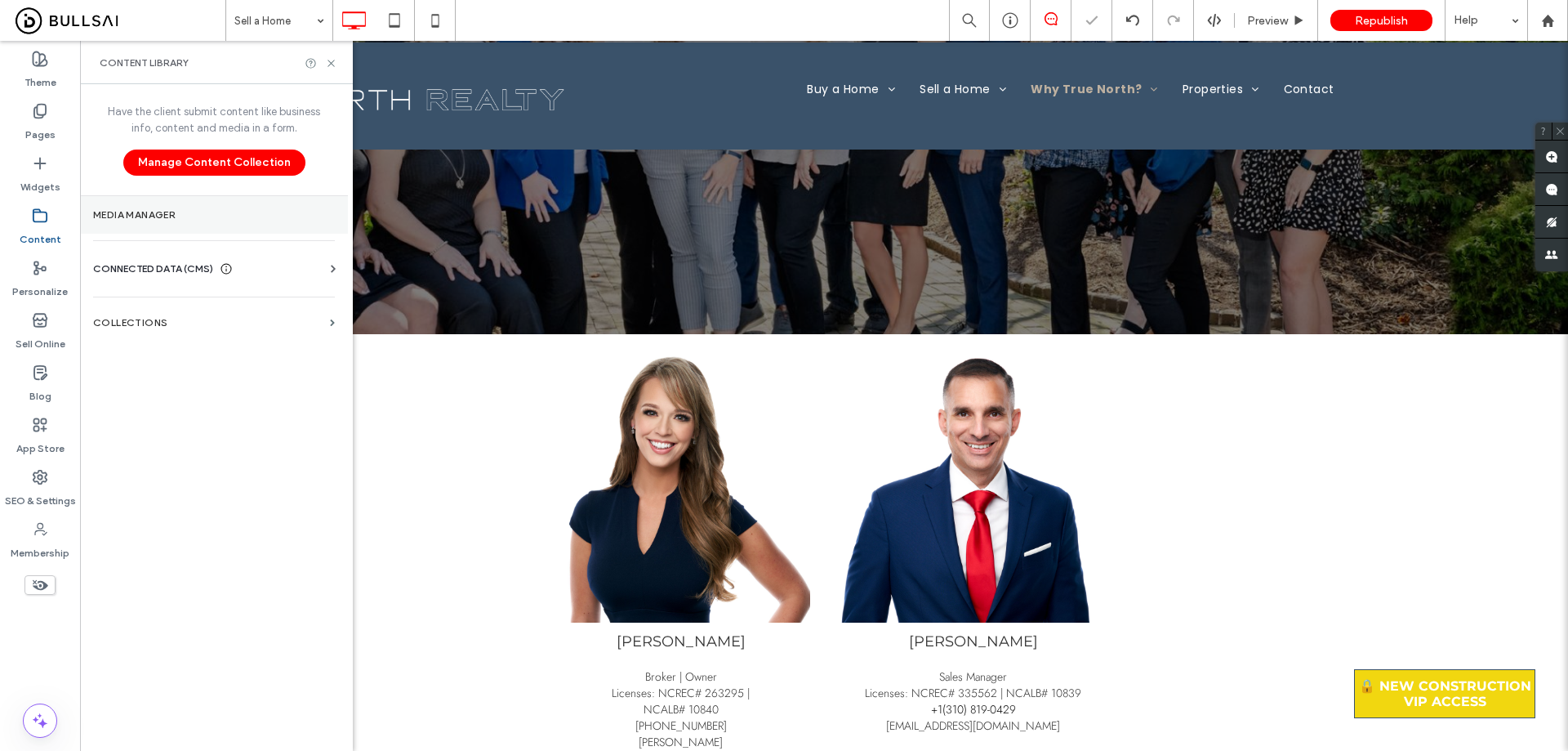
click at [190, 213] on label "Media Manager" at bounding box center [213, 215] width 242 height 11
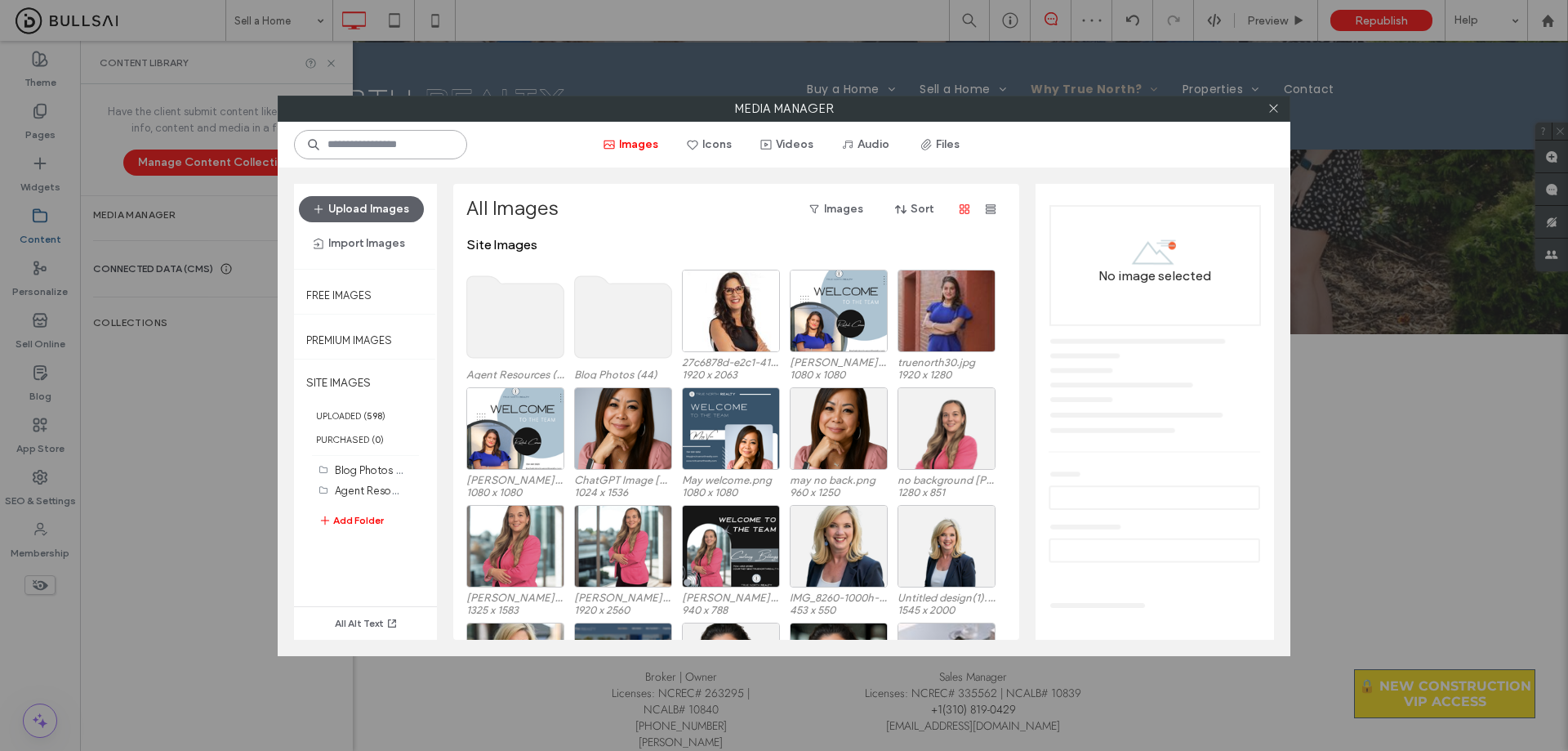
click at [434, 140] on input at bounding box center [380, 144] width 173 height 30
paste input "**********"
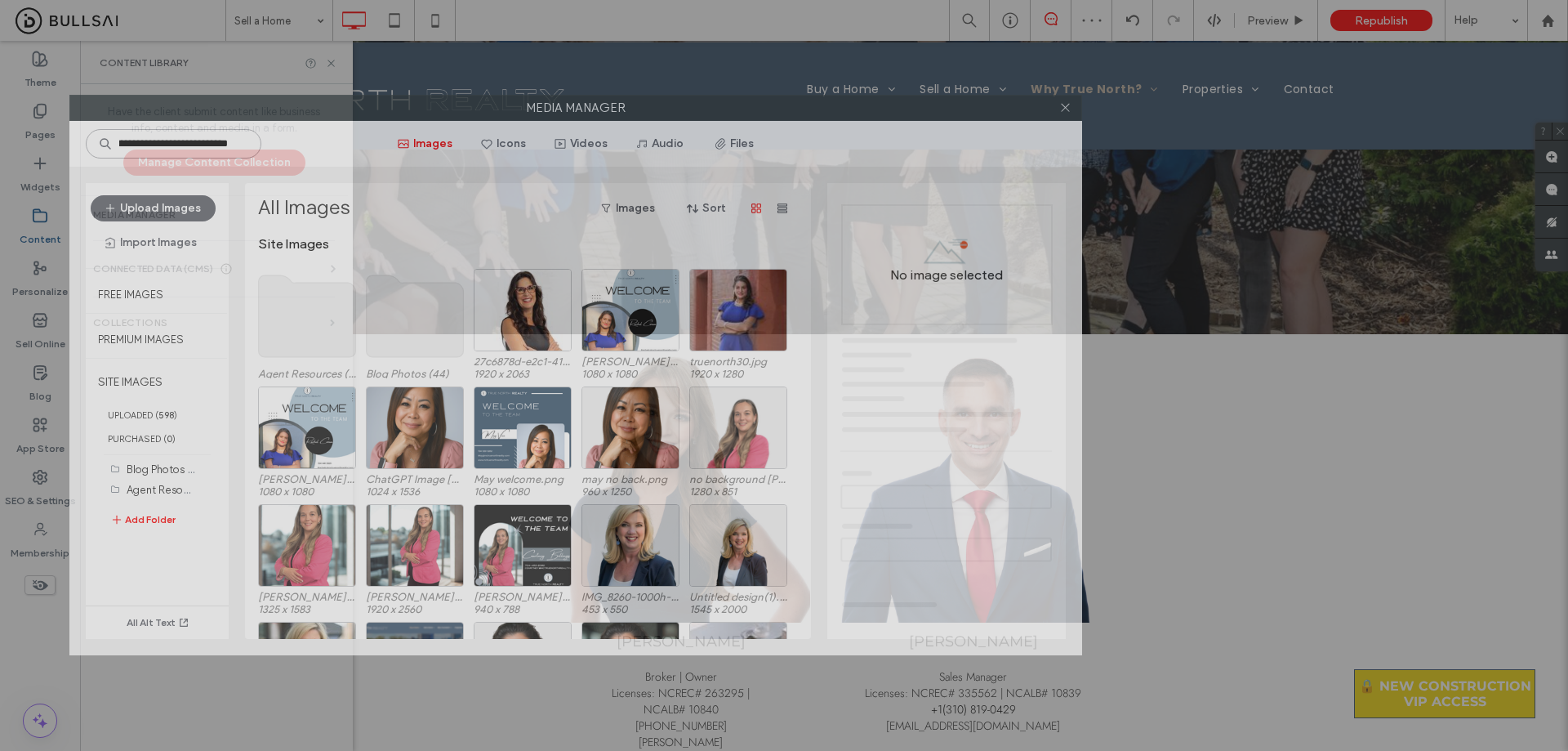
drag, startPoint x: 507, startPoint y: 107, endPoint x: 182, endPoint y: 97, distance: 325.2
click at [198, 96] on label "Media Manager" at bounding box center [575, 108] width 1011 height 25
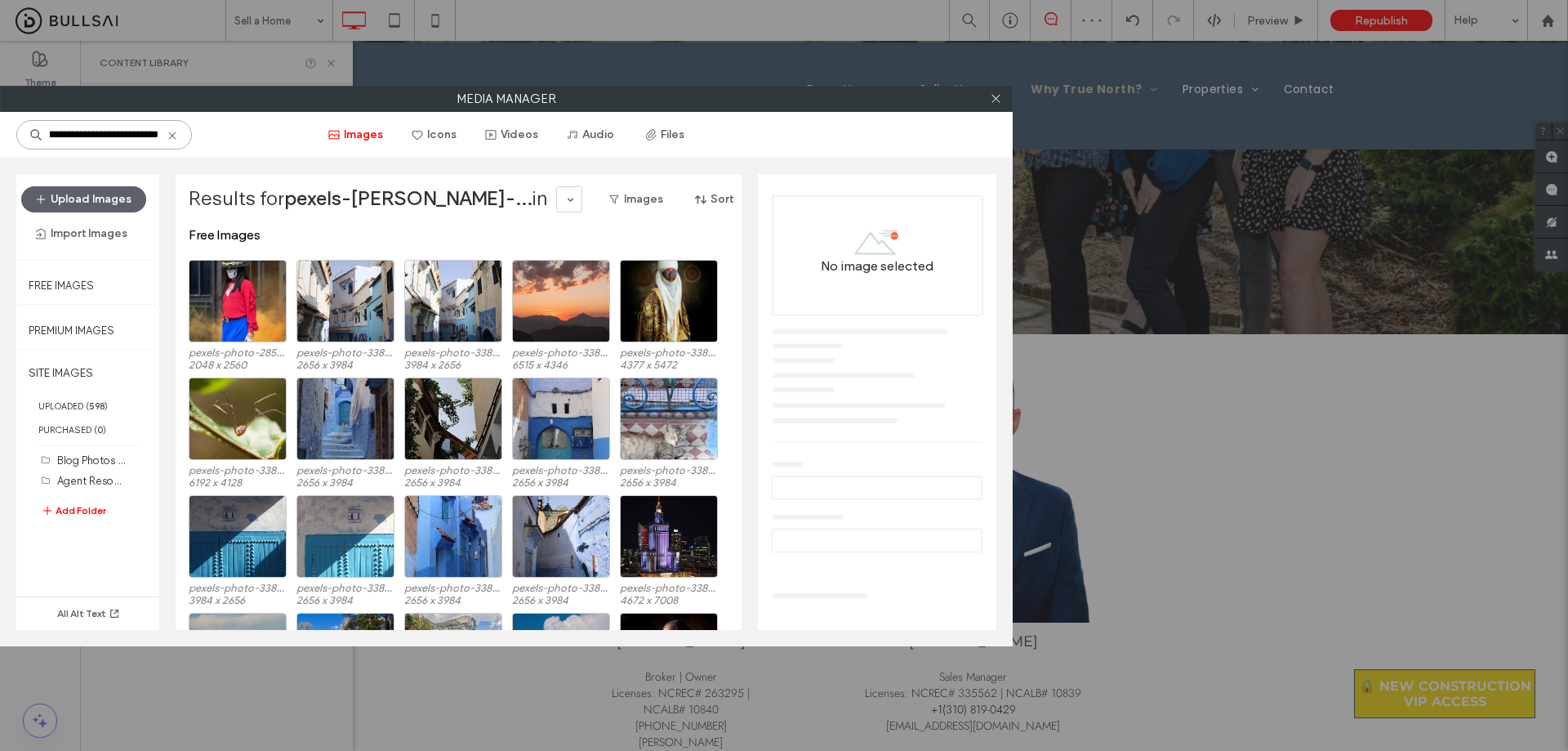
drag, startPoint x: 75, startPoint y: 135, endPoint x: 232, endPoint y: 137, distance: 157.0
click at [232, 137] on div "**********" at bounding box center [506, 135] width 1013 height 46
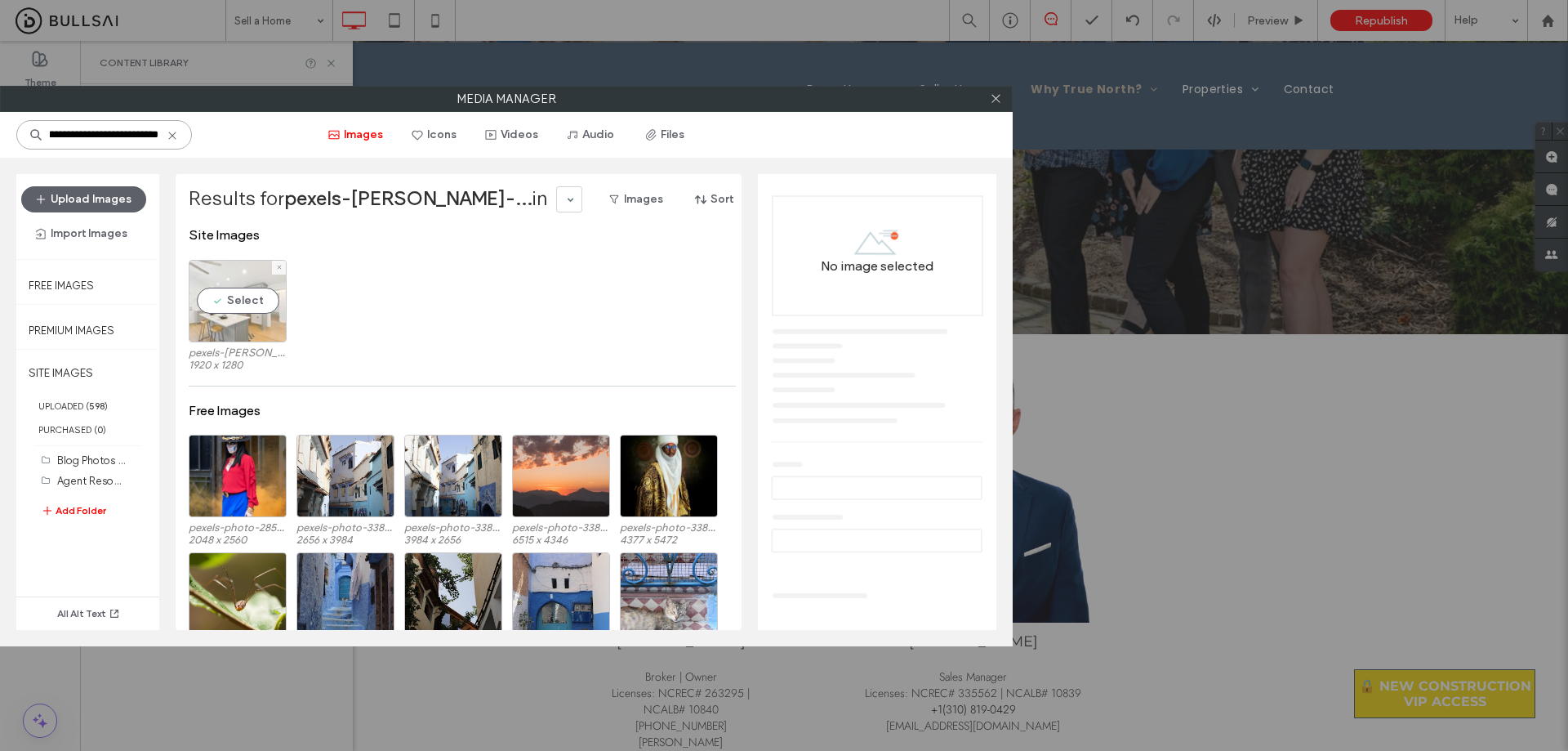
type input "**********"
click at [243, 303] on div "Select" at bounding box center [237, 301] width 98 height 82
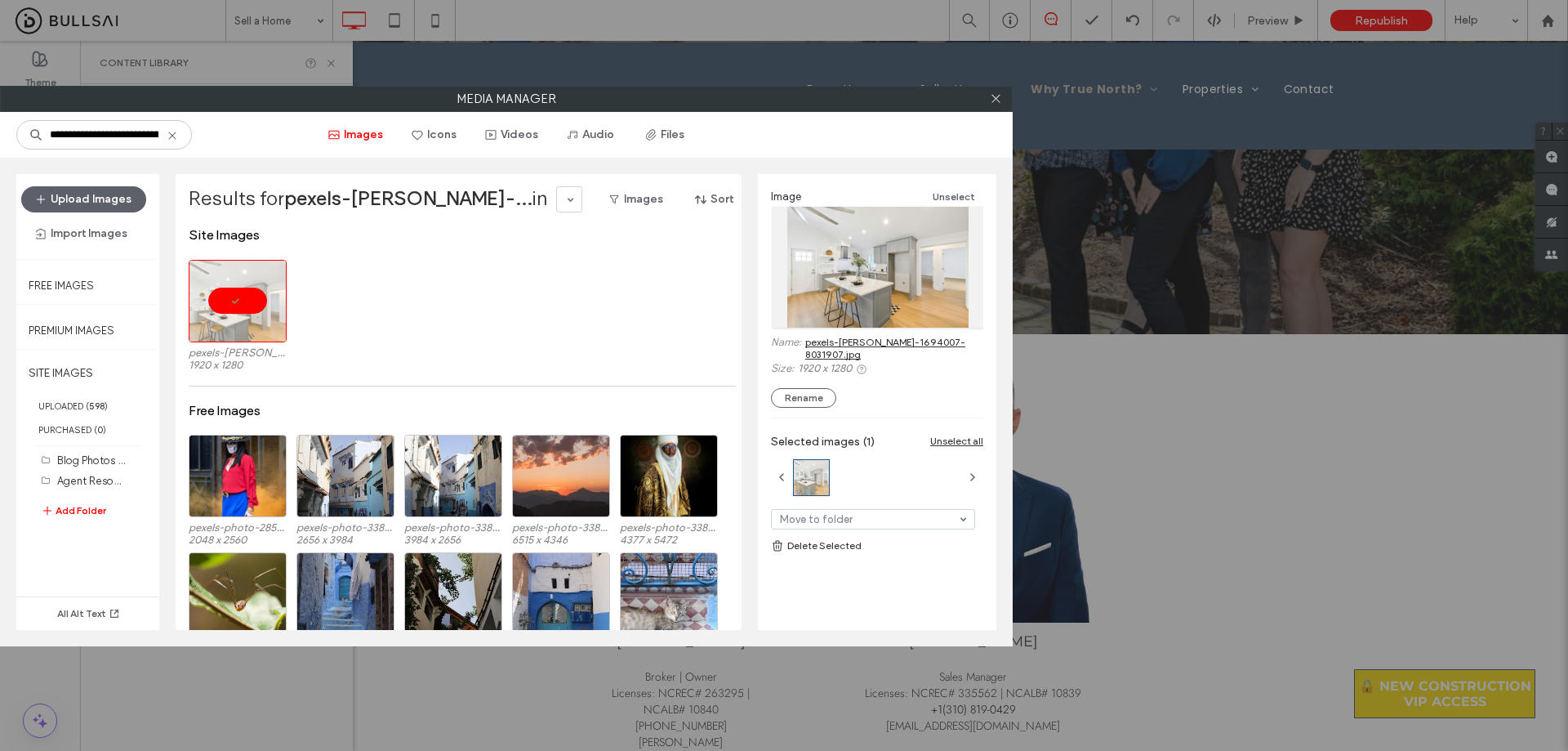
click at [777, 350] on link "pexels-curtis-adams-1694007-8031907.jpg" at bounding box center [894, 348] width 178 height 25
click at [777, 99] on icon at bounding box center [996, 98] width 12 height 12
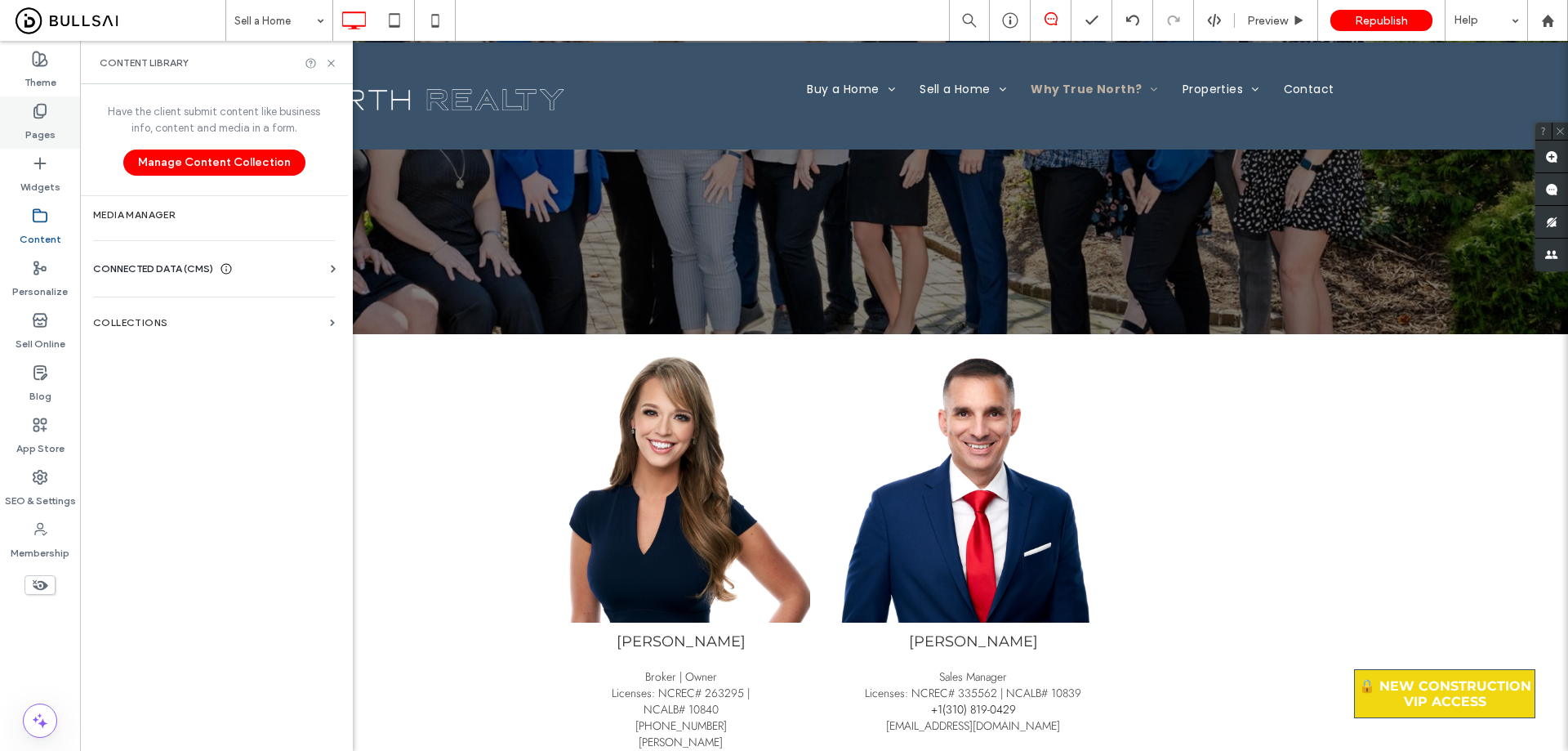
click at [37, 107] on use at bounding box center [40, 111] width 11 height 14
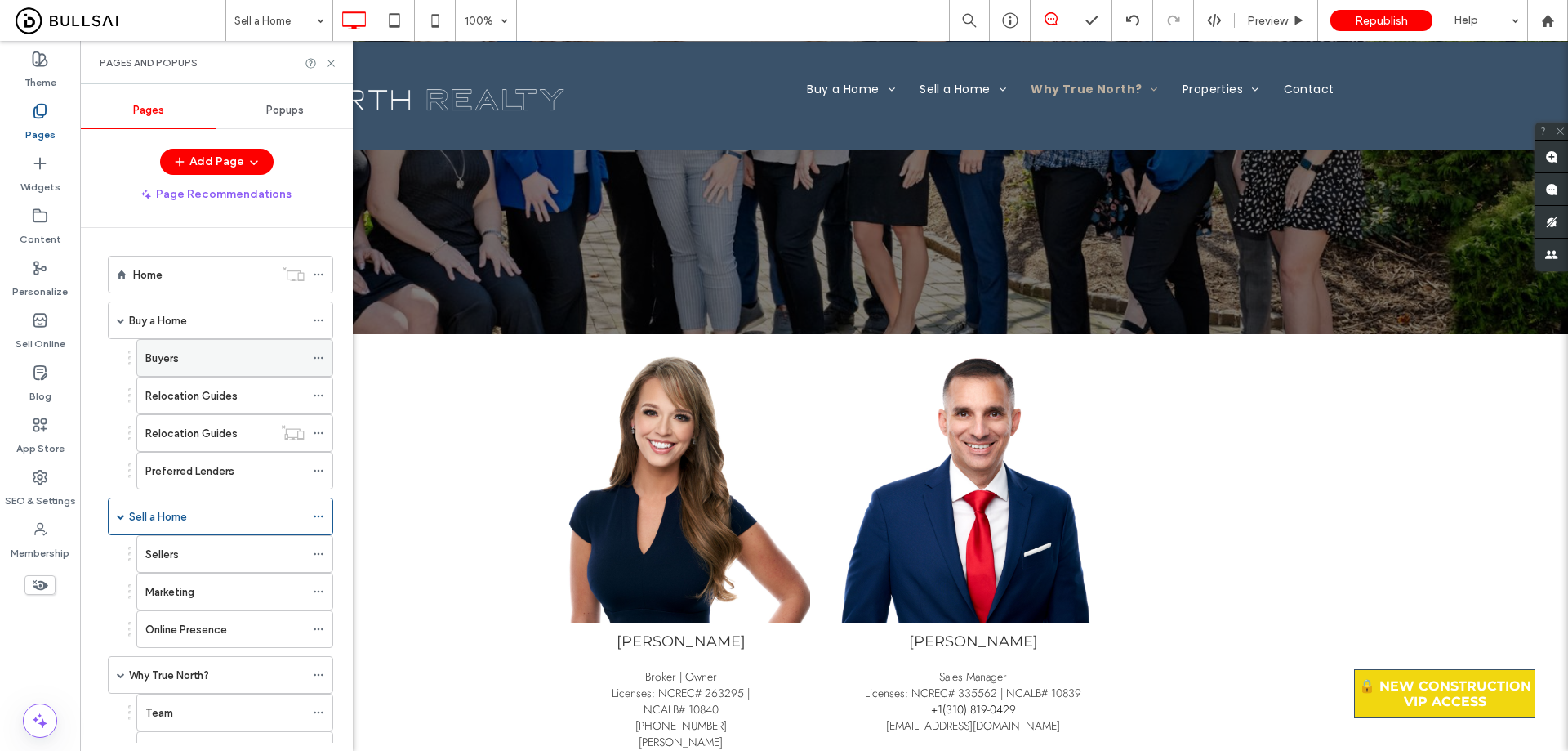
click at [193, 353] on div "Buyers" at bounding box center [225, 358] width 159 height 17
click at [224, 320] on div "Buy a Home" at bounding box center [217, 320] width 176 height 17
click at [191, 362] on div "Buyers" at bounding box center [225, 358] width 159 height 17
click at [199, 321] on div "Buy a Home" at bounding box center [217, 320] width 176 height 17
click at [188, 510] on div "Sell a Home" at bounding box center [217, 517] width 176 height 17
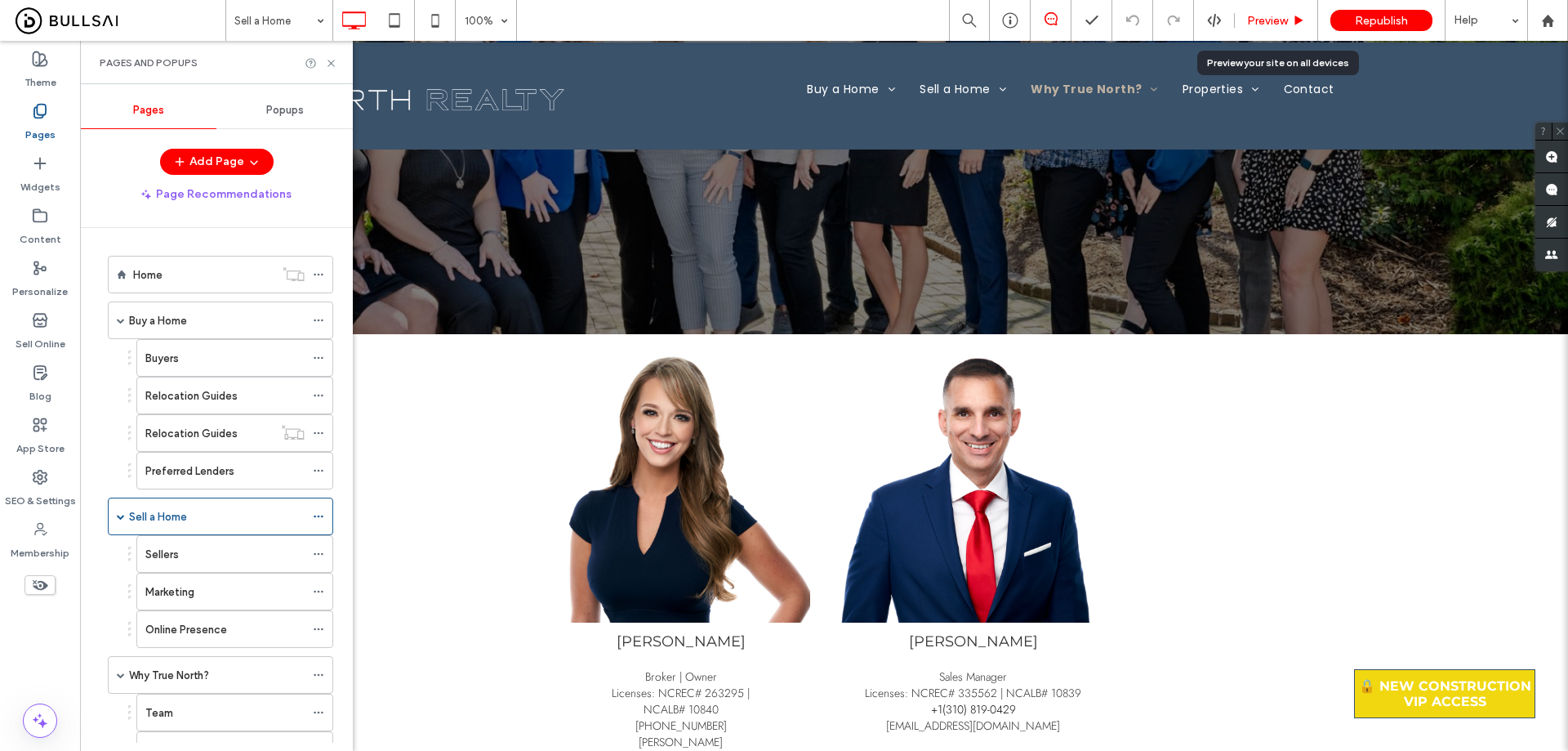
click at [777, 21] on span "Preview" at bounding box center [1268, 21] width 41 height 14
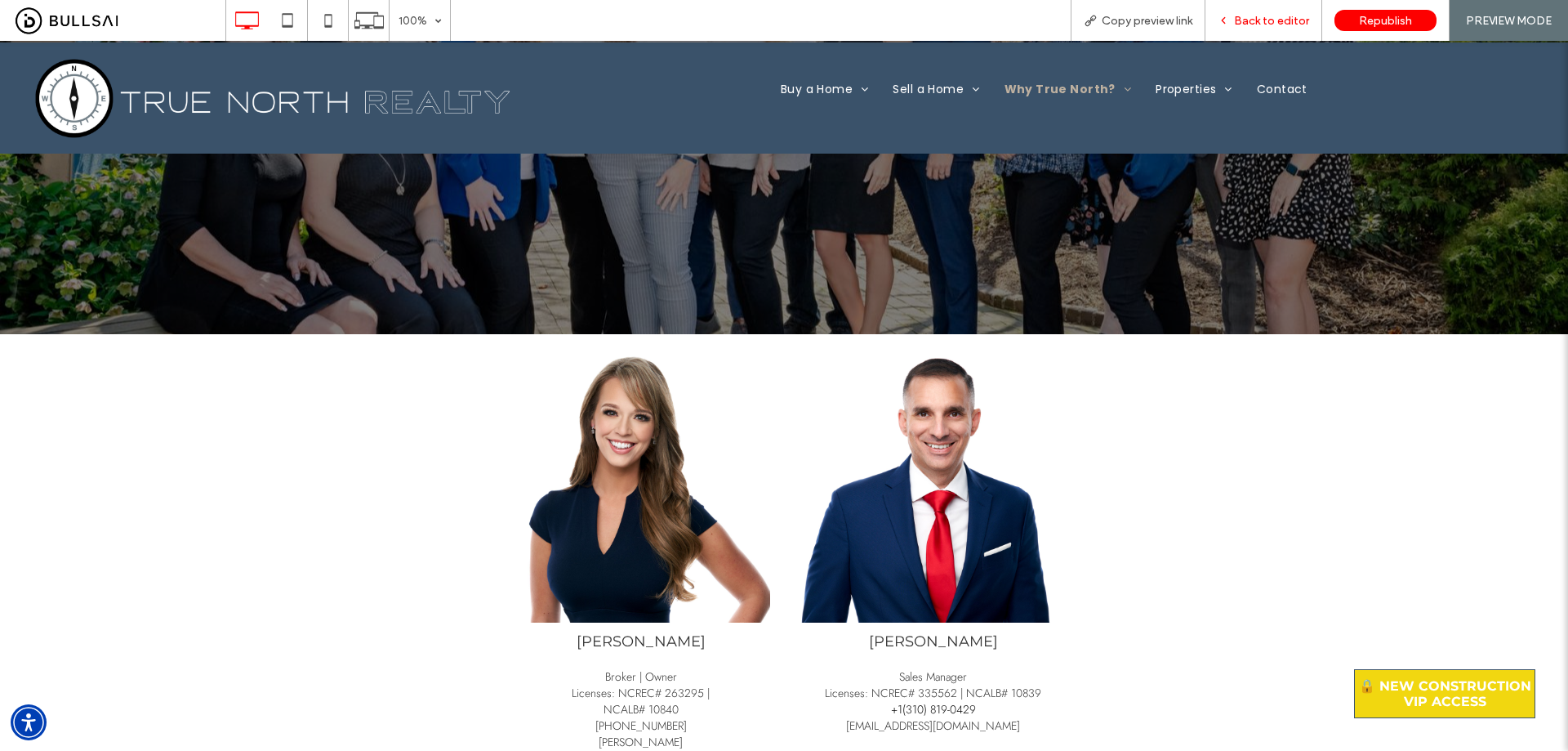
click at [777, 14] on span "Back to editor" at bounding box center [1271, 21] width 76 height 14
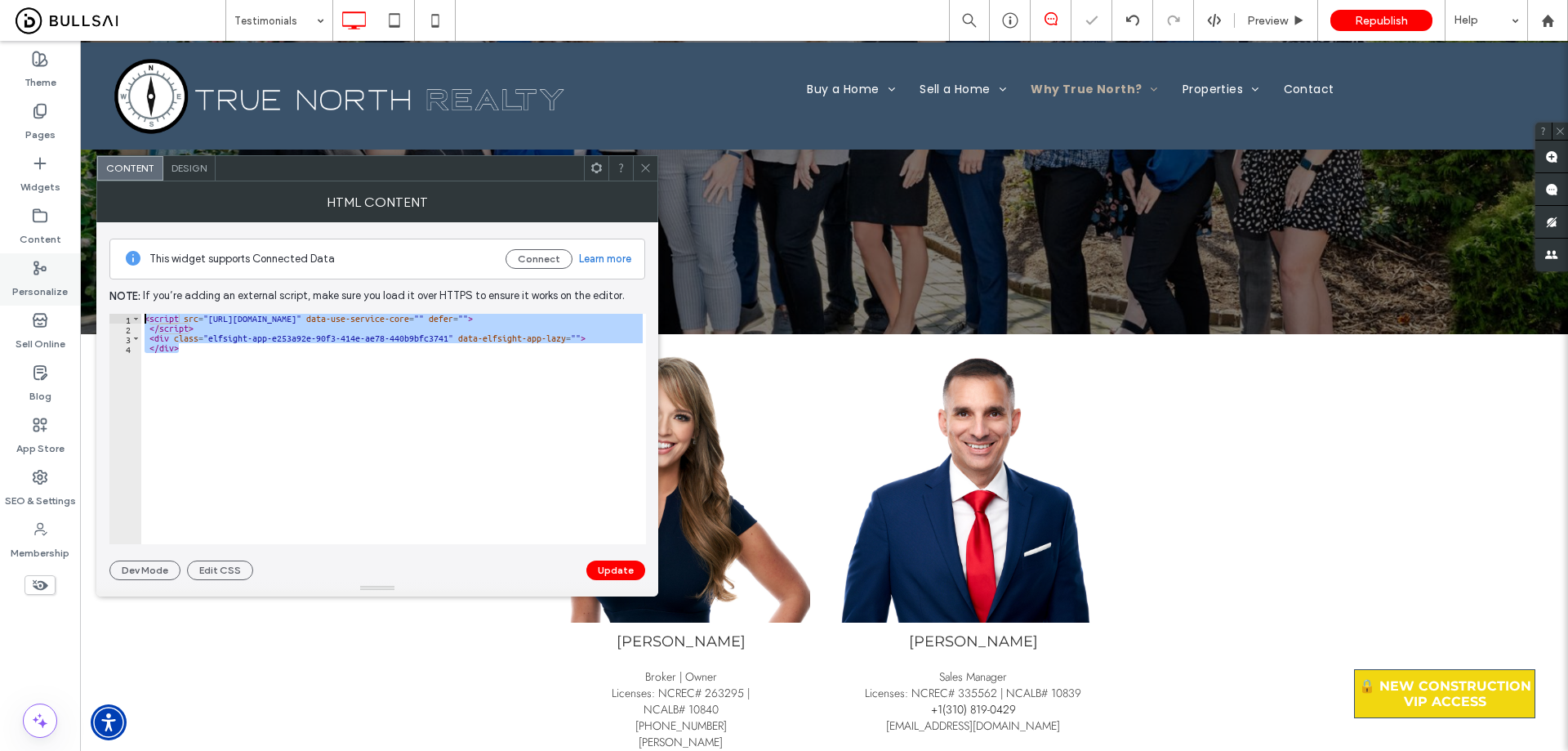
drag, startPoint x: 195, startPoint y: 324, endPoint x: 65, endPoint y: 290, distance: 134.4
click at [65, 290] on body ".wqwq-1{fill:#231f20;} .cls-1q, .cls-2q { fill-rule: evenodd; } .cls-2q { fill:…" at bounding box center [784, 375] width 1568 height 751
type textarea "**********"
click at [643, 172] on icon at bounding box center [646, 167] width 12 height 12
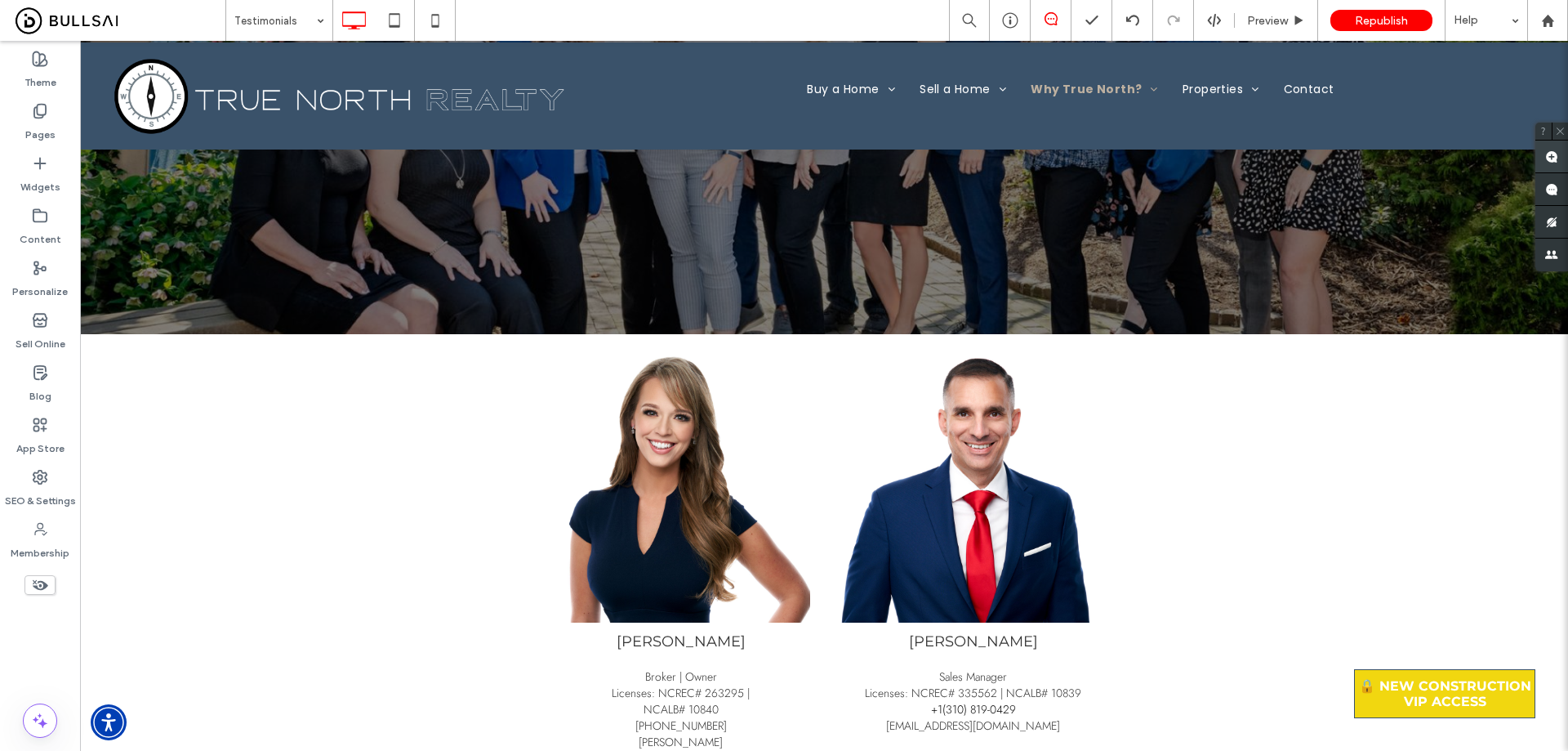
type input "**********"
type input "**"
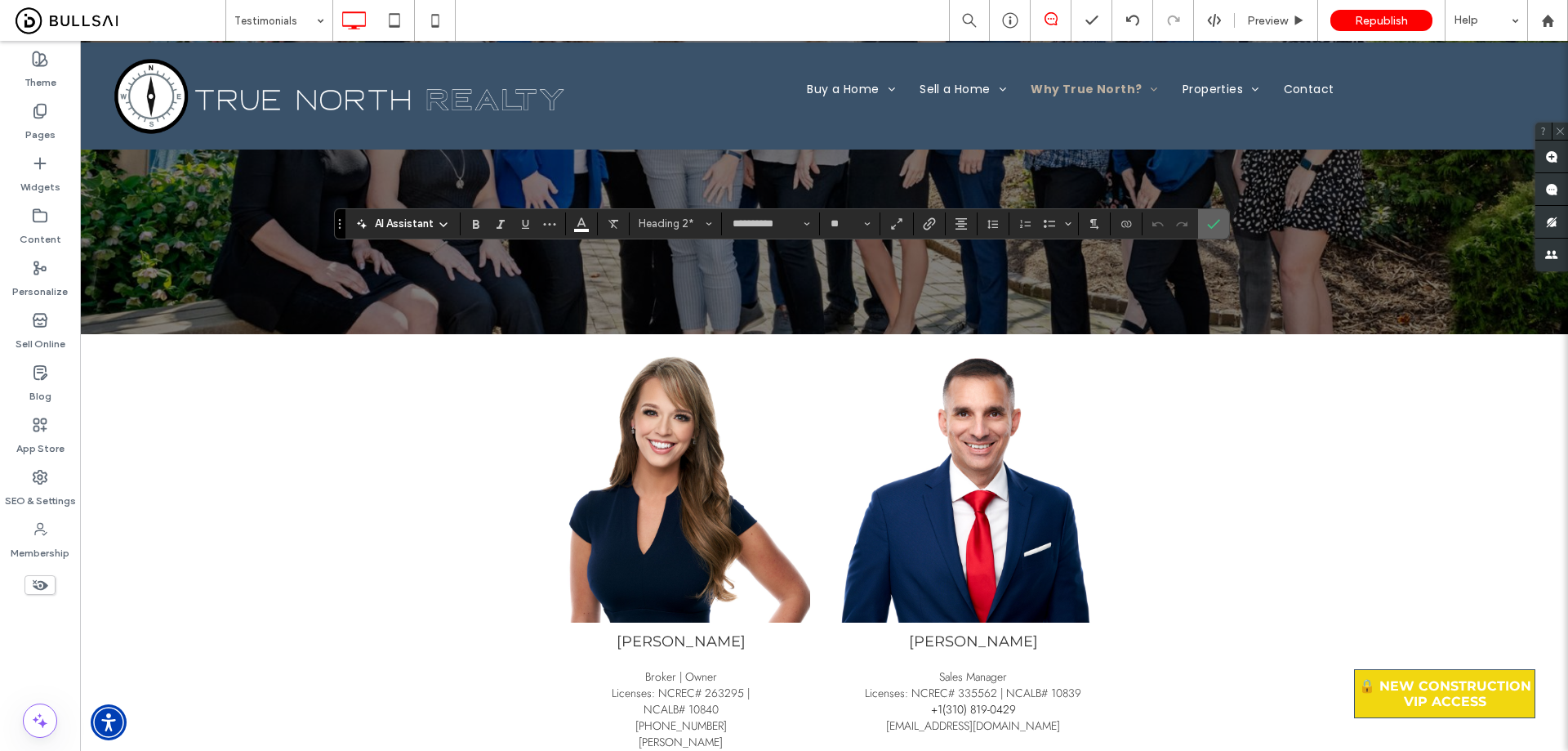
click at [777, 219] on icon "Confirm" at bounding box center [1214, 224] width 13 height 13
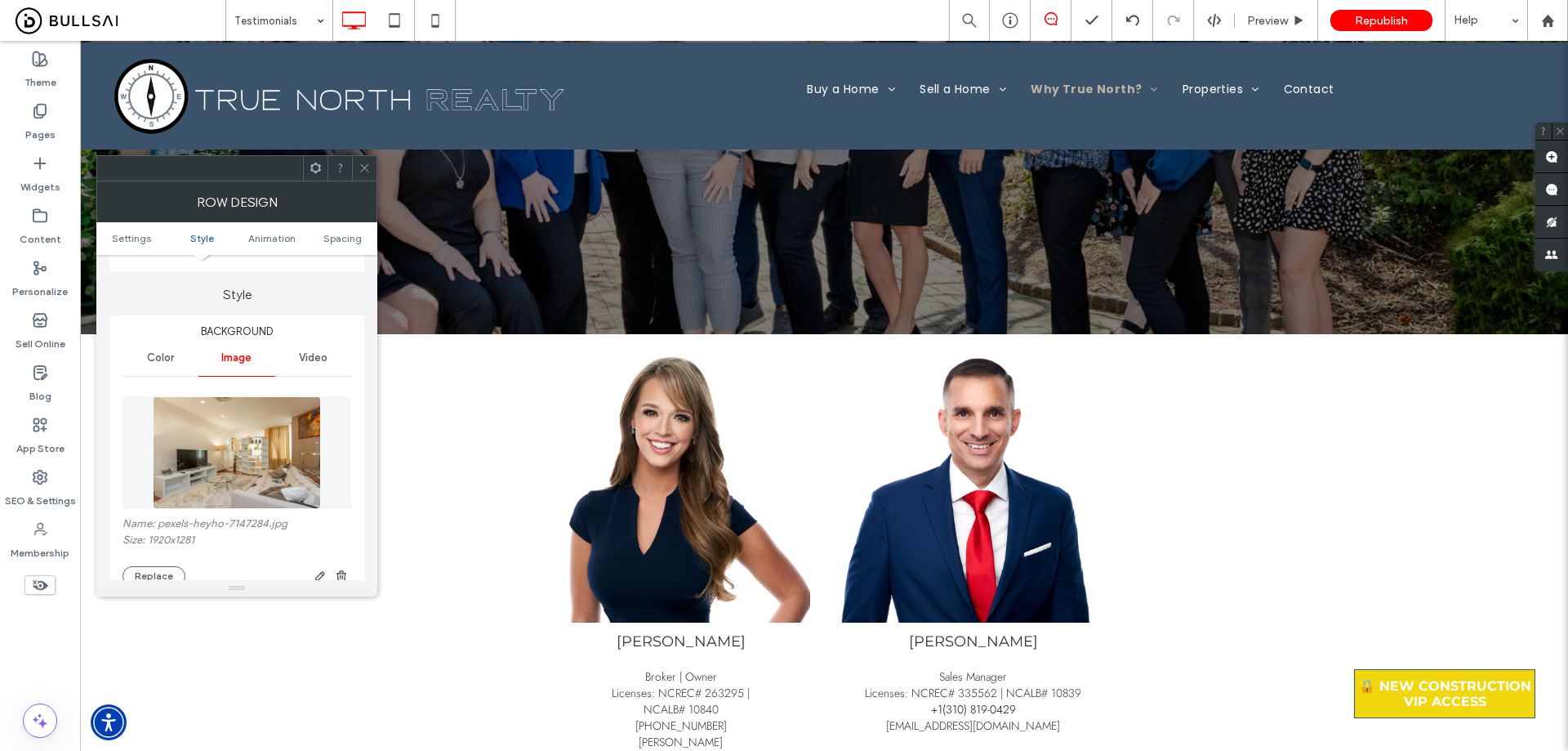
scroll to position [164, 0]
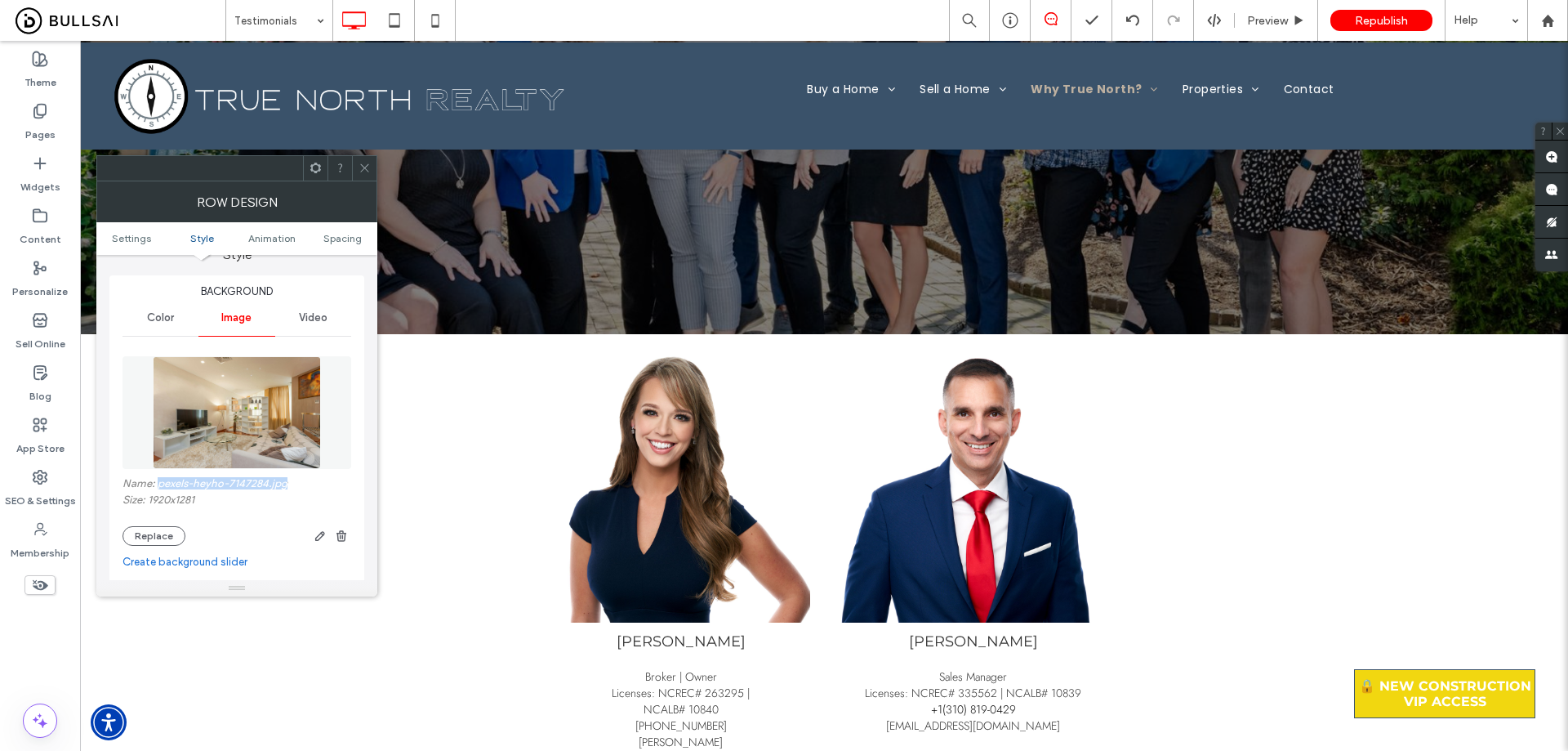
drag, startPoint x: 299, startPoint y: 481, endPoint x: 159, endPoint y: 484, distance: 140.0
click at [159, 484] on label "Name: pexels-heyho-7147284.jpg" at bounding box center [236, 485] width 229 height 16
copy label "pexels-heyho-7147284.jpg"
click at [53, 121] on label "Pages" at bounding box center [40, 131] width 31 height 23
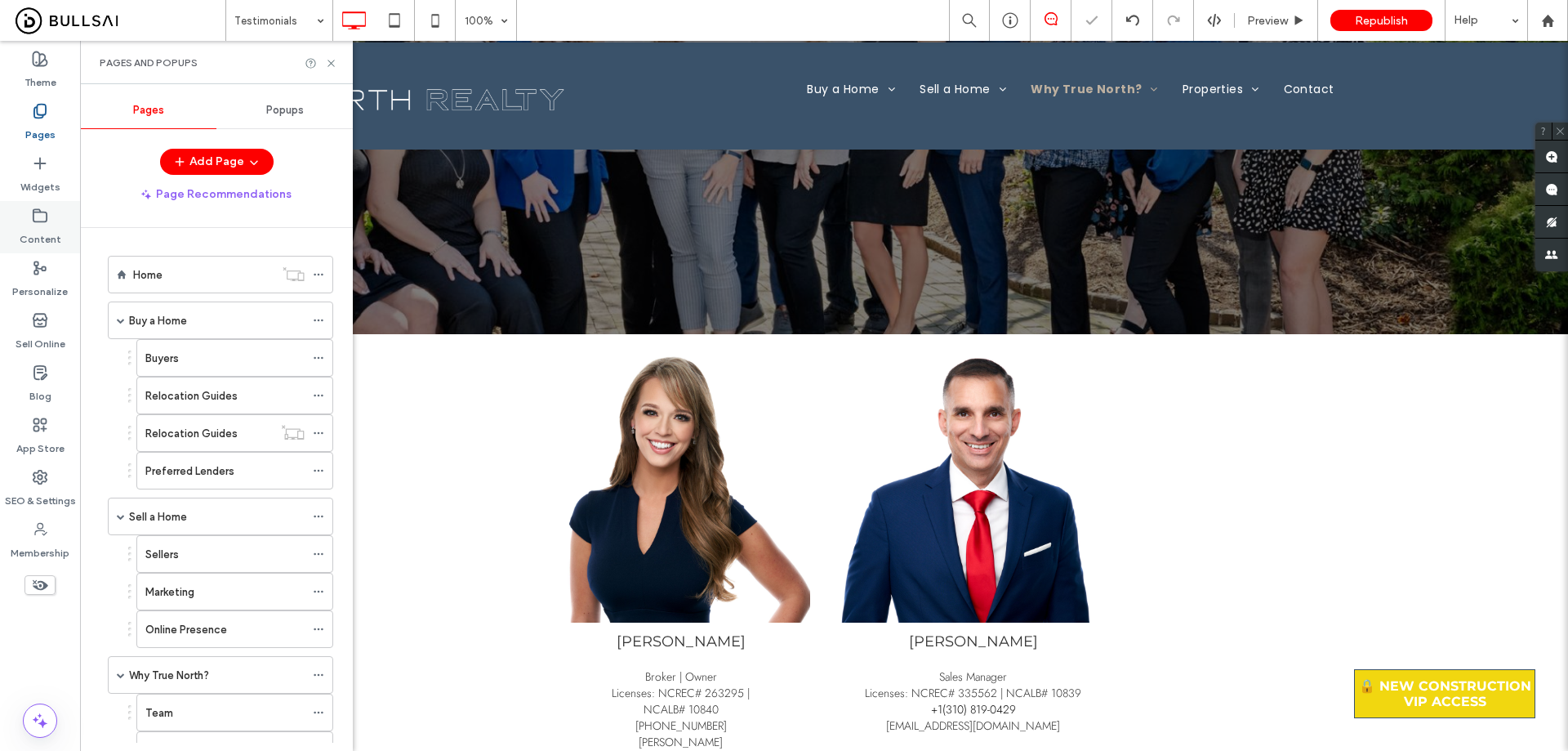
drag, startPoint x: 42, startPoint y: 218, endPoint x: 161, endPoint y: 202, distance: 120.1
click at [42, 217] on icon at bounding box center [39, 215] width 16 height 16
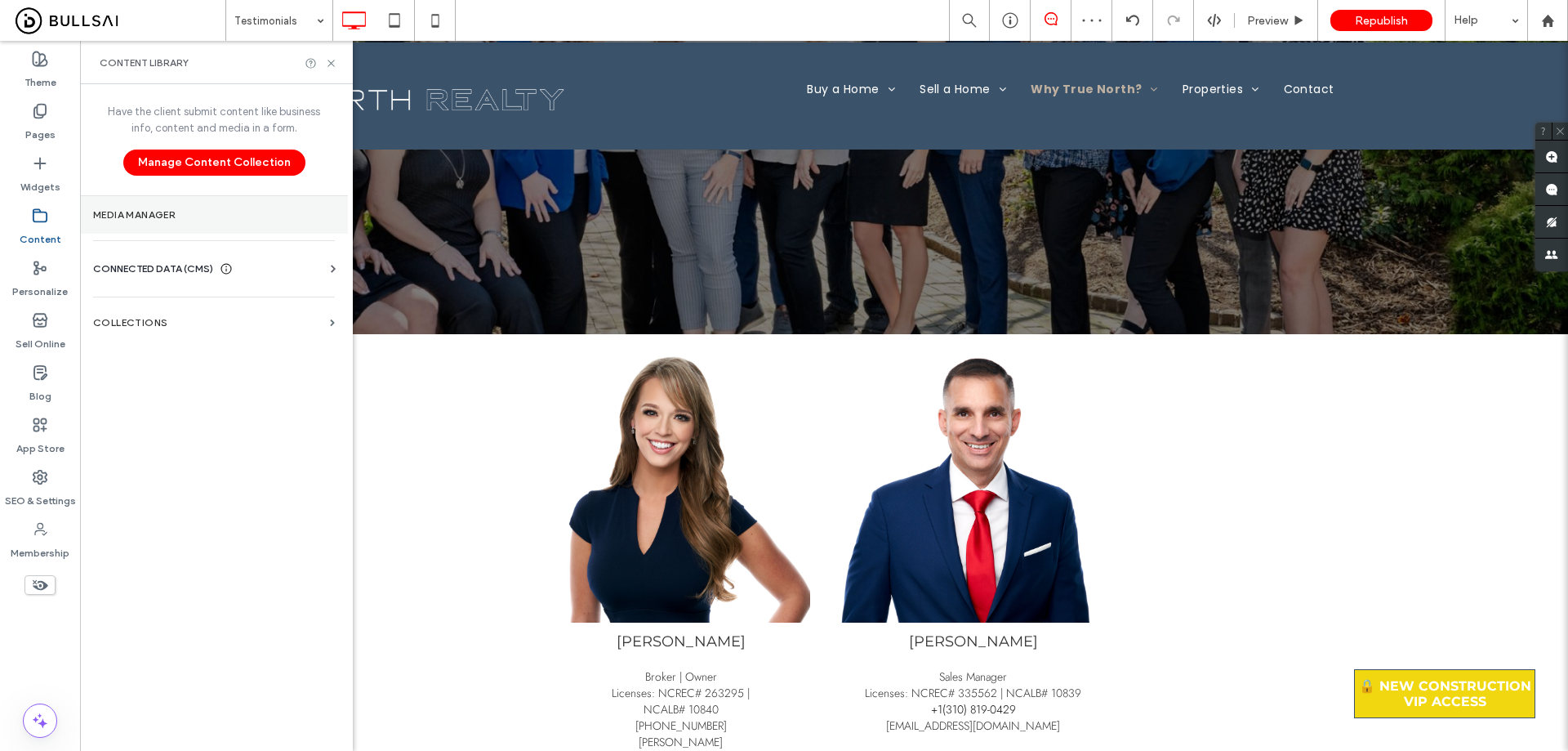
click at [174, 210] on label "Media Manager" at bounding box center [213, 215] width 242 height 11
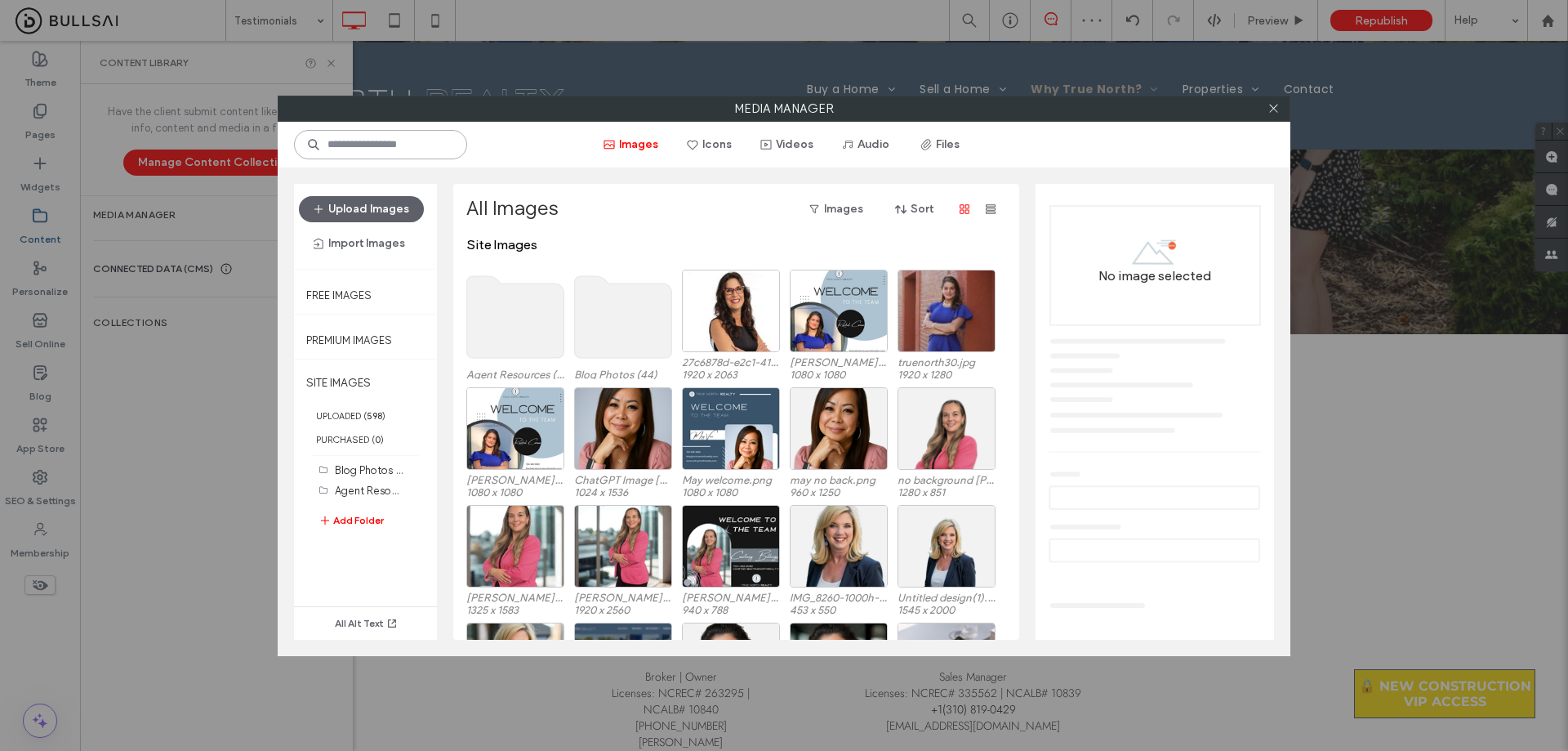
click at [387, 148] on input at bounding box center [380, 144] width 173 height 30
paste input "**********"
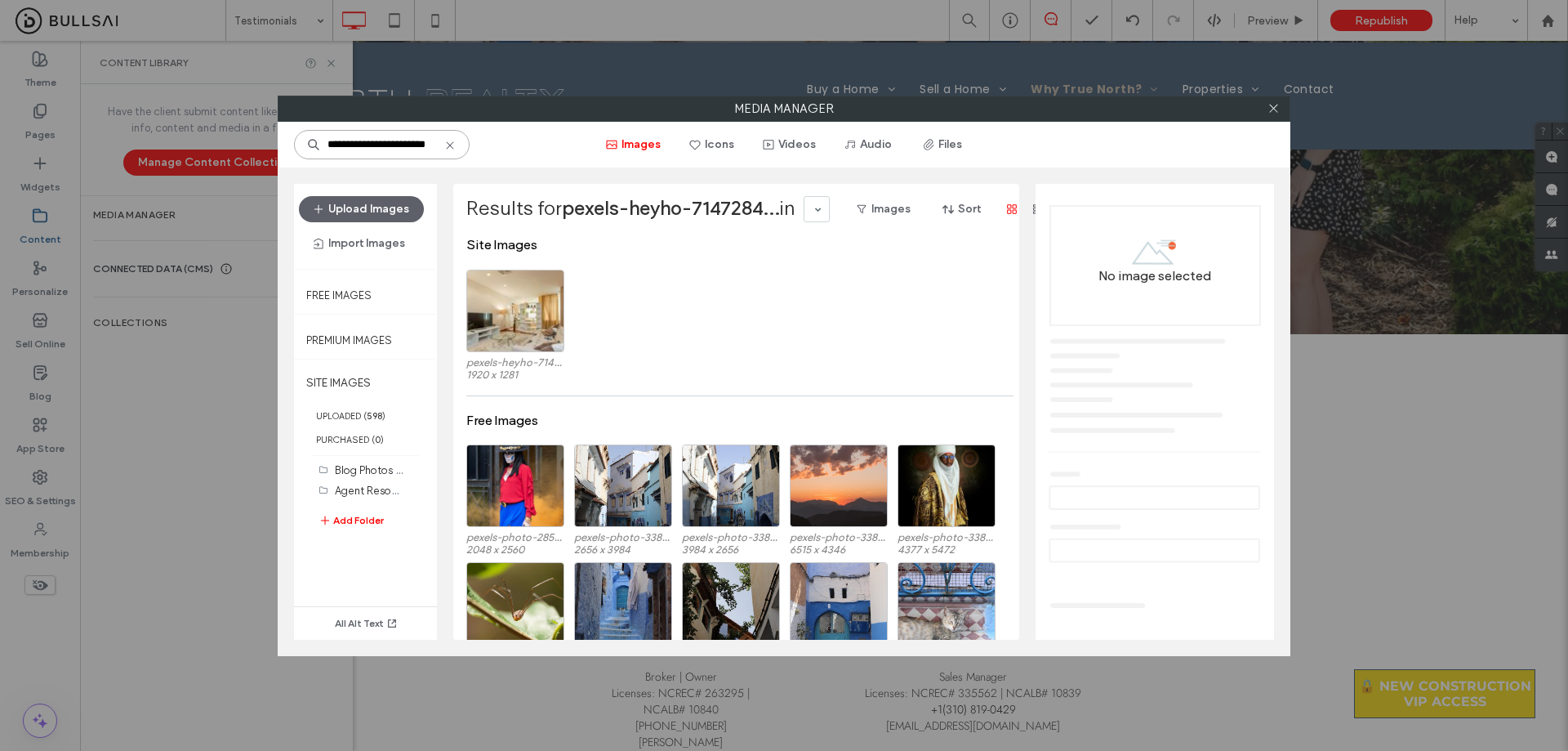
scroll to position [0, 19]
drag, startPoint x: 340, startPoint y: 145, endPoint x: 514, endPoint y: 150, distance: 174.1
click at [514, 150] on div "**********" at bounding box center [784, 144] width 1013 height 46
type input "**********"
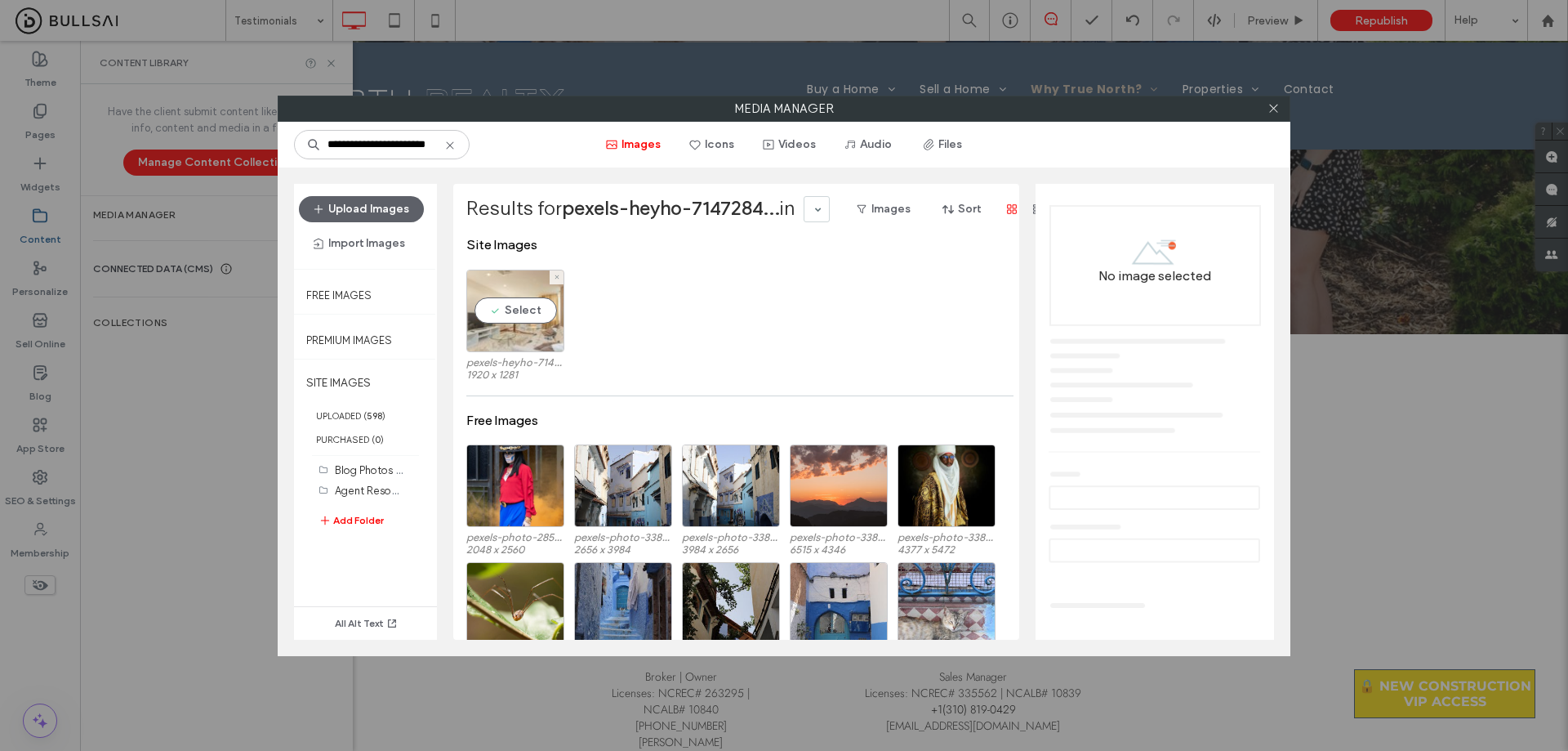
click at [519, 319] on div "Select" at bounding box center [516, 311] width 98 height 82
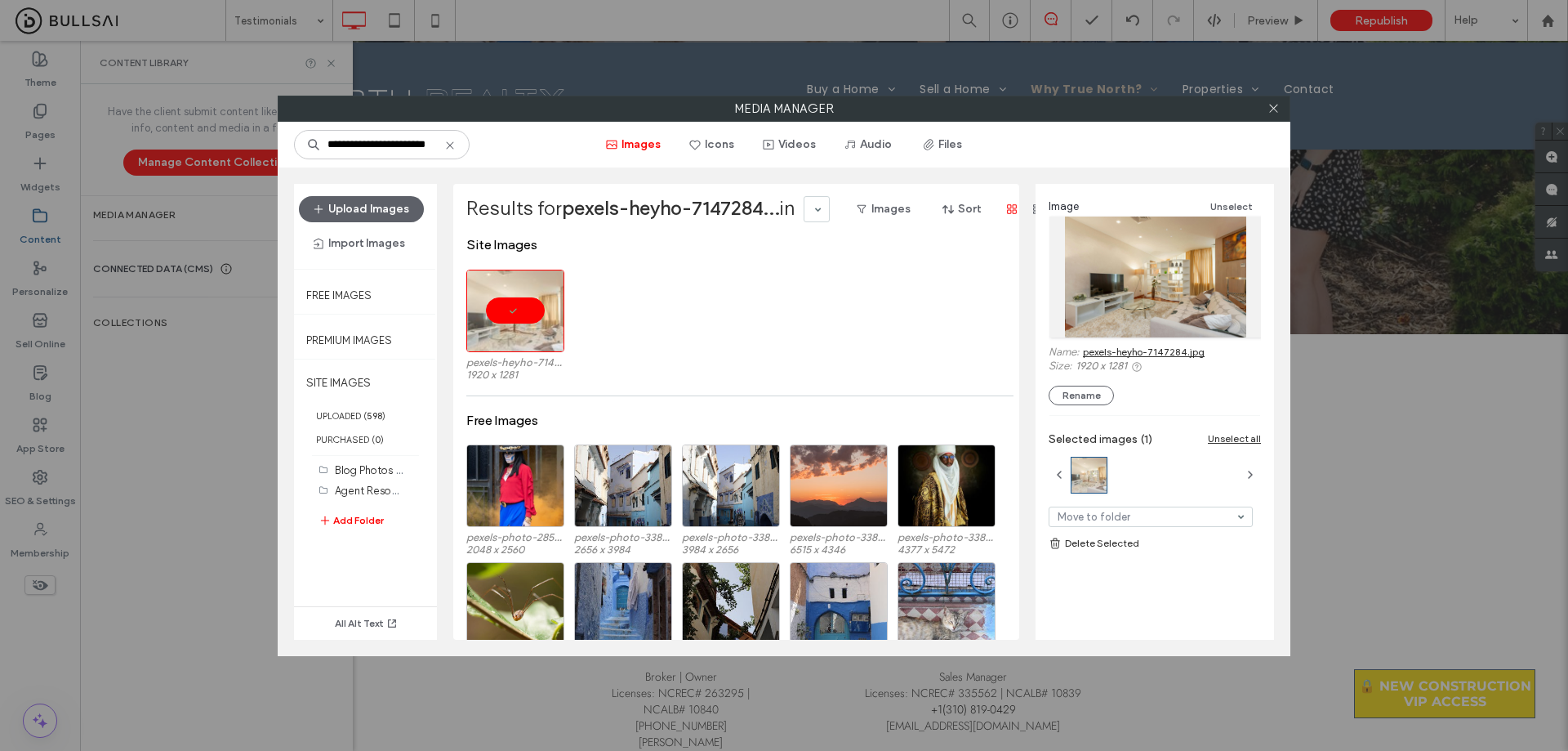
click at [777, 352] on link "pexels-heyho-7147284.jpg" at bounding box center [1143, 351] width 121 height 12
click at [777, 107] on icon at bounding box center [1273, 108] width 12 height 12
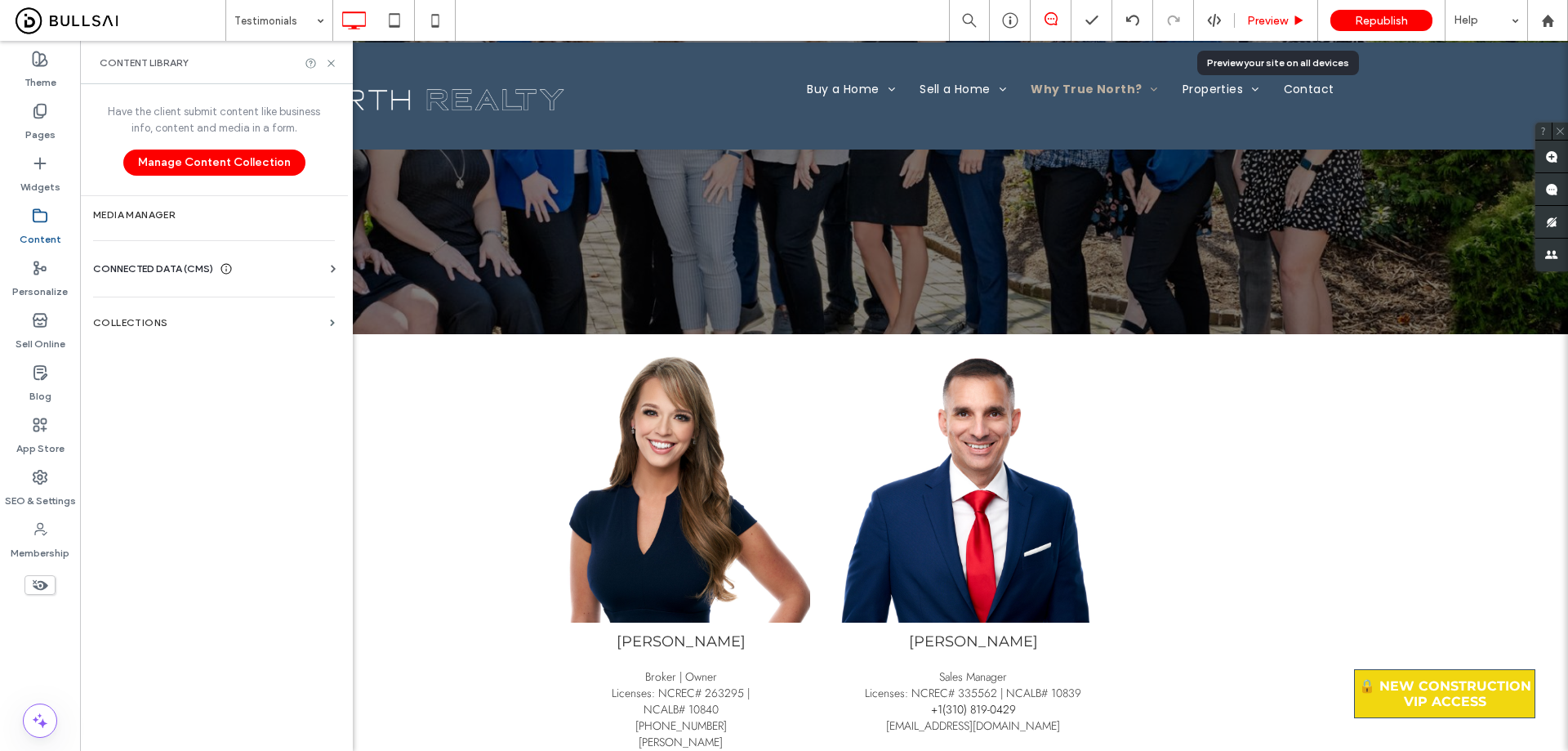
click at [777, 21] on span "Preview" at bounding box center [1268, 21] width 41 height 14
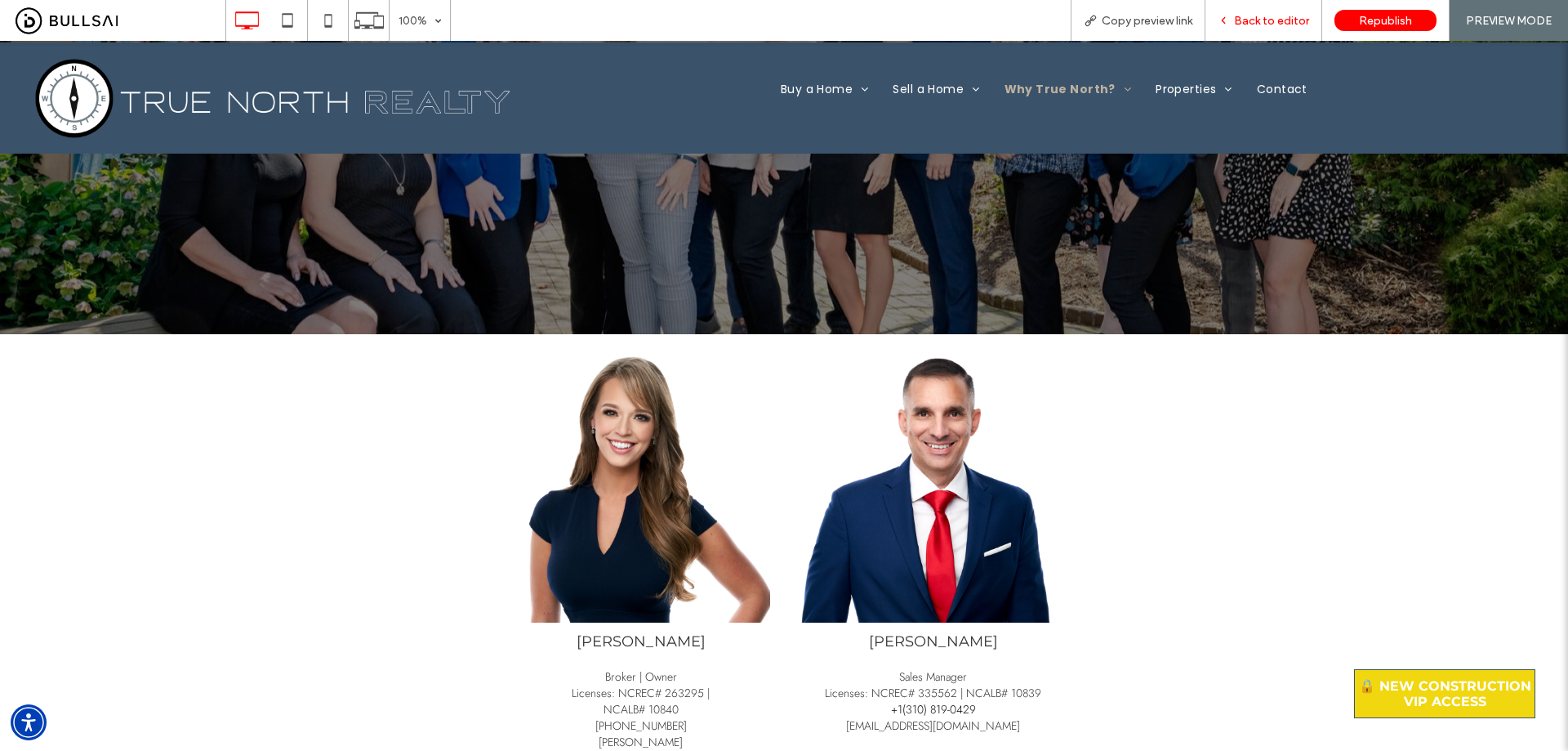
click at [777, 19] on span "Back to editor" at bounding box center [1271, 21] width 76 height 14
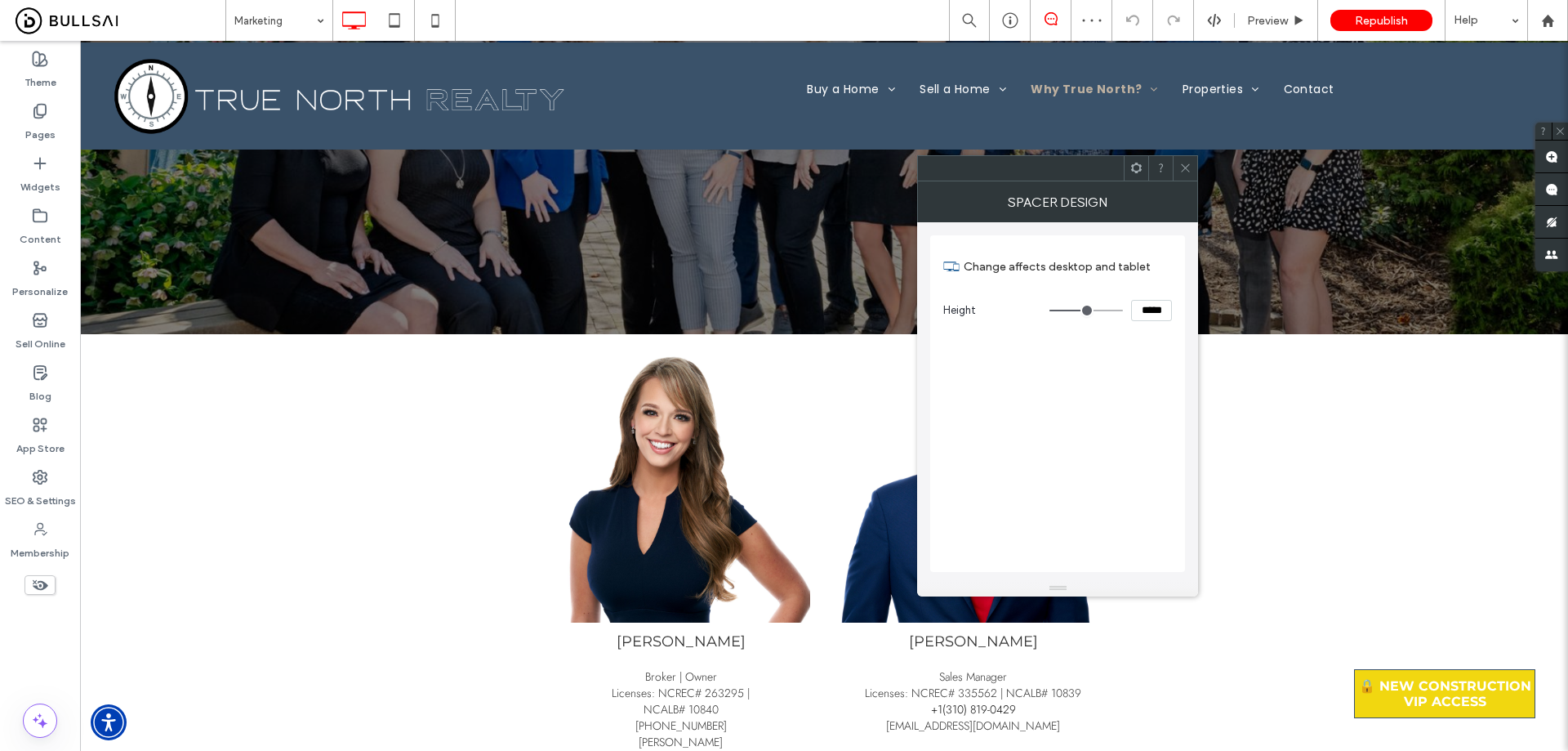
drag, startPoint x: 1178, startPoint y: 165, endPoint x: 1031, endPoint y: 250, distance: 169.8
click at [777, 165] on div at bounding box center [1185, 168] width 25 height 25
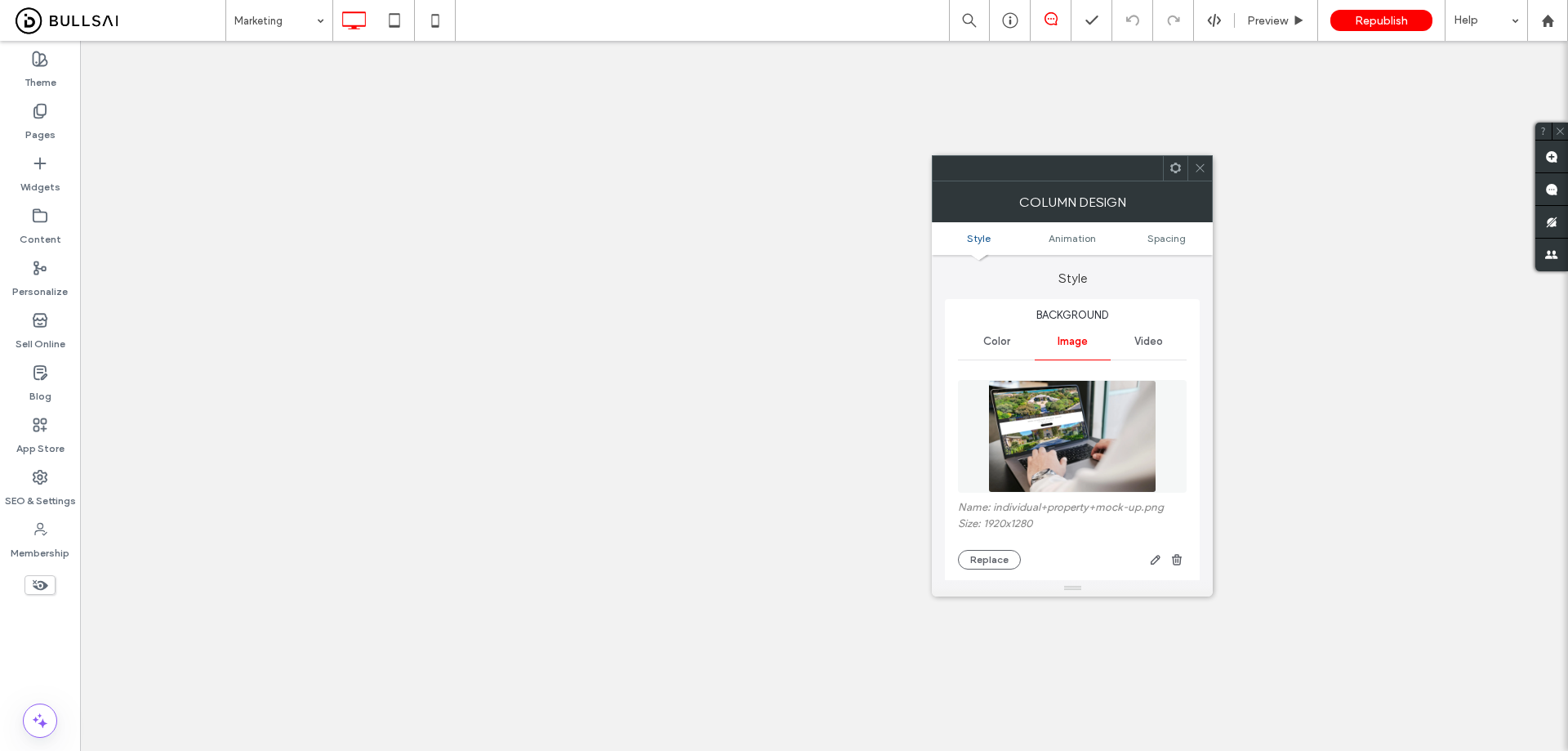
click at [1006, 550] on button "Replace" at bounding box center [990, 560] width 63 height 19
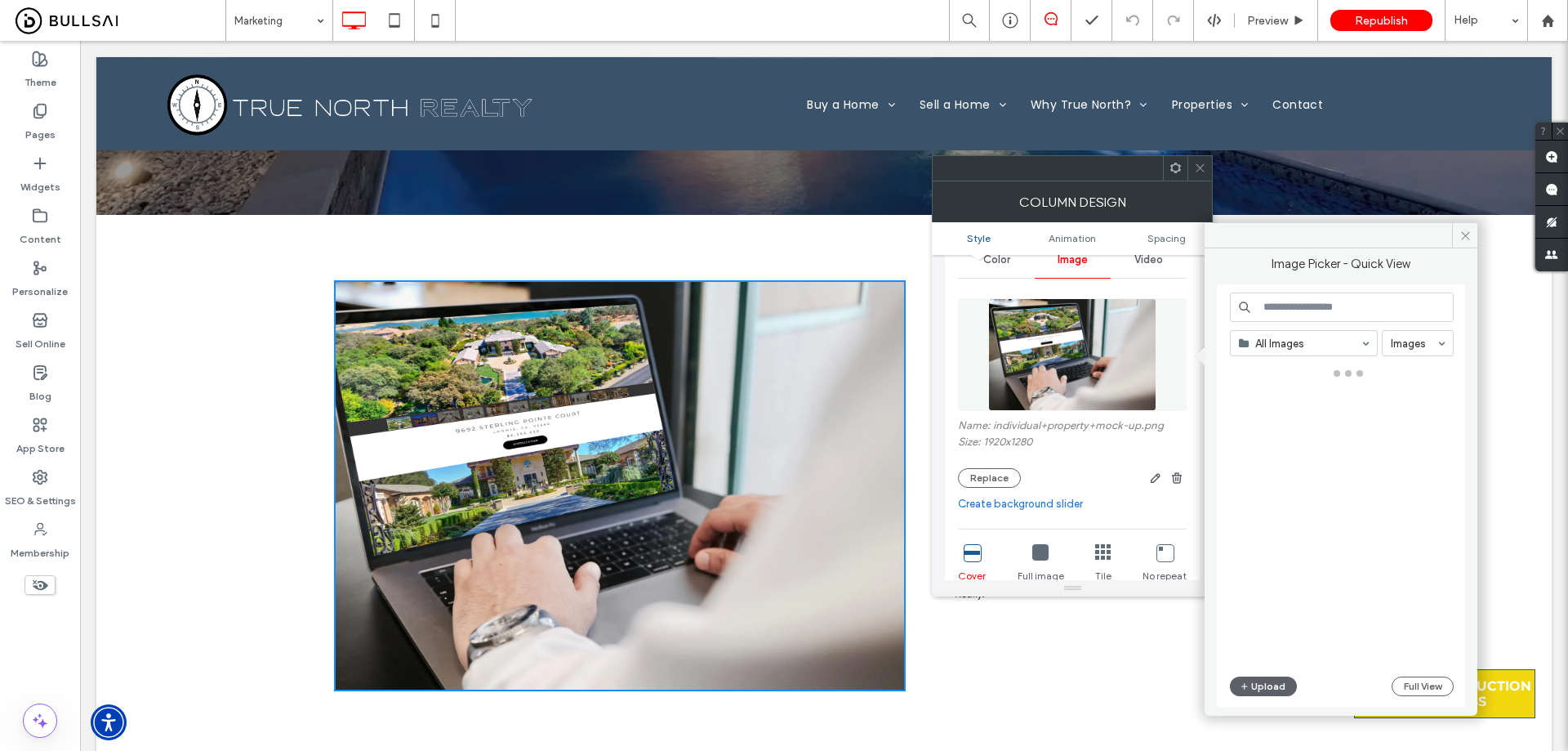
scroll to position [81, 0]
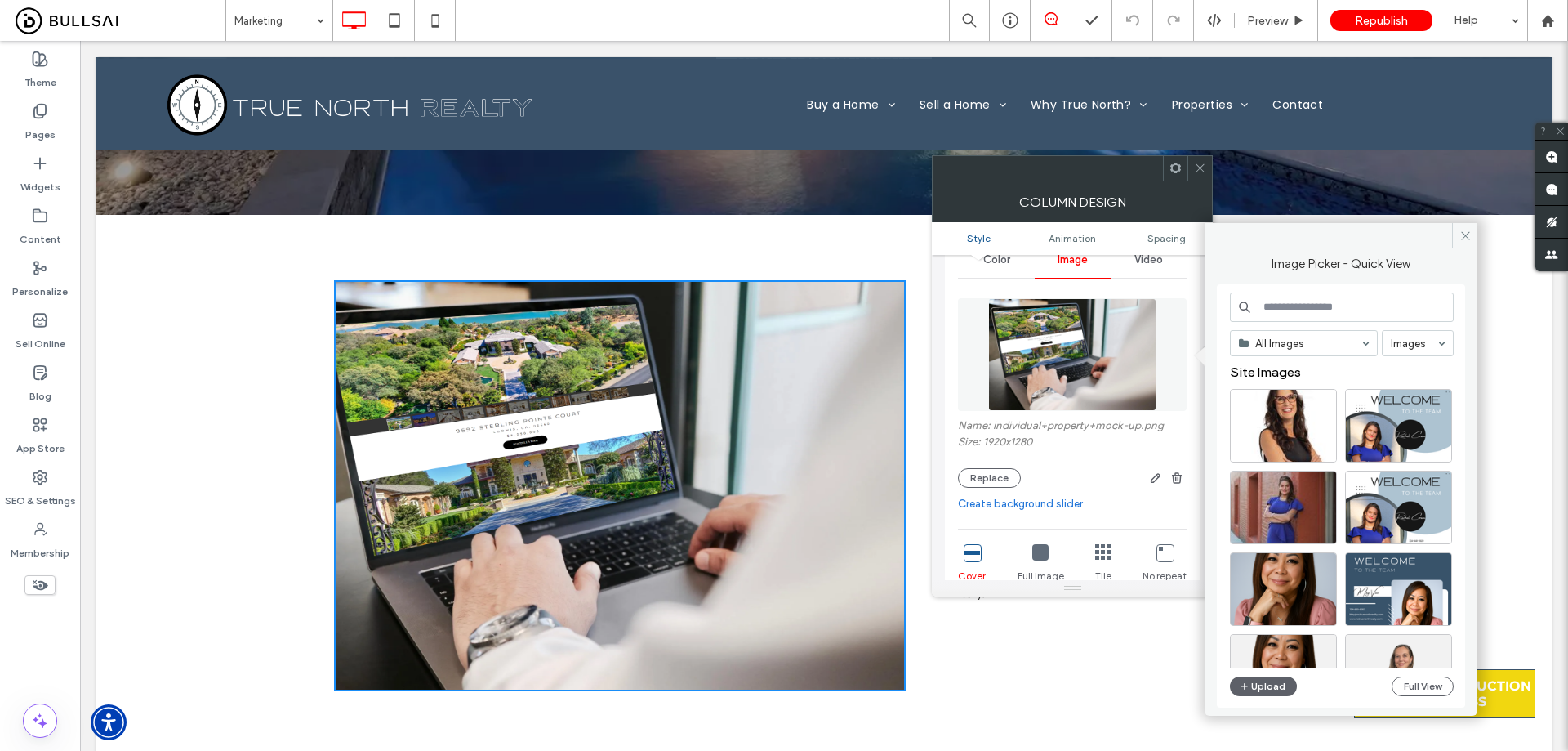
click at [1307, 310] on input at bounding box center [1342, 307] width 224 height 30
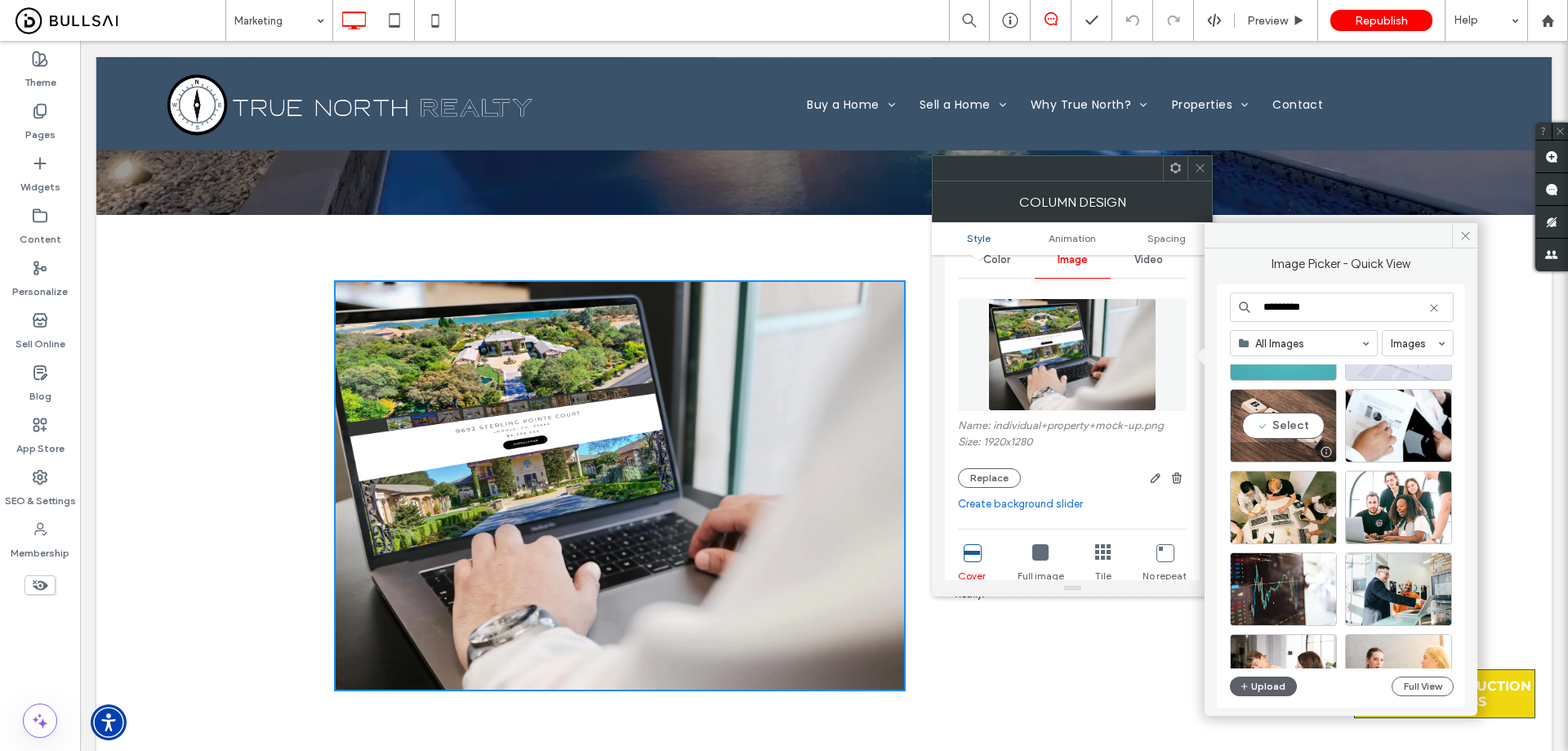
scroll to position [701, 0]
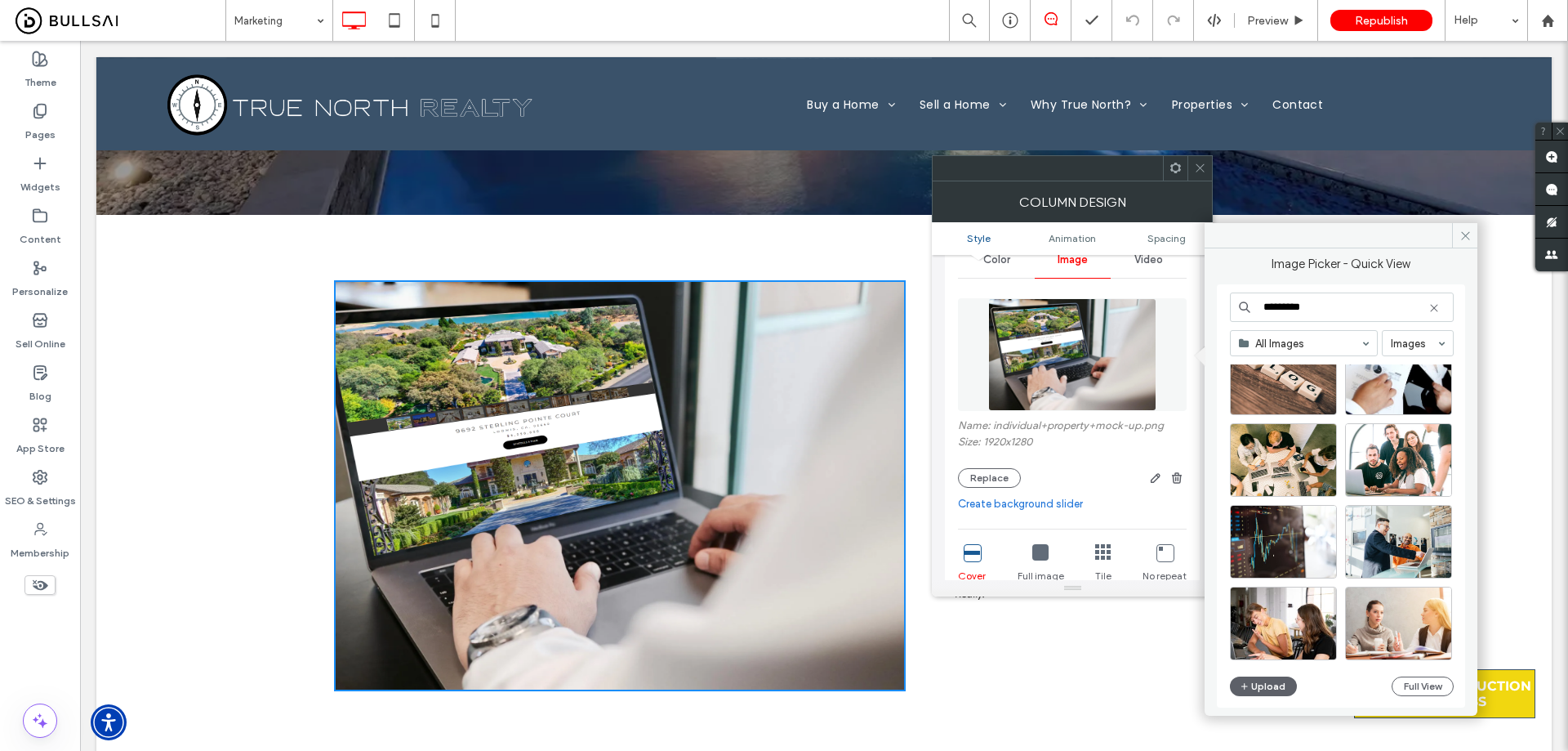
click at [1346, 304] on input "*********" at bounding box center [1342, 307] width 224 height 30
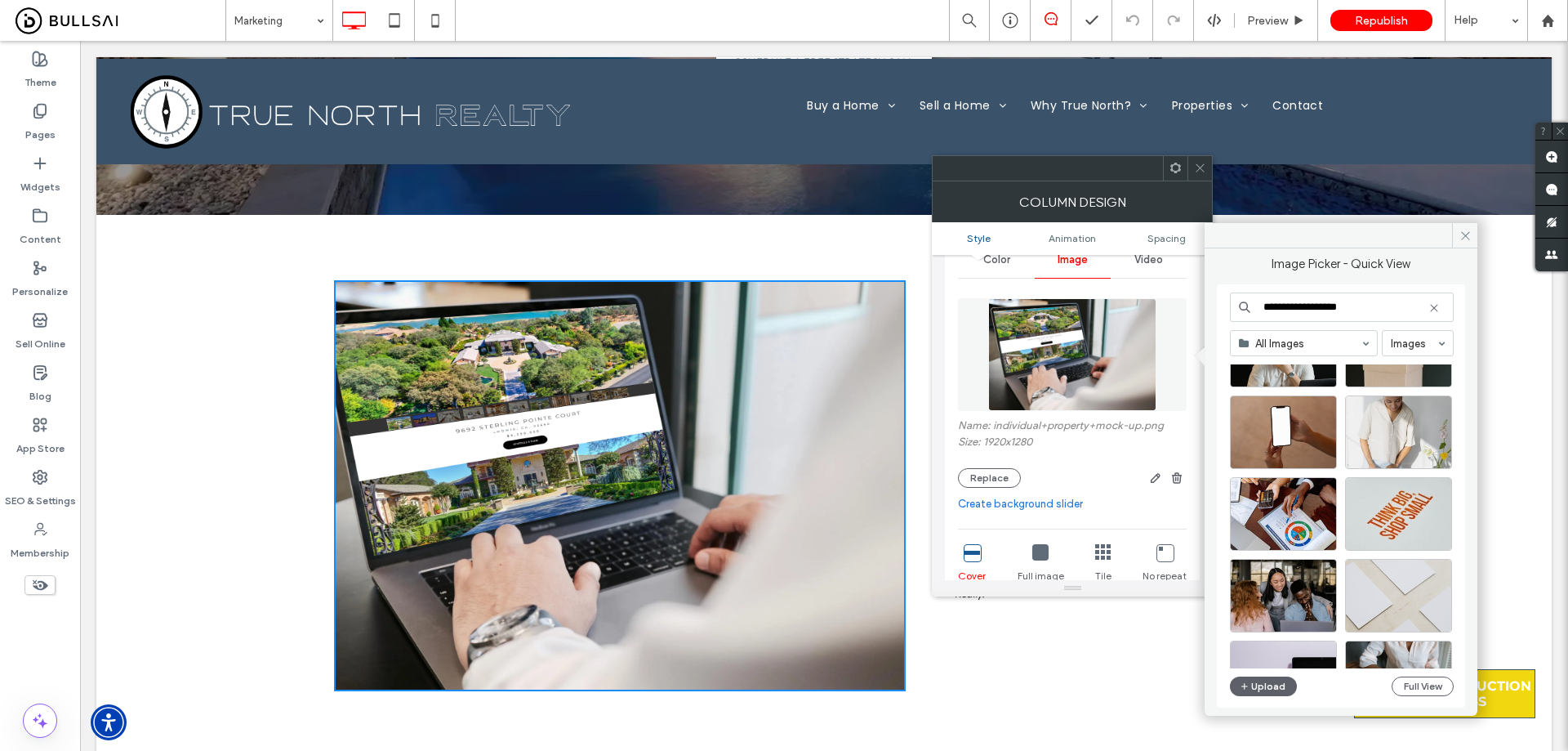
scroll to position [4392, 0]
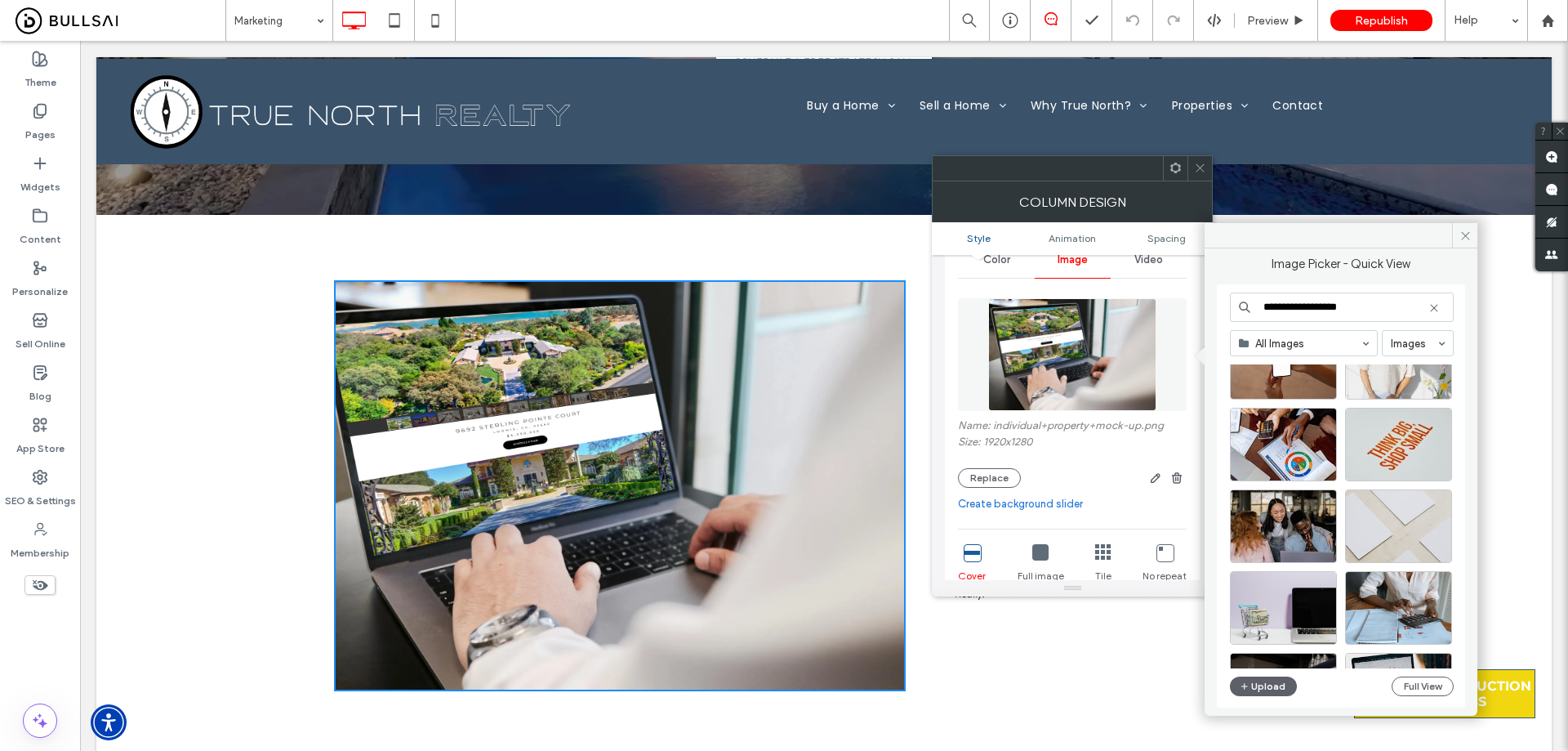
drag, startPoint x: 1385, startPoint y: 305, endPoint x: 1058, endPoint y: 316, distance: 327.2
click at [1062, 316] on div "**********" at bounding box center [1072, 389] width 281 height 415
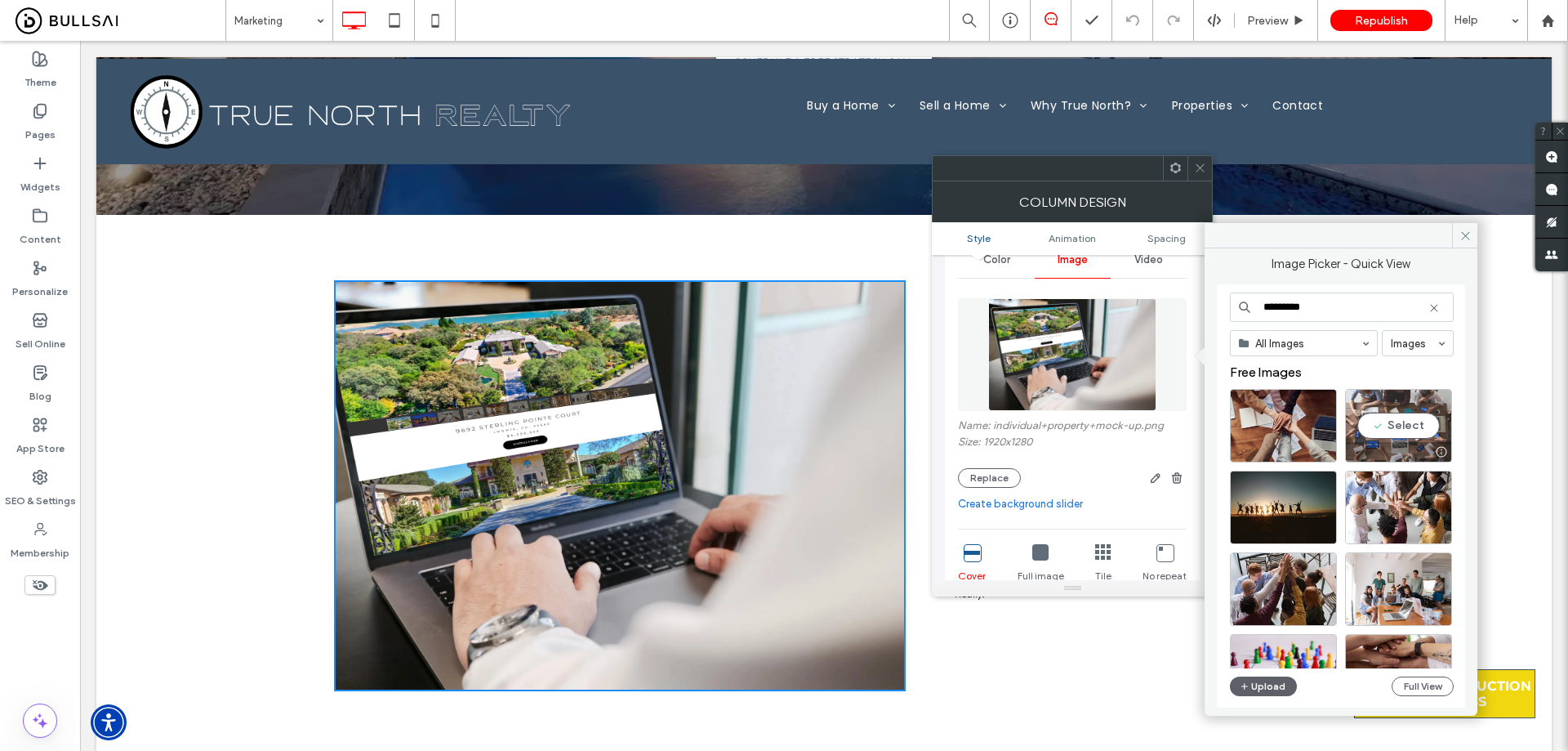
type input "*********"
click at [1389, 424] on div "Select" at bounding box center [1399, 425] width 107 height 74
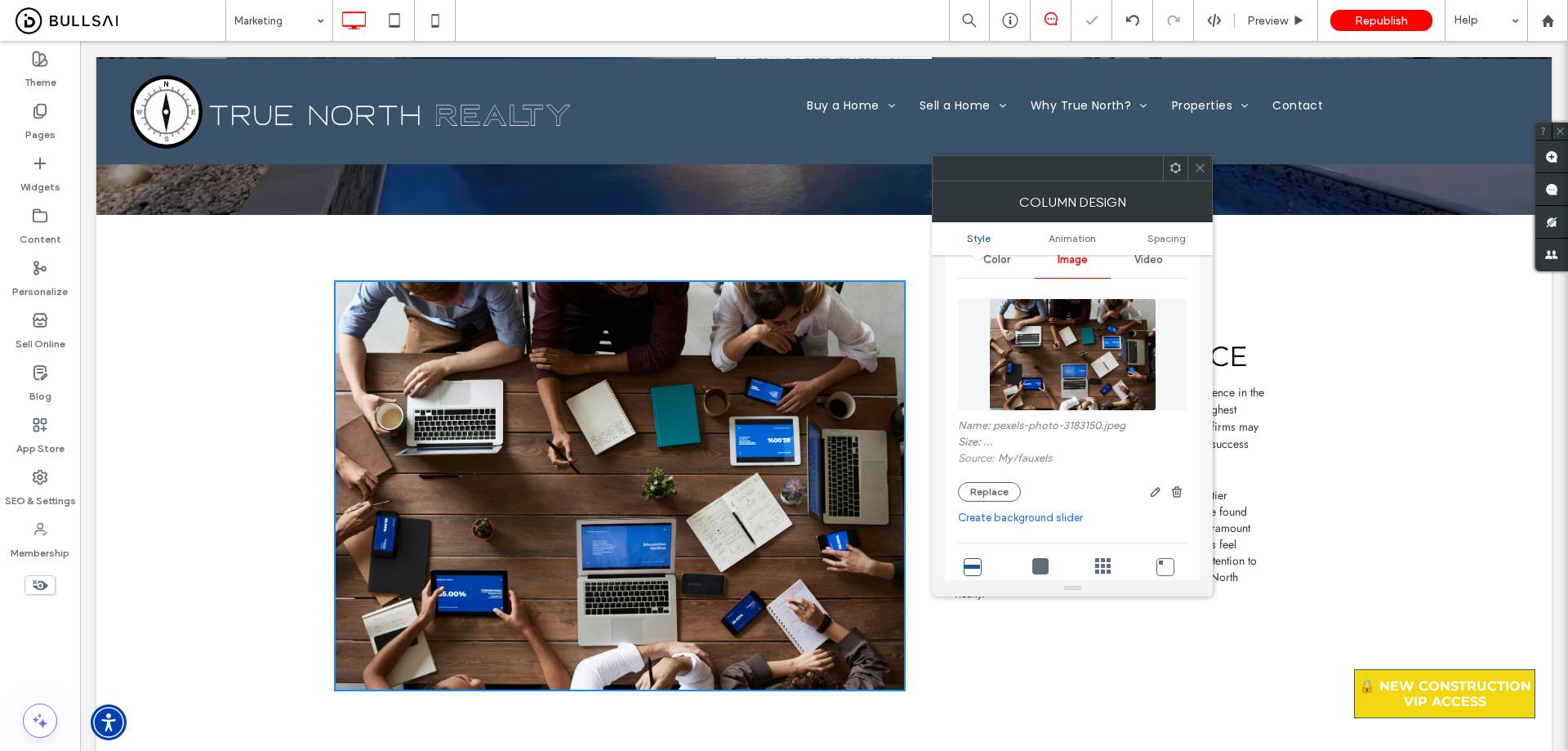
click at [1203, 171] on icon at bounding box center [1200, 167] width 12 height 12
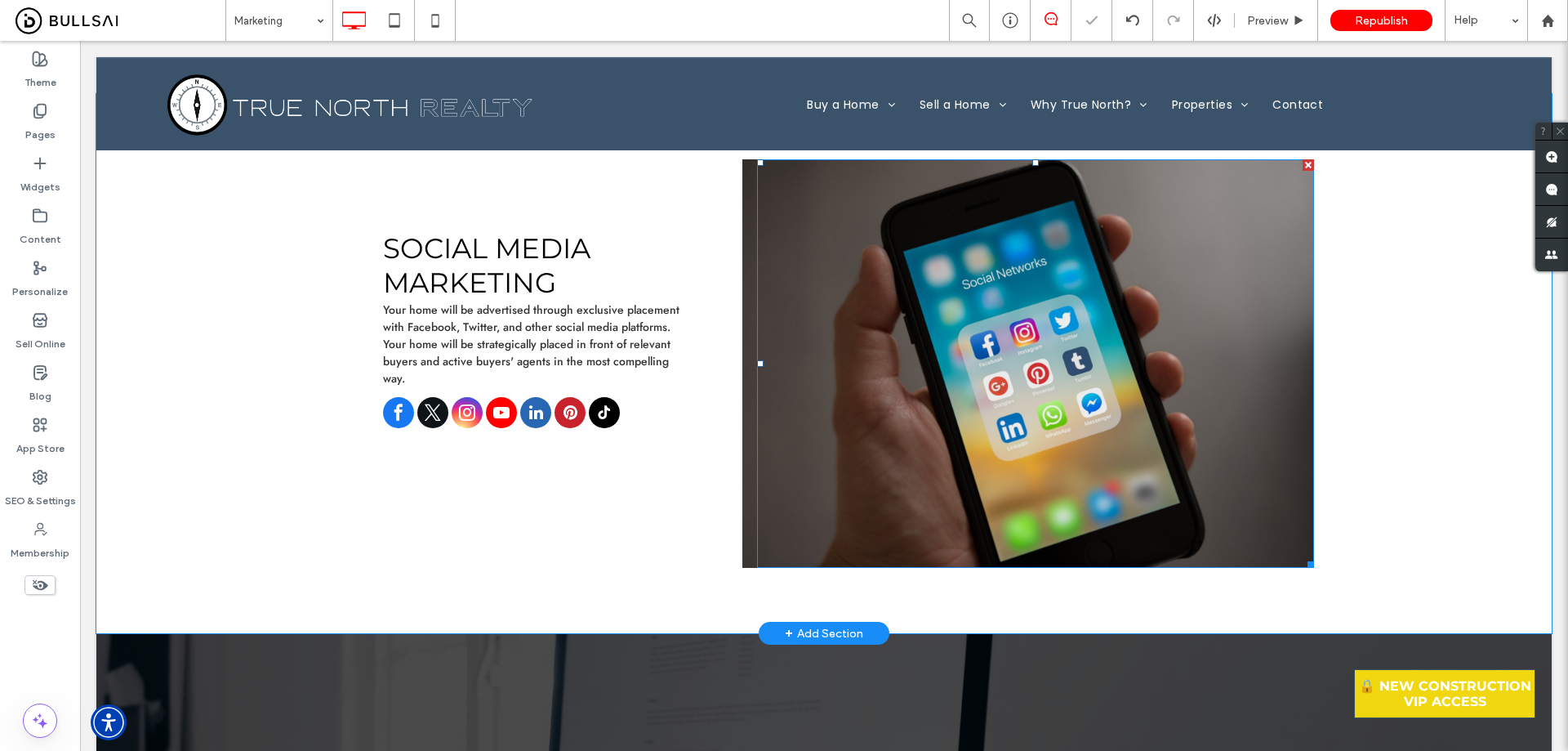
scroll to position [1143, 0]
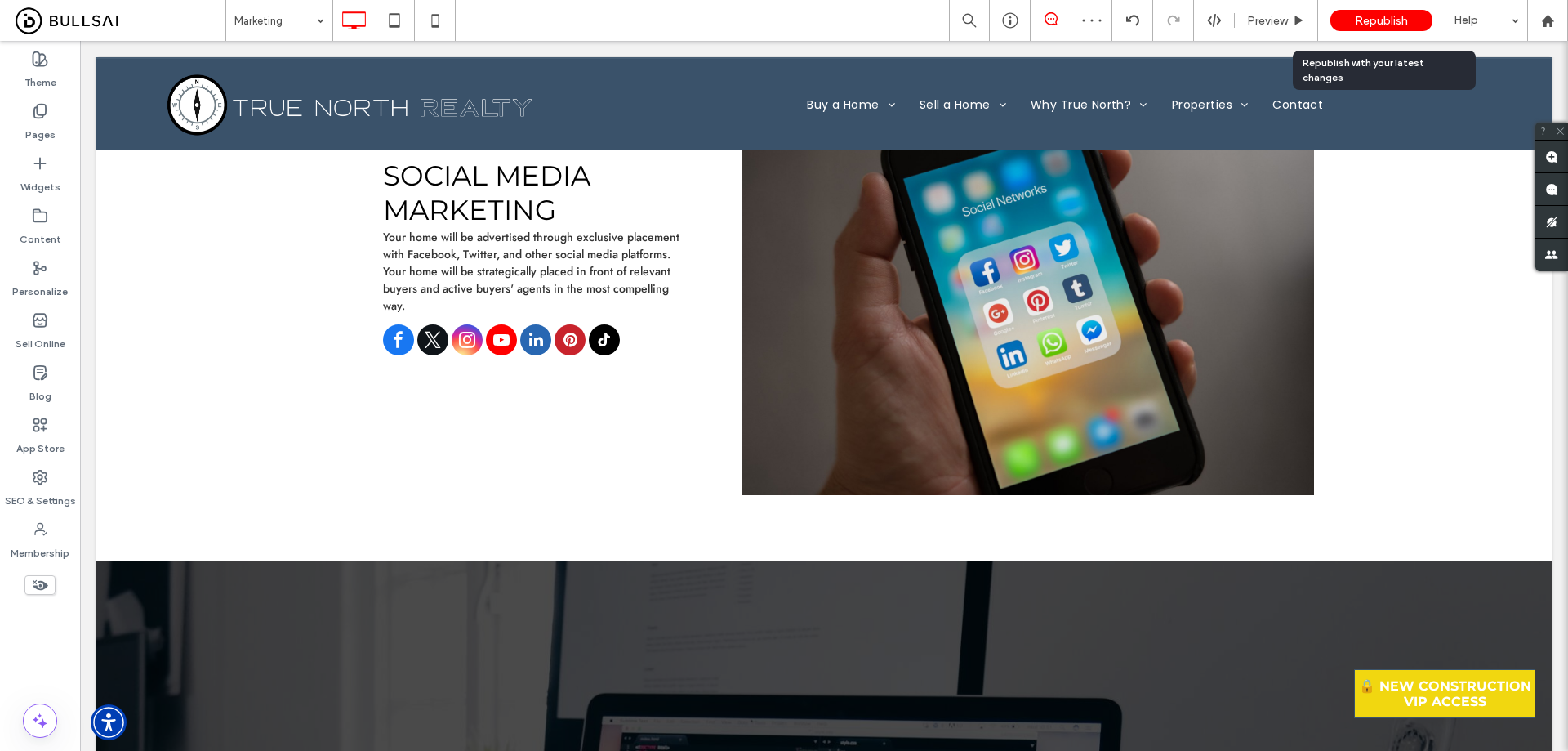
click at [1360, 24] on span "Republish" at bounding box center [1381, 21] width 53 height 14
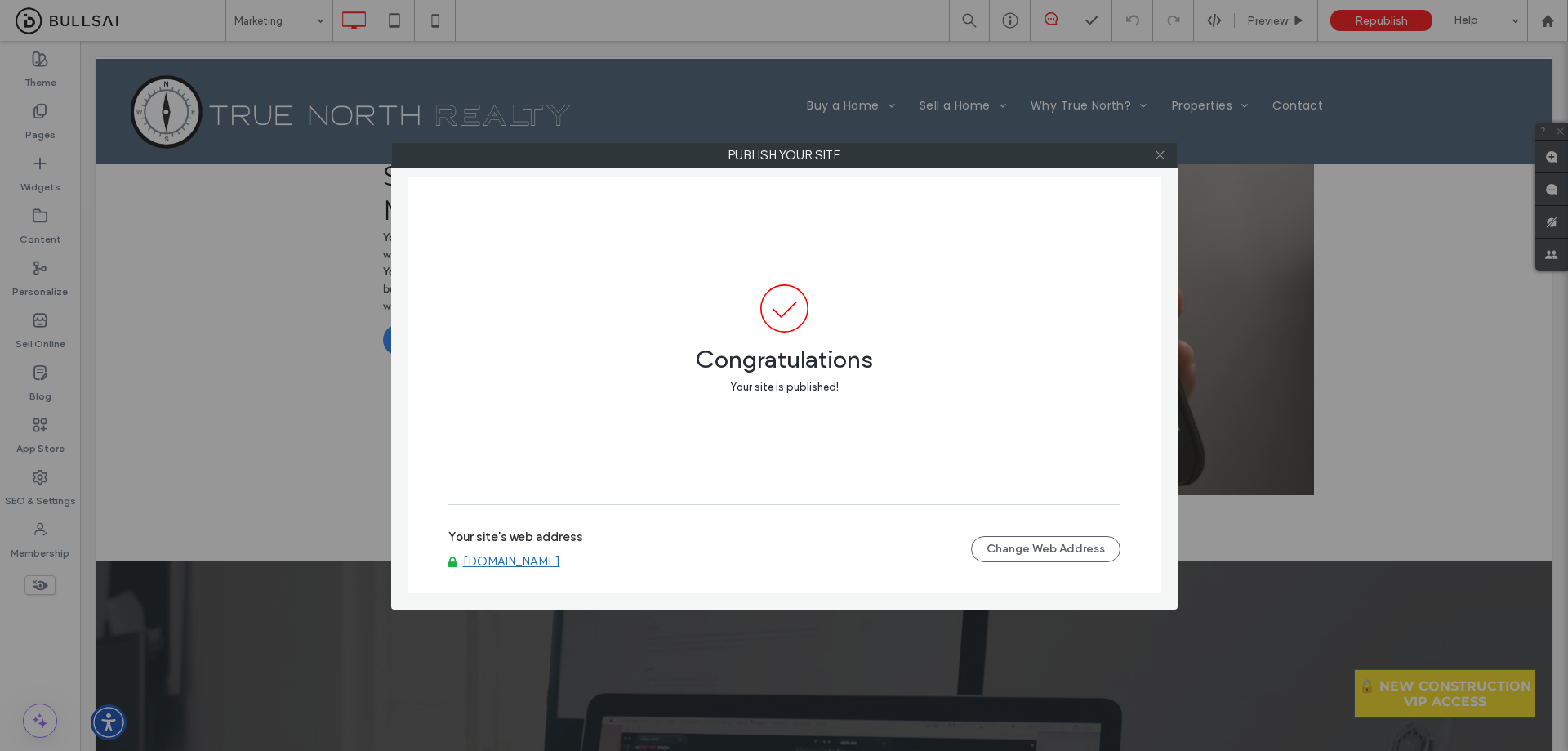
click at [1161, 152] on icon at bounding box center [1159, 154] width 12 height 12
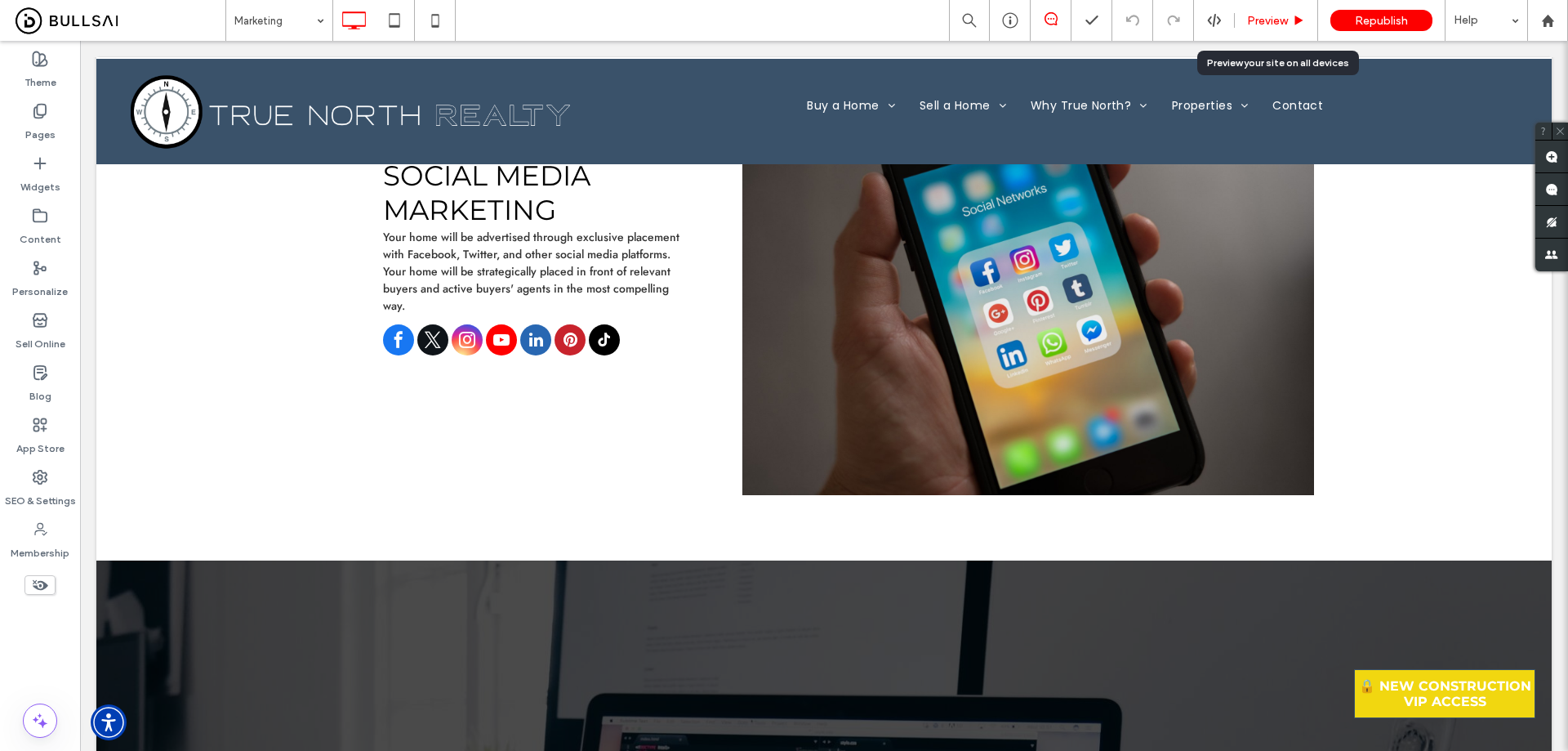
click at [1285, 25] on span "Preview" at bounding box center [1268, 21] width 41 height 14
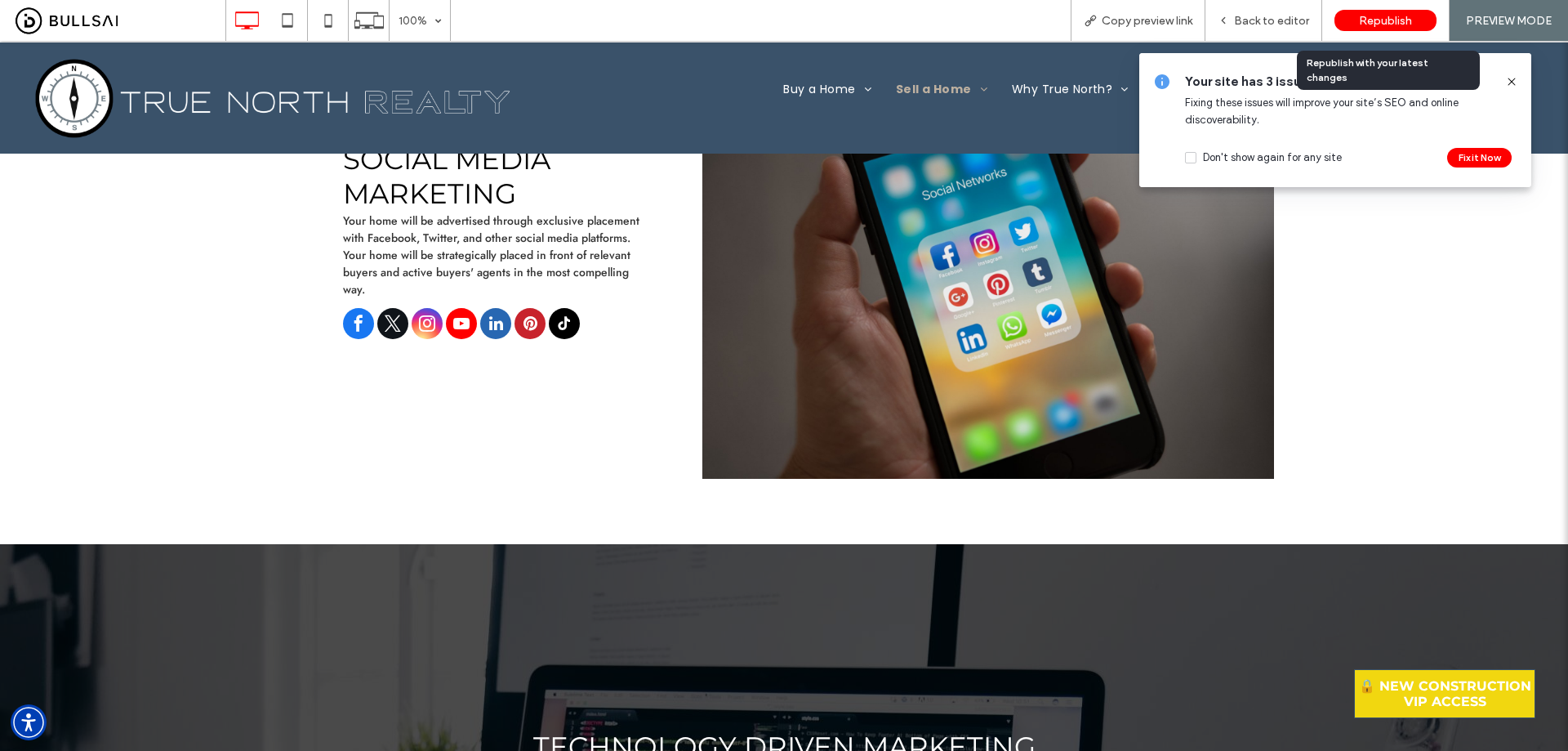
click at [1383, 32] on div "Republish" at bounding box center [1385, 20] width 102 height 41
click at [1402, 27] on span "Republish" at bounding box center [1385, 21] width 53 height 14
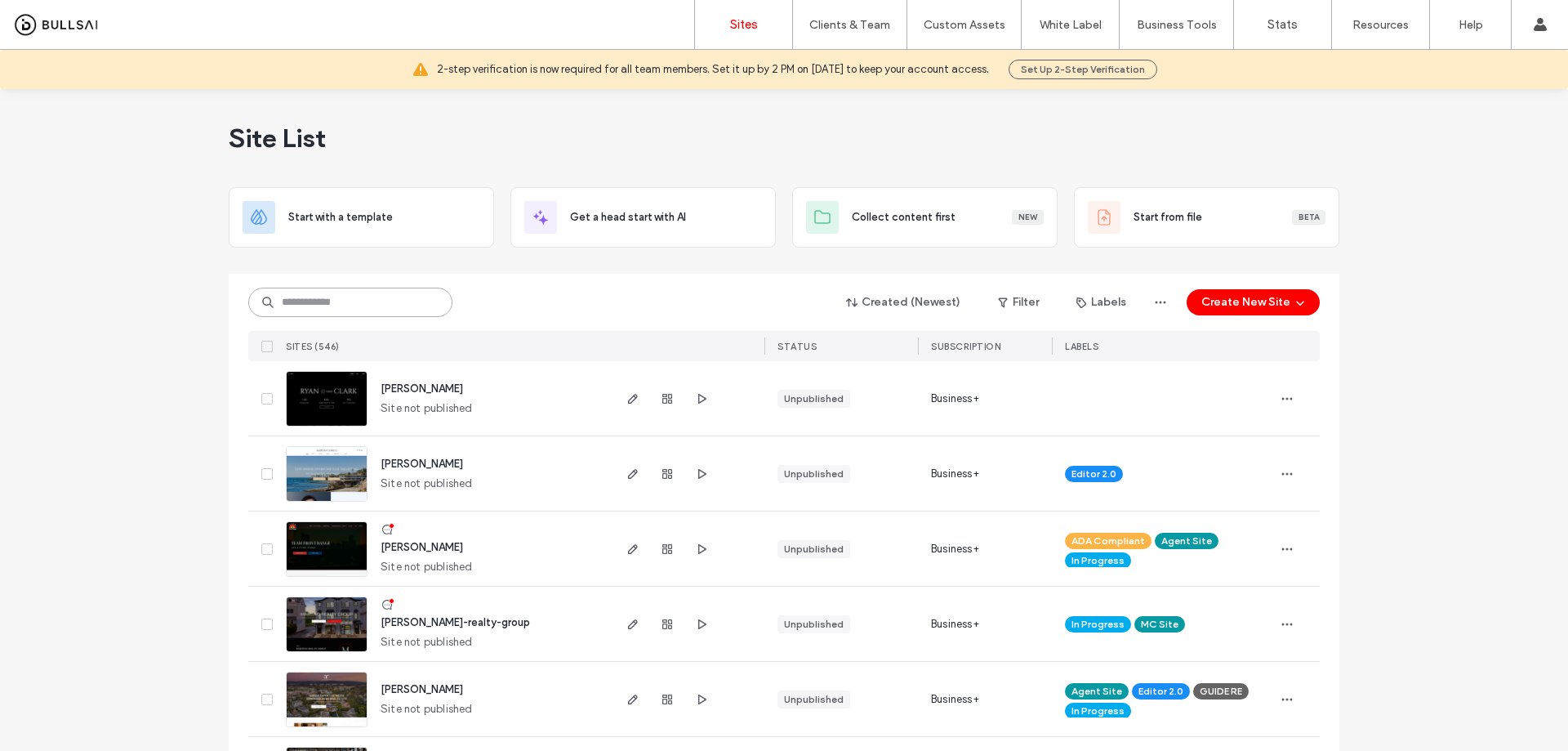
drag, startPoint x: 329, startPoint y: 294, endPoint x: 342, endPoint y: 301, distance: 14.8
click at [331, 294] on input at bounding box center [350, 302] width 204 height 30
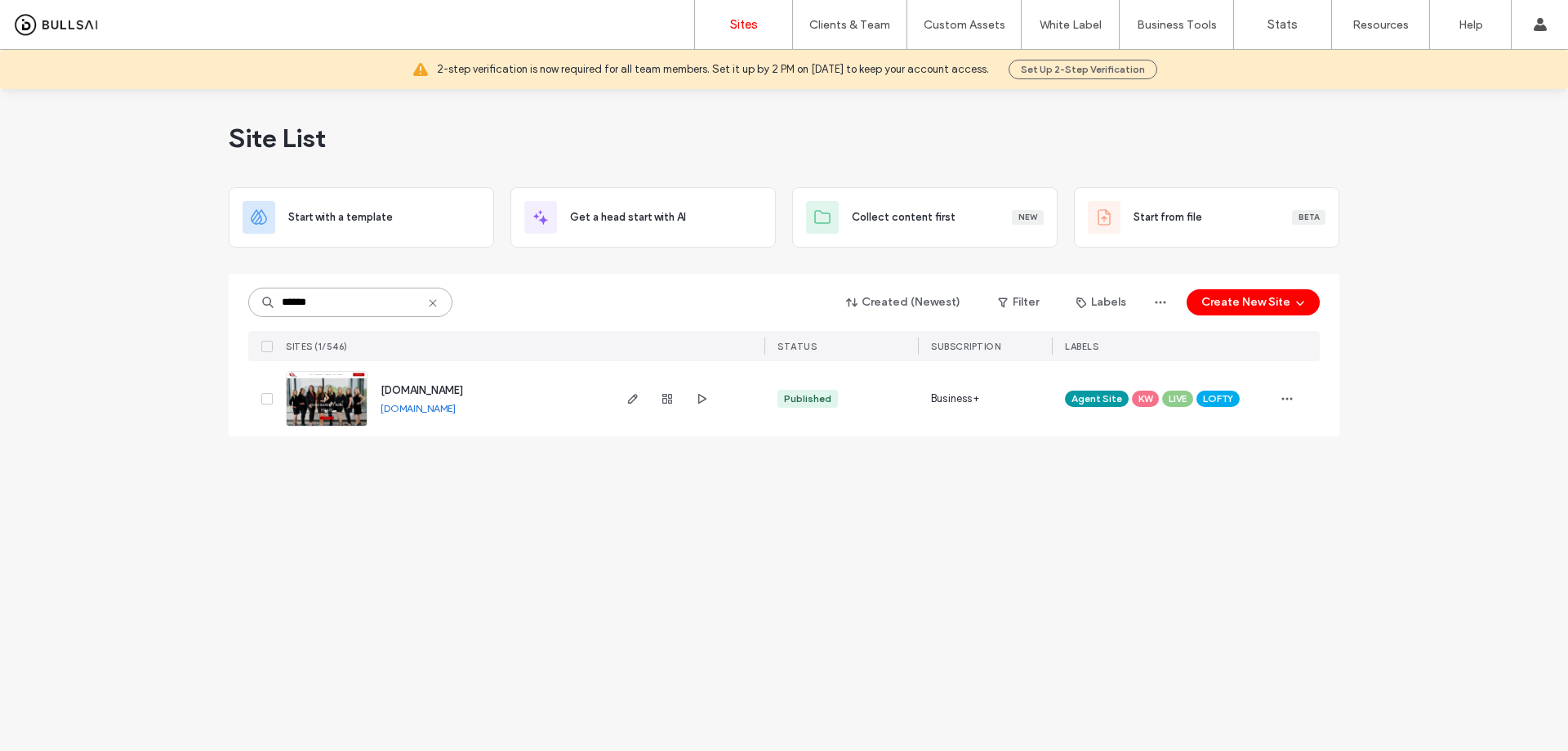
type input "******"
click at [453, 385] on span "[DOMAIN_NAME]" at bounding box center [422, 389] width 82 height 12
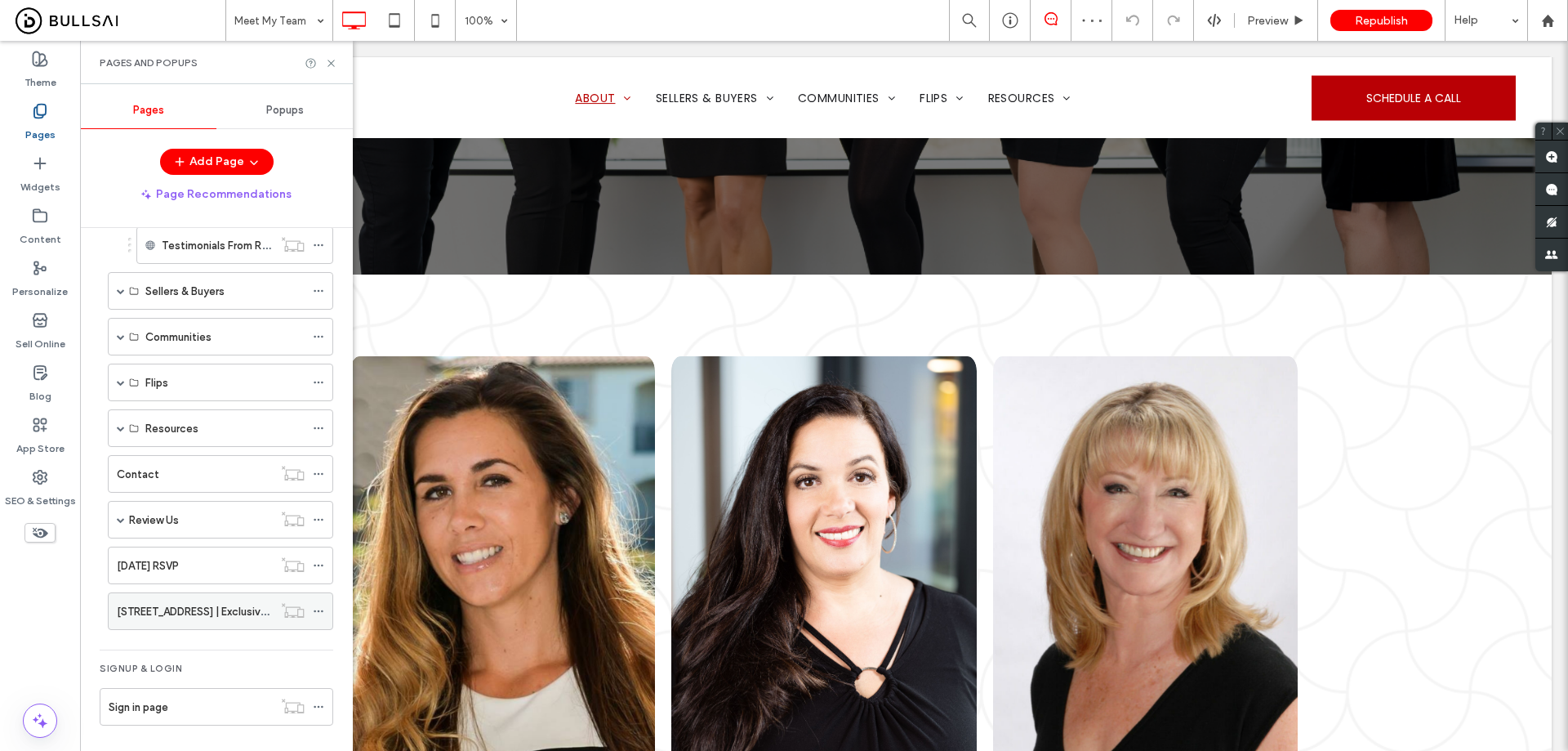
scroll to position [530, 0]
click at [188, 608] on label "[STREET_ADDRESS] | Exclusive Lakefront Broker's Open Tour" at bounding box center [264, 607] width 296 height 29
click at [36, 170] on icon at bounding box center [39, 163] width 16 height 16
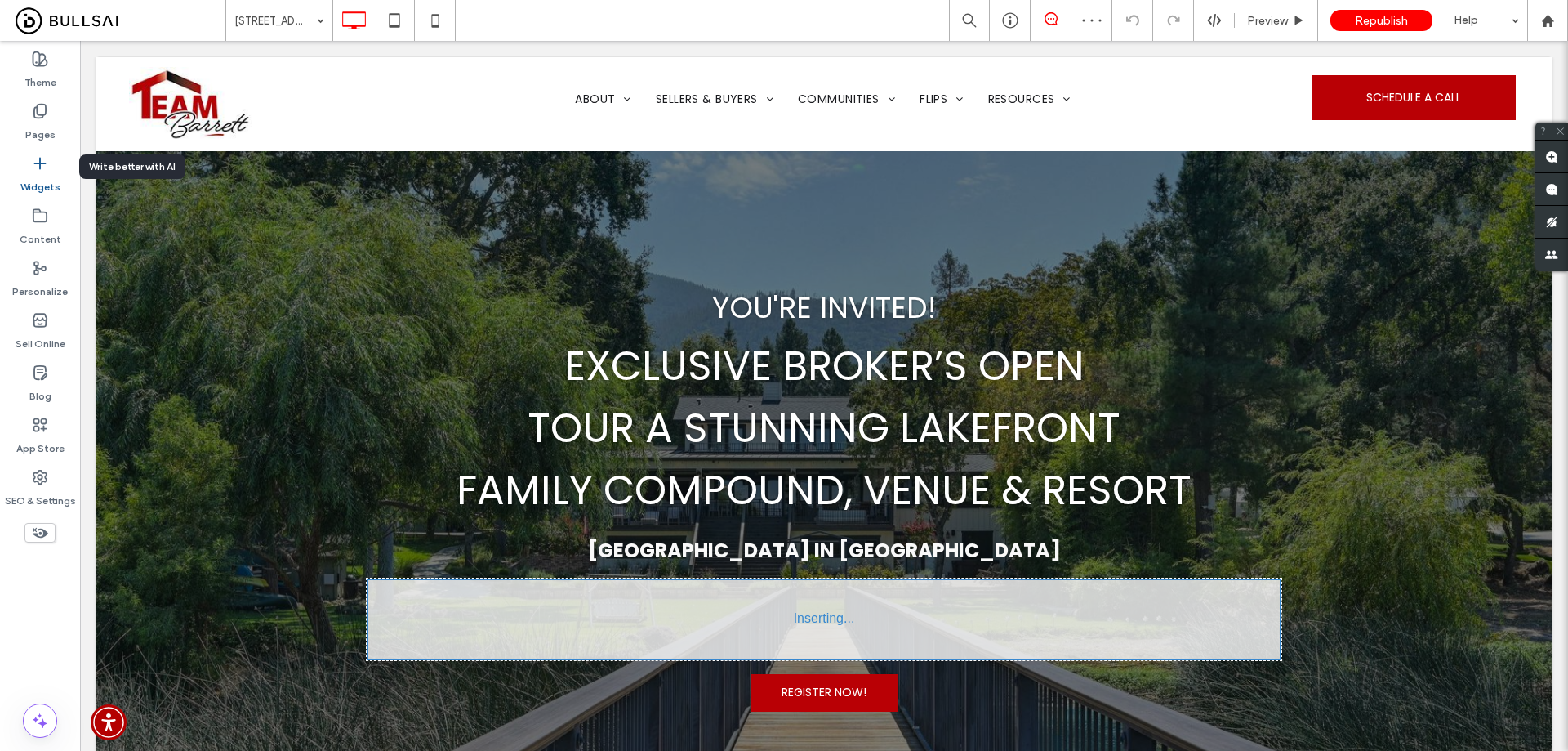
scroll to position [20, 0]
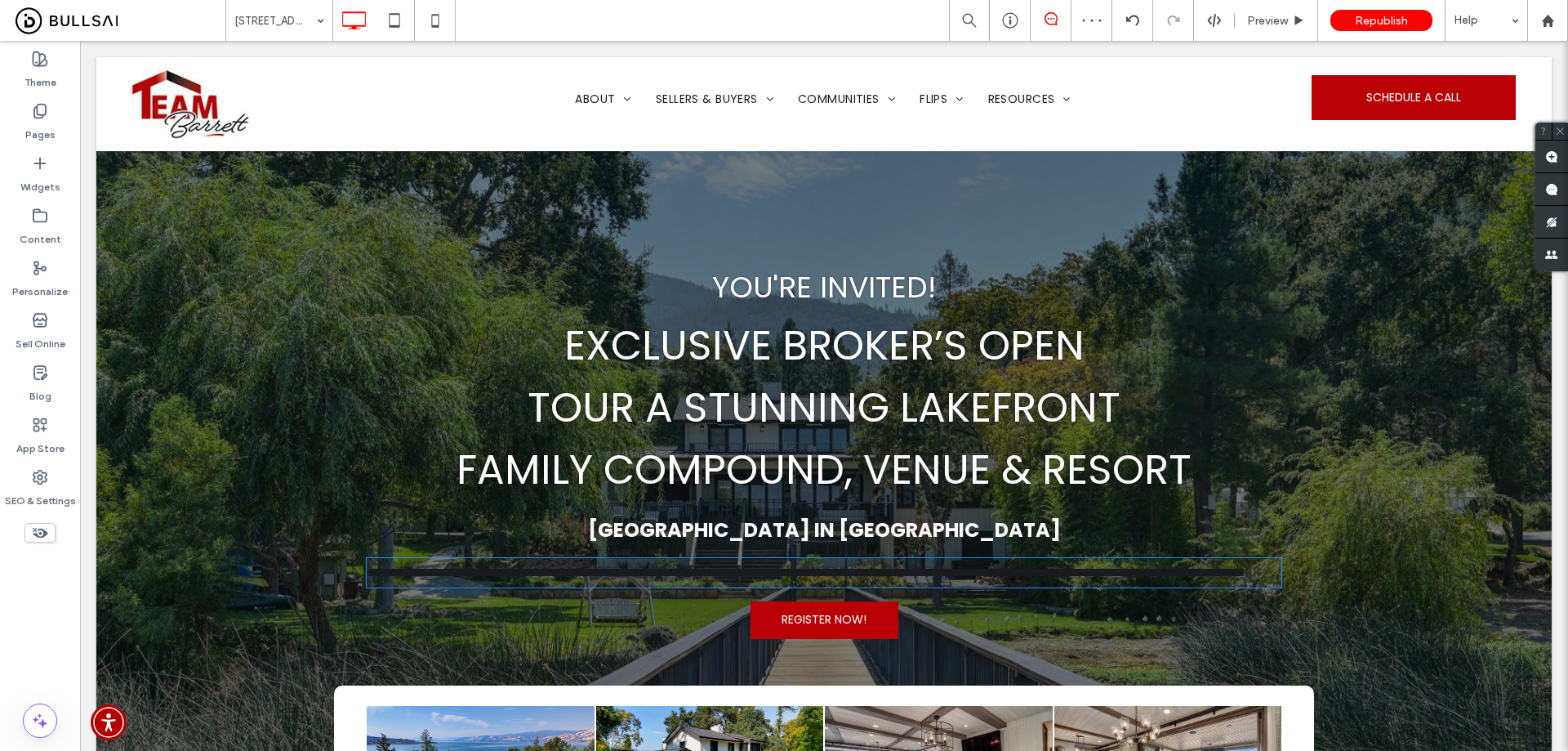
type input "*******"
type input "**"
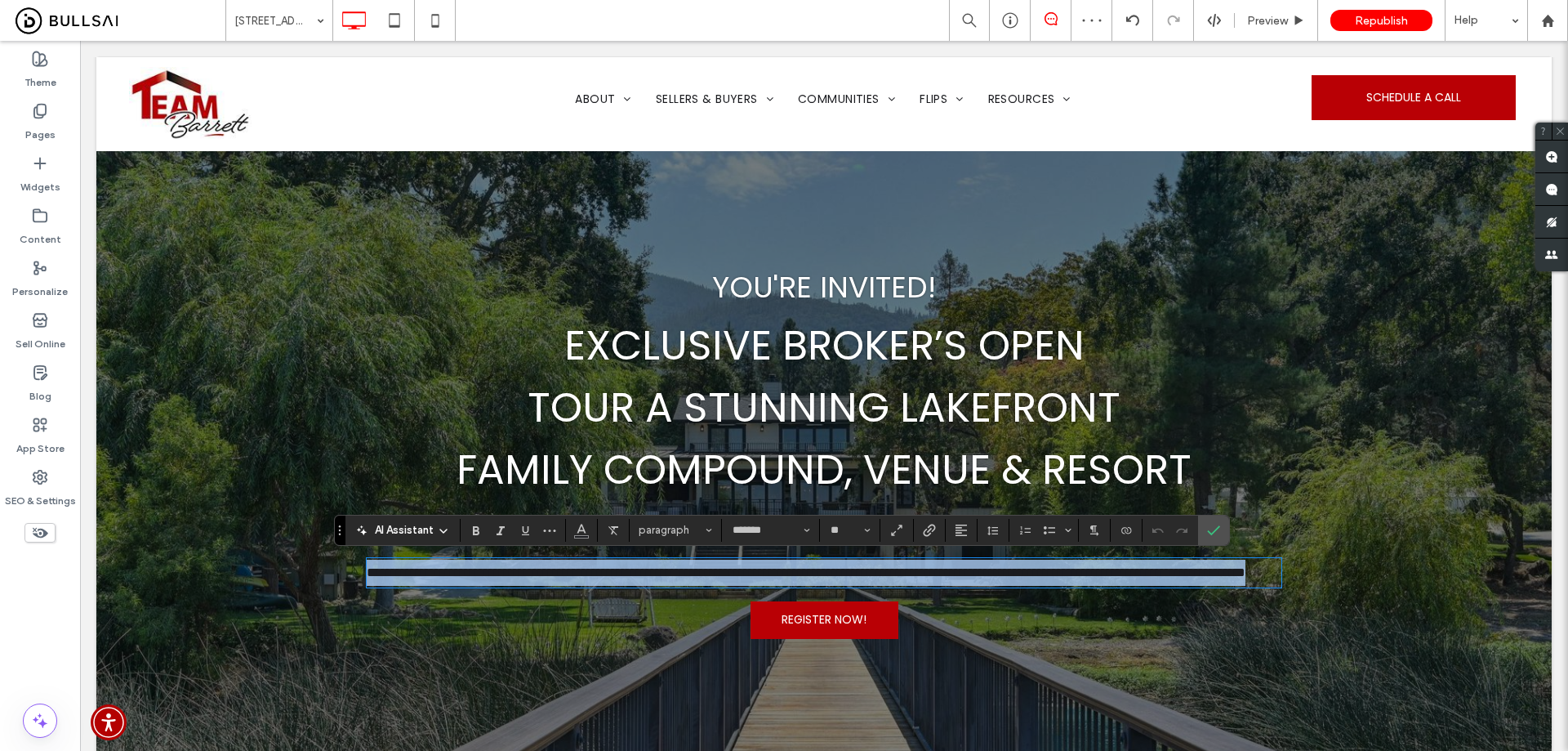
click at [830, 576] on span "**********" at bounding box center [806, 572] width 879 height 12
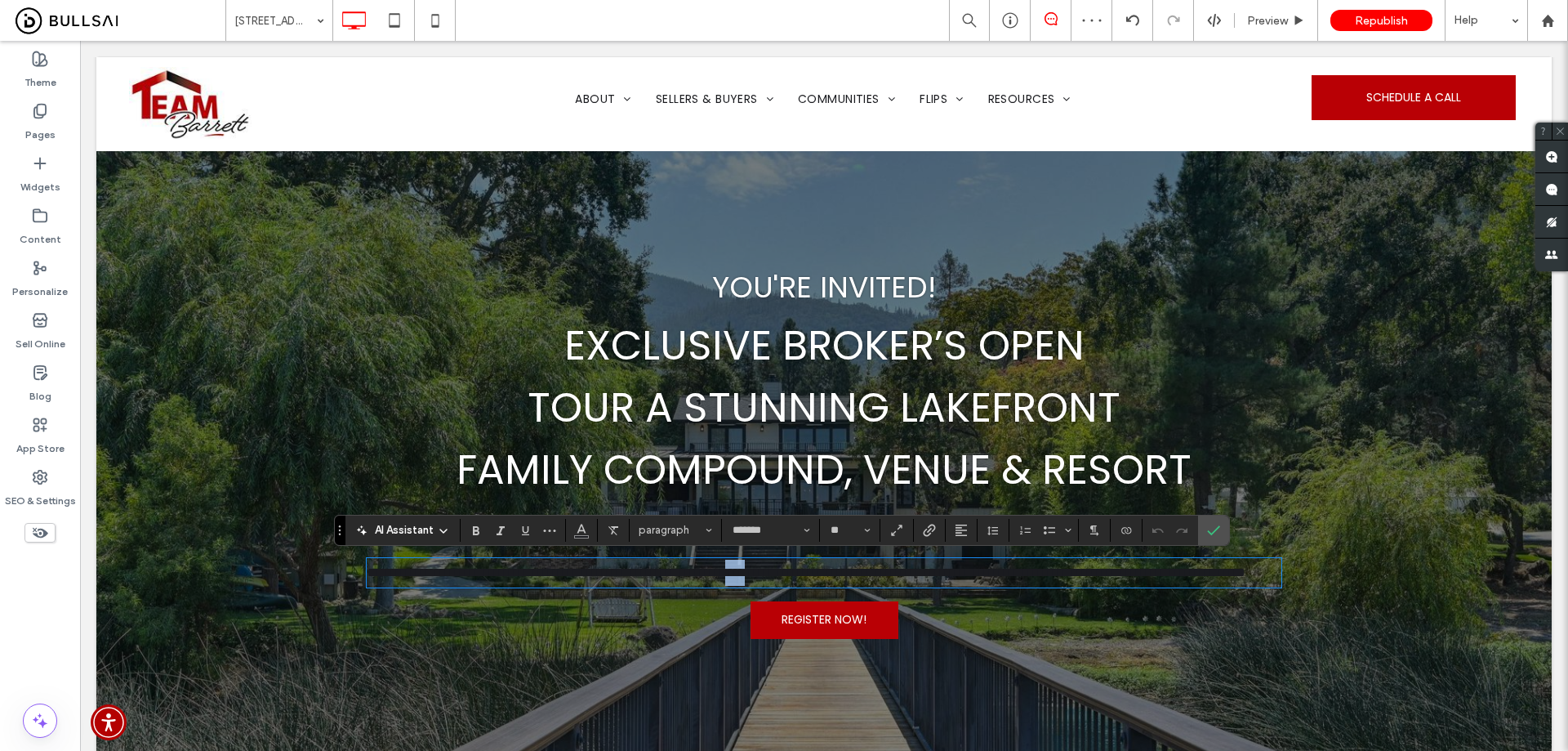
click at [830, 576] on span "**********" at bounding box center [806, 572] width 879 height 12
click at [716, 572] on p "**********" at bounding box center [824, 572] width 915 height 26
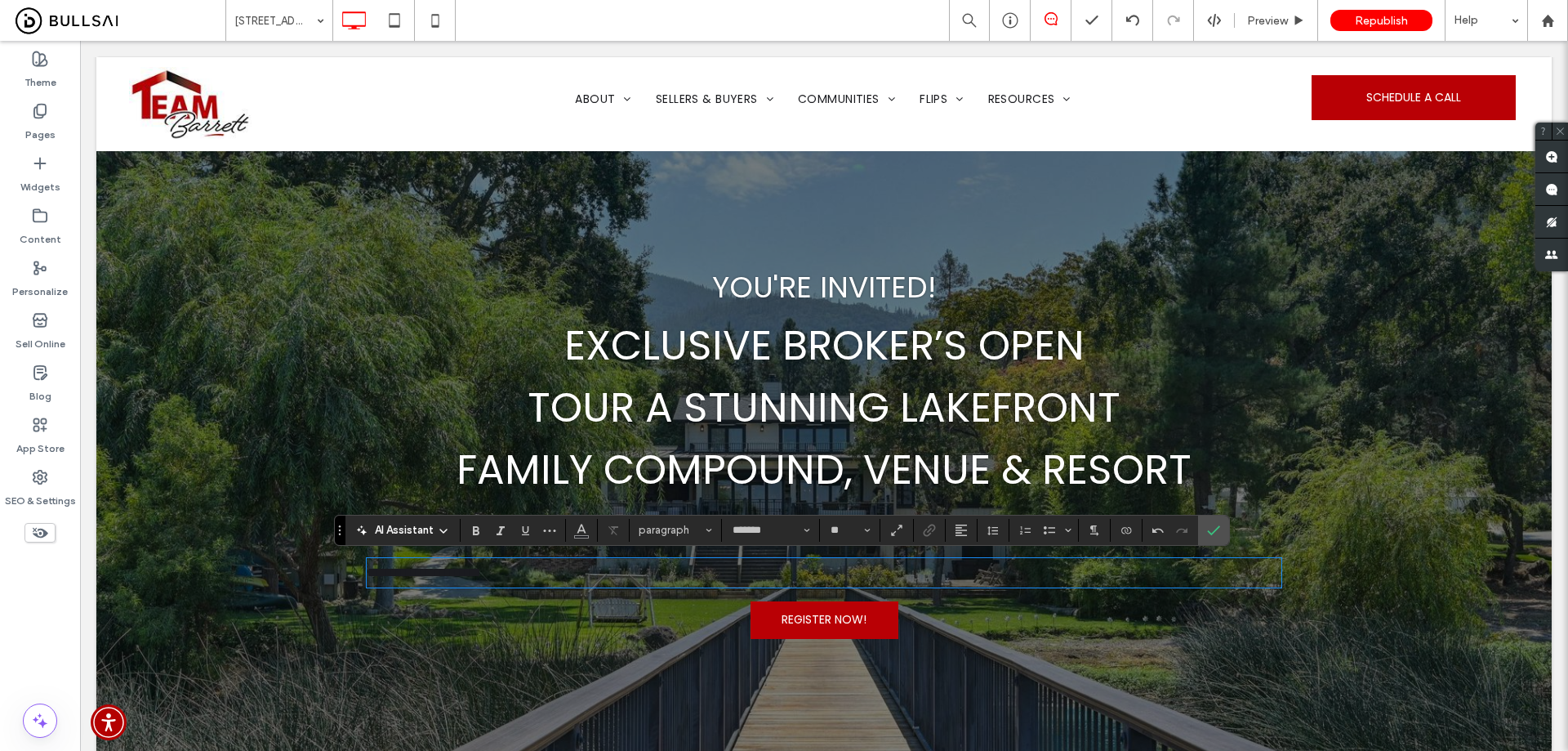
click at [716, 572] on p "**********" at bounding box center [824, 572] width 915 height 26
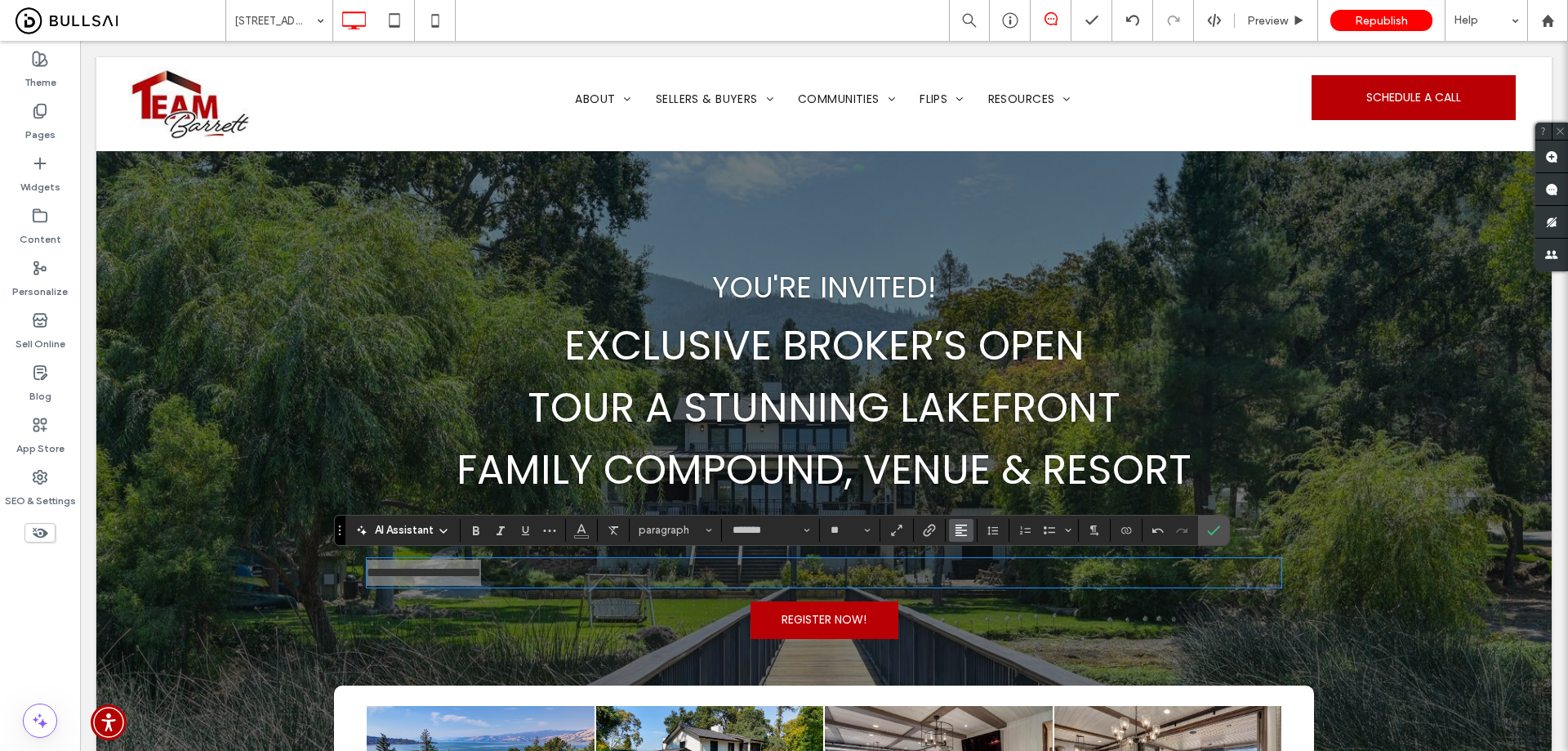
click at [961, 528] on icon "Alignment" at bounding box center [961, 530] width 13 height 13
click at [975, 450] on use "ui.textEditor.alignment.center" at bounding box center [974, 455] width 11 height 11
click at [581, 529] on icon "Color" at bounding box center [582, 529] width 13 height 13
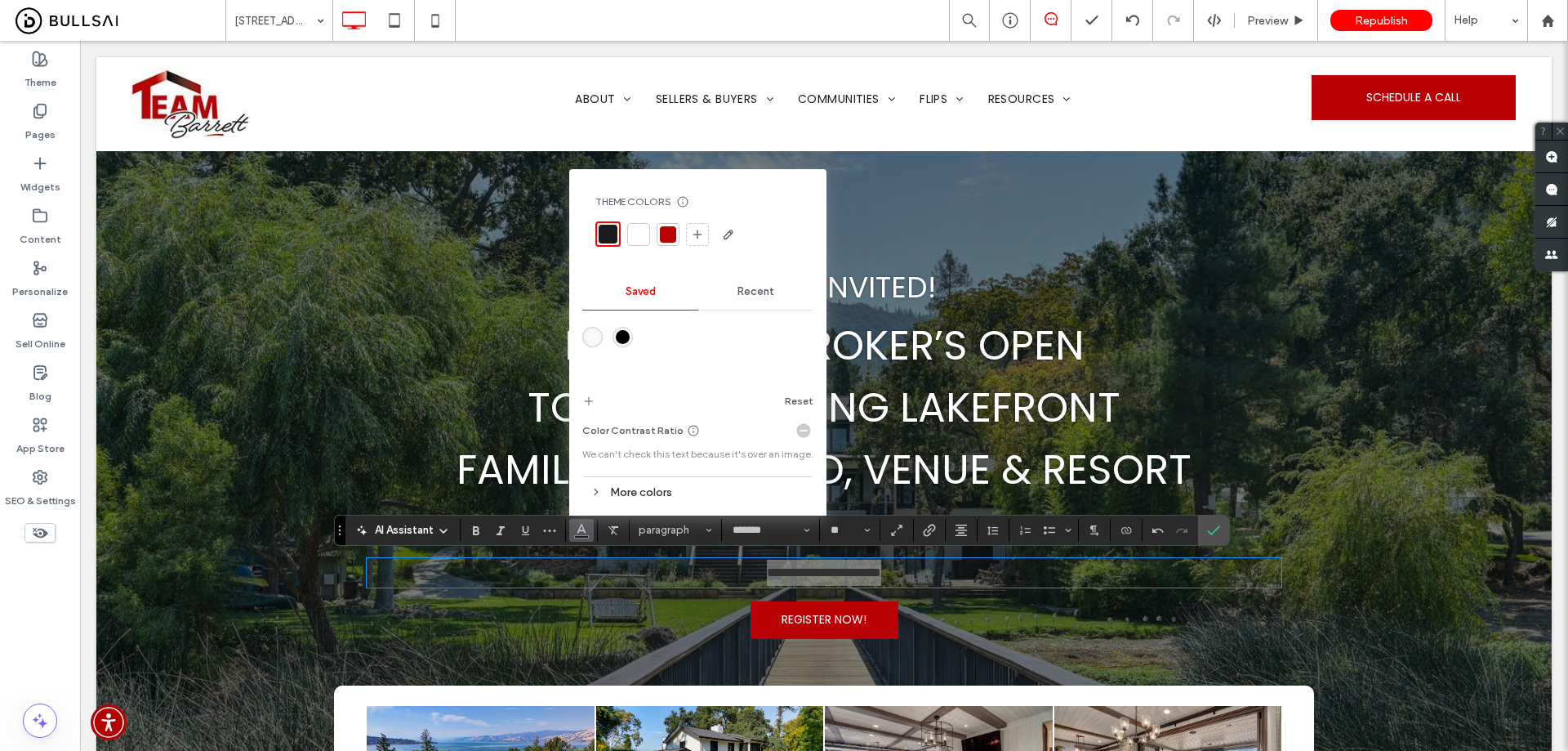
click at [752, 290] on span "Recent" at bounding box center [756, 292] width 36 height 13
click at [623, 341] on div "rgba(255, 255, 255, 1)" at bounding box center [623, 342] width 14 height 14
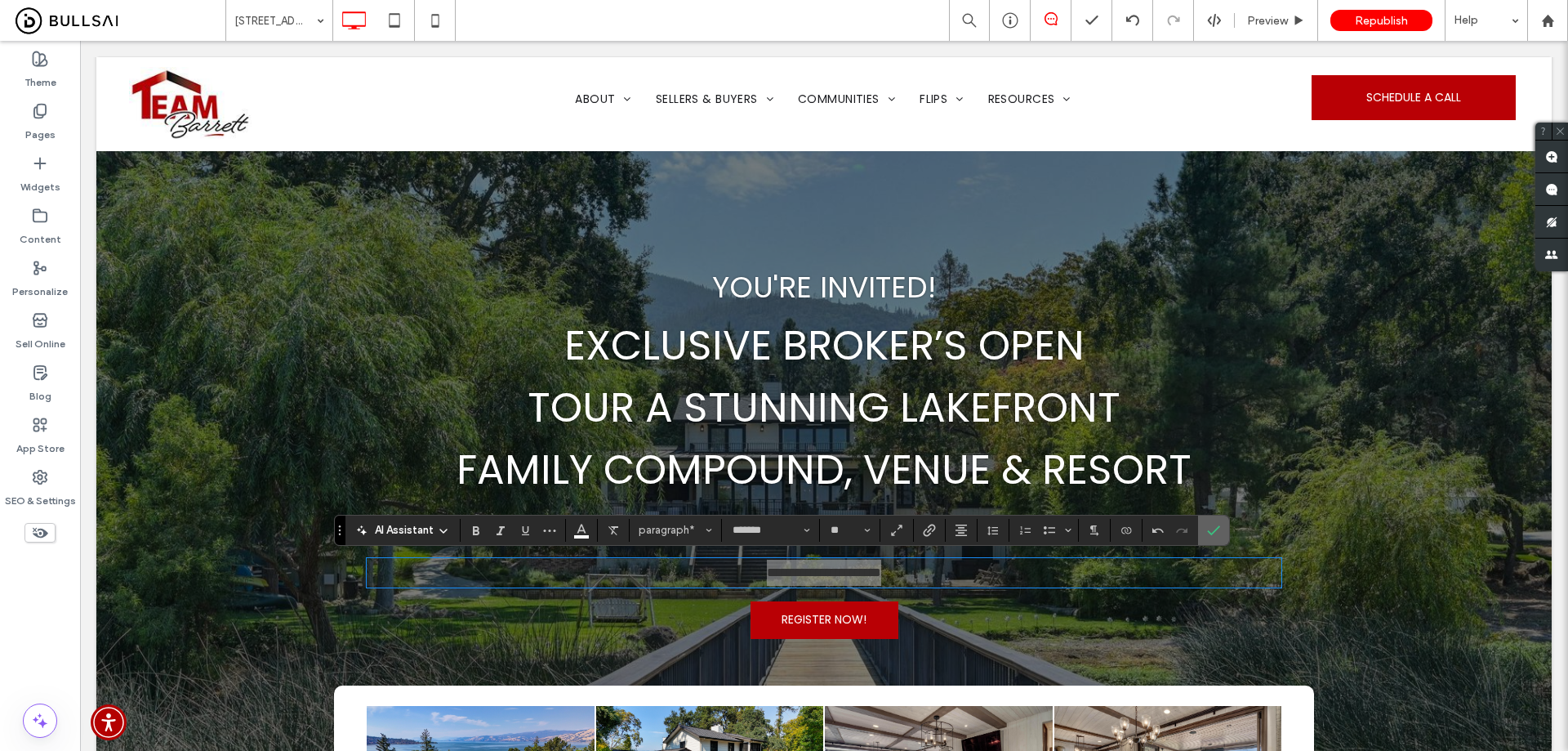
click at [1210, 525] on icon "Confirm" at bounding box center [1214, 530] width 13 height 13
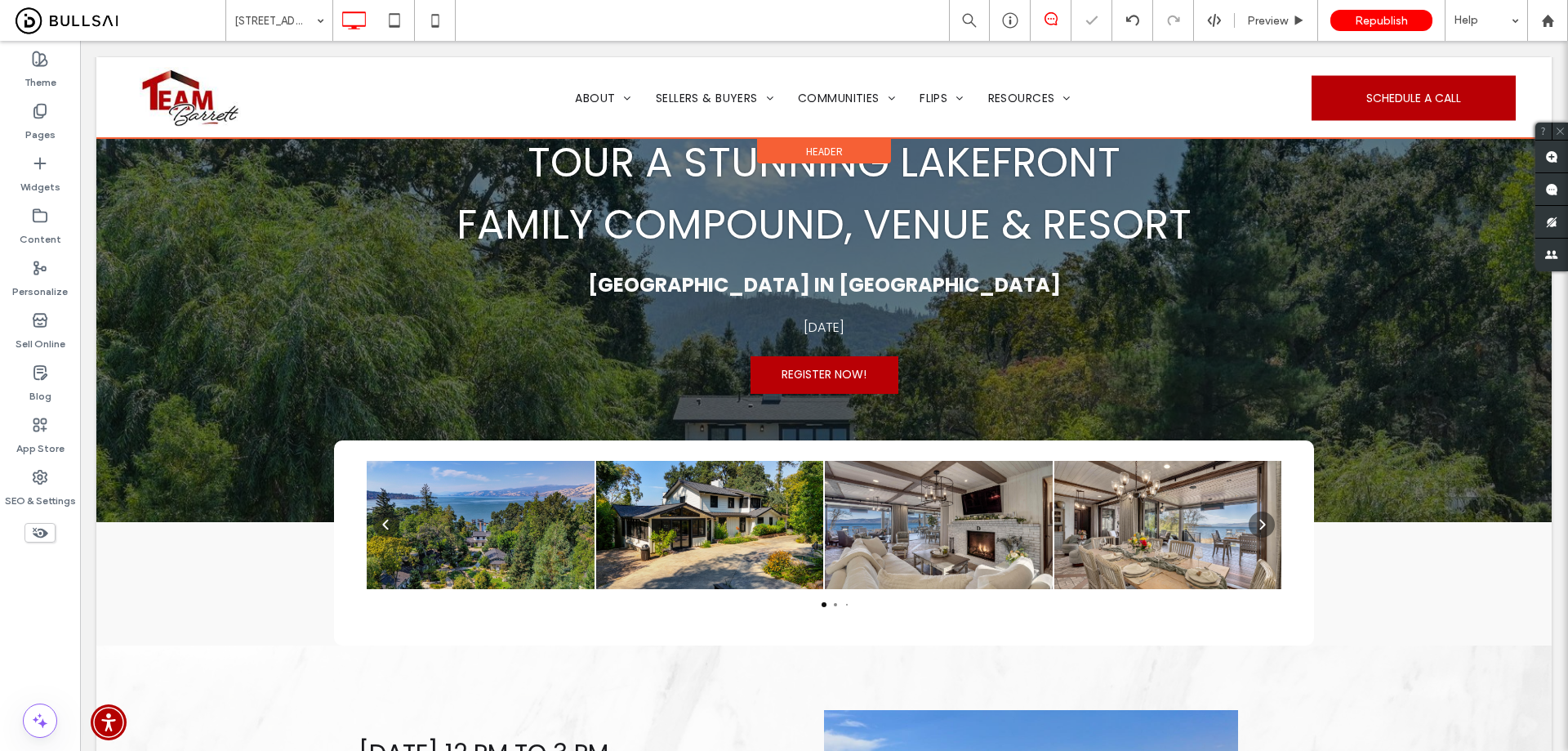
scroll to position [253, 0]
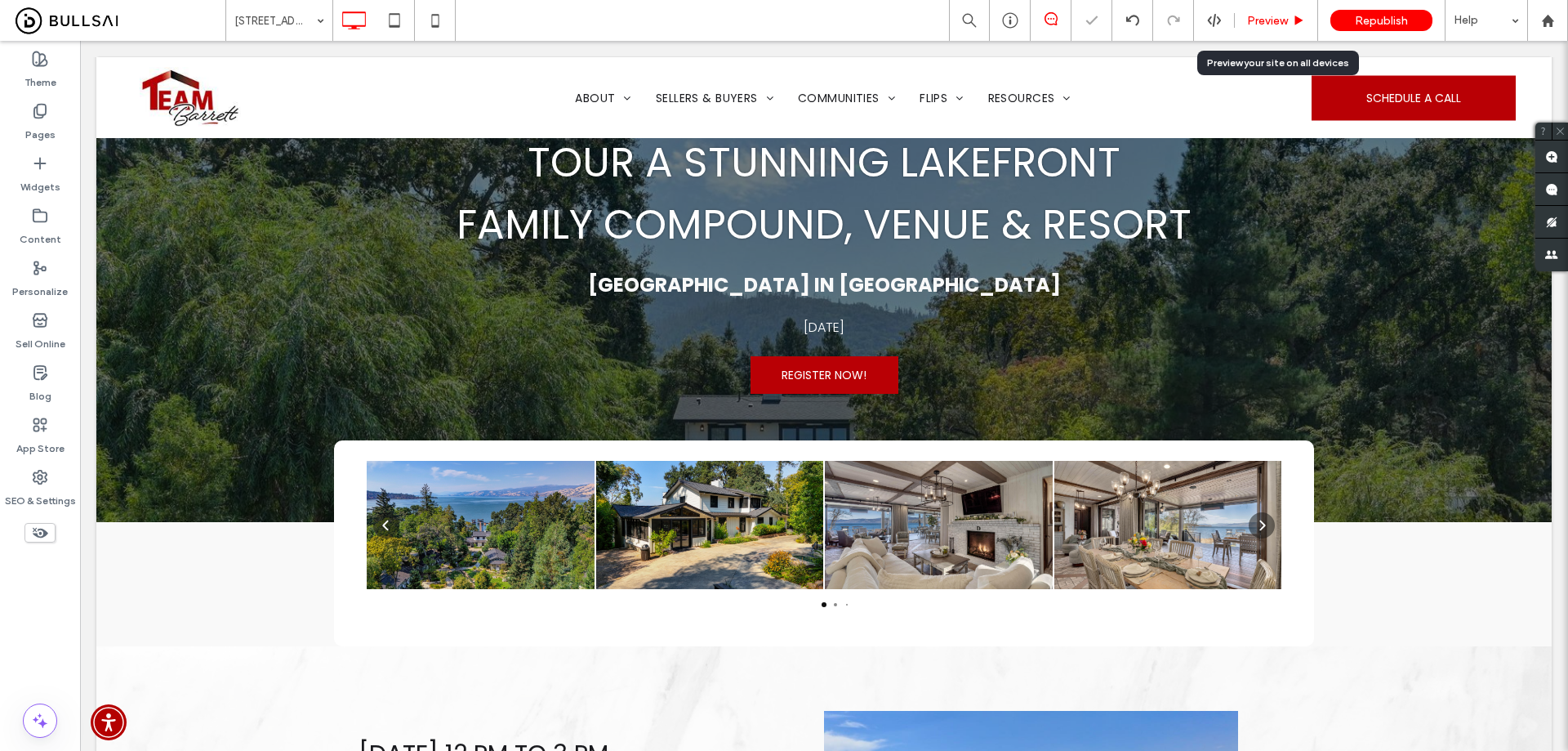
click at [1296, 23] on use at bounding box center [1299, 19] width 9 height 9
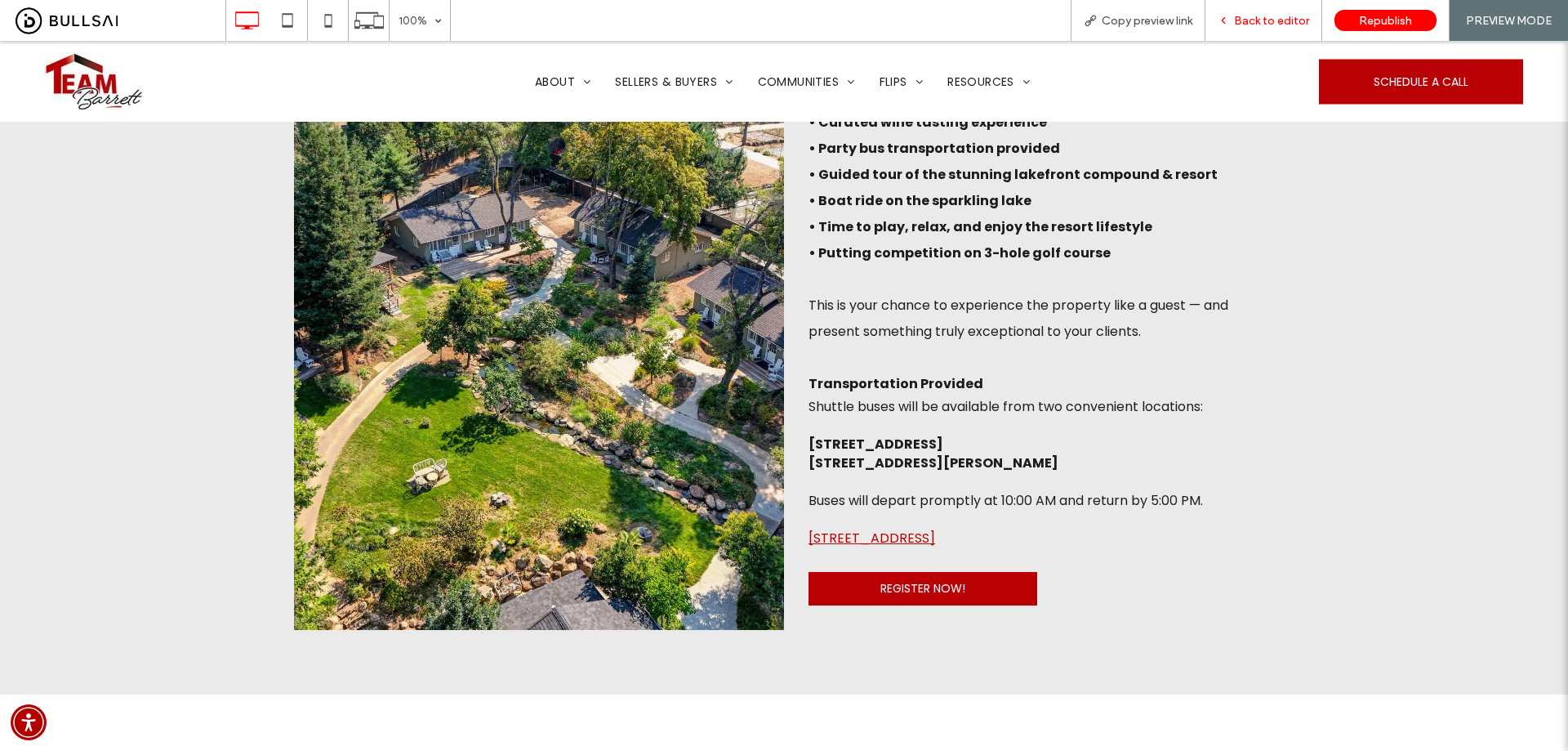
click at [1277, 12] on div "Back to editor" at bounding box center [1264, 20] width 117 height 41
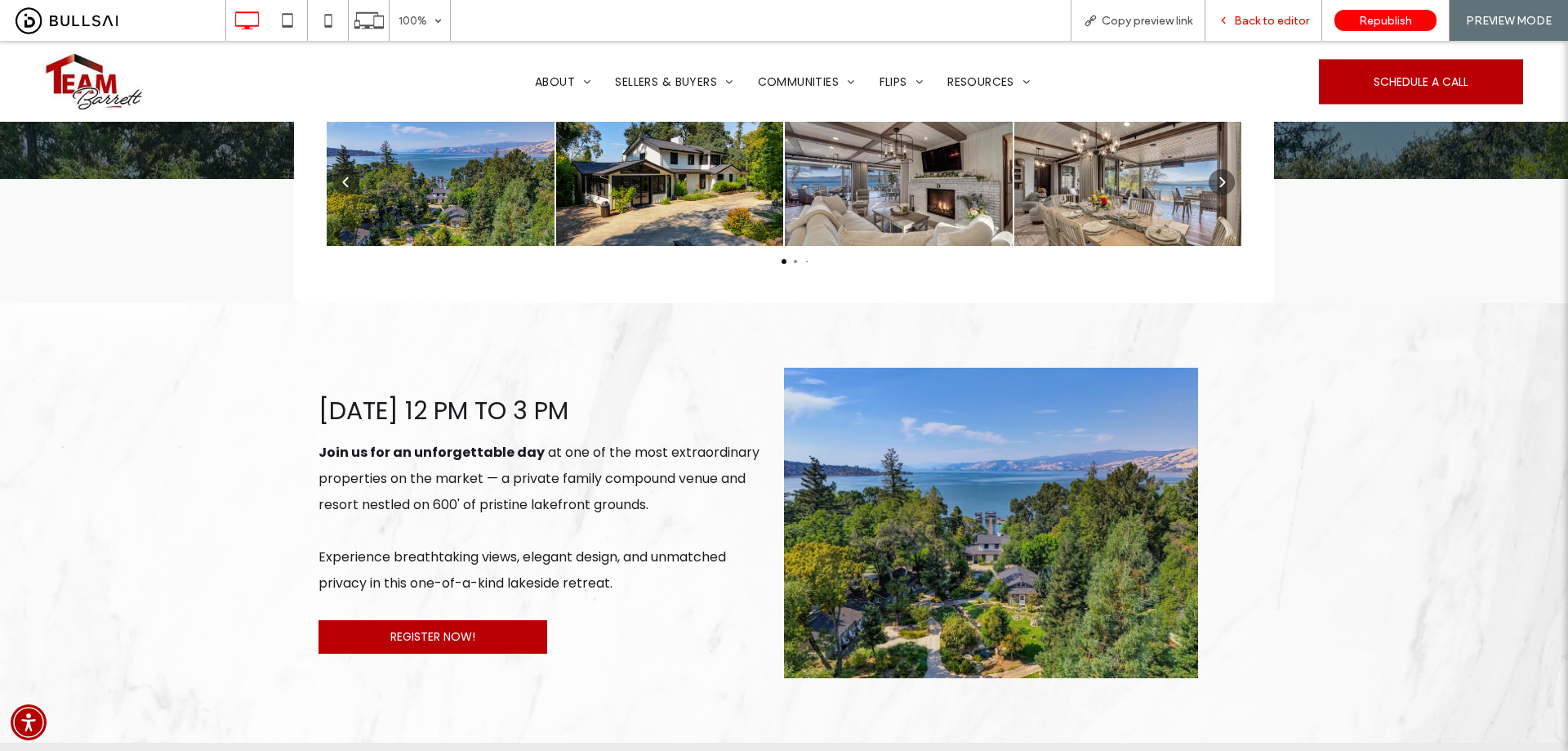
drag, startPoint x: 1277, startPoint y: 19, endPoint x: 1124, endPoint y: 103, distance: 174.5
click at [1277, 19] on span "Back to editor" at bounding box center [1271, 21] width 76 height 14
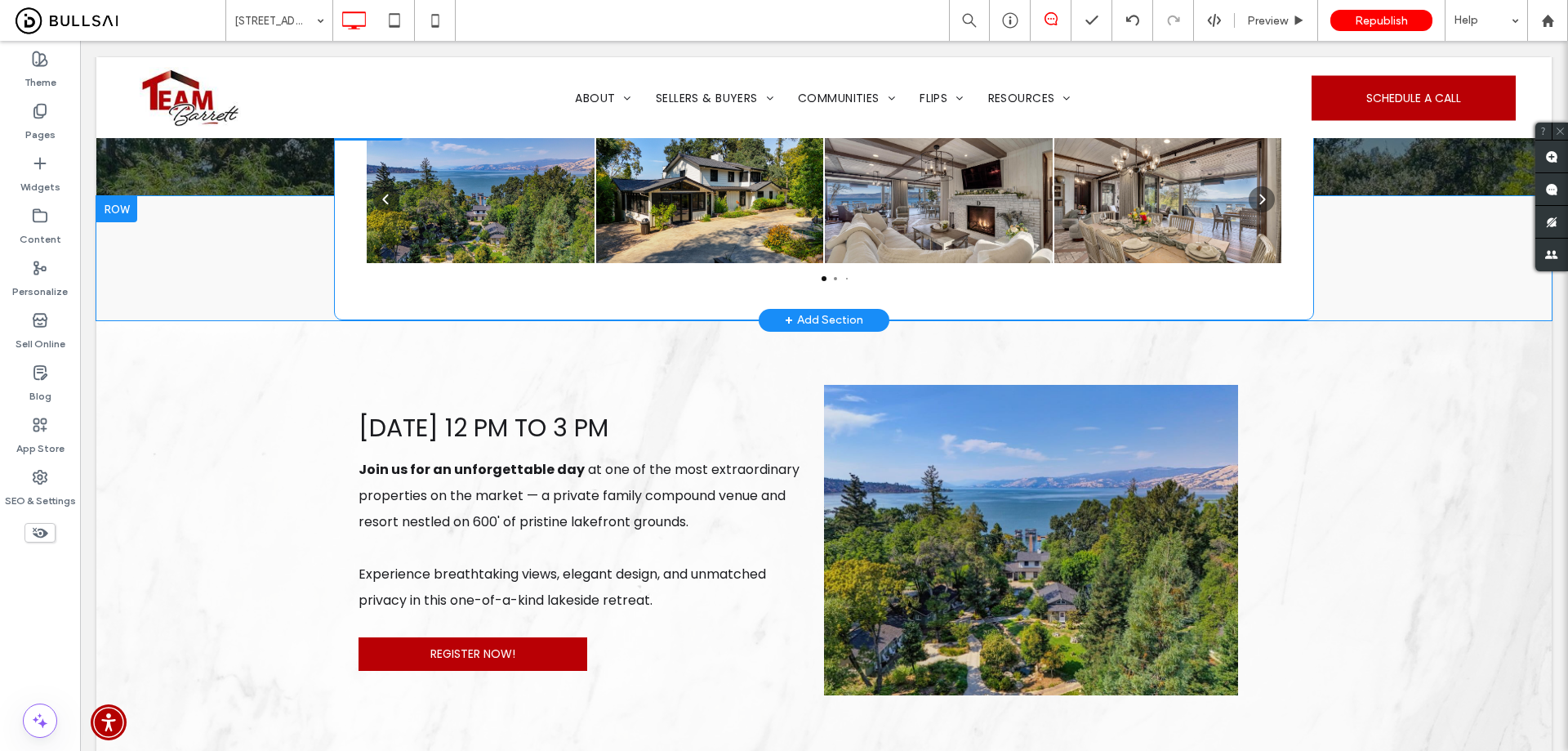
click at [903, 299] on span at bounding box center [824, 217] width 915 height 165
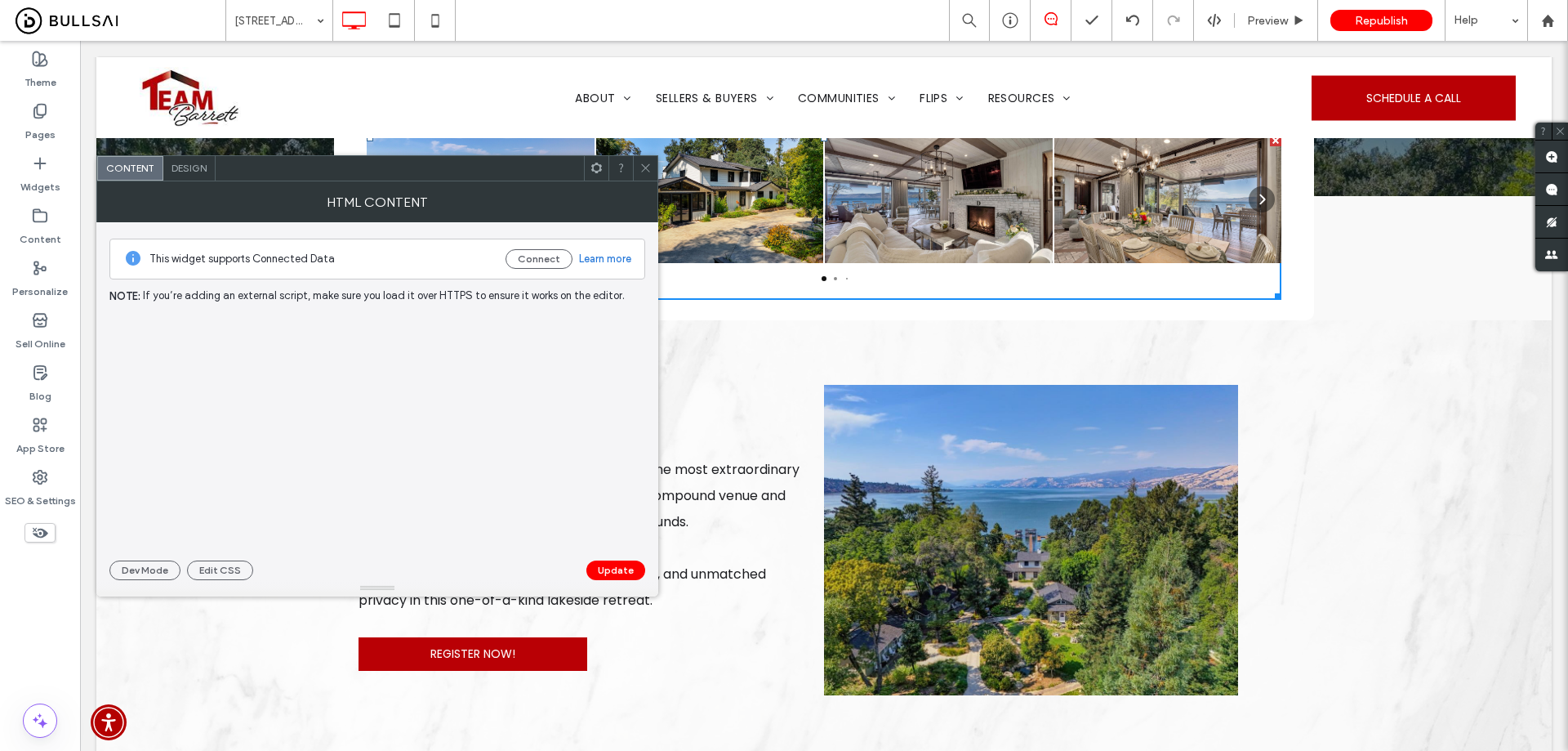
scroll to position [497, 0]
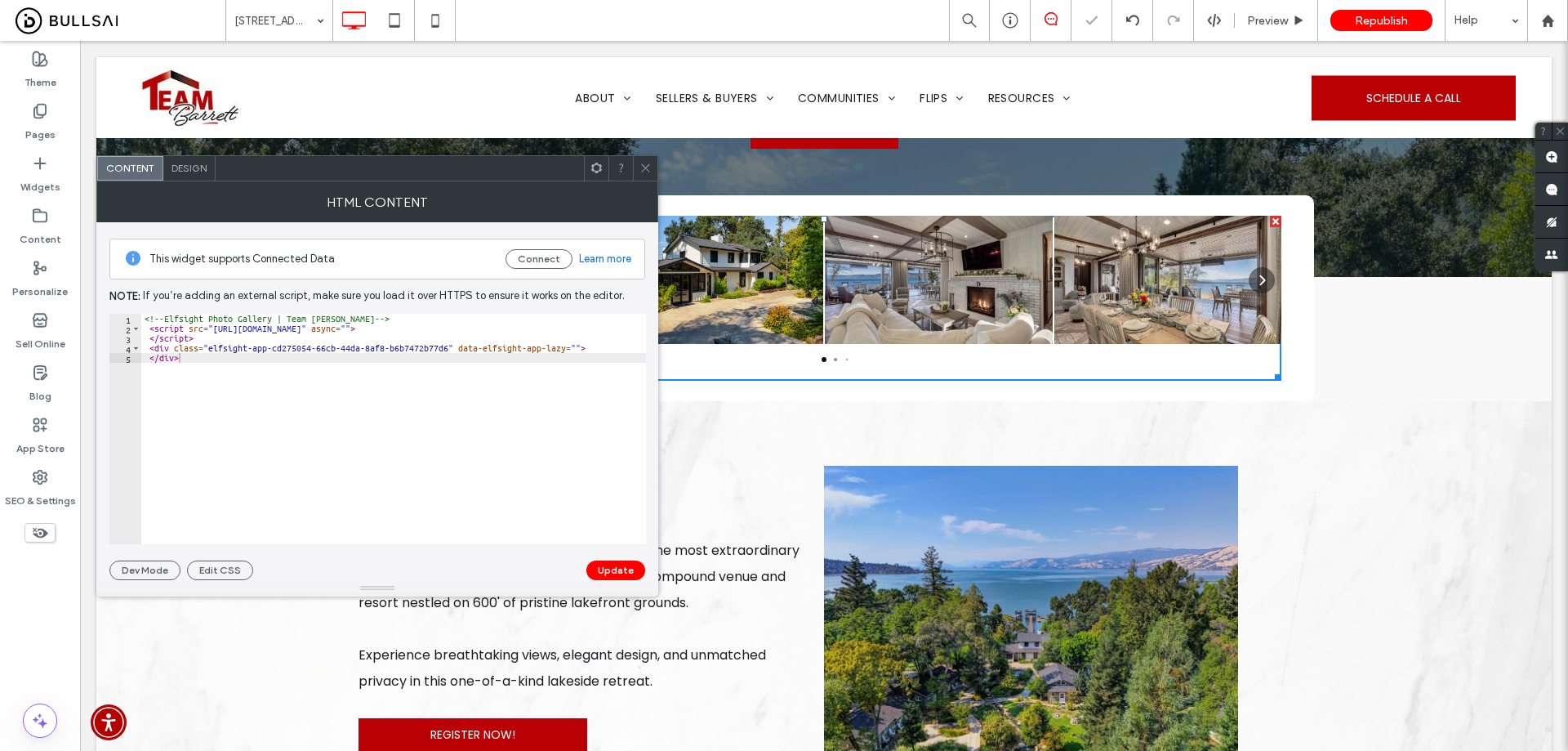
click at [644, 162] on icon at bounding box center [646, 167] width 12 height 12
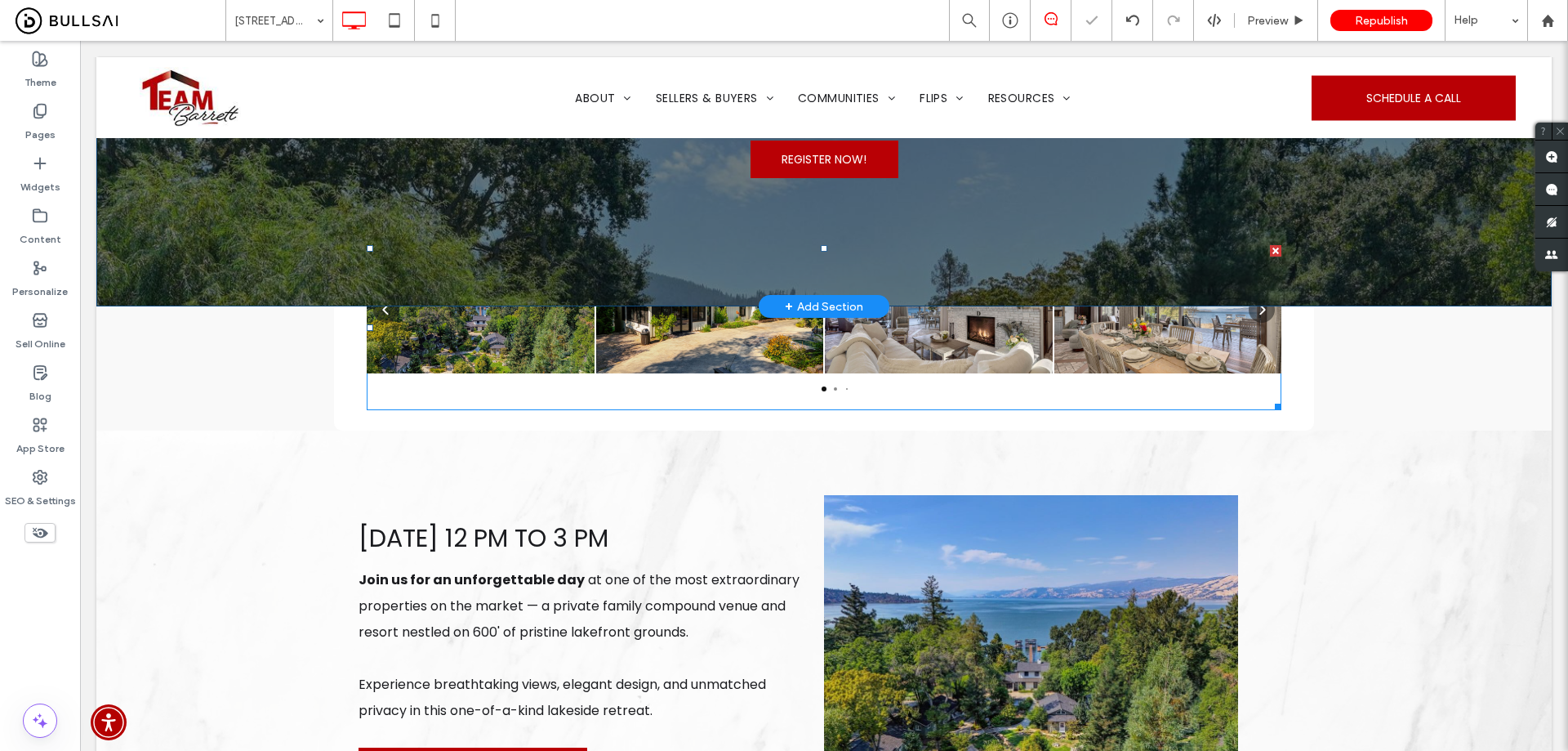
scroll to position [334, 0]
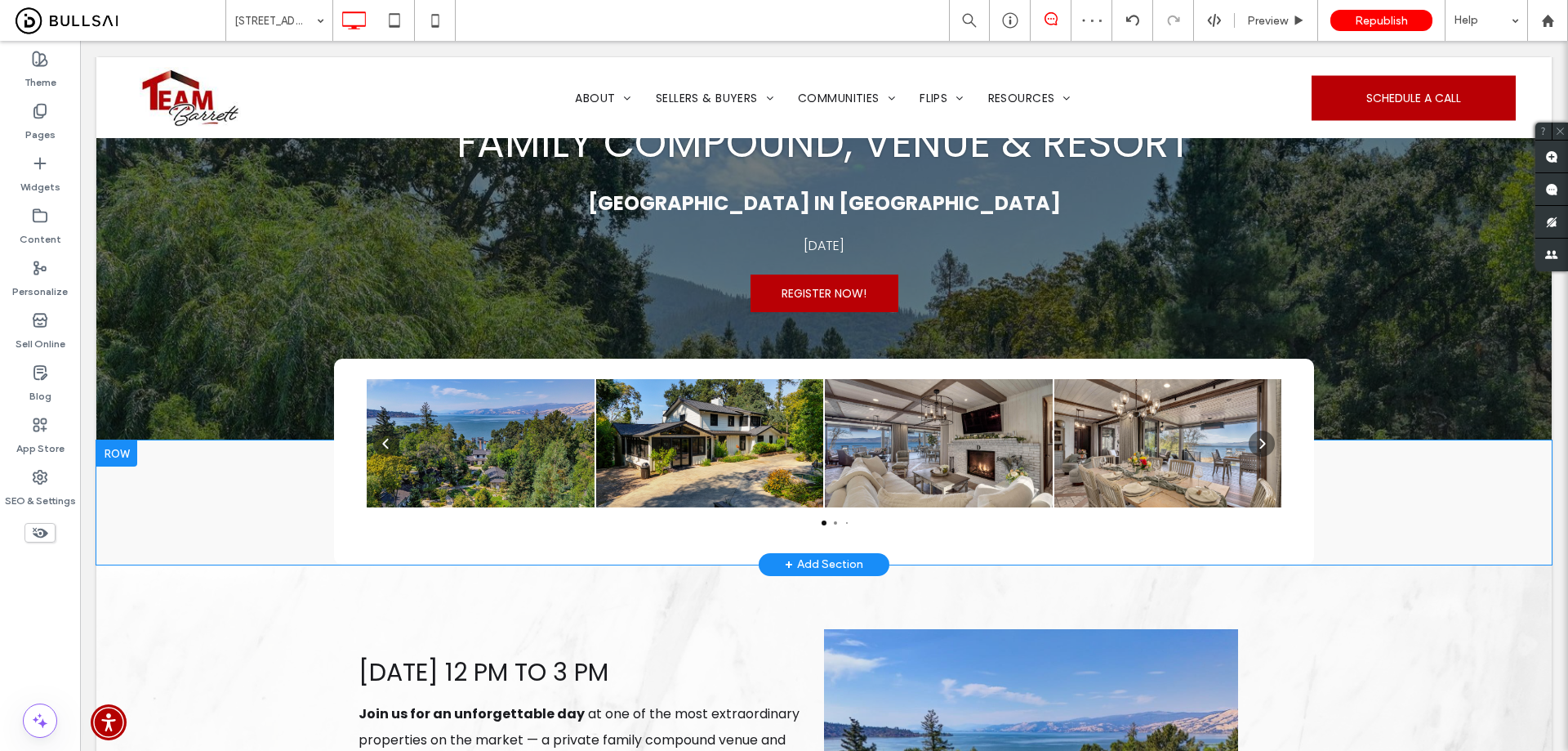
click at [210, 500] on div "Panel only seen by widget owner Edit widget Views" at bounding box center [825, 501] width 1456 height 123
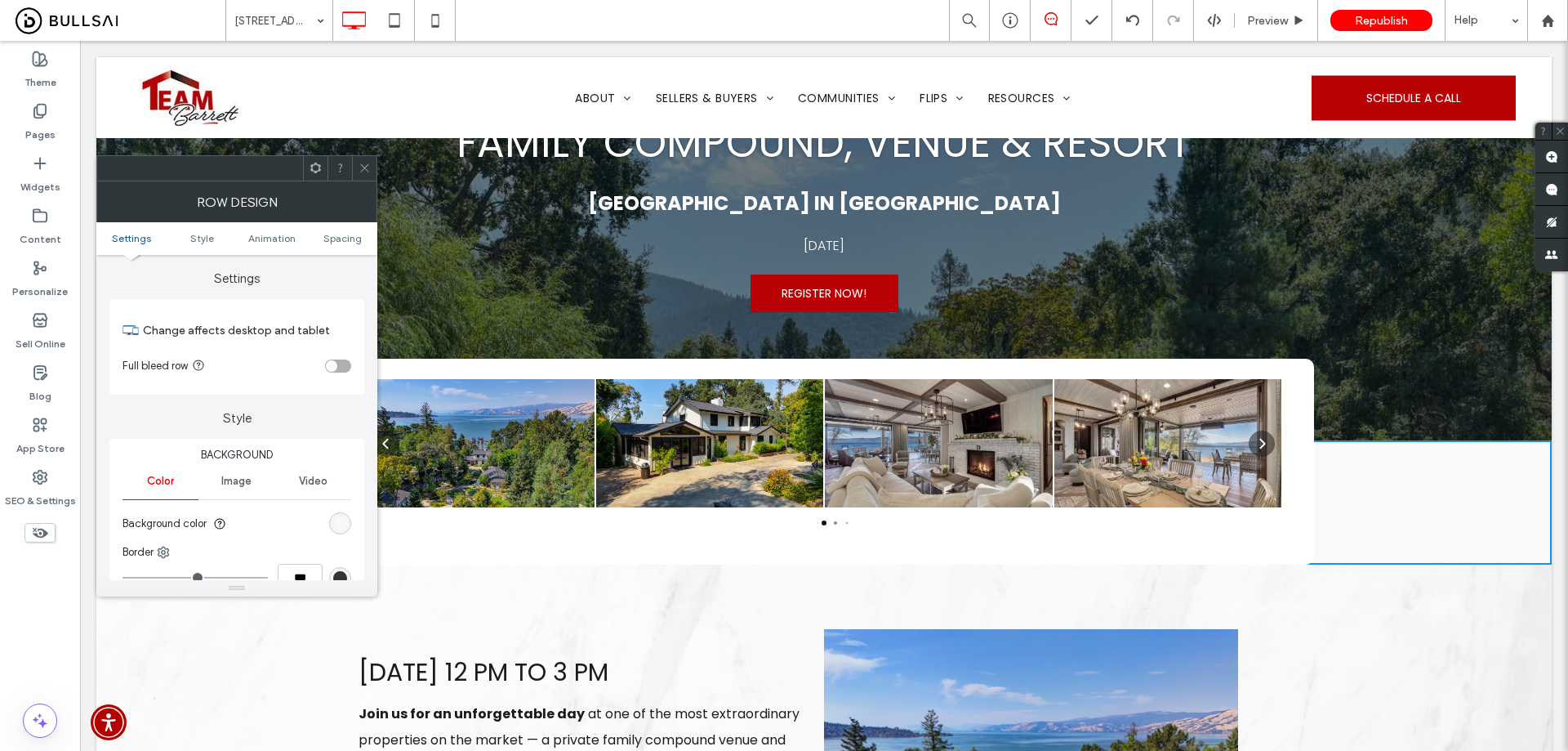
drag, startPoint x: 360, startPoint y: 161, endPoint x: 373, endPoint y: 159, distance: 13.2
click at [360, 159] on span at bounding box center [364, 168] width 12 height 25
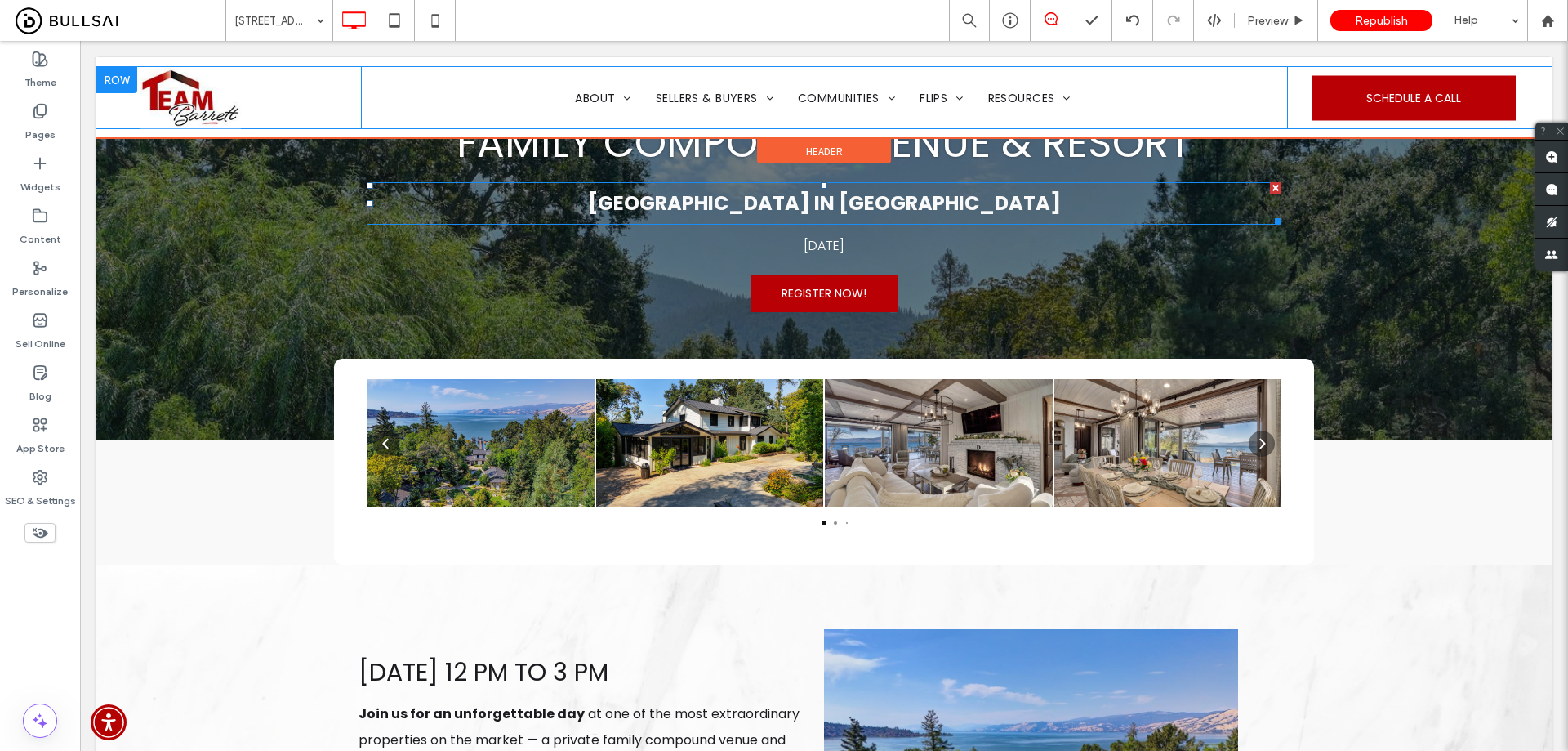
scroll to position [89, 0]
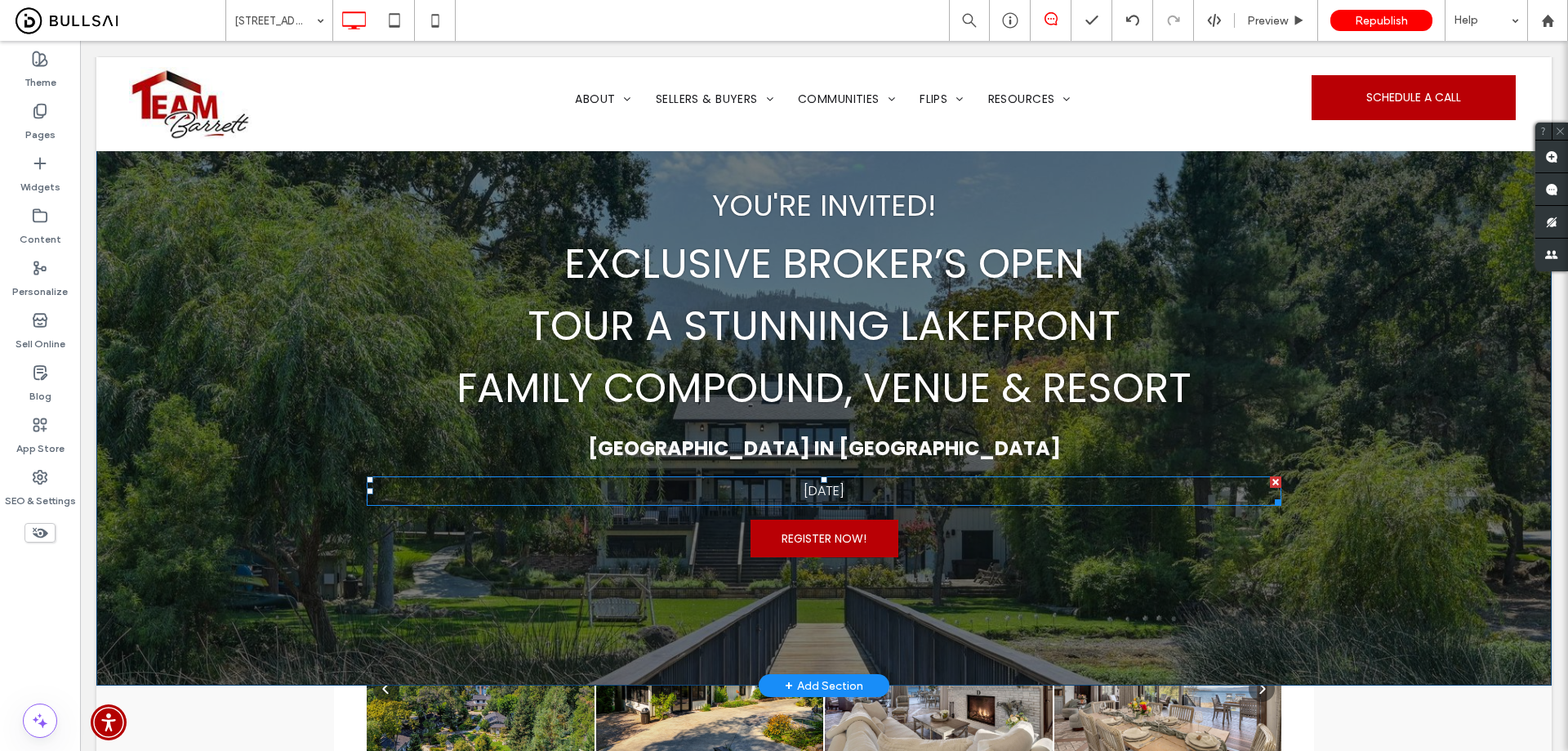
click at [845, 486] on span "[DATE]" at bounding box center [824, 491] width 41 height 19
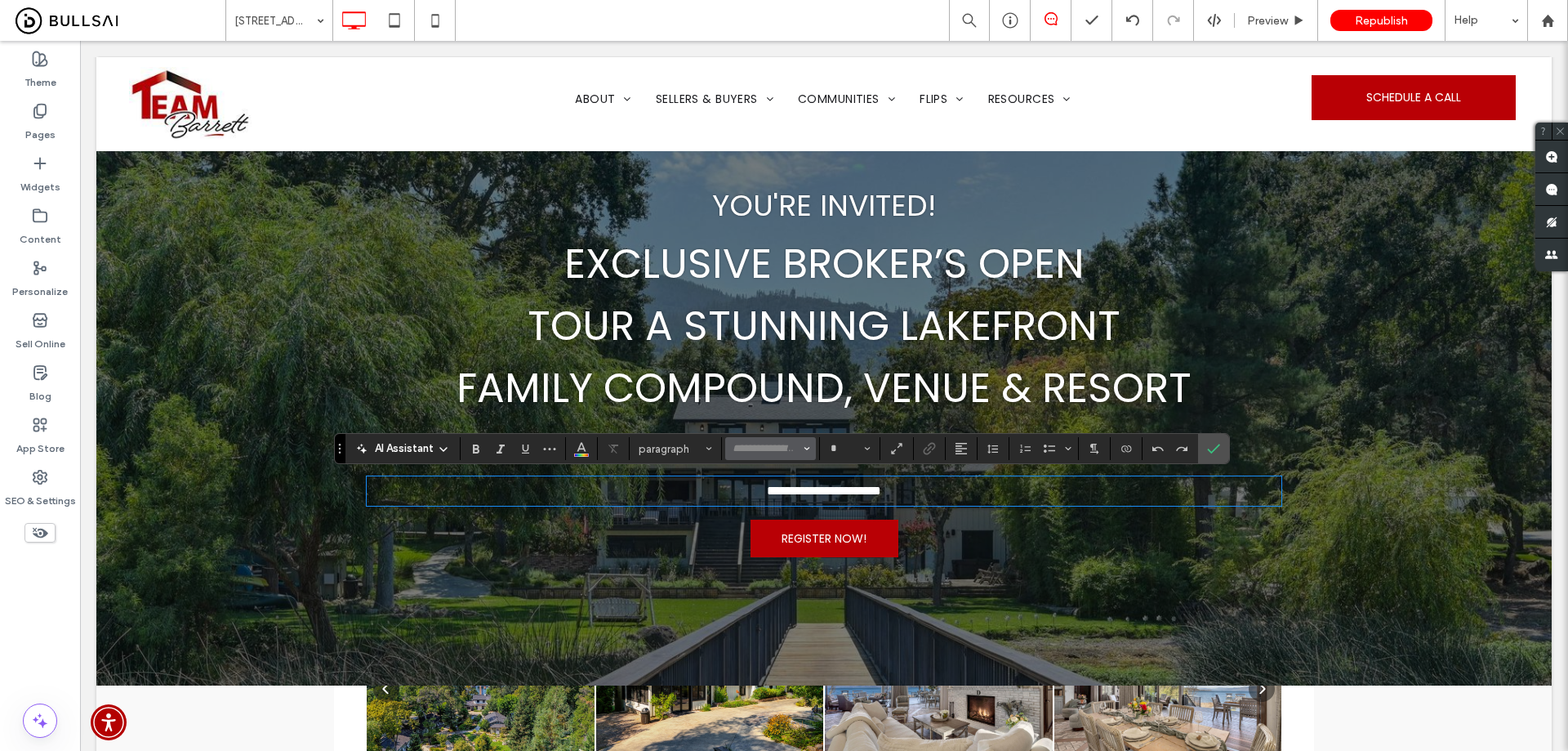
type input "*******"
type input "**"
drag, startPoint x: 1216, startPoint y: 441, endPoint x: 1098, endPoint y: 404, distance: 123.7
click at [1216, 441] on span "Confirm" at bounding box center [1214, 448] width 13 height 28
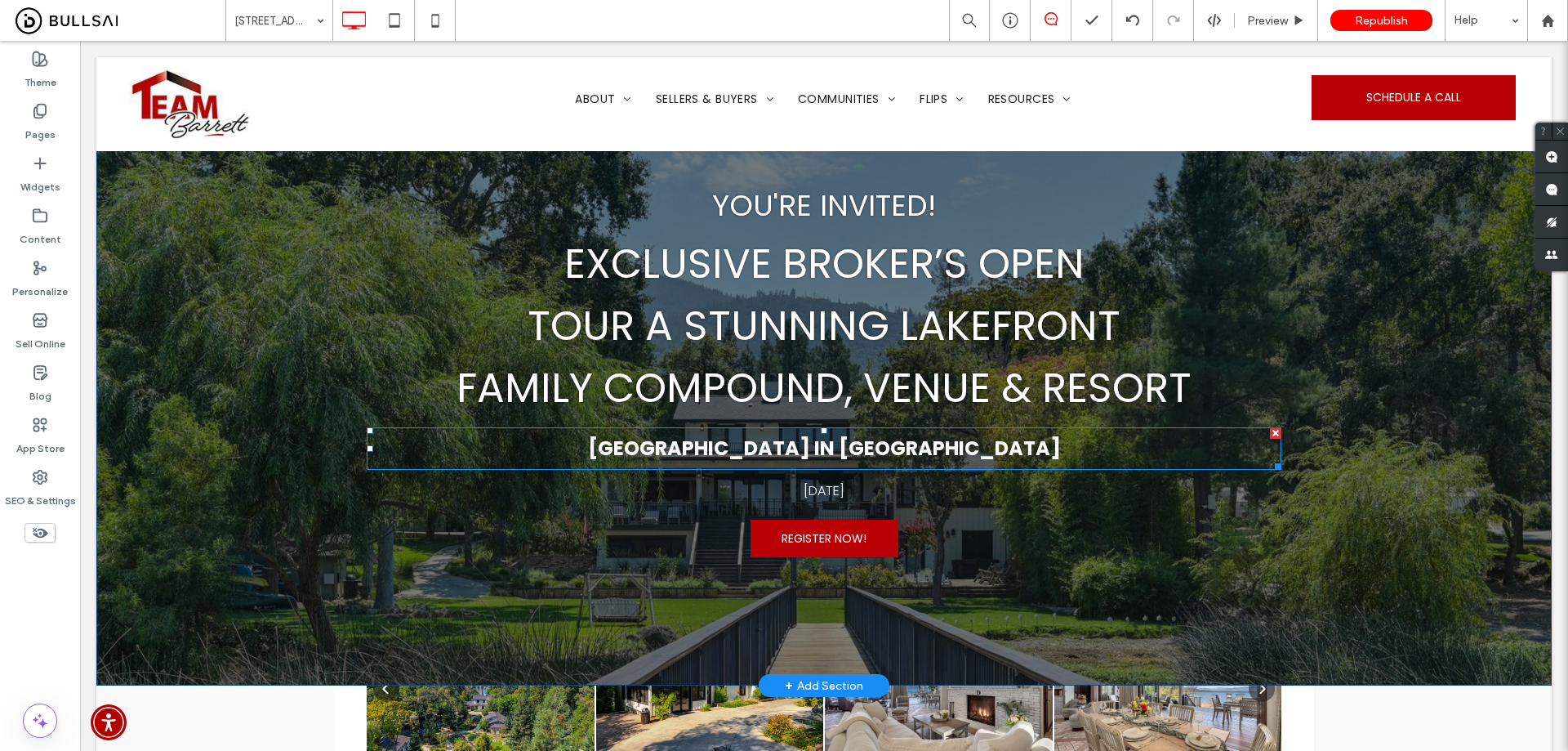
click at [868, 447] on strong "[GEOGRAPHIC_DATA] in [GEOGRAPHIC_DATA]" at bounding box center [825, 448] width 473 height 27
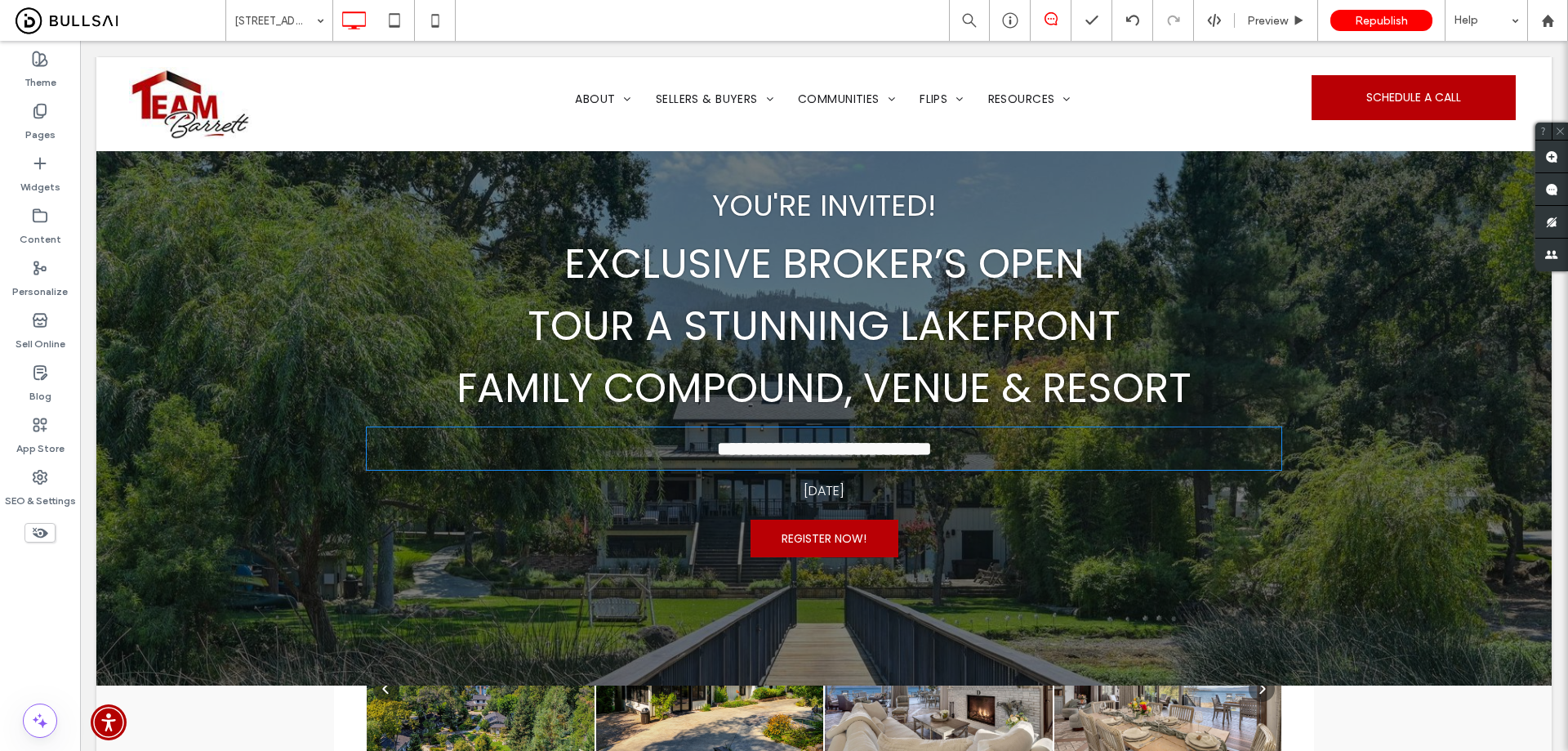
type input "*******"
type input "**"
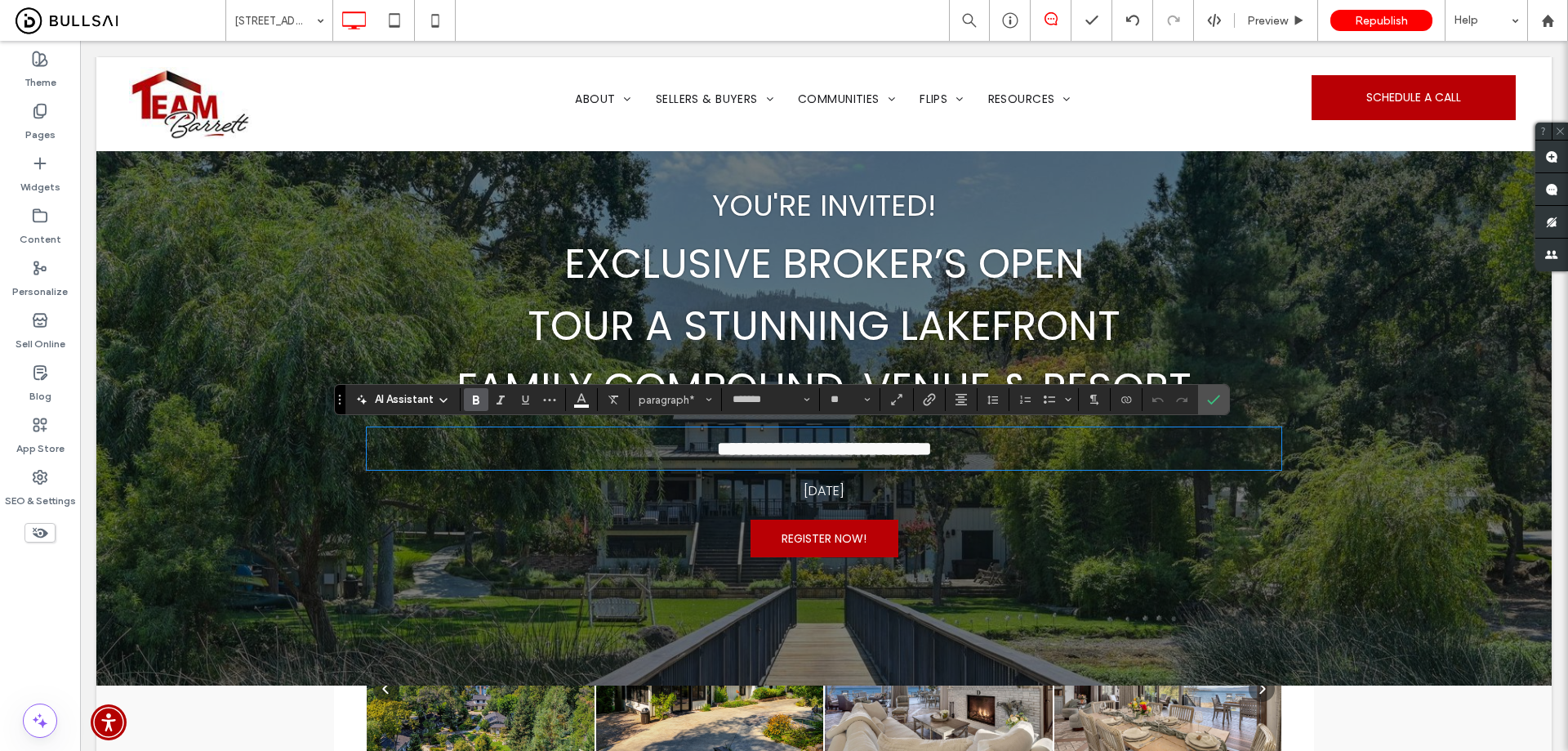
click at [845, 489] on span "[DATE]" at bounding box center [824, 491] width 41 height 19
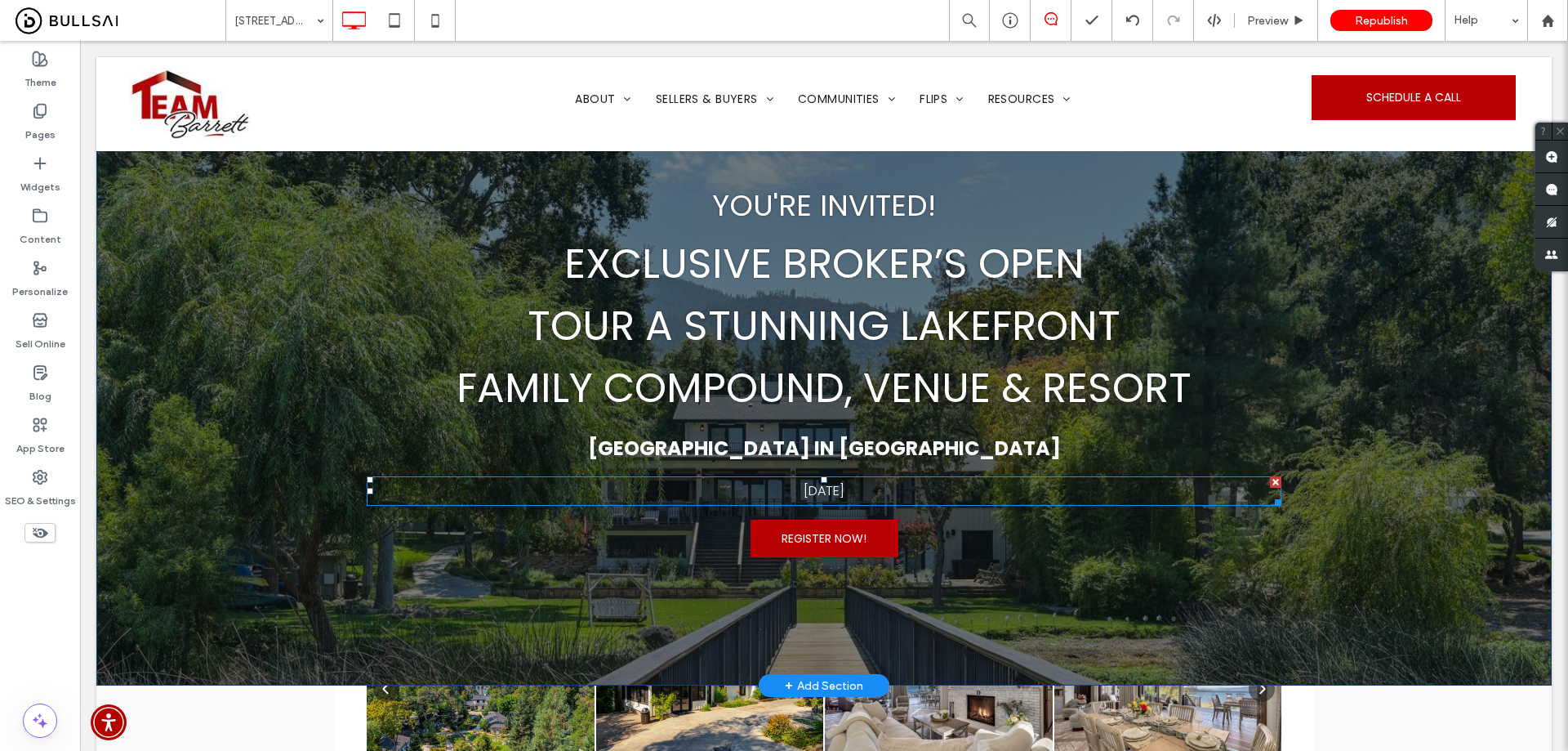
click at [845, 489] on span "[DATE]" at bounding box center [824, 491] width 41 height 19
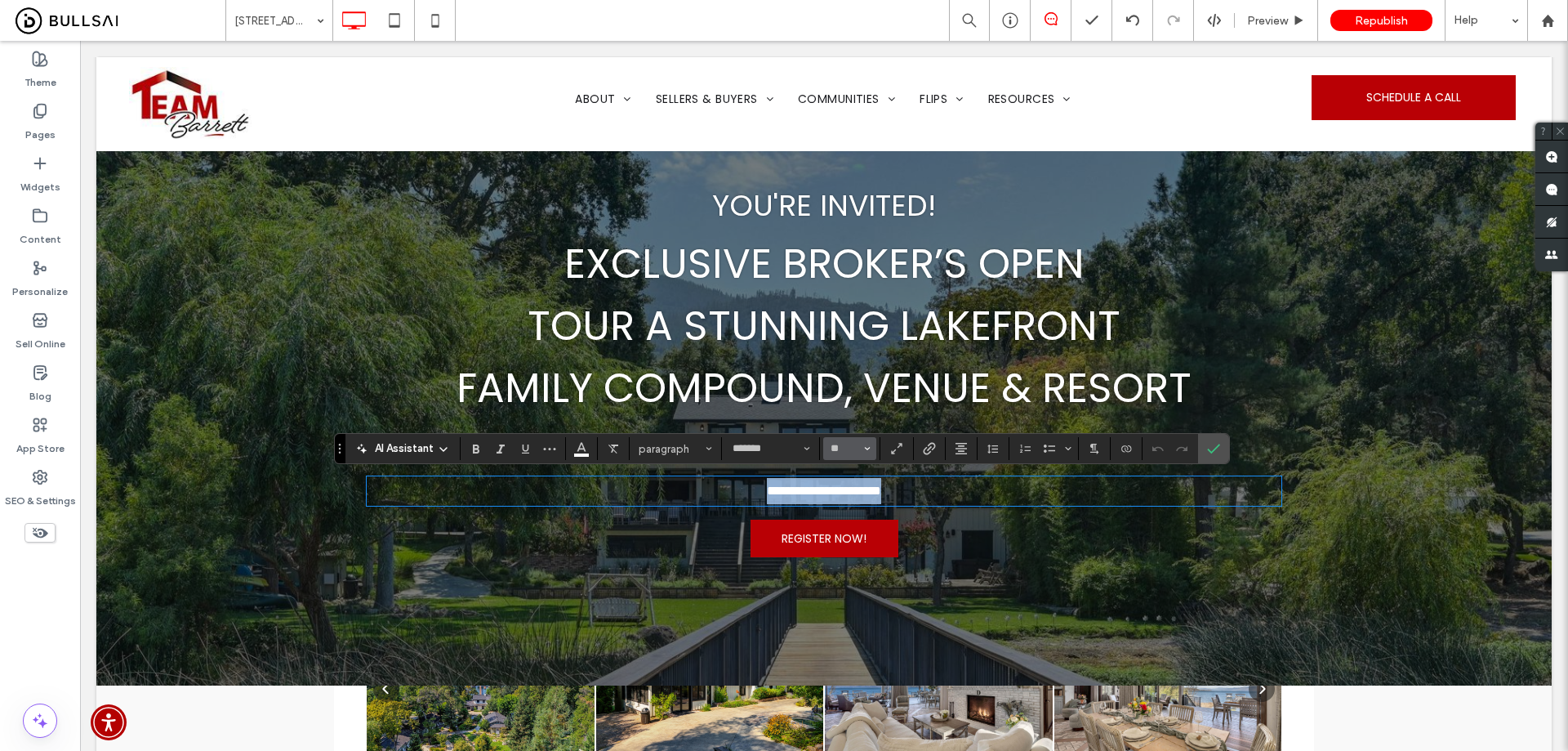
type input "*******"
type input "**"
click at [839, 446] on input "**" at bounding box center [845, 449] width 32 height 13
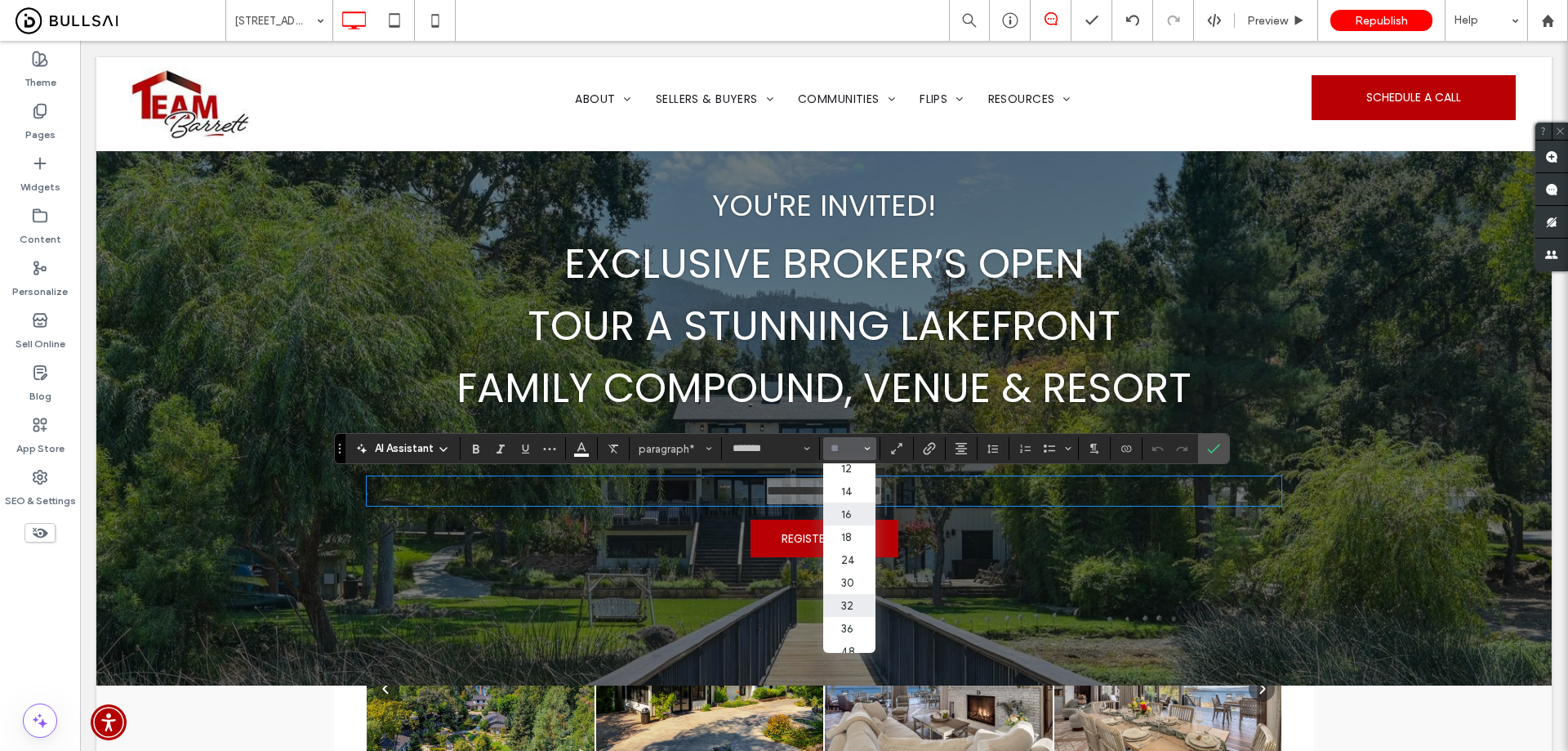
scroll to position [188, 0]
click at [858, 472] on label "24" at bounding box center [850, 481] width 53 height 23
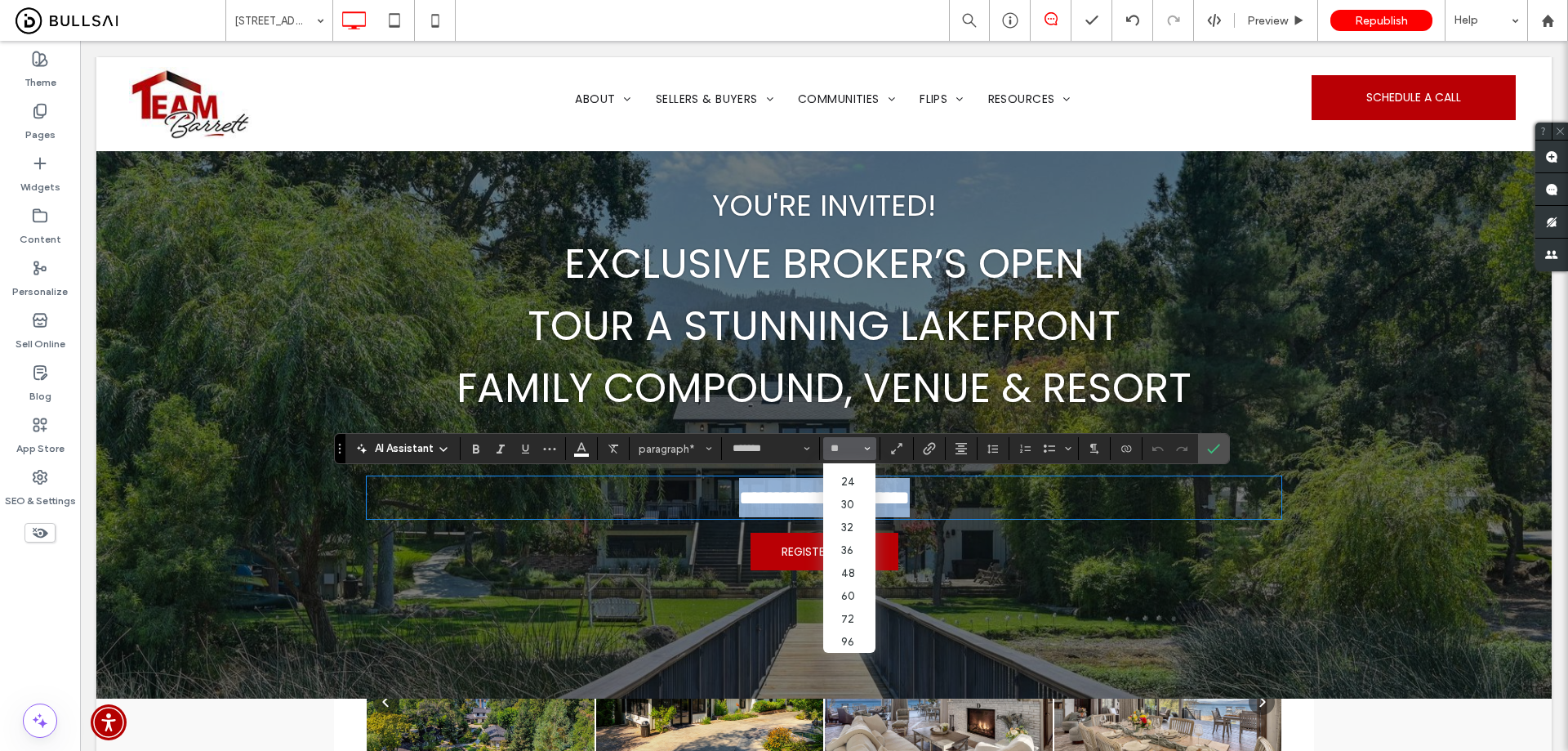
type input "**"
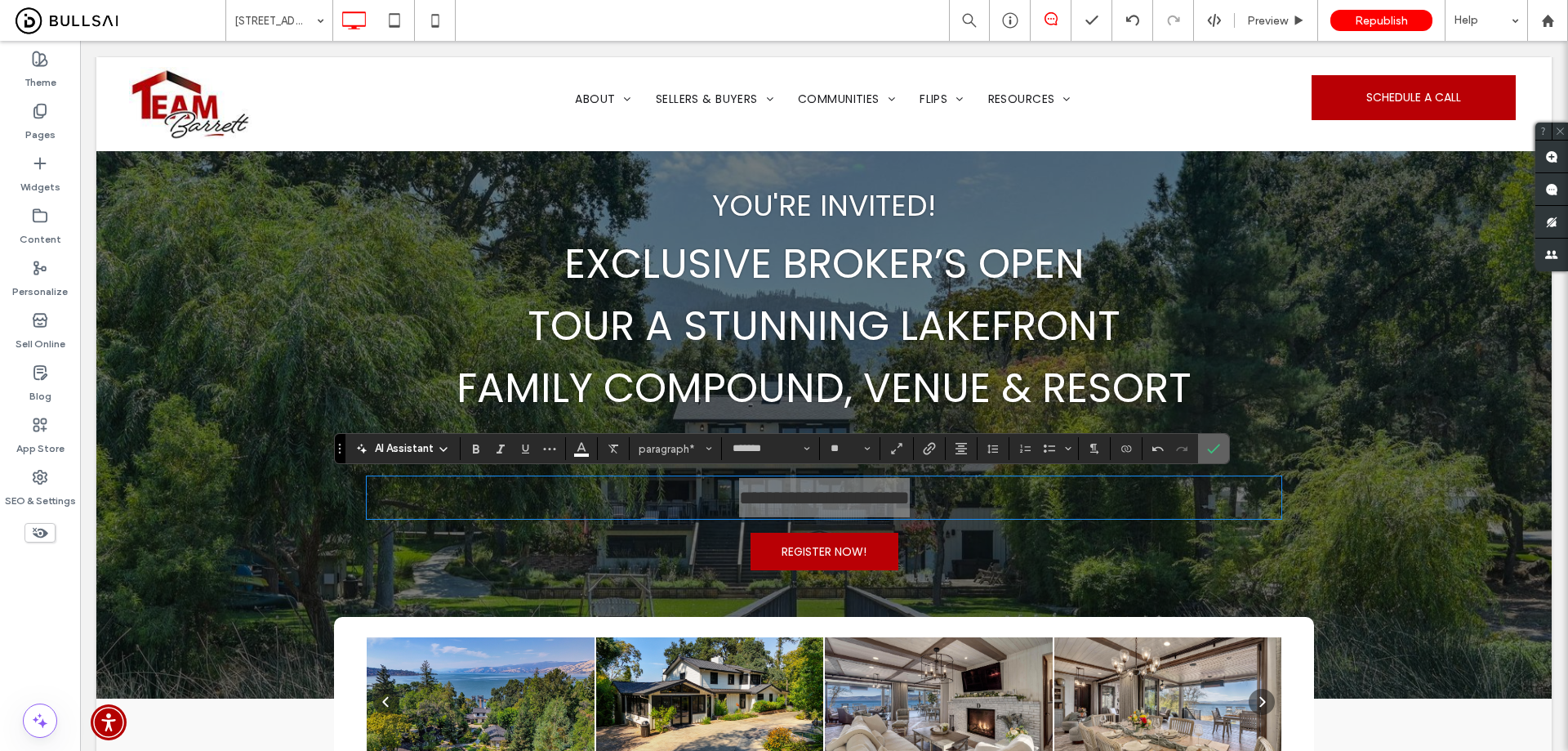
drag, startPoint x: 1103, startPoint y: 431, endPoint x: 1203, endPoint y: 448, distance: 101.4
click at [1203, 448] on label "Confirm" at bounding box center [1214, 448] width 25 height 30
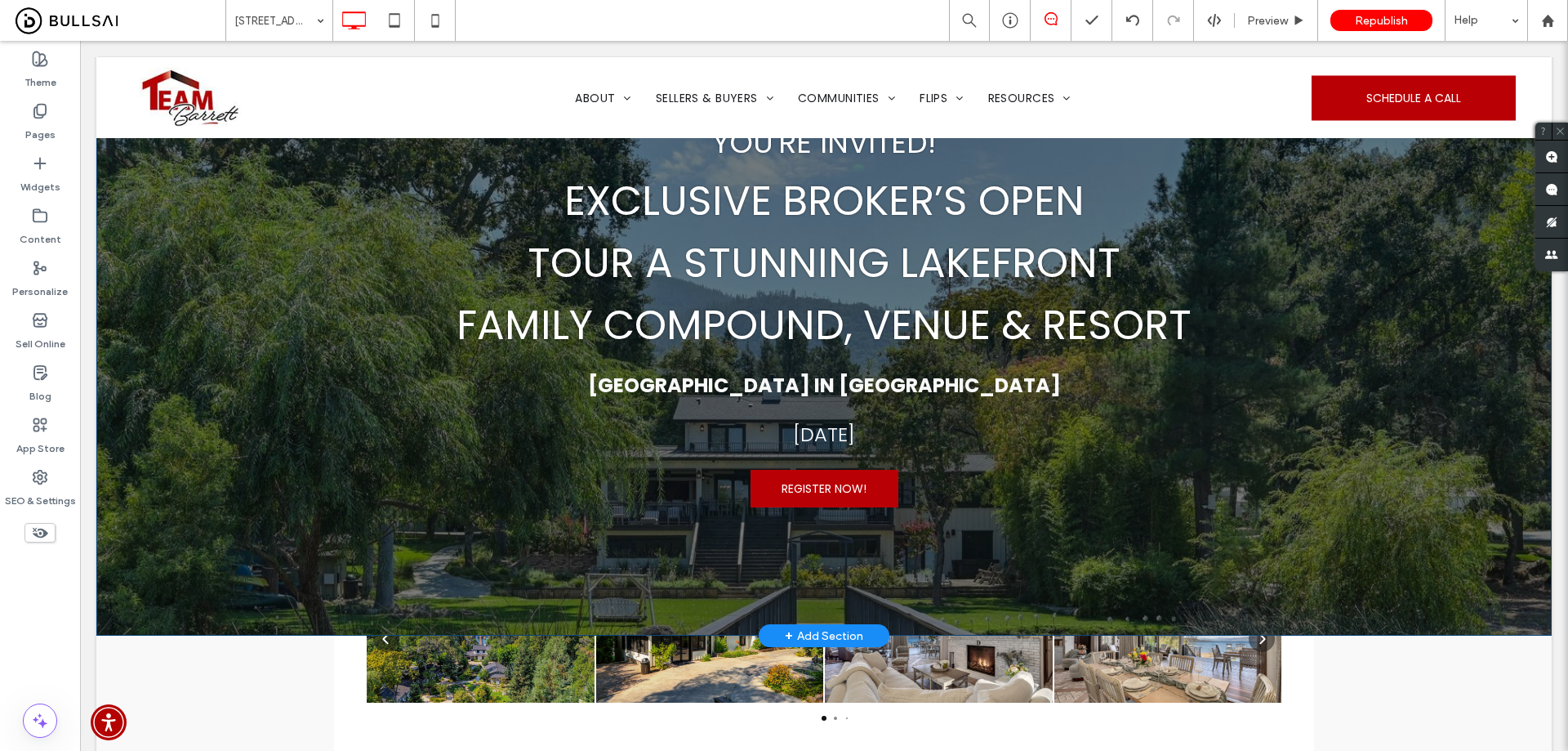
scroll to position [170, 0]
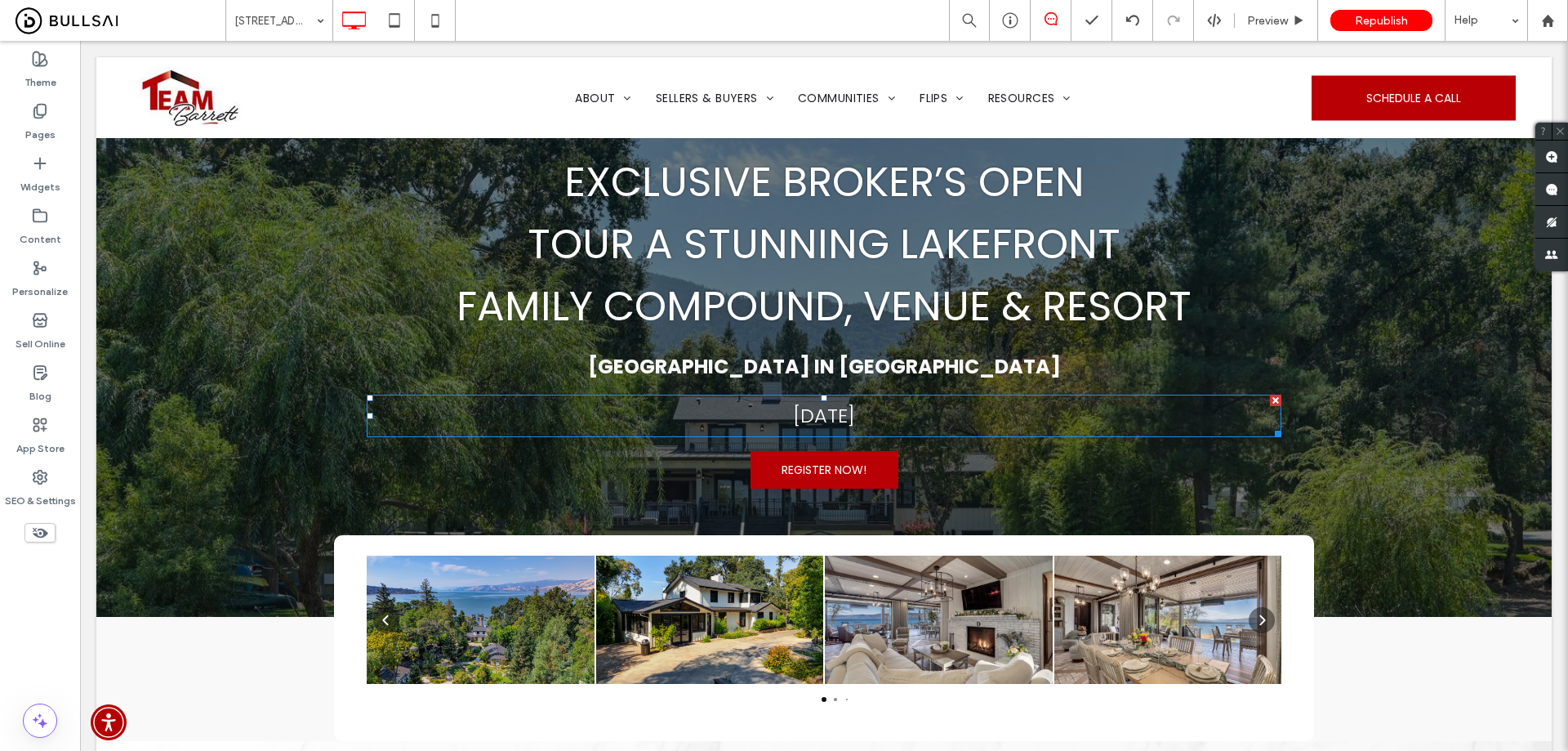
click at [1270, 395] on div at bounding box center [1276, 400] width 11 height 11
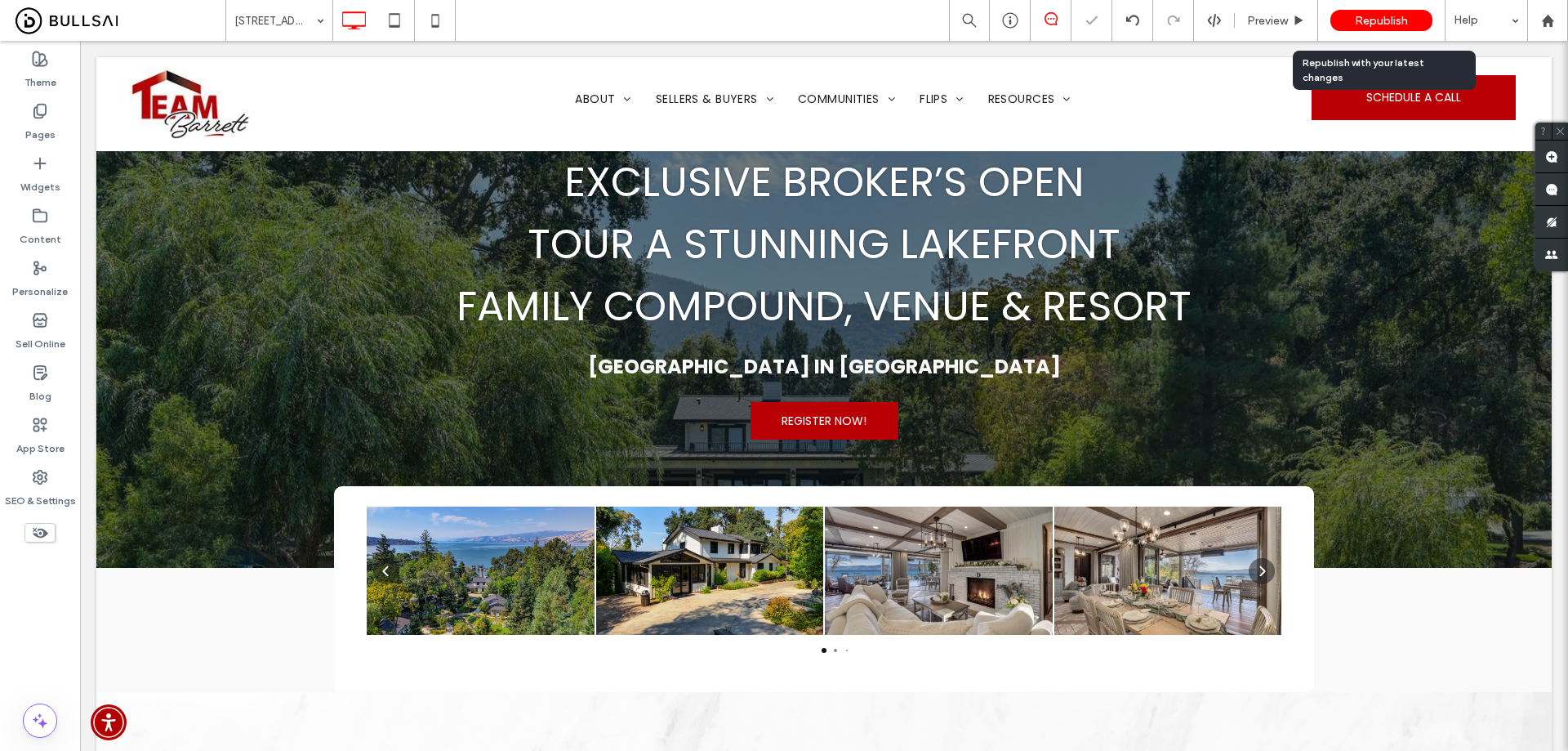
click at [1391, 25] on span "Republish" at bounding box center [1381, 21] width 53 height 14
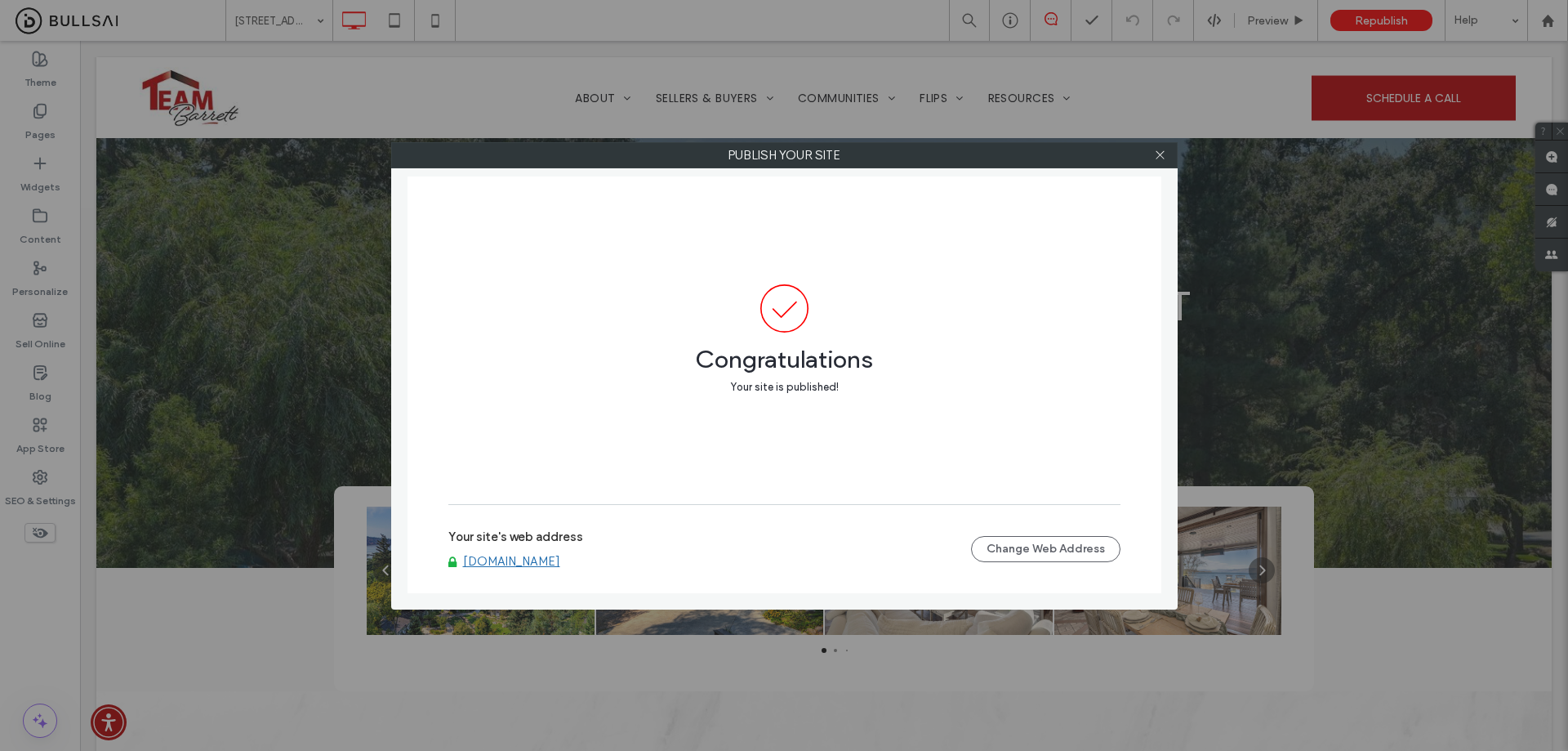
click at [578, 545] on label "Your site's web address" at bounding box center [516, 541] width 135 height 25
click at [561, 562] on link "[DOMAIN_NAME]" at bounding box center [512, 561] width 98 height 14
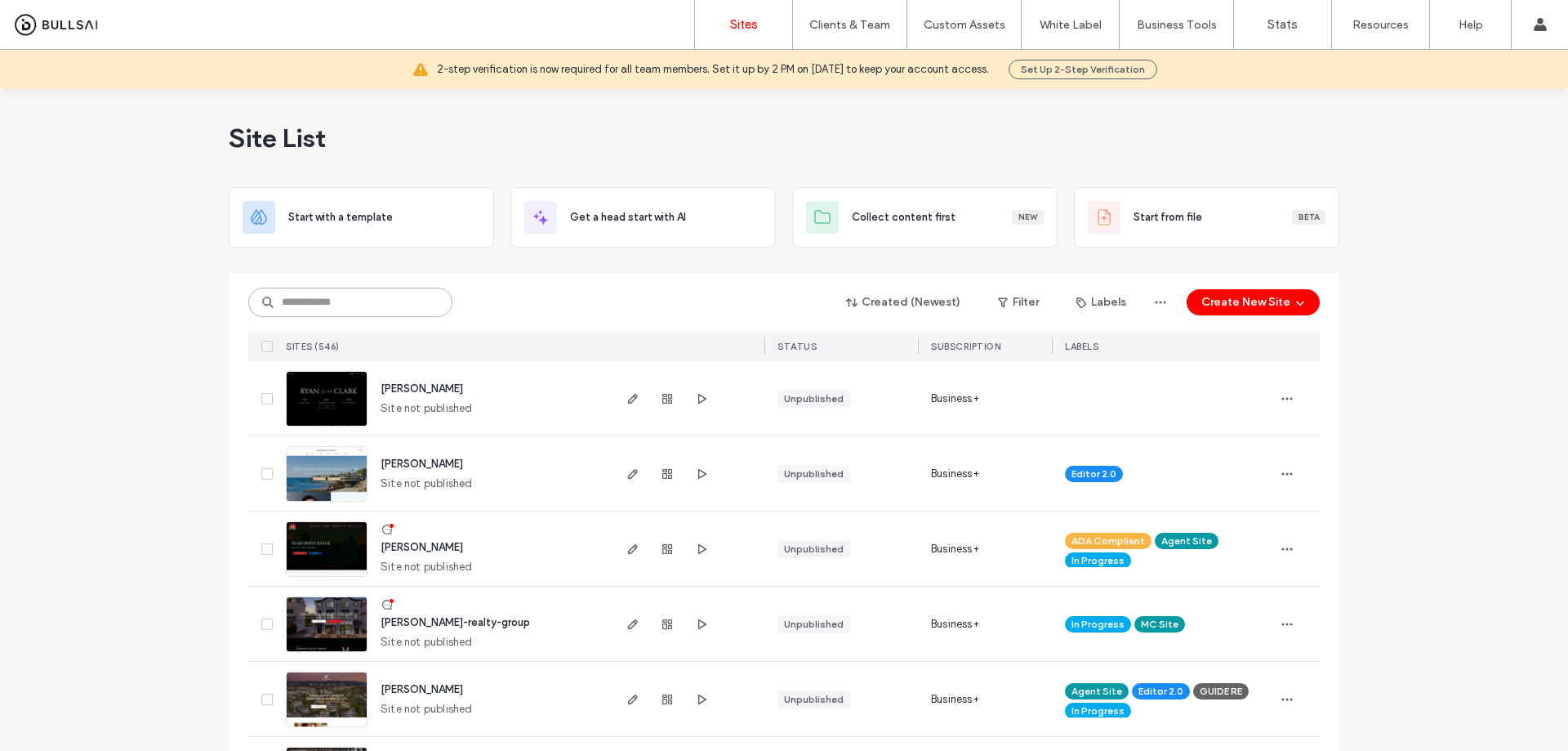
click at [390, 297] on input at bounding box center [350, 302] width 204 height 30
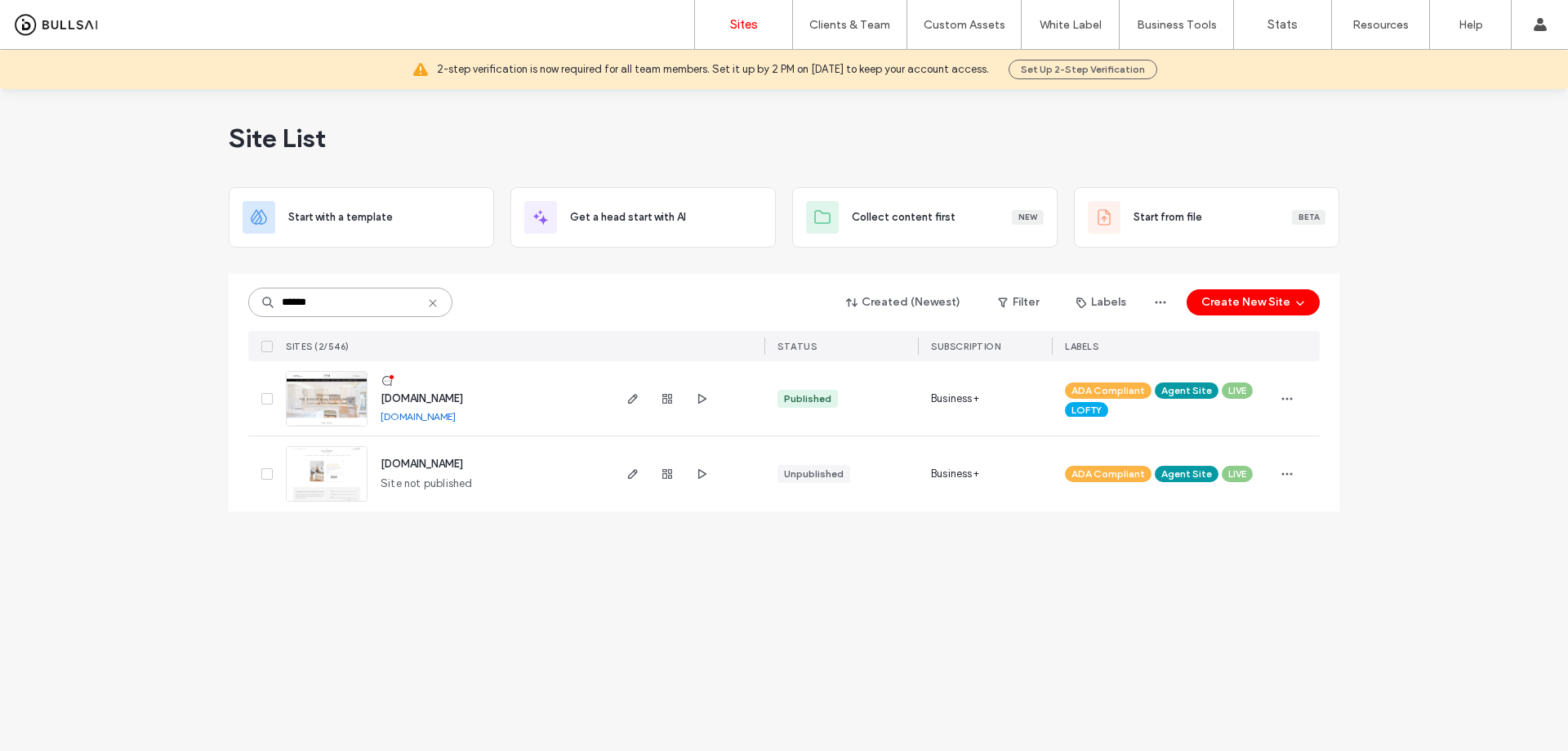
type input "******"
click at [463, 393] on span "[DOMAIN_NAME]" at bounding box center [422, 398] width 82 height 12
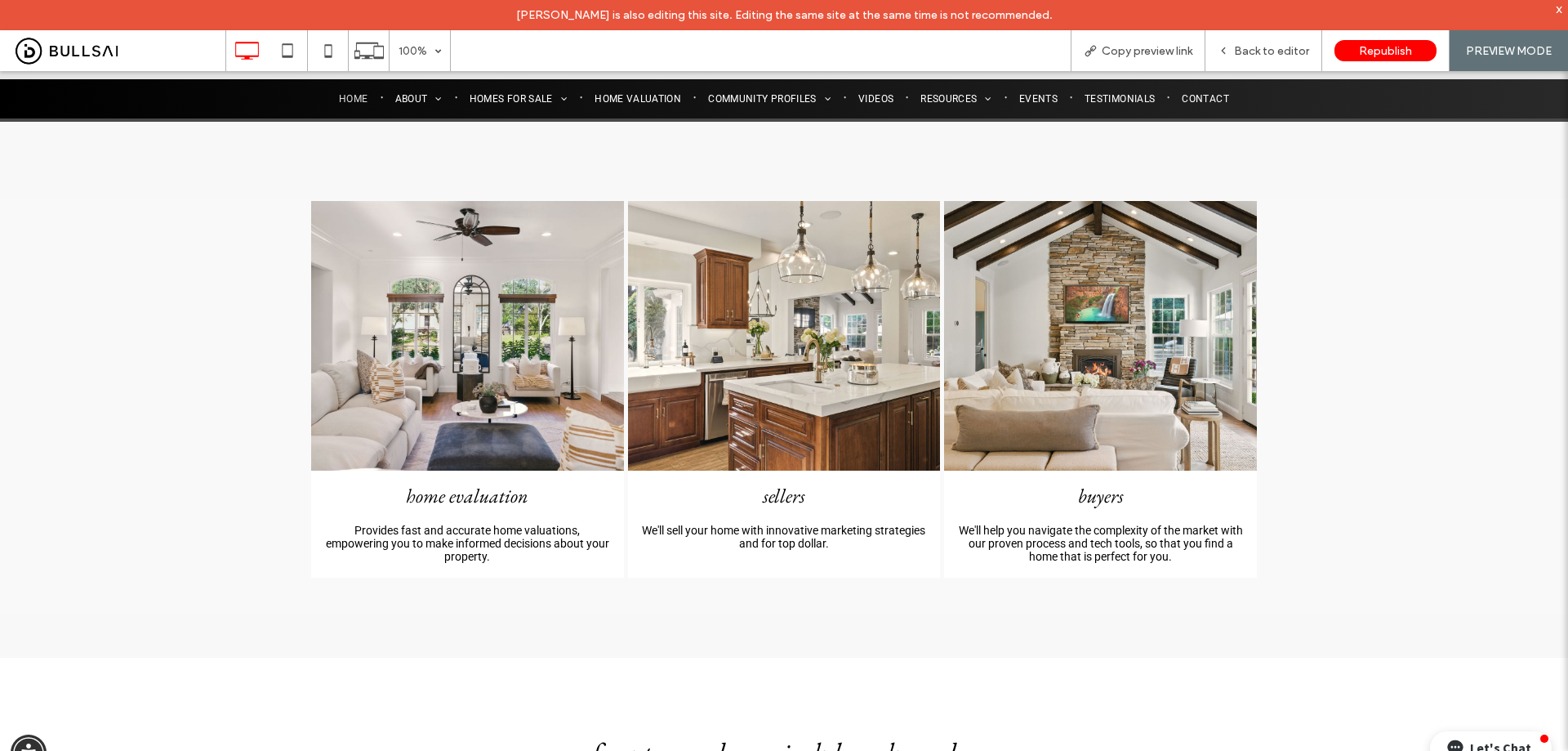
scroll to position [589, 0]
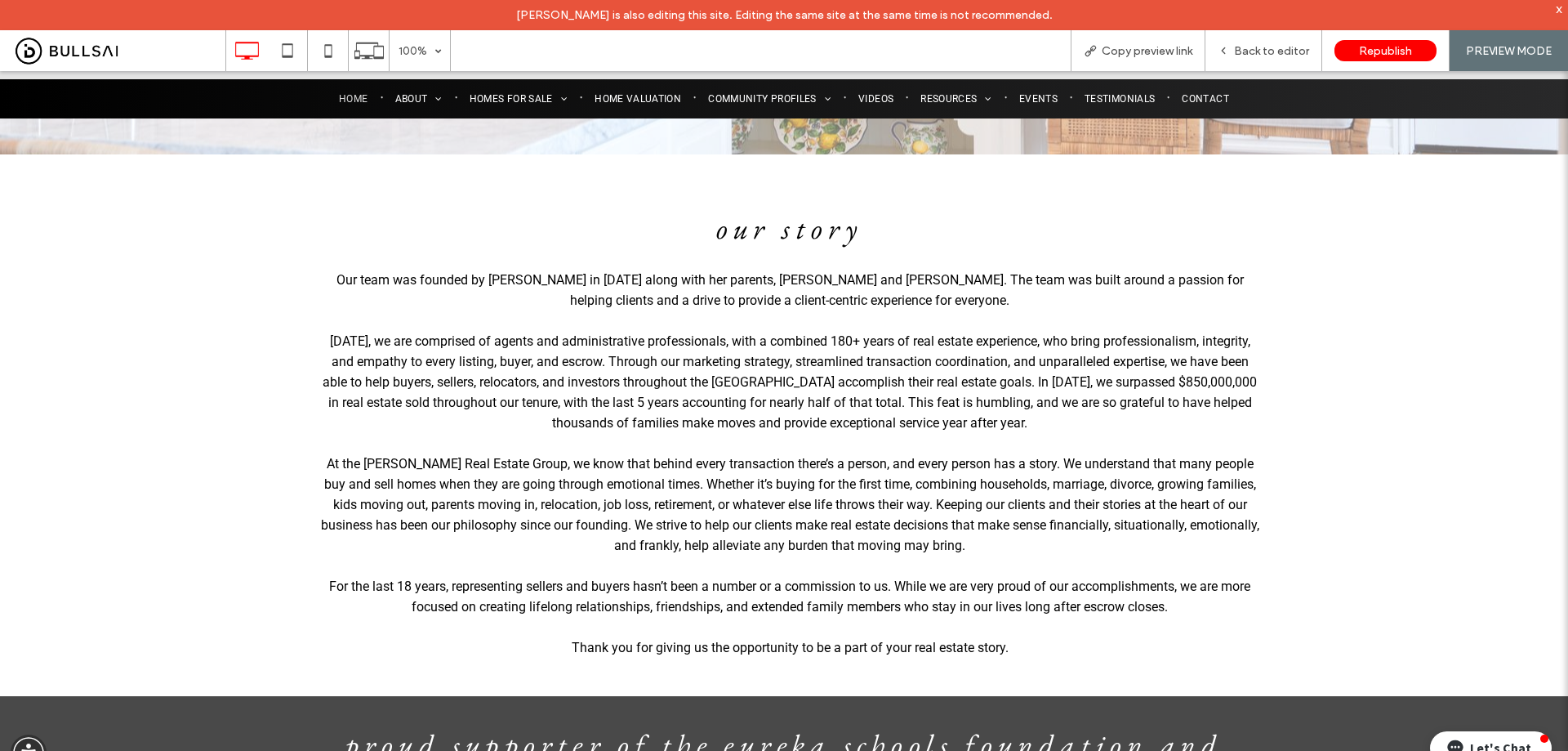
drag, startPoint x: 1400, startPoint y: 466, endPoint x: 1392, endPoint y: 180, distance: 286.1
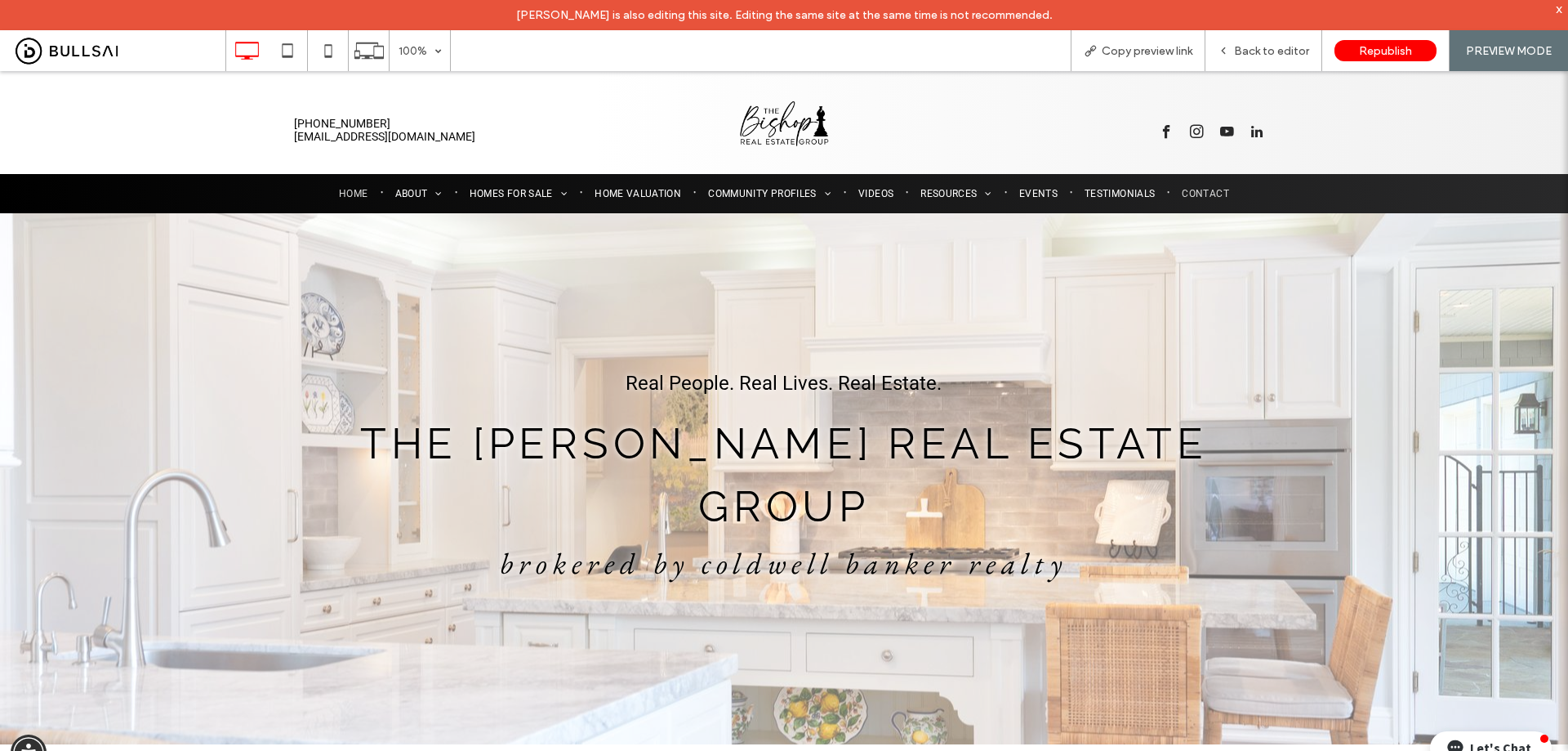
click at [1210, 189] on span "Contact" at bounding box center [1205, 193] width 48 height 14
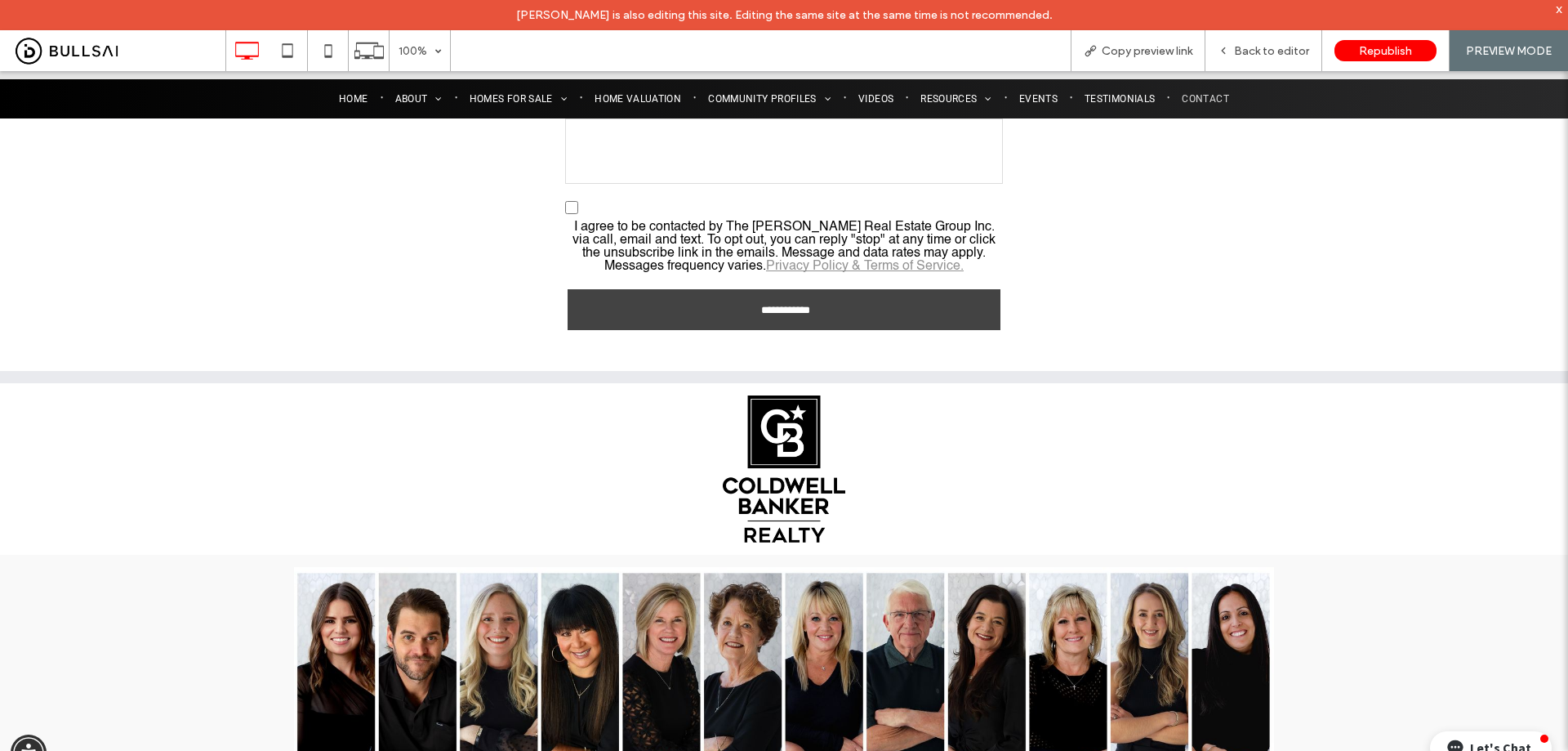
scroll to position [817, 0]
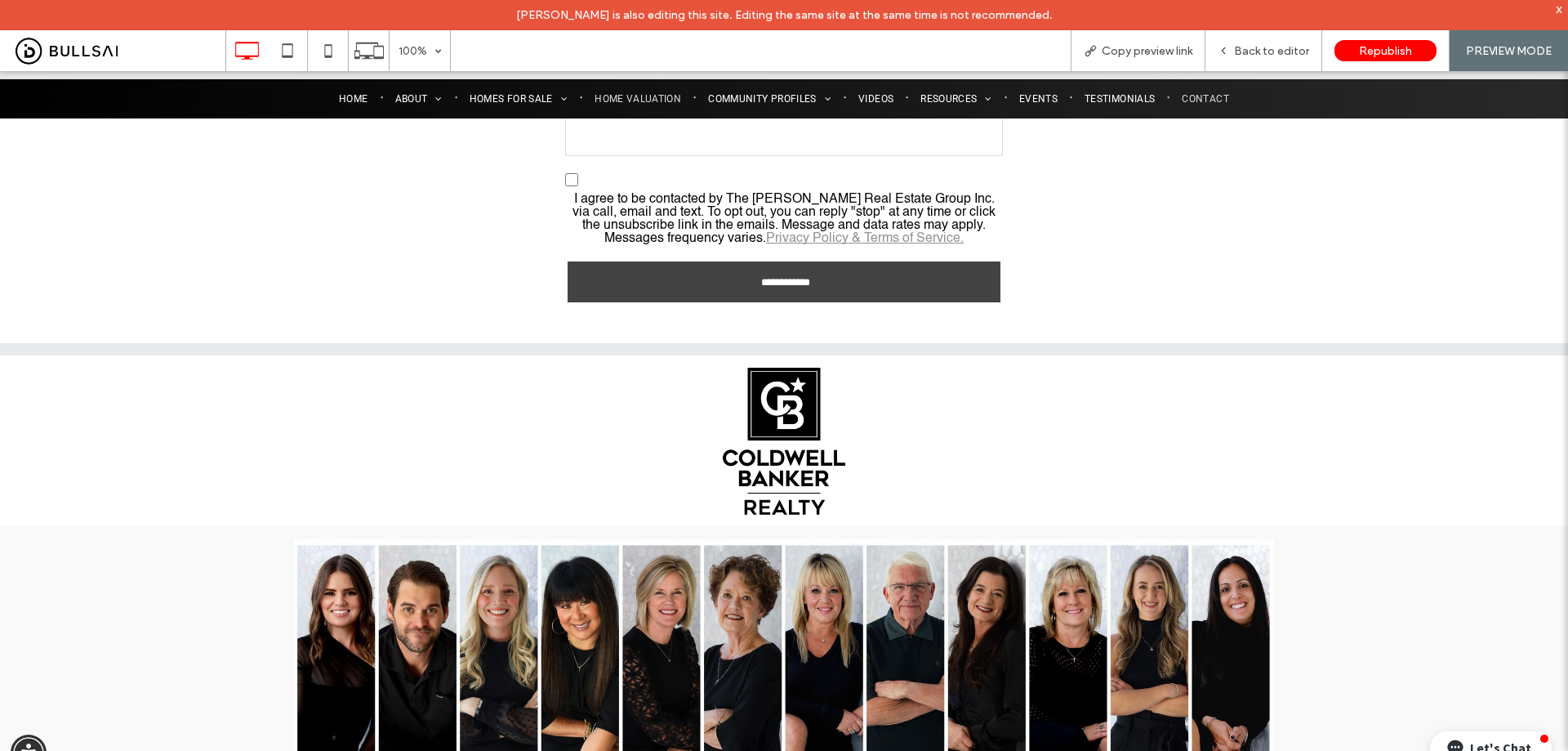
click at [633, 96] on span "Home Valuation" at bounding box center [638, 99] width 87 height 14
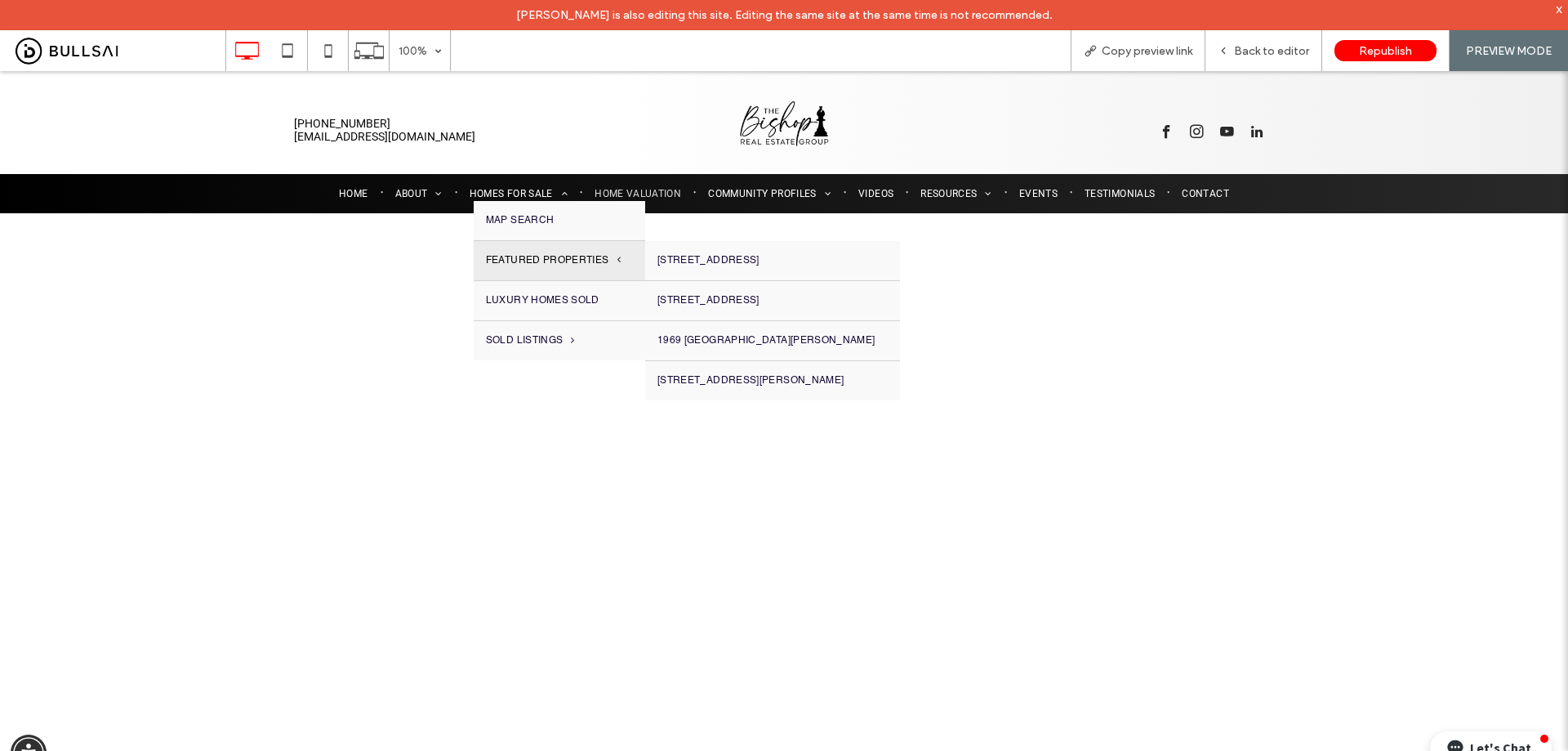
click at [547, 254] on span "Featured Properties" at bounding box center [553, 260] width 135 height 14
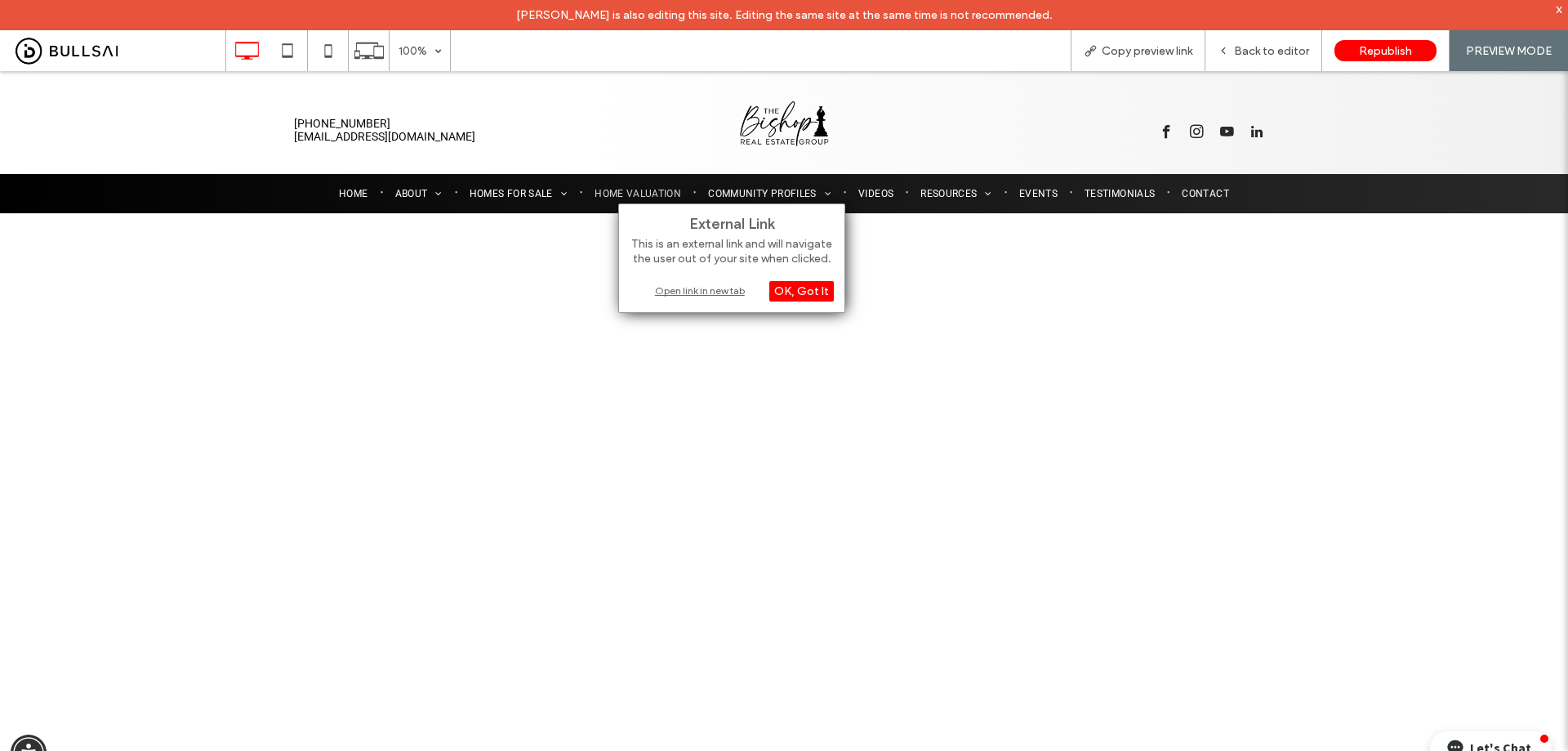
click at [697, 290] on div "Open link in new tab" at bounding box center [731, 291] width 204 height 17
